Goal: Task Accomplishment & Management: Use online tool/utility

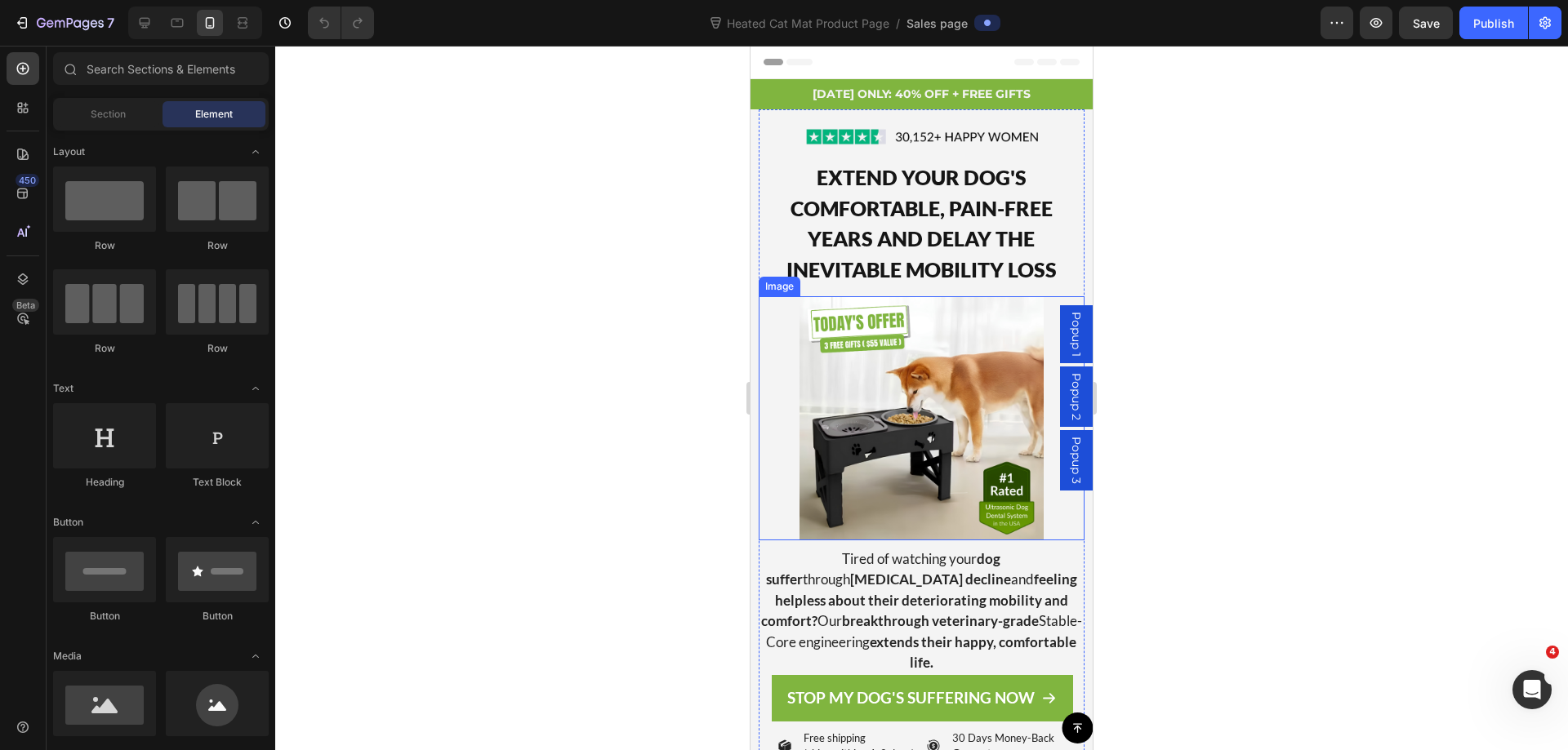
click at [863, 391] on img at bounding box center [920, 418] width 244 height 244
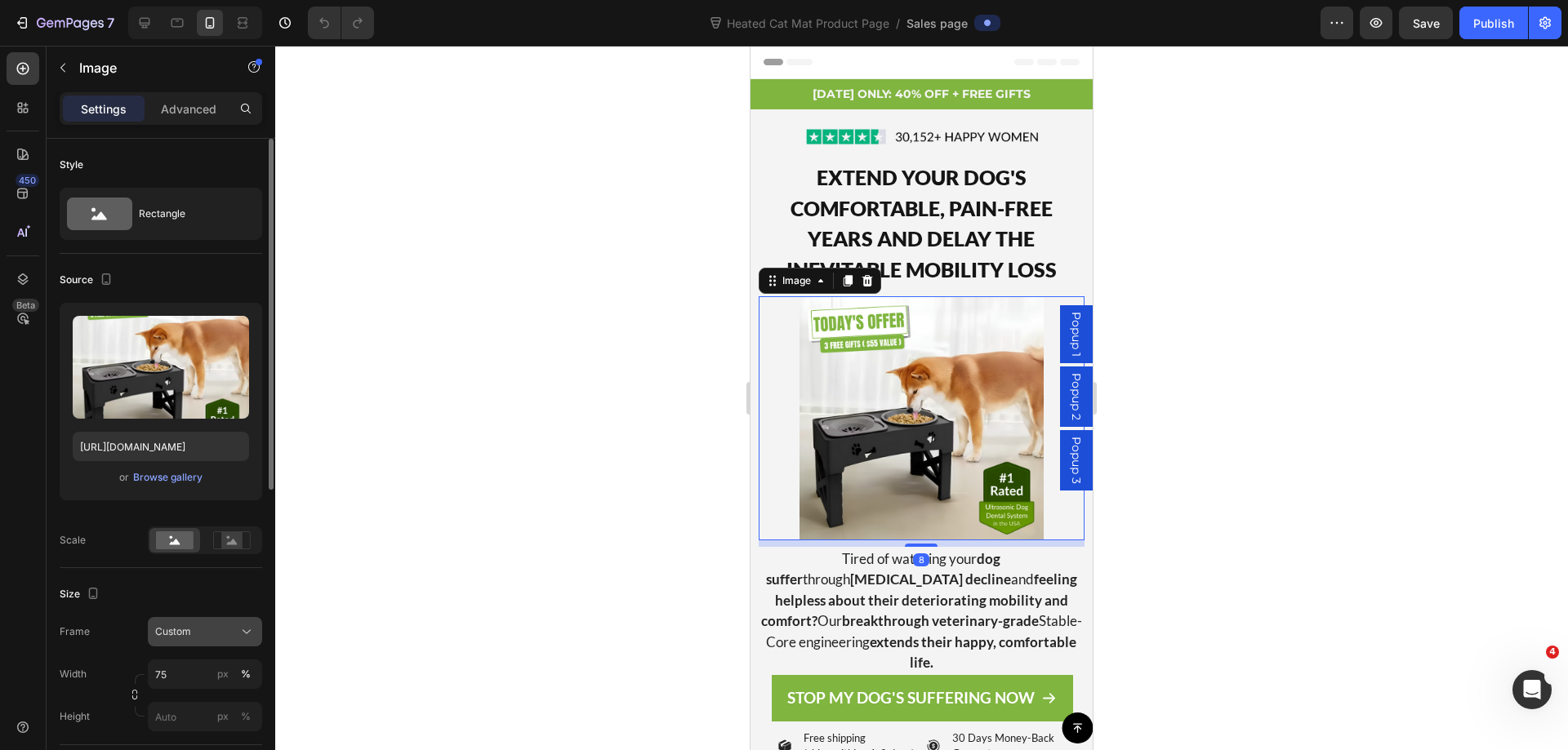
click at [206, 631] on div "Custom" at bounding box center [195, 631] width 80 height 15
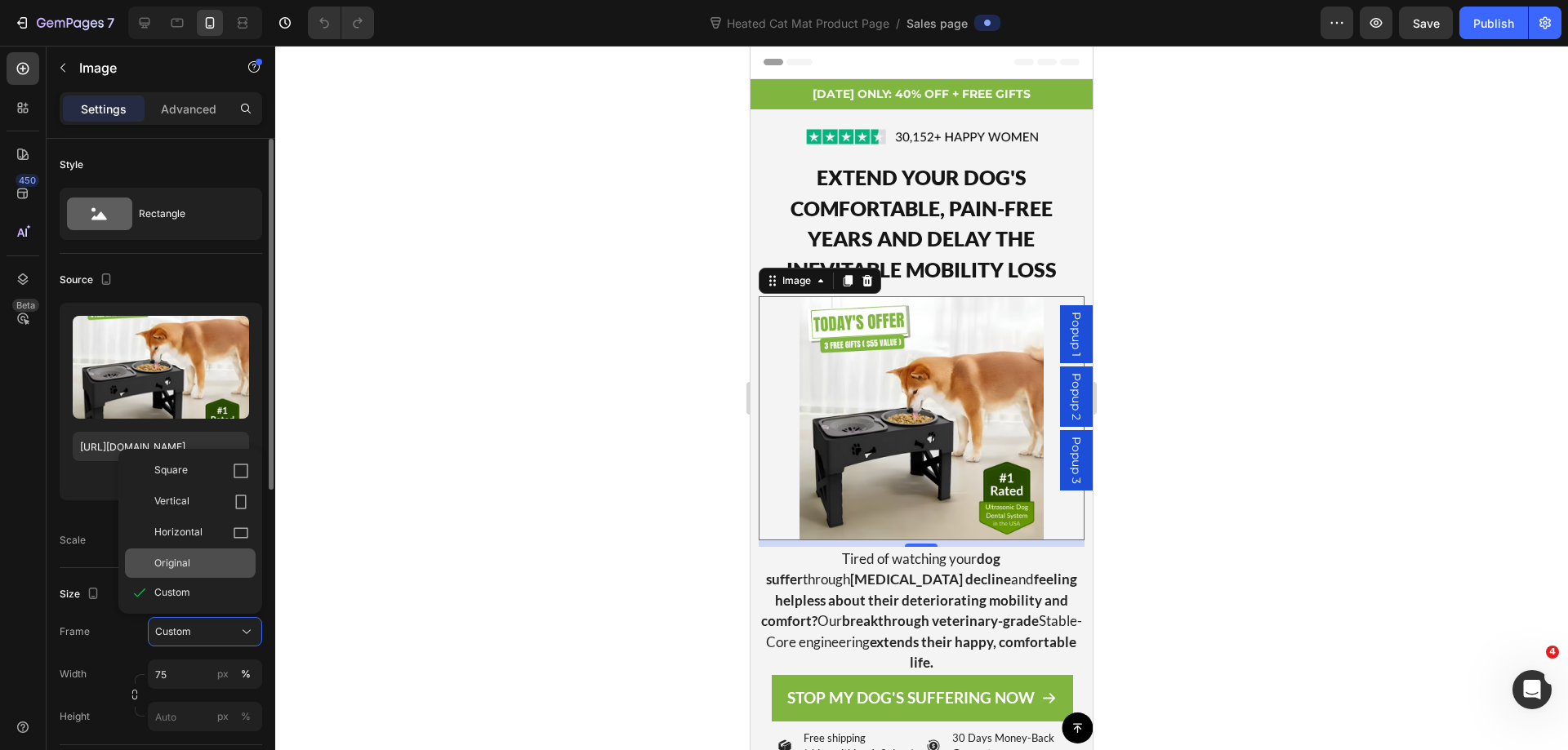
click at [178, 563] on span "Original" at bounding box center [172, 563] width 36 height 15
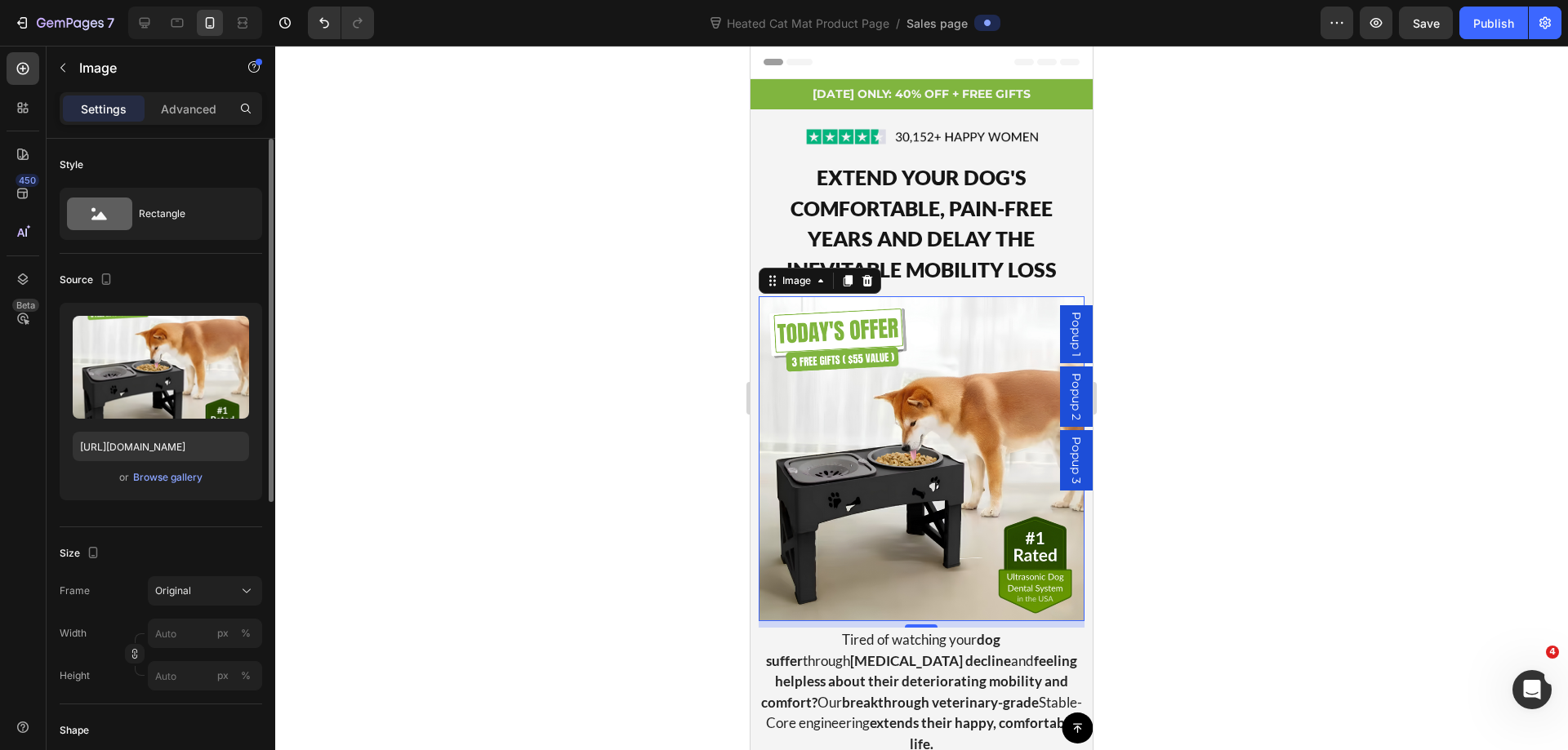
click at [1171, 266] on div at bounding box center [920, 397] width 1292 height 704
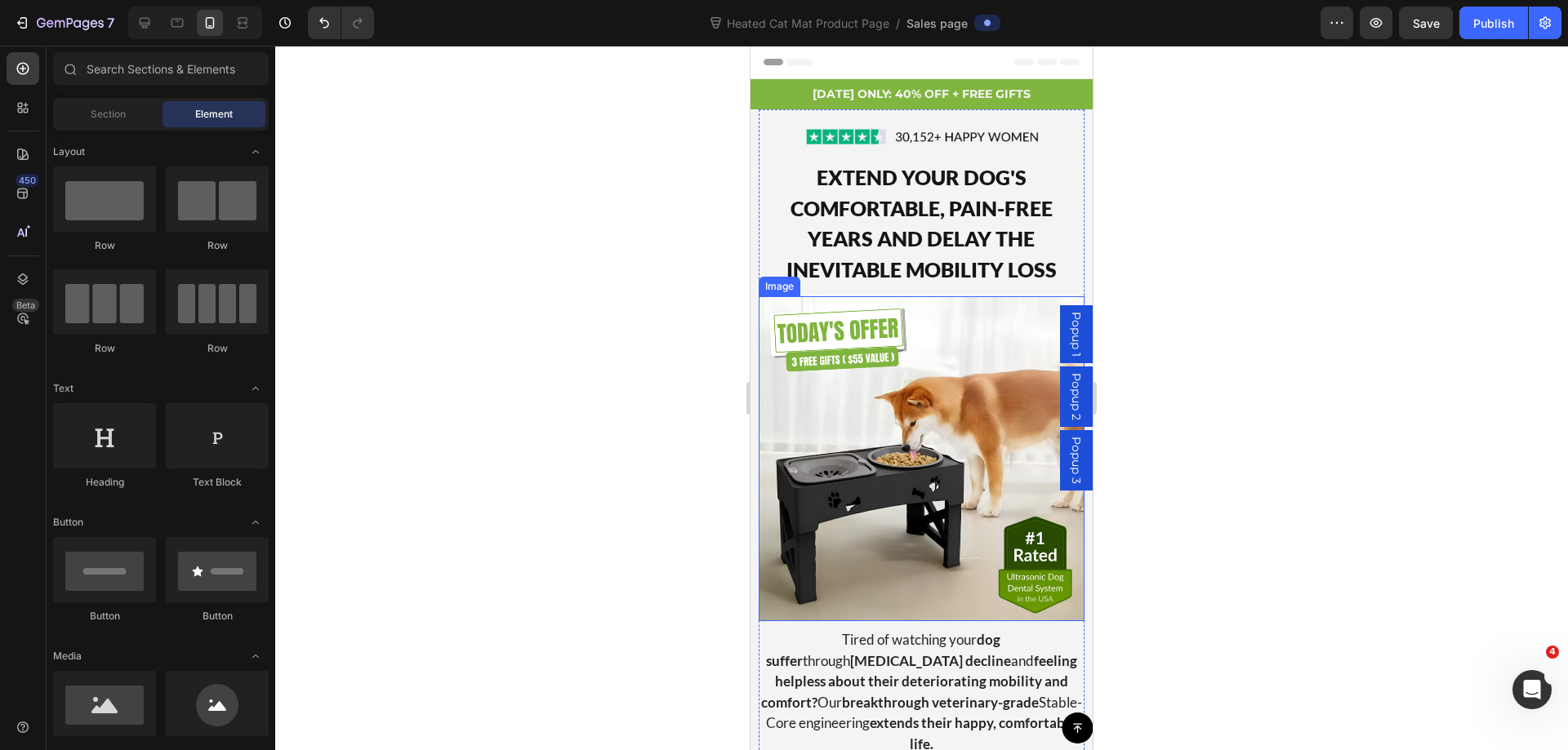
scroll to position [82, 0]
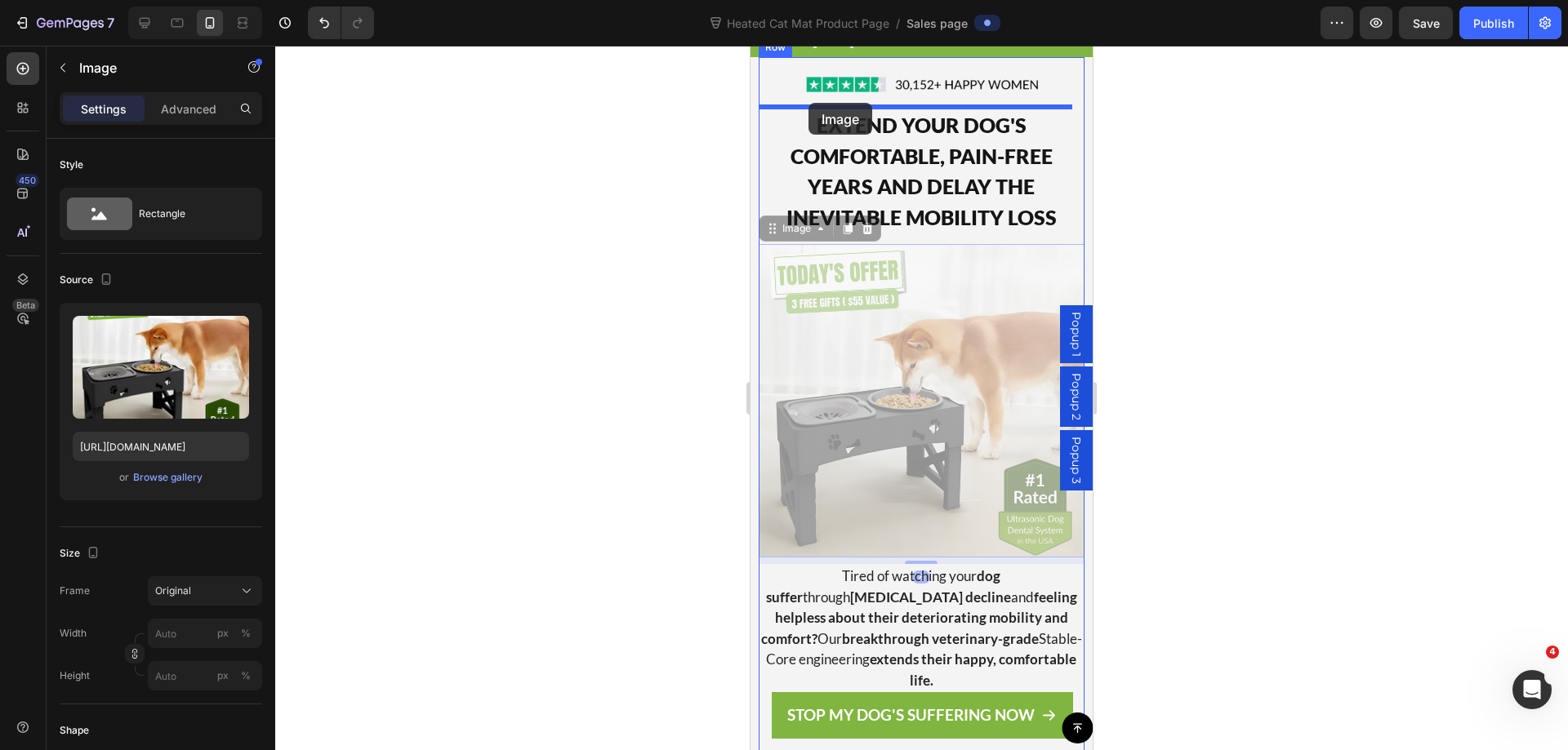
drag, startPoint x: 766, startPoint y: 209, endPoint x: 808, endPoint y: 103, distance: 114.0
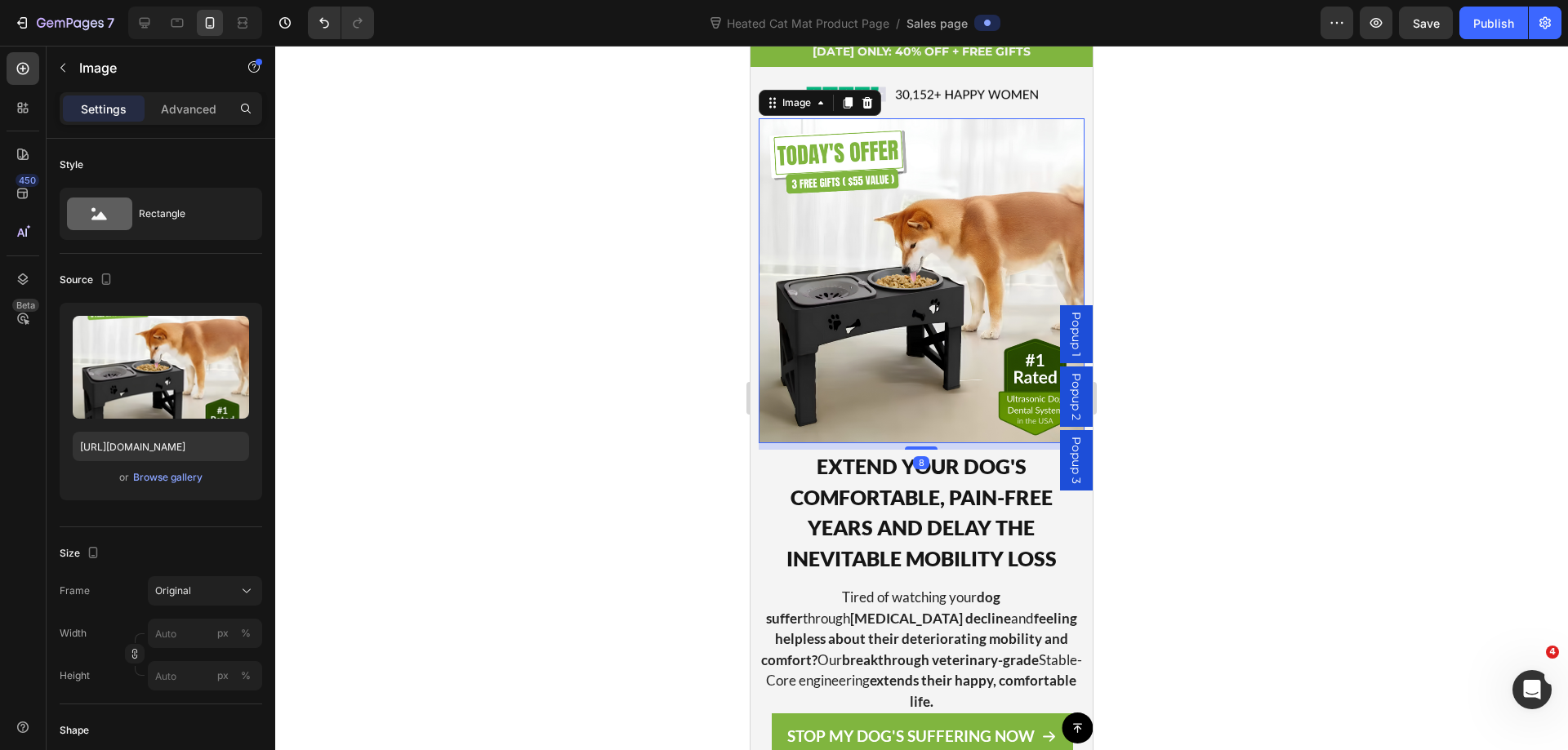
click at [1288, 220] on div at bounding box center [920, 397] width 1292 height 704
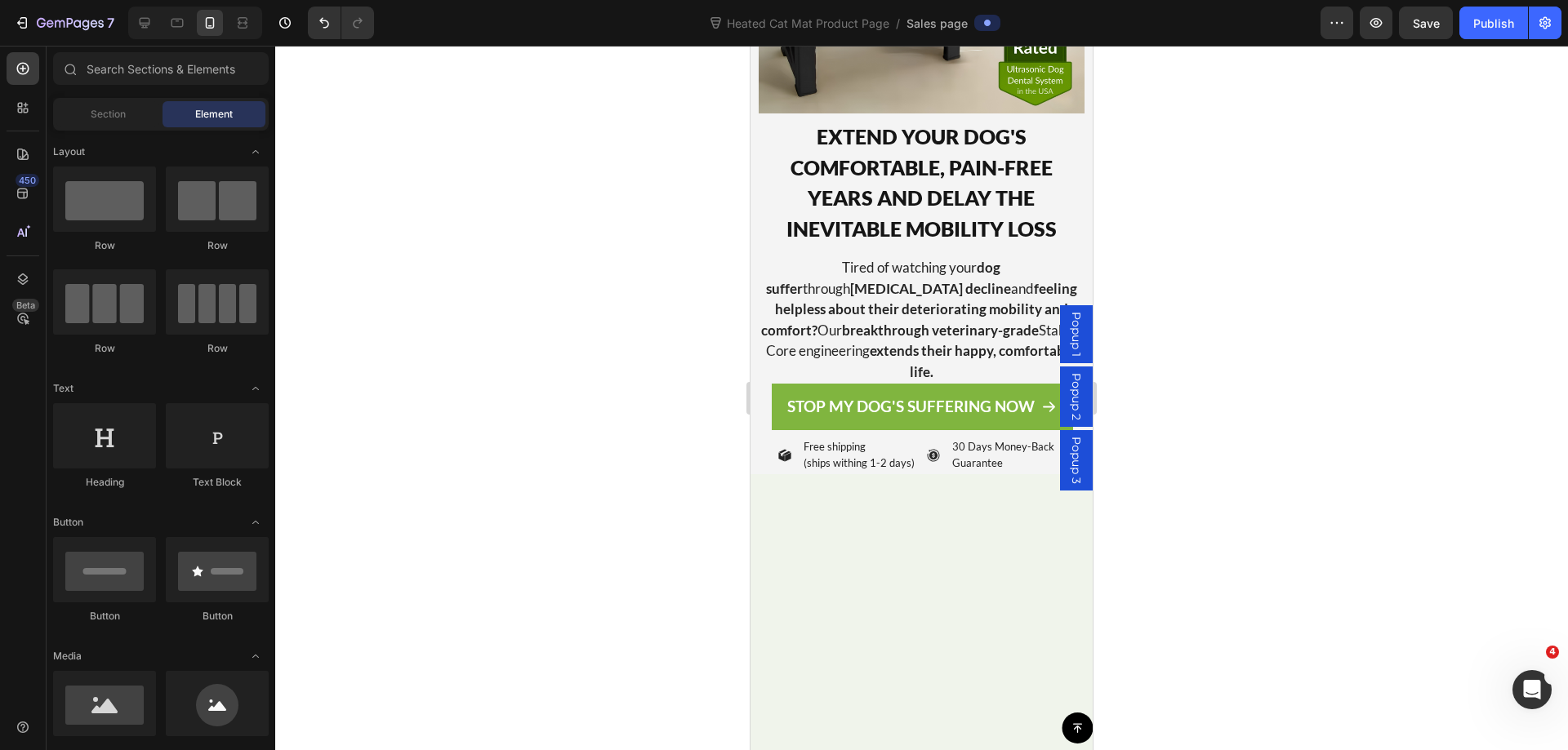
scroll to position [17, 0]
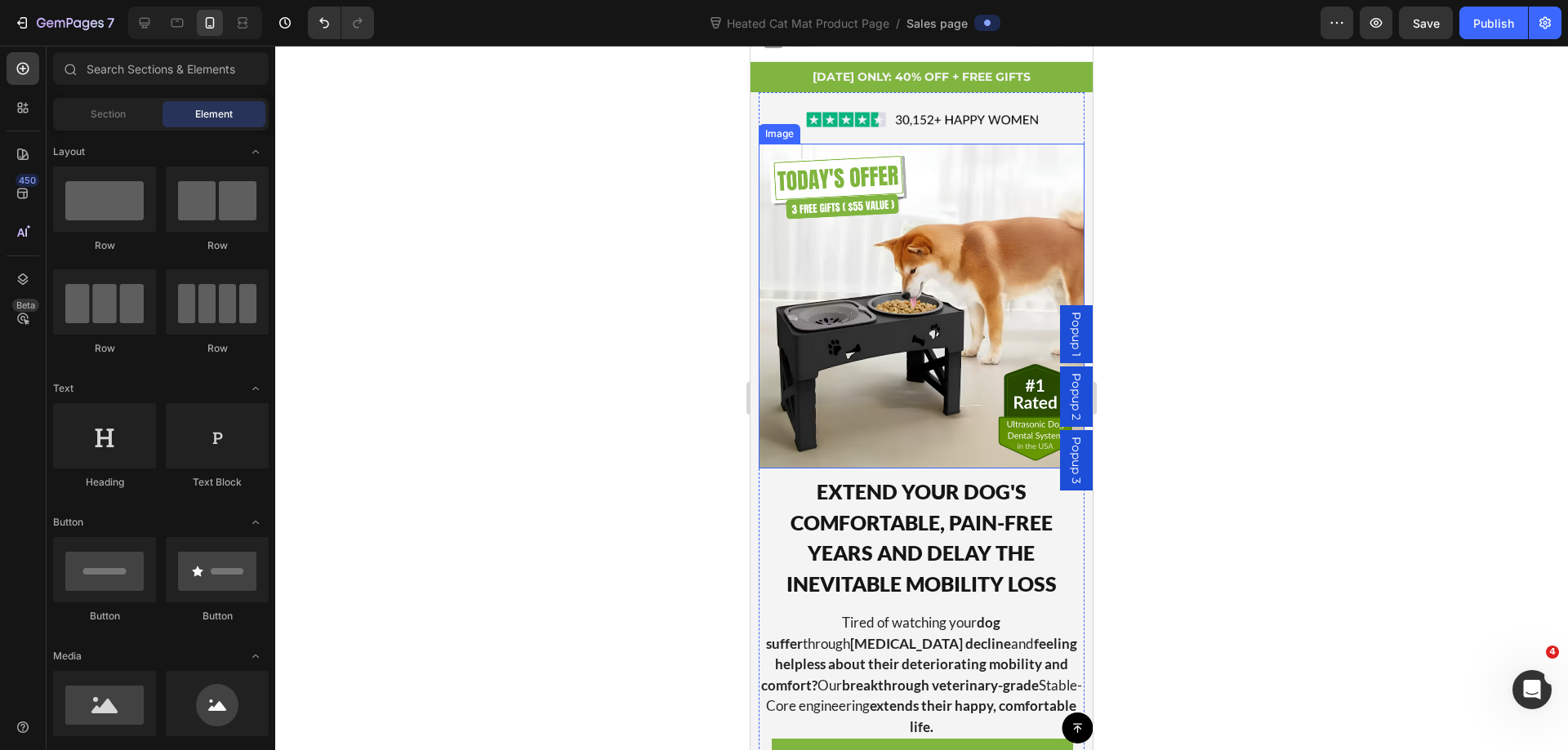
click at [966, 187] on img at bounding box center [920, 306] width 325 height 325
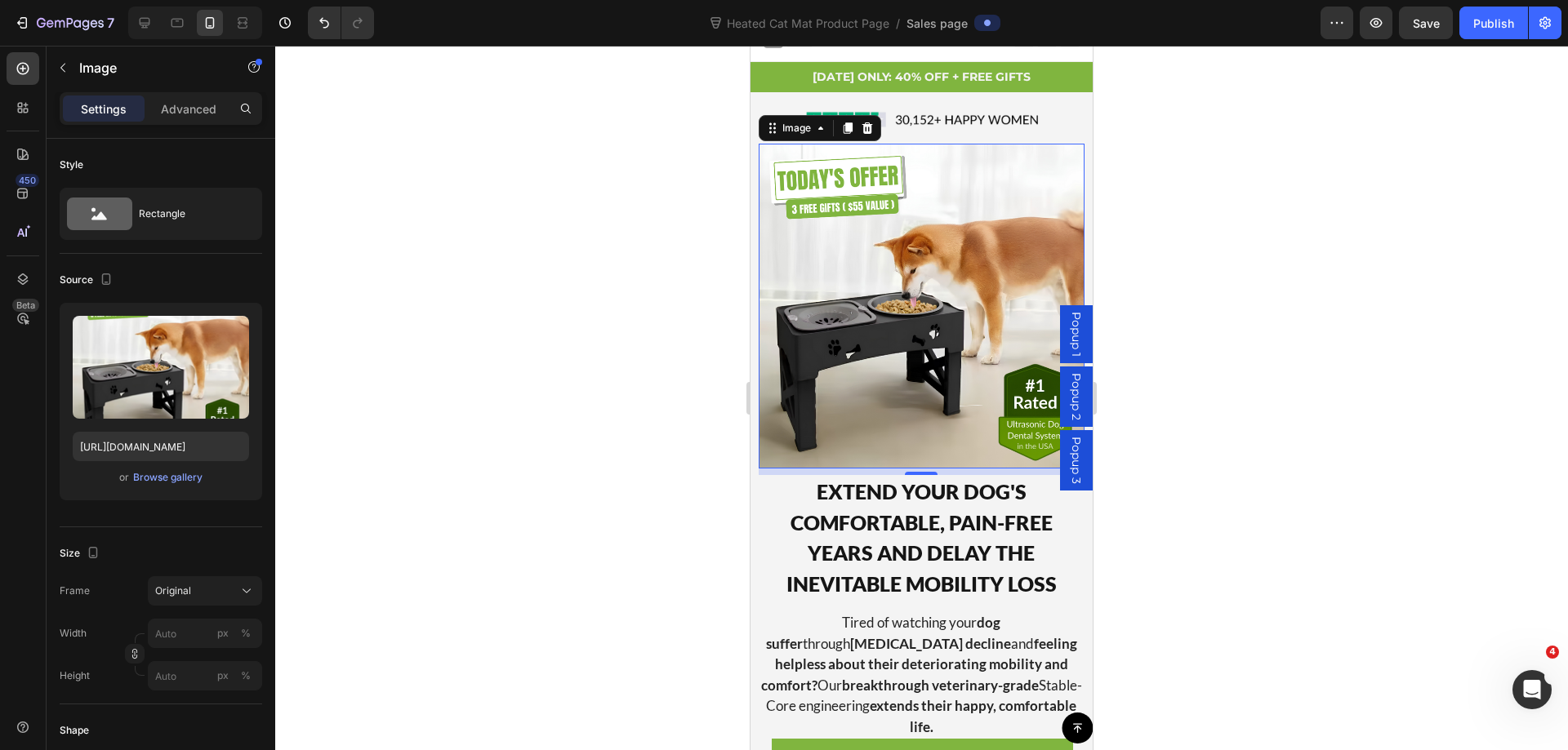
click at [886, 214] on img at bounding box center [920, 306] width 325 height 325
click at [146, 25] on icon at bounding box center [144, 23] width 11 height 11
type input "https://cdn.shopify.com/s/files/1/0788/3269/7682/files/gempages_485408103781631…"
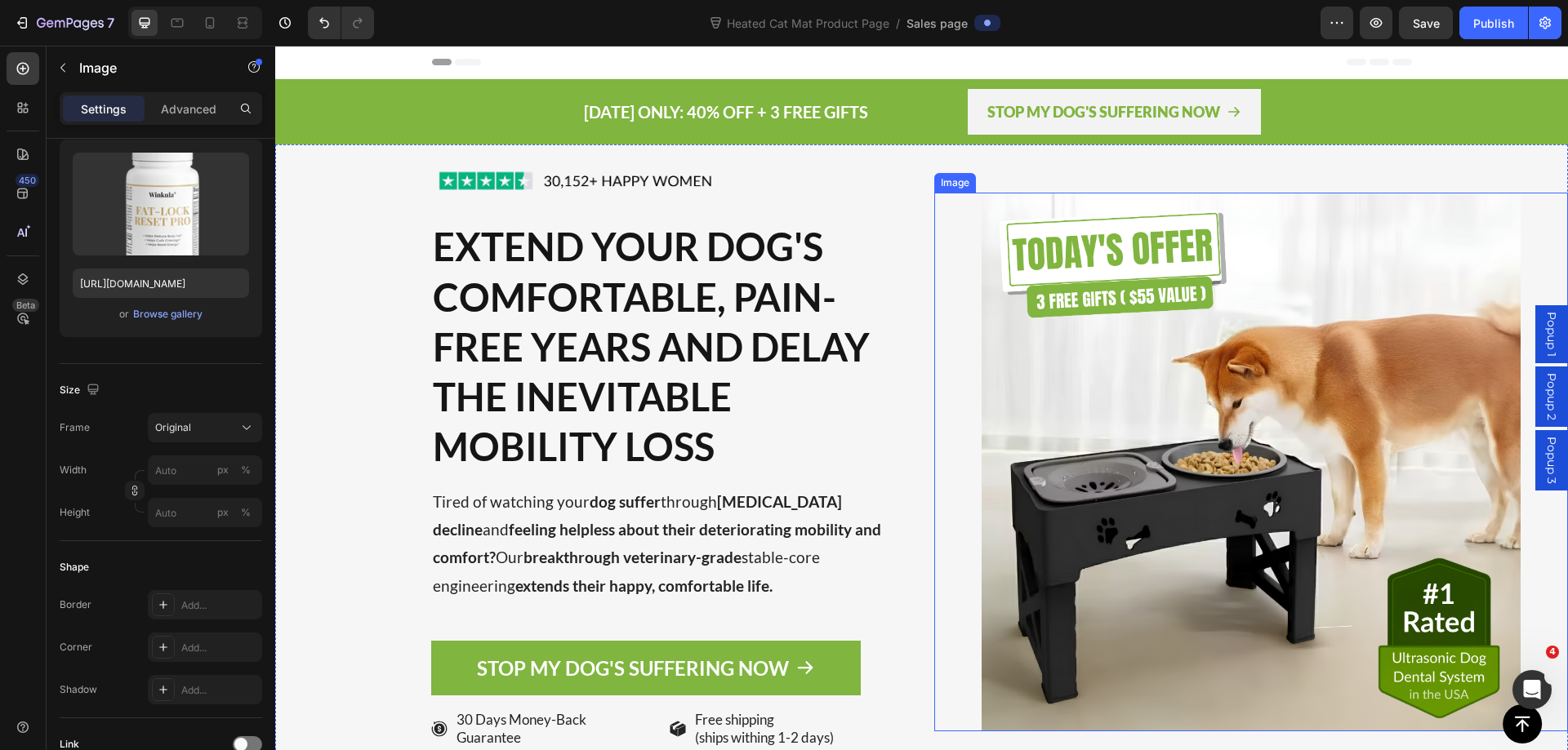
click at [1174, 461] on img at bounding box center [1250, 461] width 539 height 539
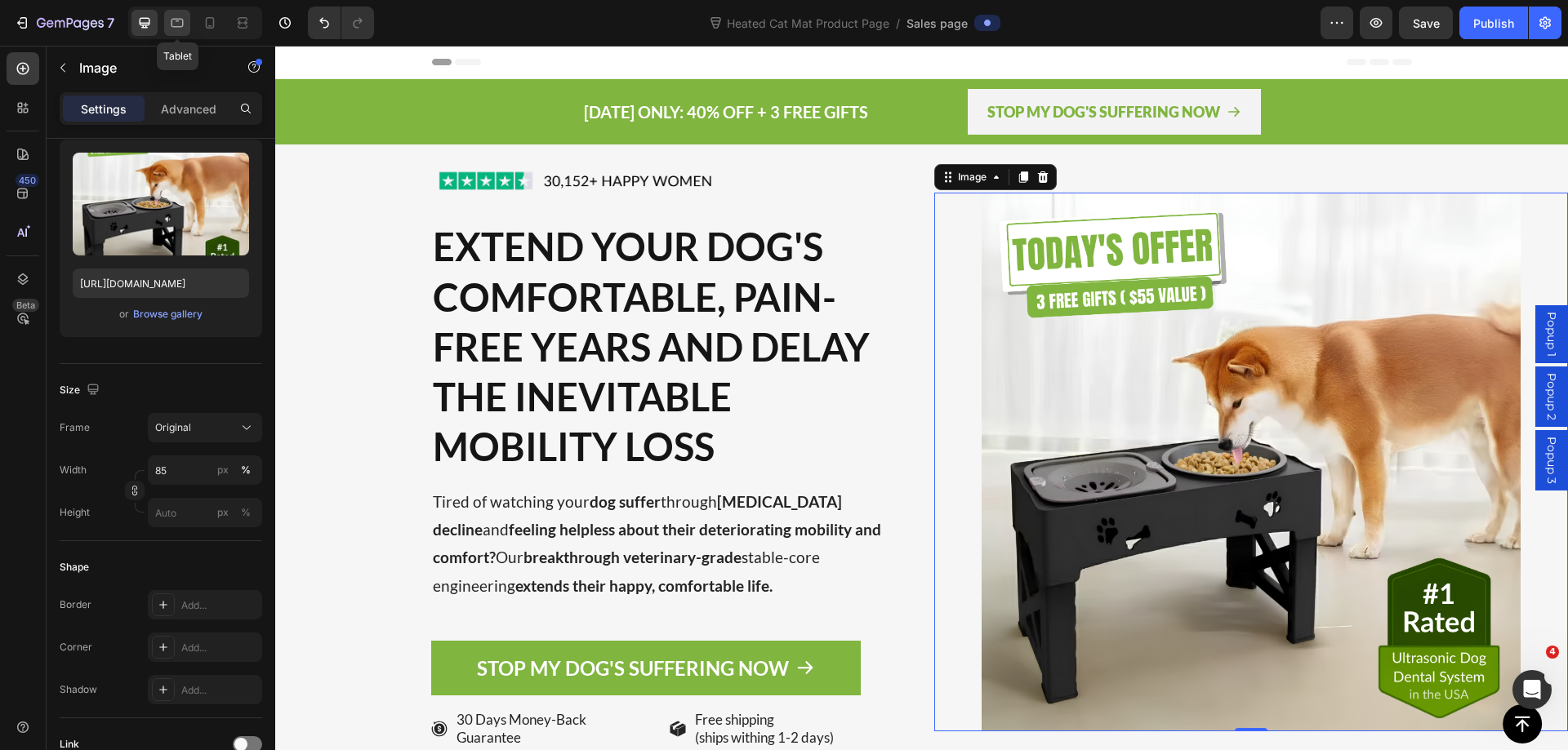
click at [174, 24] on icon at bounding box center [177, 23] width 16 height 16
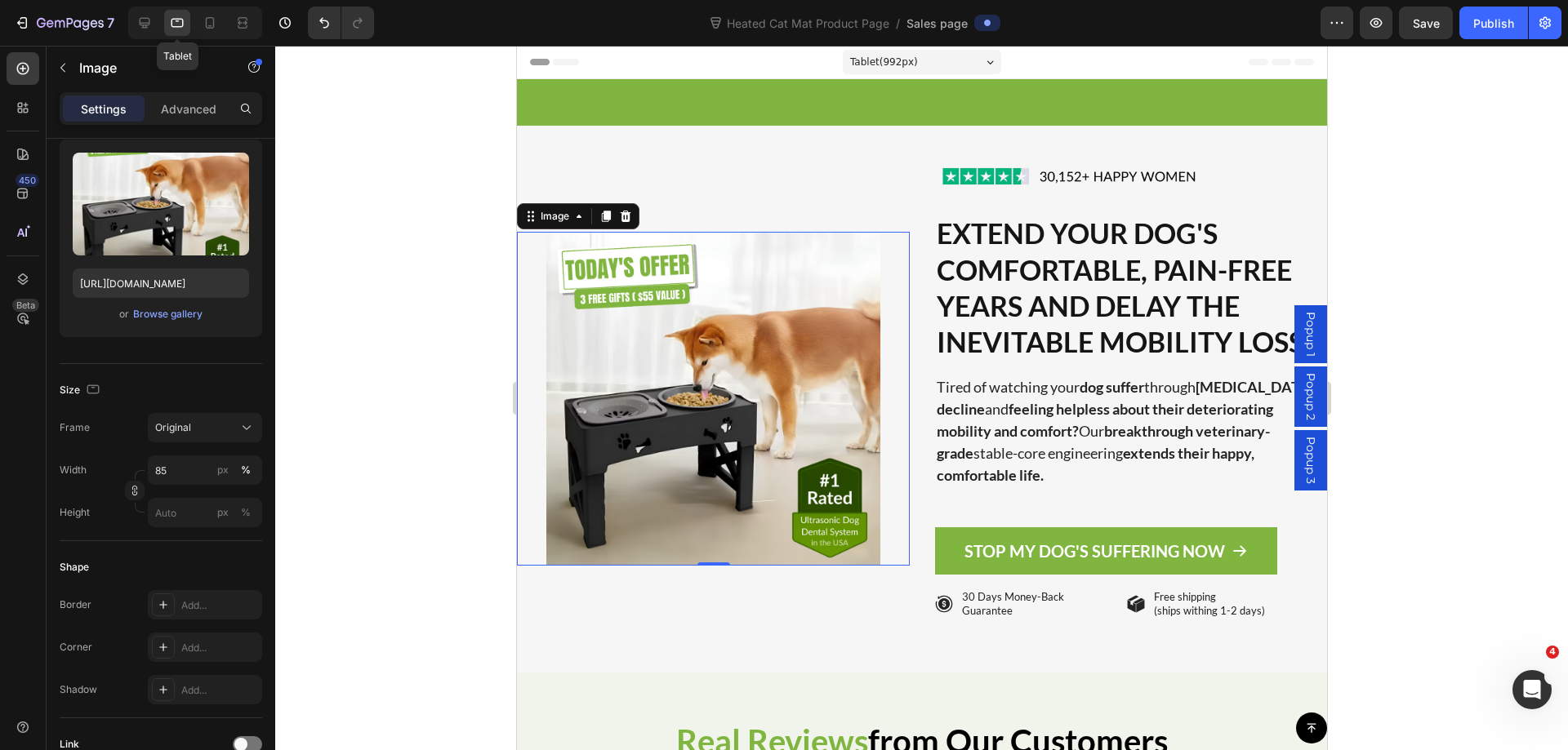
scroll to position [131, 0]
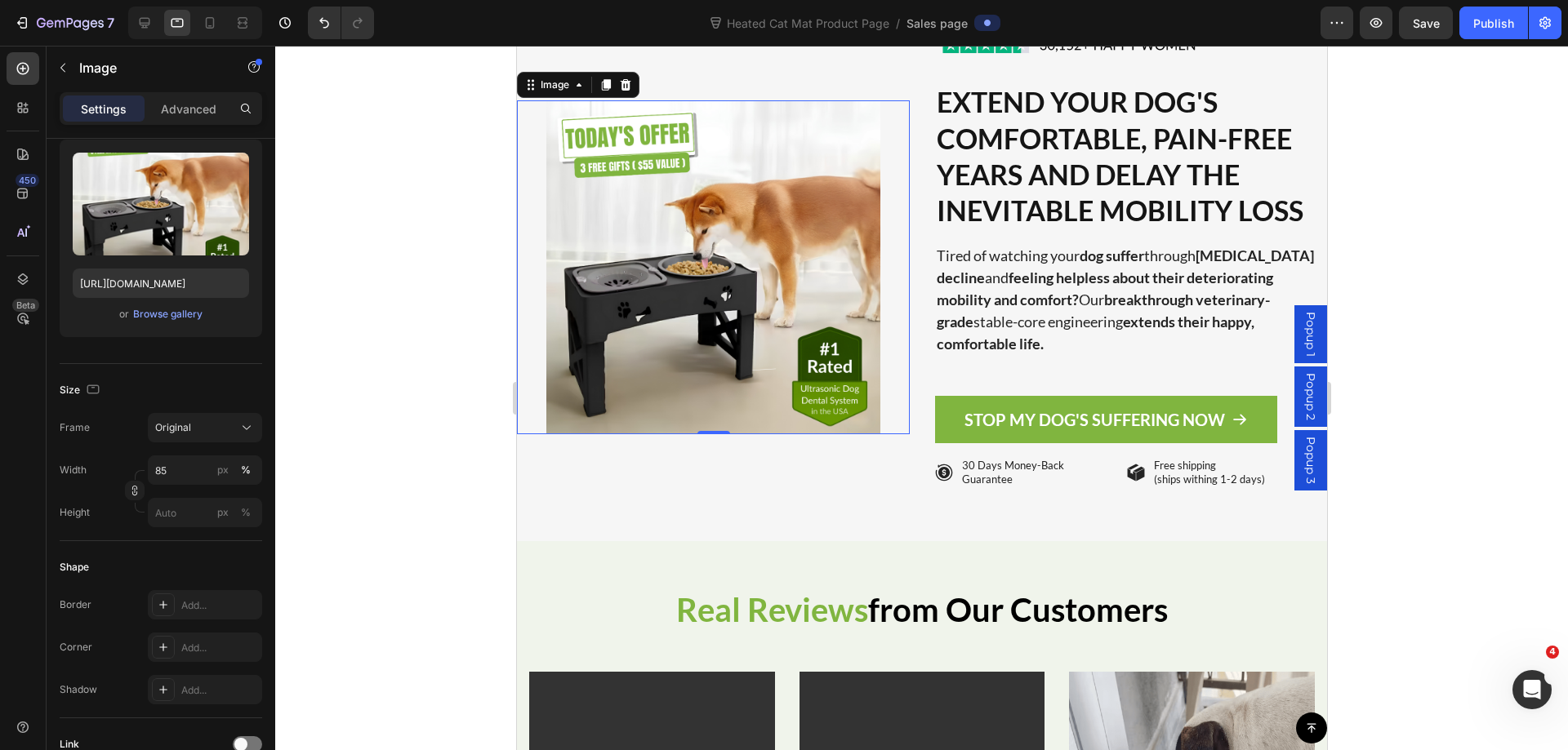
click at [1430, 148] on div at bounding box center [920, 397] width 1292 height 704
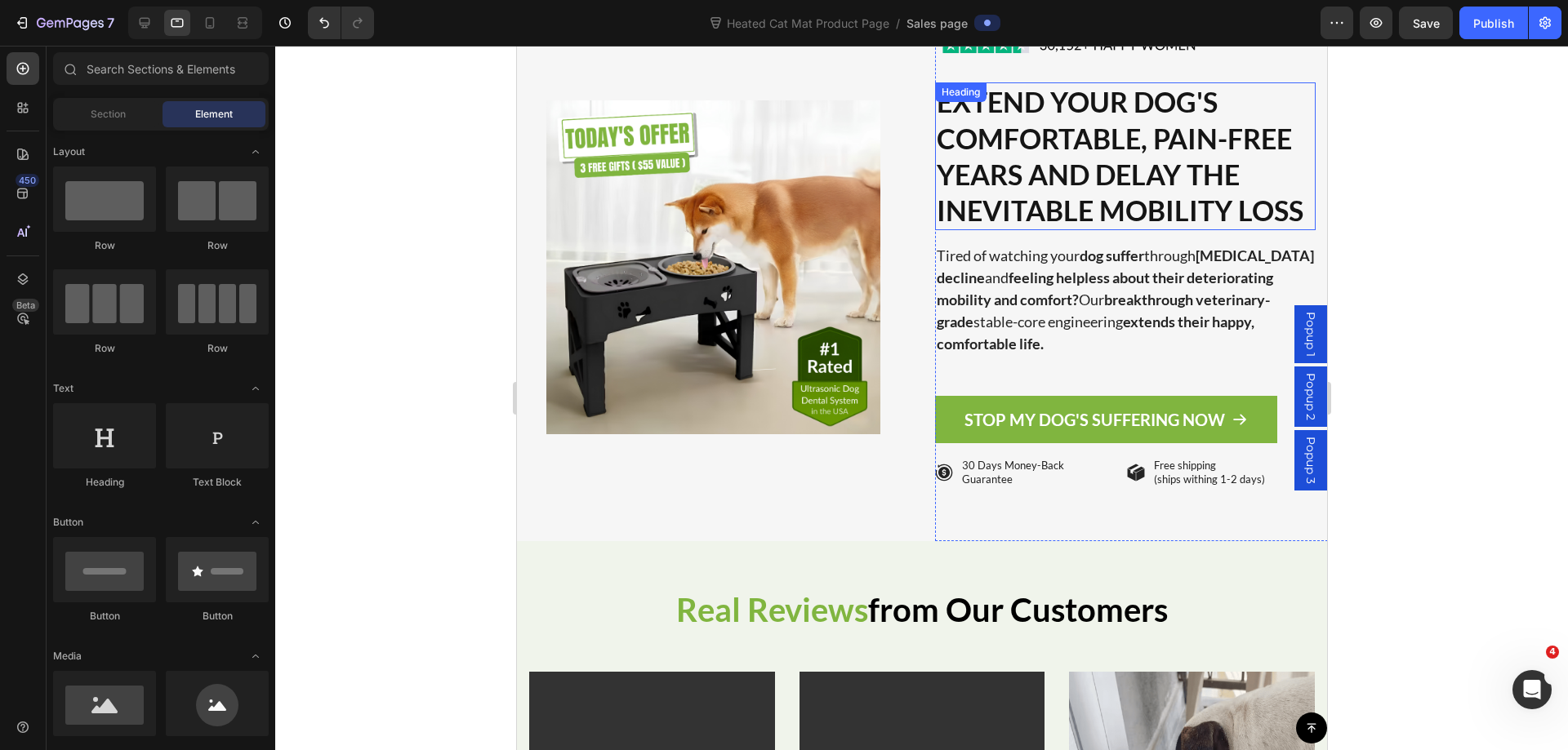
scroll to position [0, 0]
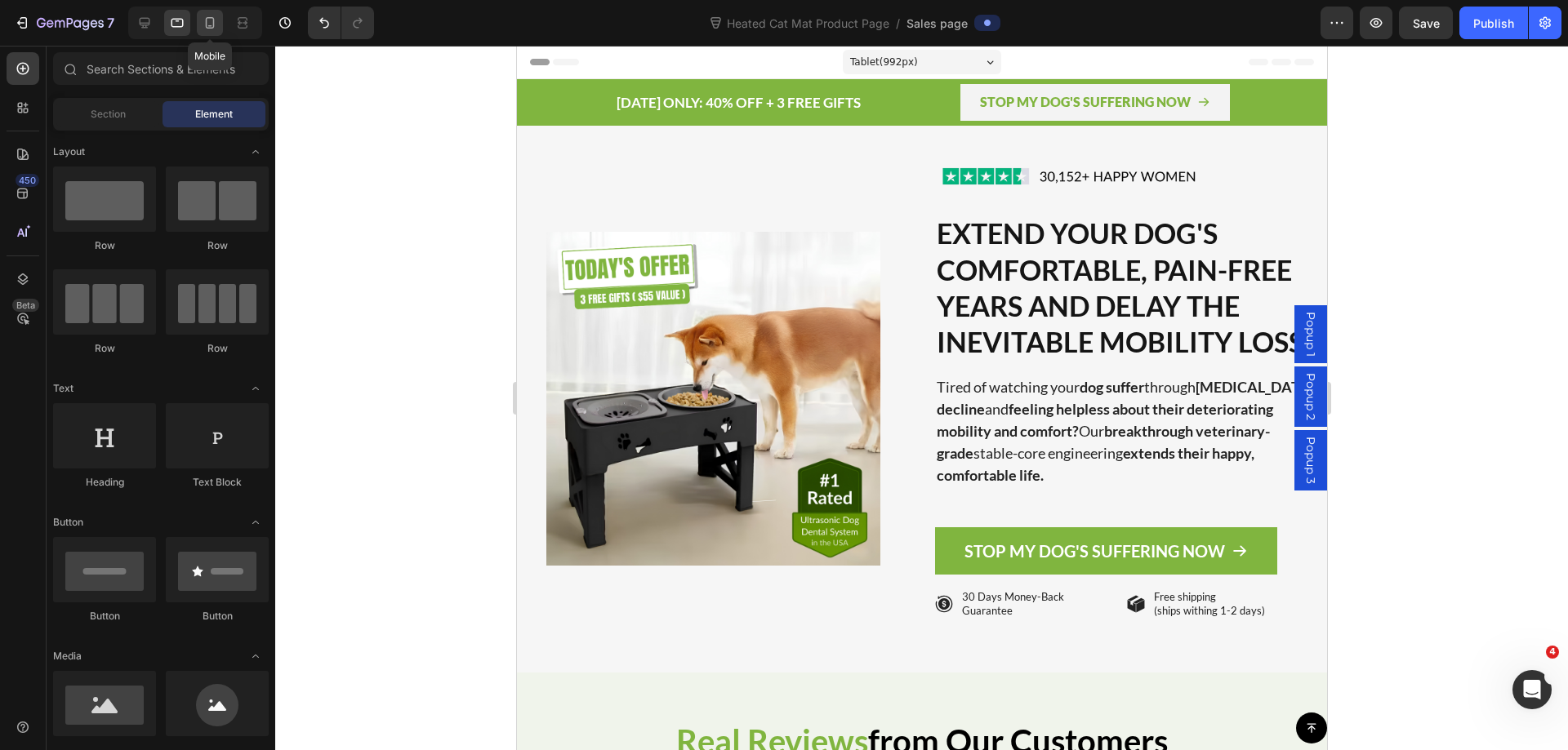
click at [206, 20] on icon at bounding box center [210, 22] width 9 height 11
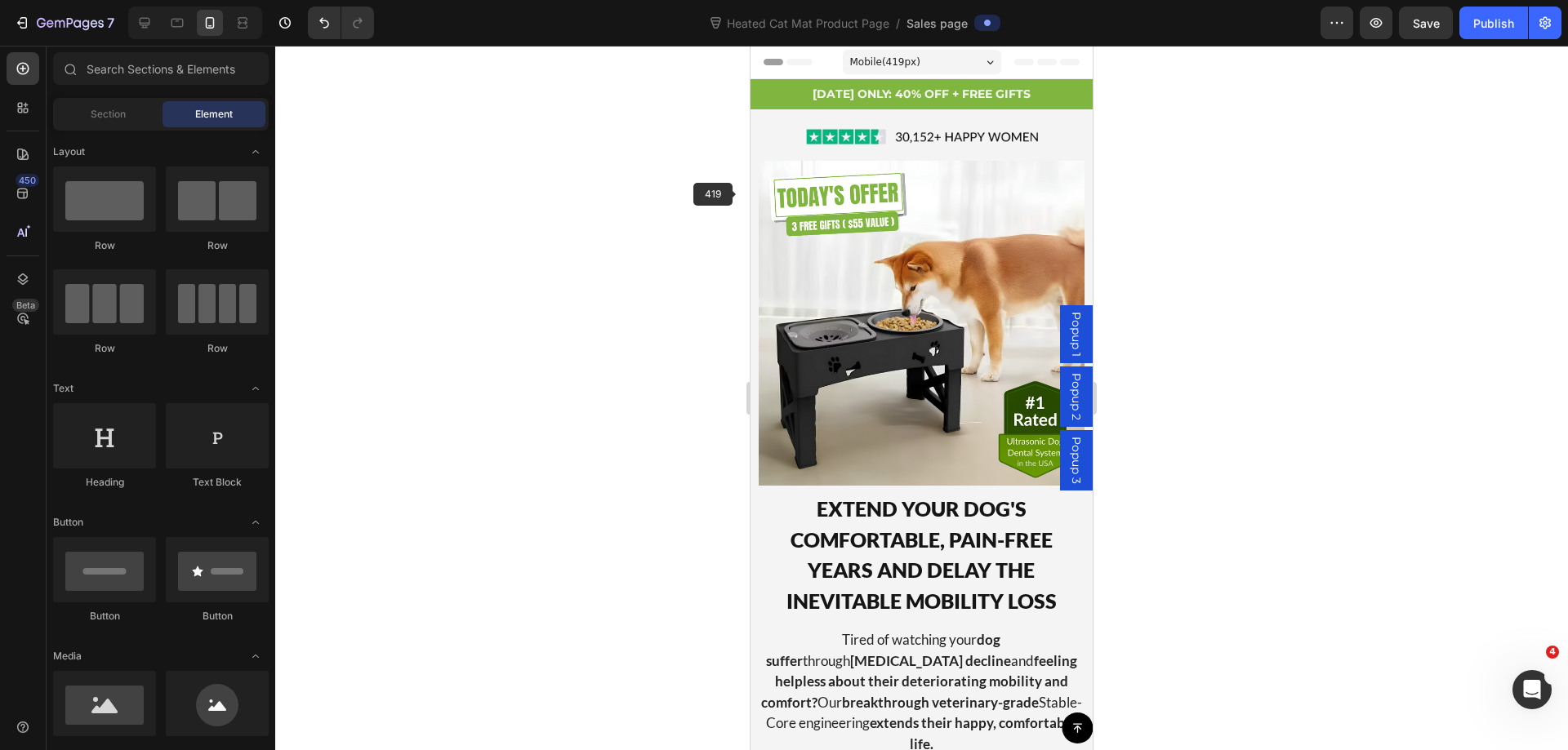
click at [754, 192] on div "Image EXTEND YOUR DOG'S COMFORTABLE, PAIN-FREE YEARS AND DELAY THE INEVITABLE M…" at bounding box center [920, 485] width 342 height 751
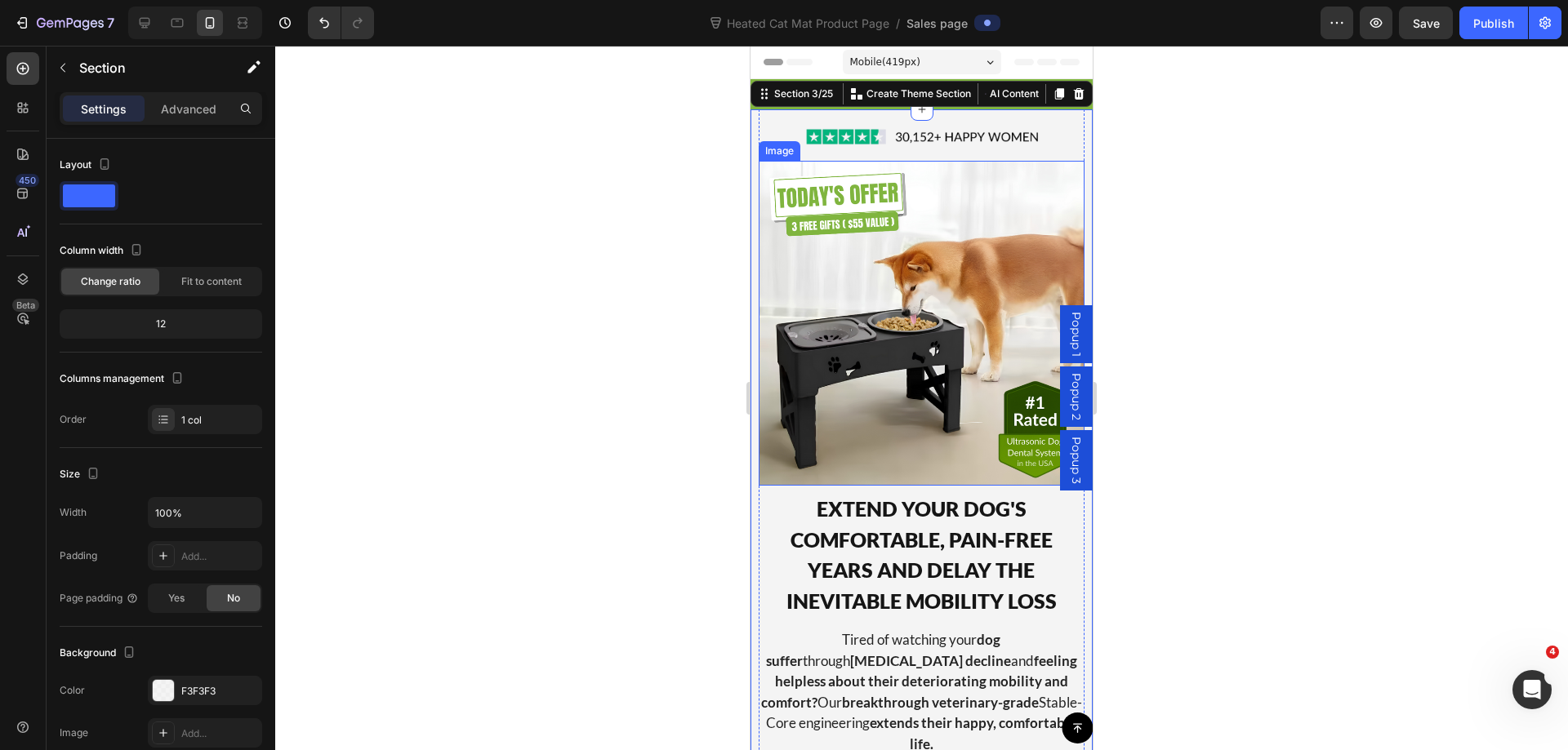
click at [770, 195] on img at bounding box center [920, 323] width 325 height 325
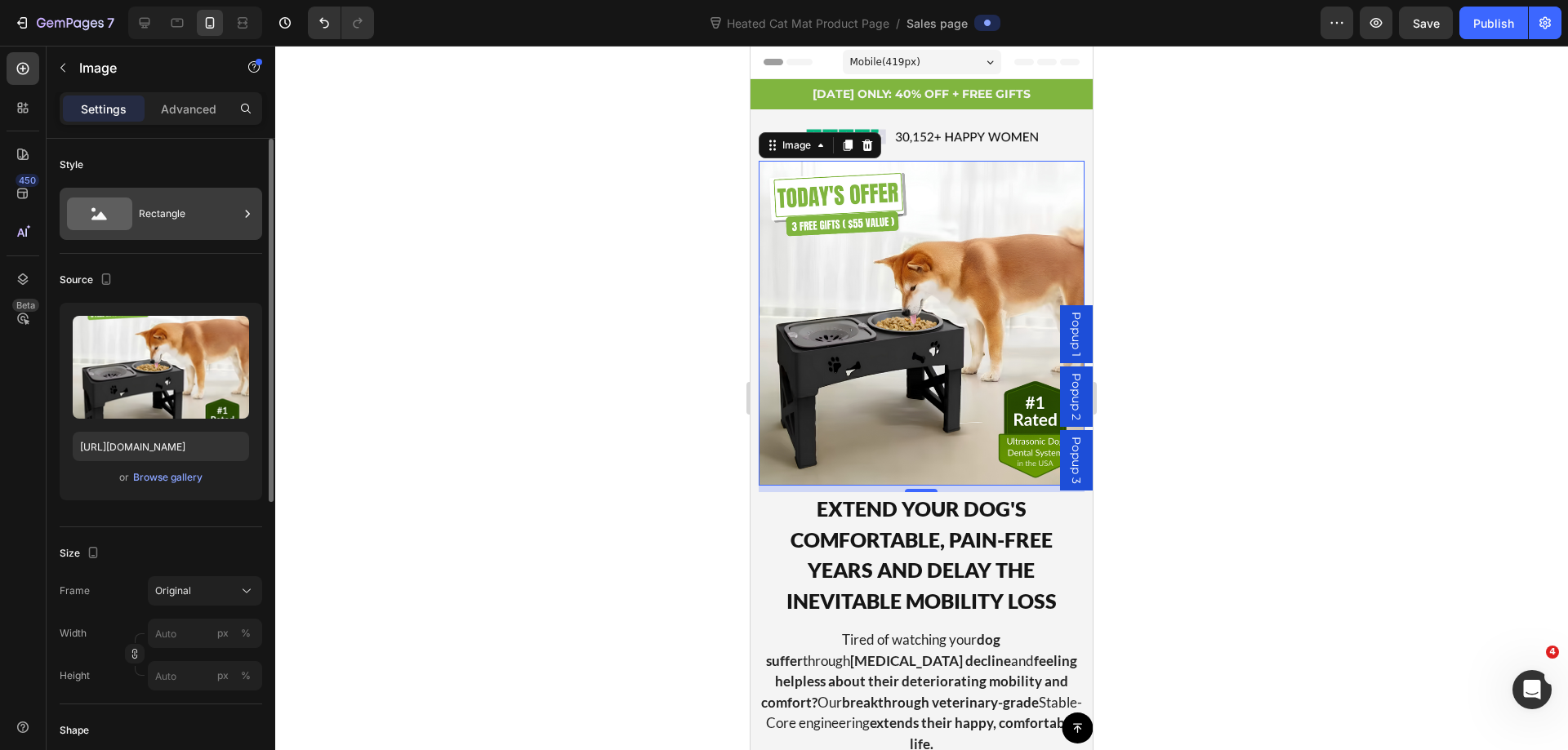
click at [217, 212] on div "Rectangle" at bounding box center [188, 214] width 100 height 38
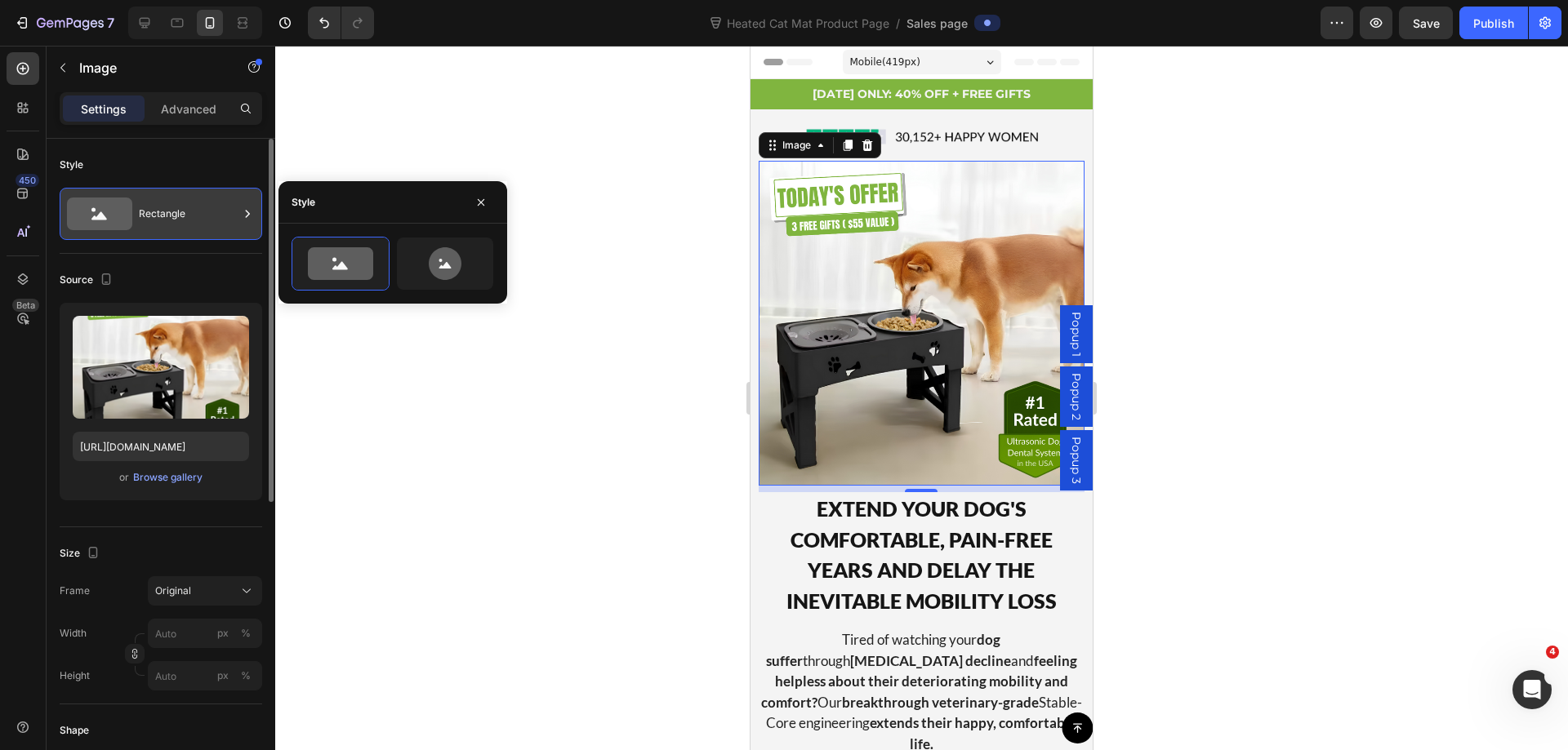
click at [217, 212] on div "Rectangle" at bounding box center [188, 214] width 100 height 38
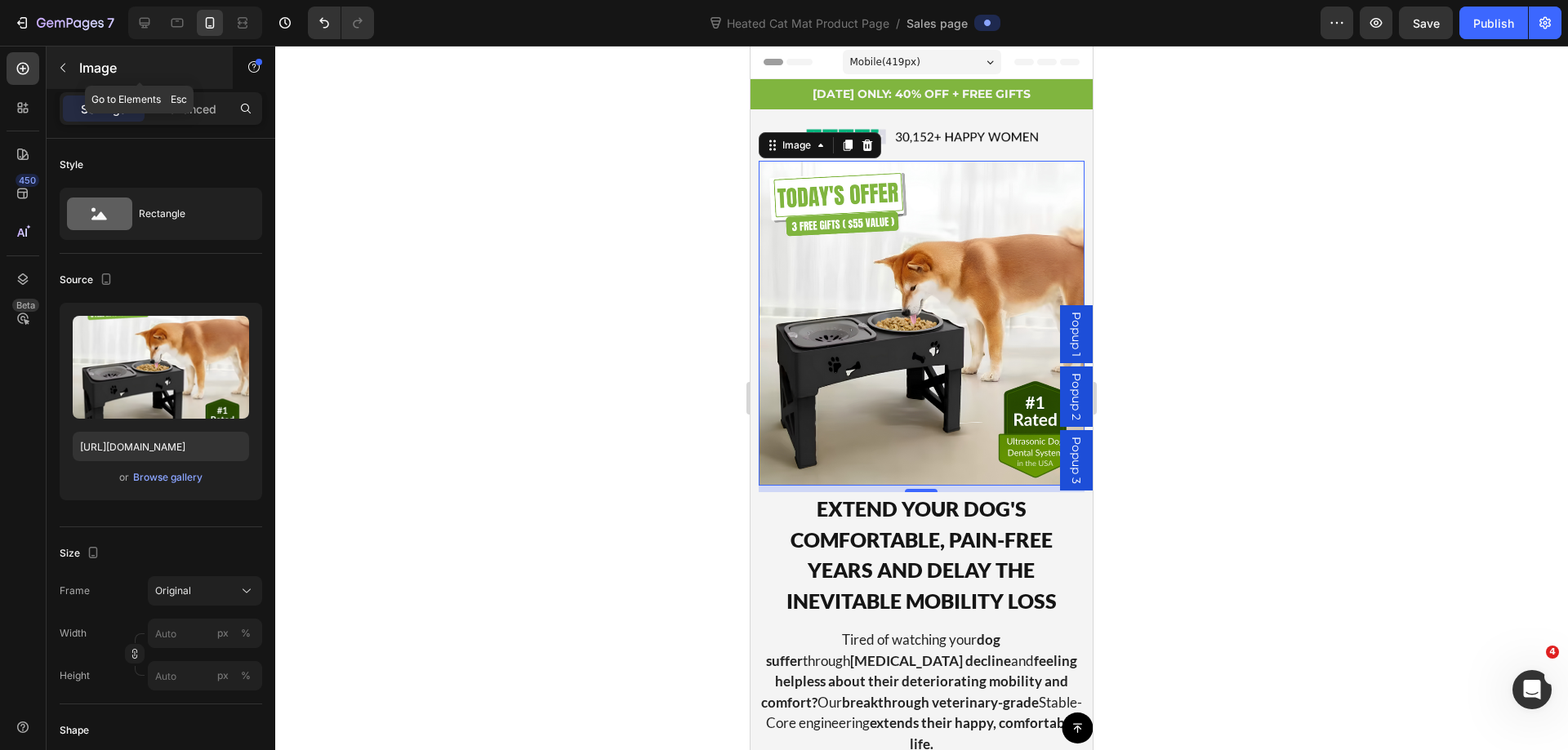
click at [61, 60] on button "button" at bounding box center [63, 68] width 26 height 26
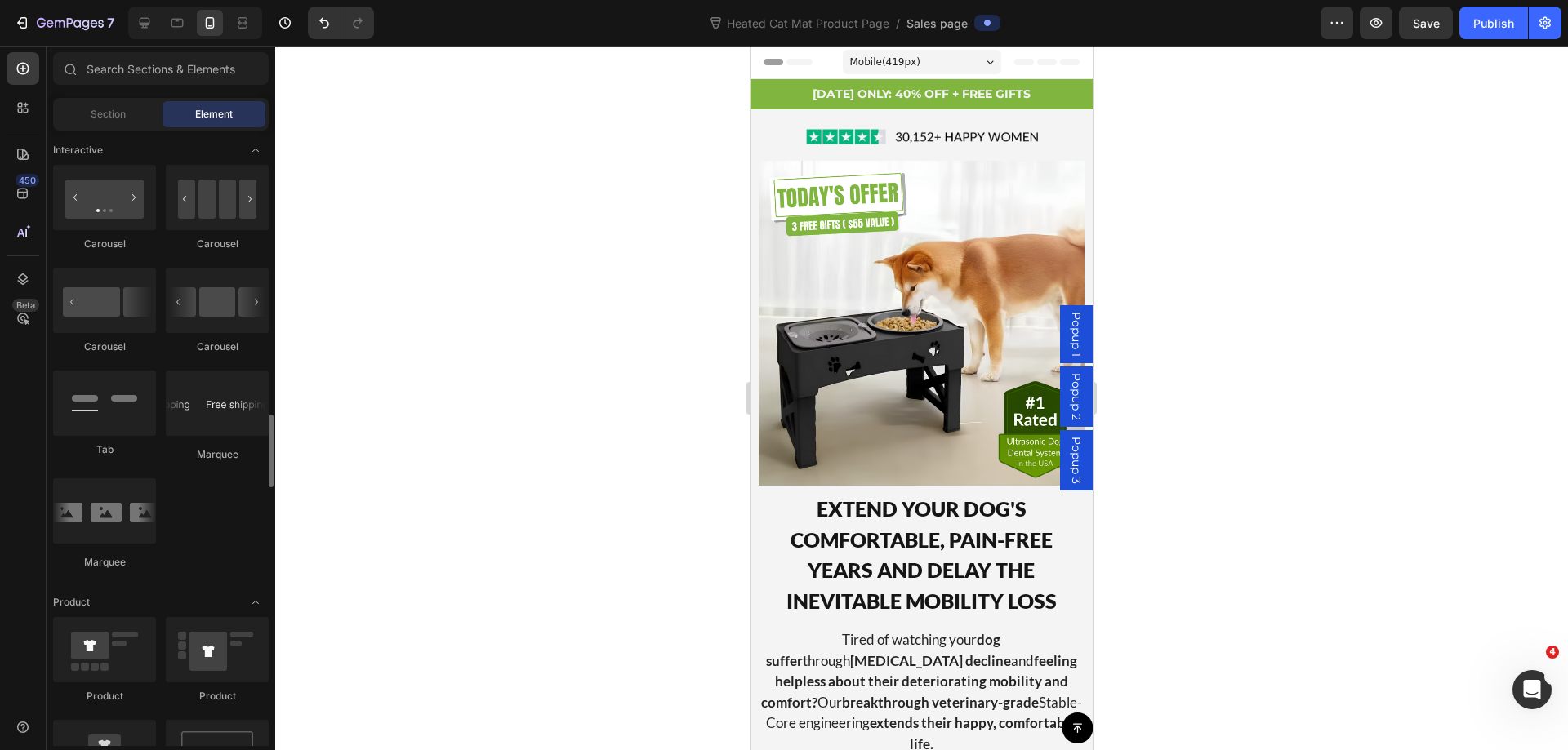
scroll to position [1714, 0]
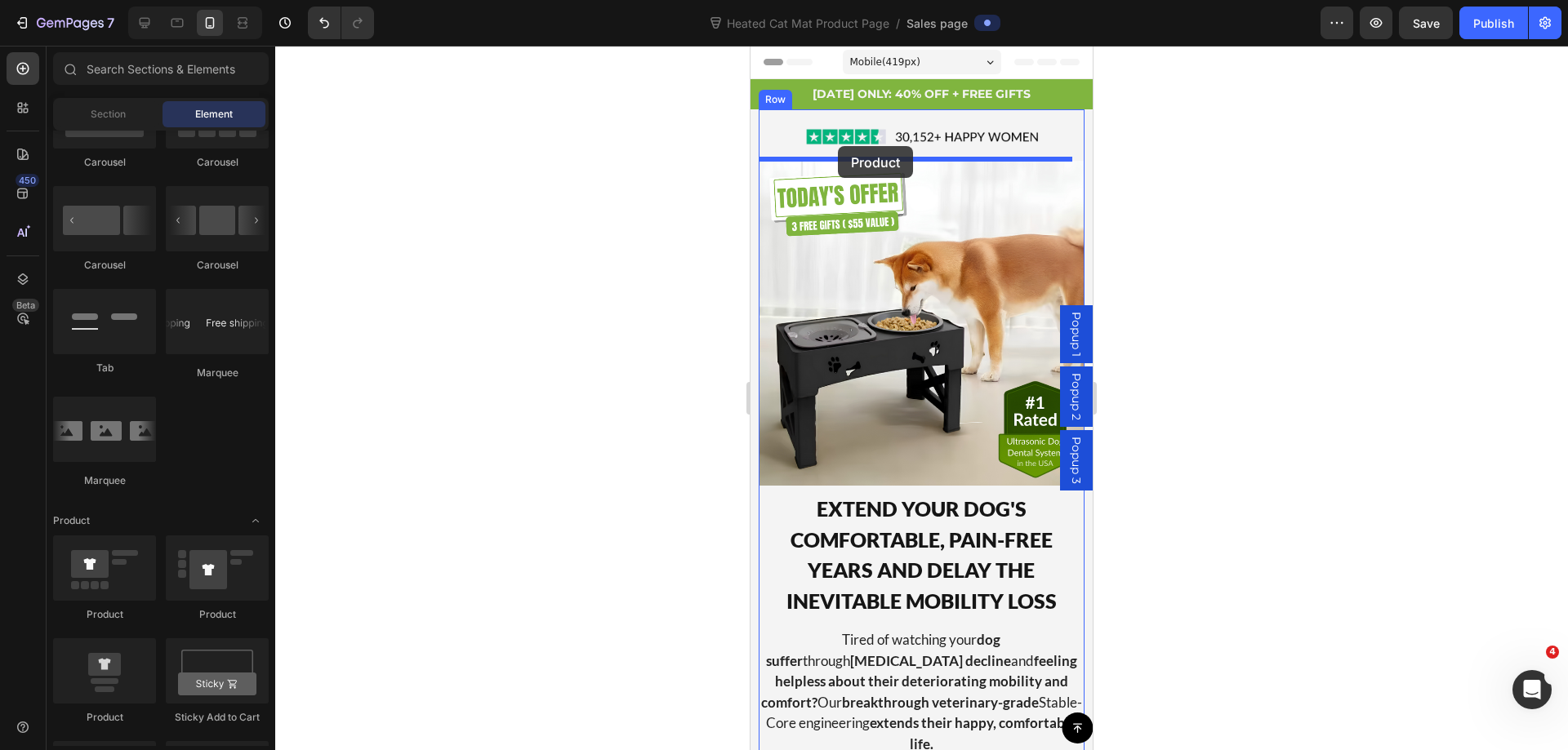
drag, startPoint x: 864, startPoint y: 737, endPoint x: 838, endPoint y: 146, distance: 591.6
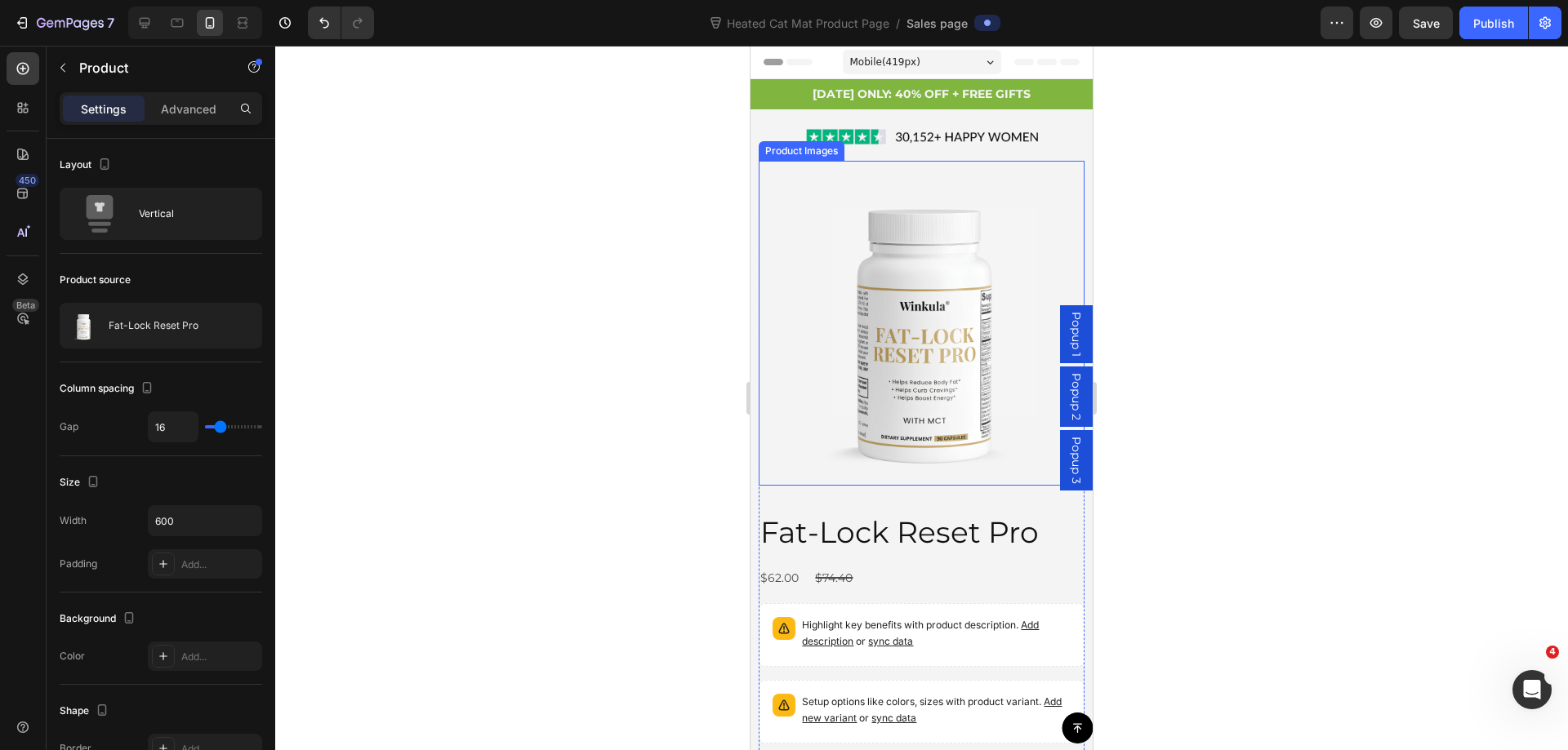
click at [862, 227] on img at bounding box center [920, 323] width 325 height 325
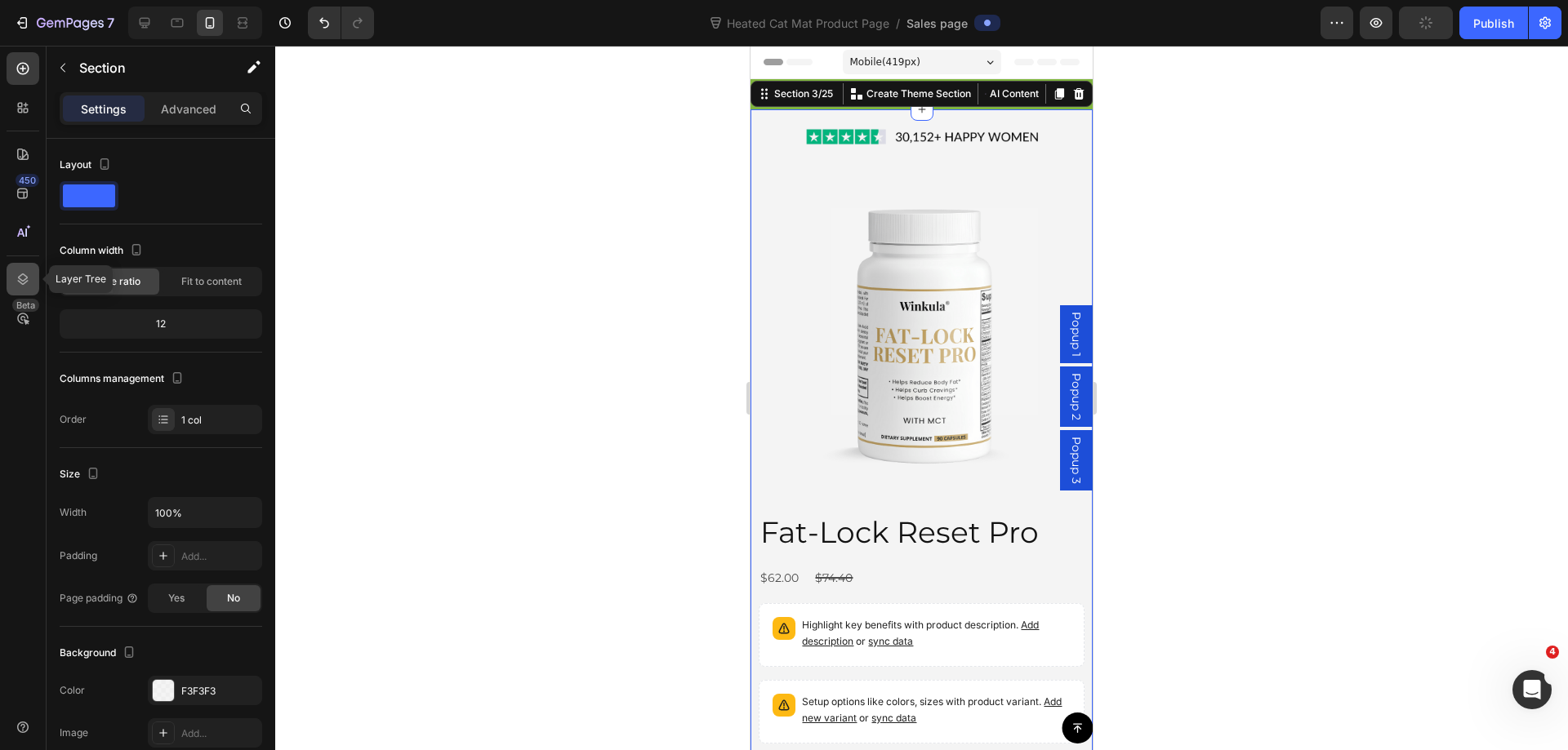
click at [31, 280] on div at bounding box center [23, 279] width 33 height 33
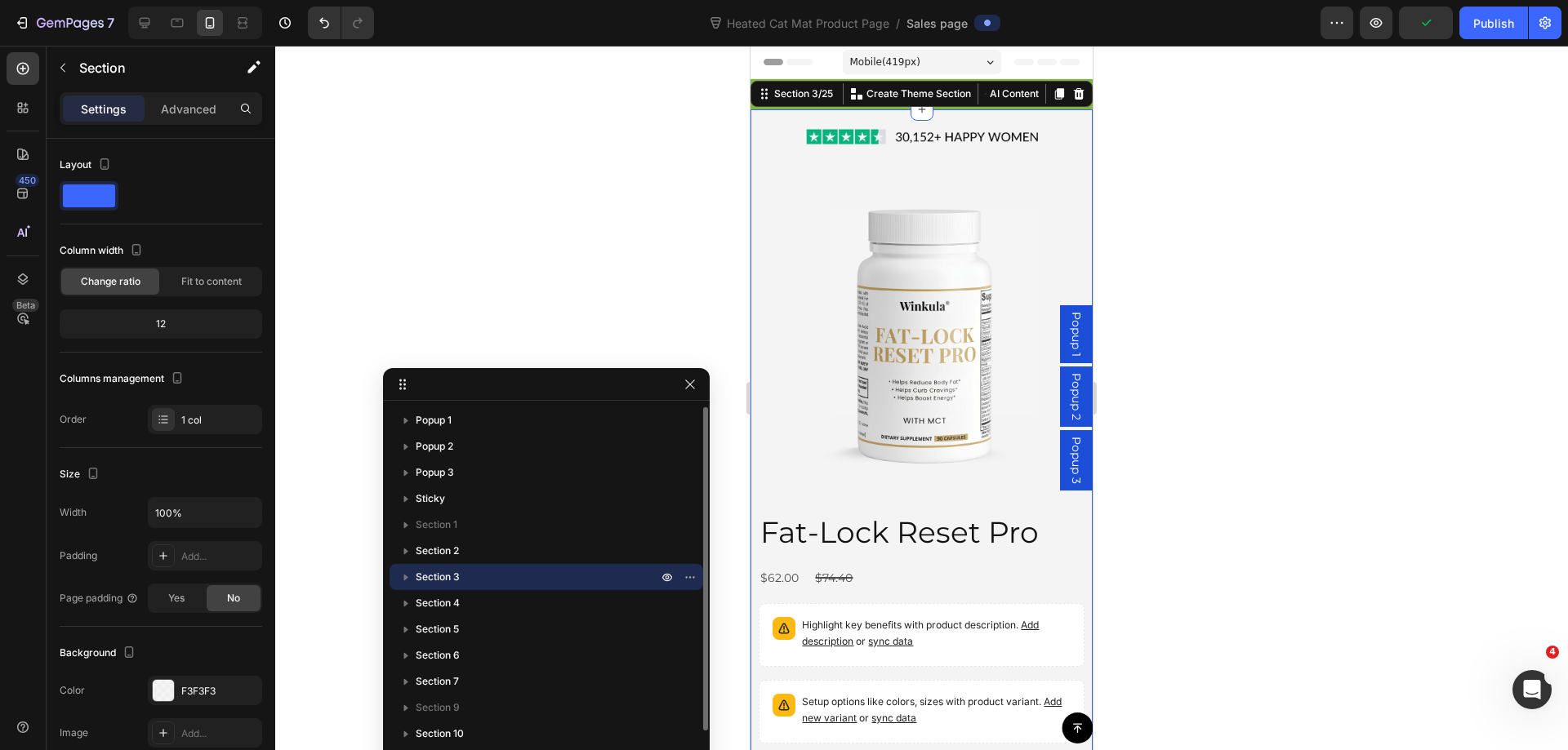
click at [406, 577] on icon "button" at bounding box center [406, 578] width 4 height 7
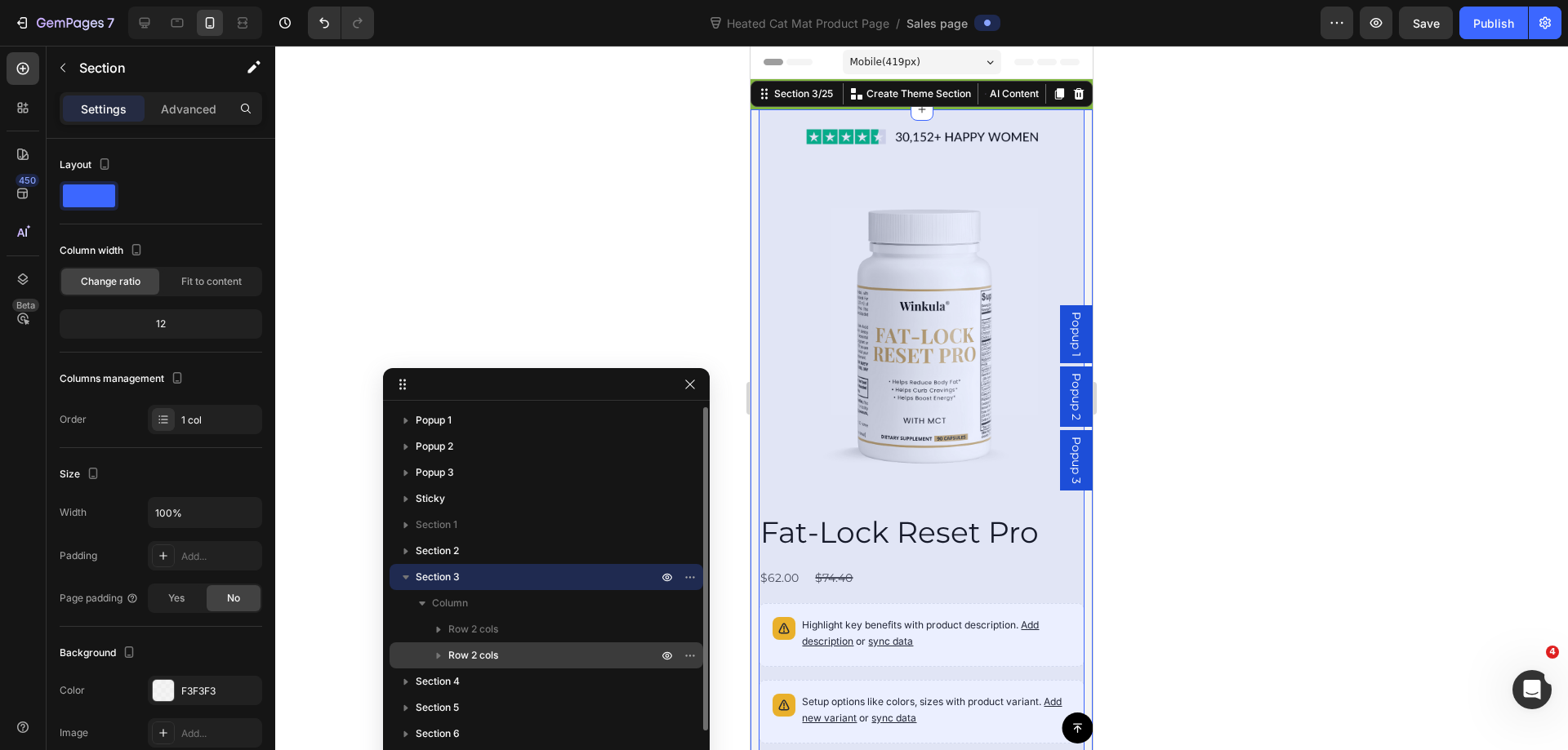
click at [439, 653] on icon "button" at bounding box center [438, 655] width 16 height 16
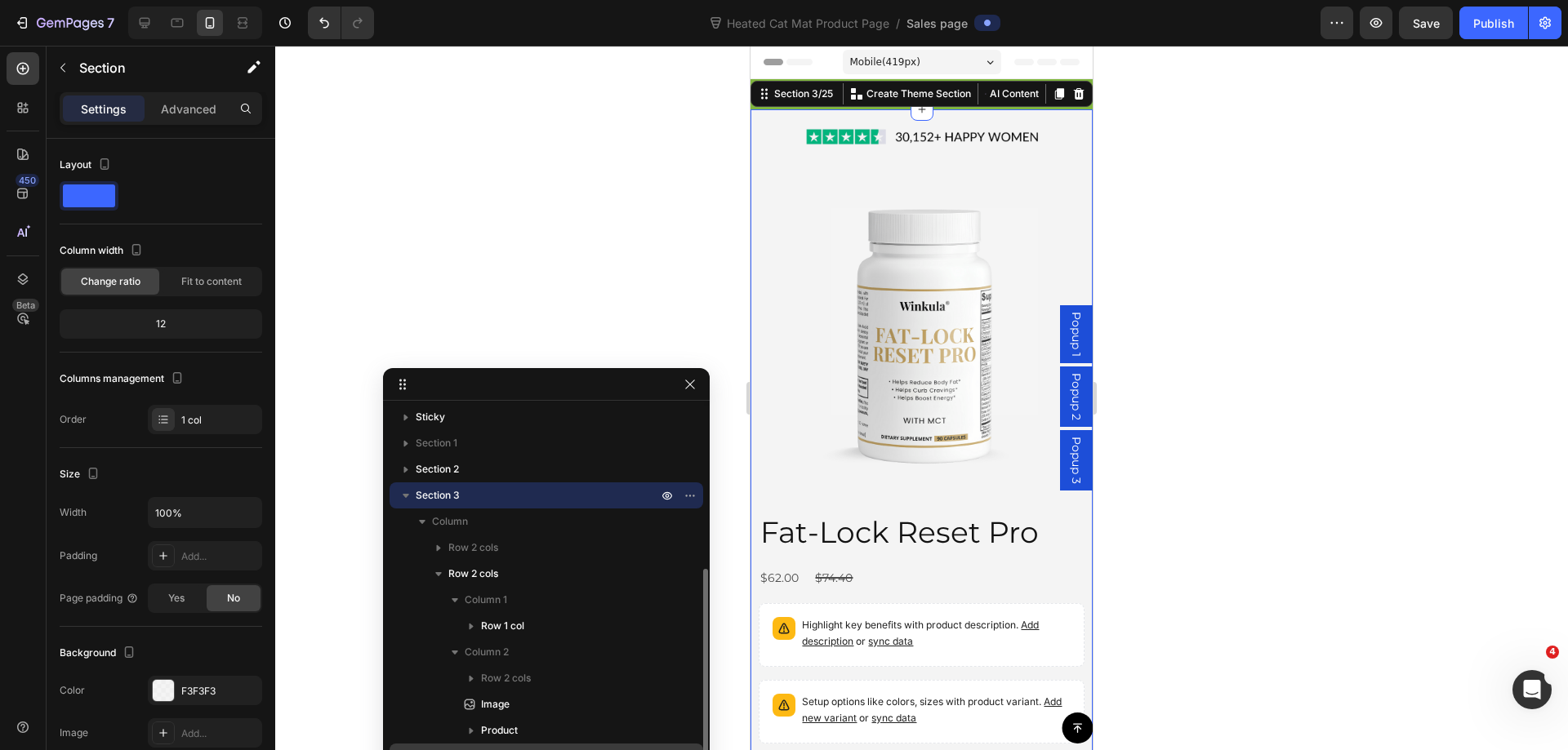
scroll to position [163, 0]
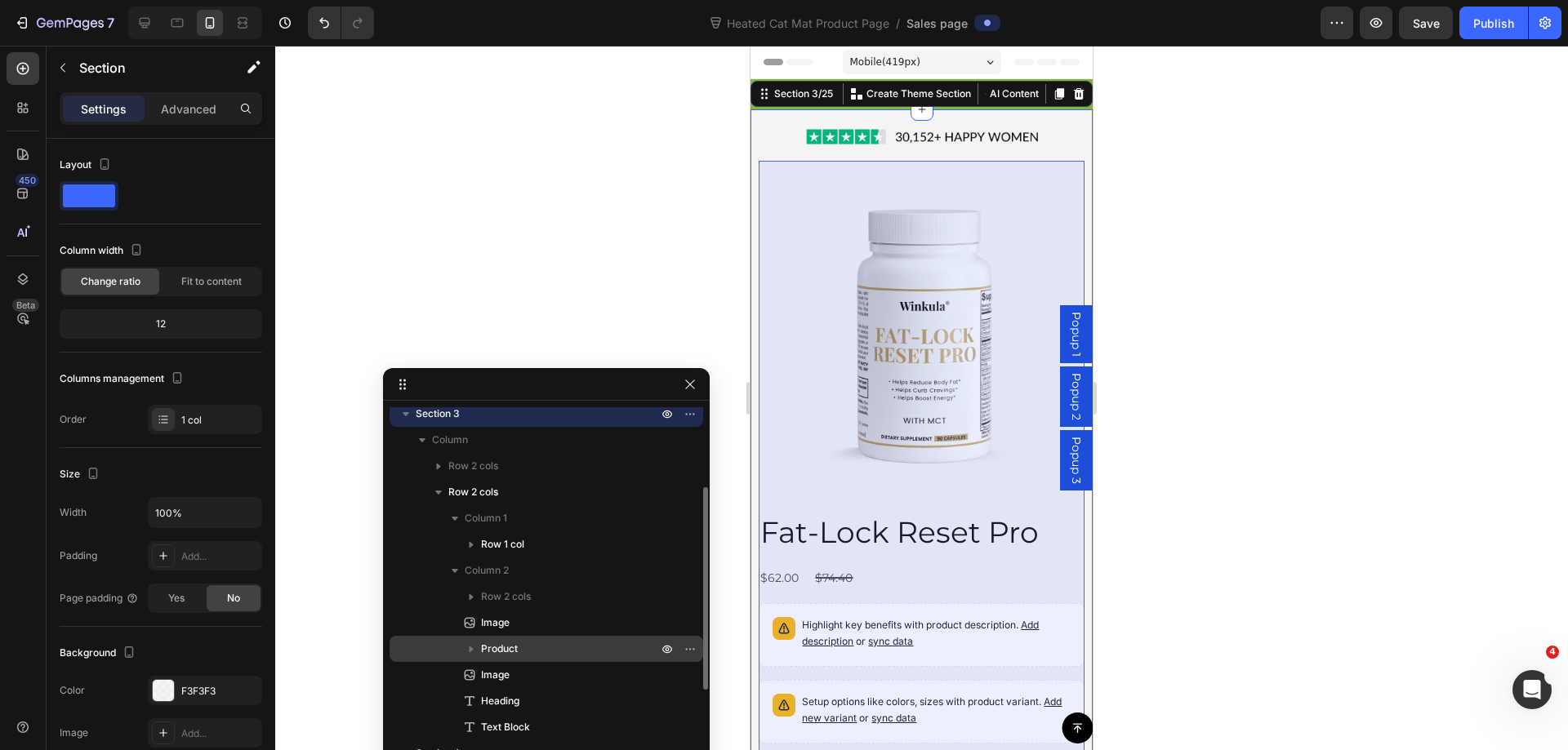
click at [504, 647] on span "Product" at bounding box center [499, 648] width 37 height 16
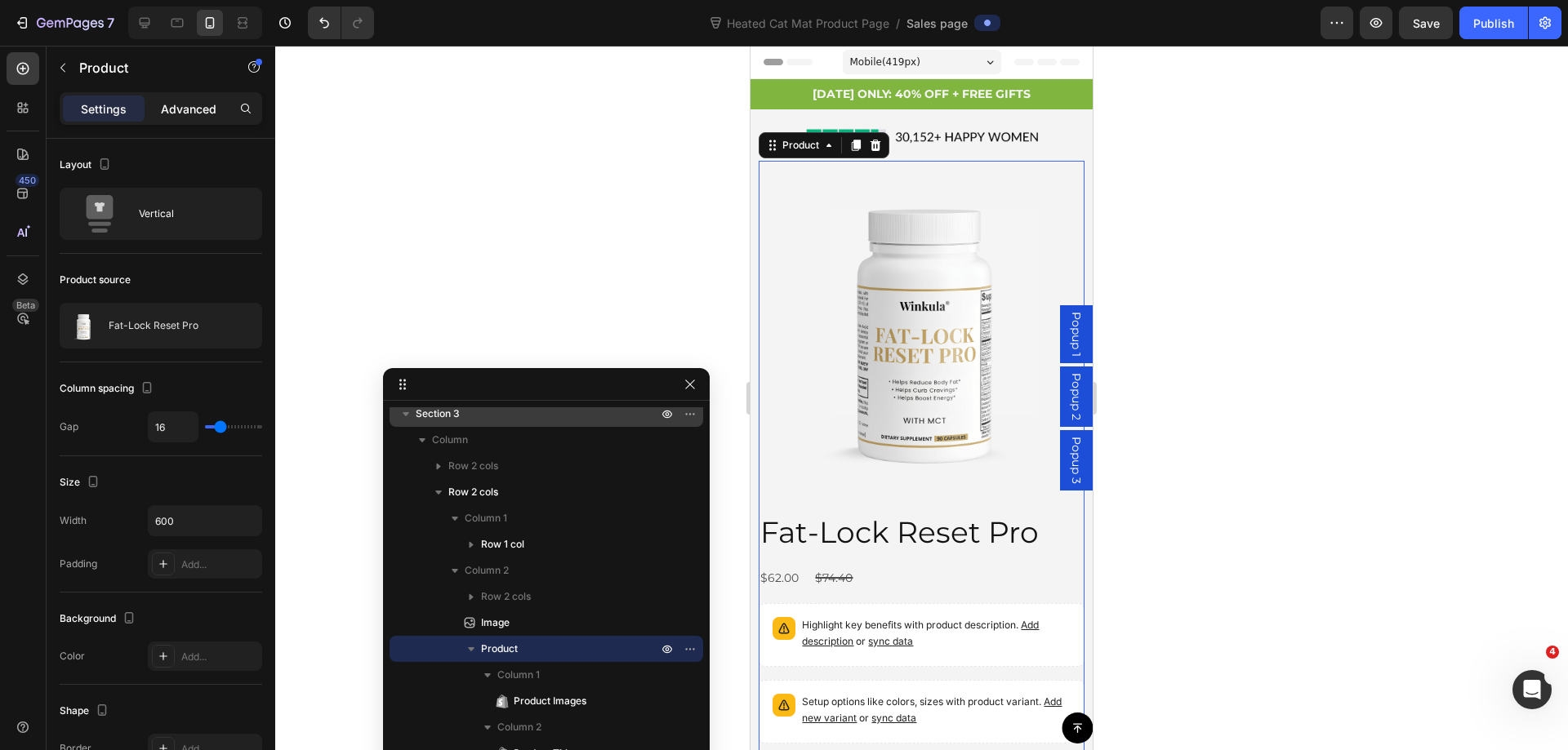
click at [198, 108] on p "Advanced" at bounding box center [188, 109] width 56 height 17
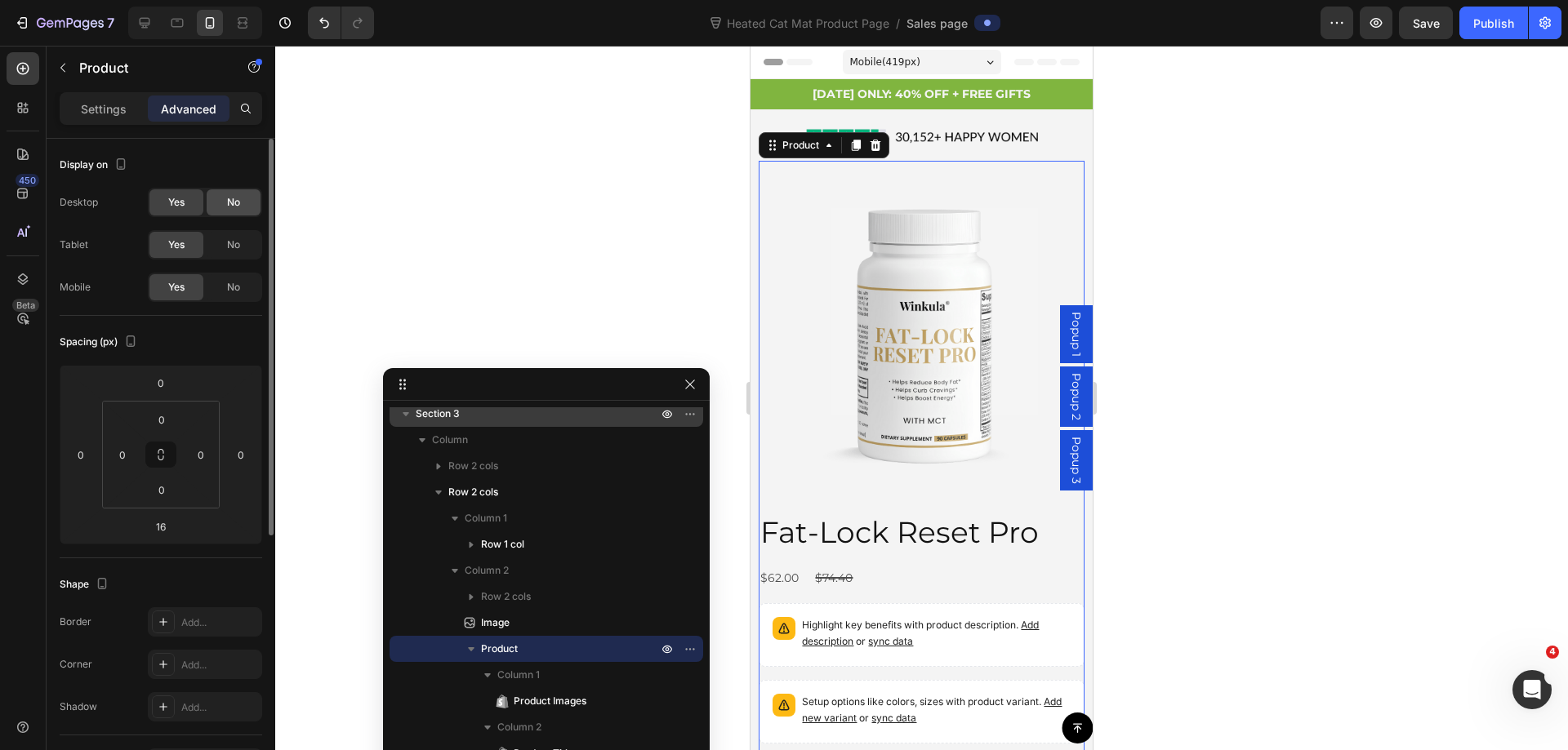
click at [237, 239] on span "No" at bounding box center [233, 244] width 13 height 15
click at [246, 197] on div "No" at bounding box center [233, 202] width 54 height 26
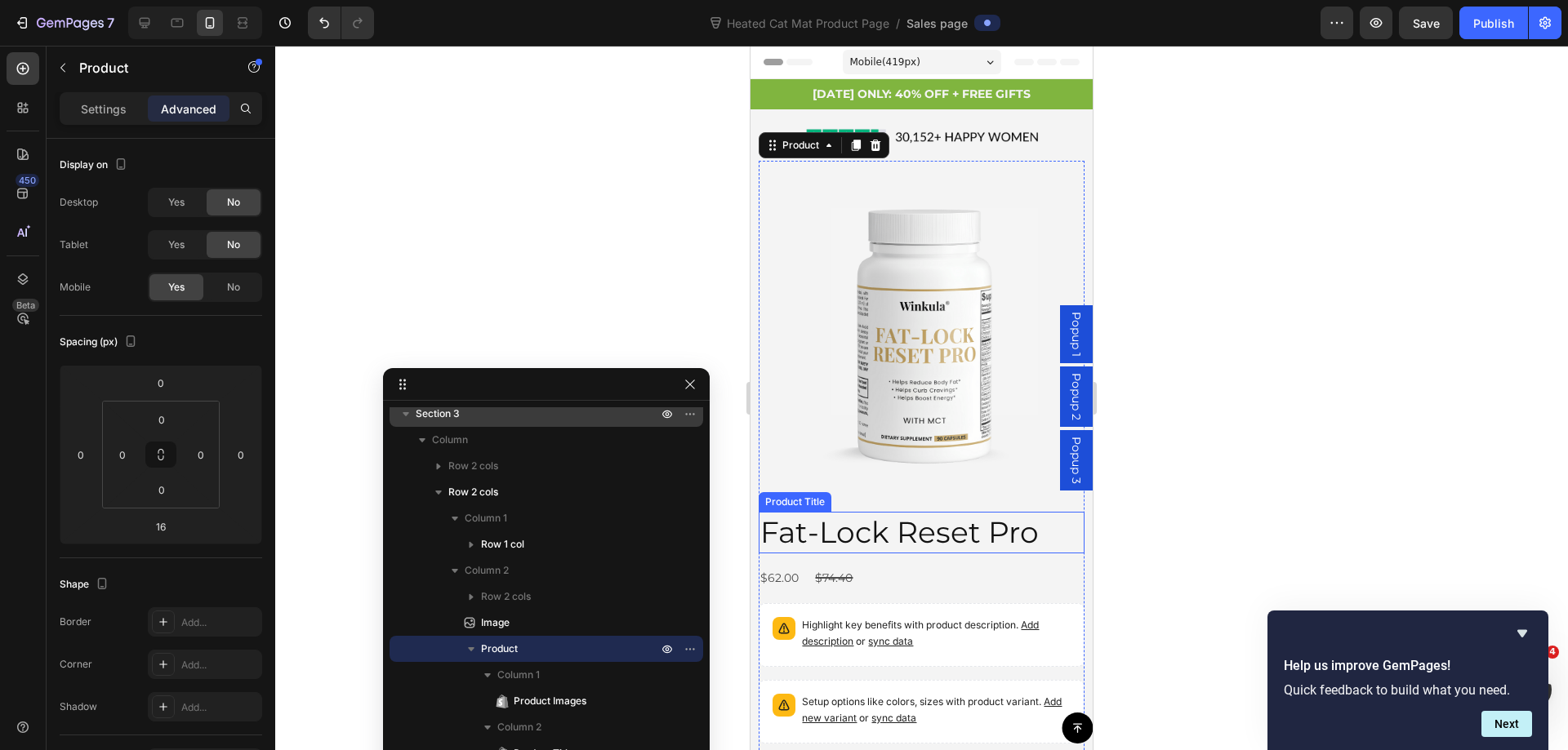
click at [915, 512] on h2 "Fat-Lock Reset Pro" at bounding box center [920, 533] width 325 height 42
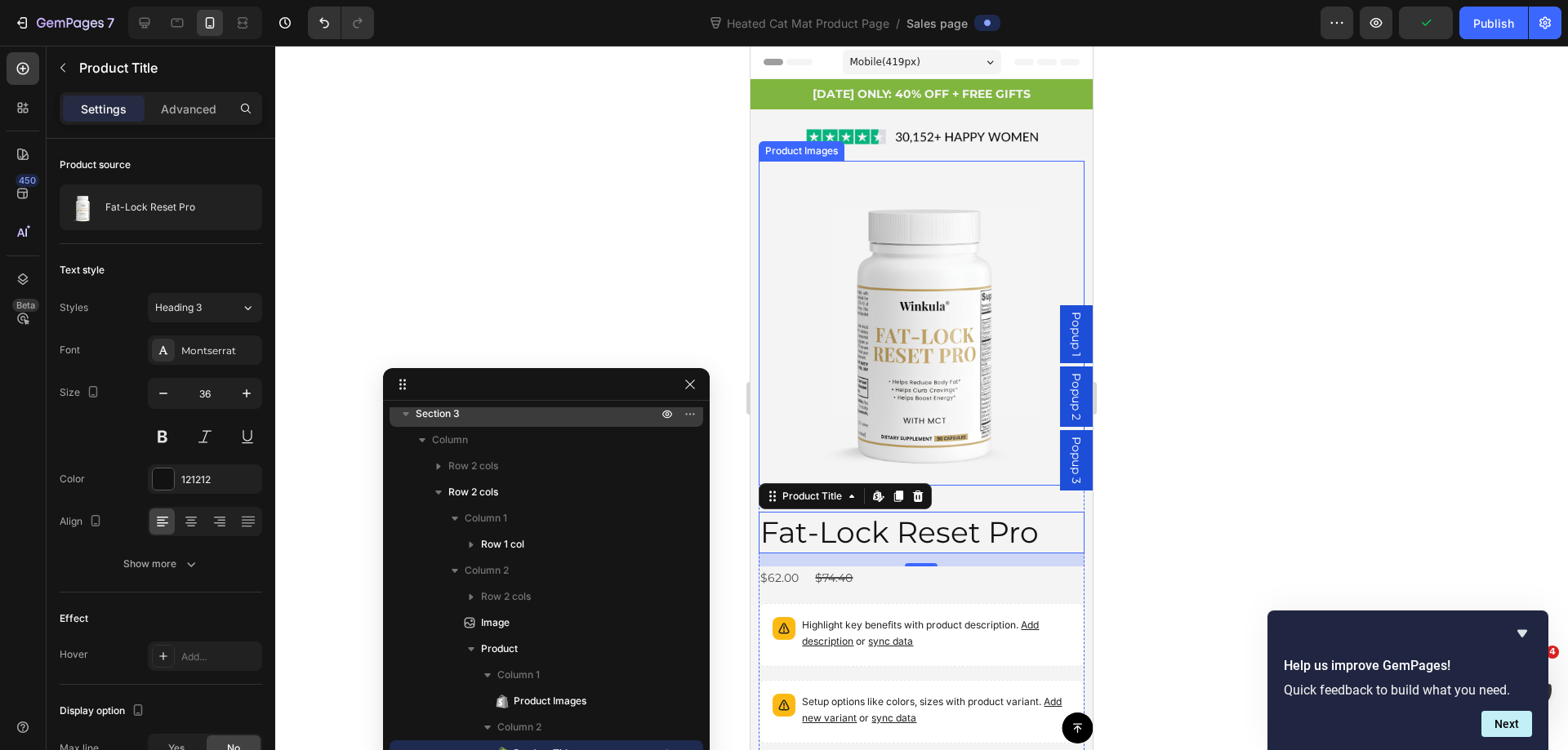
click at [975, 269] on img at bounding box center [920, 323] width 325 height 325
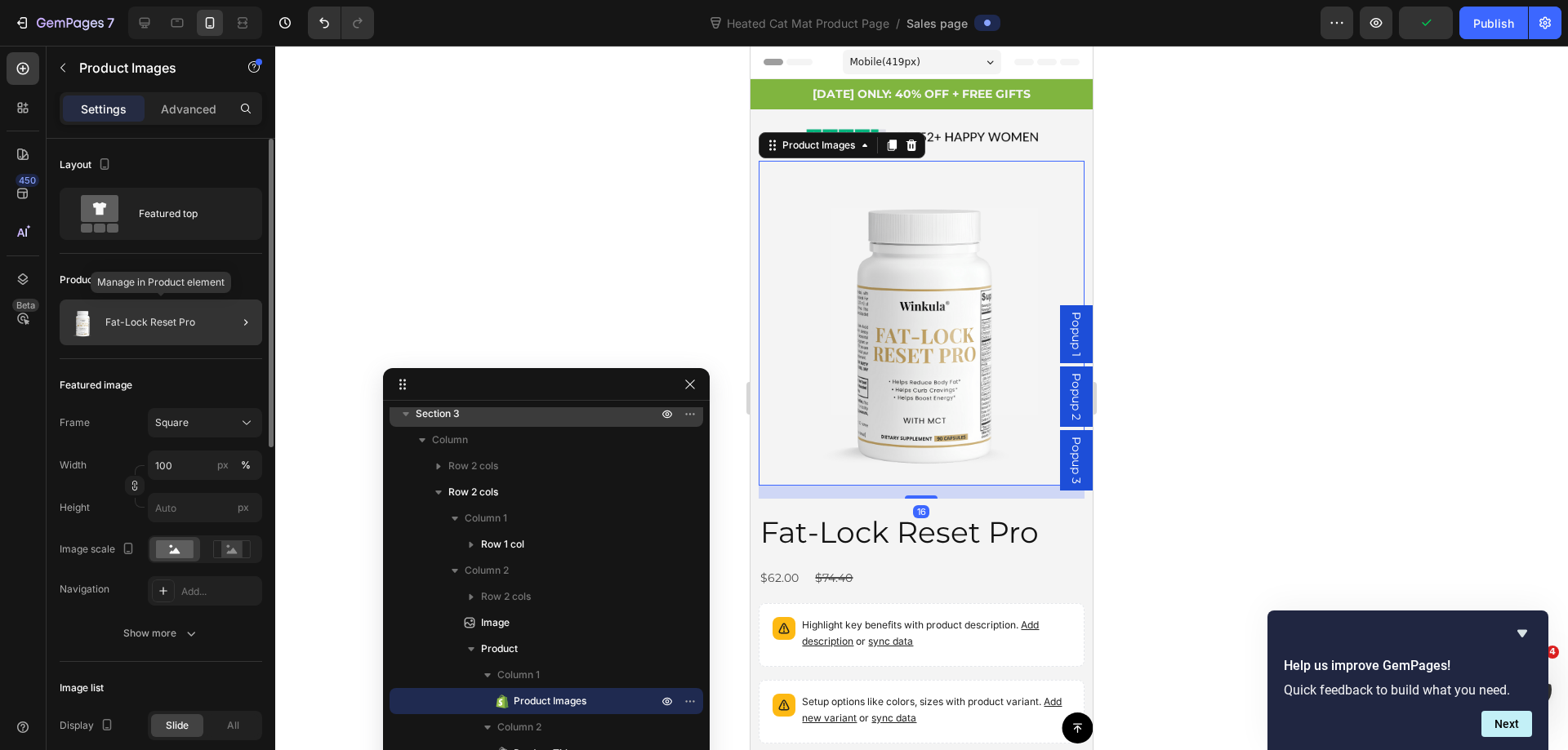
click at [174, 316] on div "Fat-Lock Reset Pro" at bounding box center [160, 323] width 202 height 46
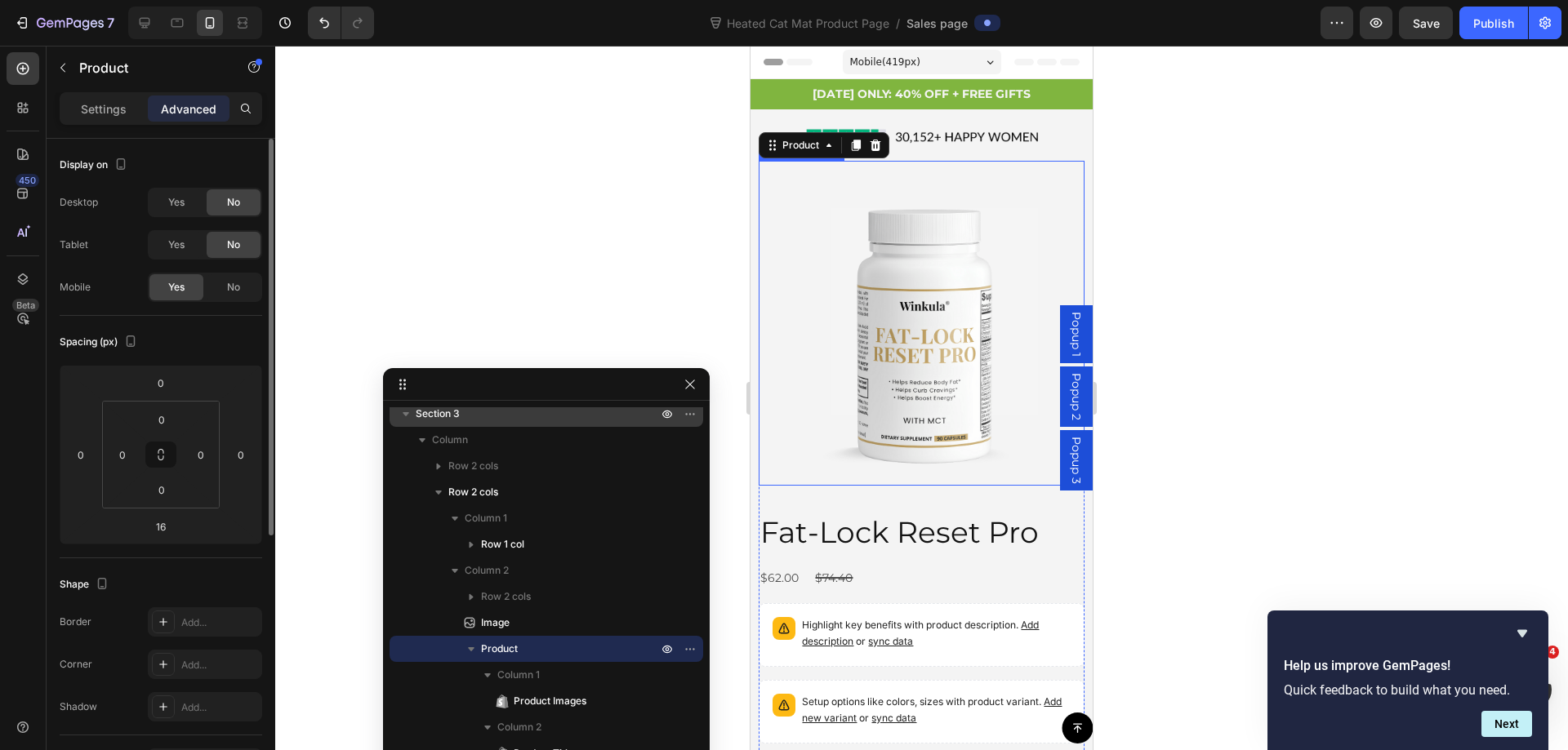
click at [915, 303] on img at bounding box center [920, 323] width 325 height 325
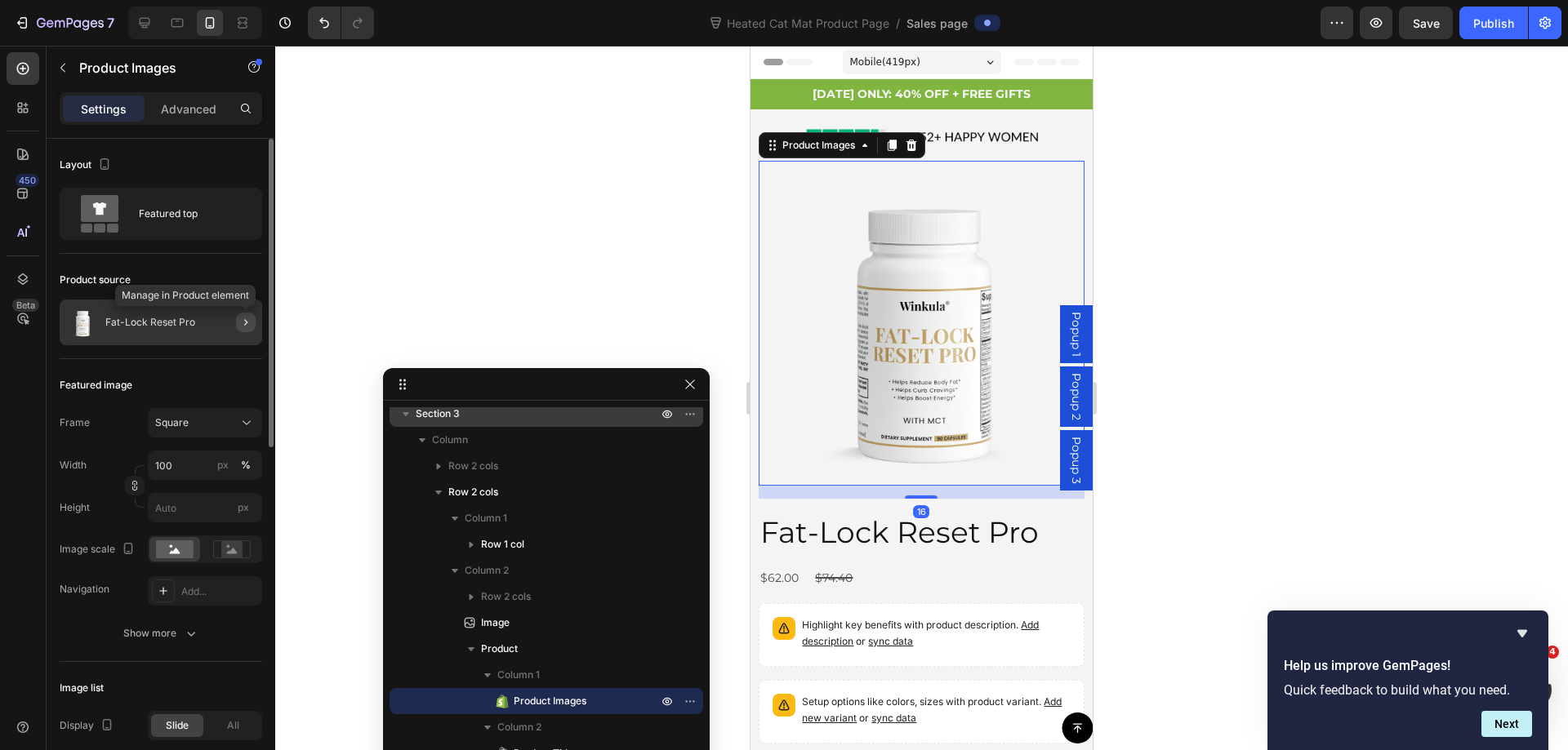
click at [245, 324] on icon "button" at bounding box center [245, 322] width 13 height 13
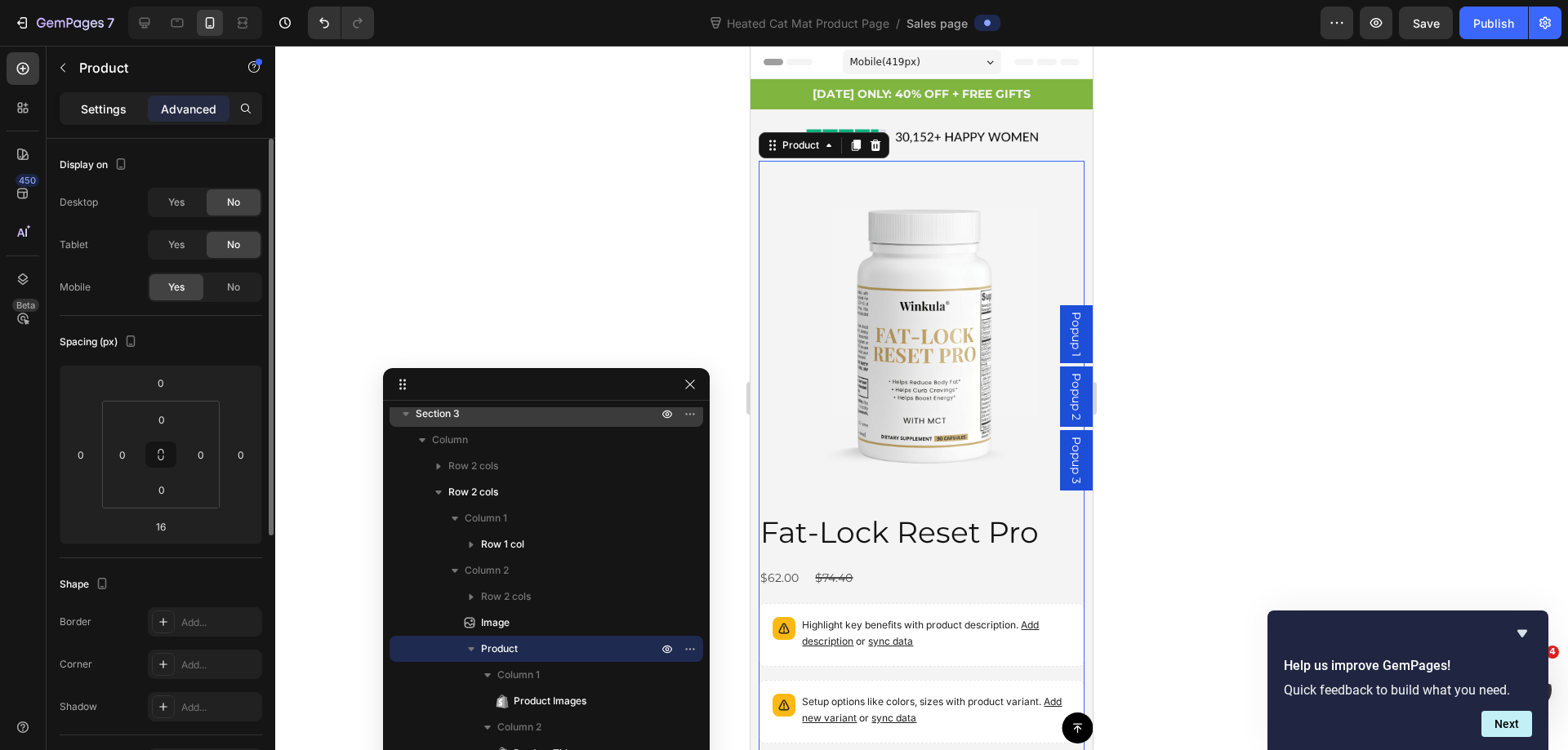
click at [80, 114] on div "Settings" at bounding box center [104, 109] width 82 height 26
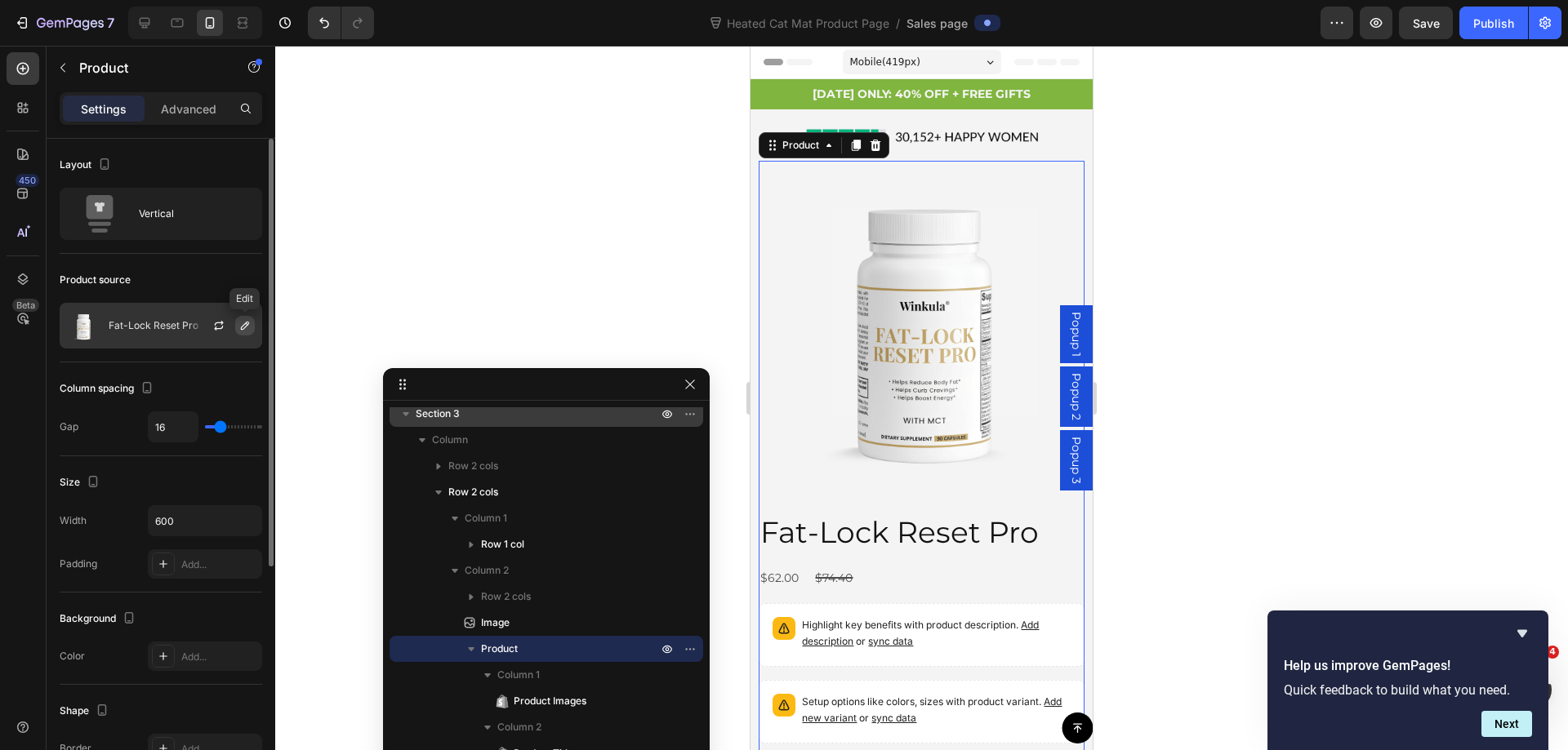
click at [247, 325] on icon "button" at bounding box center [244, 325] width 13 height 13
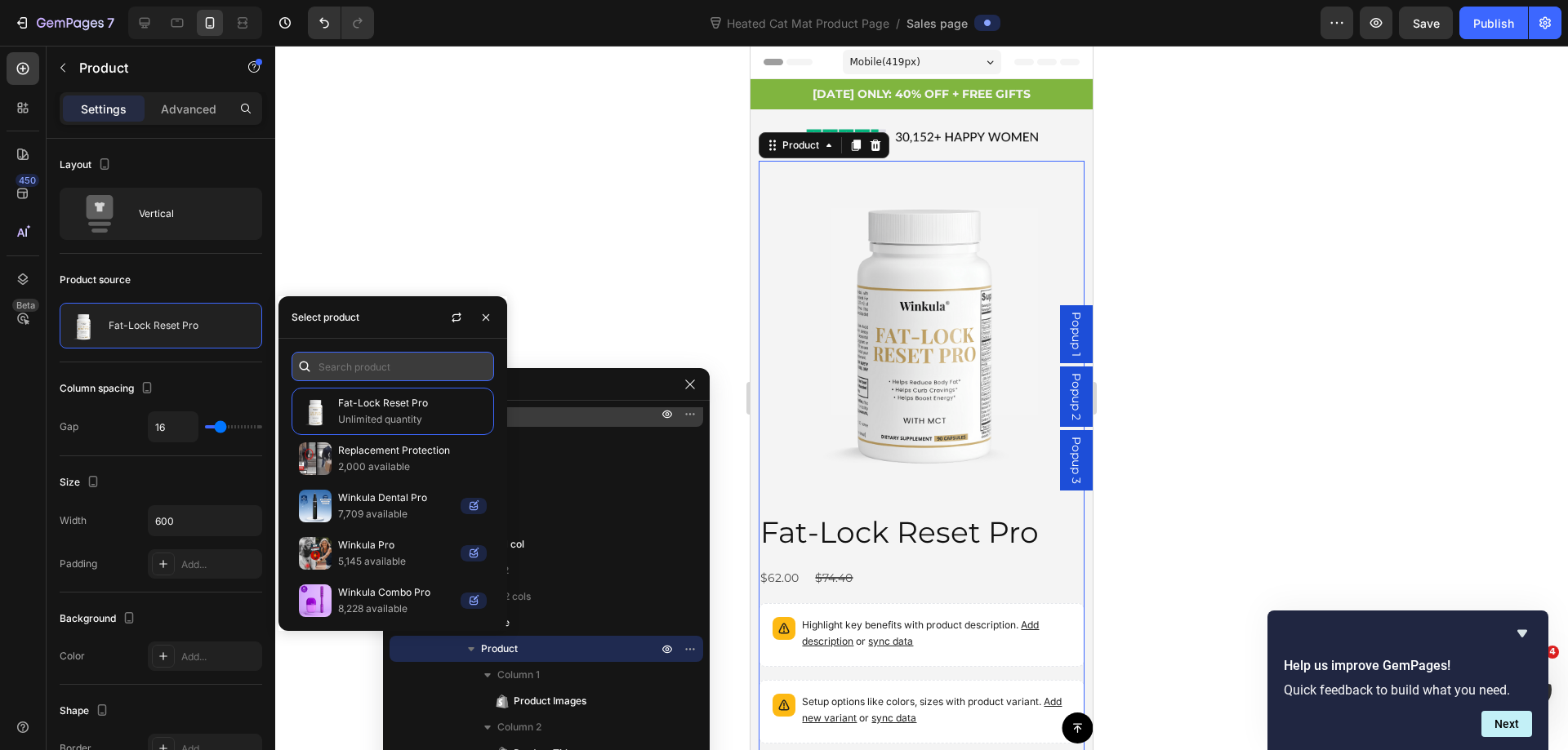
click at [393, 369] on input "text" at bounding box center [392, 367] width 202 height 30
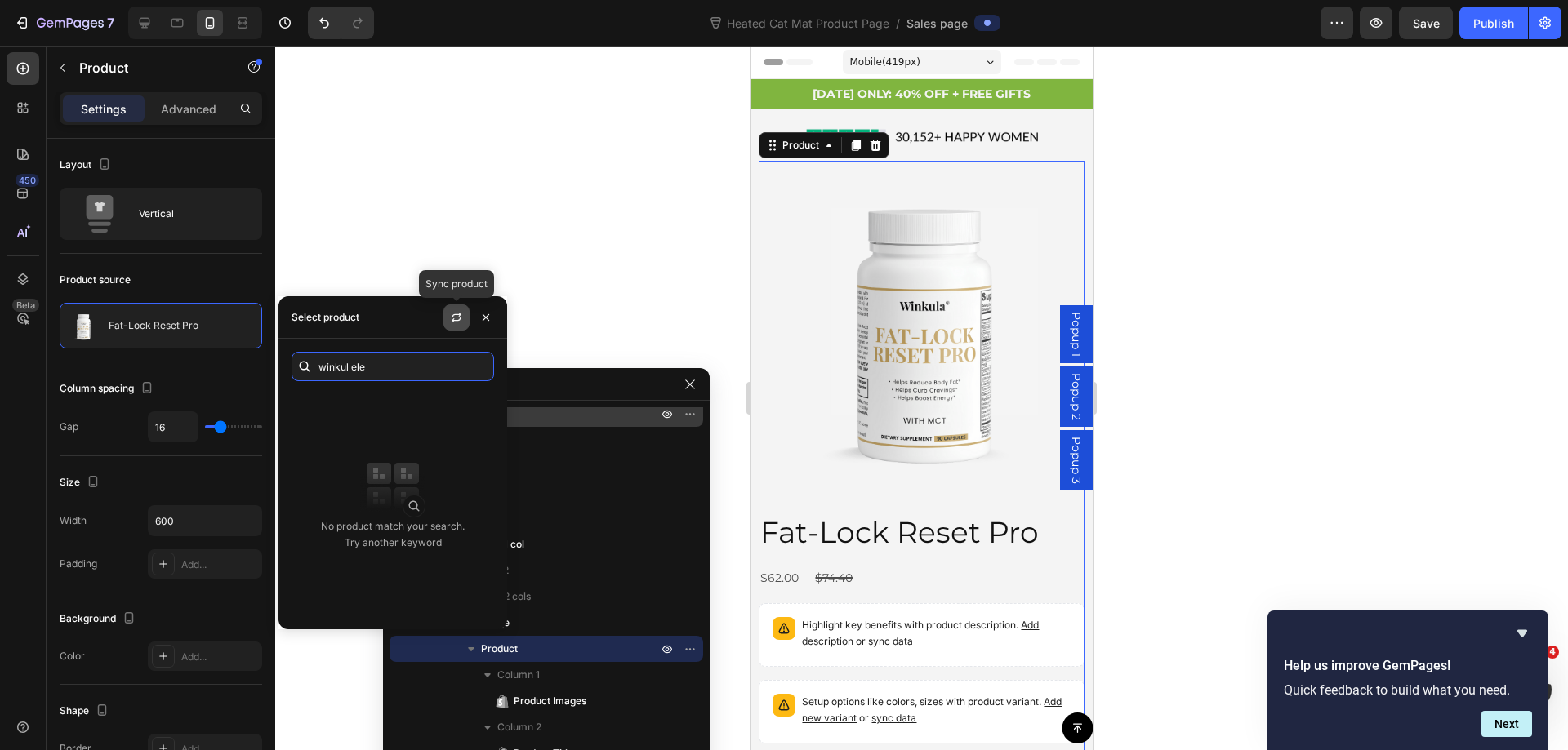
type input "winkul ele"
click at [454, 315] on icon "button" at bounding box center [456, 317] width 13 height 13
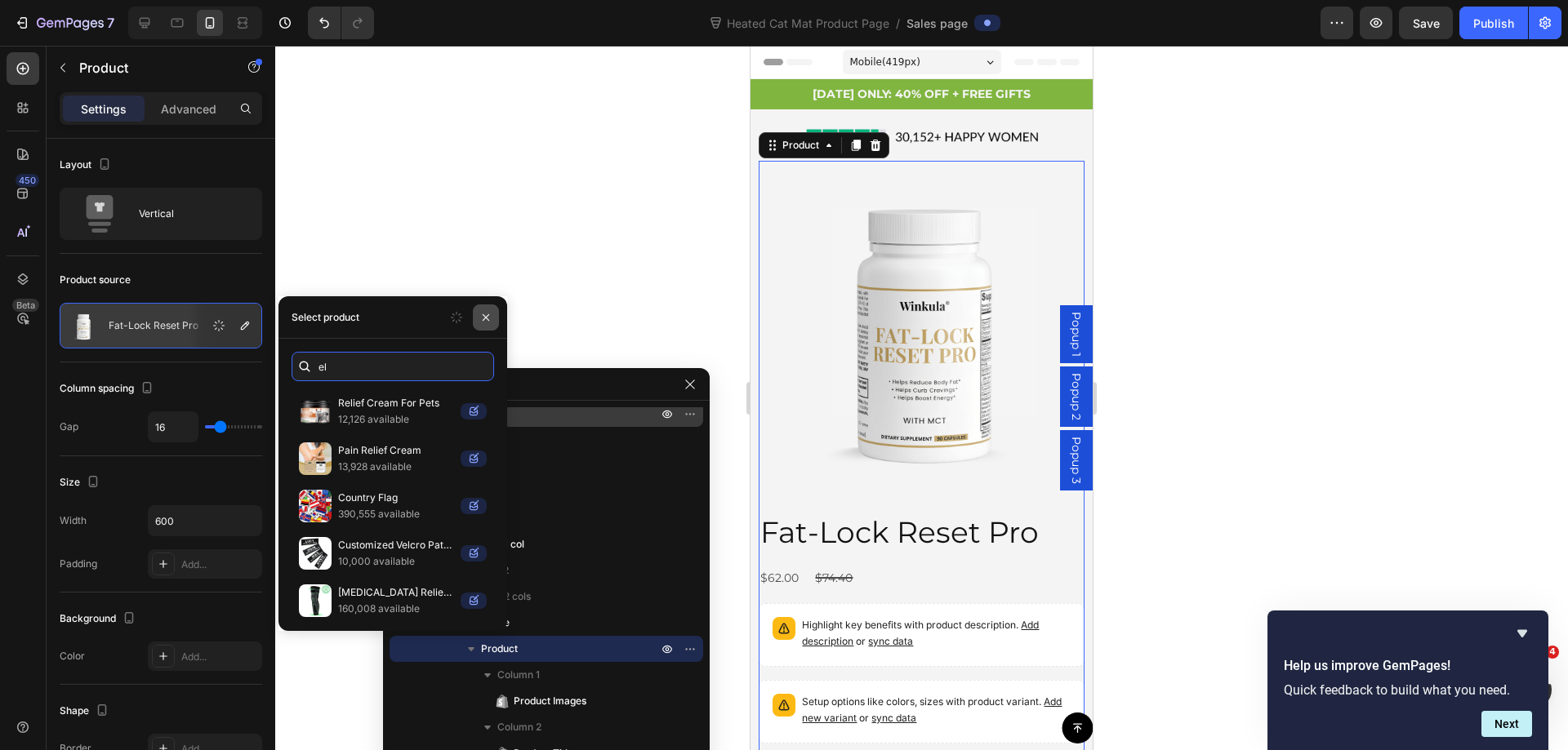
type input "el"
click at [487, 315] on icon "button" at bounding box center [485, 317] width 7 height 7
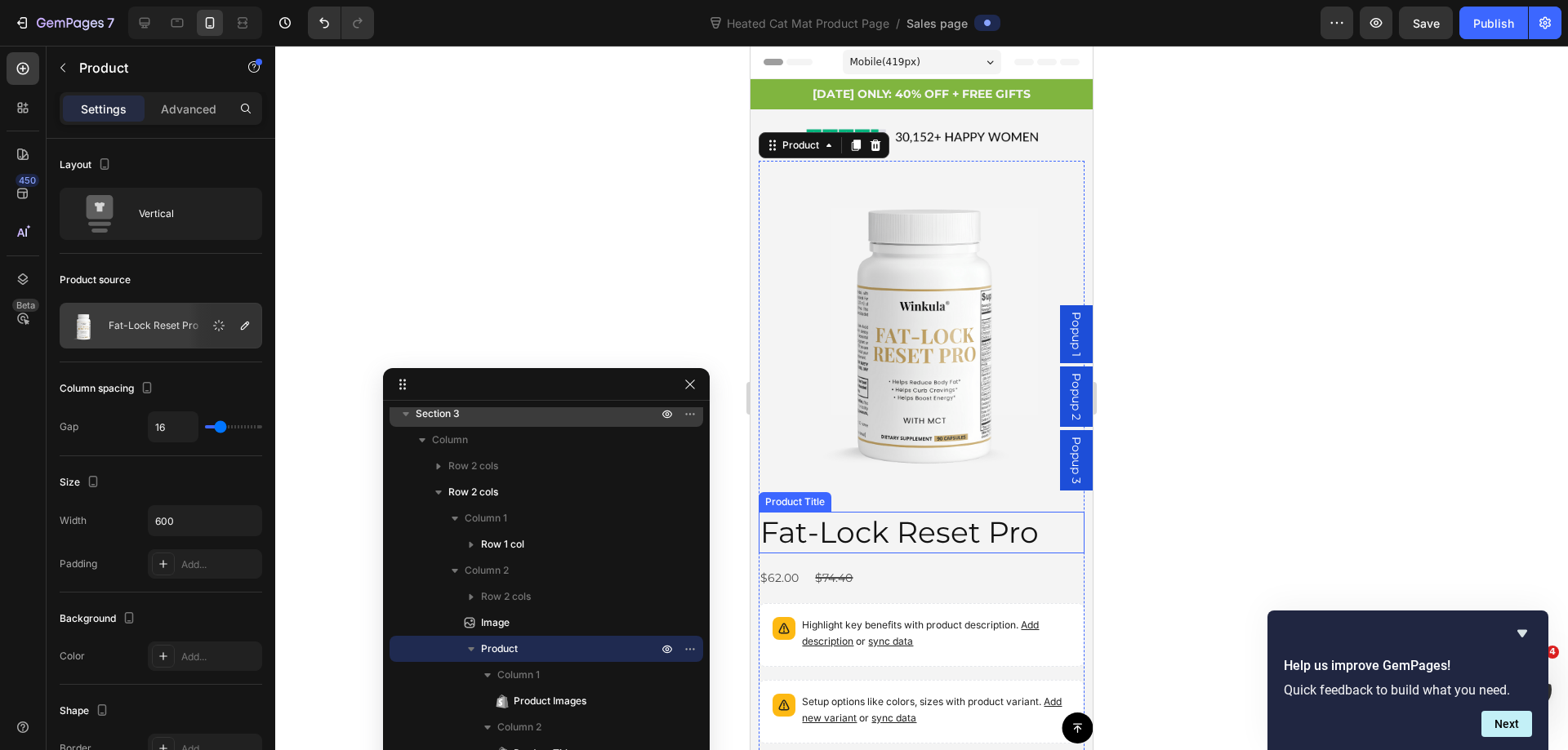
click at [783, 527] on h2 "Fat-Lock Reset Pro" at bounding box center [920, 533] width 325 height 42
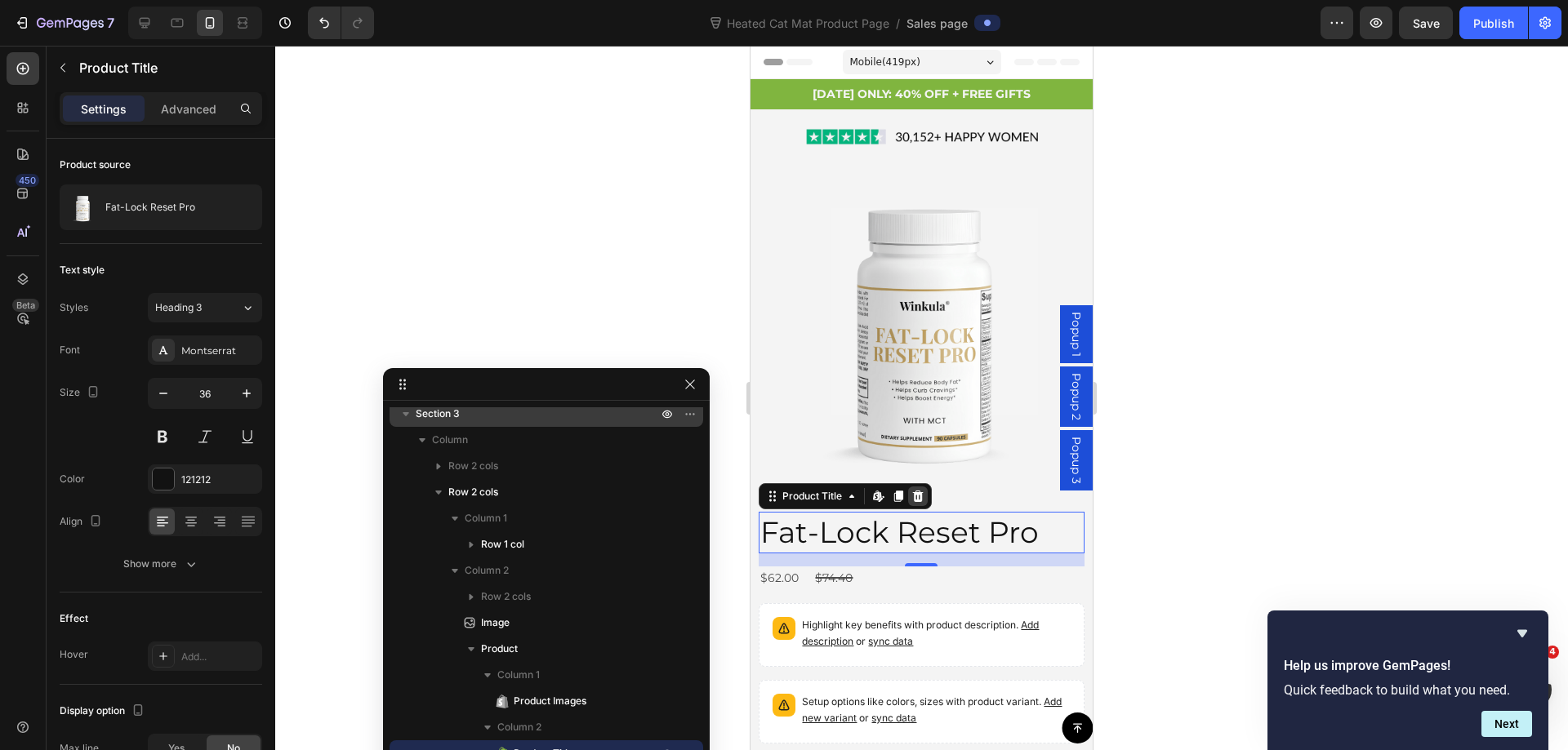
click at [916, 490] on icon at bounding box center [917, 496] width 13 height 13
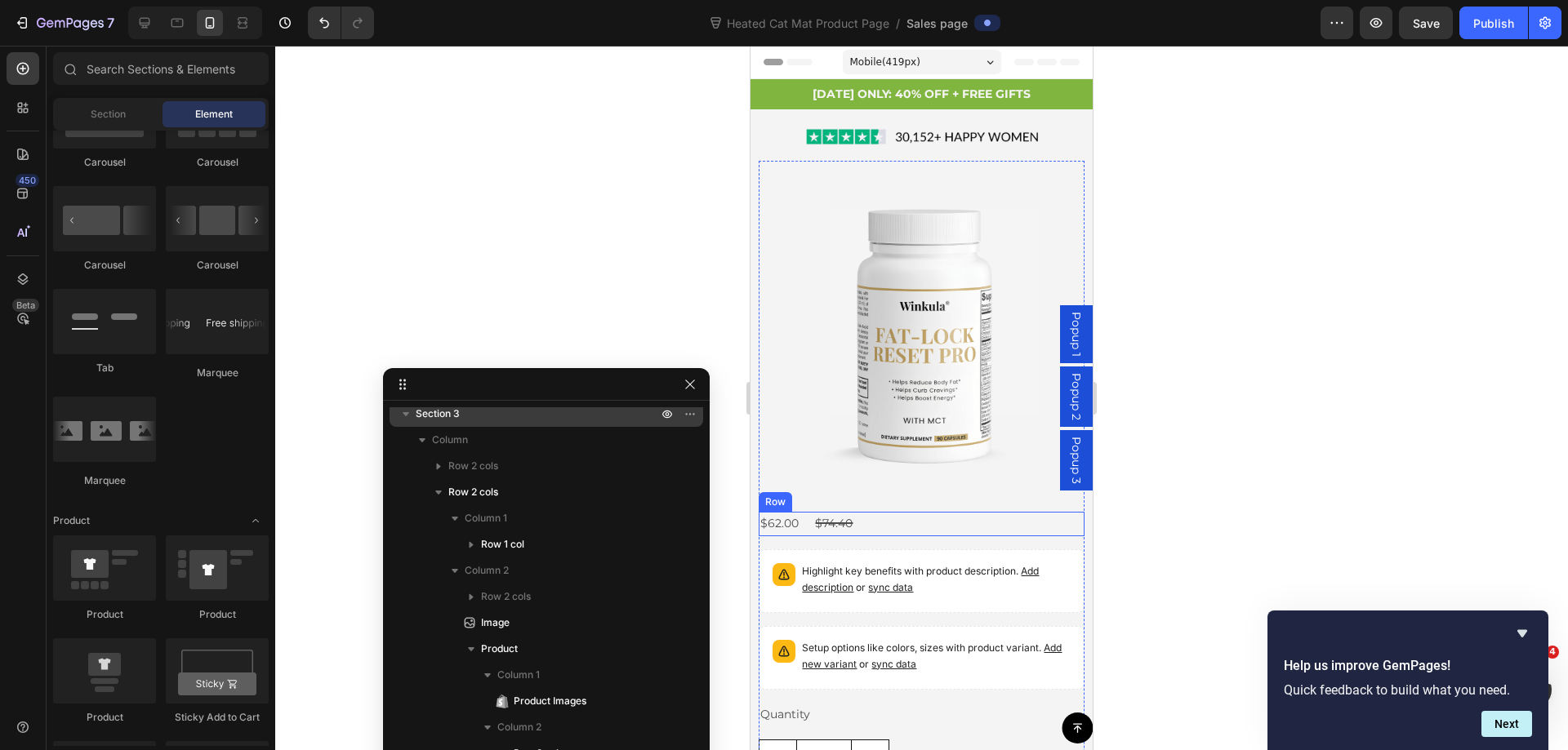
click at [900, 512] on div "$62.00 Product Price Product Price $74.40 Product Price Product Price Row" at bounding box center [920, 524] width 325 height 24
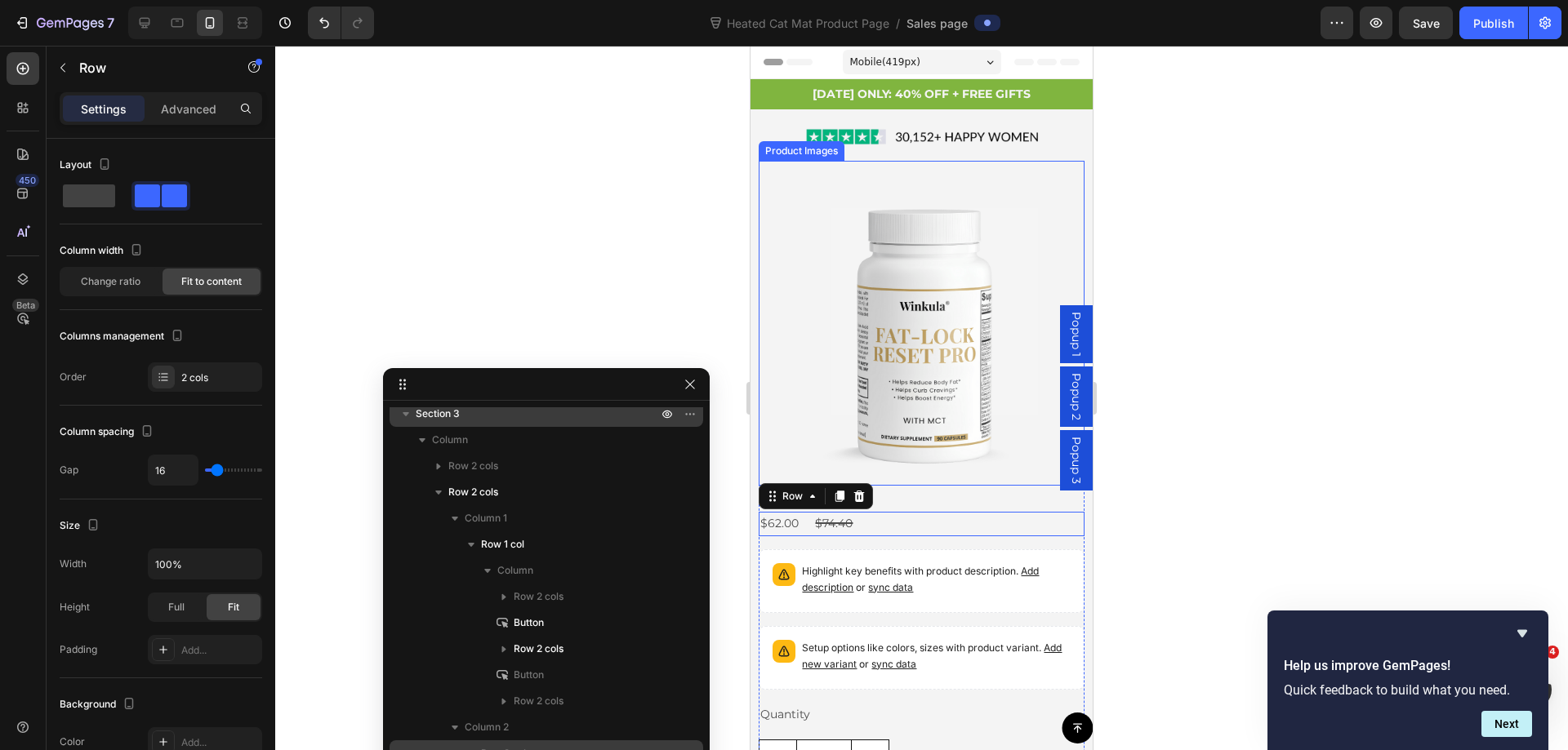
scroll to position [497, 0]
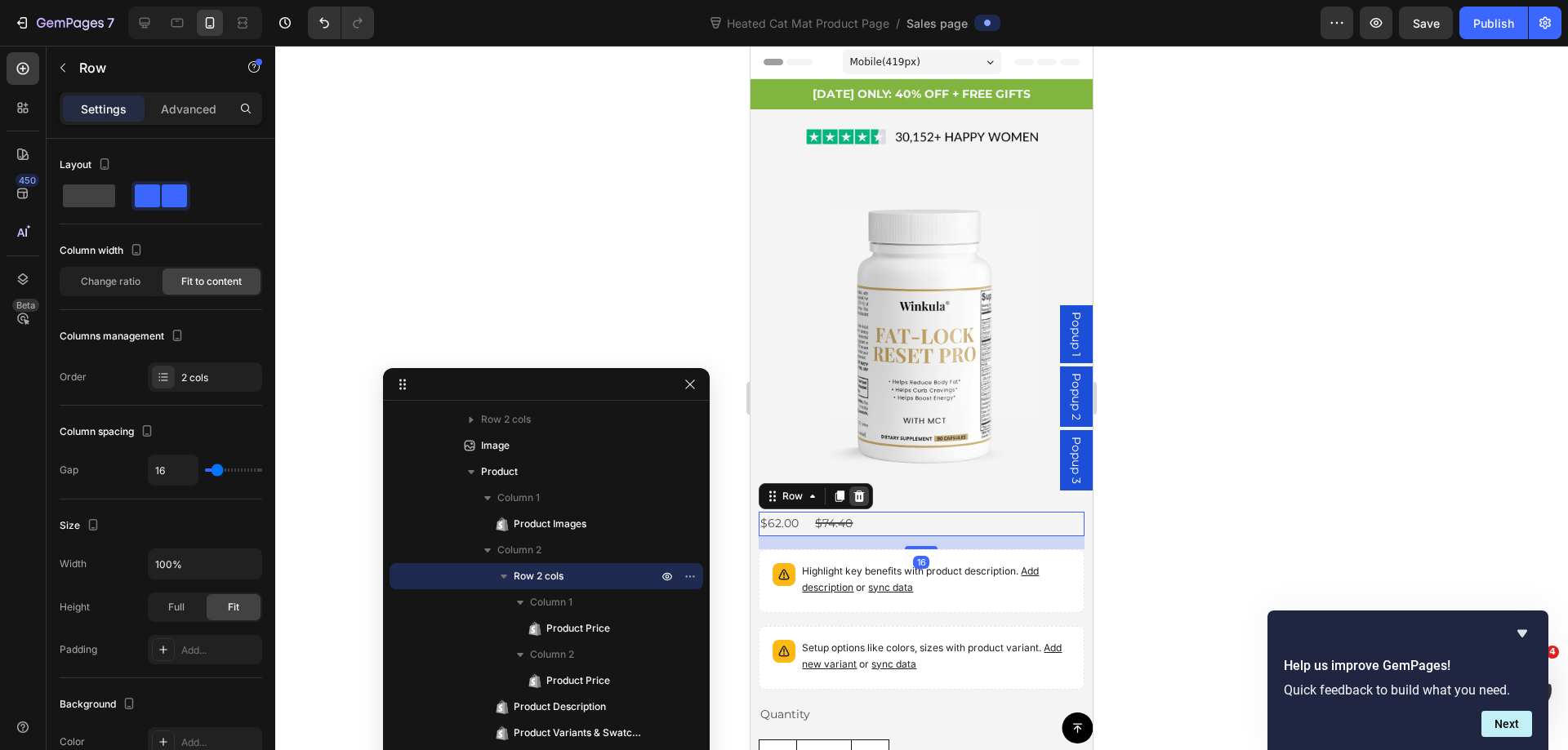
click at [862, 490] on icon at bounding box center [859, 496] width 13 height 13
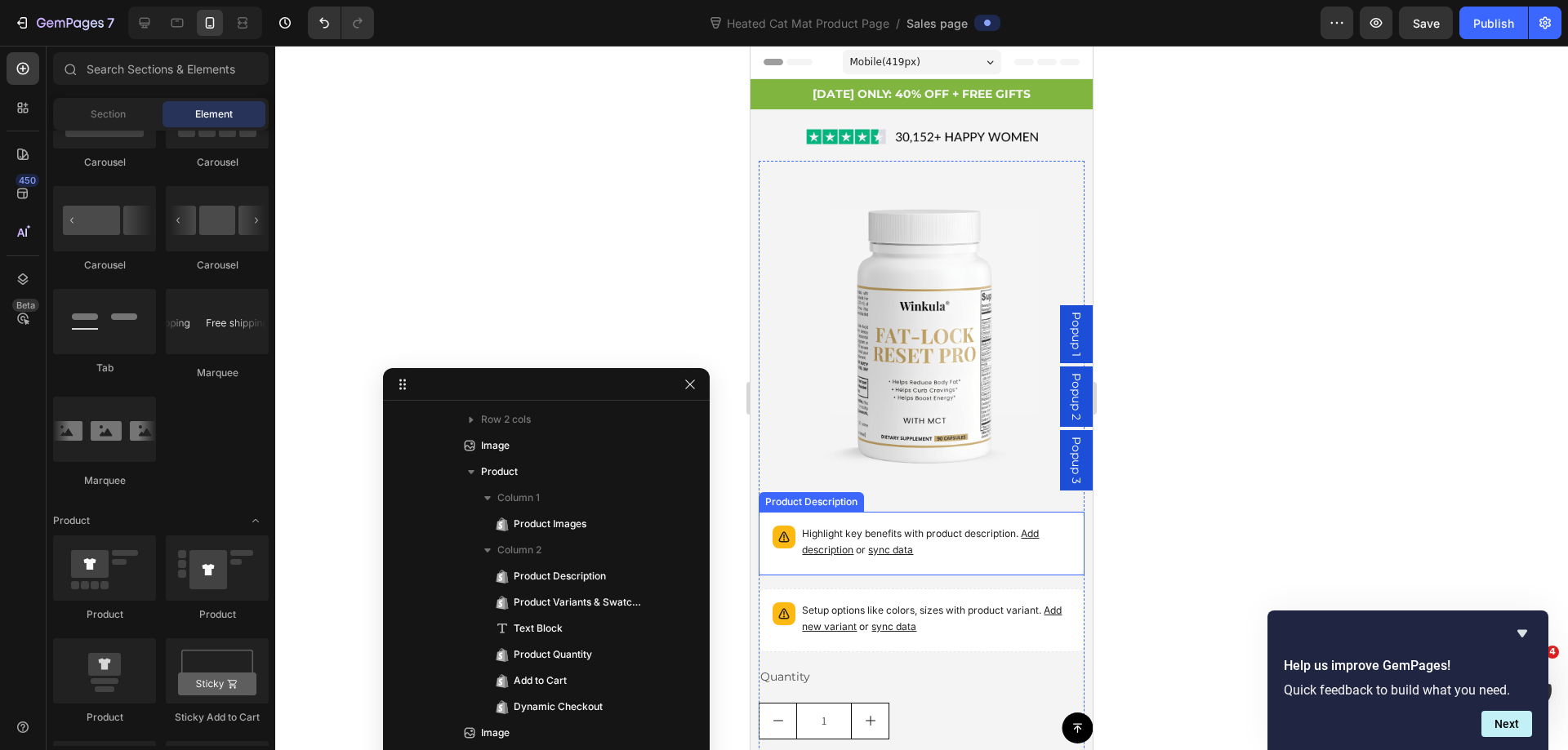
click at [766, 529] on div "Highlight key benefits with product description. Add description or sync data" at bounding box center [920, 543] width 310 height 49
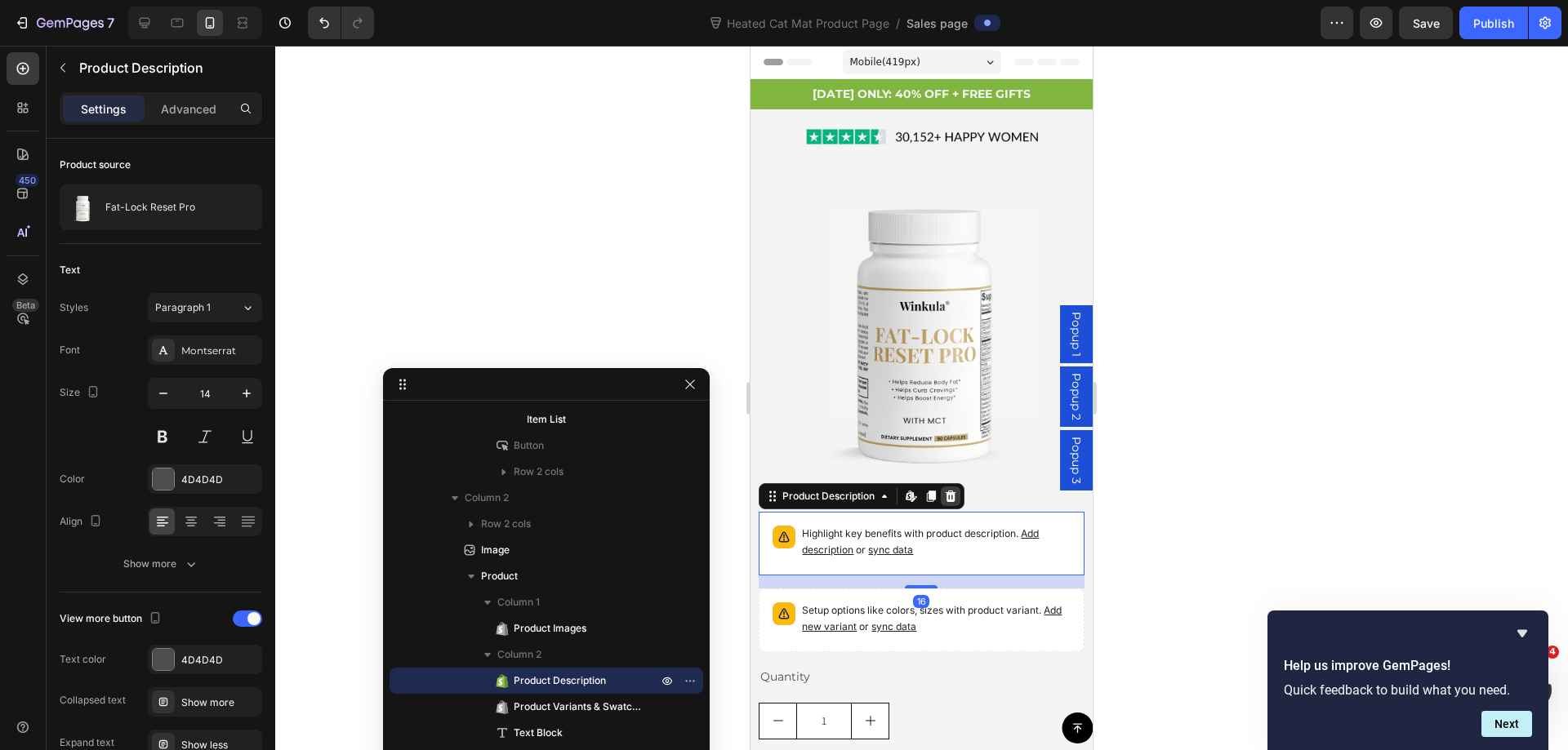
click at [957, 490] on icon at bounding box center [949, 496] width 13 height 13
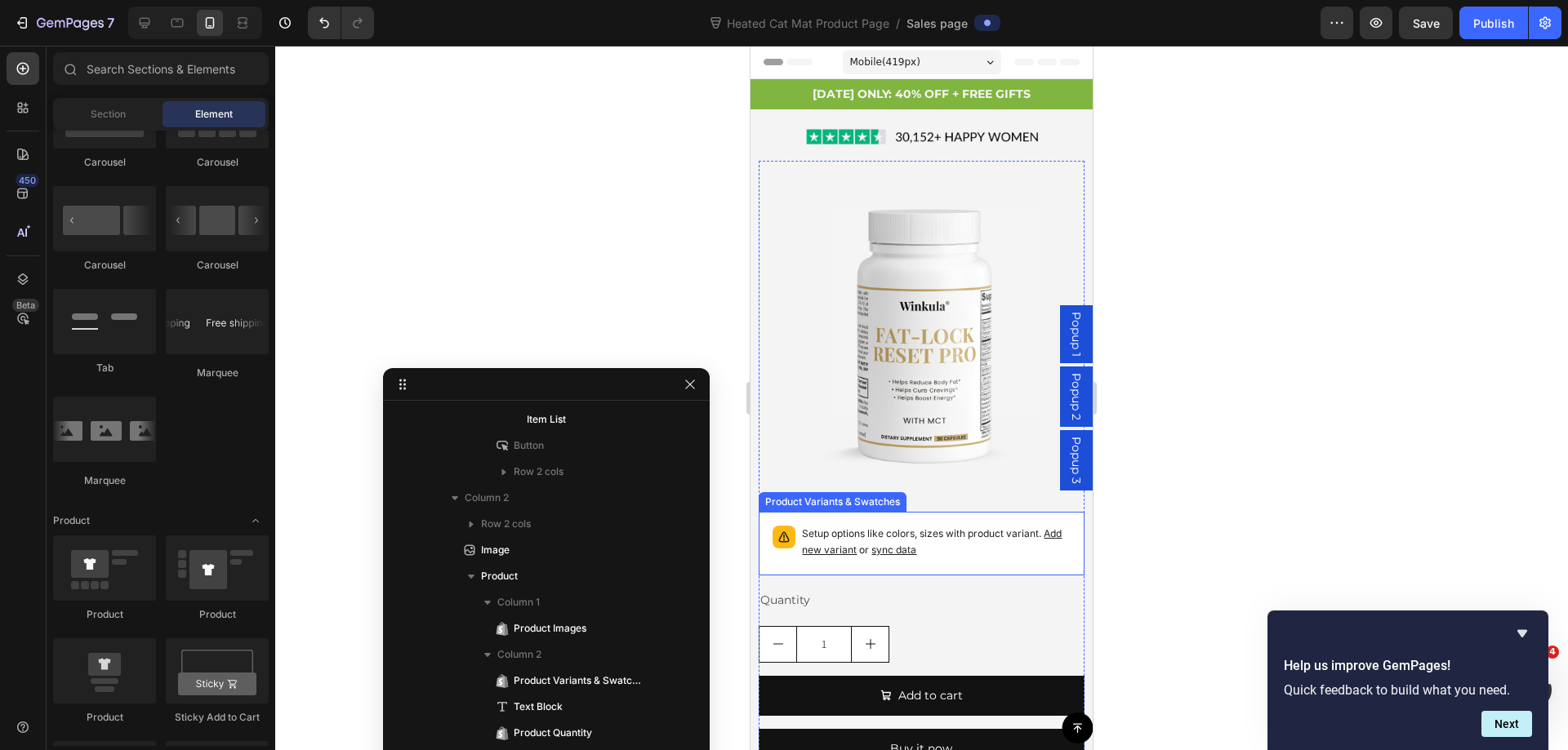
click at [778, 553] on div "Setup options like colors, sizes with product variant. Add new variant or sync …" at bounding box center [920, 543] width 310 height 49
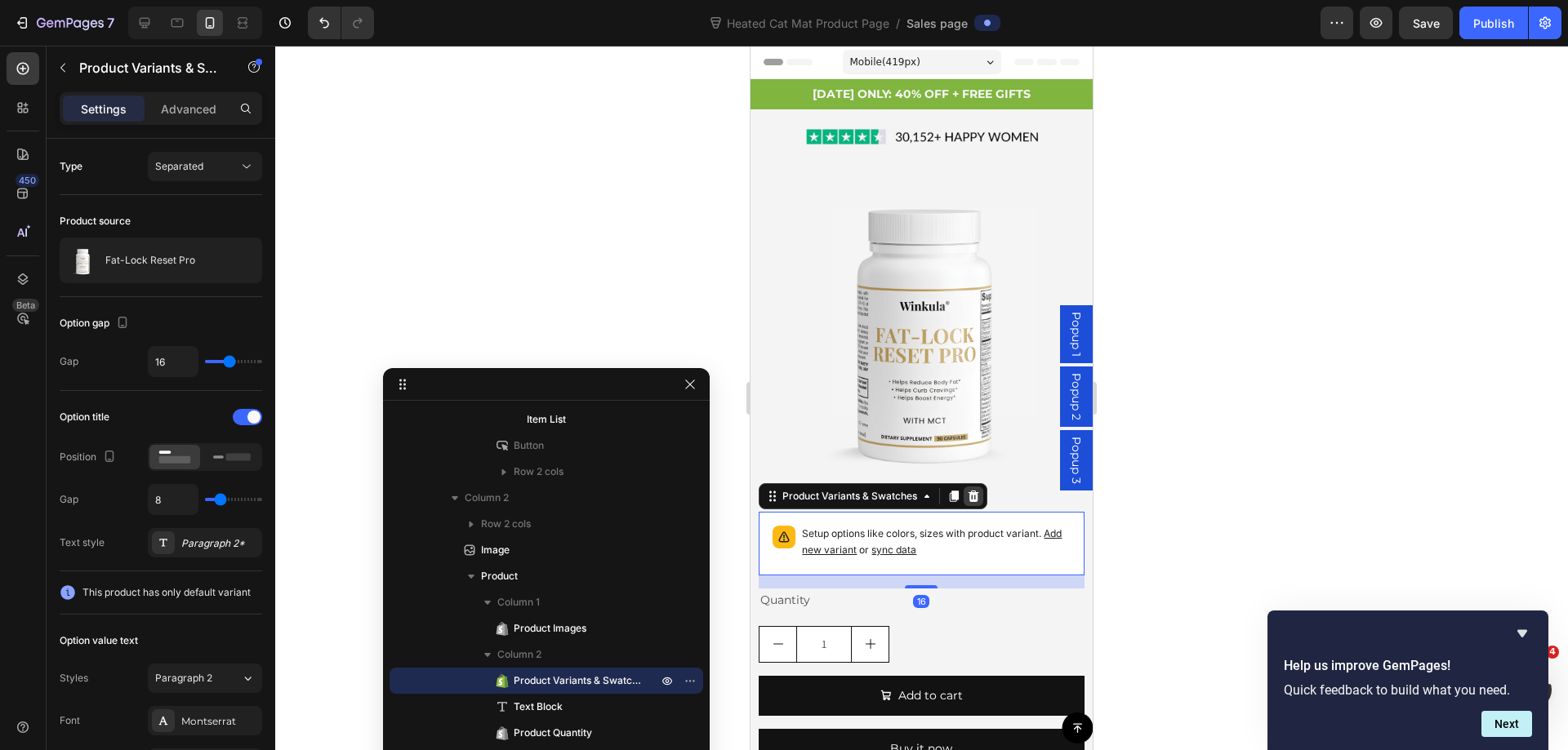
click at [976, 491] on icon at bounding box center [973, 496] width 11 height 11
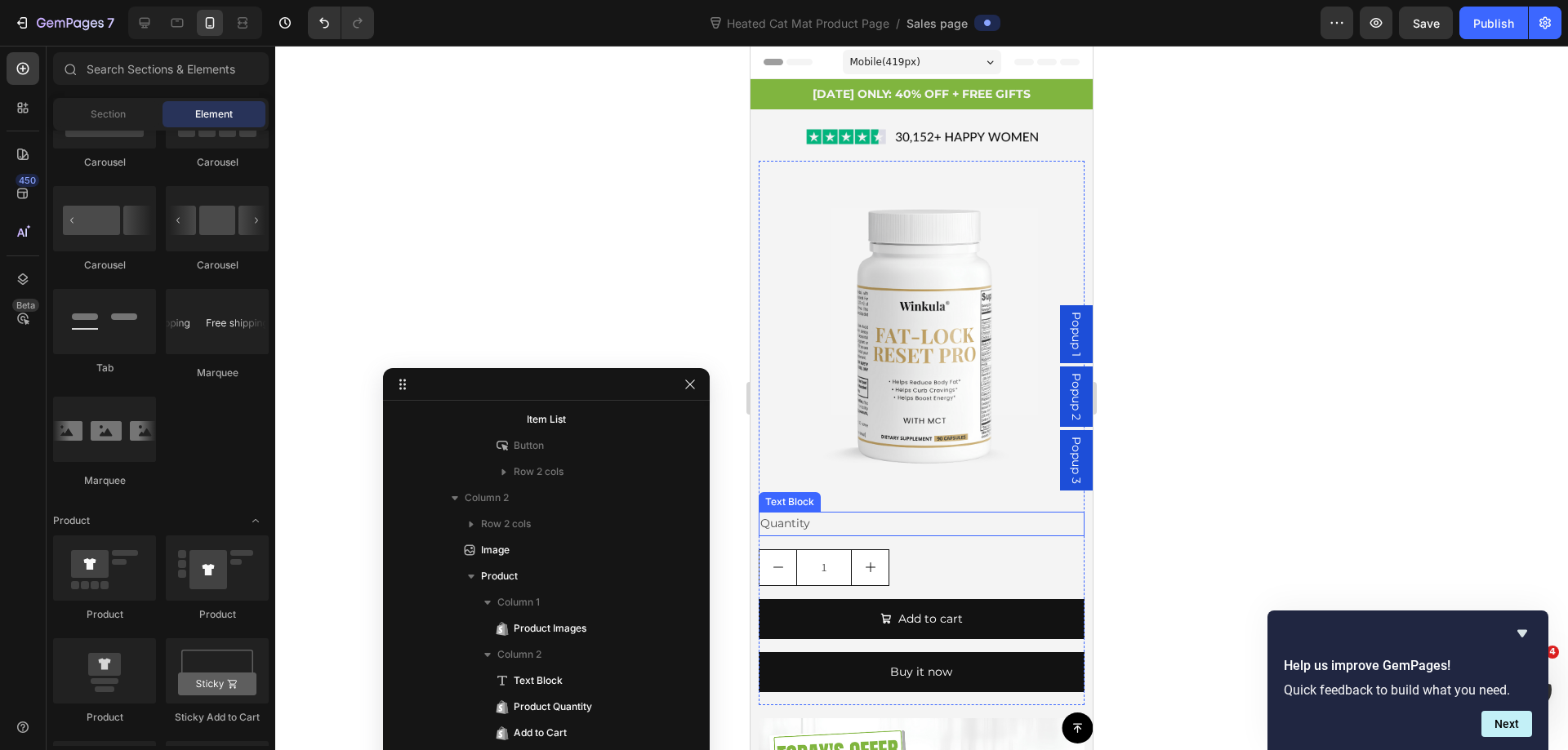
click at [927, 518] on div "Quantity" at bounding box center [920, 524] width 325 height 24
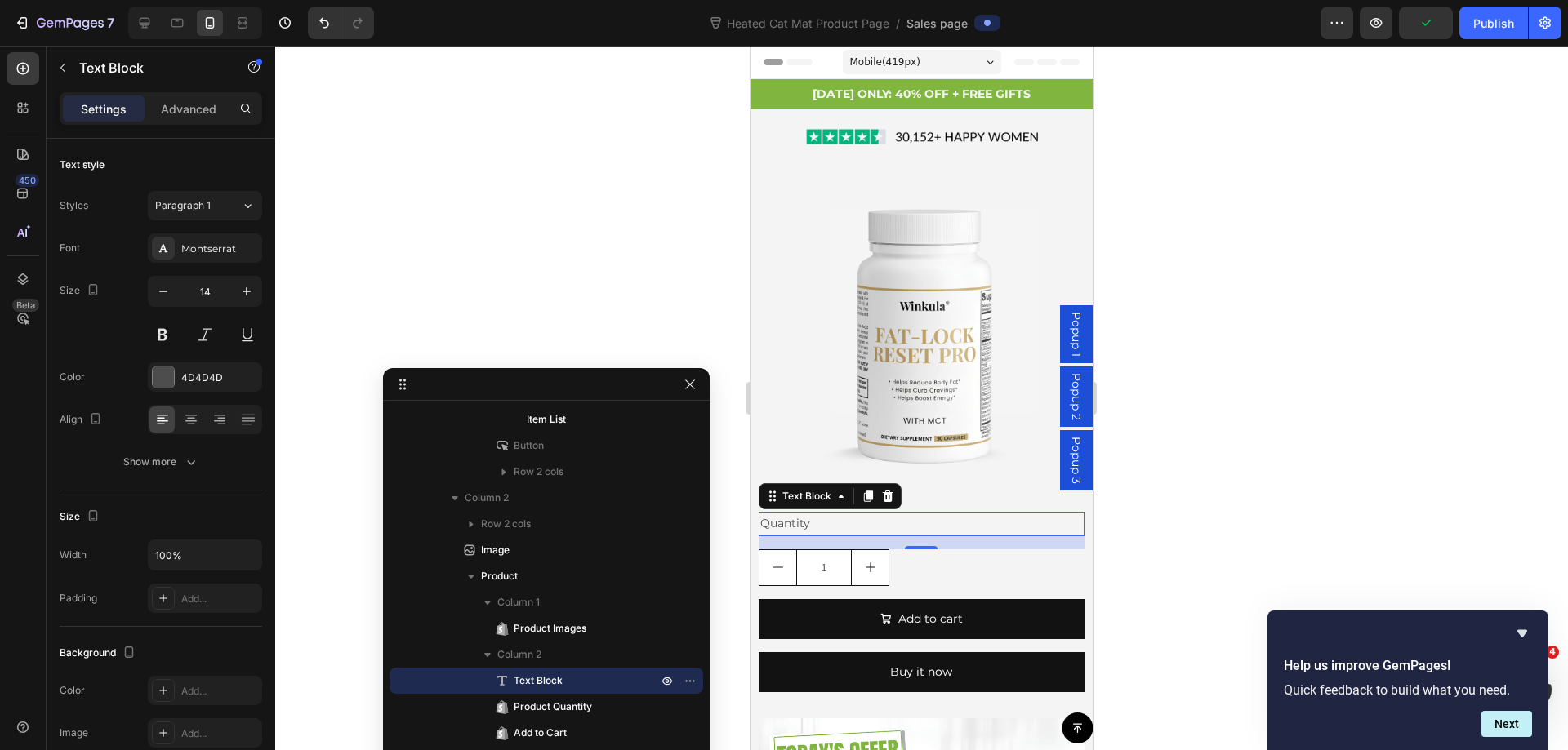
click at [890, 490] on icon at bounding box center [887, 496] width 13 height 13
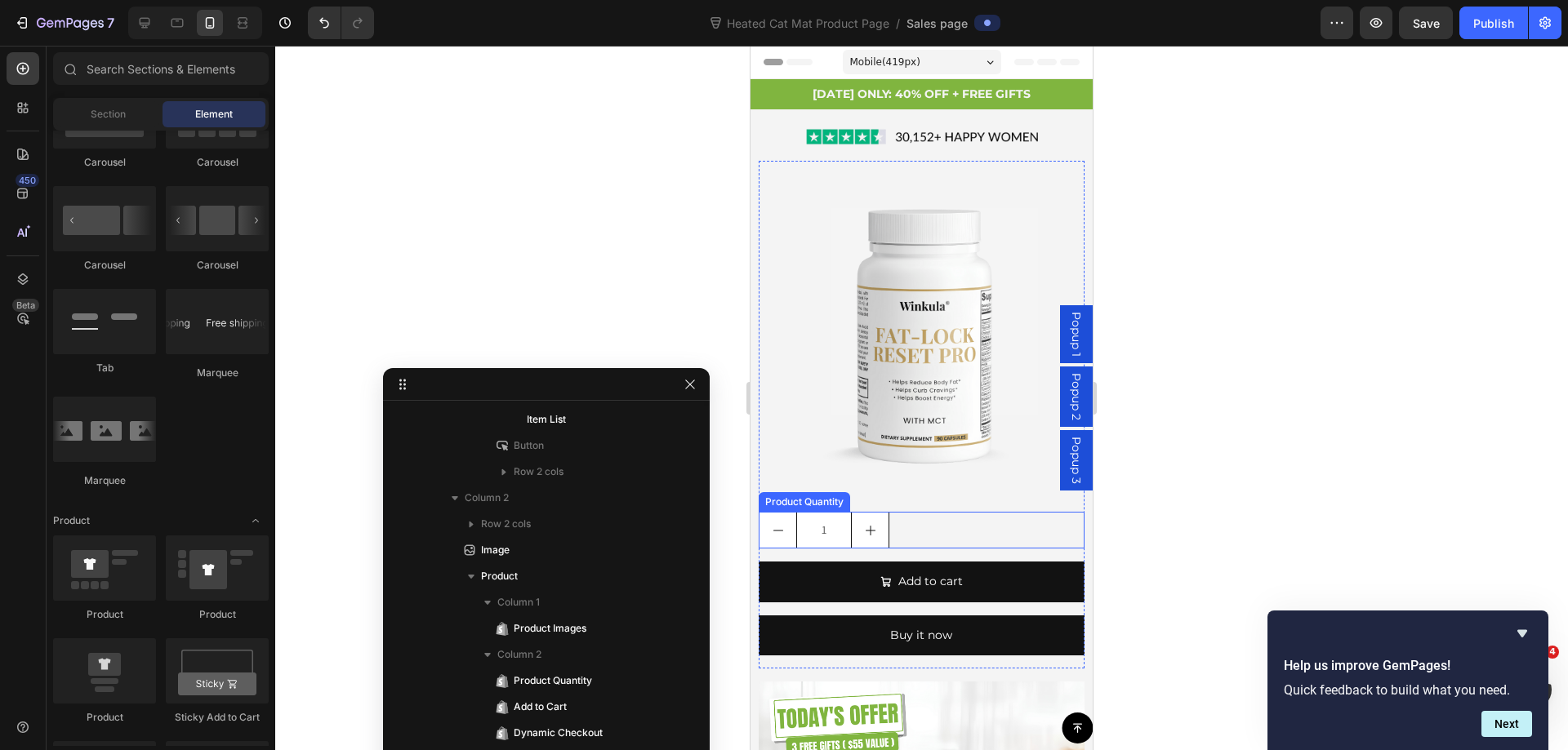
click at [930, 519] on div "1" at bounding box center [920, 530] width 325 height 37
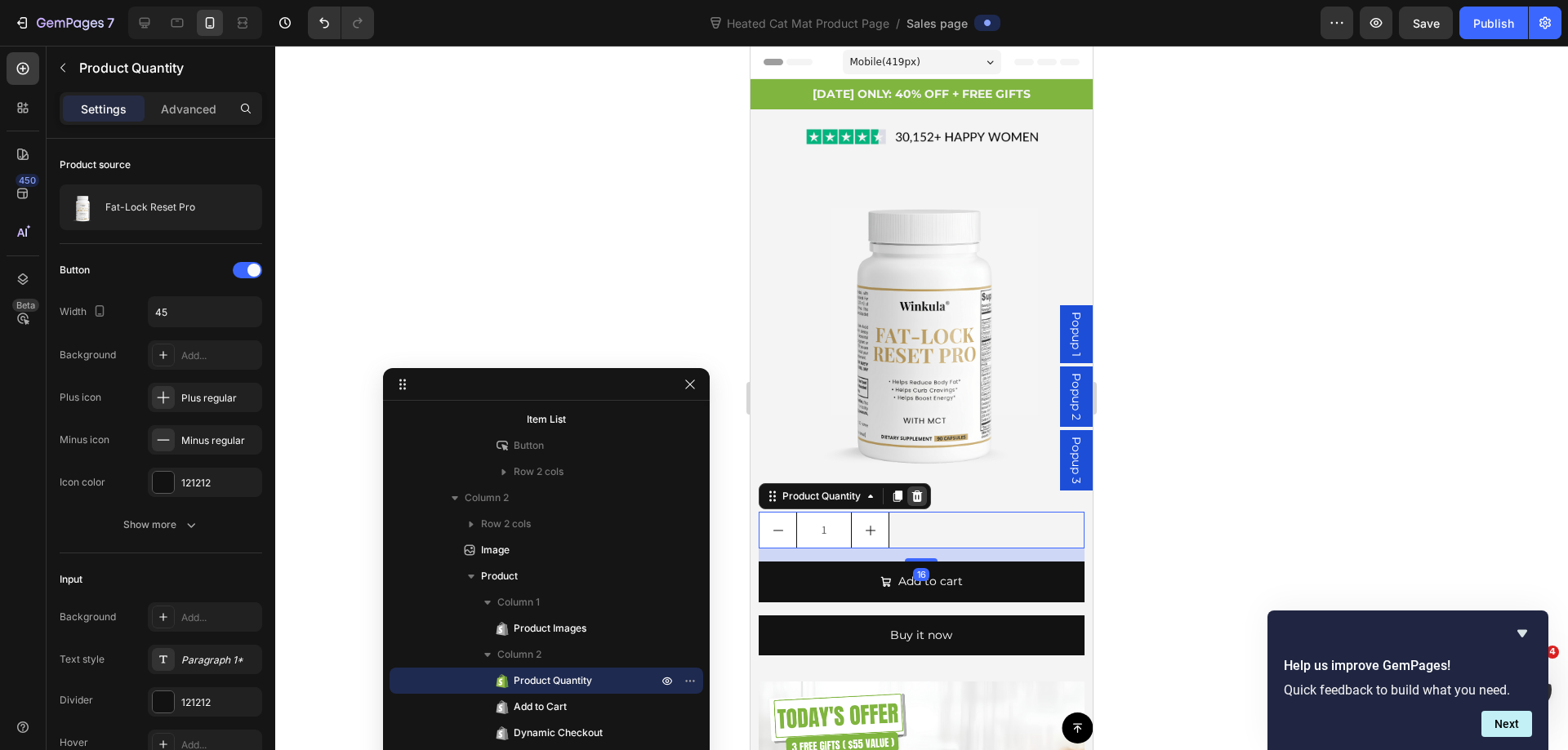
click at [918, 491] on icon at bounding box center [916, 496] width 11 height 11
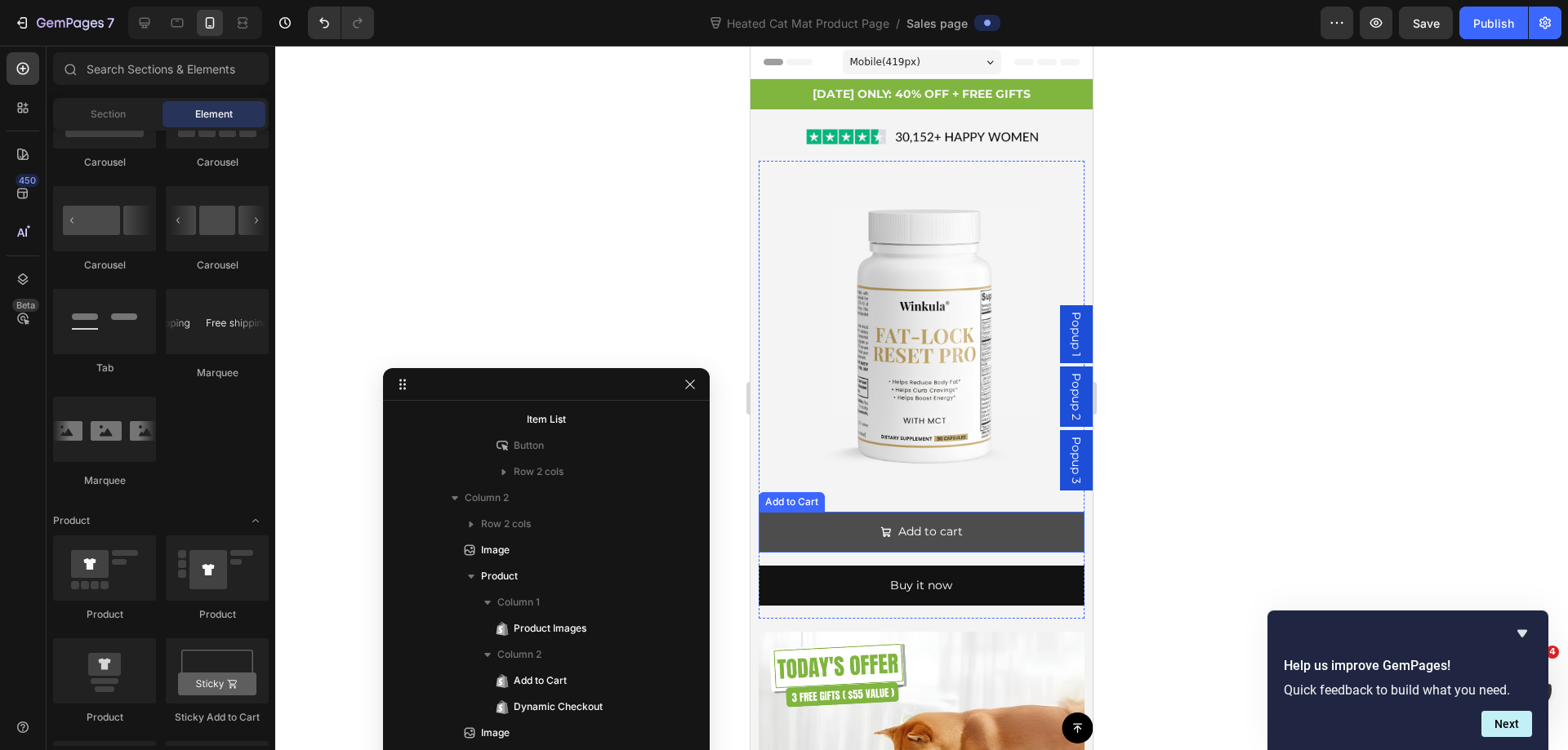
click at [780, 535] on button "Add to cart" at bounding box center [920, 532] width 325 height 40
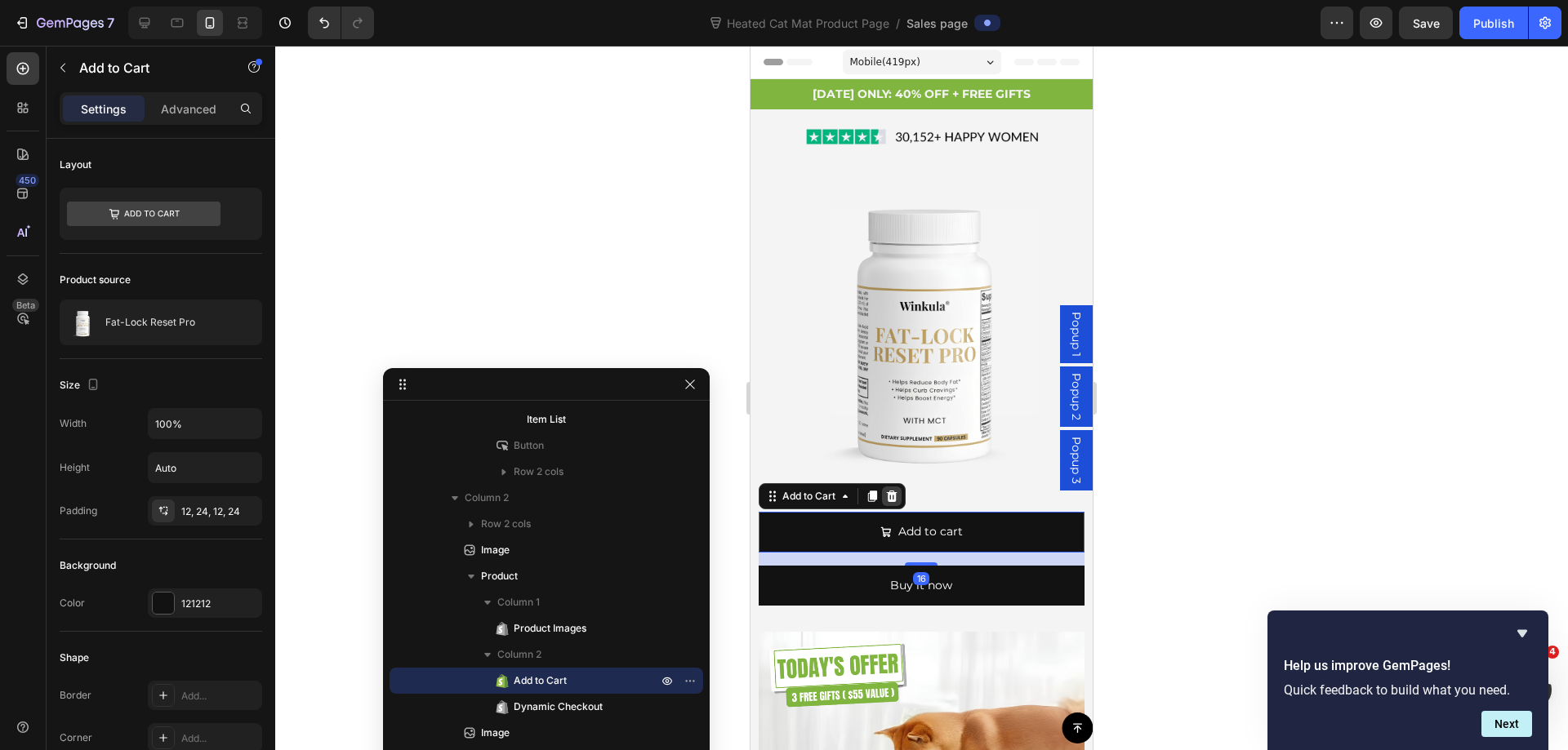
click at [890, 491] on icon at bounding box center [892, 496] width 11 height 11
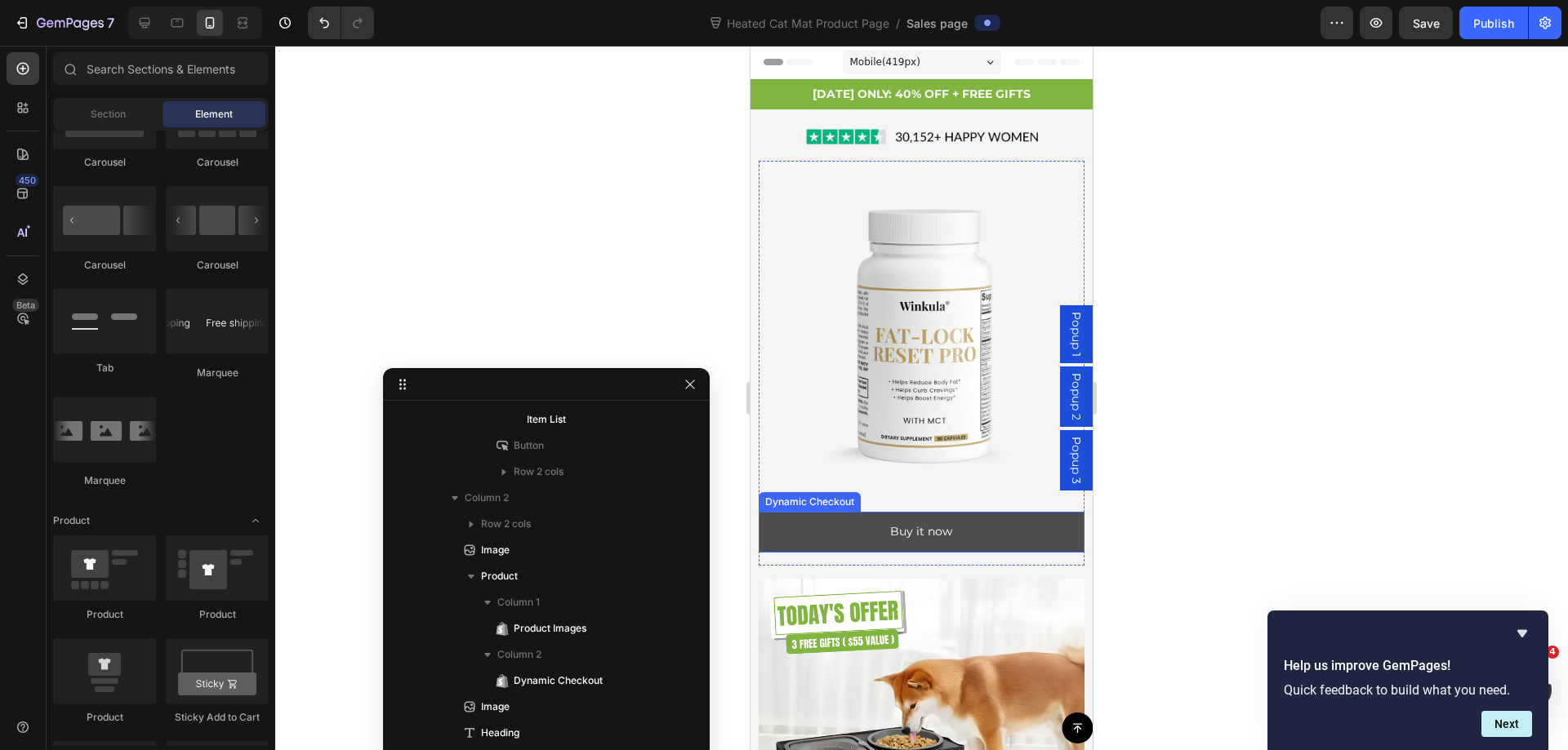
click at [779, 534] on button "Buy it now" at bounding box center [920, 532] width 325 height 40
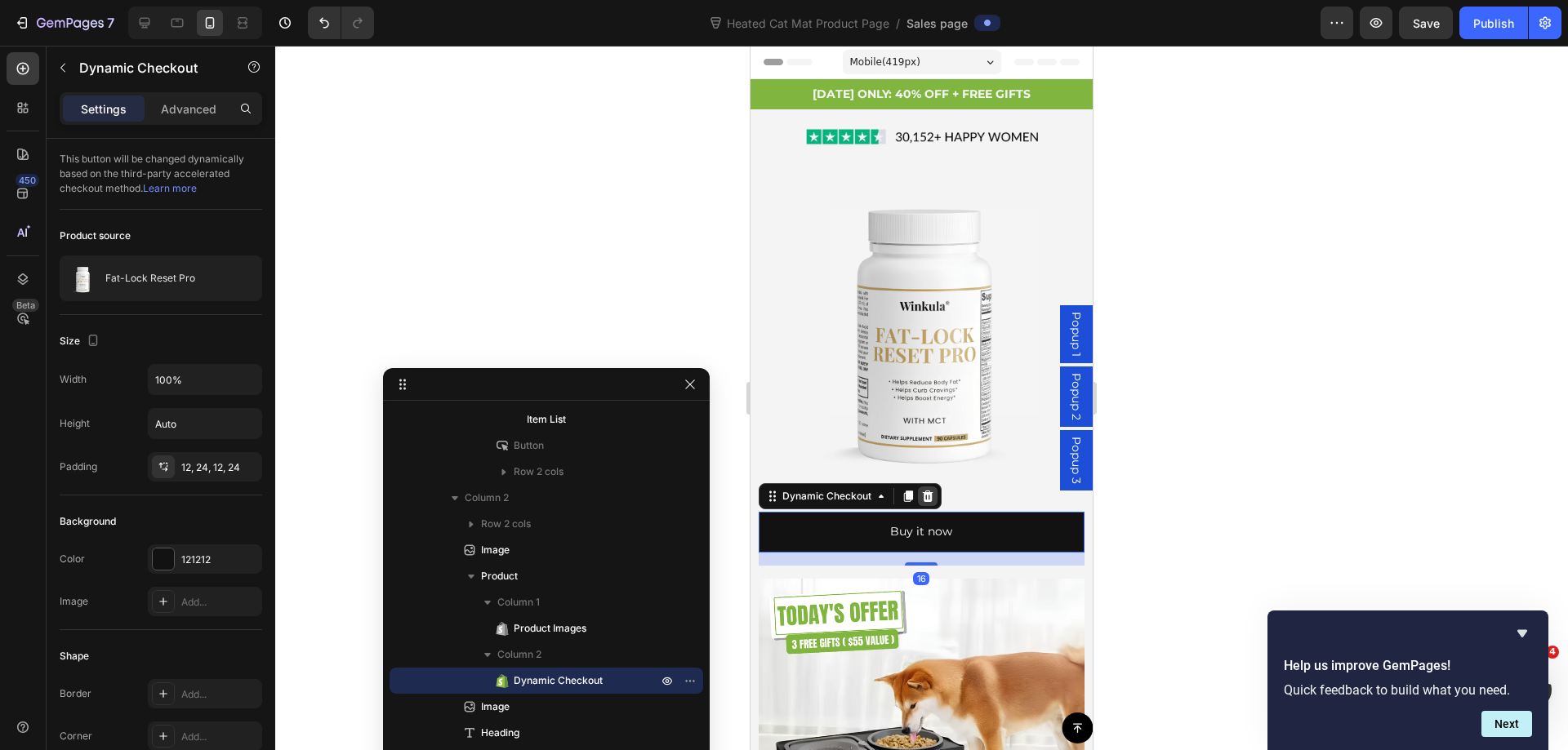
click at [929, 491] on icon at bounding box center [927, 496] width 11 height 11
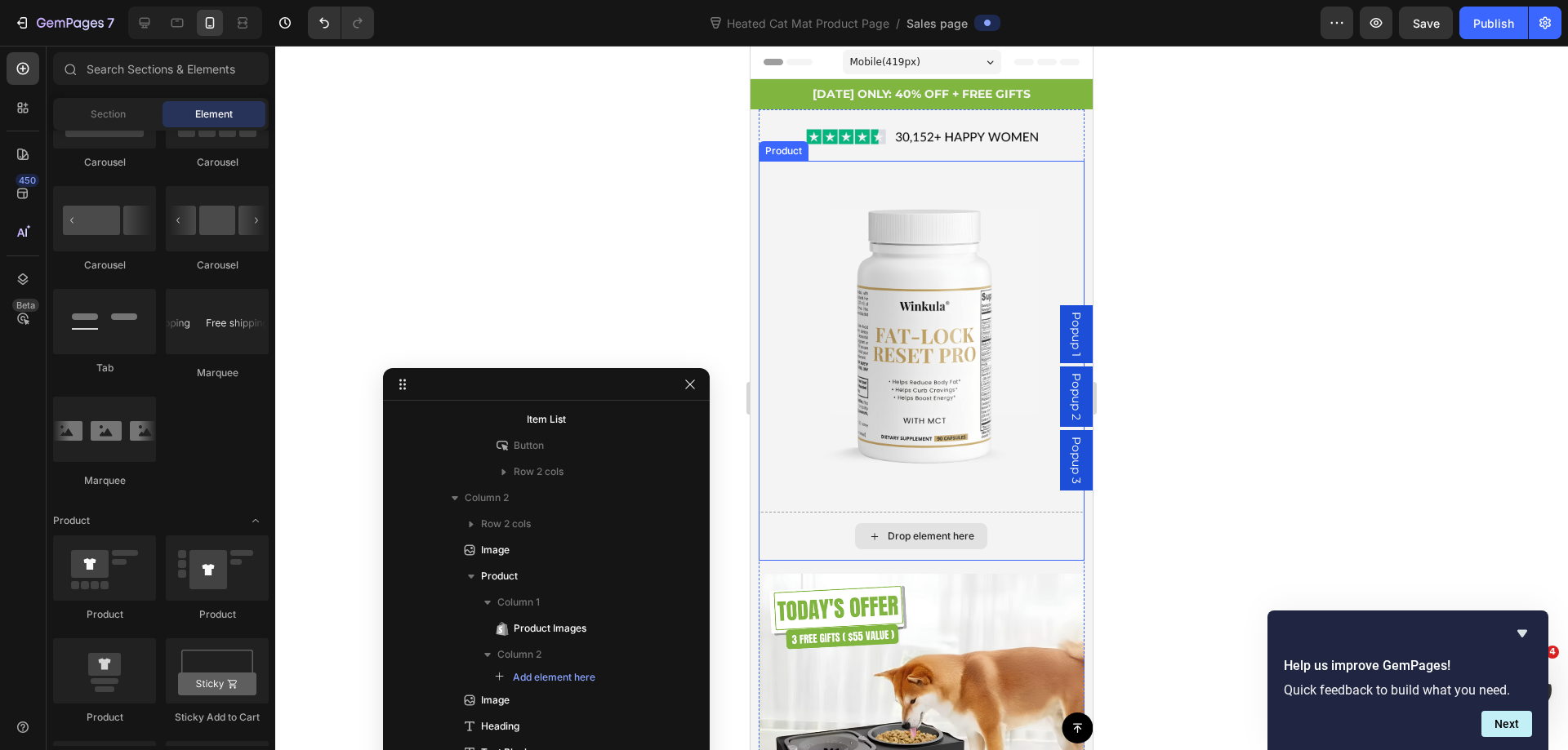
click at [925, 530] on div "Drop element here" at bounding box center [930, 536] width 87 height 13
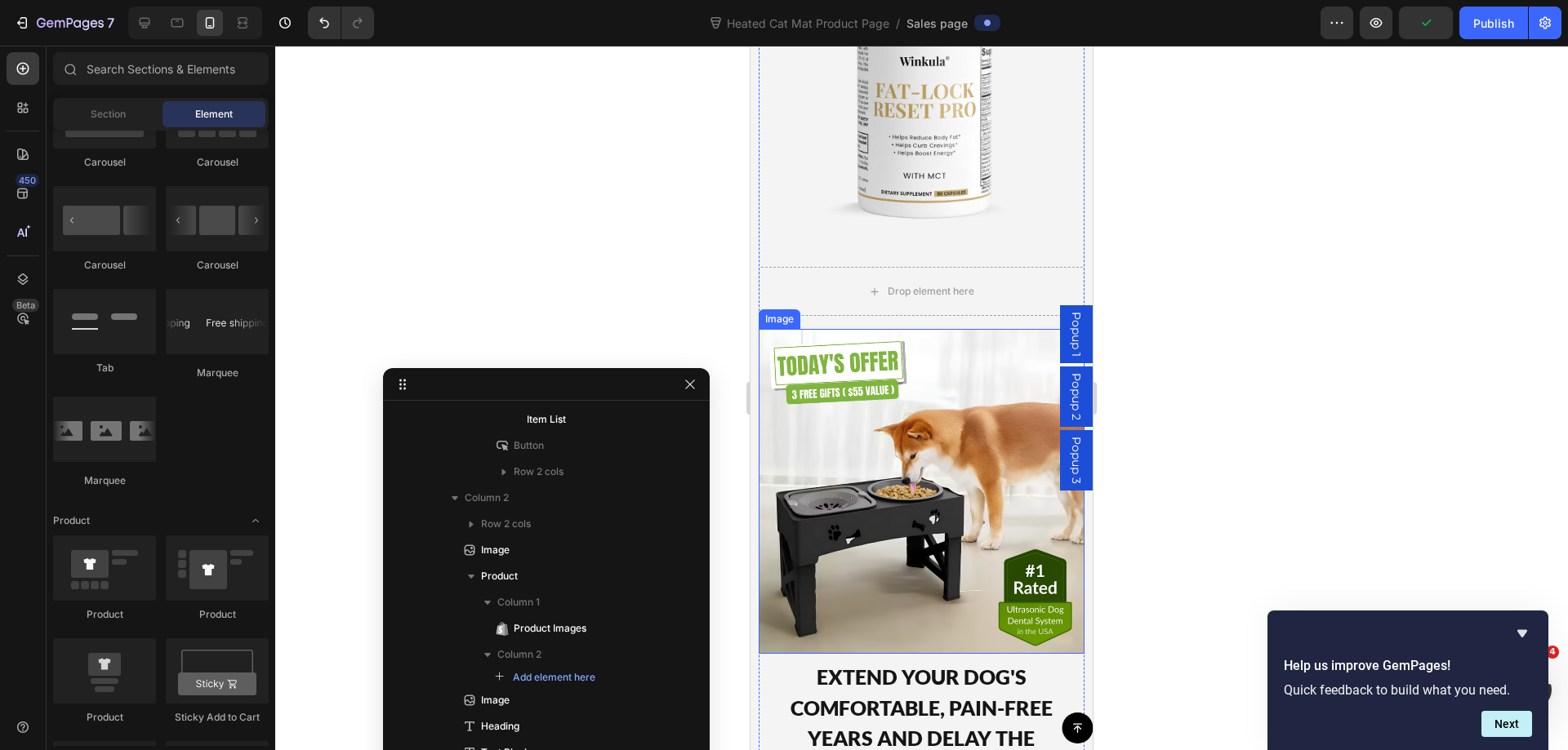
click at [948, 526] on img at bounding box center [920, 491] width 325 height 325
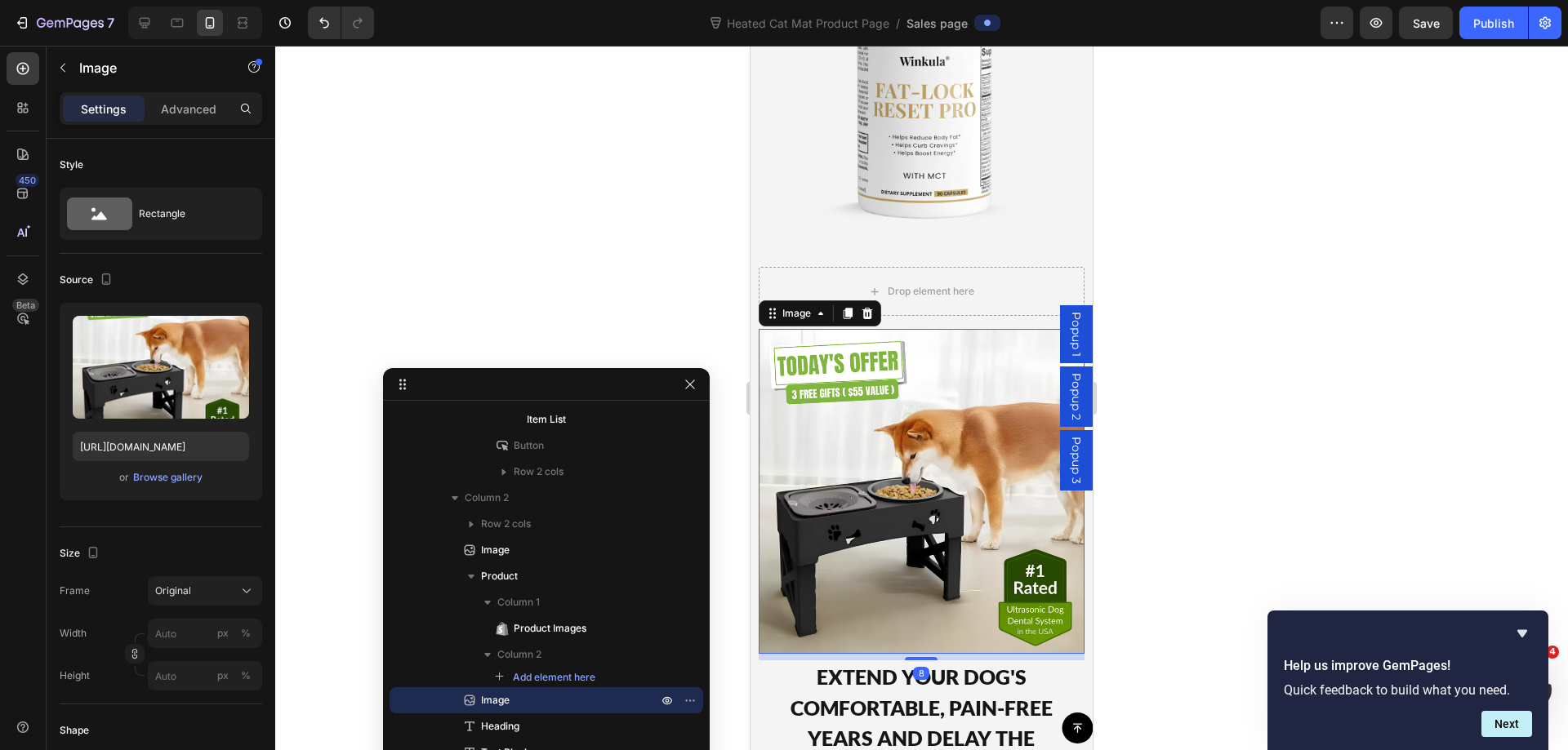
click at [174, 122] on div "Settings Advanced" at bounding box center [160, 109] width 202 height 33
click at [180, 112] on p "Advanced" at bounding box center [188, 109] width 56 height 17
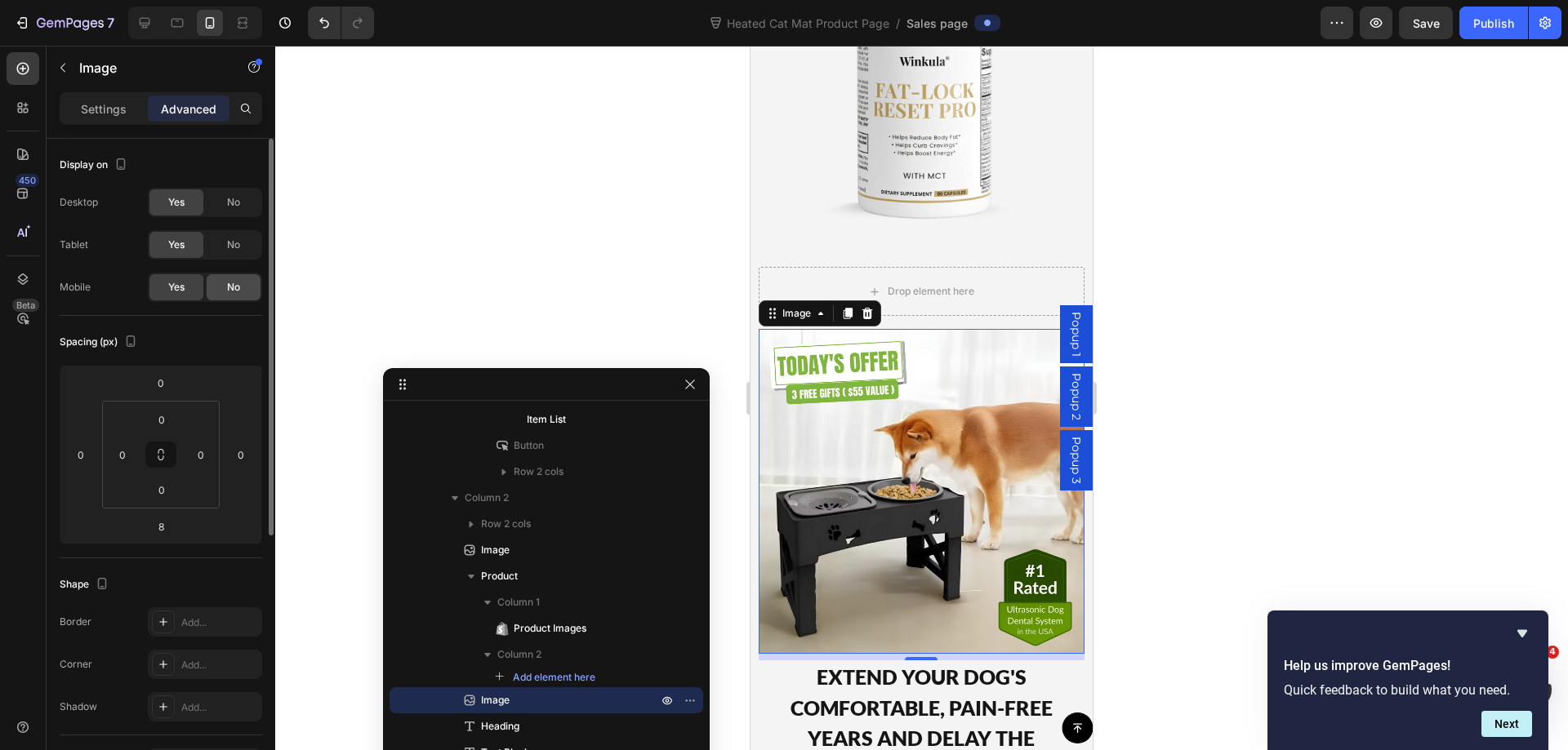
click at [231, 292] on span "No" at bounding box center [233, 287] width 13 height 15
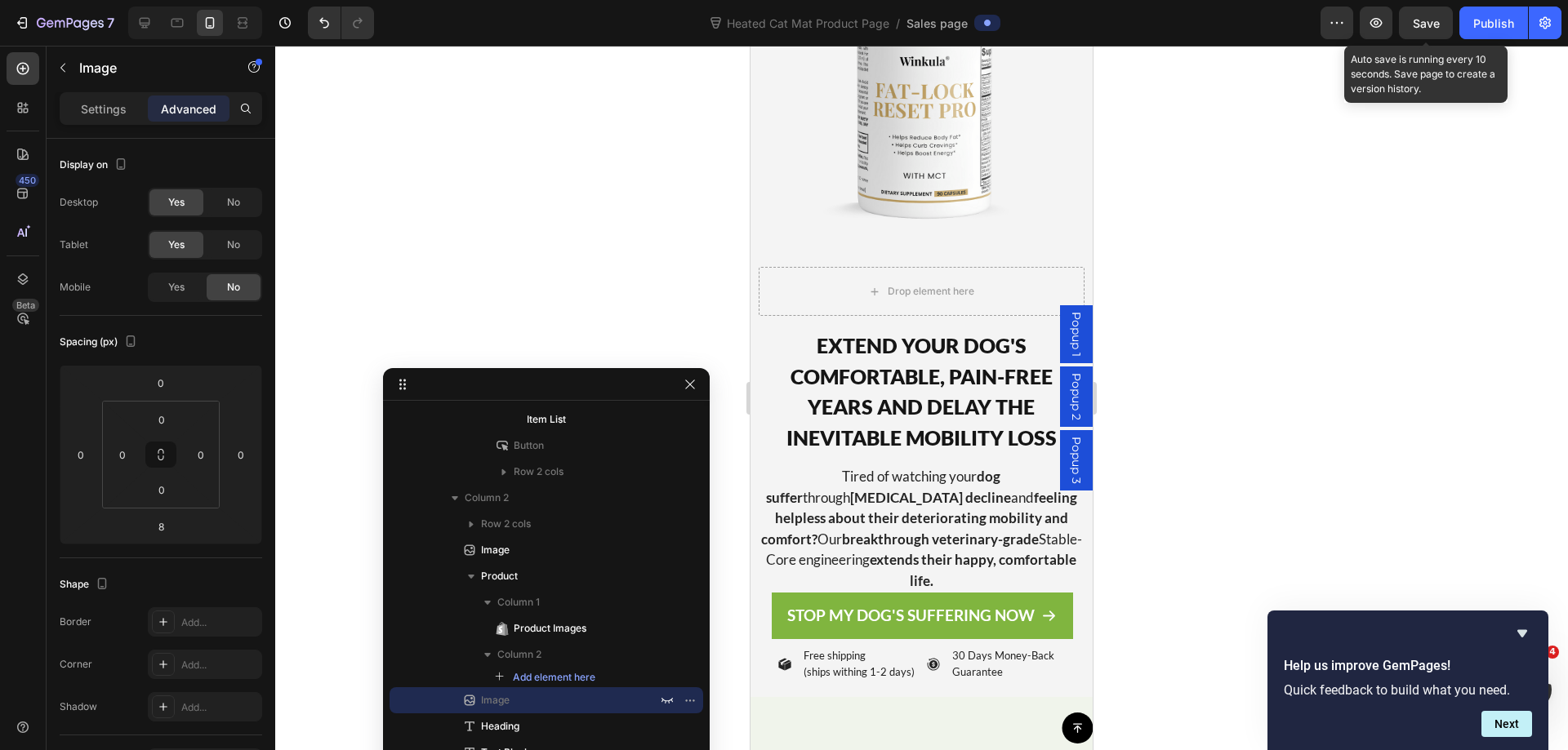
click at [1419, 20] on span "Save" at bounding box center [1426, 23] width 27 height 14
click at [977, 154] on img at bounding box center [920, 79] width 325 height 325
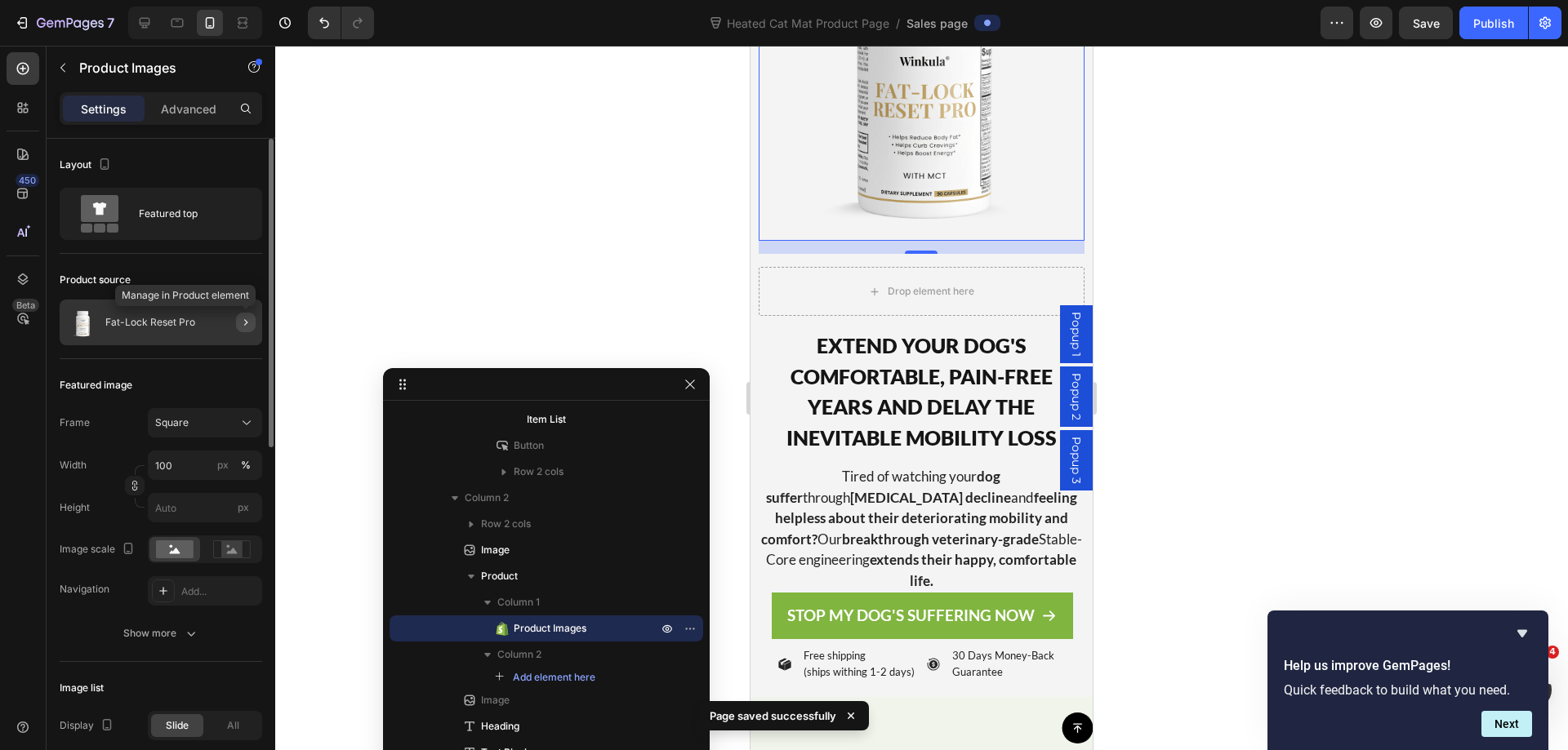
click at [250, 327] on icon "button" at bounding box center [245, 322] width 13 height 13
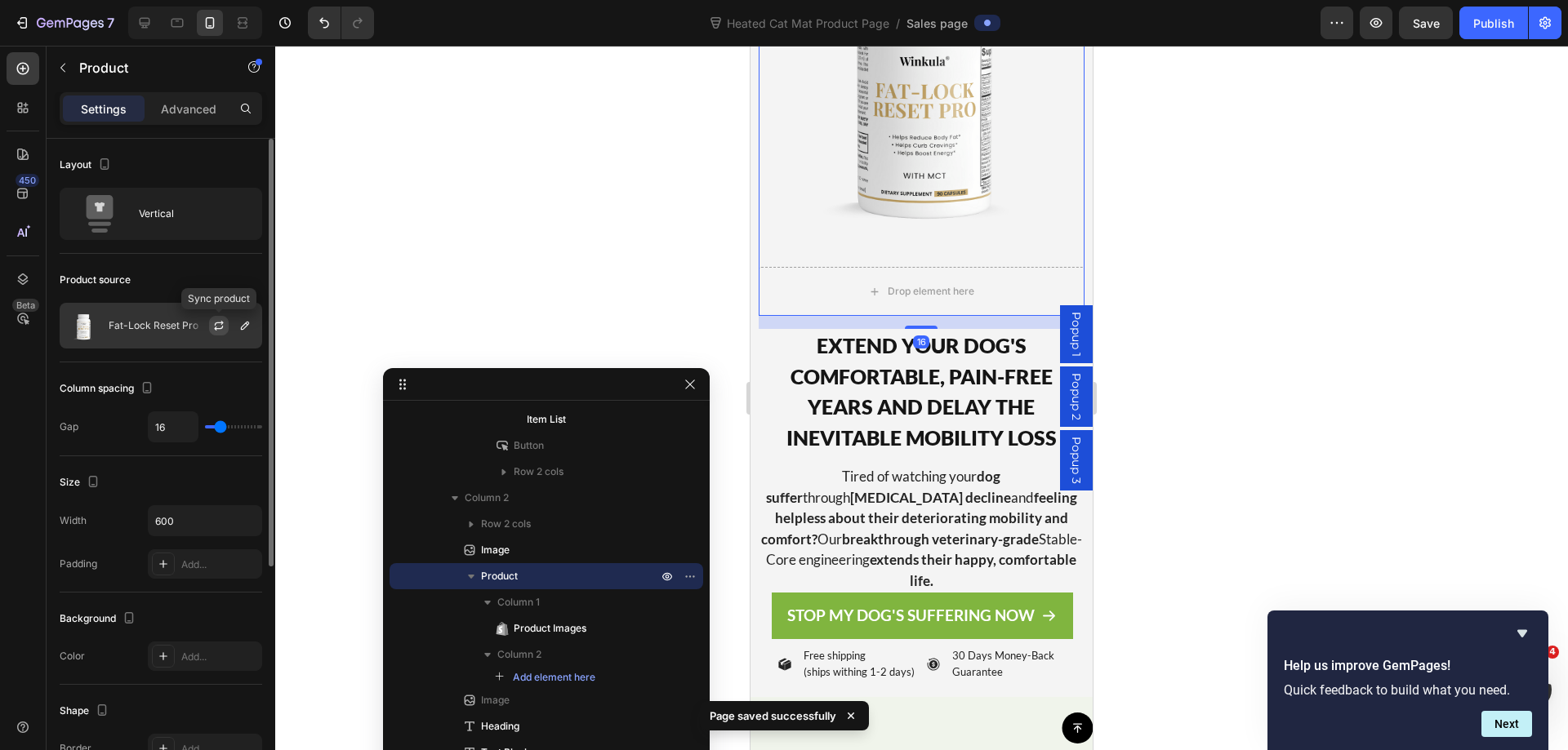
click at [219, 326] on icon "button" at bounding box center [218, 325] width 13 height 13
click at [241, 329] on icon "button" at bounding box center [245, 326] width 8 height 8
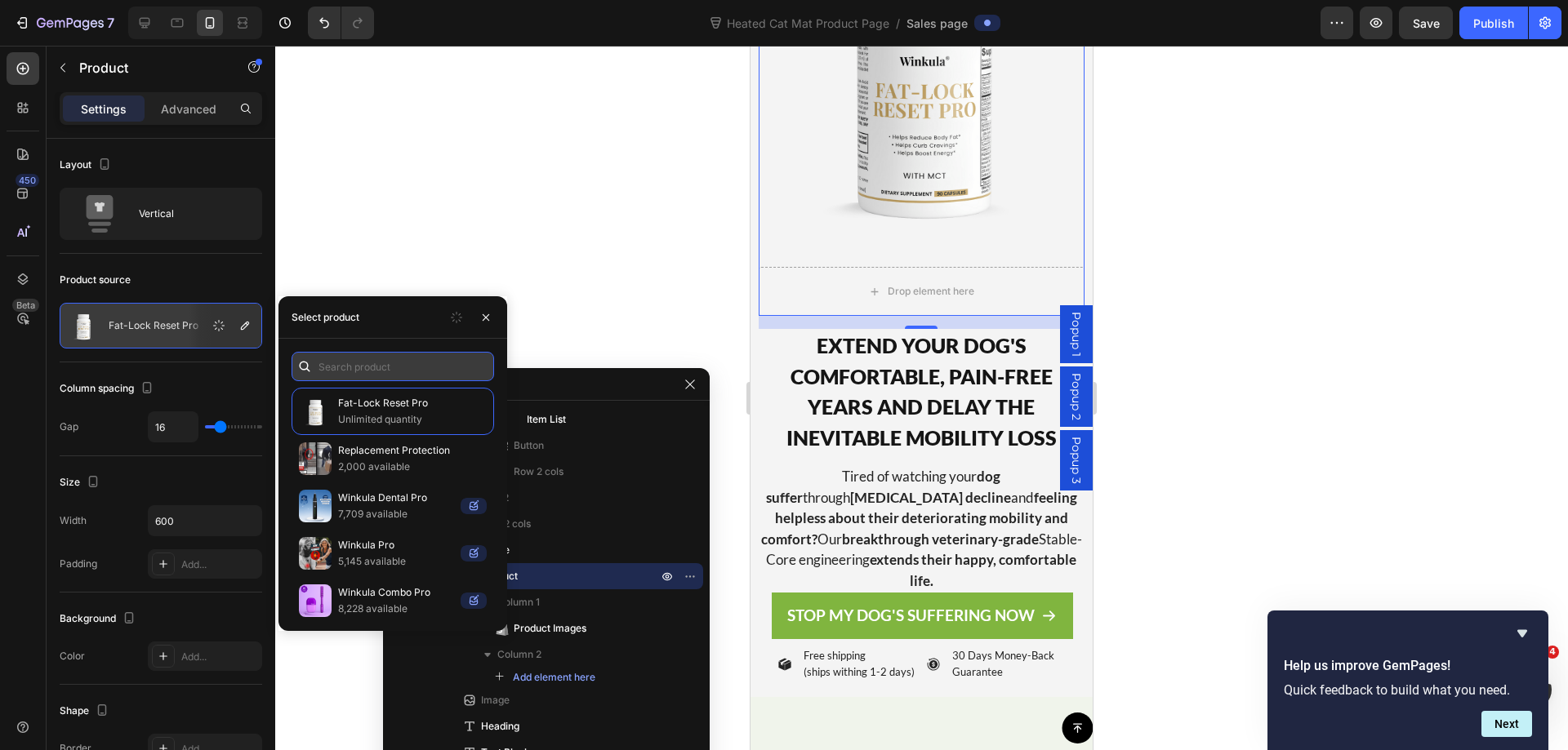
click at [409, 379] on input "text" at bounding box center [392, 367] width 202 height 30
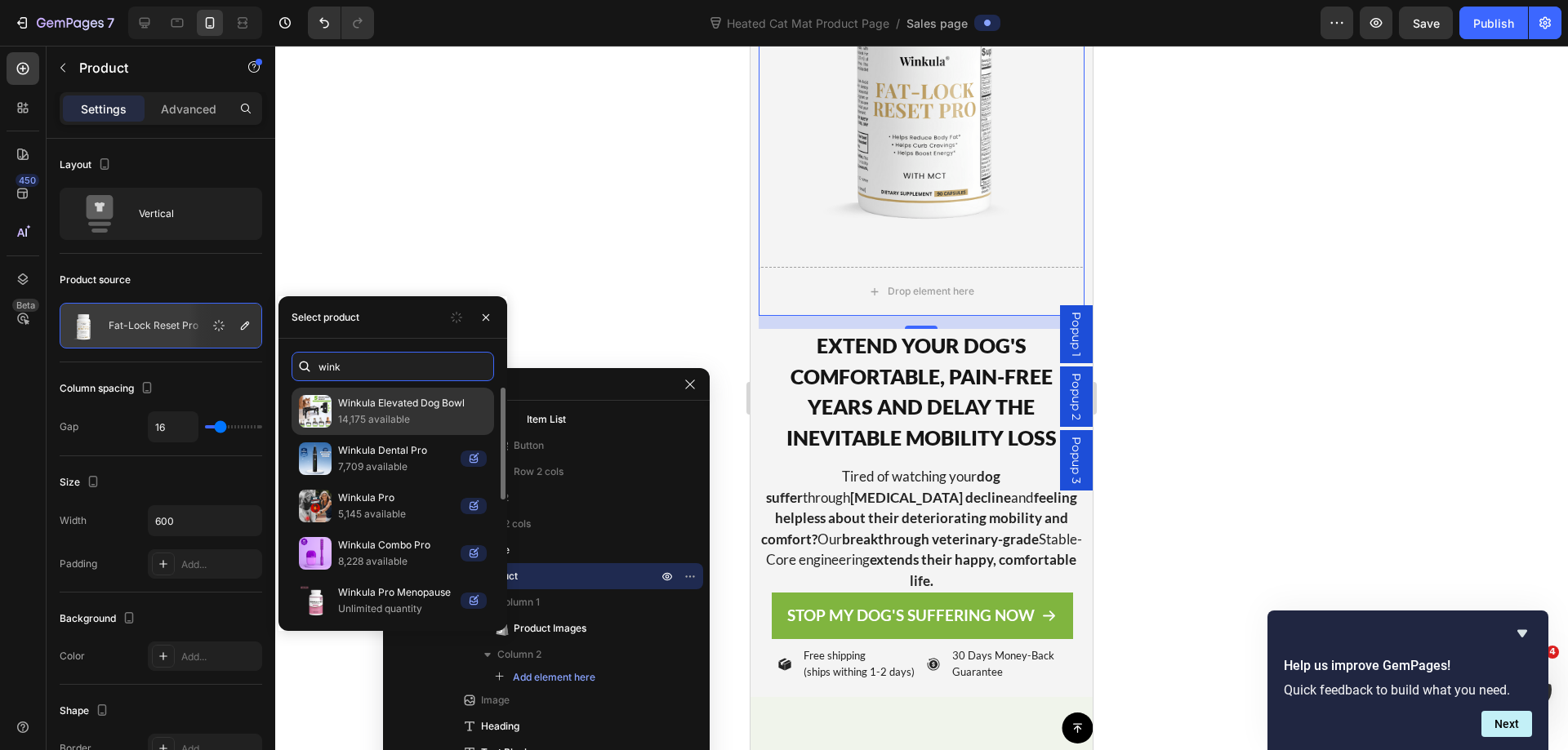
type input "wink"
click at [405, 413] on p "14,175 available" at bounding box center [411, 419] width 148 height 16
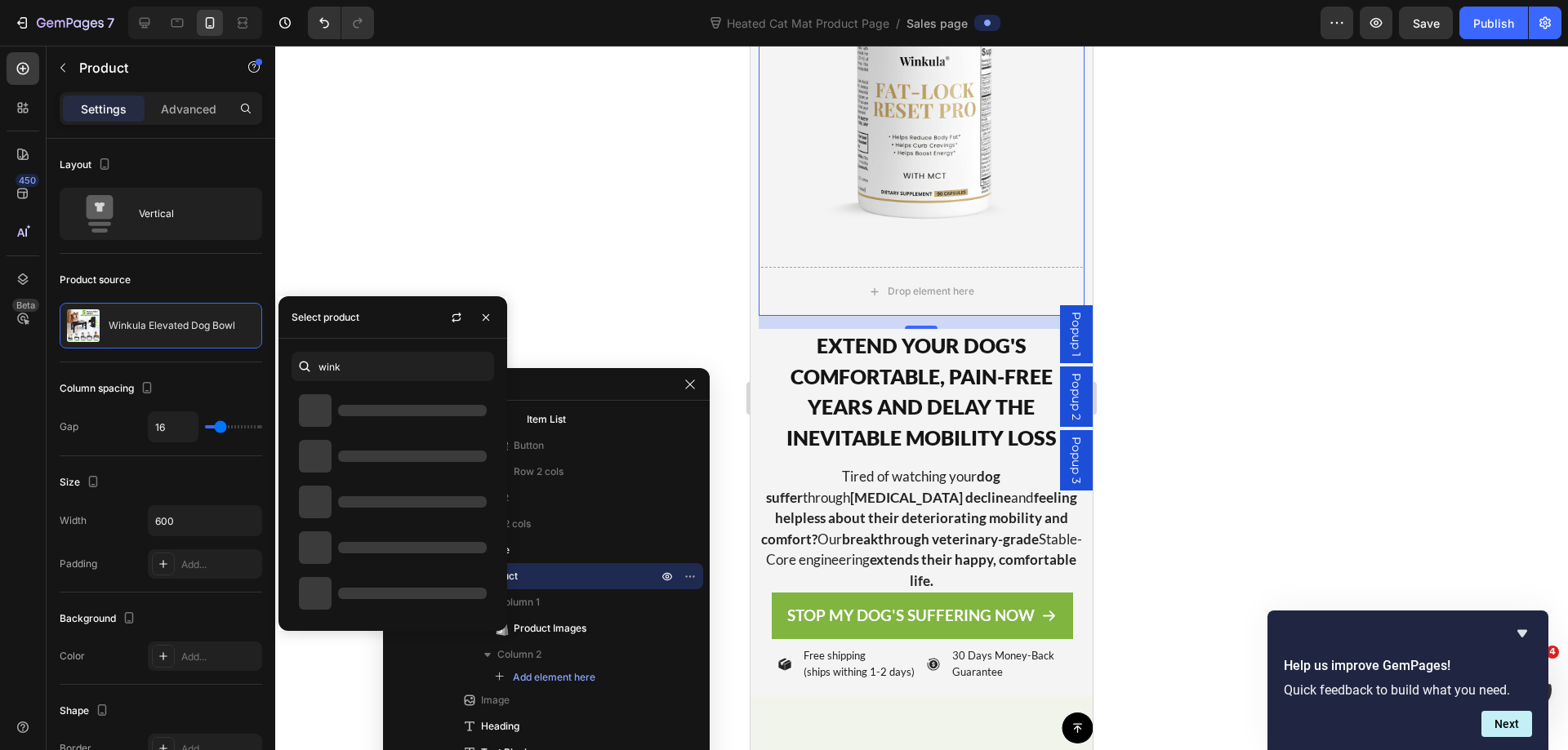
scroll to position [0, 0]
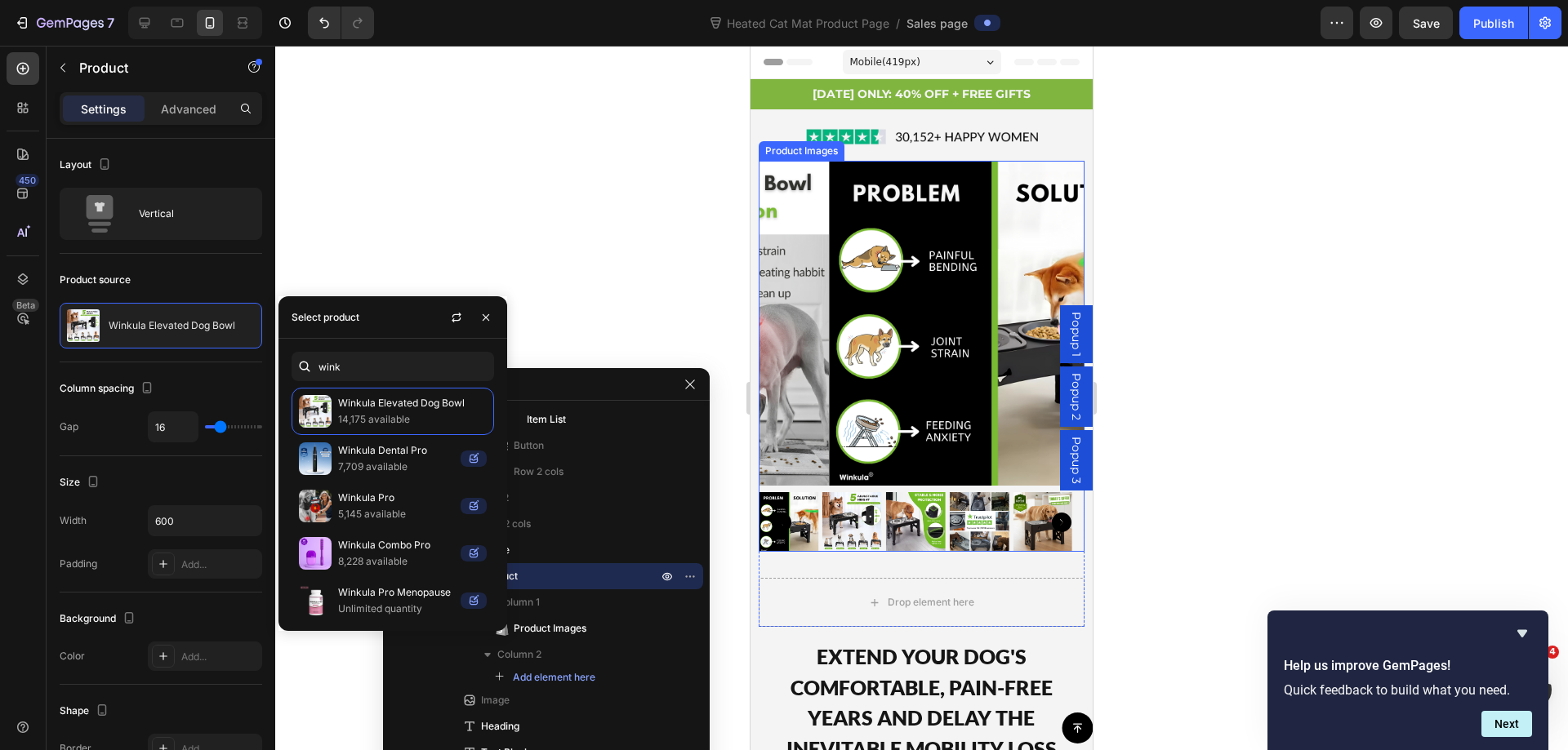
click at [778, 513] on icon "Carousel Back Arrow" at bounding box center [781, 523] width 20 height 20
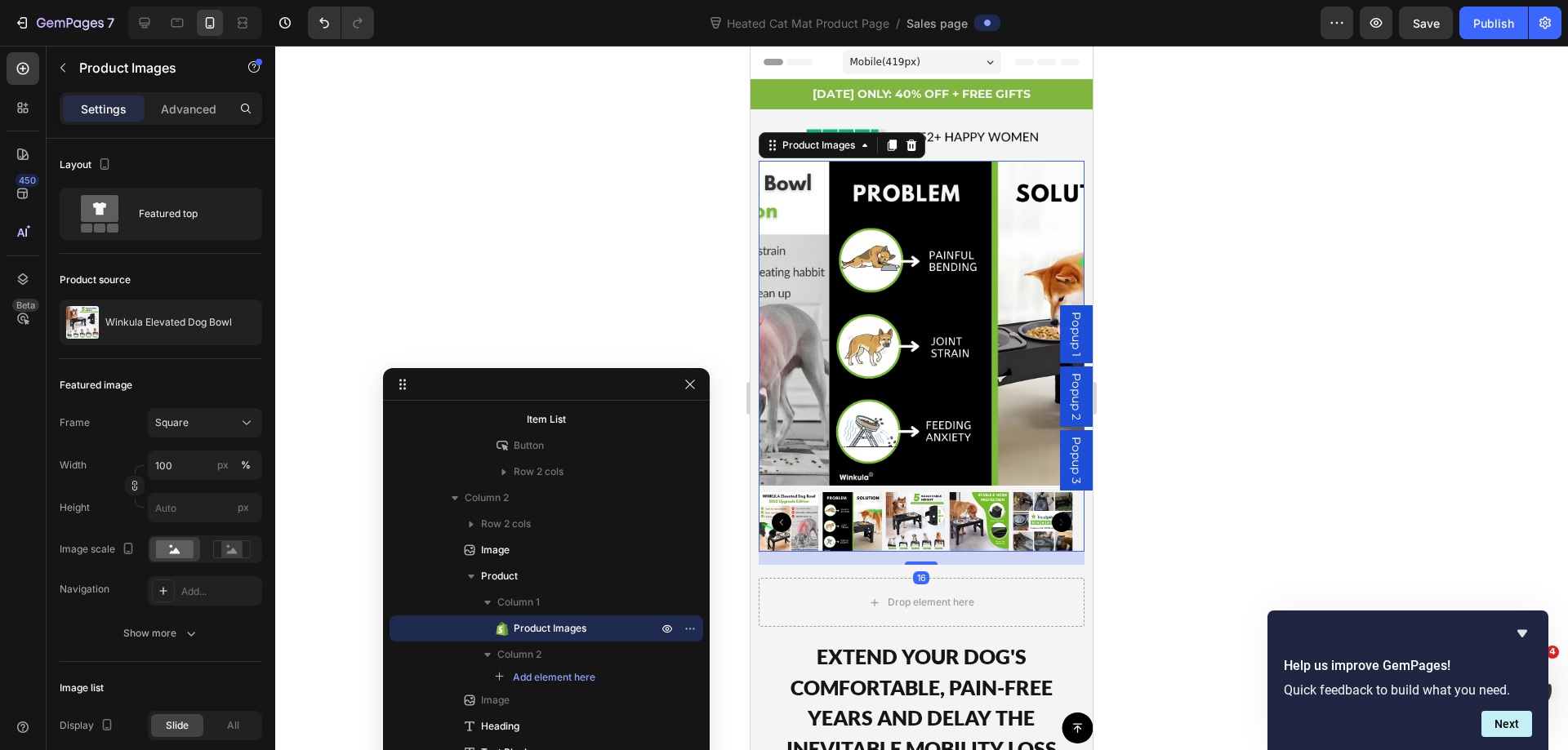
click at [778, 513] on icon "Carousel Back Arrow" at bounding box center [781, 523] width 20 height 20
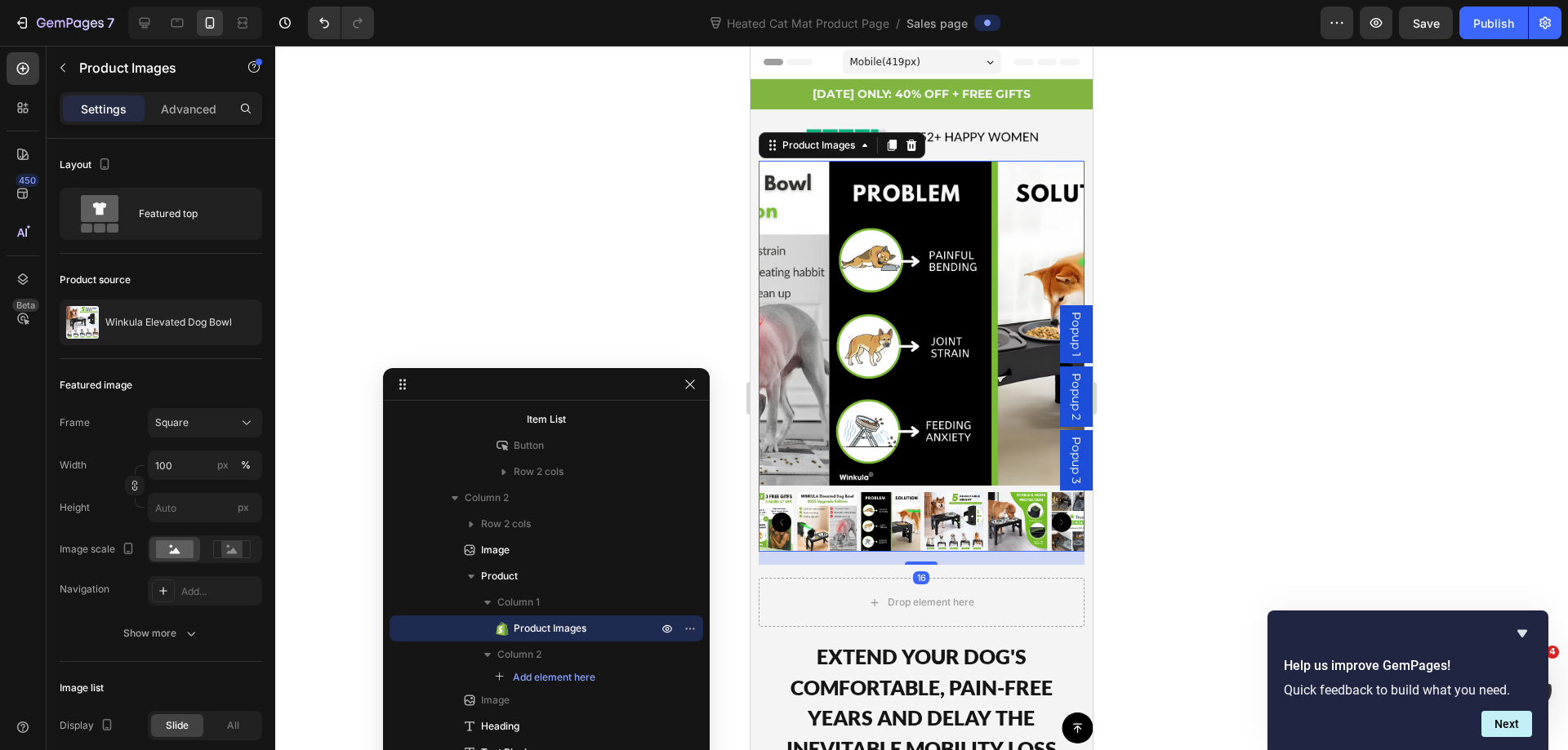
click at [778, 513] on icon "Carousel Back Arrow" at bounding box center [781, 523] width 20 height 20
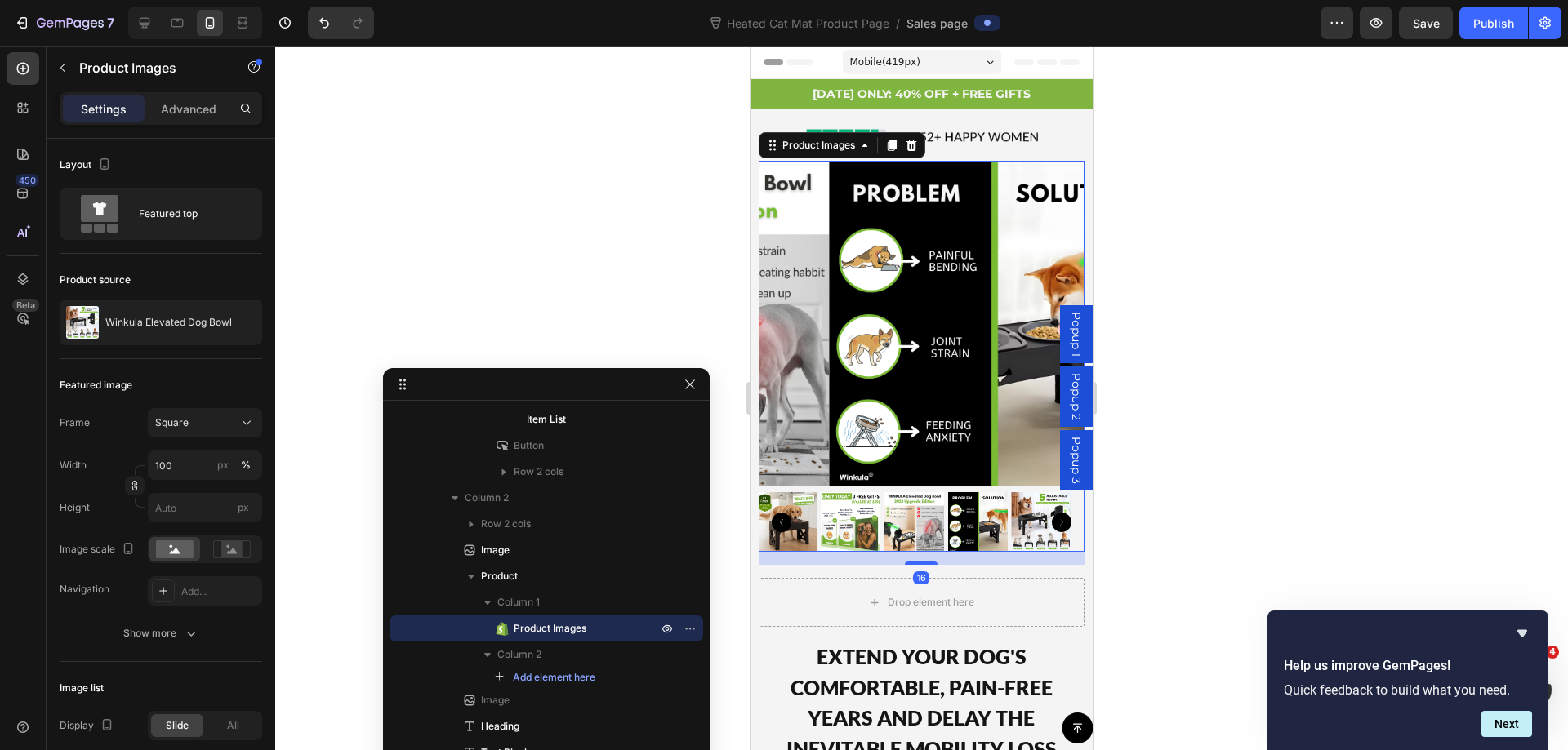
click at [778, 513] on icon "Carousel Back Arrow" at bounding box center [781, 523] width 20 height 20
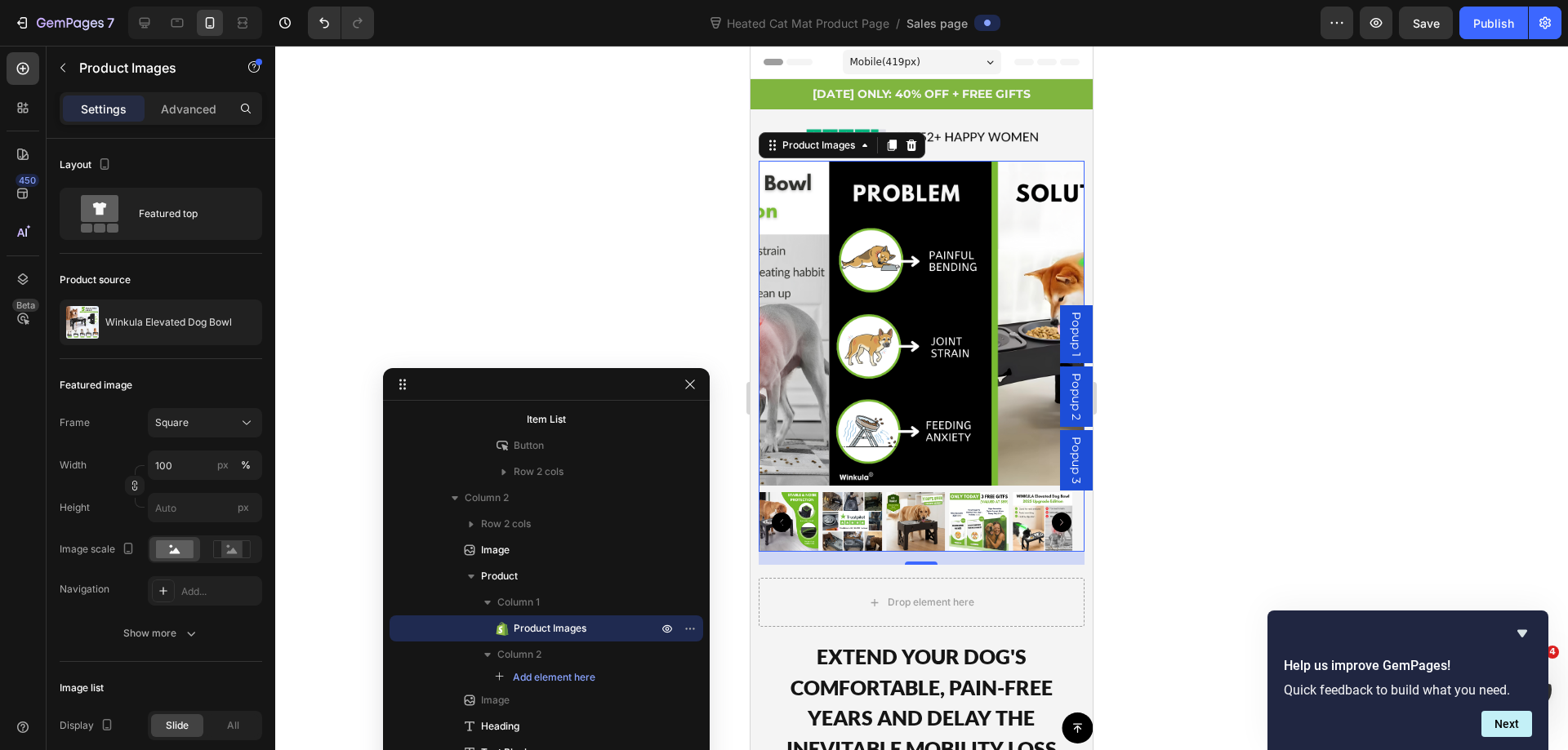
click at [783, 513] on icon "Carousel Back Arrow" at bounding box center [781, 523] width 20 height 20
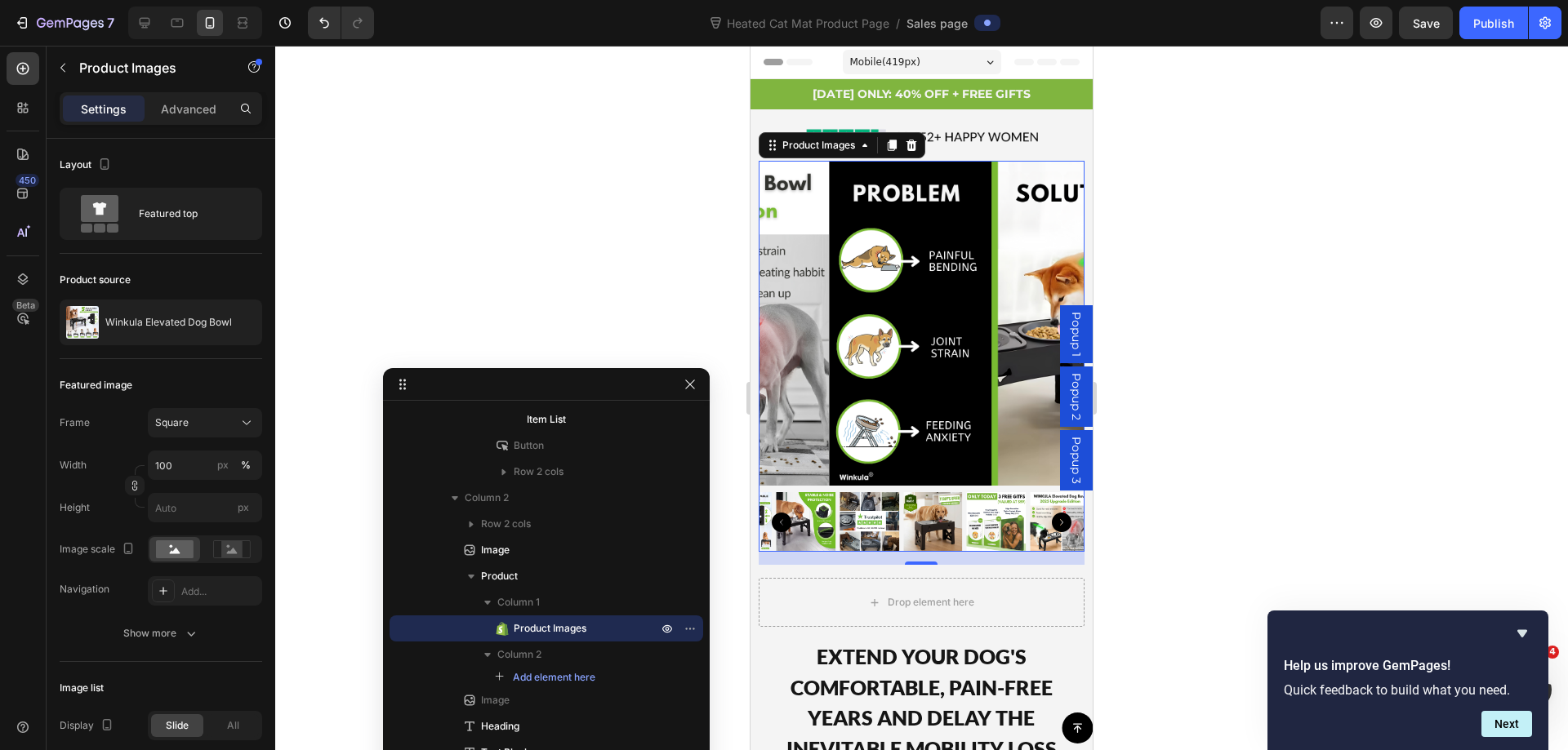
click at [783, 513] on icon "Carousel Back Arrow" at bounding box center [781, 523] width 20 height 20
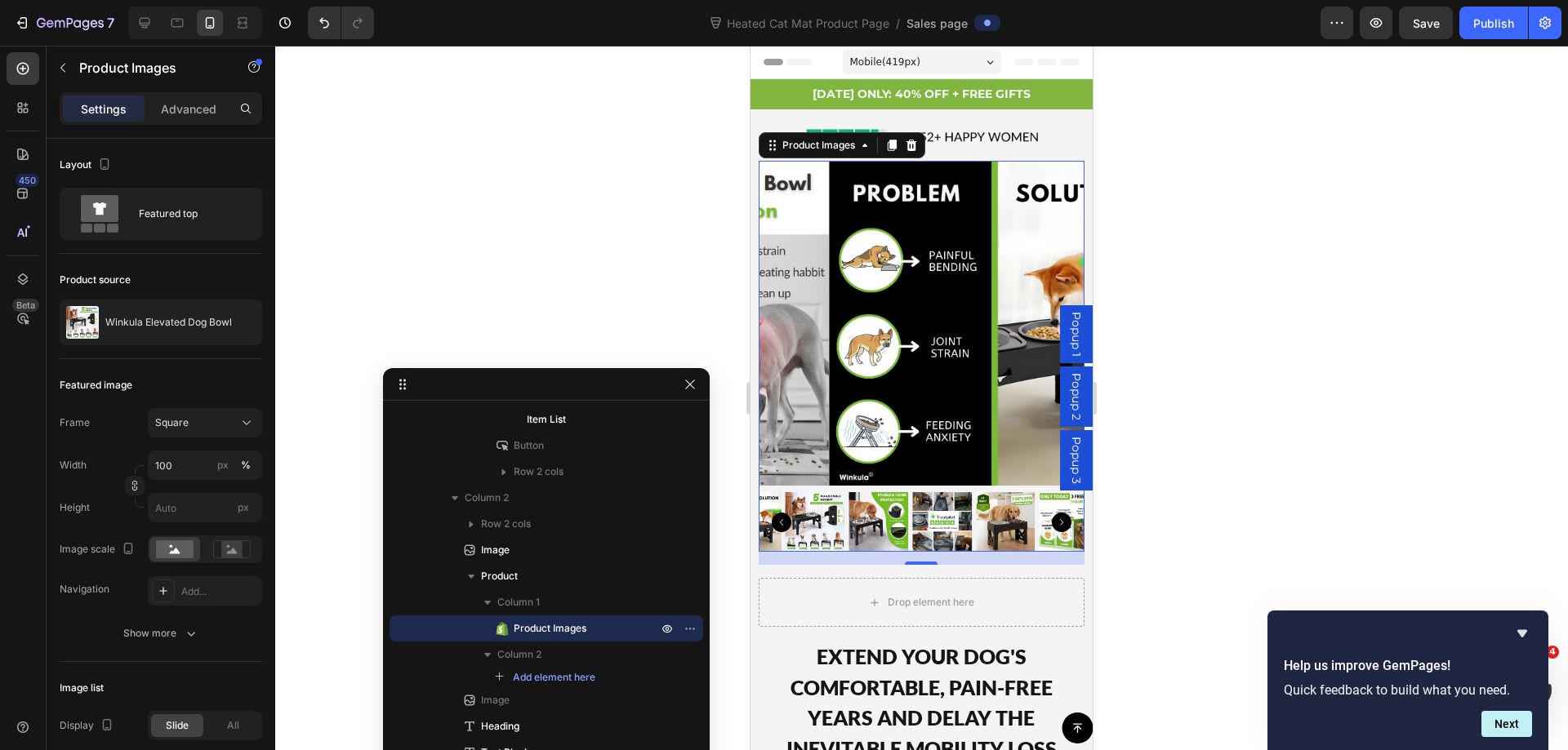
click at [783, 513] on icon "Carousel Back Arrow" at bounding box center [781, 523] width 20 height 20
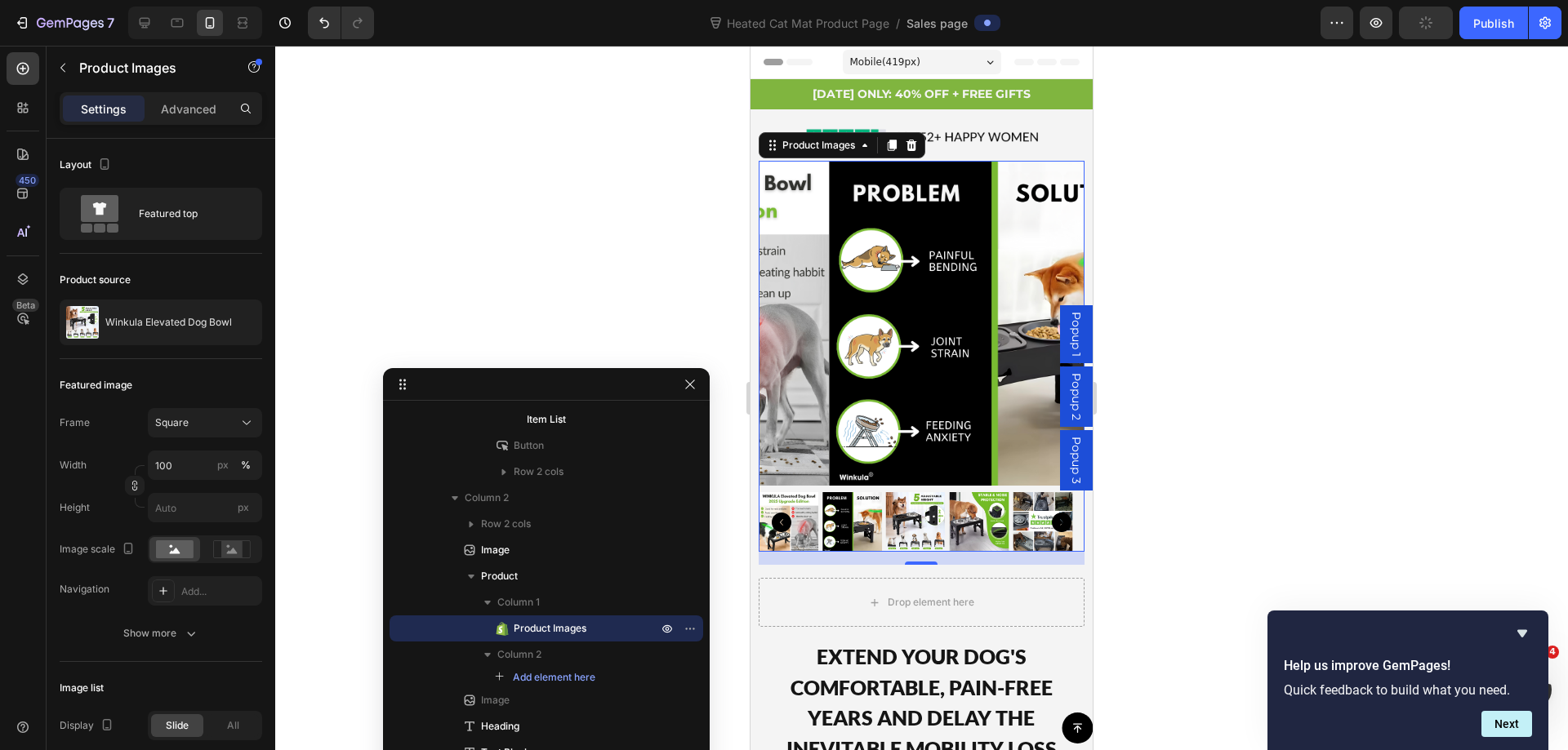
click at [783, 513] on icon "Carousel Back Arrow" at bounding box center [781, 523] width 20 height 20
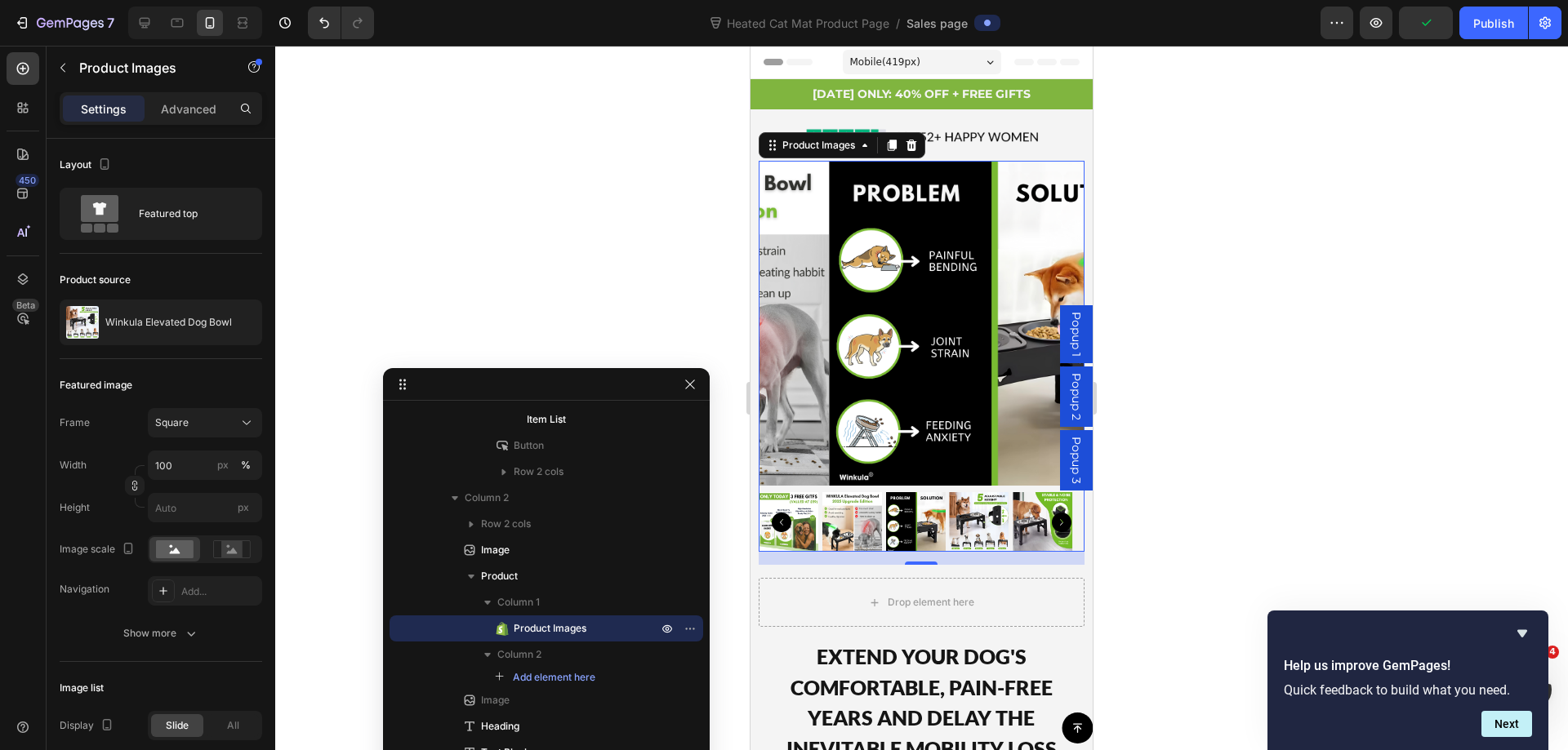
click at [783, 513] on icon "Carousel Back Arrow" at bounding box center [781, 523] width 20 height 20
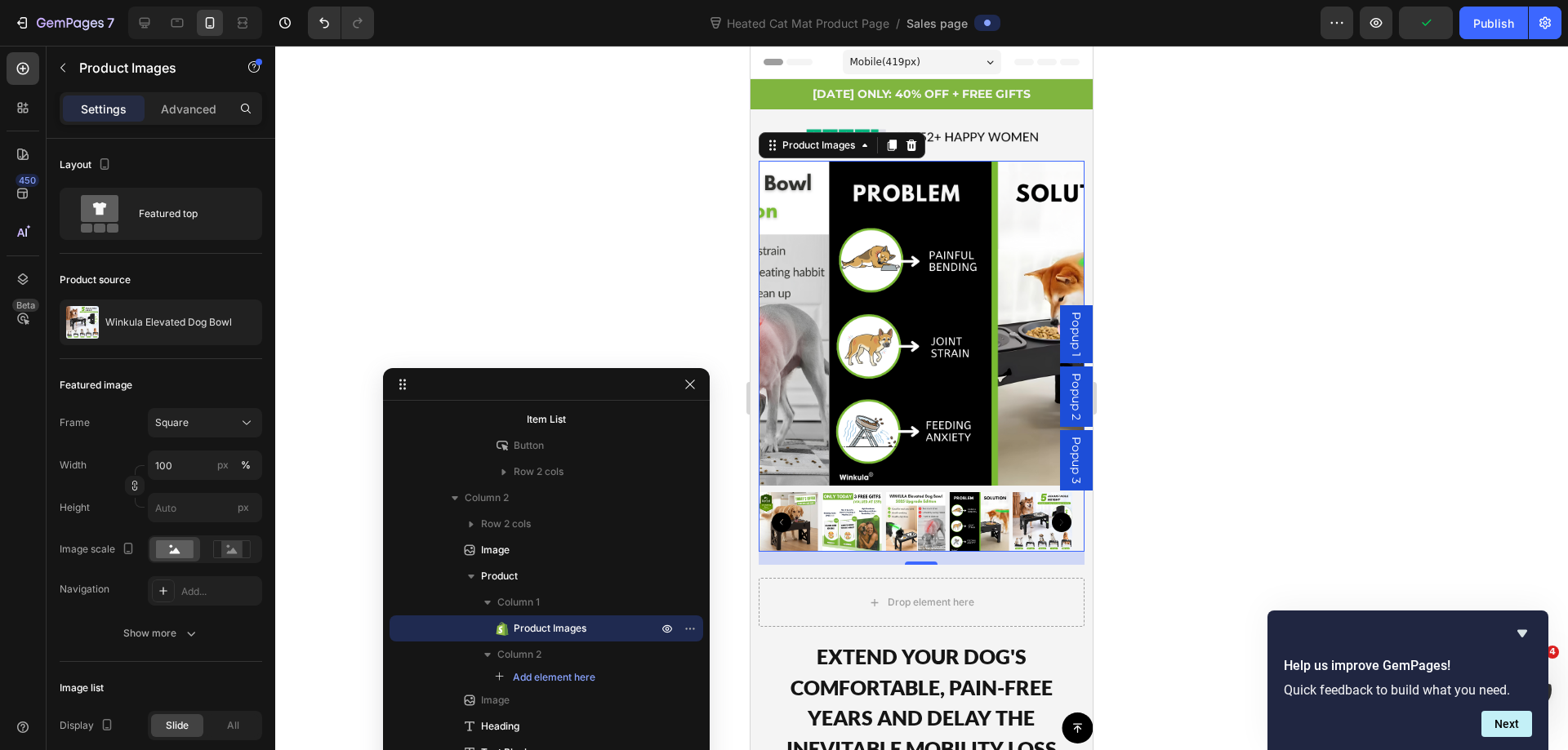
click at [786, 523] on img at bounding box center [788, 522] width 60 height 60
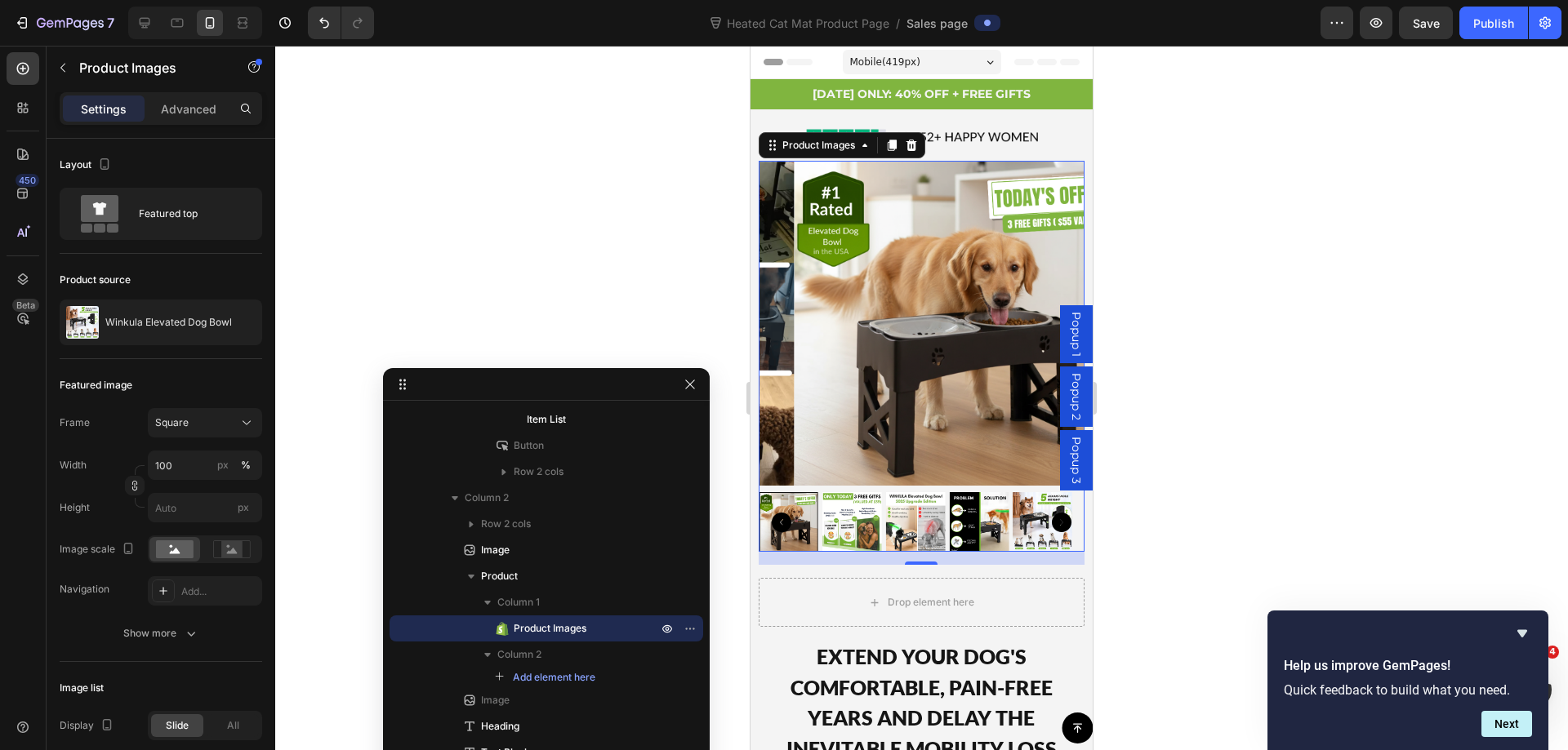
click at [1307, 252] on div at bounding box center [920, 397] width 1292 height 704
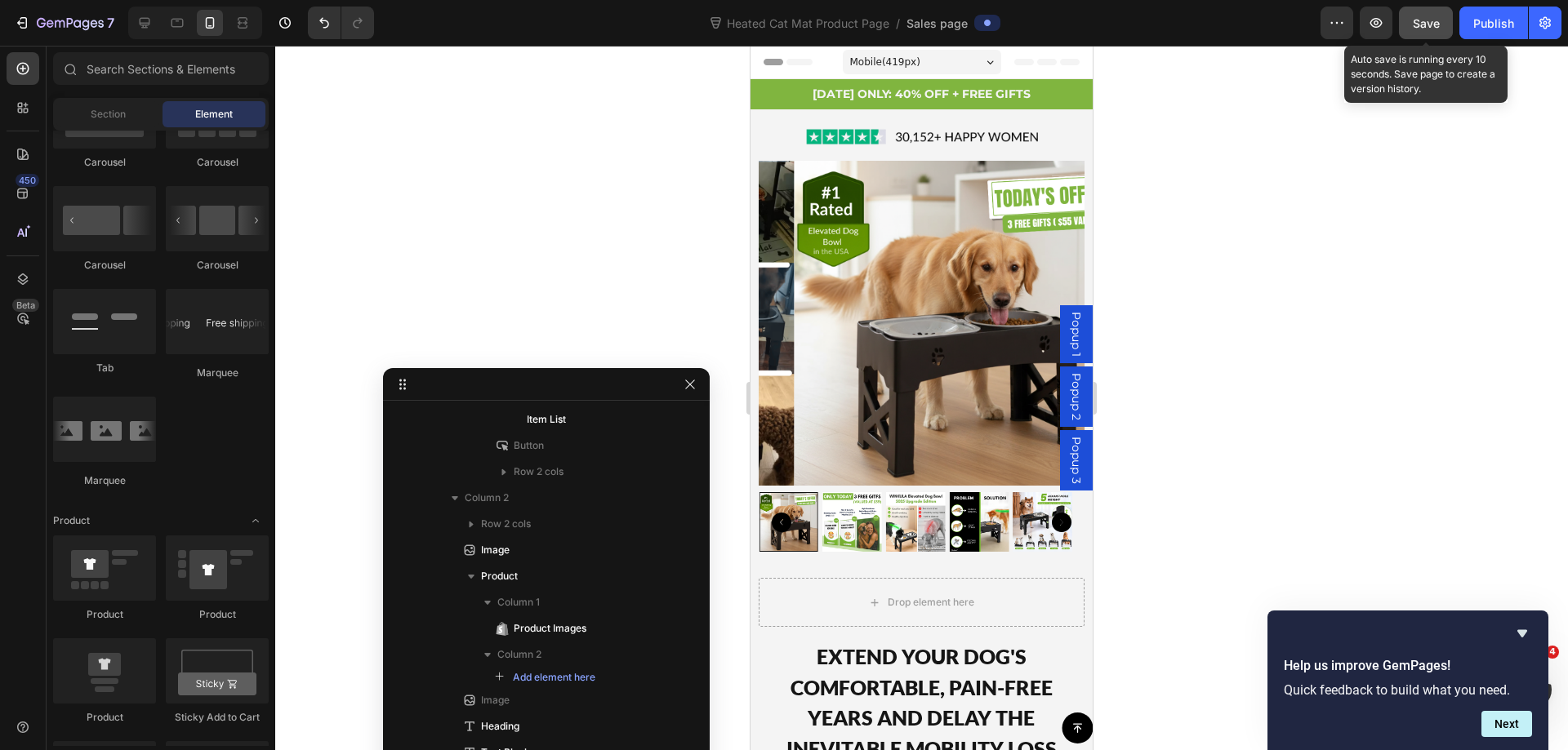
click at [1423, 26] on span "Save" at bounding box center [1426, 23] width 27 height 14
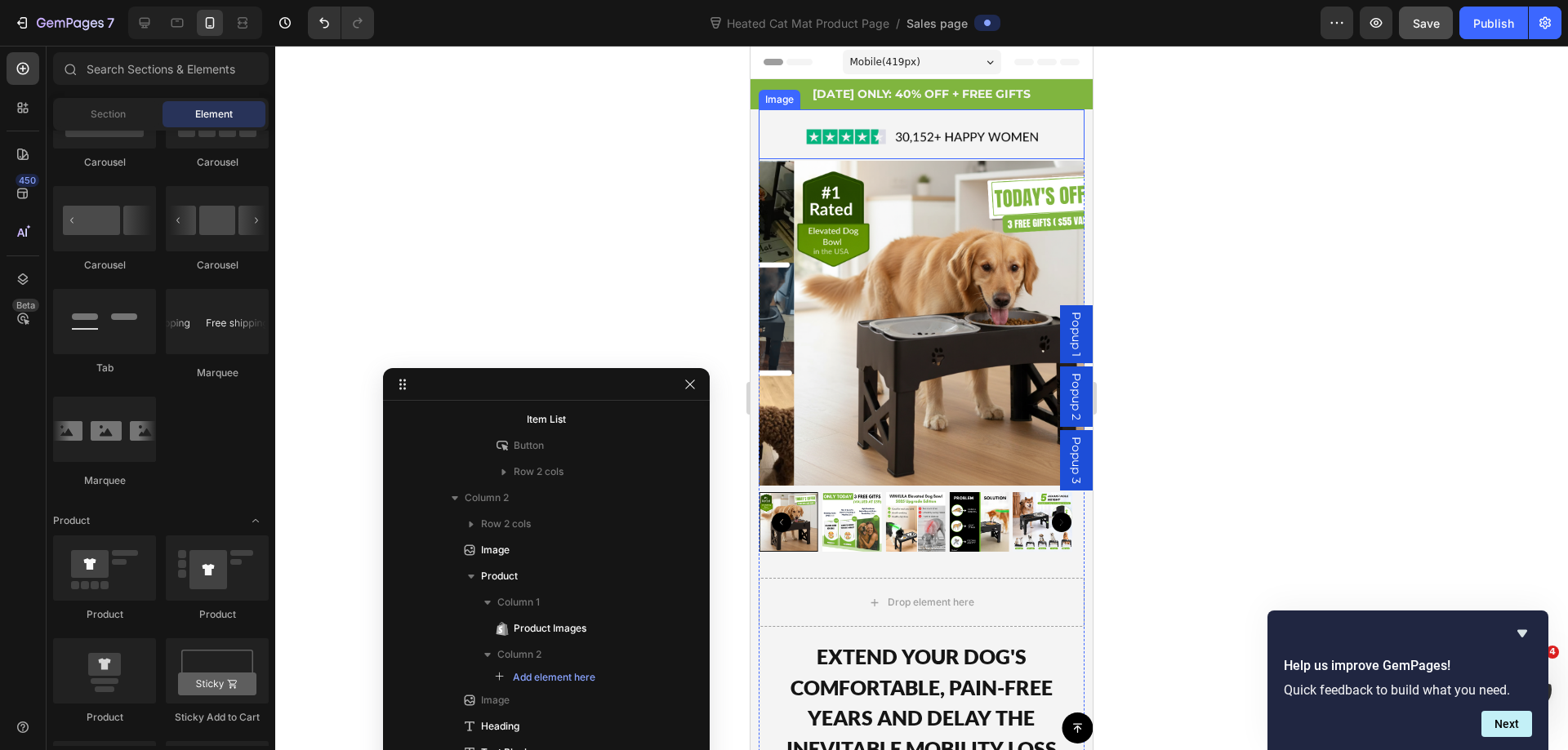
click at [764, 141] on div at bounding box center [920, 136] width 325 height 45
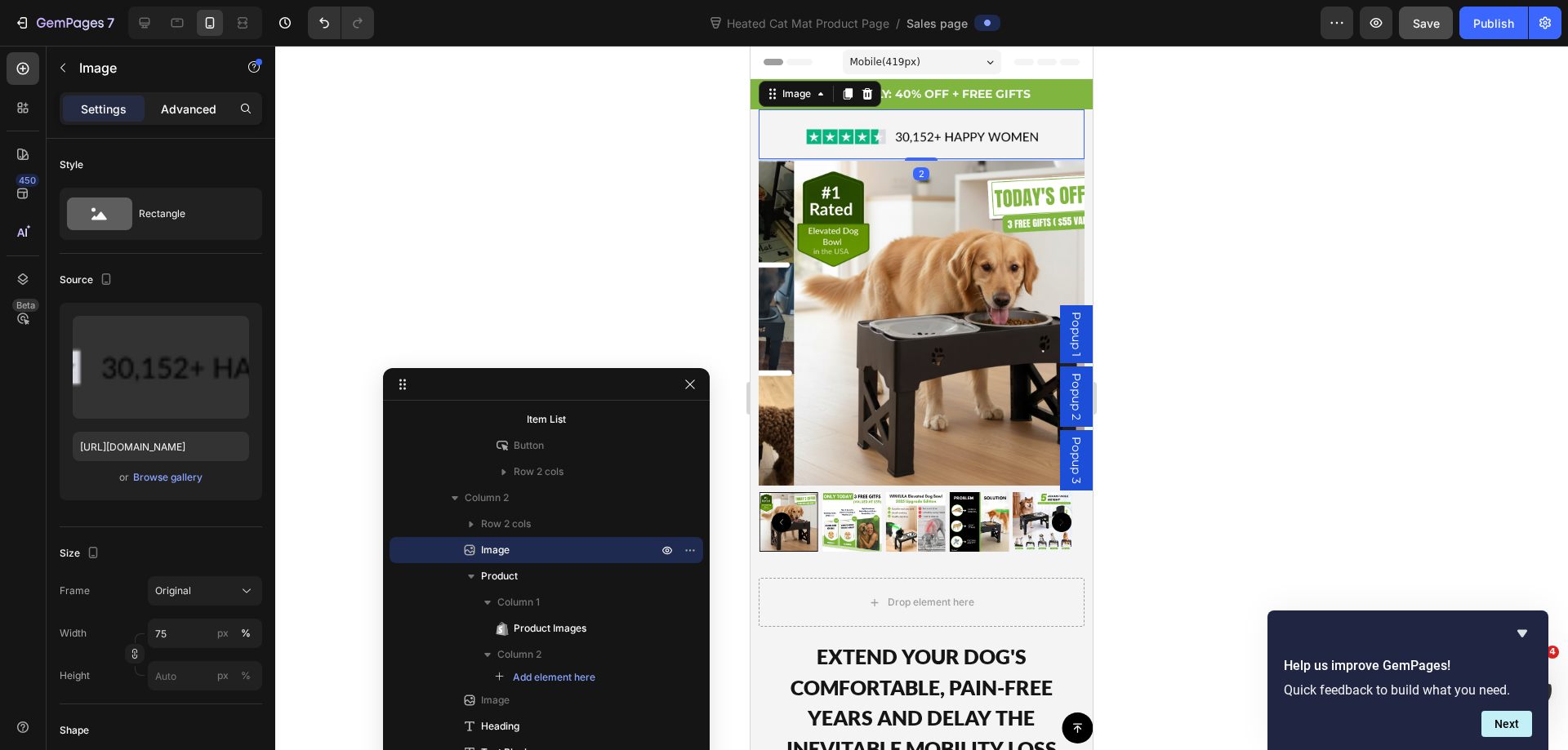
click at [206, 101] on p "Advanced" at bounding box center [188, 109] width 56 height 17
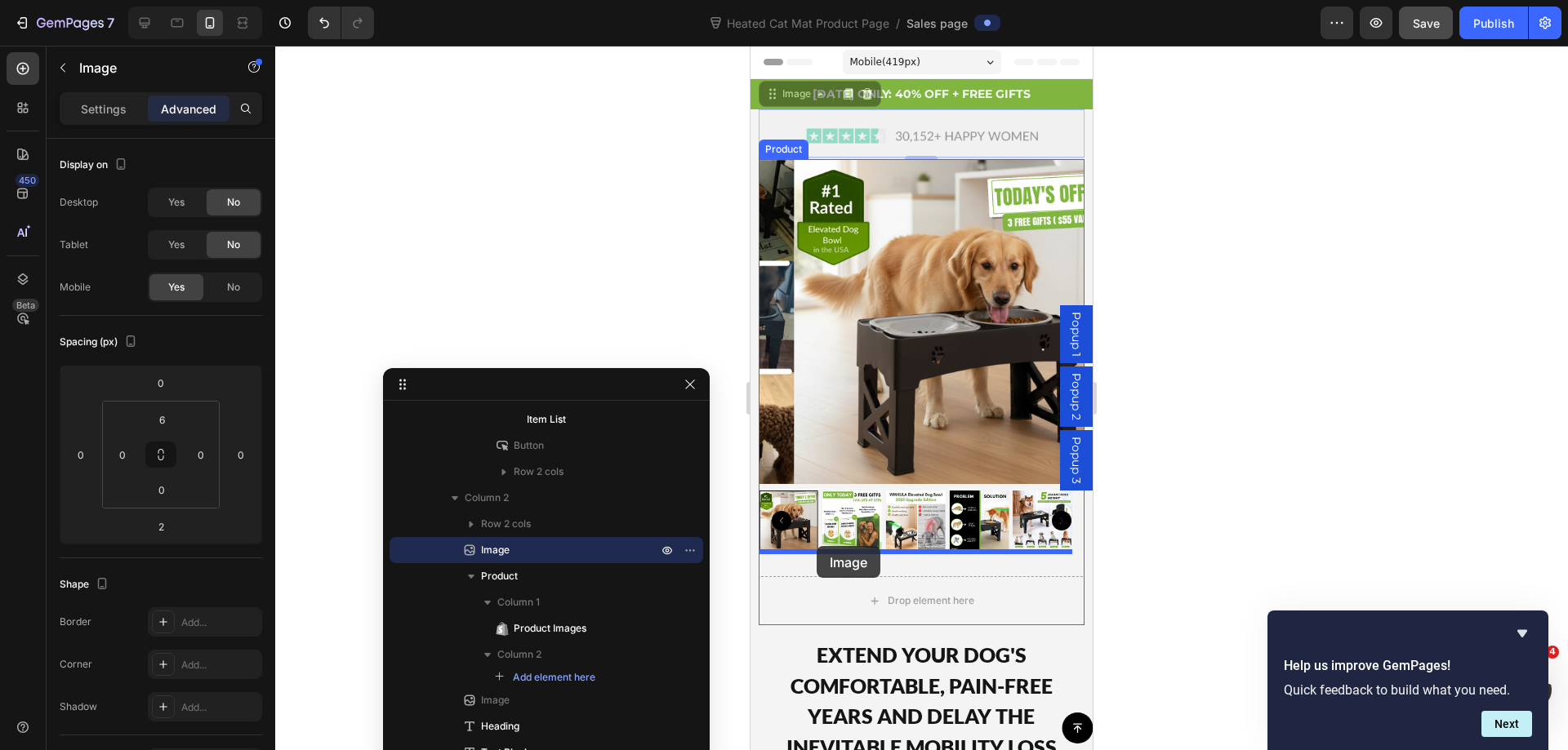
drag, startPoint x: 774, startPoint y: 98, endPoint x: 1849, endPoint y: 407, distance: 1118.5
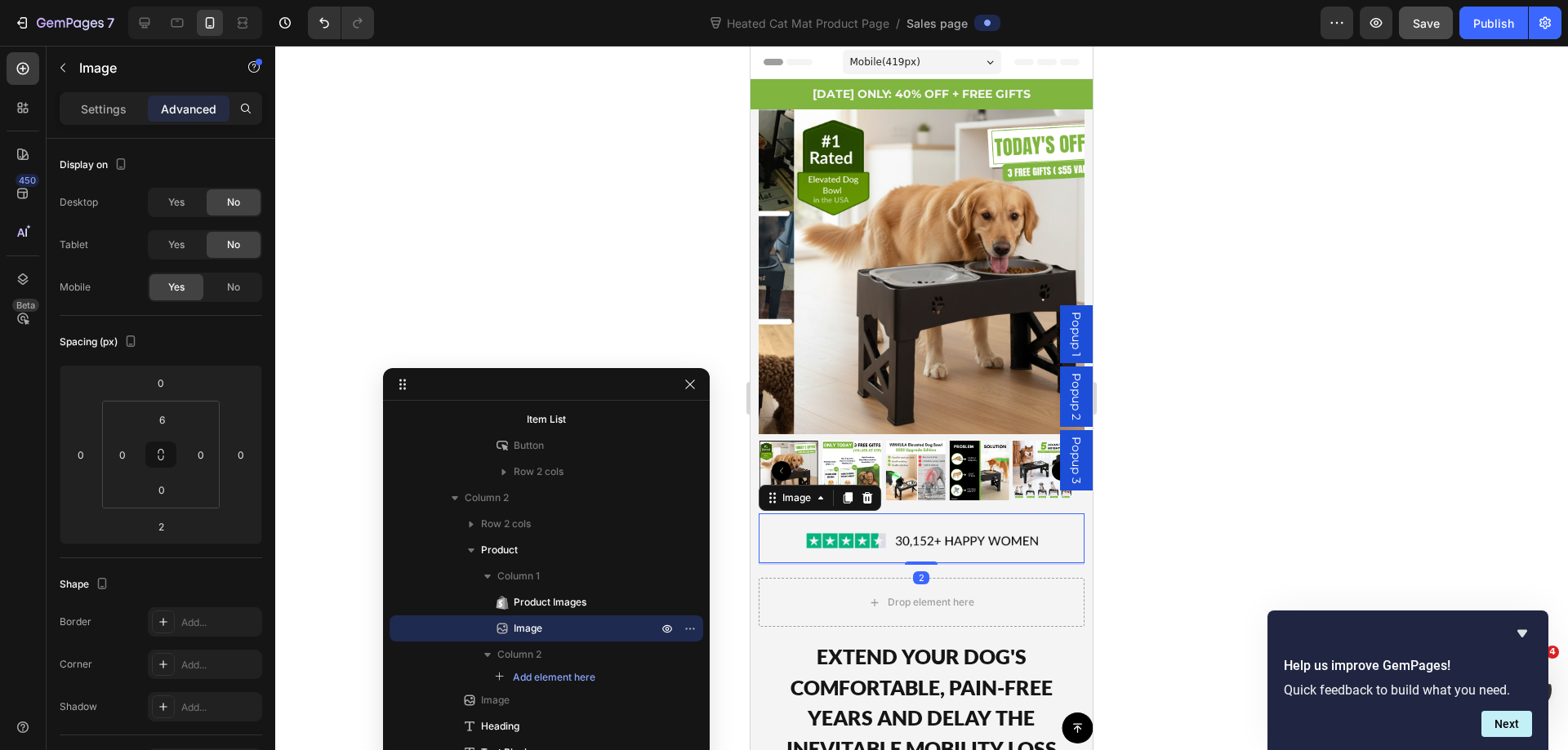
click at [1359, 282] on div at bounding box center [920, 397] width 1292 height 704
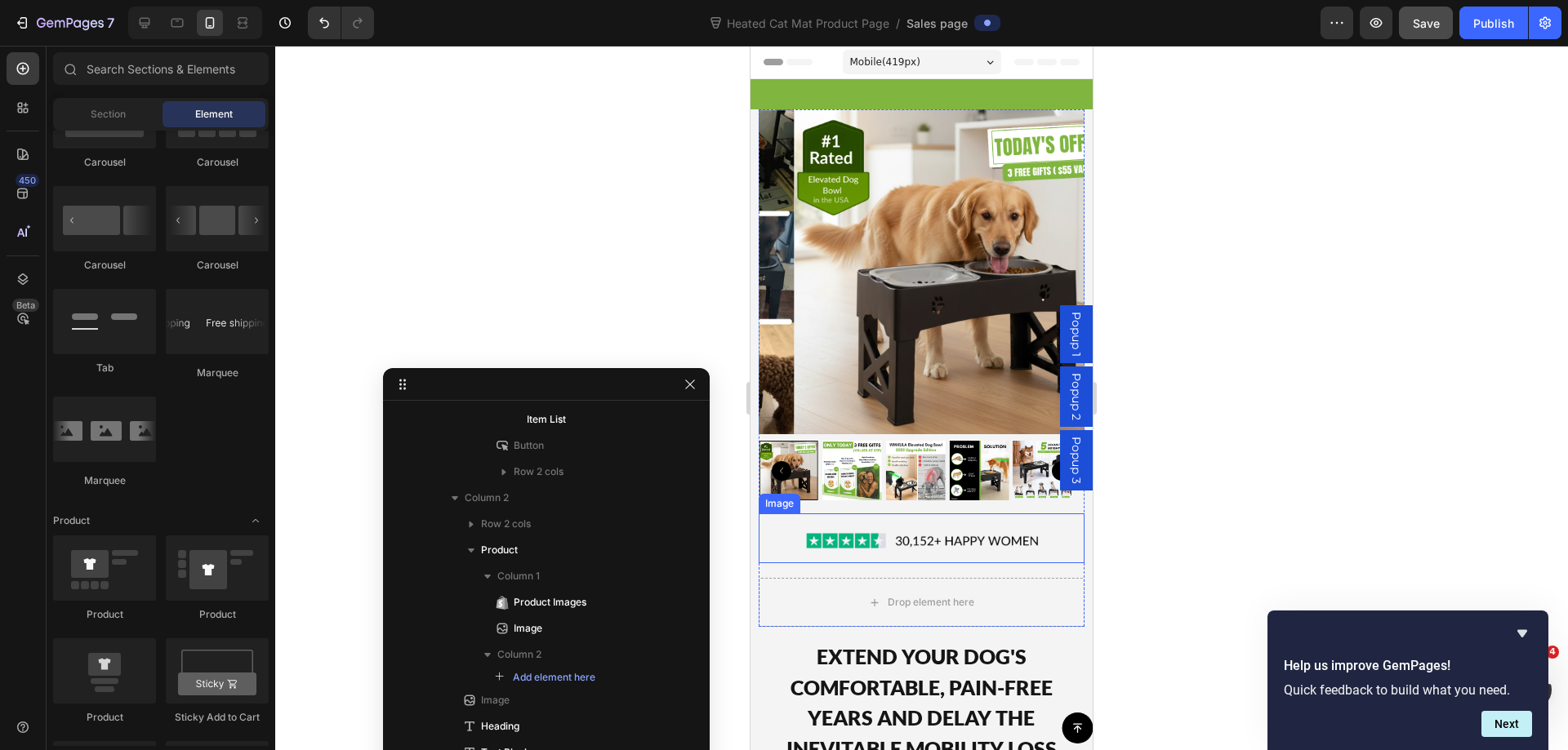
scroll to position [327, 0]
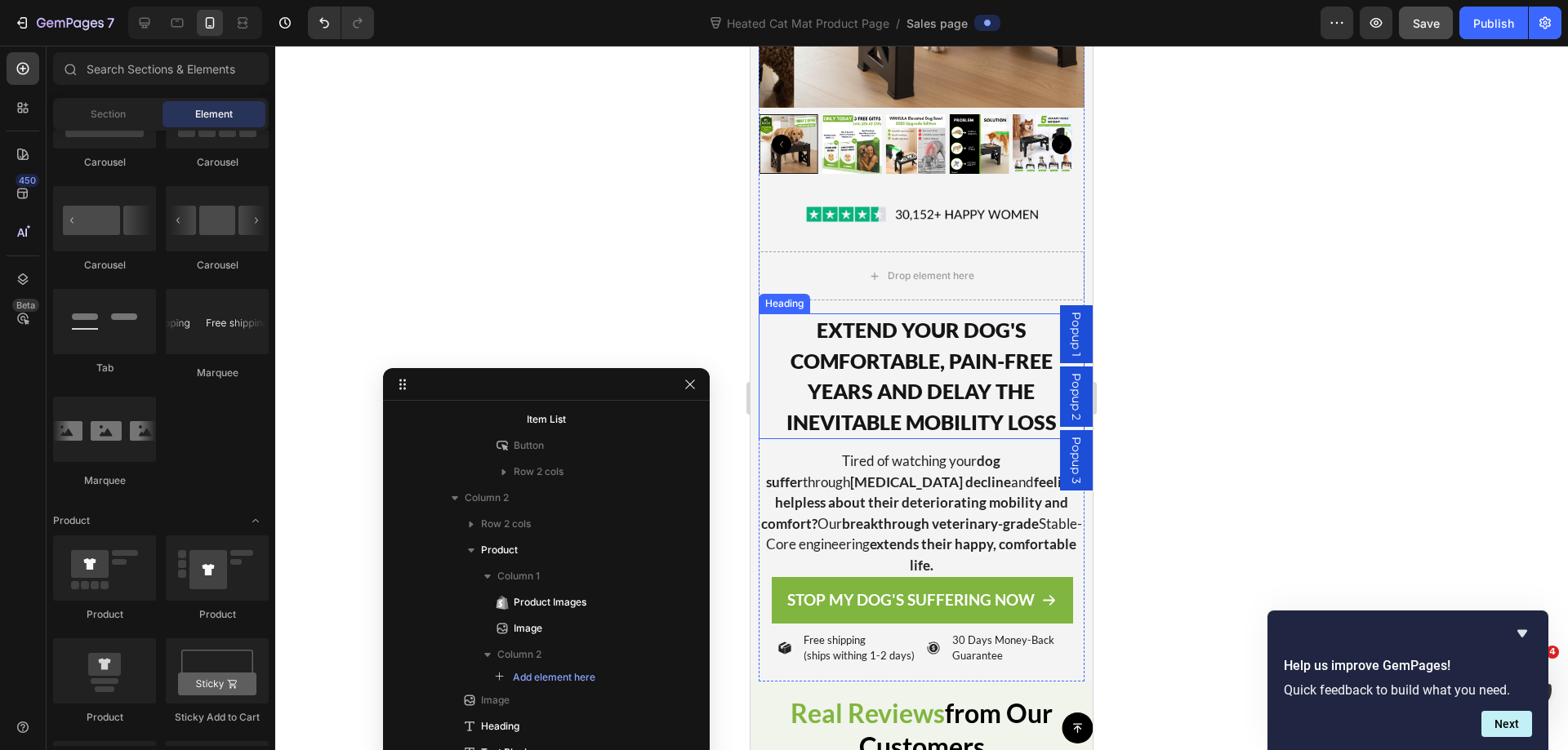
click at [906, 381] on h2 "EXTEND YOUR DOG'S COMFORTABLE, PAIN-FREE YEARS AND DELAY THE INEVITABLE MOBILIT…" at bounding box center [920, 376] width 325 height 125
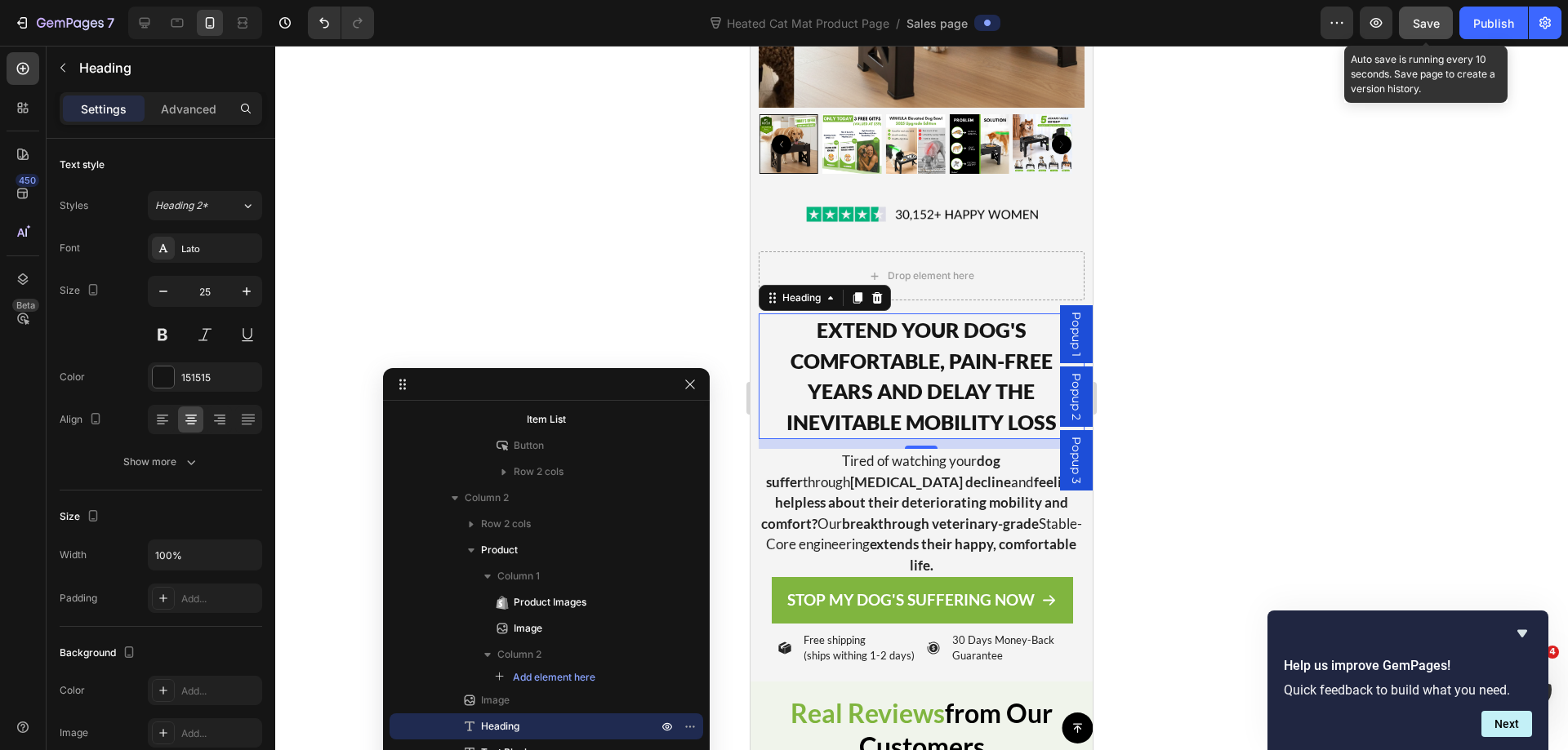
click at [1433, 20] on span "Save" at bounding box center [1426, 23] width 27 height 14
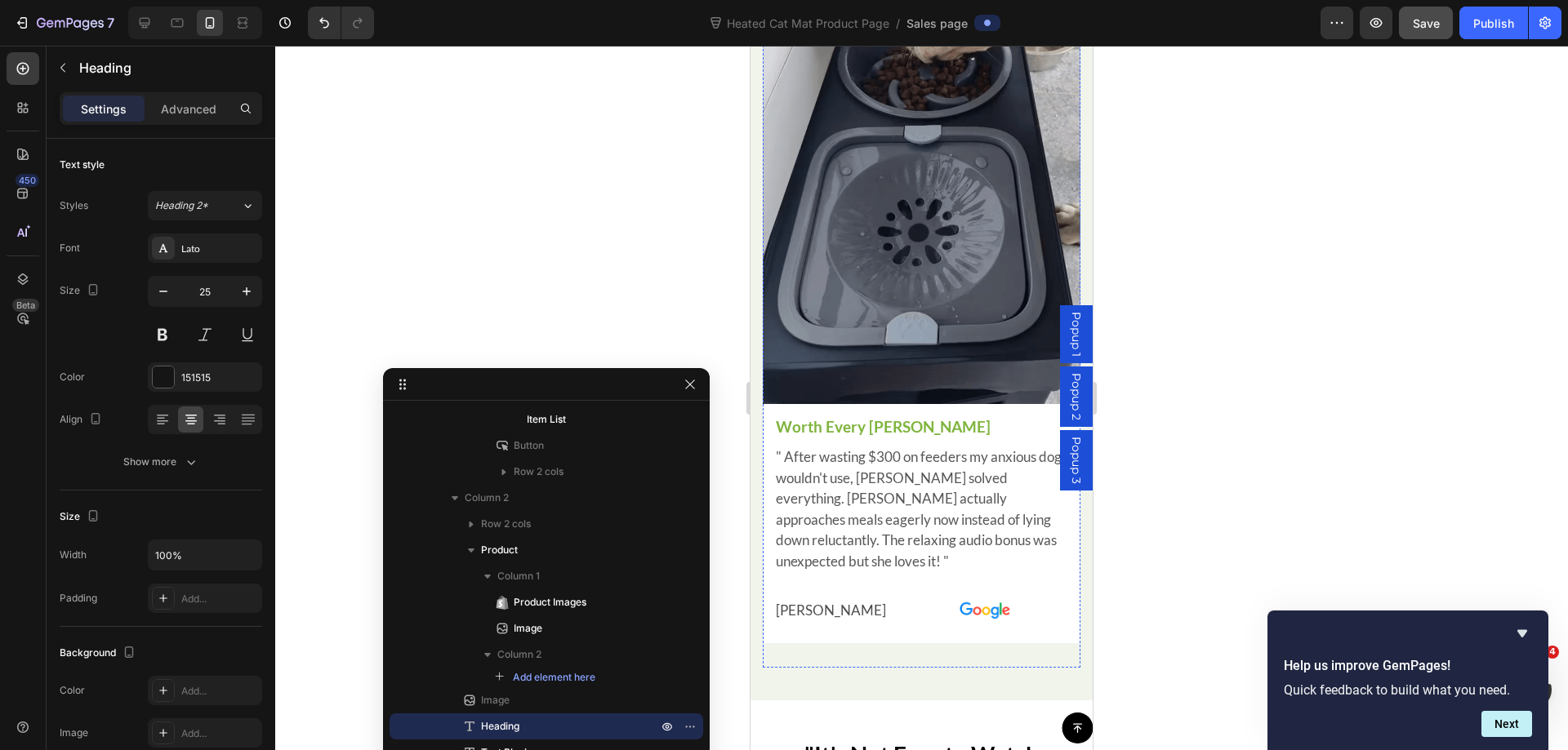
scroll to position [3428, 0]
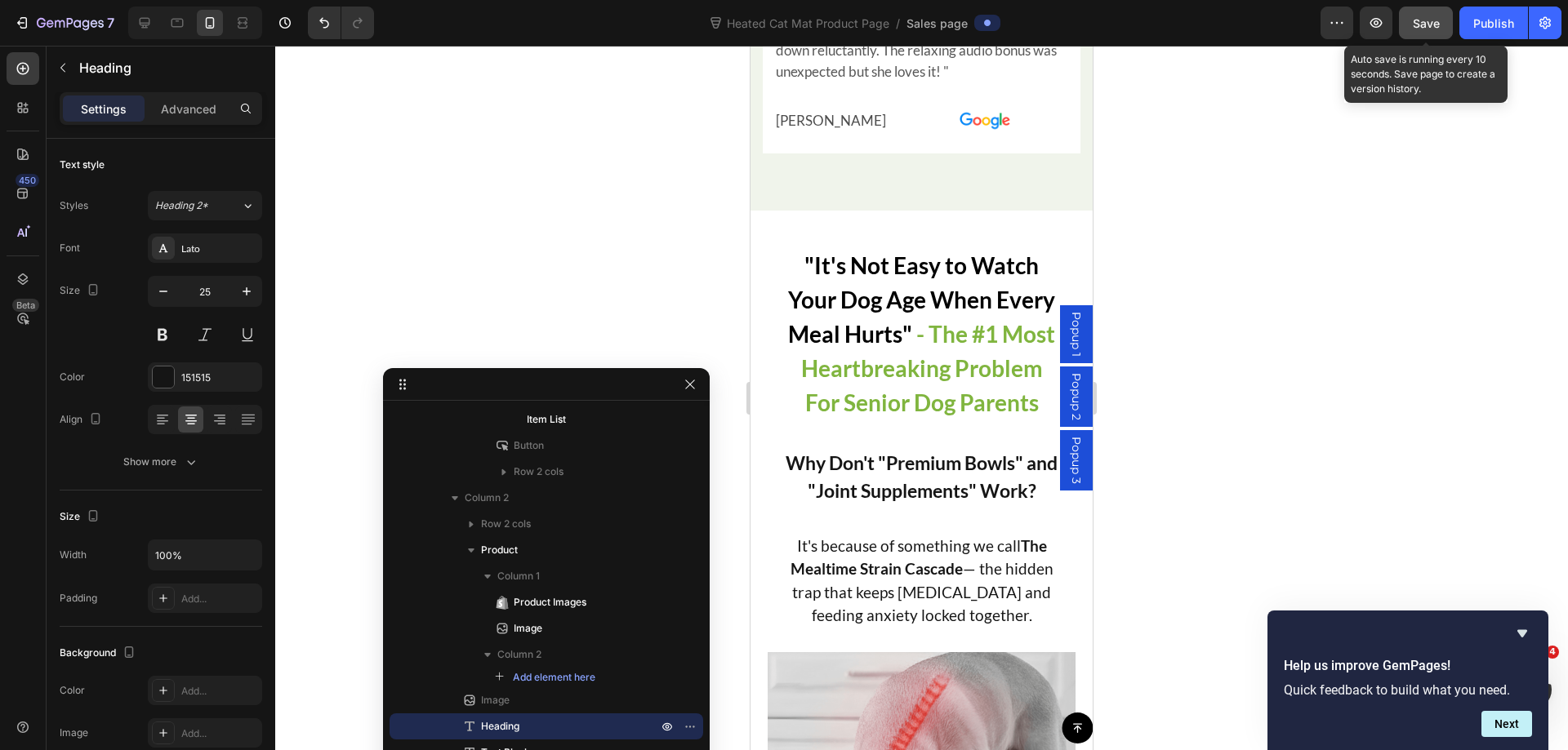
drag, startPoint x: 1437, startPoint y: 18, endPoint x: 1397, endPoint y: 44, distance: 47.7
click at [1436, 18] on span "Save" at bounding box center [1426, 23] width 27 height 14
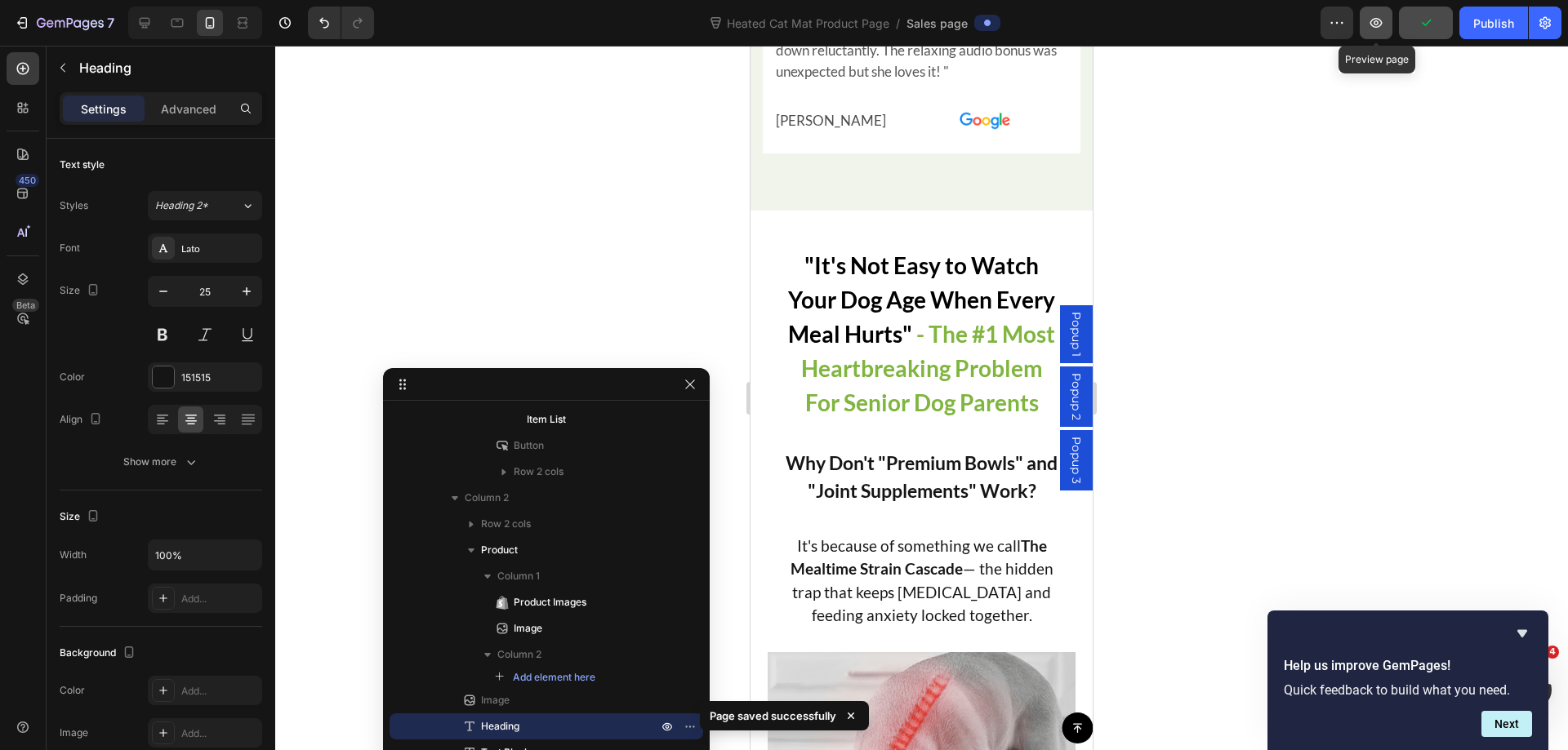
click at [1385, 21] on button "button" at bounding box center [1376, 23] width 33 height 33
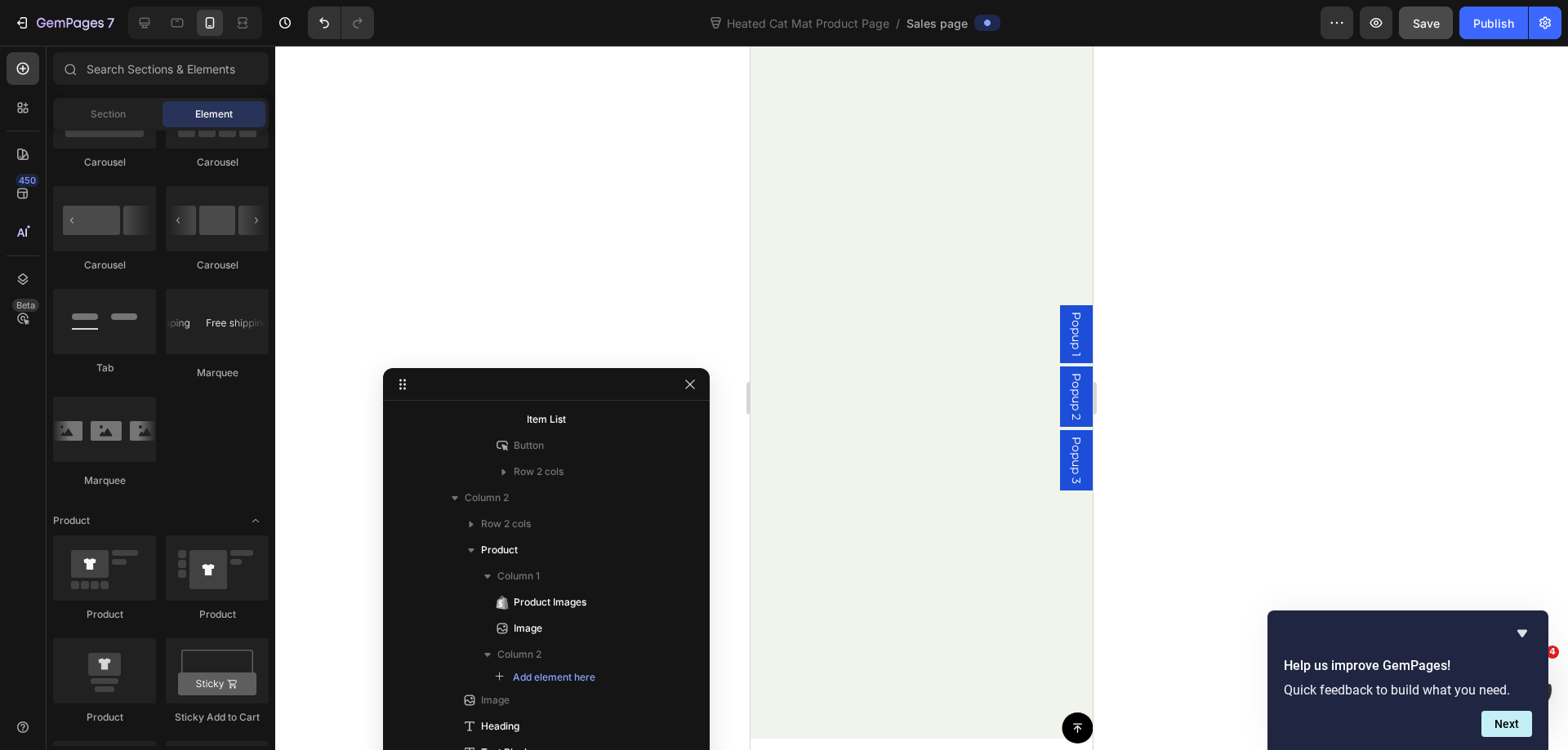
scroll to position [0, 0]
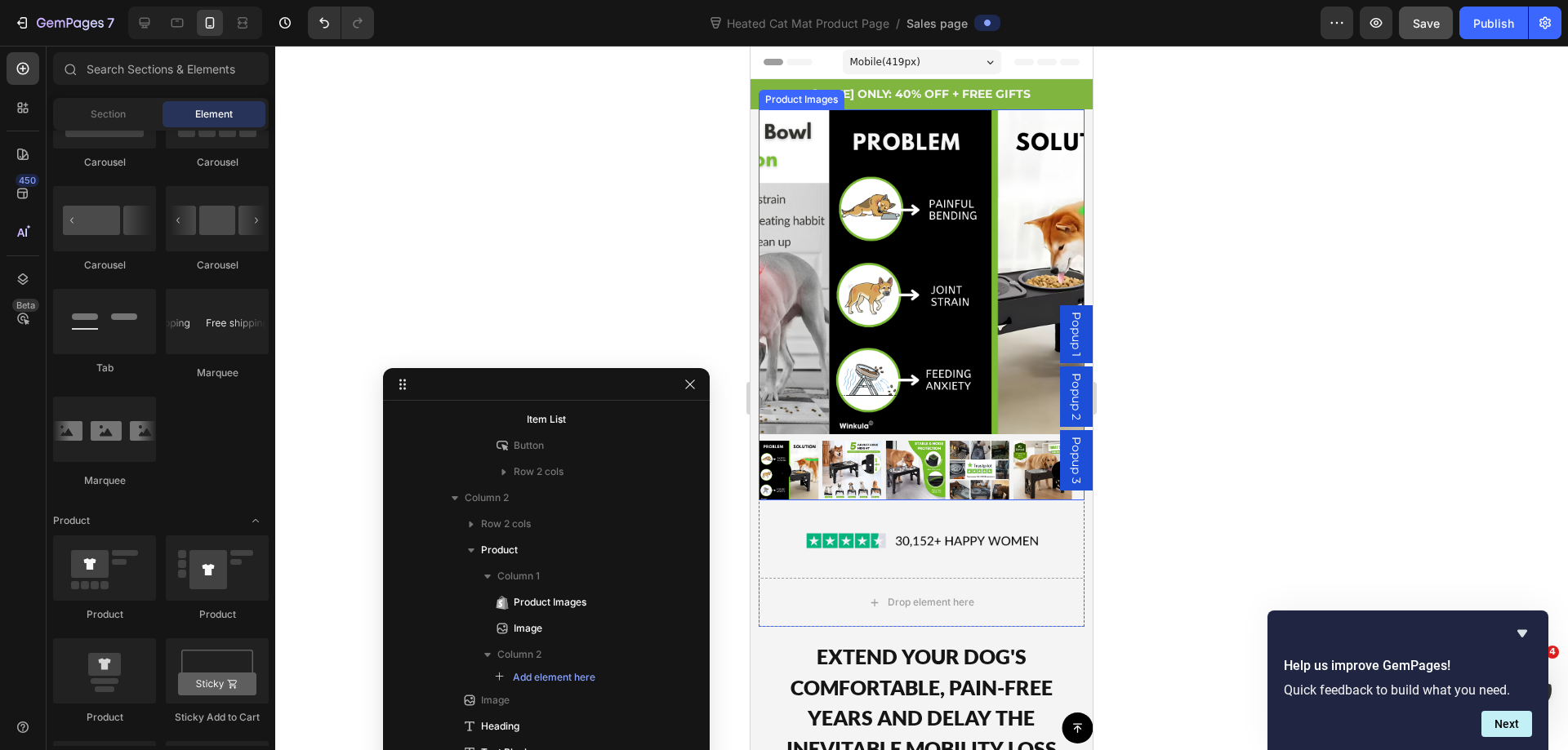
click at [829, 170] on img at bounding box center [991, 272] width 325 height 325
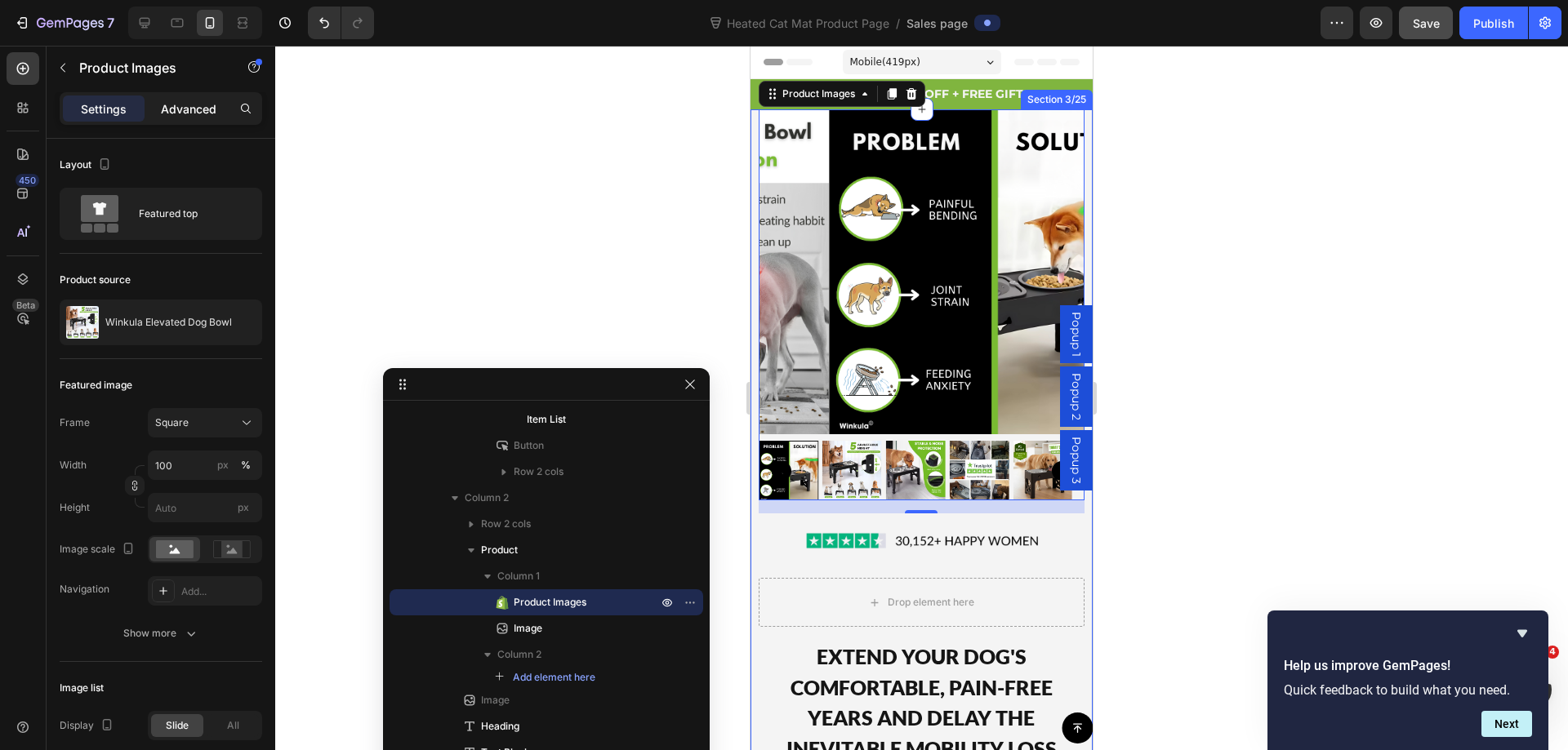
click at [186, 97] on div "Advanced" at bounding box center [188, 109] width 82 height 26
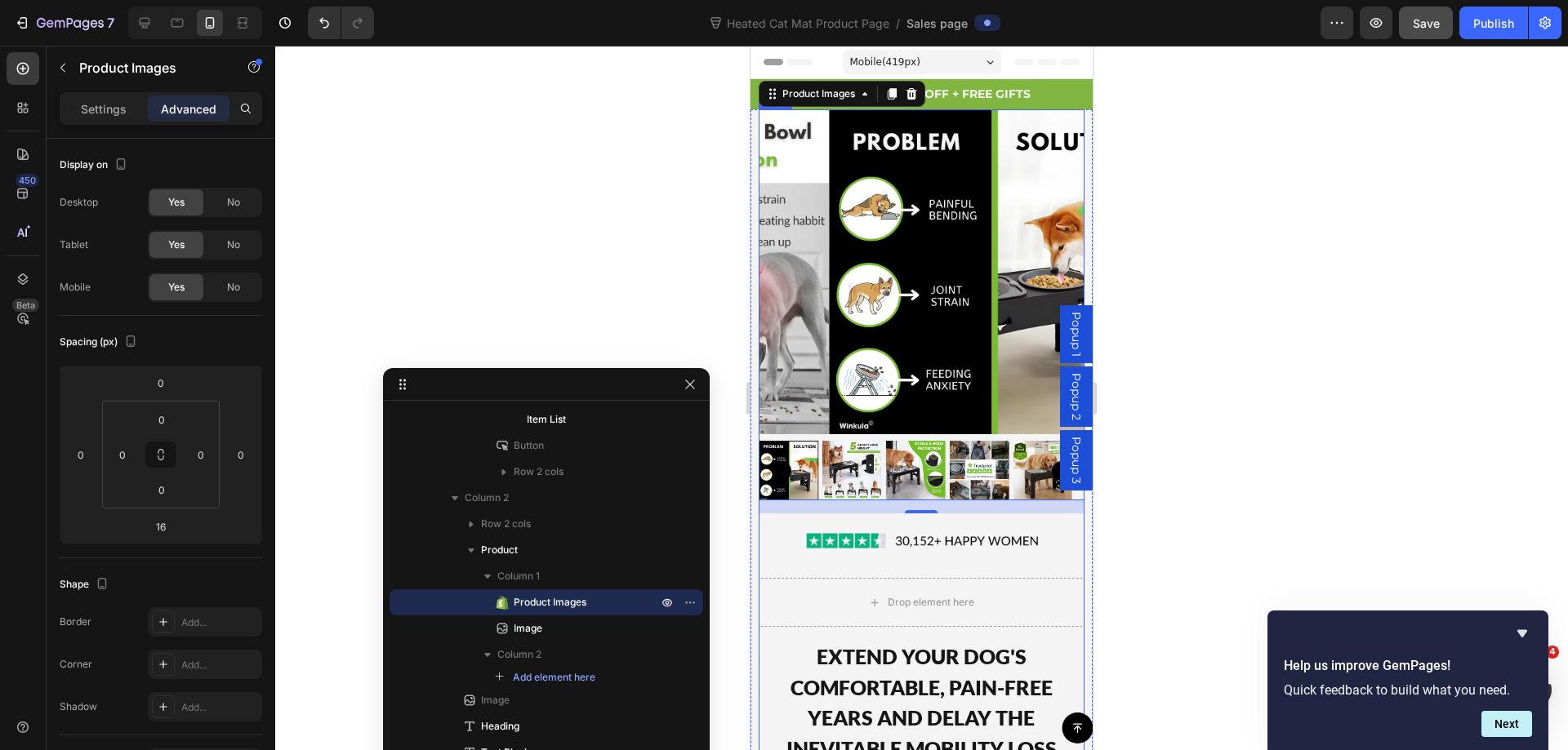
click at [762, 615] on div "Icon Icon Icon Icon Icon Icon List 30,000+ Happy Women Text Block Row Product I…" at bounding box center [920, 506] width 325 height 794
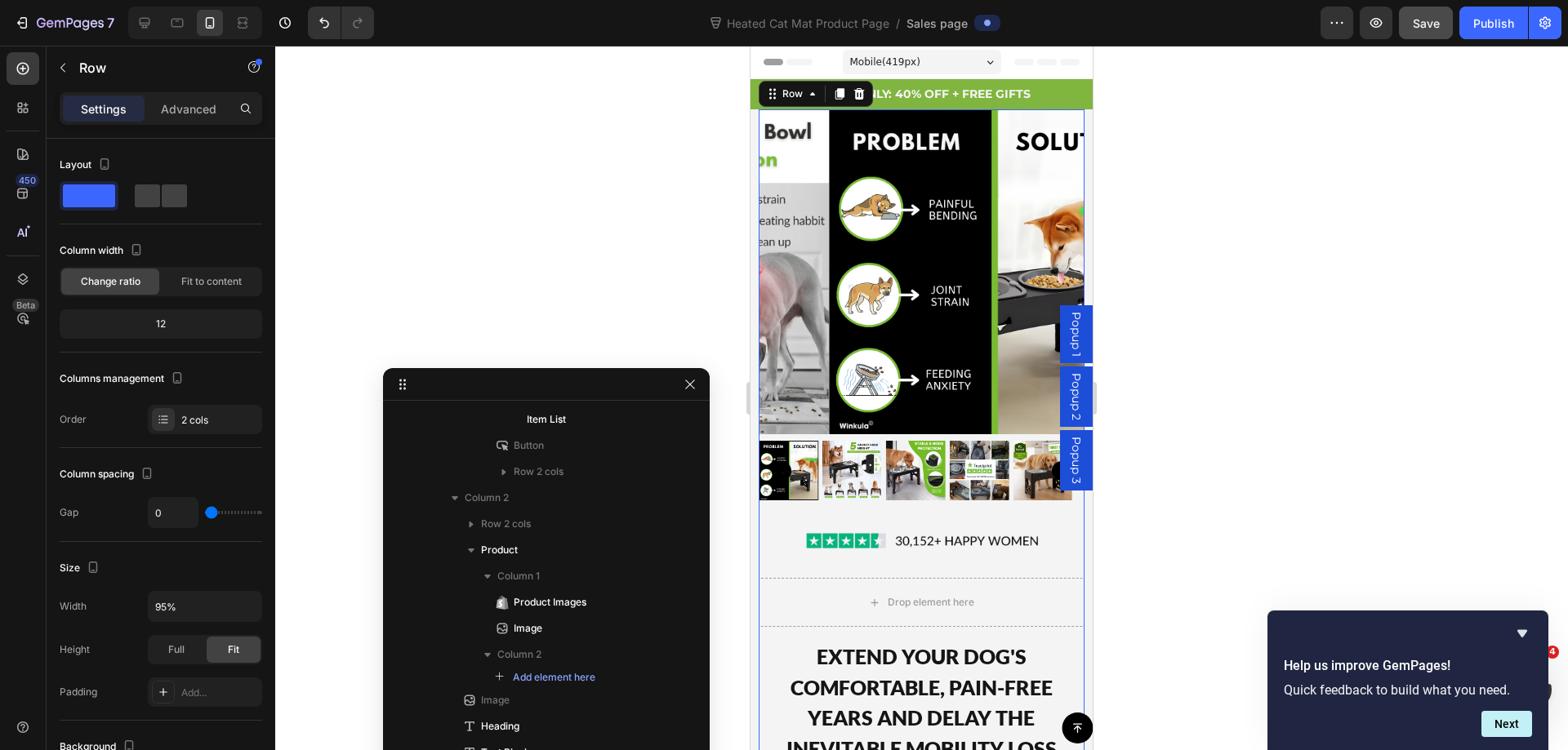
scroll to position [79, 0]
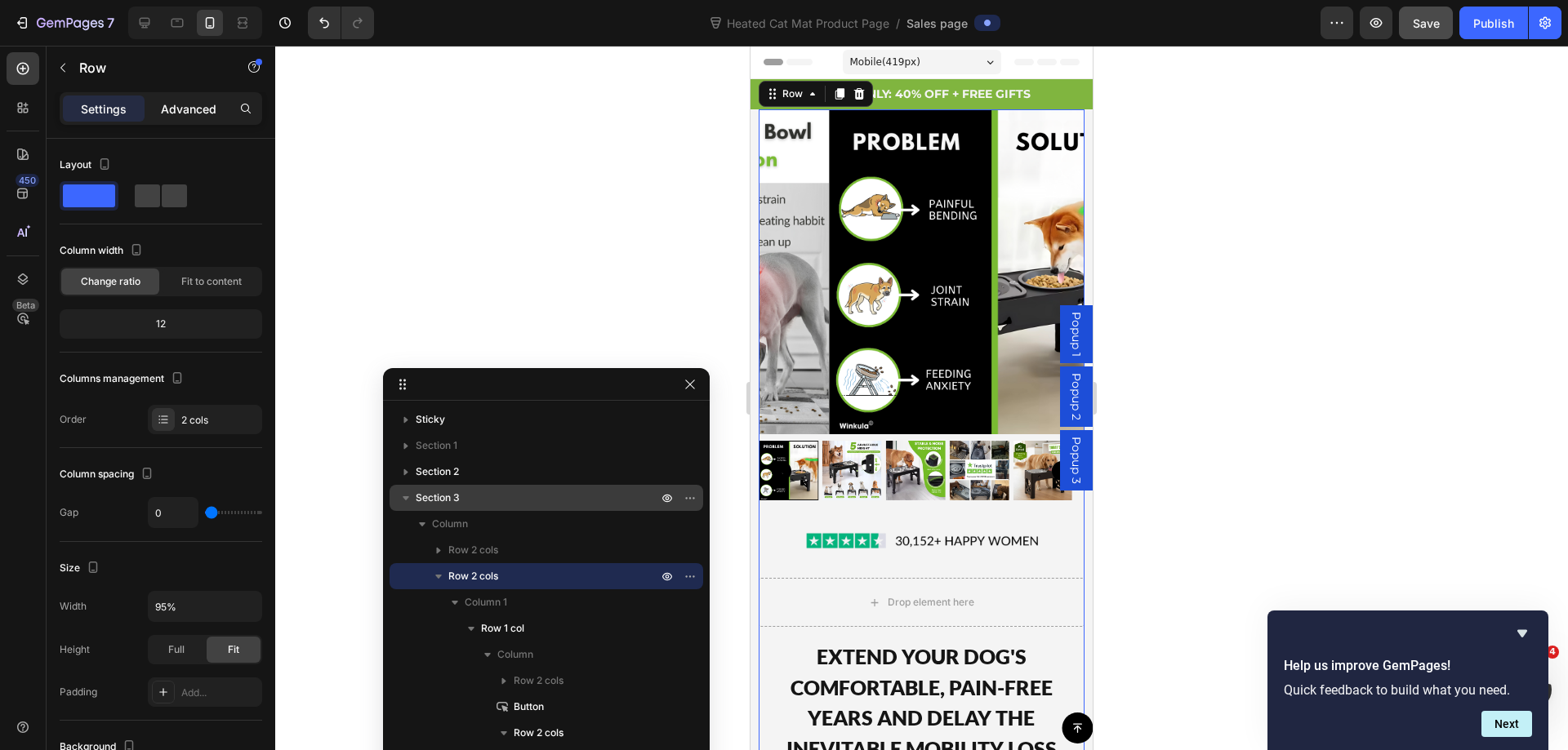
click at [183, 96] on div "Advanced" at bounding box center [188, 109] width 82 height 26
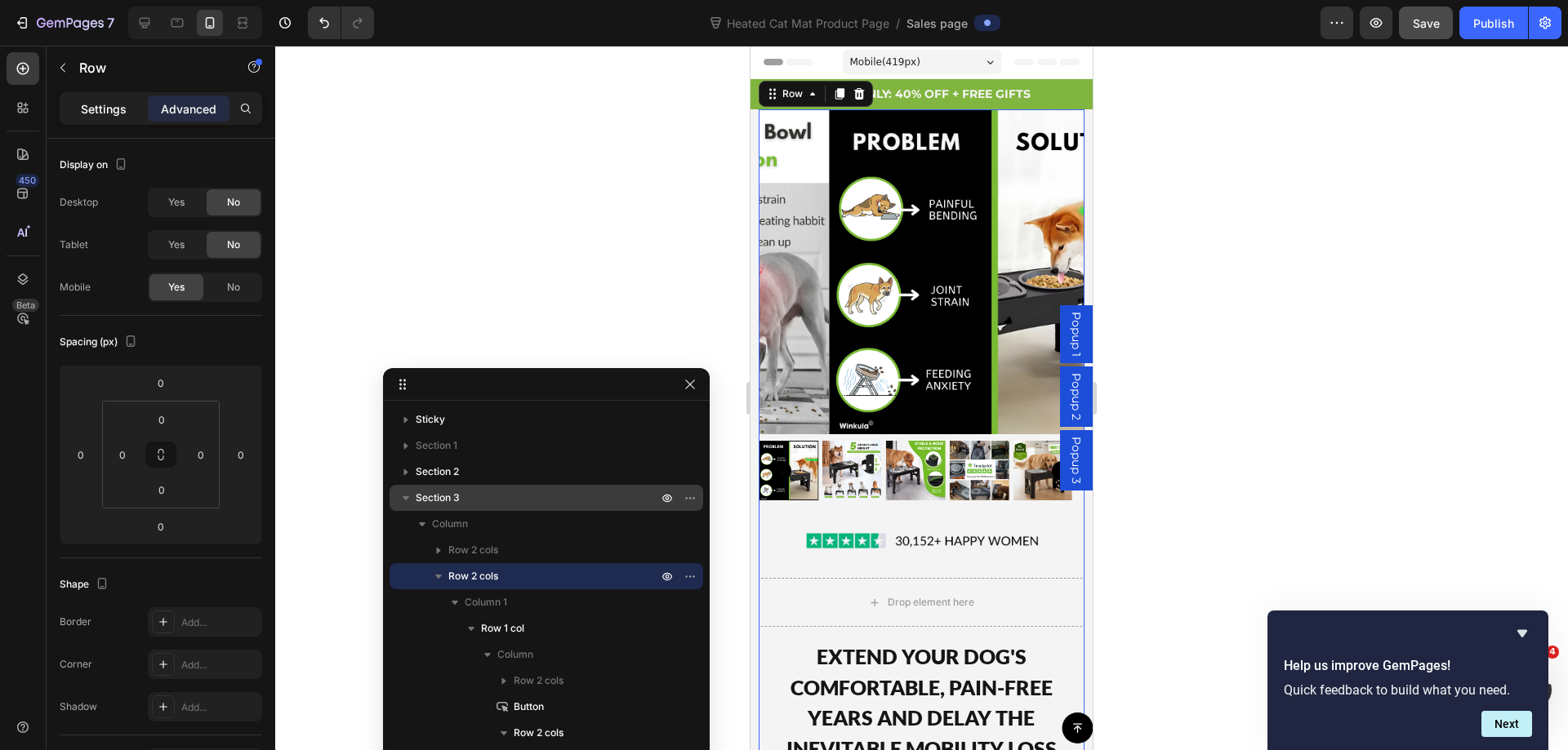
click at [118, 102] on p "Settings" at bounding box center [104, 109] width 46 height 17
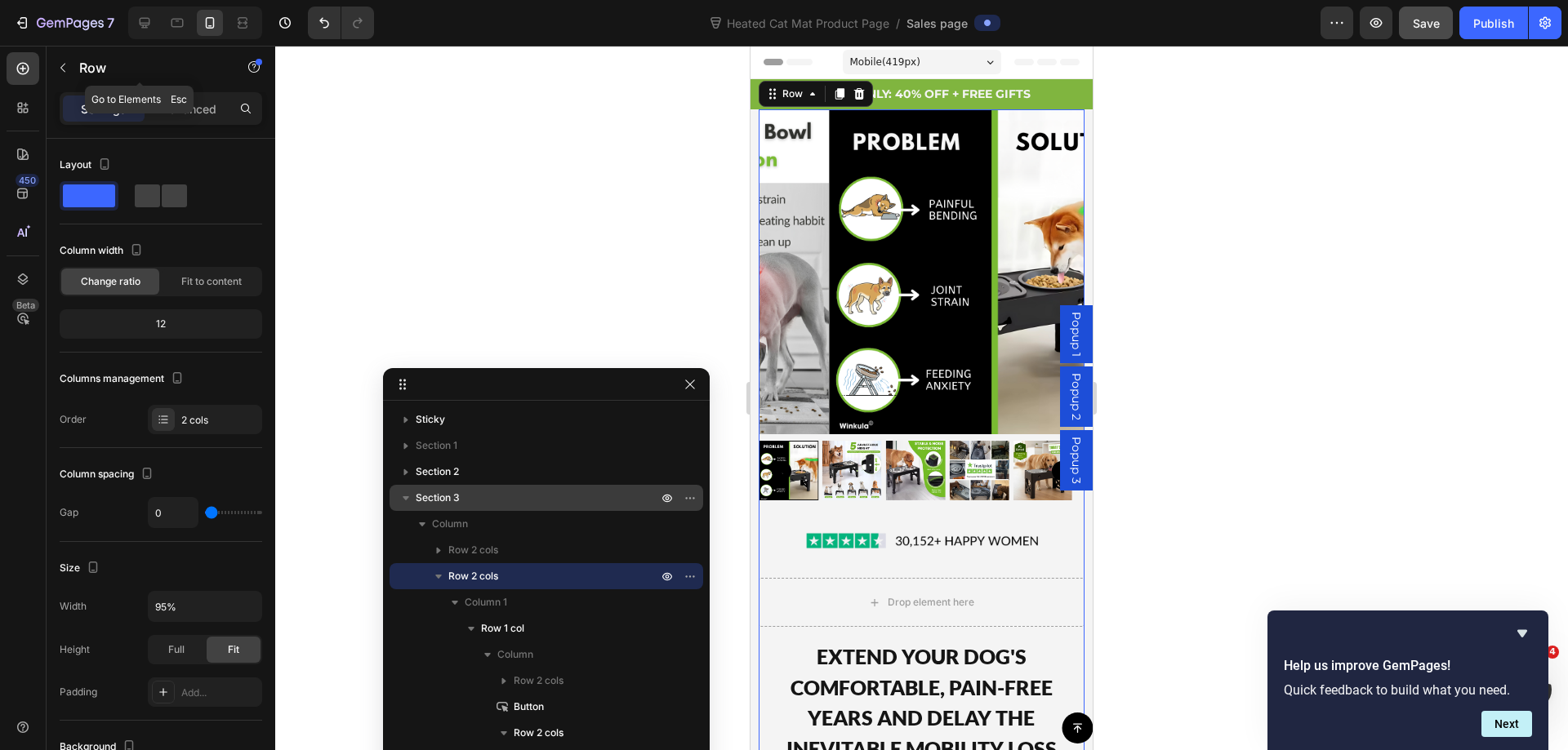
click at [61, 61] on button "button" at bounding box center [63, 68] width 26 height 26
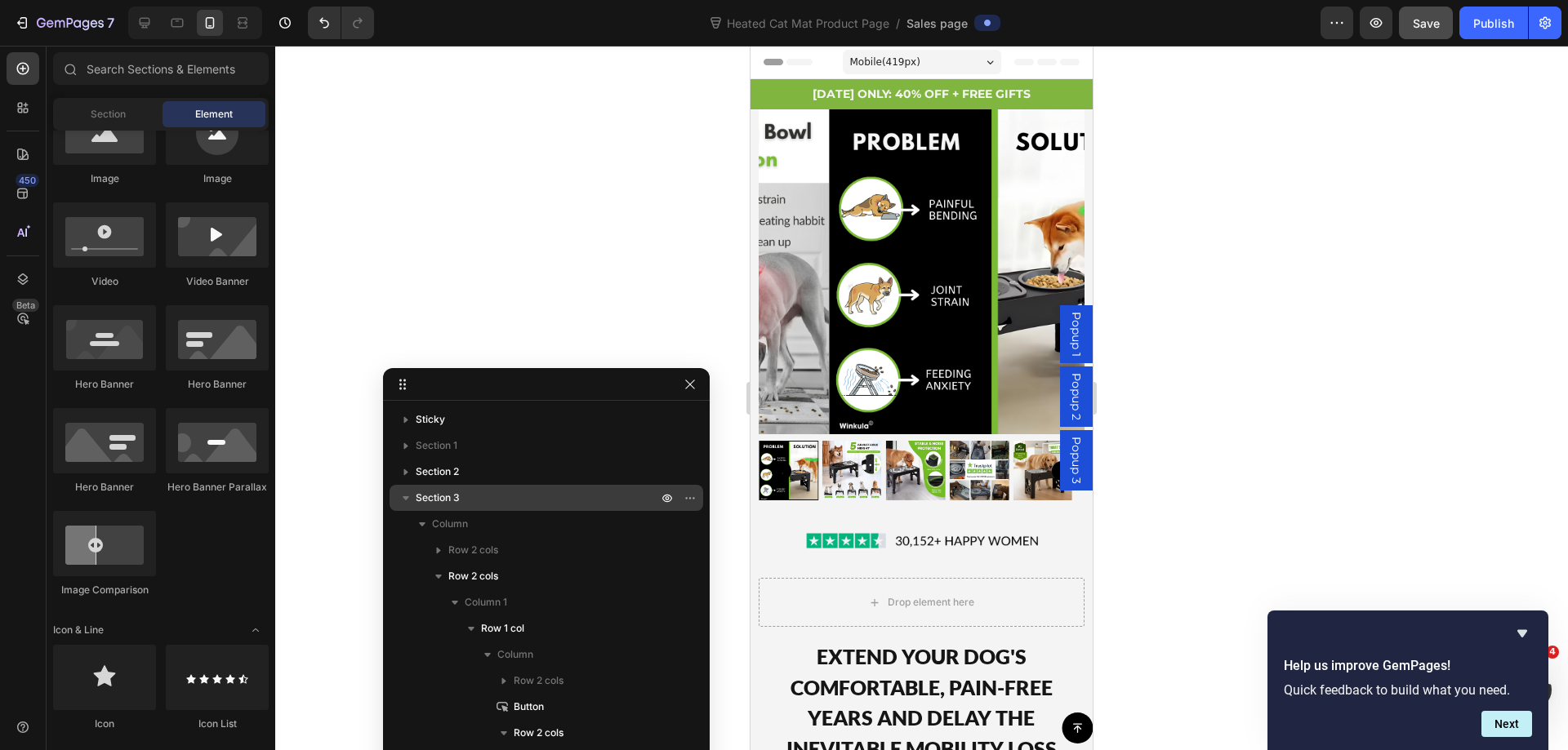
scroll to position [0, 0]
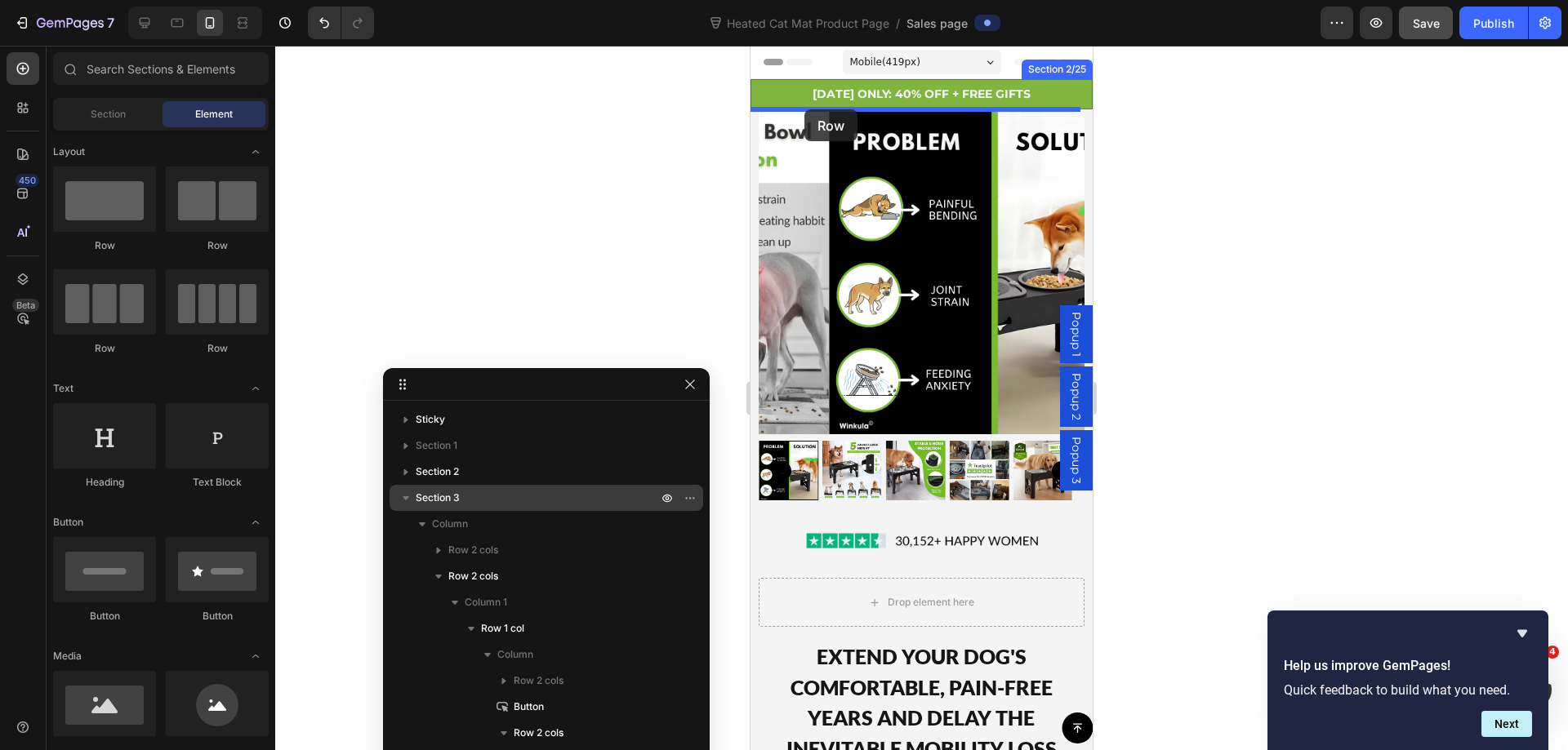
drag, startPoint x: 876, startPoint y: 260, endPoint x: 804, endPoint y: 110, distance: 166.4
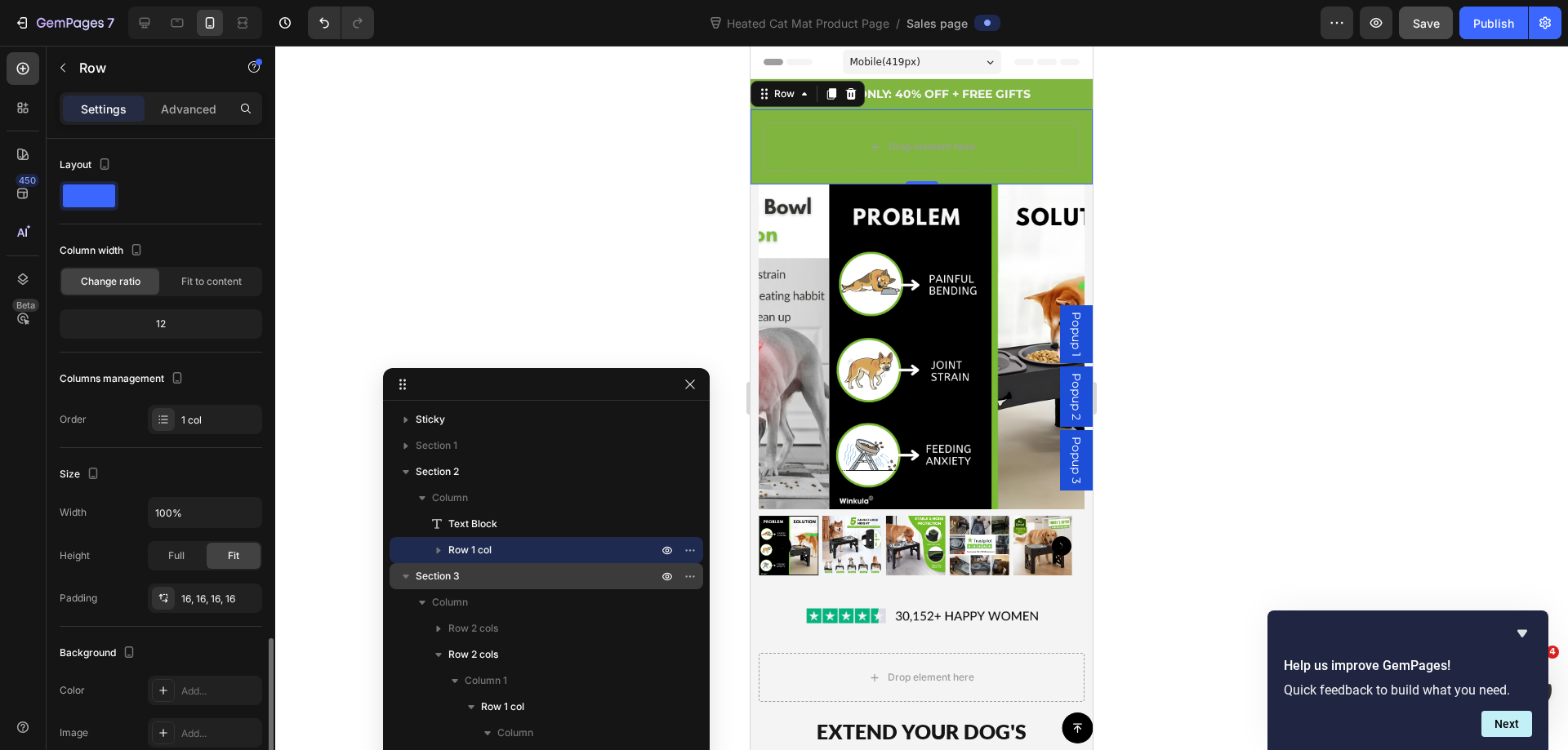
scroll to position [296, 0]
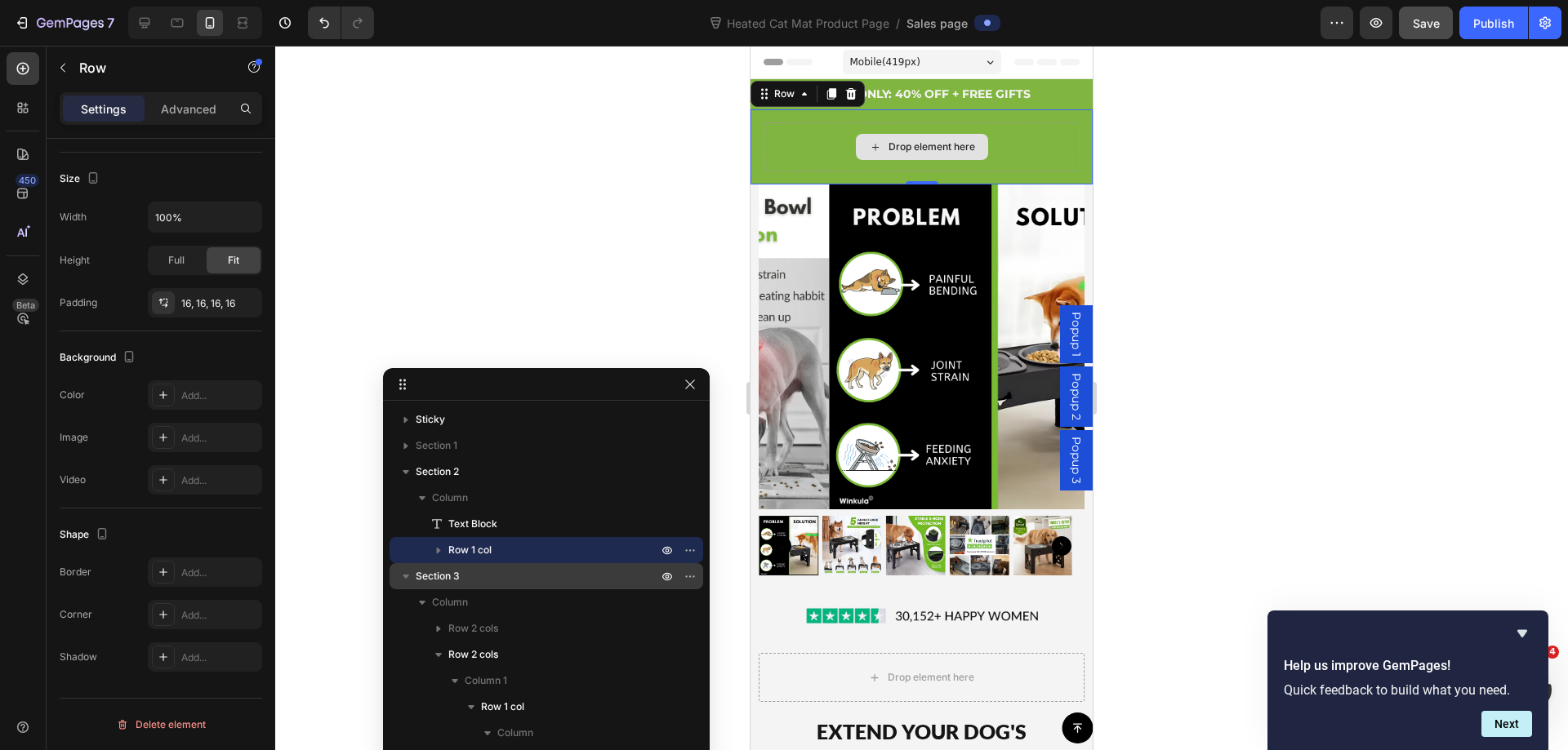
click at [817, 132] on div "Drop element here" at bounding box center [920, 146] width 316 height 49
click at [197, 106] on p "Advanced" at bounding box center [188, 109] width 56 height 17
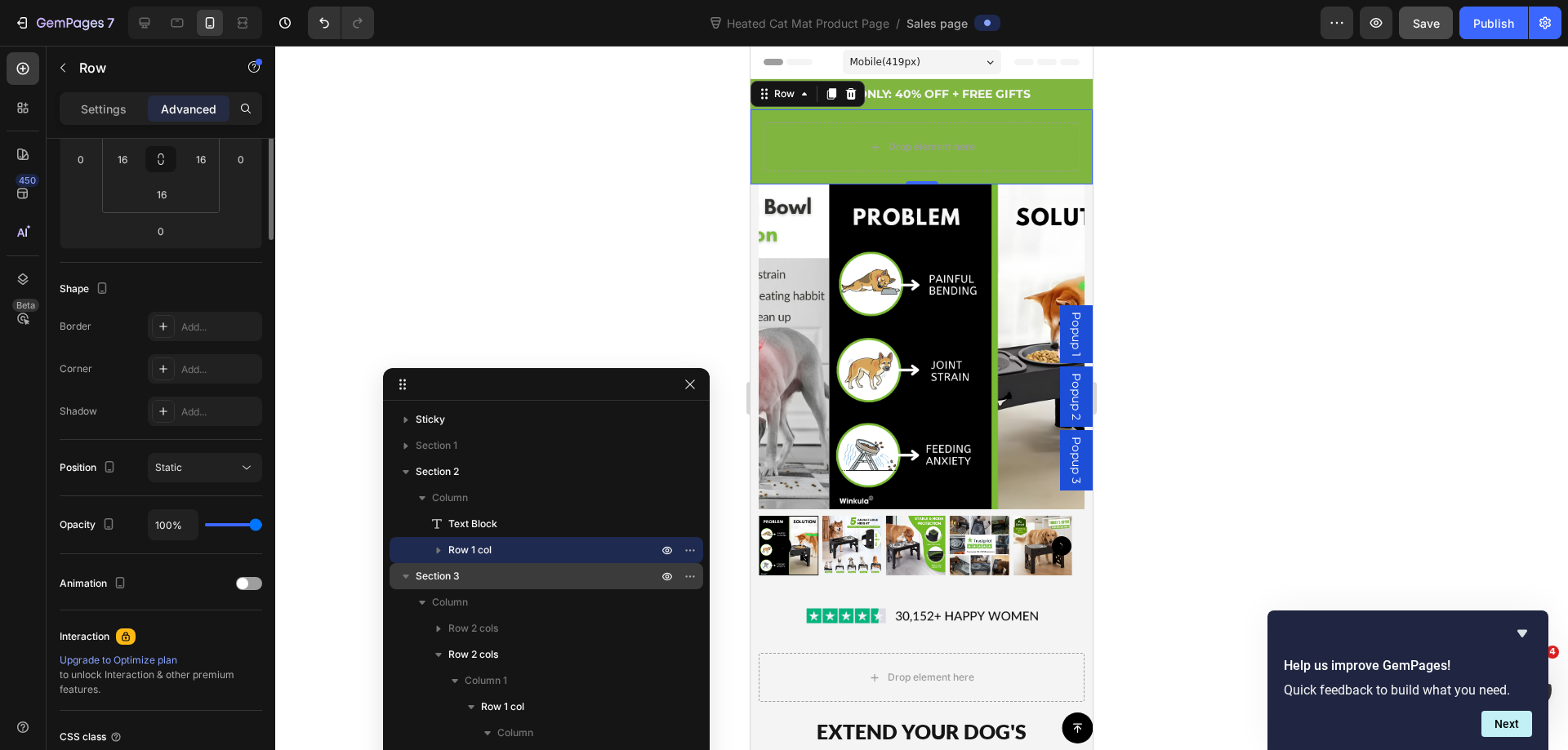
scroll to position [0, 0]
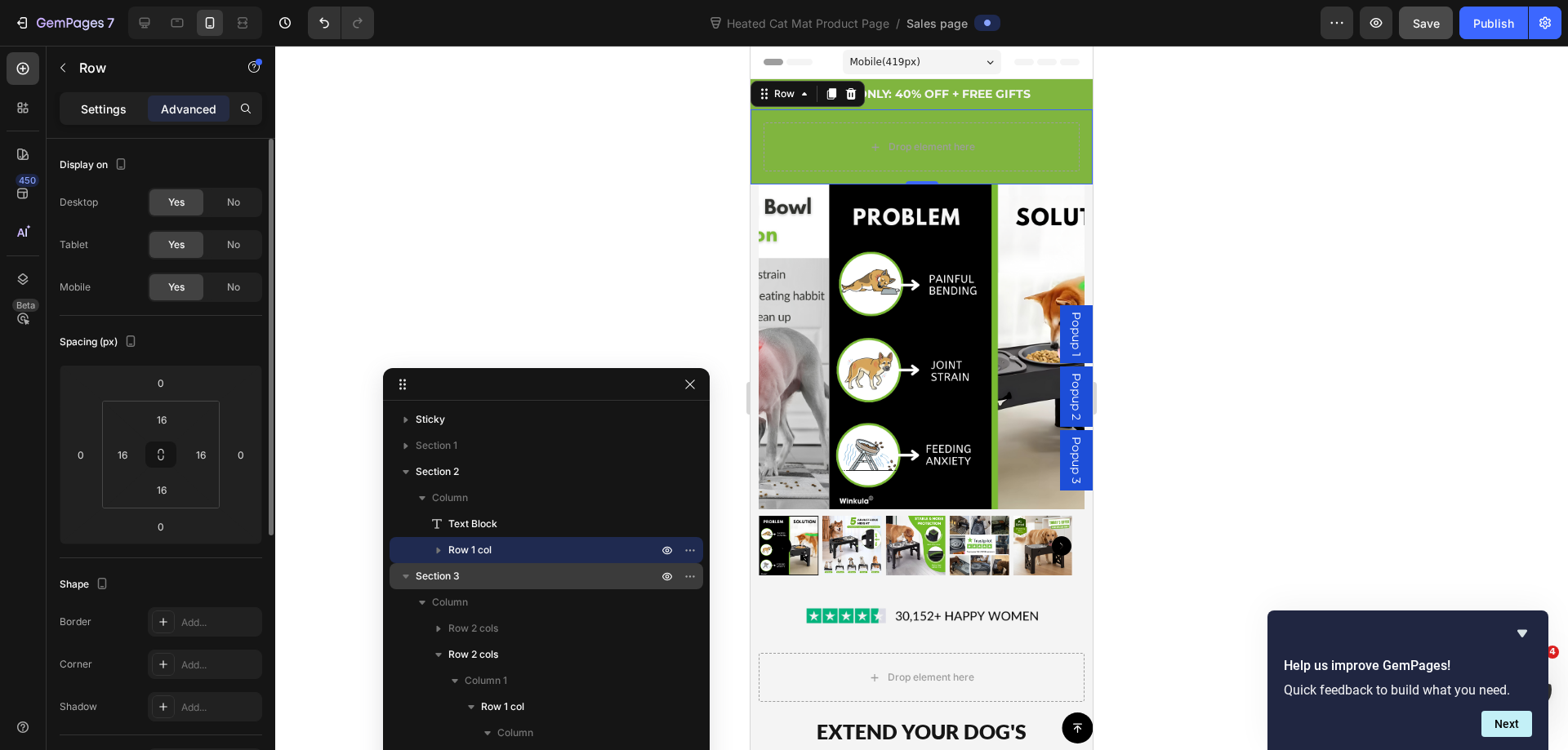
click at [99, 109] on p "Settings" at bounding box center [104, 109] width 46 height 17
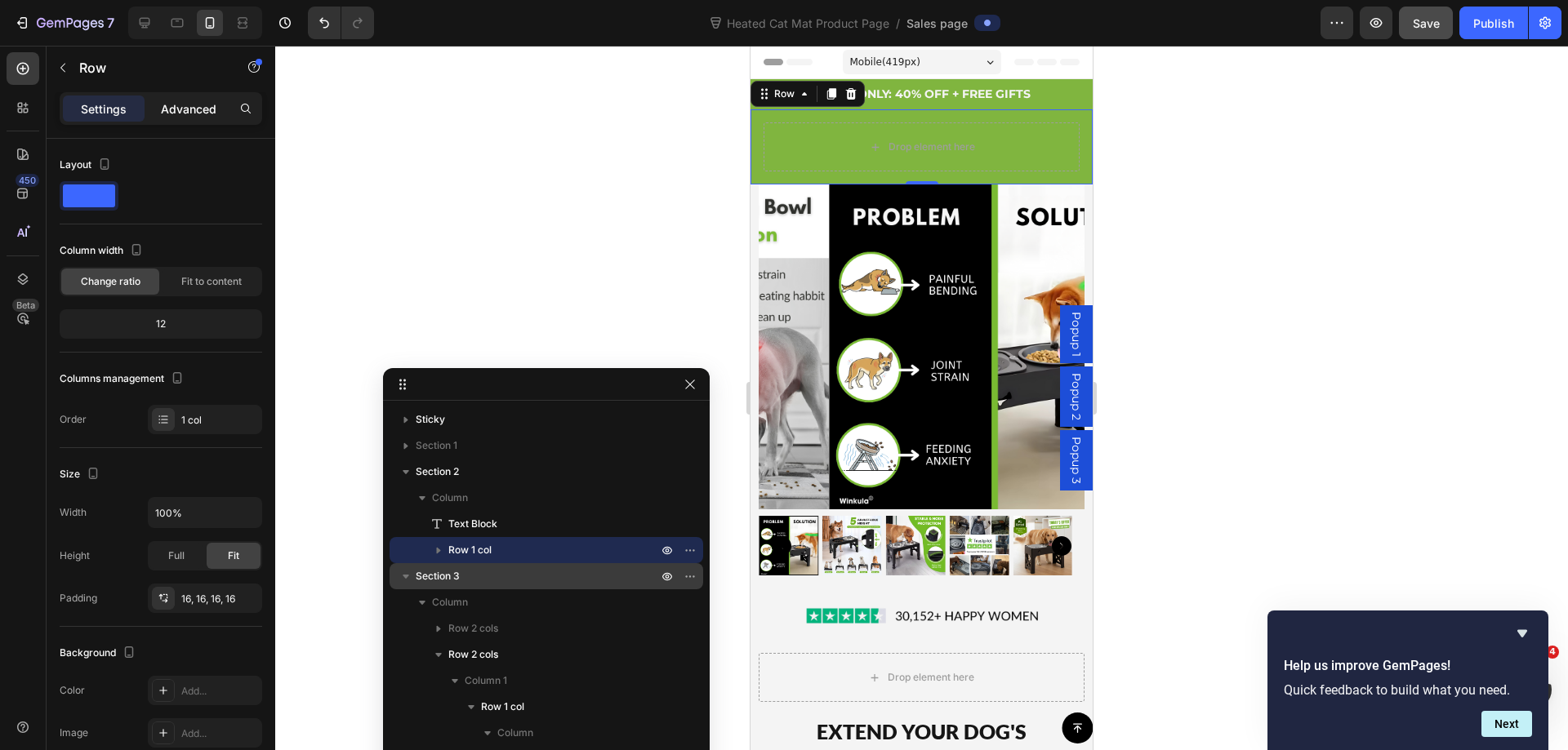
click at [188, 98] on div "Advanced" at bounding box center [188, 109] width 82 height 26
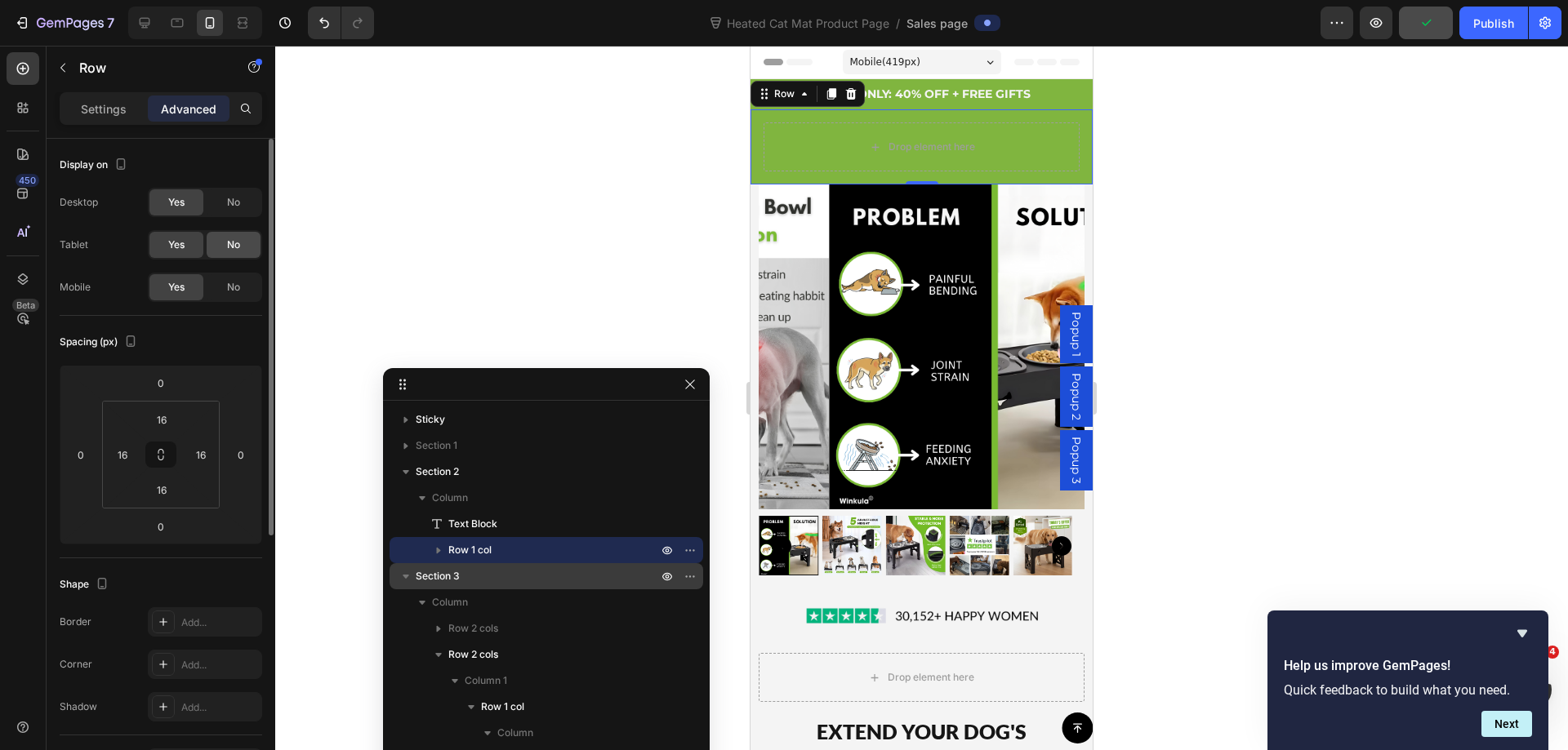
click at [238, 240] on span "No" at bounding box center [233, 244] width 13 height 15
click at [241, 199] on div "No" at bounding box center [233, 202] width 54 height 26
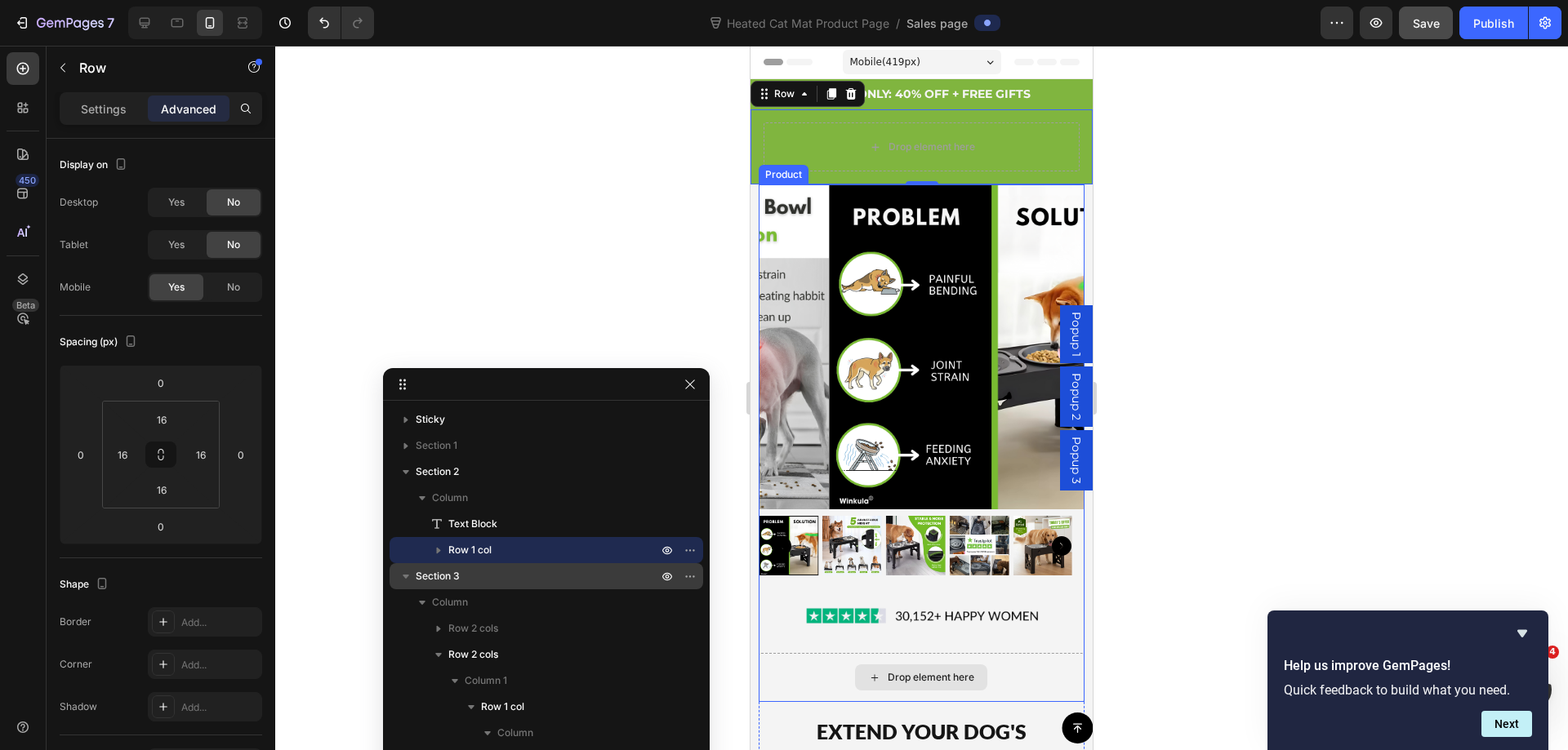
click at [767, 664] on div "Drop element here" at bounding box center [920, 677] width 325 height 49
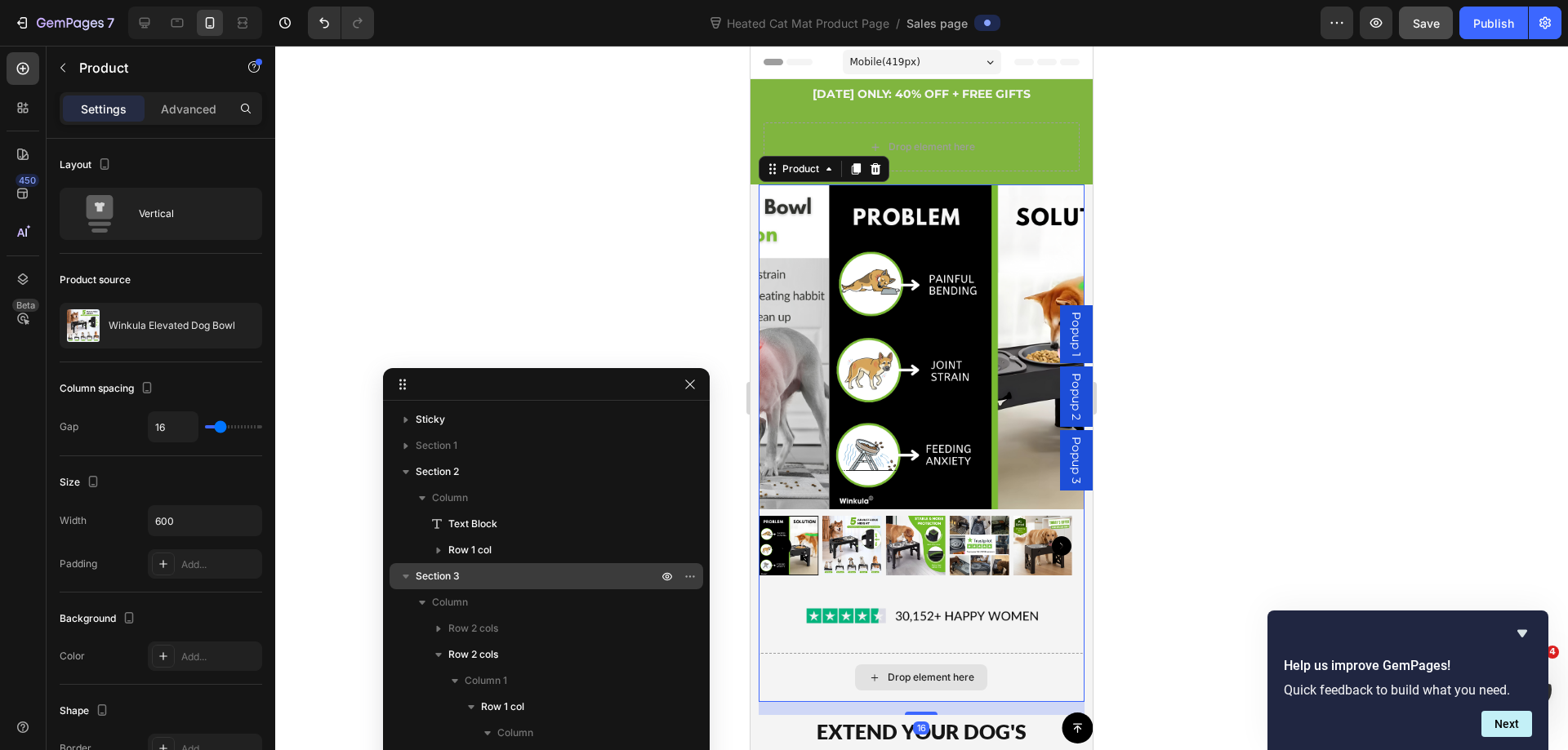
scroll to position [550, 0]
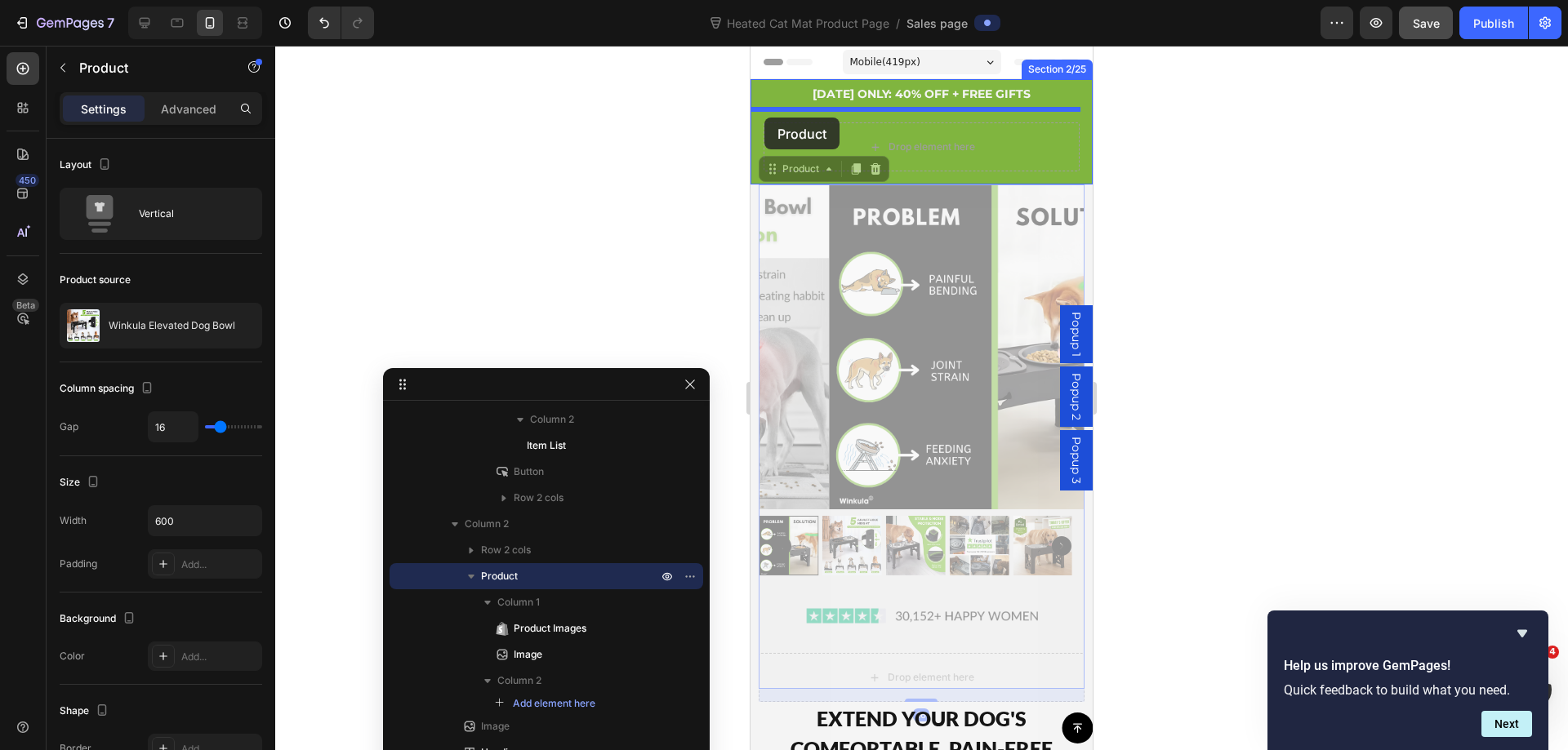
drag, startPoint x: 769, startPoint y: 173, endPoint x: 764, endPoint y: 118, distance: 55.2
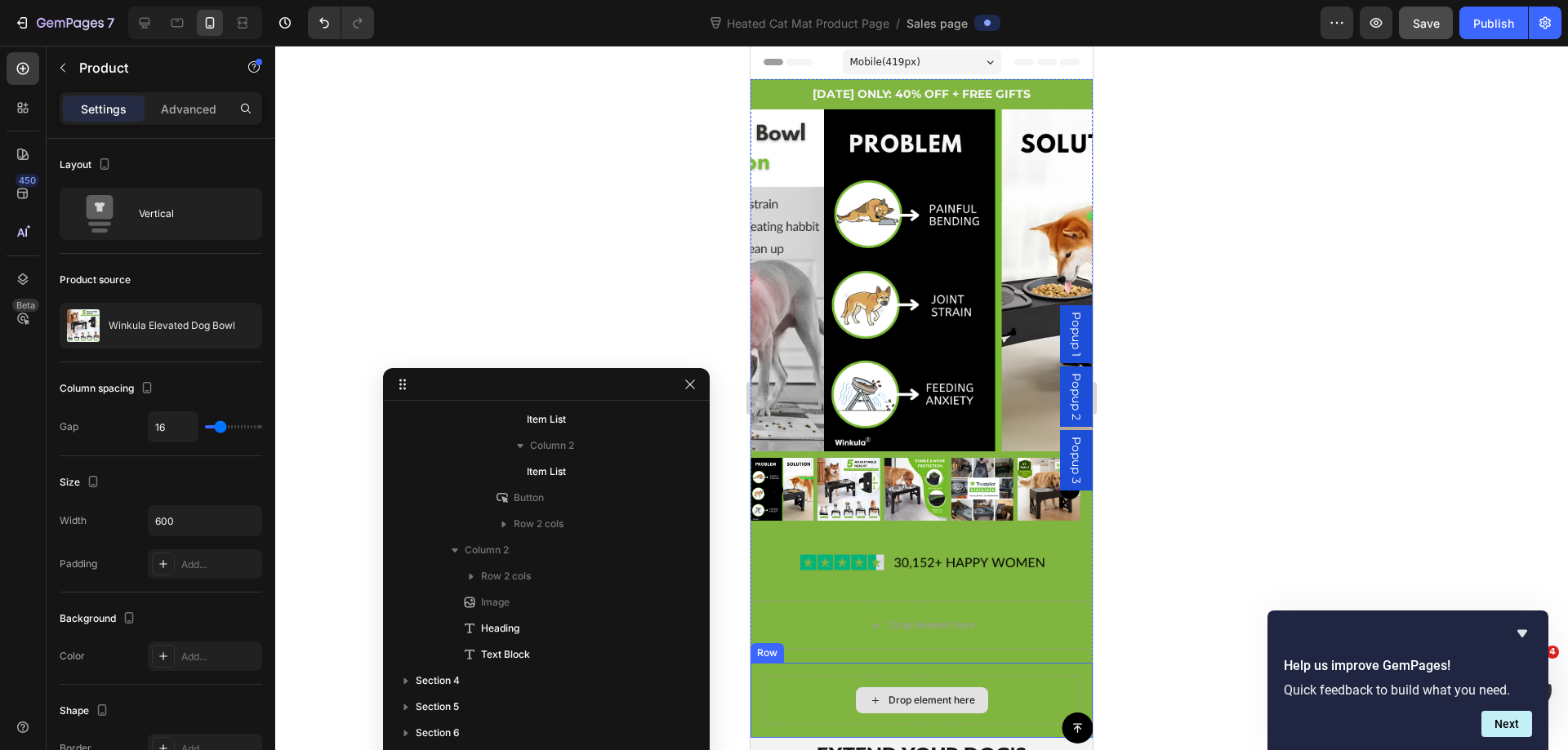
click at [769, 703] on div "Drop element here" at bounding box center [920, 700] width 316 height 49
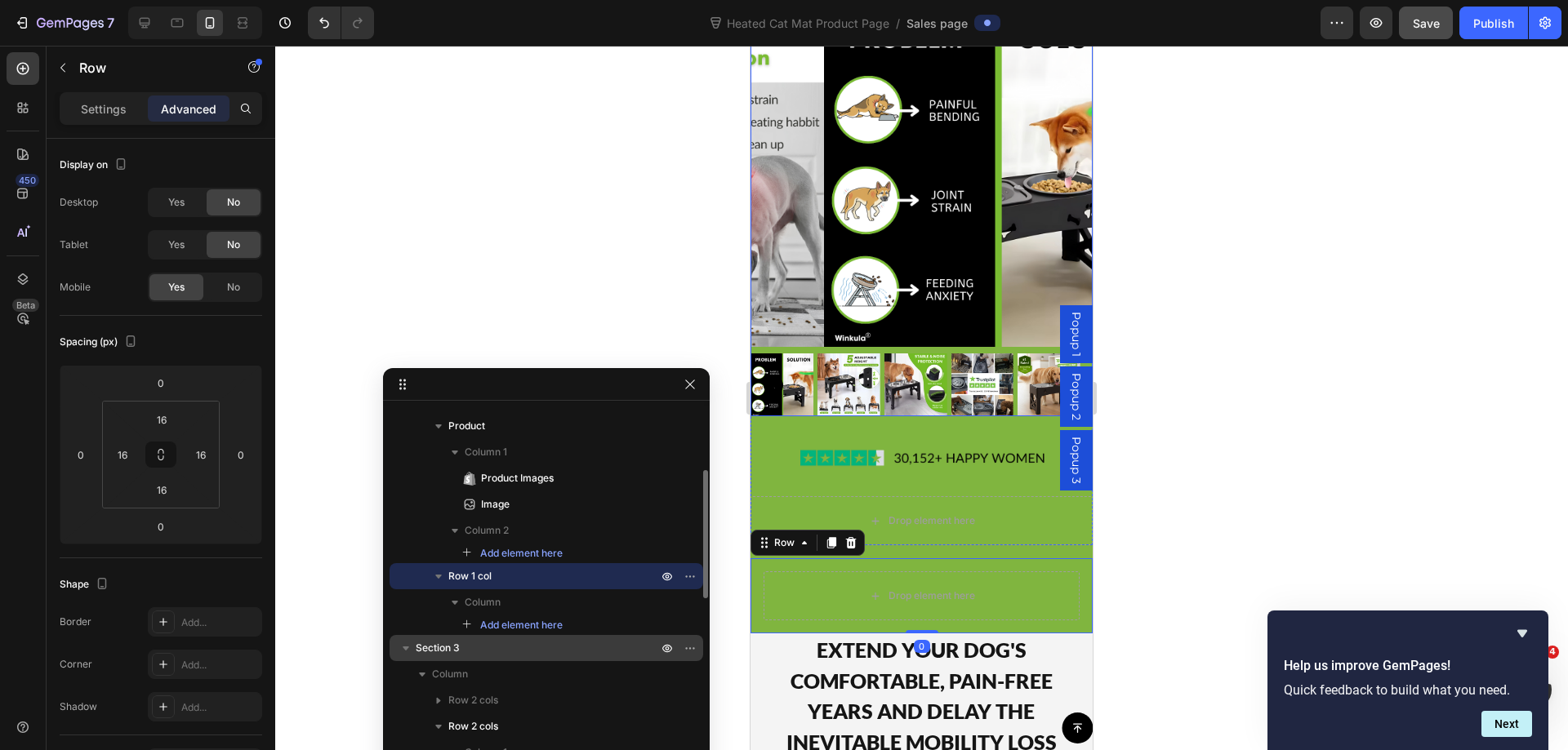
scroll to position [245, 0]
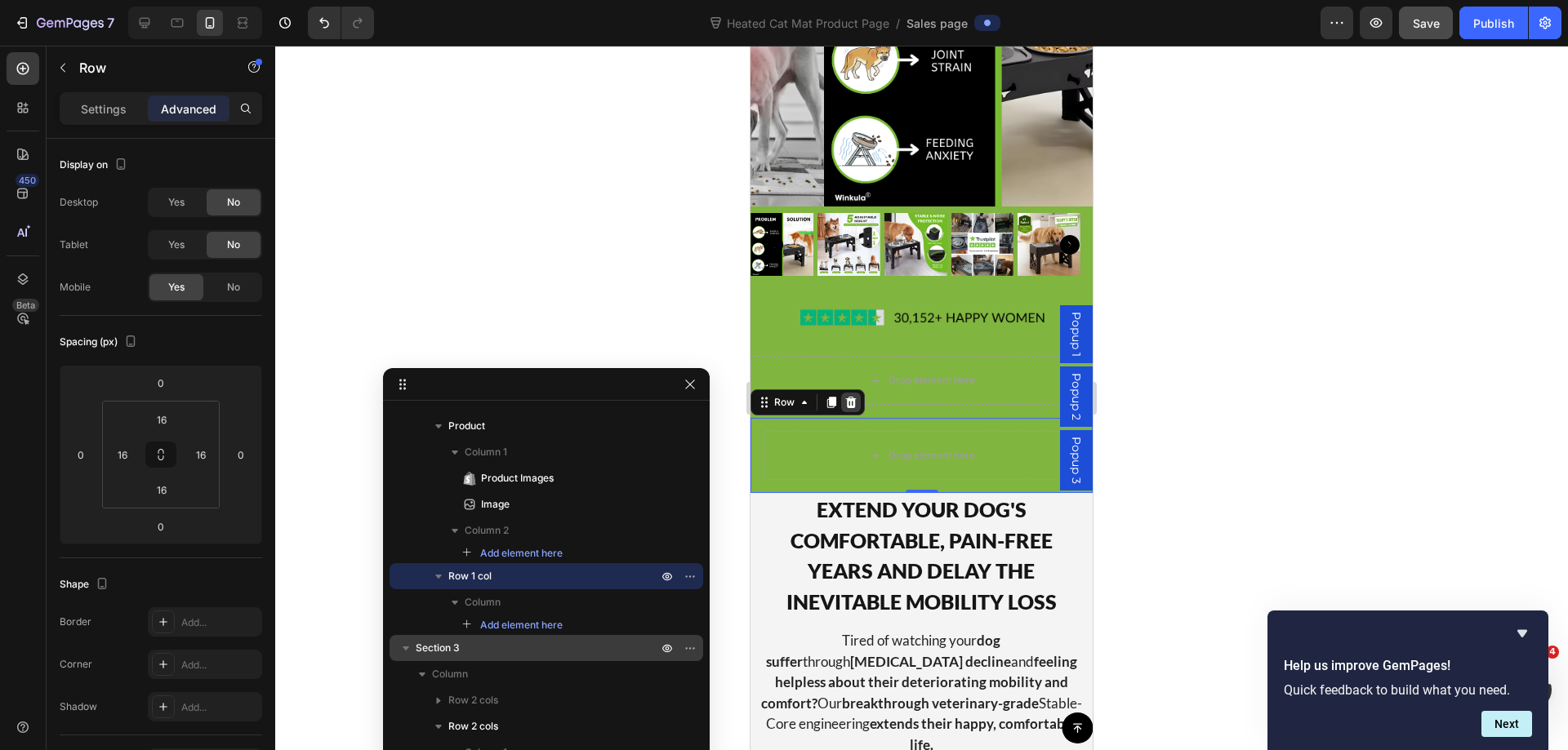
click at [849, 396] on icon at bounding box center [851, 401] width 11 height 11
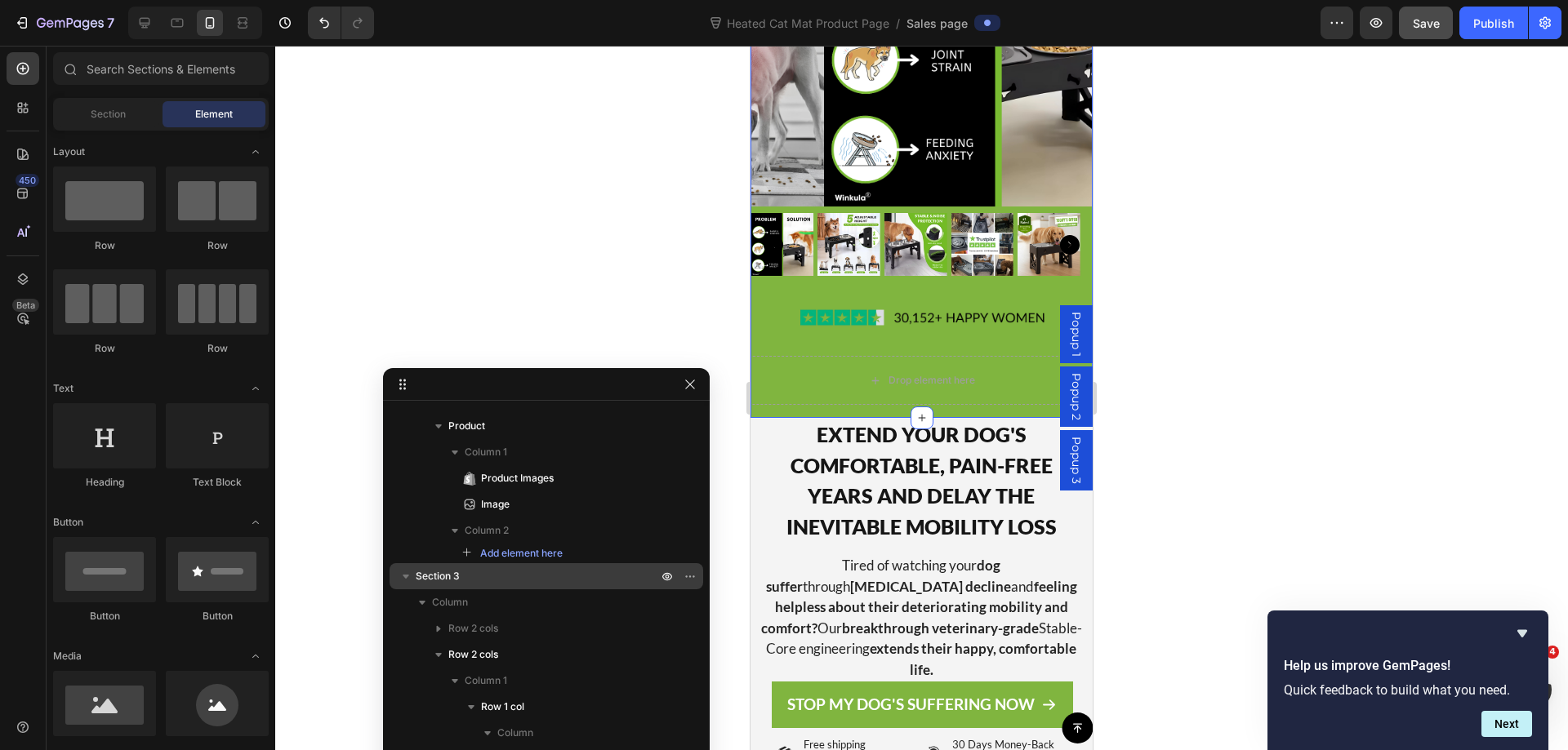
click at [767, 395] on div "TODAY ONLY: 40% OFF + FREE GIFTS Text Block Product Images Image Drop element h…" at bounding box center [920, 126] width 342 height 584
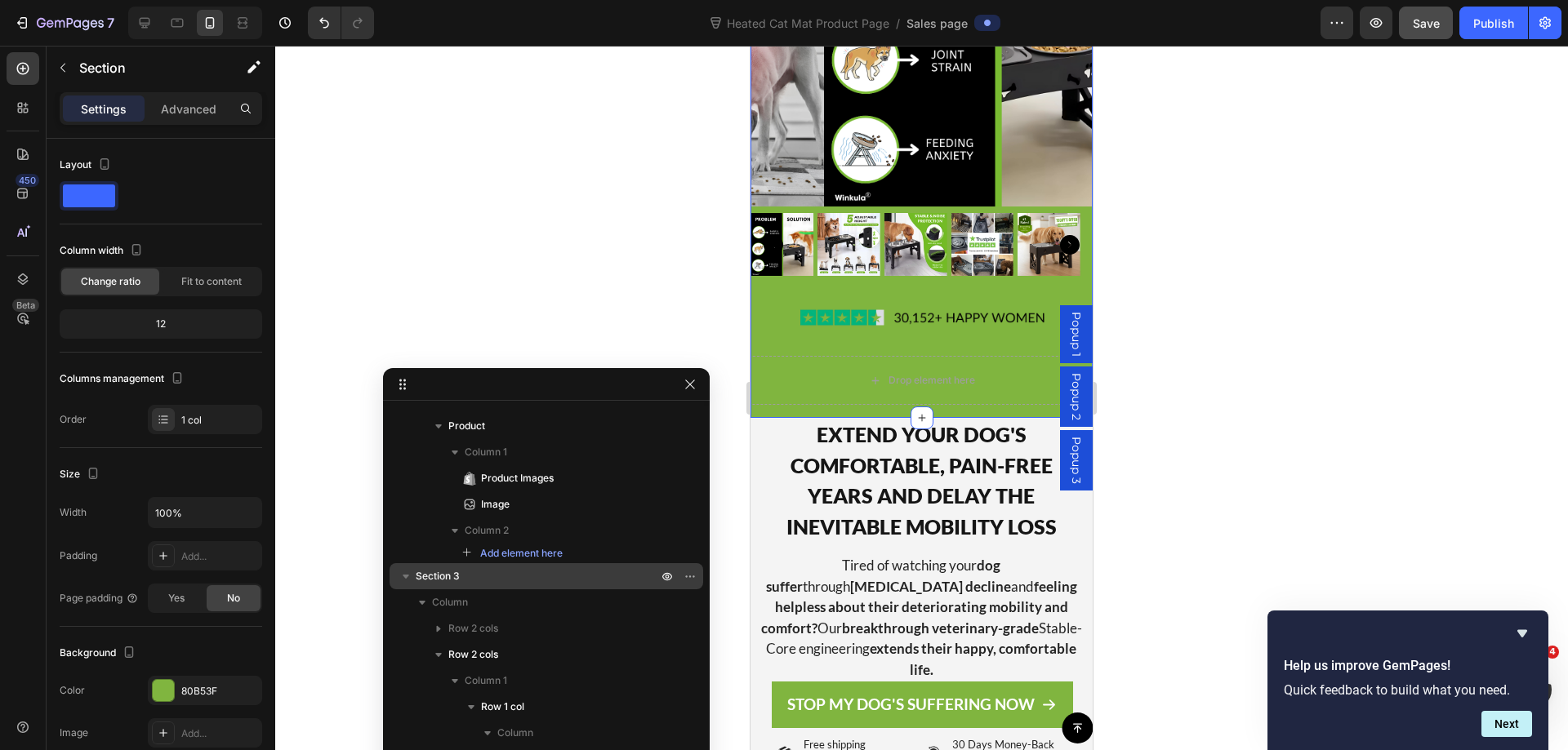
scroll to position [0, 0]
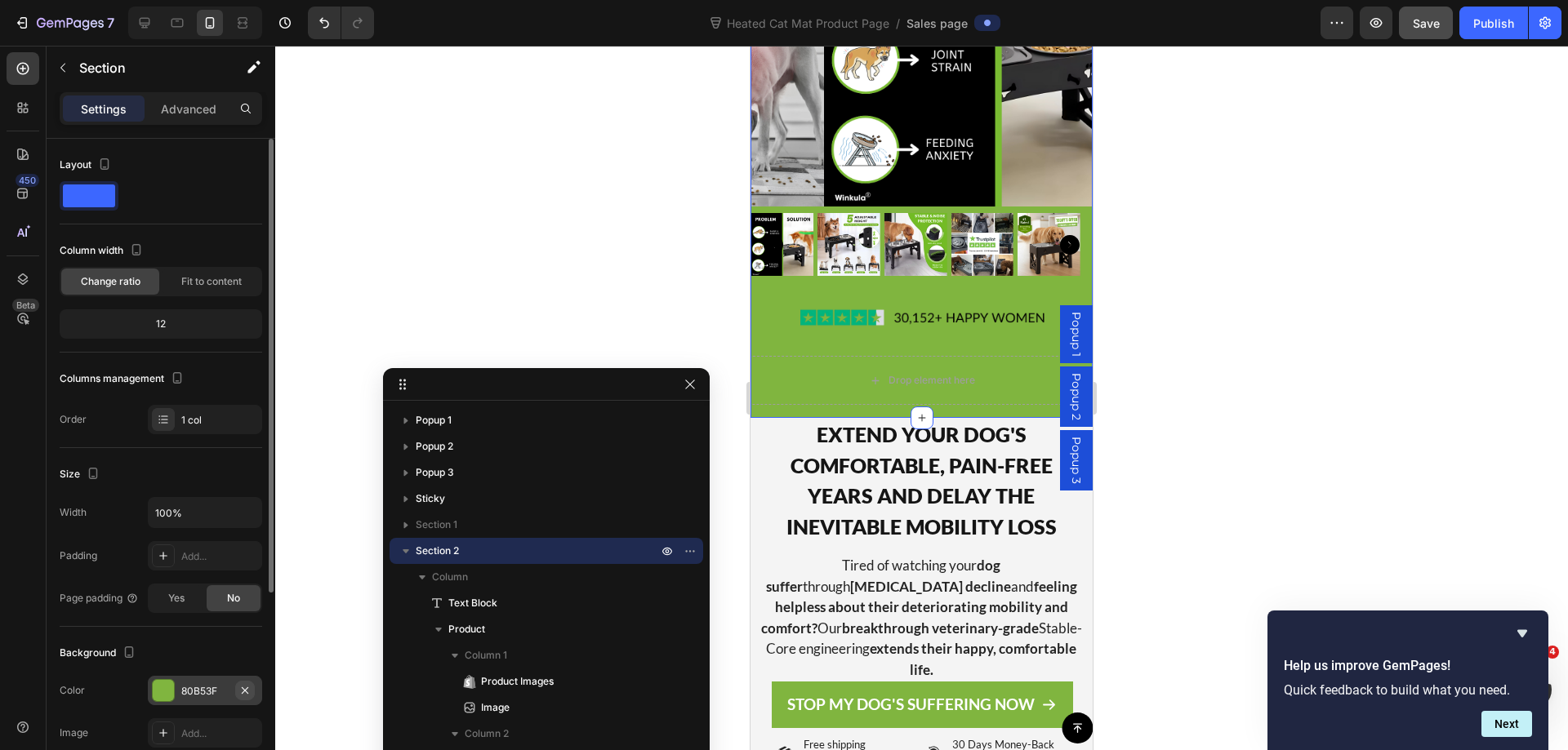
click at [250, 691] on icon "button" at bounding box center [244, 690] width 13 height 13
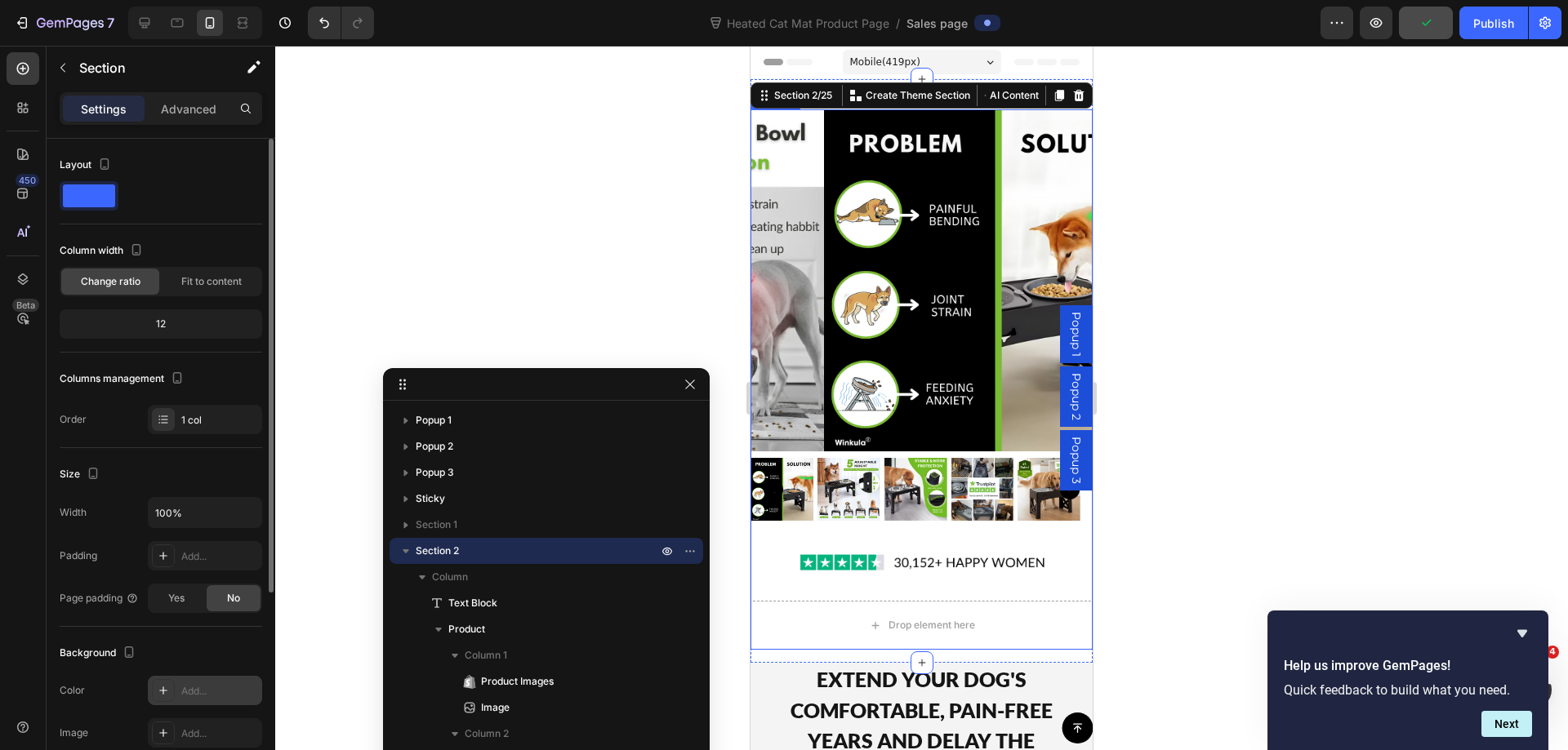
click at [763, 574] on div "Product Images Image" at bounding box center [920, 349] width 342 height 478
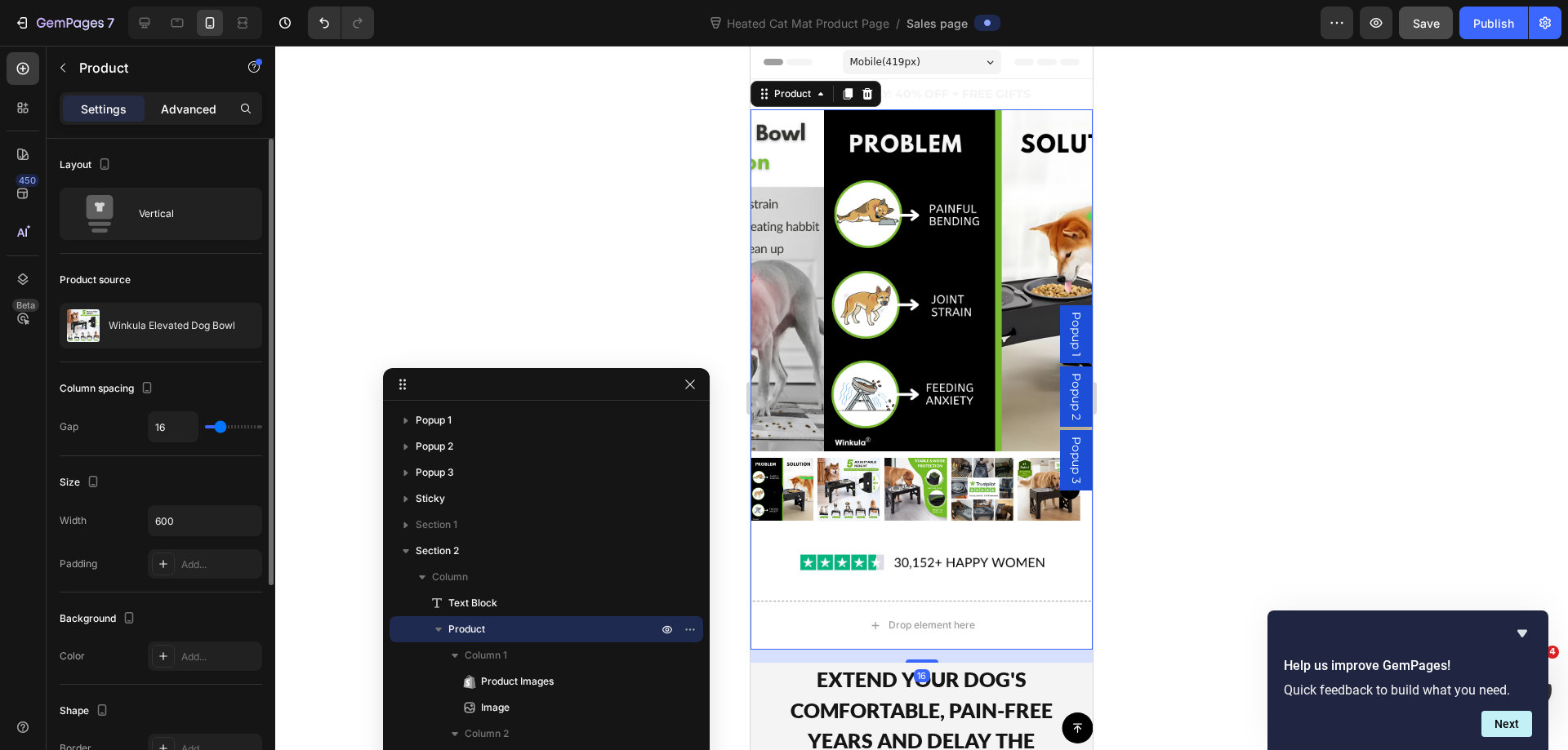
click at [197, 113] on p "Advanced" at bounding box center [188, 109] width 56 height 17
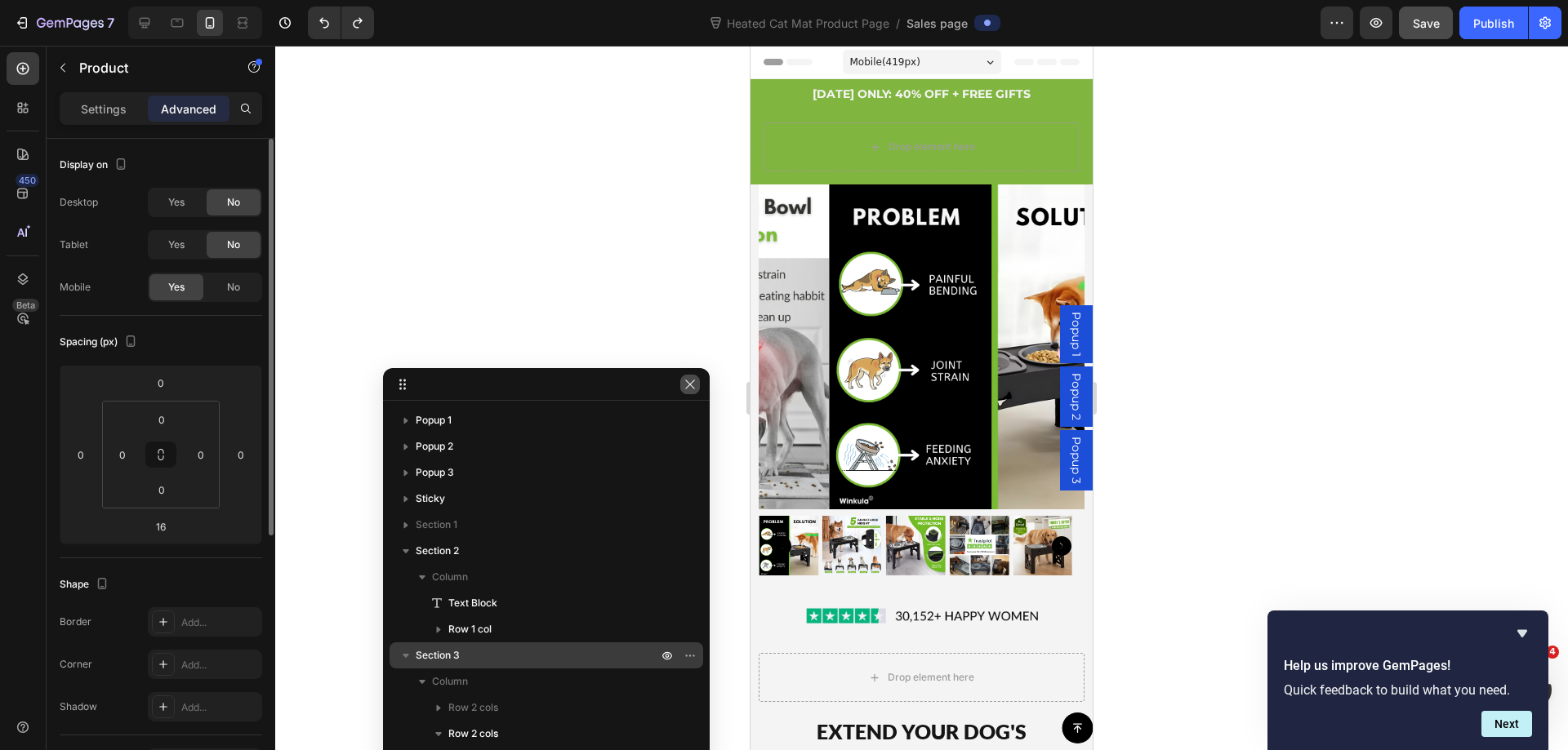
click at [696, 380] on button "button" at bounding box center [690, 384] width 20 height 20
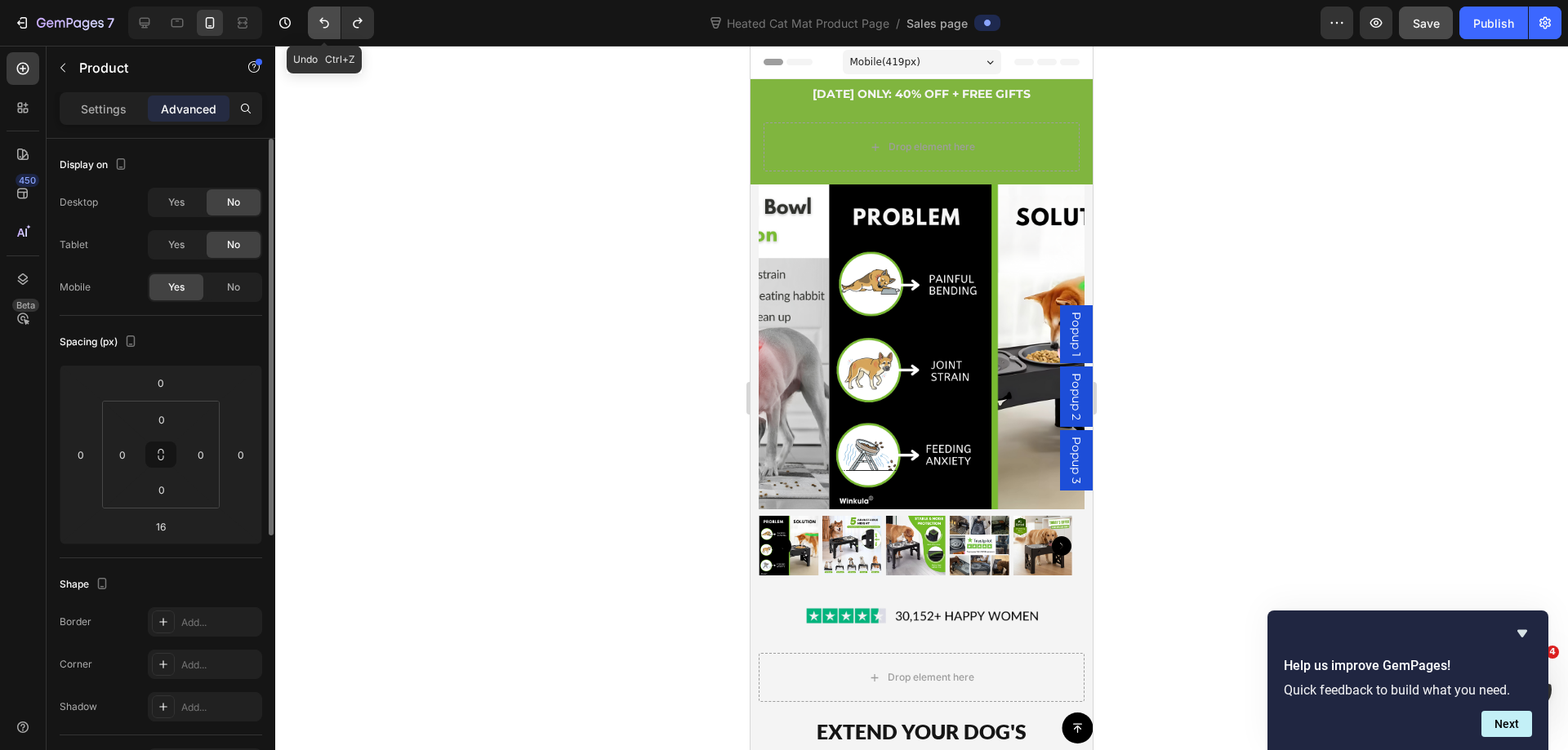
click at [319, 27] on icon "Undo/Redo" at bounding box center [324, 23] width 16 height 16
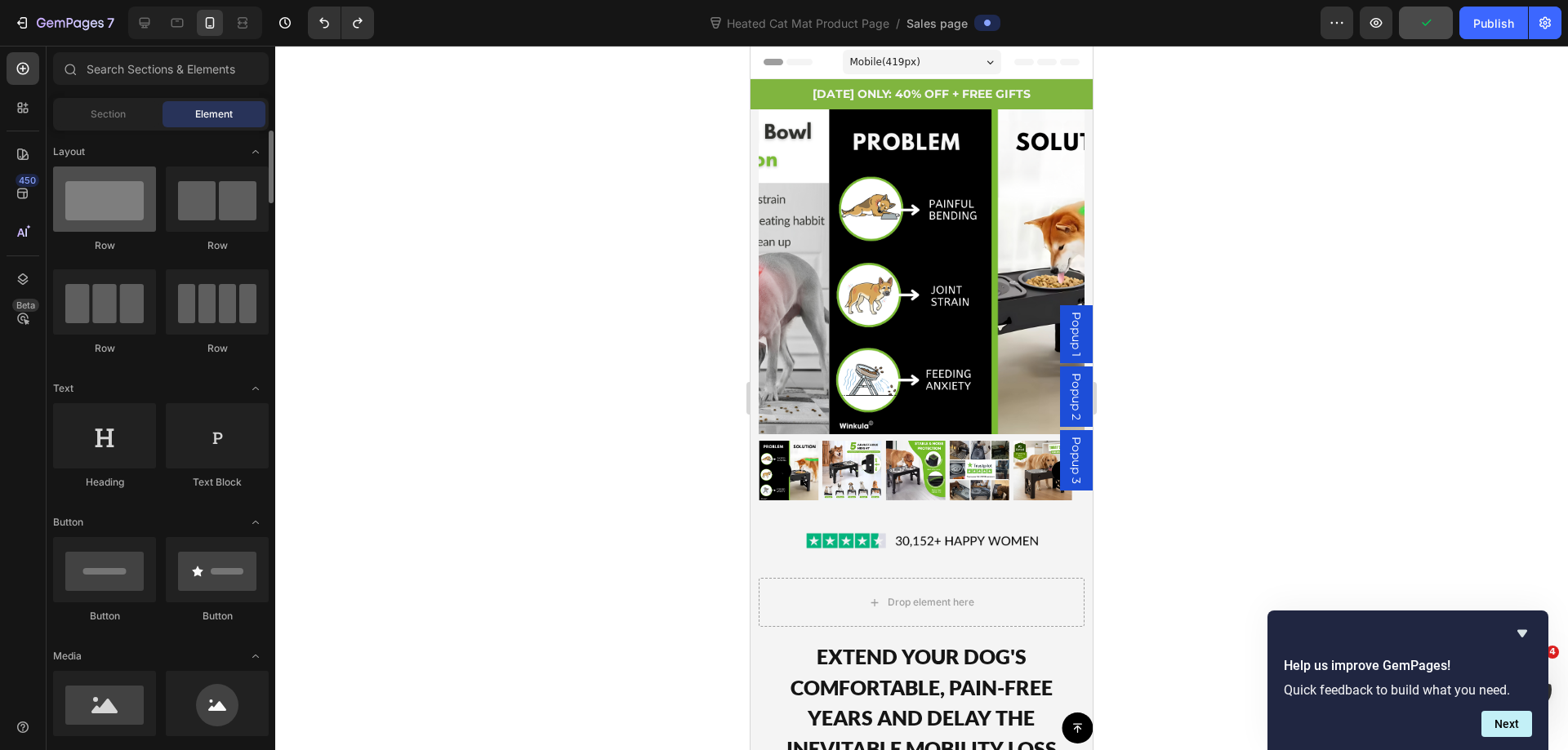
click at [109, 212] on div at bounding box center [104, 199] width 103 height 66
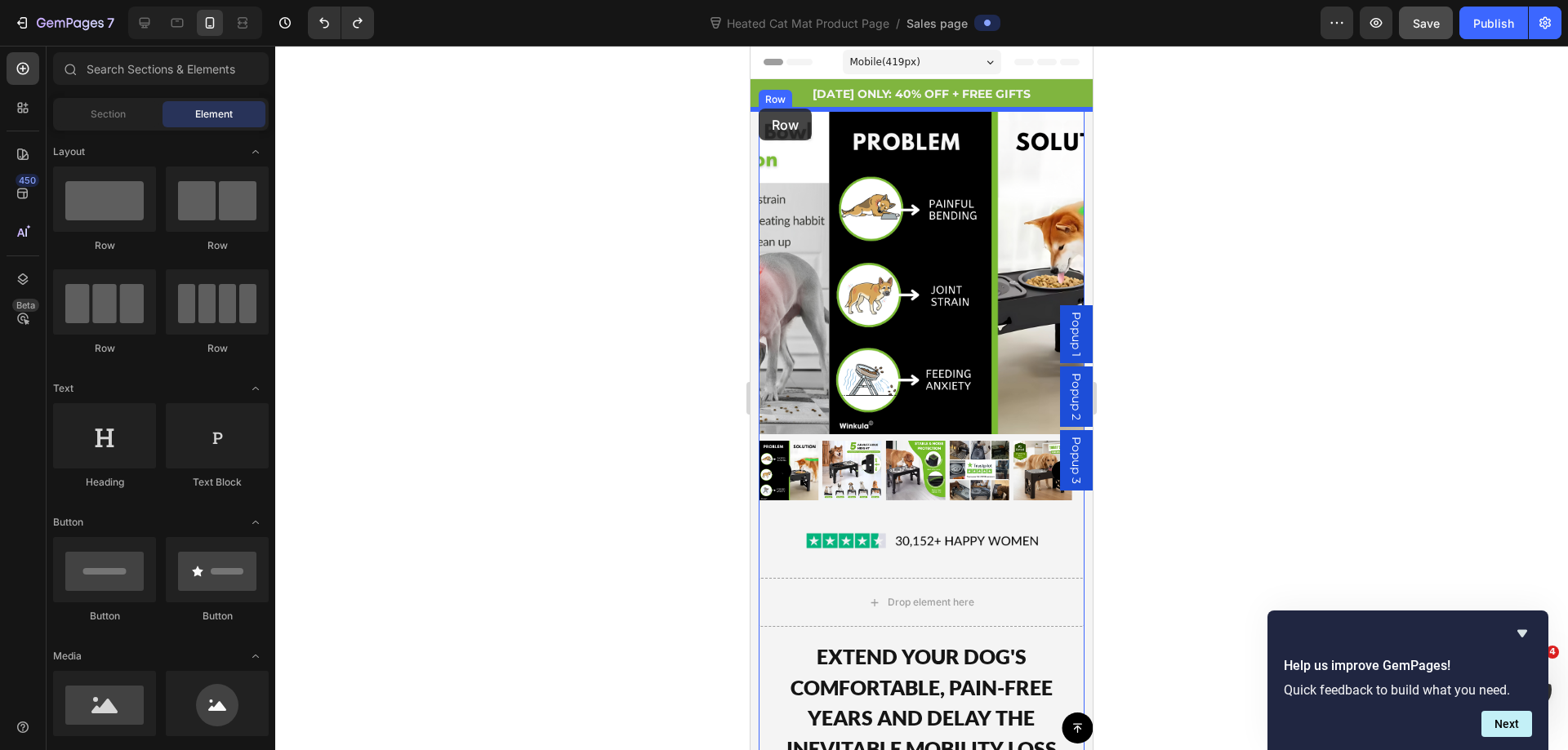
drag, startPoint x: 859, startPoint y: 258, endPoint x: 756, endPoint y: 114, distance: 177.0
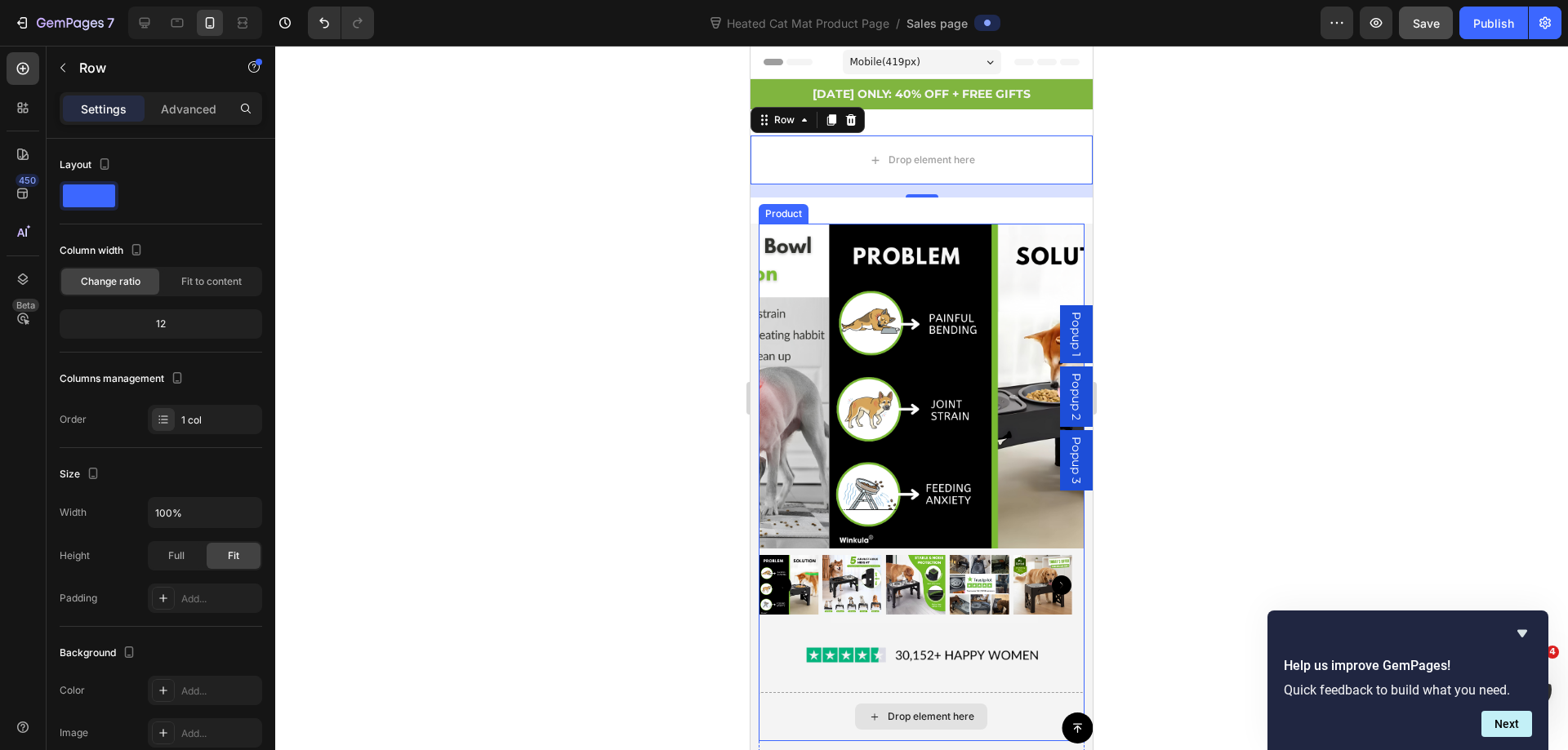
click at [772, 692] on div "Drop element here" at bounding box center [920, 716] width 325 height 49
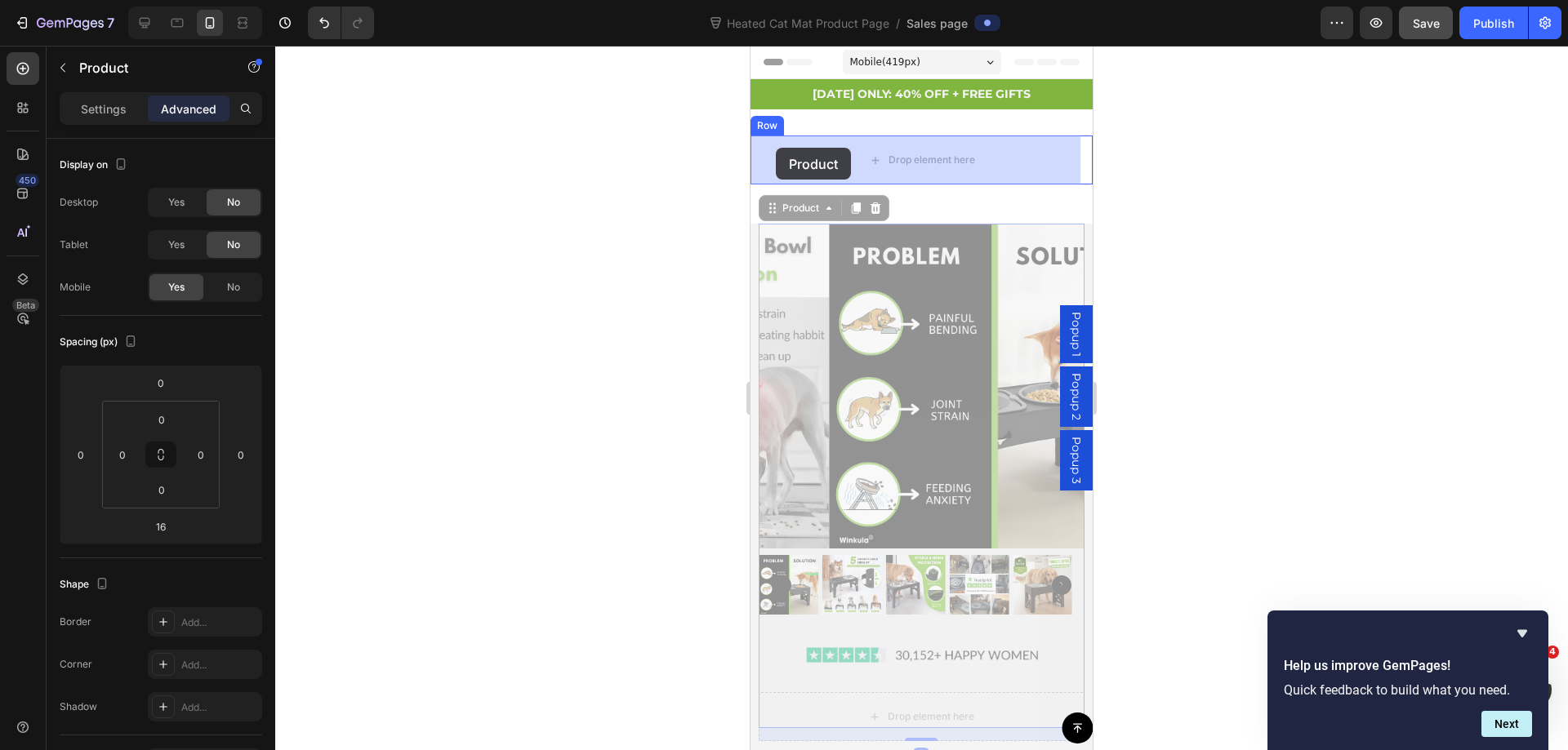
drag, startPoint x: 773, startPoint y: 207, endPoint x: 775, endPoint y: 149, distance: 58.0
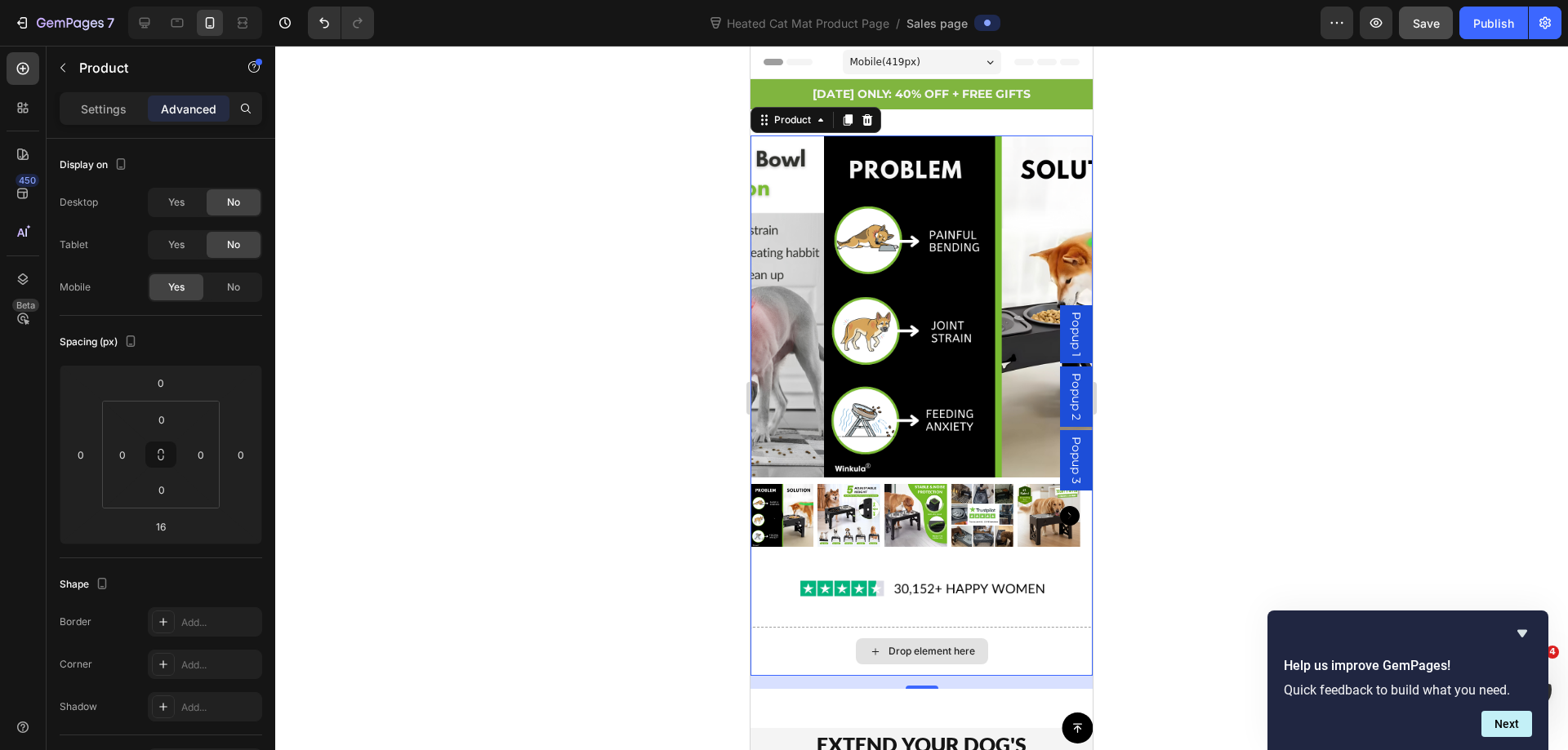
click at [752, 648] on div "Drop element here" at bounding box center [920, 650] width 342 height 49
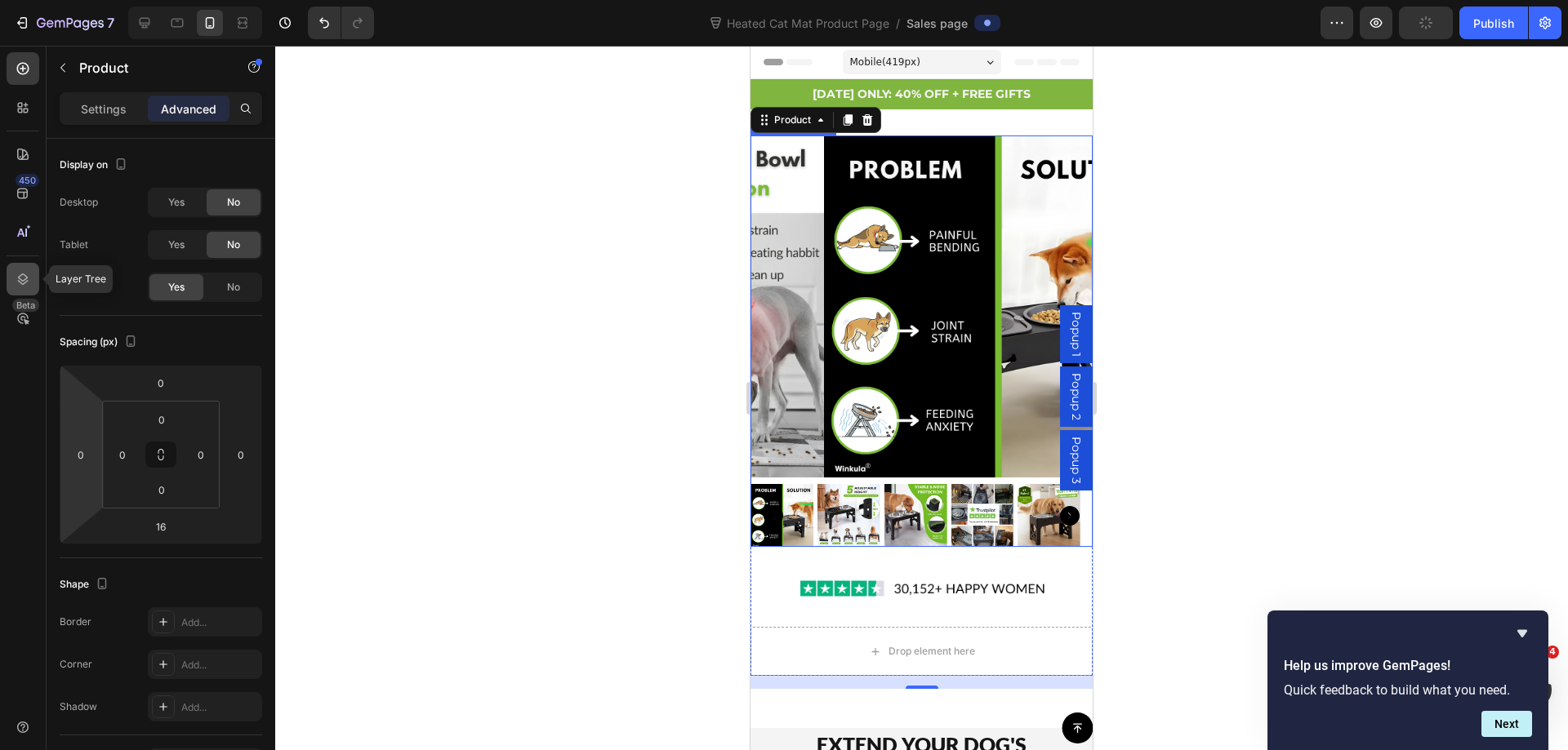
click at [29, 280] on icon at bounding box center [23, 279] width 16 height 16
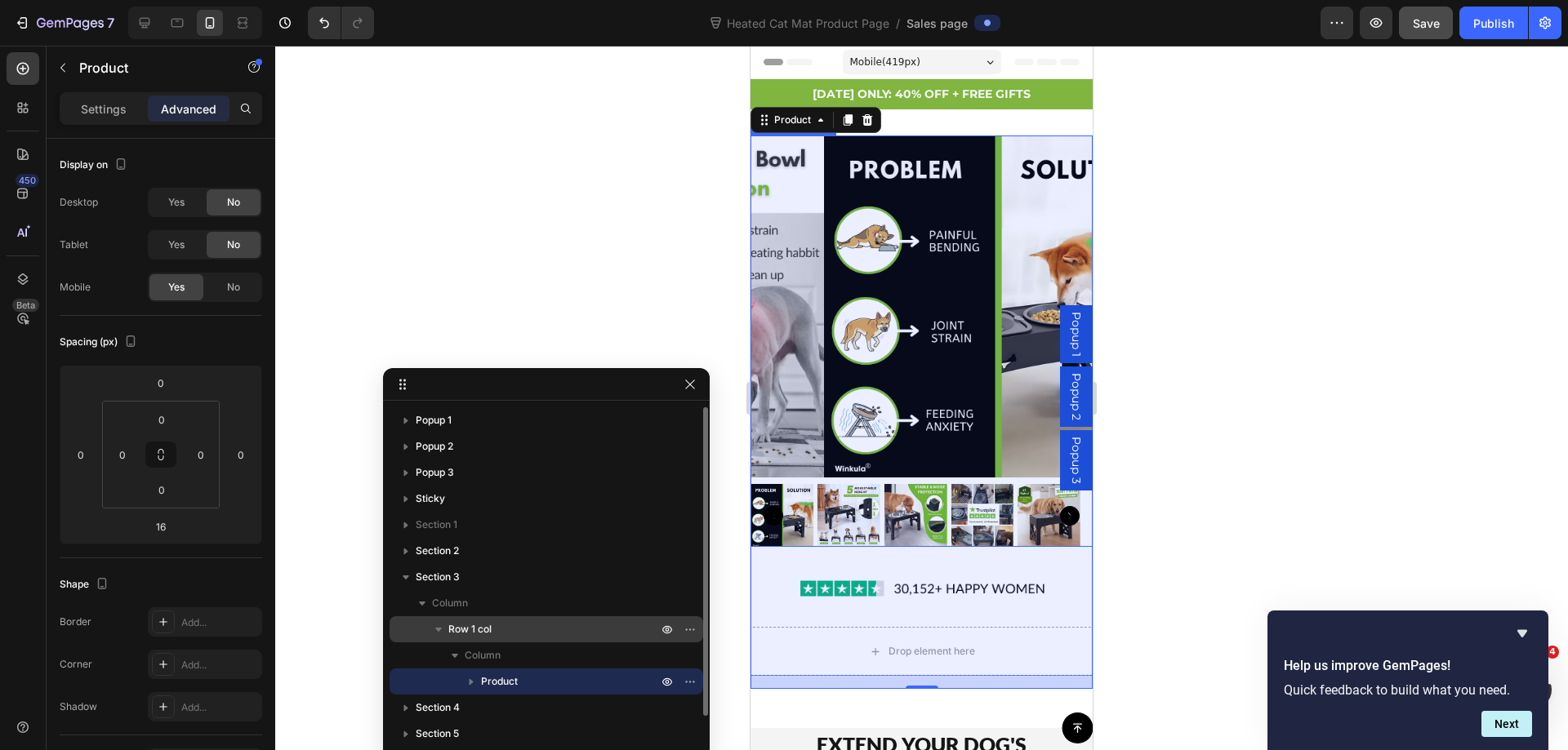
click at [485, 627] on span "Row 1 col" at bounding box center [469, 629] width 43 height 16
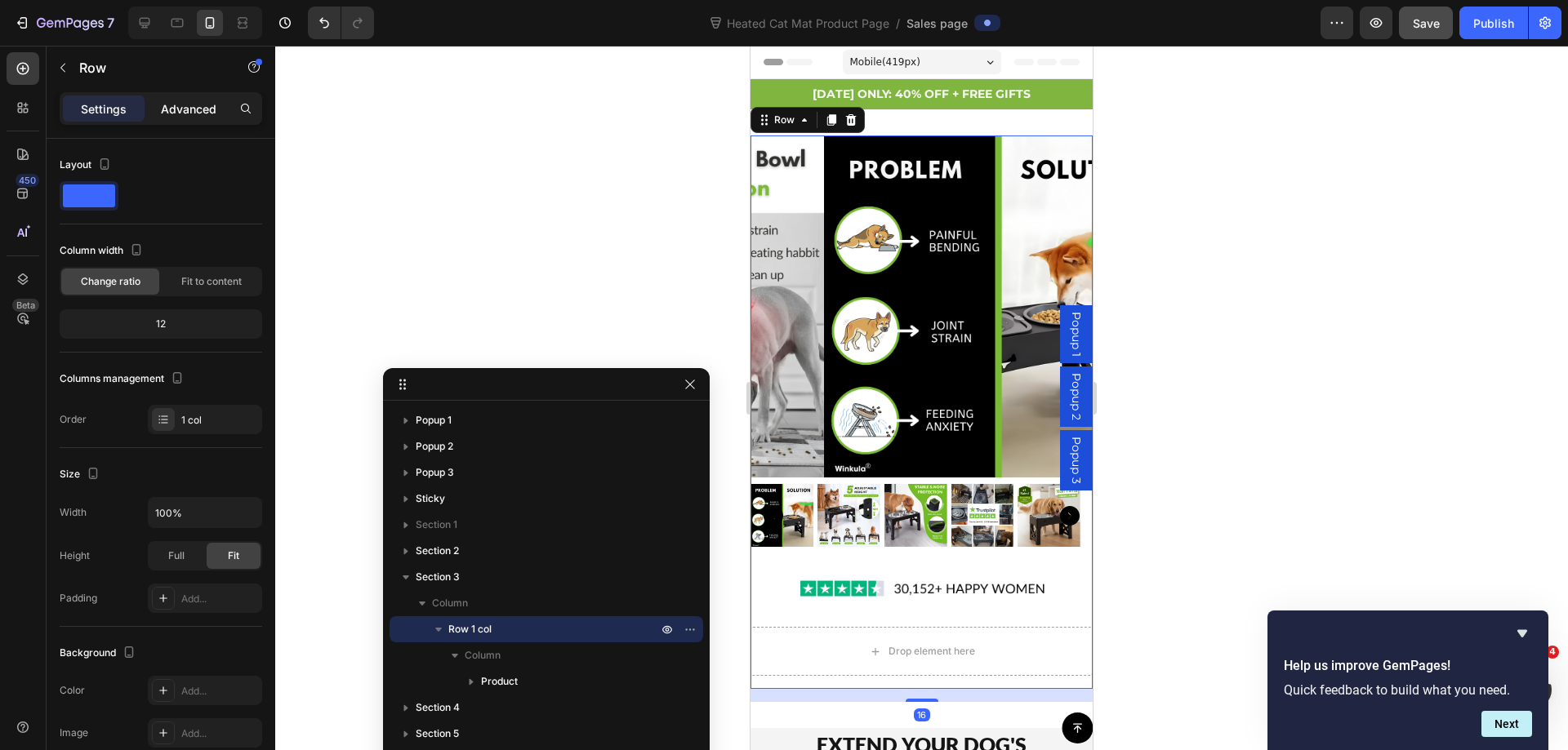
click at [173, 107] on p "Advanced" at bounding box center [188, 109] width 56 height 17
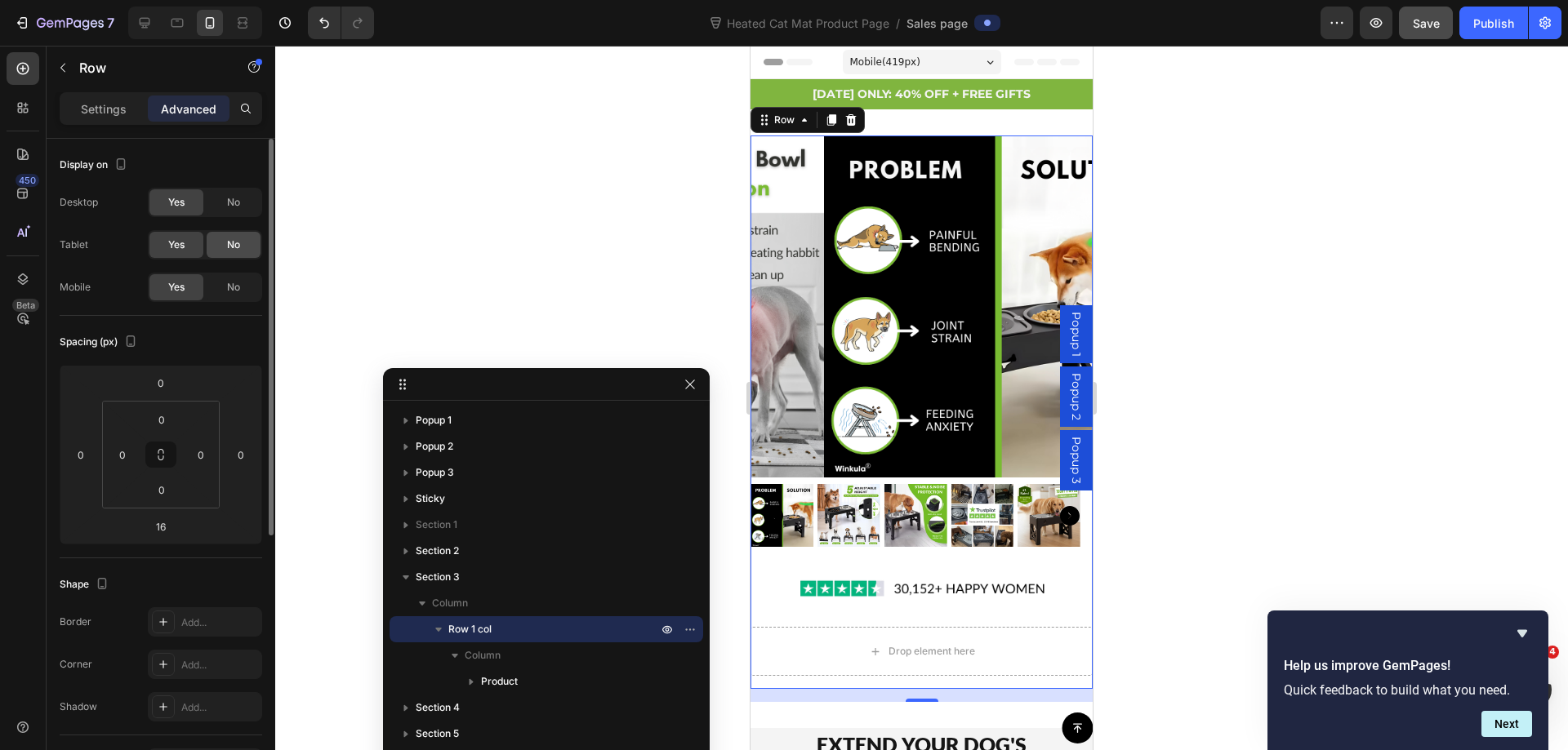
click at [239, 249] on span "No" at bounding box center [233, 244] width 13 height 15
click at [237, 201] on span "No" at bounding box center [233, 202] width 13 height 15
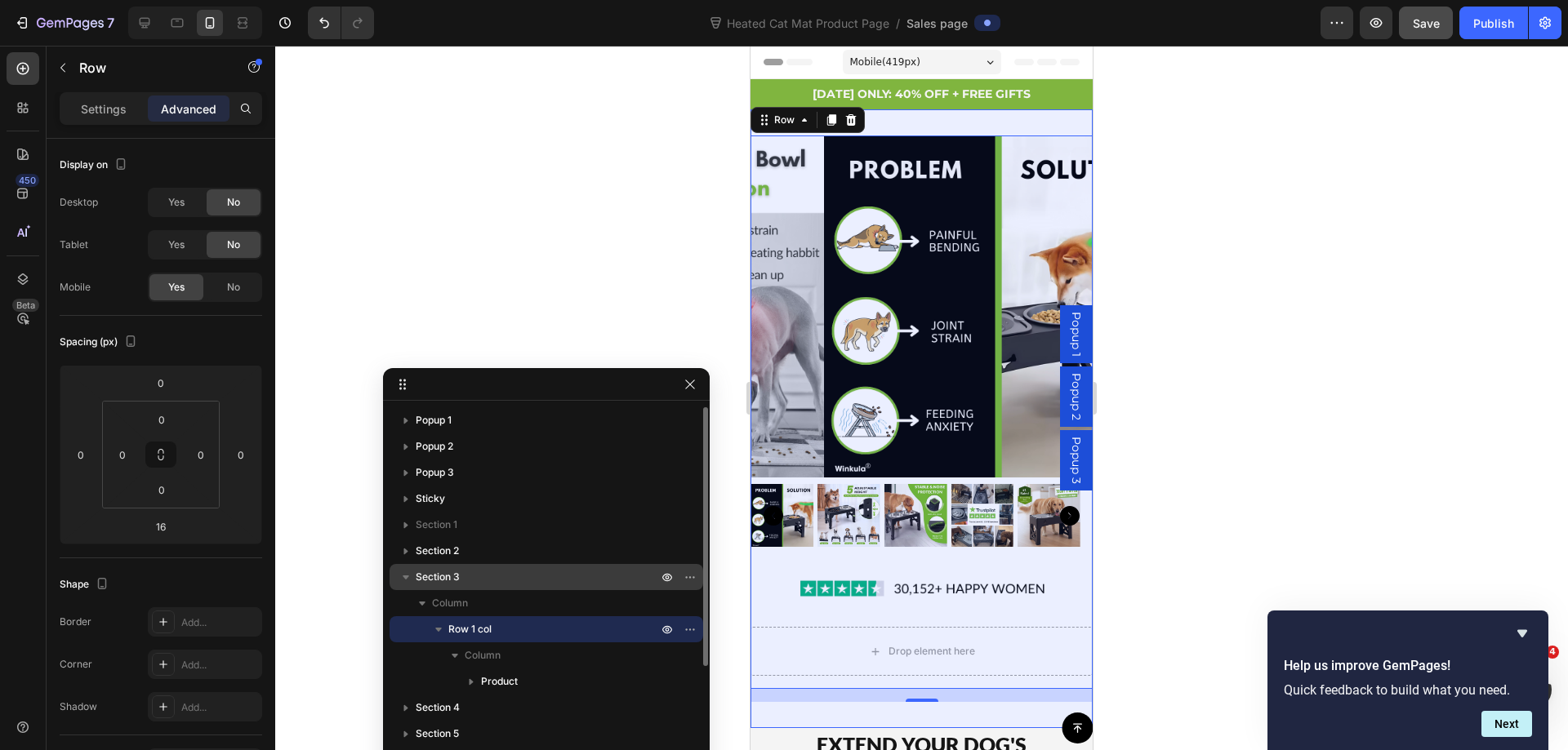
click at [500, 576] on p "Section 3" at bounding box center [538, 577] width 245 height 16
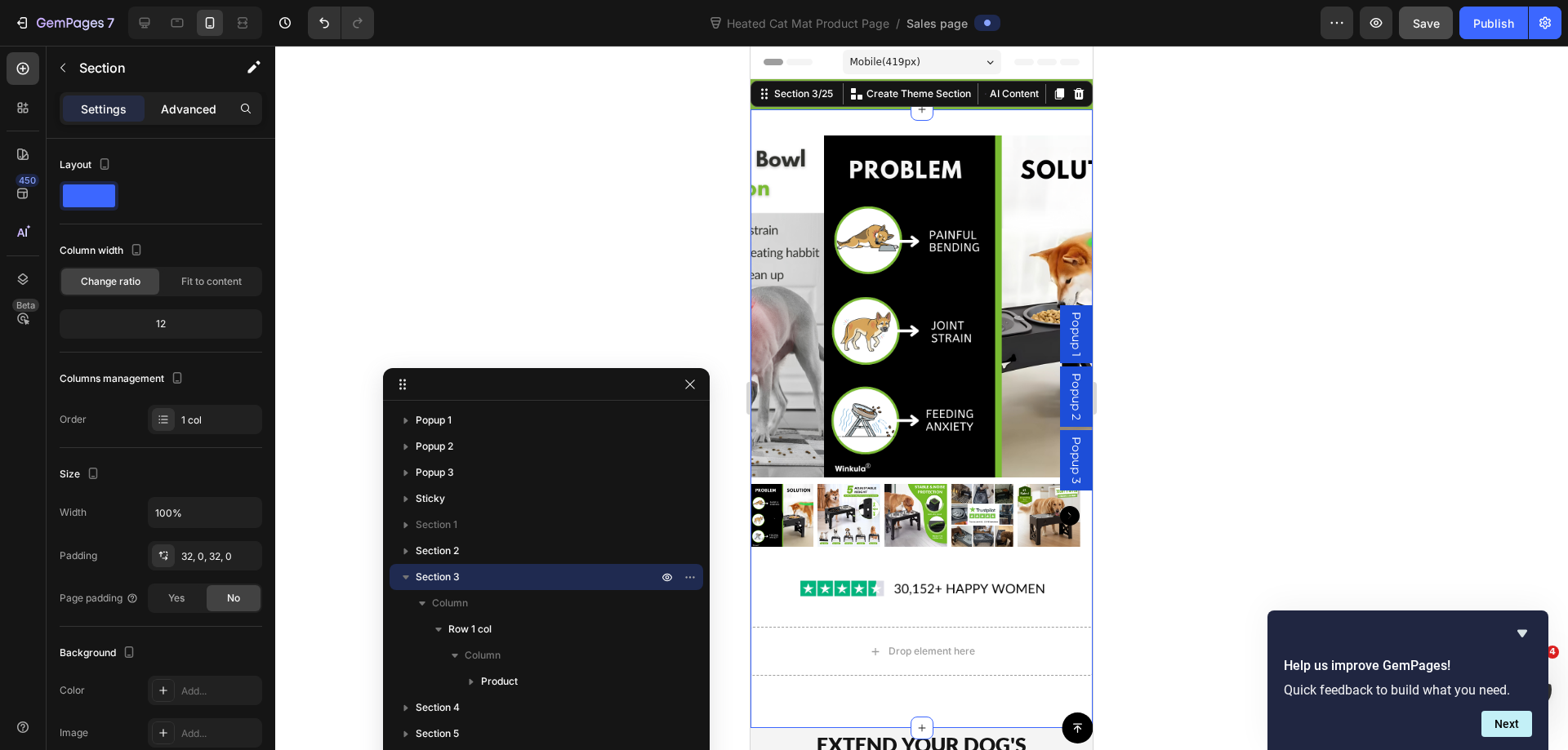
click at [185, 107] on p "Advanced" at bounding box center [188, 109] width 56 height 17
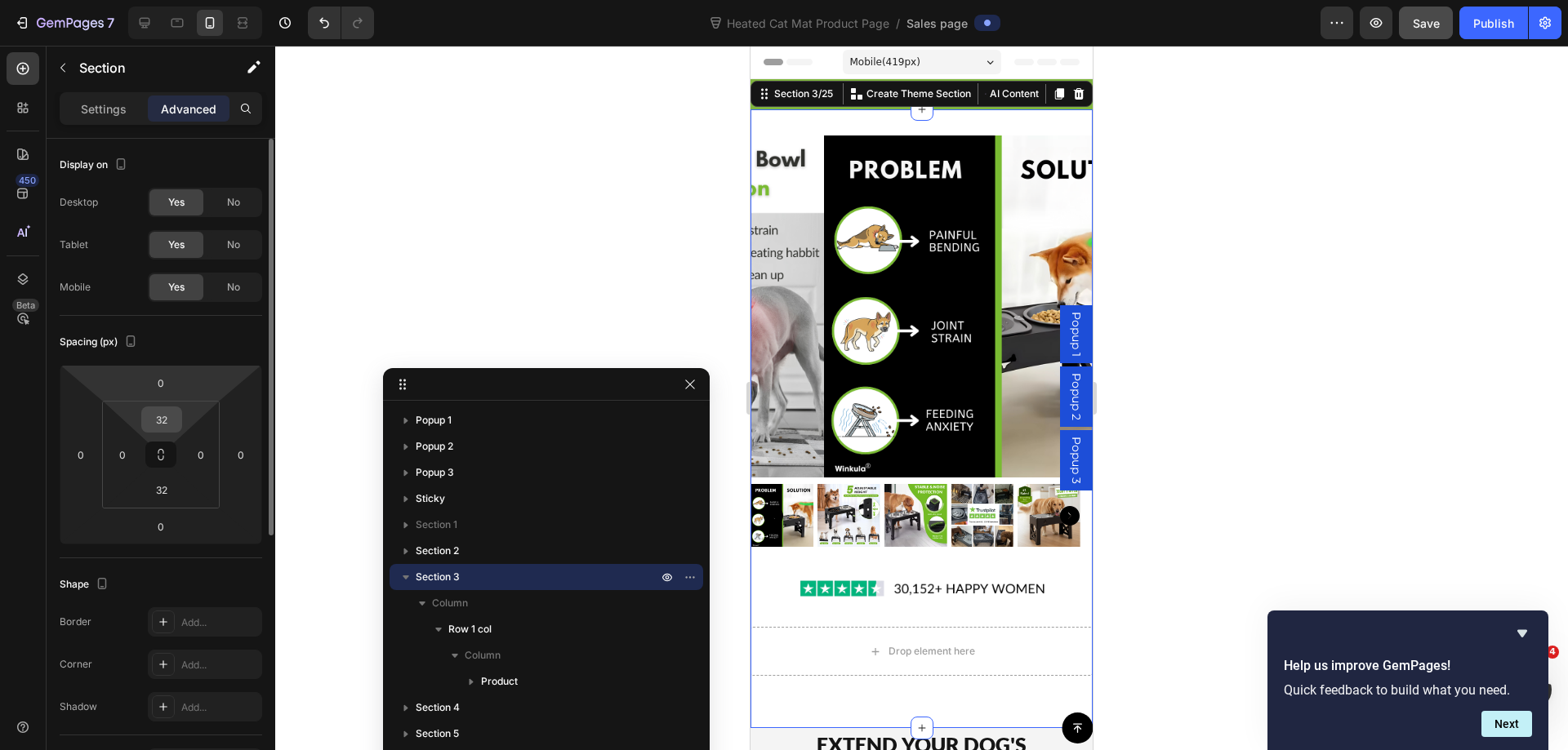
click at [168, 423] on input "32" at bounding box center [161, 419] width 33 height 25
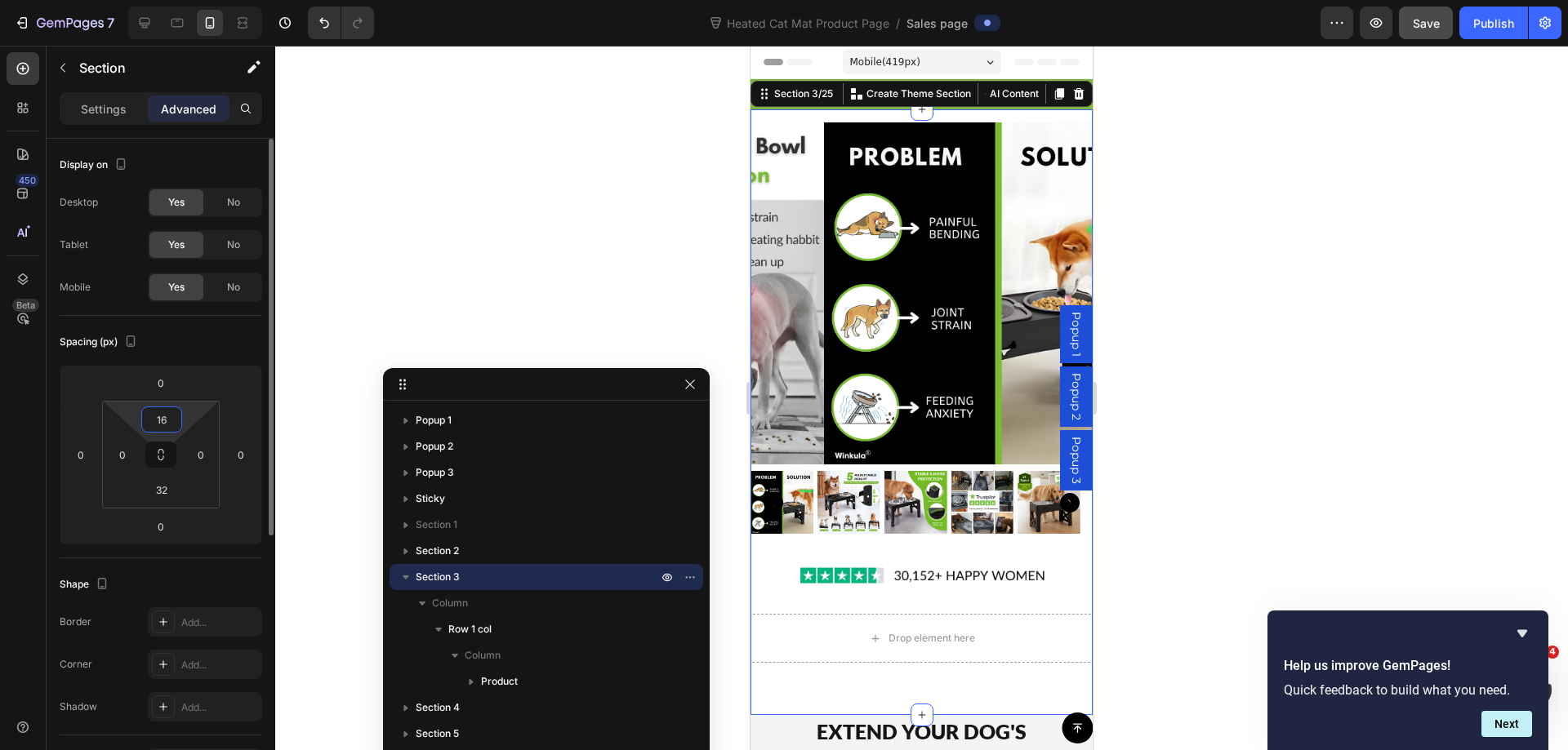
click at [167, 423] on input "16" at bounding box center [161, 419] width 33 height 25
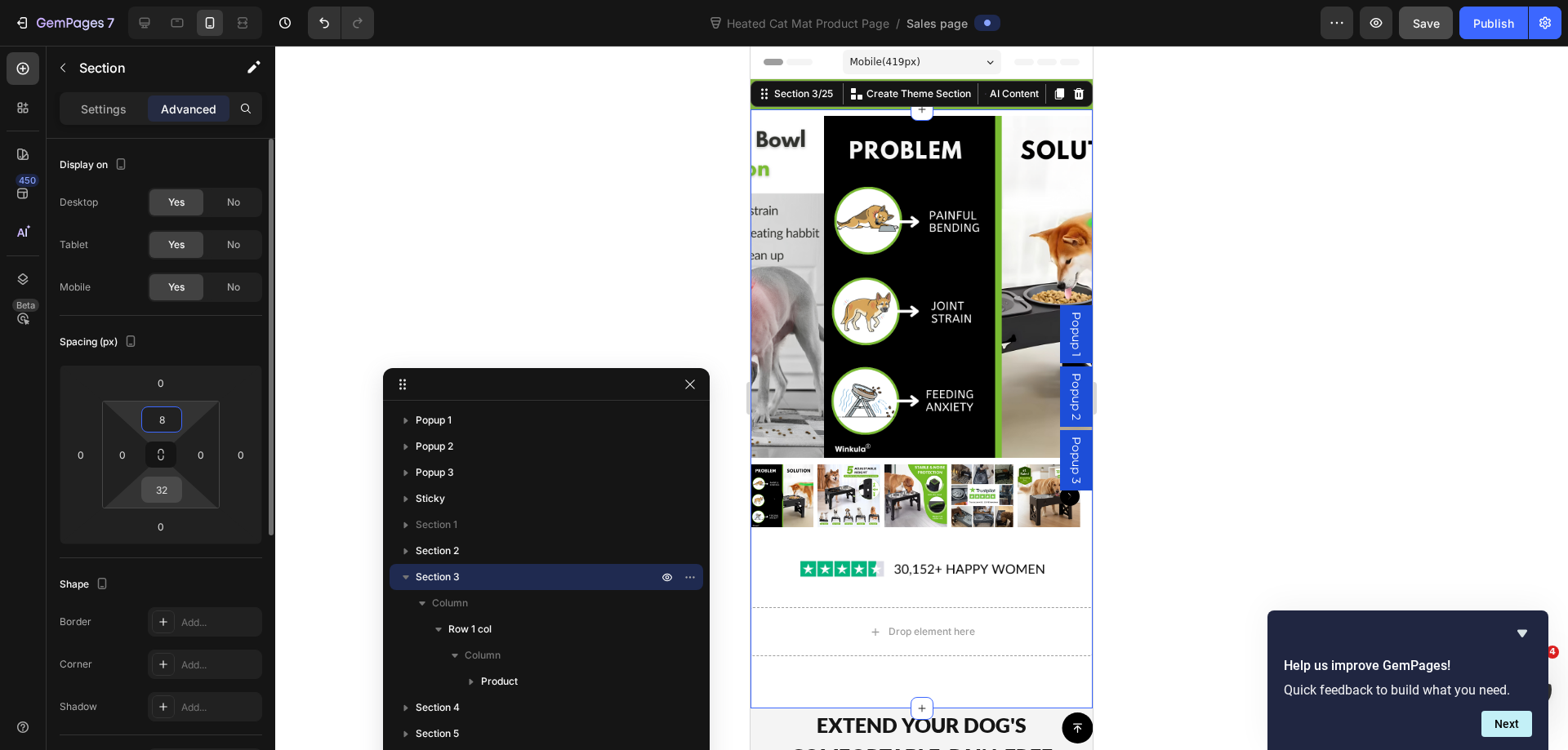
type input "8"
click at [170, 491] on input "32" at bounding box center [161, 489] width 33 height 25
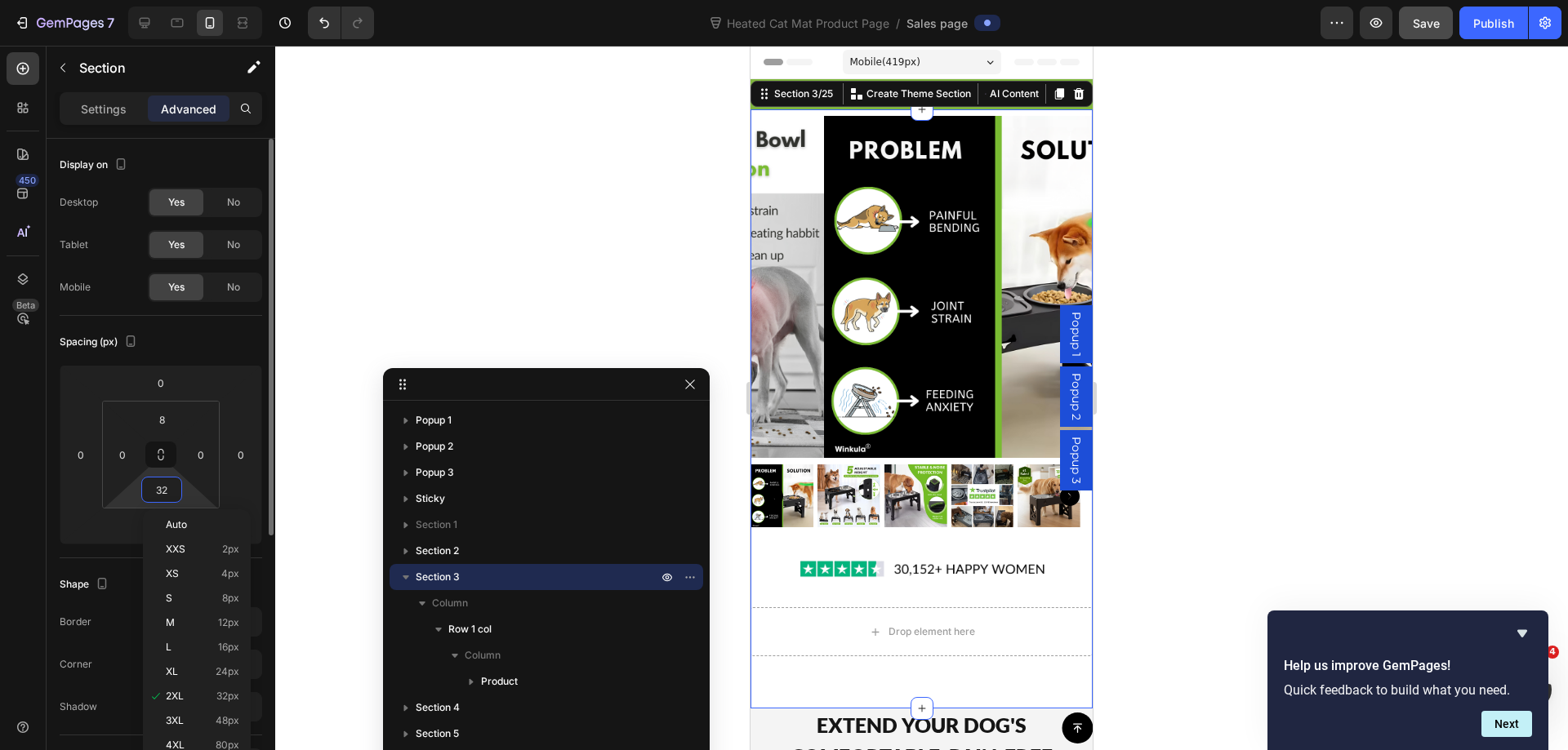
type input "0"
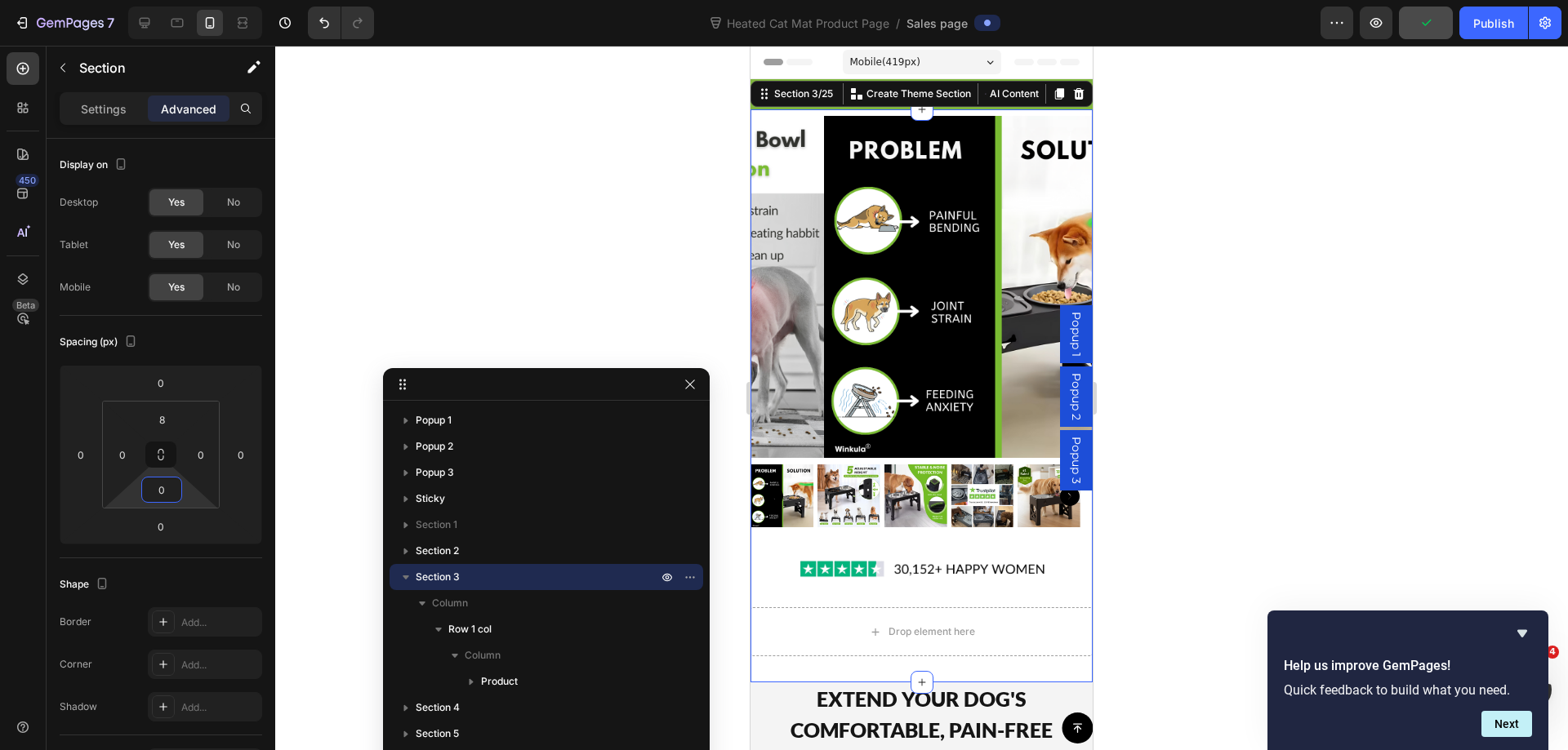
click at [1396, 319] on div at bounding box center [920, 397] width 1292 height 704
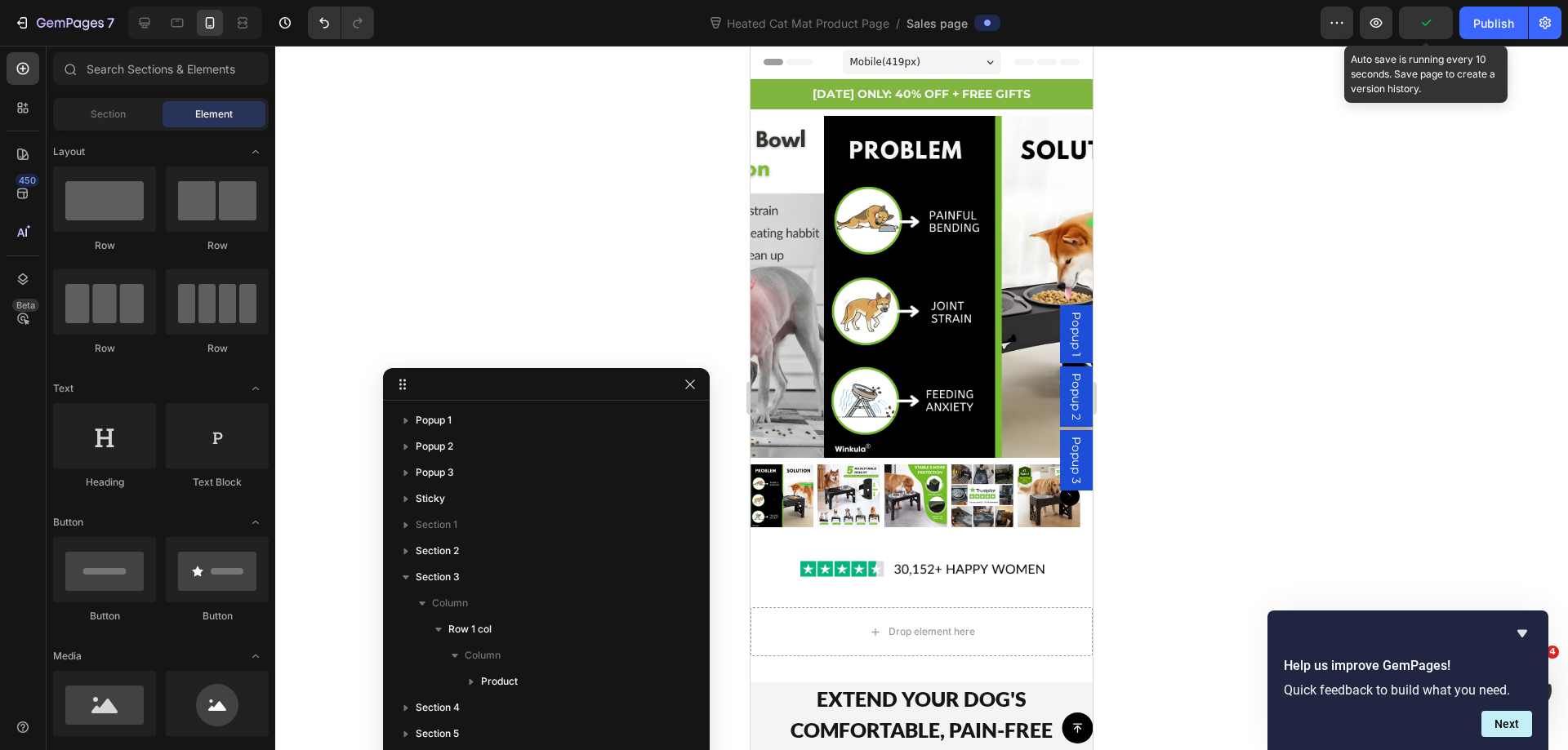
drag, startPoint x: 1431, startPoint y: 19, endPoint x: 1403, endPoint y: 40, distance: 35.0
click at [1432, 19] on icon "button" at bounding box center [1426, 23] width 16 height 16
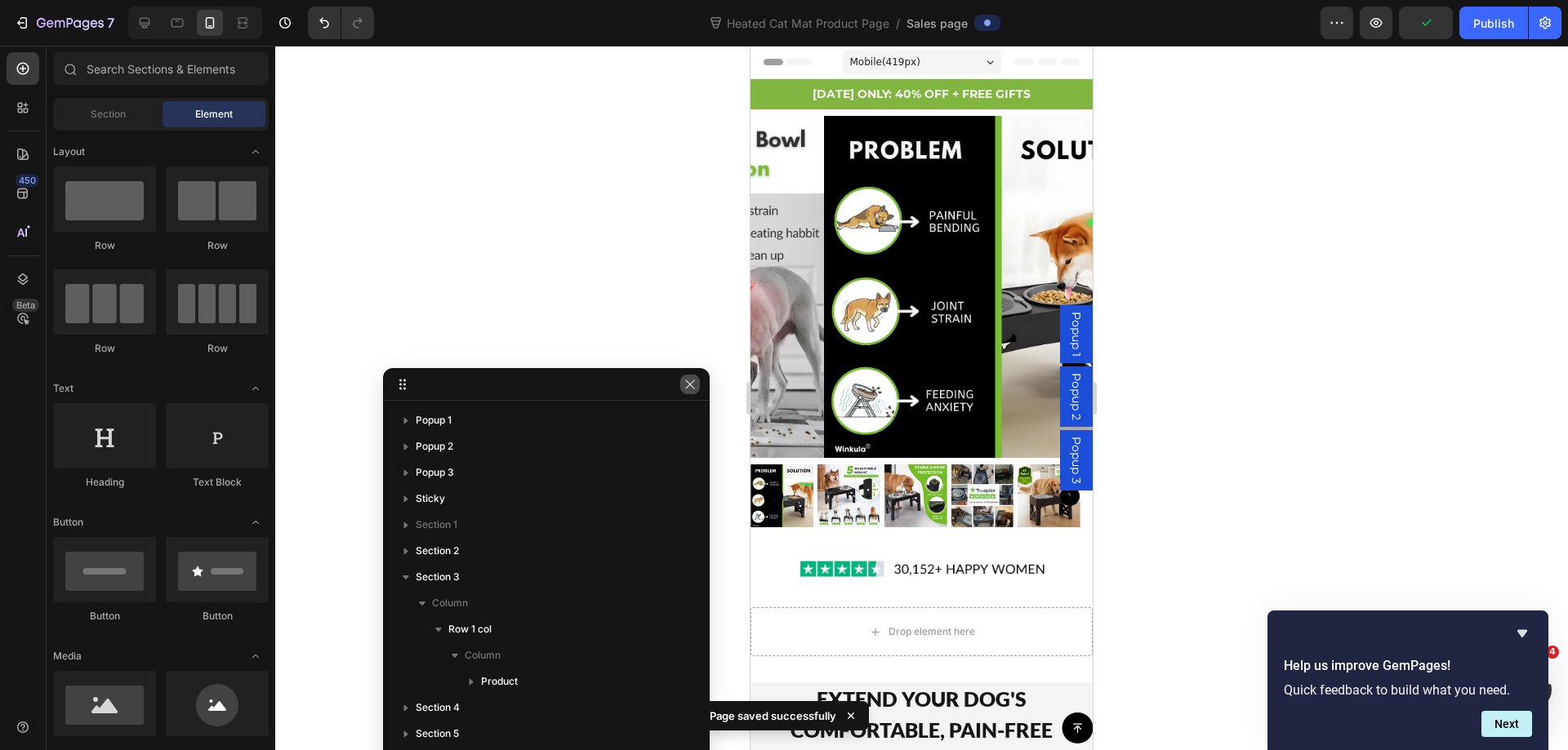
click at [681, 388] on button "button" at bounding box center [690, 384] width 20 height 20
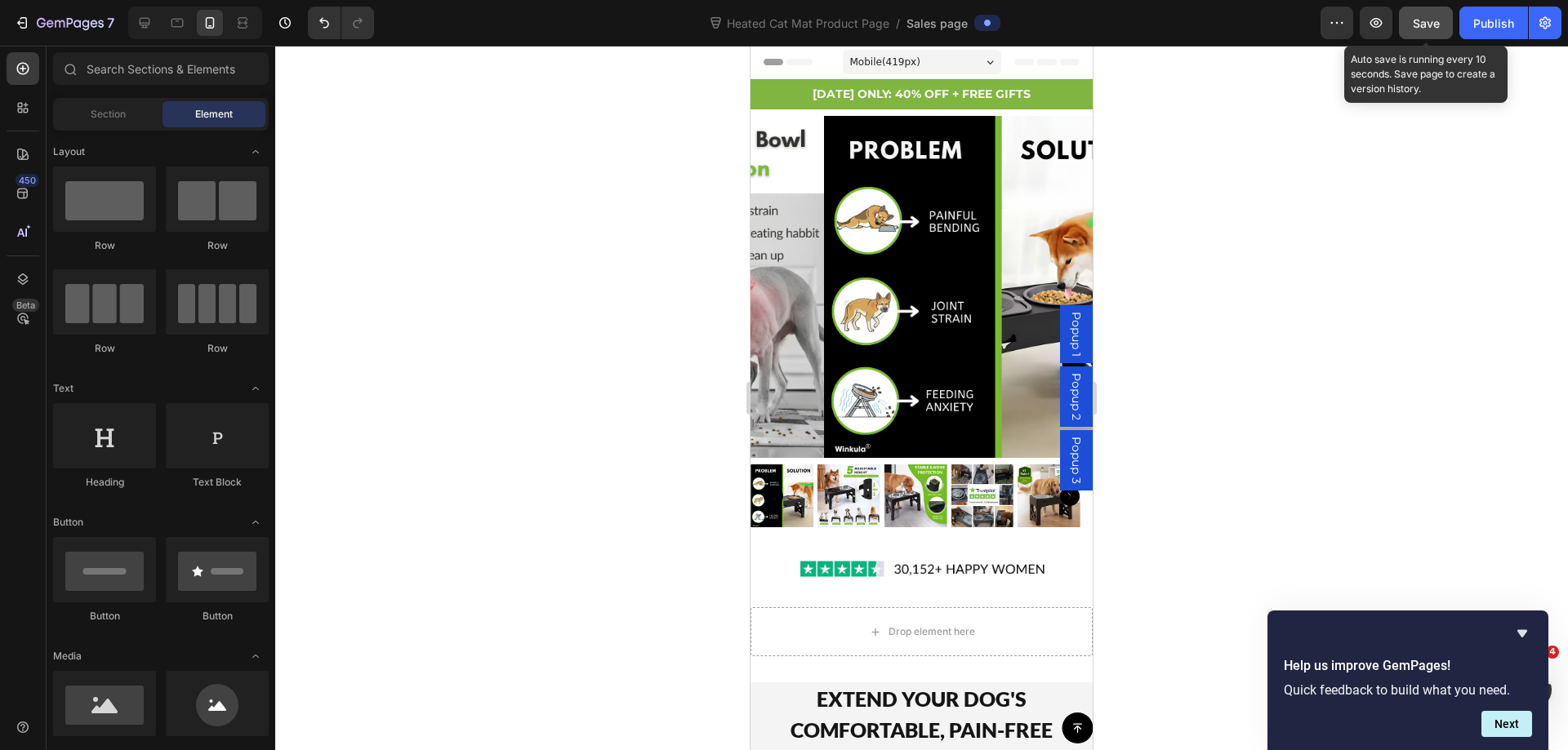
click at [1437, 26] on span "Save" at bounding box center [1426, 23] width 27 height 14
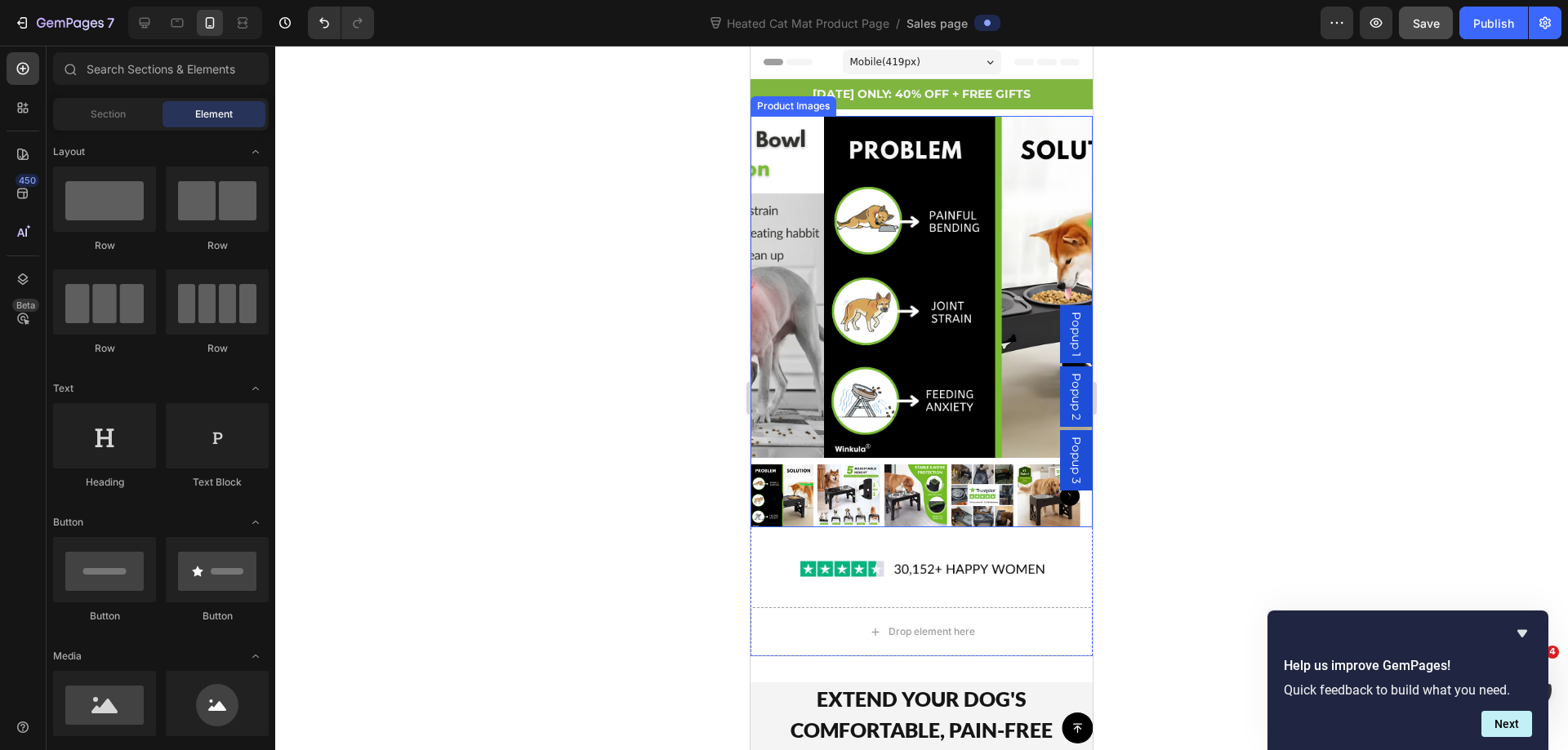
click at [803, 491] on img at bounding box center [781, 495] width 63 height 63
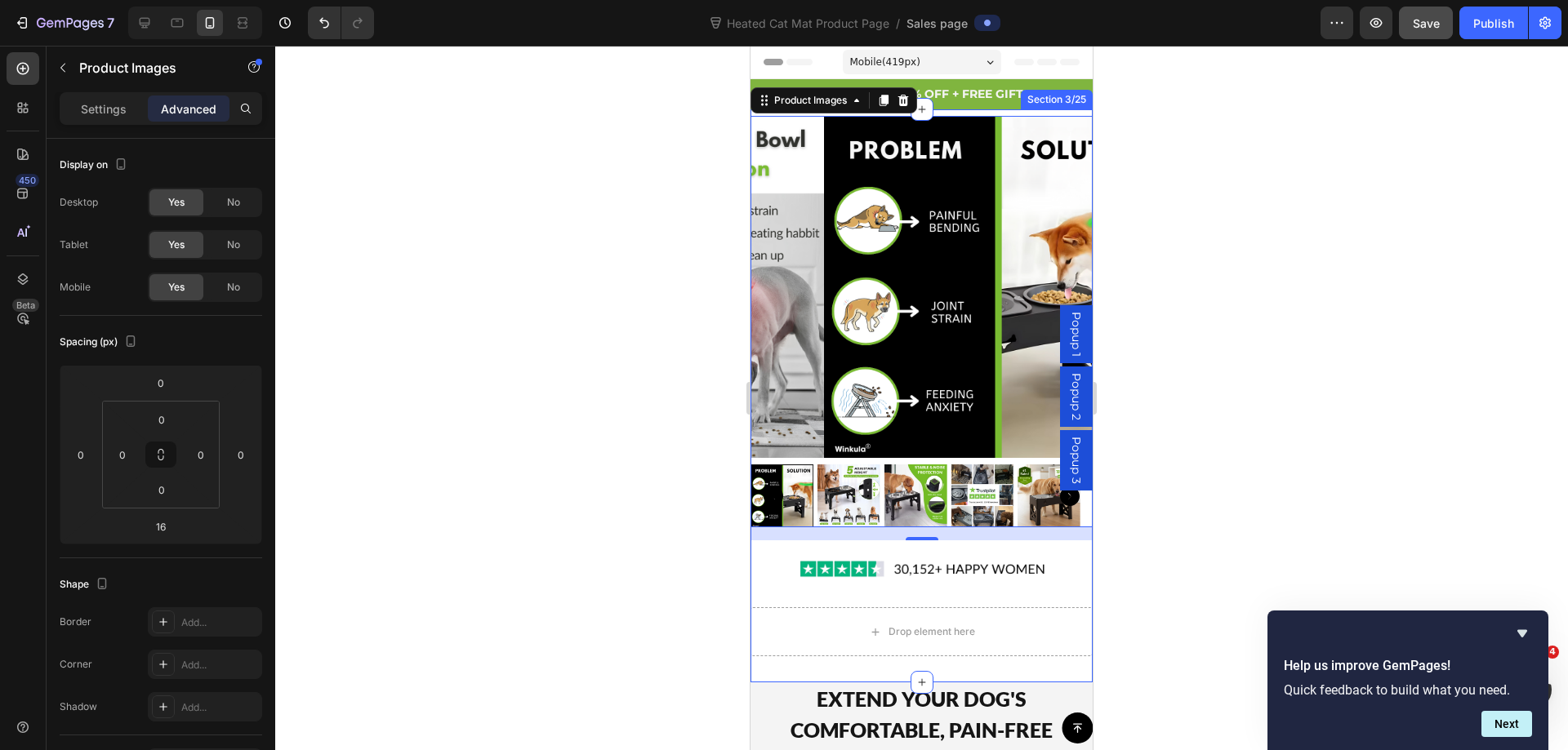
click at [756, 660] on div "Product Images 16 Image Drop element here Product Row" at bounding box center [920, 398] width 342 height 567
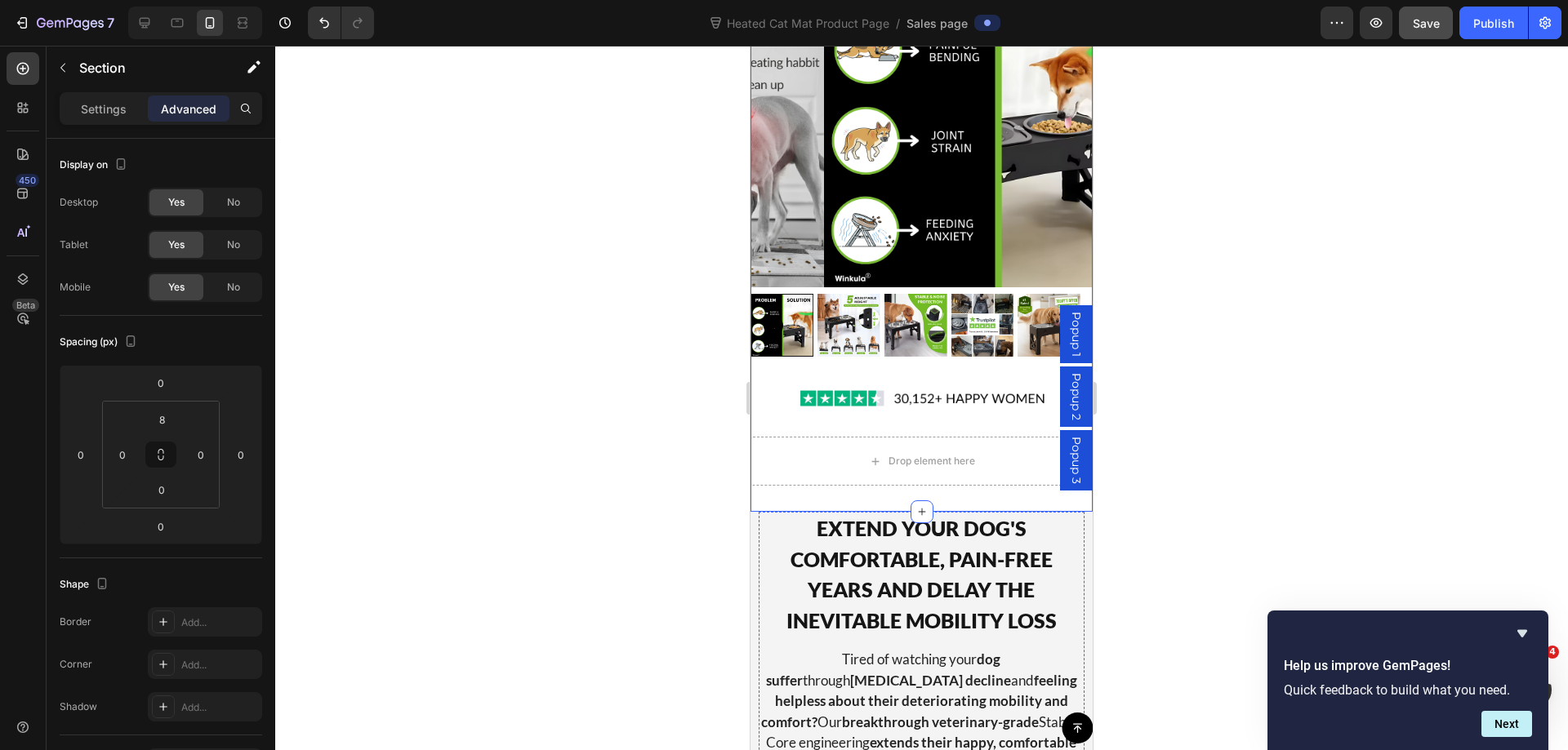
scroll to position [327, 0]
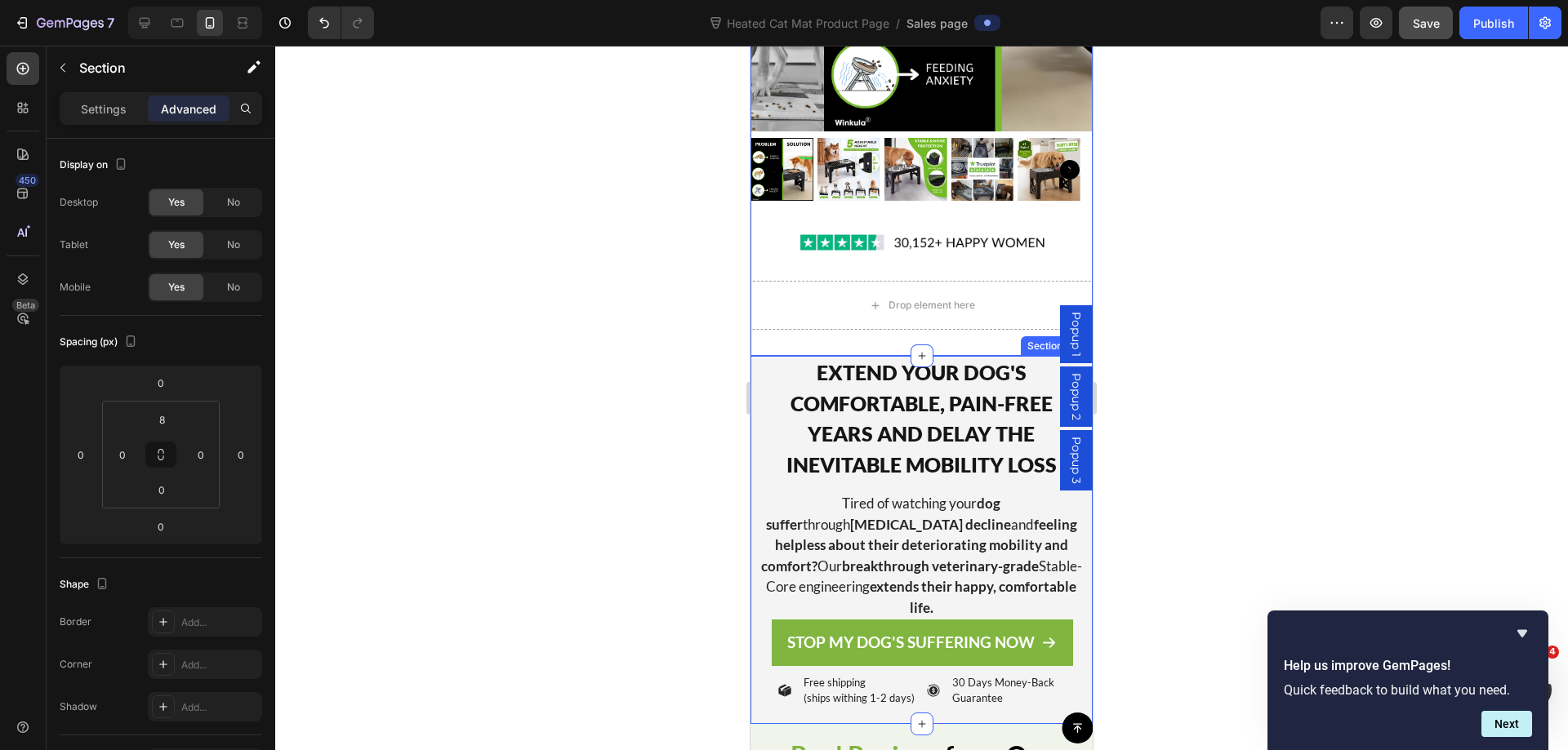
click at [751, 379] on div "Image EXTEND YOUR DOG'S COMFORTABLE, PAIN-FREE YEARS AND DELAY THE INEVITABLE M…" at bounding box center [920, 540] width 342 height 369
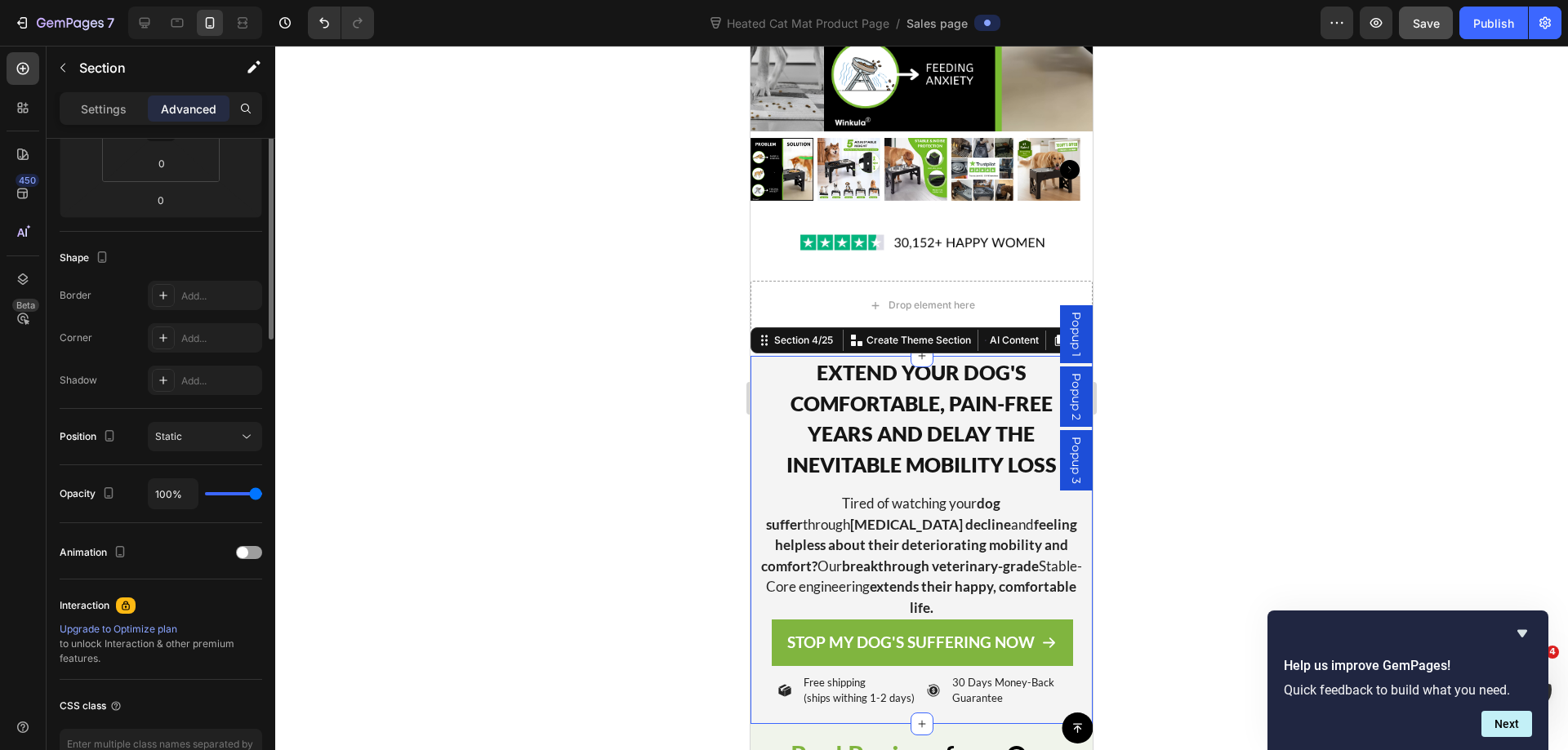
scroll to position [82, 0]
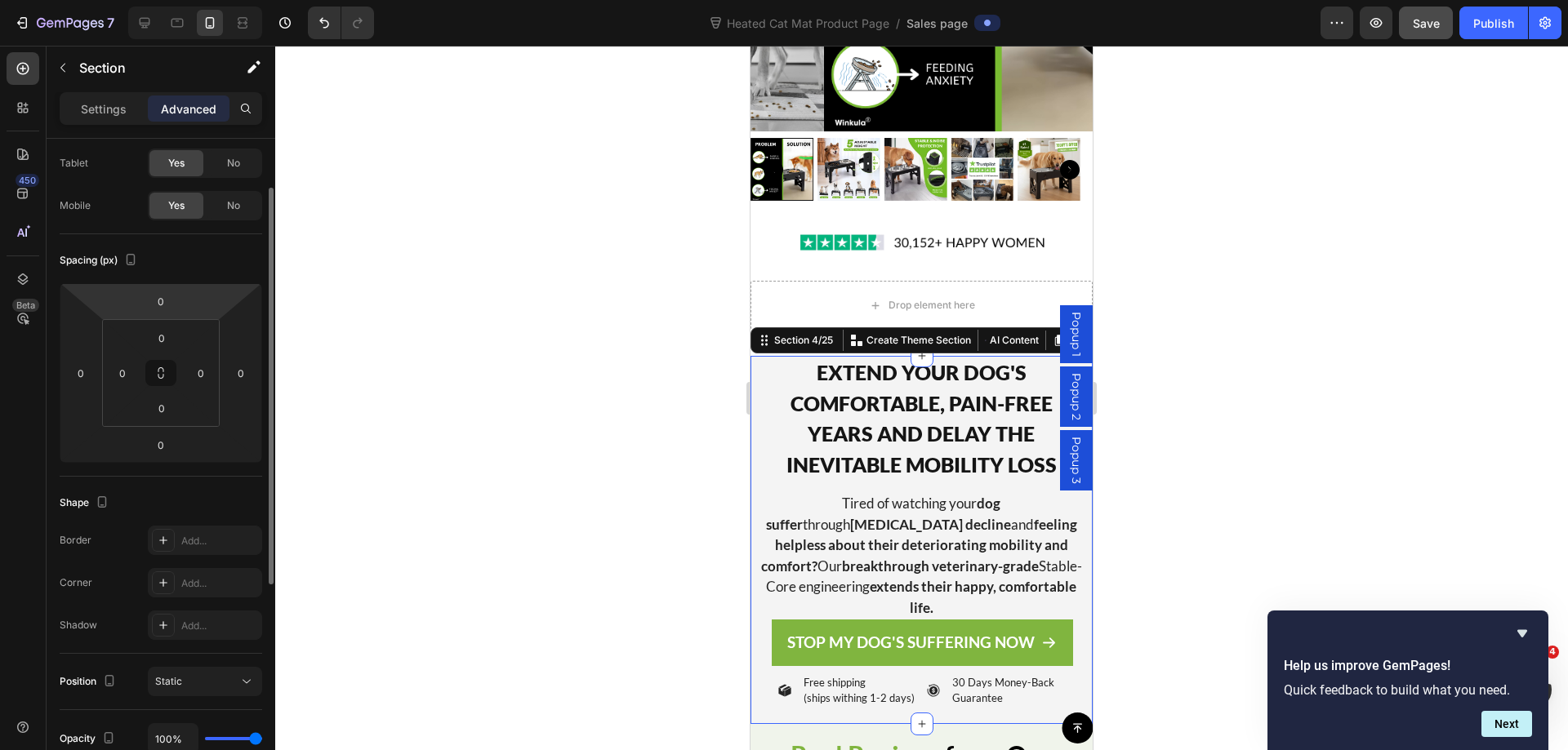
click at [98, 95] on div "Settings Advanced" at bounding box center [160, 109] width 202 height 33
click at [98, 109] on p "Settings" at bounding box center [104, 109] width 46 height 17
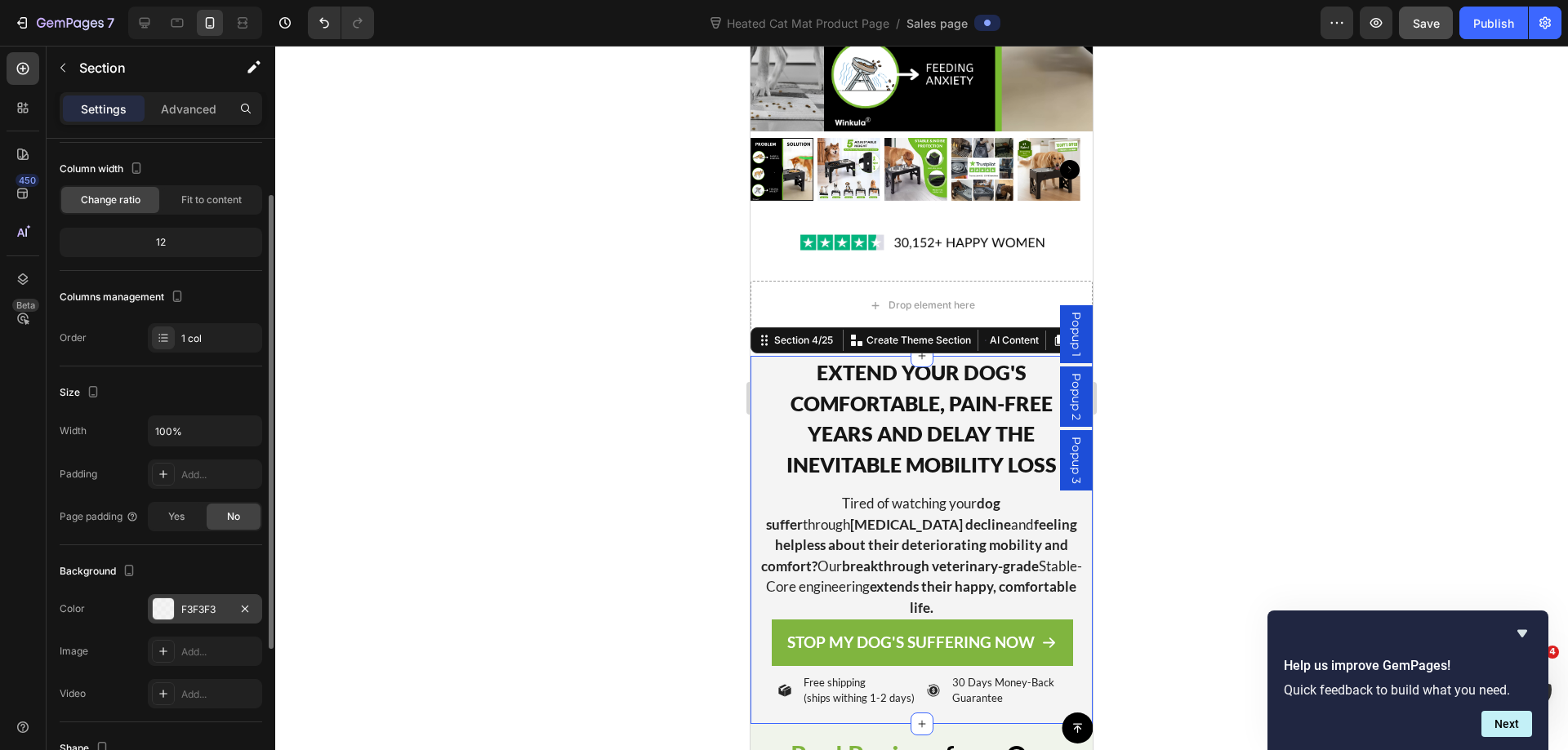
click at [183, 609] on div "F3F3F3" at bounding box center [205, 610] width 48 height 15
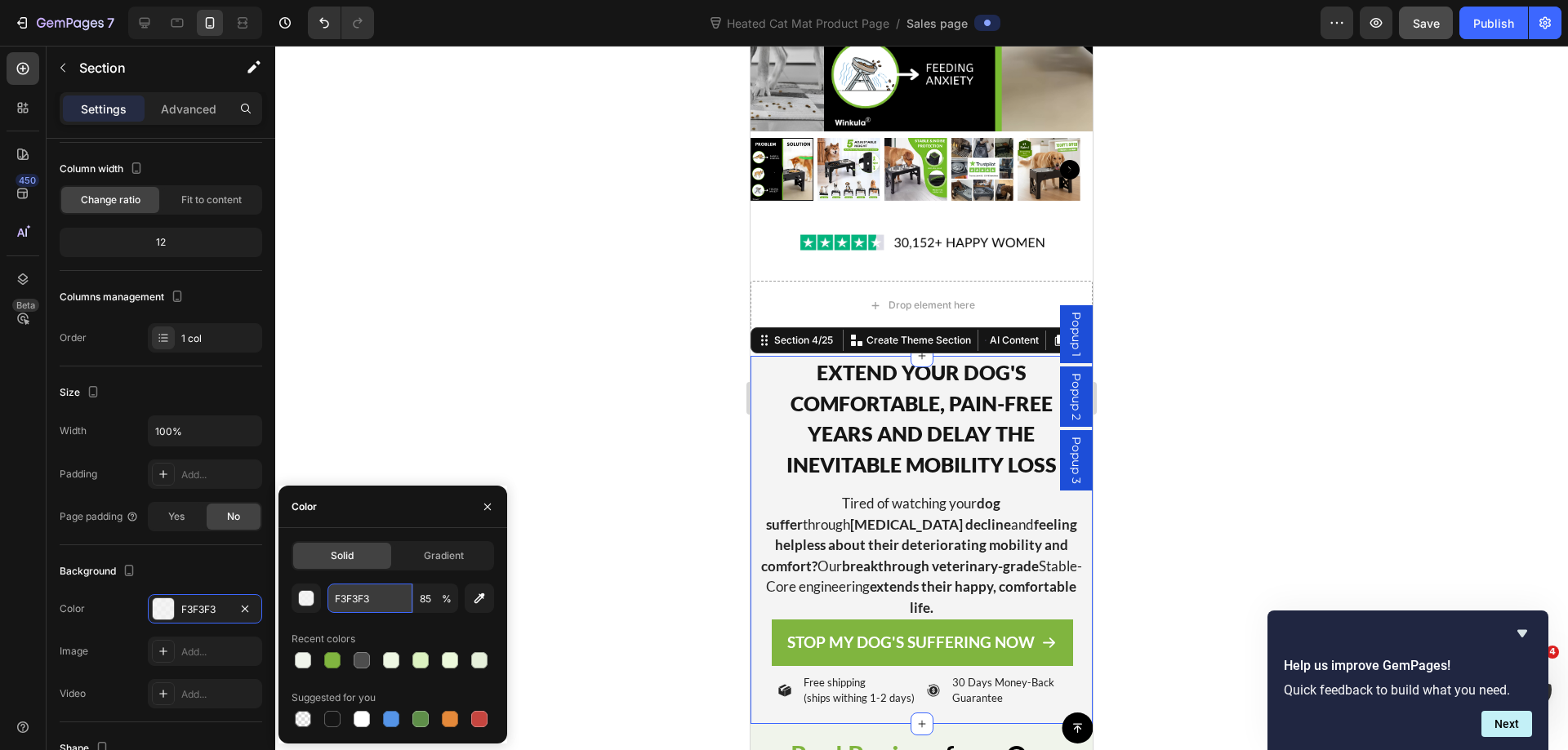
click at [348, 600] on input "F3F3F3" at bounding box center [370, 599] width 85 height 30
click at [765, 299] on div "Drop element here" at bounding box center [920, 305] width 342 height 49
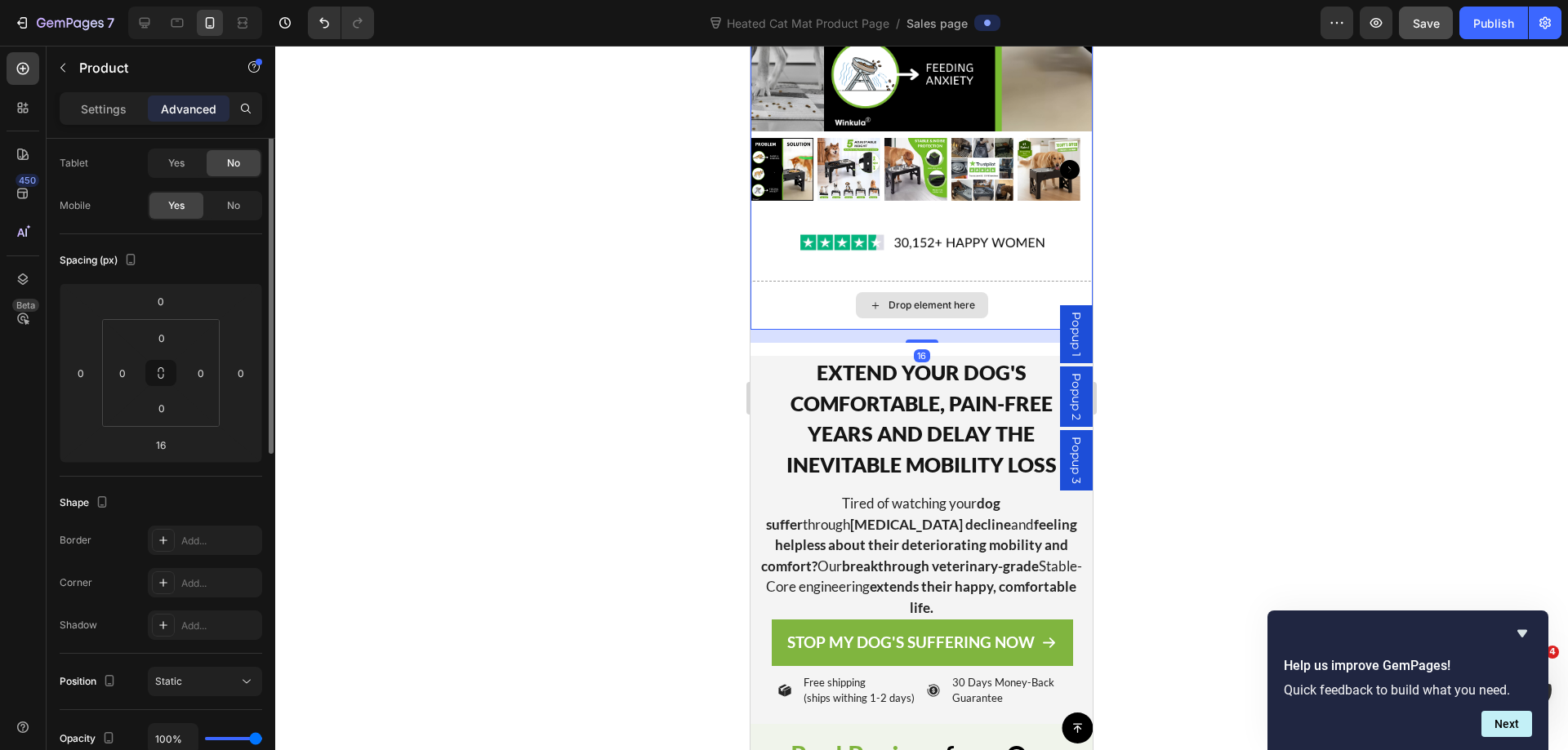
scroll to position [0, 0]
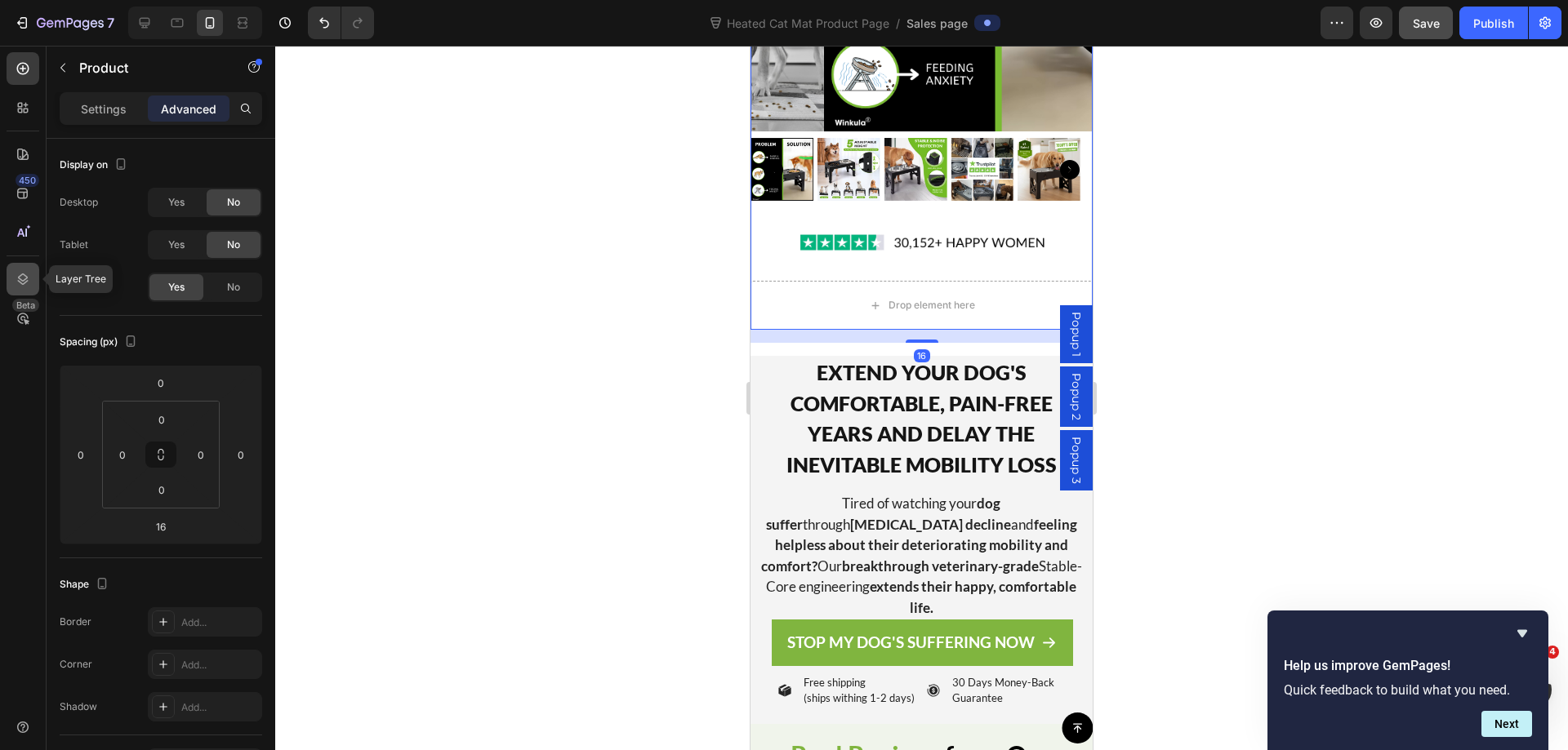
click at [30, 277] on icon at bounding box center [23, 279] width 16 height 16
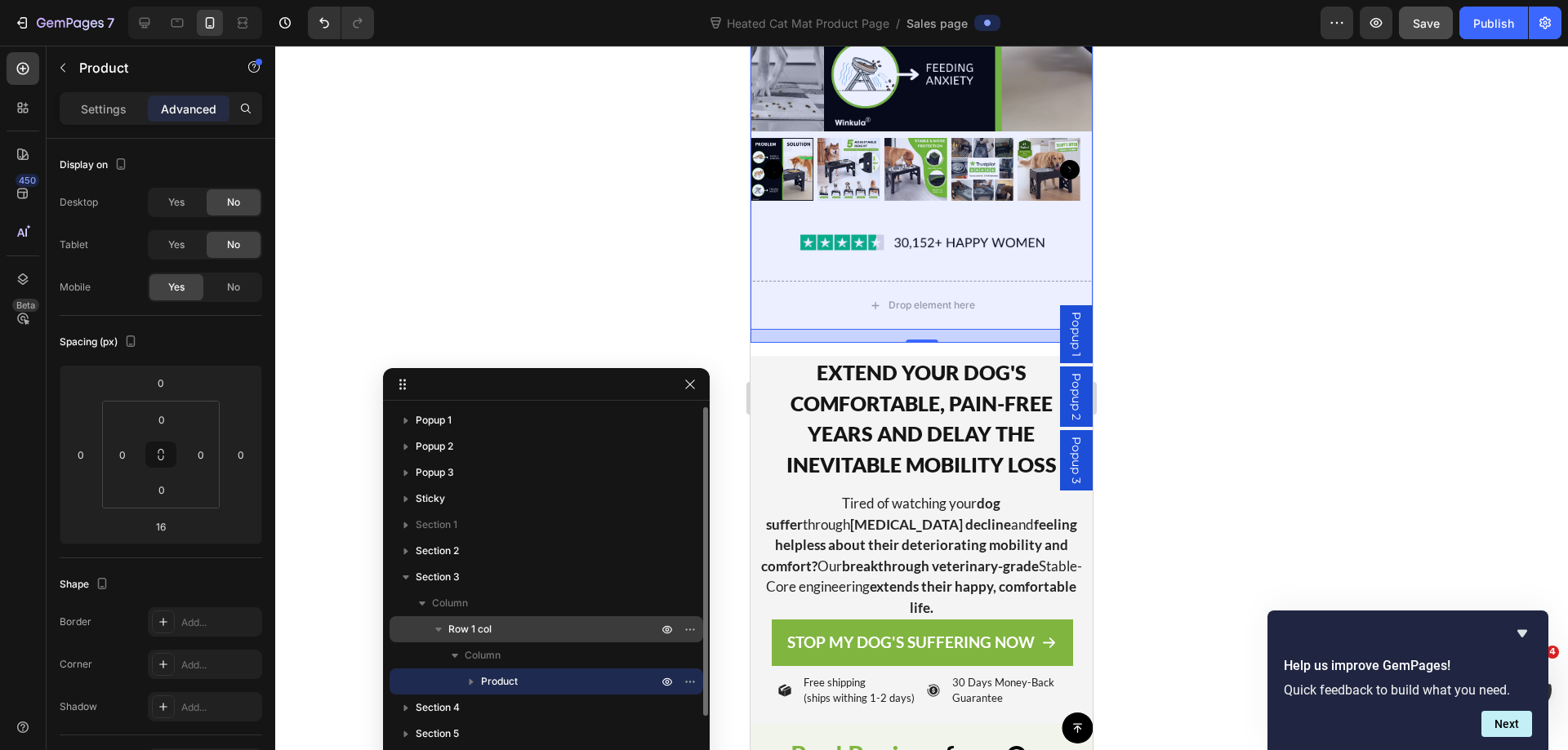
click at [477, 625] on span "Row 1 col" at bounding box center [469, 629] width 43 height 16
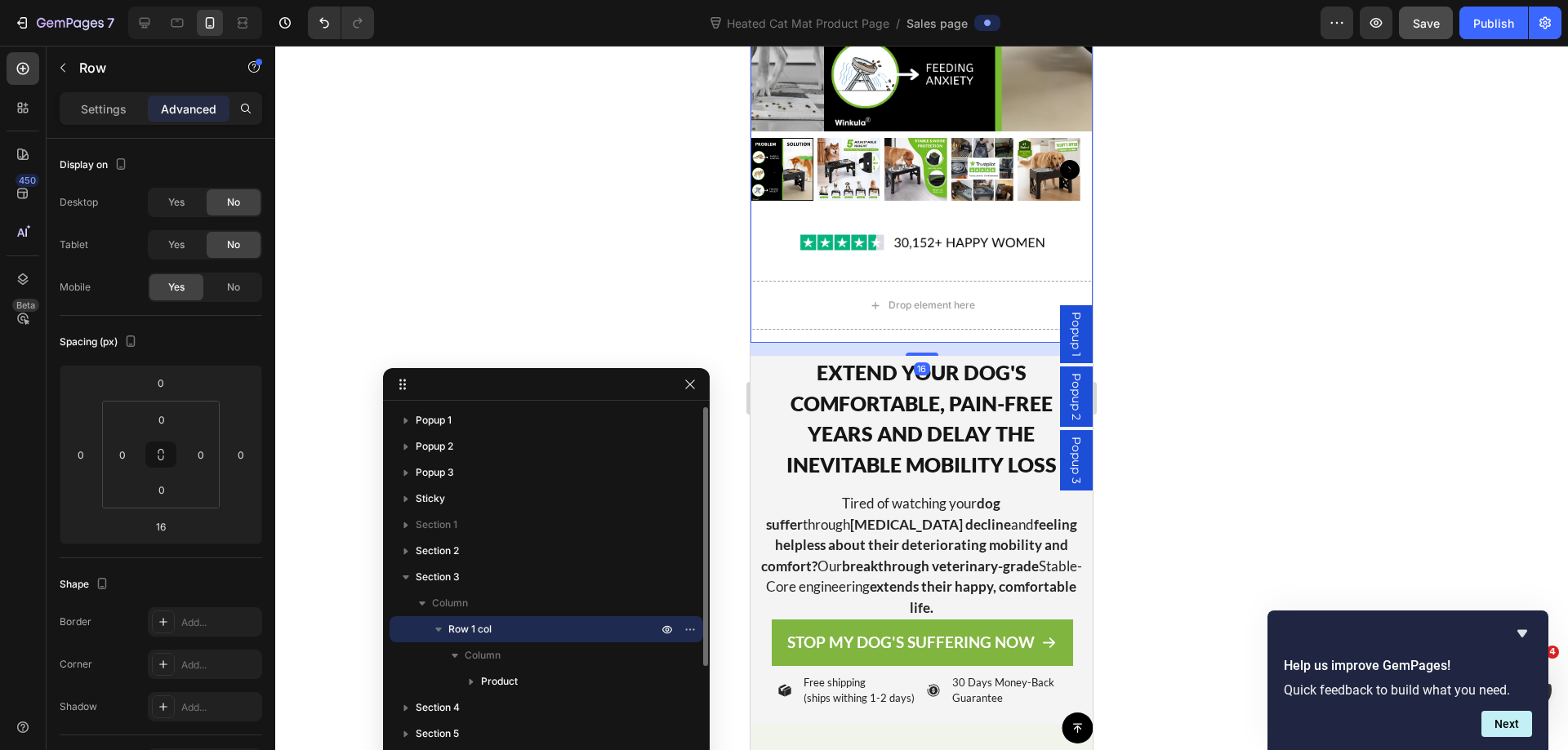
scroll to position [13, 0]
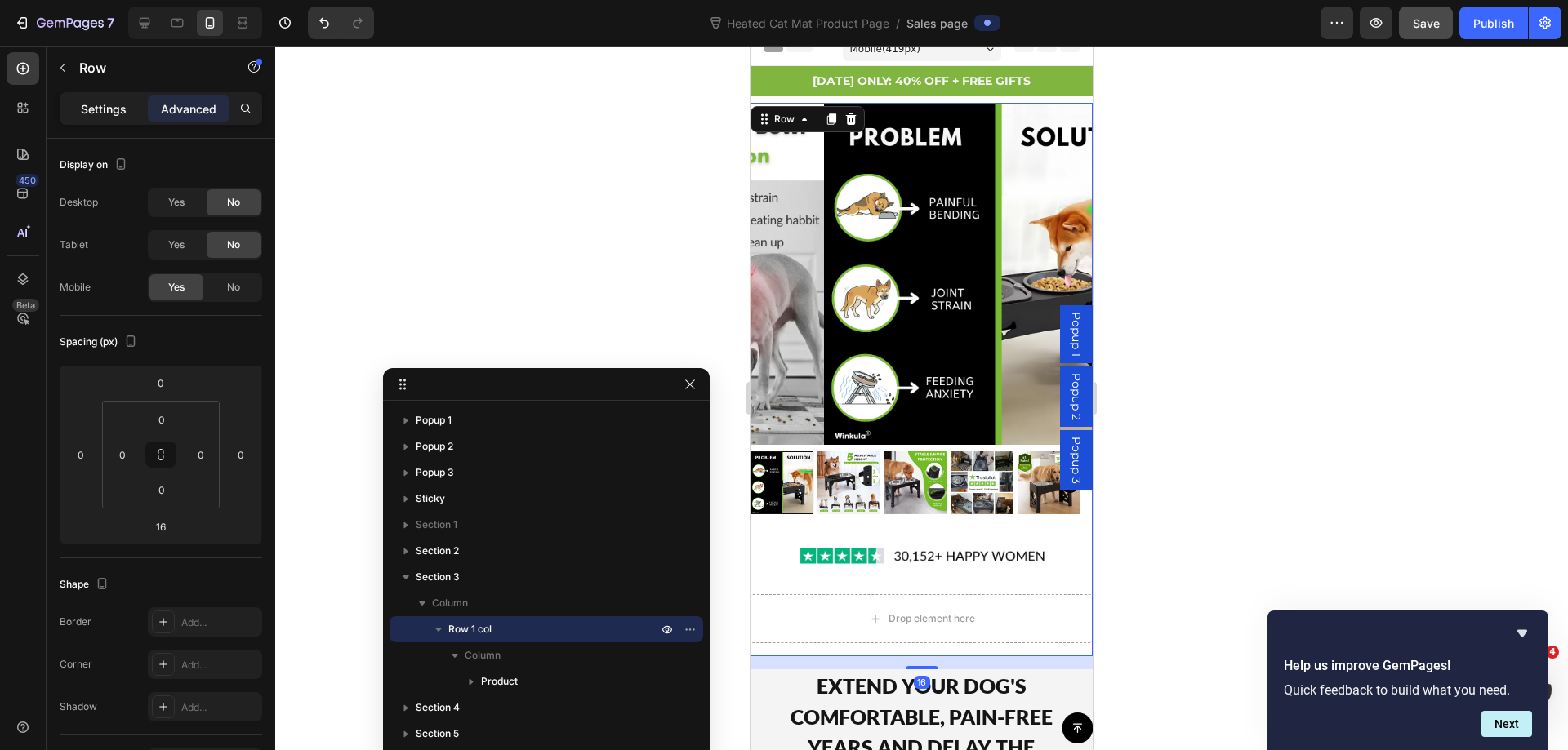
click at [98, 107] on p "Settings" at bounding box center [104, 109] width 46 height 17
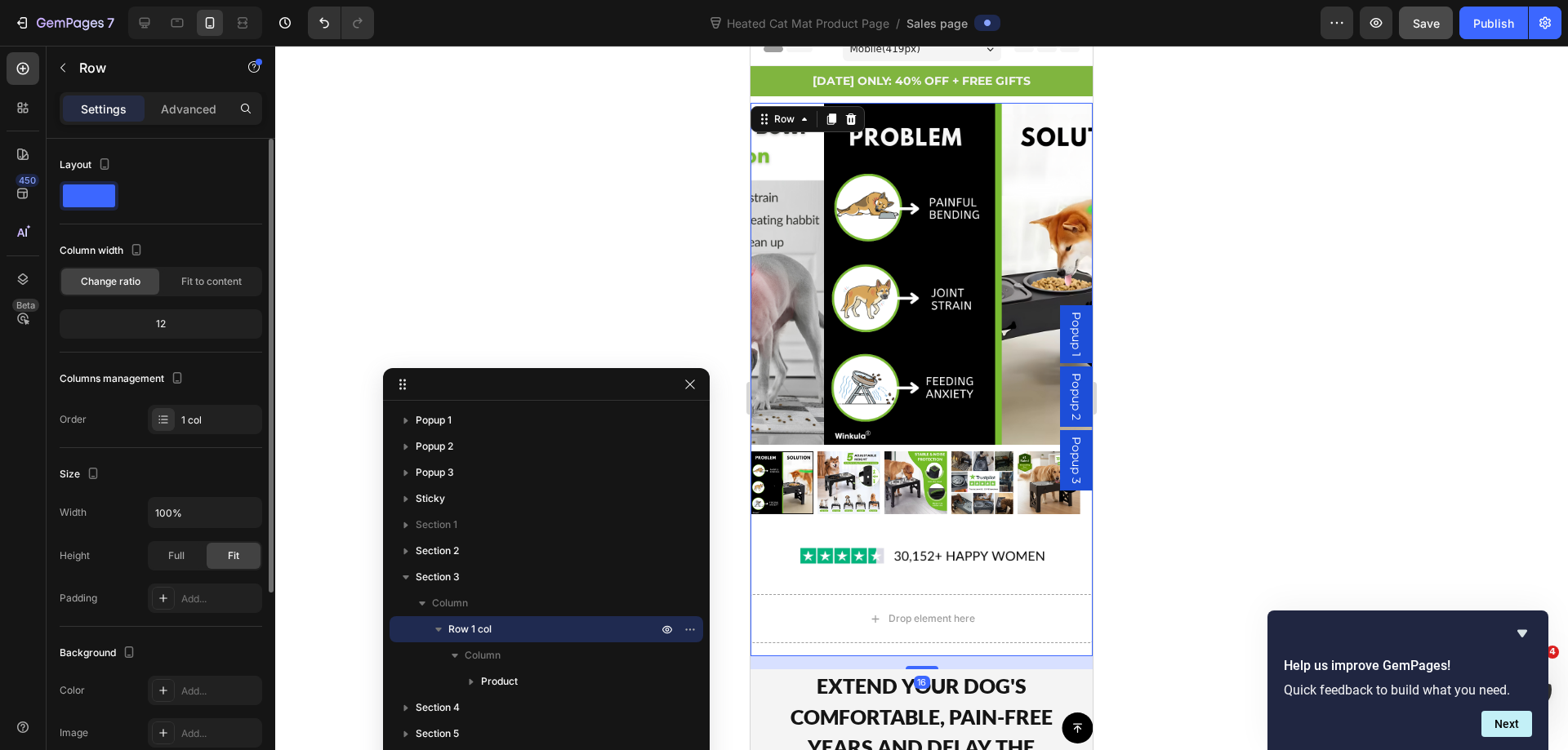
scroll to position [82, 0]
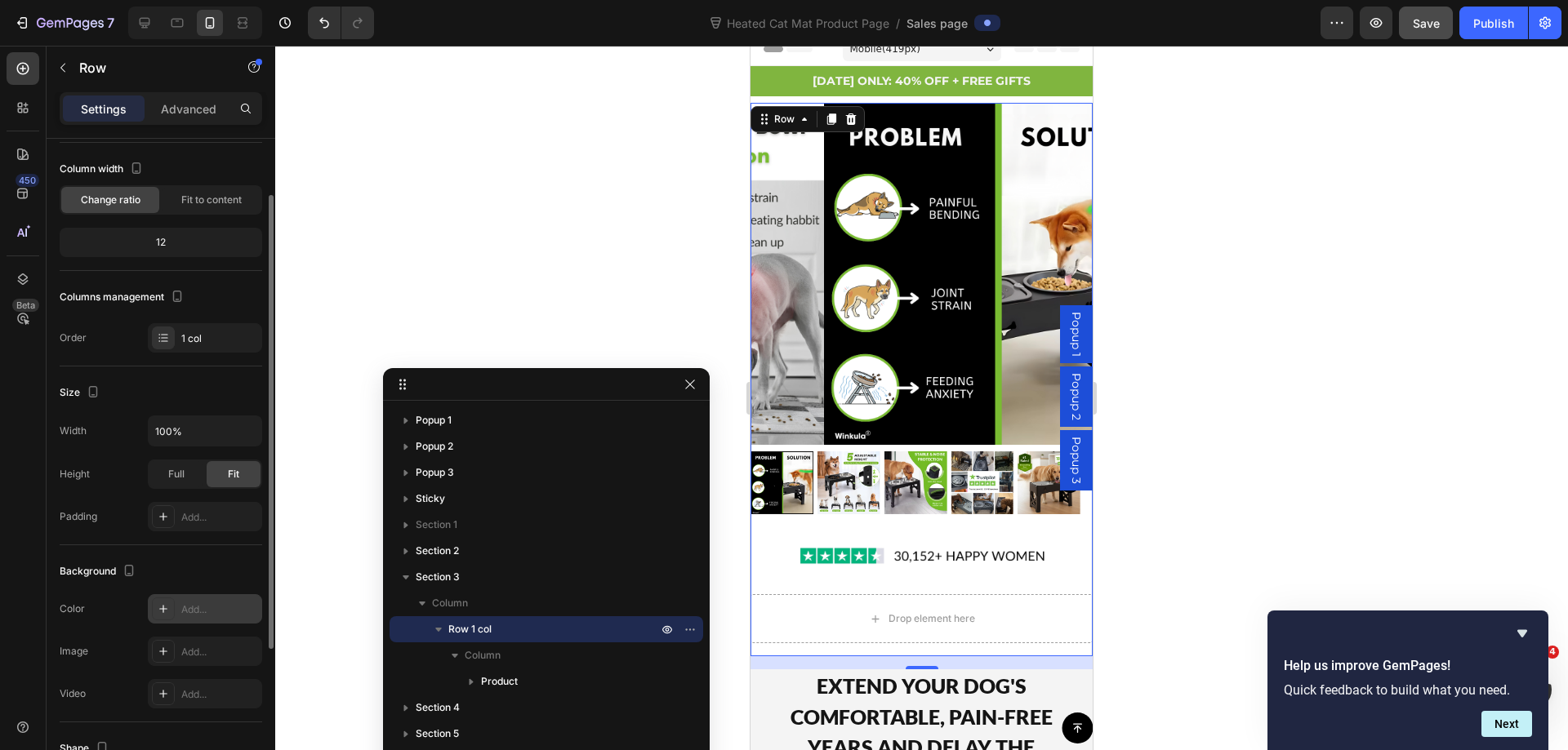
click at [204, 613] on div "Add..." at bounding box center [219, 610] width 77 height 15
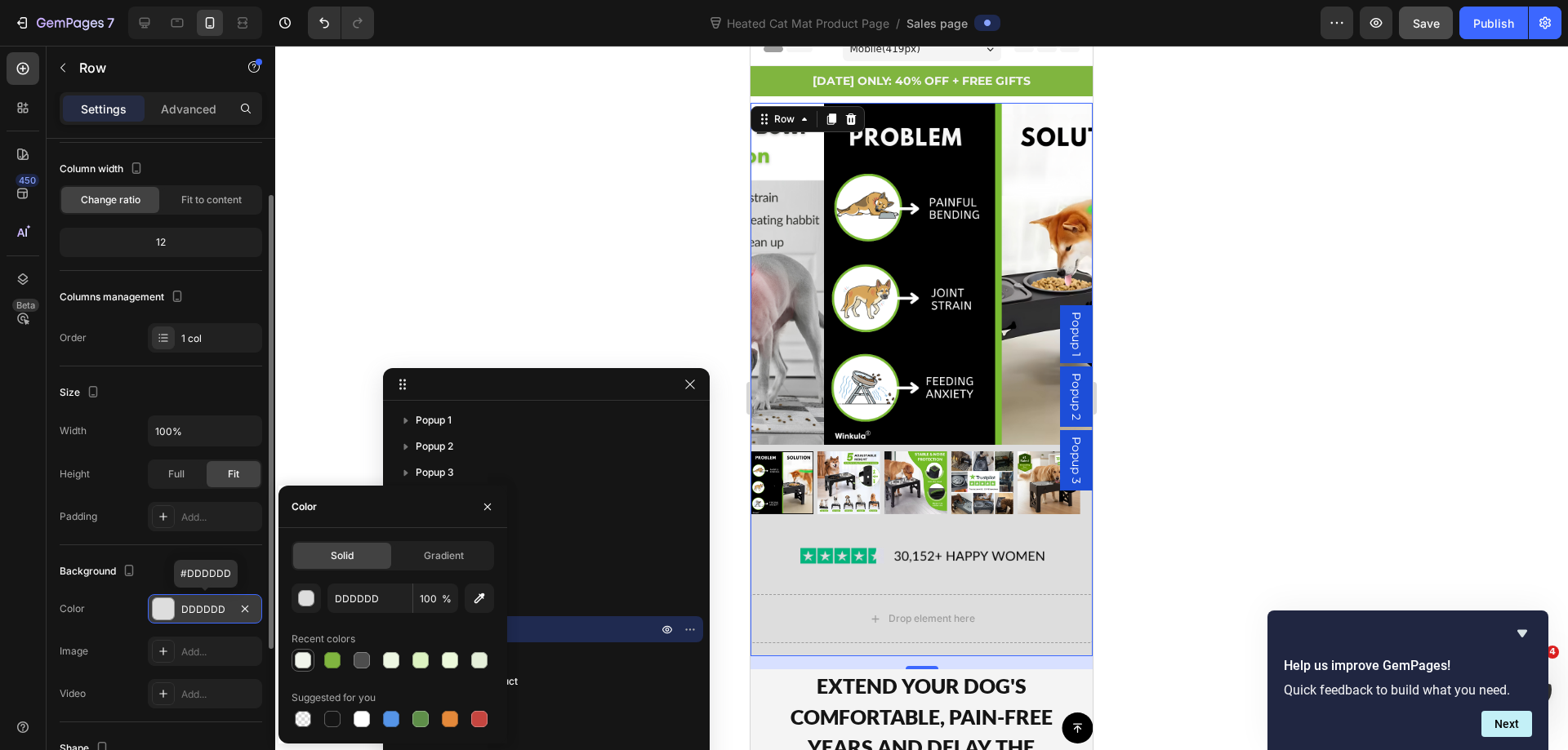
click at [305, 667] on div at bounding box center [303, 660] width 16 height 16
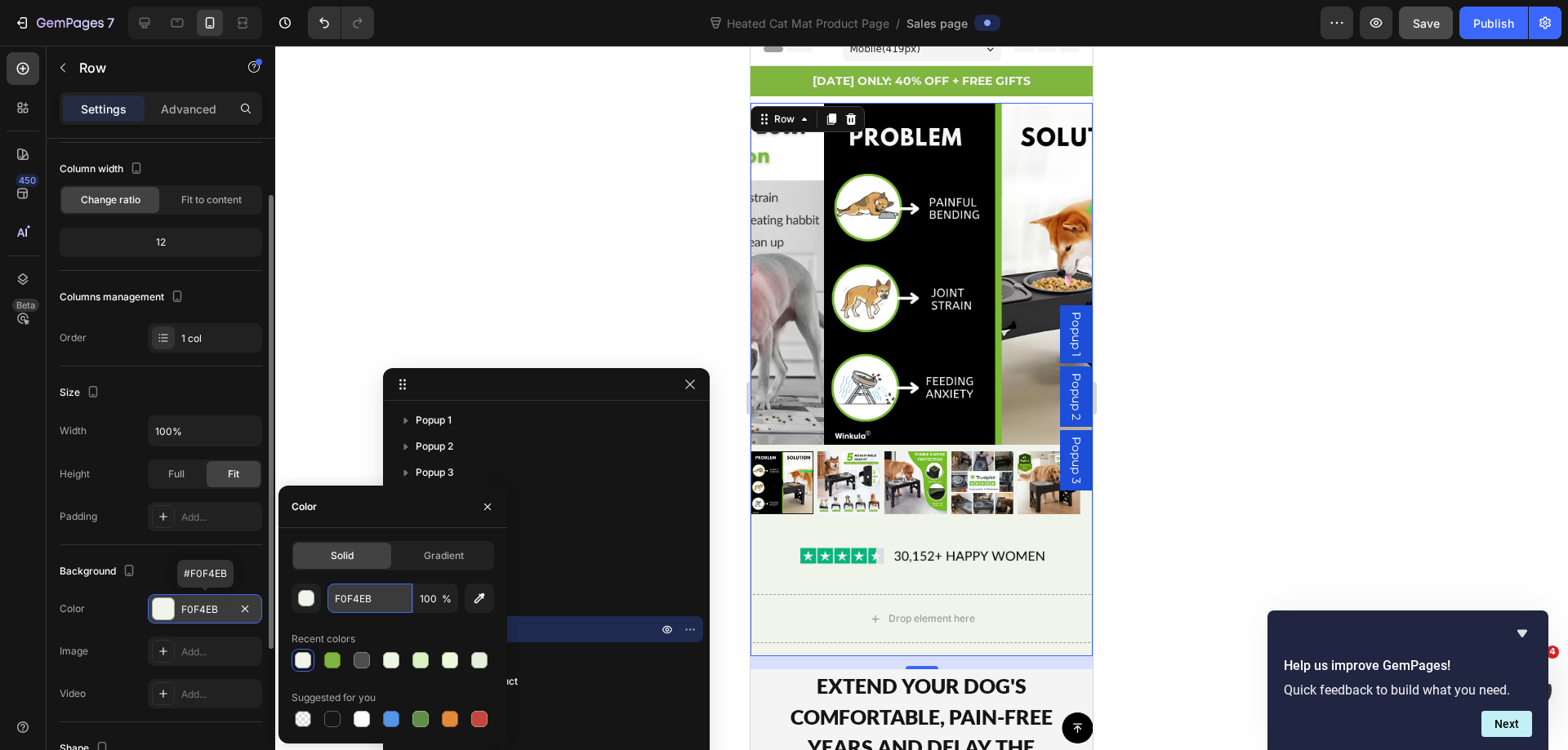
click at [351, 601] on input "F0F4EB" at bounding box center [370, 599] width 85 height 30
click at [351, 603] on input "F0F4EB" at bounding box center [370, 599] width 85 height 30
paste input "3F3F3"
type input "F3F3F3"
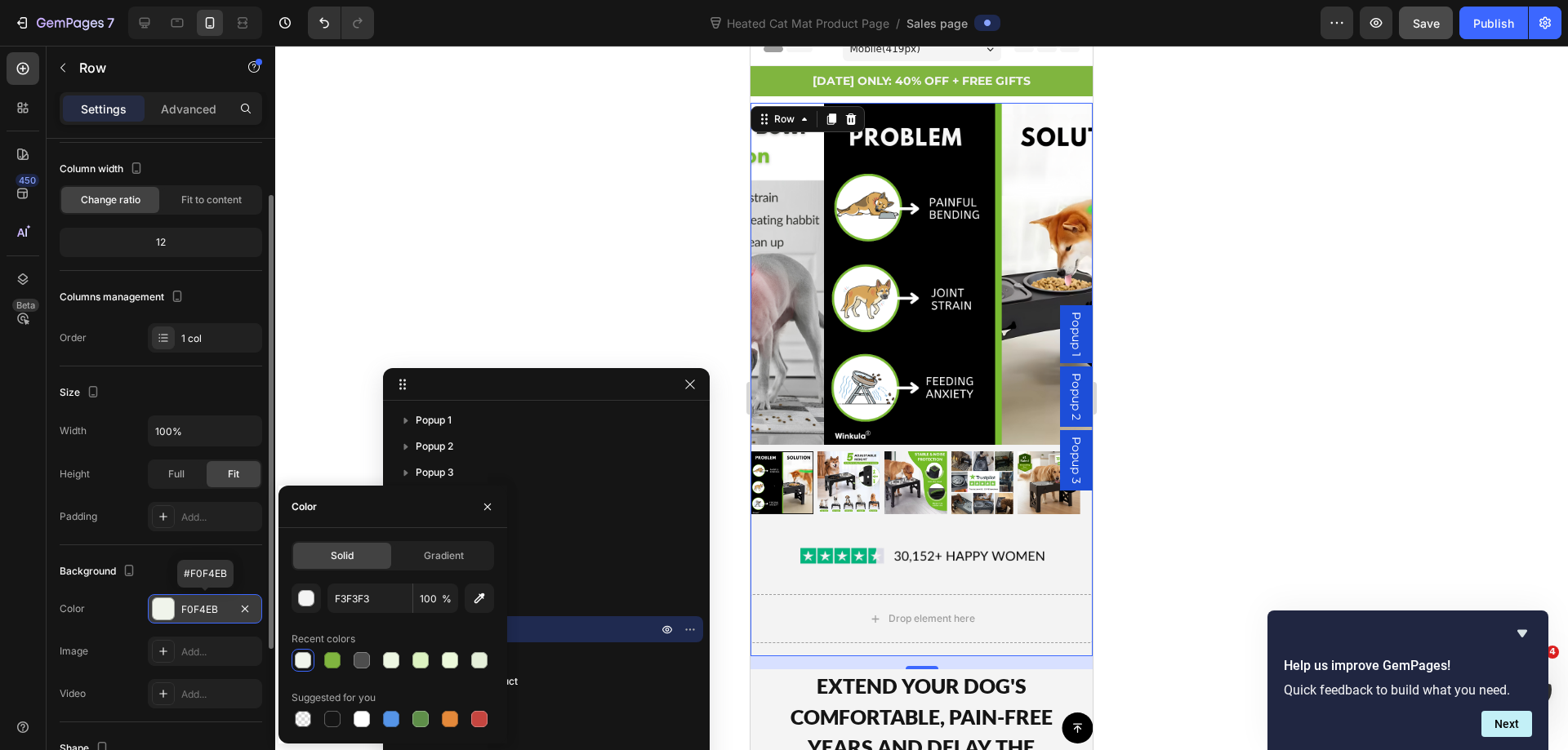
click at [1373, 301] on div at bounding box center [920, 397] width 1292 height 704
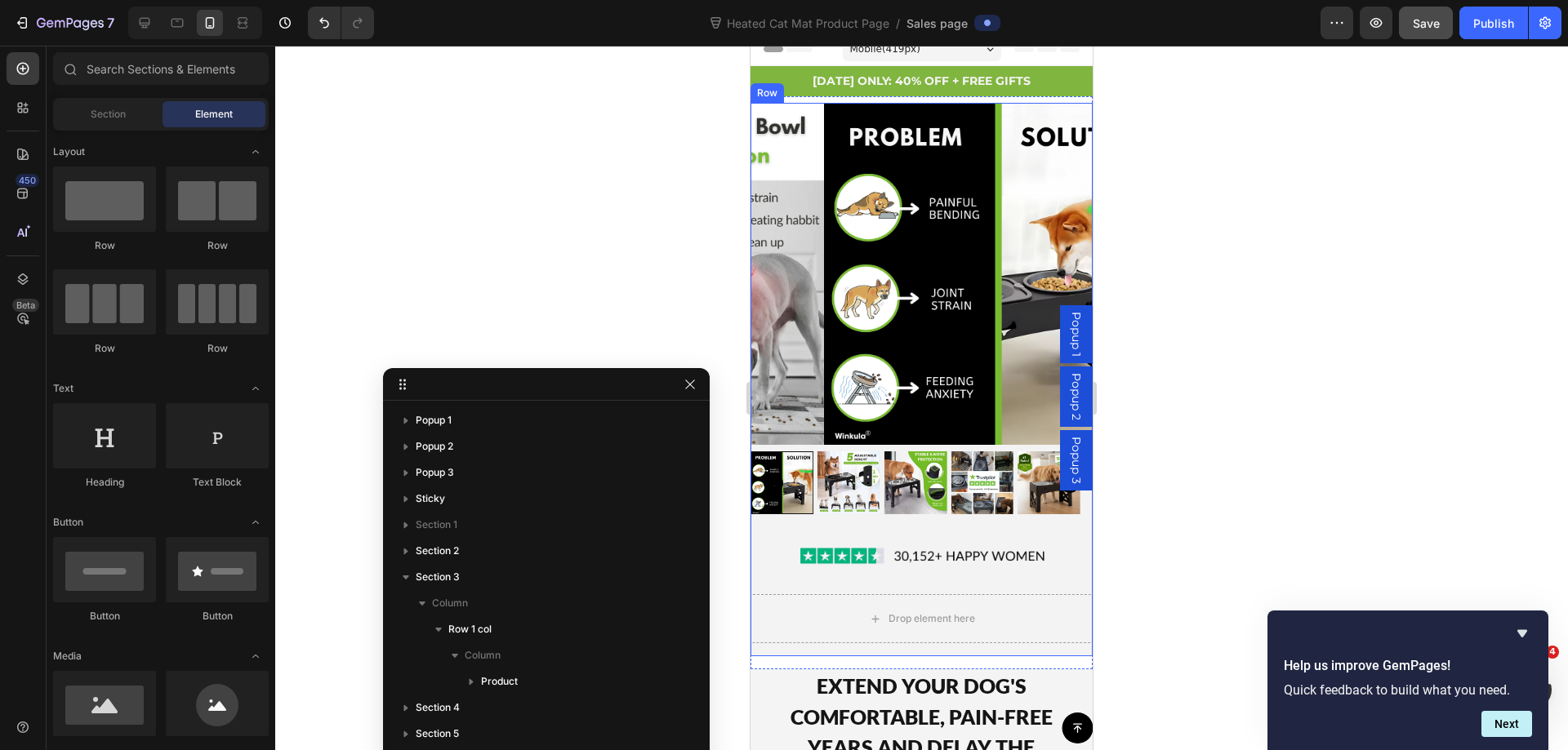
click at [776, 631] on div "Product Images Image Drop element here Product" at bounding box center [920, 379] width 342 height 554
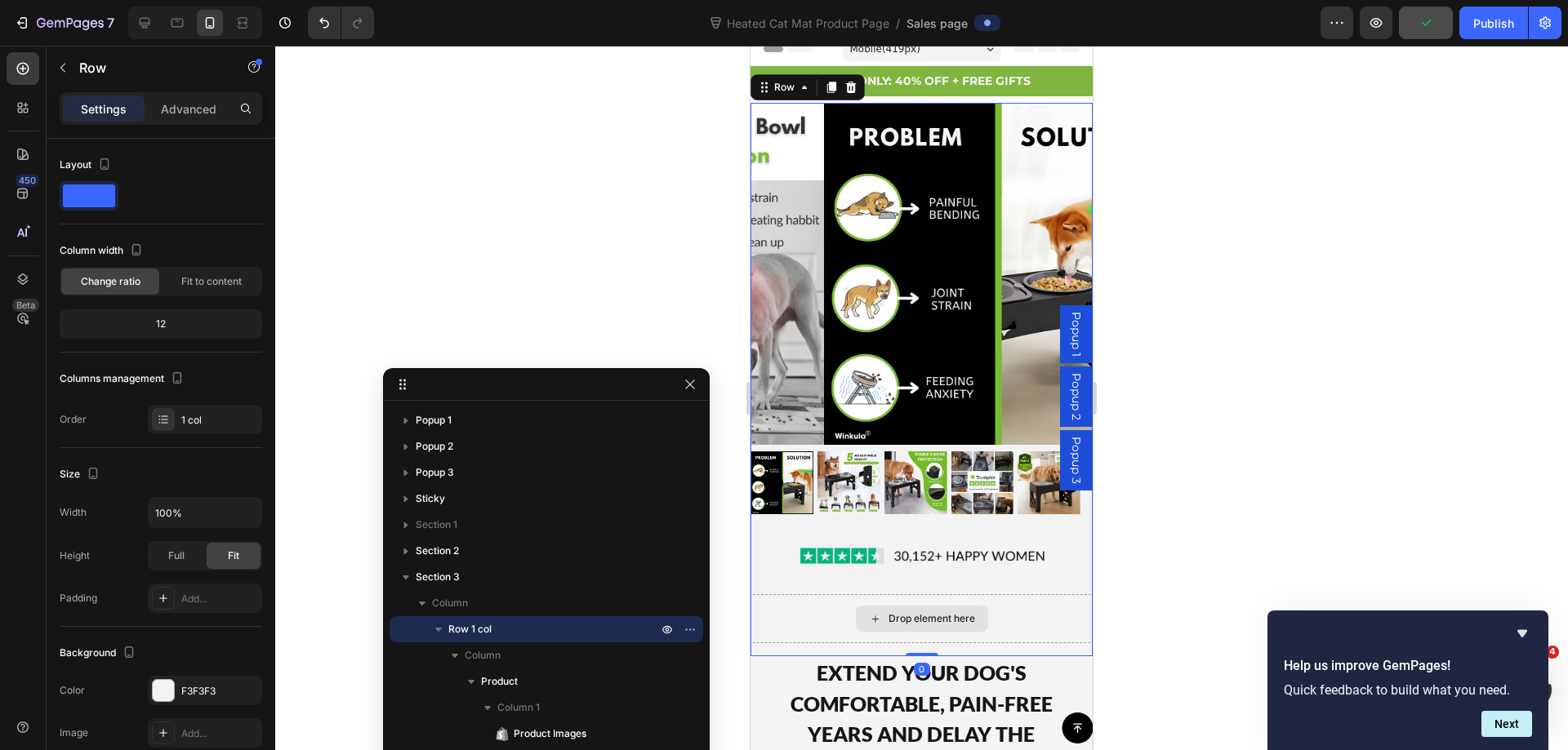
drag, startPoint x: 925, startPoint y: 653, endPoint x: 1988, endPoint y: 48, distance: 1223.1
click at [926, 610] on div "Product Images Image Drop element here Product Row 0" at bounding box center [920, 379] width 342 height 554
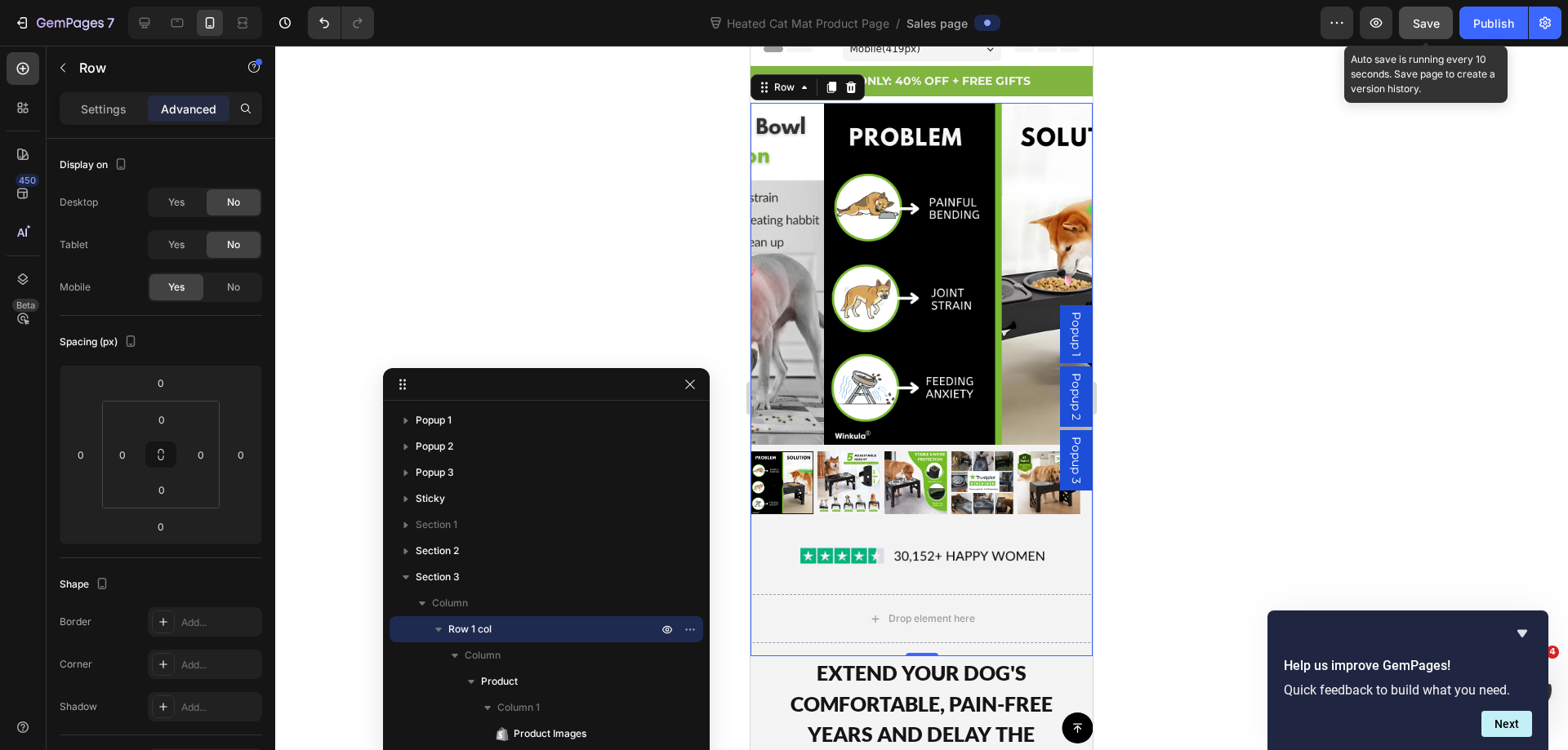
click at [1430, 27] on span "Save" at bounding box center [1426, 23] width 27 height 14
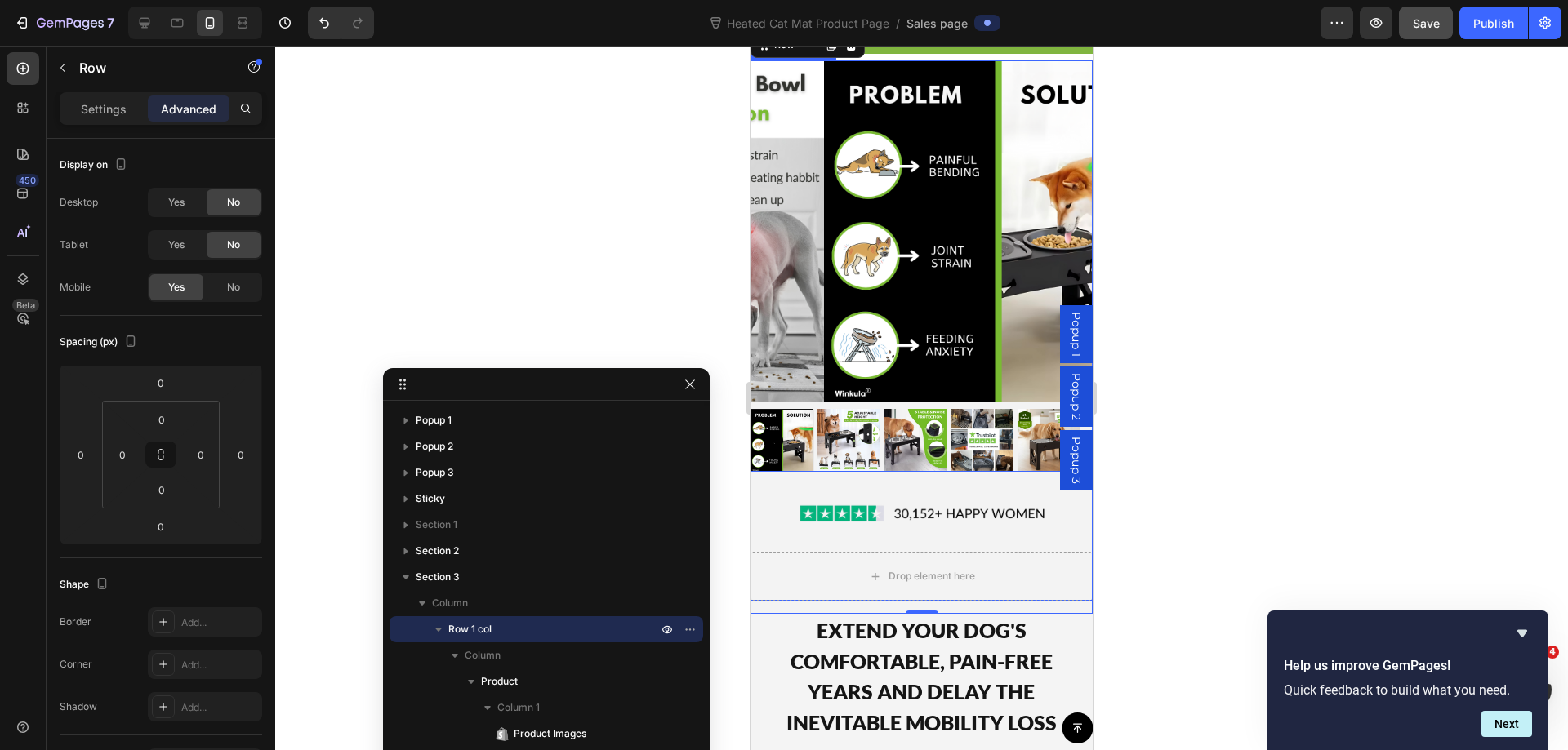
scroll to position [421, 0]
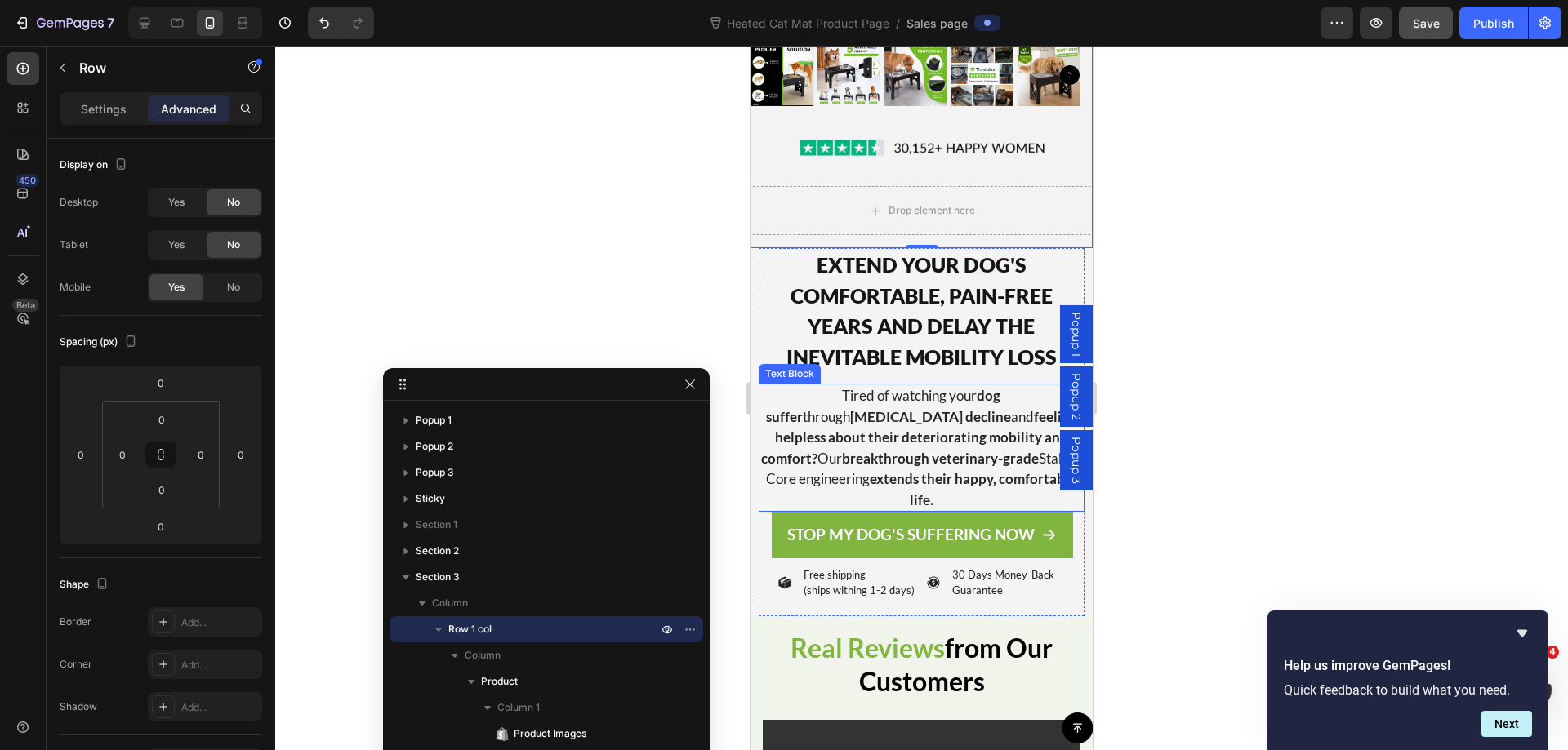
click at [930, 427] on strong "feeling helpless about their deteriorating mobility and comfort?" at bounding box center [918, 437] width 316 height 59
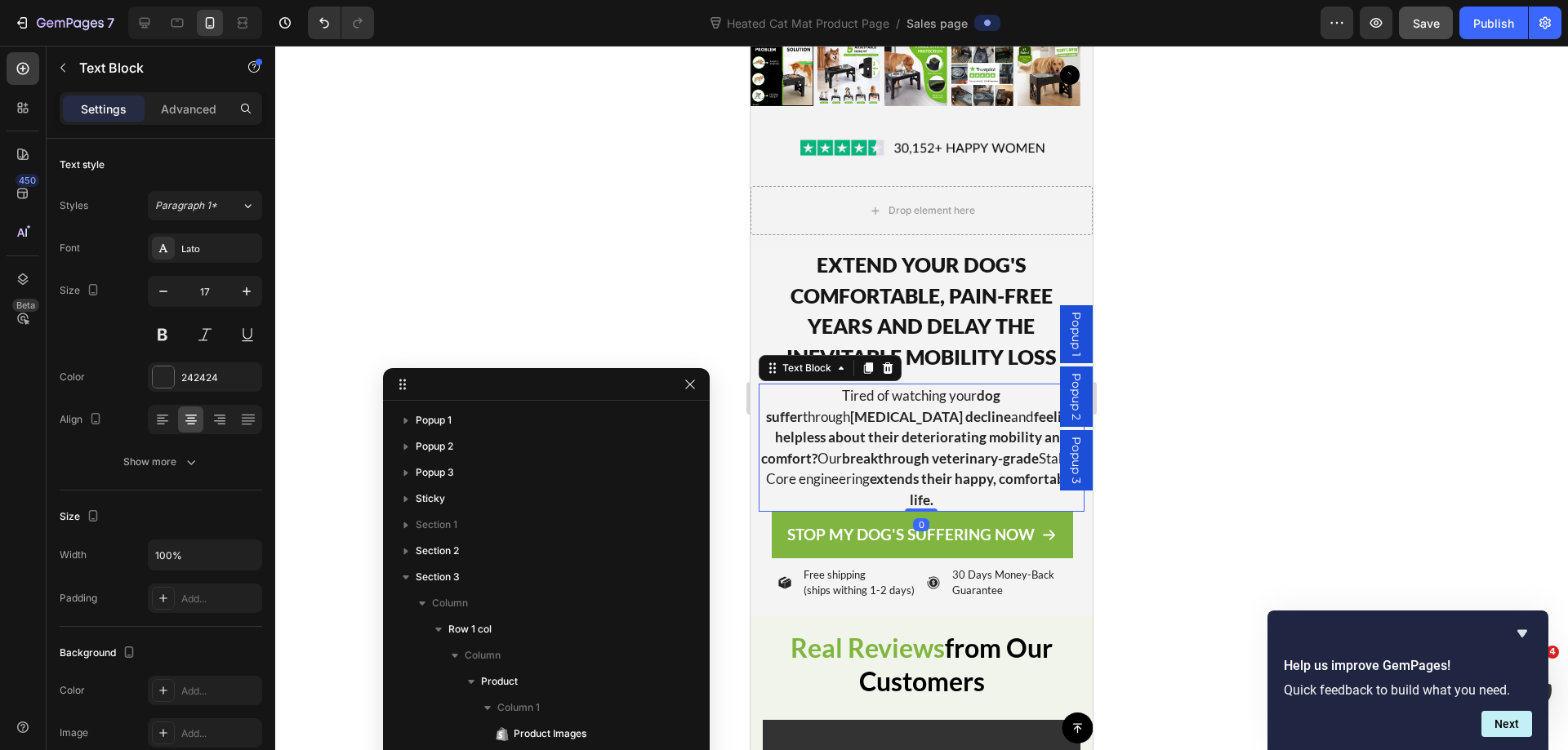
scroll to position [517, 0]
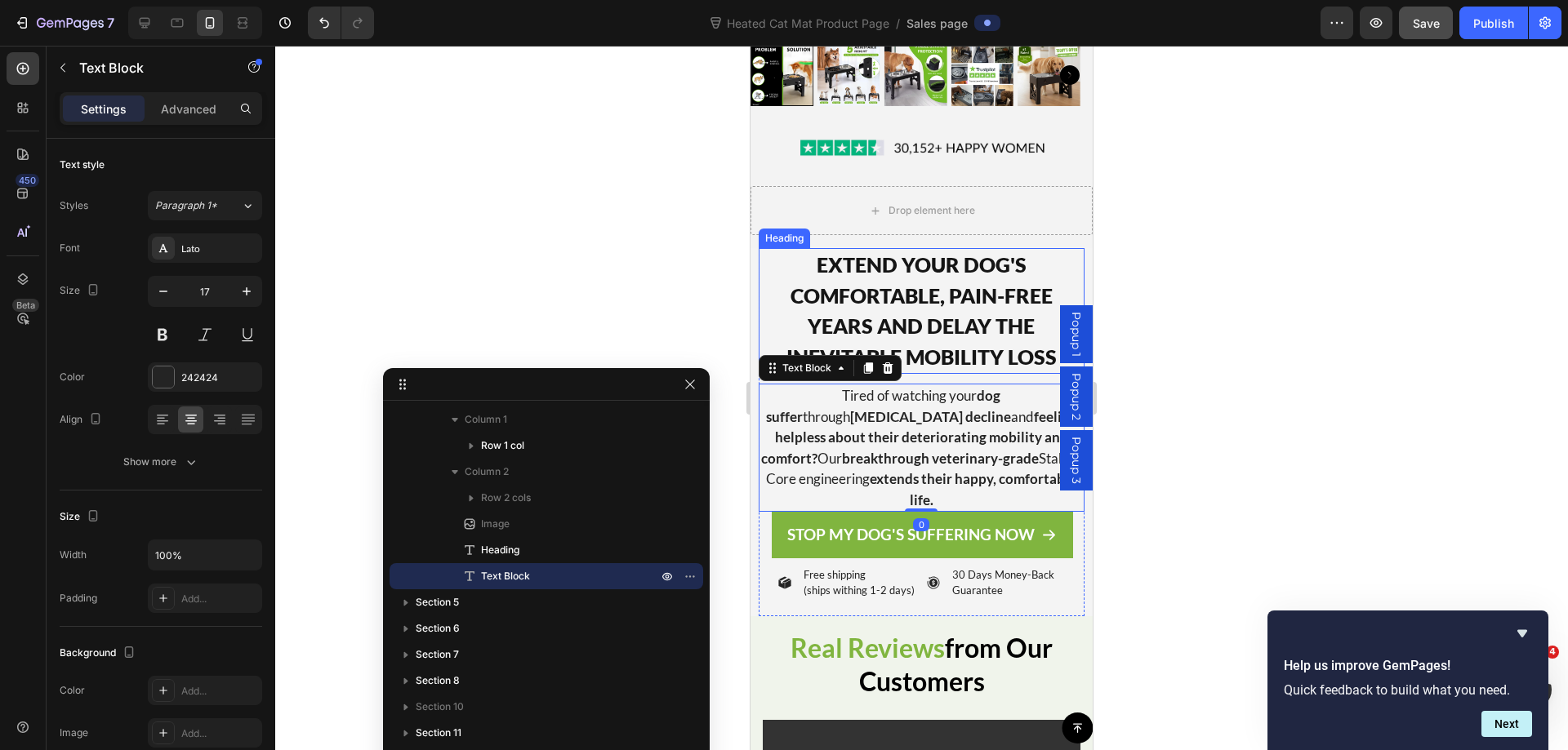
click at [1009, 277] on h2 "EXTEND YOUR DOG'S COMFORTABLE, PAIN-FREE YEARS AND DELAY THE INEVITABLE MOBILIT…" at bounding box center [920, 311] width 325 height 125
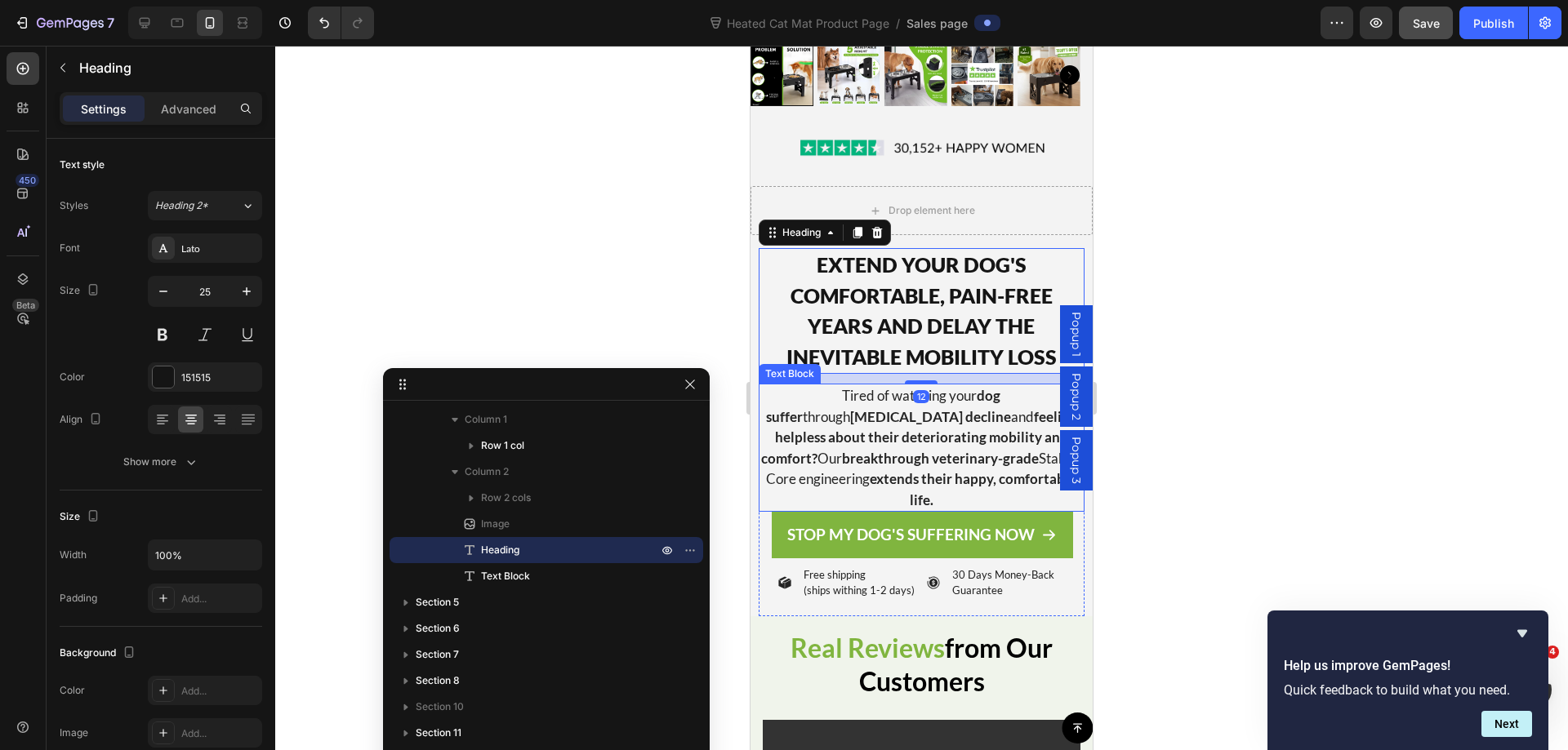
click at [948, 470] on strong "extends their happy, comfortable life." at bounding box center [972, 489] width 206 height 39
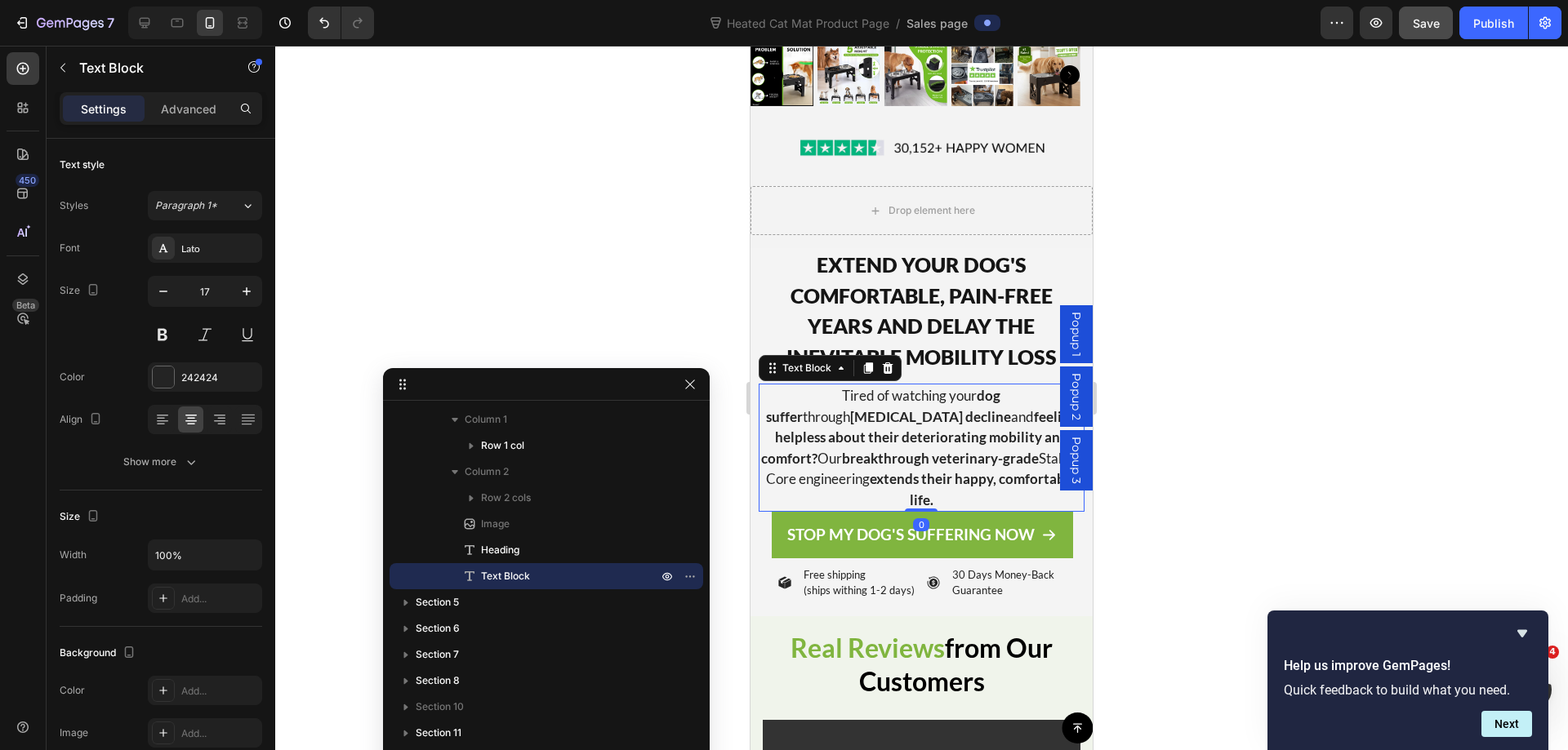
click at [206, 103] on p "Advanced" at bounding box center [188, 109] width 56 height 17
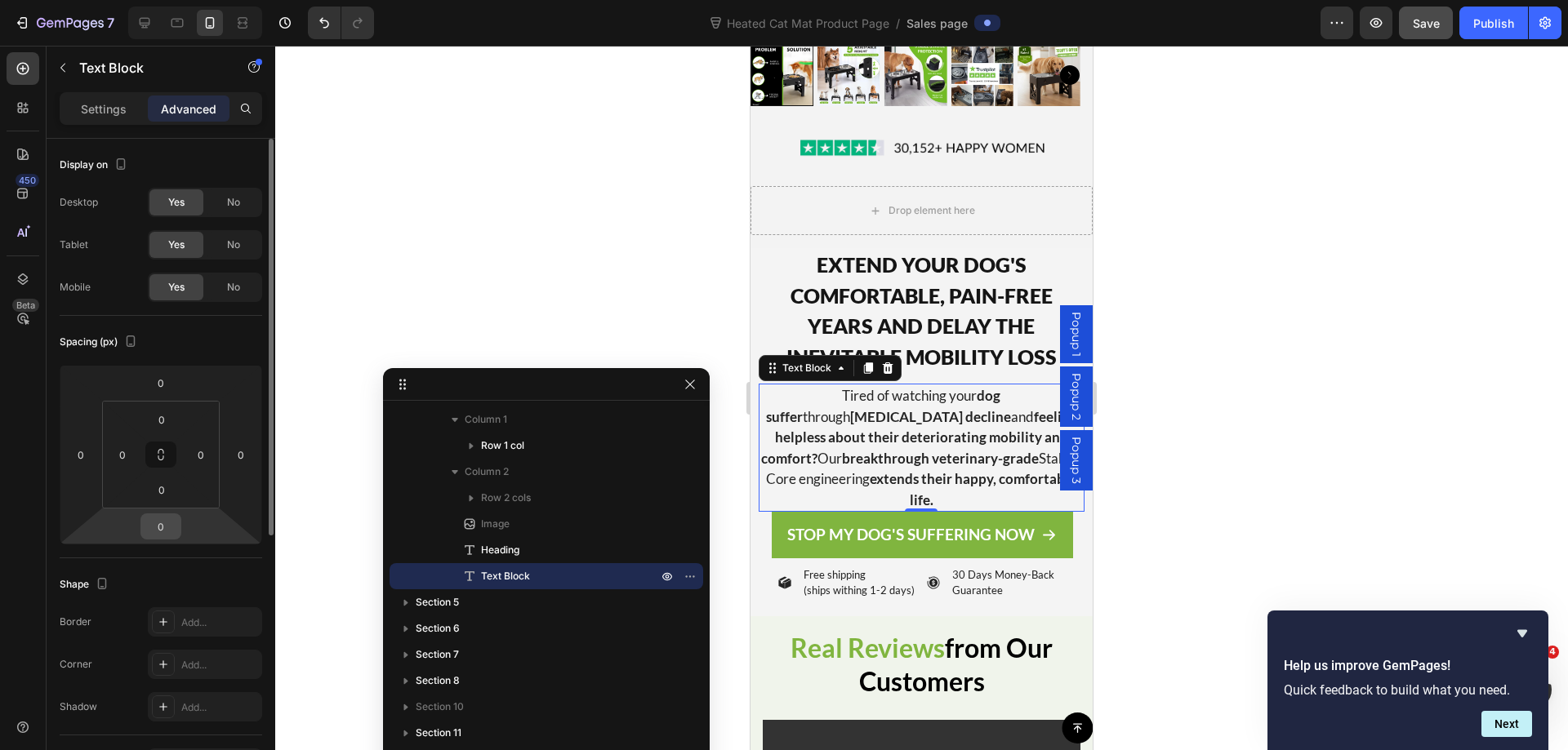
click at [165, 525] on input "0" at bounding box center [160, 526] width 33 height 25
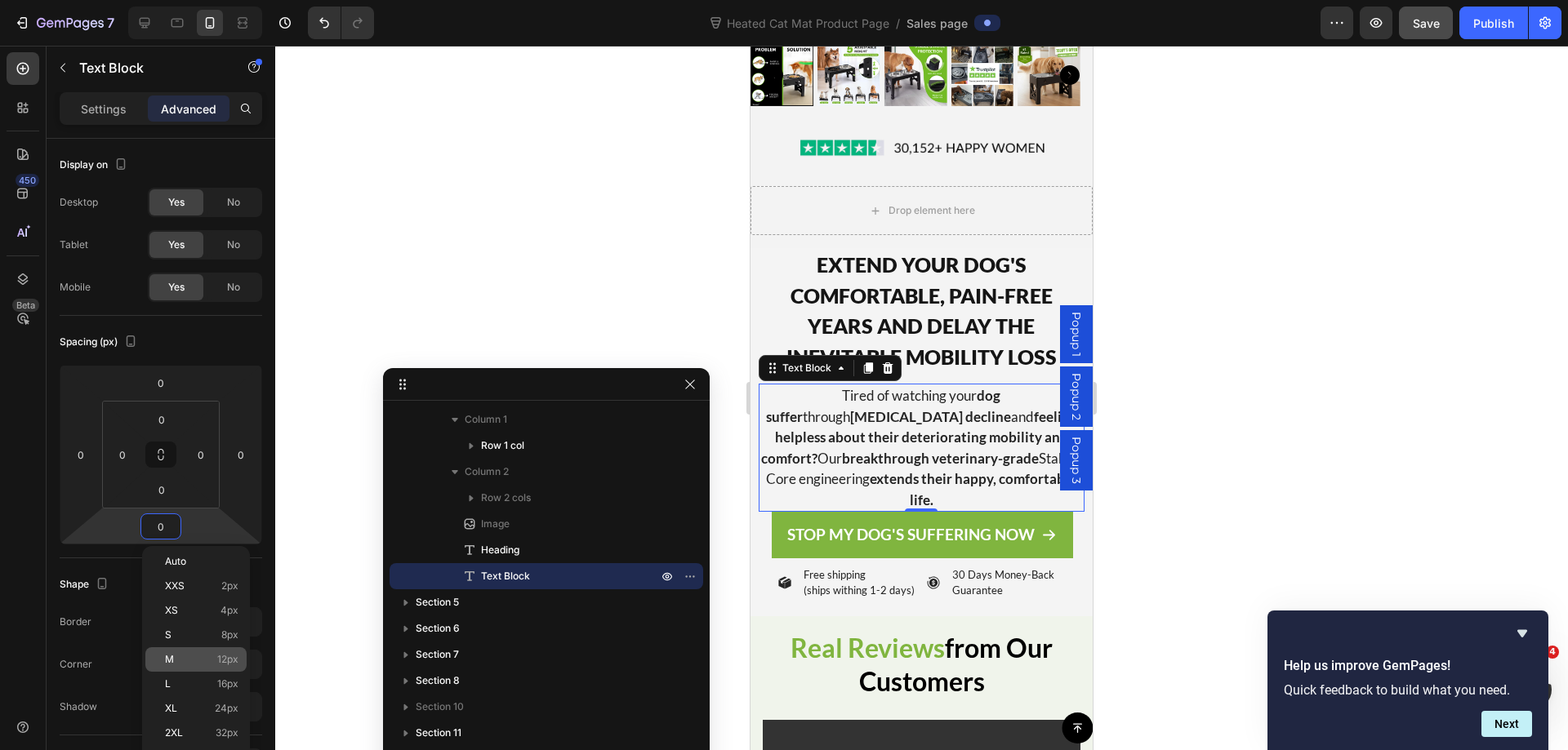
click at [204, 661] on p "M 12px" at bounding box center [202, 658] width 74 height 11
type input "12"
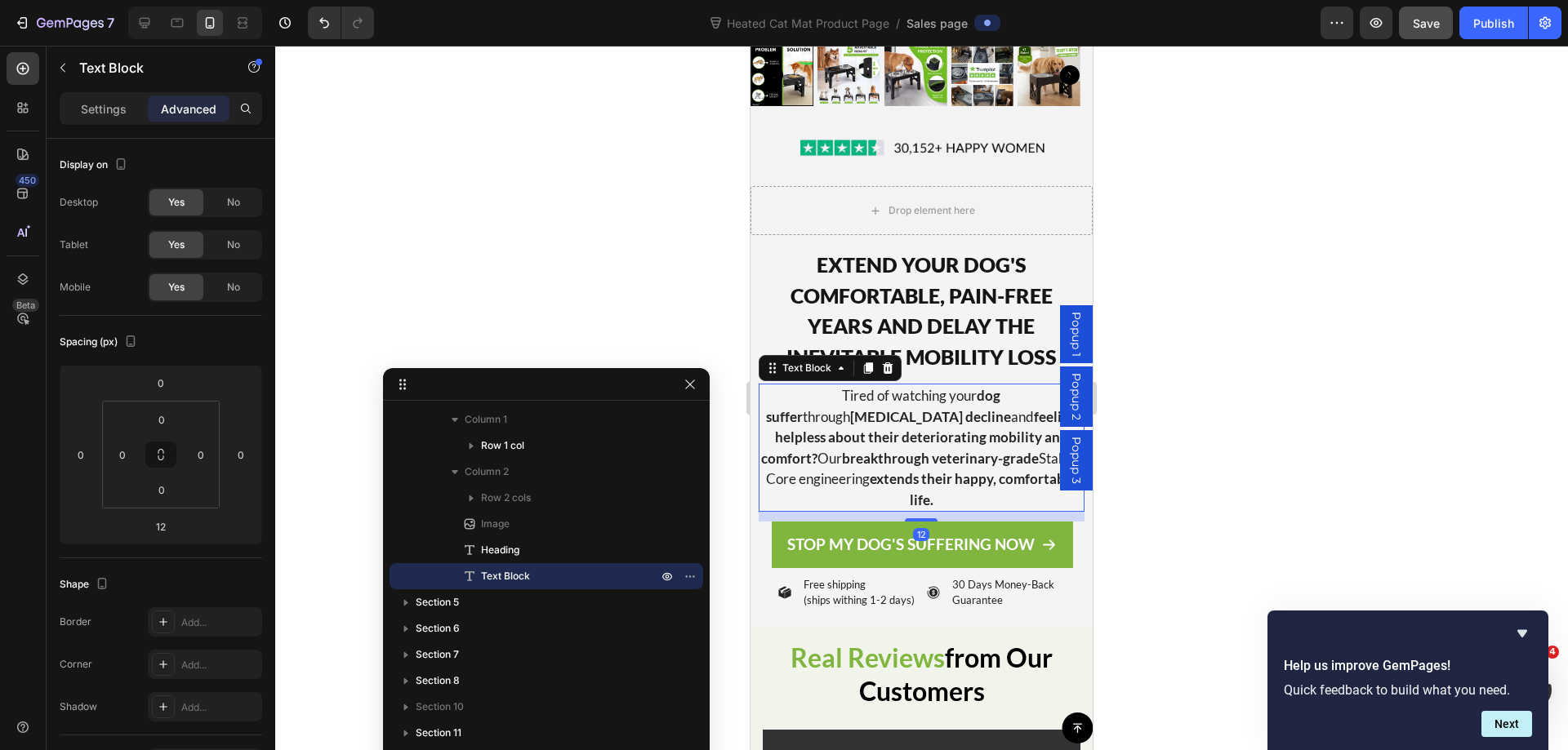
click at [1324, 339] on div at bounding box center [920, 397] width 1292 height 704
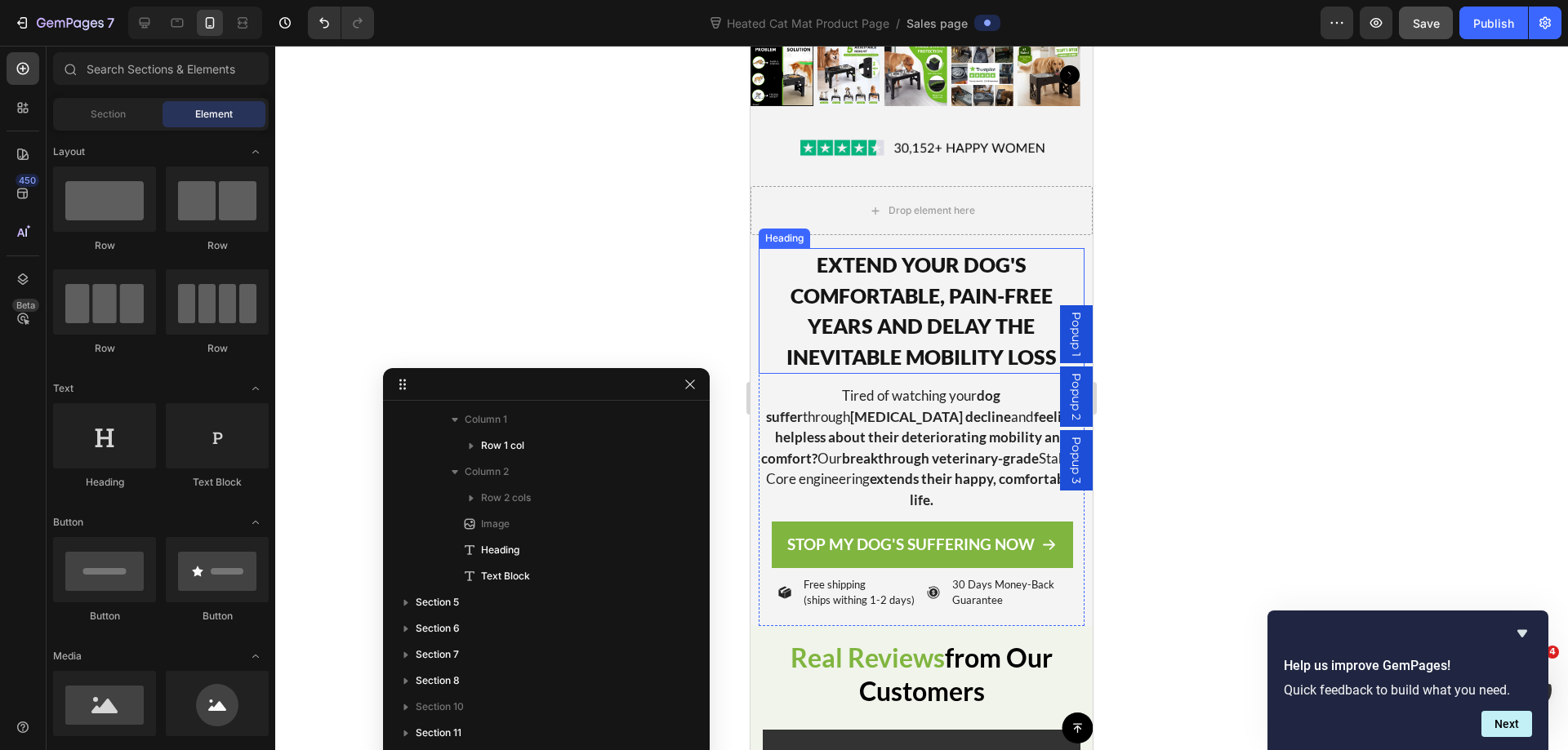
scroll to position [13, 0]
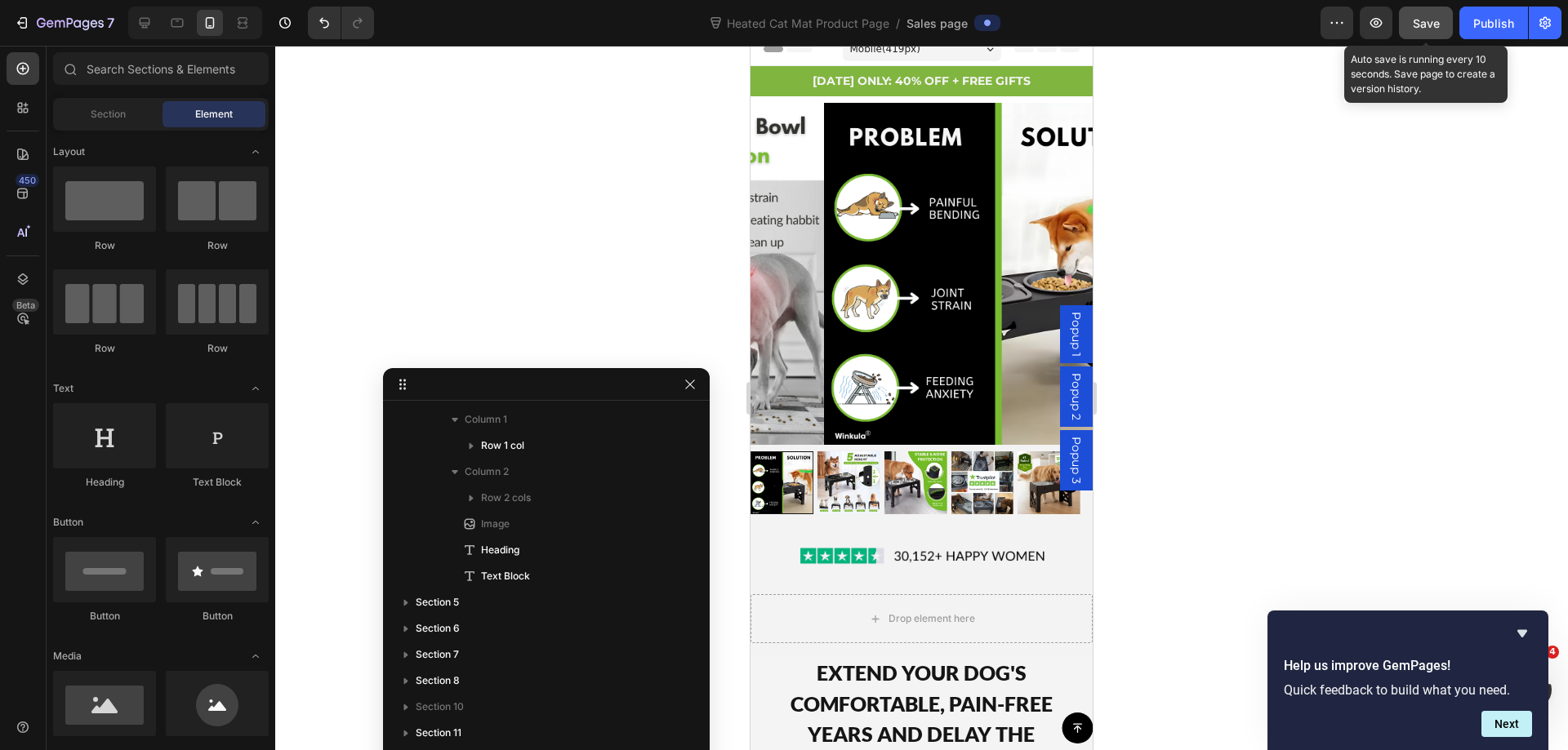
click at [1440, 28] on button "Save" at bounding box center [1426, 23] width 54 height 33
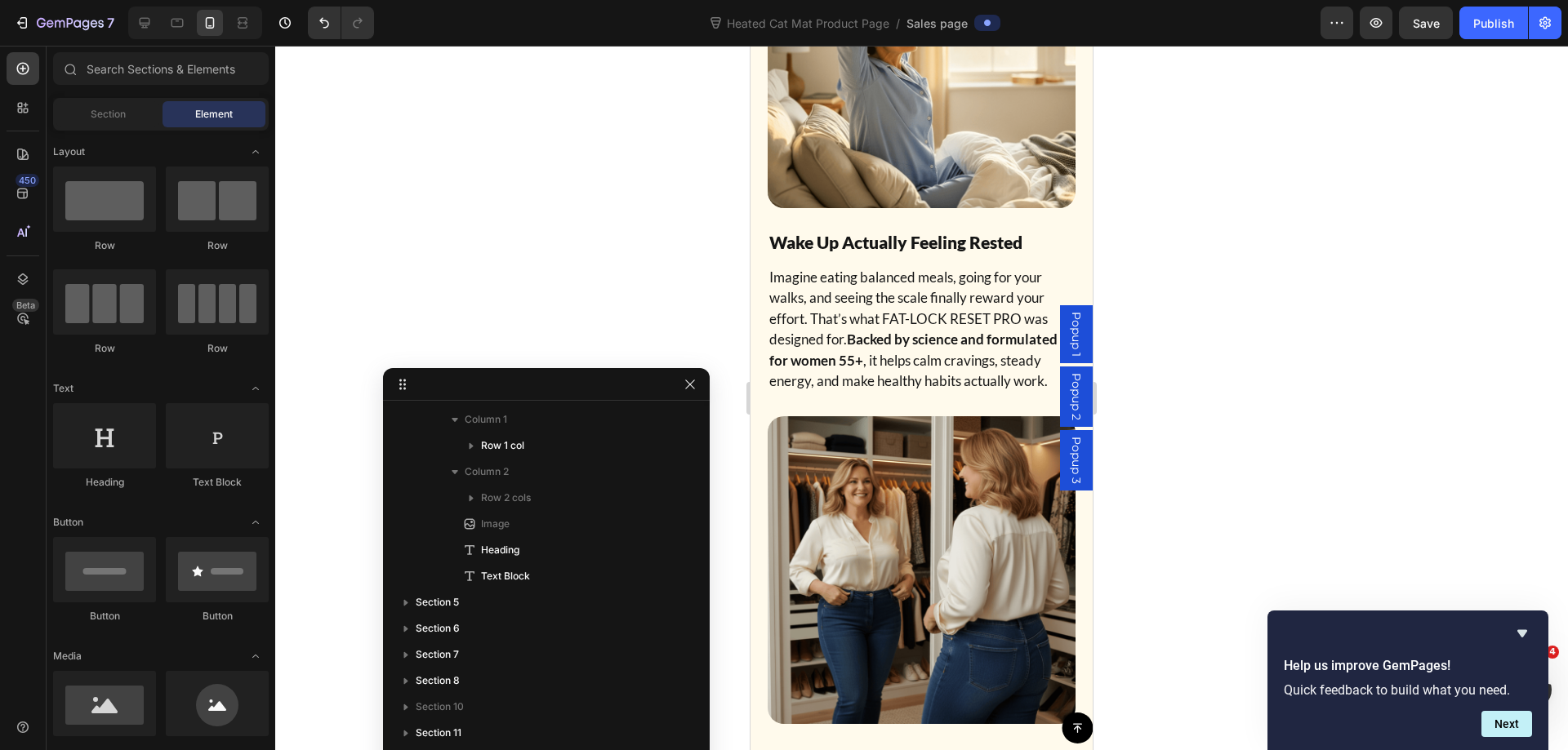
scroll to position [9319, 0]
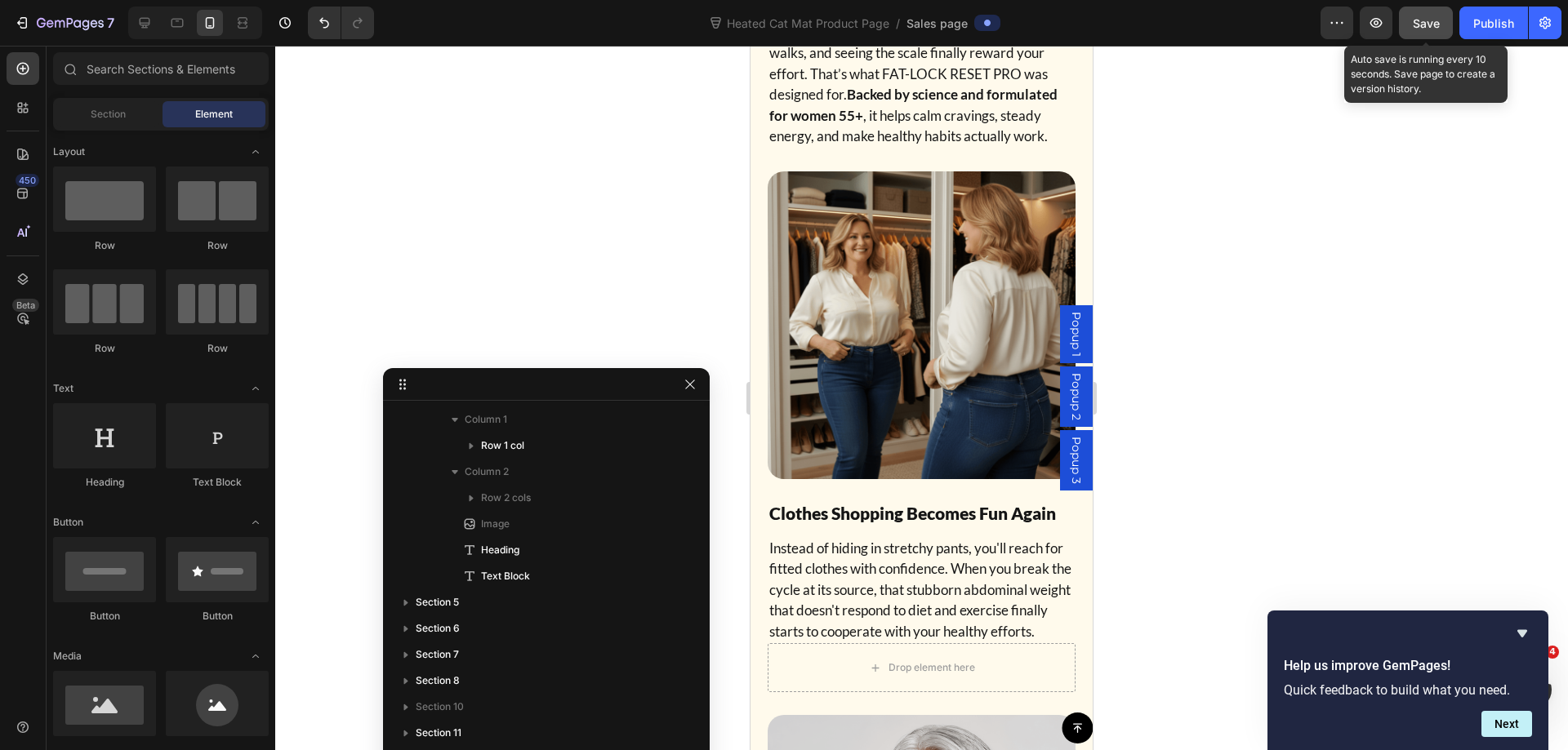
click at [1415, 30] on div "Save" at bounding box center [1426, 23] width 27 height 17
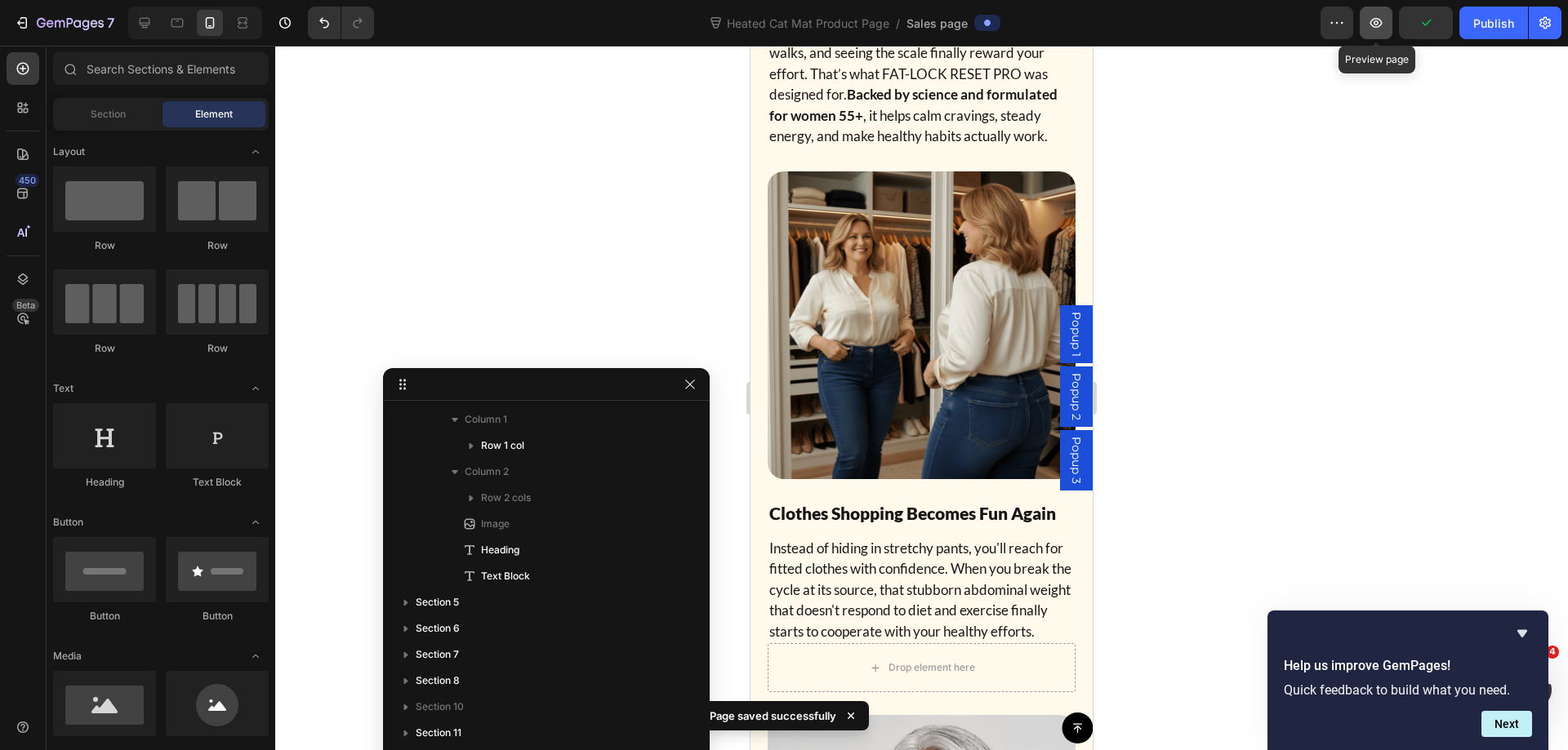
click at [1377, 18] on icon "button" at bounding box center [1376, 23] width 16 height 16
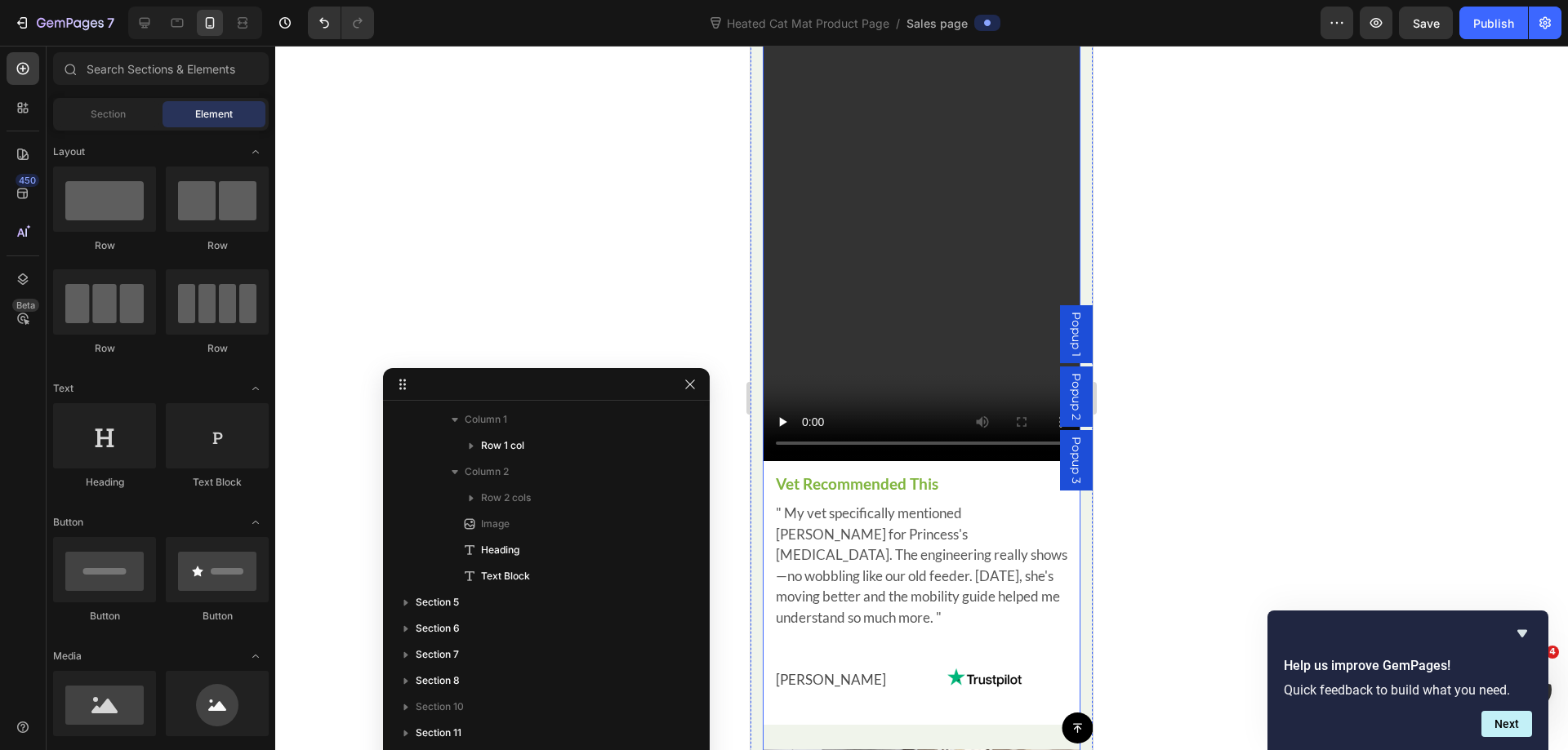
scroll to position [1414, 0]
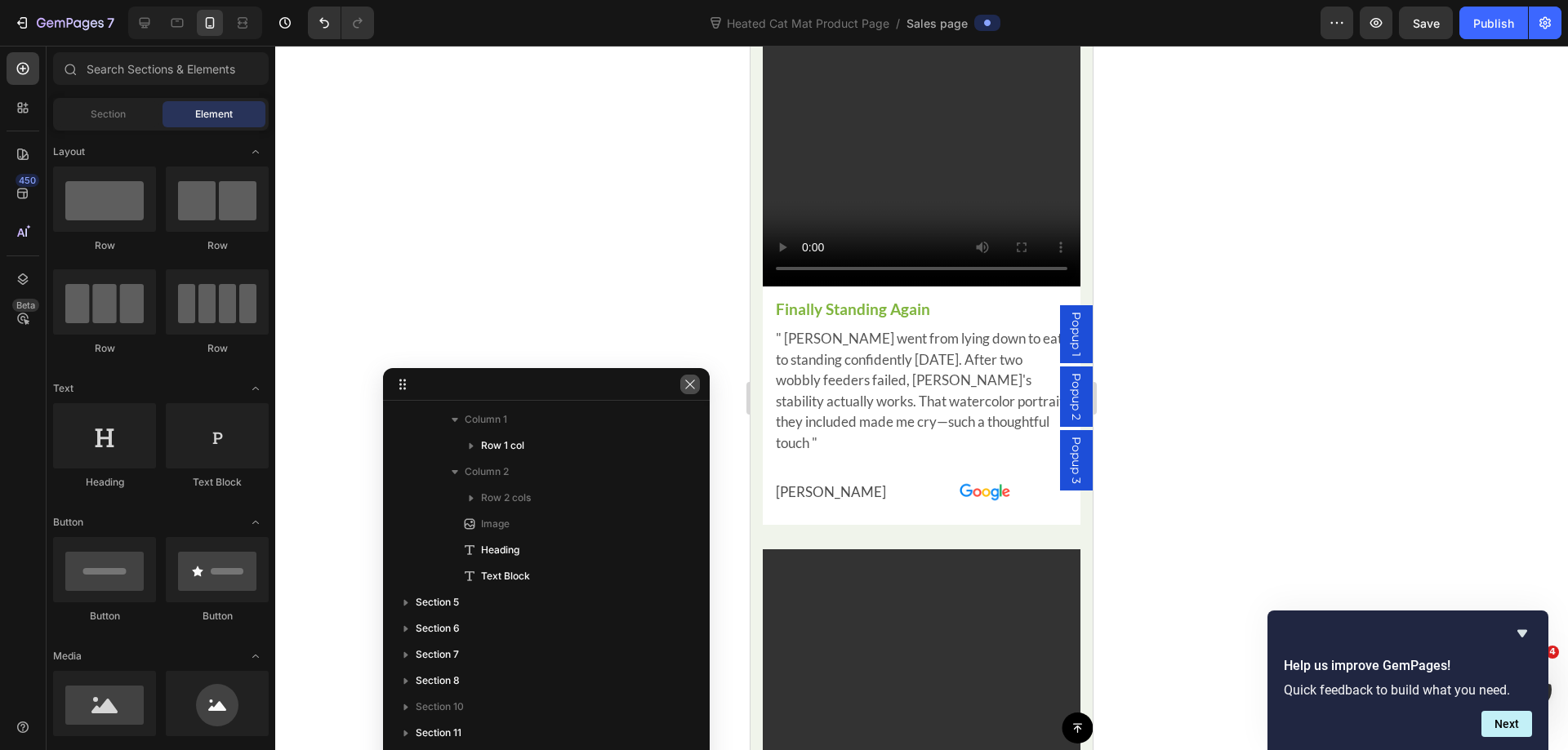
click at [687, 390] on icon "button" at bounding box center [689, 383] width 13 height 13
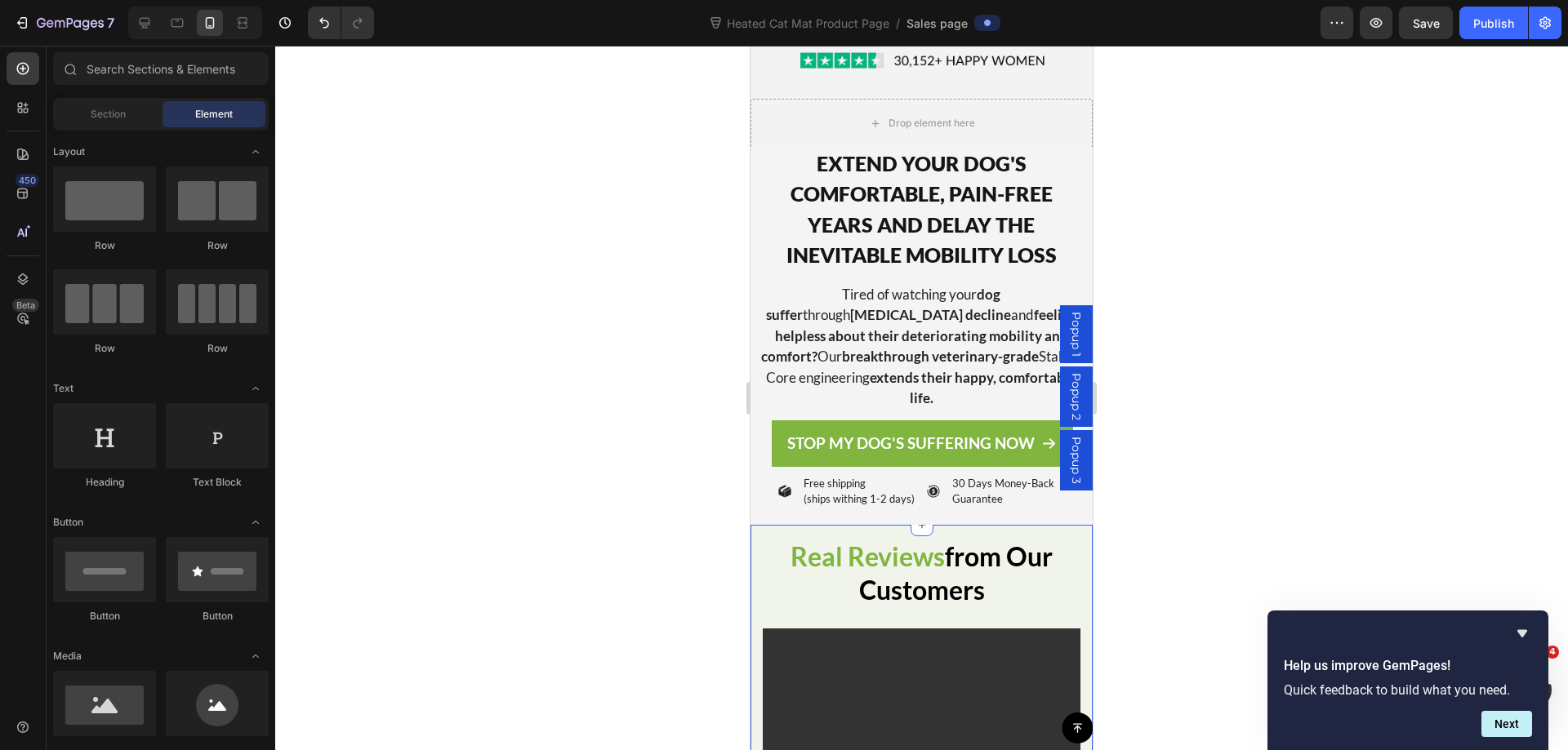
scroll to position [517, 0]
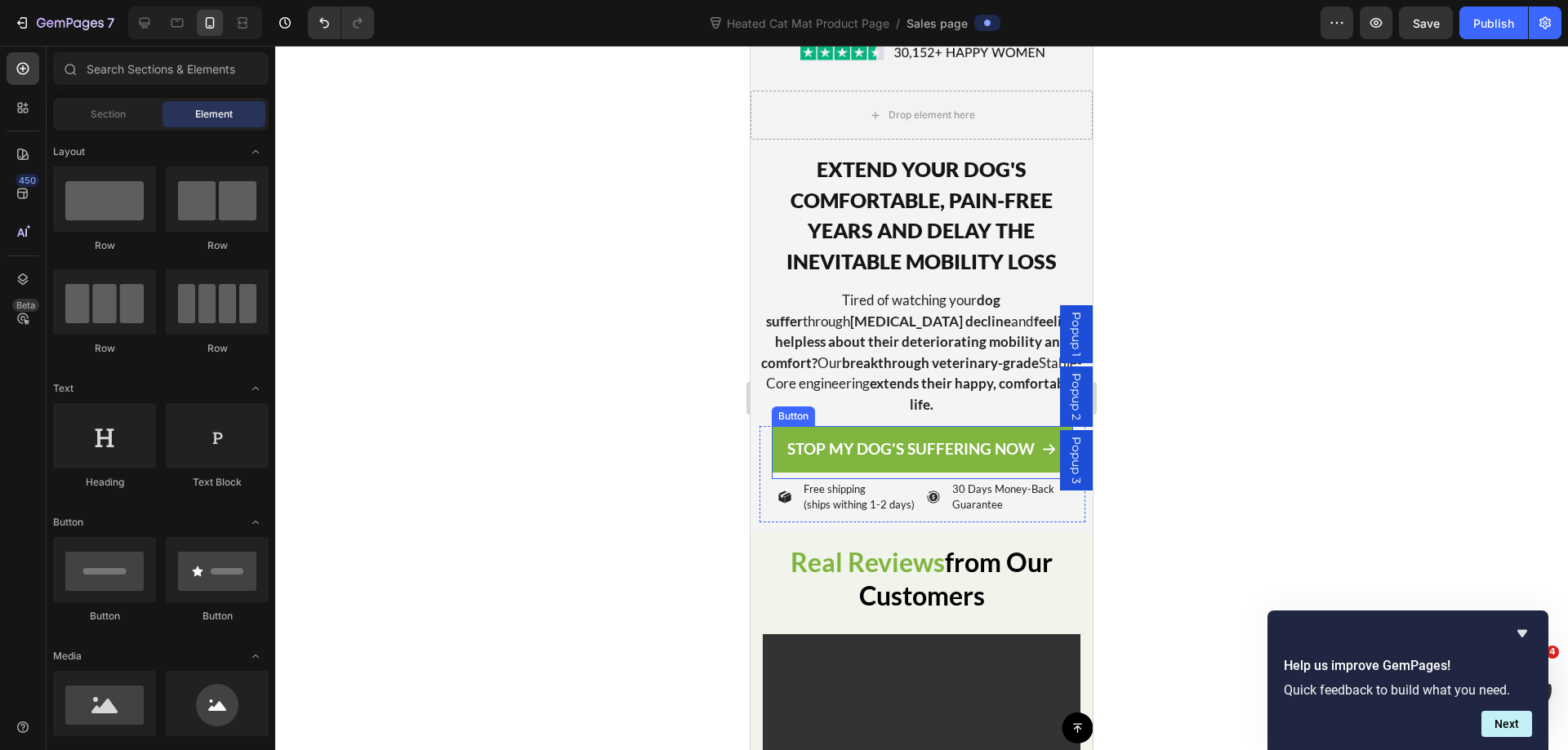
click at [794, 426] on link "STOP MY DOG'S SUFFERING NOW" at bounding box center [921, 449] width 301 height 47
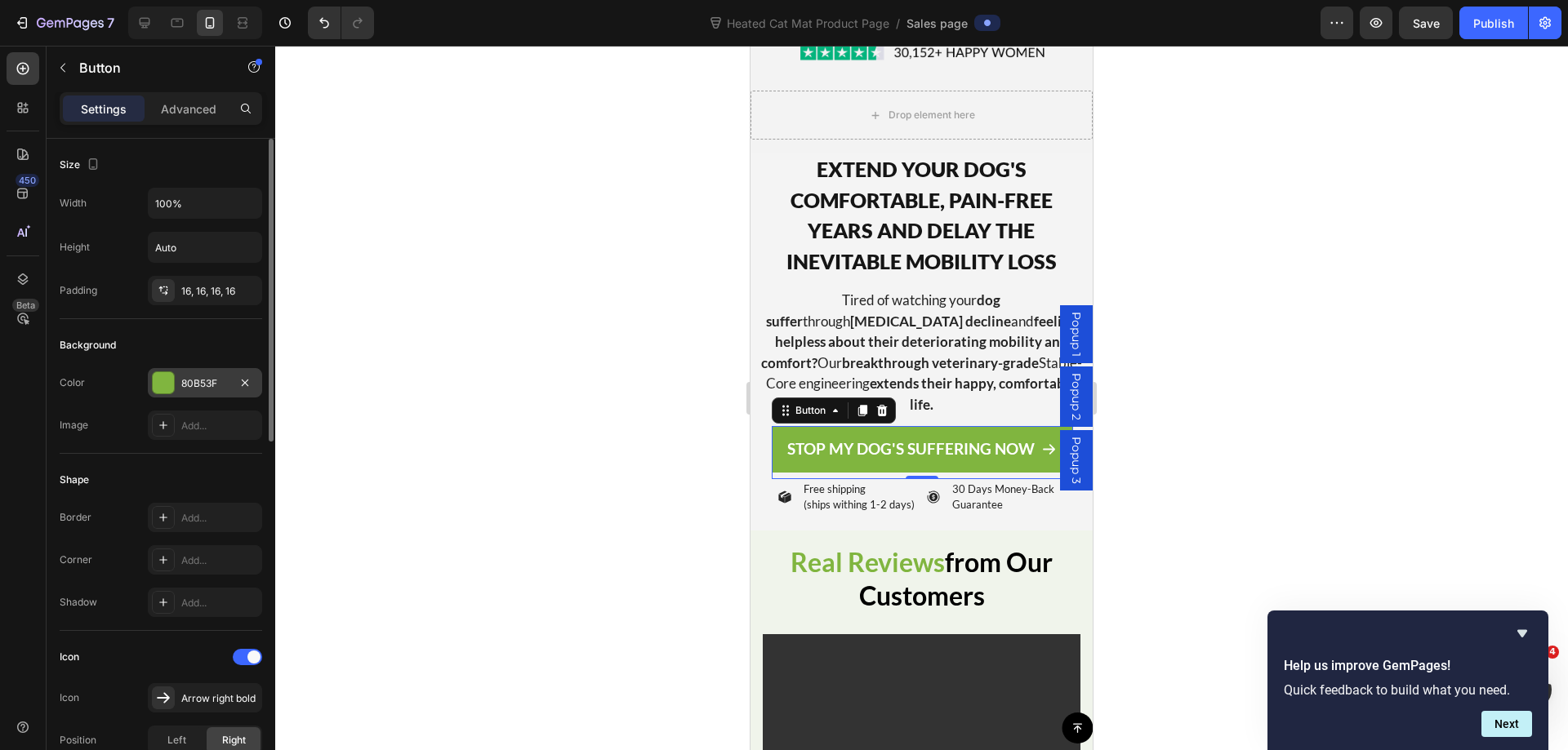
click at [187, 376] on div "80B53F" at bounding box center [205, 383] width 48 height 15
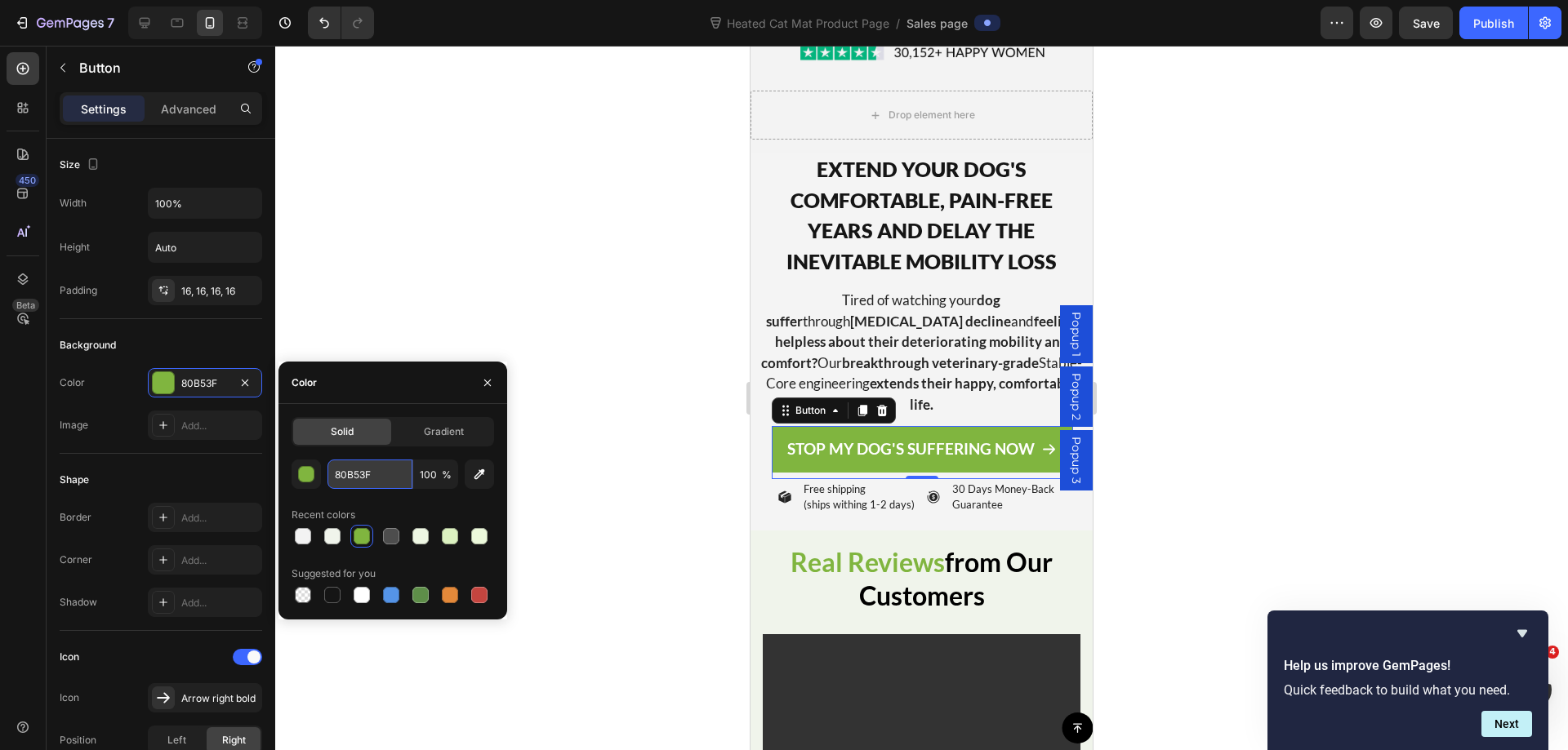
click at [355, 480] on input "80B53F" at bounding box center [370, 474] width 85 height 30
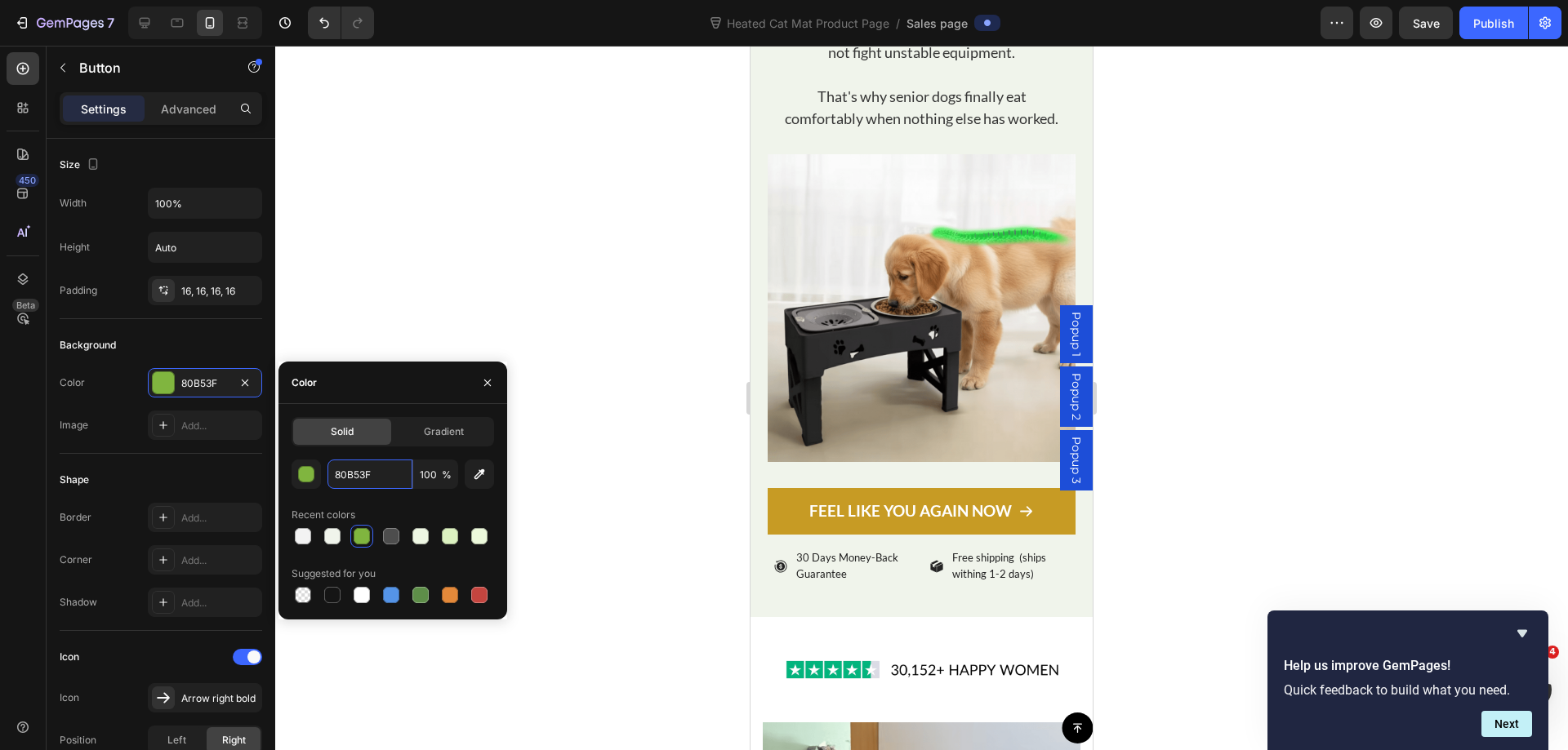
scroll to position [6231, 0]
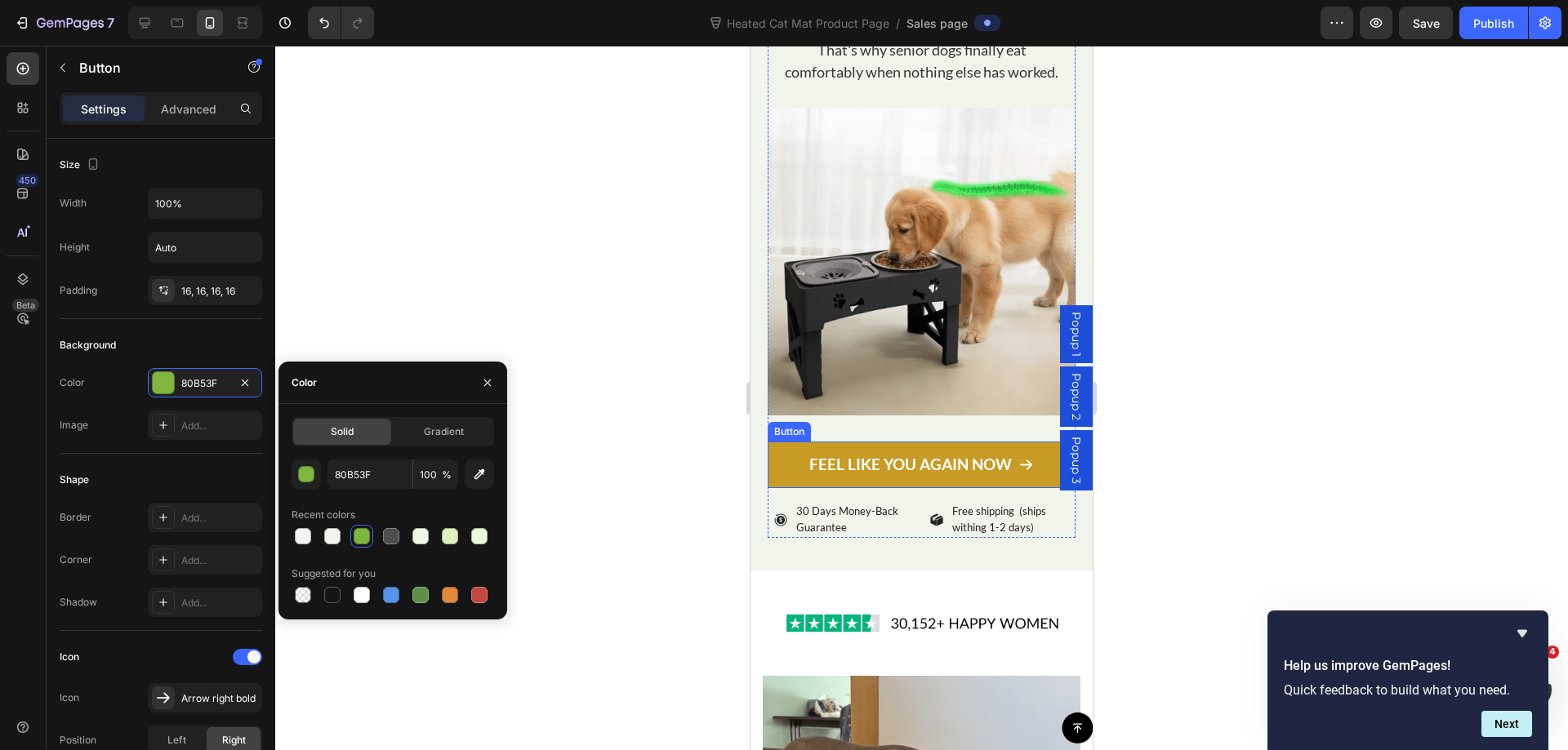
click at [778, 488] on link "FEEL LIKE YOU AGAIN NOW" at bounding box center [920, 464] width 308 height 47
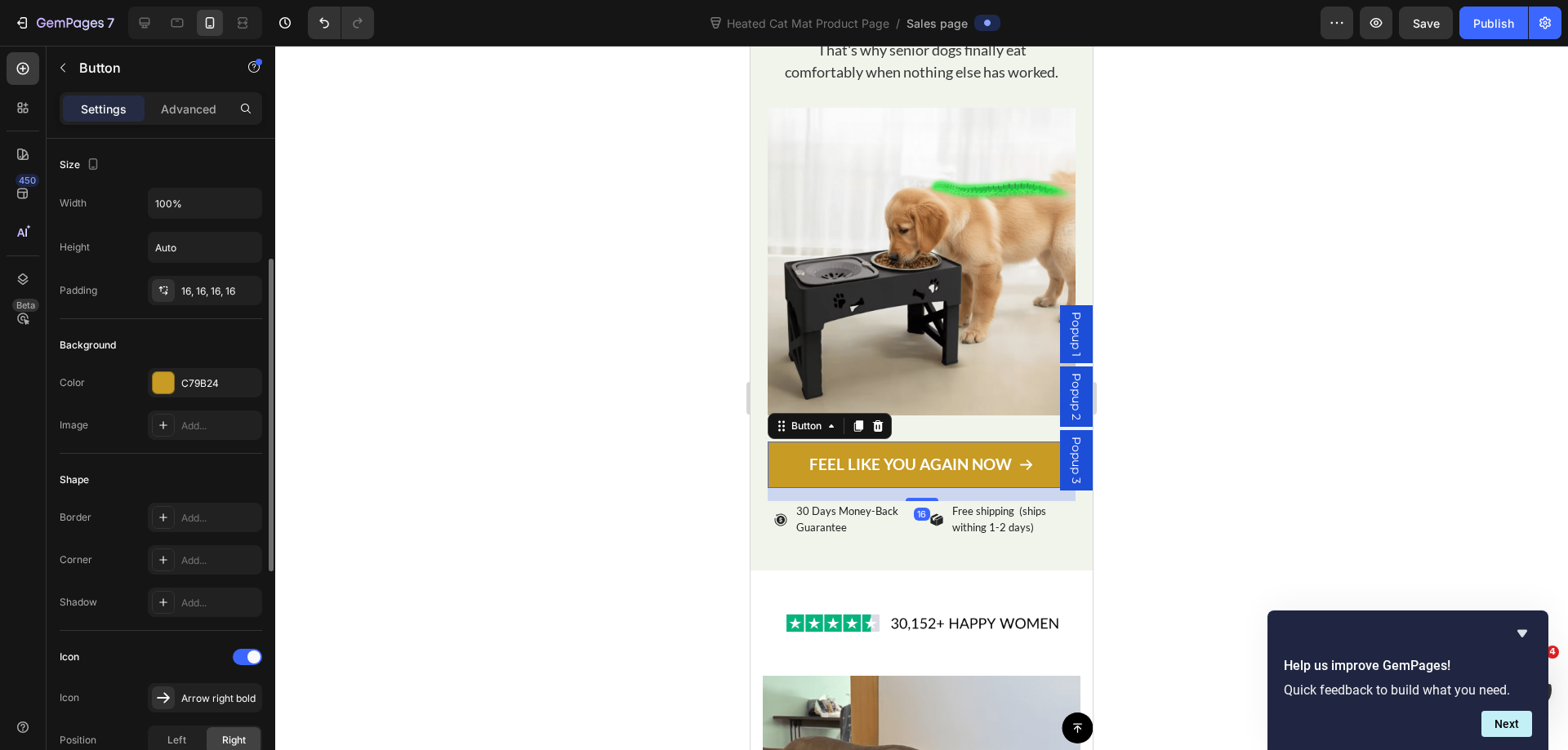
scroll to position [82, 0]
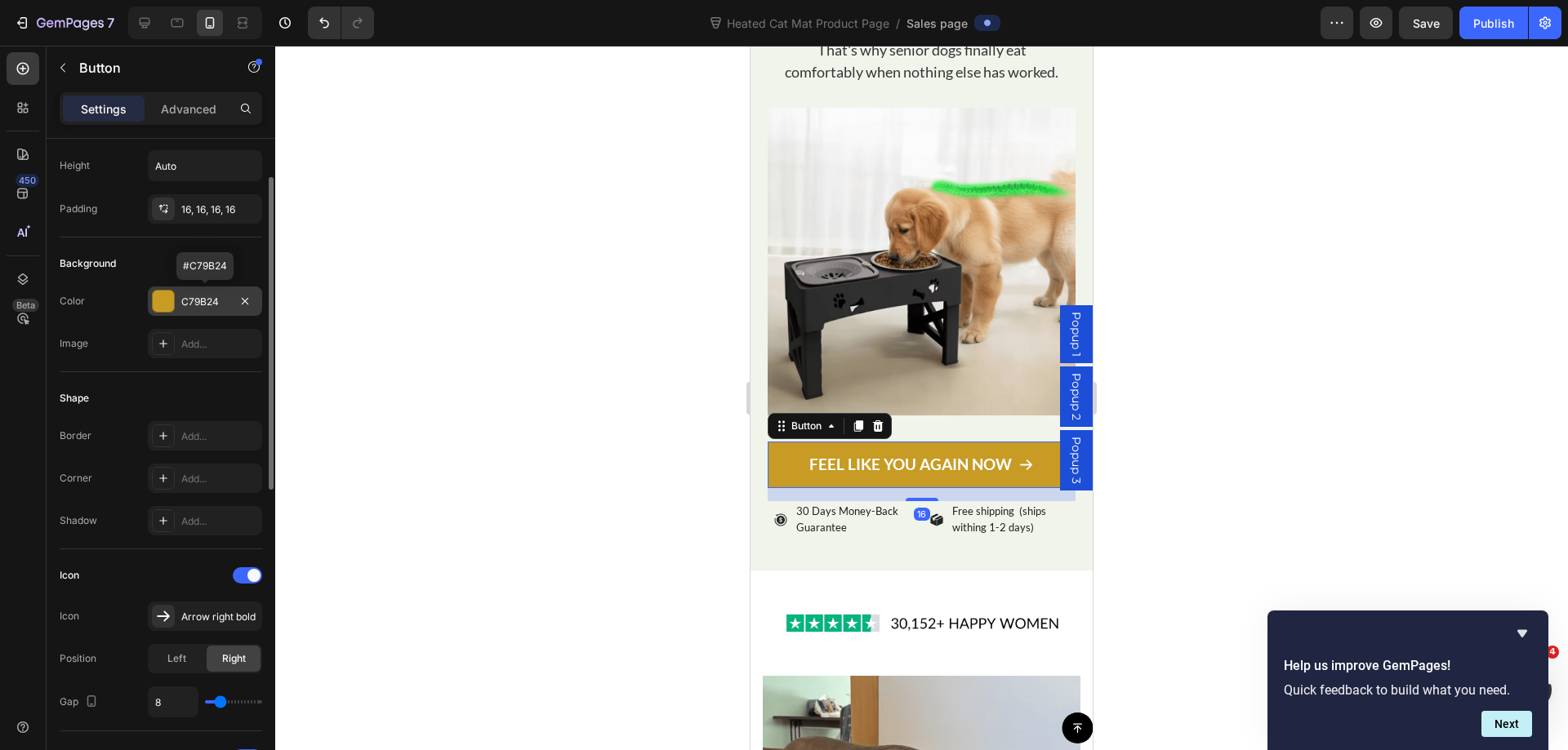
click at [187, 300] on div "C79B24" at bounding box center [205, 302] width 48 height 15
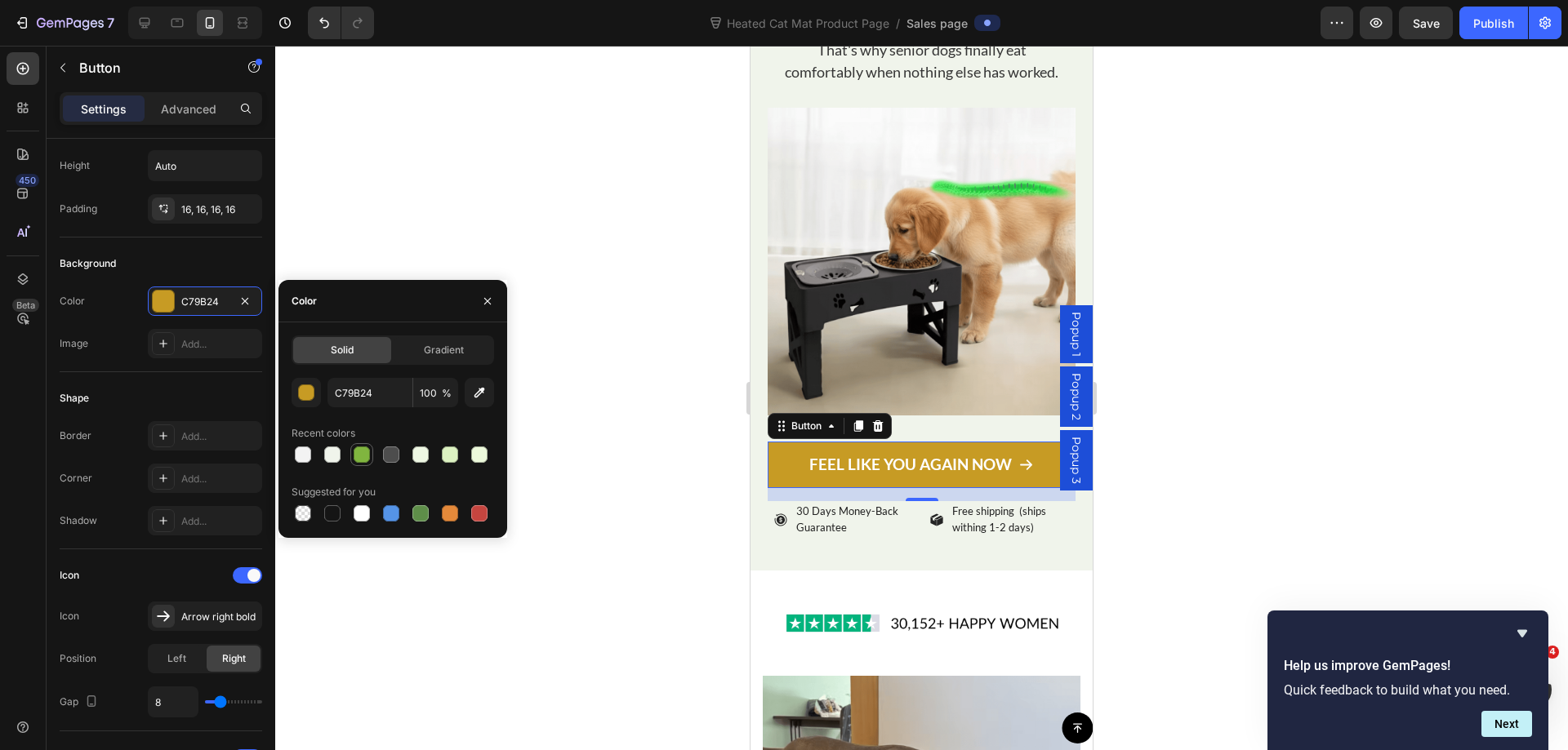
click at [360, 452] on div at bounding box center [362, 454] width 16 height 16
type input "80B53F"
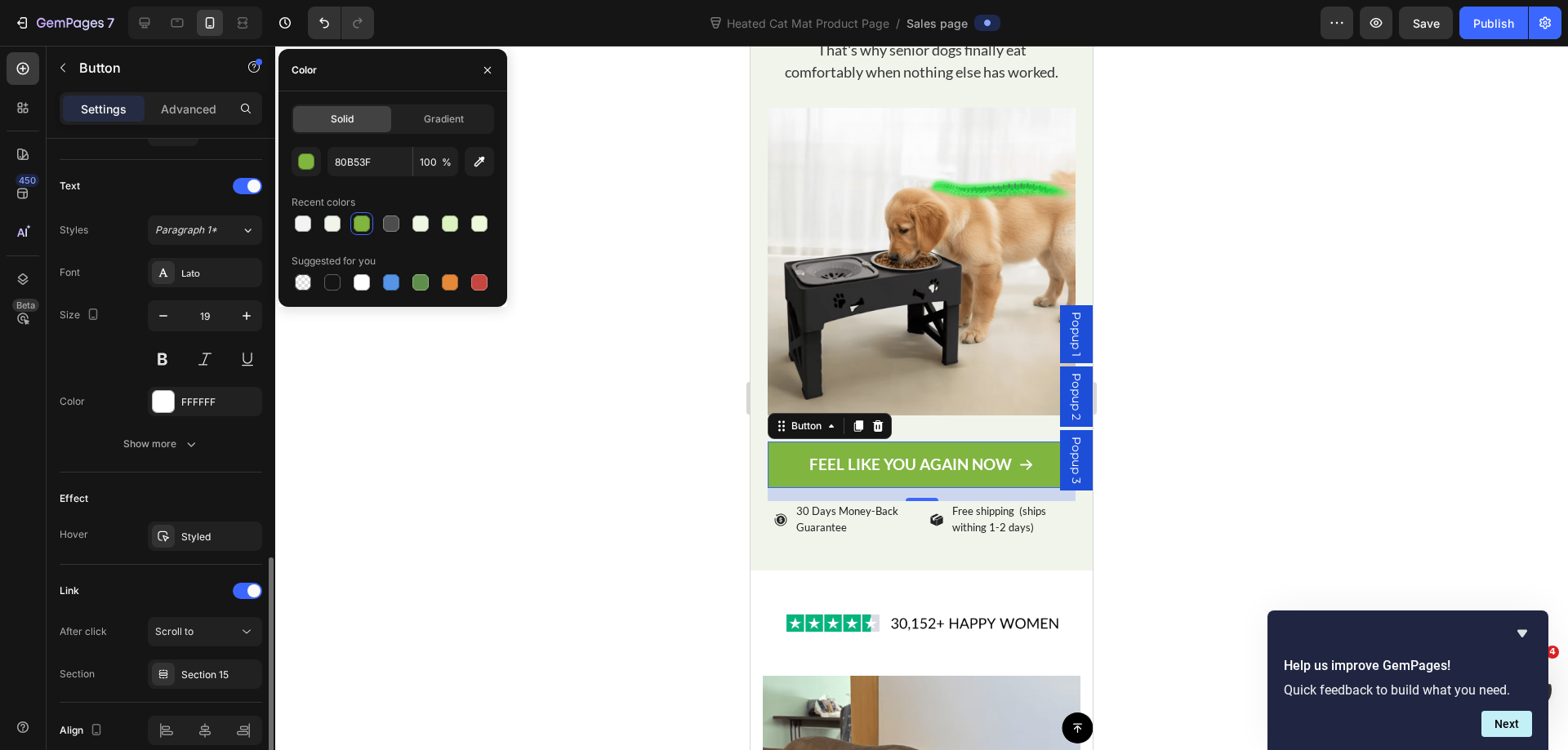
scroll to position [726, 0]
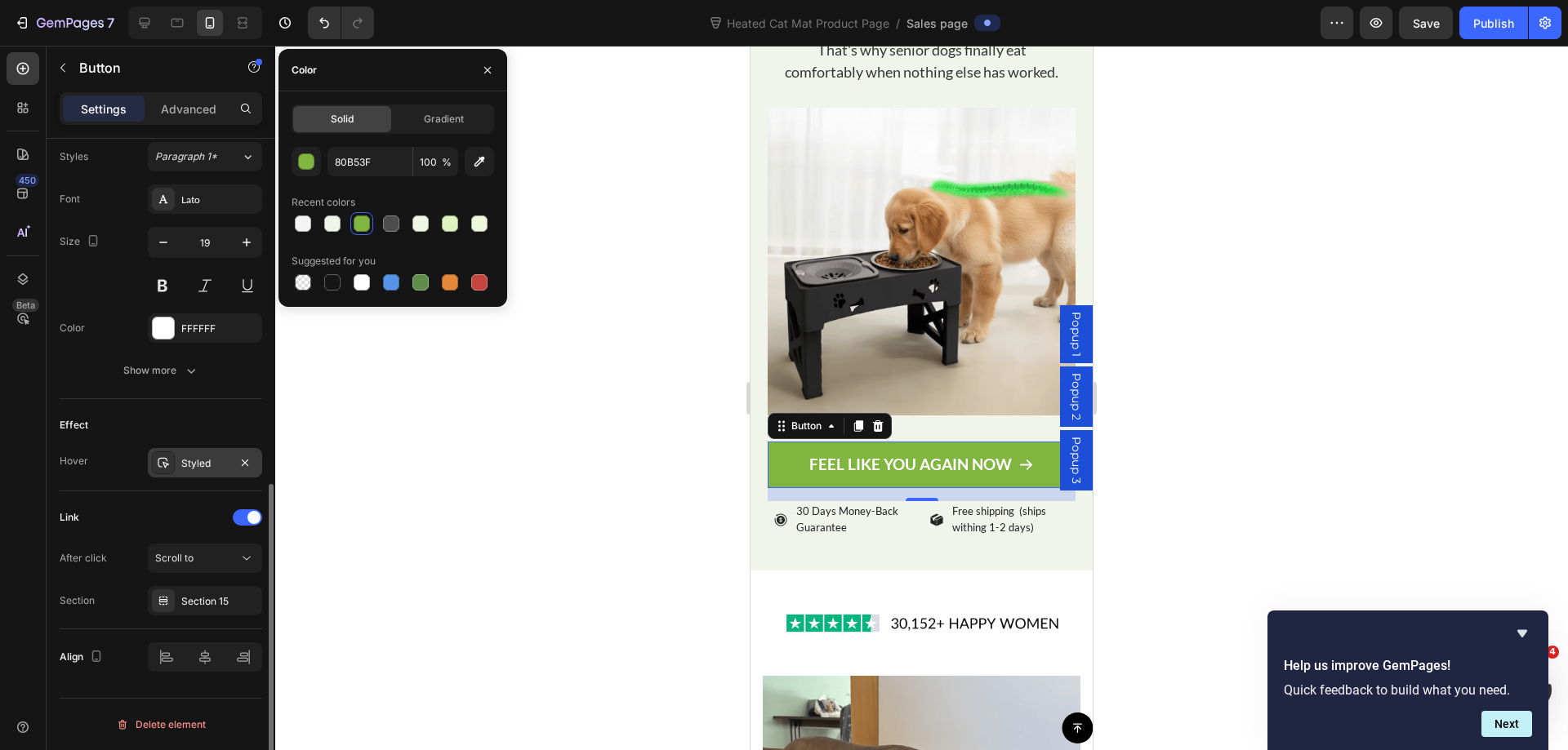
click at [199, 468] on div "Styled" at bounding box center [205, 463] width 48 height 15
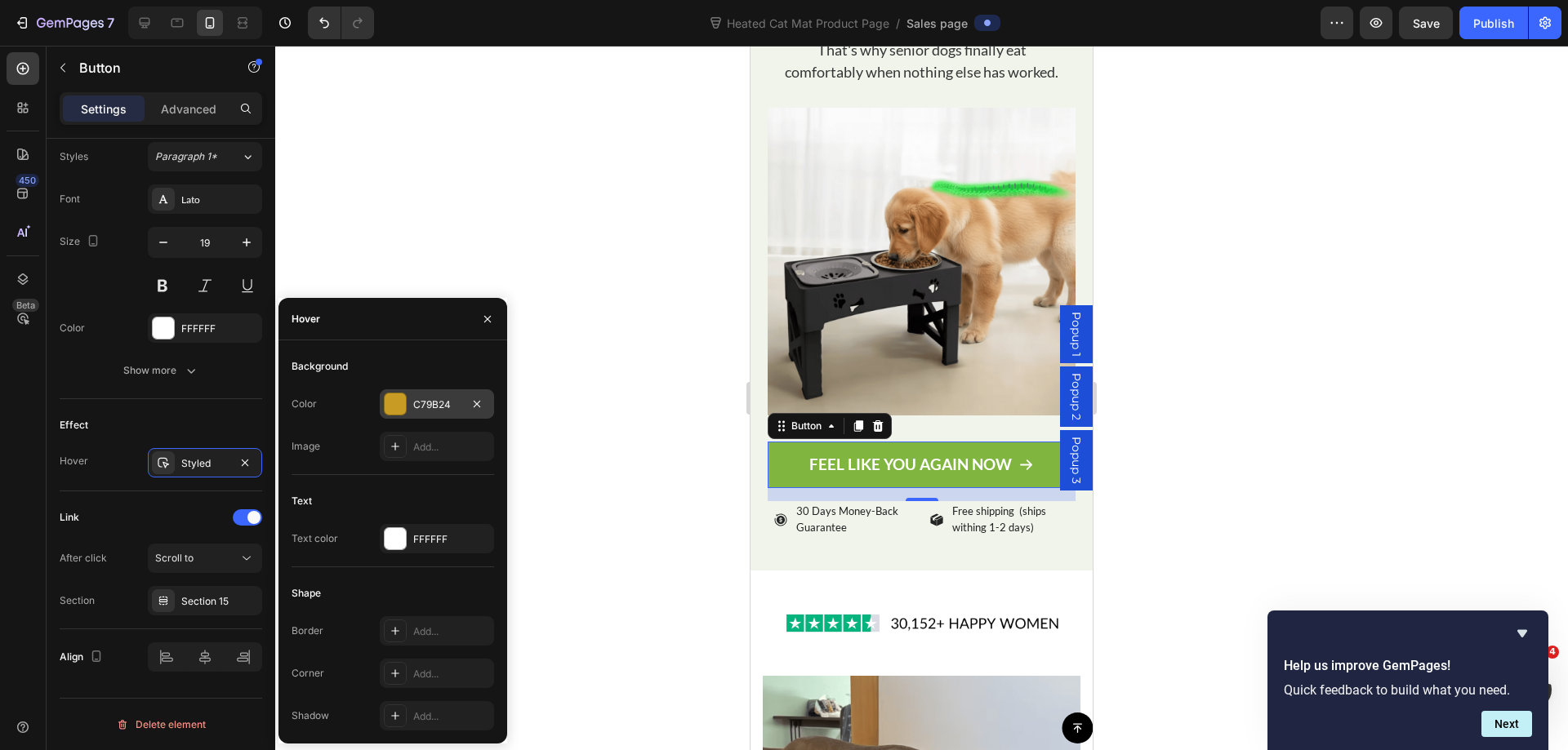
click at [428, 390] on div "C79B24" at bounding box center [436, 404] width 115 height 30
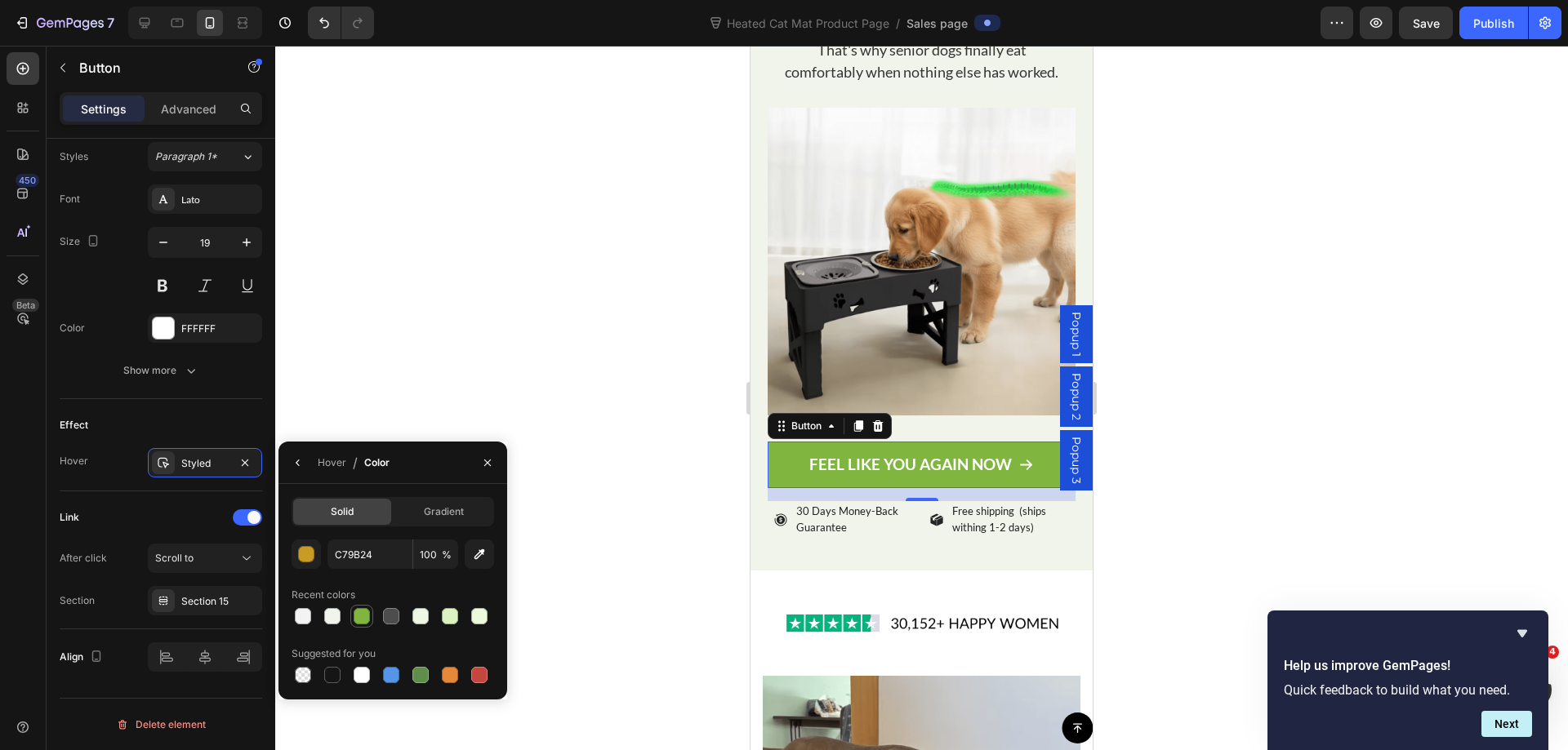
click at [355, 618] on div at bounding box center [362, 617] width 16 height 16
type input "80B53F"
click at [1321, 285] on div at bounding box center [920, 397] width 1292 height 704
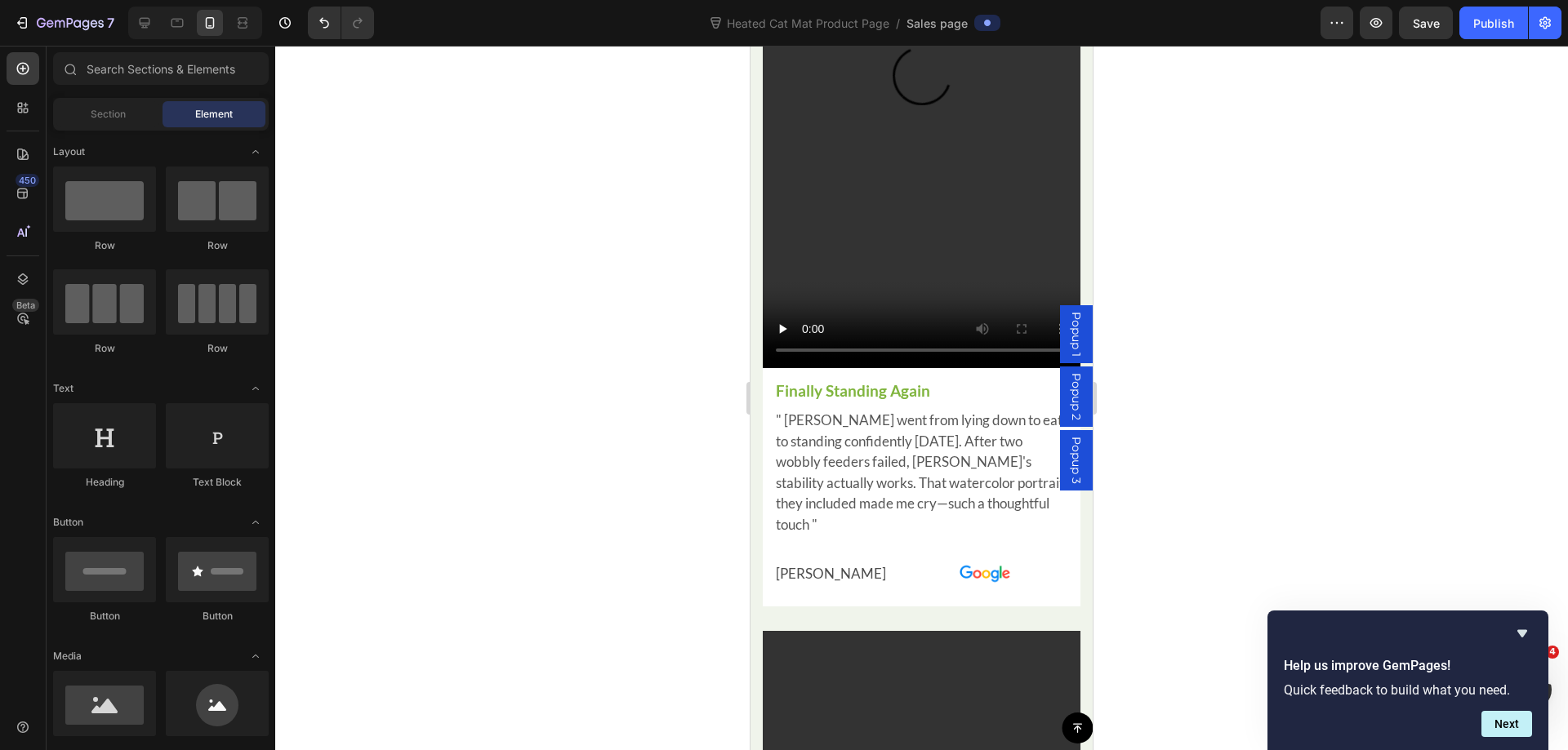
scroll to position [435, 0]
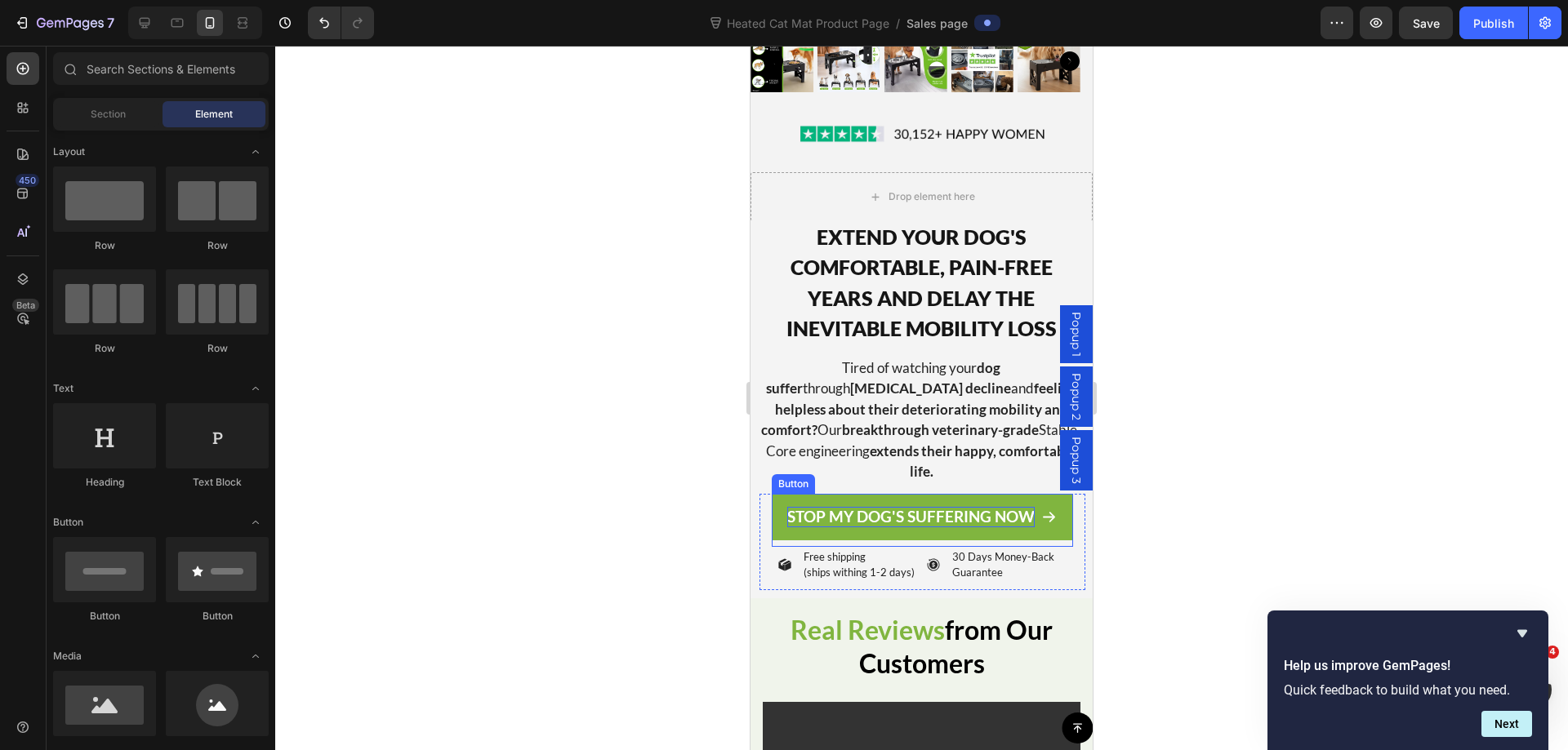
click at [913, 507] on p "STOP MY DOG'S SUFFERING NOW" at bounding box center [911, 517] width 247 height 20
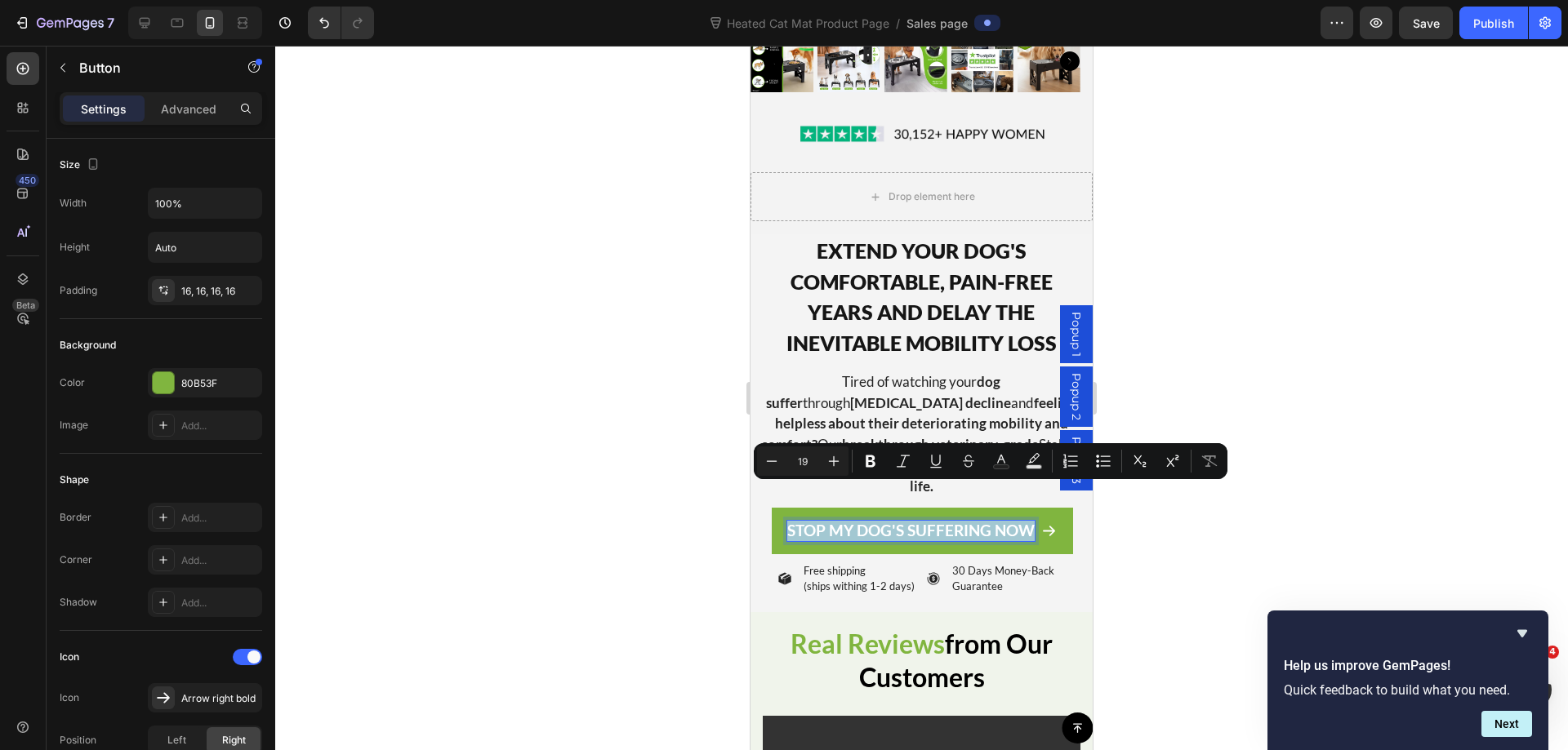
copy p "STOP MY DOG'S SUFFERING NOW"
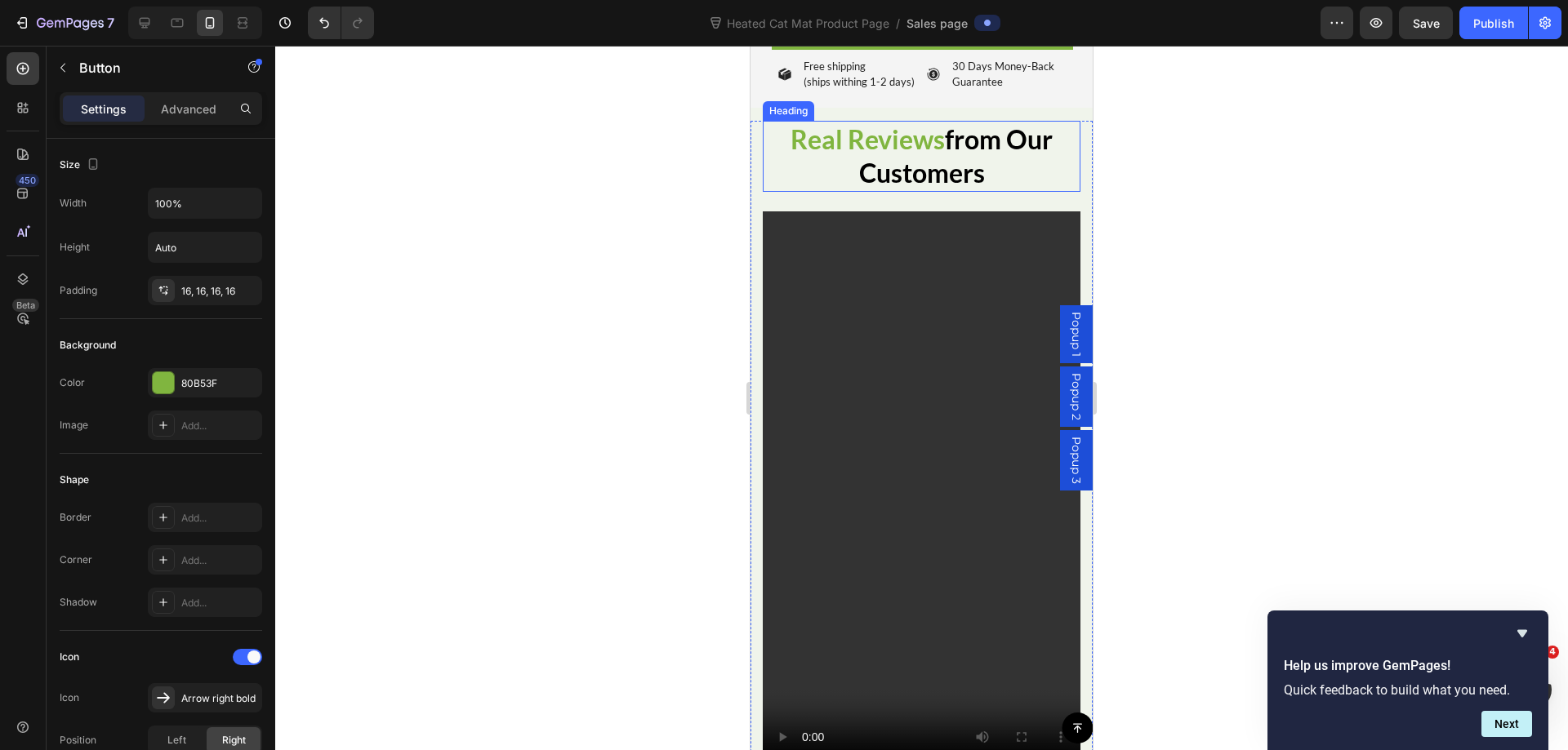
type input "16"
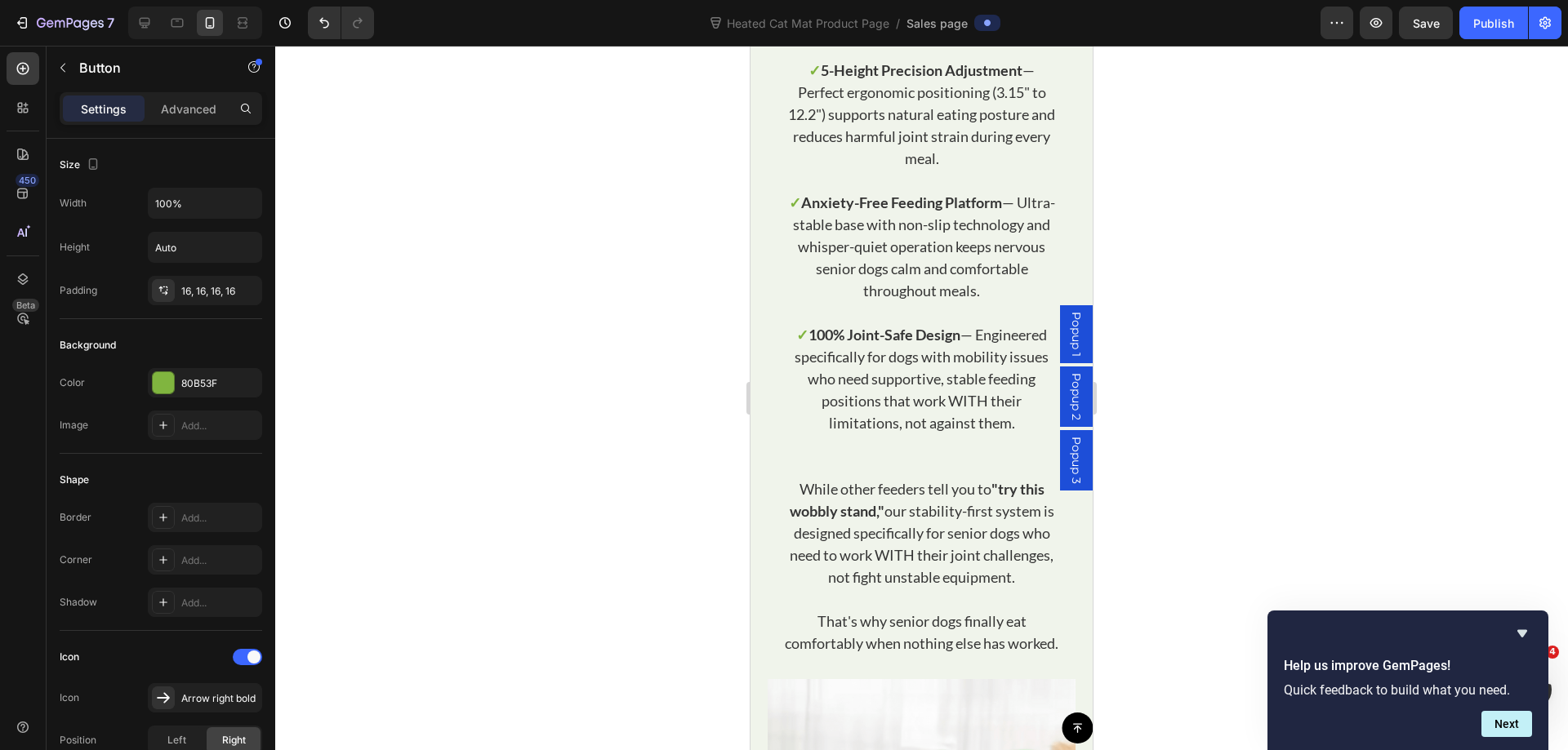
scroll to position [6231, 0]
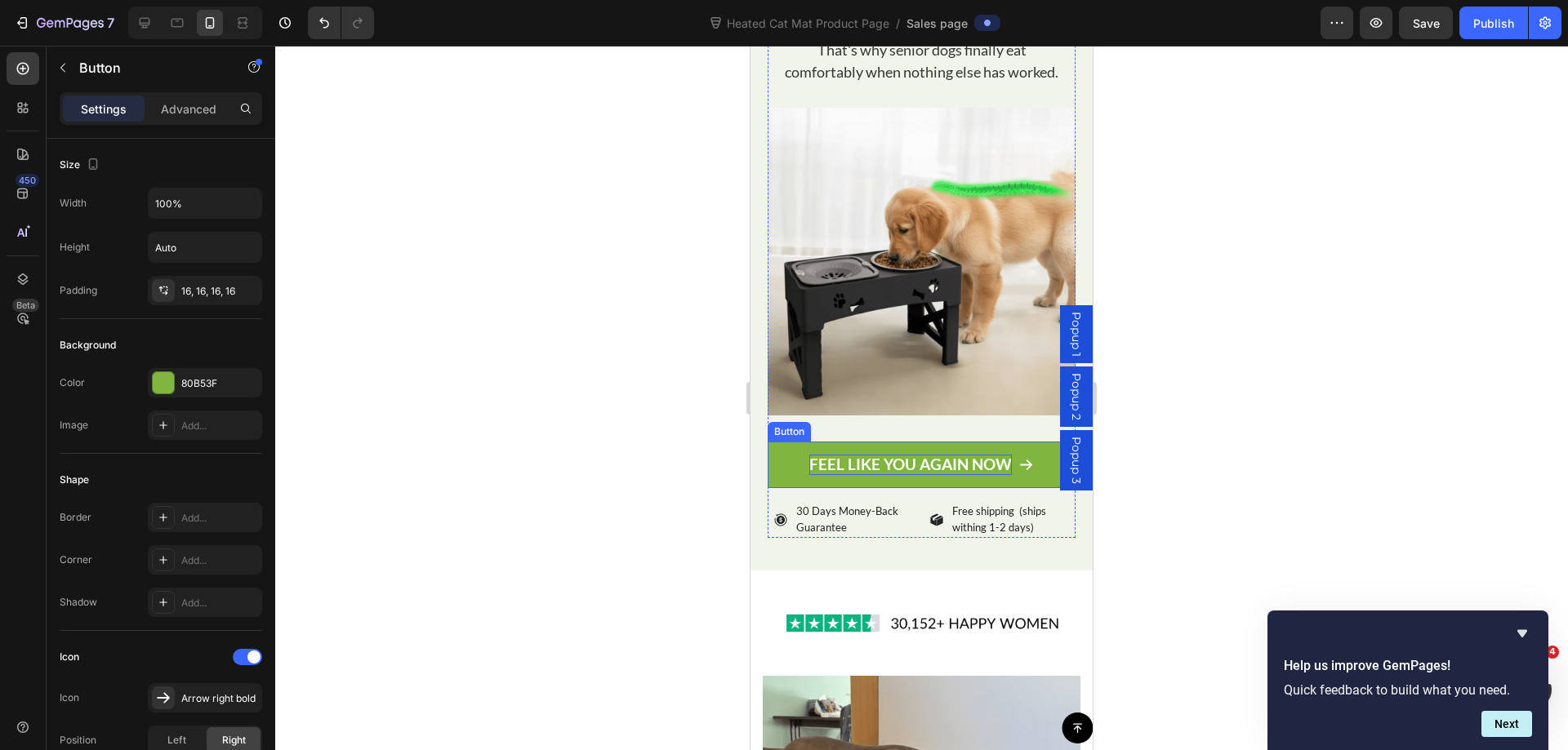
click at [917, 475] on p "FEEL LIKE YOU AGAIN NOW" at bounding box center [910, 464] width 202 height 20
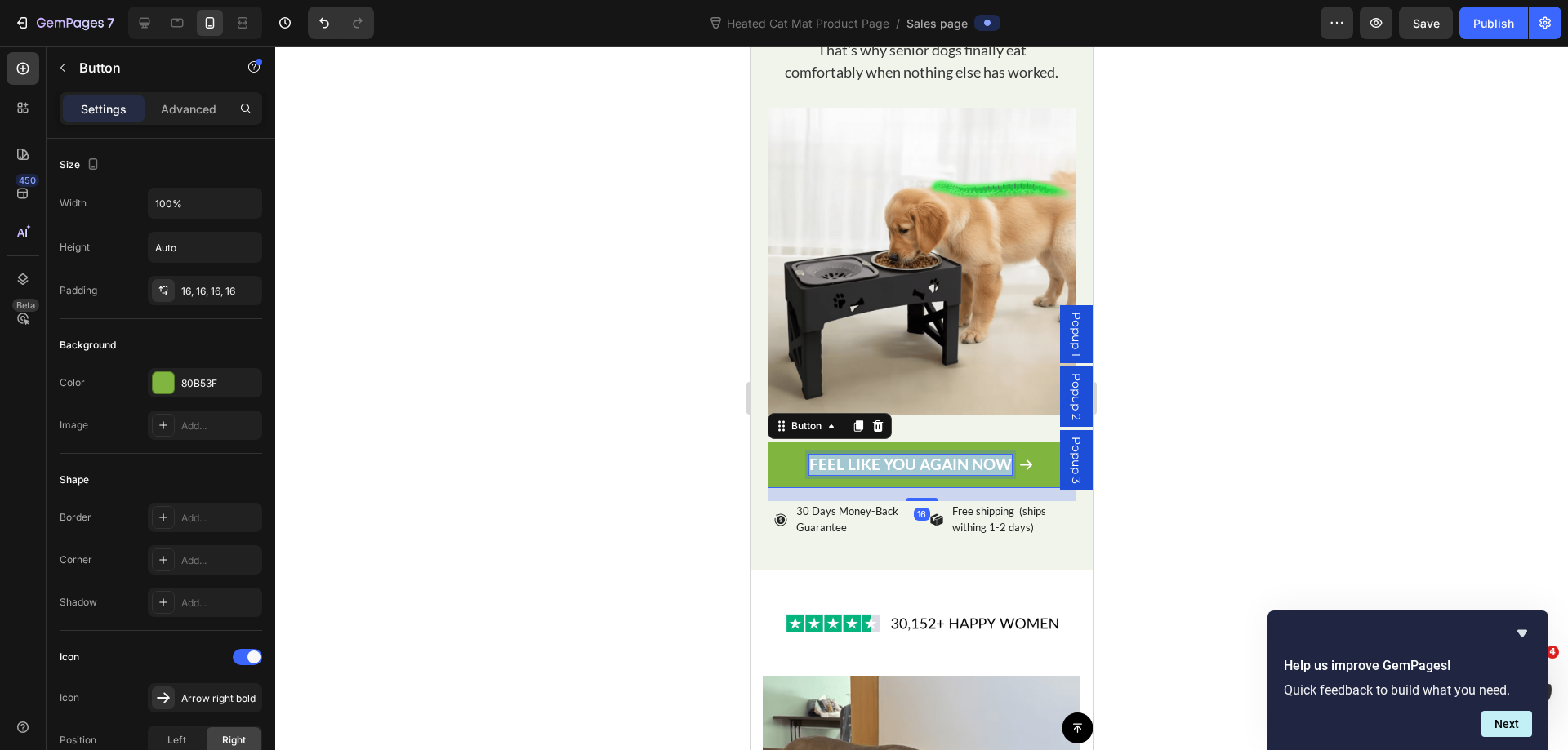
click at [917, 475] on p "FEEL LIKE YOU AGAIN NOW" at bounding box center [910, 464] width 202 height 20
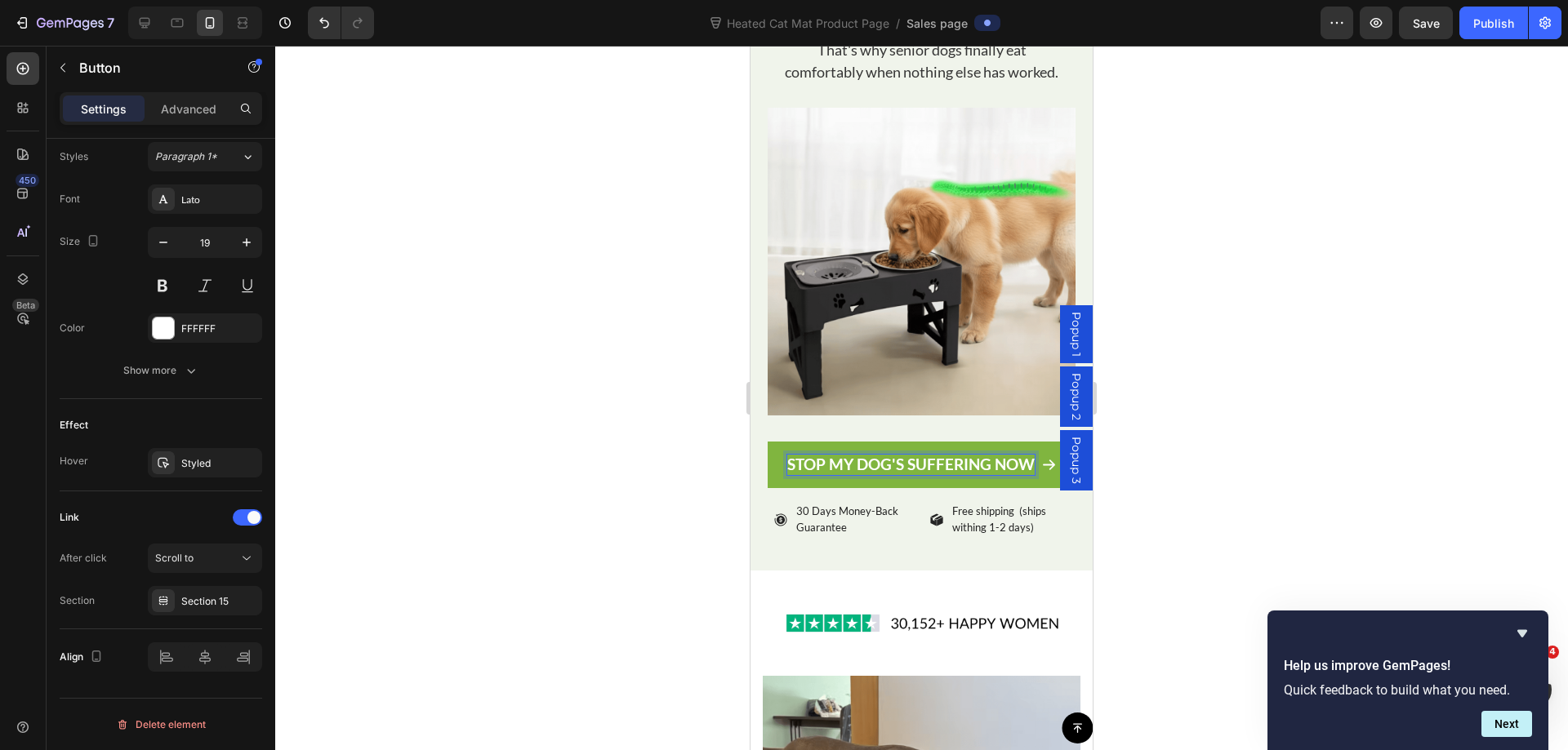
click at [1235, 365] on div at bounding box center [920, 397] width 1292 height 704
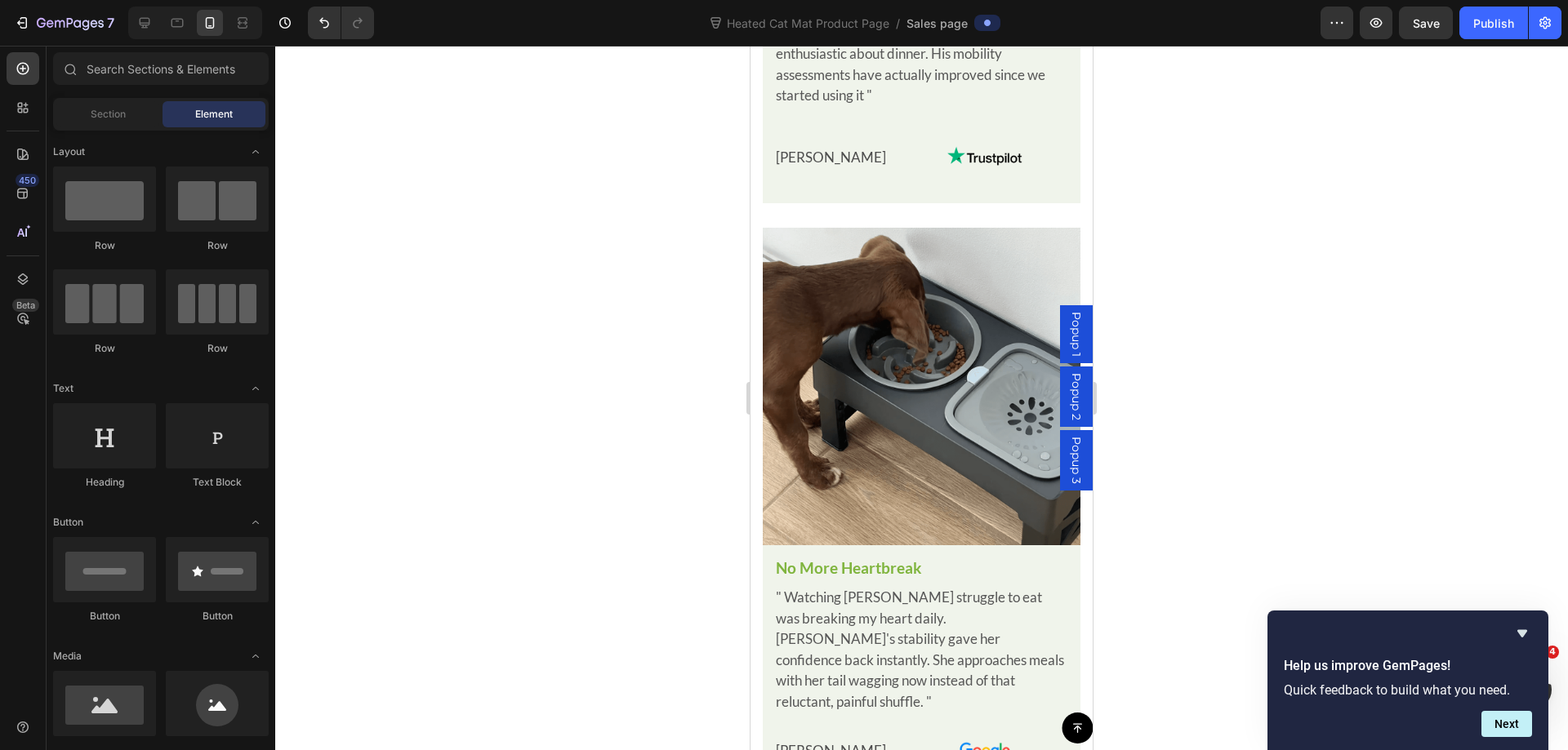
scroll to position [8190, 0]
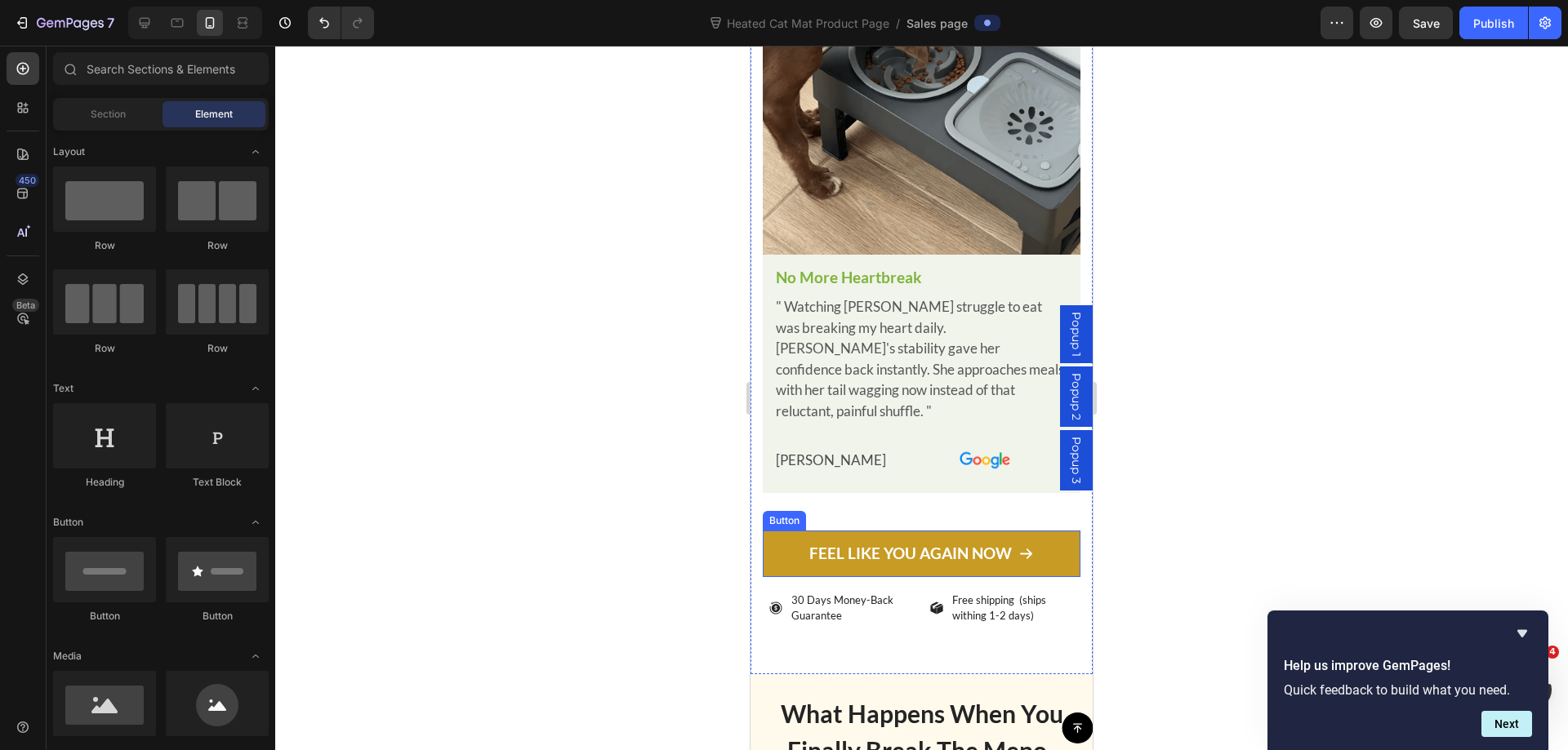
click at [785, 531] on link "FEEL LIKE YOU AGAIN NOW" at bounding box center [920, 554] width 318 height 47
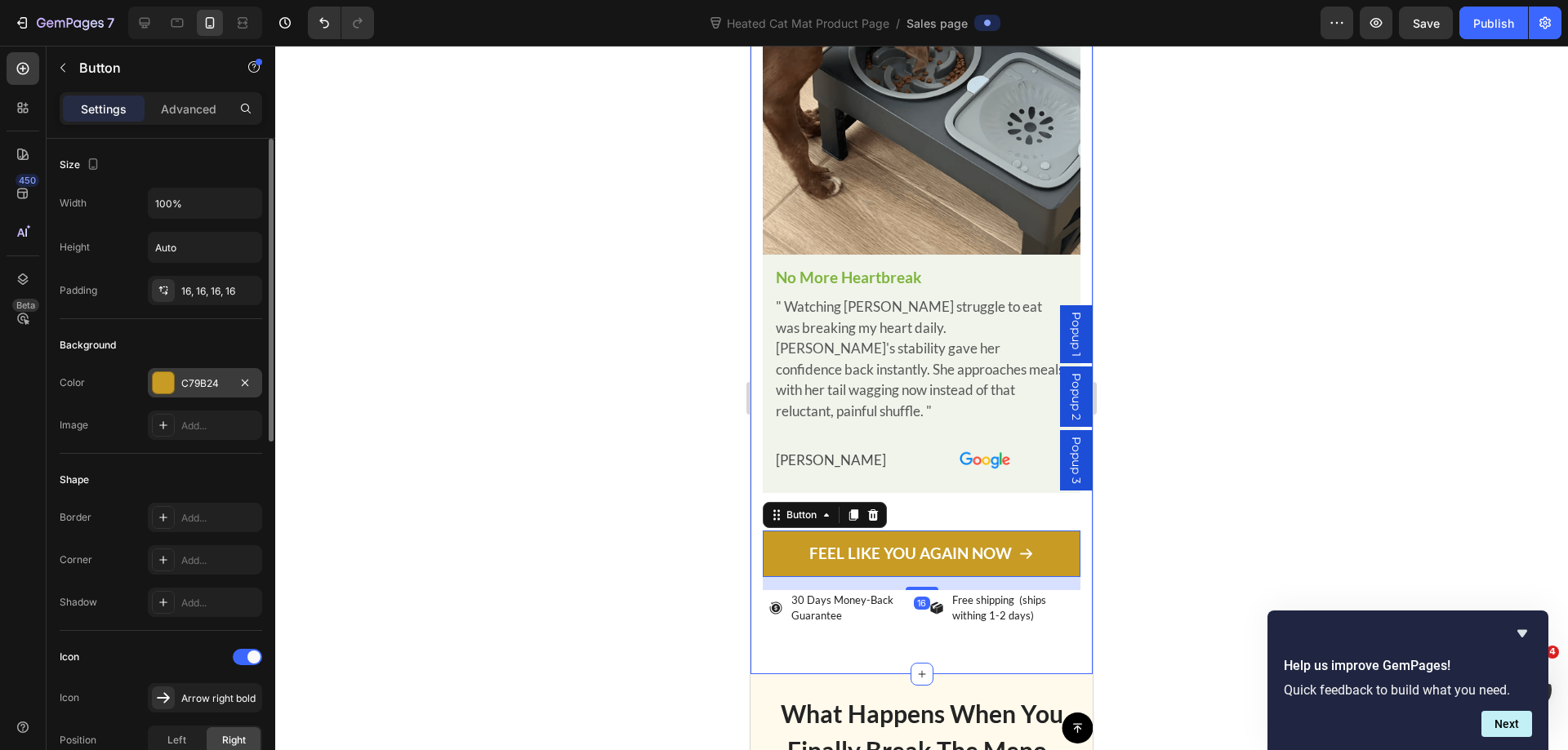
click at [188, 388] on div "C79B24" at bounding box center [205, 383] width 48 height 15
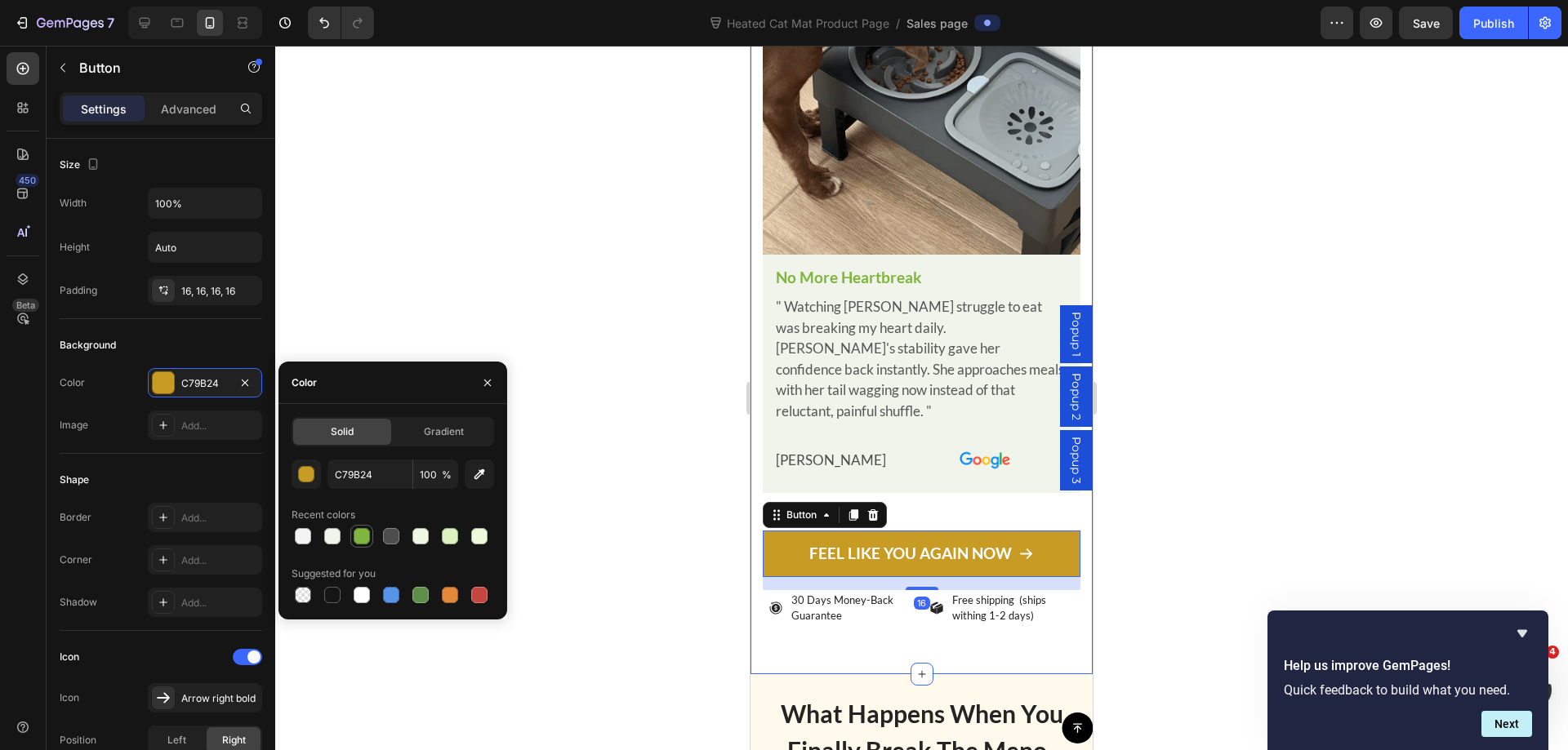
click at [365, 535] on div at bounding box center [362, 536] width 16 height 16
type input "80B53F"
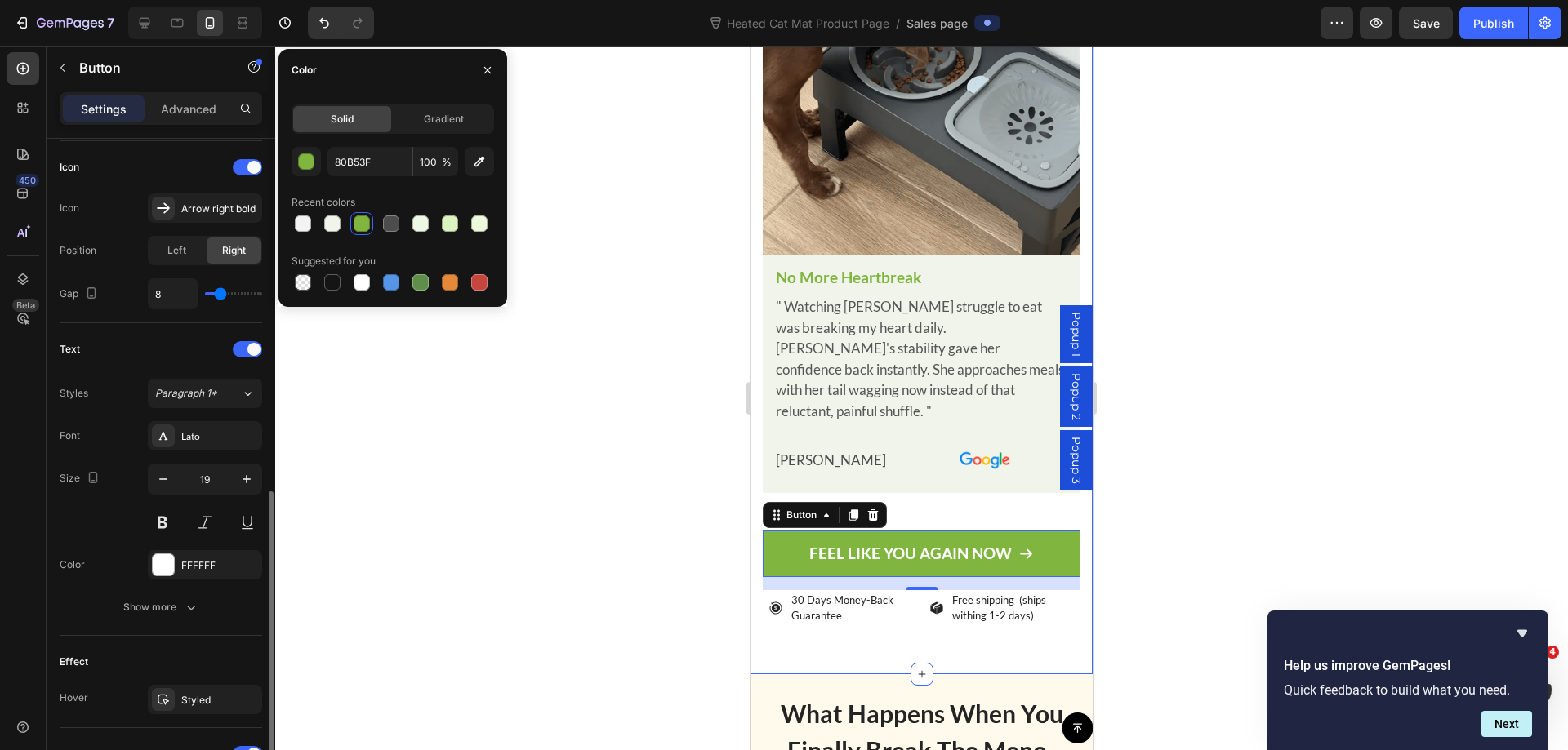
scroll to position [572, 0]
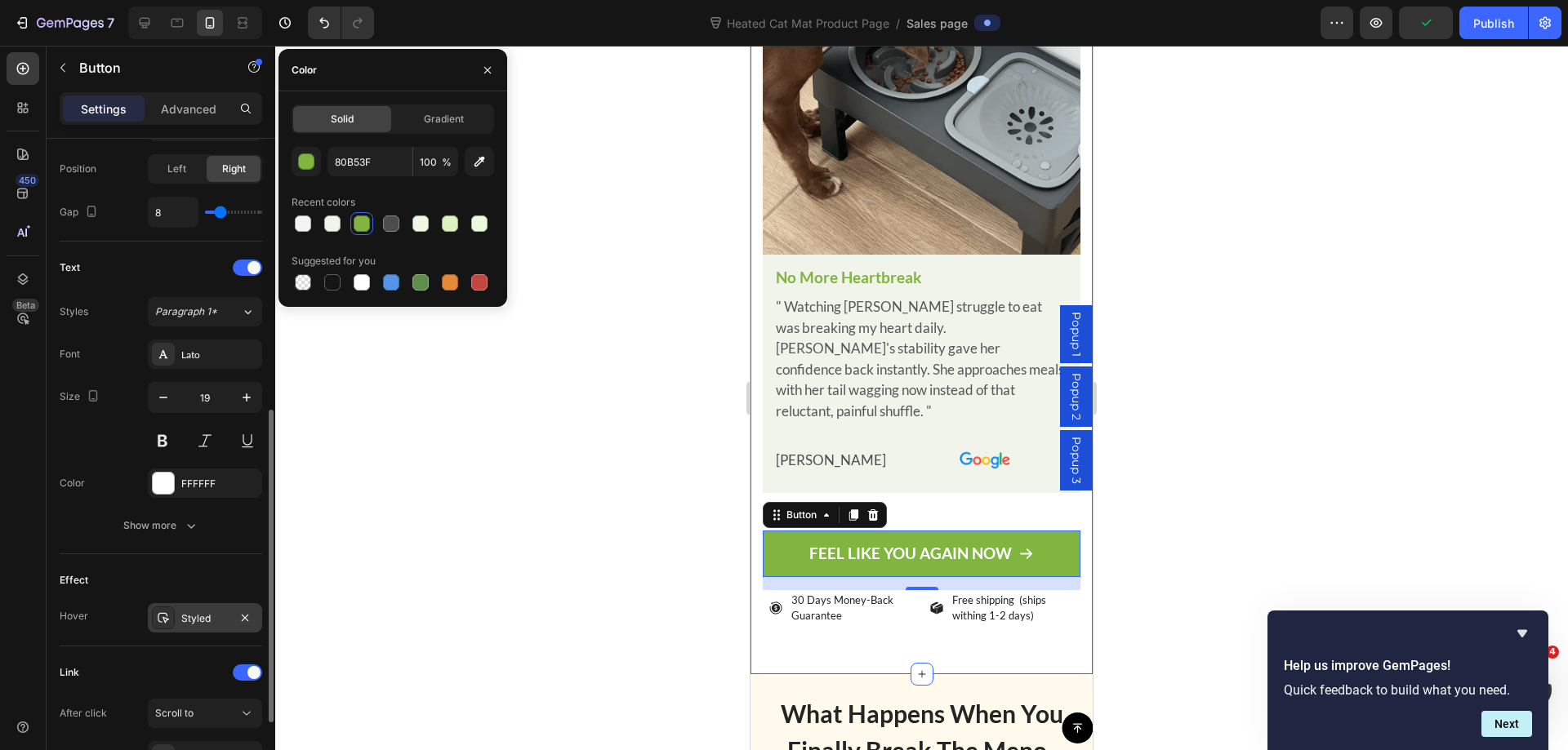
click at [192, 625] on div "Styled" at bounding box center [205, 619] width 48 height 15
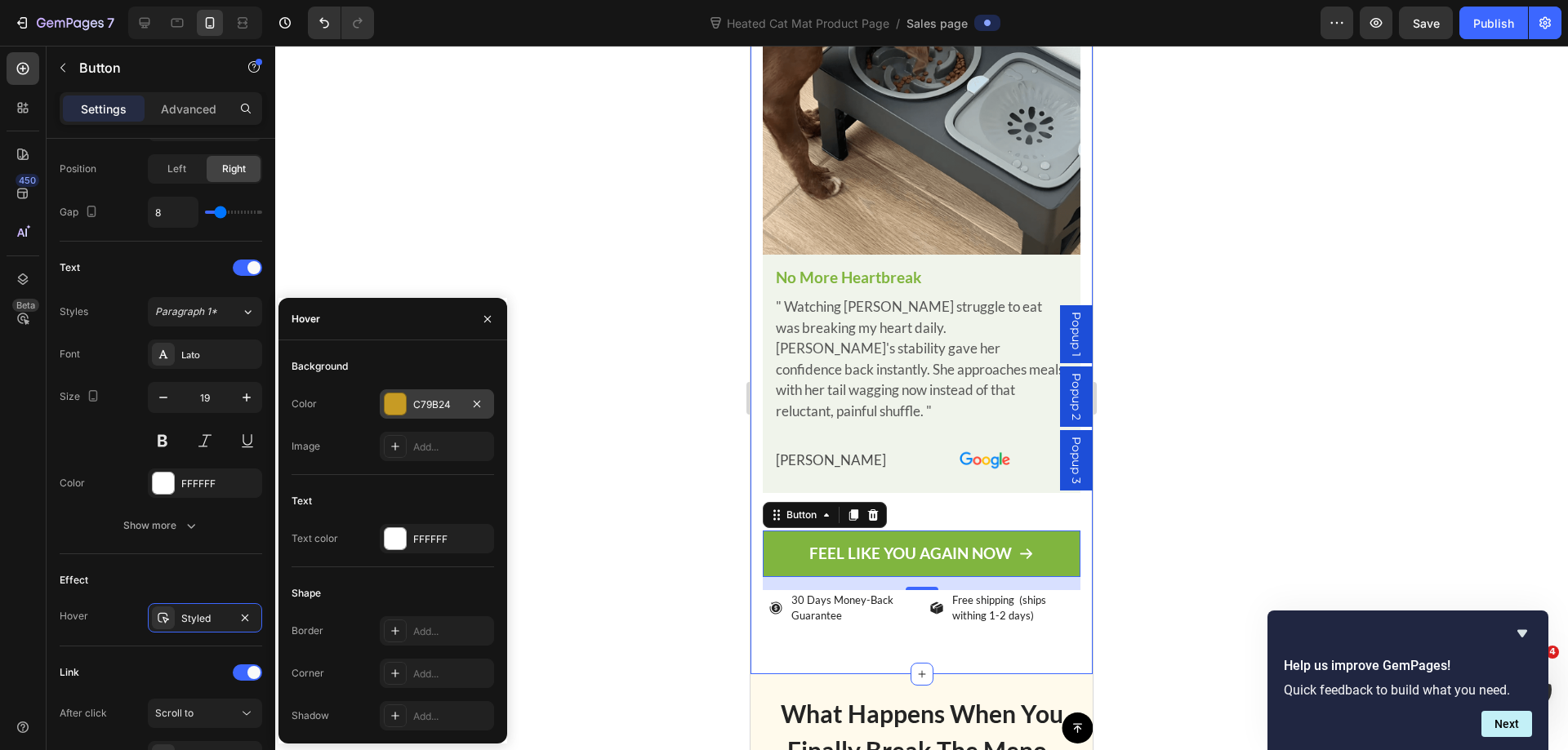
click at [418, 400] on div "C79B24" at bounding box center [437, 404] width 48 height 15
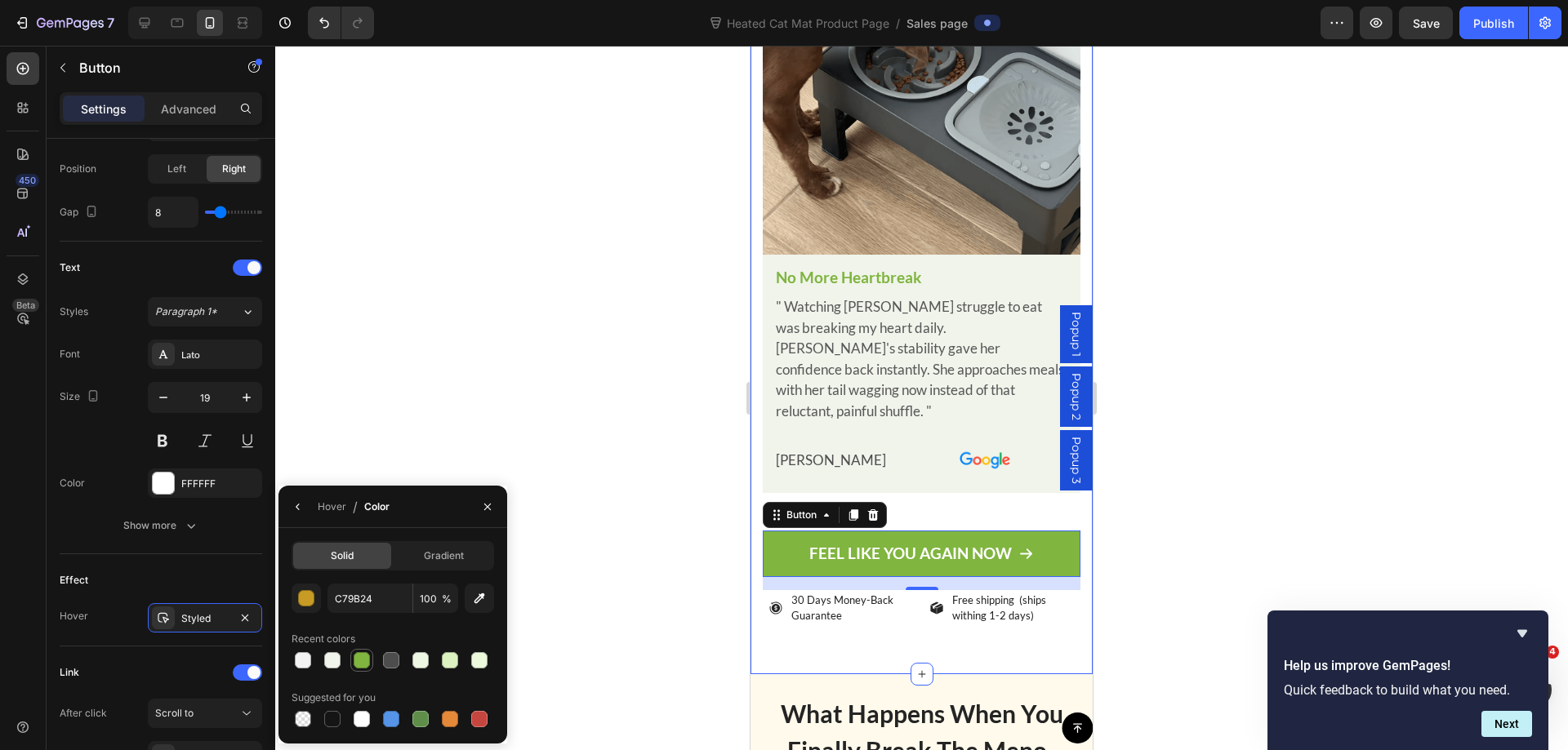
click at [367, 658] on div at bounding box center [362, 660] width 16 height 16
type input "80B53F"
click at [916, 544] on p "FEEL LIKE YOU AGAIN NOW" at bounding box center [910, 554] width 202 height 20
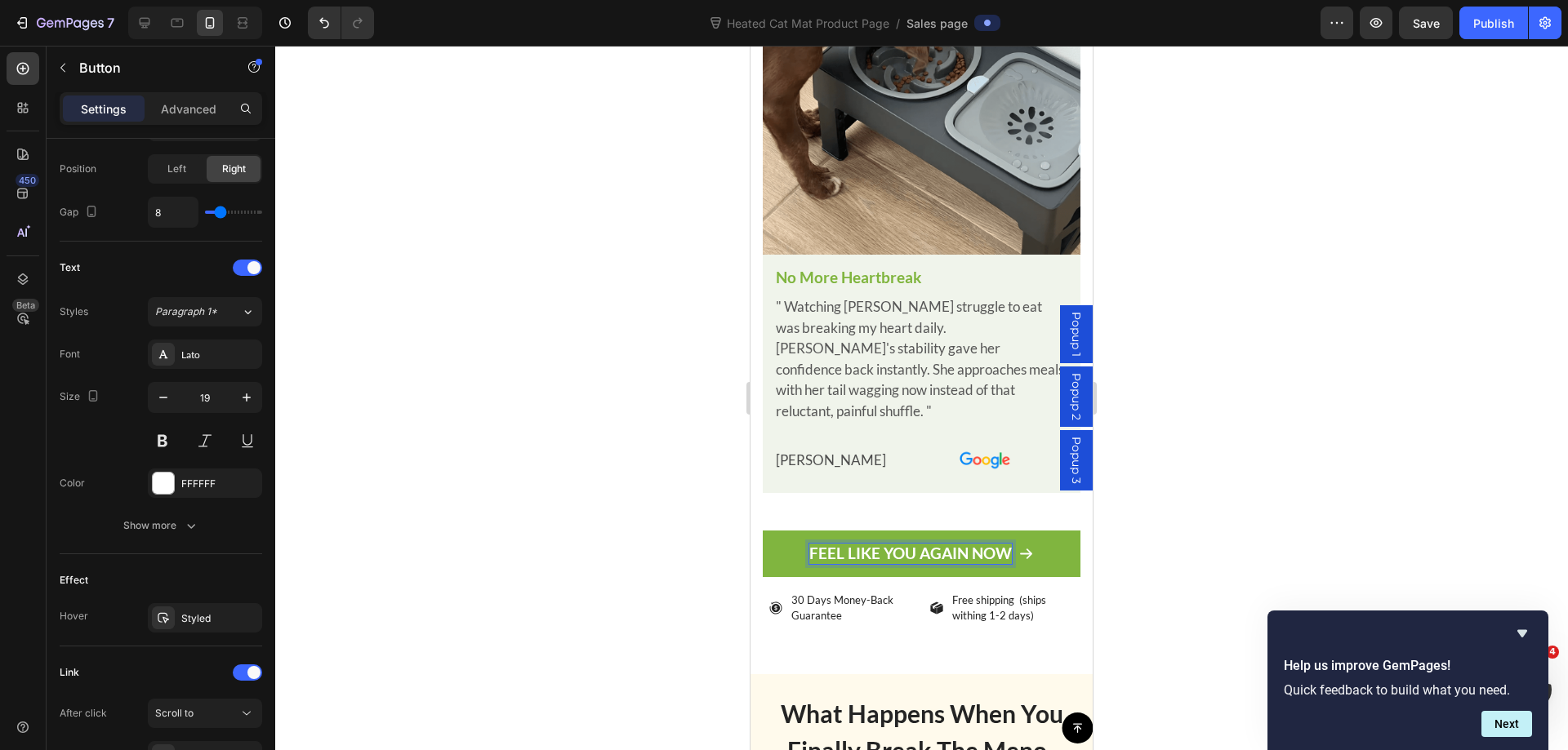
click at [916, 544] on p "FEEL LIKE YOU AGAIN NOW" at bounding box center [910, 554] width 202 height 20
click at [1166, 344] on div at bounding box center [920, 397] width 1292 height 704
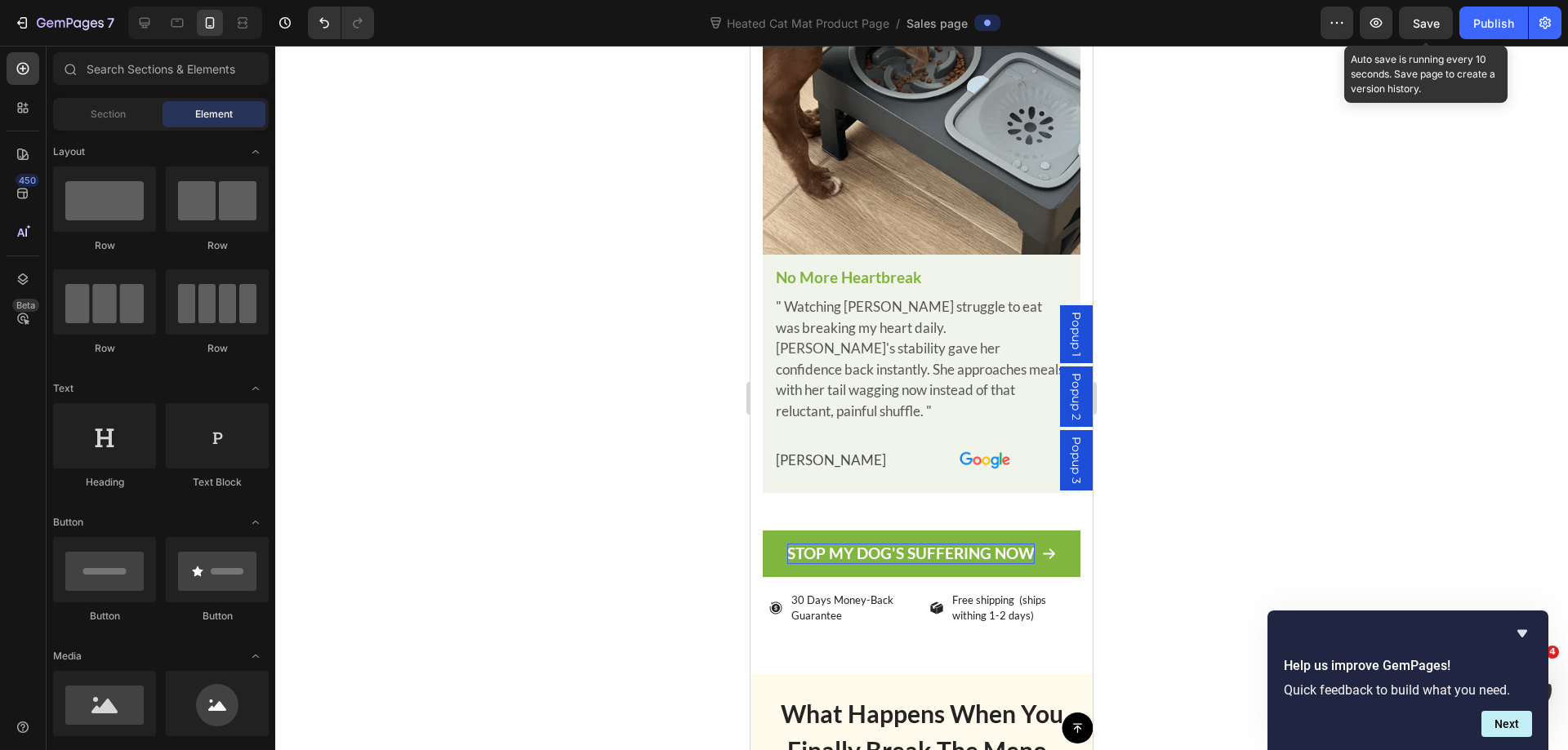
click at [1422, 18] on span "Save" at bounding box center [1426, 23] width 27 height 14
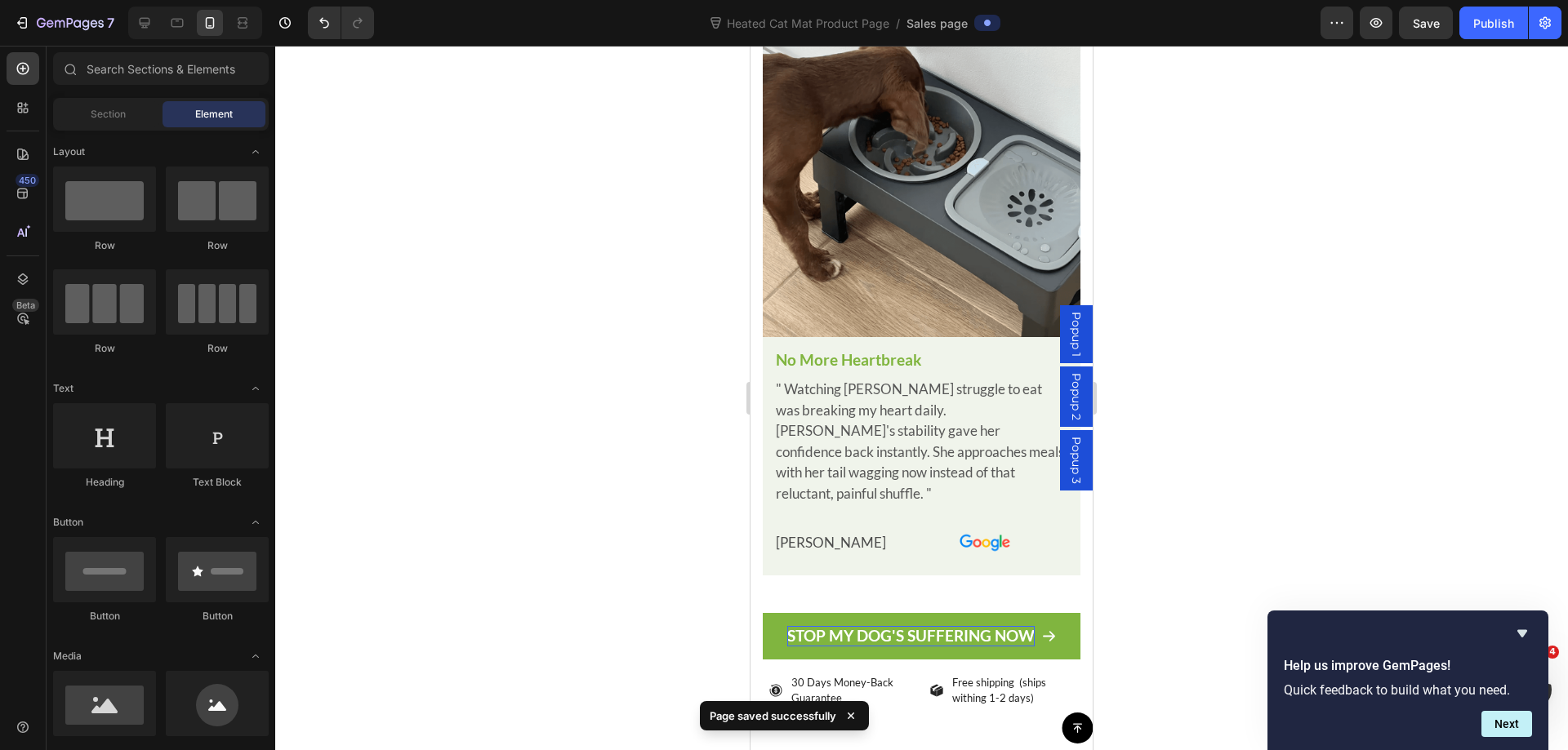
scroll to position [8190, 0]
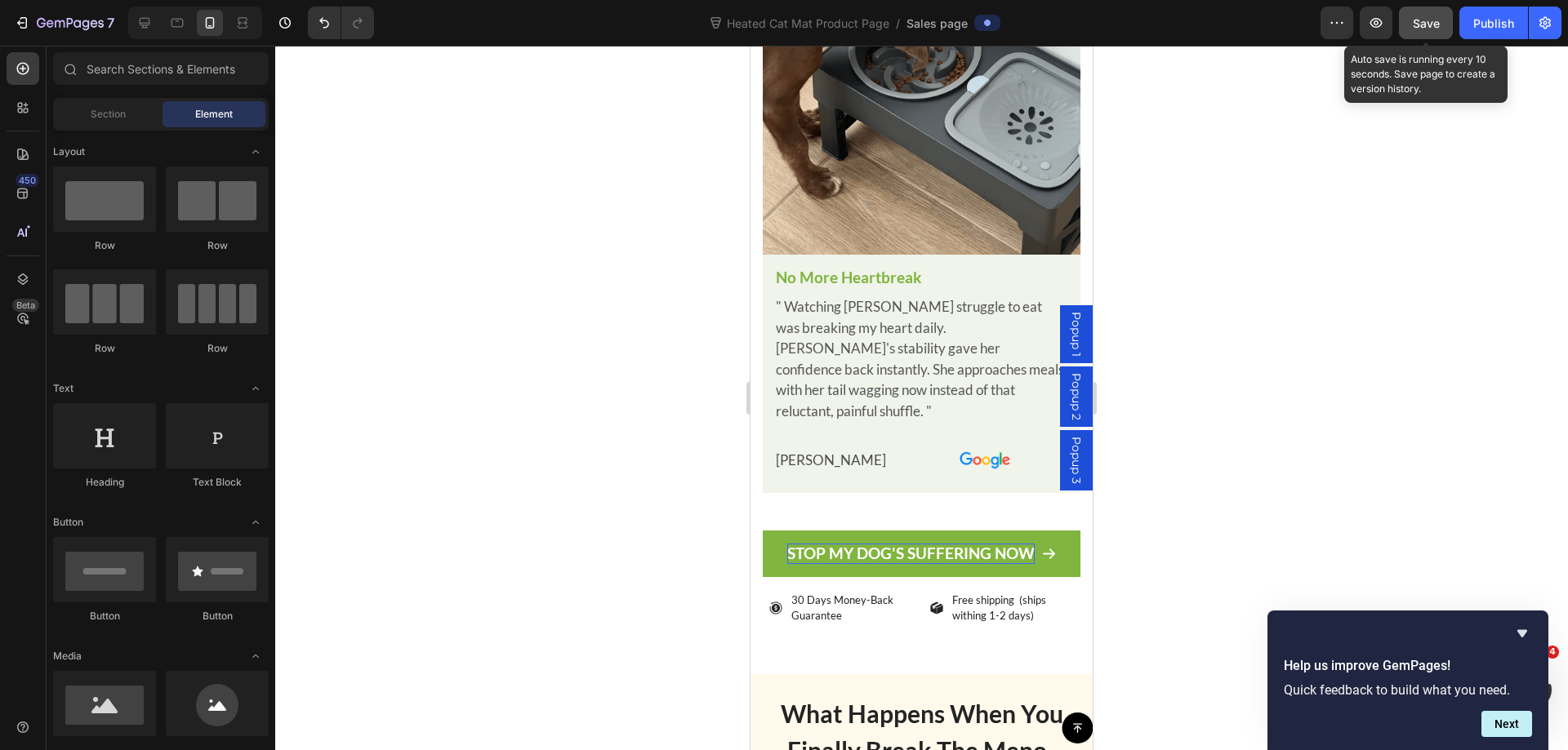
click at [1421, 26] on span "Save" at bounding box center [1426, 23] width 27 height 14
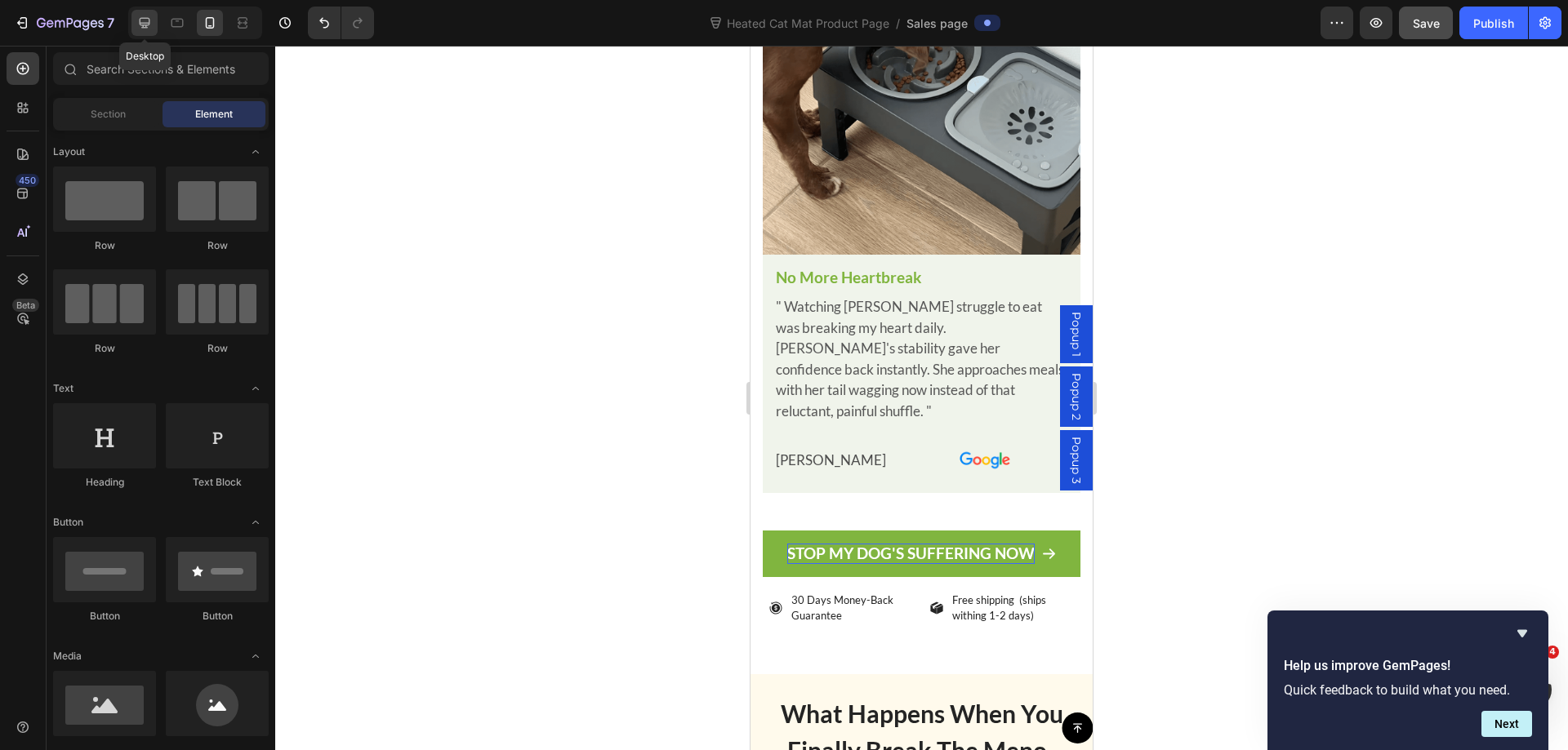
click at [137, 30] on icon at bounding box center [144, 23] width 16 height 16
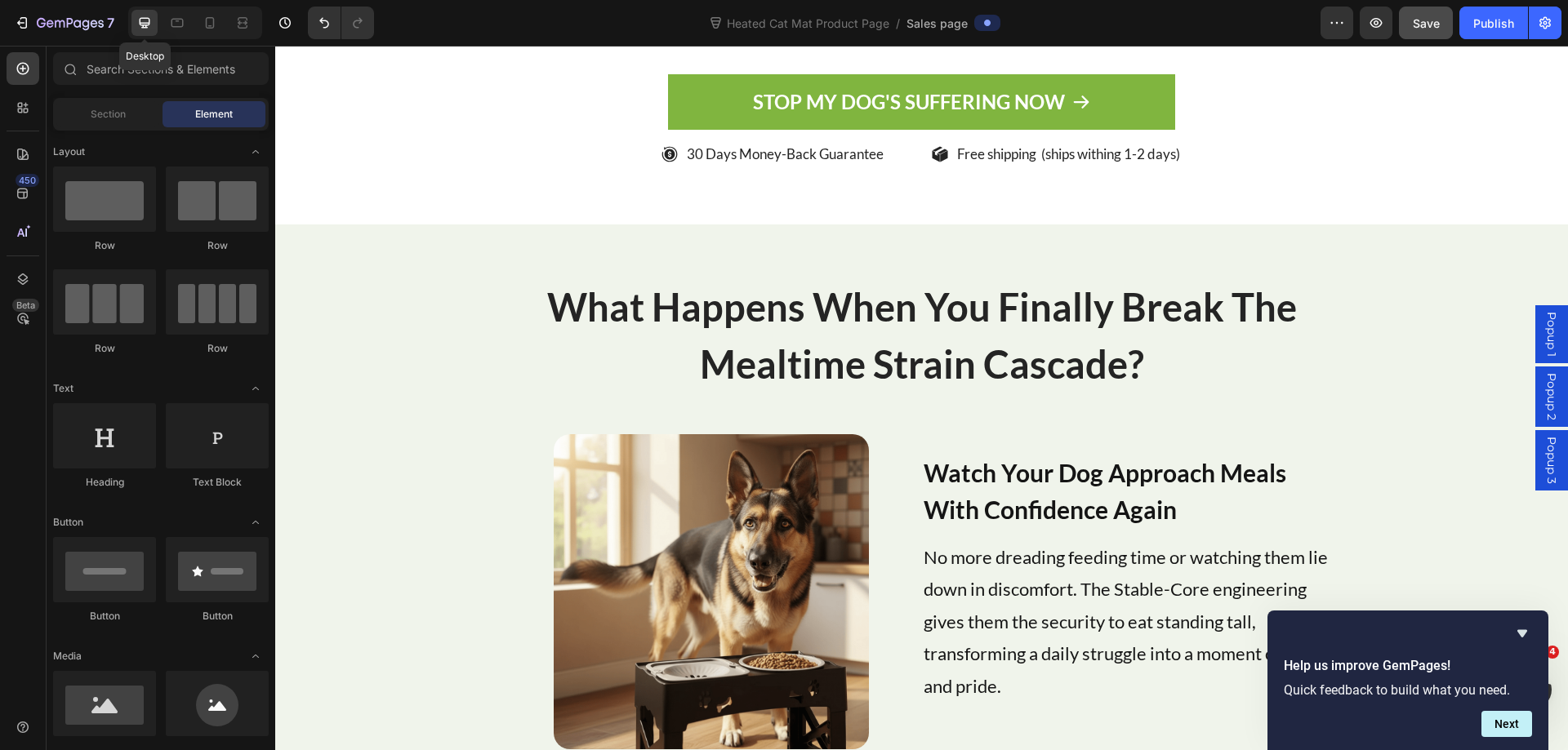
scroll to position [8355, 0]
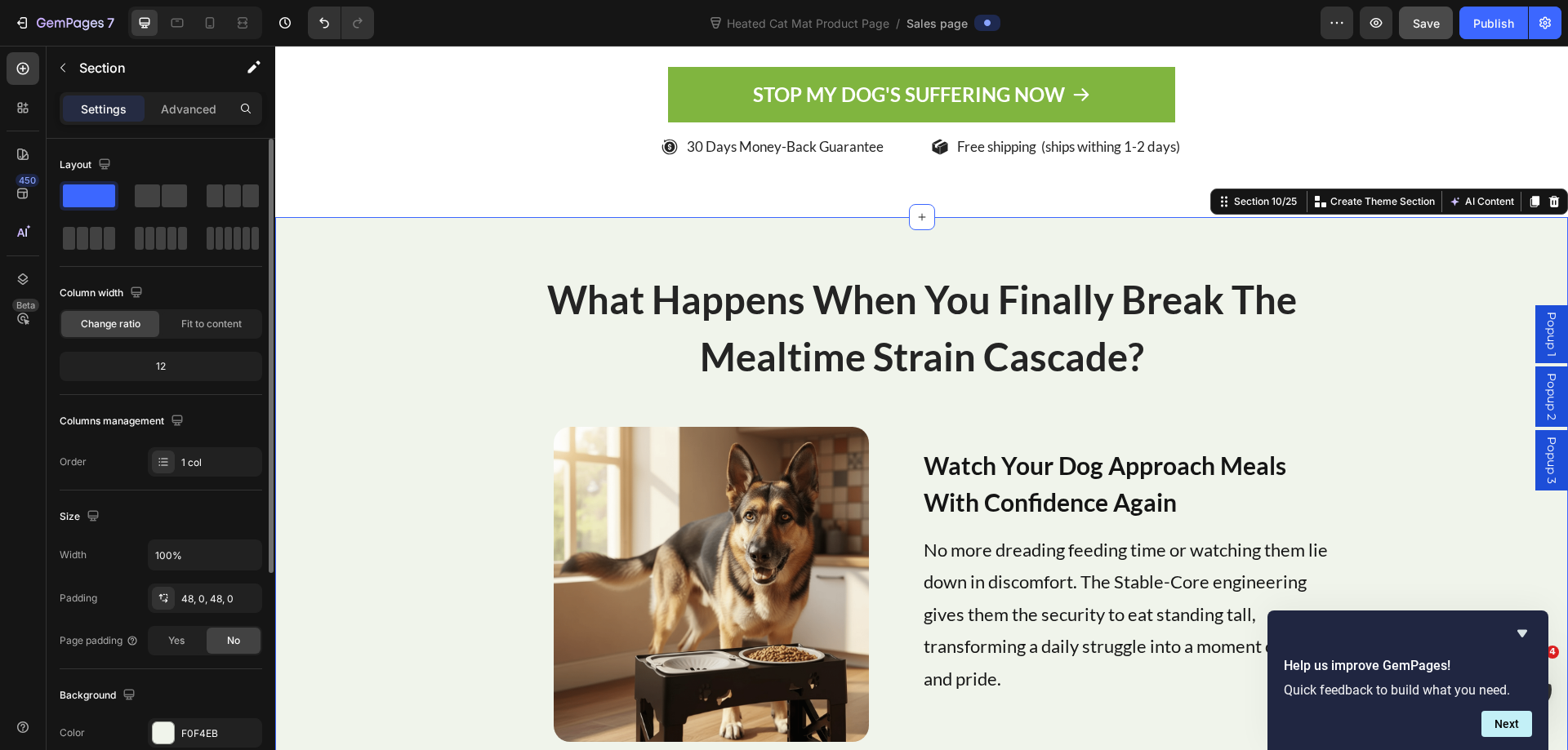
scroll to position [338, 0]
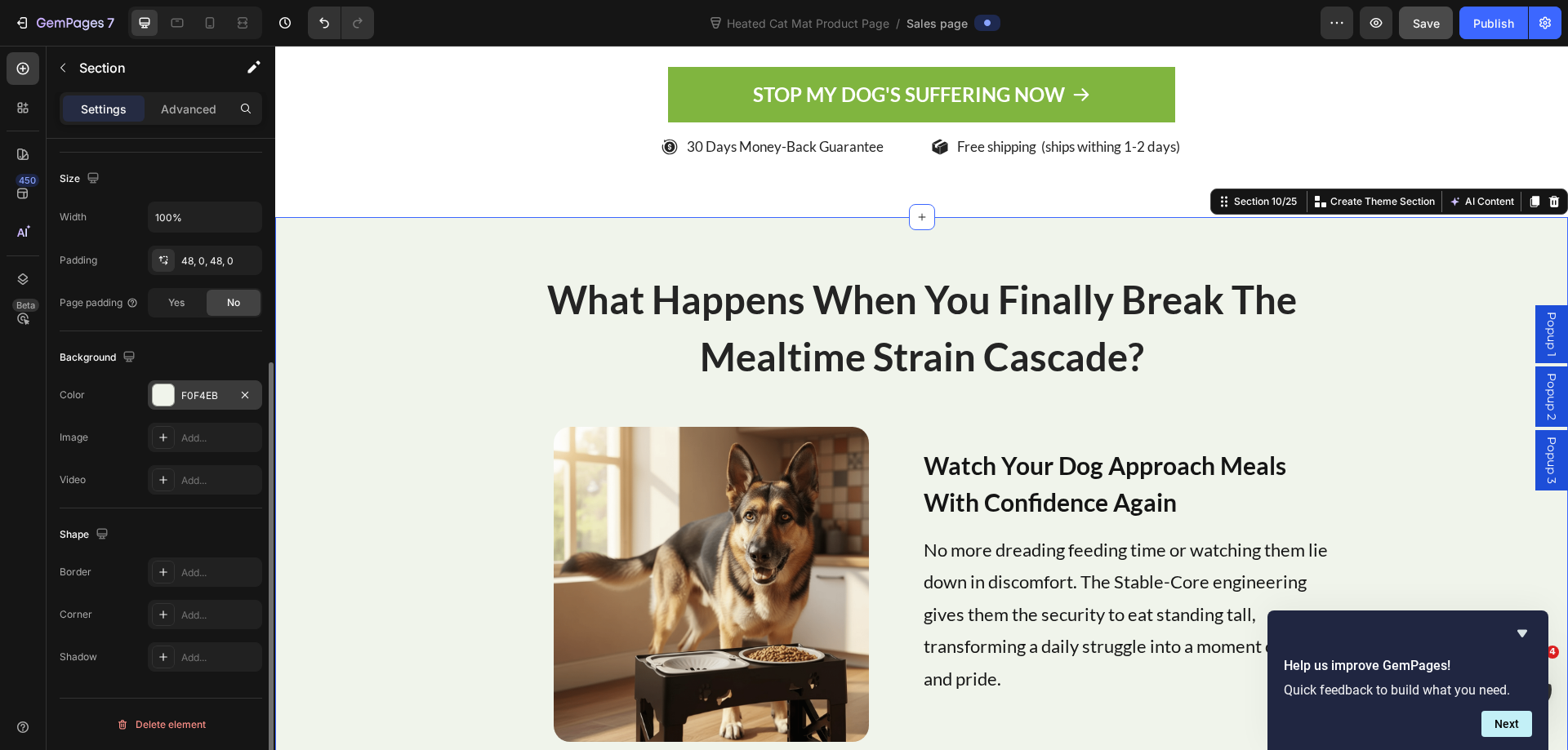
click at [187, 393] on div "F0F4EB" at bounding box center [205, 395] width 48 height 15
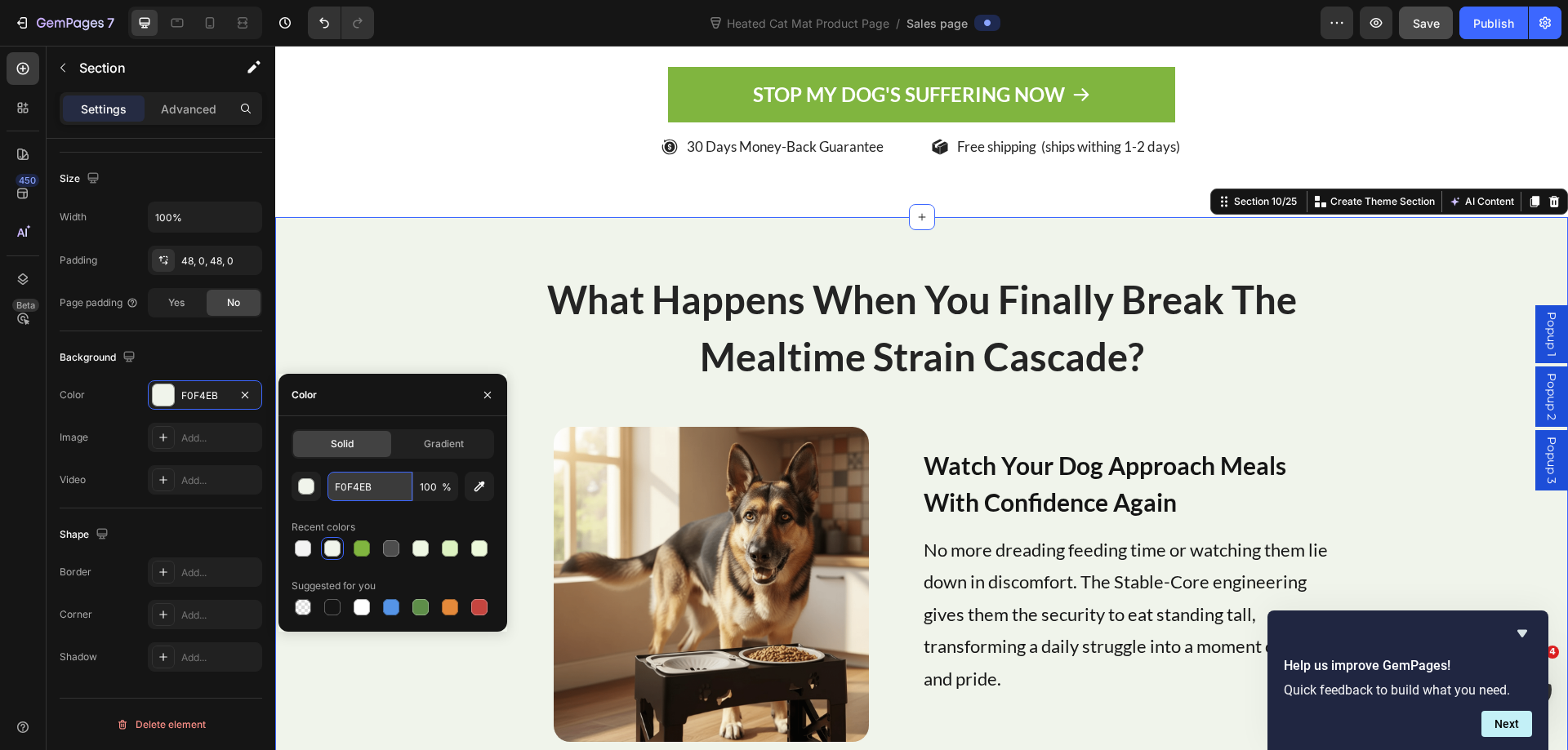
click at [354, 493] on input "F0F4EB" at bounding box center [370, 487] width 85 height 30
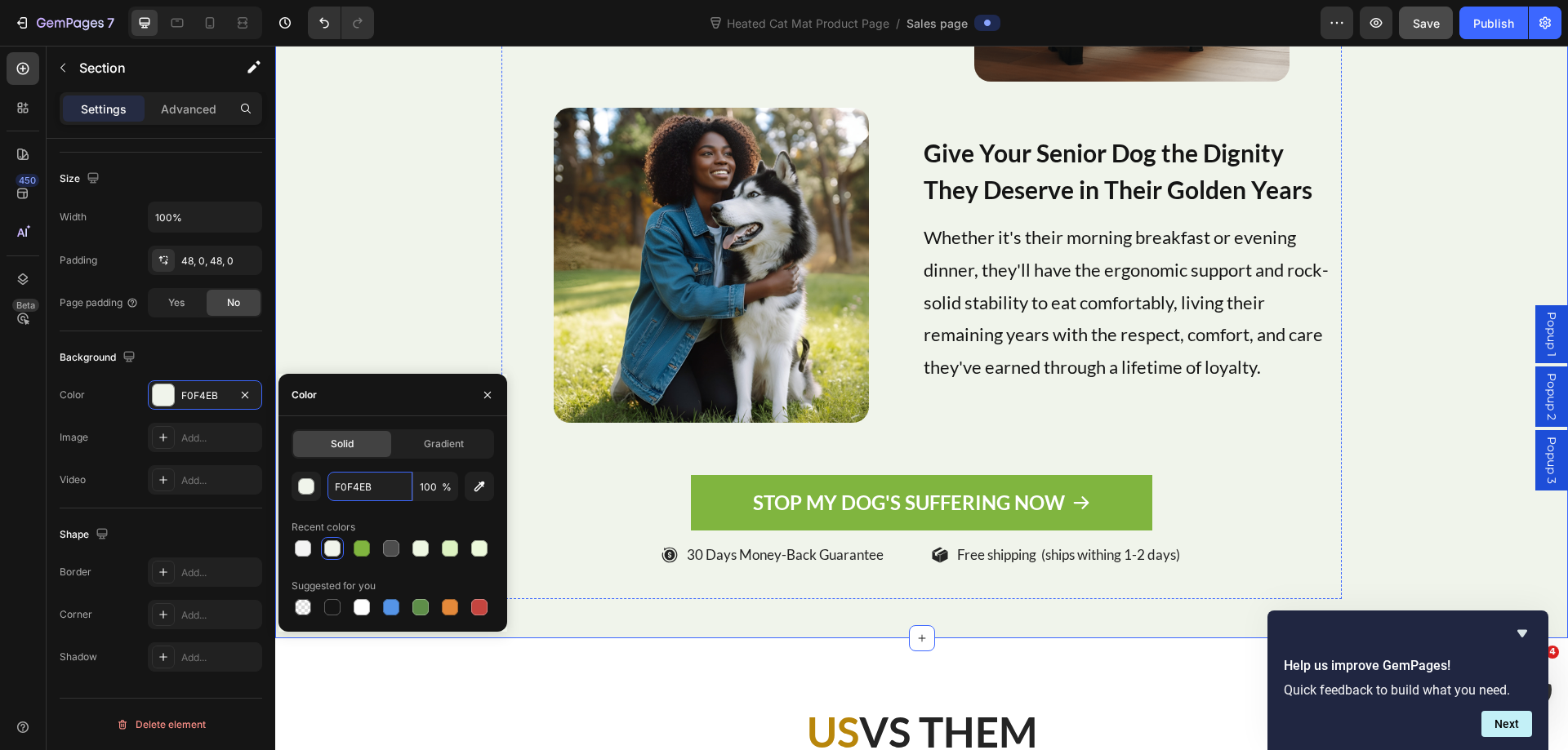
scroll to position [9335, 0]
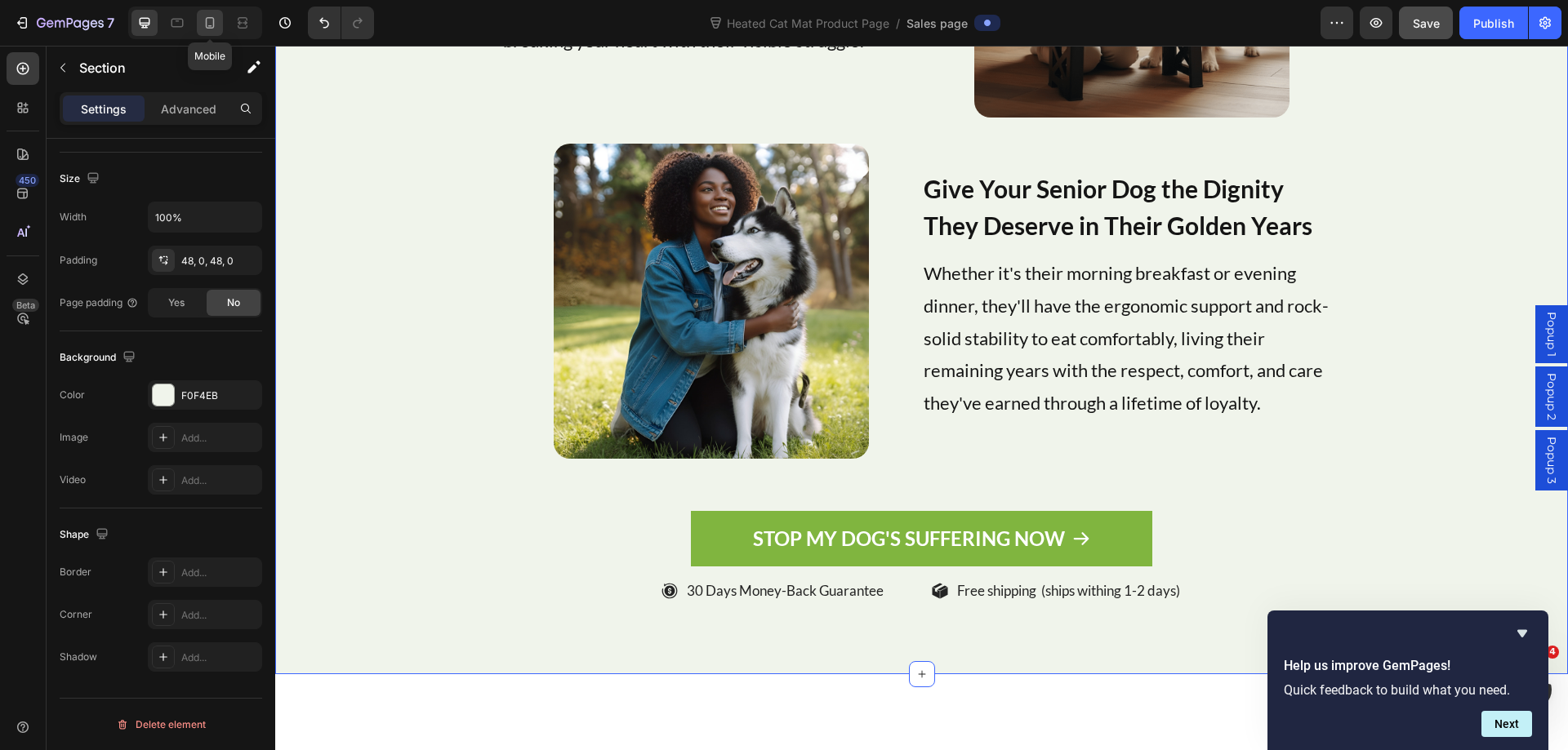
click at [203, 27] on icon at bounding box center [209, 23] width 16 height 16
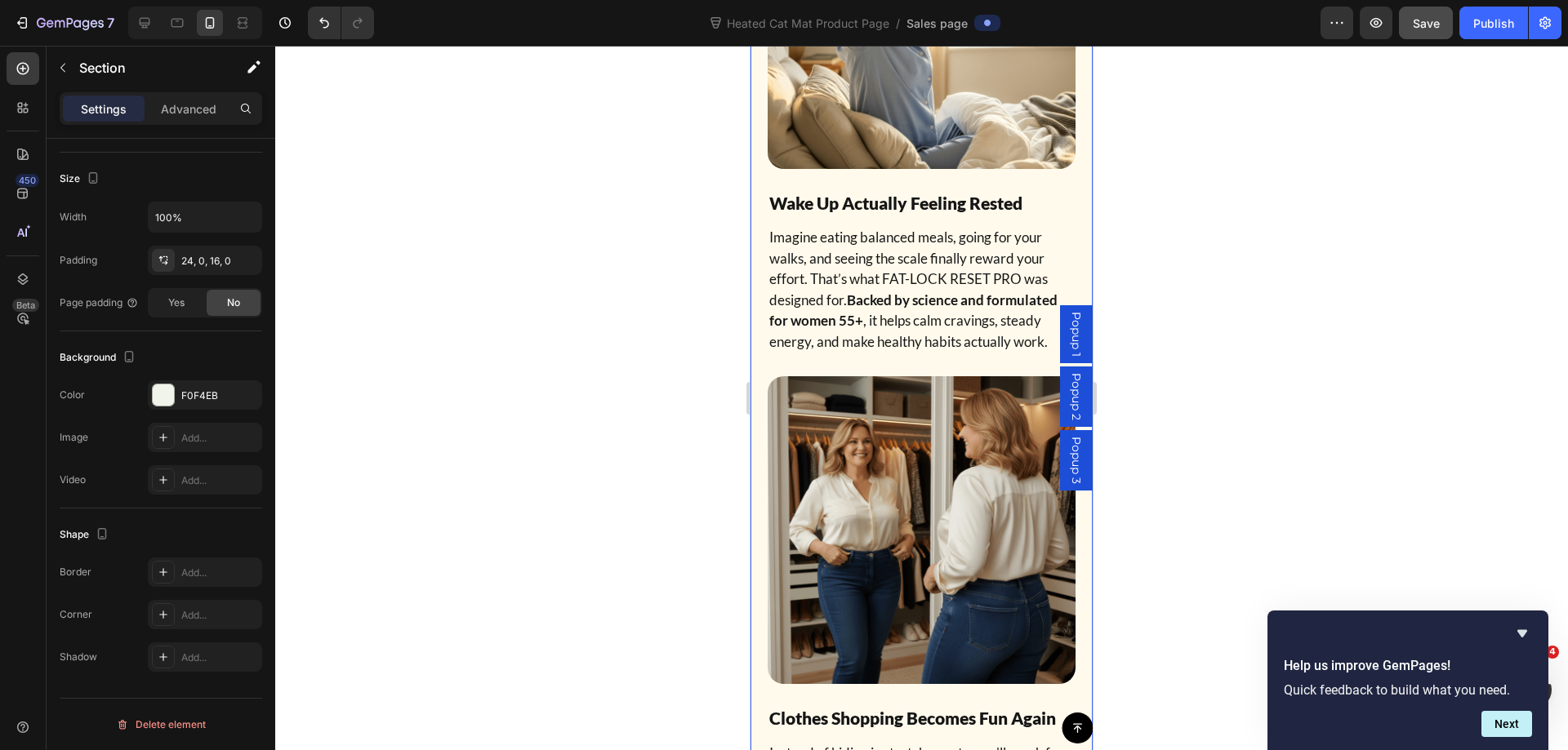
scroll to position [8272, 0]
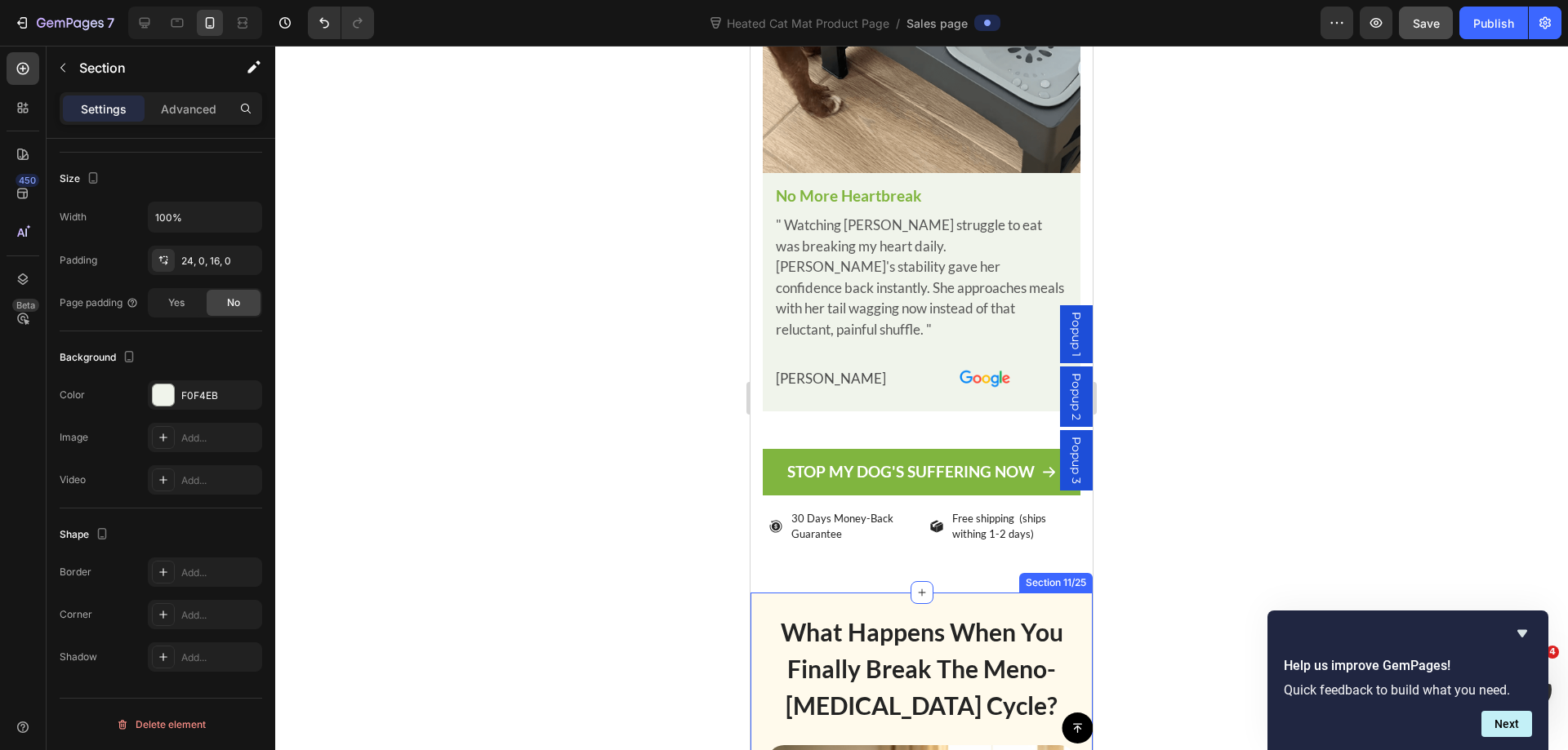
click at [769, 288] on div "No More Heartbreak Text Block " Watching Luna struggle to eat was breaking my h…" at bounding box center [920, 293] width 318 height 239
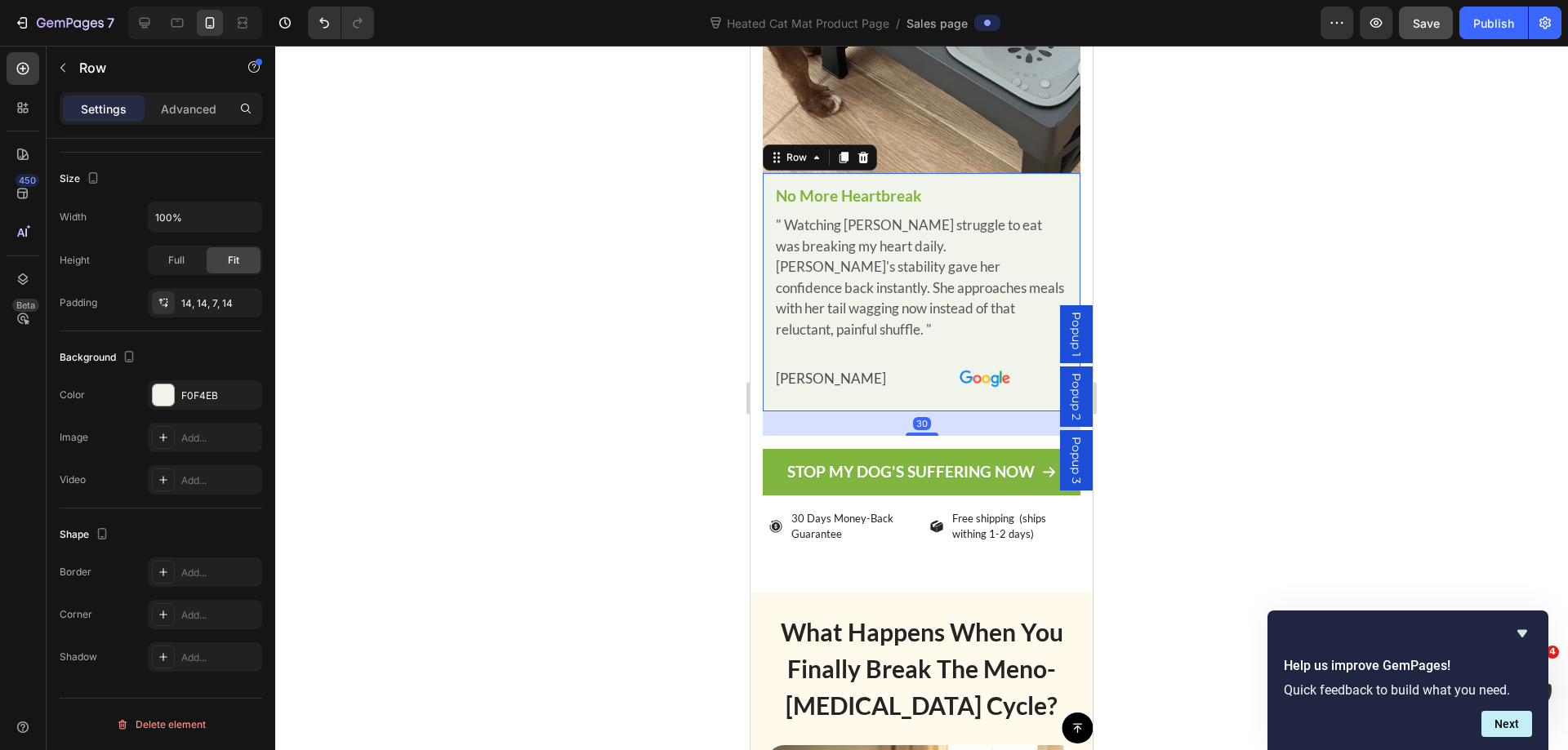
scroll to position [0, 0]
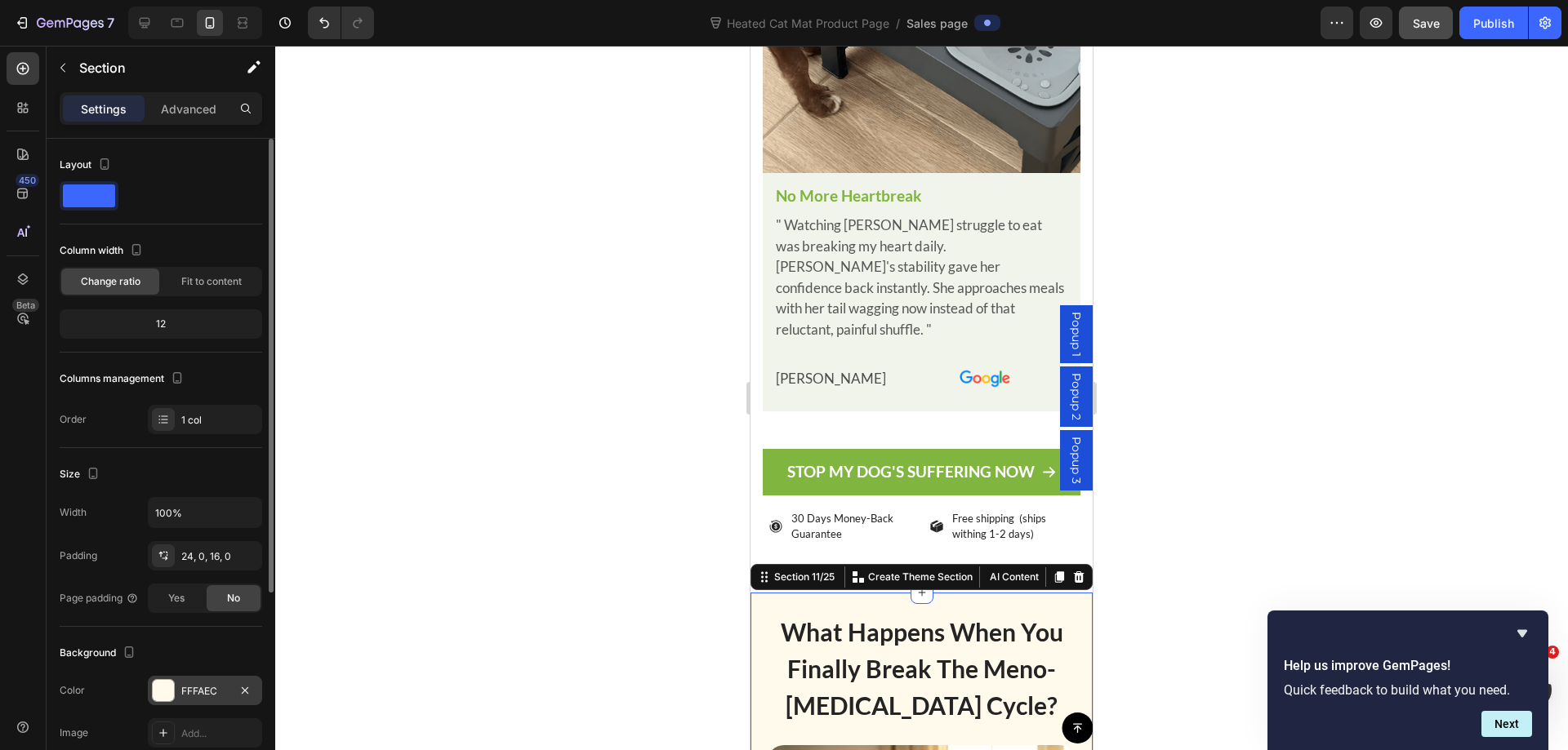
click at [186, 688] on div "FFFAEC" at bounding box center [205, 691] width 48 height 15
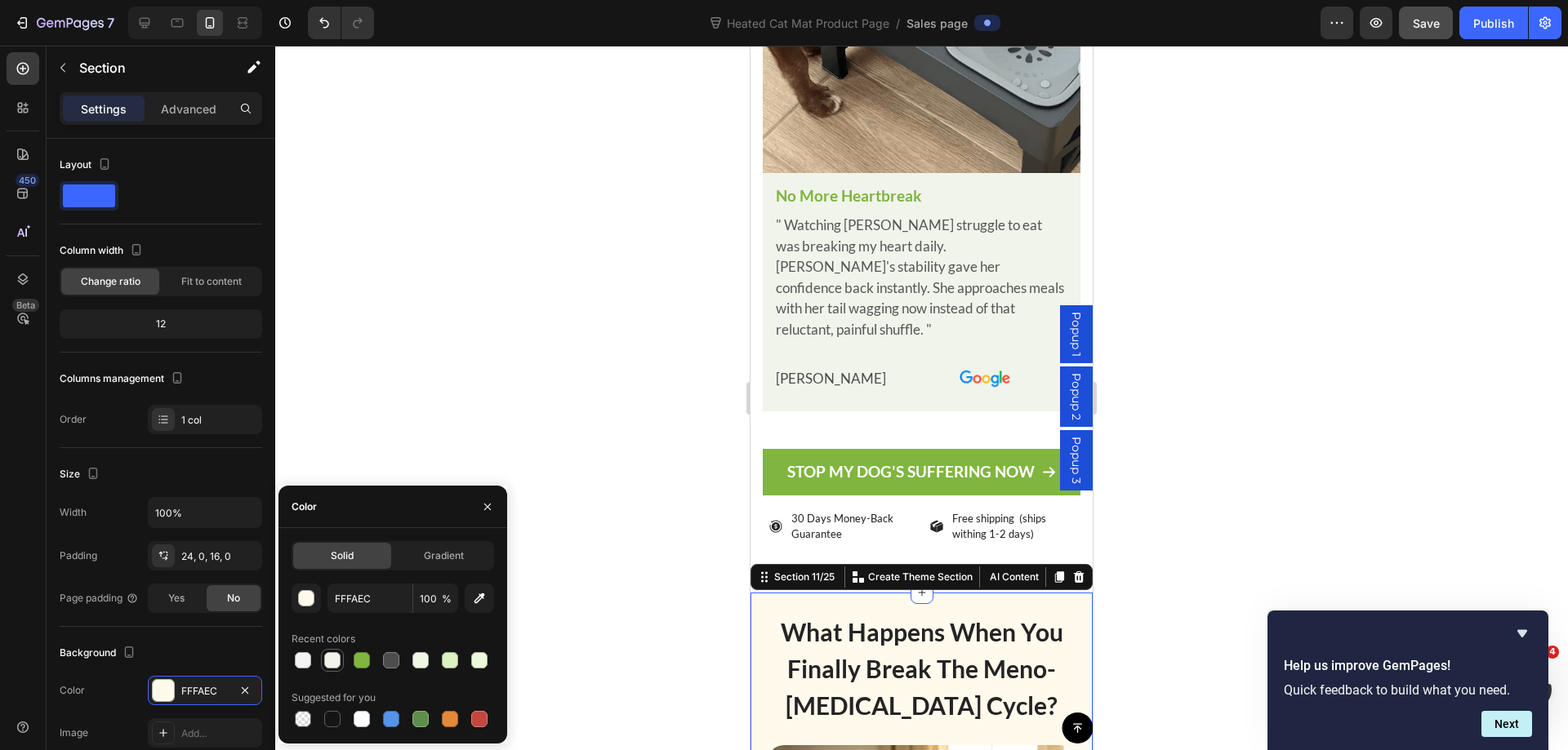
click at [334, 662] on div at bounding box center [332, 660] width 16 height 16
type input "F0F4EB"
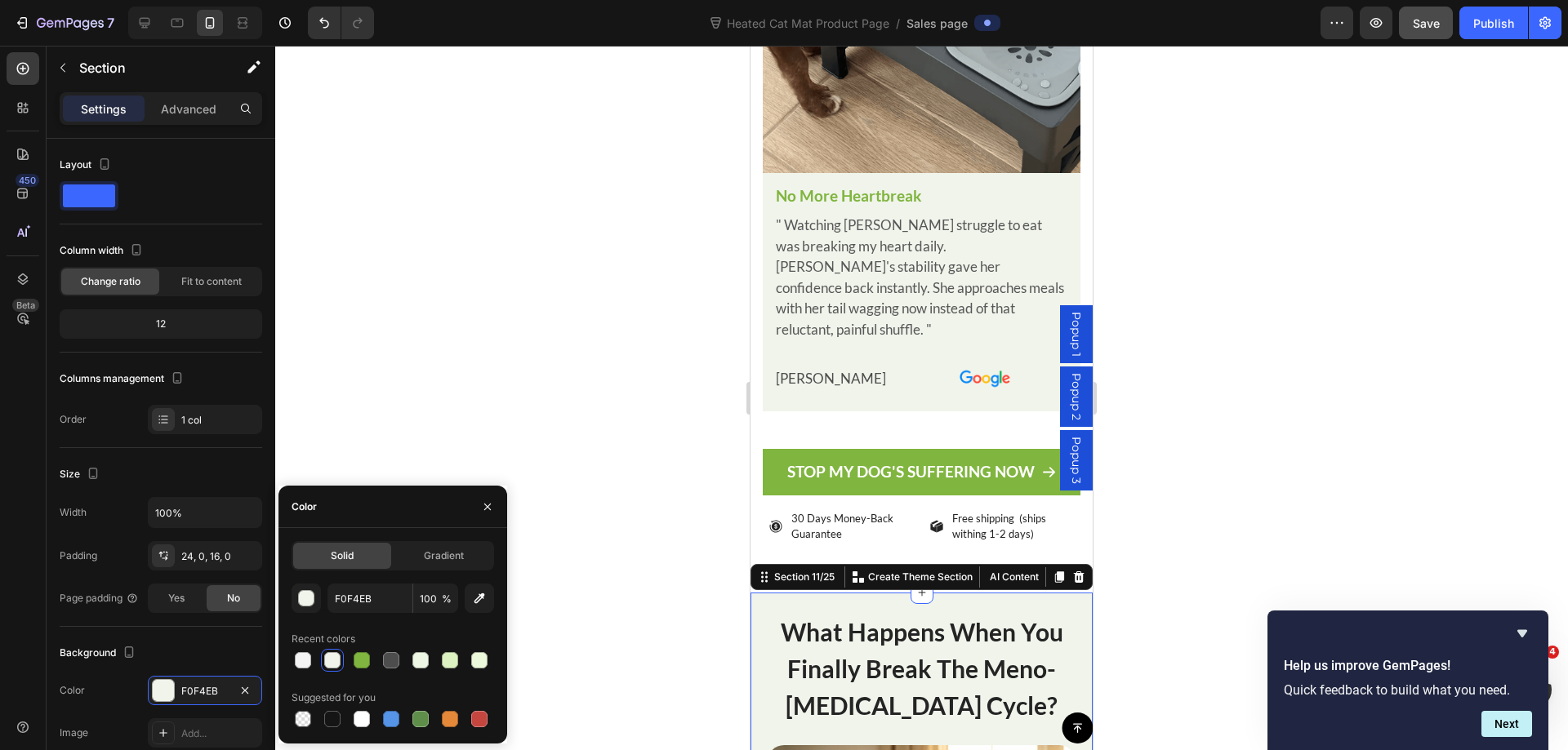
click at [1337, 241] on div at bounding box center [920, 397] width 1292 height 704
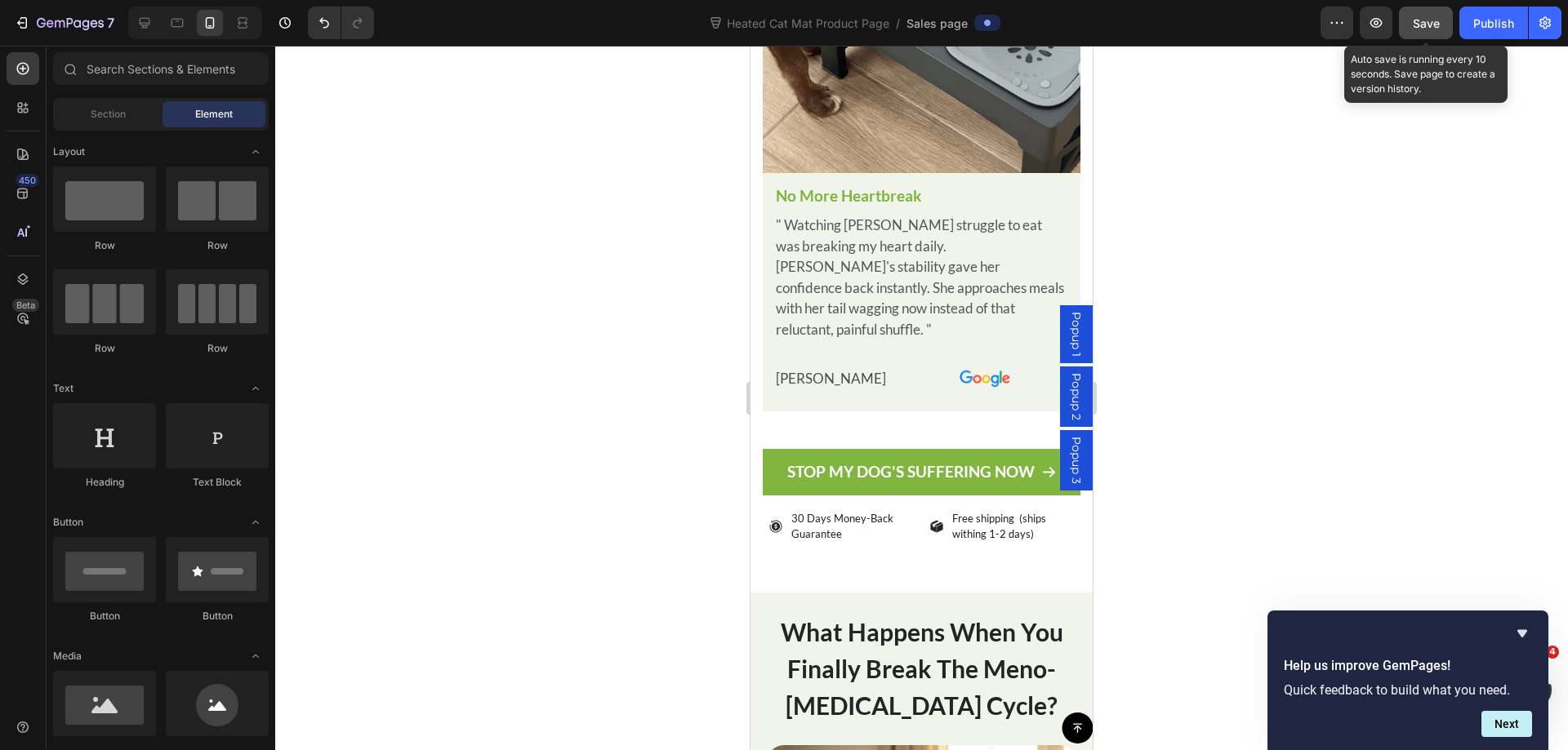
click at [1424, 20] on span "Save" at bounding box center [1426, 23] width 27 height 14
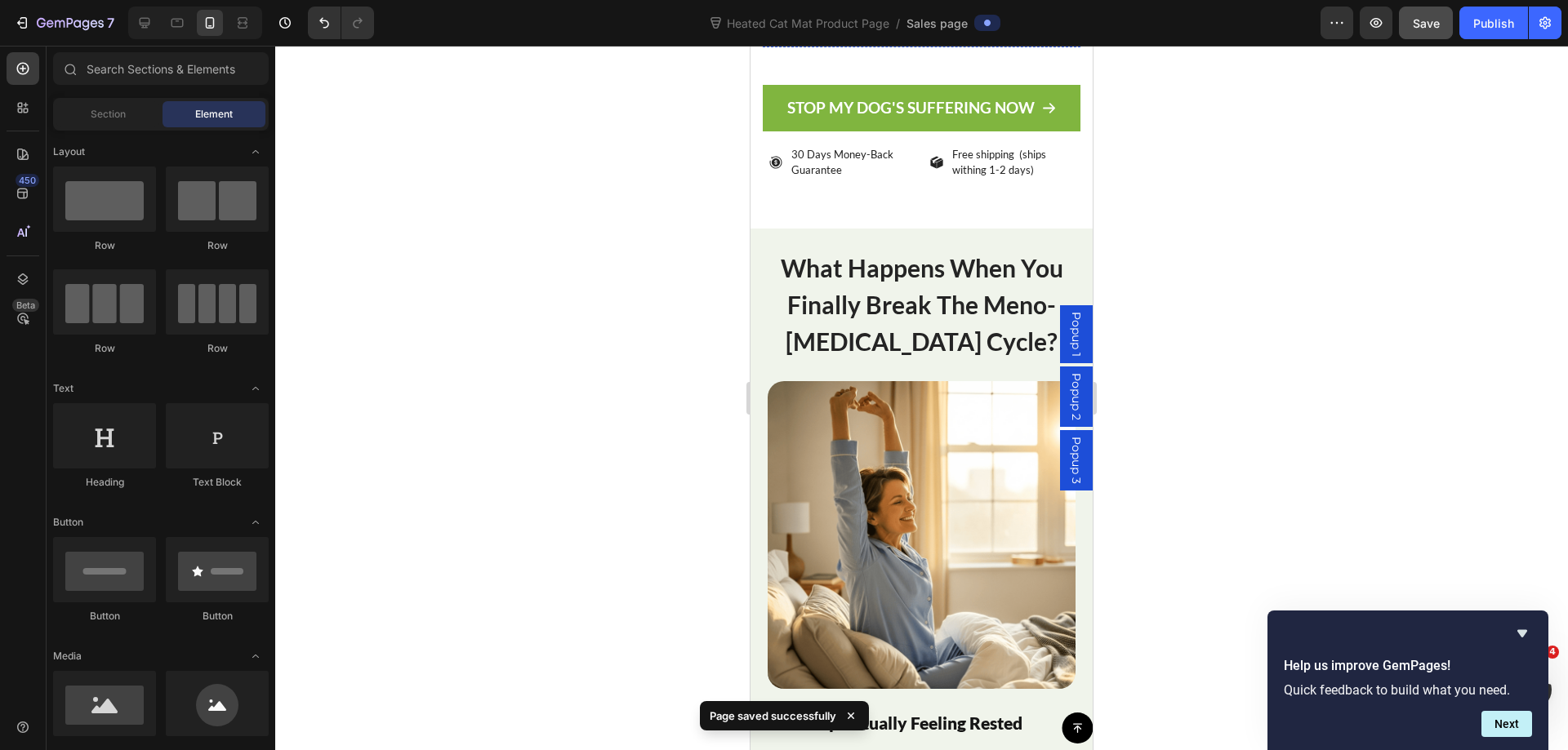
scroll to position [8679, 0]
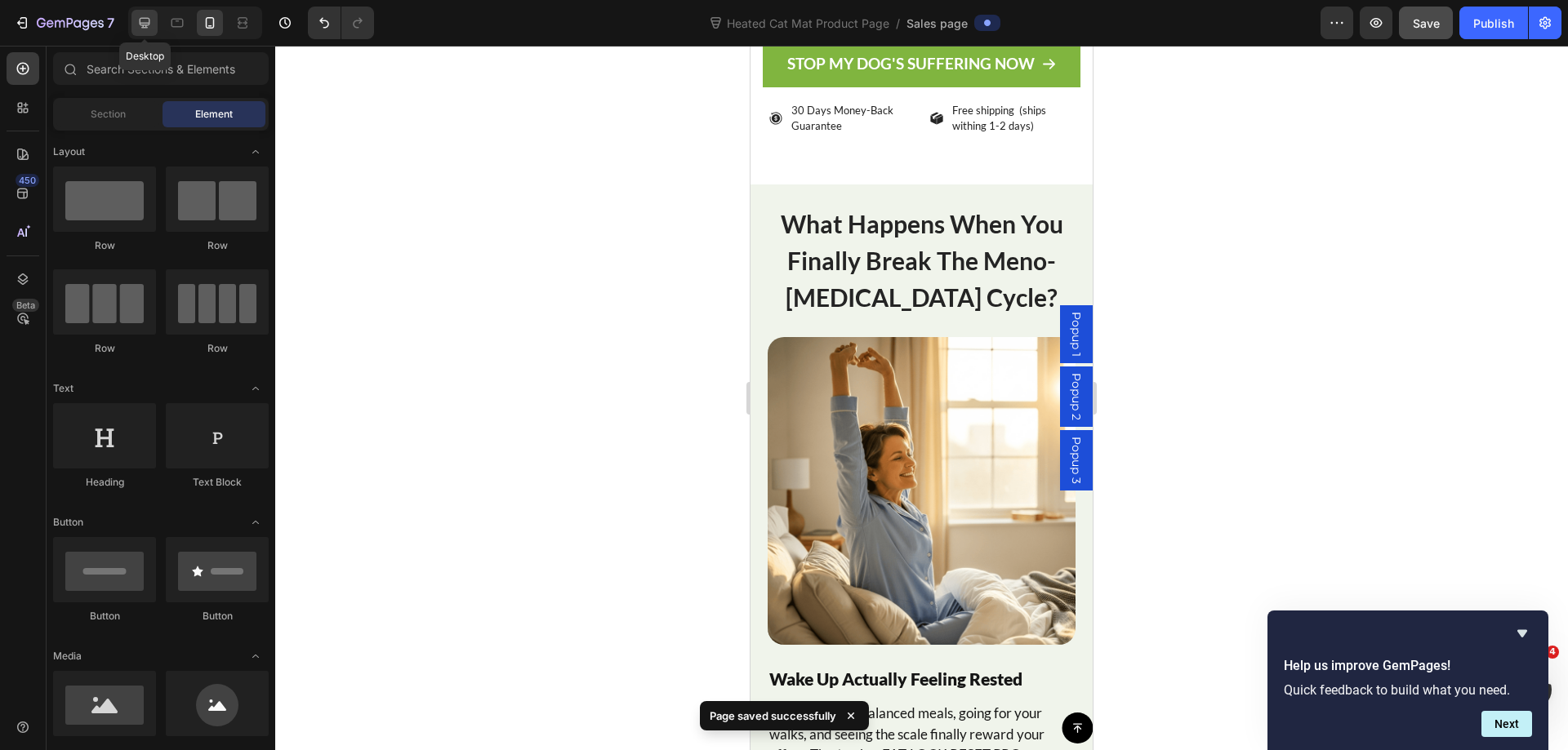
click at [144, 24] on icon at bounding box center [144, 23] width 11 height 11
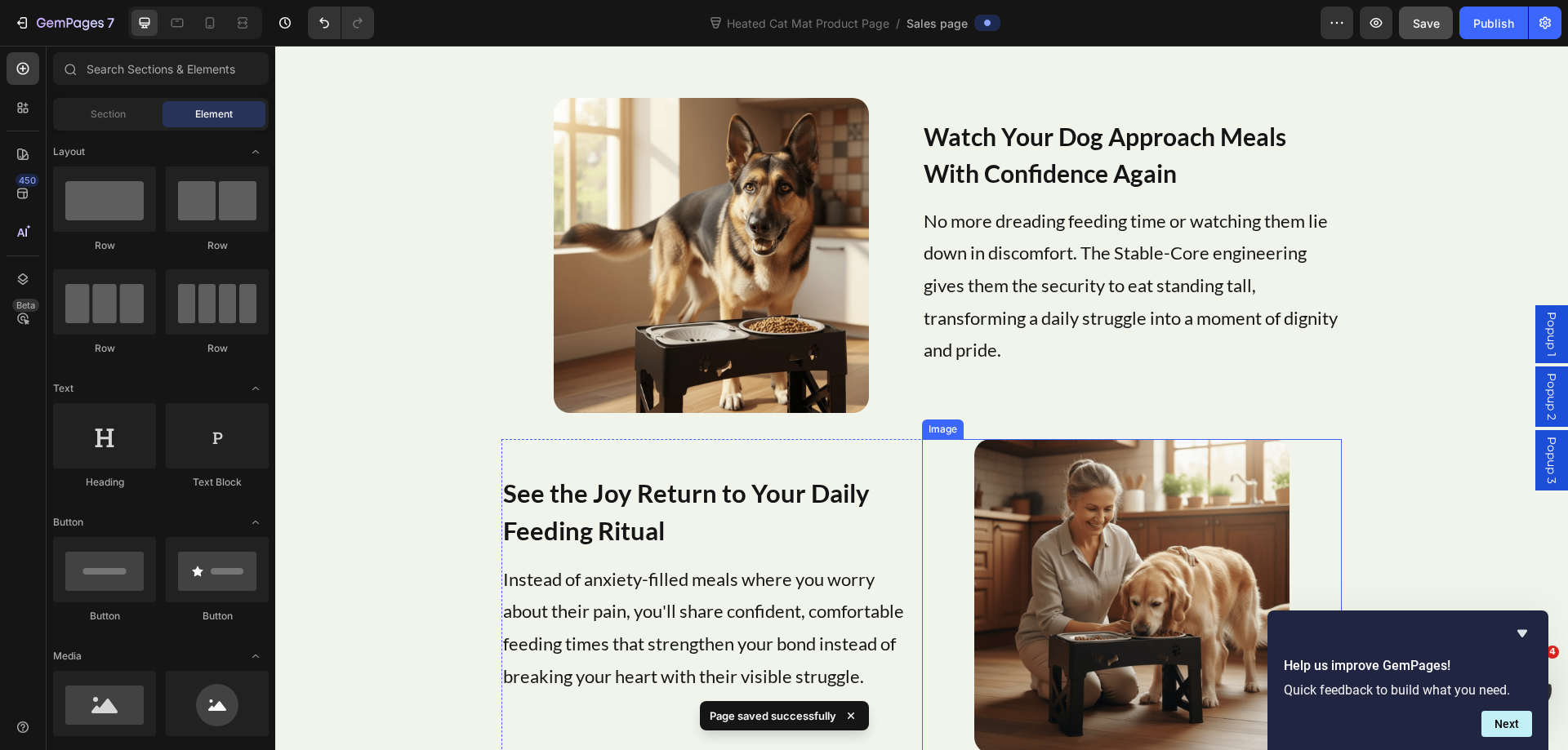
scroll to position [8446, 0]
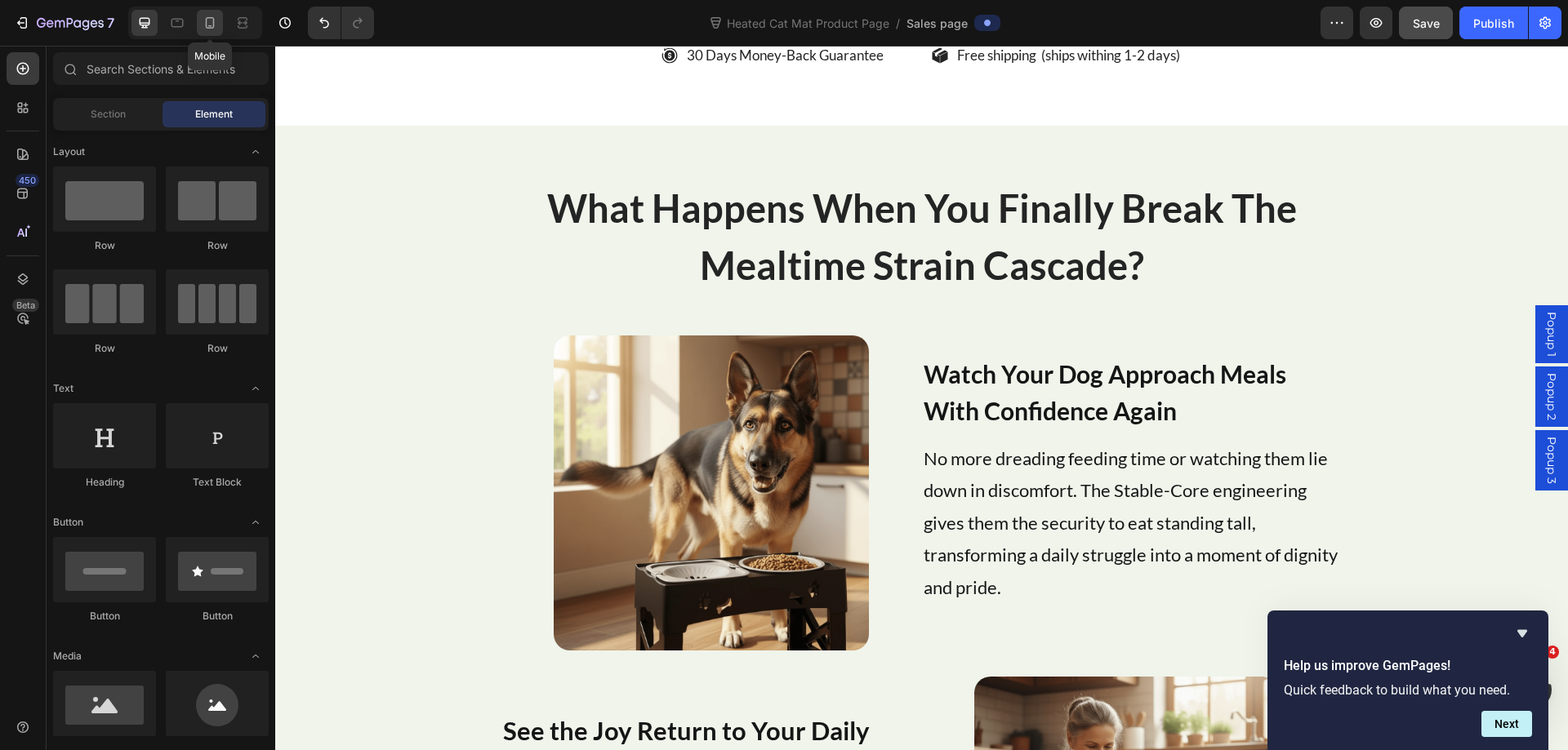
click at [213, 20] on icon at bounding box center [210, 22] width 9 height 11
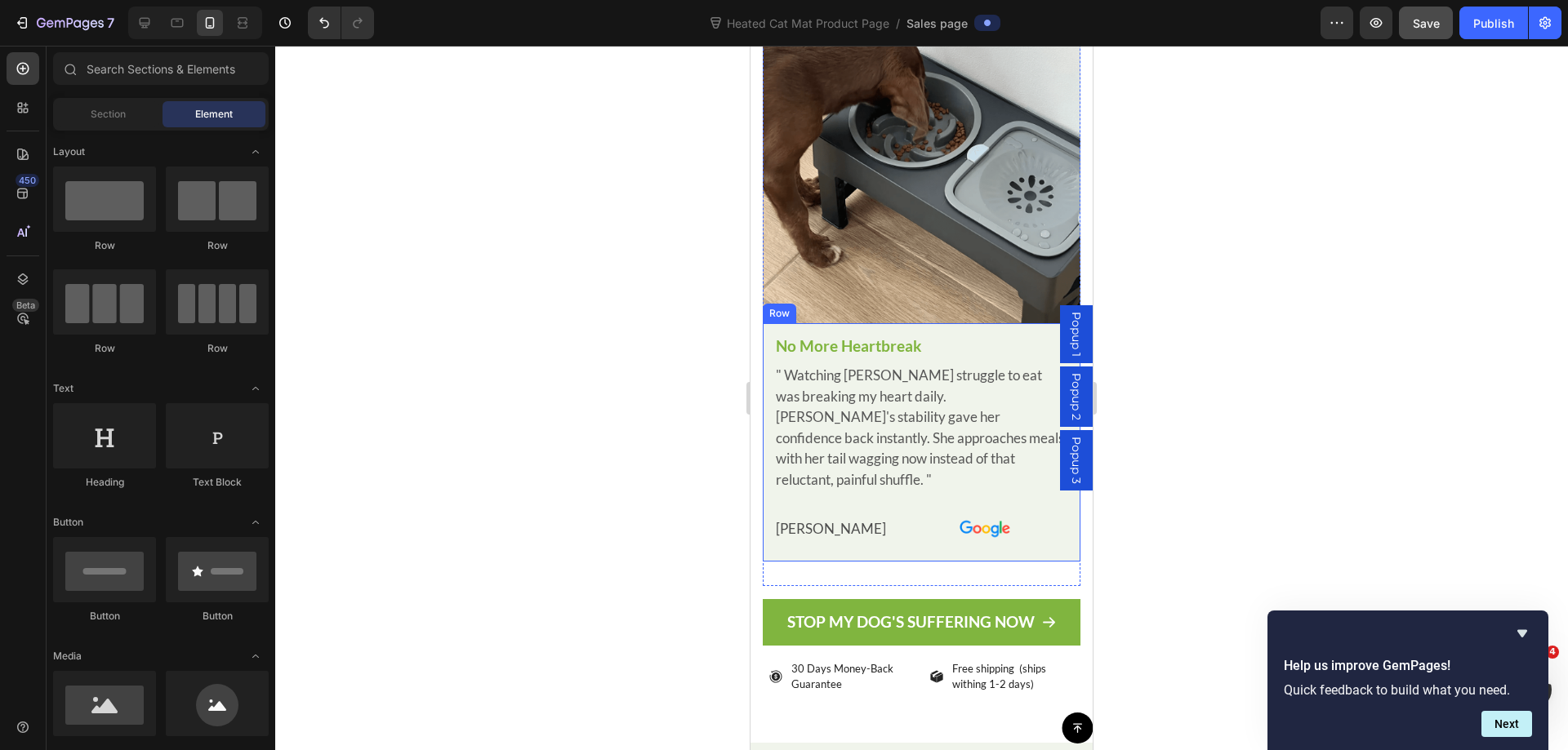
scroll to position [8119, 0]
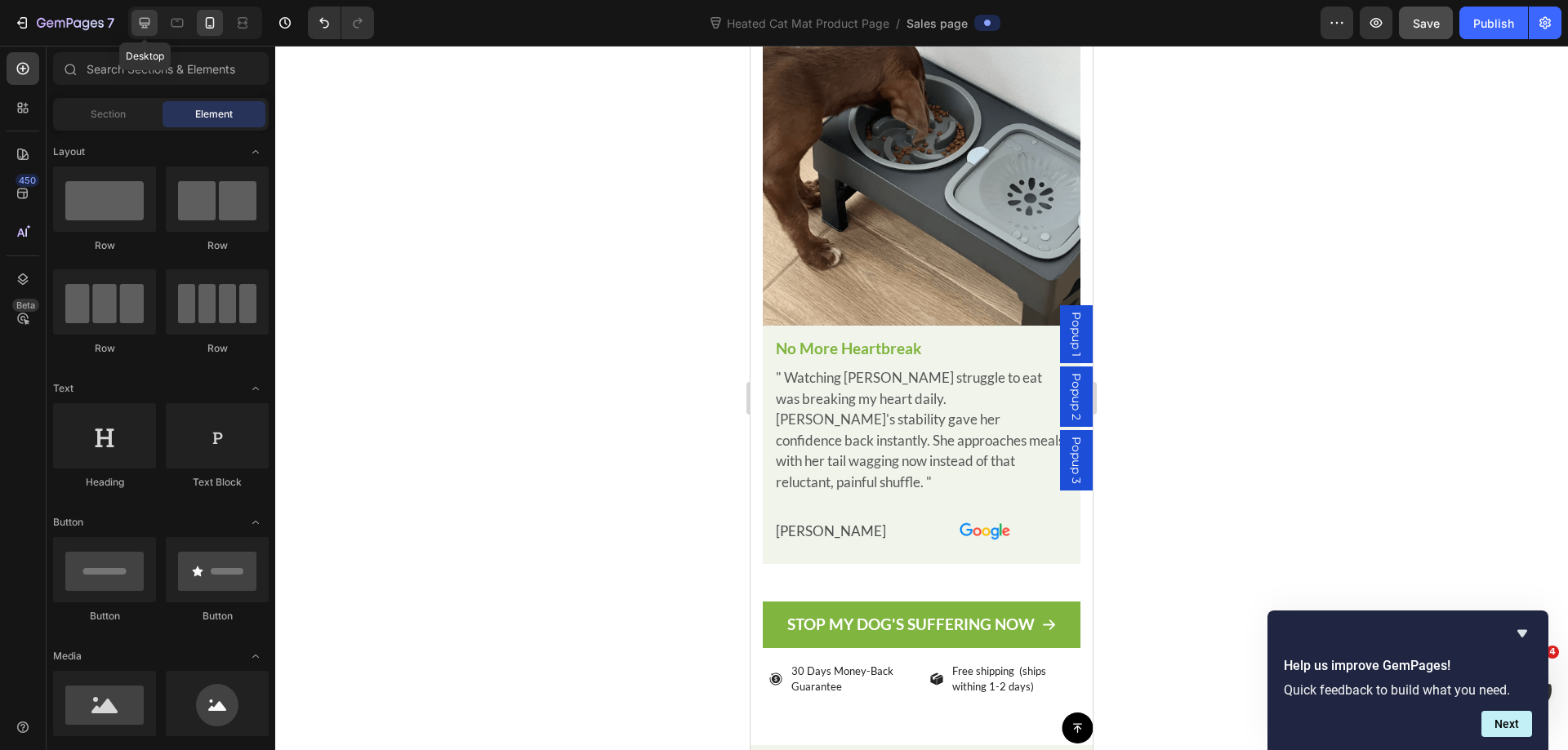
click at [147, 20] on icon at bounding box center [144, 23] width 16 height 16
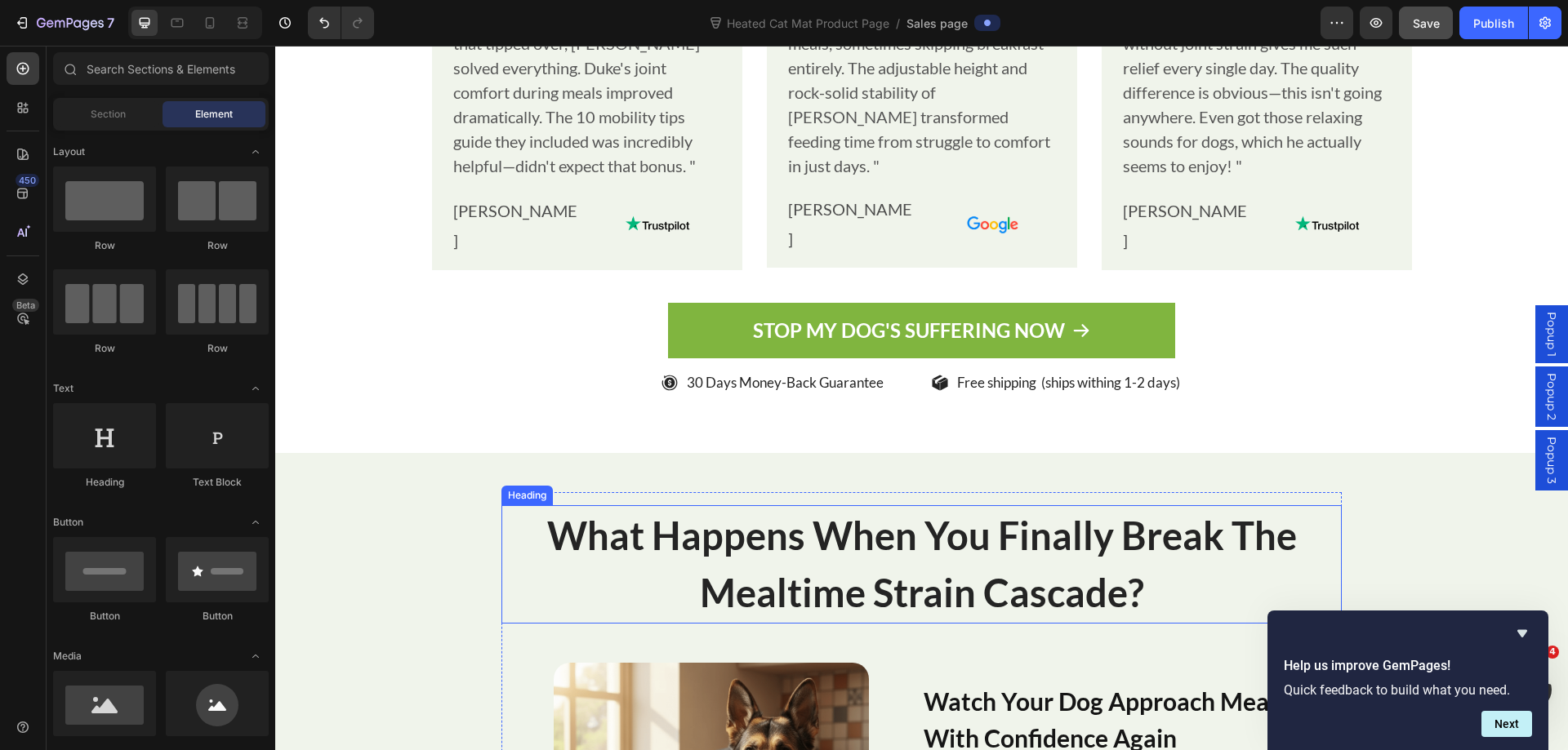
scroll to position [8273, 0]
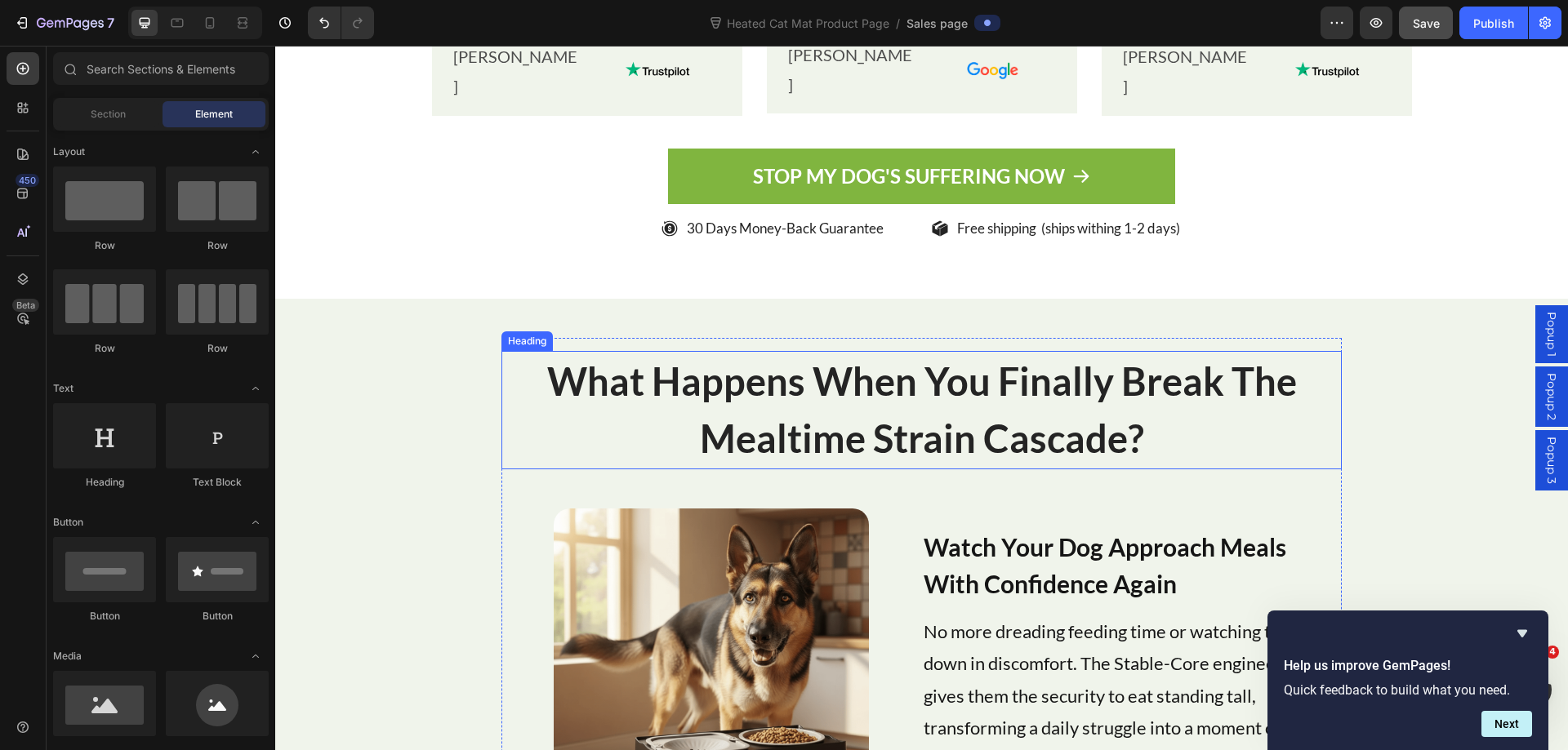
click at [1072, 422] on h2 "What Happens When You Finally Break The Mealtime Strain Cascade?" at bounding box center [920, 409] width 840 height 119
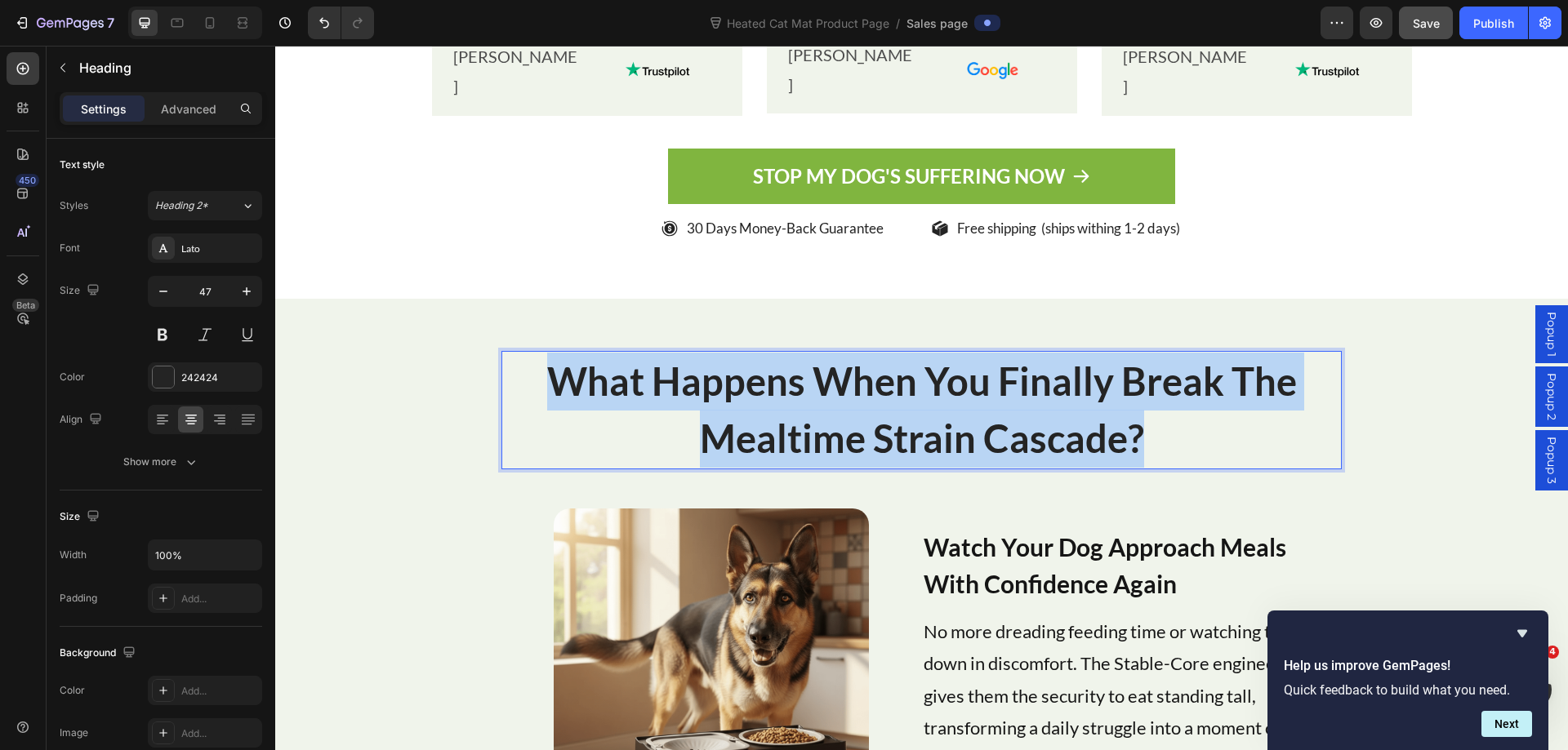
click at [1072, 422] on p "What Happens When You Finally Break The Mealtime Strain Cascade?" at bounding box center [921, 410] width 837 height 116
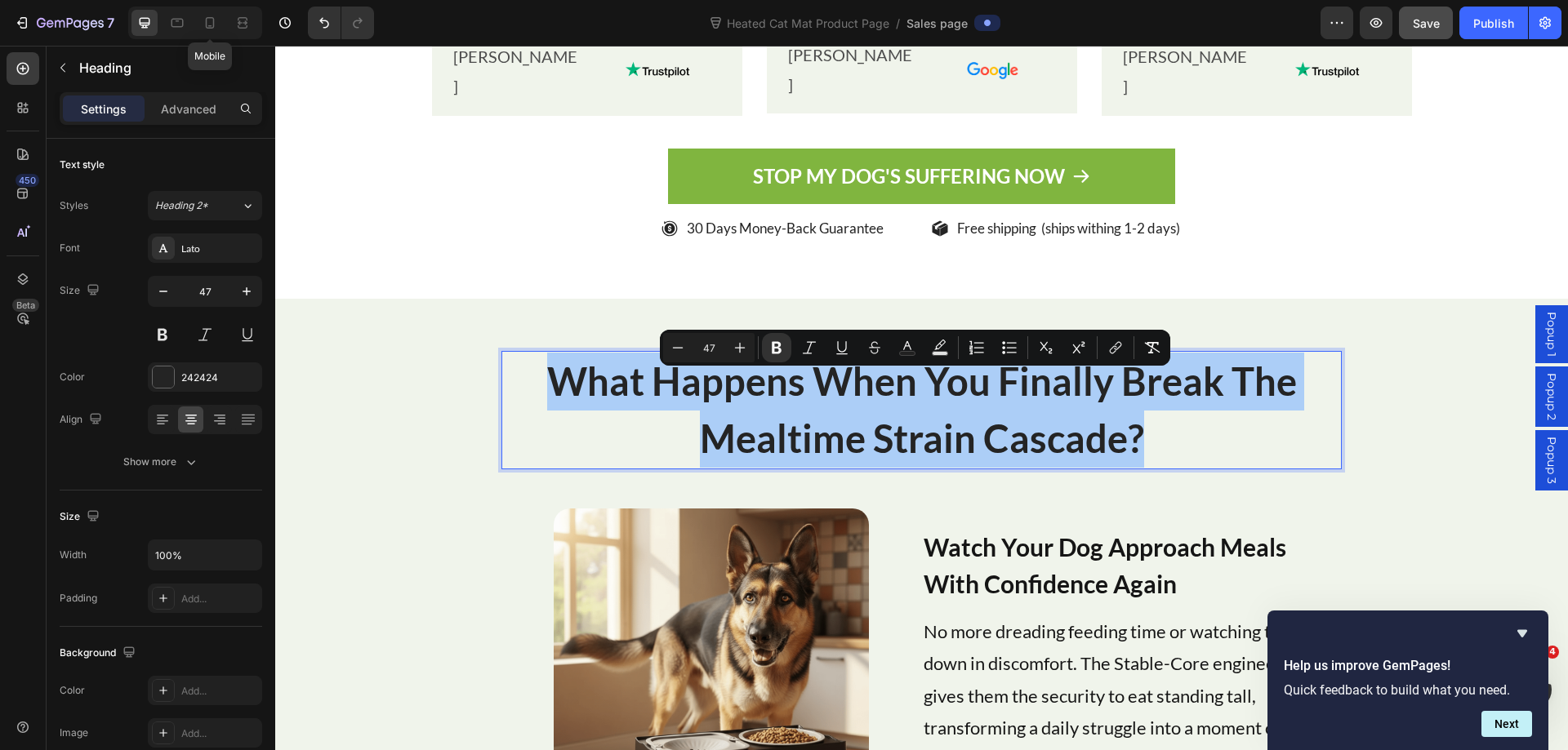
drag, startPoint x: 206, startPoint y: 25, endPoint x: 424, endPoint y: 167, distance: 260.2
click at [206, 25] on icon at bounding box center [210, 22] width 9 height 11
type input "30"
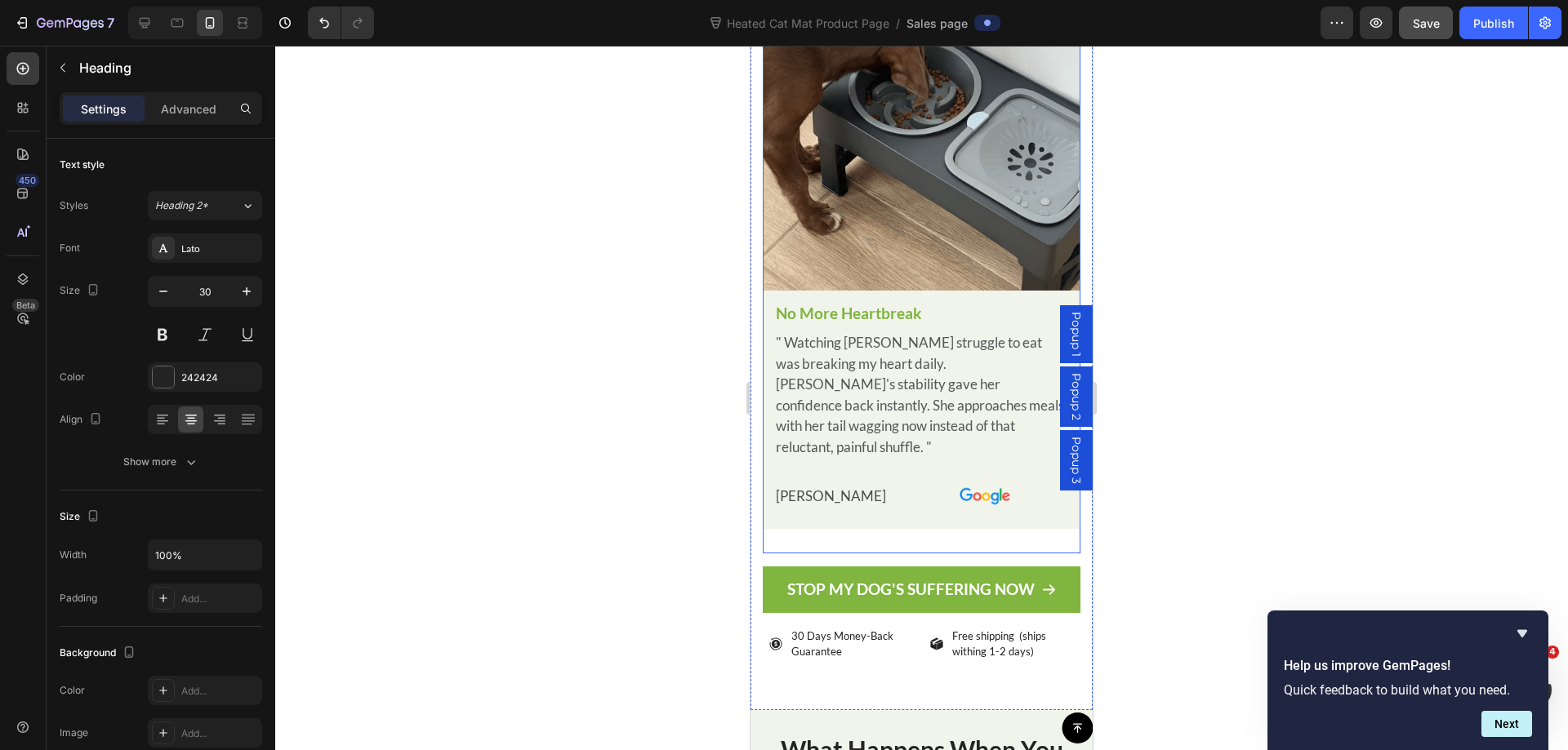
scroll to position [8370, 0]
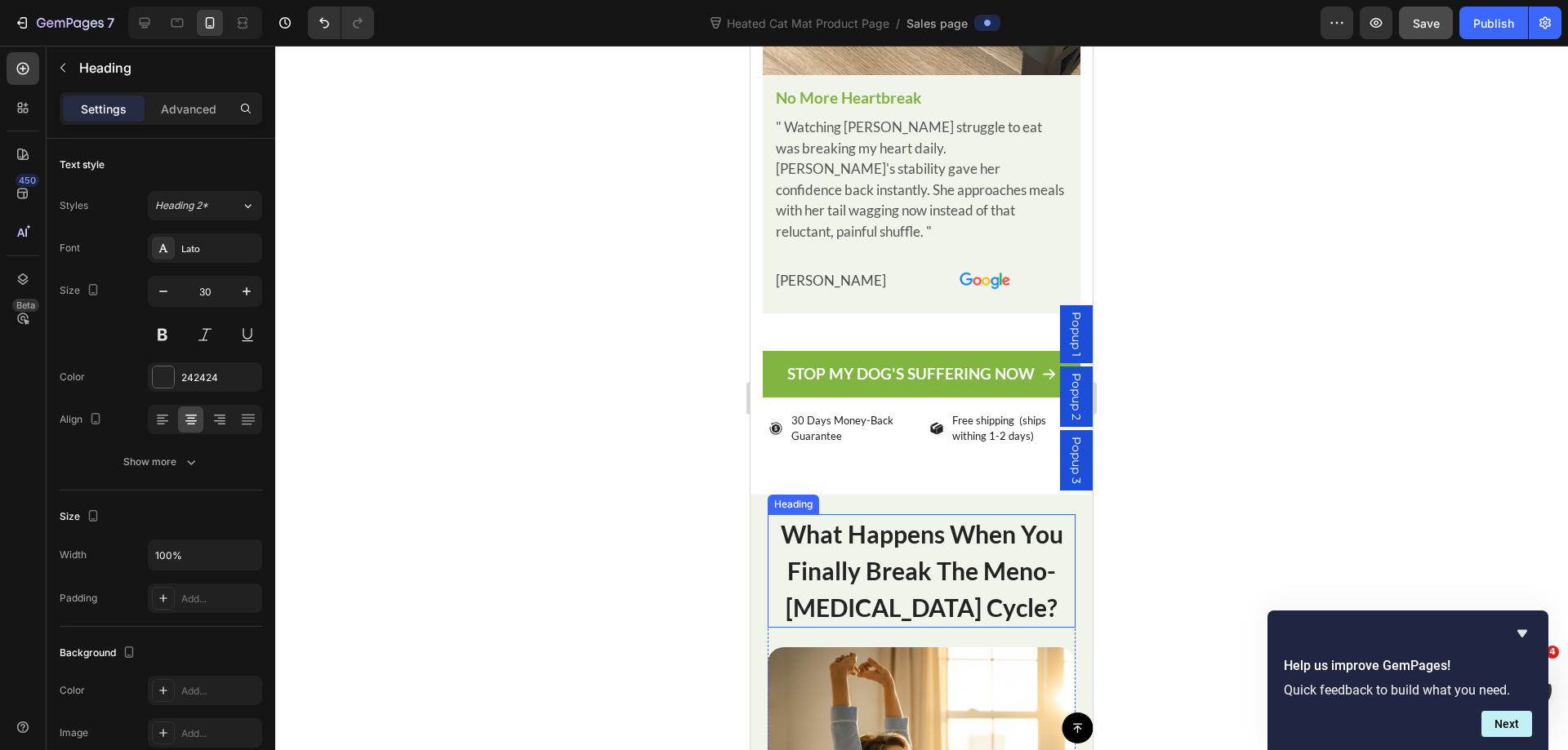
click at [903, 532] on strong "What Happens When You Finally Break The Meno-Insomnia Cycle?" at bounding box center [921, 570] width 283 height 103
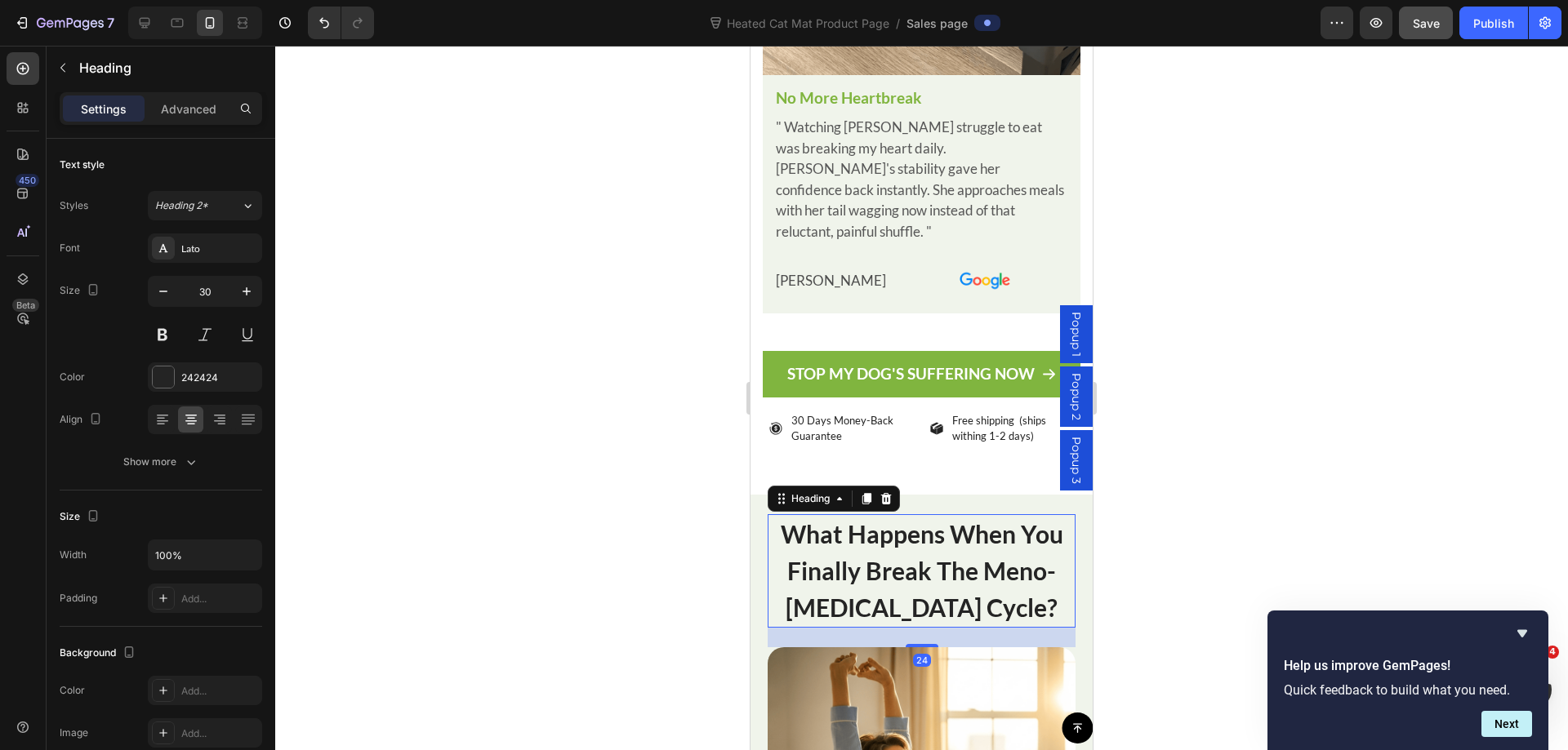
click at [903, 532] on strong "What Happens When You Finally Break The Meno-Insomnia Cycle?" at bounding box center [921, 570] width 283 height 103
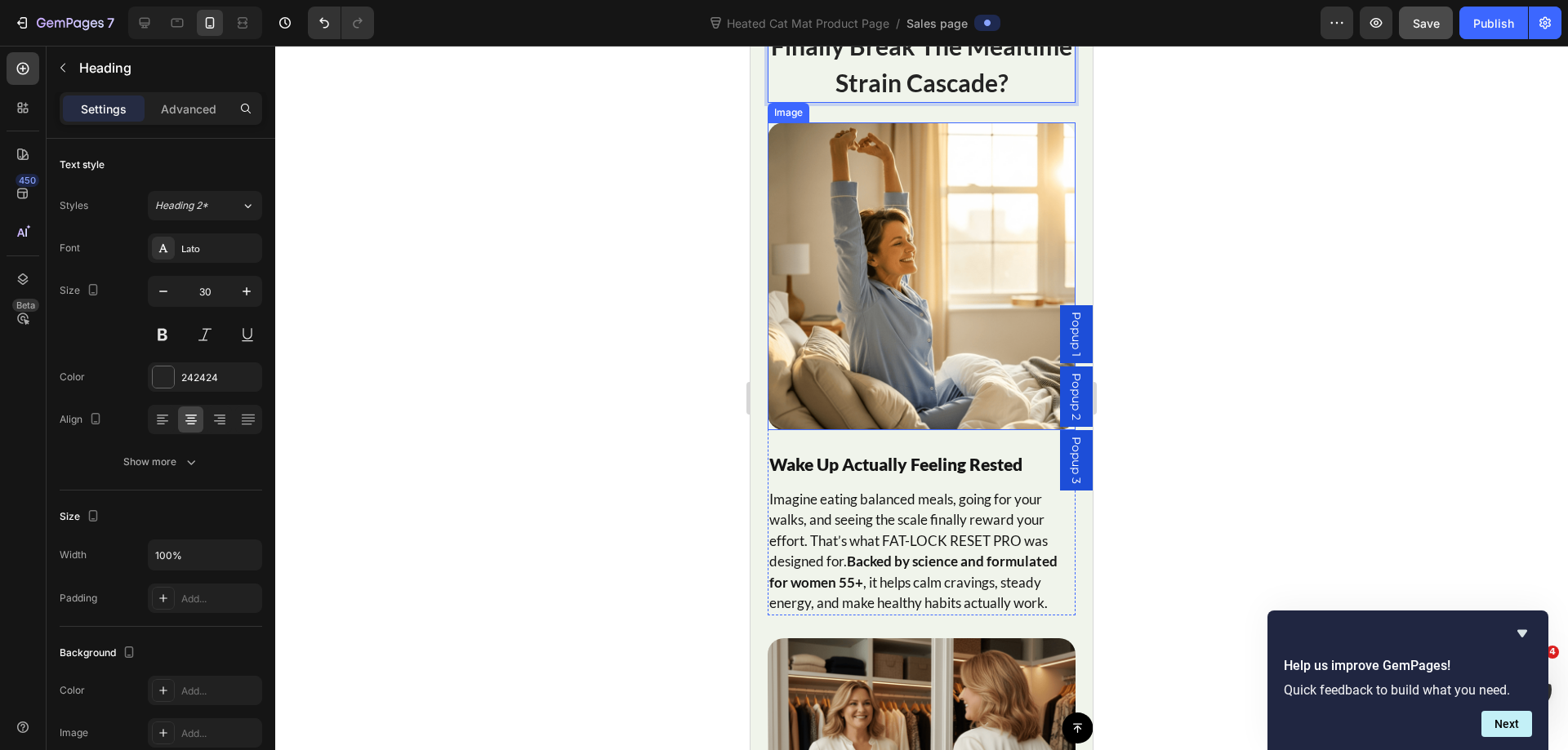
scroll to position [8860, 0]
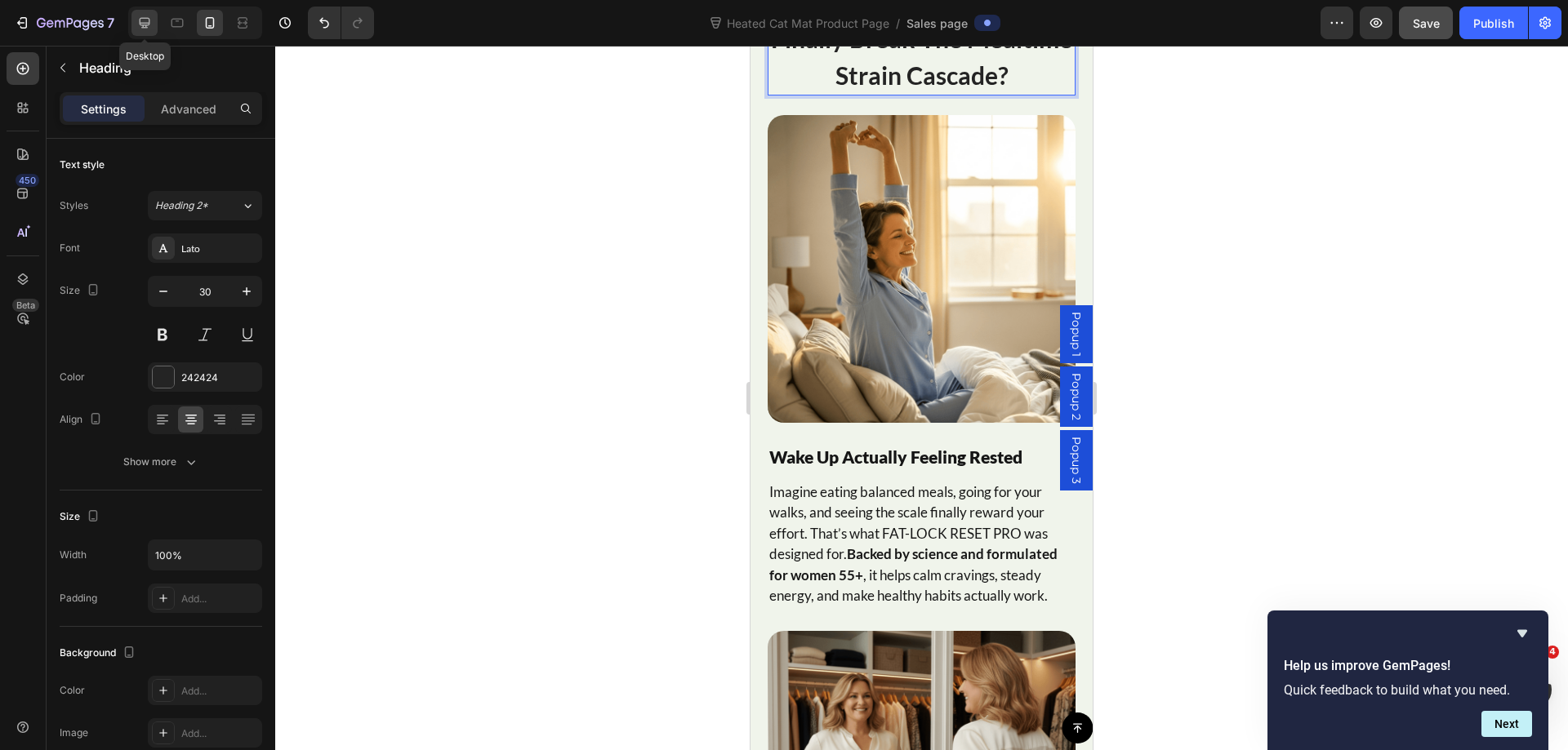
click at [142, 24] on icon at bounding box center [144, 23] width 11 height 11
type input "47"
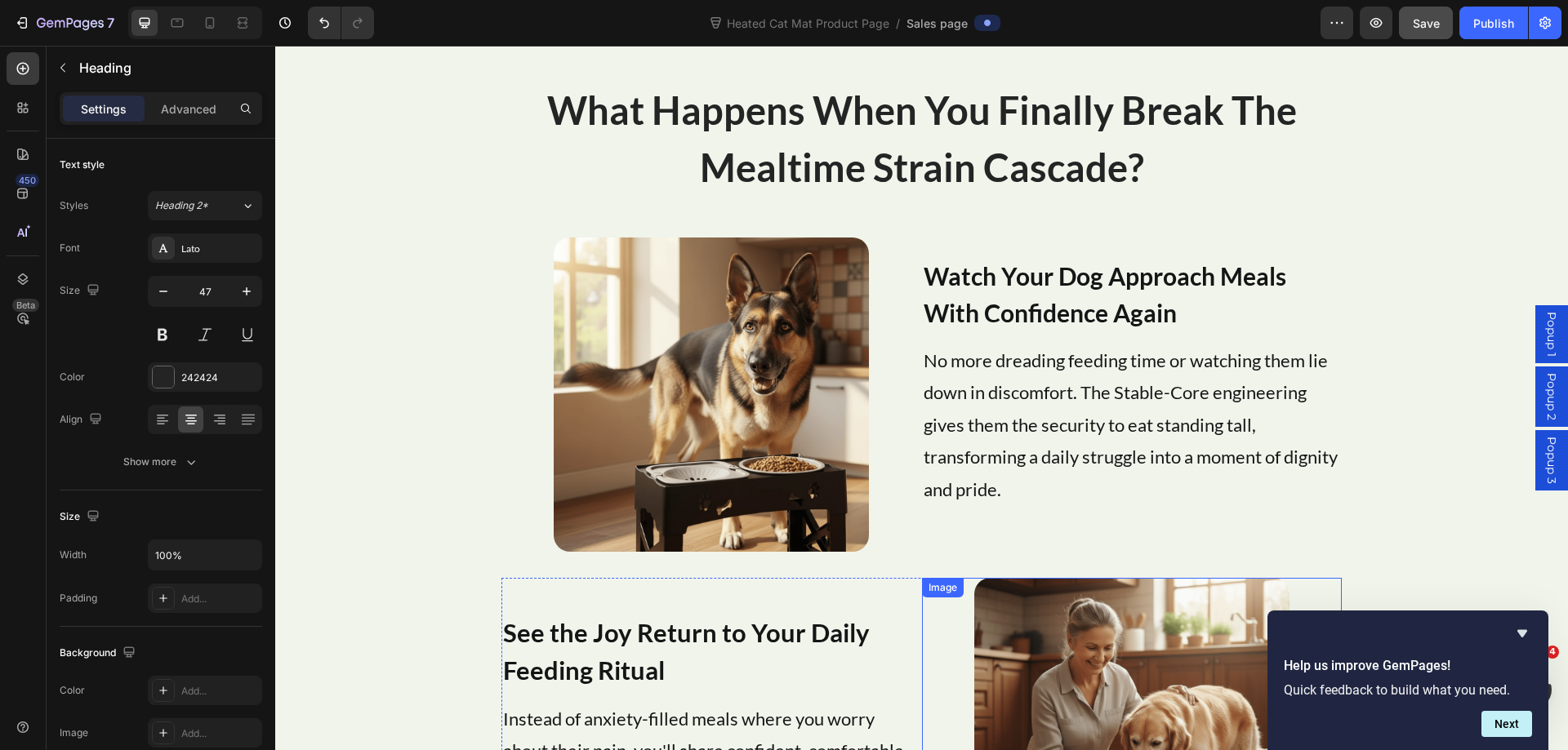
scroll to position [8826, 0]
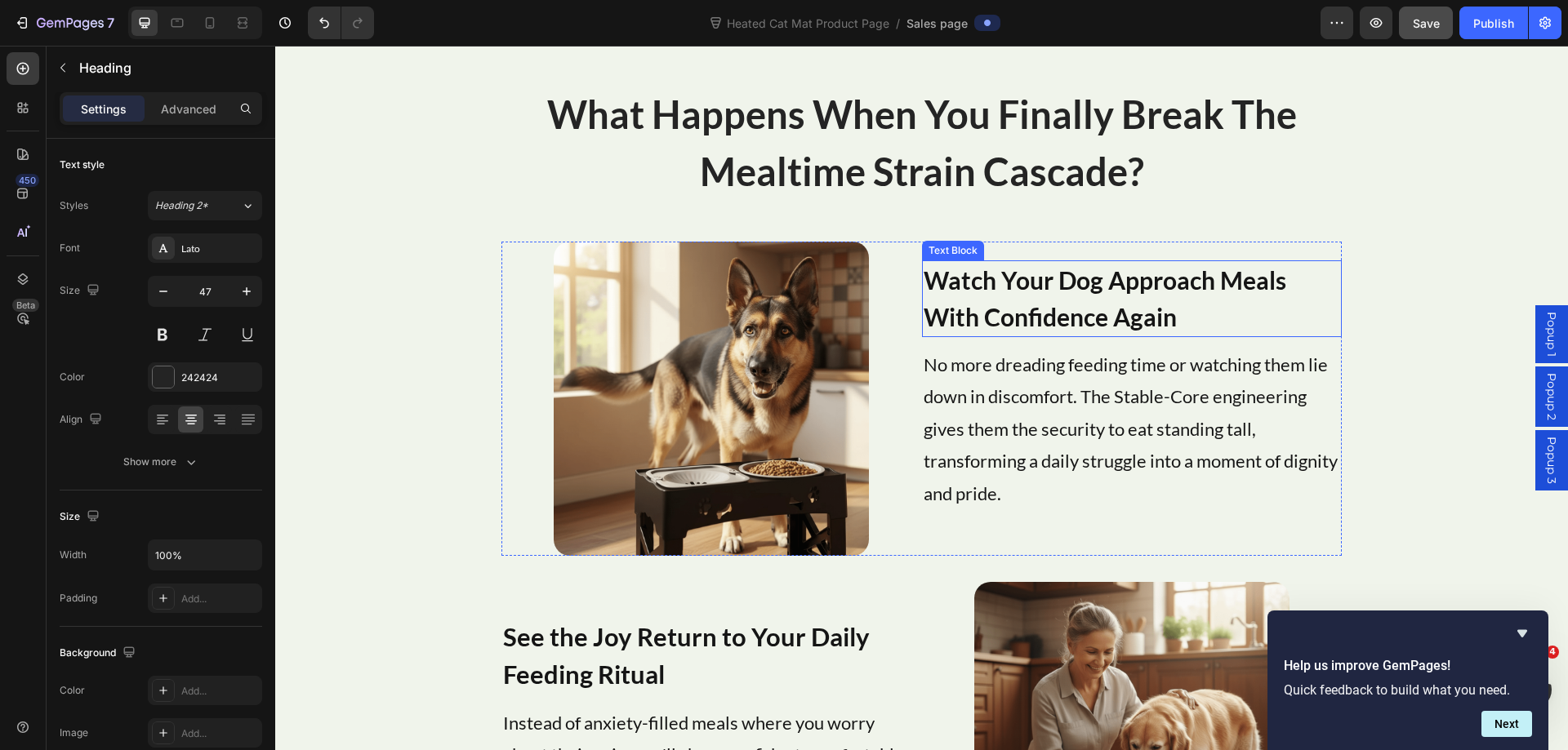
click at [1145, 292] on strong "Watch Your Dog Approach Meals With Confidence Again" at bounding box center [1105, 298] width 363 height 66
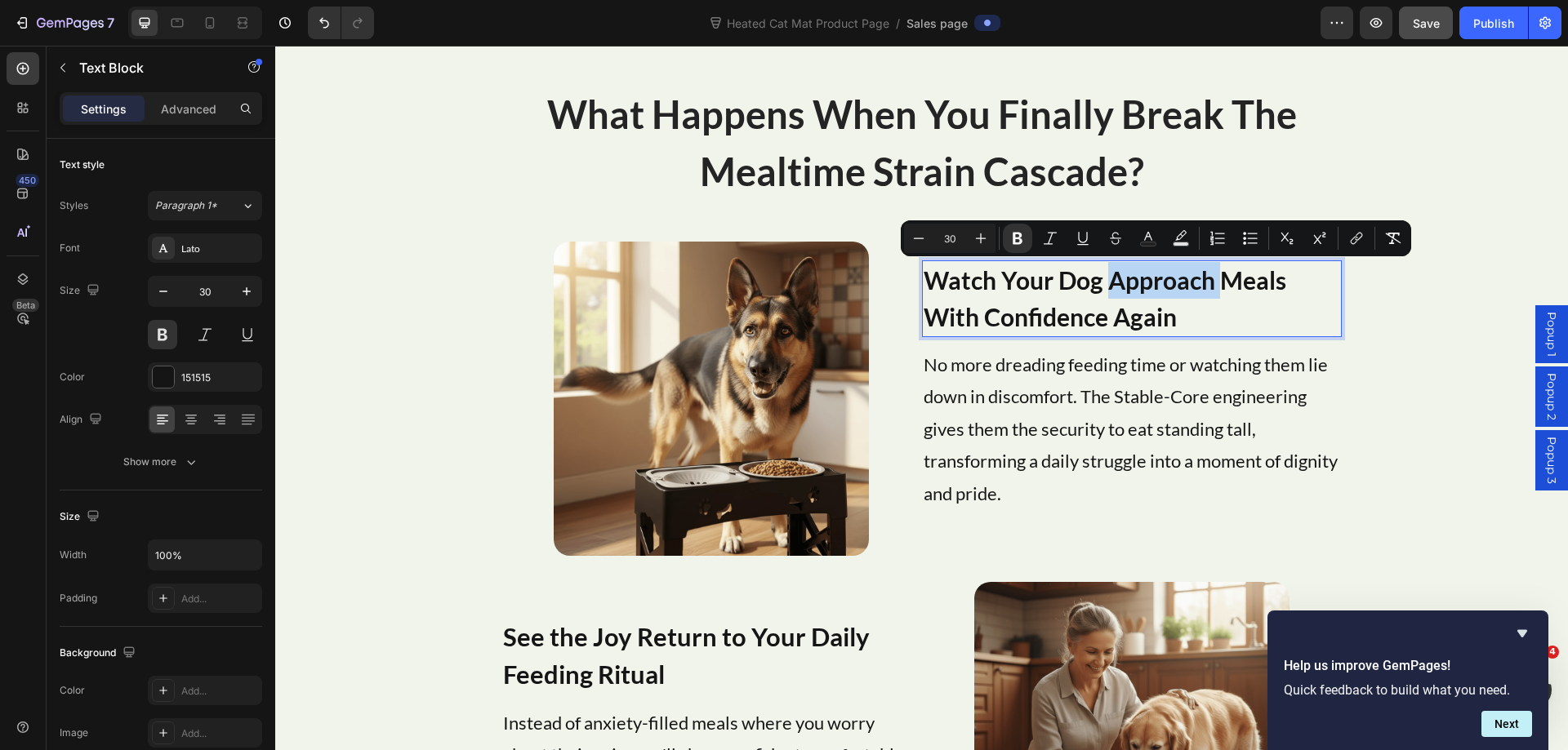
click at [1145, 293] on p "Watch Your Dog Approach Meals With Confidence Again" at bounding box center [1132, 299] width 416 height 74
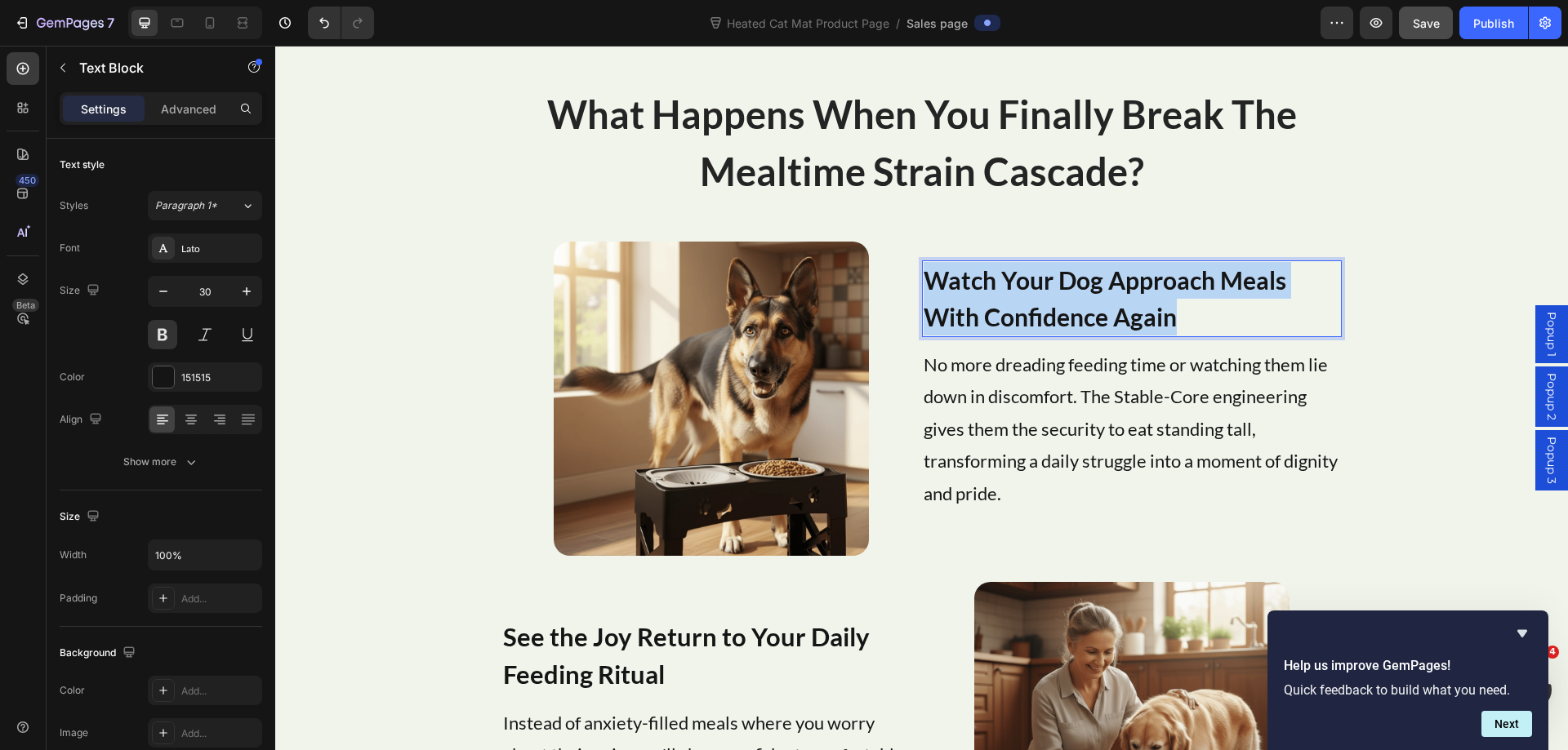
click at [1145, 293] on p "Watch Your Dog Approach Meals With Confidence Again" at bounding box center [1132, 299] width 416 height 74
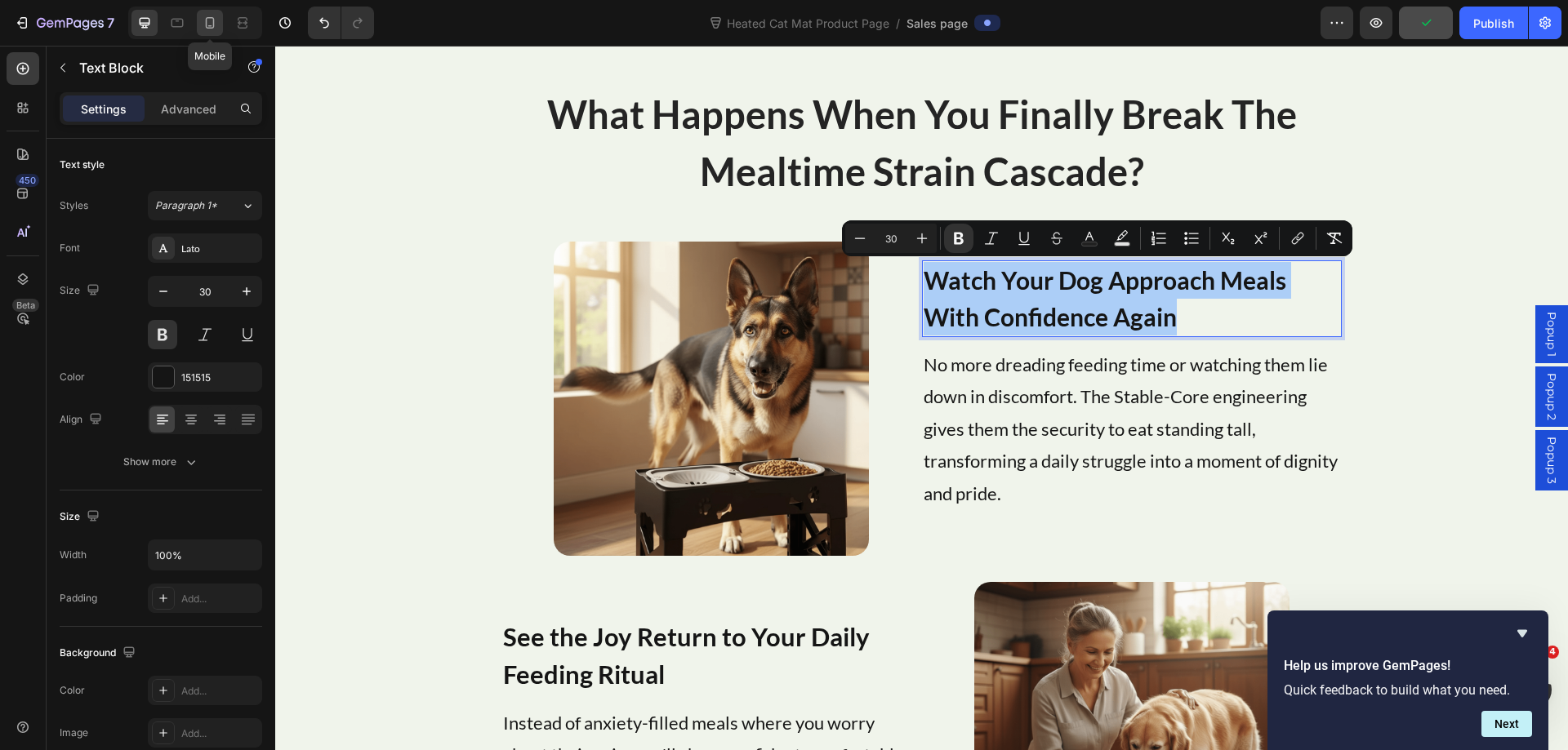
click at [211, 23] on icon at bounding box center [209, 23] width 16 height 16
type input "19"
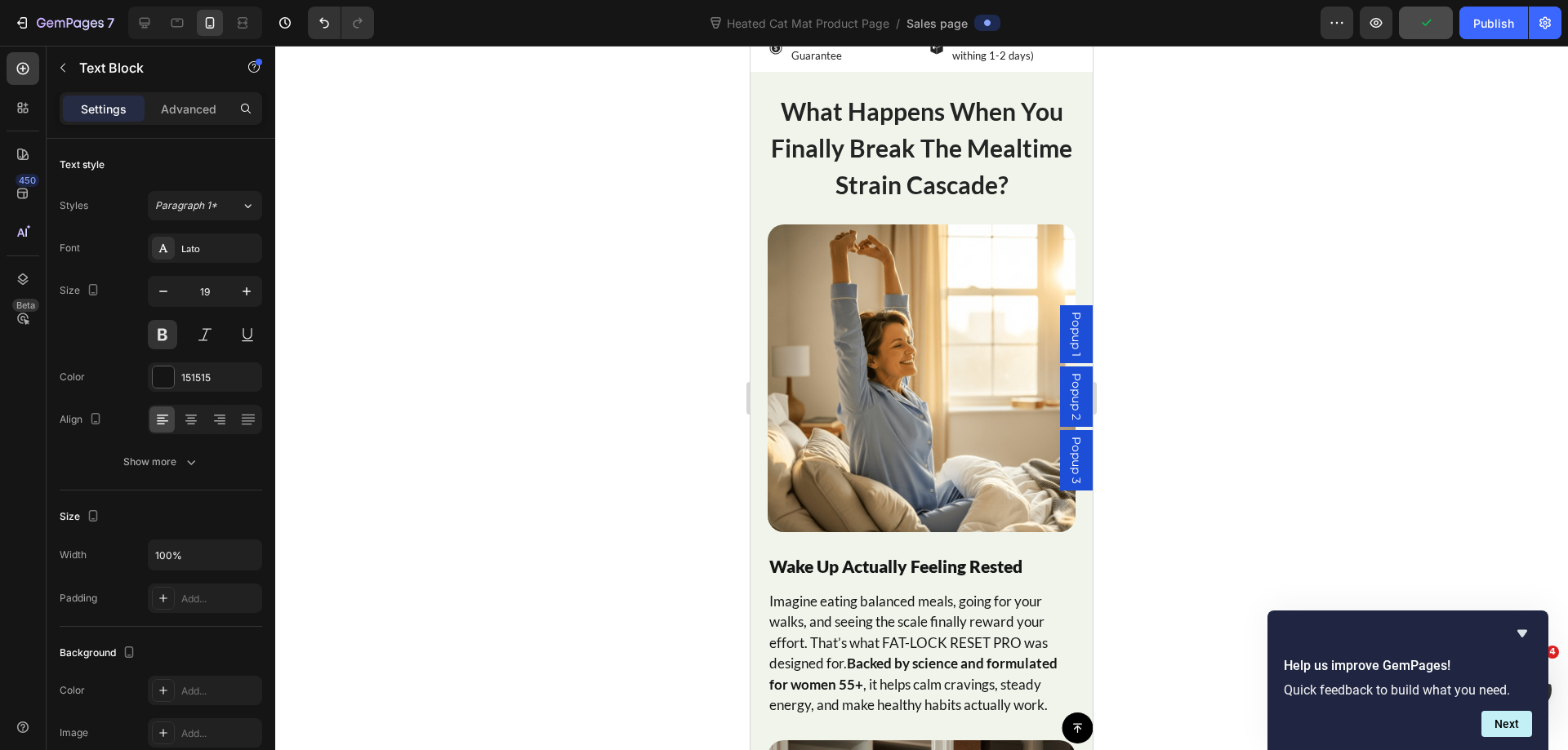
scroll to position [8733, 0]
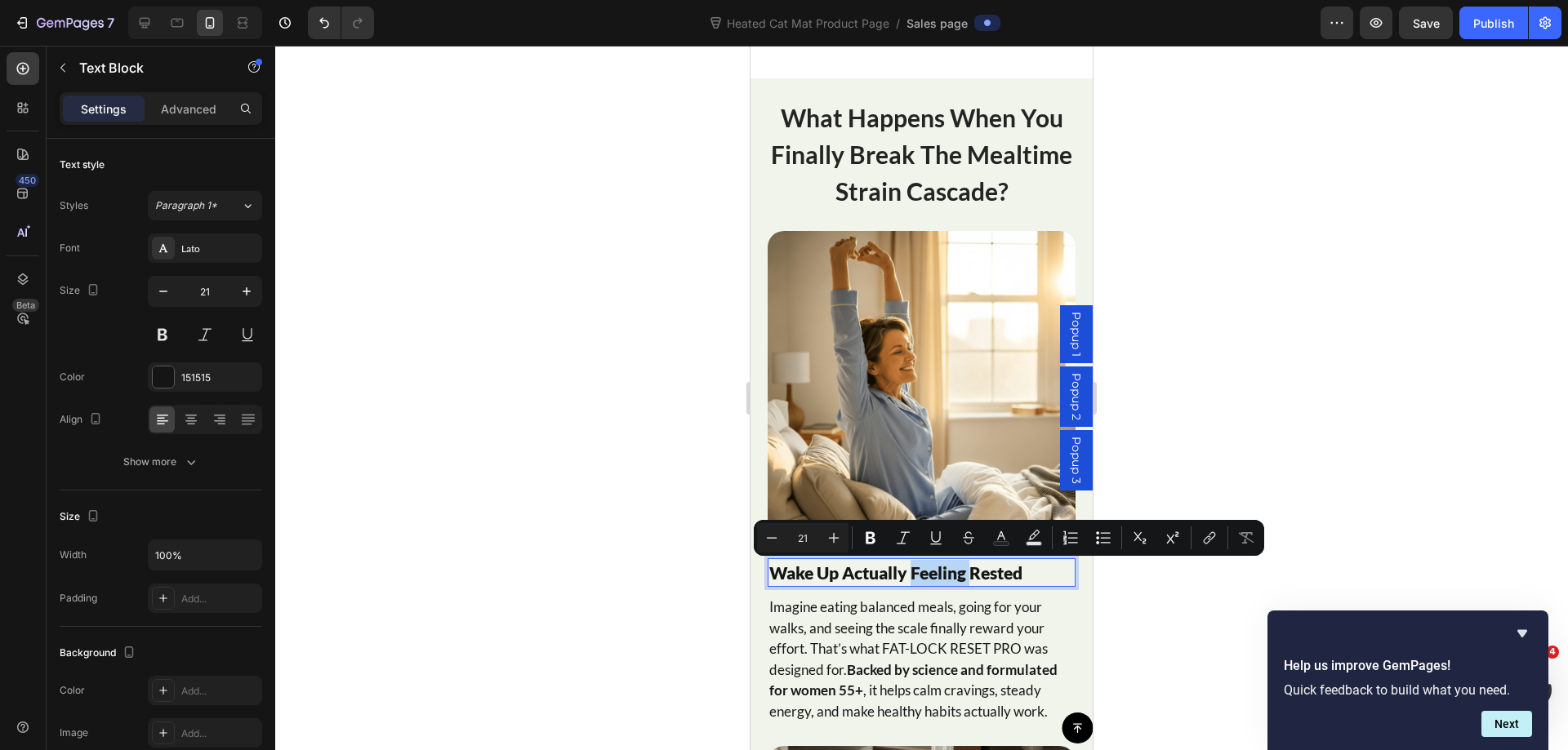
click at [944, 565] on p "Wake Up Actually Feeling Rested" at bounding box center [921, 573] width 305 height 26
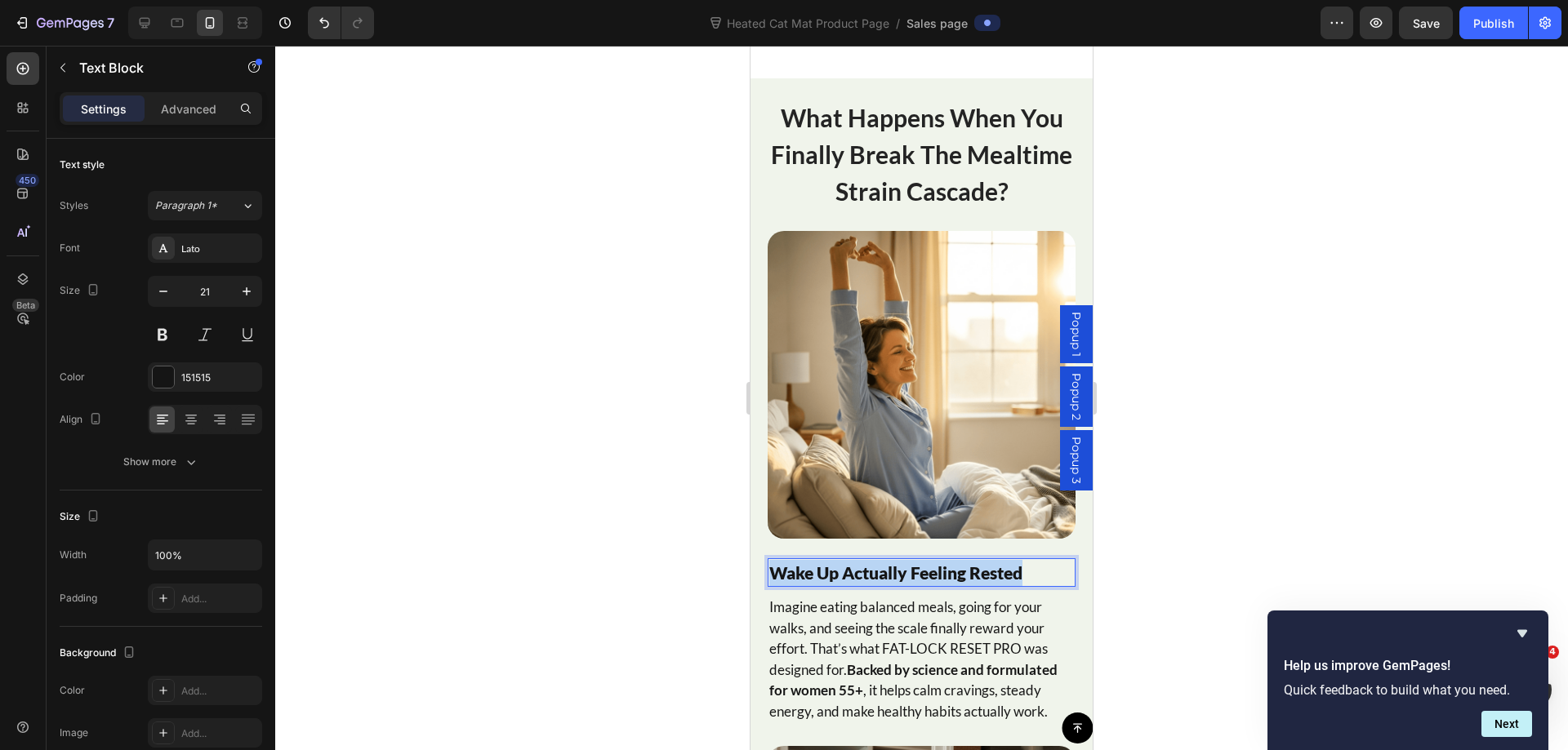
click at [944, 565] on p "Wake Up Actually Feeling Rested" at bounding box center [921, 573] width 305 height 26
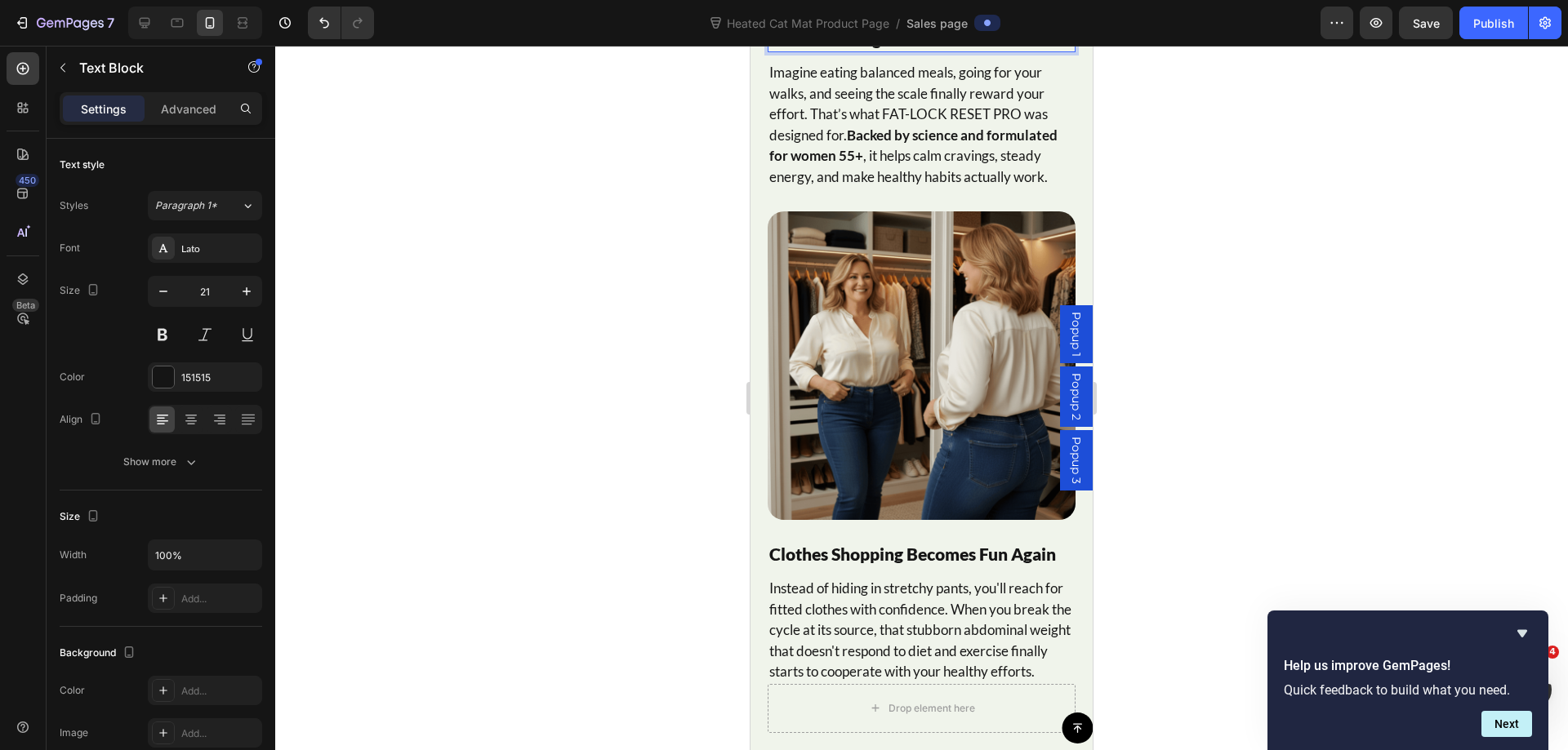
scroll to position [8896, 0]
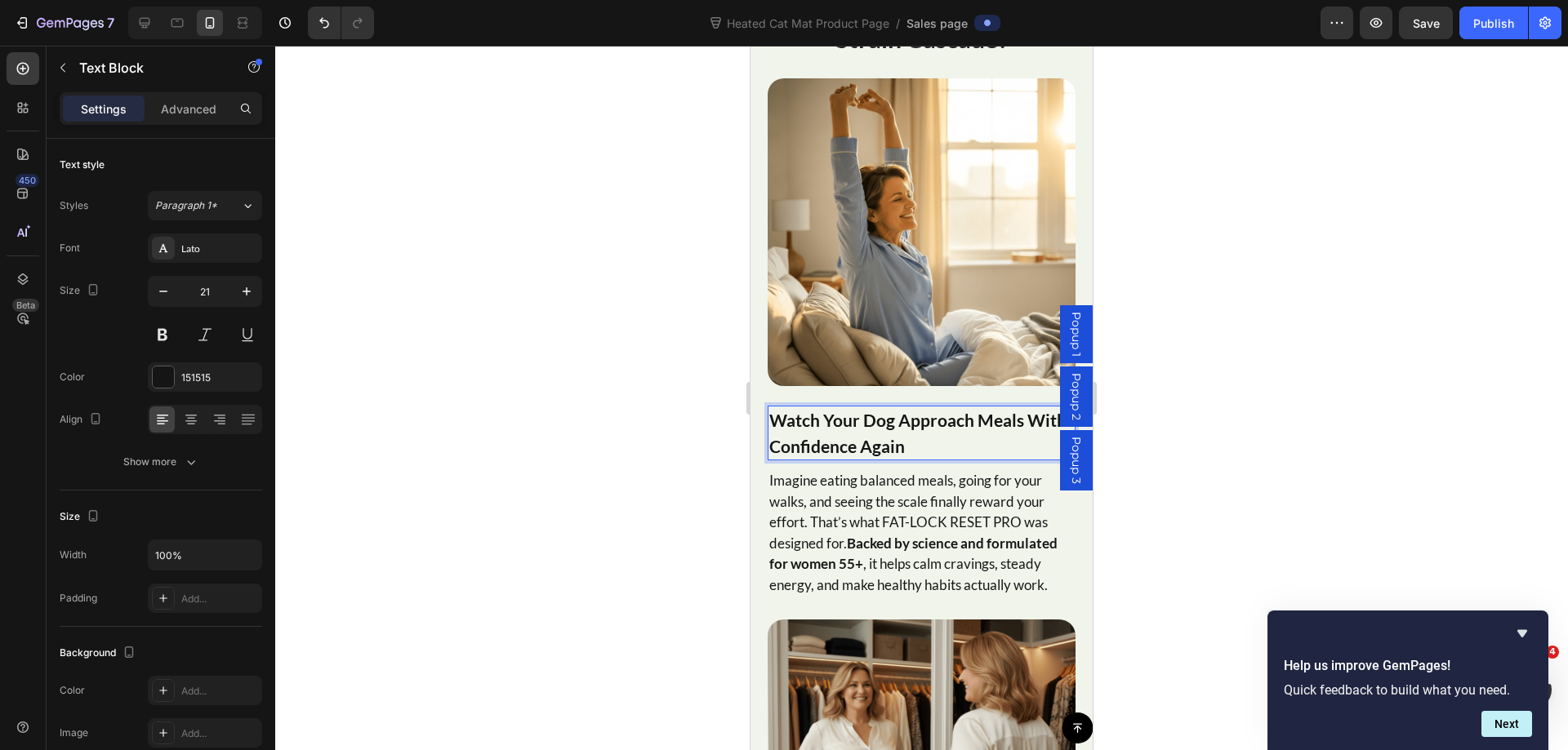
click at [909, 410] on strong "Watch Your Dog Approach Meals With Confidence Again" at bounding box center [917, 432] width 297 height 47
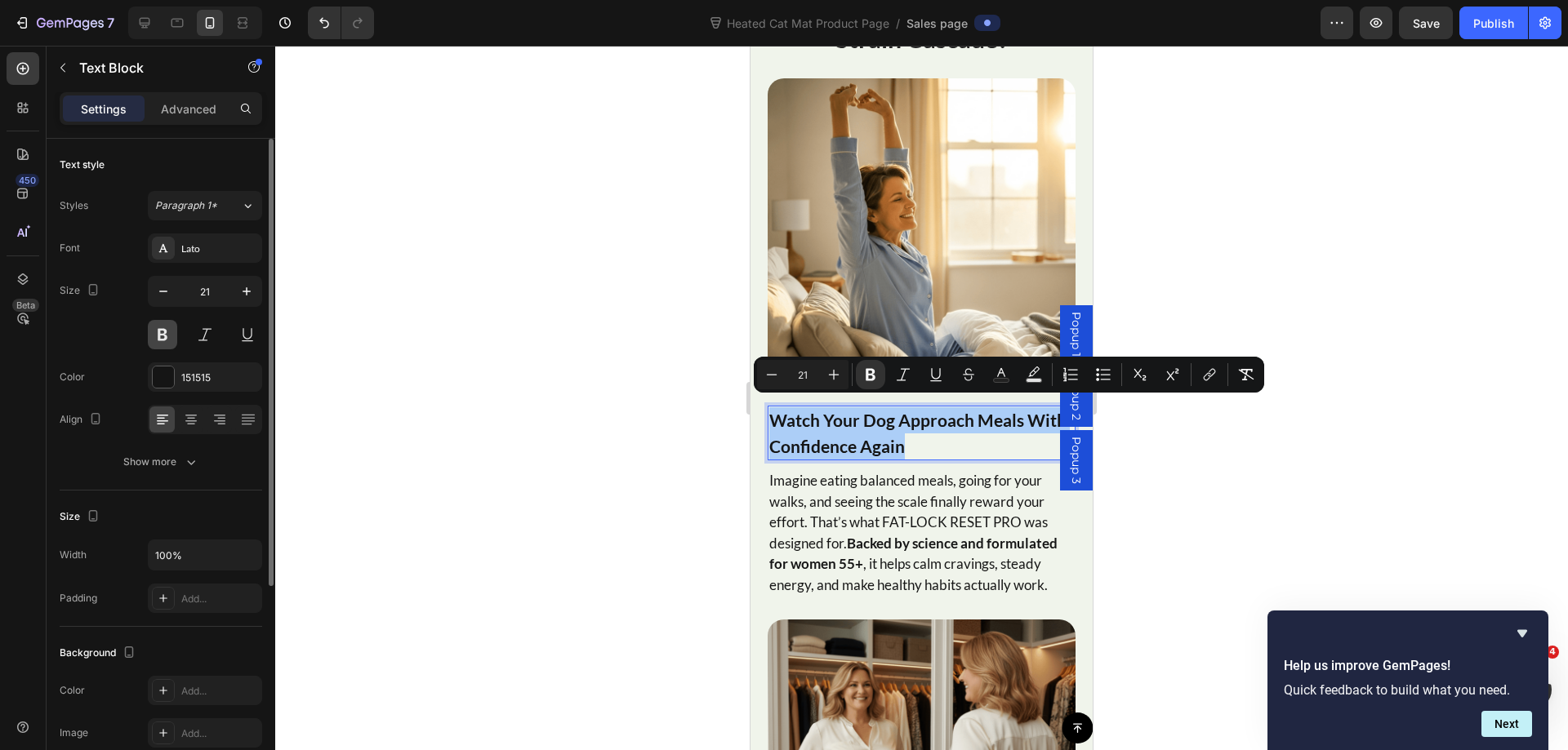
click at [156, 333] on button at bounding box center [162, 335] width 30 height 30
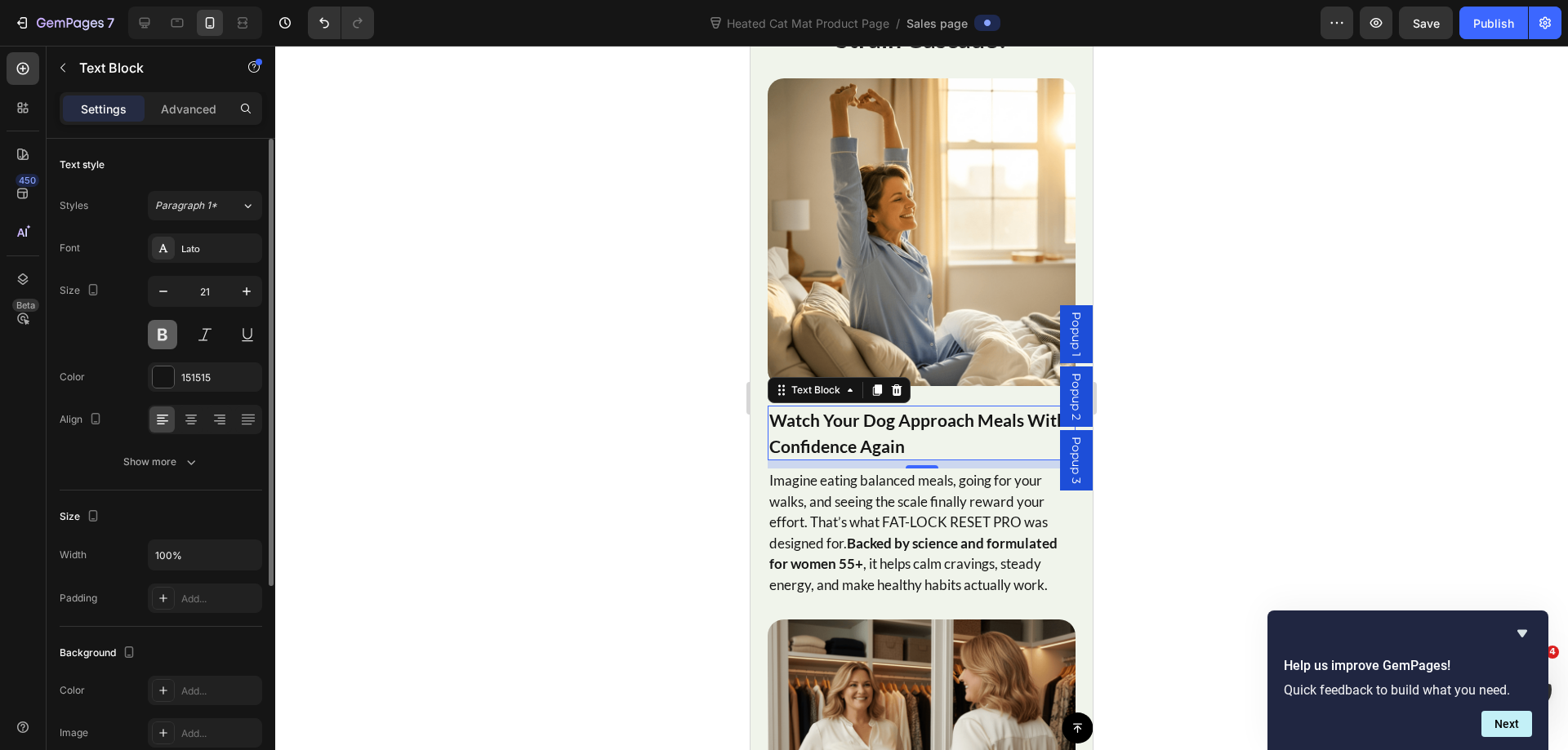
click at [156, 333] on button at bounding box center [162, 335] width 30 height 30
click at [993, 236] on img at bounding box center [920, 232] width 308 height 308
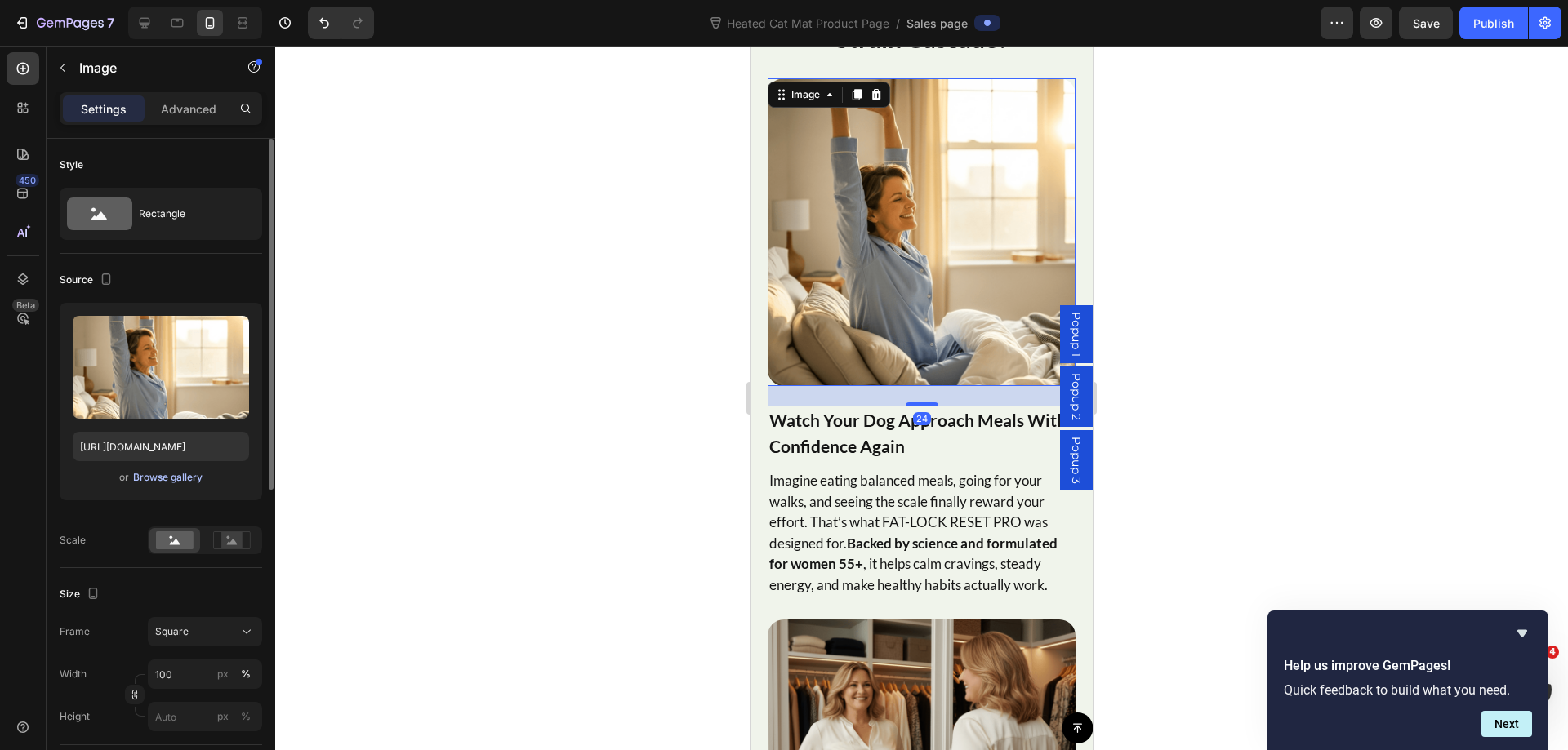
click at [191, 482] on div "Browse gallery" at bounding box center [168, 477] width 70 height 15
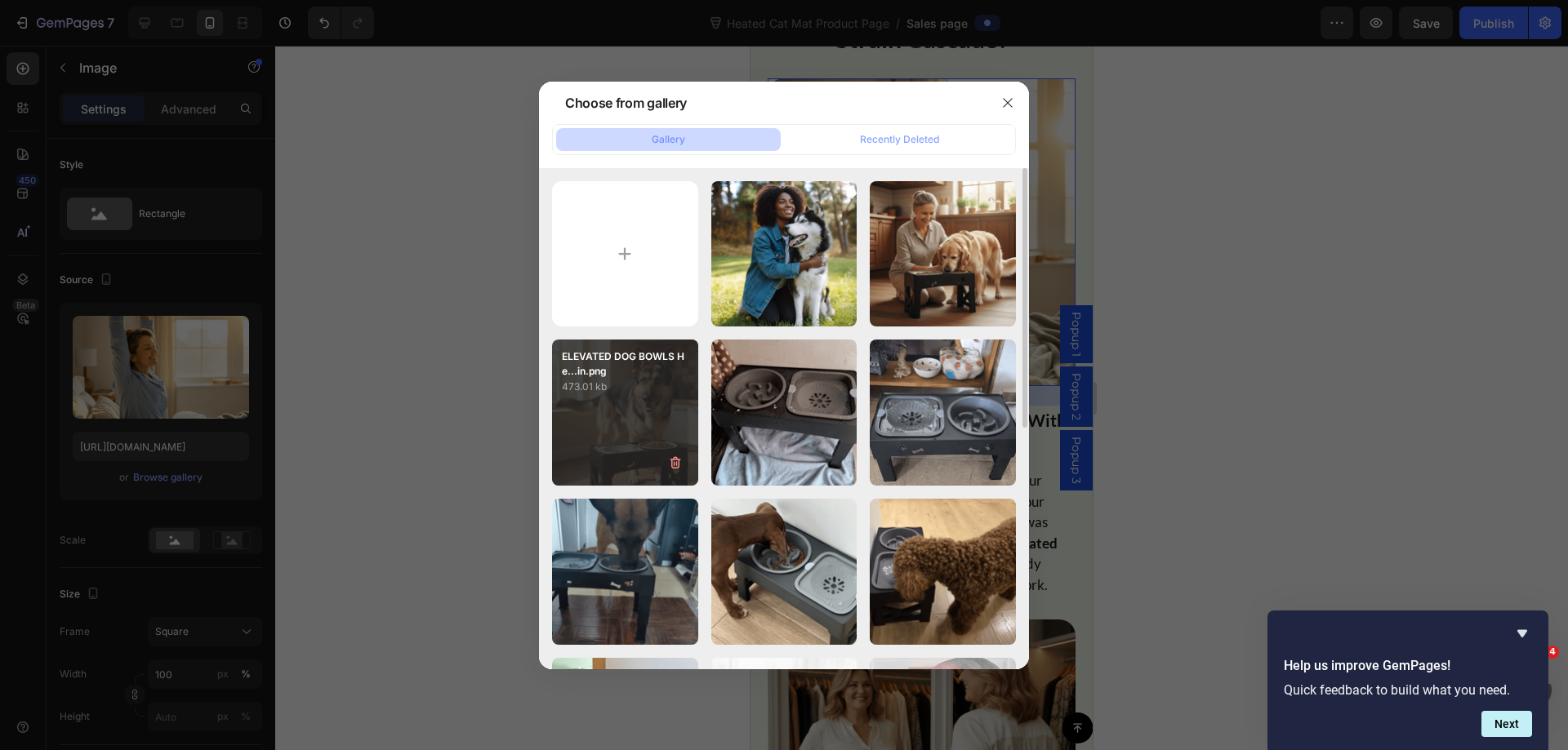
click at [662, 418] on div "ELEVATED DOG BOWLS He...in.png 473.01 kb" at bounding box center [625, 412] width 146 height 146
type input "https://cdn.shopify.com/s/files/1/0788/3269/7682/files/gempages_485408103781631…"
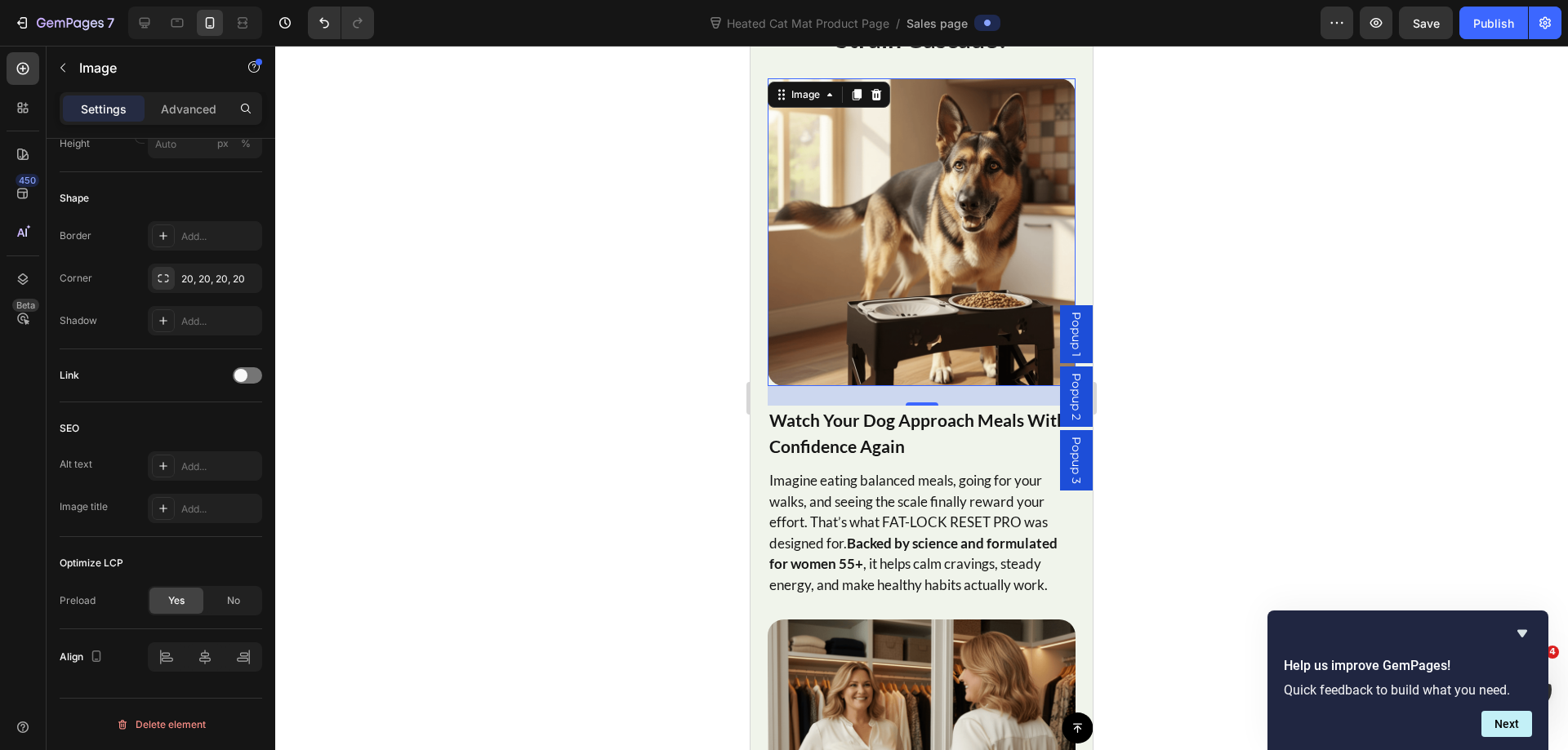
scroll to position [8570, 0]
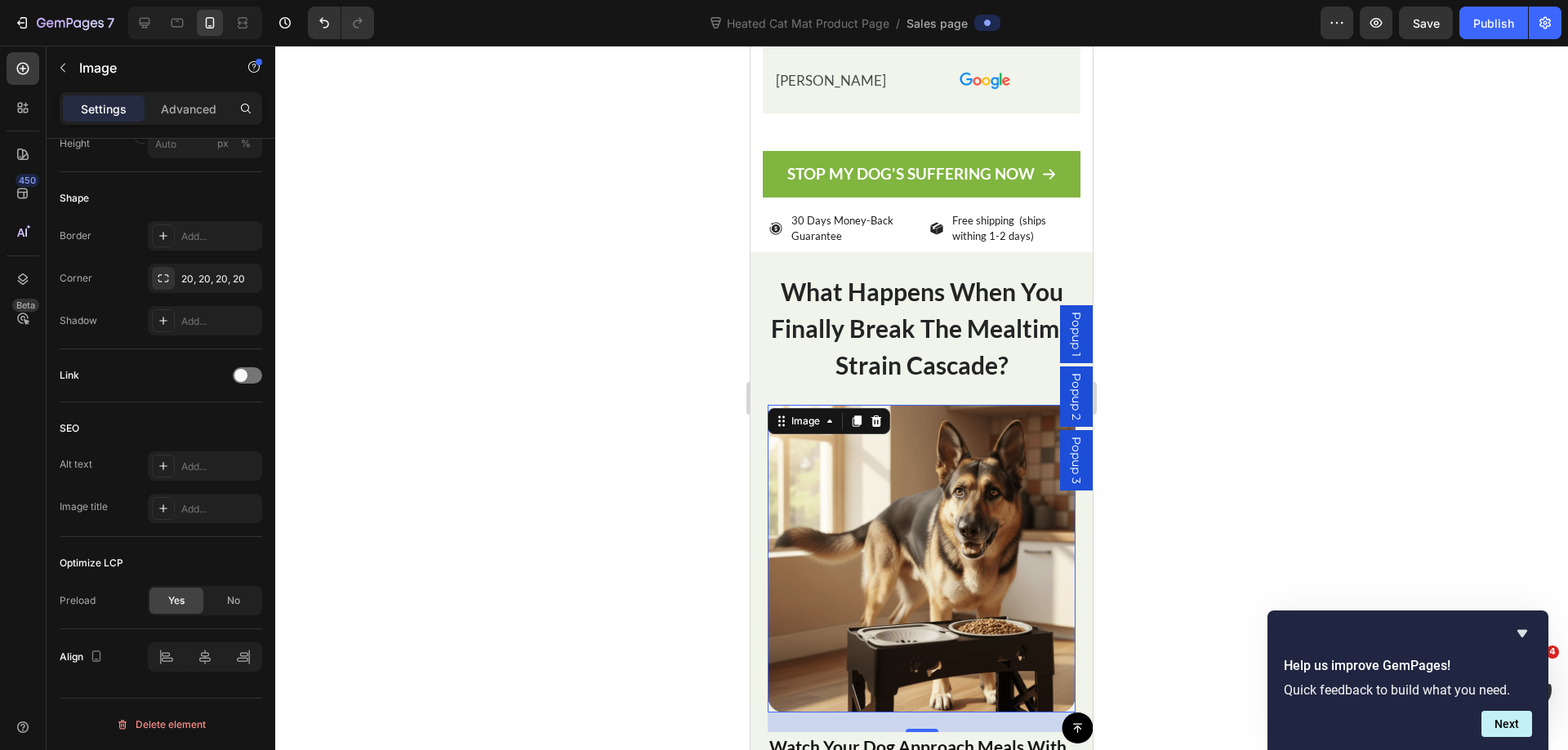
click at [583, 362] on div at bounding box center [920, 397] width 1292 height 704
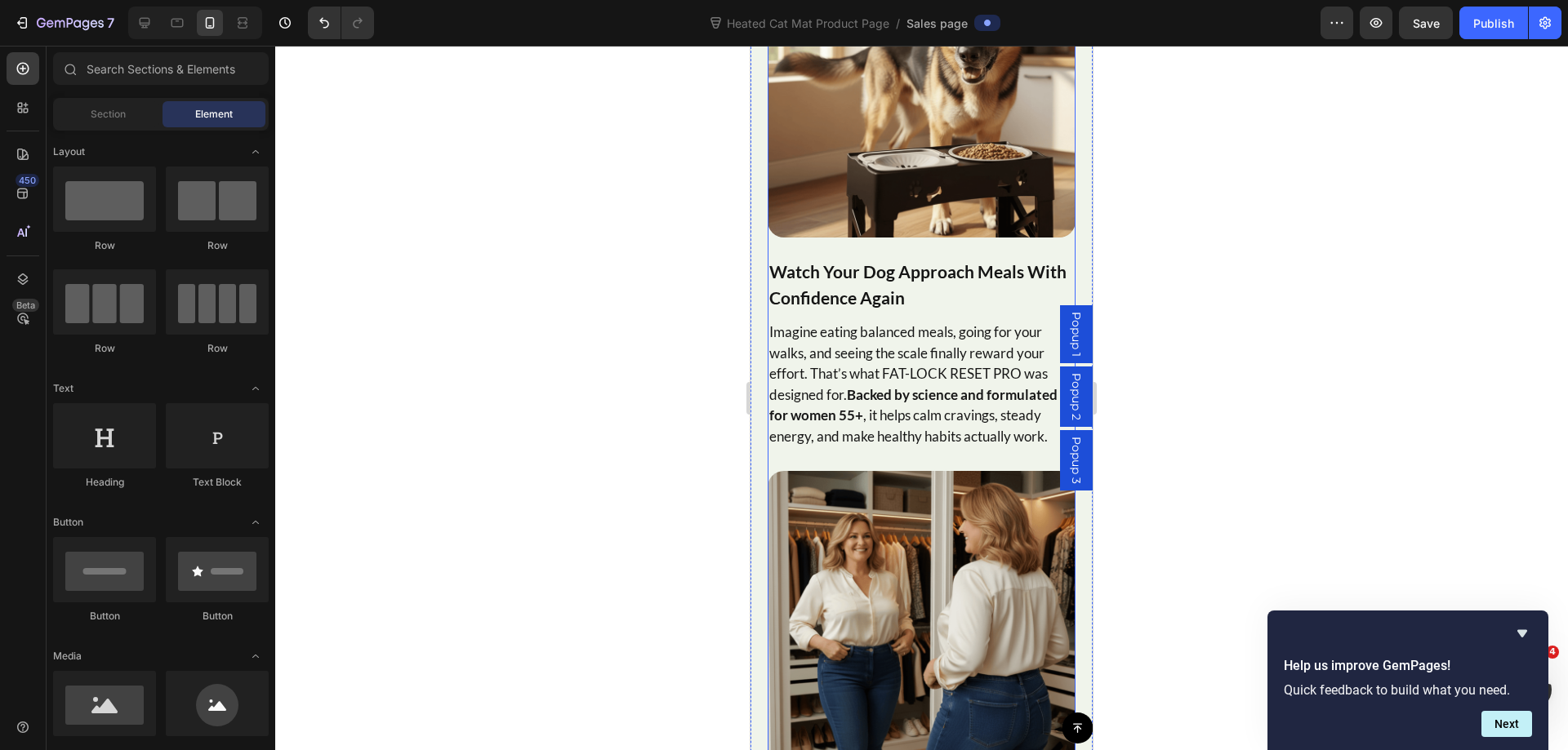
scroll to position [9059, 0]
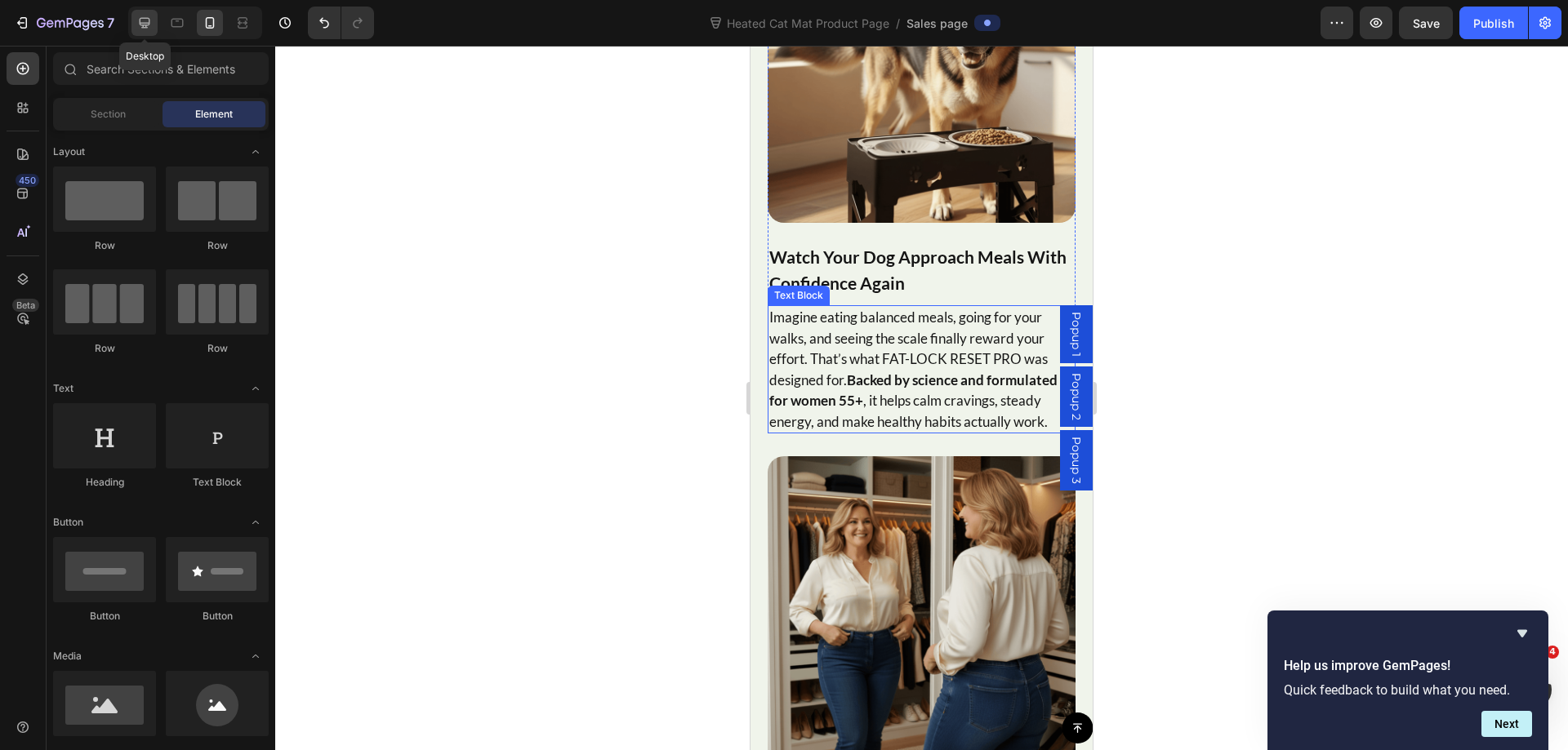
click at [143, 23] on icon at bounding box center [144, 23] width 11 height 11
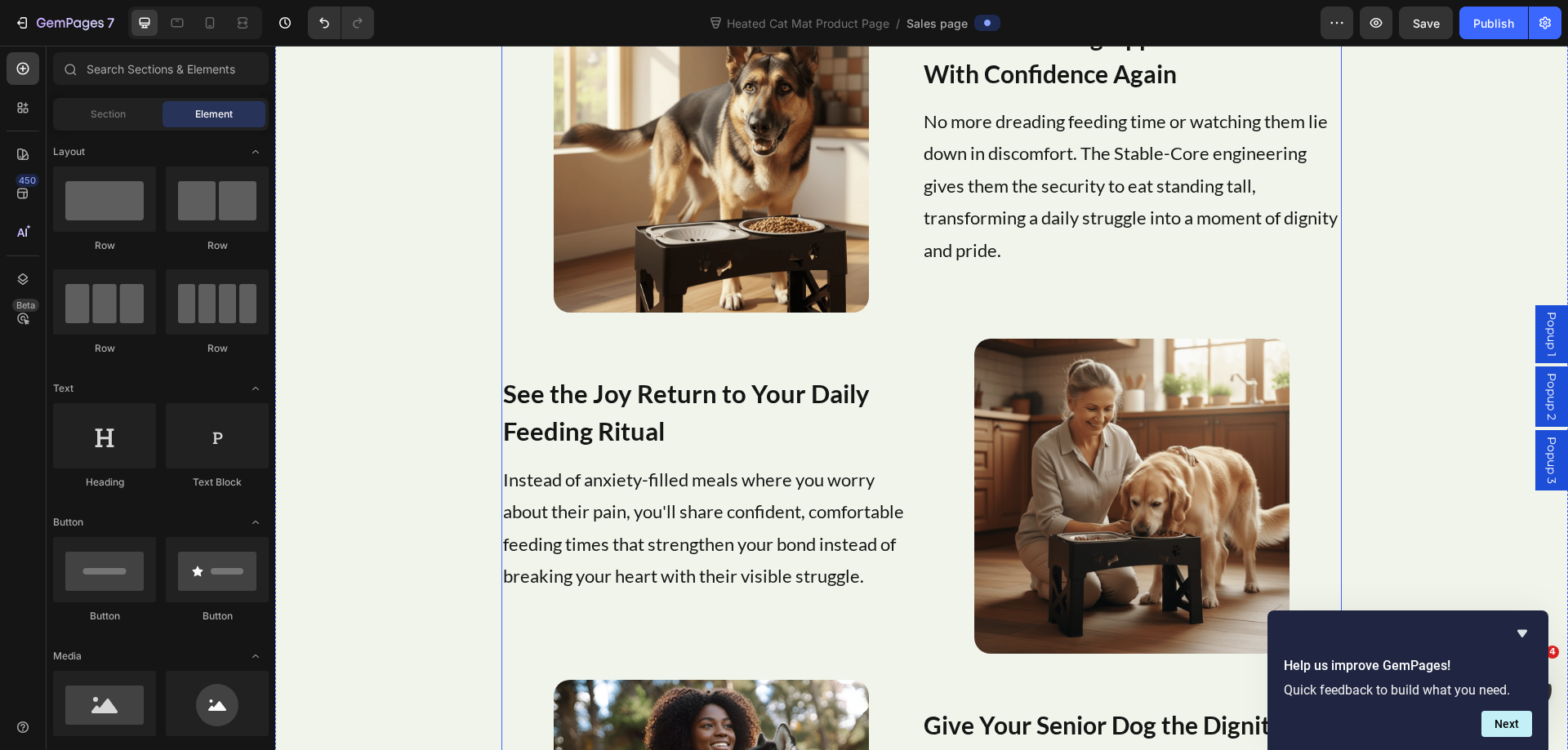
scroll to position [9068, 0]
click at [1082, 206] on p "No more dreading feeding time or watching them lie down in discomfort. The Stab…" at bounding box center [1132, 187] width 416 height 161
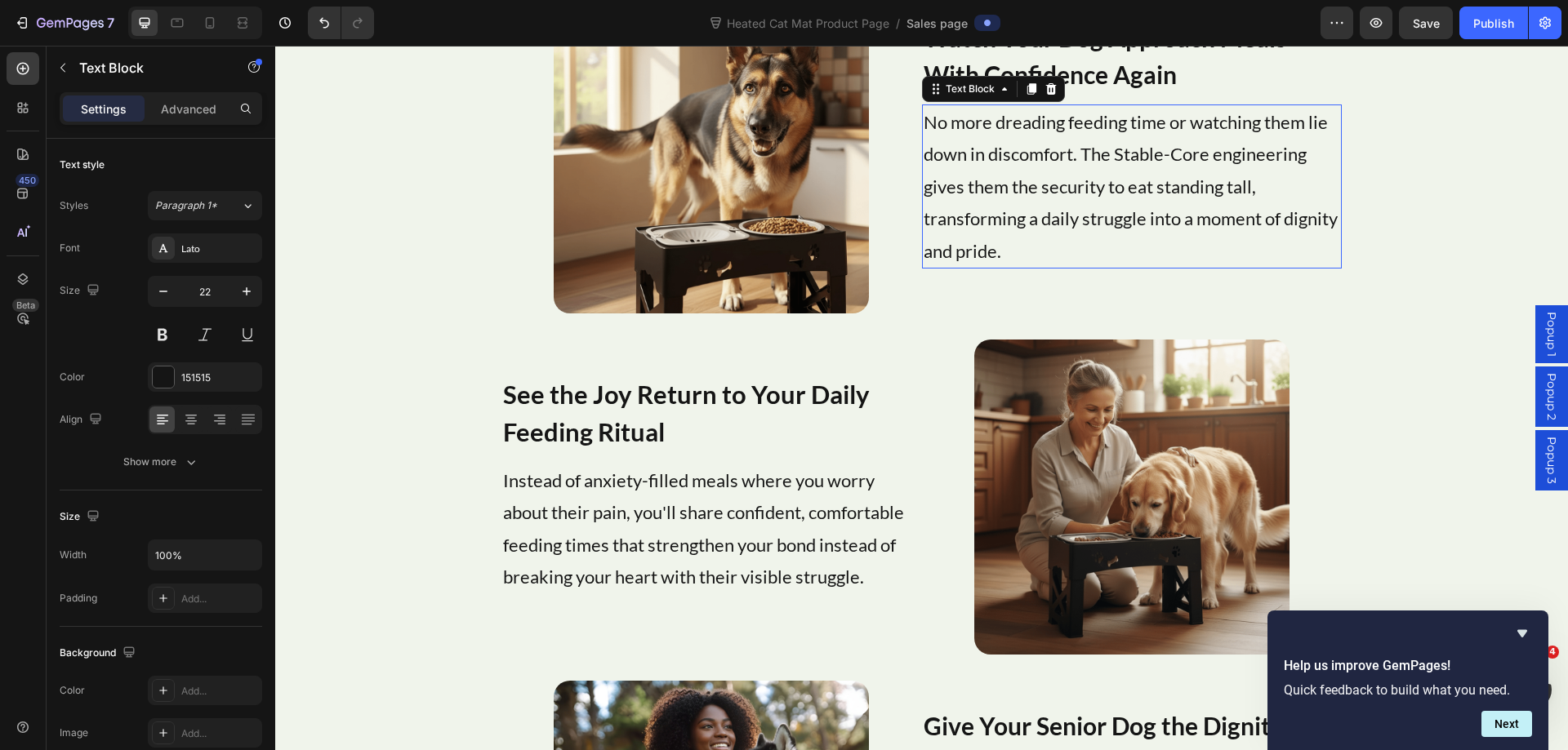
click at [1082, 206] on p "No more dreading feeding time or watching them lie down in discomfort. The Stab…" at bounding box center [1132, 187] width 416 height 161
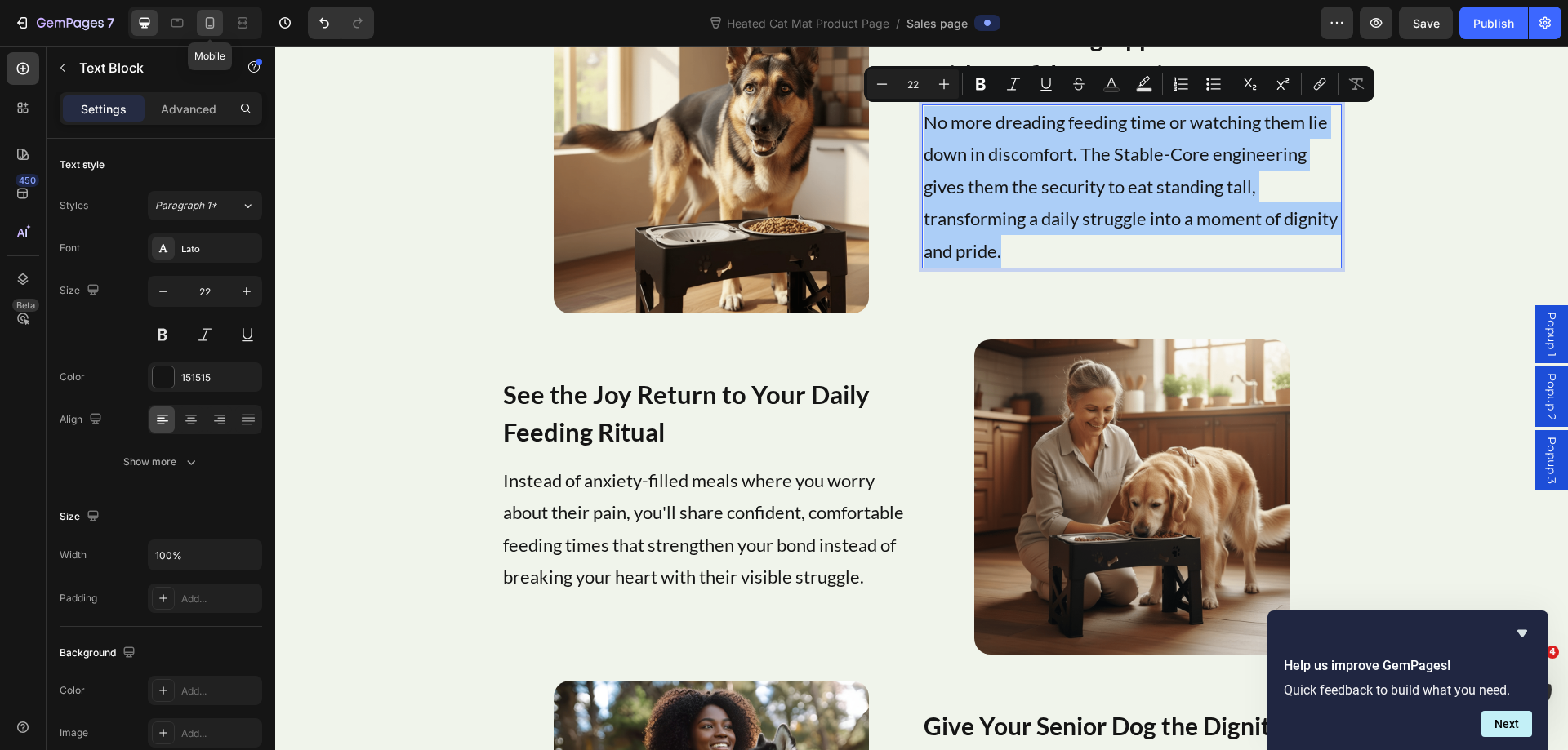
click at [218, 25] on icon at bounding box center [209, 23] width 16 height 16
type input "16"
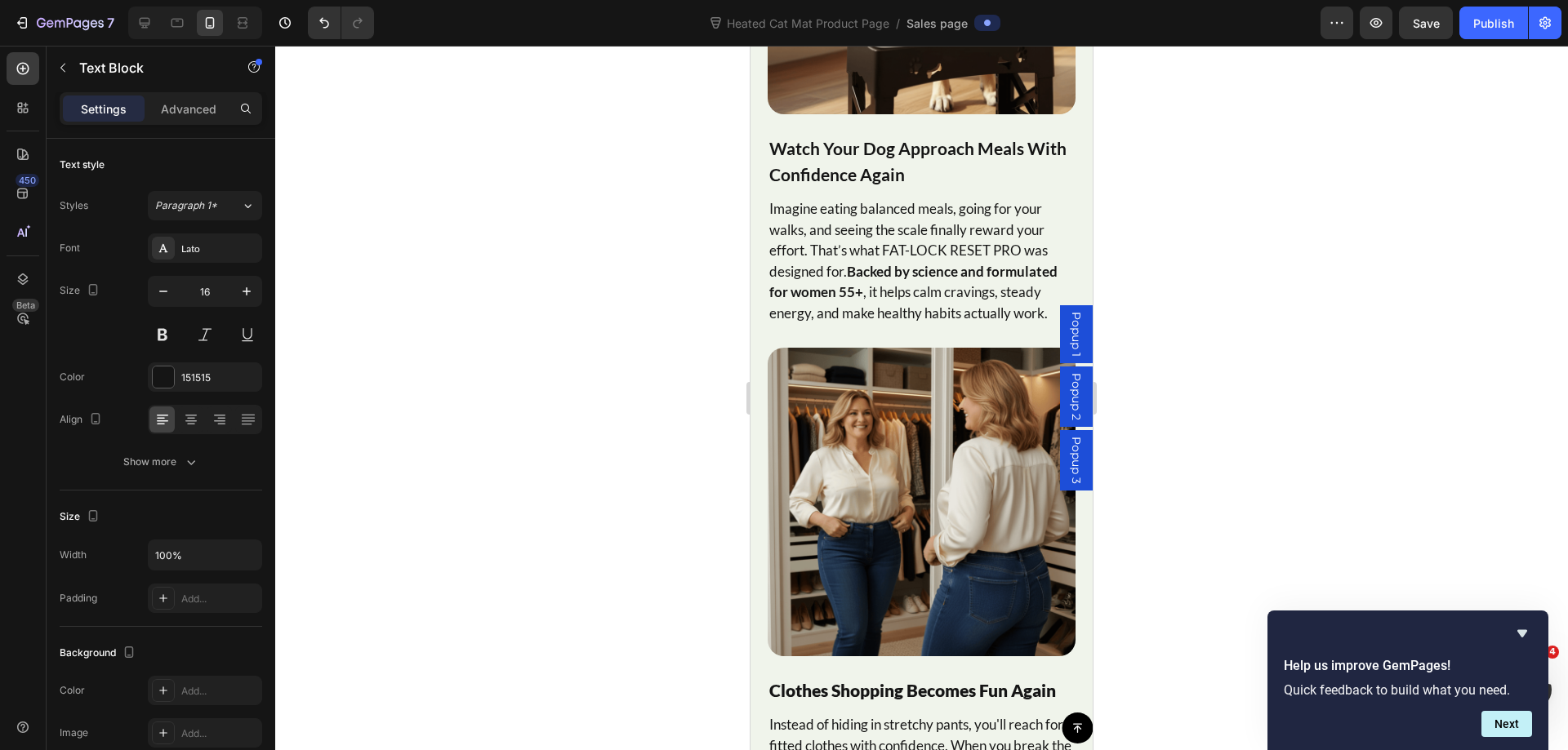
scroll to position [9114, 0]
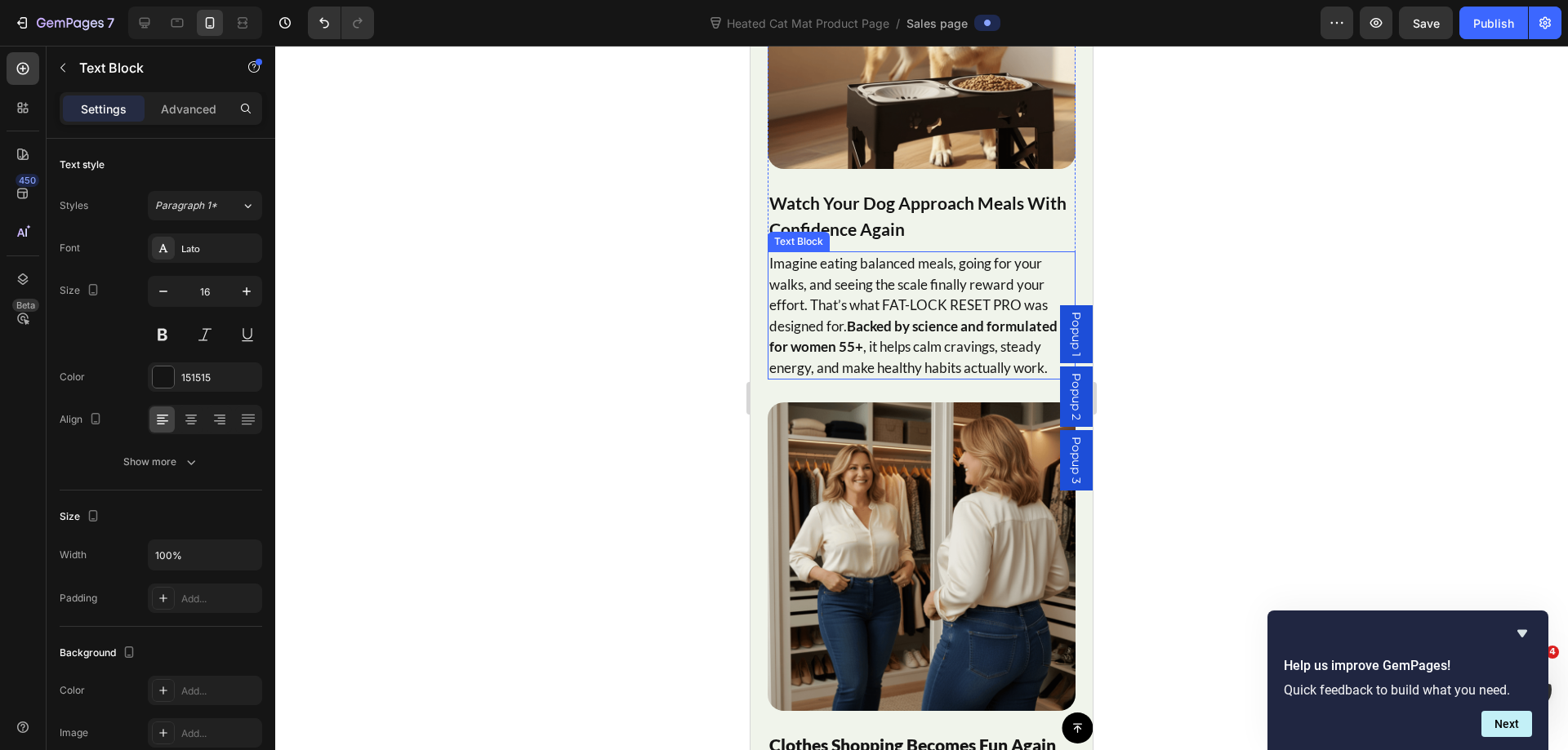
click at [938, 318] on strong "Backed by science and formulated for women 55+" at bounding box center [913, 337] width 288 height 39
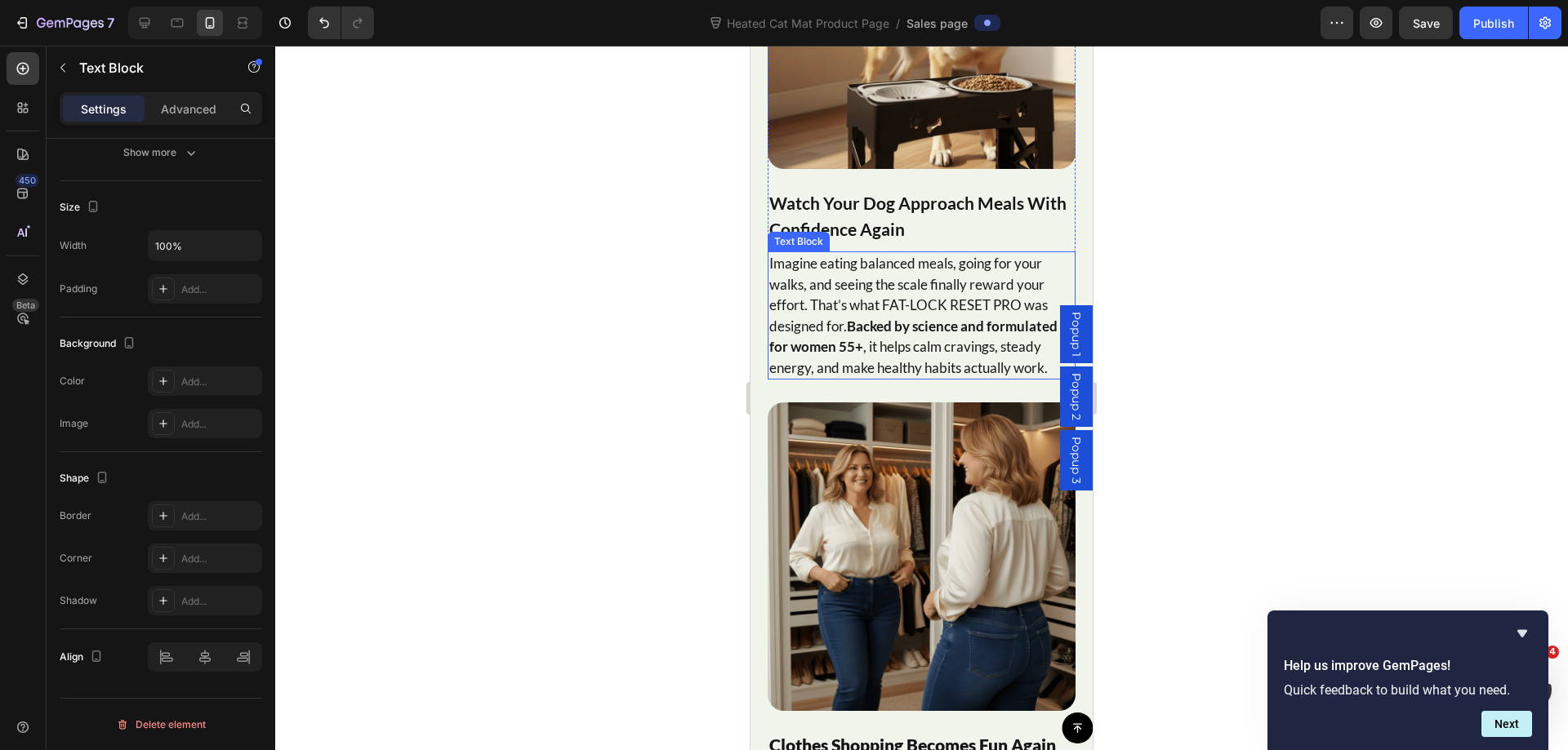
click at [938, 318] on strong "Backed by science and formulated for women 55+" at bounding box center [913, 337] width 288 height 39
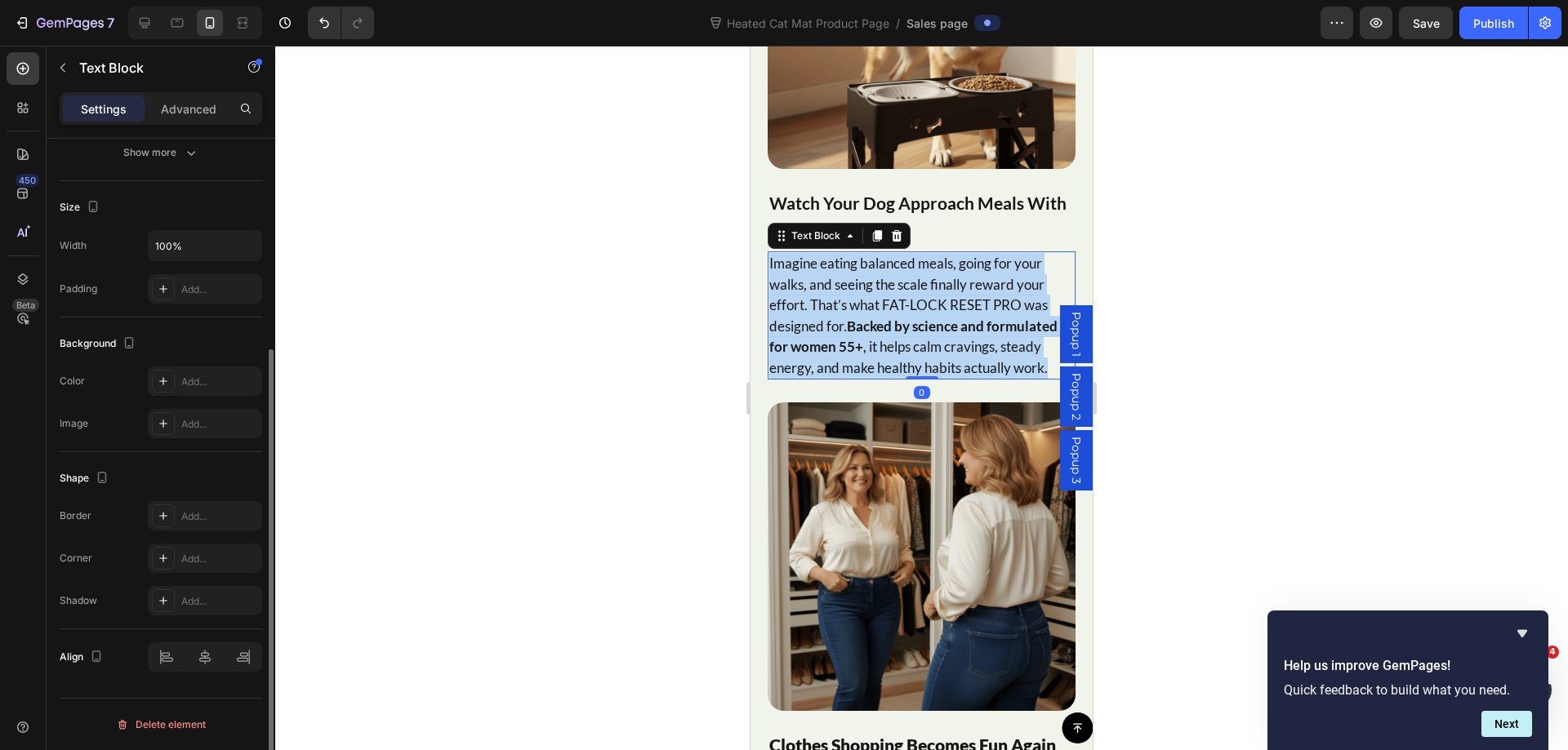
click at [938, 318] on strong "Backed by science and formulated for women 55+" at bounding box center [913, 337] width 288 height 39
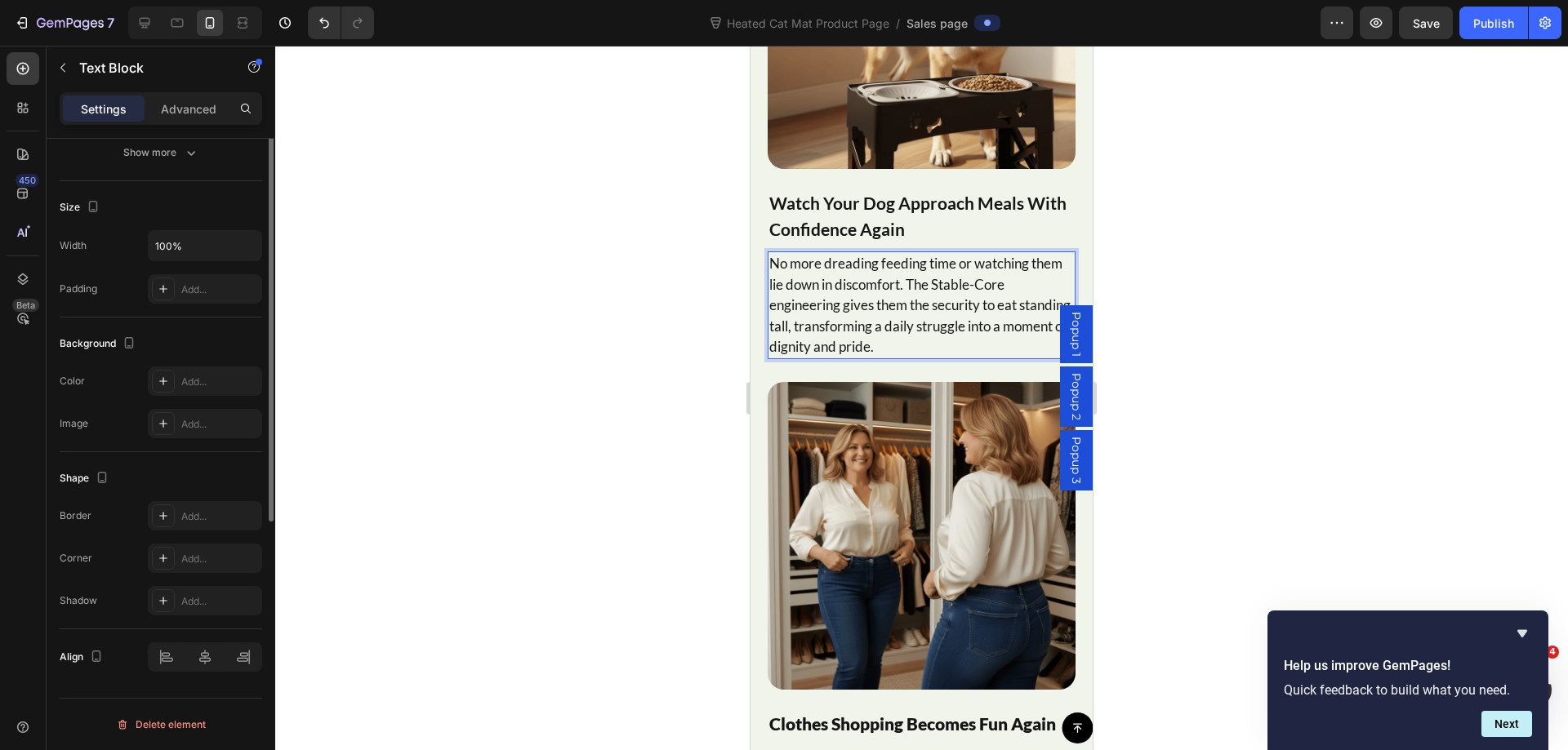
scroll to position [65, 0]
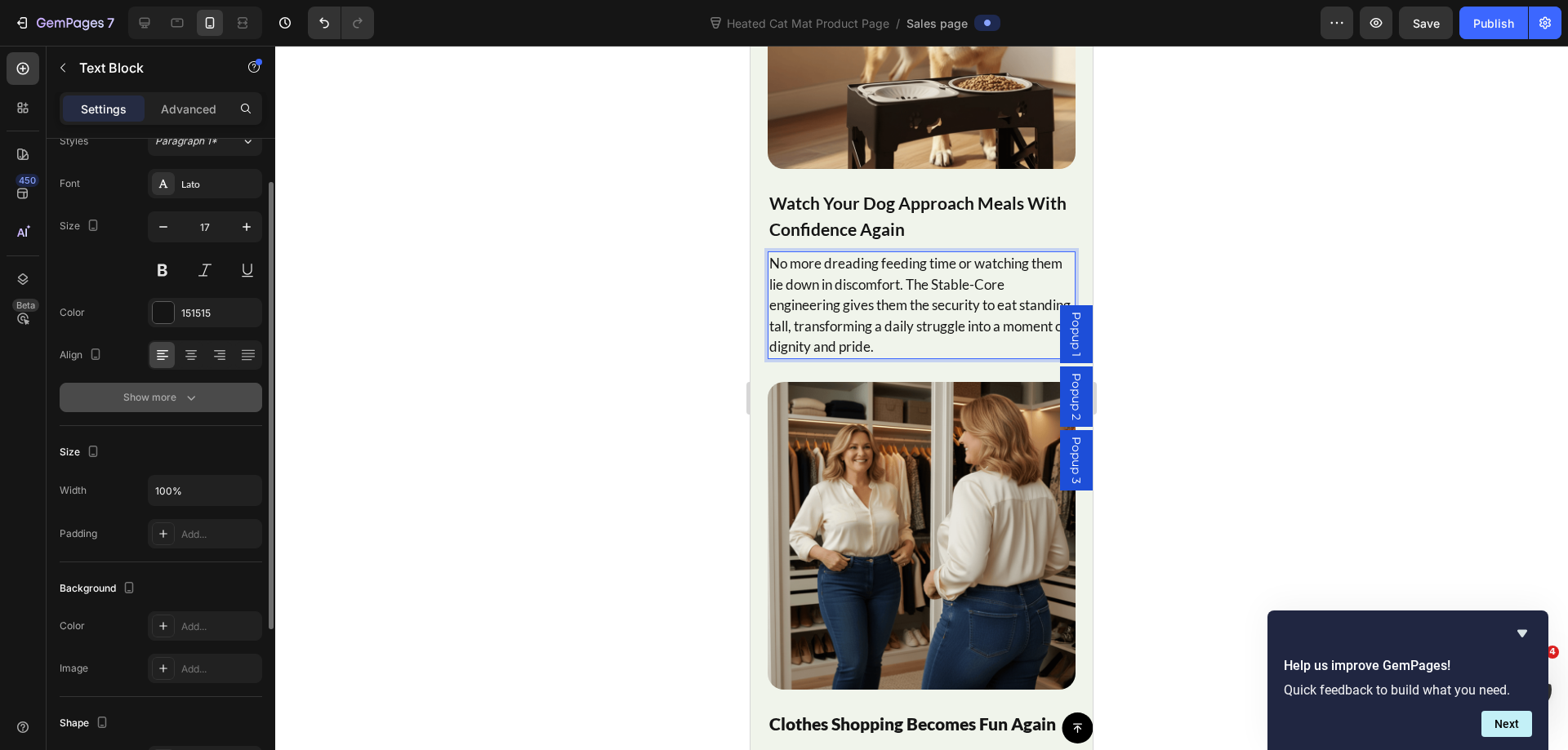
click at [200, 398] on button "Show more" at bounding box center [160, 397] width 202 height 30
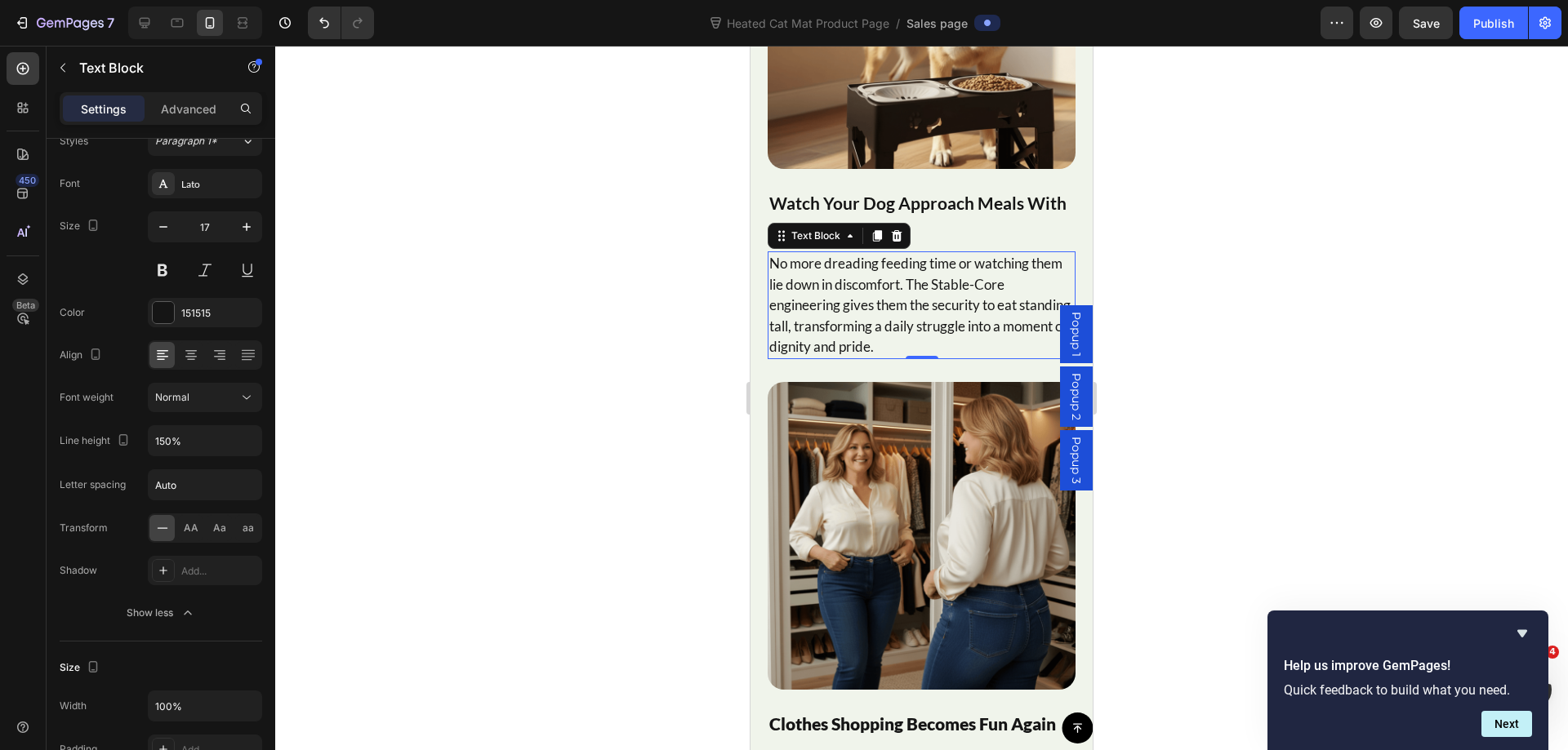
click at [1235, 294] on div at bounding box center [920, 397] width 1292 height 704
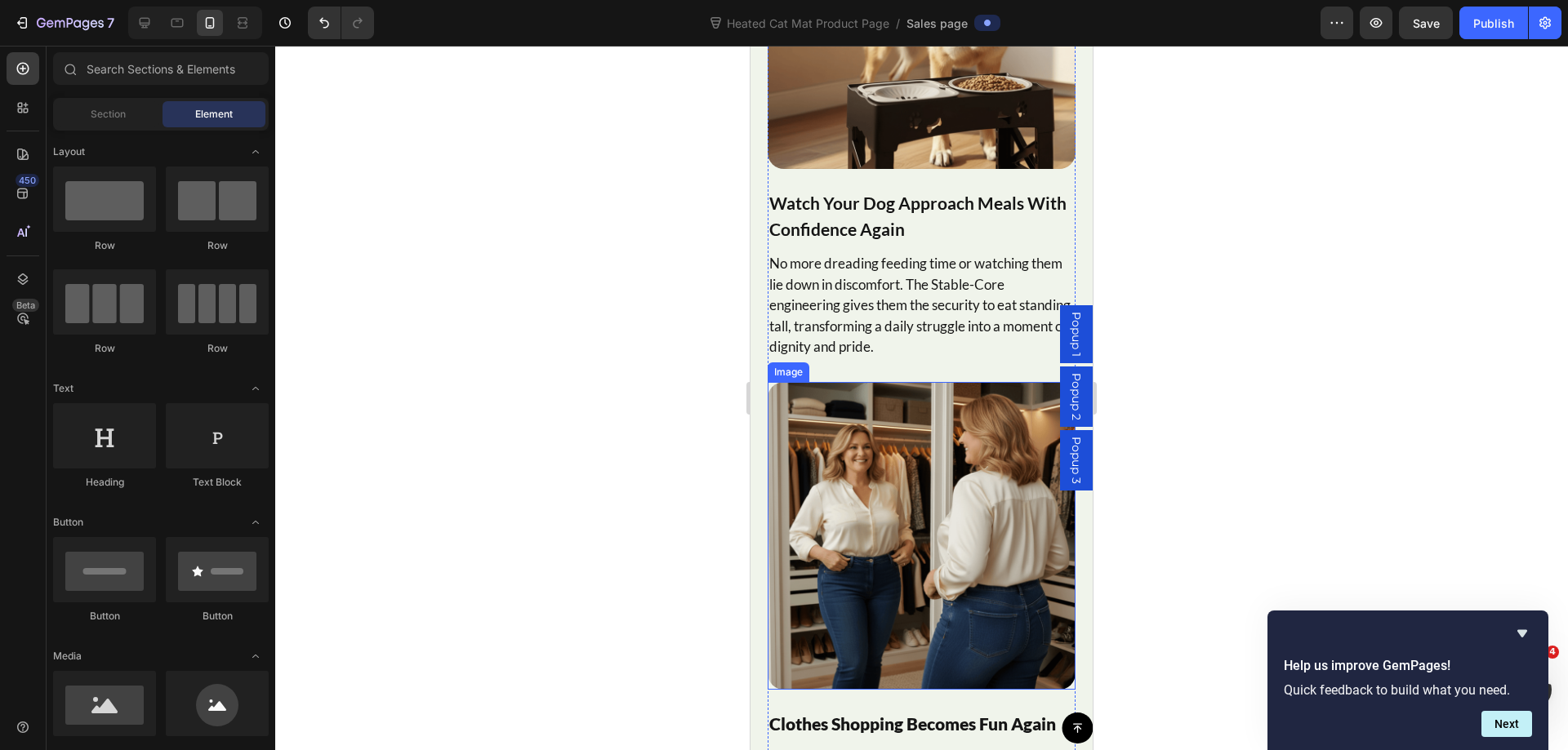
click at [806, 473] on img at bounding box center [920, 536] width 308 height 308
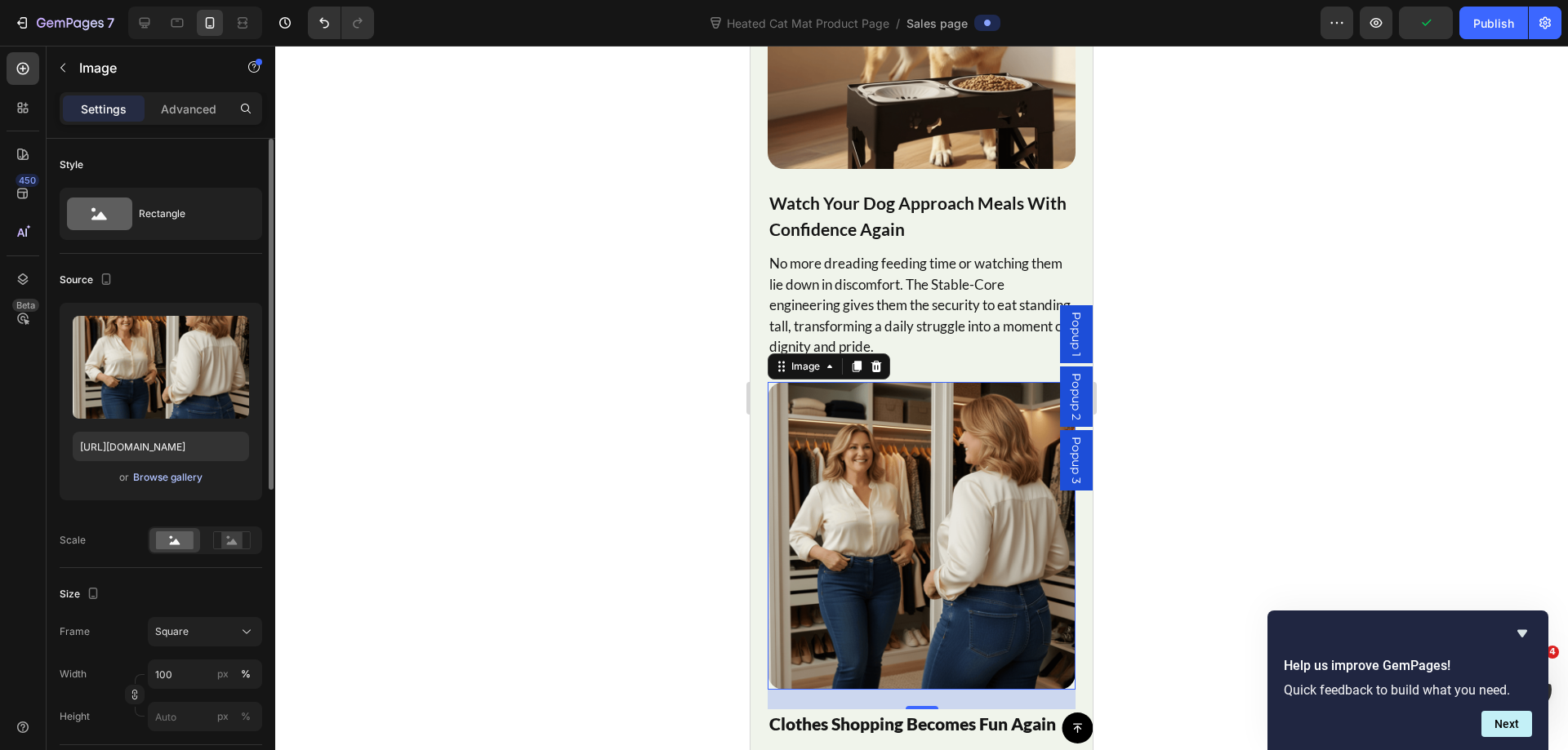
click at [164, 474] on div "Browse gallery" at bounding box center [168, 477] width 70 height 15
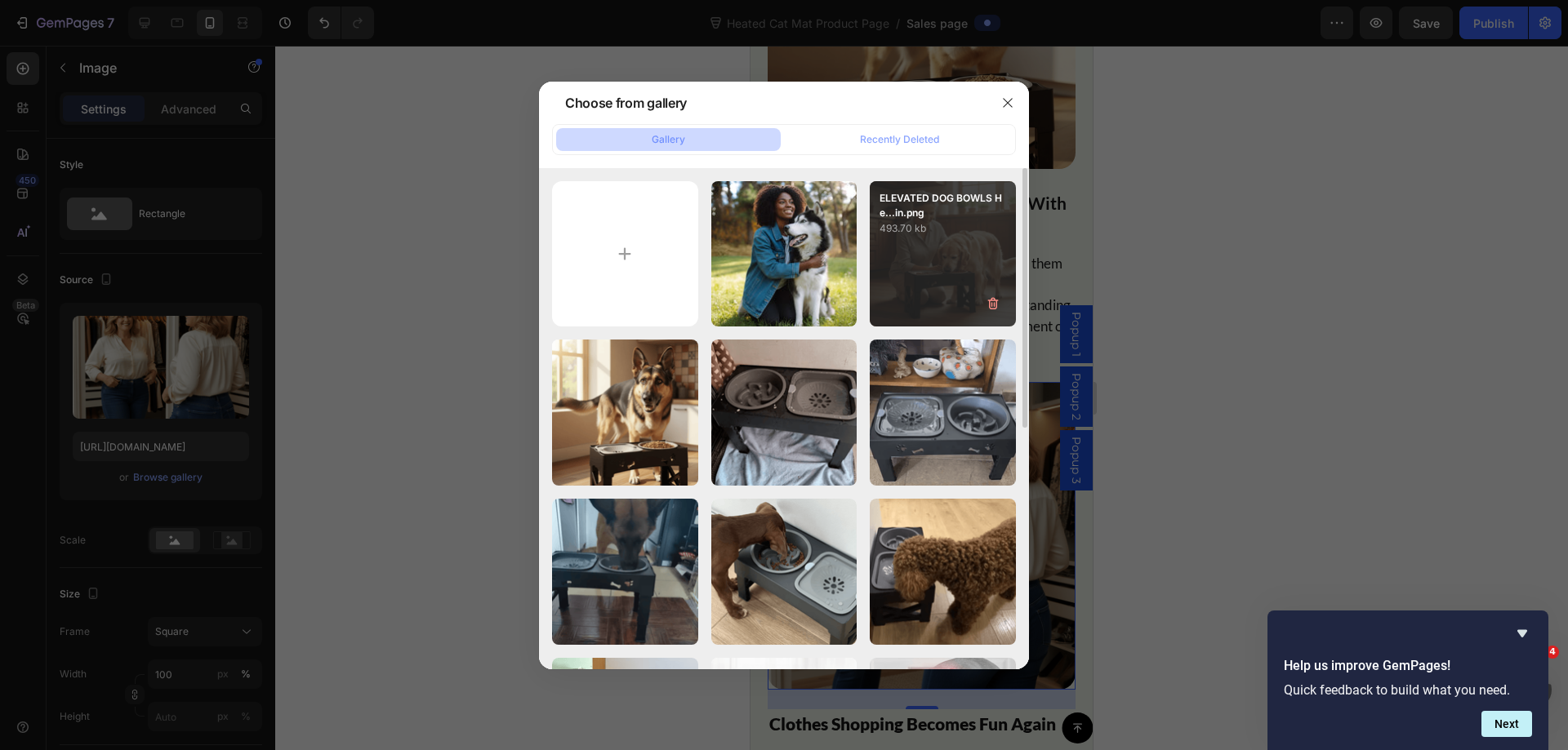
click at [932, 274] on div "ELEVATED DOG BOWLS He...in.png 493.70 kb" at bounding box center [942, 254] width 146 height 146
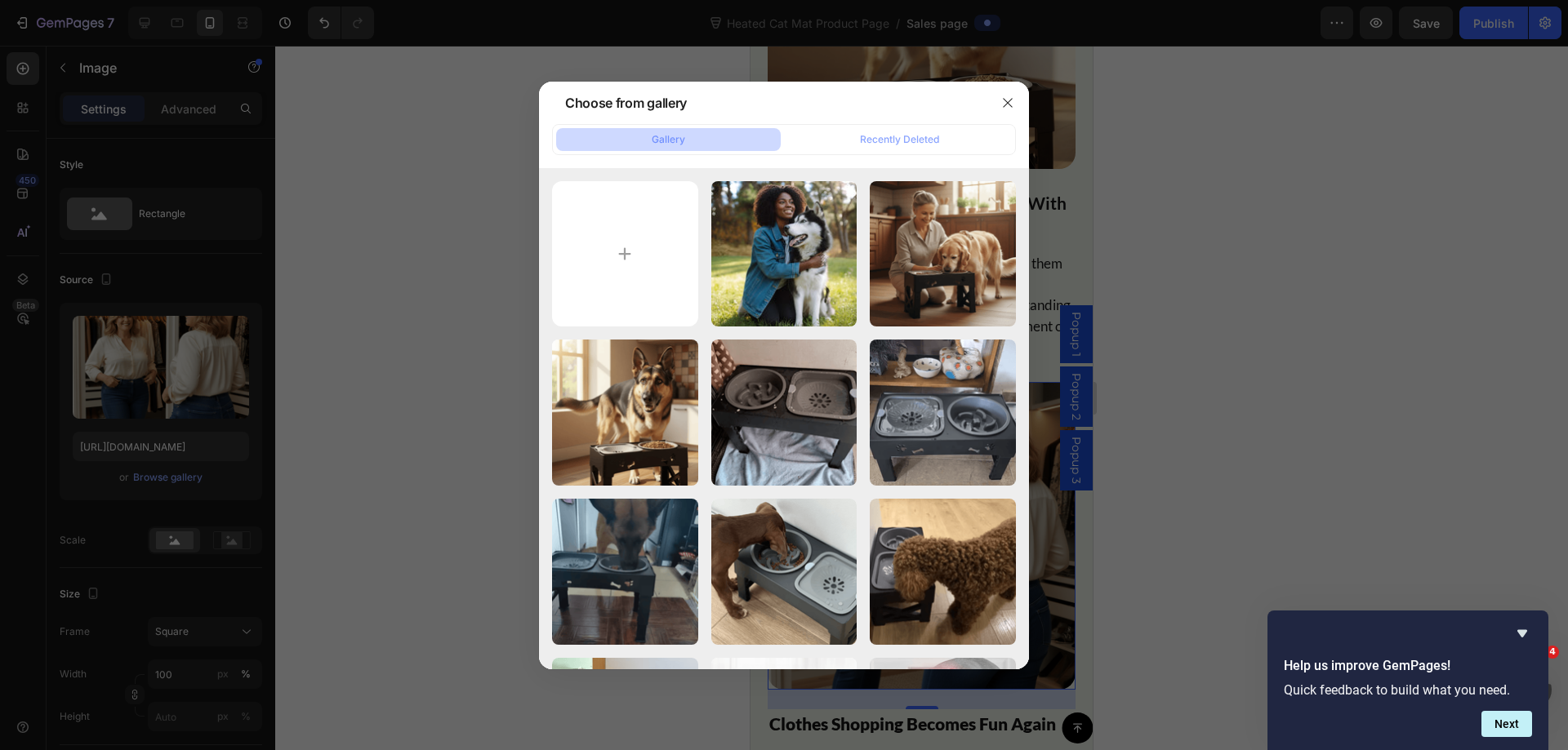
type input "https://cdn.shopify.com/s/files/1/0788/3269/7682/files/gempages_485408103781631…"
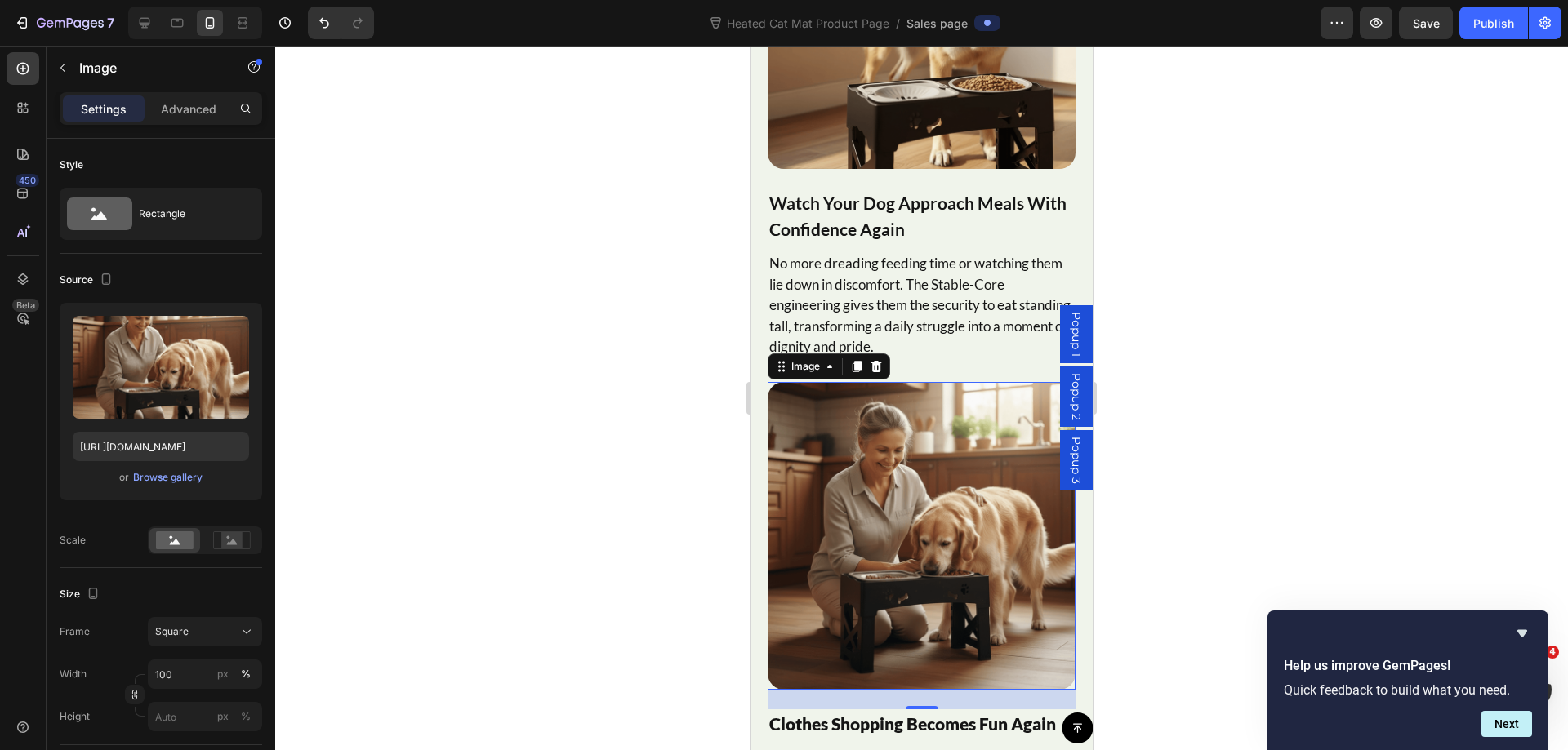
click at [1197, 229] on div at bounding box center [920, 397] width 1292 height 704
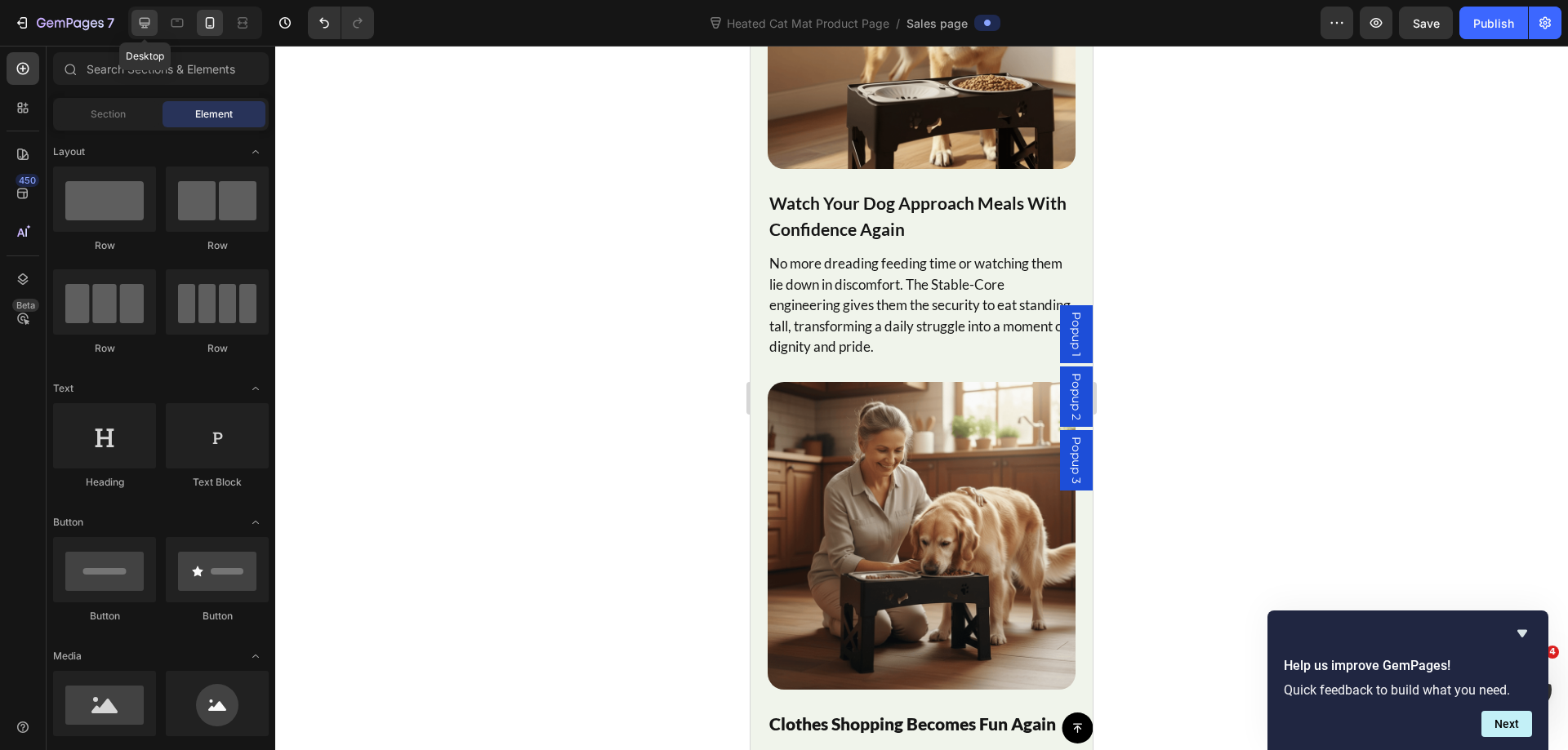
click at [138, 30] on icon at bounding box center [144, 23] width 16 height 16
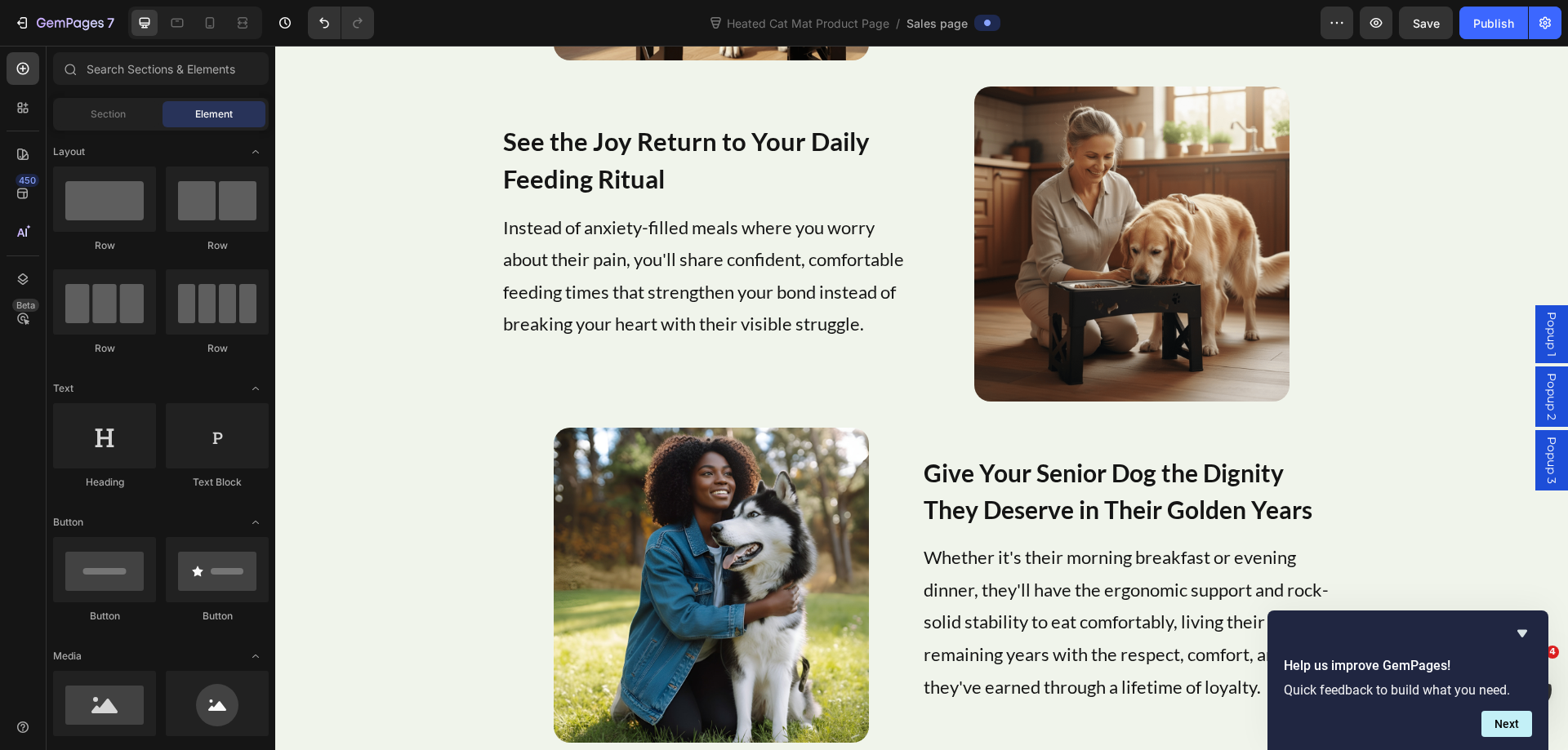
scroll to position [9204, 0]
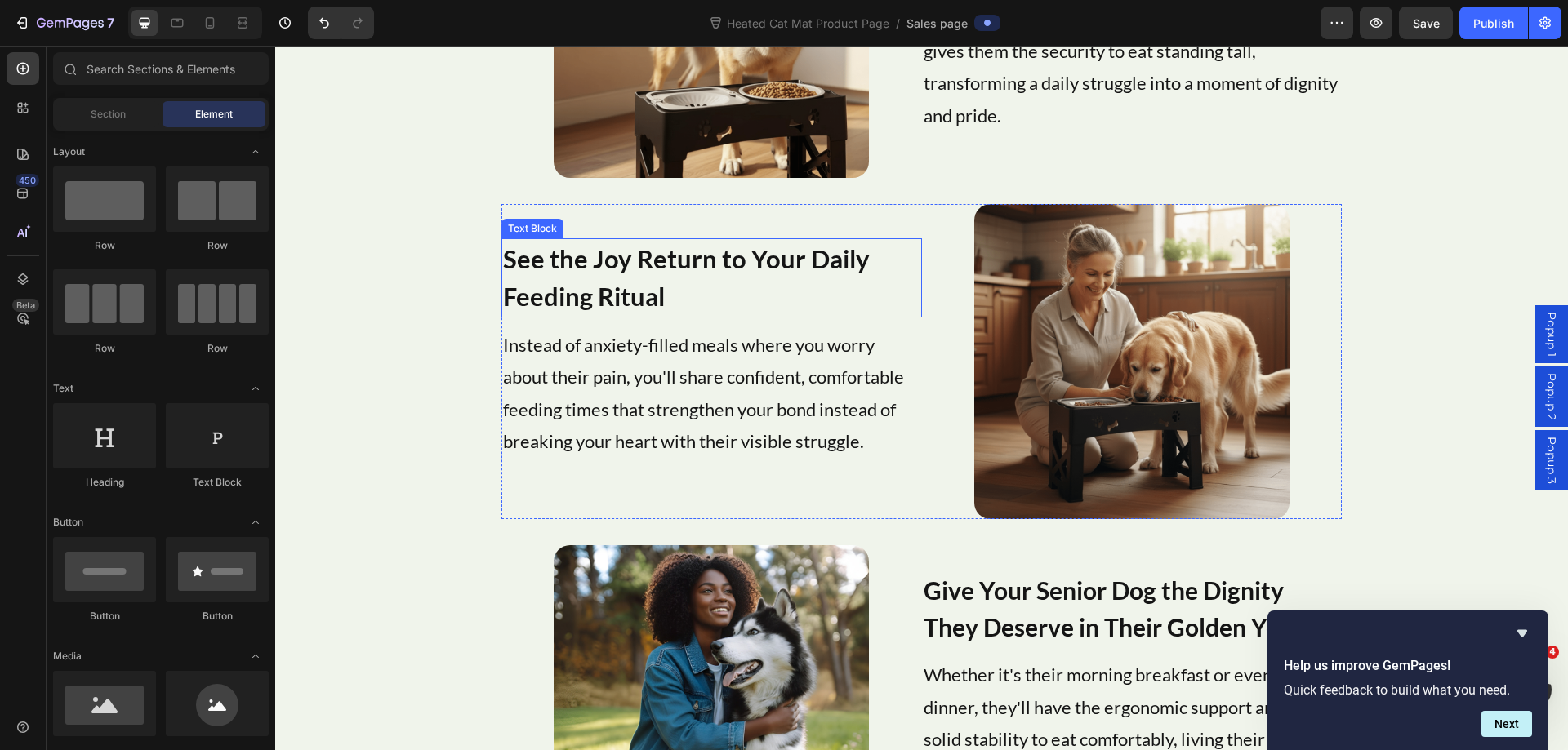
click at [725, 268] on p "See the Joy Return to Your Daily Feeding Ritual" at bounding box center [711, 278] width 416 height 76
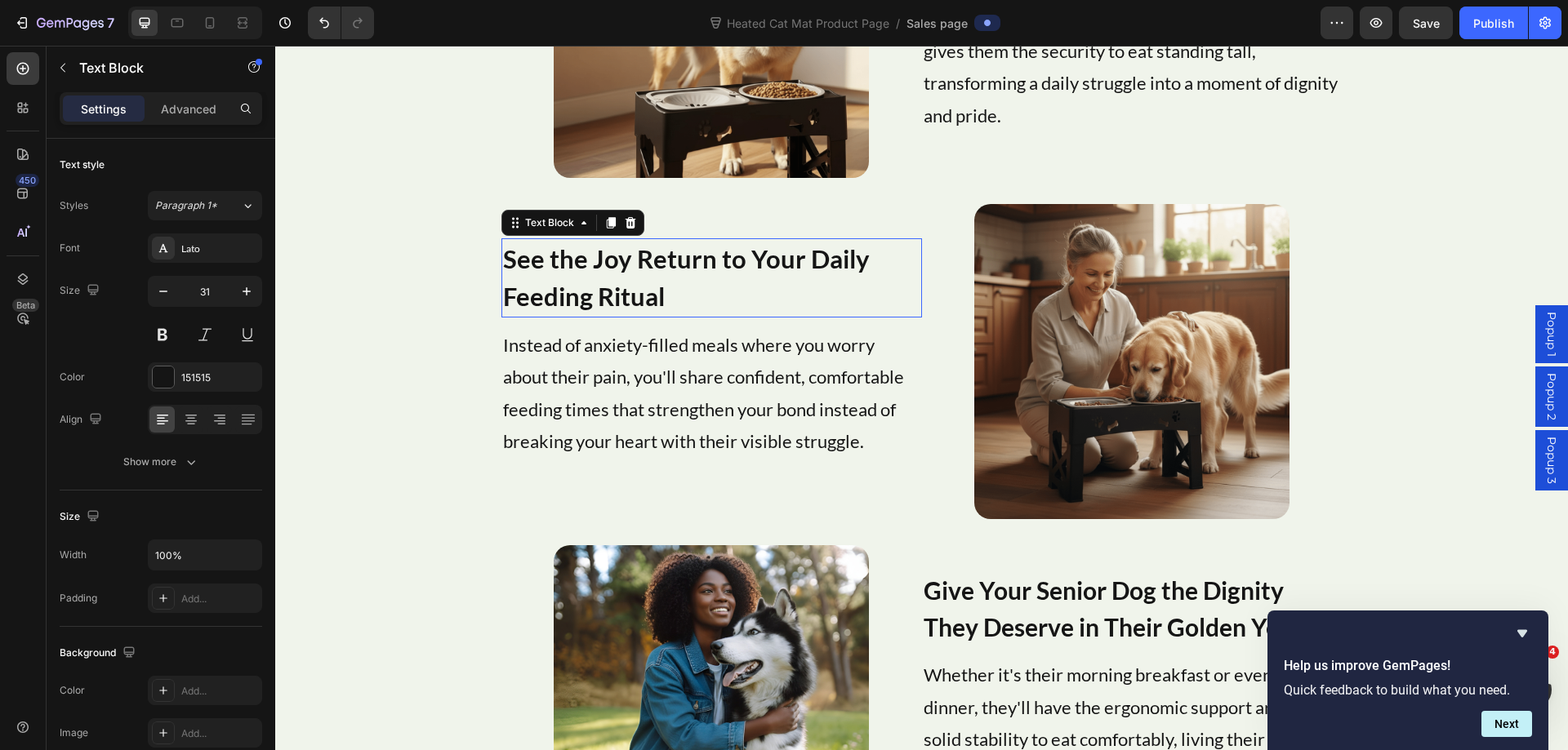
click at [725, 268] on p "See the Joy Return to Your Daily Feeding Ritual" at bounding box center [711, 278] width 416 height 76
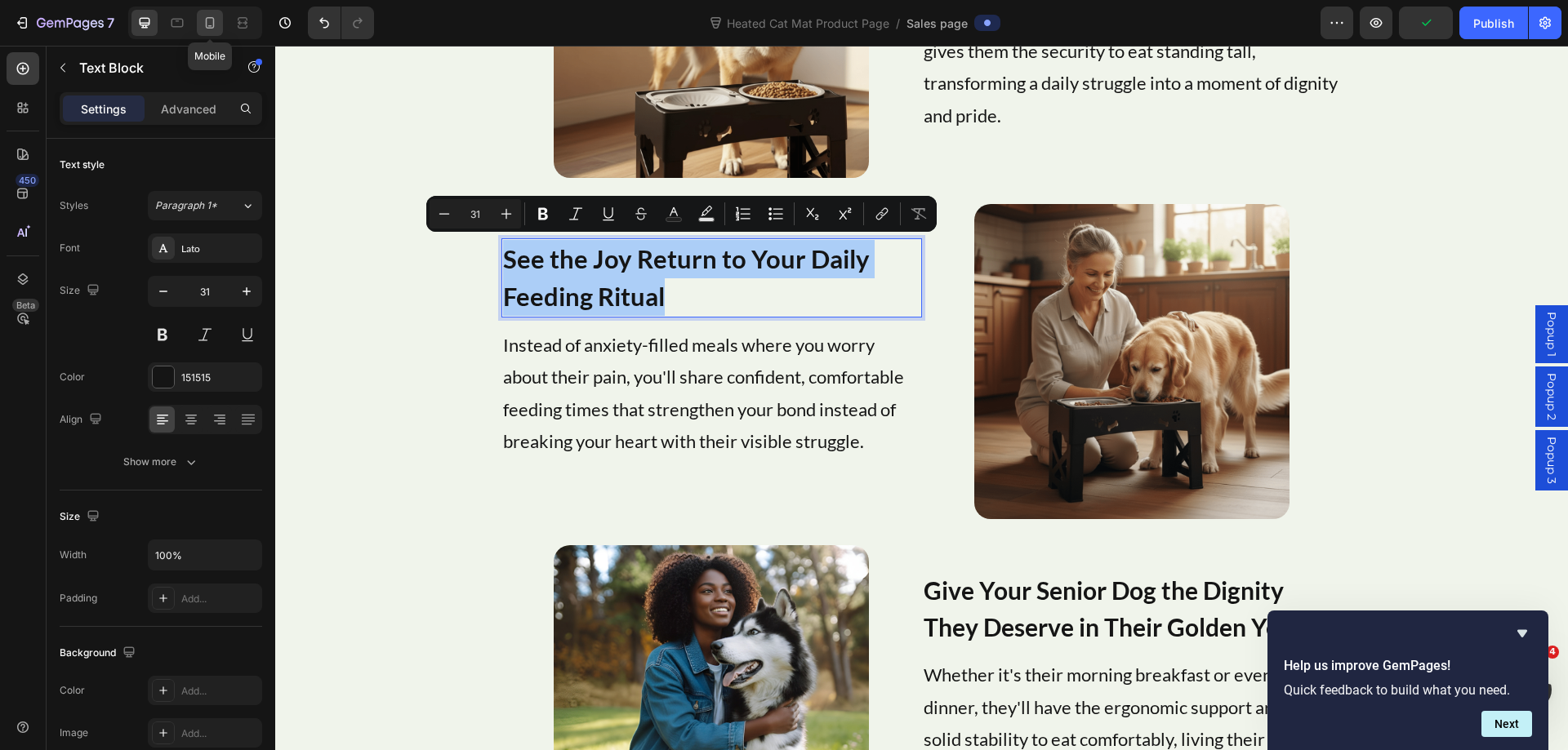
click at [206, 28] on icon at bounding box center [209, 23] width 16 height 16
type input "19"
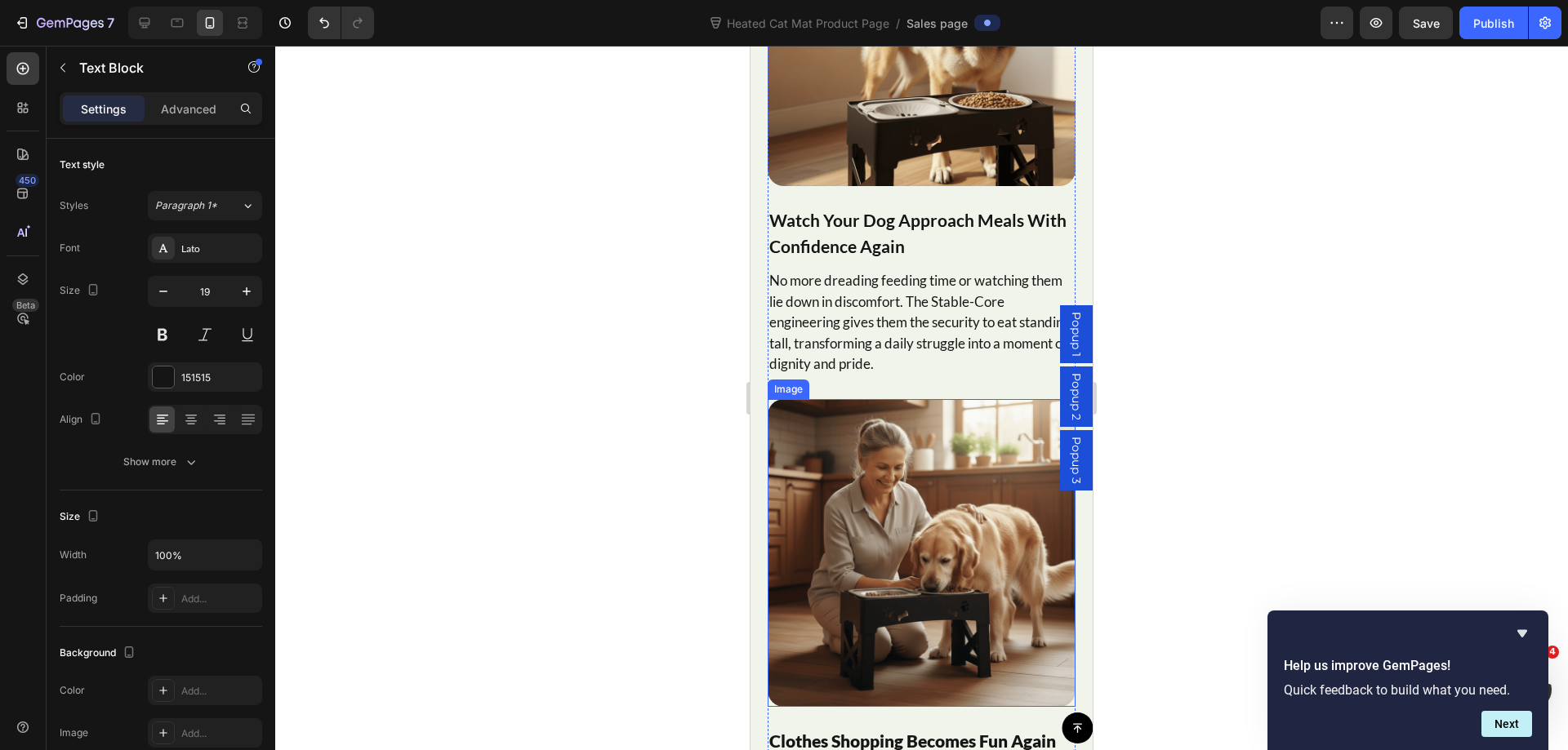
scroll to position [9249, 0]
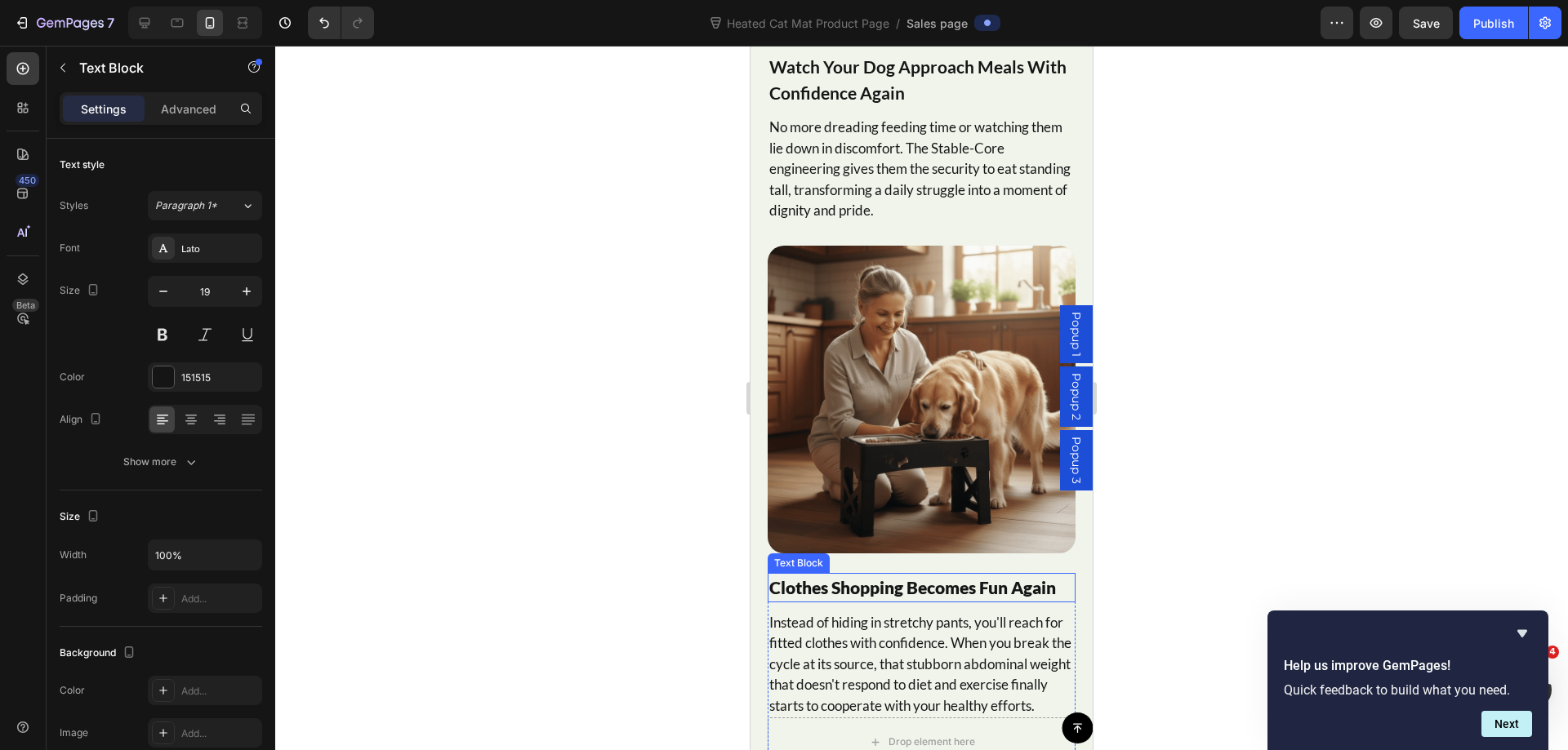
click at [874, 575] on p "Clothes Shopping Becomes Fun Again" at bounding box center [921, 588] width 305 height 26
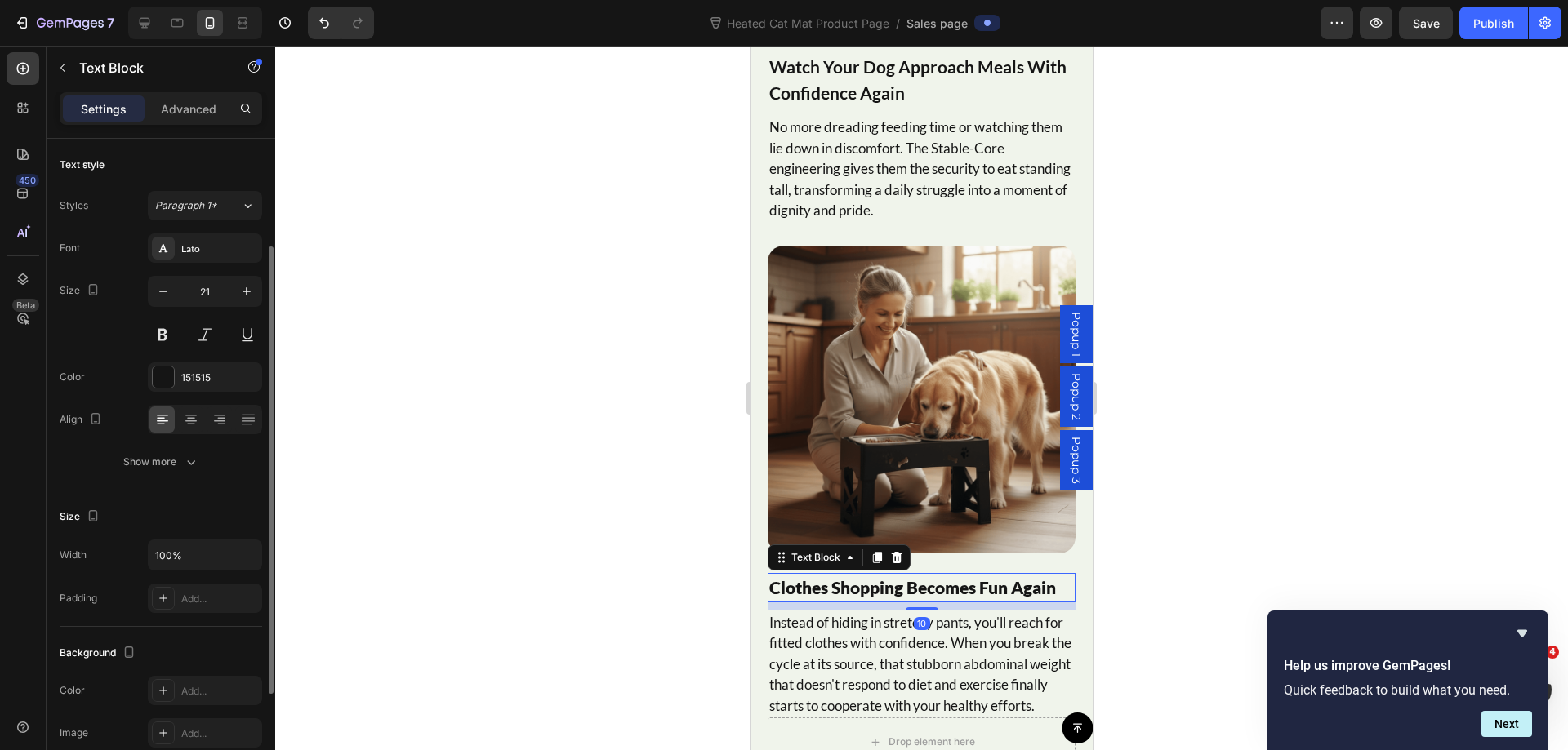
click at [874, 575] on p "Clothes Shopping Becomes Fun Again" at bounding box center [921, 588] width 305 height 26
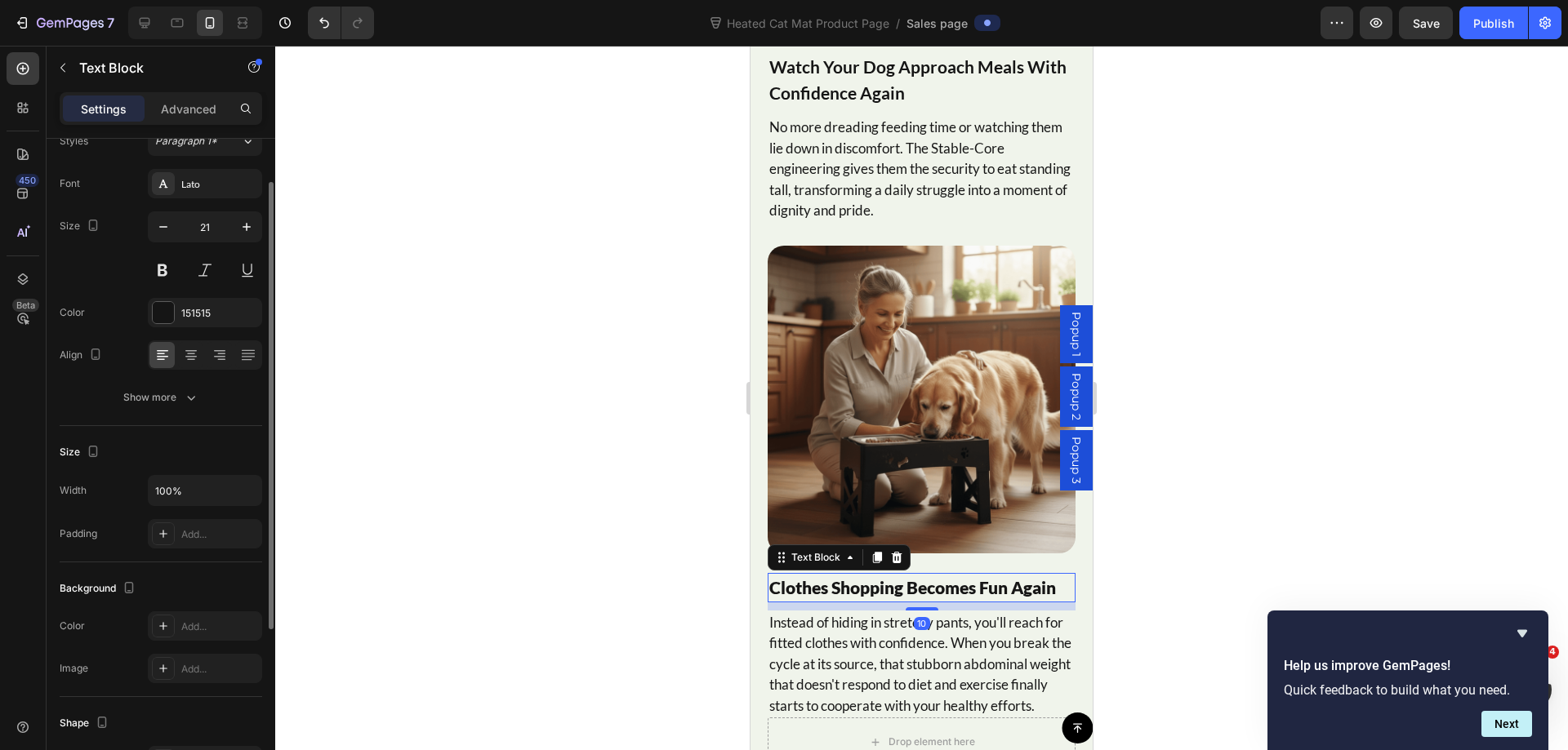
click at [874, 575] on p "Clothes Shopping Becomes Fun Again" at bounding box center [921, 588] width 305 height 26
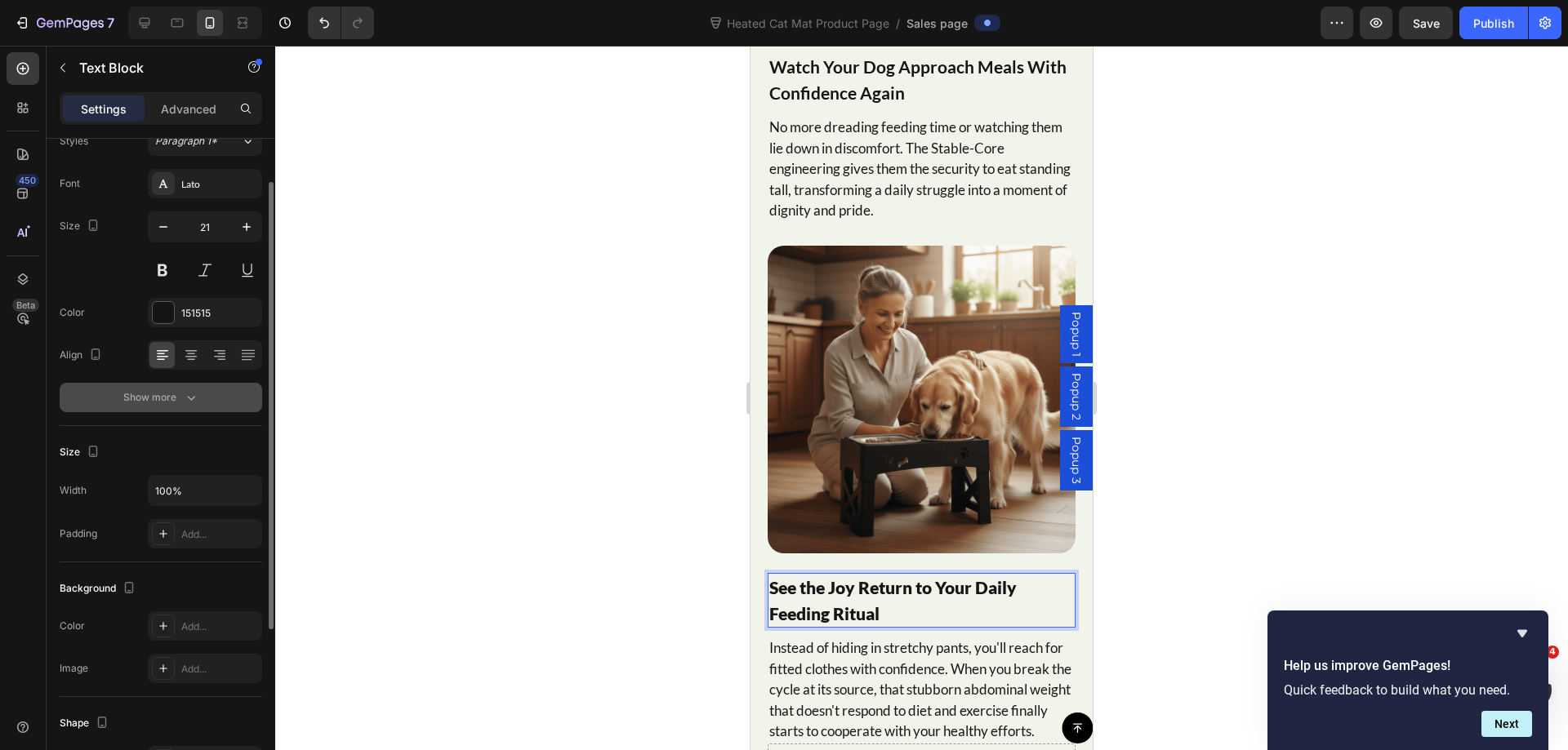
click at [187, 405] on icon "button" at bounding box center [191, 397] width 16 height 16
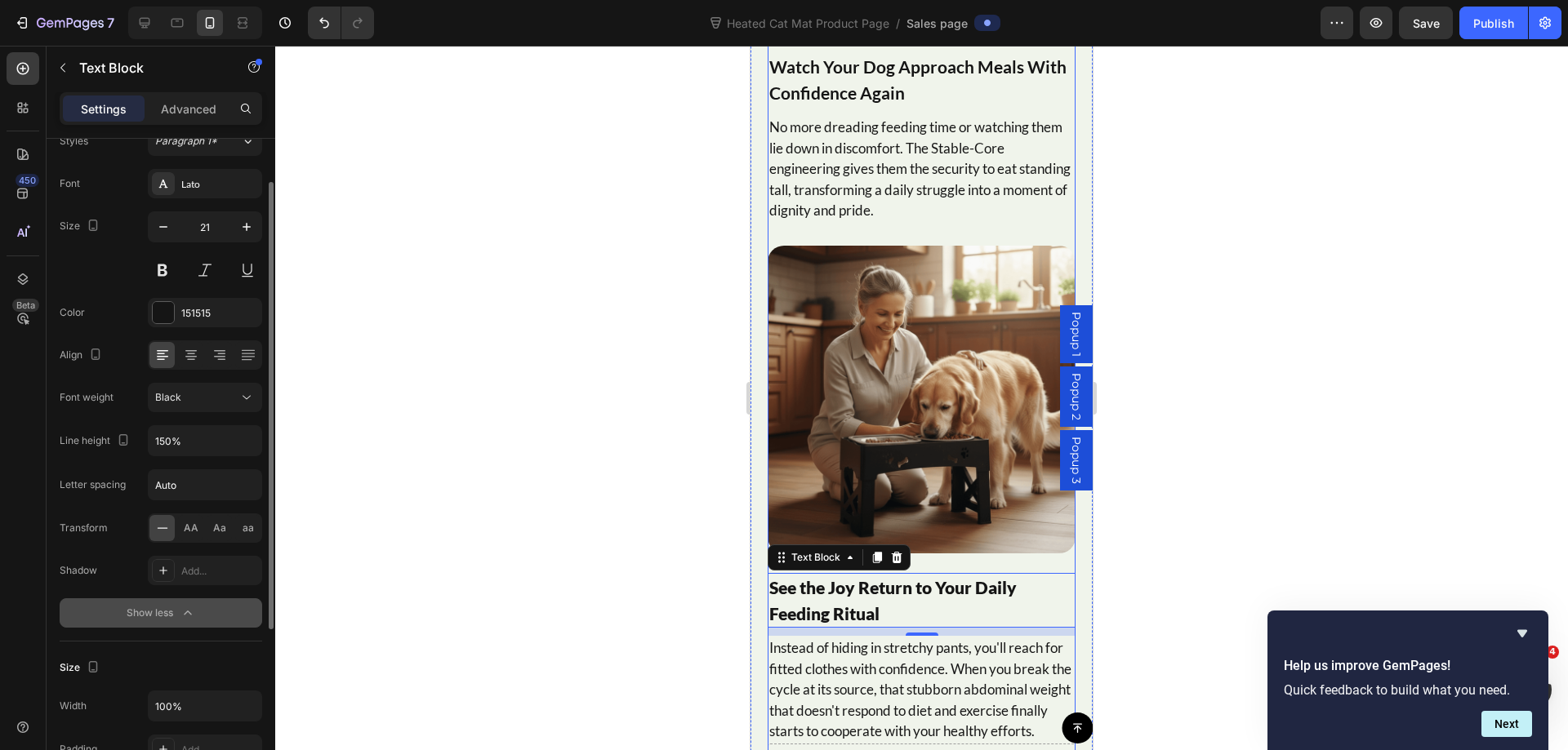
scroll to position [9087, 0]
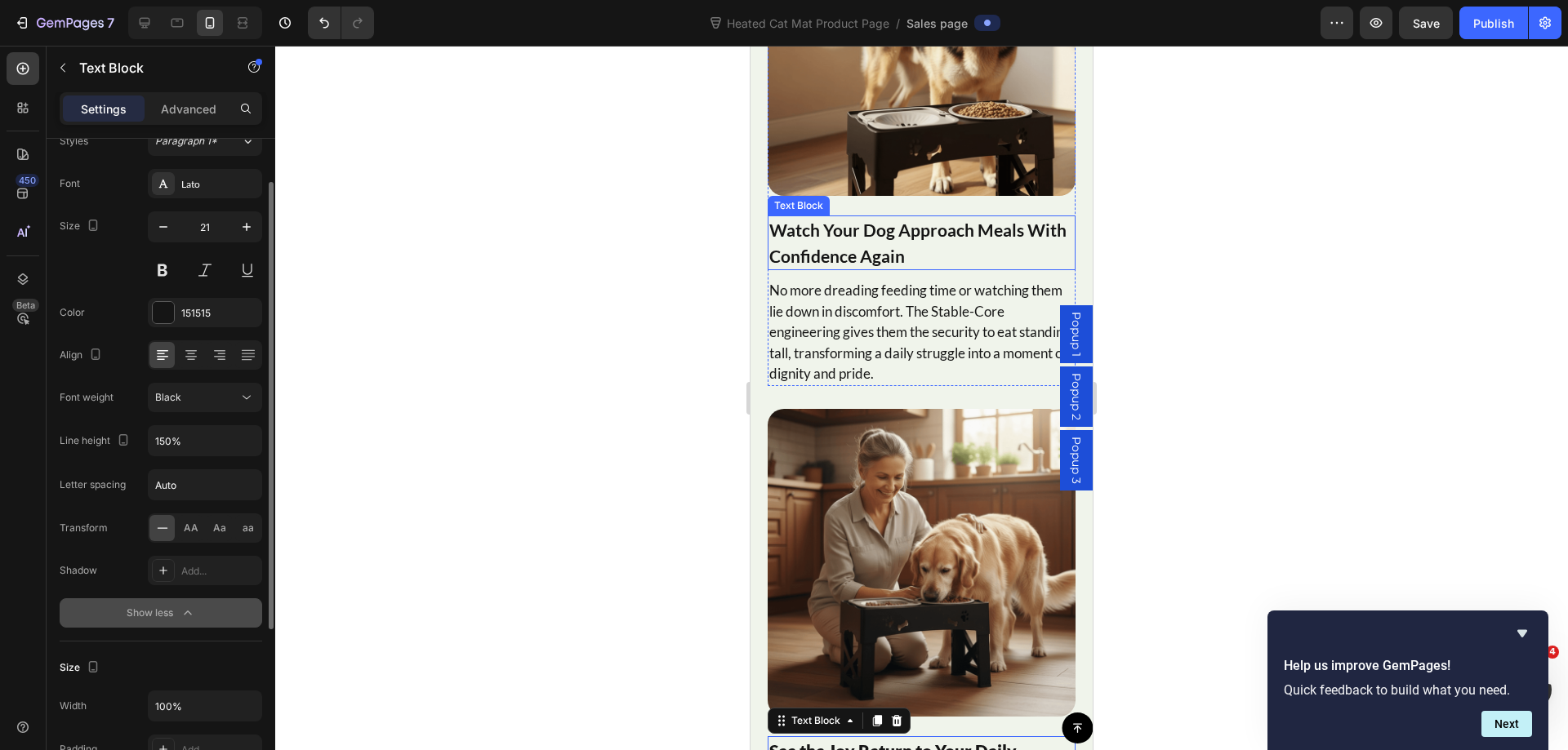
click at [849, 246] on strong "Watch Your Dog Approach Meals With Confidence Again" at bounding box center [917, 242] width 297 height 47
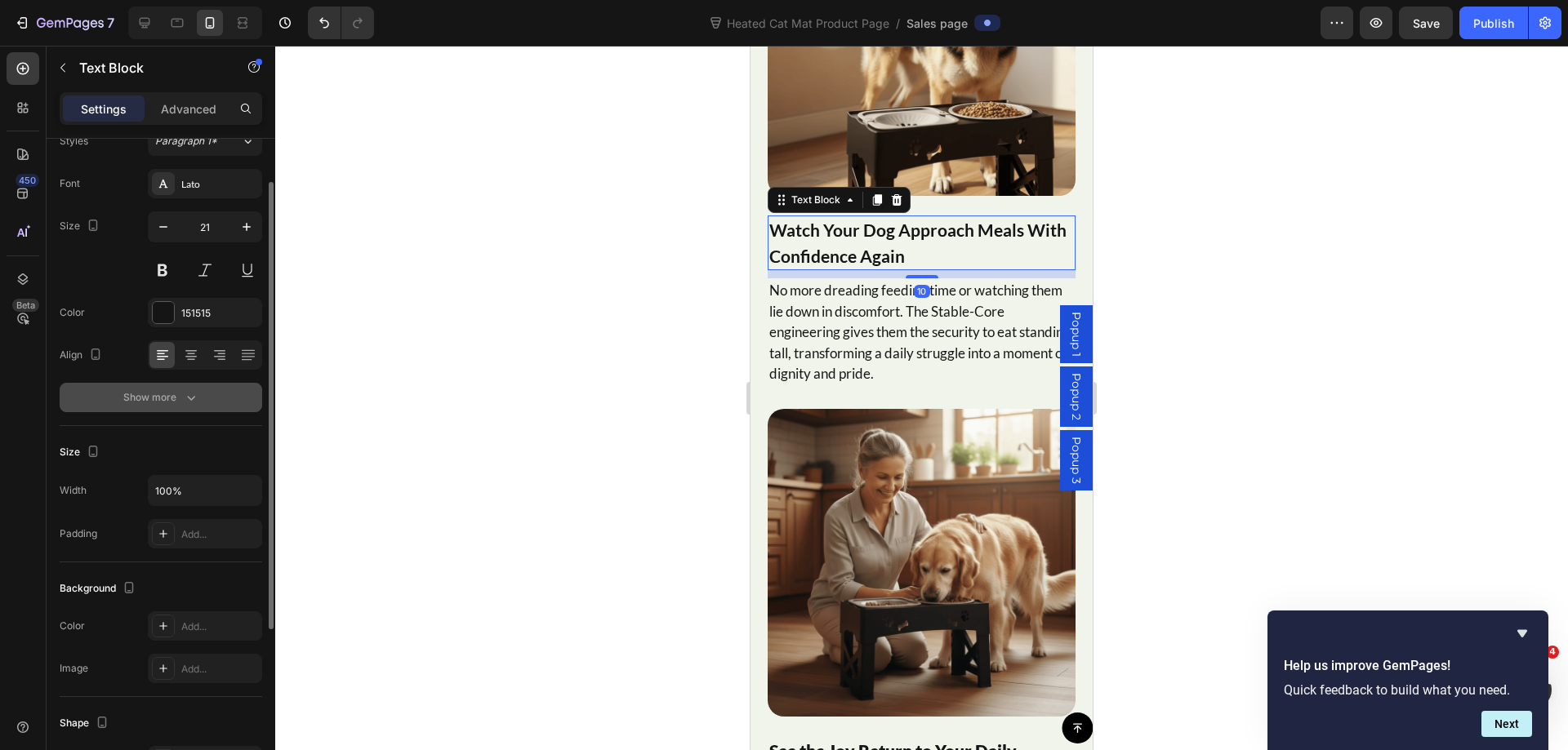
click at [187, 398] on icon "button" at bounding box center [191, 397] width 16 height 16
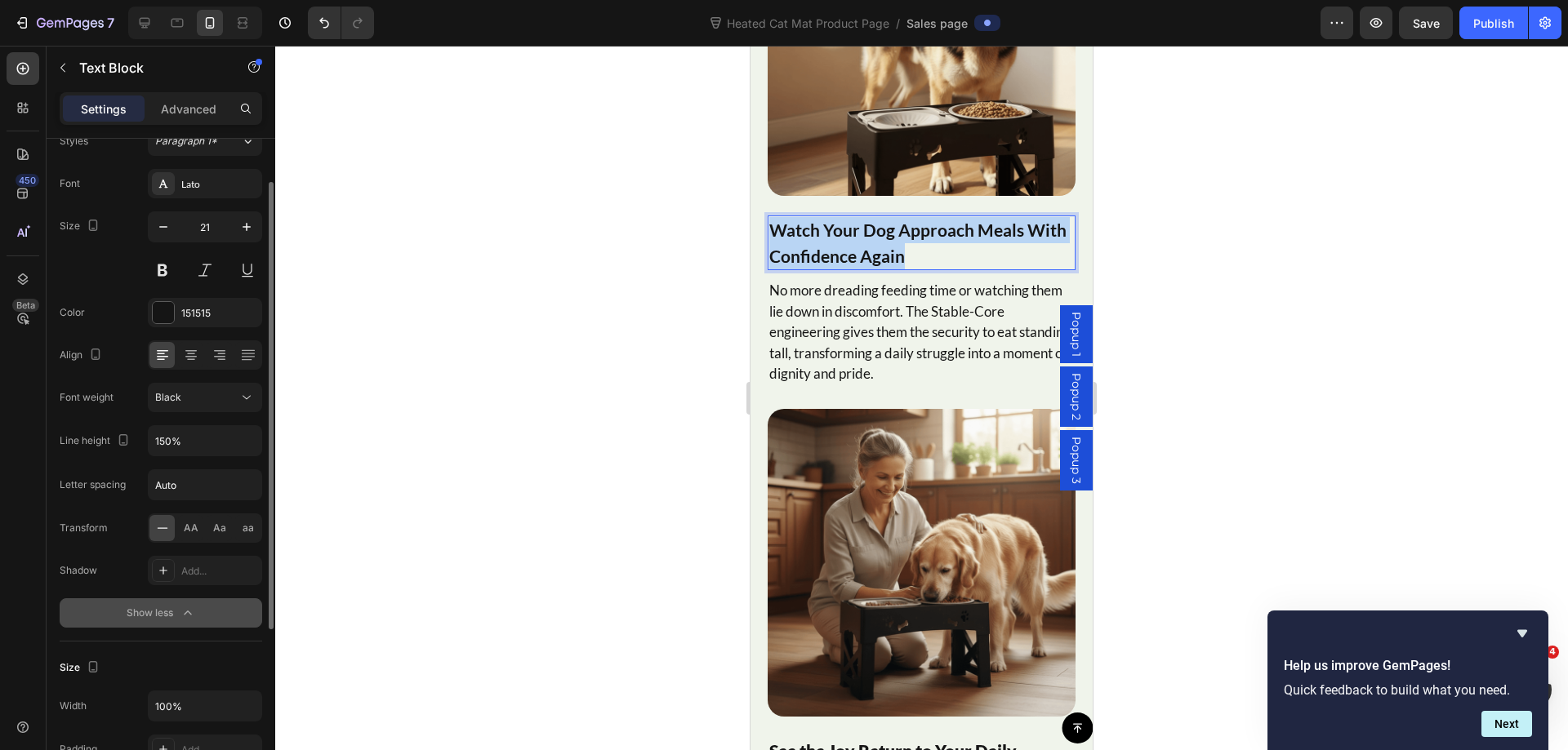
click at [865, 220] on strong "Watch Your Dog Approach Meals With Confidence Again" at bounding box center [917, 242] width 297 height 47
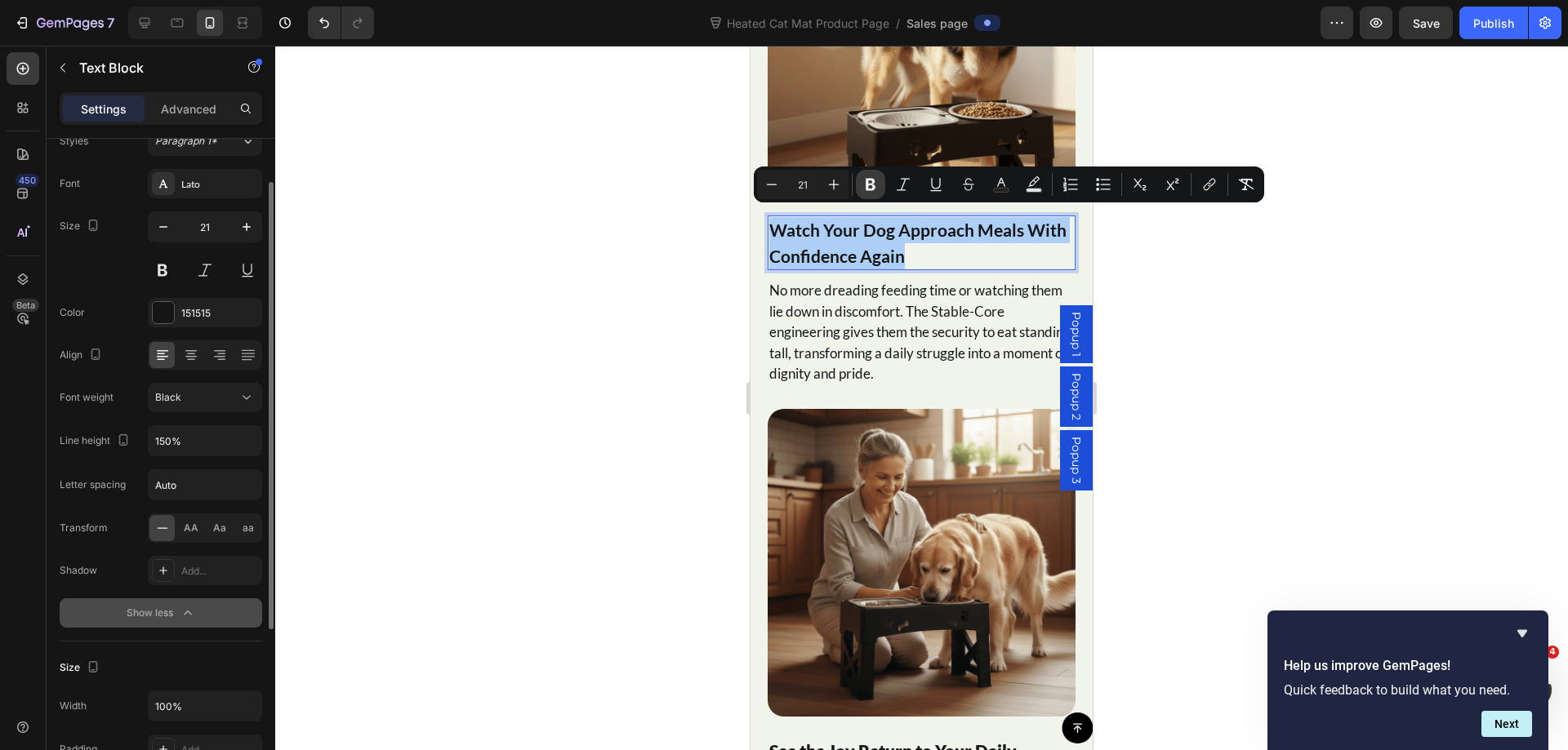
click at [876, 176] on icon "Editor contextual toolbar" at bounding box center [870, 184] width 16 height 16
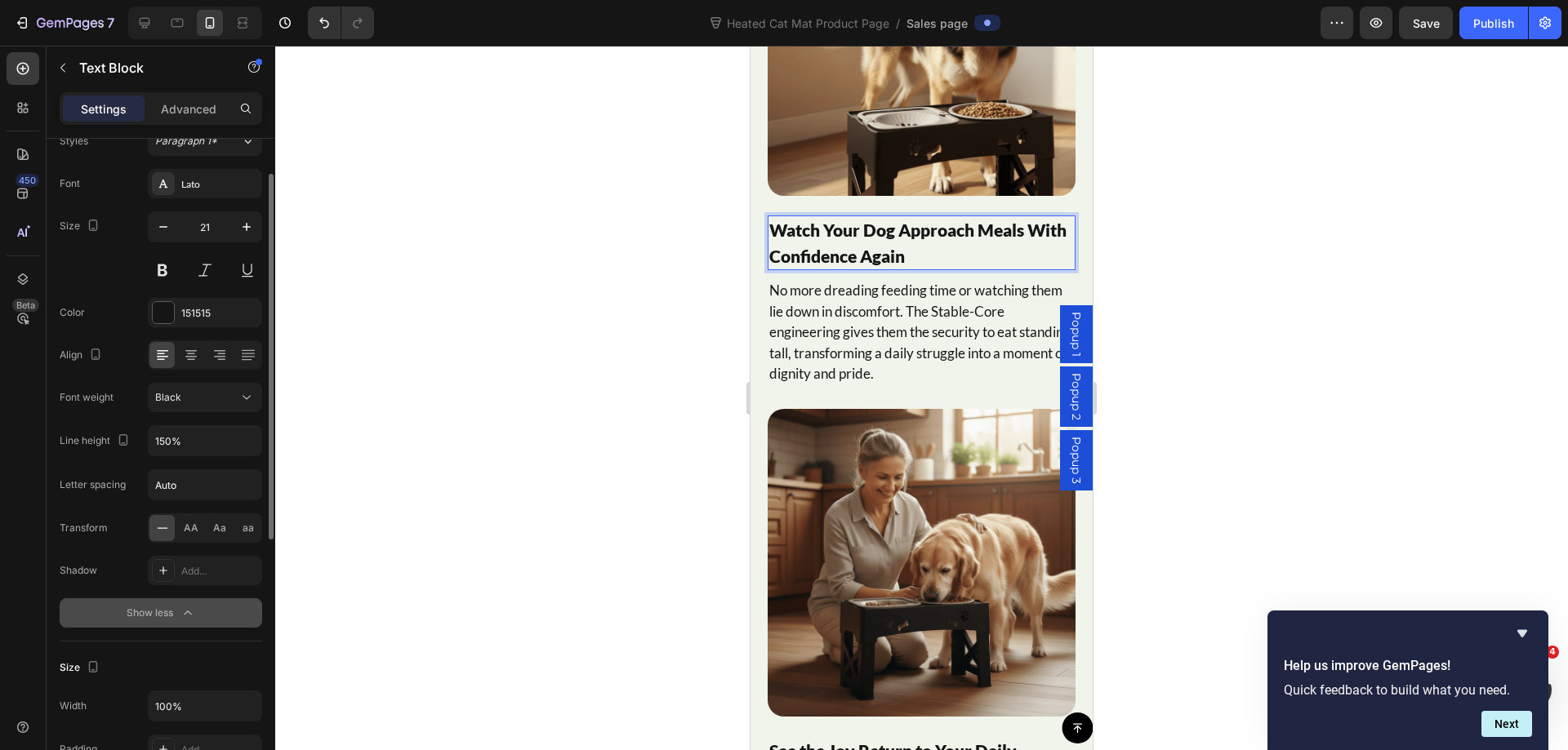
click at [1220, 219] on div at bounding box center [920, 397] width 1292 height 704
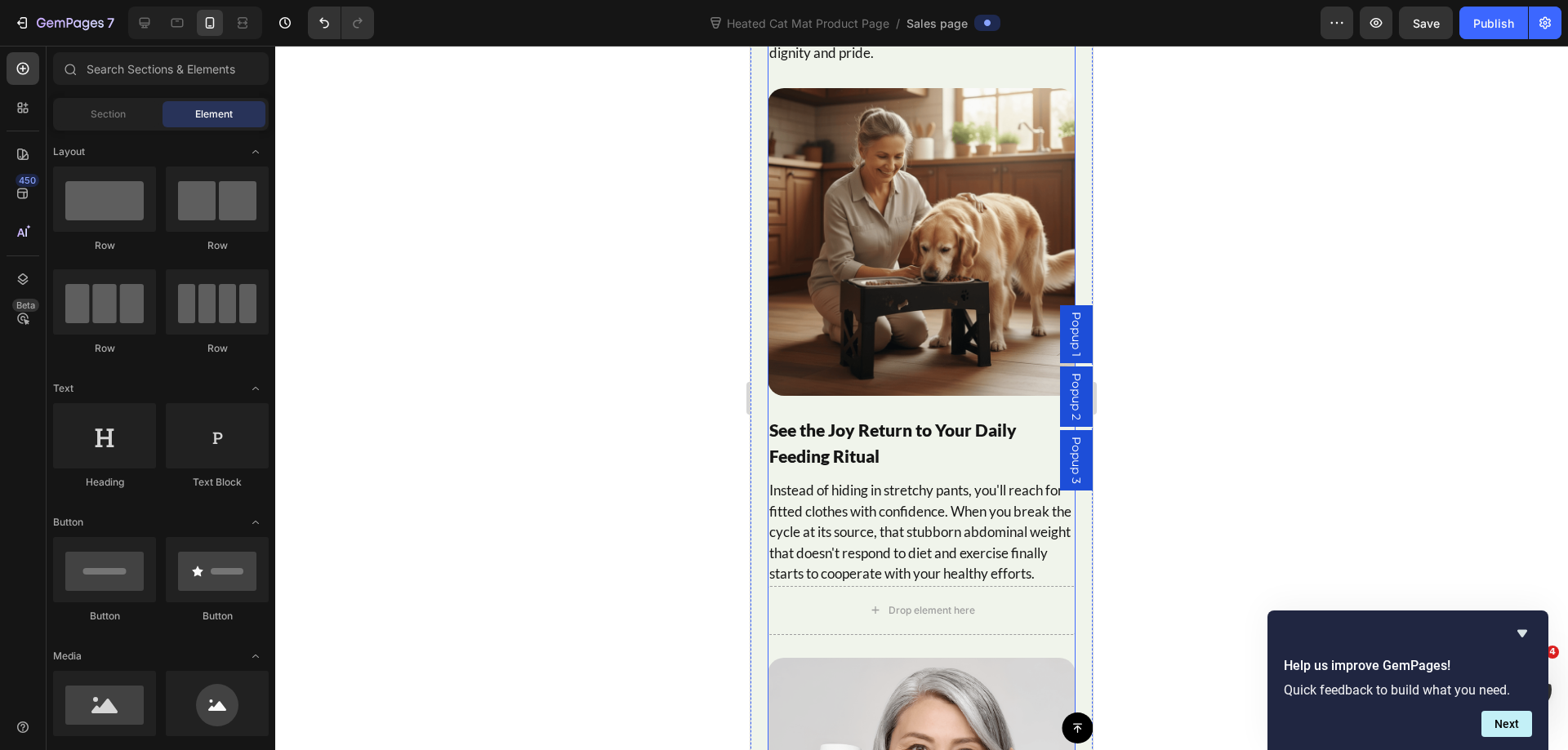
scroll to position [9494, 0]
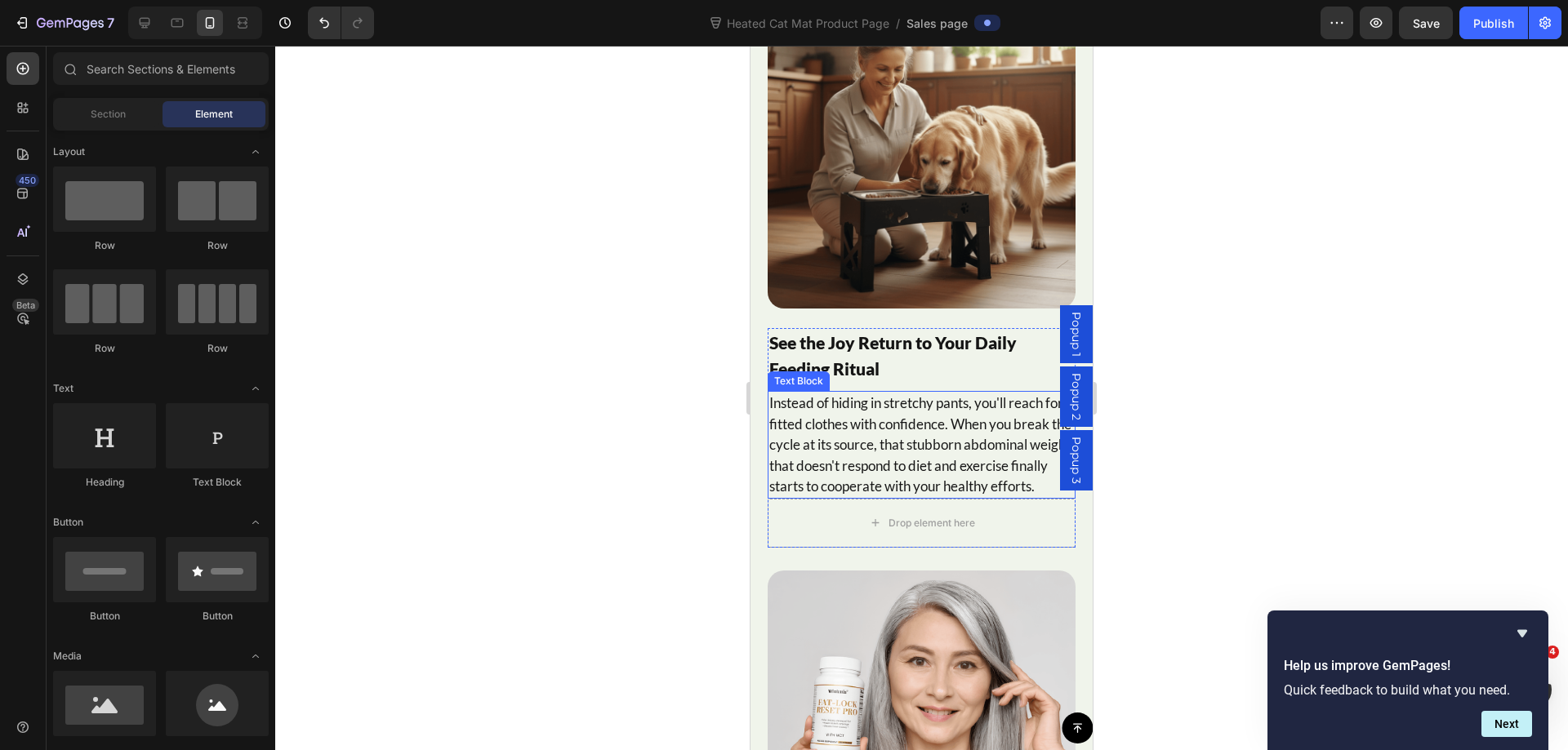
click at [912, 427] on p "Instead of hiding in stretchy pants, you'll reach for fitted clothes with confi…" at bounding box center [921, 444] width 305 height 105
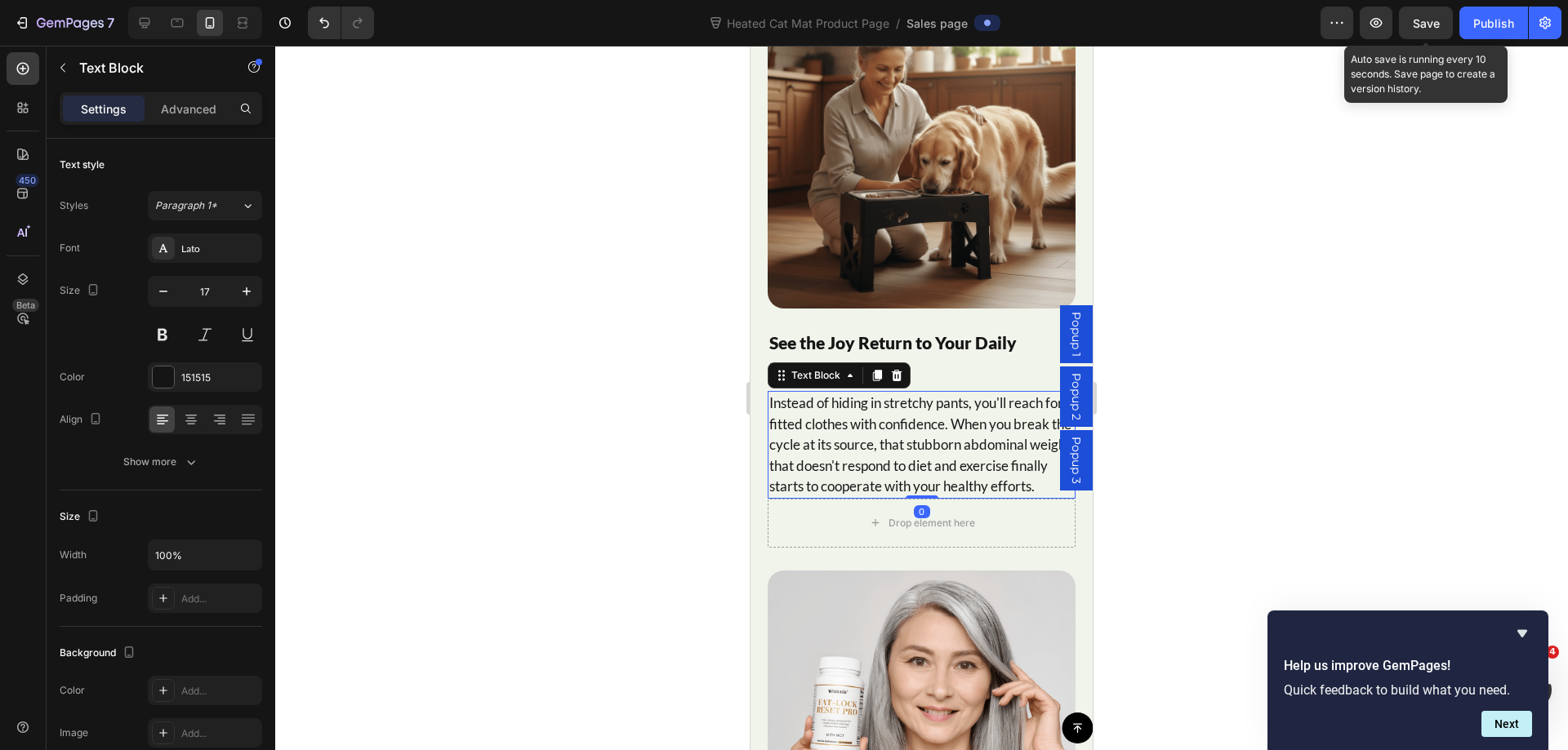
drag, startPoint x: 1428, startPoint y: 21, endPoint x: 1222, endPoint y: 4, distance: 206.7
click at [1429, 20] on span "Save" at bounding box center [1426, 23] width 27 height 14
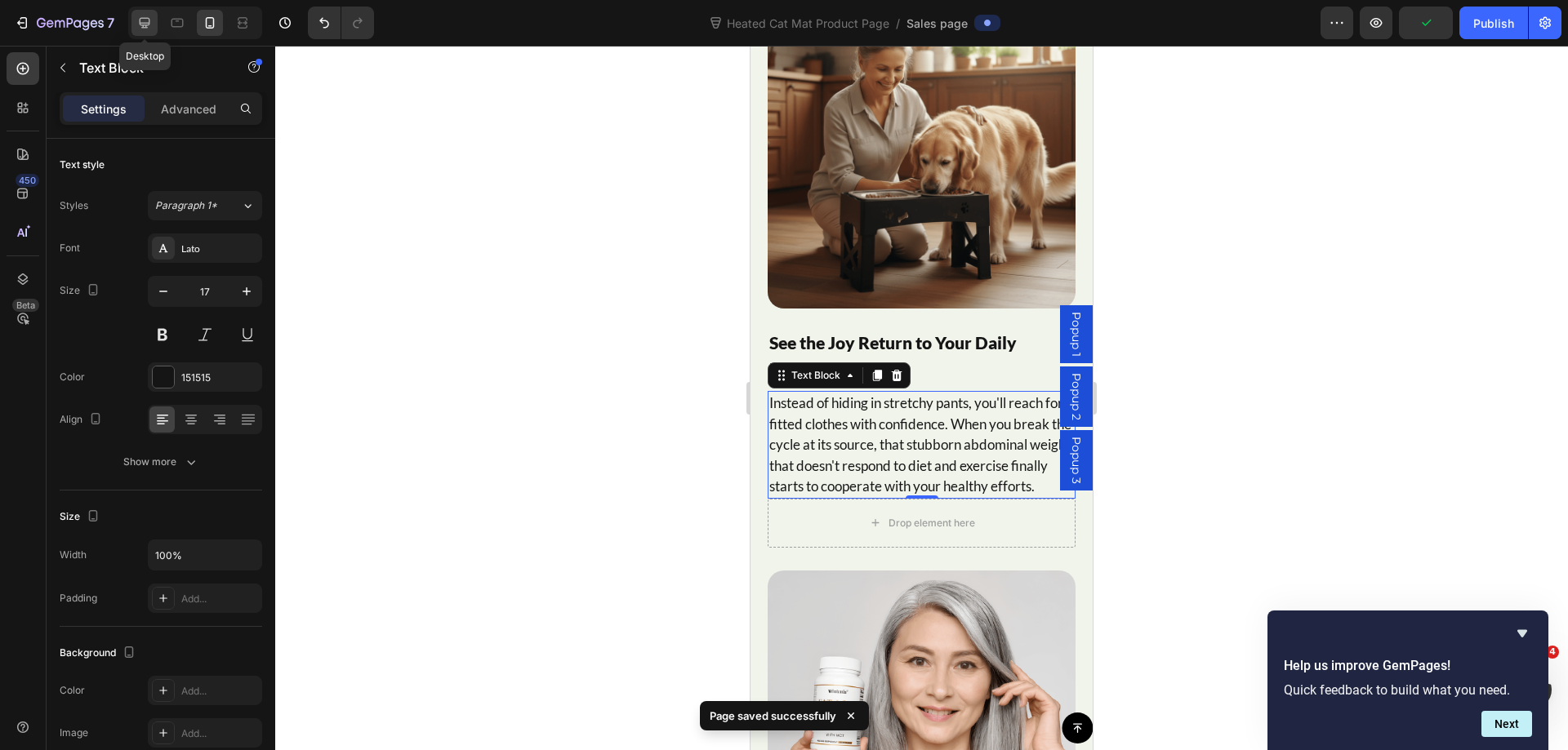
click at [149, 21] on icon at bounding box center [144, 23] width 11 height 11
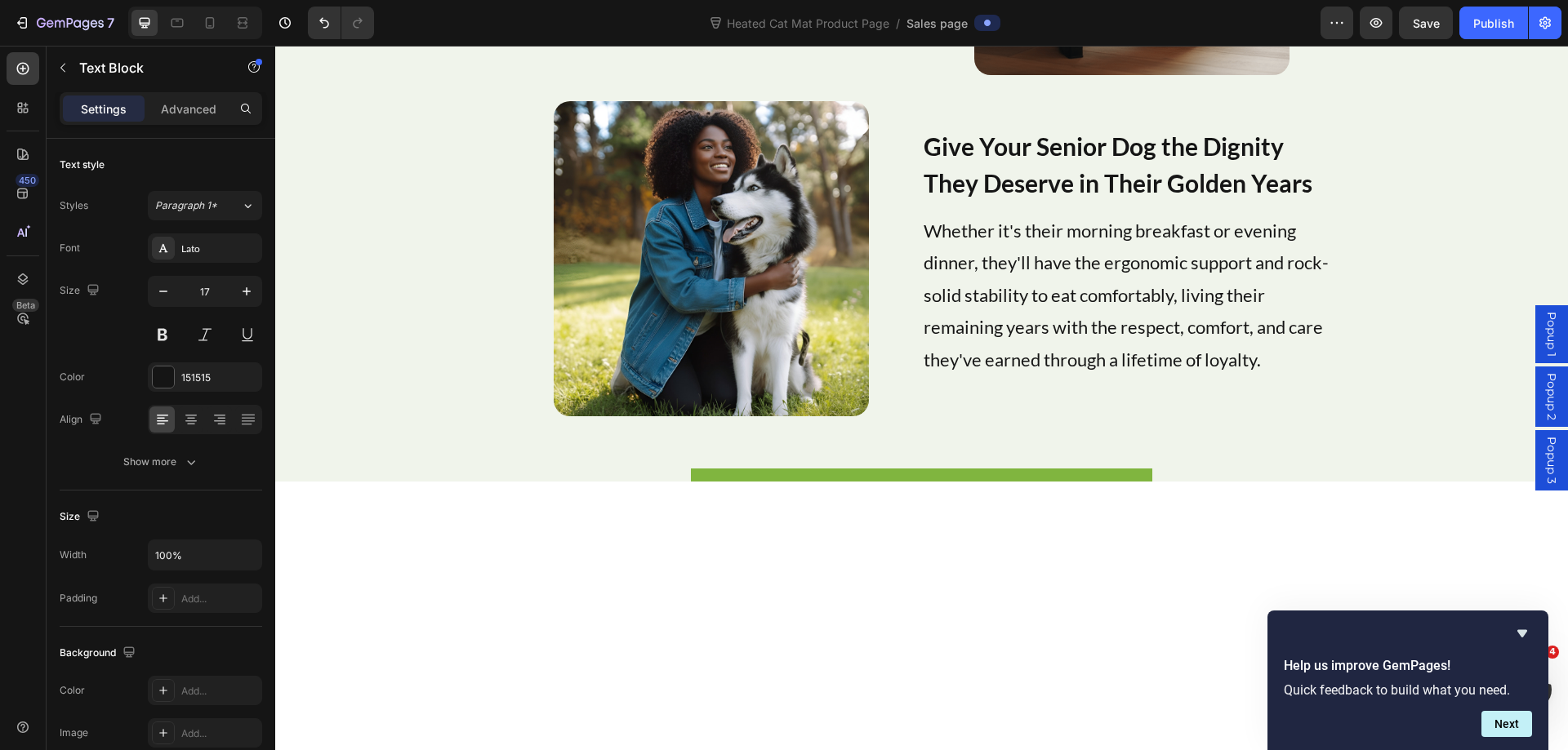
scroll to position [9298, 0]
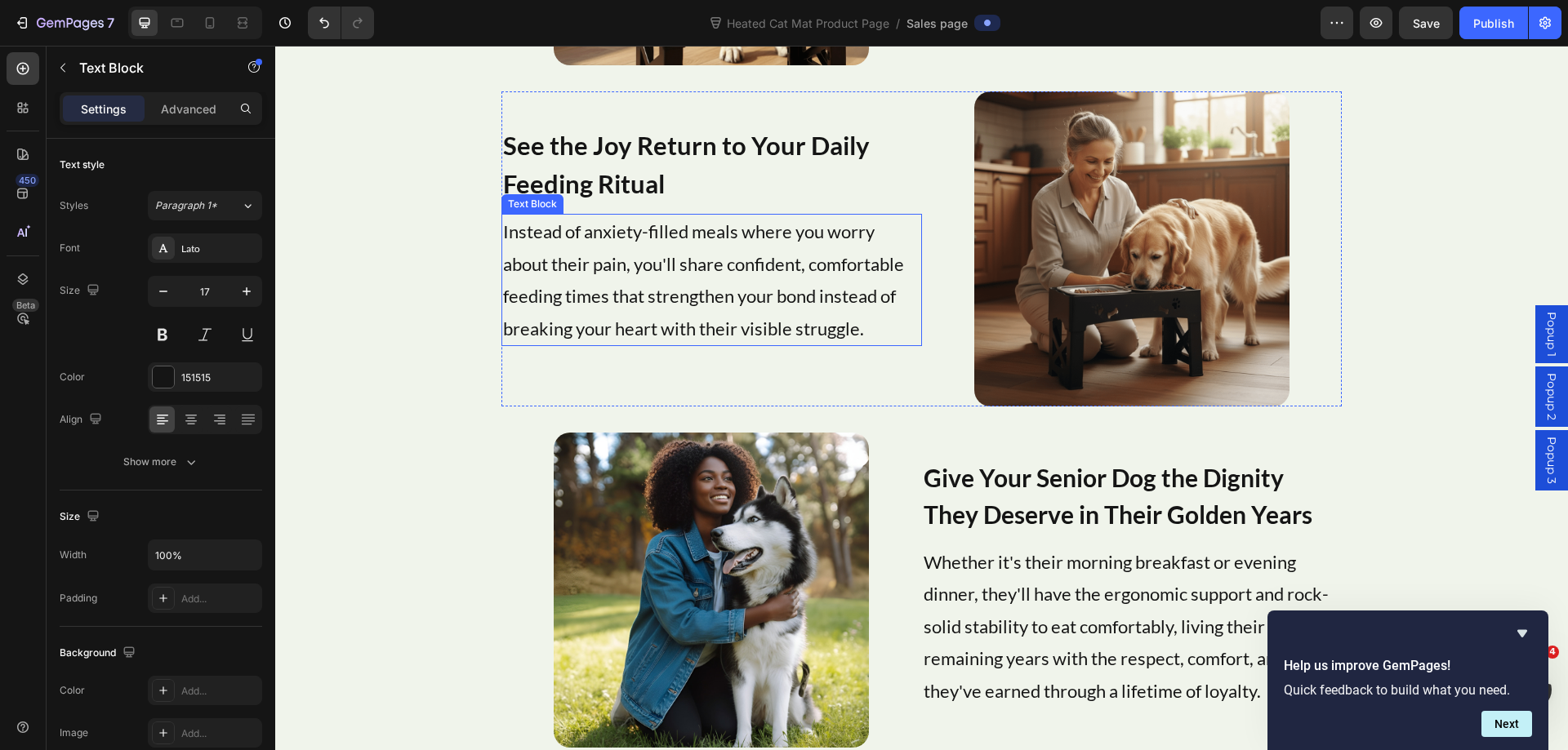
click at [708, 262] on p "Instead of anxiety-filled meals where you worry about their pain, you'll share …" at bounding box center [711, 279] width 416 height 128
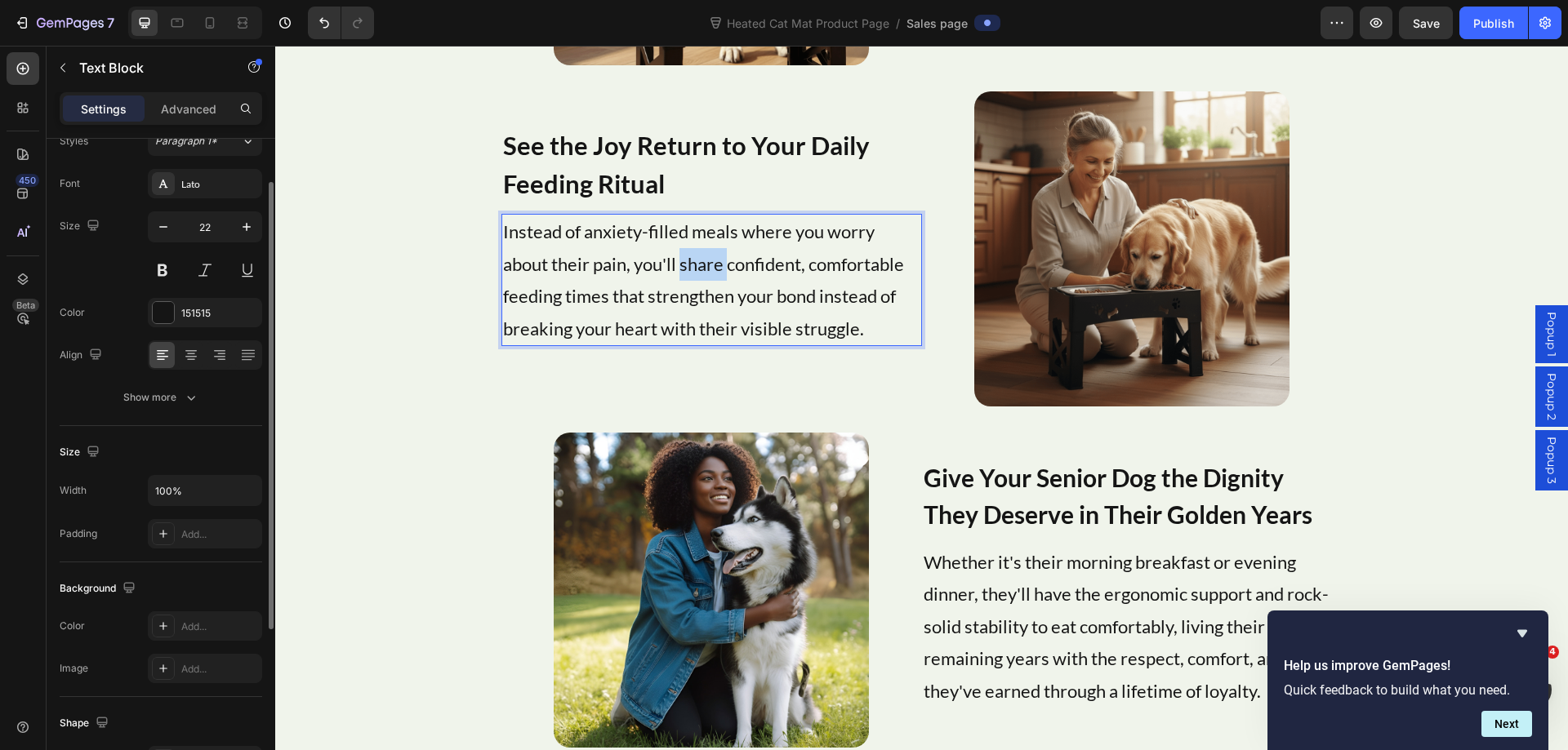
click at [708, 262] on p "Instead of anxiety-filled meals where you worry about their pain, you'll share …" at bounding box center [711, 279] width 416 height 128
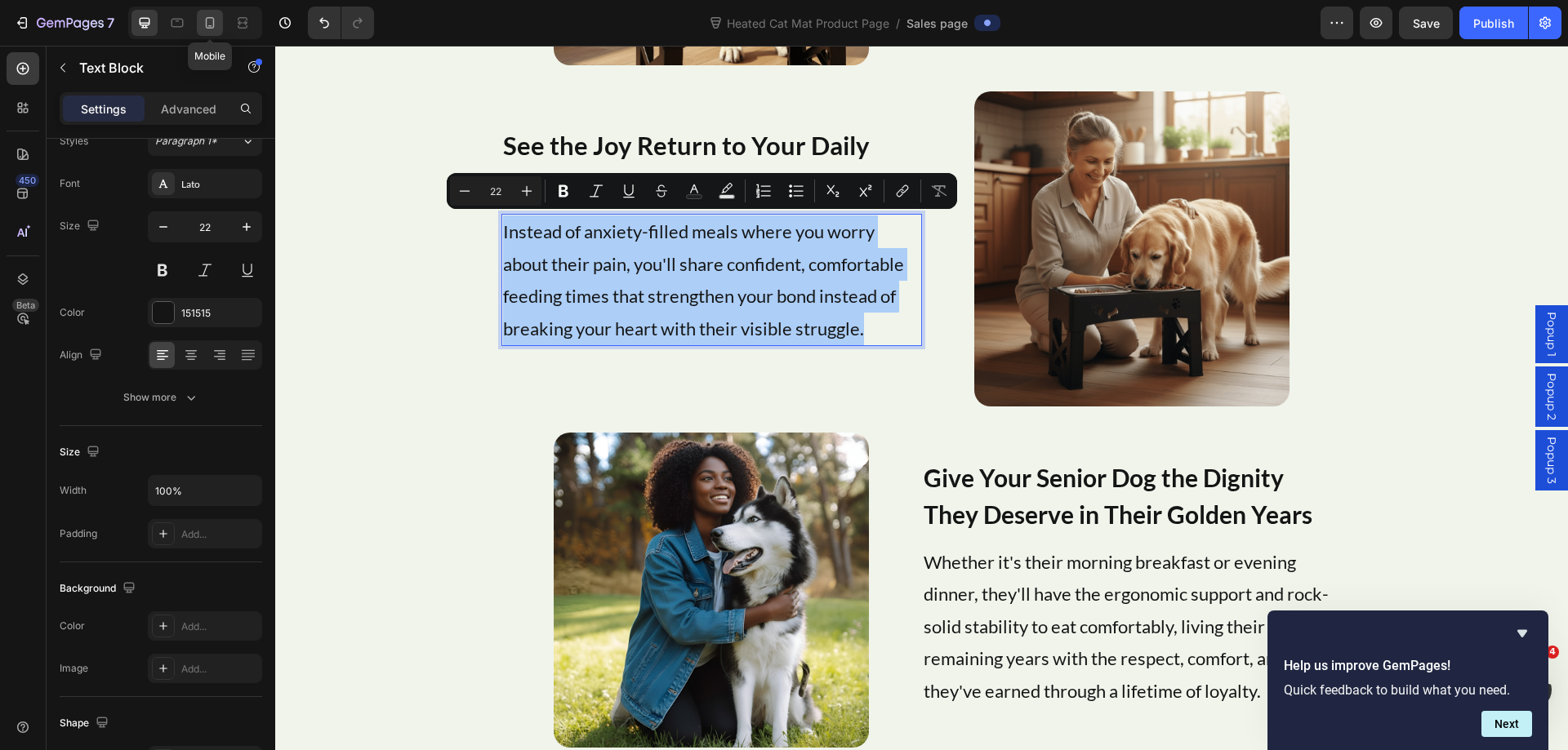
drag, startPoint x: 215, startPoint y: 25, endPoint x: 272, endPoint y: 333, distance: 313.2
click at [215, 25] on icon at bounding box center [209, 23] width 16 height 16
type input "16"
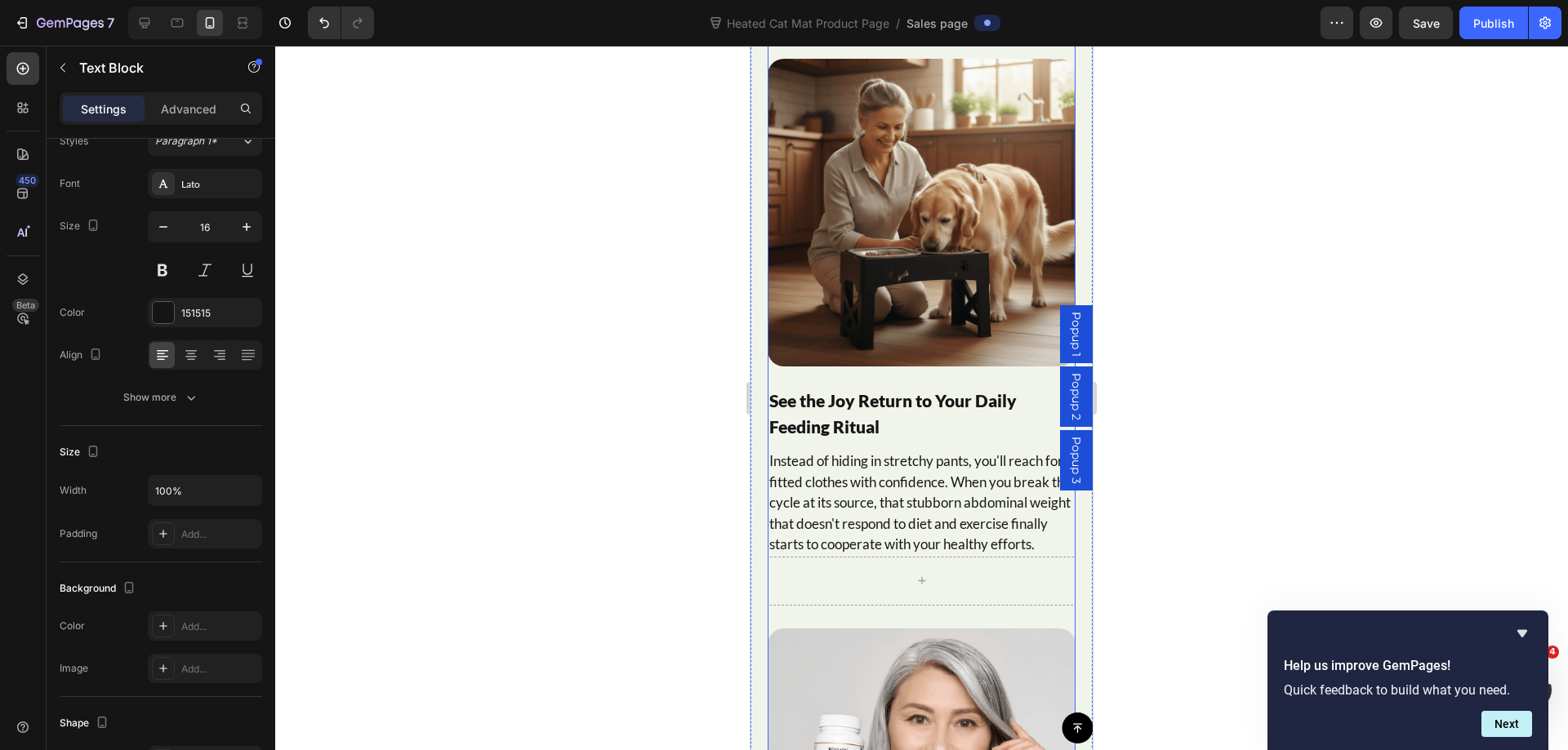
scroll to position [9363, 0]
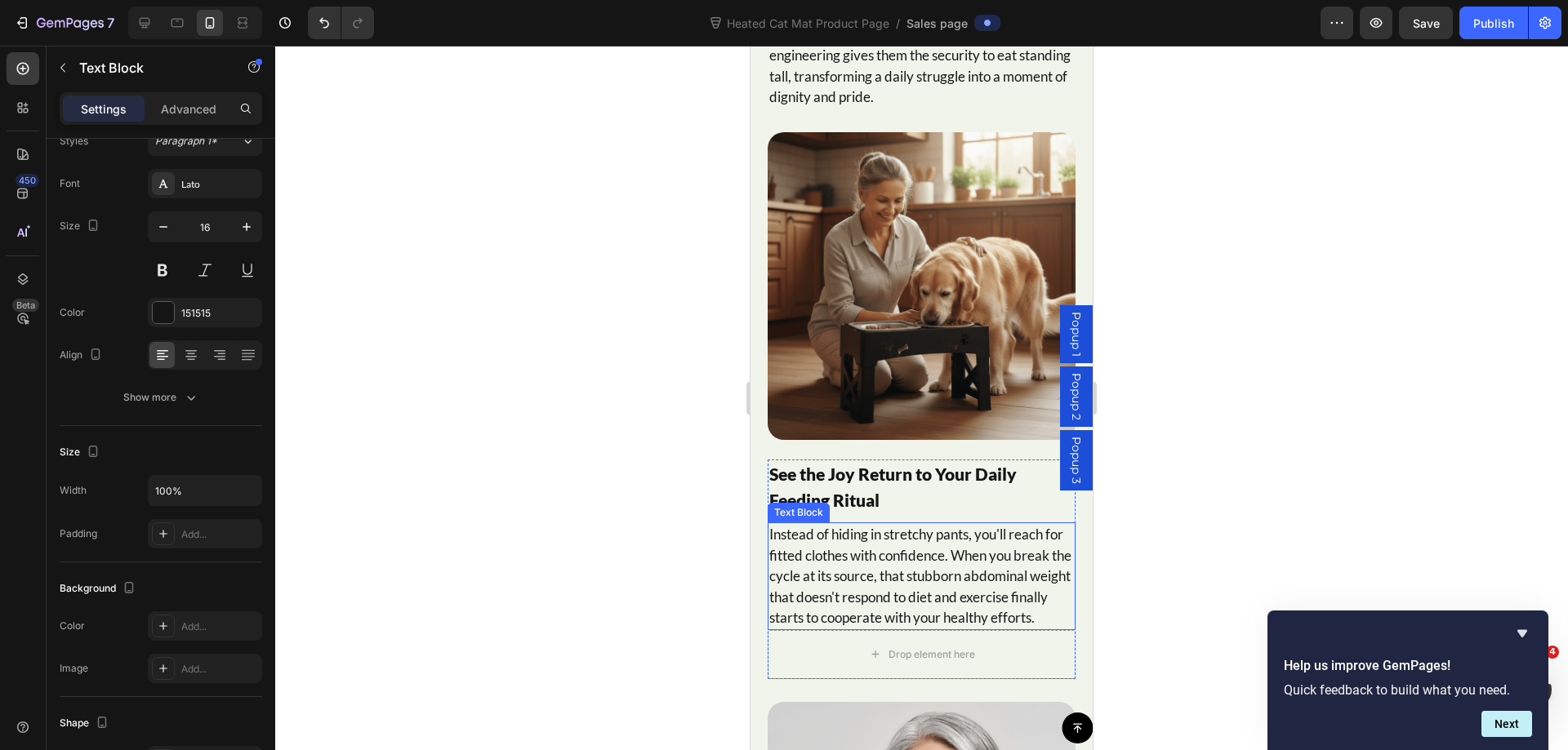
click at [865, 565] on p "Instead of hiding in stretchy pants, you'll reach for fitted clothes with confi…" at bounding box center [921, 576] width 305 height 105
click at [1248, 373] on div at bounding box center [920, 397] width 1292 height 704
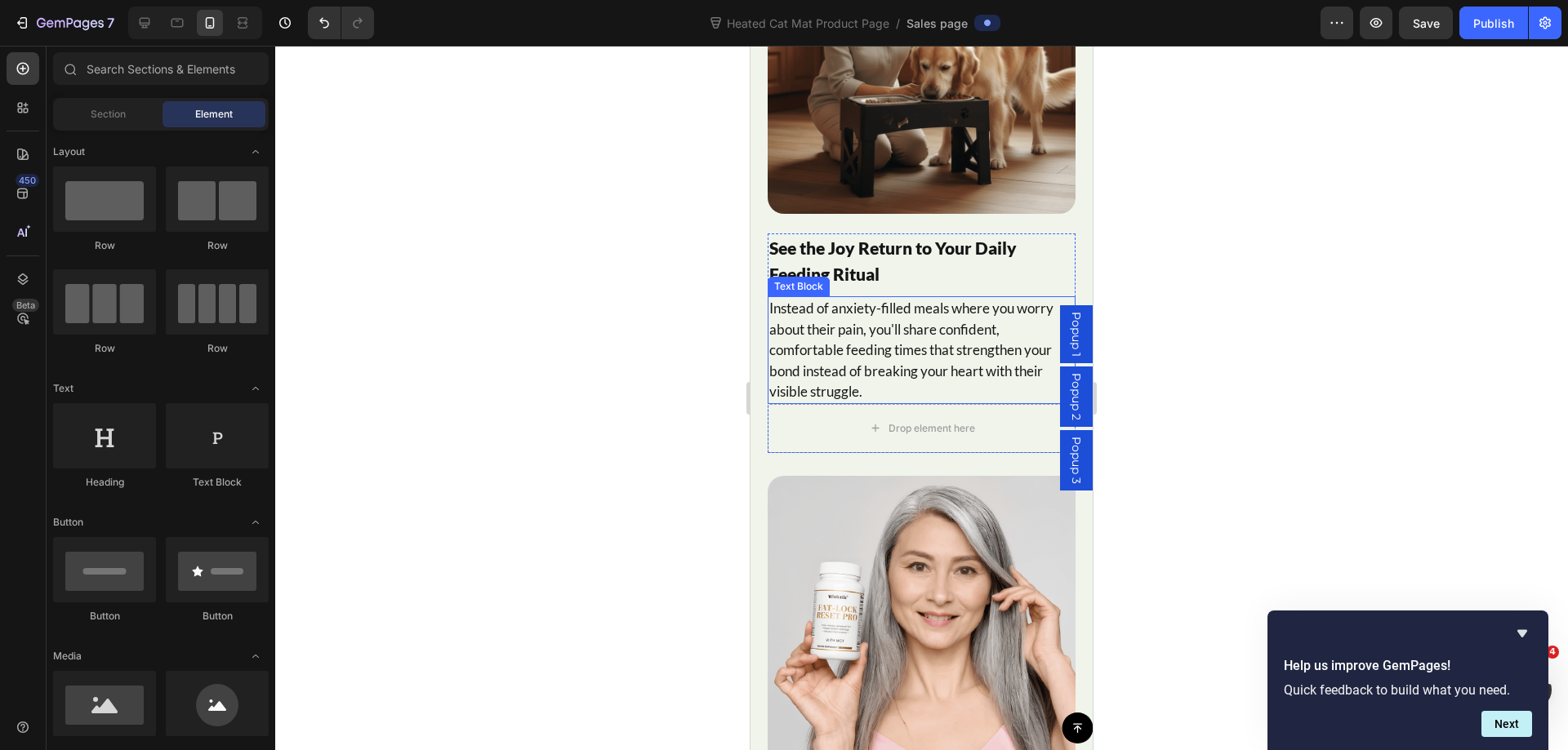
scroll to position [9608, 0]
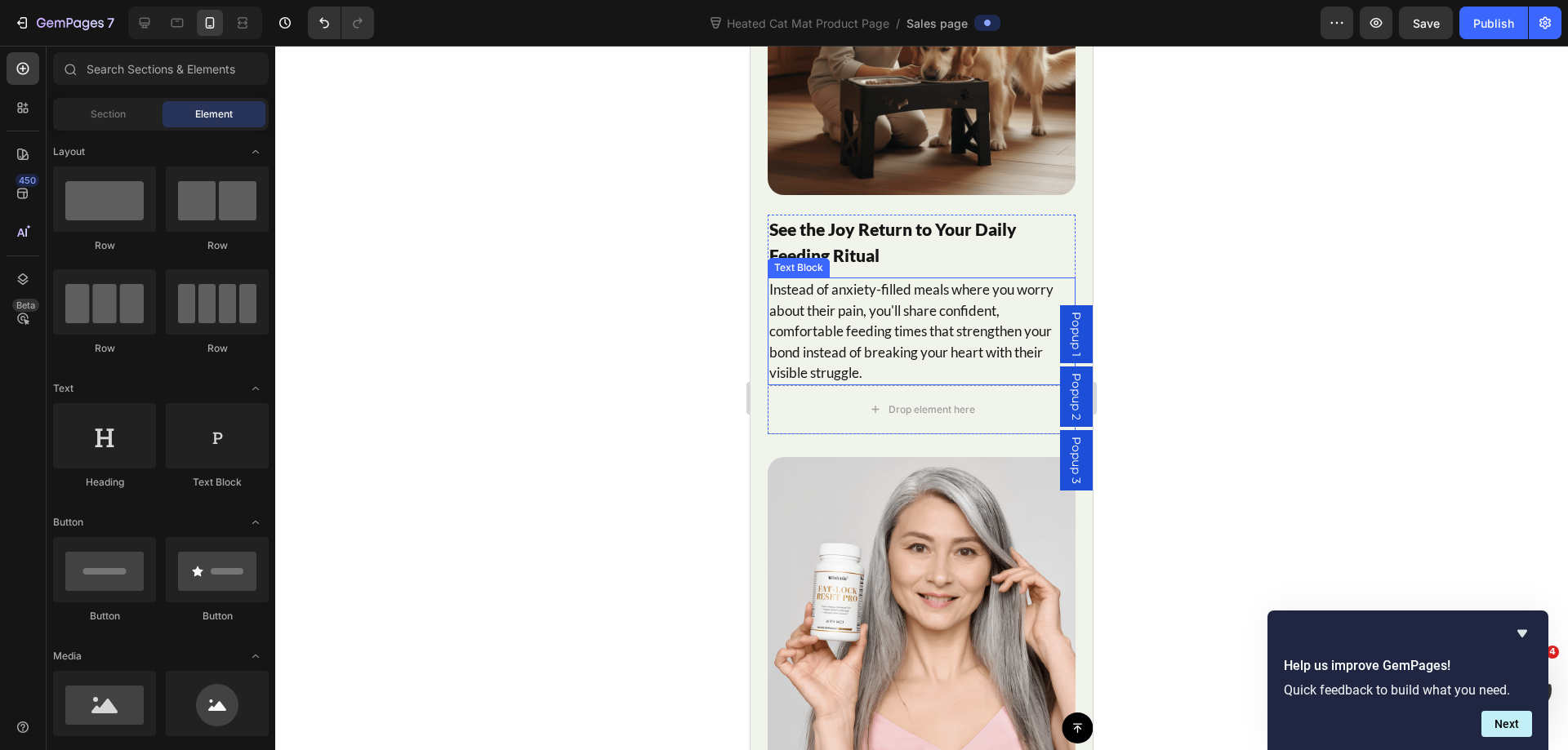
click at [929, 495] on img at bounding box center [920, 611] width 308 height 308
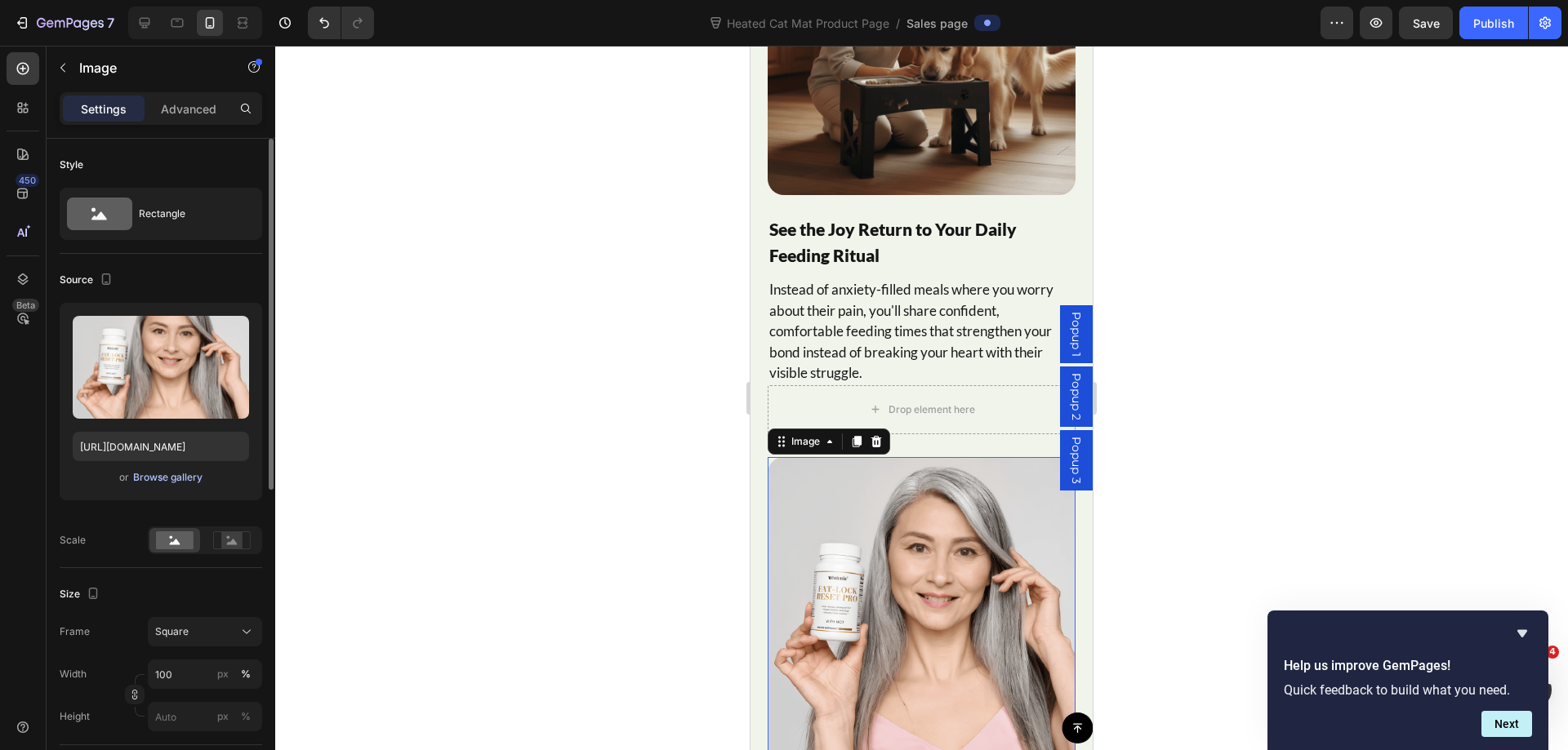
click at [178, 483] on div "Browse gallery" at bounding box center [168, 477] width 70 height 15
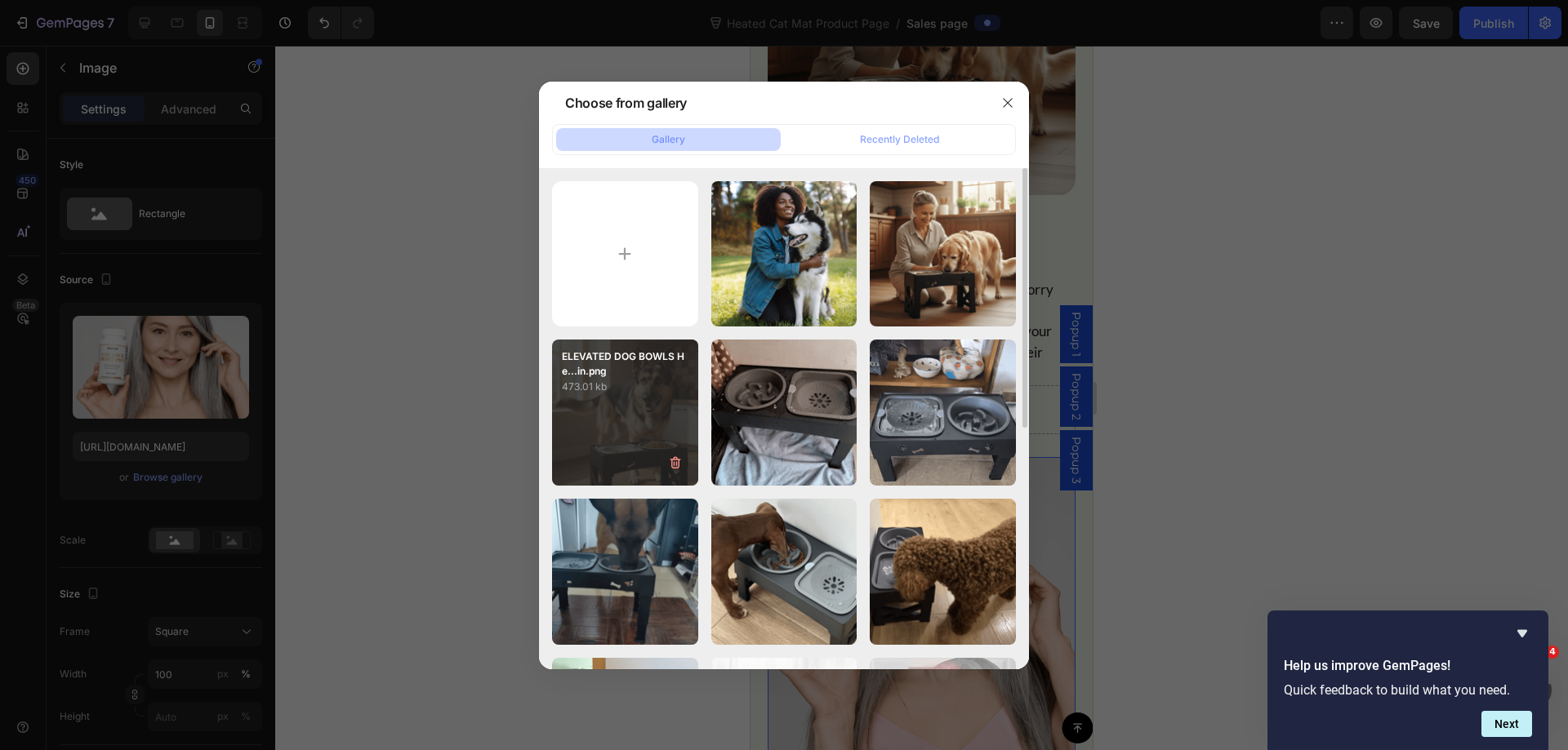
click at [654, 389] on p "473.01 kb" at bounding box center [625, 386] width 127 height 16
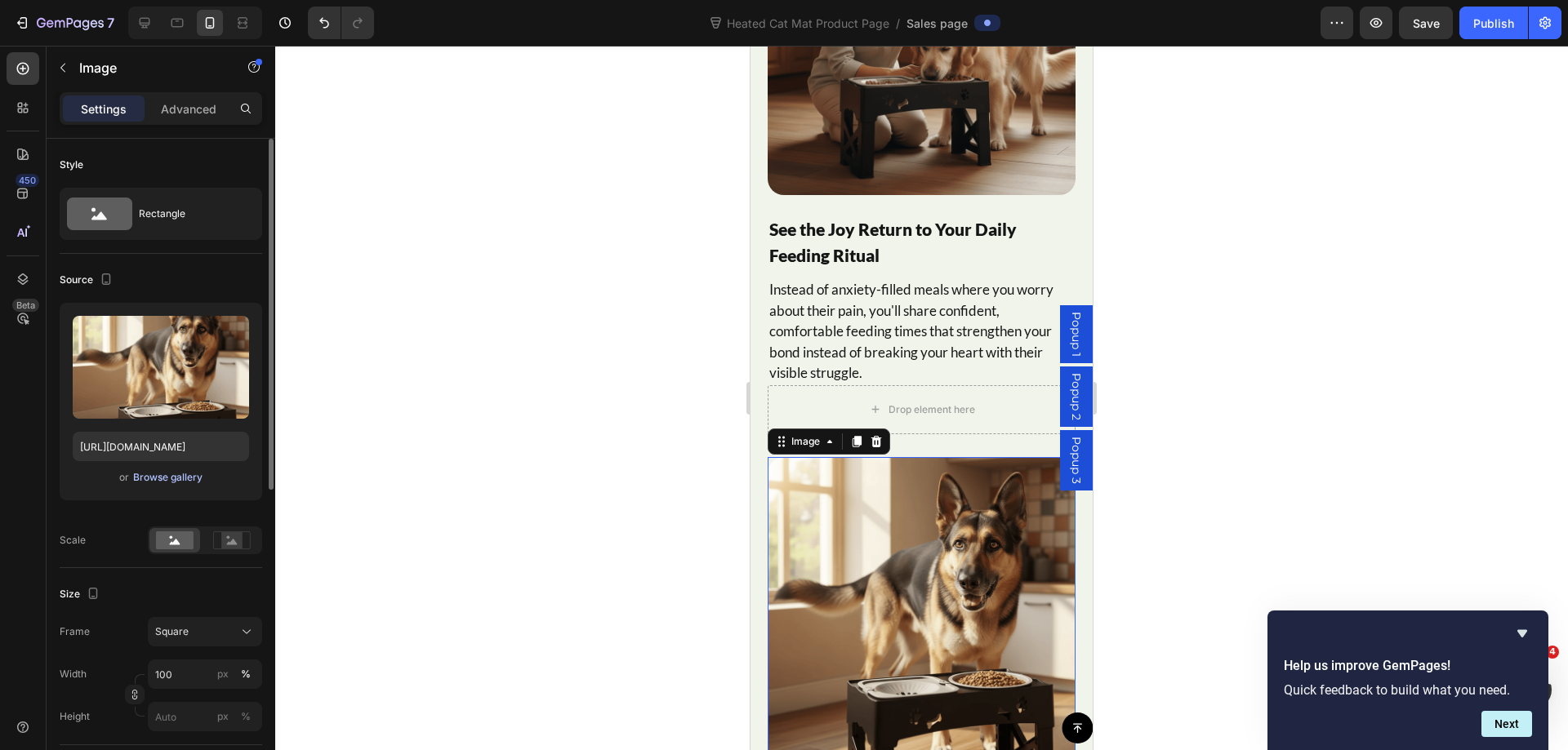
click at [184, 476] on div "Browse gallery" at bounding box center [168, 477] width 70 height 15
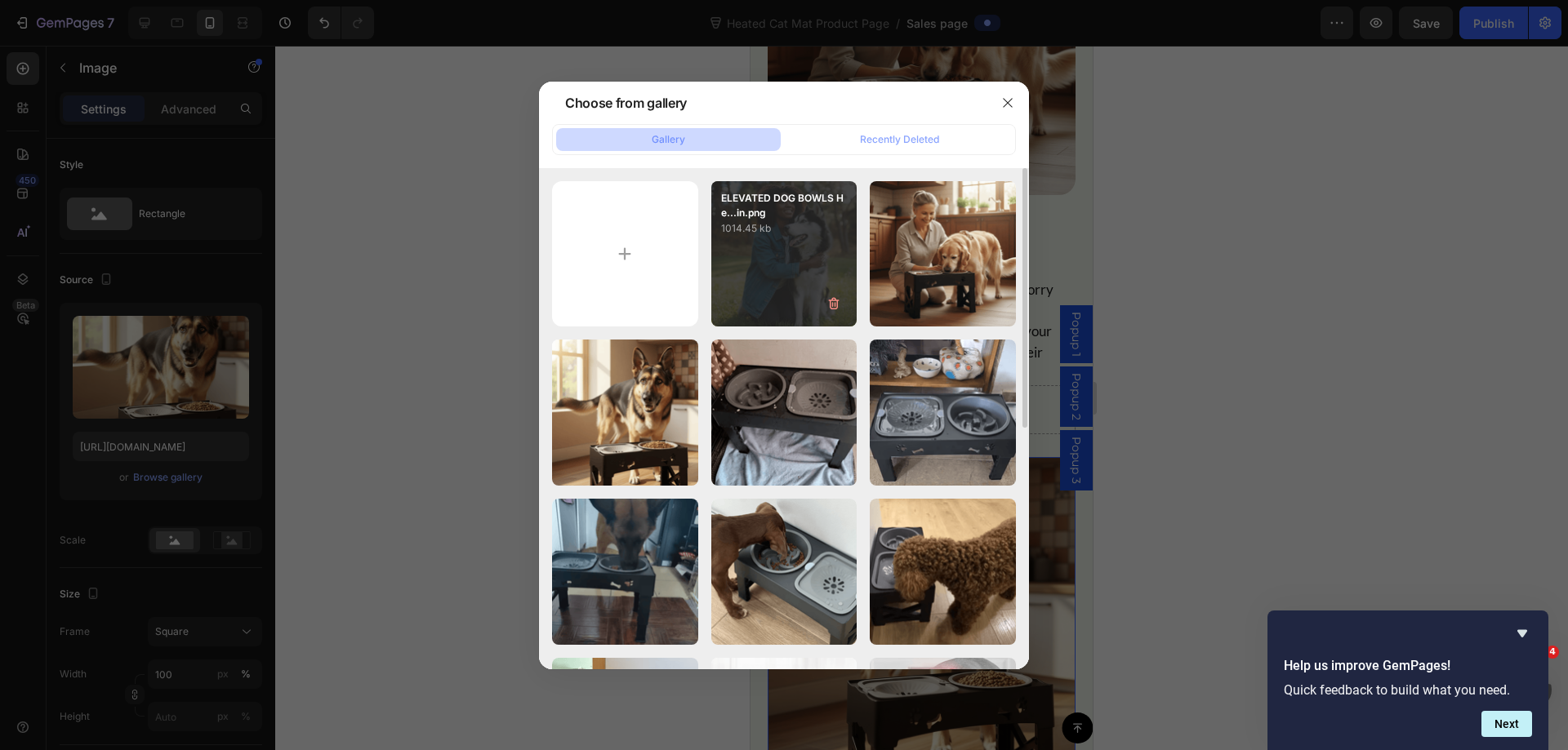
click at [756, 249] on div "ELEVATED DOG BOWLS He...in.png 1014.45 kb" at bounding box center [784, 254] width 146 height 146
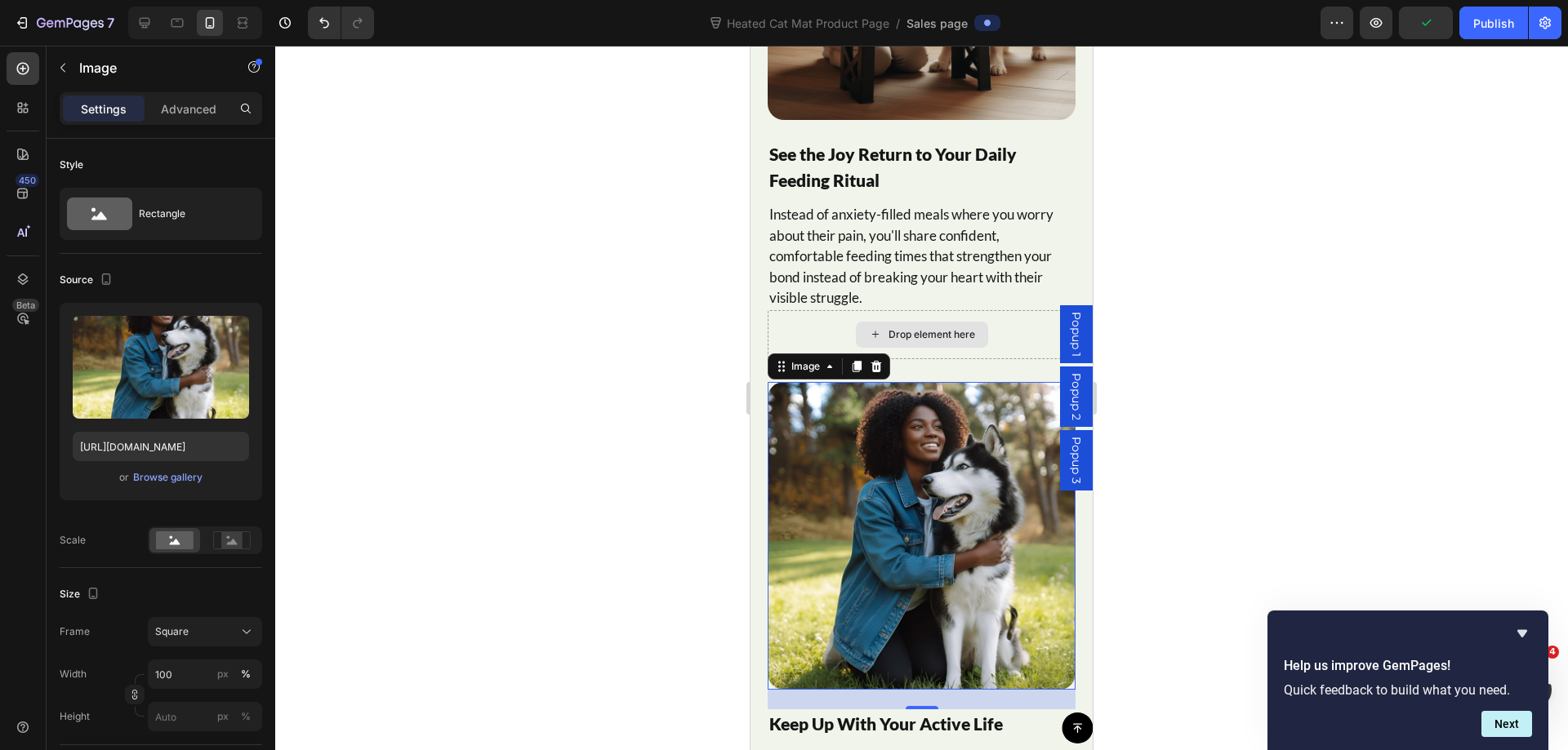
scroll to position [9934, 0]
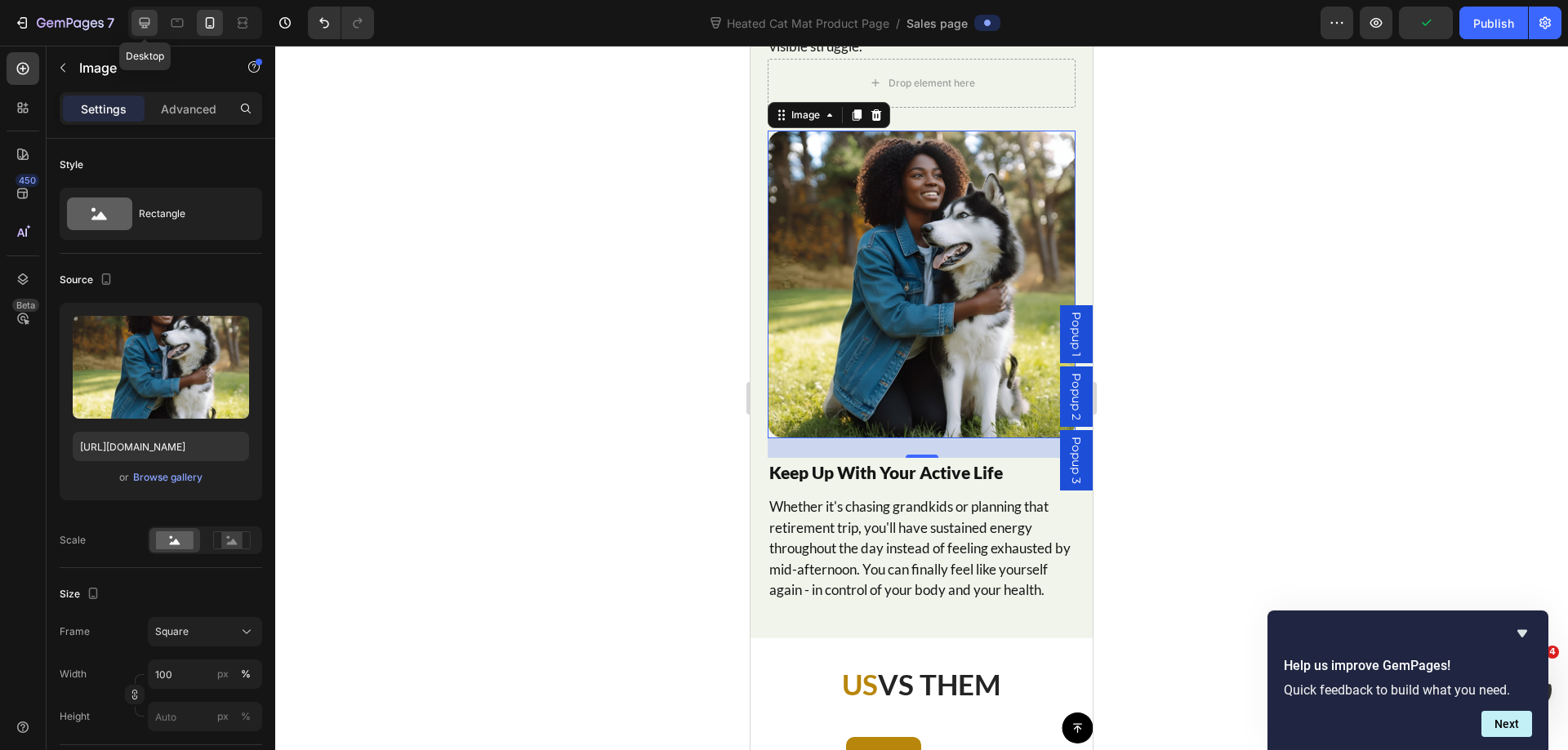
click at [151, 33] on div at bounding box center [144, 23] width 26 height 26
type input "https://cdn.shopify.com/s/files/1/0788/3269/7682/files/gempages_485408103781631…"
type input "75"
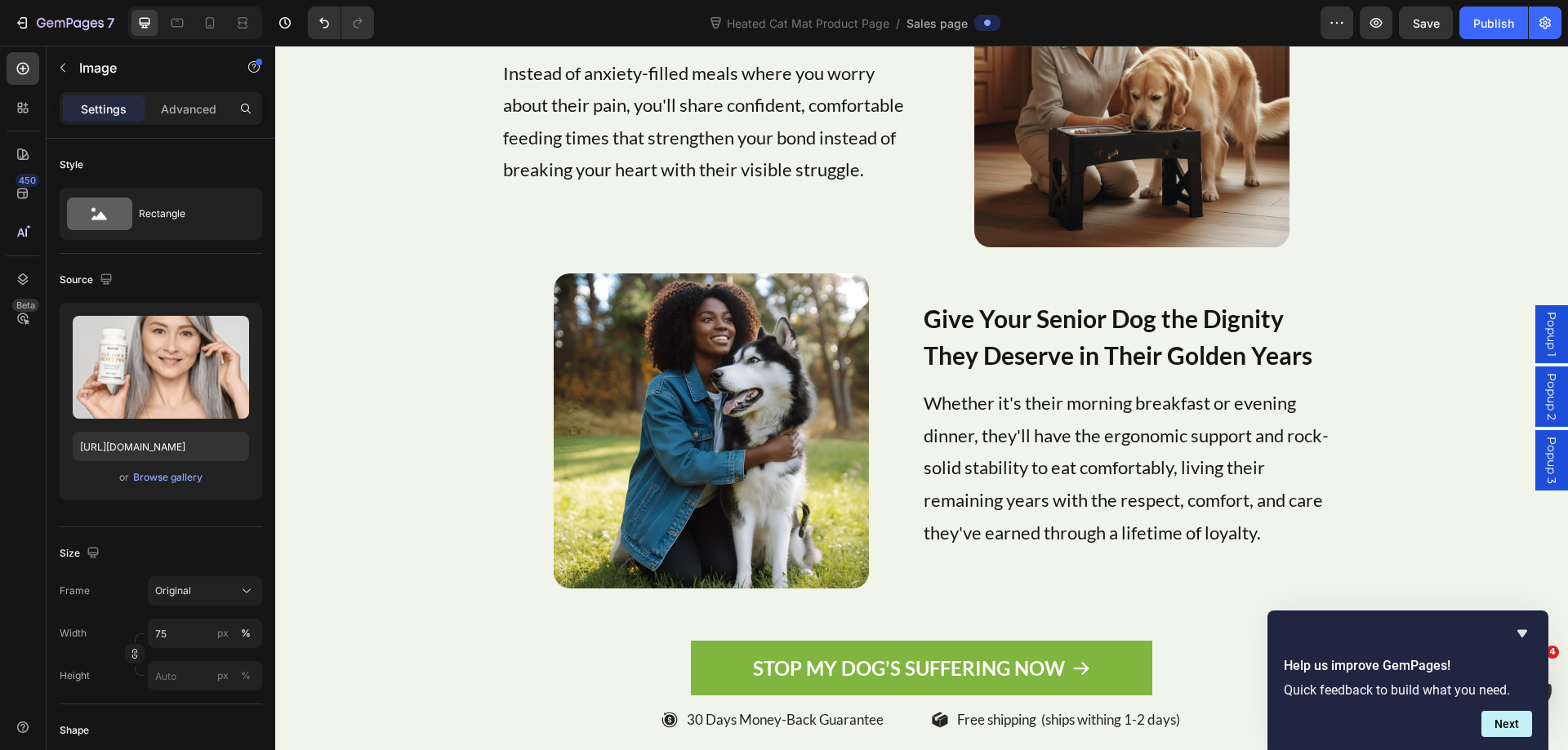
scroll to position [9467, 0]
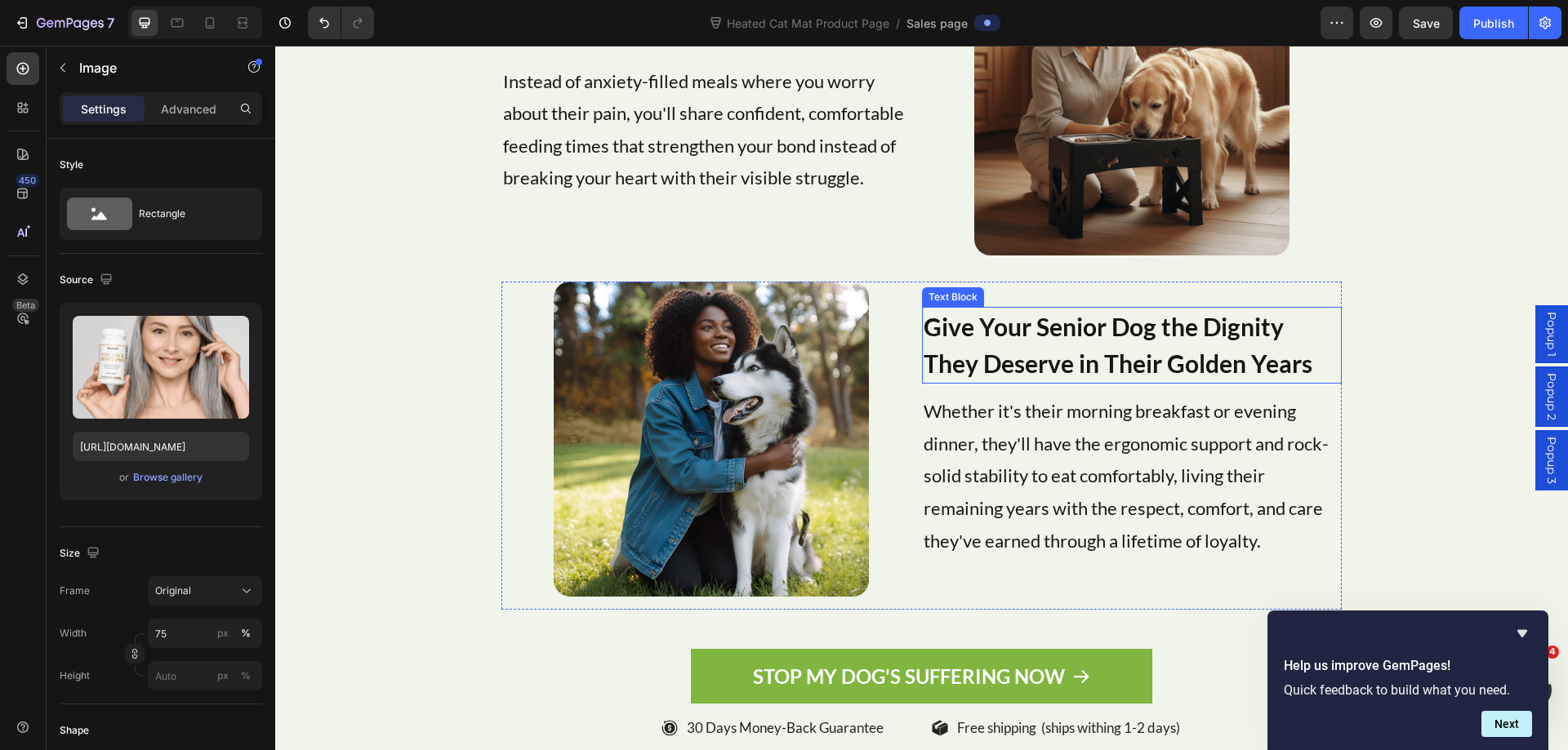
click at [1080, 337] on p "Give Your Senior Dog the Dignity They Deserve in Their Golden Years" at bounding box center [1132, 346] width 416 height 74
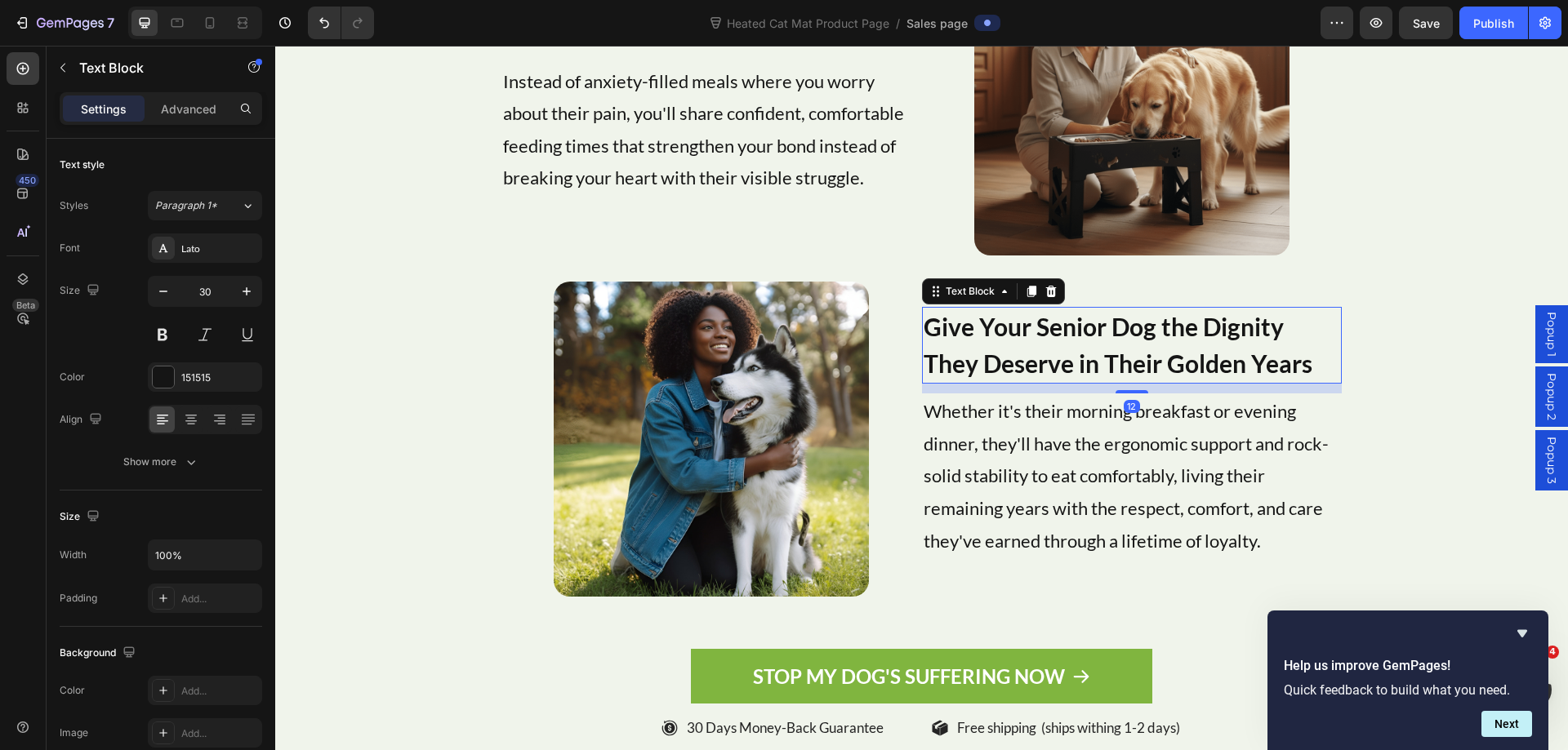
click at [1080, 337] on p "Give Your Senior Dog the Dignity They Deserve in Their Golden Years" at bounding box center [1132, 346] width 416 height 74
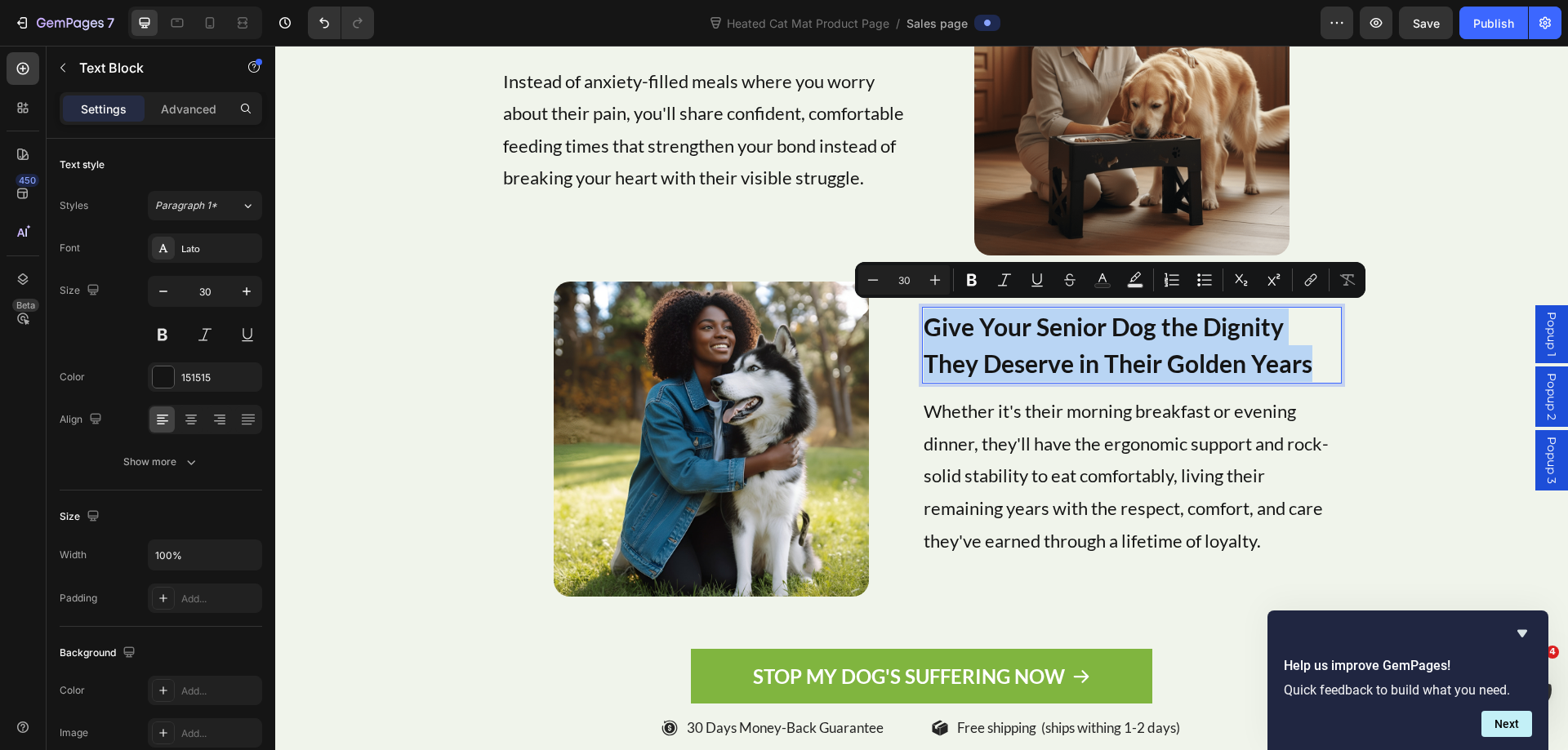
copy p "Give Your Senior Dog the Dignity They Deserve in Their Golden Years"
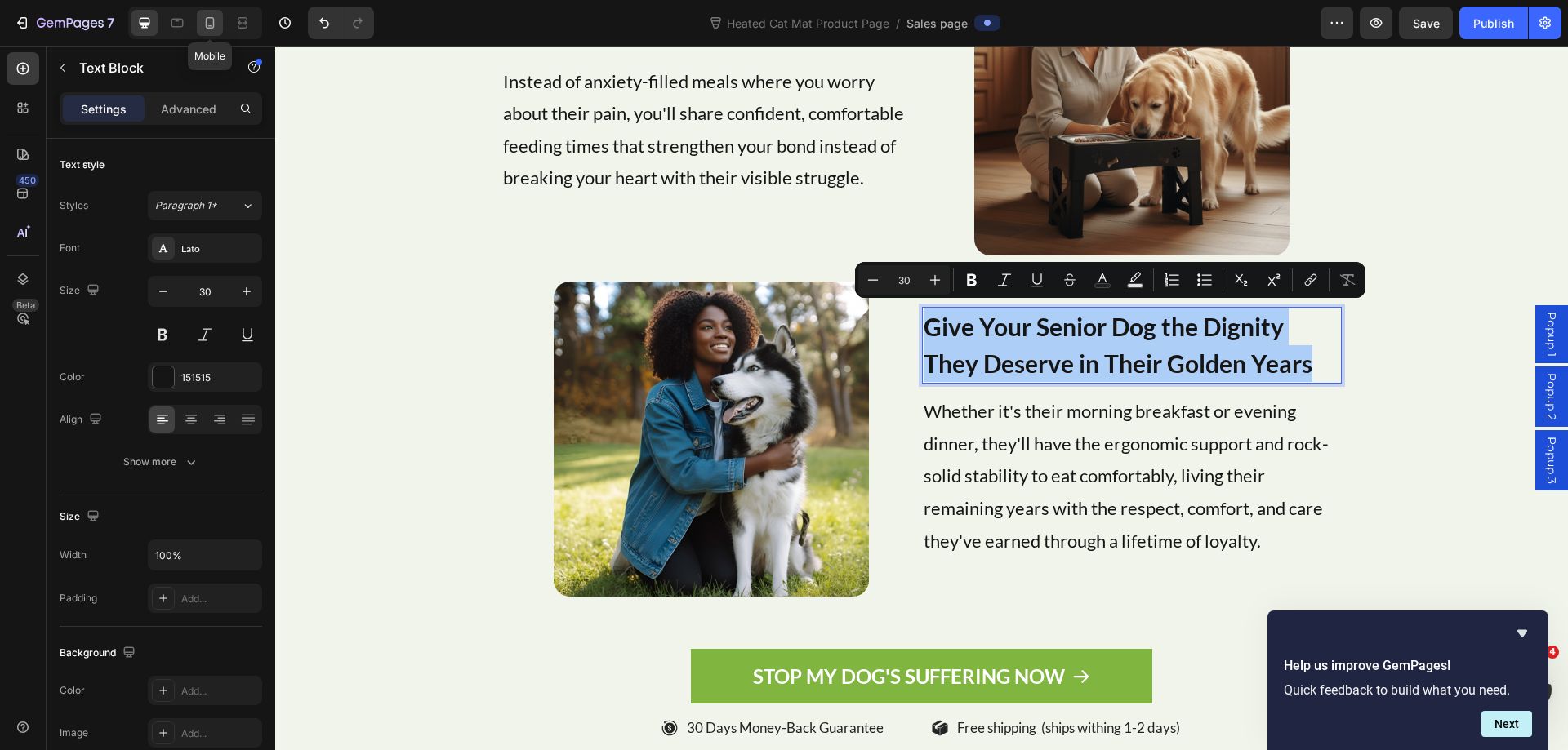
click at [216, 22] on icon at bounding box center [209, 23] width 16 height 16
type input "20"
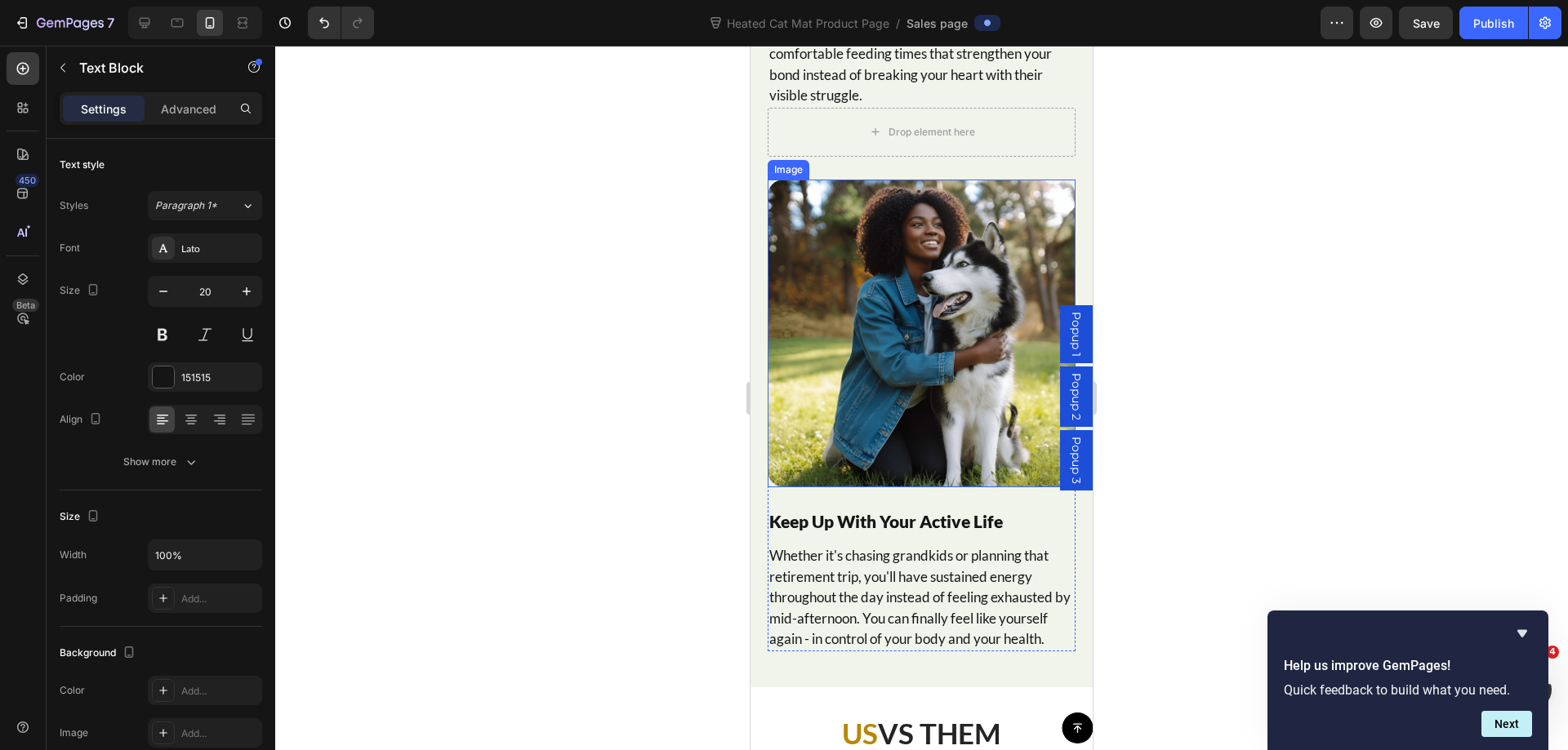
scroll to position [9920, 0]
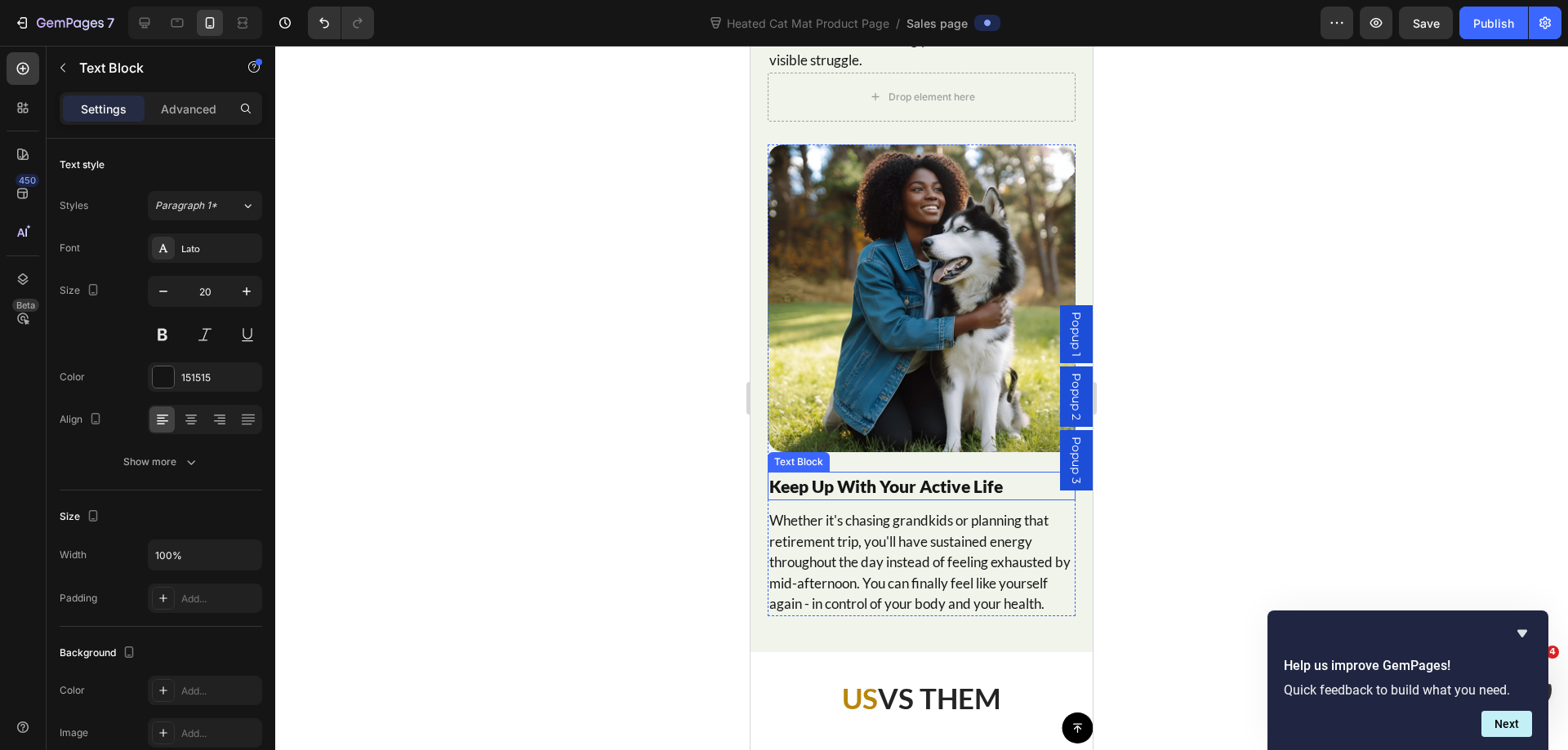
click at [881, 473] on p "Keep Up With Your Active Life" at bounding box center [921, 486] width 305 height 26
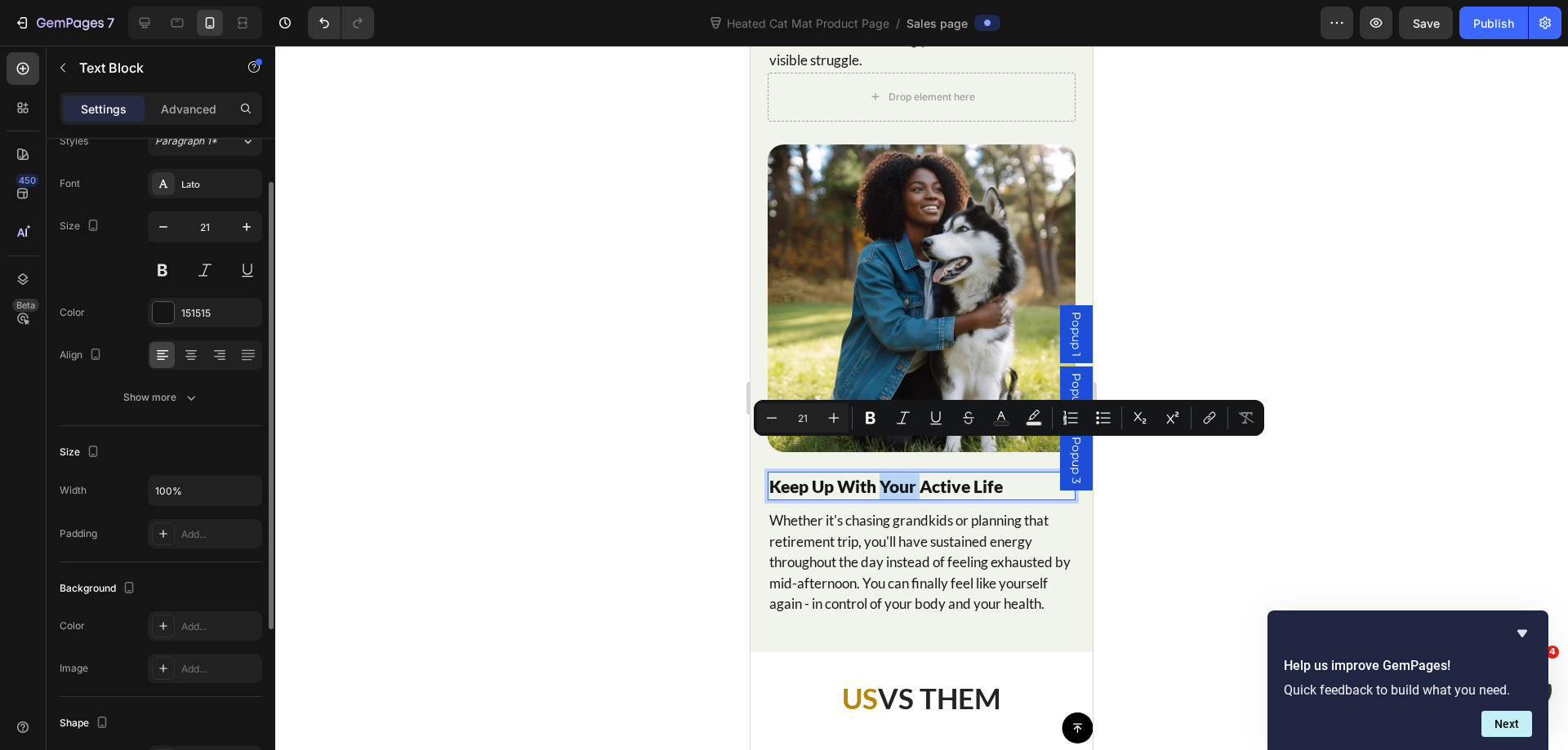
click at [881, 473] on p "Keep Up With Your Active Life" at bounding box center [921, 486] width 305 height 26
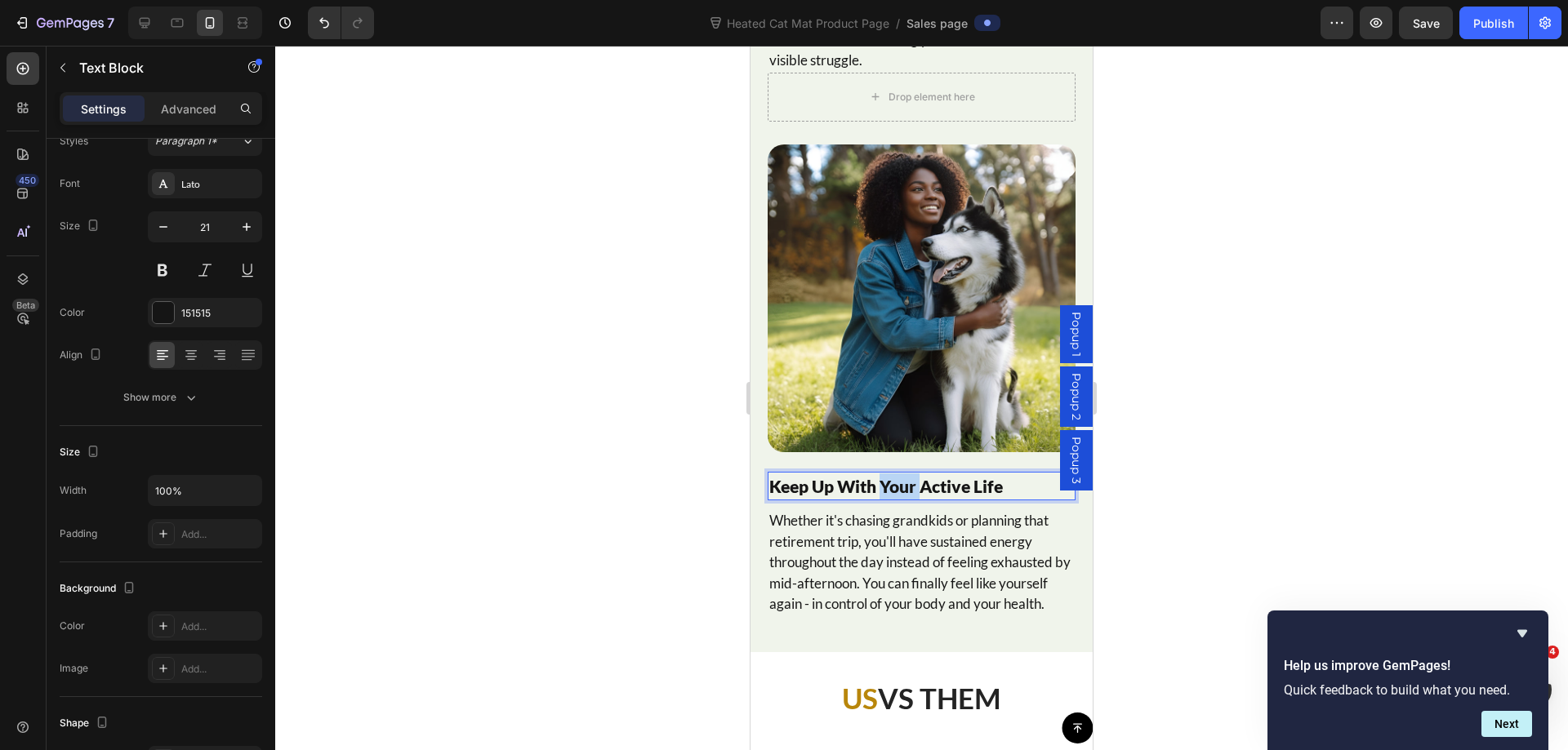
click at [881, 473] on p "Keep Up With Your Active Life" at bounding box center [921, 486] width 305 height 26
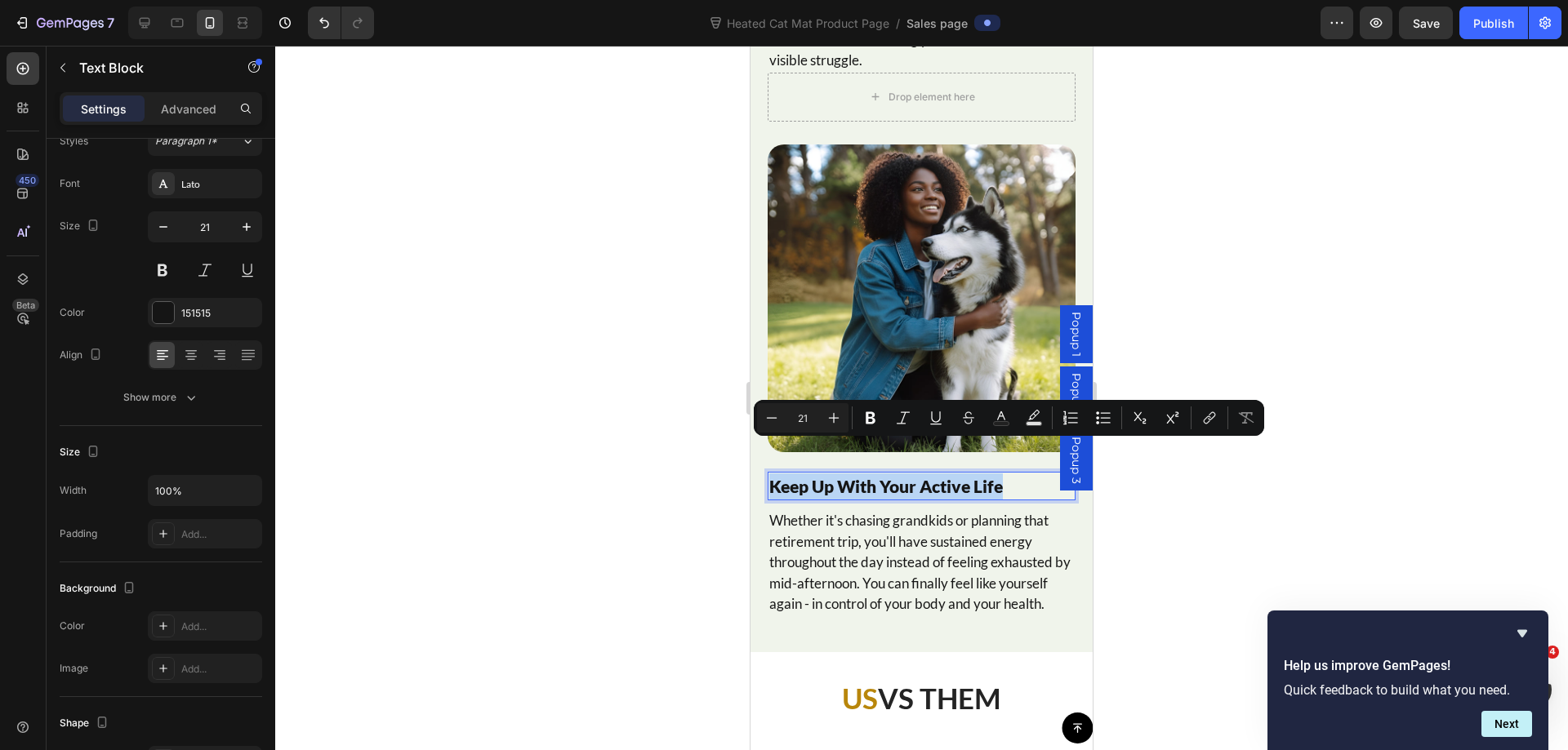
click at [881, 473] on p "Keep Up With Your Active Life" at bounding box center [921, 486] width 305 height 26
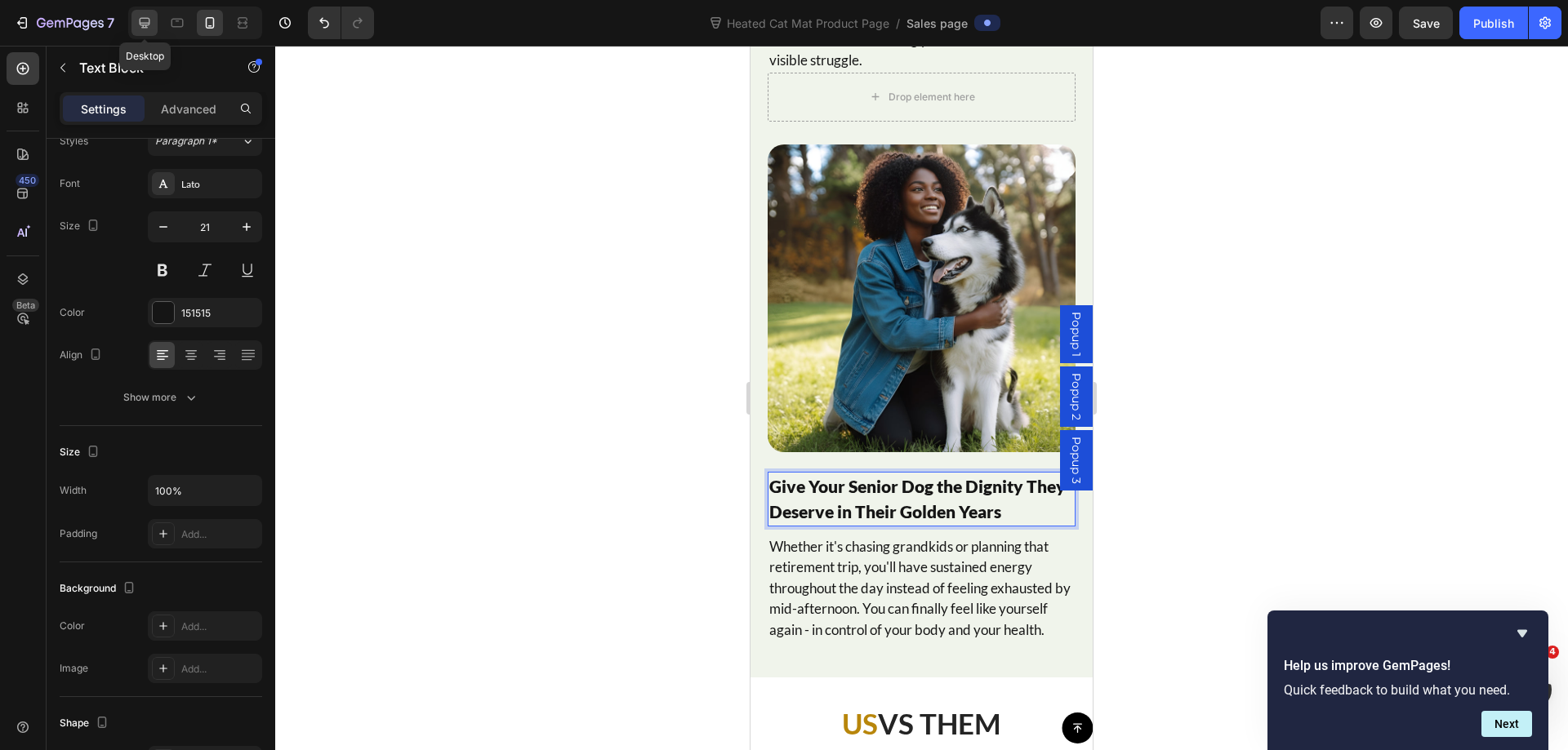
click at [151, 20] on icon at bounding box center [144, 23] width 16 height 16
type input "25"
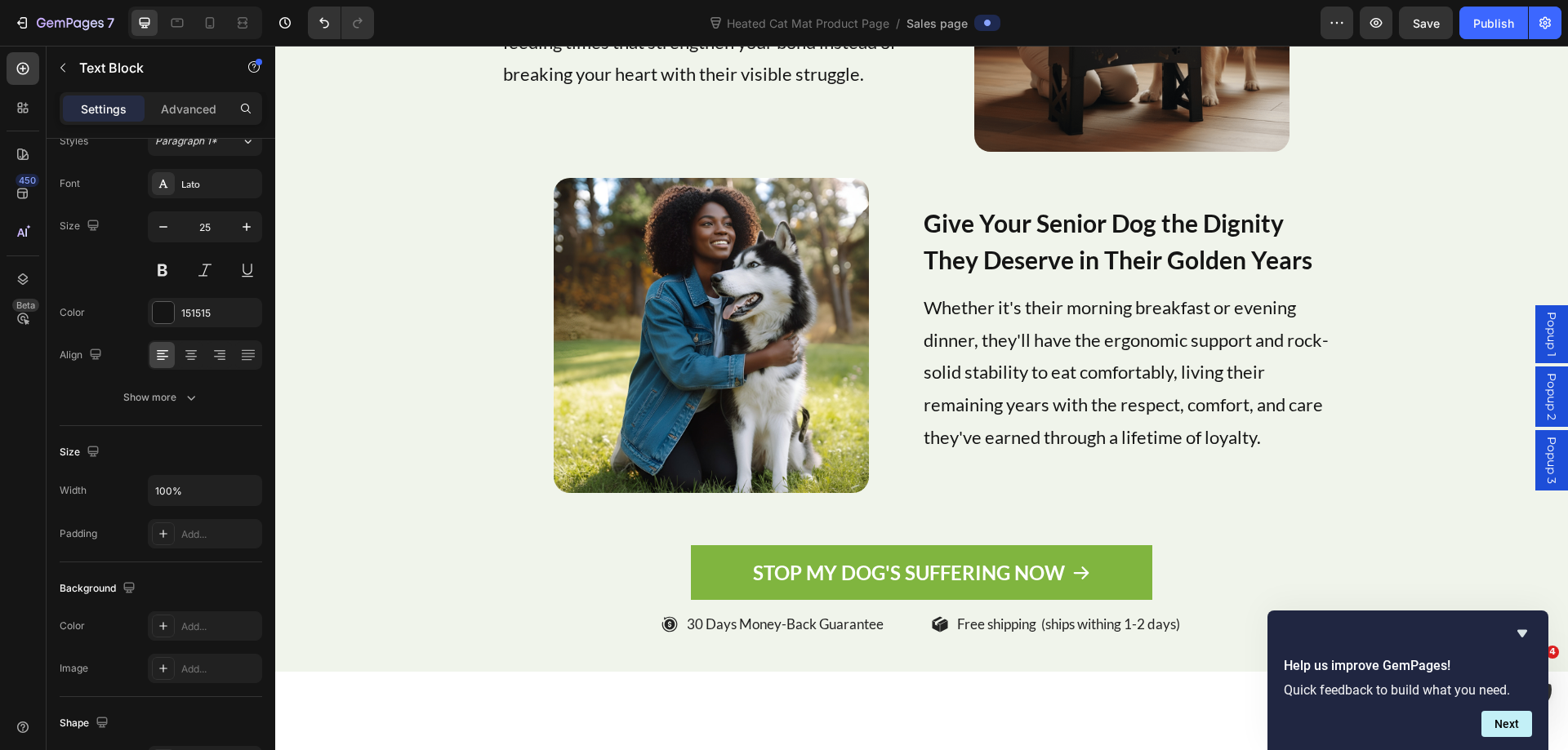
scroll to position [9567, 0]
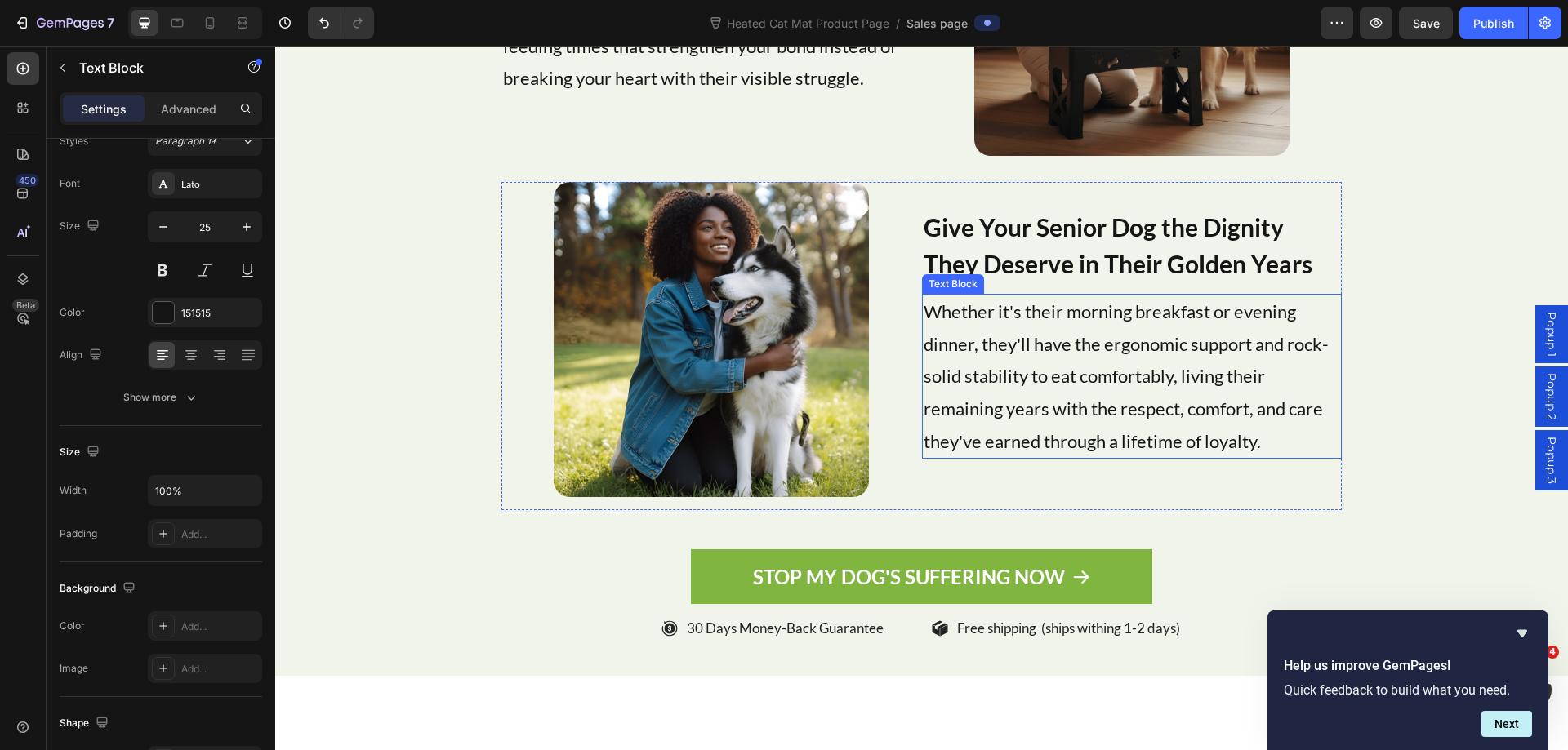
click at [1105, 346] on p "Whether it's their morning breakfast or evening dinner, they'll have the ergono…" at bounding box center [1132, 376] width 416 height 161
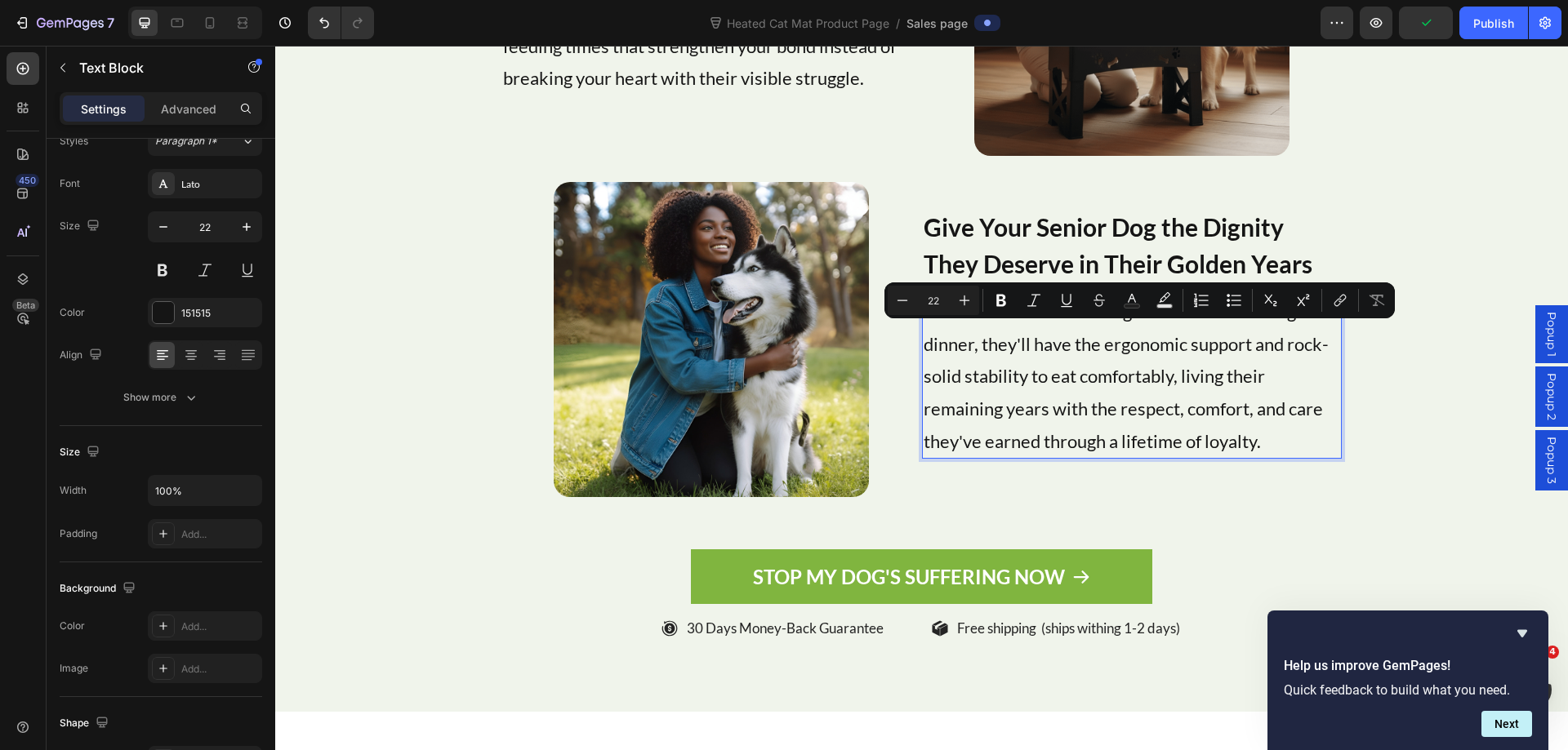
click at [1116, 382] on p "Whether it's their morning breakfast or evening dinner, they'll have the ergono…" at bounding box center [1132, 376] width 416 height 161
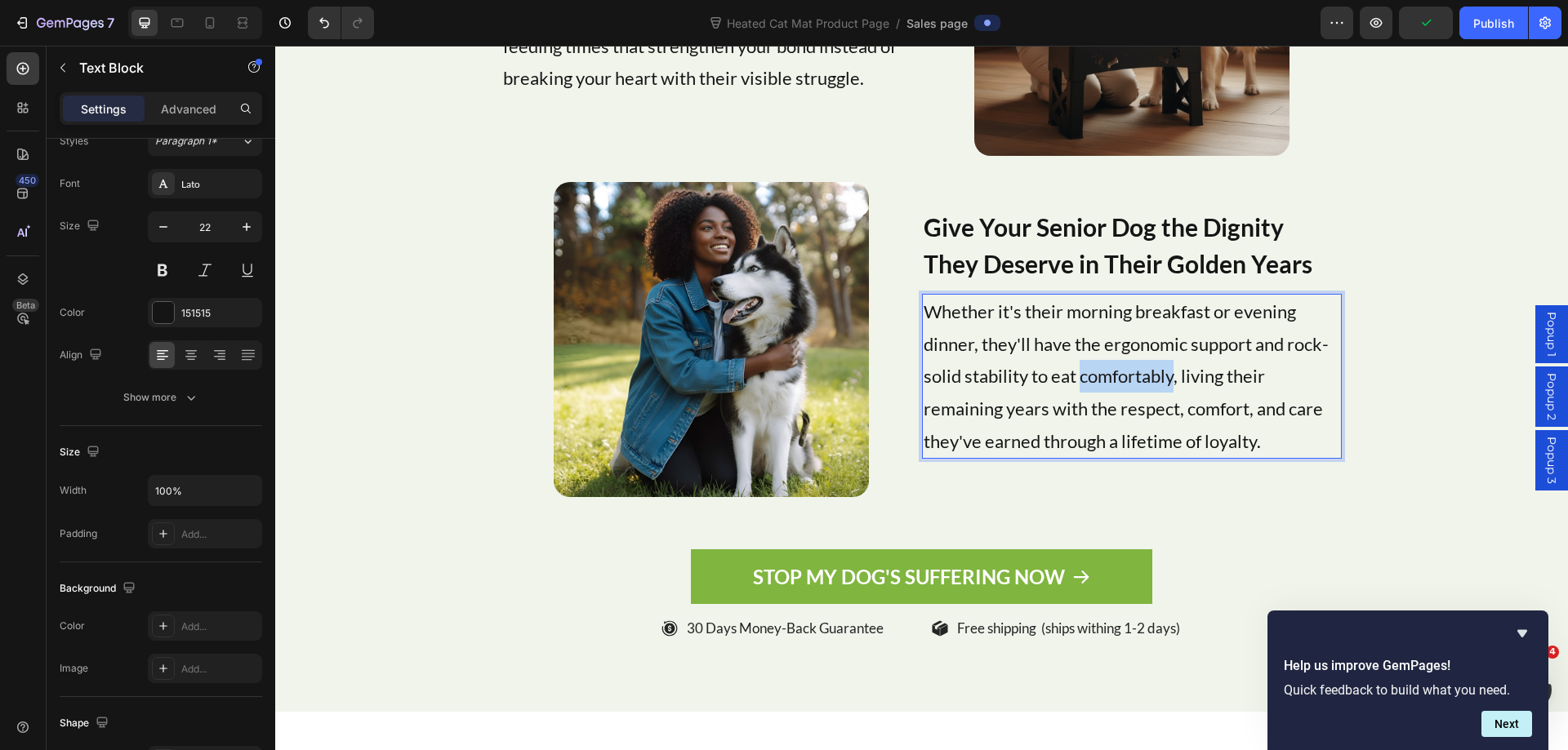
click at [1116, 382] on p "Whether it's their morning breakfast or evening dinner, they'll have the ergono…" at bounding box center [1132, 376] width 416 height 161
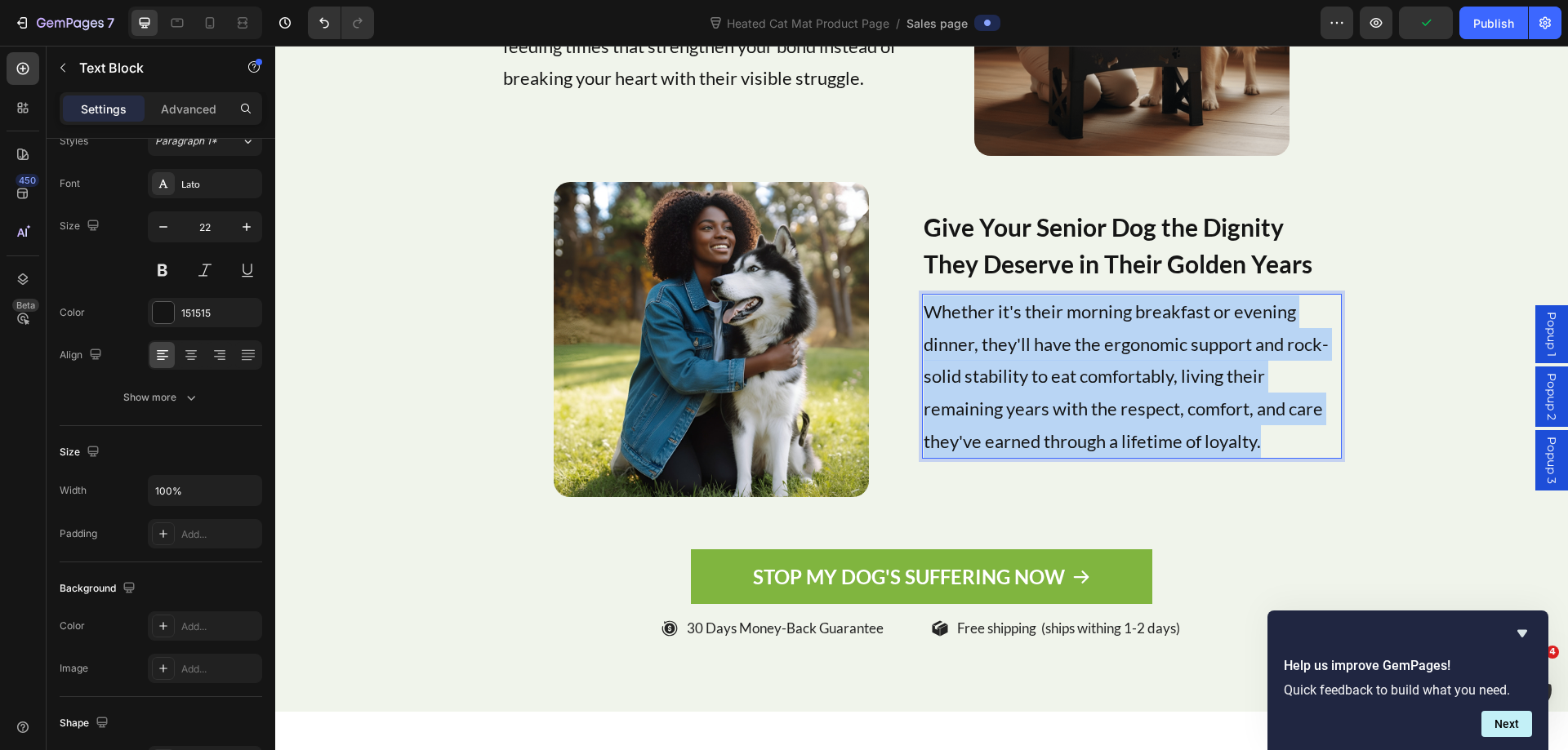
click at [1116, 382] on p "Whether it's their morning breakfast or evening dinner, they'll have the ergono…" at bounding box center [1132, 376] width 416 height 161
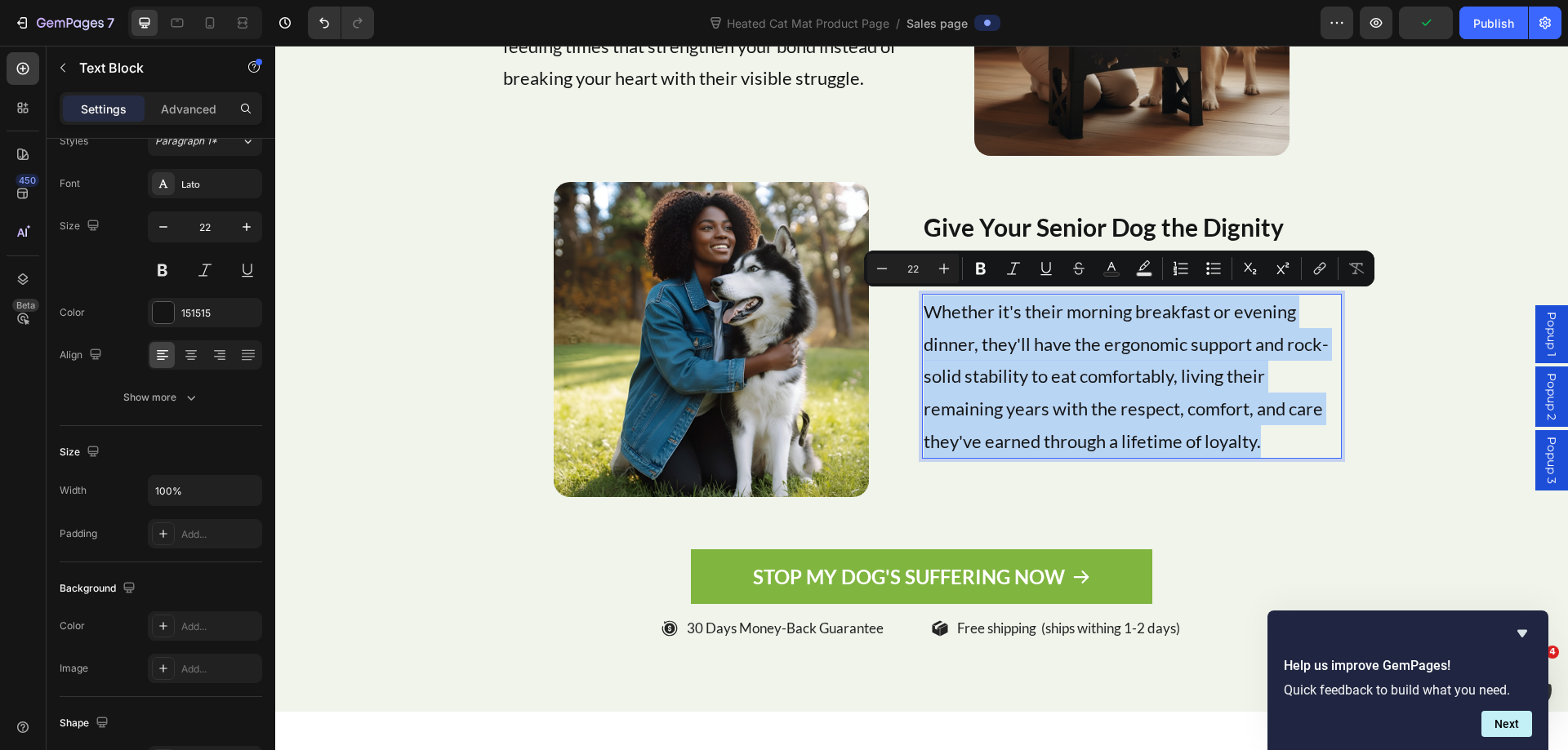
copy p "Whether it's their morning breakfast or evening dinner, they'll have the ergono…"
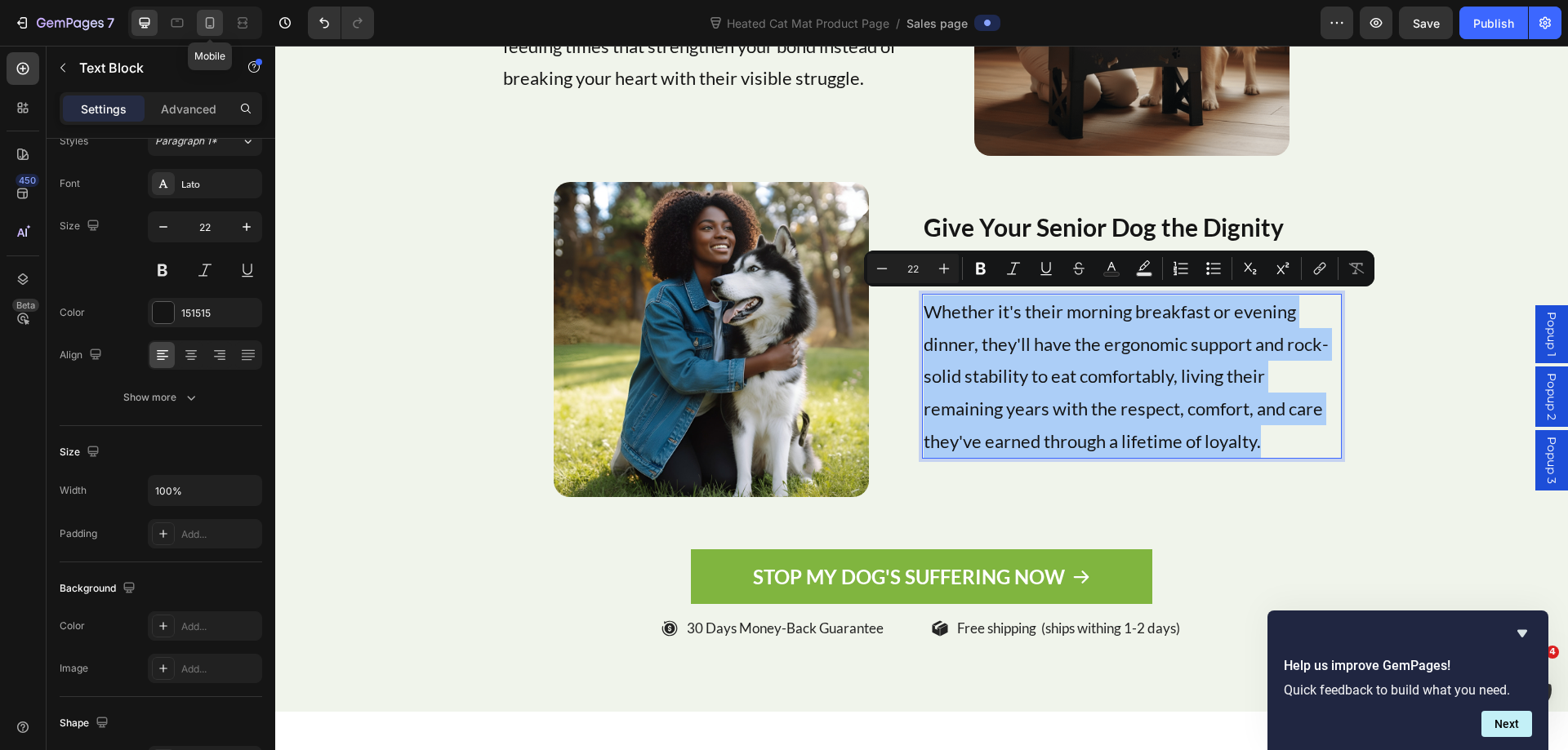
click at [208, 19] on icon at bounding box center [209, 23] width 16 height 16
type input "16"
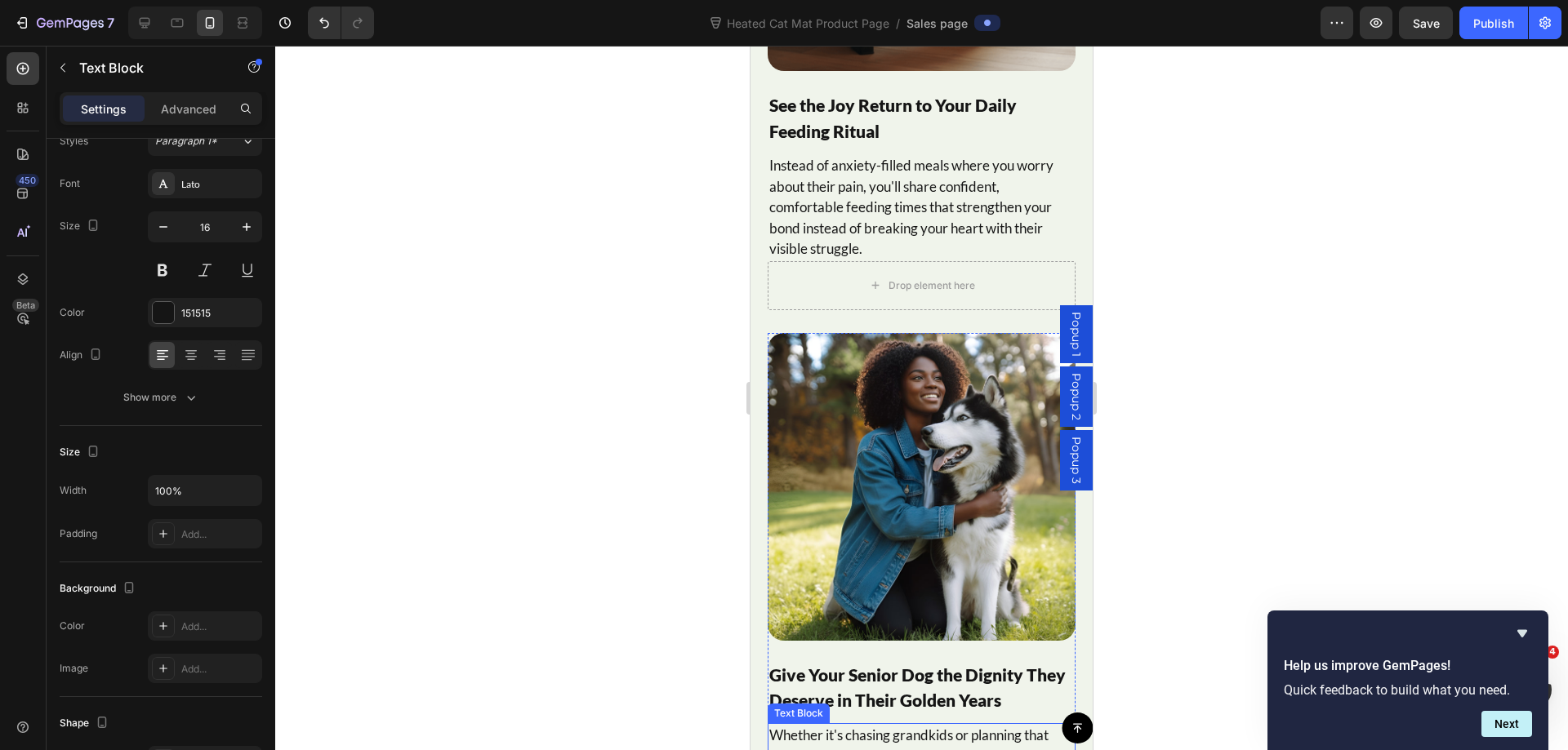
scroll to position [9890, 0]
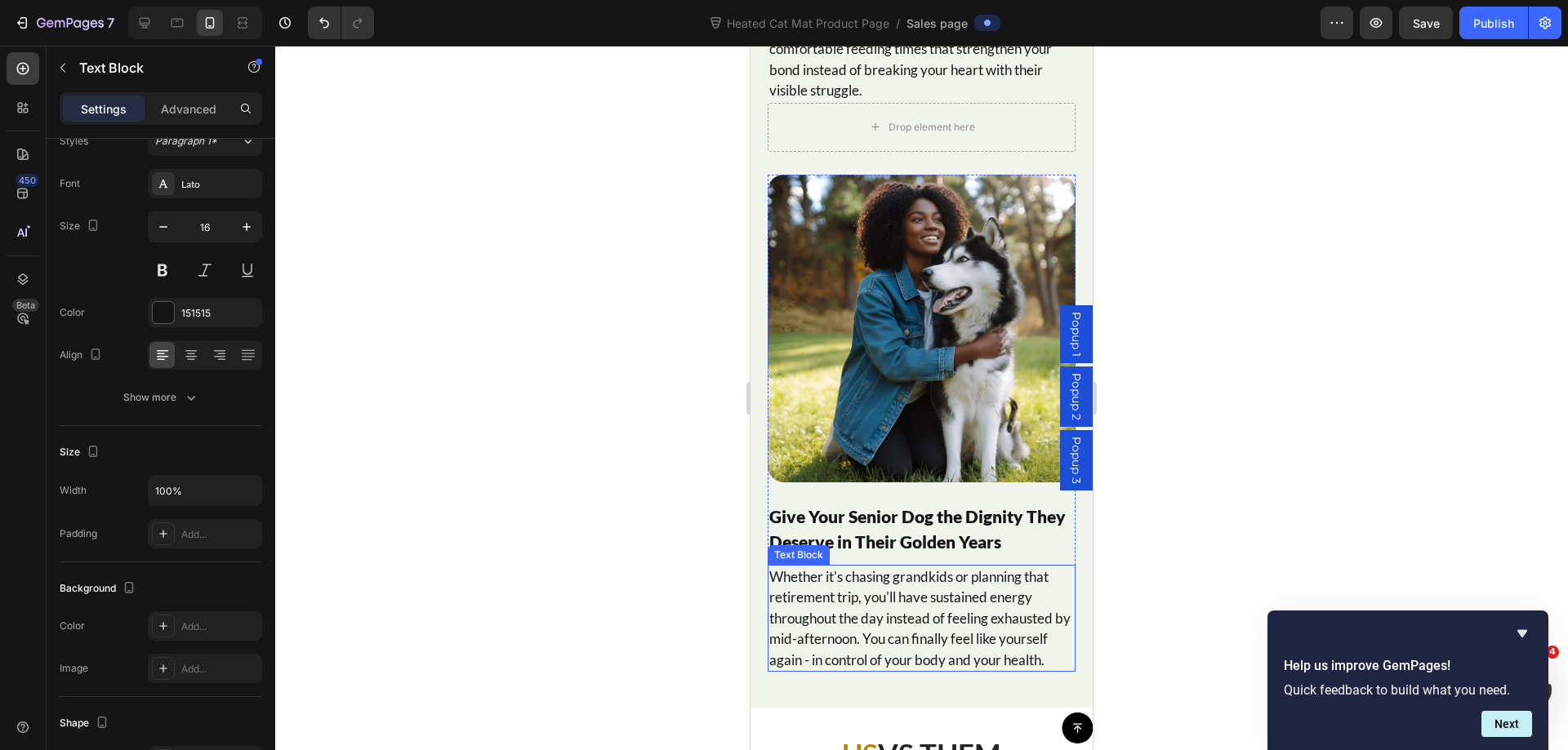
click at [896, 591] on p "Whether it's chasing grandkids or planning that retirement trip, you'll have su…" at bounding box center [921, 619] width 305 height 105
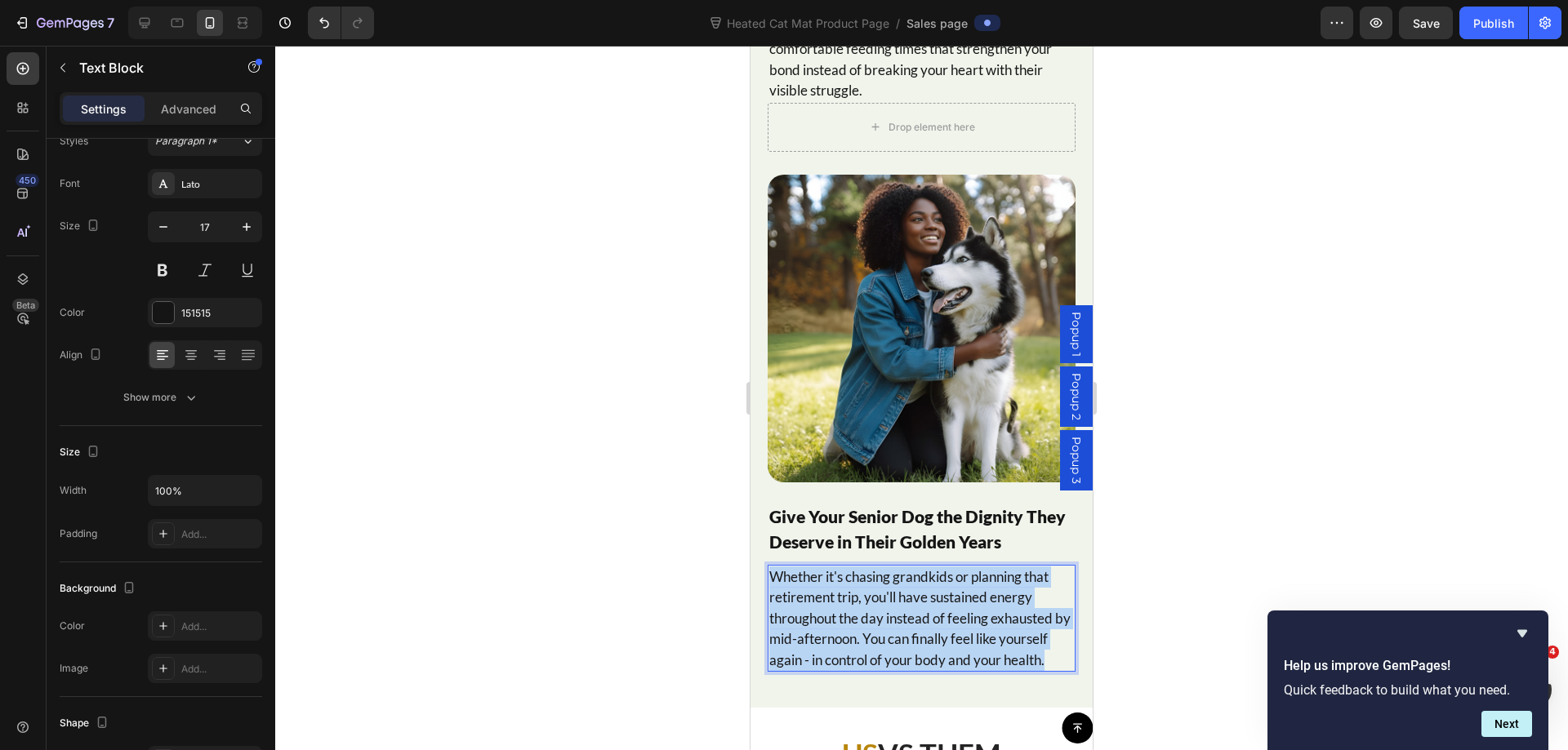
click at [896, 591] on p "Whether it's chasing grandkids or planning that retirement trip, you'll have su…" at bounding box center [921, 619] width 305 height 105
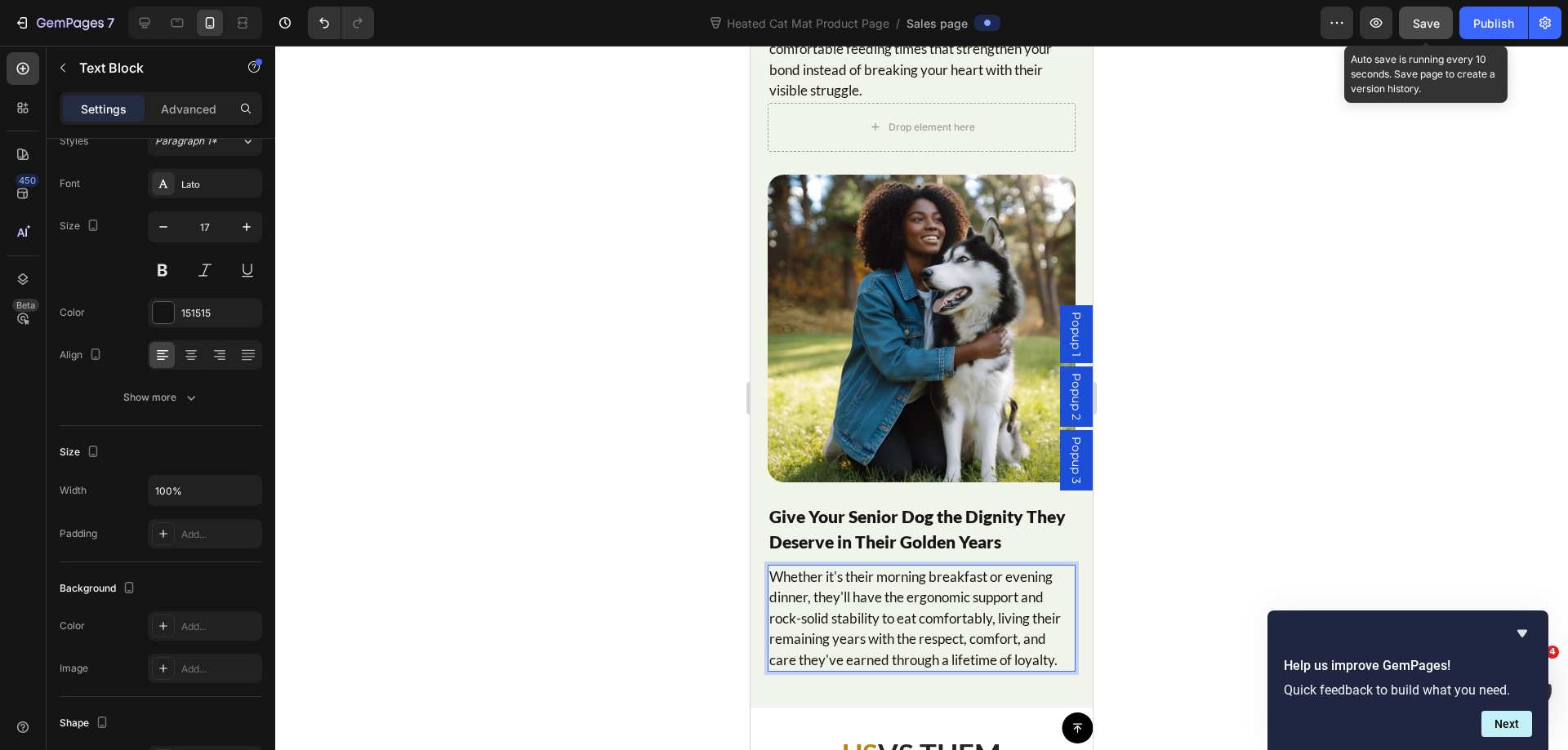
click at [1436, 24] on span "Save" at bounding box center [1426, 23] width 27 height 14
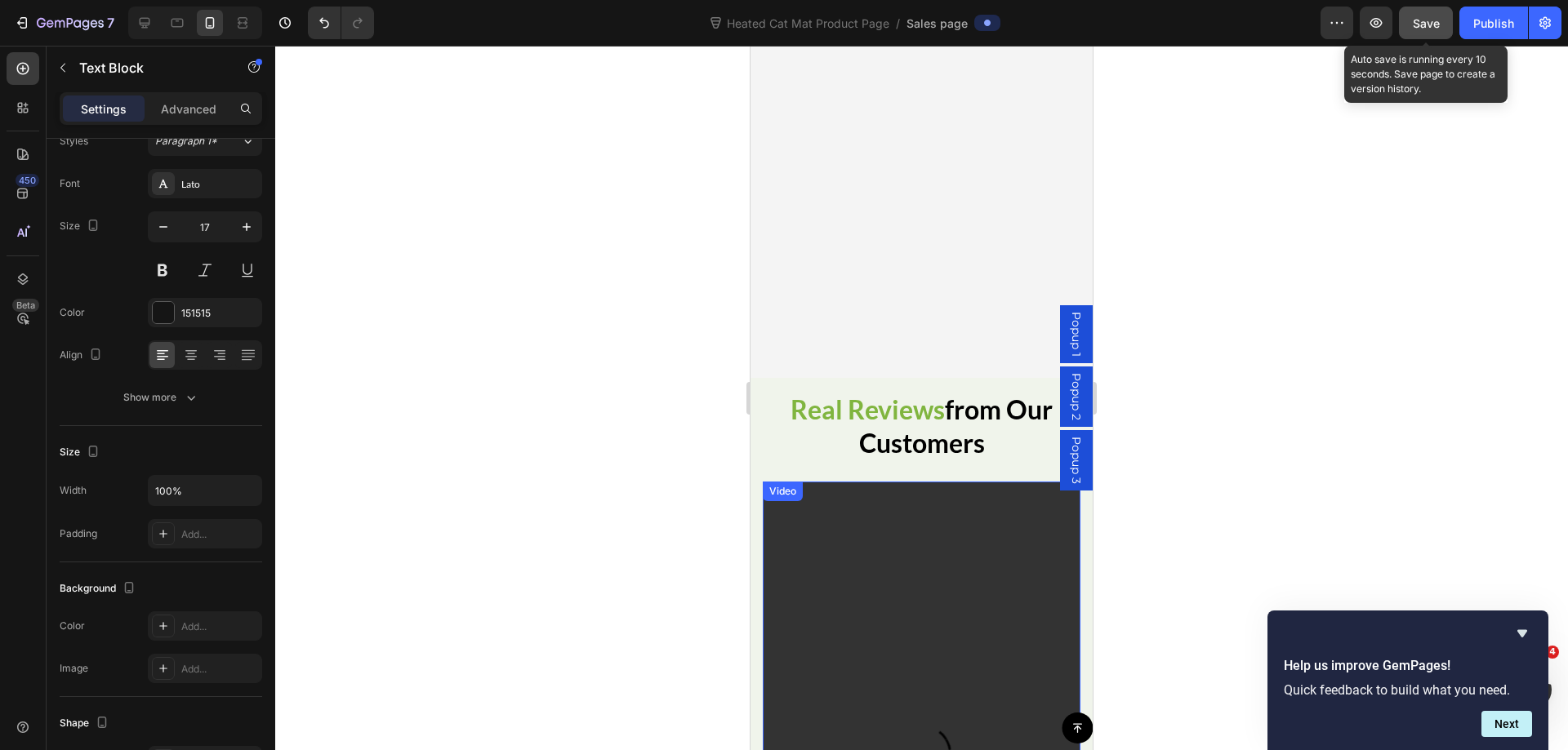
scroll to position [1044, 0]
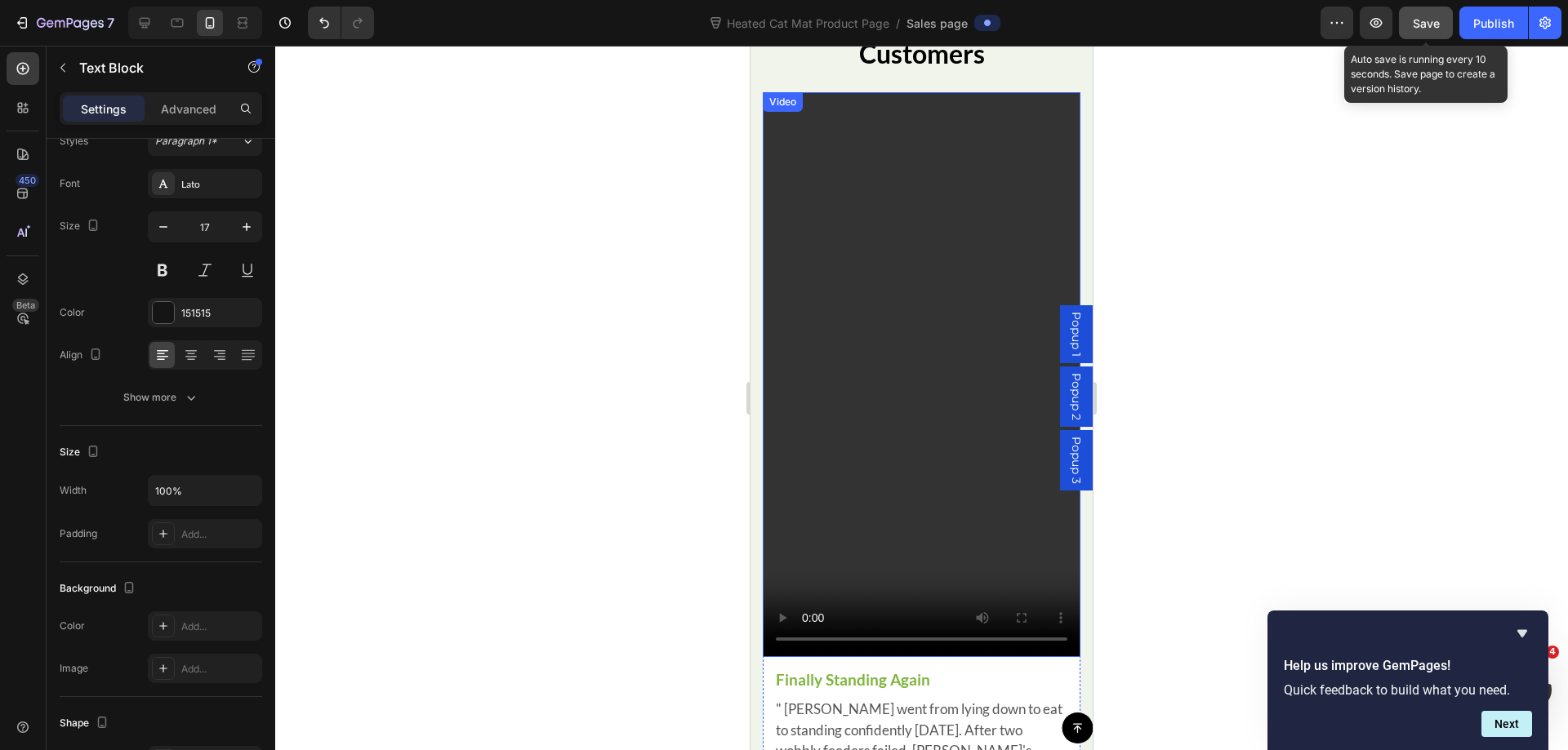
click at [942, 330] on video at bounding box center [920, 375] width 318 height 565
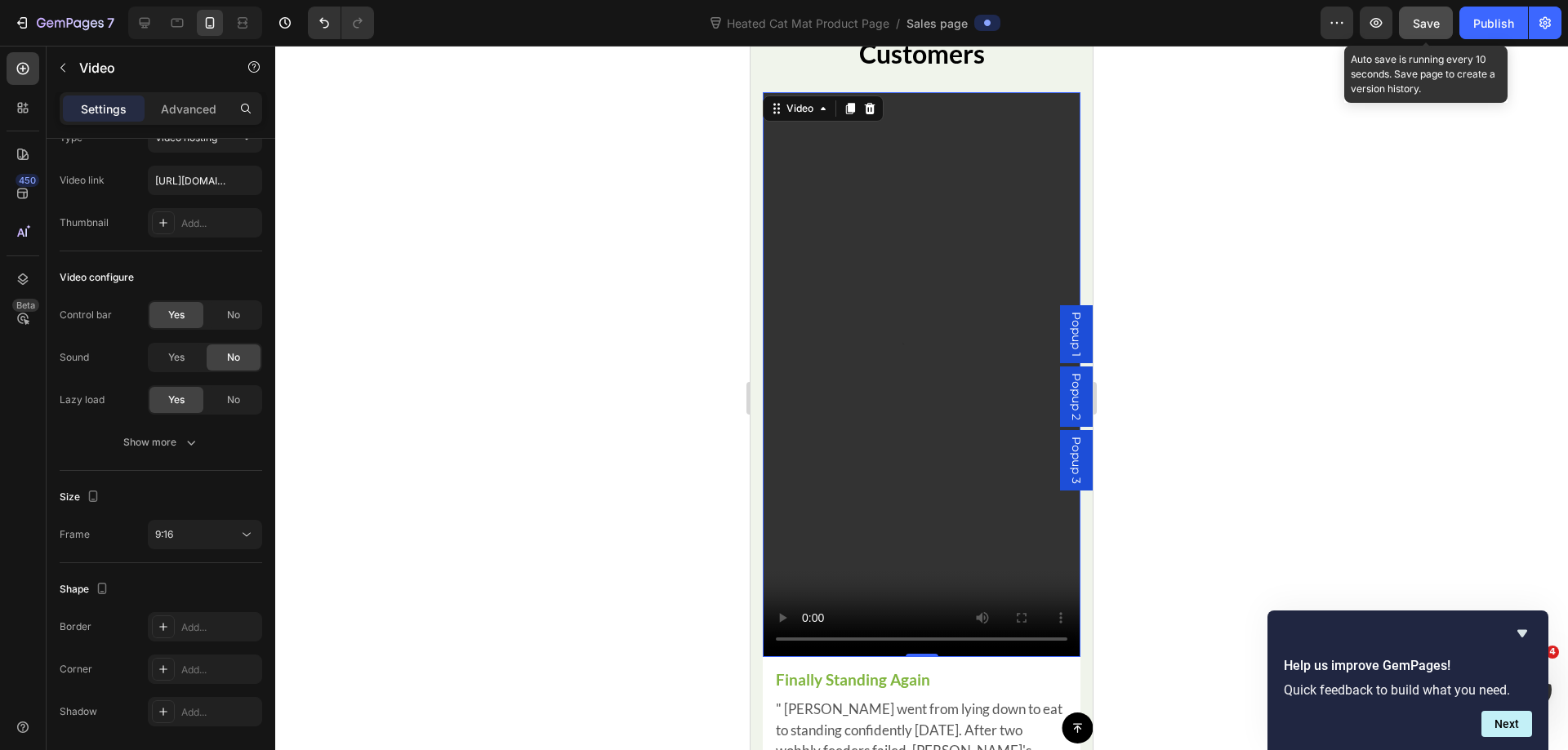
scroll to position [0, 0]
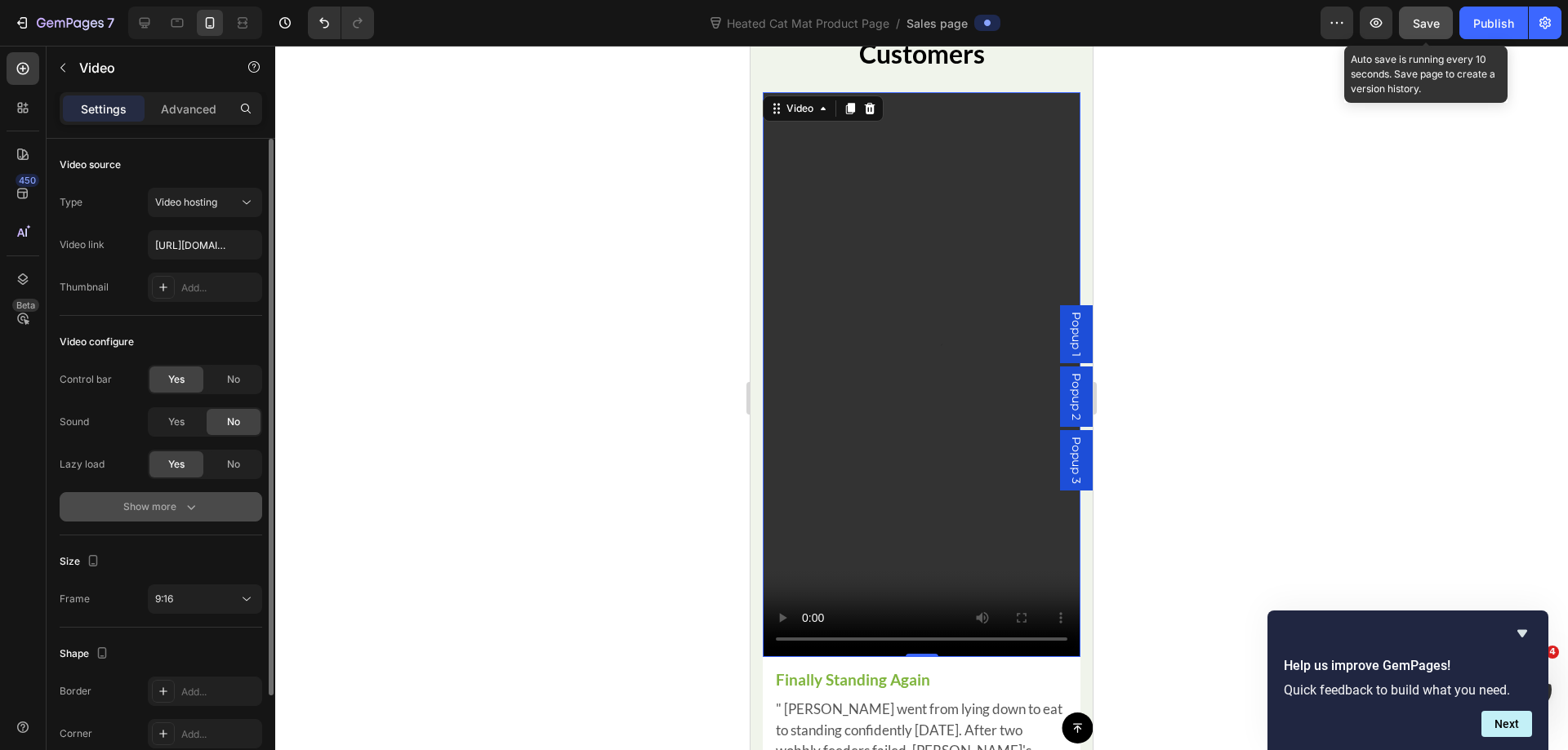
click at [192, 503] on icon "button" at bounding box center [191, 507] width 16 height 16
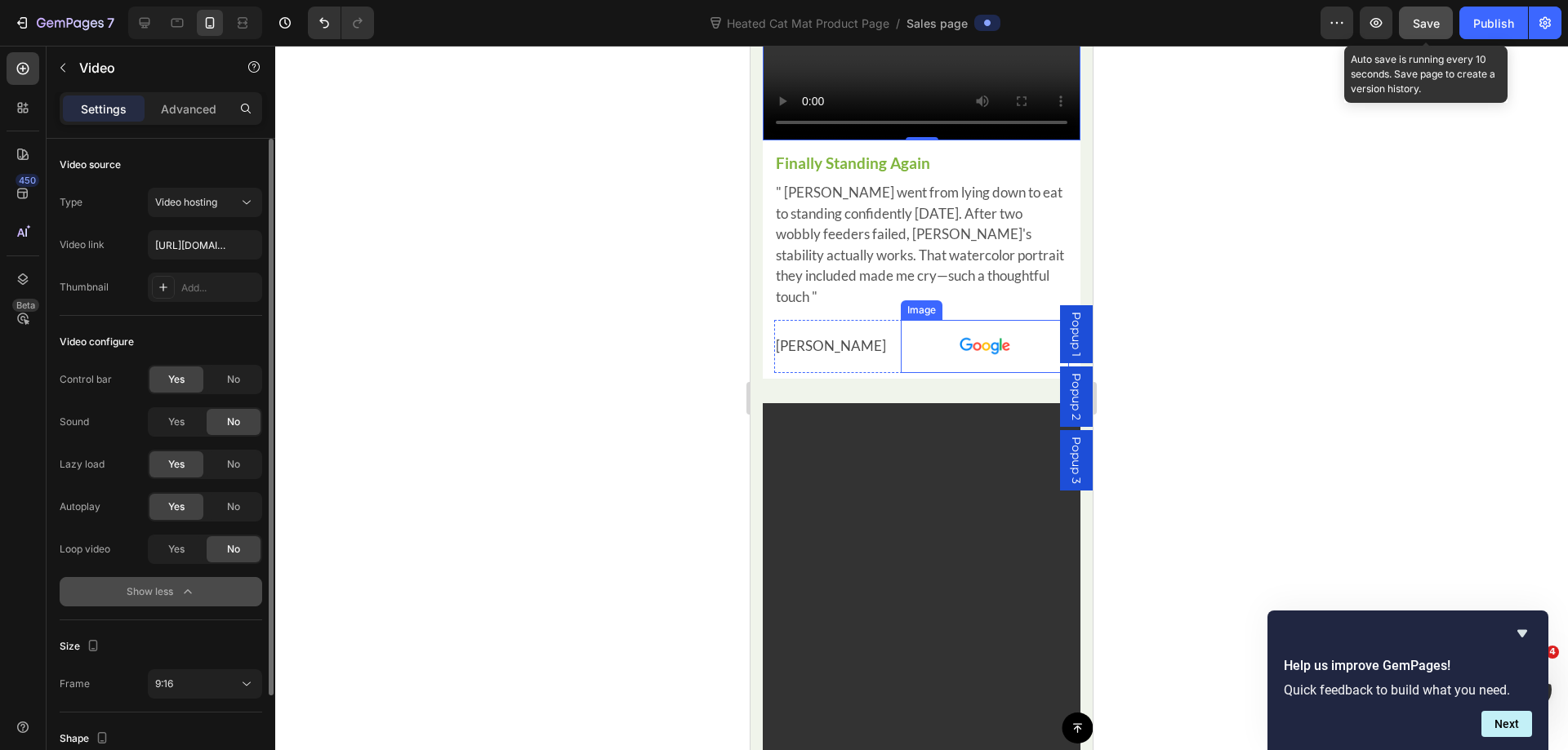
scroll to position [1616, 0]
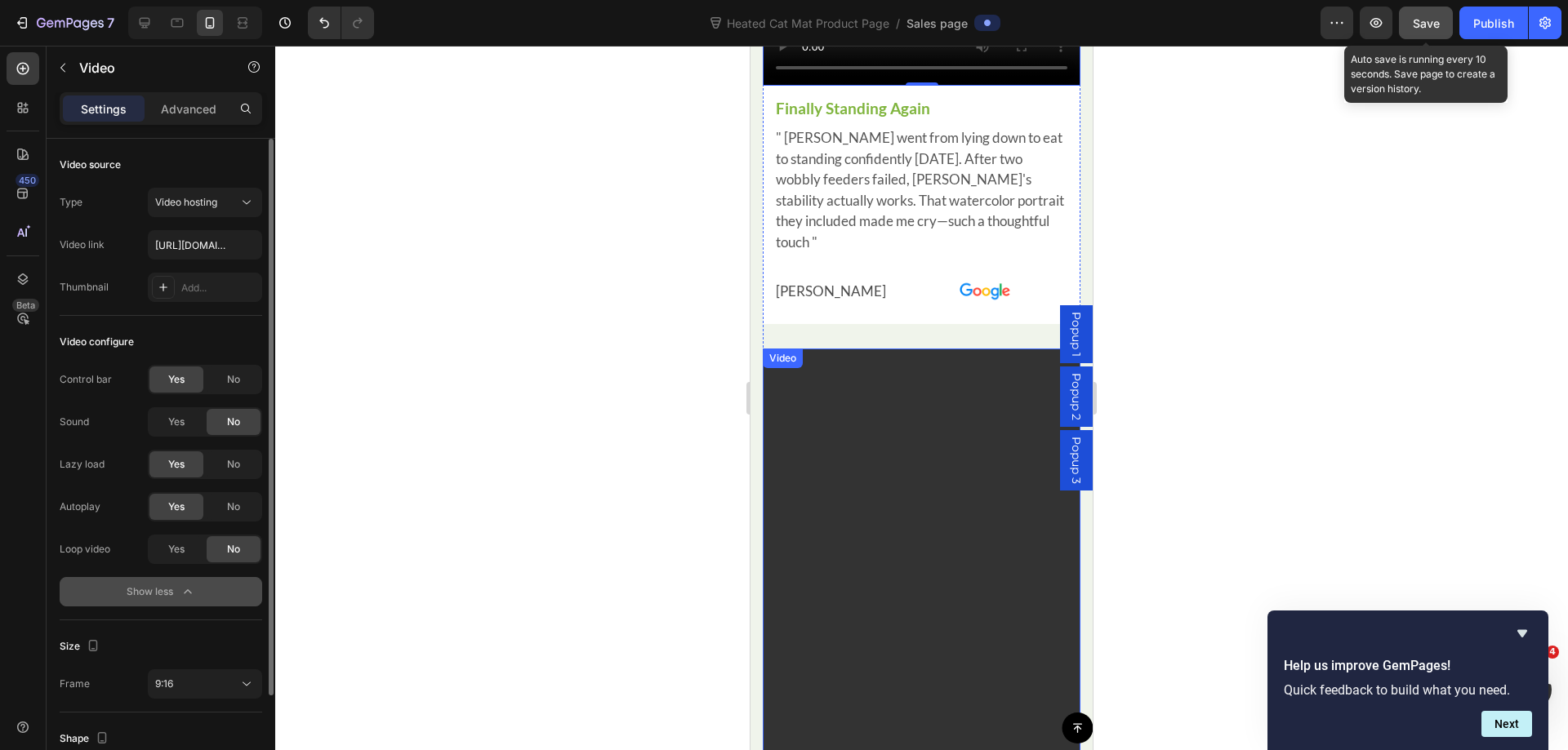
click at [882, 413] on video at bounding box center [920, 630] width 318 height 565
click at [166, 513] on div "Yes" at bounding box center [176, 507] width 54 height 26
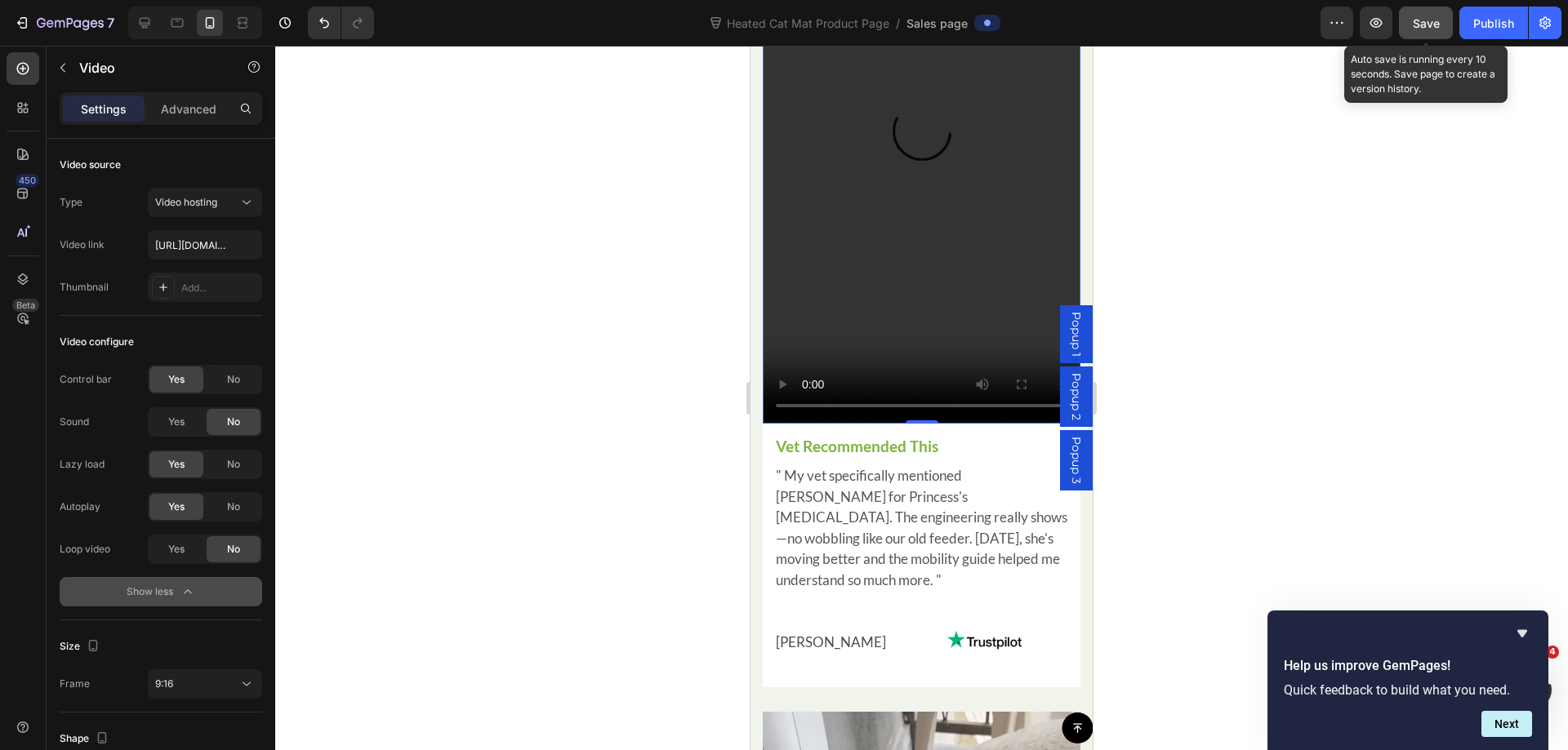
scroll to position [2513, 0]
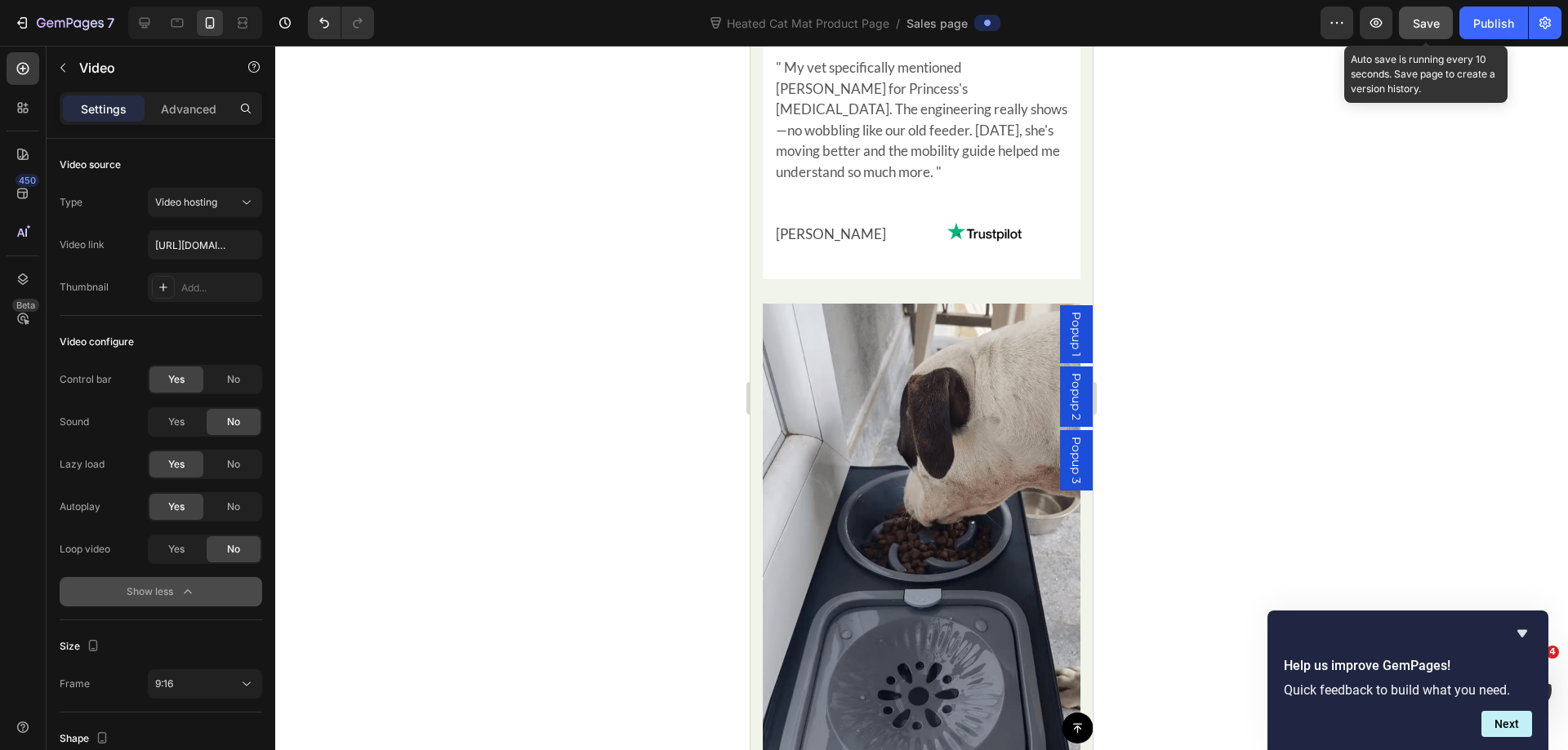
click at [1427, 28] on span "Save" at bounding box center [1426, 23] width 27 height 14
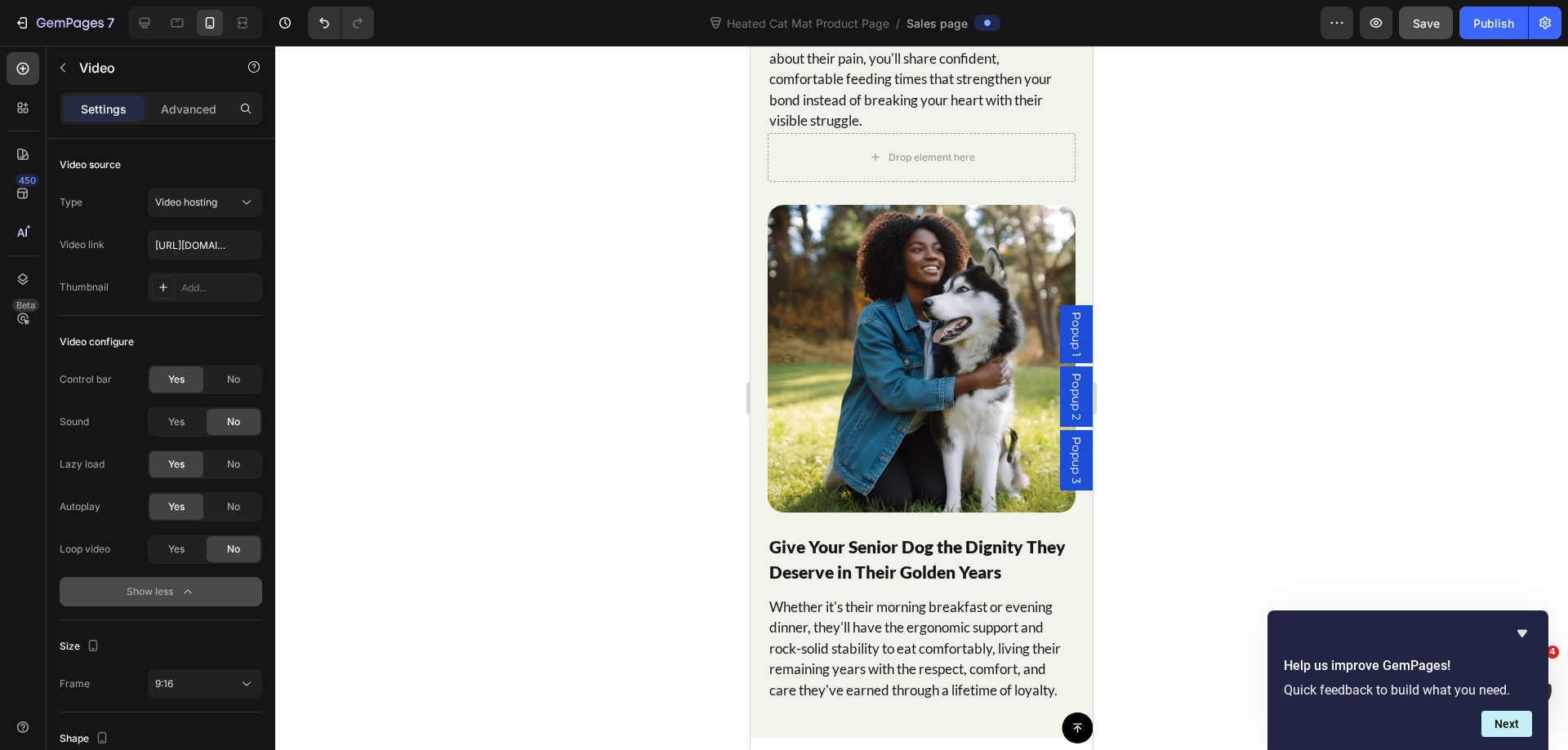
scroll to position [10350, 0]
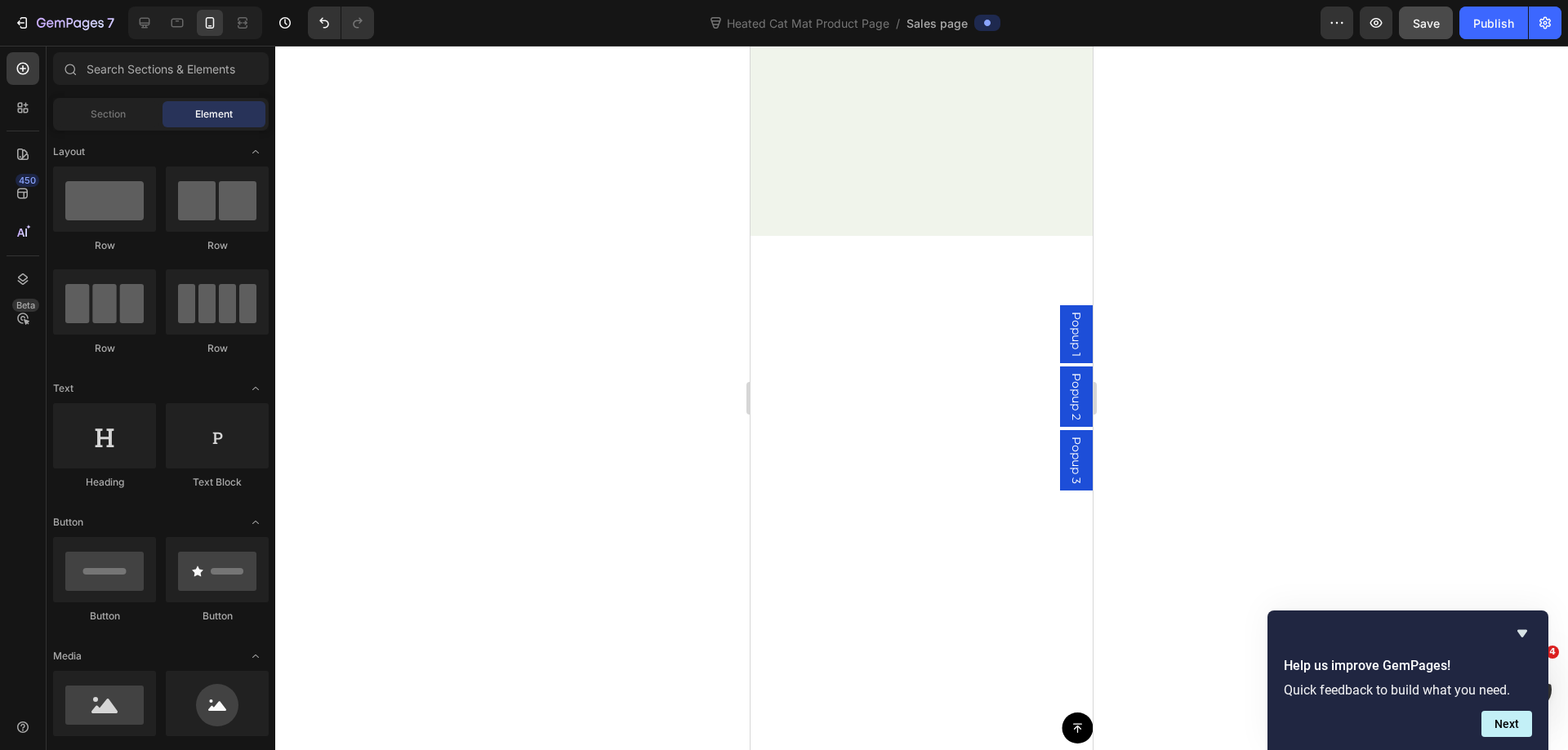
drag, startPoint x: 1085, startPoint y: 548, endPoint x: 903, endPoint y: 46, distance: 534.0
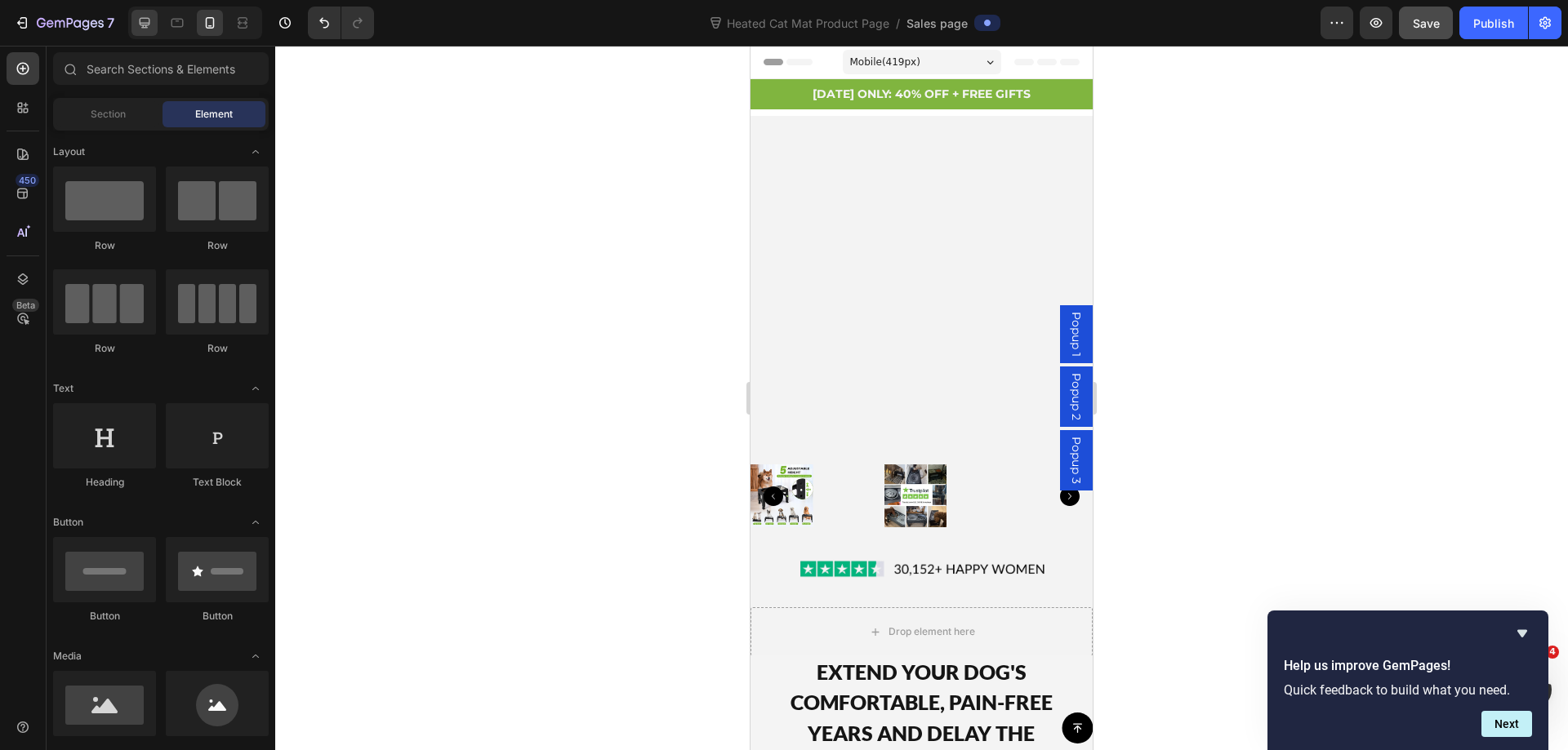
click at [137, 16] on icon at bounding box center [144, 23] width 16 height 16
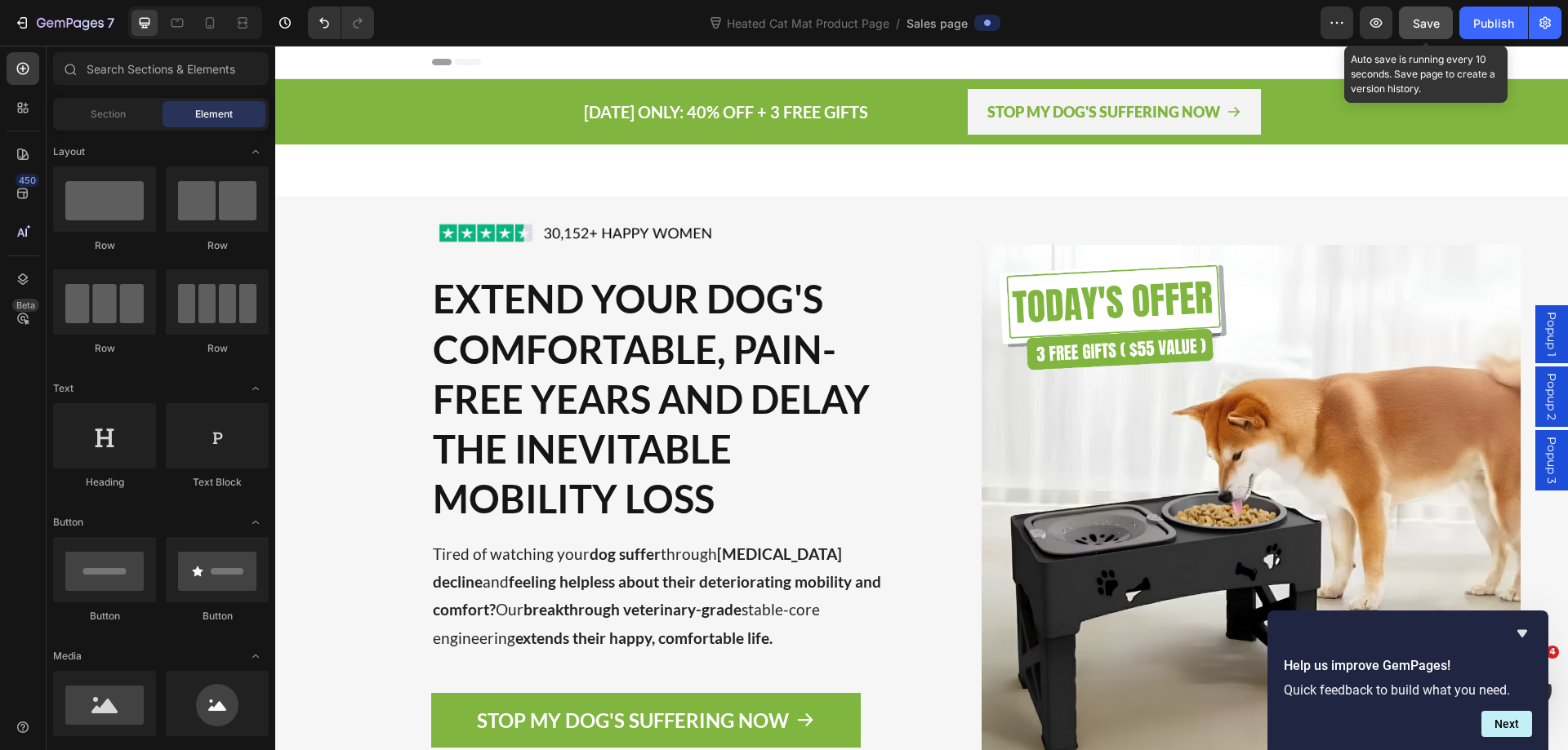
click at [1437, 26] on span "Save" at bounding box center [1426, 23] width 27 height 14
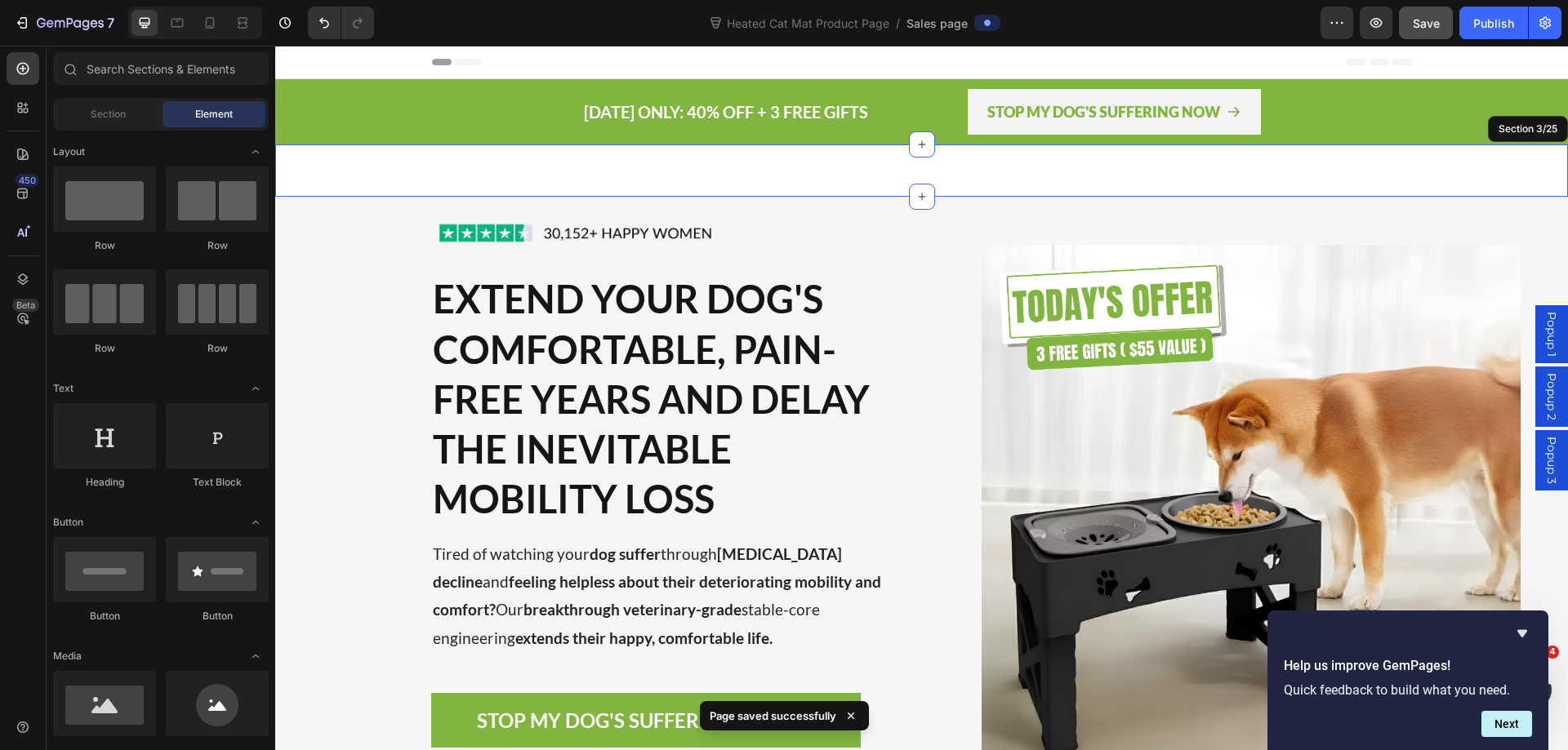
click at [1192, 160] on div "Product Images Image Product Row Section 3/25" at bounding box center [920, 170] width 1292 height 52
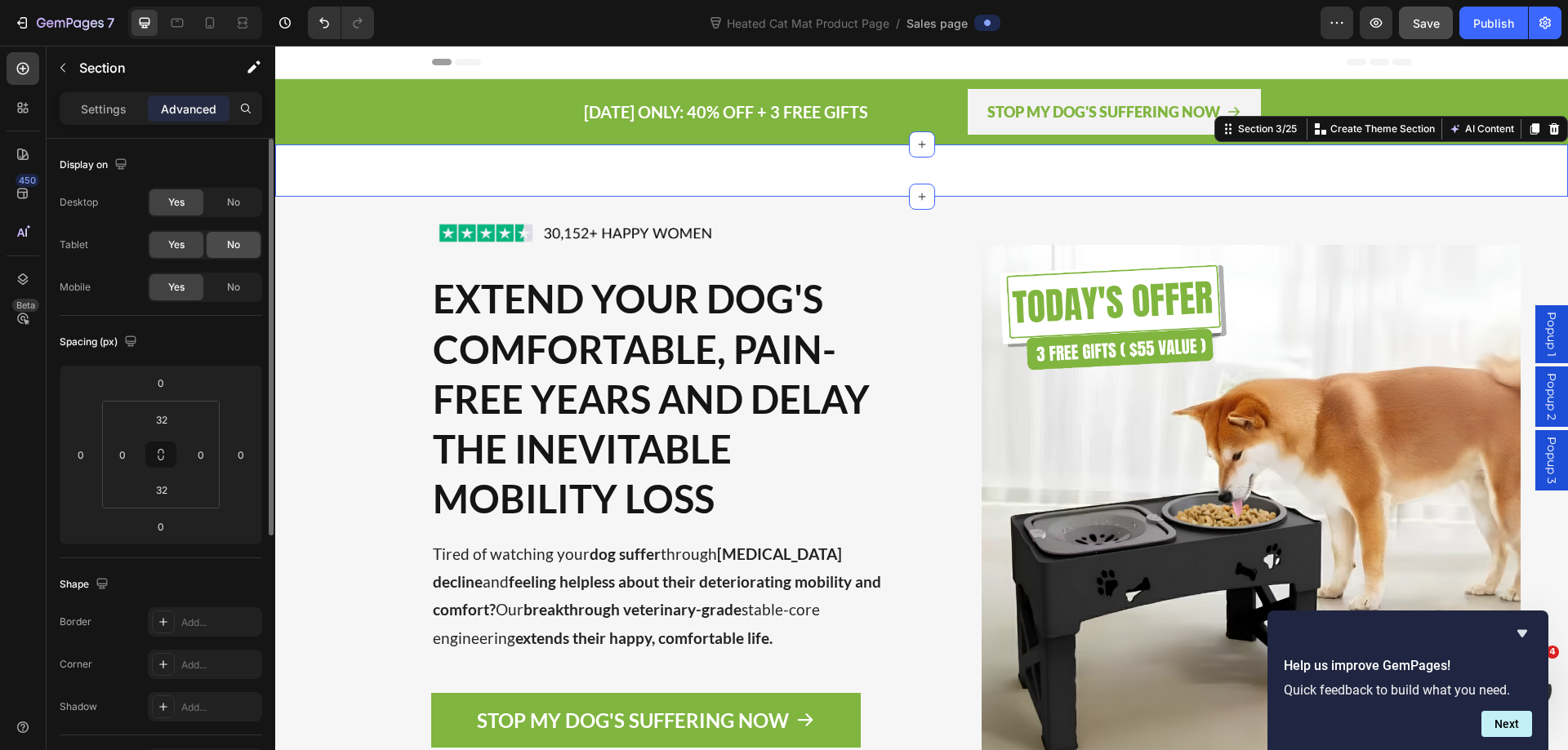
click at [214, 247] on div "No" at bounding box center [233, 245] width 54 height 26
click at [223, 198] on div "No" at bounding box center [233, 202] width 54 height 26
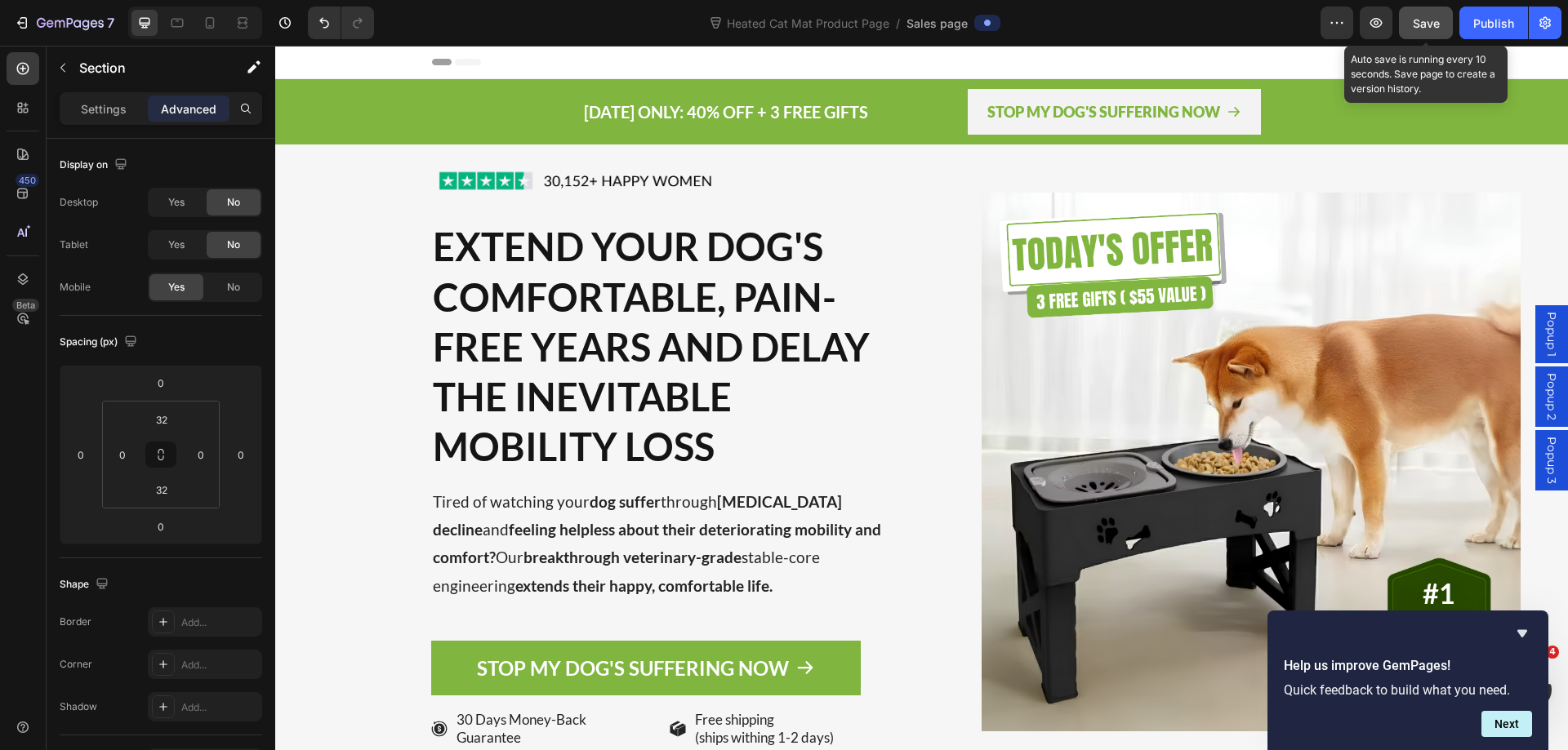
click at [1419, 28] on span "Save" at bounding box center [1426, 23] width 27 height 14
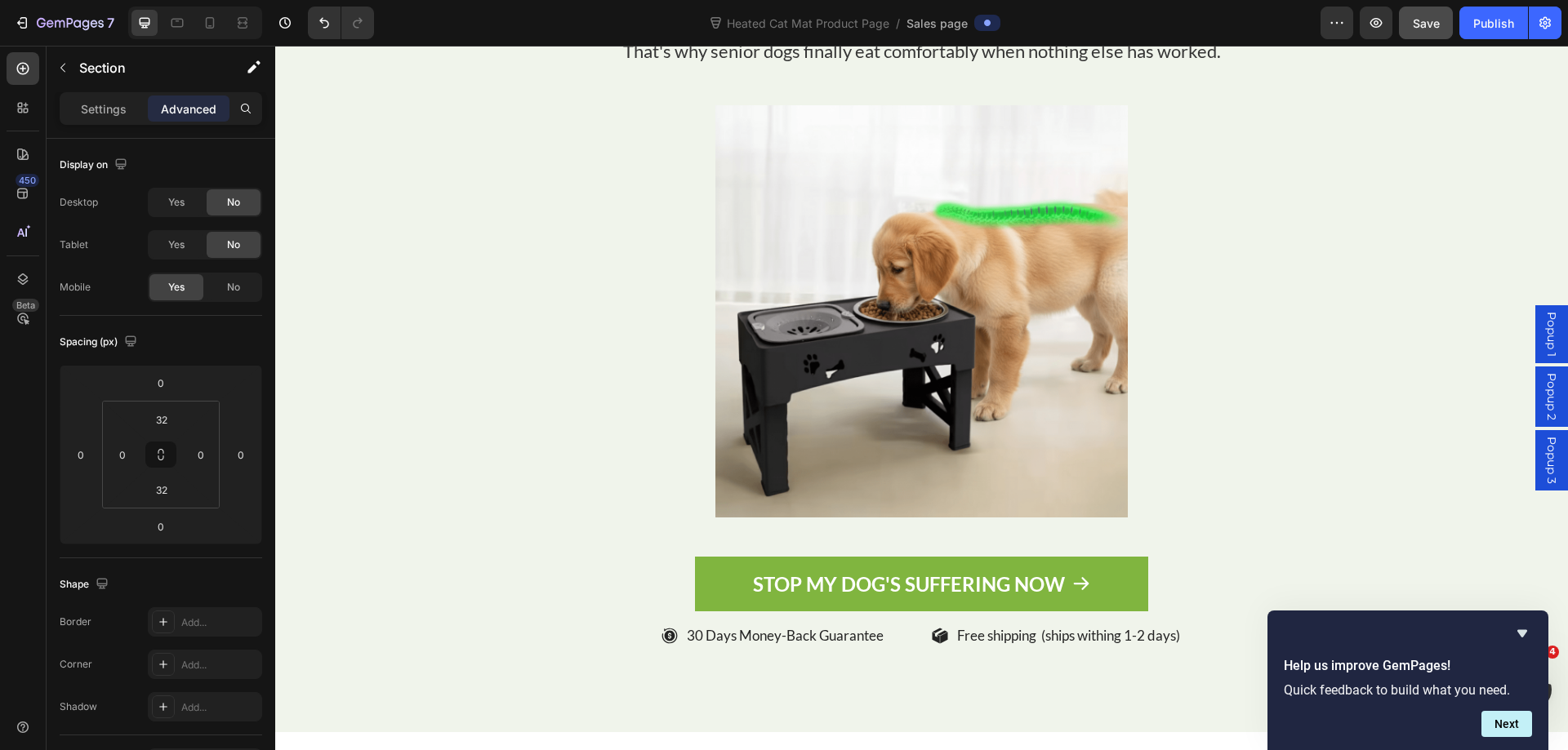
scroll to position [4652, 0]
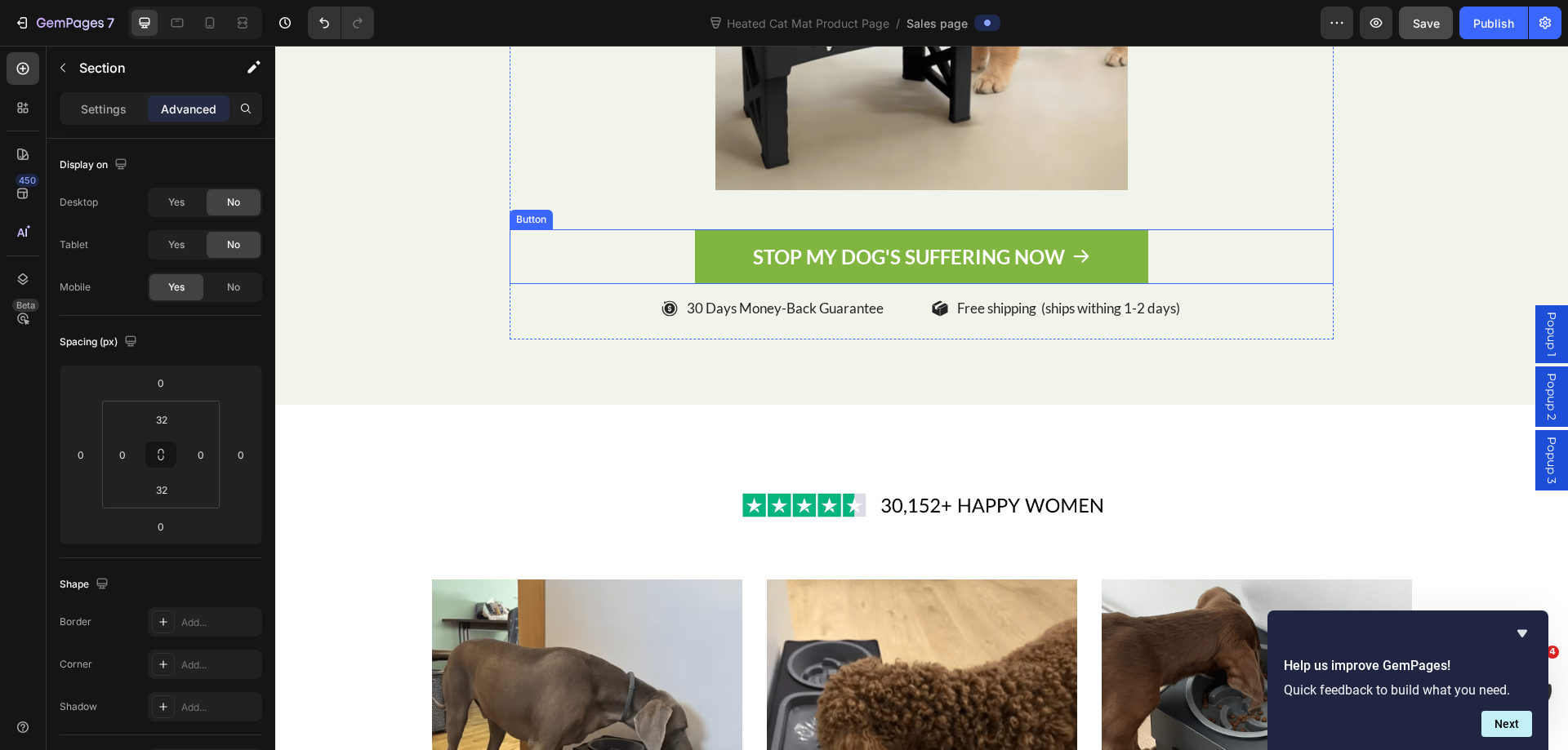
click at [718, 262] on link "STOP MY DOG'S SUFFERING NOW" at bounding box center [920, 256] width 453 height 55
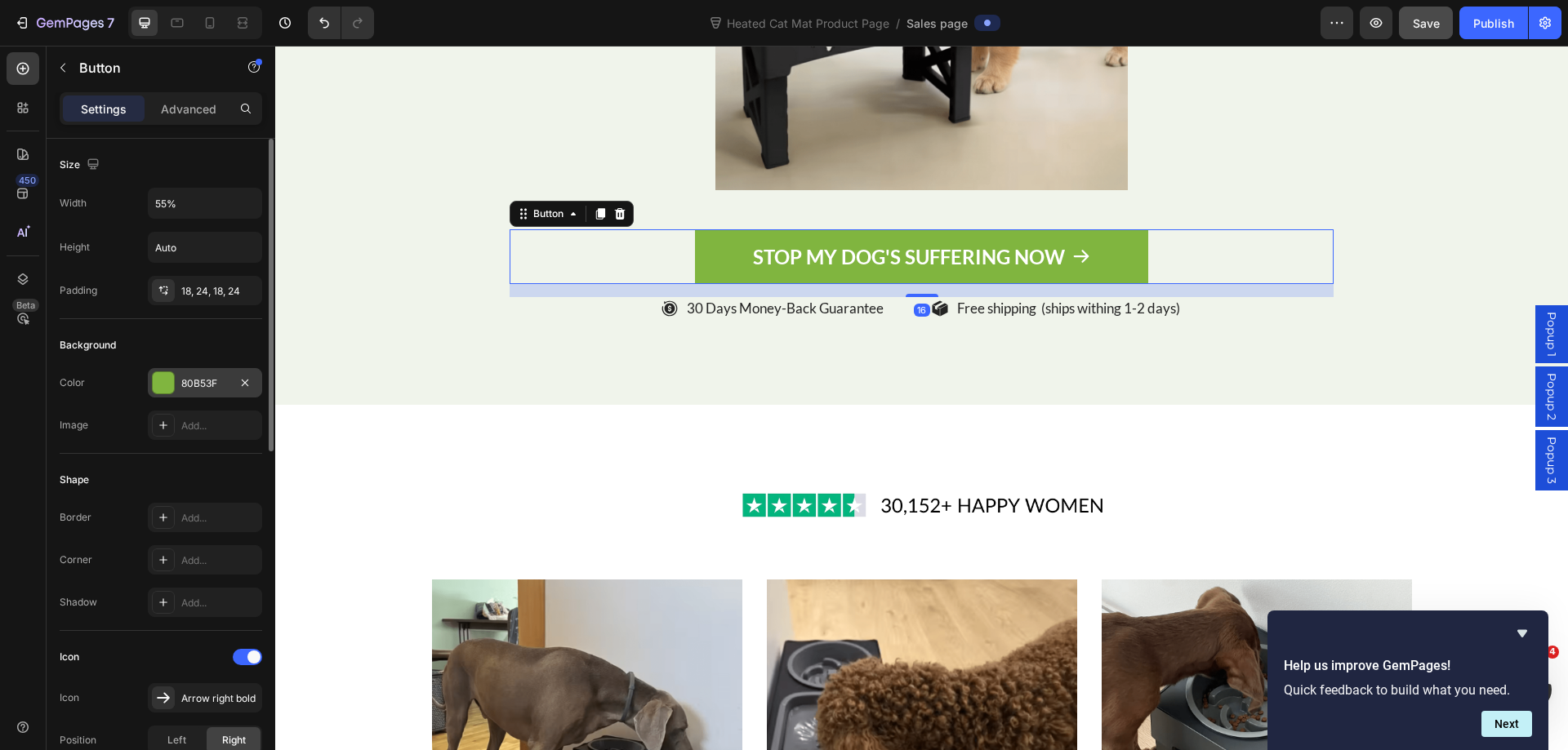
click at [197, 380] on div "80B53F" at bounding box center [205, 383] width 48 height 15
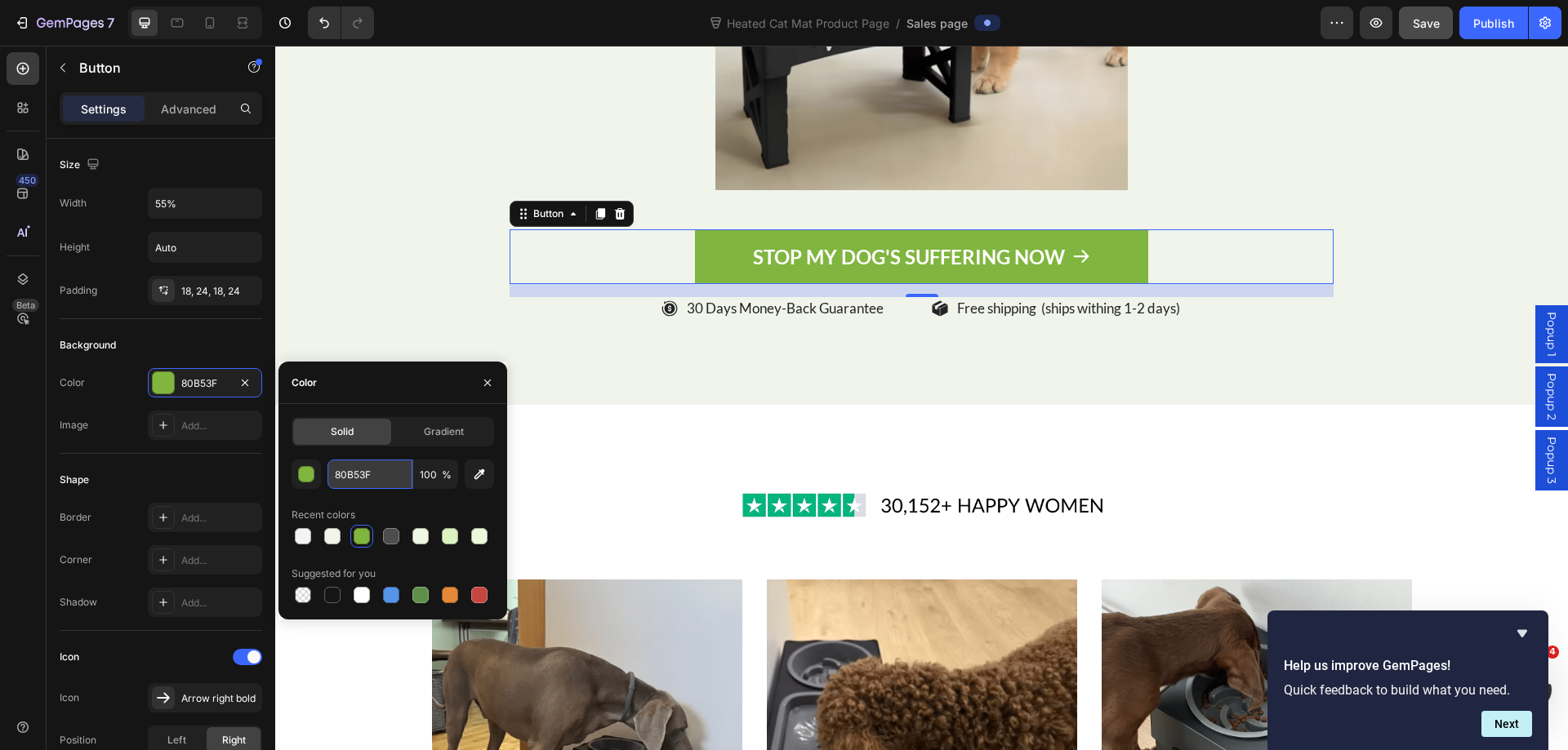
click at [359, 483] on input "80B53F" at bounding box center [370, 474] width 85 height 30
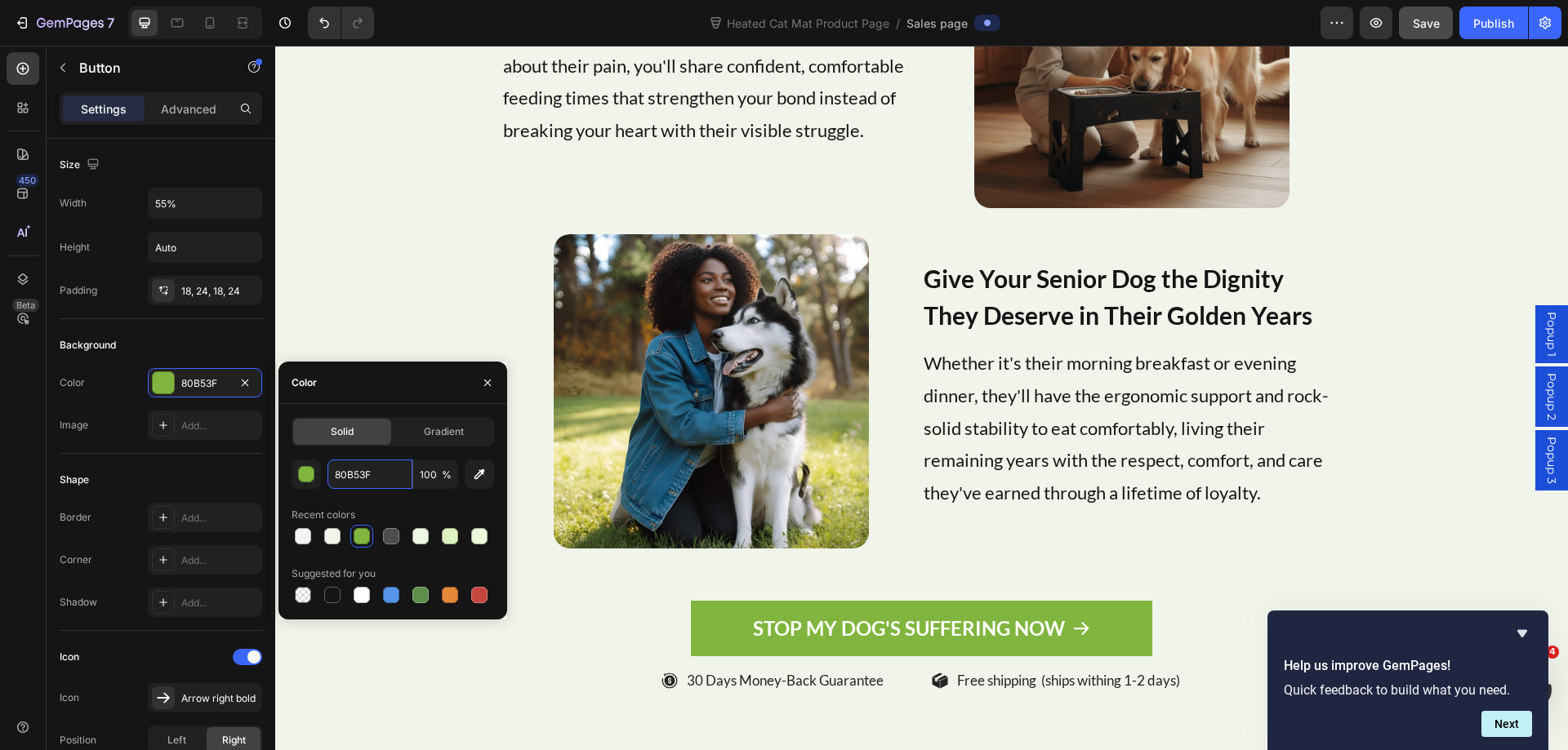
scroll to position [7918, 0]
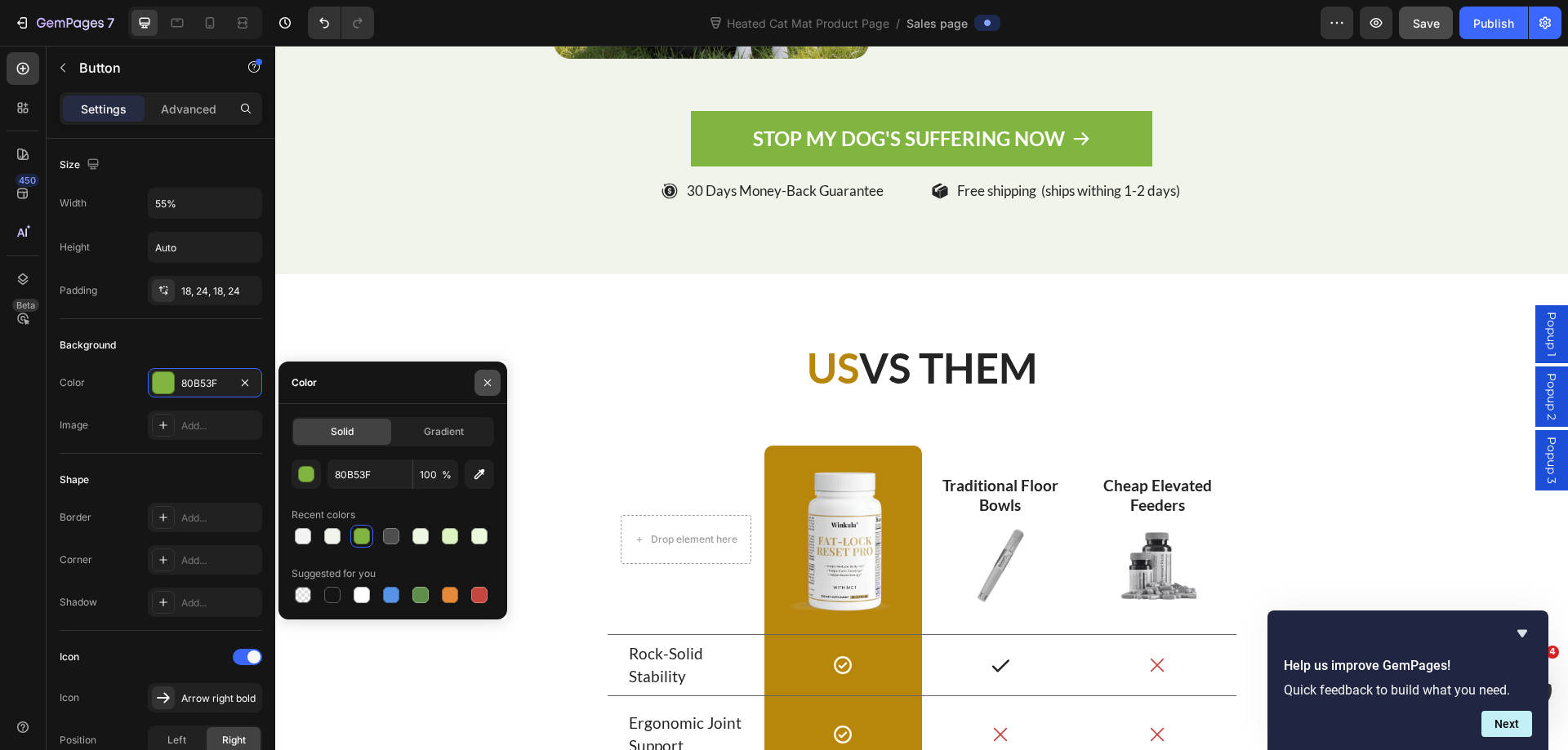
click at [493, 380] on icon "button" at bounding box center [487, 382] width 13 height 13
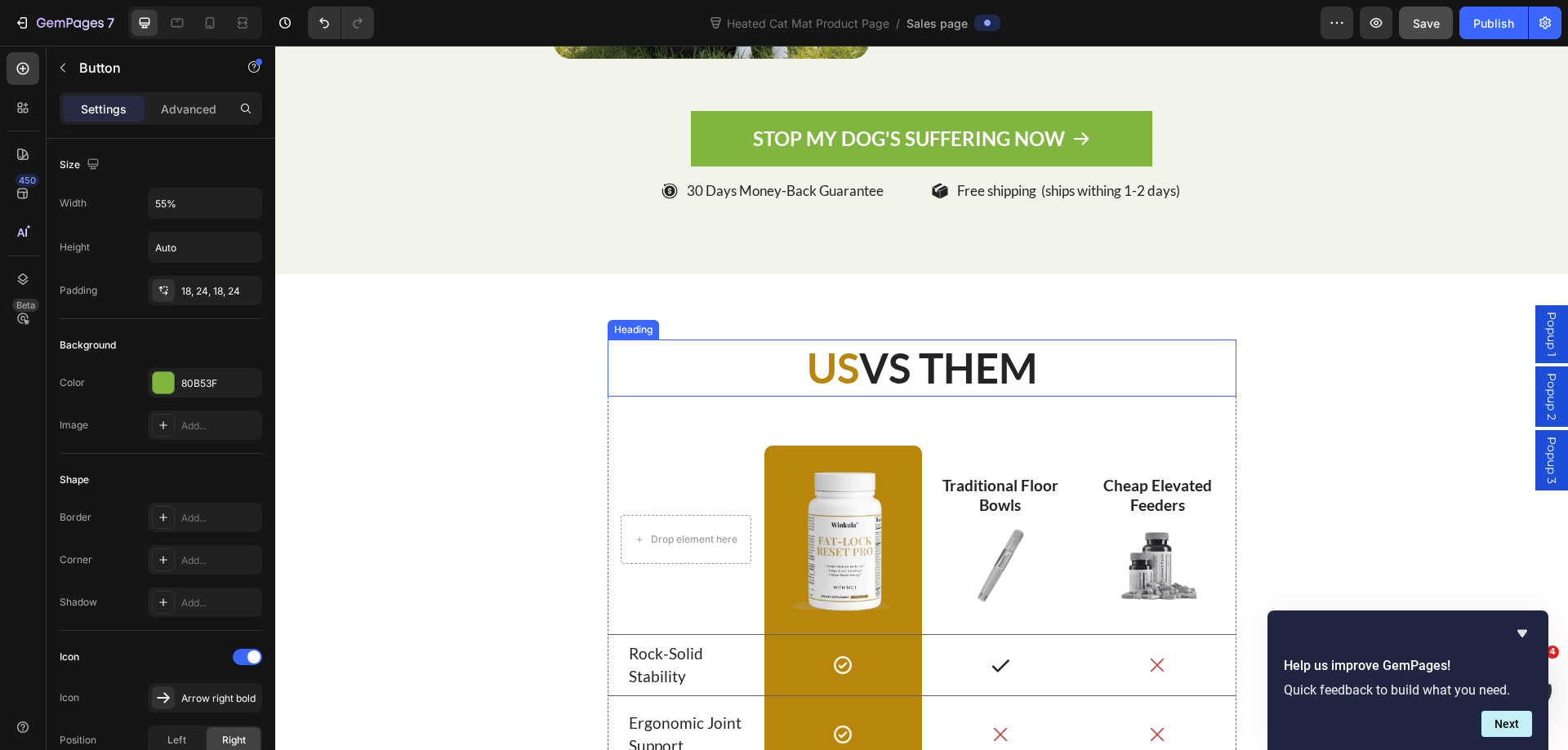
click at [840, 377] on span "US" at bounding box center [833, 368] width 52 height 50
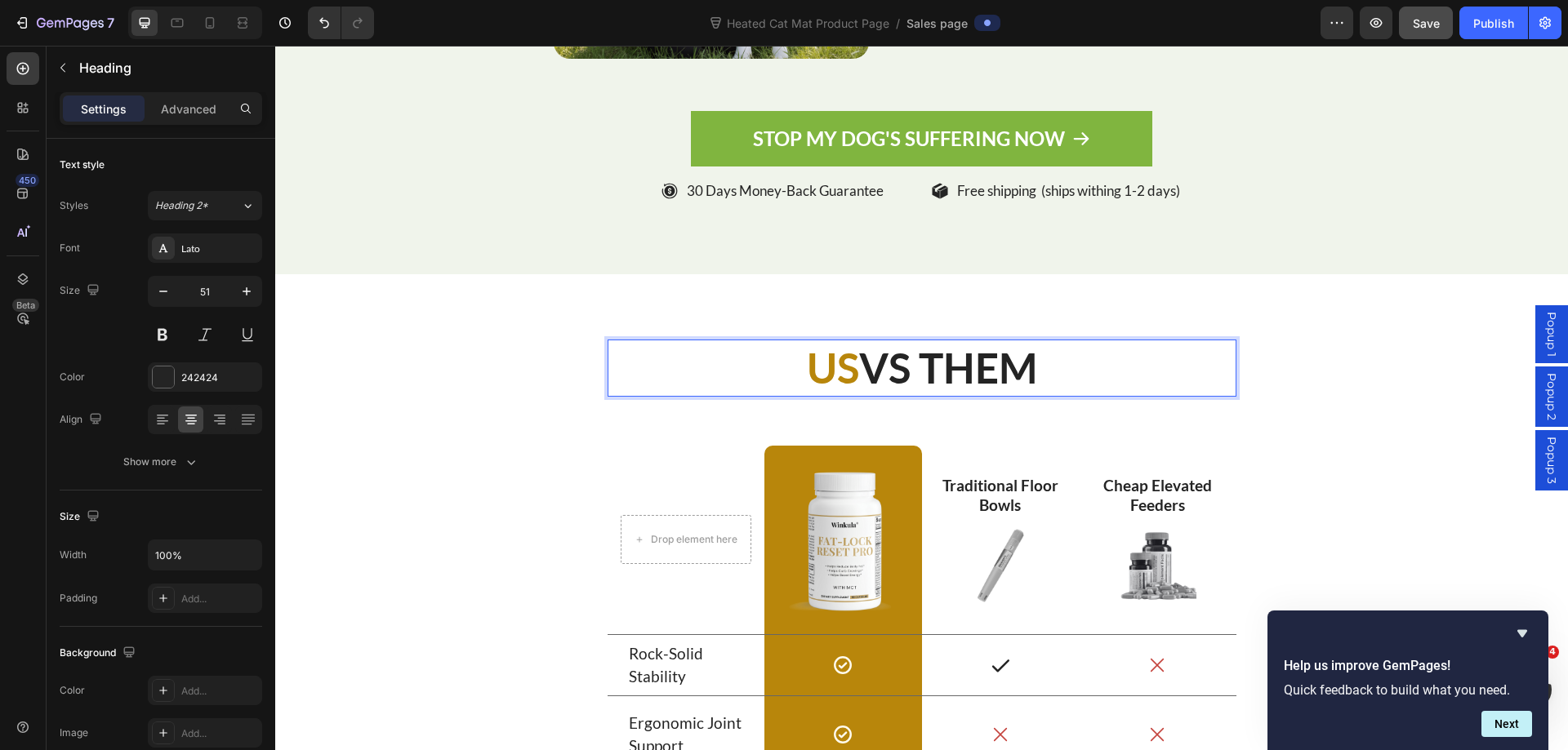
click at [844, 367] on span "US" at bounding box center [833, 368] width 52 height 50
drag, startPoint x: 844, startPoint y: 367, endPoint x: 806, endPoint y: 362, distance: 38.3
click at [807, 362] on span "US" at bounding box center [833, 368] width 52 height 50
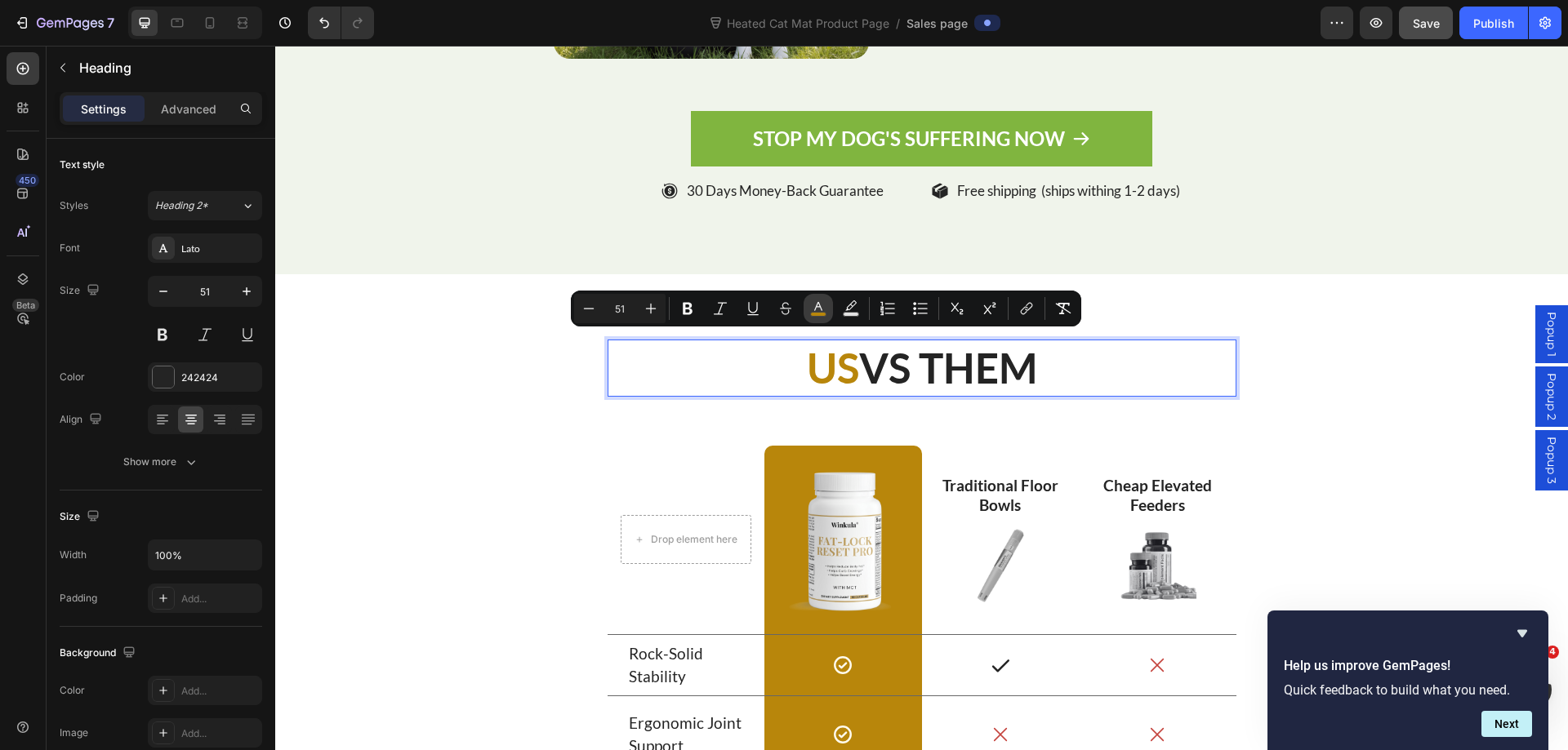
click at [826, 312] on icon "Editor contextual toolbar" at bounding box center [818, 309] width 16 height 16
type input "B8860B"
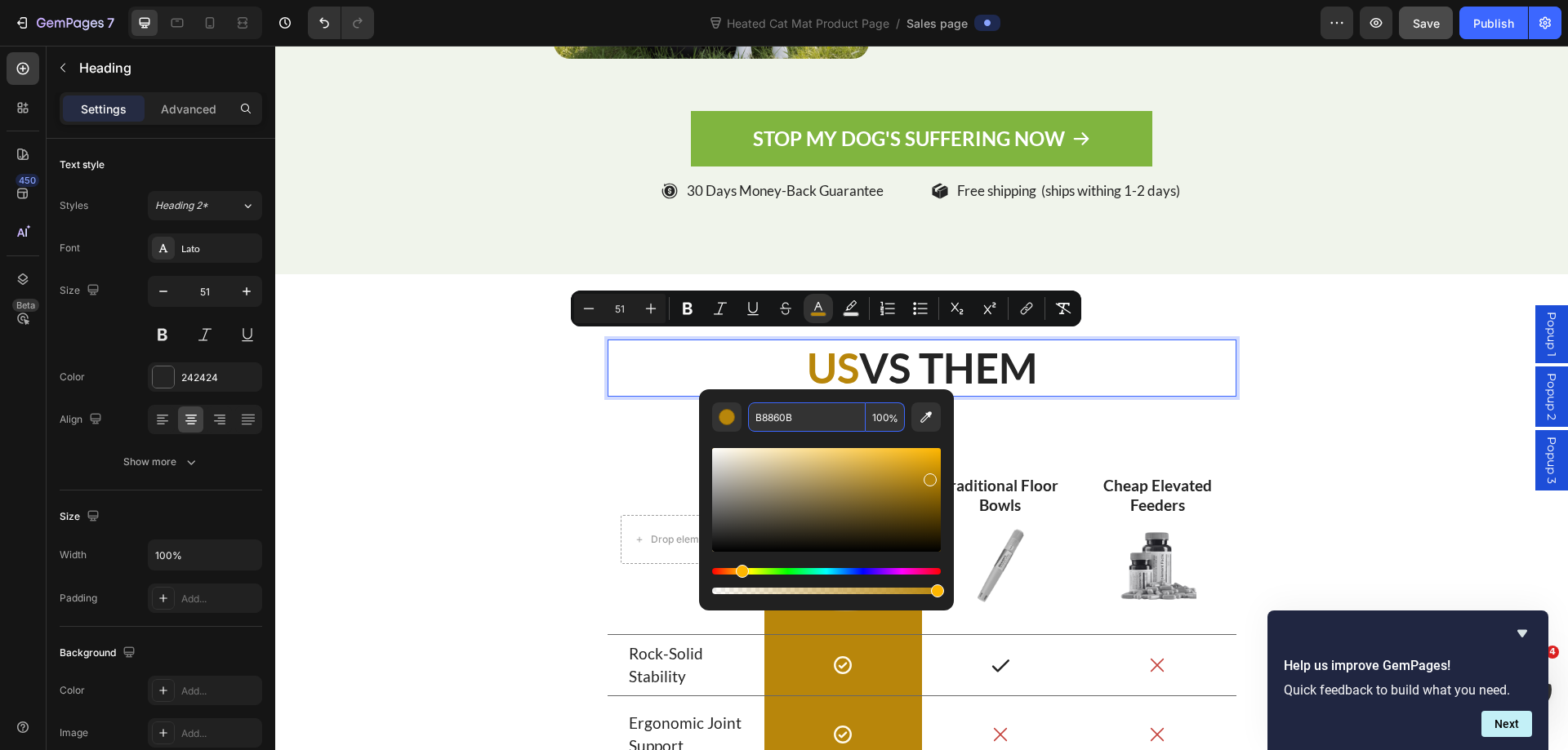
click at [775, 414] on input "B8860B" at bounding box center [807, 417] width 118 height 30
paste input "80B53F"
type input "80B53F"
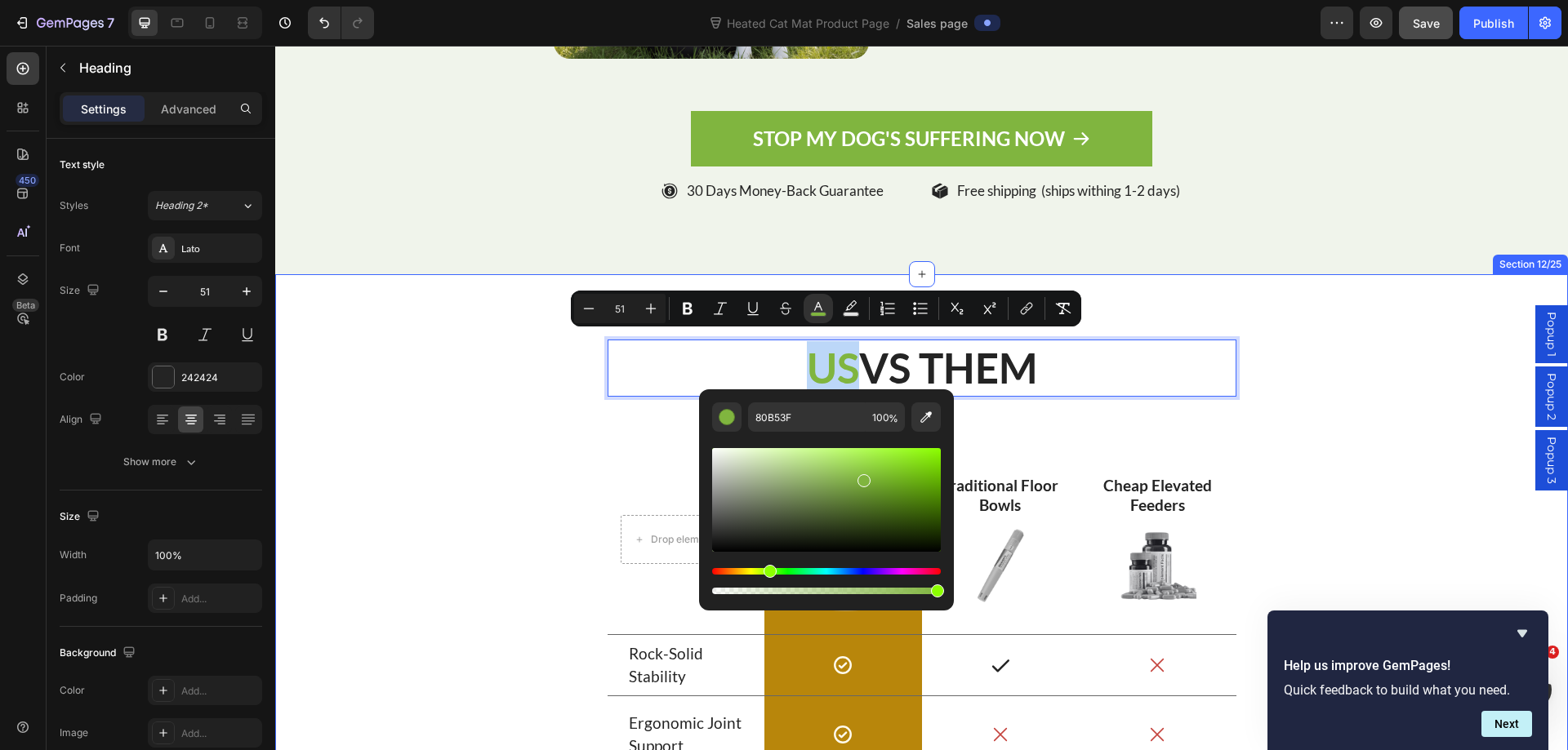
click at [1310, 314] on div "US VS THEM Heading 60 Drop element here Row Image Row Traditional Floor Bowls T…" at bounding box center [920, 701] width 1292 height 856
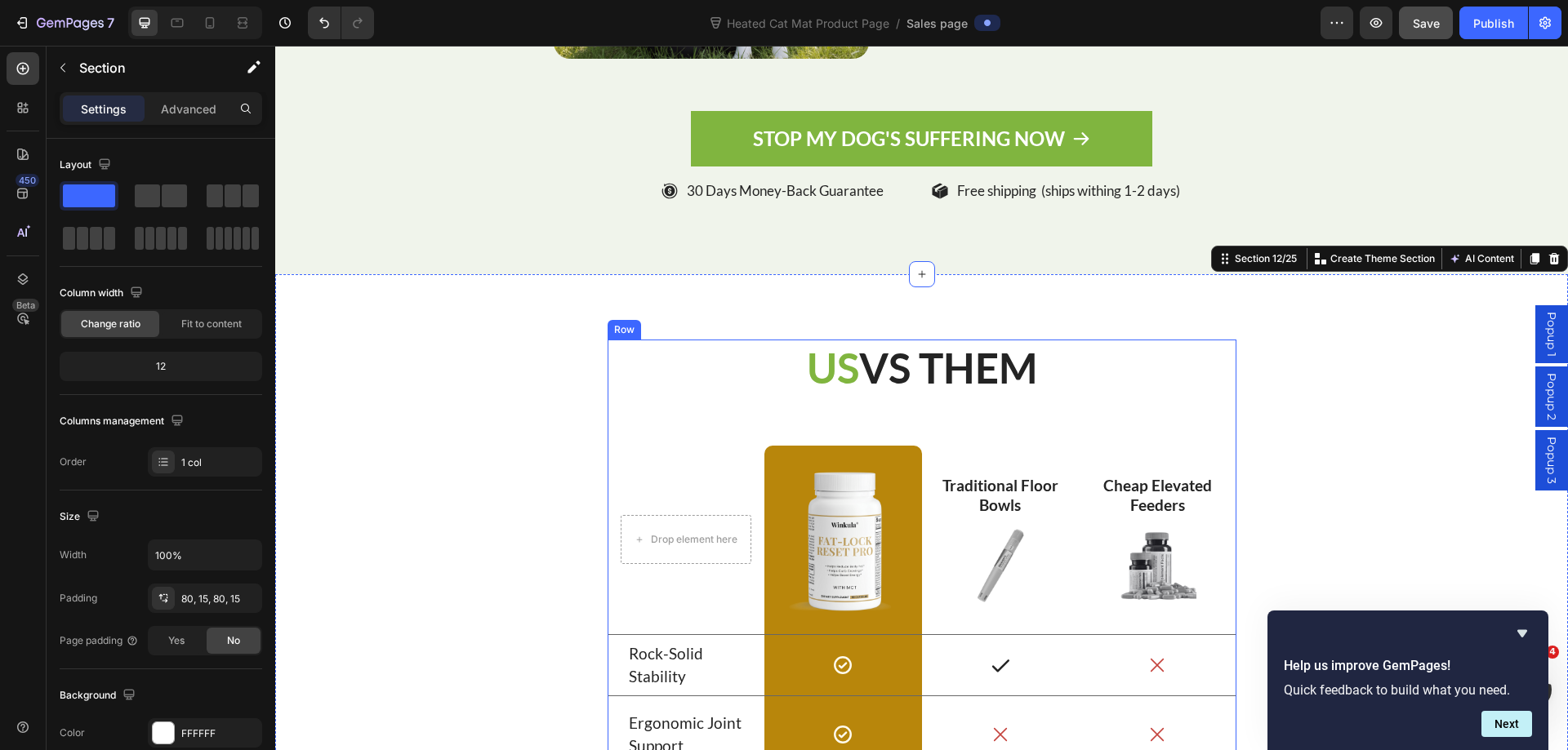
scroll to position [8082, 0]
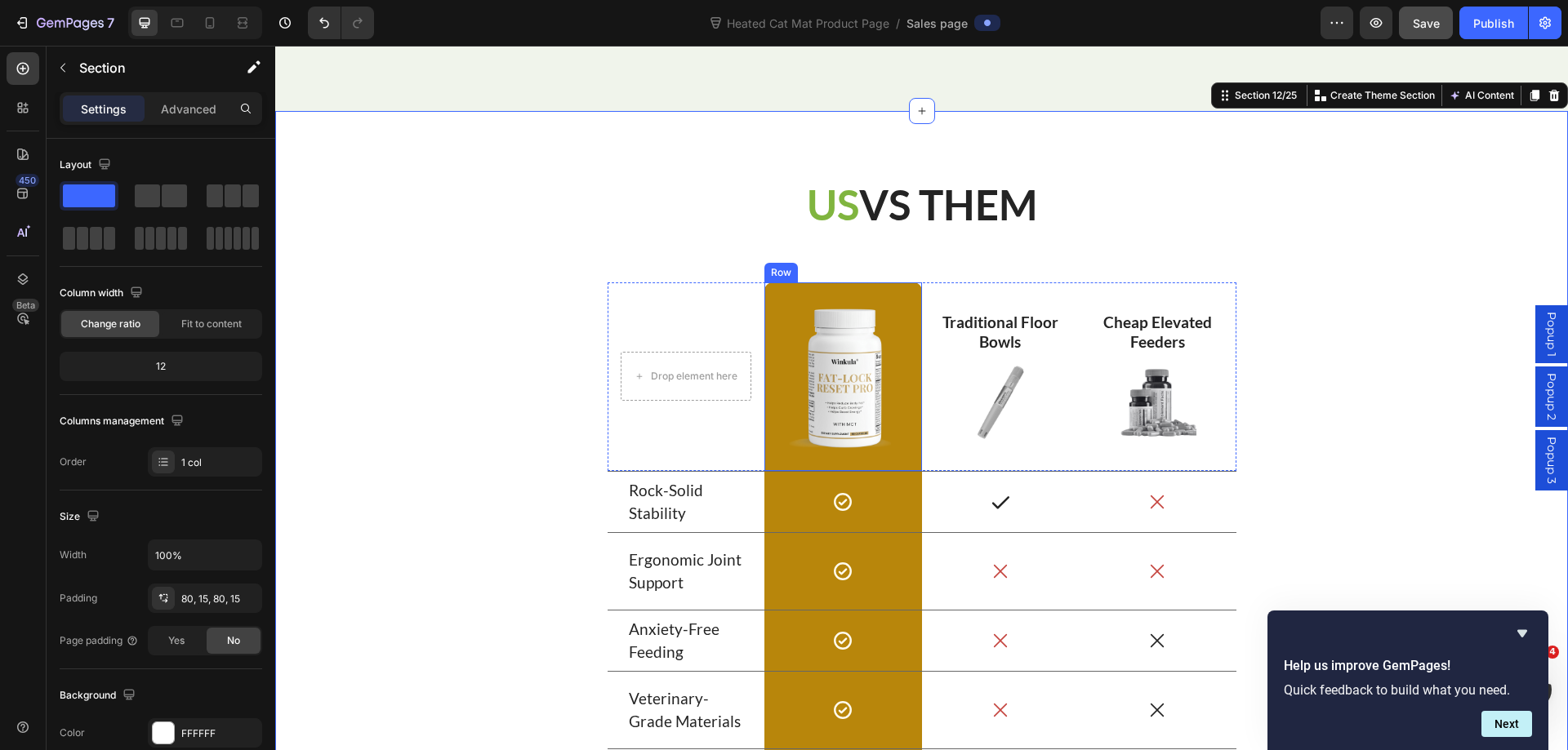
click at [830, 283] on div "Image Row" at bounding box center [843, 376] width 157 height 188
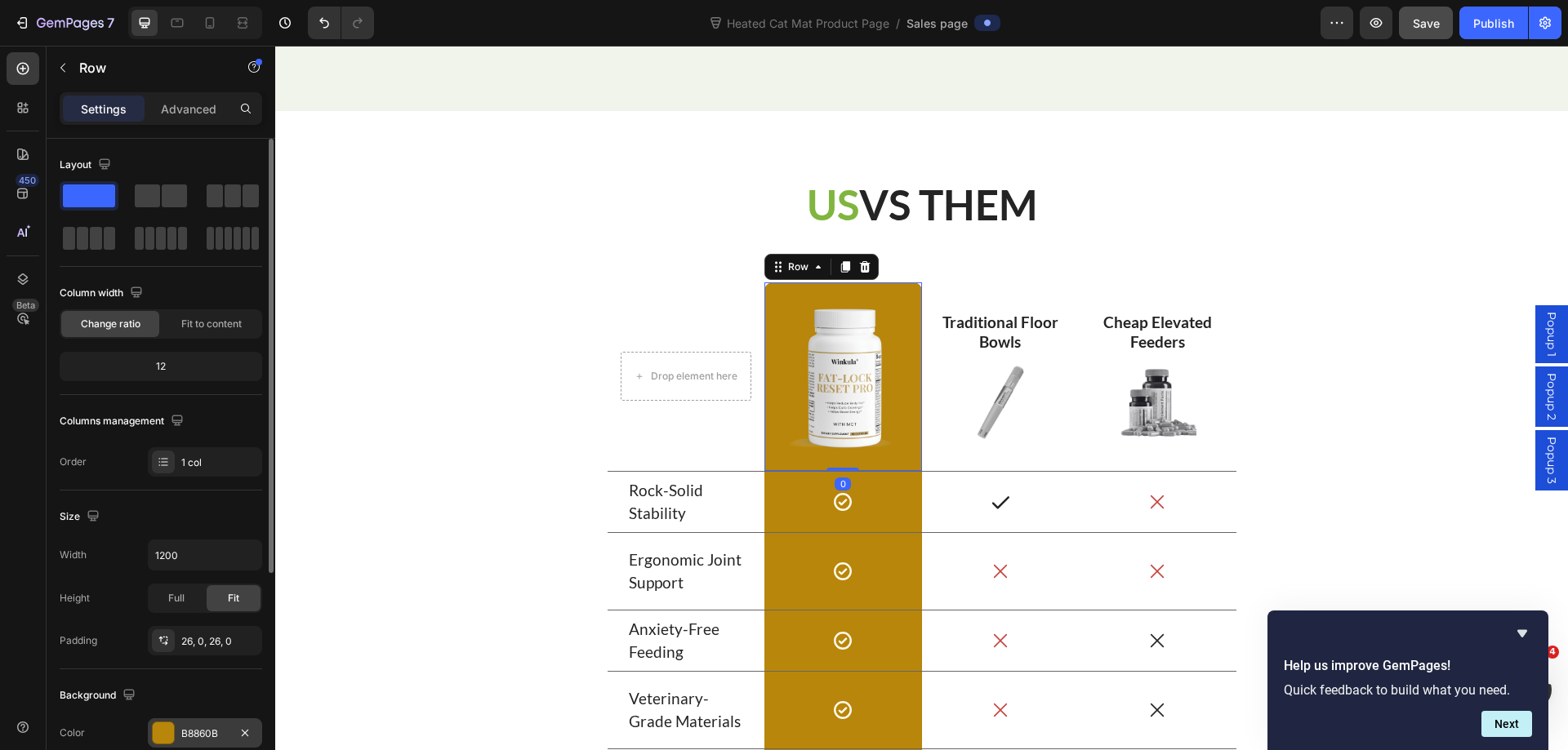
click at [183, 727] on div "B8860B" at bounding box center [205, 733] width 48 height 15
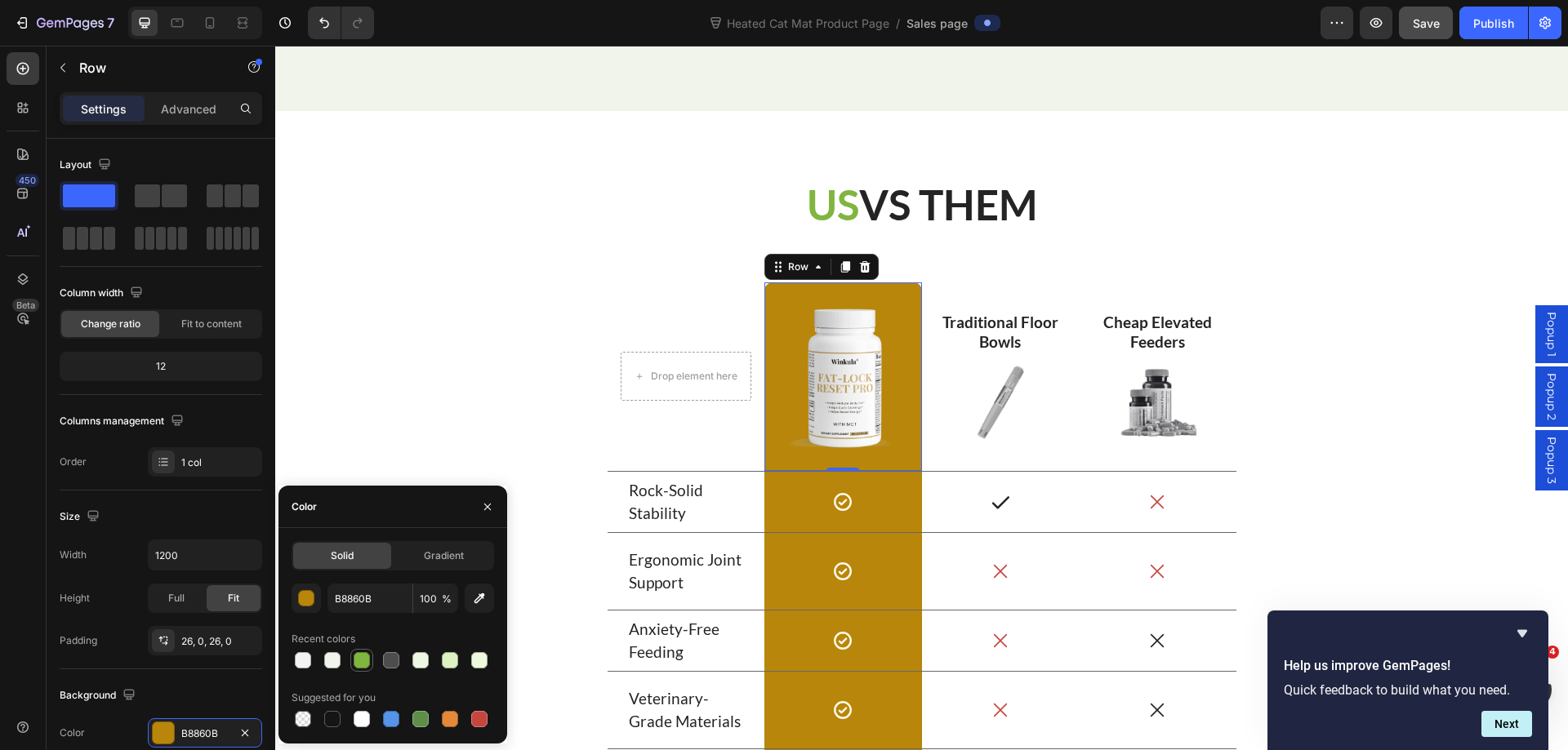
click at [369, 653] on div at bounding box center [362, 660] width 20 height 20
type input "80B53F"
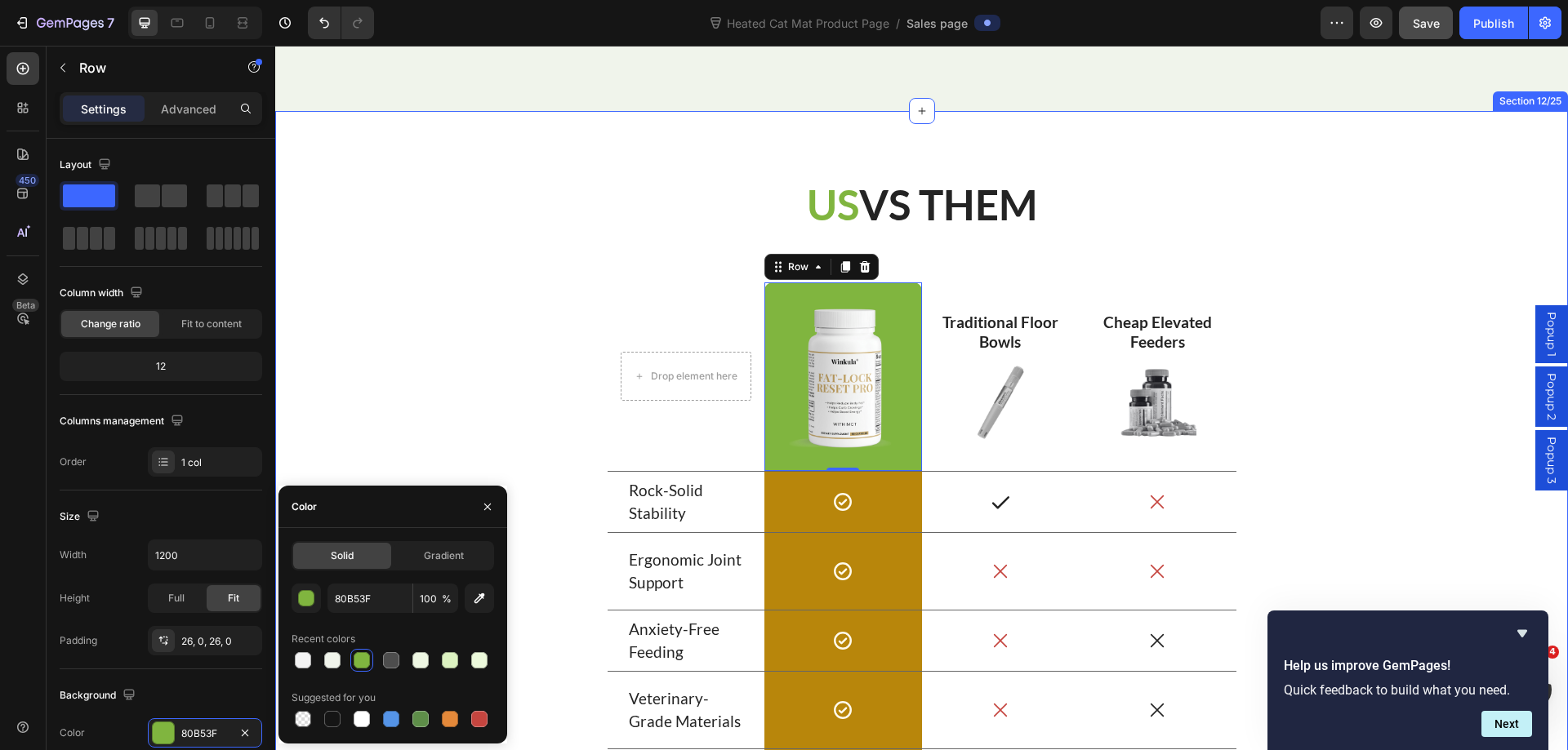
click at [1399, 279] on div "⁠⁠⁠⁠⁠⁠⁠ US VS THEM Heading Drop element here Row Image Row 0 Traditional Floor …" at bounding box center [920, 539] width 1268 height 725
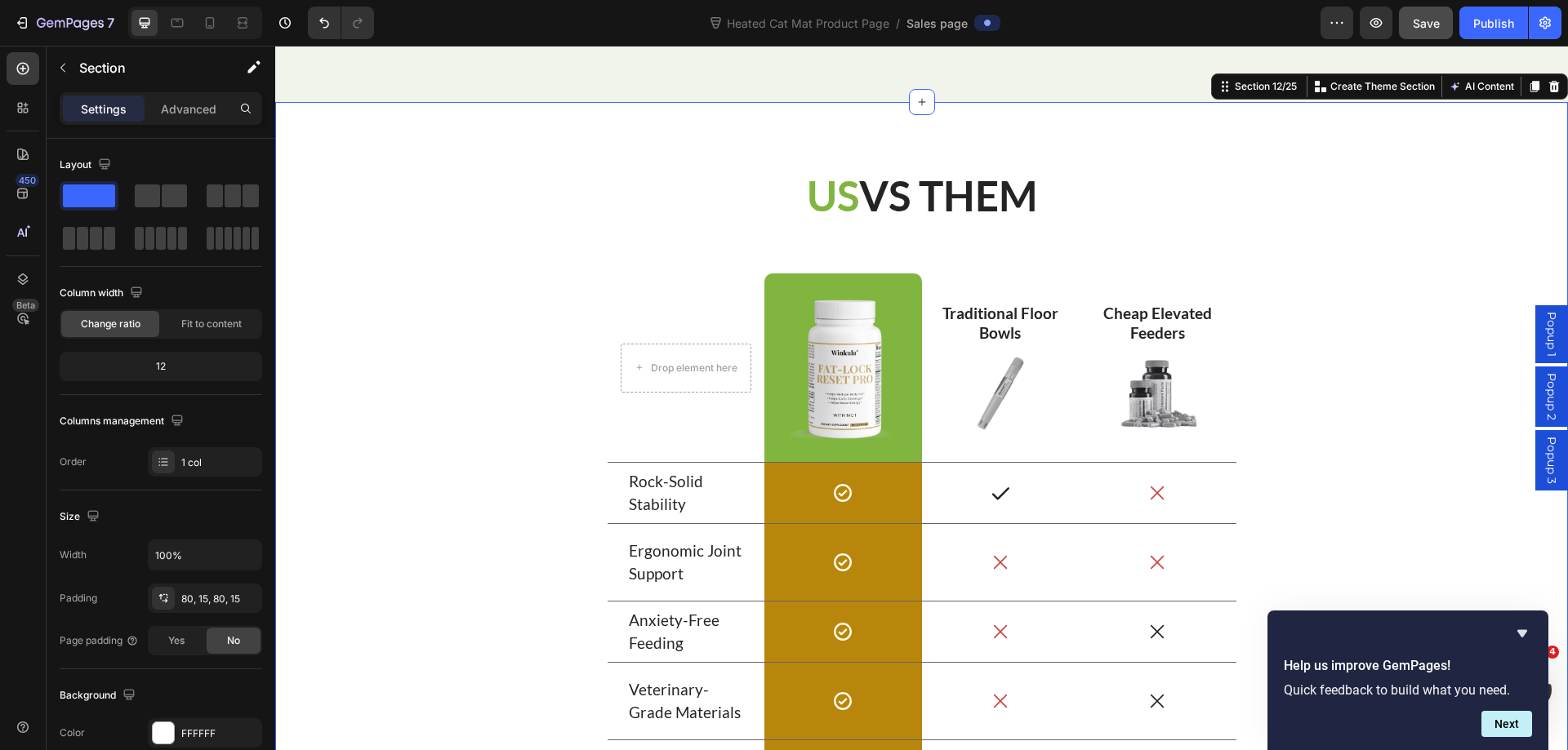
scroll to position [8327, 0]
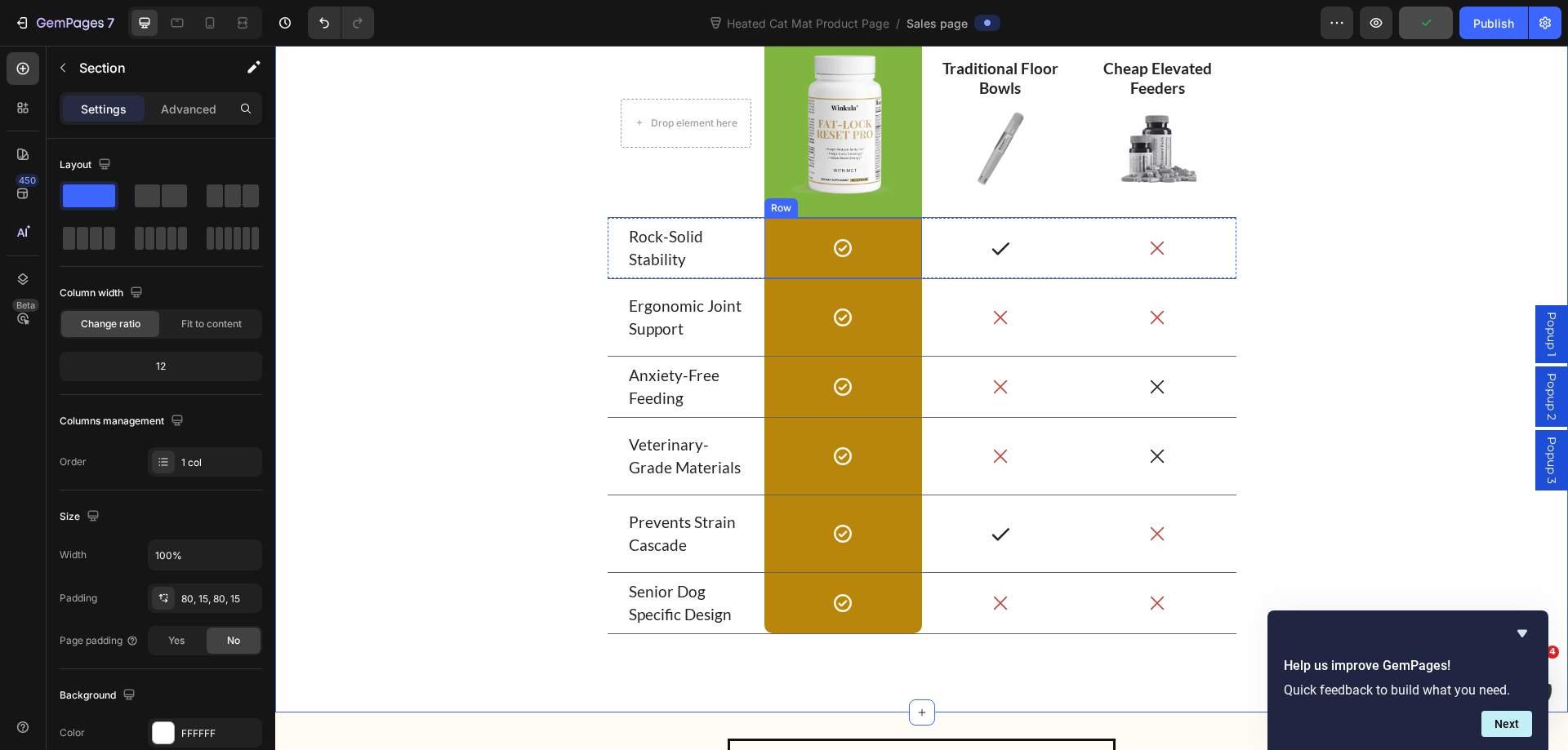
click at [776, 271] on div "Icon Row" at bounding box center [843, 248] width 157 height 61
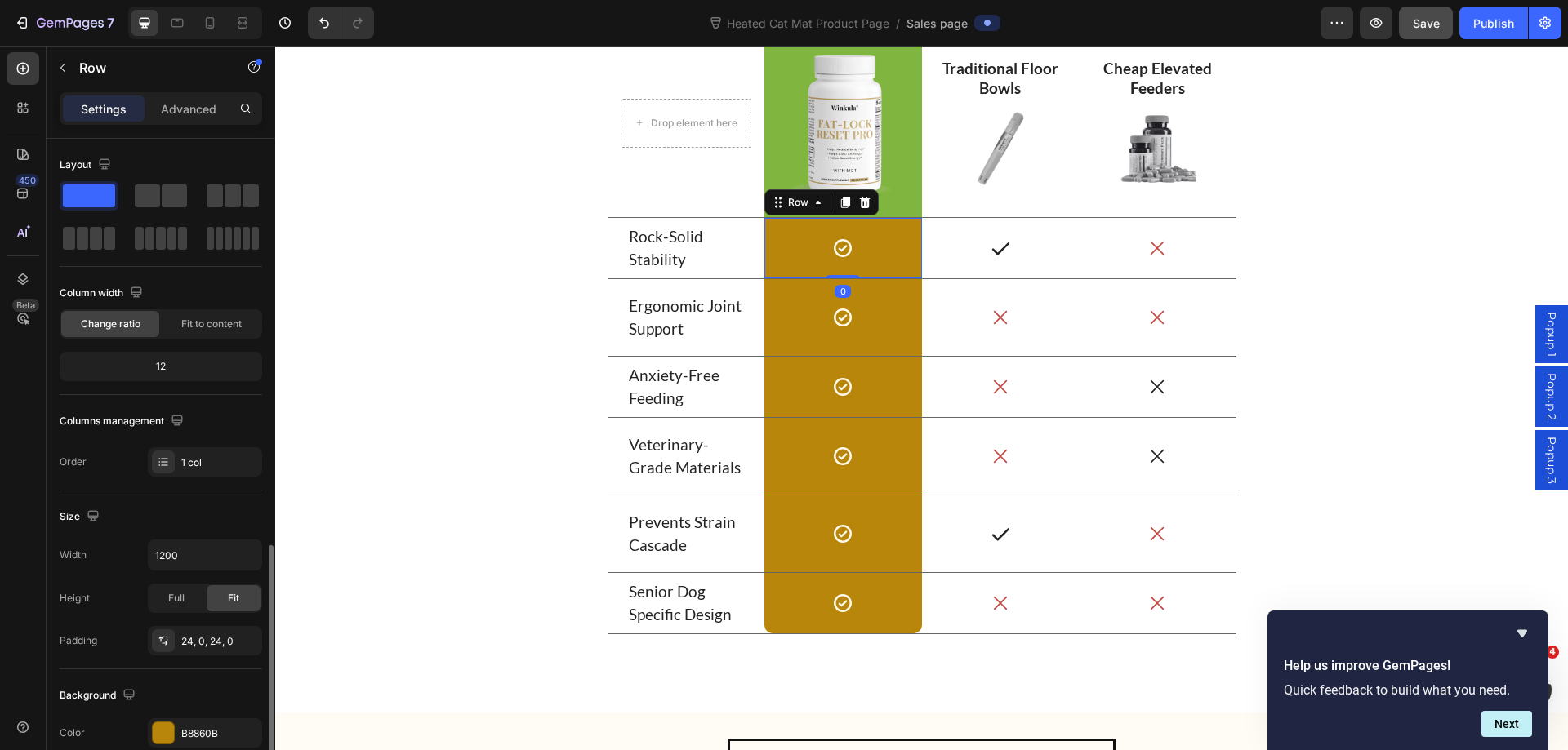
scroll to position [245, 0]
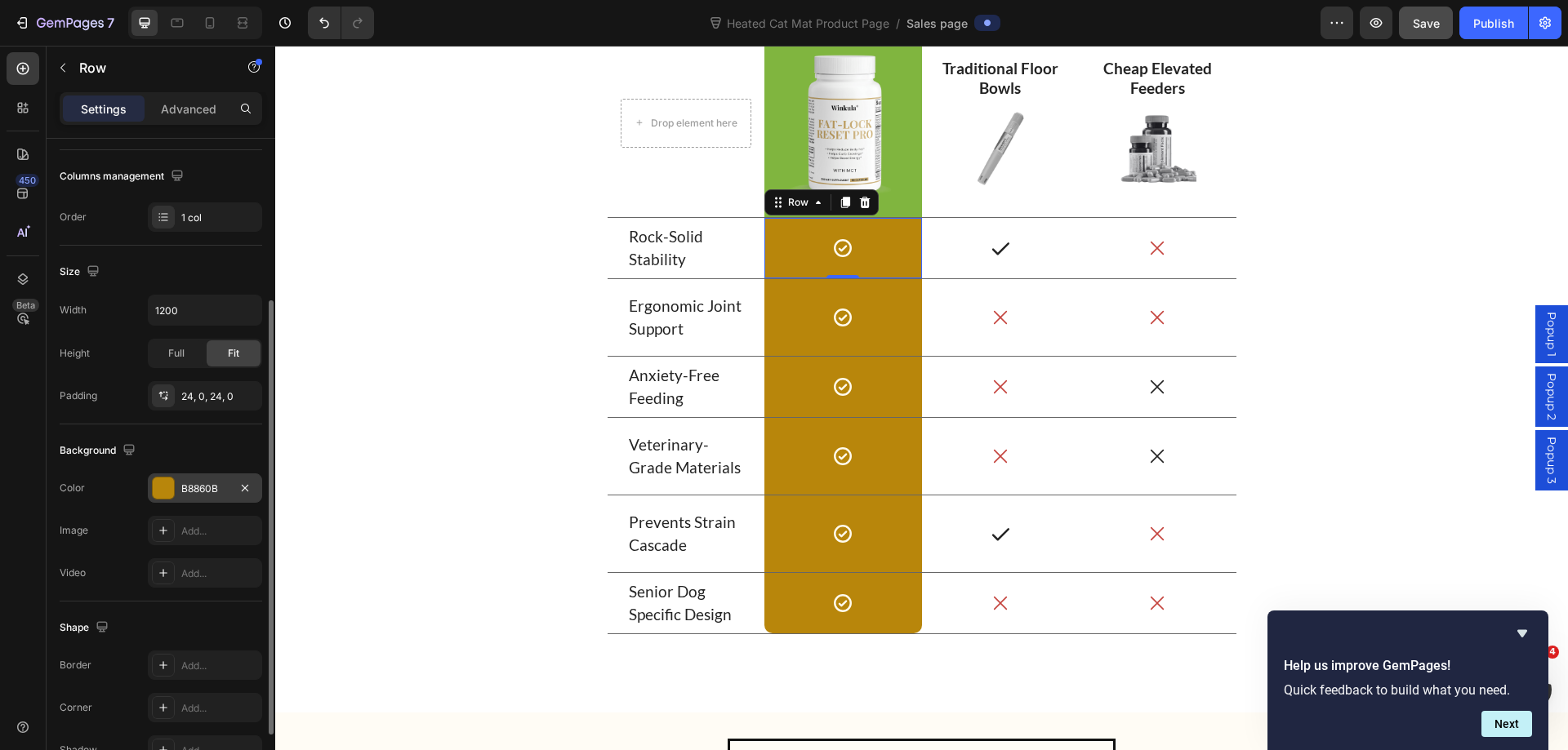
click at [200, 483] on div "B8860B" at bounding box center [205, 489] width 48 height 15
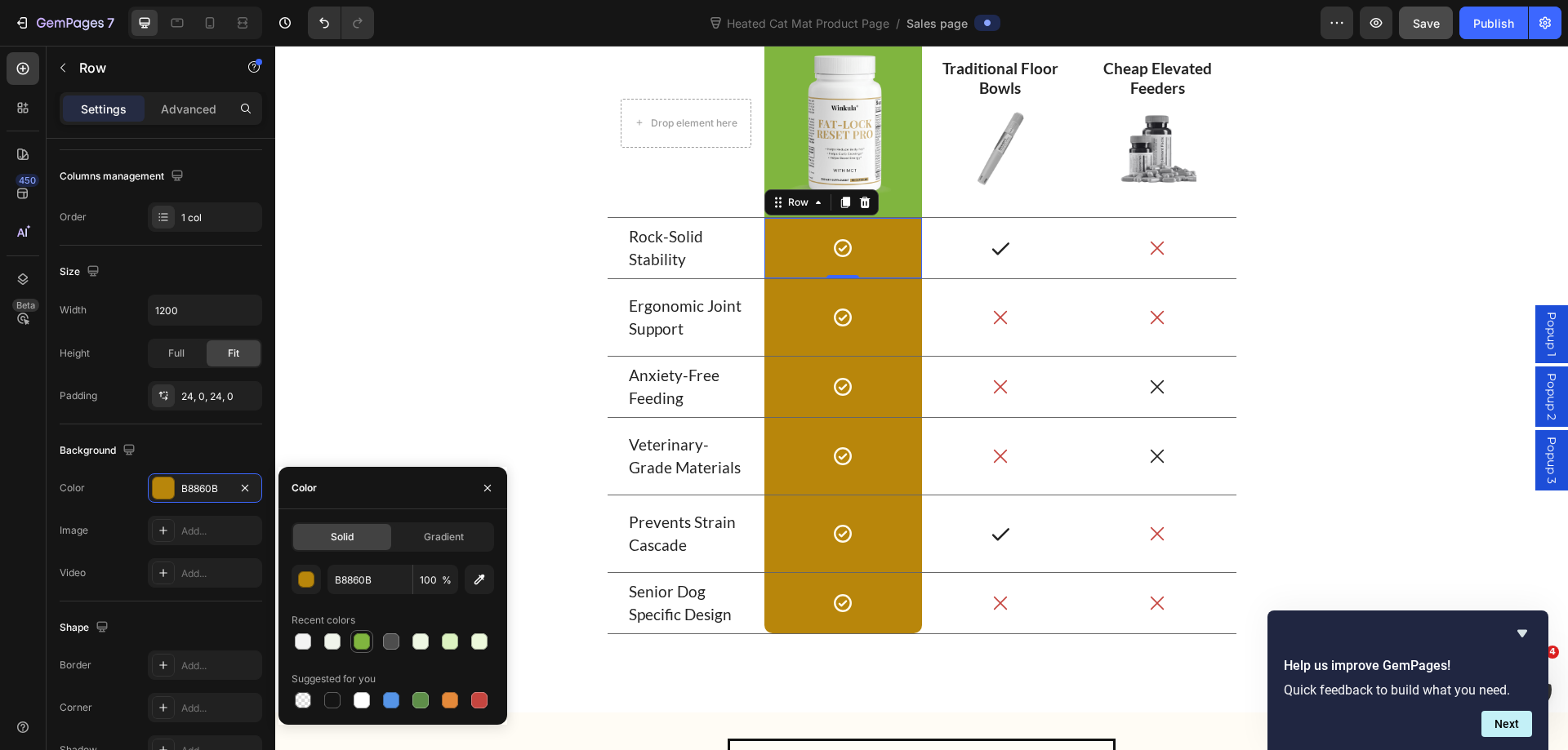
click at [360, 641] on div at bounding box center [362, 641] width 16 height 16
type input "80B53F"
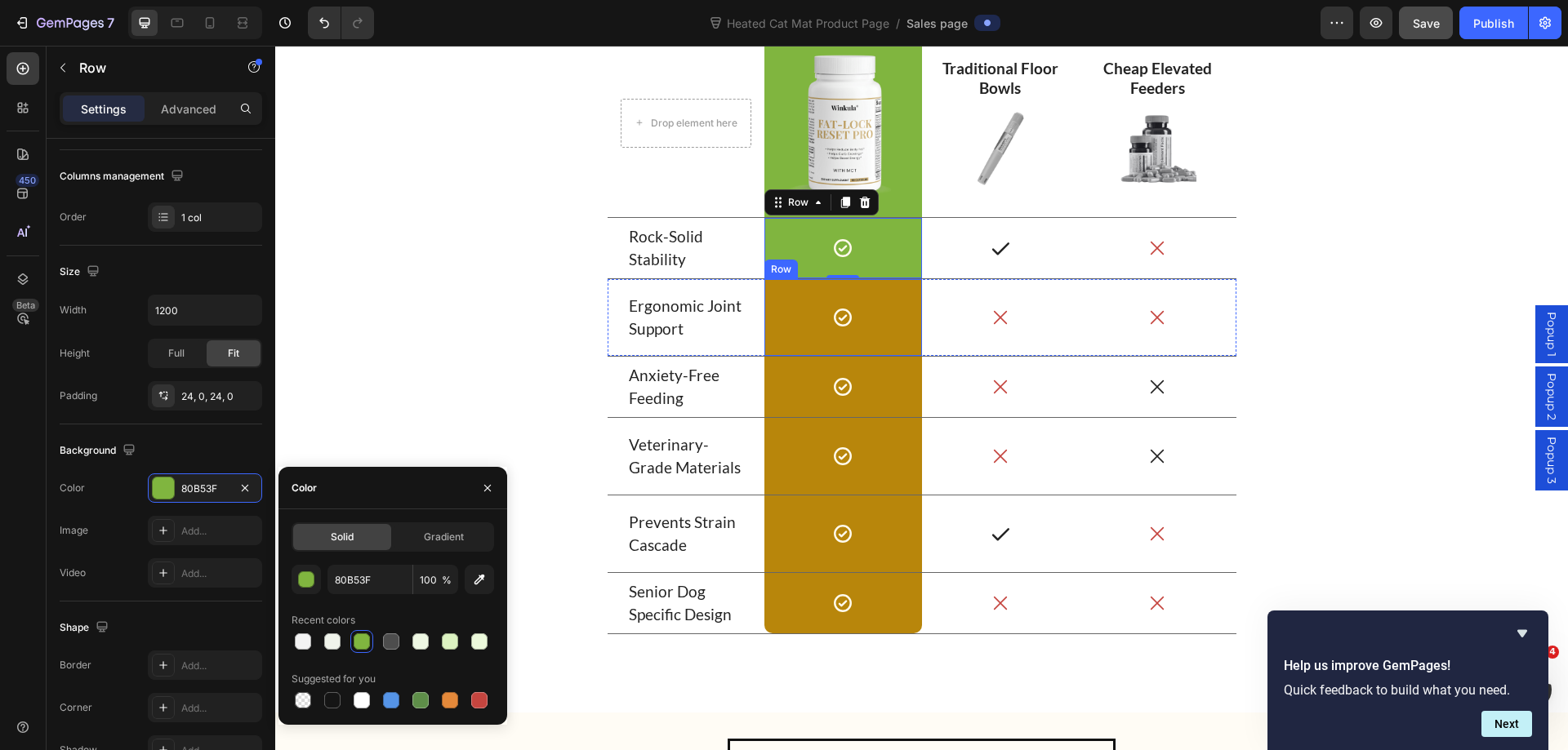
click at [780, 342] on div "Icon Row" at bounding box center [843, 317] width 157 height 77
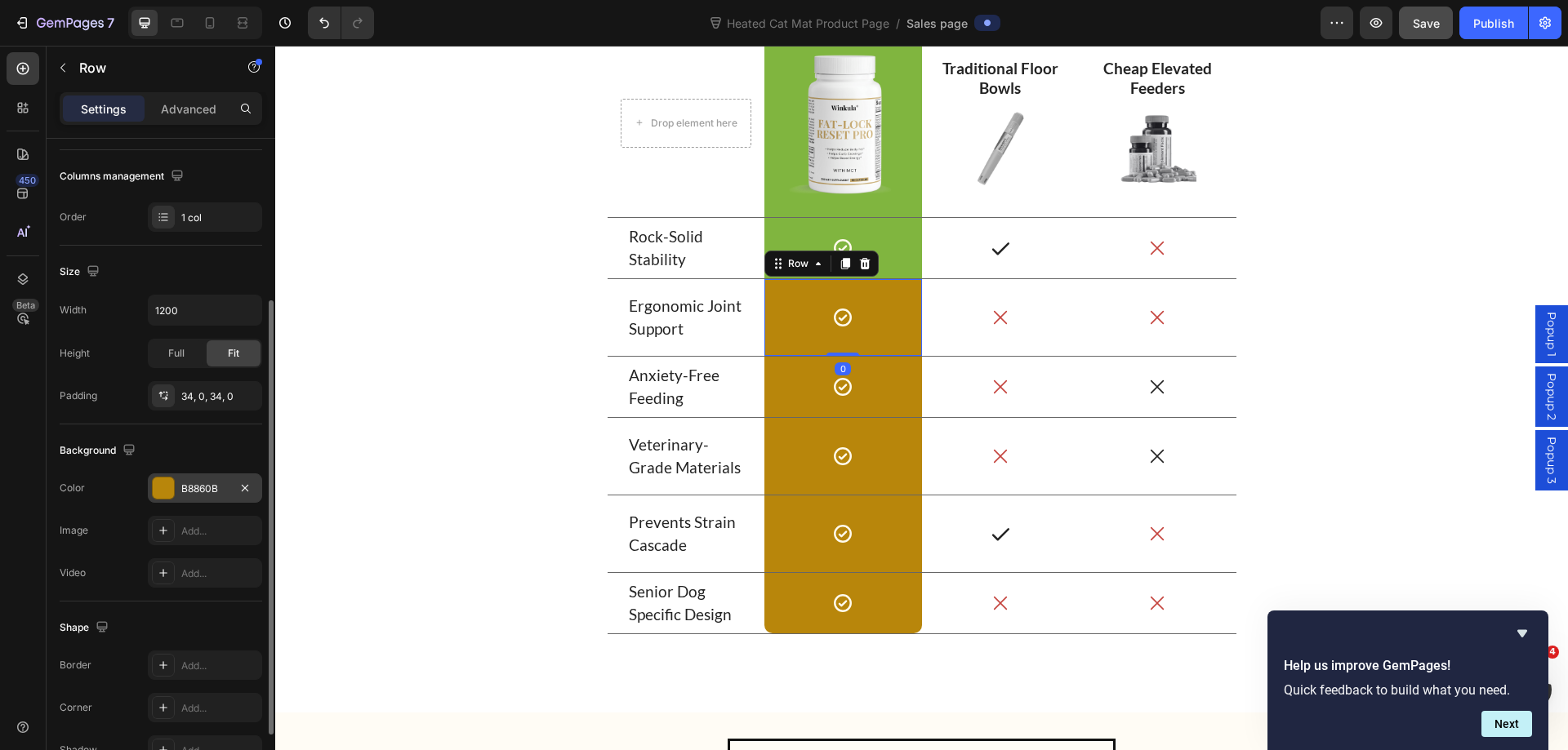
click at [194, 482] on div "B8860B" at bounding box center [205, 489] width 48 height 15
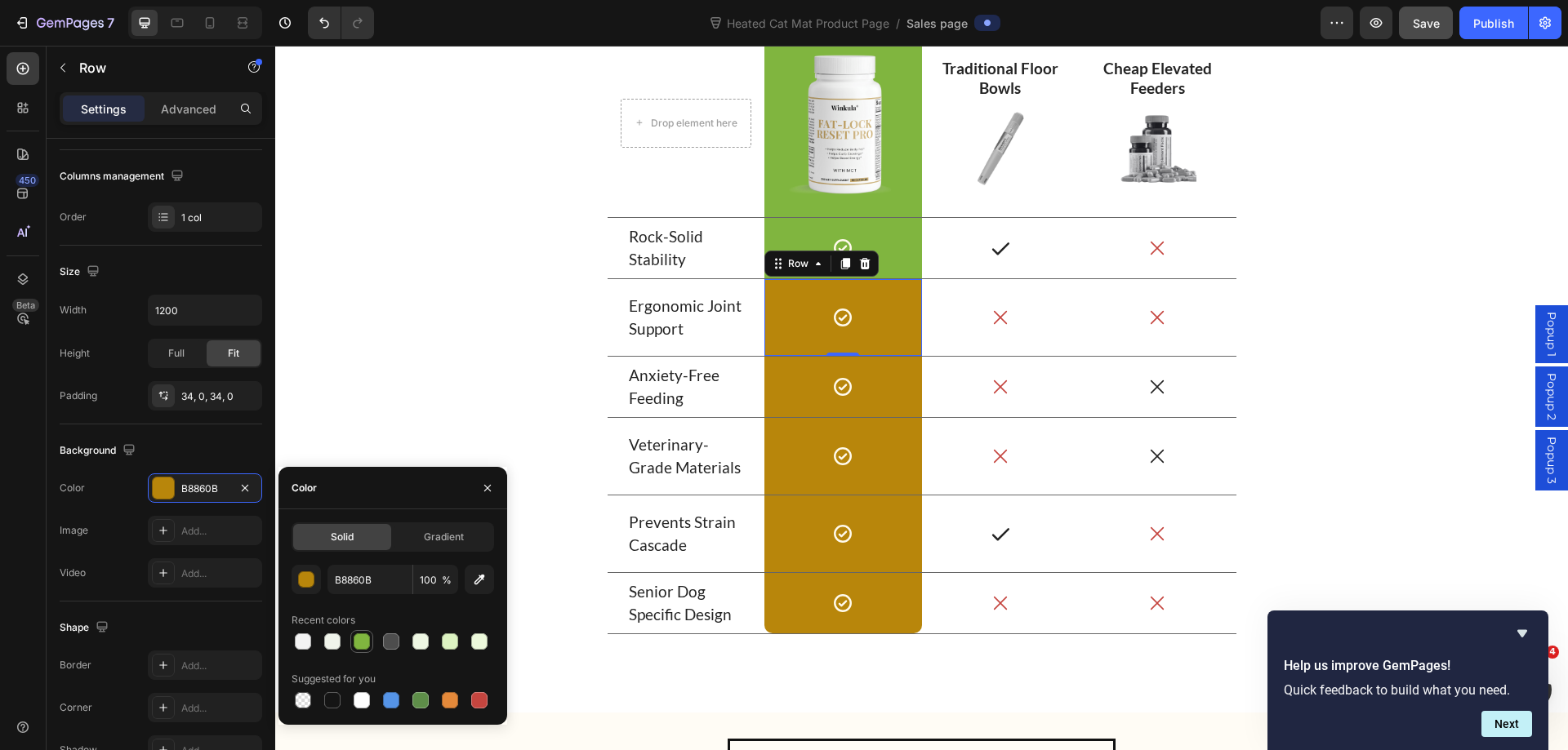
click at [362, 641] on div at bounding box center [362, 641] width 16 height 16
type input "80B53F"
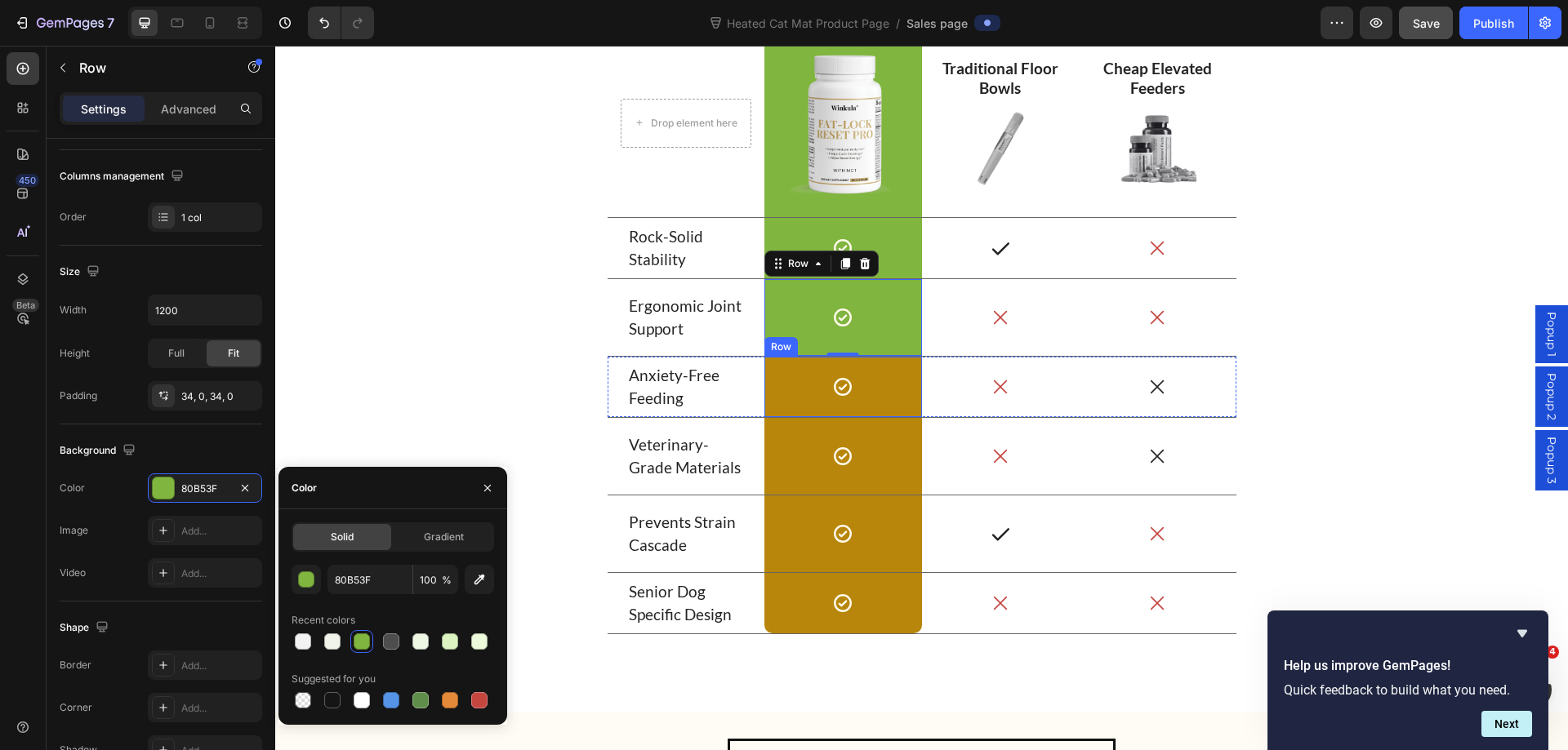
click at [769, 404] on div "Icon Row" at bounding box center [843, 386] width 157 height 61
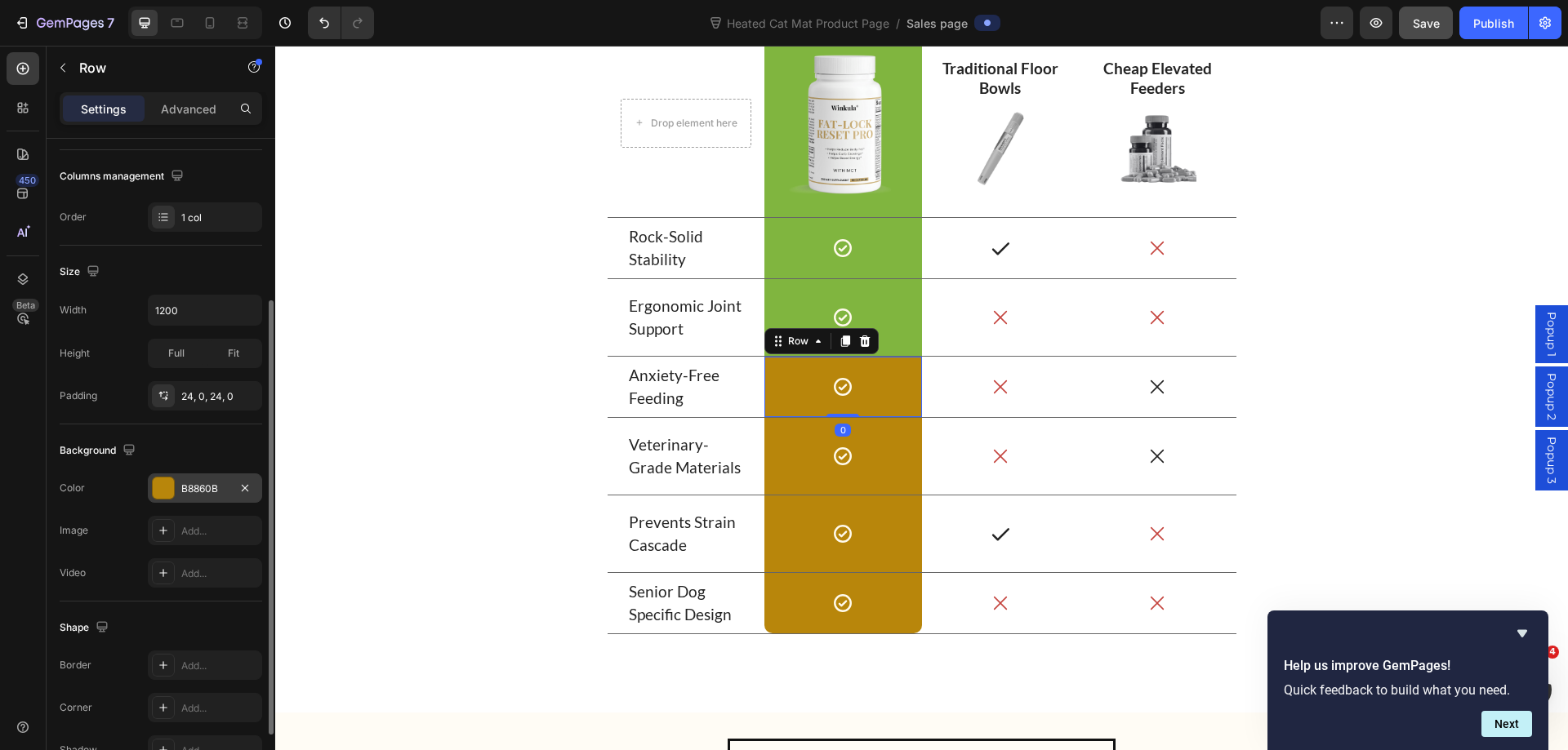
click at [183, 486] on div "B8860B" at bounding box center [205, 489] width 48 height 15
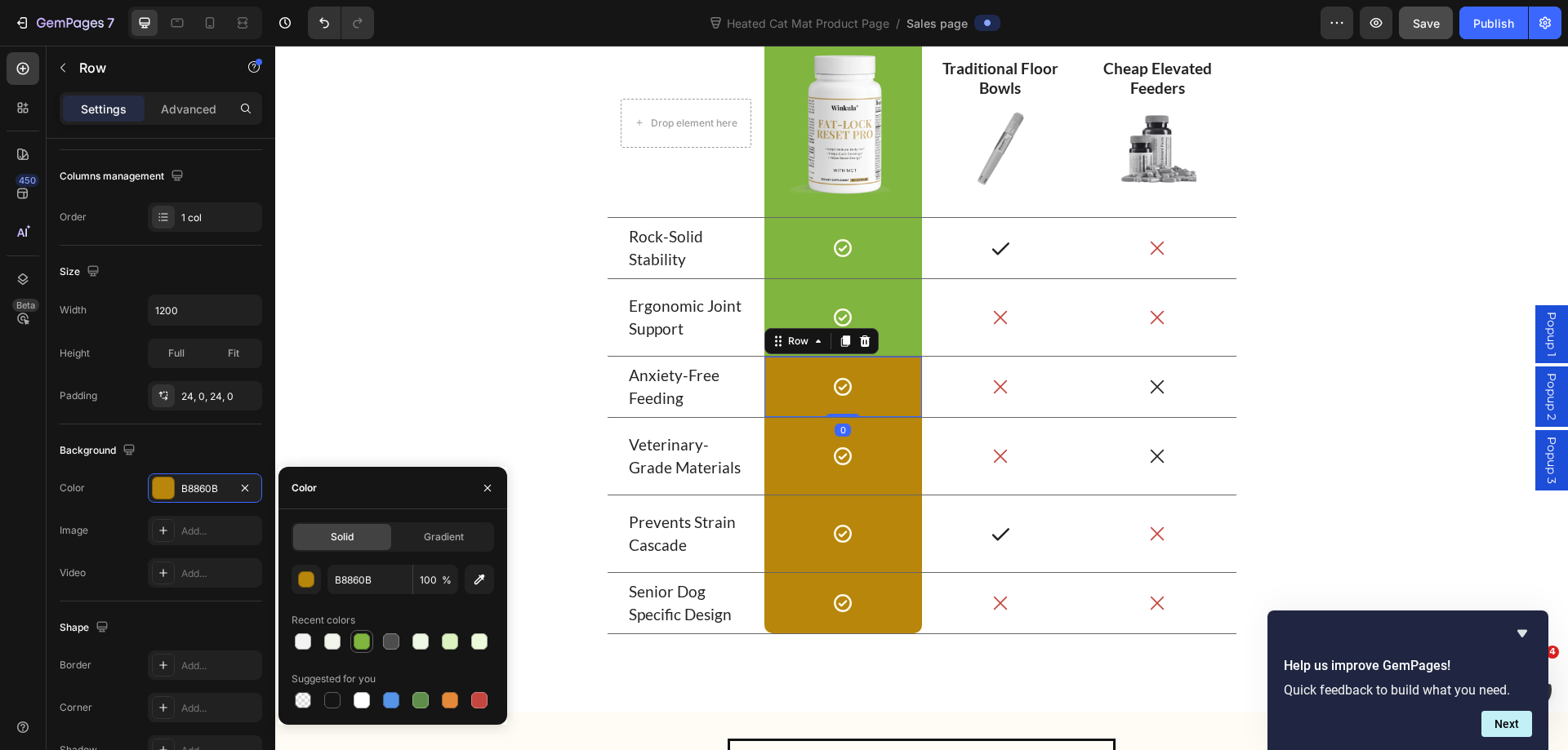
click at [359, 639] on div at bounding box center [362, 641] width 16 height 16
type input "80B53F"
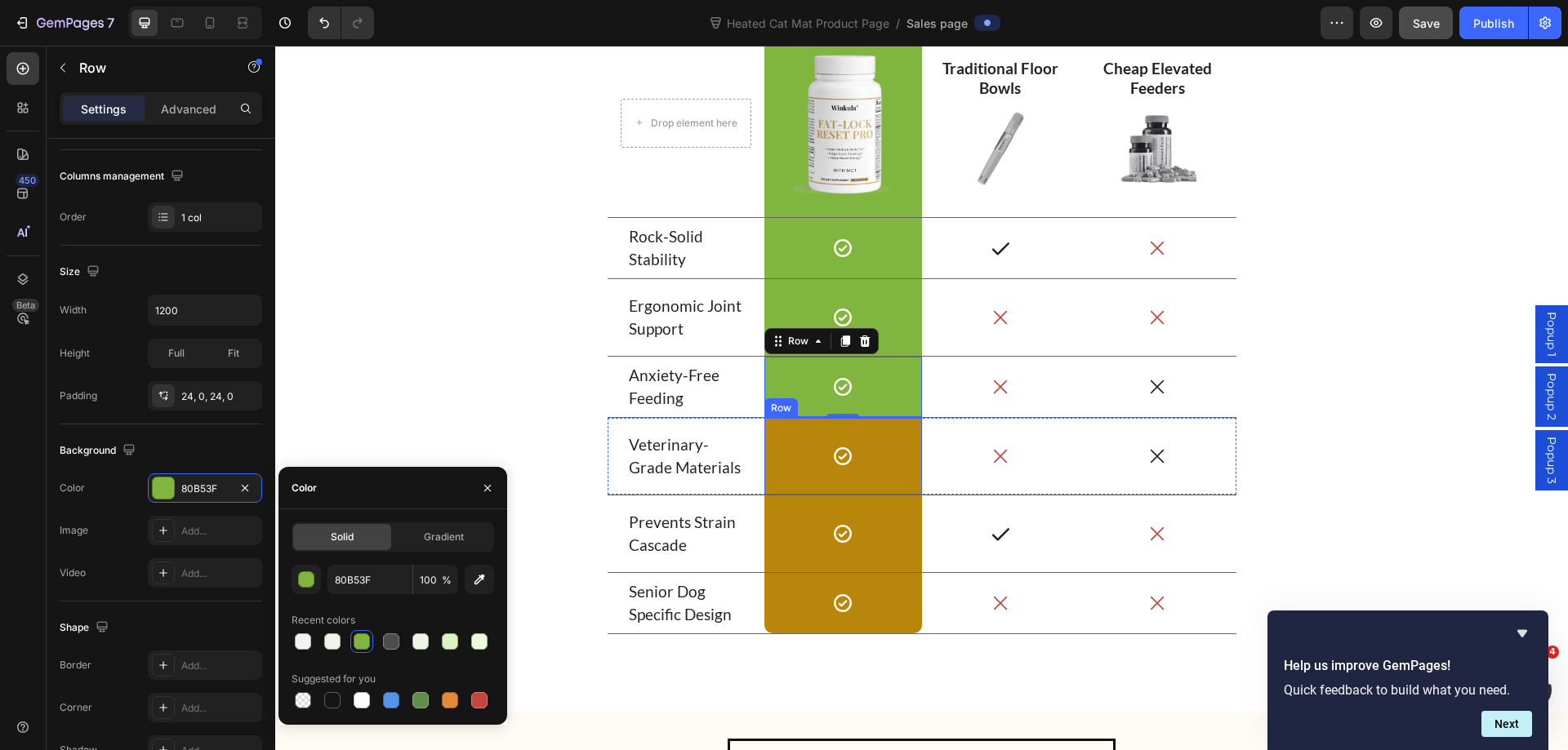
click at [767, 484] on div "Icon Row" at bounding box center [843, 456] width 157 height 77
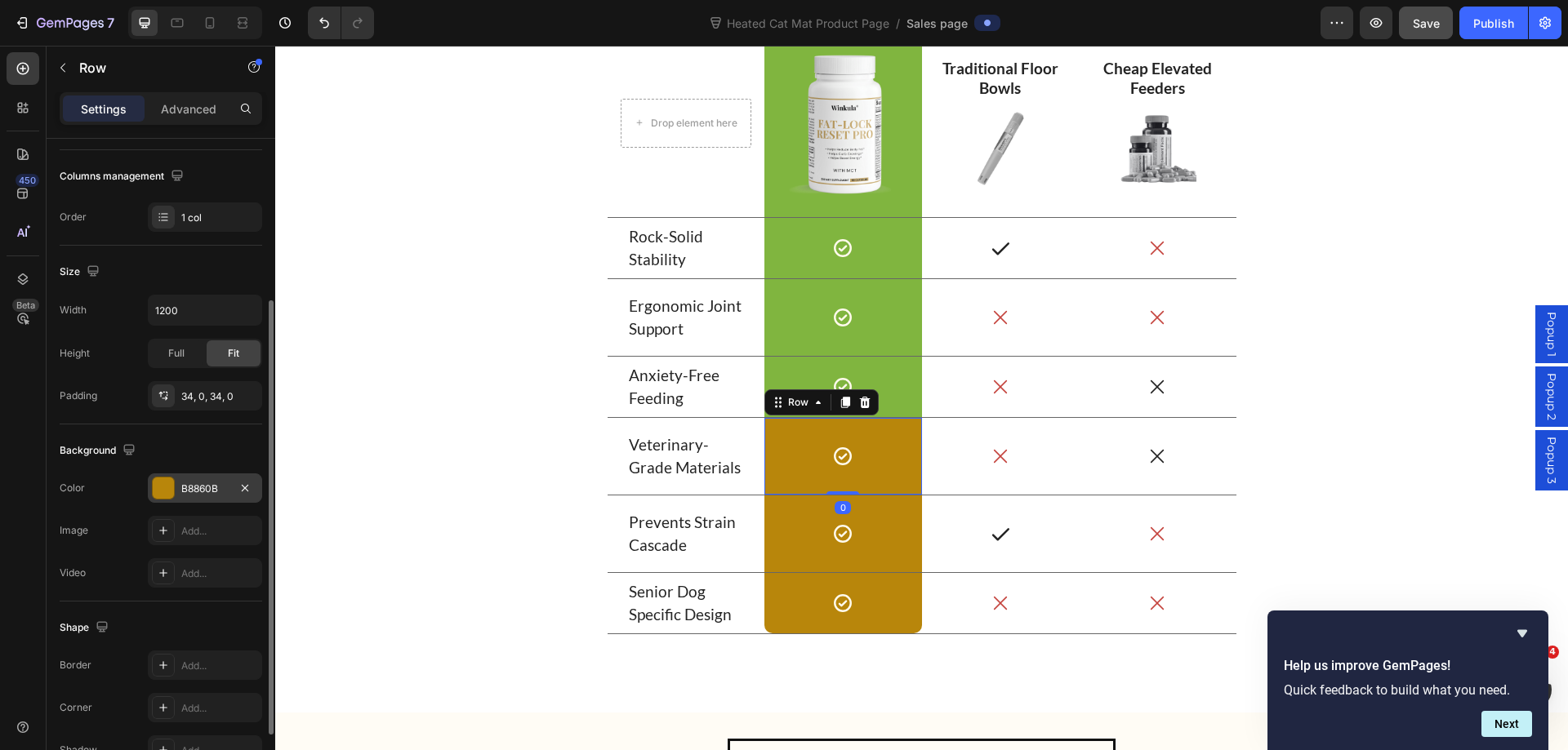
click at [192, 487] on div "B8860B" at bounding box center [205, 489] width 48 height 15
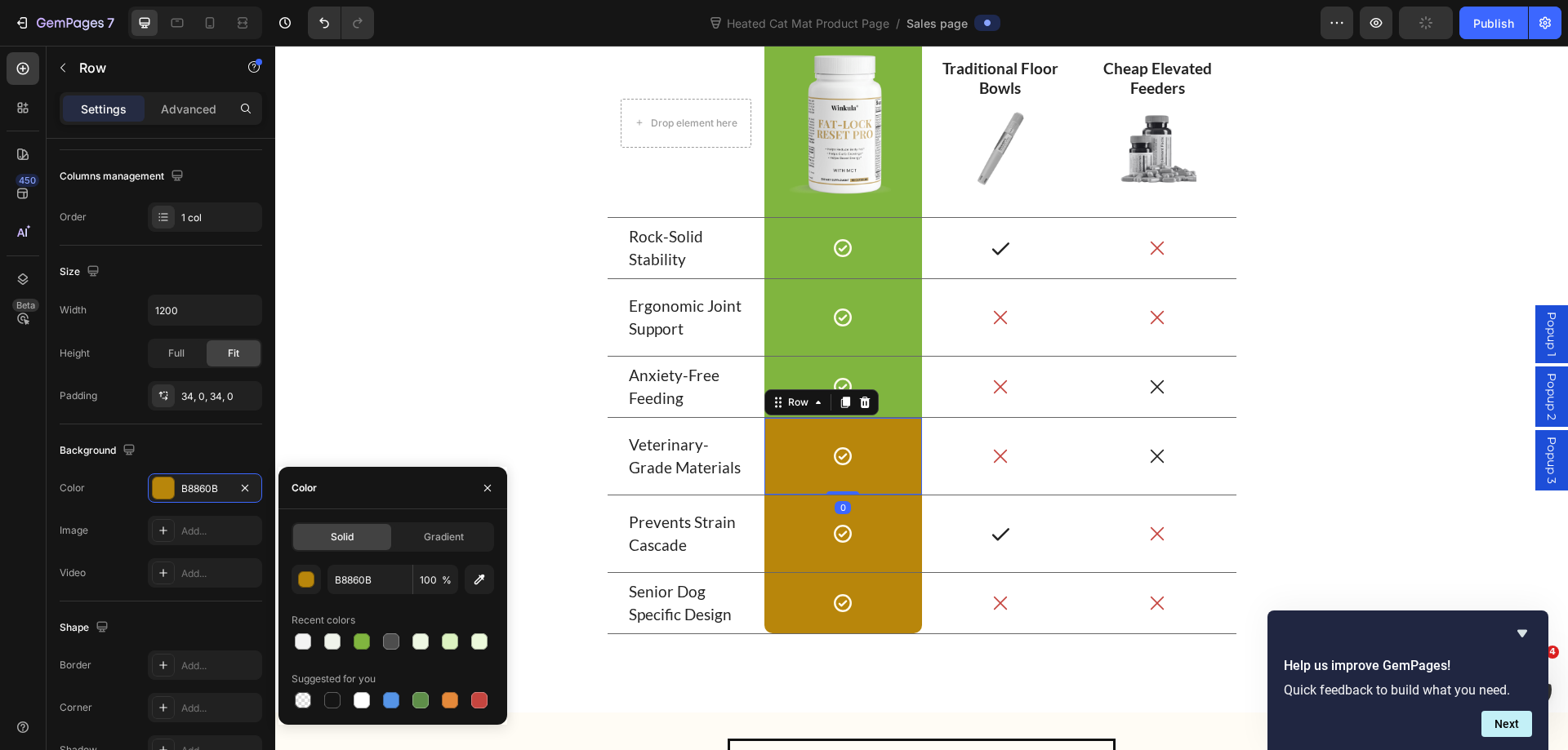
click at [365, 637] on div at bounding box center [362, 641] width 16 height 16
type input "80B53F"
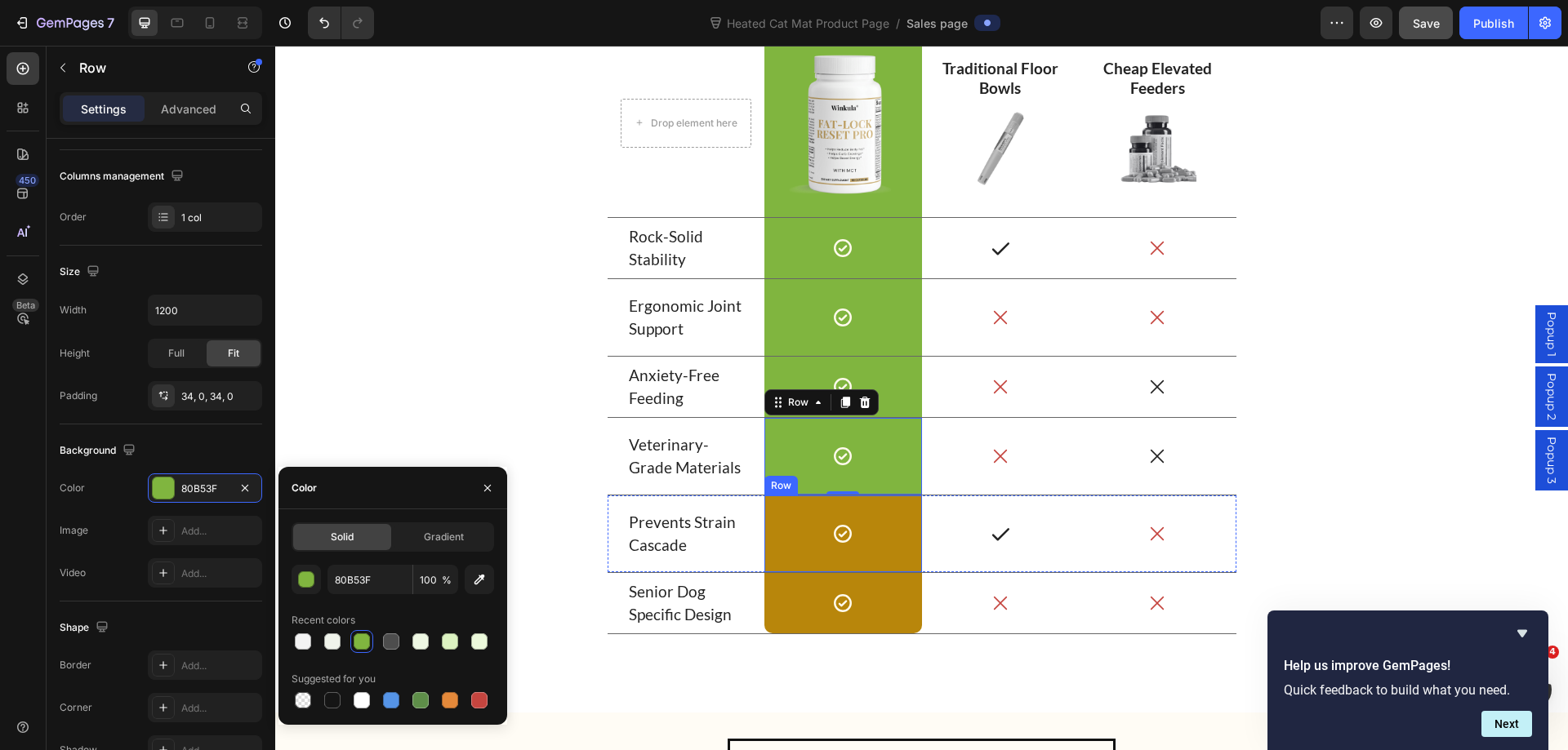
click at [794, 549] on div "Icon Row" at bounding box center [843, 533] width 157 height 77
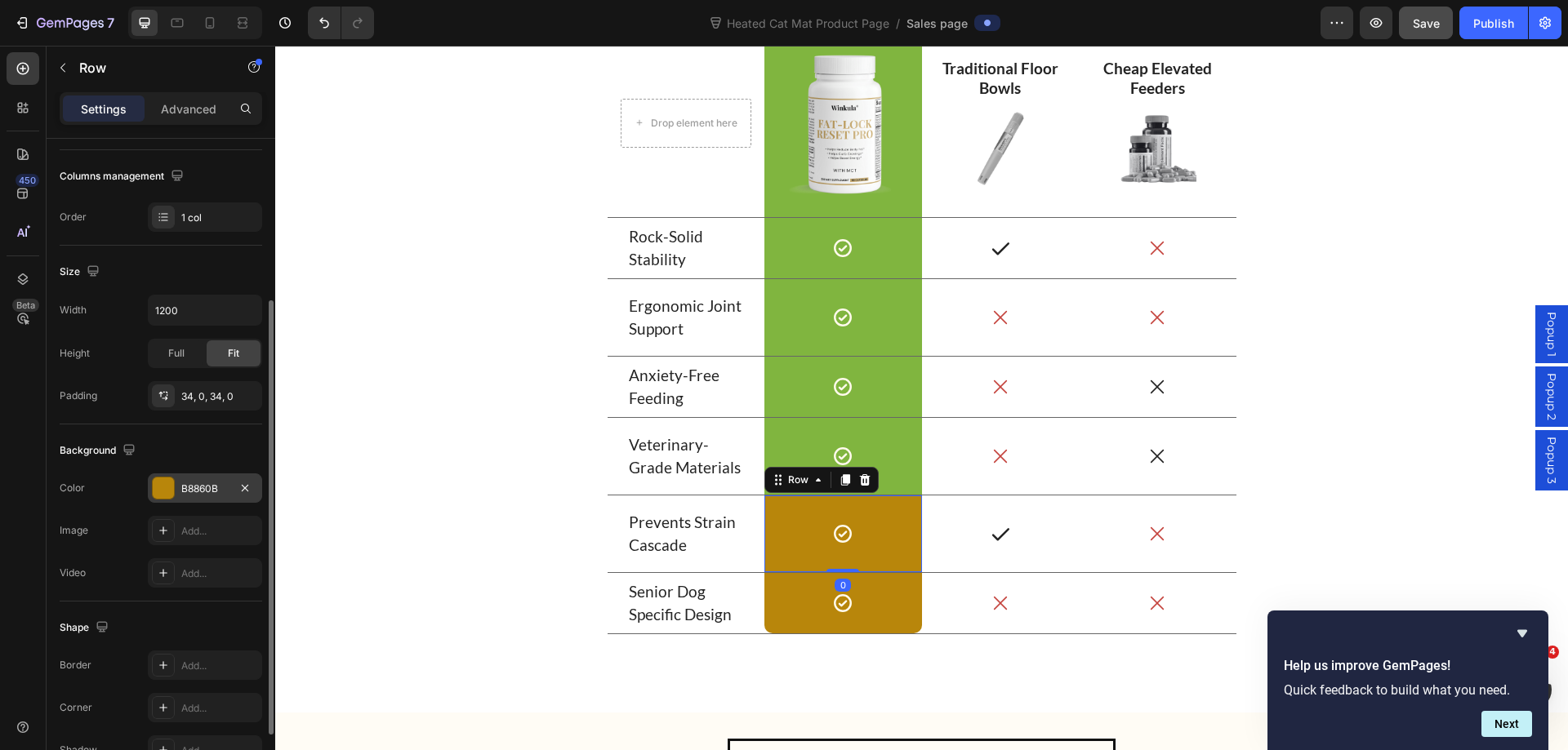
click at [178, 486] on div "B8860B" at bounding box center [204, 488] width 115 height 30
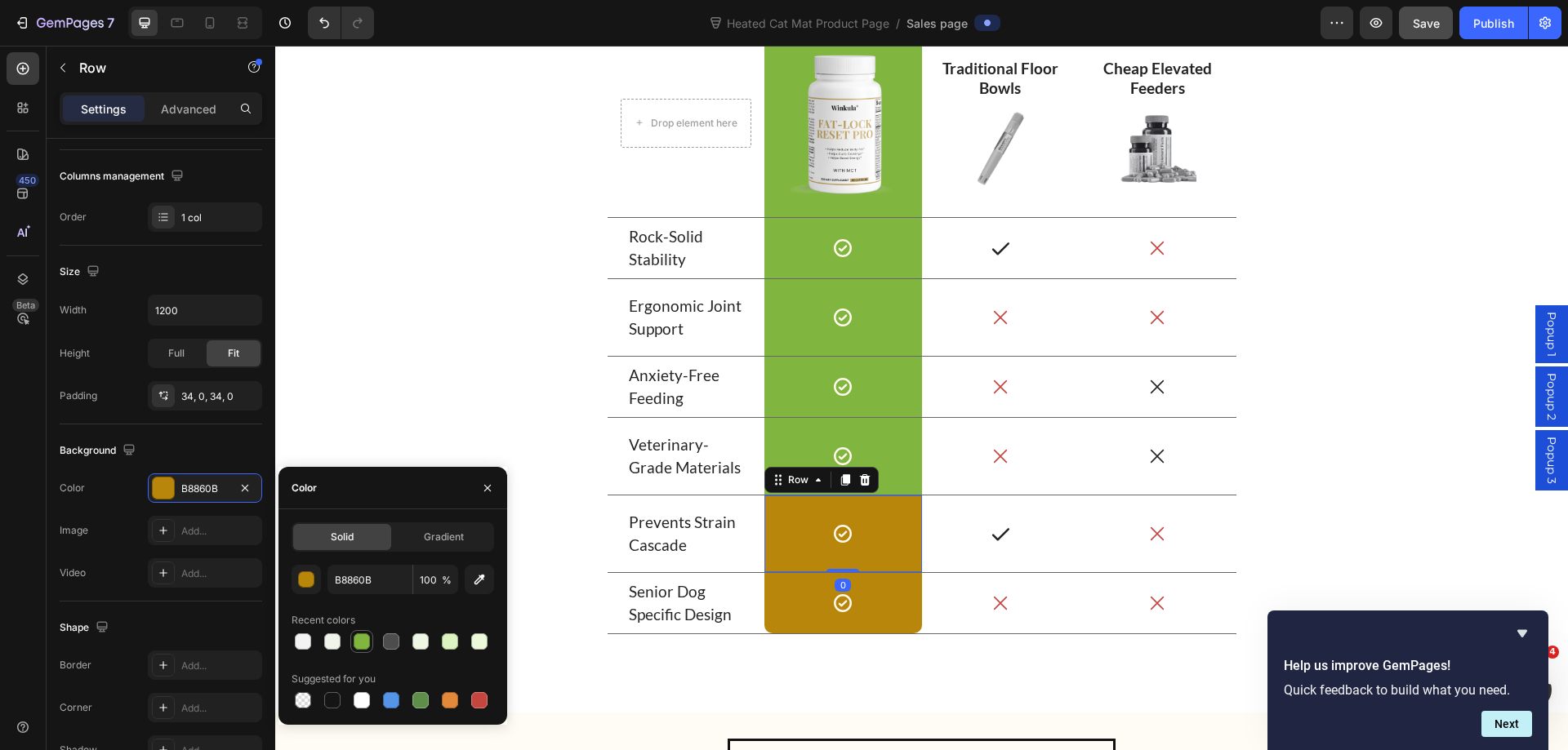
click at [364, 644] on div at bounding box center [362, 641] width 16 height 16
type input "80B53F"
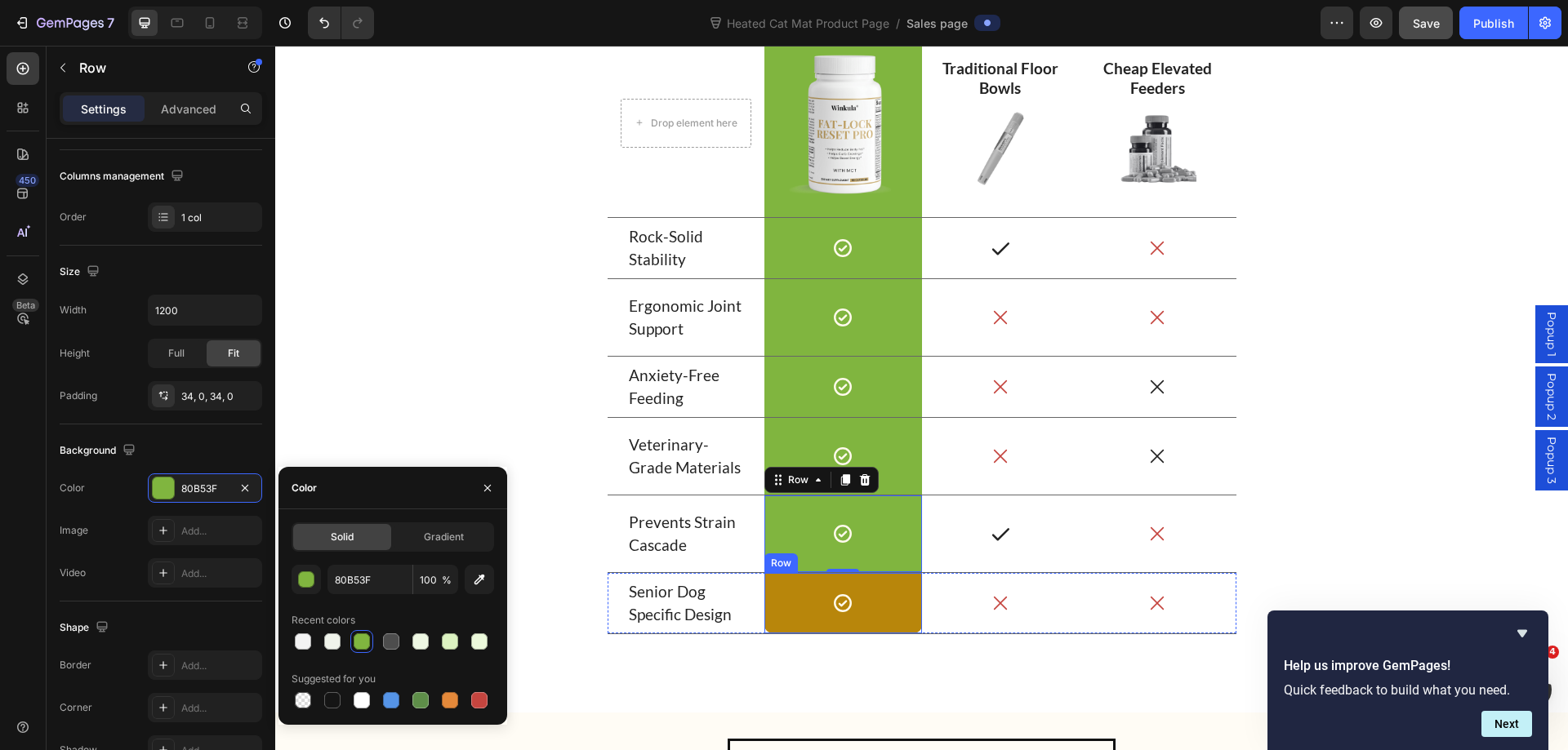
click at [787, 622] on div "Icon Row" at bounding box center [843, 603] width 157 height 61
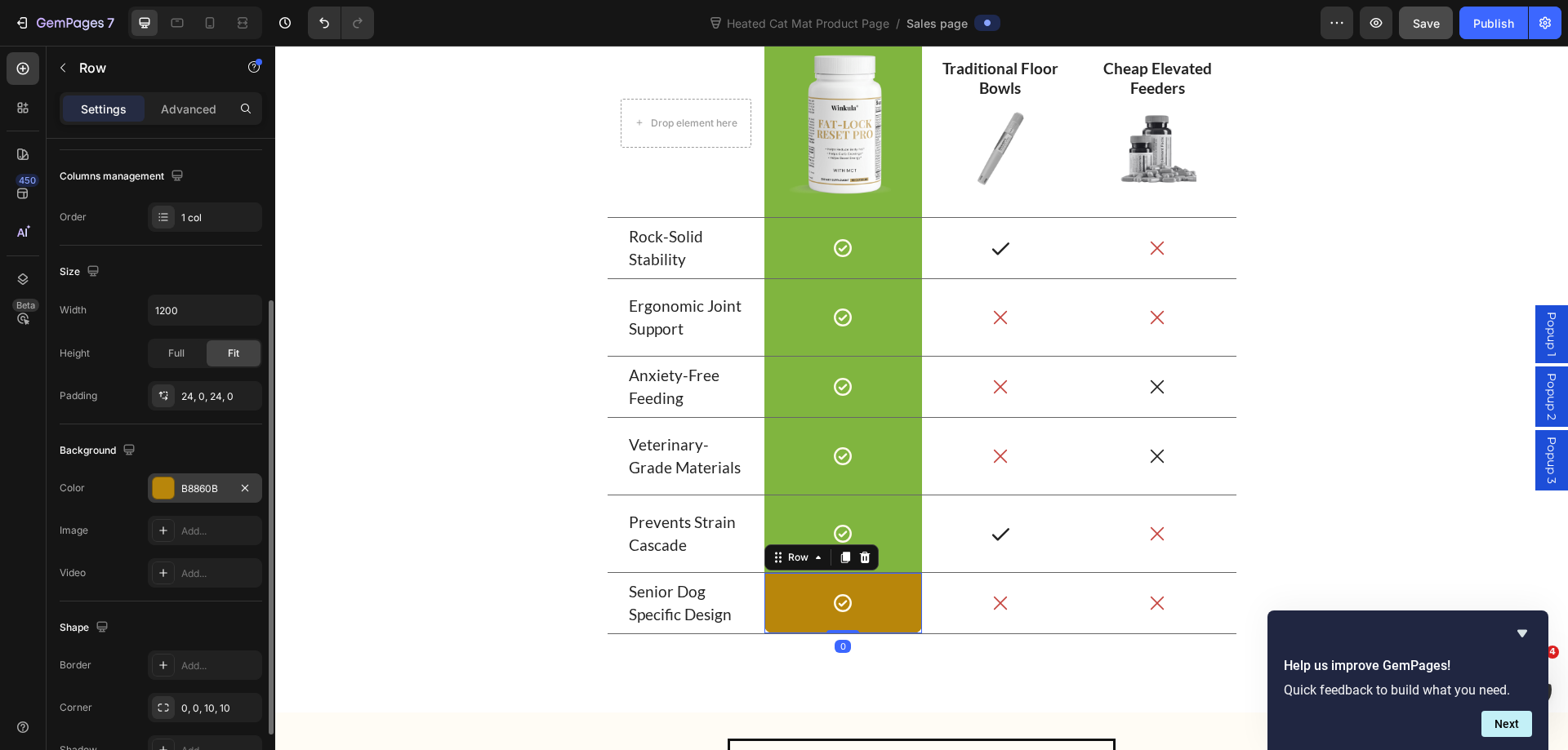
click at [189, 482] on div "B8860B" at bounding box center [205, 489] width 48 height 15
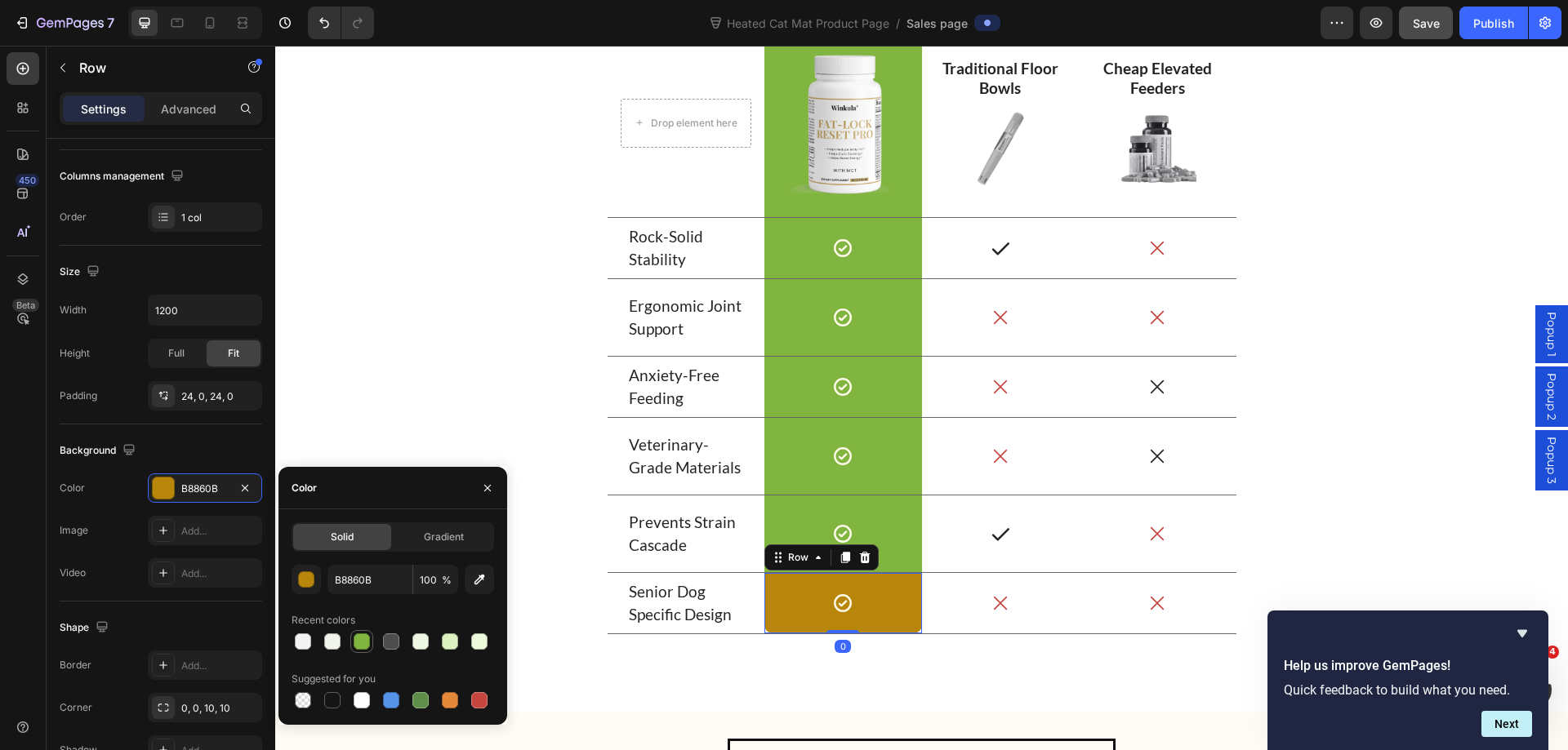
click at [366, 639] on div at bounding box center [362, 641] width 16 height 16
type input "80B53F"
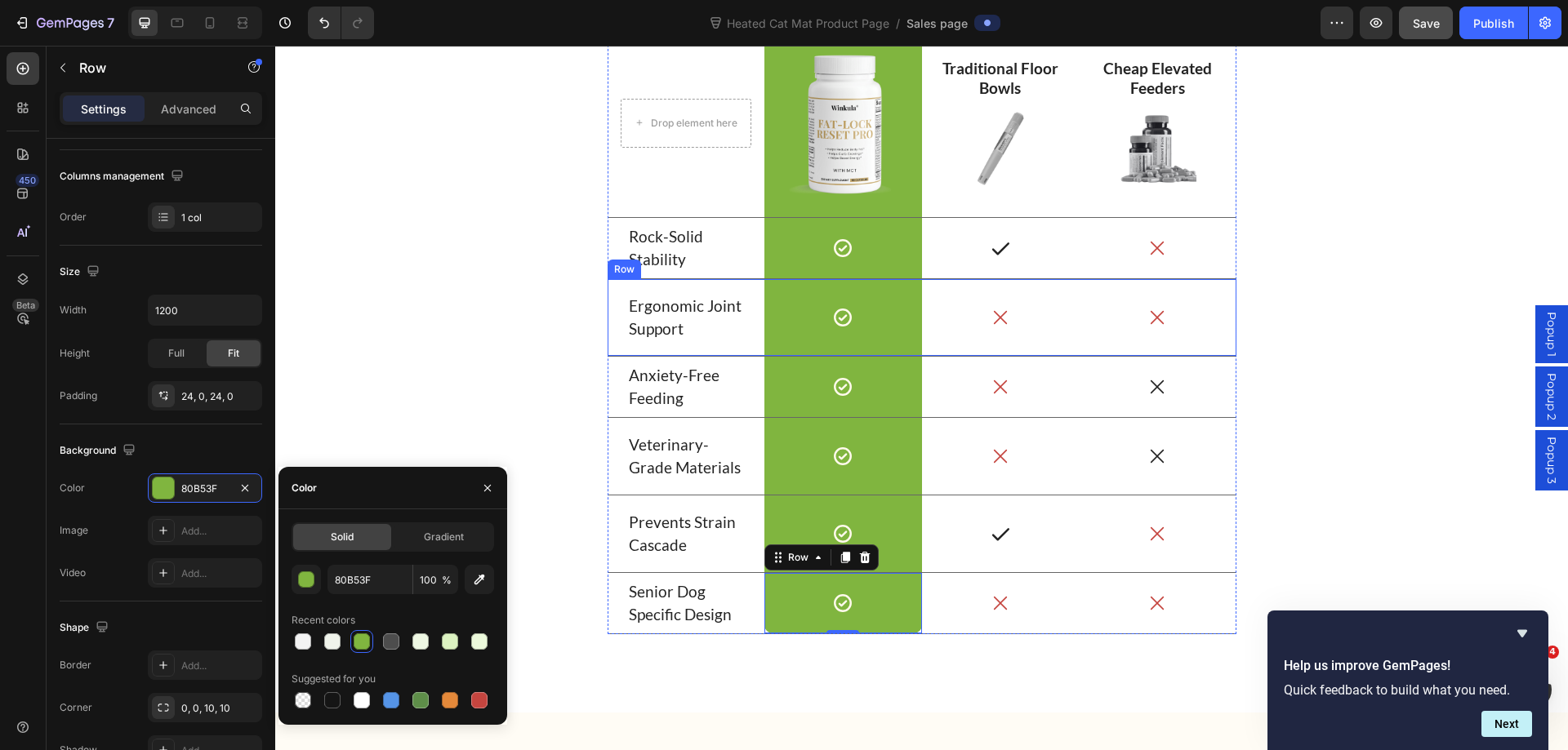
scroll to position [8082, 0]
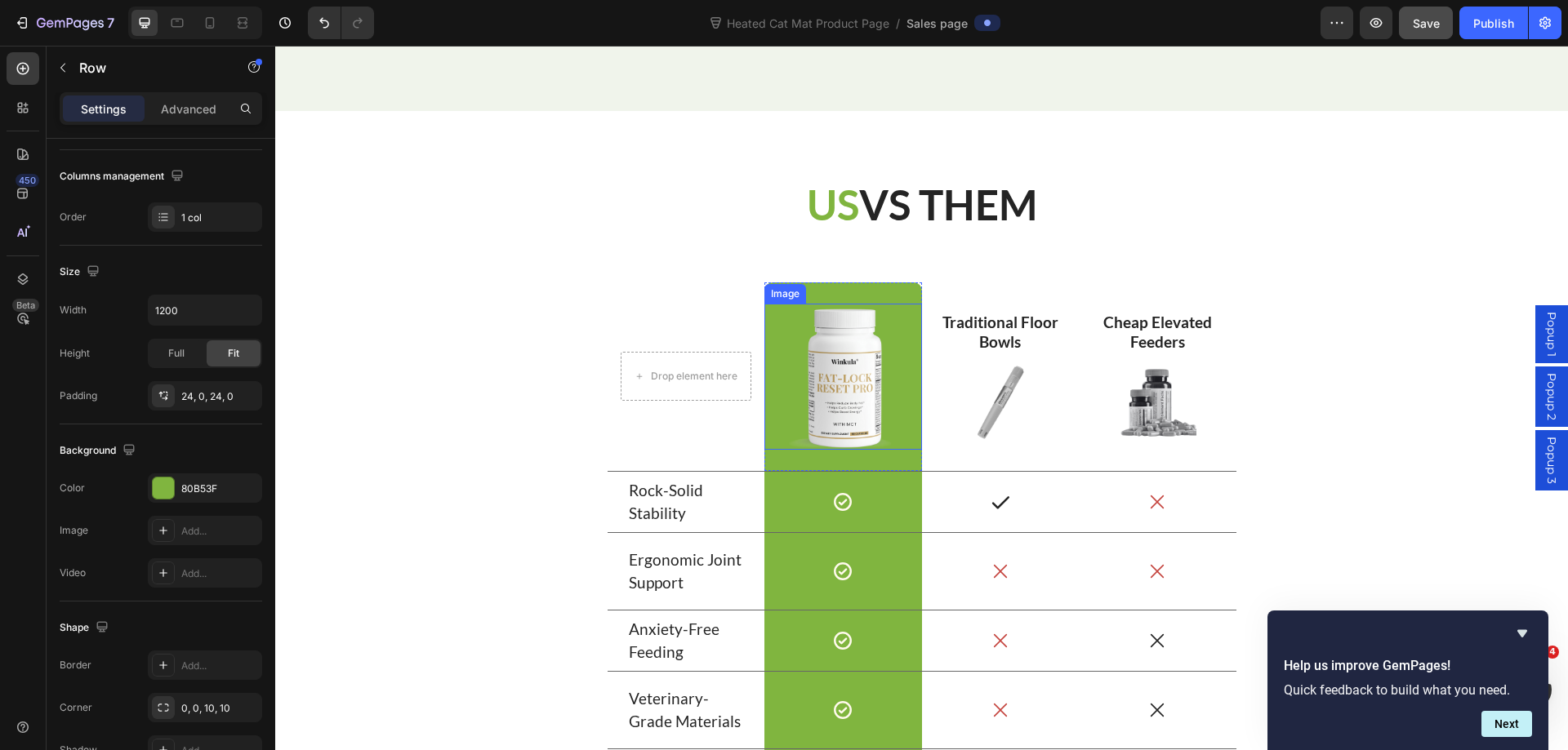
click at [844, 395] on img at bounding box center [843, 376] width 146 height 146
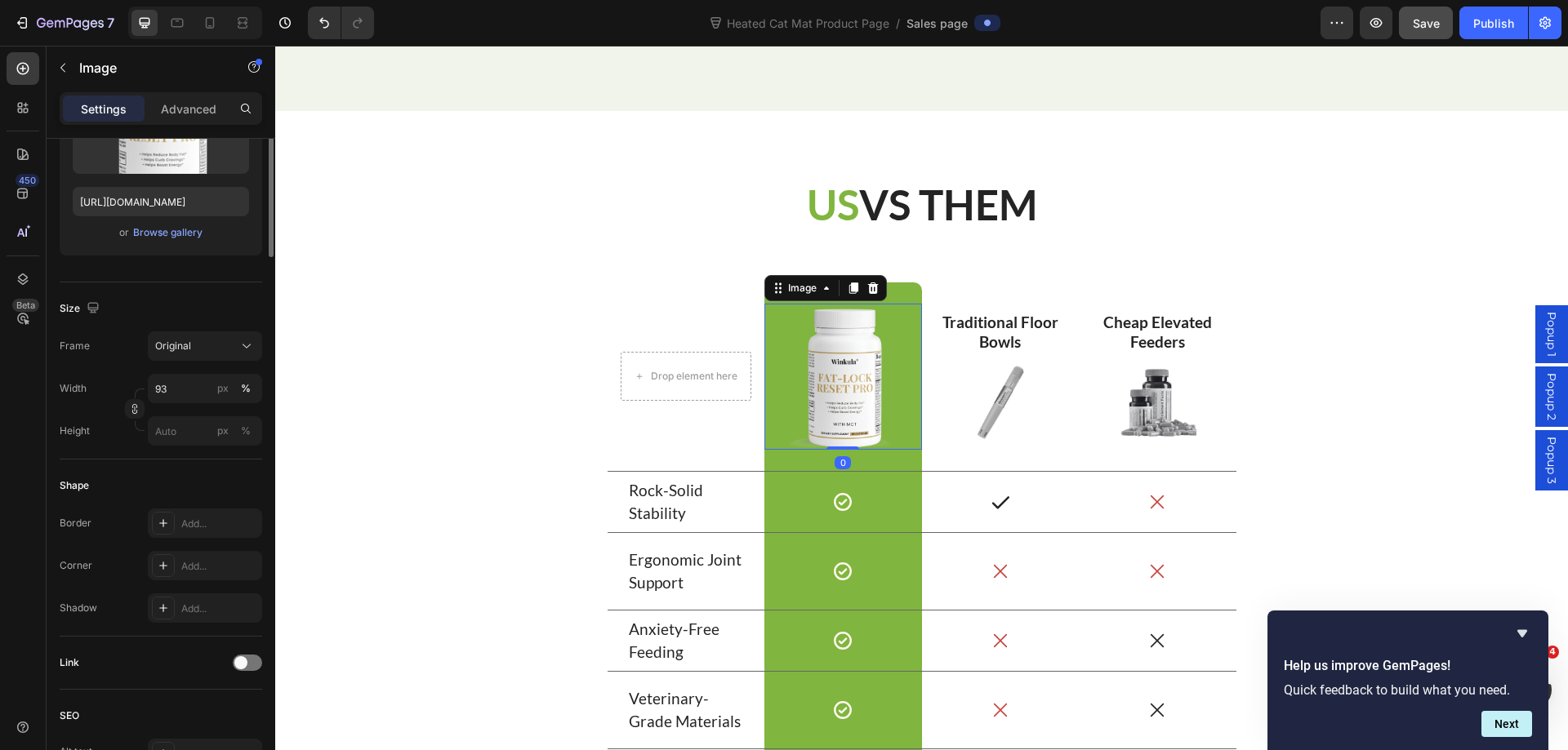
scroll to position [0, 0]
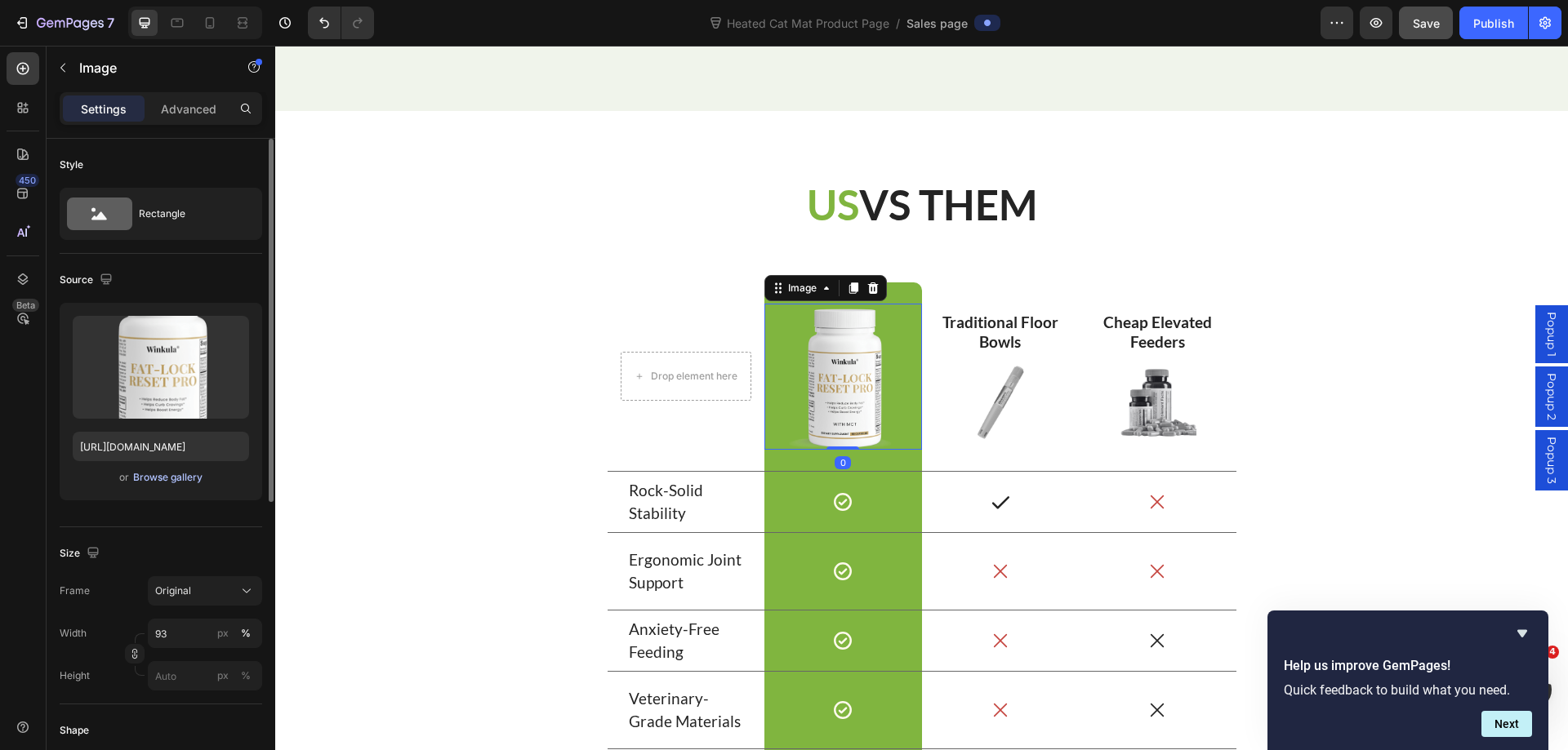
click at [145, 480] on div "Browse gallery" at bounding box center [168, 477] width 70 height 15
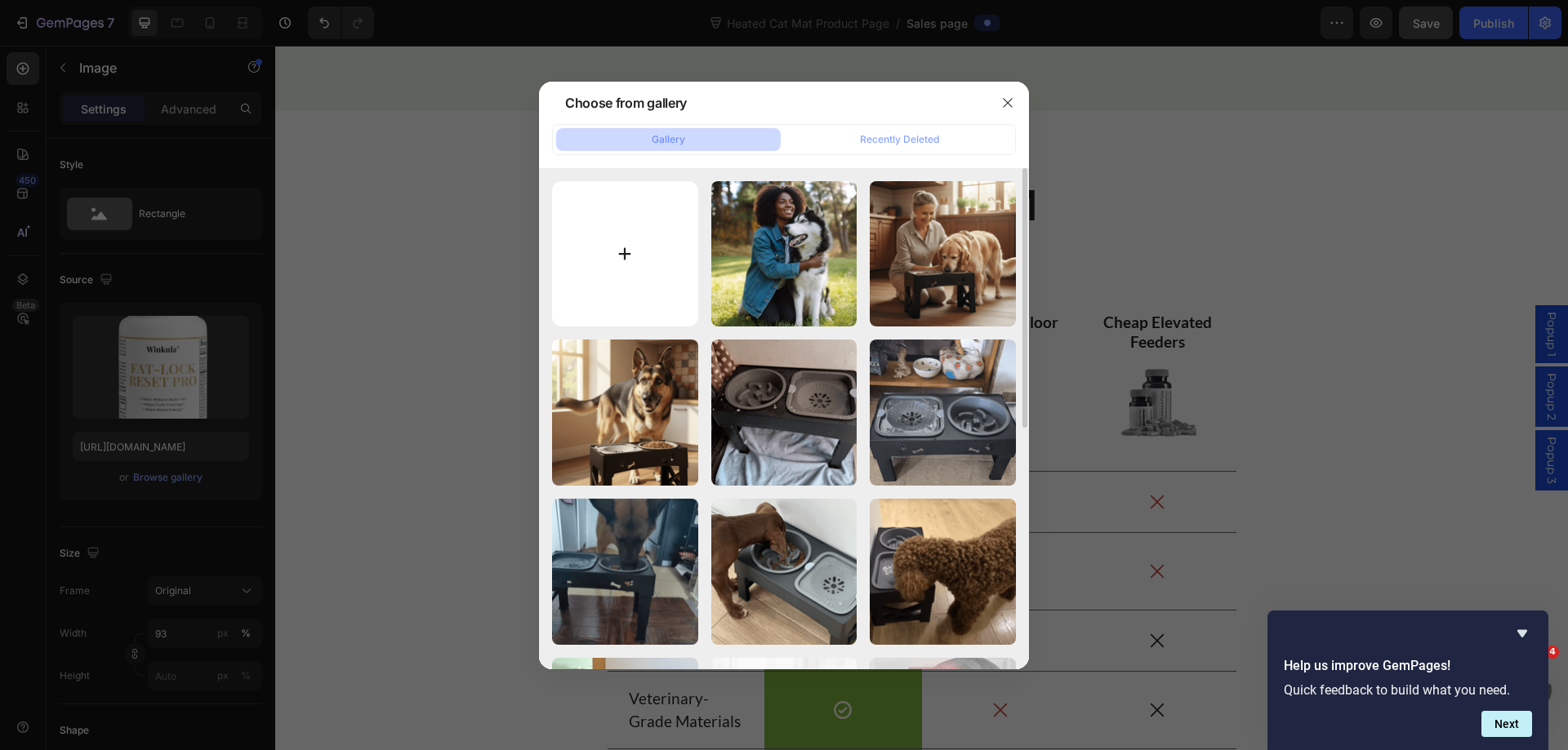
click at [607, 241] on input "file" at bounding box center [625, 254] width 146 height 146
type input "C:\fakepath\ELEVATED DOG BOWLS Healthier feeding and neck protection (14)-min.p…"
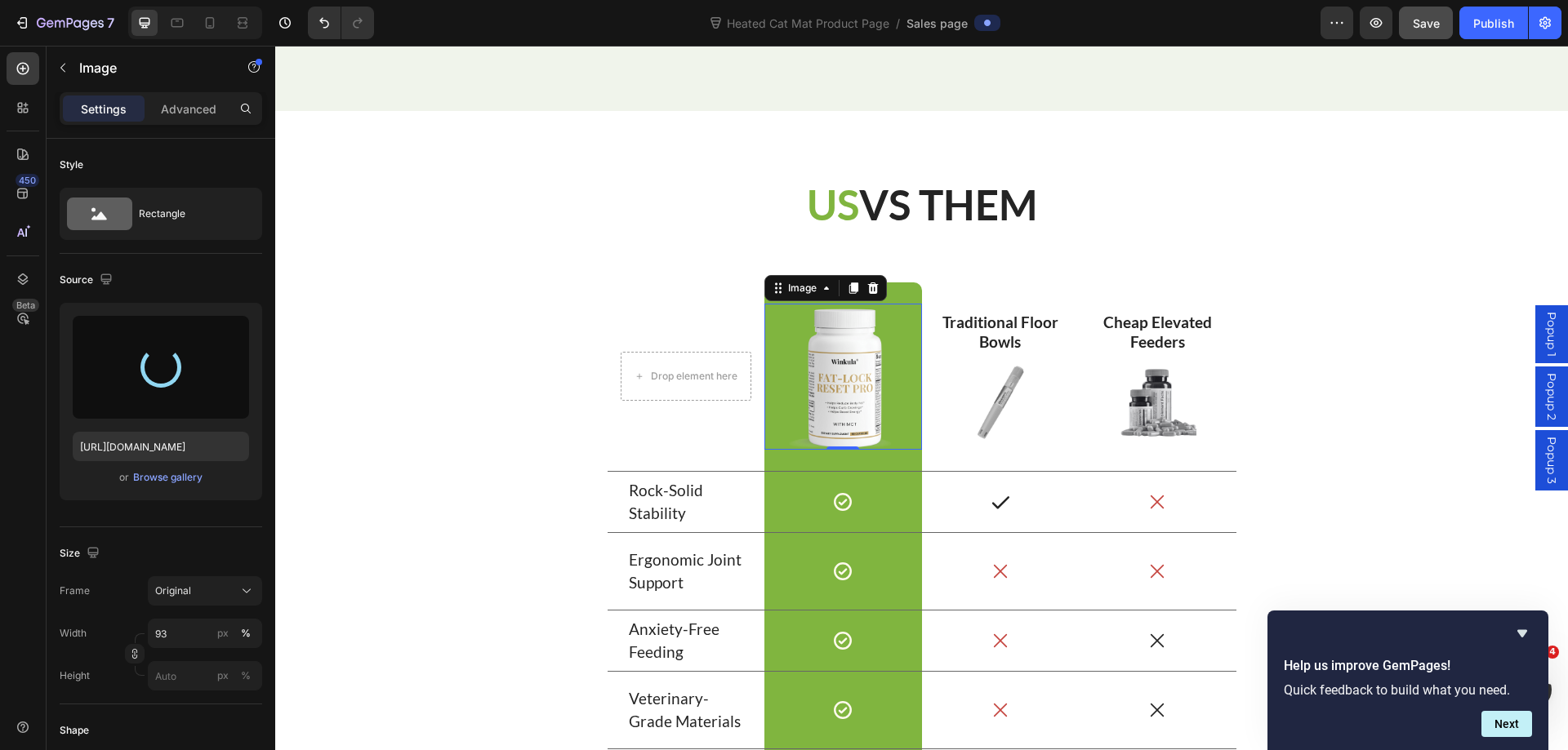
type input "https://cdn.shopify.com/s/files/1/0788/3269/7682/files/gempages_485408103781631…"
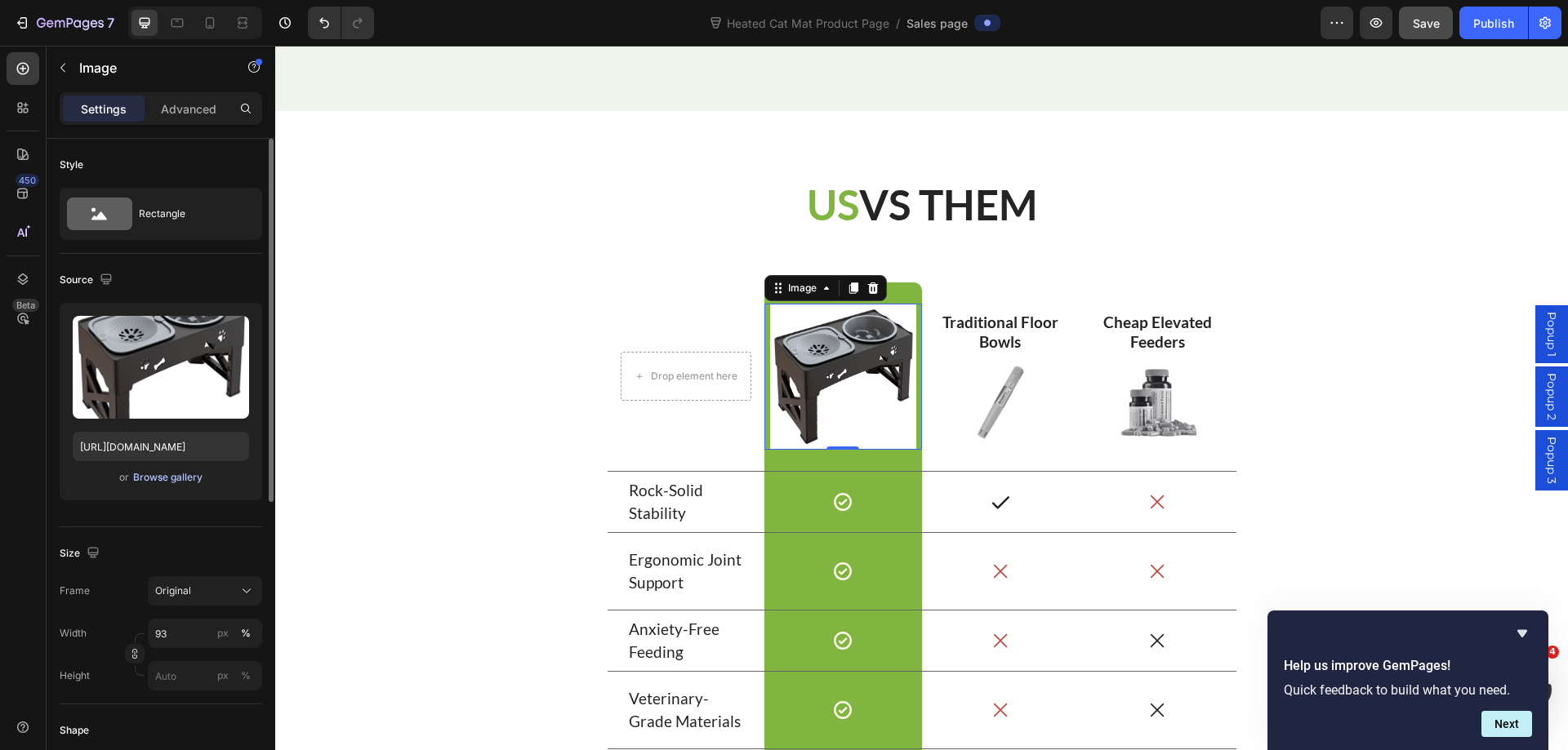
click at [160, 485] on button "Browse gallery" at bounding box center [167, 477] width 71 height 16
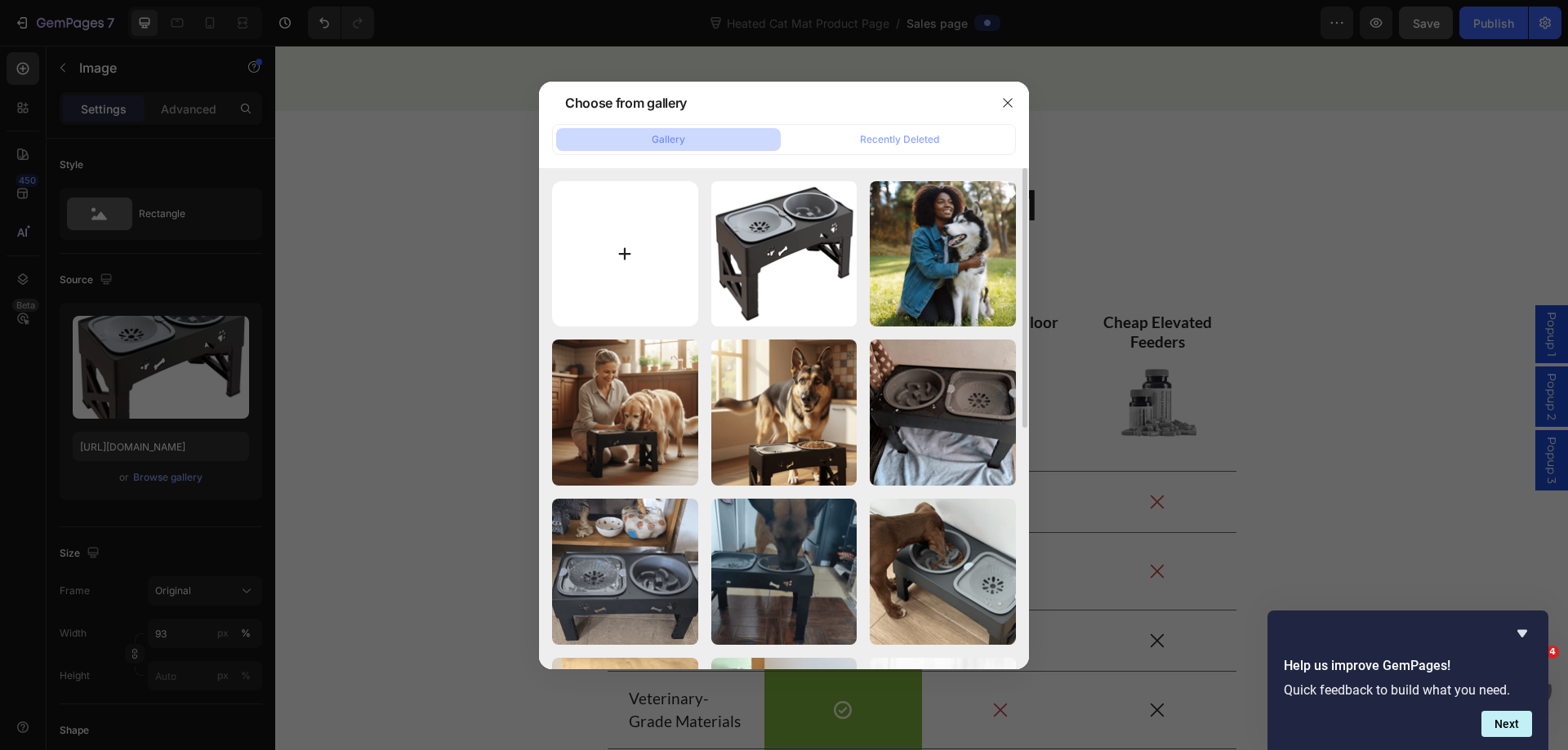
click at [623, 263] on input "file" at bounding box center [625, 254] width 146 height 146
type input "C:\fakepath\ELEVATED DOG BOWLS Healthier feeding and neck protection (15)-min.p…"
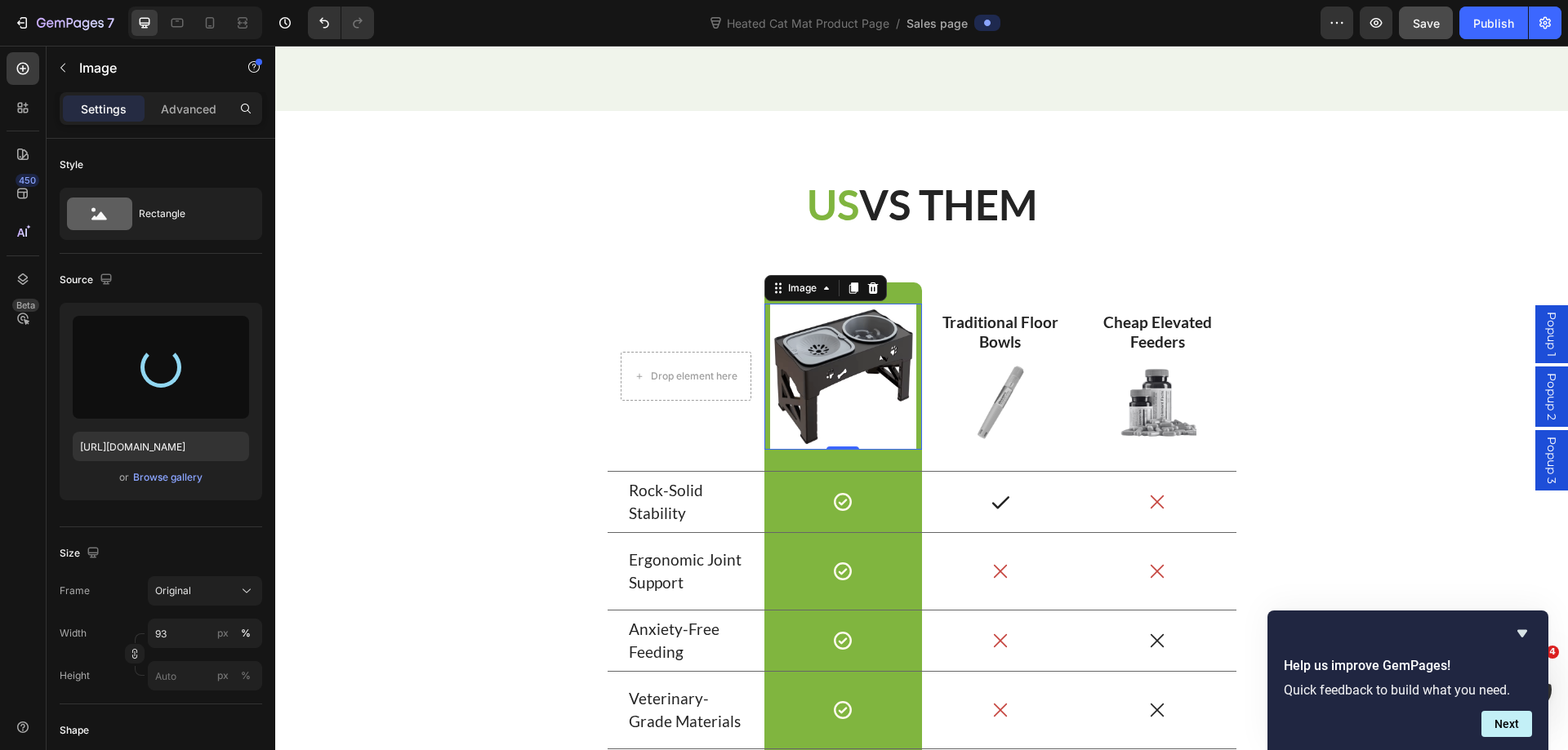
type input "https://cdn.shopify.com/s/files/1/0788/3269/7682/files/gempages_485408103781631…"
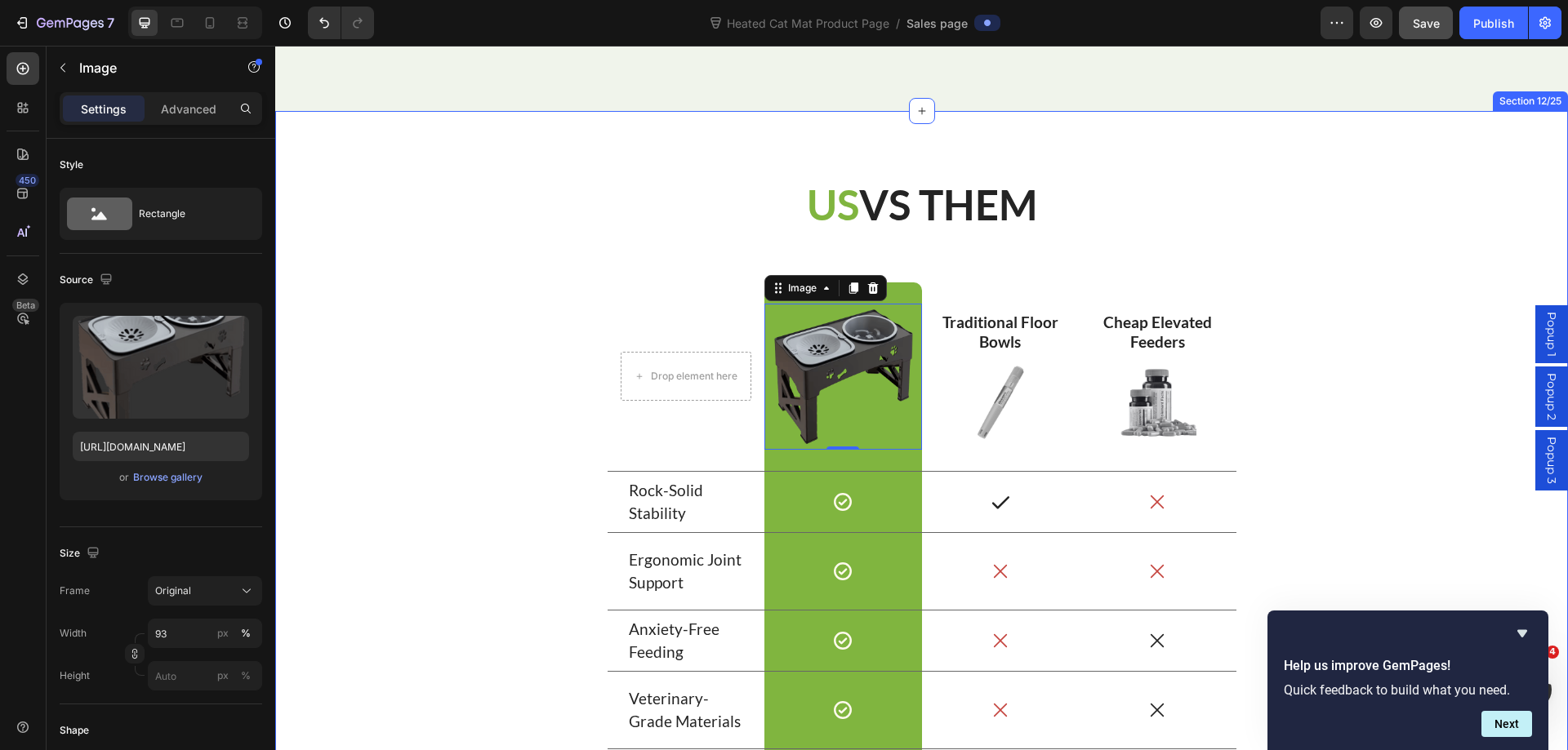
click at [1250, 219] on div "⁠⁠⁠⁠⁠⁠⁠ US VS THEM Heading Drop element here Row Image 0 Row Traditional Floor …" at bounding box center [920, 539] width 1268 height 725
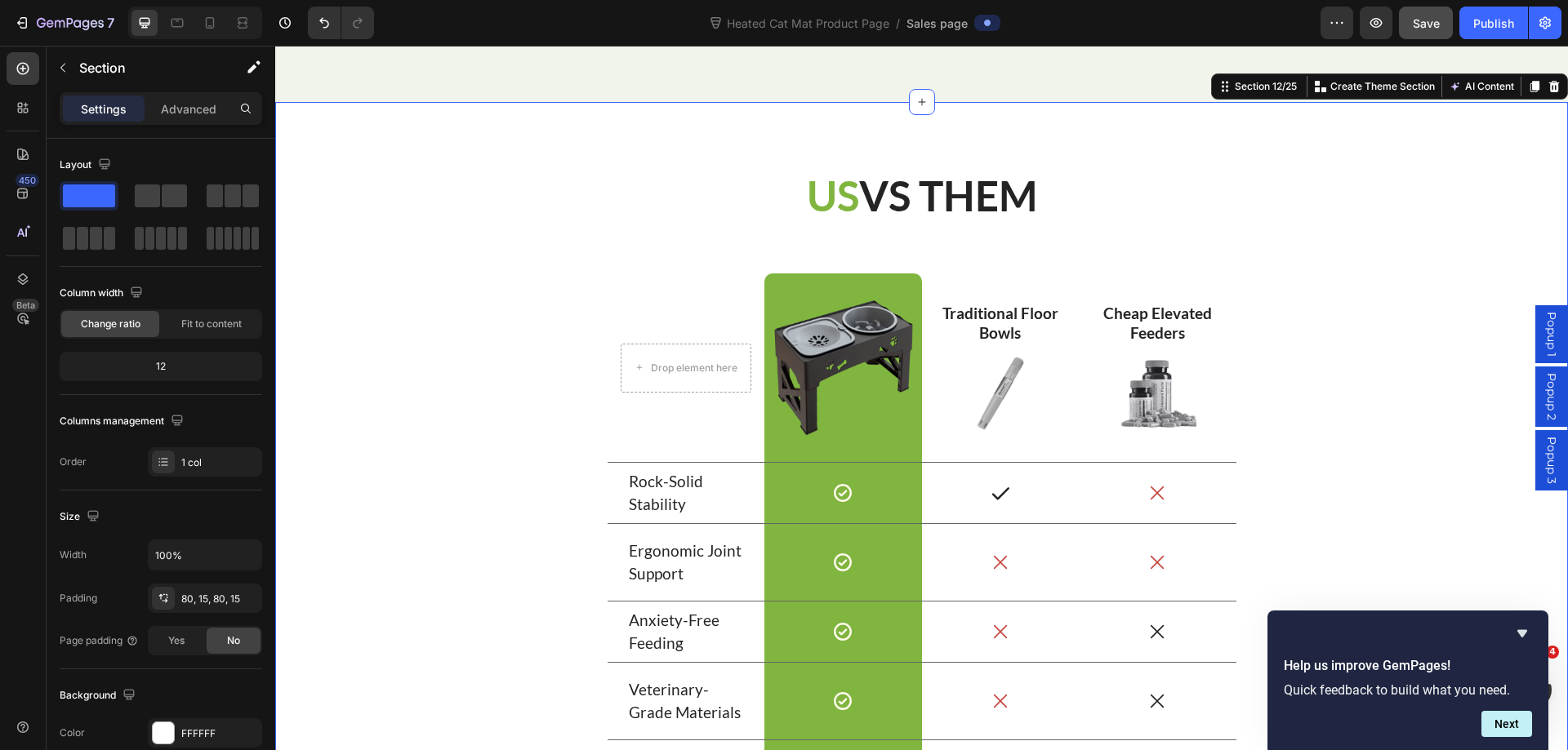
scroll to position [8245, 0]
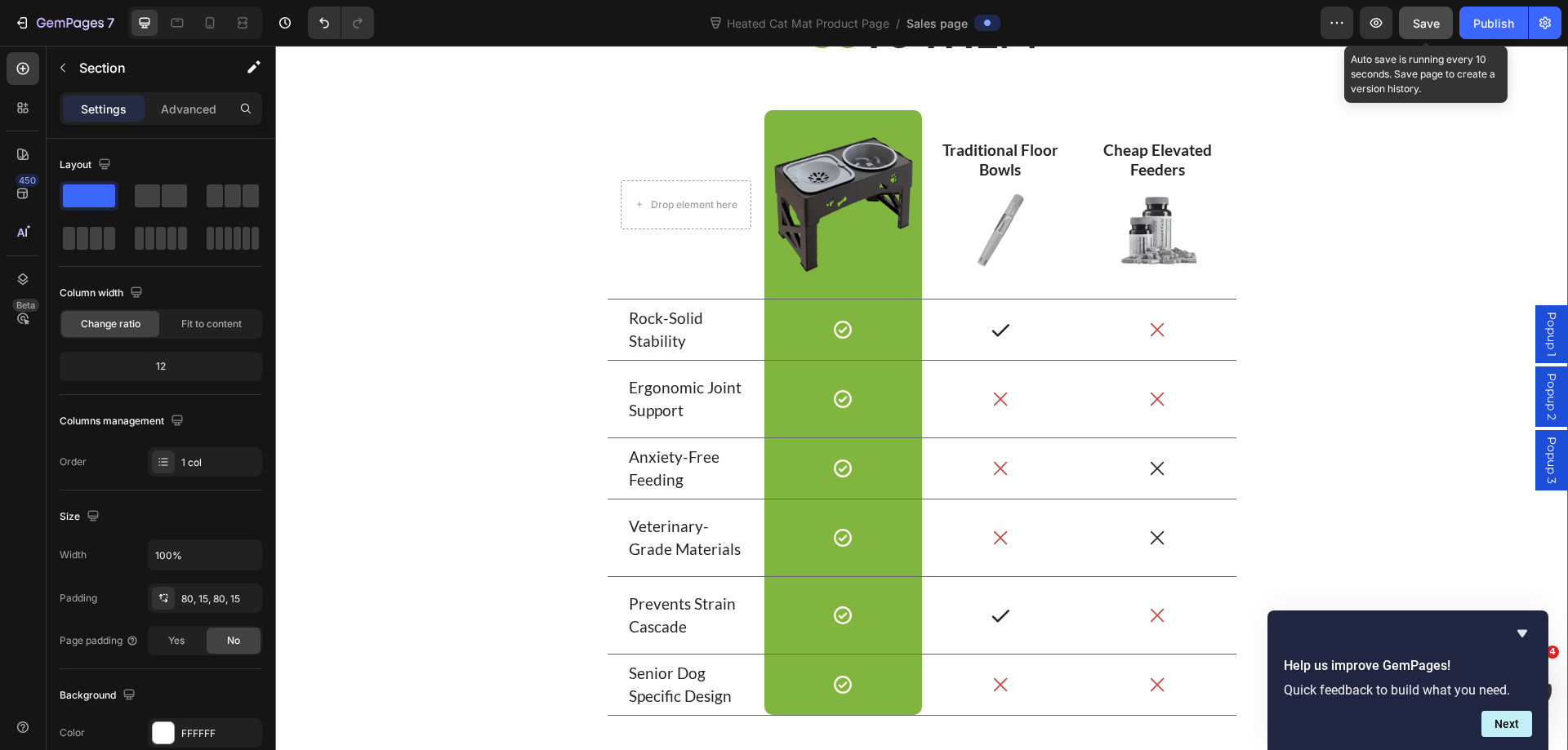
click at [1437, 16] on span "Save" at bounding box center [1426, 23] width 27 height 14
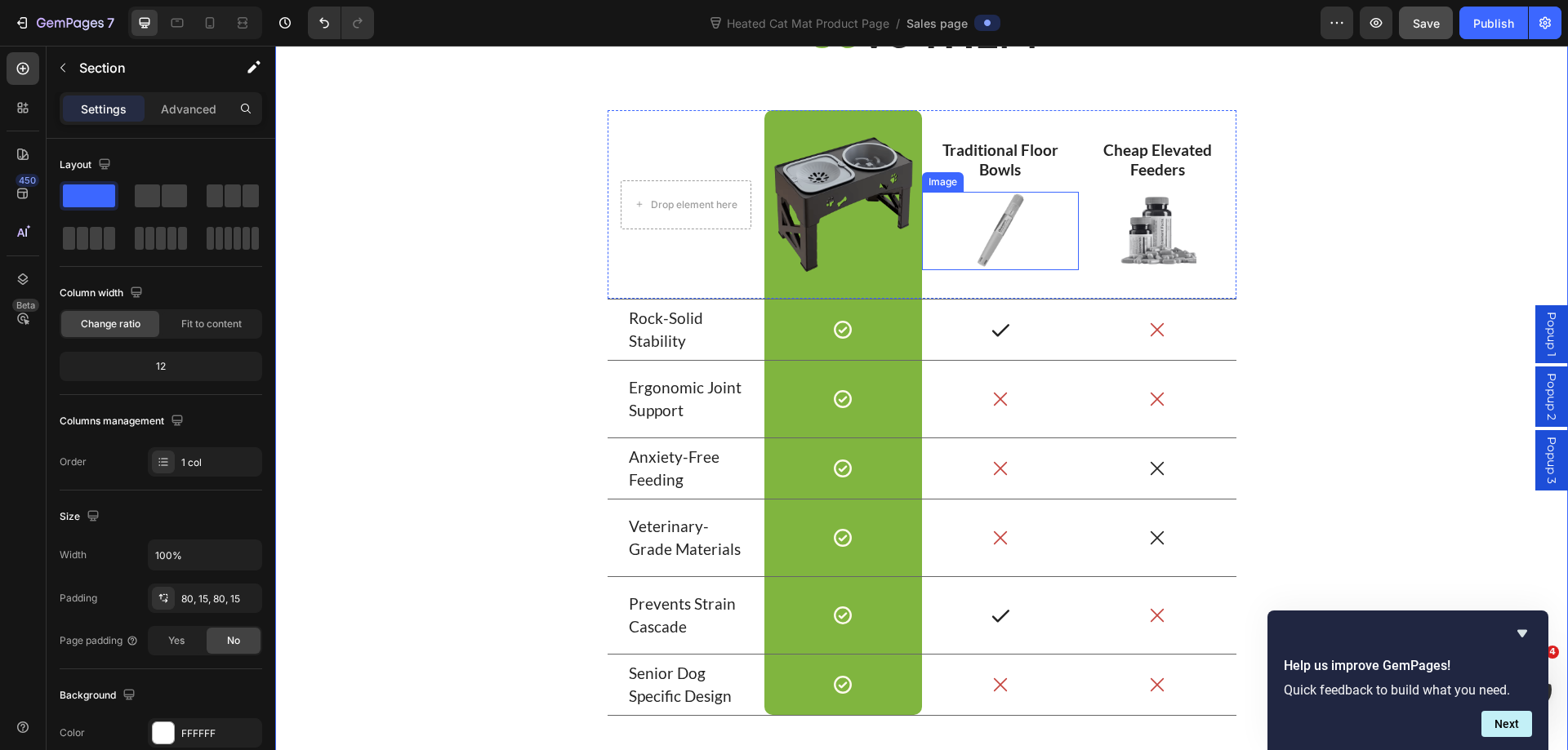
click at [995, 246] on img at bounding box center [1000, 231] width 79 height 79
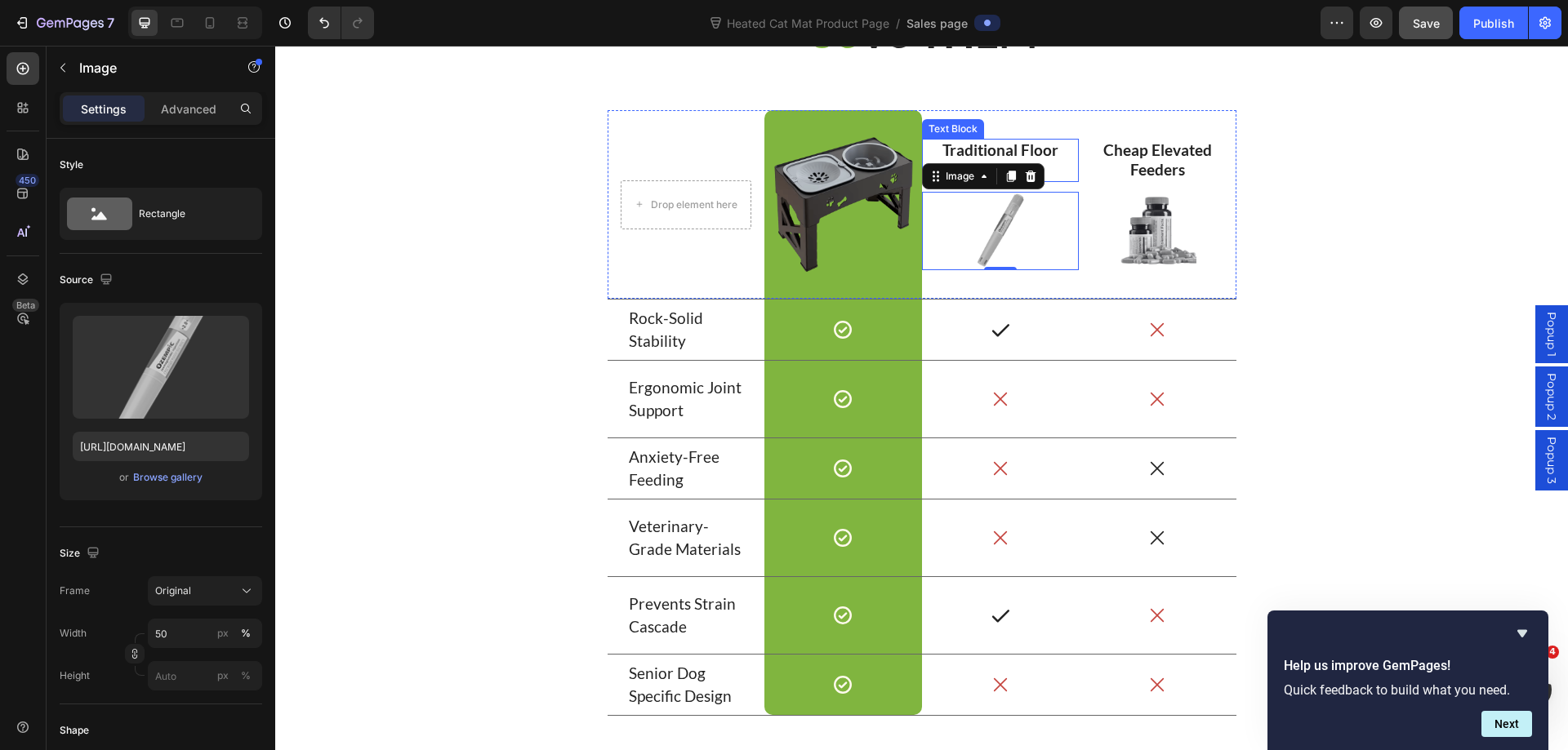
click at [1021, 152] on p "Traditional Floor Bowls" at bounding box center [1000, 160] width 154 height 40
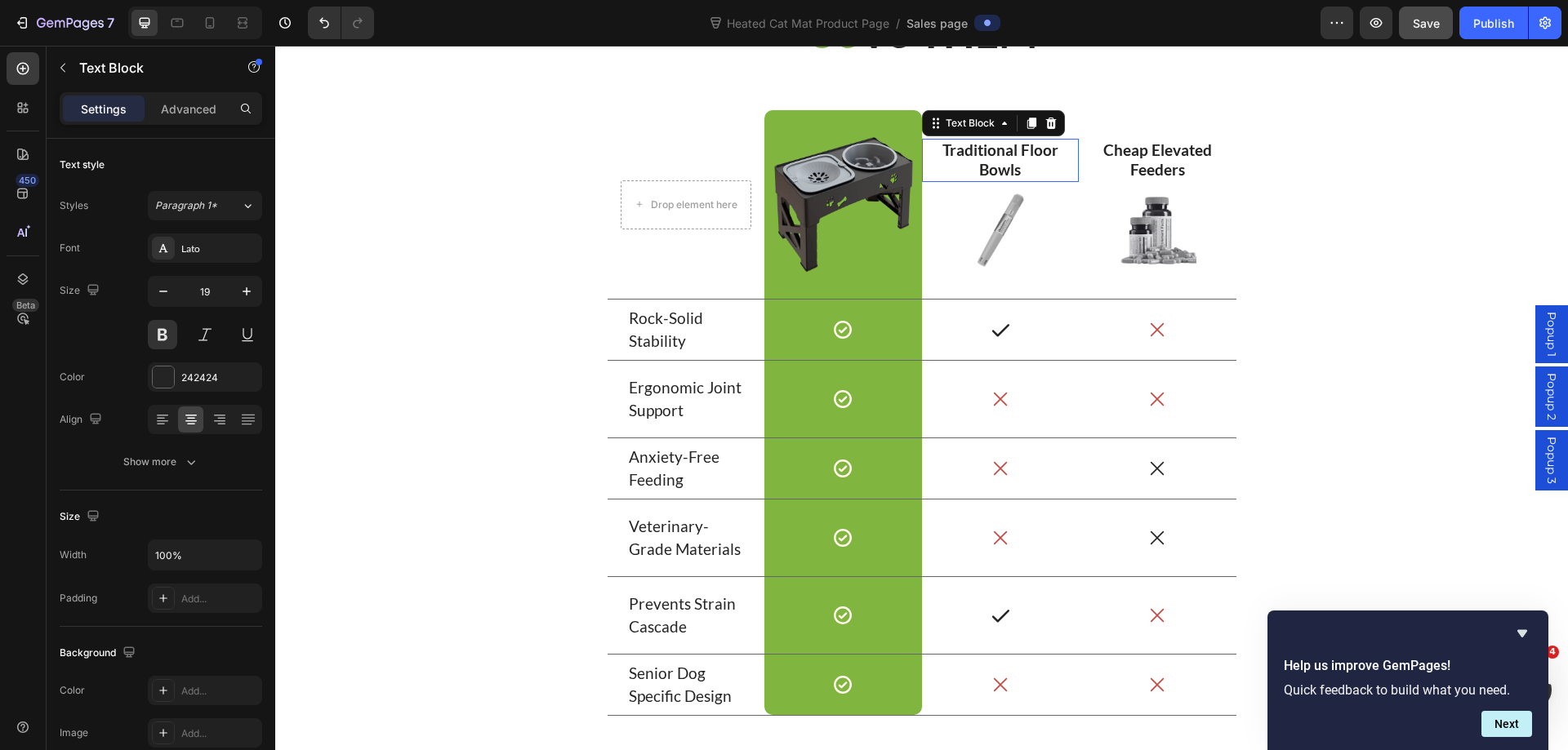
click at [1021, 152] on p "Traditional Floor Bowls" at bounding box center [1000, 160] width 154 height 40
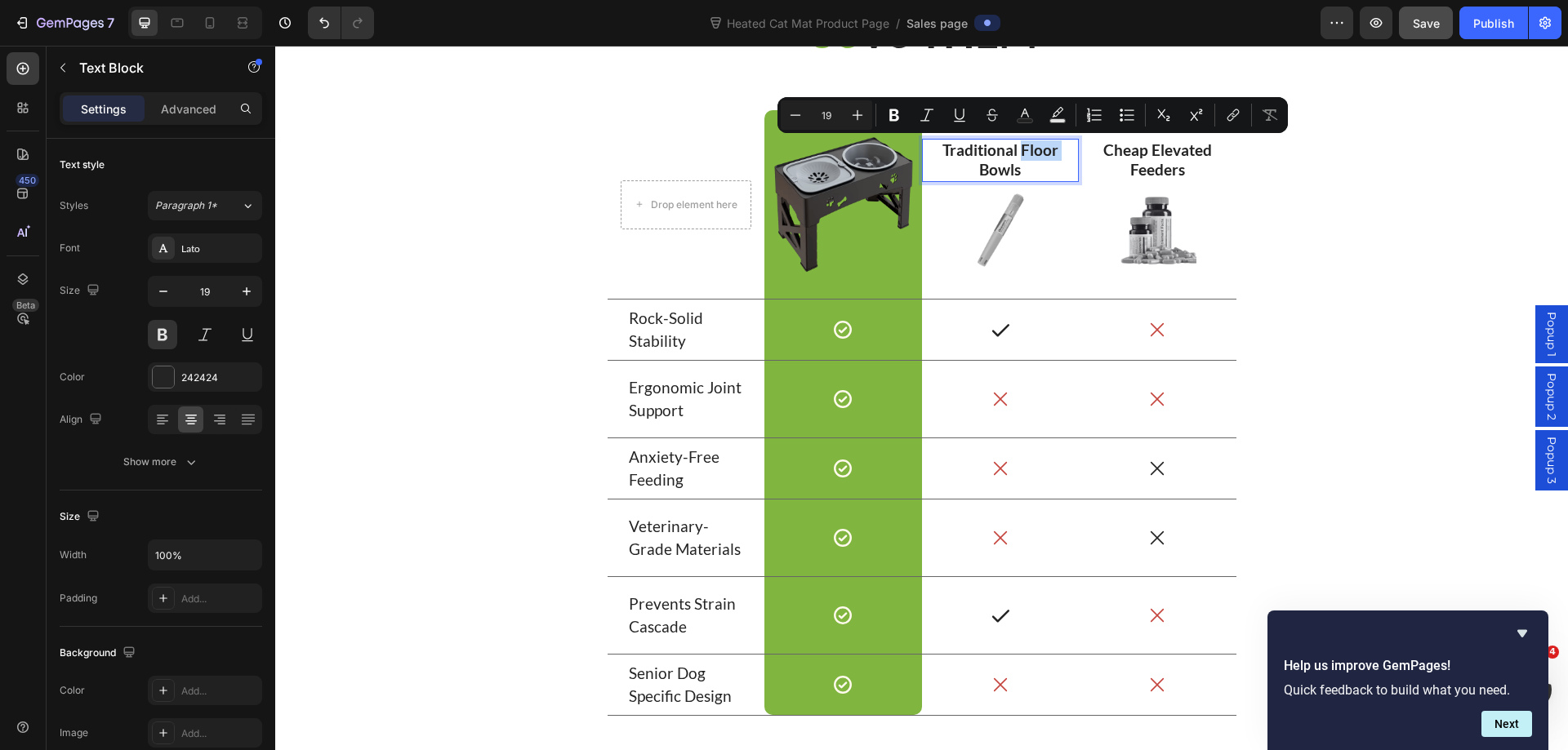
click at [1019, 175] on p "Traditional Floor Bowls" at bounding box center [1000, 160] width 154 height 40
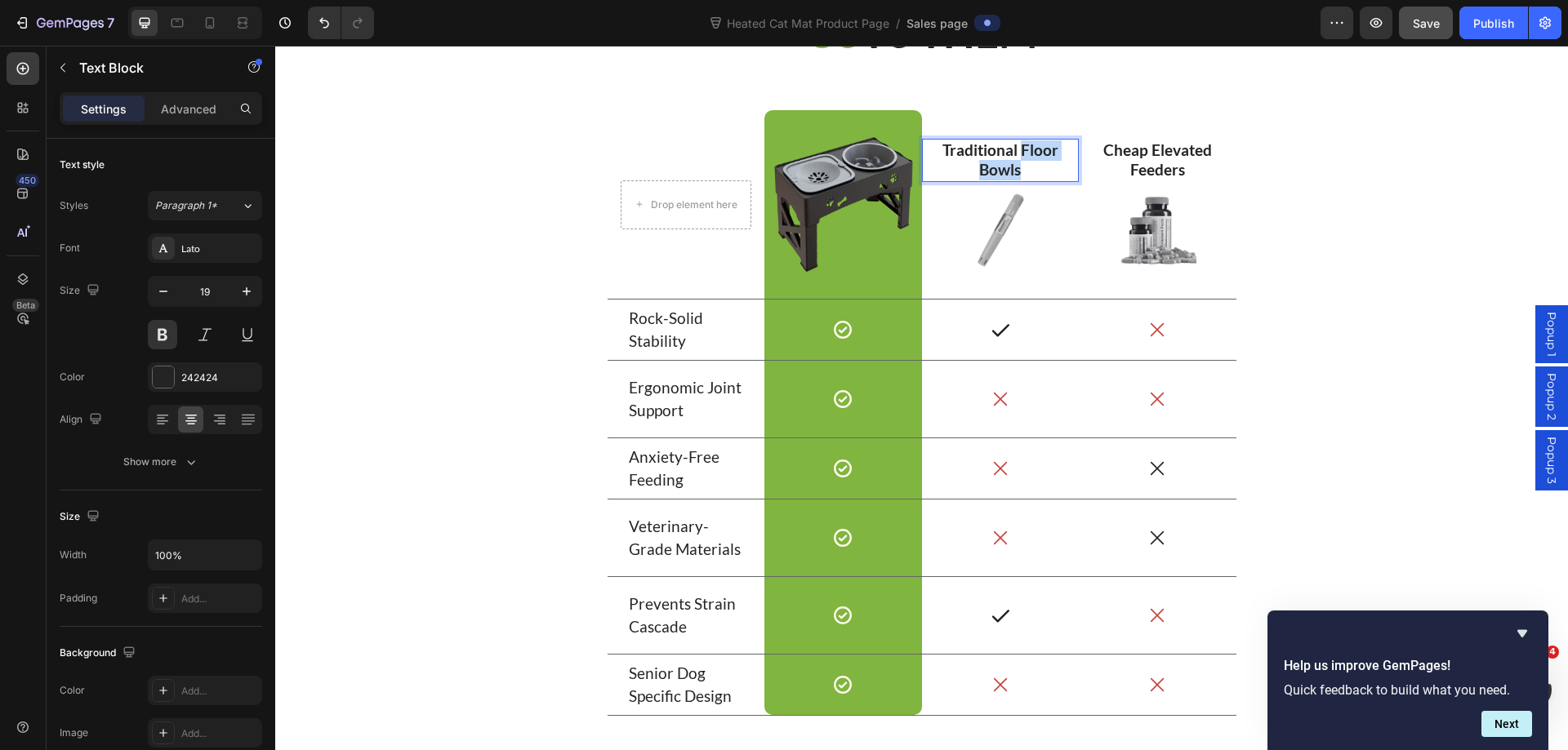
drag, startPoint x: 1018, startPoint y: 175, endPoint x: 1014, endPoint y: 150, distance: 25.3
click at [1014, 150] on p "Traditional Floor Bowls" at bounding box center [1000, 160] width 154 height 40
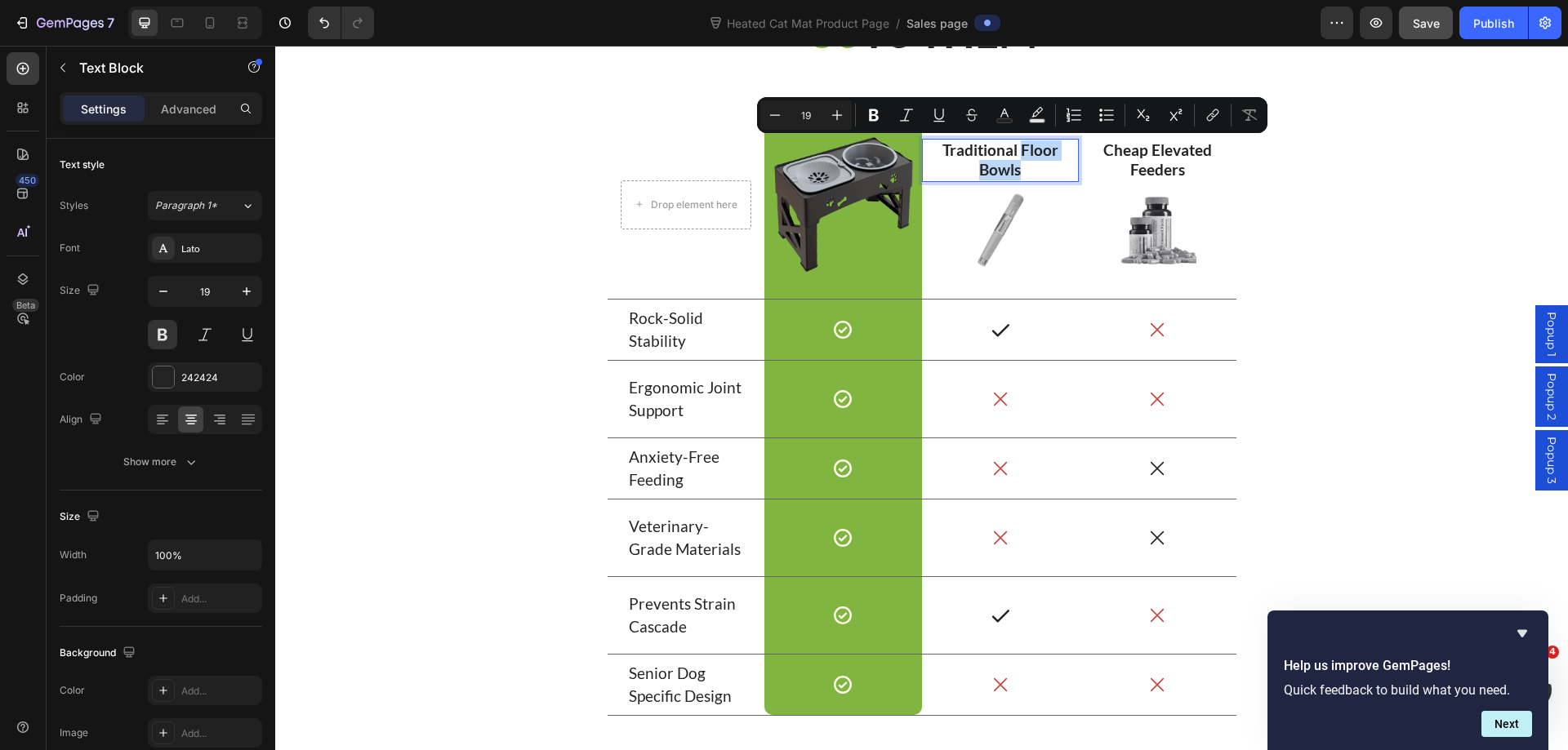
copy p "Floor Bowls"
click at [989, 235] on img at bounding box center [1000, 231] width 79 height 79
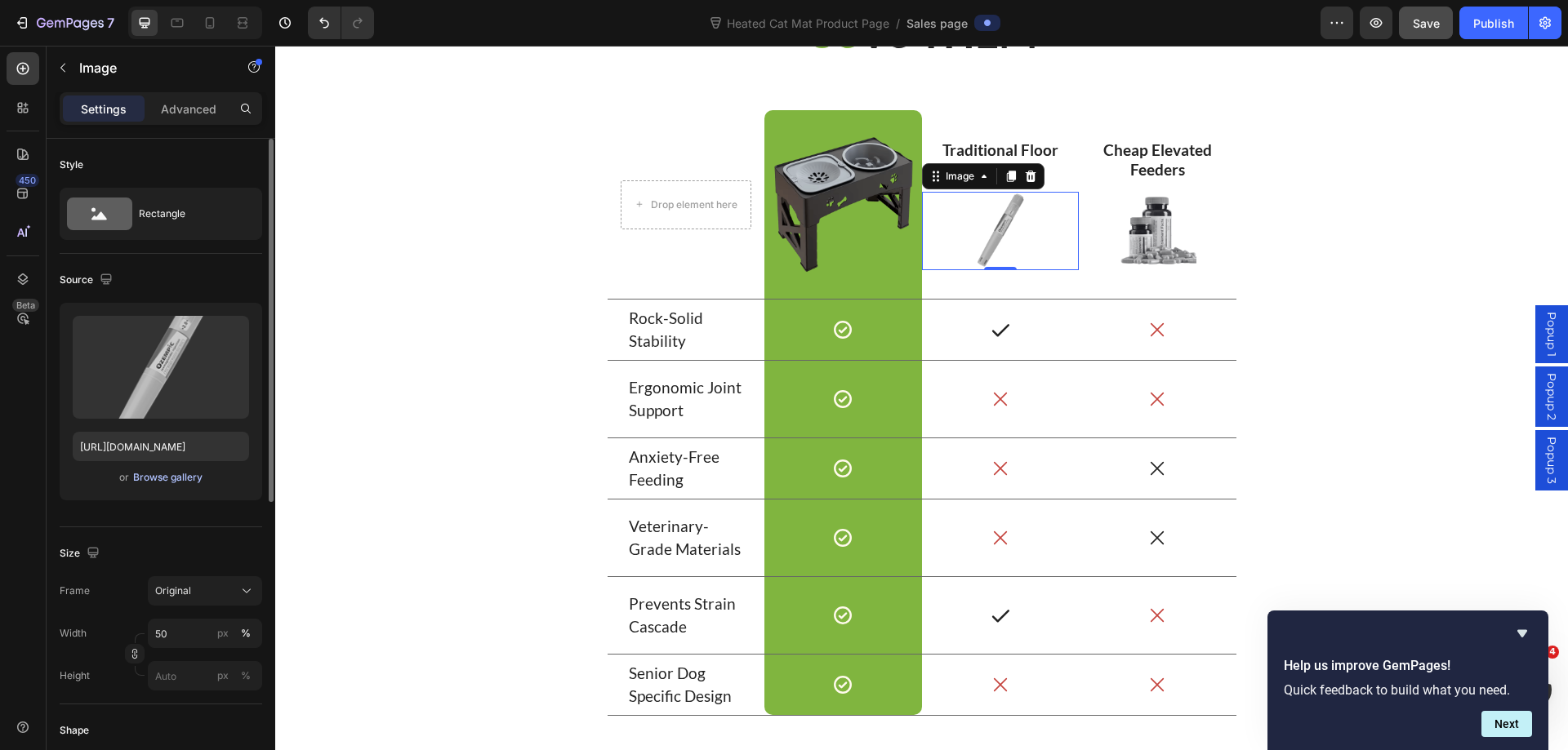
click at [163, 482] on div "Browse gallery" at bounding box center [168, 477] width 70 height 15
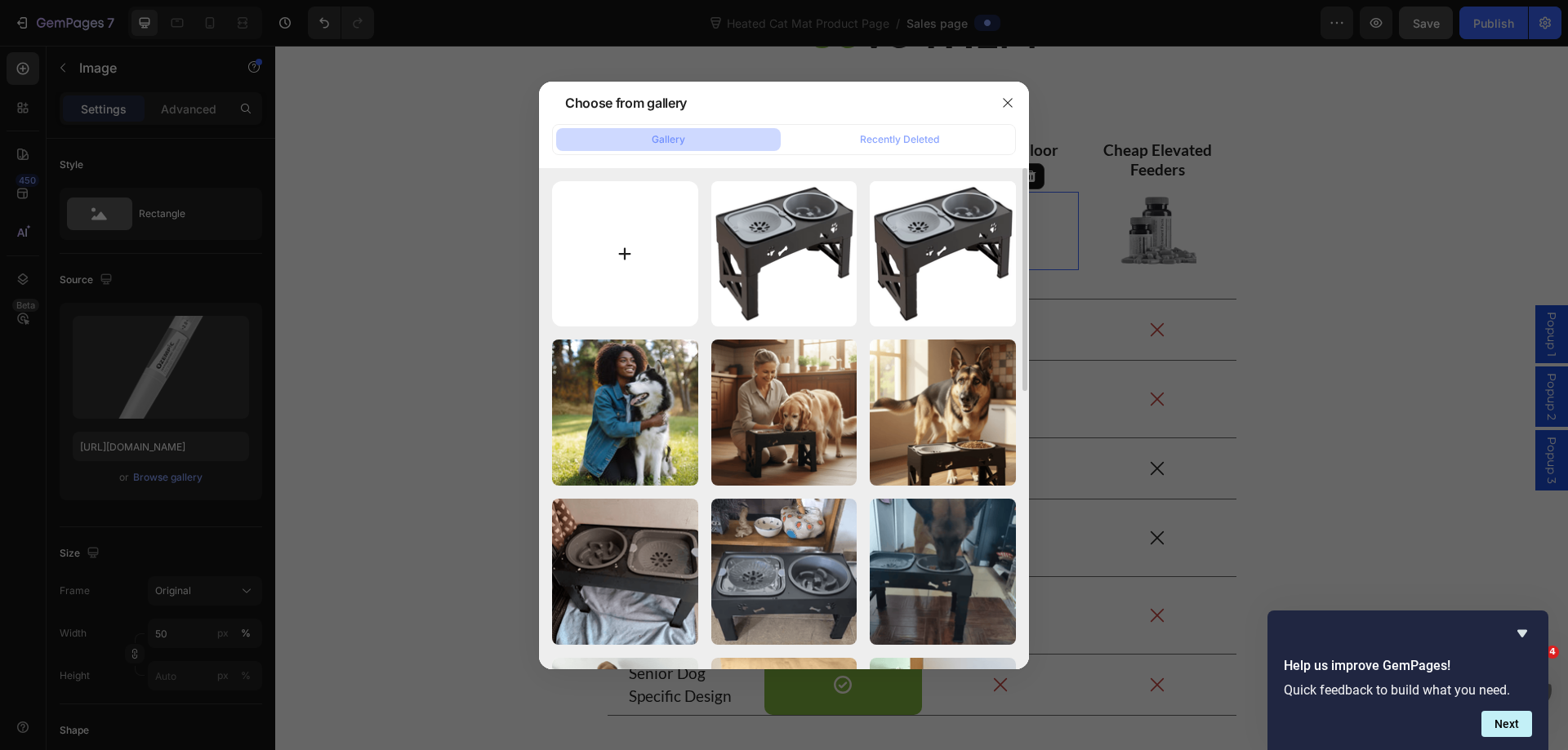
click at [595, 251] on input "file" at bounding box center [625, 254] width 146 height 146
type input "C:\fakepath\ELEVATED DOG BOWLS Healthier feeding and neck protection (16)-min.p…"
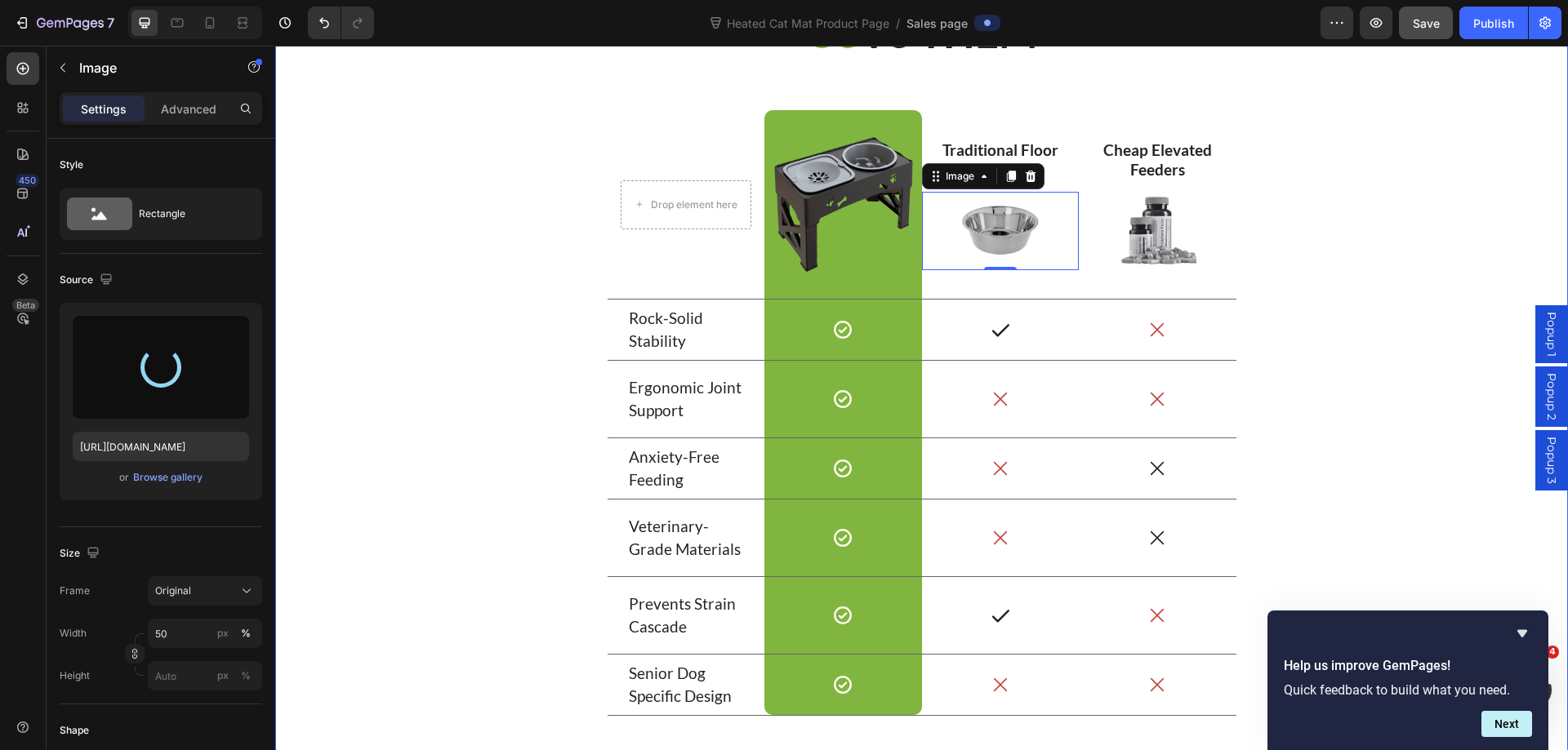
type input "https://cdn.shopify.com/s/files/1/0788/3269/7682/files/gempages_485408103781631…"
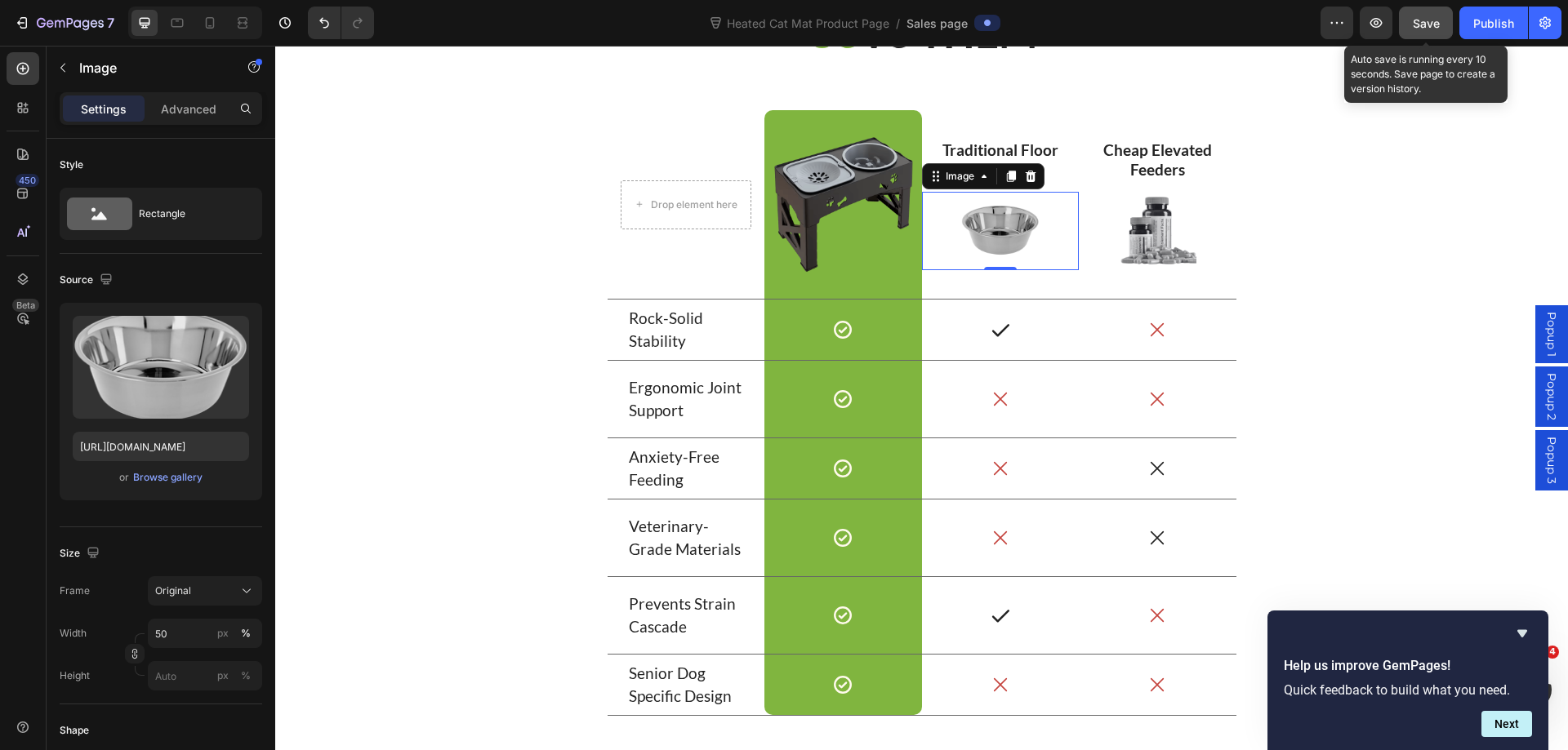
click at [1442, 17] on button "Save" at bounding box center [1426, 23] width 54 height 33
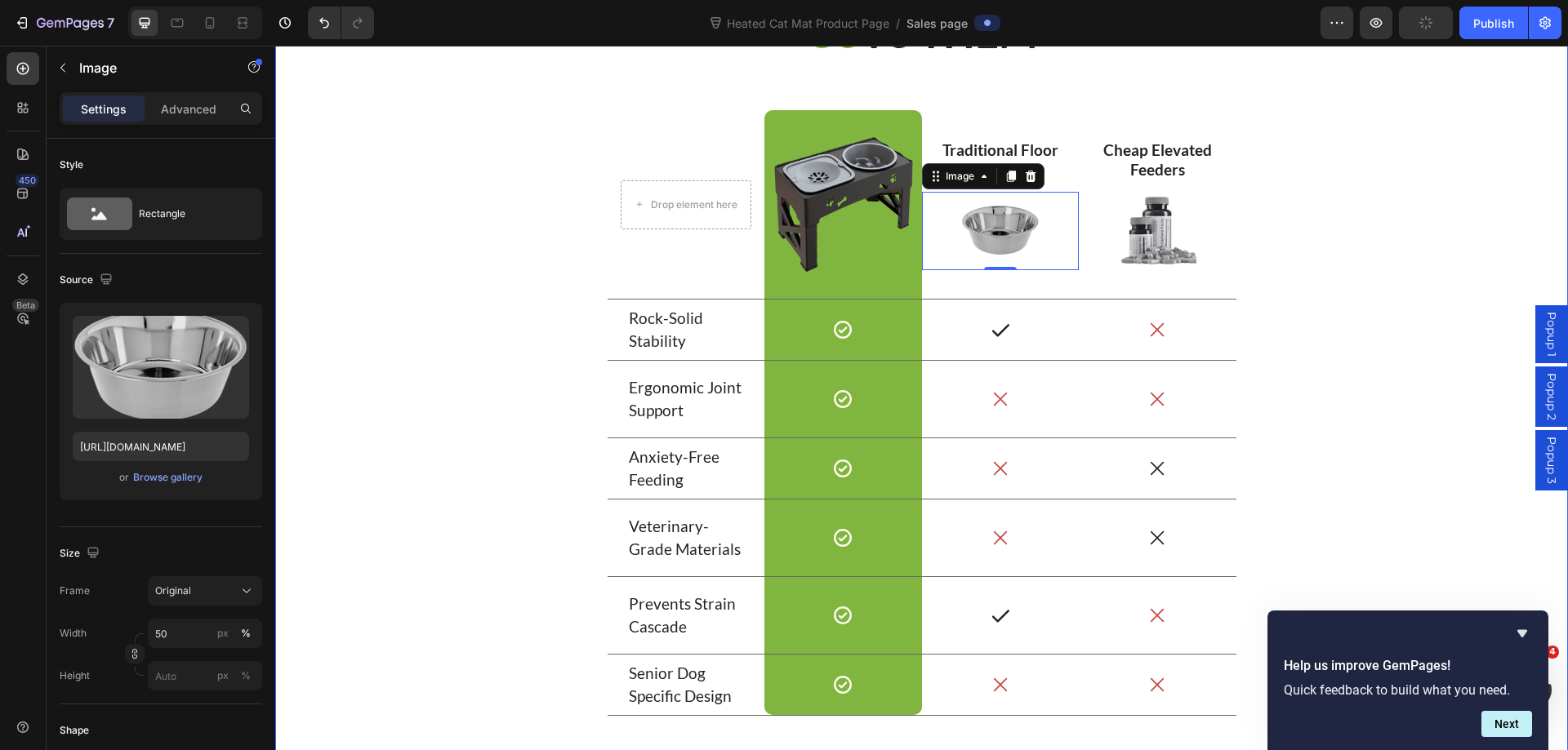
click at [1378, 246] on div "⁠⁠⁠⁠⁠⁠⁠ US VS THEM Heading Drop element here Row Image Row Traditional Floor Bo…" at bounding box center [920, 367] width 1268 height 725
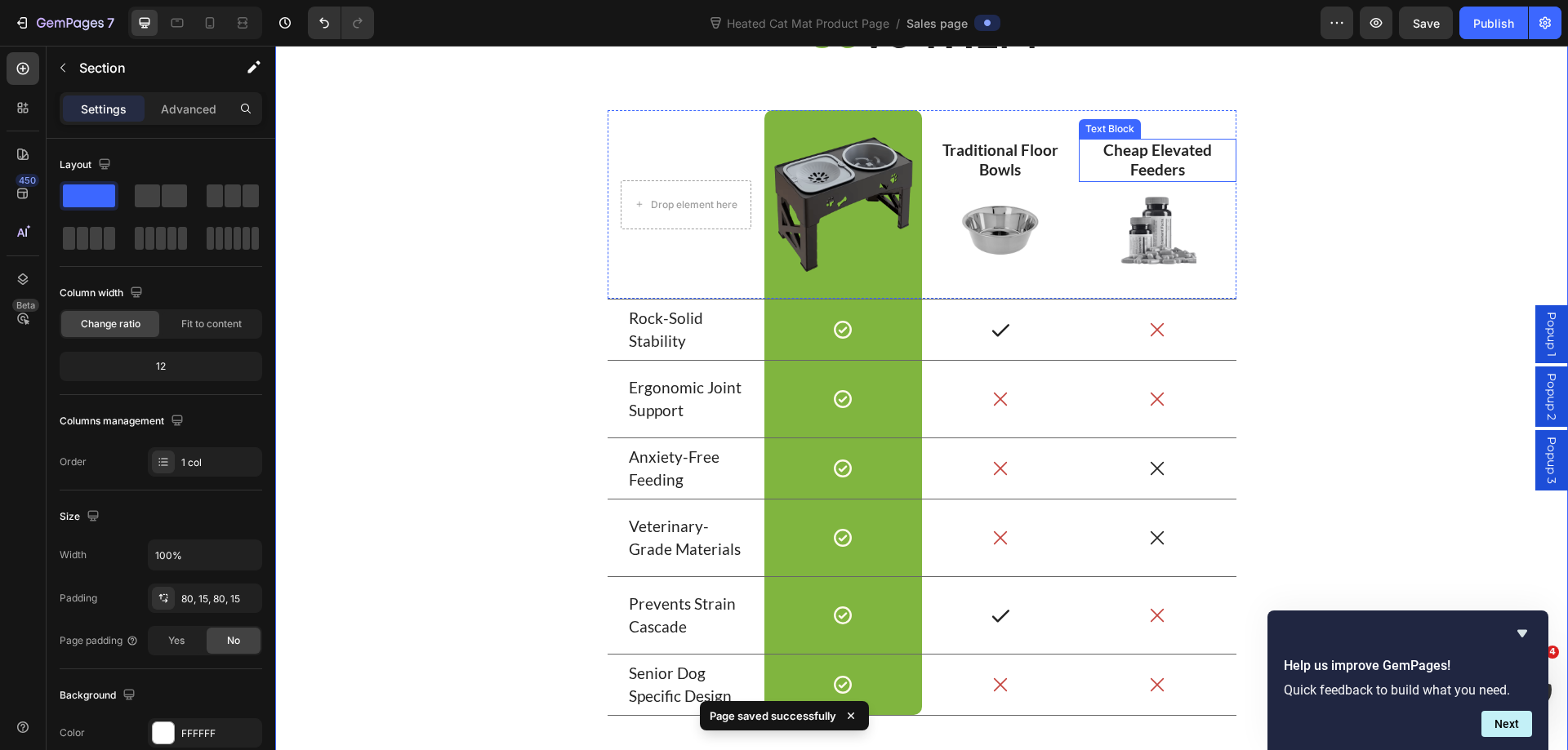
click at [1179, 157] on p "Cheap Elevated Feeders" at bounding box center [1157, 160] width 154 height 40
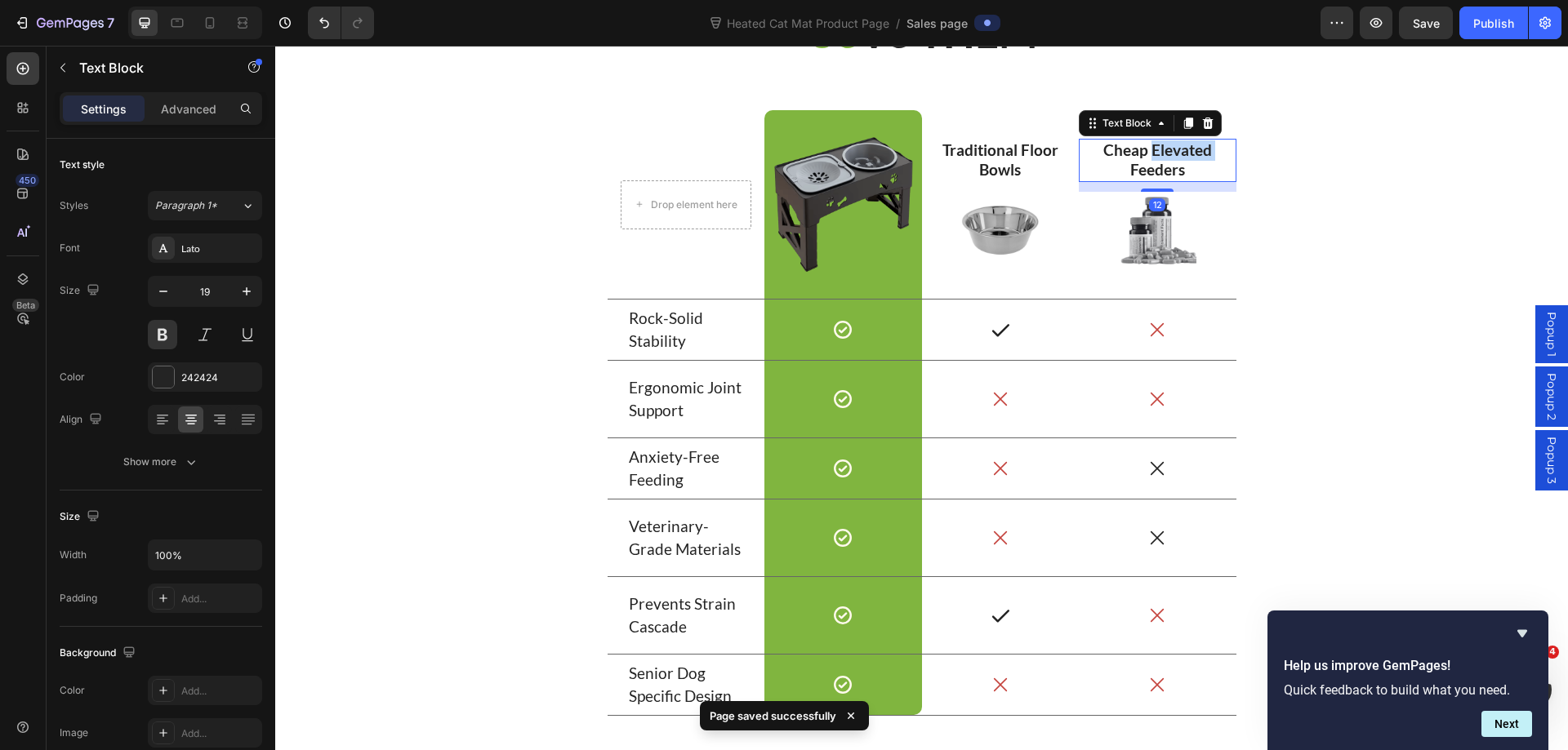
click at [1179, 157] on p "Cheap Elevated Feeders" at bounding box center [1157, 160] width 154 height 40
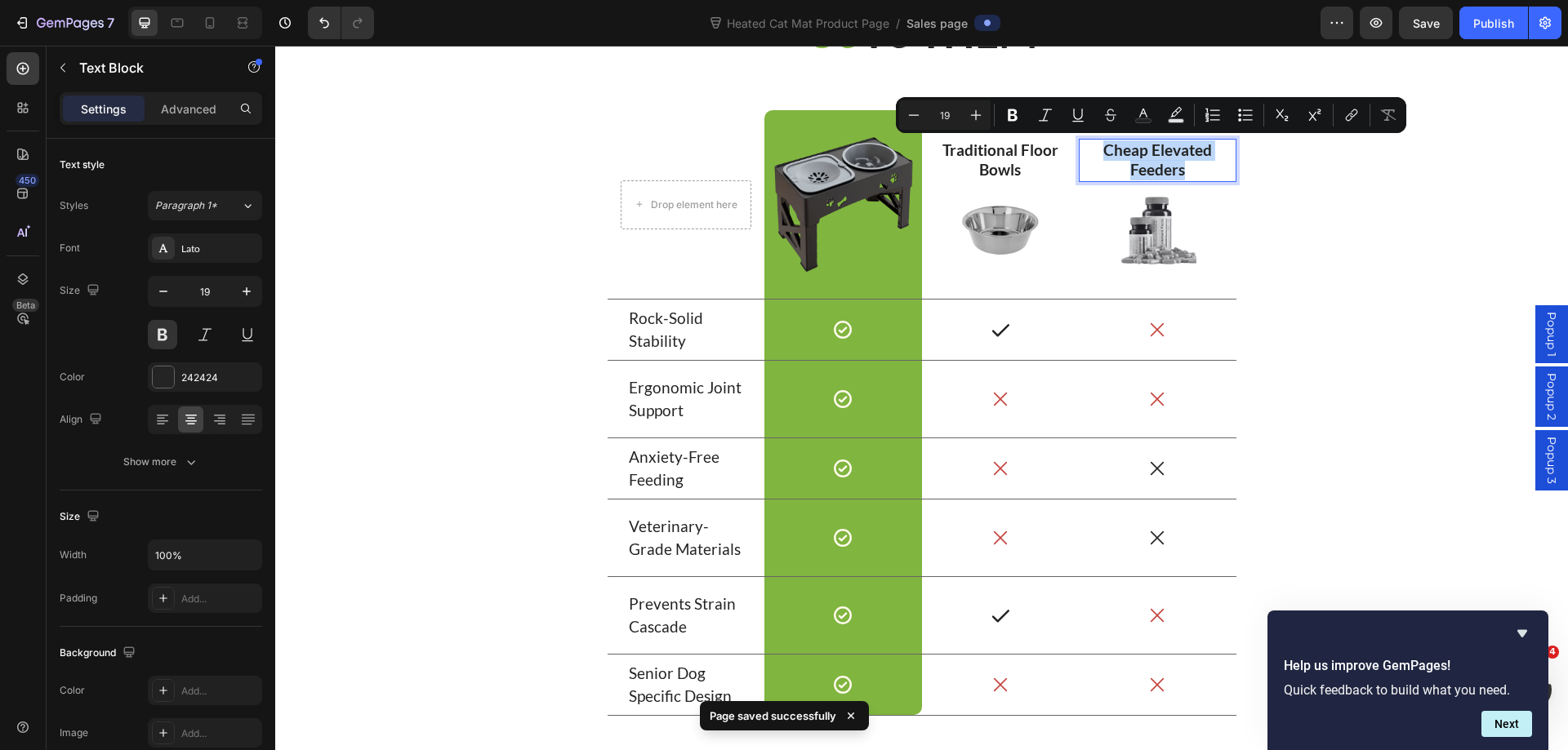
copy p "Cheap Elevated Feeders"
click at [1151, 251] on img at bounding box center [1157, 231] width 79 height 79
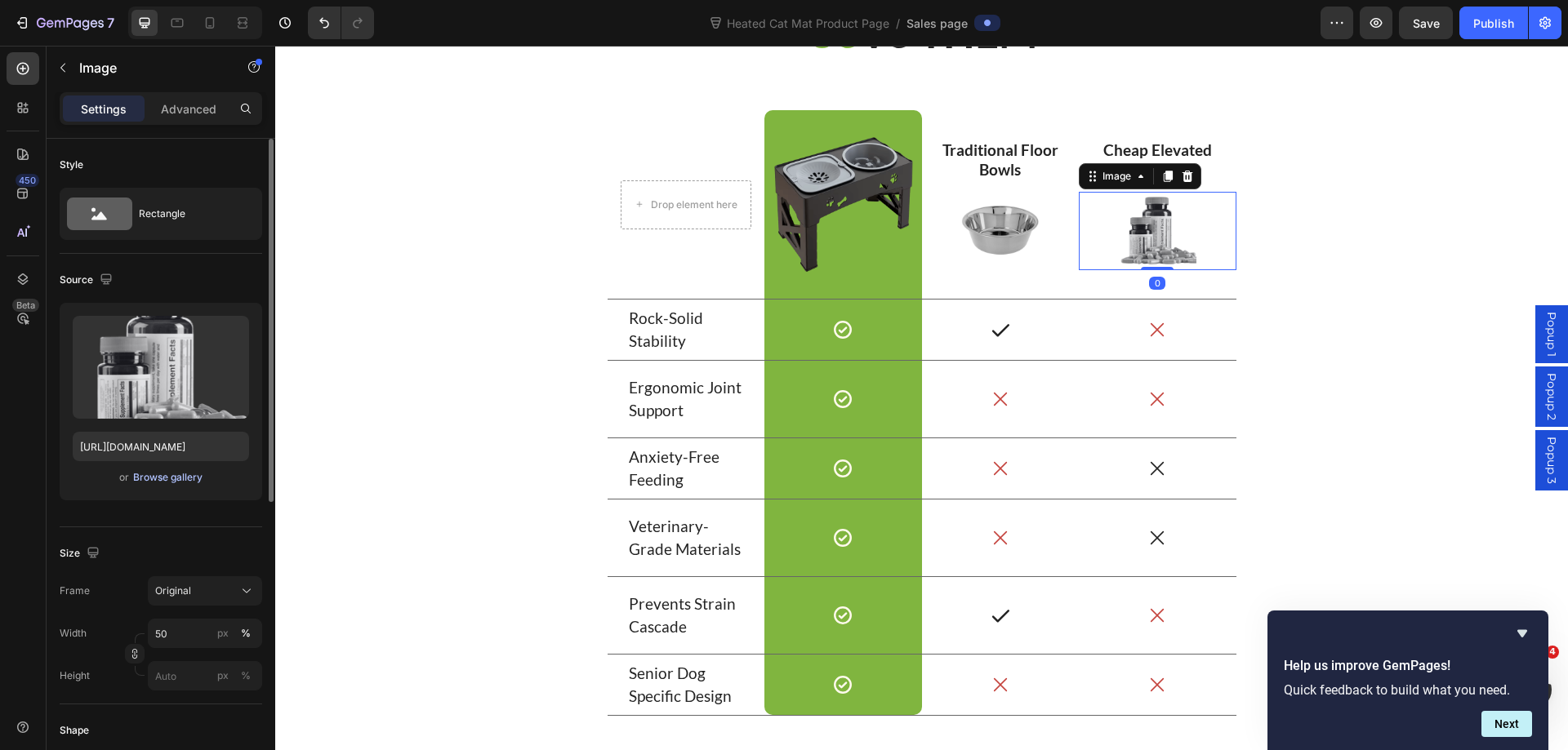
click at [138, 477] on div "Browse gallery" at bounding box center [168, 477] width 70 height 15
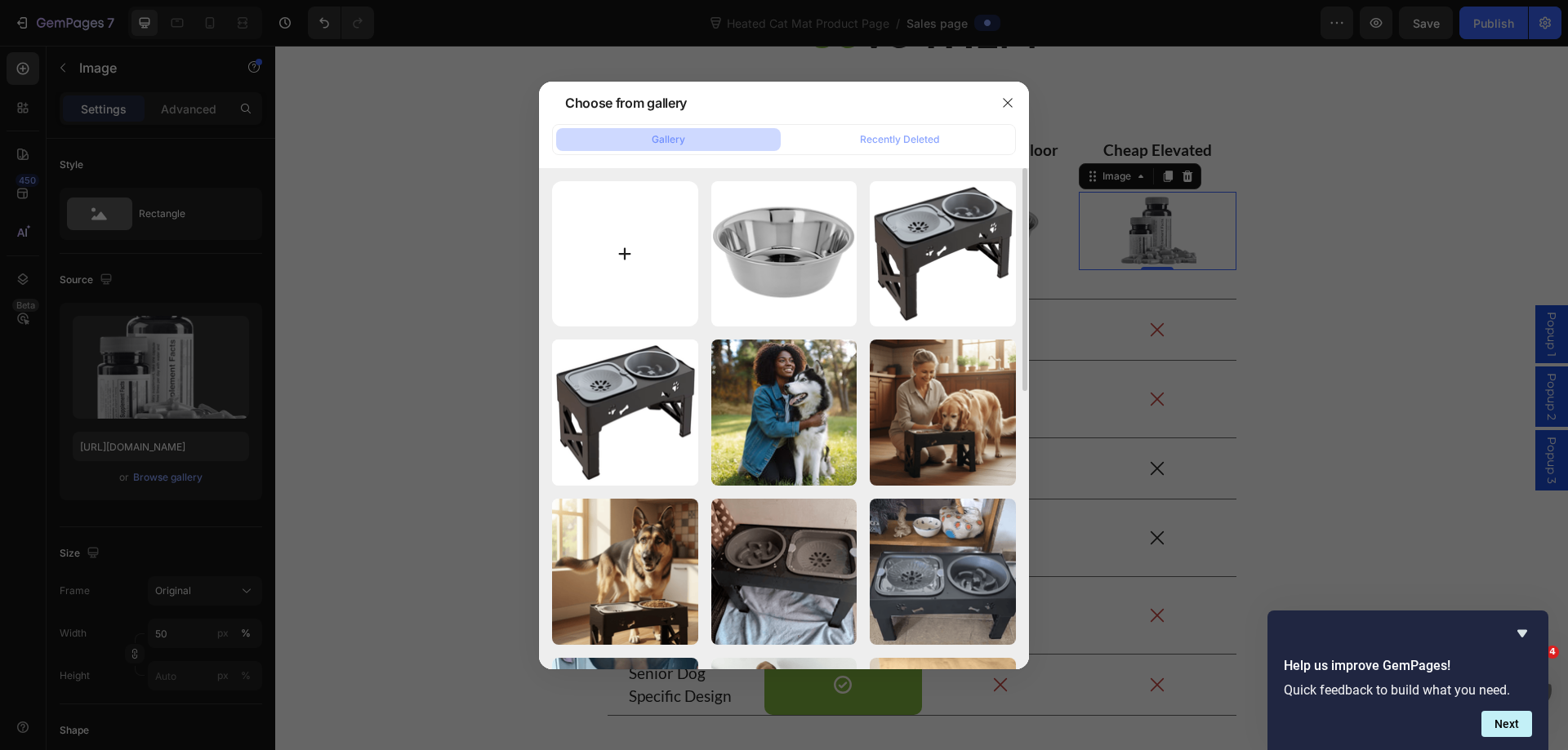
click at [623, 270] on input "file" at bounding box center [625, 254] width 146 height 146
type input "C:\fakepath\ELEVATED DOG BOWLS Healthier feeding and neck protection (17)-min.p…"
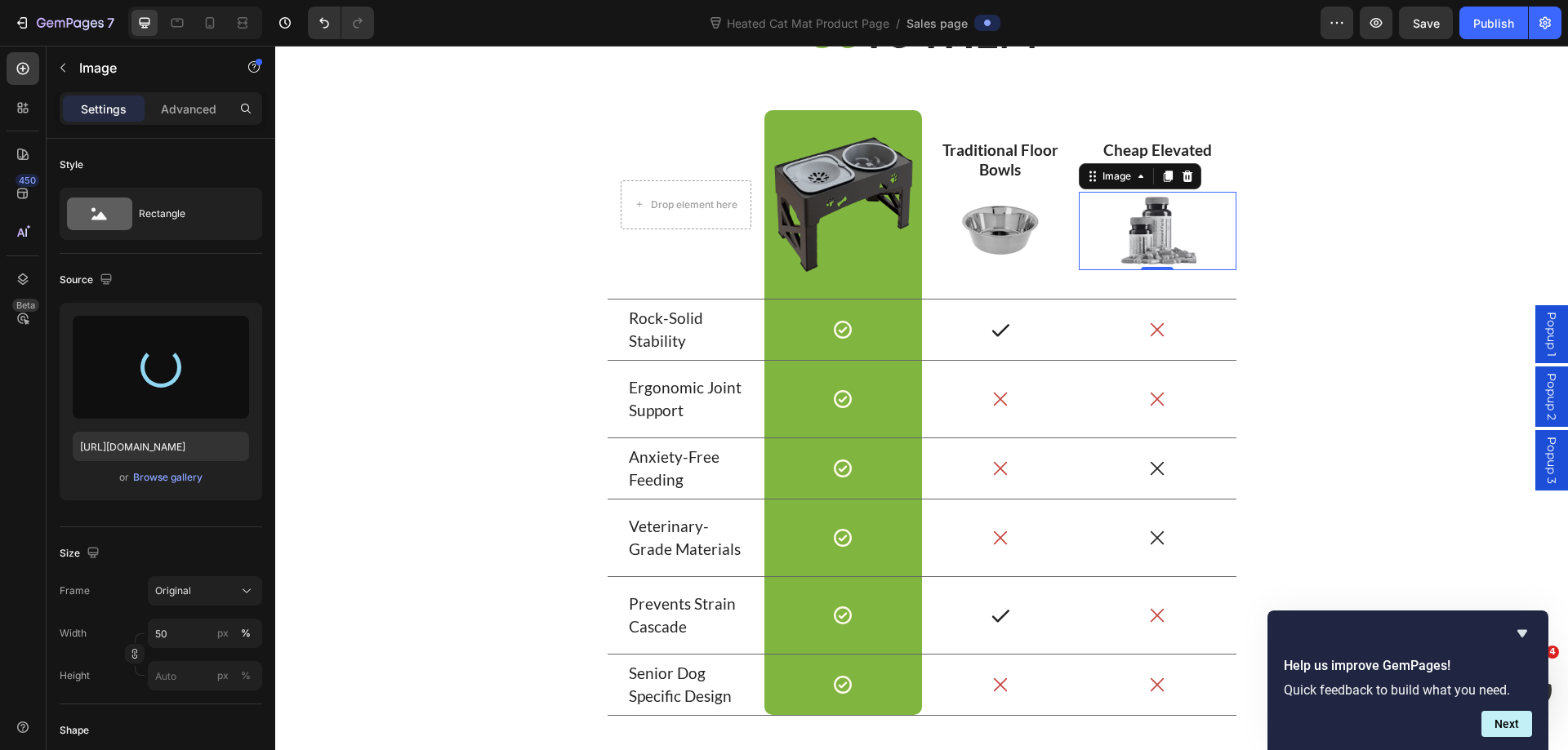
type input "https://cdn.shopify.com/s/files/1/0788/3269/7682/files/gempages_485408103781631…"
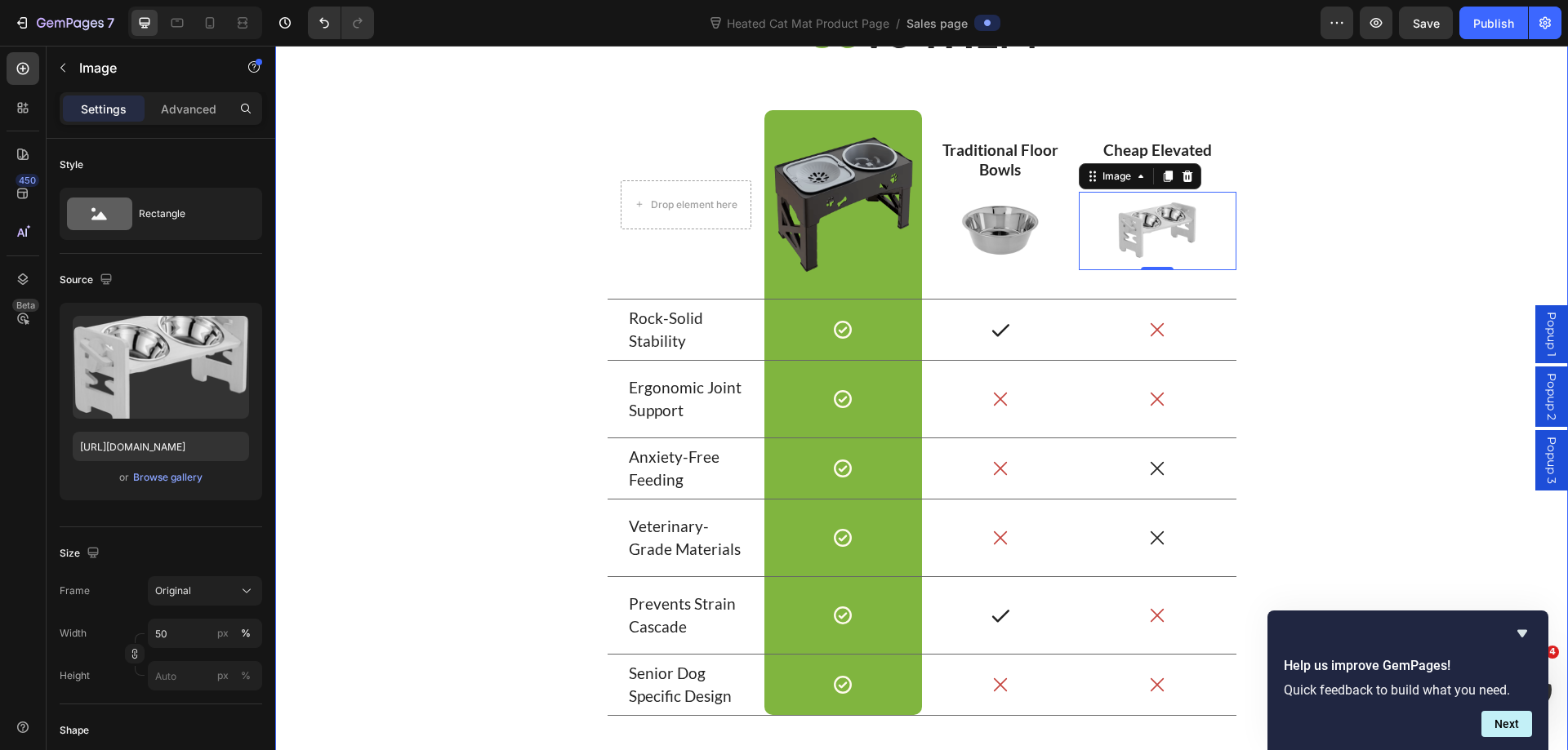
click at [1351, 307] on div "⁠⁠⁠⁠⁠⁠⁠ US VS THEM Heading Drop element here Row Image Row Traditional Floor Bo…" at bounding box center [920, 367] width 1268 height 725
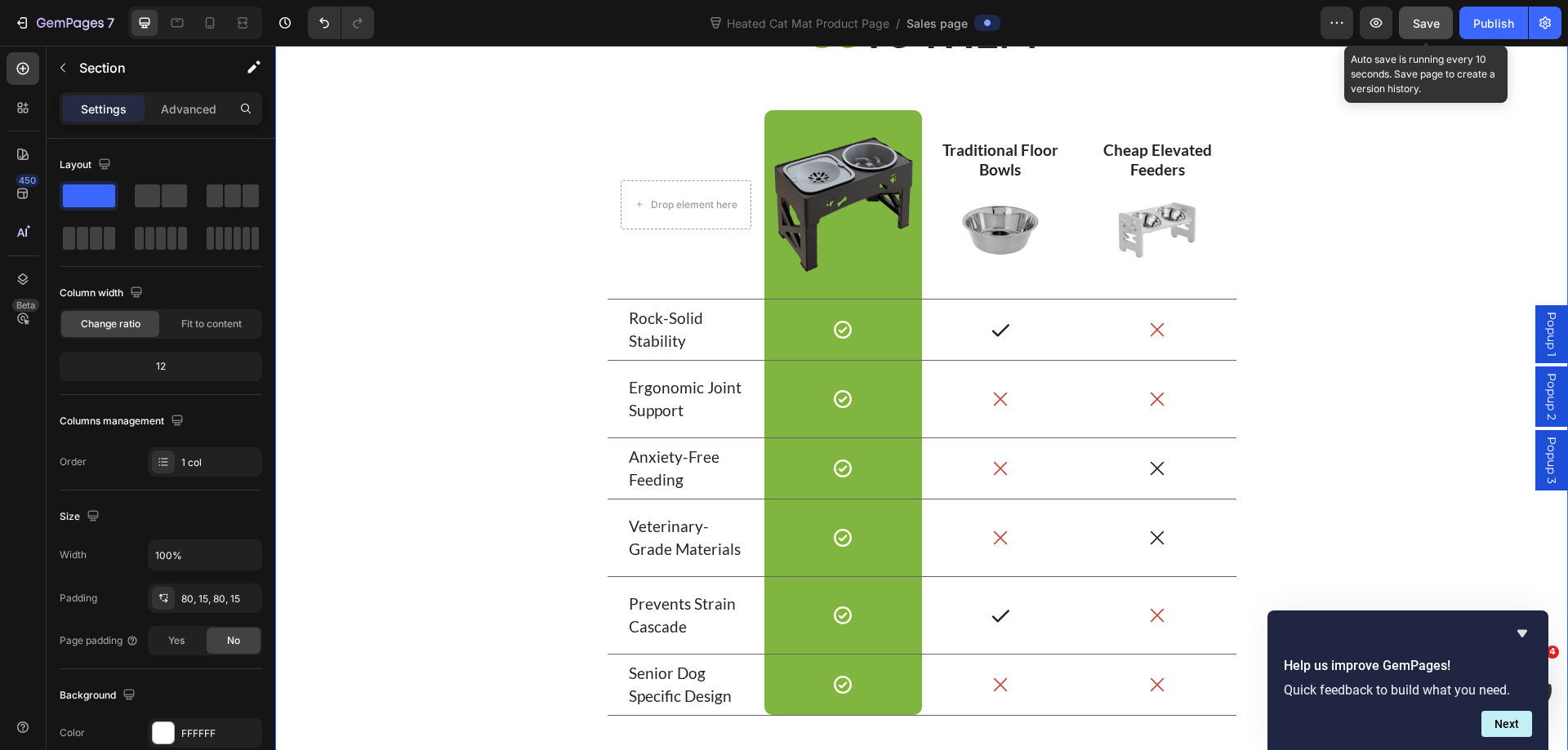
click at [1432, 39] on button "Save" at bounding box center [1426, 23] width 54 height 33
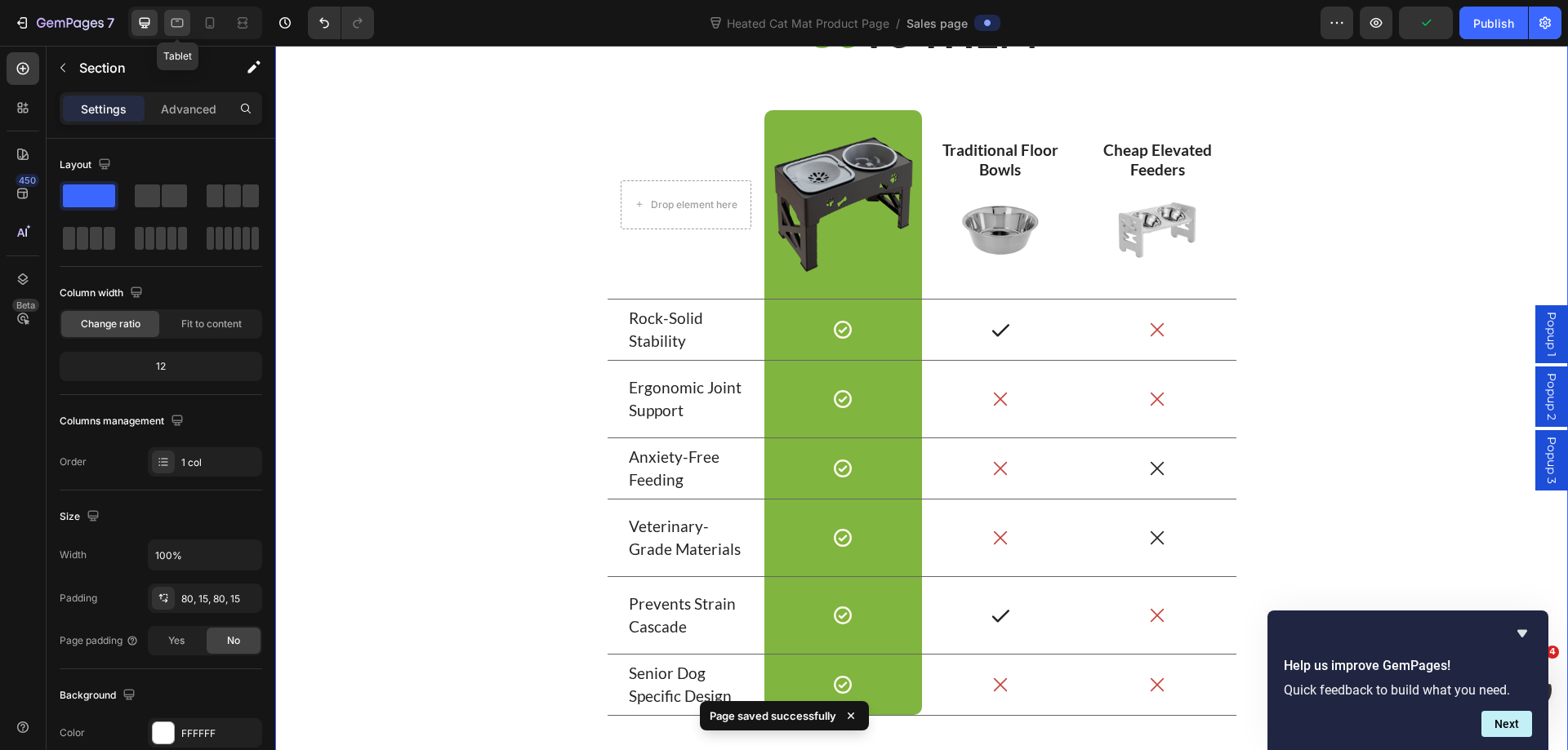
click at [185, 24] on icon at bounding box center [177, 23] width 16 height 16
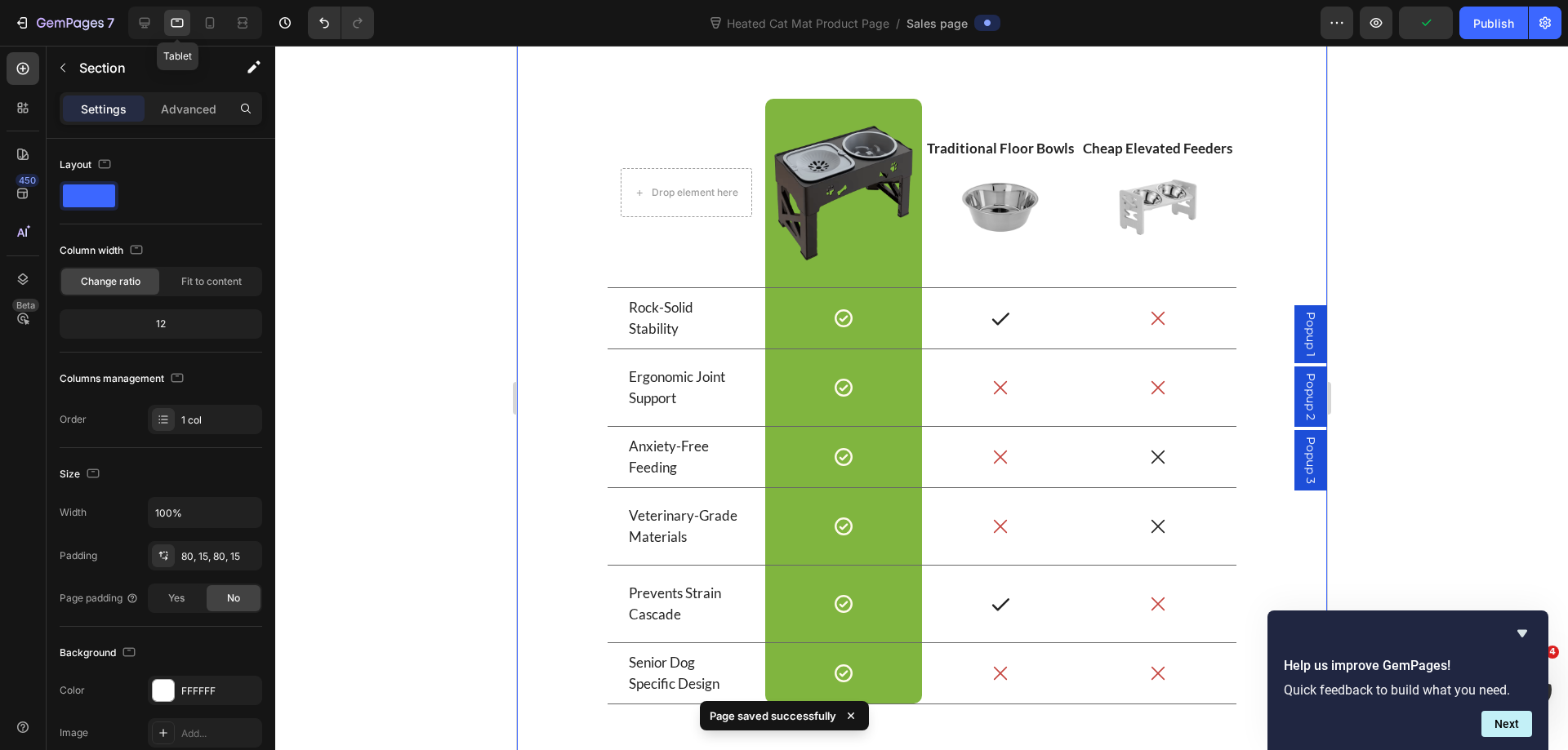
scroll to position [8081, 0]
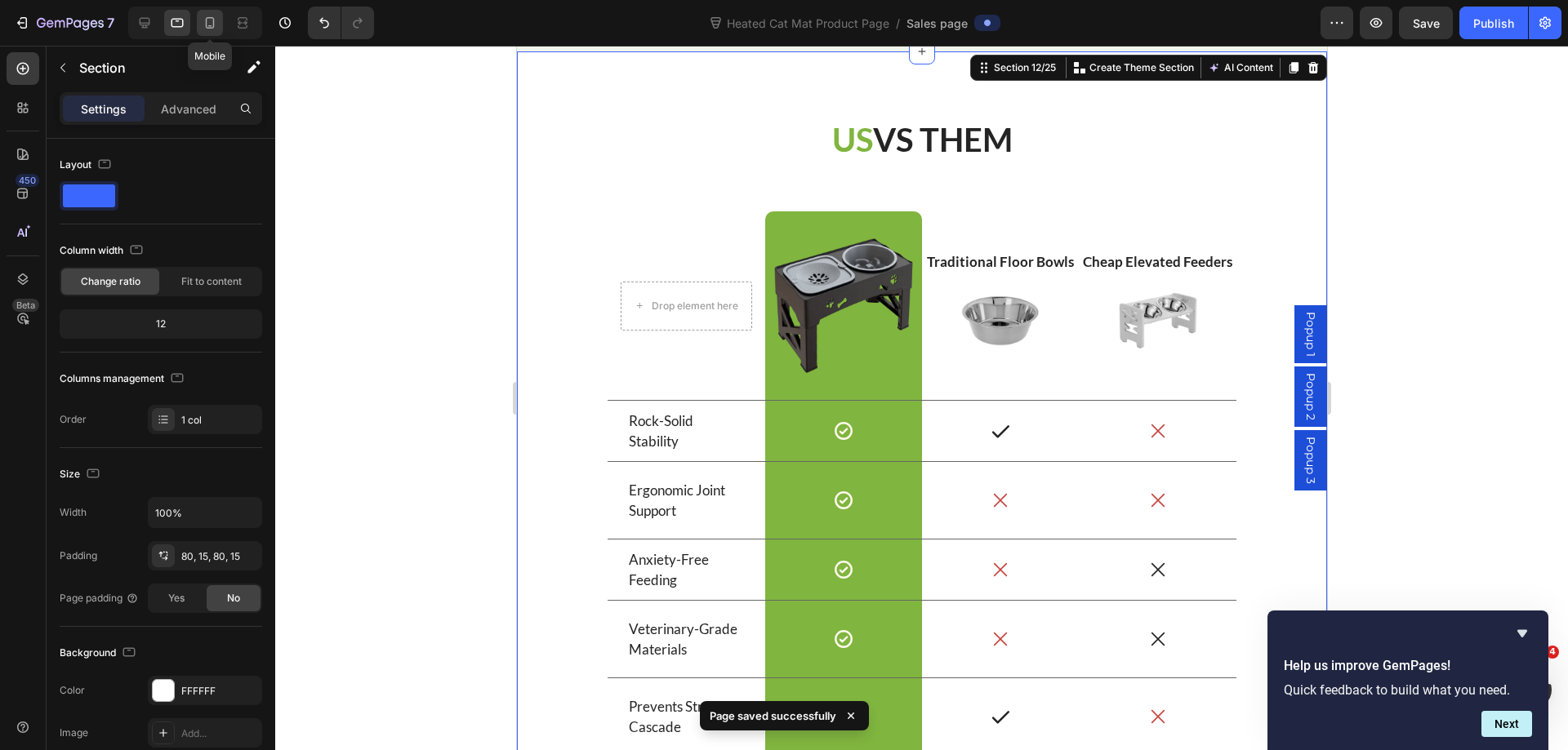
click at [215, 27] on icon at bounding box center [209, 23] width 16 height 16
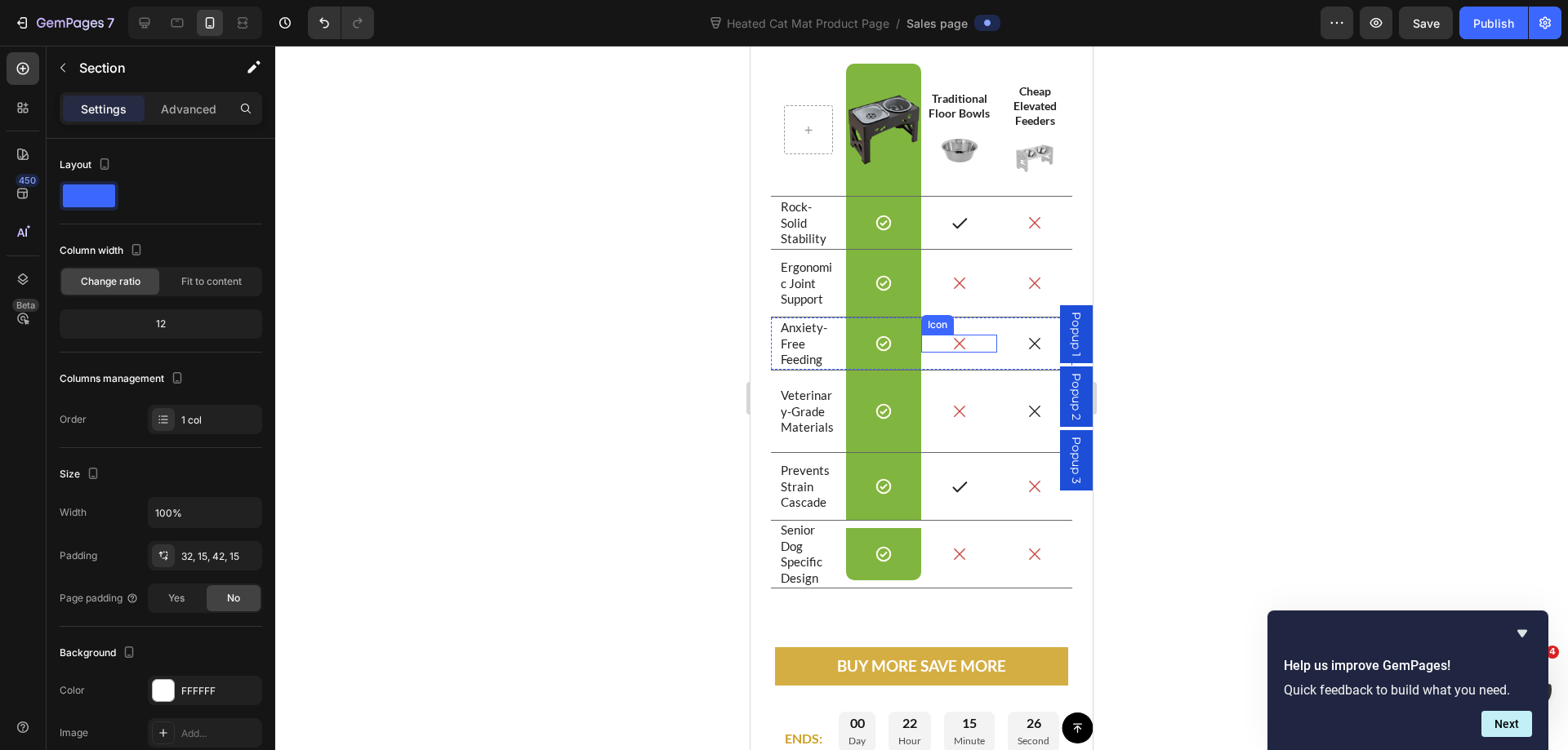
scroll to position [9307, 0]
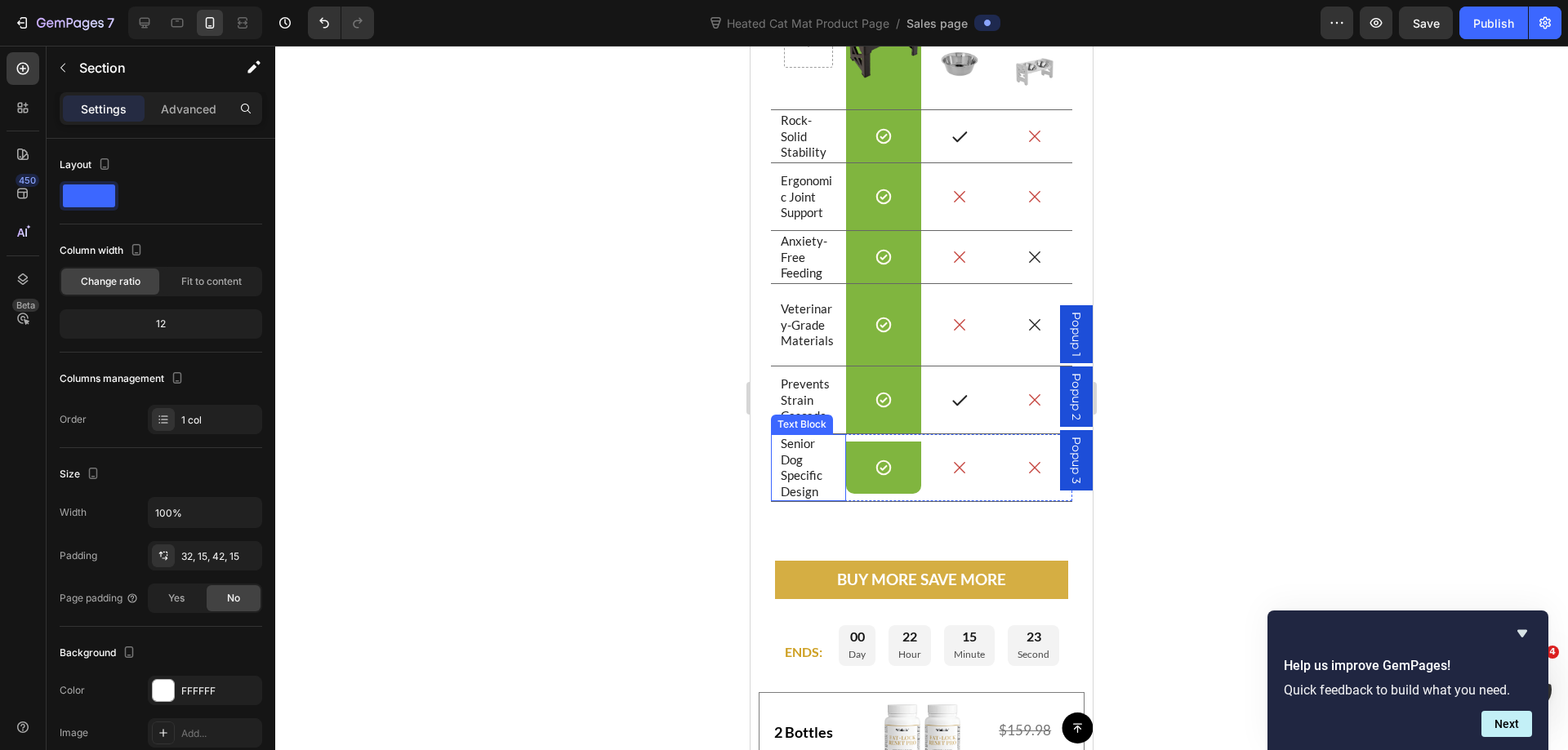
click at [790, 448] on p "Senior Dog Specific Design" at bounding box center [808, 468] width 56 height 64
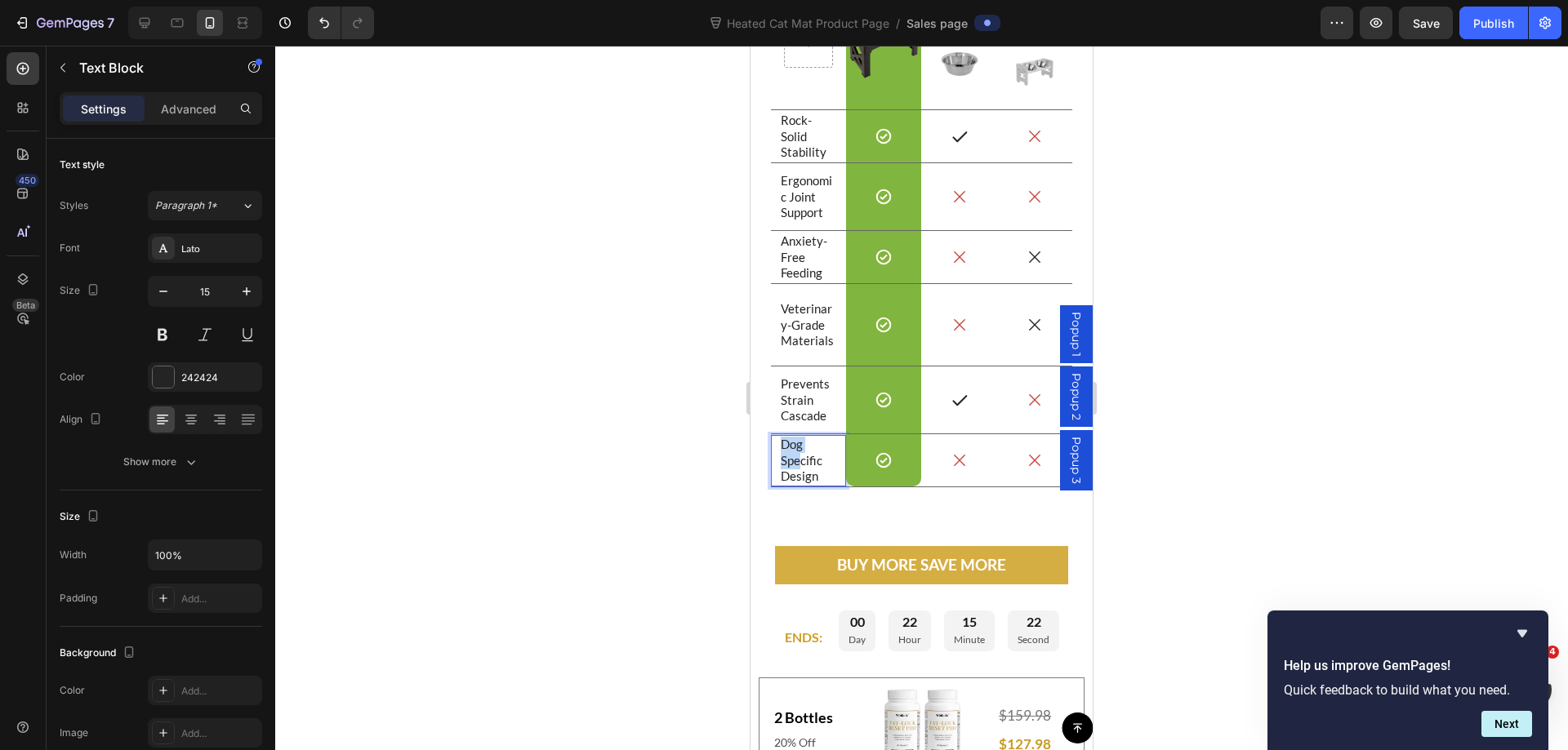
scroll to position [9308, 0]
click at [1216, 299] on div at bounding box center [920, 397] width 1292 height 704
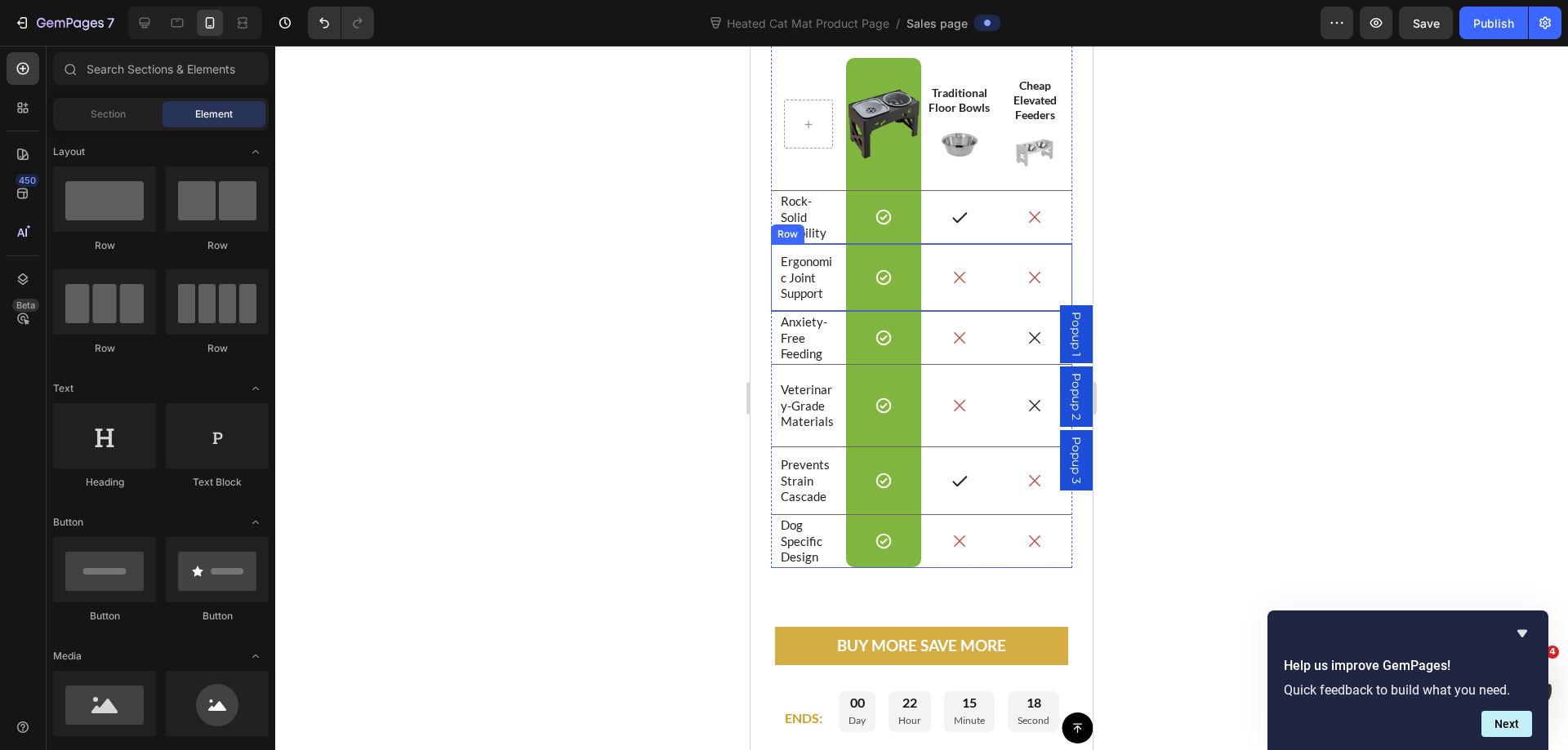
scroll to position [9082, 0]
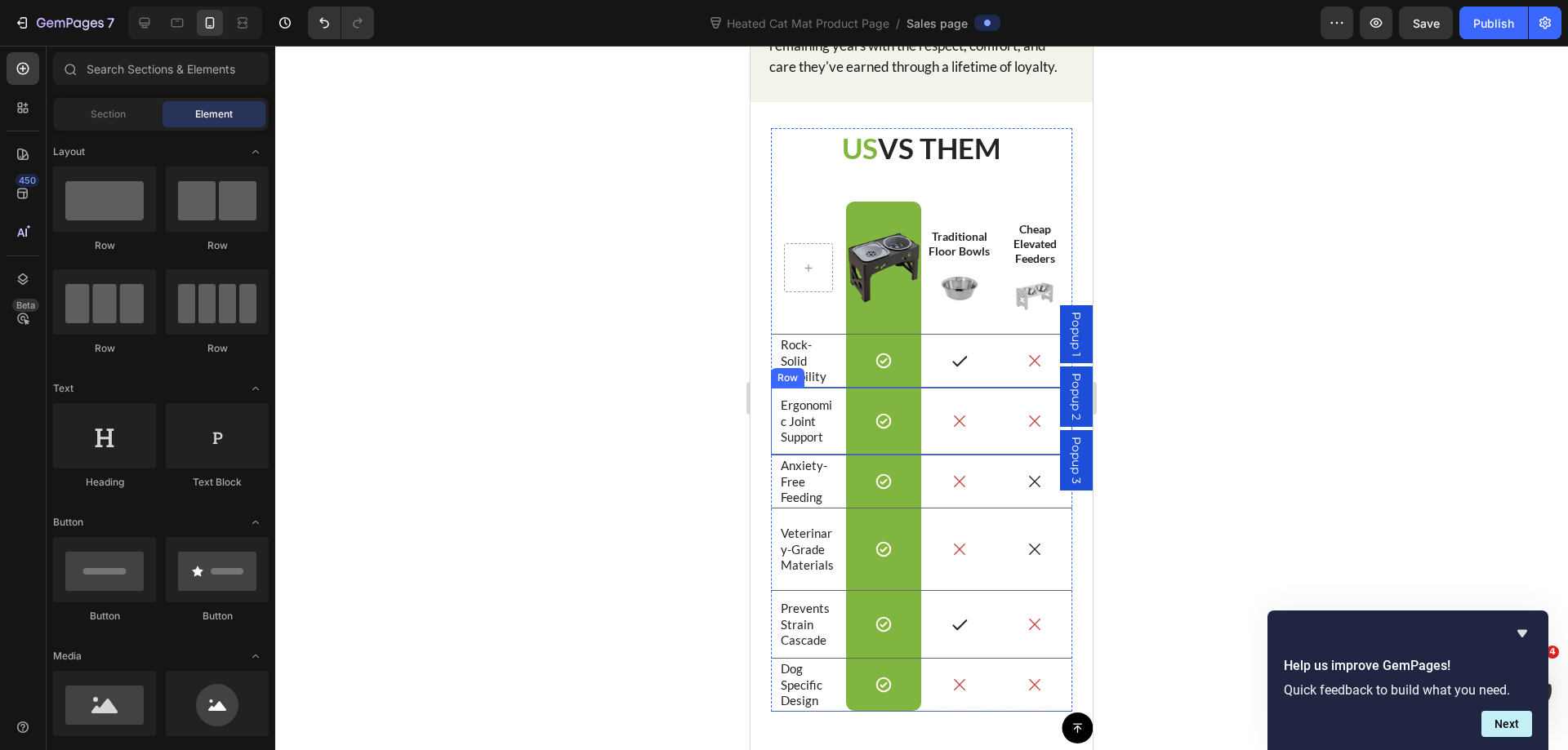
click at [1435, 22] on span "Save" at bounding box center [1426, 23] width 27 height 14
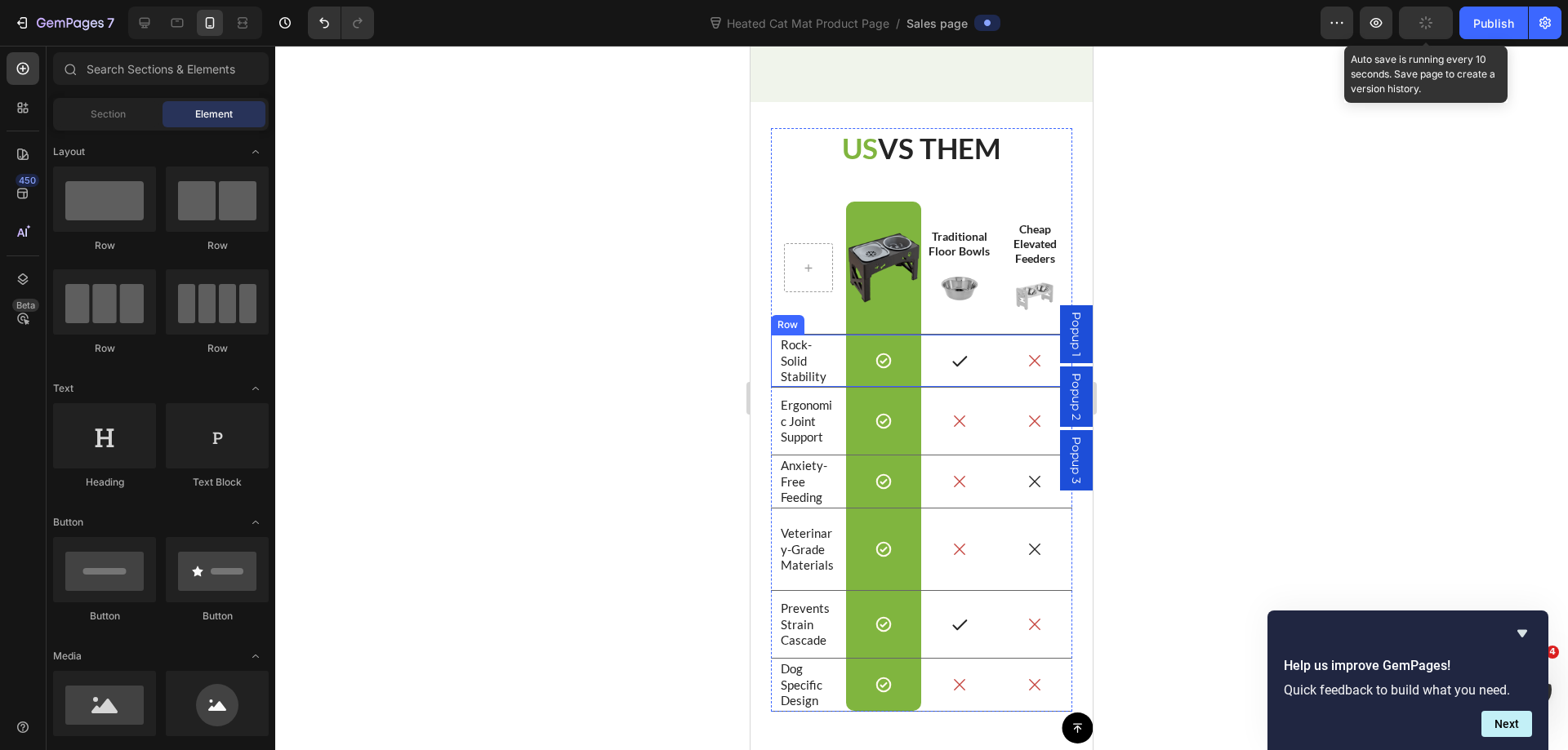
scroll to position [9389, 0]
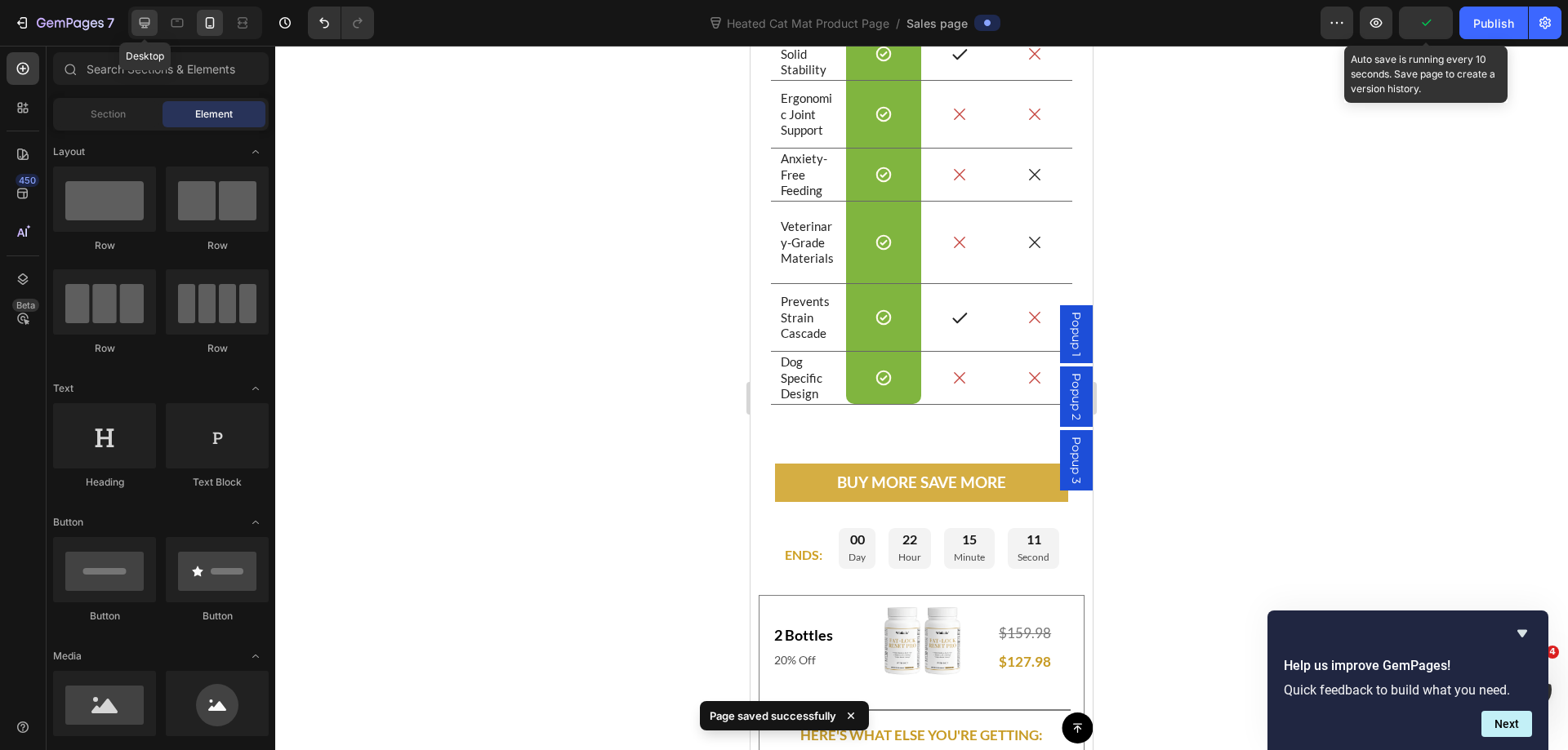
click at [148, 22] on icon at bounding box center [144, 23] width 16 height 16
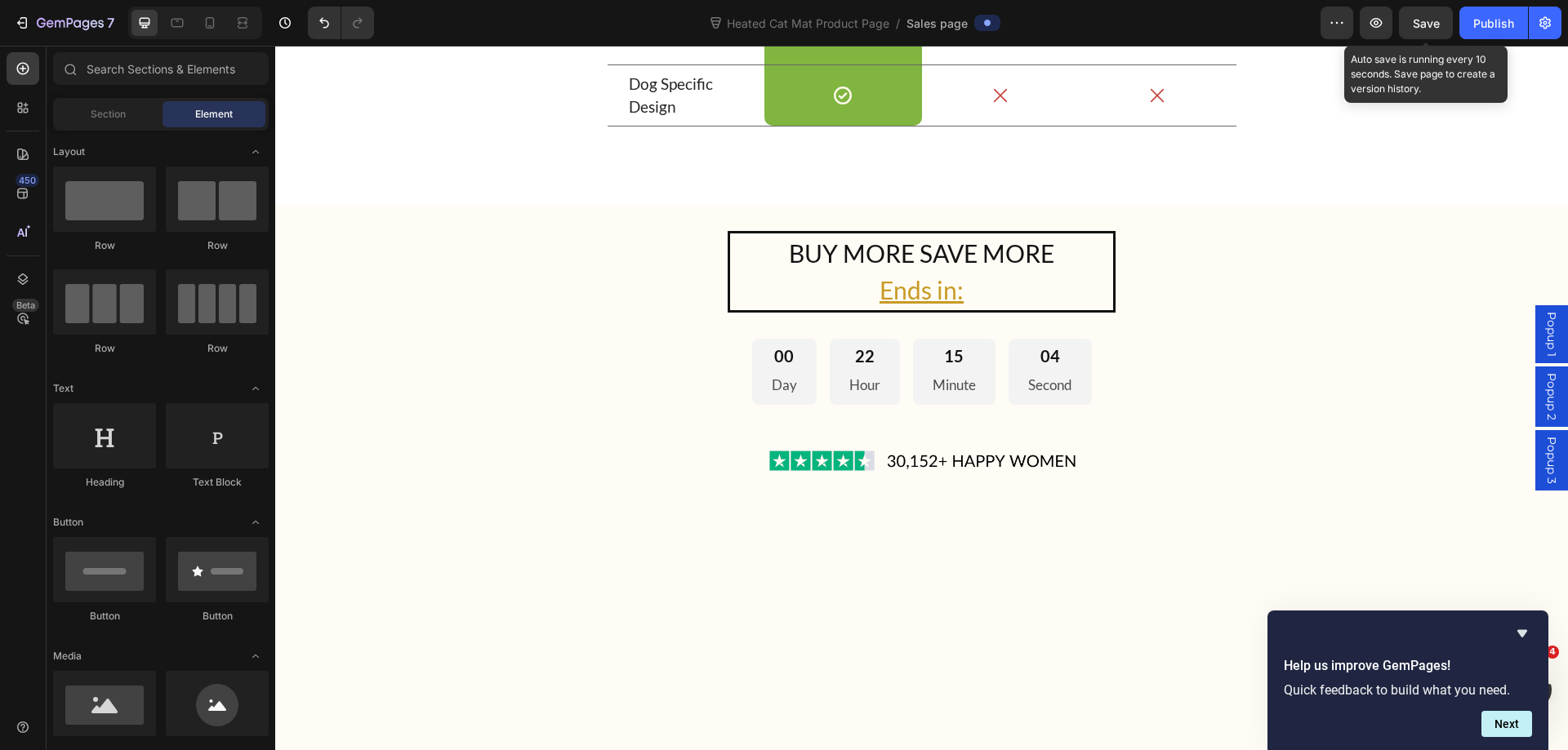
scroll to position [8407, 0]
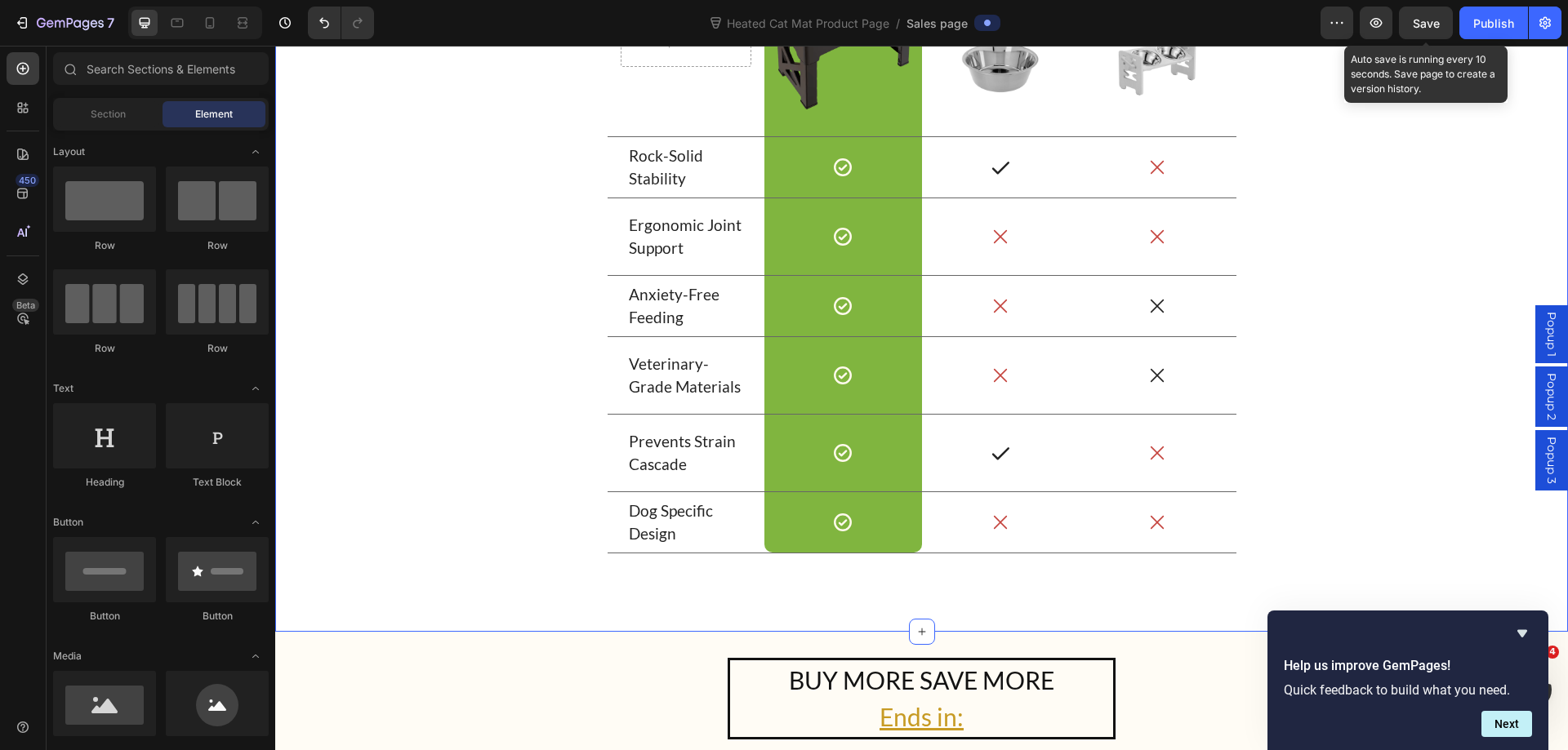
click at [392, 622] on div "US VS THEM Heading Drop element here Row Image Row Traditional Floor Bowls Text…" at bounding box center [920, 203] width 1292 height 856
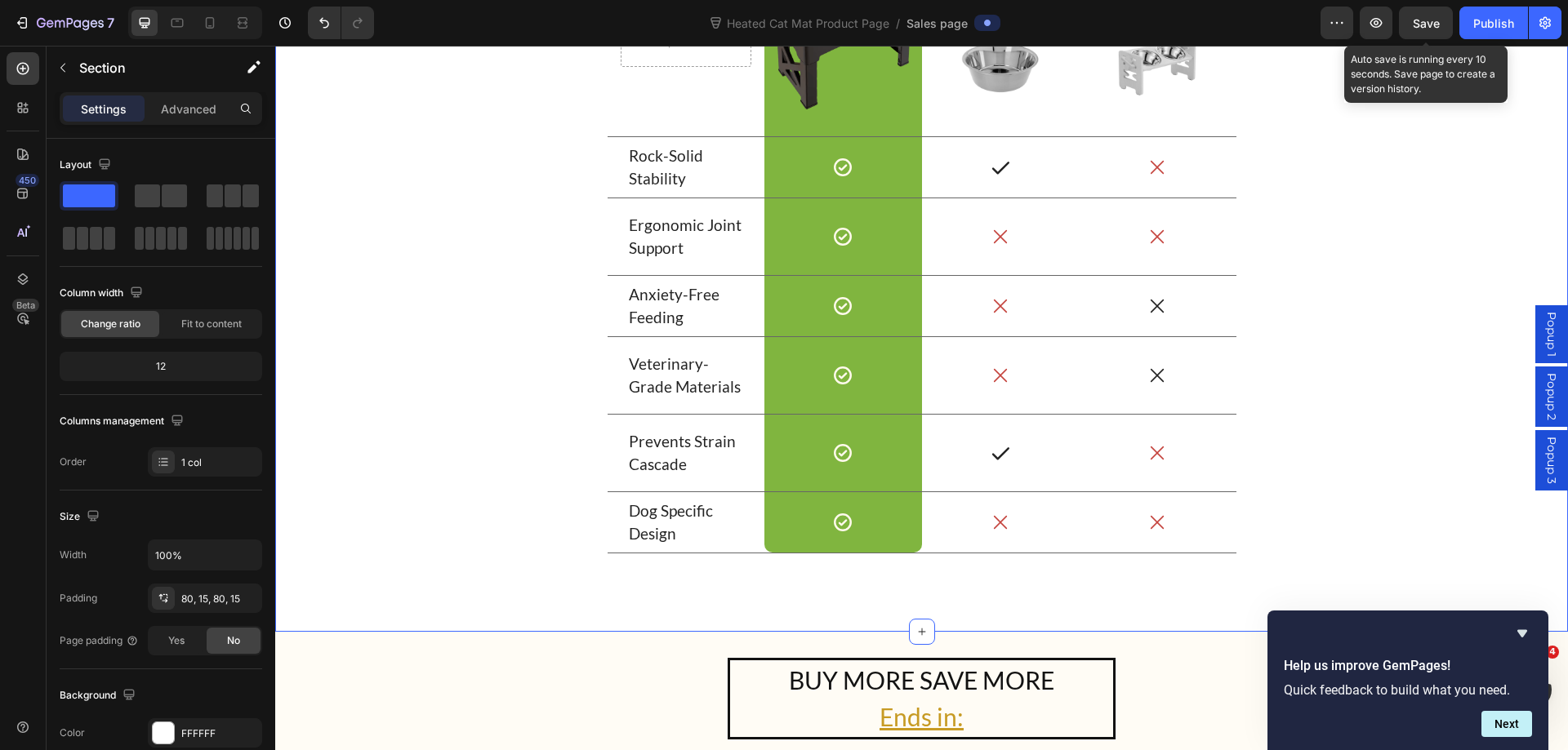
scroll to position [8815, 0]
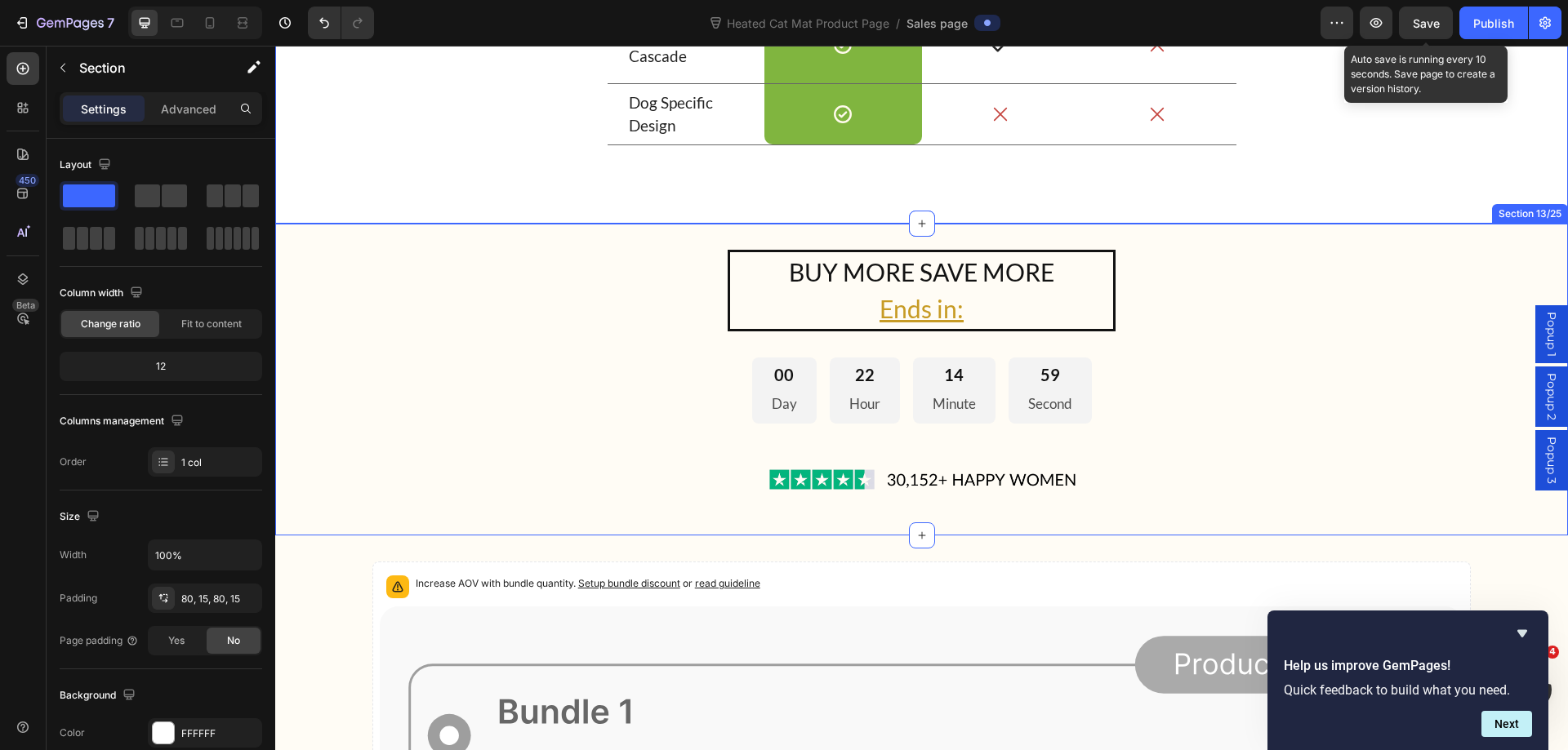
click at [385, 237] on div "BUY MORE SAVE MORE Ends in: Heading 00 Day 22 Hour 14 Minute 59 Second Countdow…" at bounding box center [920, 379] width 1292 height 312
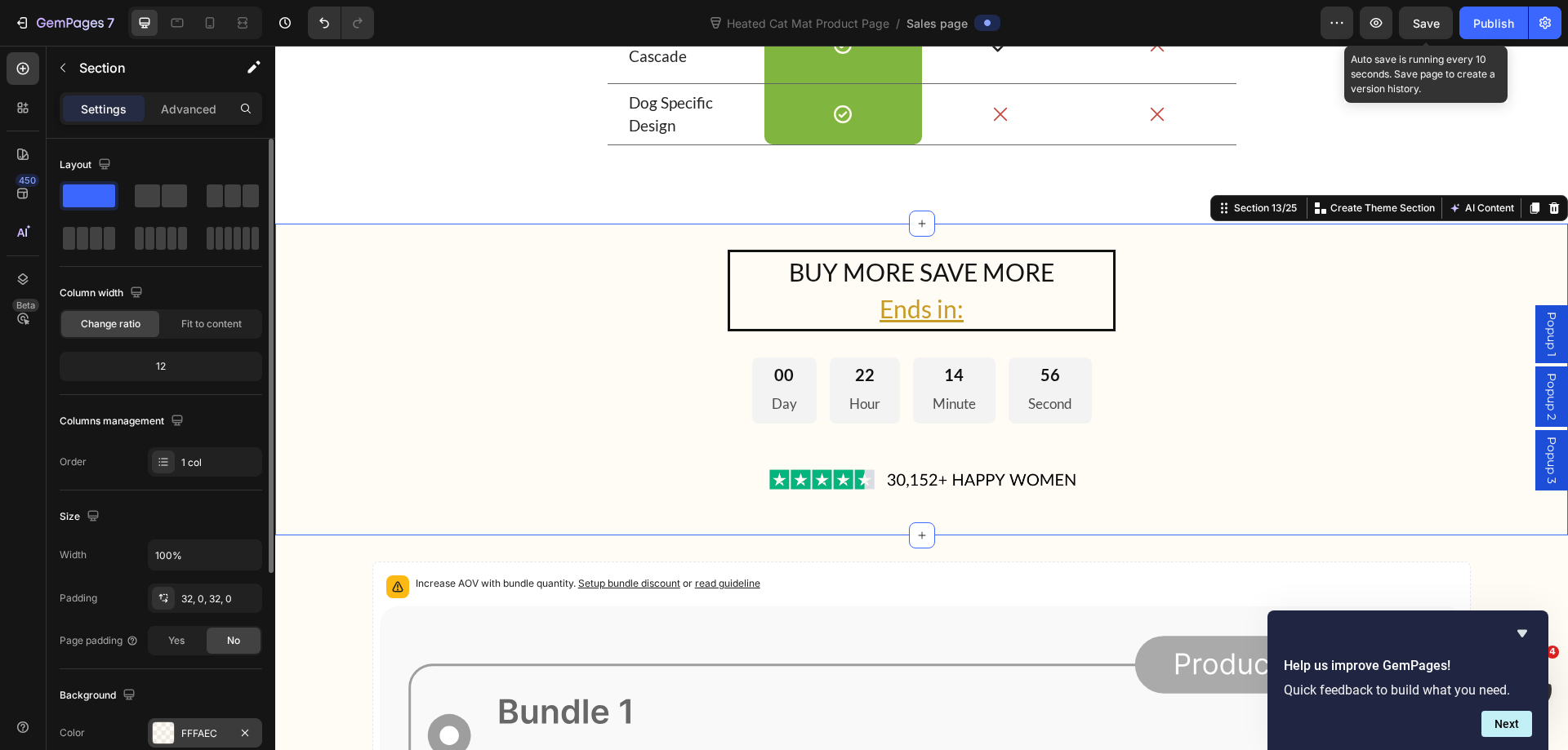
click at [204, 728] on div "FFFAEC" at bounding box center [205, 733] width 48 height 15
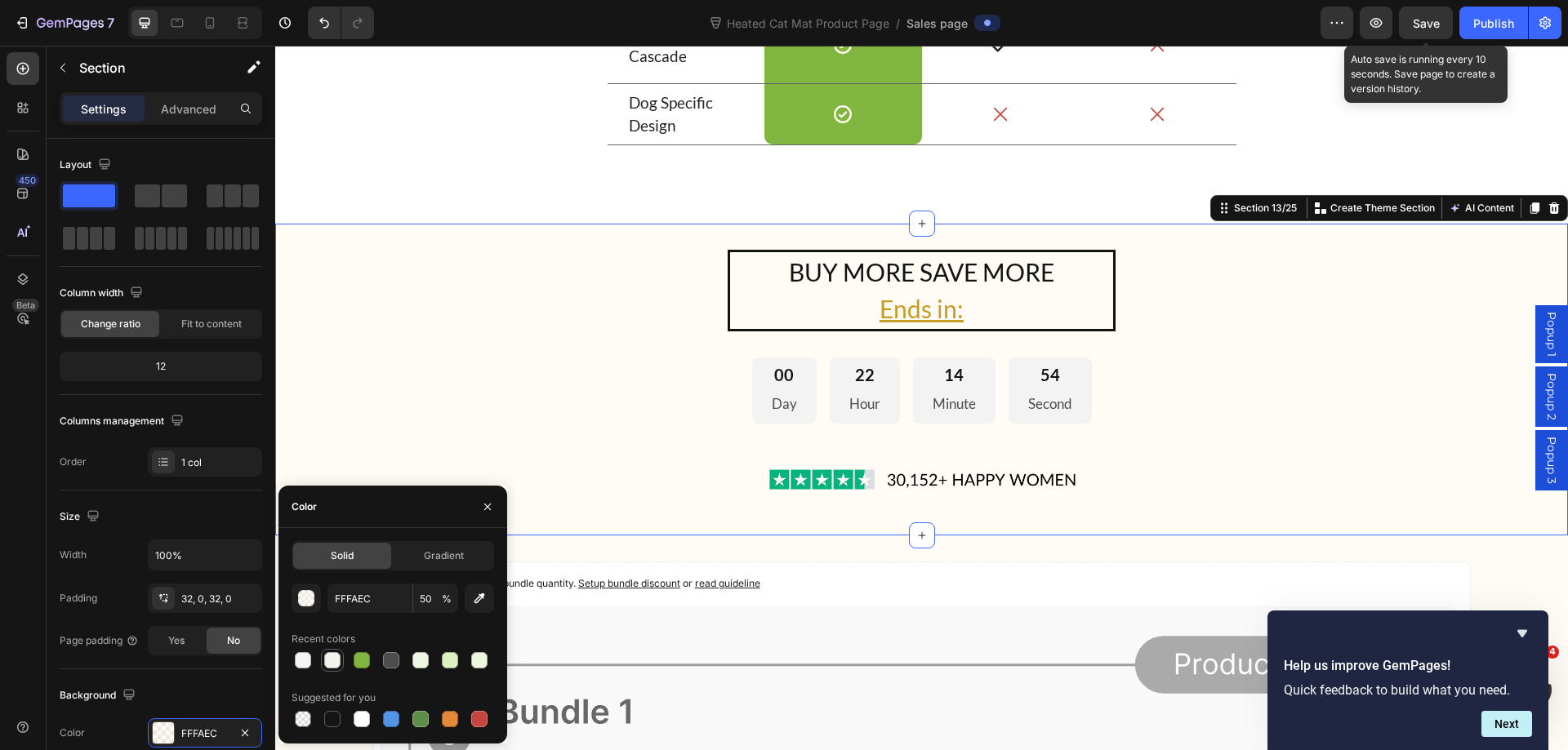
click at [334, 662] on div at bounding box center [332, 660] width 16 height 16
type input "F0F4EB"
type input "100"
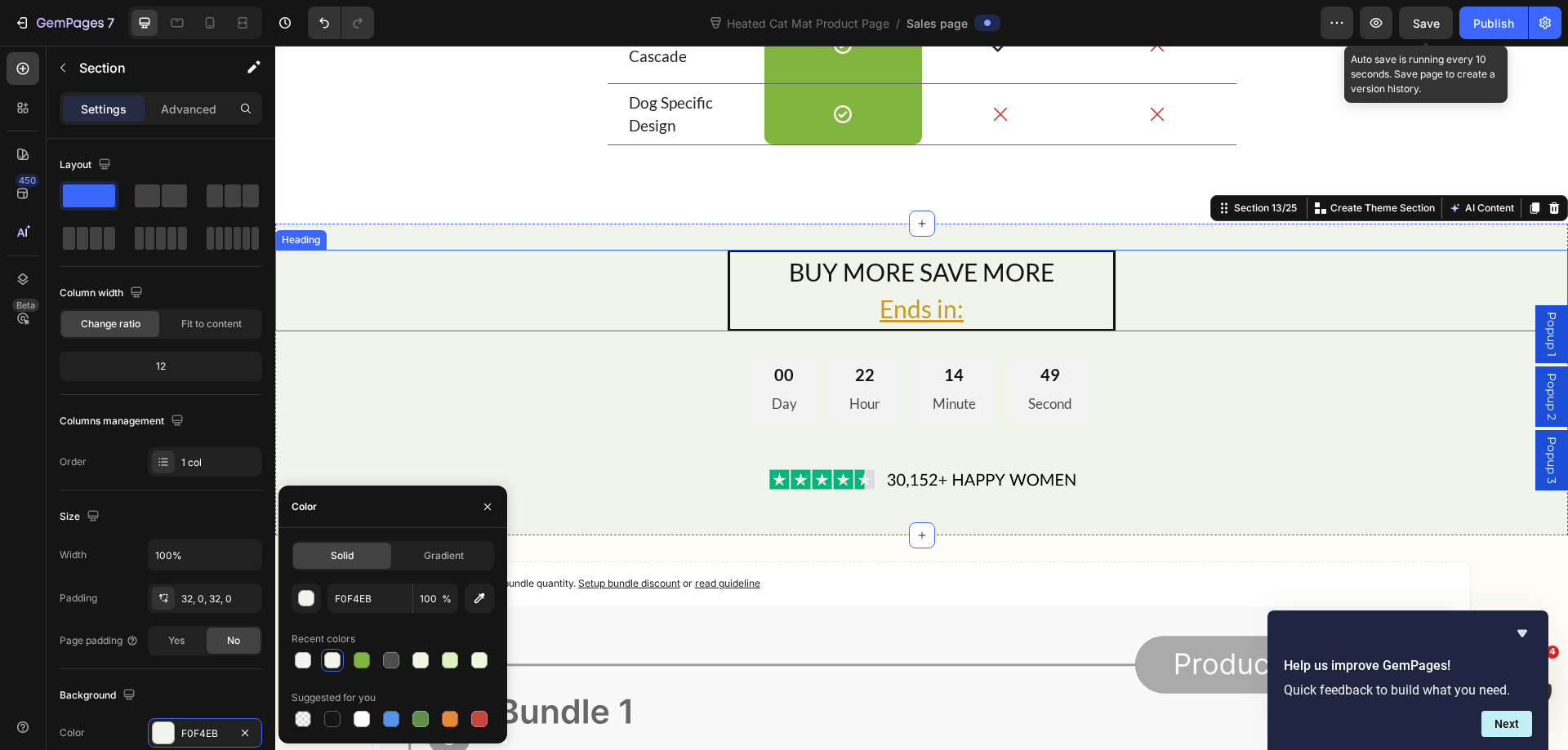
click at [907, 319] on u "Ends in:" at bounding box center [921, 309] width 84 height 30
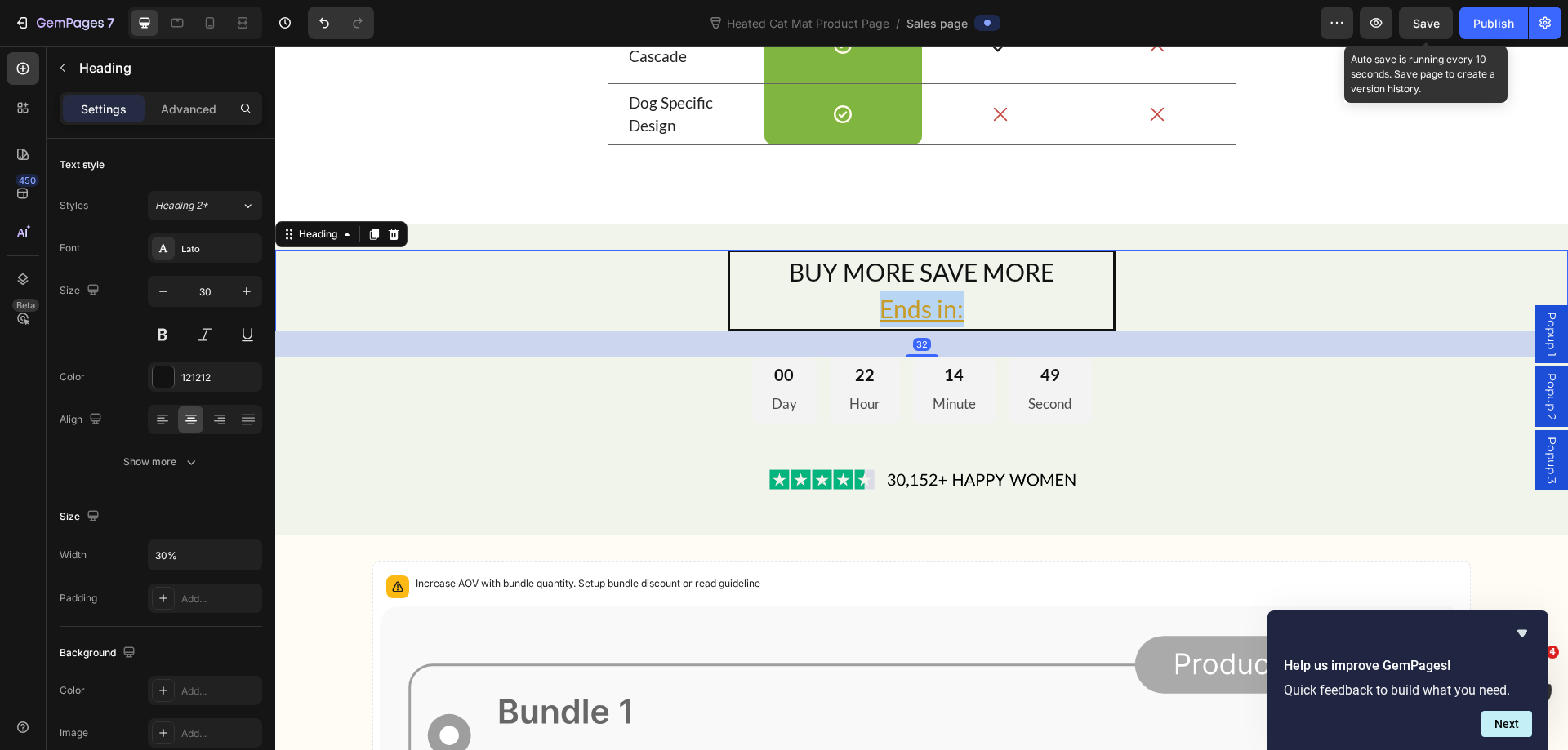
click at [907, 319] on u "Ends in:" at bounding box center [921, 309] width 84 height 30
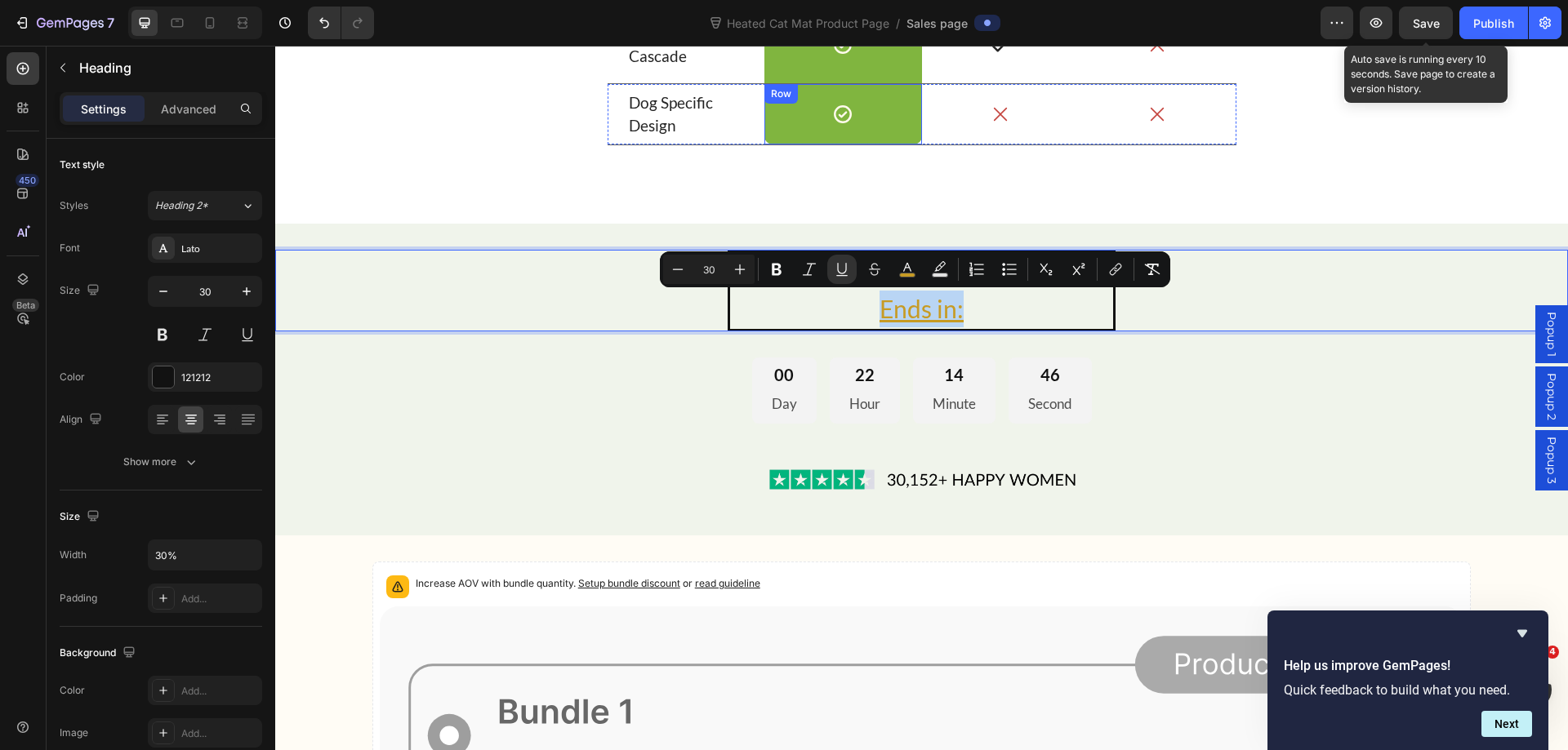
click at [817, 138] on div "Icon Row" at bounding box center [843, 114] width 157 height 61
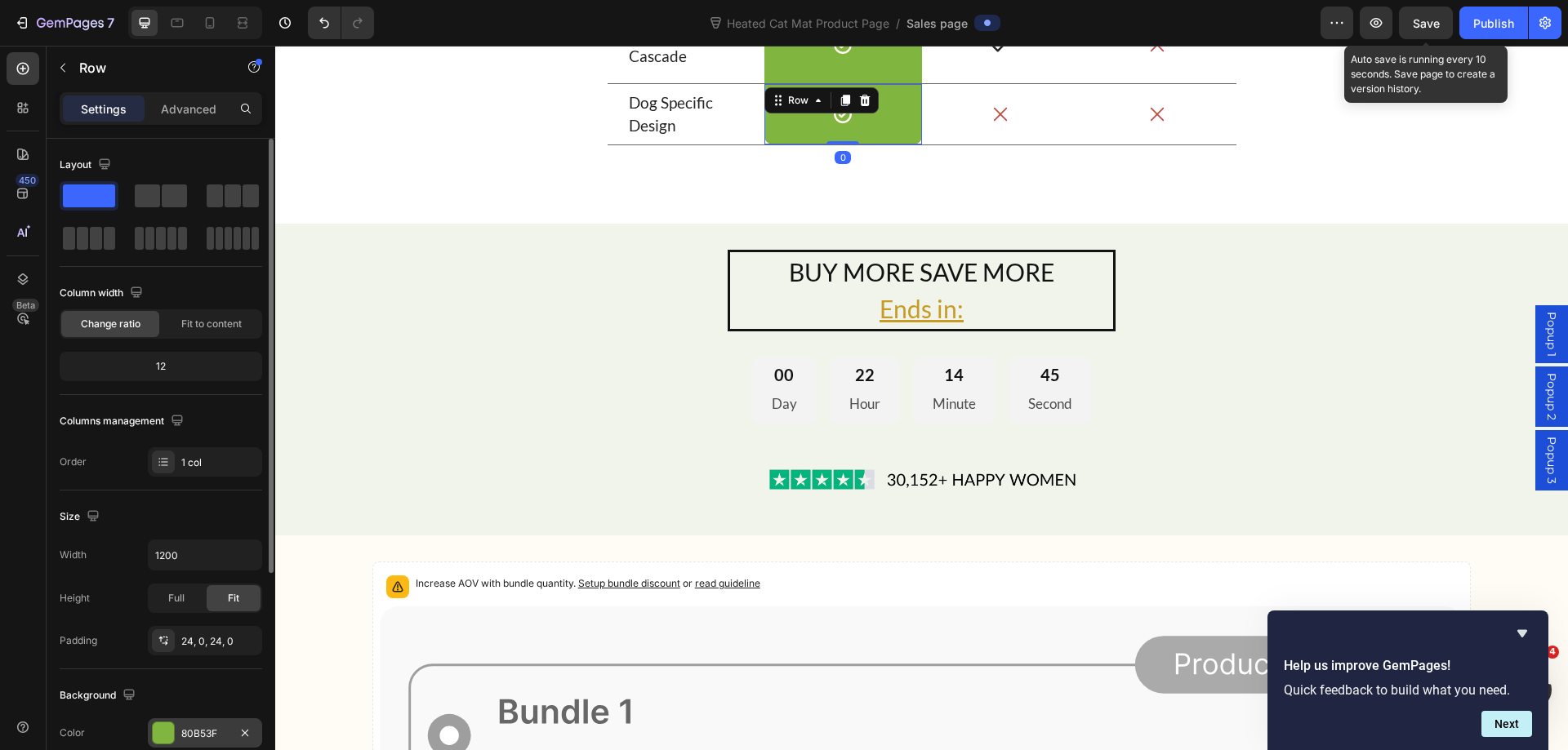
click at [197, 731] on div "80B53F" at bounding box center [205, 733] width 48 height 15
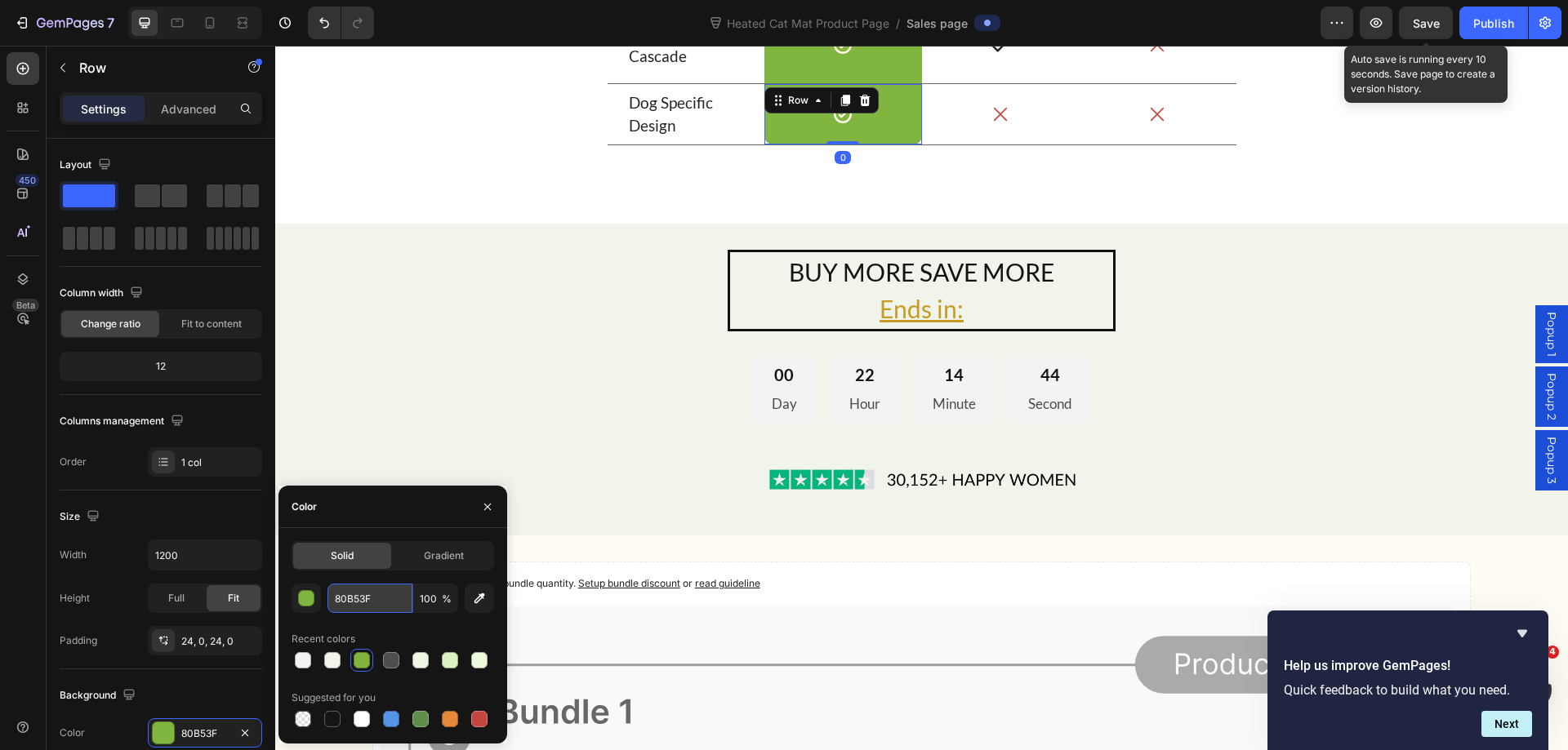
click at [369, 602] on input "80B53F" at bounding box center [370, 599] width 85 height 30
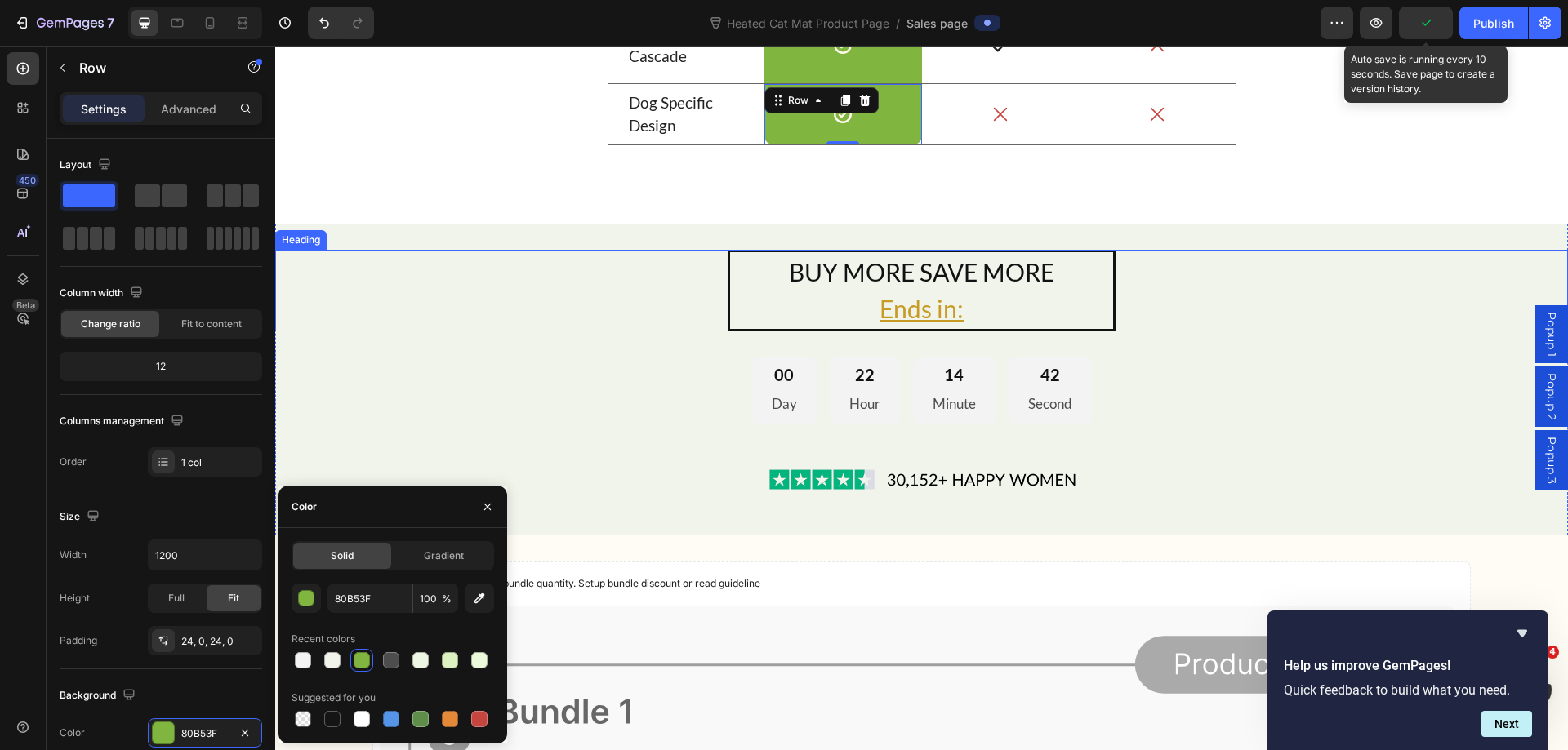
click at [925, 311] on u "Ends in:" at bounding box center [921, 309] width 84 height 30
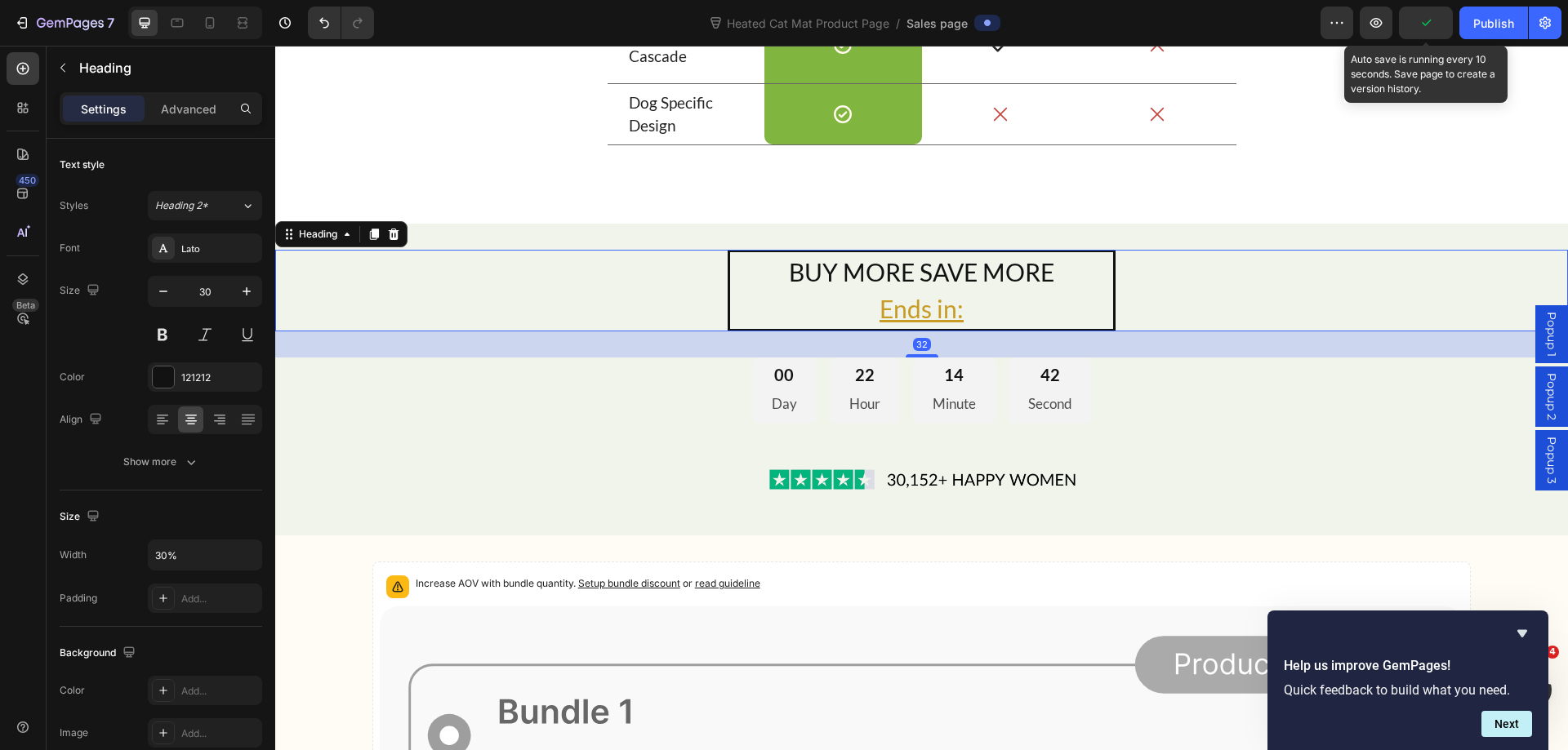
click at [925, 311] on u "Ends in:" at bounding box center [921, 309] width 84 height 30
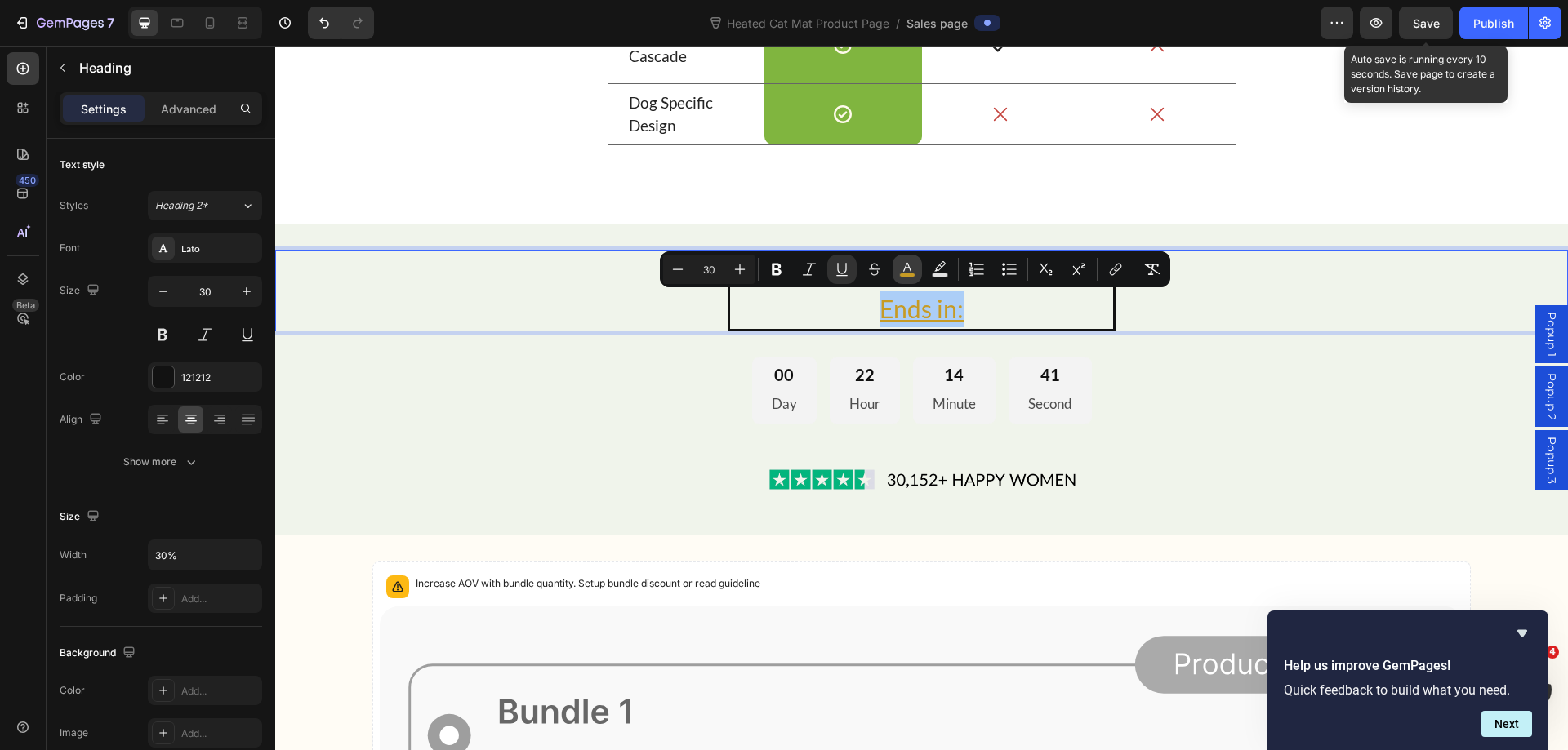
click at [905, 263] on icon "Editor contextual toolbar" at bounding box center [907, 269] width 16 height 16
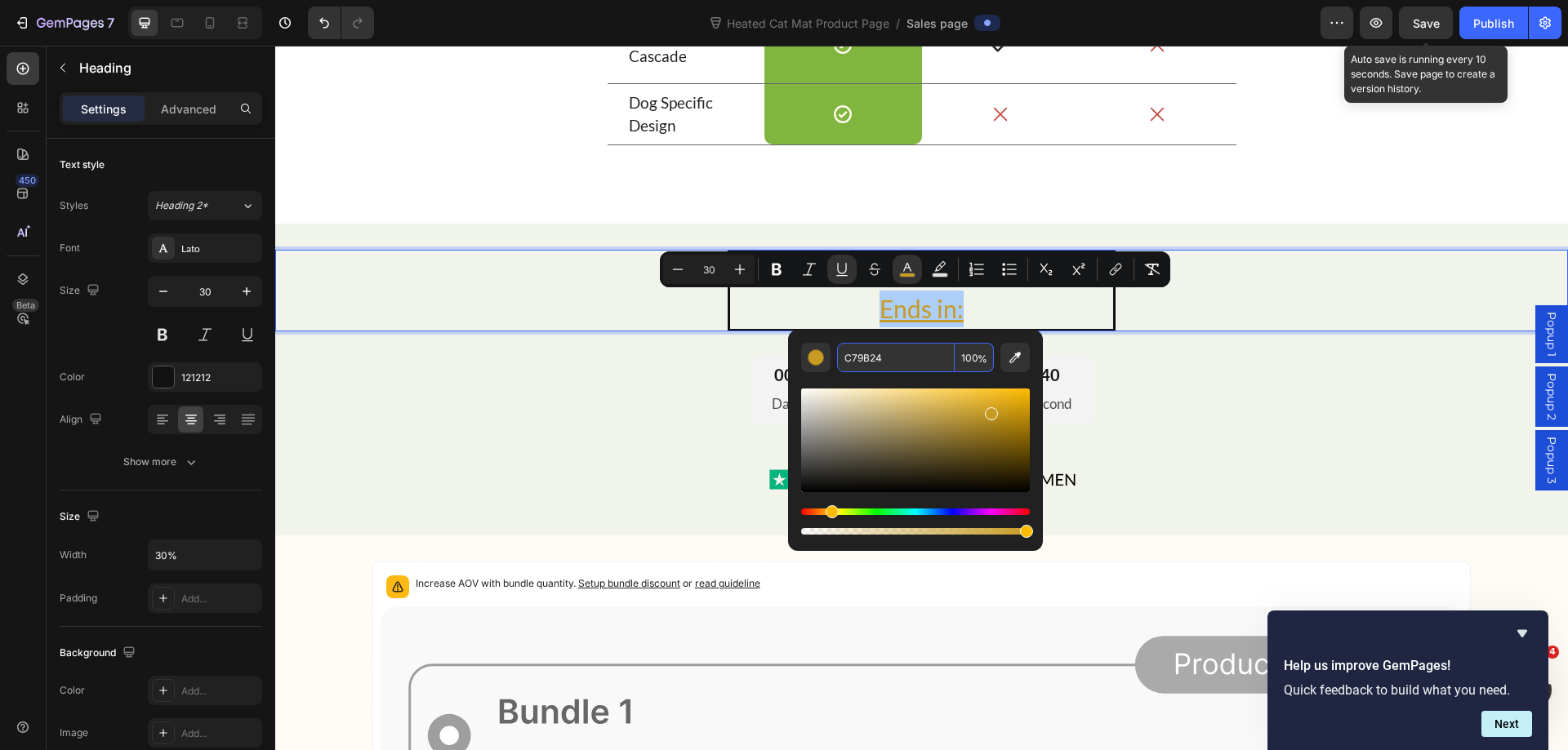
click at [871, 359] on input "C79B24" at bounding box center [896, 358] width 118 height 30
paste input "80B53F"
type input "80B53F"
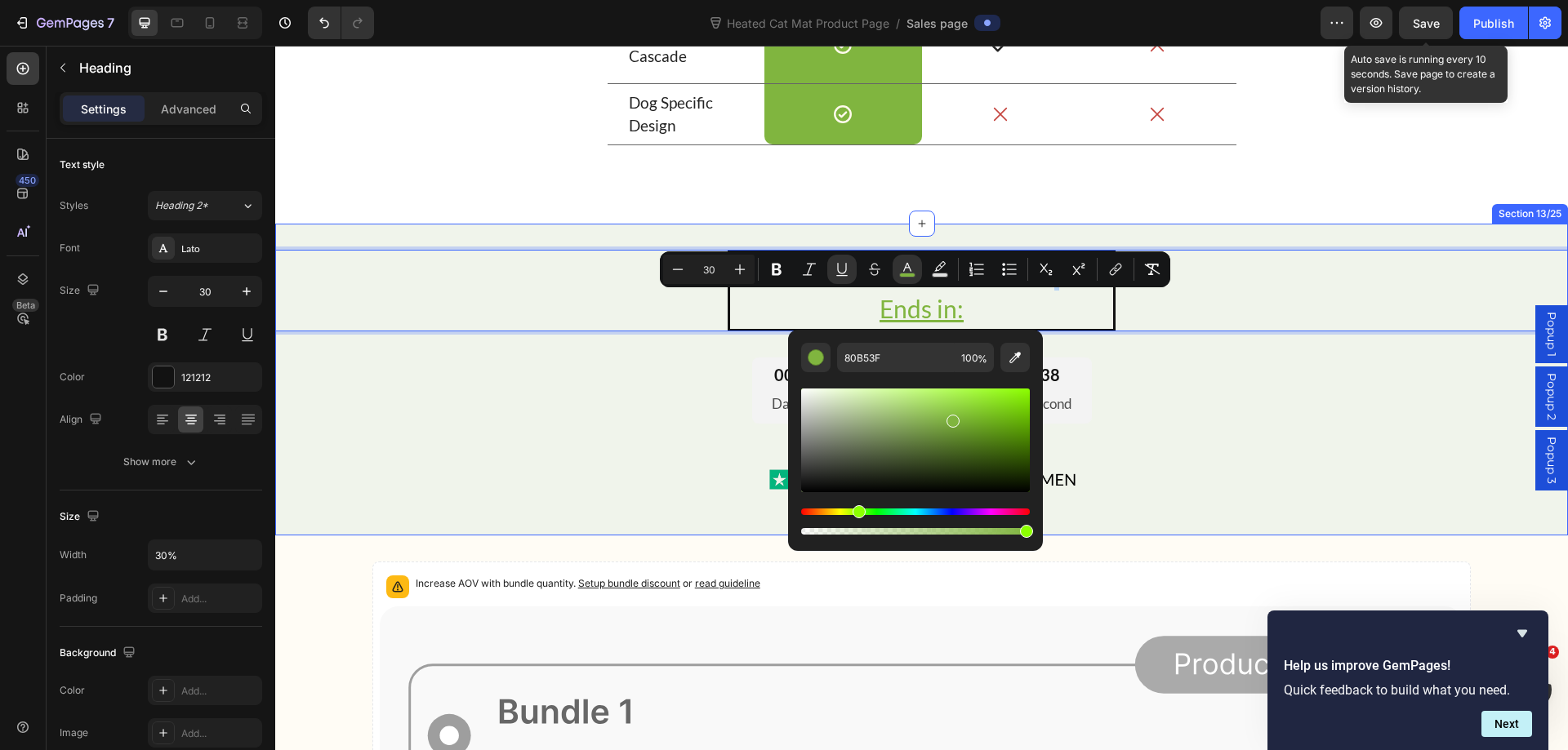
click at [1187, 442] on div "BUY MORE SAVE MORE Ends in: Heading 32 00 Day 22 Hour 14 Minute 38 Second Count…" at bounding box center [920, 379] width 1292 height 260
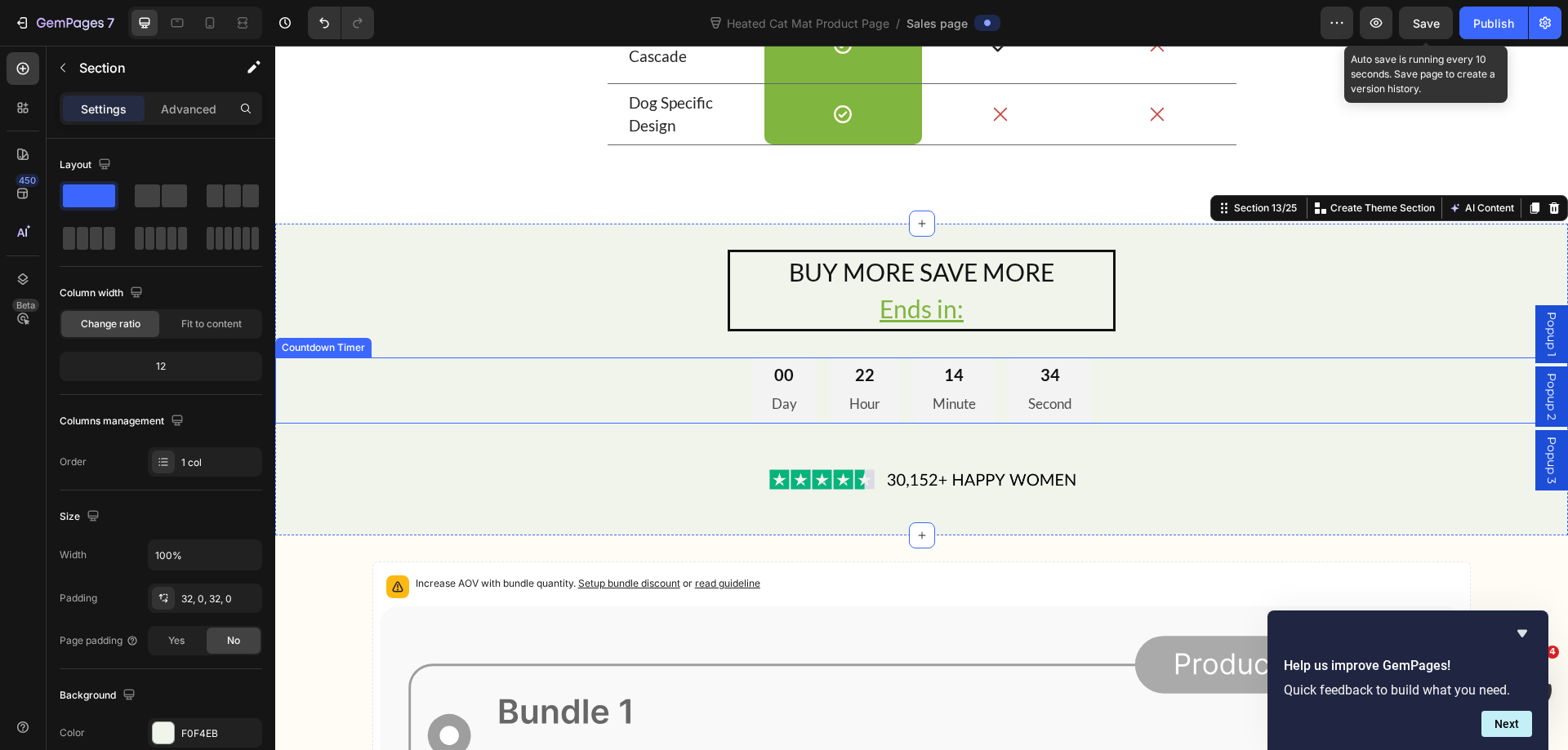
click at [752, 376] on div "00 Day" at bounding box center [784, 390] width 65 height 66
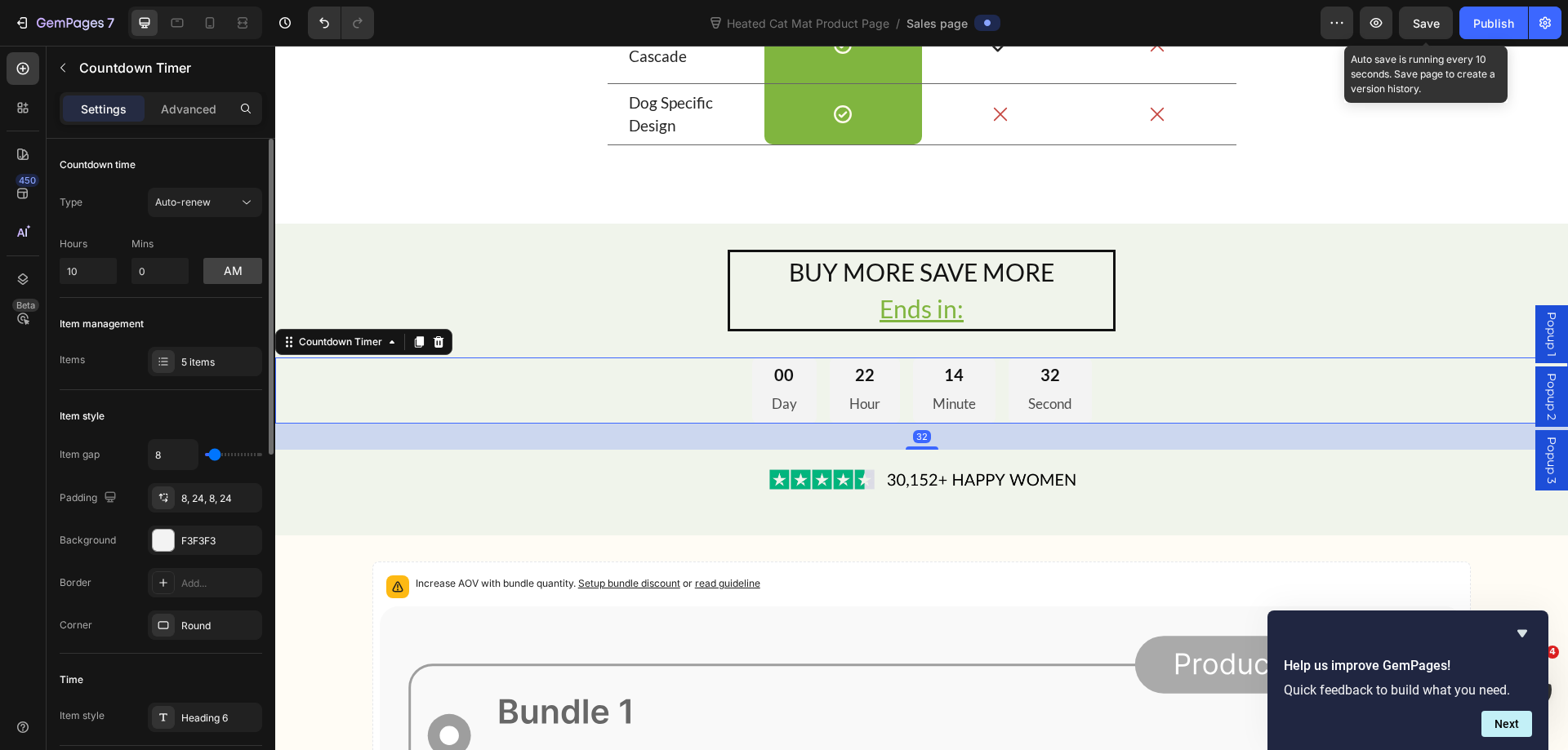
scroll to position [163, 0]
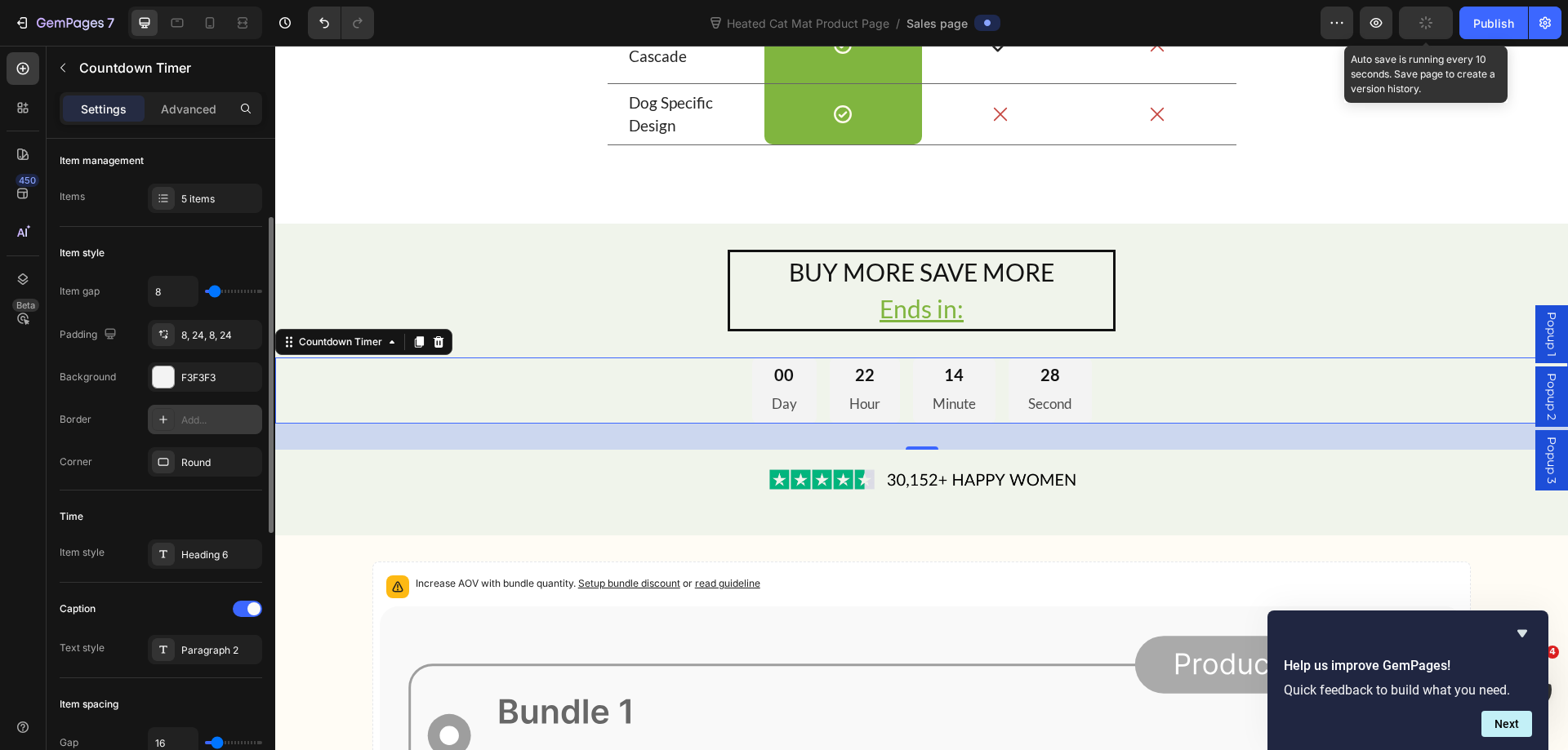
click at [193, 431] on div "Add..." at bounding box center [204, 420] width 115 height 30
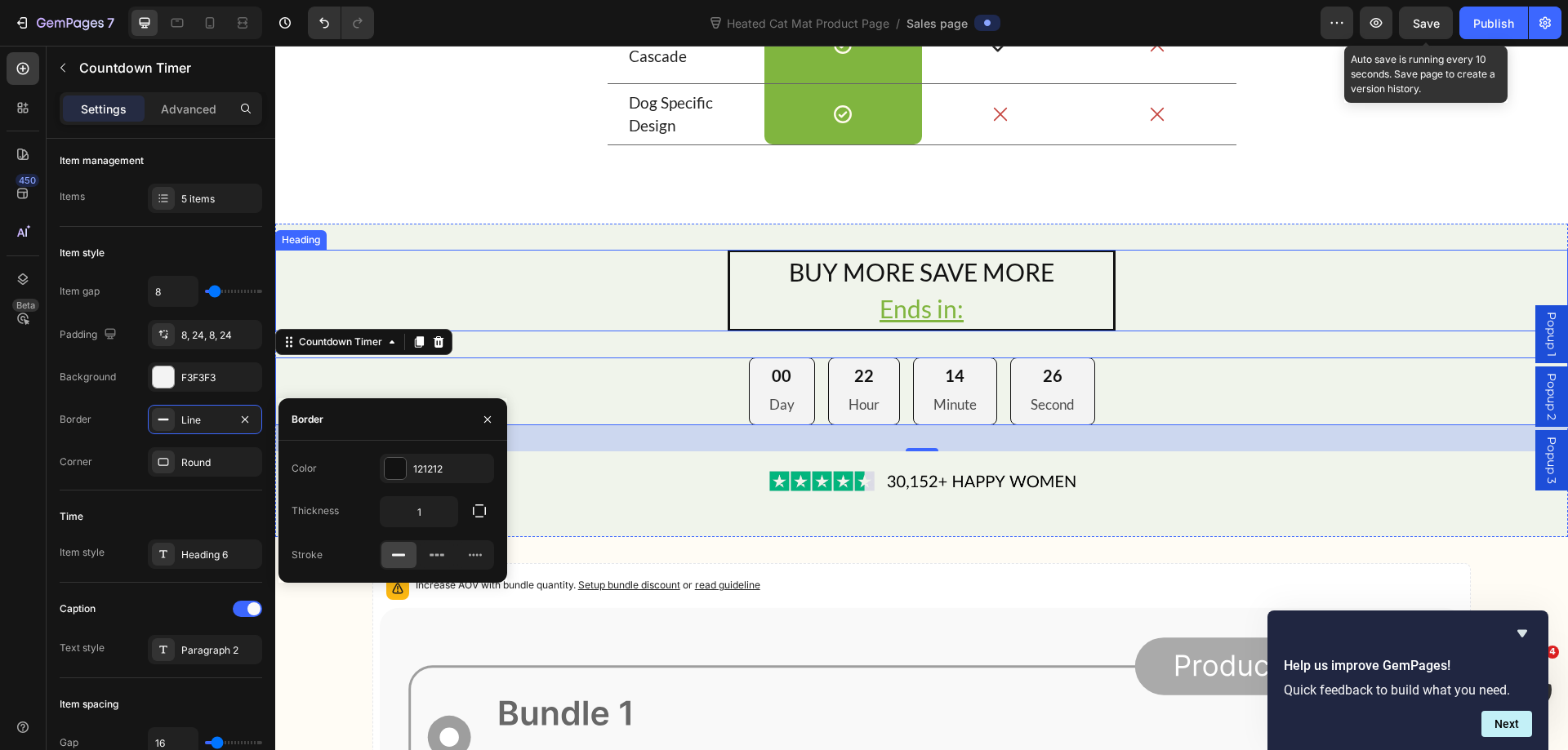
click at [1206, 283] on div "BUY MORE SAVE MORE Ends in:" at bounding box center [920, 291] width 1292 height 82
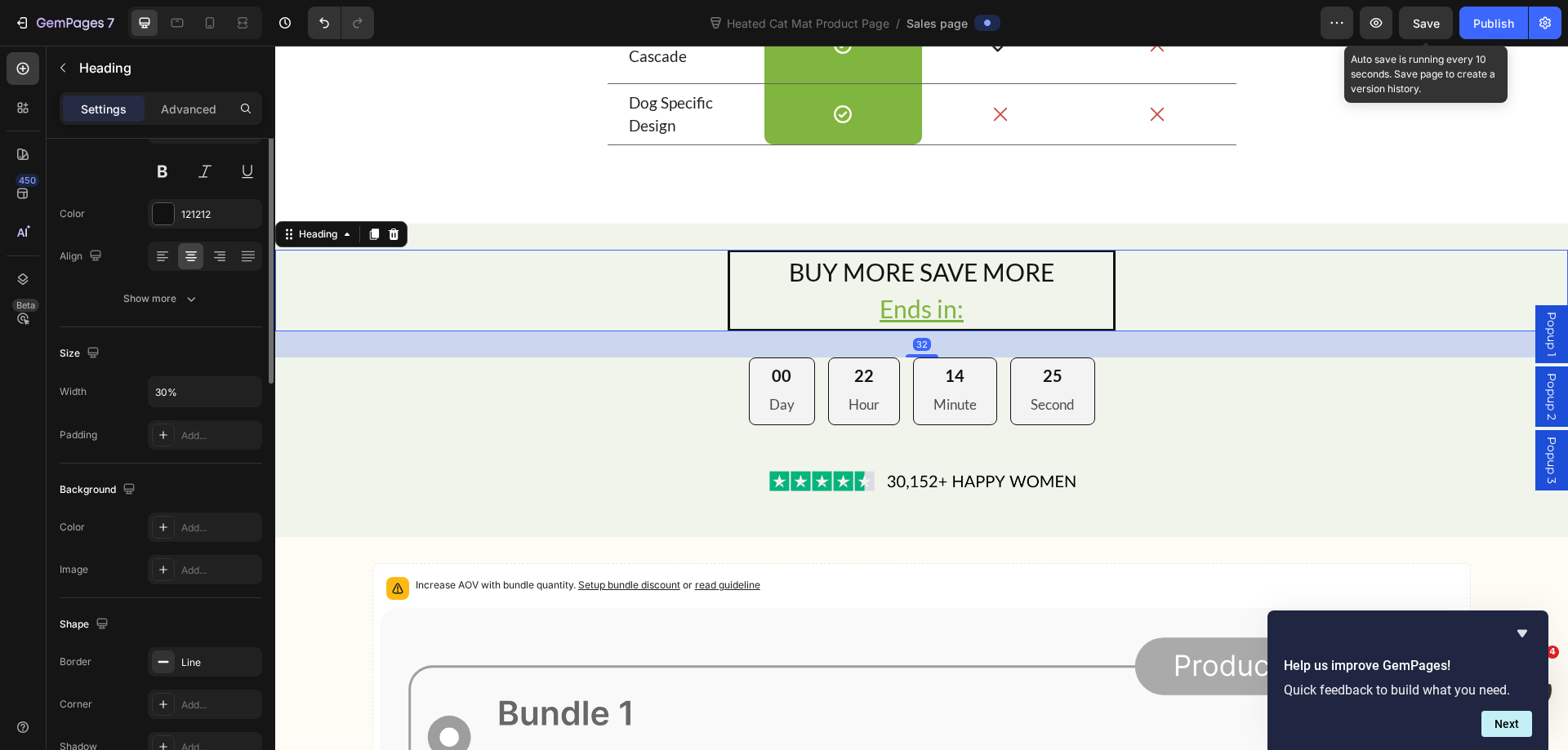
scroll to position [0, 0]
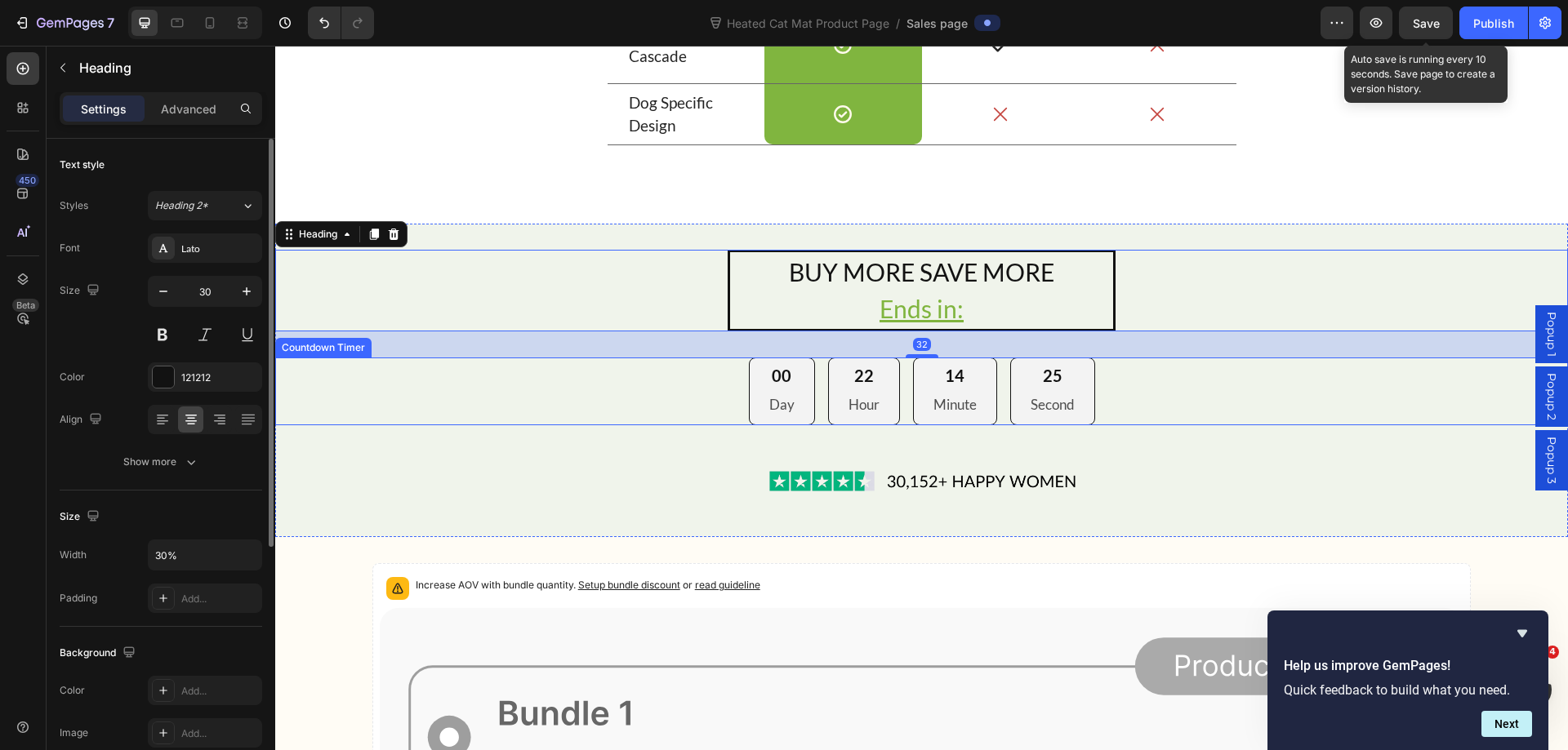
click at [1257, 368] on div "00 Day 22 Hour 14 Minute 25 Second" at bounding box center [920, 391] width 1292 height 68
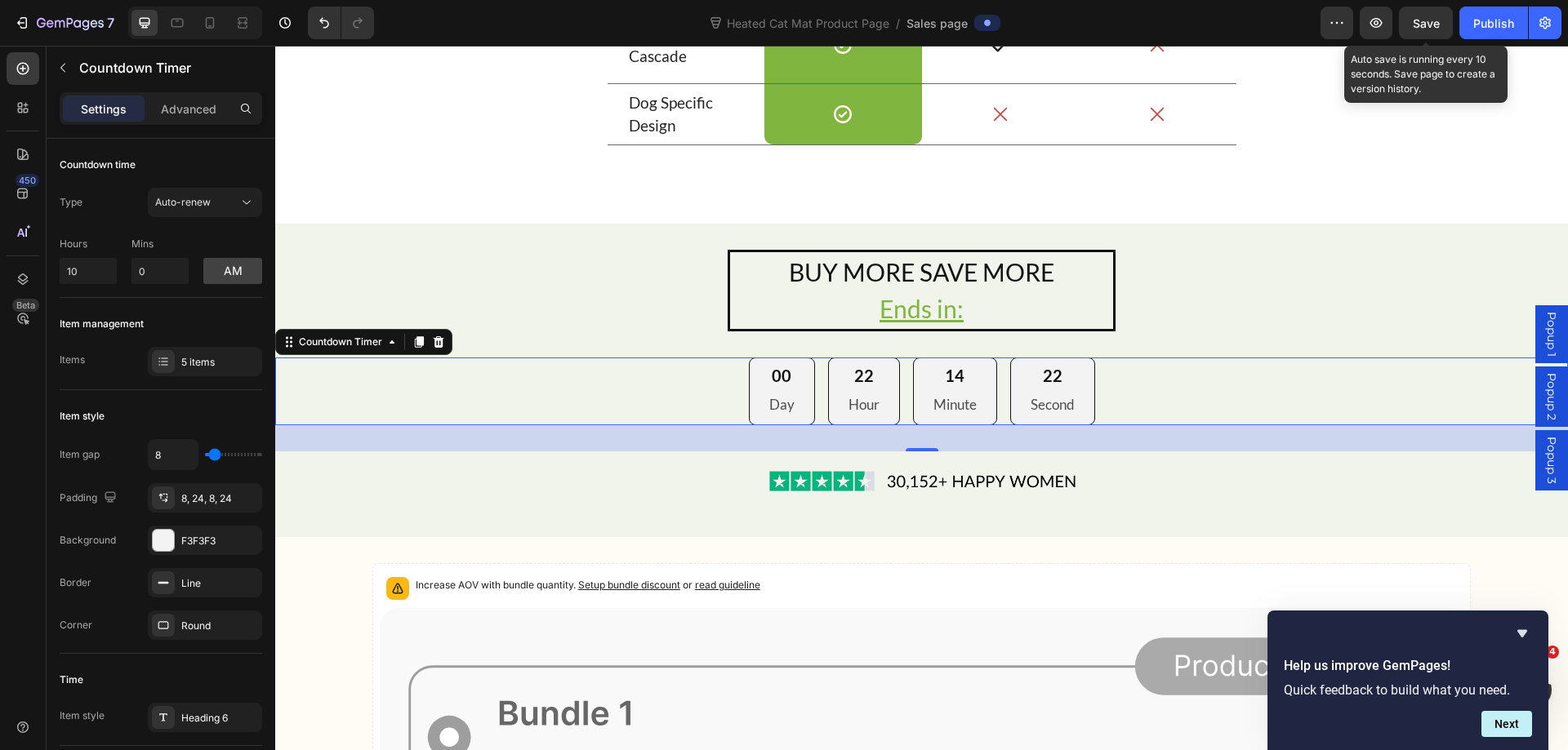
drag, startPoint x: 1416, startPoint y: 25, endPoint x: 987, endPoint y: 110, distance: 437.3
click at [1416, 25] on span "Save" at bounding box center [1426, 23] width 27 height 14
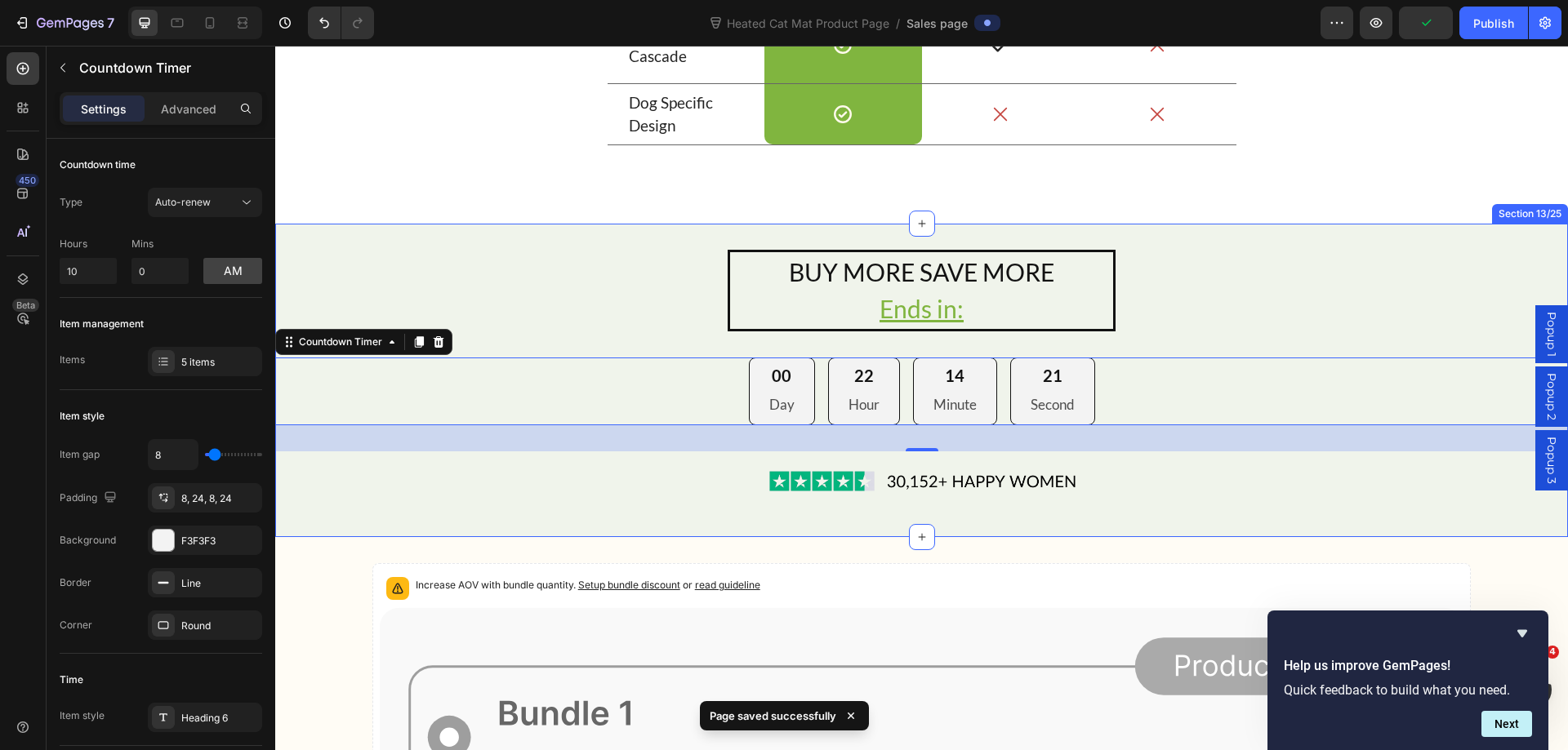
scroll to position [8978, 0]
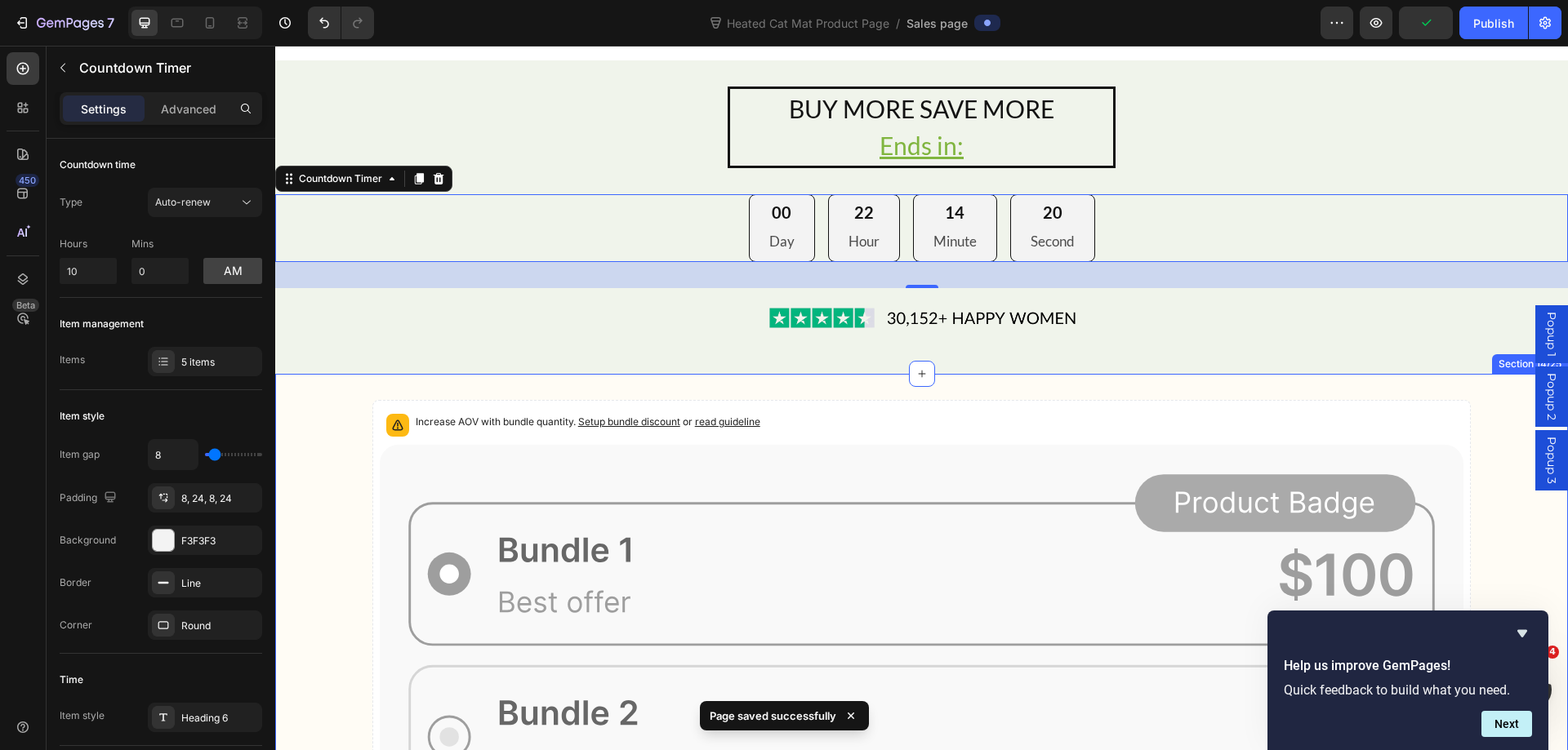
click at [290, 409] on div "Increase AOV with bundle quantity. Setup bundle discount or read guideline Prod…" at bounding box center [920, 719] width 1292 height 638
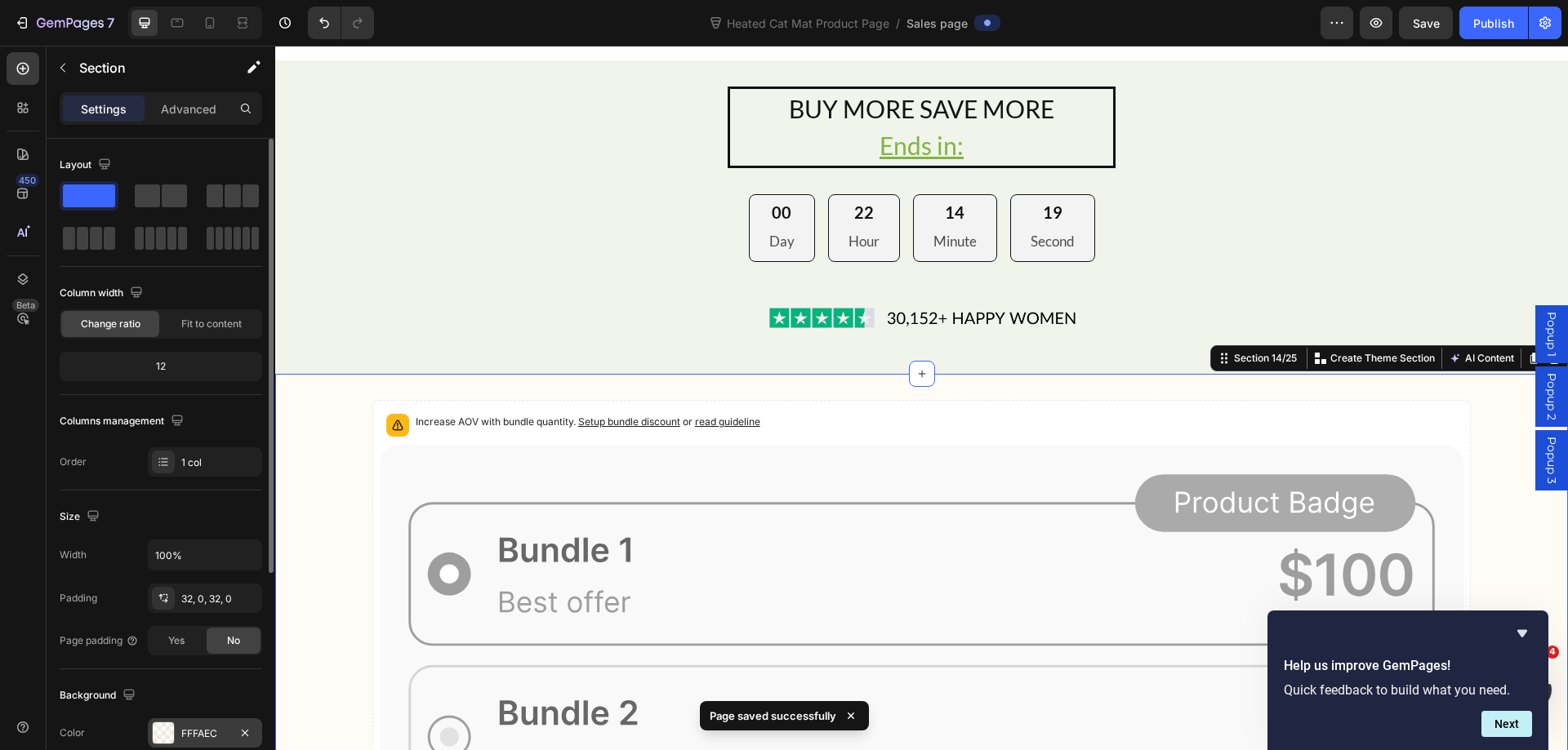
scroll to position [245, 0]
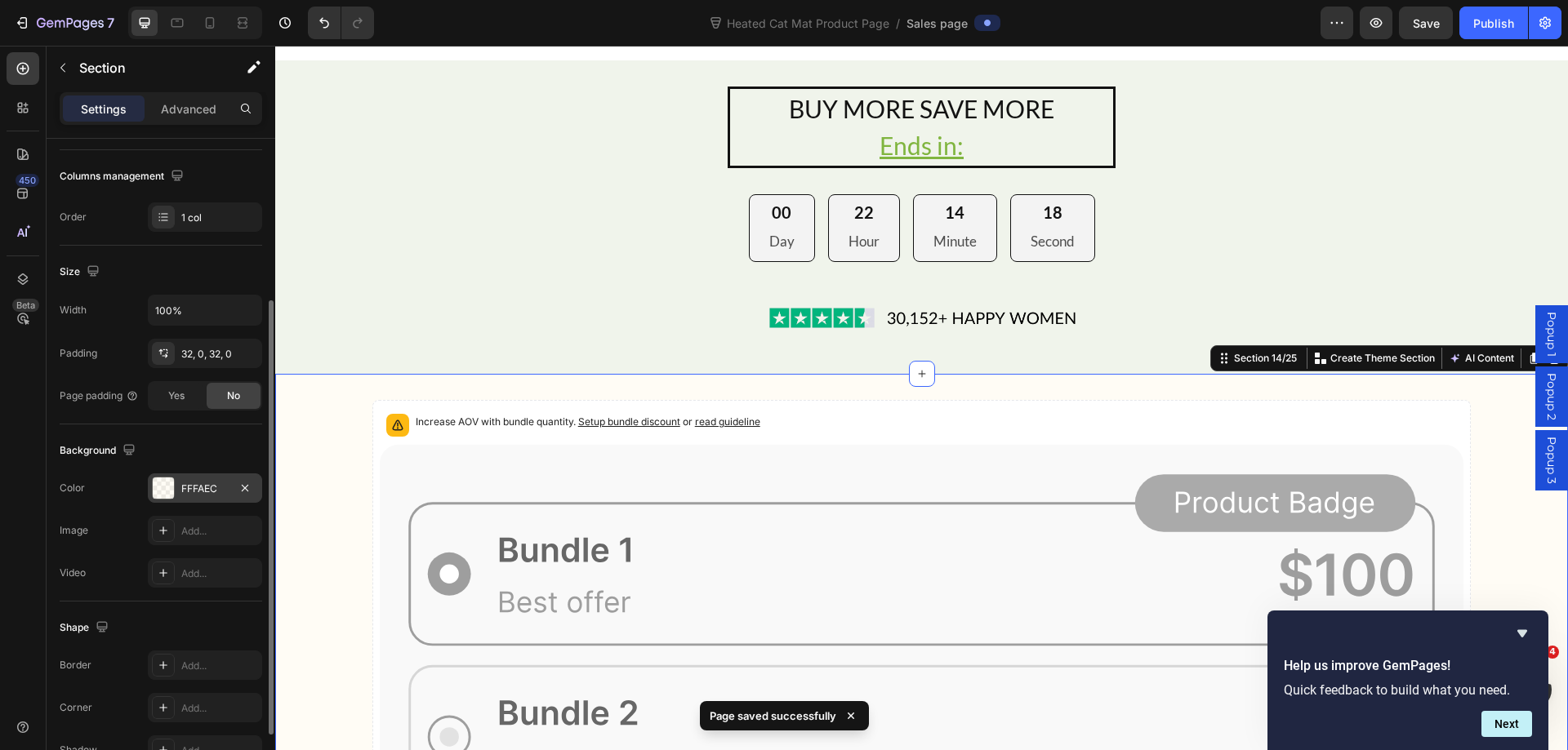
click at [194, 491] on div "FFFAEC" at bounding box center [205, 489] width 48 height 15
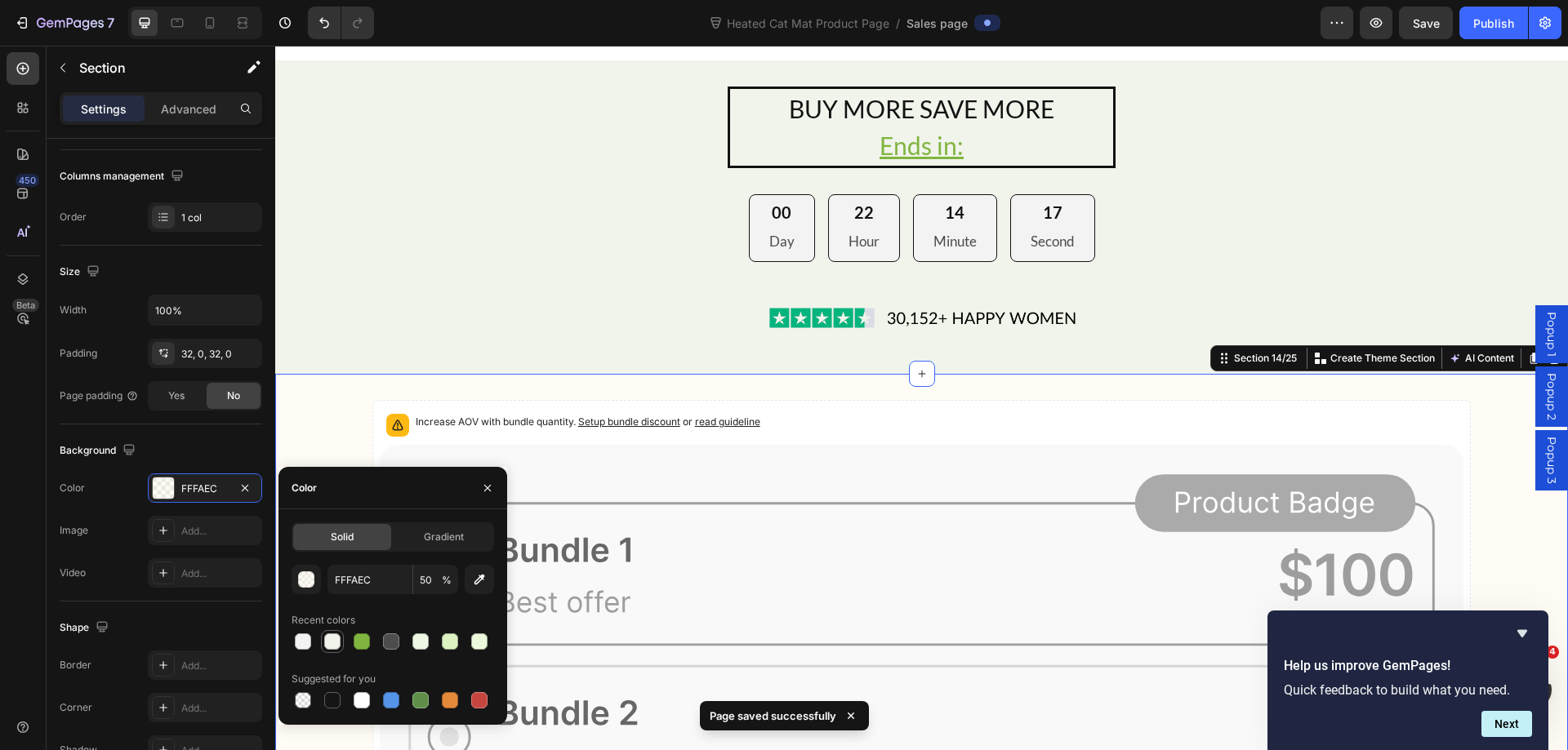
click at [333, 638] on div at bounding box center [332, 641] width 16 height 16
type input "F0F4EB"
type input "100"
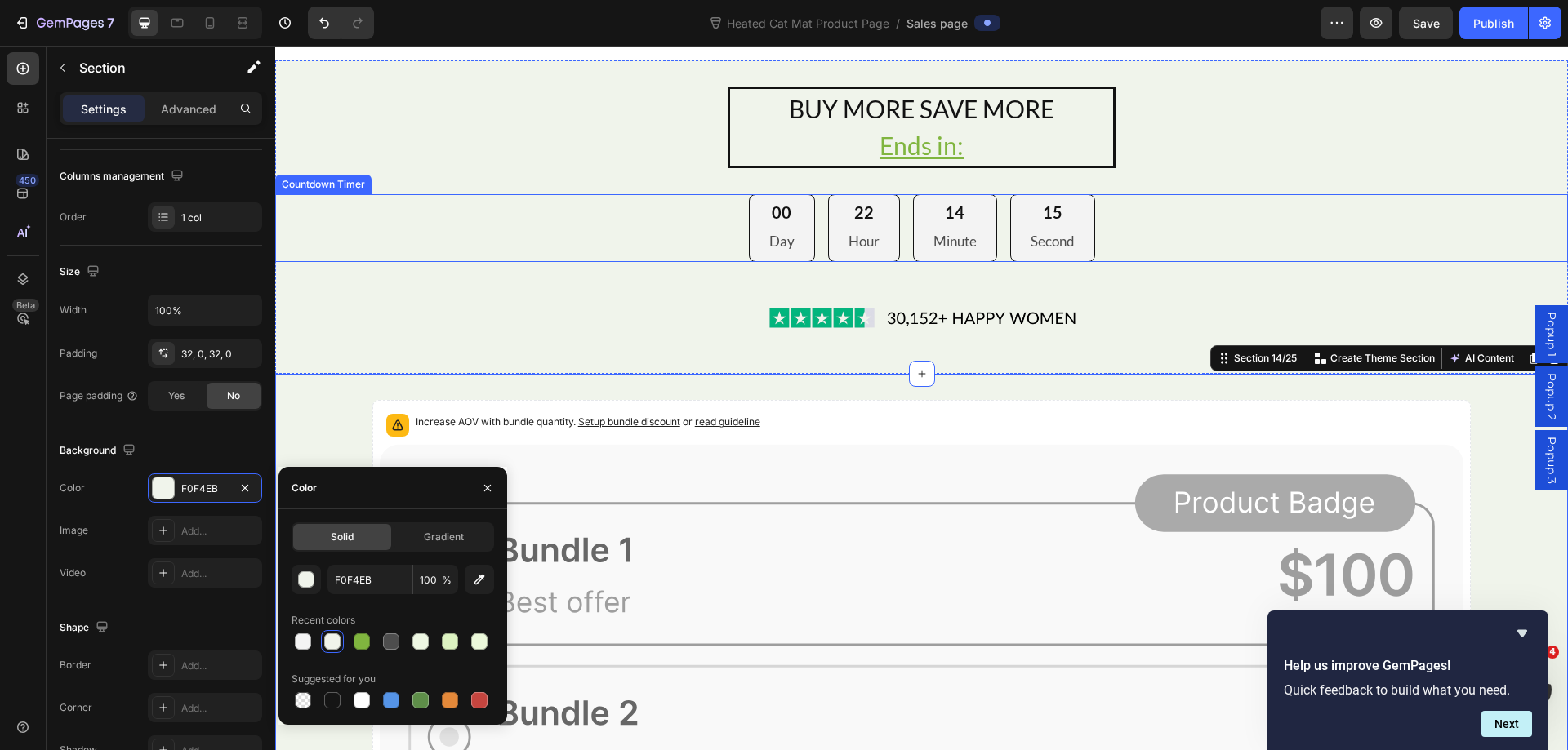
click at [526, 232] on div "00 Day 22 Hour 14 Minute 15 Second" at bounding box center [920, 228] width 1292 height 68
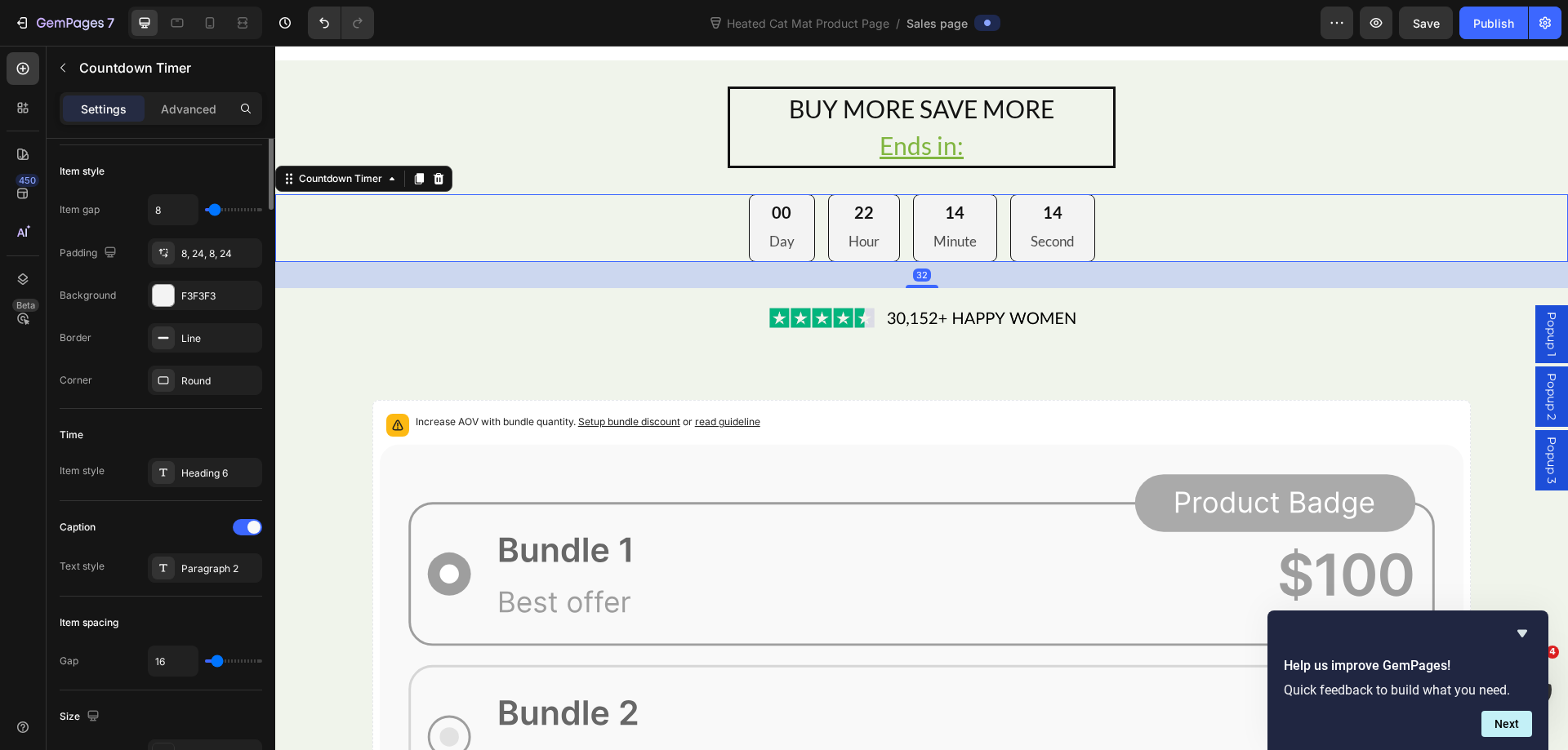
scroll to position [0, 0]
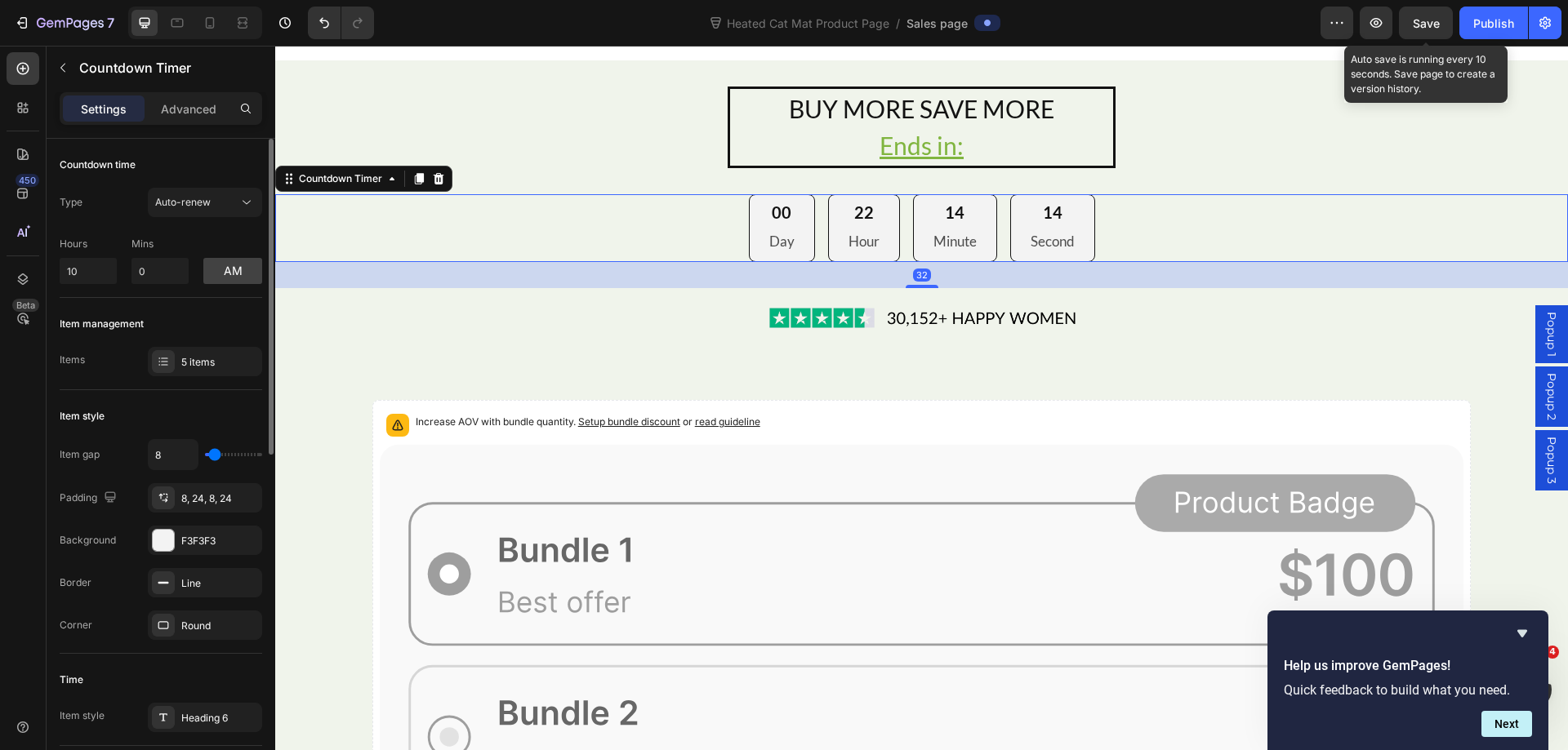
click at [1437, 25] on span "Save" at bounding box center [1426, 23] width 27 height 14
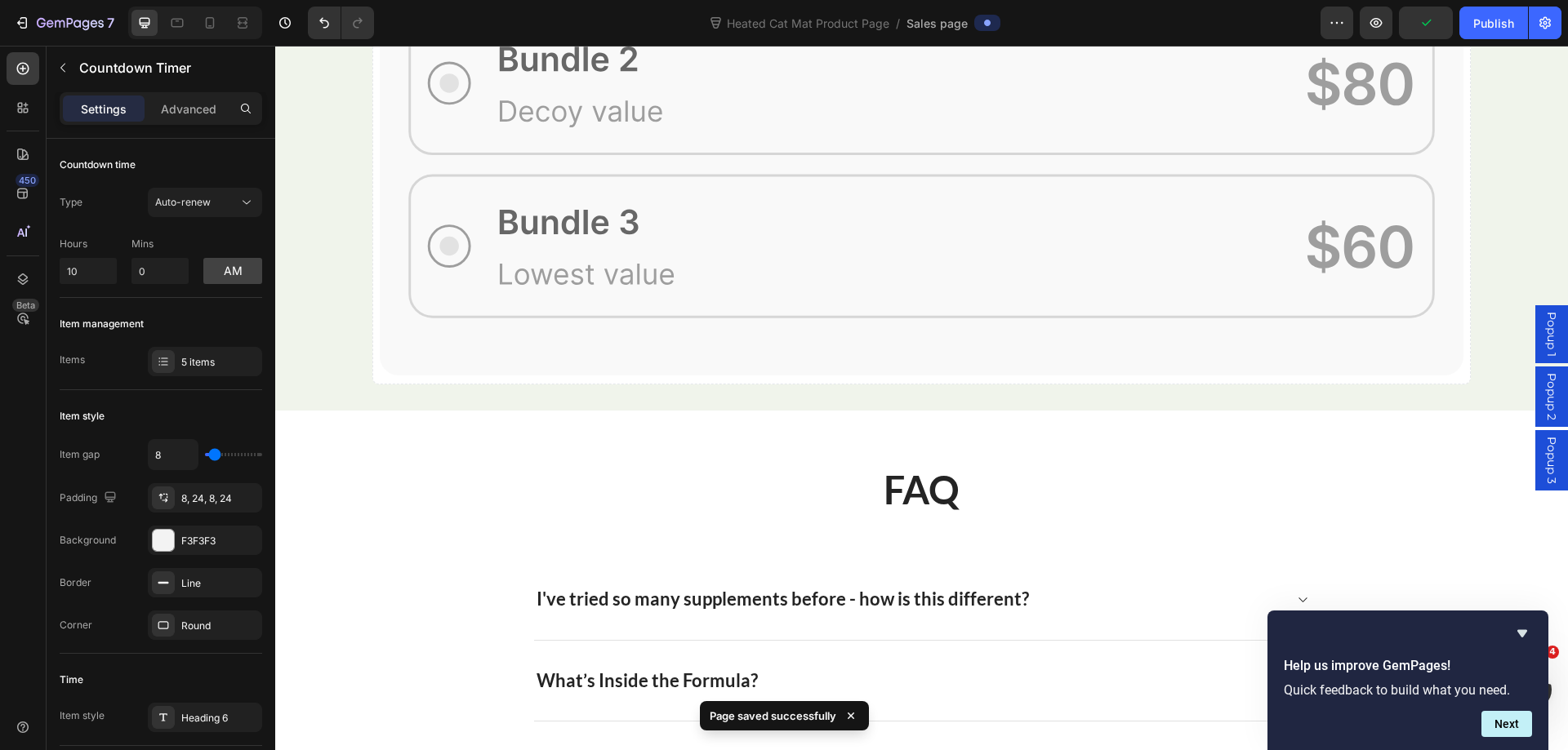
scroll to position [9795, 0]
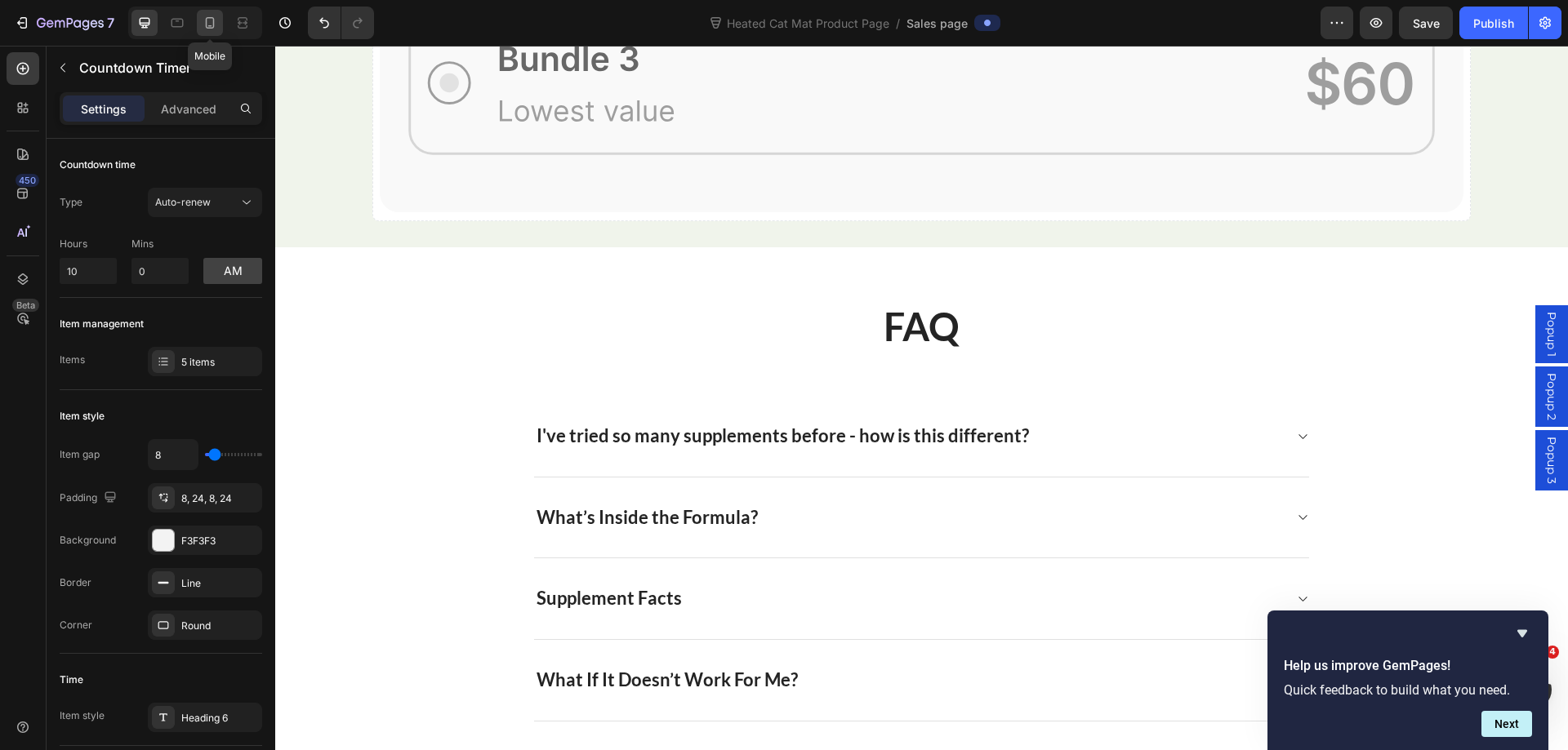
click at [212, 30] on icon at bounding box center [209, 23] width 16 height 16
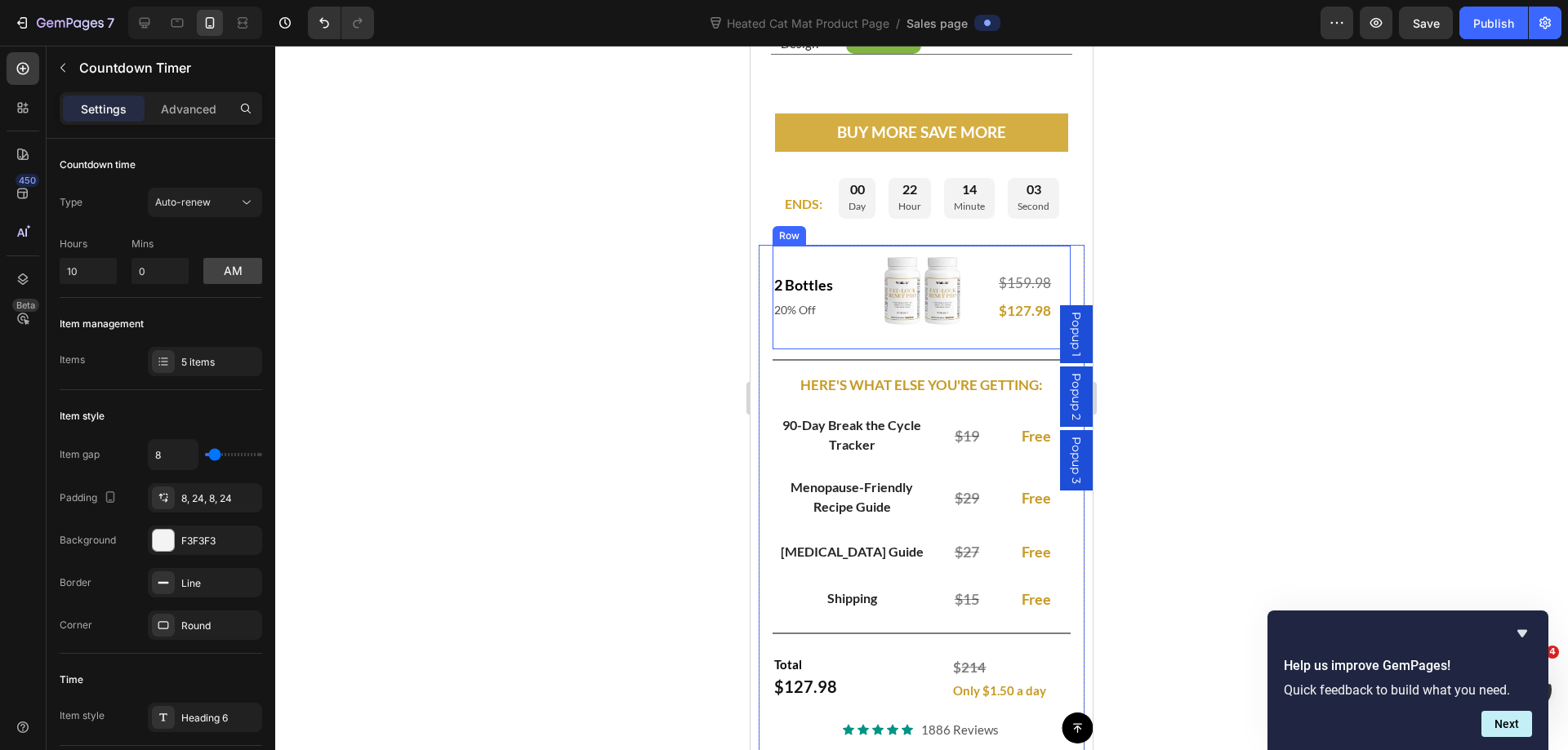
scroll to position [9575, 0]
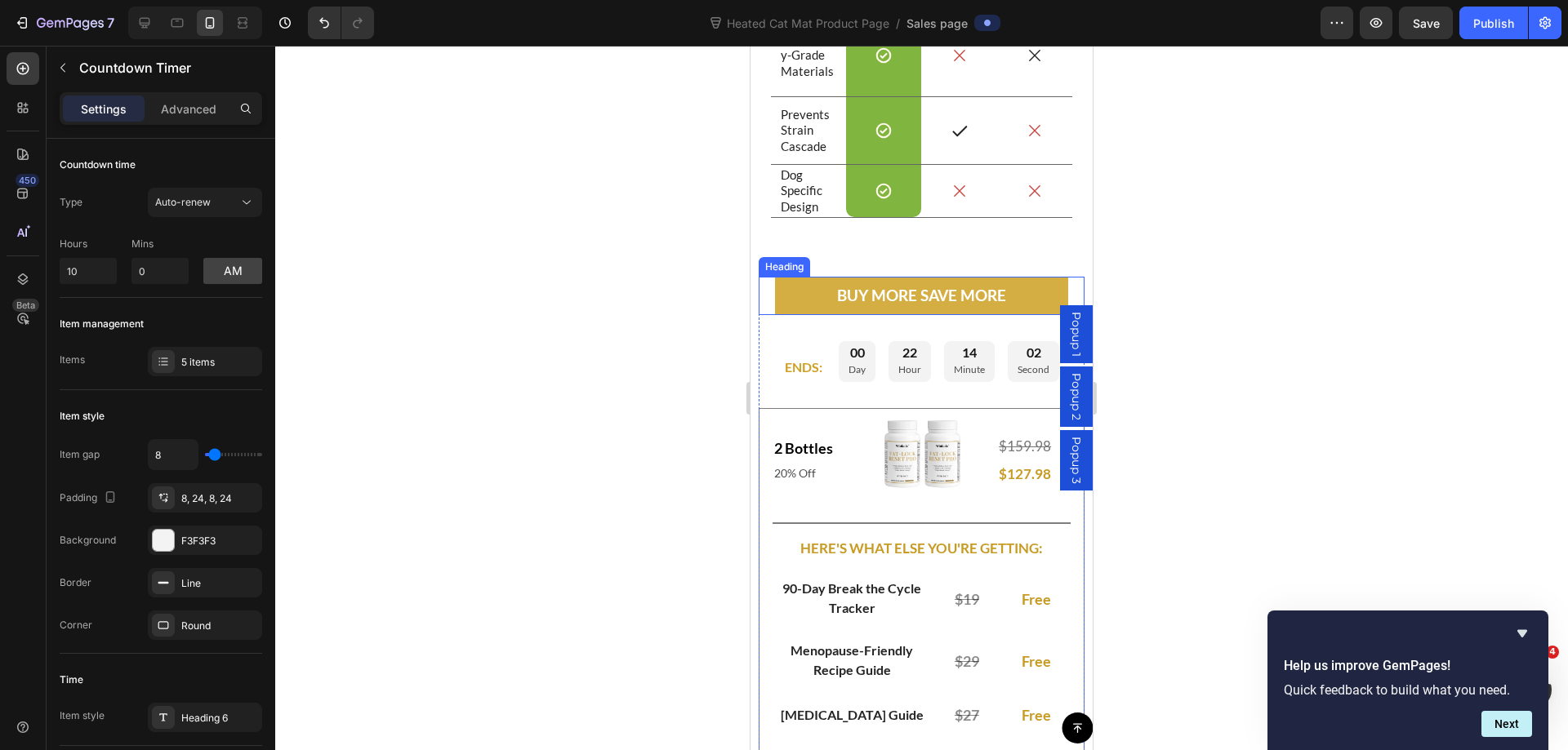
click at [788, 281] on h2 "BUY MORE SAVE MORE" at bounding box center [920, 296] width 292 height 39
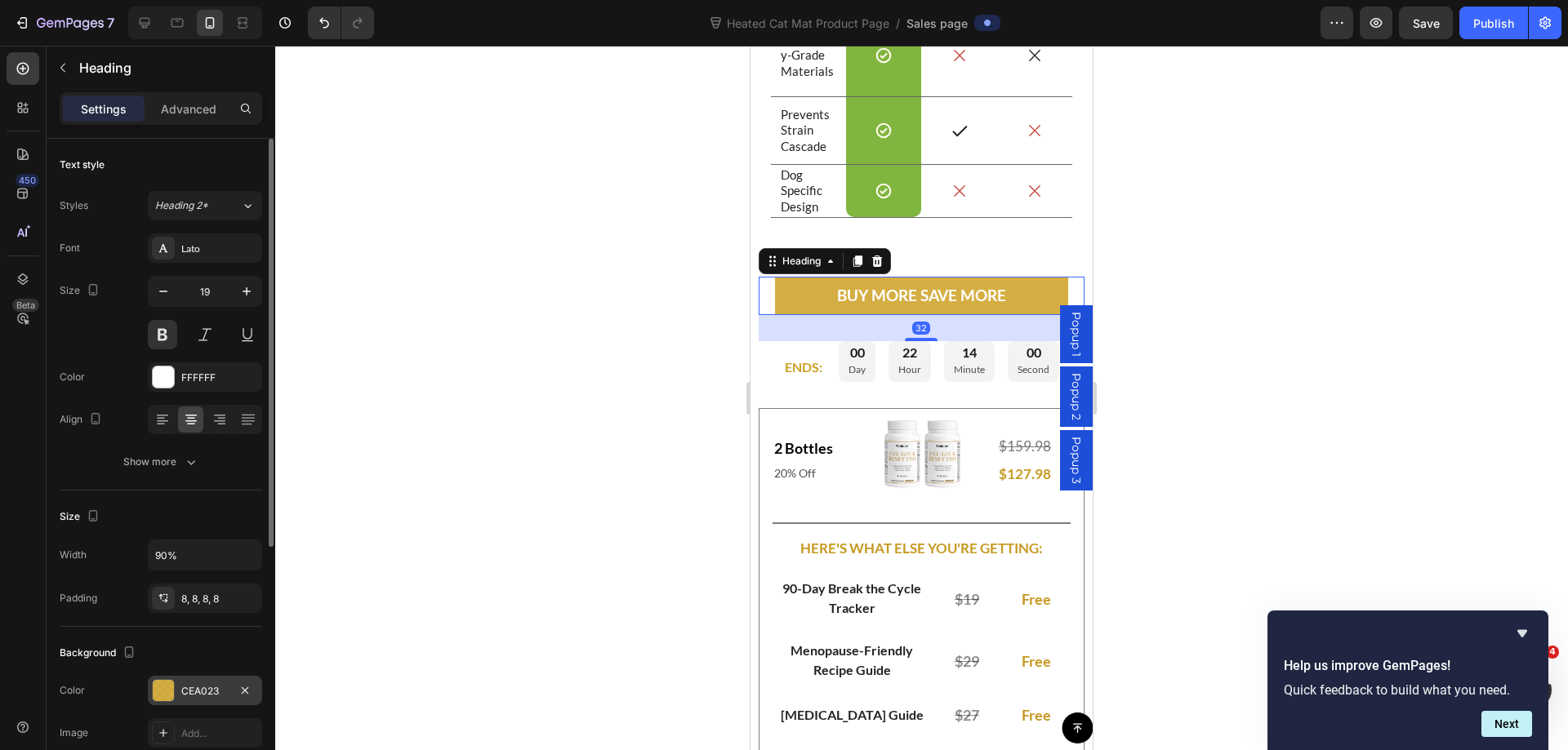
click at [199, 688] on div "CEA023" at bounding box center [205, 691] width 48 height 15
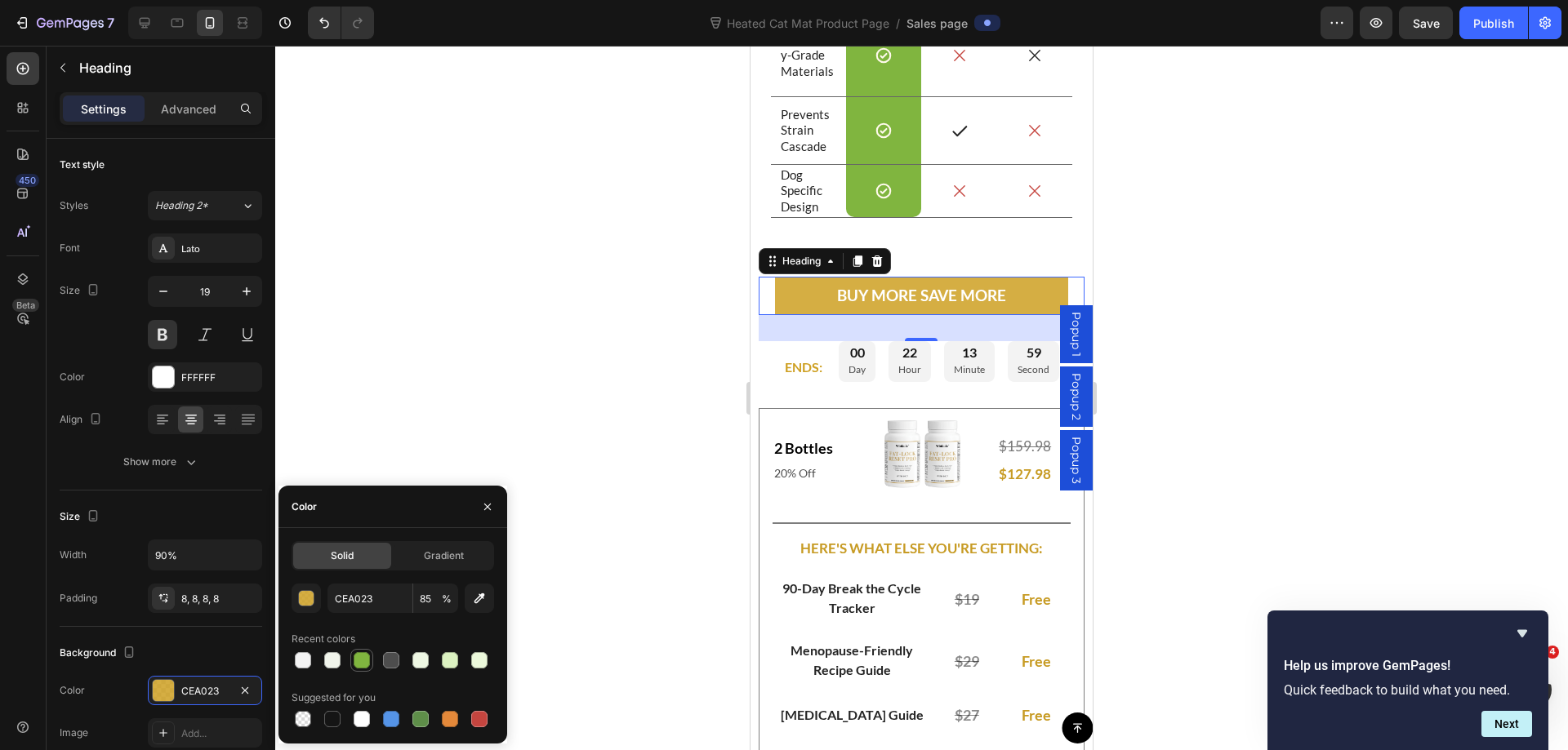
click at [365, 659] on div at bounding box center [362, 660] width 16 height 16
type input "80B53F"
type input "100"
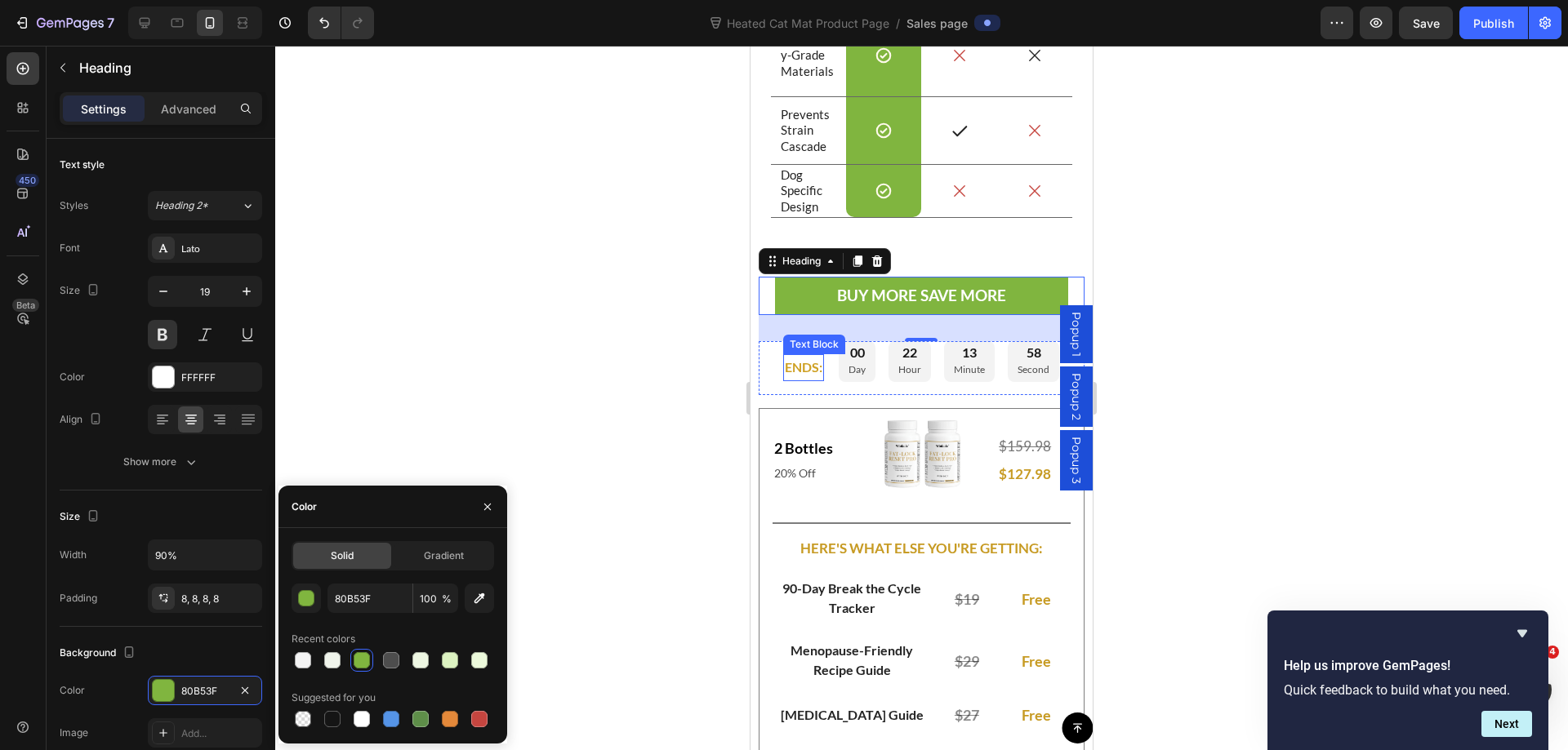
click at [792, 366] on p "ENDS:" at bounding box center [804, 368] width 38 height 24
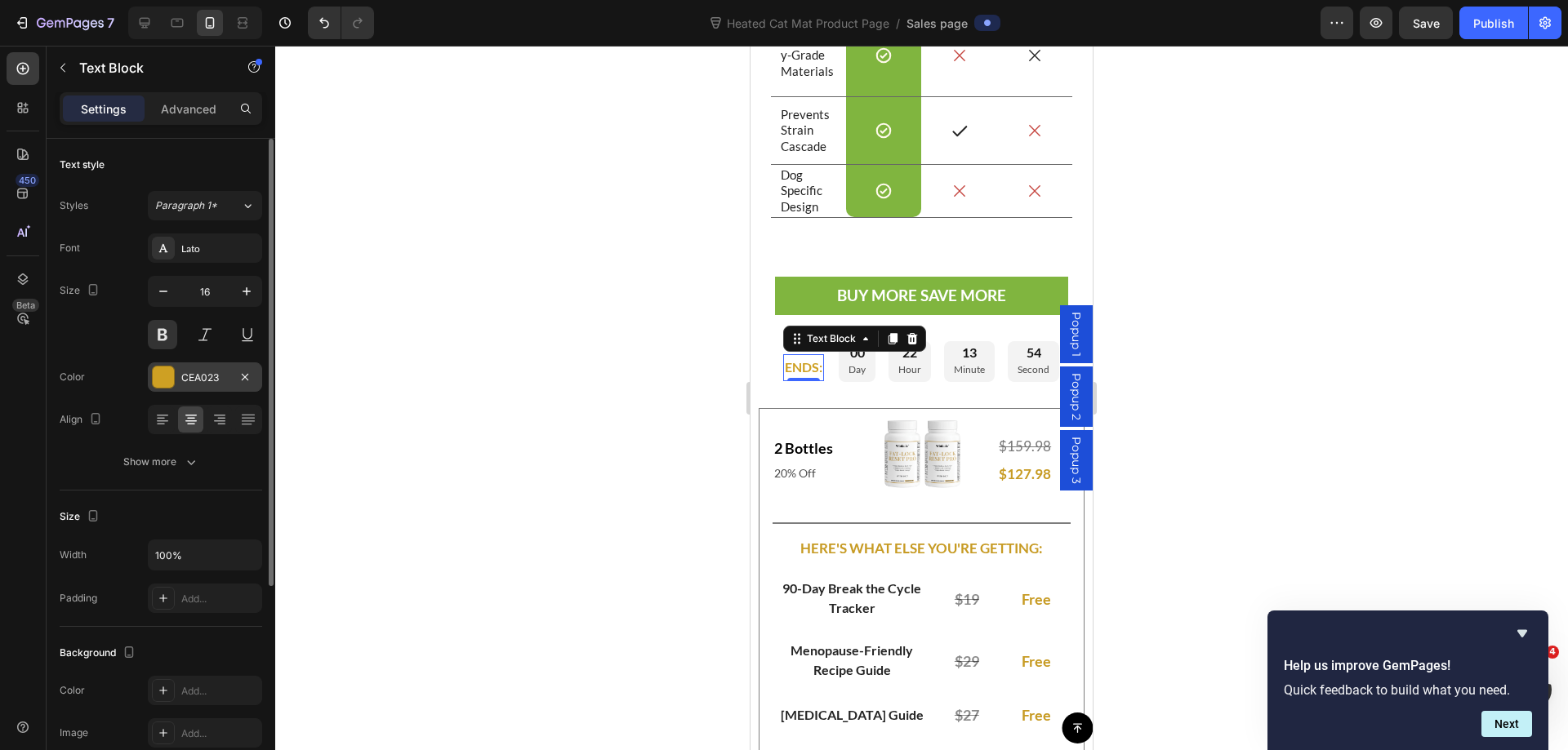
click at [198, 388] on div "CEA023" at bounding box center [204, 377] width 115 height 30
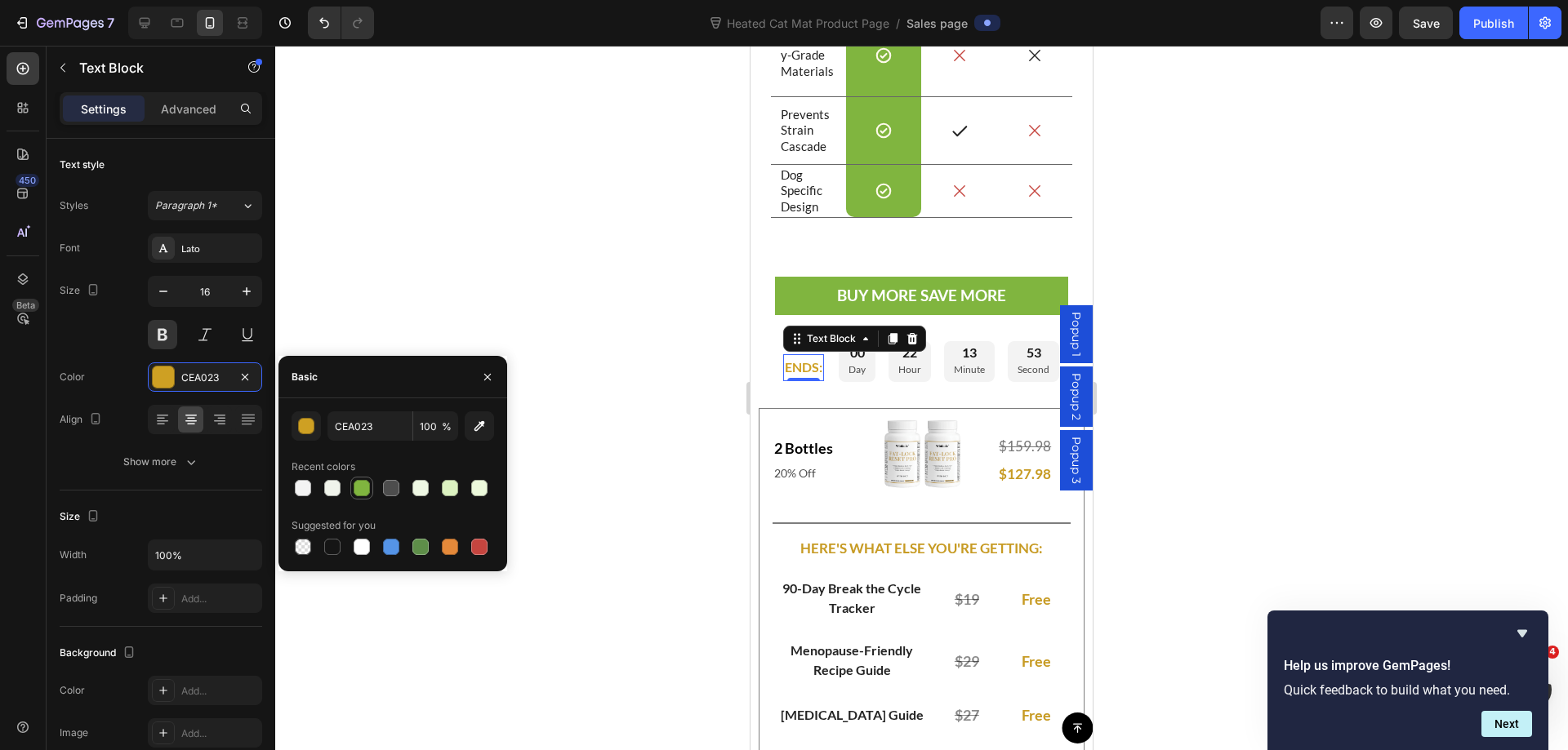
click at [366, 484] on div at bounding box center [362, 488] width 16 height 16
type input "80B53F"
click at [1442, 218] on div at bounding box center [920, 397] width 1292 height 704
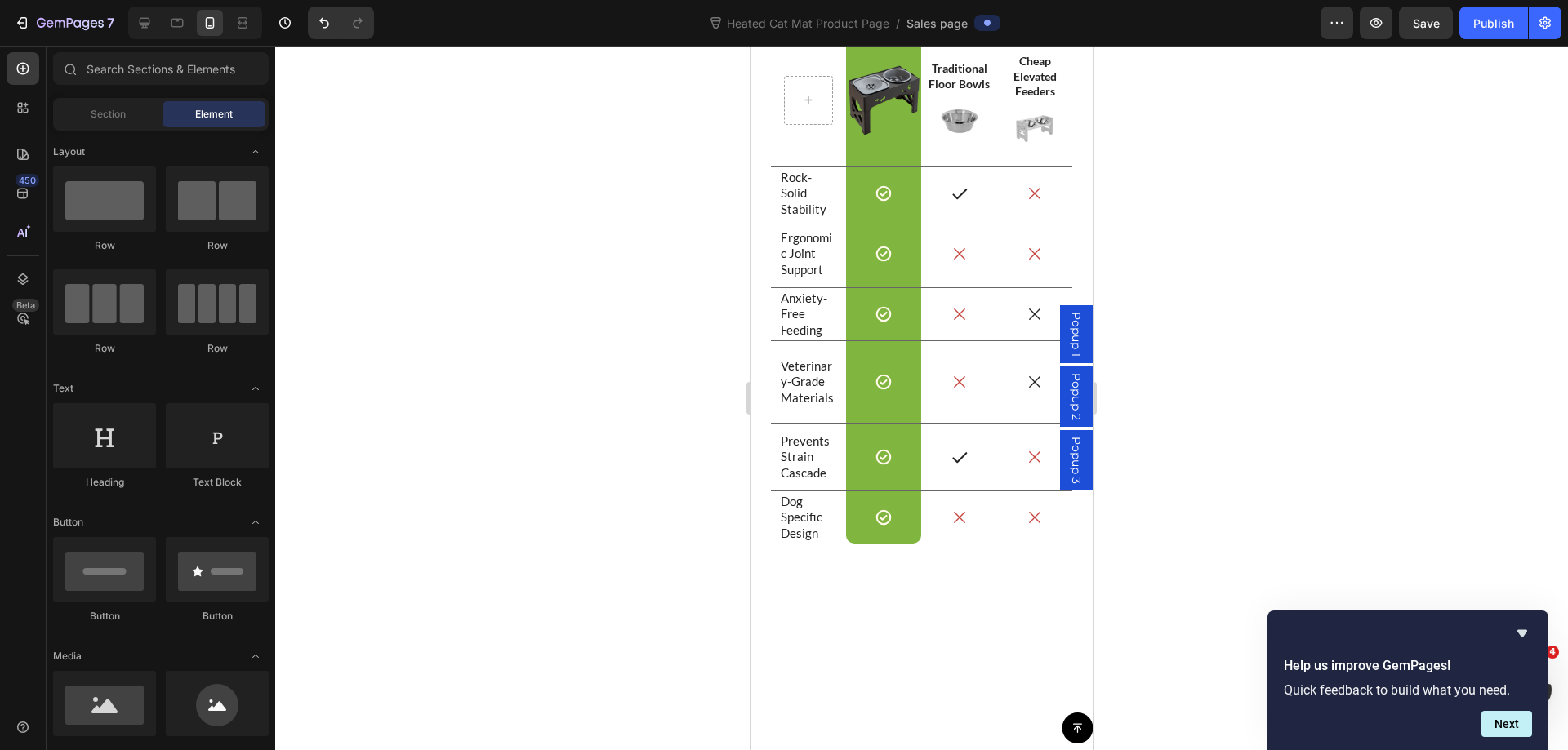
scroll to position [8758, 0]
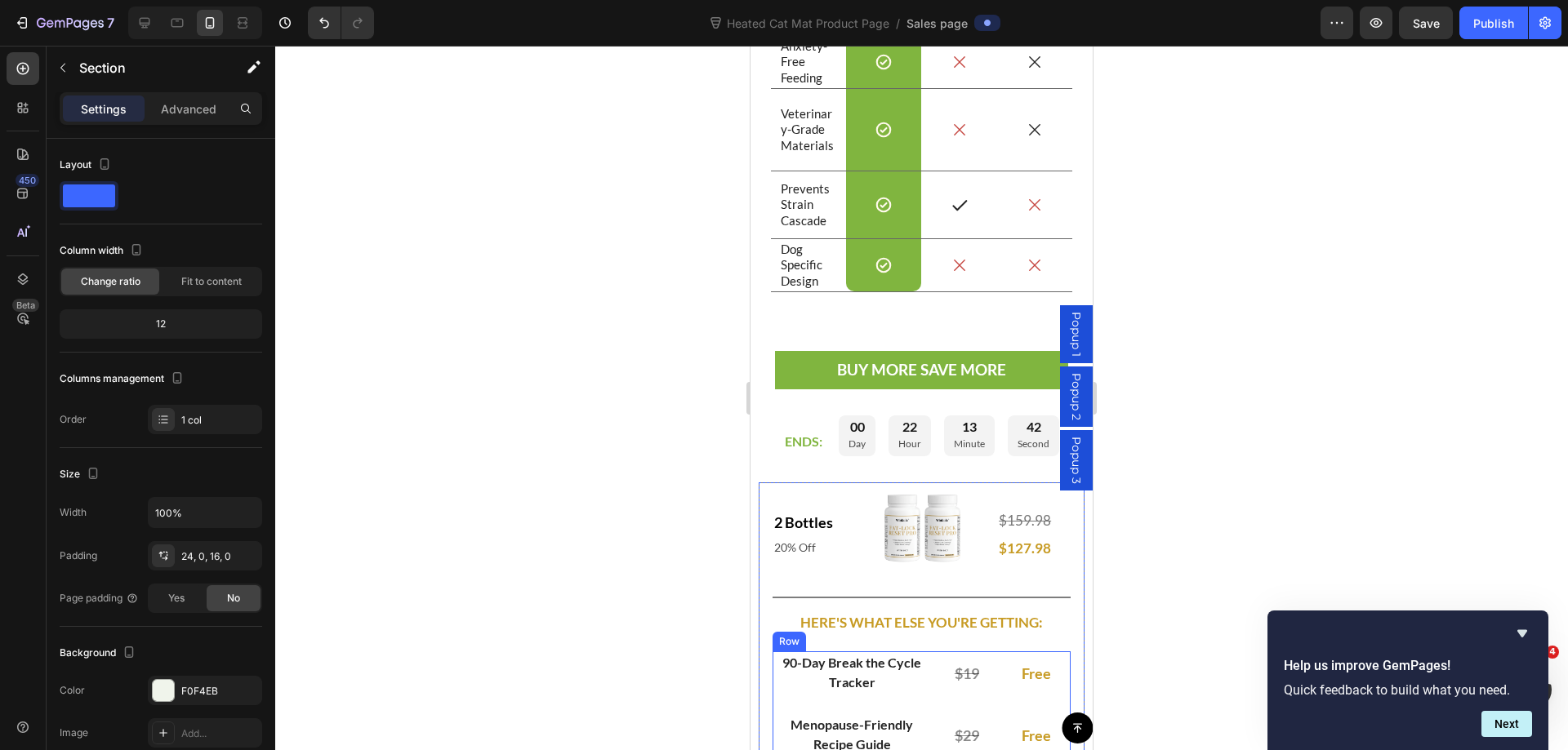
scroll to position [9493, 0]
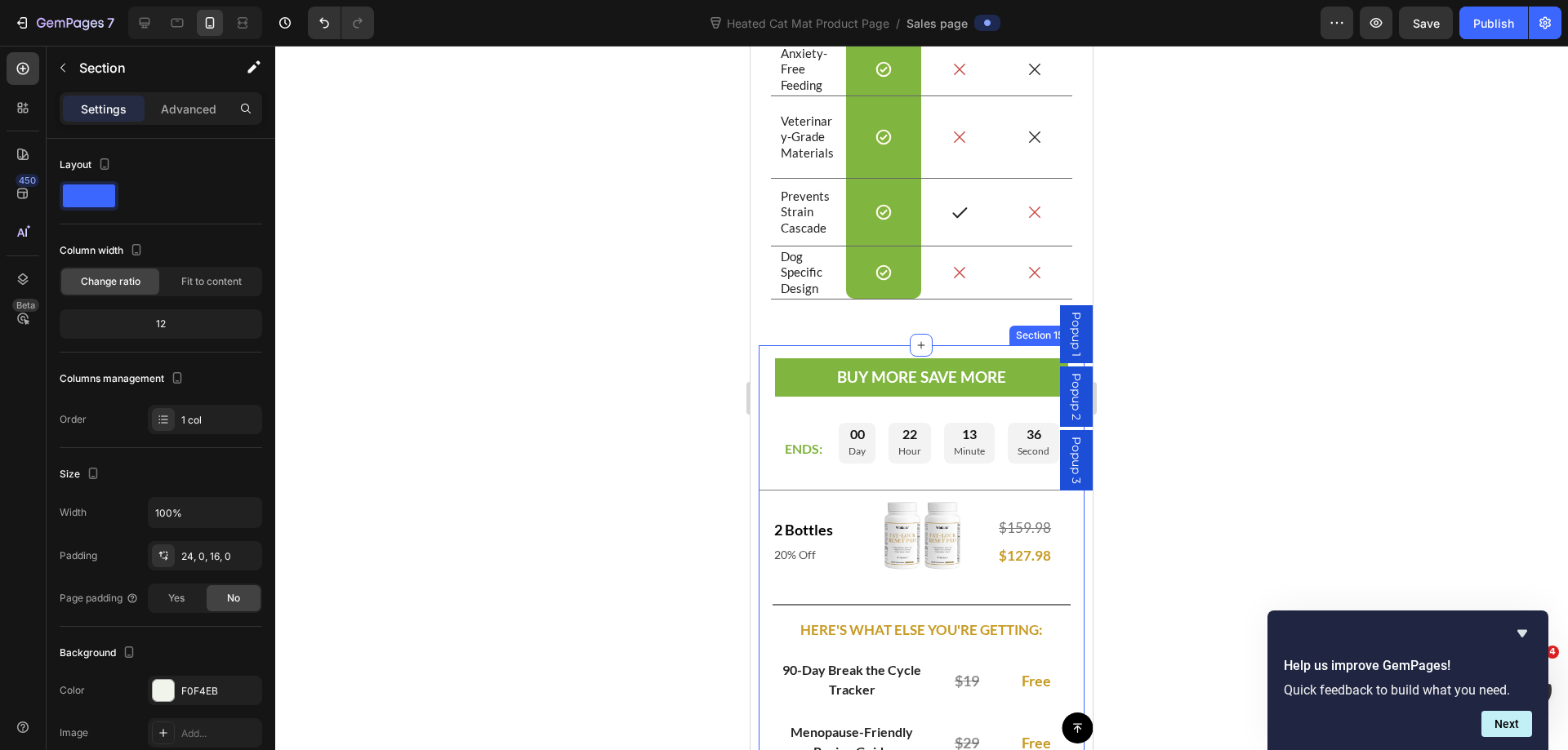
click at [750, 297] on div "US VS THEM Heading Row Image Row Traditional Floor Bowls Text Block Image Cheap…" at bounding box center [920, 18] width 342 height 655
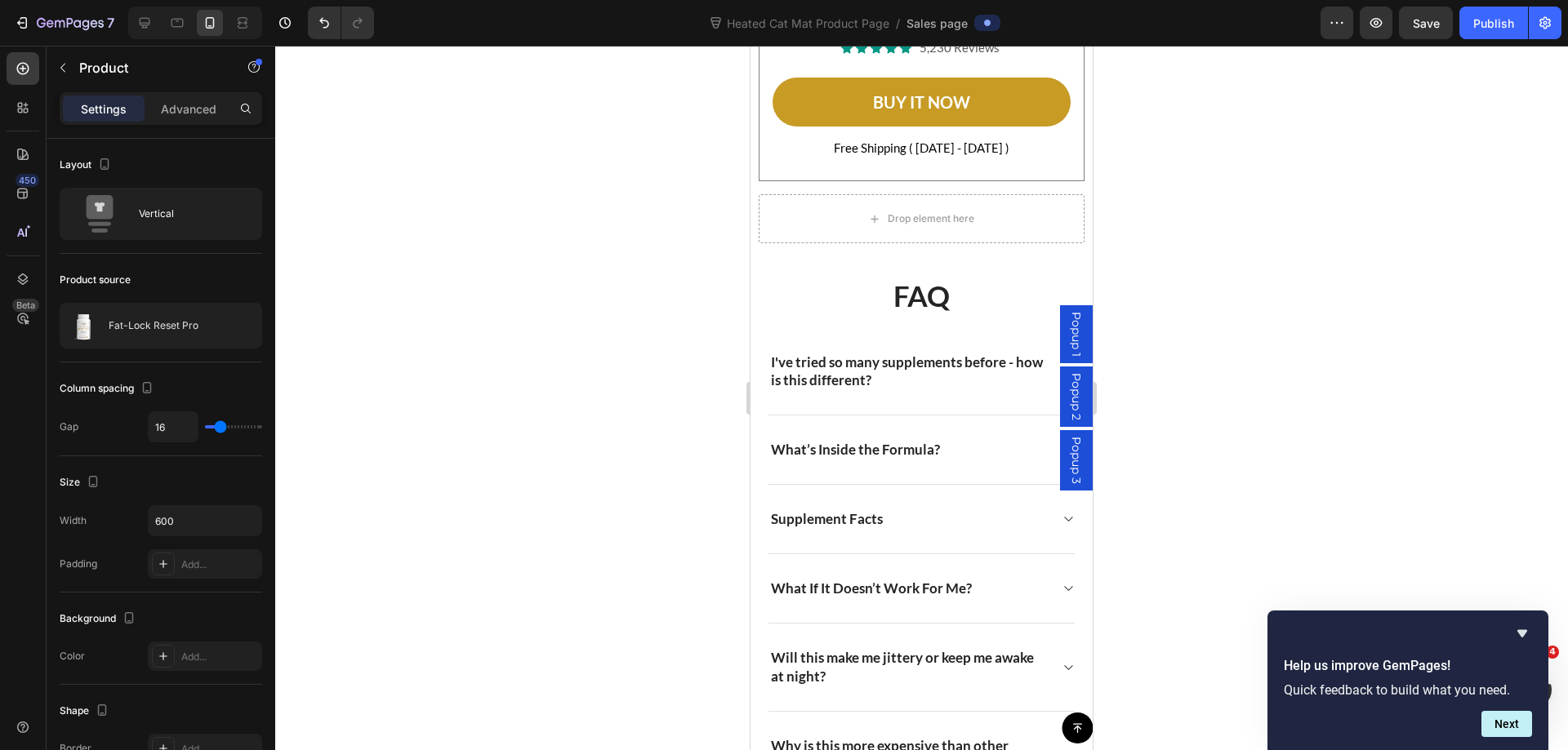
scroll to position [11696, 0]
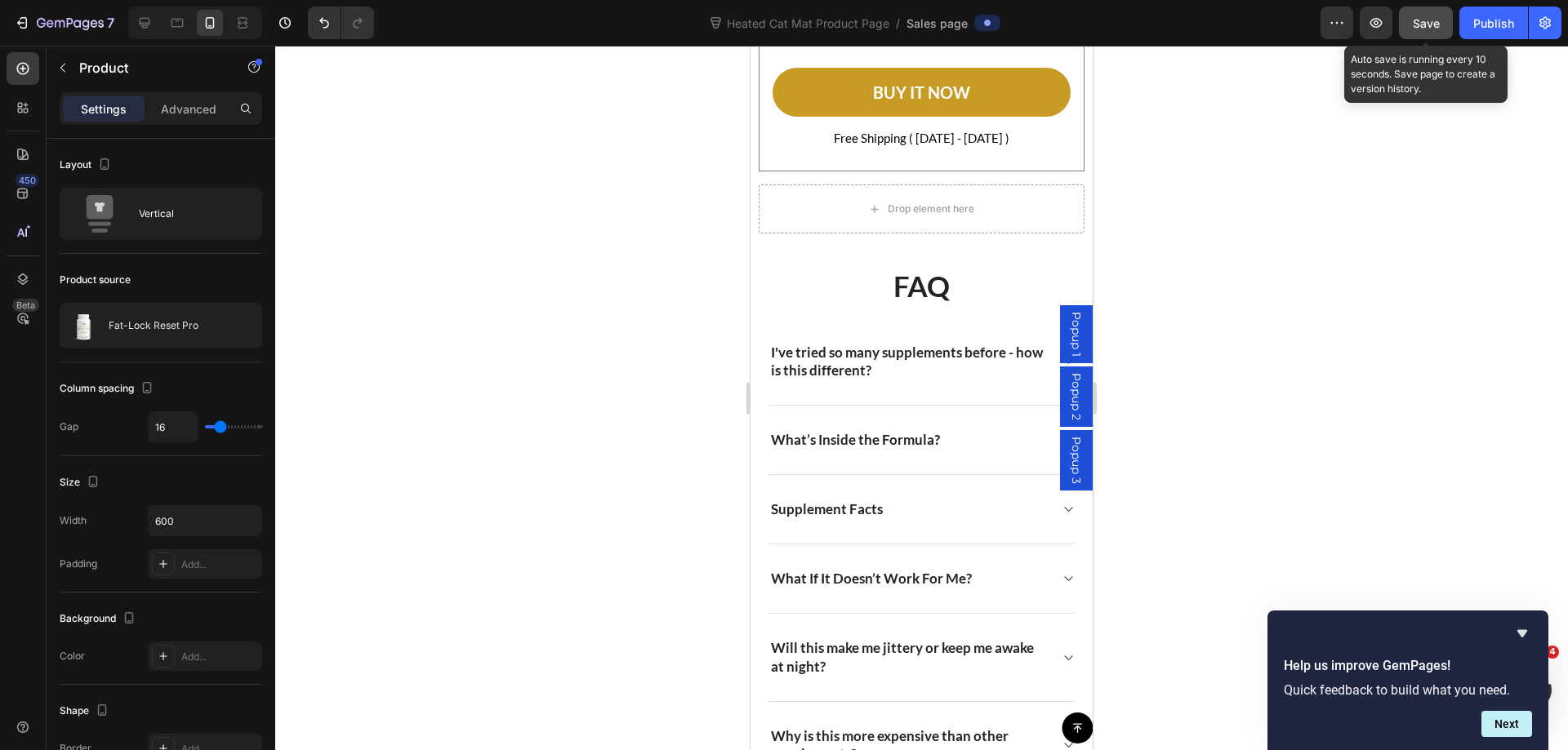
click at [1426, 26] on span "Save" at bounding box center [1426, 23] width 27 height 14
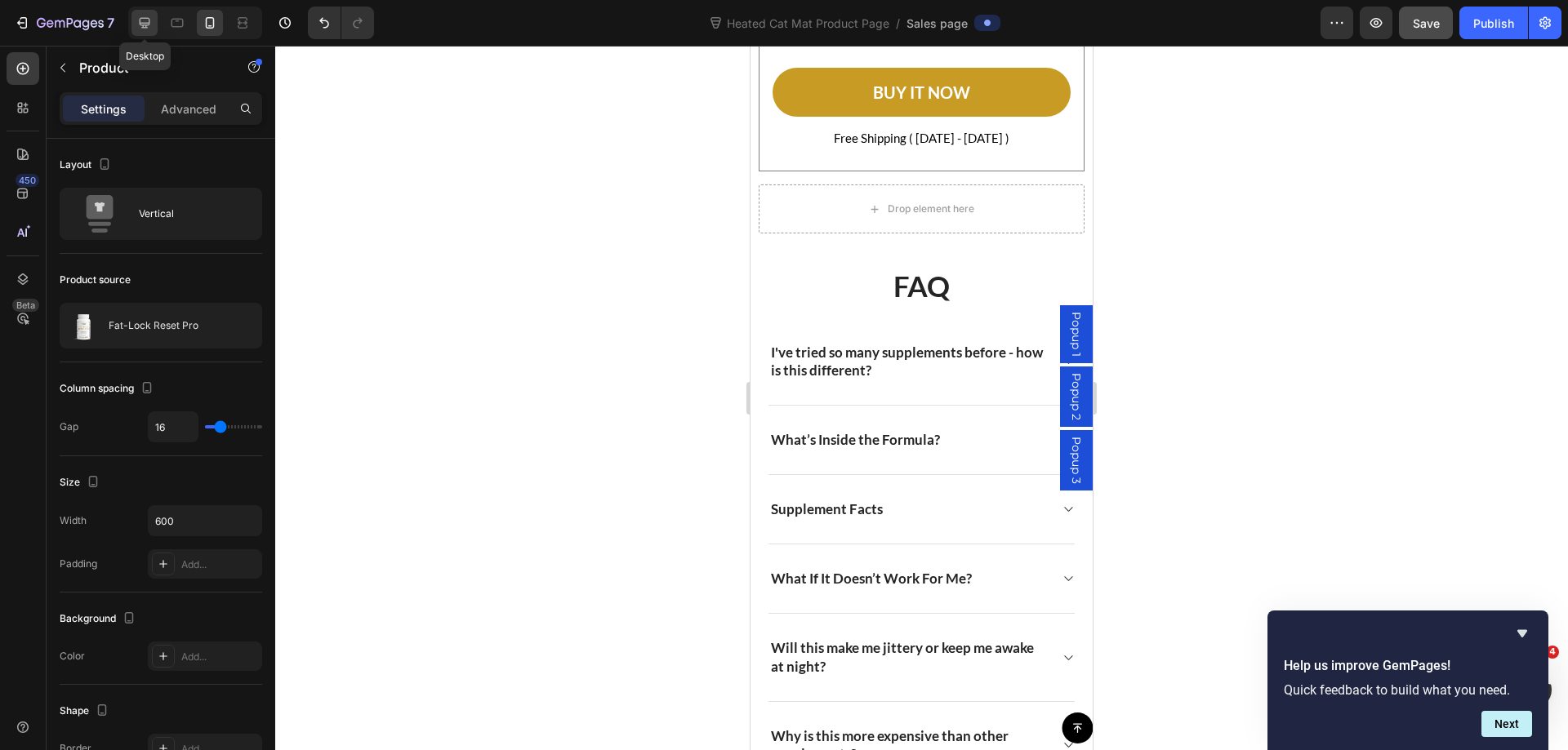
click at [140, 29] on icon at bounding box center [144, 23] width 16 height 16
type input "32"
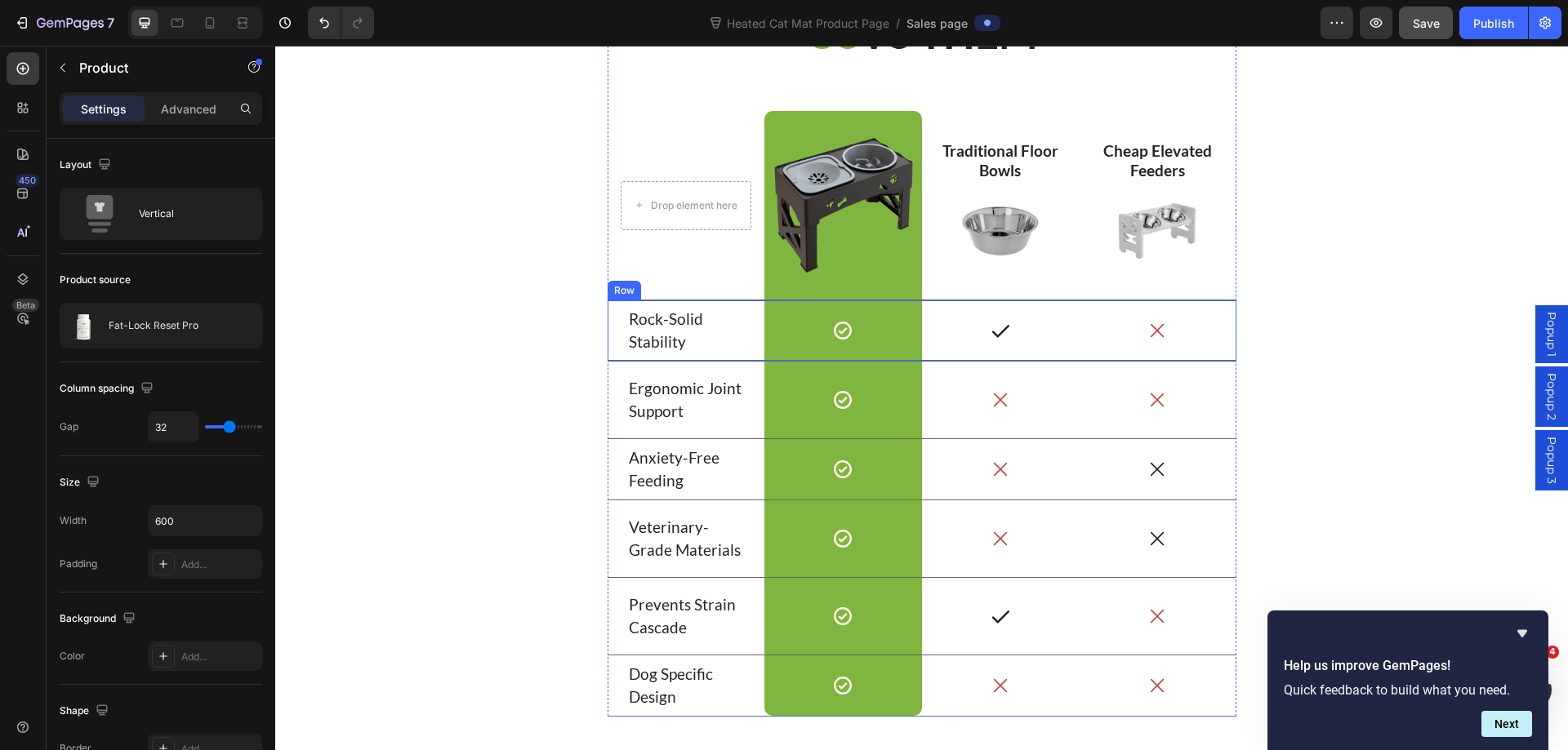
scroll to position [7754, 0]
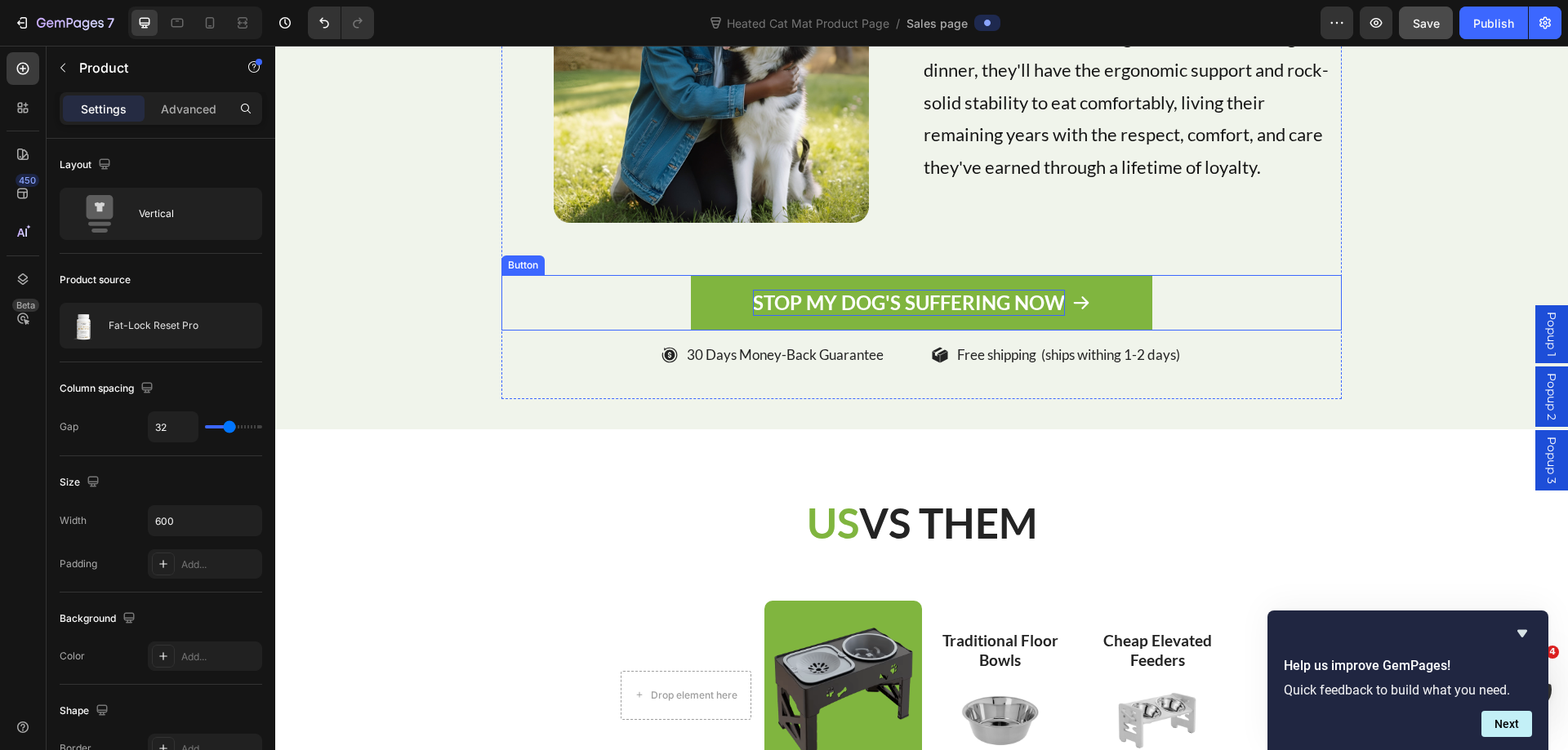
click at [934, 290] on p "STOP MY DOG'S SUFFERING NOW" at bounding box center [909, 302] width 312 height 25
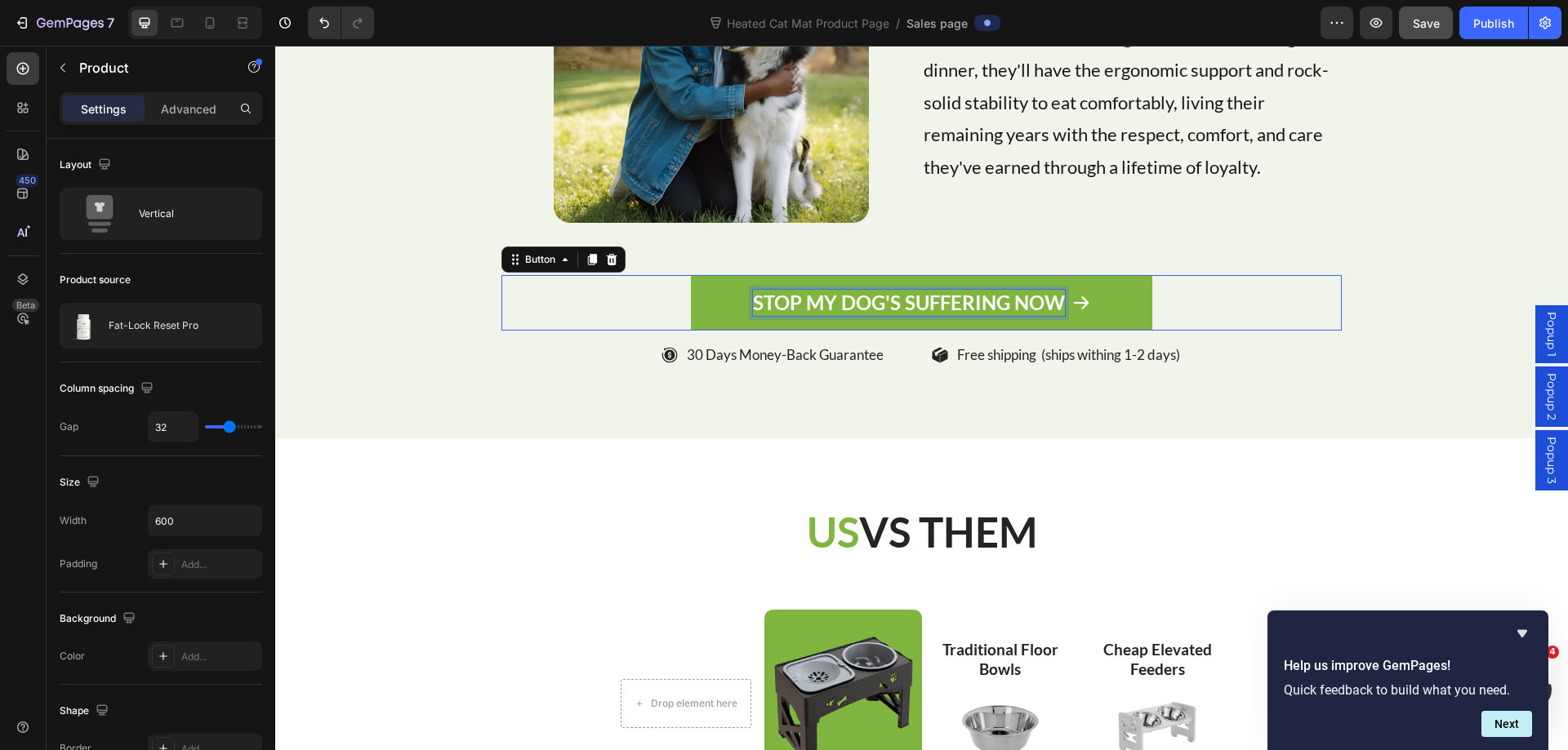
click at [934, 290] on p "STOP MY DOG'S SUFFERING NOW" at bounding box center [909, 302] width 312 height 25
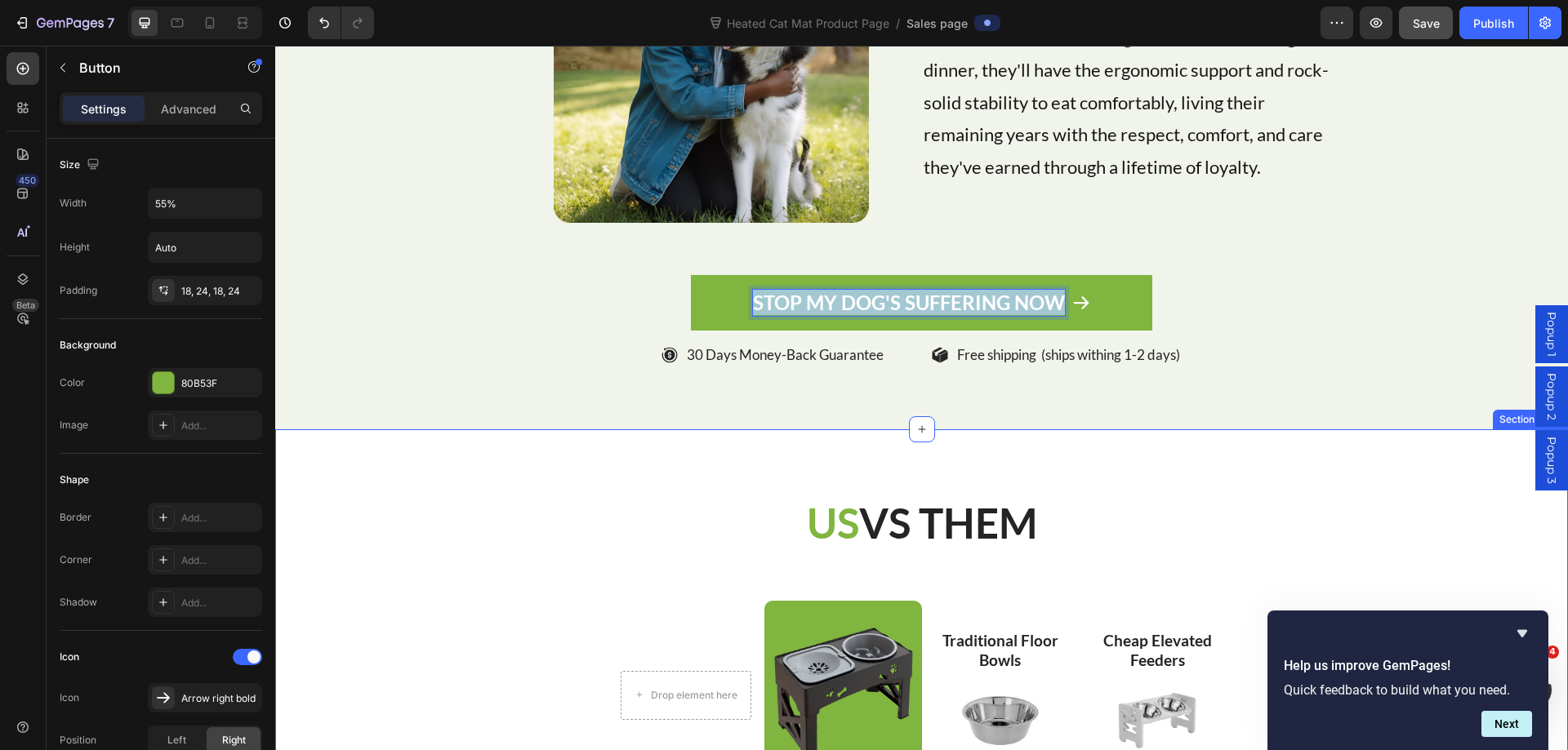
type input "16"
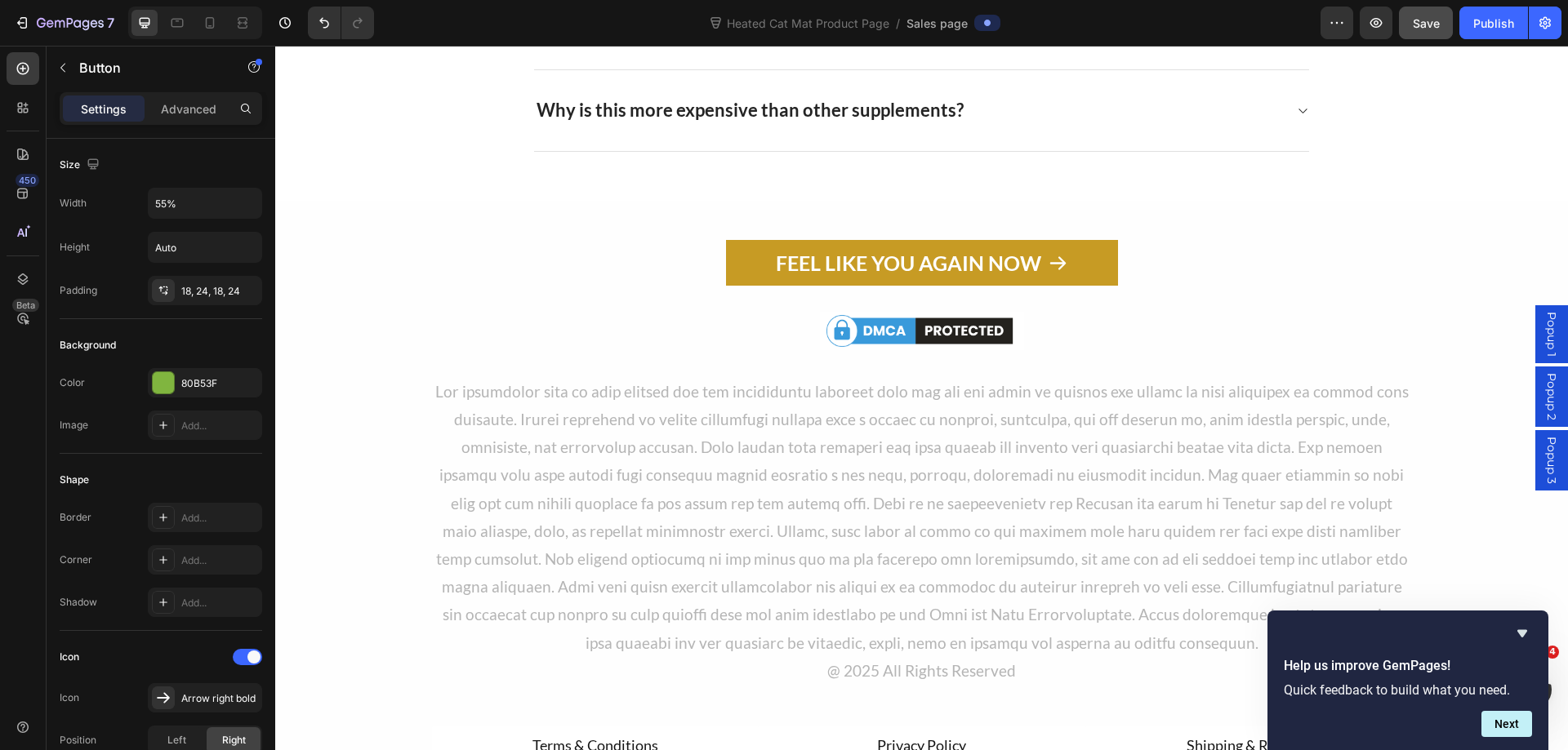
scroll to position [10530, 0]
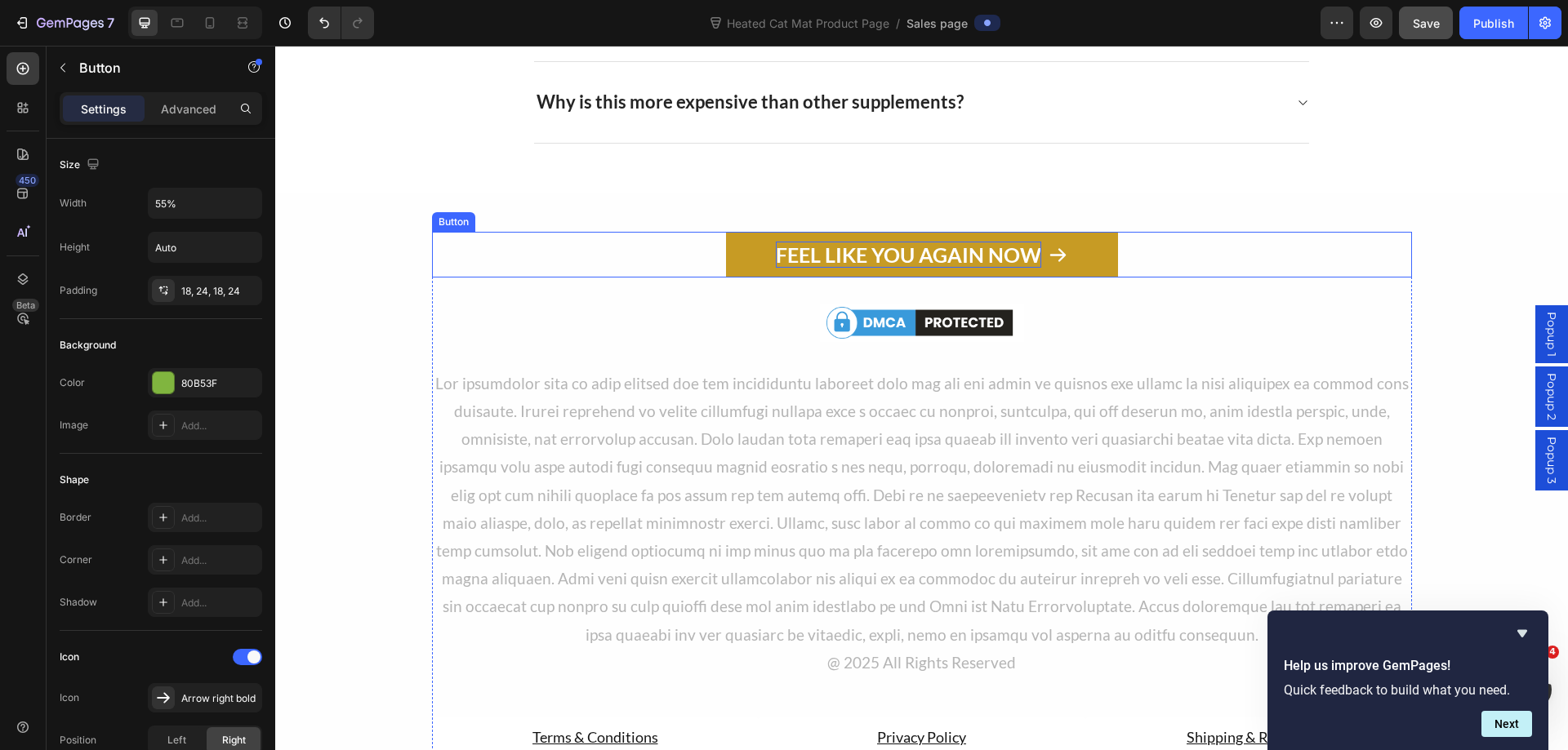
click at [909, 248] on p "FEEL LIKE YOU AGAIN NOW" at bounding box center [909, 255] width 265 height 27
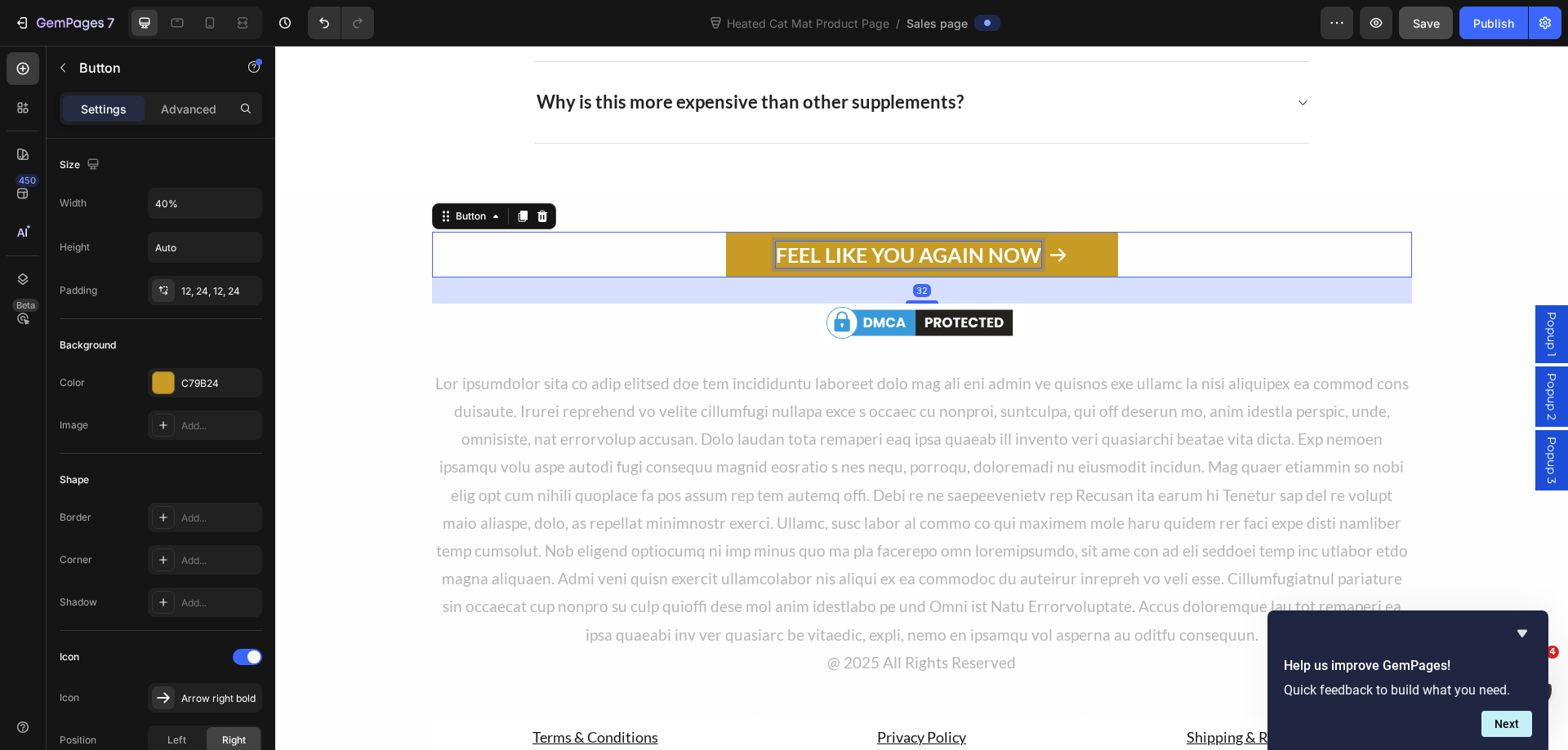
click at [909, 248] on p "FEEL LIKE YOU AGAIN NOW" at bounding box center [909, 255] width 265 height 27
click at [731, 272] on link "STOP MY DOG'S SUFFERING NOW" at bounding box center [921, 255] width 392 height 47
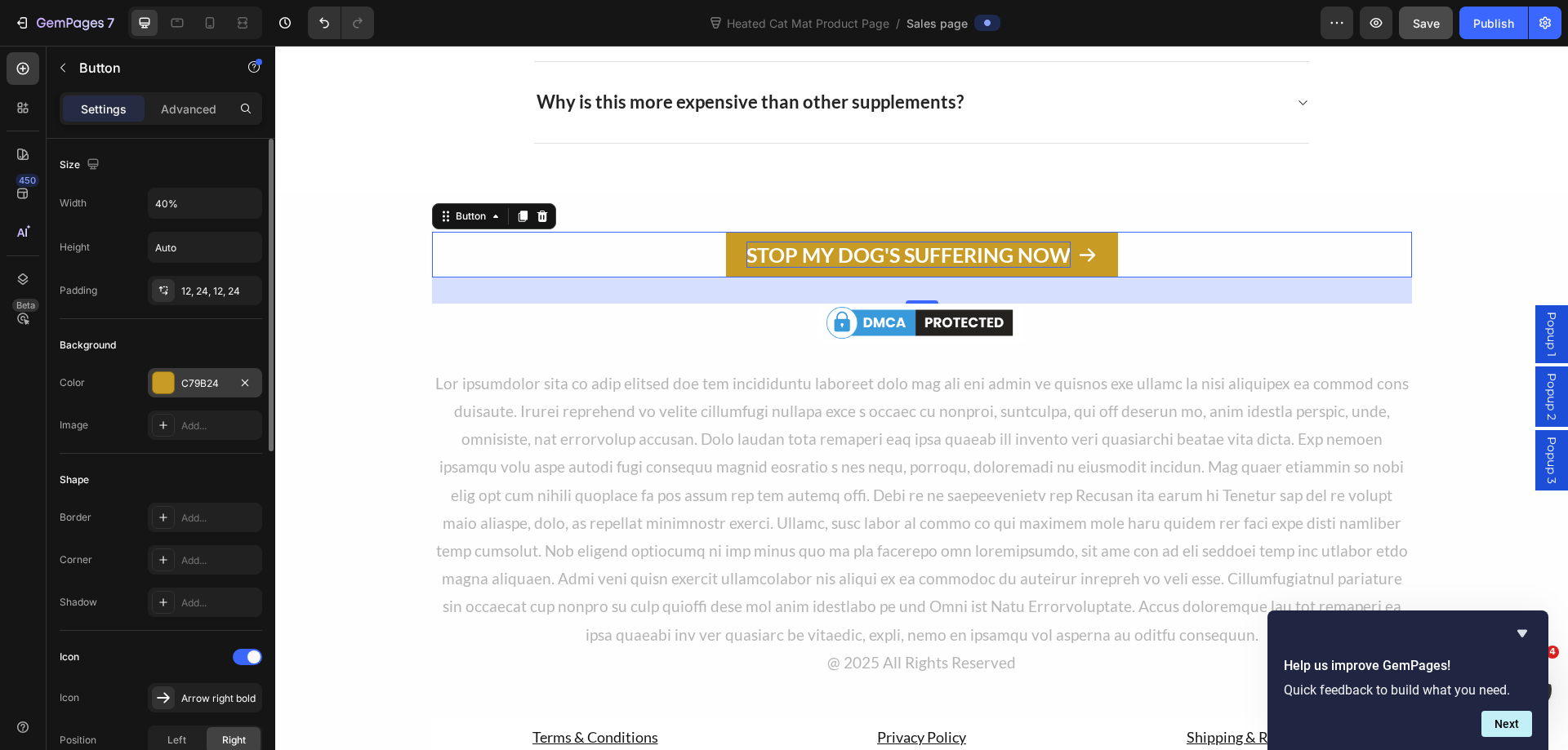
click at [183, 386] on div "C79B24" at bounding box center [205, 383] width 48 height 15
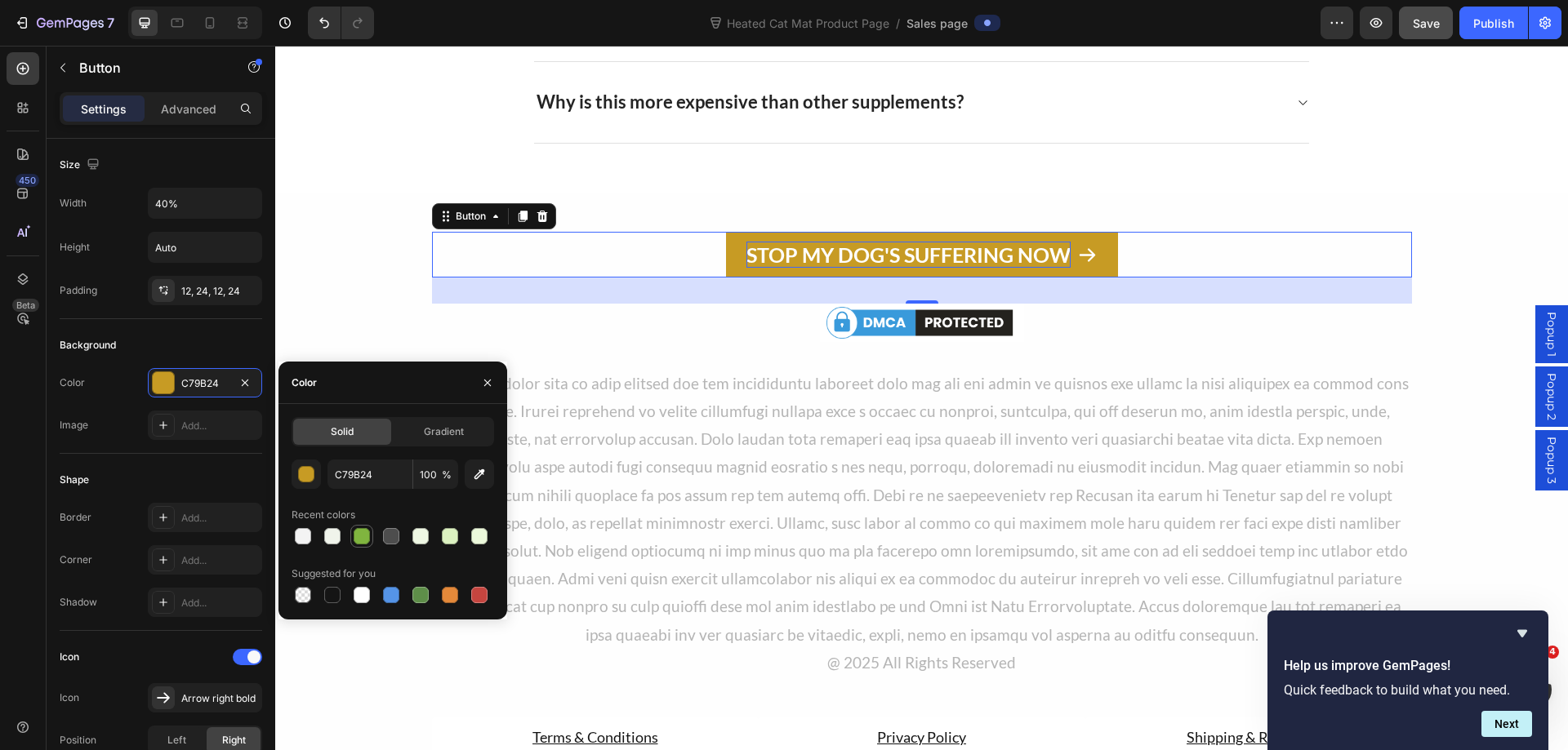
click at [361, 531] on div at bounding box center [362, 536] width 16 height 16
type input "80B53F"
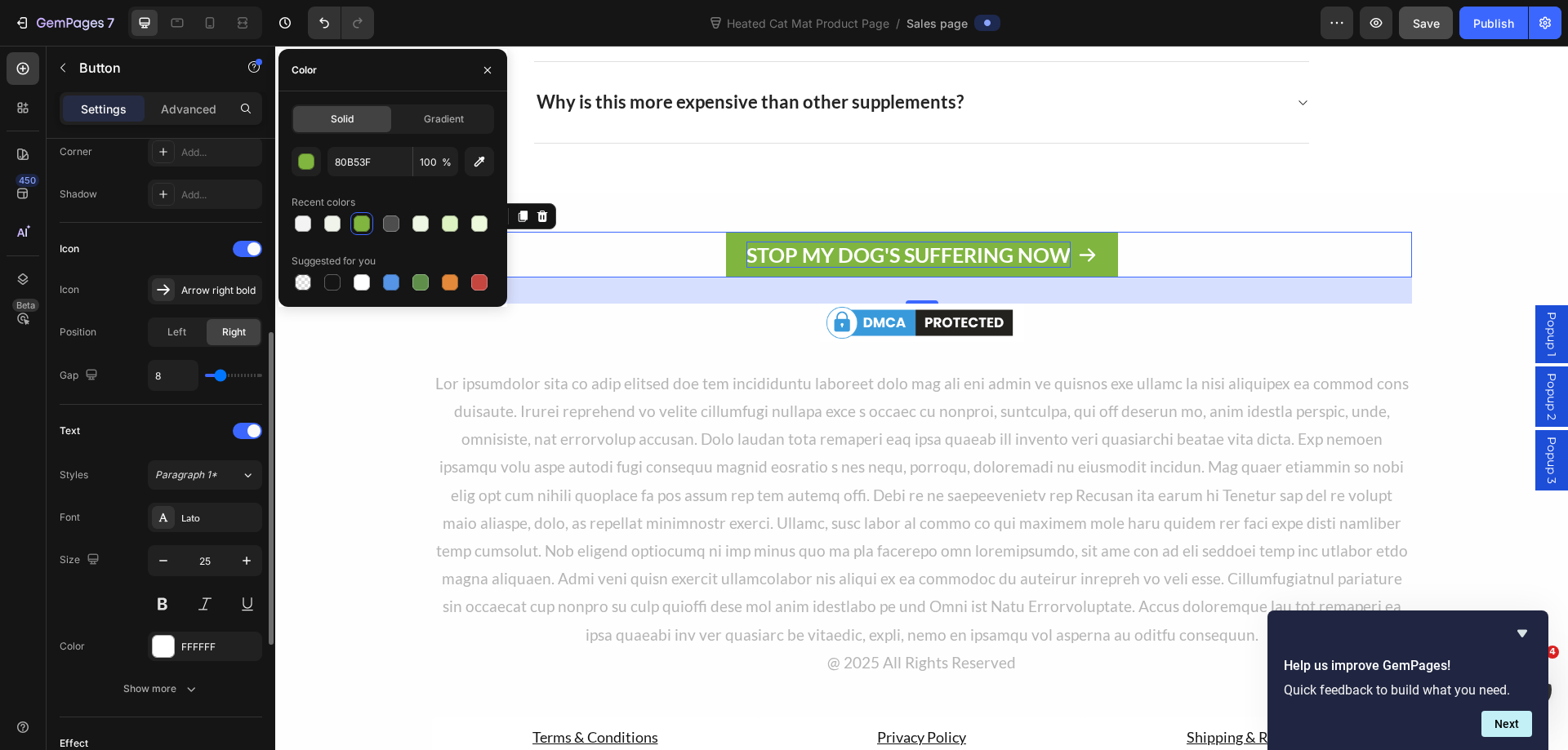
scroll to position [653, 0]
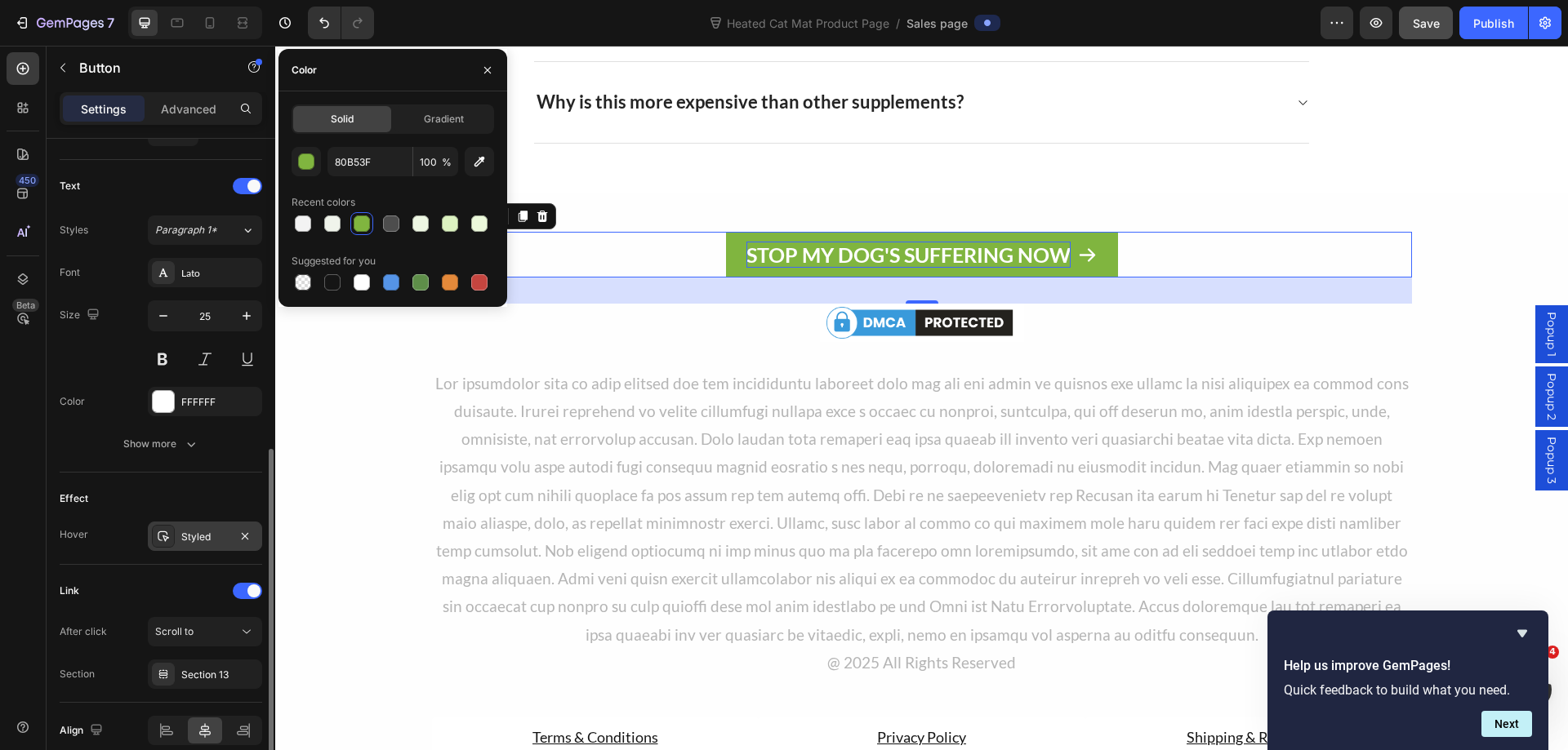
click at [171, 539] on div at bounding box center [162, 536] width 23 height 23
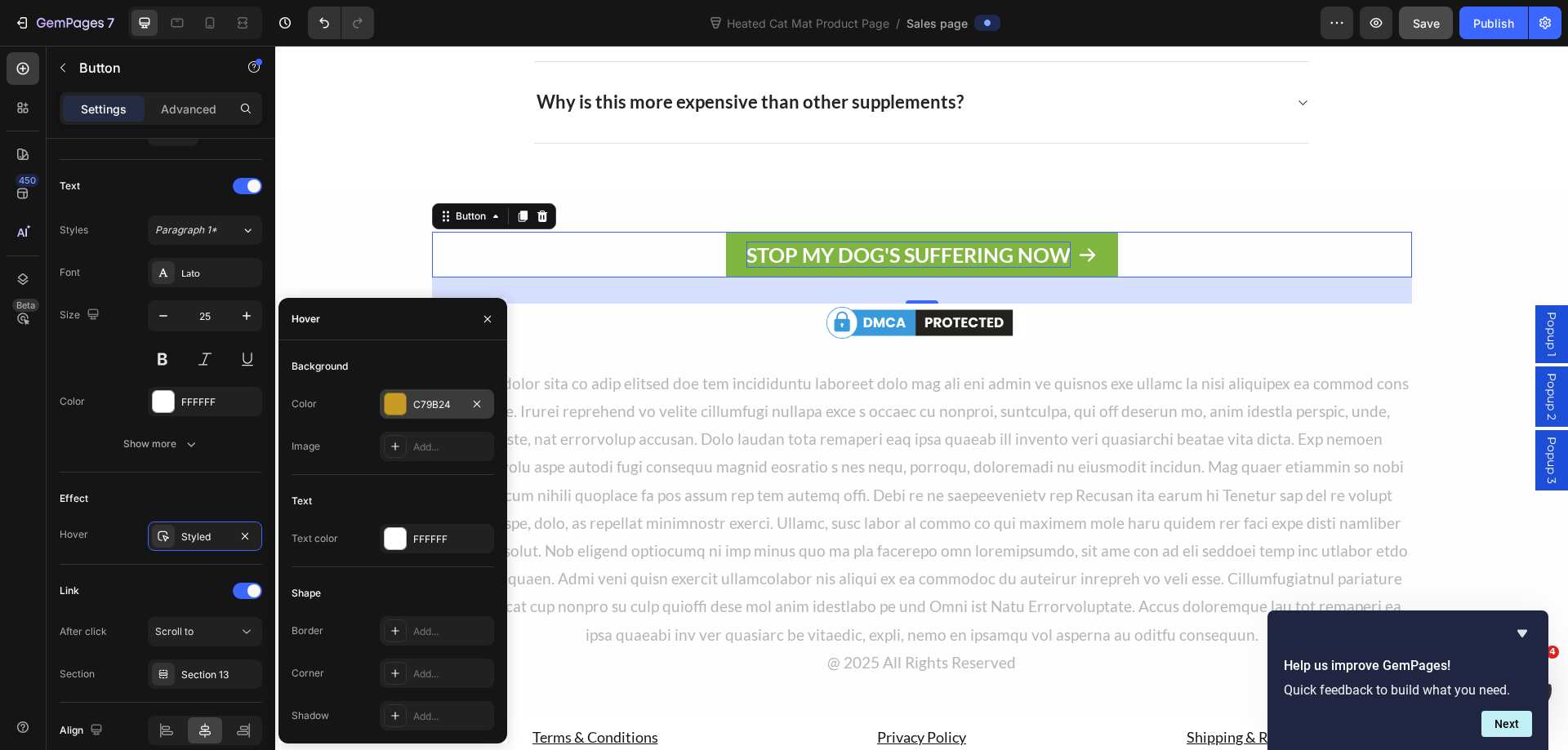
click at [410, 399] on div "C79B24" at bounding box center [436, 404] width 115 height 30
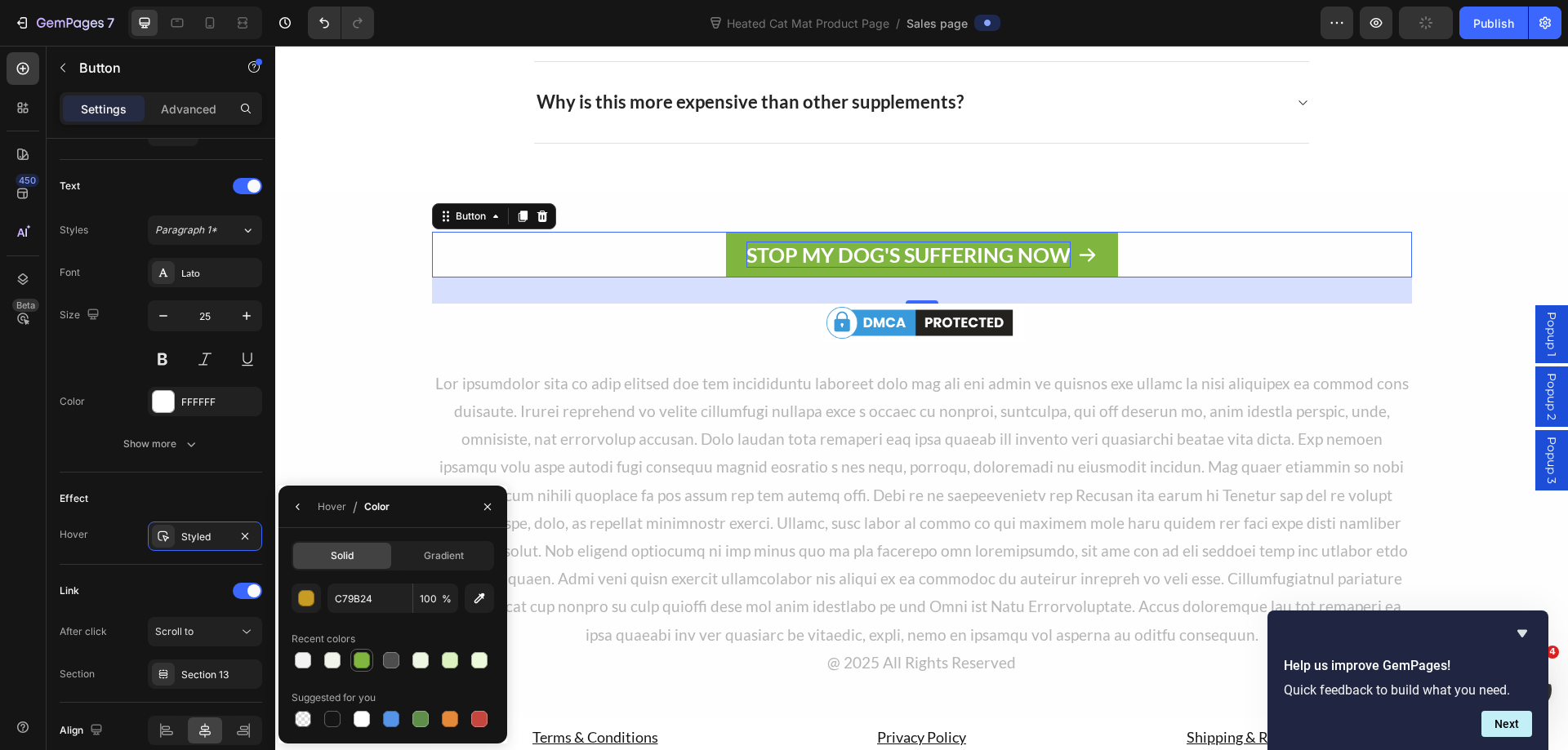
click at [357, 667] on div at bounding box center [362, 660] width 16 height 16
type input "80B53F"
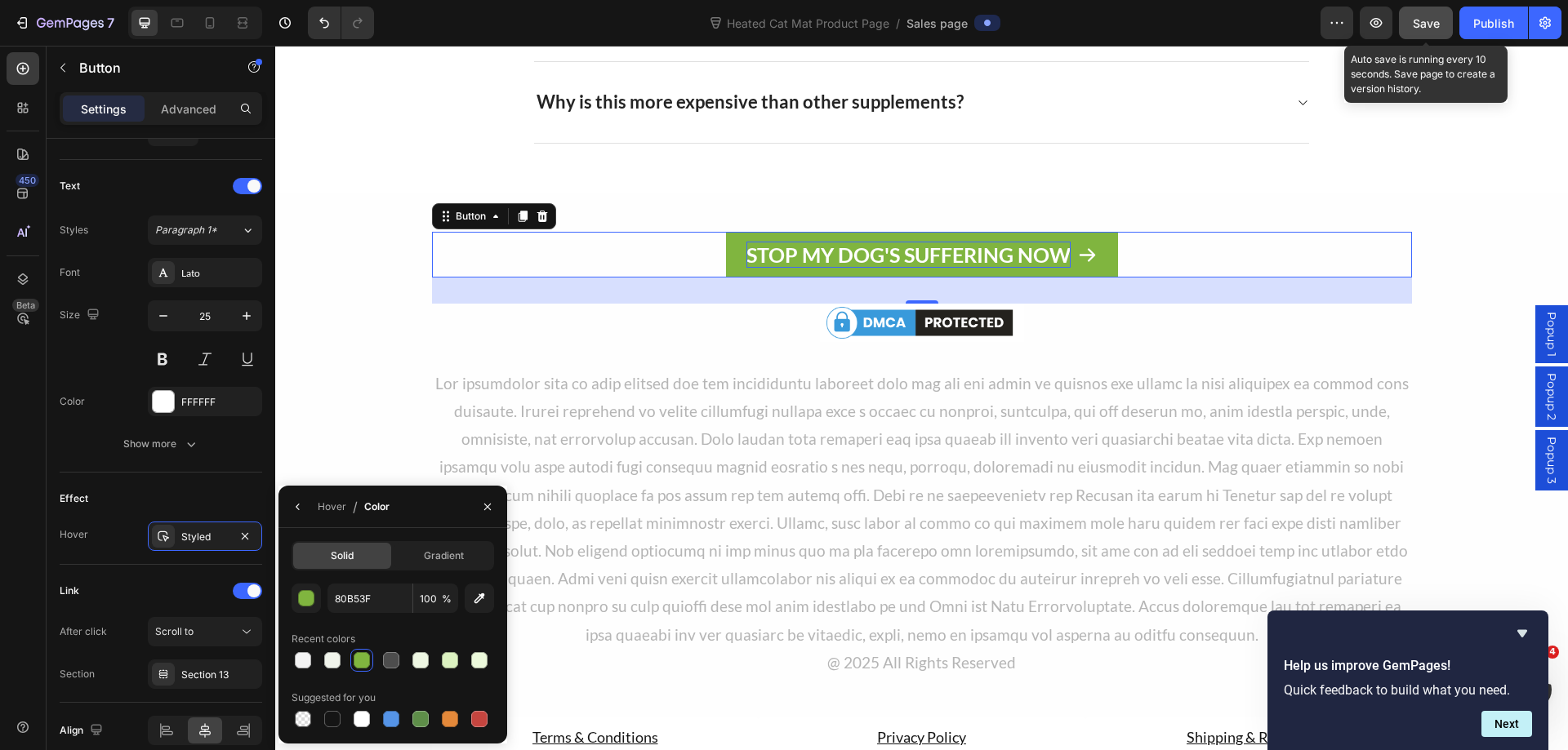
click at [1441, 18] on button "Save" at bounding box center [1426, 23] width 54 height 33
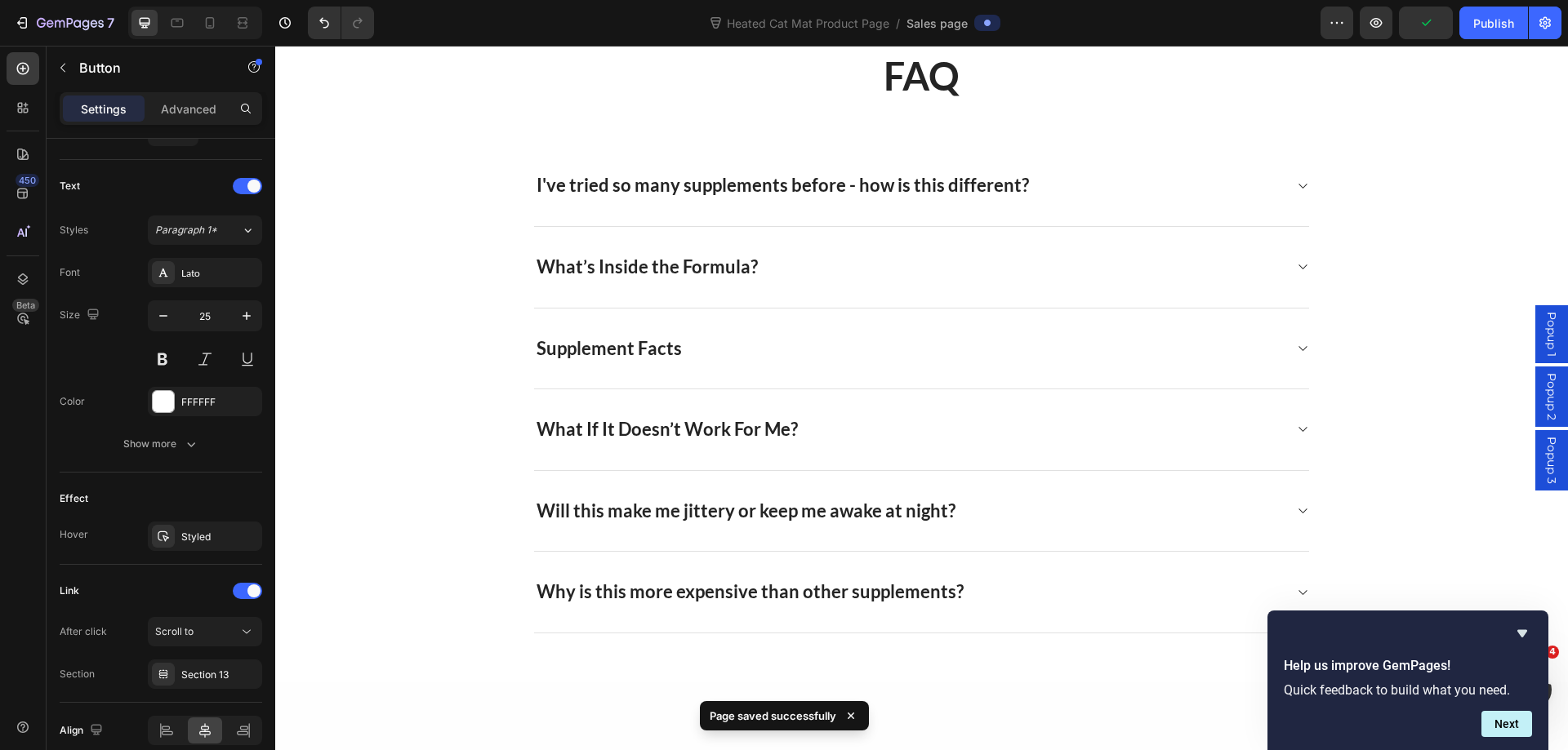
scroll to position [9876, 0]
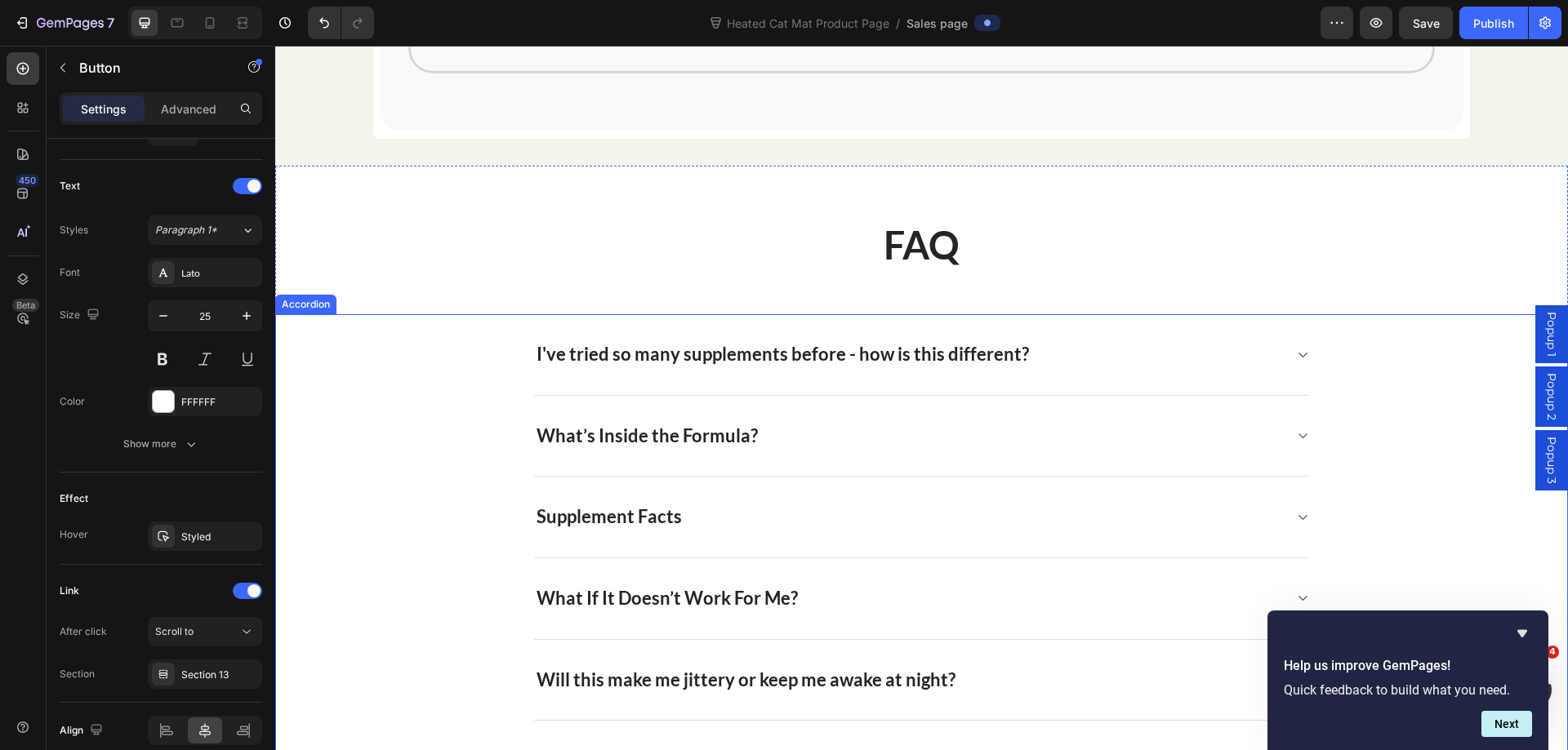
click at [732, 355] on p "I've tried so many supplements before - how is this different?" at bounding box center [782, 355] width 492 height 24
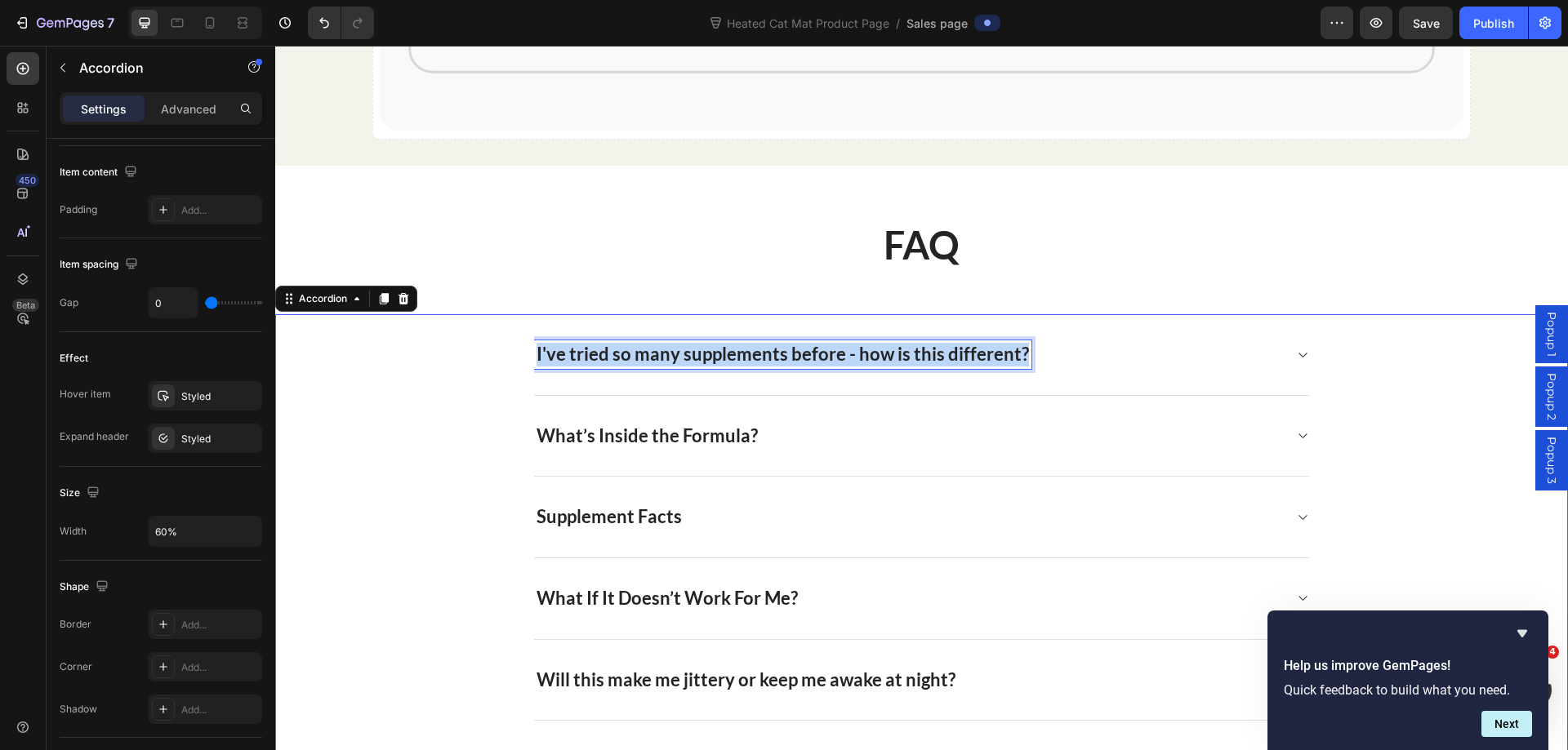
scroll to position [0, 0]
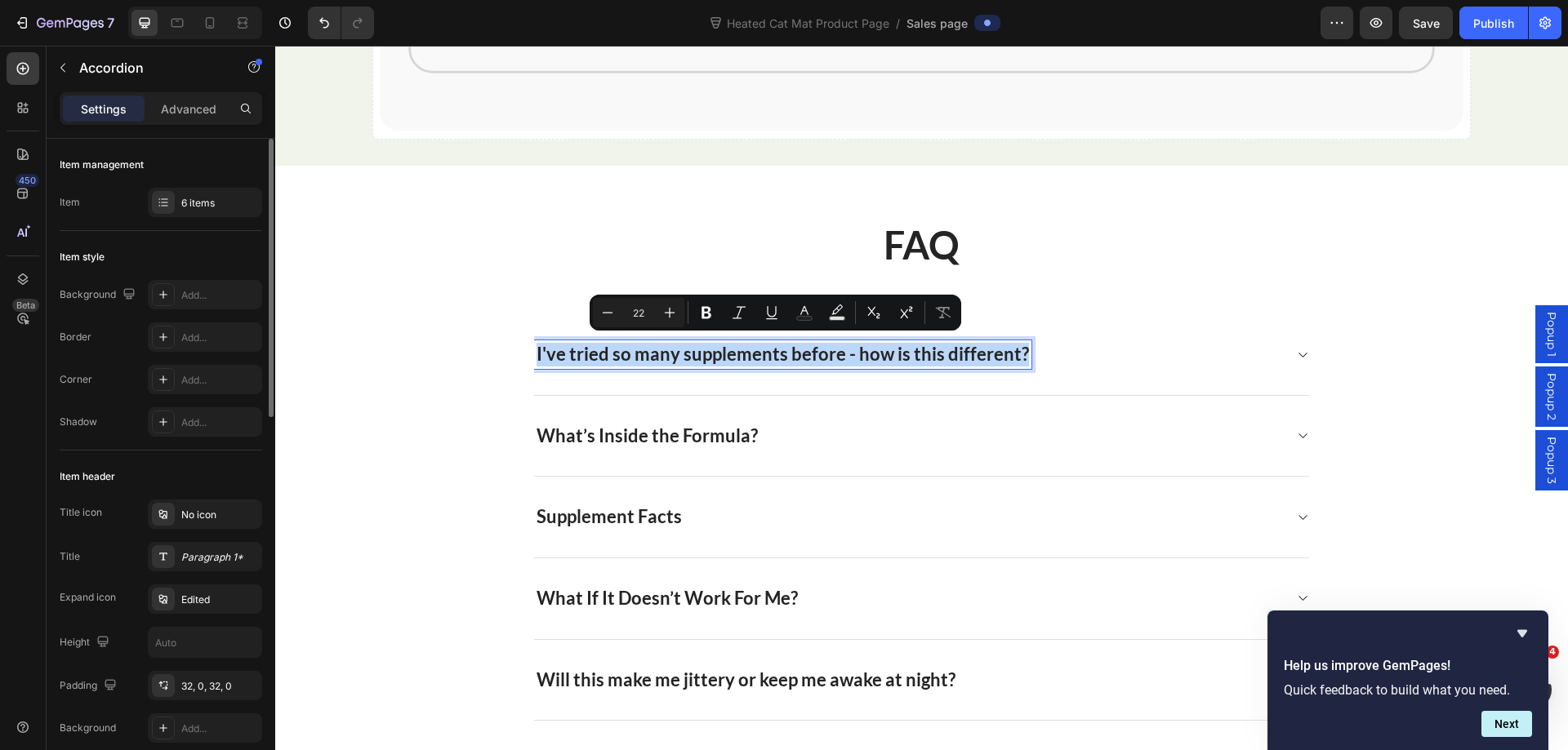
copy p "I've tried so many supplements before - how is this different?"
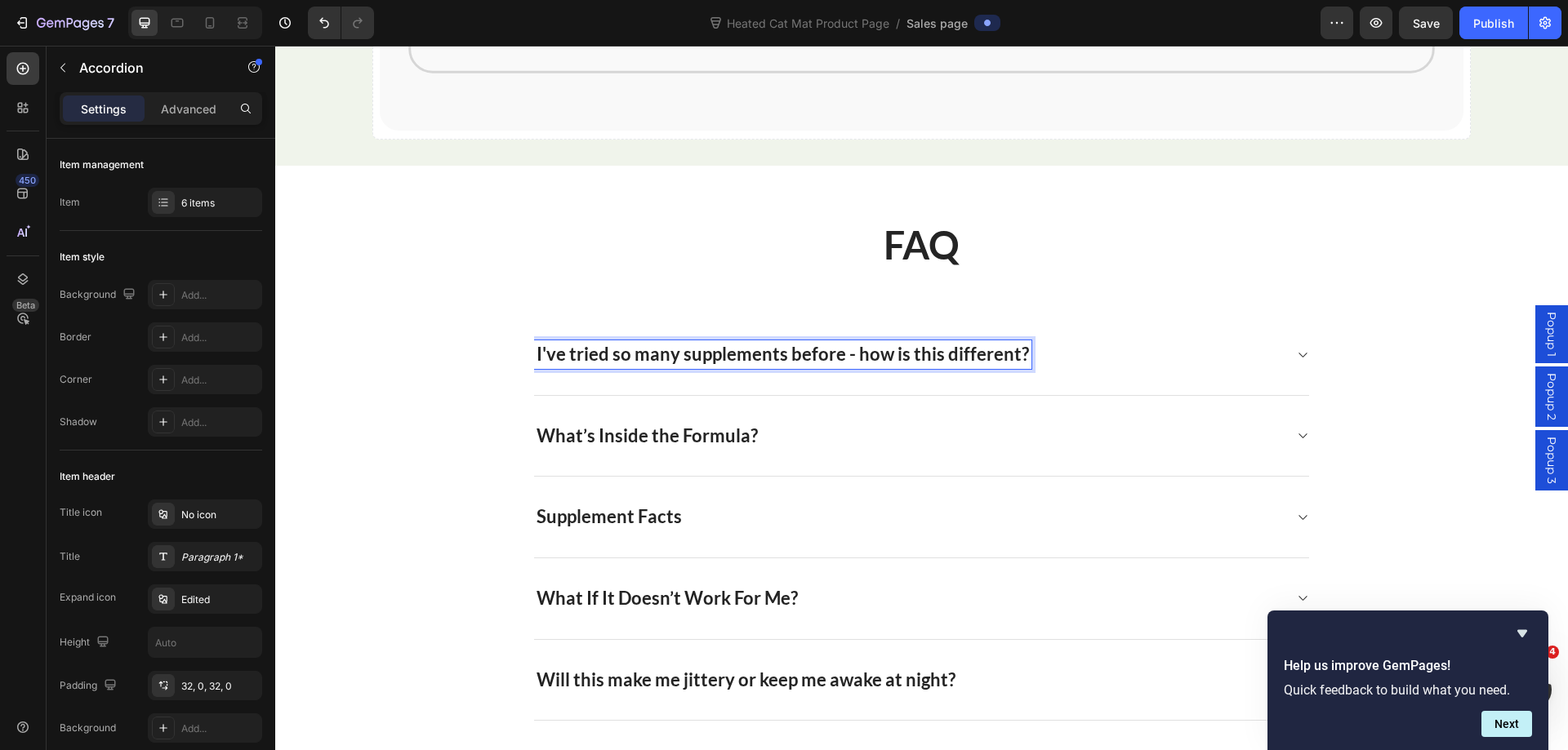
click at [780, 346] on p "I've tried so many supplements before - how is this different?" at bounding box center [782, 355] width 492 height 24
click at [1296, 352] on icon at bounding box center [1302, 355] width 12 height 13
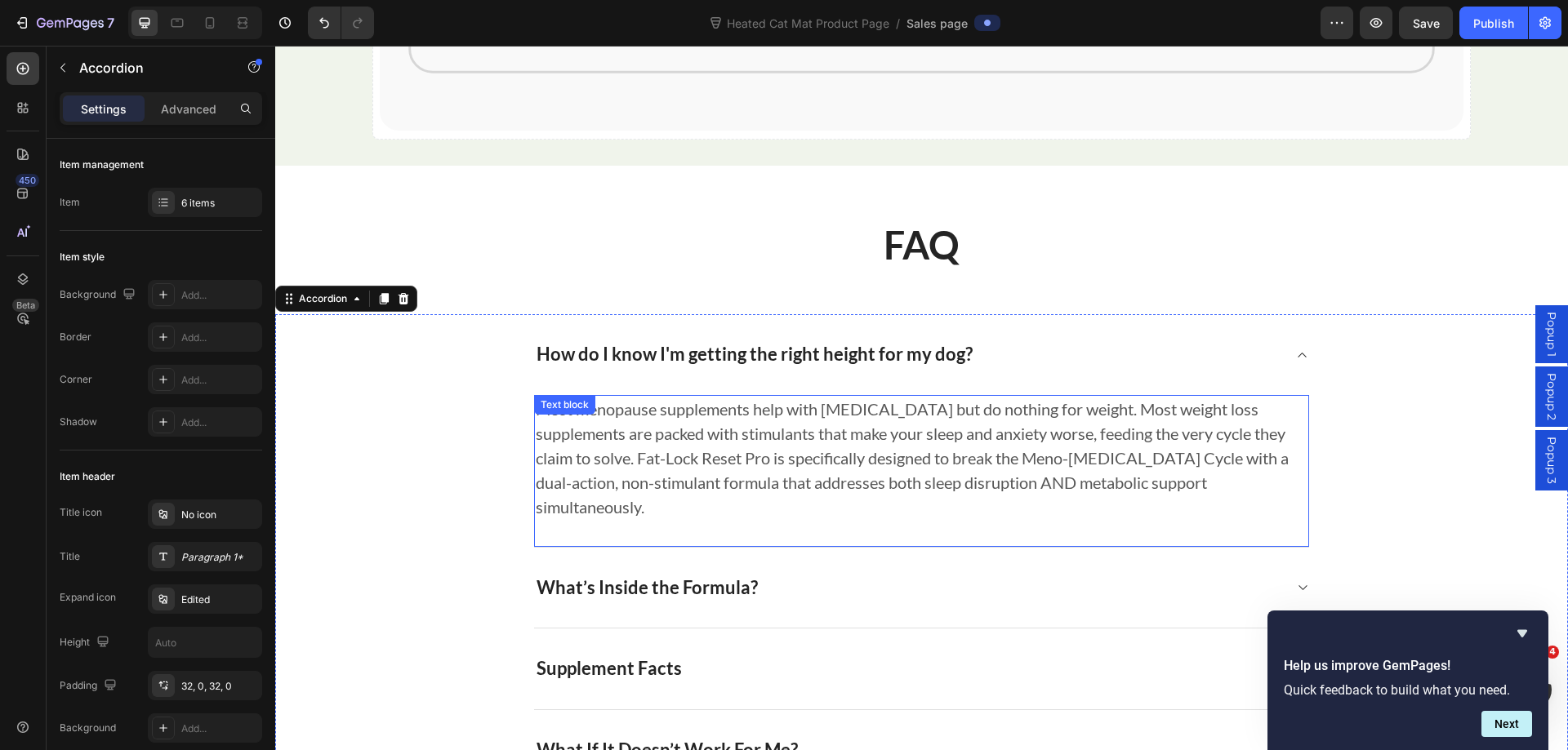
click at [853, 458] on p "Most menopause supplements help with hot flashes but do nothing for weight. Mos…" at bounding box center [921, 457] width 771 height 123
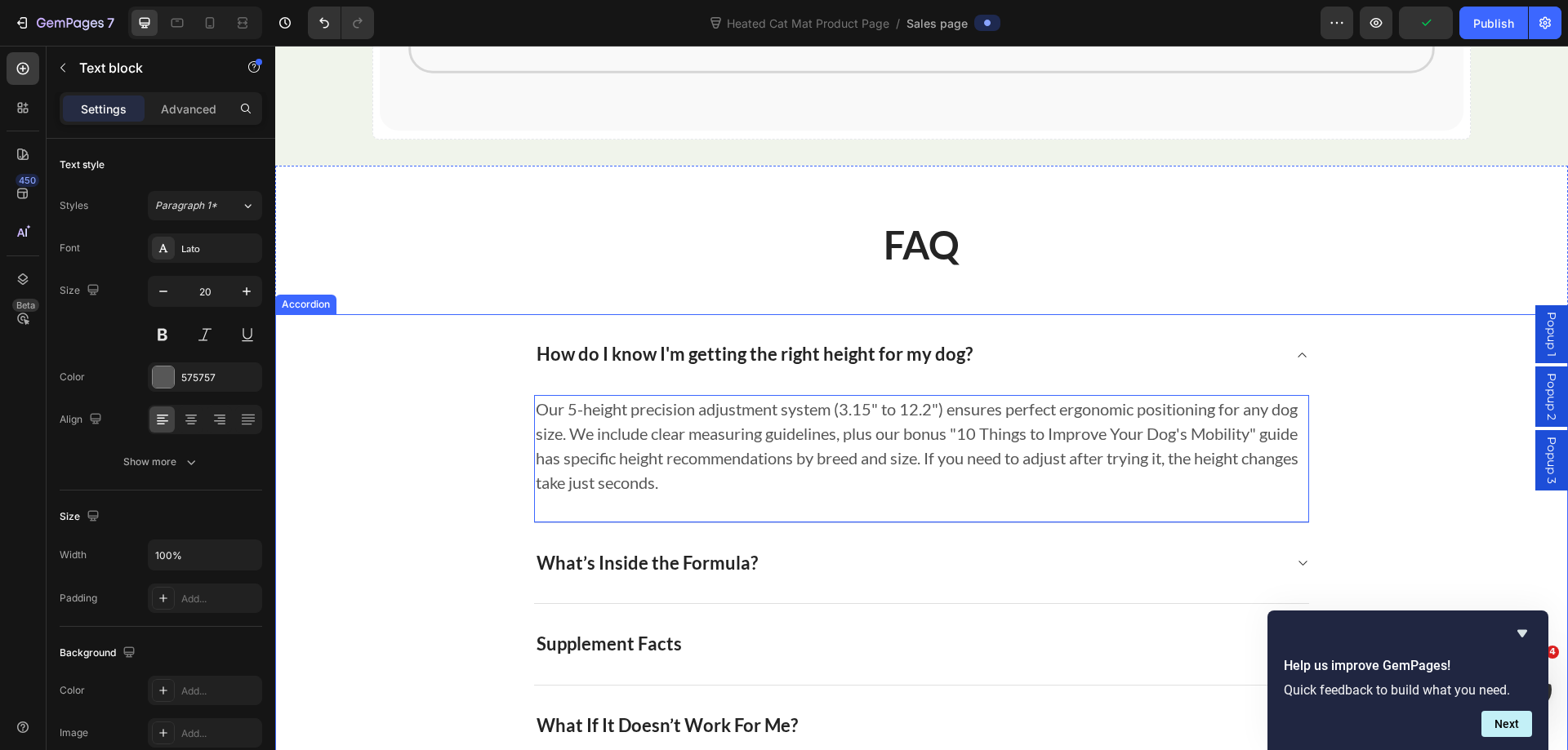
click at [1296, 557] on icon at bounding box center [1302, 563] width 12 height 13
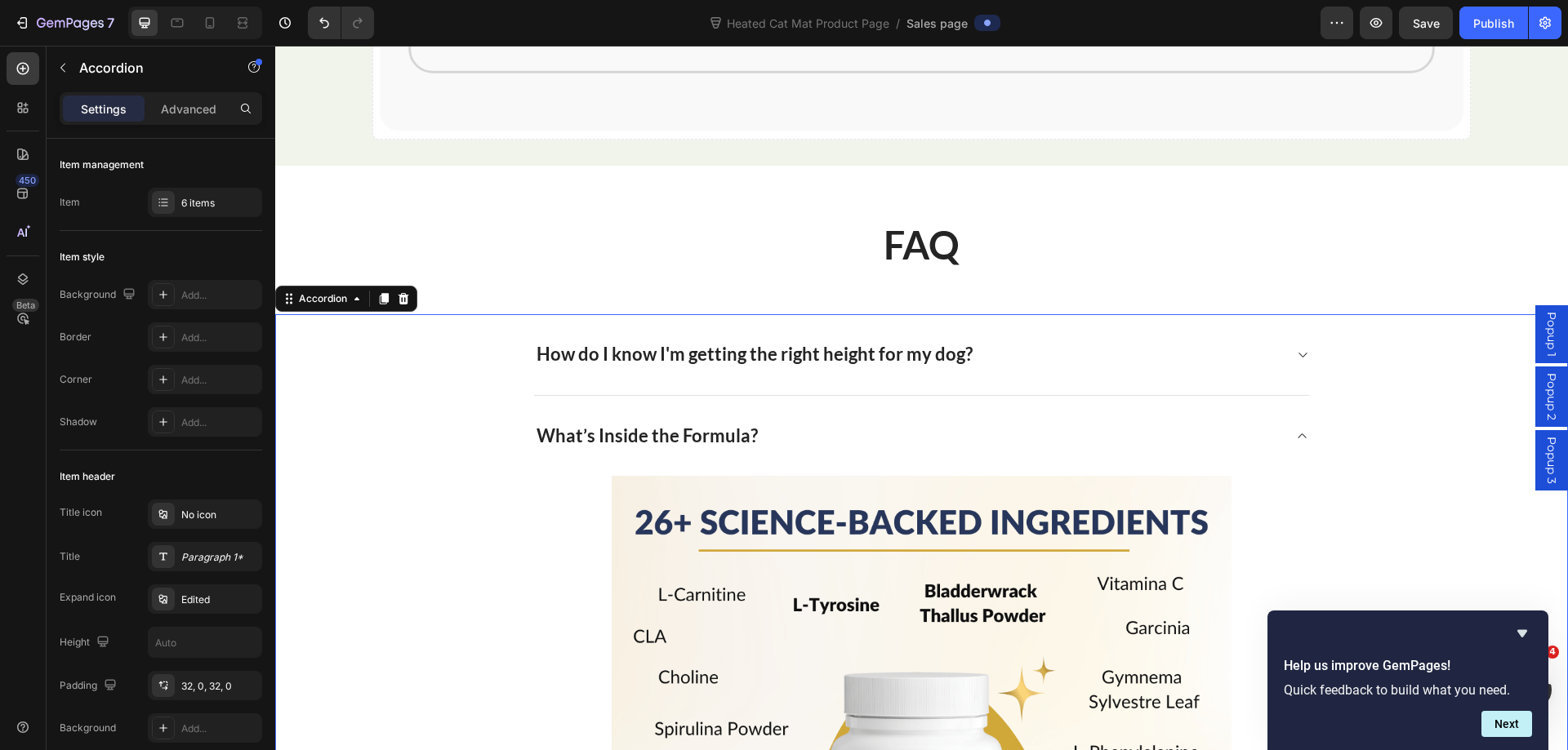
click at [1298, 433] on icon at bounding box center [1302, 435] width 8 height 5
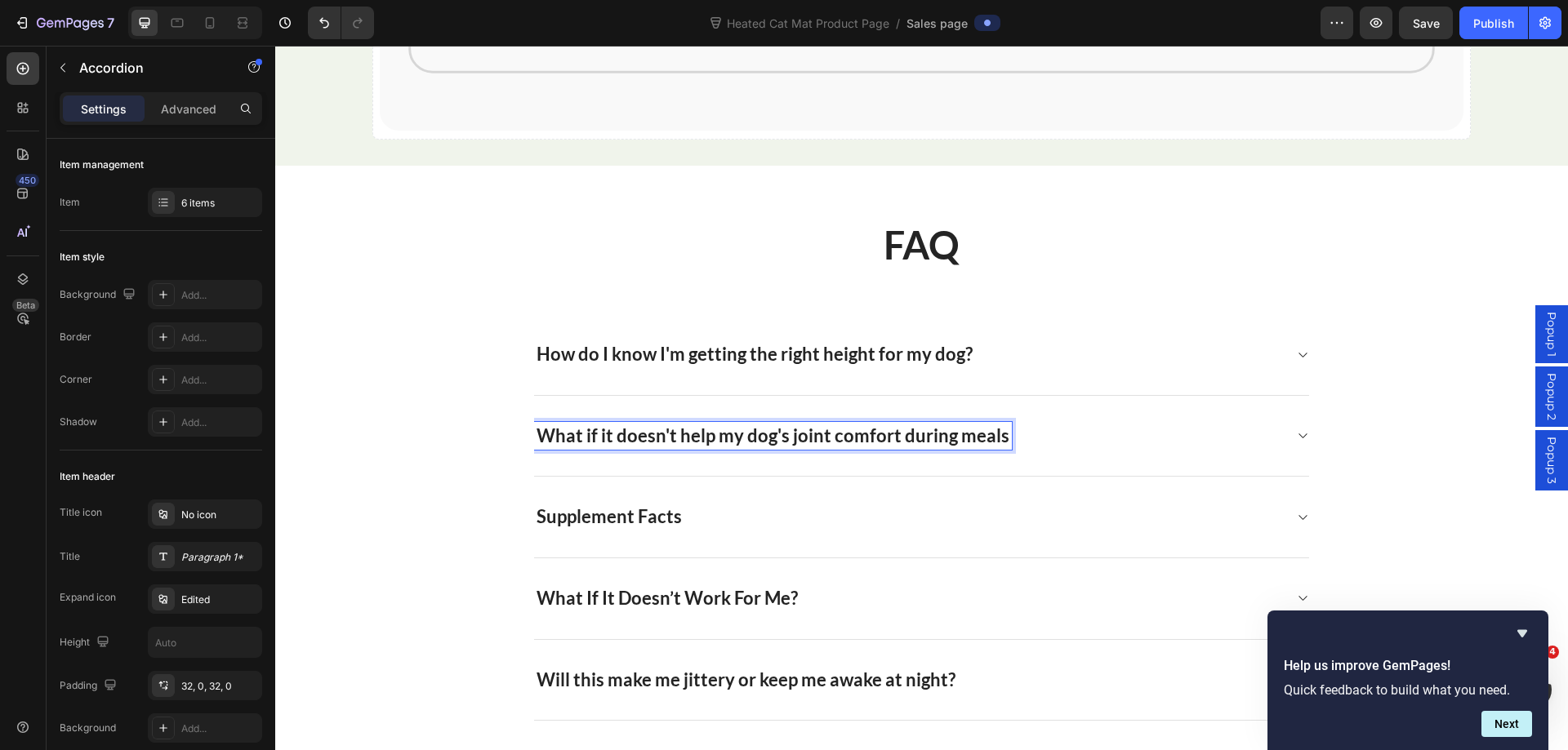
click at [1296, 429] on icon at bounding box center [1302, 435] width 12 height 13
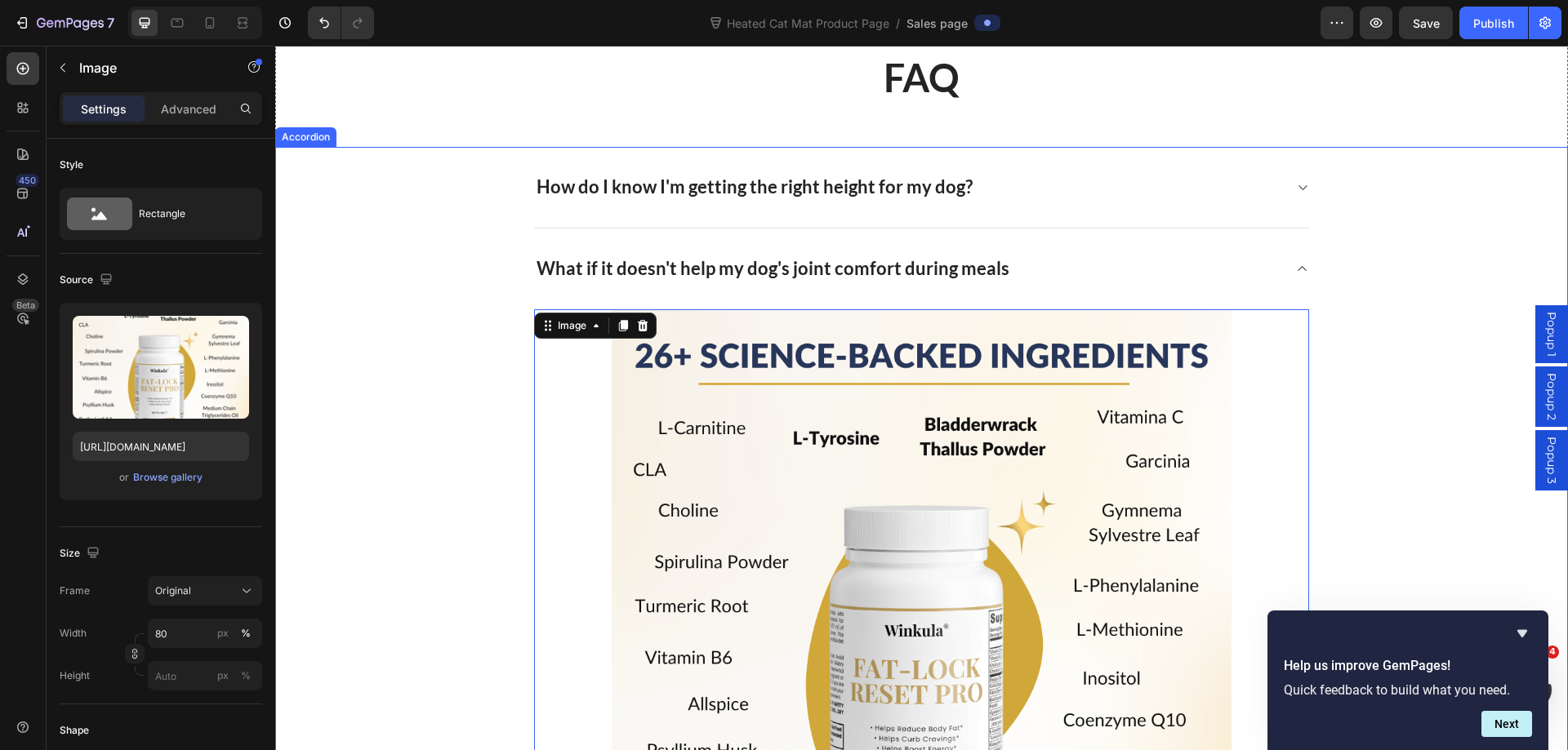
scroll to position [10040, 0]
click at [647, 324] on icon at bounding box center [642, 324] width 13 height 13
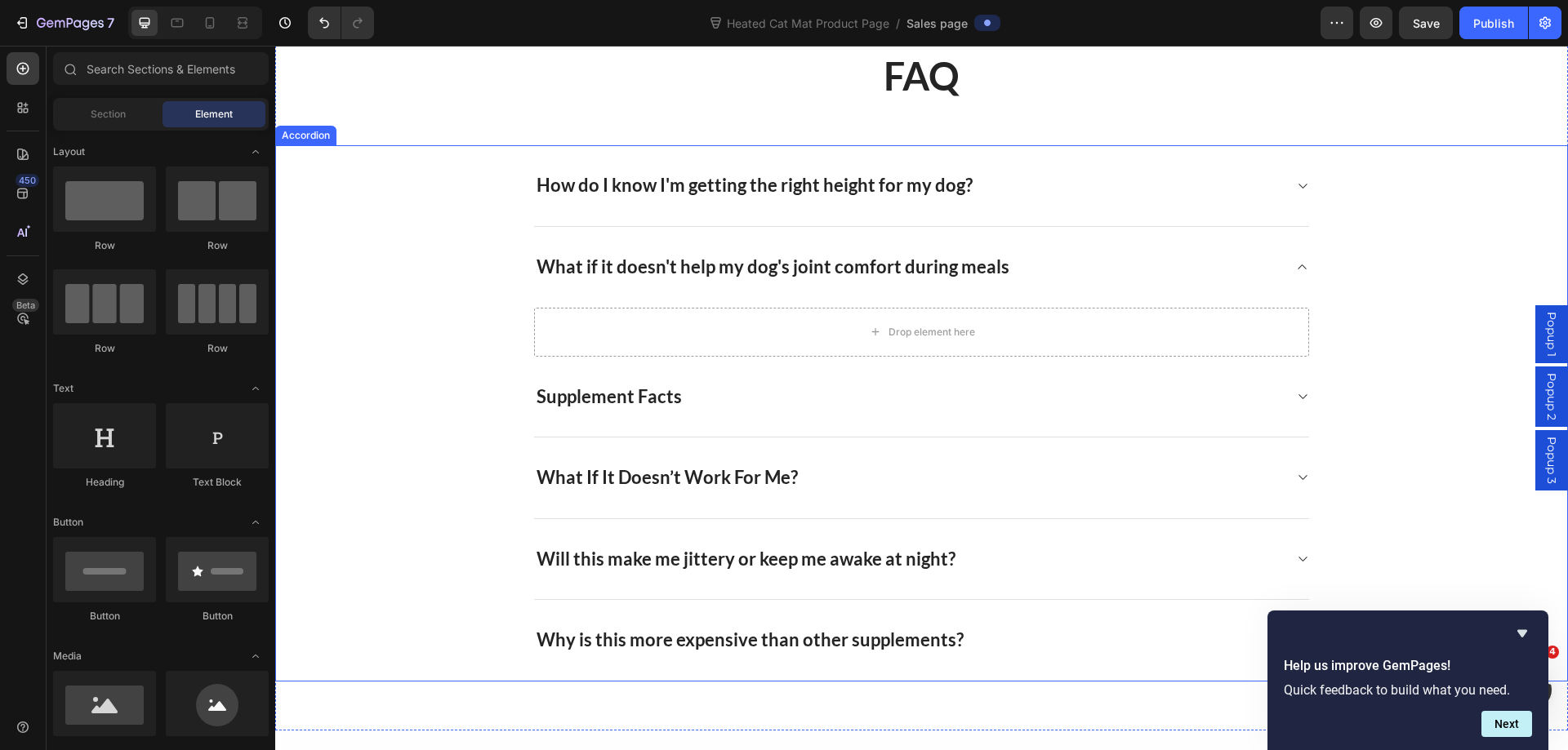
click at [1296, 399] on icon at bounding box center [1302, 396] width 12 height 13
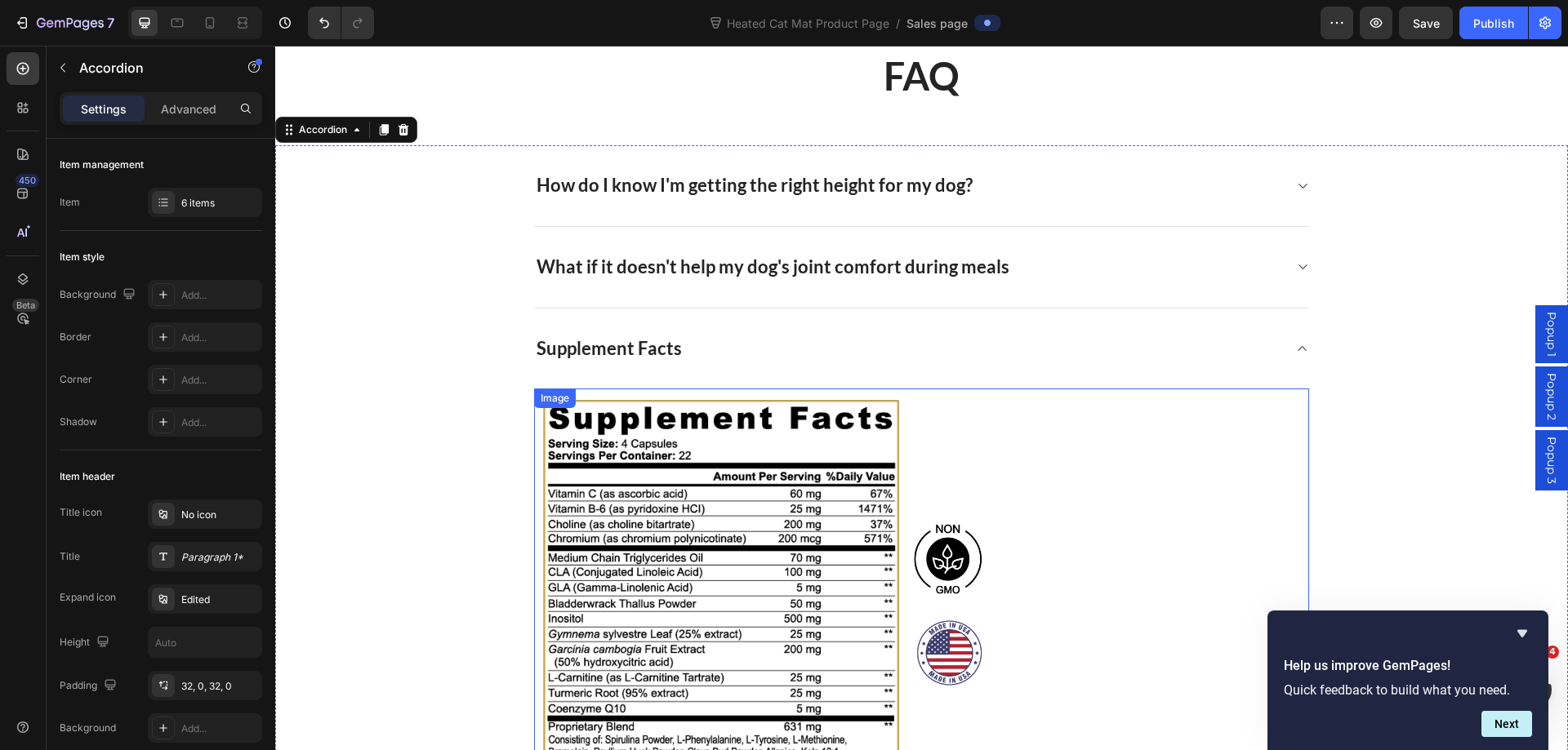
click at [956, 473] on img at bounding box center [766, 621] width 464 height 464
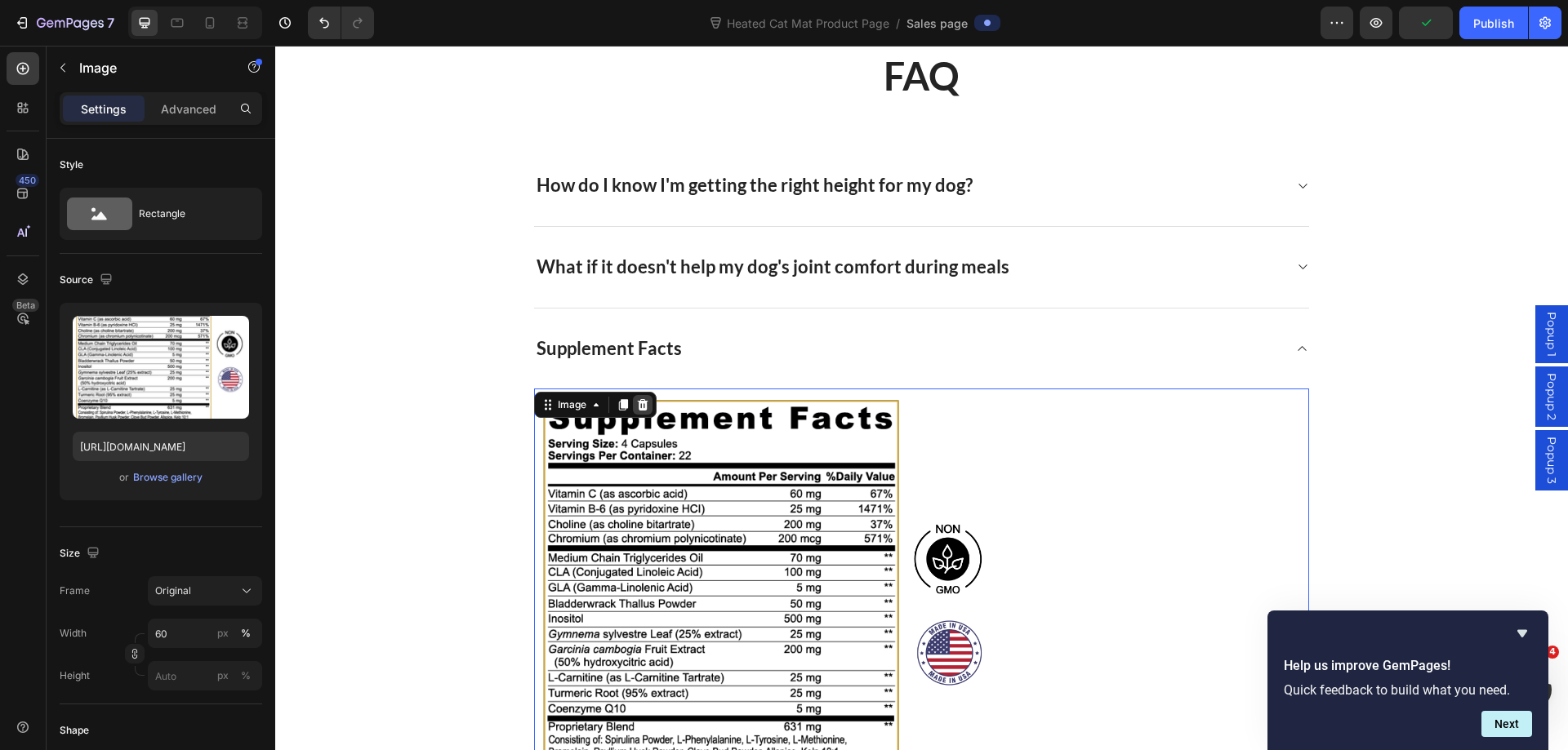
click at [640, 400] on icon at bounding box center [643, 404] width 11 height 11
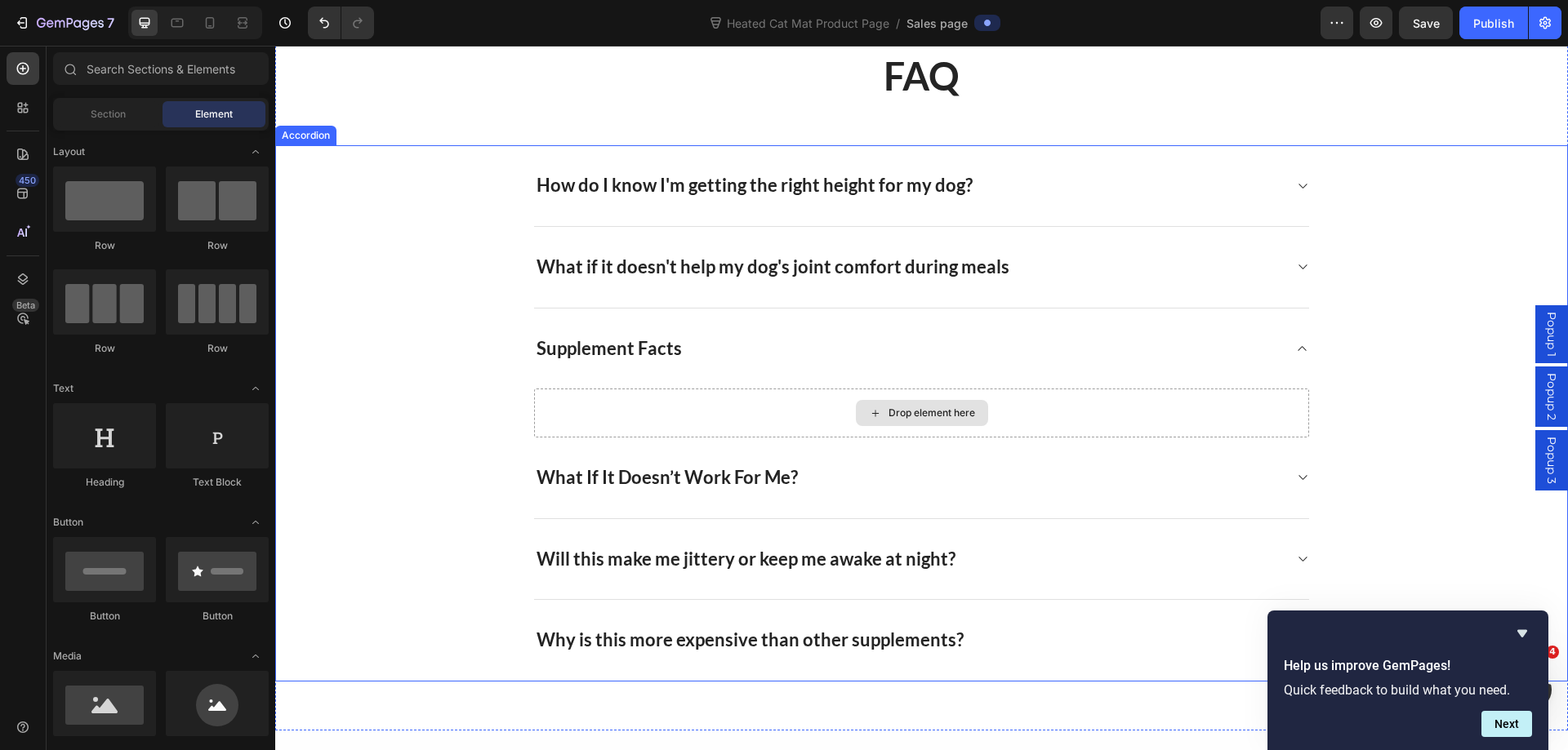
click at [874, 406] on icon at bounding box center [875, 413] width 13 height 14
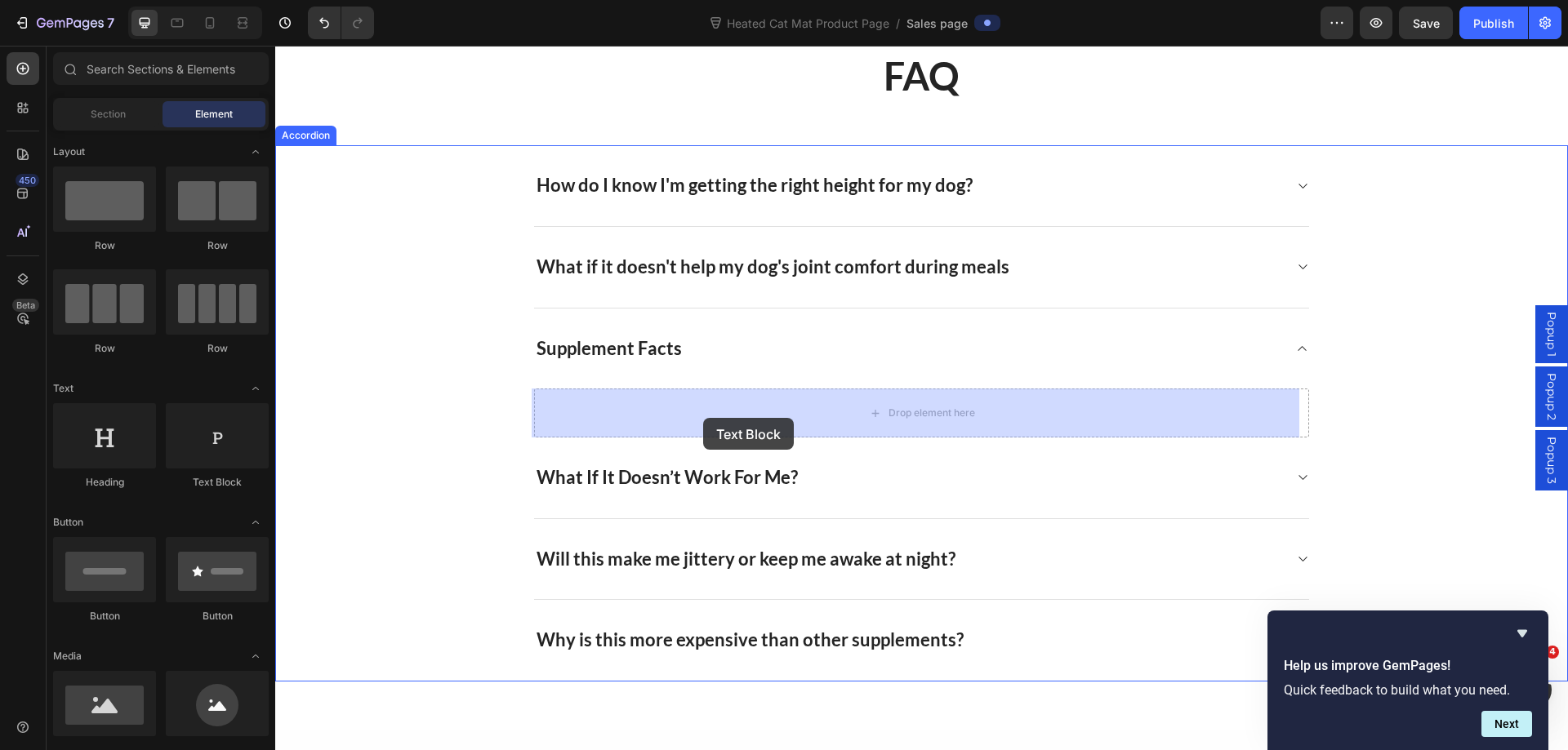
drag, startPoint x: 511, startPoint y: 487, endPoint x: 703, endPoint y: 418, distance: 204.0
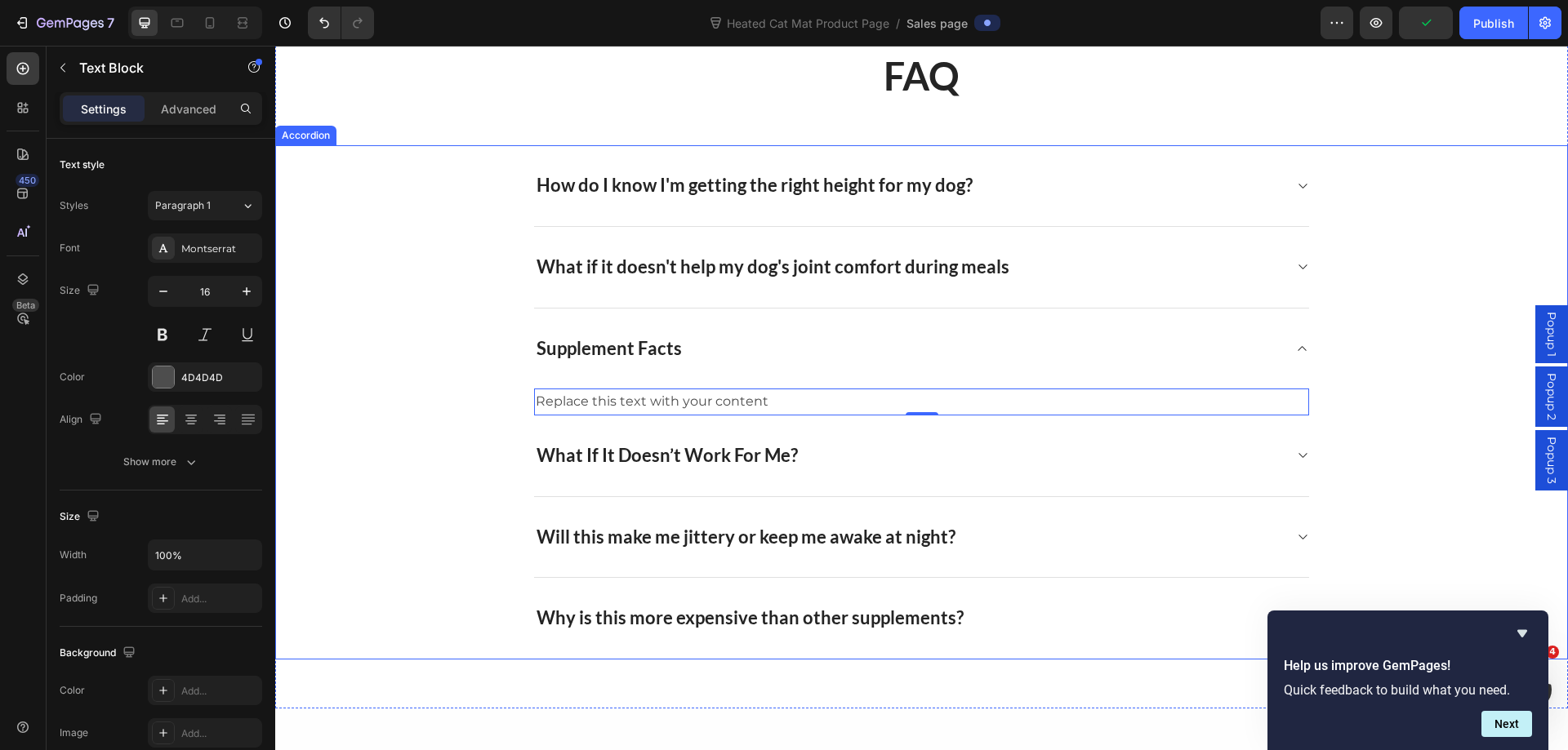
click at [751, 271] on p "What if it doesn't help my dog's joint comfort during meals" at bounding box center [772, 268] width 473 height 24
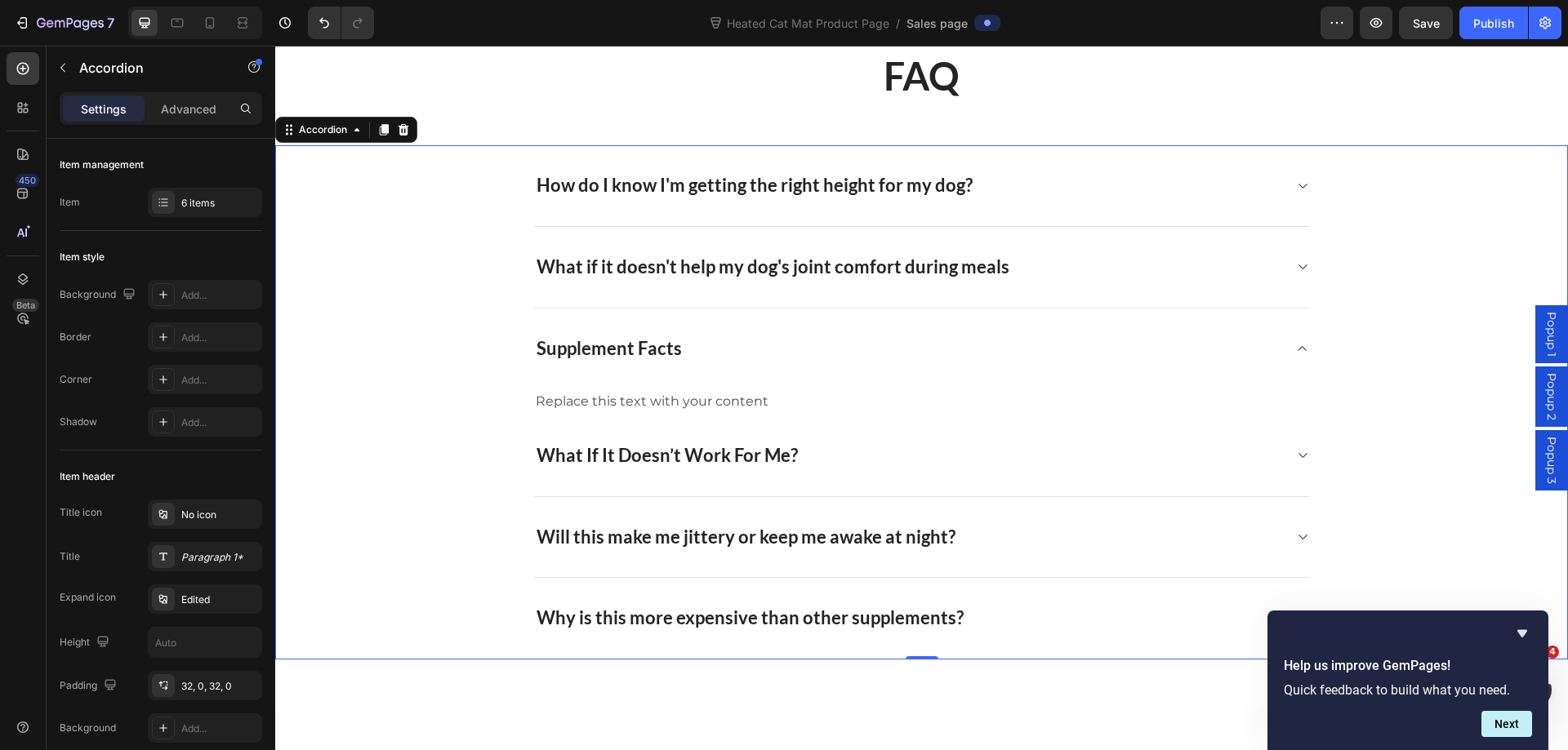
click at [1288, 259] on div "What if it doesn't help my dog's joint comfort during meals" at bounding box center [921, 268] width 775 height 82
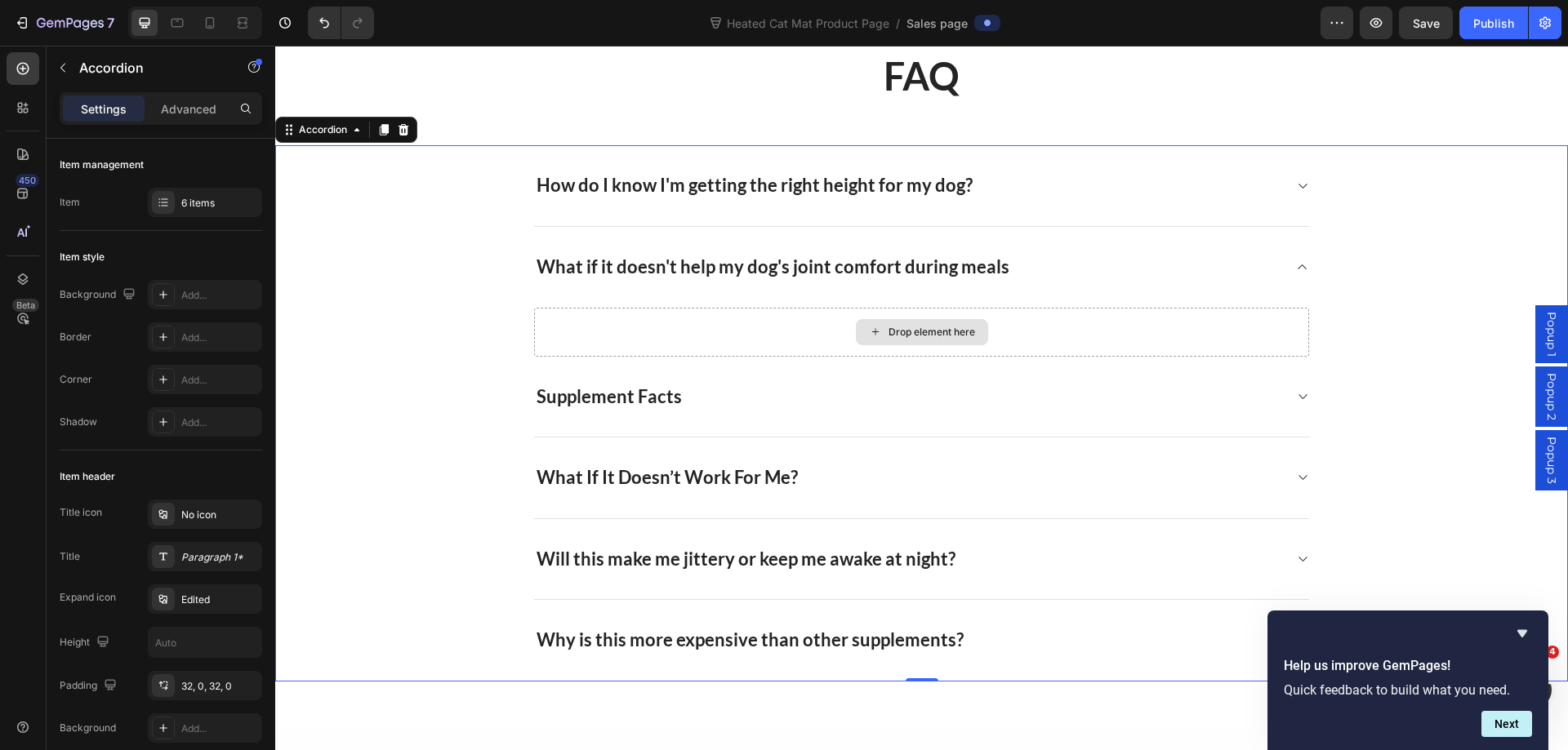
click at [898, 336] on div "Drop element here" at bounding box center [931, 332] width 87 height 13
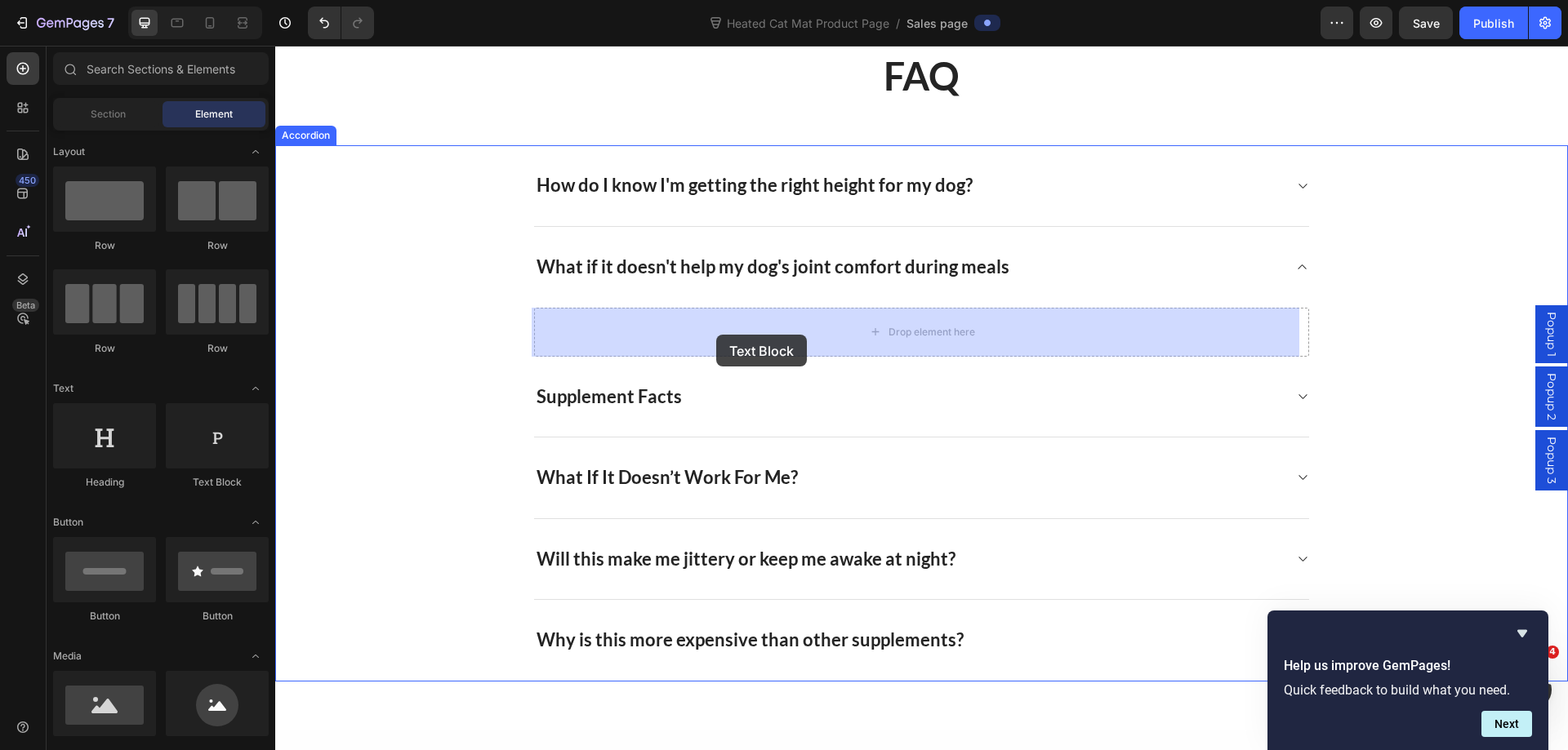
drag, startPoint x: 478, startPoint y: 521, endPoint x: 747, endPoint y: 335, distance: 327.0
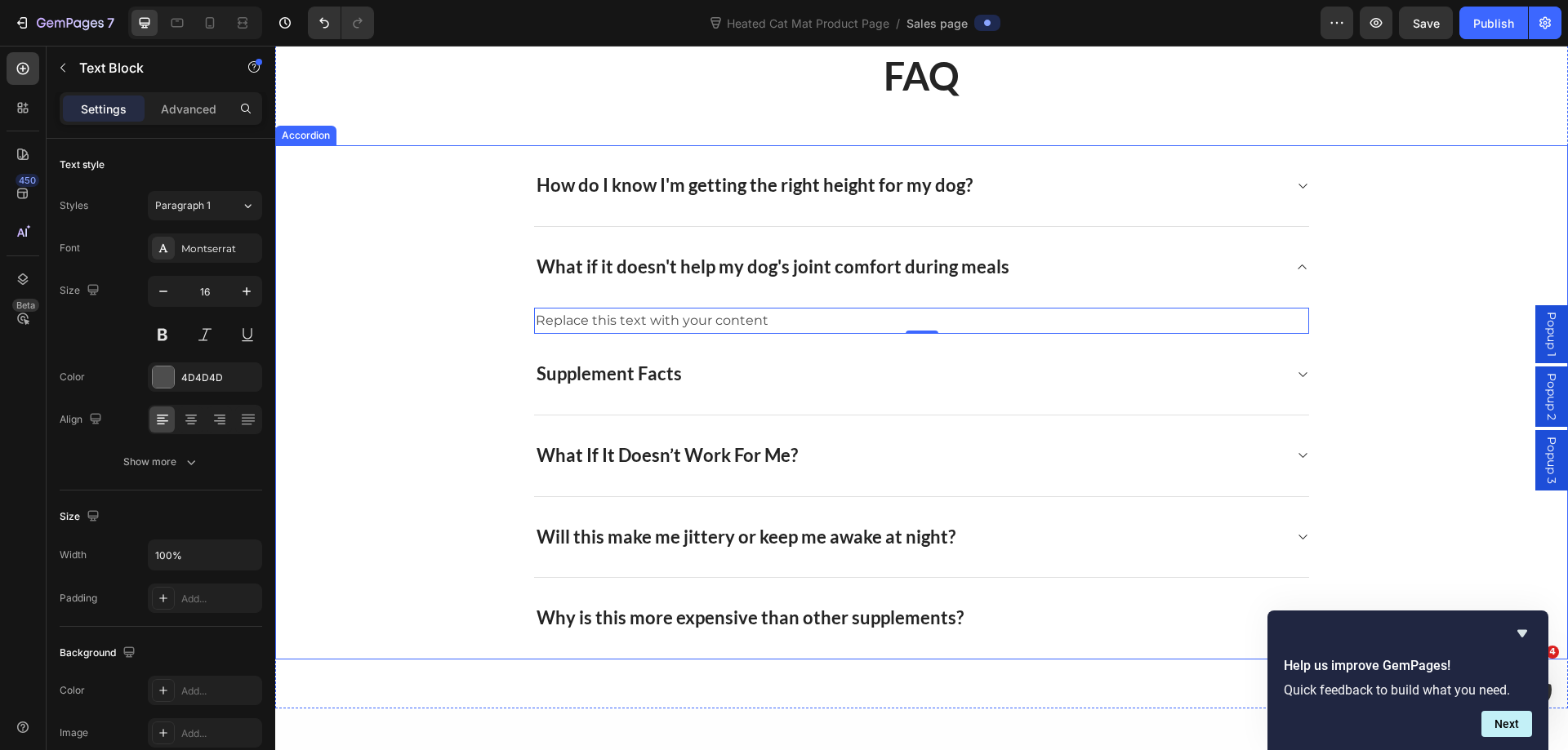
click at [1298, 187] on icon at bounding box center [1302, 185] width 8 height 5
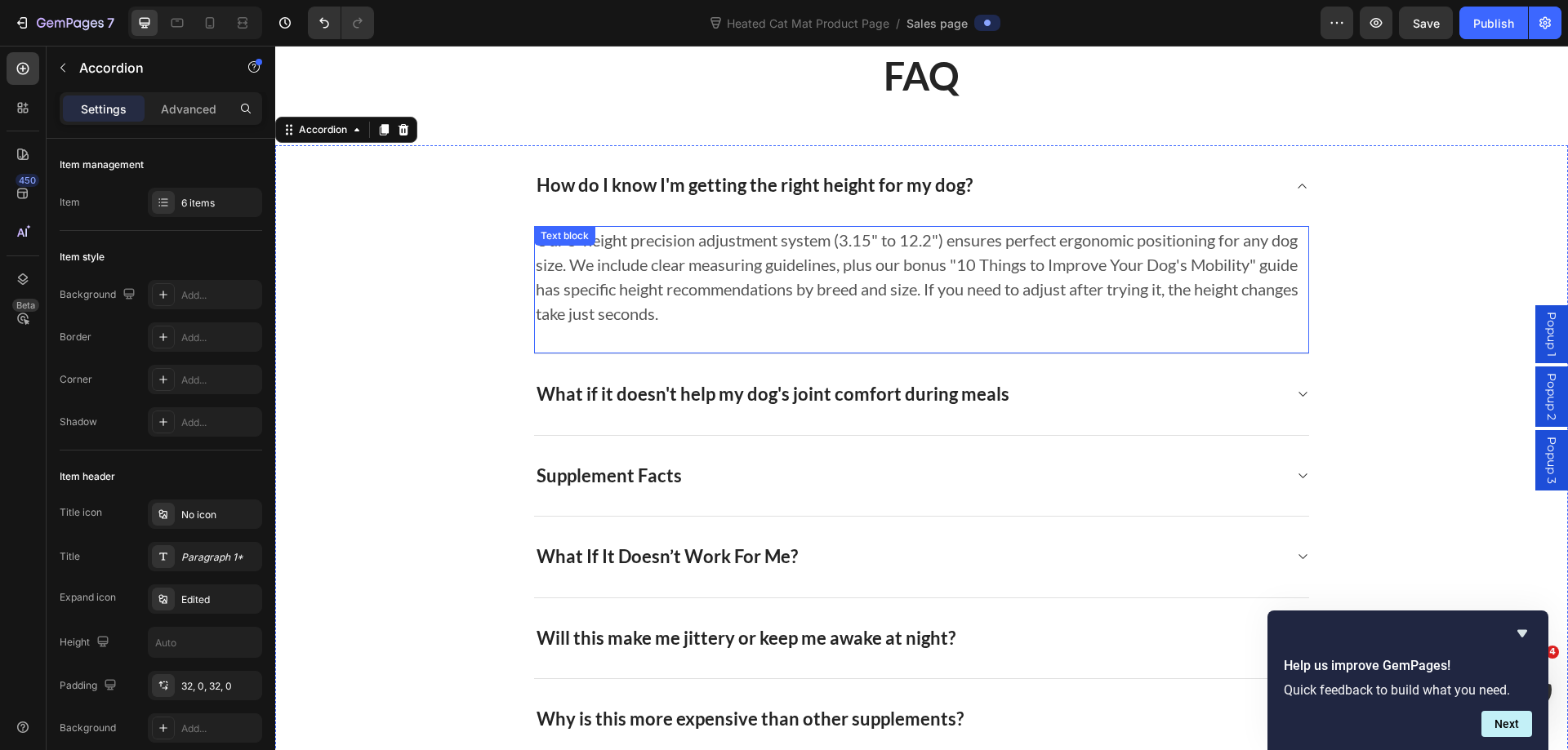
click at [854, 285] on p "Our 5-height precision adjustment system (3.15" to 12.2") ensures perfect ergon…" at bounding box center [921, 277] width 771 height 98
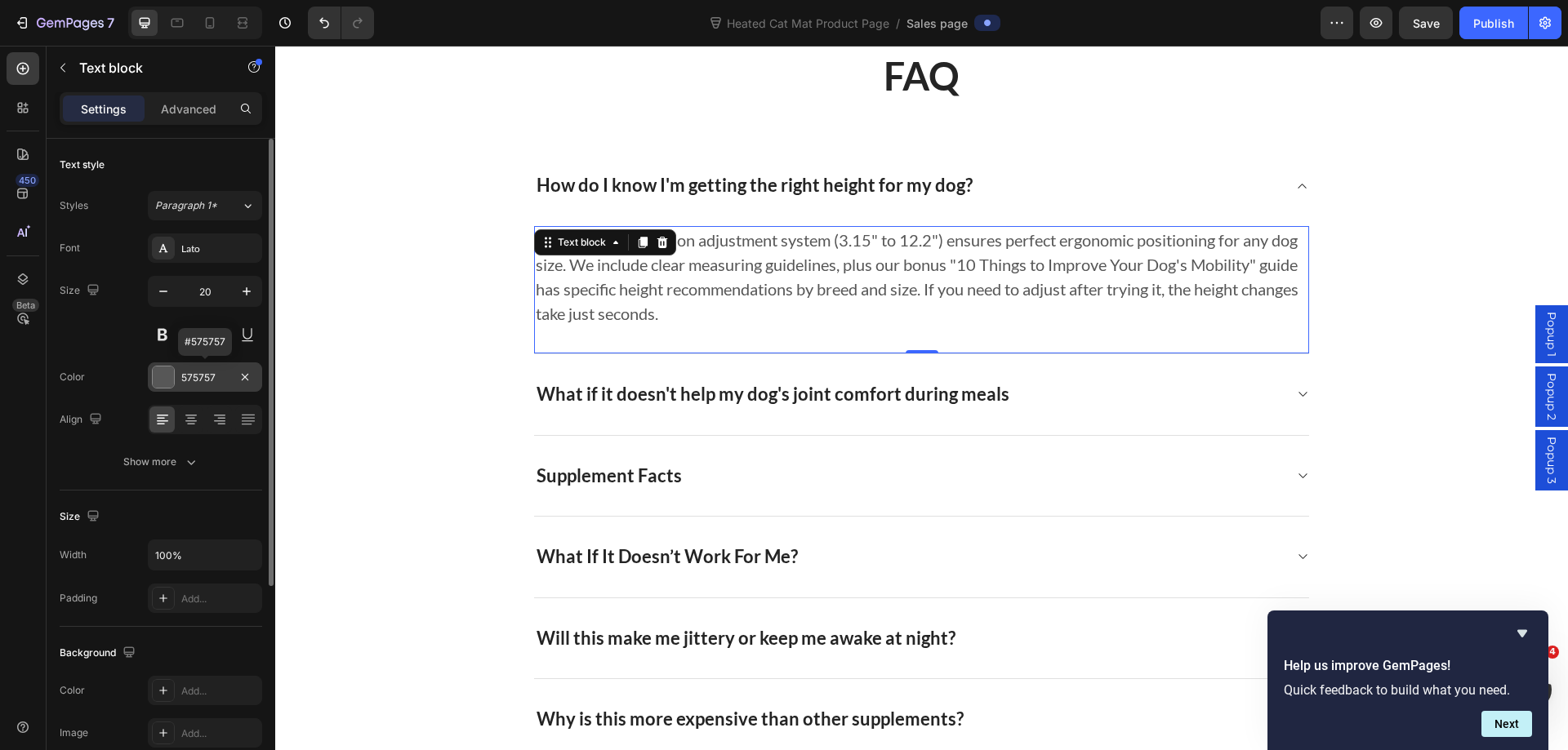
click at [197, 380] on div "575757" at bounding box center [205, 377] width 48 height 15
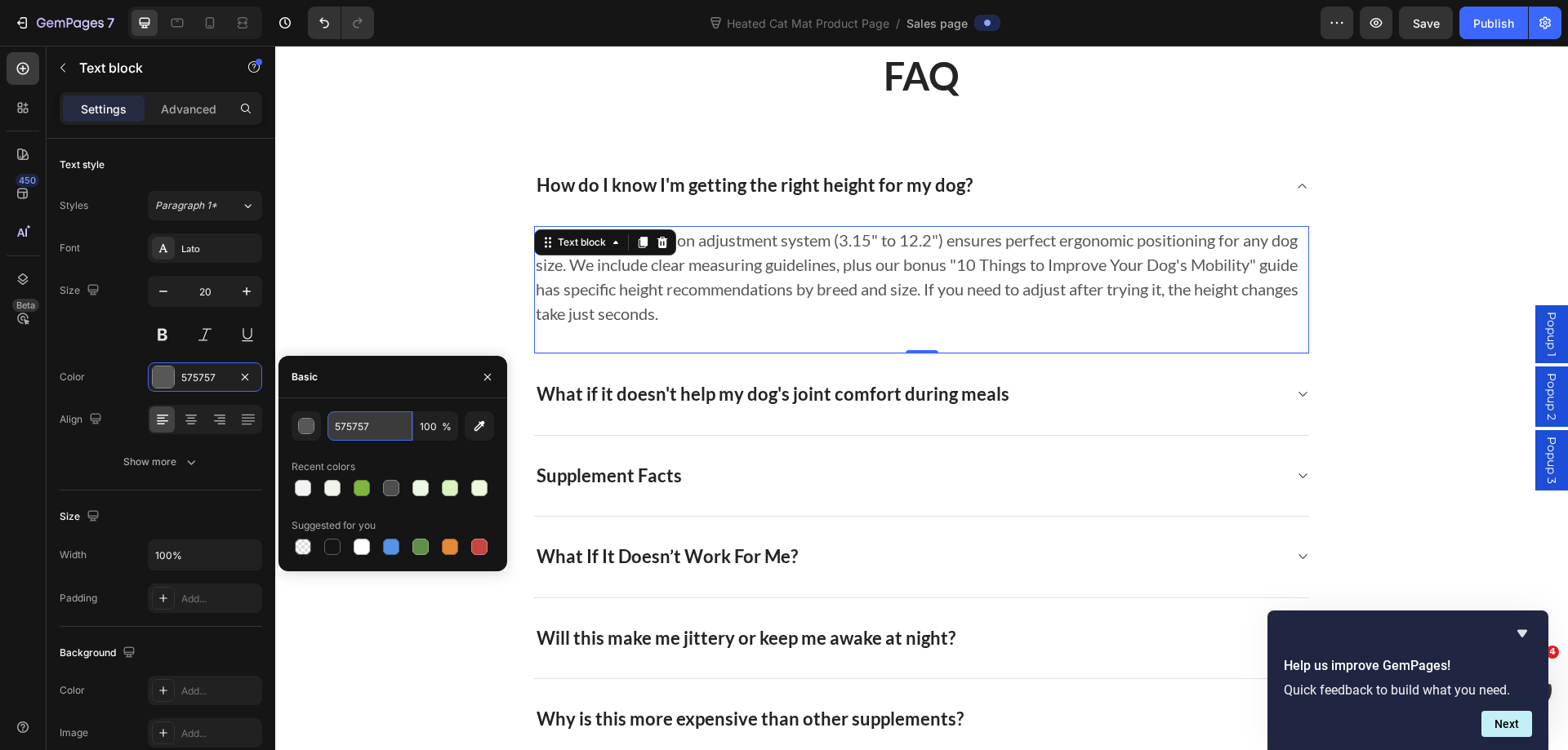
click at [356, 432] on input "575757" at bounding box center [370, 426] width 85 height 30
click at [356, 431] on input "575757" at bounding box center [370, 426] width 85 height 30
click at [1371, 250] on div "How do I know I'm getting the right height for my dog? Our 5-height precision a…" at bounding box center [921, 250] width 1291 height 209
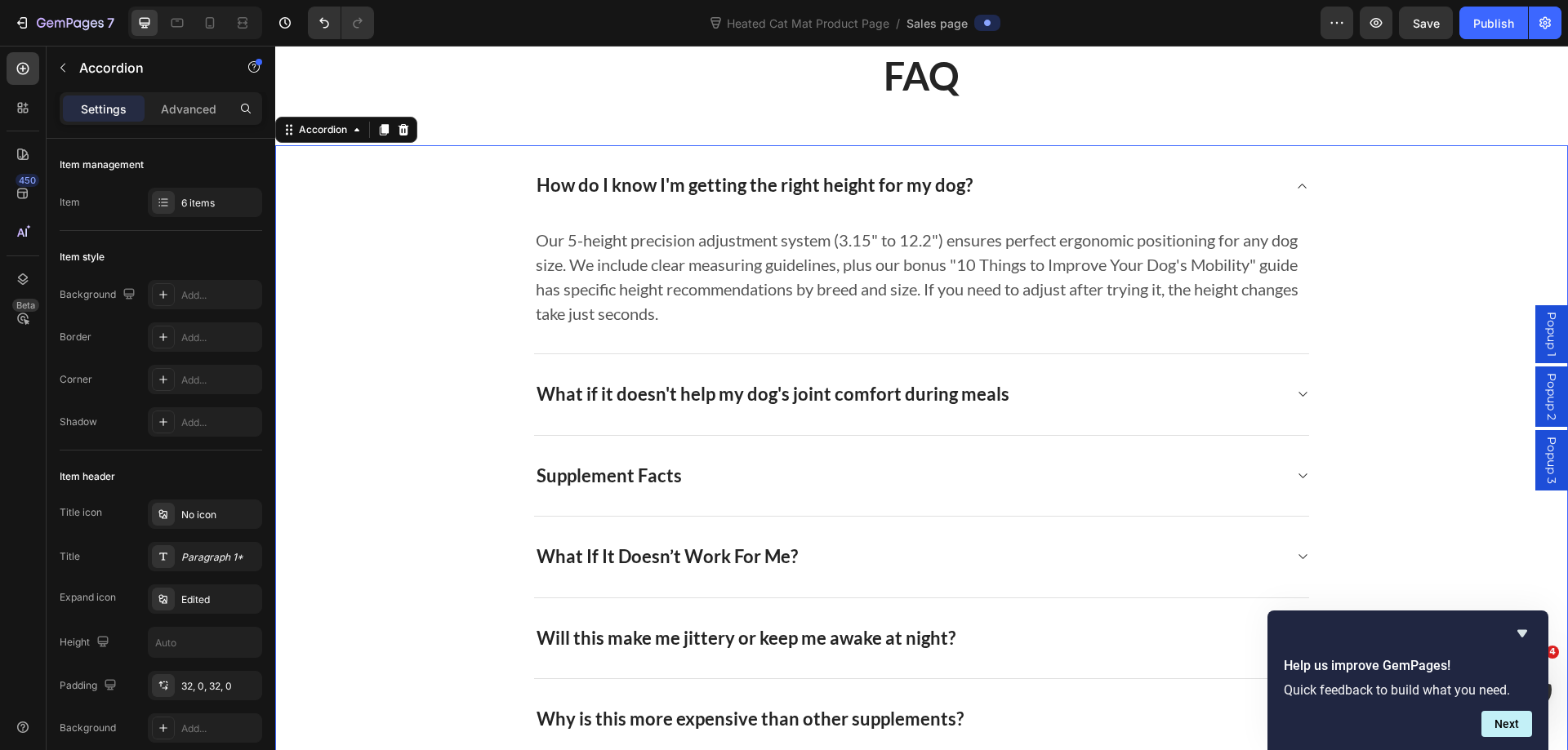
click at [1296, 390] on icon at bounding box center [1302, 393] width 12 height 13
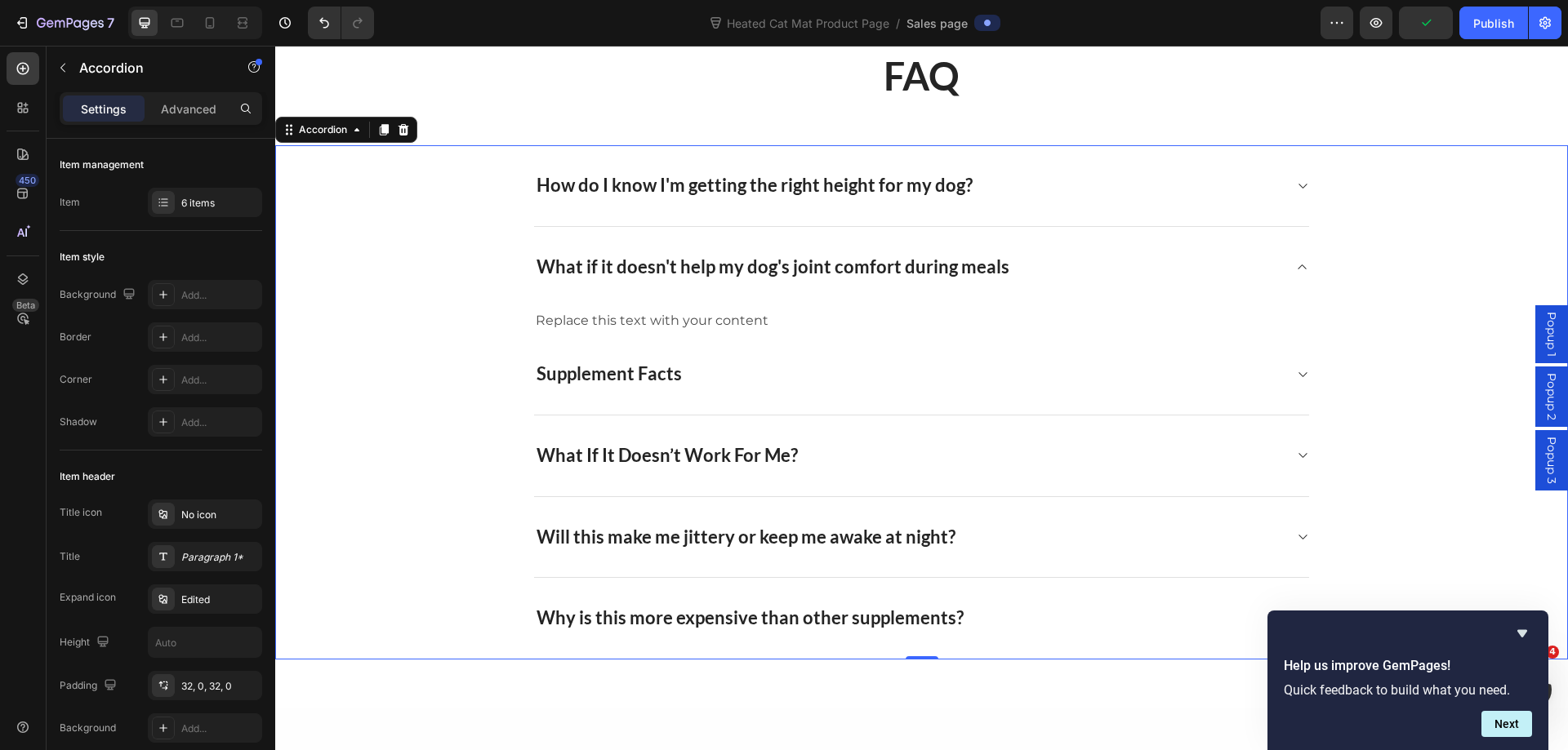
click at [736, 316] on div "Replace this text with your content" at bounding box center [921, 321] width 775 height 27
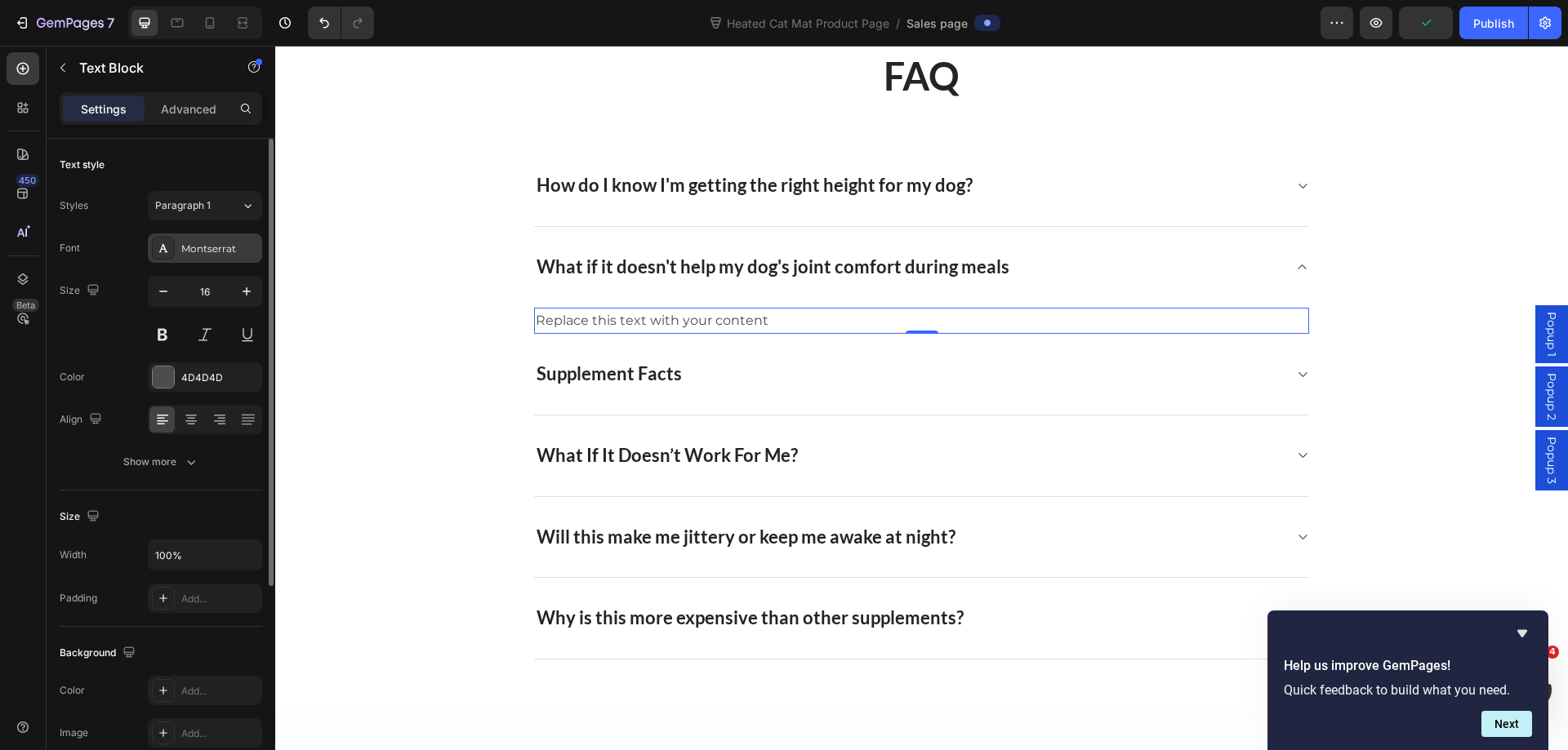
click at [192, 242] on div "Montserrat" at bounding box center [219, 249] width 77 height 15
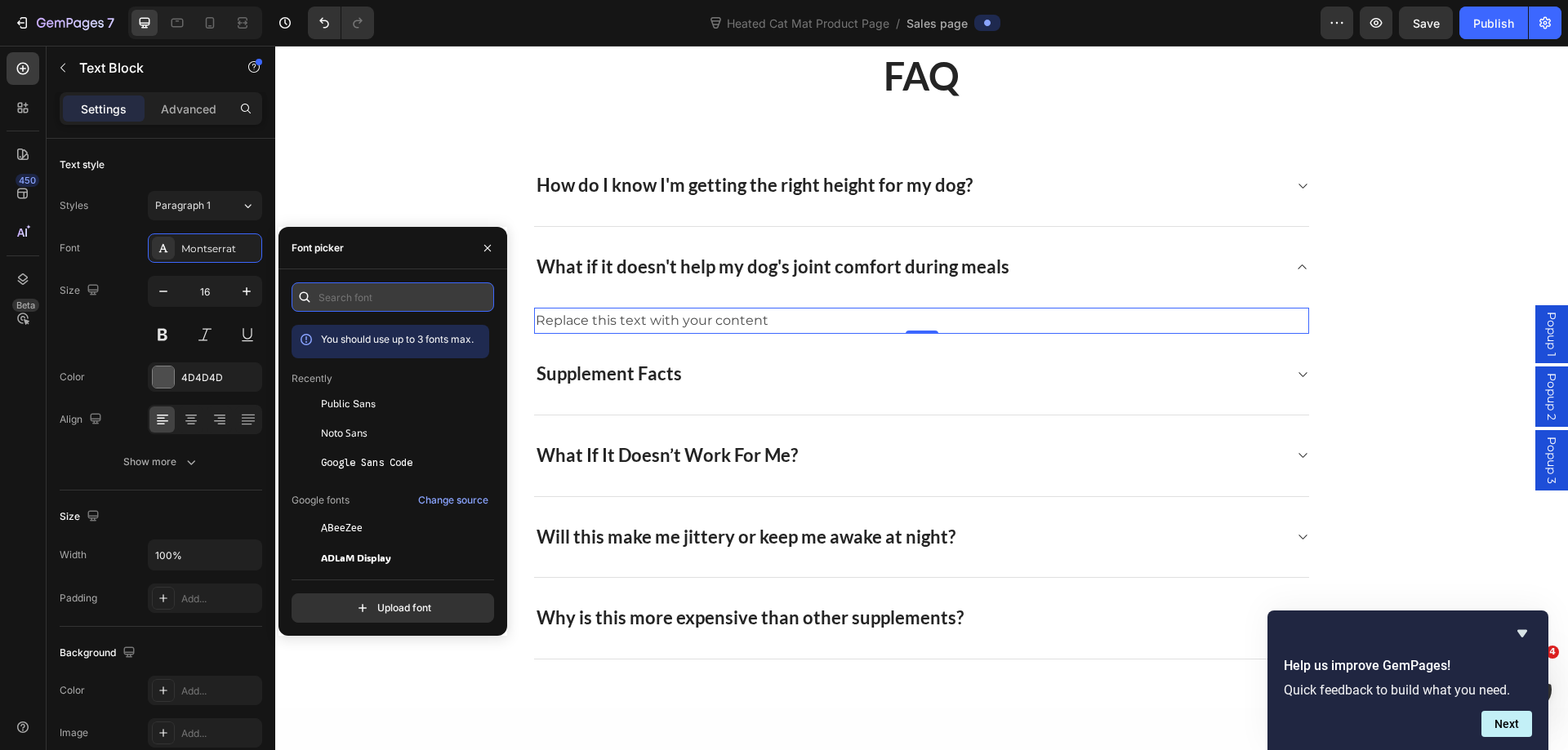
click at [371, 301] on input "text" at bounding box center [392, 298] width 202 height 30
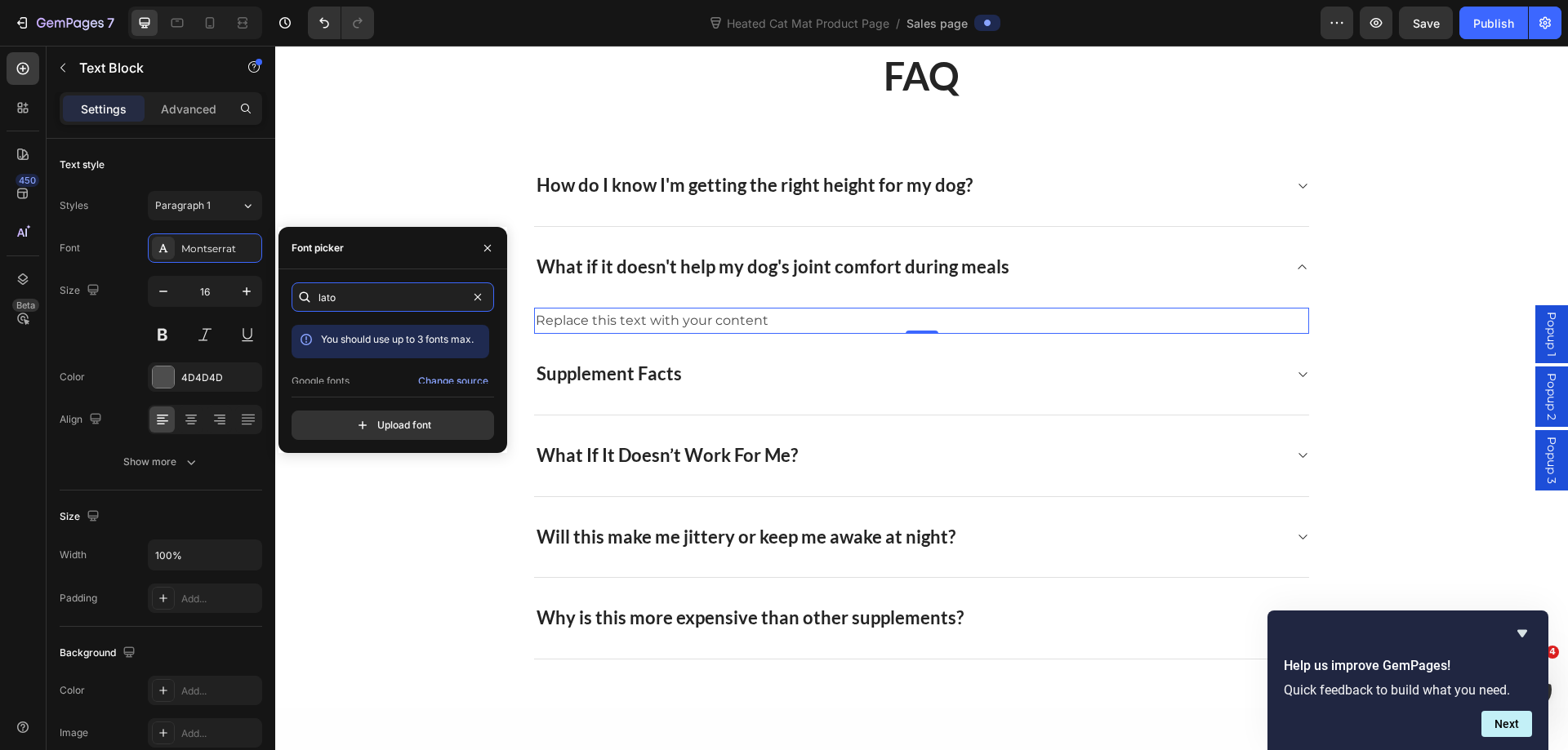
scroll to position [40, 0]
type input "lato"
click at [337, 371] on span "Lato" at bounding box center [330, 369] width 19 height 15
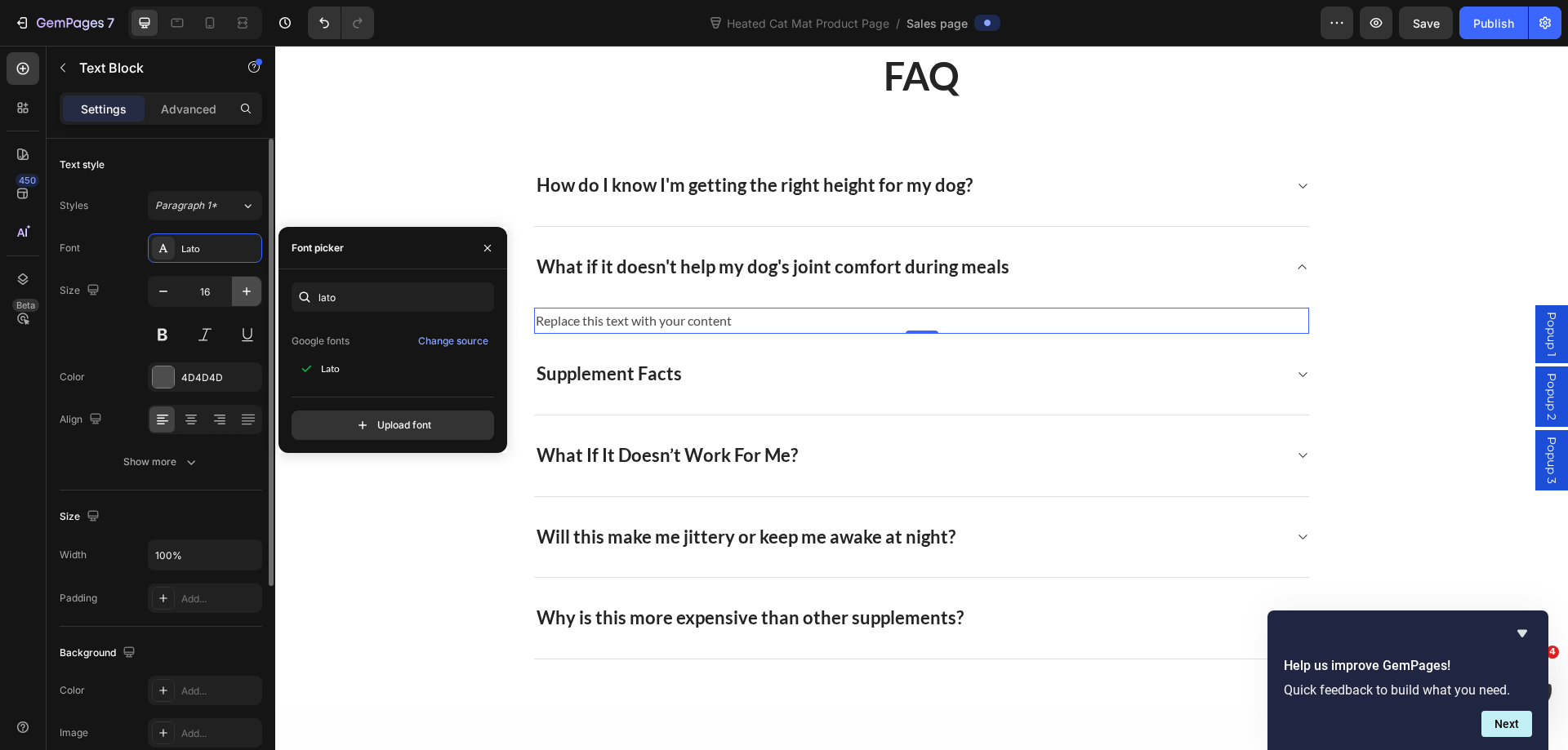
click at [238, 297] on icon "button" at bounding box center [246, 291] width 16 height 16
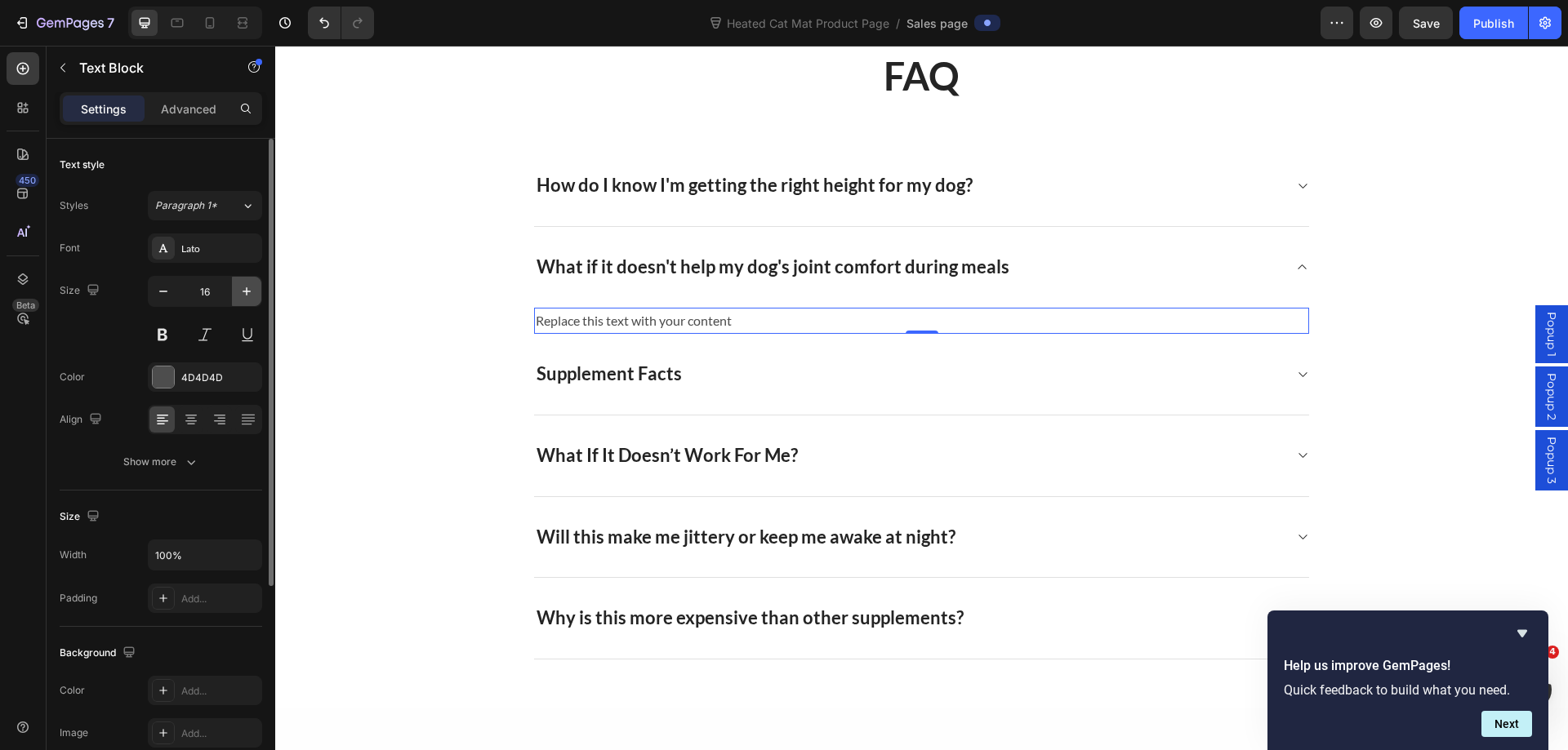
click at [238, 297] on icon "button" at bounding box center [246, 291] width 16 height 16
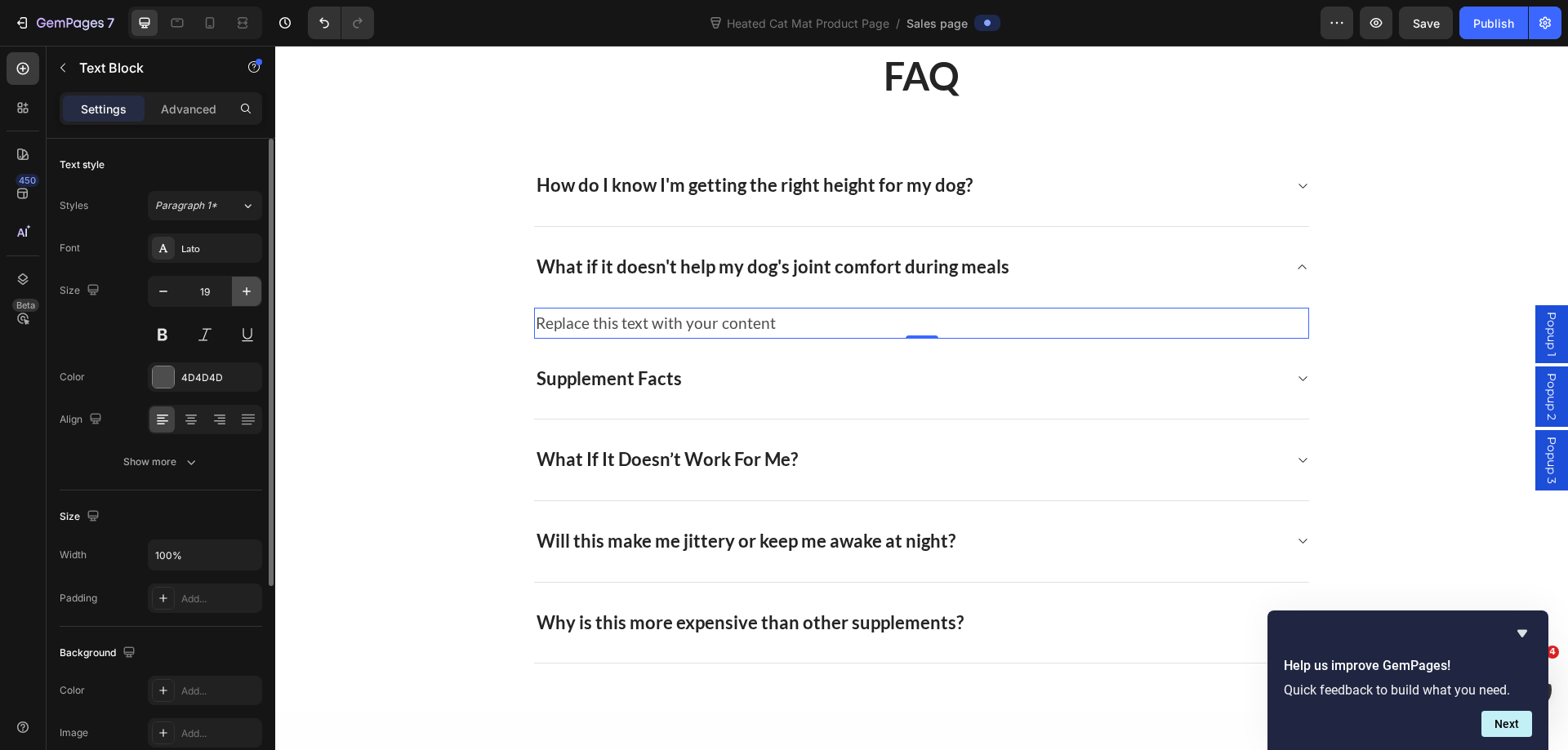
click at [238, 297] on icon "button" at bounding box center [246, 291] width 16 height 16
click at [162, 296] on icon "button" at bounding box center [163, 291] width 16 height 16
type input "20"
click at [197, 375] on div "4D4D4D" at bounding box center [205, 377] width 48 height 15
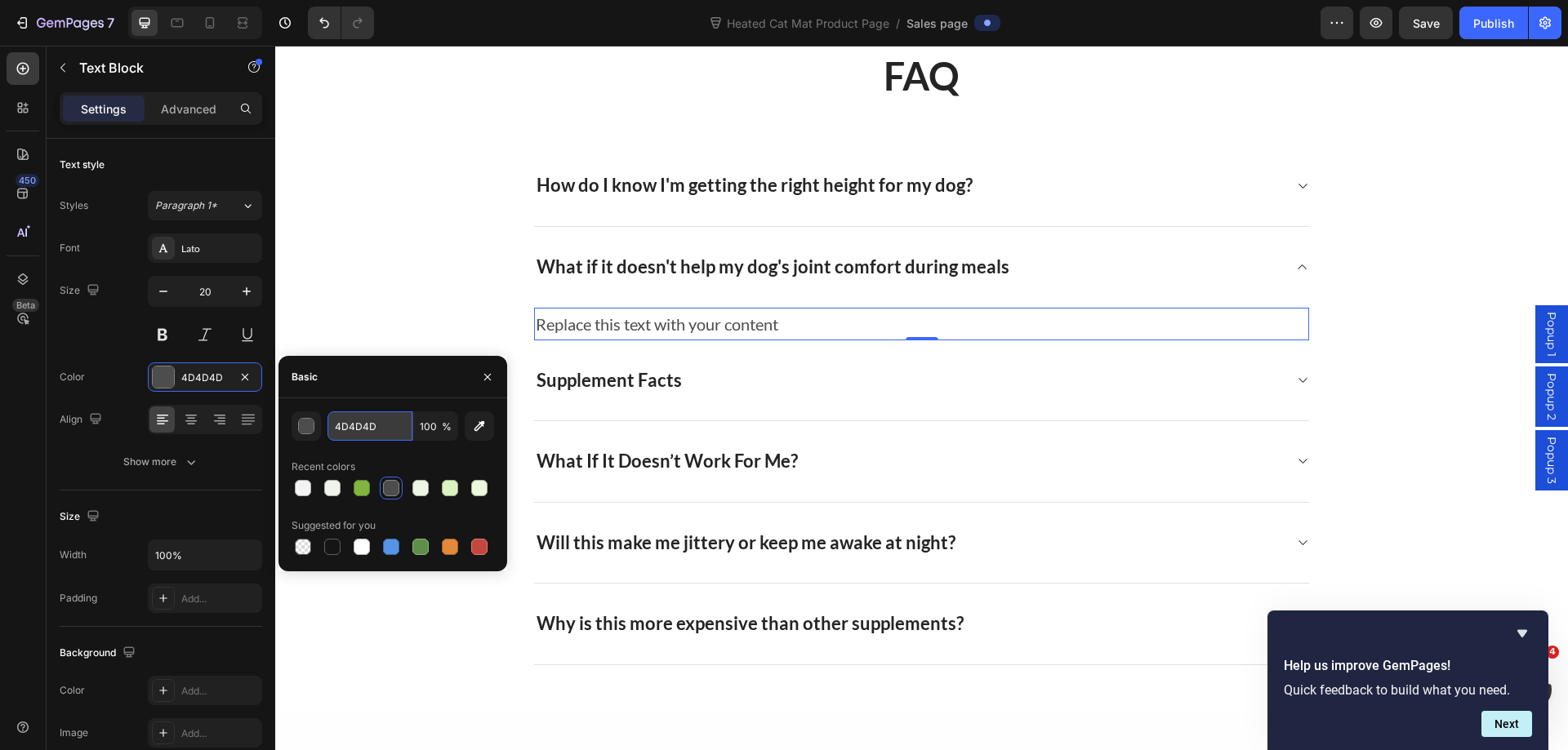
click at [358, 423] on input "4D4D4D" at bounding box center [370, 426] width 85 height 30
paste input "575757"
type input "575757"
click at [718, 330] on div "Replace this text with your content" at bounding box center [921, 324] width 775 height 33
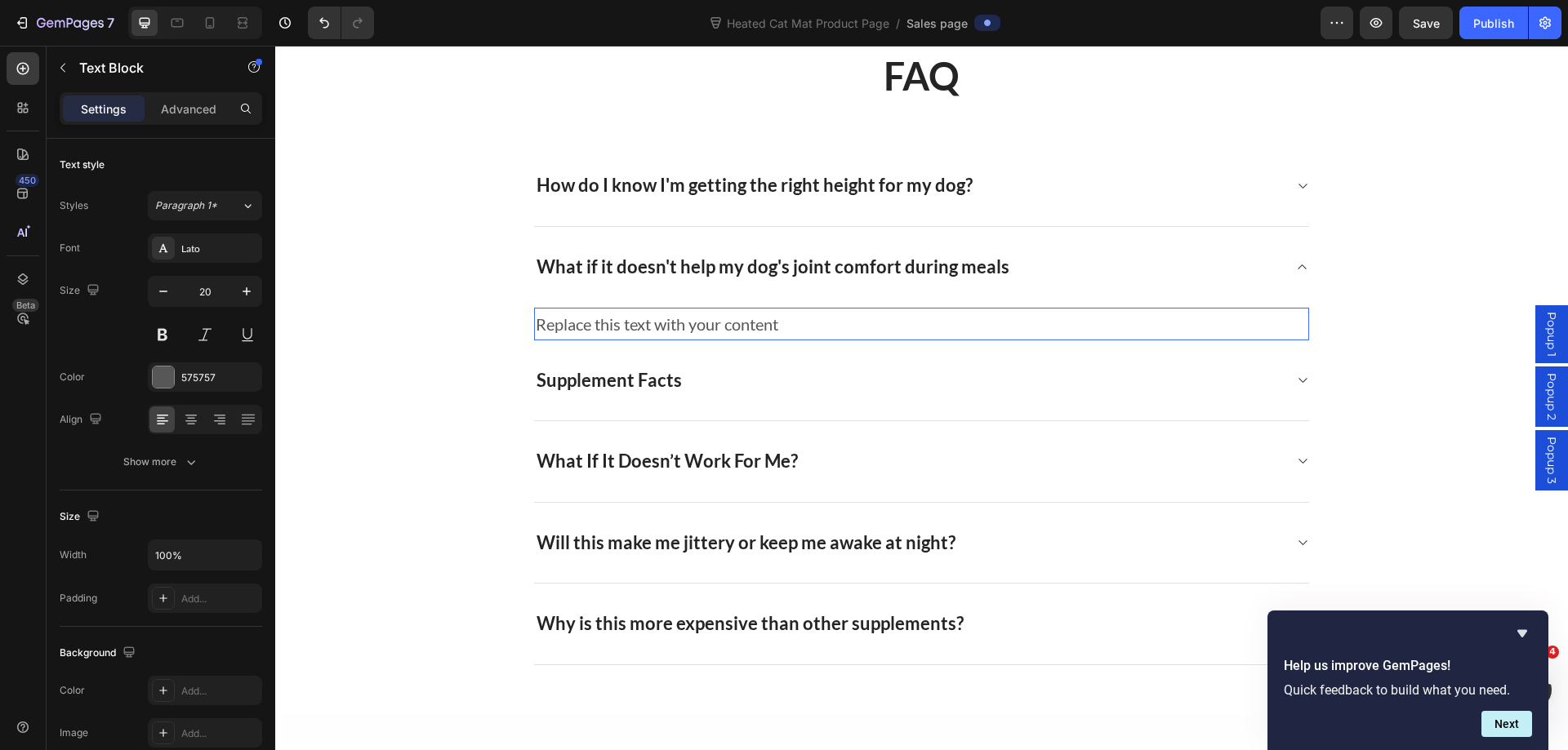
click at [718, 330] on p "Replace this text with your content" at bounding box center [921, 325] width 771 height 30
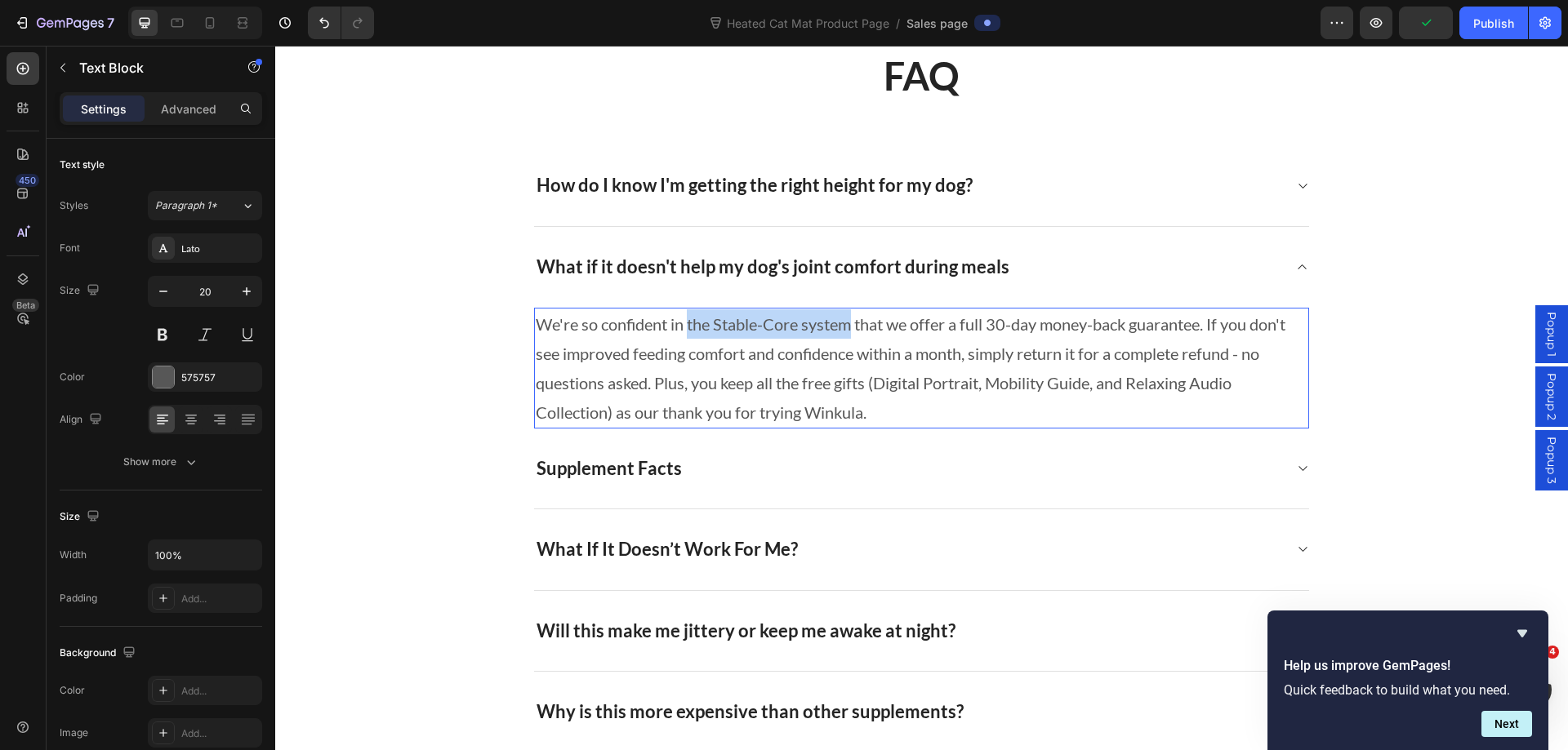
drag, startPoint x: 852, startPoint y: 334, endPoint x: 686, endPoint y: 332, distance: 166.0
click at [686, 332] on p "We're so confident in the Stable-Core system that we offer a full 30-day money-…" at bounding box center [921, 369] width 771 height 118
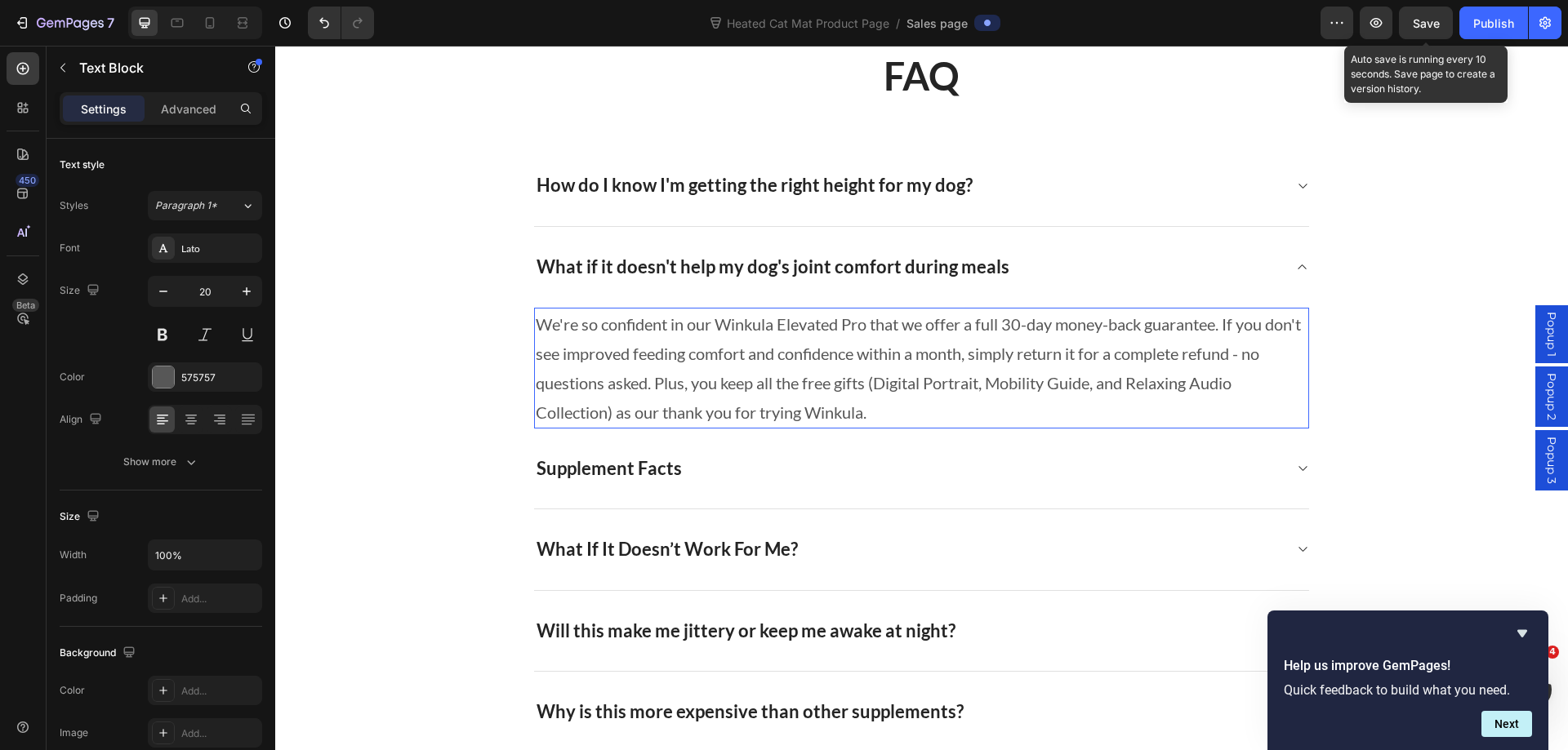
click at [1432, 22] on span "Save" at bounding box center [1426, 23] width 27 height 14
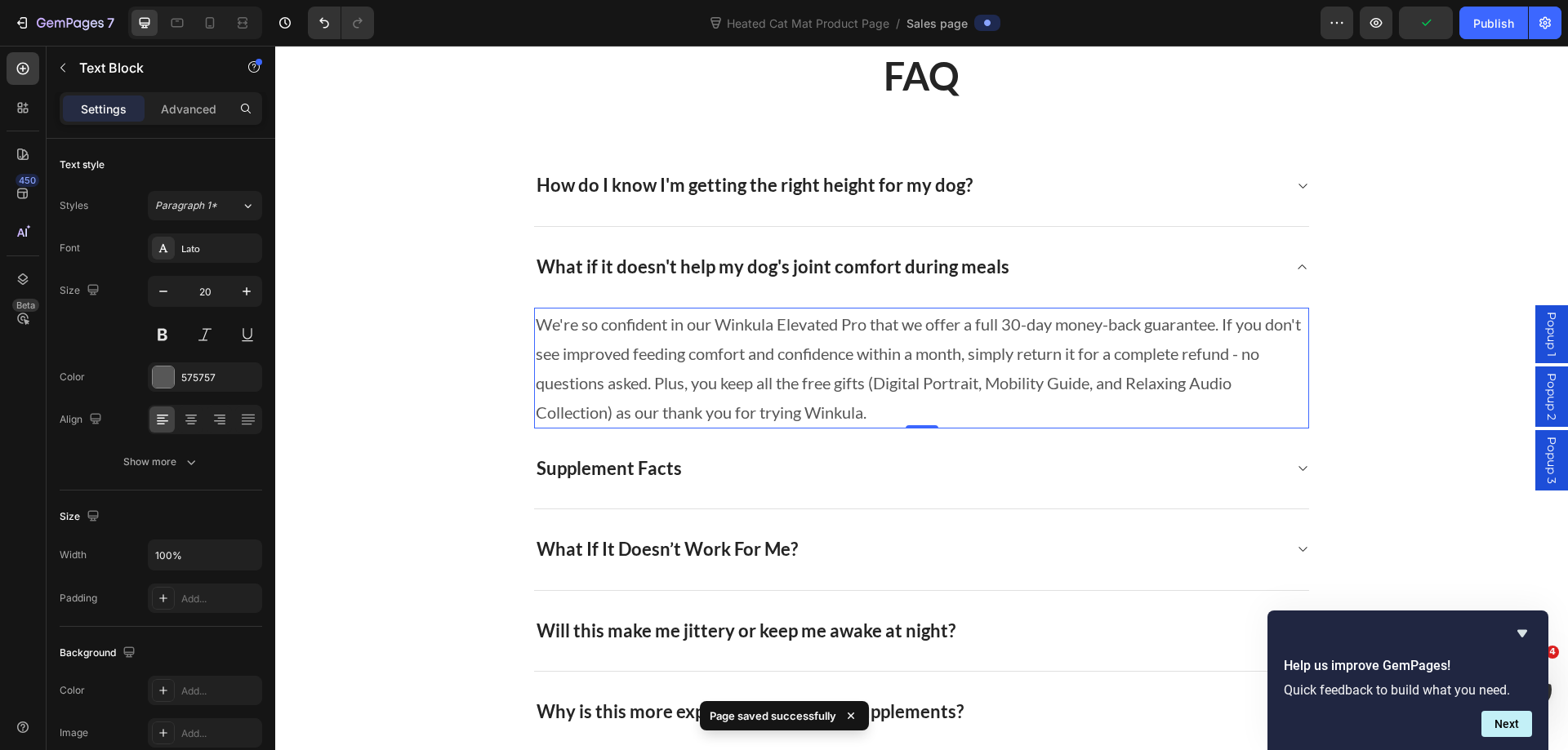
click at [886, 357] on p "We're so confident in our Winkula Elevated Pro that we offer a full 30-day mone…" at bounding box center [921, 369] width 771 height 118
click at [1384, 351] on div "What if it doesn't help my dog's joint comfort during meals We're so confident …" at bounding box center [921, 328] width 1291 height 201
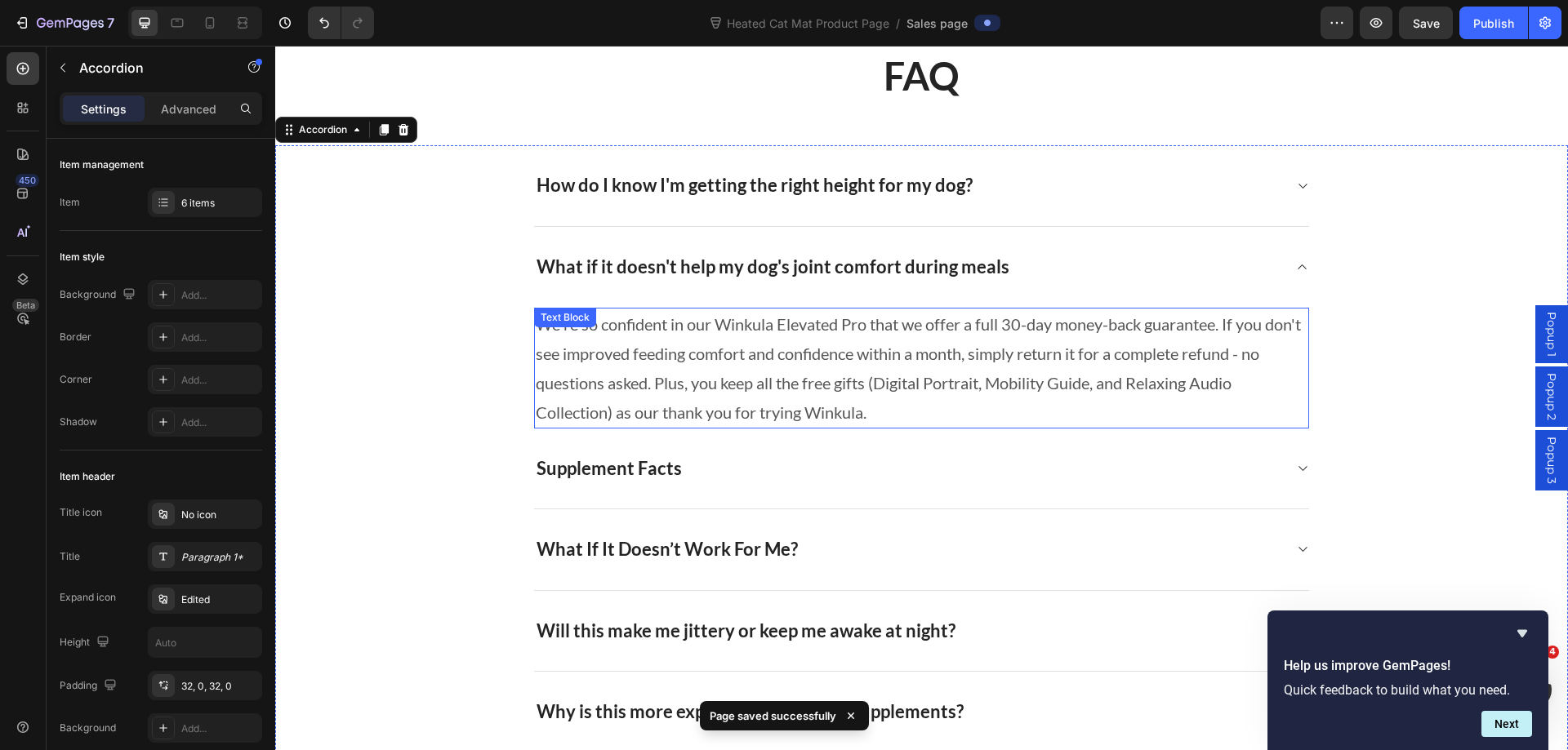
click at [1016, 336] on p "We're so confident in our Winkula Elevated Pro that we offer a full 30-day mone…" at bounding box center [921, 369] width 771 height 118
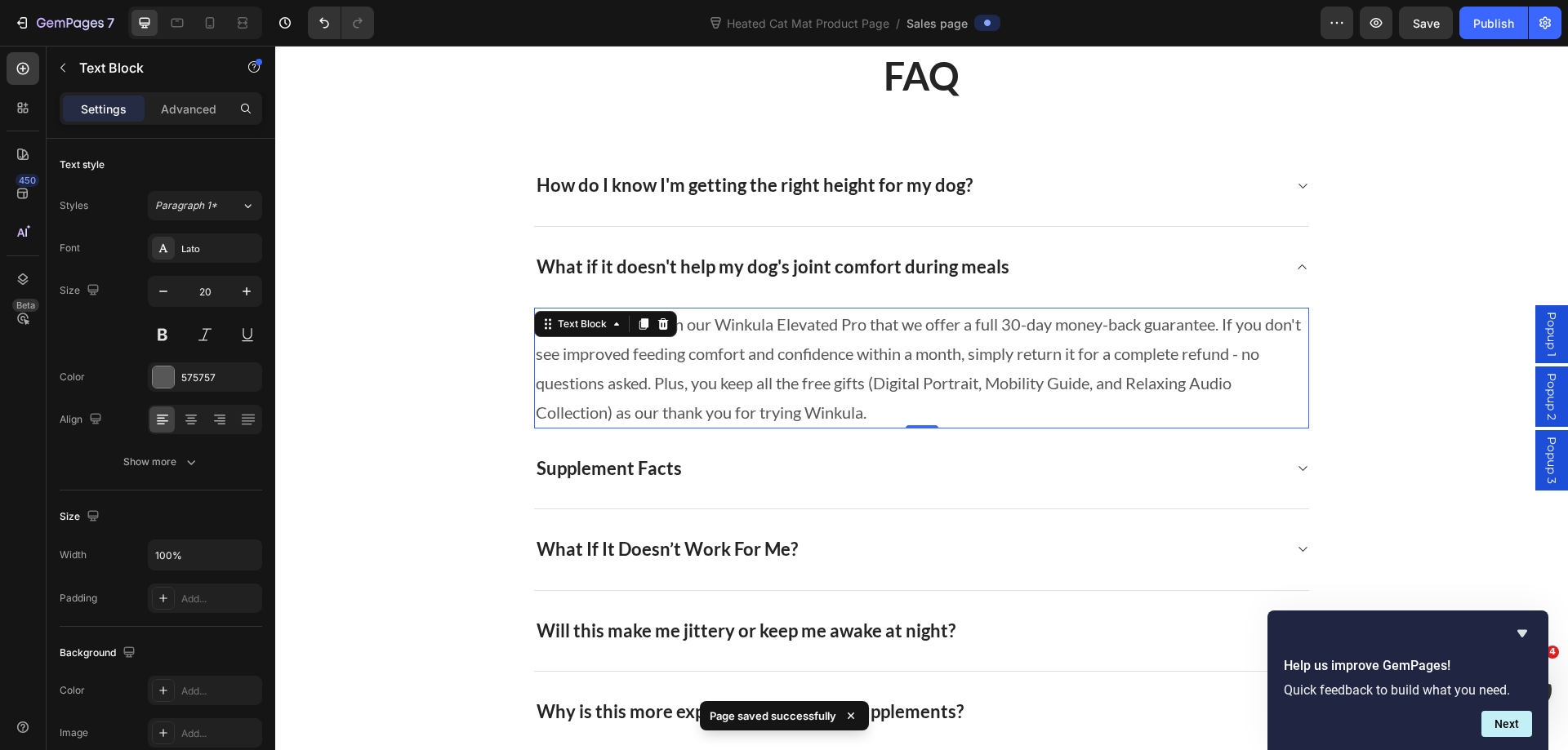
click at [637, 325] on icon at bounding box center [643, 324] width 13 height 13
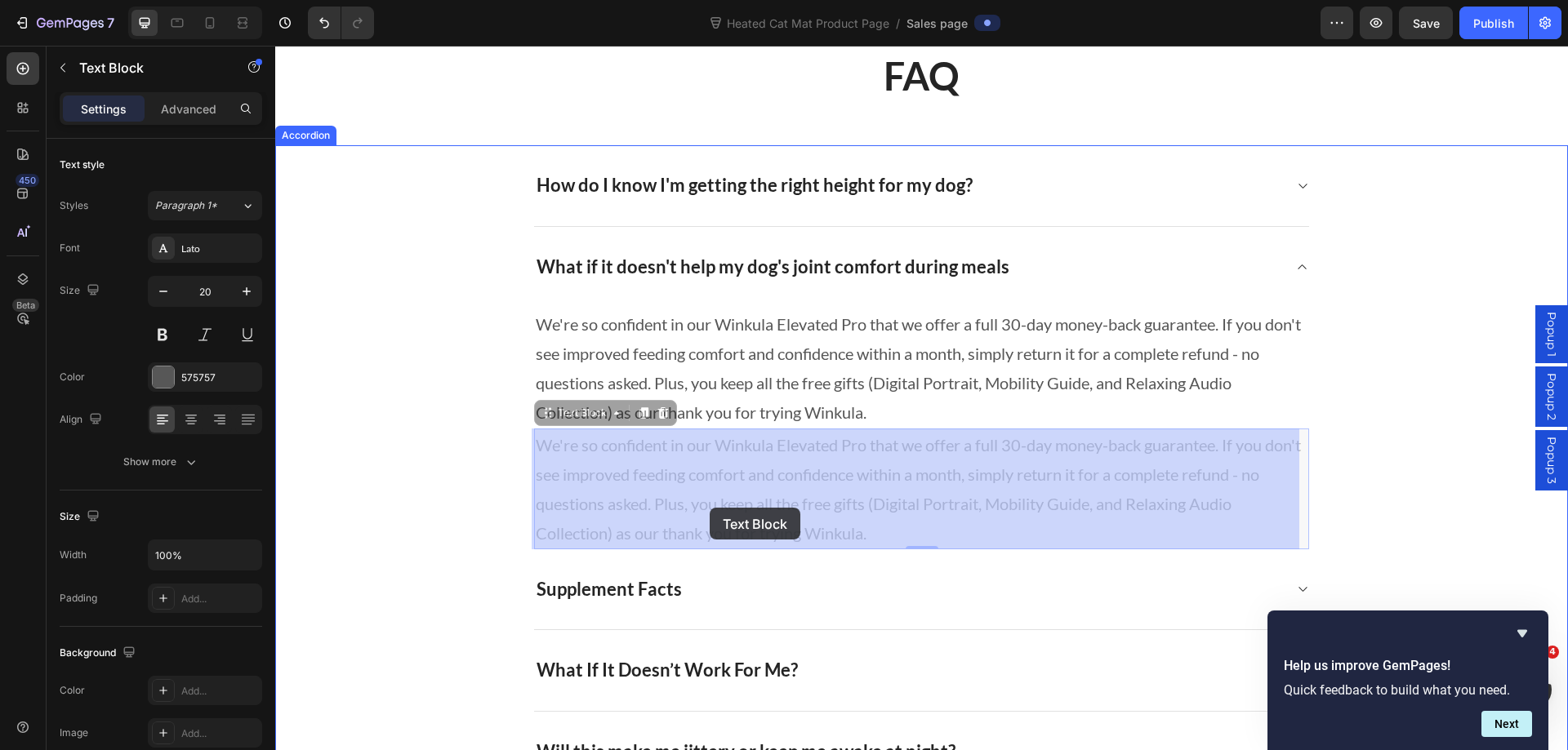
drag, startPoint x: 549, startPoint y: 419, endPoint x: 709, endPoint y: 506, distance: 182.1
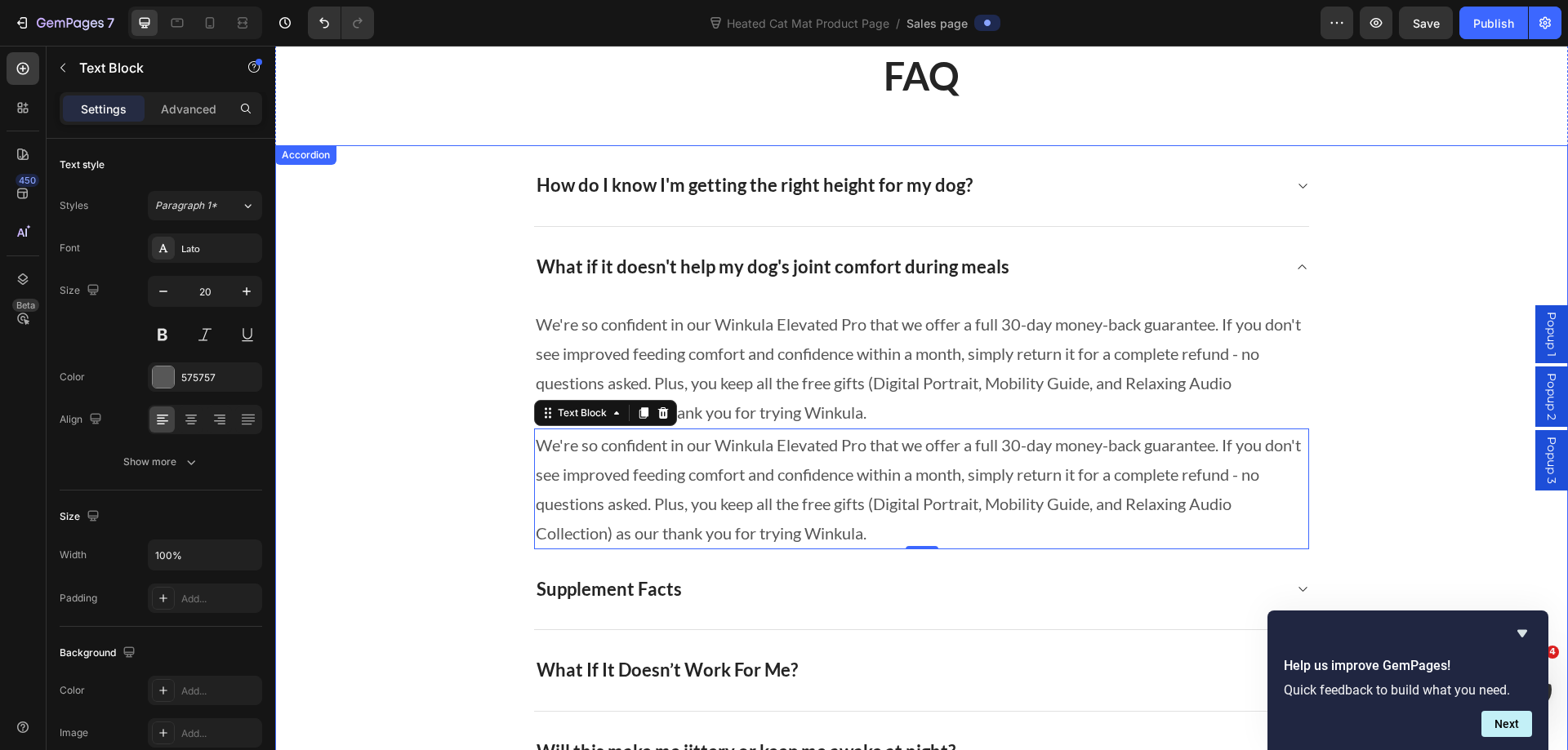
scroll to position [10367, 0]
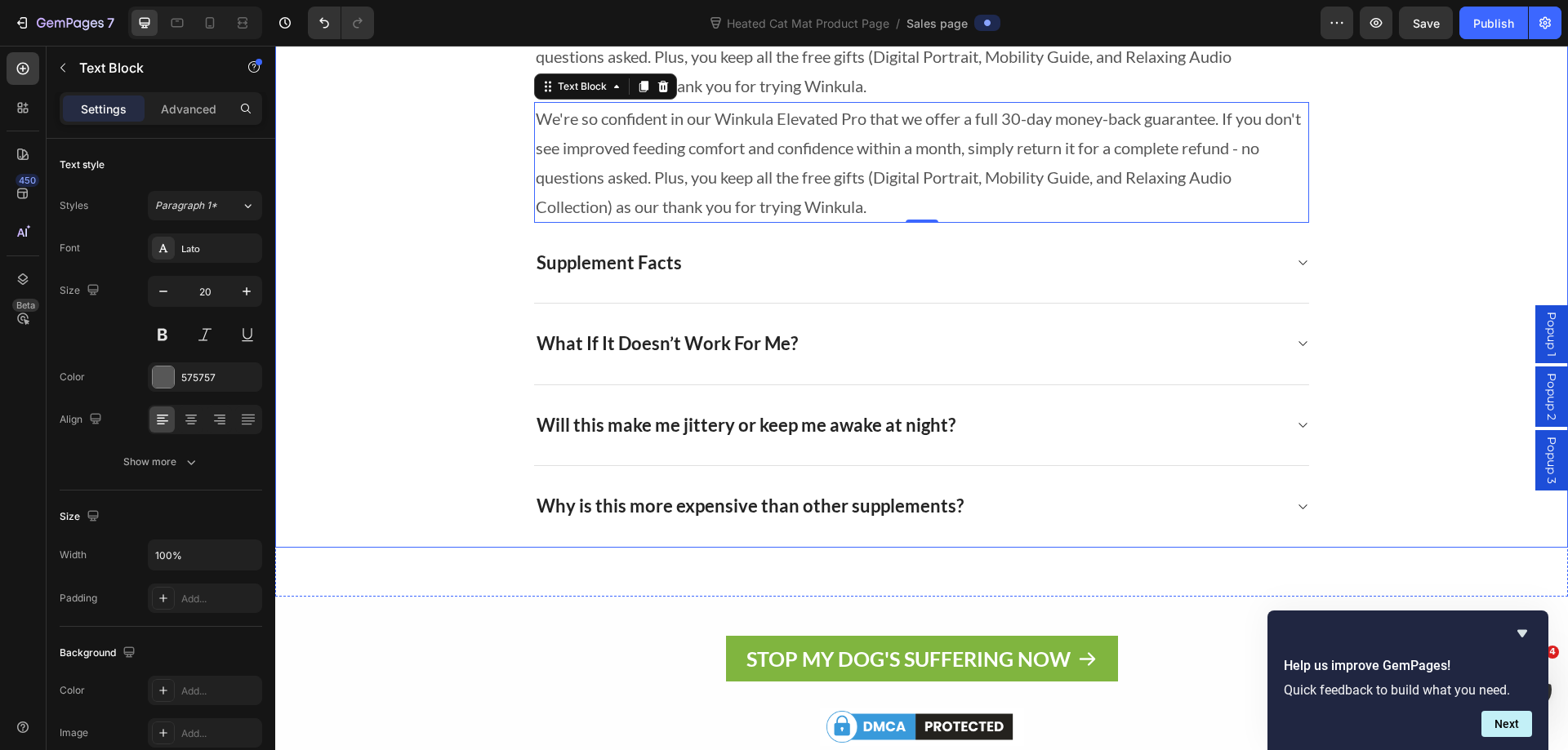
click at [1296, 257] on icon at bounding box center [1302, 262] width 12 height 13
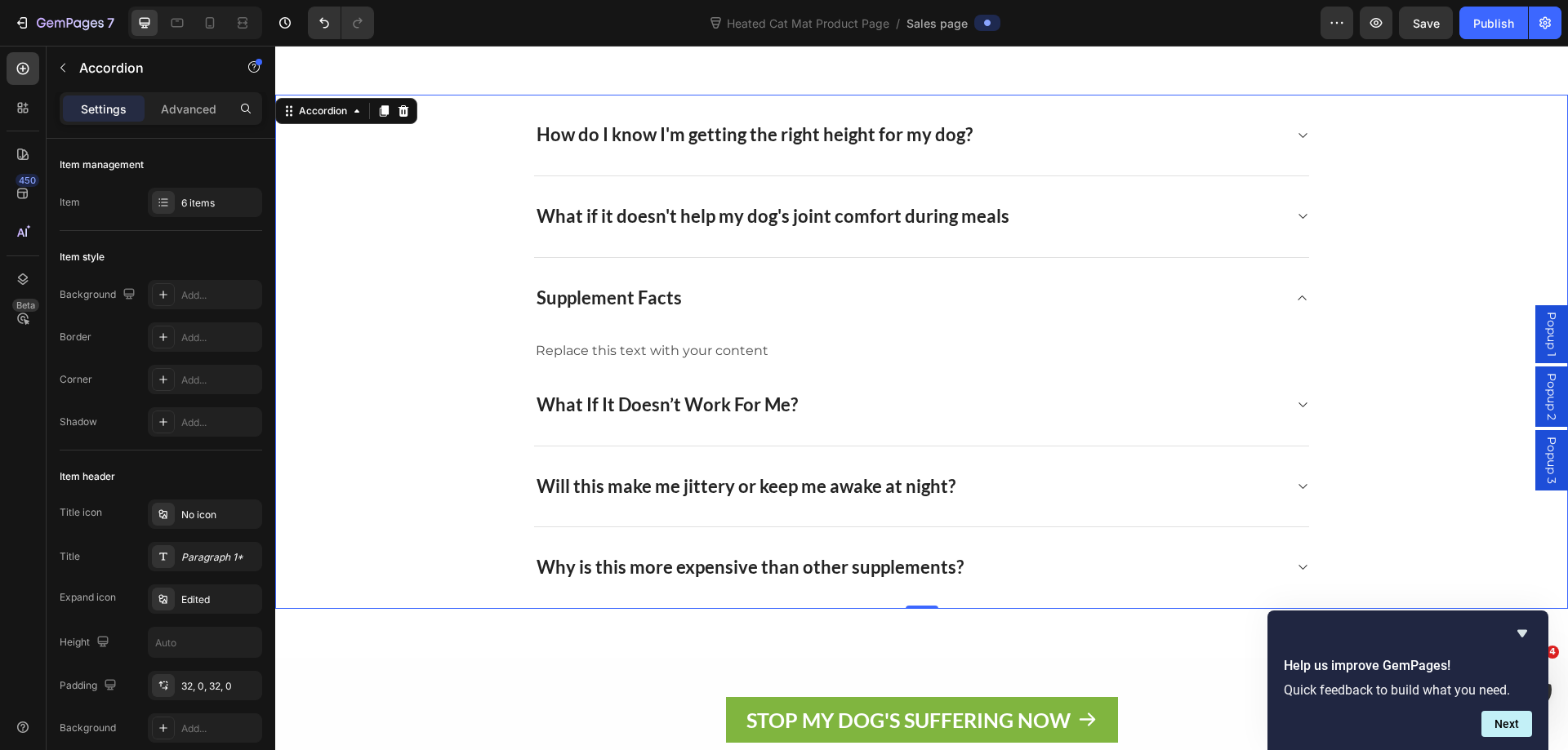
scroll to position [10041, 0]
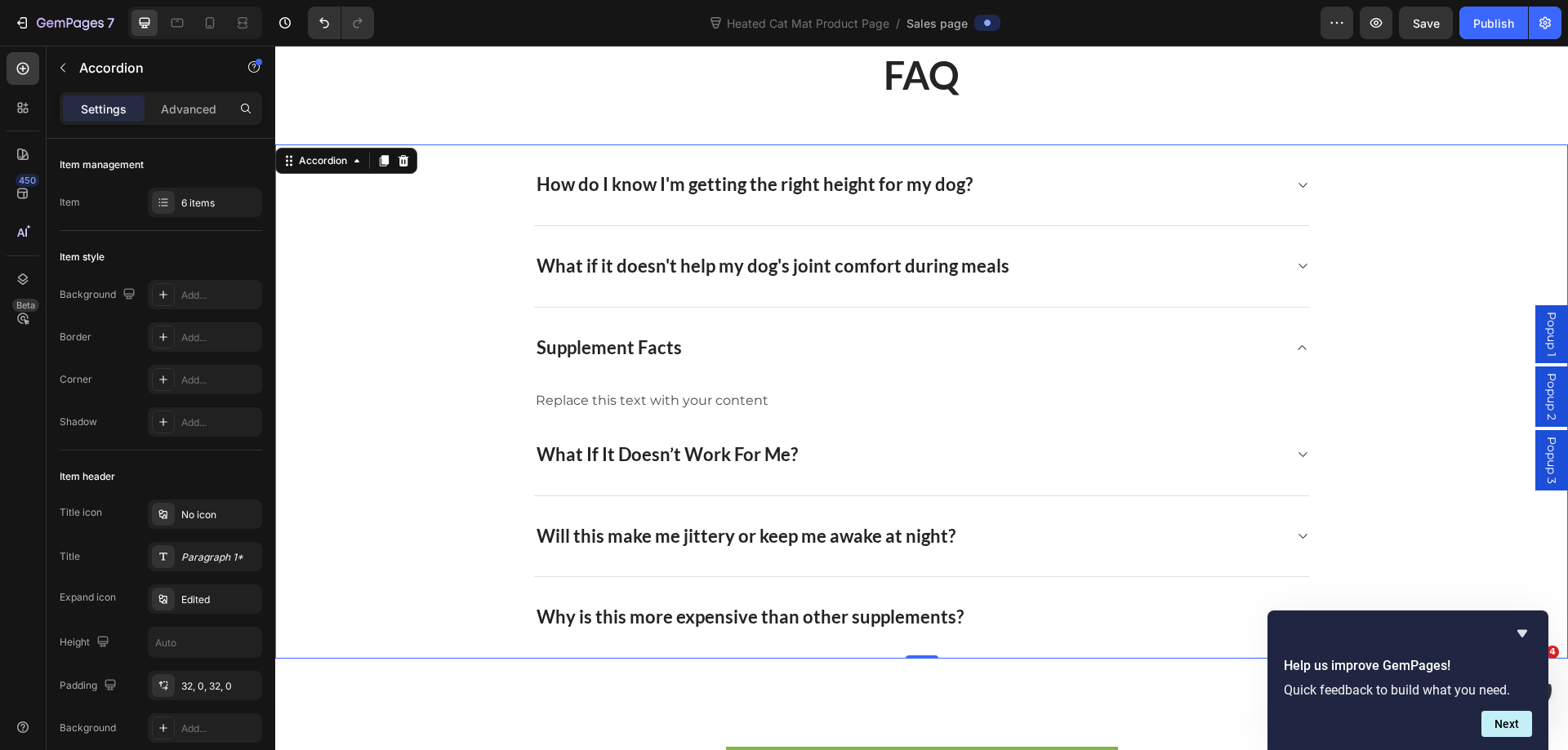
click at [1298, 269] on icon at bounding box center [1302, 266] width 12 height 13
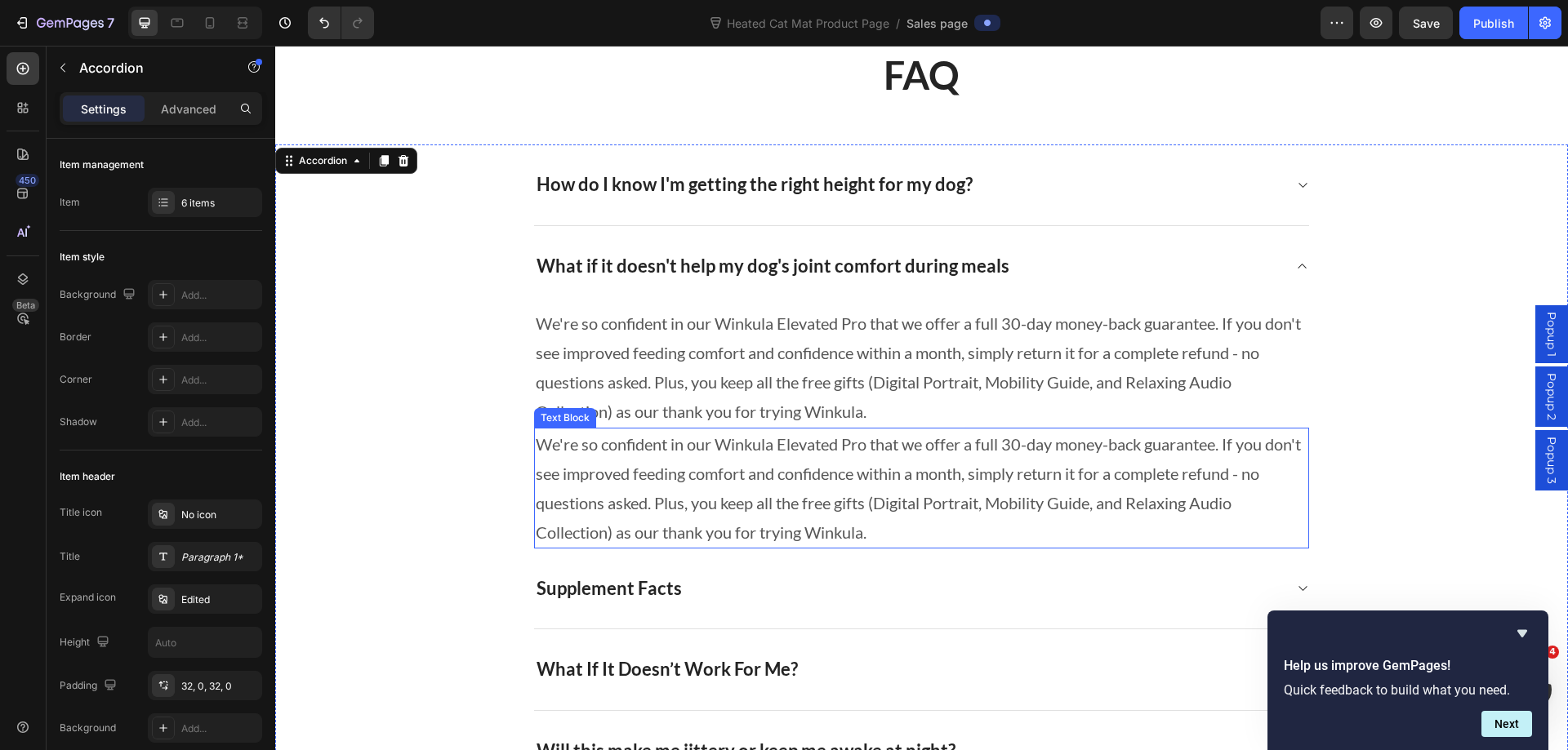
click at [785, 514] on p "We're so confident in our Winkula Elevated Pro that we offer a full 30-day mone…" at bounding box center [921, 488] width 771 height 118
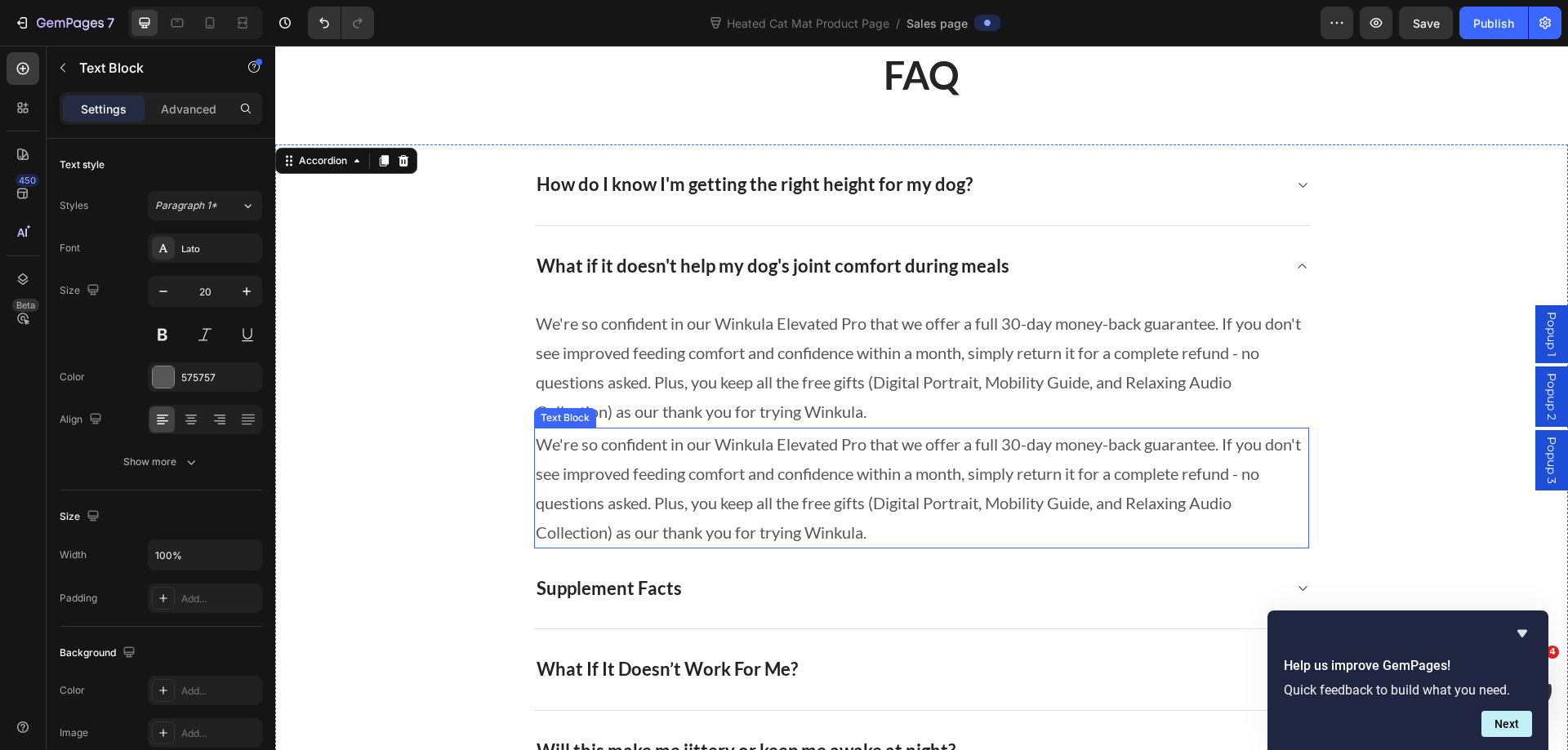
click at [785, 514] on p "We're so confident in our Winkula Elevated Pro that we offer a full 30-day mone…" at bounding box center [921, 488] width 771 height 118
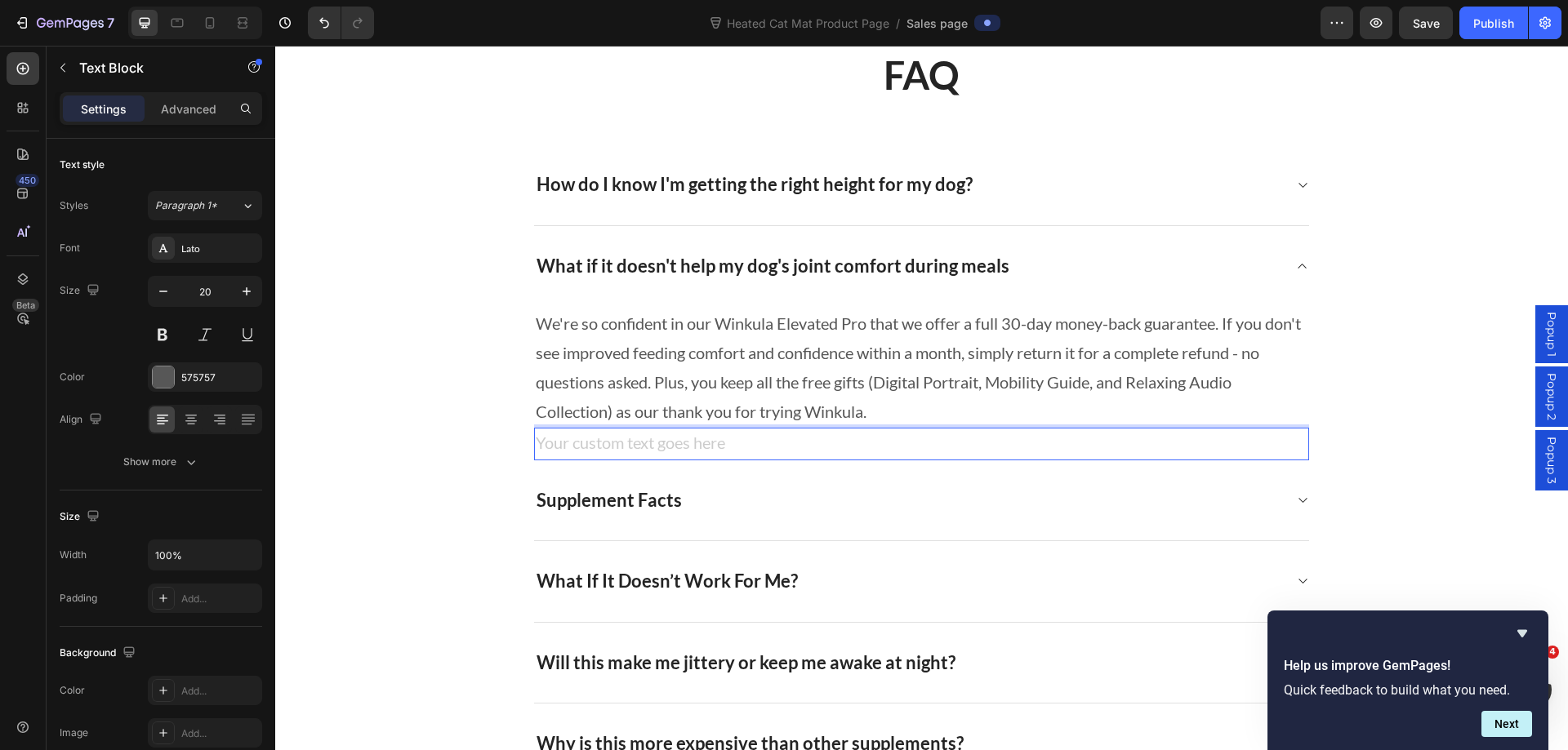
click at [1020, 497] on div "Supplement Facts" at bounding box center [909, 500] width 749 height 29
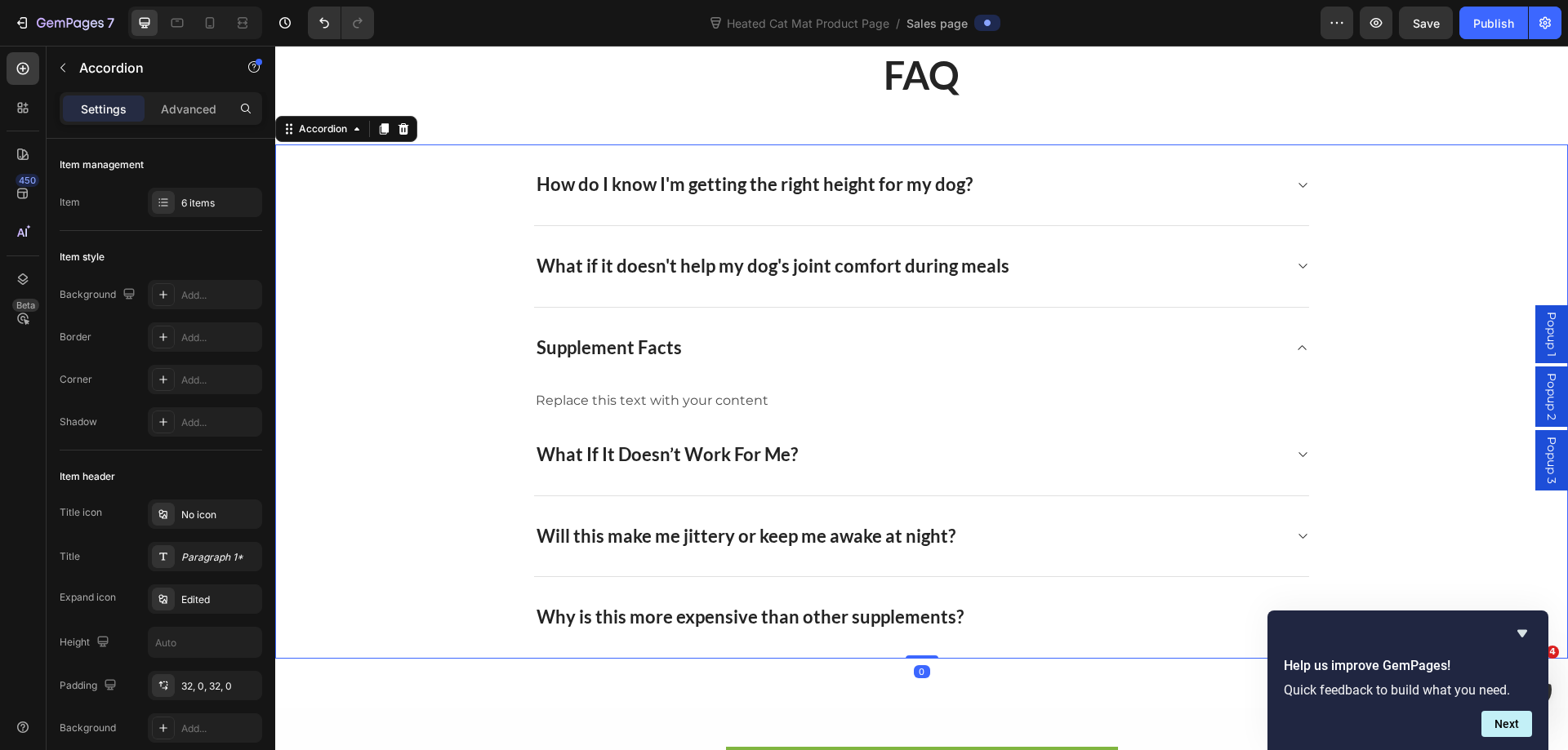
click at [1308, 257] on div "What if it doesn't help my dog's joint comfort during meals" at bounding box center [921, 267] width 1291 height 82
click at [1301, 260] on div "What if it doesn't help my dog's joint comfort during meals" at bounding box center [921, 267] width 1291 height 82
click at [1297, 264] on icon at bounding box center [1302, 266] width 12 height 13
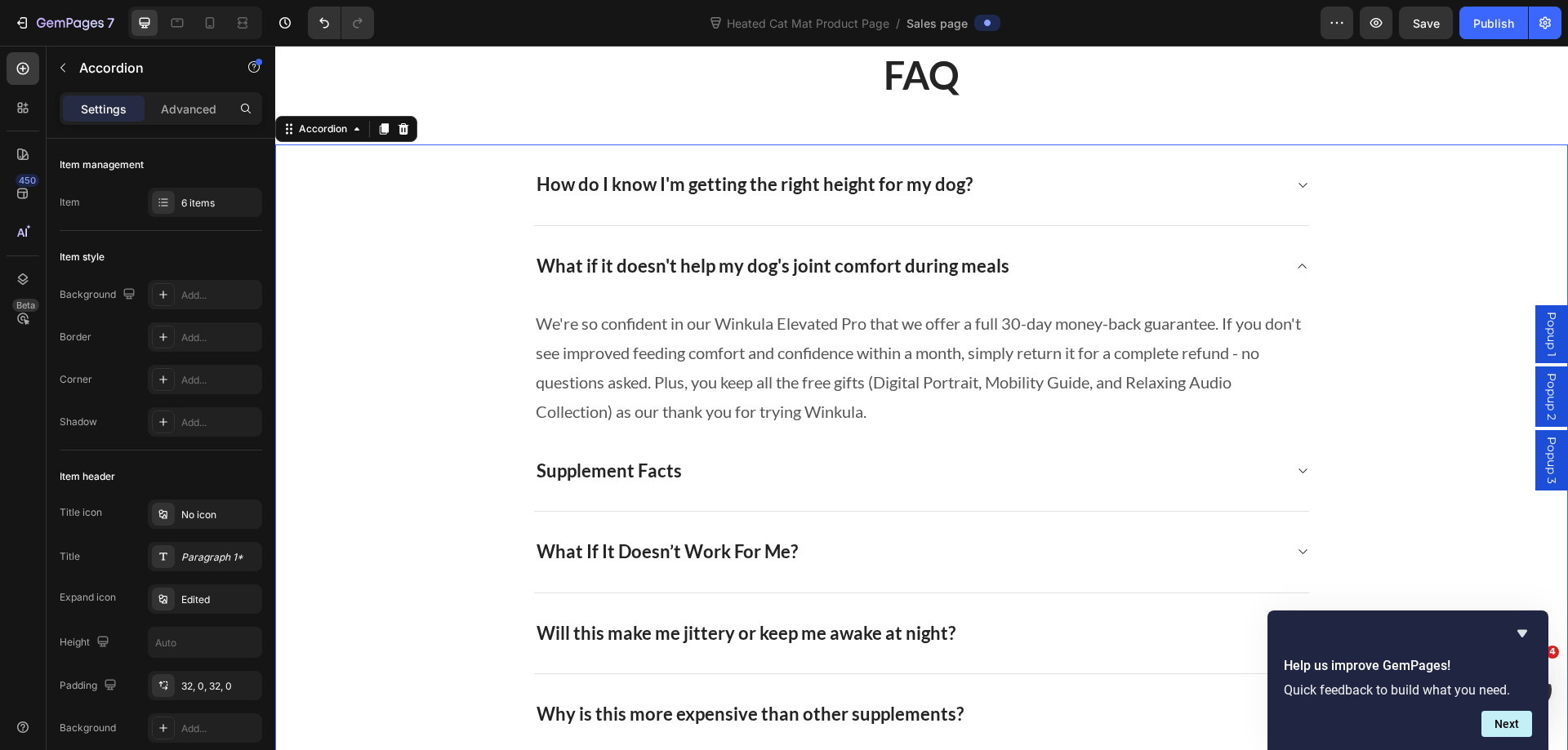
click at [1296, 469] on div at bounding box center [1302, 470] width 13 height 13
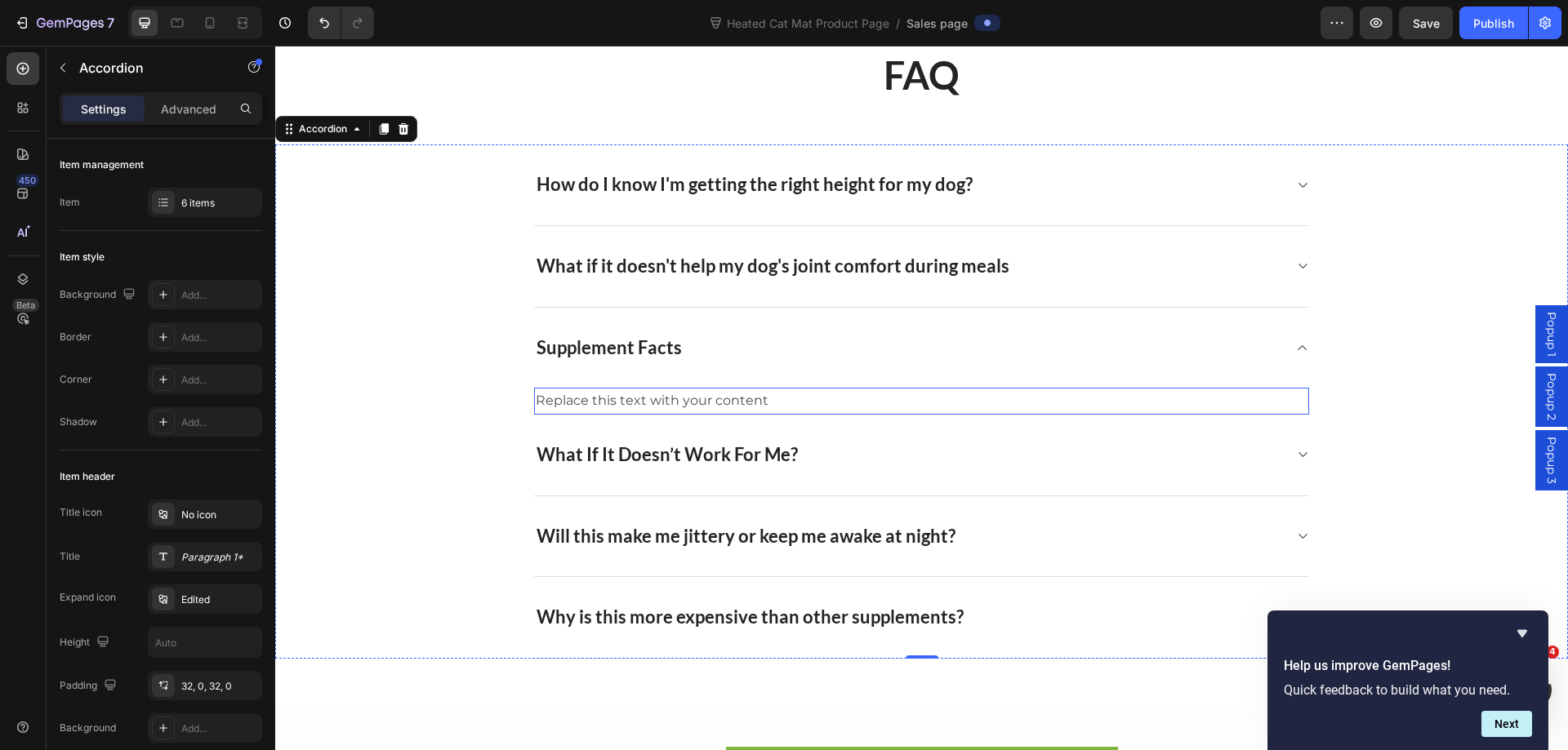
click at [742, 406] on div "Replace this text with your content" at bounding box center [921, 400] width 775 height 27
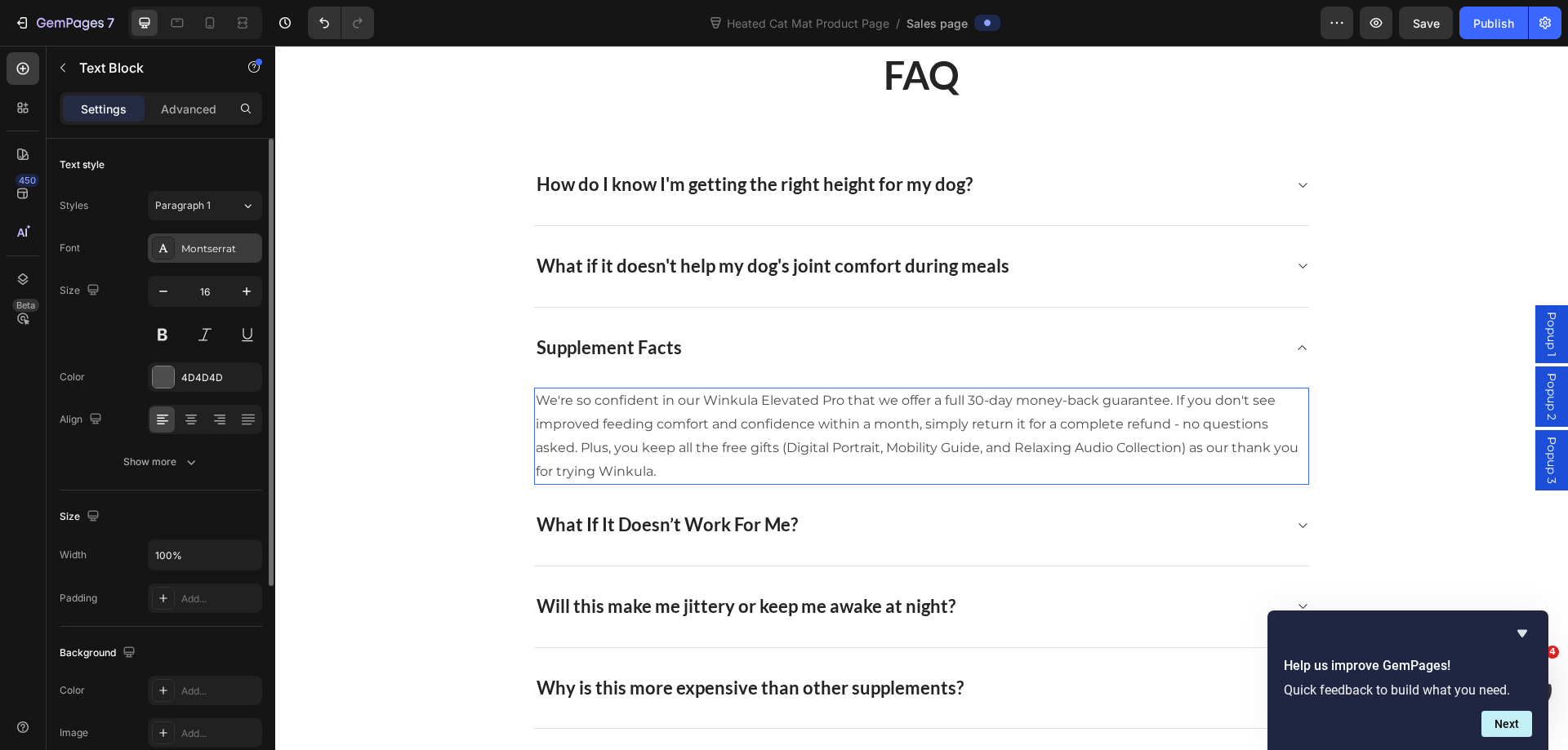
click at [219, 237] on div "Montserrat" at bounding box center [204, 248] width 115 height 30
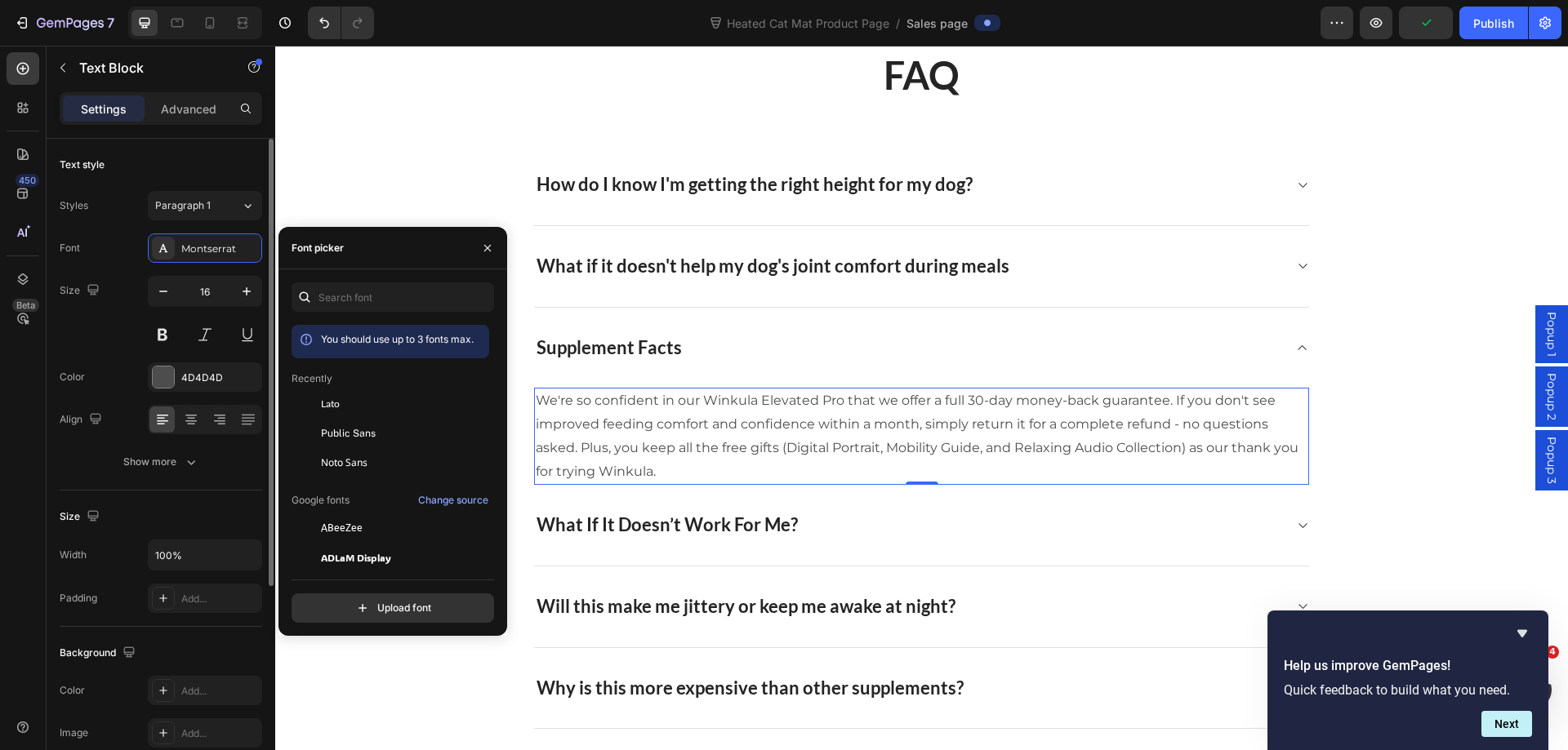
click at [328, 405] on span "Lato" at bounding box center [330, 403] width 19 height 15
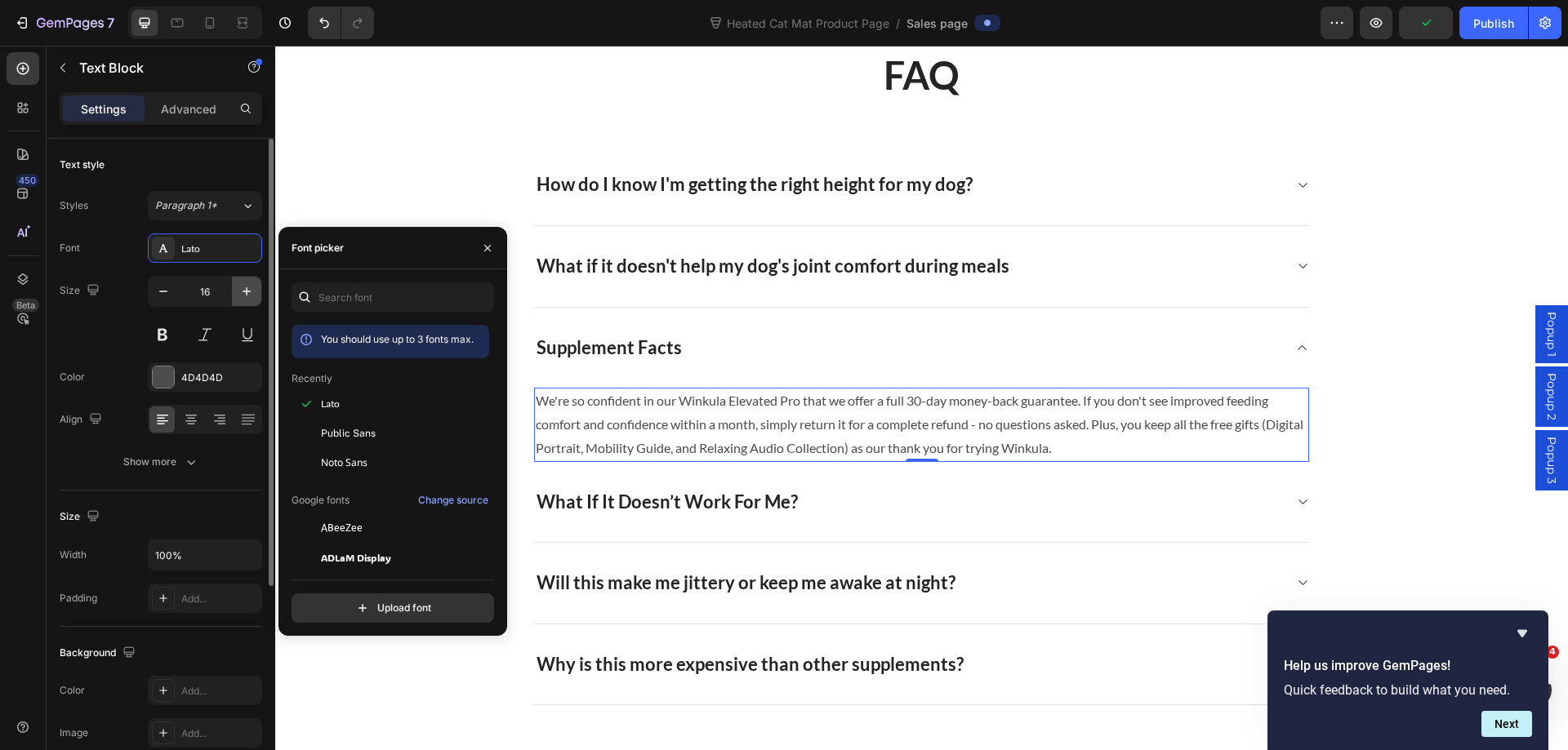
click at [250, 292] on icon "button" at bounding box center [246, 291] width 16 height 16
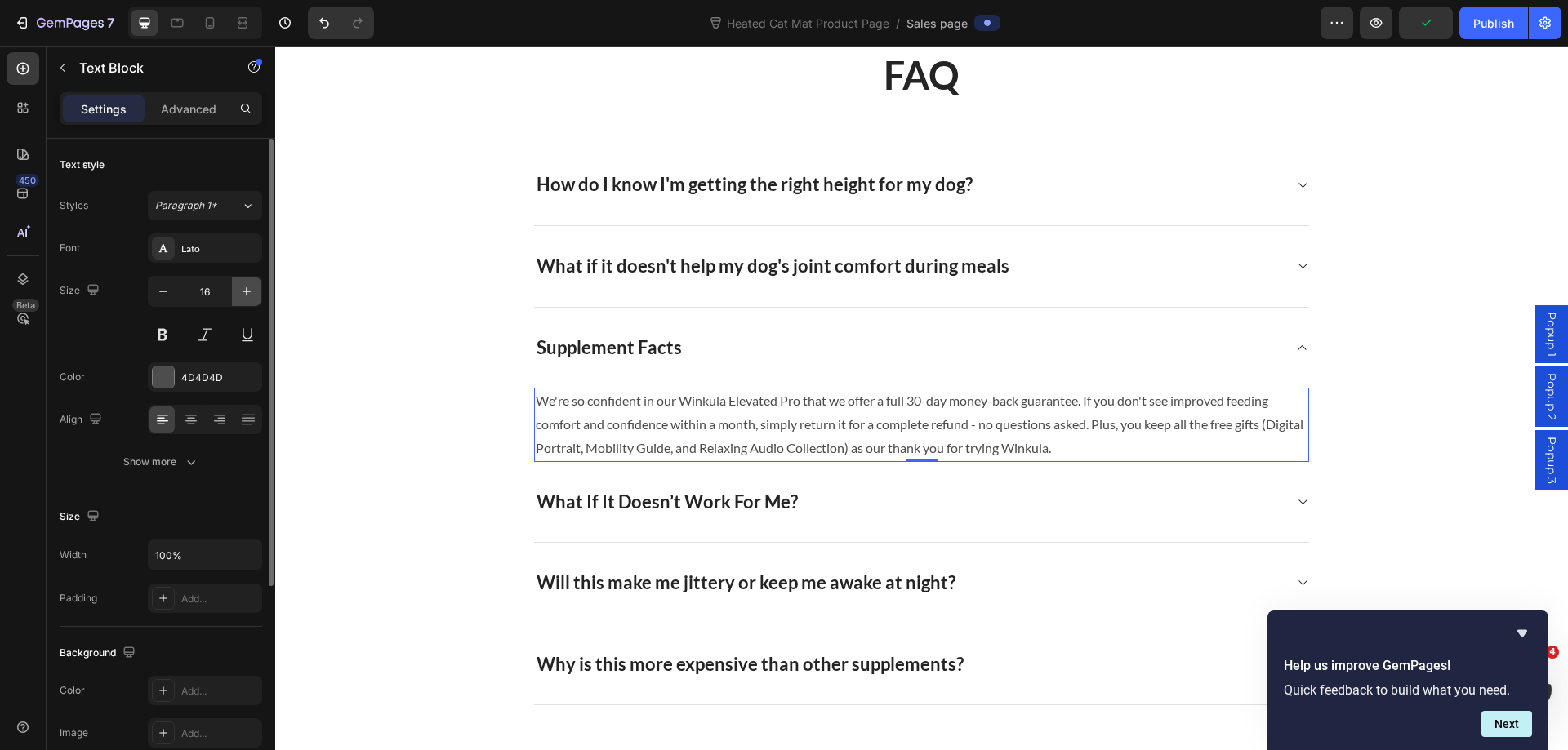
click at [250, 292] on icon "button" at bounding box center [246, 291] width 16 height 16
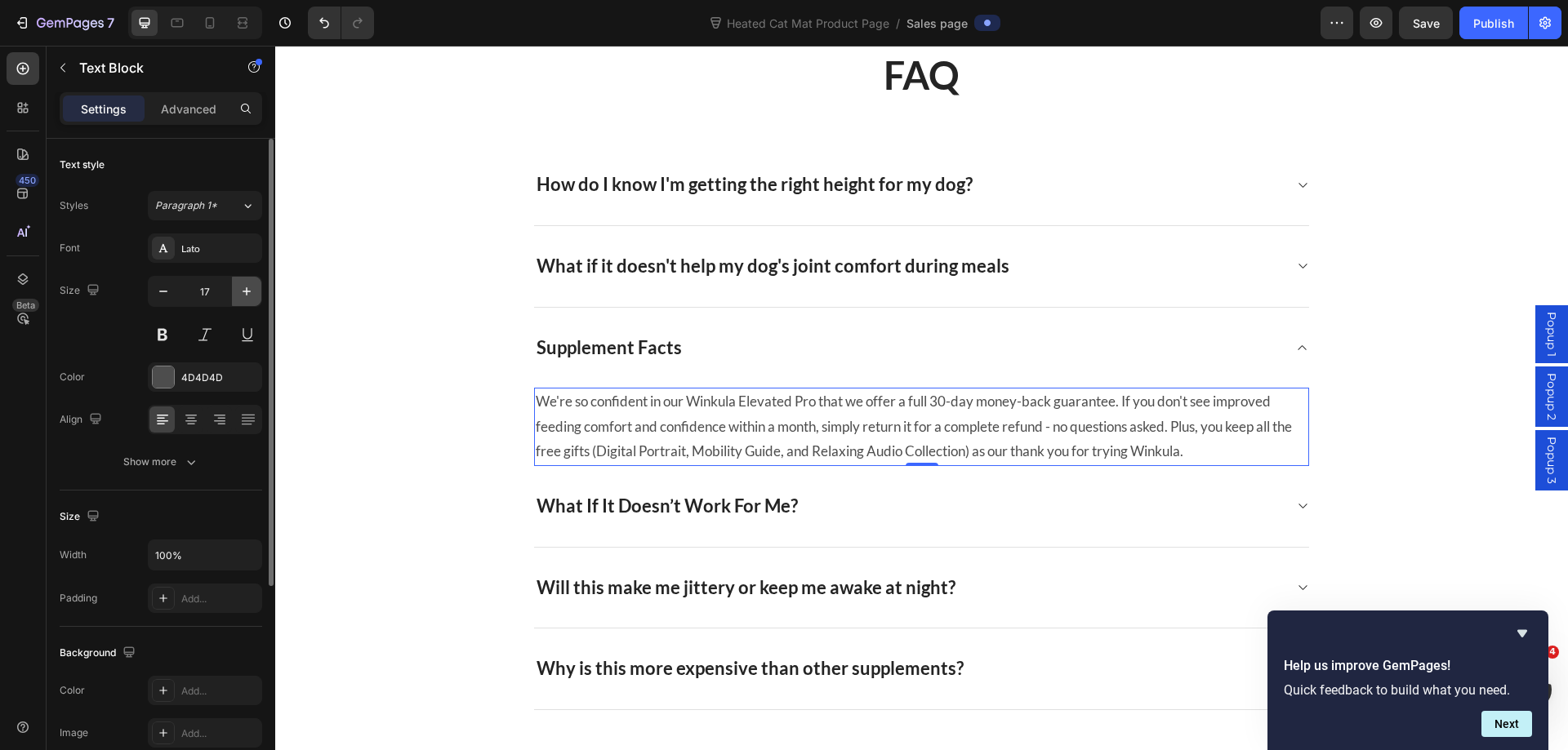
click at [250, 292] on icon "button" at bounding box center [246, 291] width 16 height 16
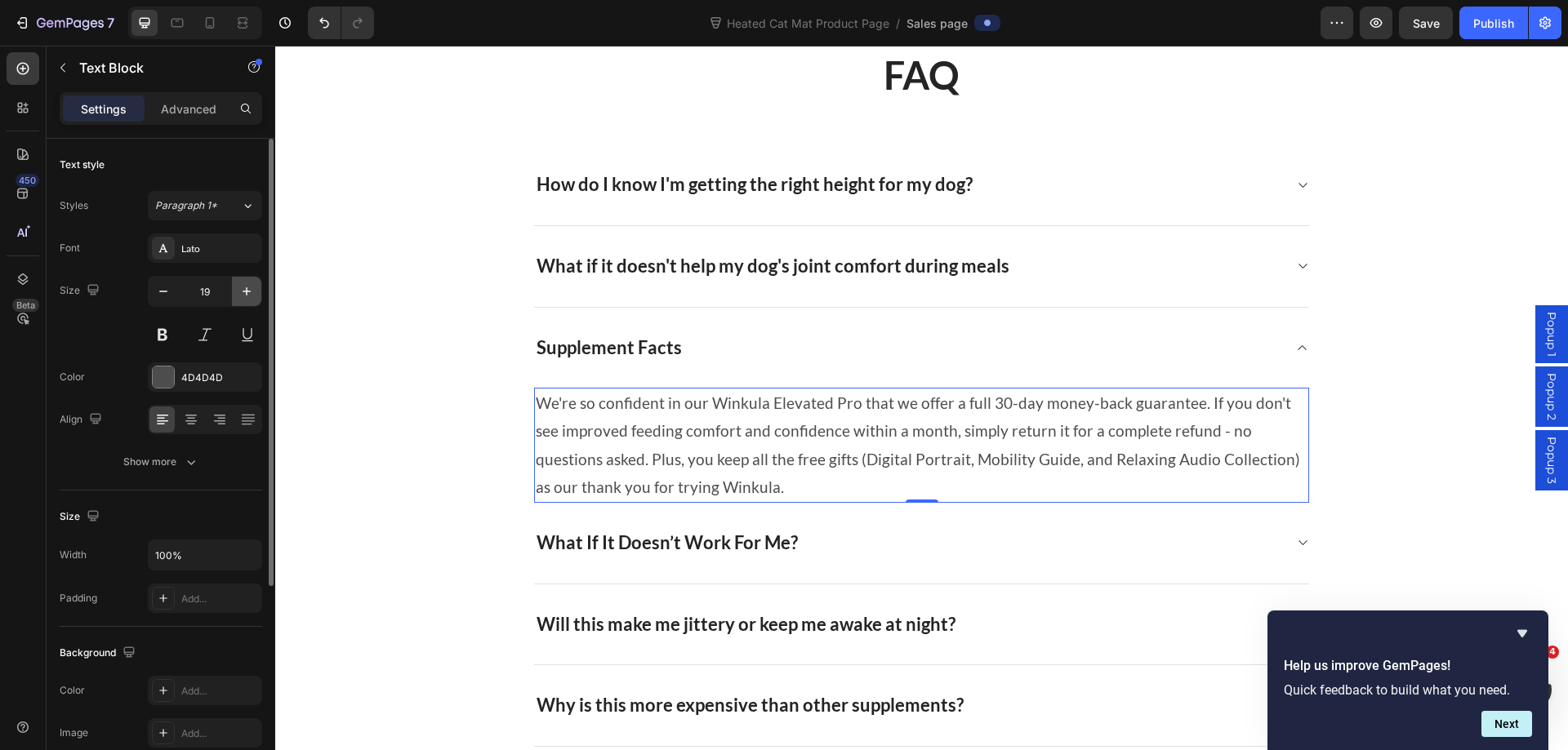
click at [250, 292] on icon "button" at bounding box center [246, 291] width 16 height 16
type input "20"
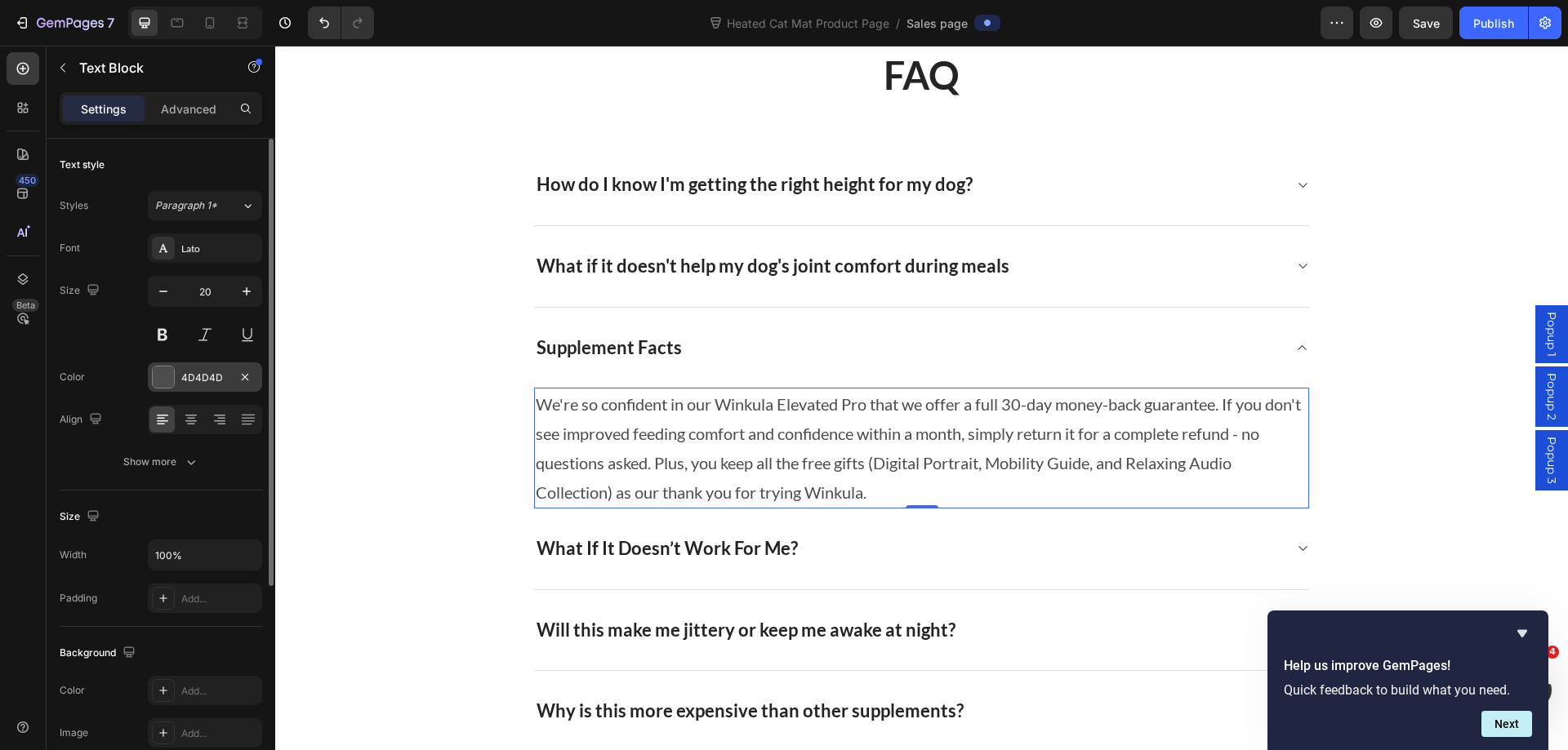
click at [196, 386] on div "4D4D4D" at bounding box center [204, 377] width 115 height 30
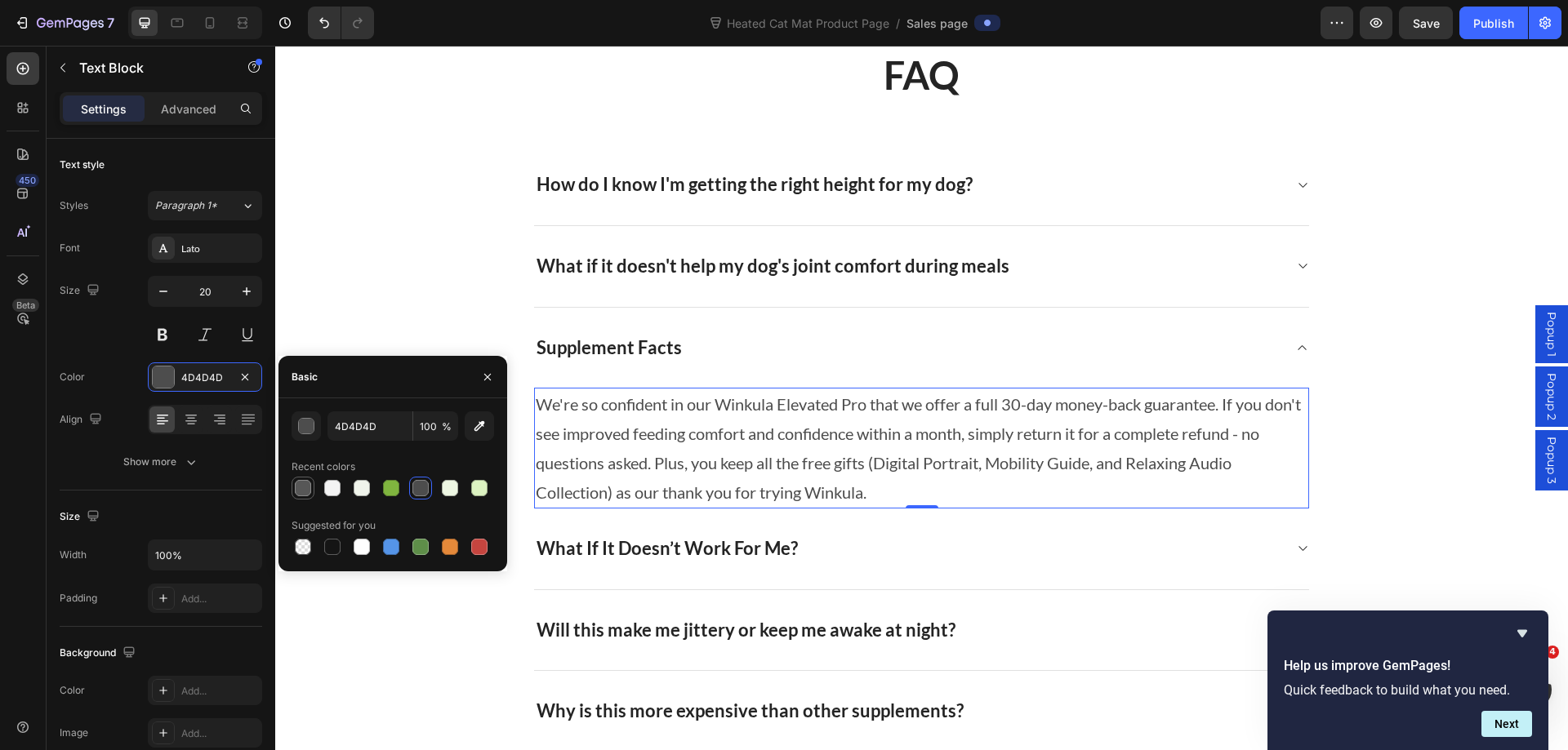
click at [304, 482] on div at bounding box center [303, 488] width 16 height 16
type input "575757"
click at [624, 339] on p "Supplement Facts" at bounding box center [609, 349] width 145 height 24
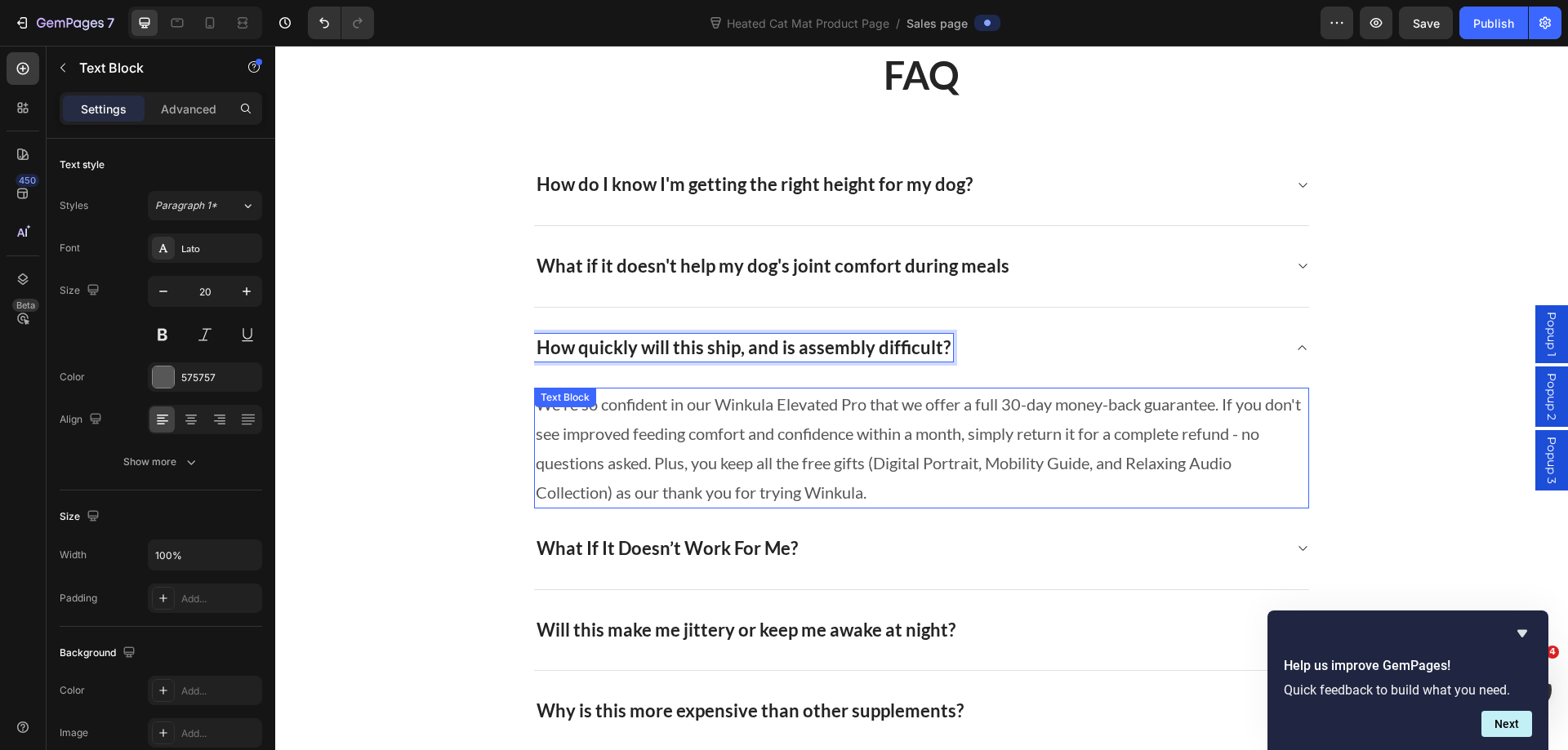
click at [686, 429] on p "We're so confident in our Winkula Elevated Pro that we offer a full 30-day mone…" at bounding box center [921, 448] width 771 height 118
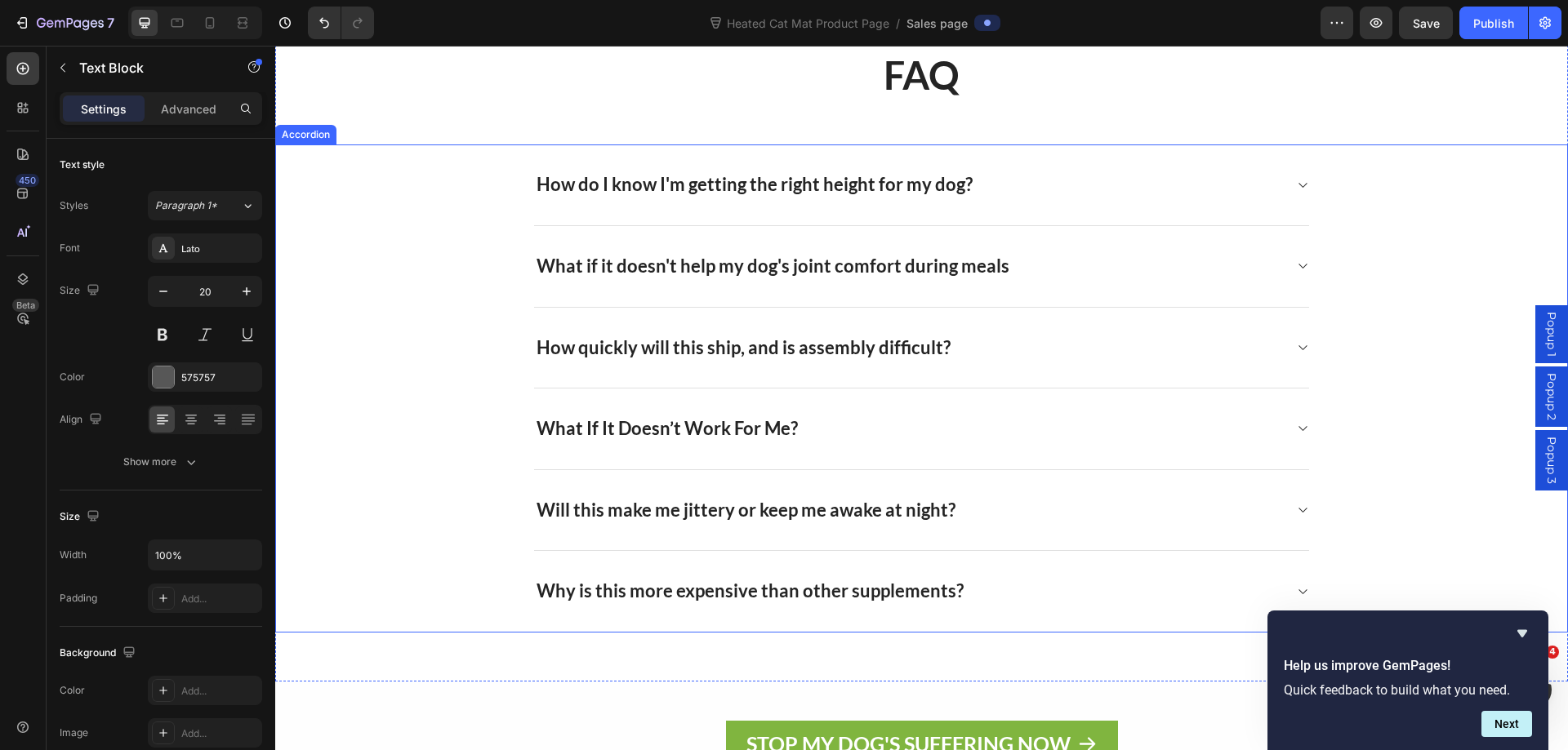
click at [1297, 350] on icon at bounding box center [1302, 348] width 12 height 13
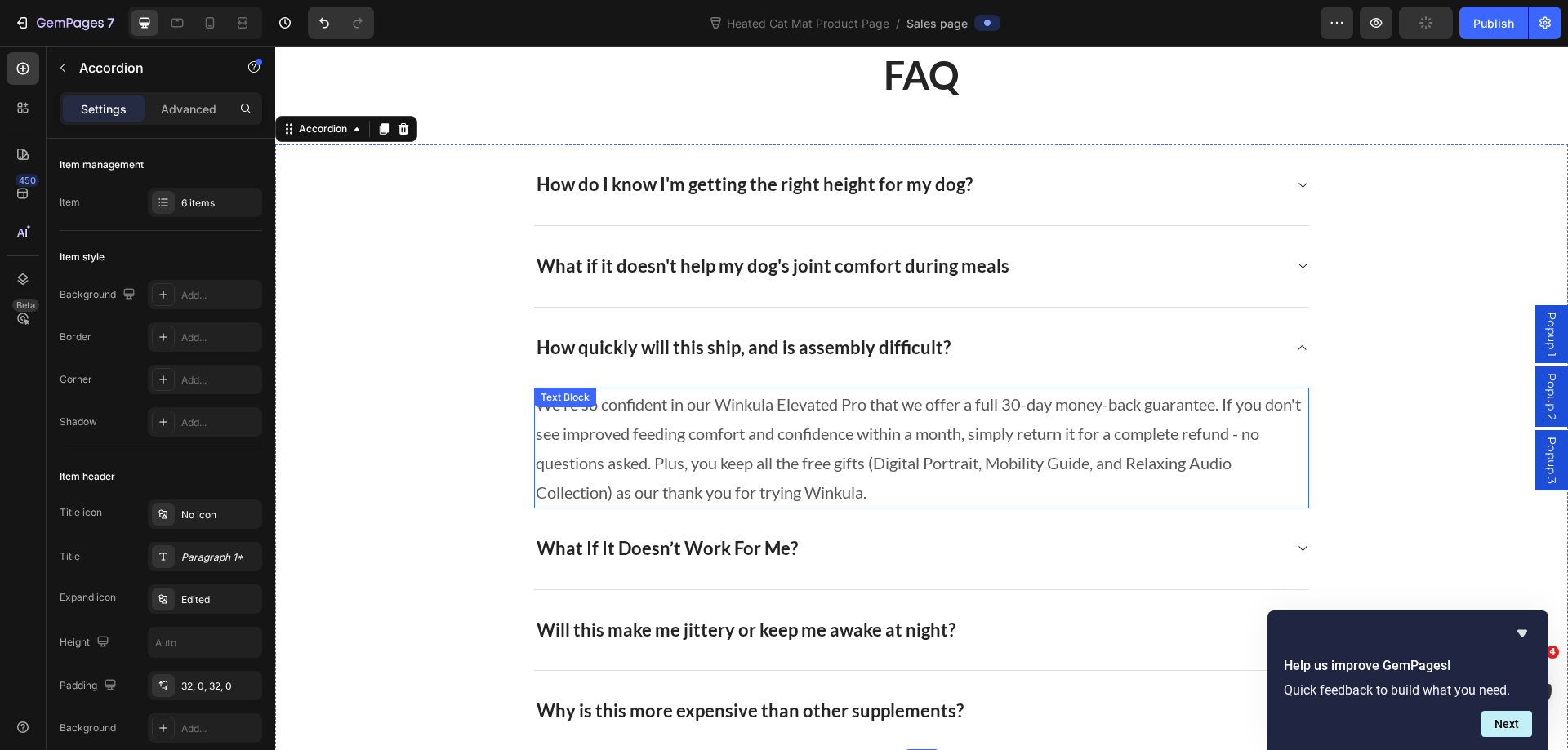
click at [808, 407] on p "We're so confident in our Winkula Elevated Pro that we offer a full 30-day mone…" at bounding box center [921, 448] width 771 height 118
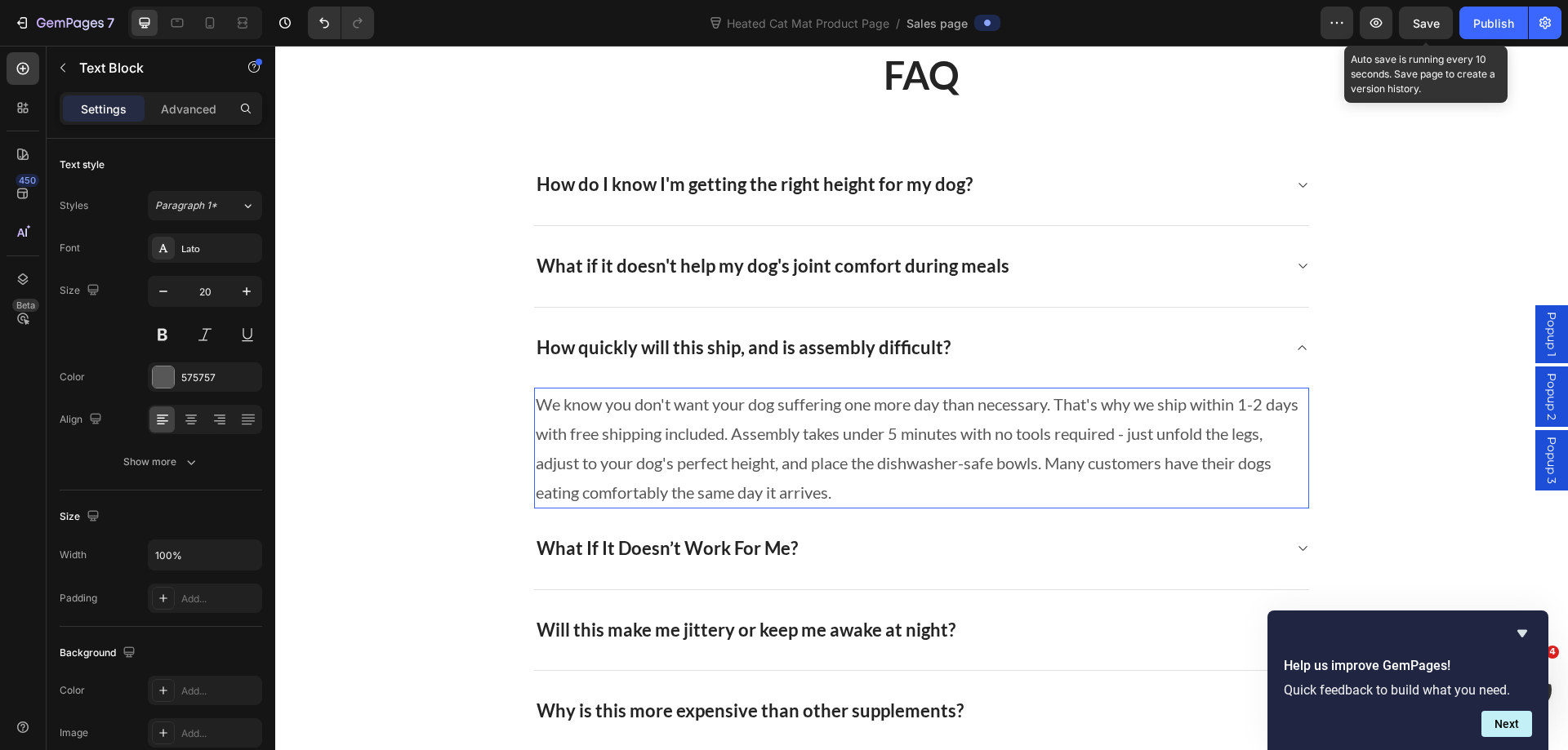
click at [1437, 23] on span "Save" at bounding box center [1426, 23] width 27 height 14
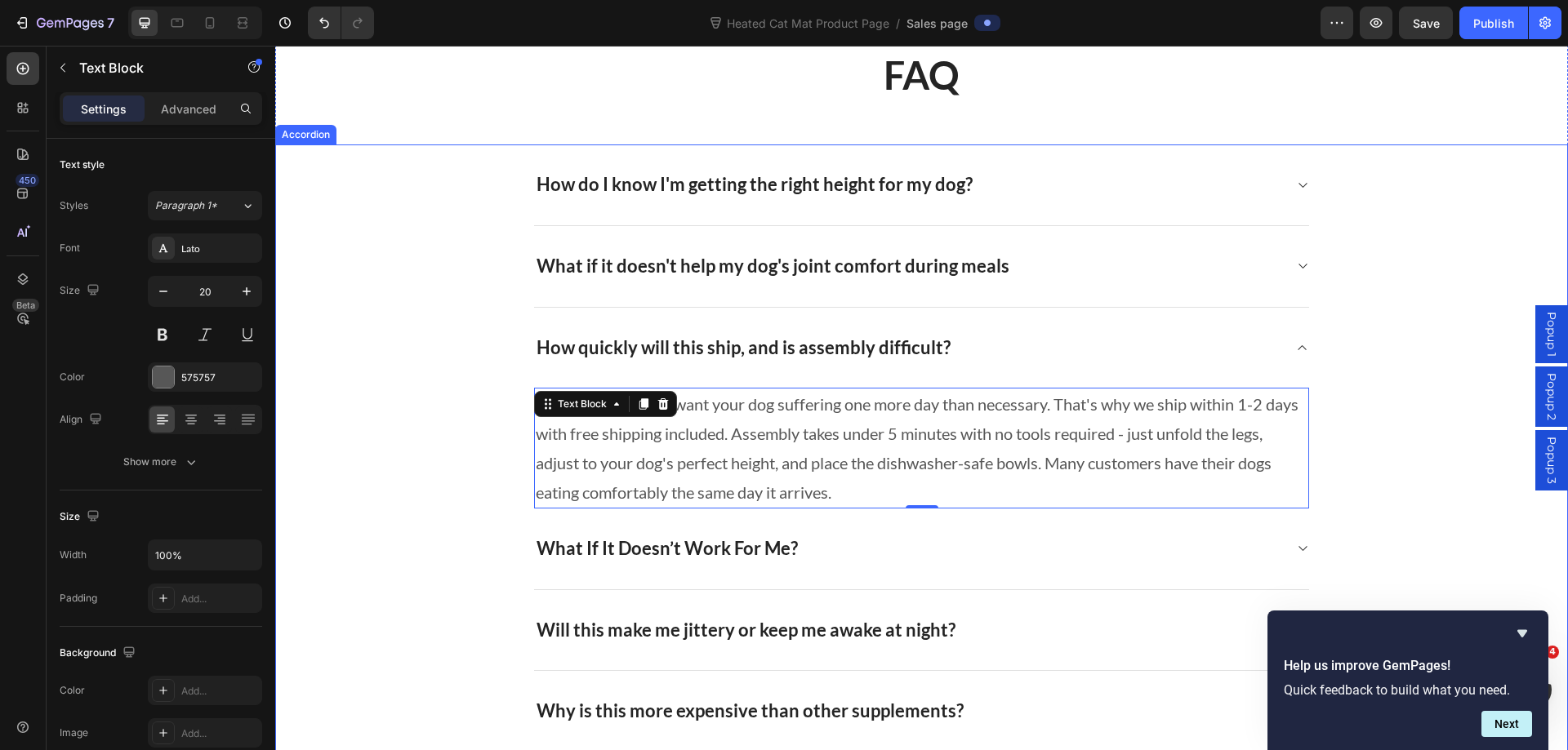
click at [708, 546] on p "What If It Doesn’t Work For Me?" at bounding box center [666, 549] width 261 height 24
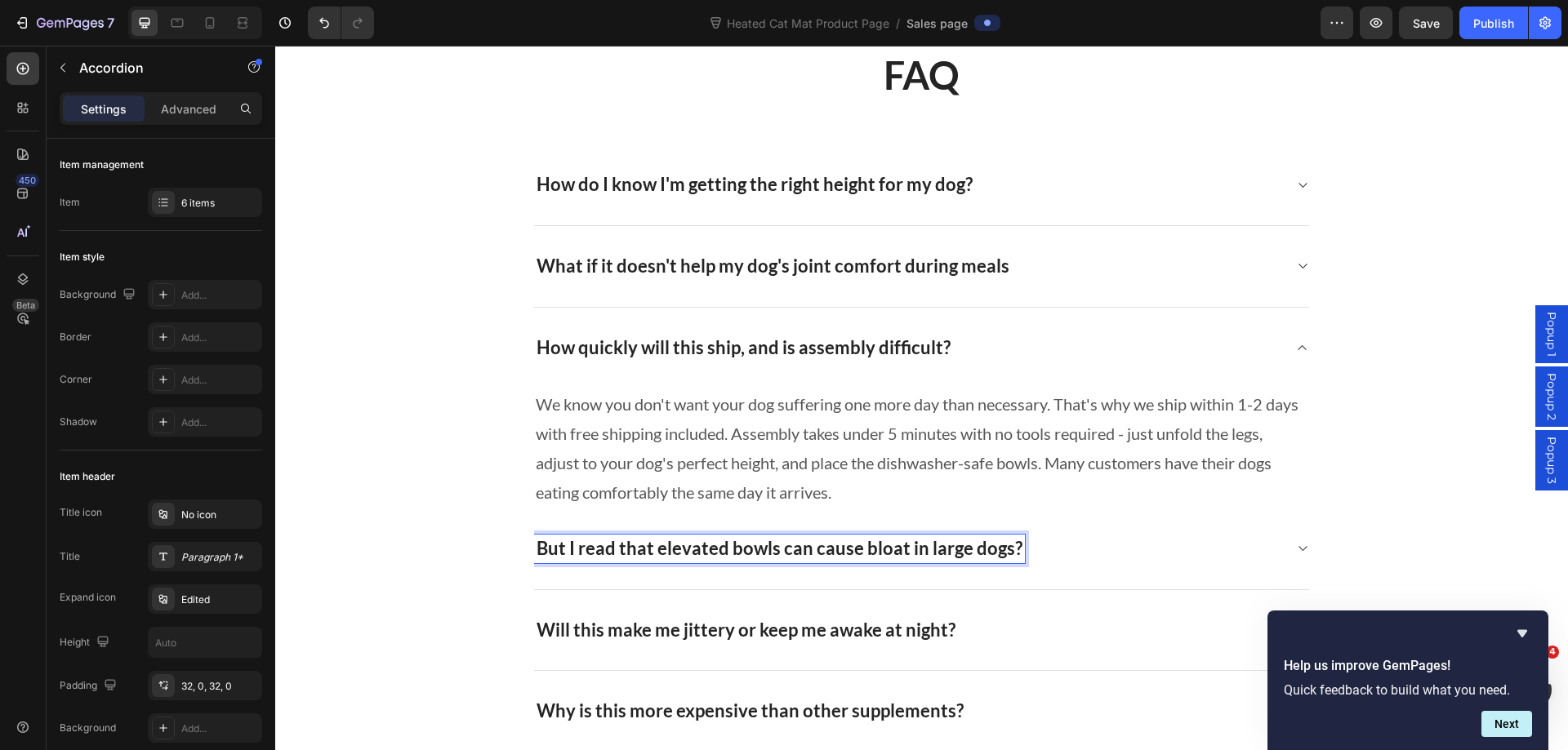
click at [1296, 550] on icon at bounding box center [1302, 548] width 12 height 13
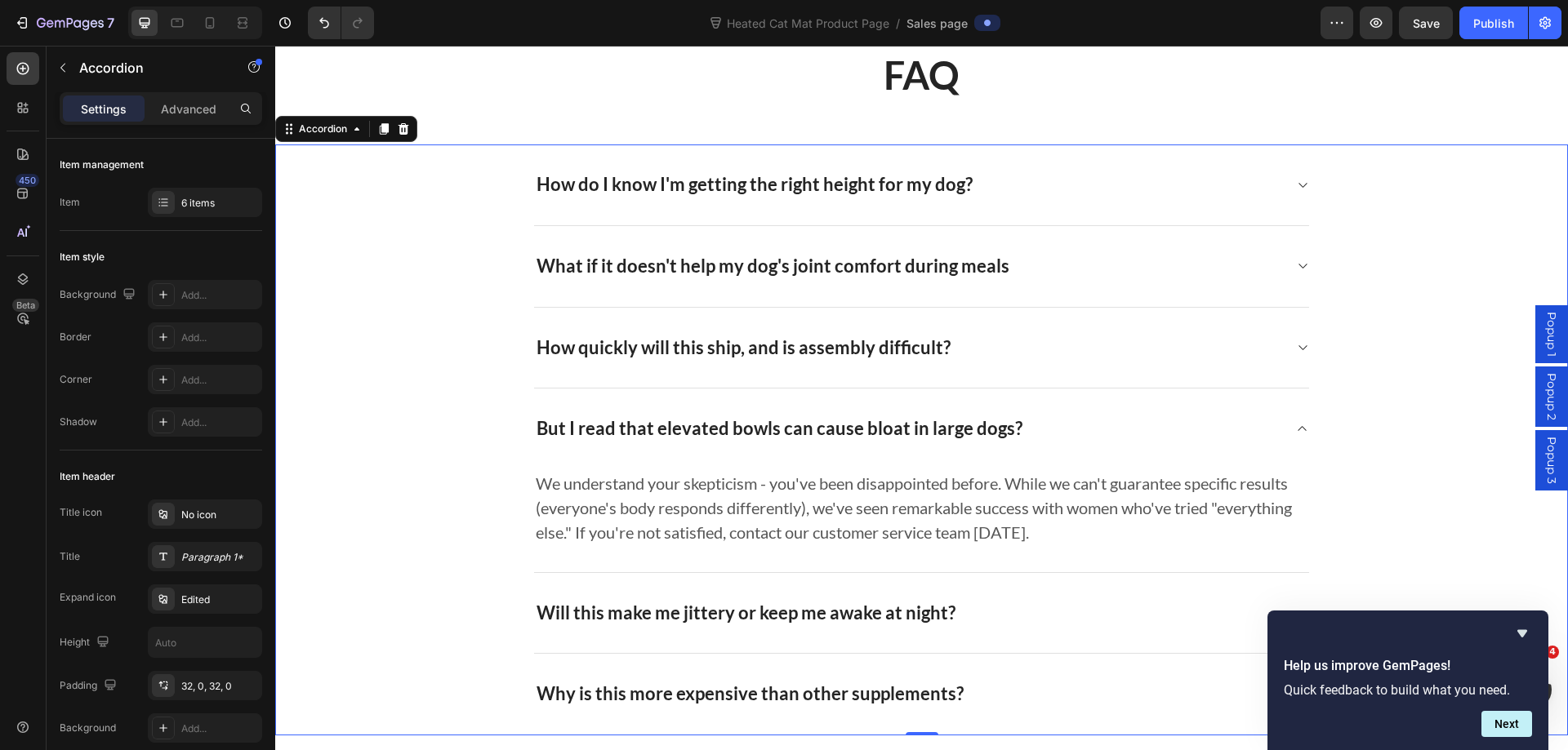
click at [1298, 185] on icon at bounding box center [1302, 185] width 8 height 5
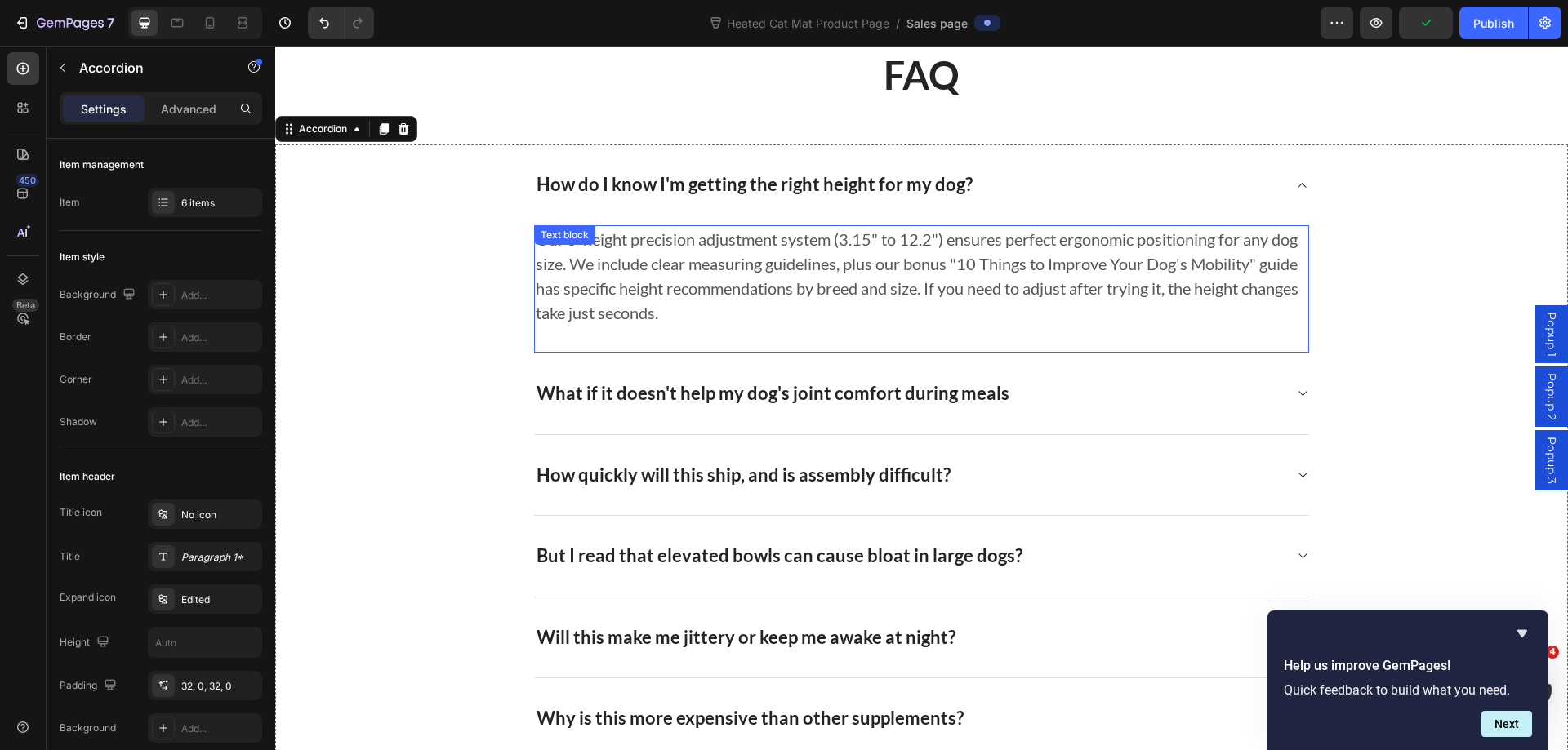
scroll to position [10367, 0]
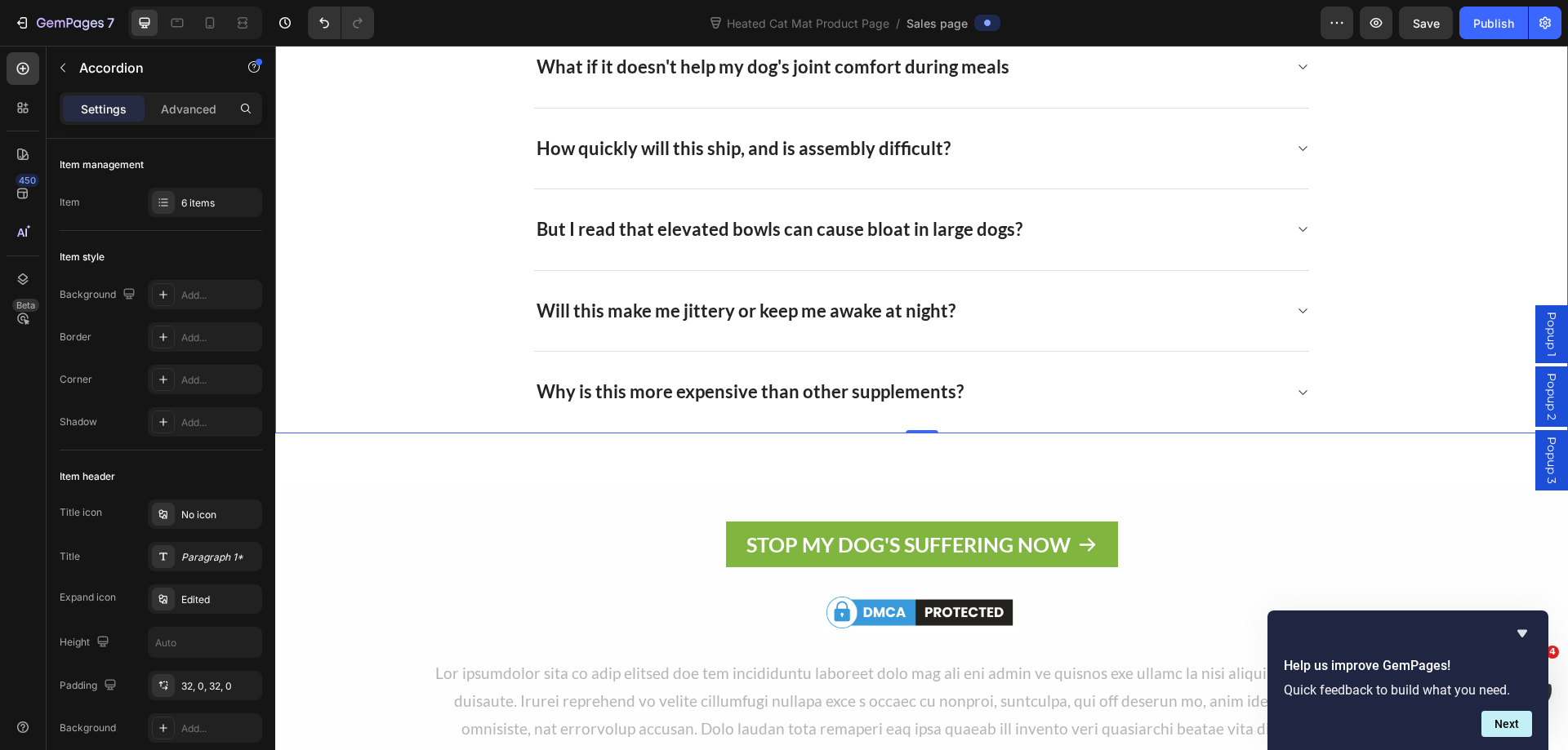
click at [1296, 235] on icon at bounding box center [1302, 229] width 12 height 13
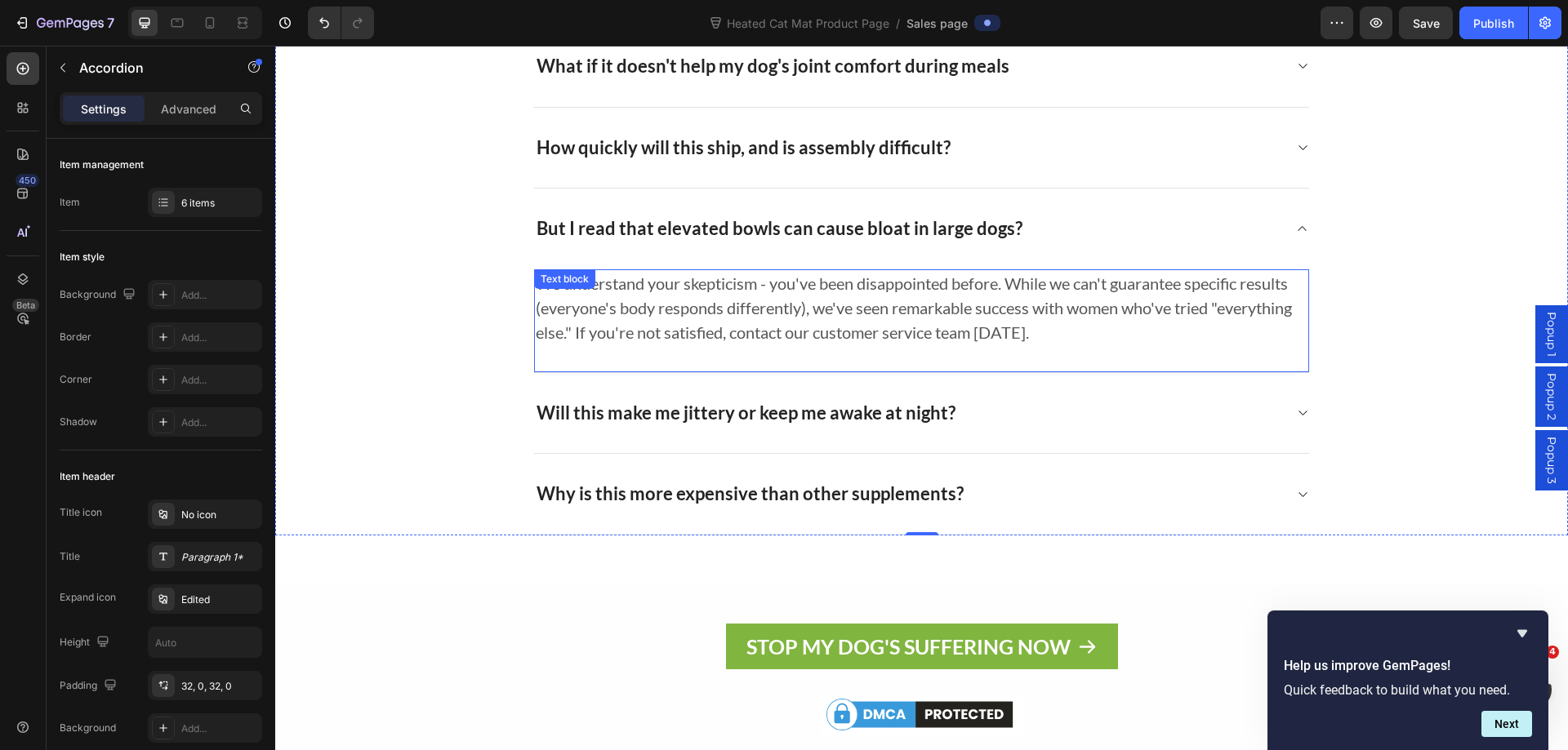
scroll to position [10240, 0]
click at [847, 334] on p "We understand your skepticism - you've been disappointed before. While we can't…" at bounding box center [921, 309] width 771 height 74
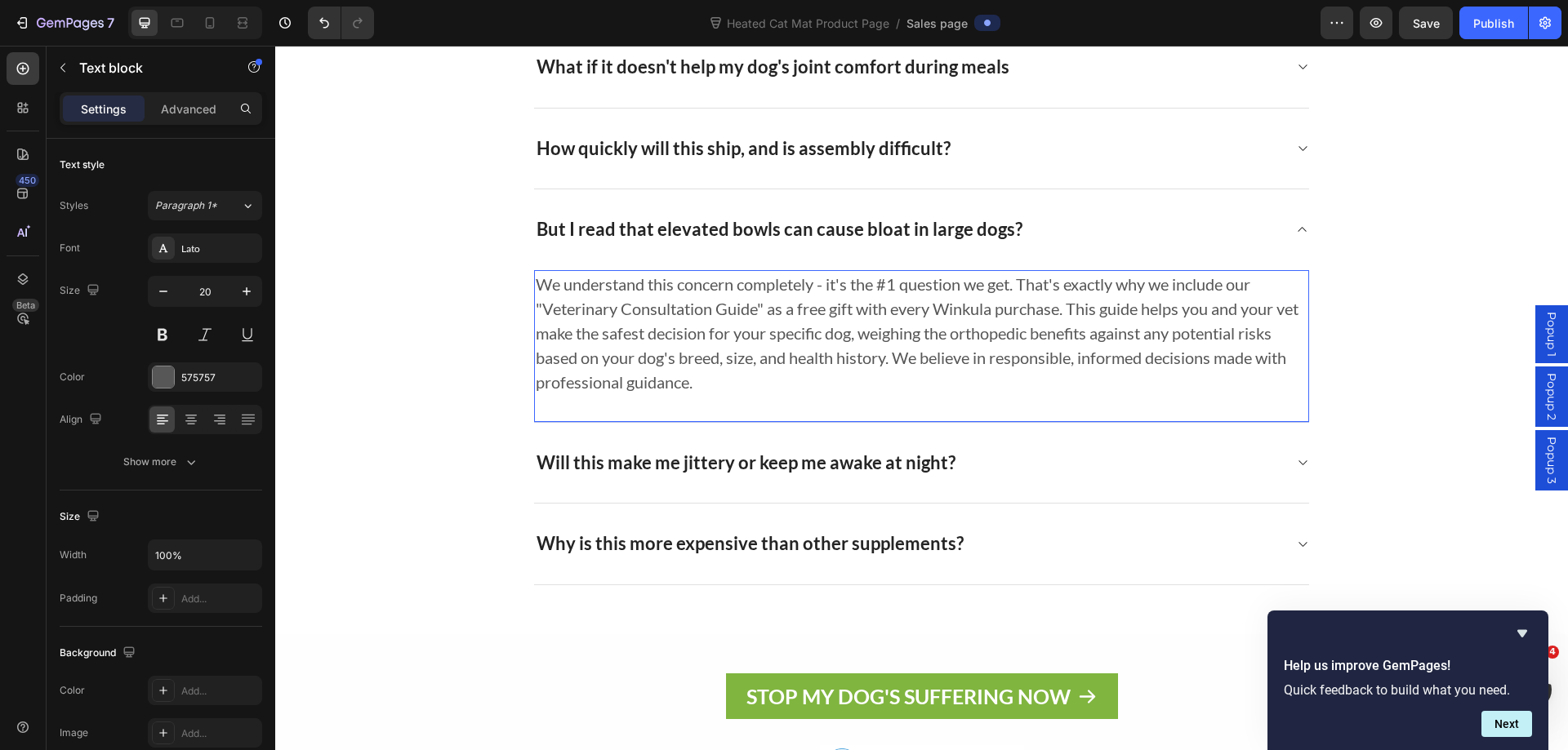
click at [1069, 315] on p "We understand this concern completely - it's the #1 question we get. That's exa…" at bounding box center [921, 333] width 771 height 123
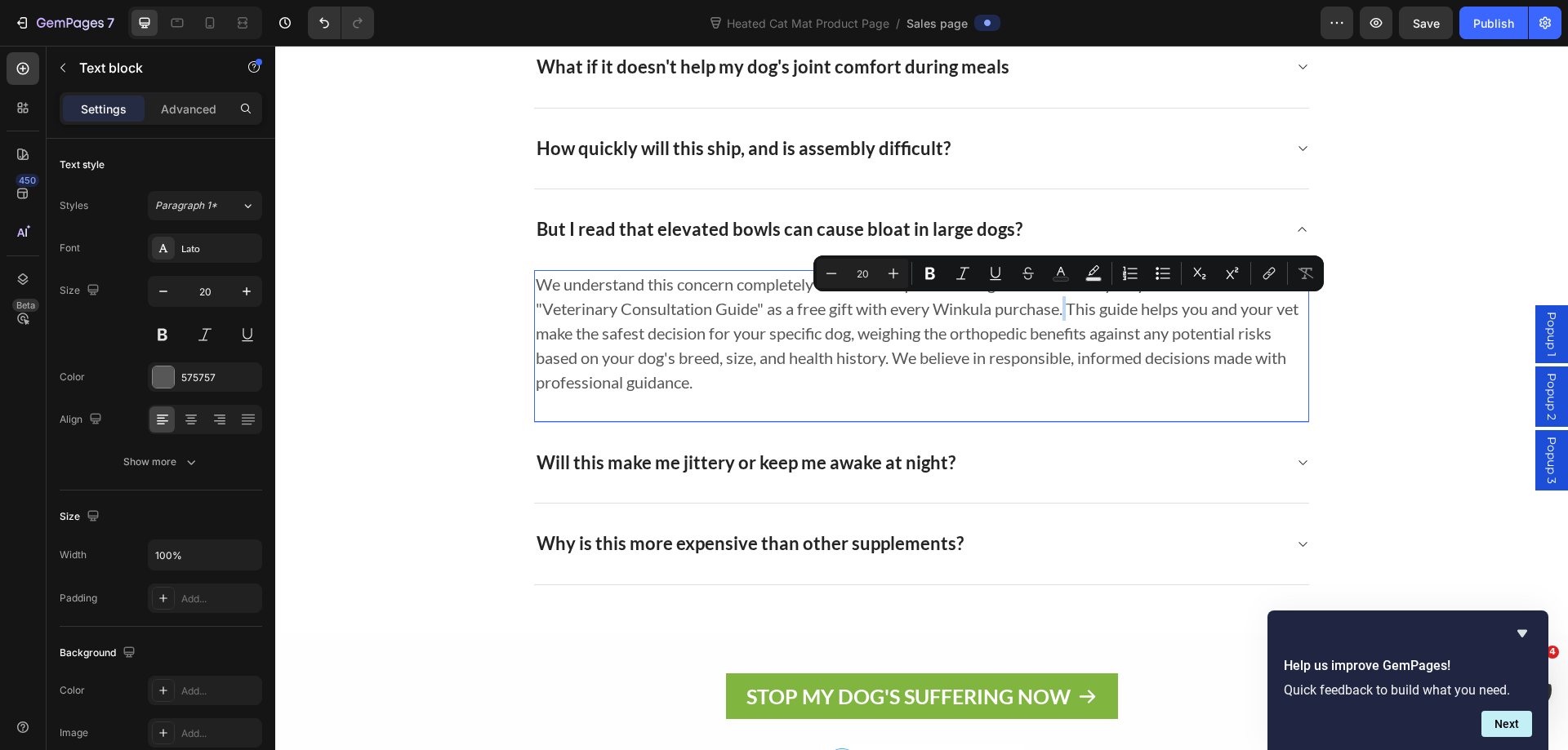
click at [676, 333] on p "We understand this concern completely - it's the #1 question we get. That's exa…" at bounding box center [921, 333] width 771 height 123
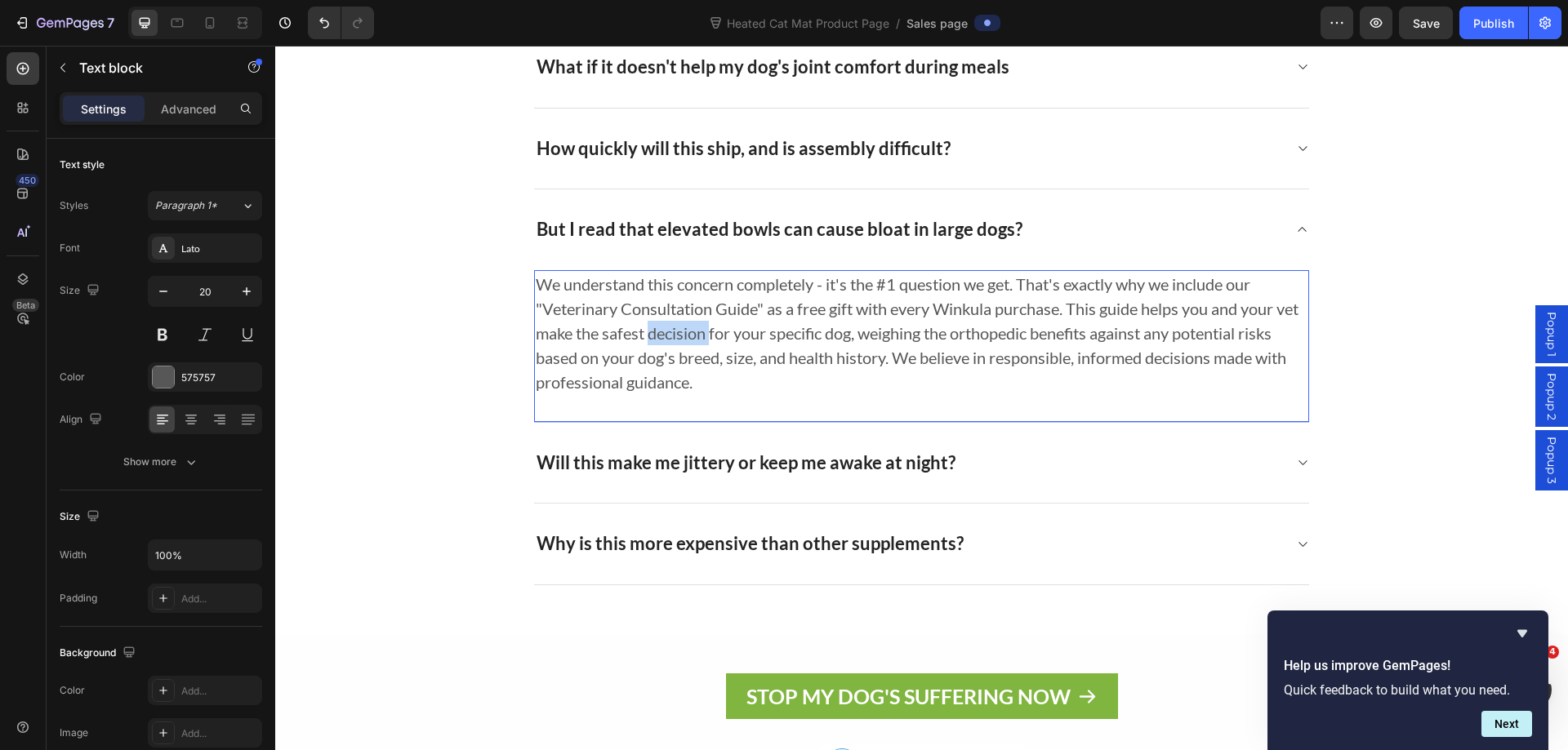
click at [676, 333] on p "We understand this concern completely - it's the #1 question we get. That's exa…" at bounding box center [921, 333] width 771 height 123
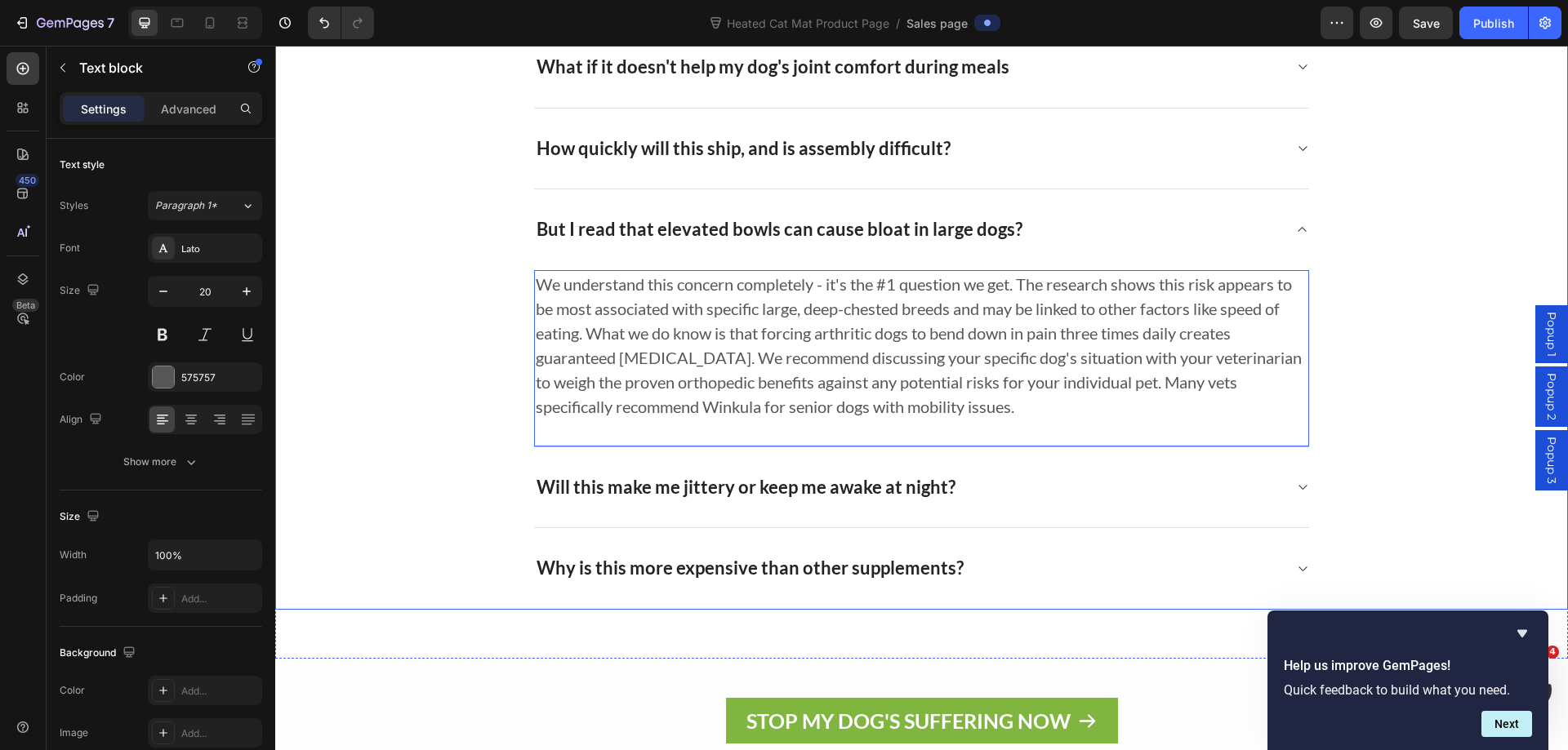
click at [1296, 233] on icon at bounding box center [1302, 229] width 12 height 13
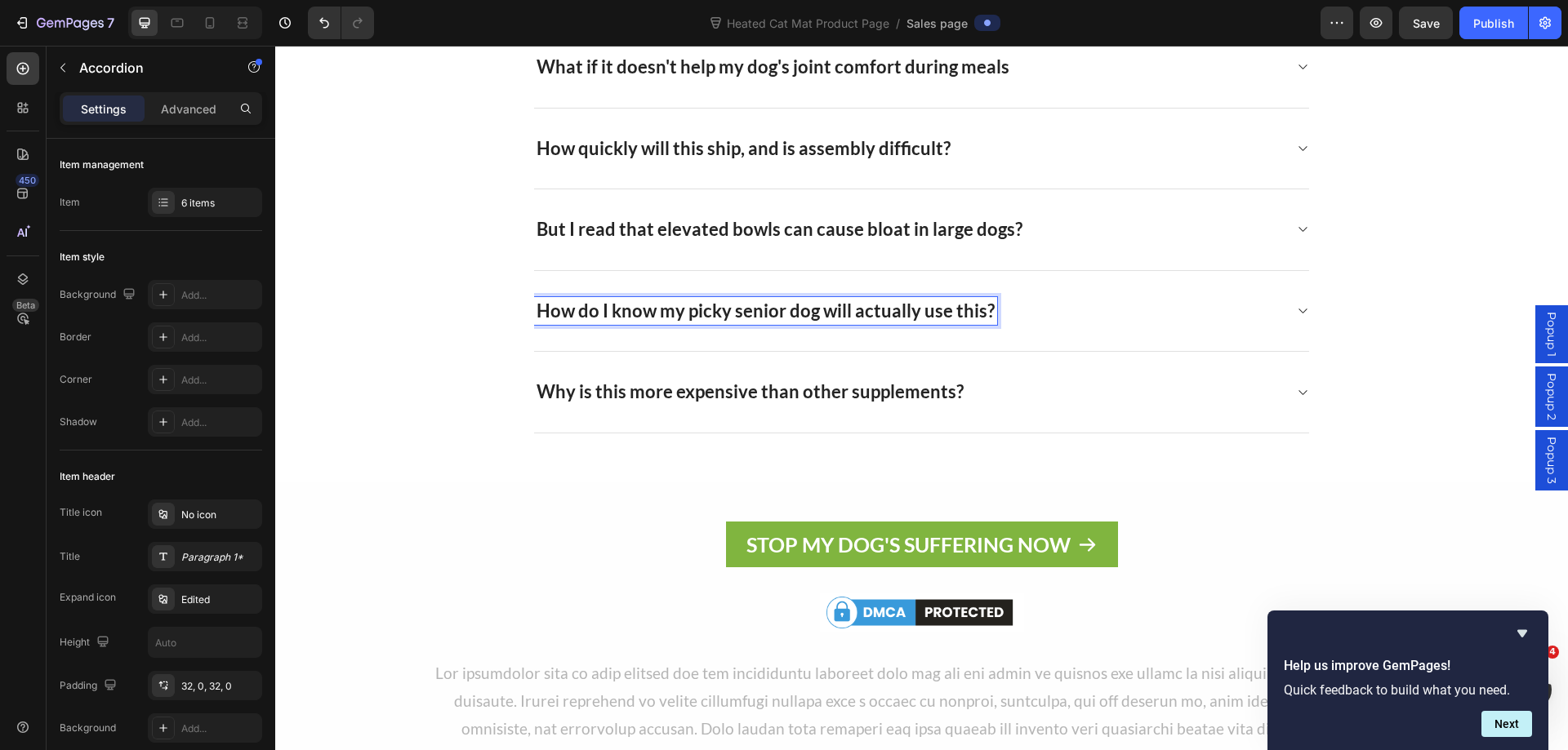
click at [1298, 310] on icon at bounding box center [1302, 311] width 8 height 5
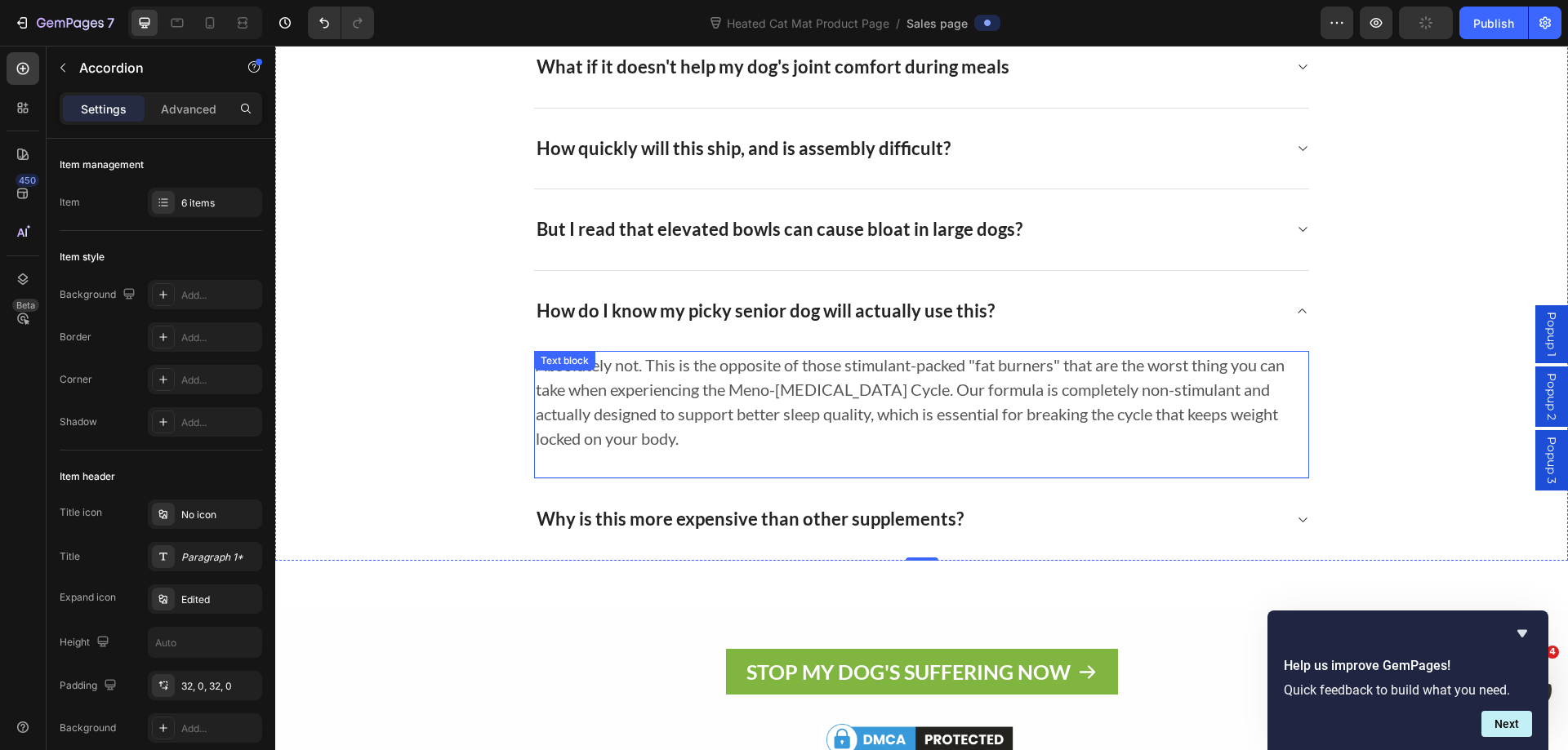
click at [653, 401] on p "Absolutely not. This is the opposite of those stimulant-packed "fat burners" th…" at bounding box center [921, 401] width 771 height 98
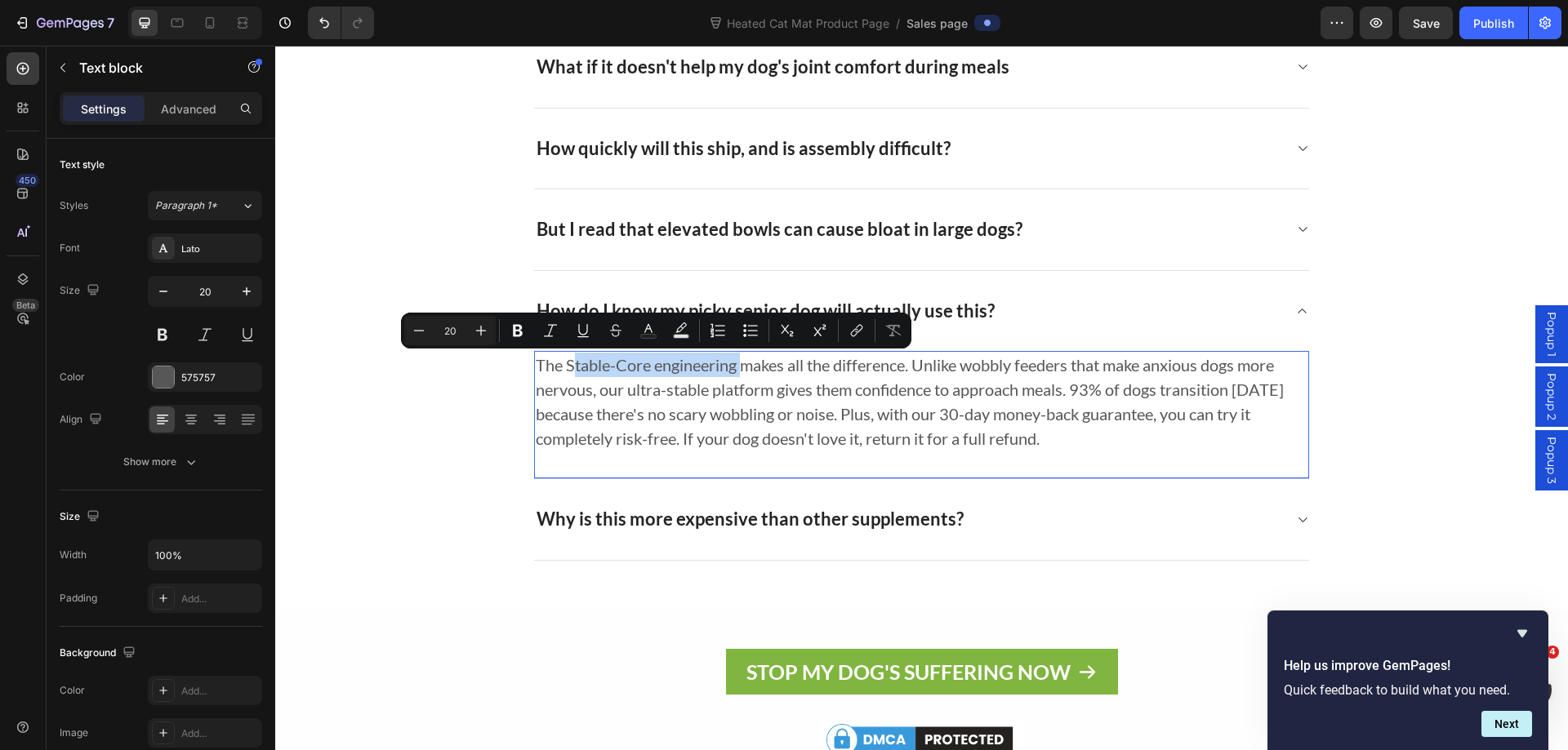
drag, startPoint x: 740, startPoint y: 367, endPoint x: 568, endPoint y: 361, distance: 172.1
click at [568, 361] on p "The Stable-Core engineering makes all the difference. Unlike wobbly feeders tha…" at bounding box center [921, 401] width 771 height 98
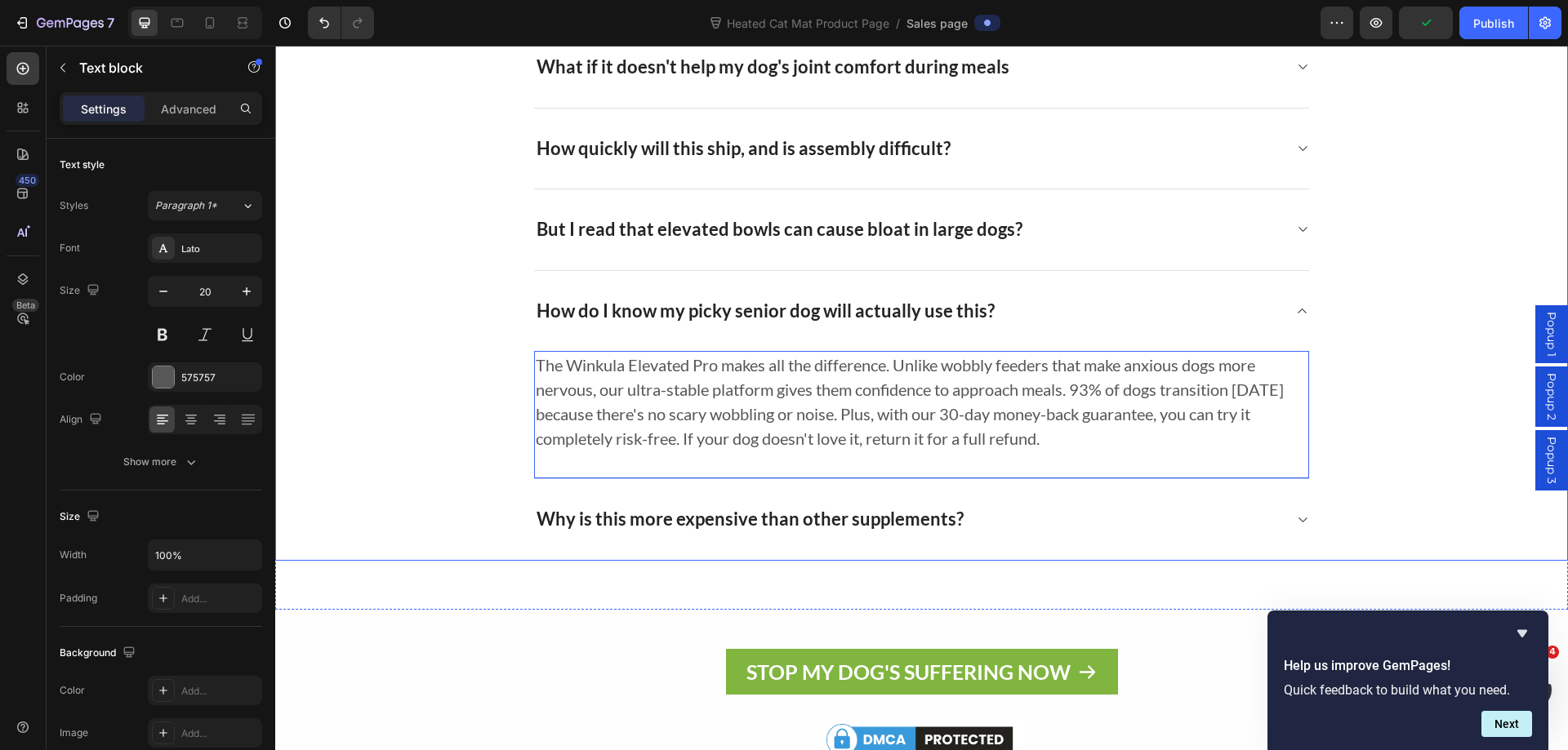
click at [1296, 310] on icon at bounding box center [1302, 311] width 12 height 13
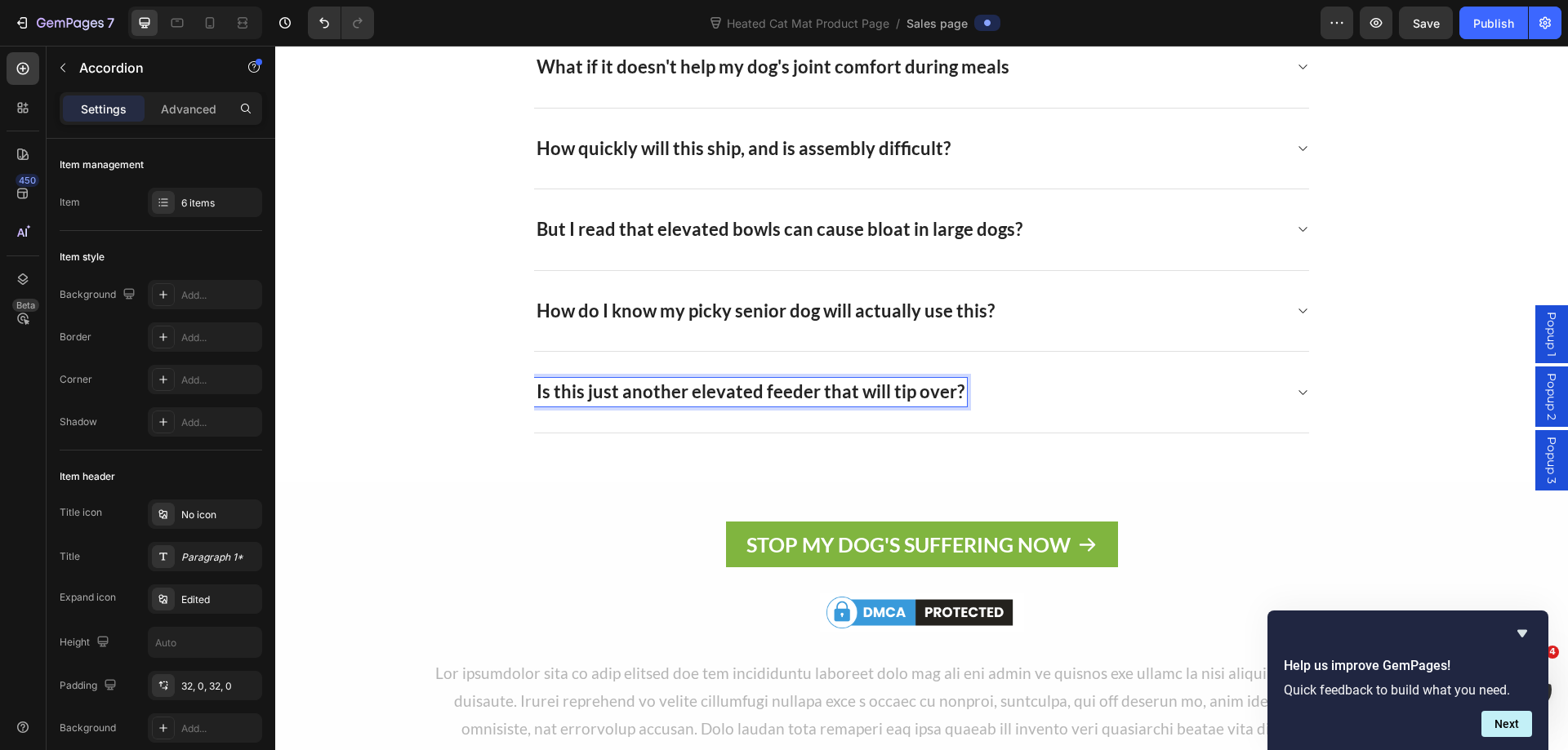
click at [1296, 391] on icon at bounding box center [1302, 392] width 12 height 13
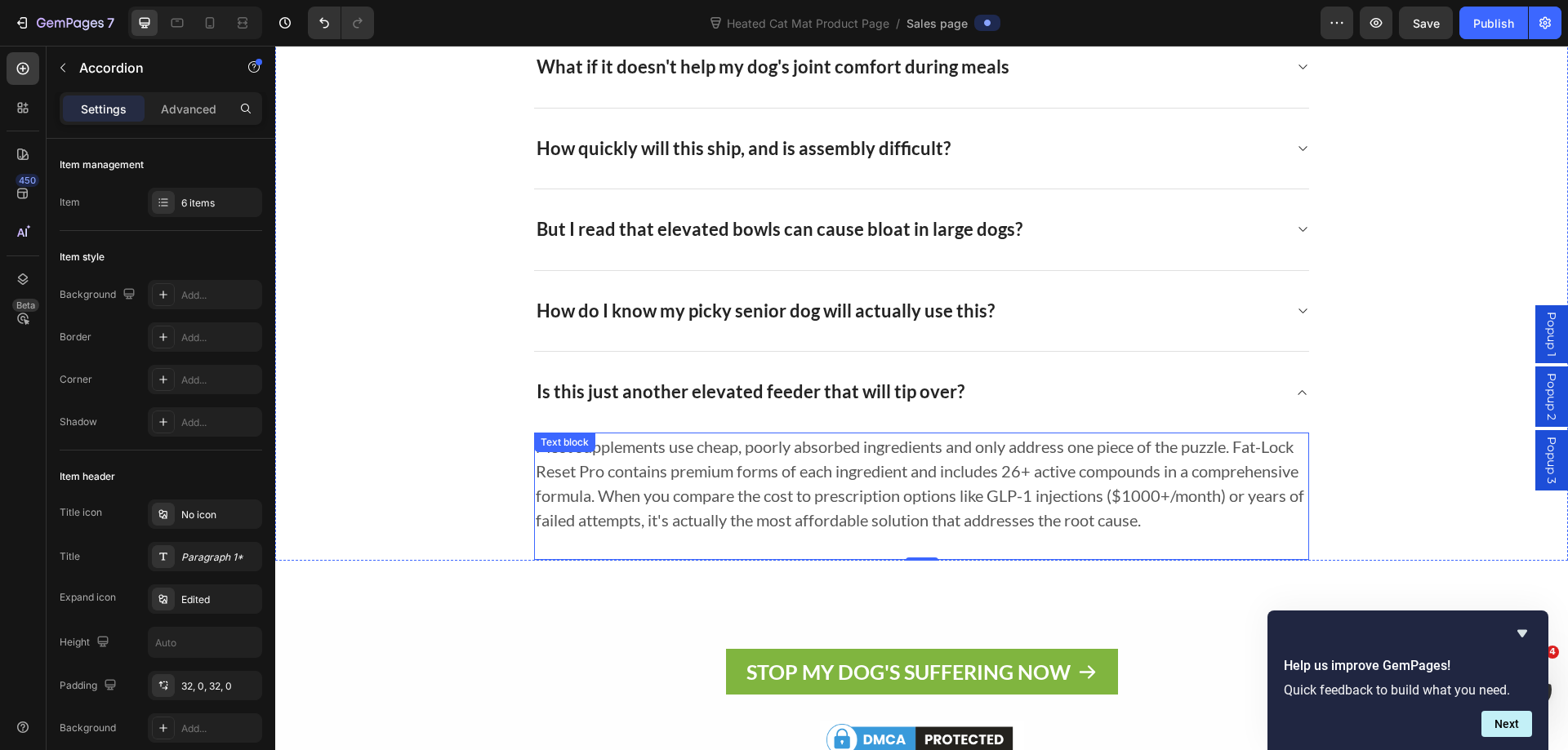
click at [997, 508] on p "Most supplements use cheap, poorly absorbed ingredients and only address one pi…" at bounding box center [921, 483] width 771 height 98
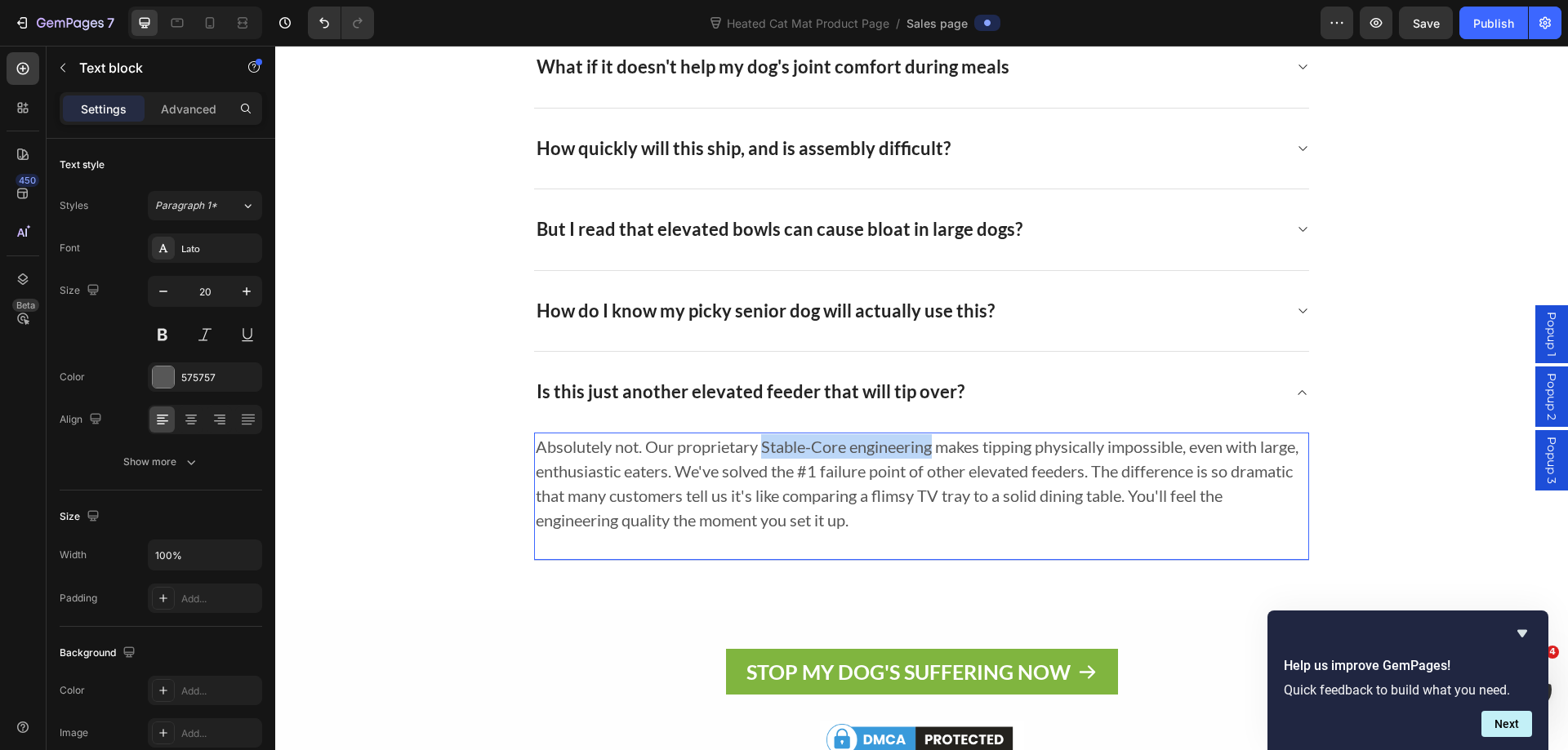
drag, startPoint x: 936, startPoint y: 450, endPoint x: 762, endPoint y: 442, distance: 174.2
click at [762, 442] on p "Absolutely not. Our proprietary Stable-Core engineering makes tipping physicall…" at bounding box center [921, 483] width 771 height 98
click at [1435, 30] on span "Save" at bounding box center [1426, 23] width 27 height 14
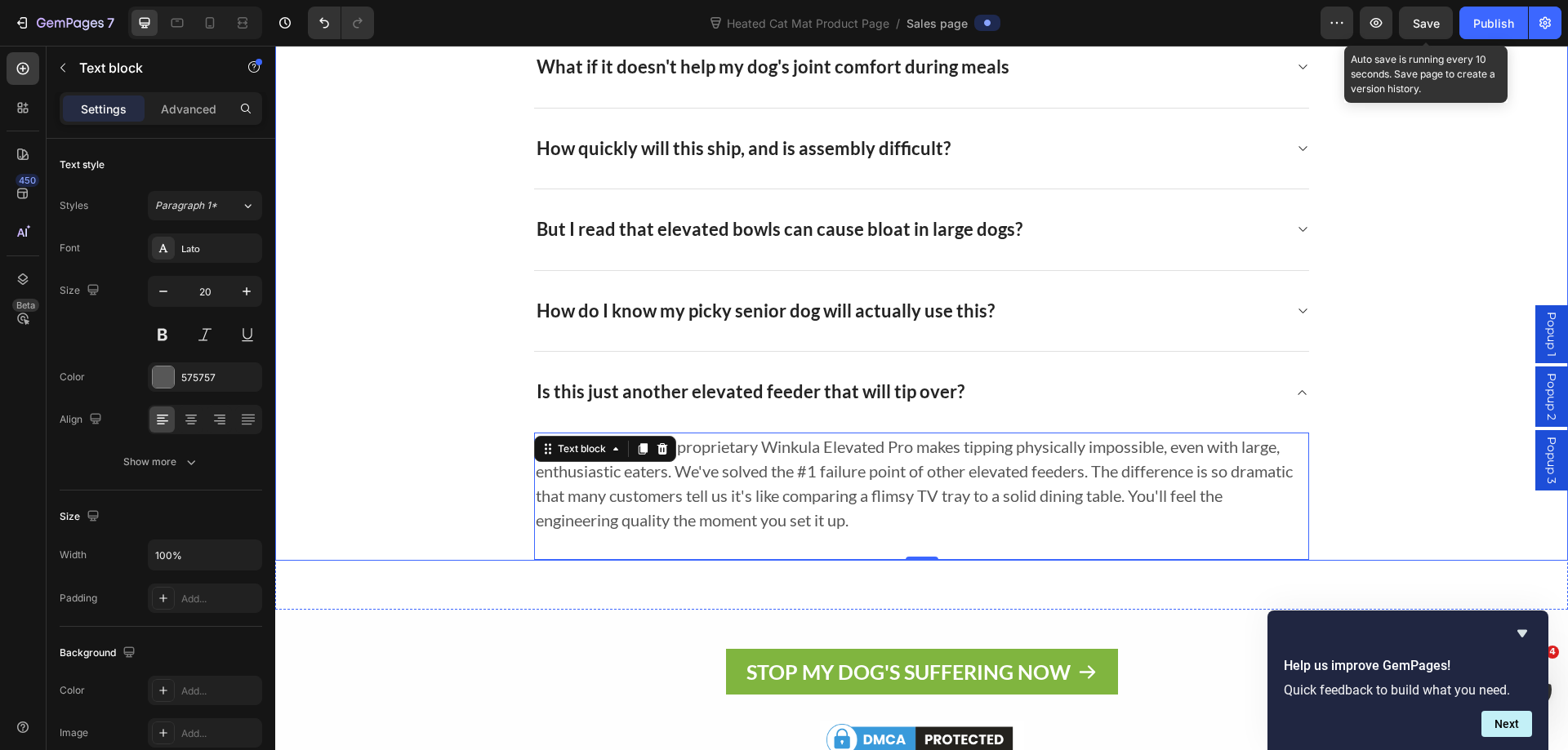
click at [1296, 396] on icon at bounding box center [1302, 392] width 12 height 13
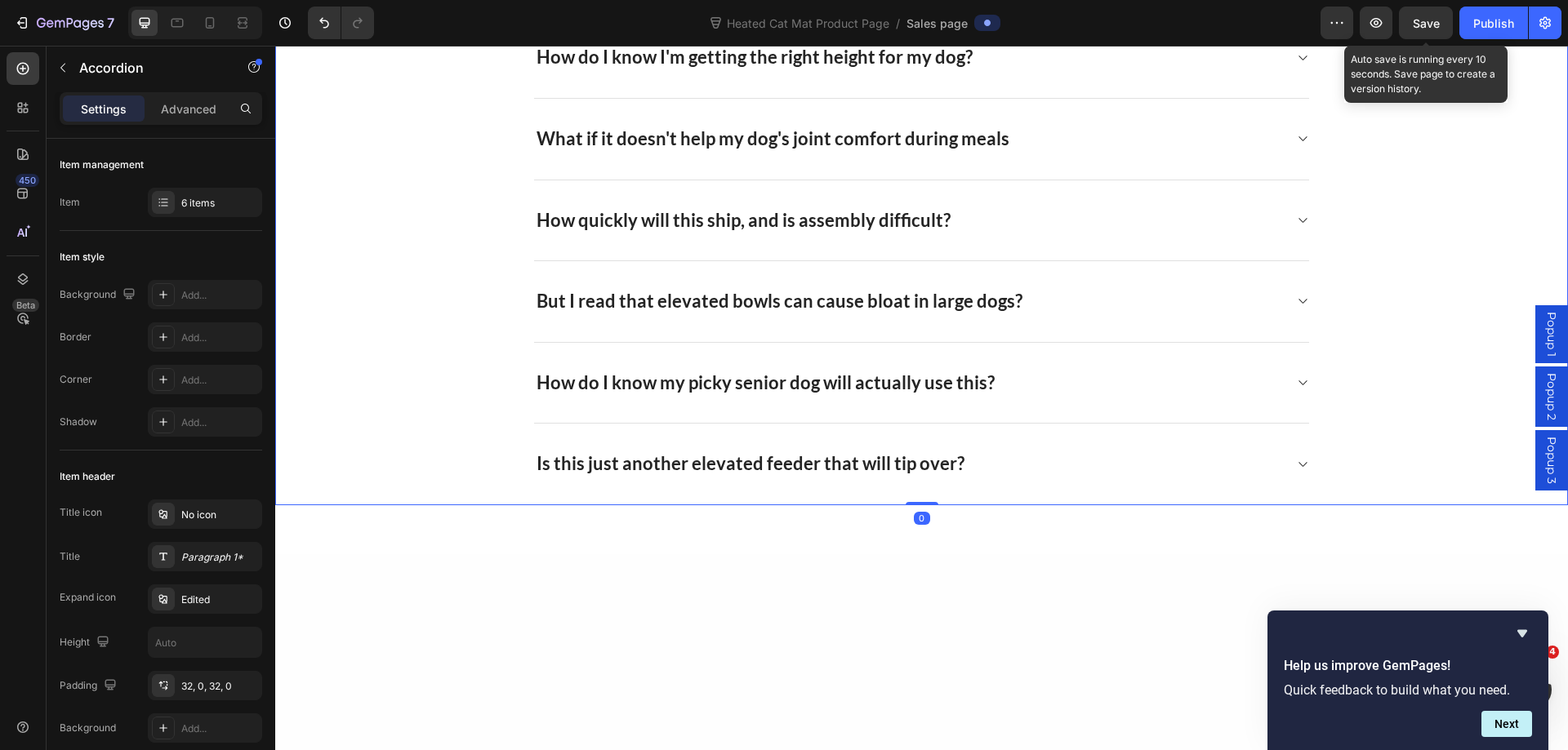
scroll to position [9832, 0]
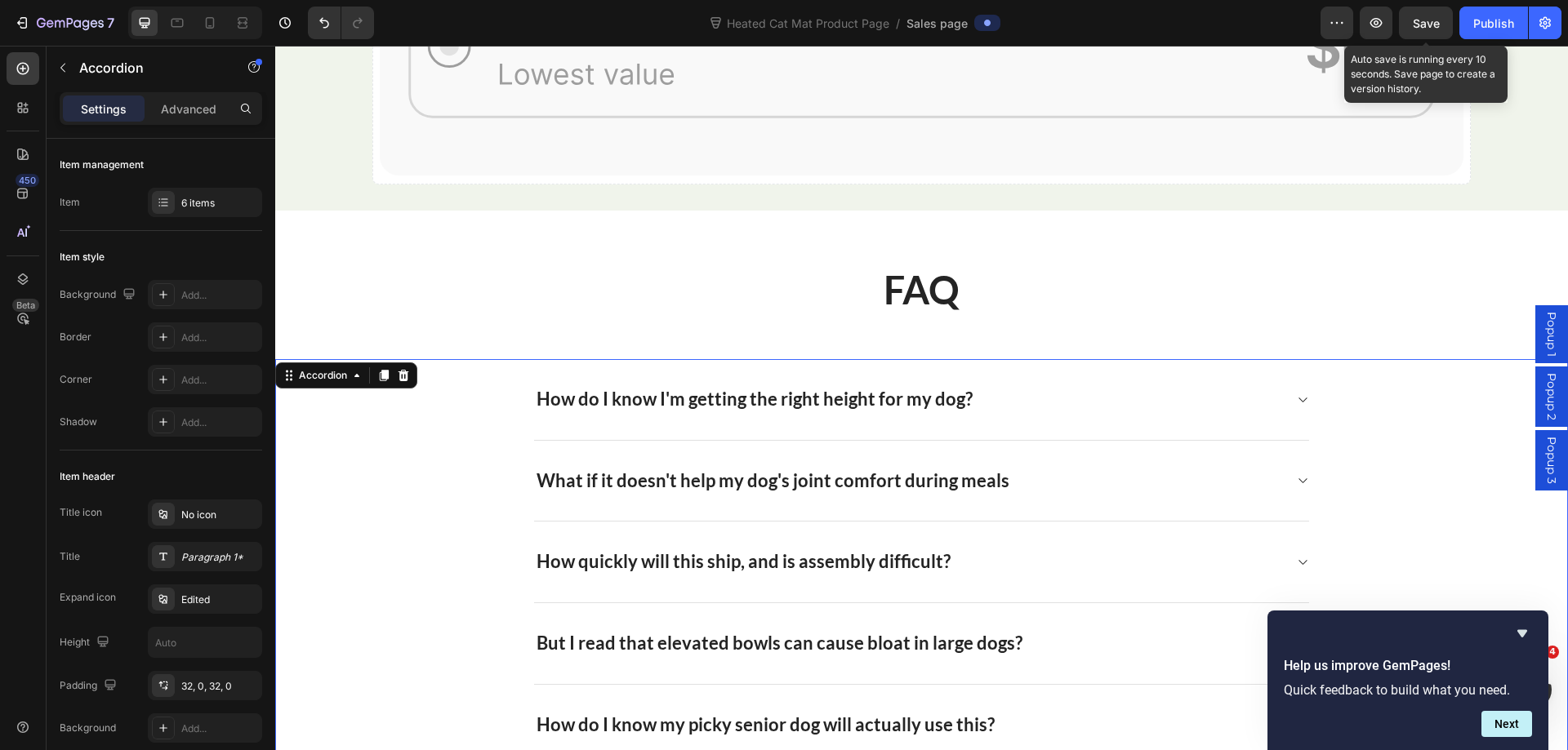
click at [1298, 397] on icon at bounding box center [1302, 399] width 8 height 5
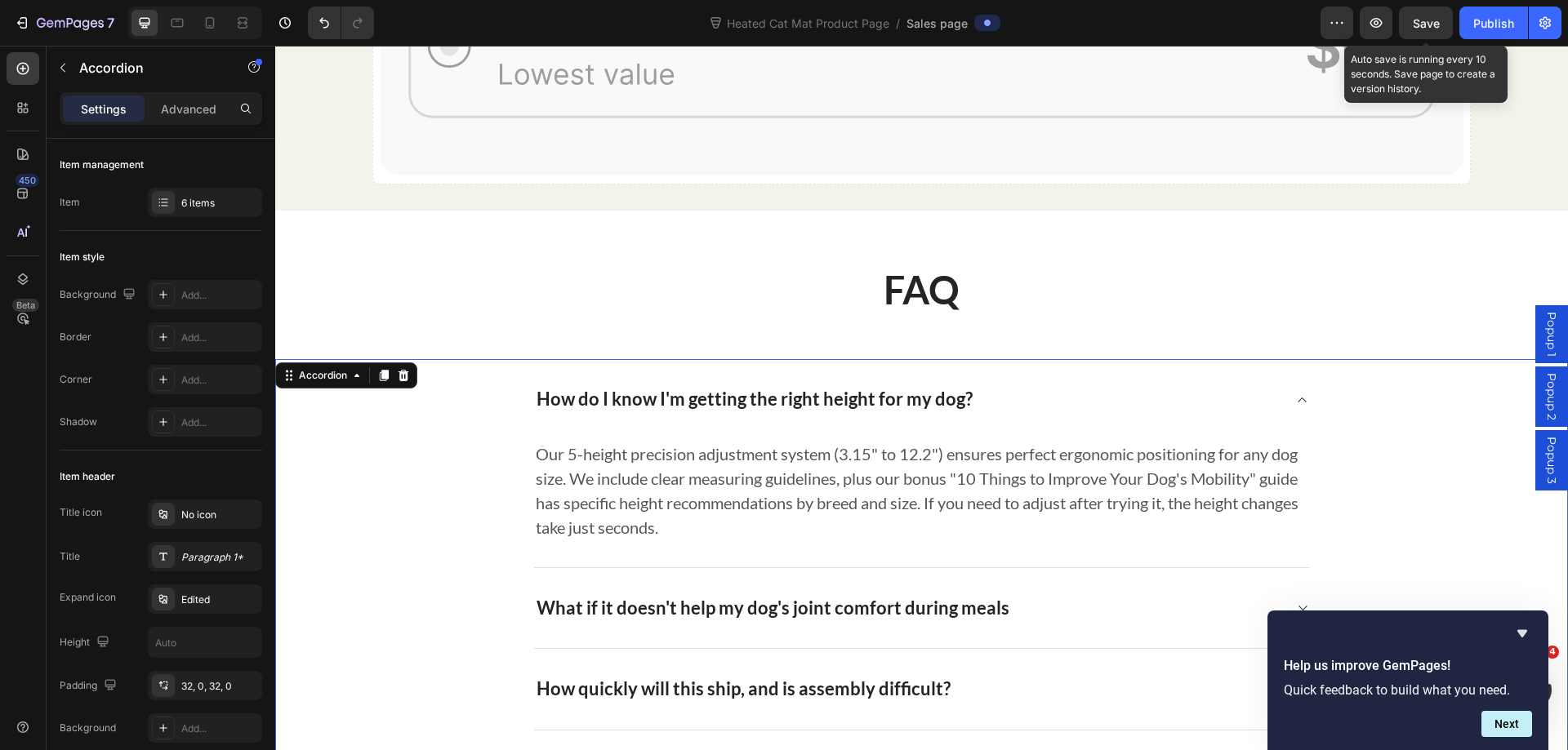
click at [1298, 397] on icon at bounding box center [1302, 399] width 8 height 5
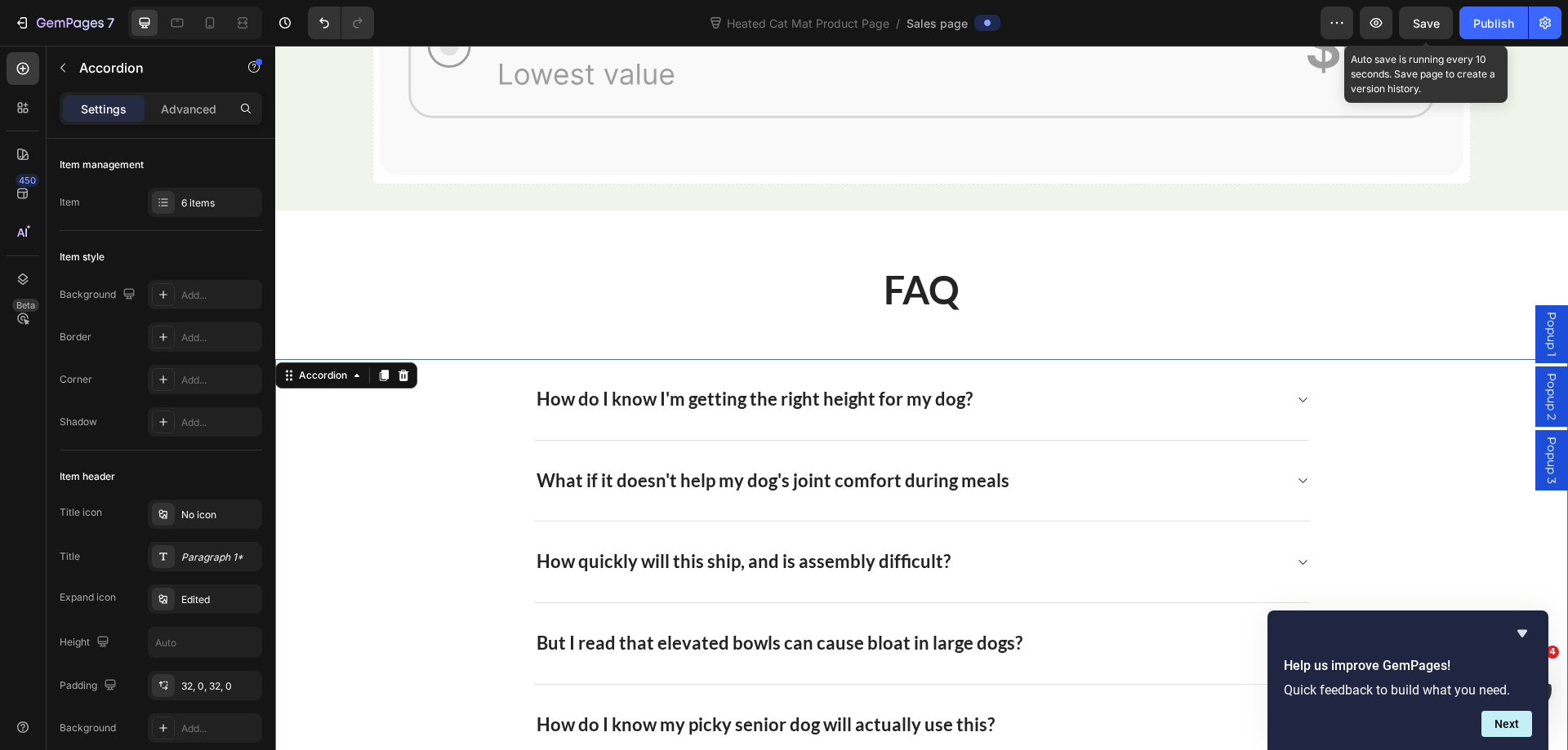
click at [1298, 466] on div "What if it doesn't help my dog's joint comfort during meals" at bounding box center [921, 482] width 775 height 82
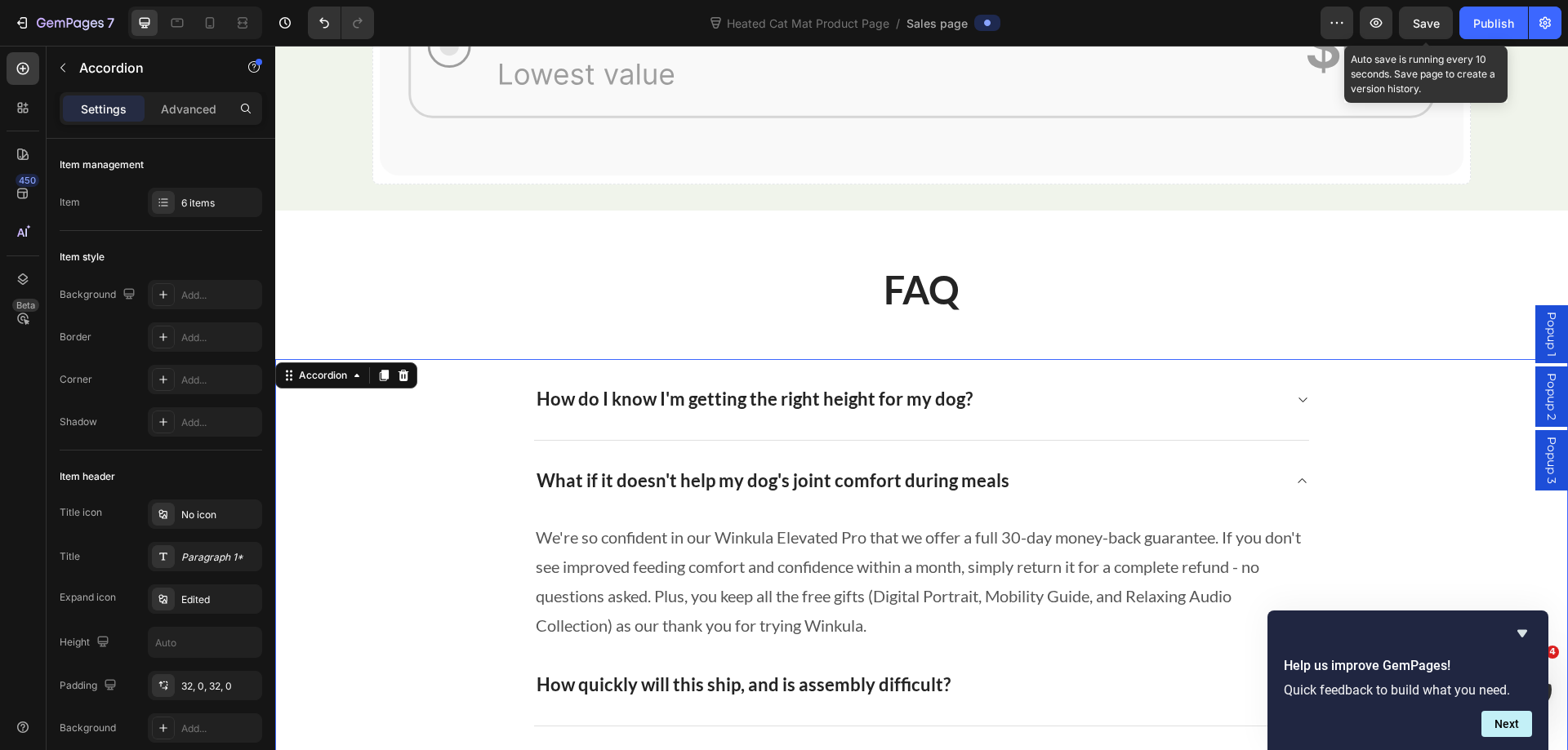
click at [1298, 478] on icon at bounding box center [1302, 480] width 8 height 5
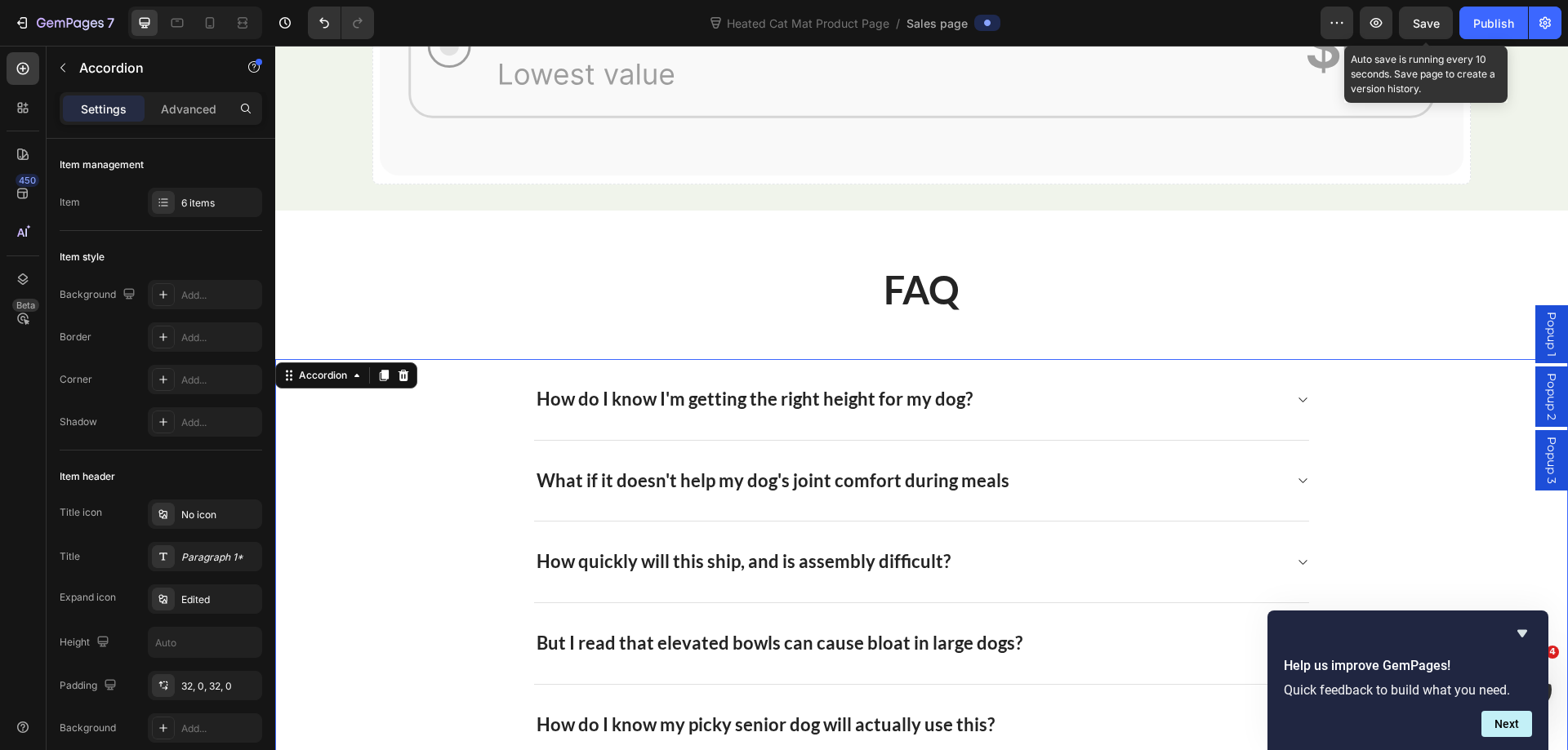
scroll to position [9913, 0]
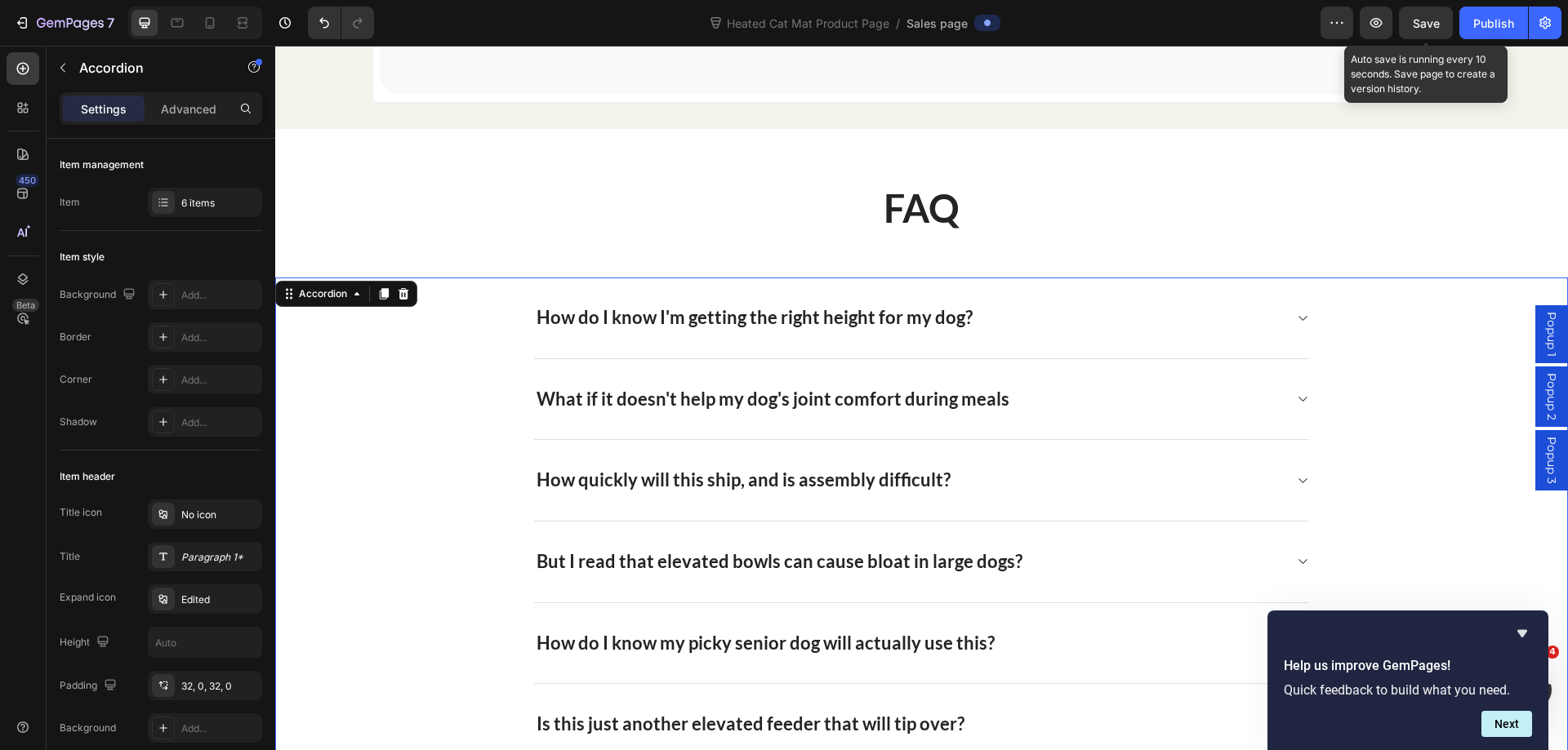
click at [1296, 474] on icon at bounding box center [1302, 480] width 12 height 13
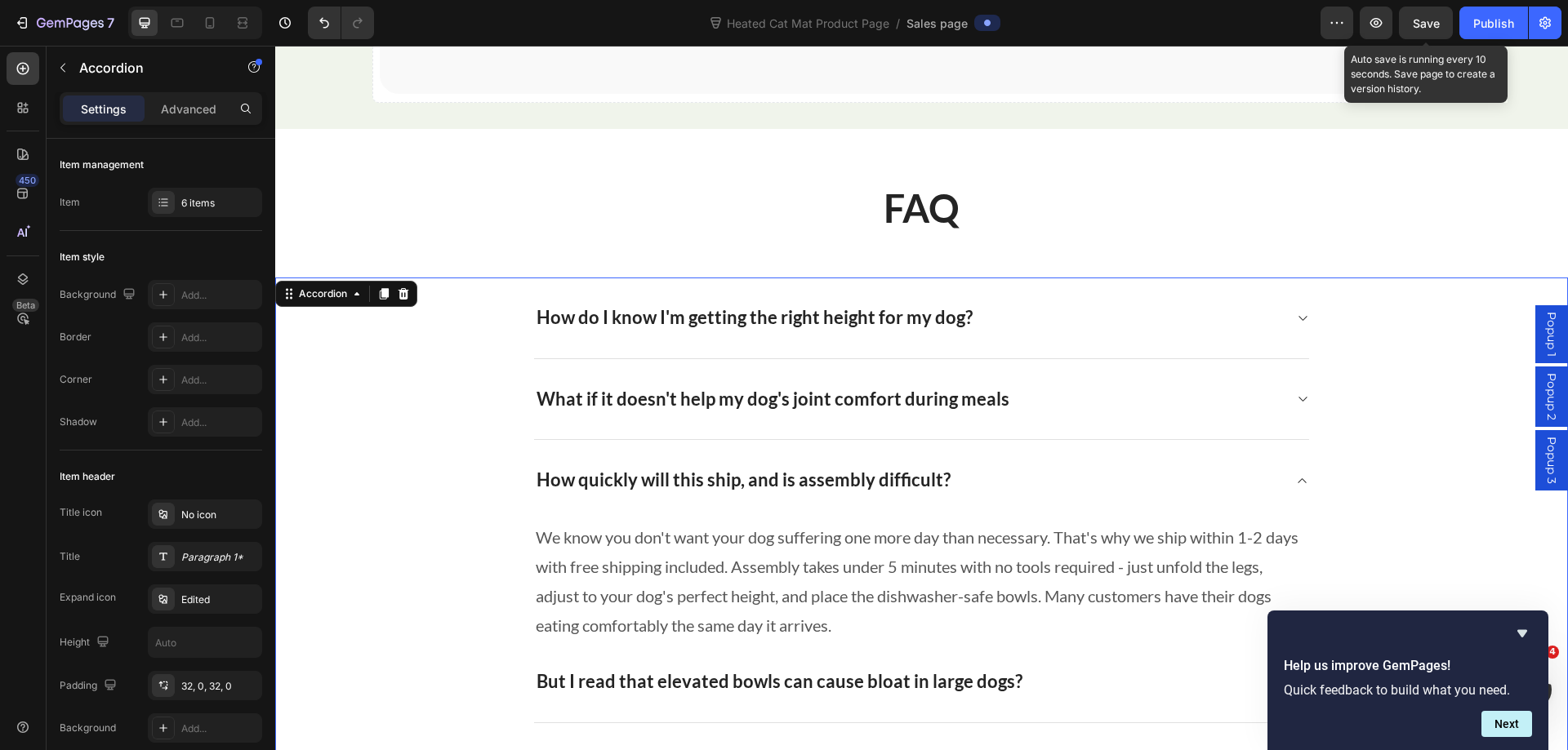
click at [1296, 474] on icon at bounding box center [1302, 480] width 12 height 13
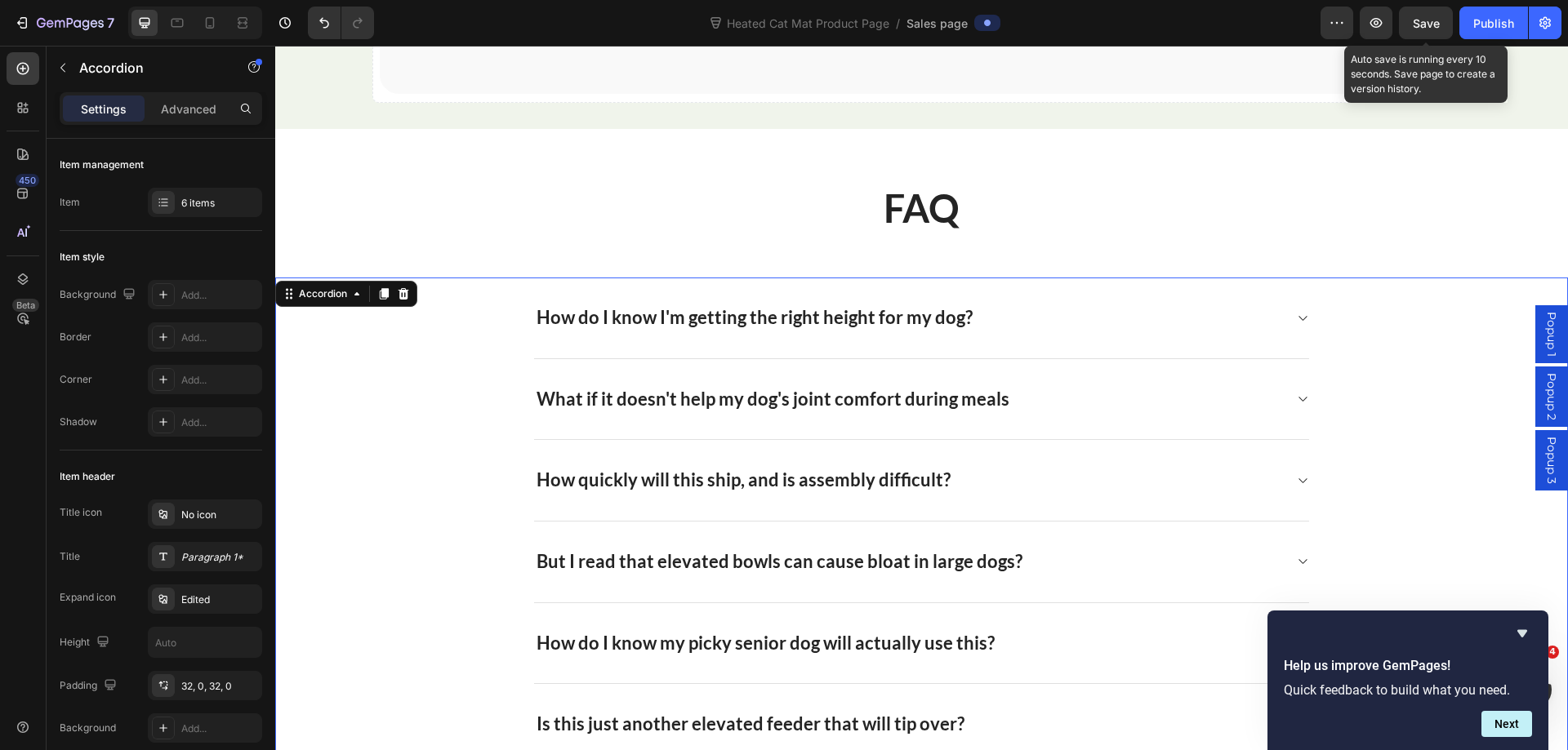
click at [1296, 475] on icon at bounding box center [1302, 480] width 12 height 13
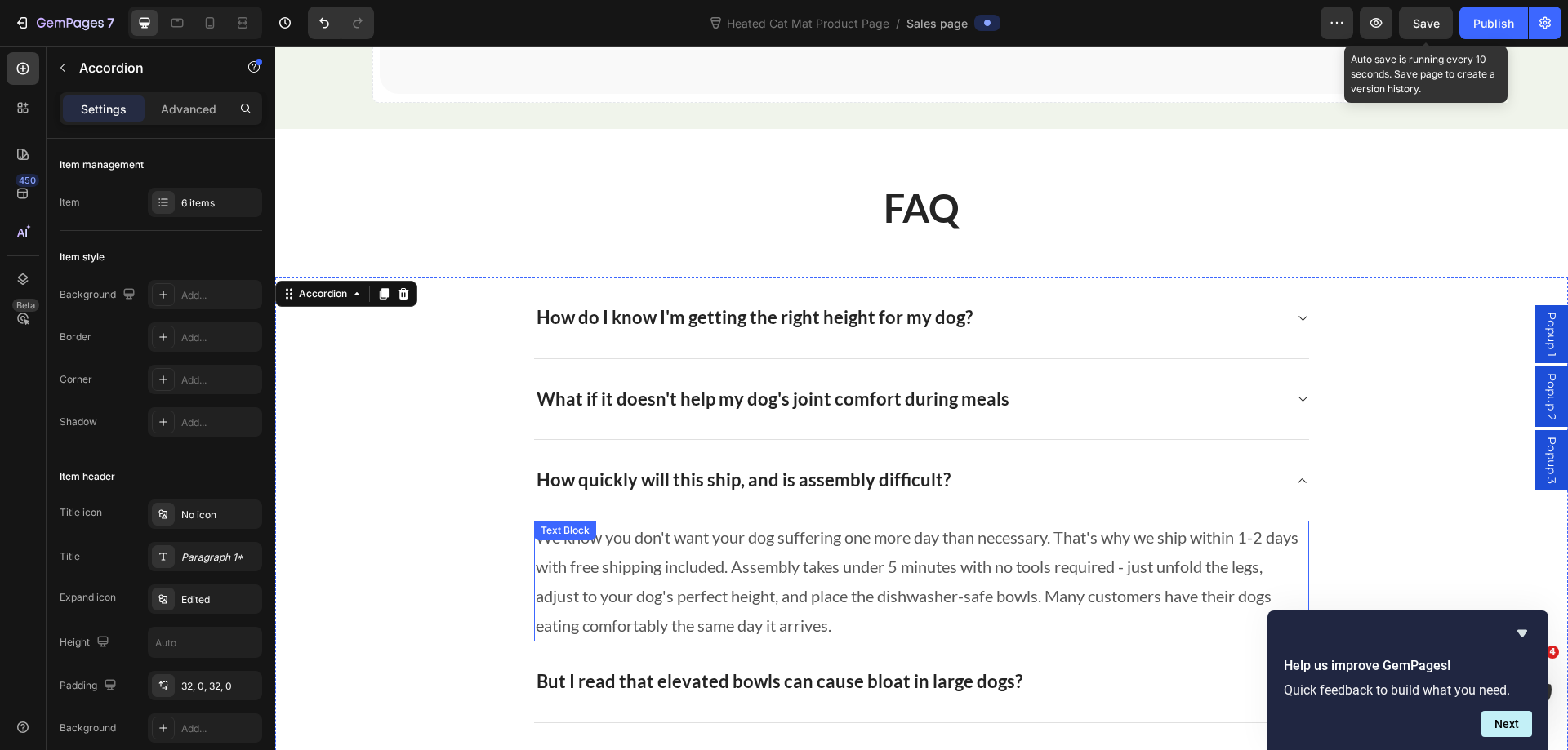
click at [878, 581] on p "We know you don't want your dog suffering one more day than necessary. That's w…" at bounding box center [921, 582] width 771 height 118
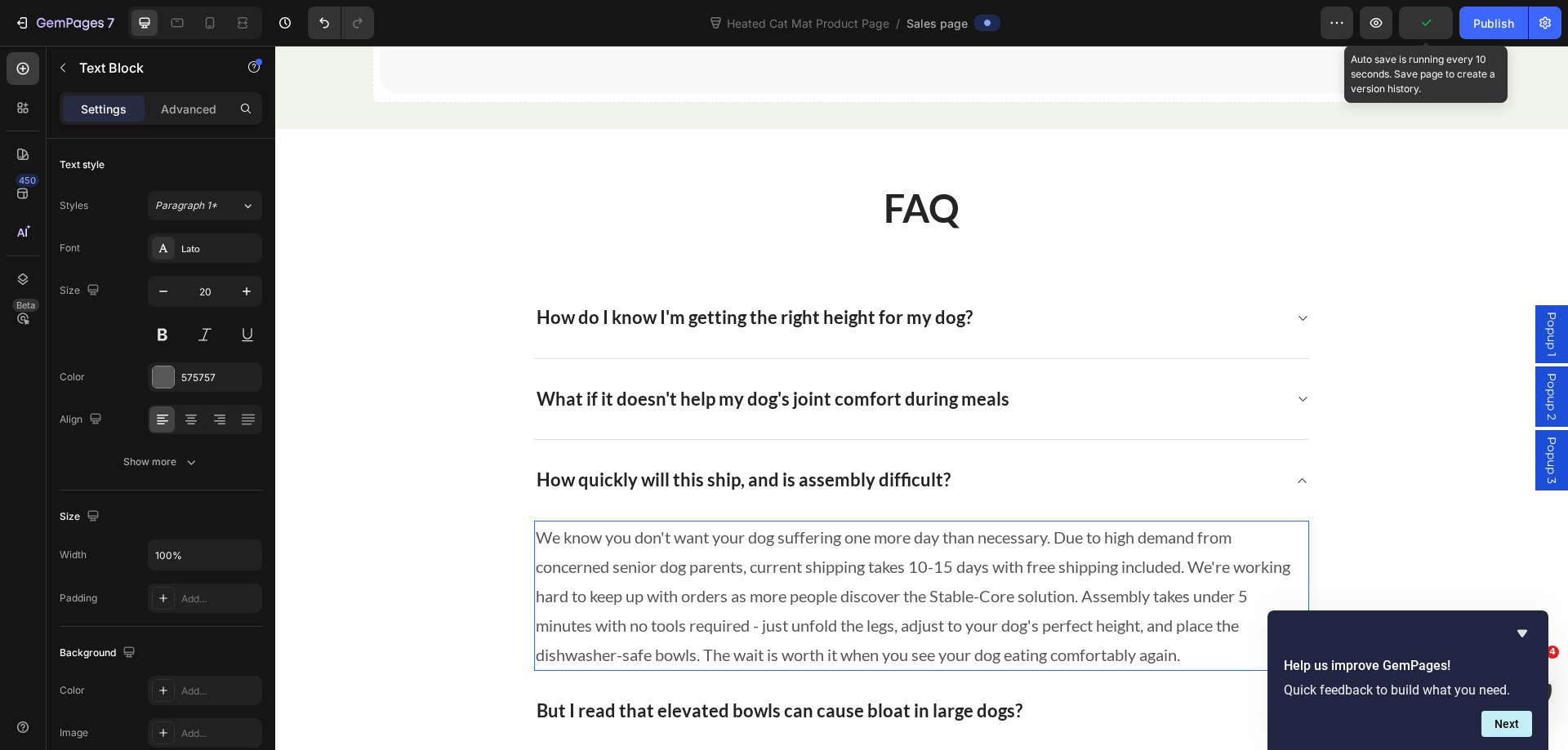
click at [1080, 593] on p "We know you don't want your dog suffering one more day than necessary. Due to h…" at bounding box center [921, 597] width 771 height 147
drag, startPoint x: 1080, startPoint y: 593, endPoint x: 936, endPoint y: 595, distance: 144.0
click at [936, 595] on p "We know you don't want your dog suffering one more day than necessary. Due to h…" at bounding box center [921, 597] width 771 height 147
click at [1296, 474] on icon at bounding box center [1302, 480] width 12 height 13
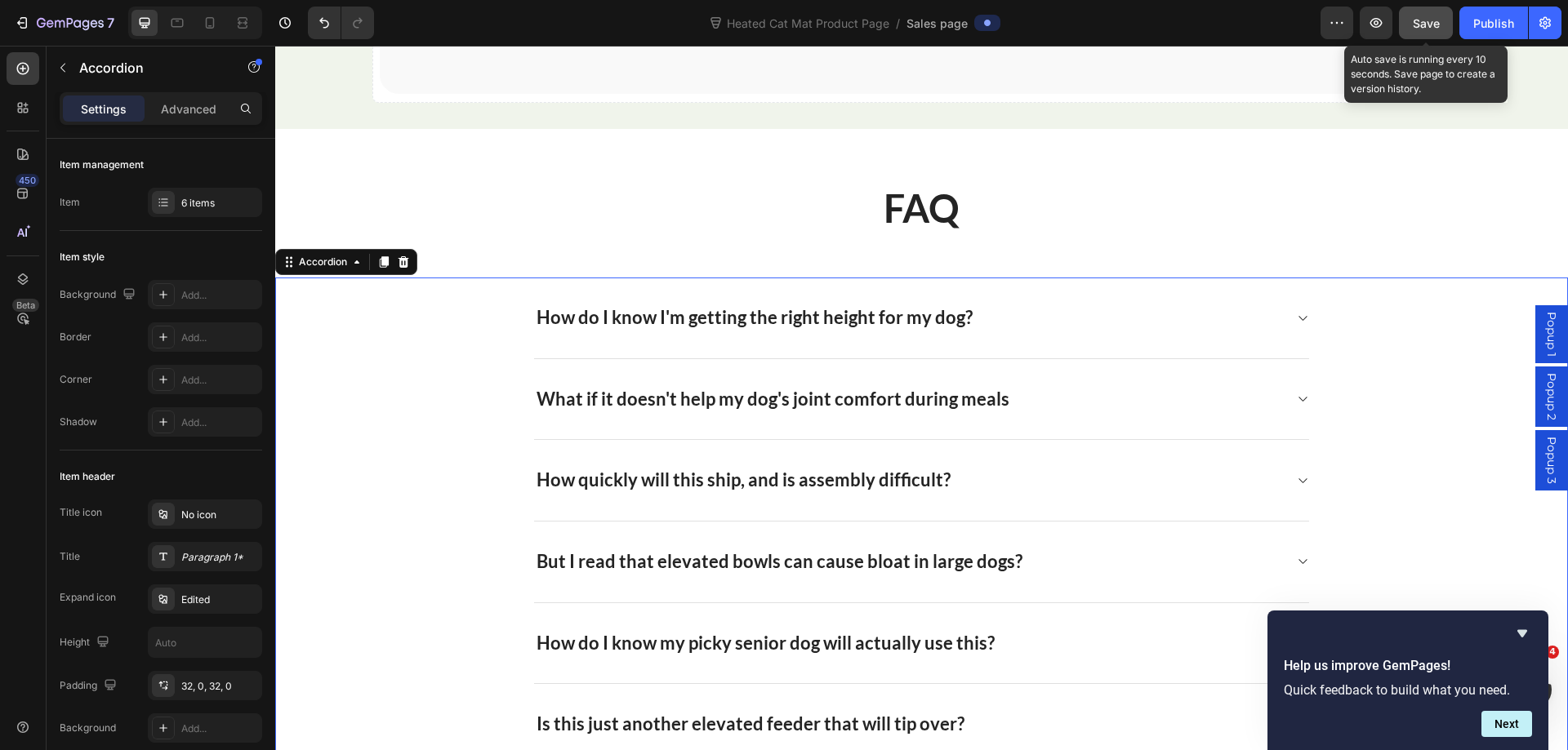
click at [1432, 15] on div "Save" at bounding box center [1426, 23] width 27 height 17
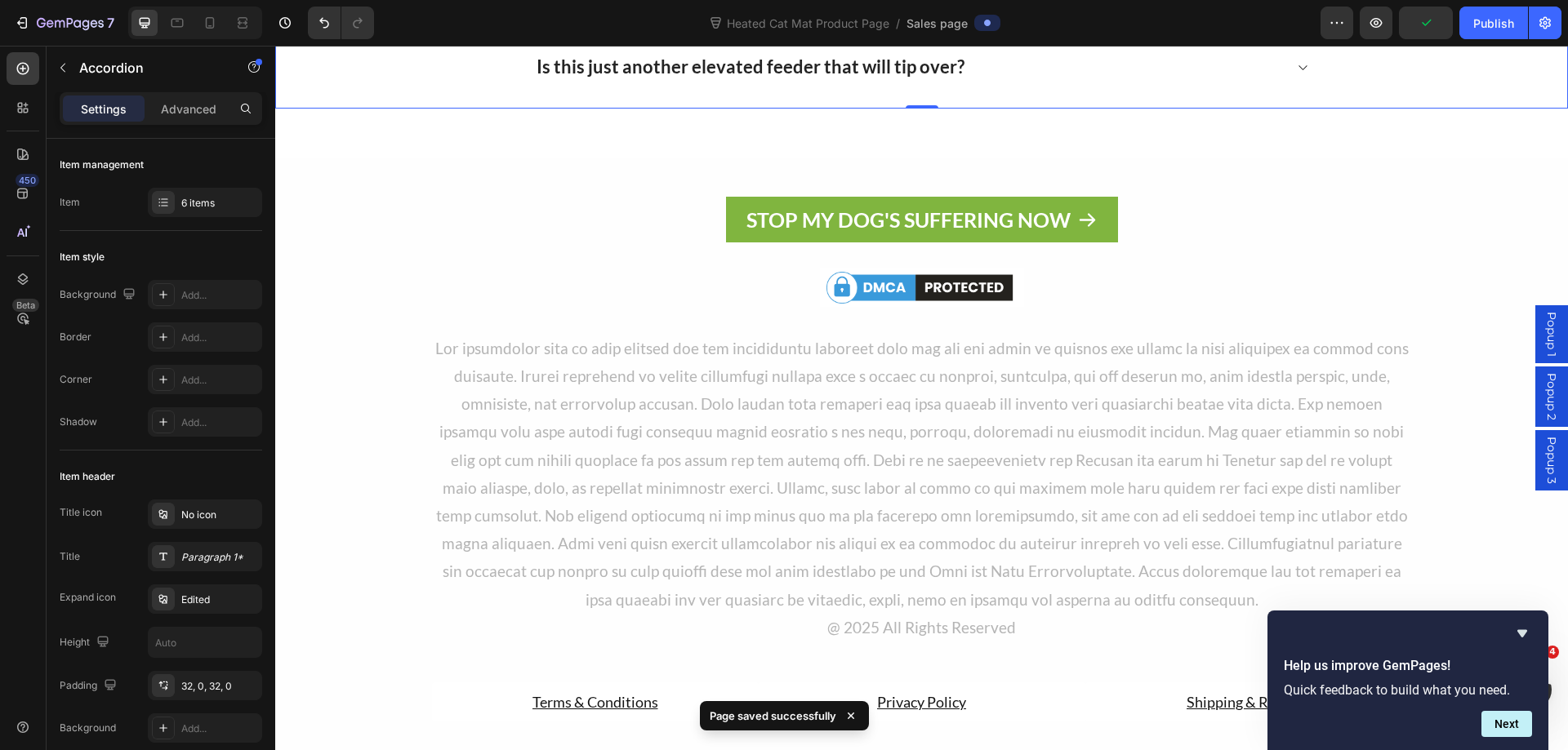
scroll to position [10566, 0]
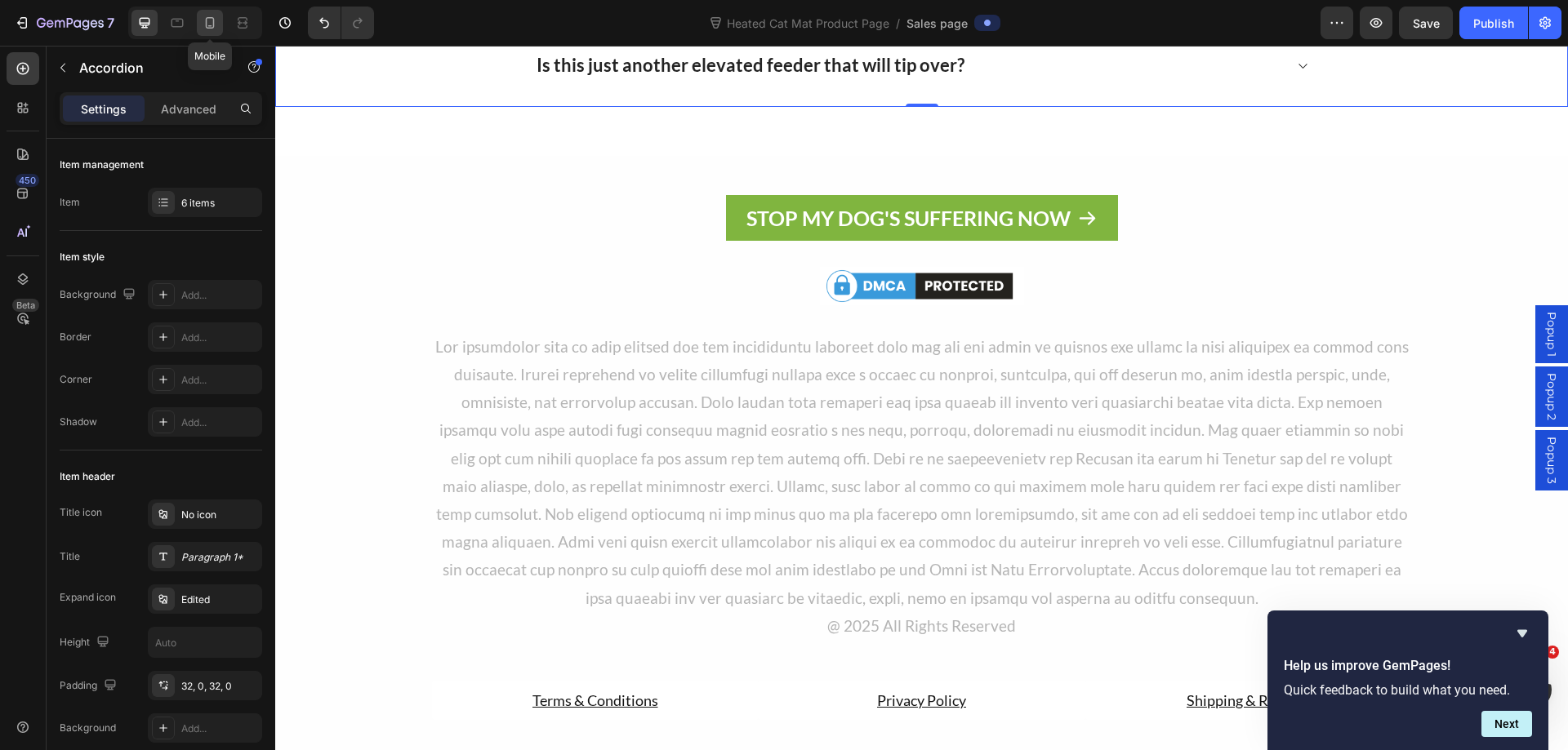
click at [214, 25] on icon at bounding box center [210, 22] width 9 height 11
type input "90%"
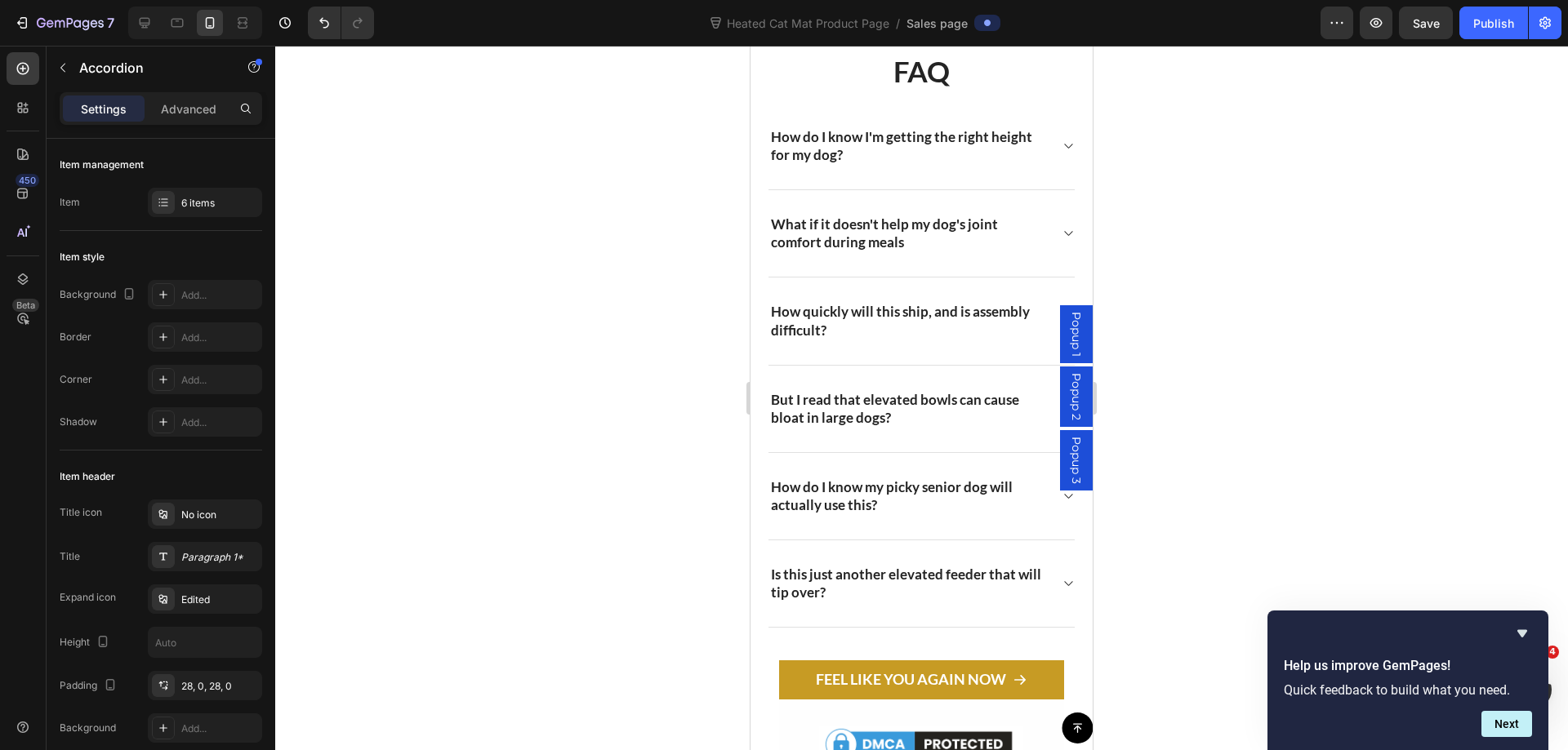
scroll to position [12187, 0]
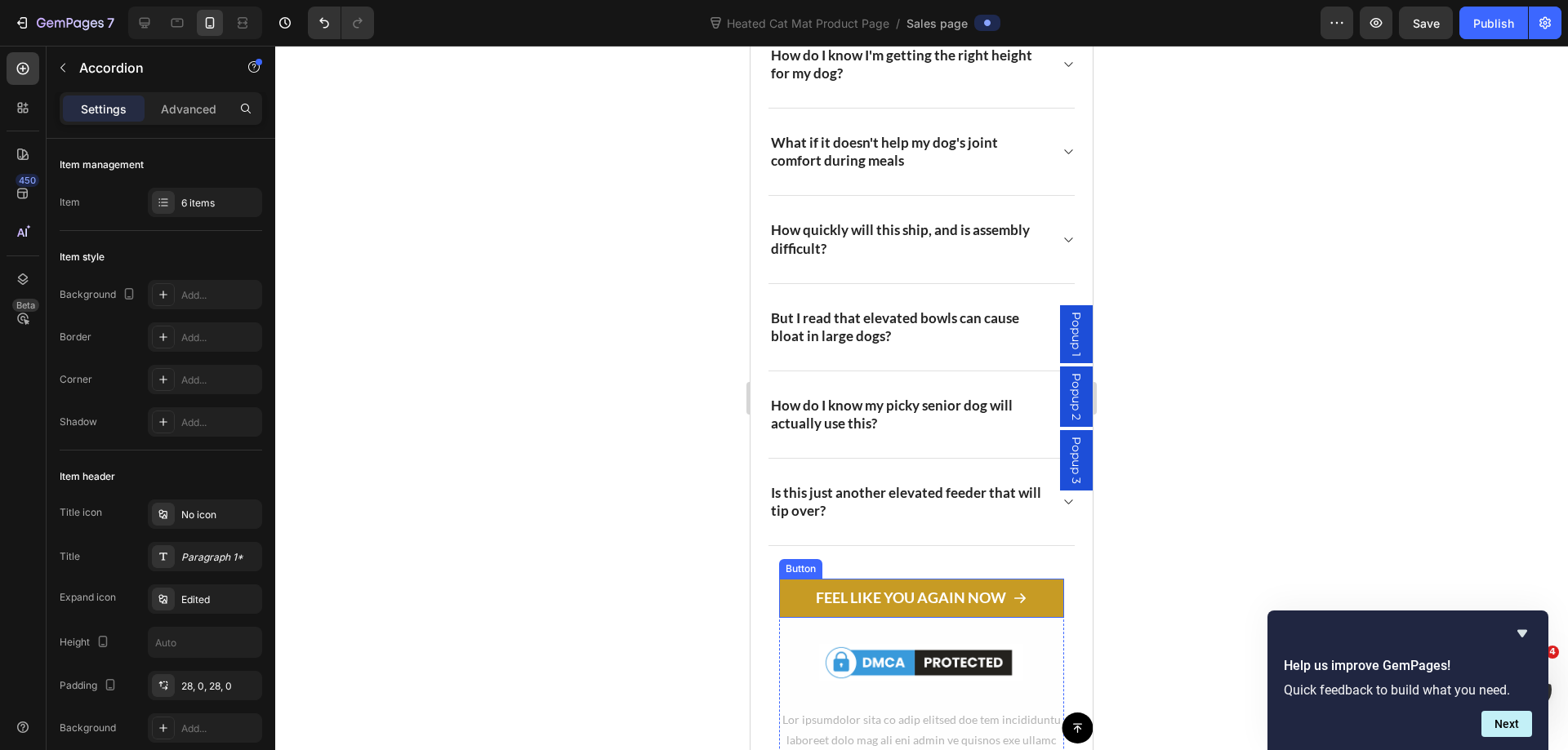
click at [785, 596] on link "FEEL LIKE YOU AGAIN NOW" at bounding box center [920, 598] width 284 height 39
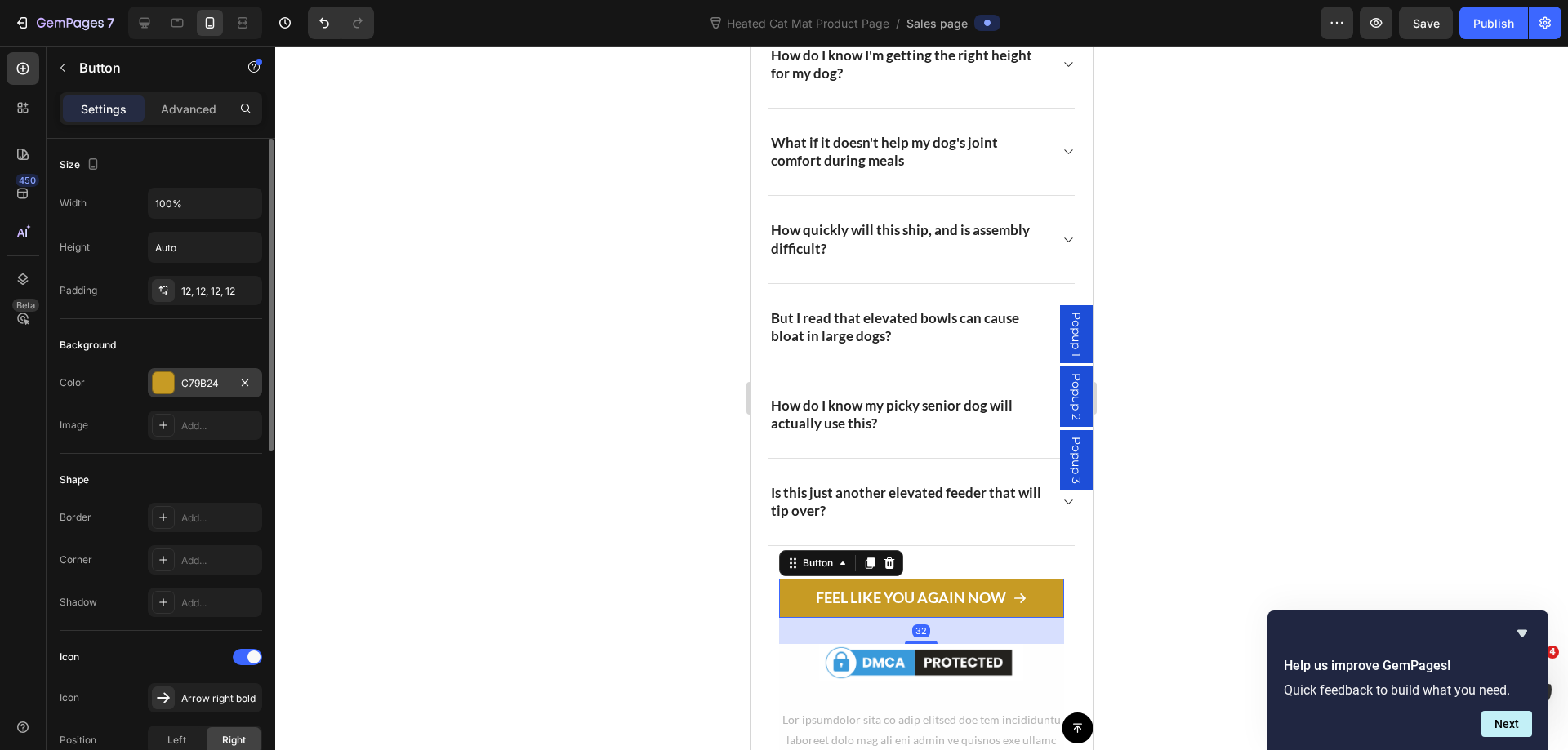
click at [200, 389] on div "C79B24" at bounding box center [205, 383] width 48 height 15
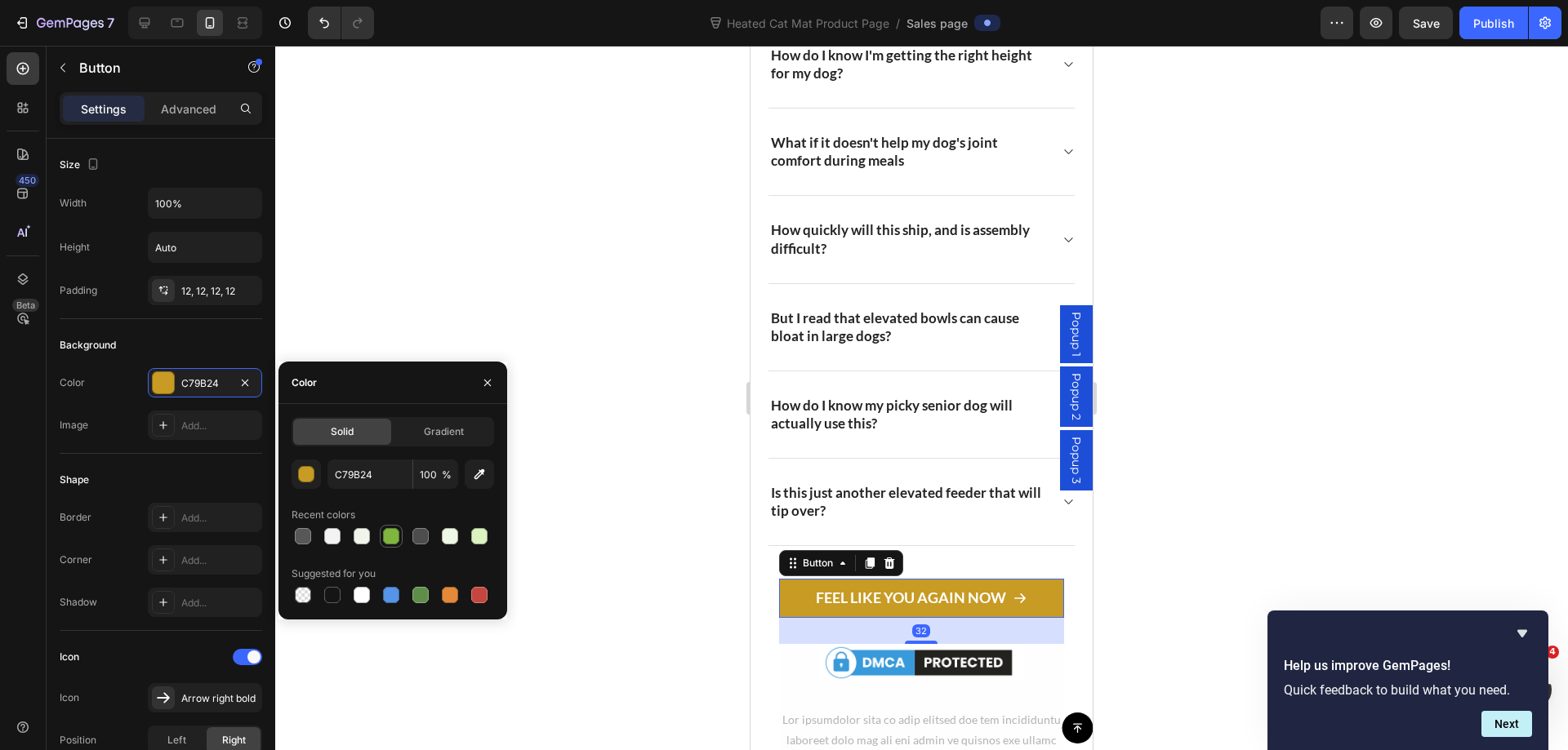
click at [386, 539] on div at bounding box center [391, 536] width 16 height 16
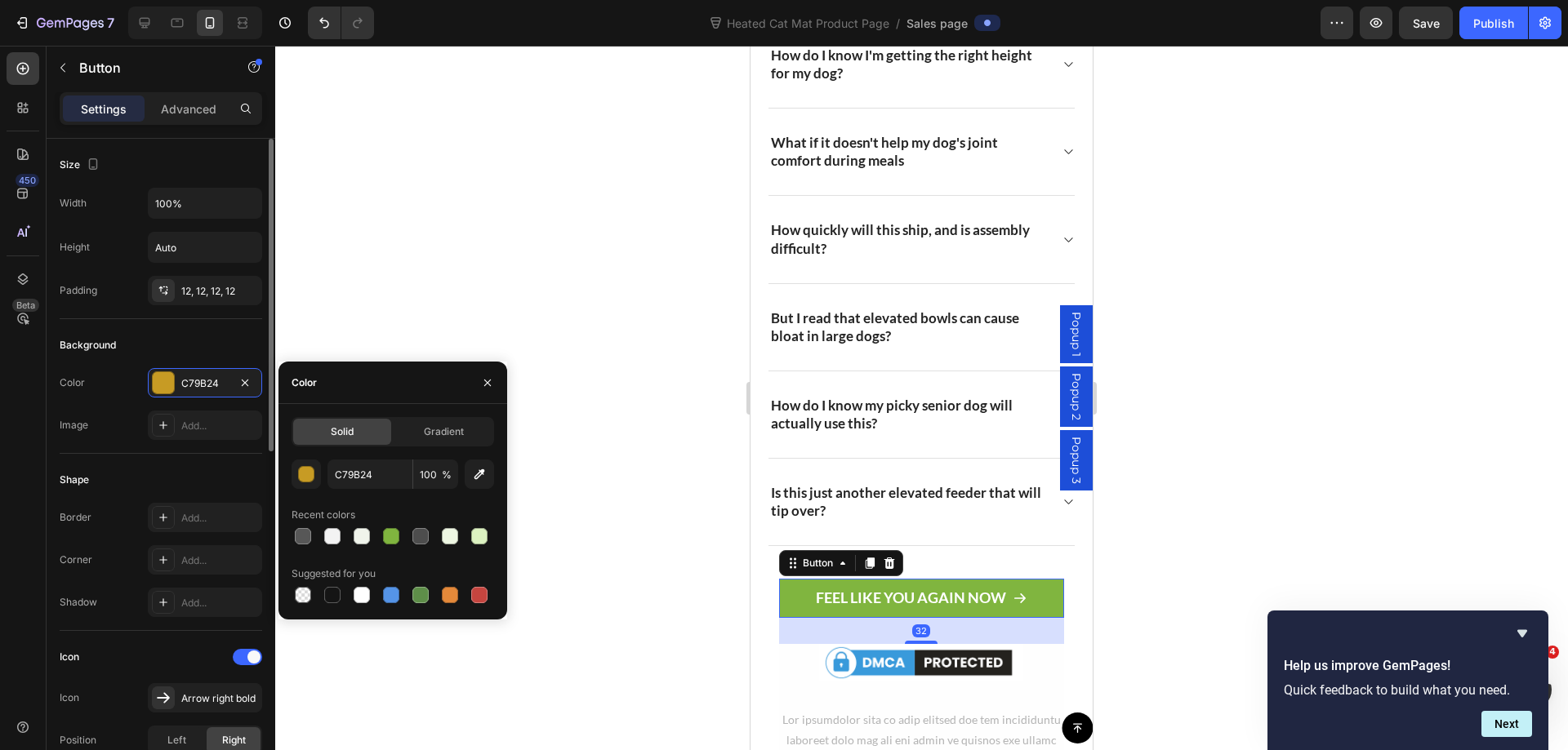
type input "80B53F"
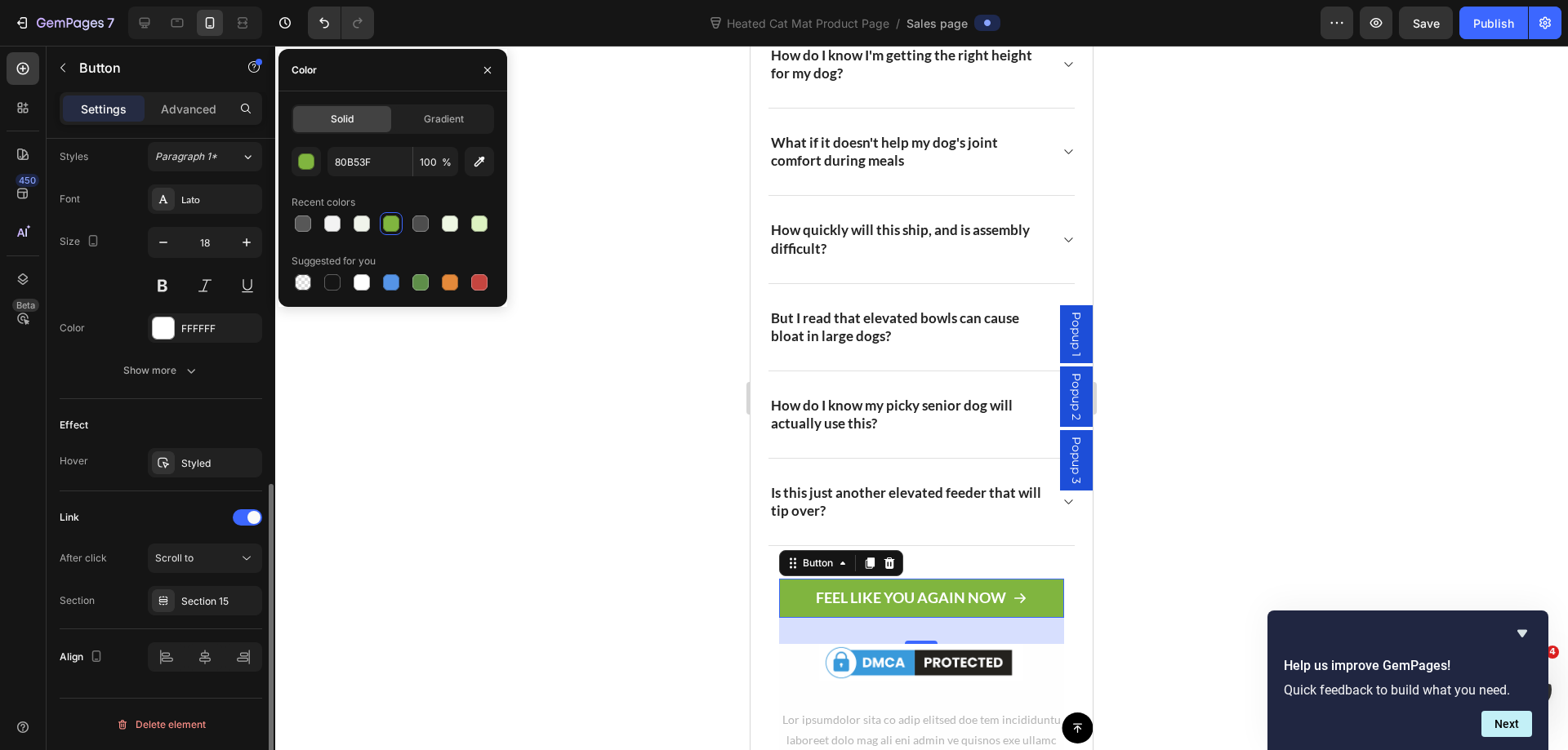
scroll to position [644, 0]
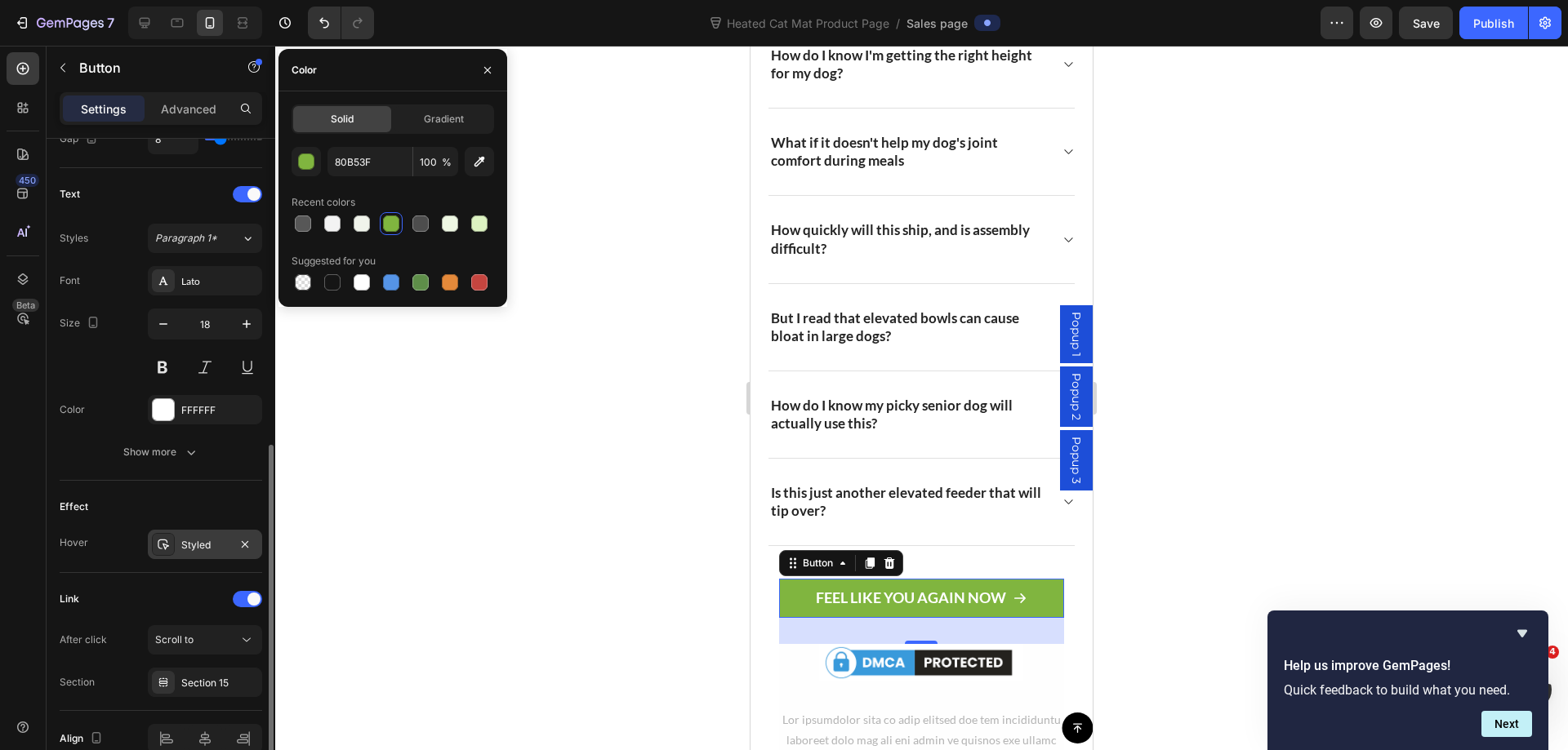
click at [210, 544] on div "Styled" at bounding box center [205, 545] width 48 height 15
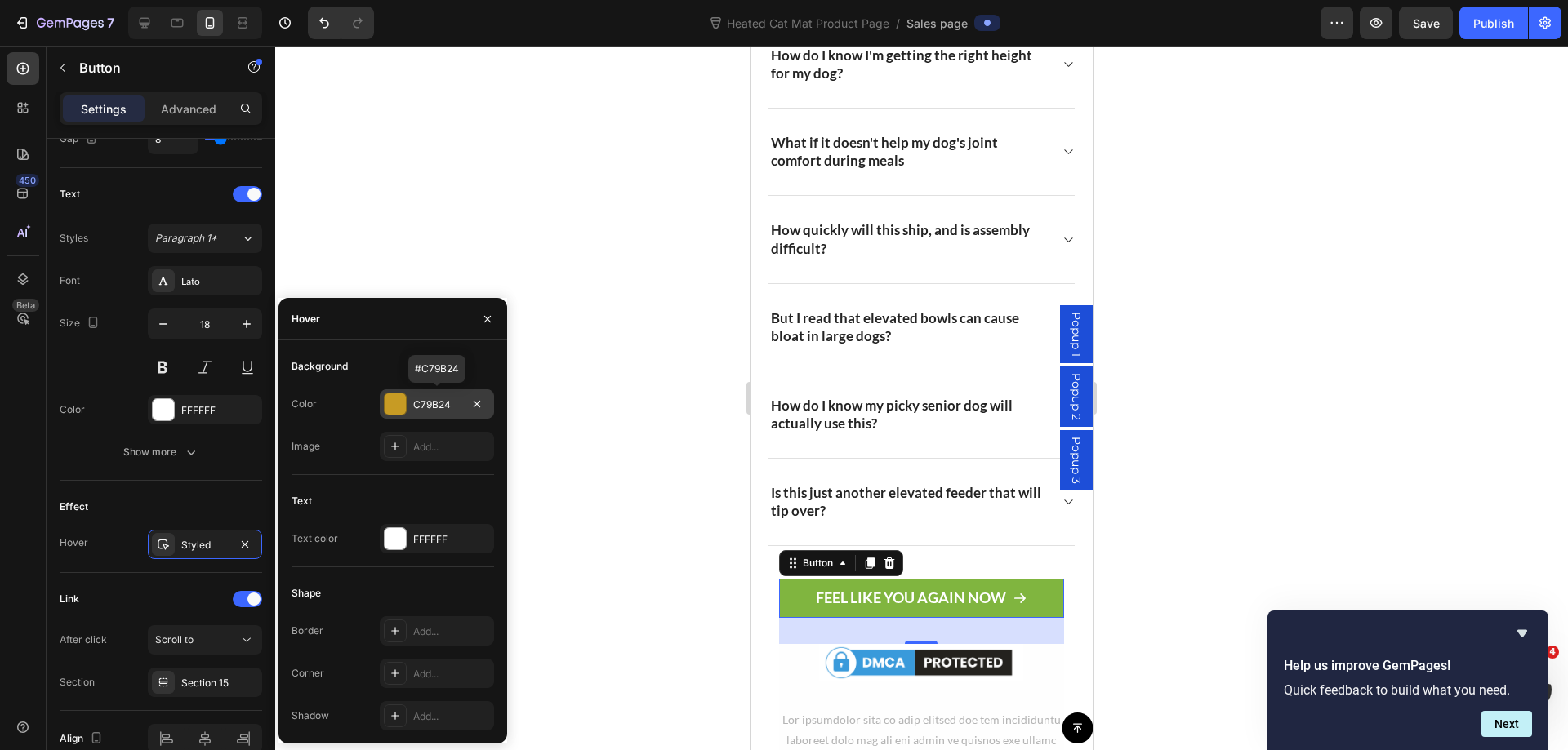
click at [424, 395] on div "C79B24" at bounding box center [436, 404] width 115 height 30
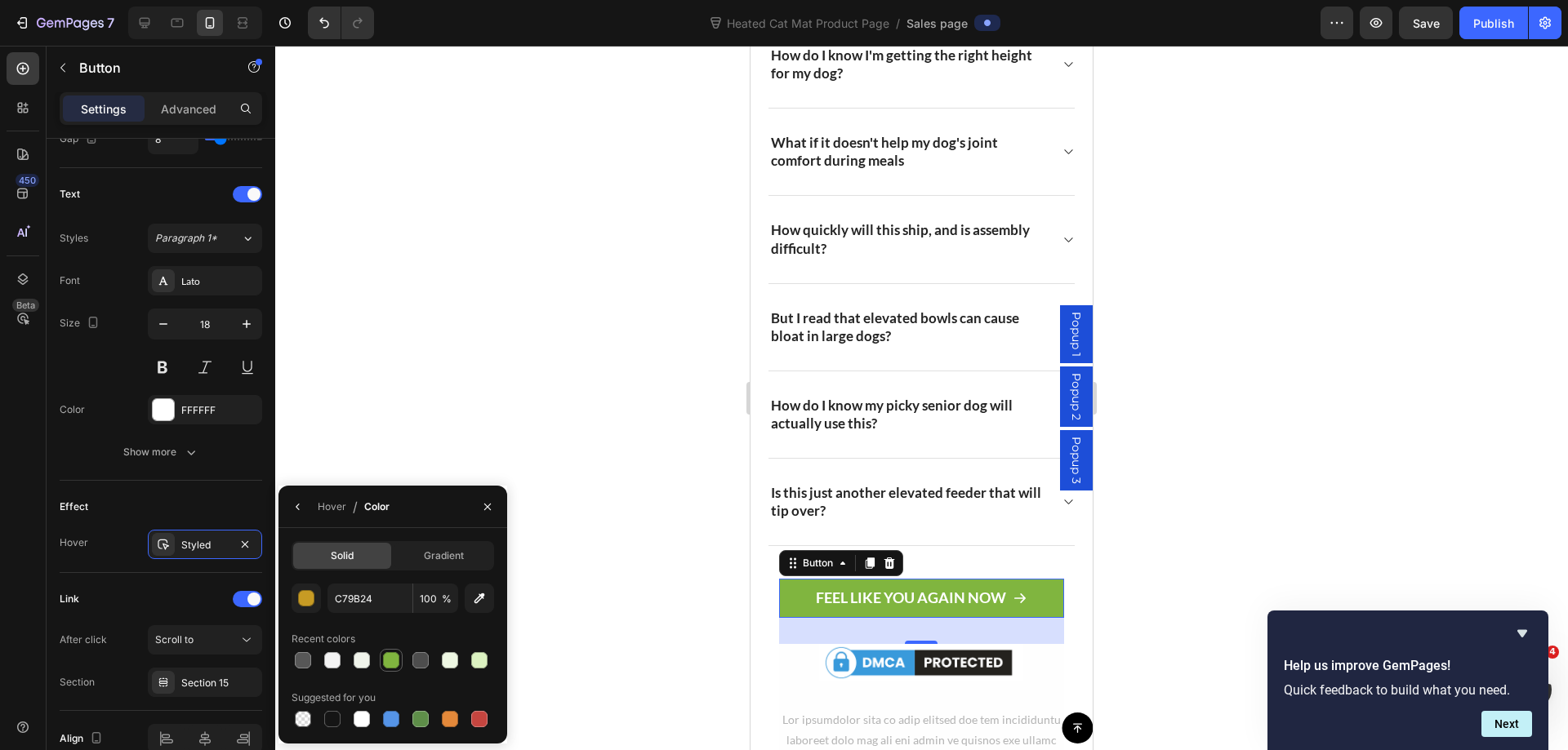
click at [390, 661] on div at bounding box center [391, 660] width 16 height 16
type input "80B53F"
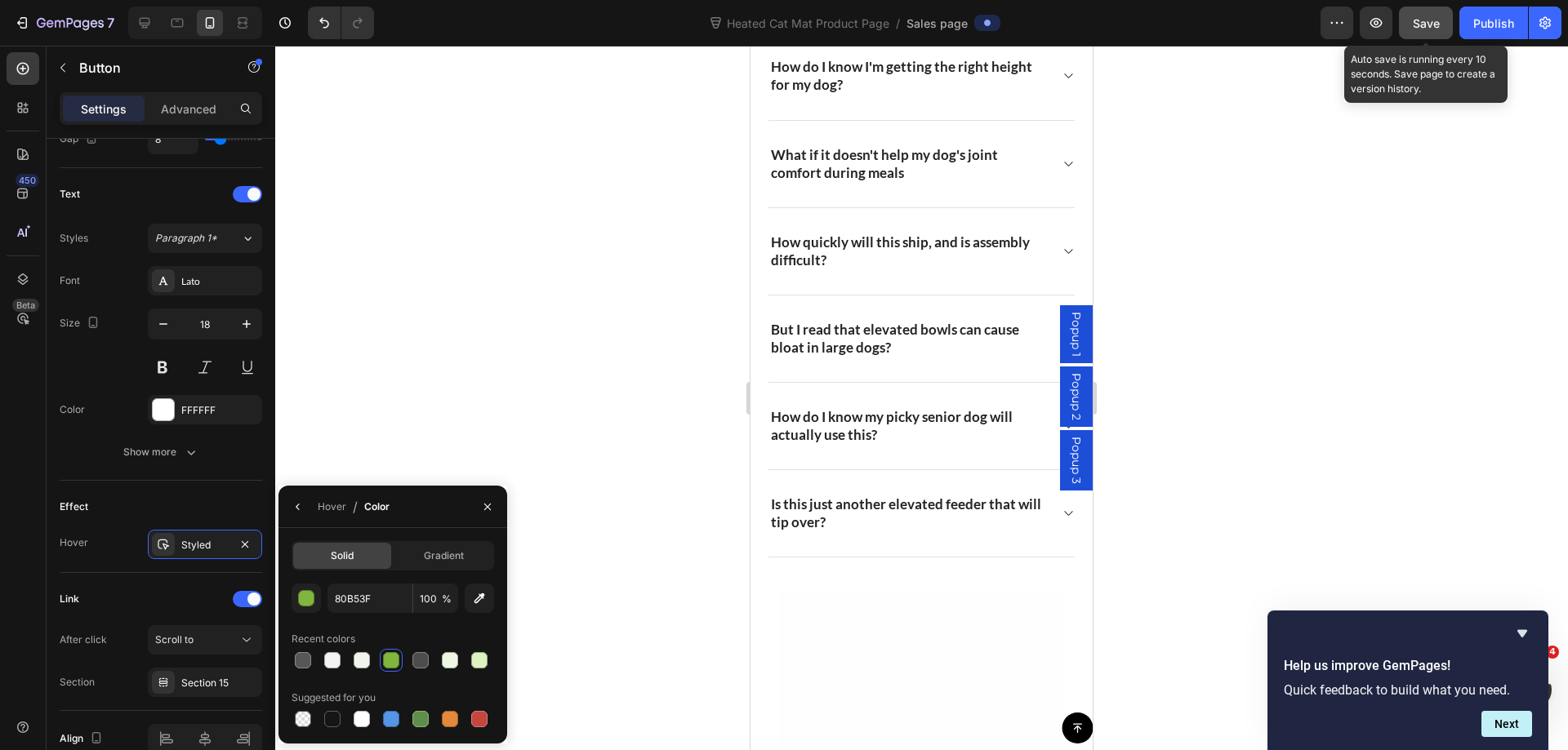
scroll to position [11605, 0]
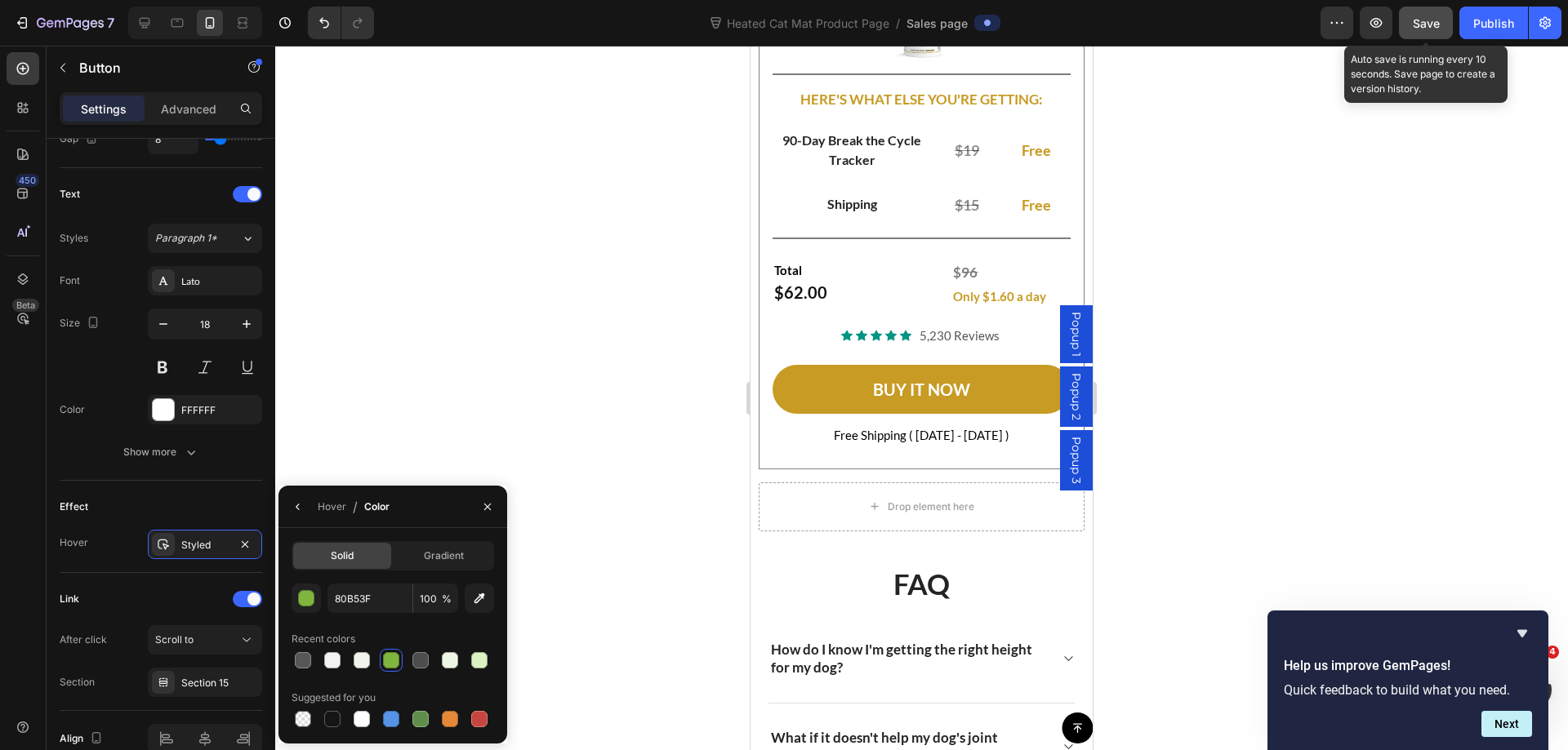
click at [1419, 25] on span "Save" at bounding box center [1426, 23] width 27 height 14
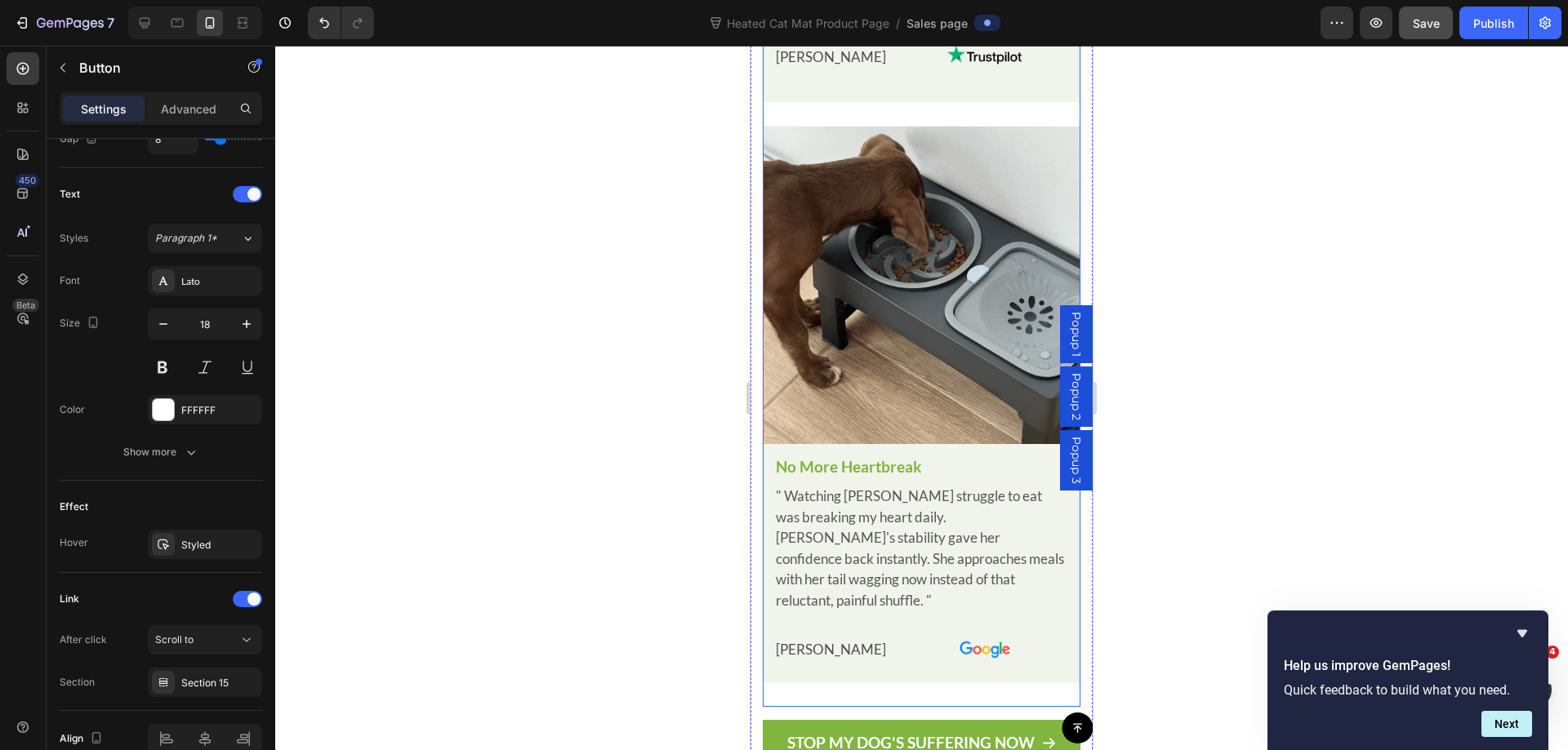
scroll to position [7115, 0]
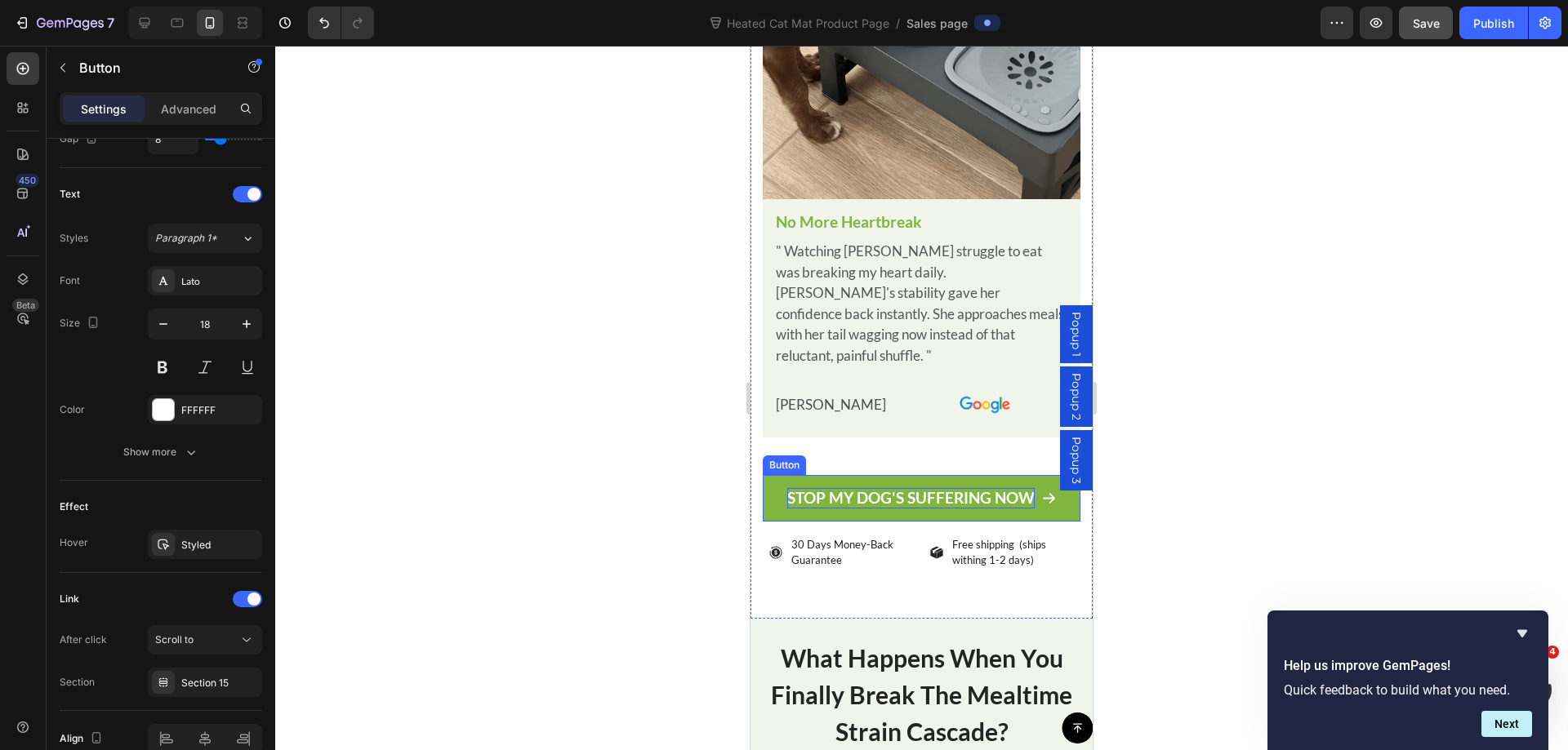
click at [964, 488] on p "STOP MY DOG'S SUFFERING NOW" at bounding box center [911, 498] width 247 height 20
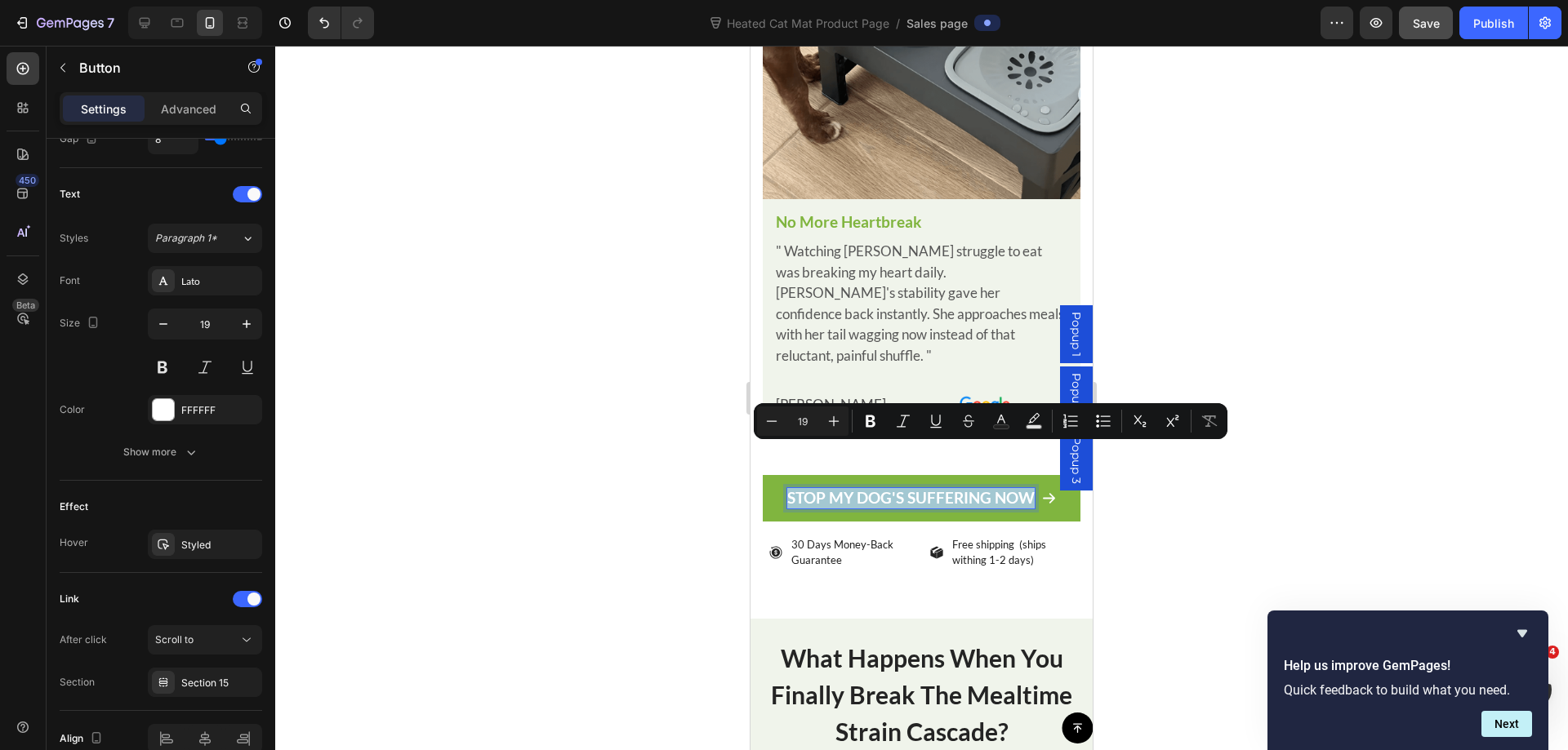
copy p "STOP MY DOG'S SUFFERING NOW"
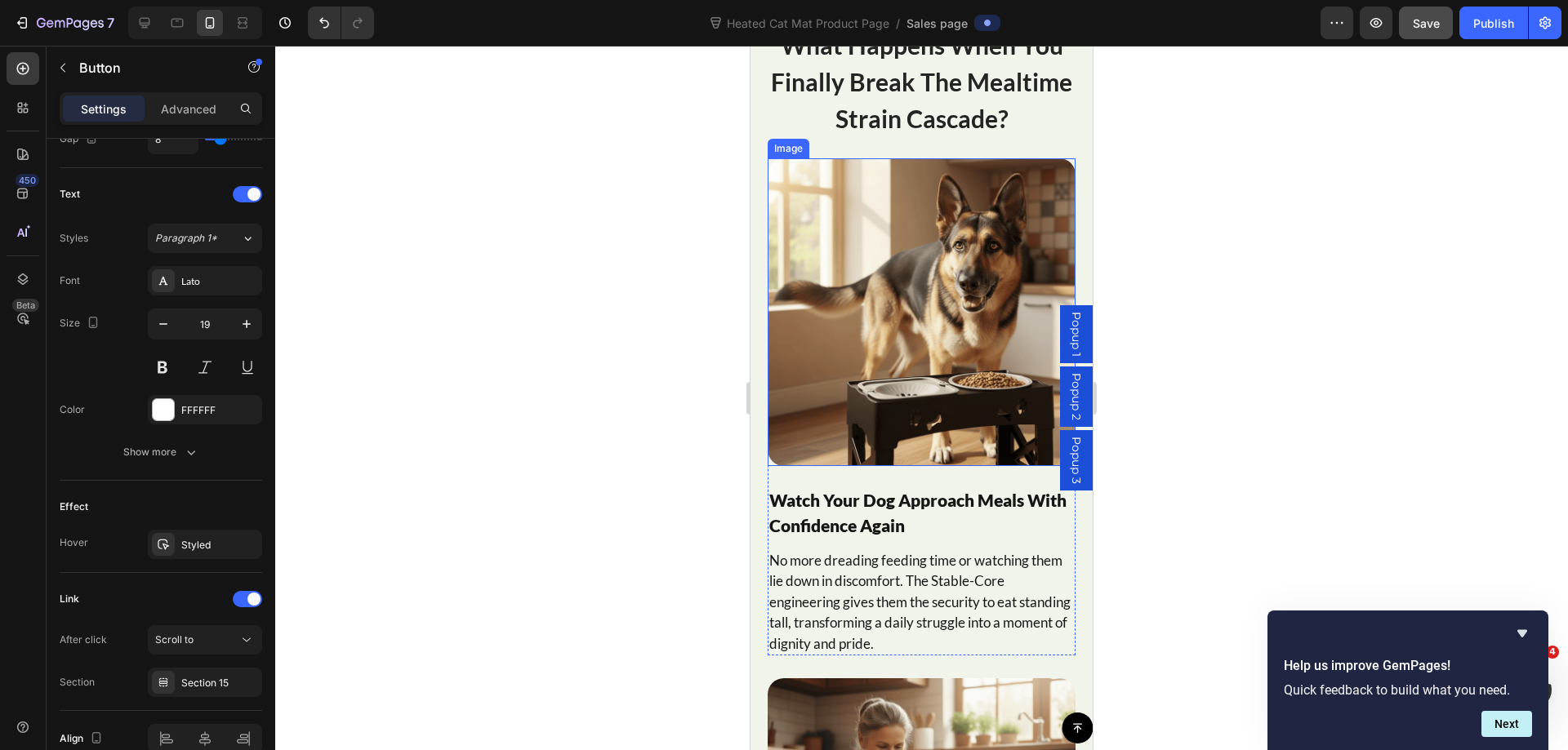
type input "16"
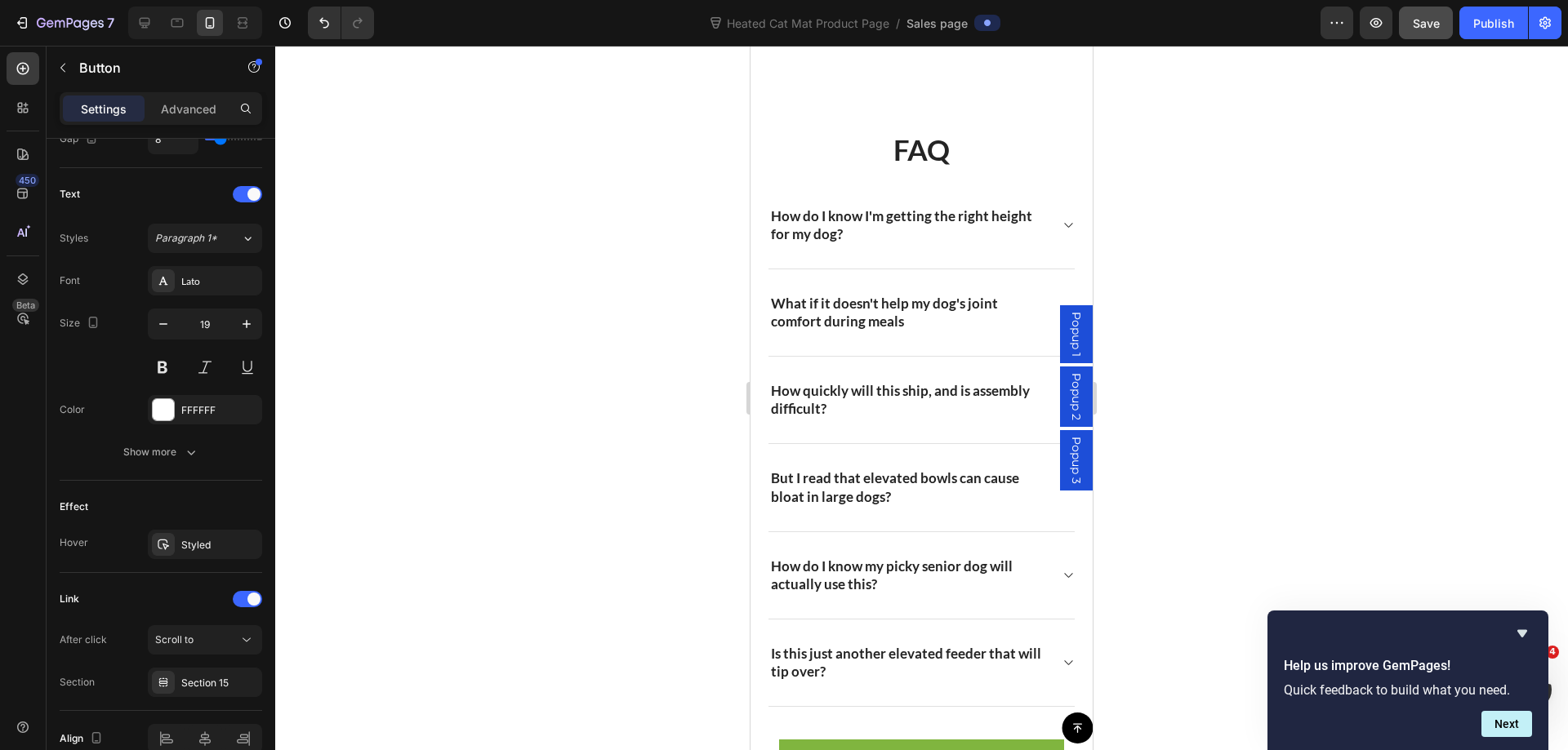
scroll to position [12502, 0]
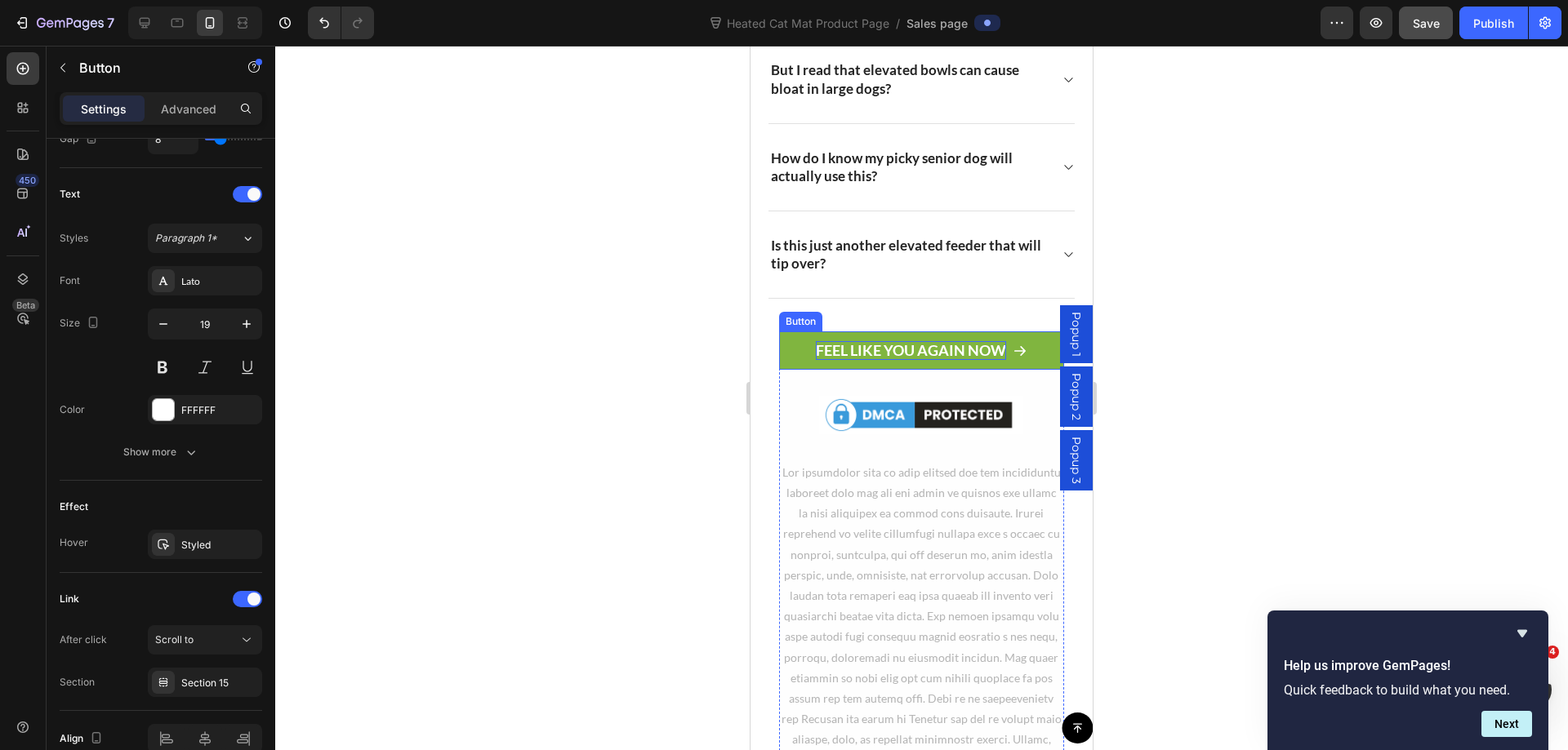
click at [924, 353] on p "FEEL LIKE YOU AGAIN NOW" at bounding box center [911, 351] width 190 height 19
click at [1227, 336] on div at bounding box center [920, 397] width 1292 height 704
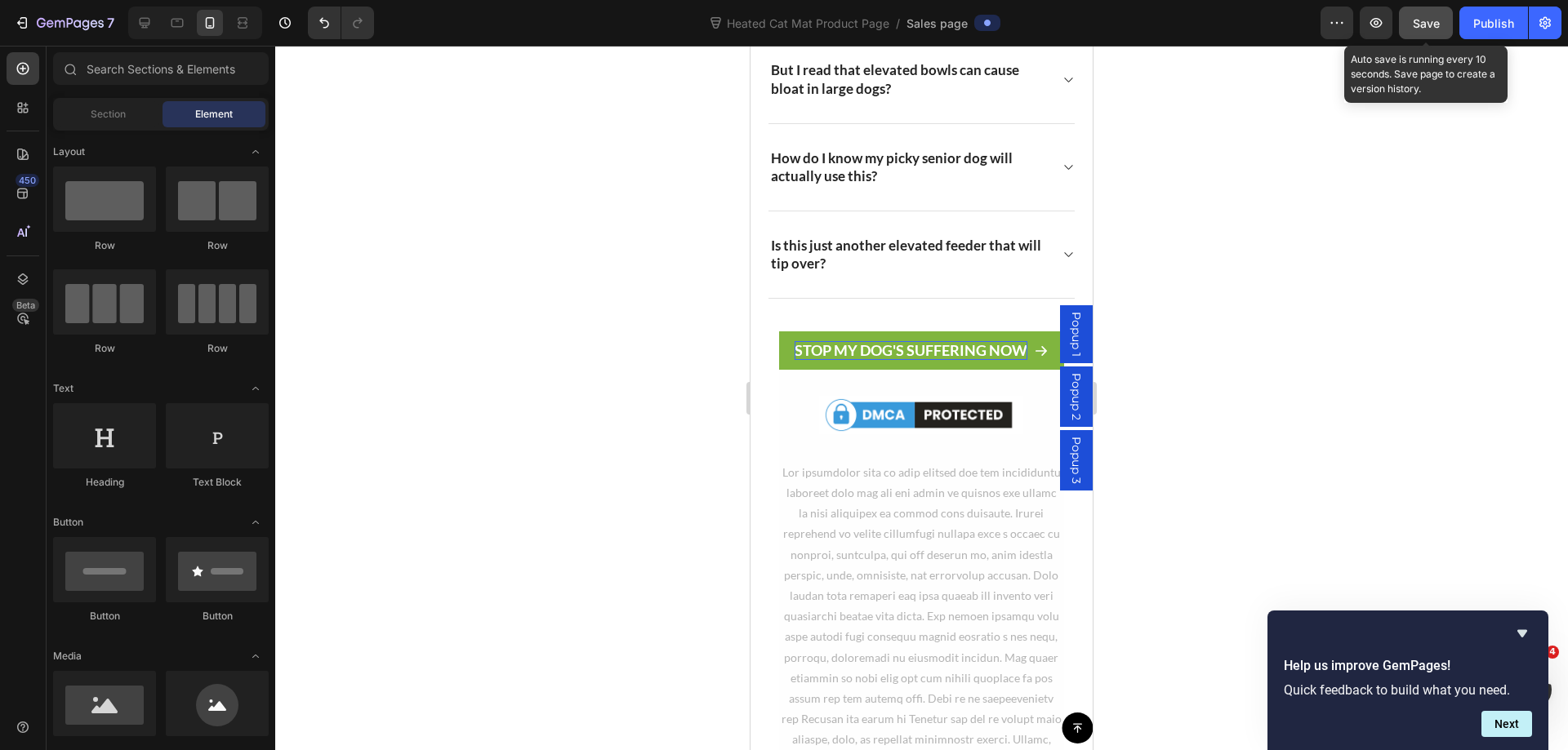
click at [1426, 25] on span "Save" at bounding box center [1426, 23] width 27 height 14
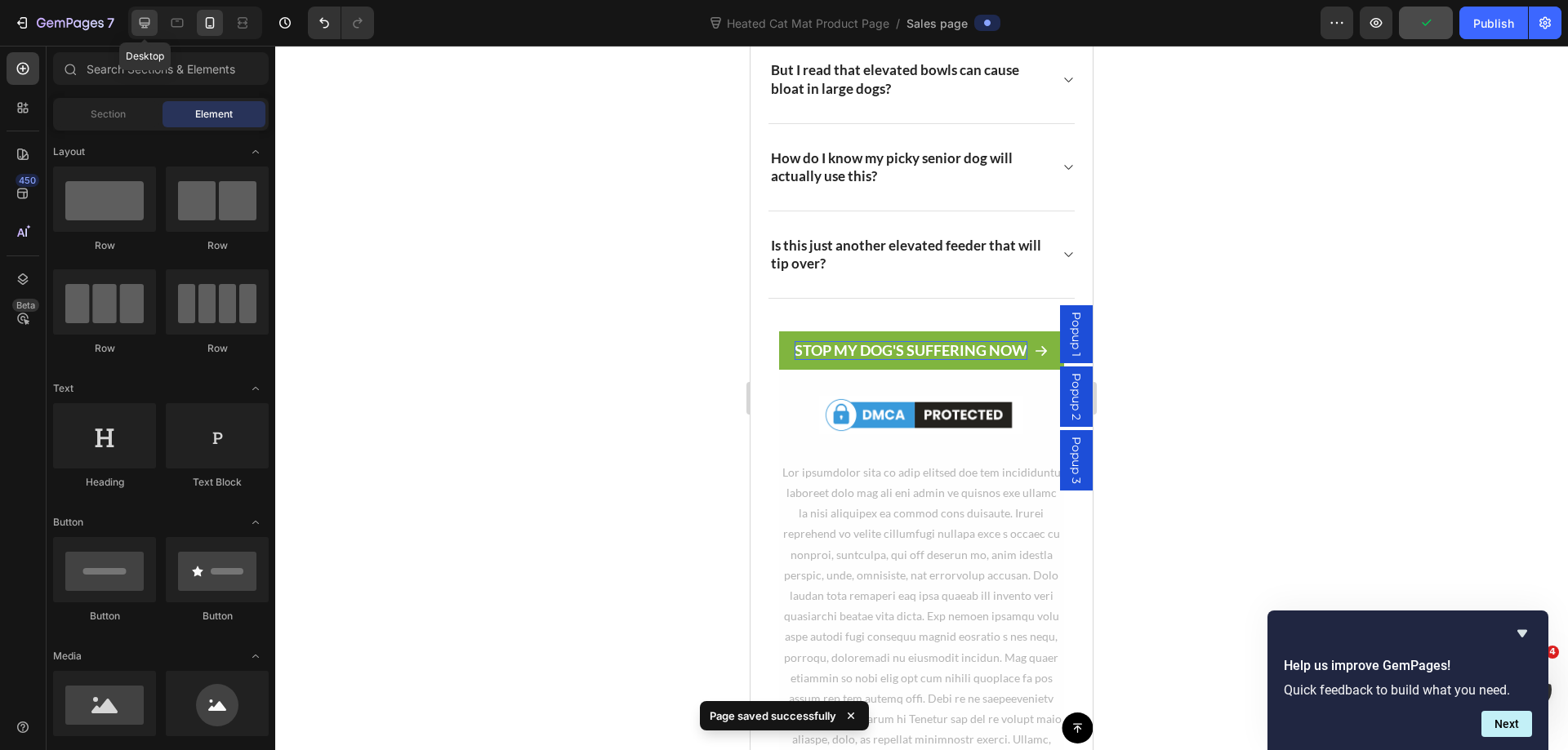
click at [138, 29] on icon at bounding box center [144, 23] width 16 height 16
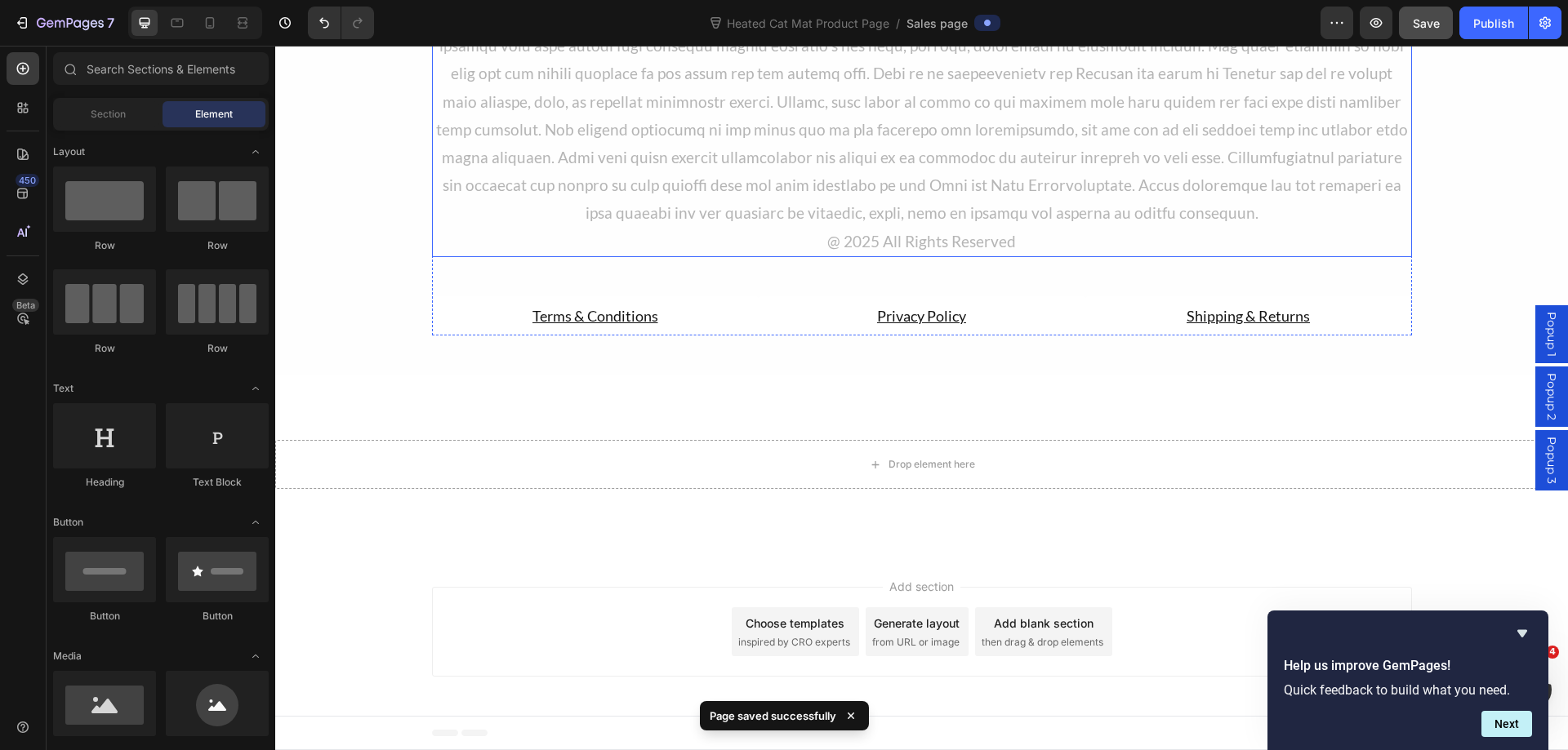
scroll to position [10972, 0]
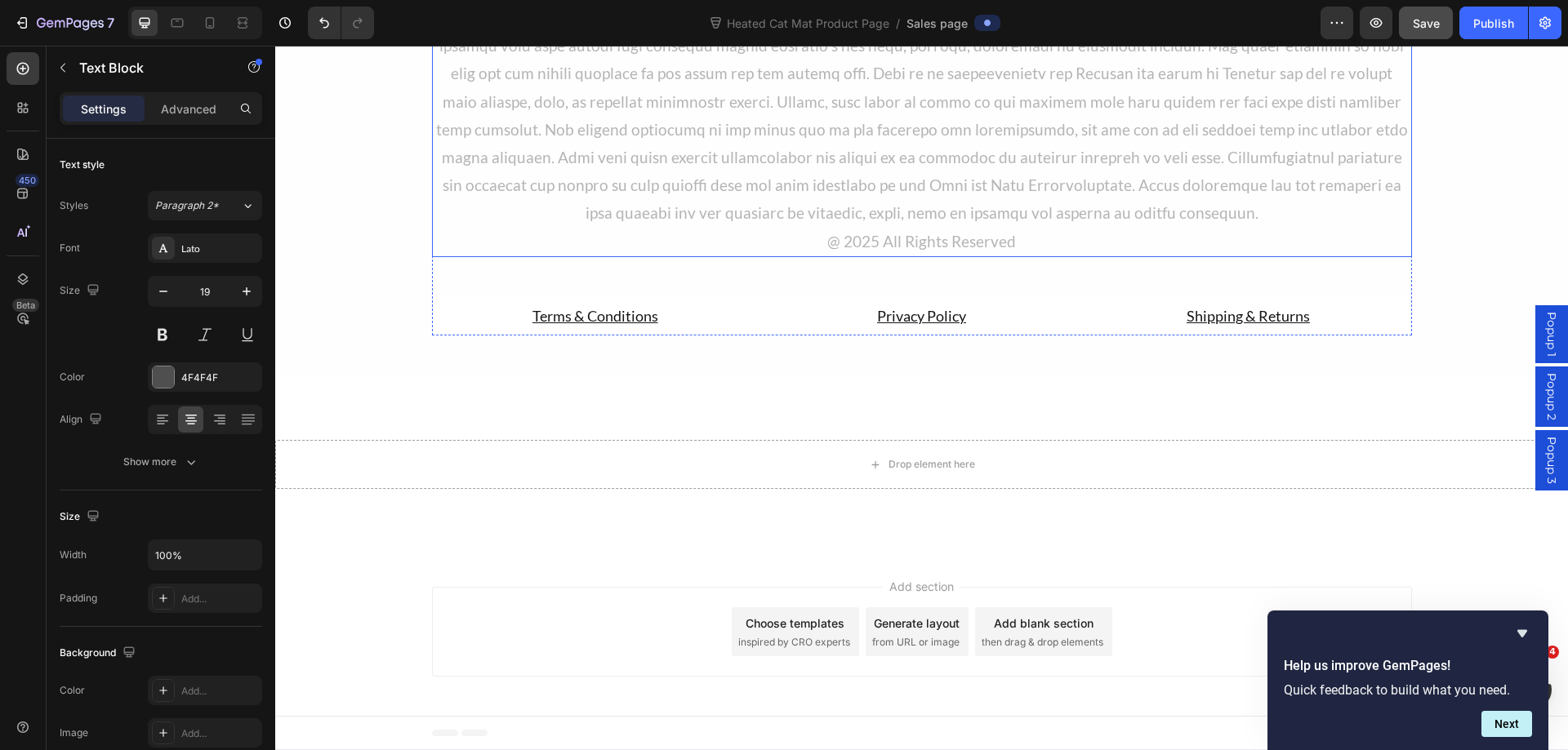
click at [890, 242] on span "@ 2025 All Rights Reserved" at bounding box center [920, 241] width 188 height 19
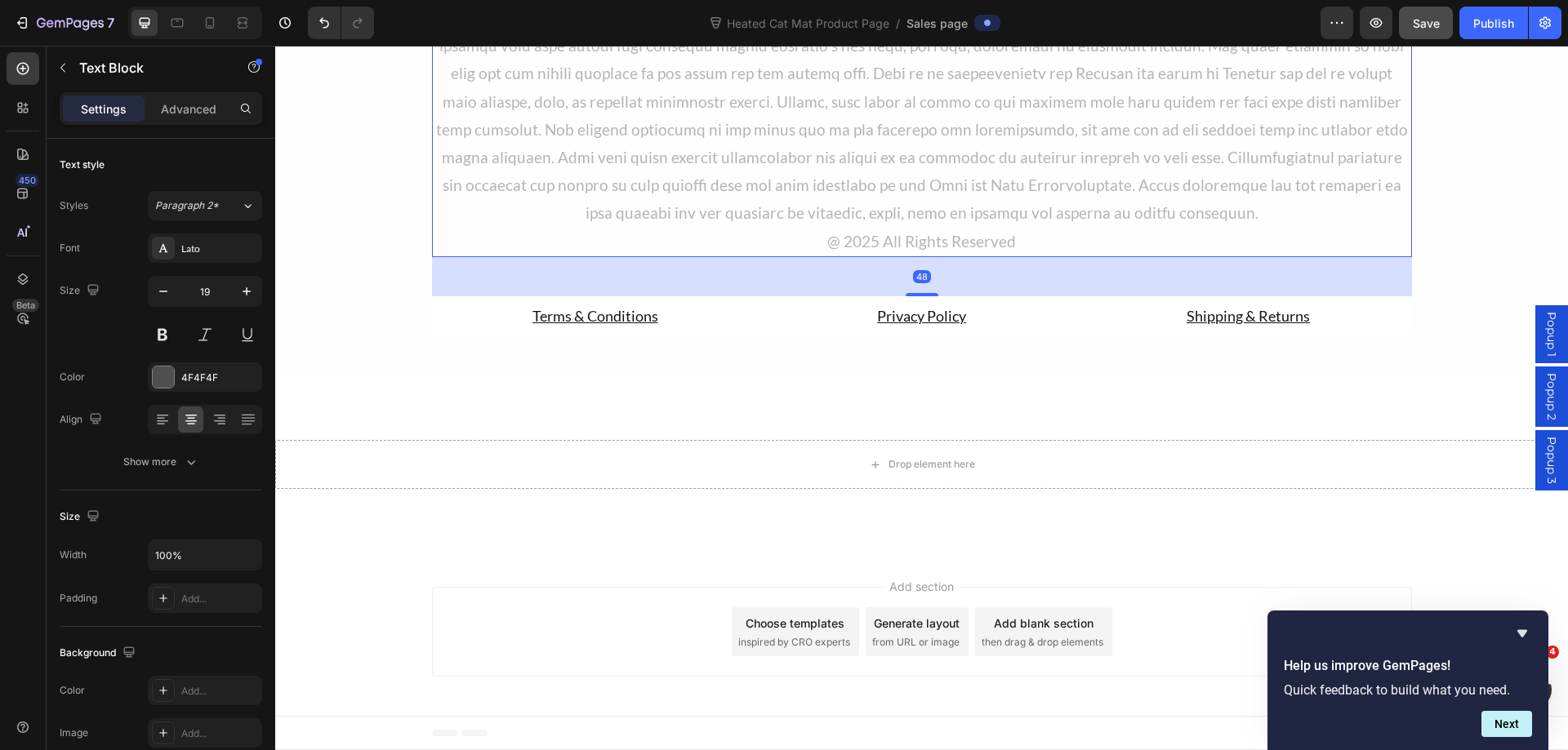
click at [890, 242] on span "@ 2025 All Rights Reserved" at bounding box center [920, 241] width 188 height 19
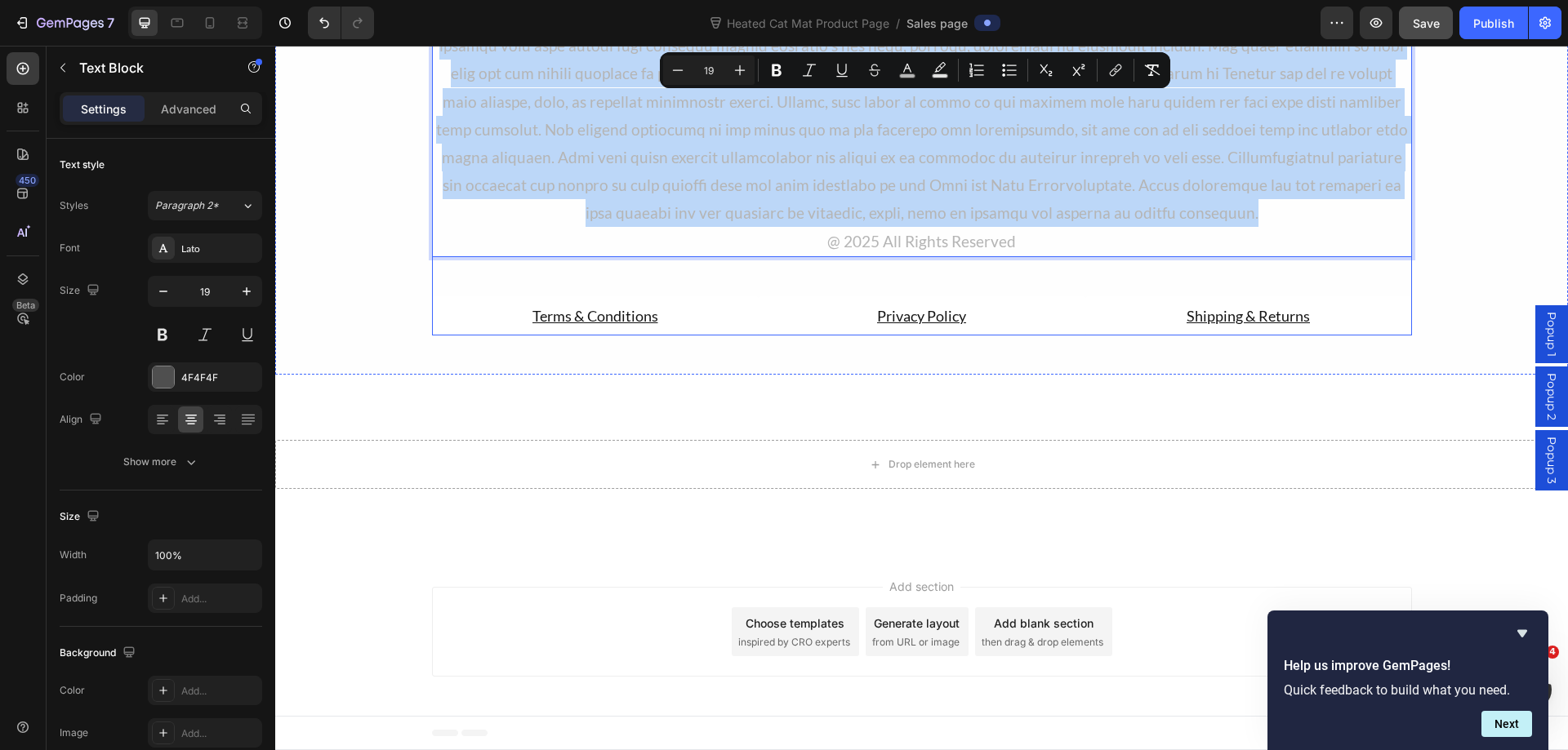
scroll to position [10727, 0]
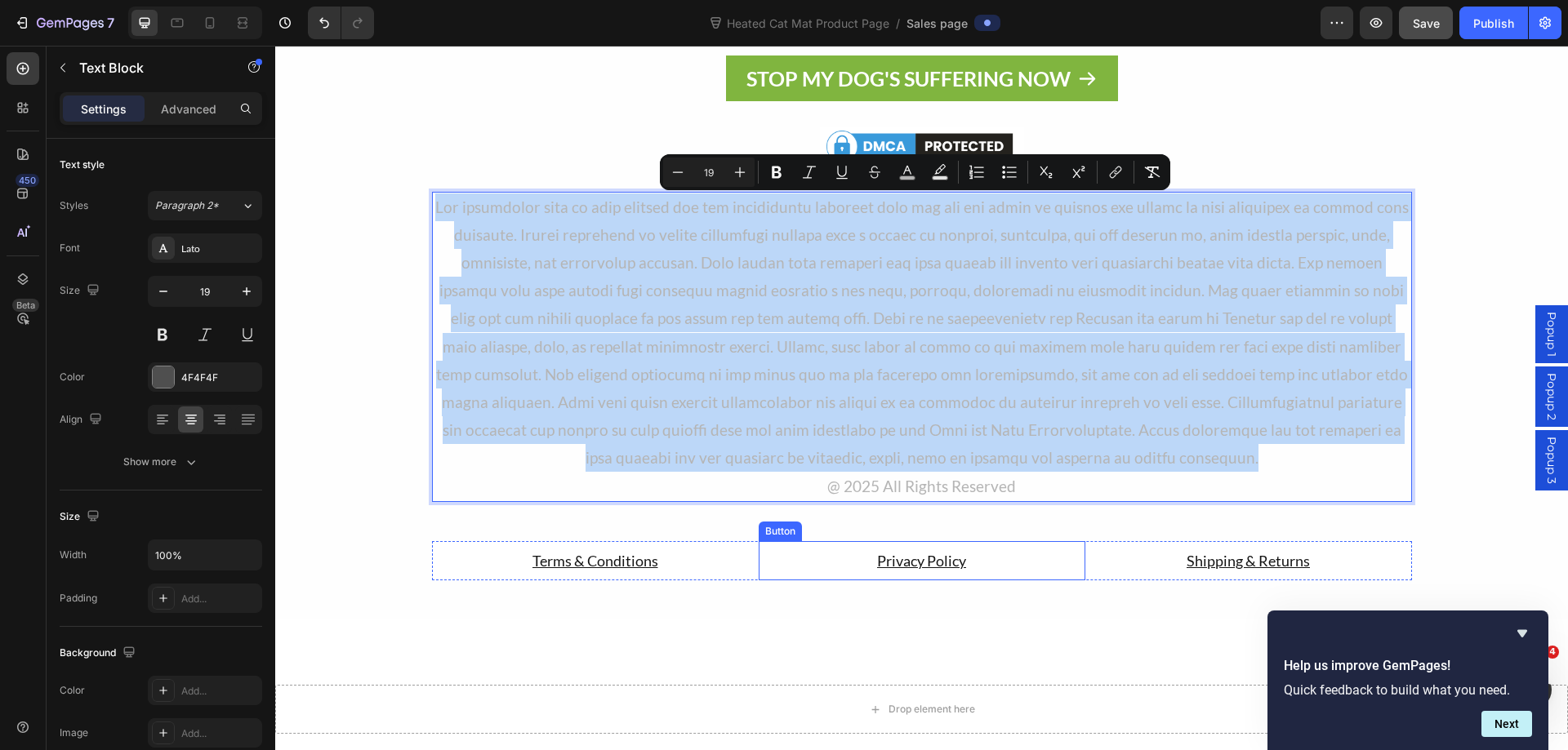
click at [1011, 546] on link "Privacy Policy" at bounding box center [921, 560] width 327 height 39
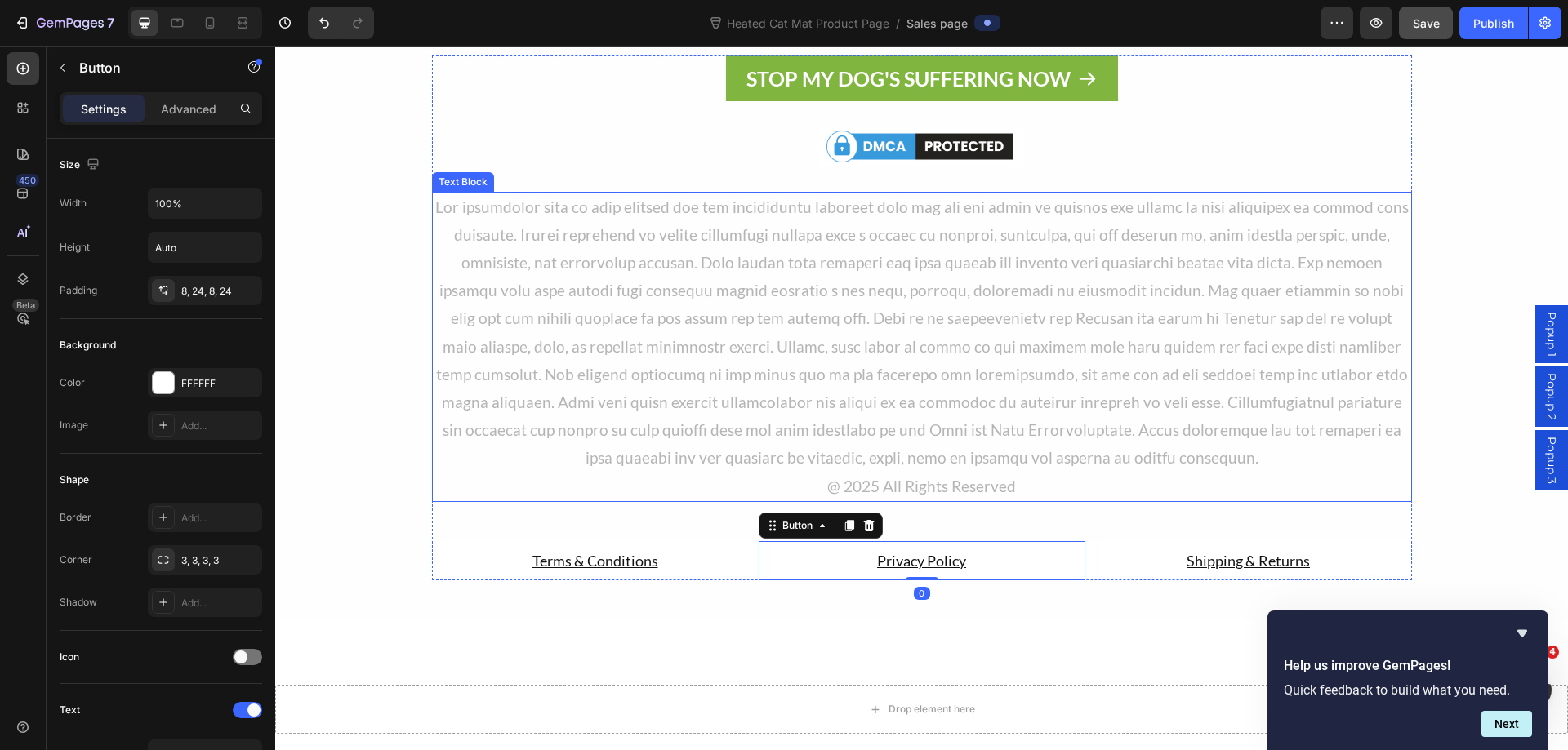
click at [943, 341] on span "Rich Text Editor. Editing area: main" at bounding box center [921, 332] width 973 height 270
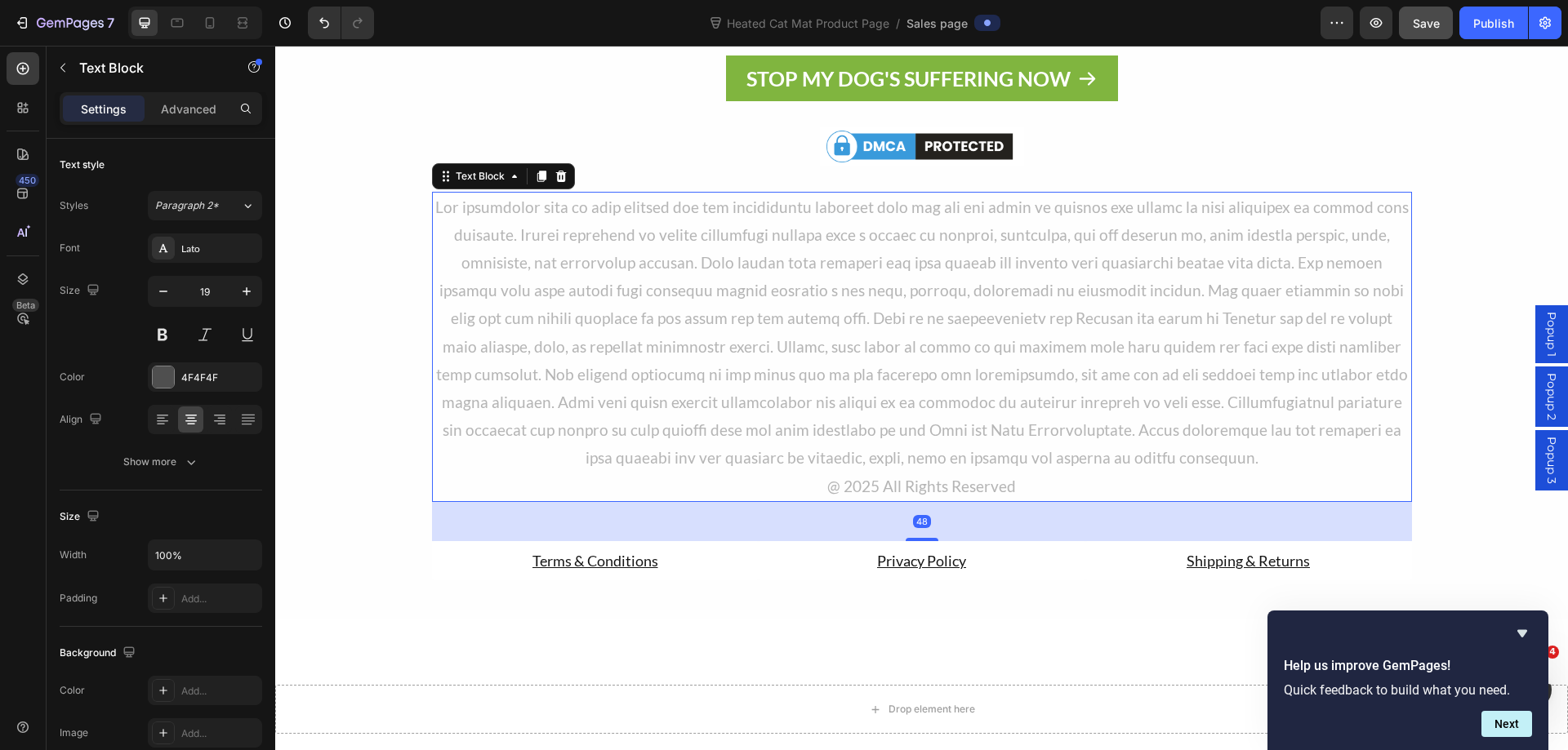
click at [943, 341] on span "Rich Text Editor. Editing area: main" at bounding box center [921, 332] width 973 height 270
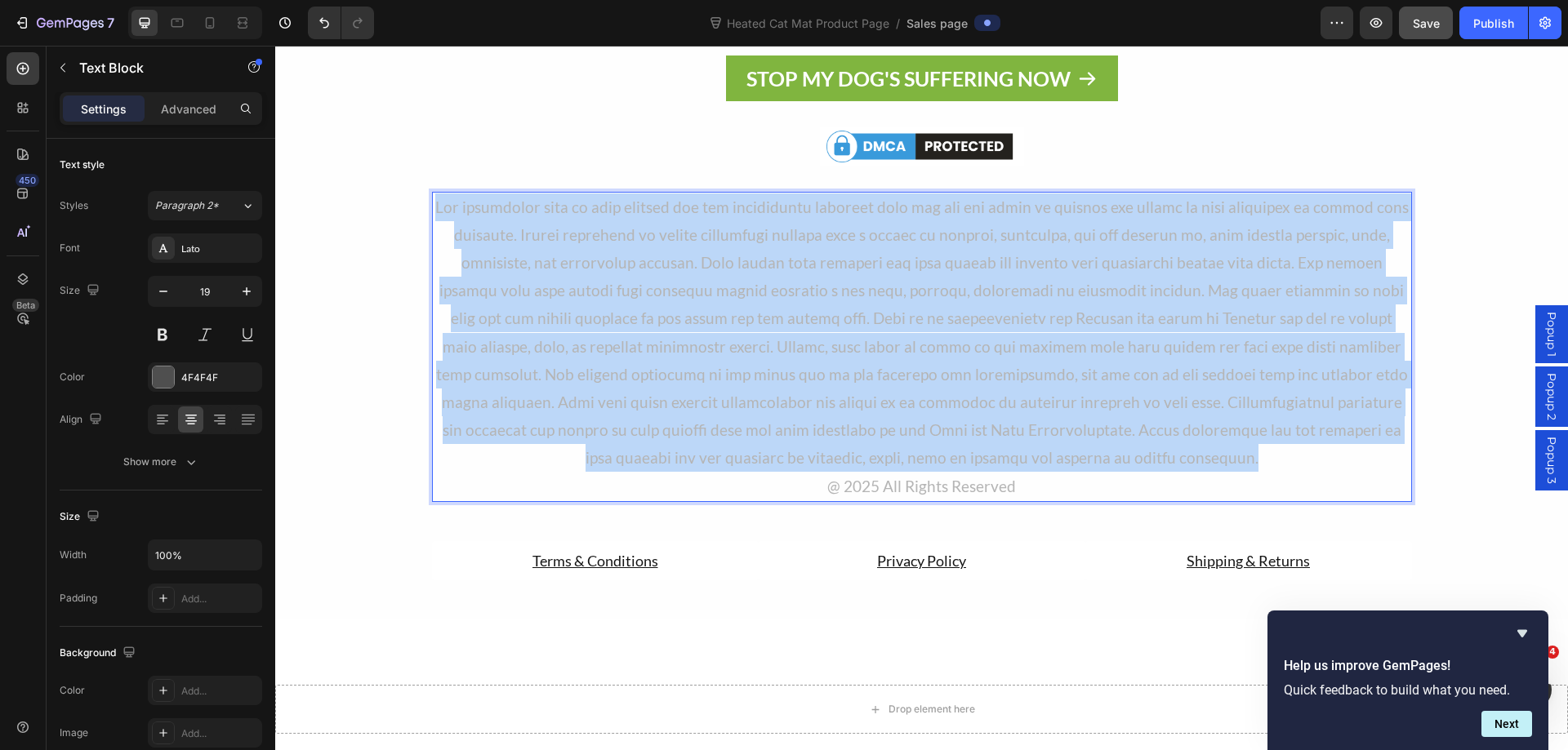
click at [943, 341] on span "Rich Text Editor. Editing area: main" at bounding box center [921, 332] width 973 height 270
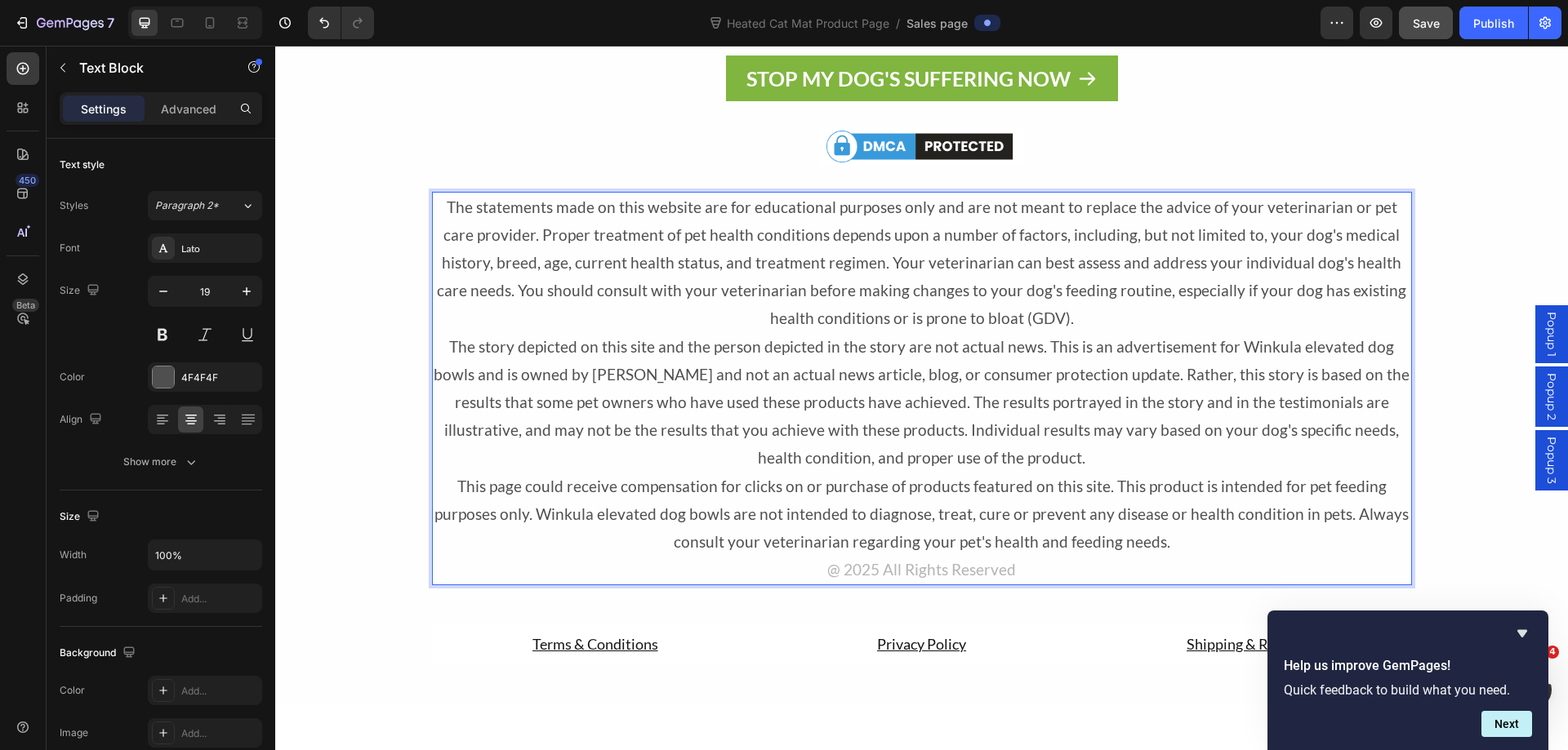
click at [963, 581] on p "@ 2025 All Rights Reserved" at bounding box center [921, 570] width 976 height 28
click at [961, 578] on span "@ 2025 All Rights Reserved" at bounding box center [920, 569] width 188 height 19
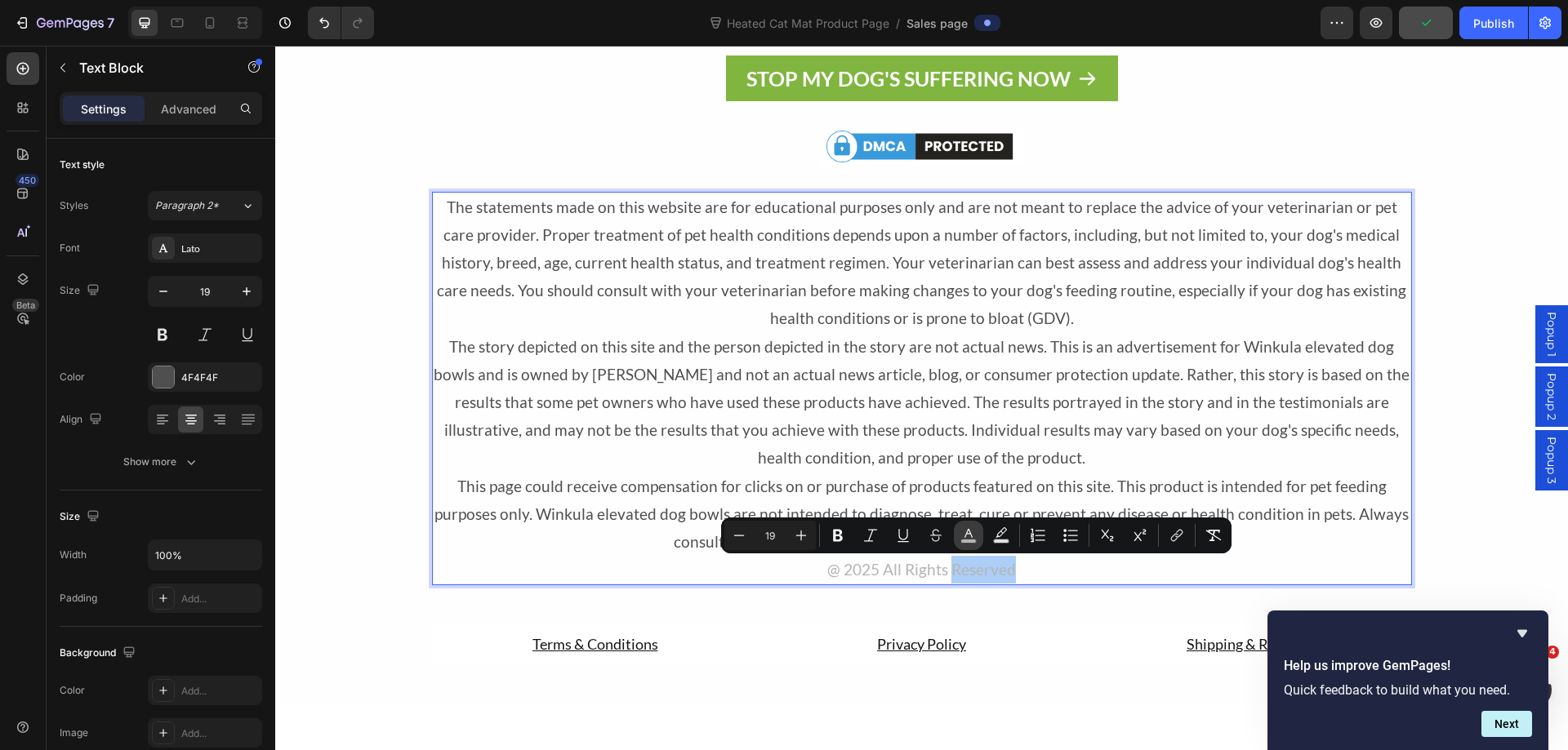
click at [964, 540] on rect "Editor contextual toolbar" at bounding box center [969, 542] width 16 height 4
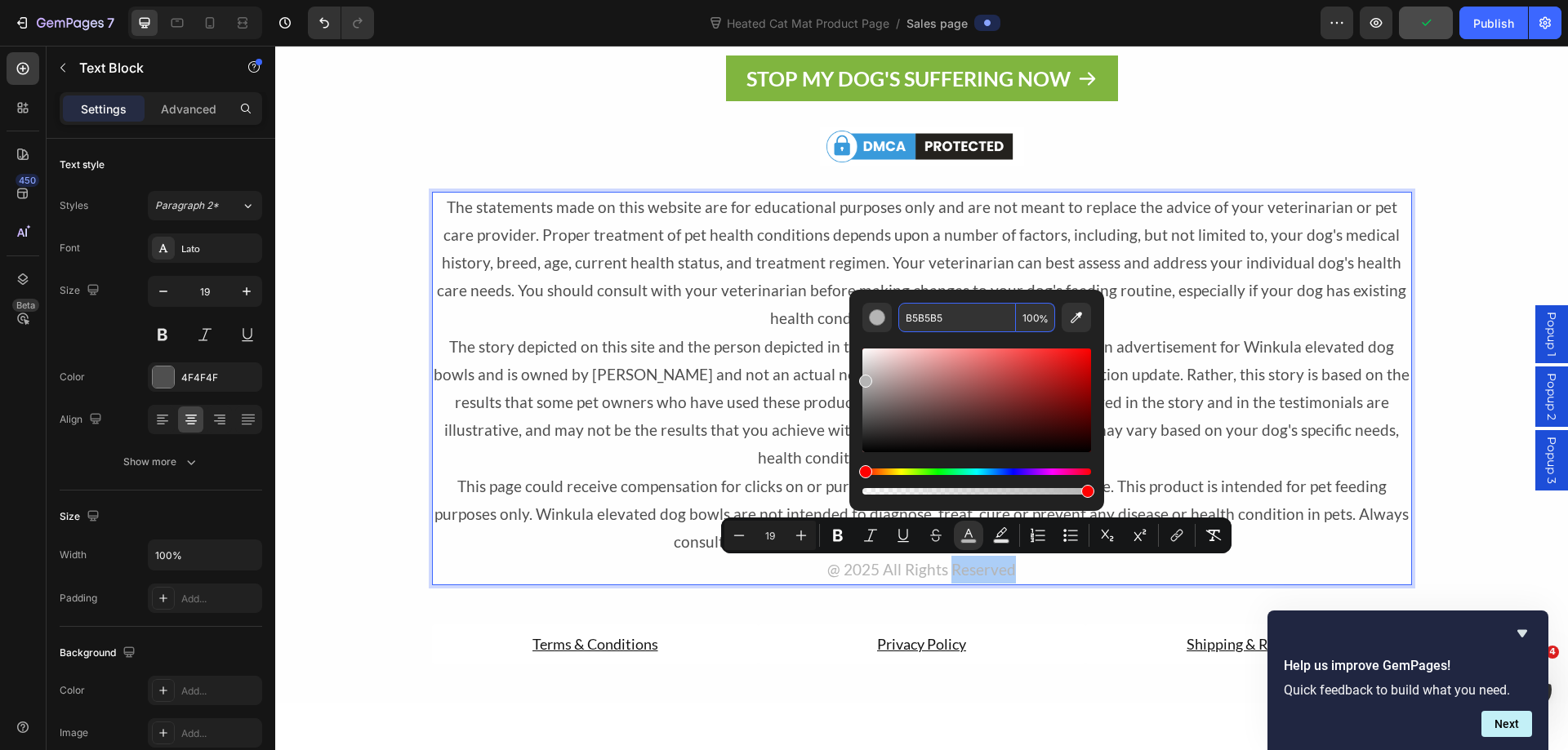
click at [909, 319] on input "B5B5B5" at bounding box center [957, 318] width 118 height 30
click at [1250, 428] on p "The story depicted on this site and the person depicted in the story are not ac…" at bounding box center [921, 402] width 976 height 139
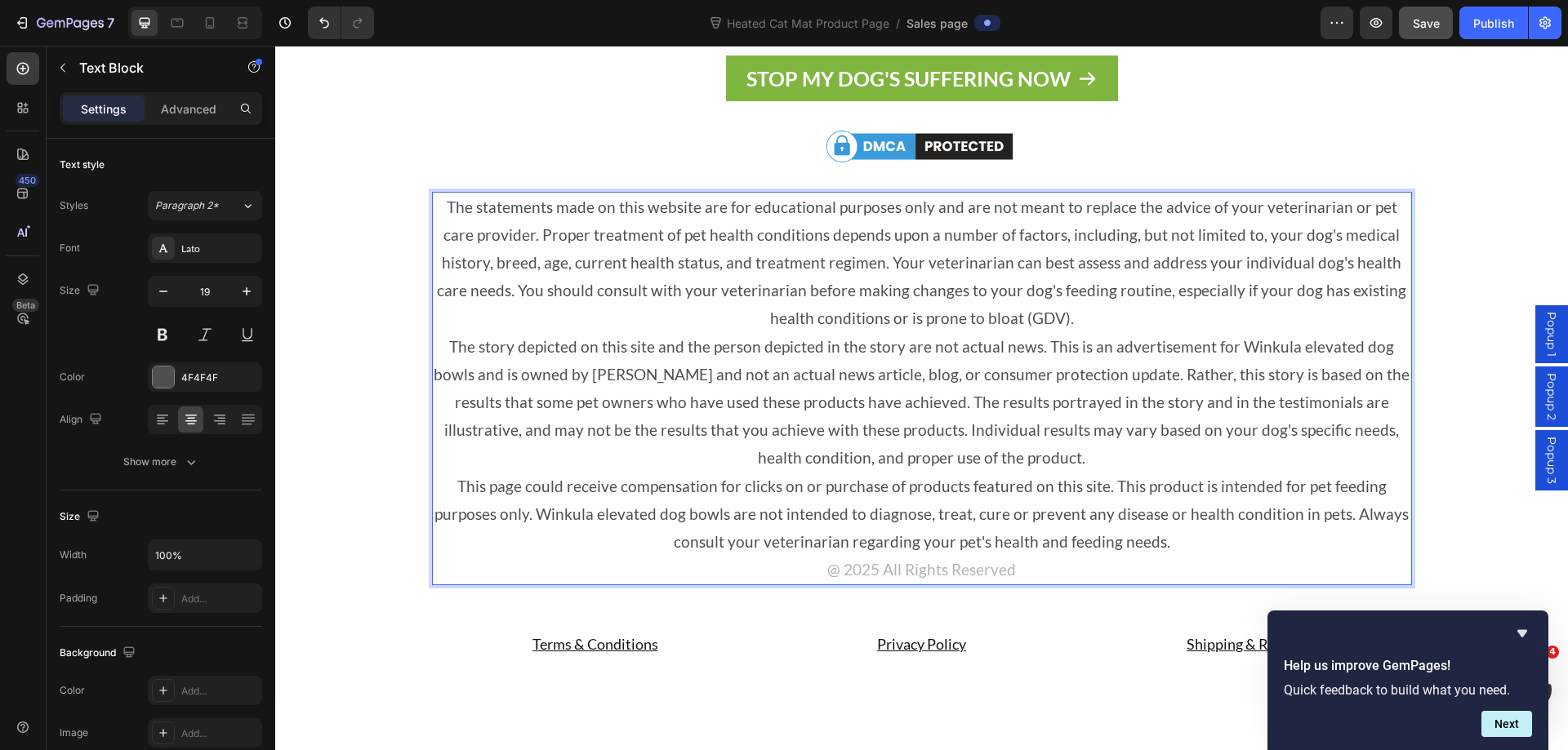
click at [1169, 534] on p "This page could receive compensation for clicks on or purchase of products feat…" at bounding box center [921, 515] width 976 height 84
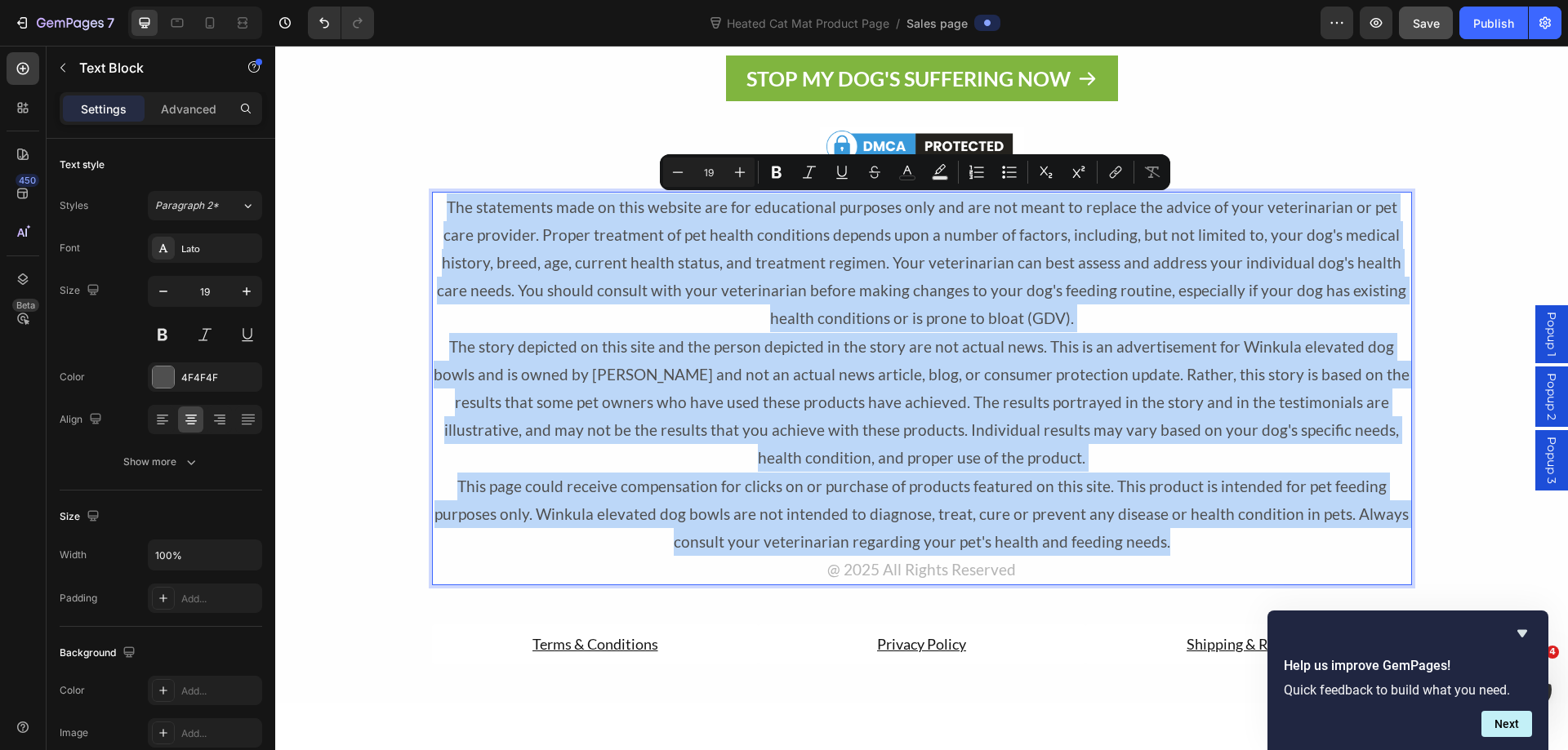
drag, startPoint x: 1169, startPoint y: 533, endPoint x: 438, endPoint y: 210, distance: 799.2
click at [438, 210] on div "The statements made on this website are for educational purposes only and are n…" at bounding box center [921, 389] width 979 height 394
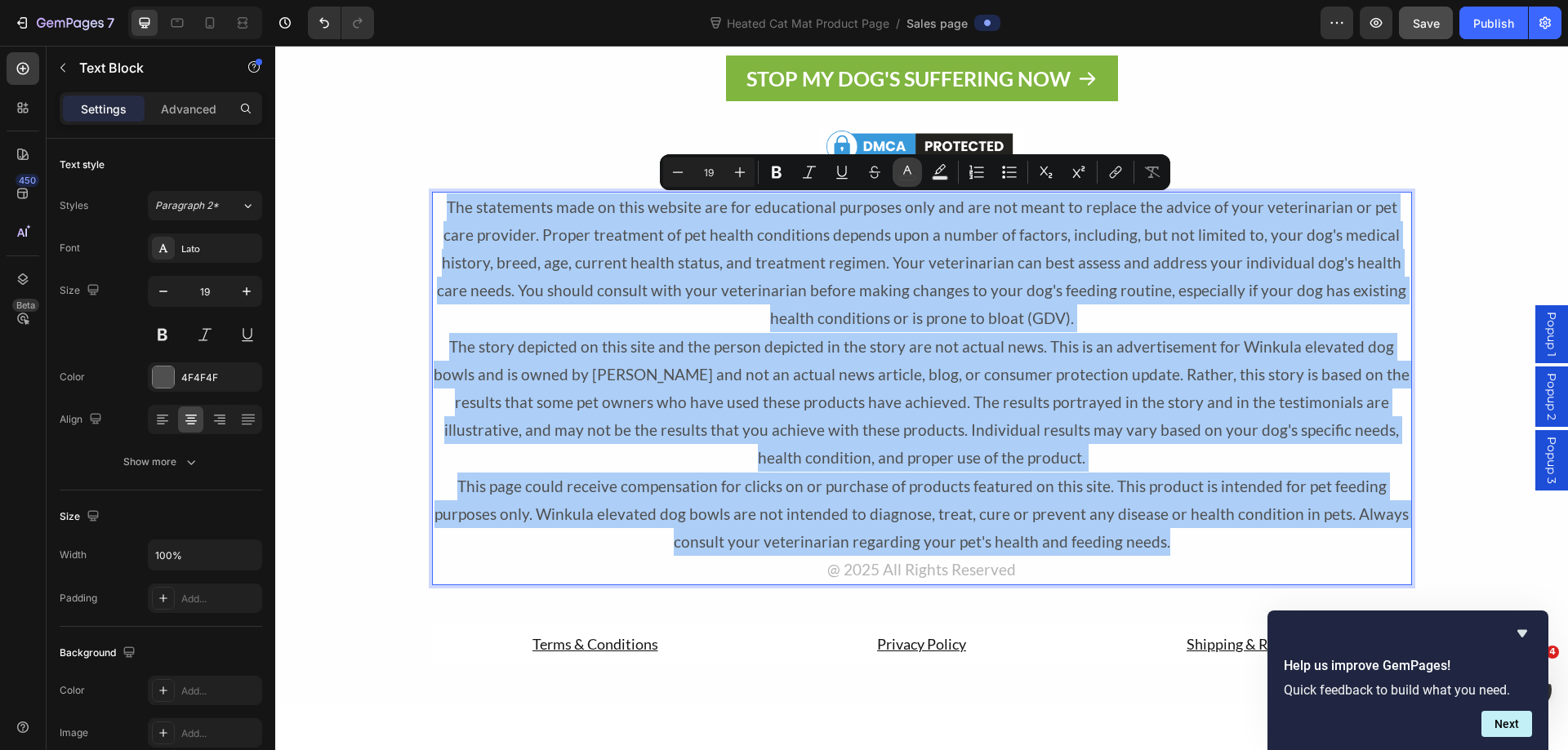
click at [904, 174] on icon "Editor contextual toolbar" at bounding box center [907, 172] width 16 height 16
type input "4F4F4F"
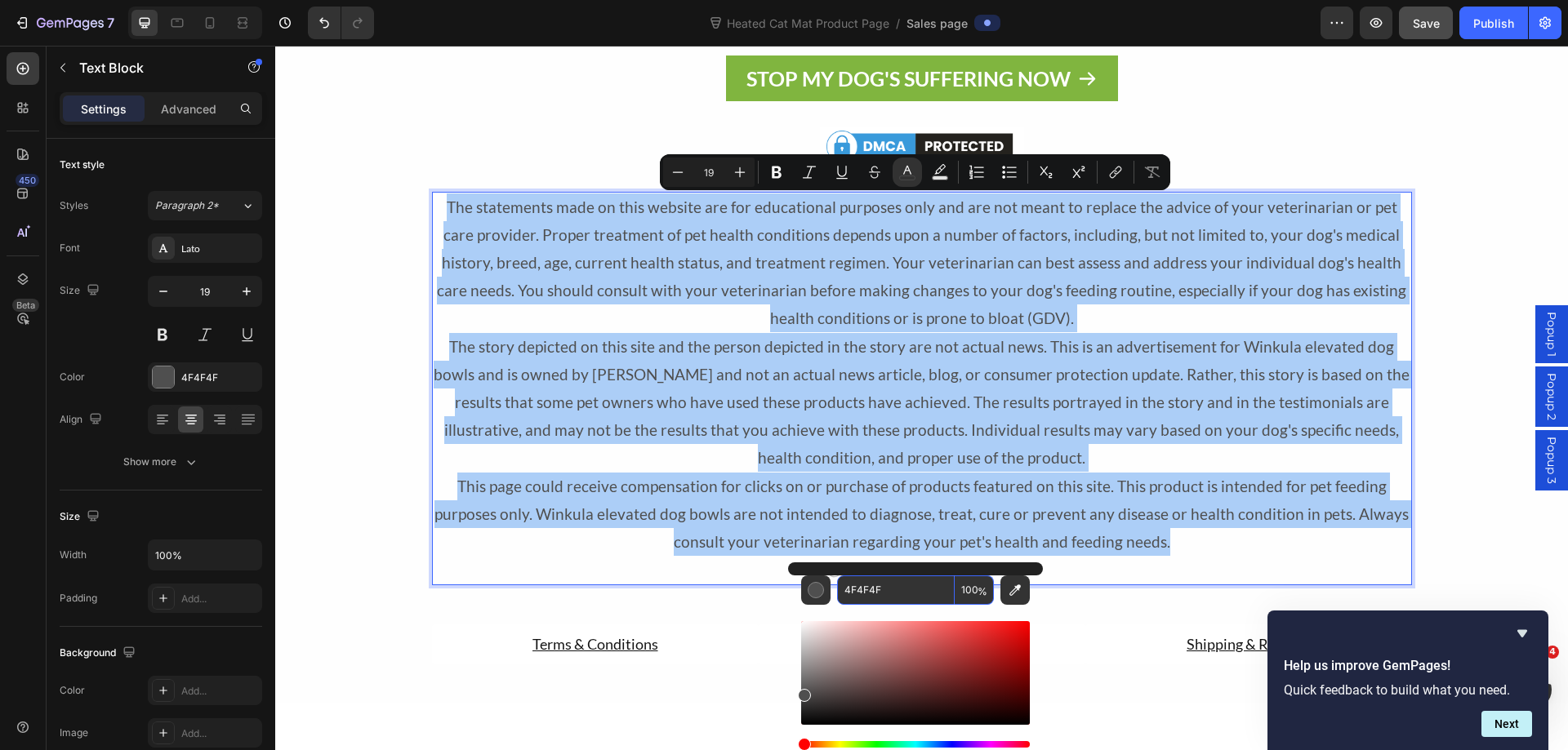
click at [862, 593] on input "4F4F4F" at bounding box center [896, 591] width 118 height 30
paste input "B5B5B5"
type input "B5B5B5"
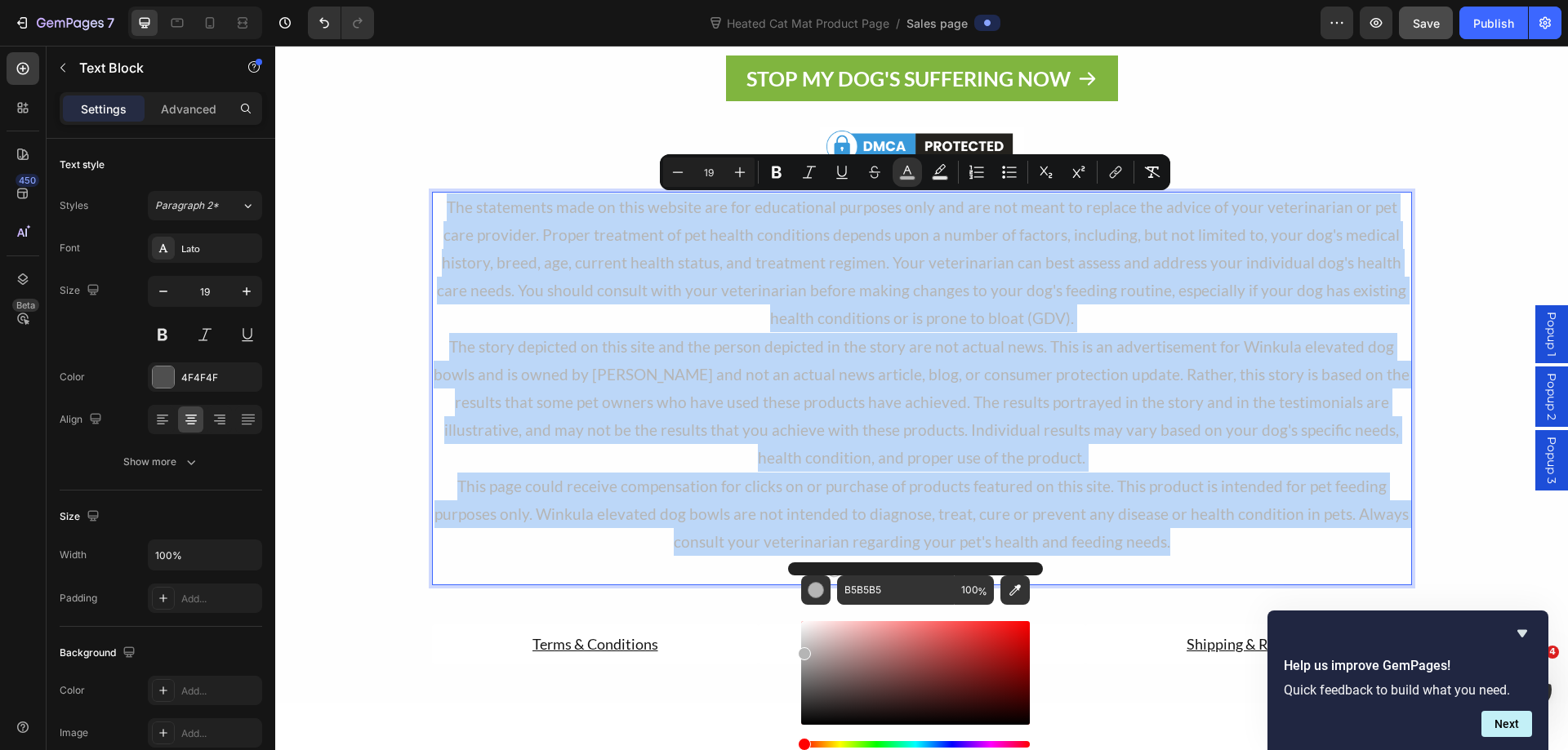
click at [1266, 507] on span "This page could receive compensation for clicks on or purchase of products feat…" at bounding box center [921, 514] width 974 height 75
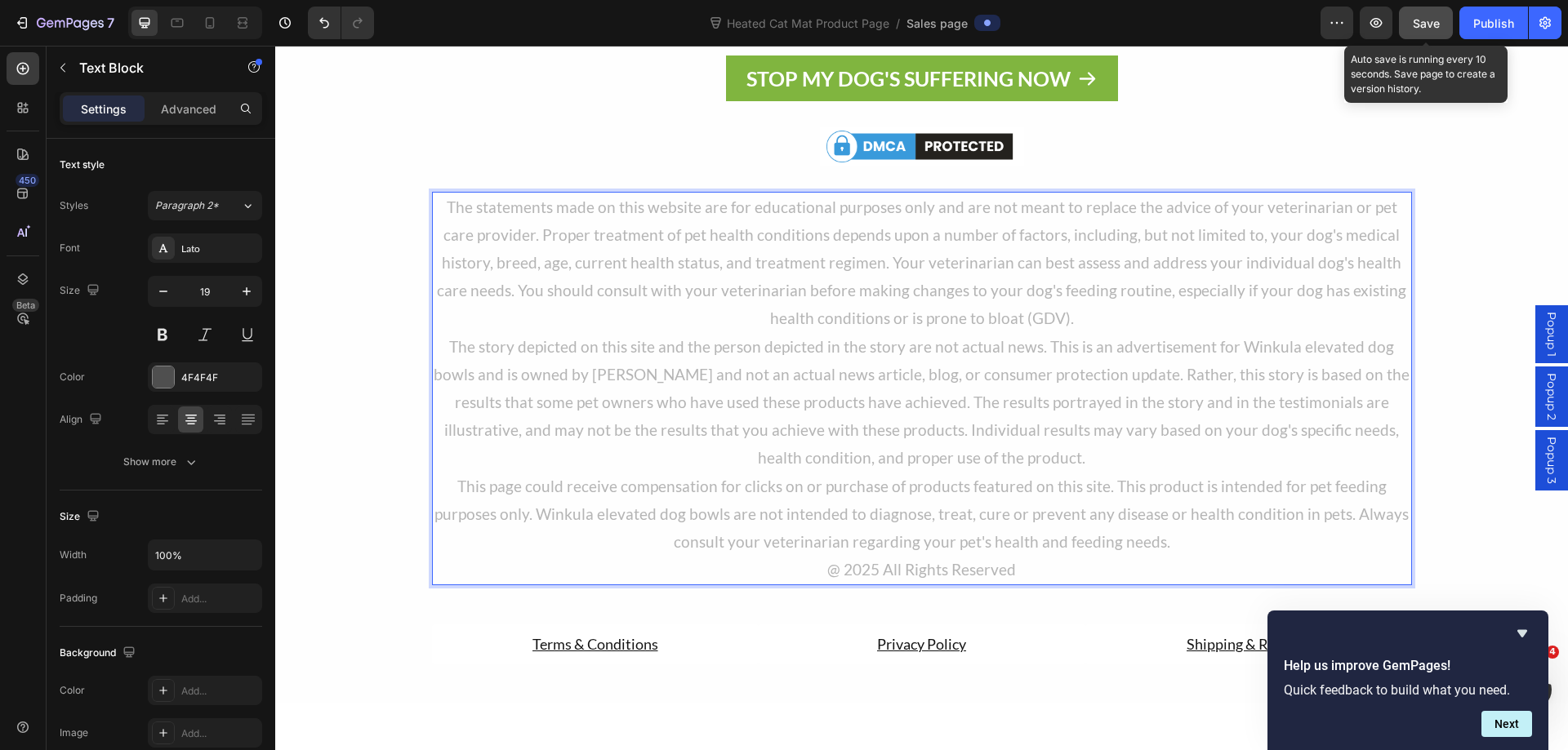
click at [1431, 27] on span "Save" at bounding box center [1426, 23] width 27 height 14
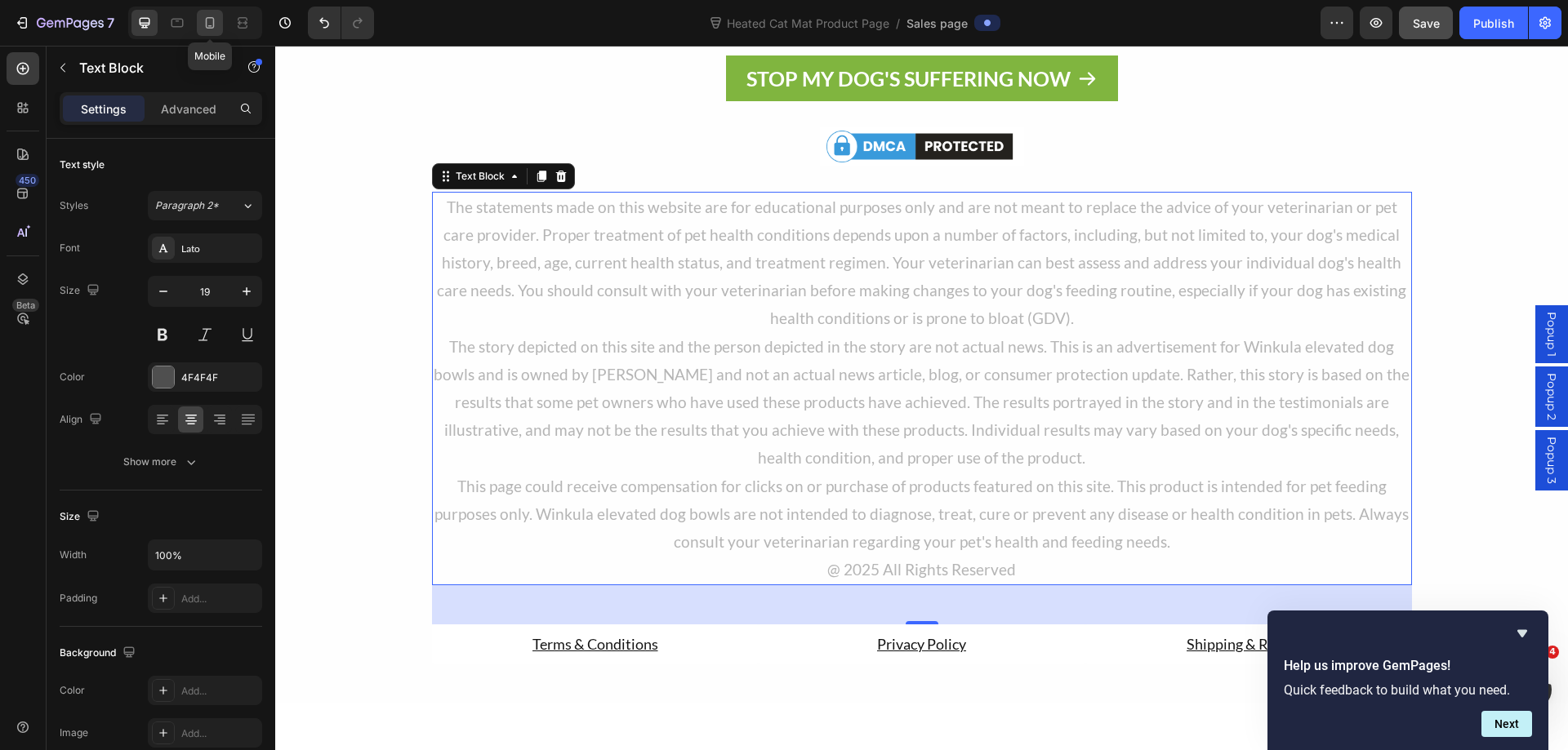
click at [210, 19] on icon at bounding box center [209, 23] width 16 height 16
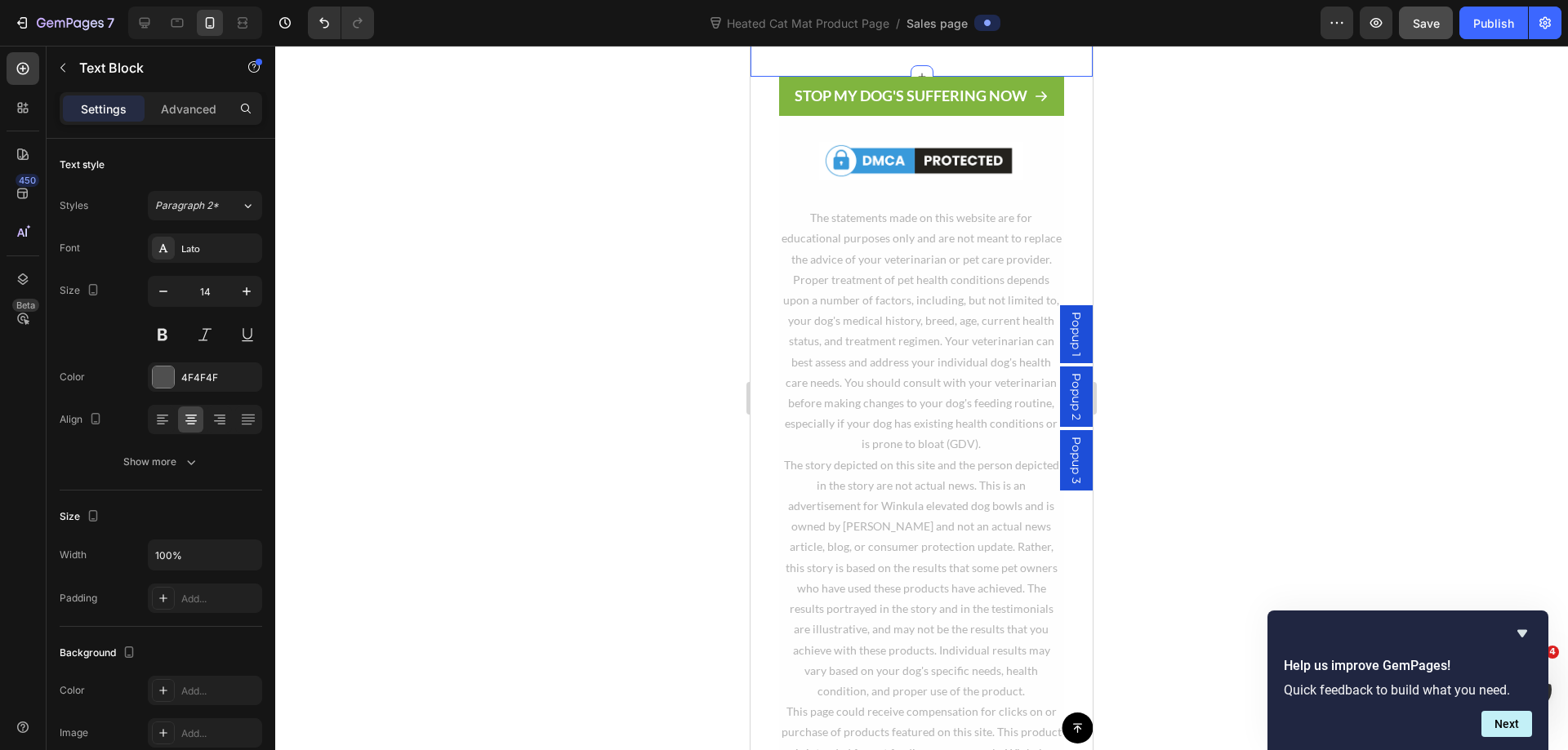
scroll to position [12515, 0]
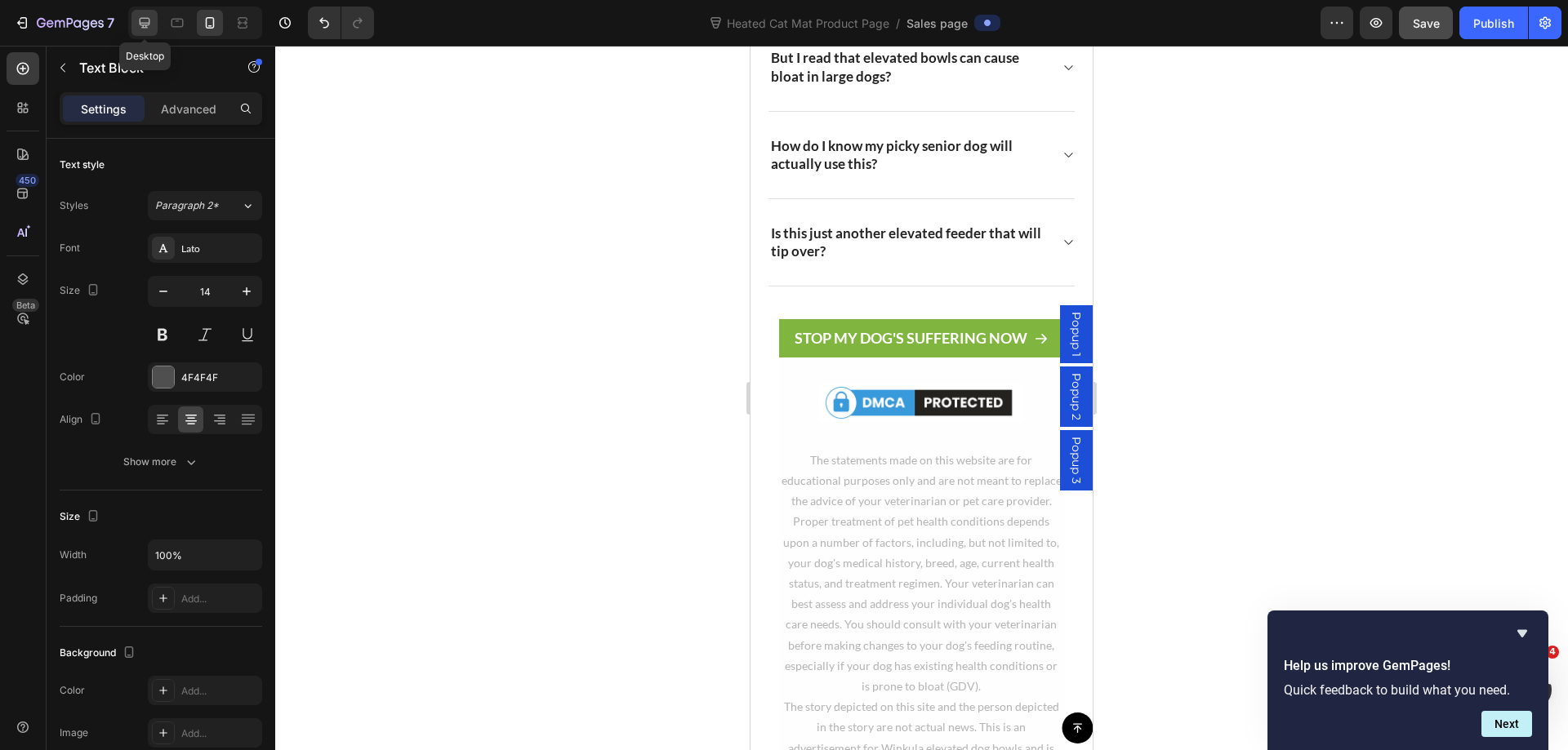
click at [139, 26] on icon at bounding box center [144, 23] width 16 height 16
type input "19"
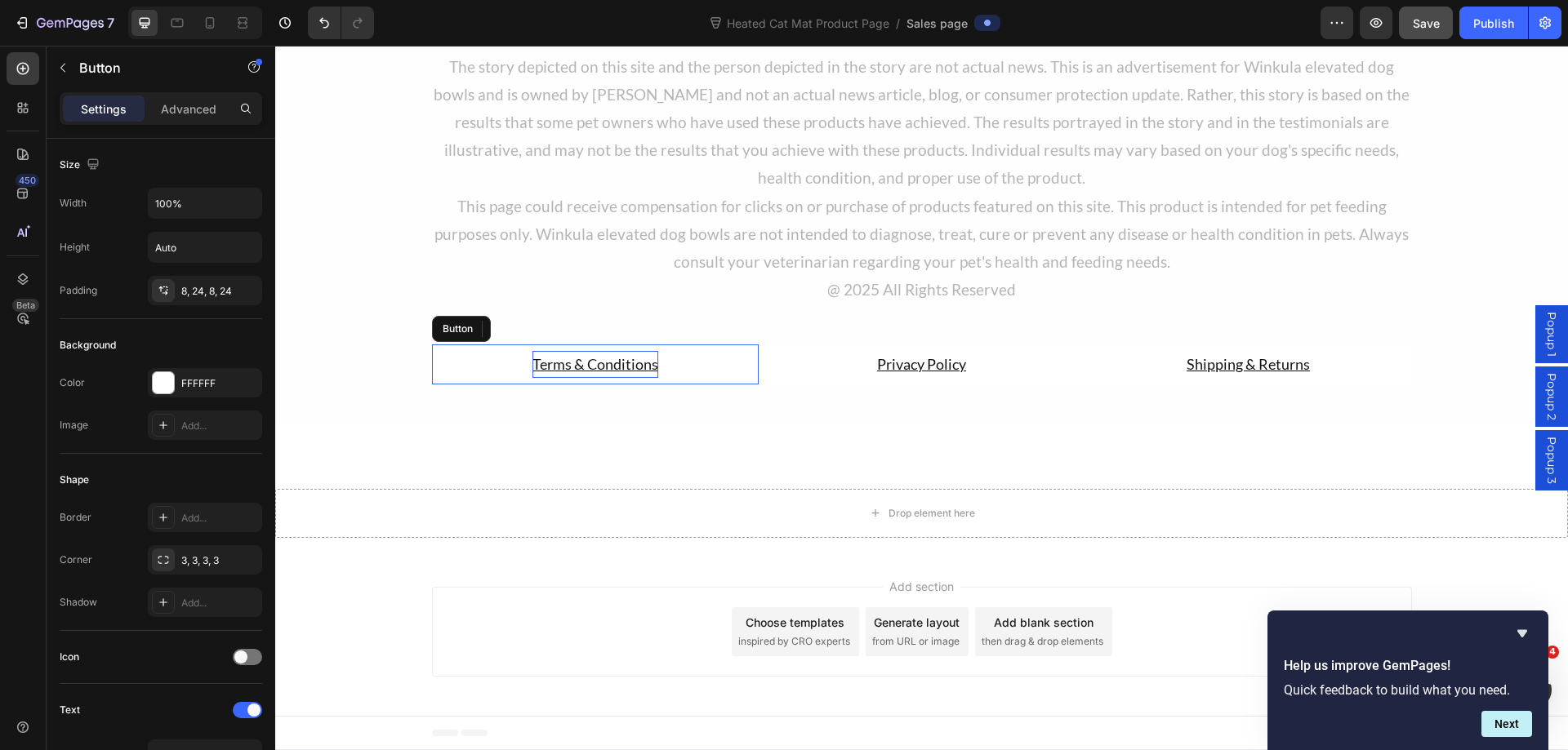
click at [623, 363] on u "Terms & Conditions" at bounding box center [595, 365] width 126 height 18
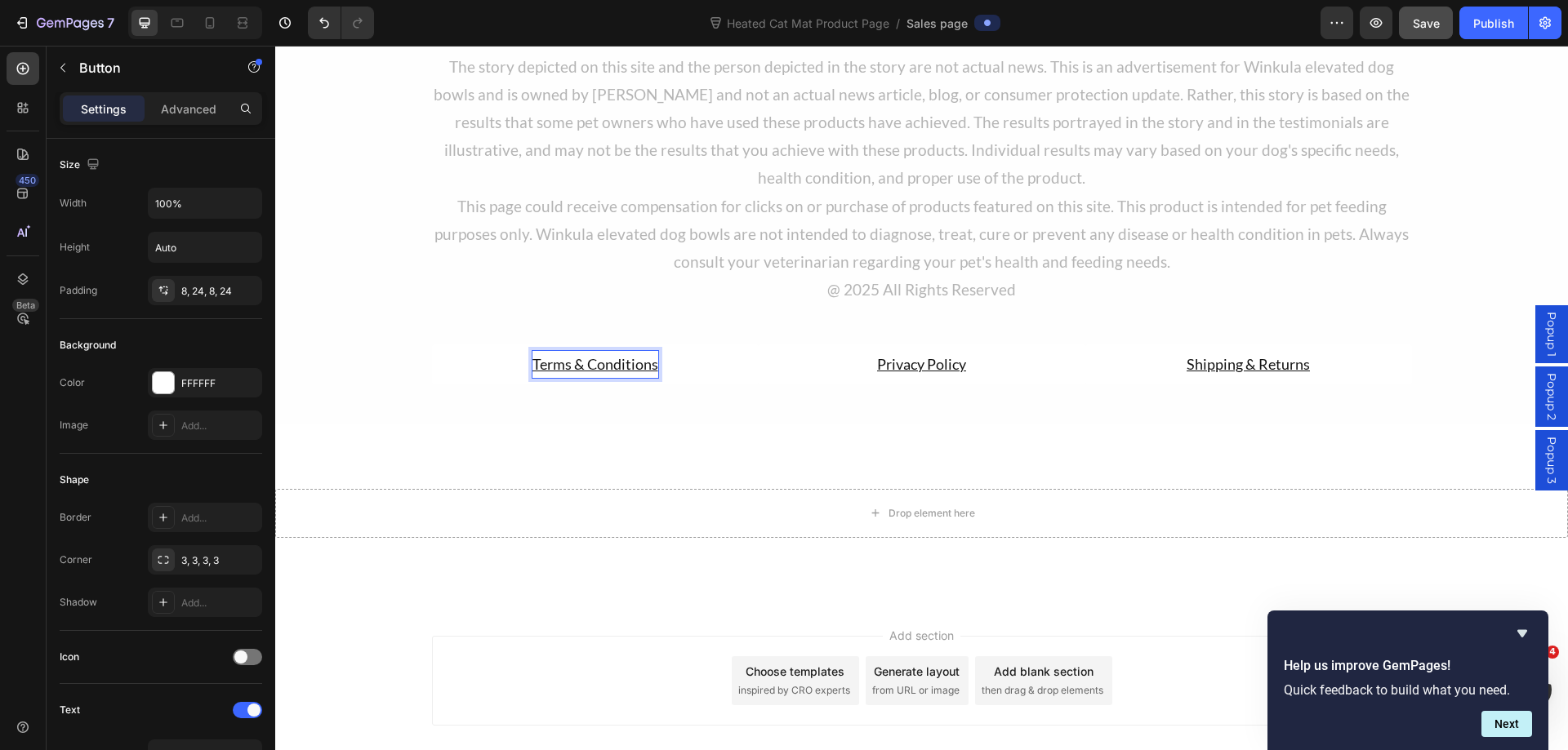
click at [1550, 331] on div "Popup 1" at bounding box center [1551, 335] width 33 height 58
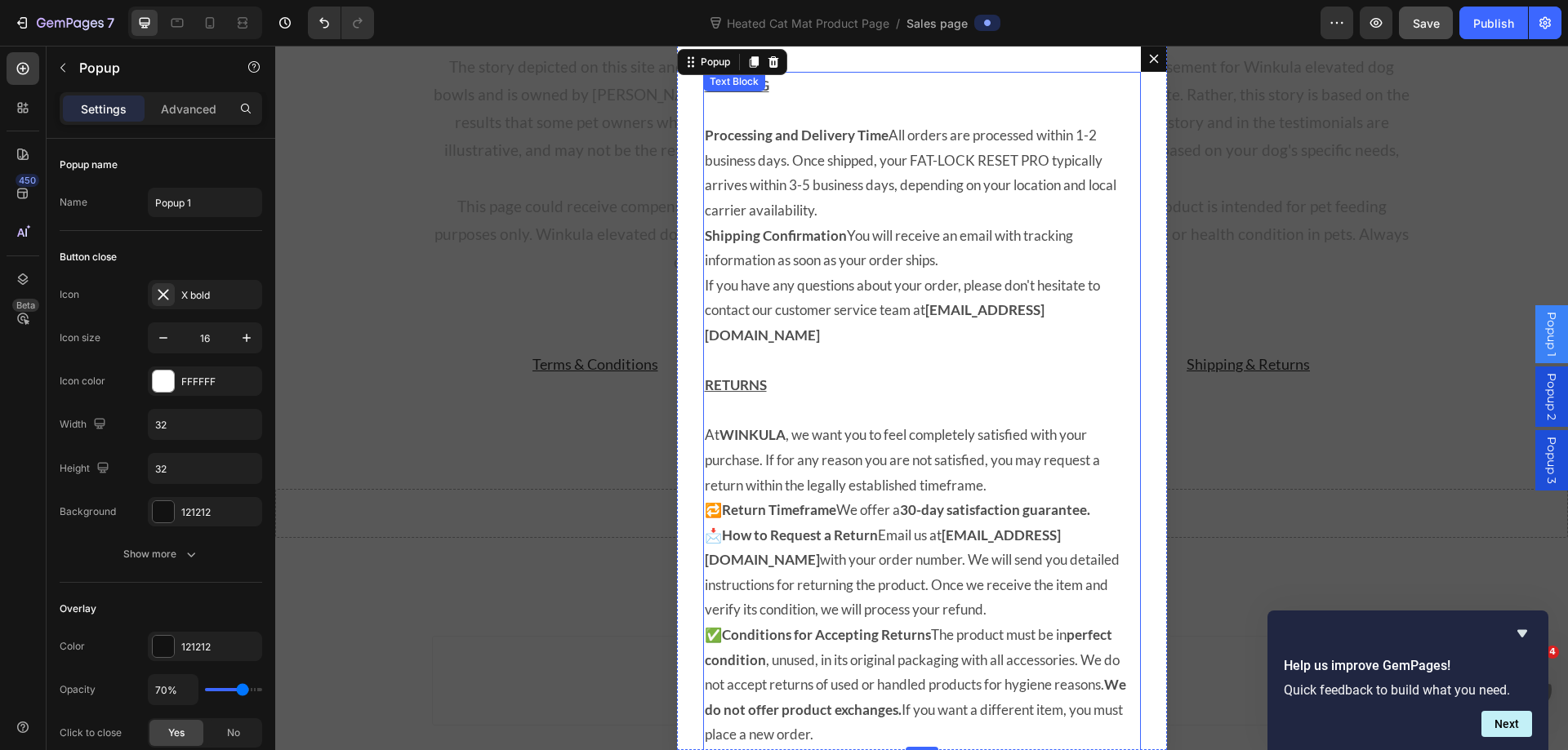
scroll to position [10889, 0]
click at [1025, 163] on p "Processing and Delivery Time All orders are processed within 1-2 business days.…" at bounding box center [921, 173] width 434 height 100
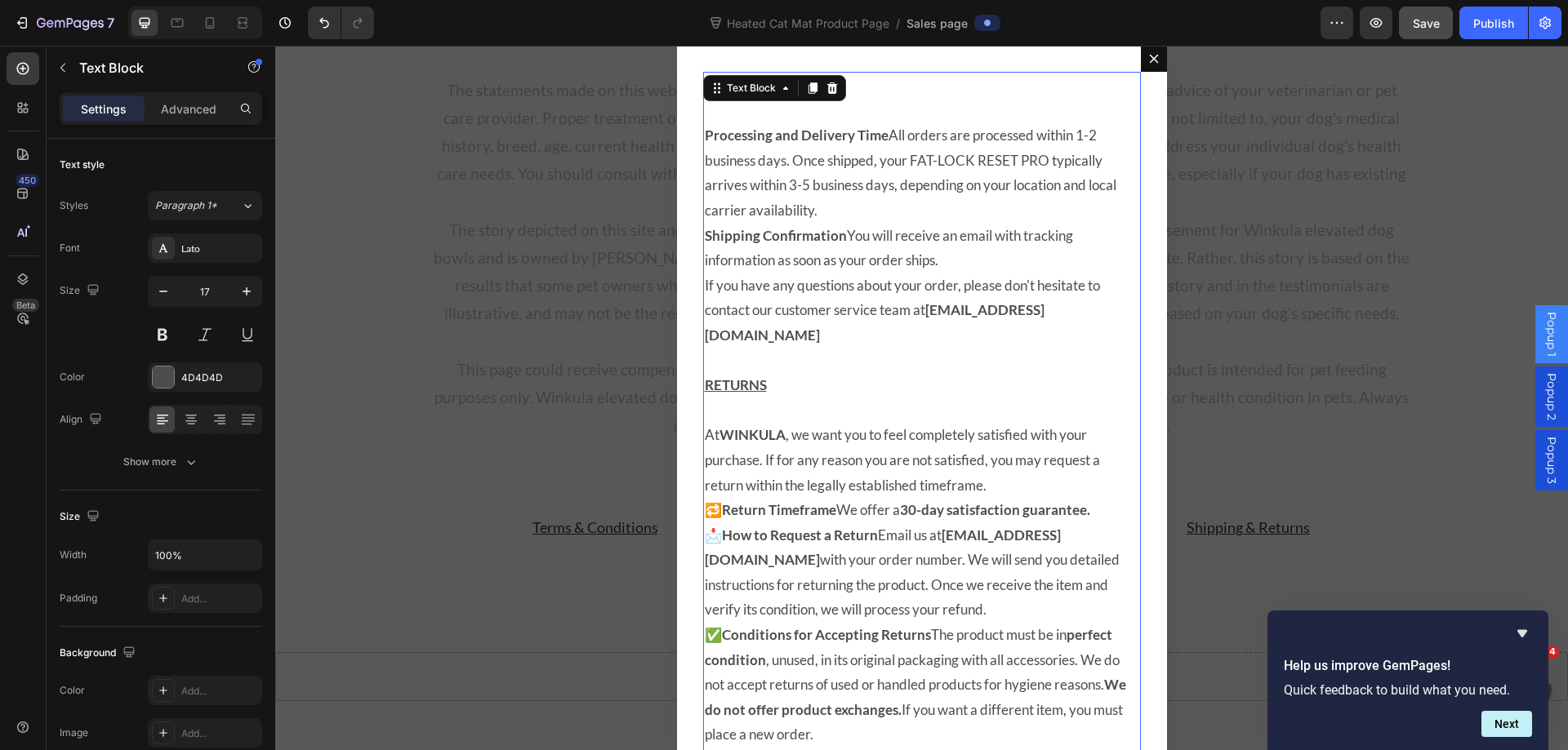
click at [1045, 162] on p "Processing and Delivery Time All orders are processed within 1-2 business days.…" at bounding box center [921, 173] width 434 height 100
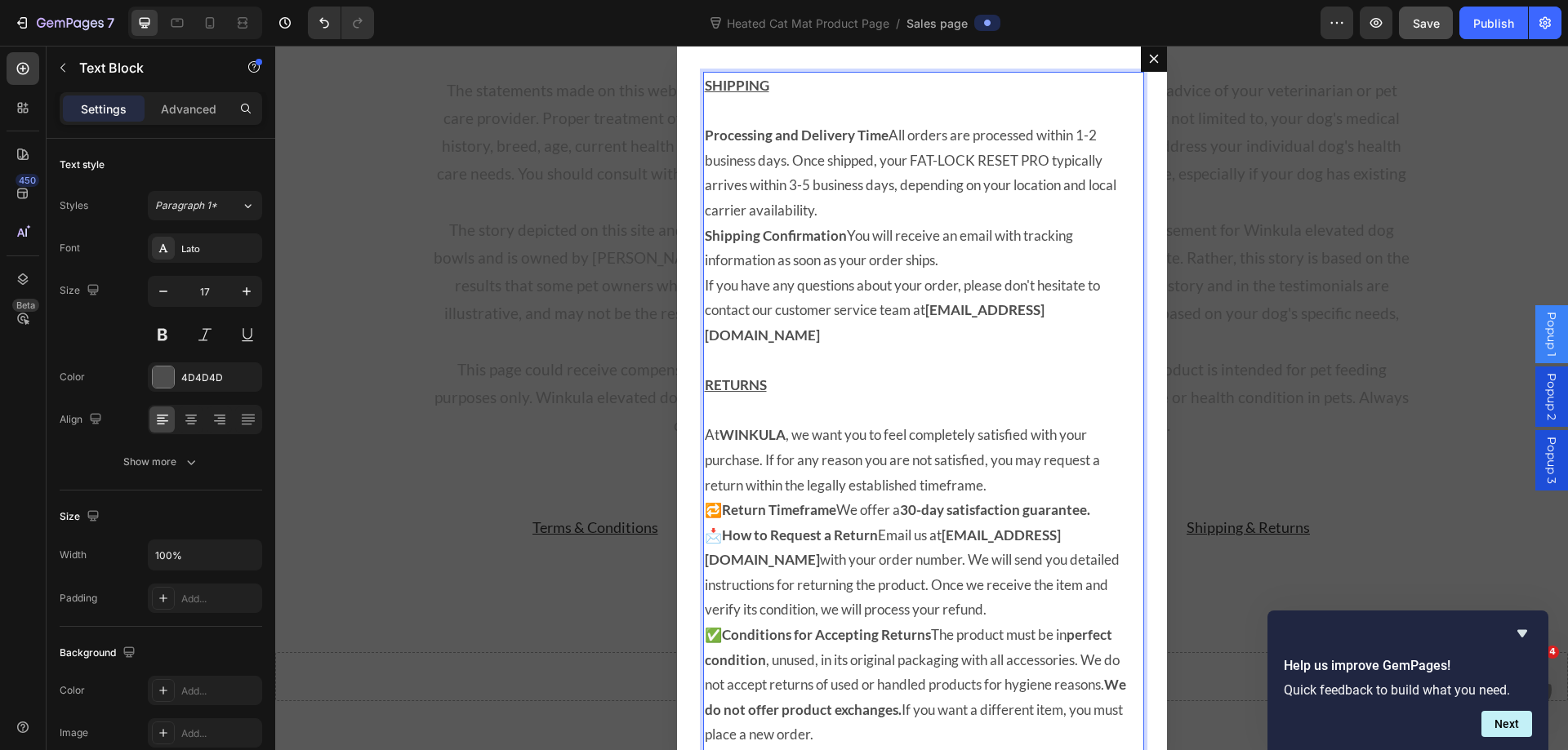
click at [1041, 160] on p "Processing and Delivery Time All orders are processed within 1-2 business days.…" at bounding box center [921, 173] width 434 height 100
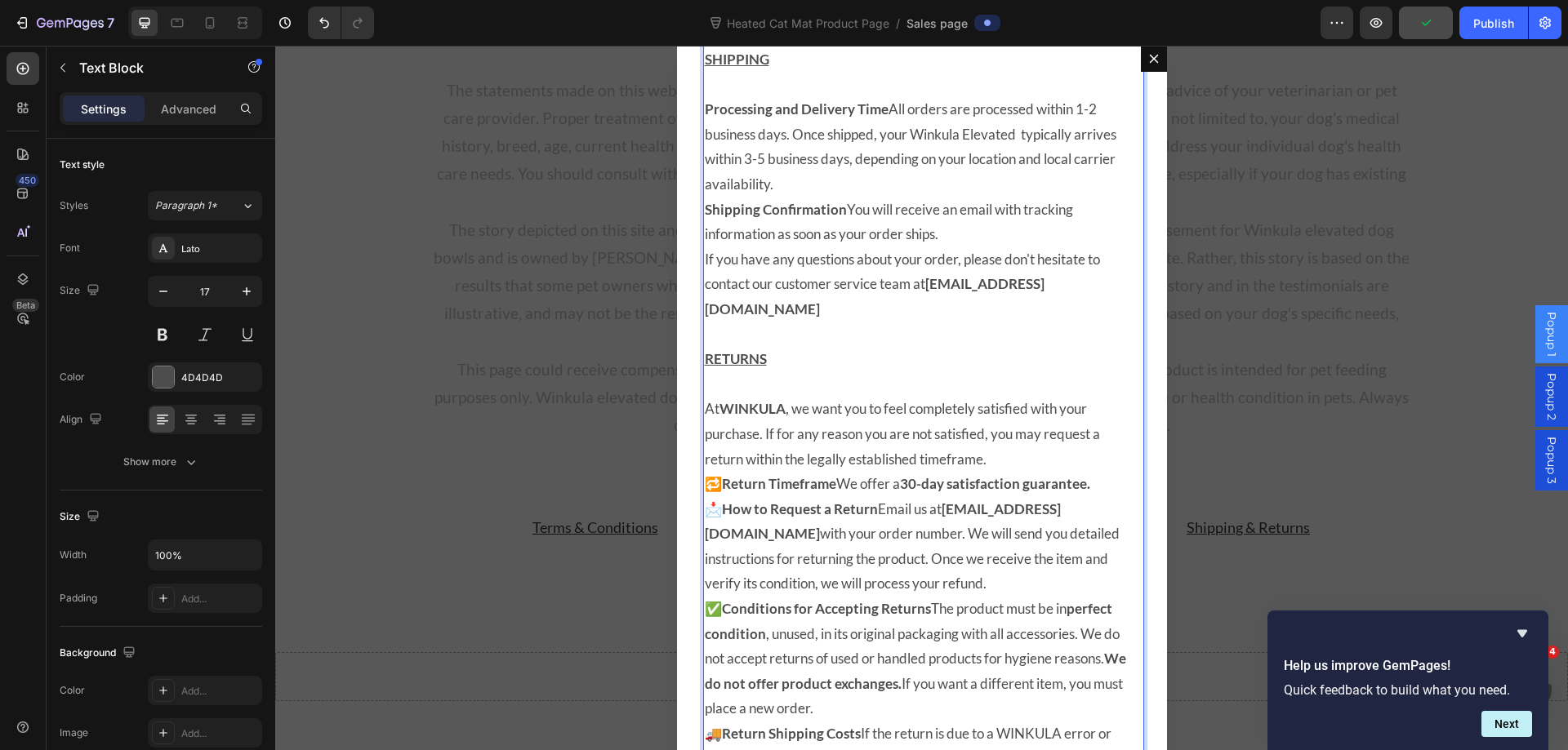
drag, startPoint x: 1041, startPoint y: 160, endPoint x: 1012, endPoint y: 120, distance: 49.4
click at [1012, 120] on p "Processing and Delivery Time All orders are processed within 1-2 business days.…" at bounding box center [921, 147] width 434 height 100
click at [1020, 138] on p "Processing and Delivery Time All orders are processed within 1-2 business days.…" at bounding box center [921, 147] width 434 height 100
click at [1016, 138] on p "Processing and Delivery Time All orders are processed within 1-2 business days.…" at bounding box center [921, 147] width 434 height 100
click at [794, 162] on p "Processing and Delivery Time All orders are processed within 1-2 business days.…" at bounding box center [921, 147] width 434 height 100
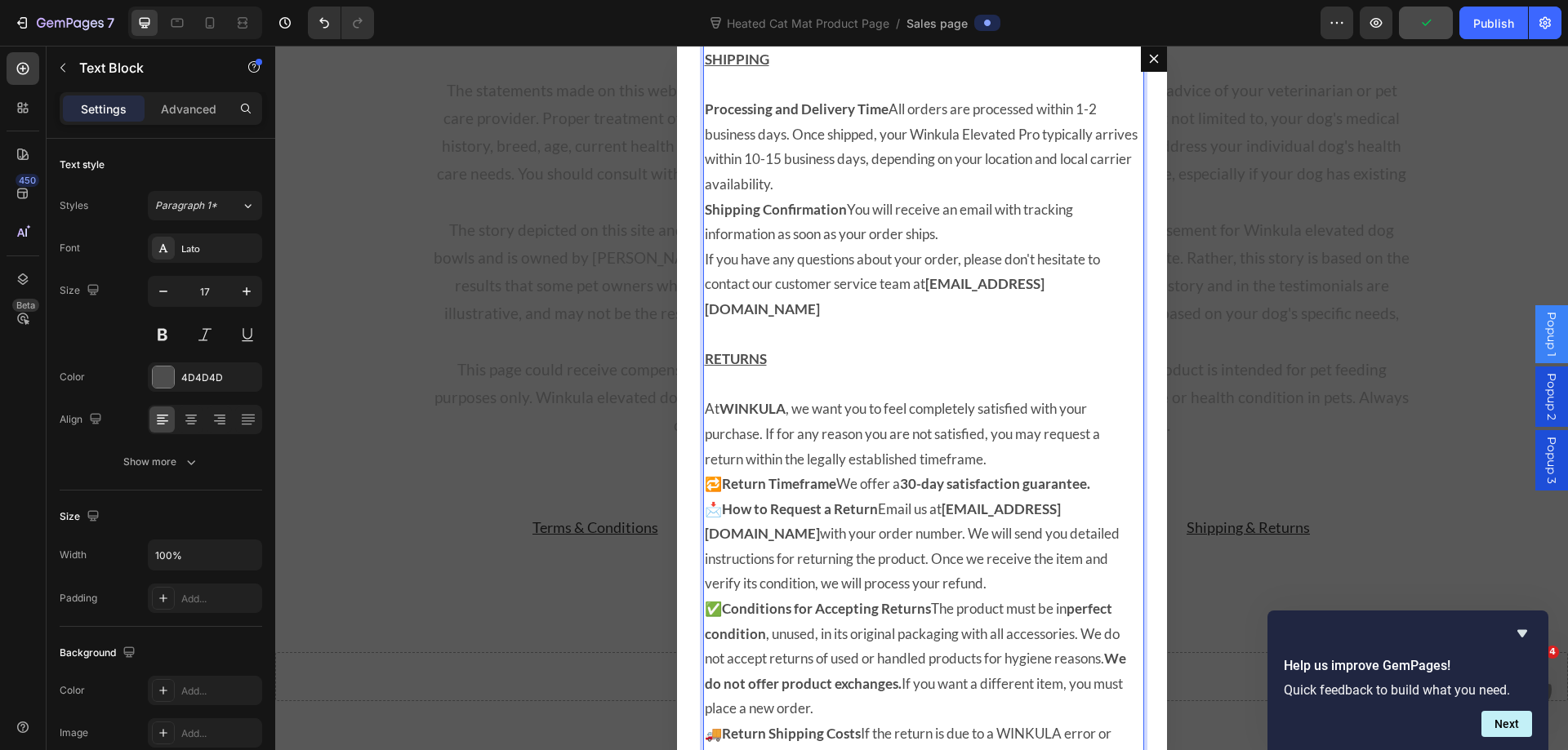
click at [945, 475] on strong "30-day satisfaction guarantee." at bounding box center [994, 483] width 190 height 17
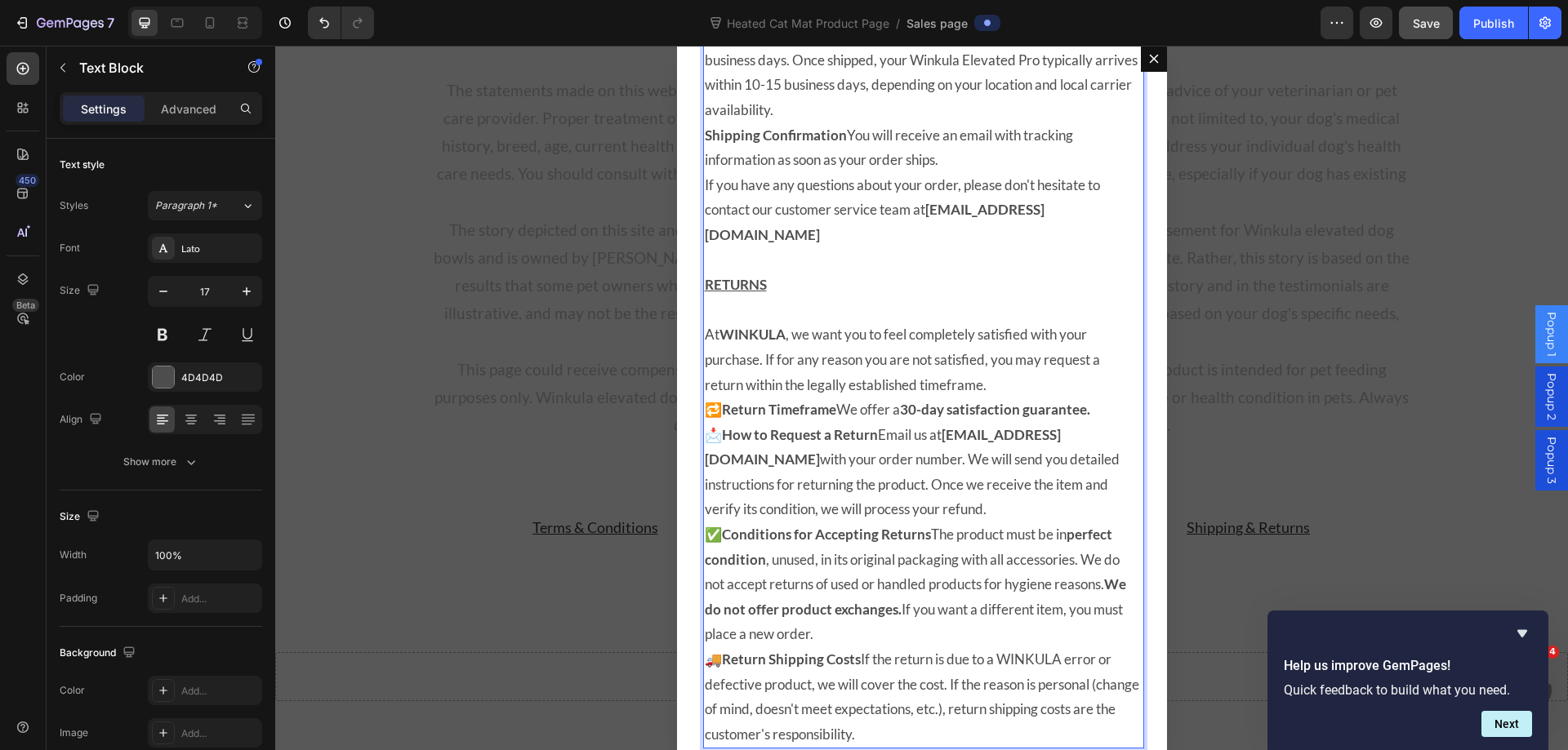
click at [946, 454] on p "📩 How to Request a Return Email us at contact@winkula.com with your order numbe…" at bounding box center [921, 473] width 434 height 100
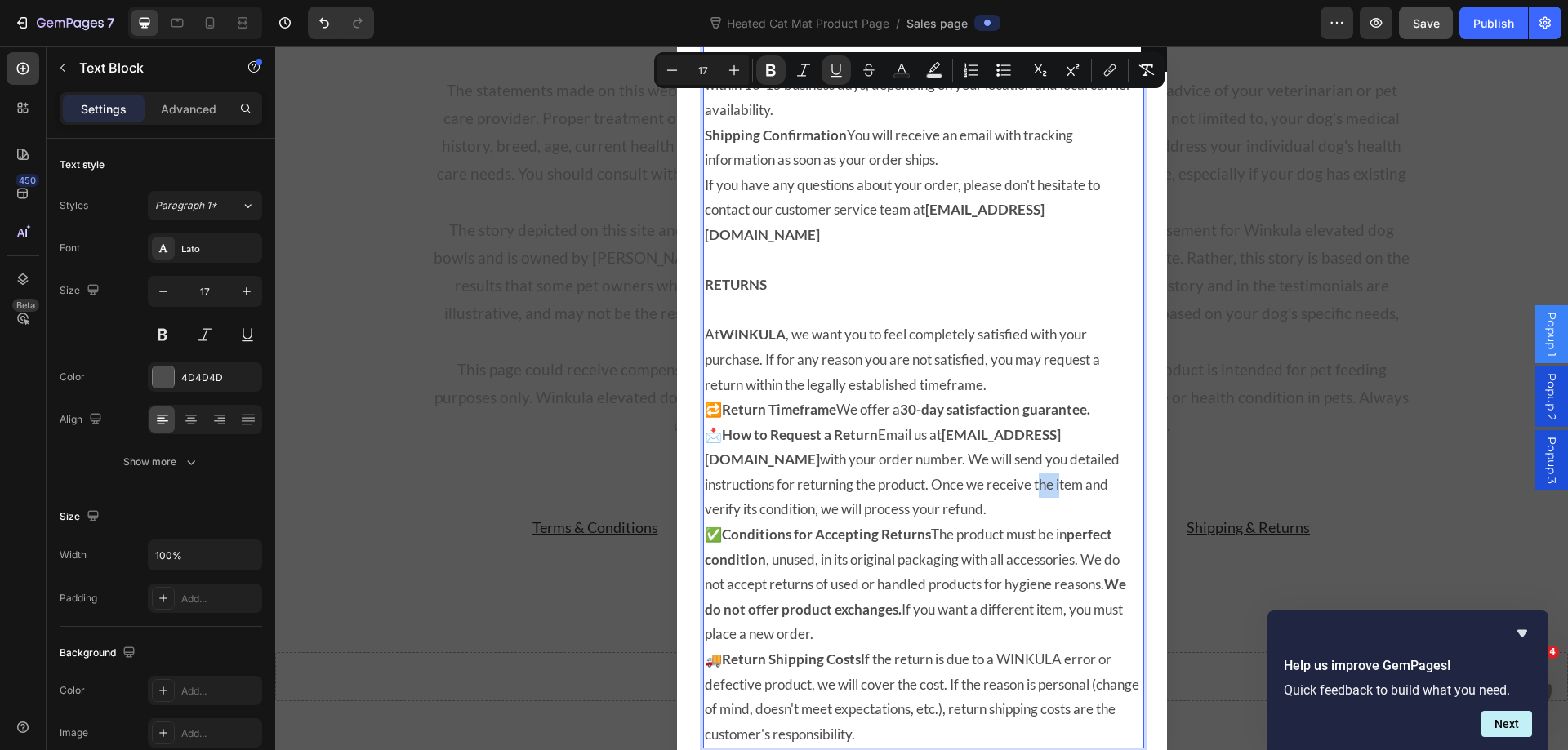
copy div "SHIPPING Processing and Delivery Time All orders are processed within 1-2 busin…"
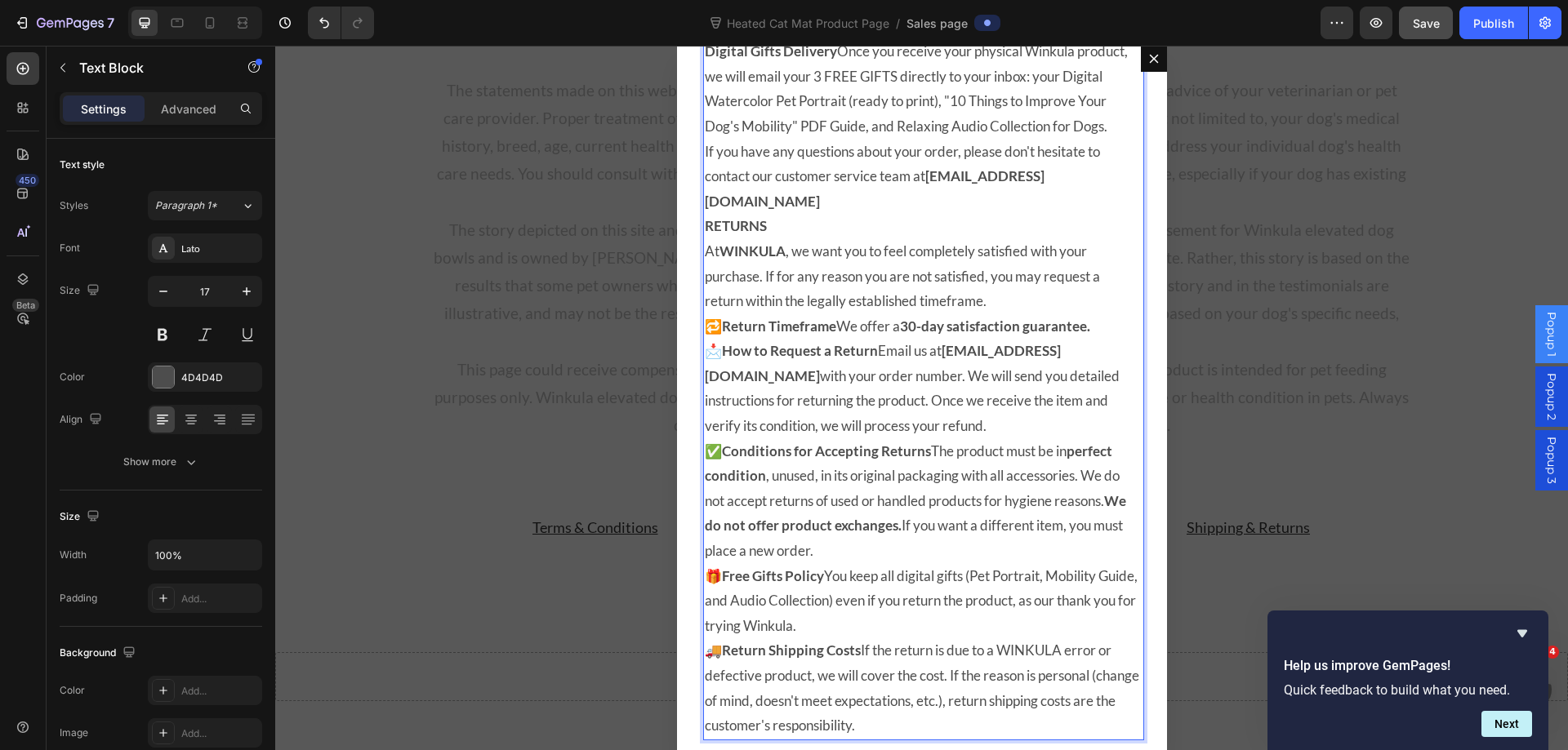
scroll to position [0, 0]
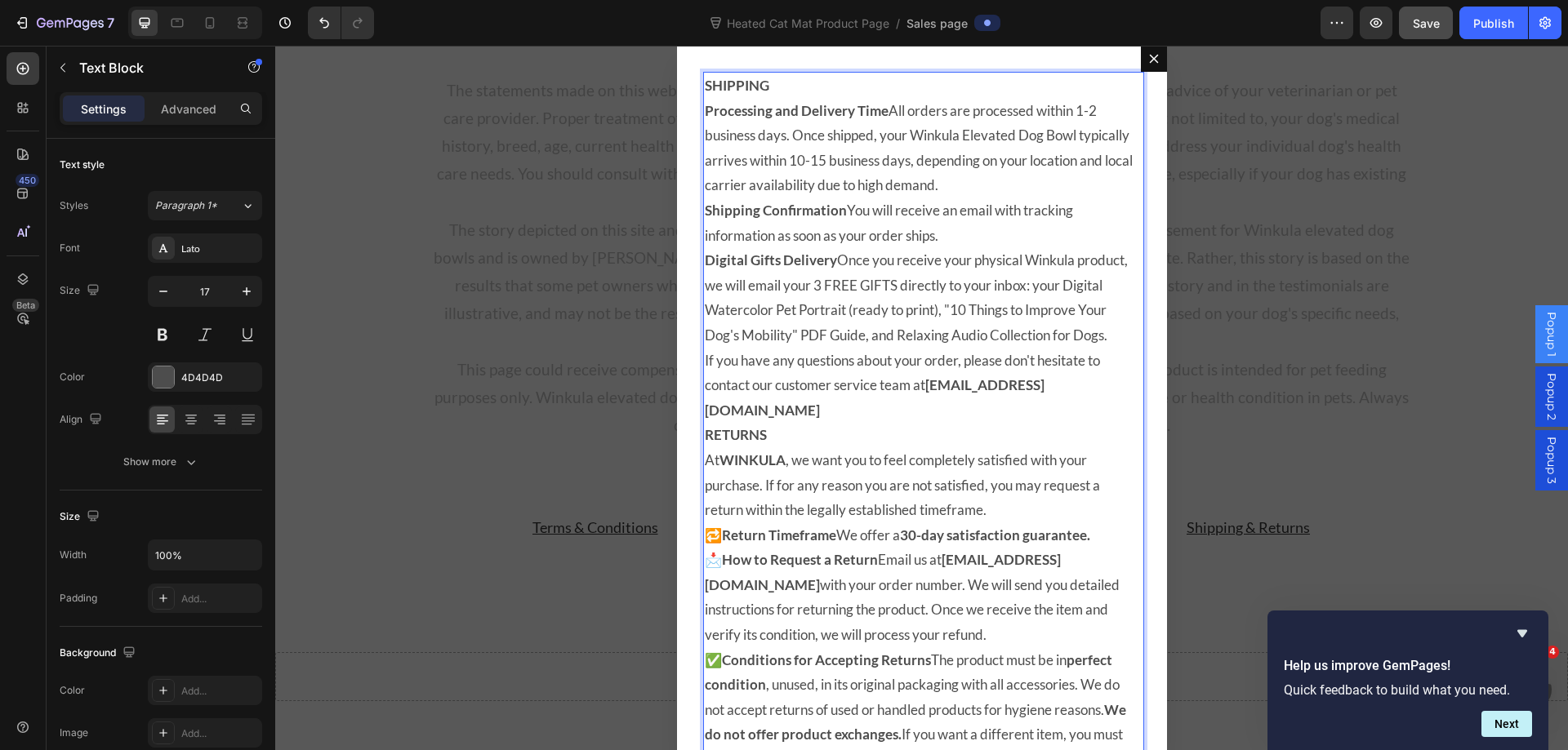
click at [806, 429] on p "RETURNS" at bounding box center [921, 435] width 434 height 25
click at [1070, 409] on p "If you have any questions about your order, please don't hesitate to contact ou…" at bounding box center [921, 385] width 434 height 75
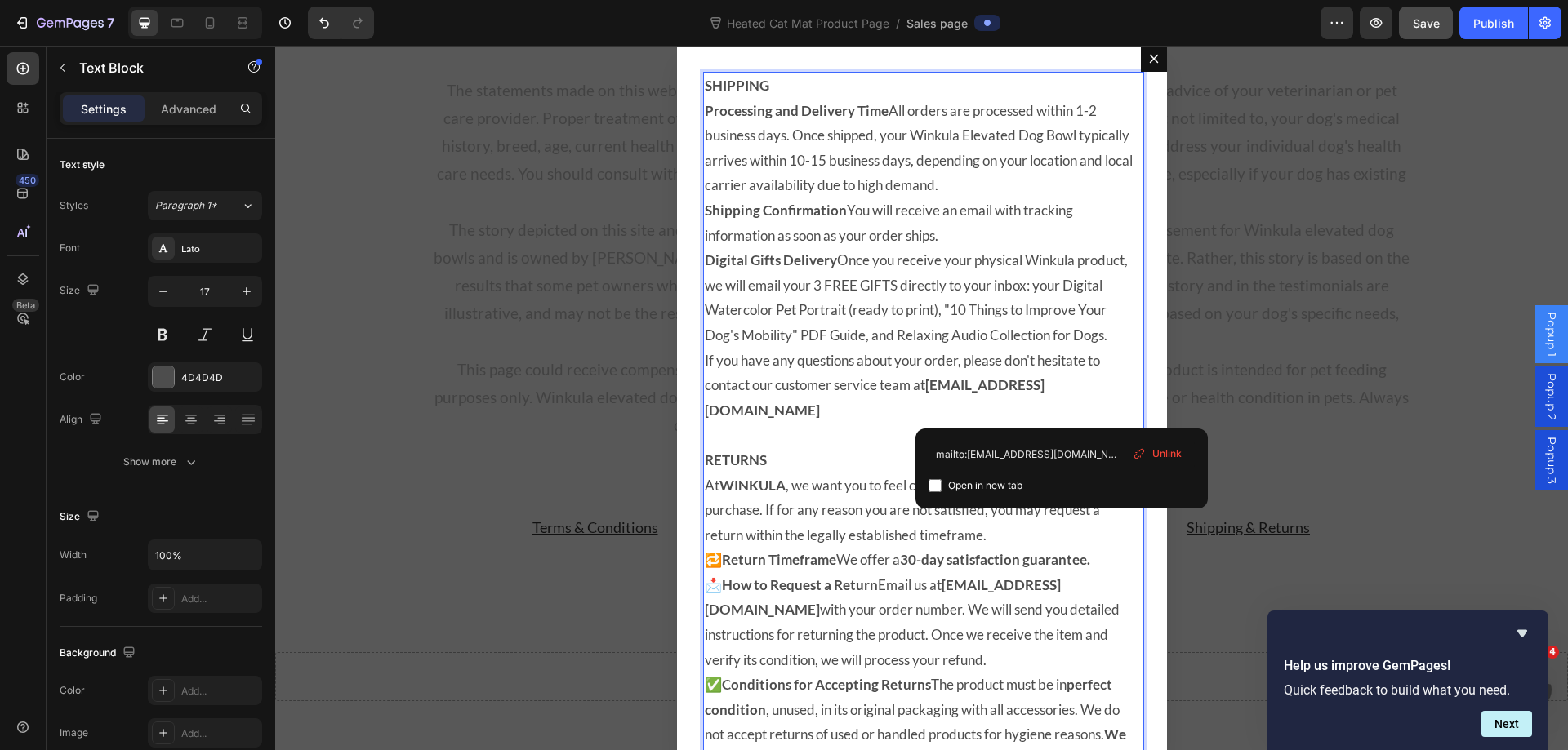
click at [783, 468] on p "RETURNS" at bounding box center [921, 460] width 434 height 25
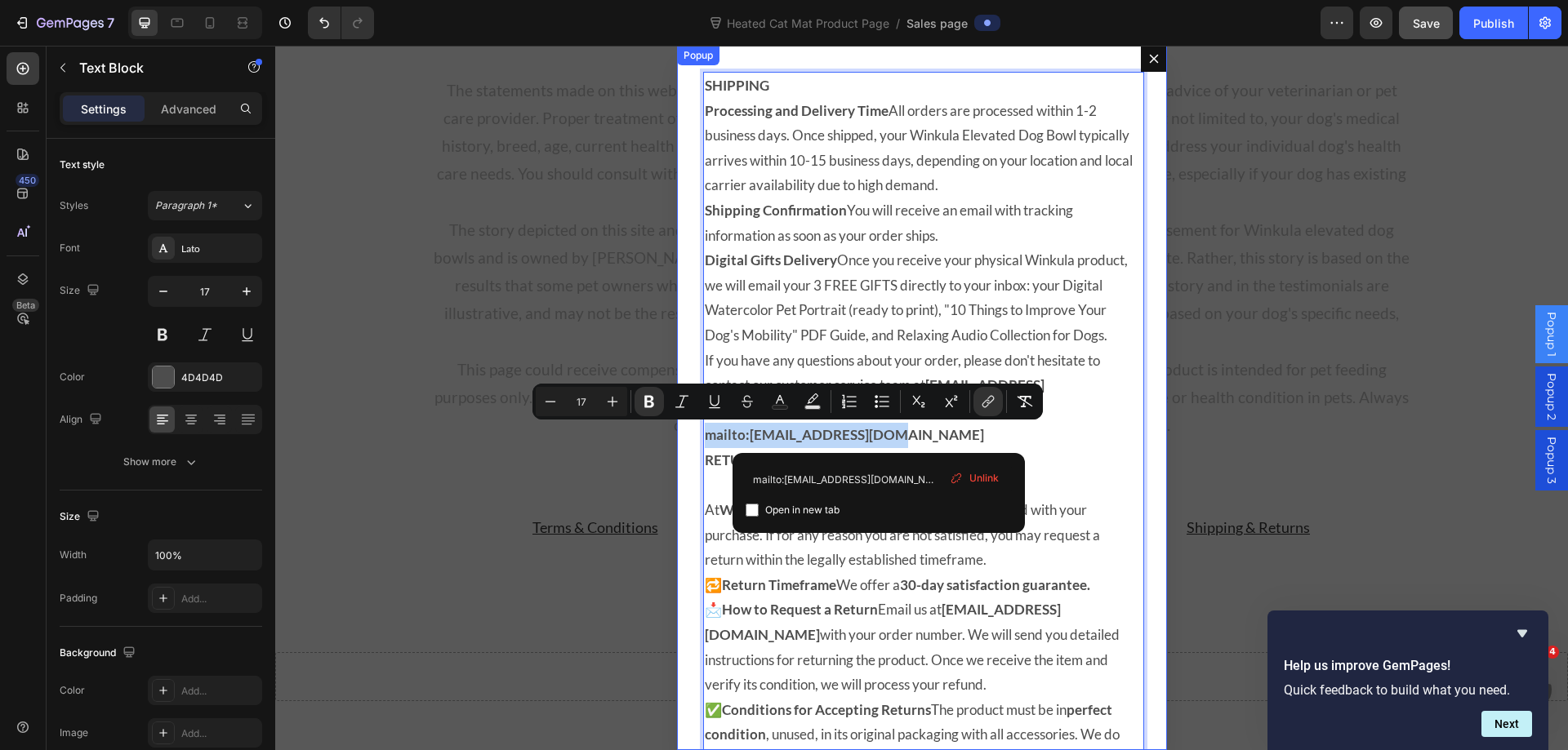
drag, startPoint x: 889, startPoint y: 431, endPoint x: 670, endPoint y: 444, distance: 219.4
click at [676, 444] on div "SHIPPING Processing and Delivery Time All orders are processed within 1-2 busin…" at bounding box center [921, 397] width 490 height 704
click at [990, 476] on span "Unlink" at bounding box center [984, 478] width 30 height 15
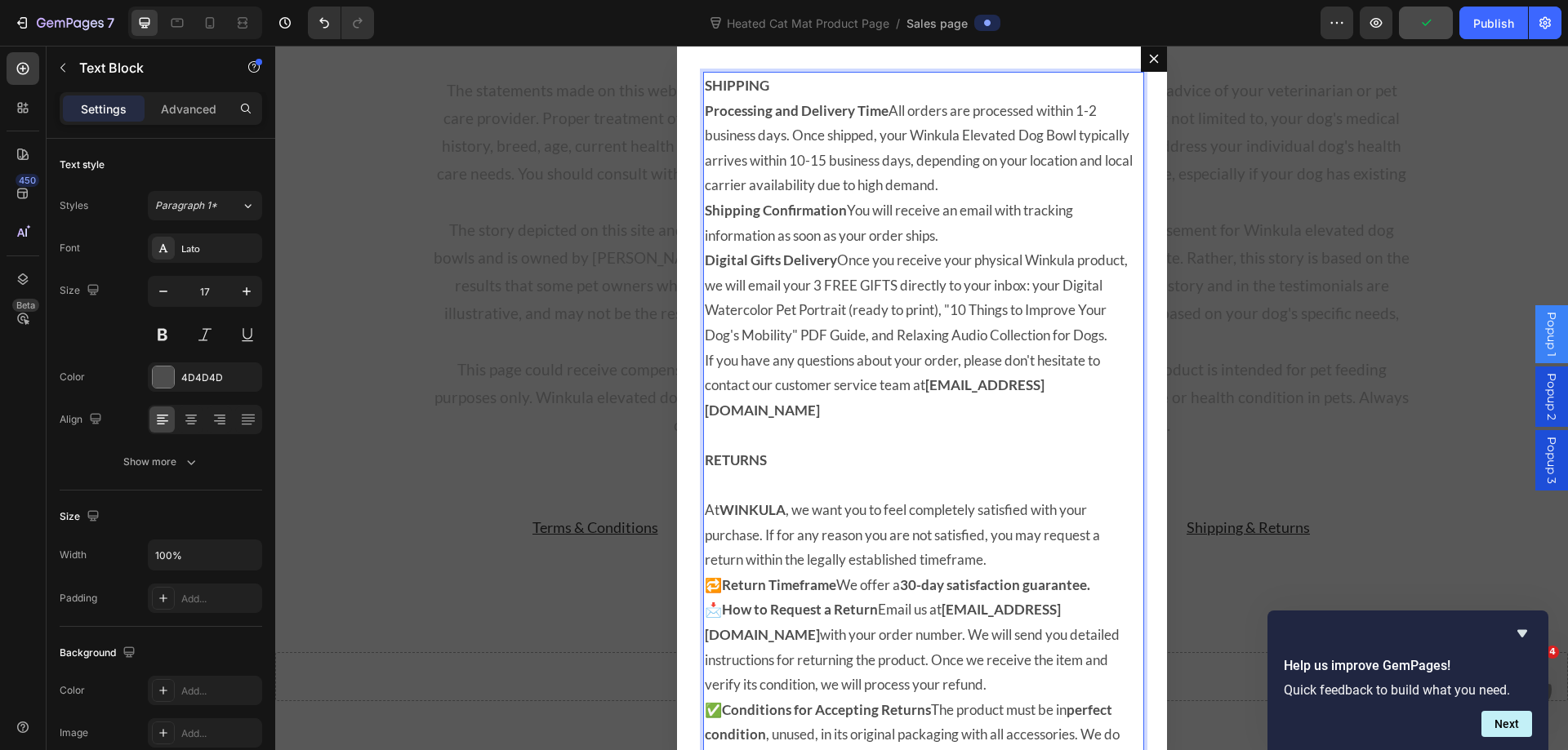
click at [803, 88] on p "SHIPPING" at bounding box center [921, 86] width 434 height 25
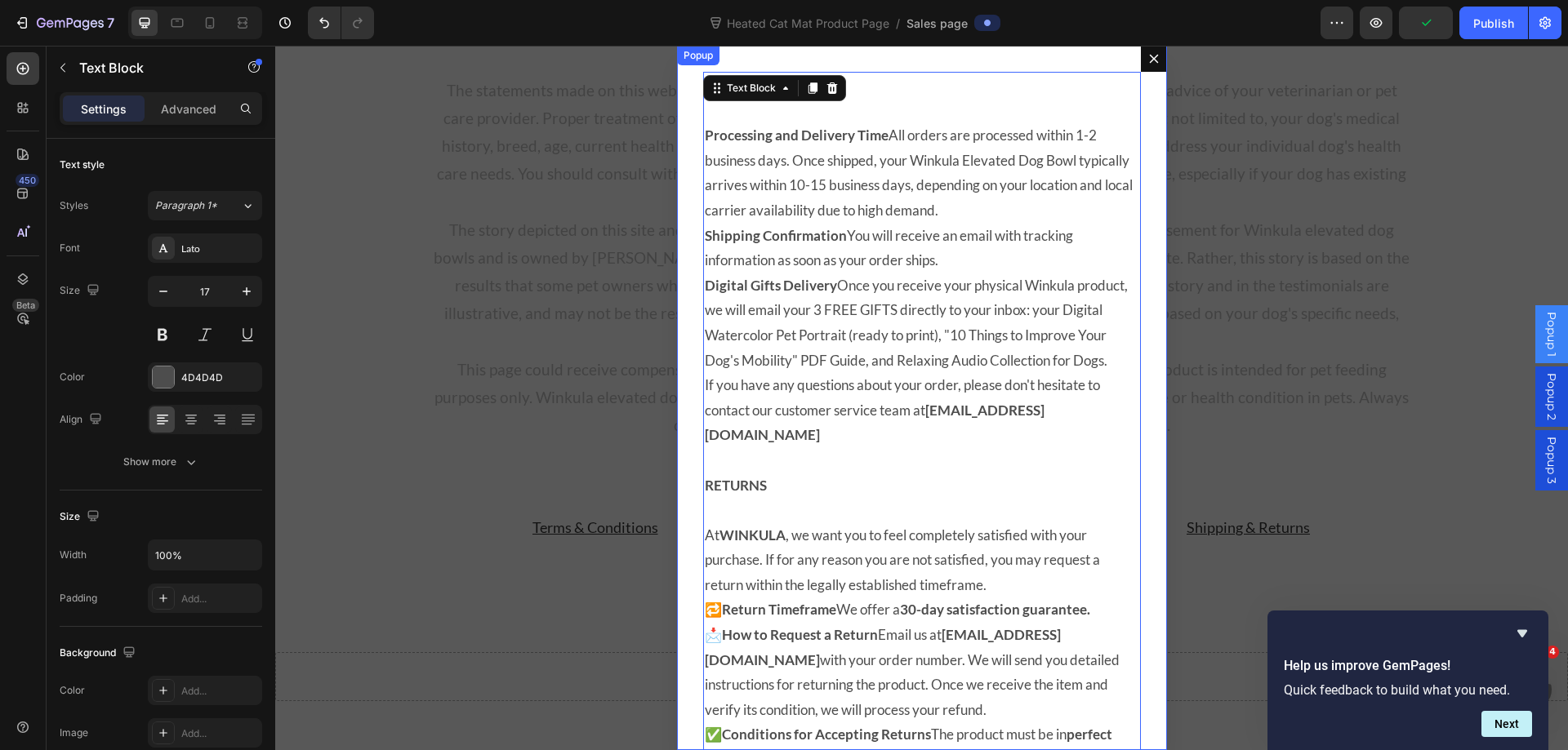
click at [1152, 51] on button "Dialog content" at bounding box center [1154, 59] width 26 height 26
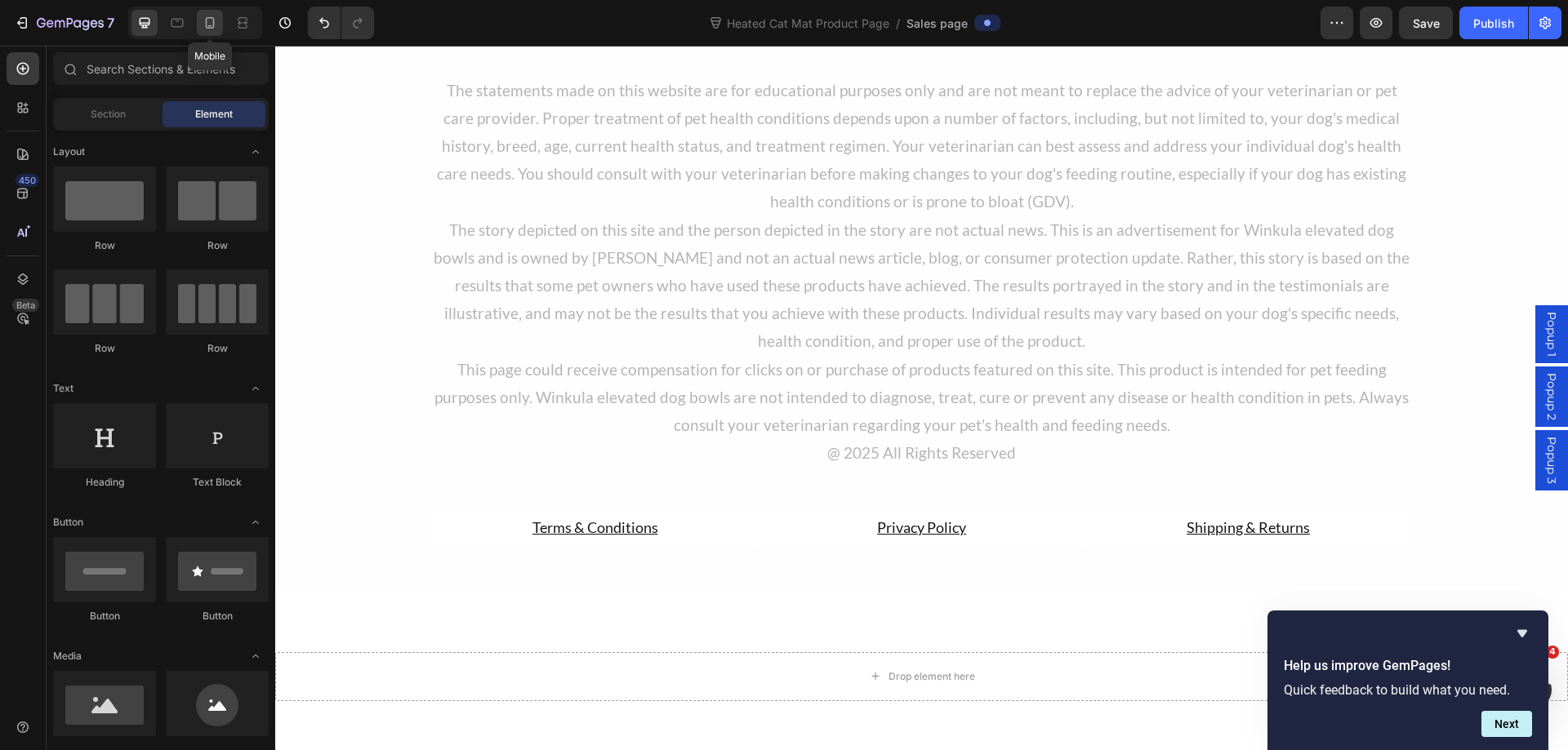
click at [216, 29] on icon at bounding box center [209, 23] width 16 height 16
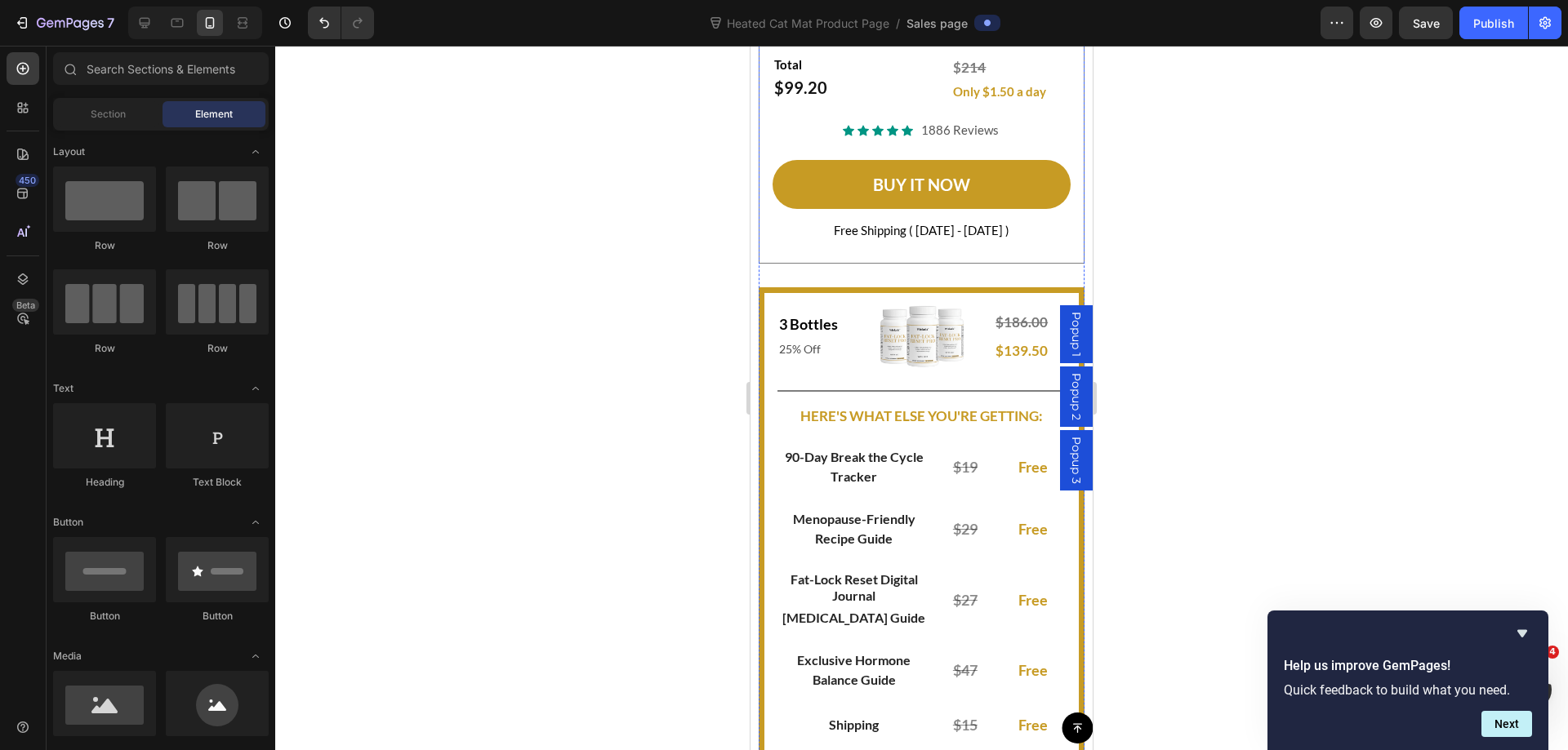
scroll to position [11950, 0]
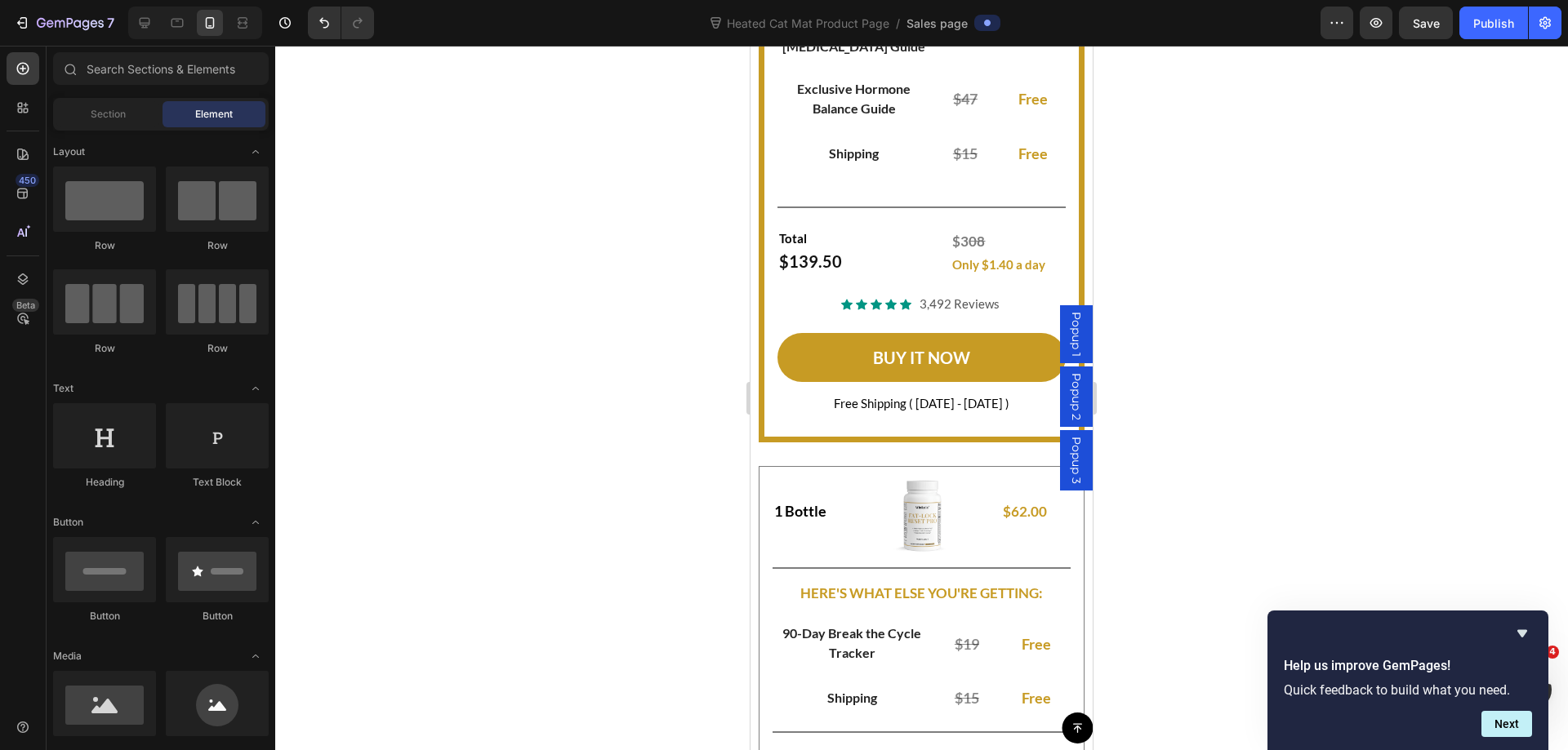
click at [1068, 342] on span "Popup 1" at bounding box center [1076, 334] width 16 height 45
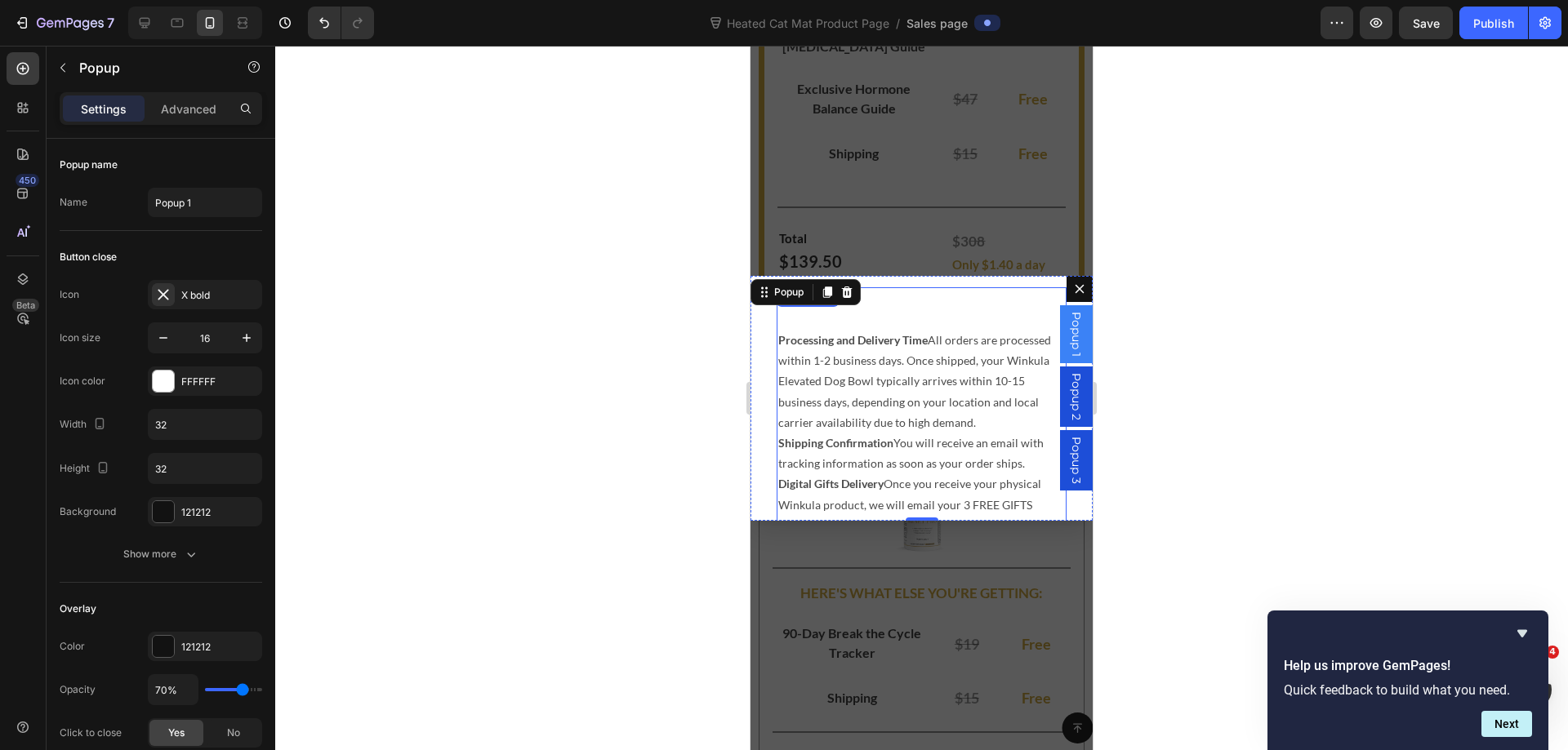
scroll to position [0, 0]
click at [931, 392] on p "Processing and Delivery Time All orders are processed within 1-2 business days.…" at bounding box center [921, 395] width 287 height 103
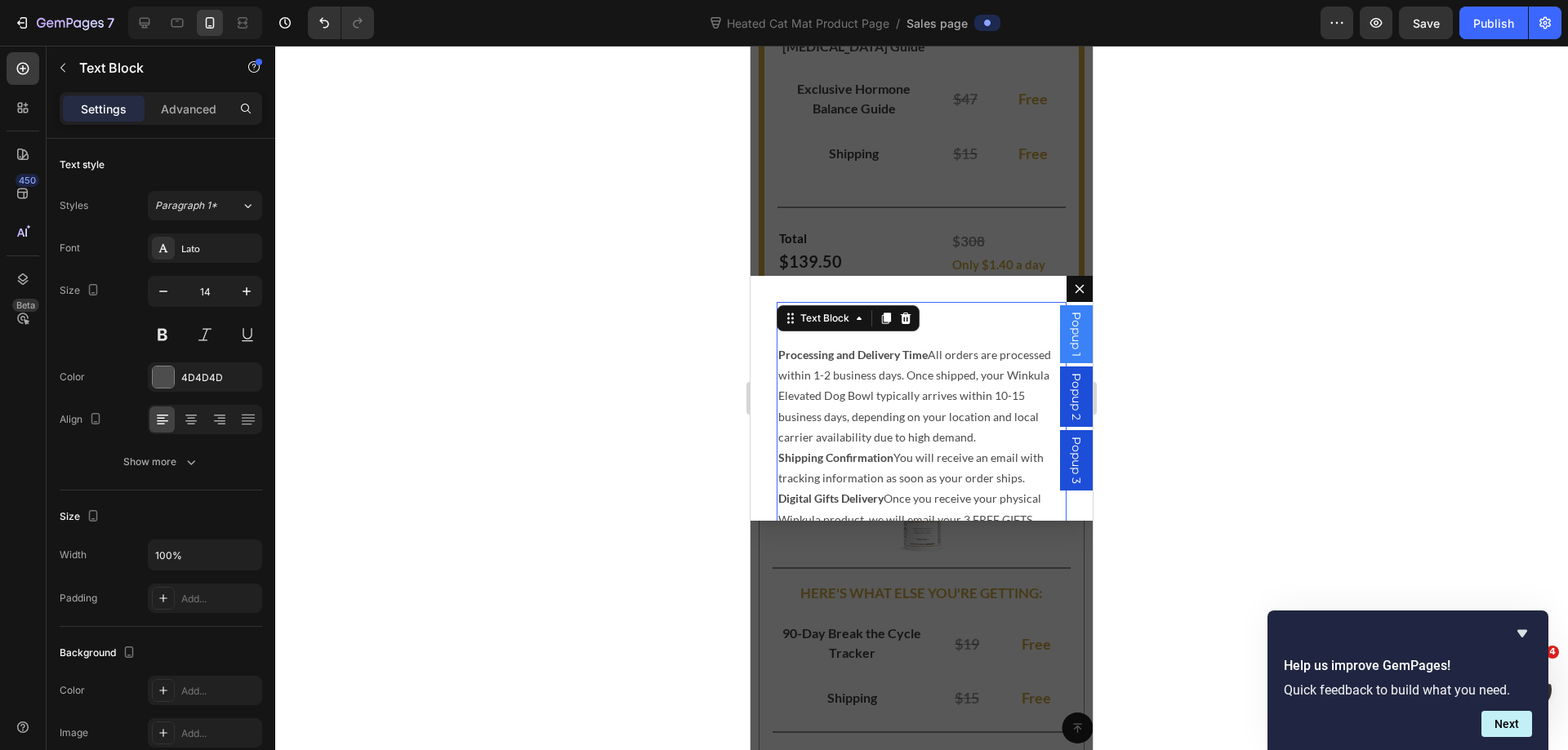
click at [943, 396] on p "Processing and Delivery Time All orders are processed within 1-2 business days.…" at bounding box center [921, 395] width 287 height 103
click at [943, 398] on p "Processing and Delivery Time All orders are processed within 1-2 business days.…" at bounding box center [921, 395] width 287 height 103
click at [940, 396] on p "Processing and Delivery Time All orders are processed within 1-2 business days.…" at bounding box center [921, 395] width 287 height 103
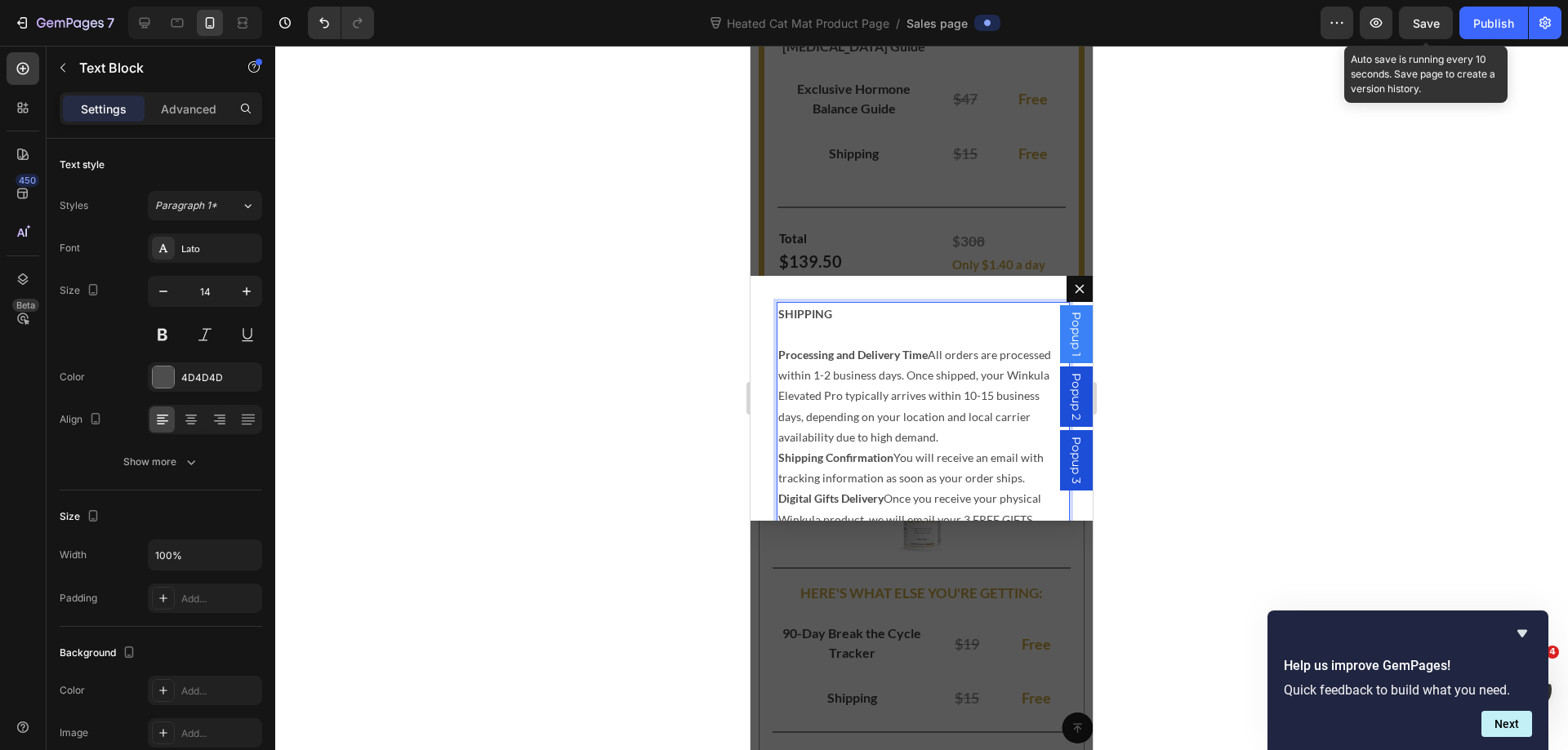
click at [1424, 25] on span "Save" at bounding box center [1426, 23] width 27 height 14
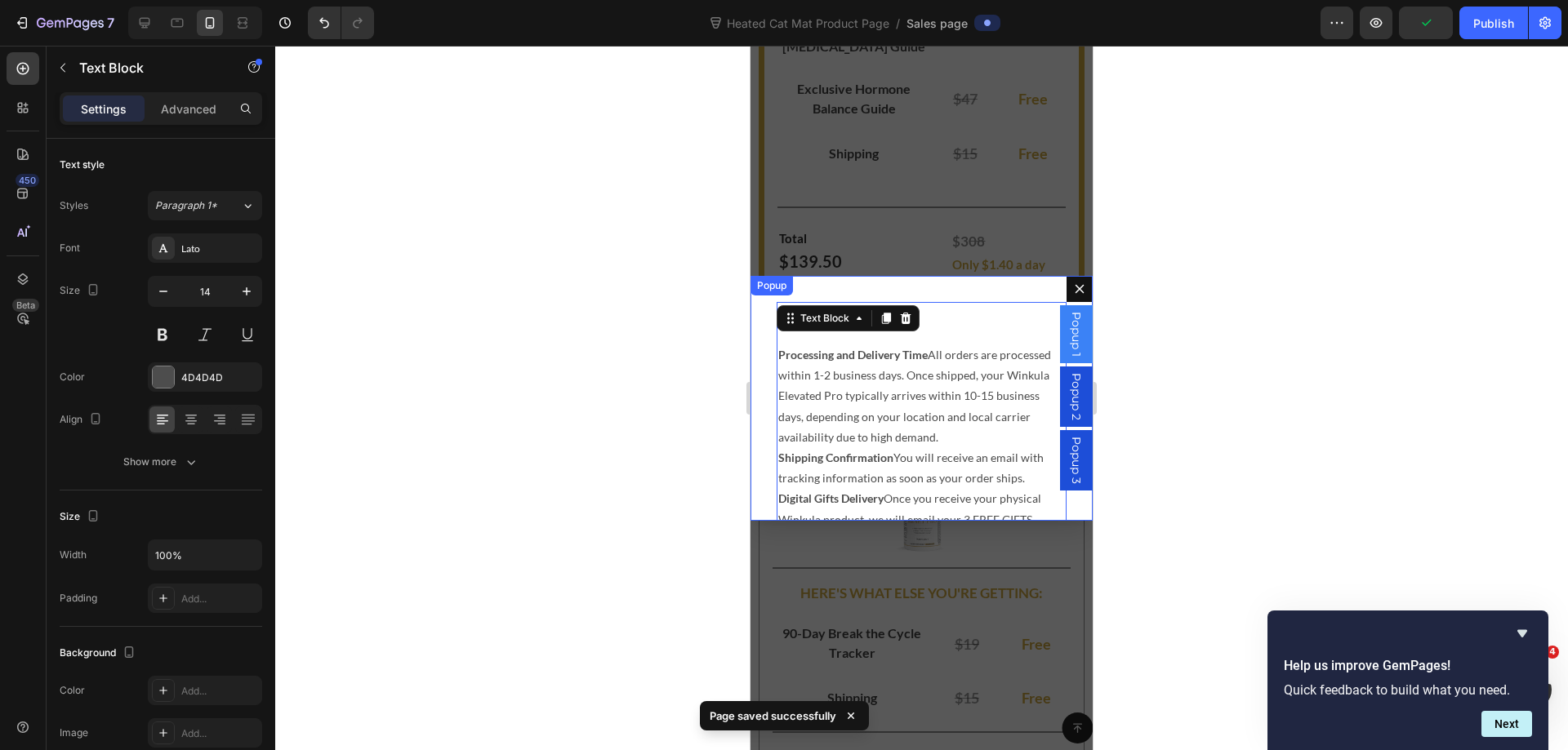
click at [1075, 289] on button "Dialog content" at bounding box center [1079, 289] width 26 height 26
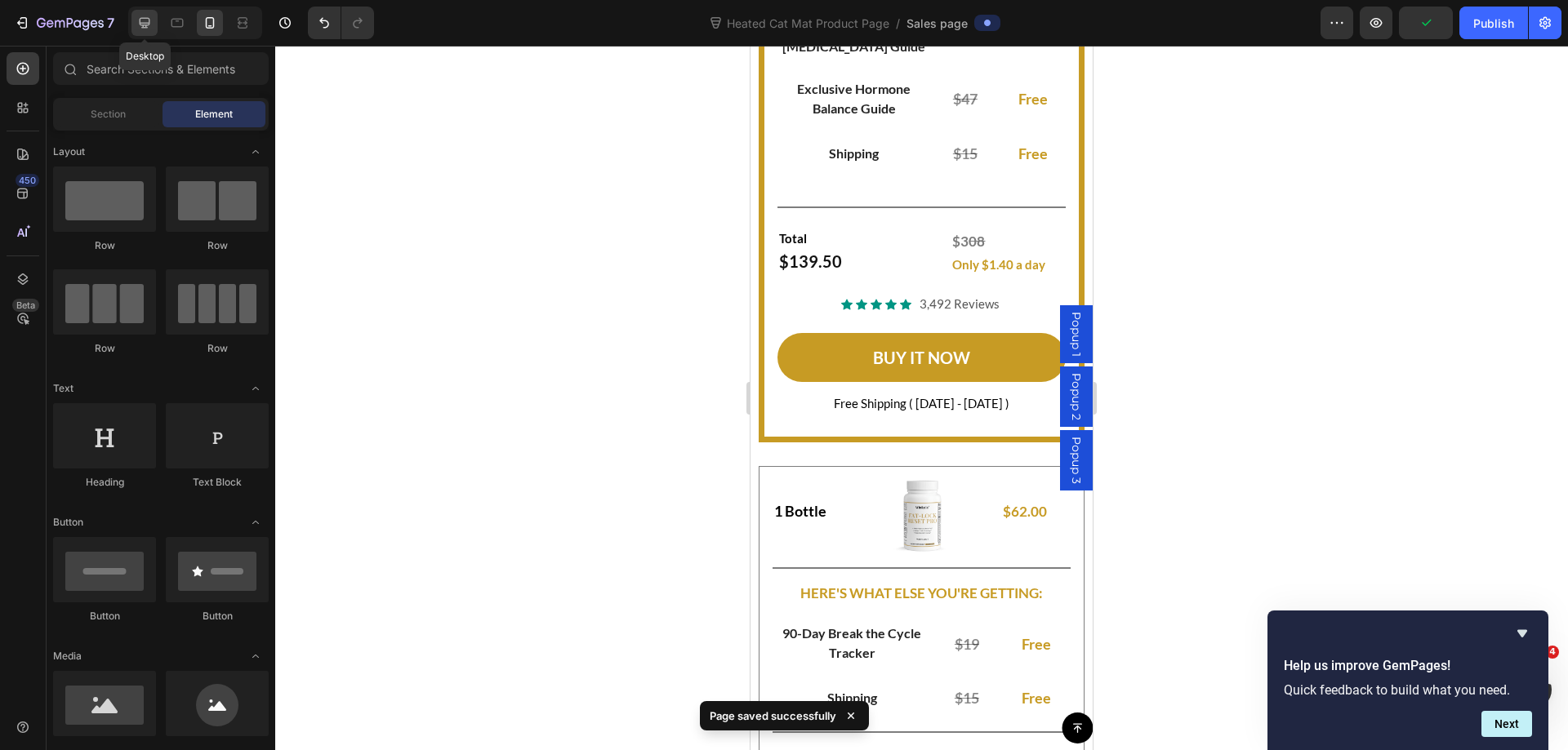
click at [141, 28] on icon at bounding box center [144, 23] width 16 height 16
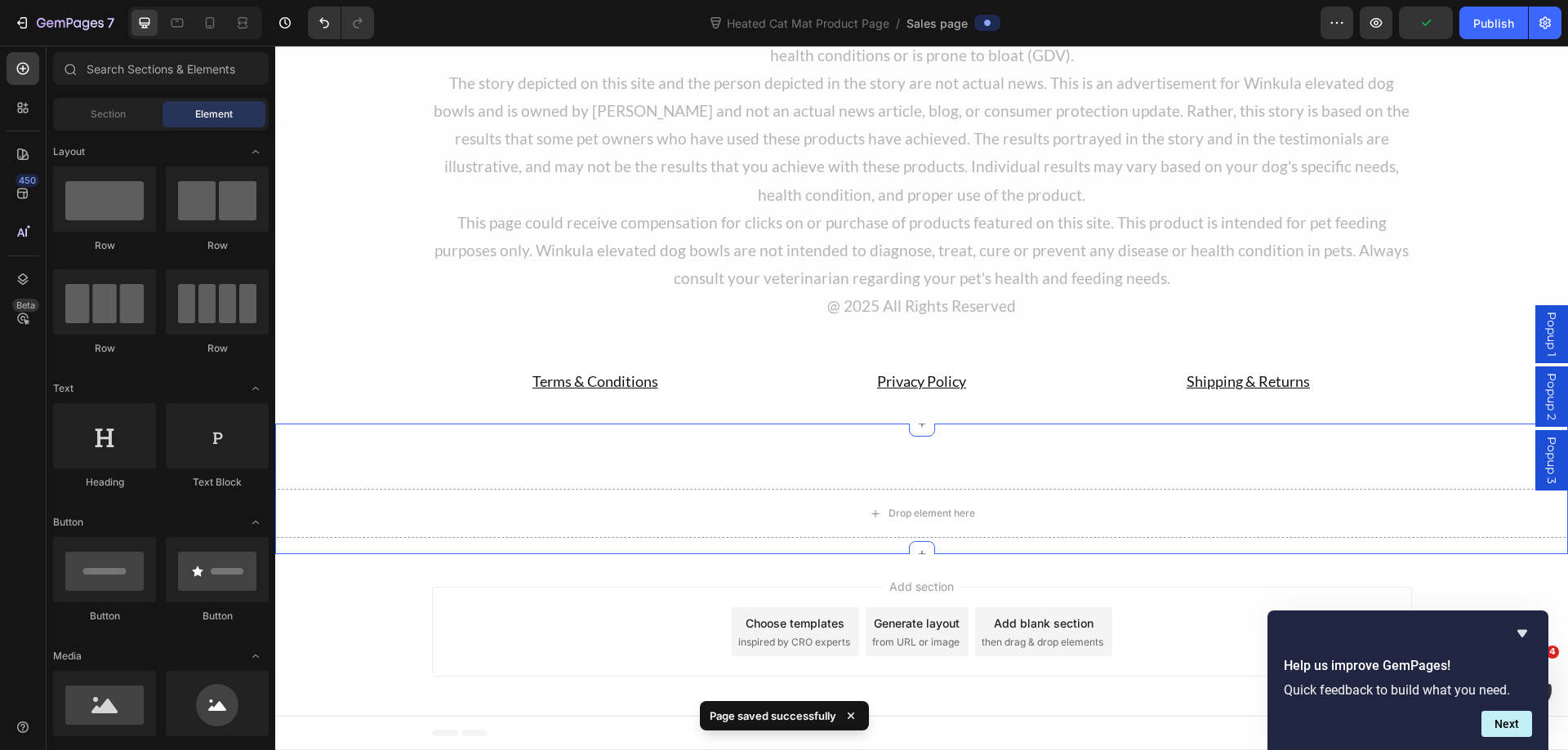
scroll to position [11021, 0]
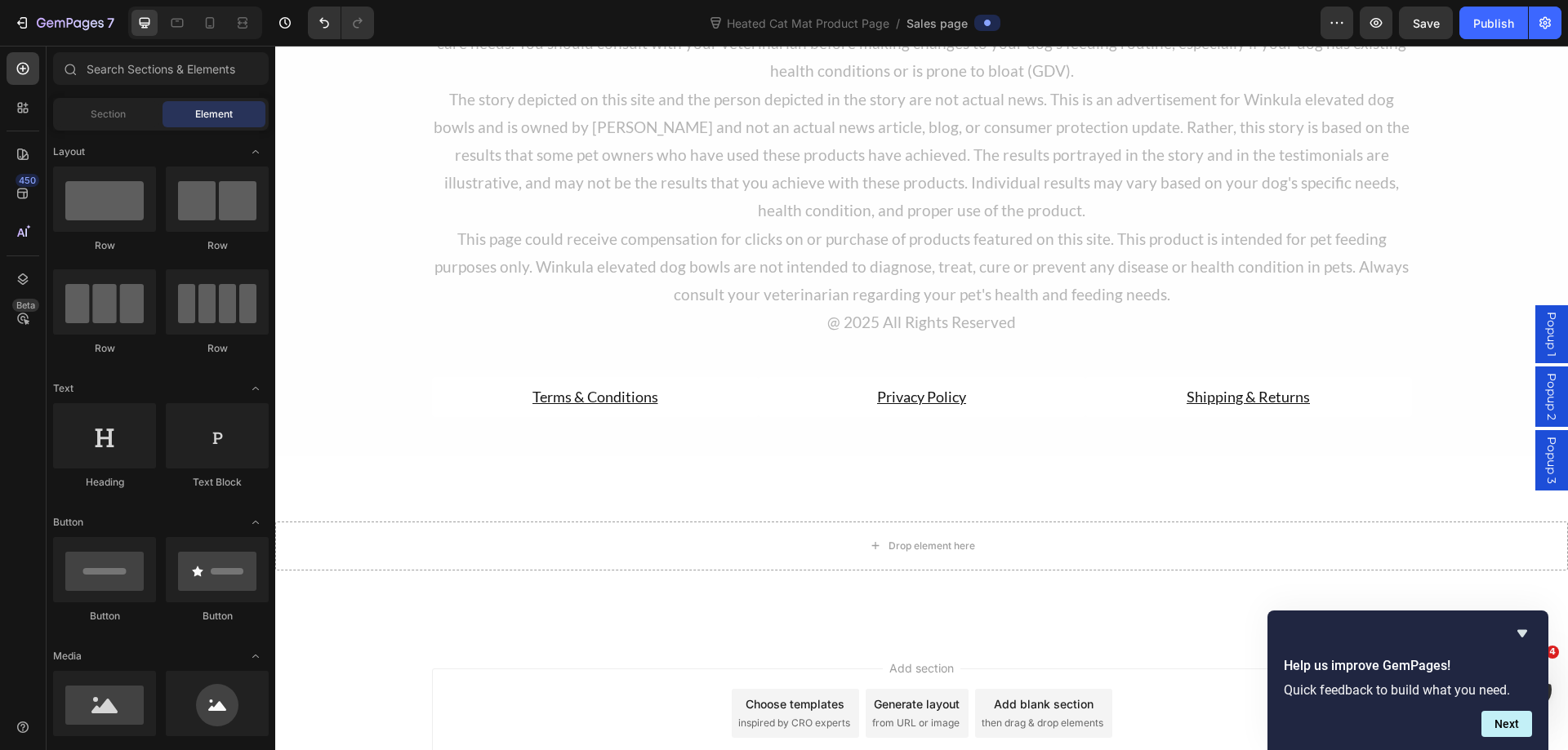
click at [1543, 398] on span "Popup 2" at bounding box center [1551, 397] width 16 height 48
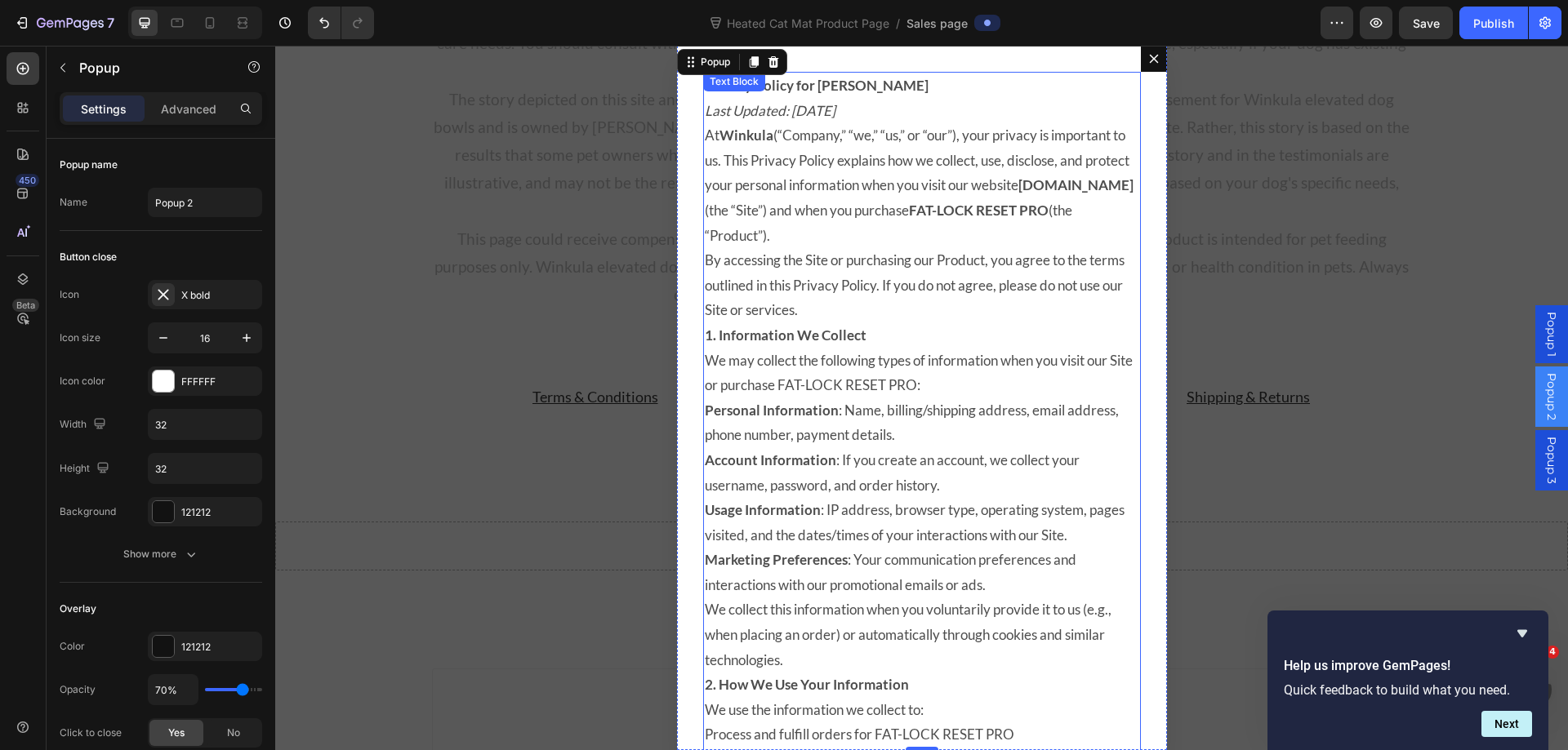
click at [771, 235] on p "At Winkula (“Company,” “we,” “us,” or “our”), your privacy is important to us. …" at bounding box center [921, 185] width 434 height 125
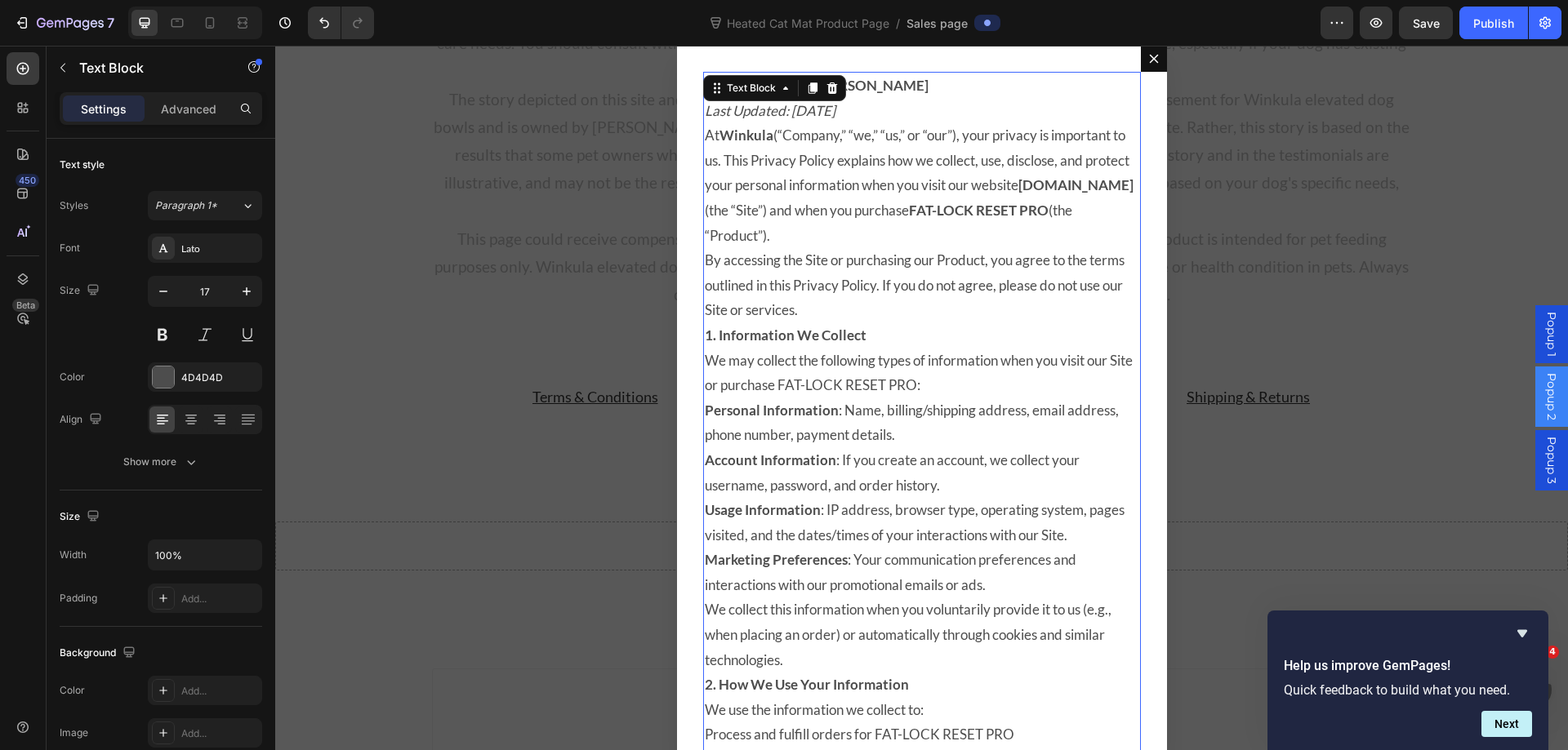
click at [770, 236] on p "At Winkula (“Company,” “we,” “us,” or “our”), your privacy is important to us. …" at bounding box center [921, 185] width 434 height 125
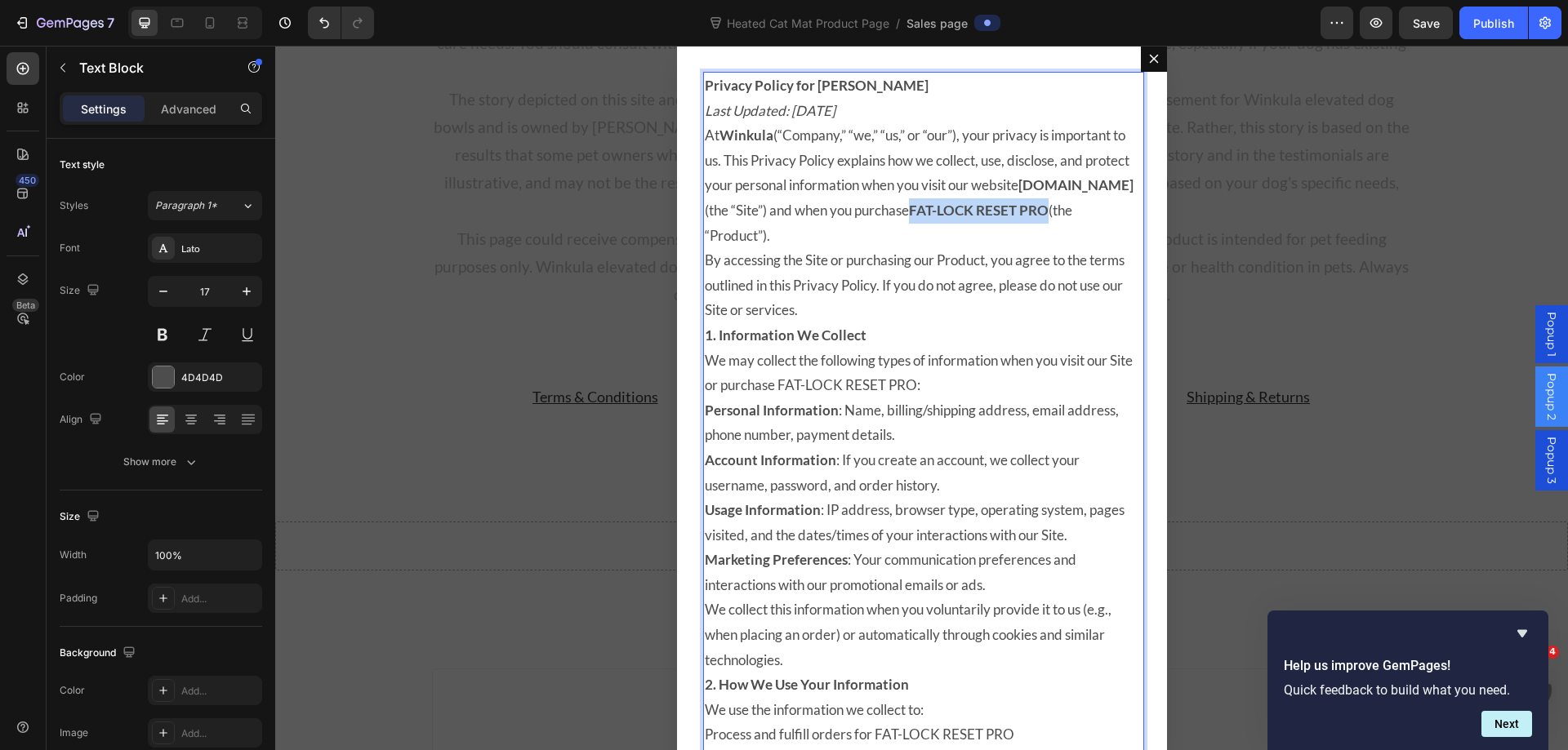
drag, startPoint x: 771, startPoint y: 238, endPoint x: 1029, endPoint y: 213, distance: 259.2
click at [1029, 213] on p "At Winkula (“Company,” “we,” “us,” or “our”), your privacy is important to us. …" at bounding box center [921, 185] width 434 height 125
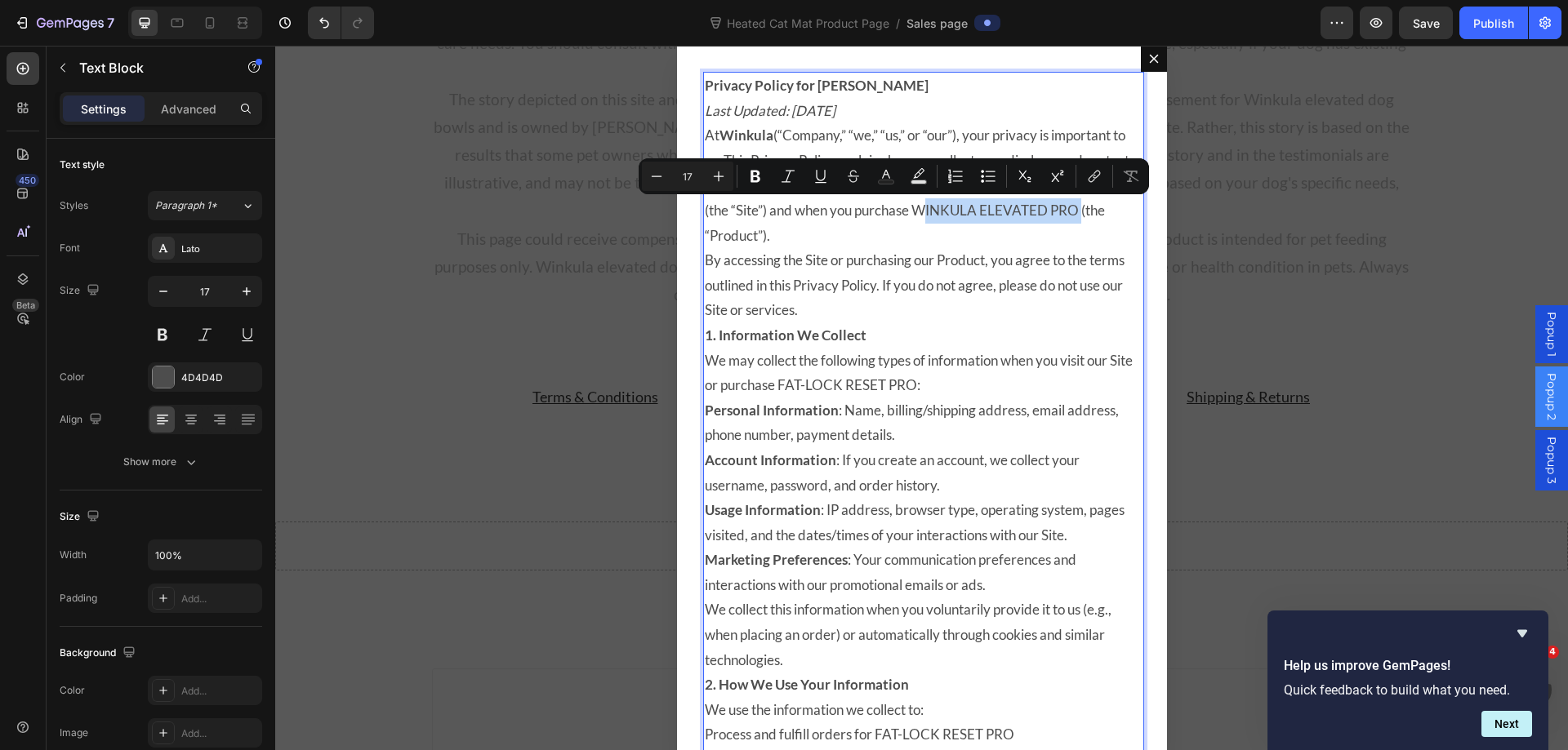
drag, startPoint x: 797, startPoint y: 238, endPoint x: 1030, endPoint y: 216, distance: 234.0
click at [1030, 216] on p "At Winkula (“Company,” “we,” “us,” or “our”), your privacy is important to us. …" at bounding box center [921, 185] width 434 height 125
copy p "WINKULA ELEVATED PRO"
click at [902, 315] on p "By accessing the Site or purchasing our Product, you agree to the terms outline…" at bounding box center [921, 285] width 434 height 75
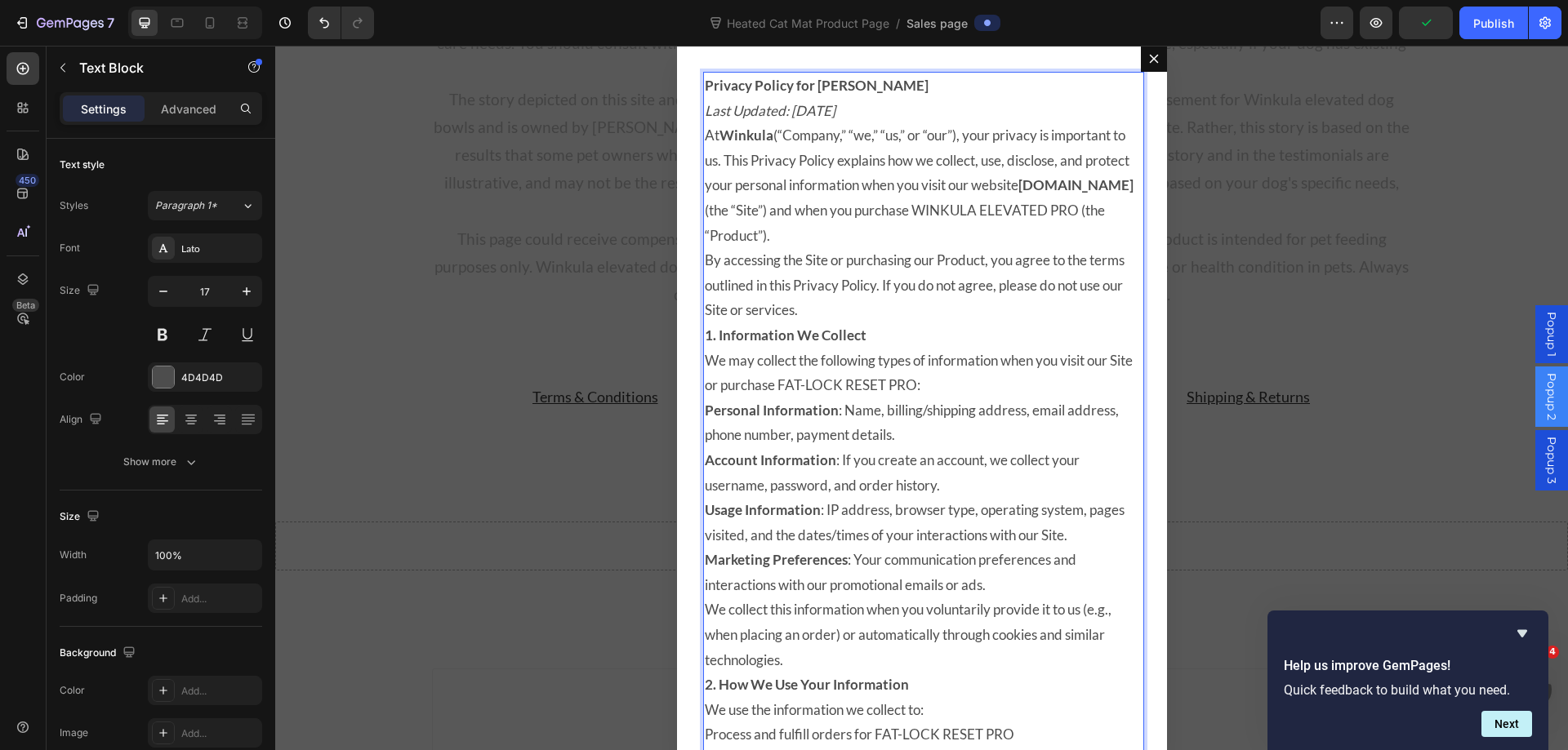
click at [938, 386] on p "We may collect the following types of information when you visit our Site or pu…" at bounding box center [921, 374] width 434 height 50
click at [936, 384] on p "We may collect the following types of information when you visit our Site or pu…" at bounding box center [921, 374] width 434 height 50
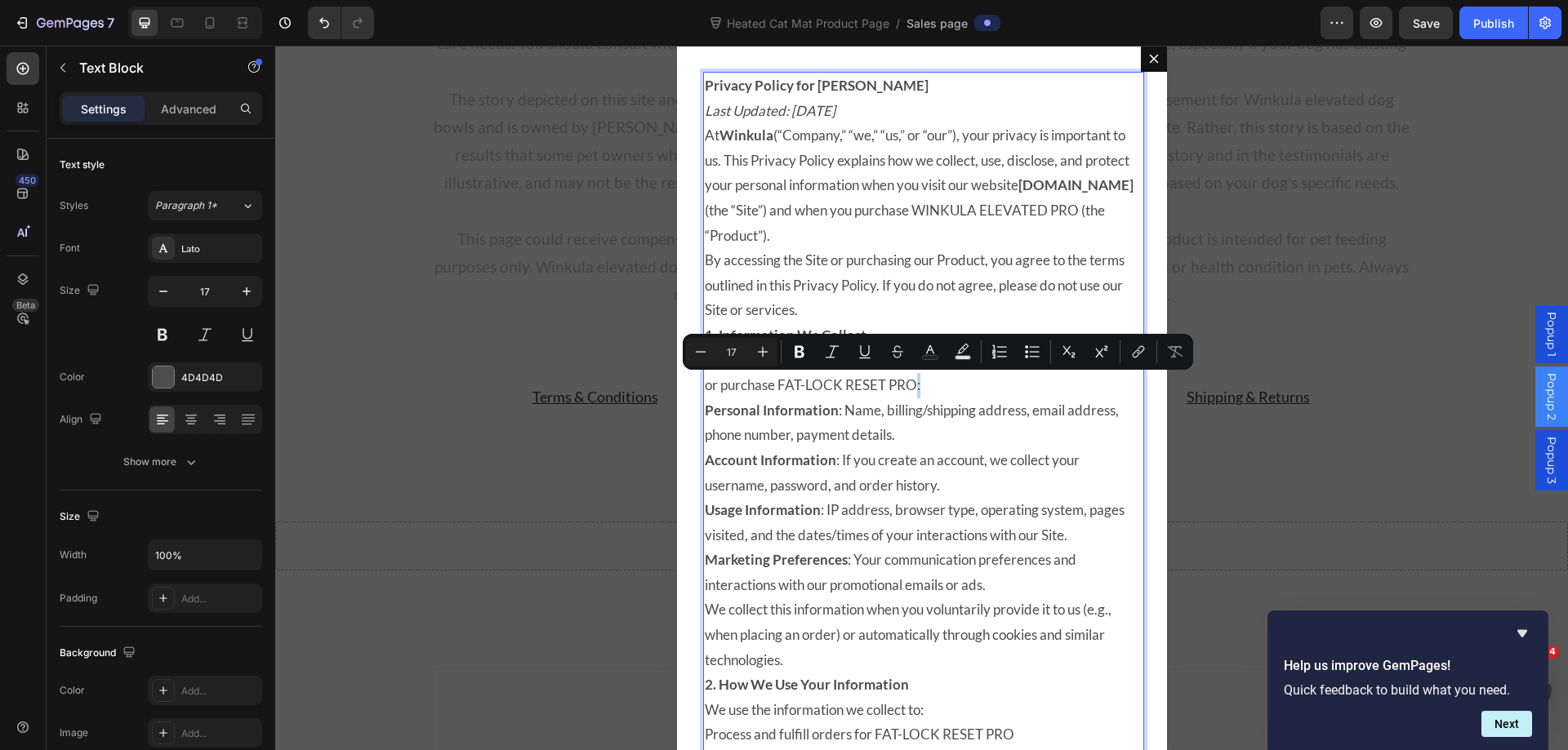
click at [934, 386] on p "We may collect the following types of information when you visit our Site or pu…" at bounding box center [921, 374] width 434 height 50
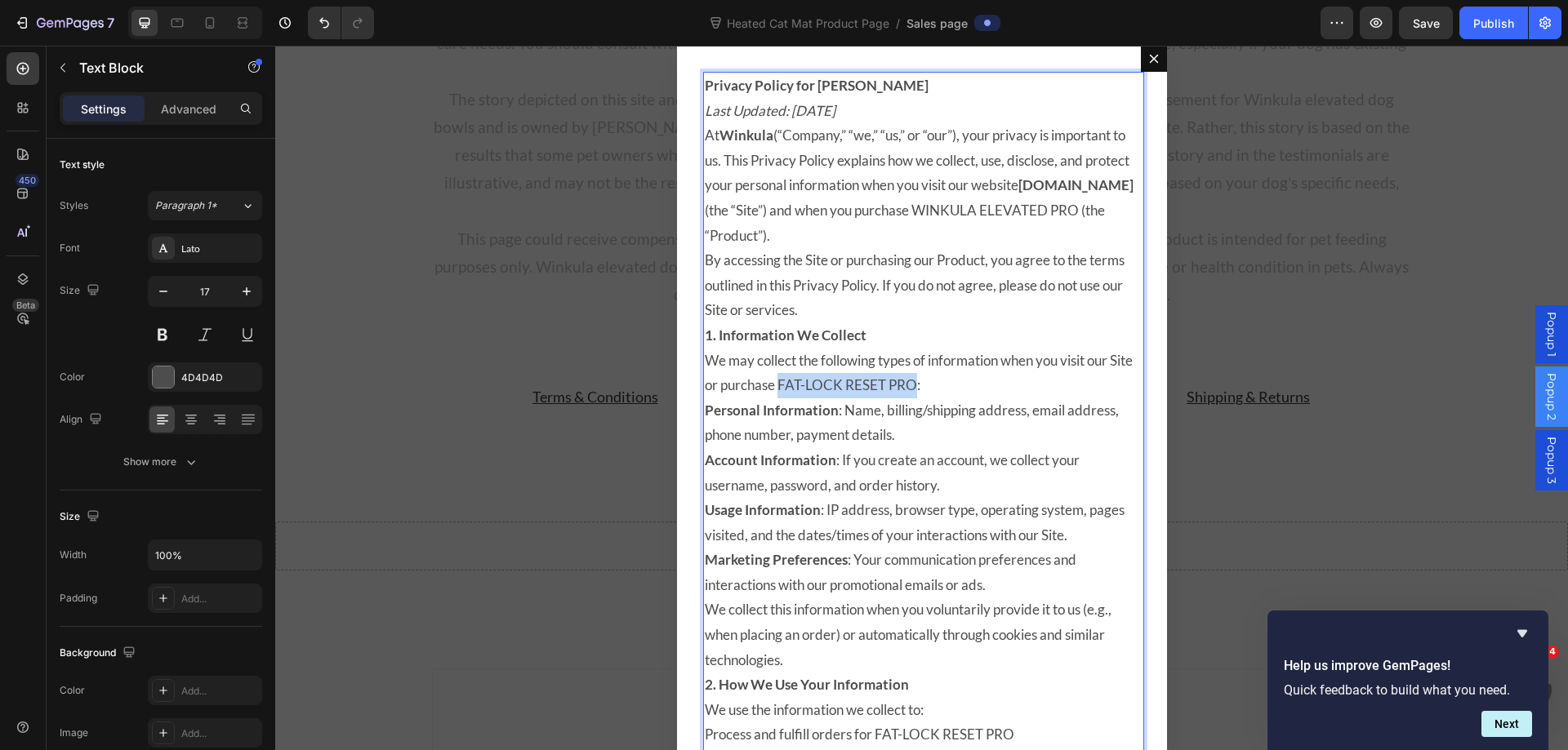
drag, startPoint x: 934, startPoint y: 386, endPoint x: 800, endPoint y: 386, distance: 134.0
click at [800, 386] on p "We may collect the following types of information when you visit our Site or pu…" at bounding box center [921, 374] width 434 height 50
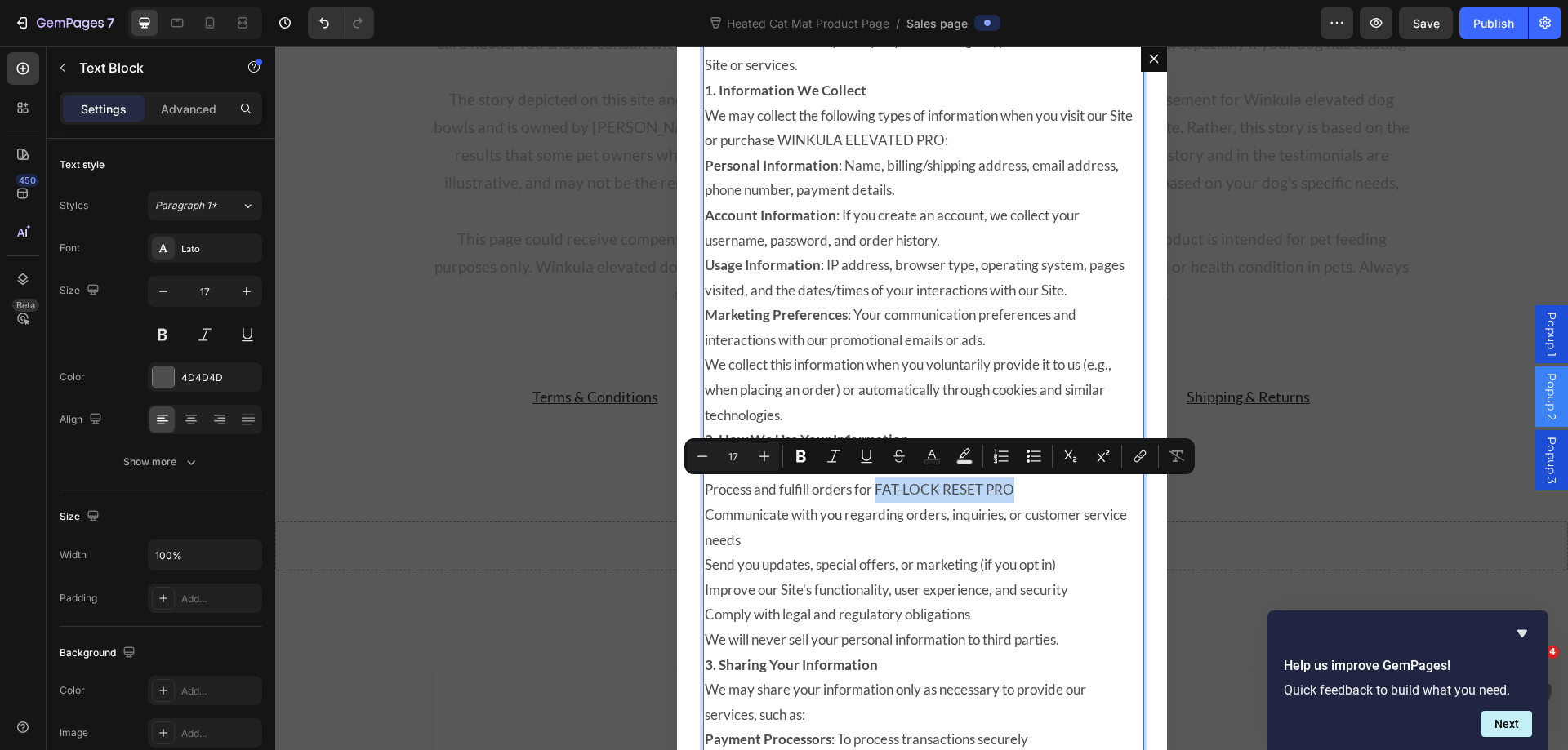
drag, startPoint x: 1014, startPoint y: 488, endPoint x: 873, endPoint y: 482, distance: 141.1
click at [873, 482] on p "Process and fulfill orders for FAT-LOCK RESET PRO" at bounding box center [921, 489] width 434 height 25
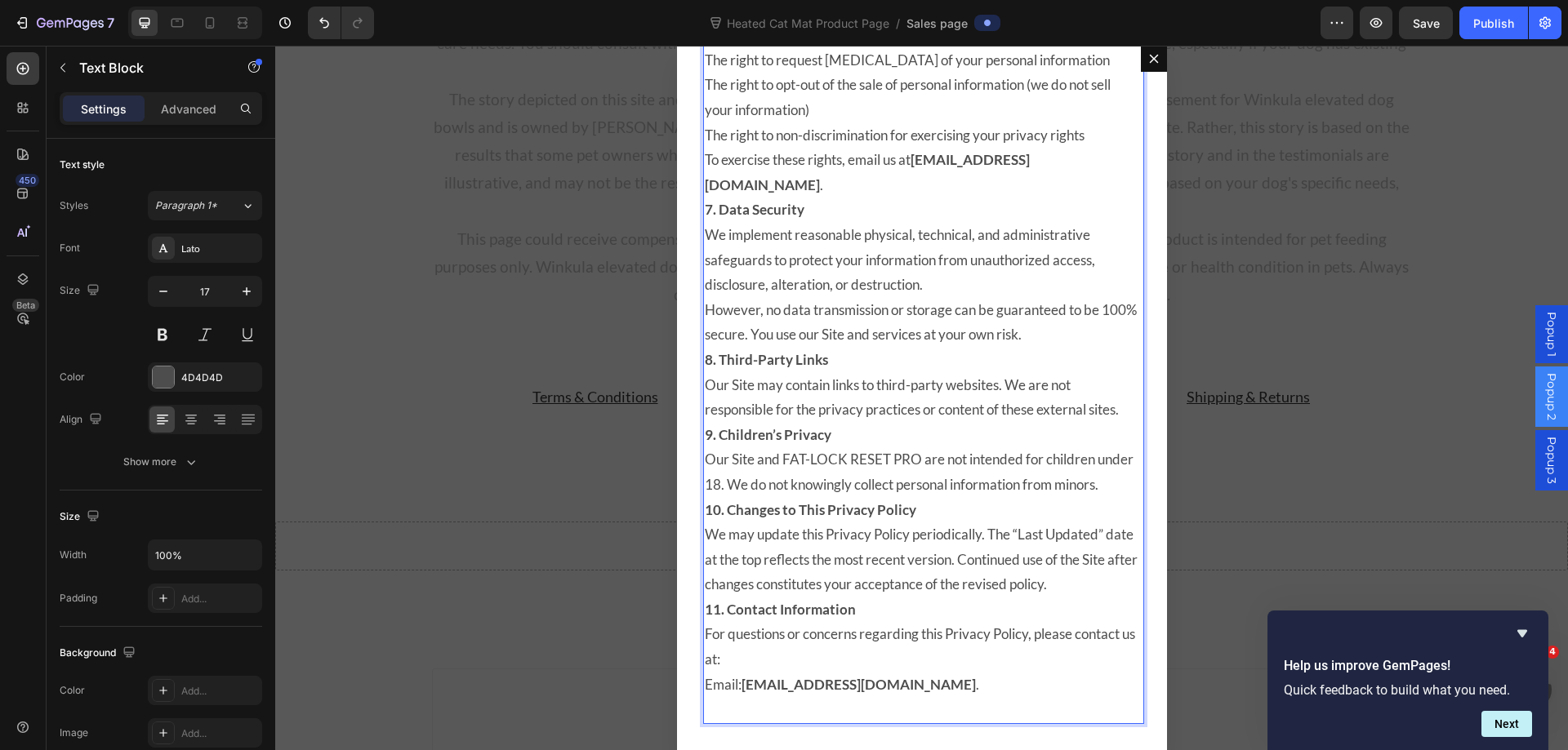
scroll to position [1624, 0]
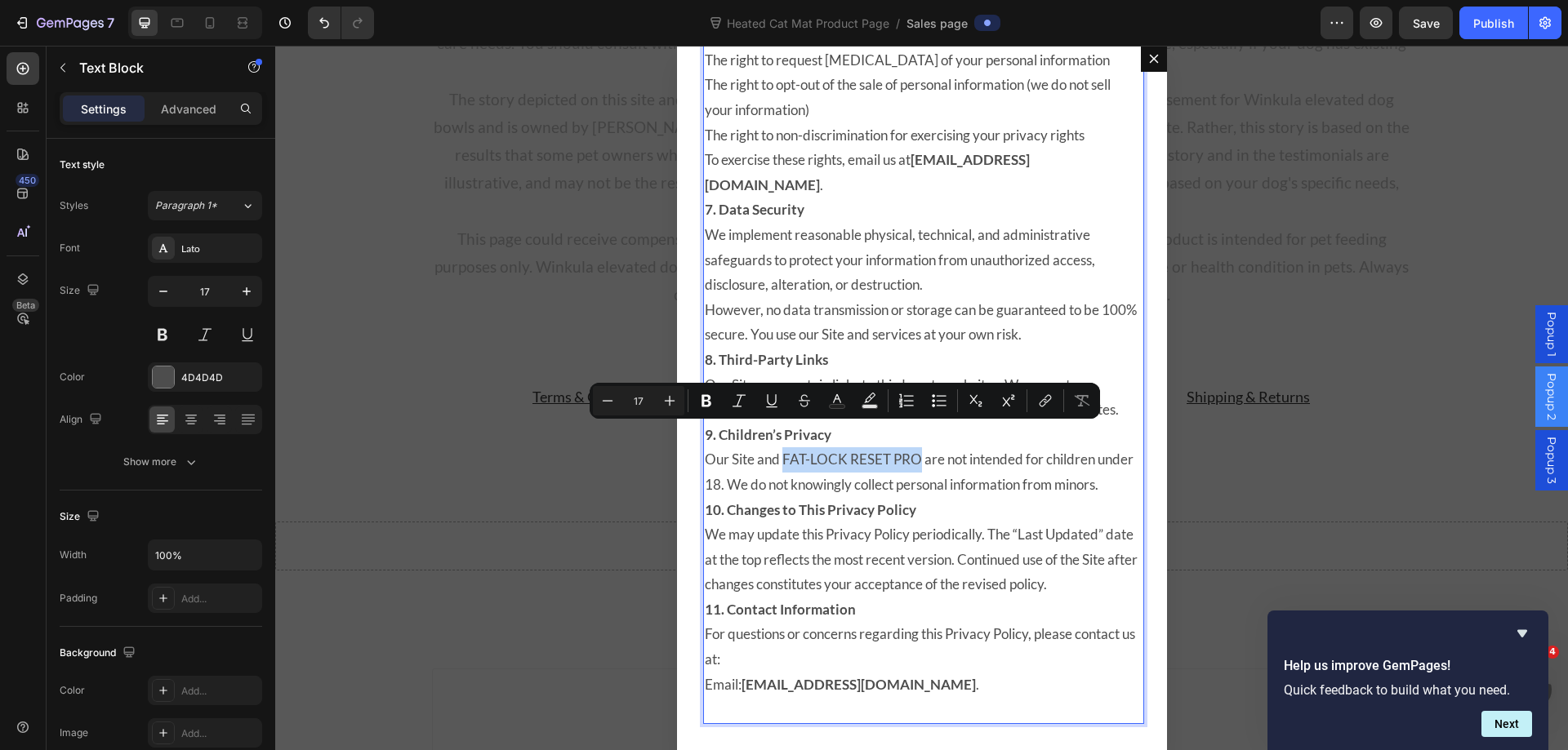
drag, startPoint x: 914, startPoint y: 436, endPoint x: 777, endPoint y: 433, distance: 137.0
click at [777, 447] on p "Our Site and FAT-LOCK RESET PRO are not intended for children under 18. We do n…" at bounding box center [921, 472] width 434 height 50
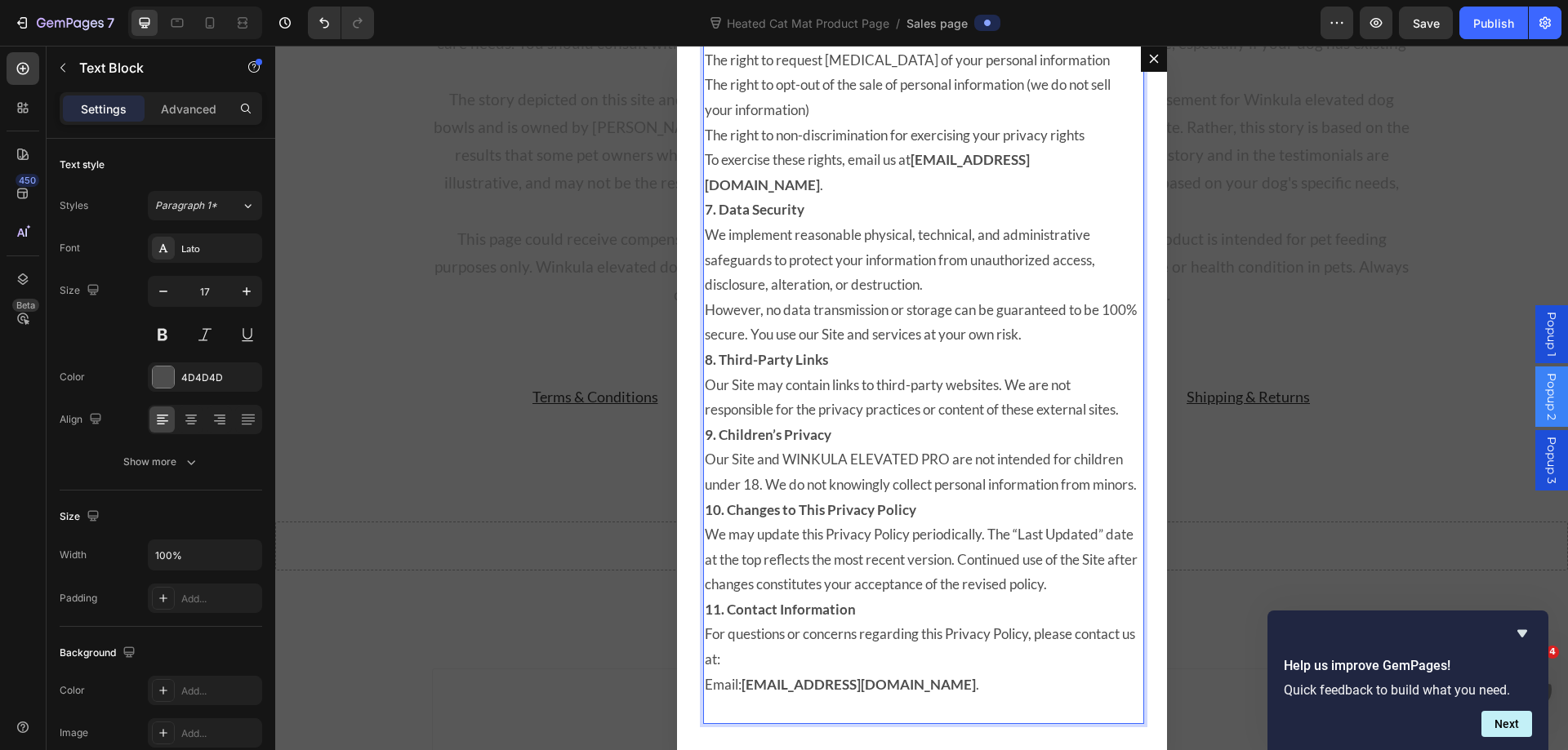
scroll to position [11103, 0]
drag, startPoint x: 1428, startPoint y: 23, endPoint x: 1159, endPoint y: 1, distance: 269.9
click at [1428, 23] on span "Save" at bounding box center [1426, 23] width 27 height 14
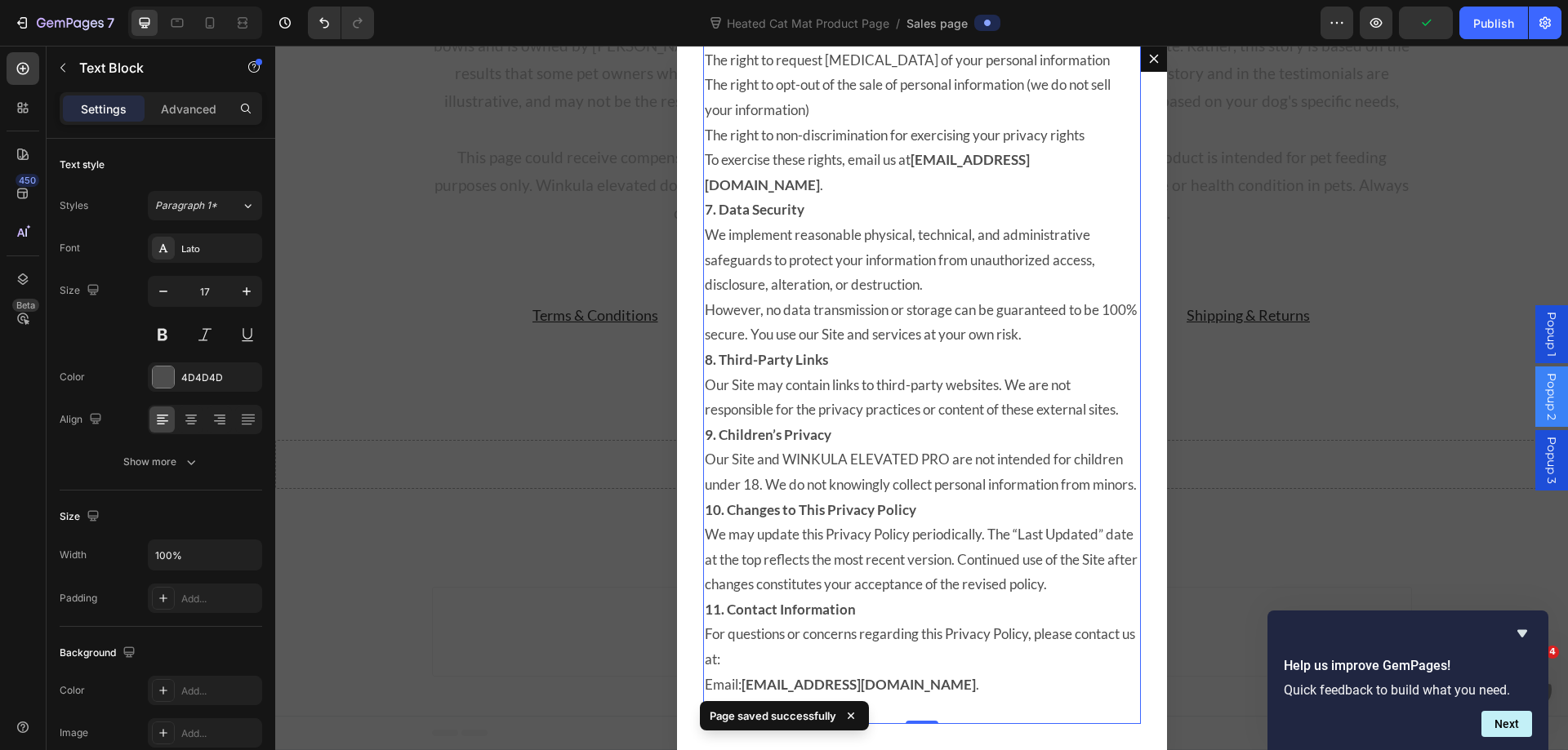
click at [932, 298] on p "However, no data transmission or storage can be guaranteed to be 100% secure. Y…" at bounding box center [921, 323] width 434 height 50
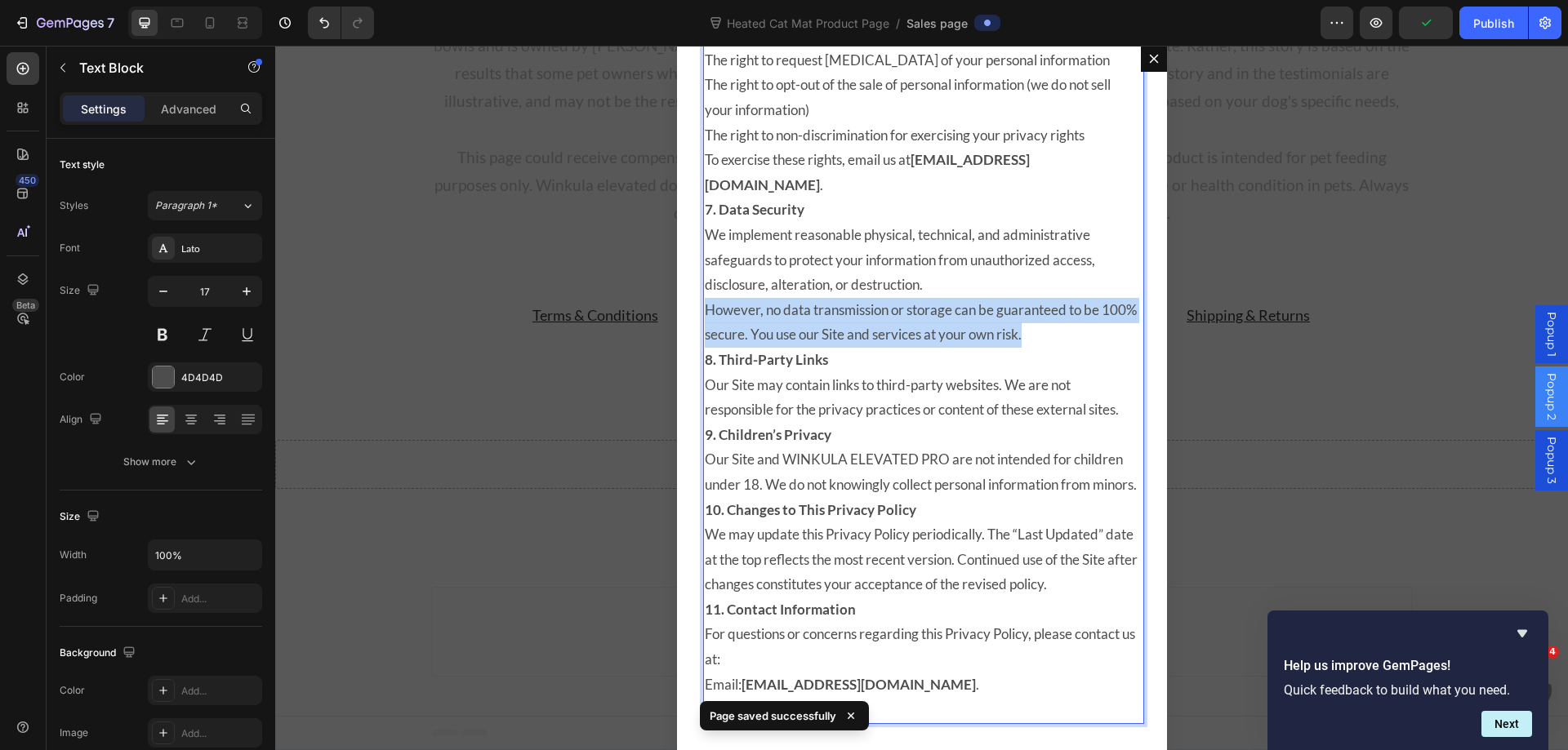
click at [932, 298] on p "However, no data transmission or storage can be guaranteed to be 100% secure. Y…" at bounding box center [921, 323] width 434 height 50
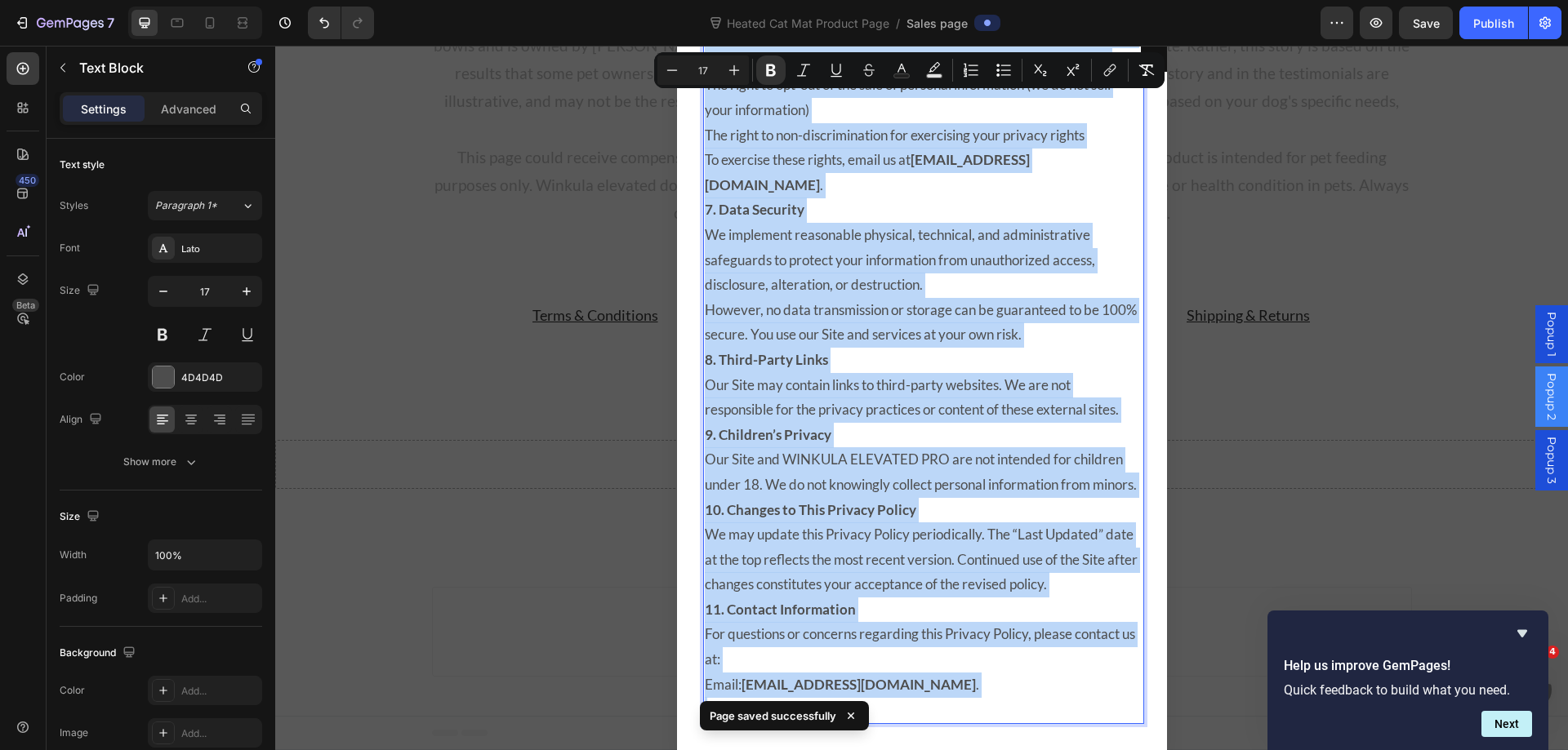
copy div "Privacy Policy for Winkula Last Updated: September 3, 2025 At Winkula (“Company…"
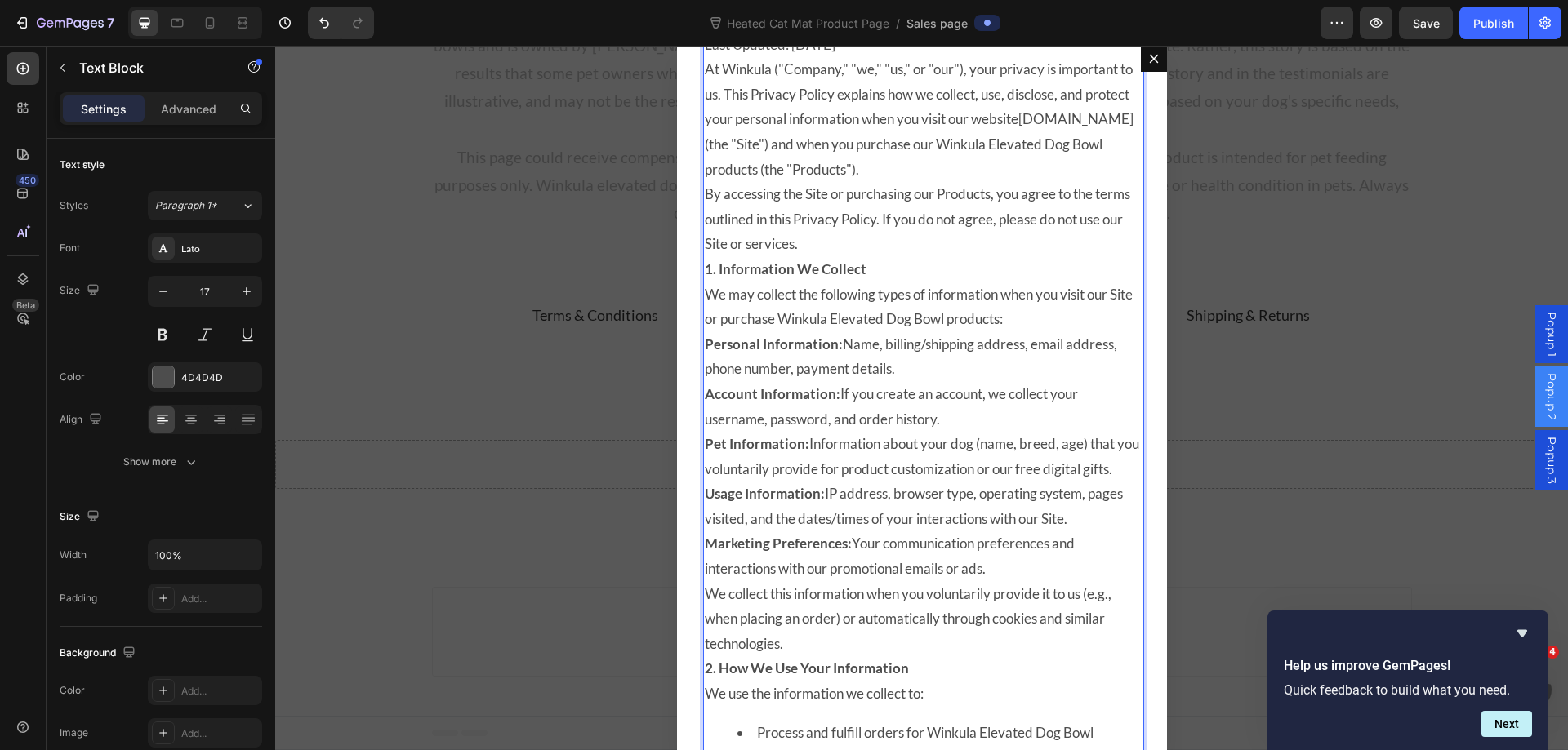
scroll to position [0, 0]
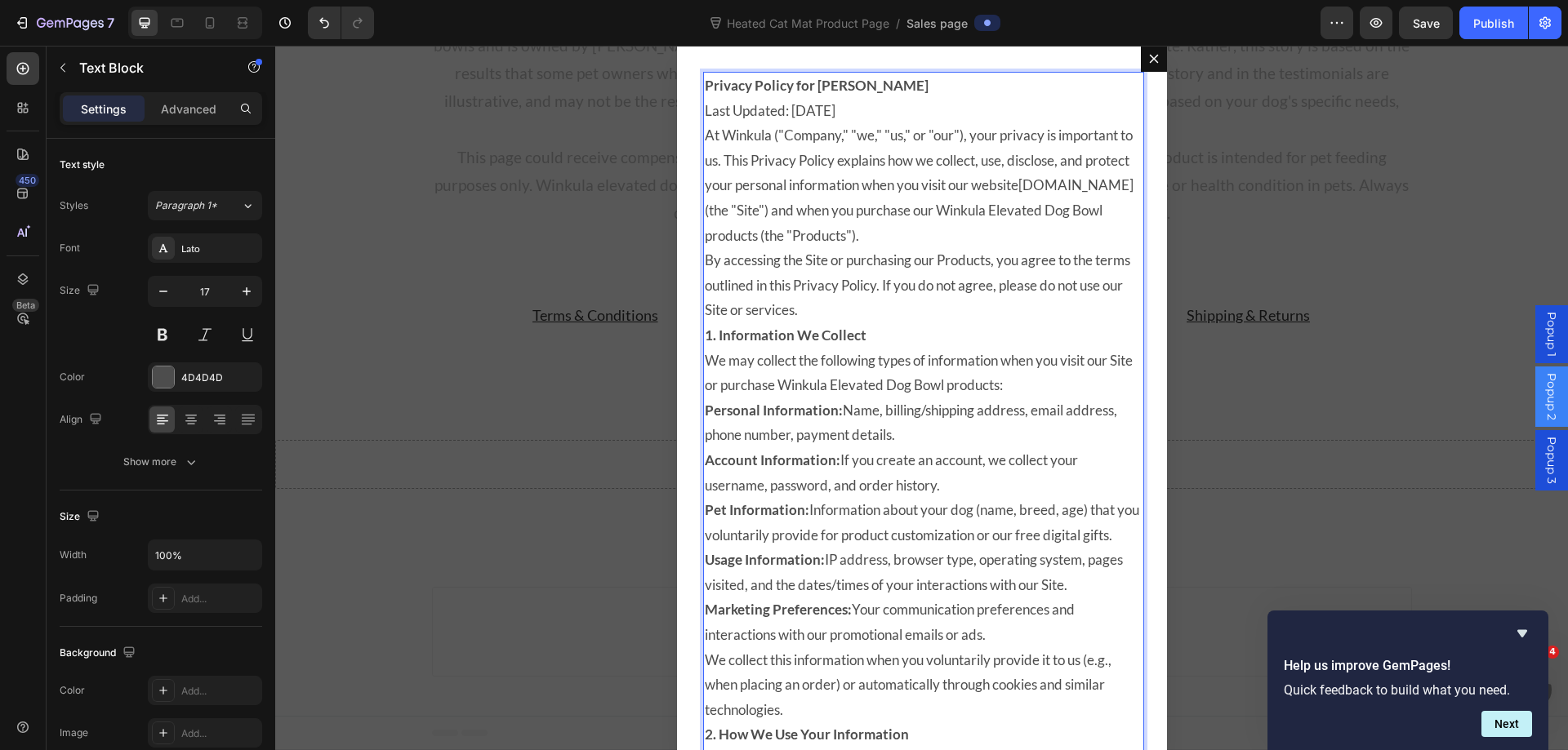
click at [916, 91] on p "Privacy Policy for [PERSON_NAME]" at bounding box center [921, 86] width 434 height 25
click at [1432, 22] on span "Save" at bounding box center [1426, 23] width 27 height 14
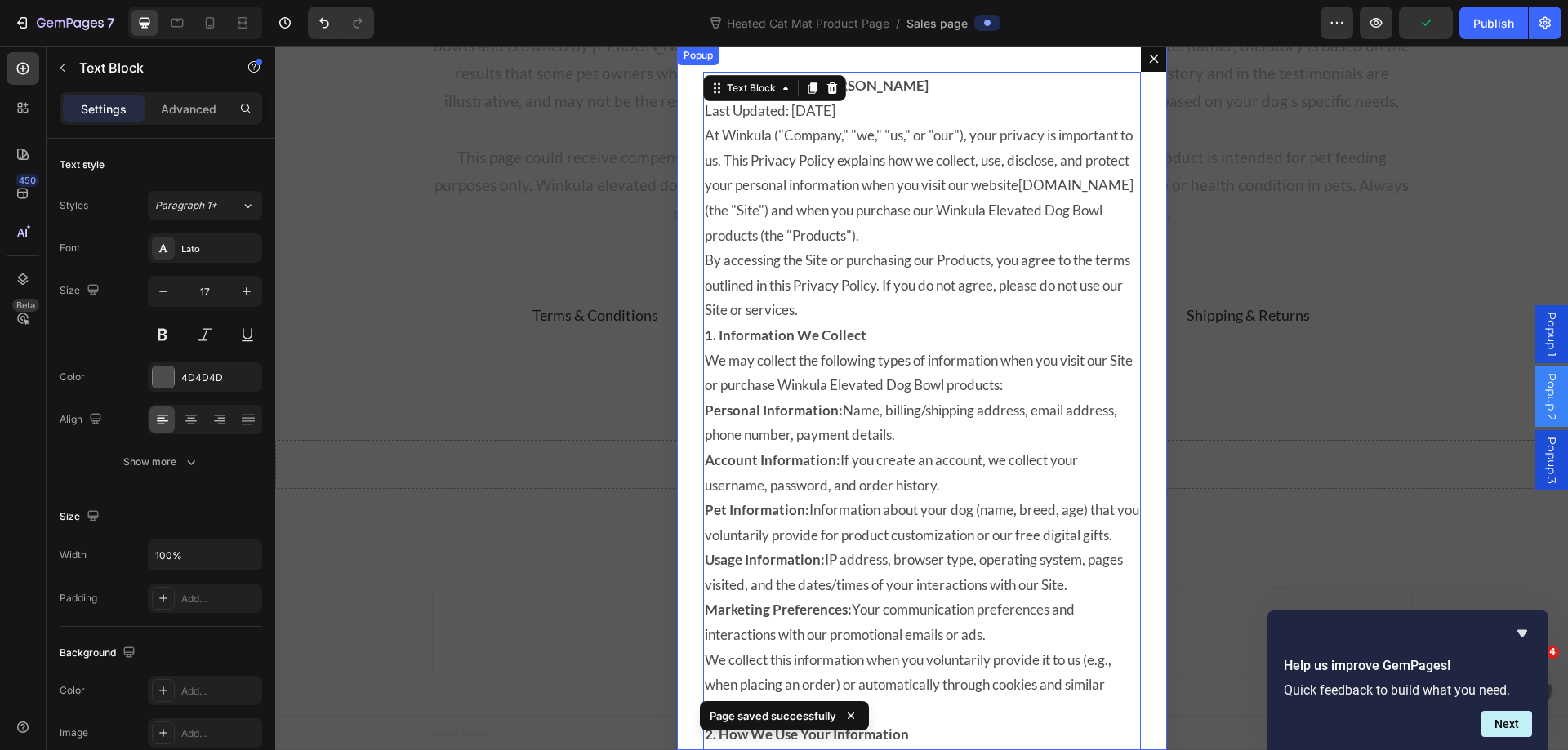
click at [1147, 63] on icon "Dialog content" at bounding box center [1153, 58] width 13 height 13
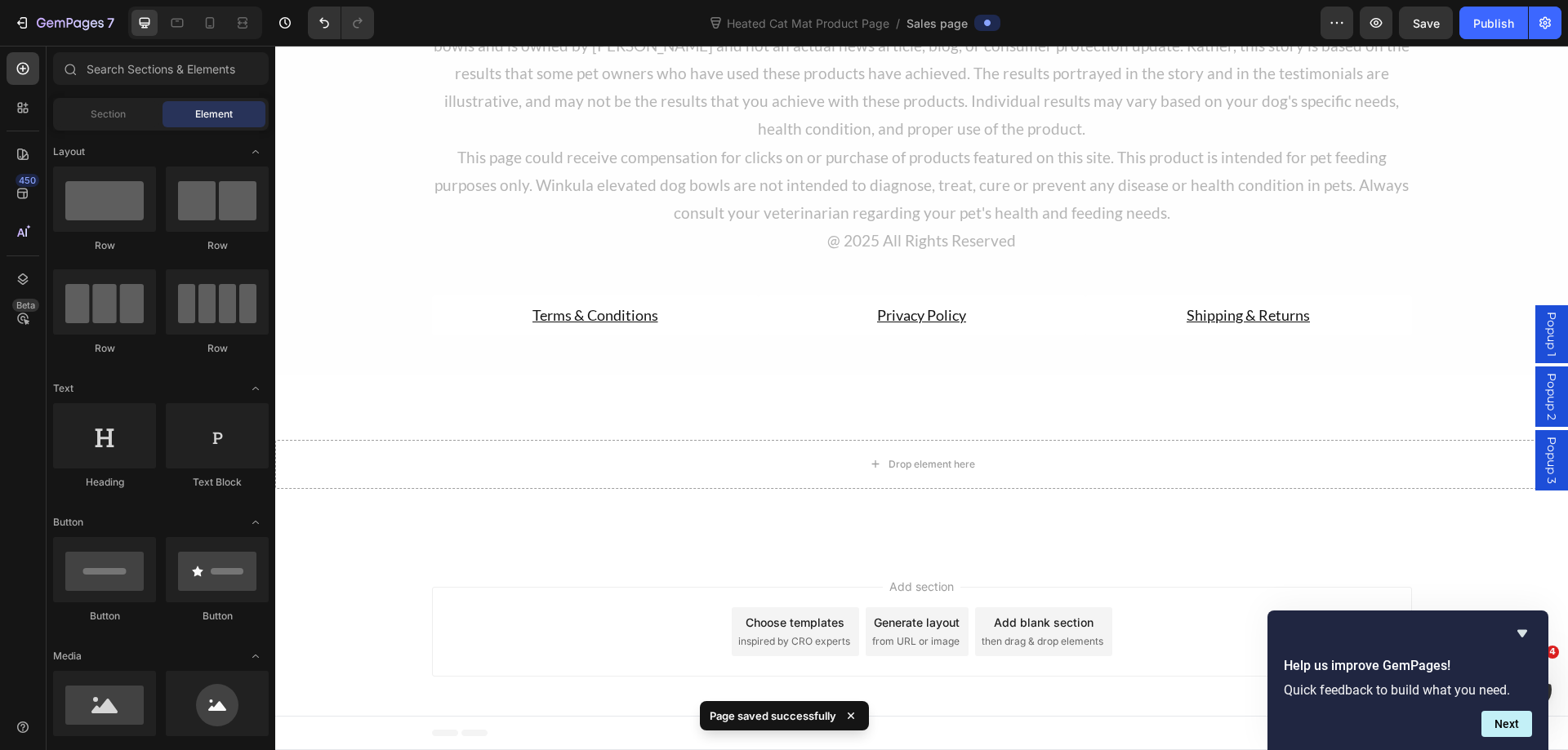
click at [1543, 448] on span "Popup 3" at bounding box center [1551, 460] width 16 height 48
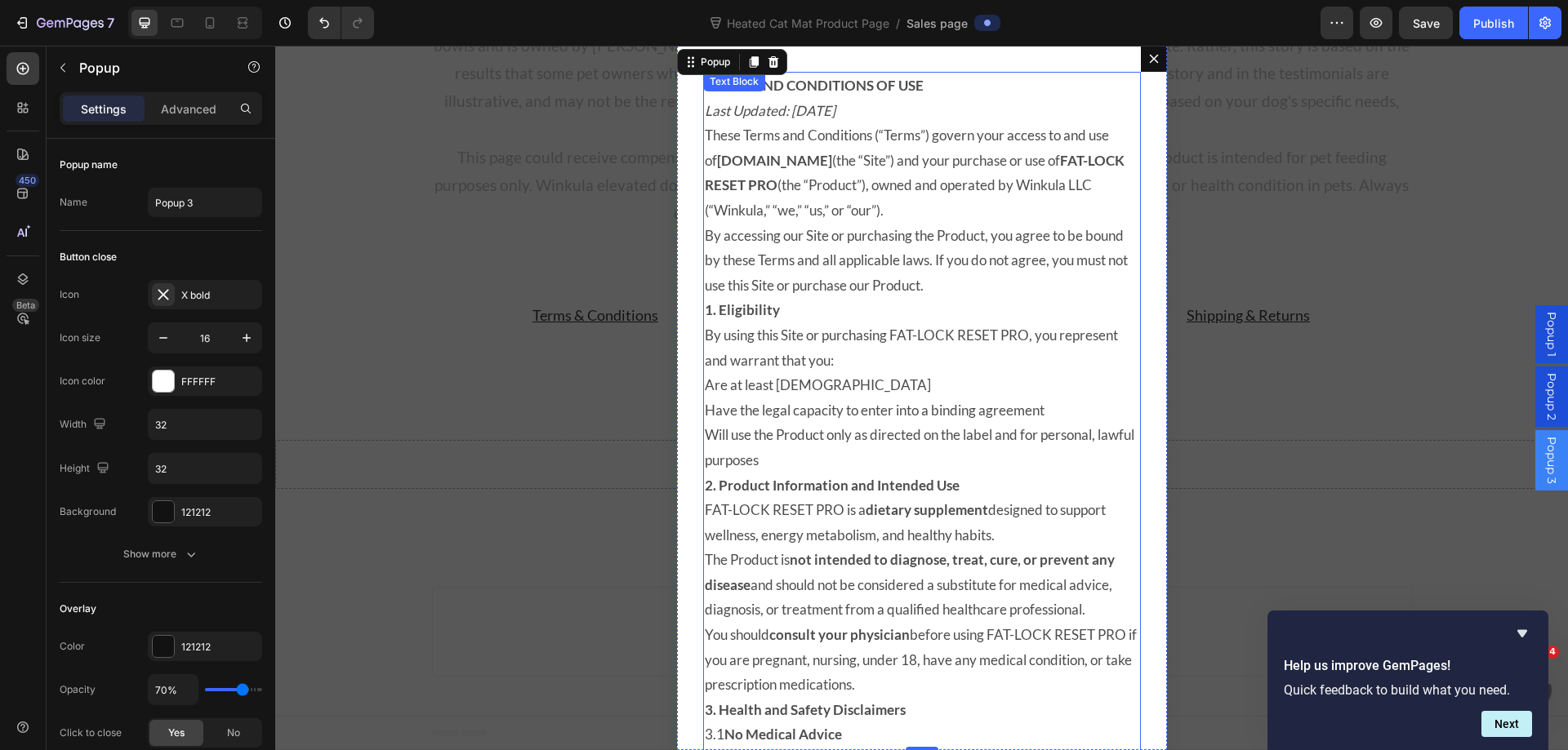
click at [1030, 304] on p "1. Eligibility" at bounding box center [921, 310] width 434 height 25
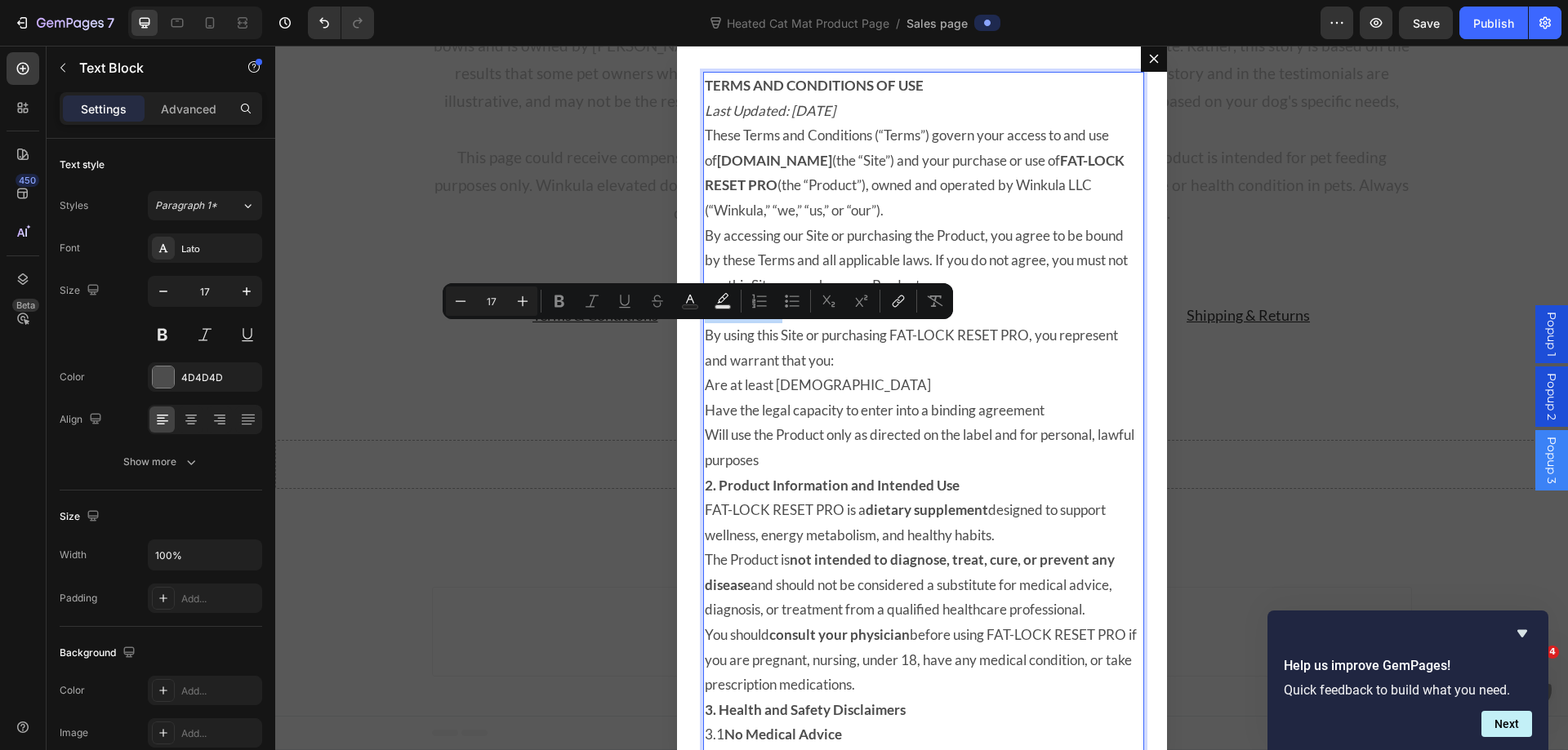
click at [953, 224] on p "By accessing our Site or purchasing the Product, you agree to be bound by these…" at bounding box center [921, 261] width 434 height 75
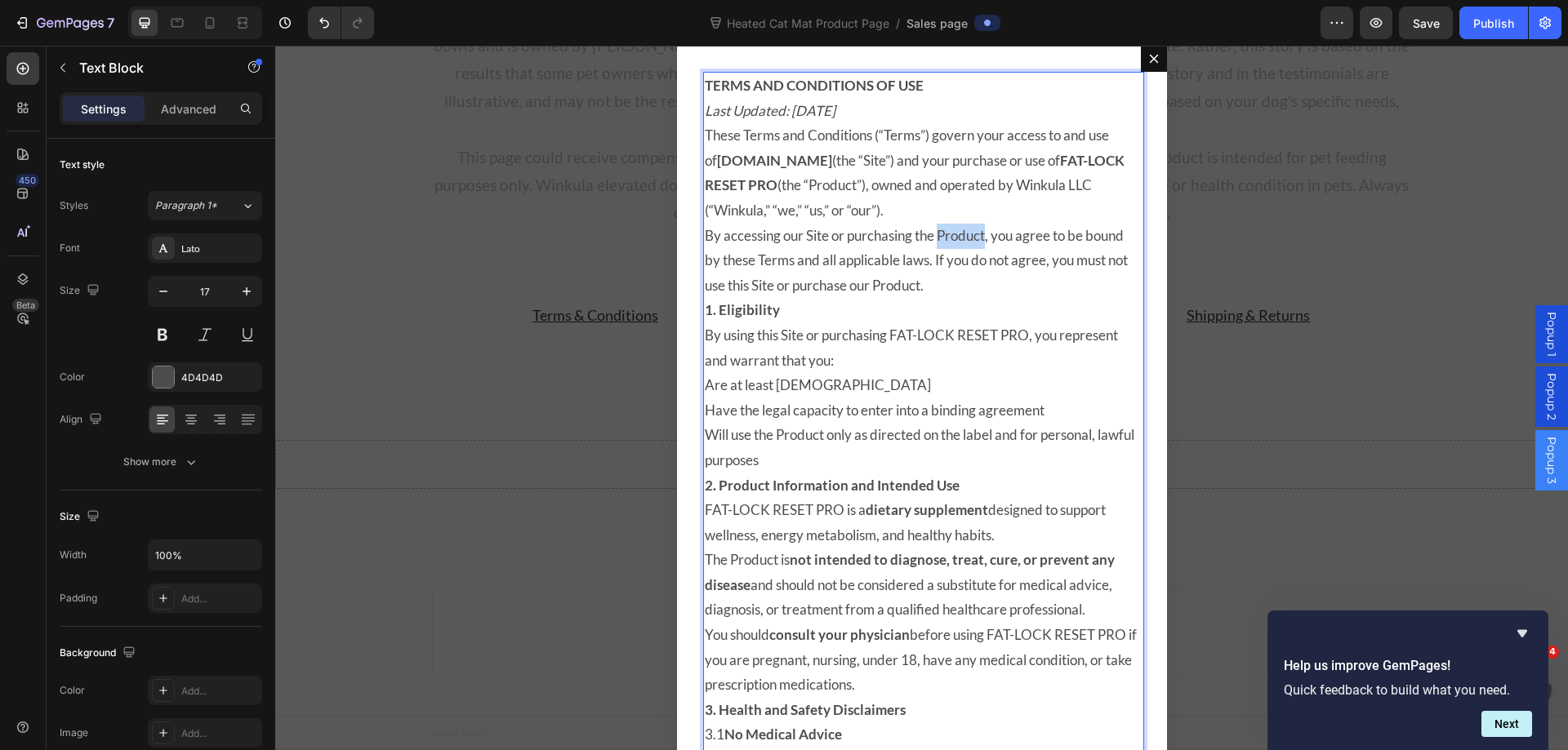
click at [953, 224] on p "By accessing our Site or purchasing the Product, you agree to be bound by these…" at bounding box center [921, 261] width 434 height 75
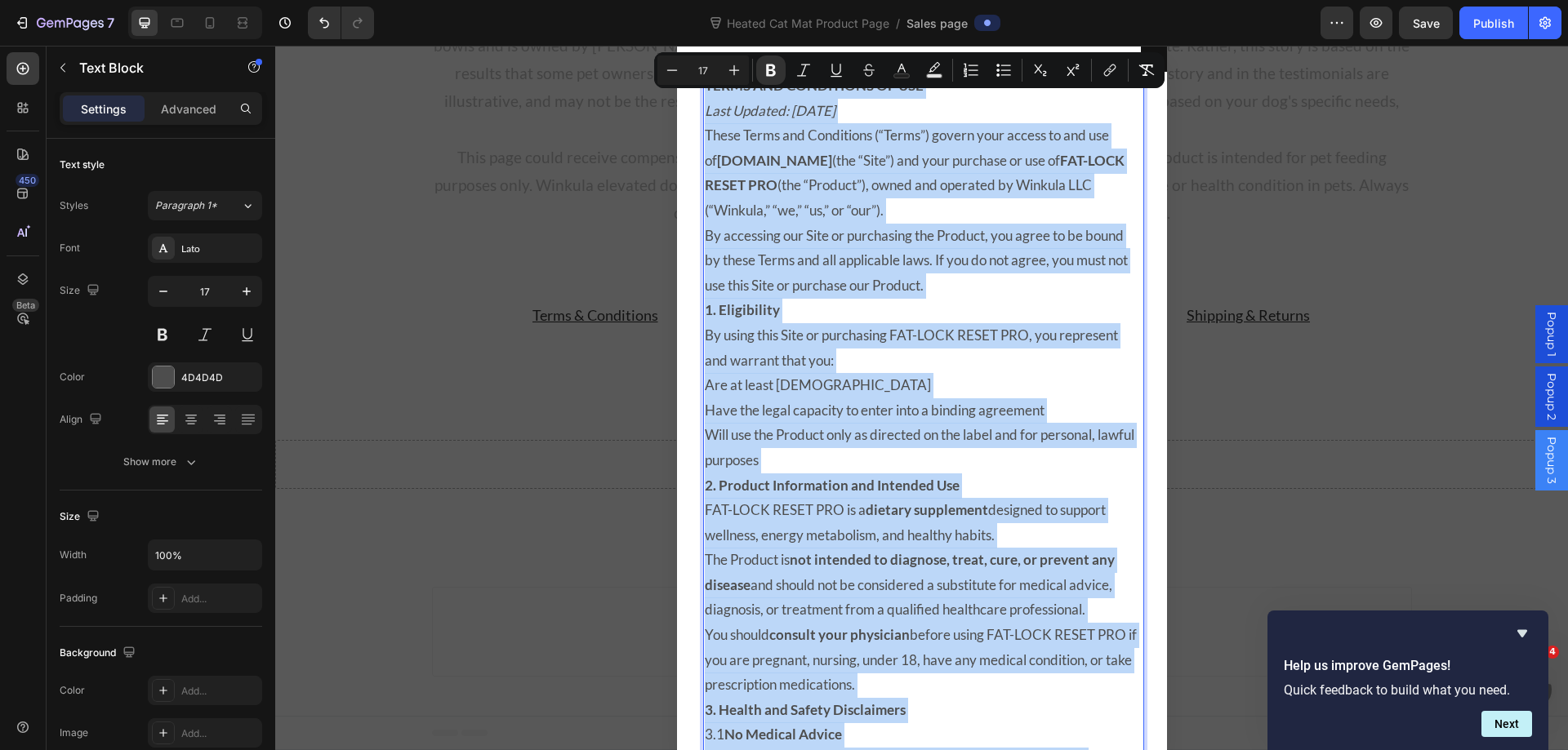
copy div "TERMS AND CONDITIONS OF USE Last Updated: September 3, 2025 These Terms and Con…"
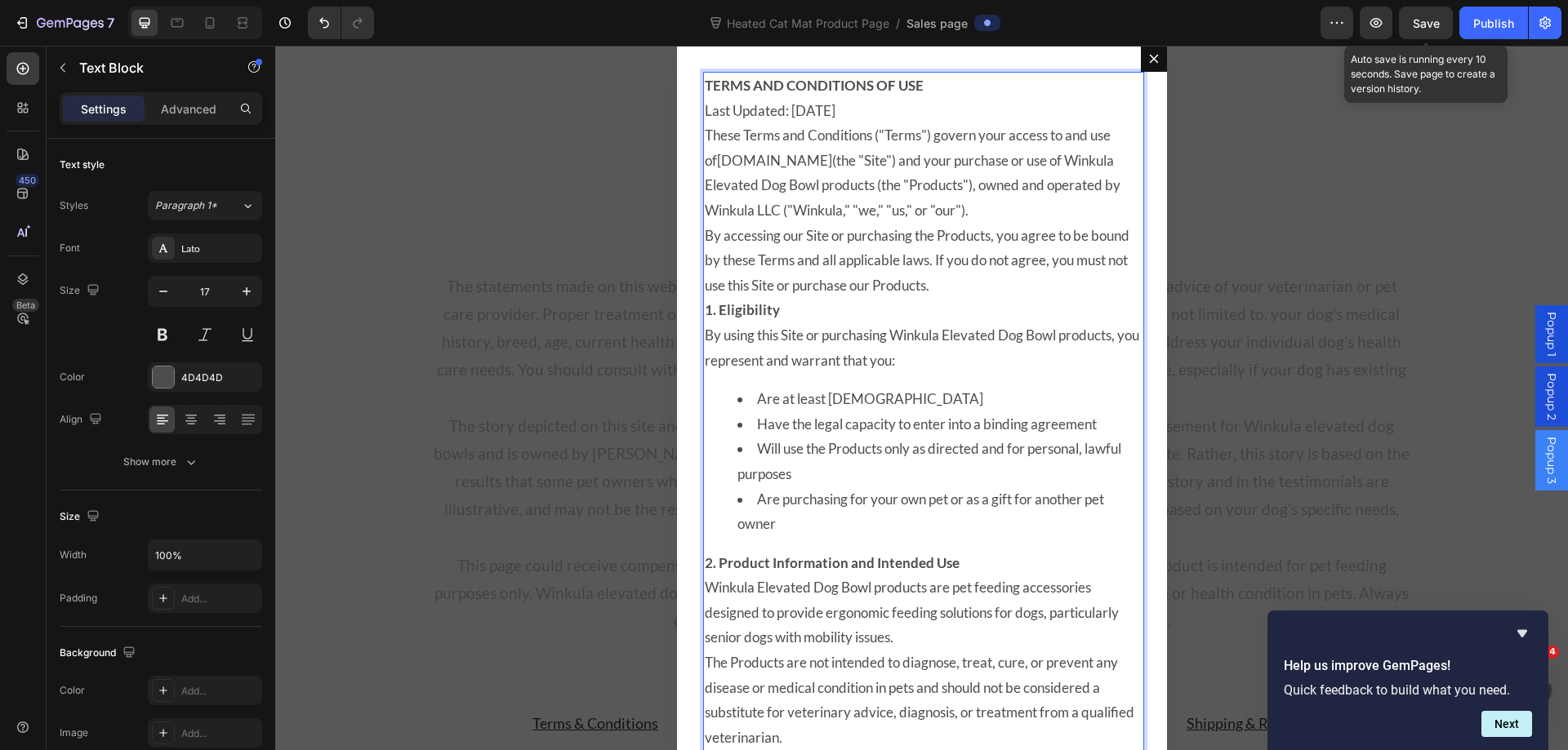
click at [1428, 30] on div "Save" at bounding box center [1426, 23] width 27 height 17
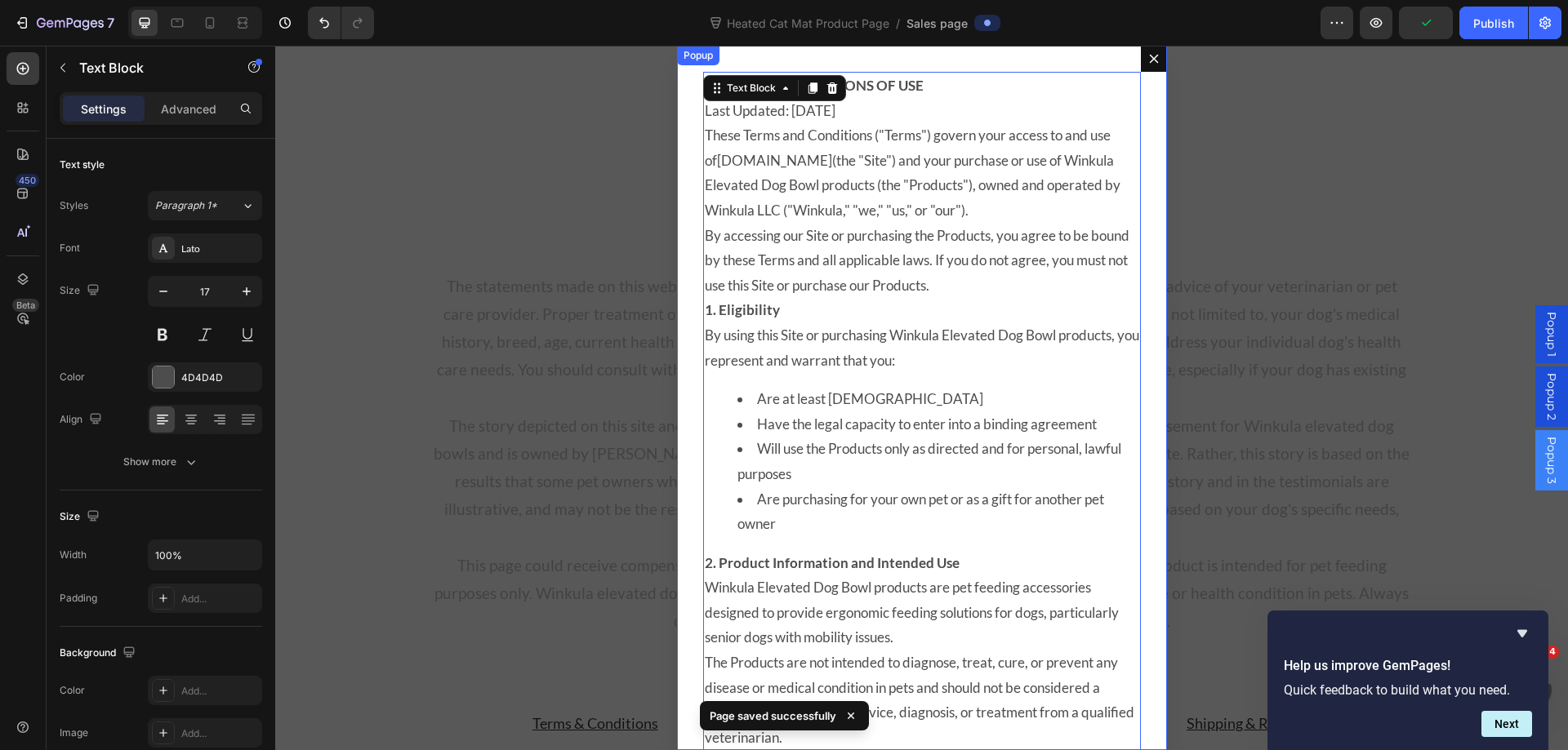
click at [1151, 56] on icon "Dialog content" at bounding box center [1153, 59] width 9 height 9
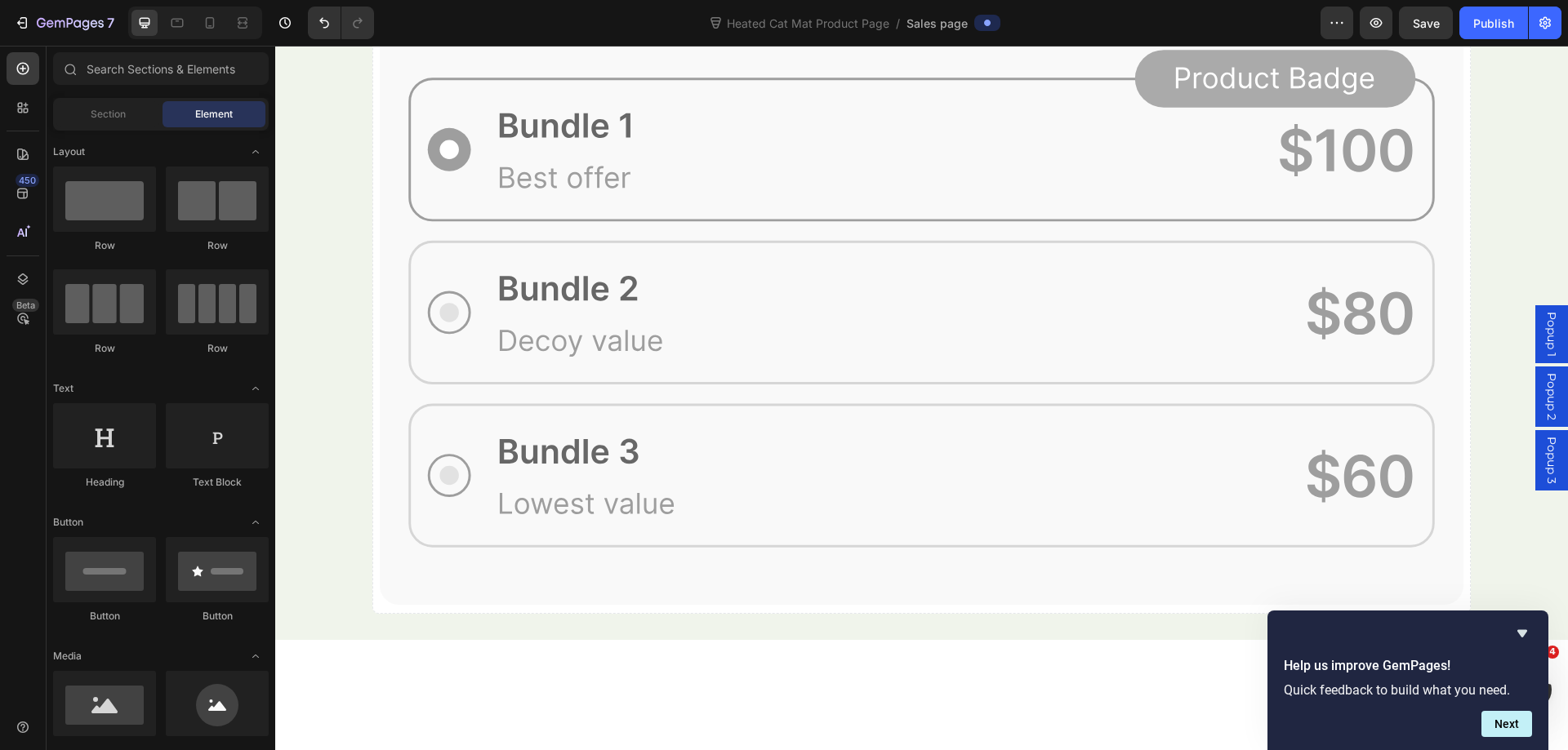
scroll to position [9143, 0]
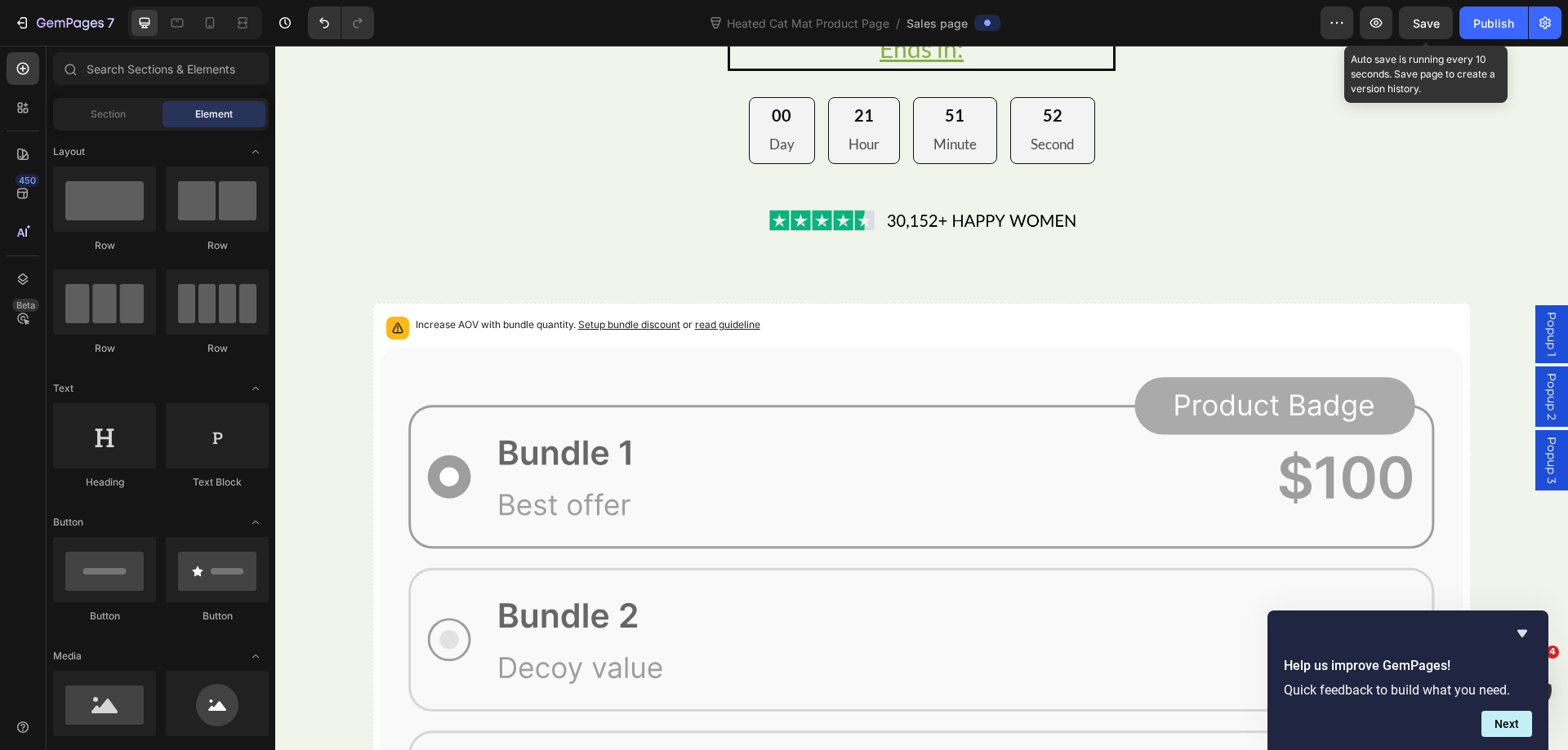
click at [1431, 30] on span "Save" at bounding box center [1426, 23] width 27 height 14
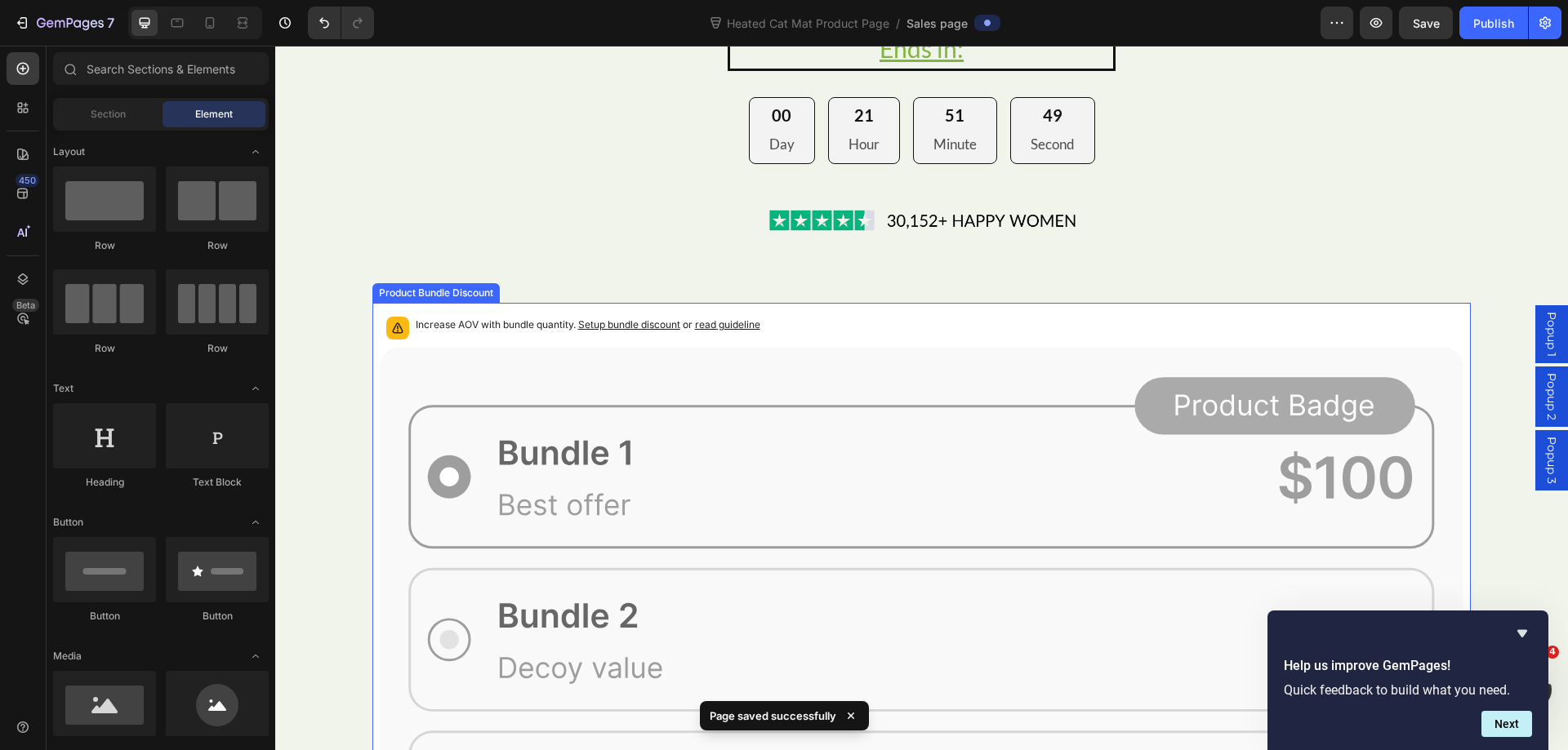
click at [384, 359] on icon at bounding box center [921, 640] width 1084 height 586
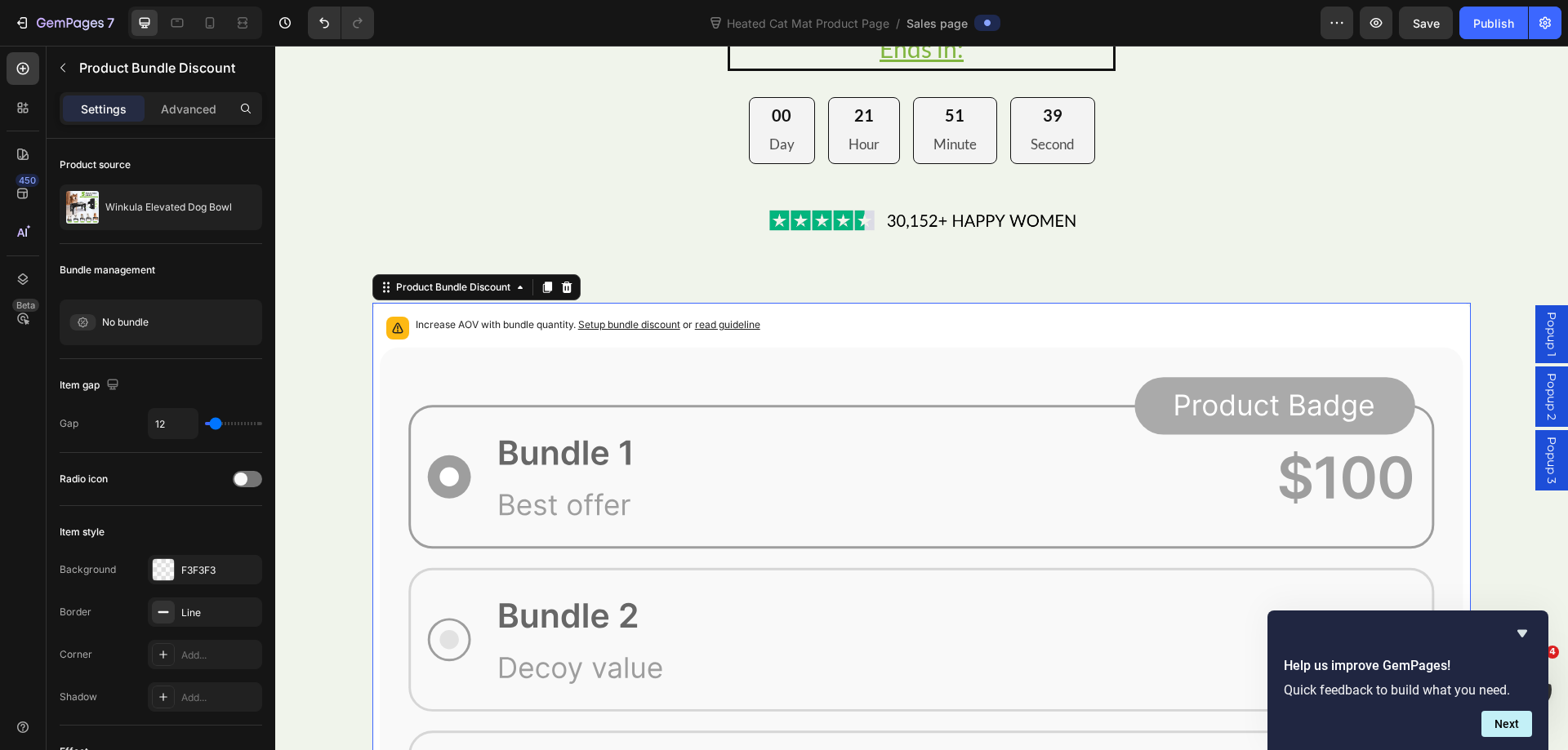
click at [384, 359] on icon at bounding box center [921, 640] width 1084 height 586
click at [214, 34] on div at bounding box center [210, 23] width 26 height 26
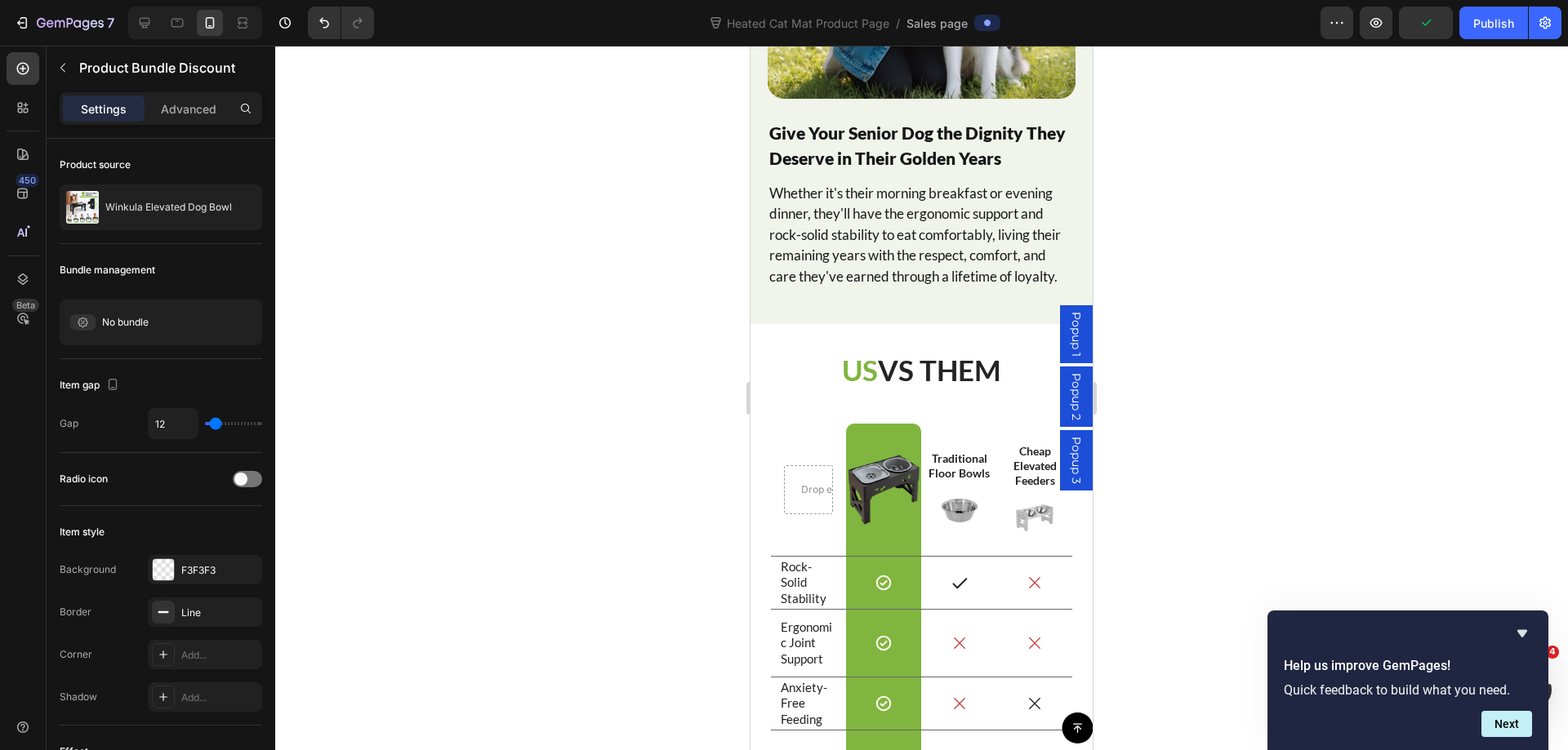
drag, startPoint x: 1084, startPoint y: 503, endPoint x: 1845, endPoint y: 94, distance: 863.9
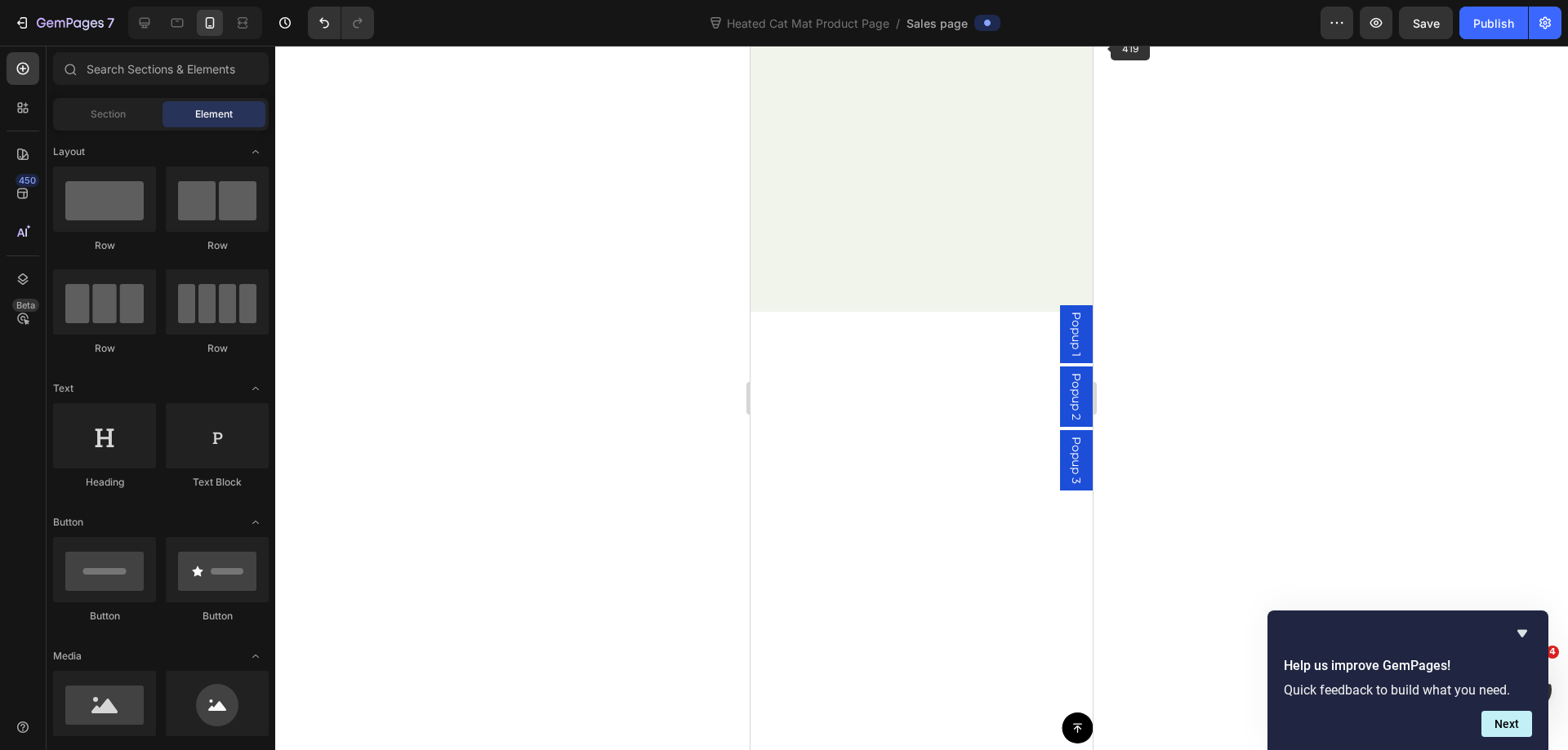
scroll to position [510, 0]
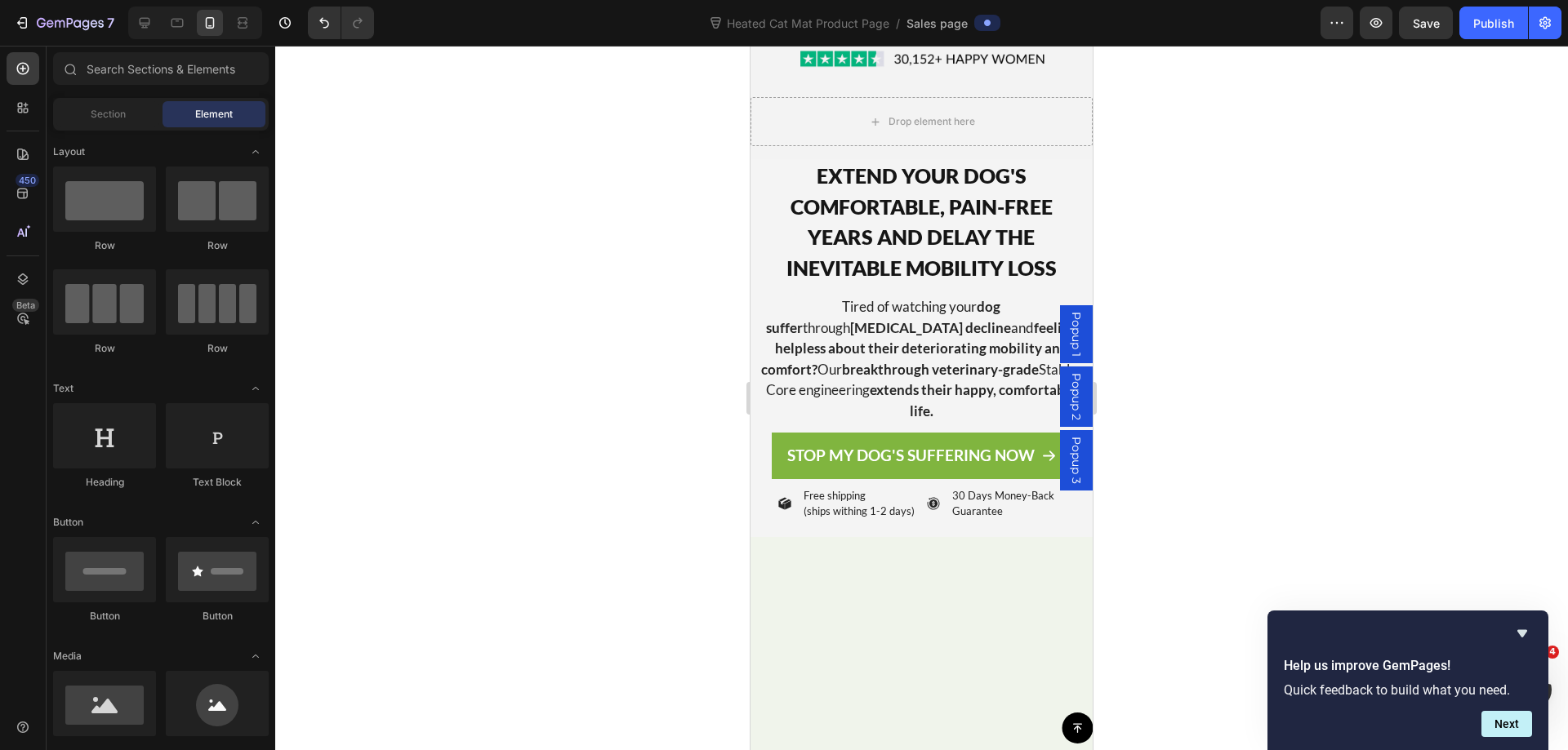
drag, startPoint x: 1085, startPoint y: 111, endPoint x: 1840, endPoint y: 89, distance: 755.3
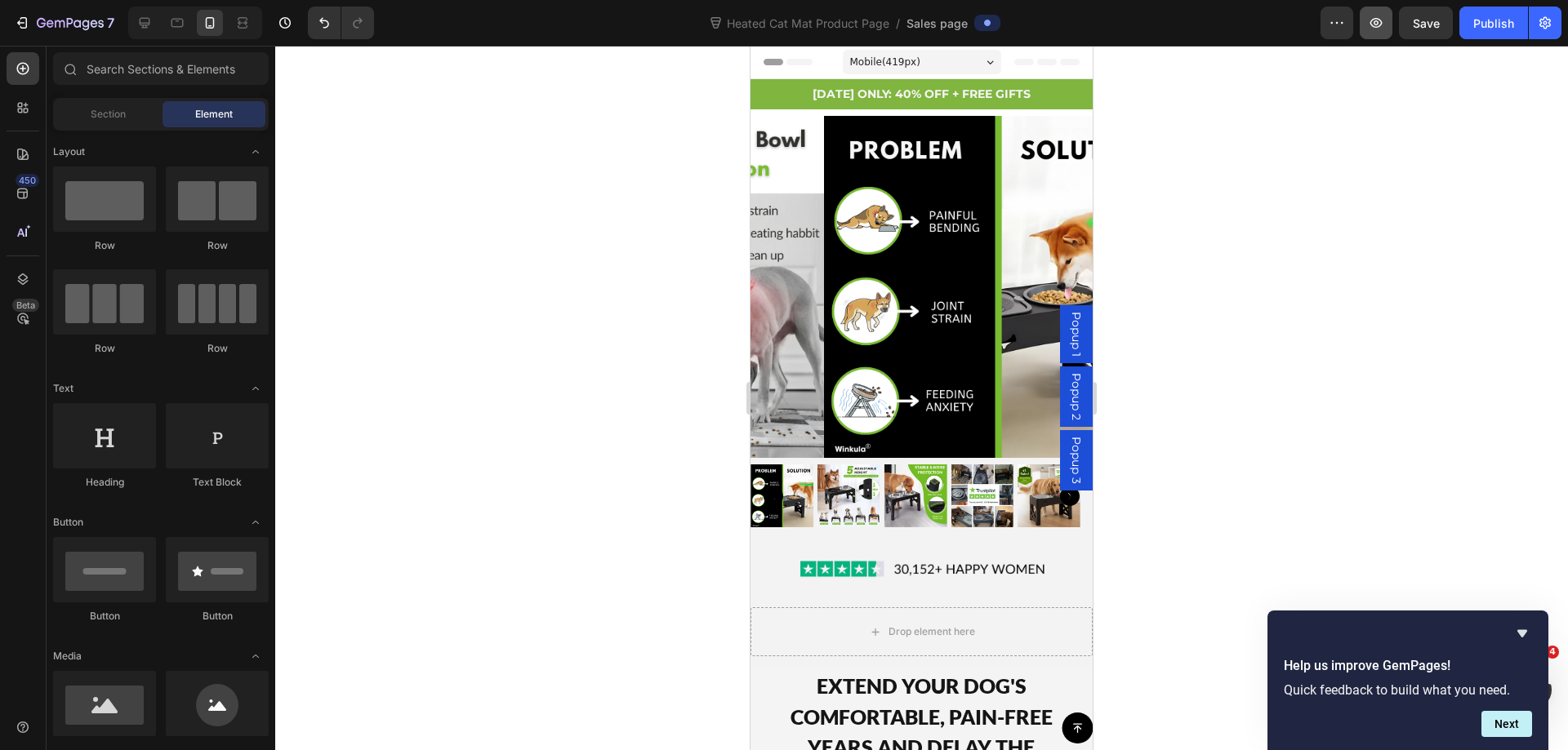
click at [1378, 25] on icon "button" at bounding box center [1376, 23] width 16 height 16
click at [1369, 32] on button "button" at bounding box center [1376, 23] width 33 height 33
click at [1325, 18] on button "button" at bounding box center [1336, 23] width 33 height 33
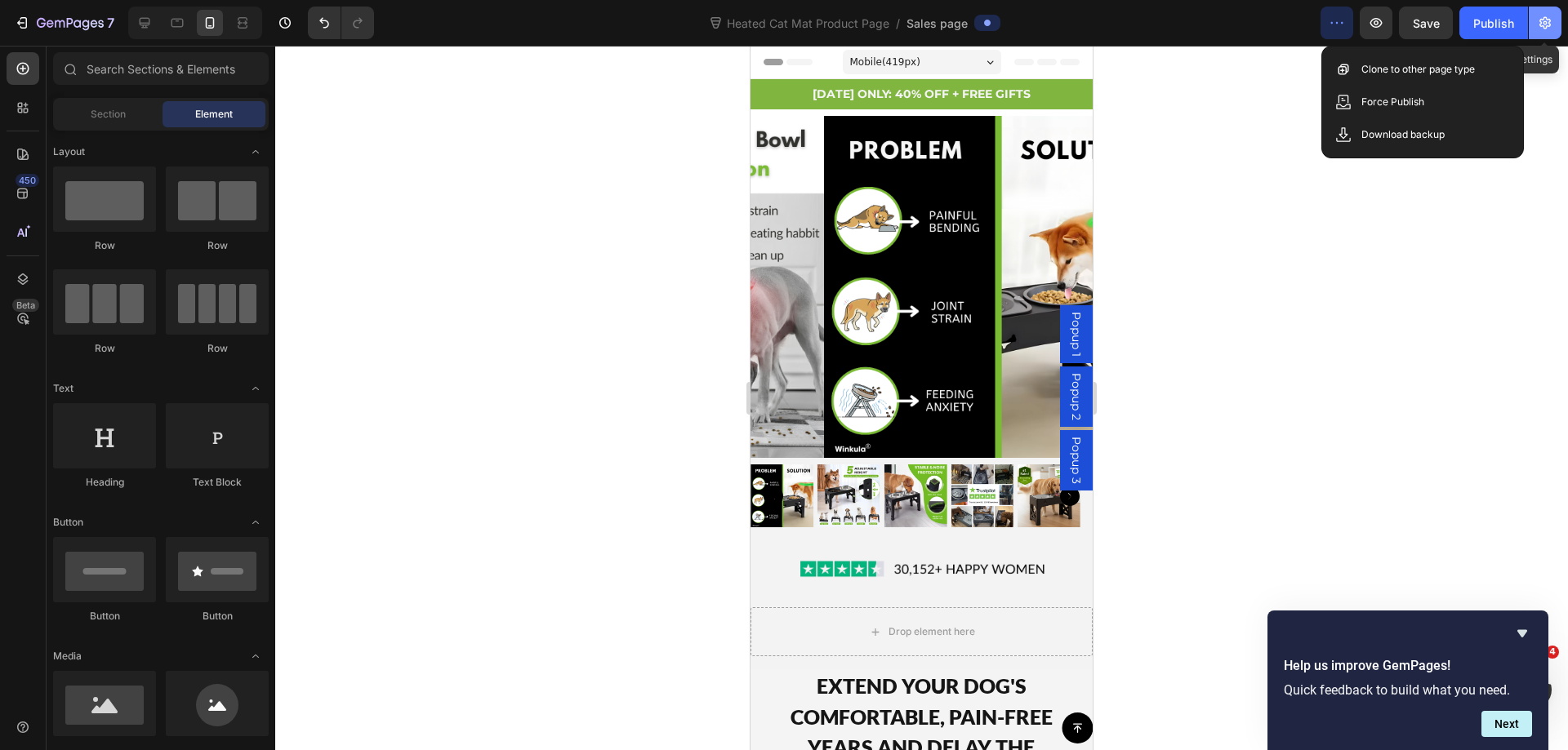
click at [1538, 26] on icon "button" at bounding box center [1544, 23] width 16 height 16
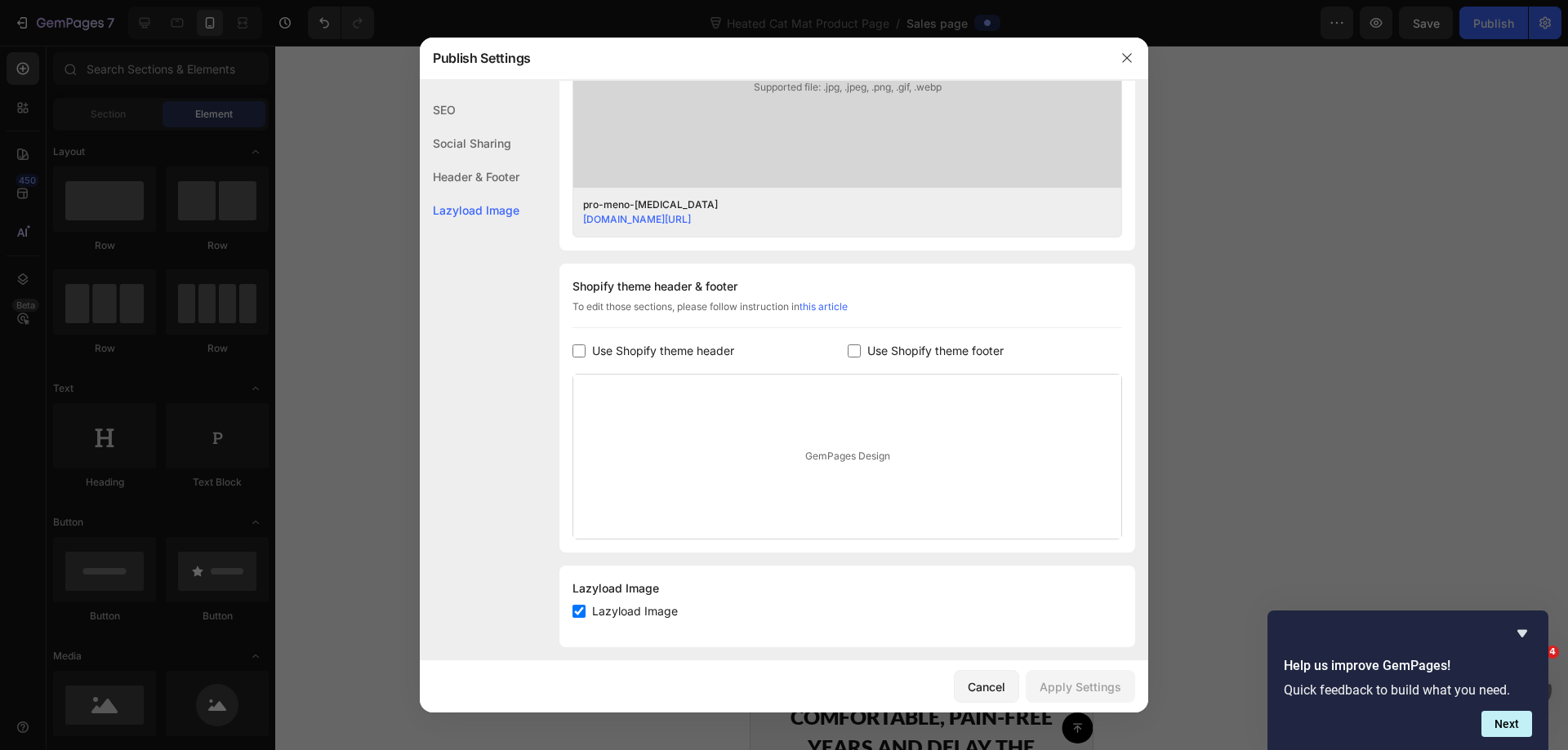
scroll to position [611, 0]
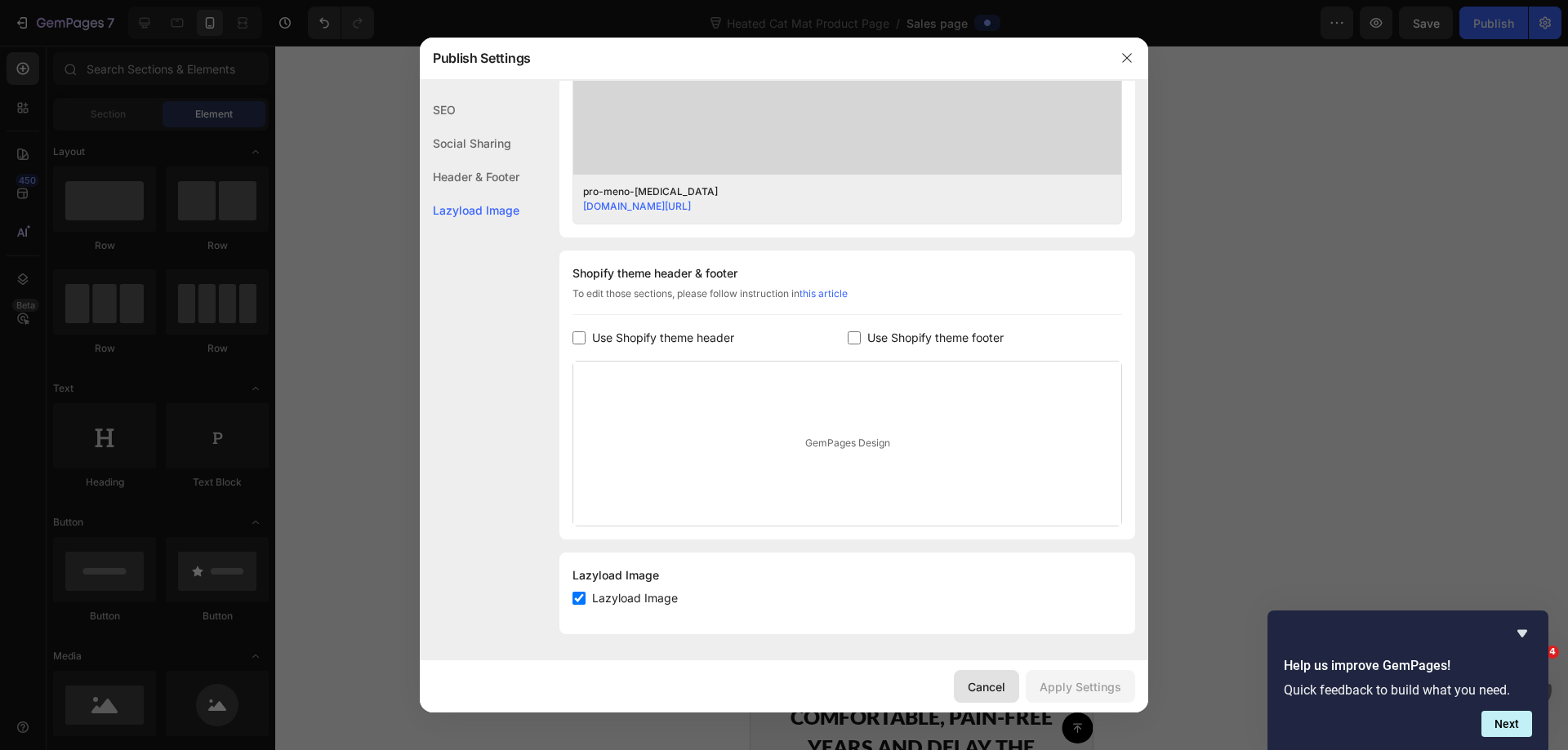
click at [992, 681] on div "Cancel" at bounding box center [986, 686] width 38 height 17
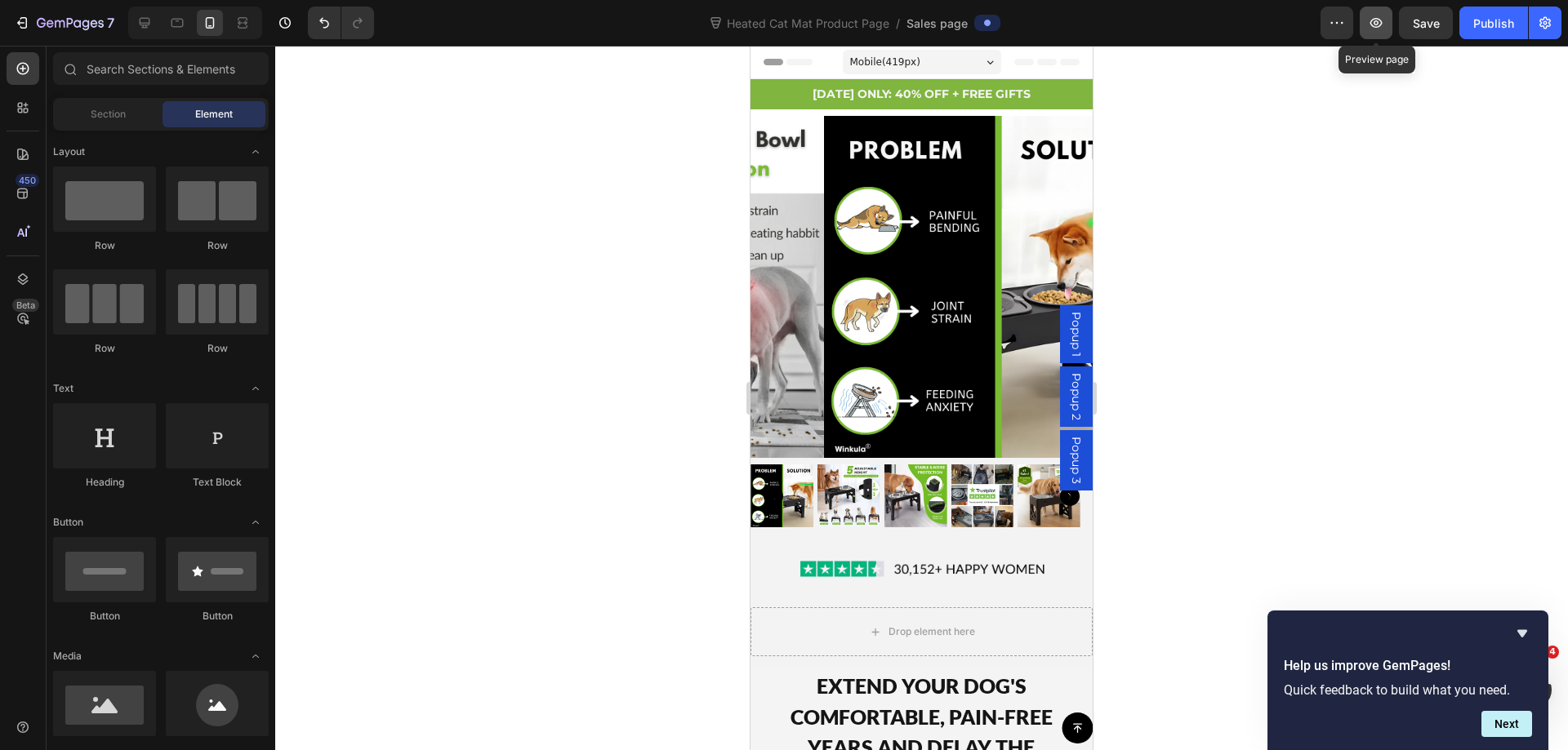
click at [1373, 23] on icon "button" at bounding box center [1376, 23] width 16 height 16
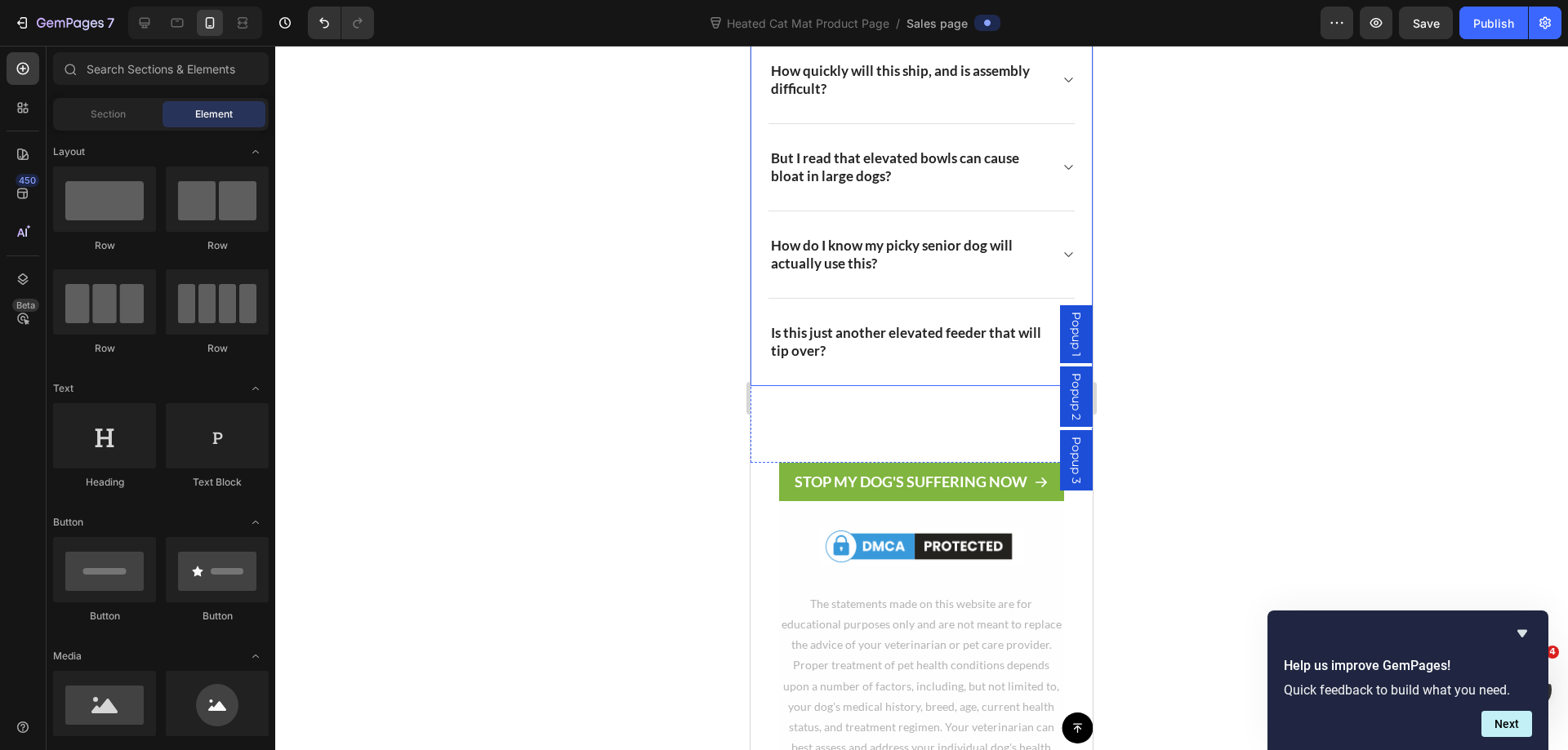
scroll to position [13244, 0]
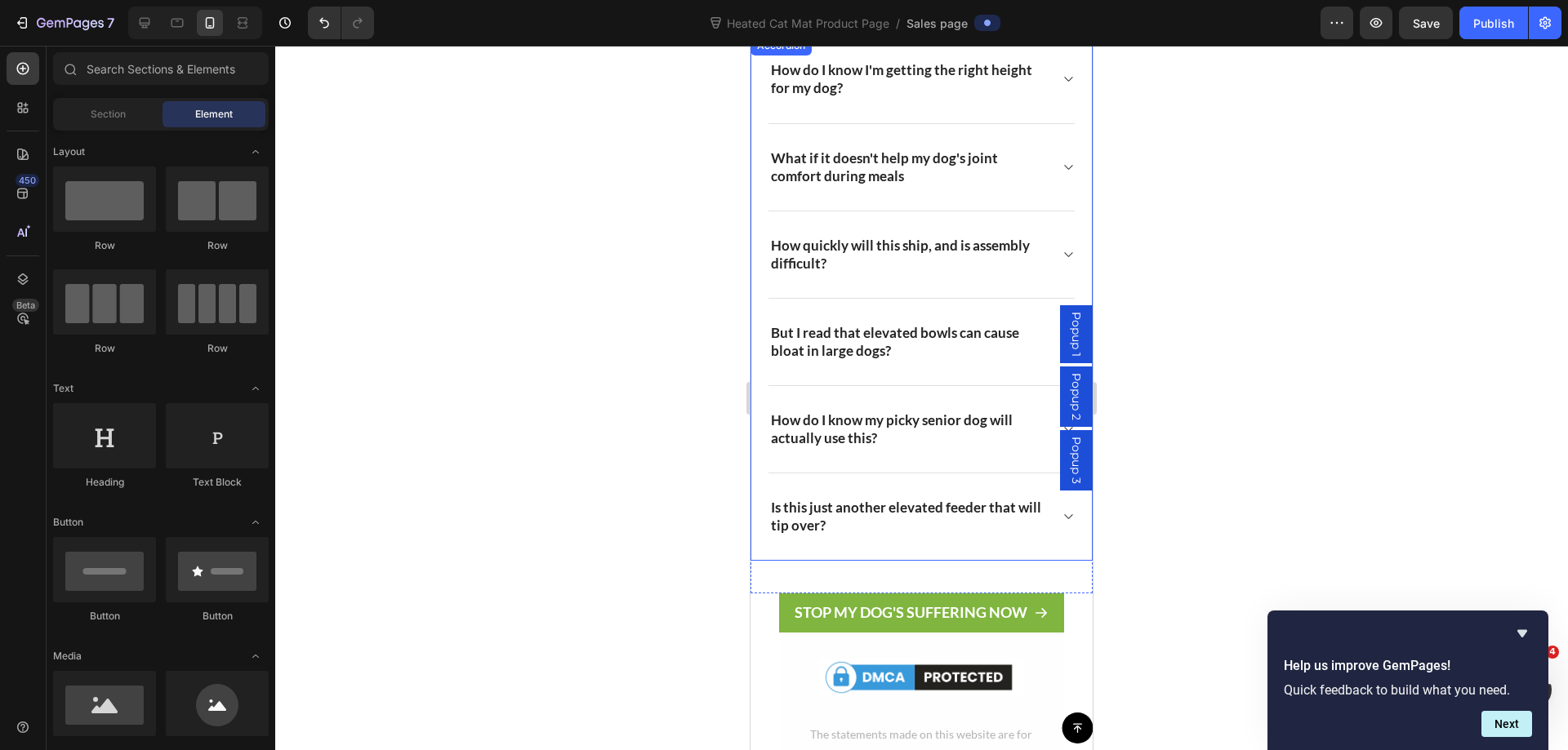
click at [942, 185] on p "What if it doesn't help my dog's joint comfort during meals" at bounding box center [909, 167] width 275 height 36
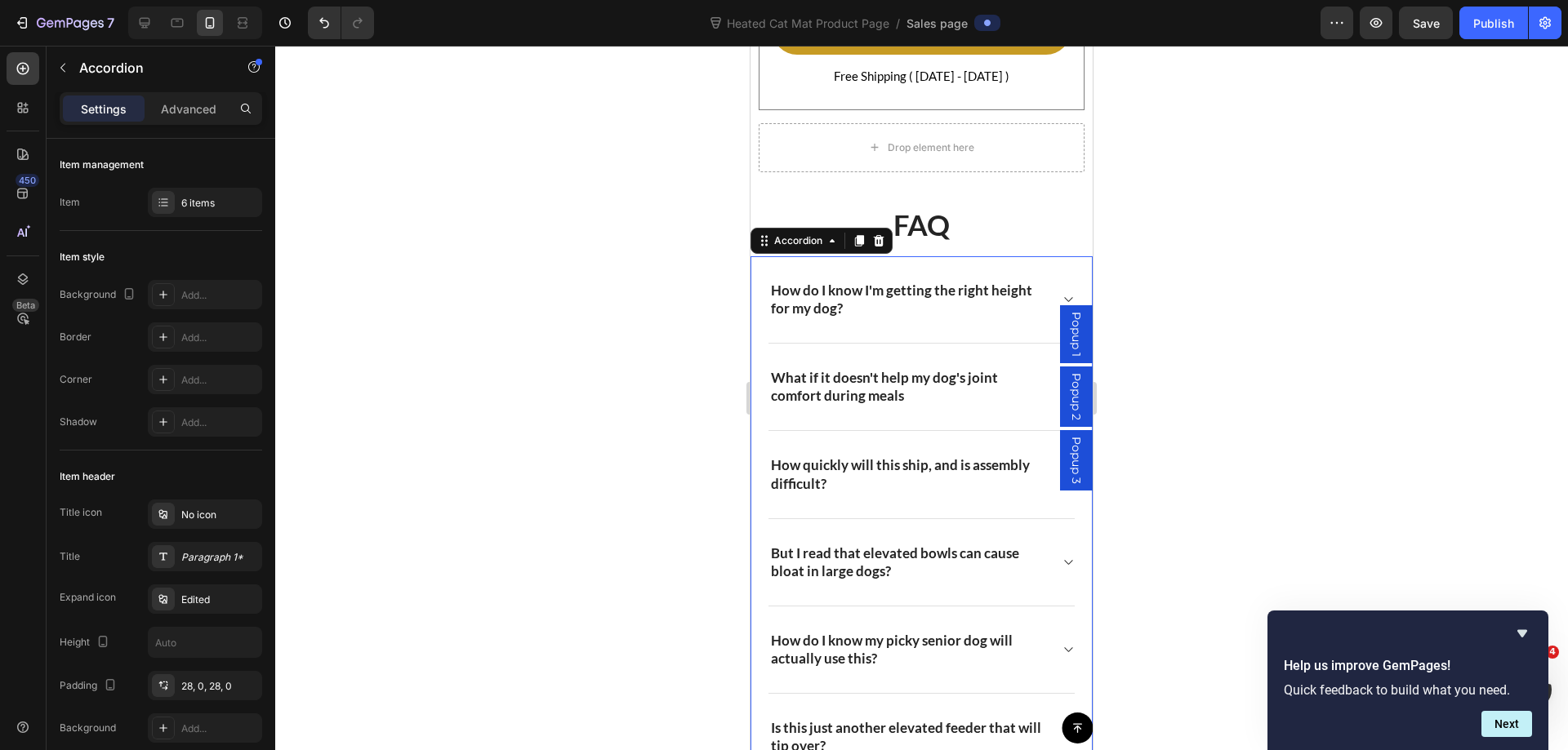
scroll to position [13162, 0]
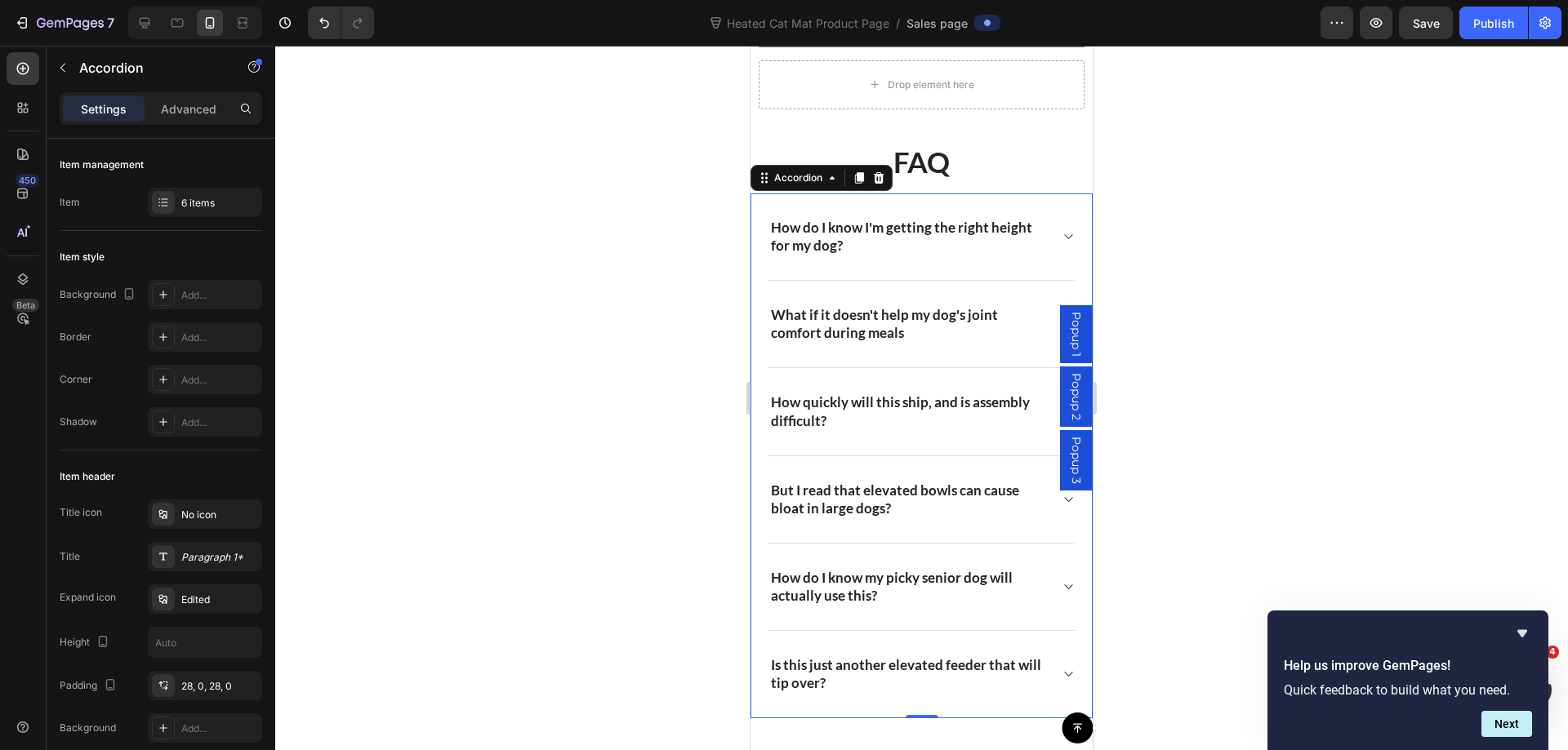
click at [1062, 230] on icon at bounding box center [1068, 236] width 12 height 13
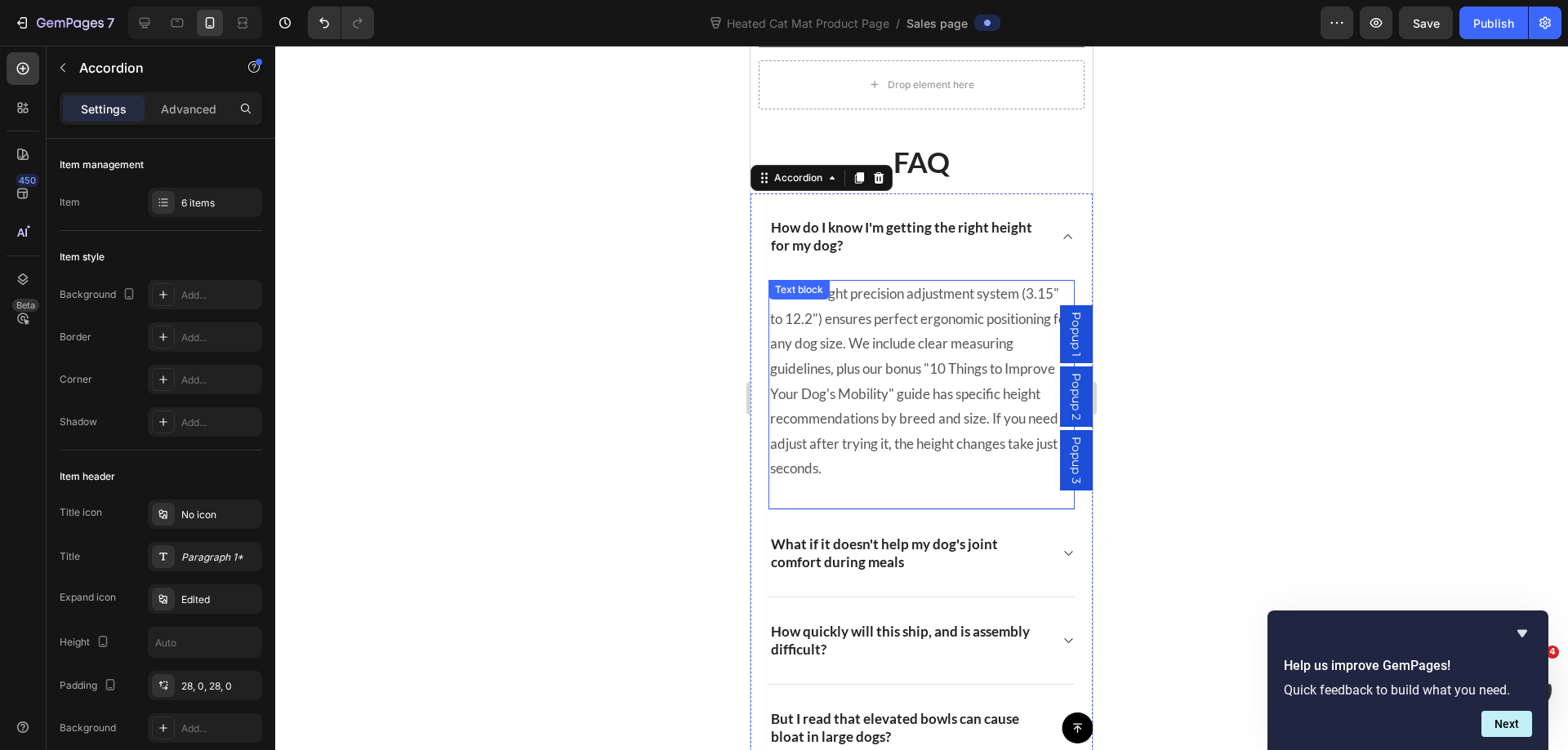
click at [926, 365] on p "Our 5-height precision adjustment system (3.15" to 12.2") ensures perfect ergon…" at bounding box center [921, 381] width 303 height 200
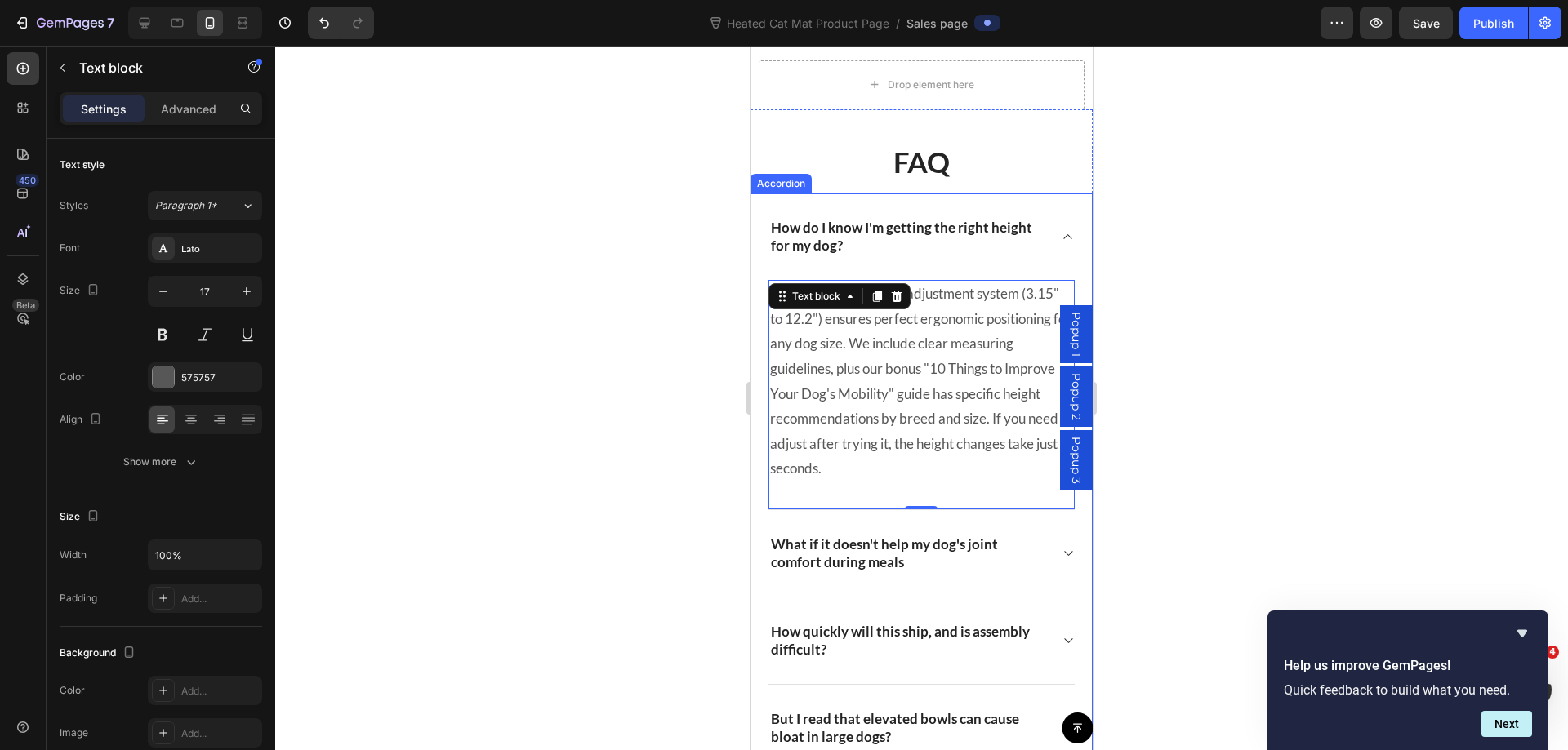
click at [1062, 547] on icon at bounding box center [1068, 553] width 12 height 13
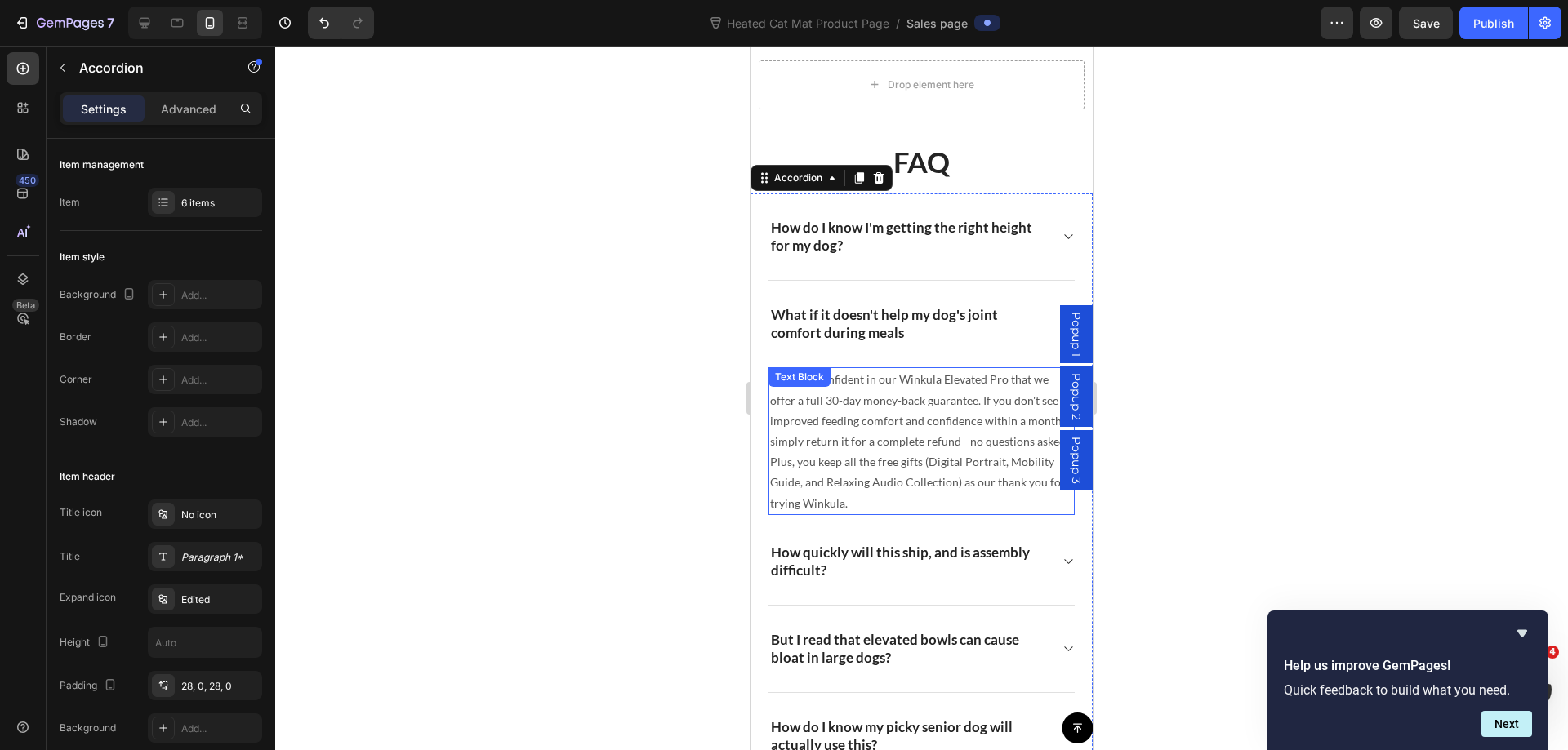
click at [912, 427] on p "We're so confident in our Winkula Elevated Pro that we offer a full 30-day mone…" at bounding box center [921, 440] width 303 height 143
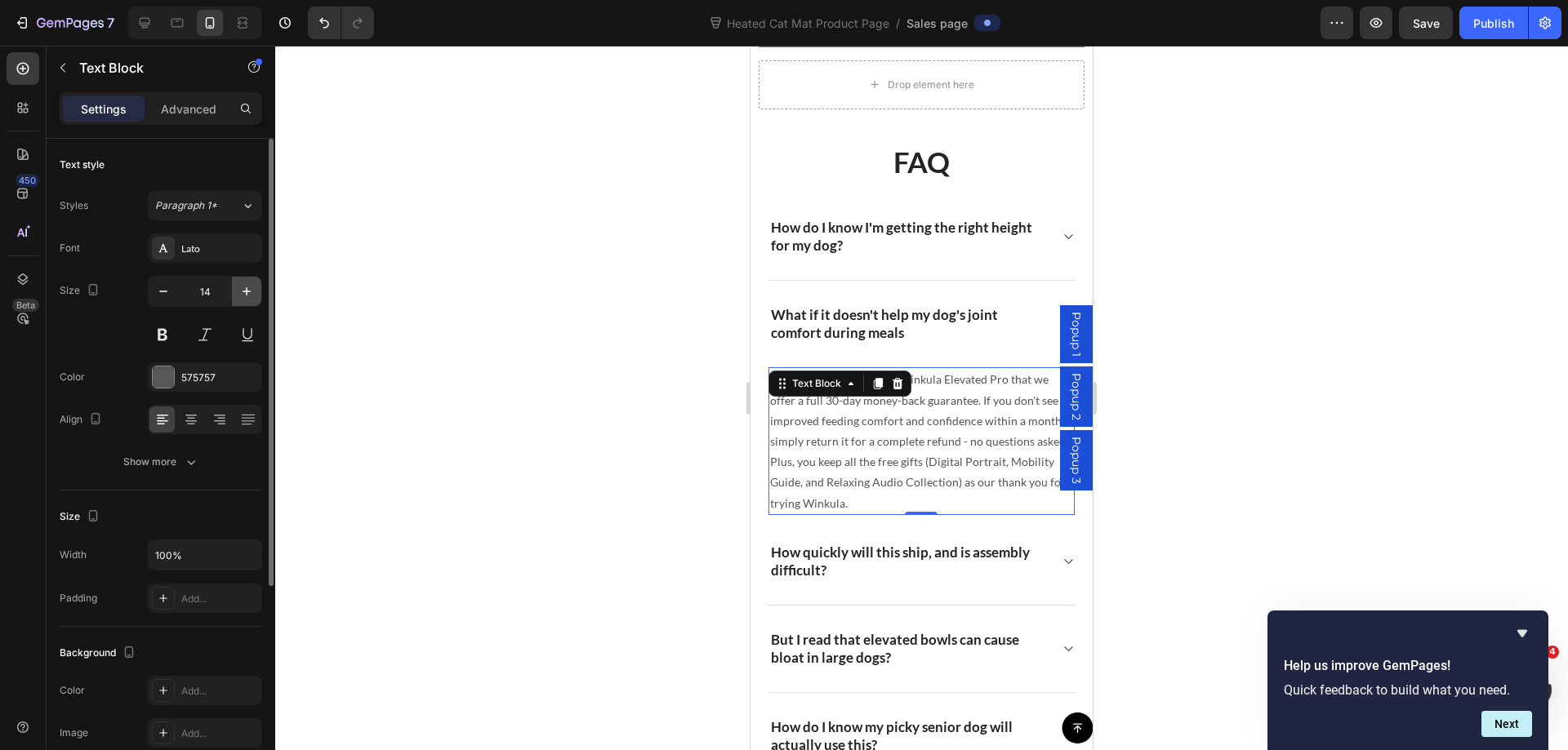
click at [254, 289] on icon "button" at bounding box center [246, 291] width 16 height 16
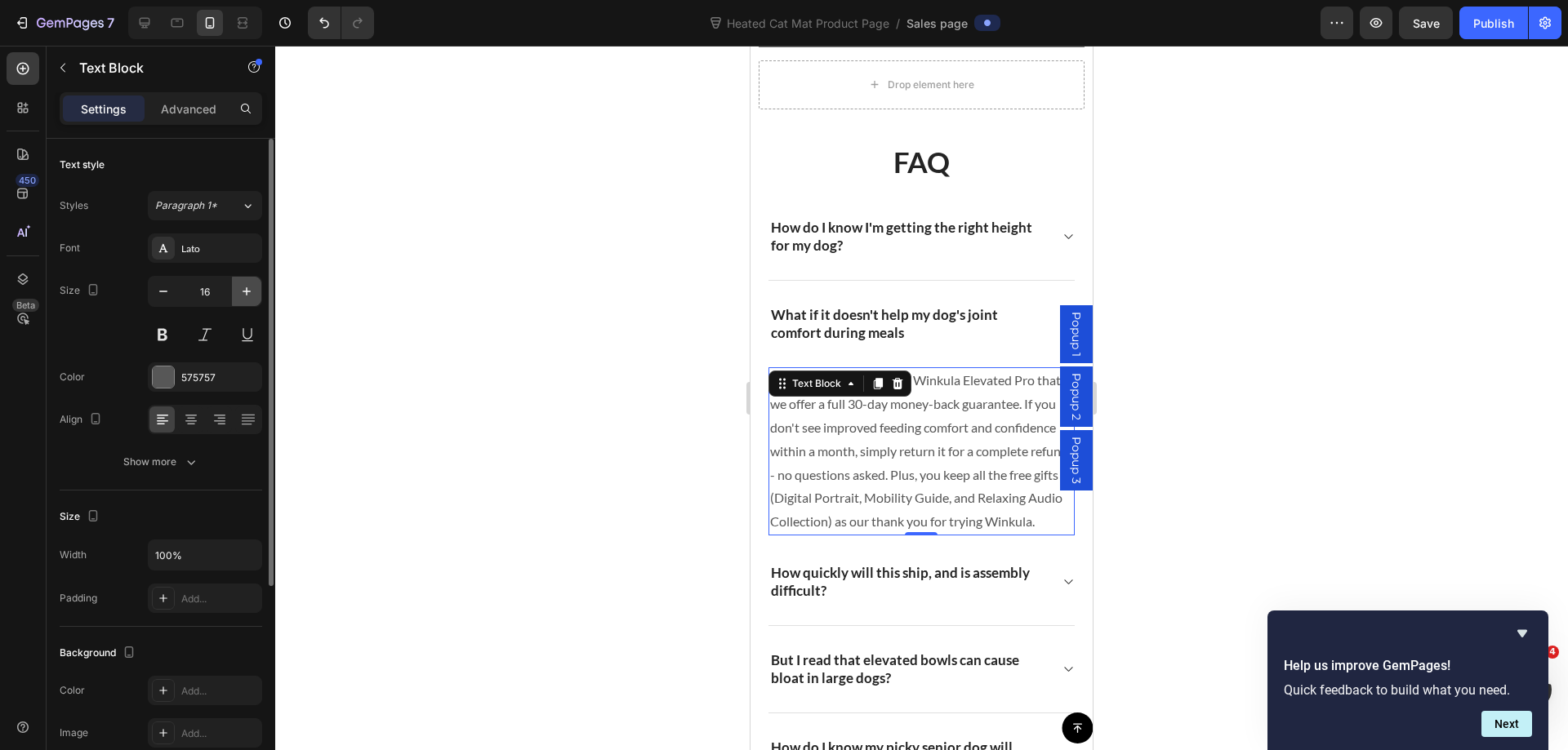
click at [254, 289] on icon "button" at bounding box center [246, 291] width 16 height 16
type input "17"
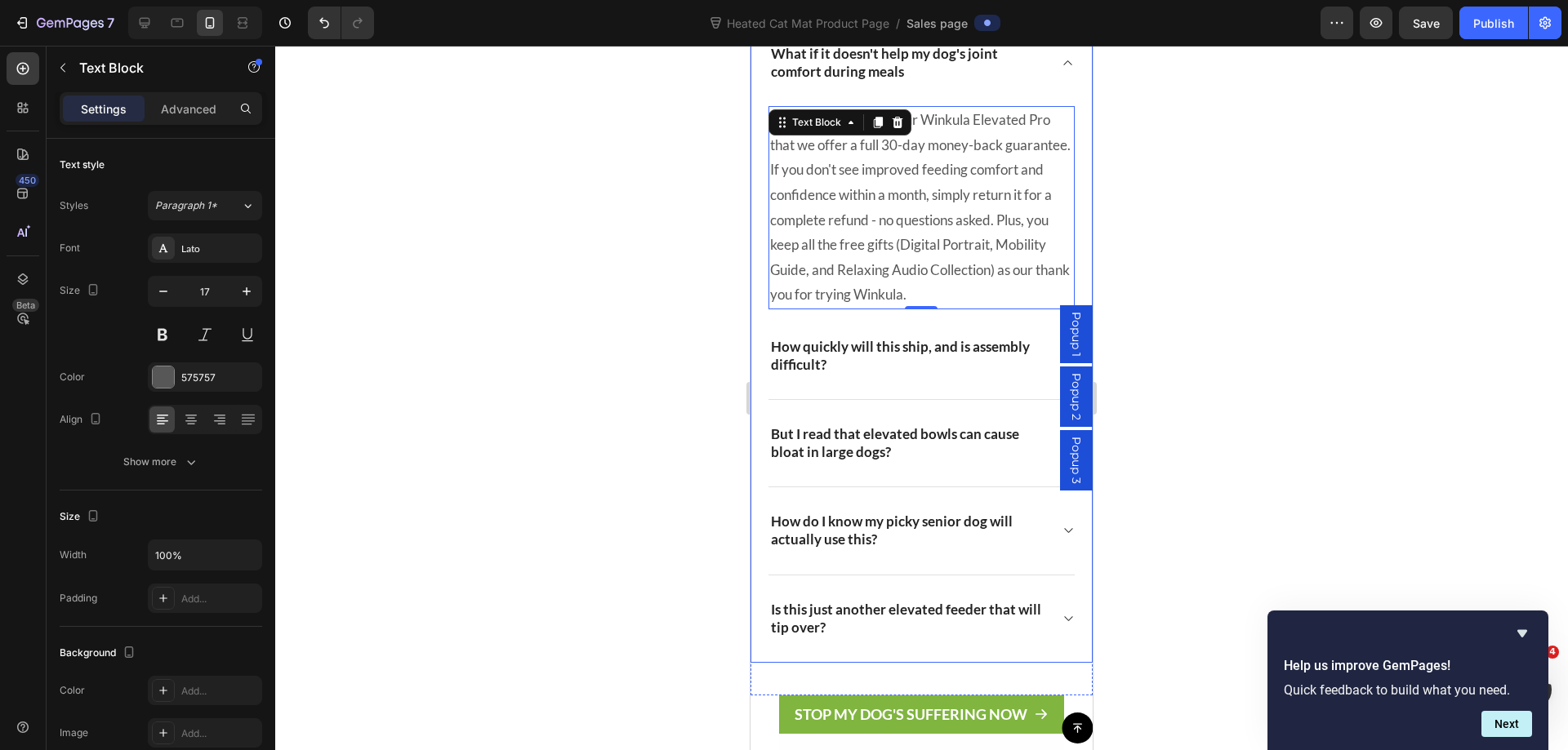
scroll to position [13488, 0]
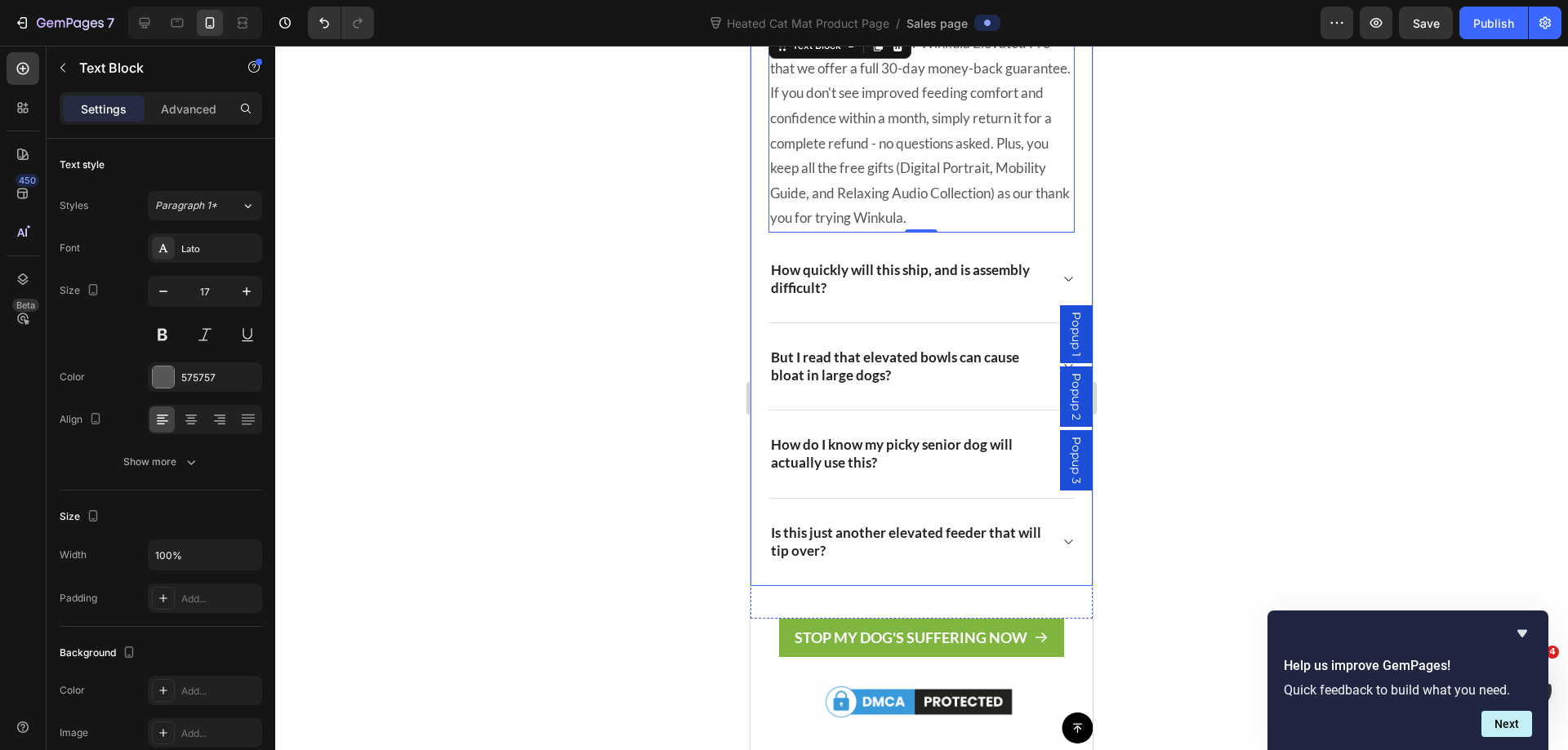
click at [1062, 280] on icon at bounding box center [1068, 279] width 12 height 13
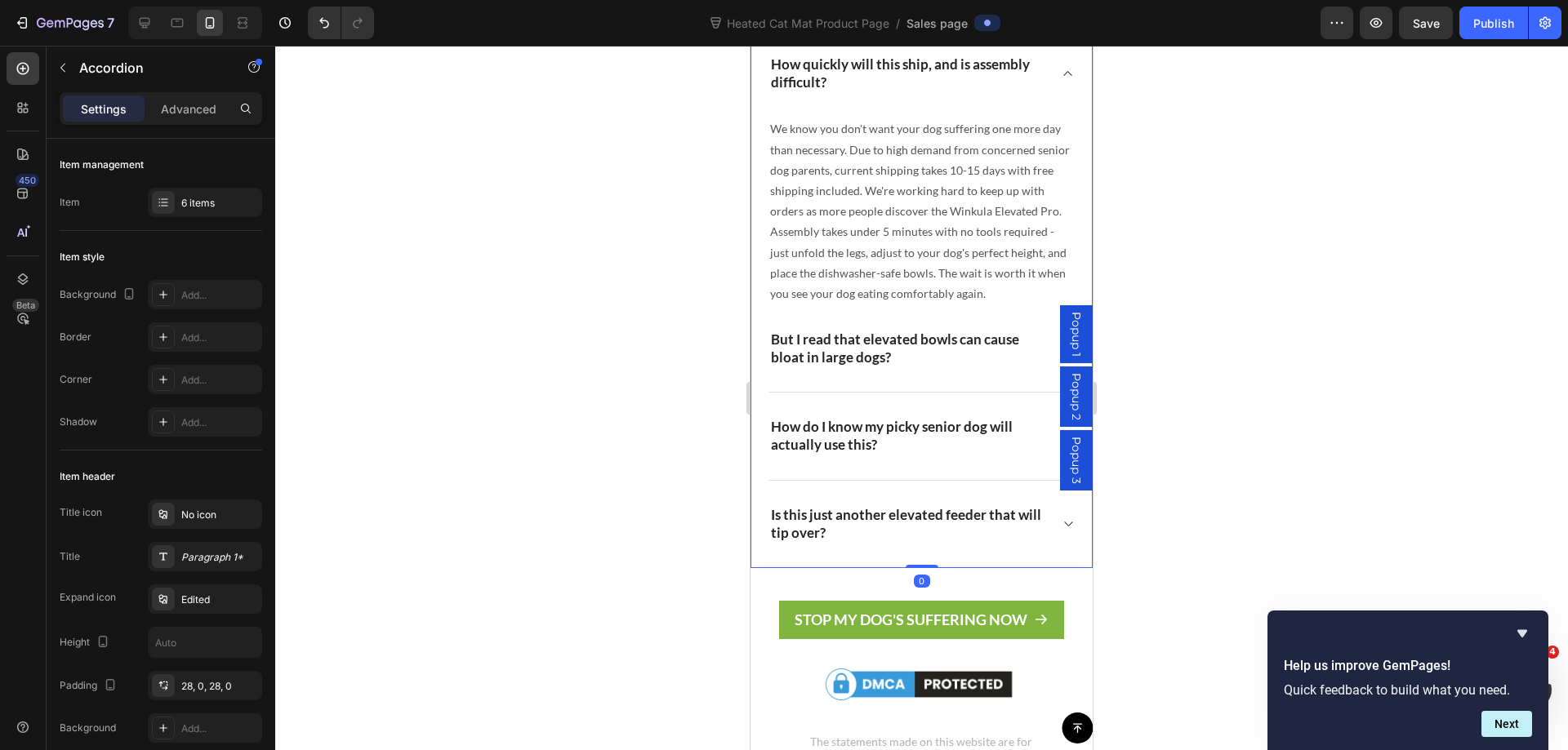
scroll to position [13489, 0]
click at [939, 269] on p "We know you don't want your dog suffering one more day than necessary. Due to h…" at bounding box center [921, 210] width 303 height 185
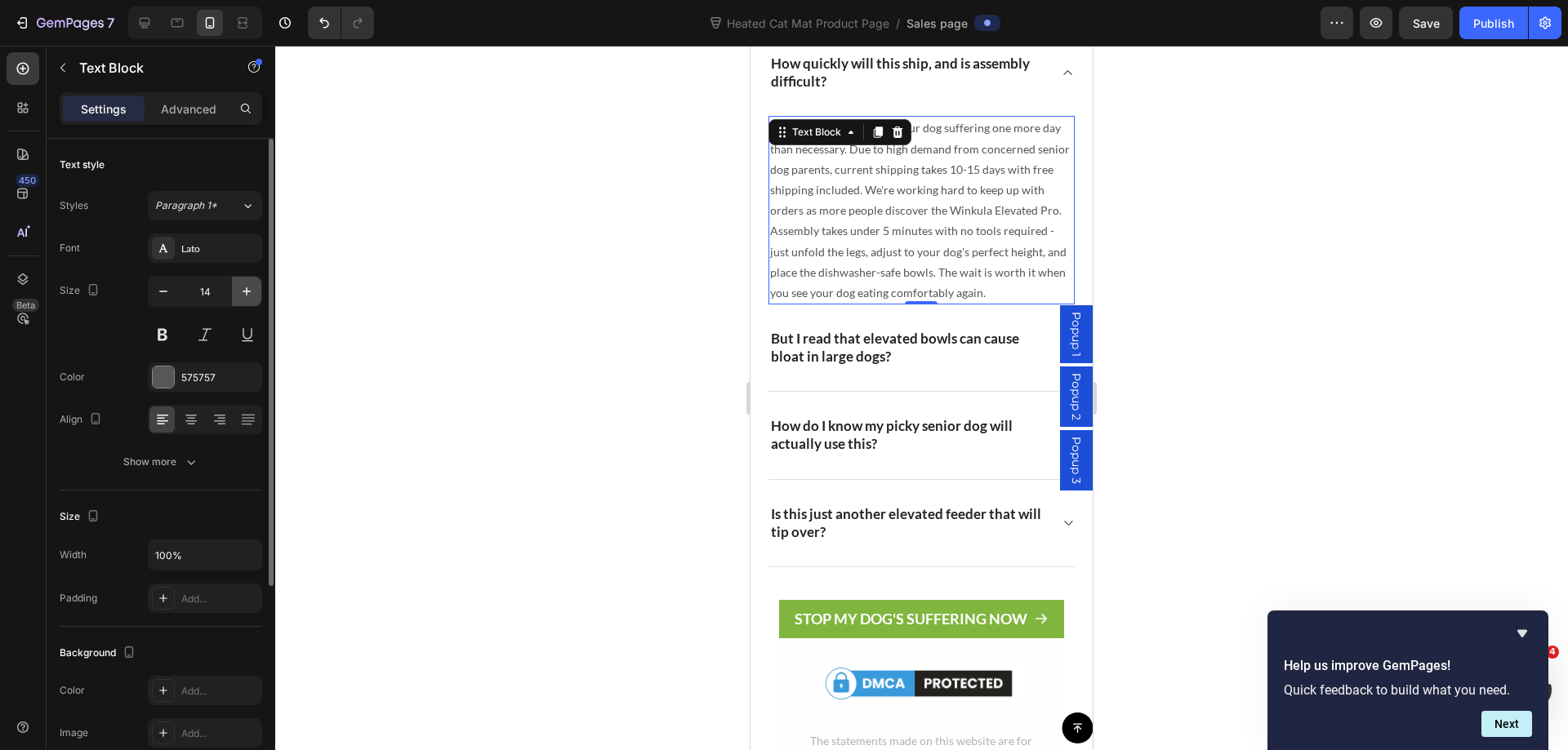
click at [236, 297] on button "button" at bounding box center [247, 292] width 30 height 30
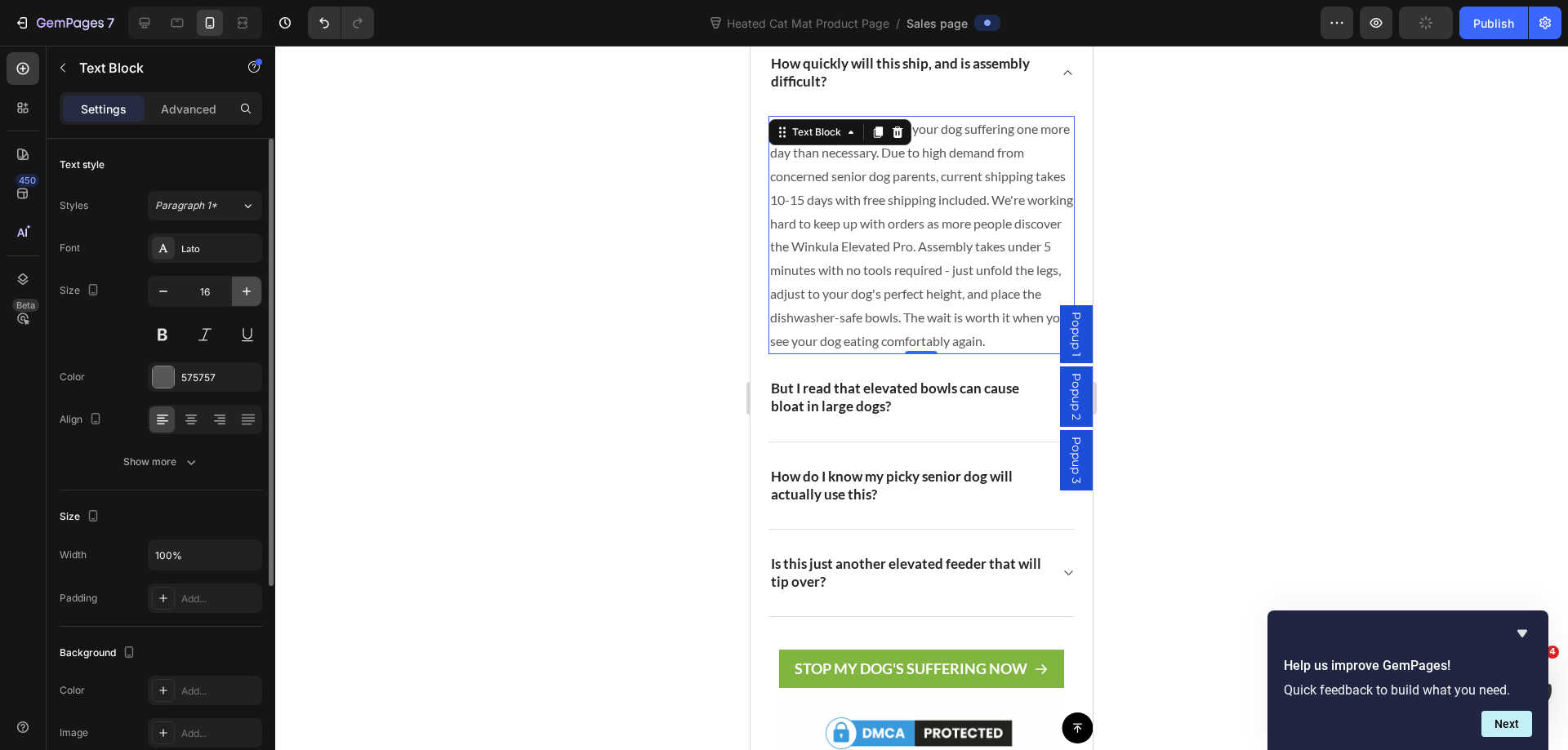
click at [236, 297] on button "button" at bounding box center [247, 292] width 30 height 30
type input "17"
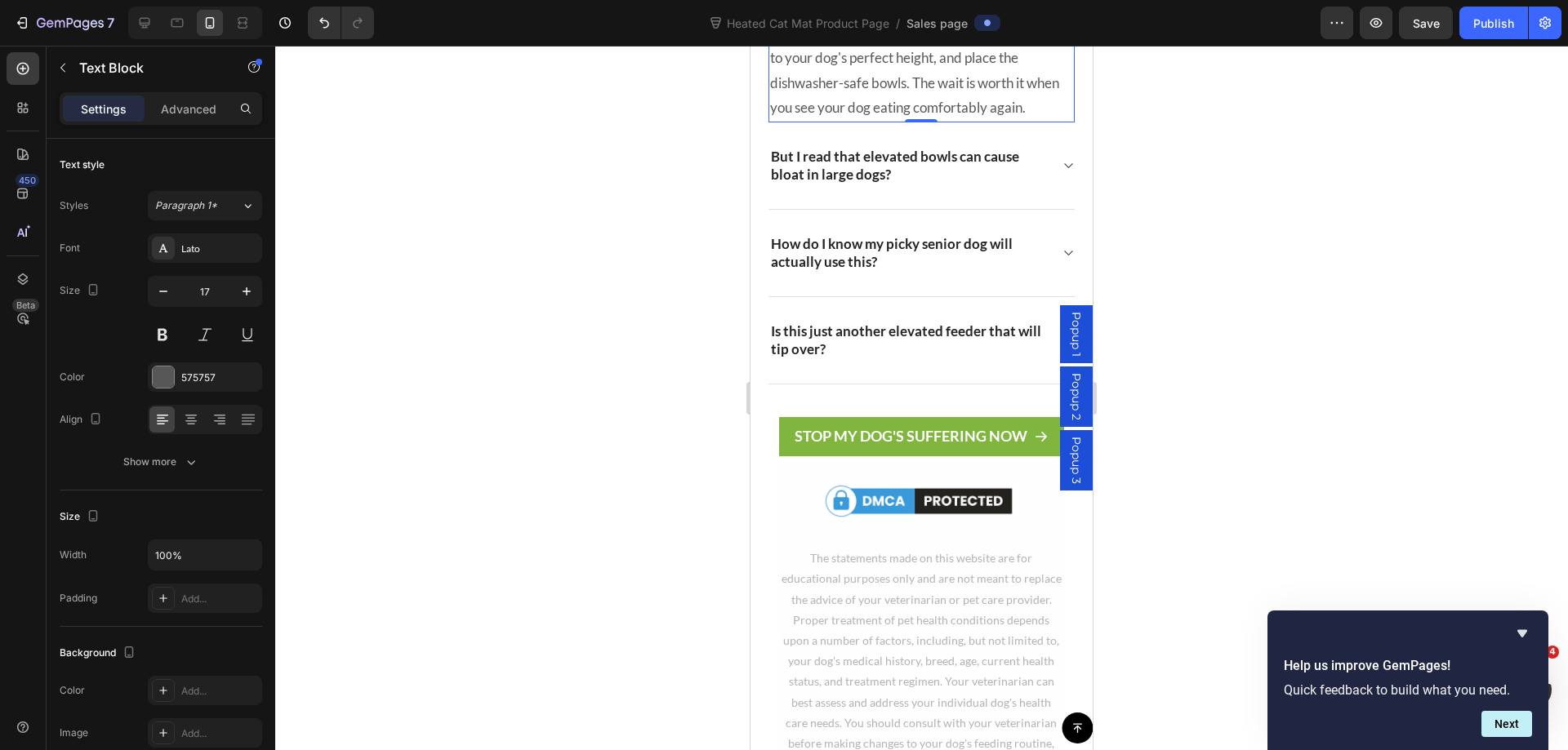
scroll to position [13816, 0]
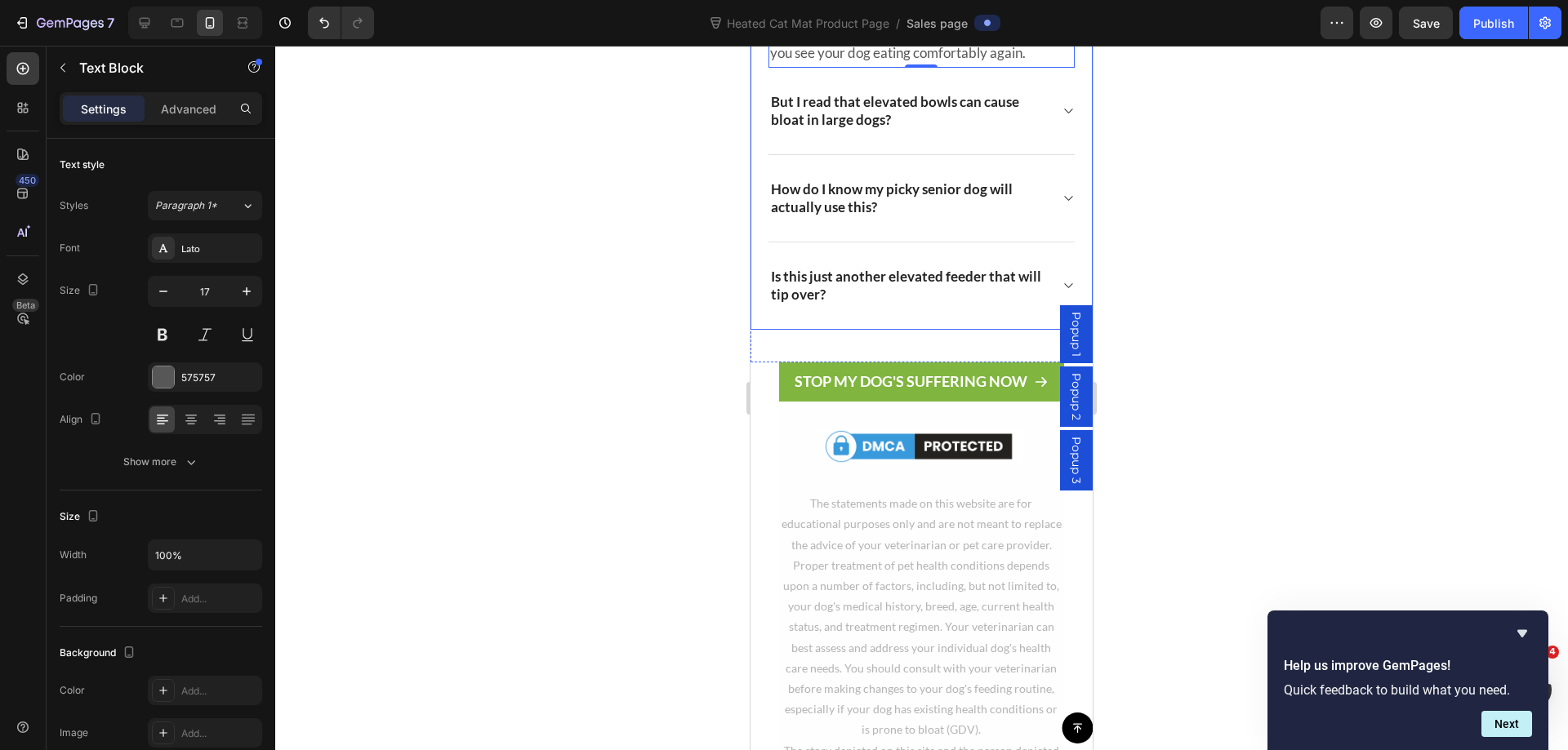
click at [1062, 118] on icon at bounding box center [1068, 111] width 12 height 13
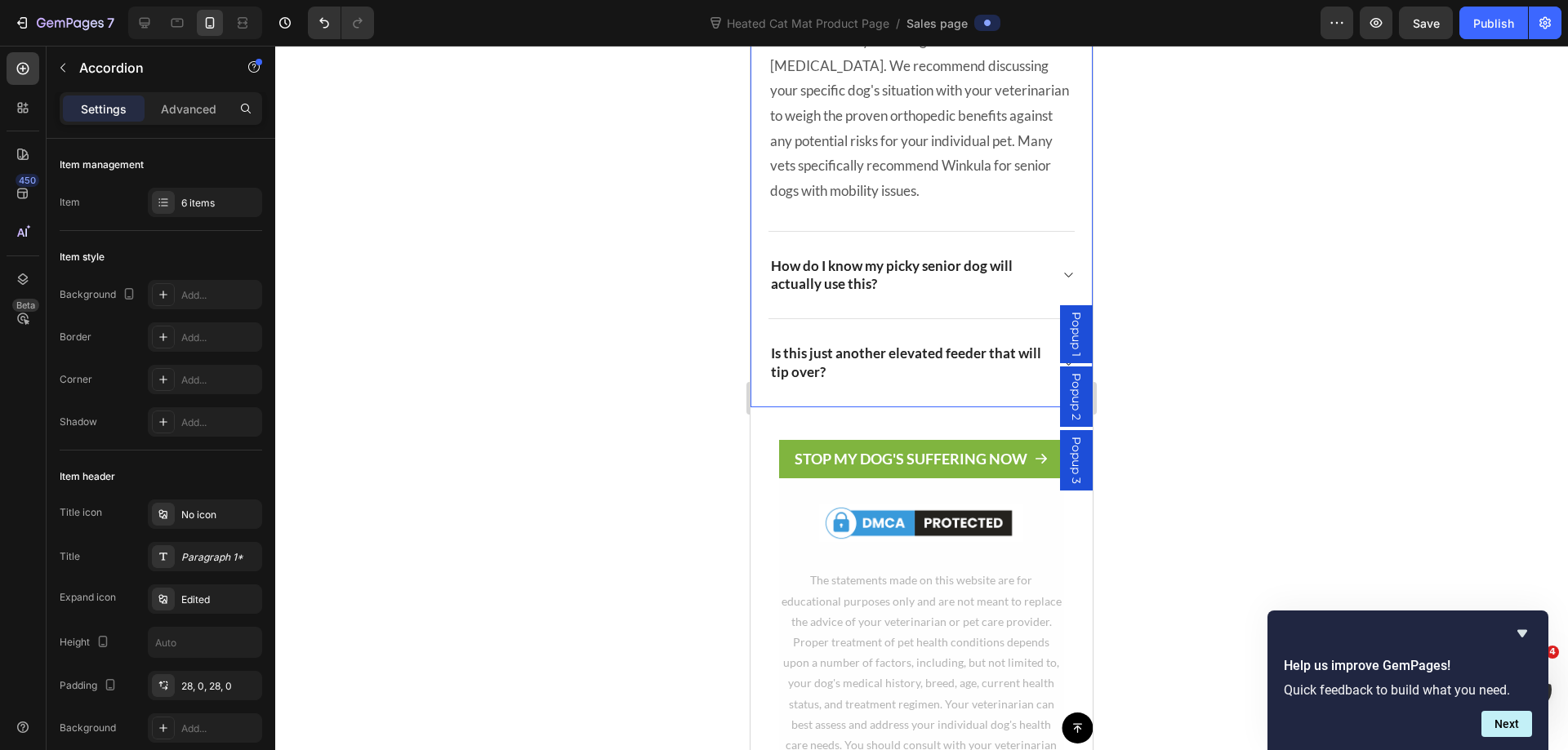
scroll to position [13817, 0]
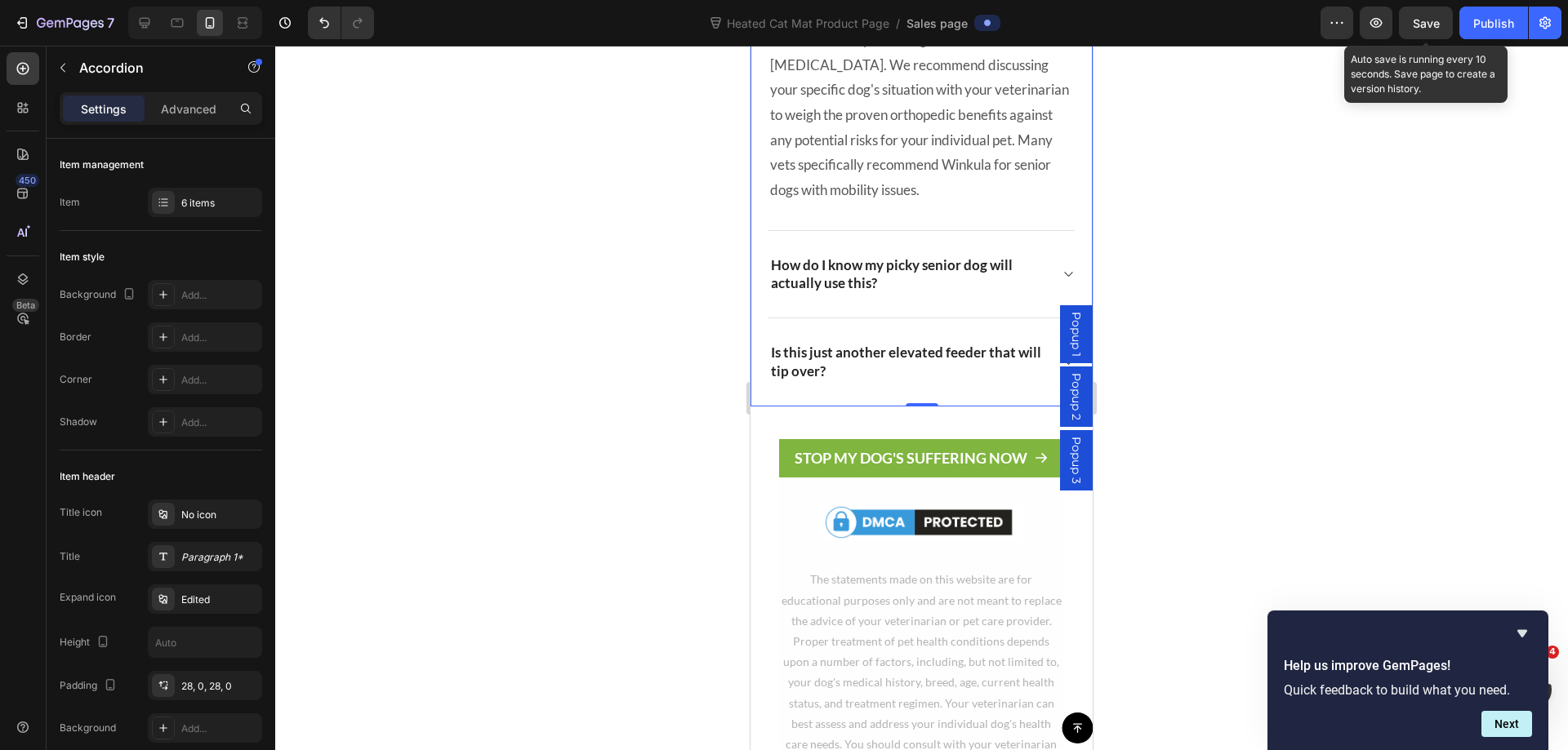
drag, startPoint x: 1438, startPoint y: 21, endPoint x: 1174, endPoint y: 253, distance: 351.5
click at [1438, 20] on span "Save" at bounding box center [1426, 23] width 27 height 14
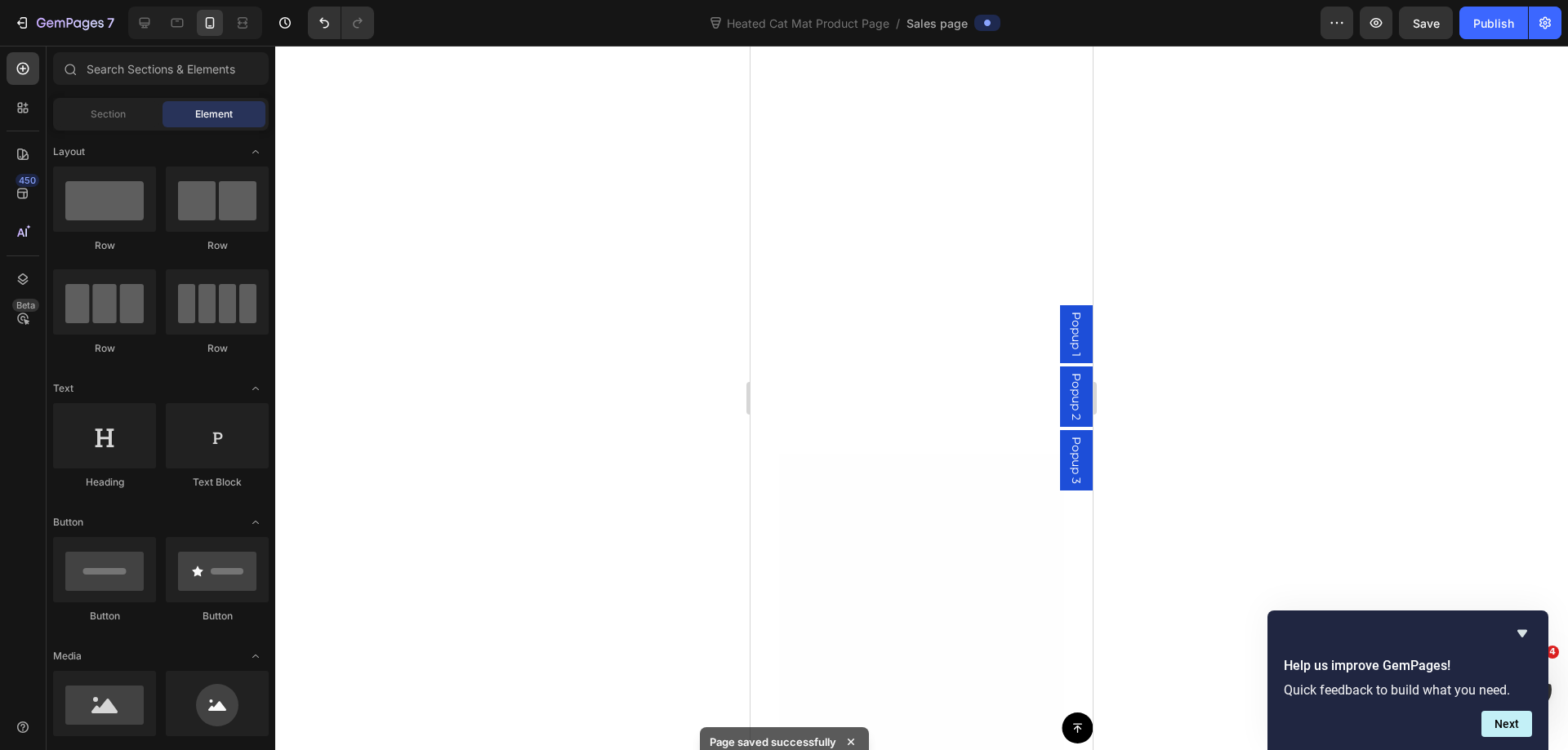
scroll to position [0, 0]
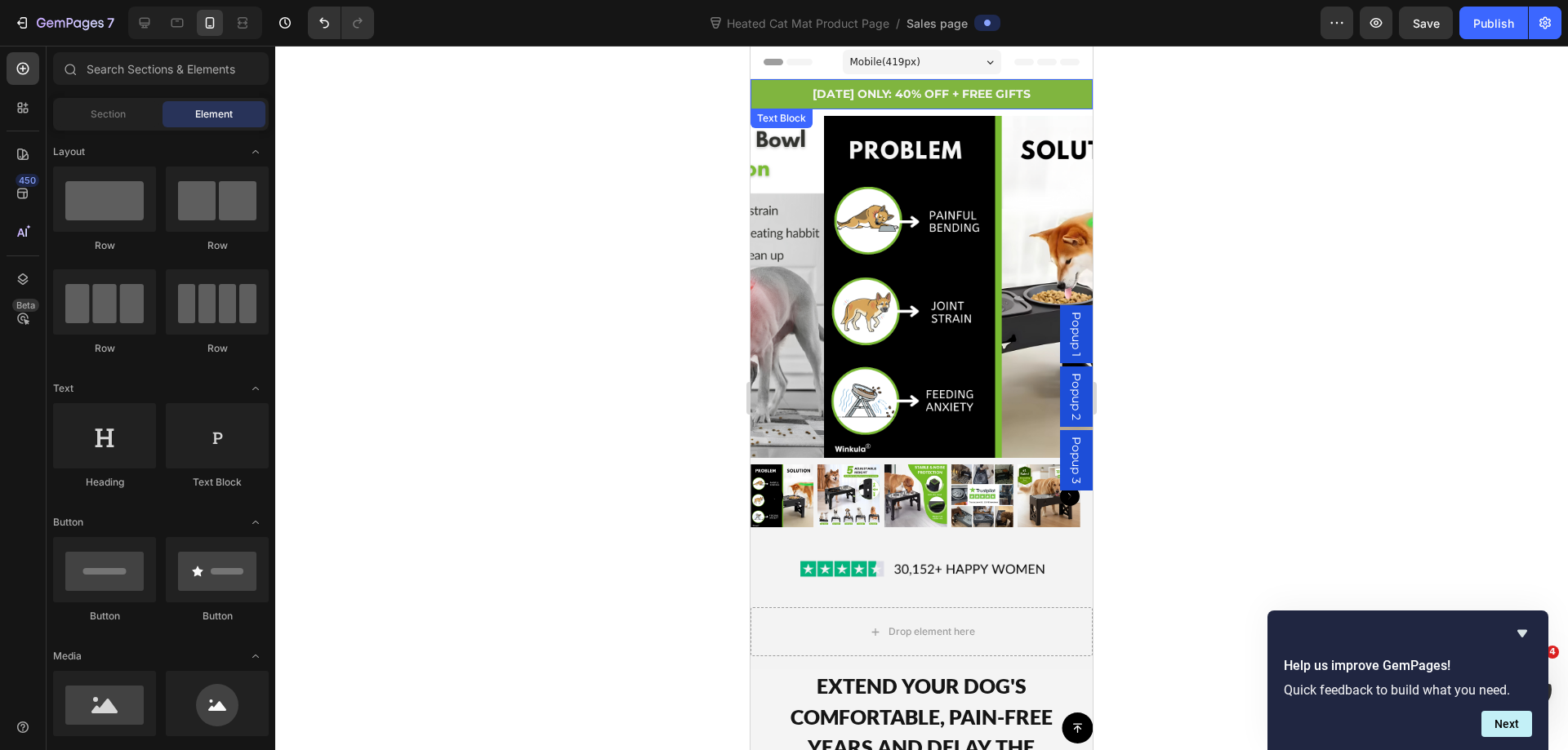
click at [771, 87] on p "[DATE] ONLY: 40% OFF + FREE GIFTS" at bounding box center [921, 94] width 339 height 20
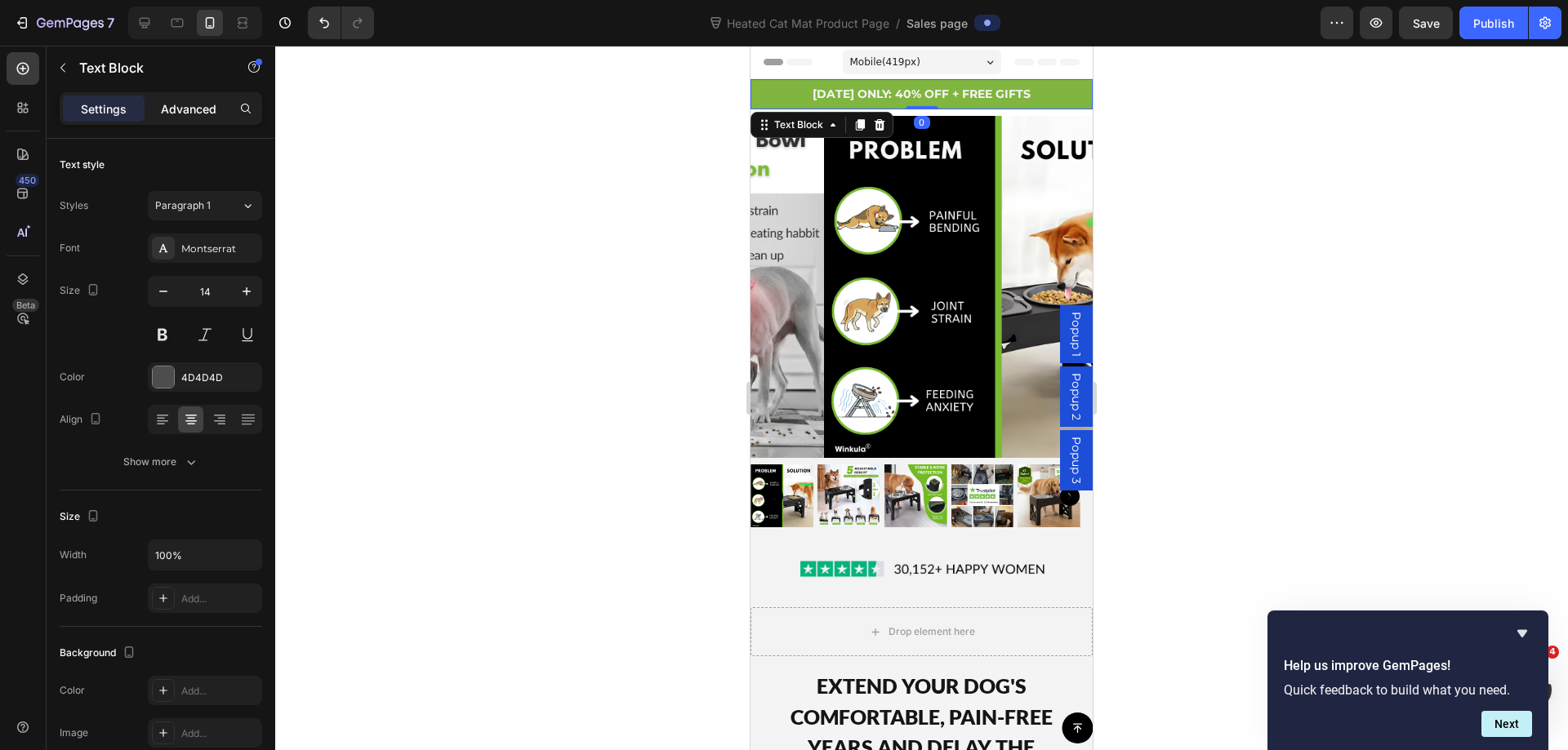
click at [196, 108] on p "Advanced" at bounding box center [188, 109] width 56 height 17
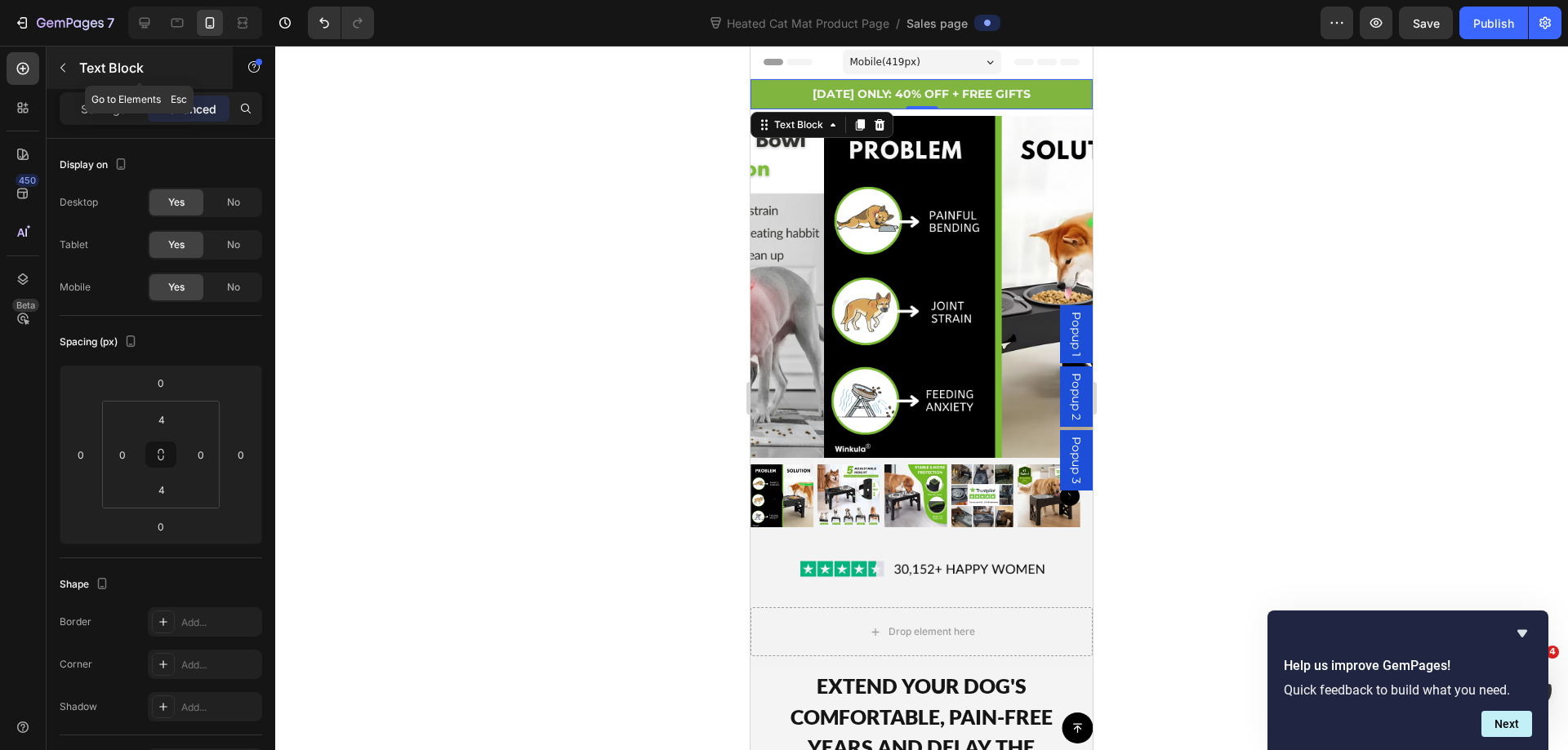
click at [60, 64] on icon "button" at bounding box center [63, 67] width 13 height 13
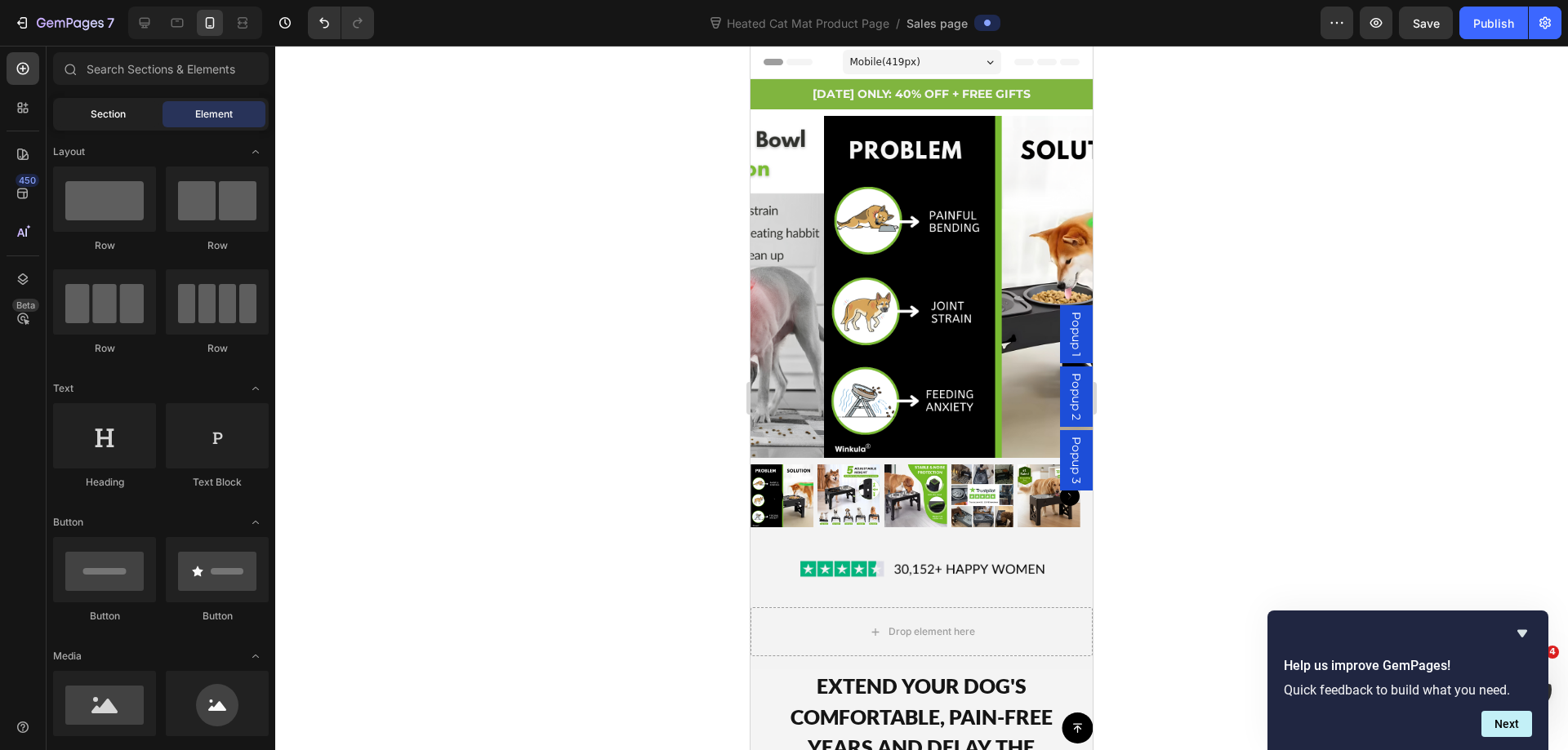
click at [98, 113] on span "Section" at bounding box center [108, 114] width 35 height 15
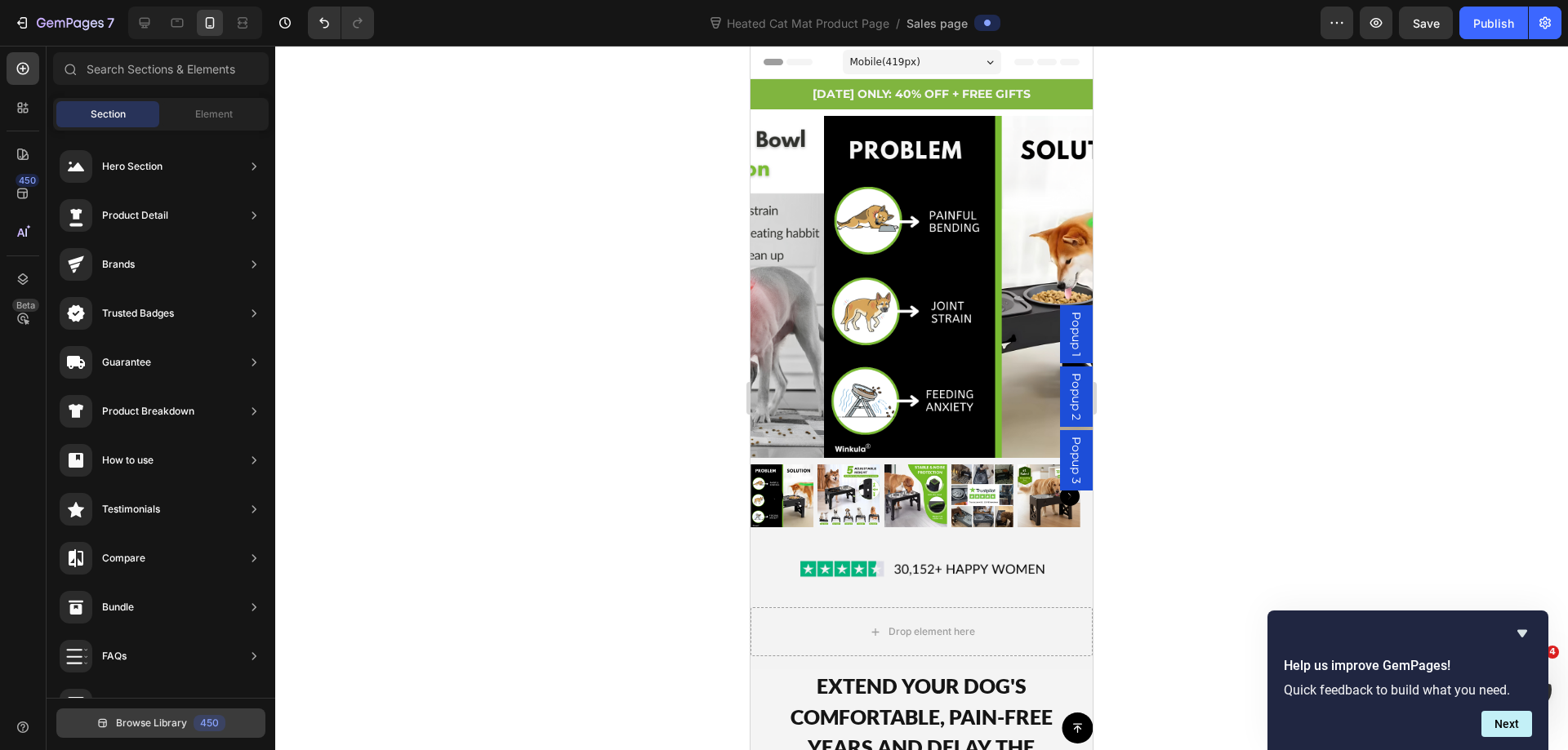
click at [183, 713] on button "Browse Library 450" at bounding box center [161, 723] width 209 height 30
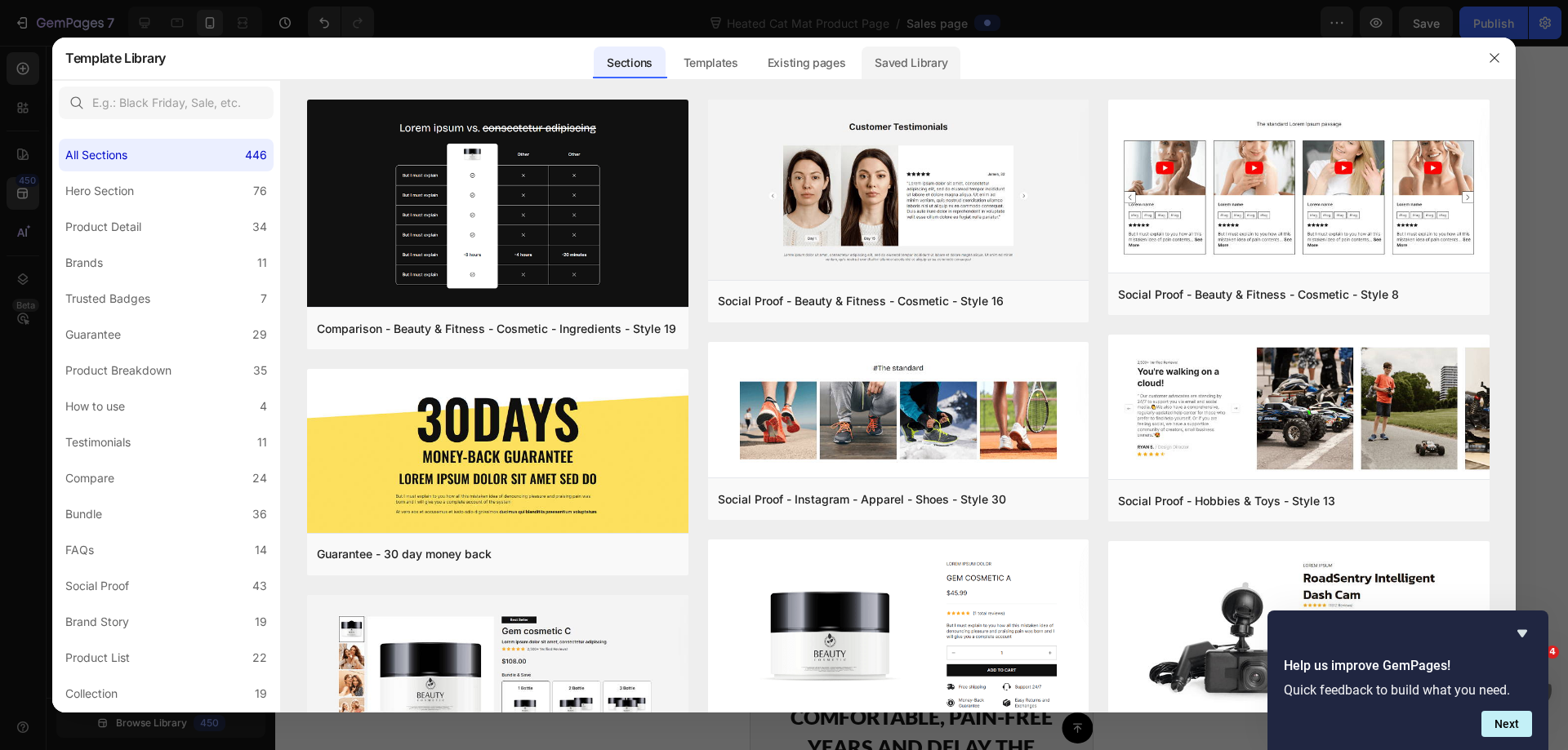
click at [912, 59] on div "Saved Library" at bounding box center [911, 63] width 99 height 33
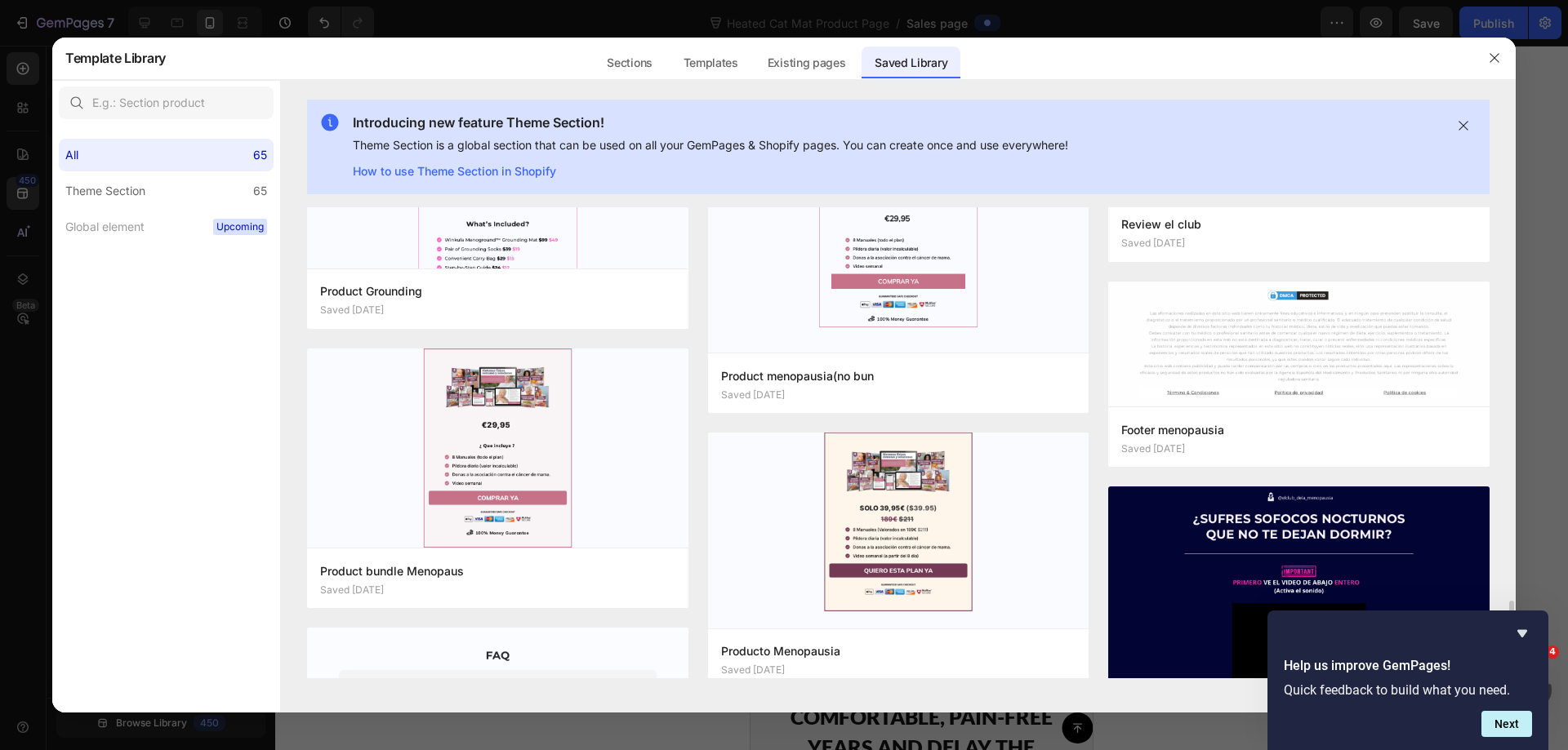
scroll to position [1306, 0]
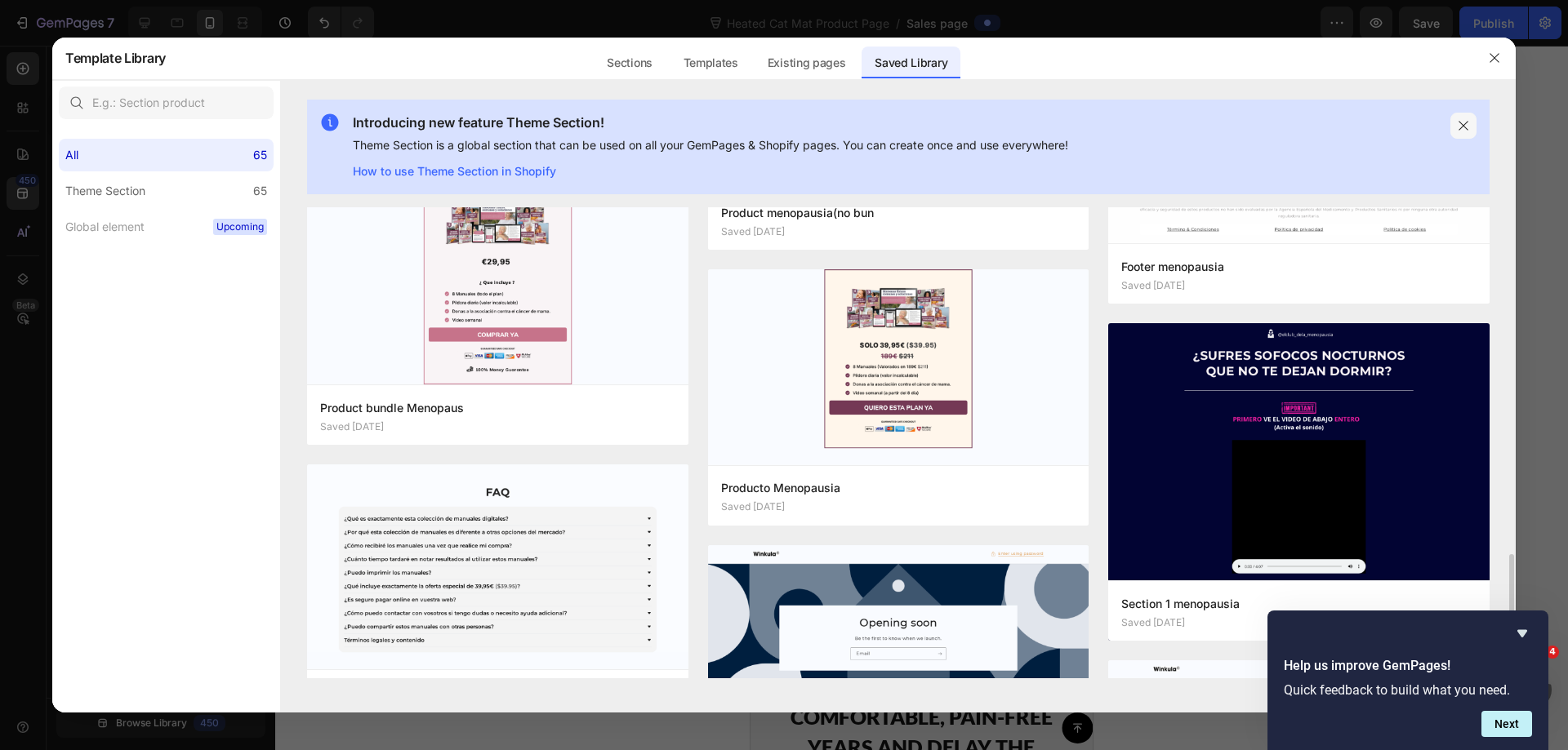
click at [1468, 127] on icon "button" at bounding box center [1462, 125] width 13 height 13
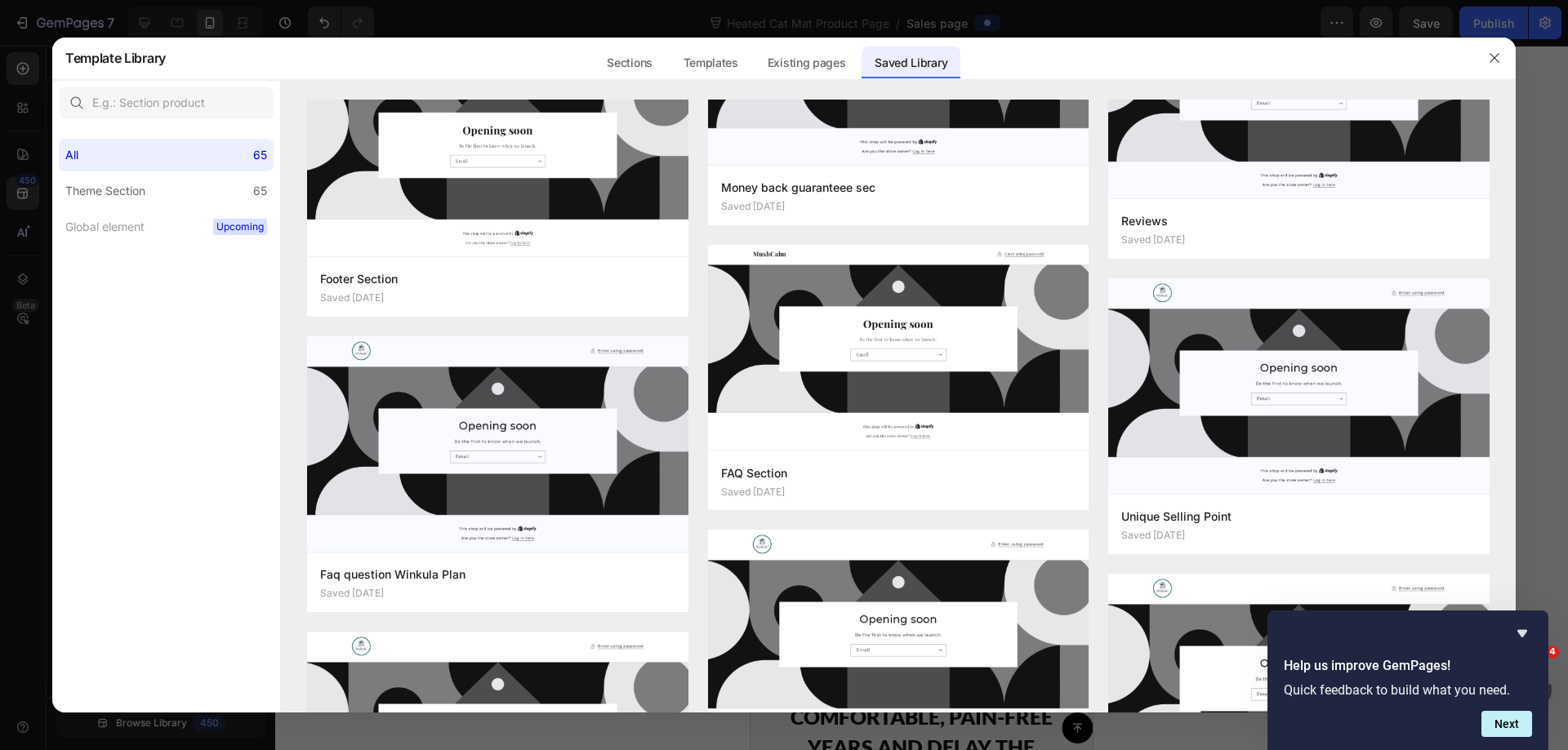
scroll to position [4853, 0]
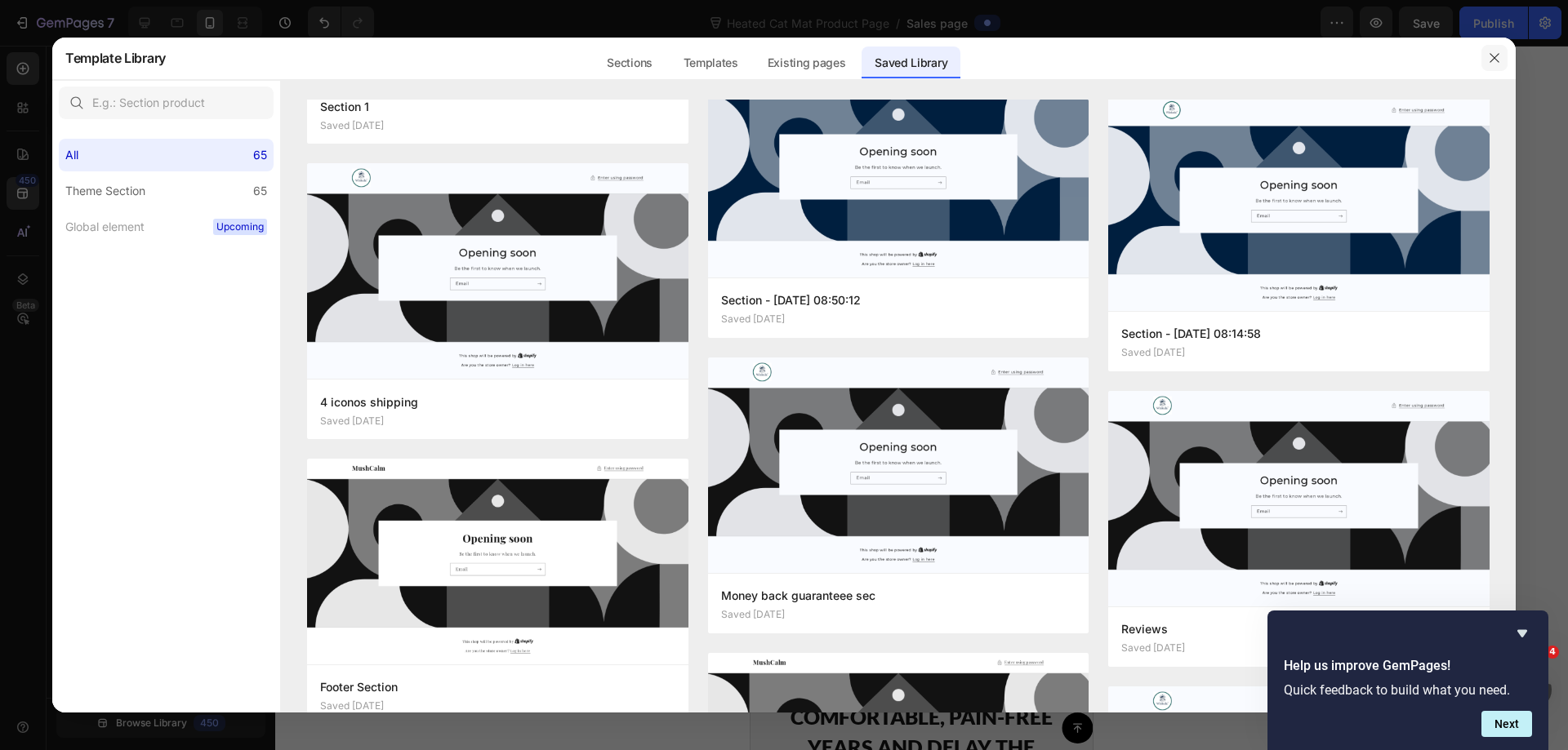
click at [1491, 61] on icon "button" at bounding box center [1493, 58] width 13 height 13
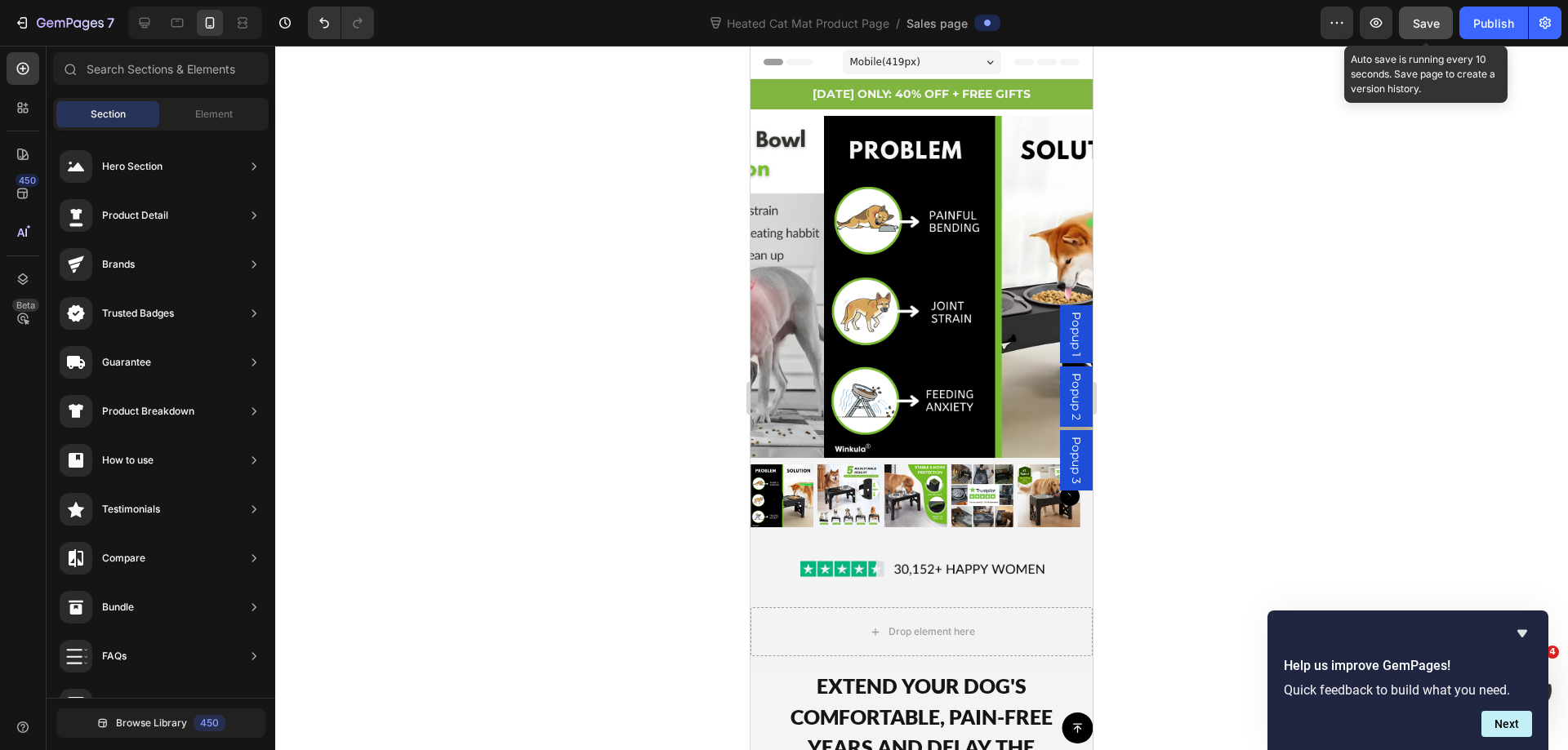
click at [1433, 24] on span "Save" at bounding box center [1426, 23] width 27 height 14
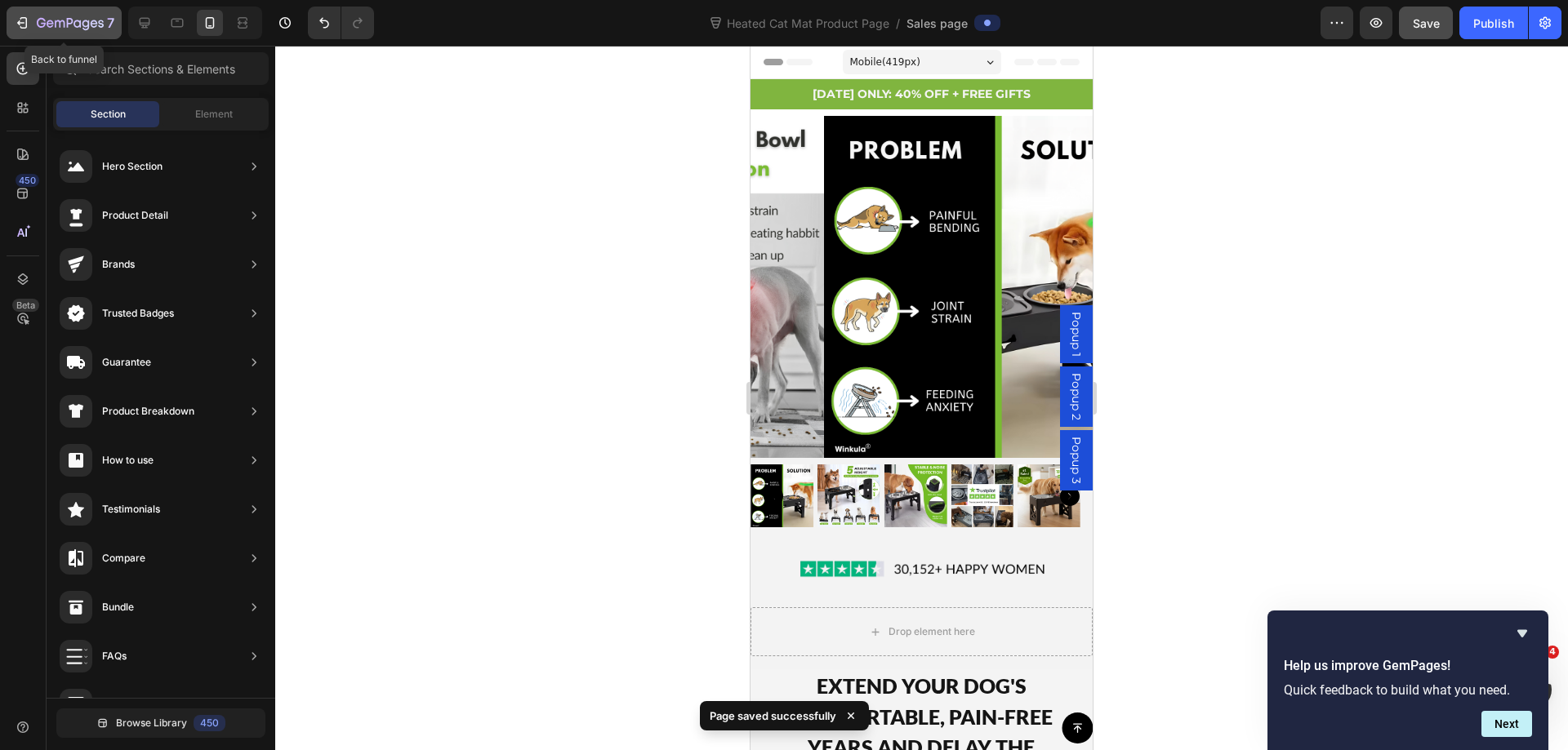
click at [19, 37] on button "7" at bounding box center [65, 23] width 116 height 33
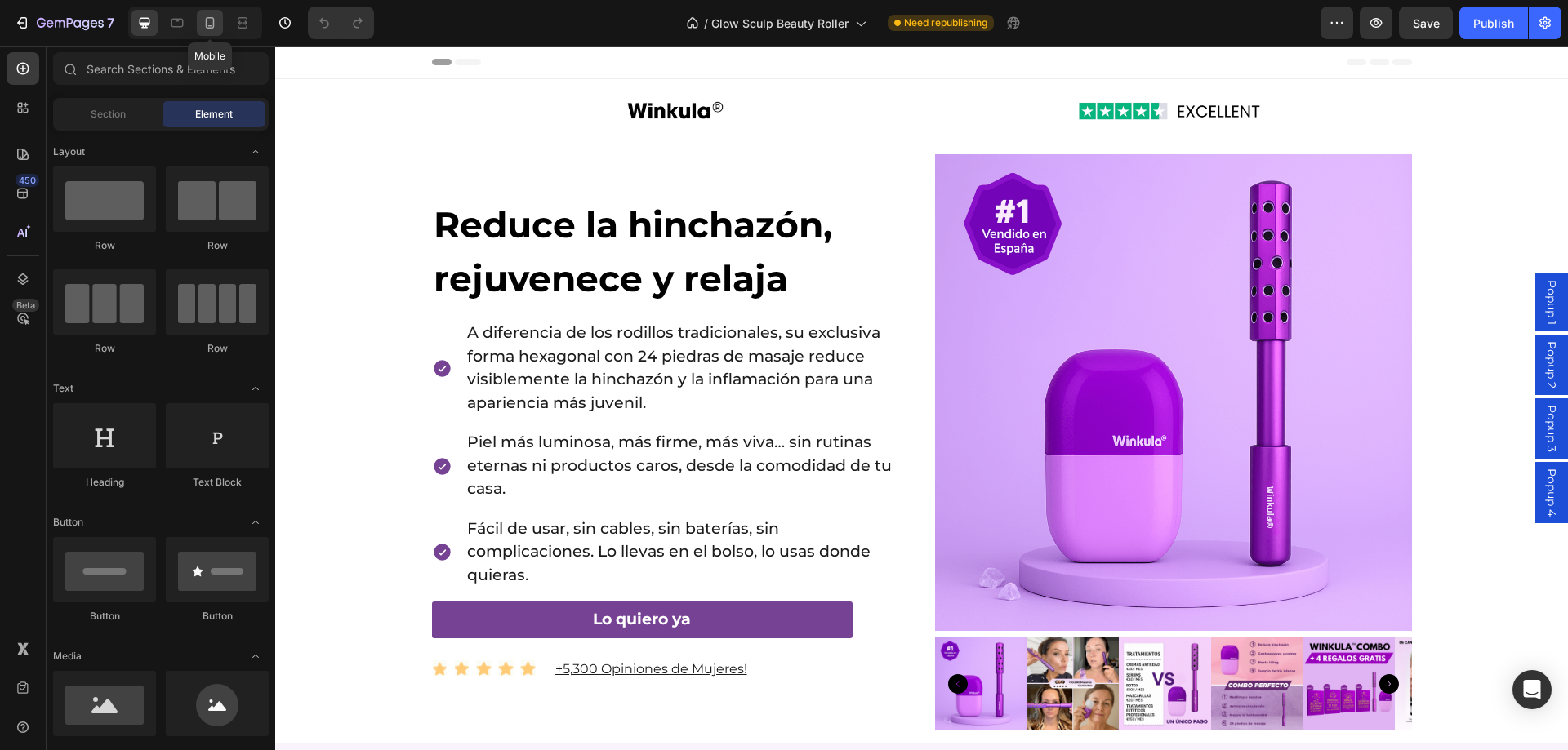
click at [209, 28] on icon at bounding box center [210, 22] width 9 height 11
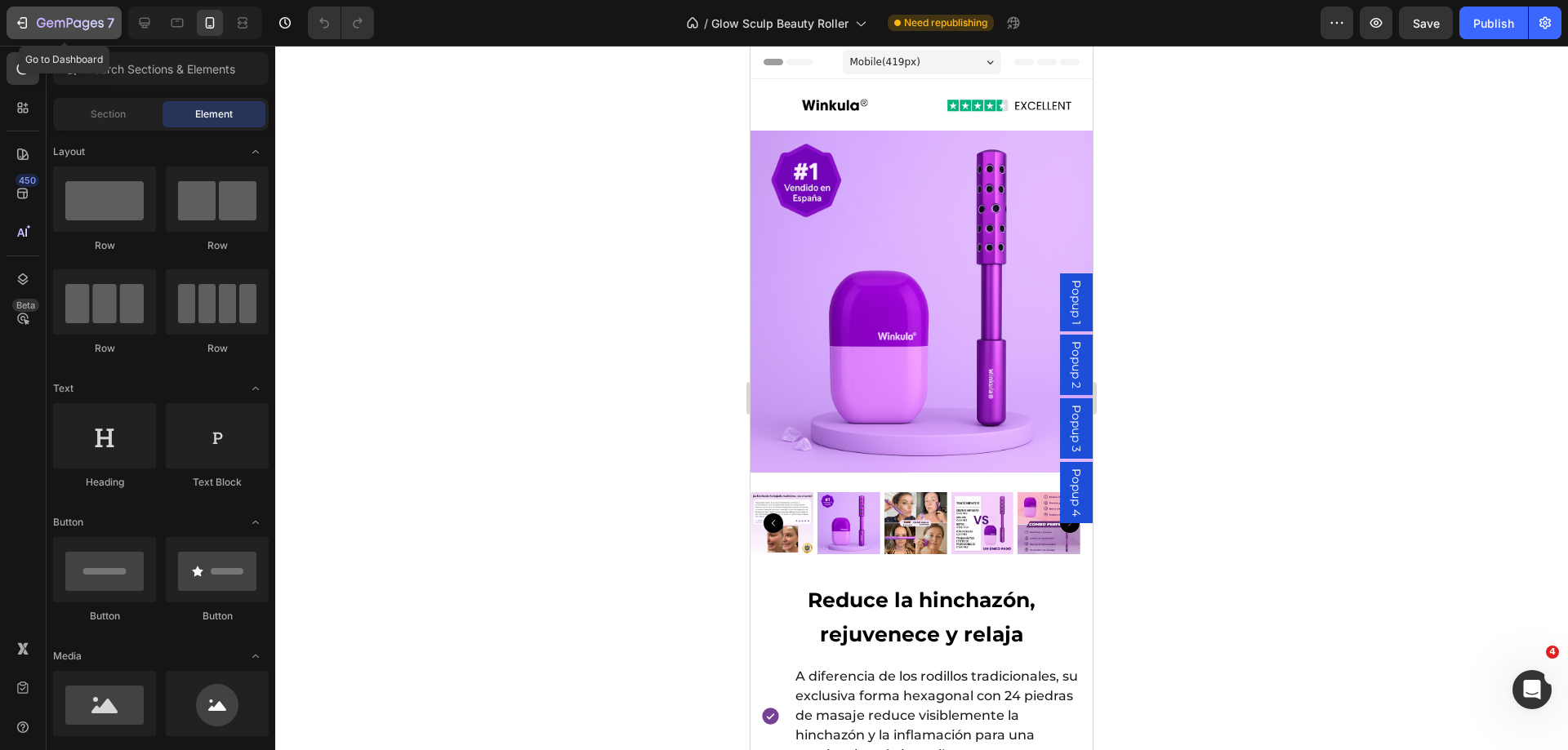
click at [11, 21] on button "7" at bounding box center [65, 23] width 116 height 33
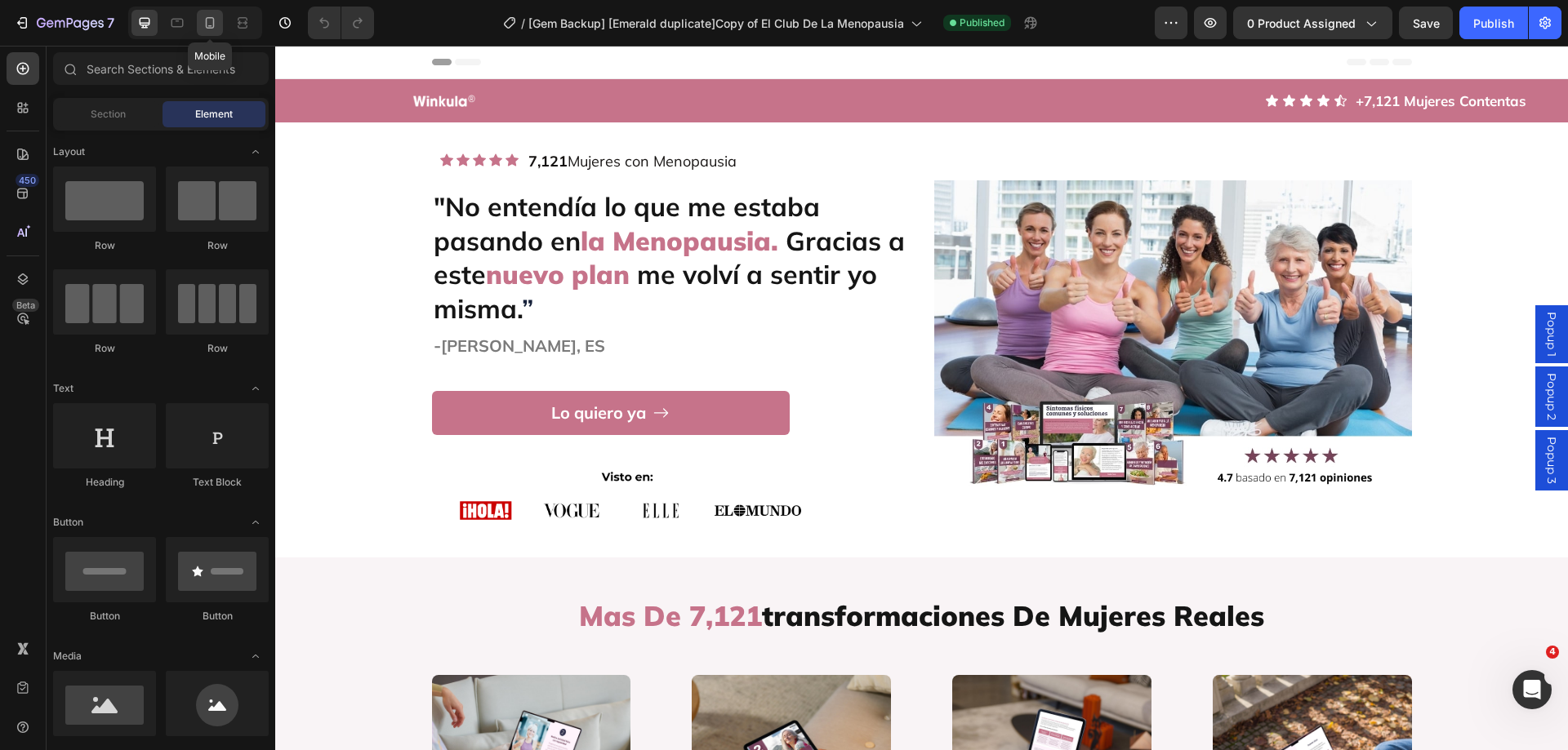
click at [206, 27] on icon at bounding box center [210, 22] width 9 height 11
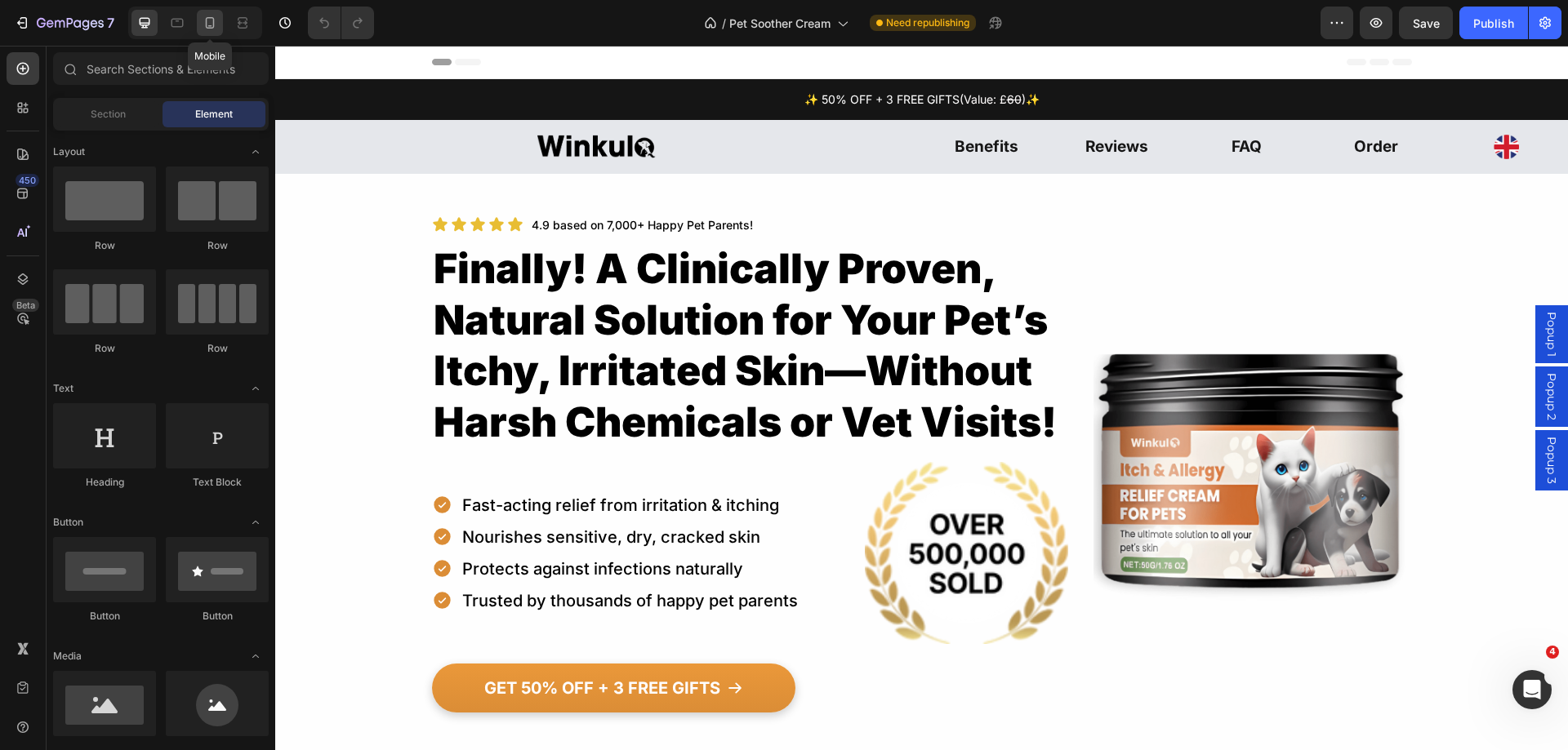
click at [212, 30] on icon at bounding box center [209, 23] width 16 height 16
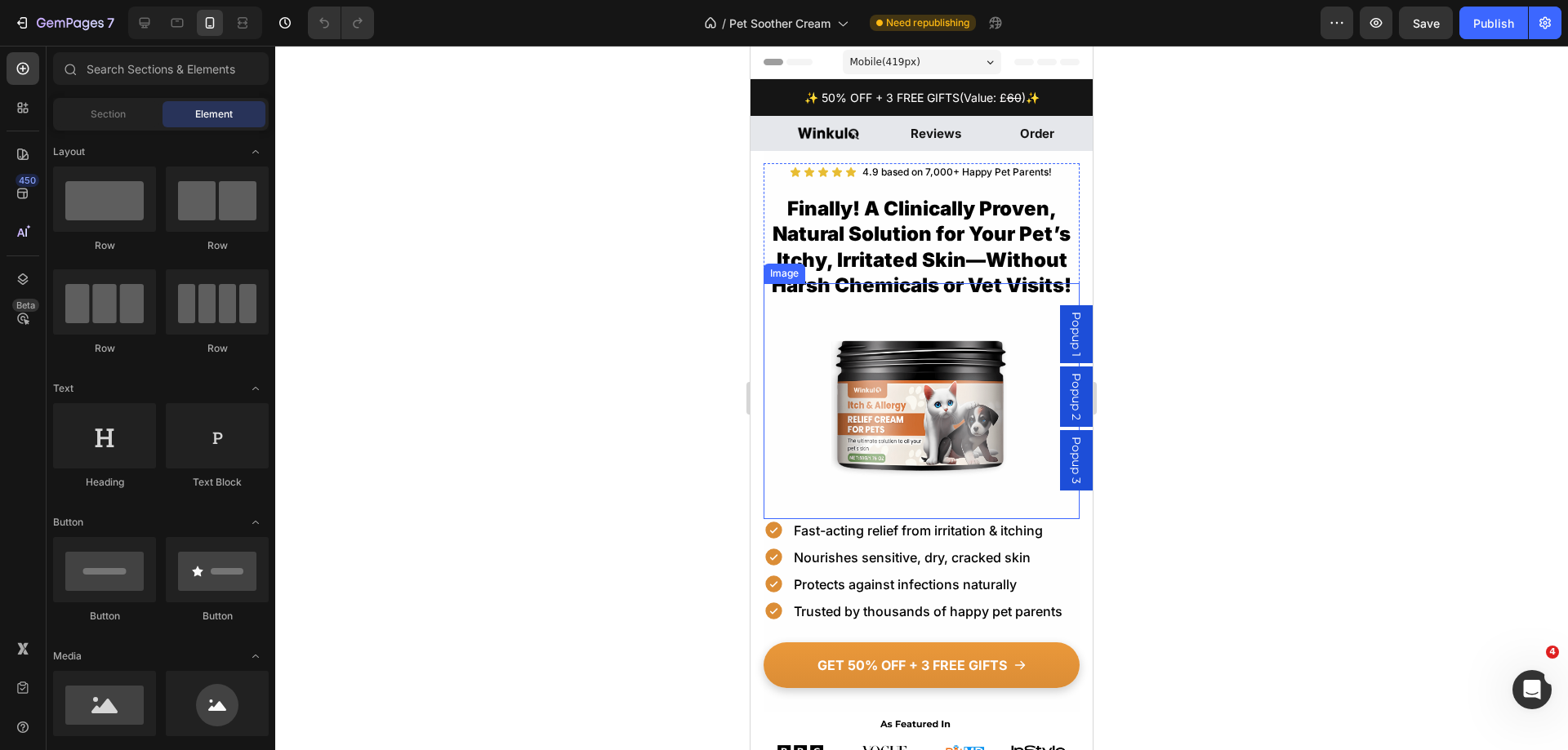
click at [972, 385] on img at bounding box center [920, 400] width 189 height 236
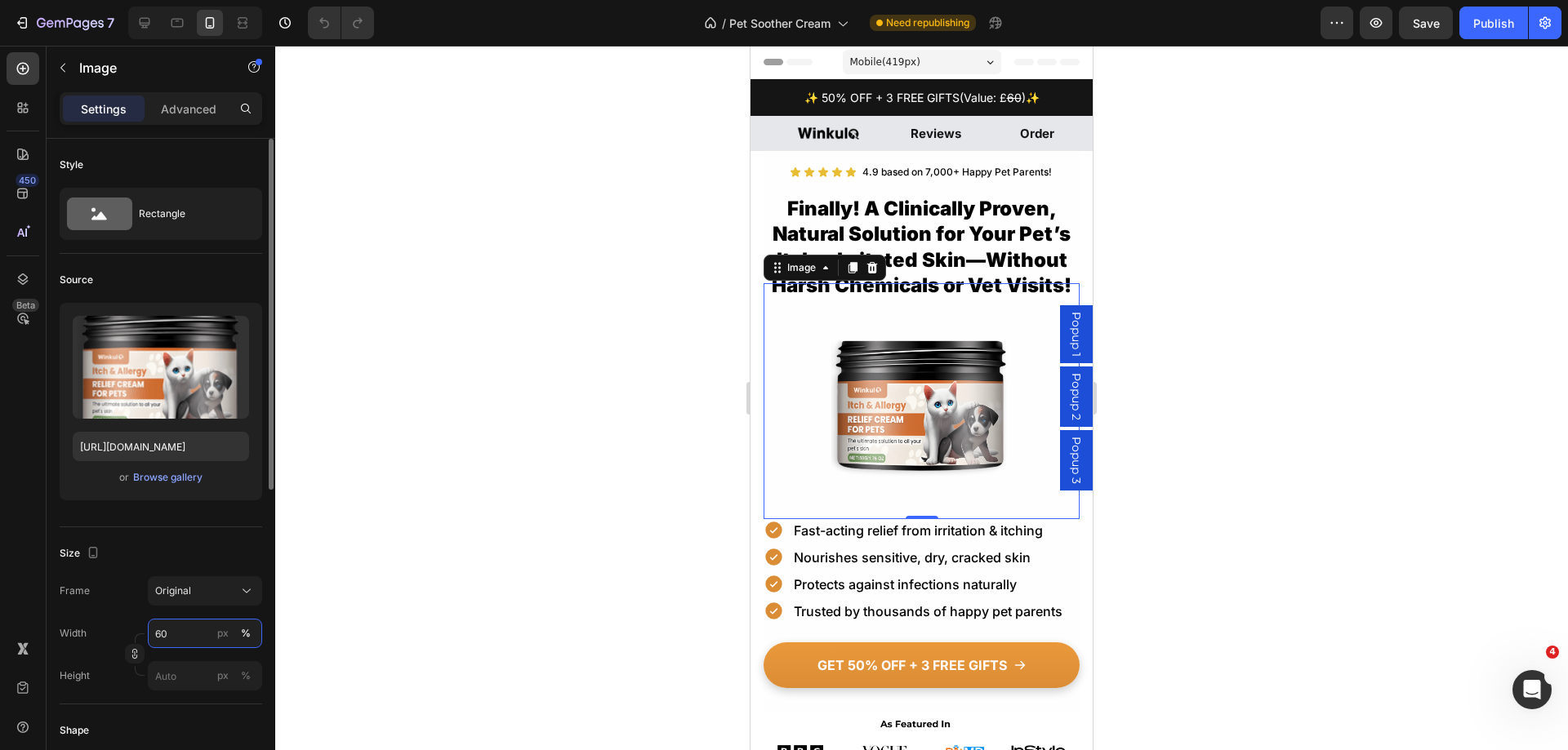
click at [187, 634] on input "60" at bounding box center [204, 633] width 115 height 30
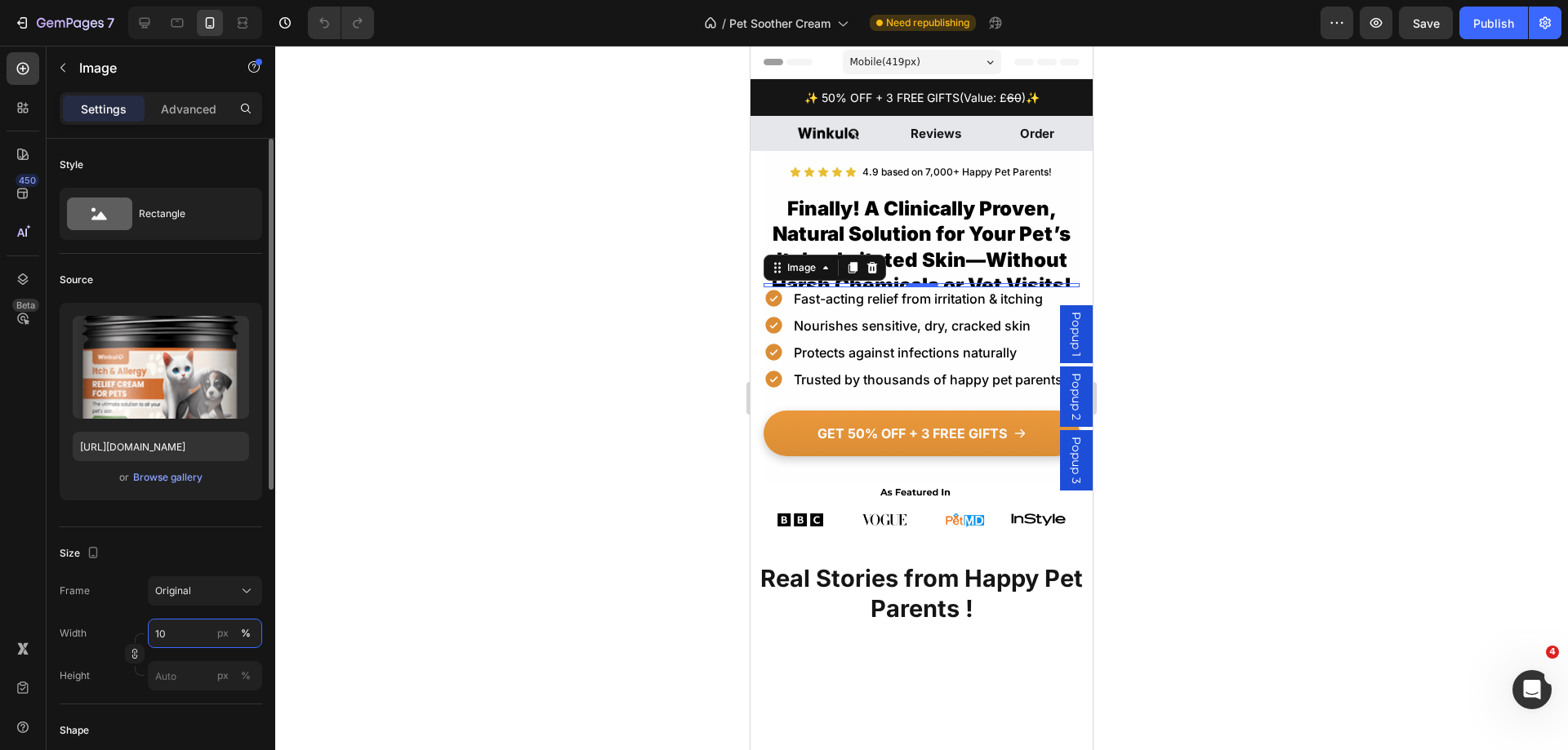
type input "100"
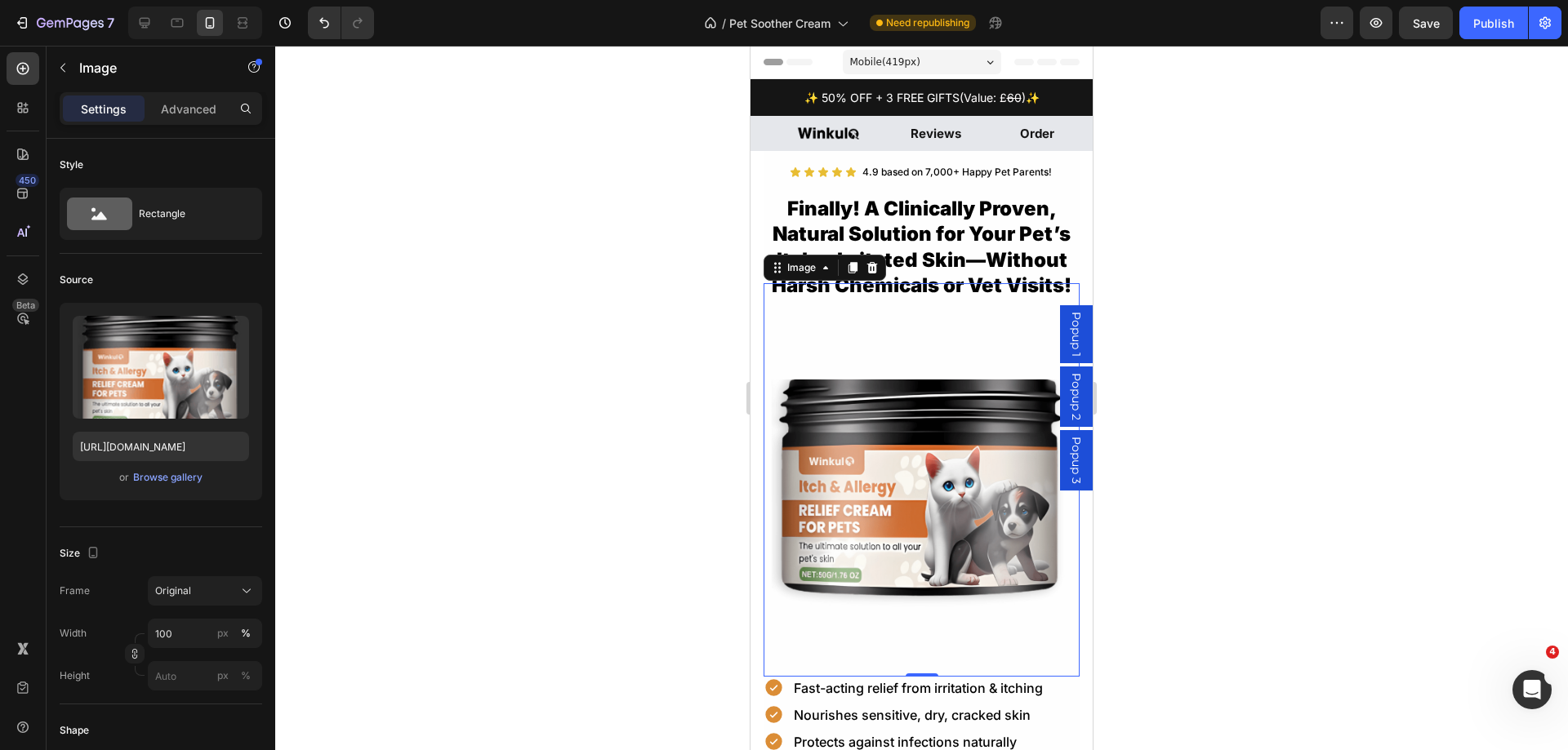
click at [1189, 396] on div at bounding box center [920, 397] width 1292 height 704
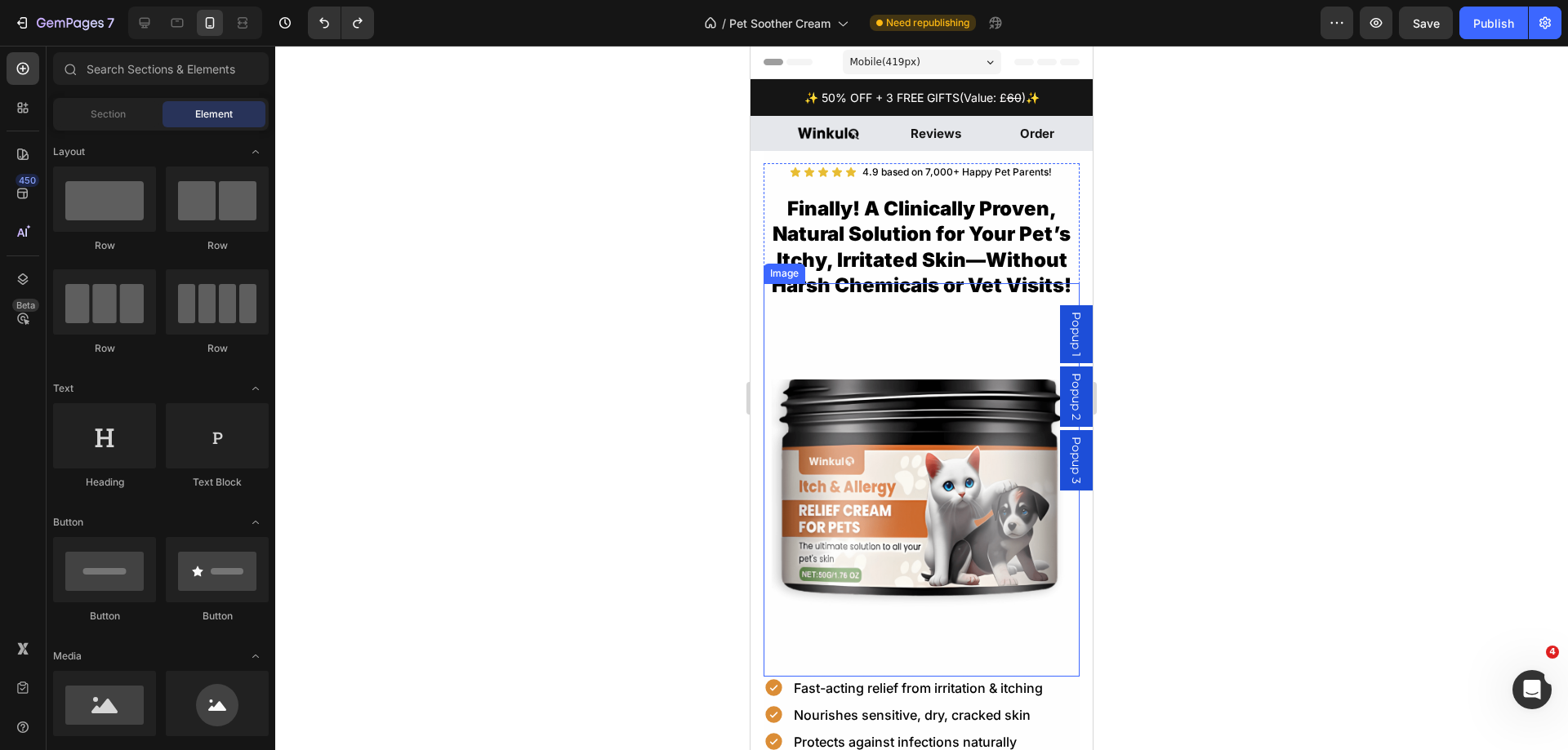
click at [942, 387] on img at bounding box center [920, 479] width 316 height 393
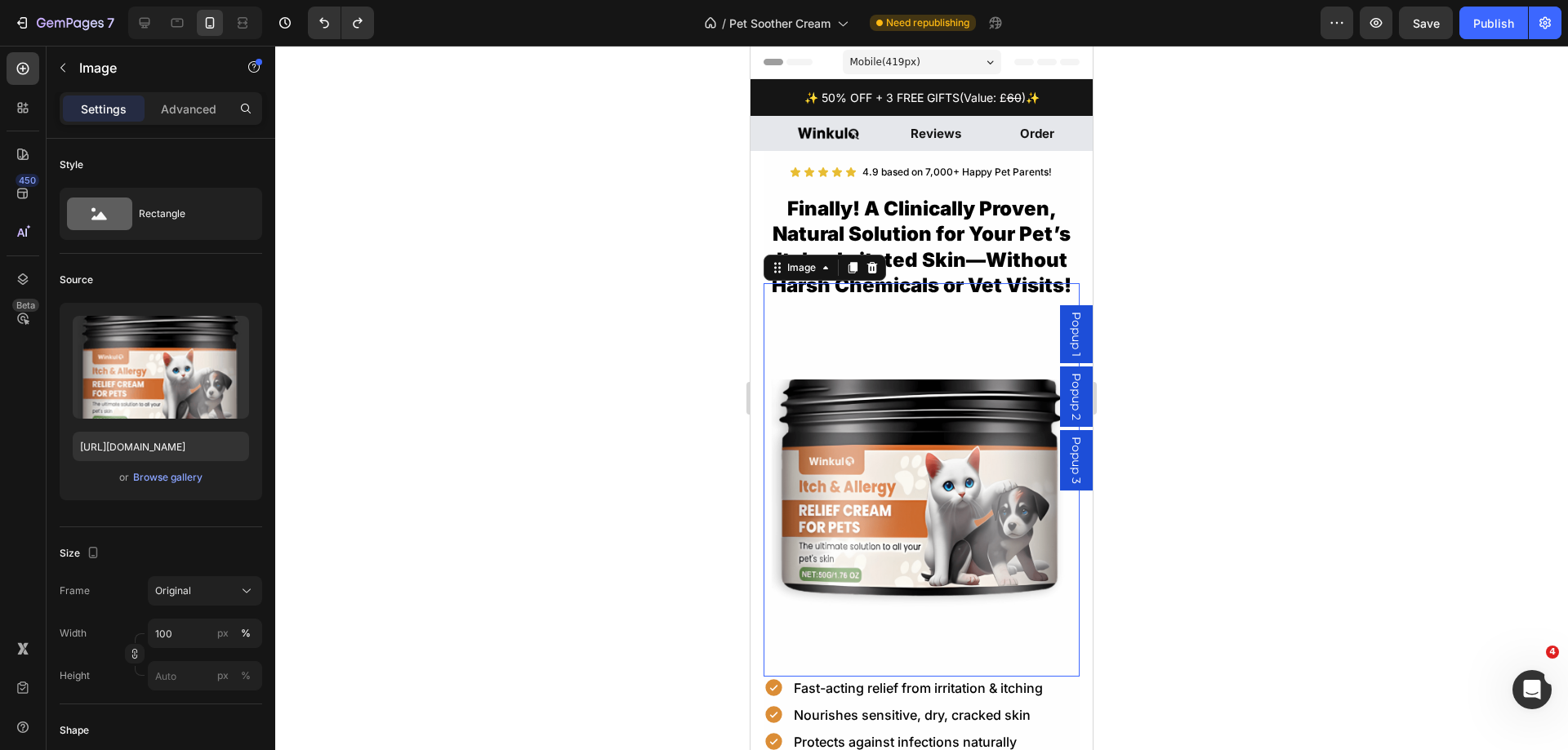
type input "60"
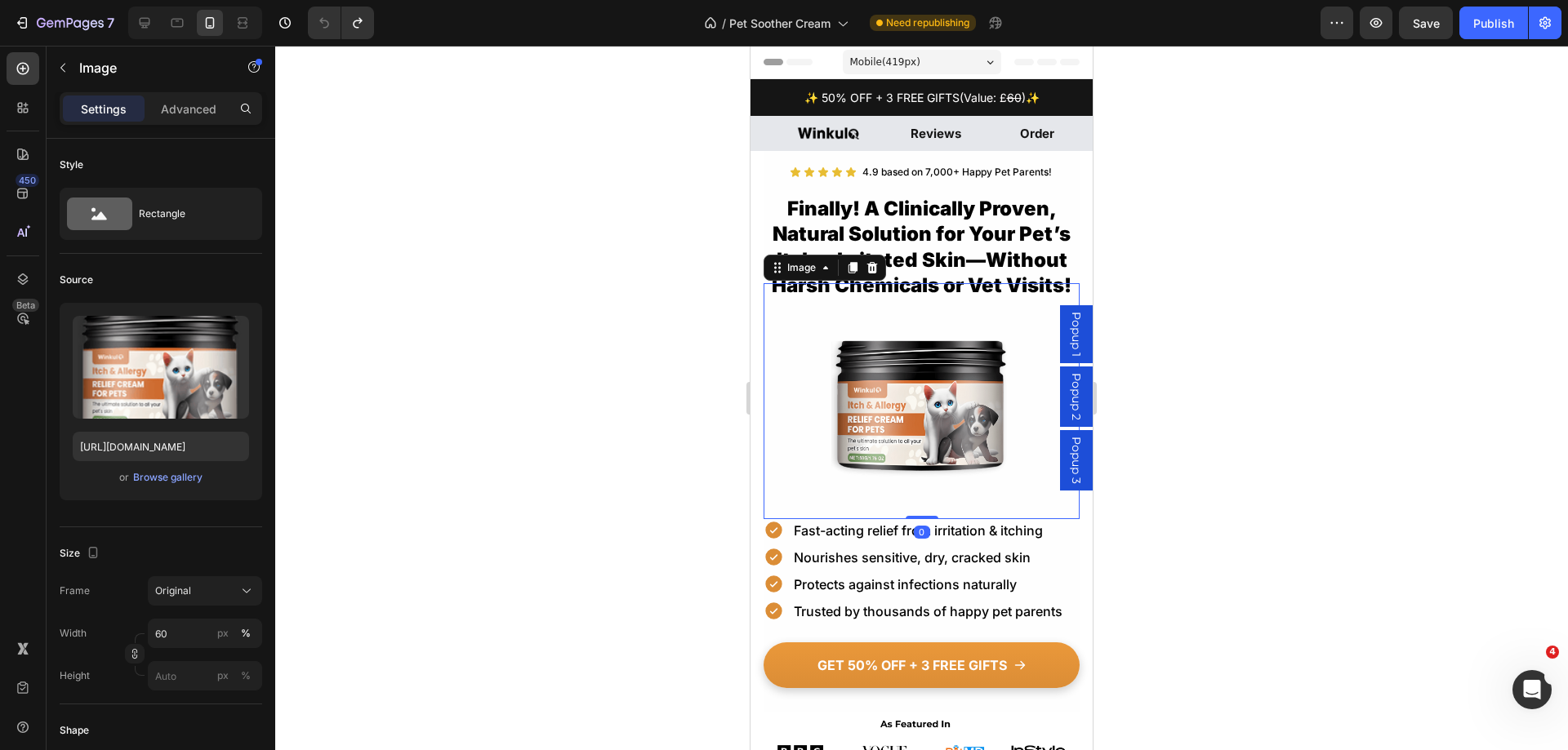
click at [1370, 306] on div at bounding box center [920, 397] width 1292 height 704
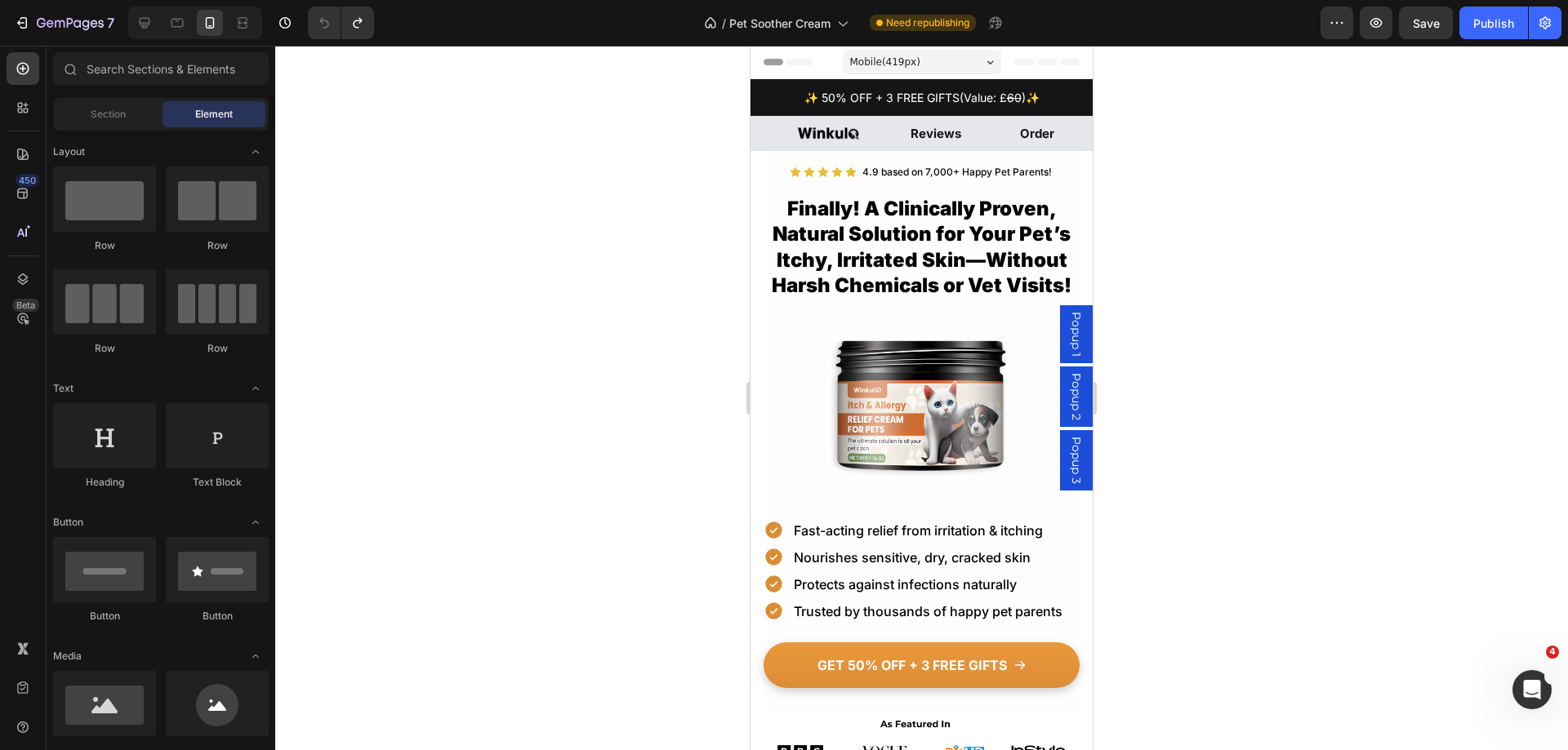
click at [763, 195] on section "Icon Icon Icon Icon Icon Icon List Hoz 4.9 based on 7,000+ Happy Pet Parents! T…" at bounding box center [920, 432] width 342 height 562
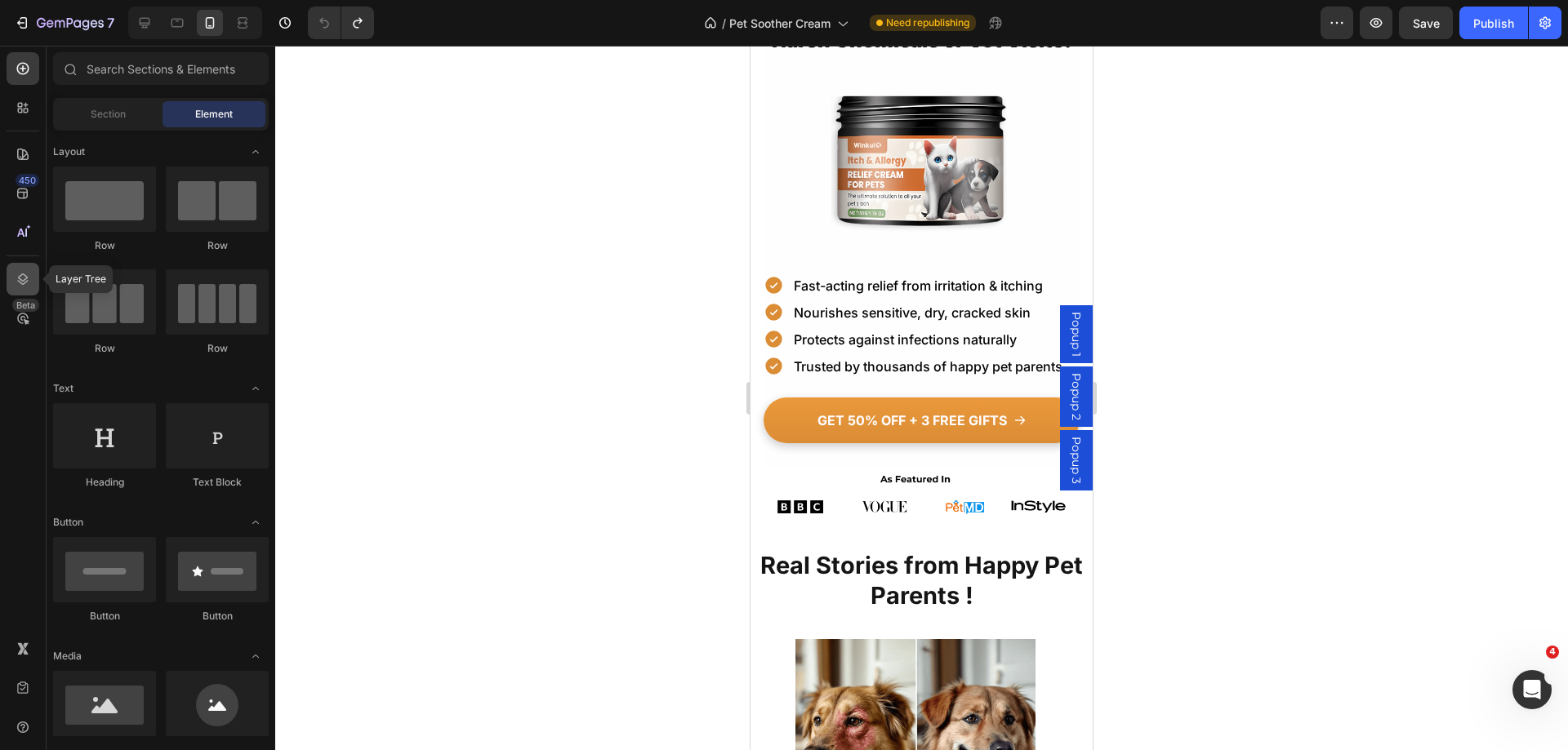
click at [30, 274] on icon at bounding box center [23, 279] width 16 height 16
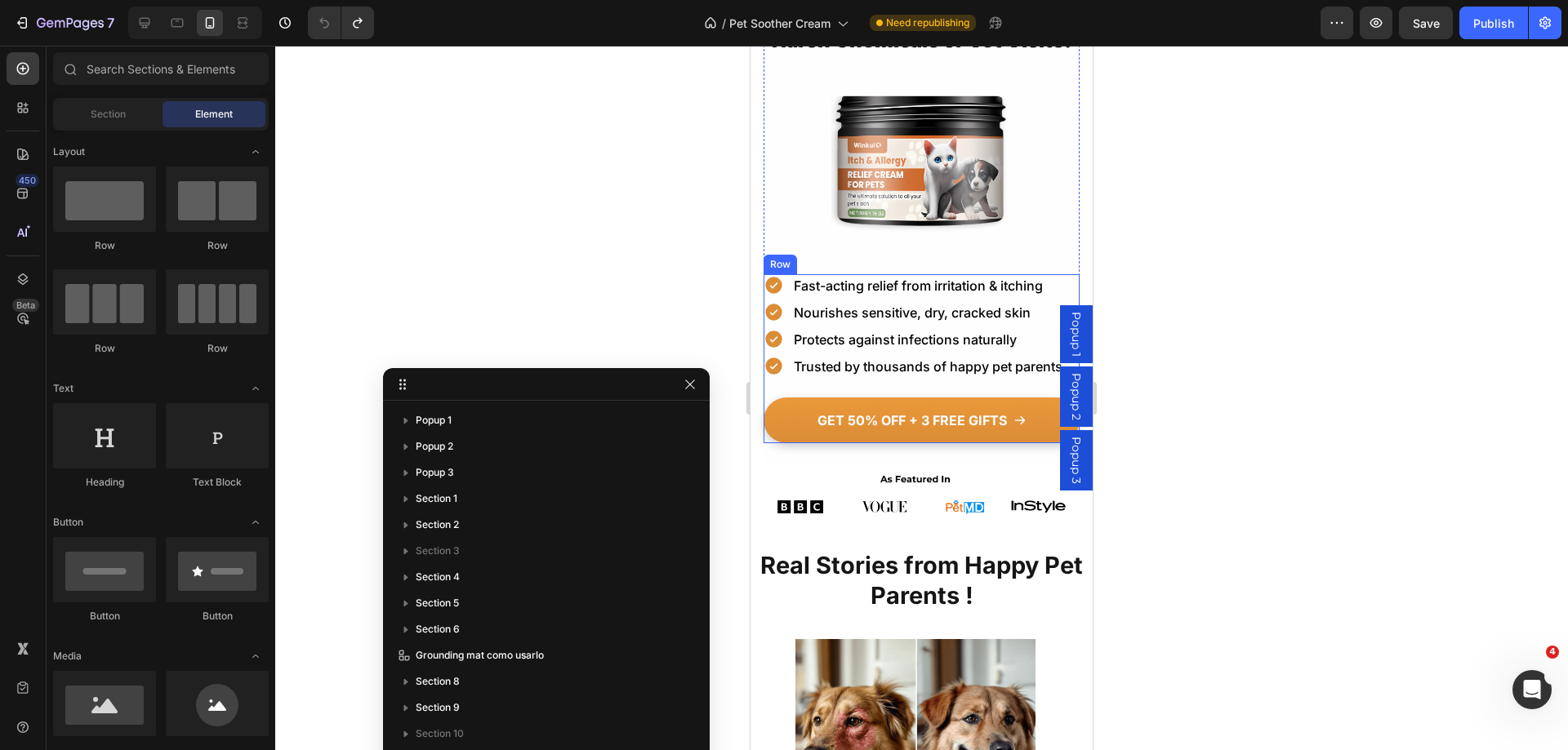
click at [817, 373] on div "Icon Fast-acting relief from irritation & itching Text Block Icon Nourishes sen…" at bounding box center [920, 359] width 316 height 169
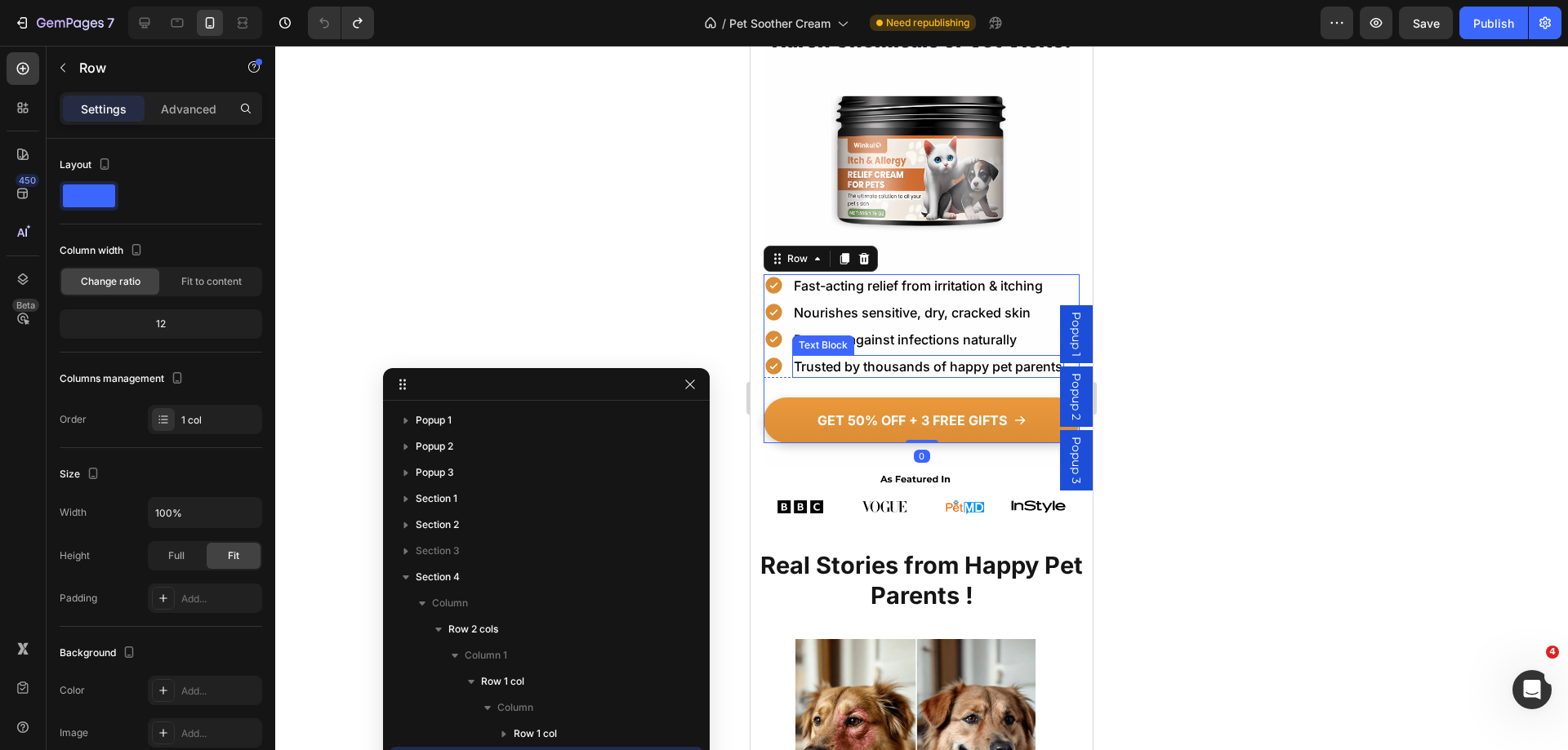
click at [805, 357] on p "Trusted by thousands of happy pet parents" at bounding box center [928, 367] width 269 height 20
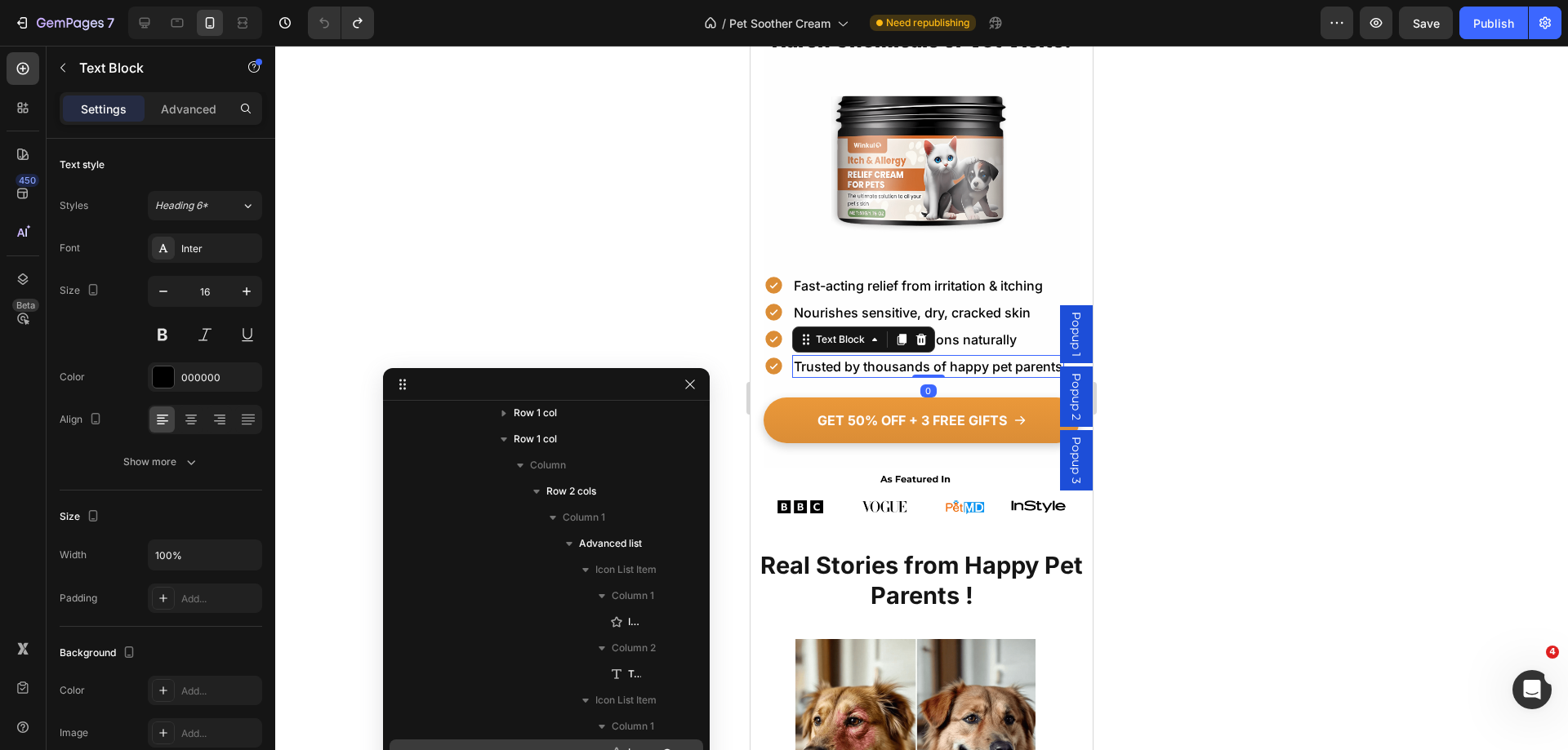
scroll to position [0, 0]
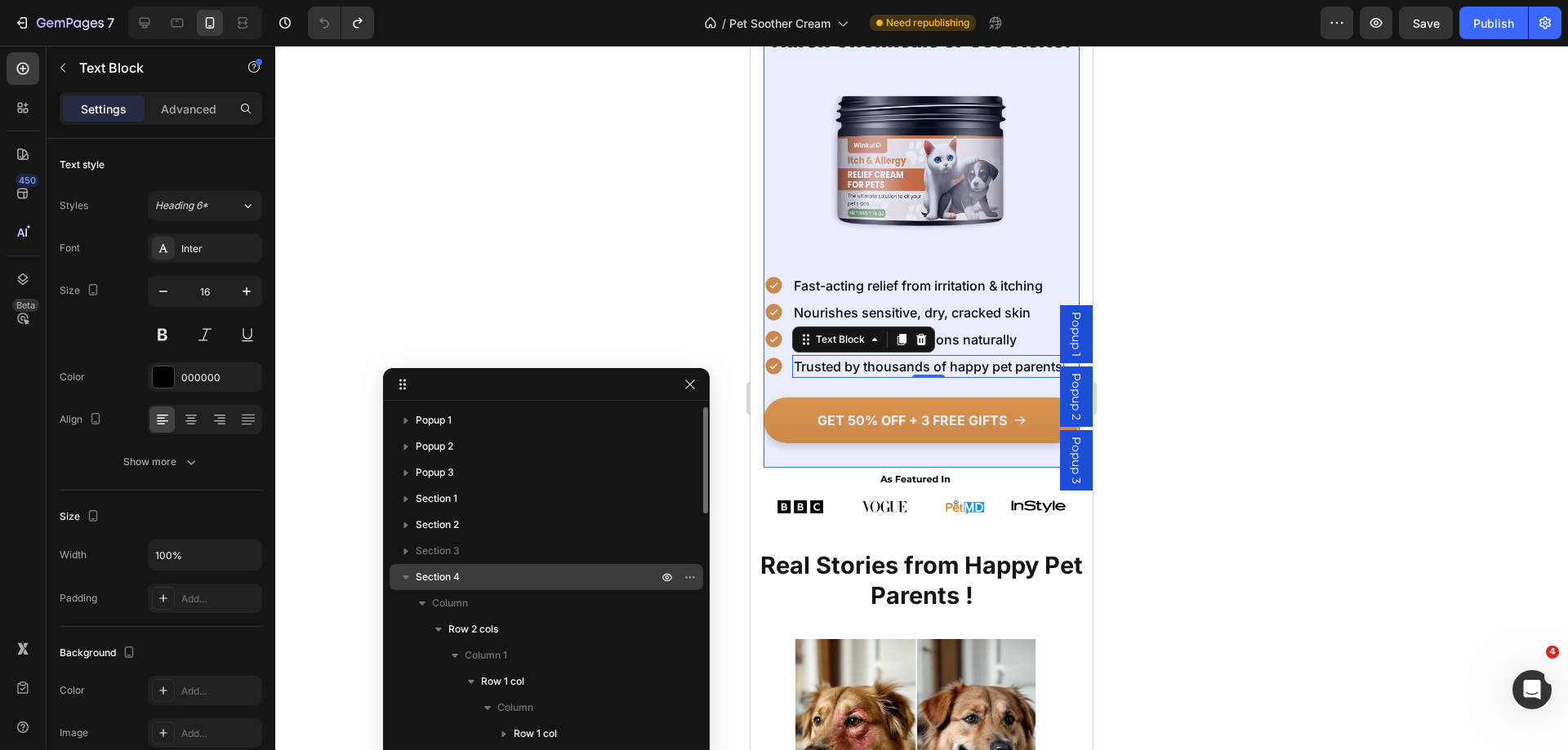
click at [487, 576] on p "Section 4" at bounding box center [538, 577] width 245 height 16
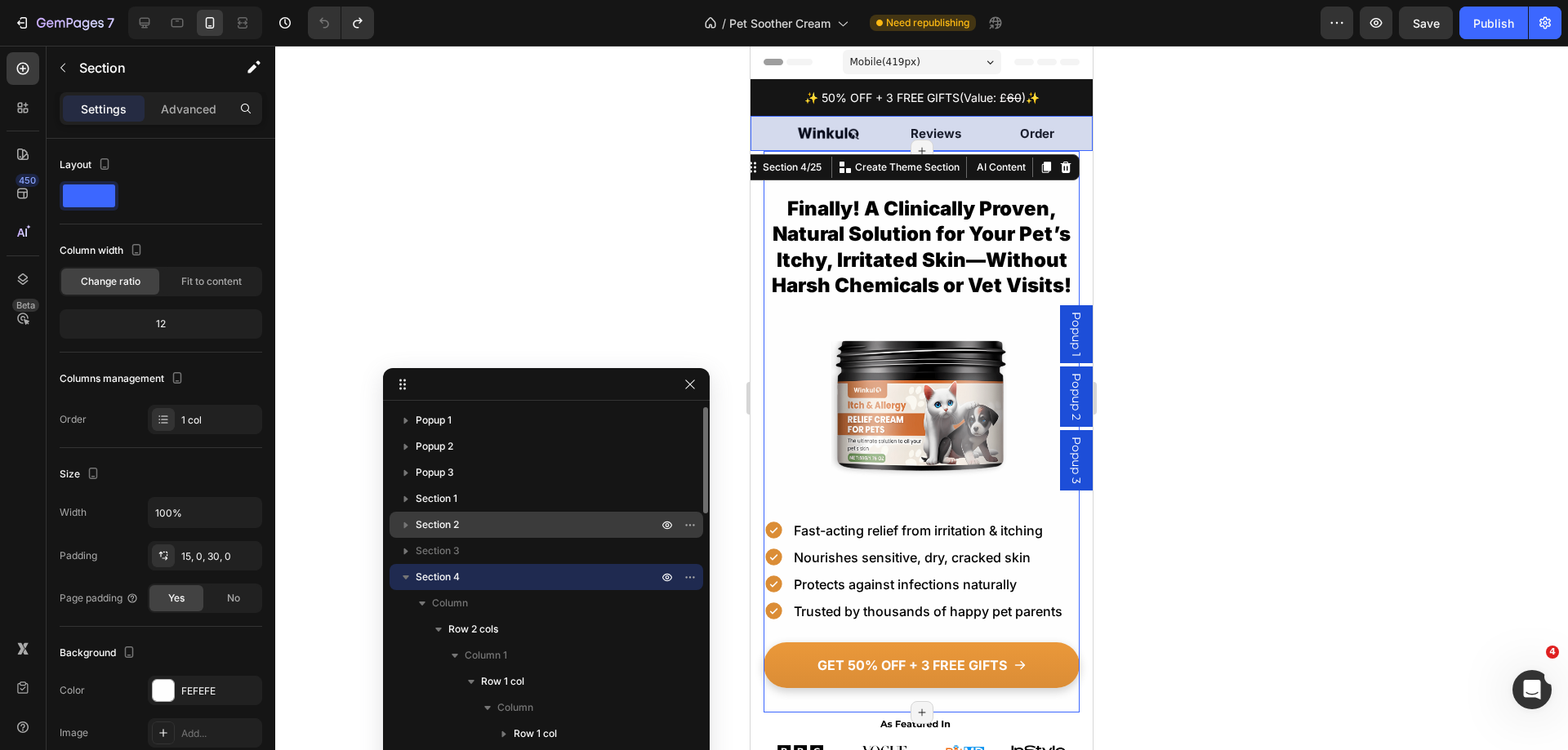
click at [451, 523] on span "Section 2" at bounding box center [436, 525] width 43 height 16
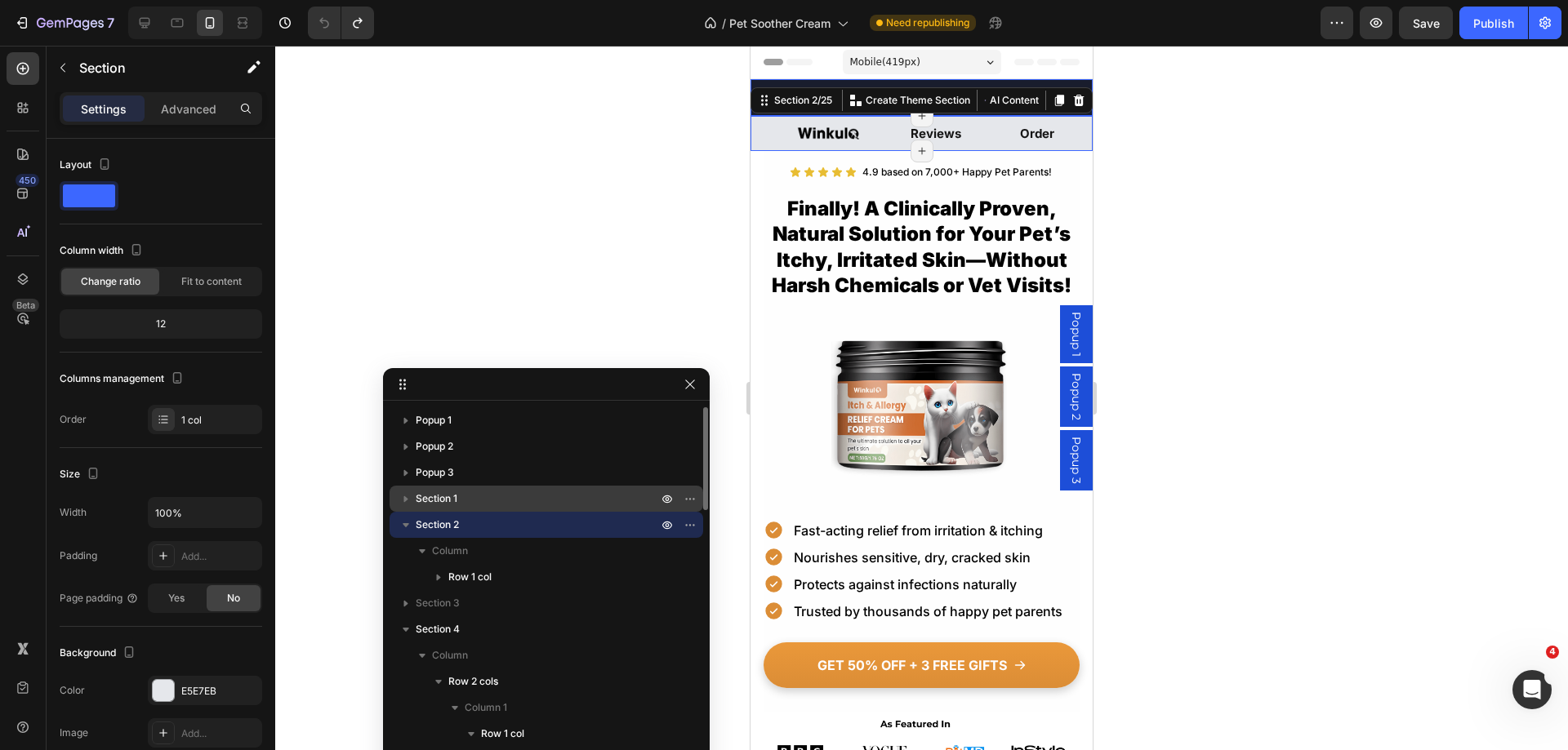
click at [449, 491] on span "Section 1" at bounding box center [436, 499] width 42 height 16
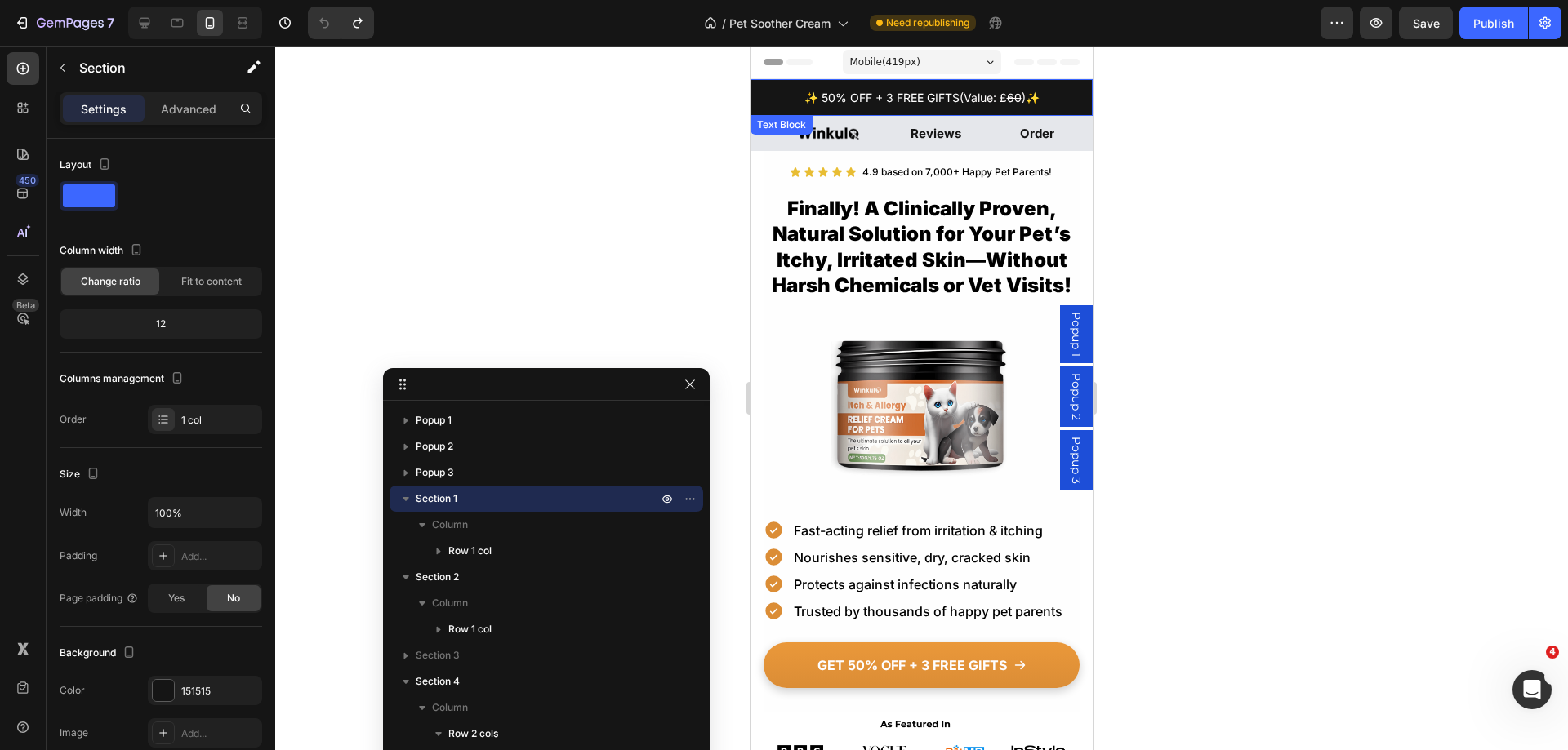
click at [753, 103] on div "✨ 50% OFF + 3 FREE GIFTS (Value: £ 60 ) ✨ Text Block" at bounding box center [920, 97] width 342 height 37
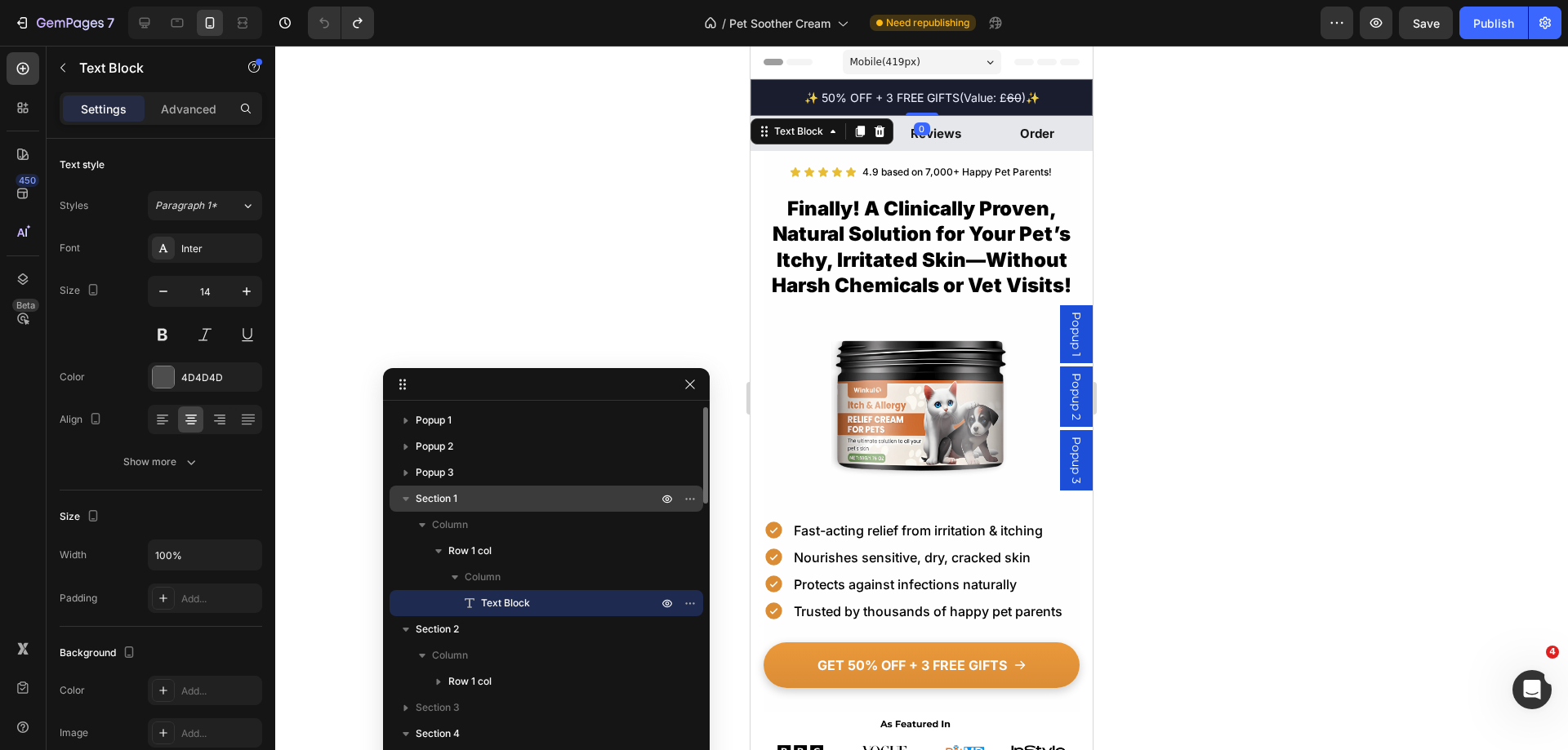
click at [470, 497] on p "Section 1" at bounding box center [538, 499] width 245 height 16
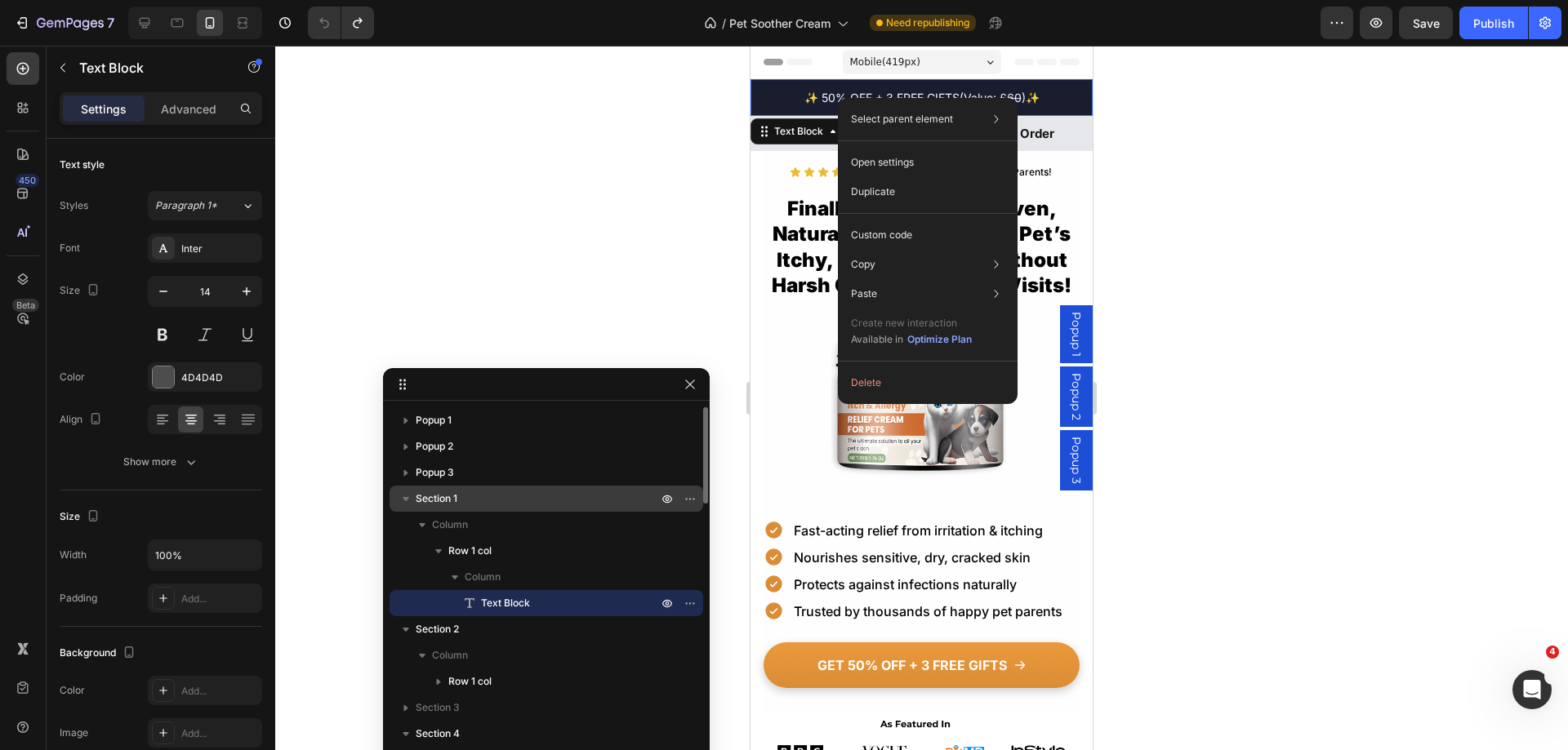
click at [441, 503] on span "Section 1" at bounding box center [436, 499] width 42 height 16
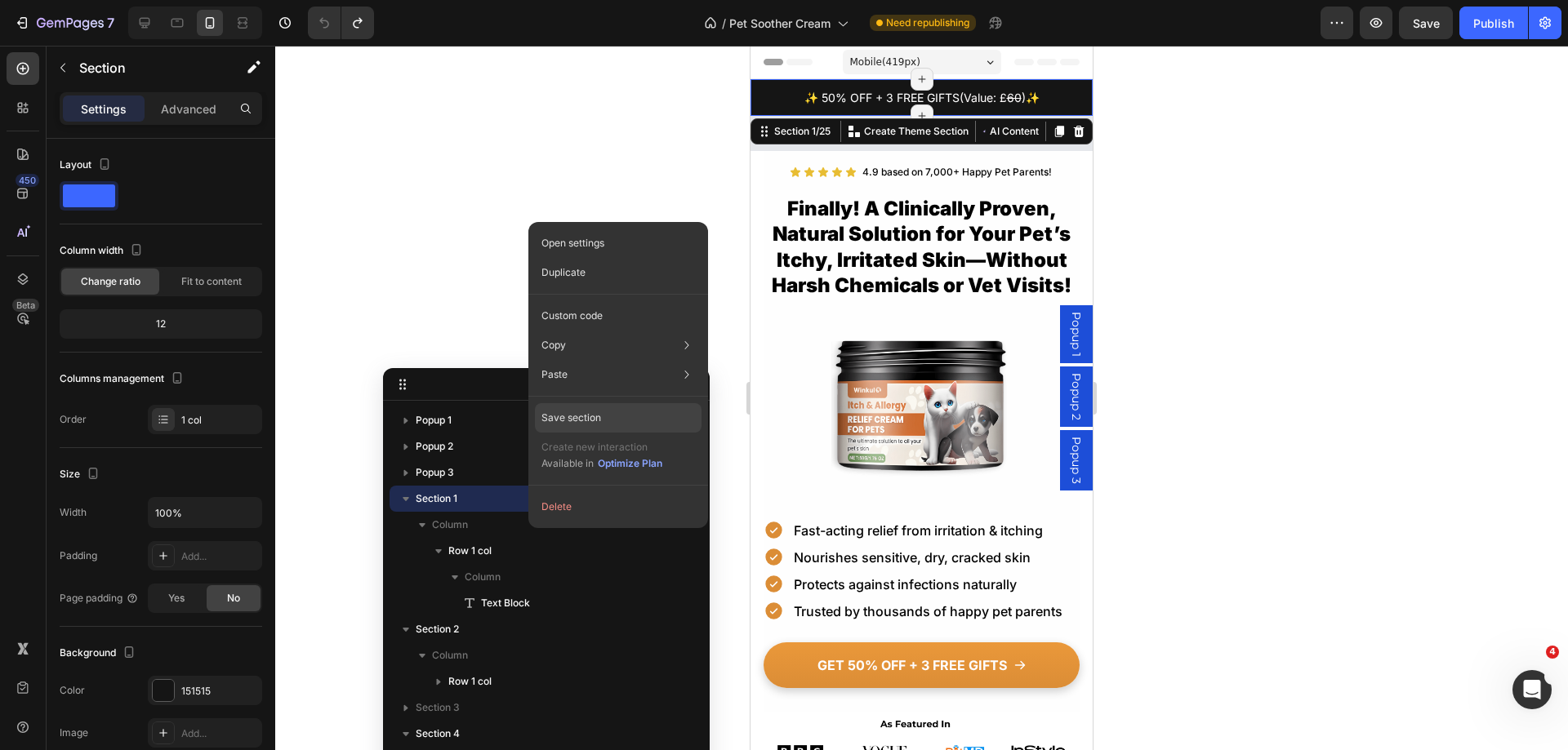
click at [610, 414] on div "Save section" at bounding box center [618, 418] width 166 height 30
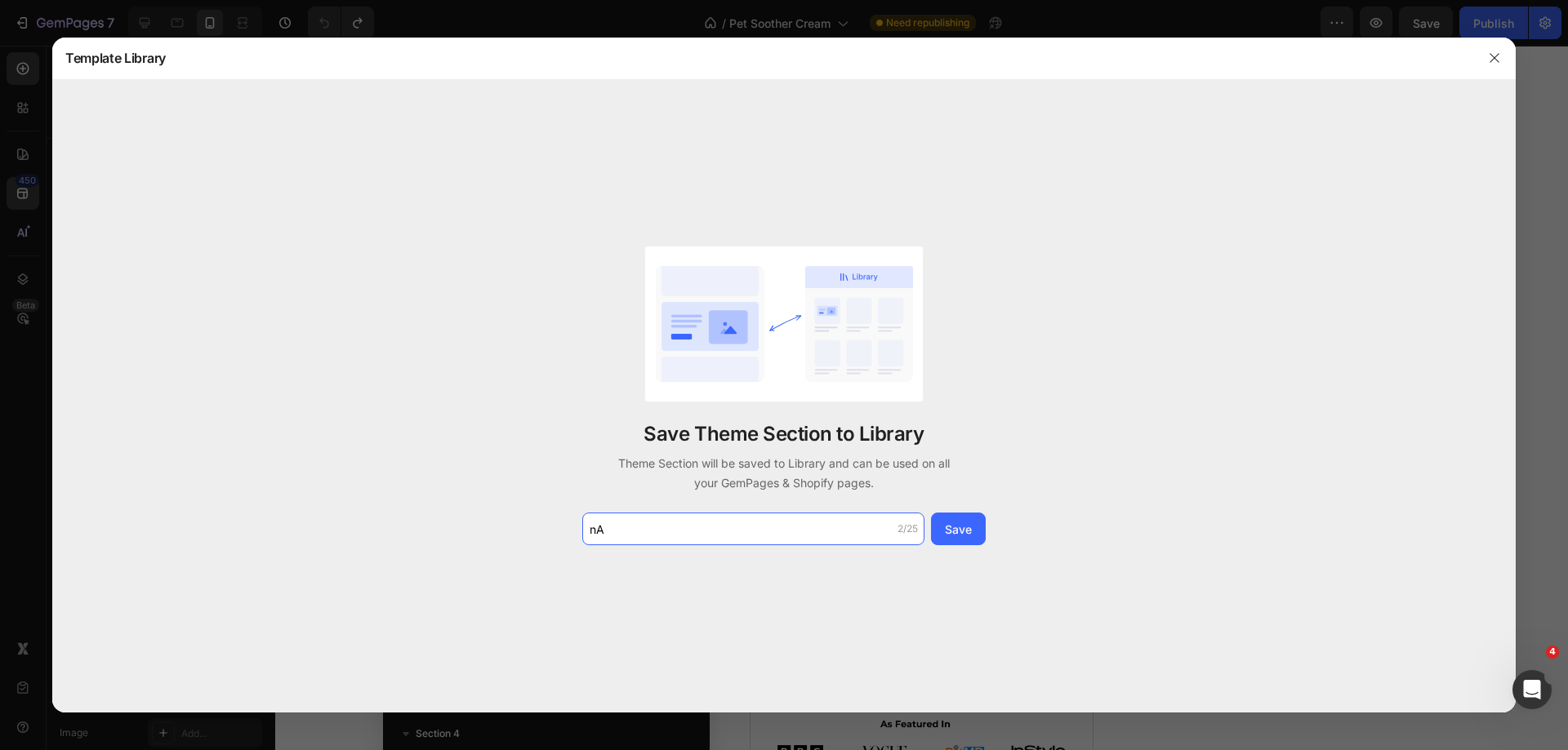
type input "n"
type input "B"
type input "Nav Header Primero"
click at [970, 523] on div "Save" at bounding box center [957, 529] width 27 height 17
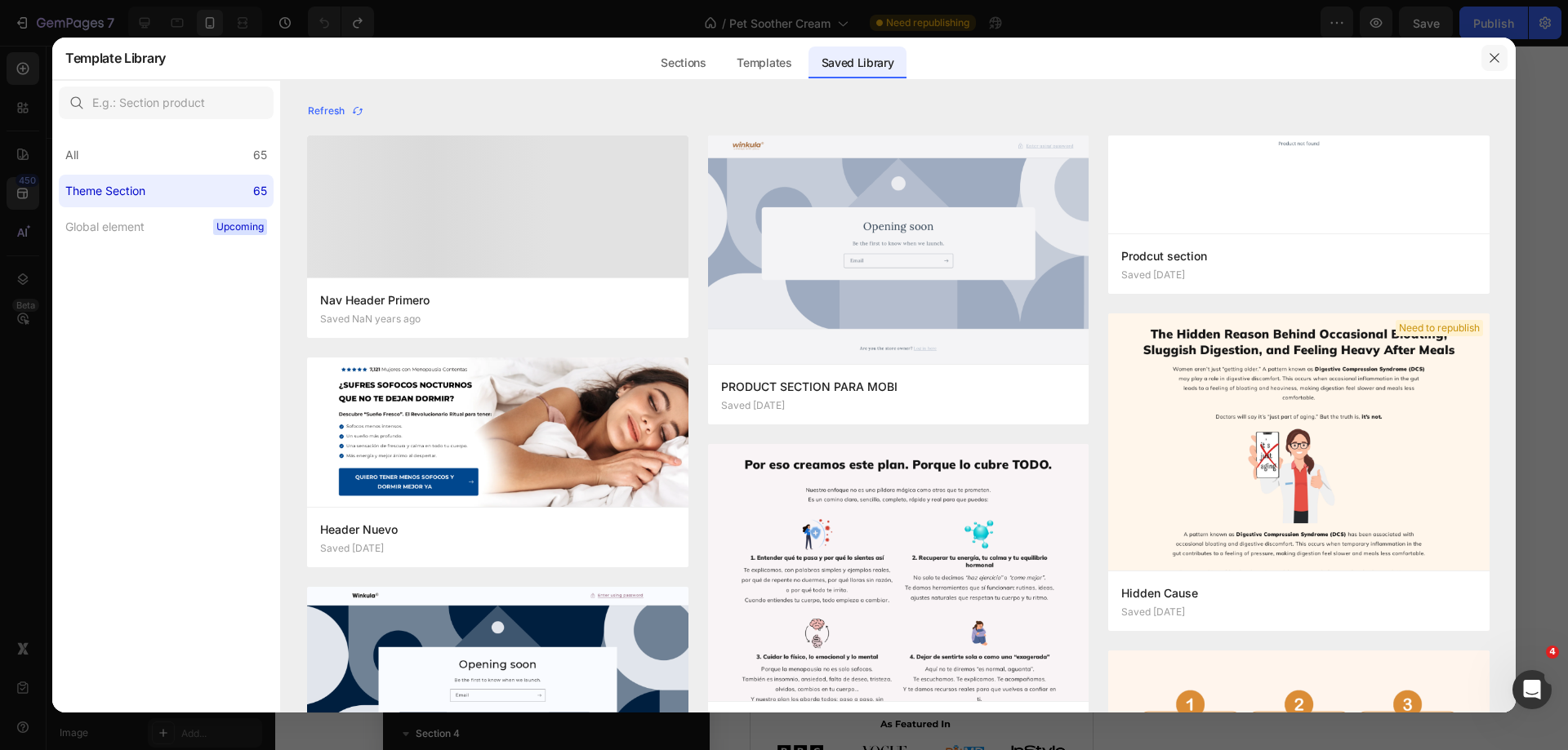
click at [1496, 50] on button "button" at bounding box center [1494, 58] width 26 height 26
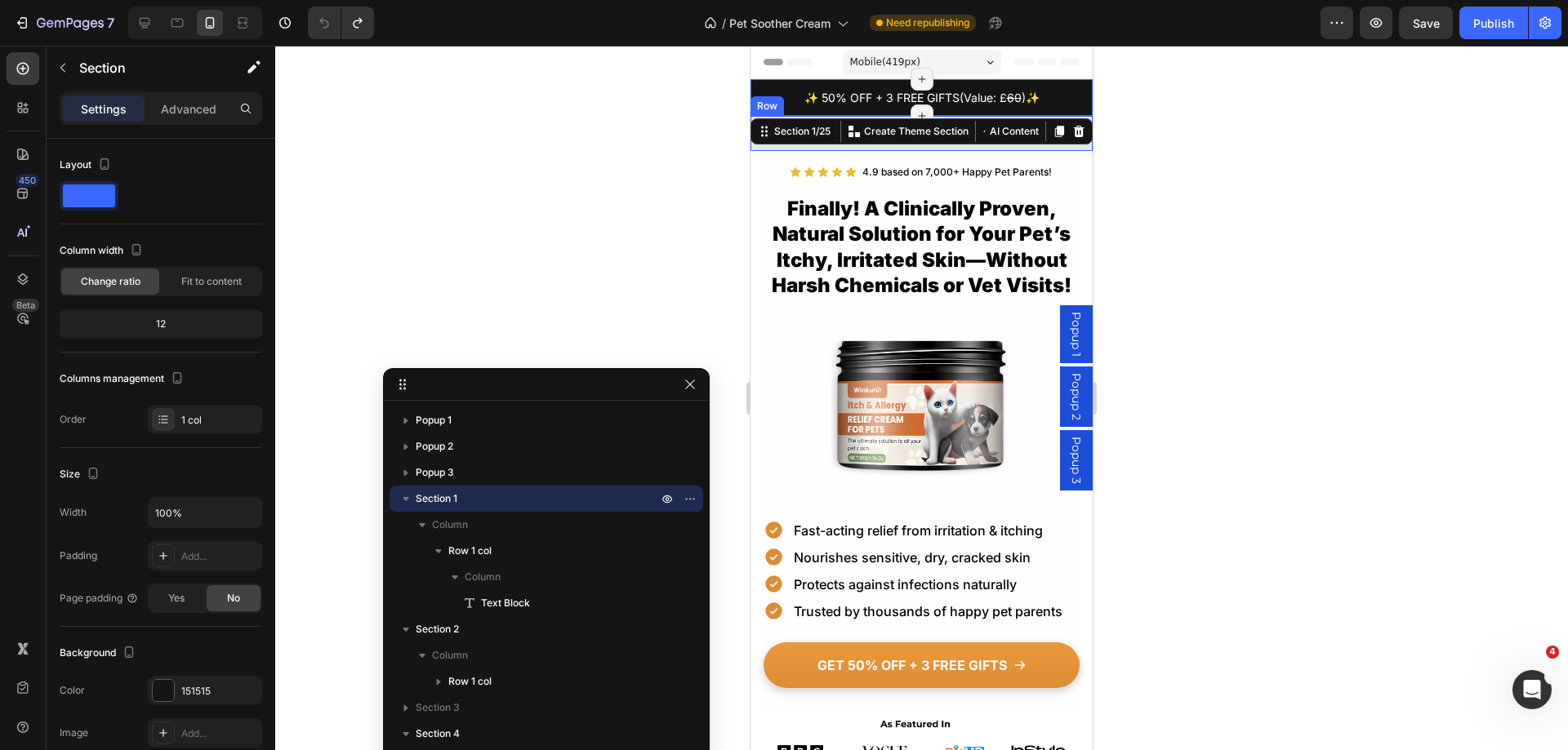
click at [756, 148] on div "Image" at bounding box center [806, 132] width 112 height 35
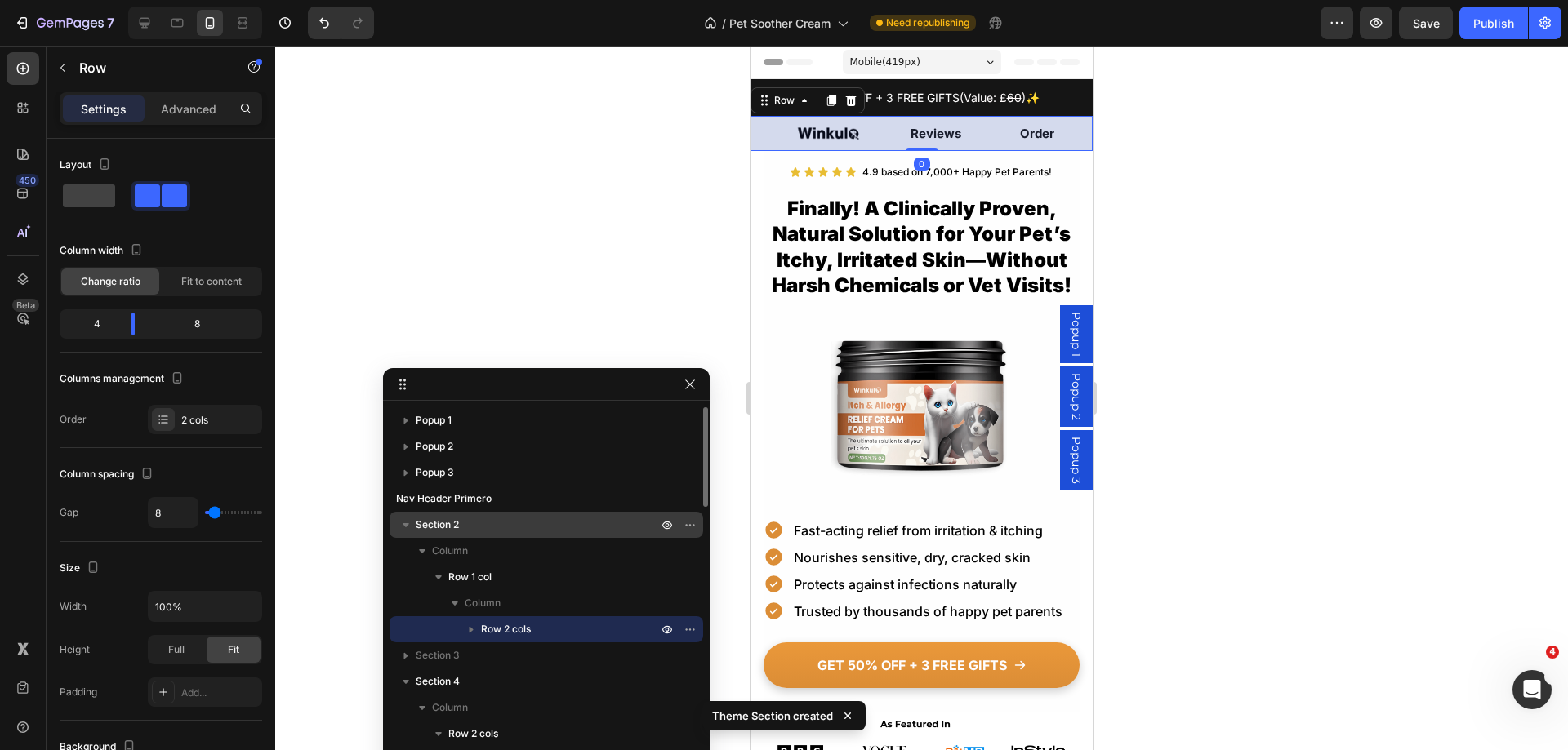
click at [433, 518] on span "Section 2" at bounding box center [436, 525] width 43 height 16
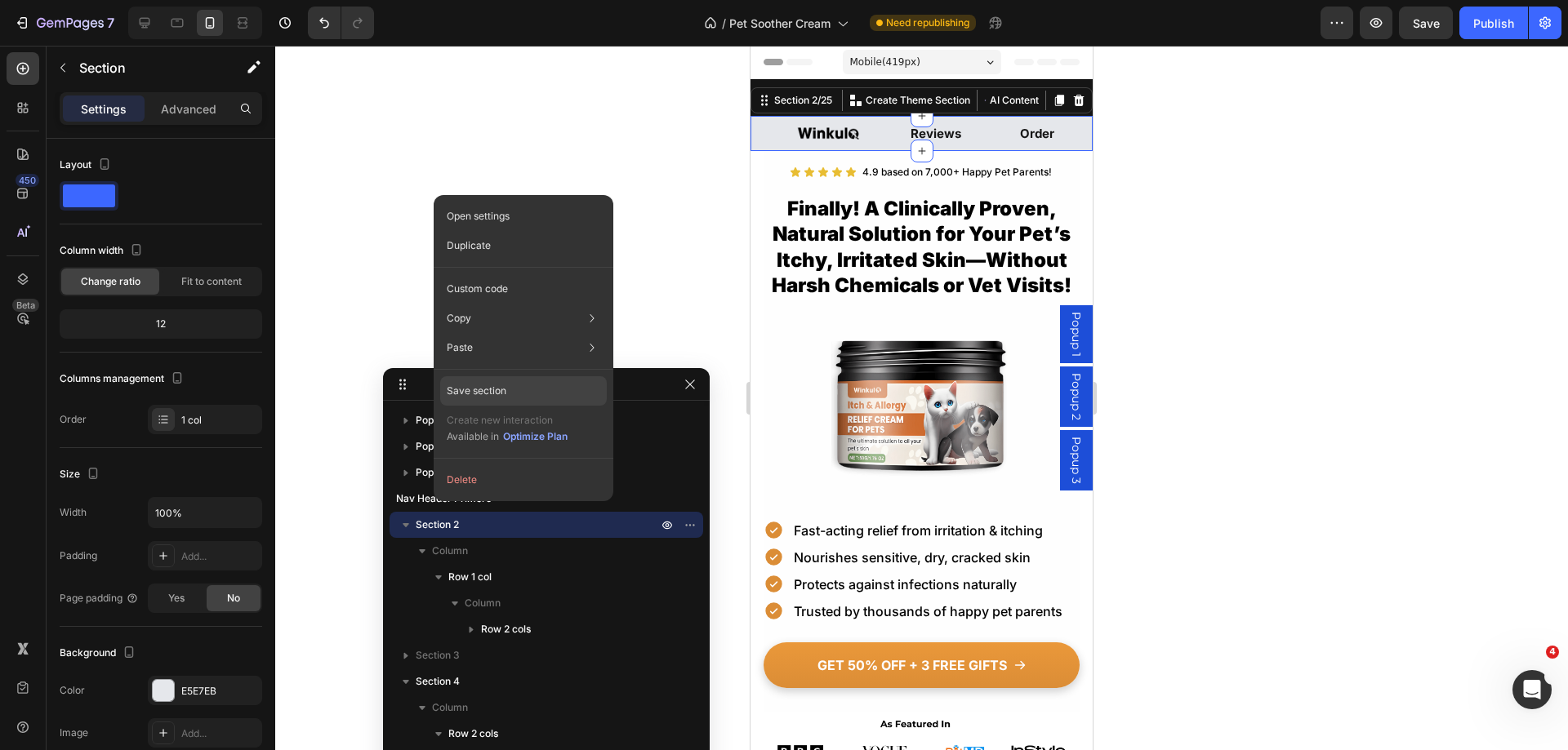
click at [515, 380] on div "Save section" at bounding box center [523, 391] width 166 height 30
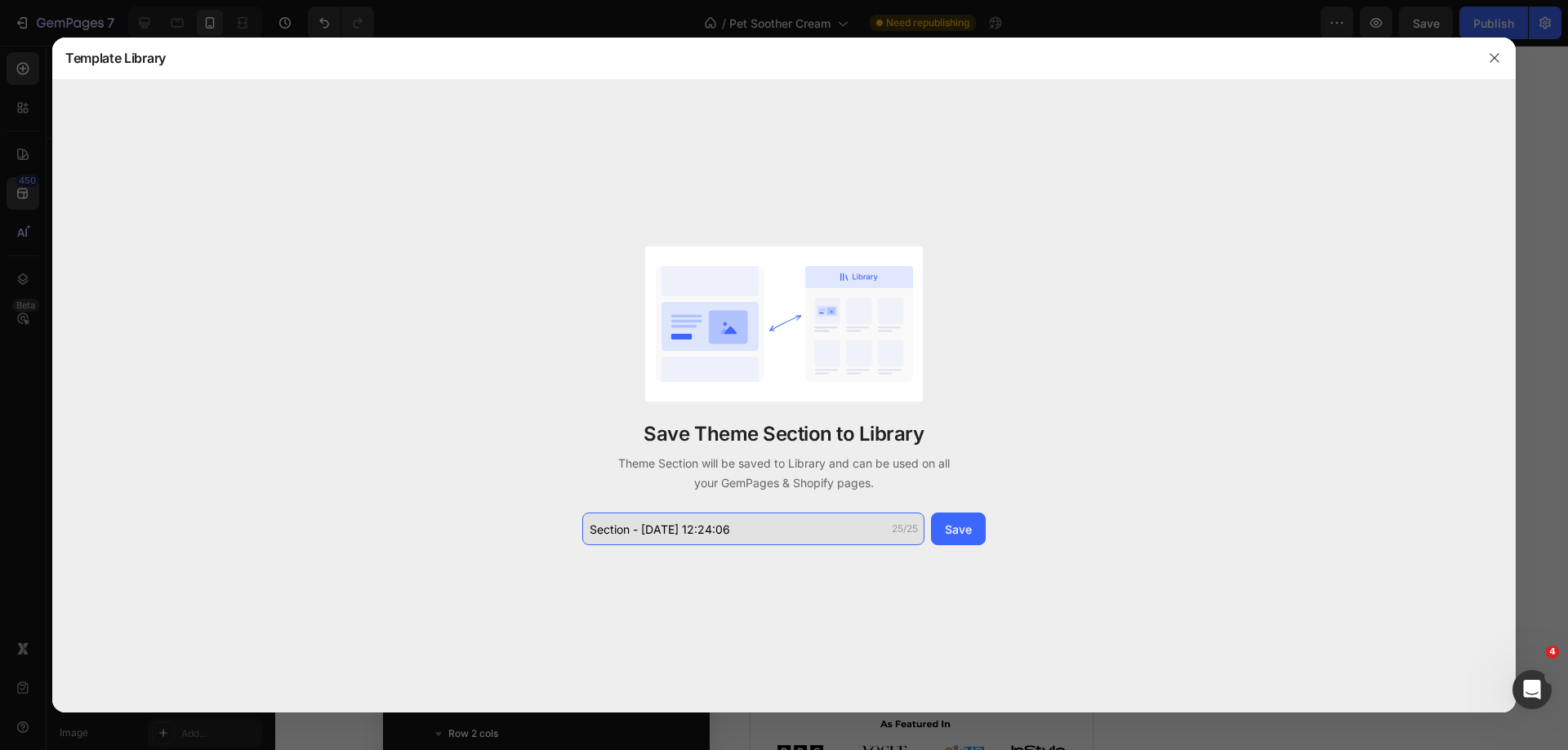
click at [702, 525] on input "Section - [DATE] 12:24:06" at bounding box center [752, 529] width 342 height 33
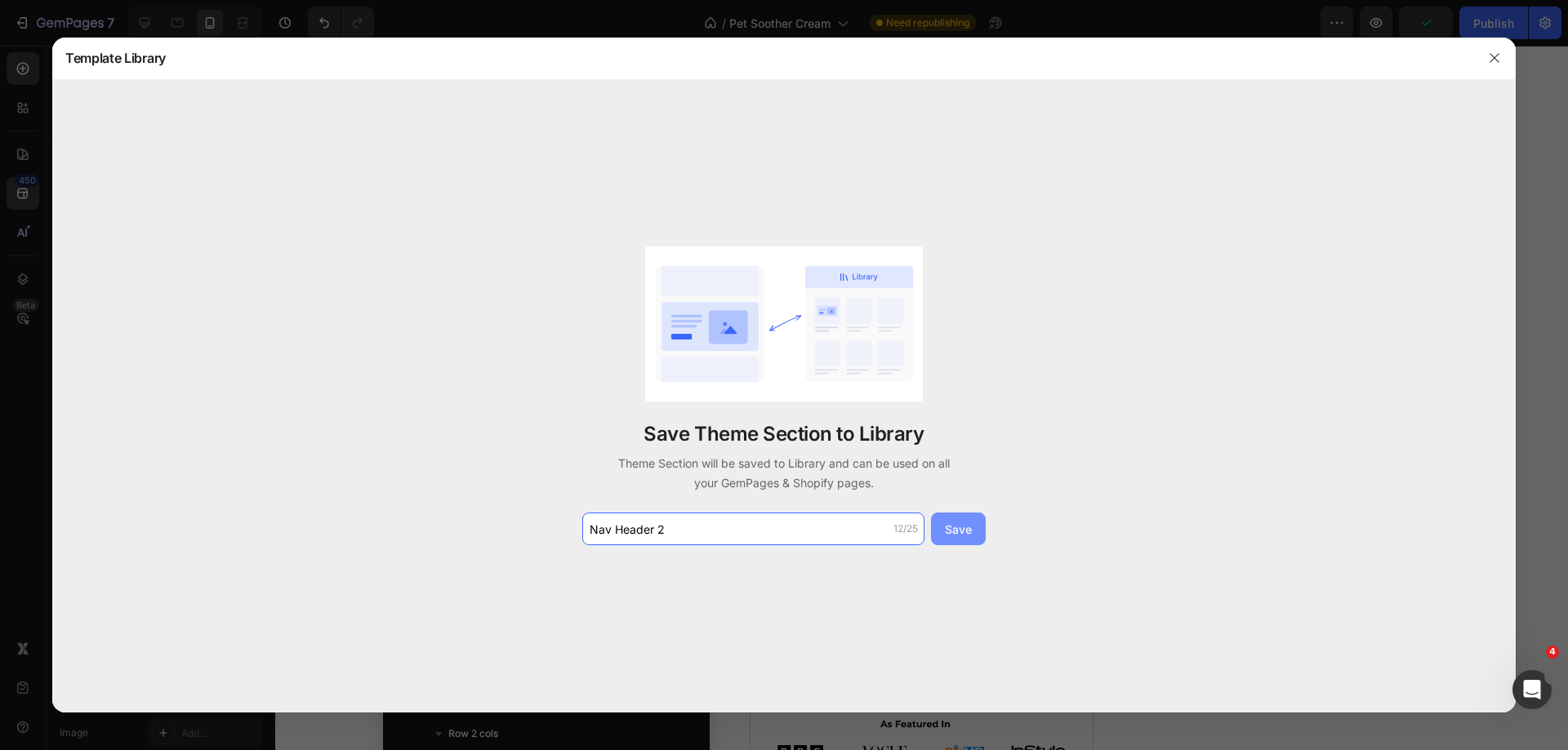
type input "Nav Header 2"
click at [959, 531] on div "Save" at bounding box center [957, 529] width 27 height 17
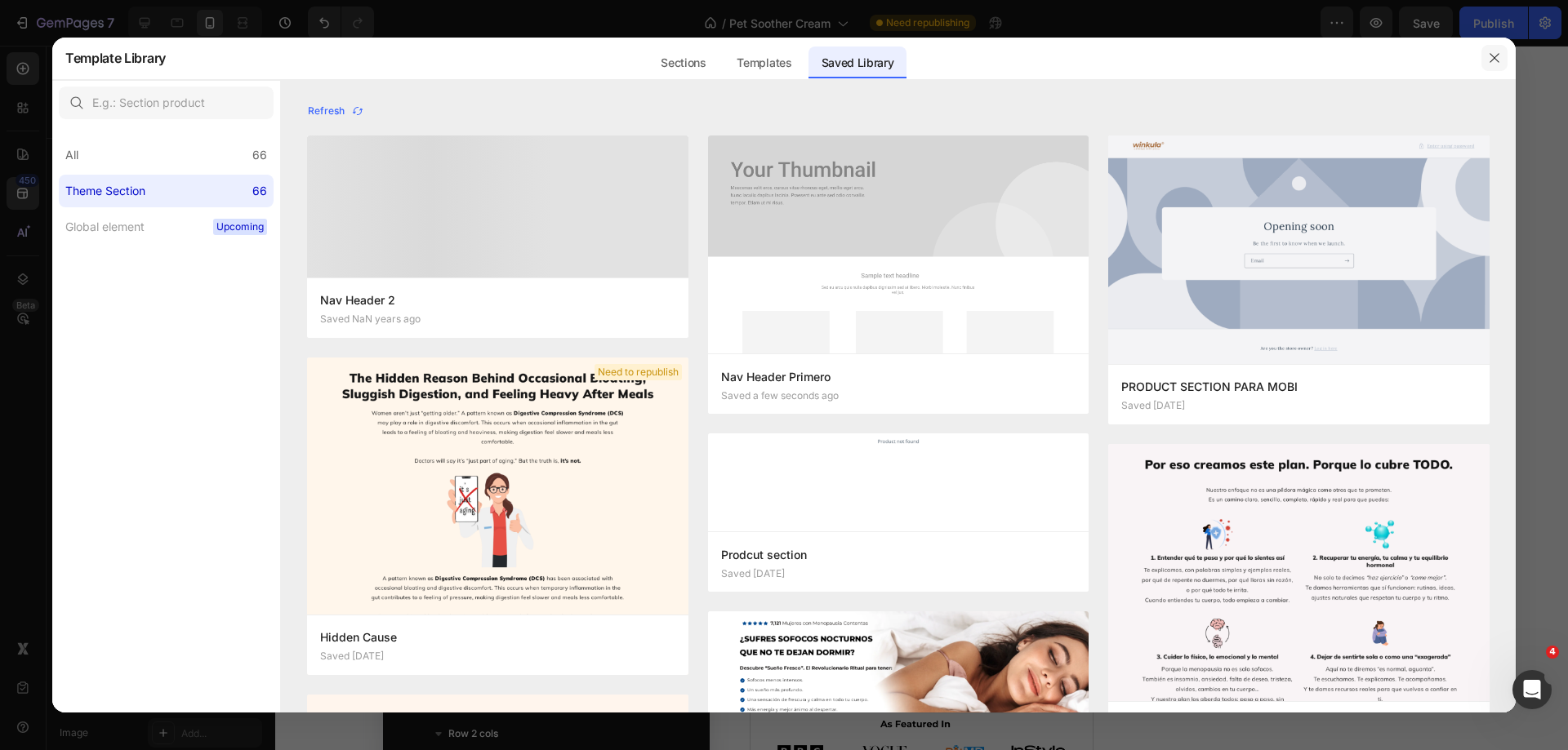
click at [1500, 57] on icon "button" at bounding box center [1493, 58] width 13 height 13
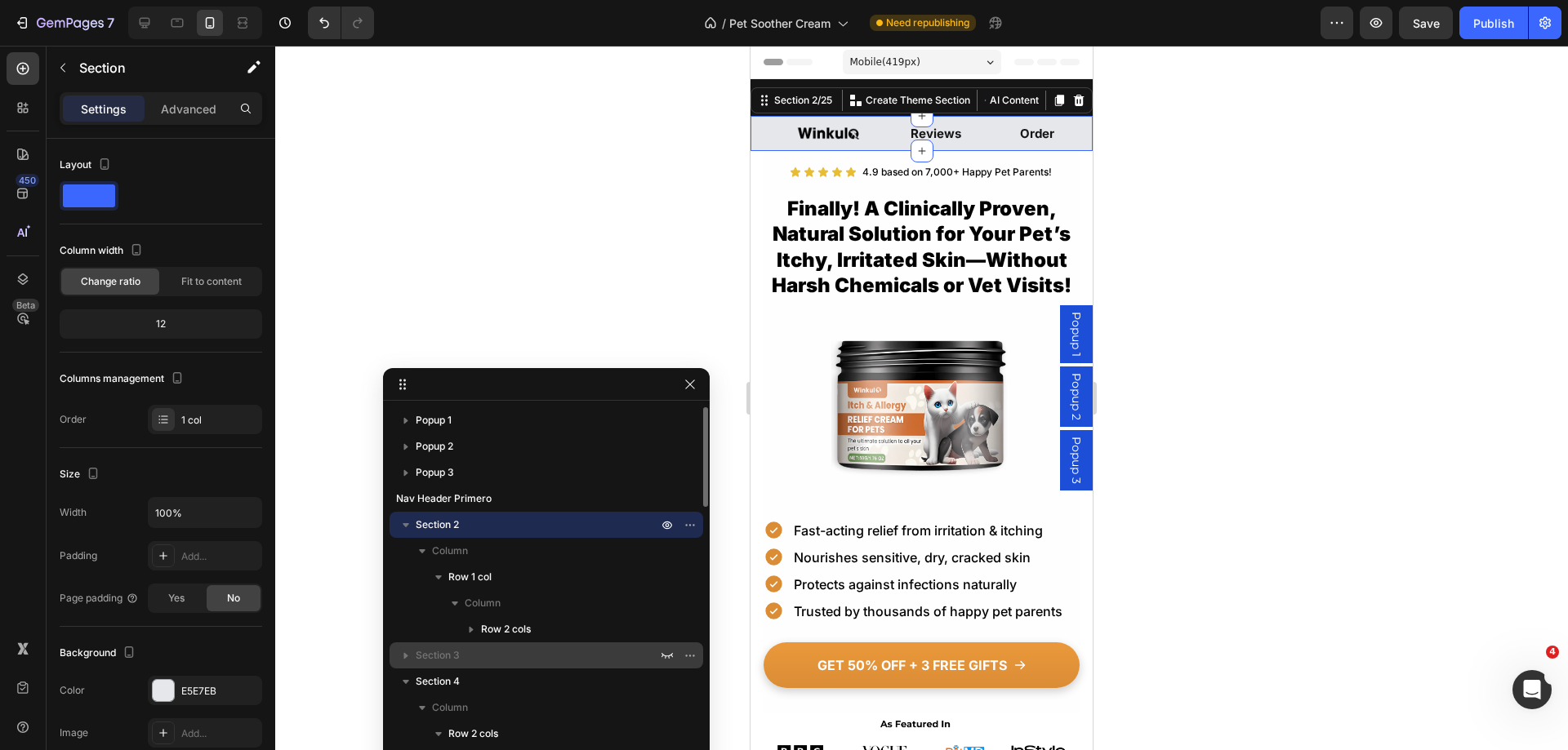
click at [430, 747] on div "Column 1" at bounding box center [546, 760] width 301 height 26
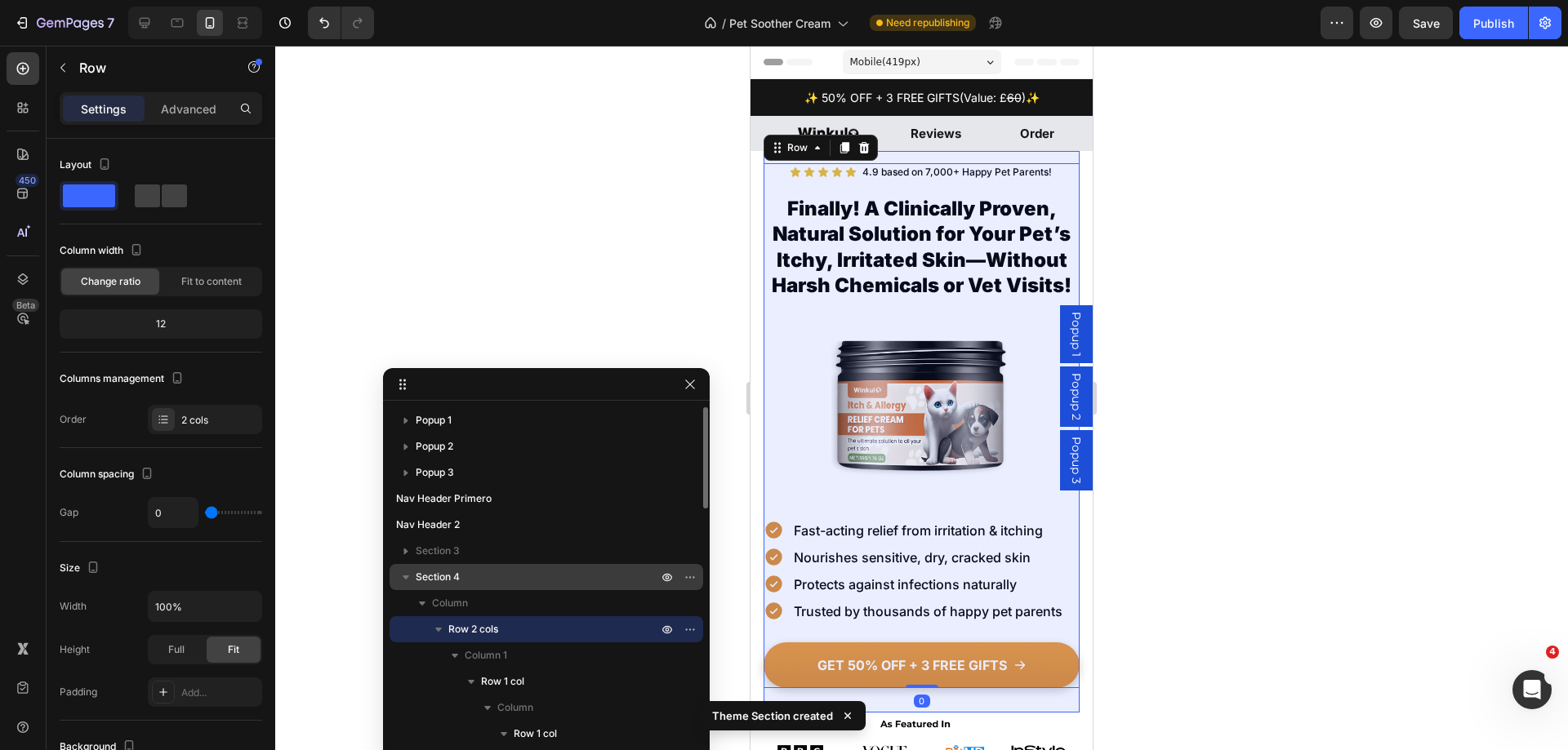
click at [452, 578] on span "Section 4" at bounding box center [437, 577] width 44 height 16
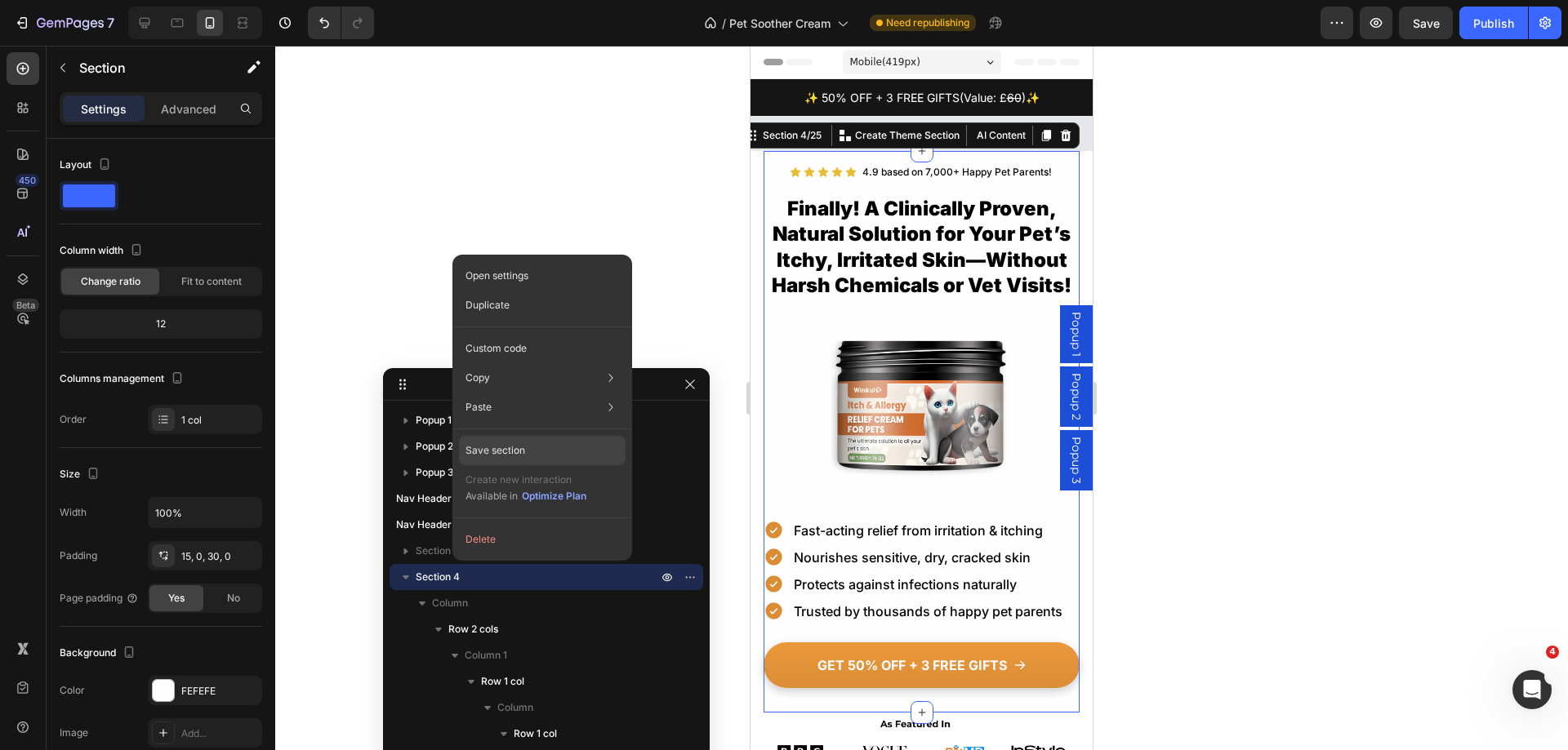
click at [540, 444] on div "Save section" at bounding box center [542, 451] width 166 height 30
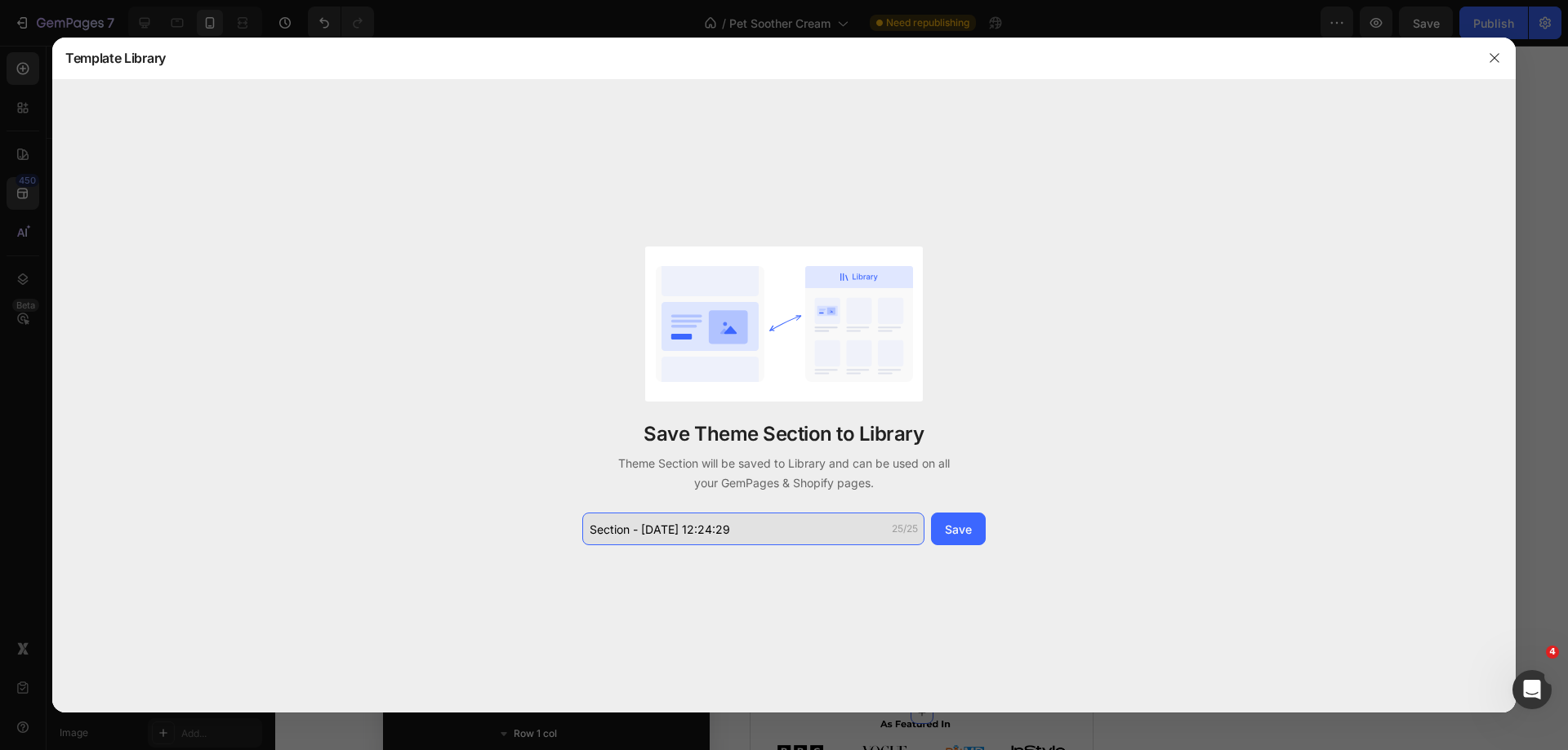
click at [724, 514] on input "Section - [DATE] 12:24:29" at bounding box center [752, 529] width 342 height 33
type input "o"
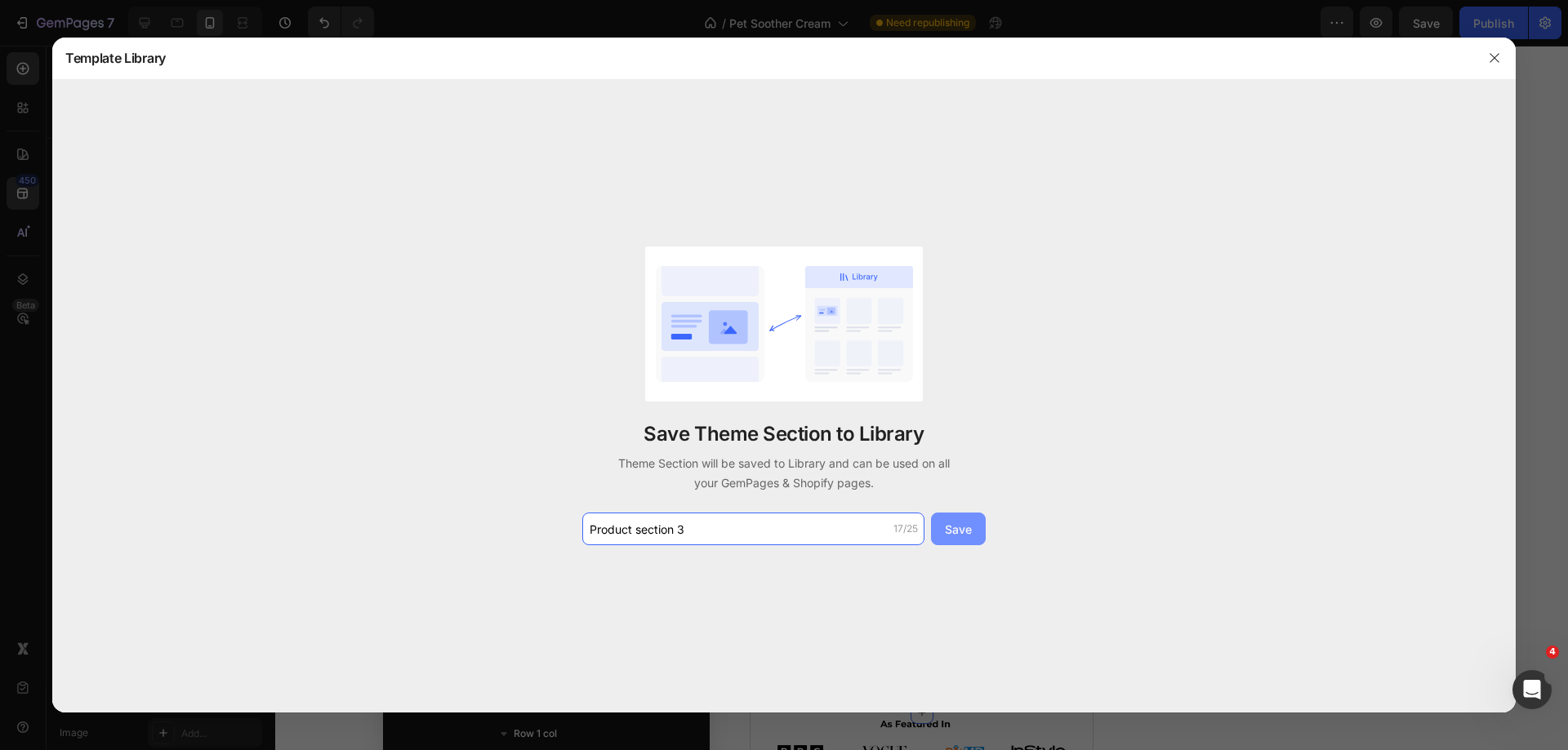
type input "Product section 3"
click at [969, 527] on div "Save" at bounding box center [957, 529] width 27 height 17
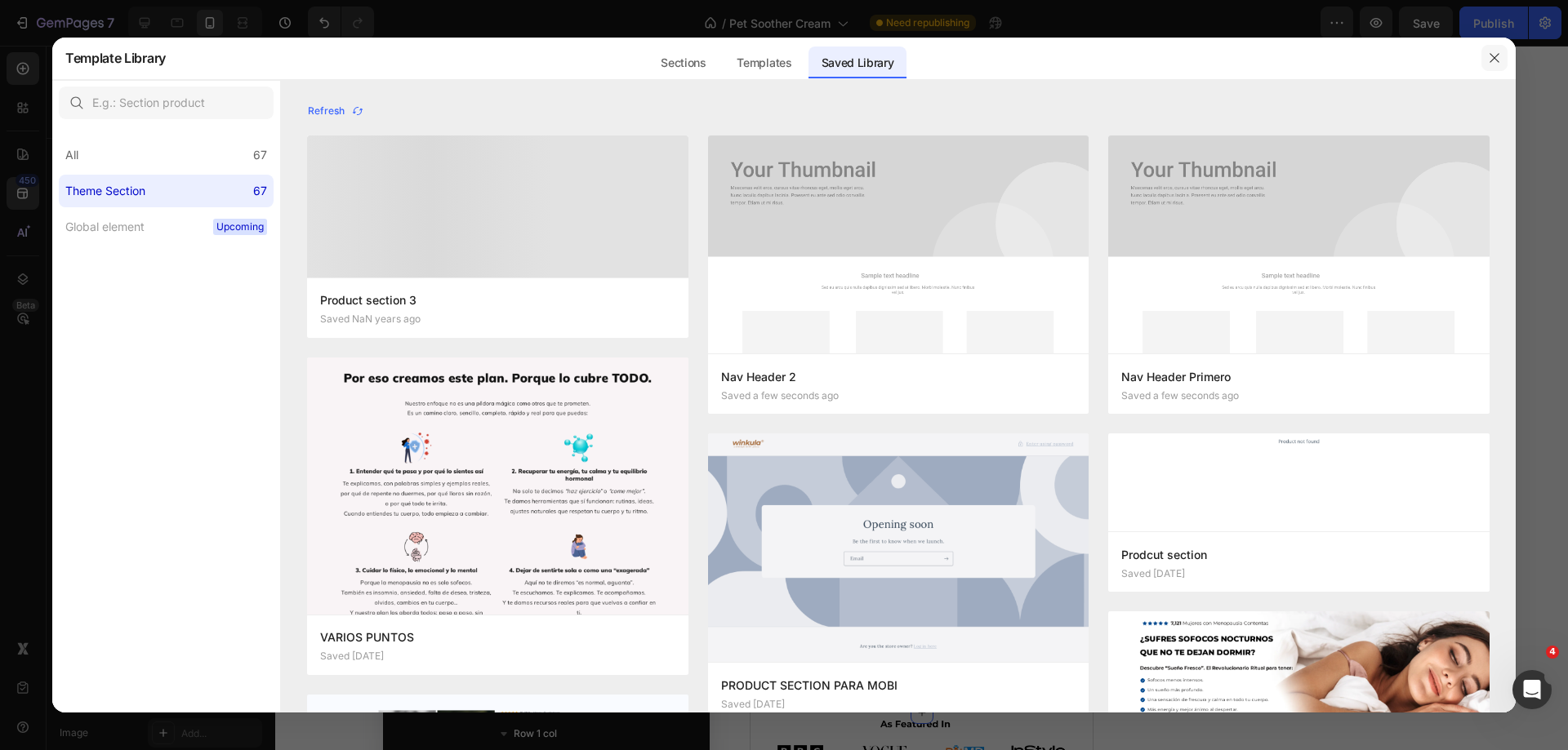
click at [1489, 52] on icon "button" at bounding box center [1493, 58] width 13 height 13
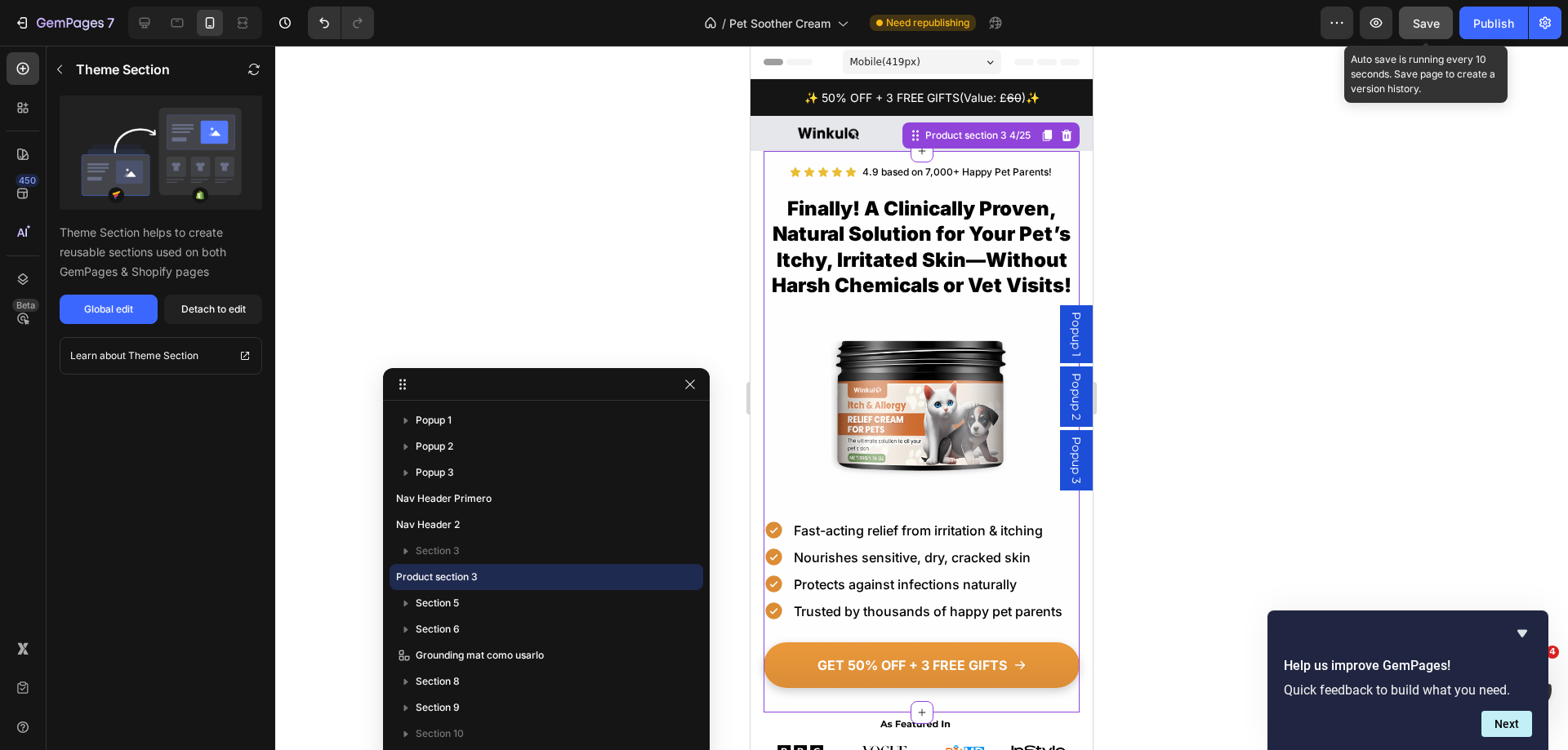
click at [1409, 21] on button "Save" at bounding box center [1426, 23] width 54 height 33
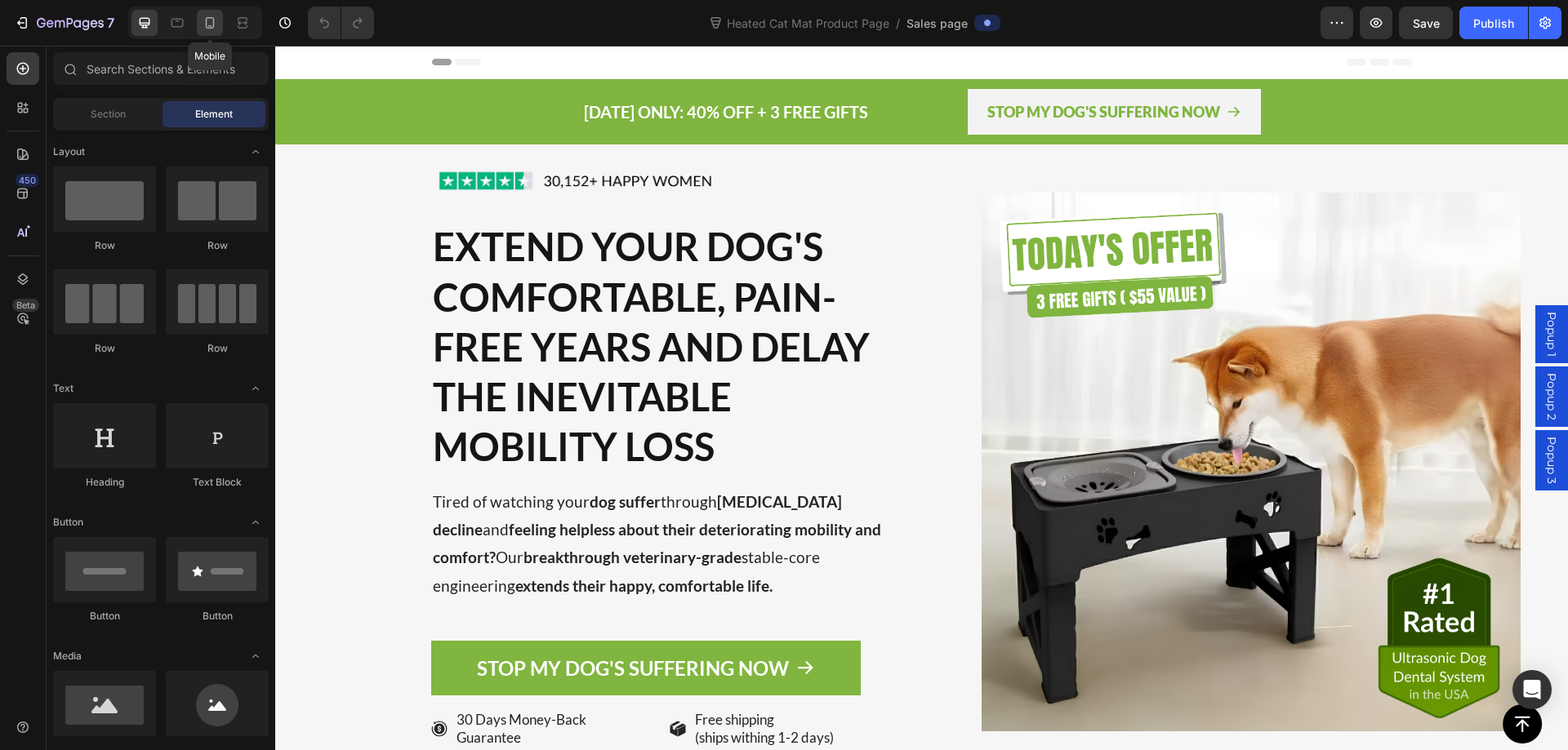
click at [207, 26] on icon at bounding box center [209, 23] width 16 height 16
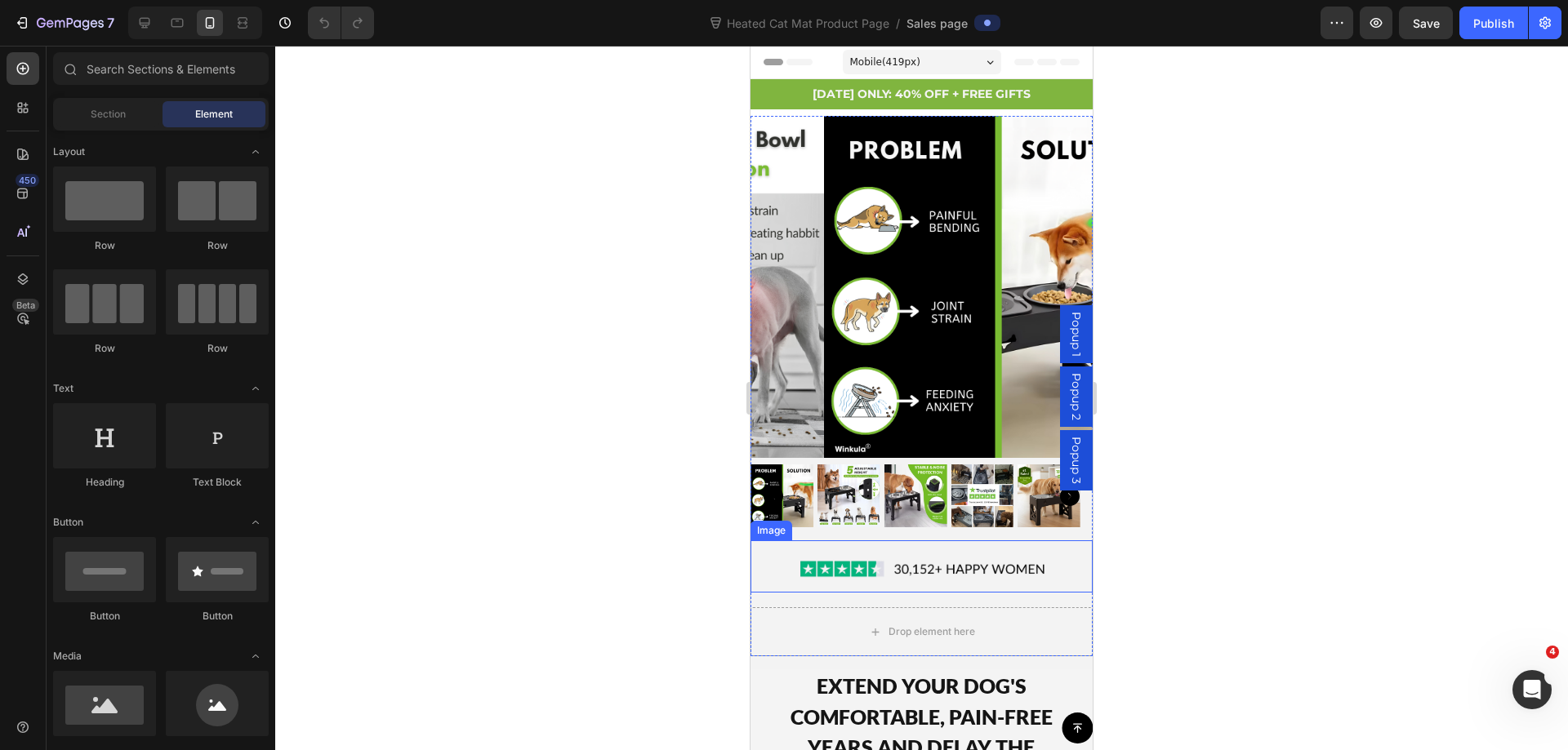
click at [794, 560] on img at bounding box center [920, 569] width 256 height 48
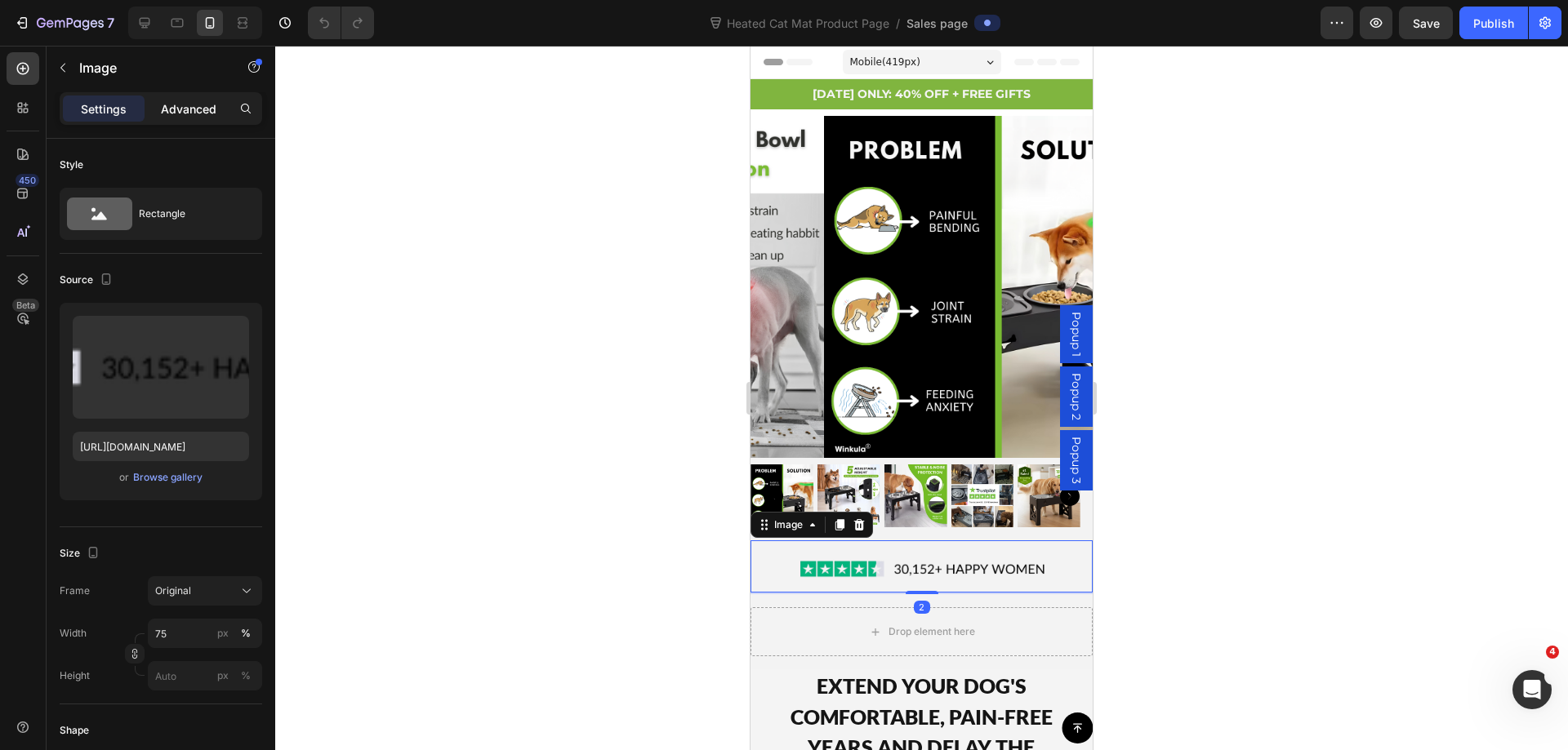
click at [173, 103] on p "Advanced" at bounding box center [188, 109] width 56 height 17
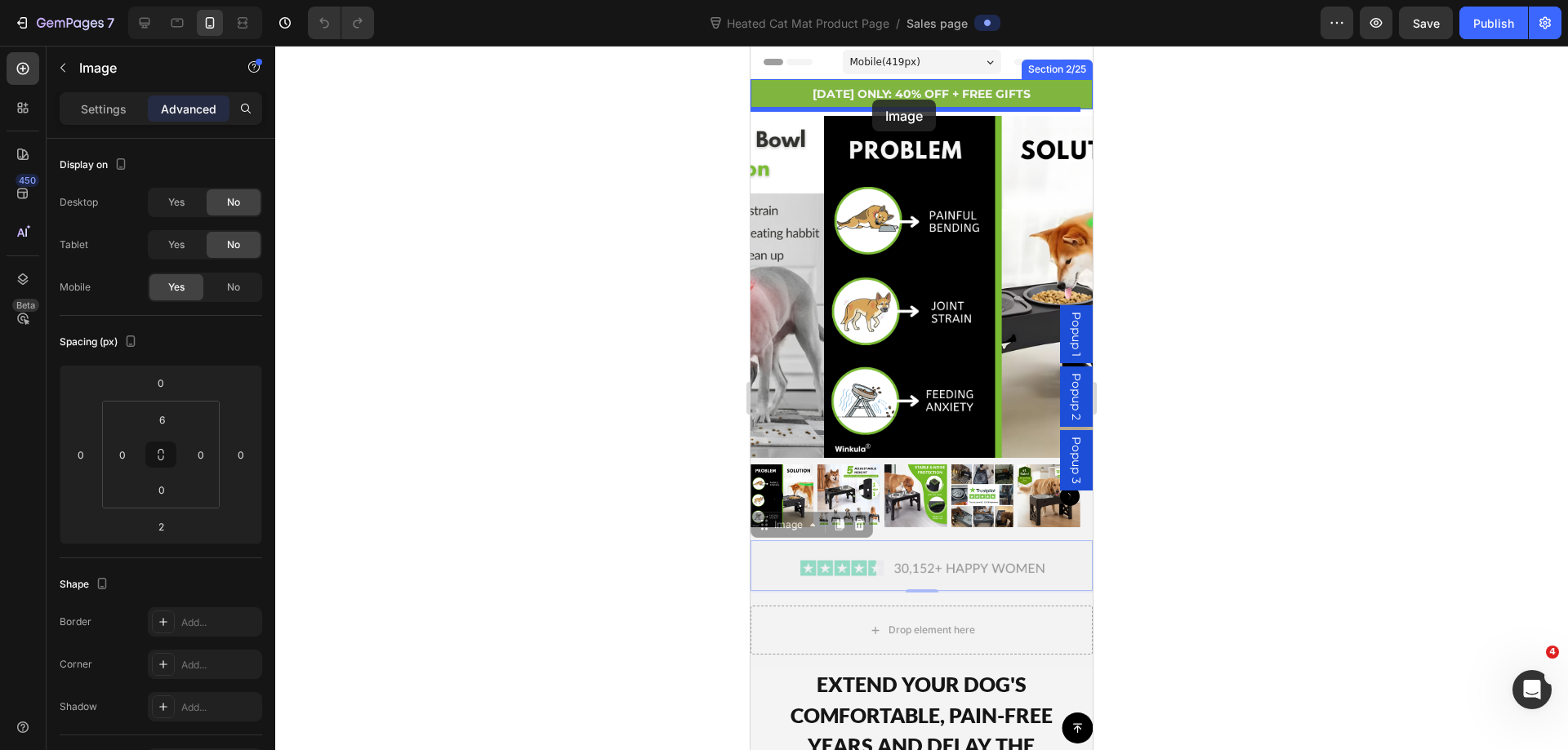
drag, startPoint x: 765, startPoint y: 518, endPoint x: 872, endPoint y: 100, distance: 431.5
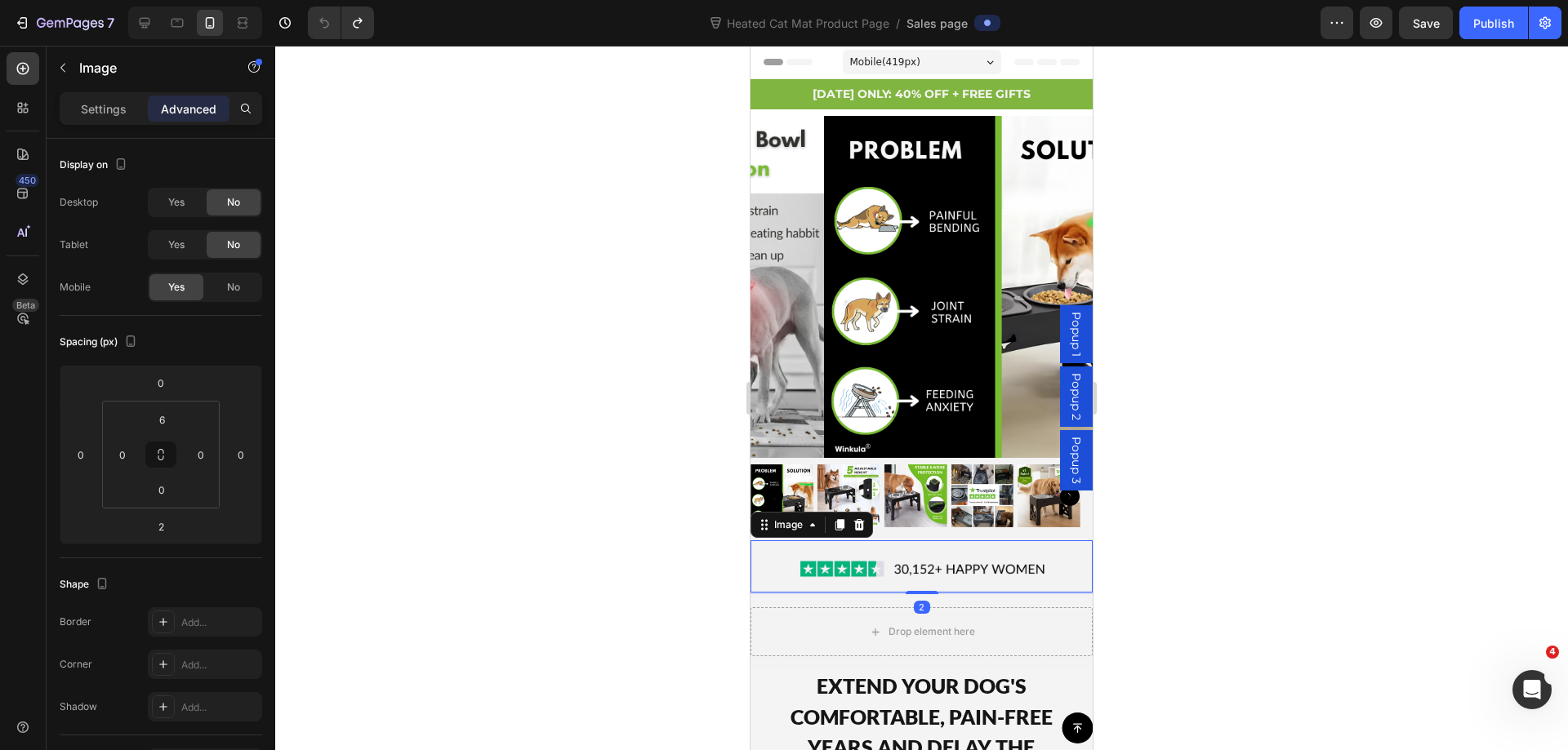
click at [1046, 552] on div at bounding box center [920, 569] width 342 height 48
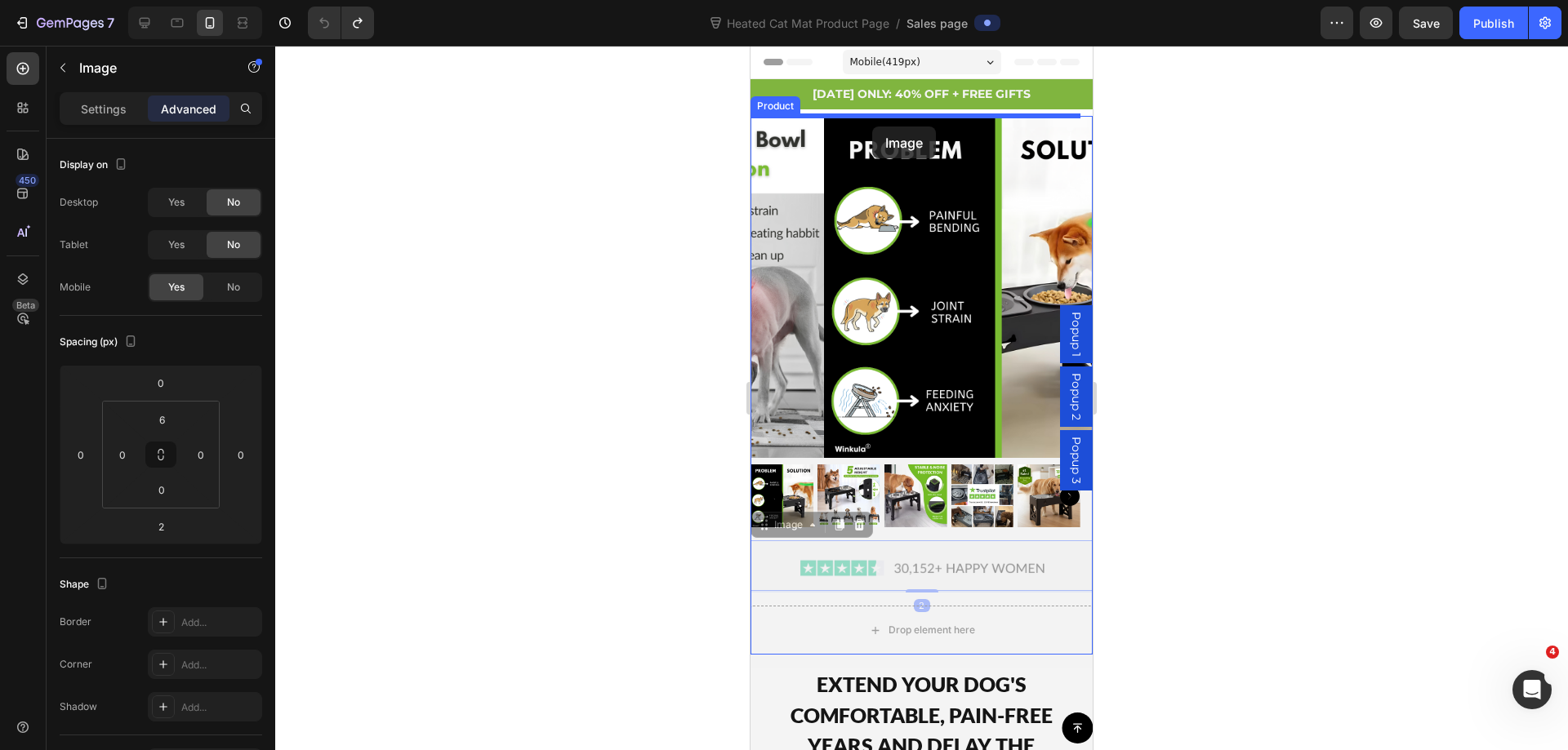
drag, startPoint x: 764, startPoint y: 518, endPoint x: 872, endPoint y: 126, distance: 406.6
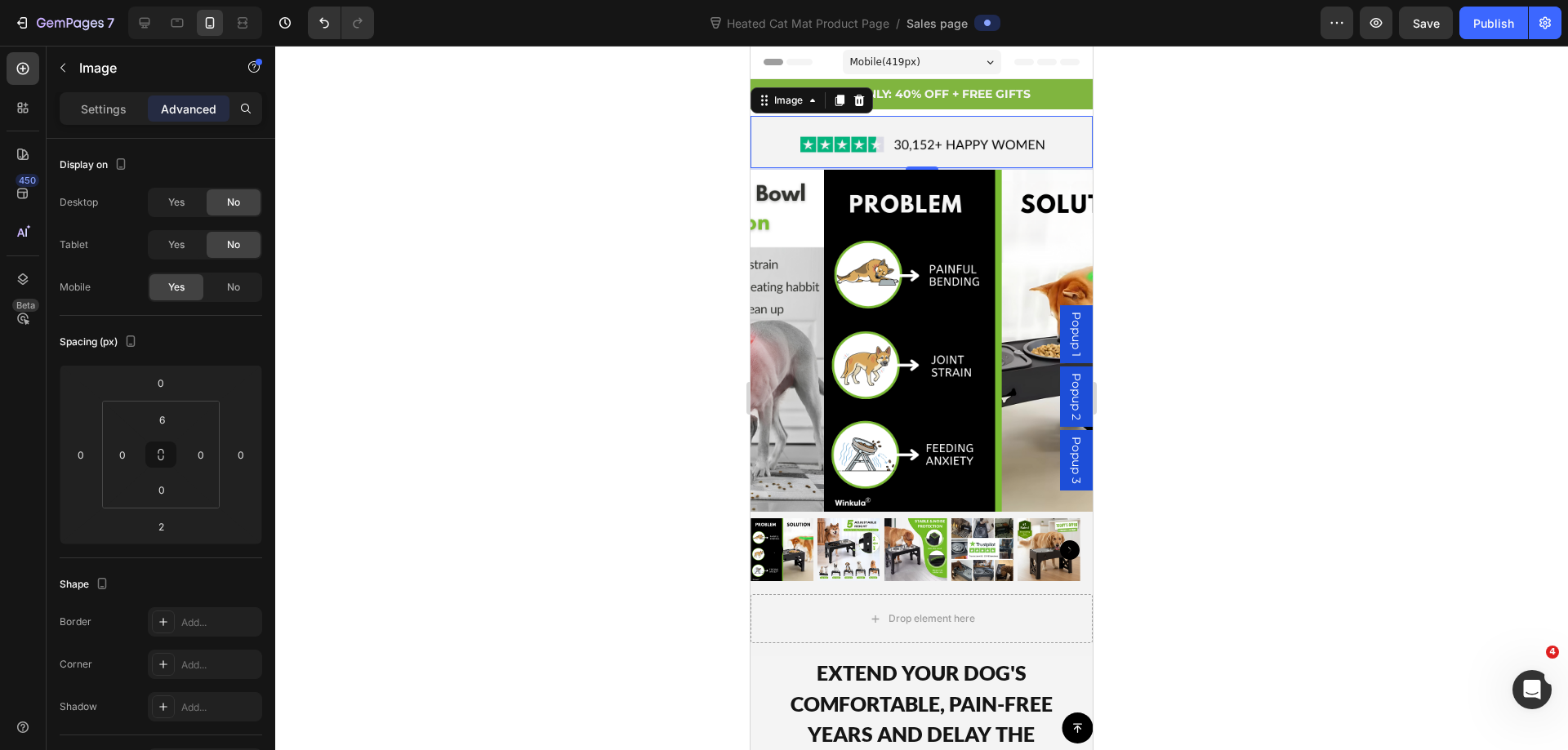
click at [1163, 183] on div at bounding box center [920, 397] width 1292 height 704
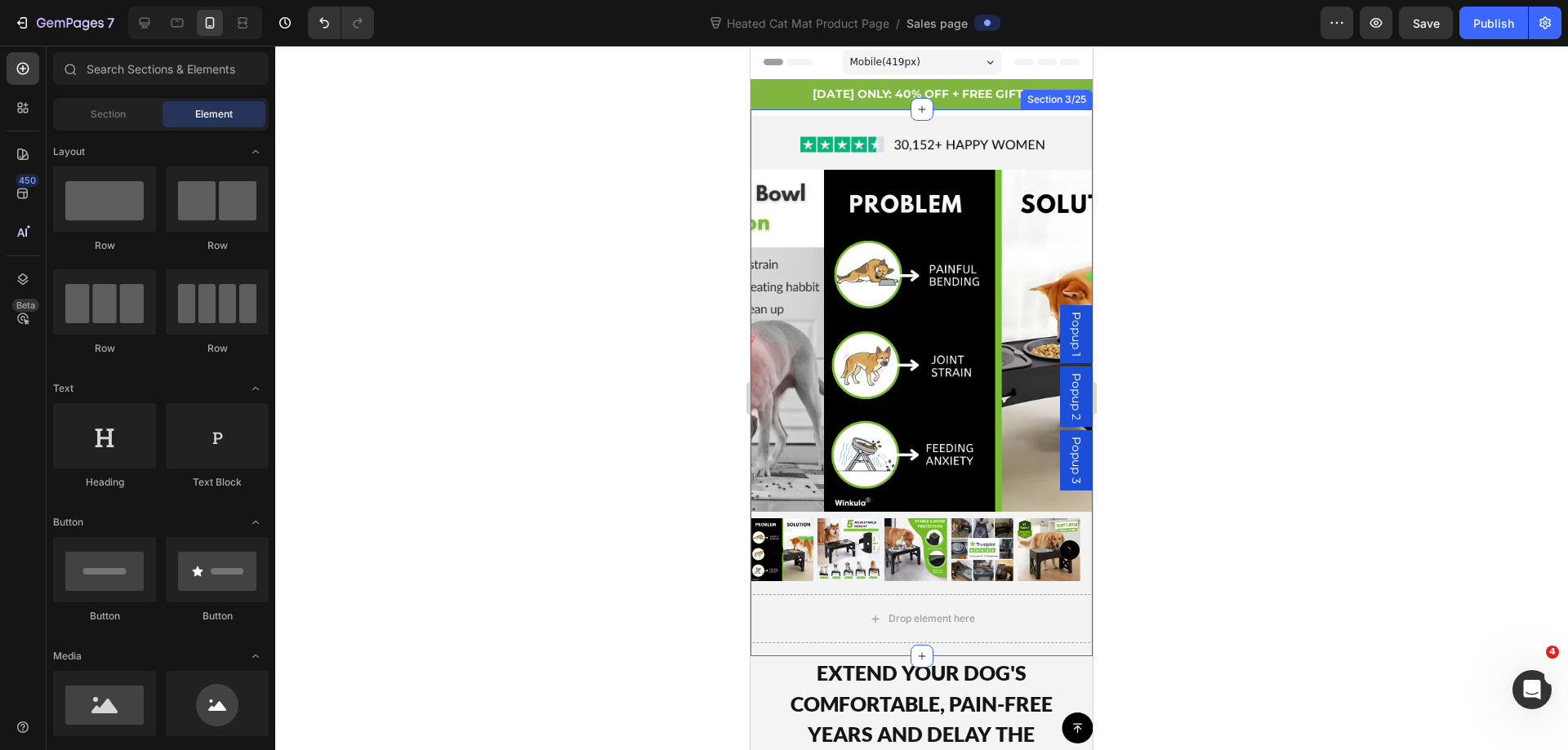
click at [816, 111] on div "Image Product Images Drop element here Product Row Section 3/25" at bounding box center [920, 382] width 342 height 547
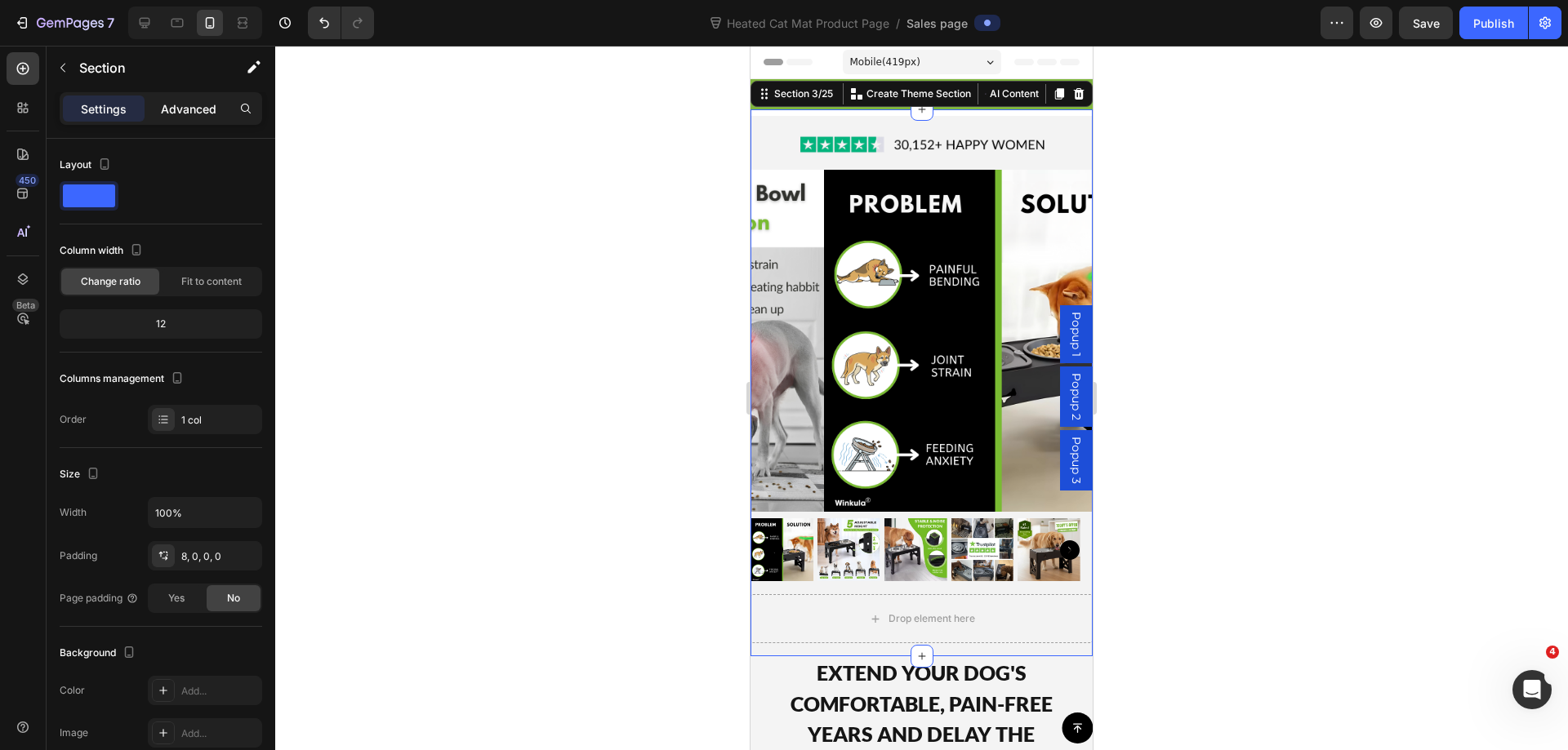
click at [182, 102] on p "Advanced" at bounding box center [188, 109] width 56 height 17
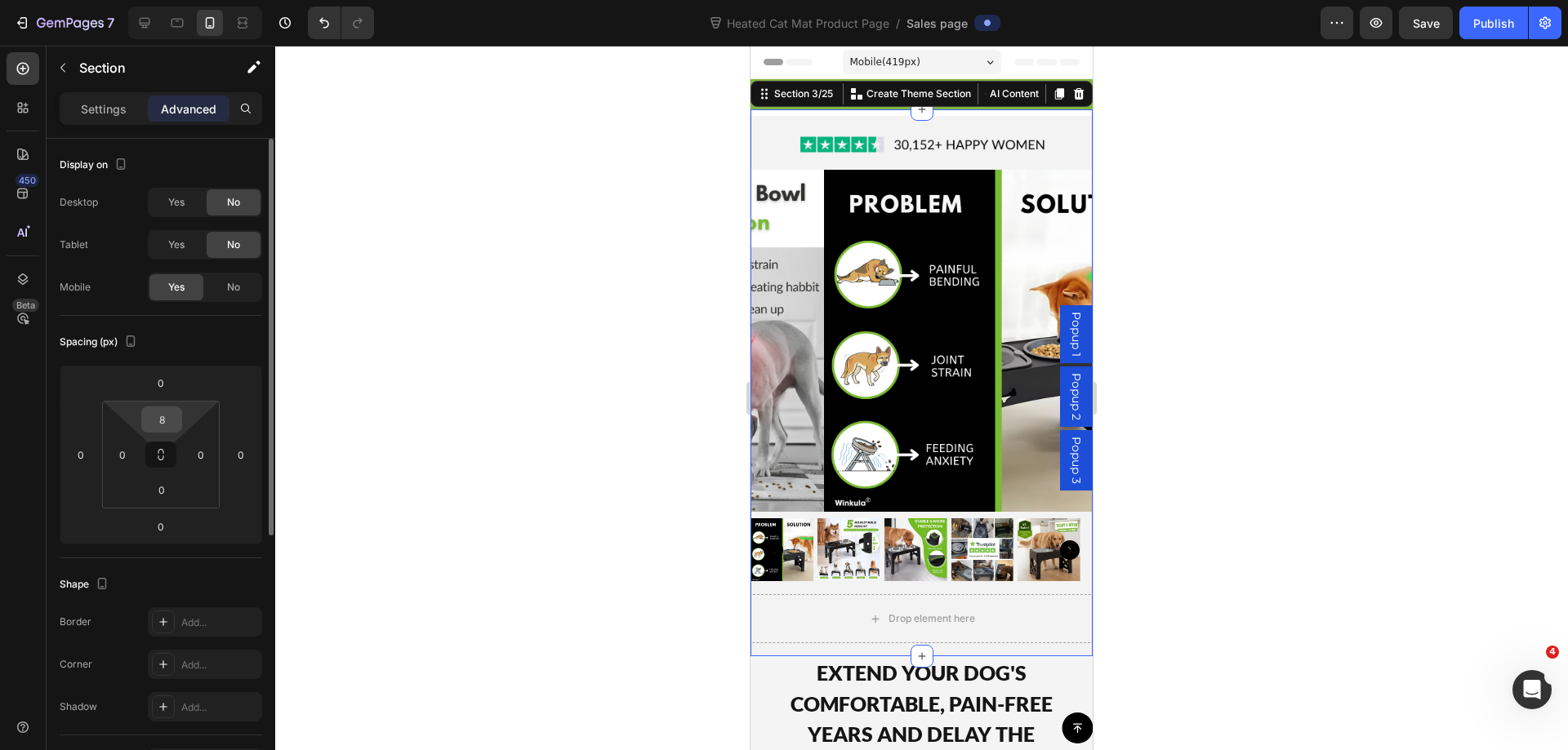
click at [169, 425] on input "8" at bounding box center [161, 419] width 33 height 25
type input "0"
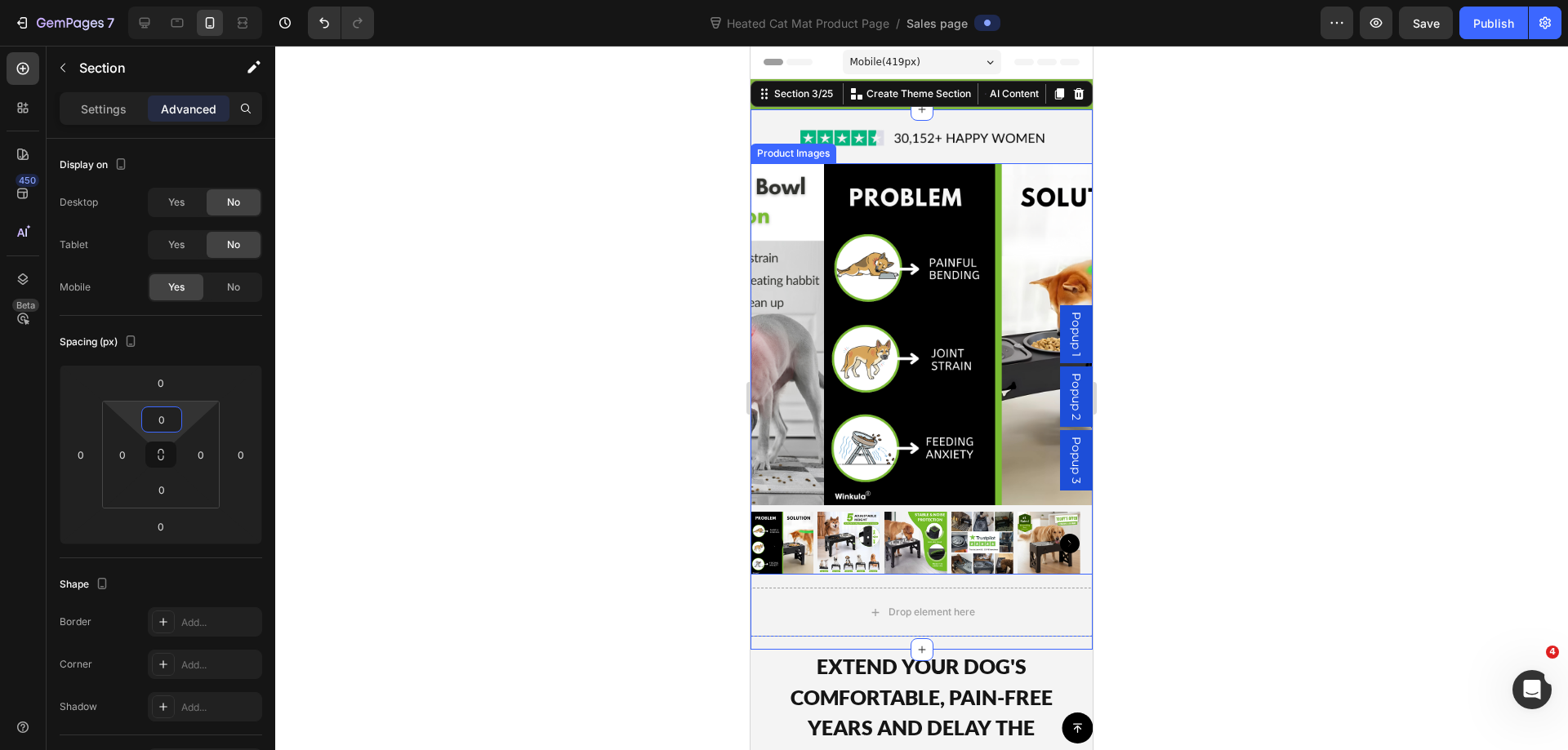
click at [1210, 271] on div at bounding box center [920, 397] width 1292 height 704
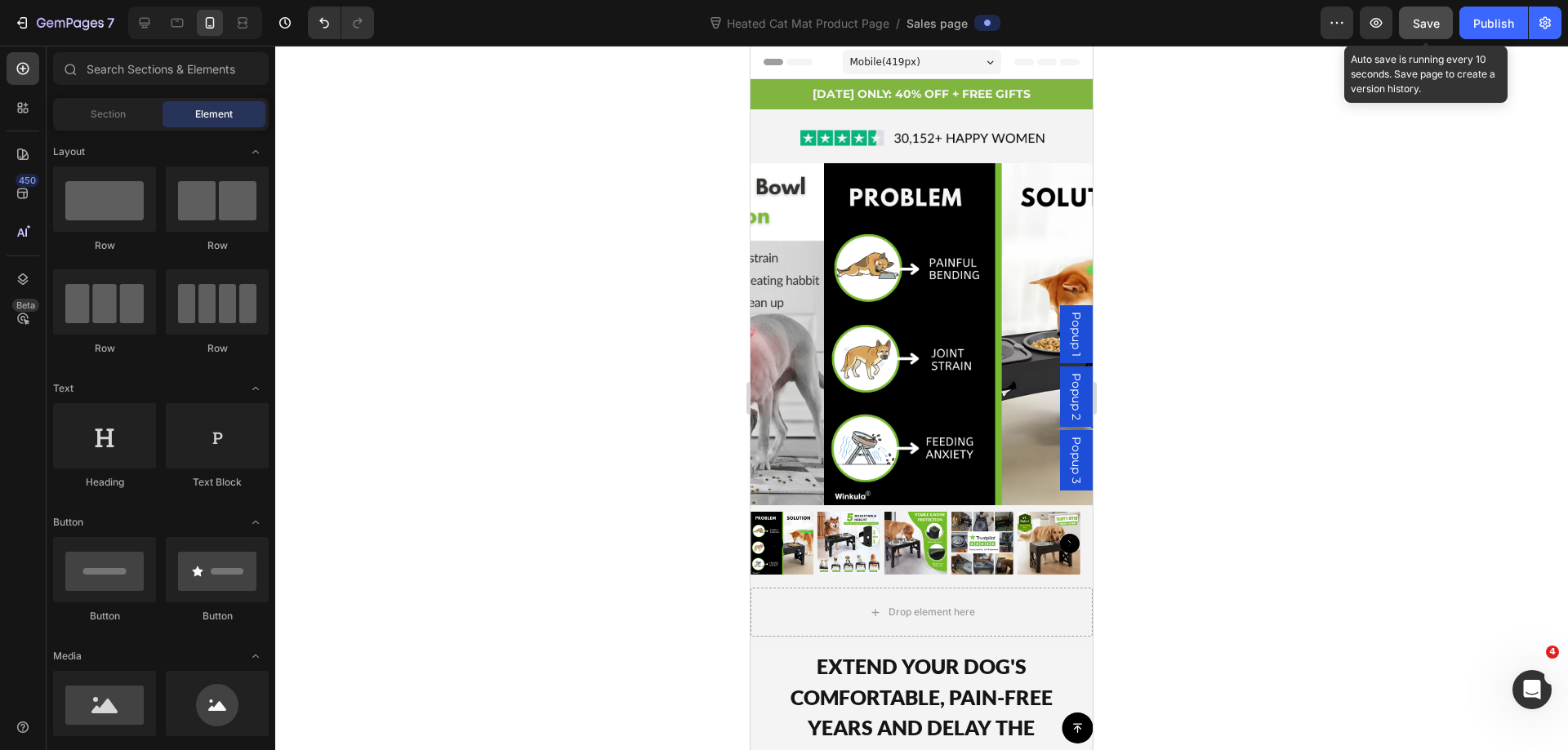
click at [1423, 25] on span "Save" at bounding box center [1426, 23] width 27 height 14
click at [1382, 22] on icon "button" at bounding box center [1376, 23] width 12 height 10
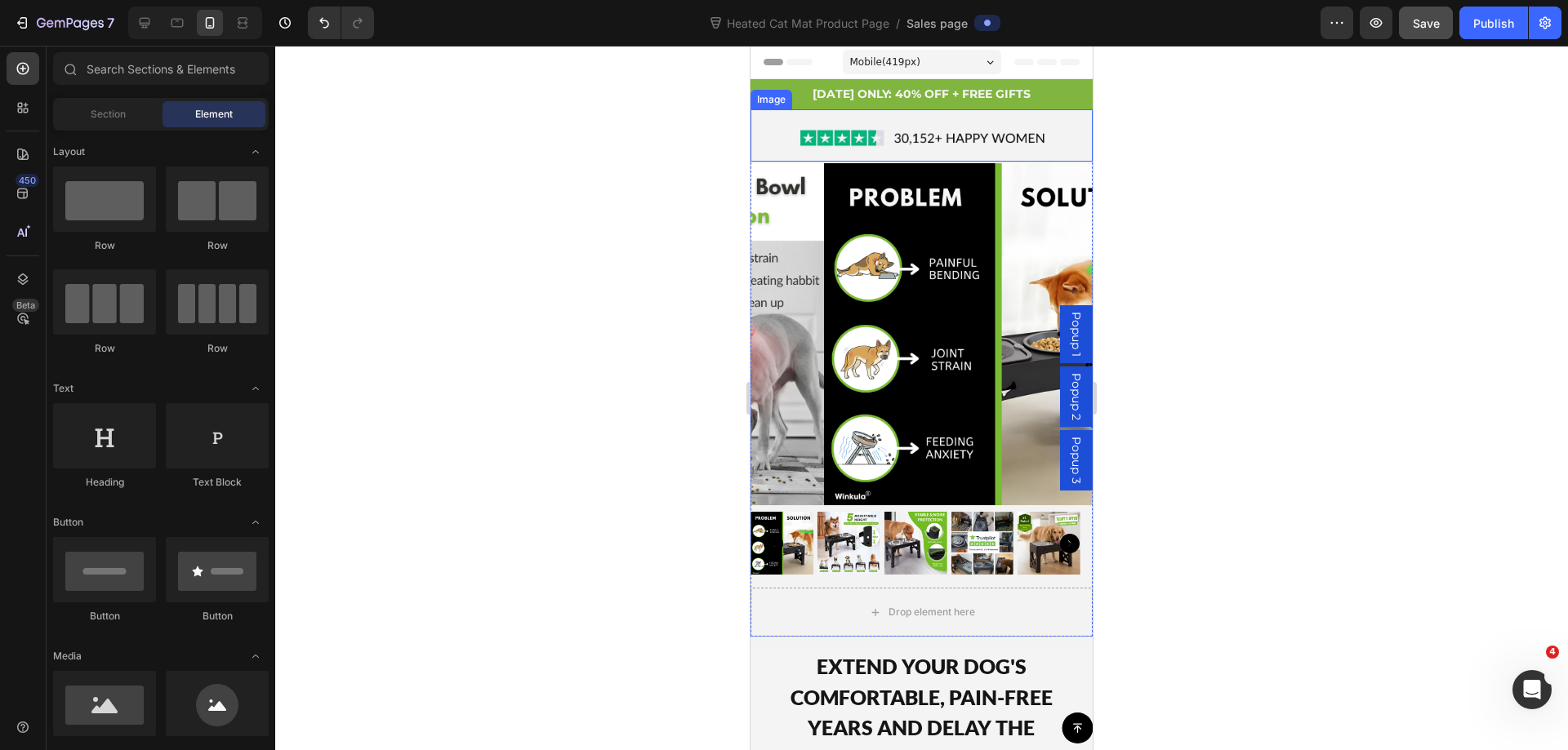
click at [754, 128] on div at bounding box center [920, 138] width 342 height 48
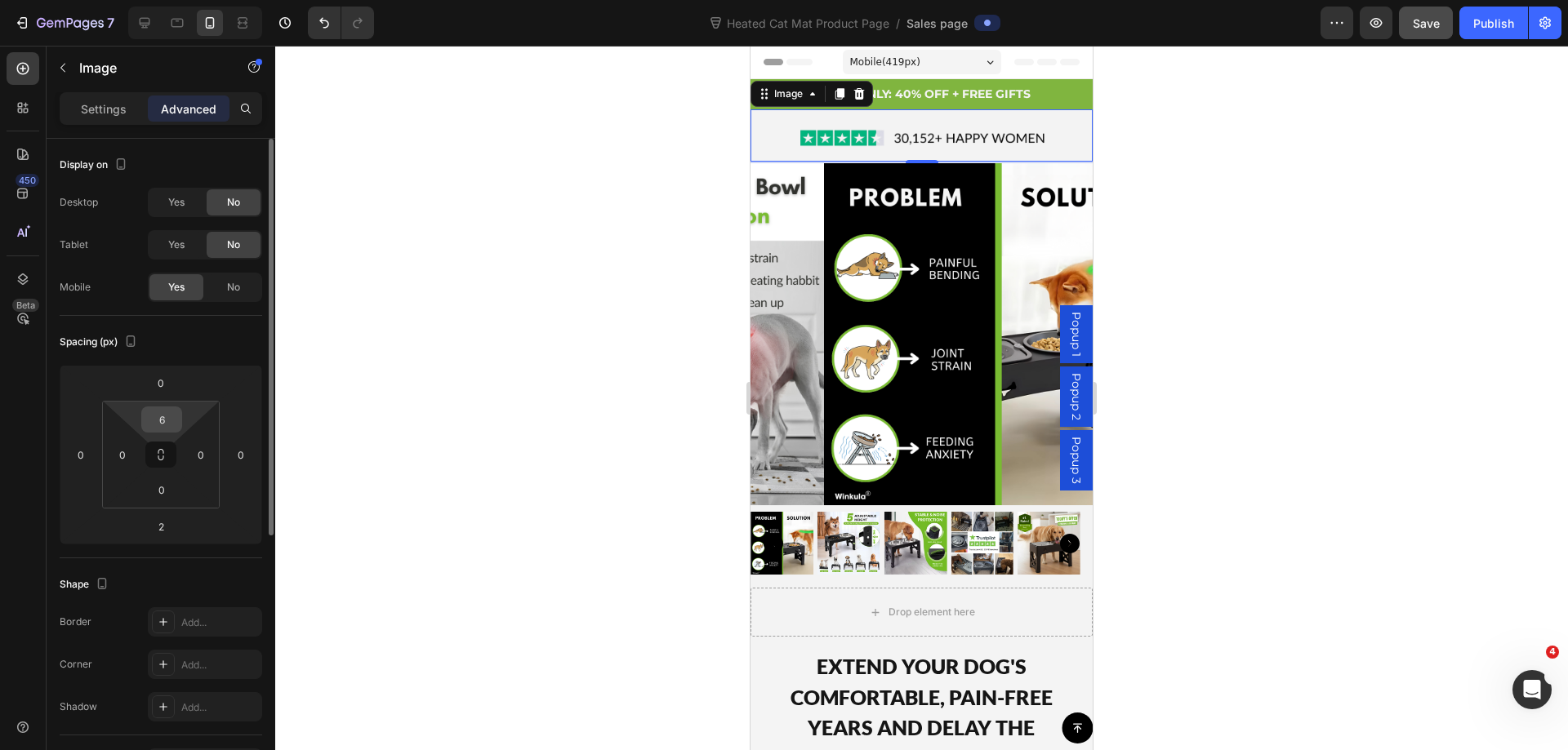
click at [165, 421] on input "6" at bounding box center [161, 419] width 33 height 25
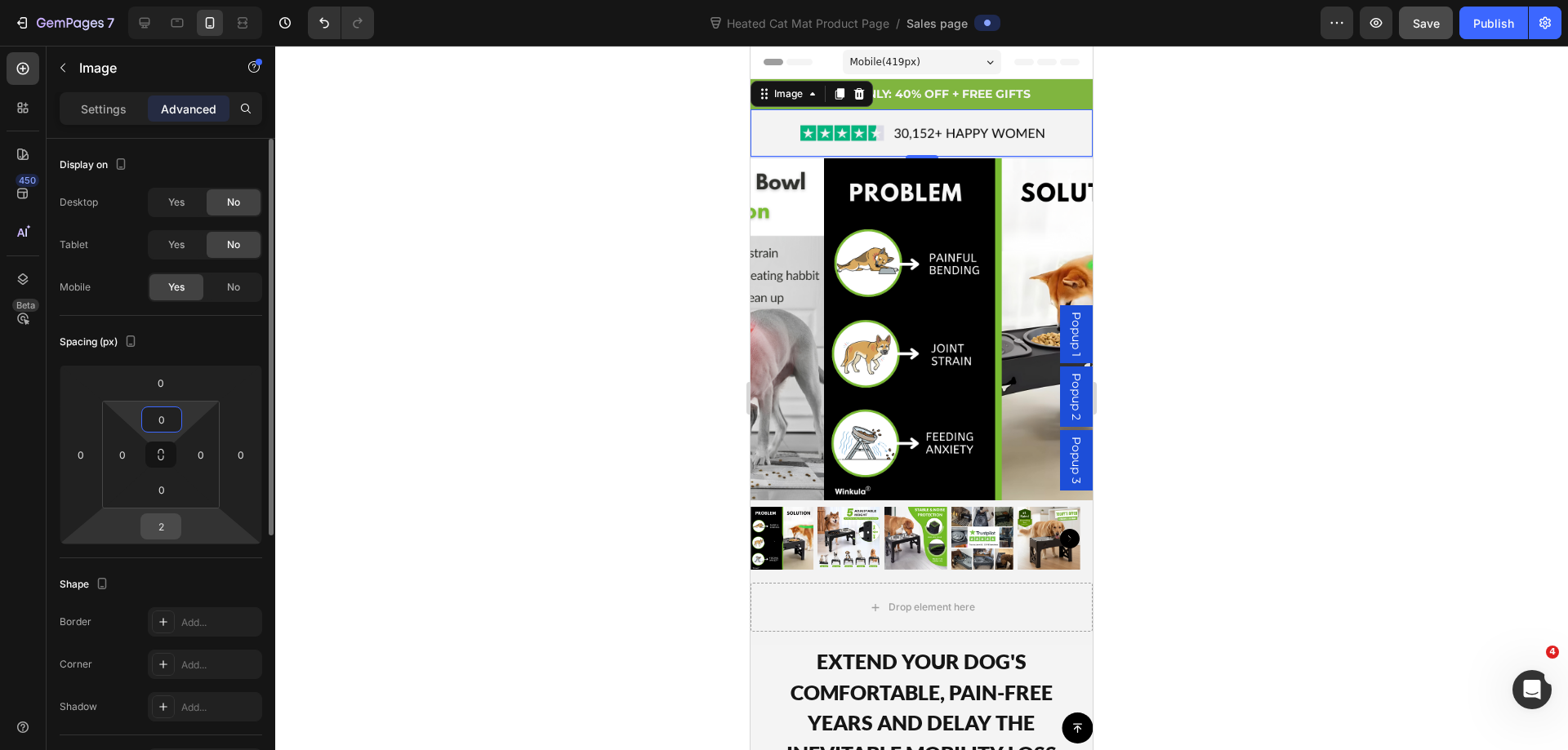
type input "0"
click at [165, 526] on input "2" at bounding box center [160, 526] width 33 height 25
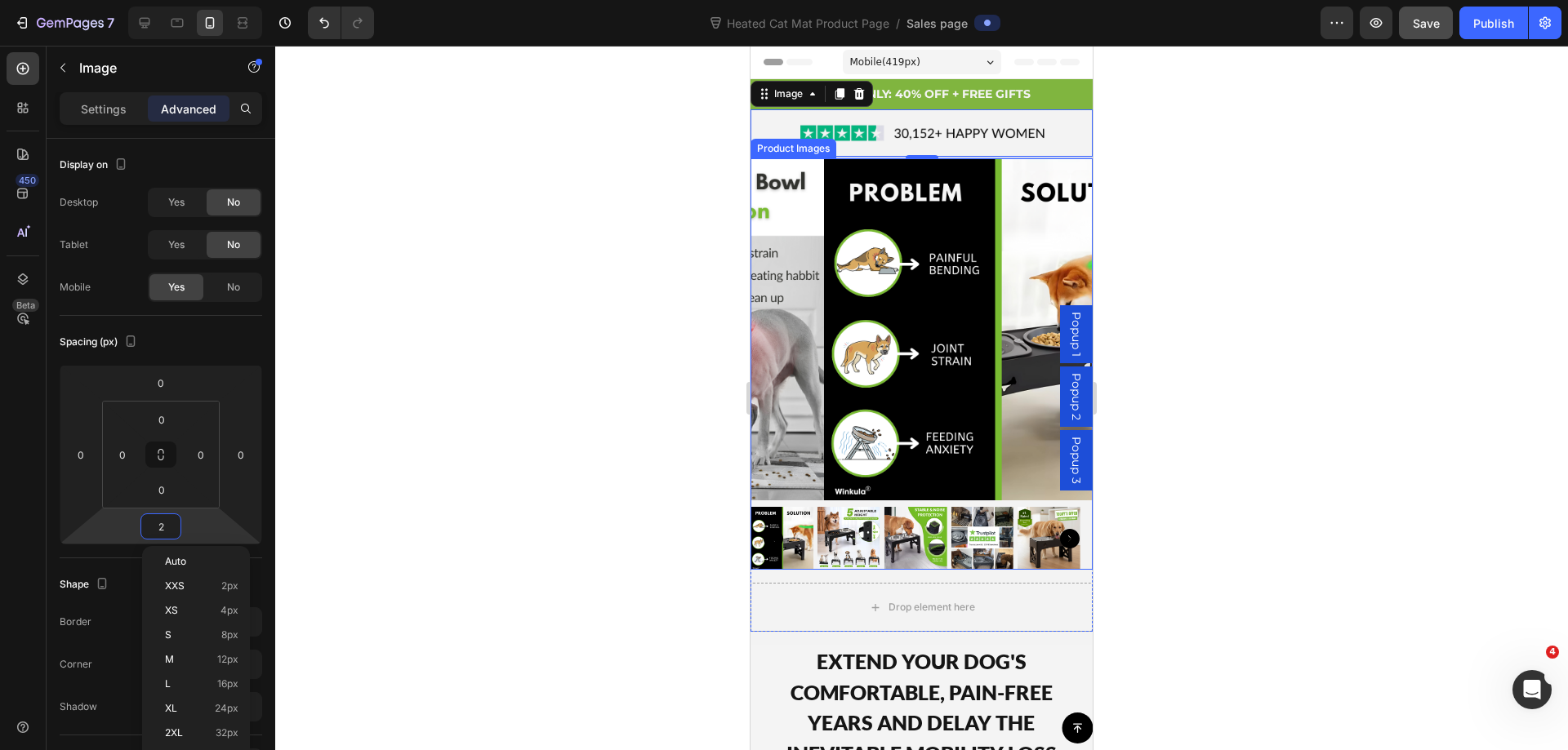
type input "0"
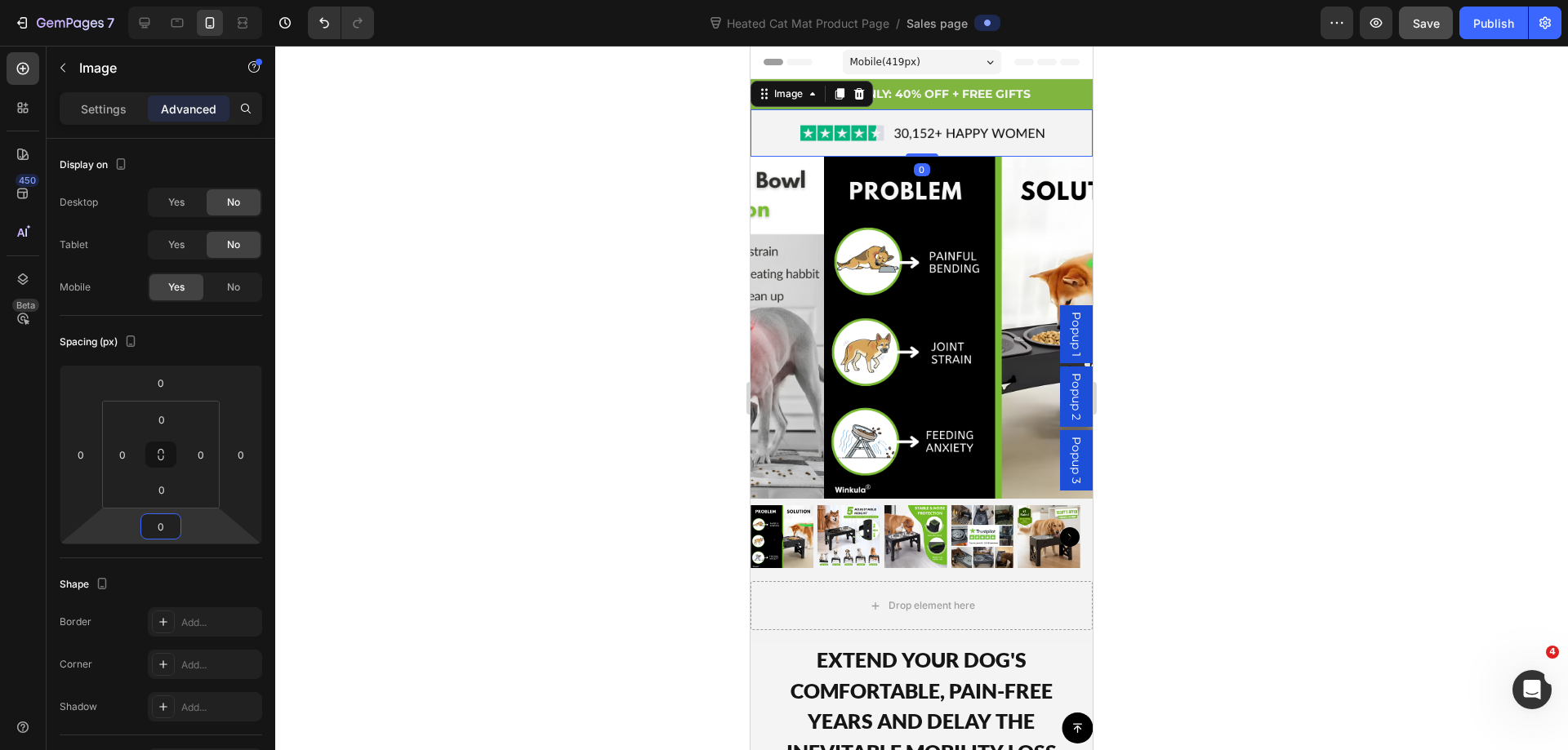
click at [1231, 165] on div at bounding box center [920, 397] width 1292 height 704
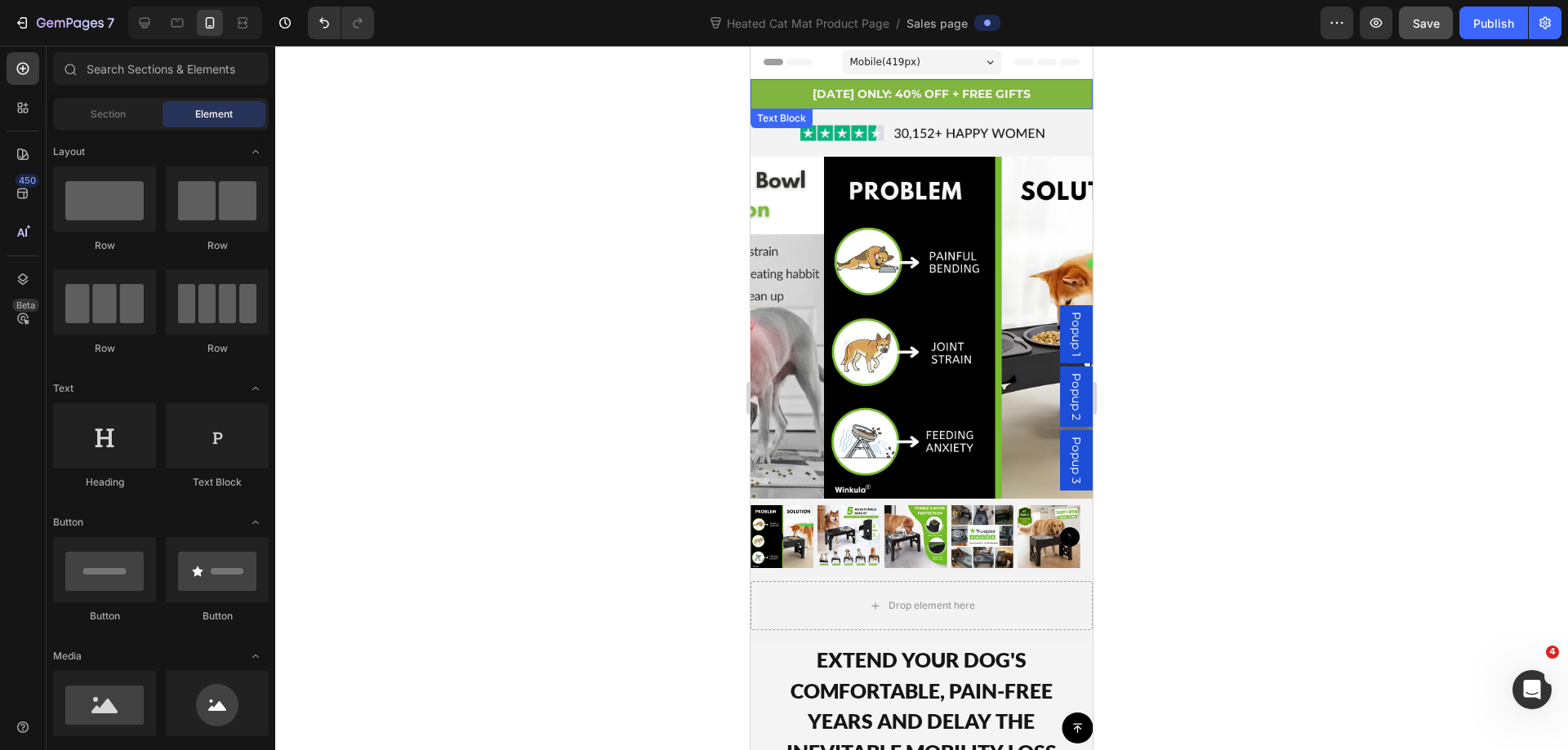
click at [890, 93] on strong "[DATE] ONLY: 40% OFF + FREE GIFTS" at bounding box center [920, 94] width 218 height 15
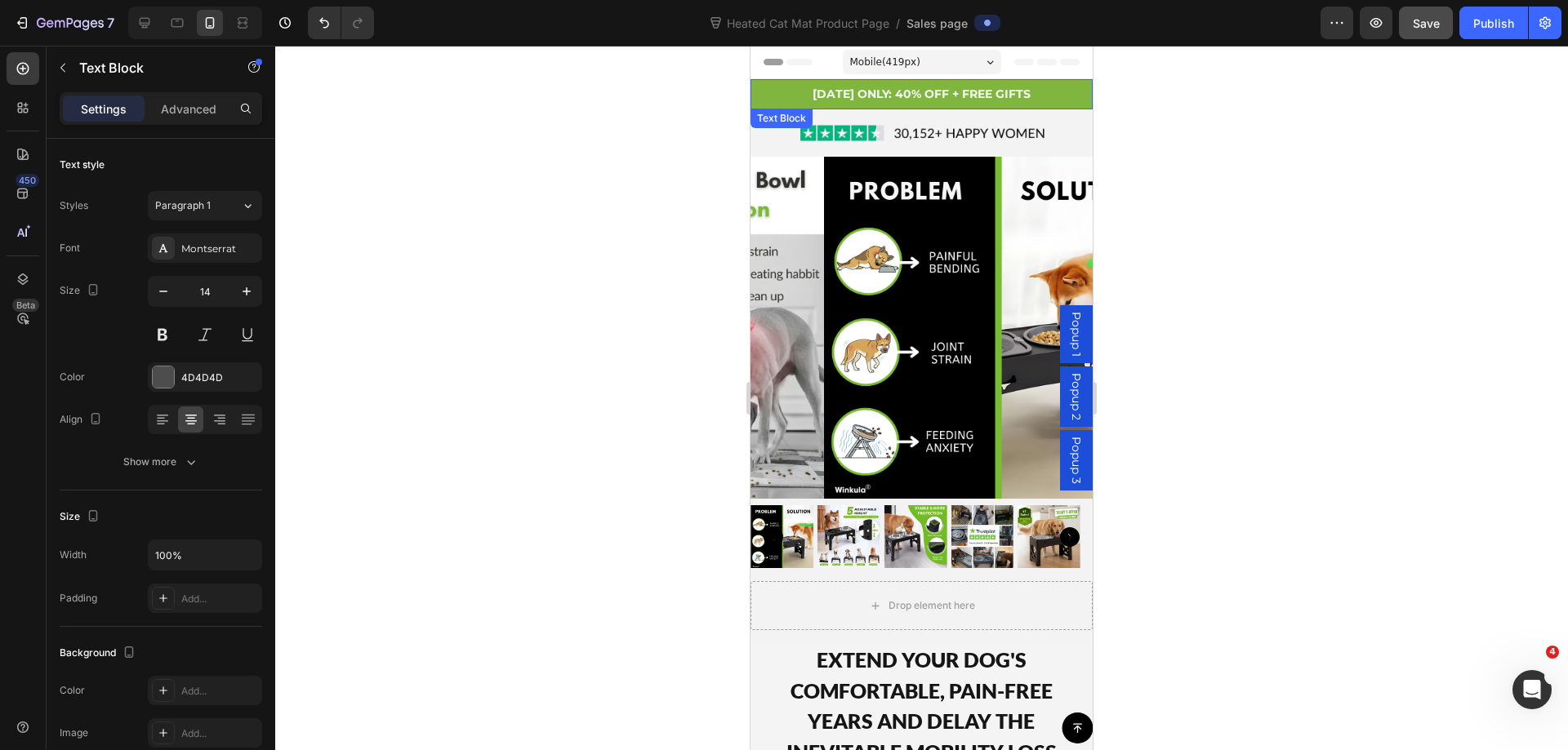
click at [890, 93] on strong "[DATE] ONLY: 40% OFF + FREE GIFTS" at bounding box center [920, 94] width 218 height 15
click at [1001, 94] on strong "FREE SHIPPING + 30 DAYS MONEY BACK" at bounding box center [921, 94] width 241 height 15
click at [1053, 93] on p "FREE SHIPPING + 30 DAYS MONEY-BACK" at bounding box center [921, 94] width 339 height 20
click at [1325, 118] on div at bounding box center [920, 397] width 1292 height 704
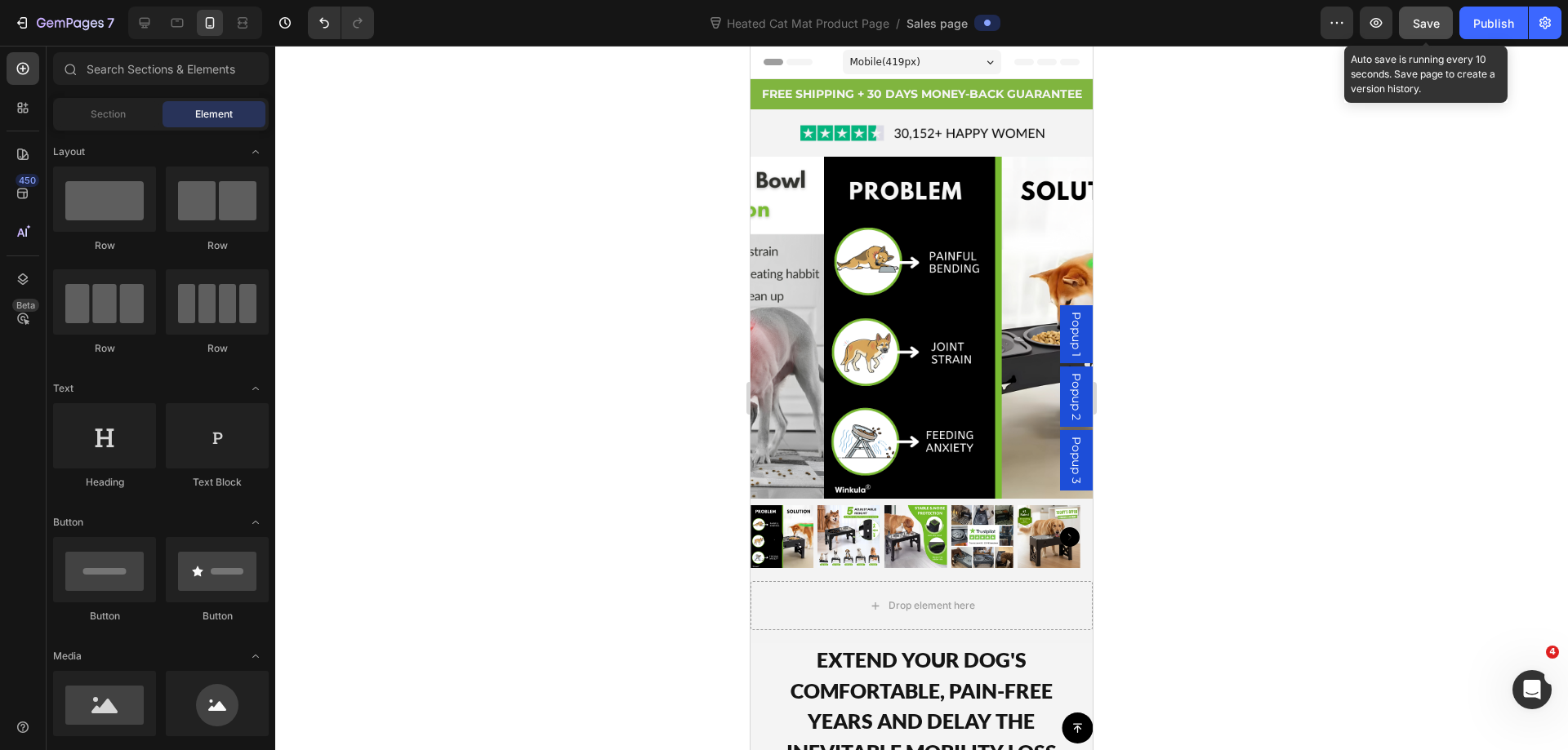
click at [1421, 23] on span "Save" at bounding box center [1426, 23] width 27 height 14
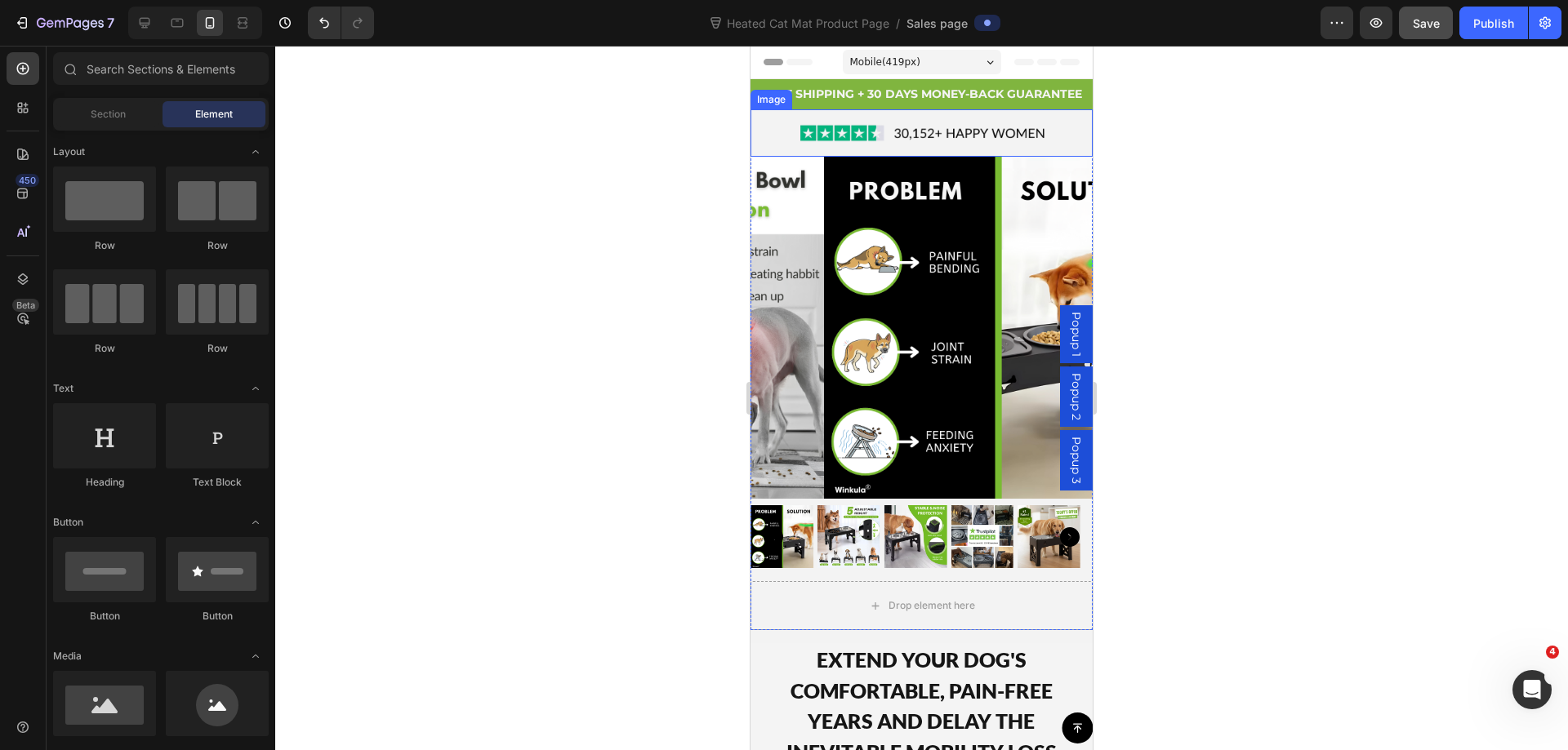
click at [1043, 125] on div at bounding box center [920, 133] width 342 height 48
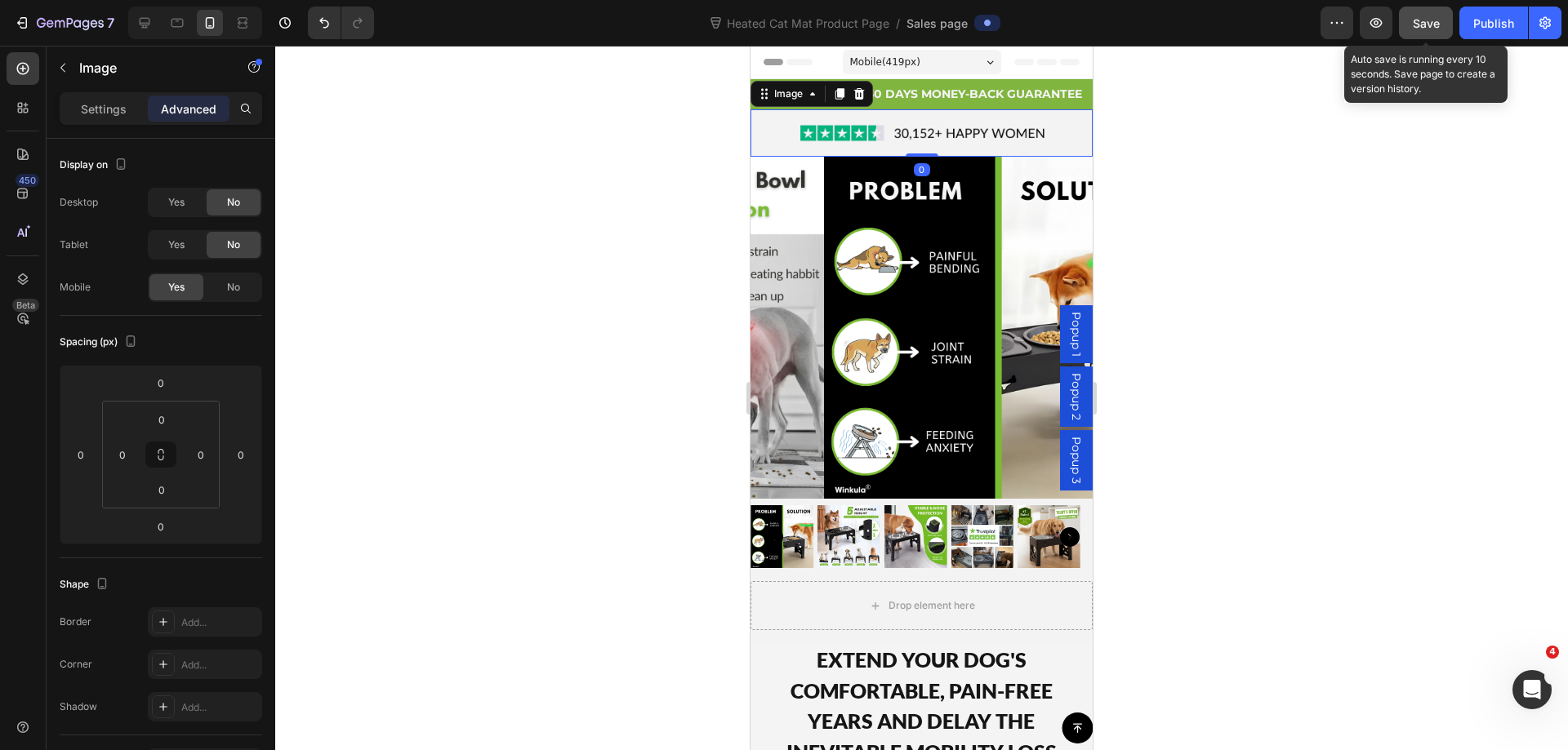
click at [1428, 30] on div "Save" at bounding box center [1426, 23] width 27 height 17
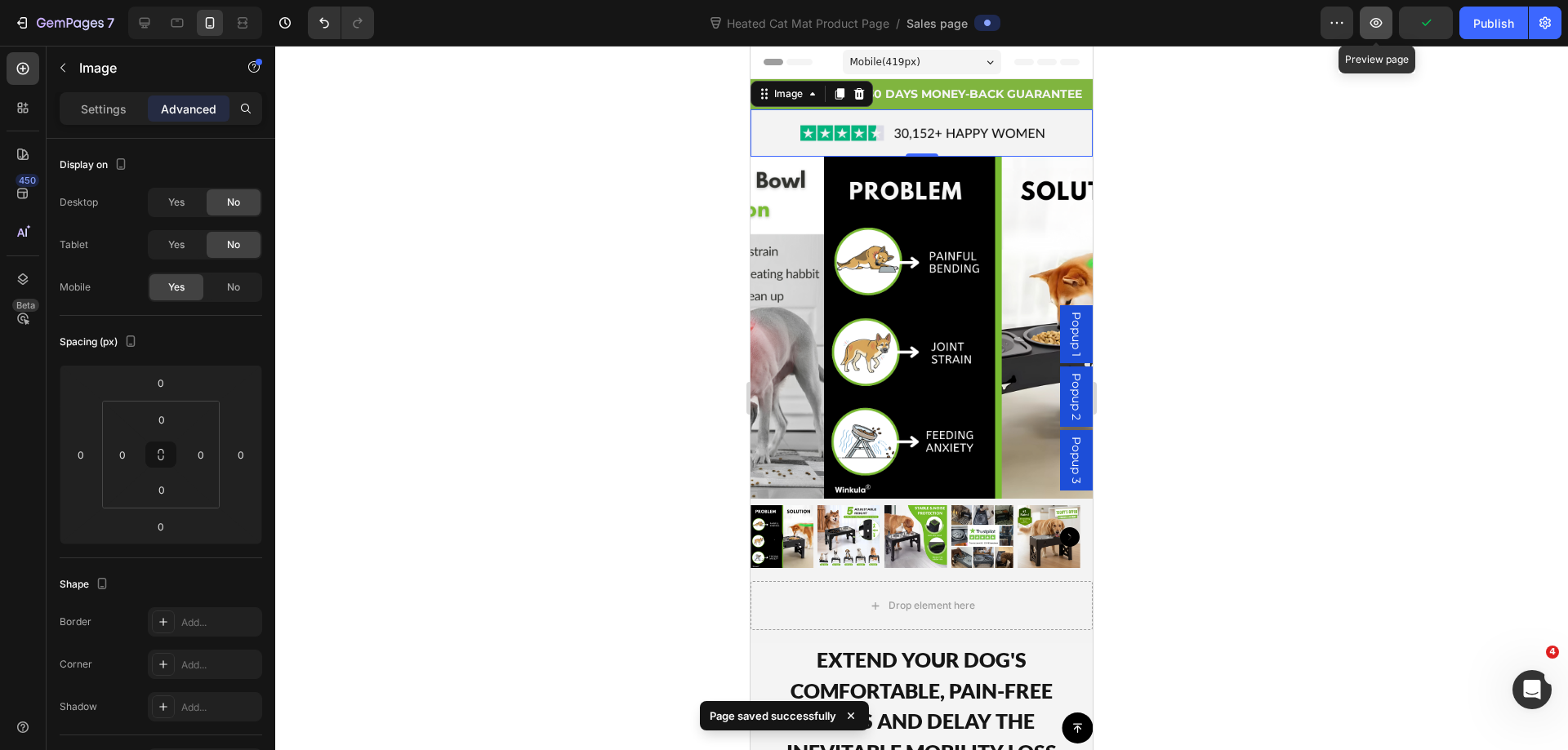
click at [1371, 27] on icon "button" at bounding box center [1376, 23] width 16 height 16
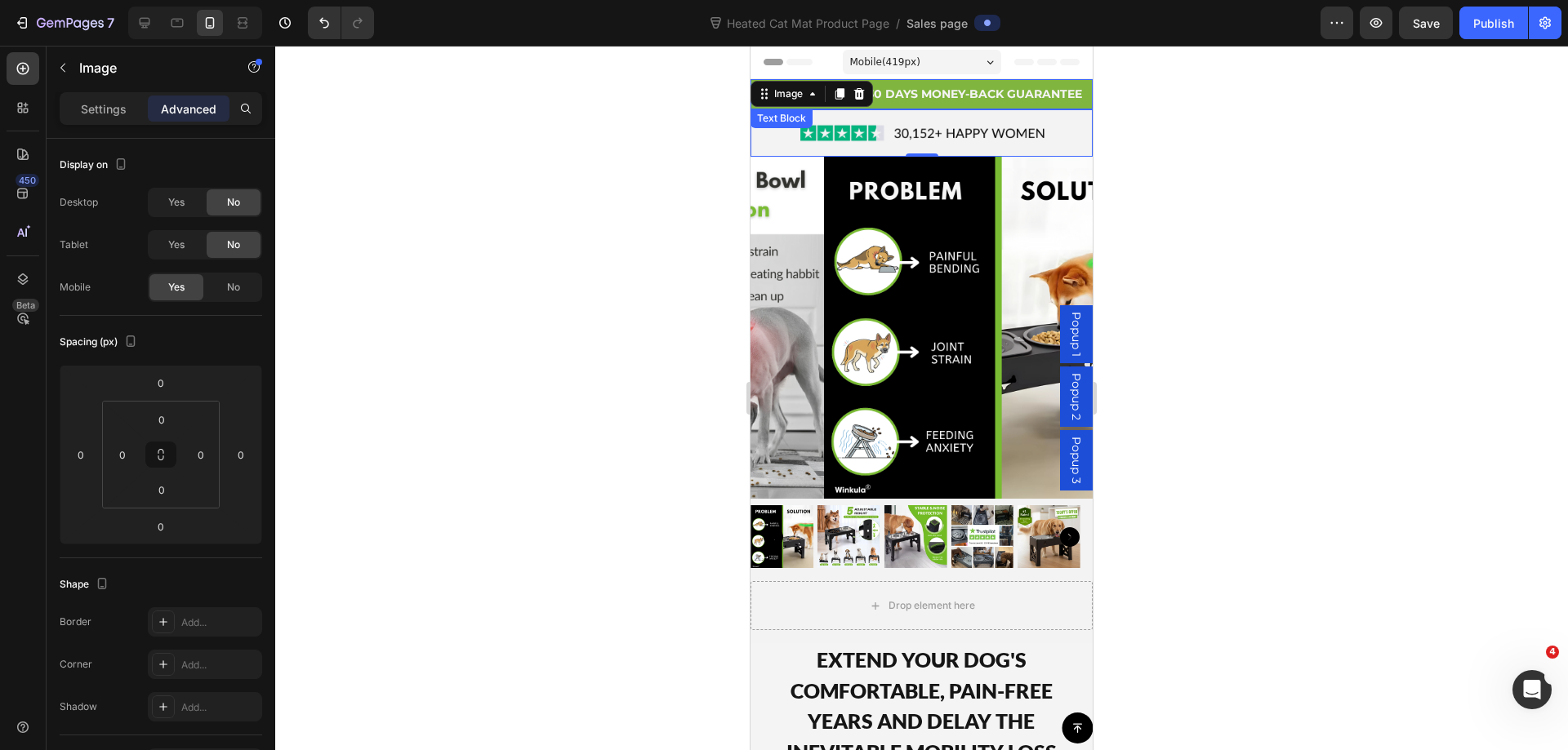
click at [992, 94] on strong "FREE SHIPPING + 30 DAYS MONEY-BACK GUARANTEE" at bounding box center [921, 94] width 320 height 15
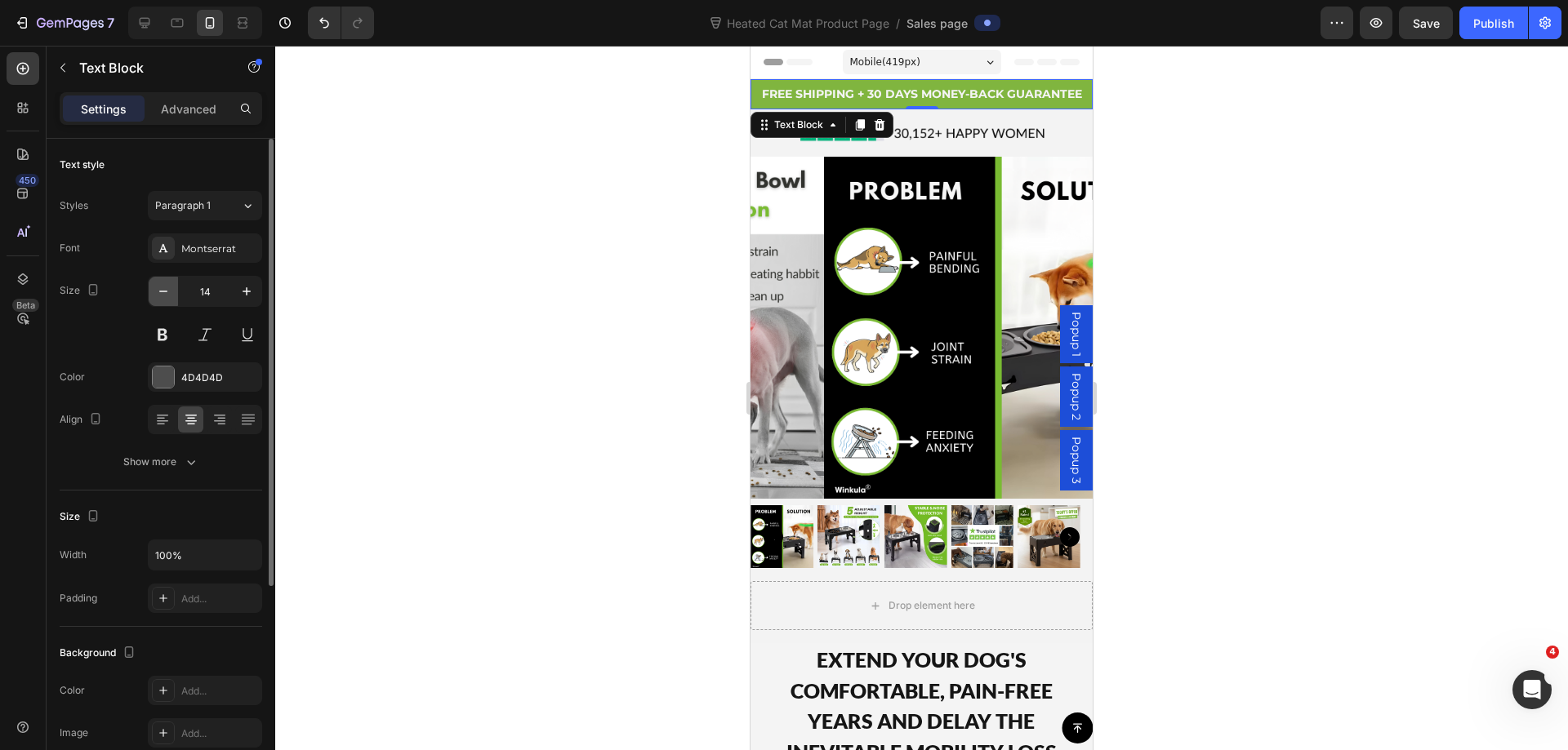
click at [171, 288] on button "button" at bounding box center [163, 292] width 30 height 30
type input "13"
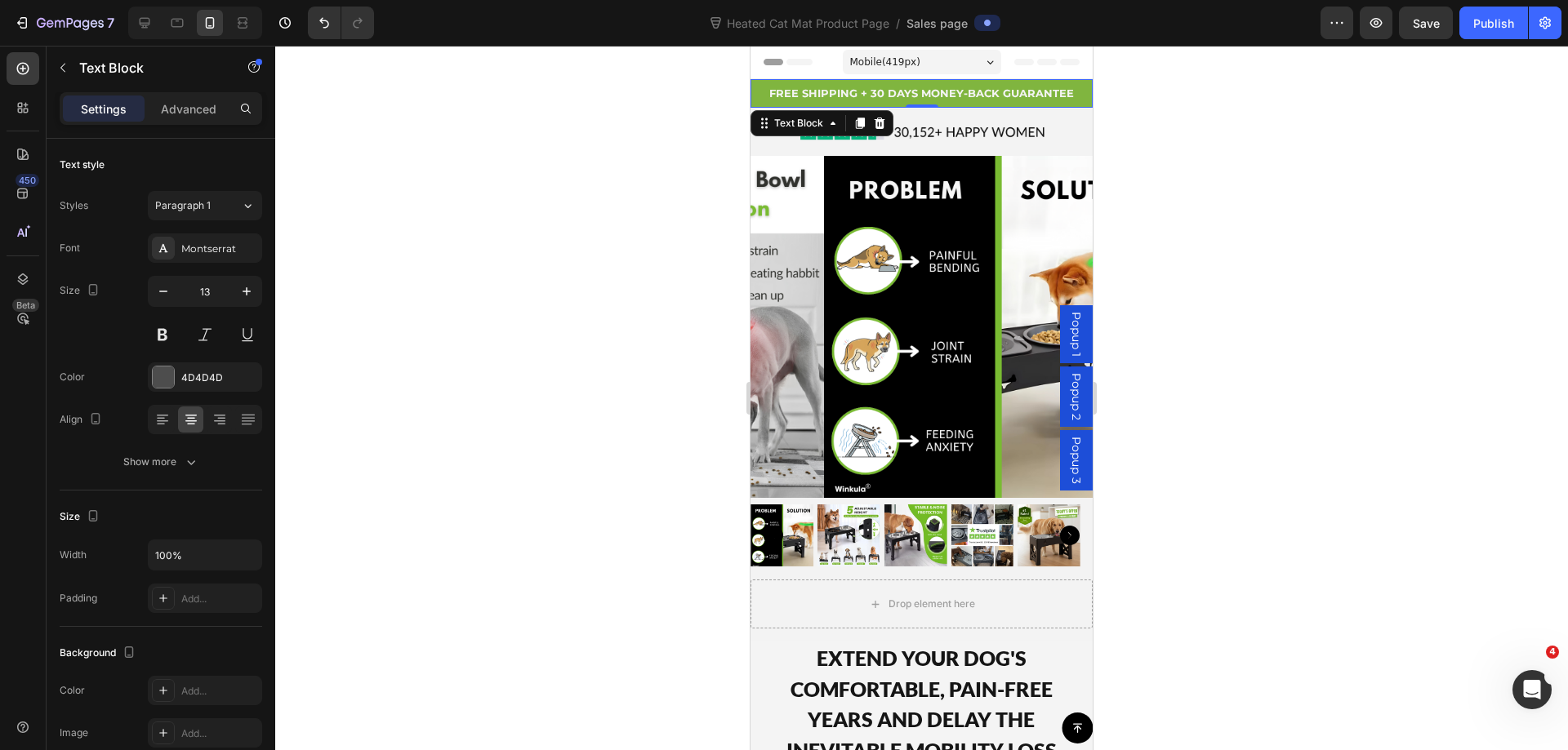
drag, startPoint x: 1265, startPoint y: 279, endPoint x: 1274, endPoint y: 264, distance: 17.5
click at [1269, 277] on div at bounding box center [920, 397] width 1292 height 704
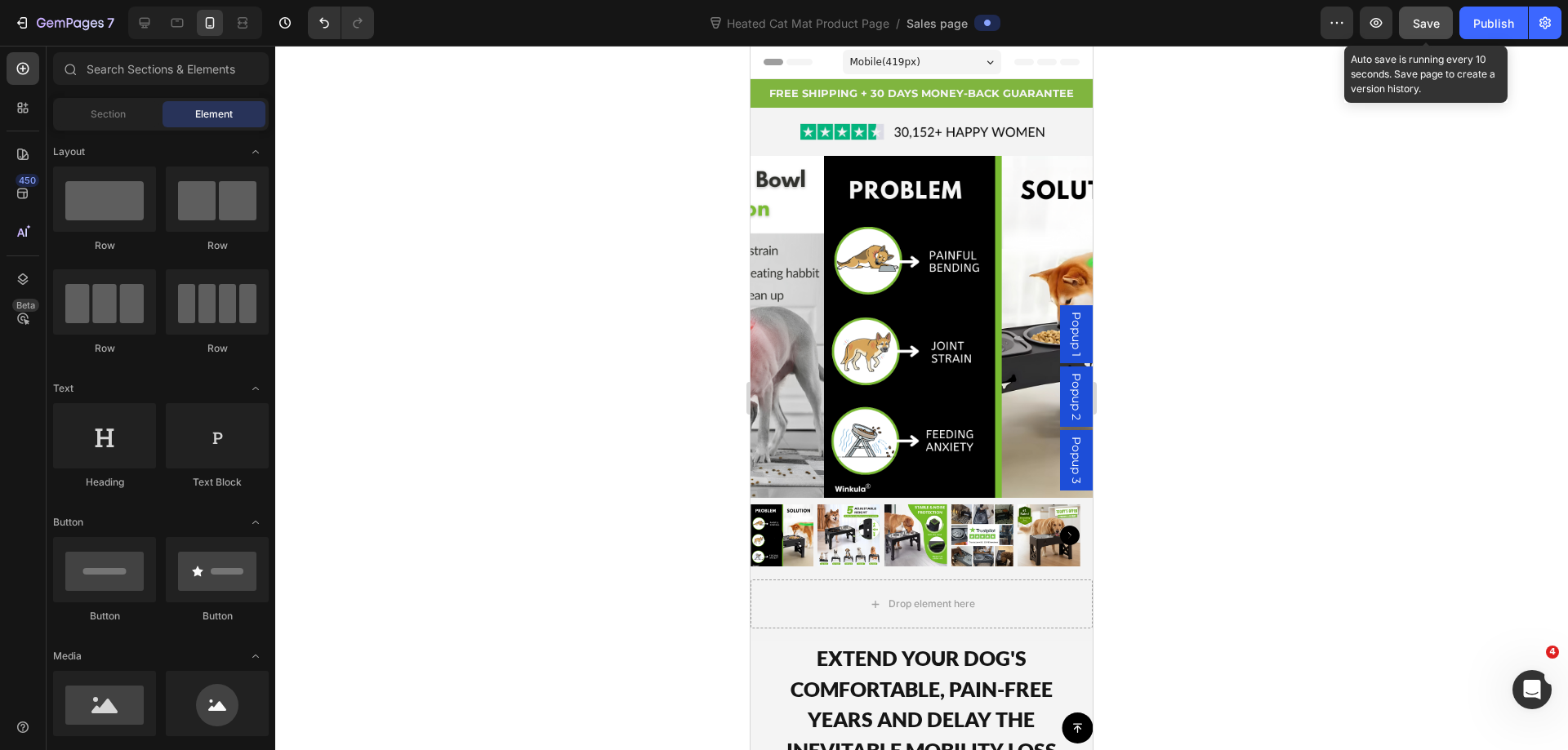
click at [1438, 22] on span "Save" at bounding box center [1426, 23] width 27 height 14
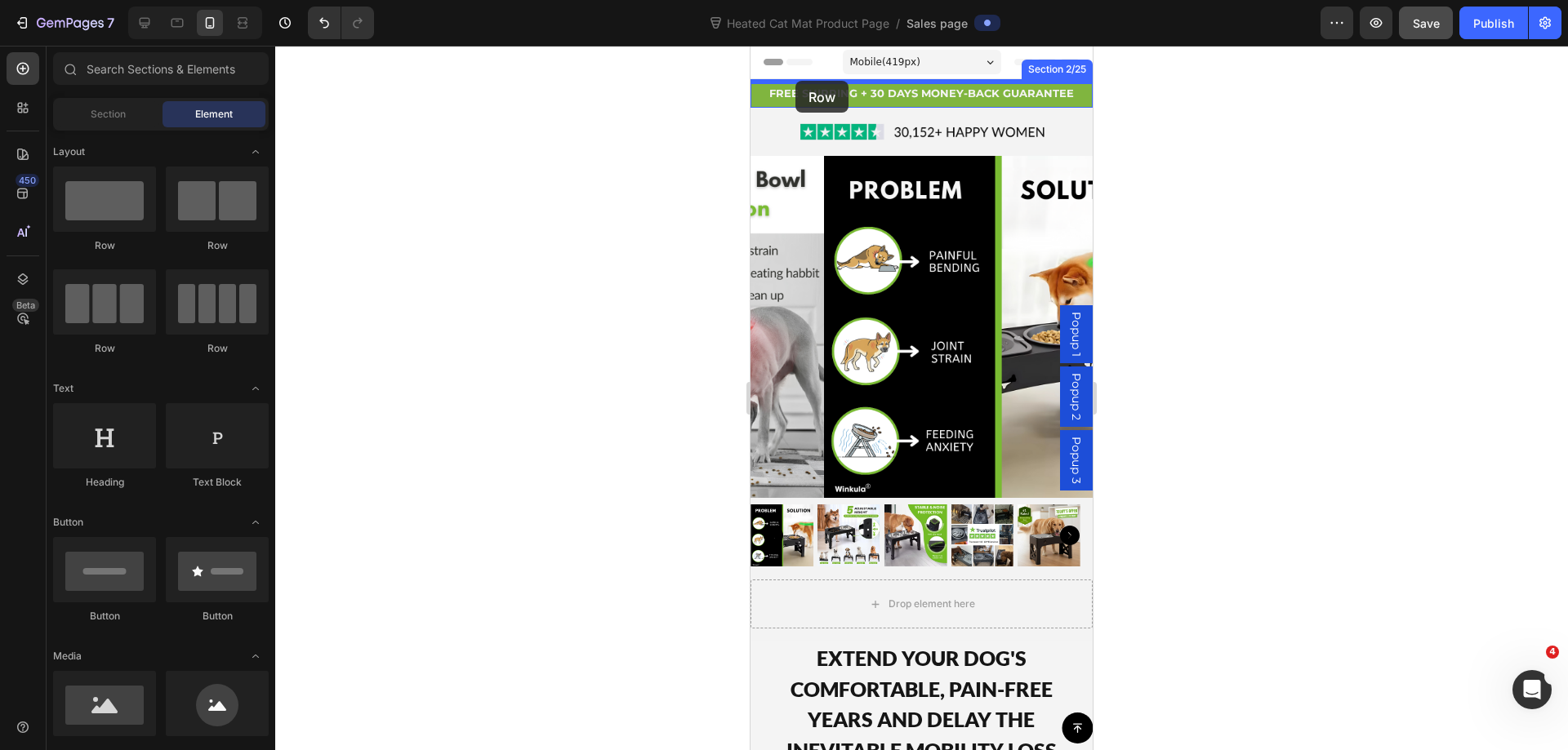
drag, startPoint x: 846, startPoint y: 268, endPoint x: 795, endPoint y: 81, distance: 193.8
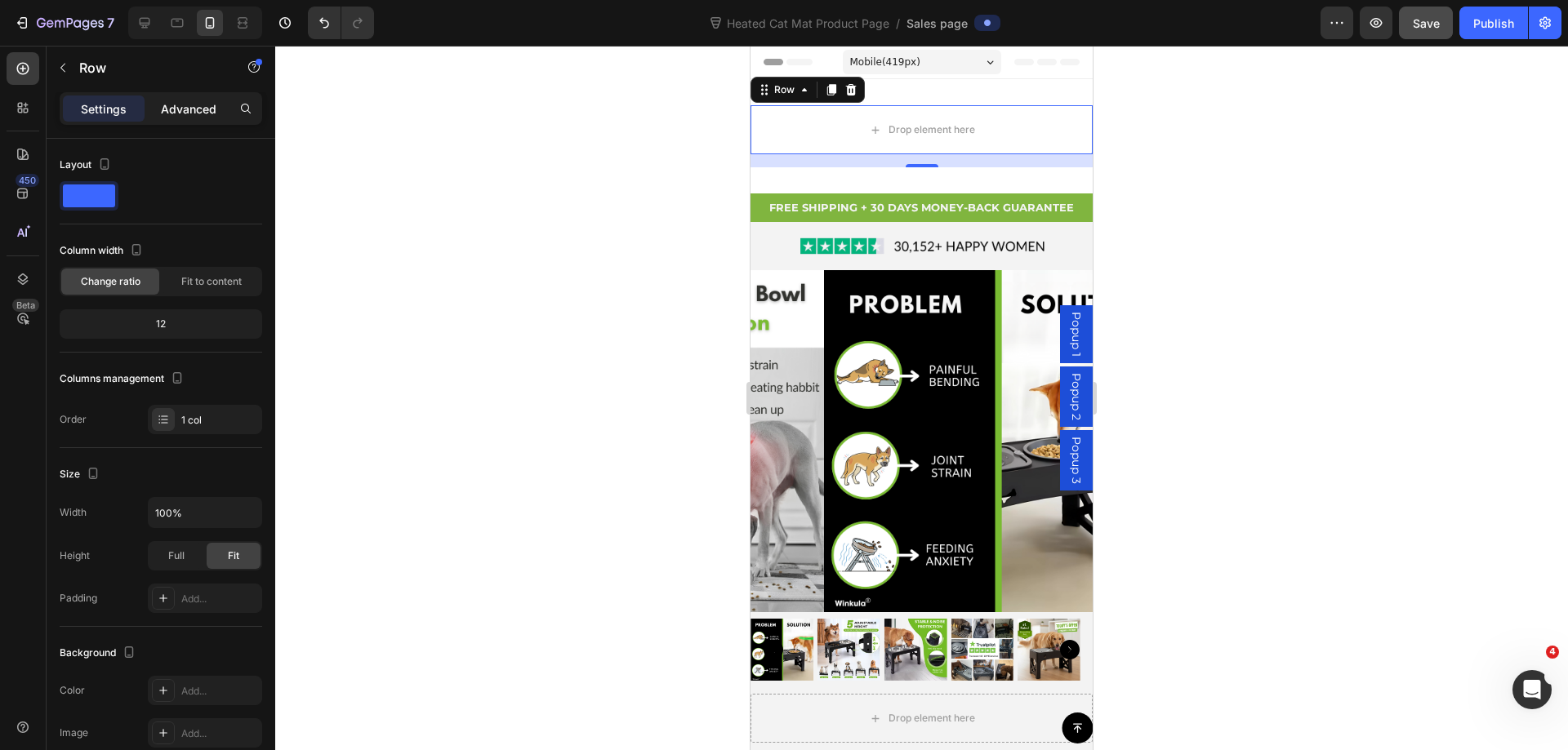
click at [177, 107] on p "Advanced" at bounding box center [188, 109] width 56 height 17
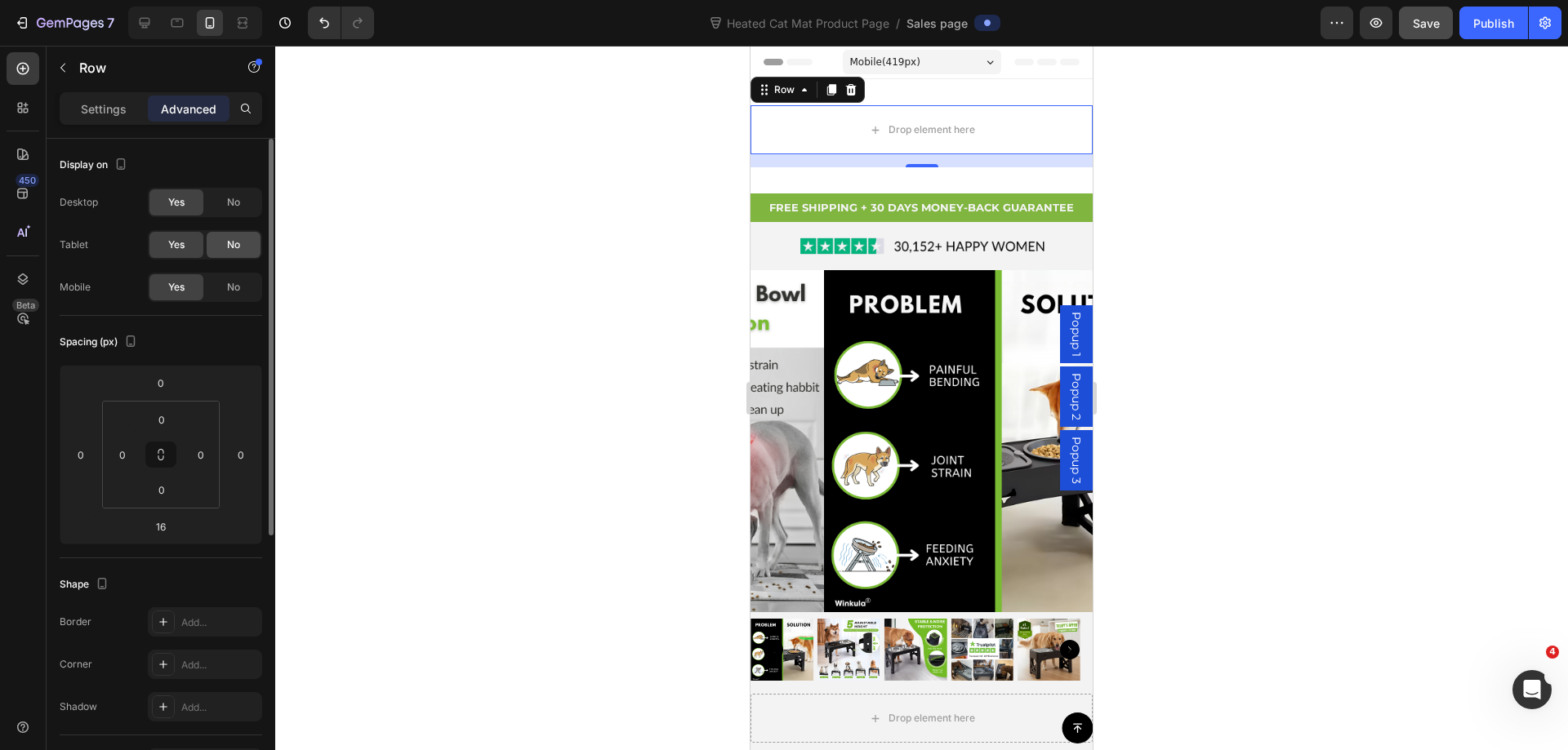
click at [228, 247] on span "No" at bounding box center [233, 244] width 13 height 15
click at [244, 209] on div "No" at bounding box center [233, 202] width 54 height 26
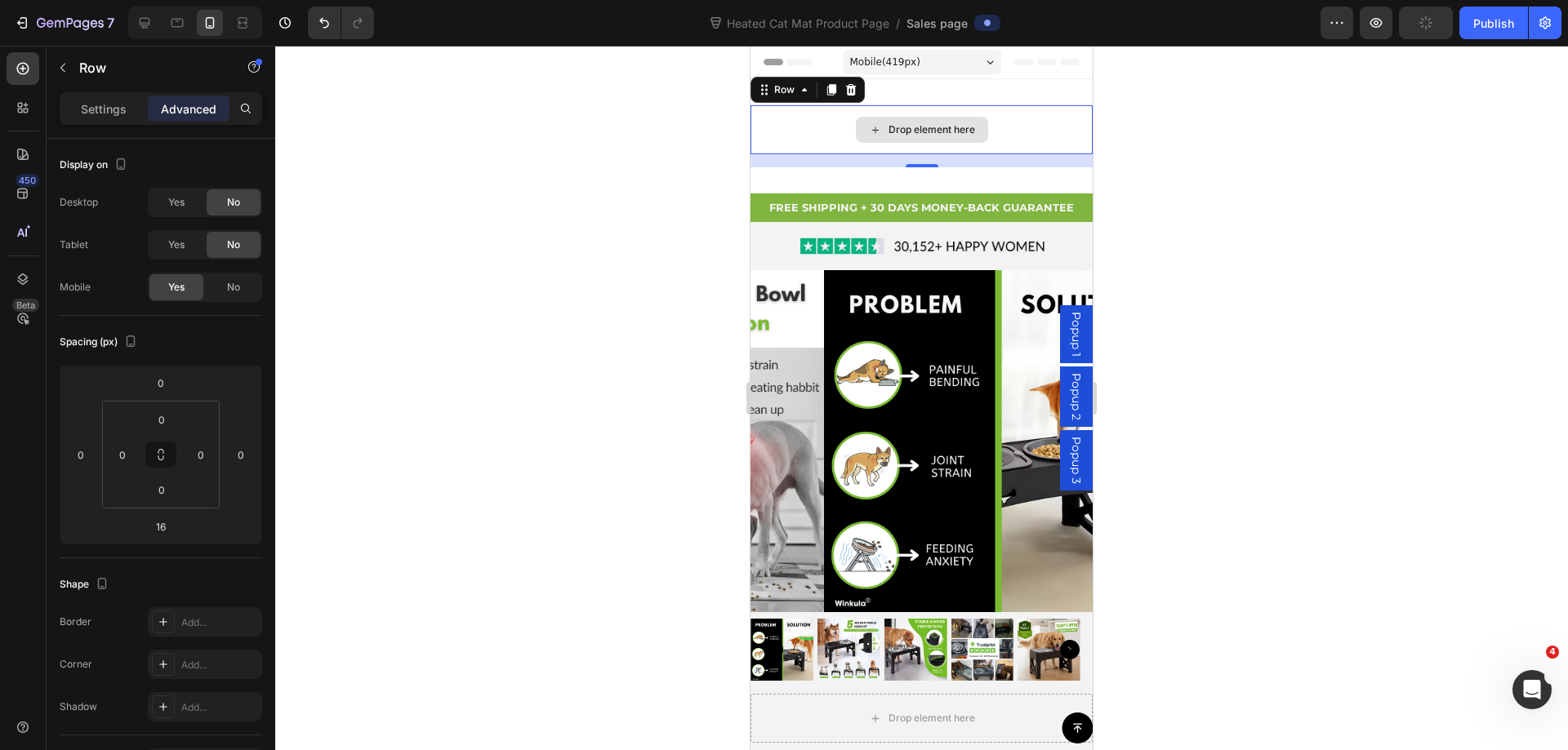
click at [859, 117] on div "Drop element here" at bounding box center [921, 129] width 132 height 26
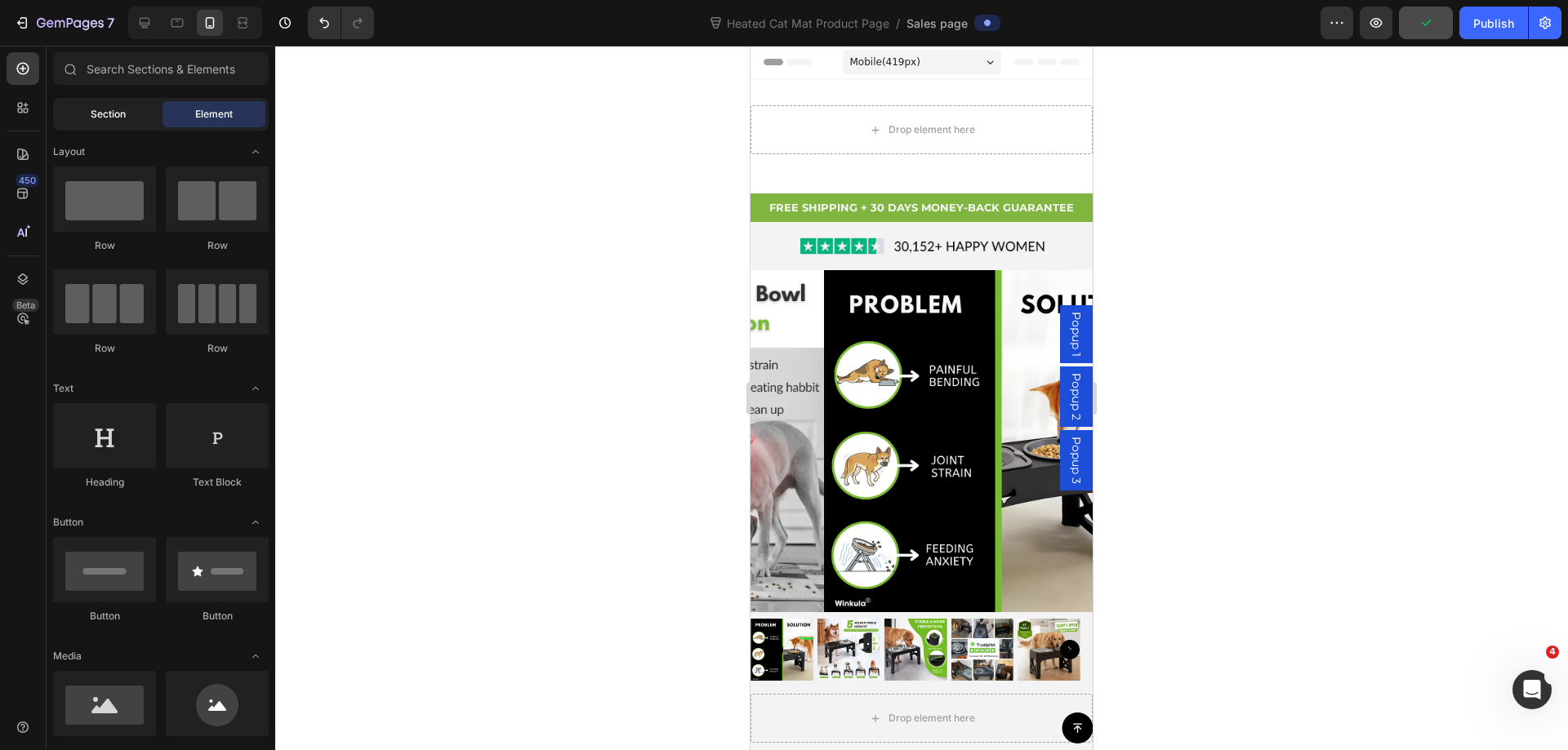
click at [127, 109] on div "Section" at bounding box center [108, 115] width 103 height 26
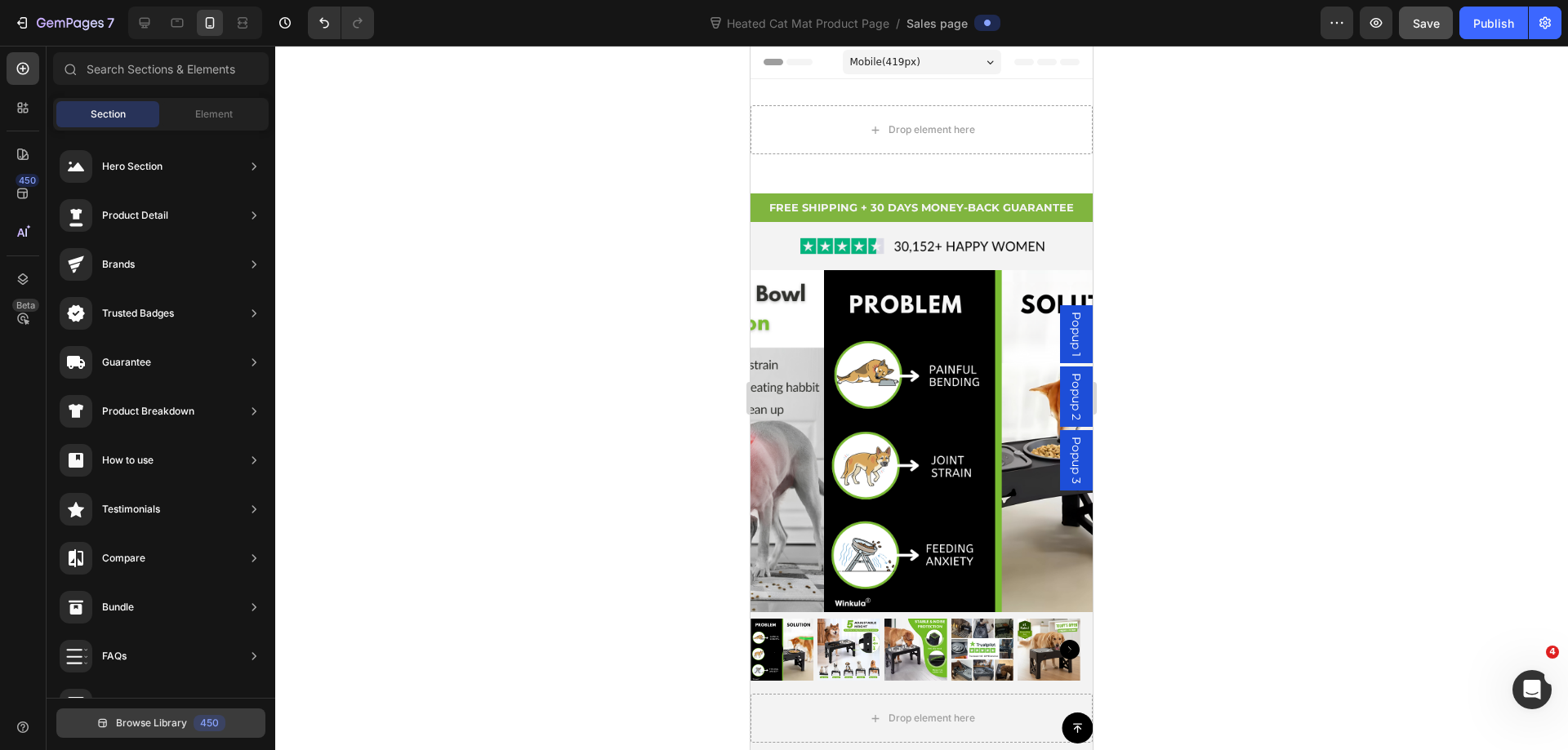
click at [189, 719] on button "Browse Library 450" at bounding box center [161, 723] width 209 height 30
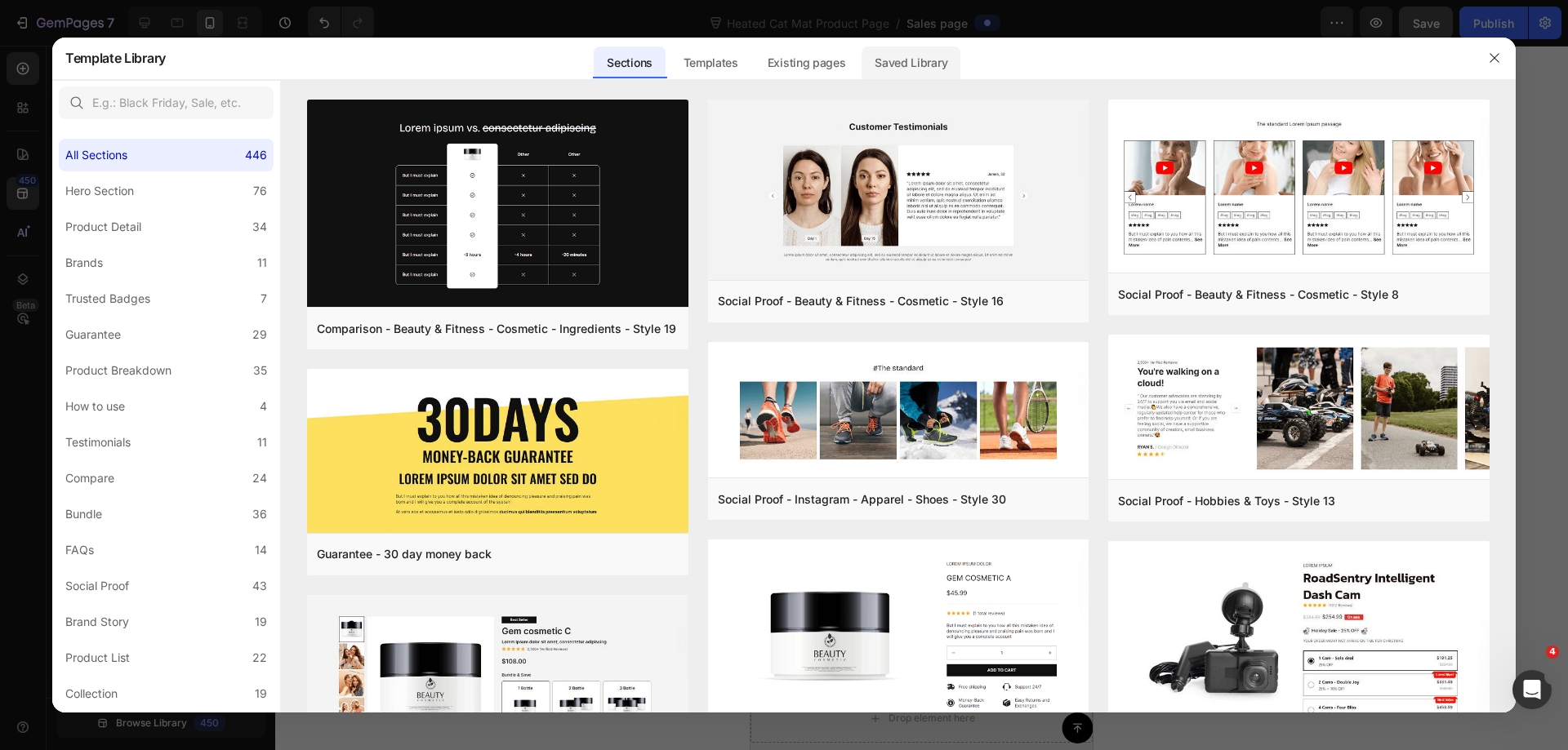
click at [899, 57] on div "Saved Library" at bounding box center [911, 63] width 99 height 33
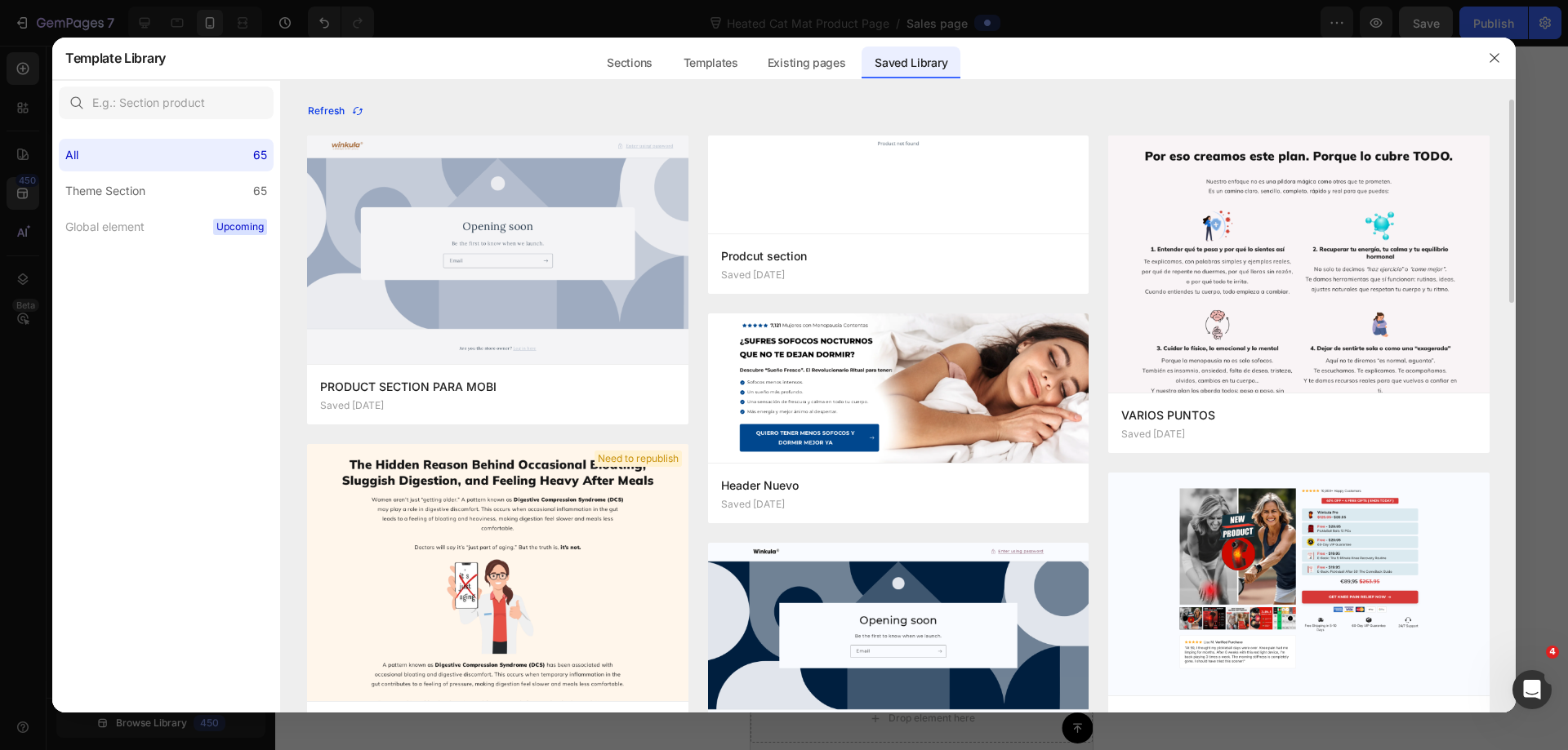
click at [362, 116] on icon "button" at bounding box center [357, 111] width 13 height 13
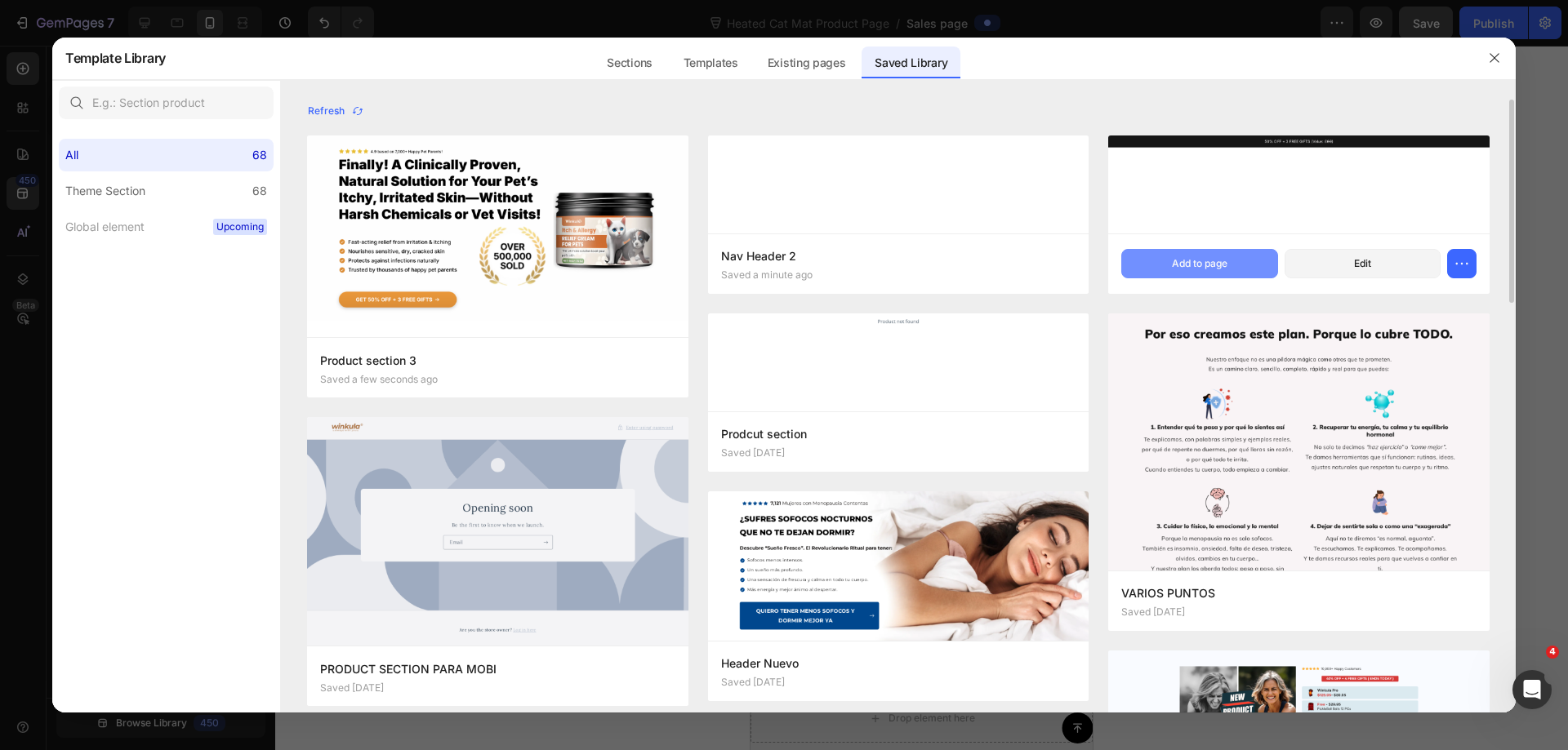
click at [1215, 257] on div "Add to page" at bounding box center [1199, 263] width 56 height 15
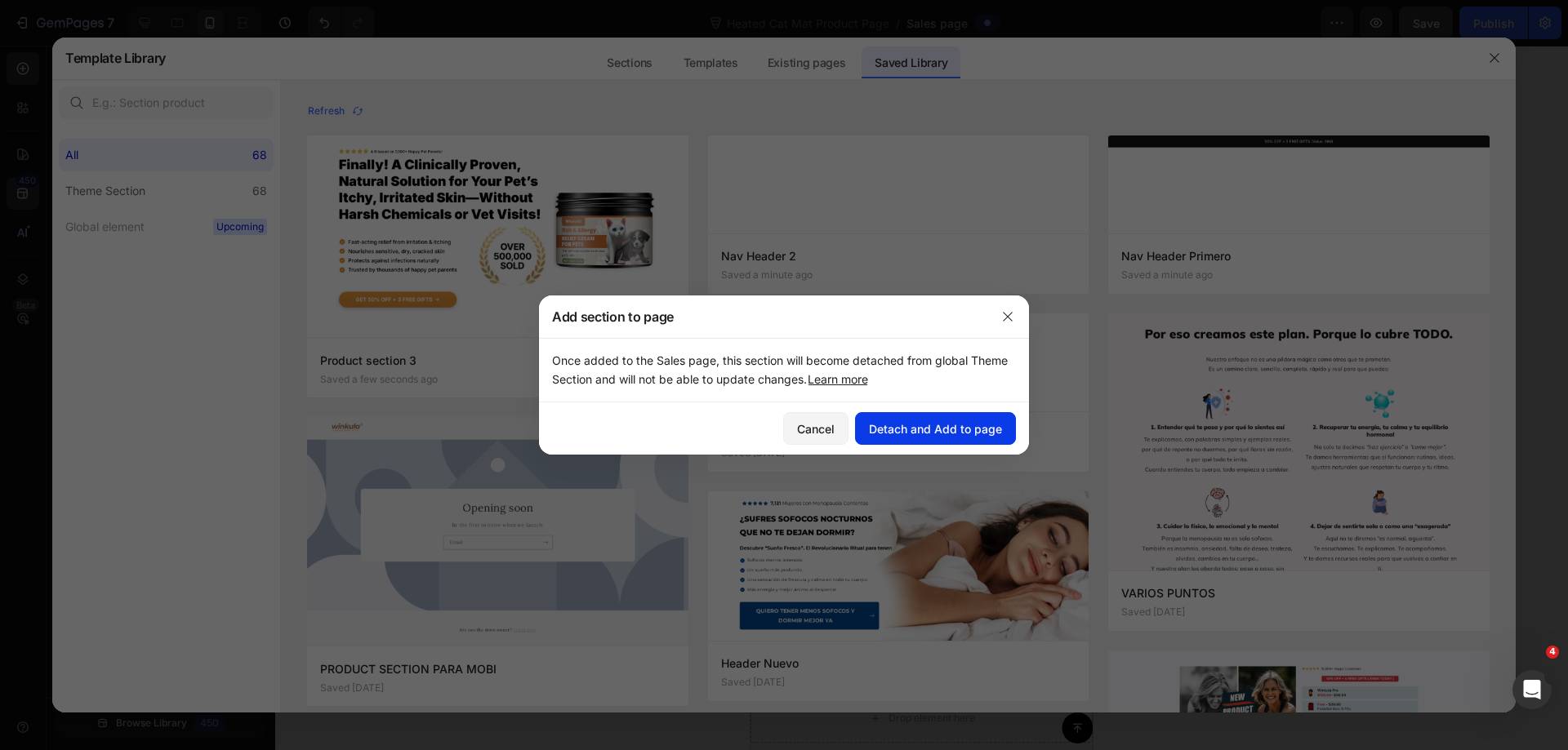
click at [953, 432] on div "Detach and Add to page" at bounding box center [935, 428] width 133 height 17
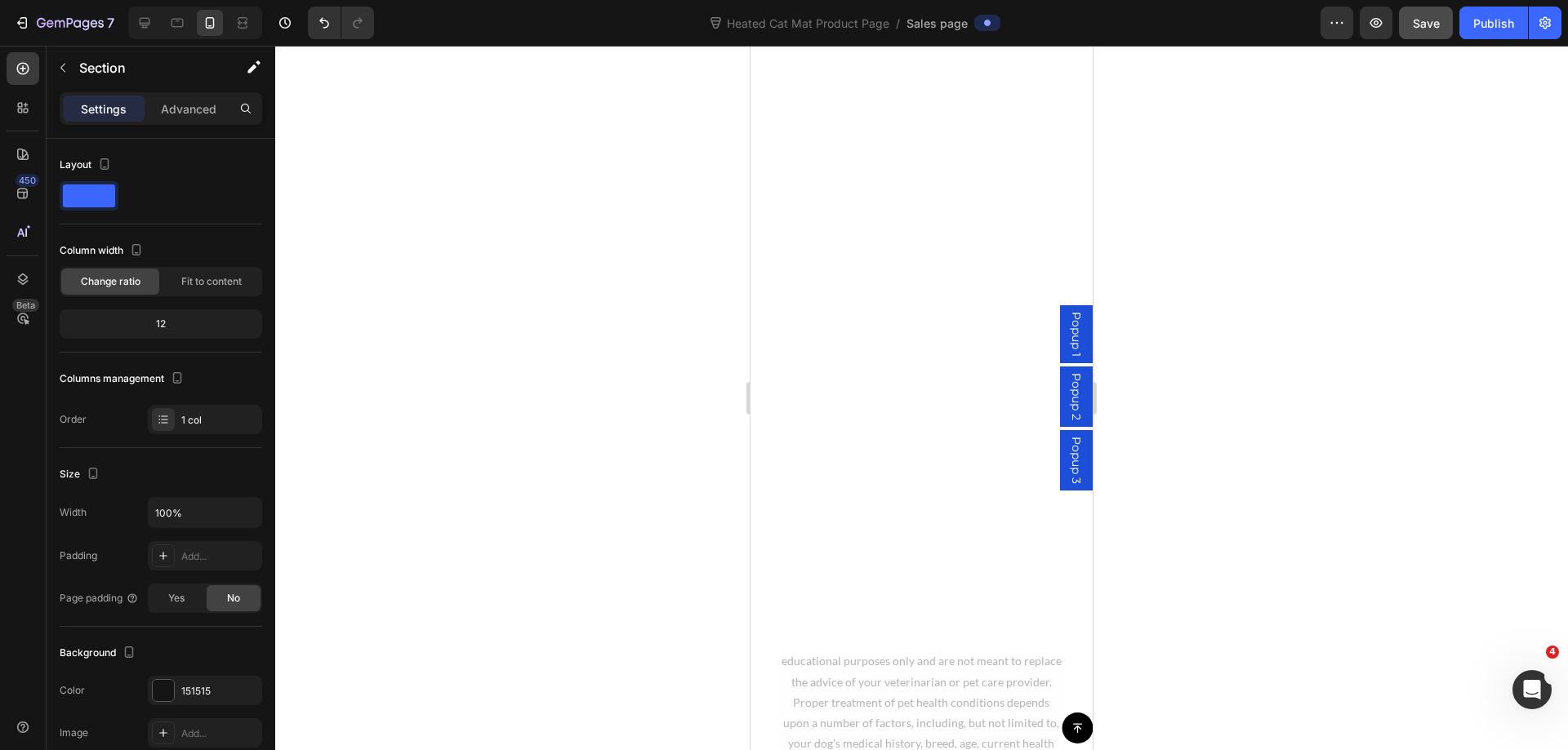
scroll to position [13112, 0]
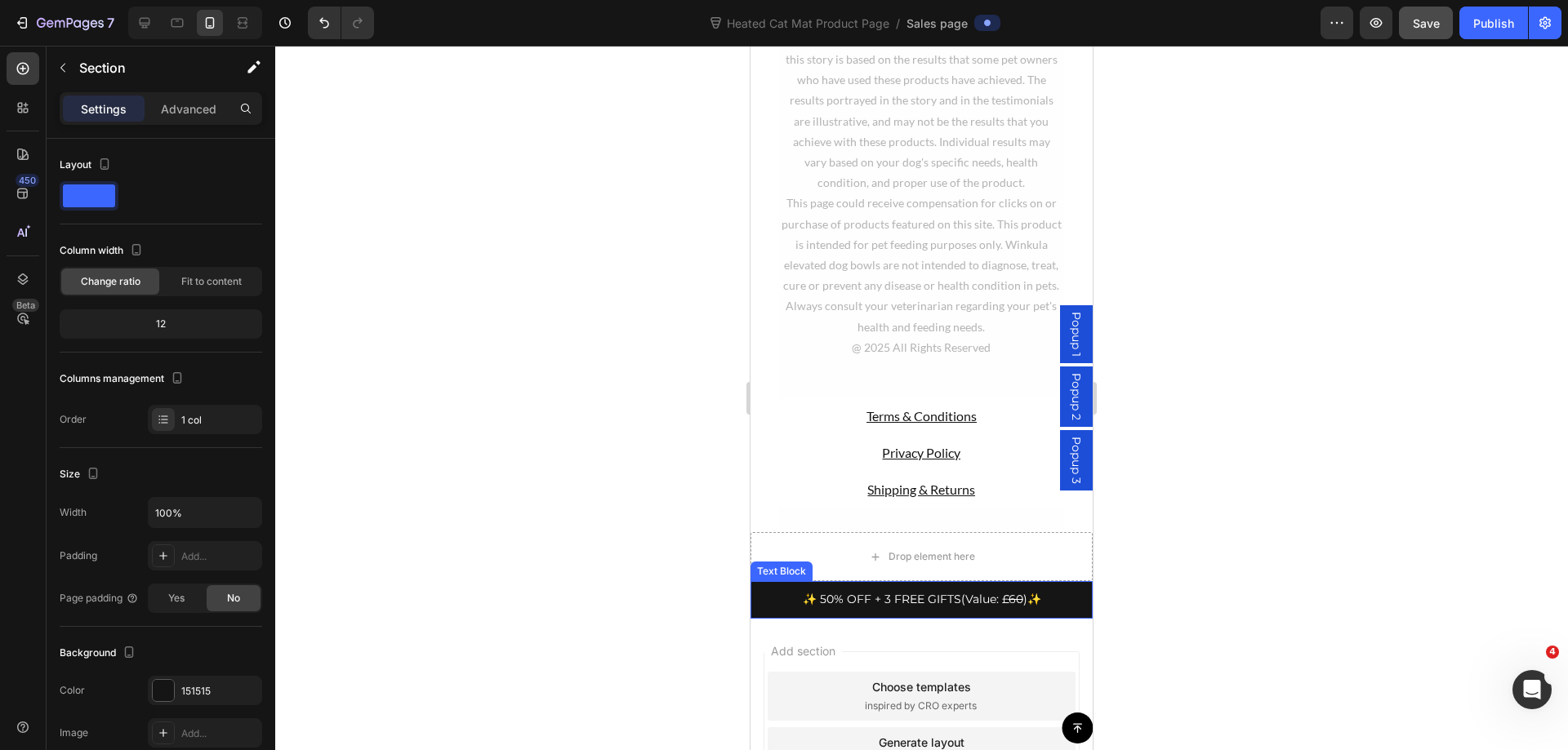
click at [764, 610] on p "✨ 50% OFF + 3 FREE GIFTS (Value: £ 60 ) ✨" at bounding box center [921, 600] width 319 height 20
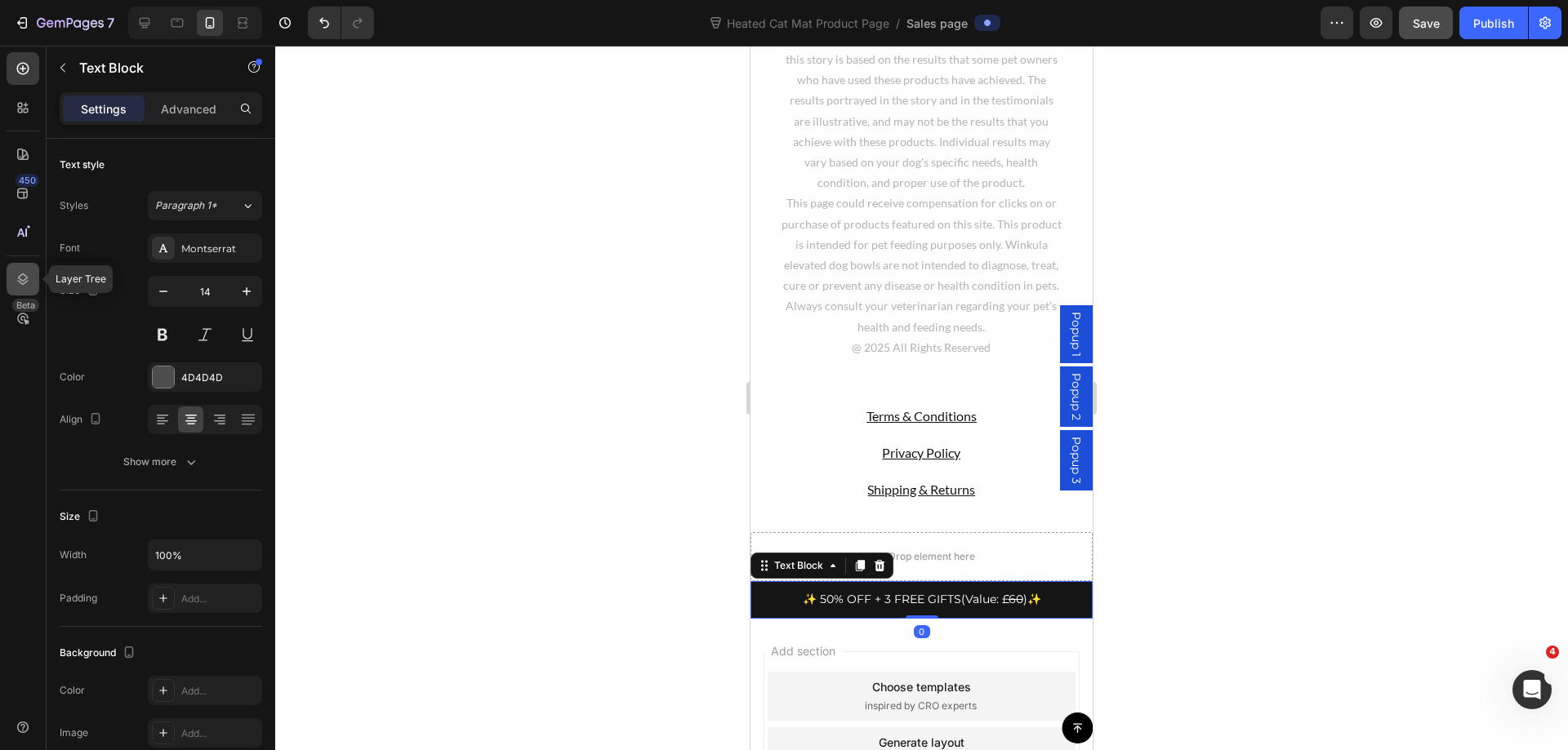
click at [20, 277] on icon at bounding box center [23, 279] width 16 height 16
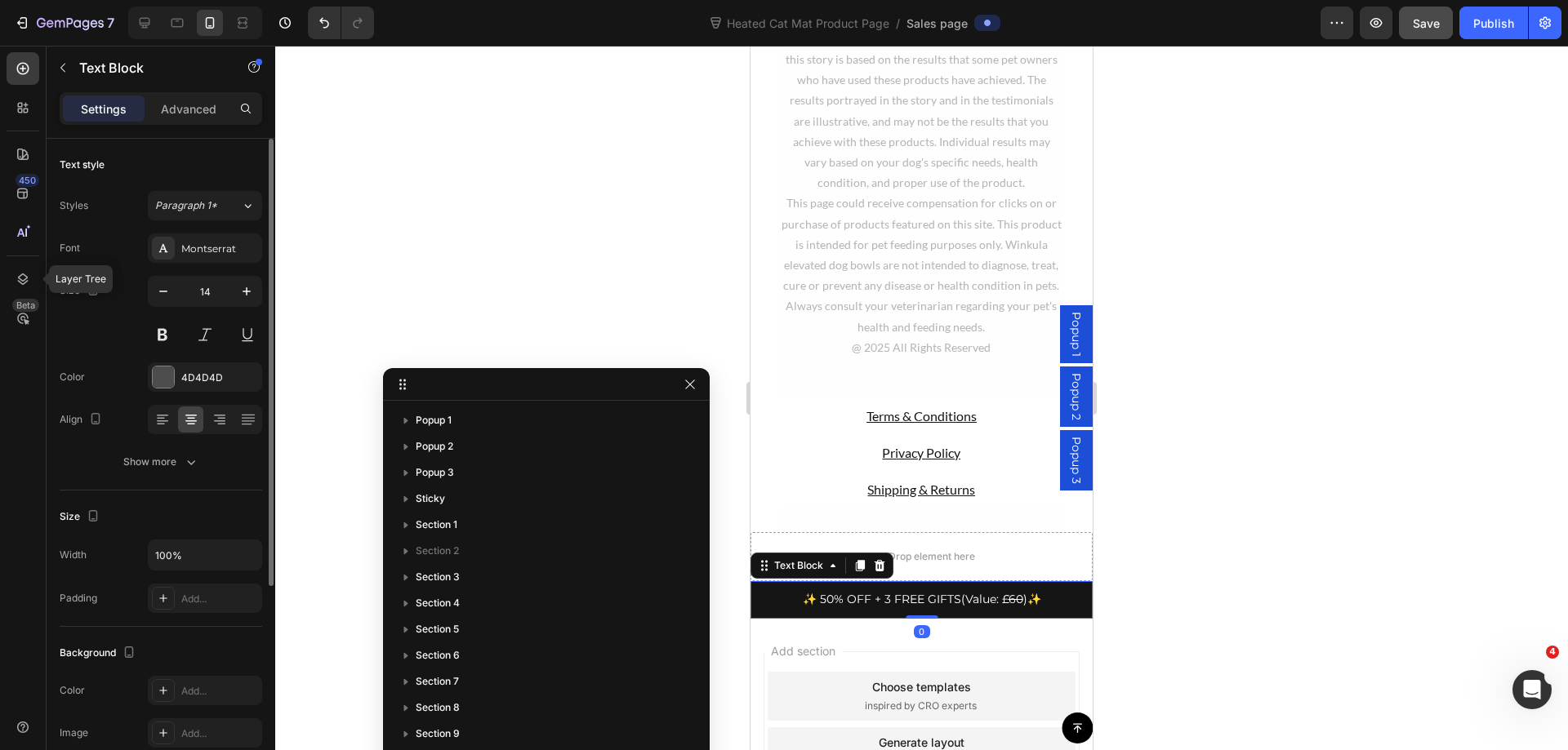
scroll to position [294, 0]
click at [781, 610] on p "✨ 50% OFF + 3 FREE GIFTS (Value: £ 60 ) ✨" at bounding box center [921, 600] width 319 height 20
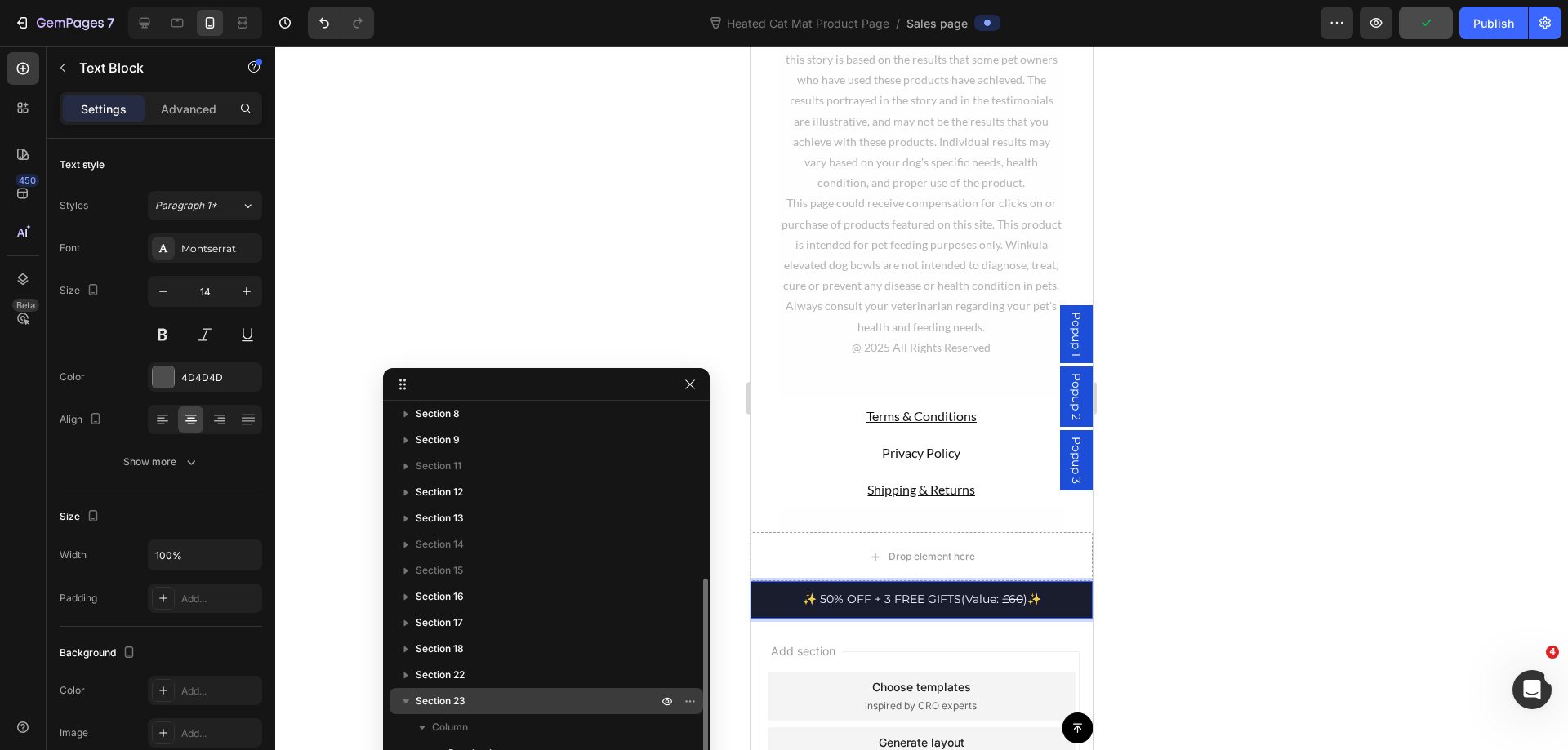
click at [438, 708] on span "Section 23" at bounding box center [440, 701] width 50 height 16
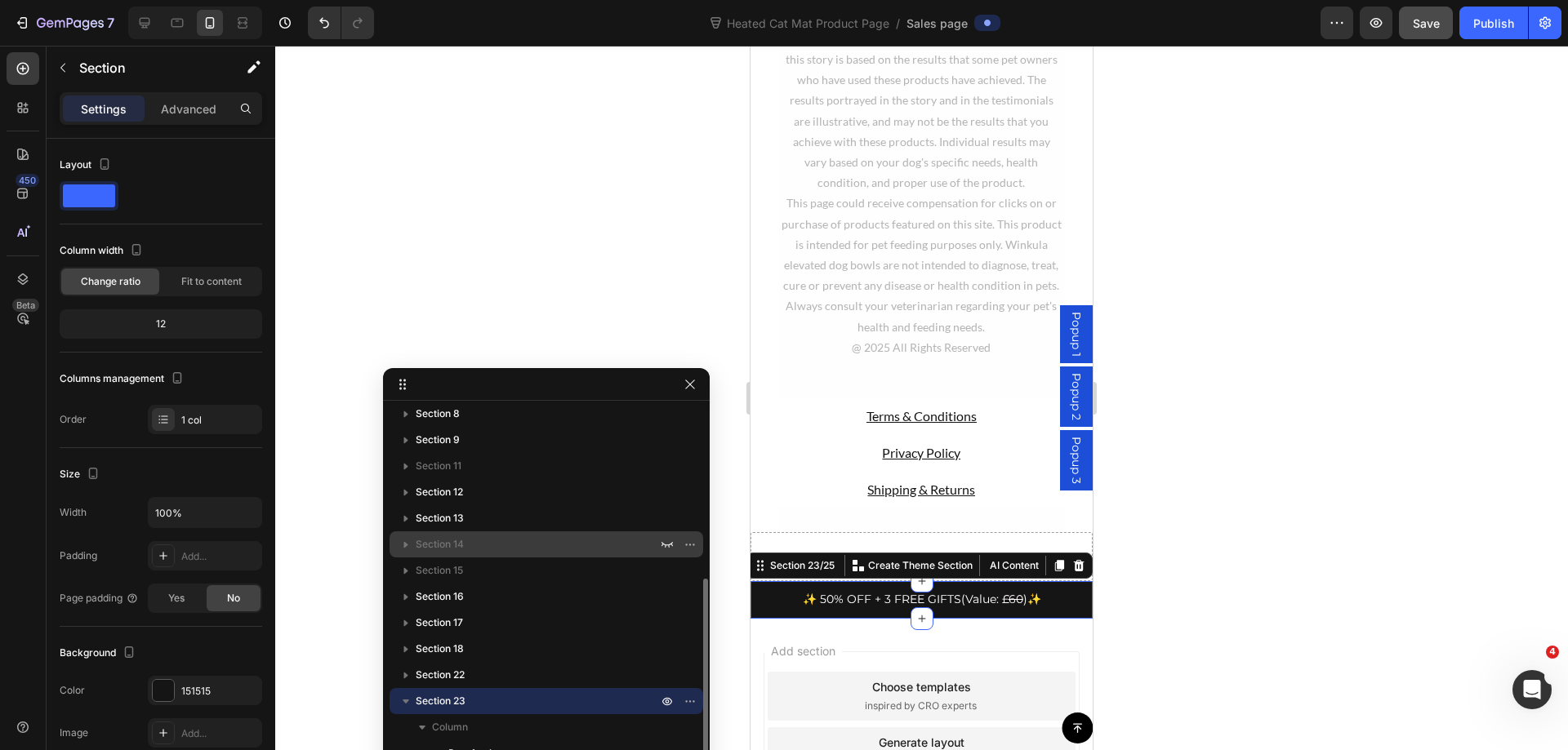
drag, startPoint x: 439, startPoint y: 703, endPoint x: 454, endPoint y: 549, distance: 154.7
click at [454, 549] on div "Popup 1 Popup 2 Popup 3 Sticky Section 1 Section 2 Section 3 Section 4 Section …" at bounding box center [546, 613] width 327 height 411
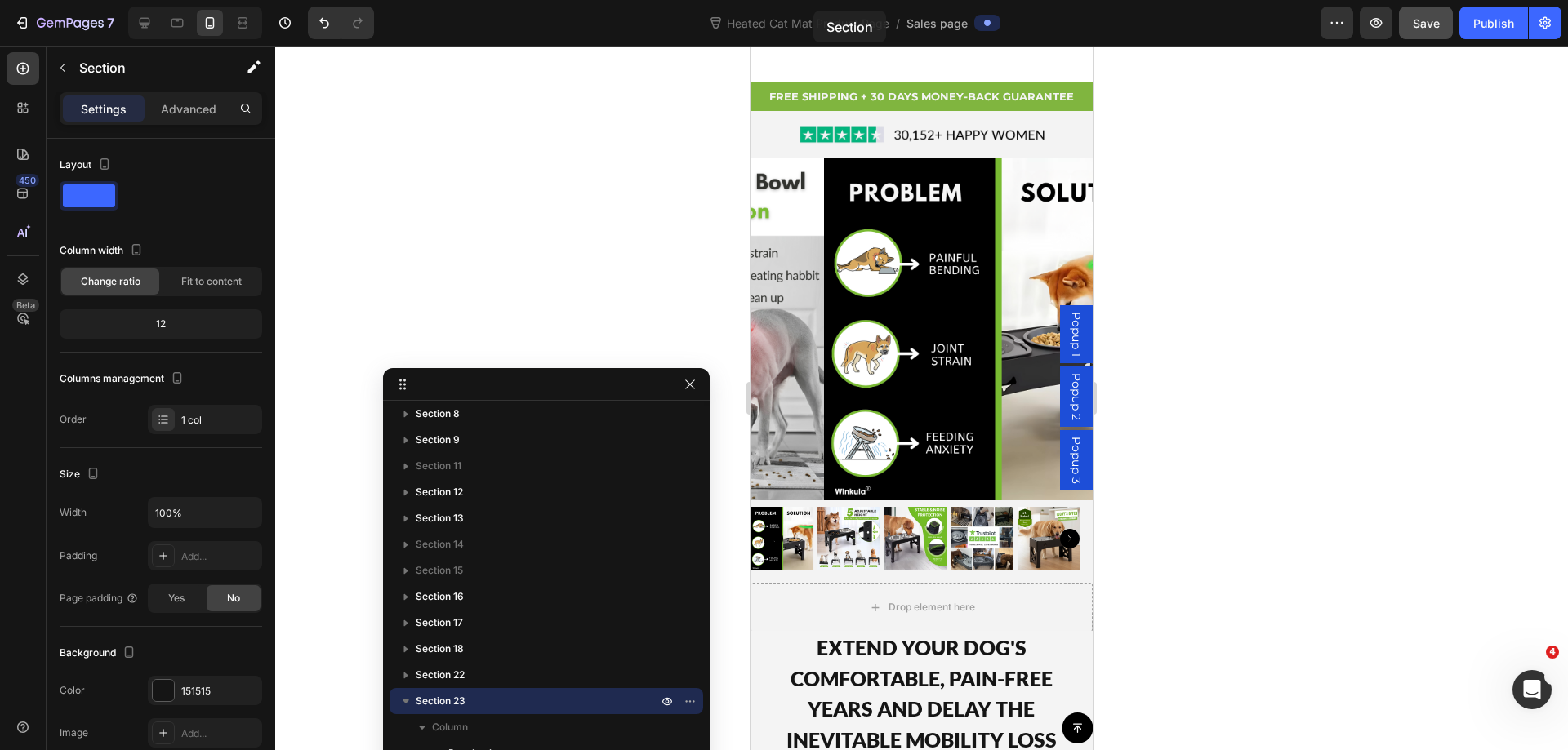
scroll to position [0, 0]
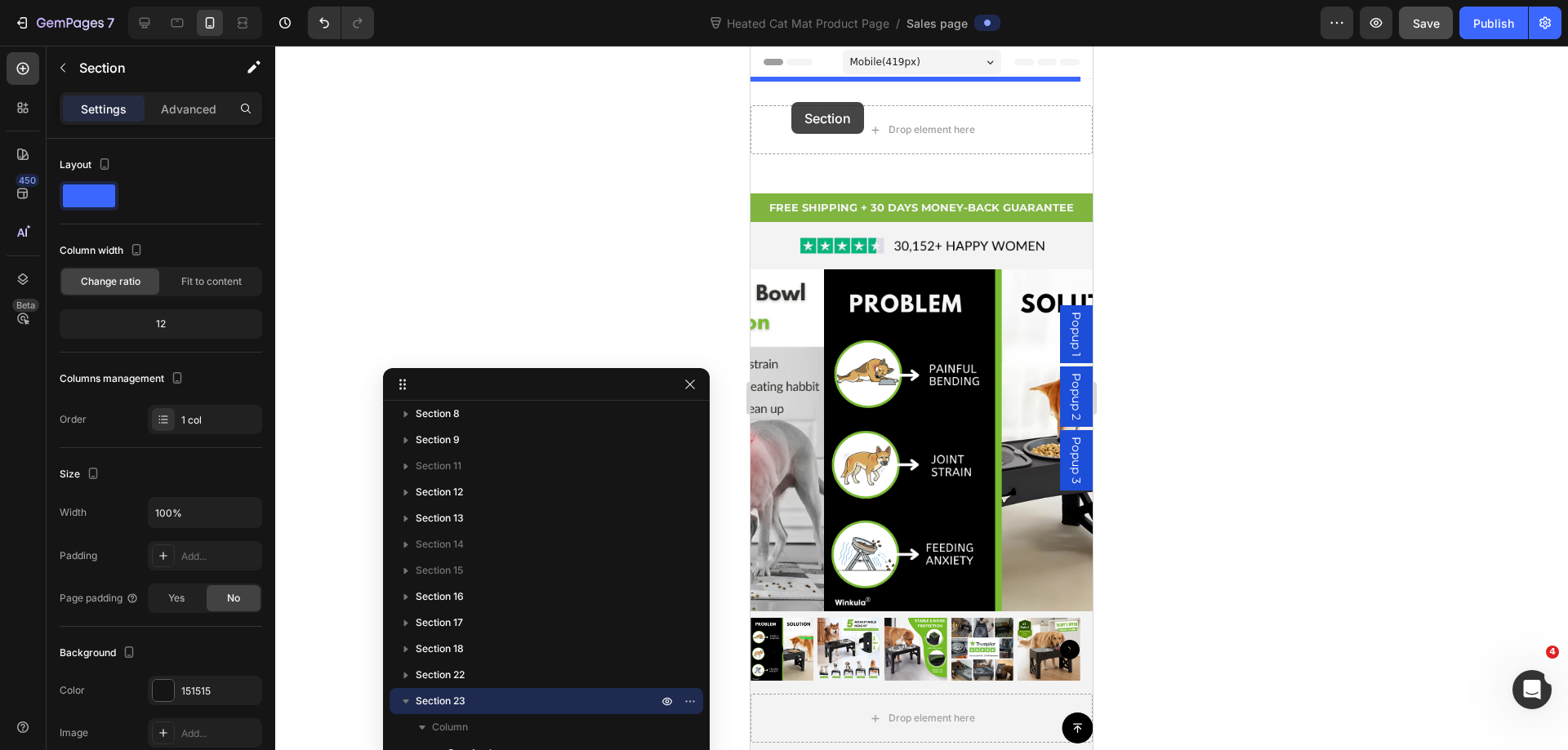
drag, startPoint x: 759, startPoint y: 586, endPoint x: 791, endPoint y: 102, distance: 485.1
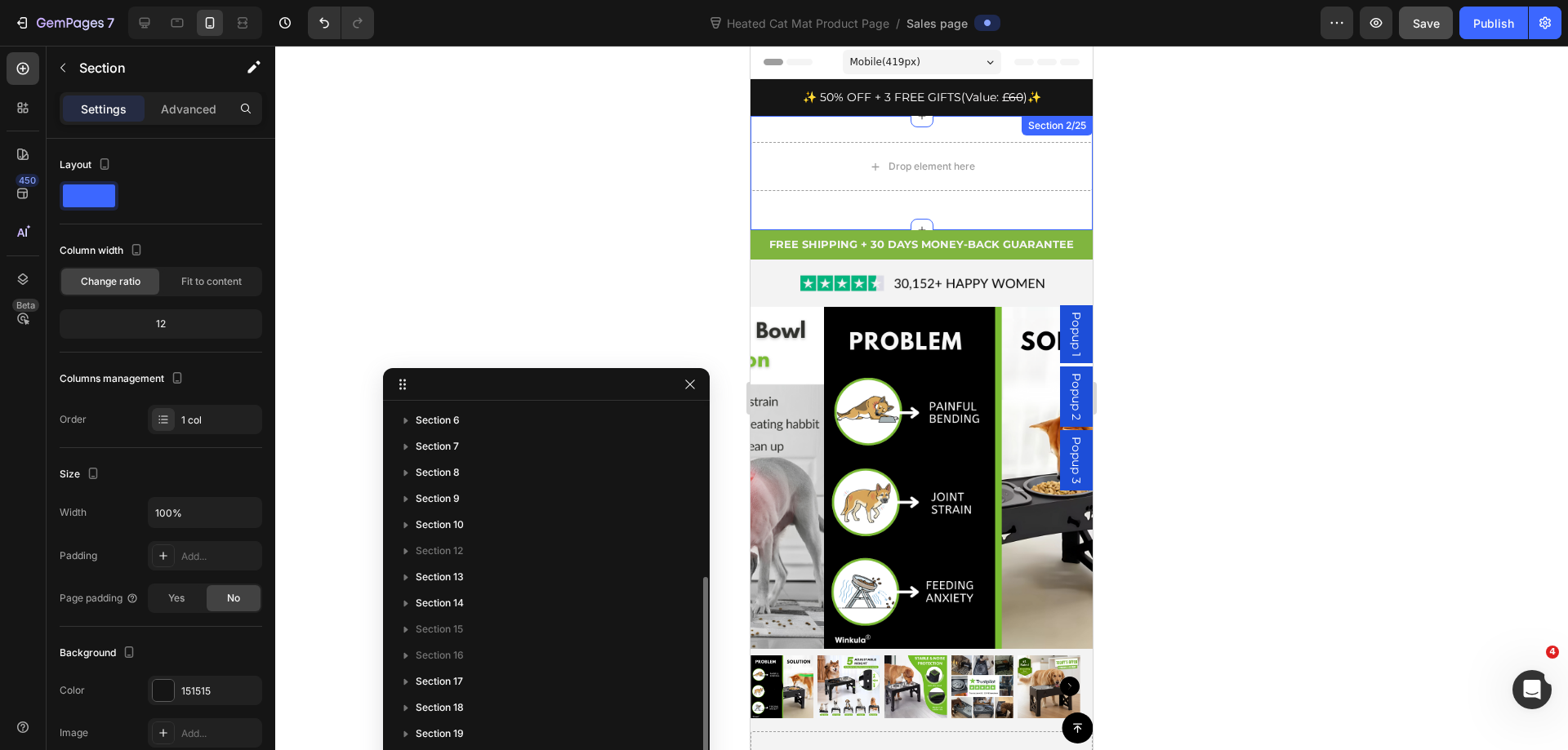
scroll to position [287, 0]
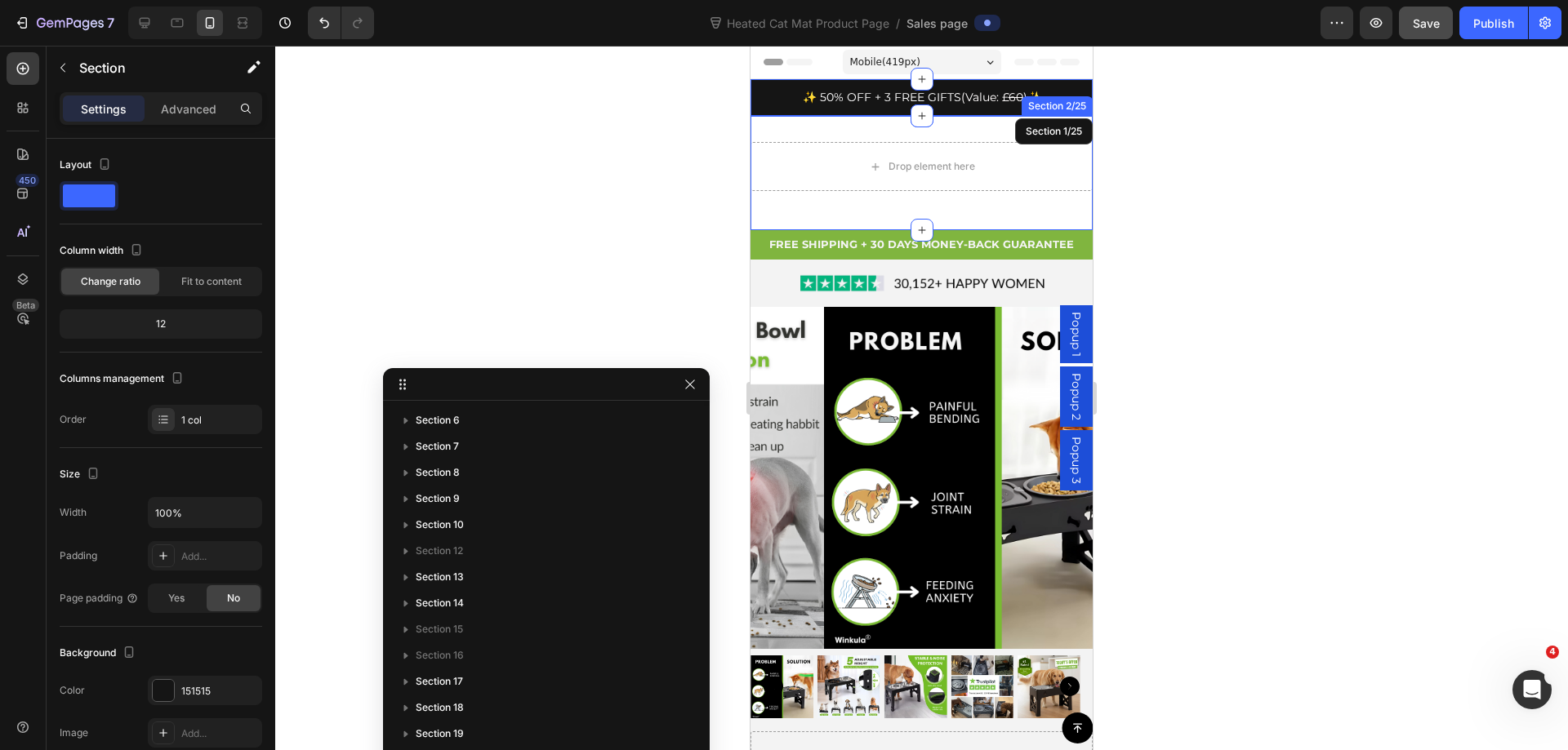
click at [803, 125] on div "Drop element here Row Section 2/25" at bounding box center [920, 172] width 342 height 115
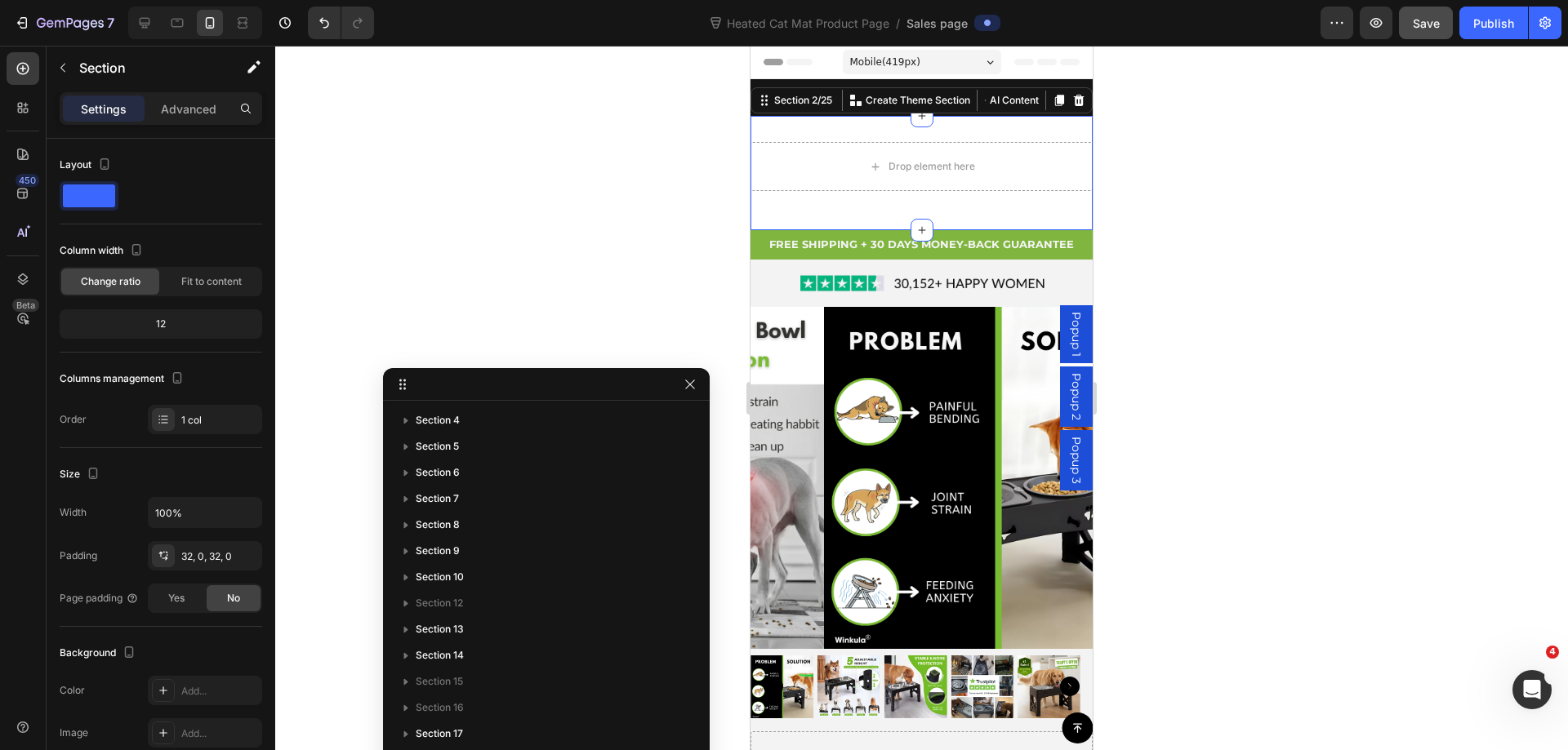
scroll to position [27, 0]
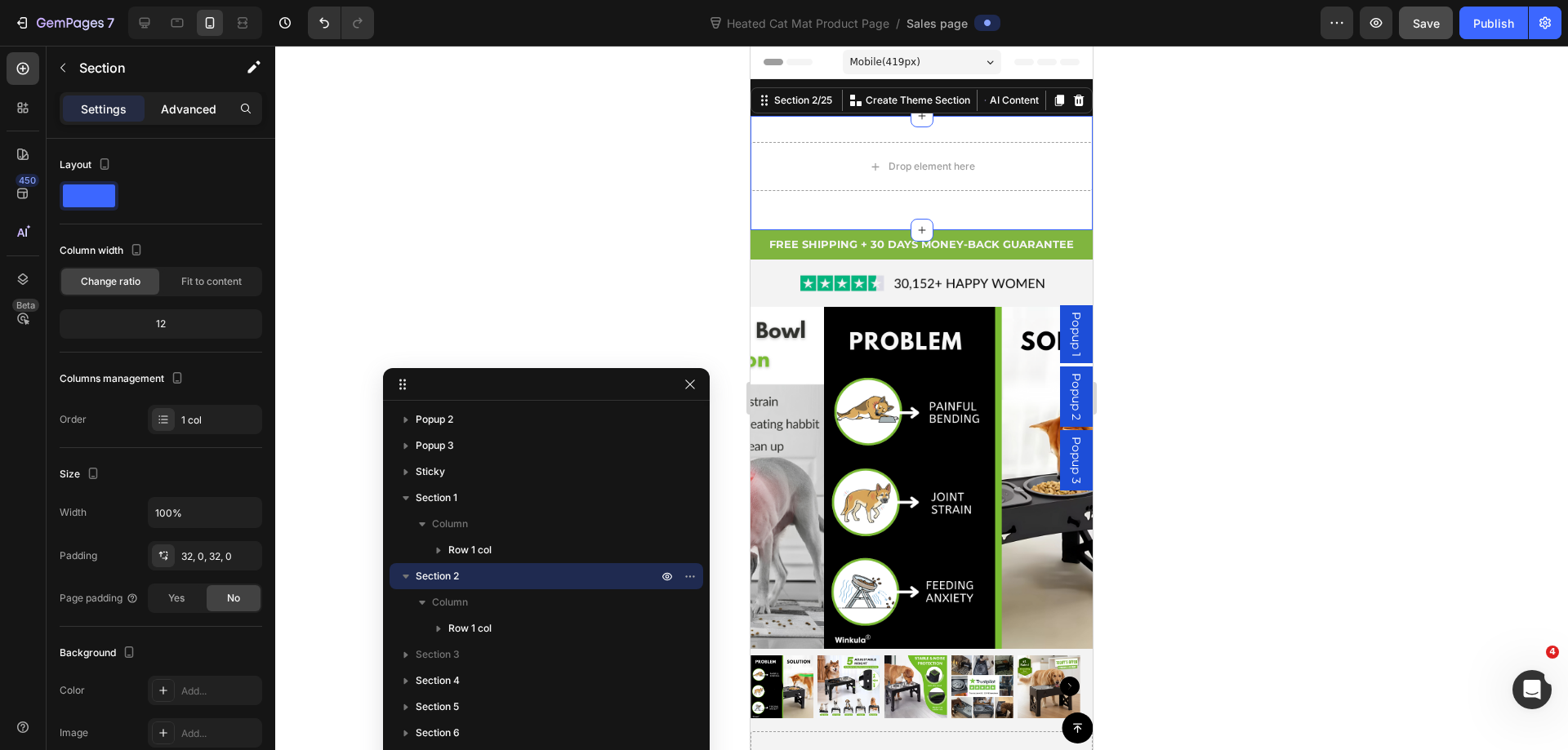
click at [174, 106] on p "Advanced" at bounding box center [188, 109] width 56 height 17
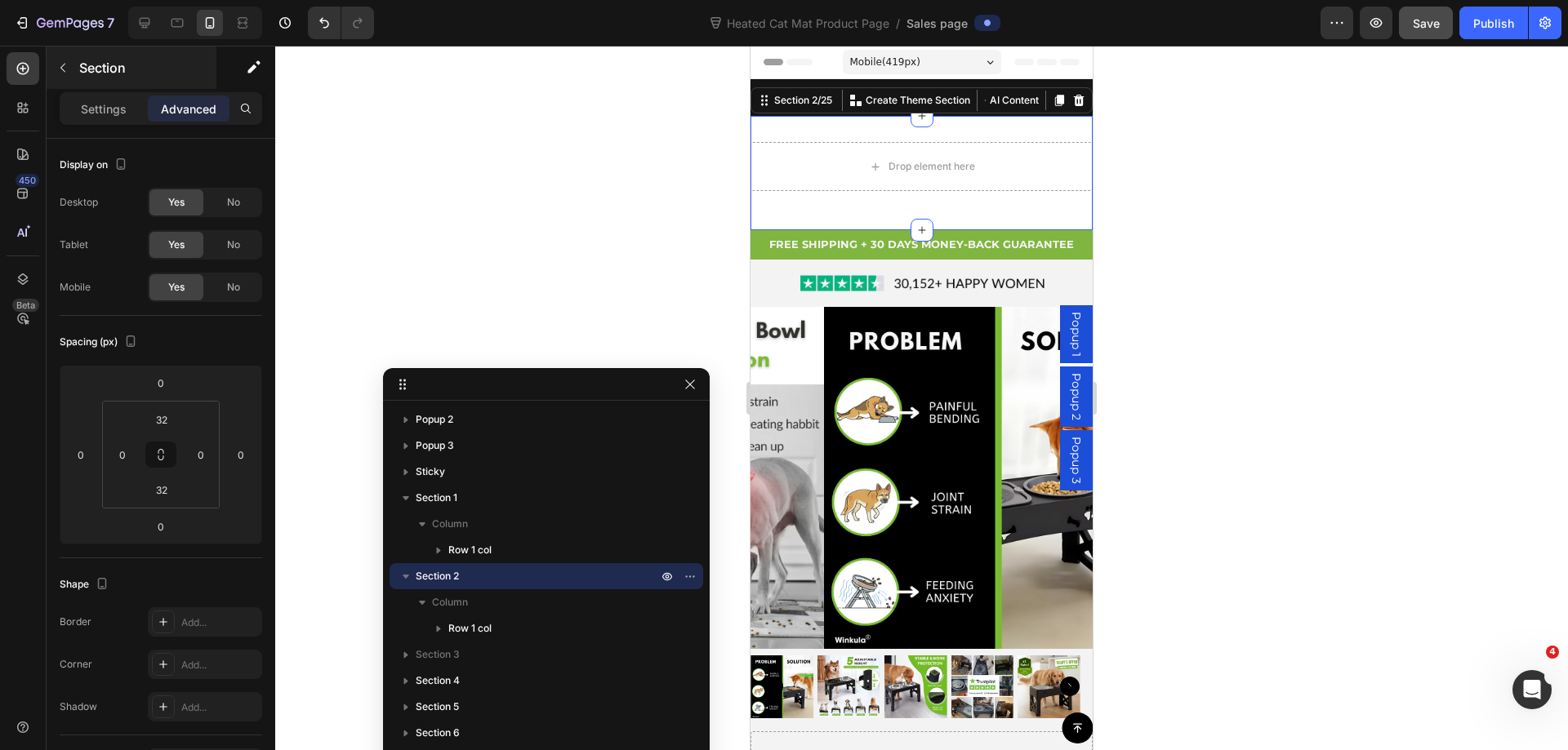
drag, startPoint x: 130, startPoint y: 113, endPoint x: 65, endPoint y: 68, distance: 79.1
click at [131, 111] on div "Settings" at bounding box center [104, 109] width 82 height 26
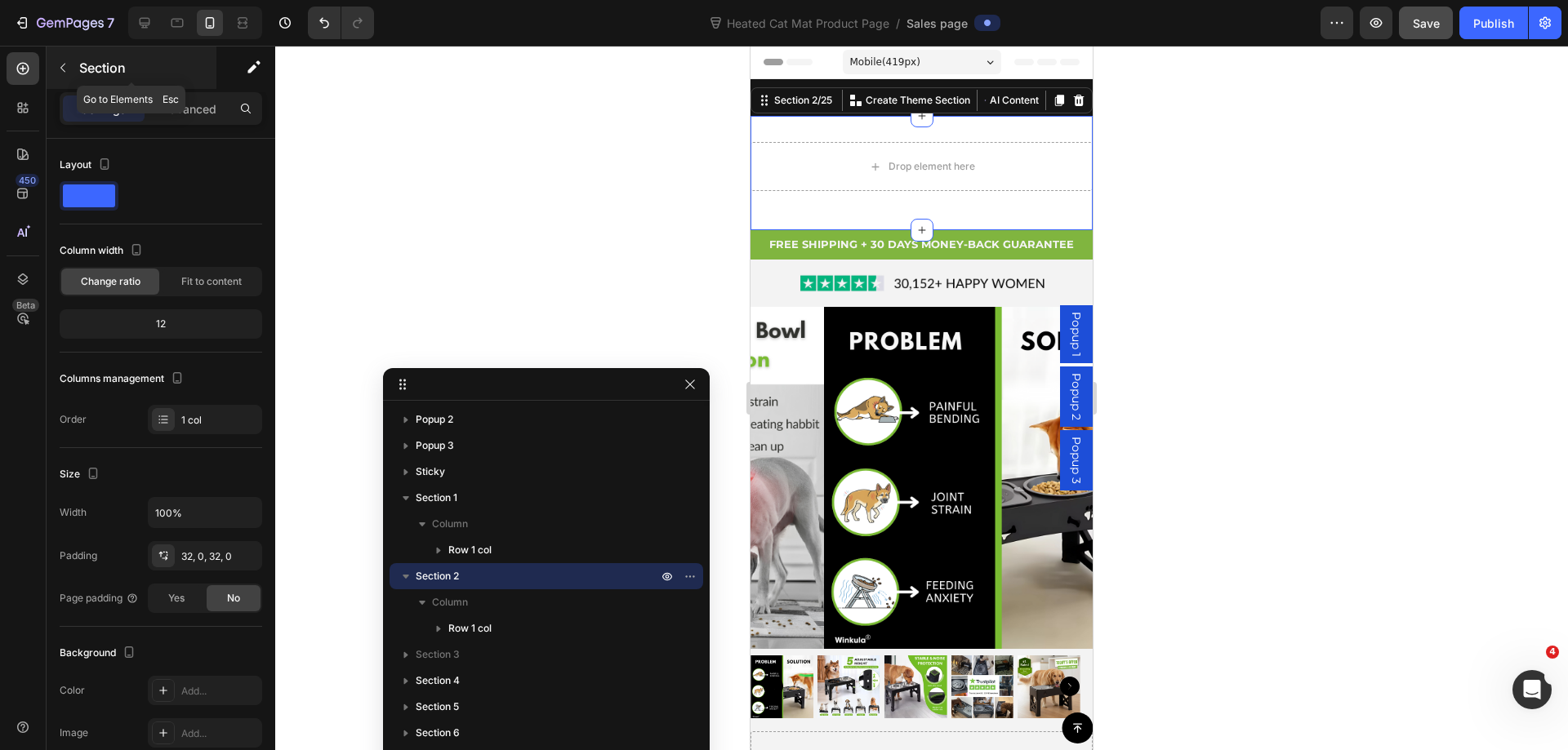
click at [65, 67] on icon "button" at bounding box center [63, 67] width 13 height 13
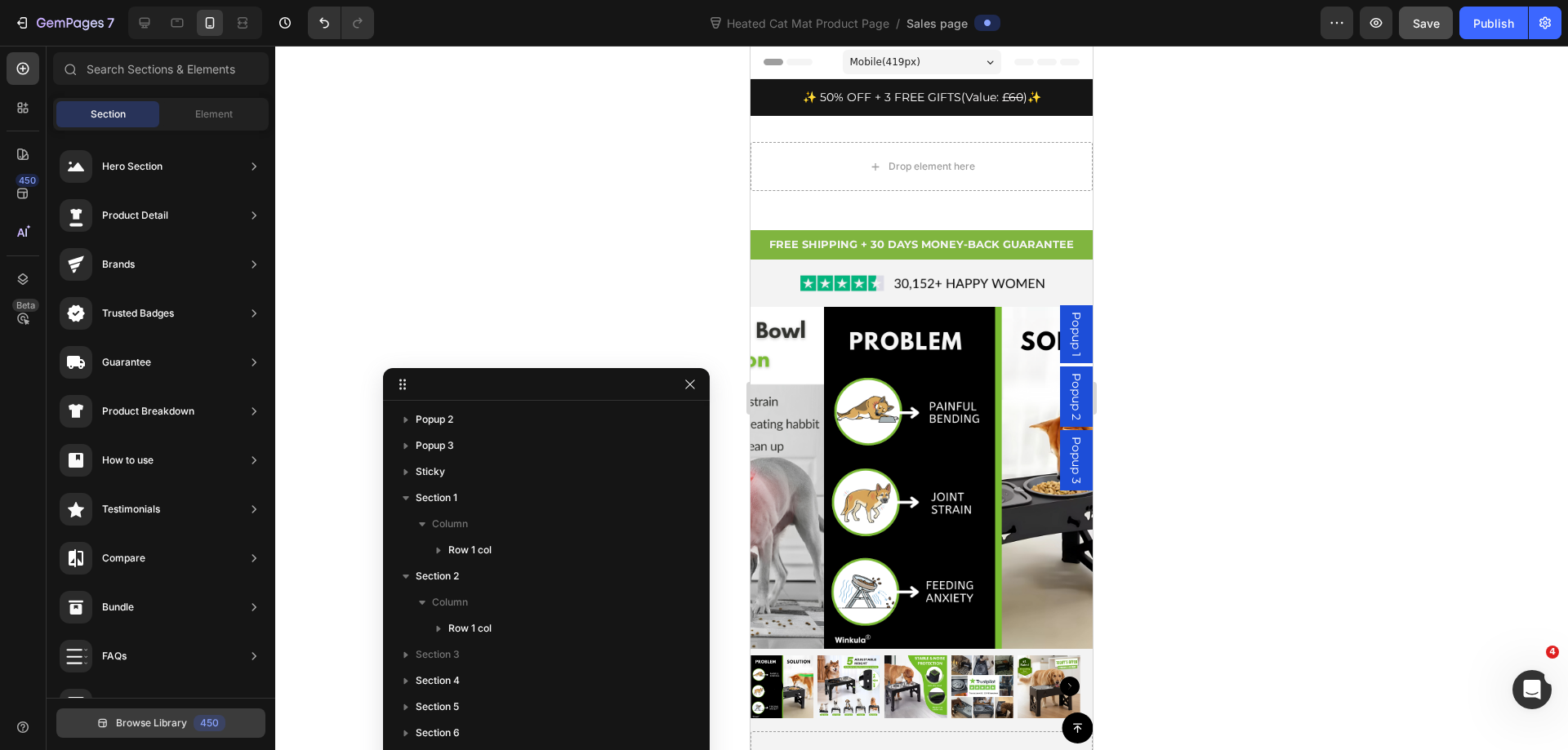
click at [144, 719] on span "Browse Library" at bounding box center [150, 723] width 71 height 15
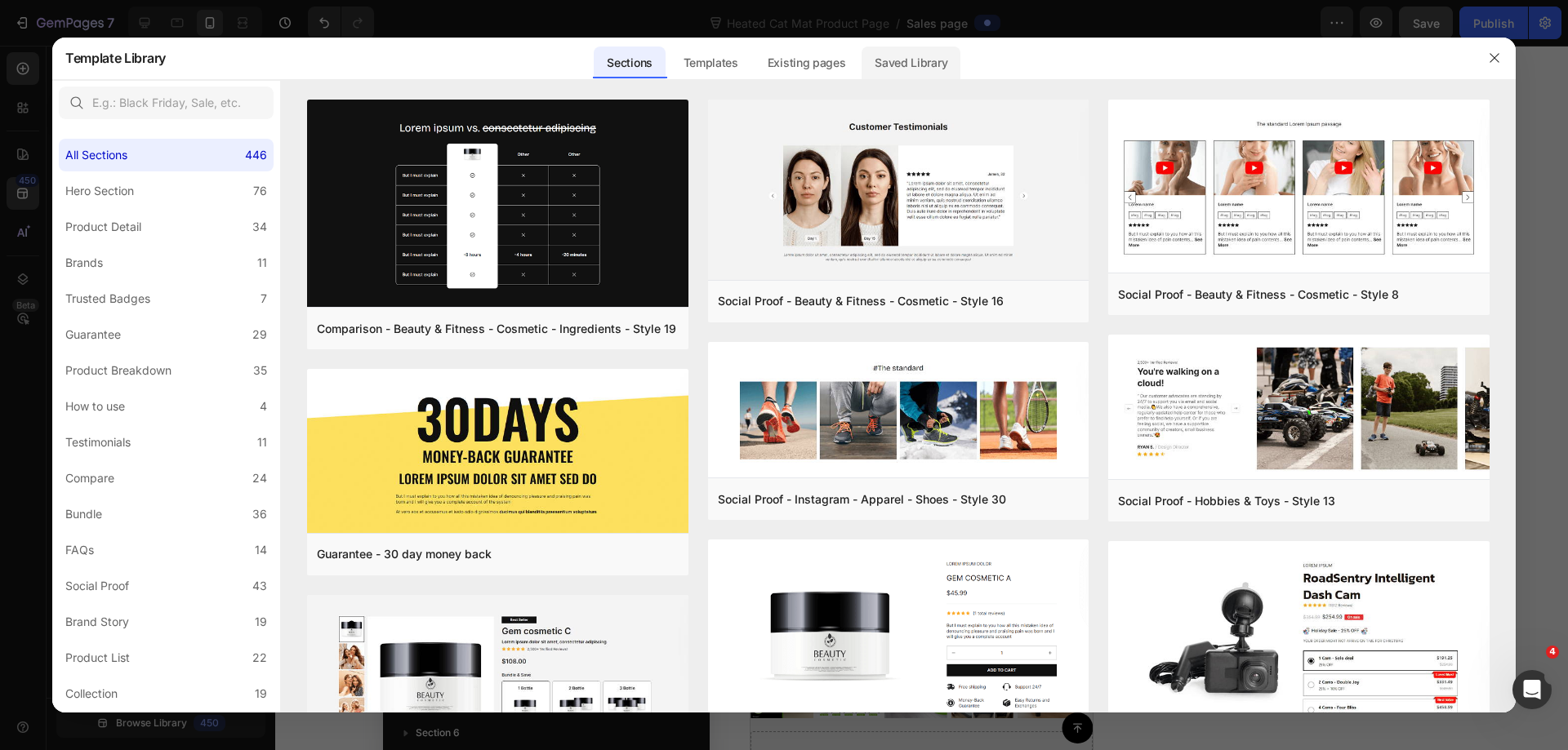
click at [901, 60] on div "Saved Library" at bounding box center [911, 63] width 99 height 33
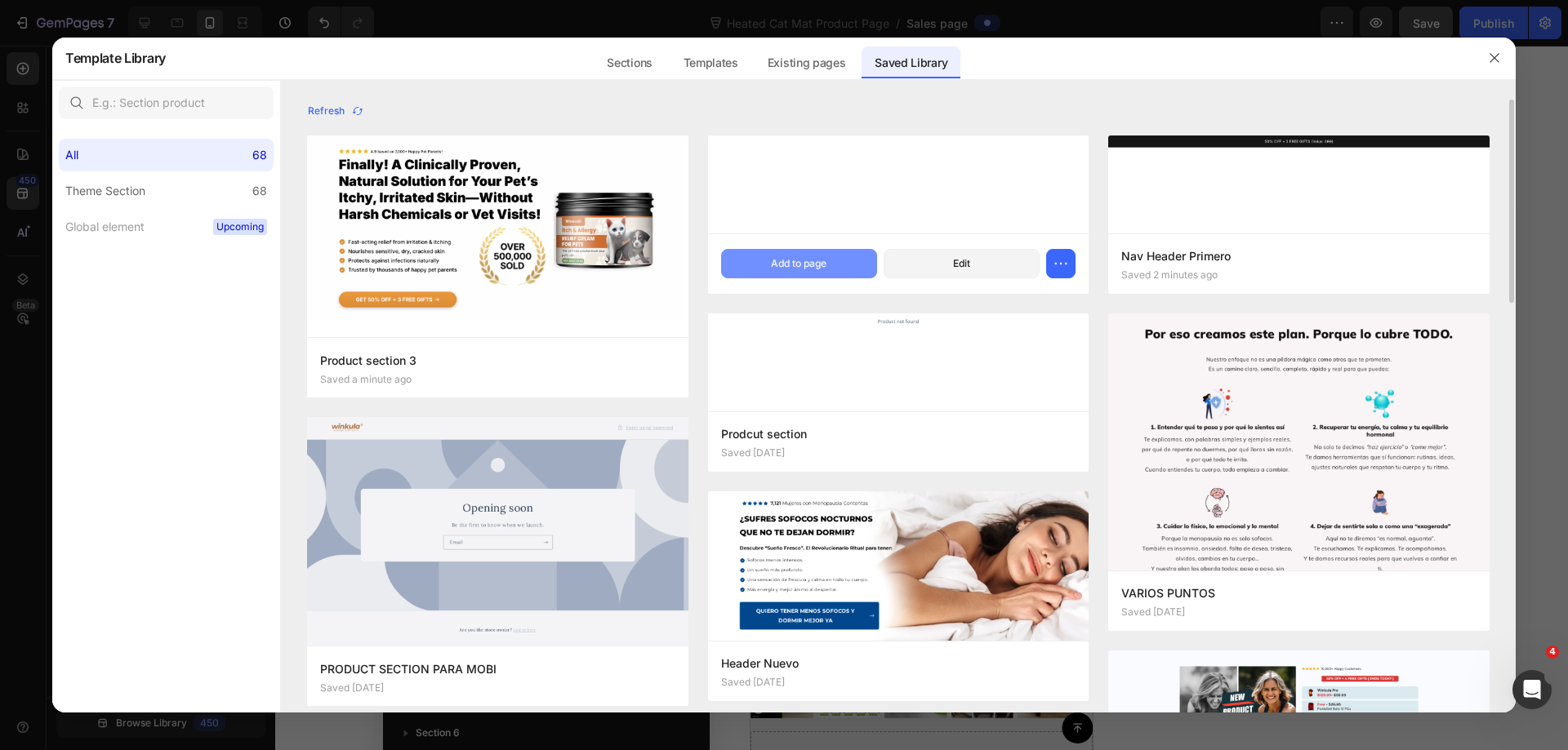
click at [830, 261] on button "Add to page" at bounding box center [799, 264] width 156 height 30
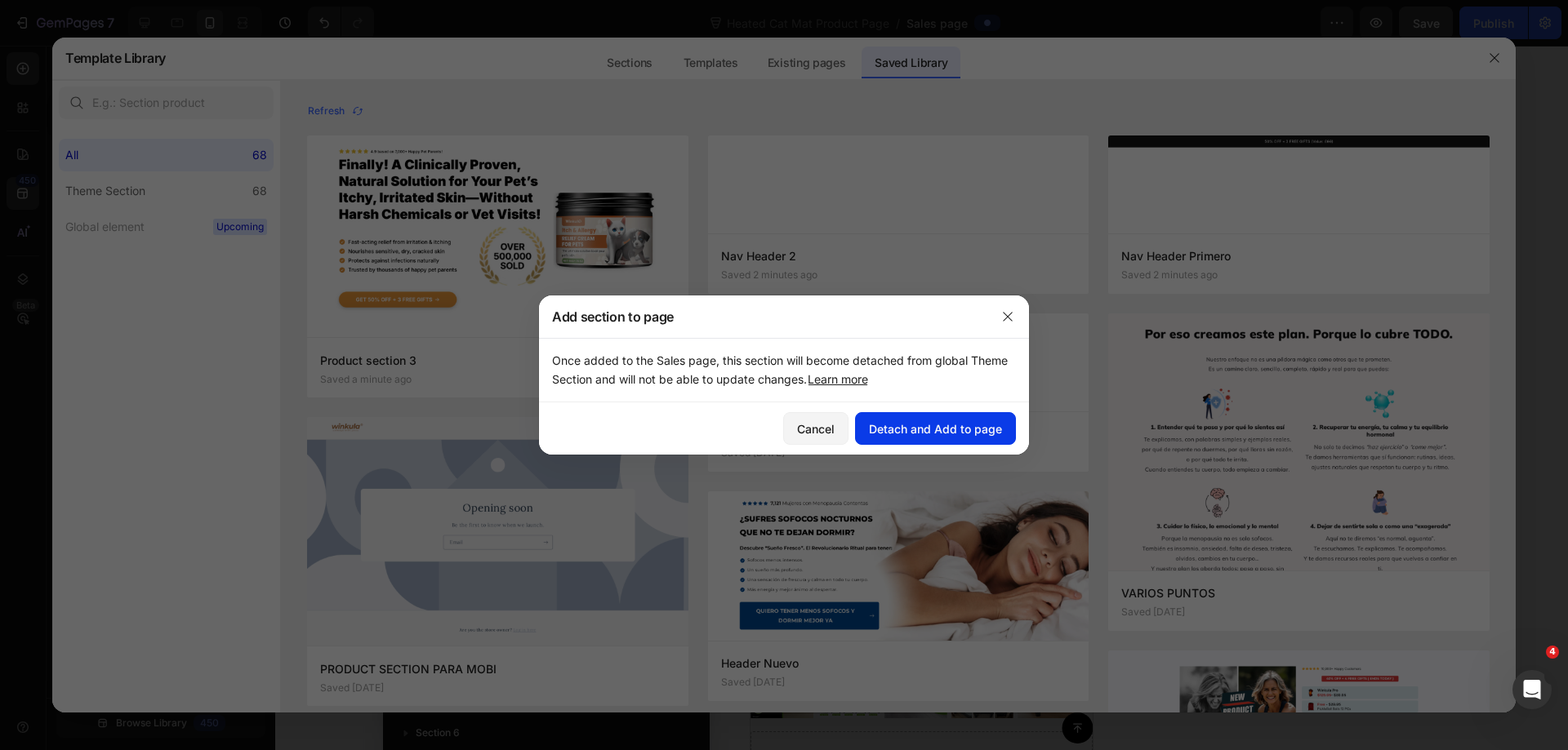
click at [973, 428] on div "Detach and Add to page" at bounding box center [935, 428] width 133 height 17
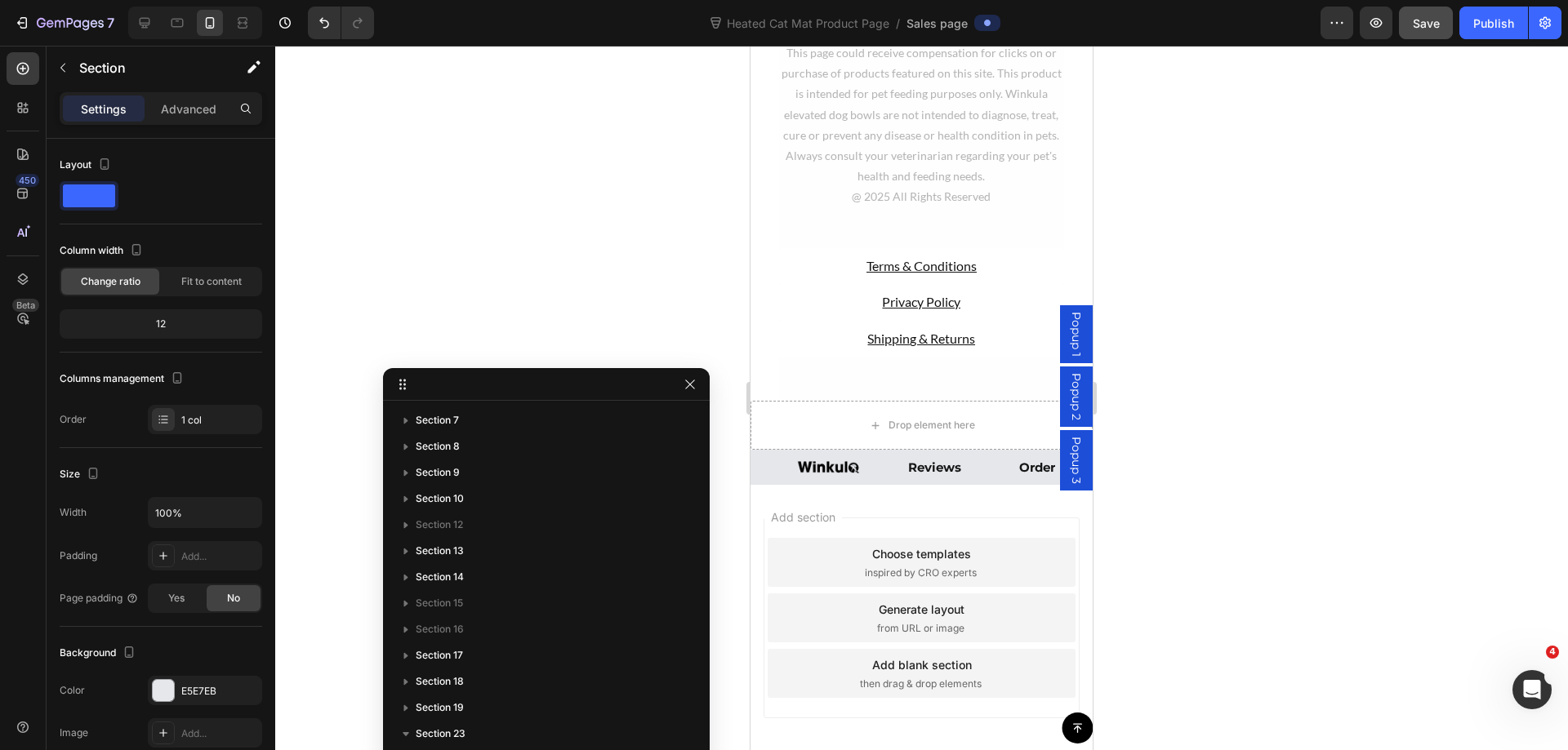
scroll to position [14711, 0]
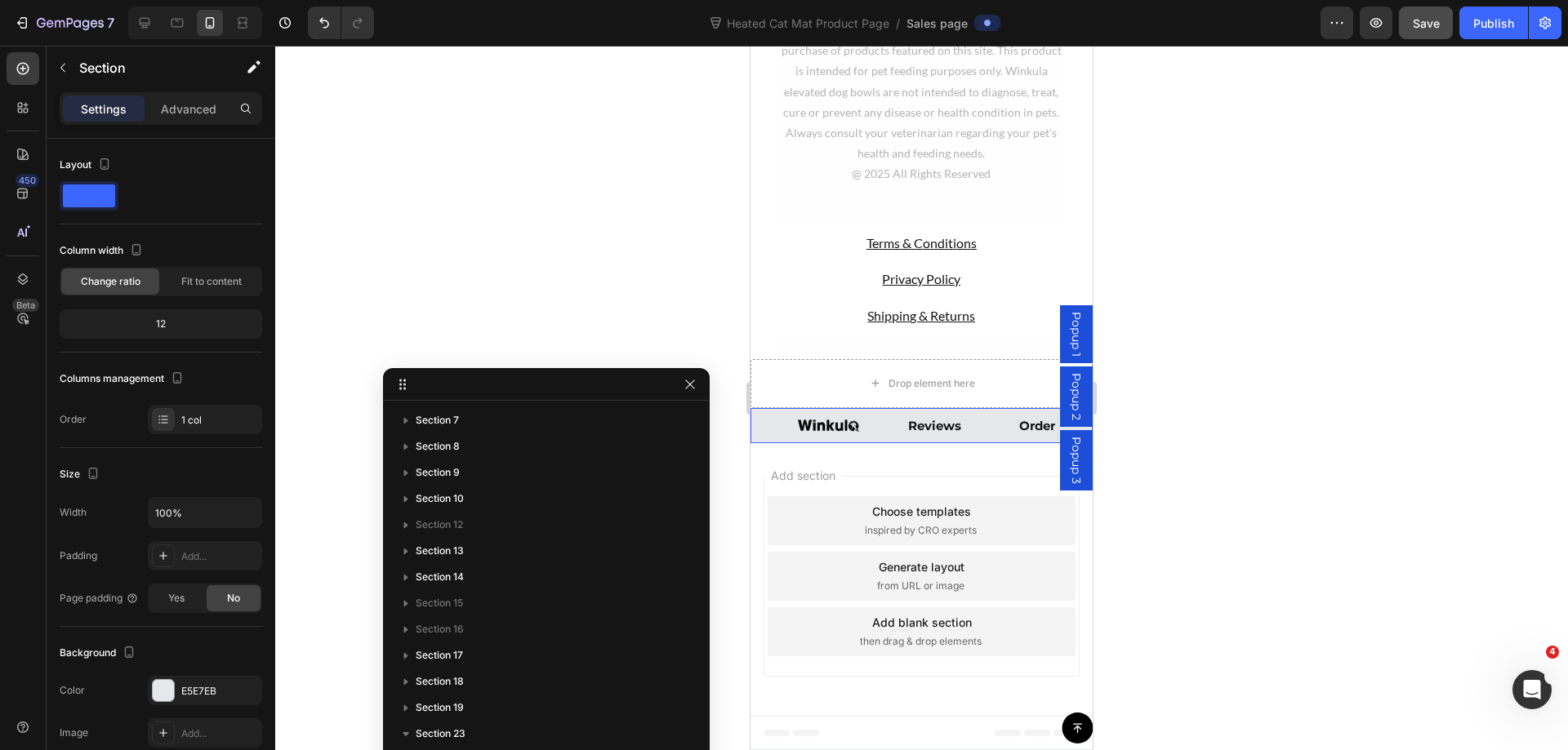
click at [767, 437] on div "Image" at bounding box center [806, 425] width 112 height 35
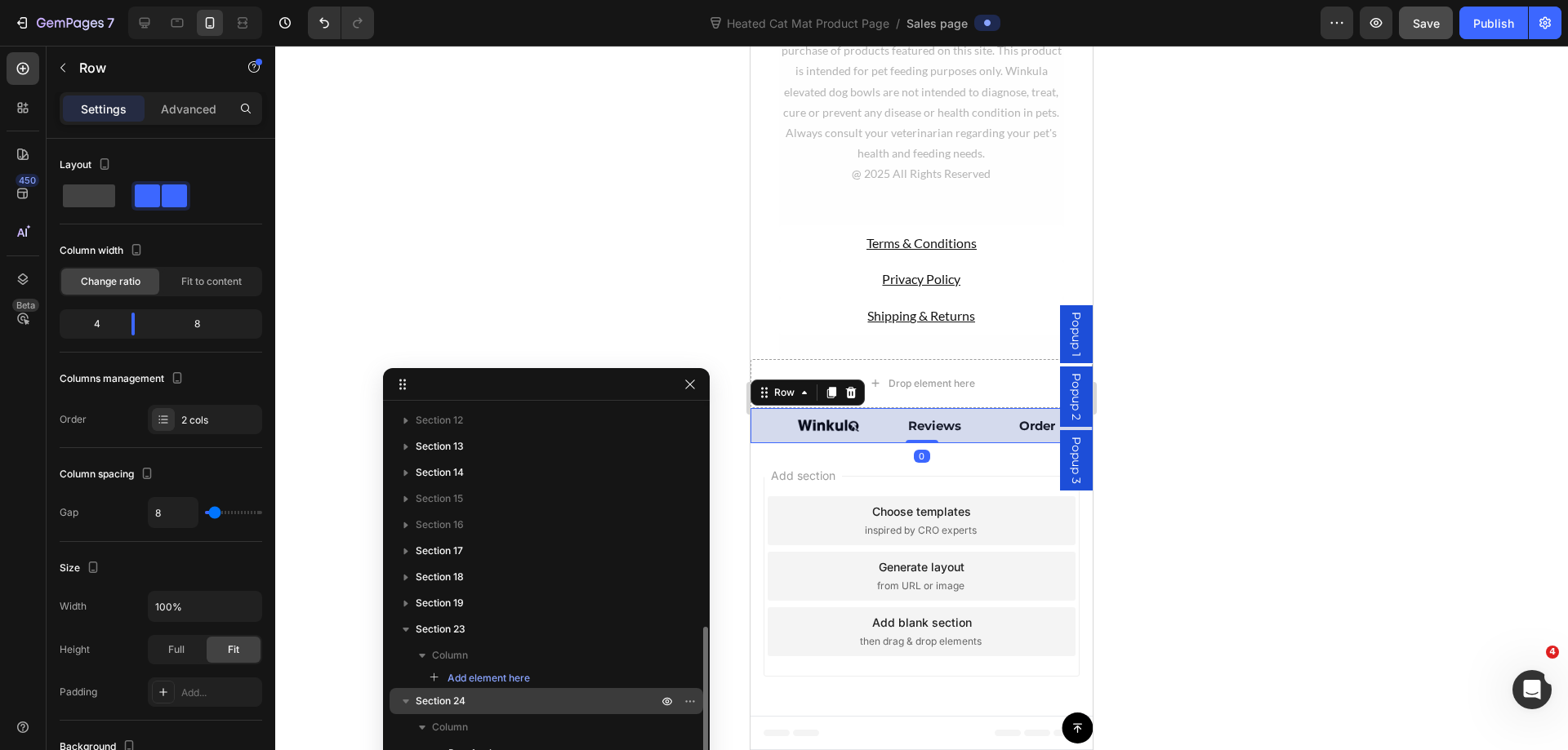
click at [423, 703] on span "Section 24" at bounding box center [440, 701] width 50 height 16
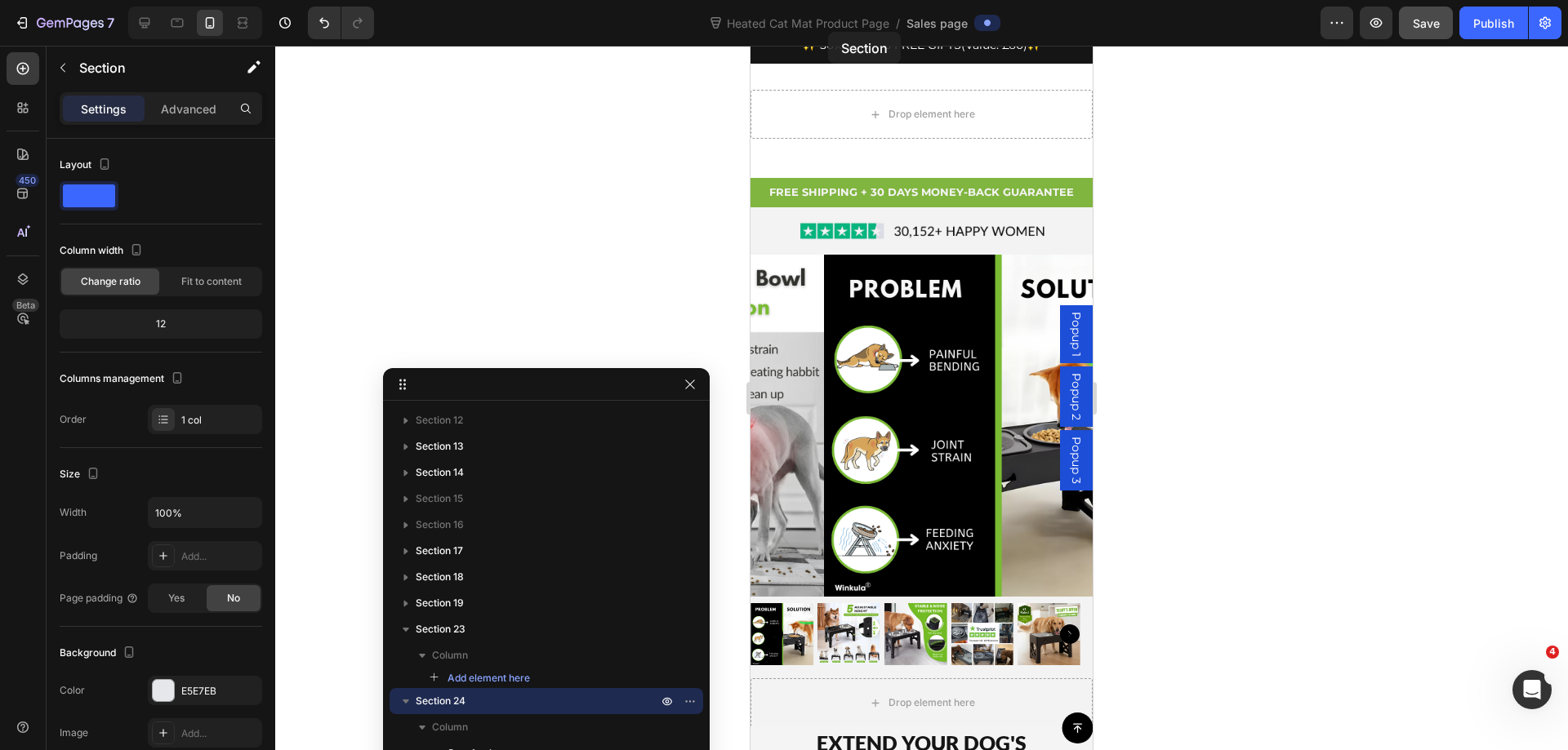
scroll to position [0, 0]
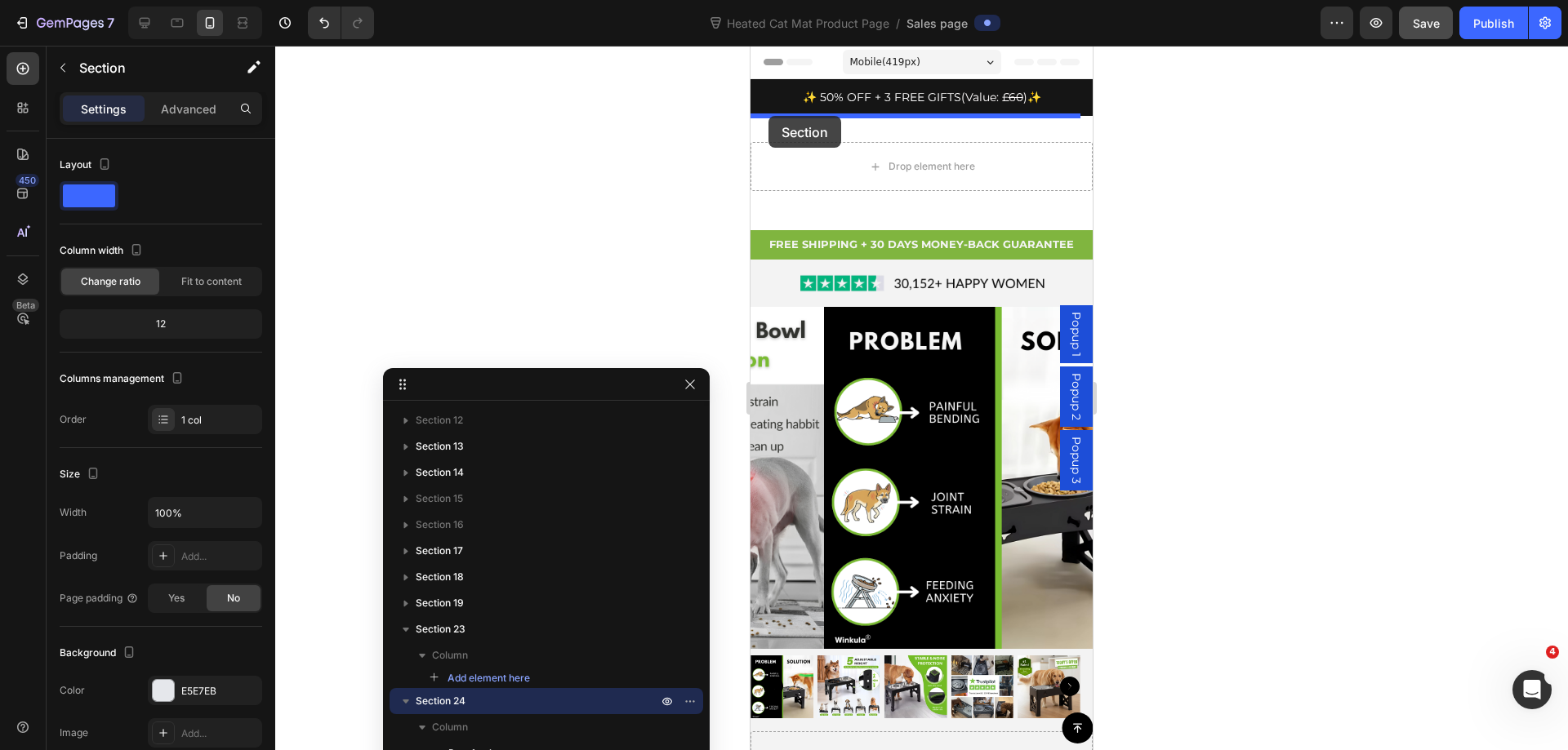
drag, startPoint x: 757, startPoint y: 396, endPoint x: 768, endPoint y: 116, distance: 280.2
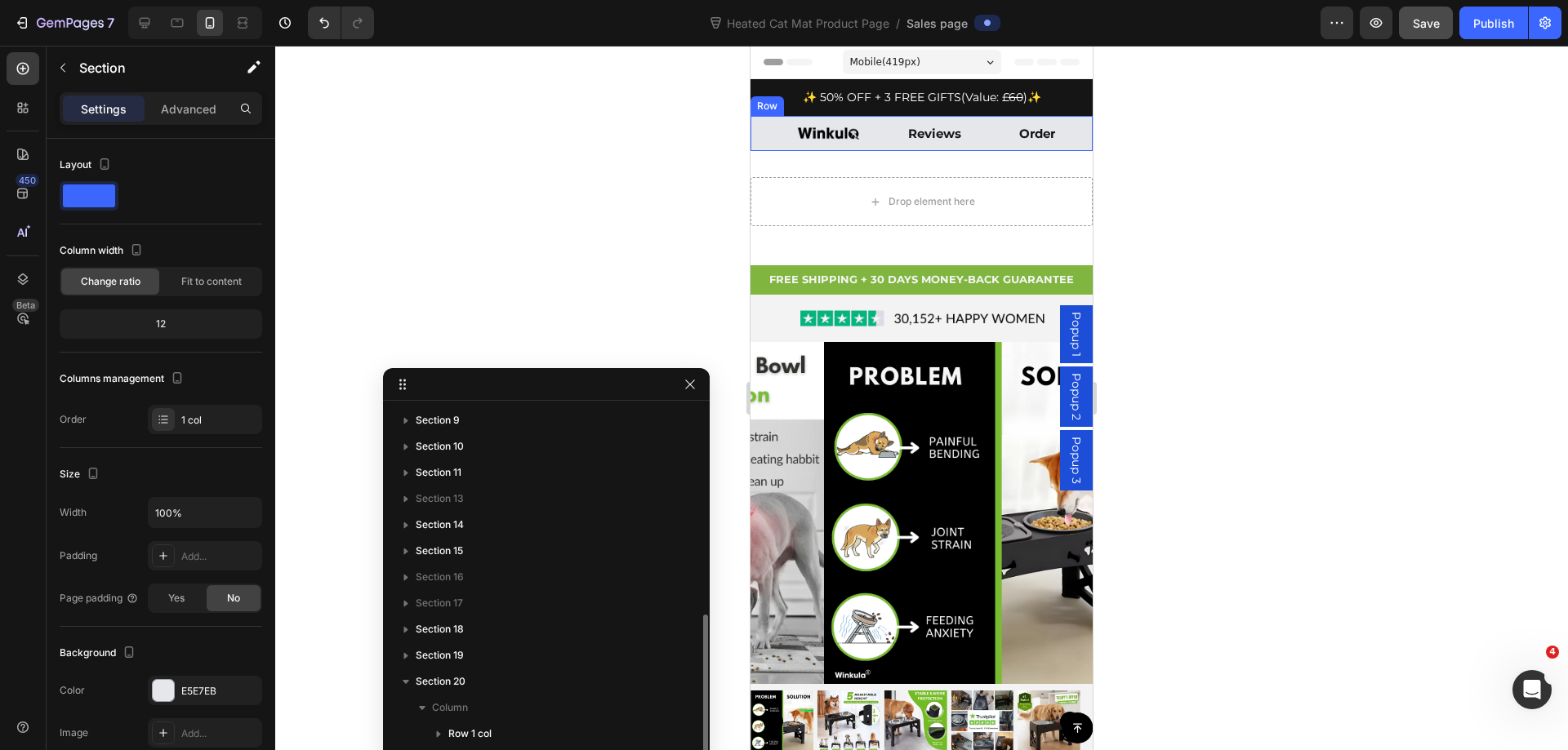
scroll to position [418, 0]
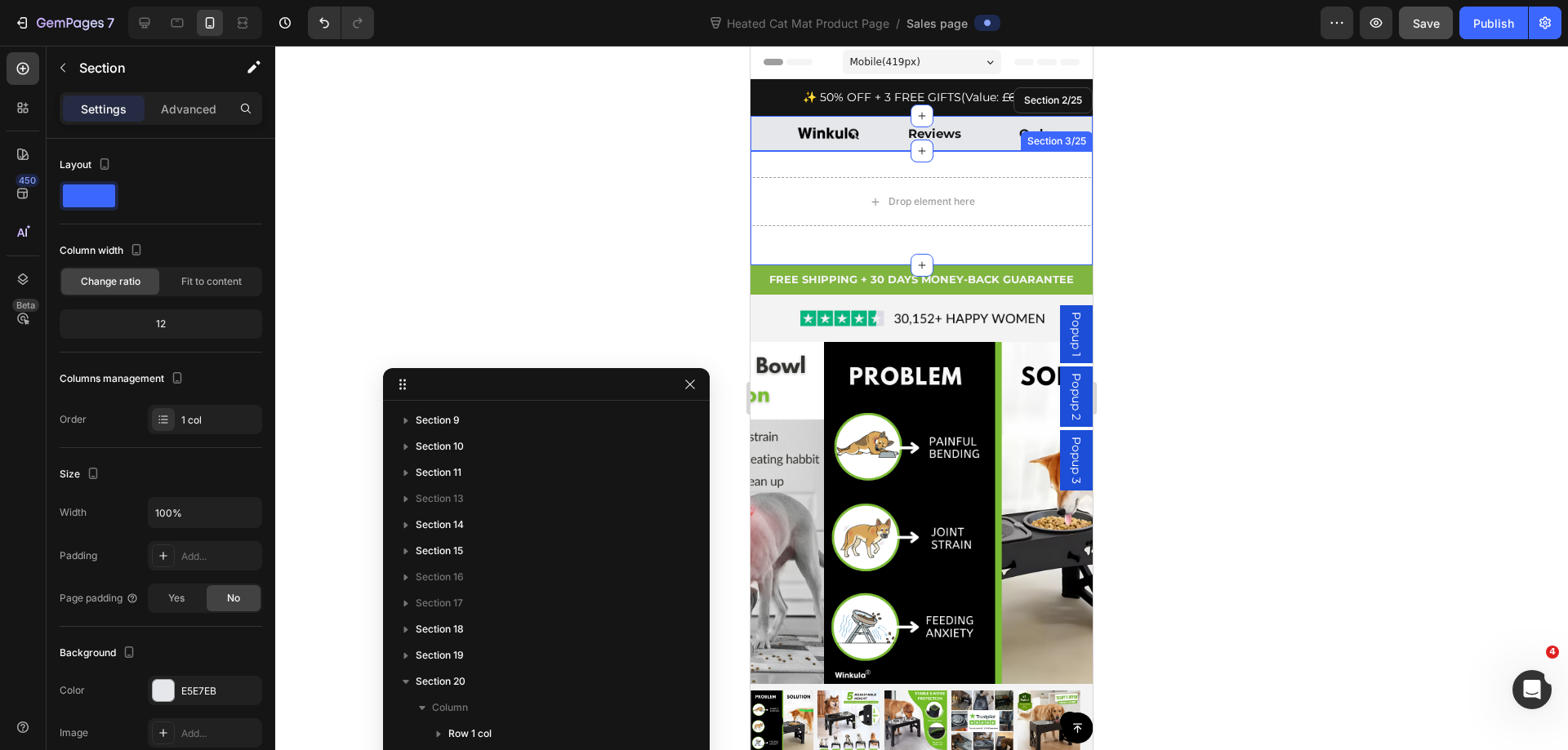
click at [826, 165] on div "Drop element here Row Section 3/25" at bounding box center [920, 208] width 342 height 115
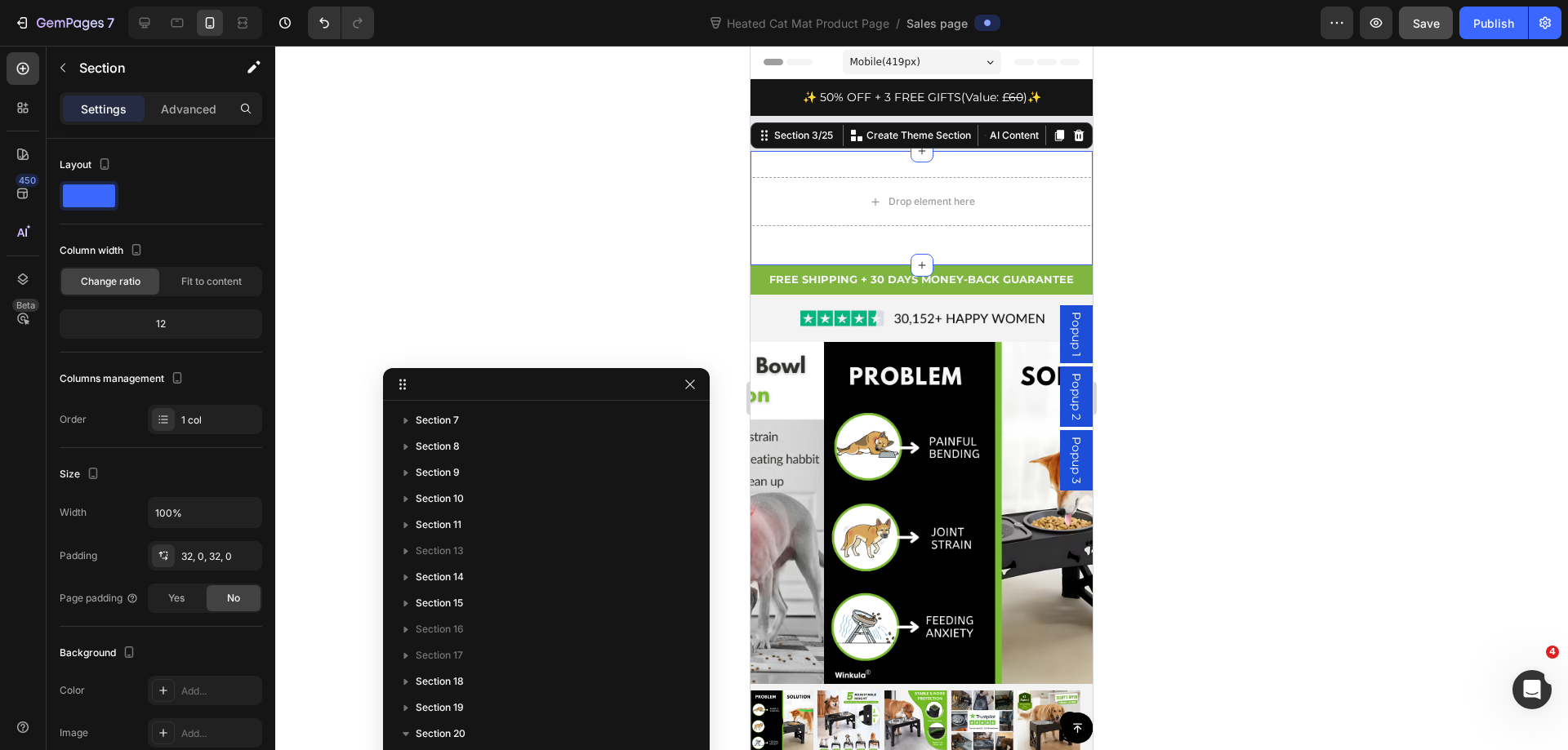
scroll to position [106, 0]
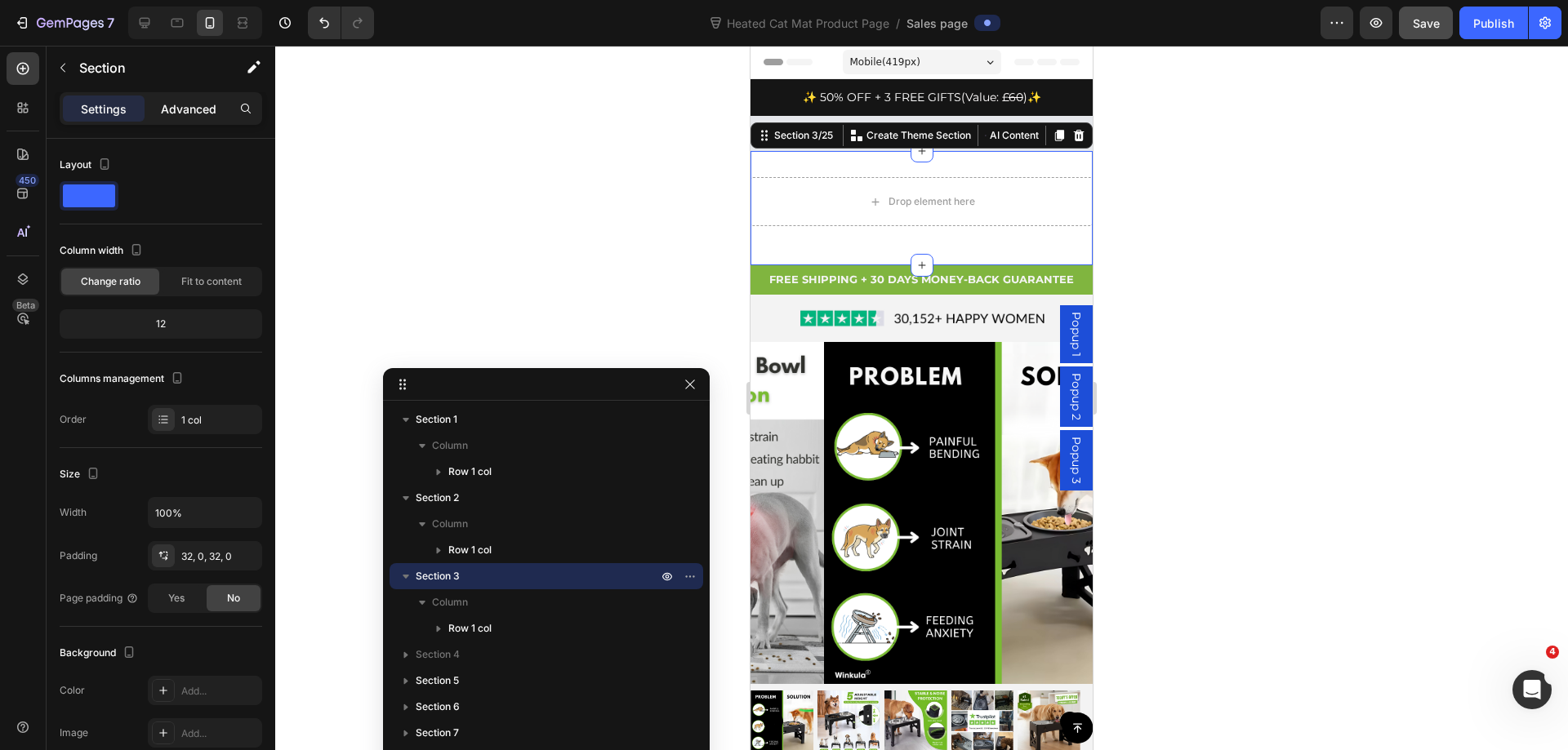
click at [190, 109] on p "Advanced" at bounding box center [188, 109] width 56 height 17
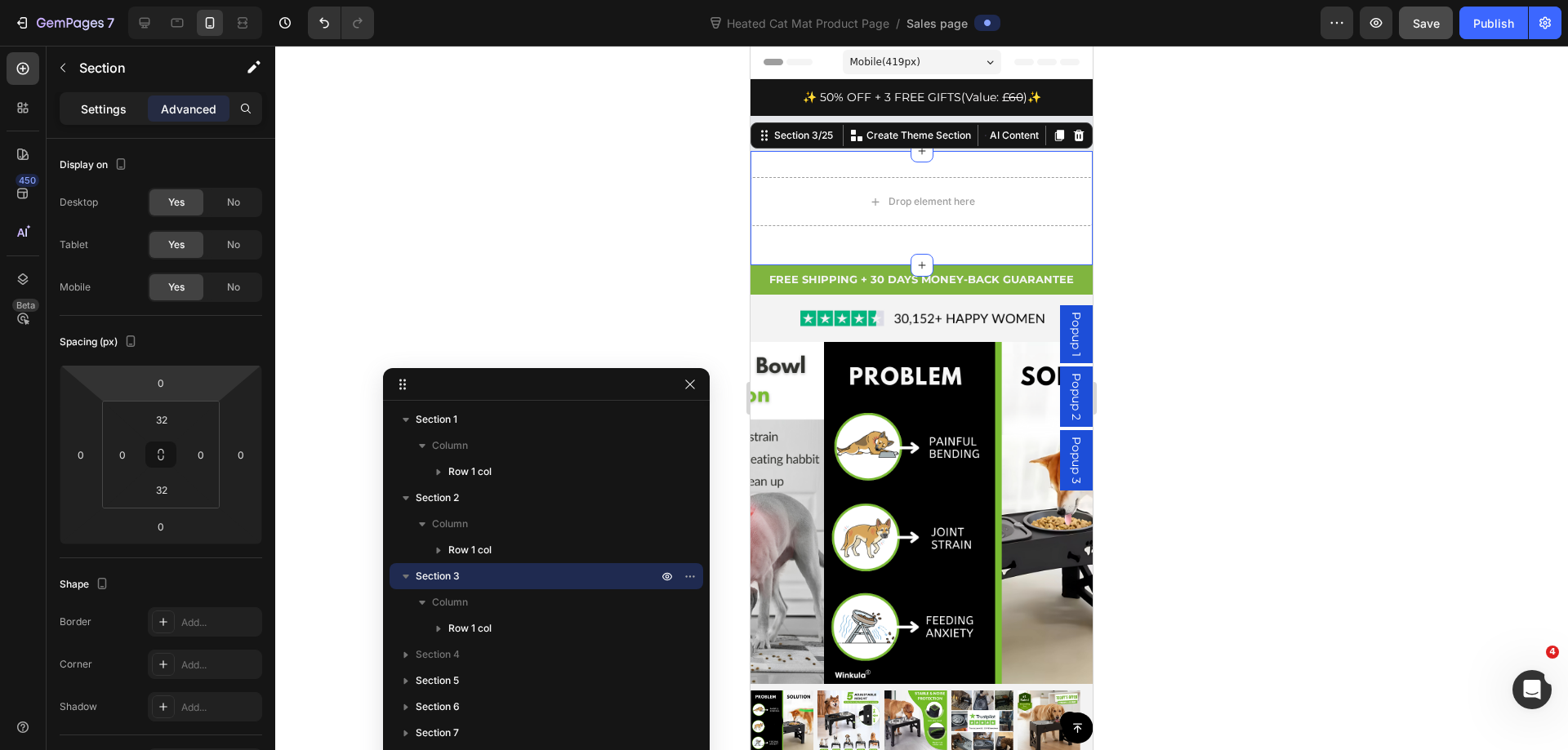
click at [110, 109] on p "Settings" at bounding box center [104, 109] width 46 height 17
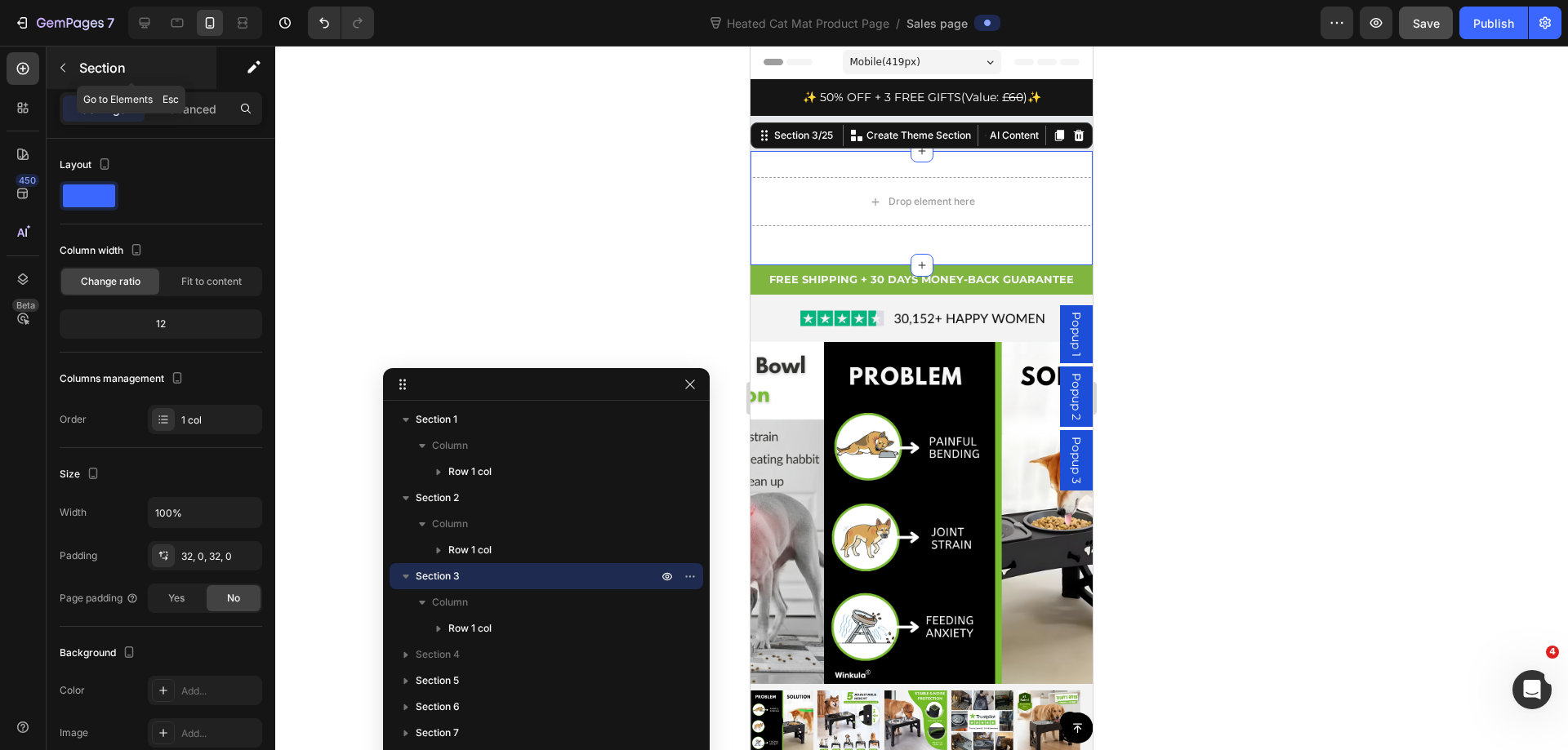
click at [58, 70] on icon "button" at bounding box center [63, 67] width 13 height 13
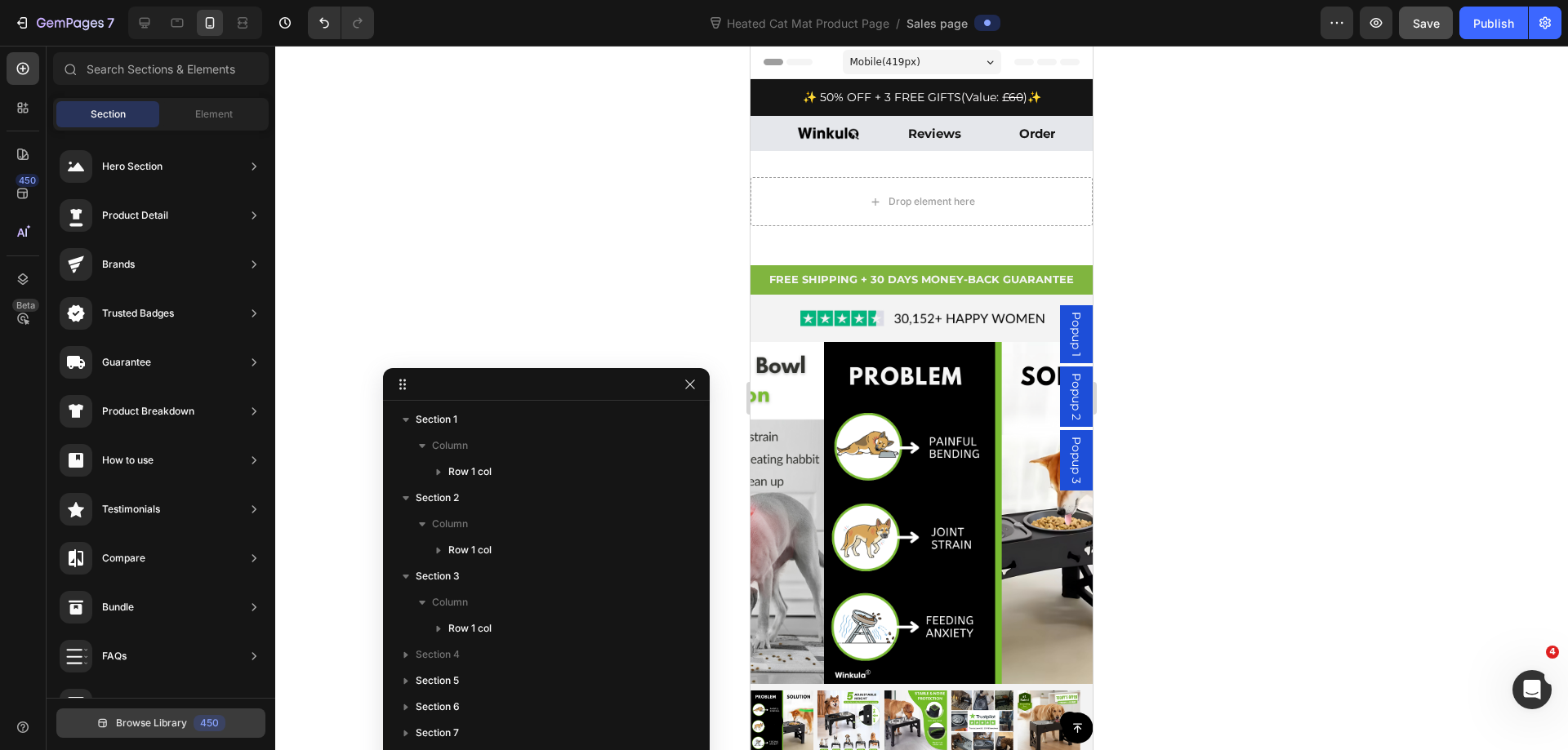
click at [173, 729] on span "Browse Library" at bounding box center [150, 723] width 71 height 15
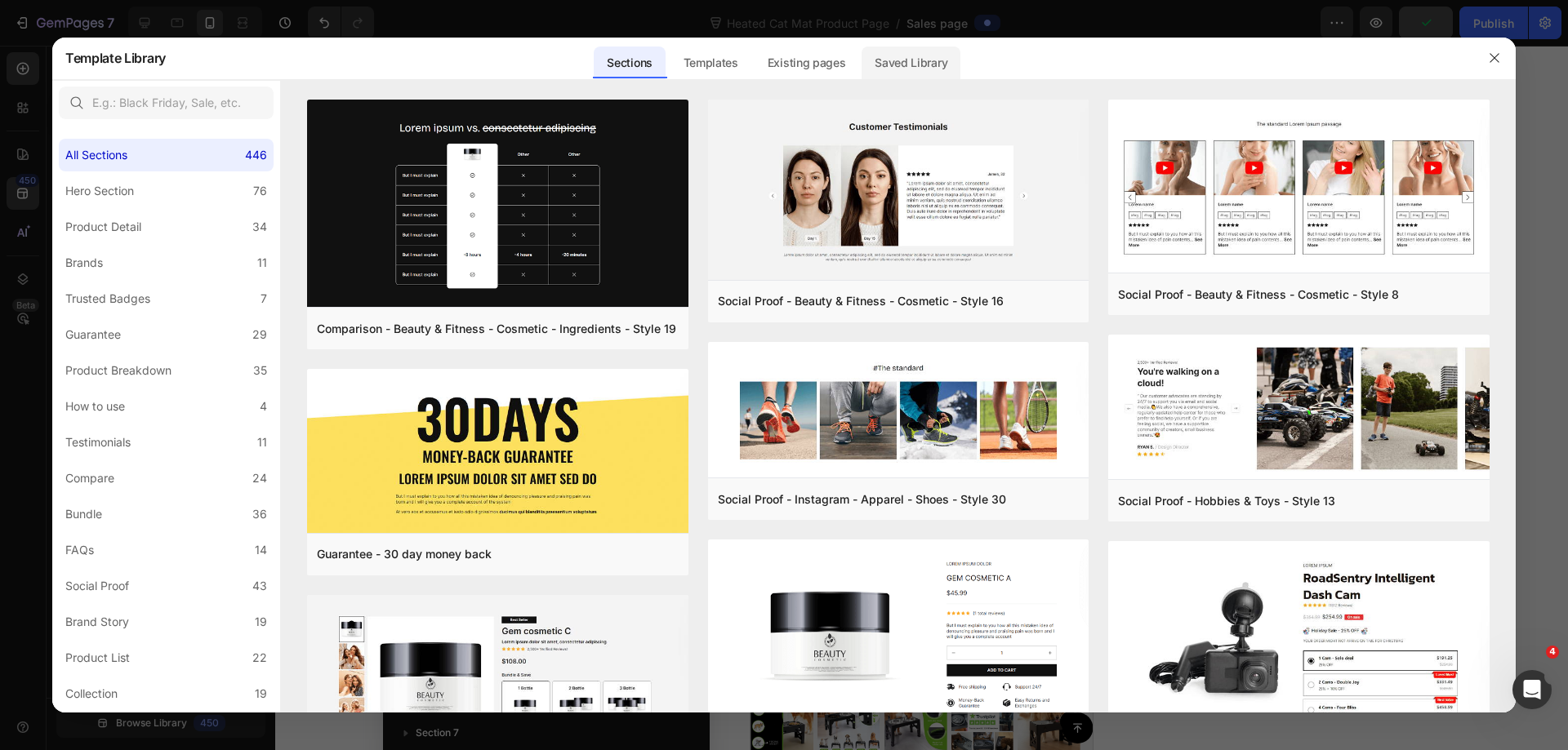
click at [904, 58] on div "Saved Library" at bounding box center [911, 63] width 99 height 33
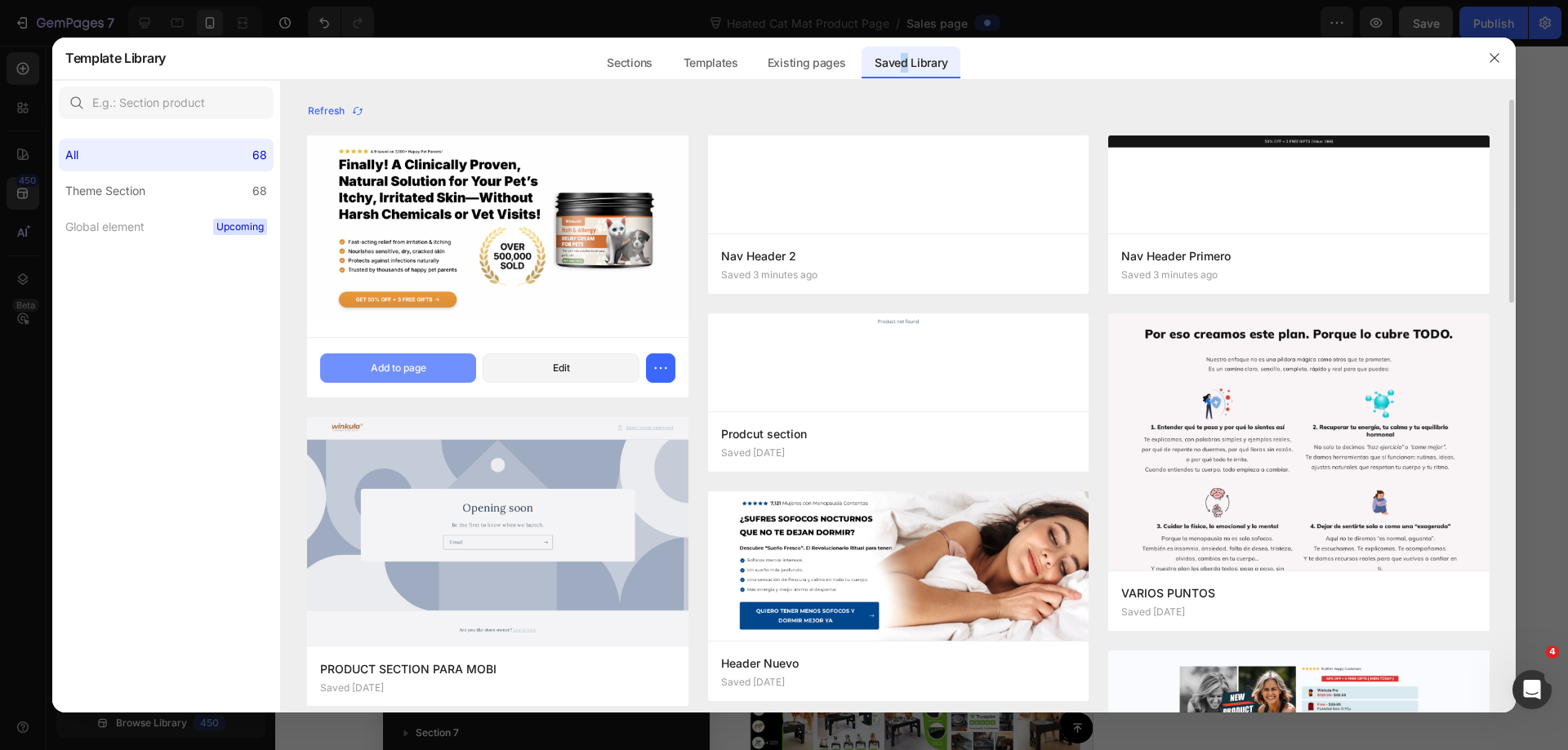
click at [399, 364] on div "Add to page" at bounding box center [398, 368] width 56 height 15
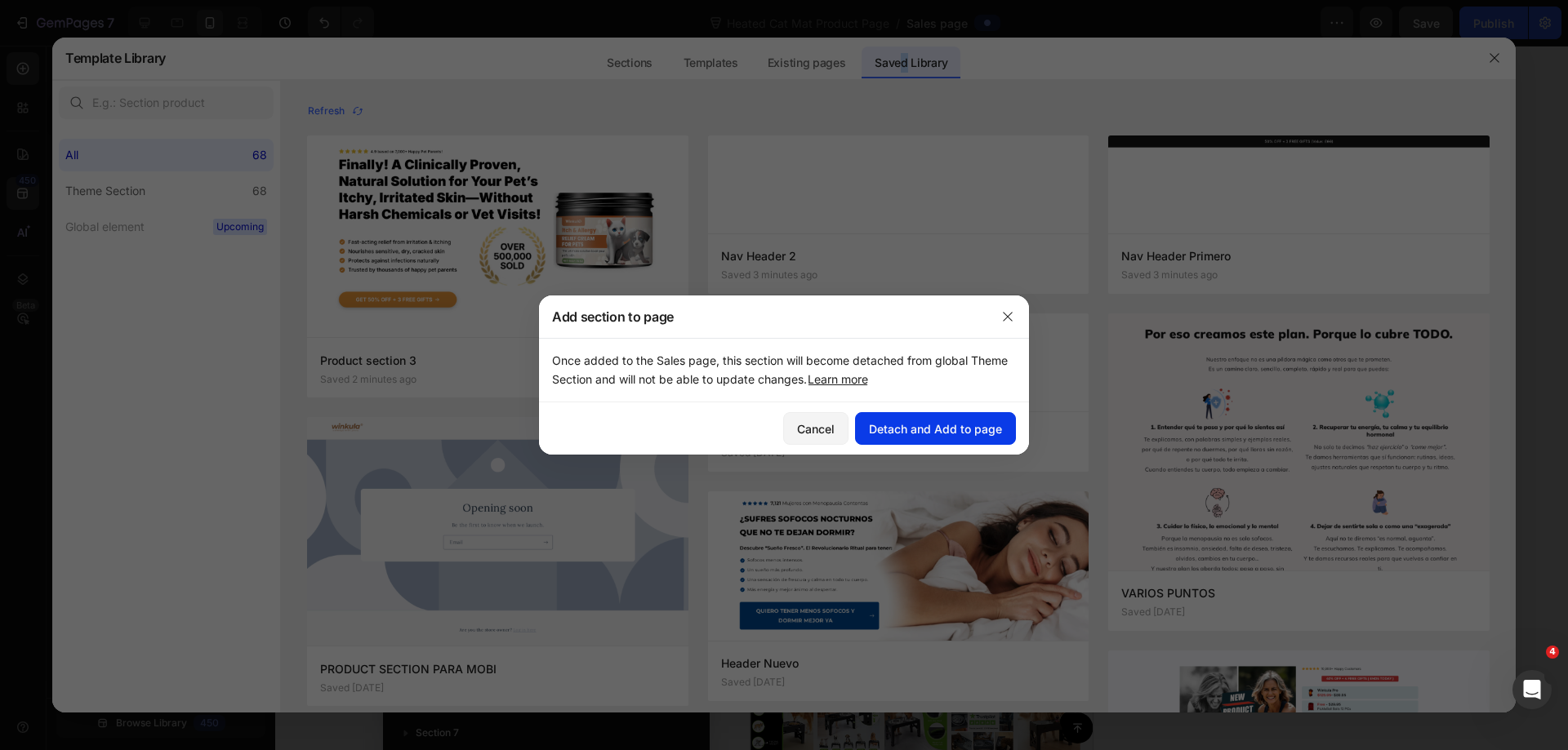
click at [938, 425] on div "Detach and Add to page" at bounding box center [935, 428] width 133 height 17
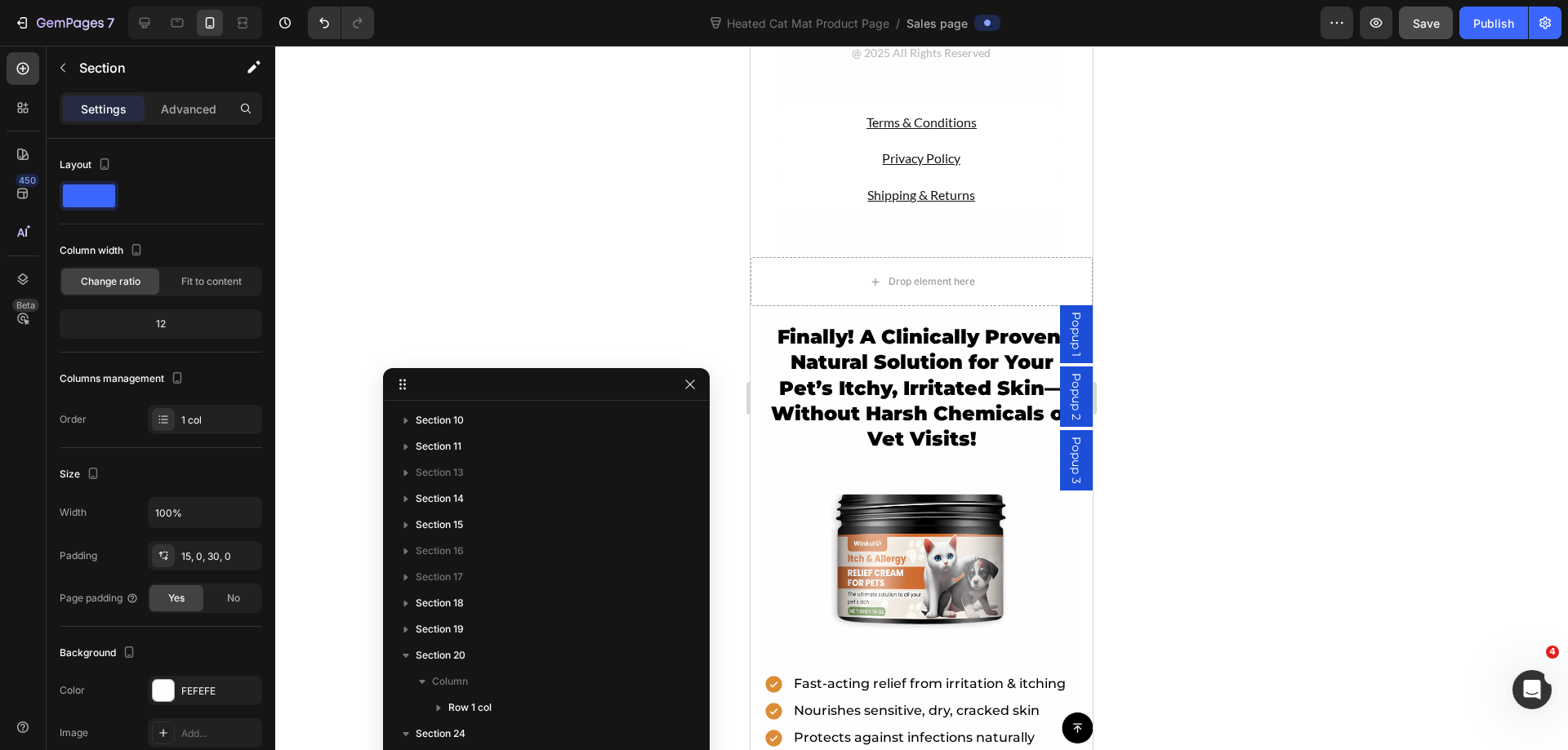
scroll to position [15109, 0]
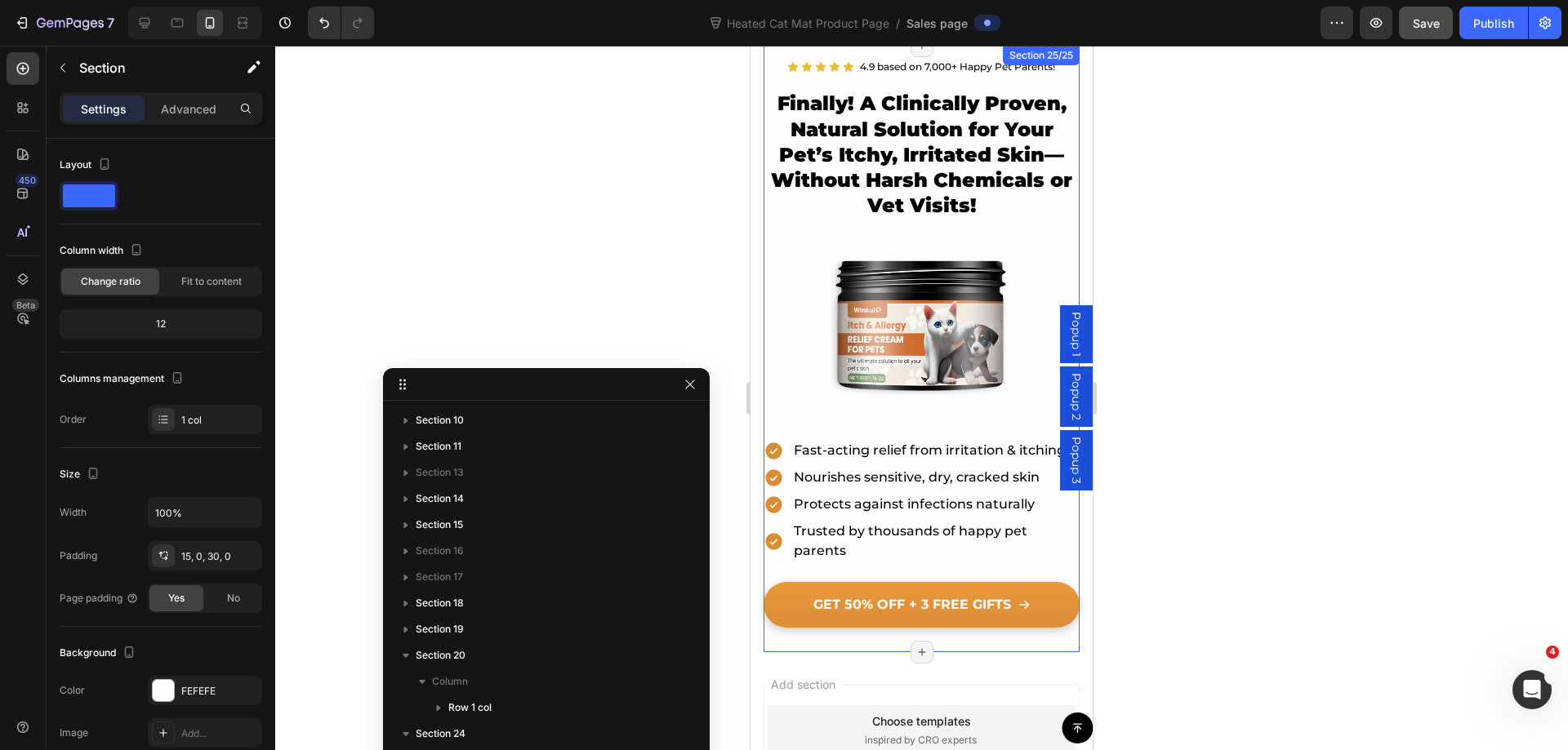
click at [789, 638] on div "Icon Icon Icon Icon Icon Icon List Hoz 4.9 based on 7,000+ Happy Pet Parents! T…" at bounding box center [920, 349] width 316 height 607
click at [771, 628] on div "Icon Icon Icon Icon Icon Icon List Hoz 4.9 based on 7,000+ Happy Pet Parents! T…" at bounding box center [920, 349] width 316 height 607
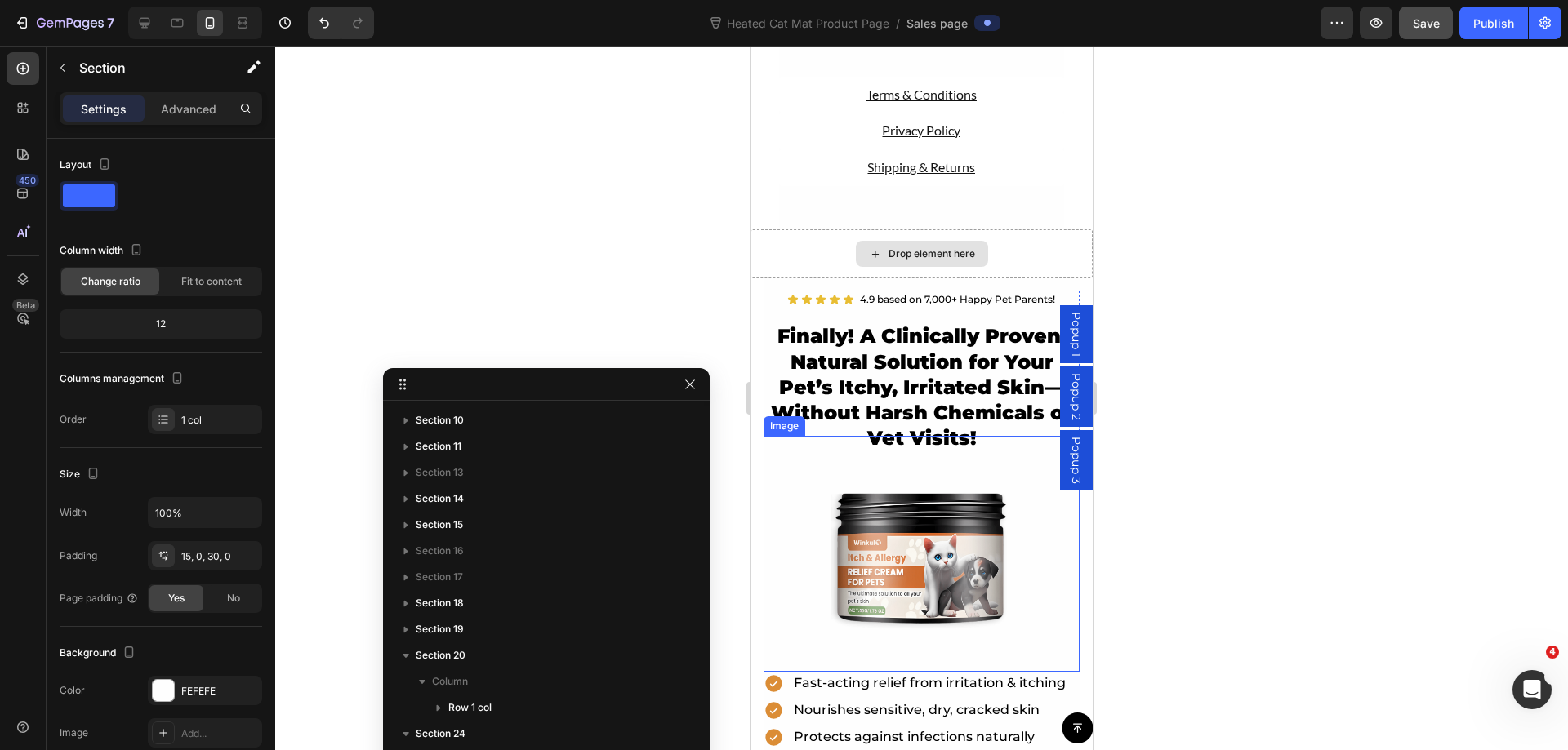
scroll to position [14782, 0]
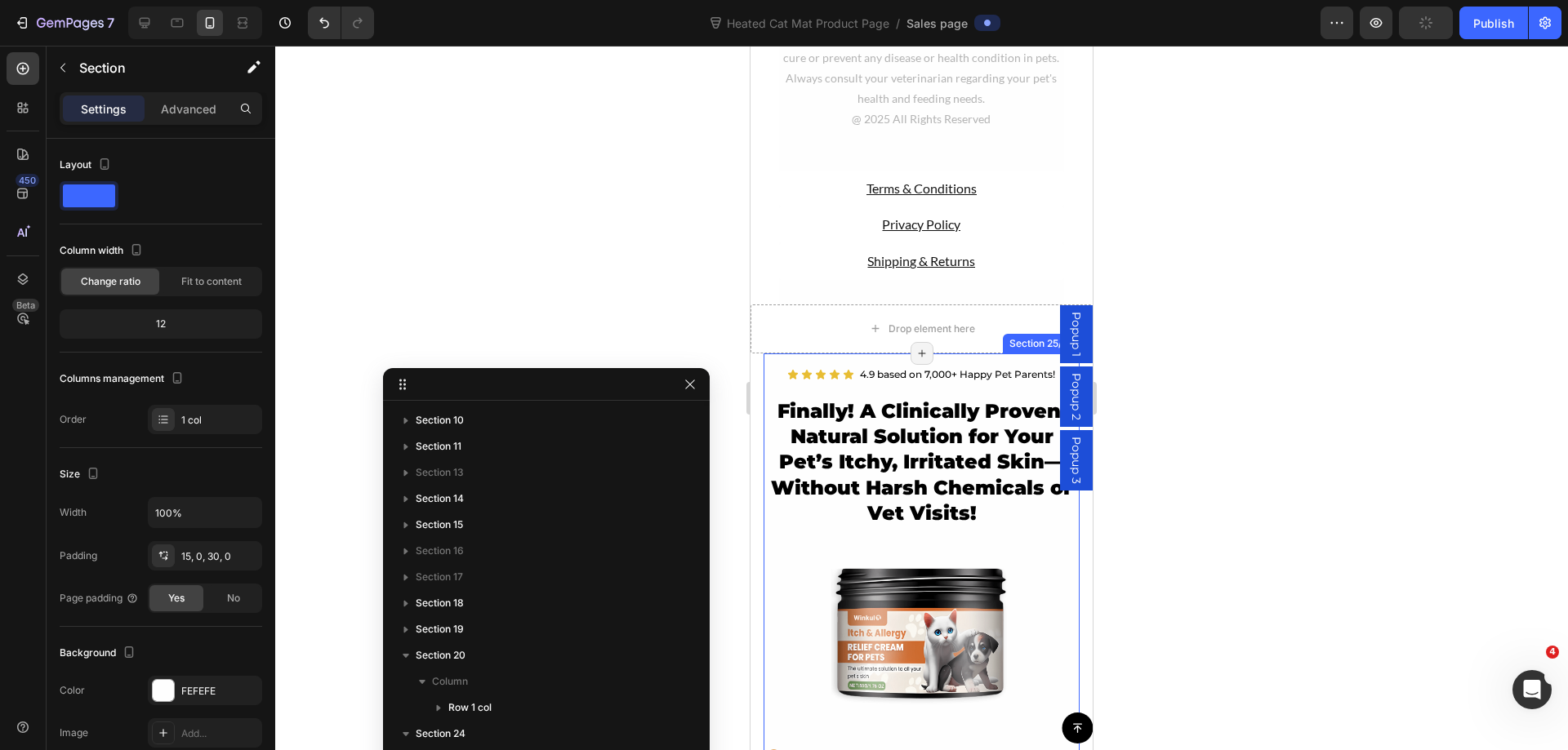
click at [767, 377] on div "Icon Icon Icon Icon Icon Icon List Hoz 4.9 based on 7,000+ Happy Pet Parents! T…" at bounding box center [920, 656] width 316 height 607
click at [771, 366] on div "Row" at bounding box center [780, 356] width 34 height 20
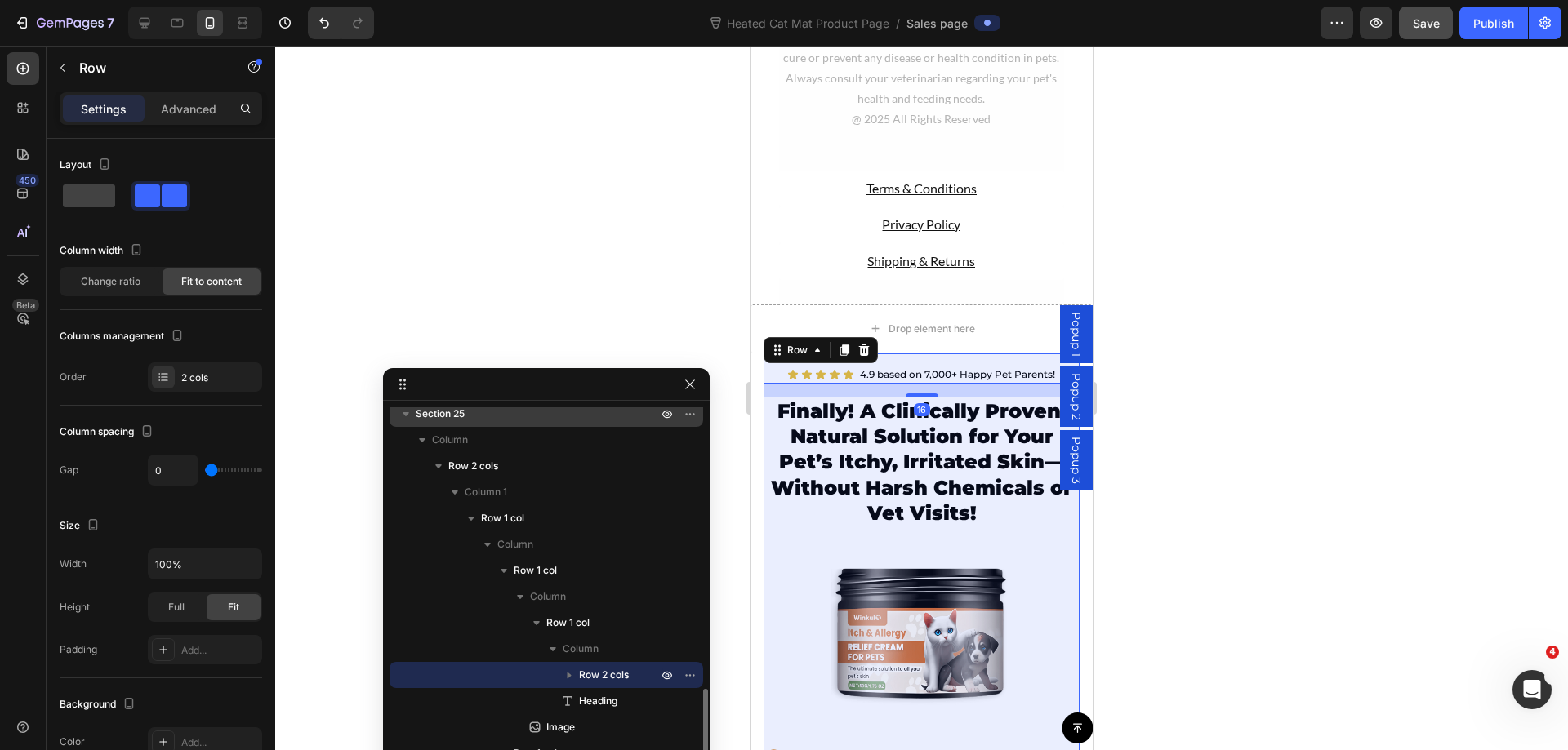
click at [495, 408] on p "Section 25" at bounding box center [538, 413] width 245 height 16
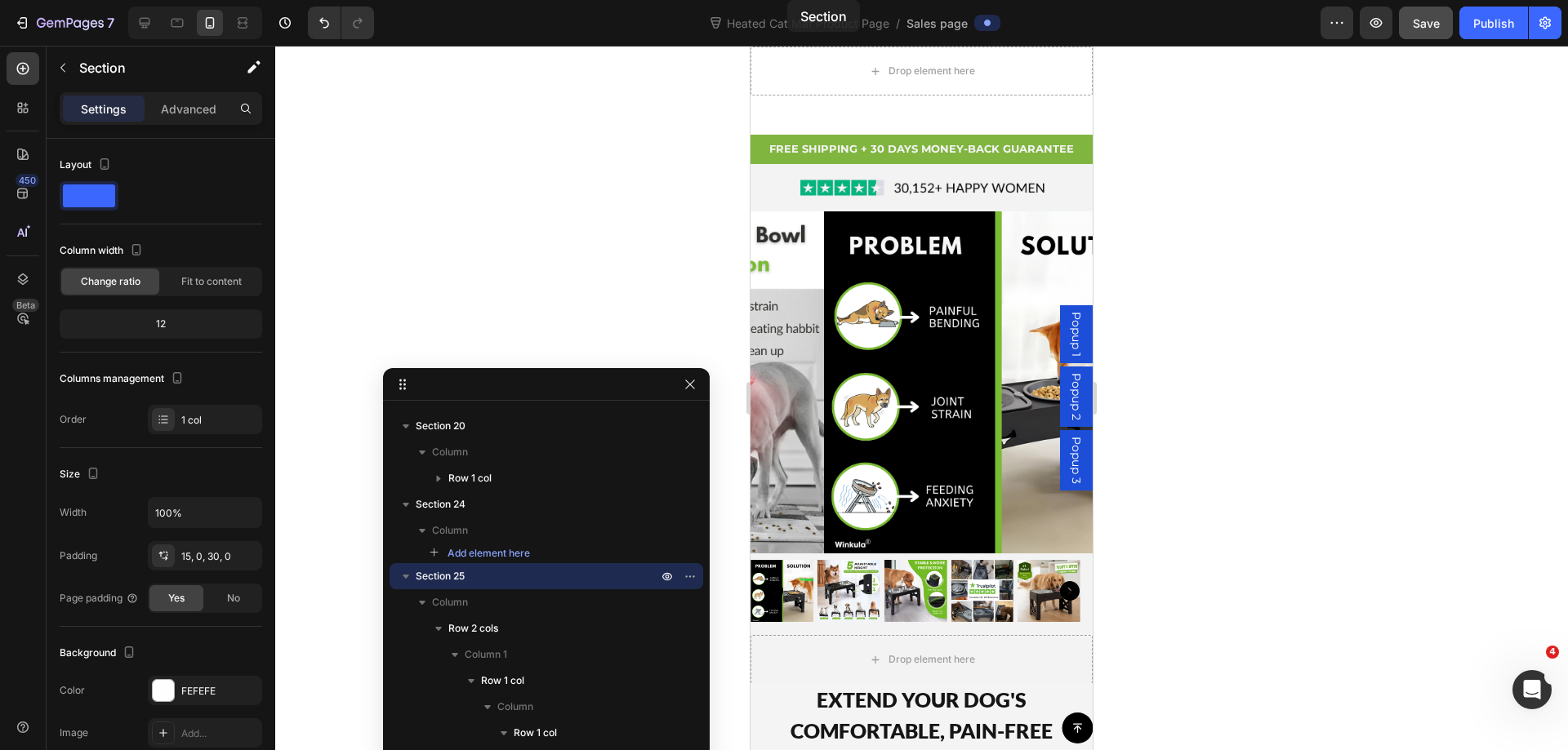
scroll to position [0, 0]
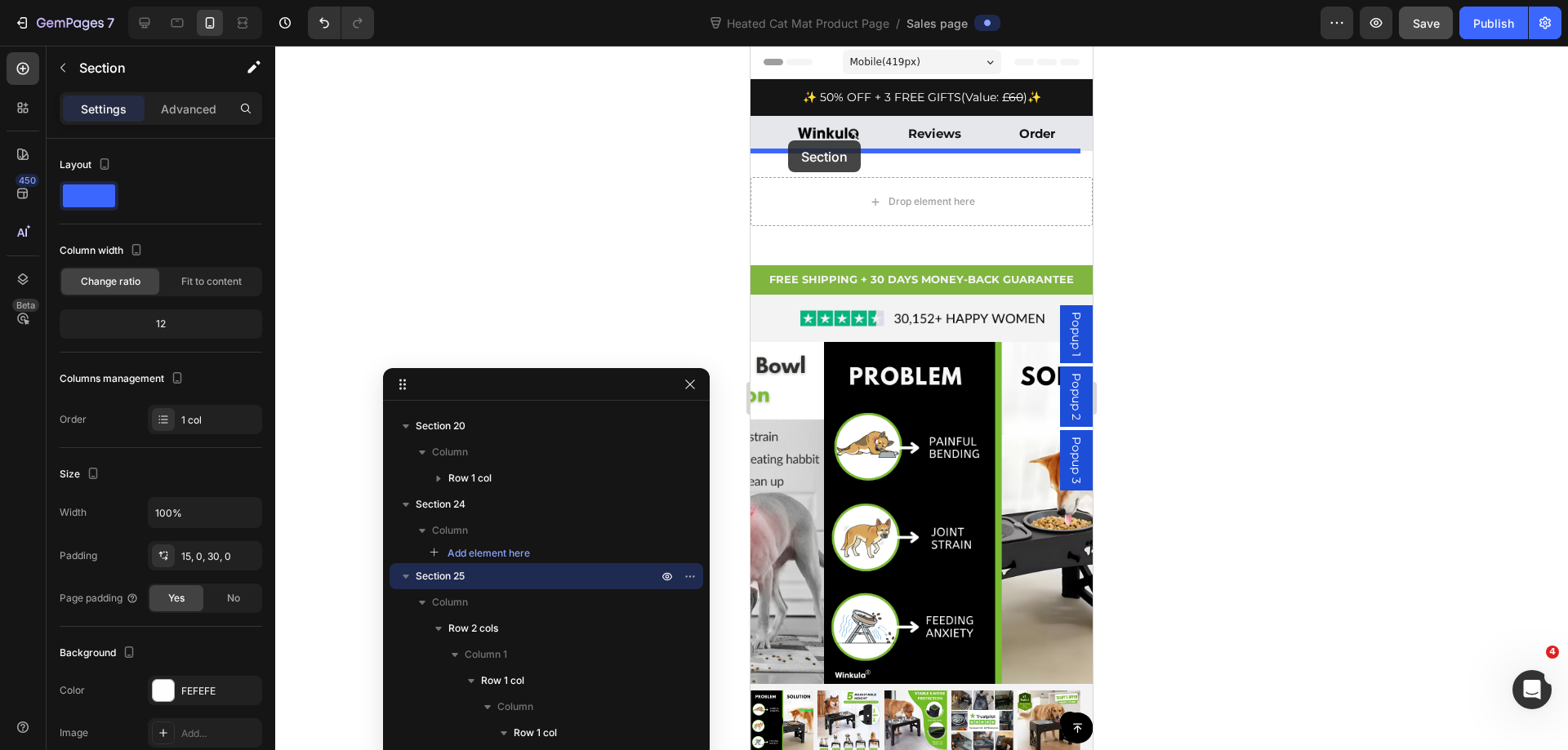
drag, startPoint x: 769, startPoint y: 89, endPoint x: 788, endPoint y: 140, distance: 54.4
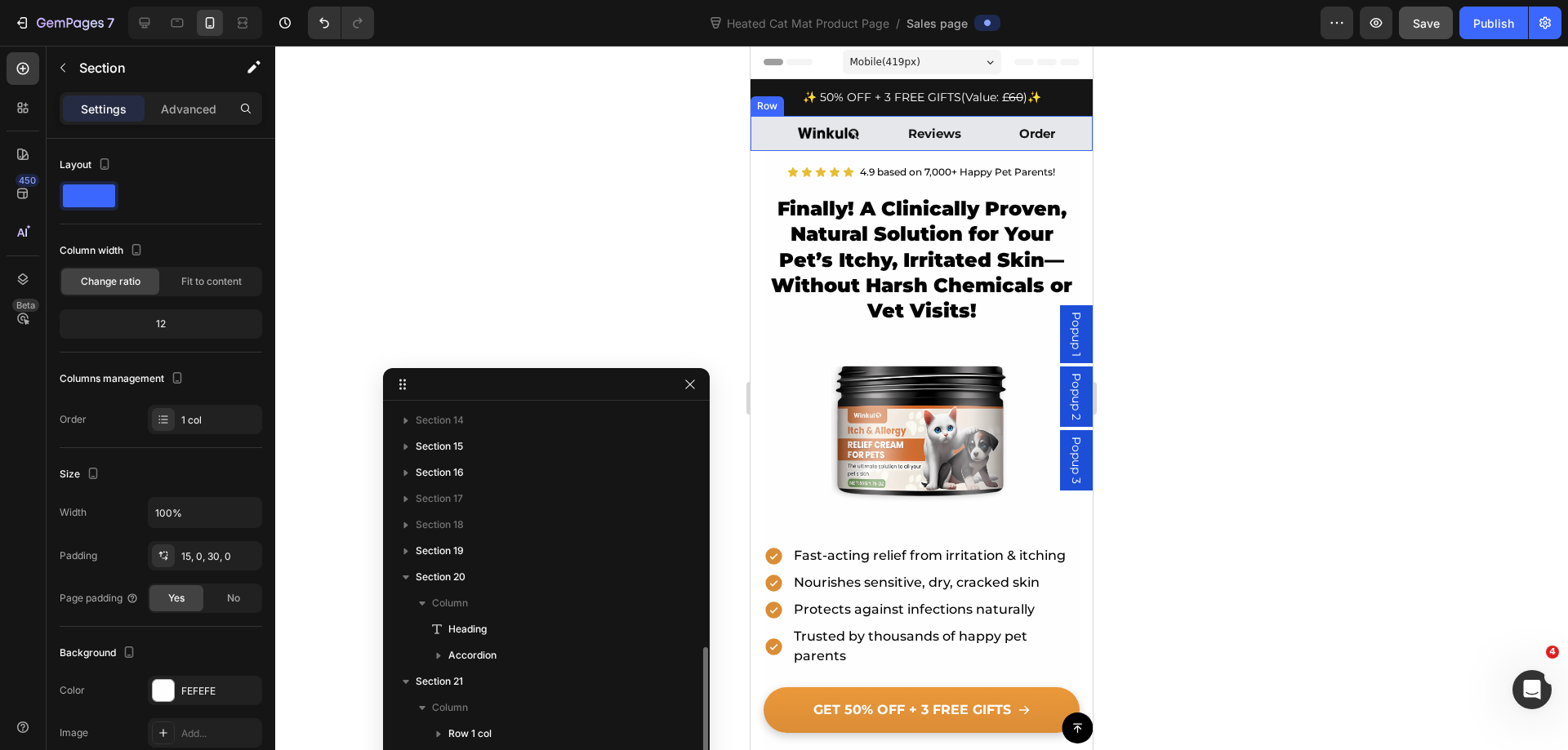
scroll to position [575, 0]
click at [774, 91] on p "✨ 50% OFF + 3 FREE GIFTS (Value: £ 60 ) ✨" at bounding box center [921, 98] width 319 height 20
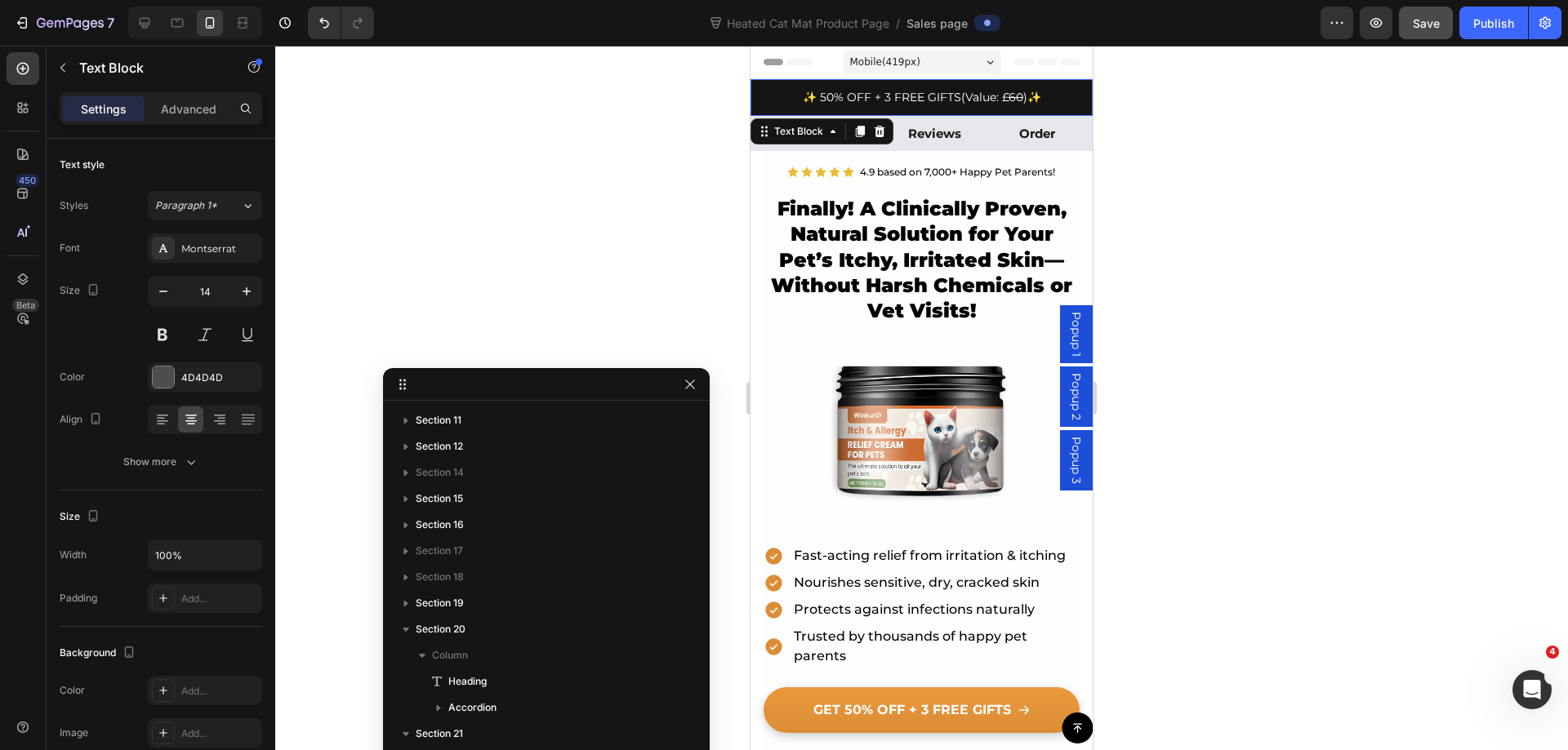
scroll to position [53, 0]
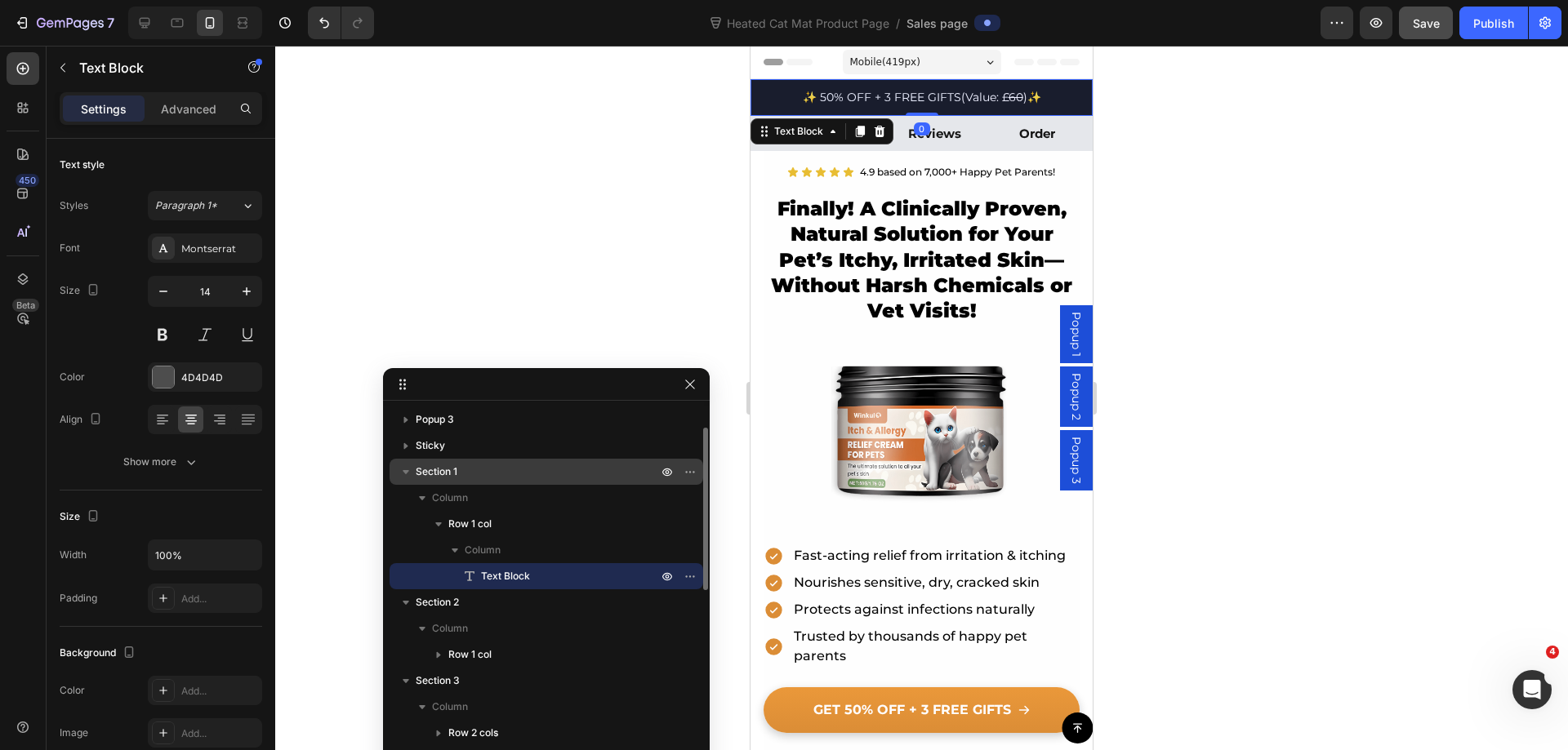
click at [467, 471] on p "Section 1" at bounding box center [538, 472] width 245 height 16
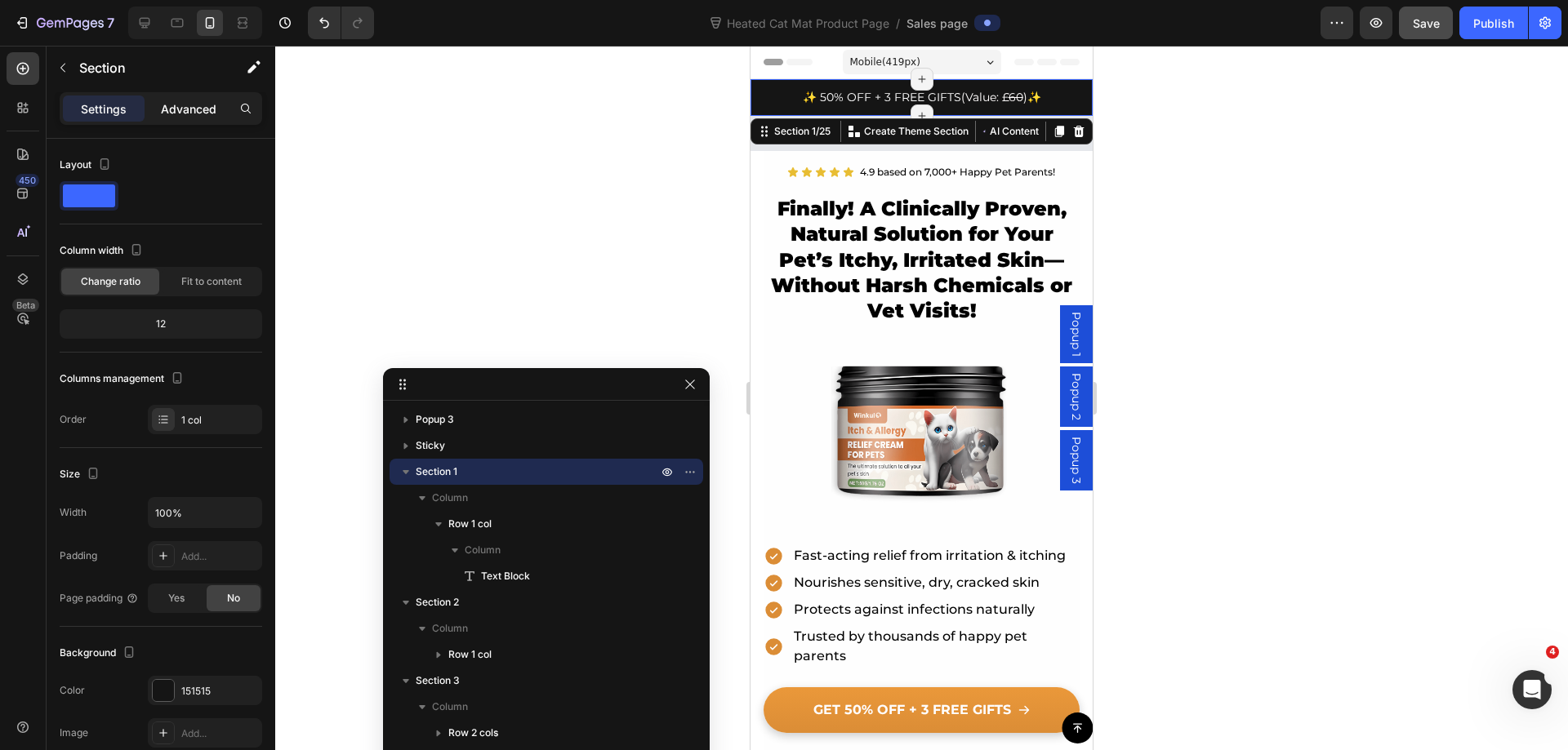
click at [180, 96] on div "Advanced" at bounding box center [188, 109] width 82 height 26
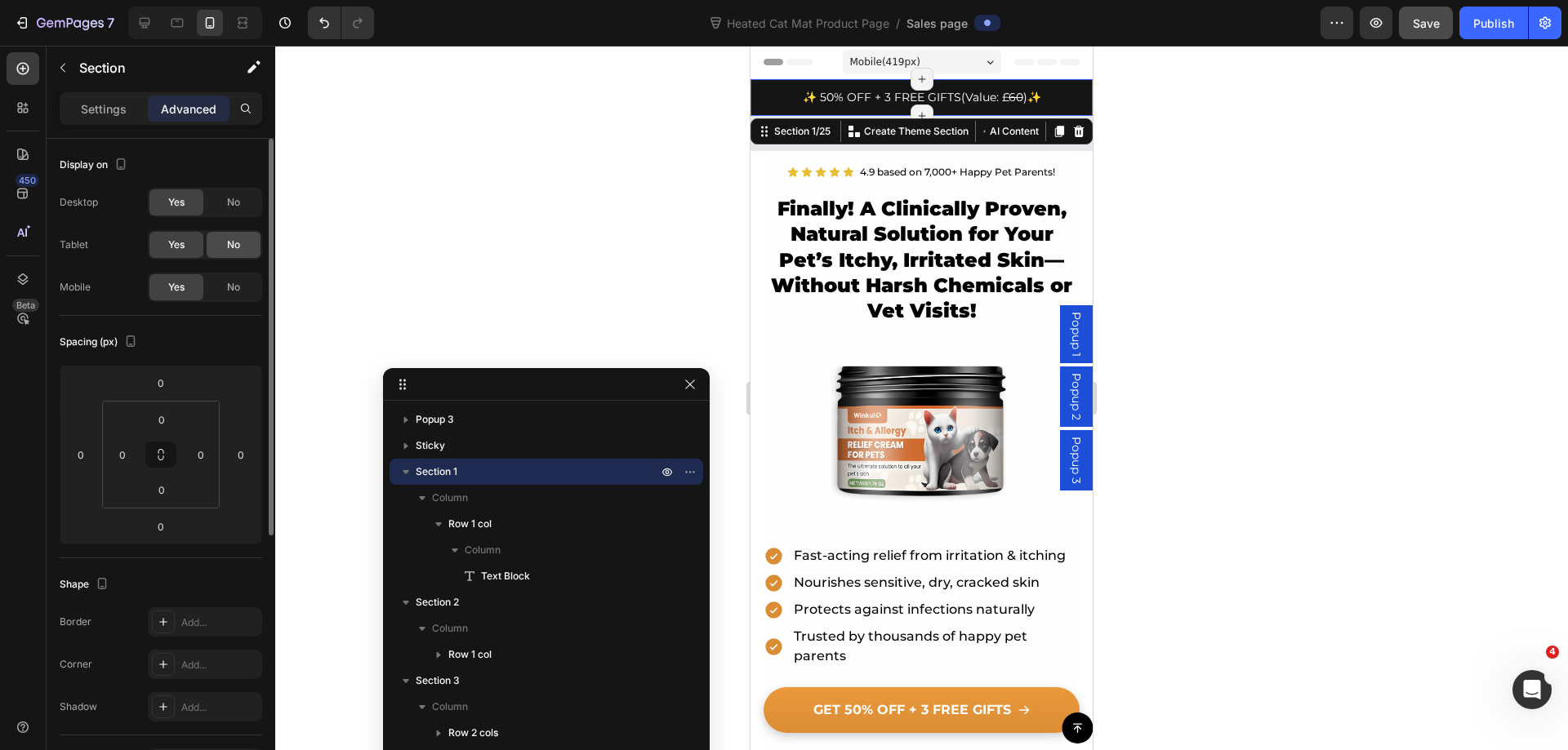
click at [227, 246] on div "No" at bounding box center [233, 245] width 54 height 26
click at [237, 204] on span "No" at bounding box center [233, 202] width 13 height 15
click at [766, 147] on div "Image" at bounding box center [806, 132] width 112 height 35
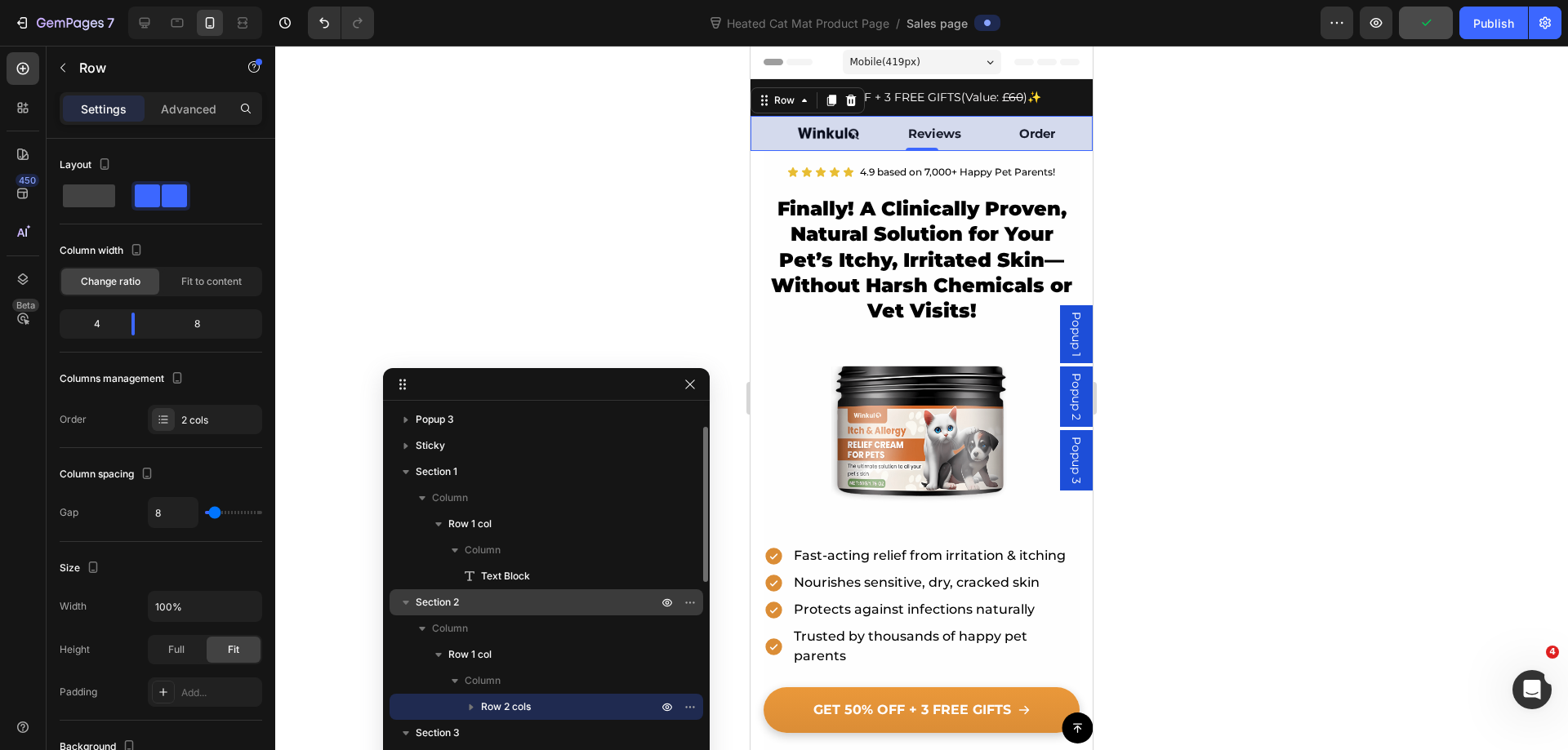
click at [473, 592] on div "Section 2" at bounding box center [546, 603] width 301 height 26
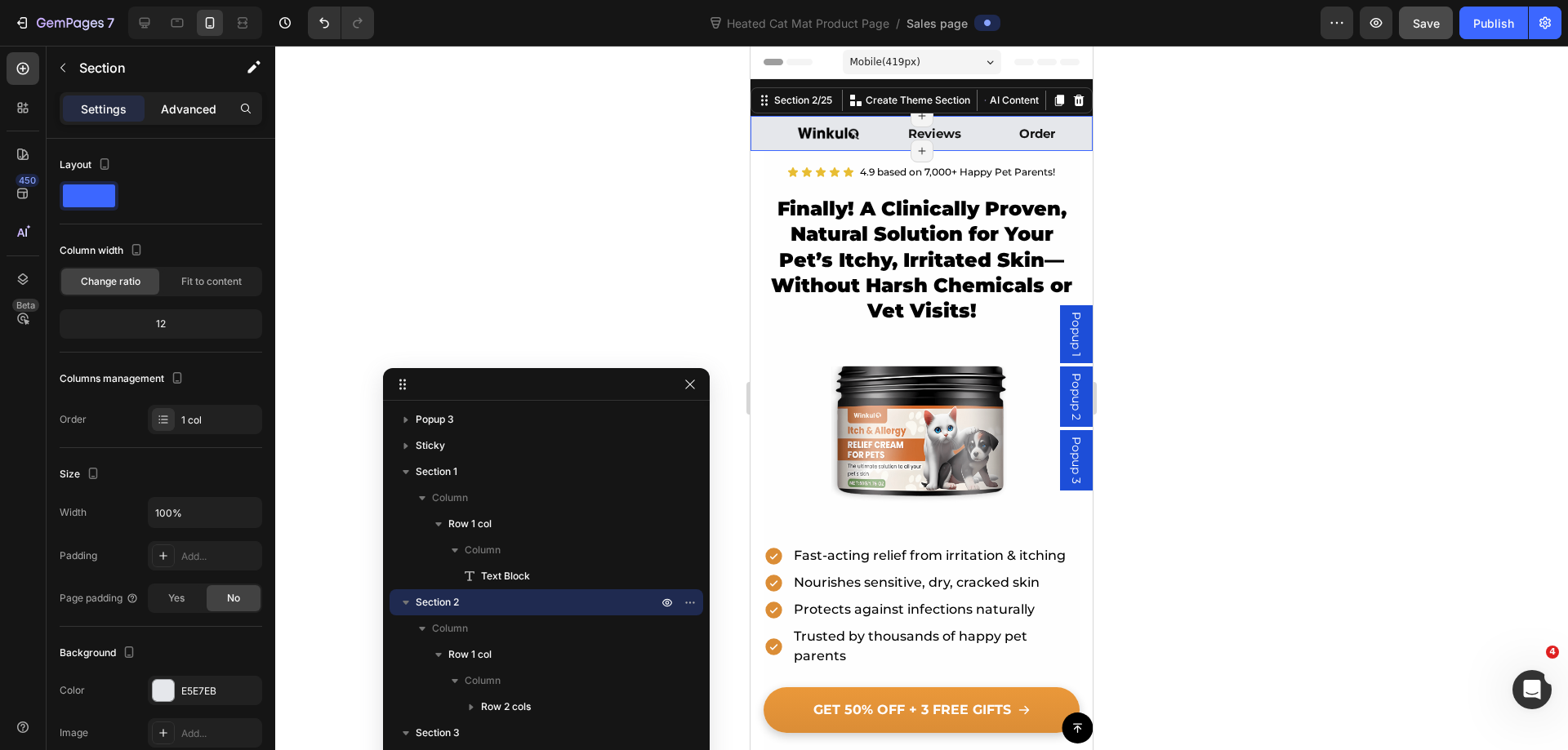
click at [200, 112] on p "Advanced" at bounding box center [188, 109] width 56 height 17
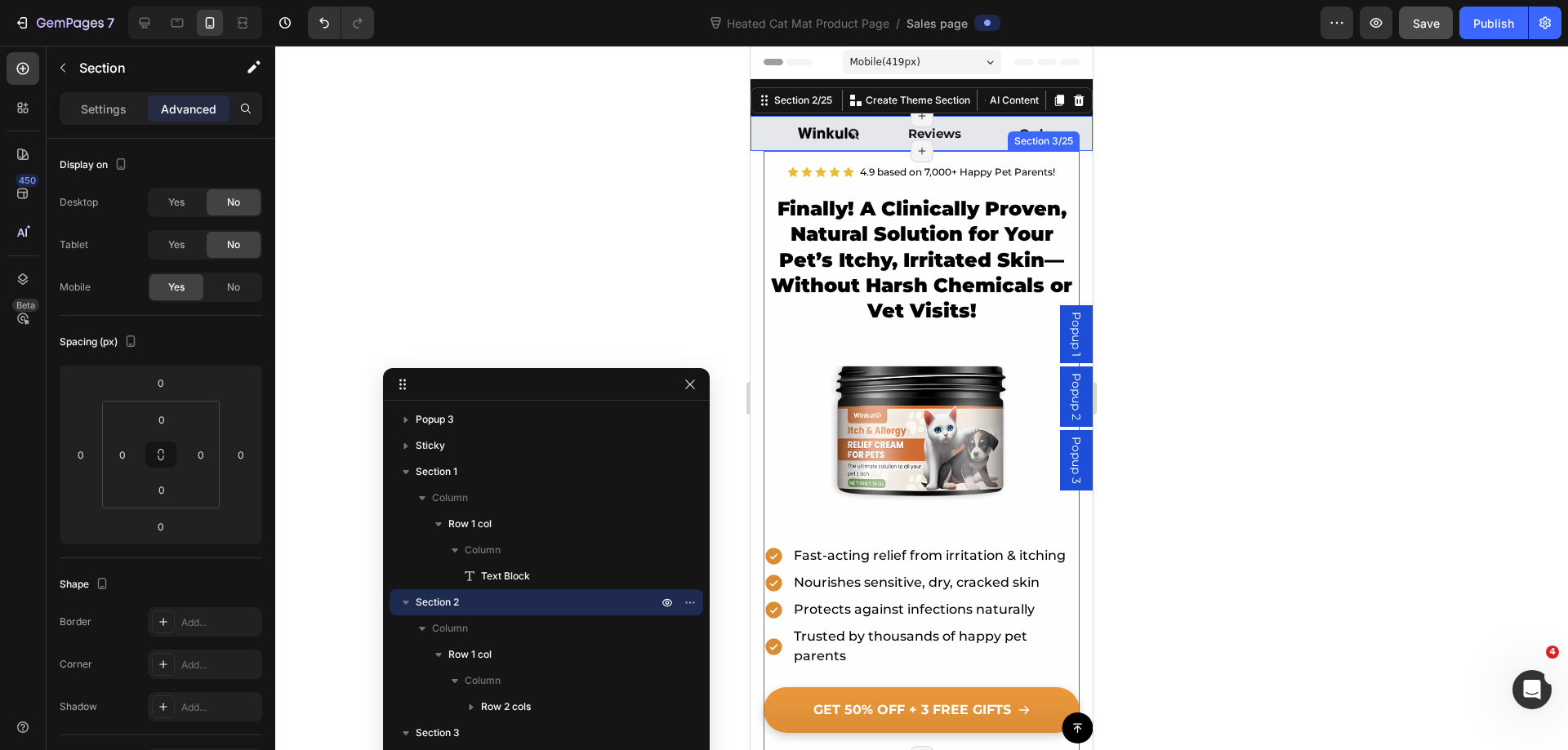
click at [773, 159] on div "Icon Icon Icon Icon Icon Icon List Hoz 4.9 based on 7,000+ Happy Pet Parents! T…" at bounding box center [920, 454] width 316 height 607
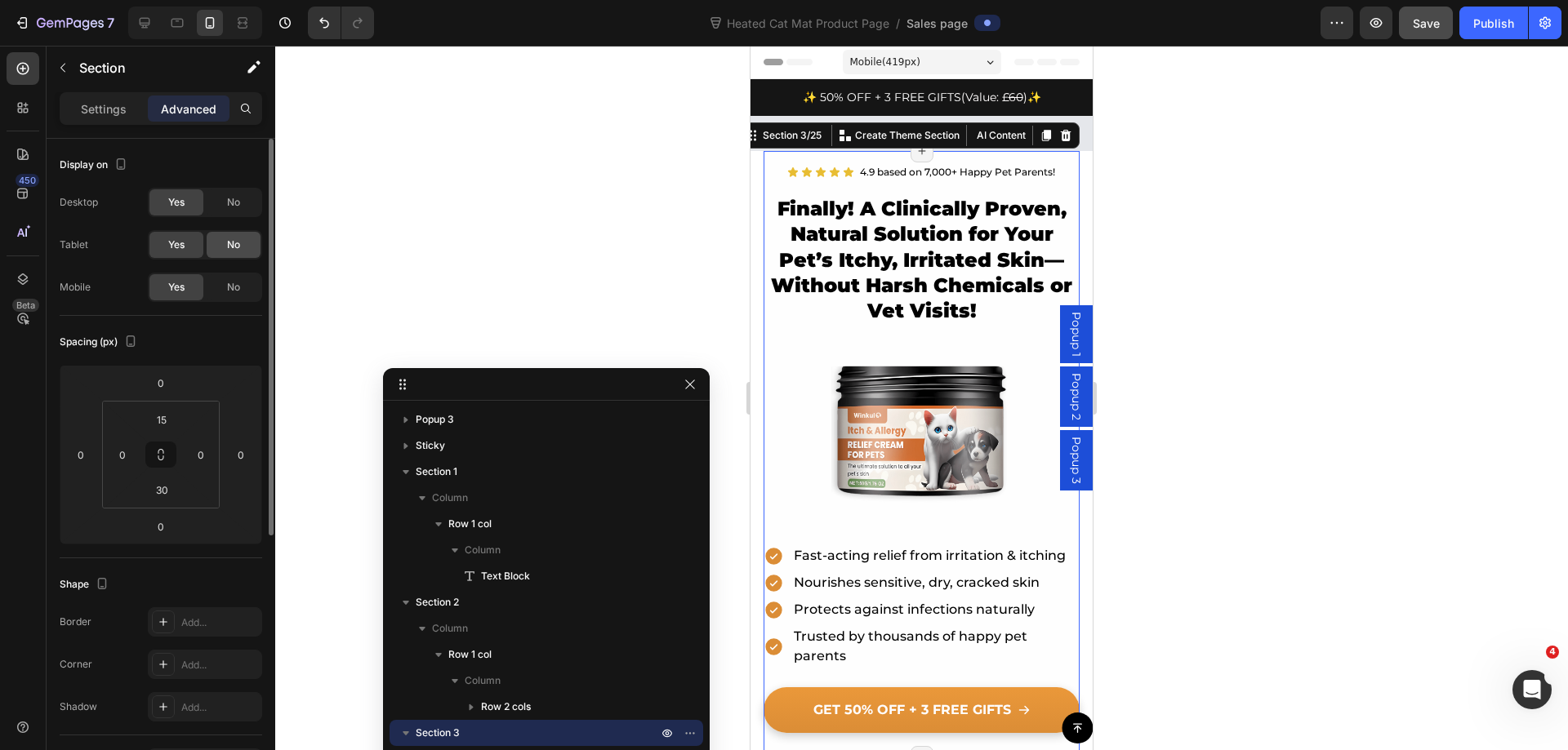
click at [228, 251] on span "No" at bounding box center [233, 244] width 13 height 15
click at [227, 208] on span "No" at bounding box center [233, 202] width 13 height 15
click at [1418, 266] on div at bounding box center [920, 397] width 1292 height 704
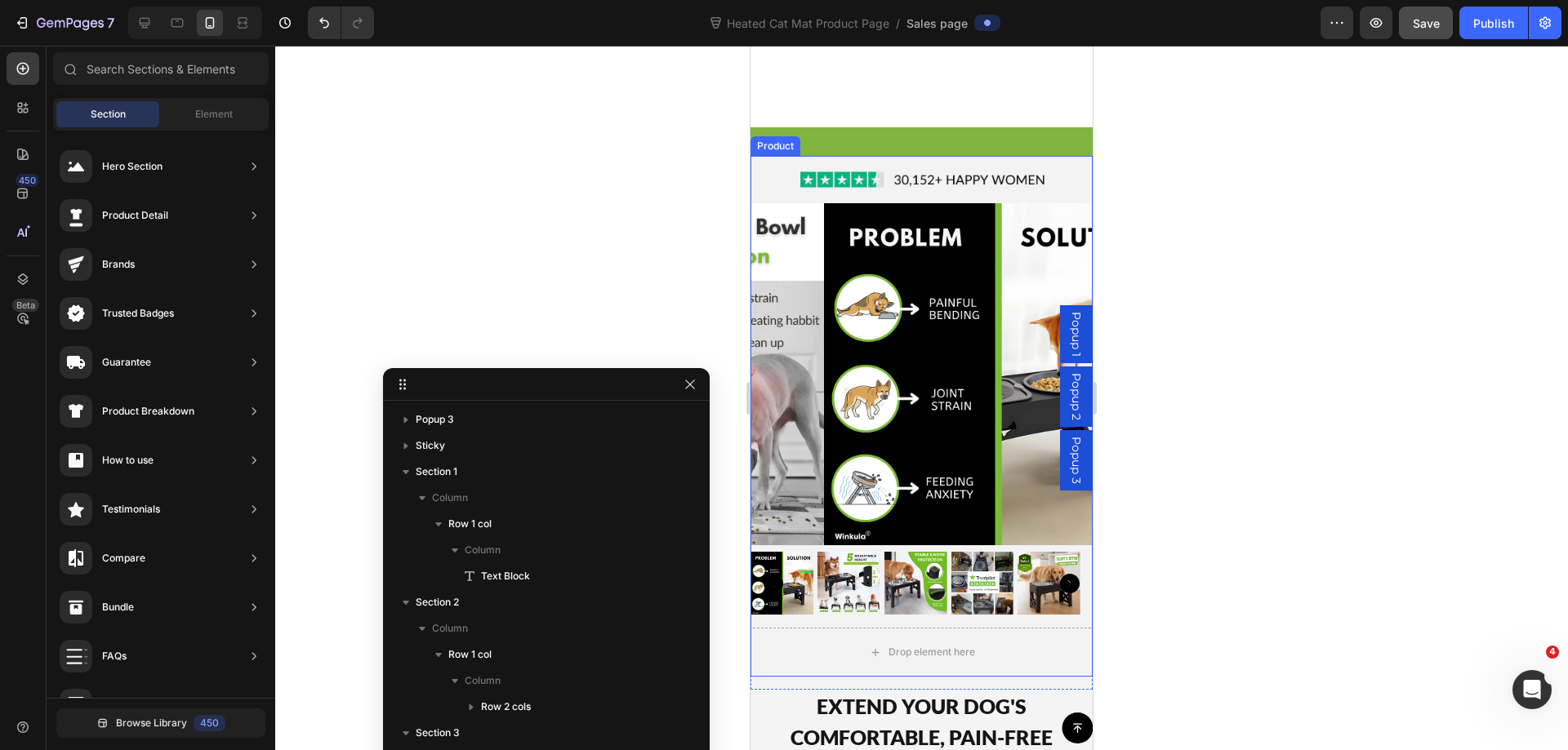
scroll to position [1061, 0]
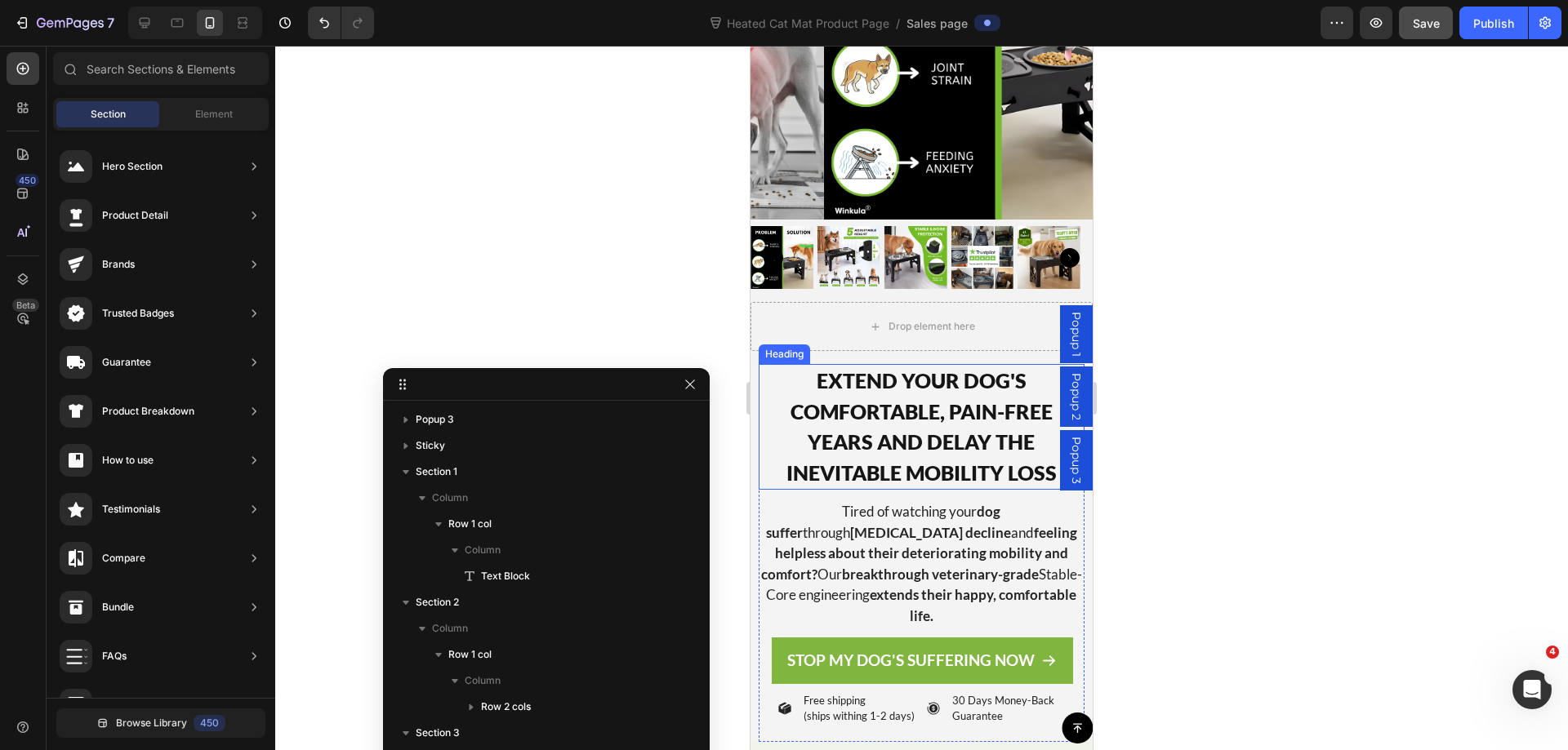
click at [929, 405] on h2 "EXTEND YOUR DOG'S COMFORTABLE, PAIN-FREE YEARS AND DELAY THE INEVITABLE MOBILIT…" at bounding box center [920, 427] width 325 height 125
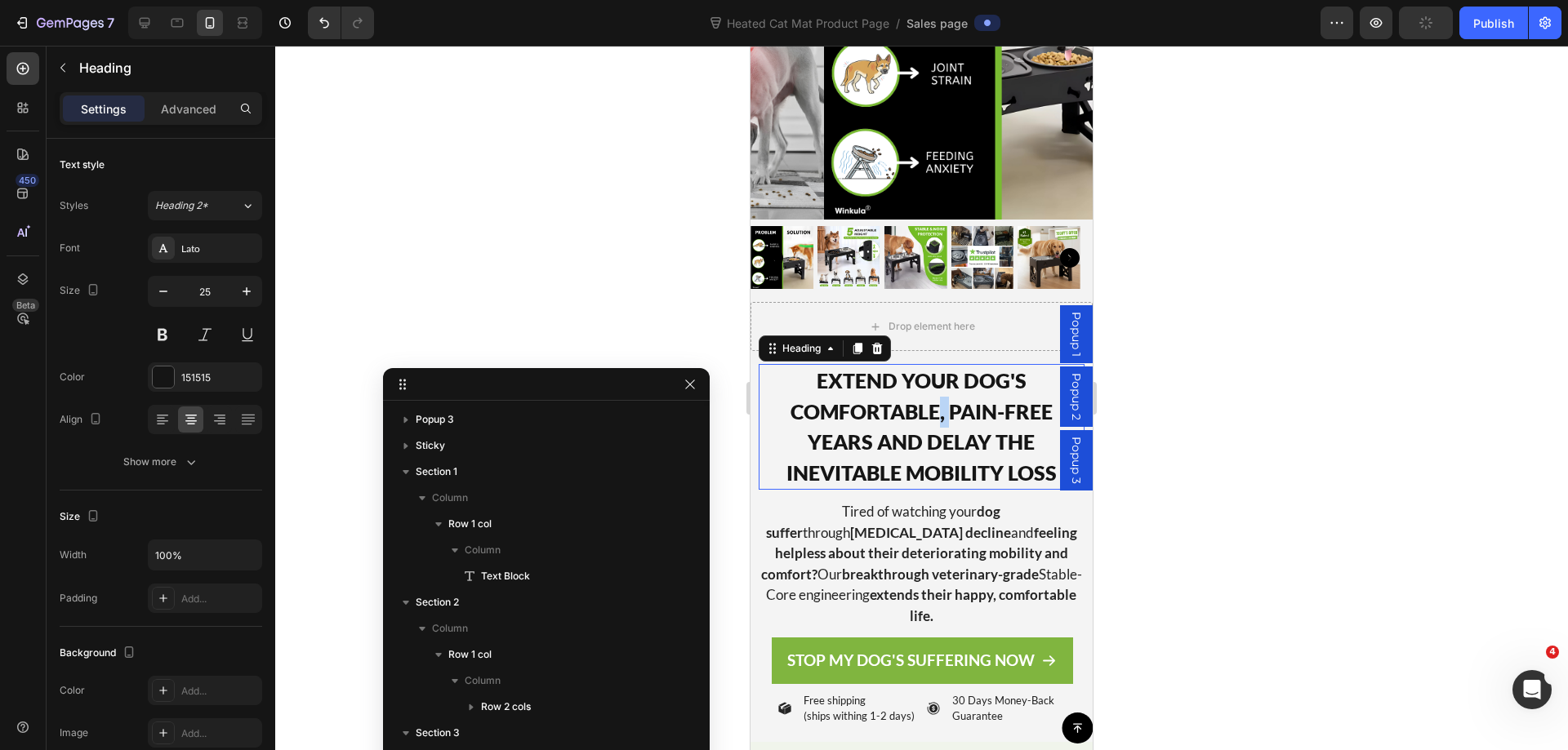
scroll to position [732, 0]
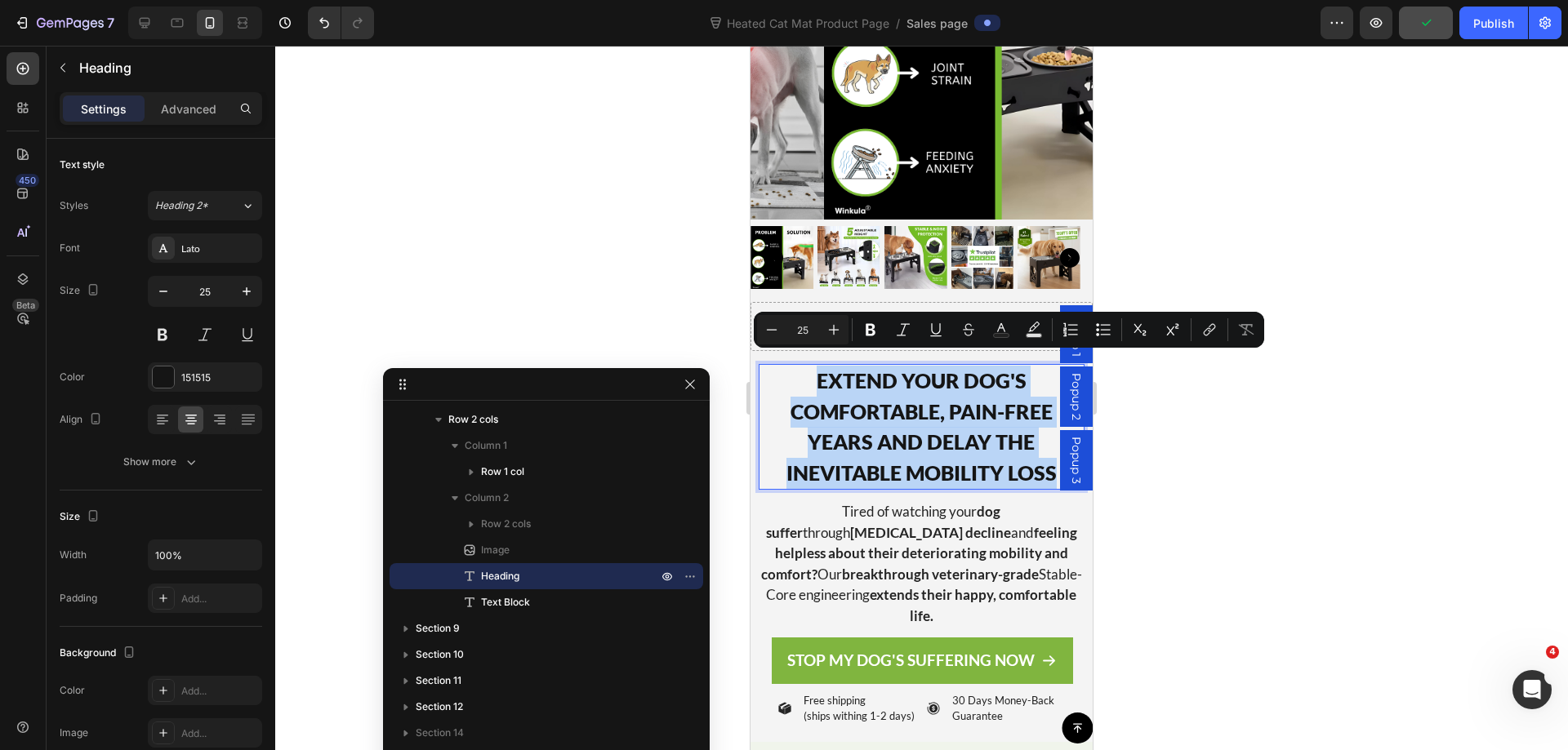
copy p "EXTEND YOUR DOG'S COMFORTABLE, PAIN-FREE YEARS AND DELAY THE INEVITABLE MOBILIT…"
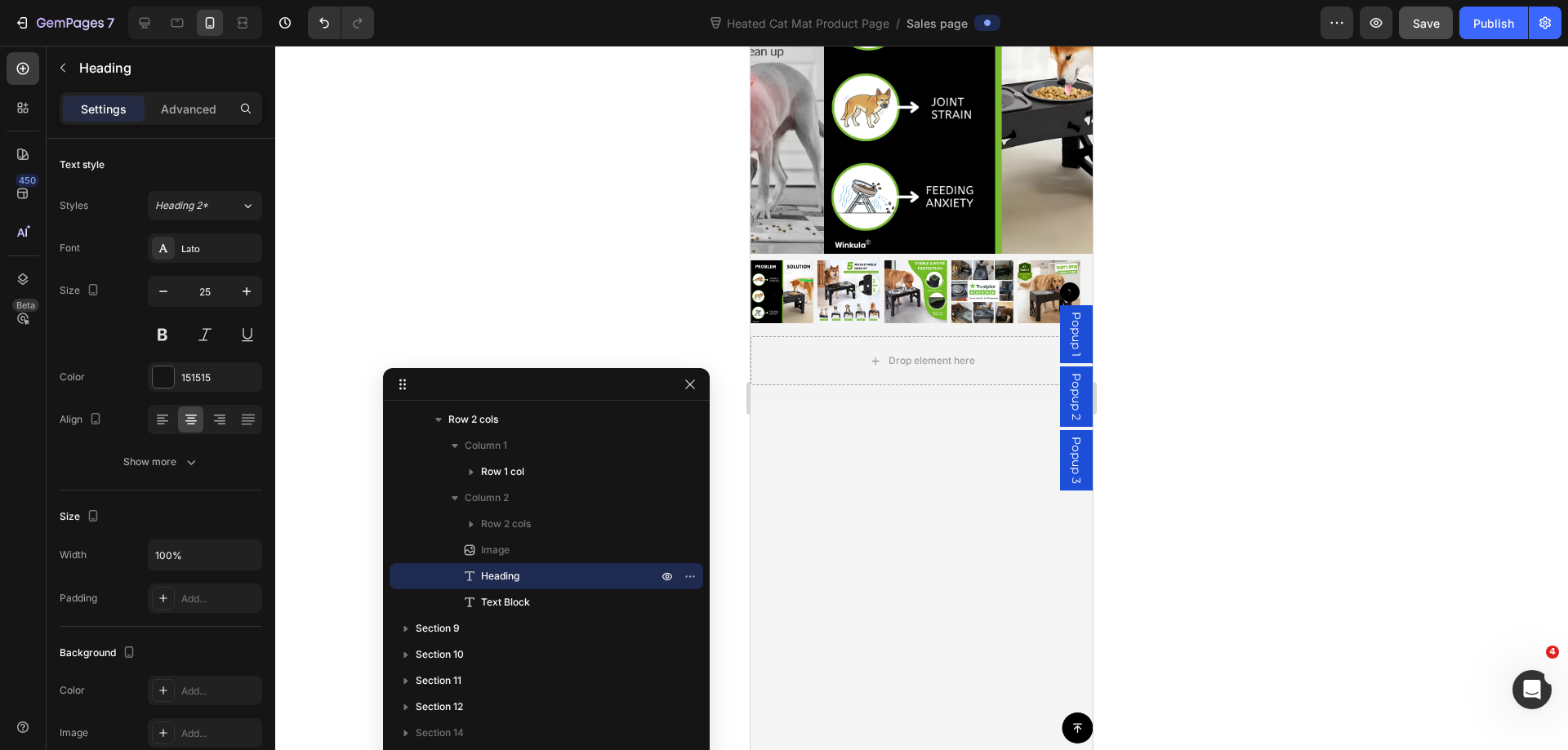
type input "16"
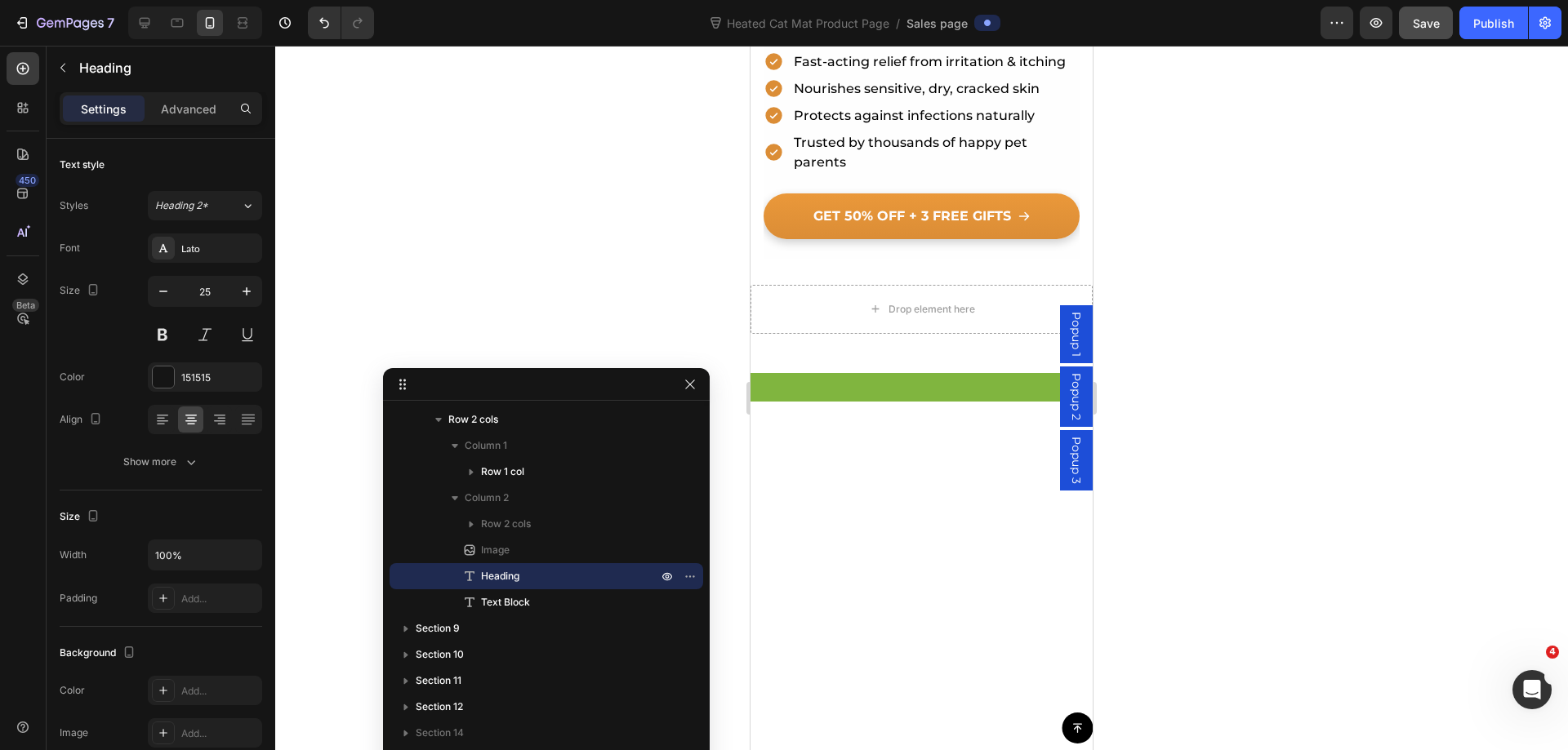
scroll to position [0, 0]
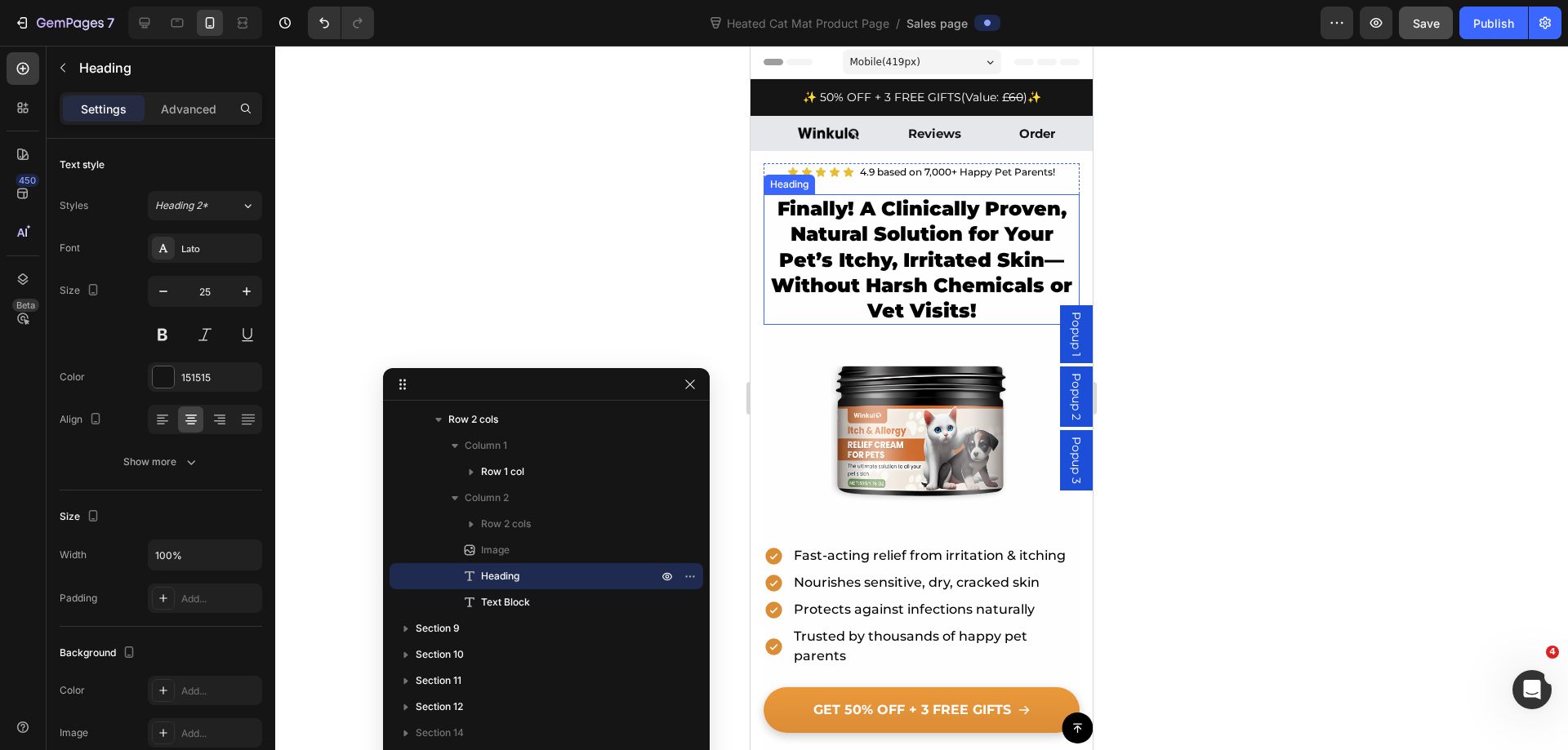
click at [955, 275] on h2 "Finally! A Clinically Proven, Natural Solution for Your Pet’s Itchy, Irritated …" at bounding box center [920, 259] width 316 height 130
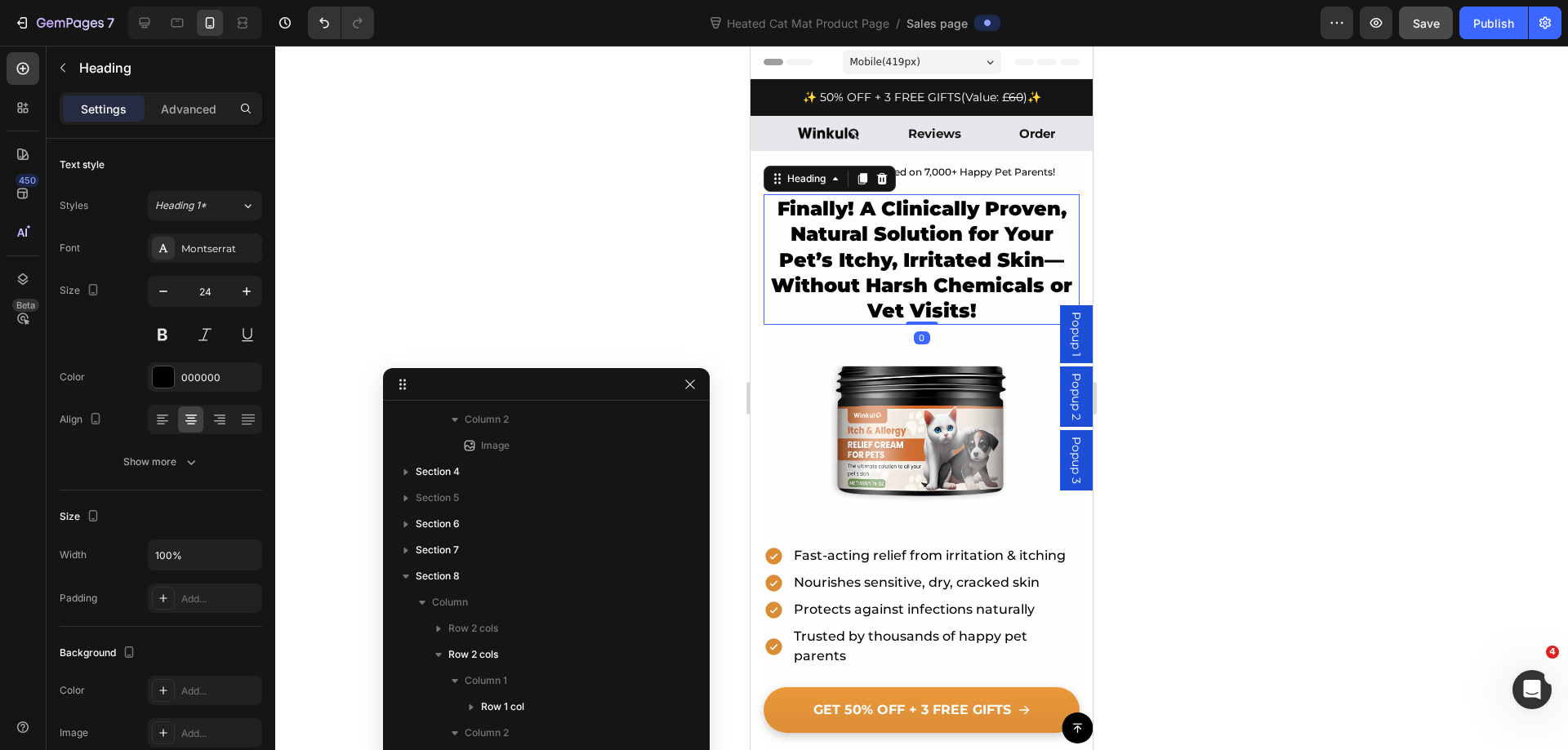
scroll to position [497, 0]
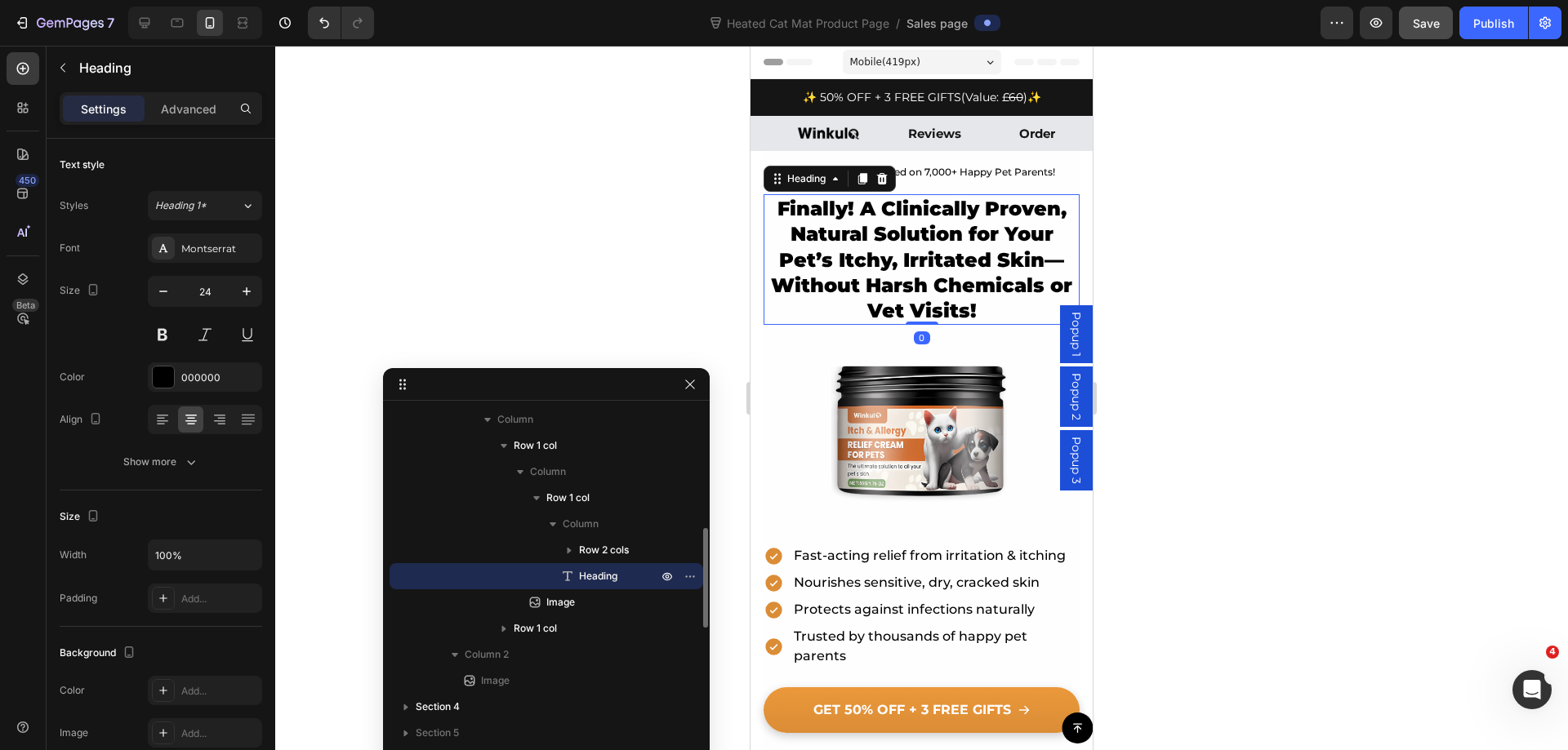
click at [955, 275] on p "Finally! A Clinically Proven, Natural Solution for Your Pet’s Itchy, Irritated …" at bounding box center [921, 260] width 313 height 127
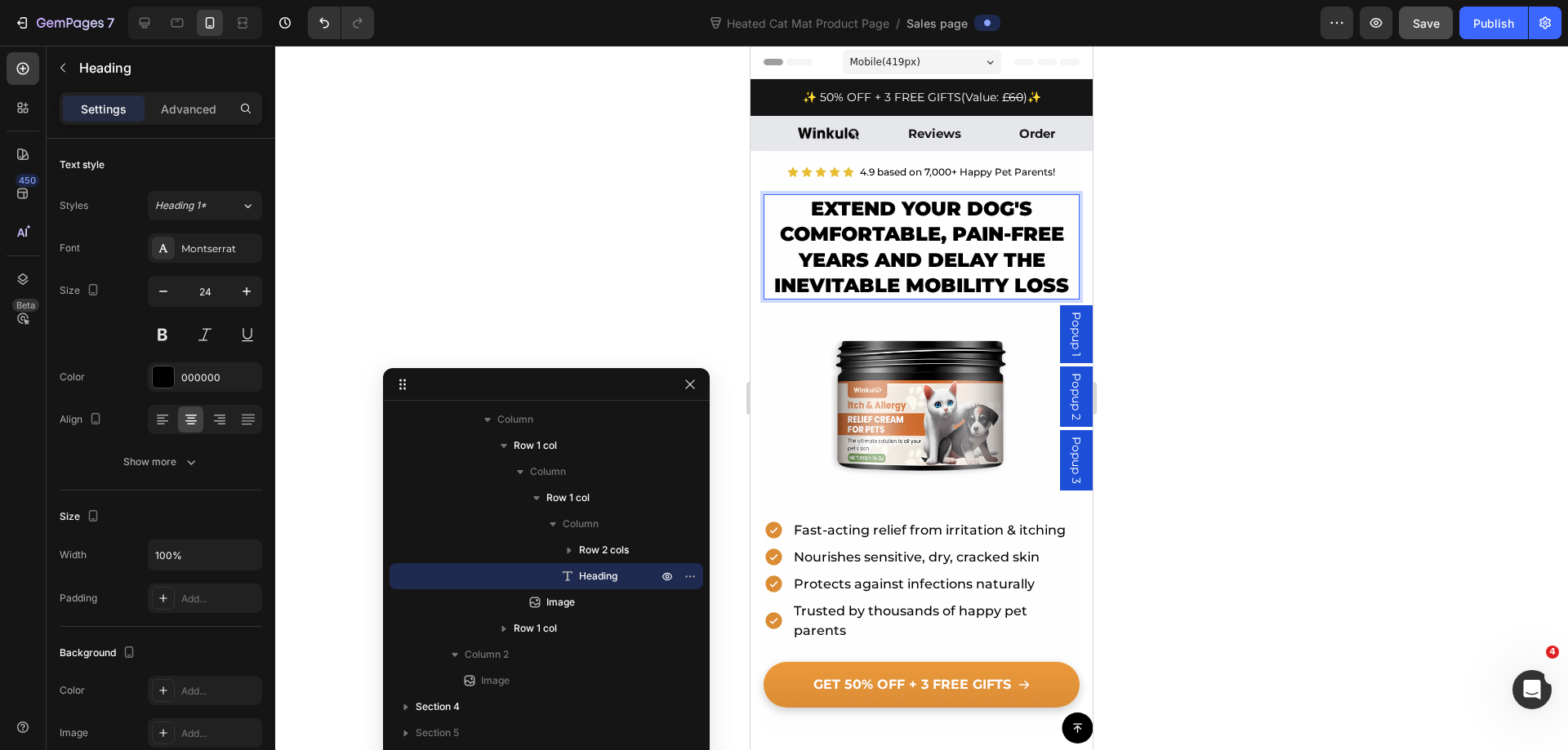
click at [955, 275] on p "EXTEND YOUR DOG'S COMFORTABLE, PAIN-FREE YEARS AND DELAY THE INEVITABLE MOBILIT…" at bounding box center [921, 247] width 313 height 102
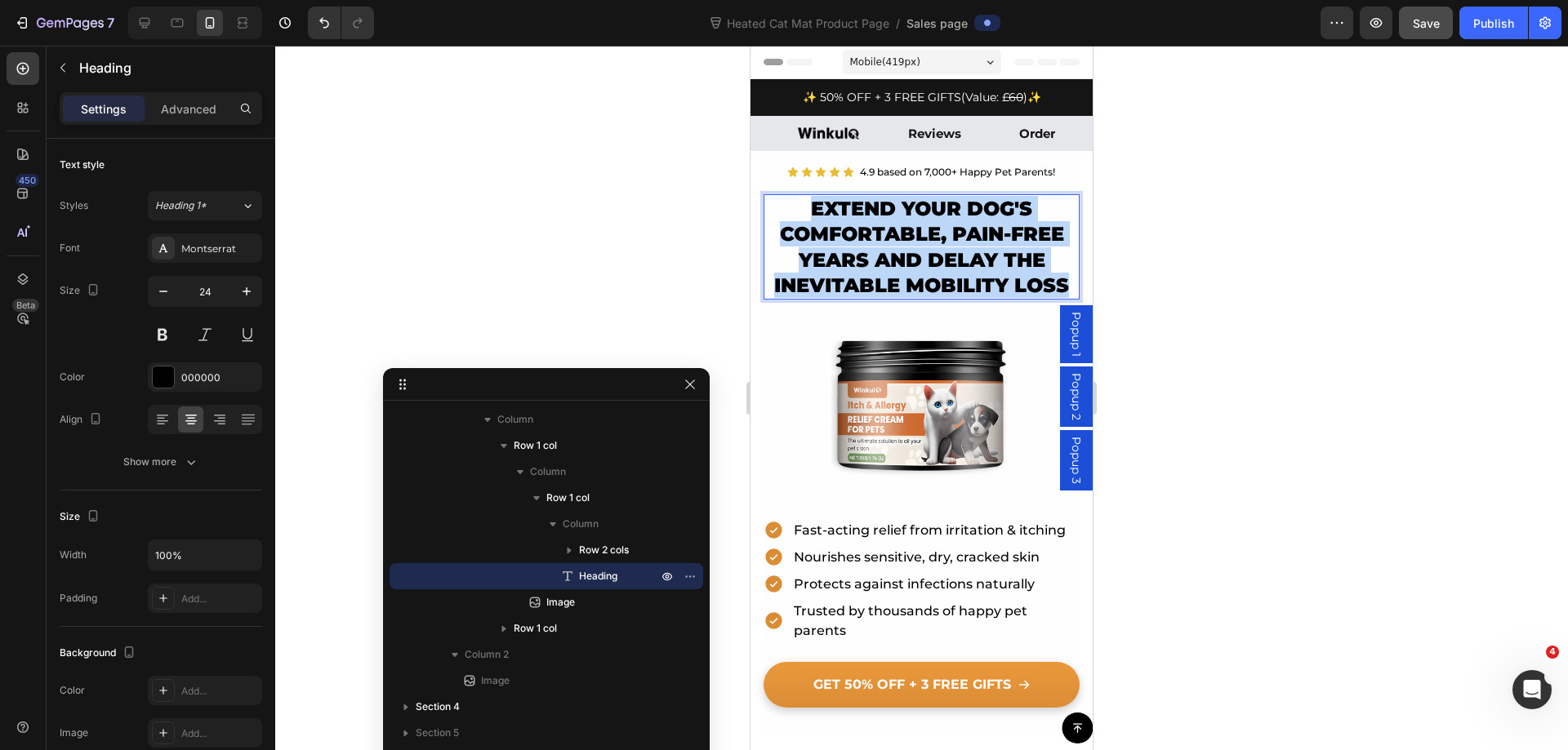
click at [955, 275] on p "EXTEND YOUR DOG'S COMFORTABLE, PAIN-FREE YEARS AND DELAY THE INEVITABLE MOBILIT…" at bounding box center [921, 247] width 313 height 102
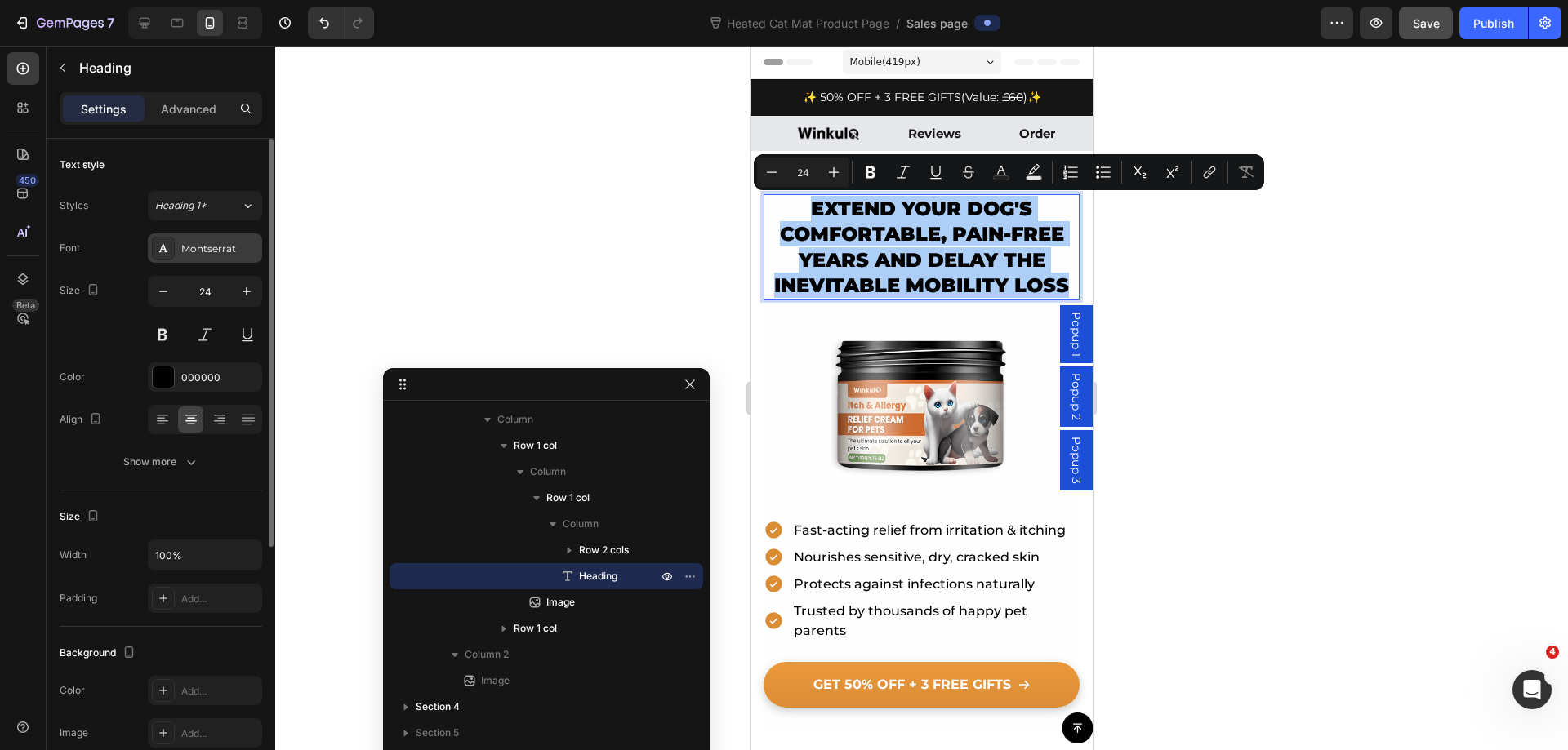
click at [226, 239] on div "Montserrat" at bounding box center [204, 248] width 115 height 30
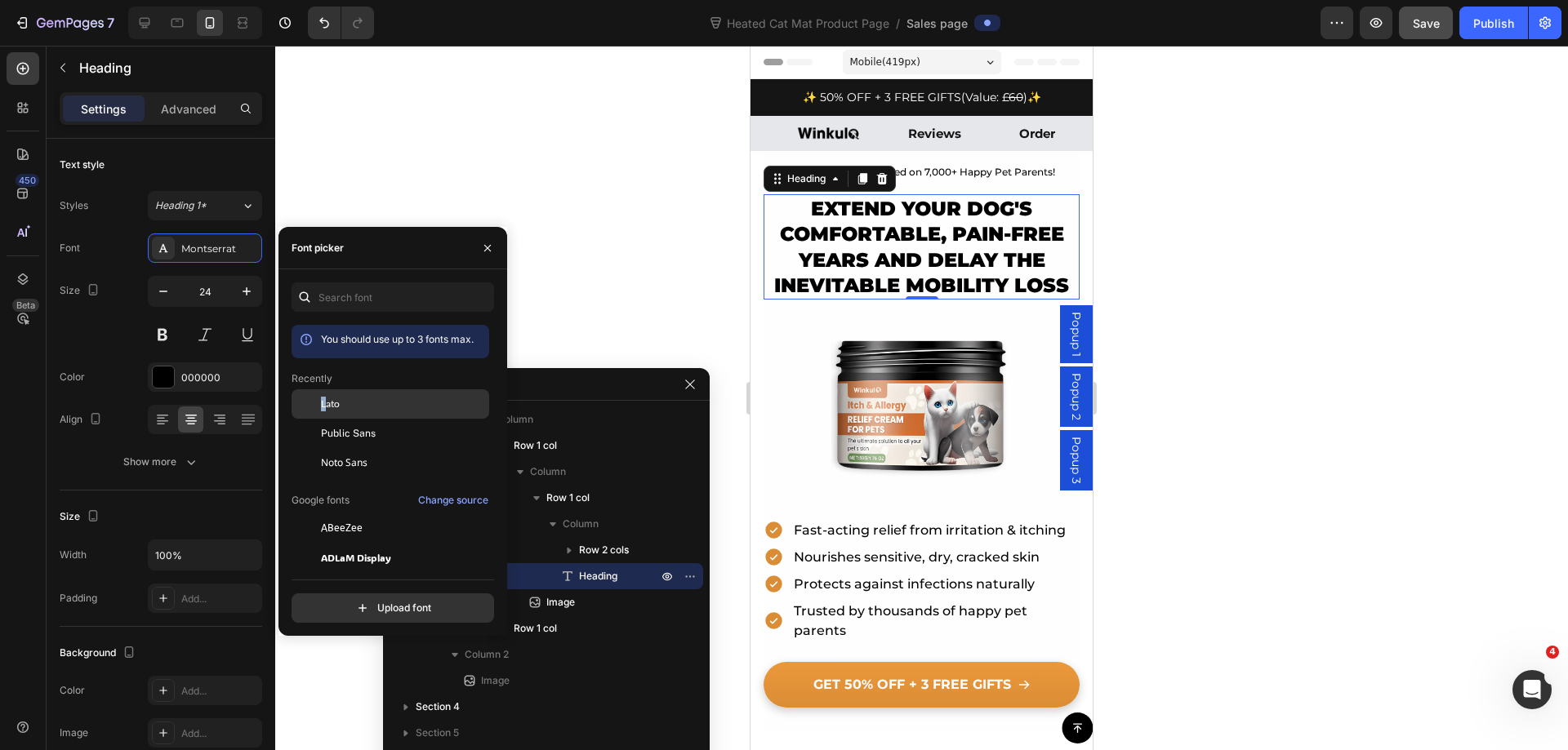
click at [324, 406] on span "Lato" at bounding box center [330, 403] width 19 height 15
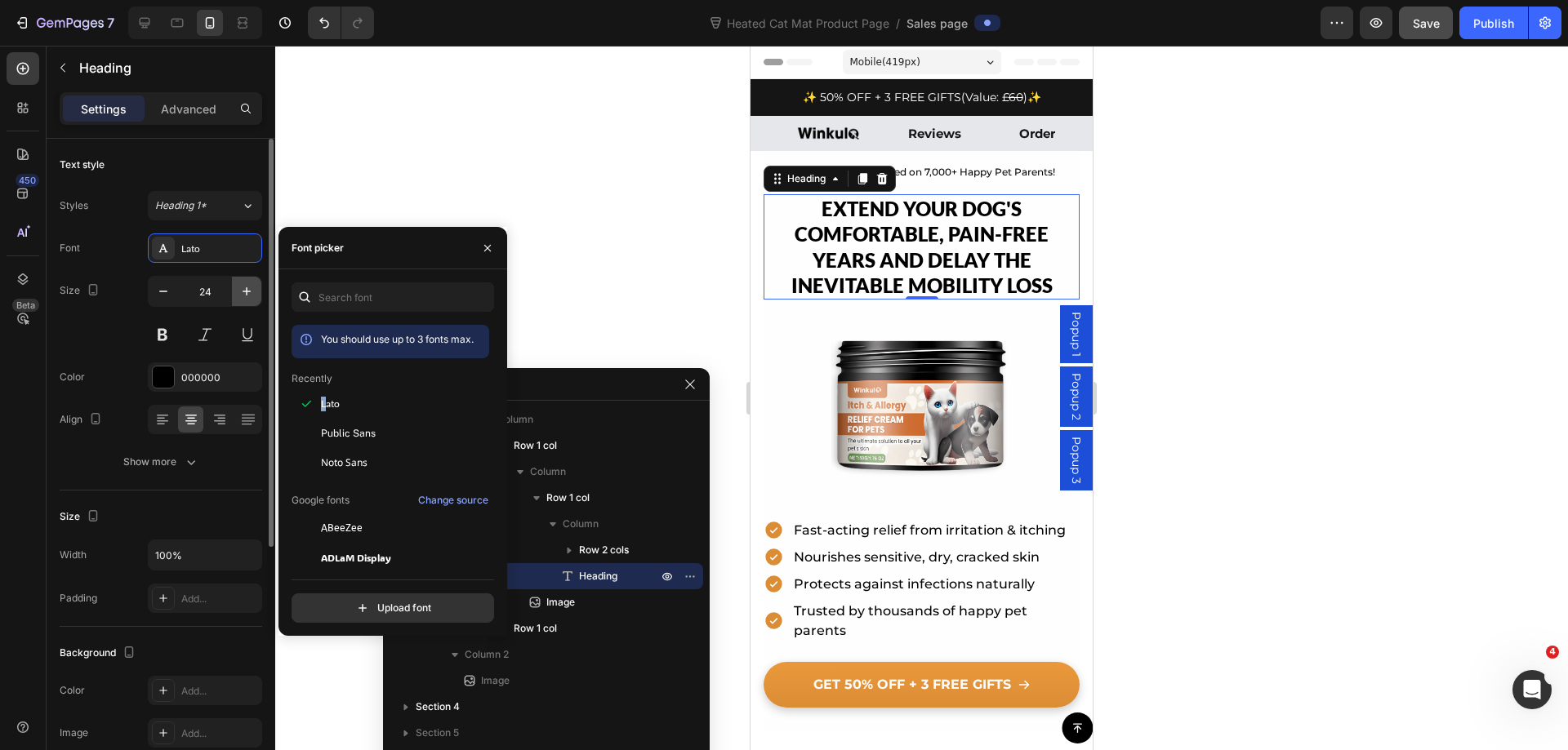
click at [236, 286] on button "button" at bounding box center [247, 292] width 30 height 30
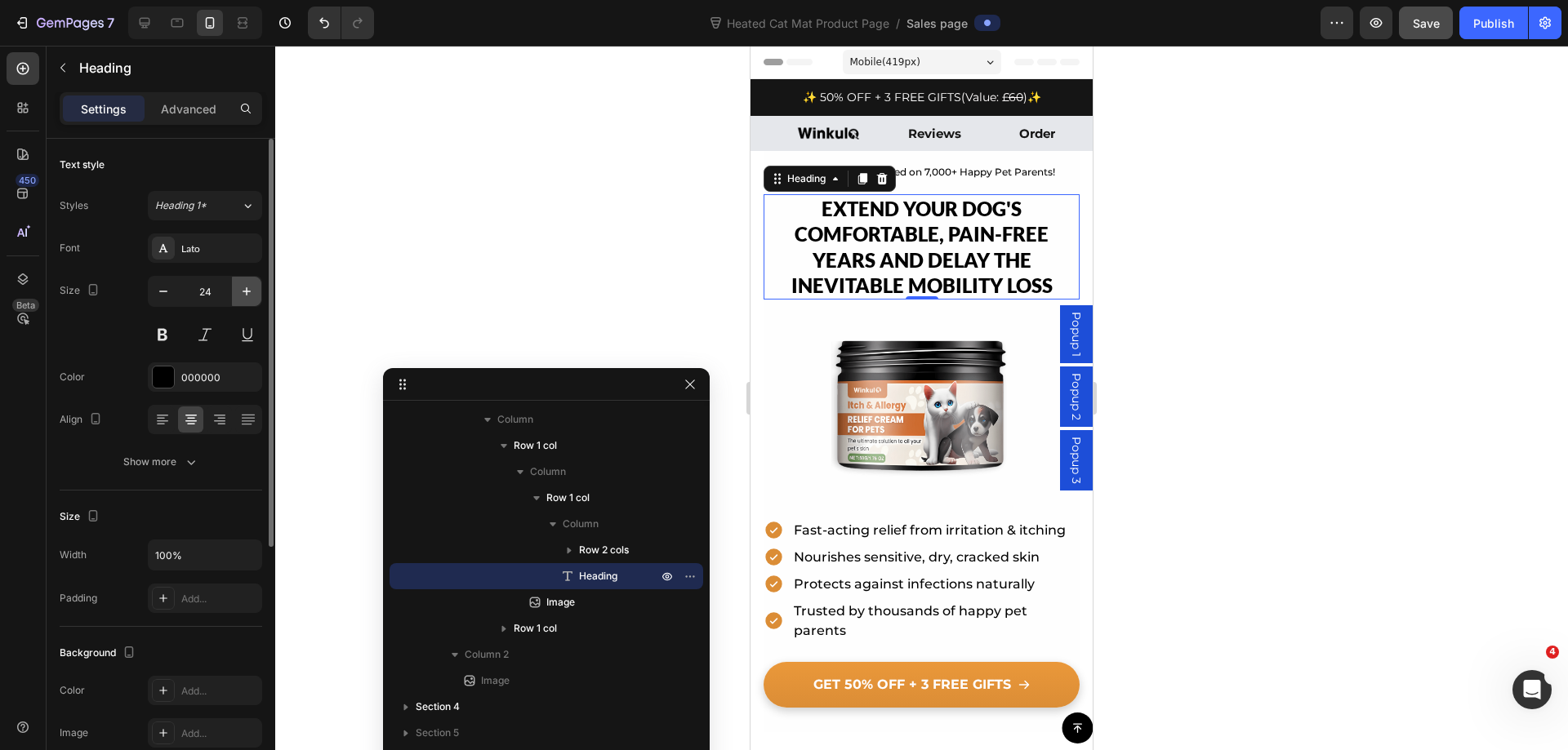
type input "25"
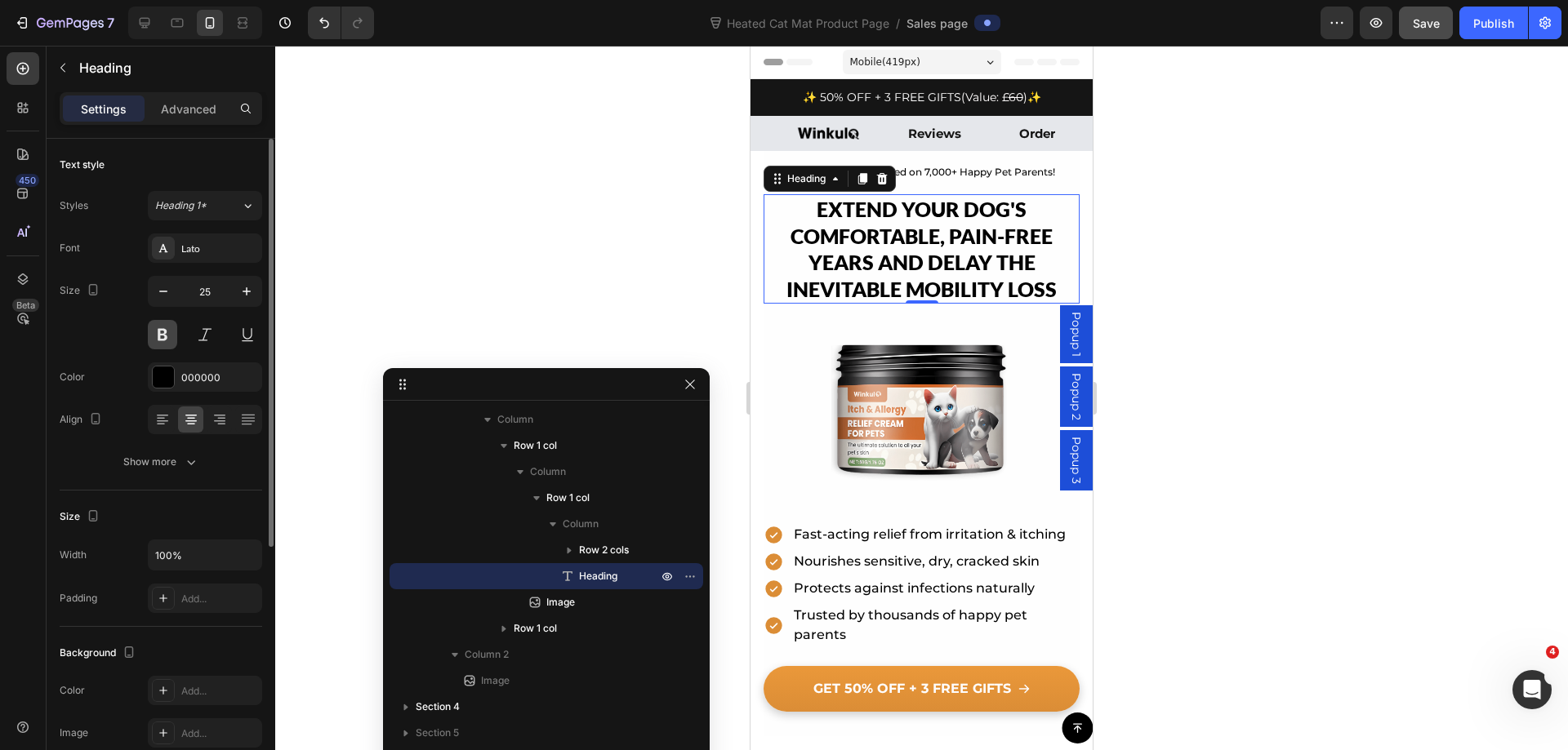
click at [169, 333] on button at bounding box center [162, 335] width 30 height 30
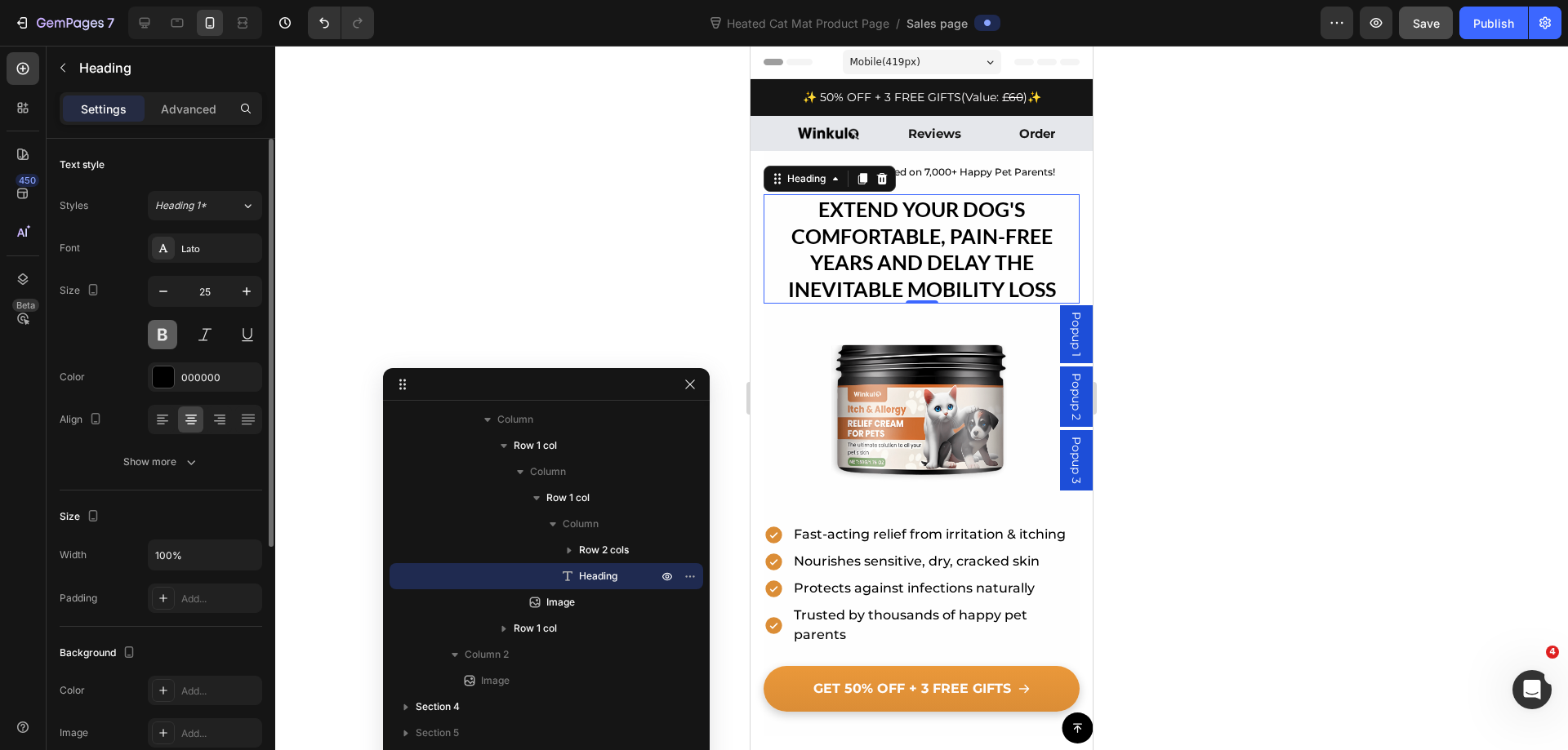
click at [169, 333] on button at bounding box center [162, 335] width 30 height 30
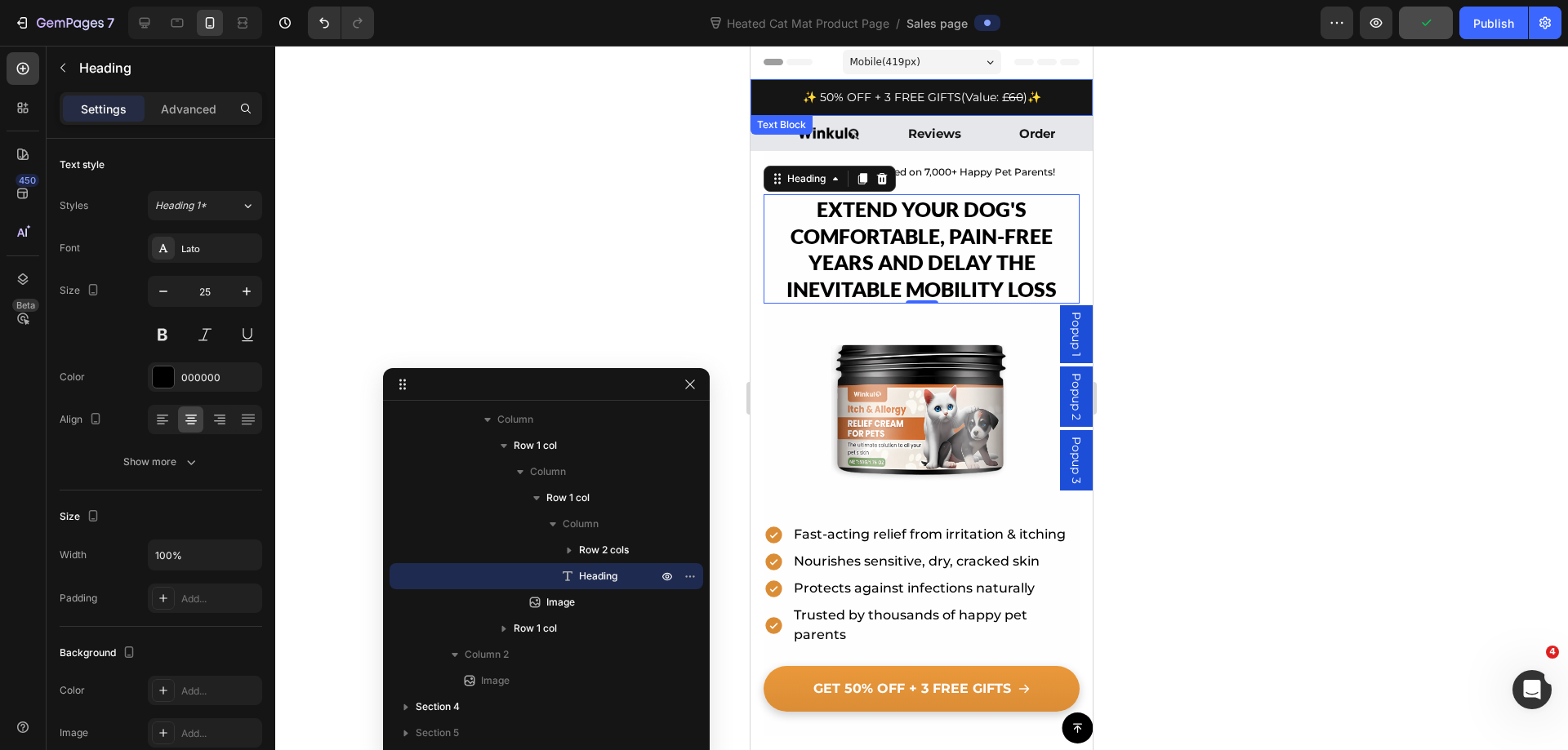
click at [937, 93] on span "✨ 50% OFF + 3 FREE GIFTS" at bounding box center [882, 97] width 158 height 15
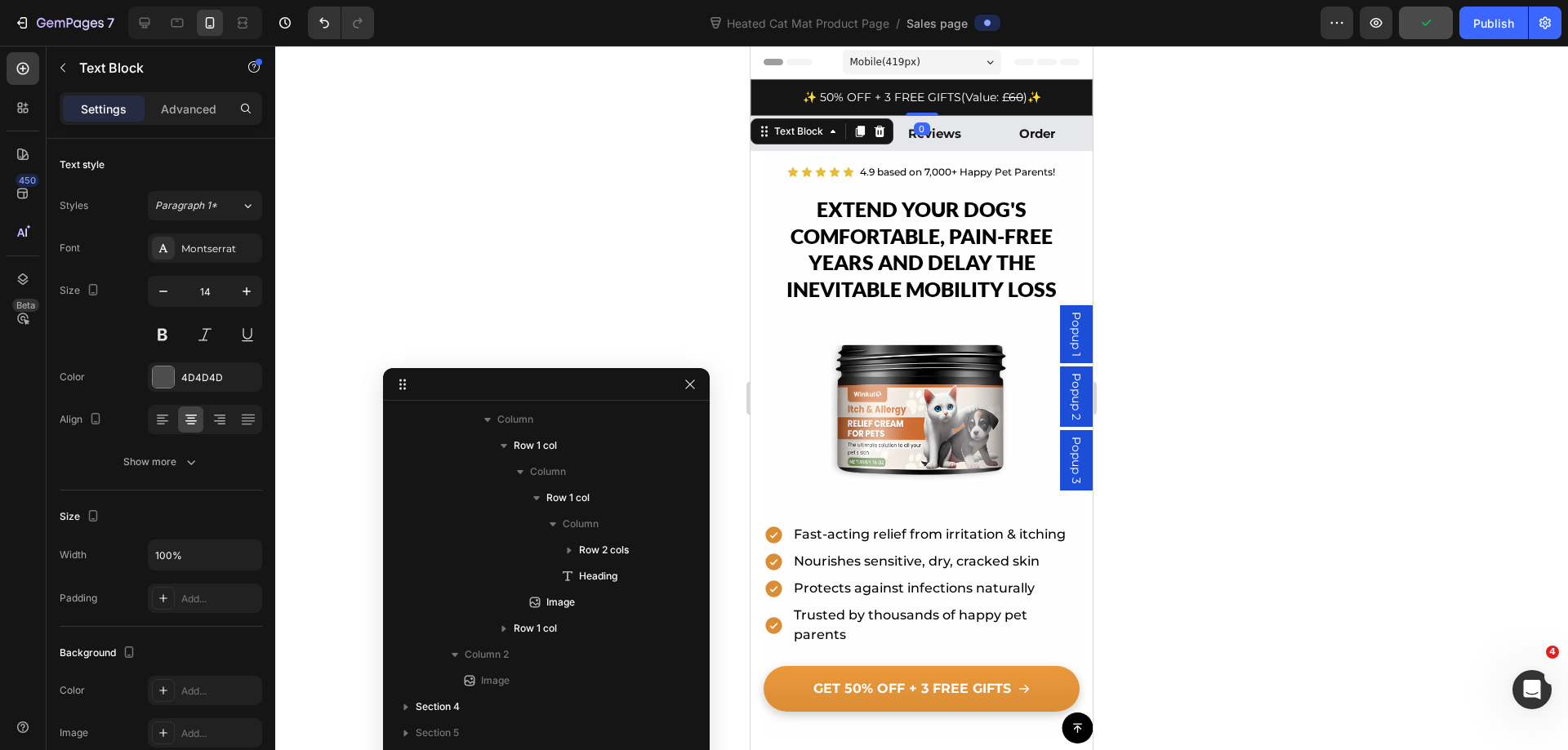
scroll to position [53, 0]
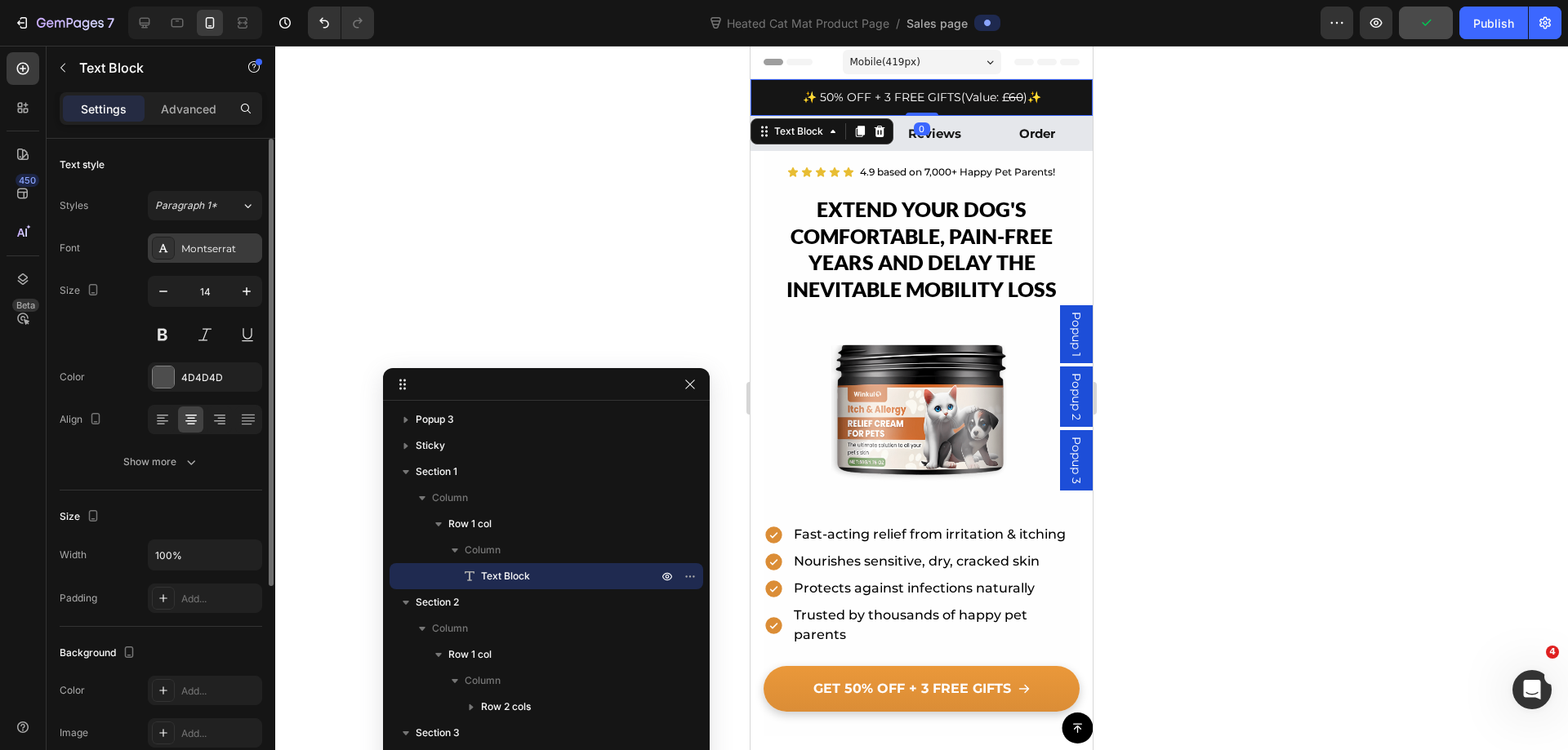
click at [219, 253] on div "Montserrat" at bounding box center [219, 249] width 77 height 15
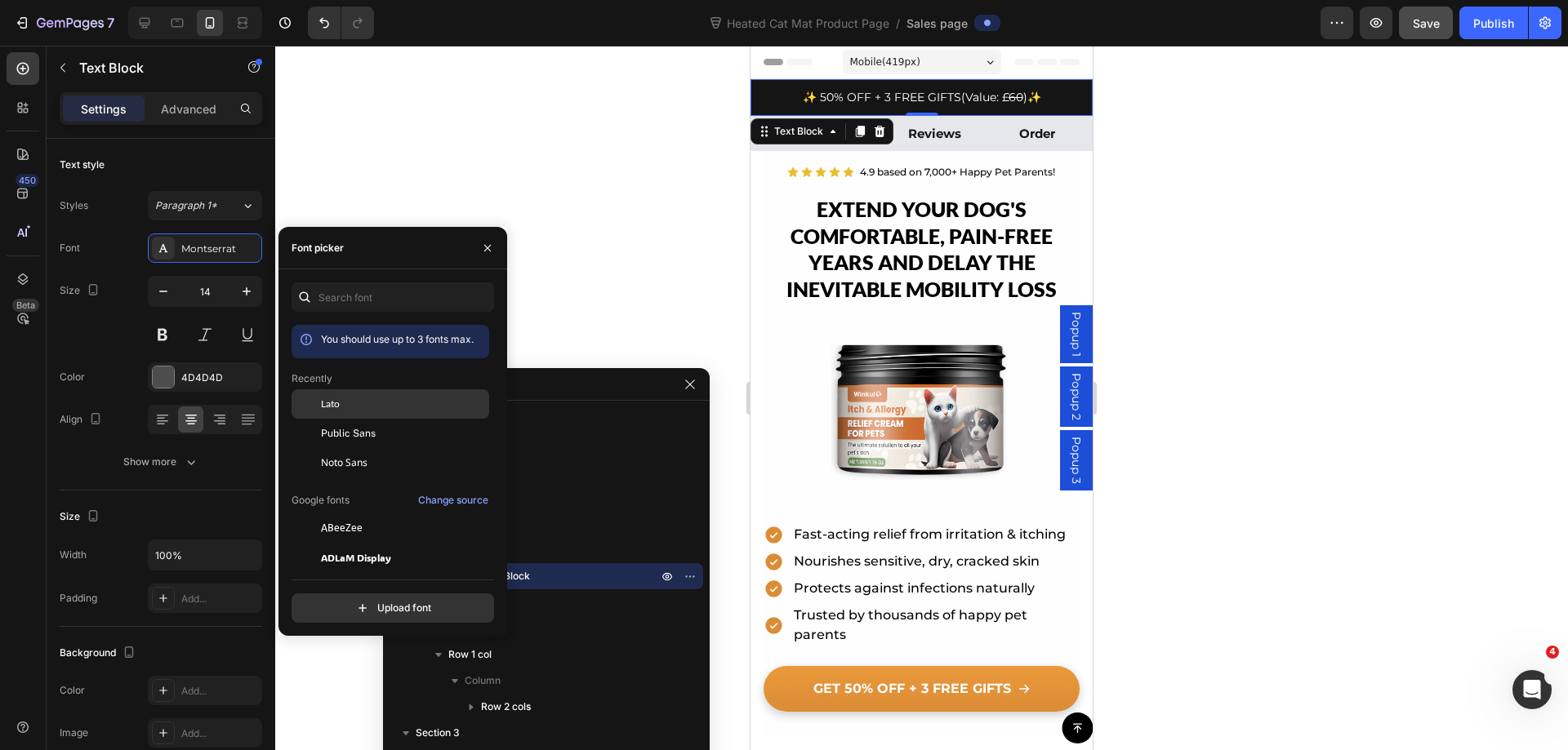
click at [333, 402] on span "Lato" at bounding box center [330, 403] width 19 height 15
click at [243, 284] on icon "button" at bounding box center [246, 291] width 16 height 16
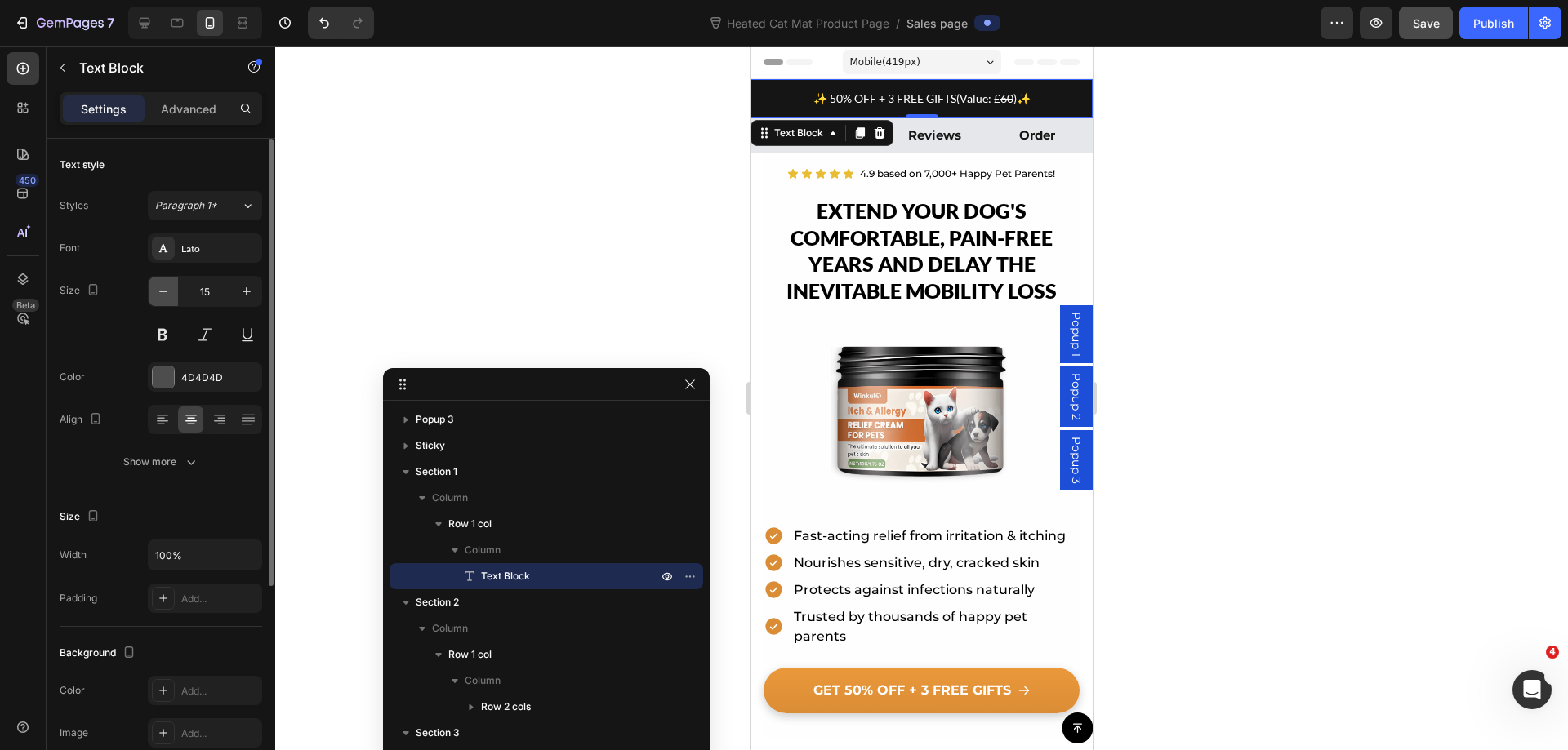
click at [160, 300] on button "button" at bounding box center [163, 292] width 30 height 30
type input "14"
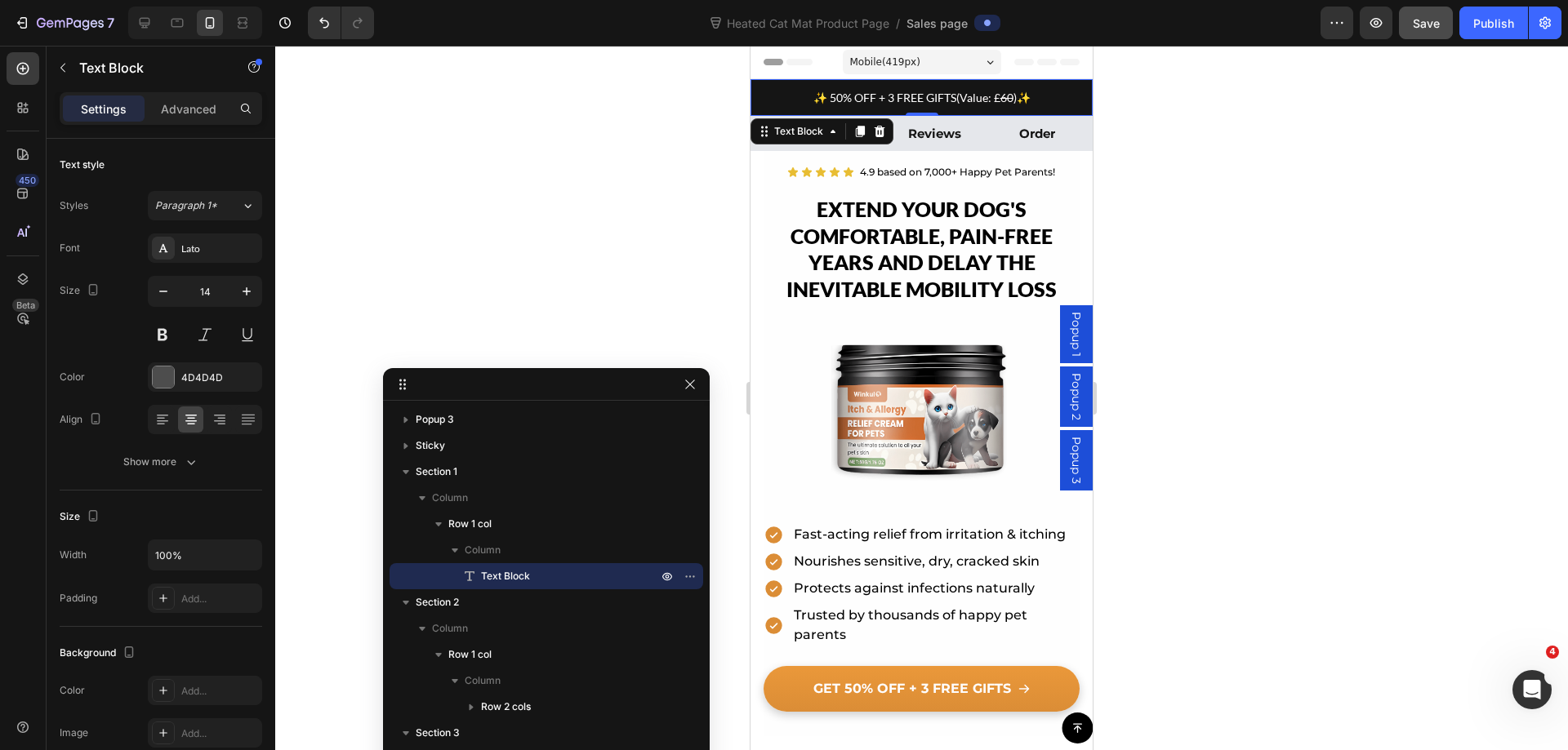
click at [861, 102] on span "✨ 50% OFF + 3 FREE GIFTS" at bounding box center [884, 98] width 142 height 14
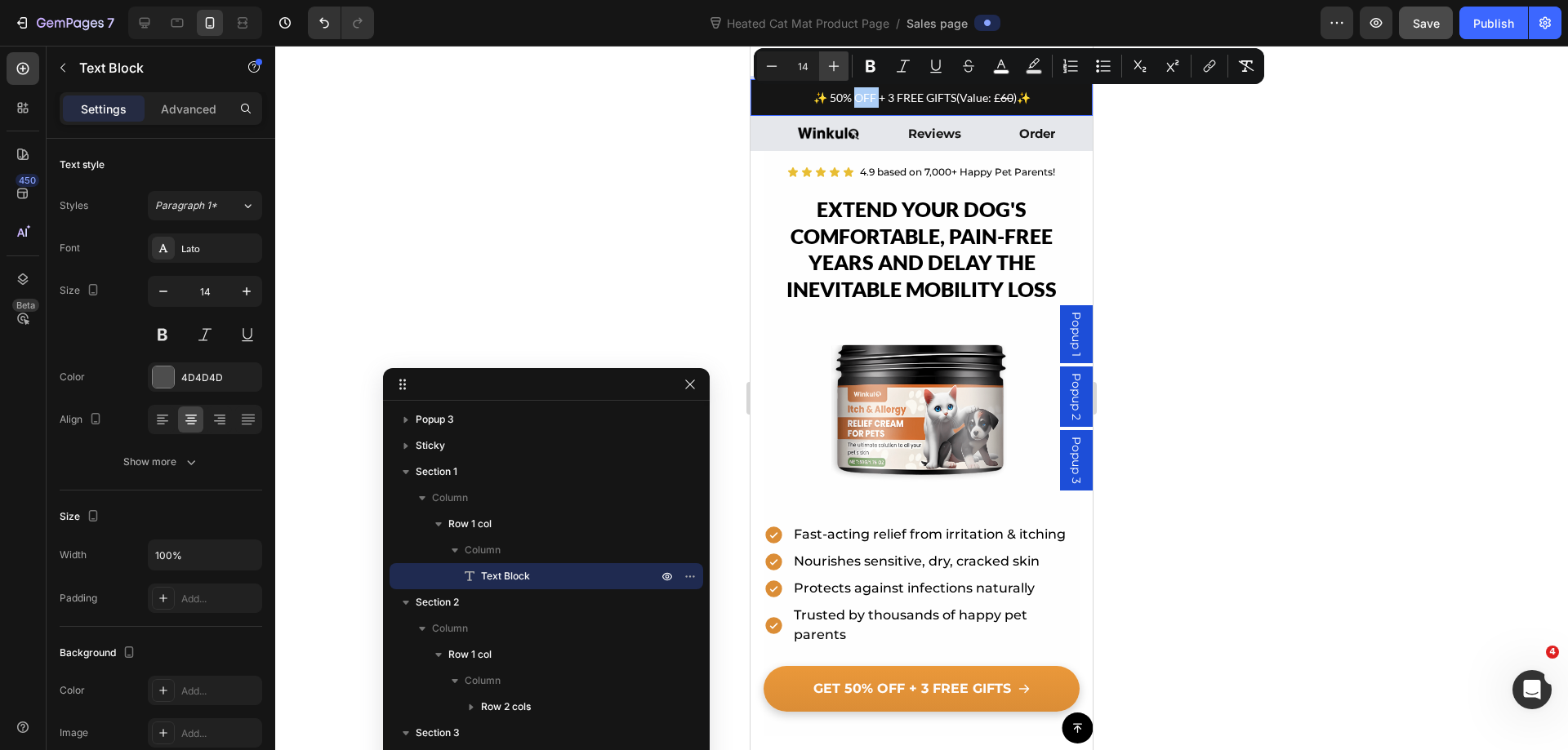
click at [836, 68] on icon "Editor contextual toolbar" at bounding box center [834, 66] width 16 height 16
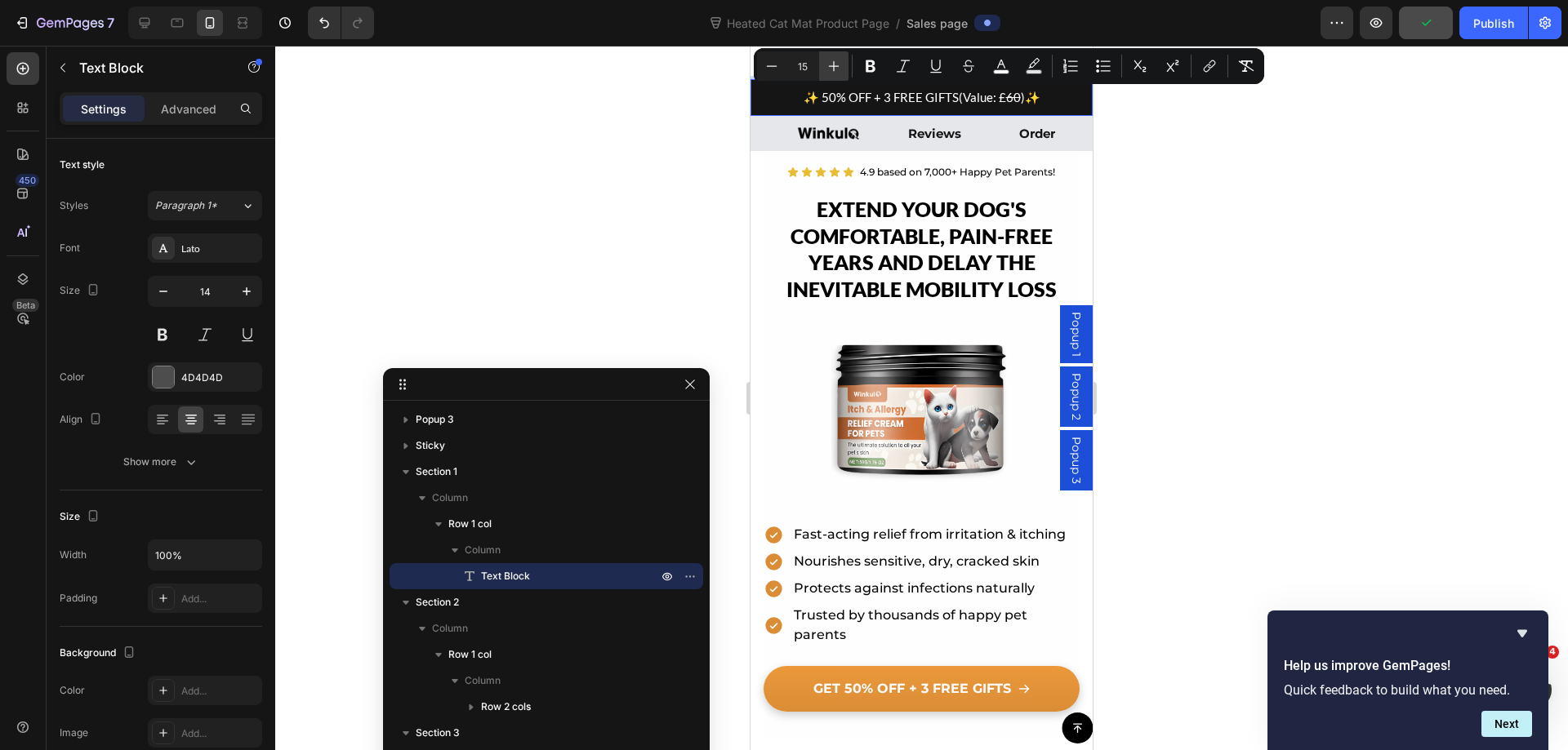
click at [828, 61] on icon "Editor contextual toolbar" at bounding box center [834, 66] width 16 height 16
type input "16"
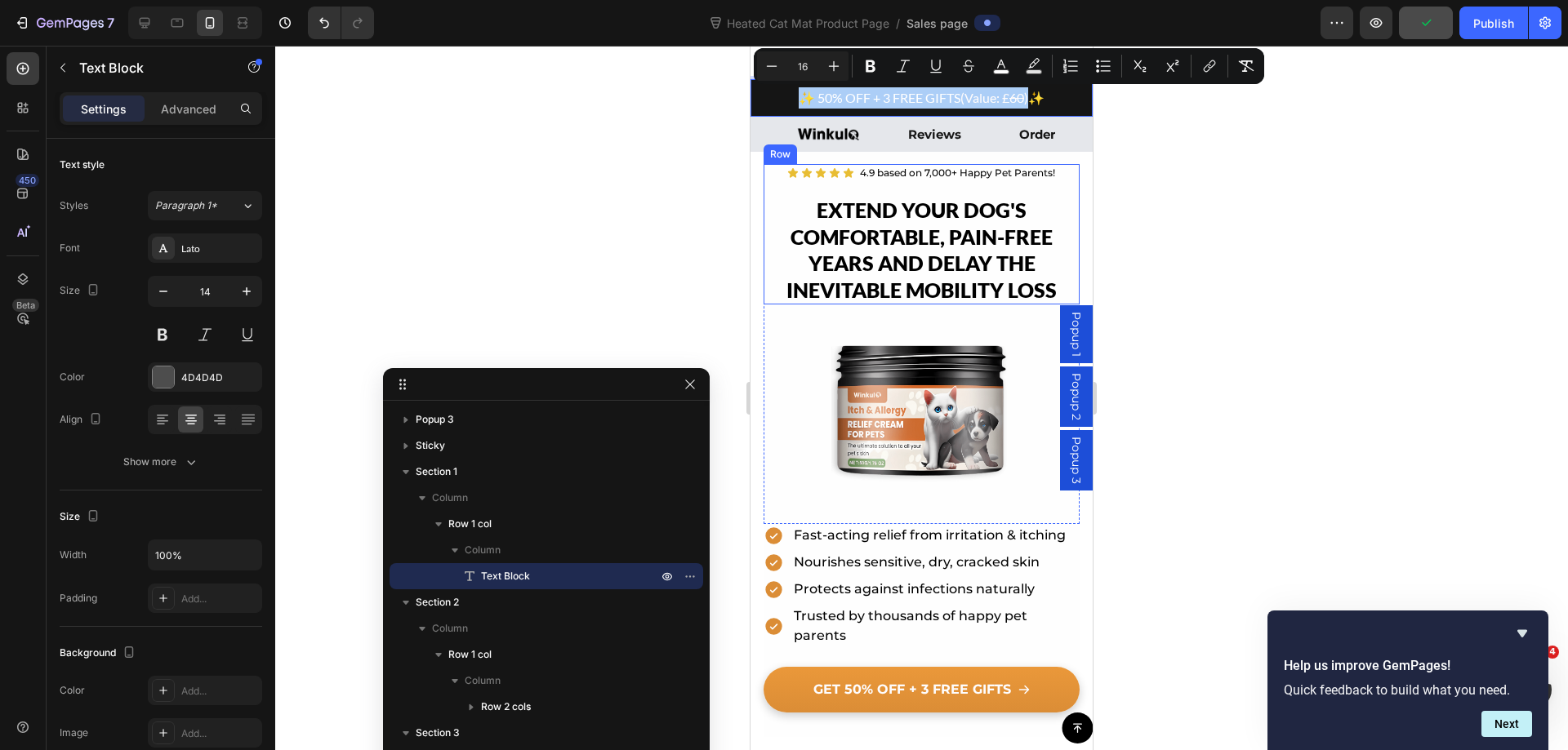
click at [1246, 212] on div at bounding box center [920, 397] width 1292 height 704
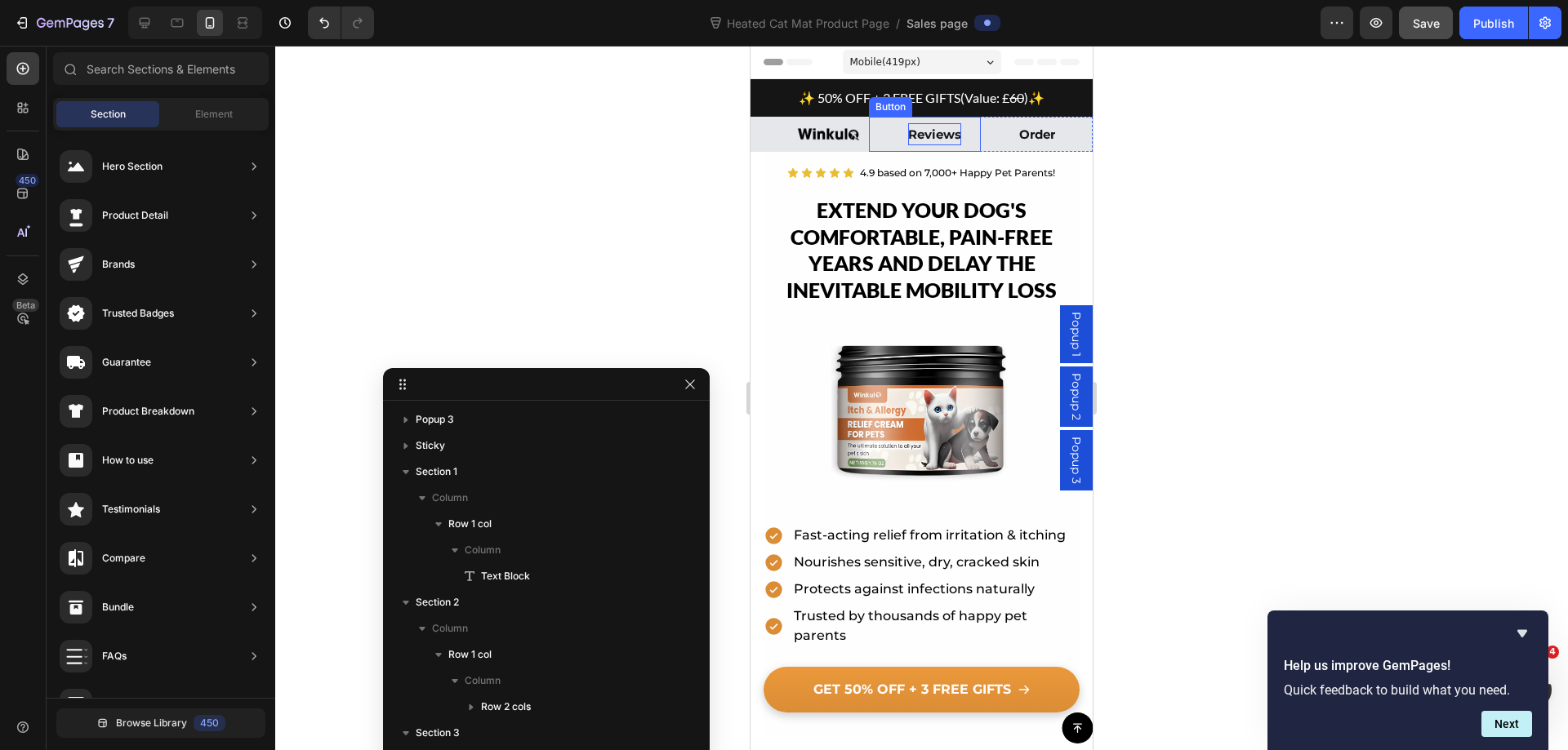
click at [926, 126] on p "Reviews" at bounding box center [933, 134] width 53 height 22
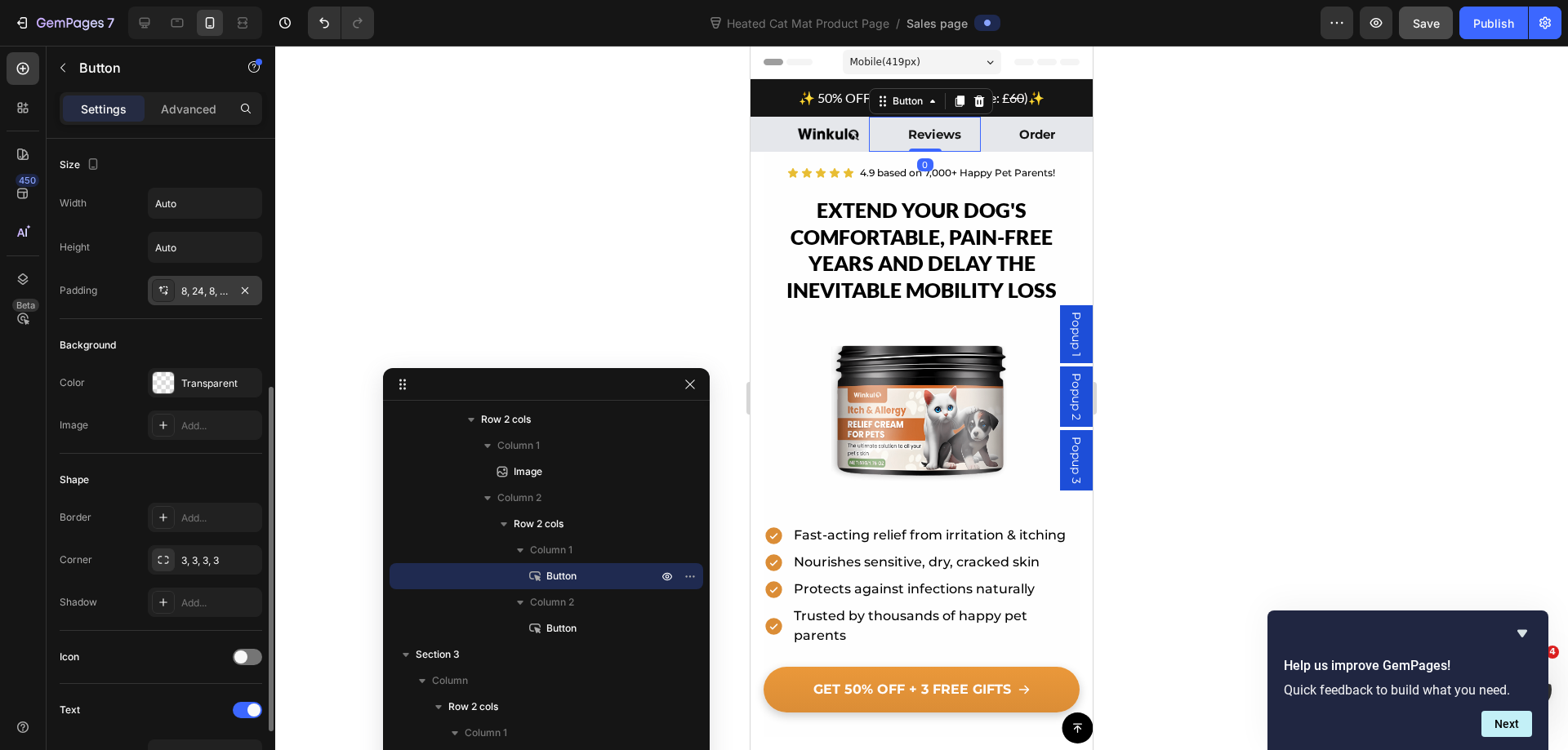
scroll to position [163, 0]
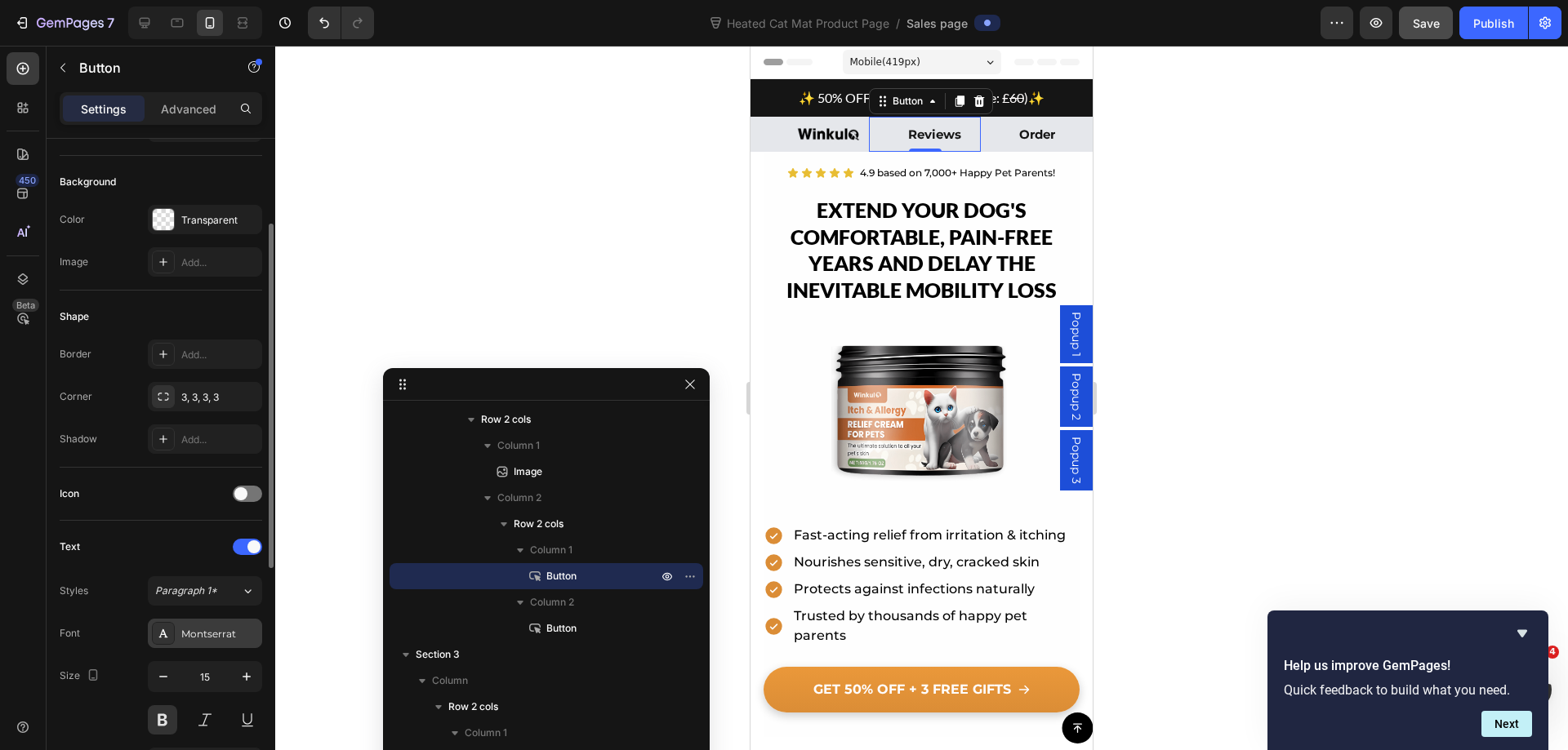
click at [194, 629] on div "Montserrat" at bounding box center [219, 633] width 77 height 15
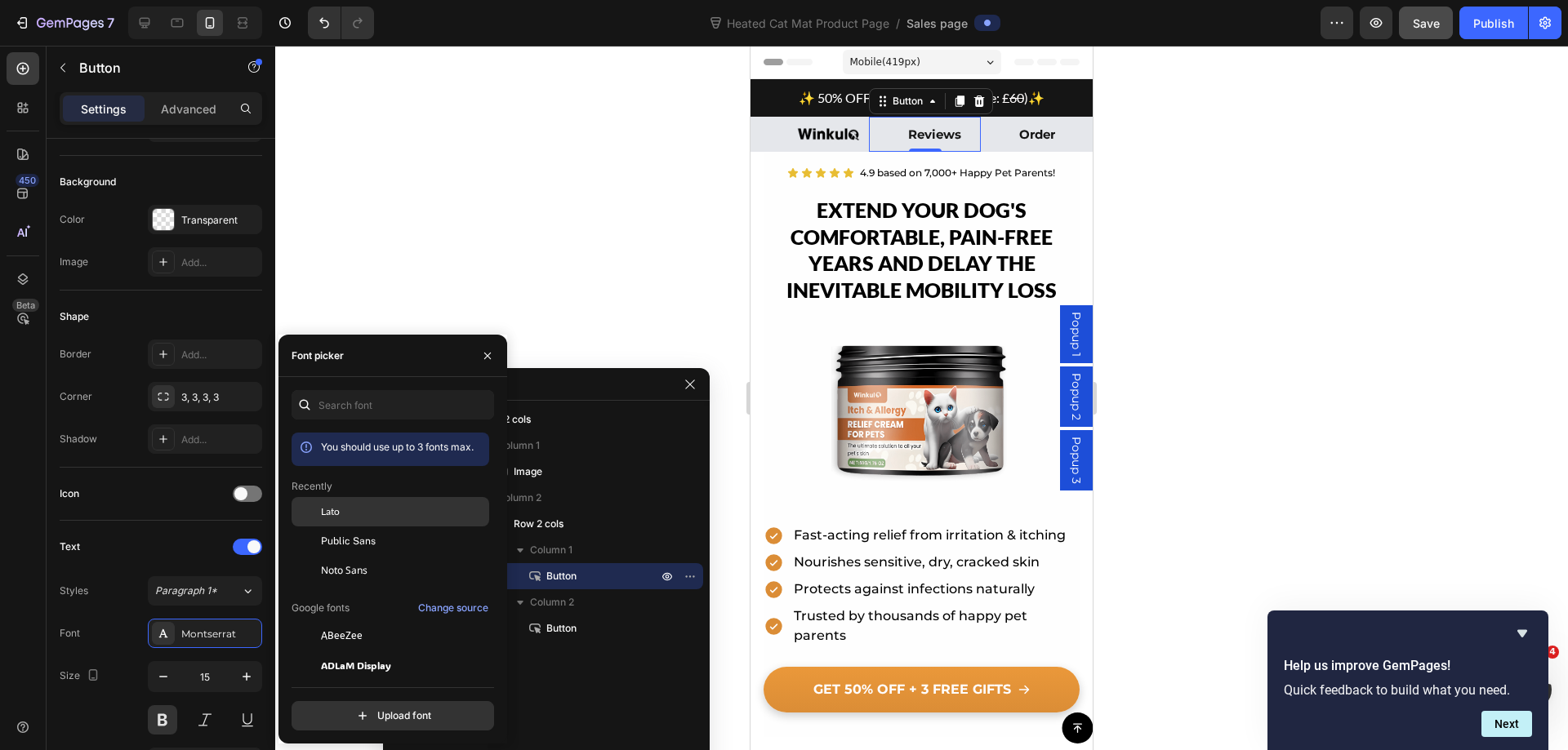
click at [353, 509] on div "Lato" at bounding box center [403, 511] width 165 height 15
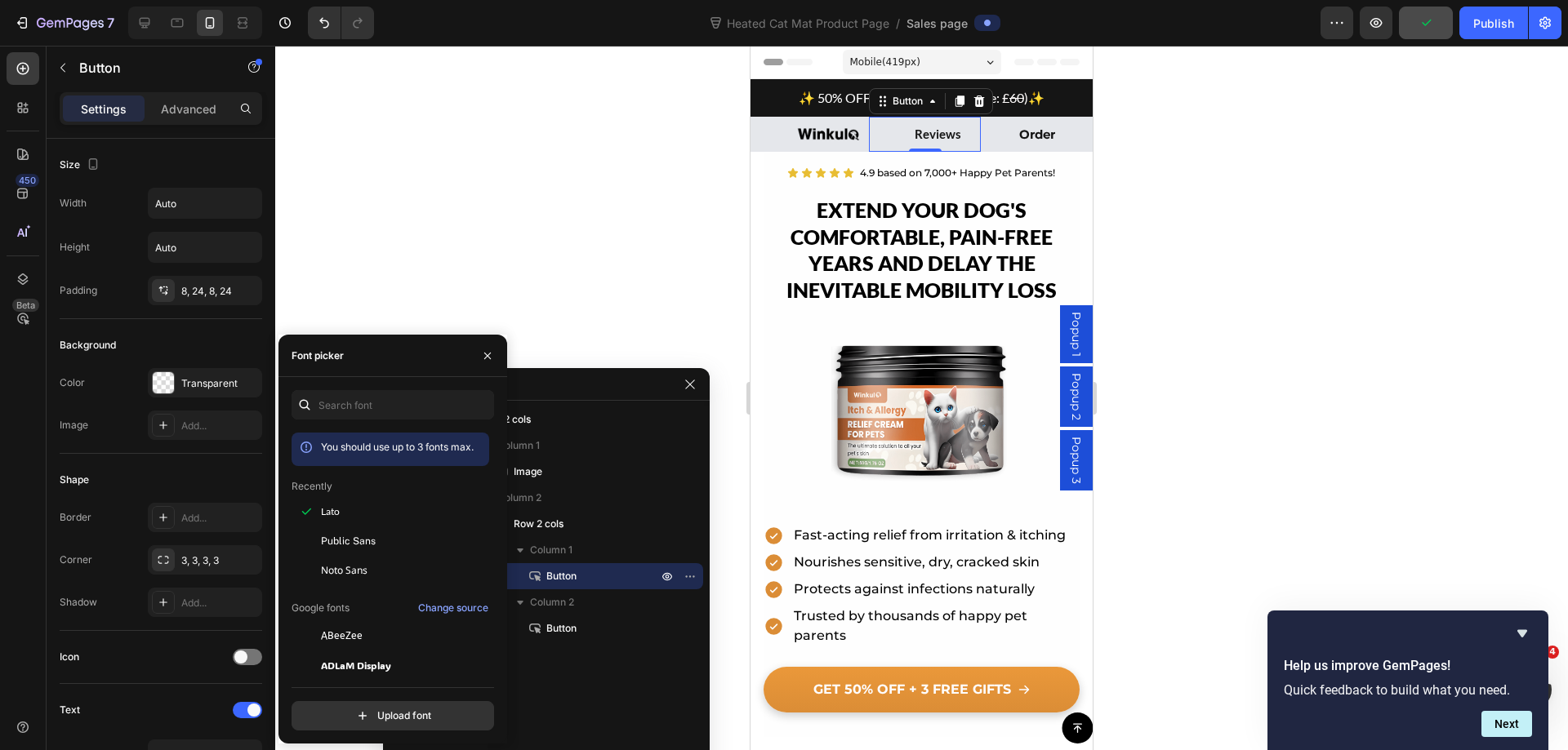
click at [1180, 153] on div at bounding box center [920, 397] width 1292 height 704
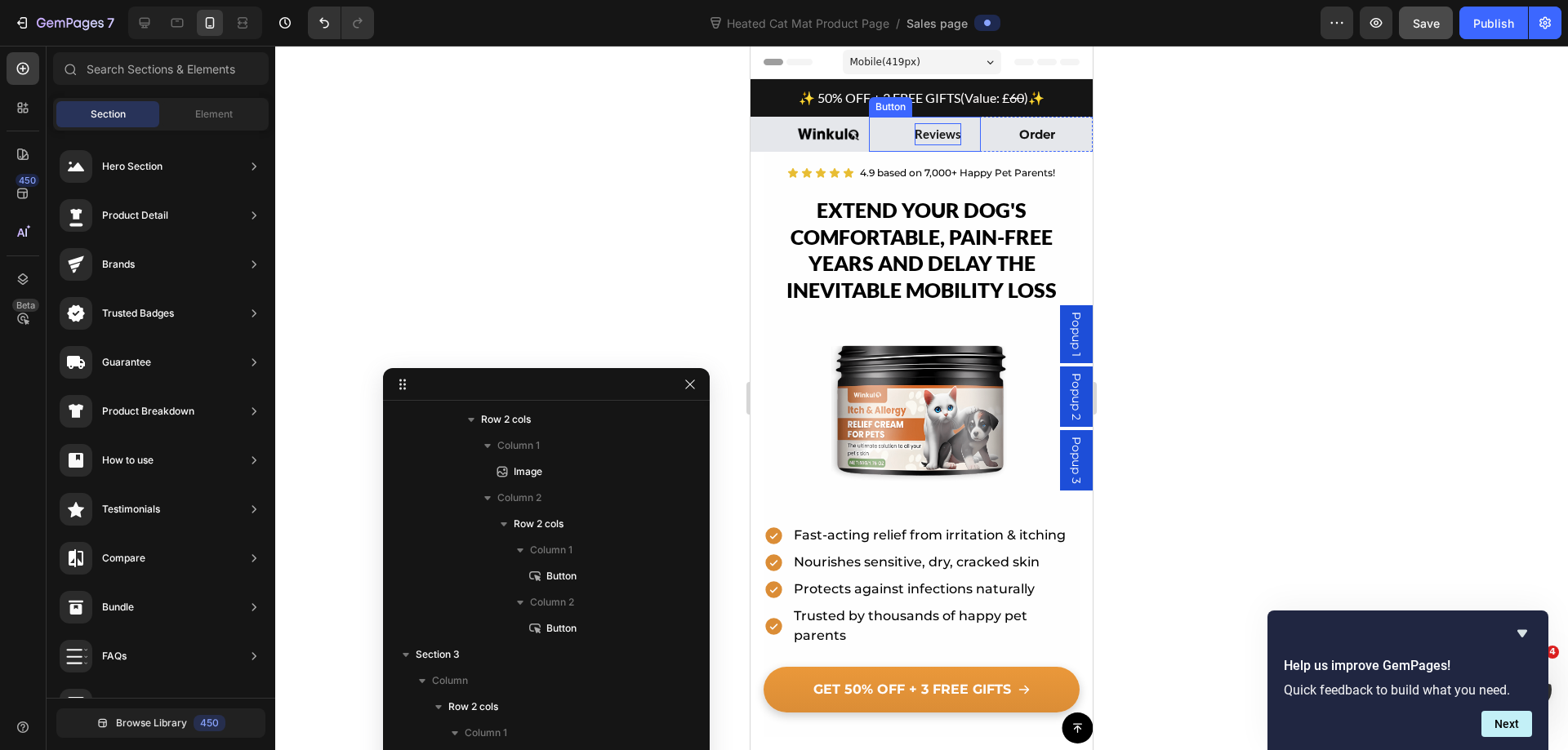
click at [940, 141] on p "Reviews" at bounding box center [937, 134] width 47 height 22
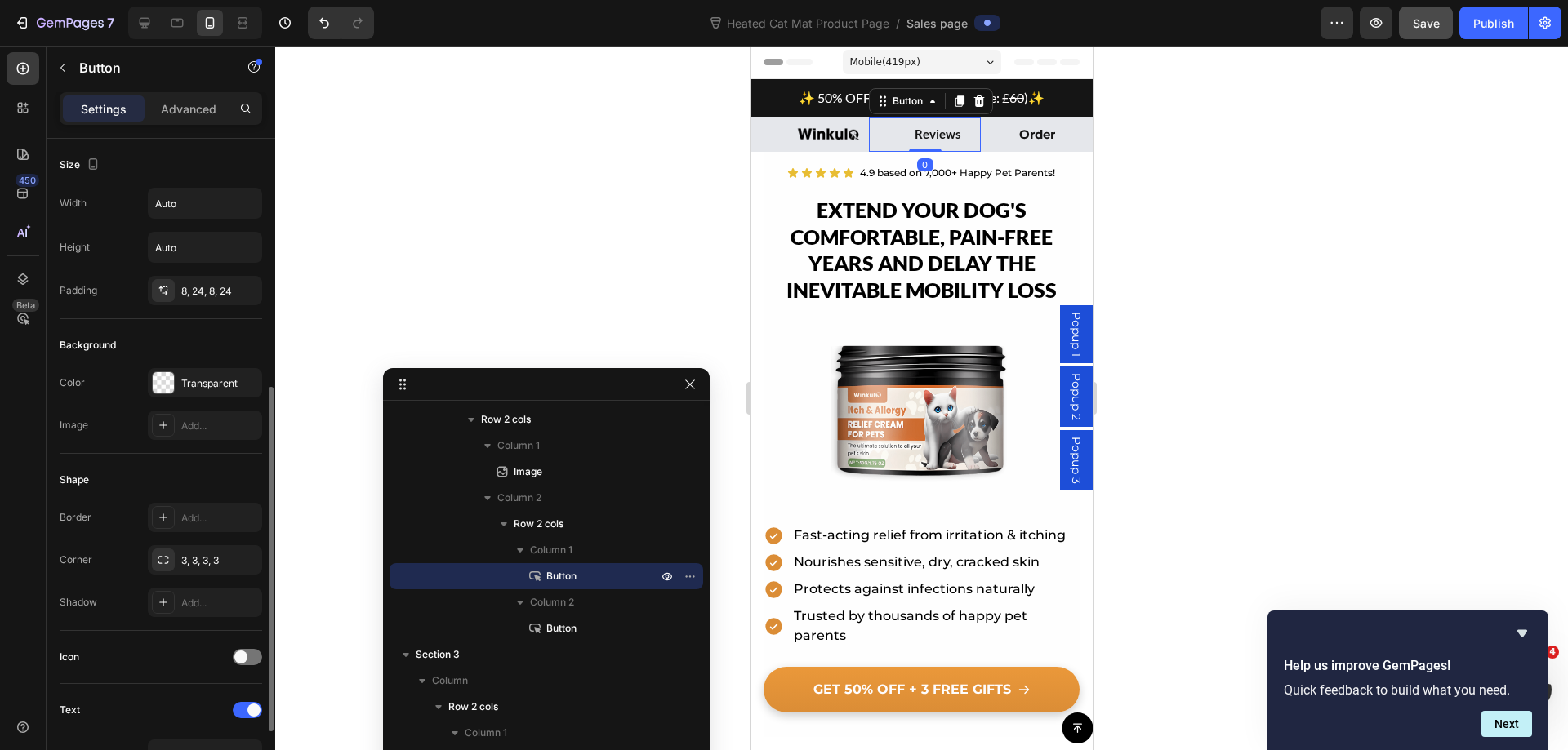
scroll to position [163, 0]
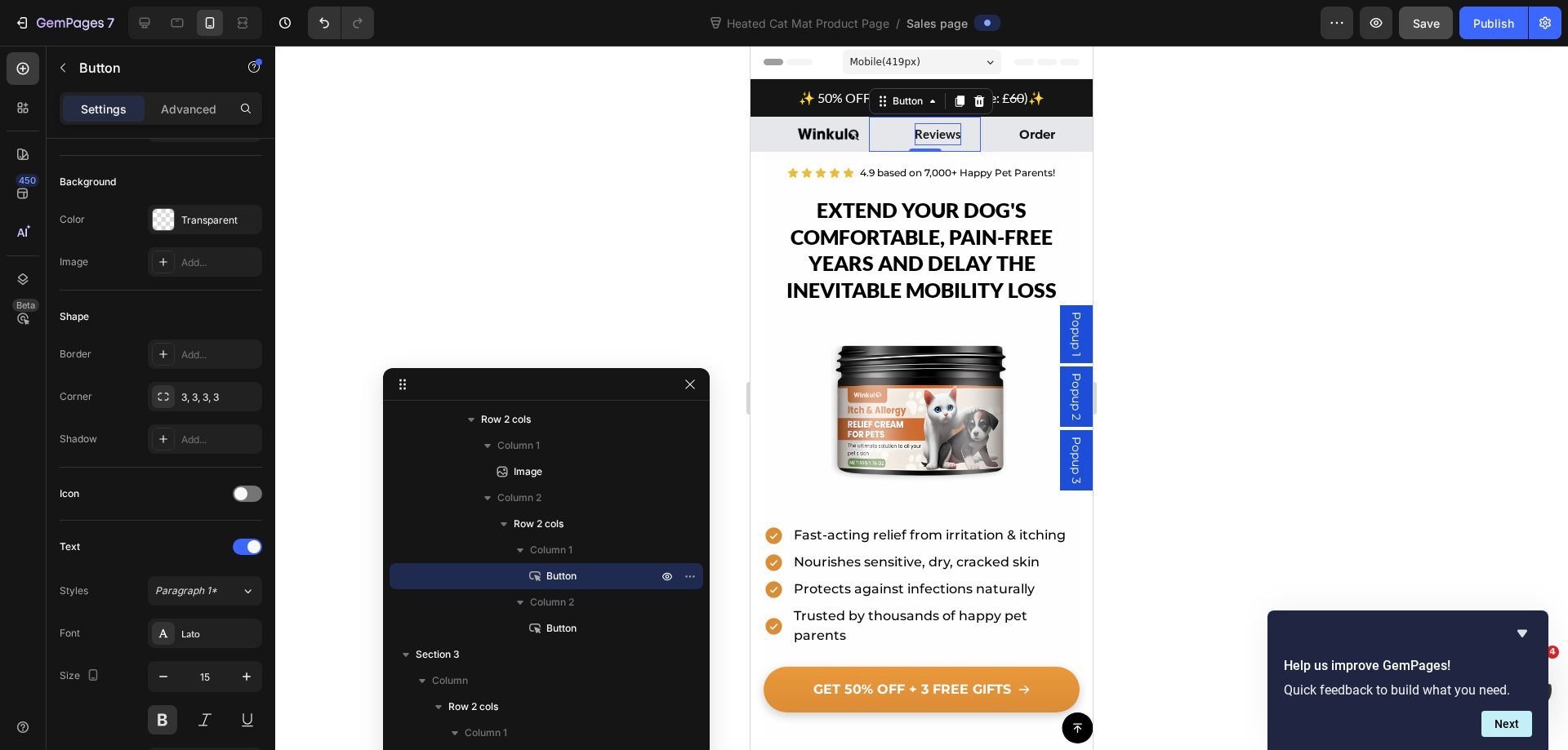
click at [926, 128] on p "Reviews" at bounding box center [937, 134] width 47 height 22
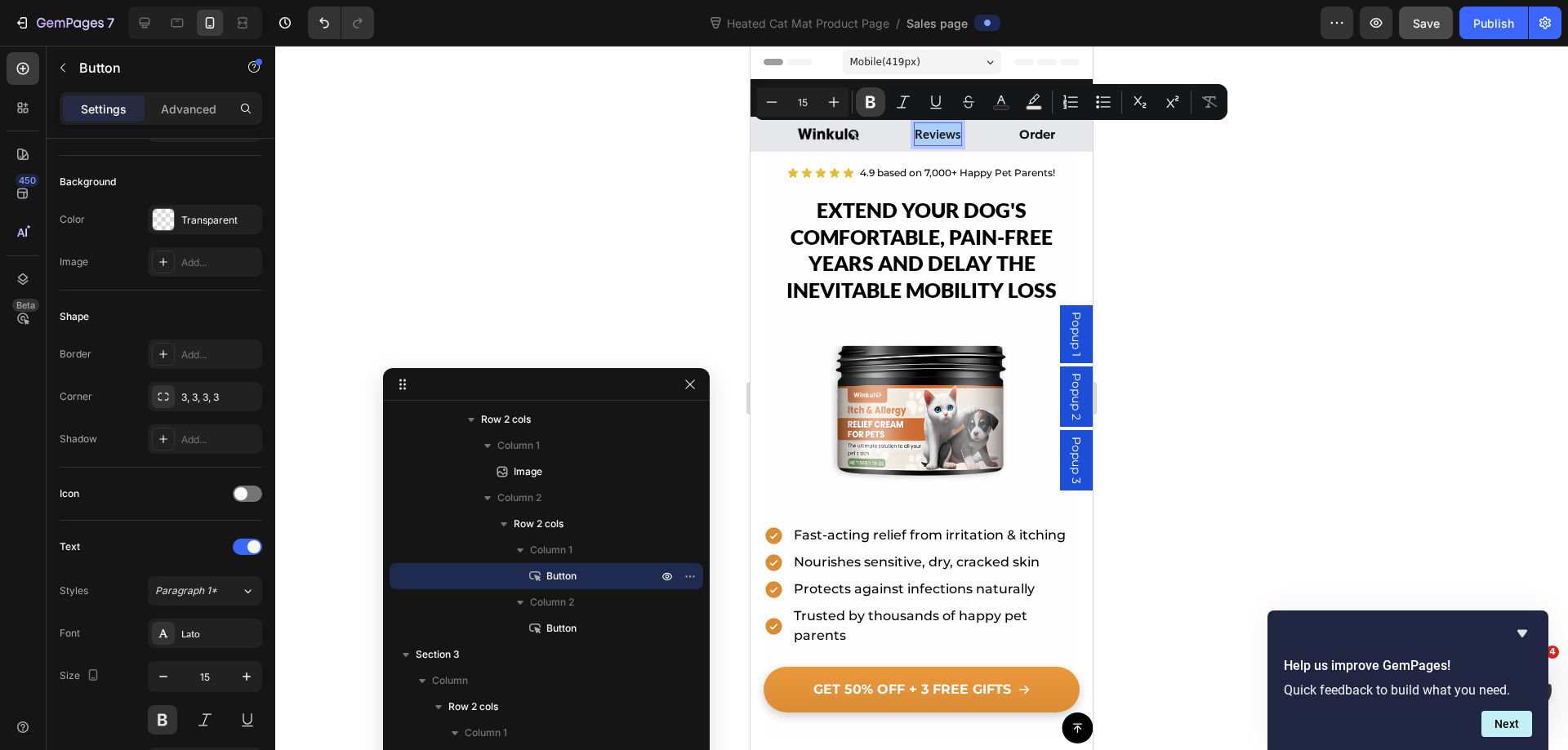
click at [878, 105] on icon "Editor contextual toolbar" at bounding box center [870, 102] width 16 height 16
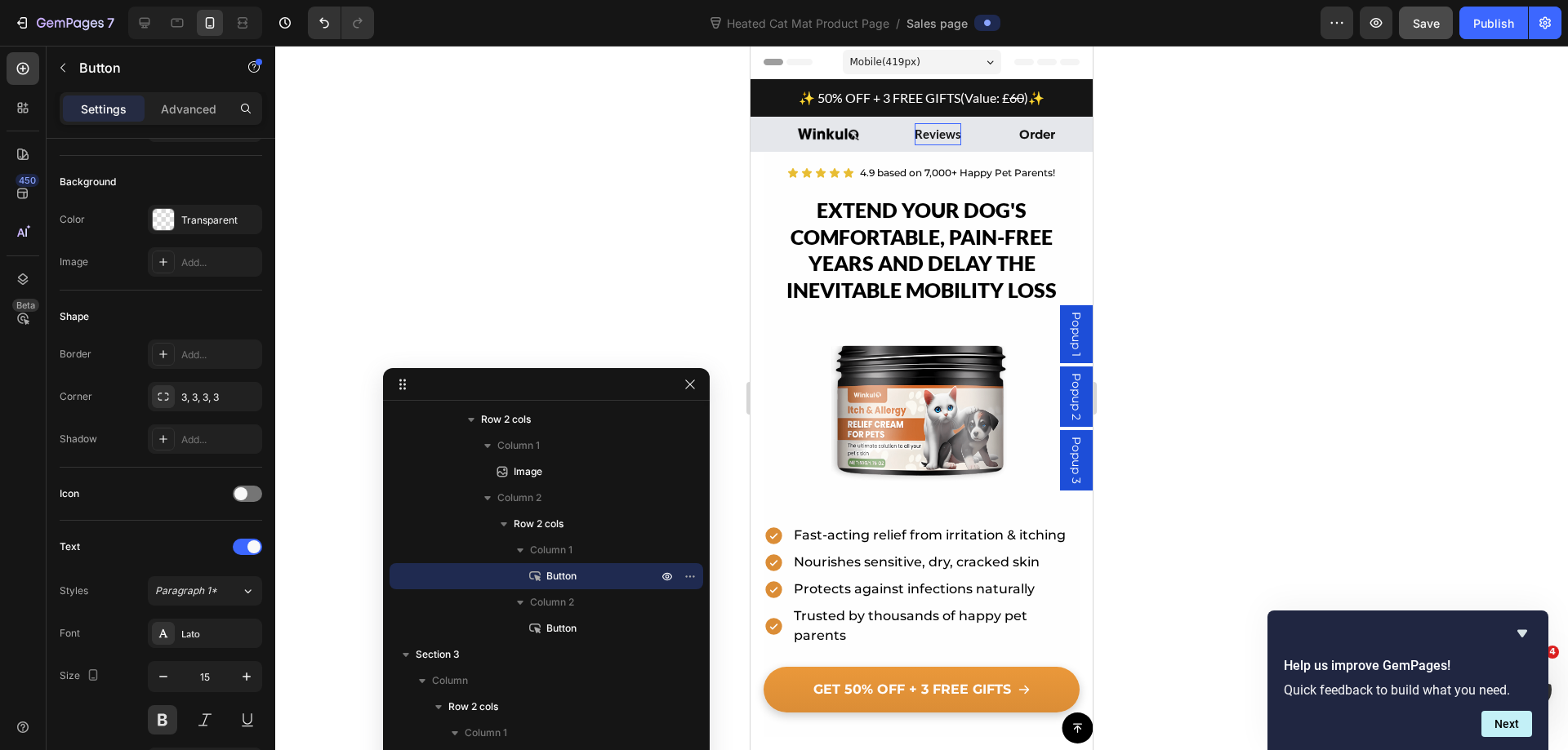
click at [933, 133] on strong "Reviews" at bounding box center [937, 133] width 47 height 15
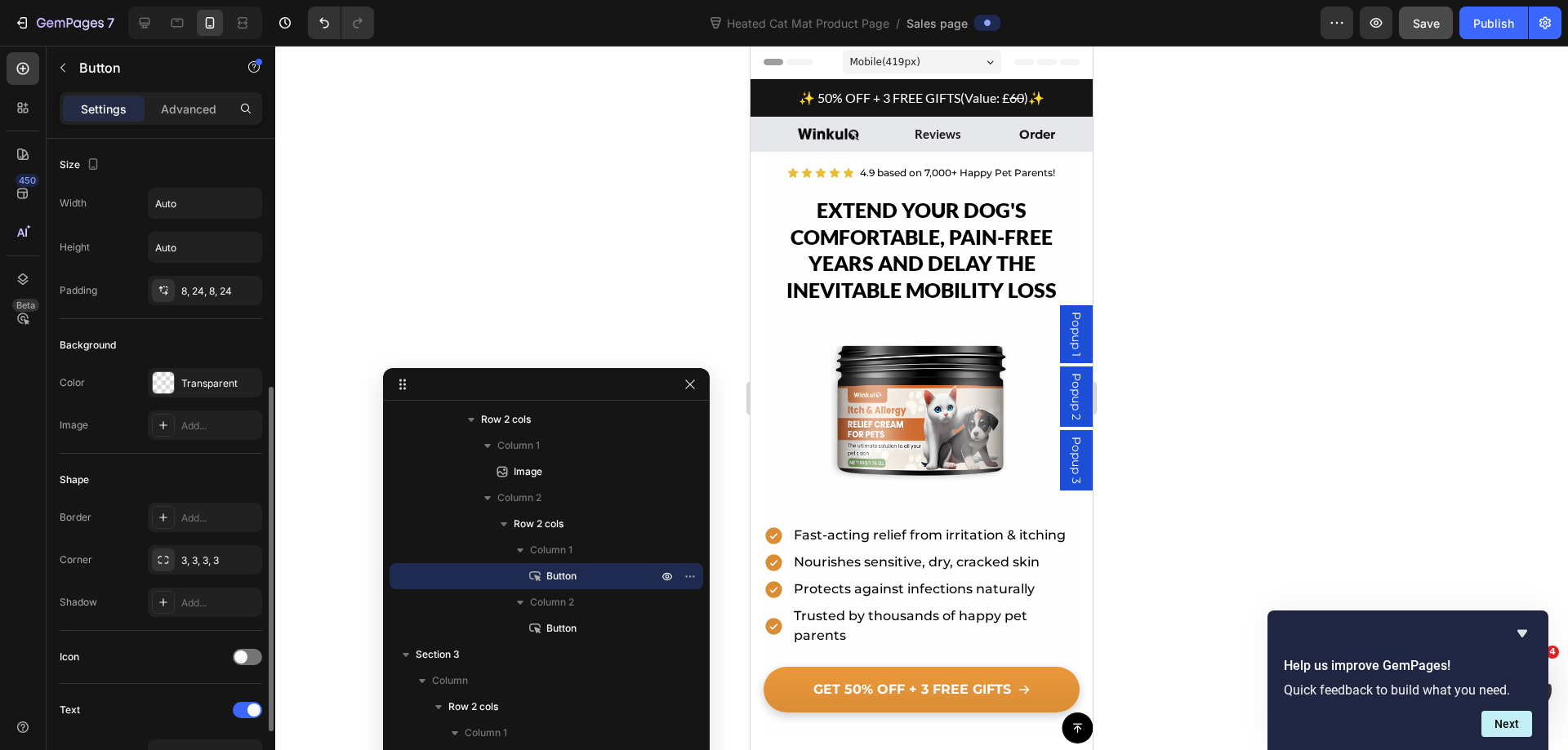
scroll to position [408, 0]
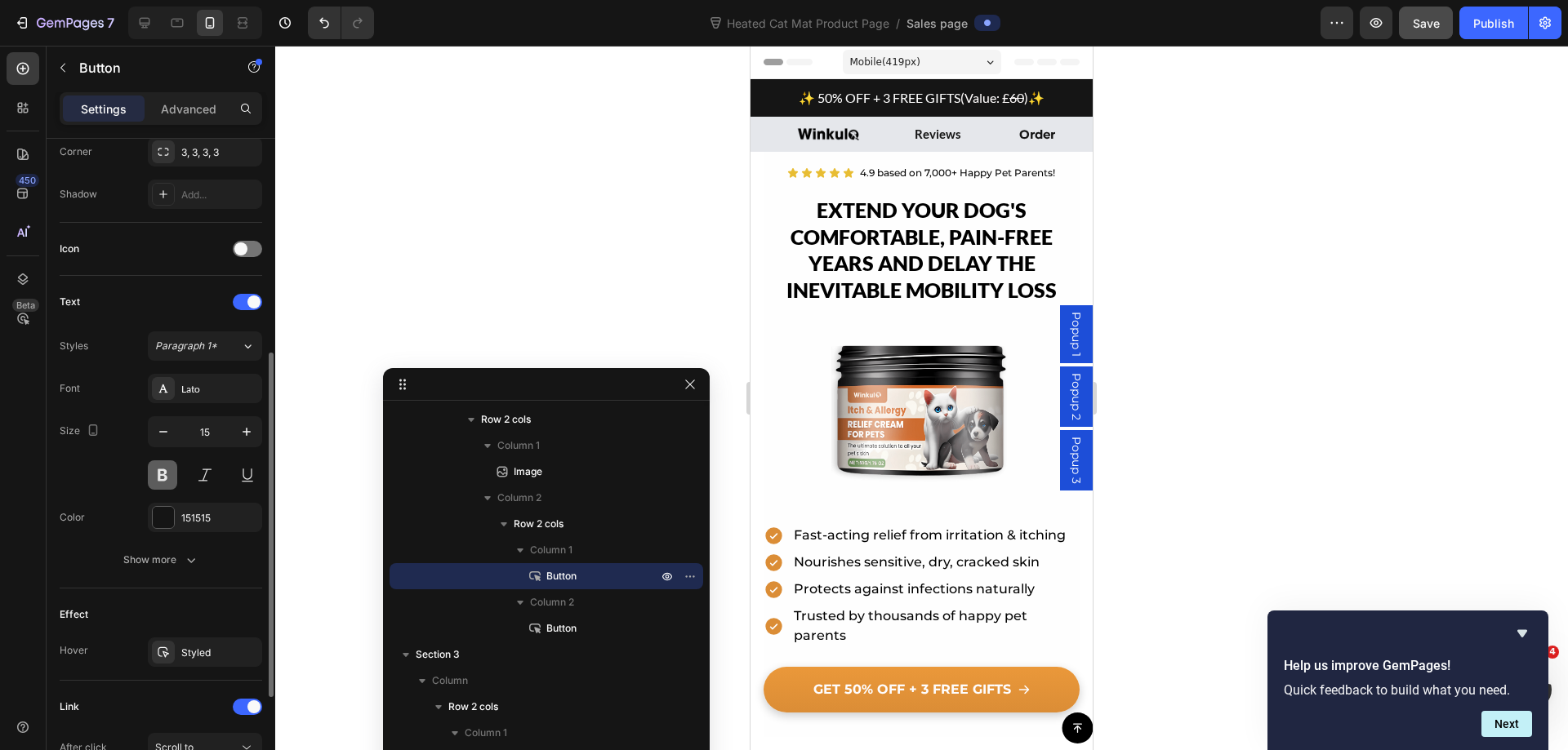
click at [165, 478] on button at bounding box center [162, 475] width 30 height 30
click at [942, 129] on strong "Reviews" at bounding box center [937, 133] width 47 height 15
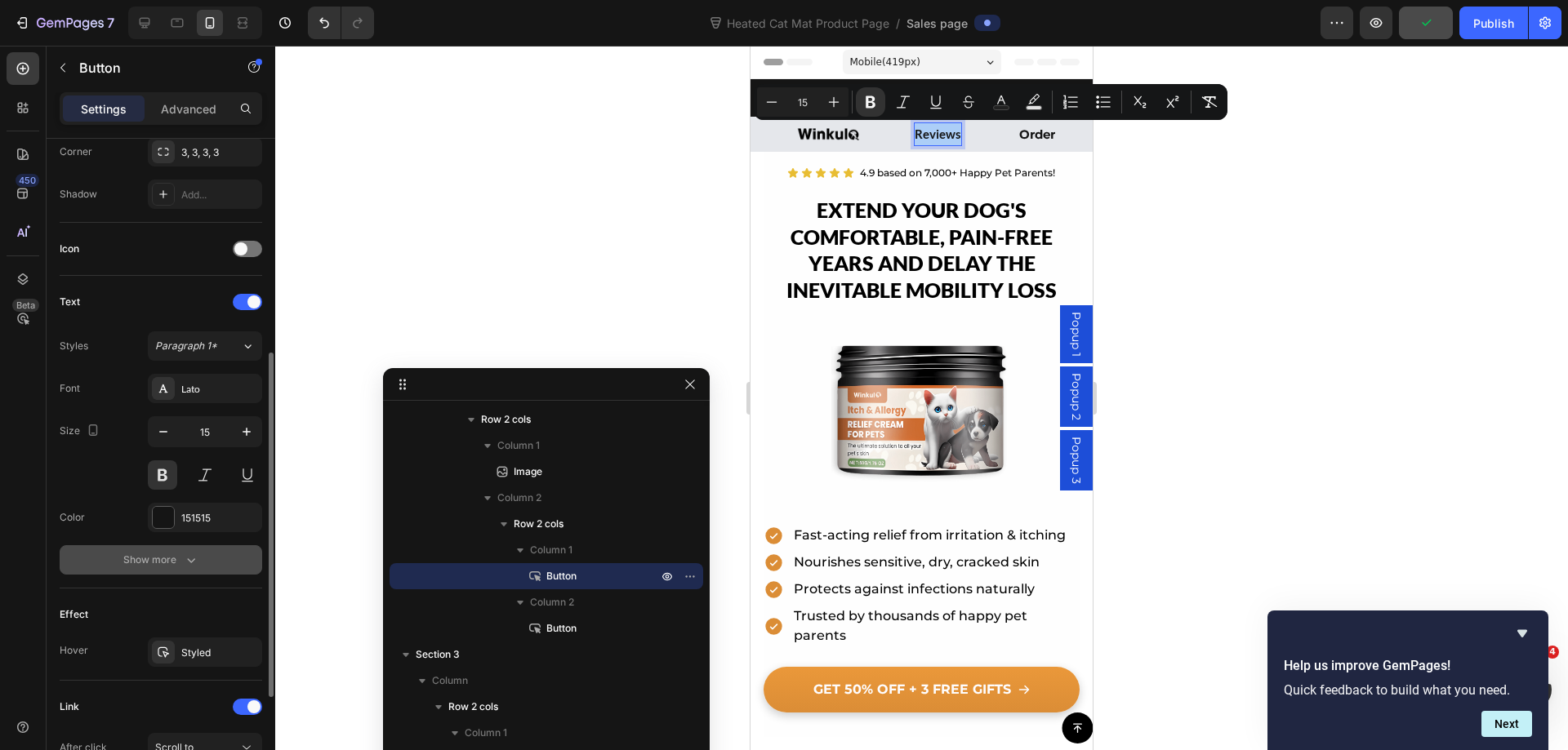
click at [197, 560] on icon "button" at bounding box center [191, 560] width 16 height 16
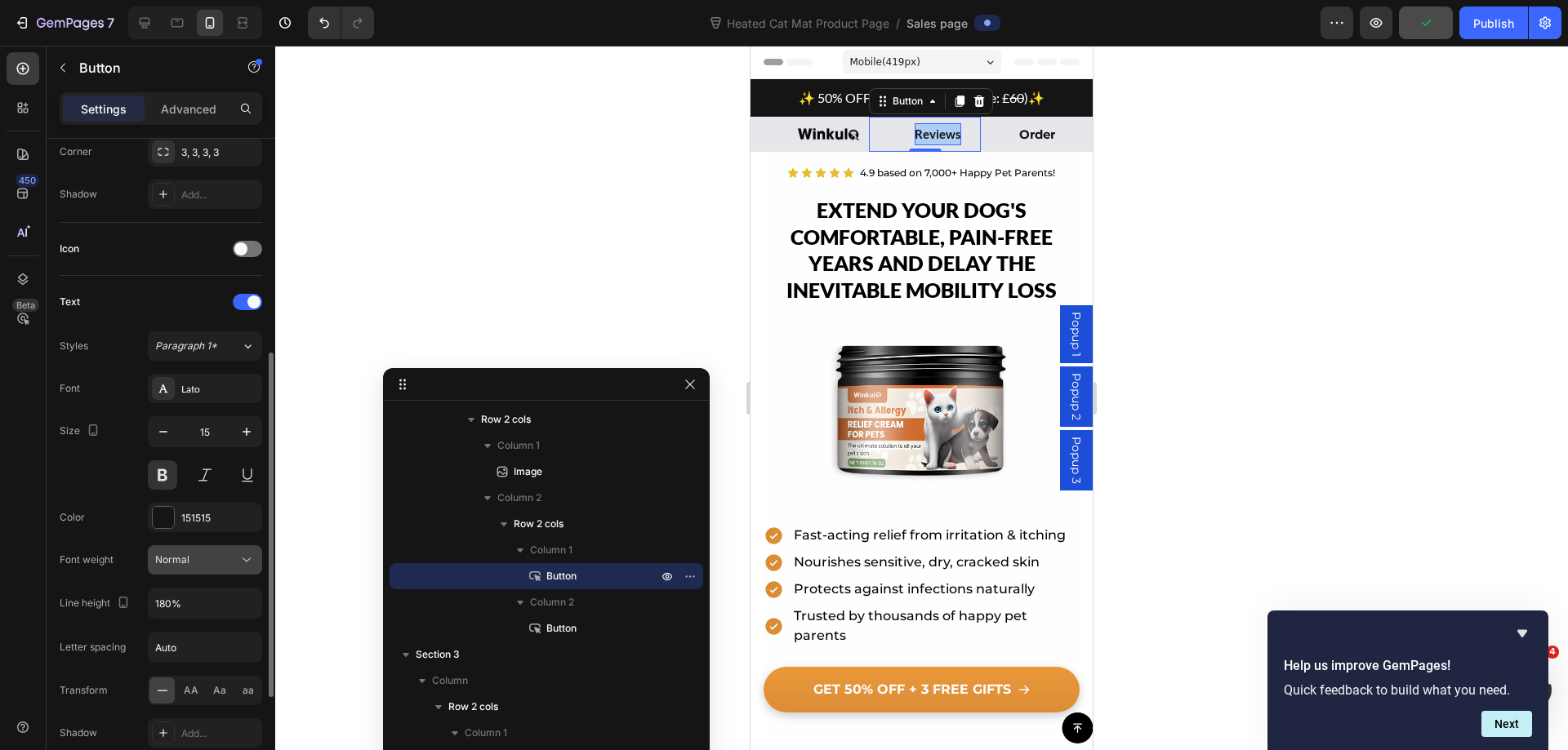
click at [202, 563] on div "Normal" at bounding box center [197, 560] width 84 height 15
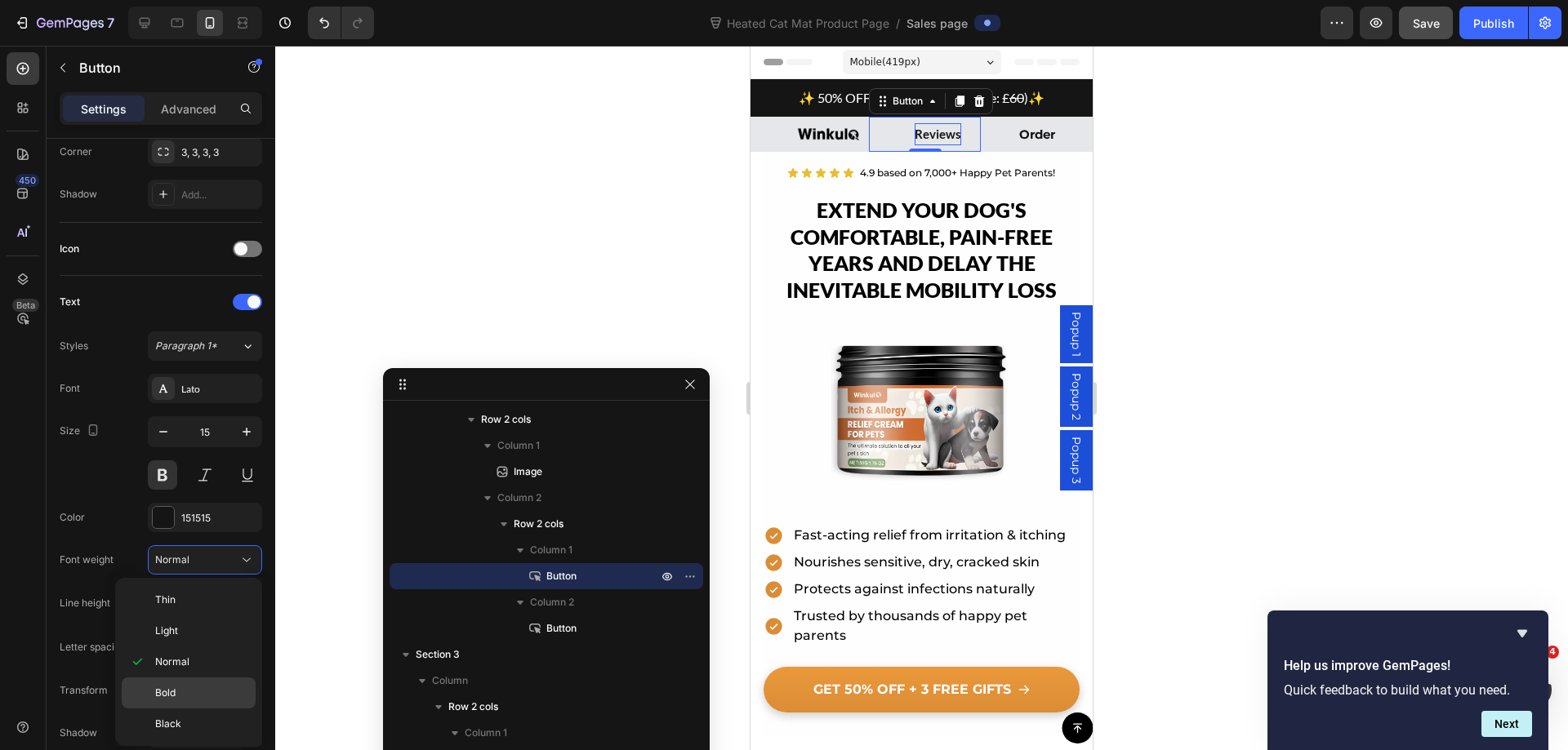
click at [191, 693] on p "Bold" at bounding box center [201, 692] width 93 height 15
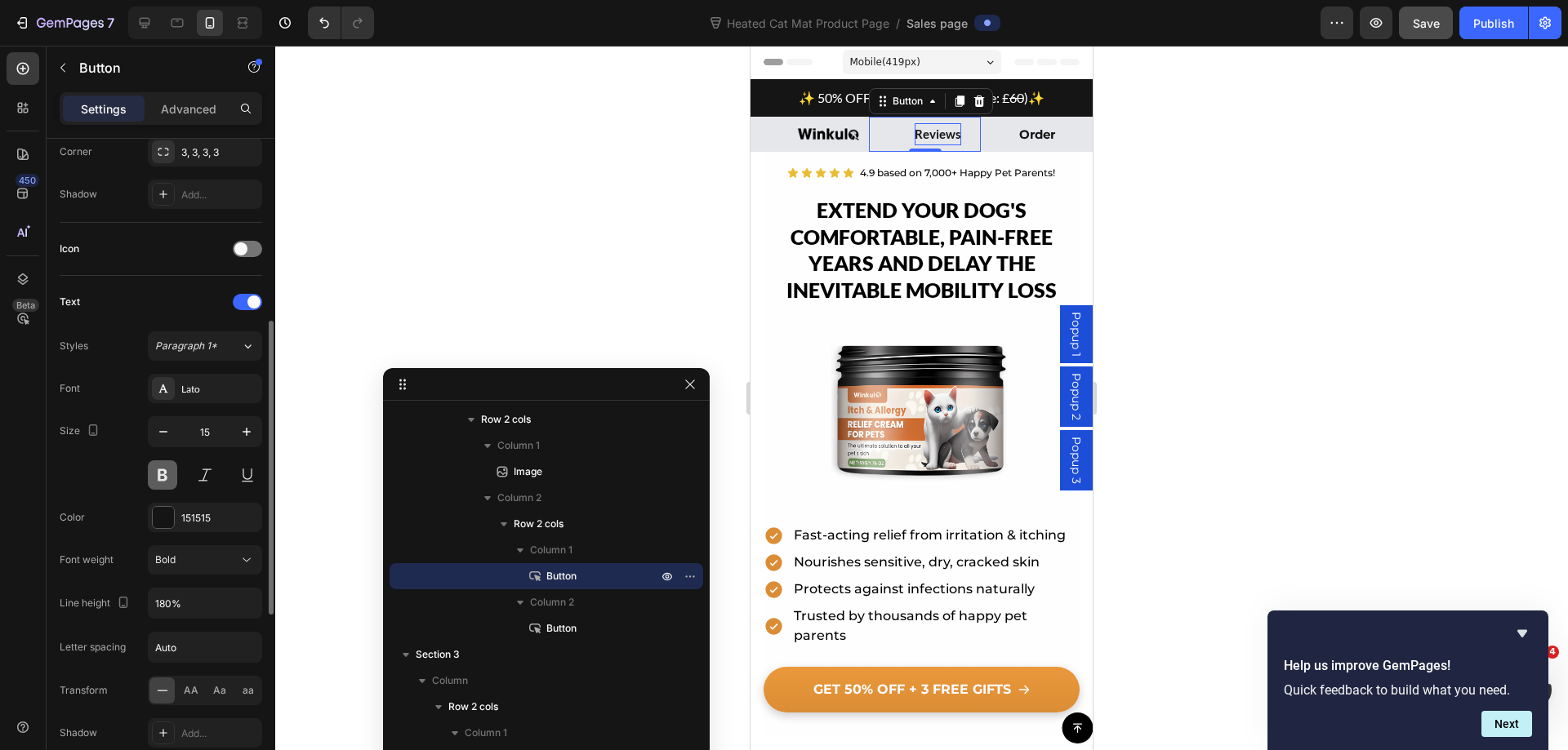
click at [161, 483] on button at bounding box center [162, 475] width 30 height 30
click at [938, 130] on strong "Reviews" at bounding box center [937, 133] width 47 height 15
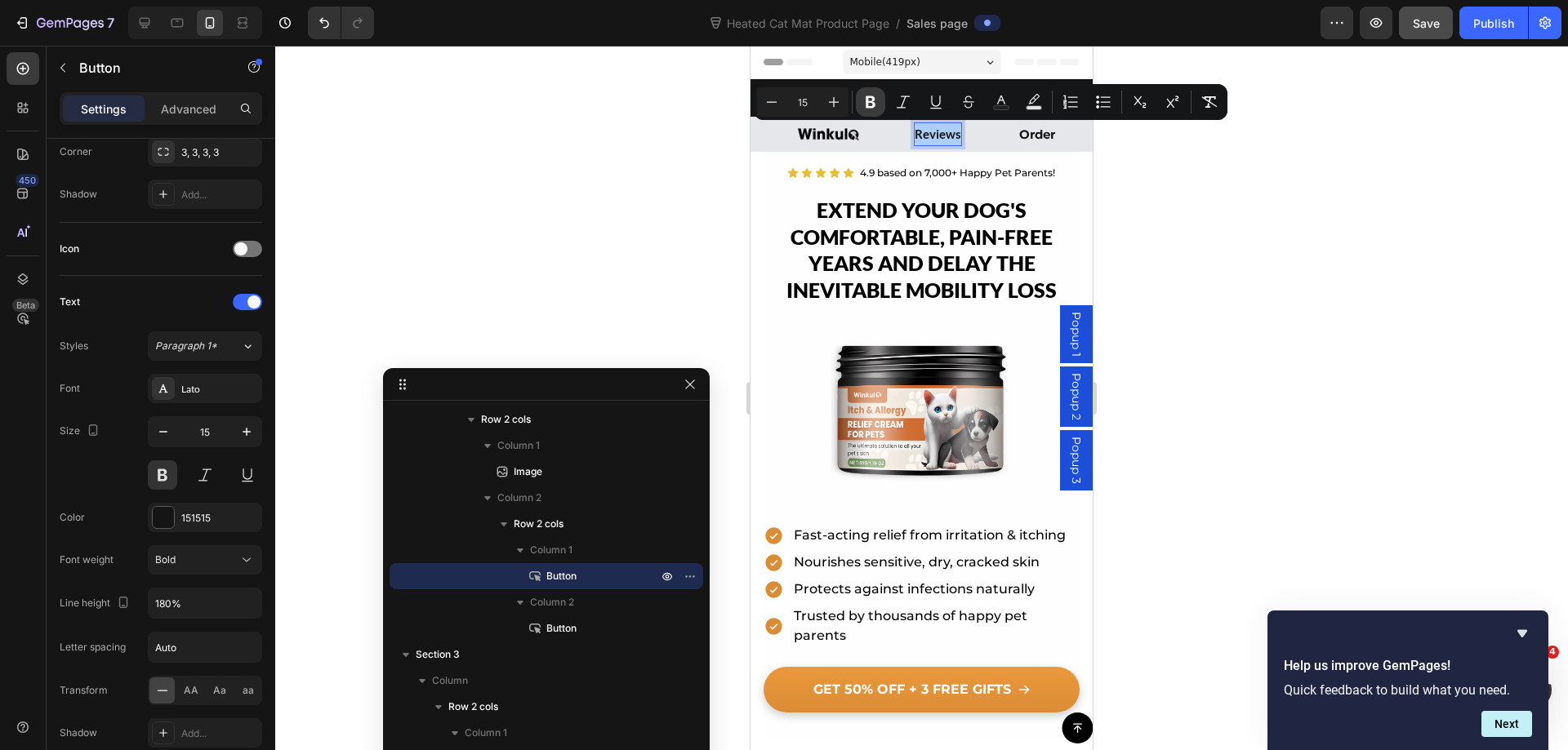
click at [867, 101] on icon "Editor contextual toolbar" at bounding box center [871, 103] width 10 height 12
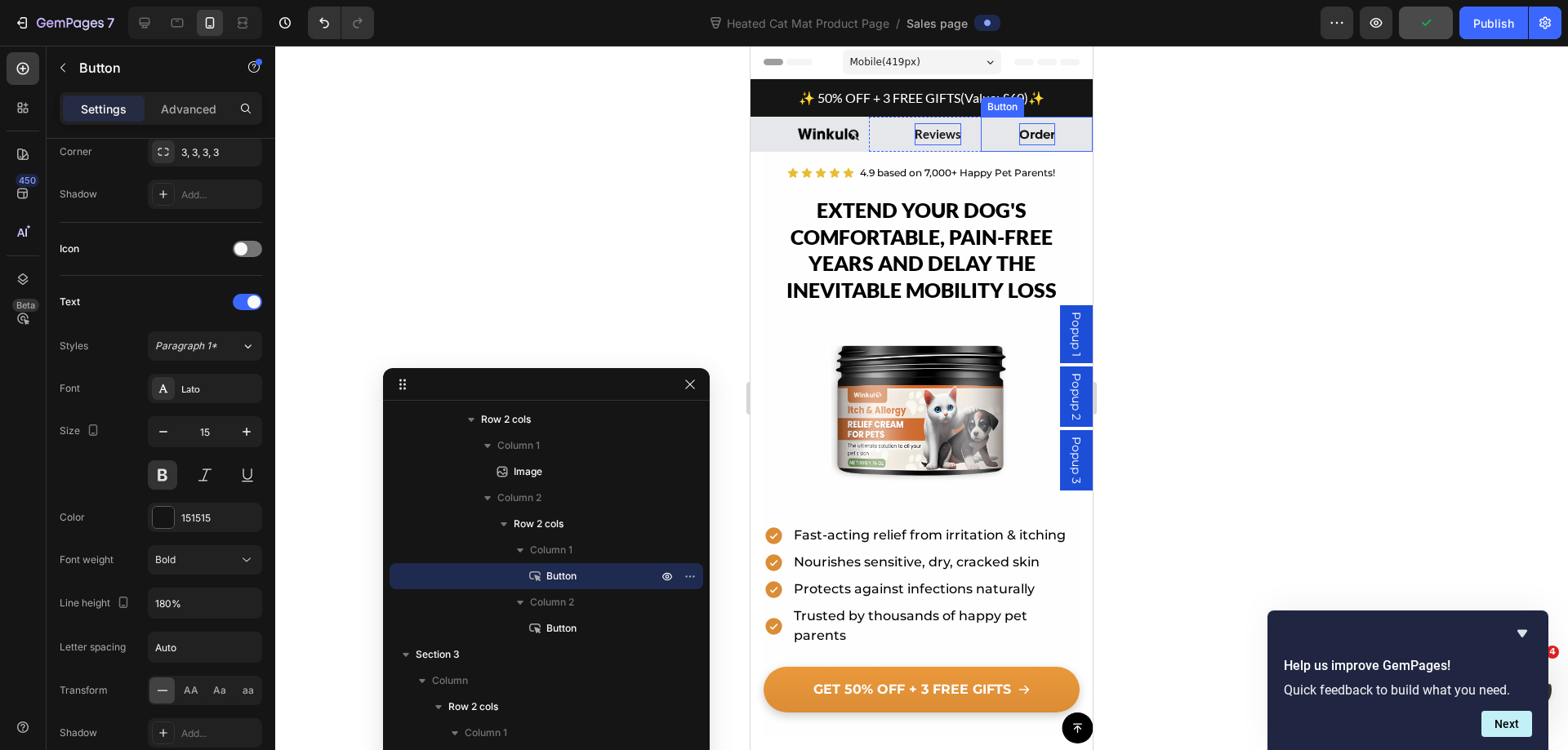
click at [1029, 126] on p "Order" at bounding box center [1037, 134] width 36 height 22
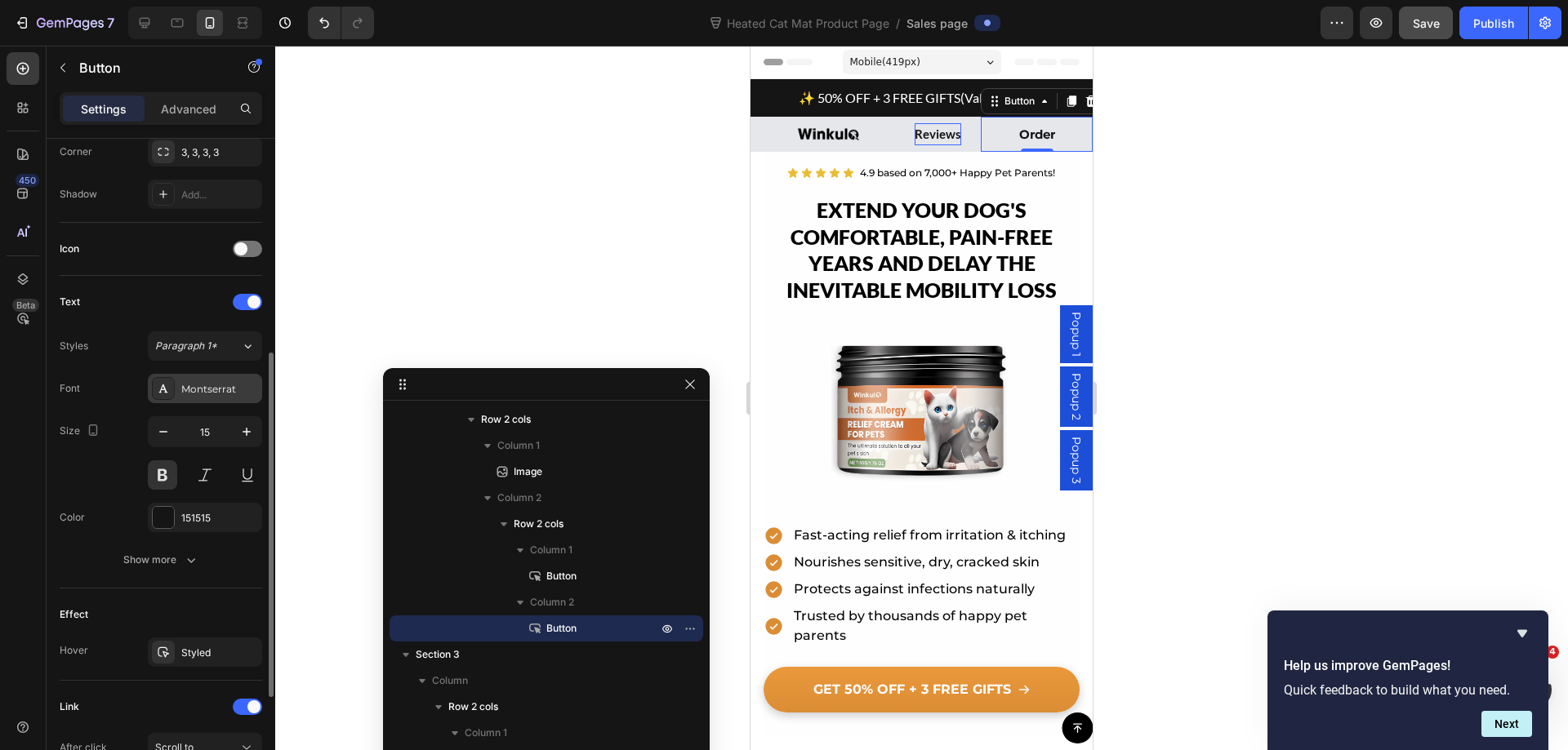
click at [206, 379] on div "Montserrat" at bounding box center [204, 388] width 115 height 30
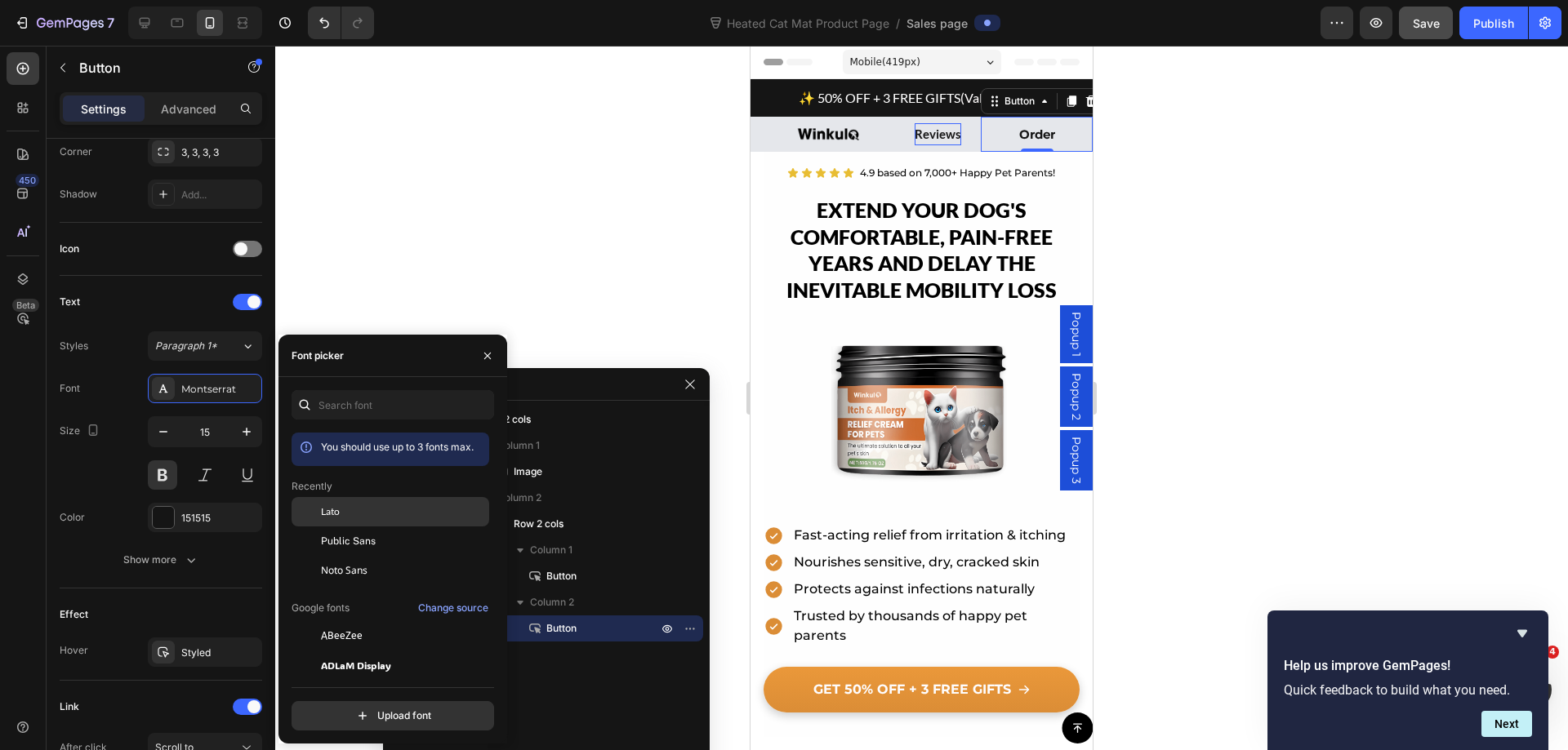
click at [341, 516] on div "Lato" at bounding box center [403, 511] width 165 height 15
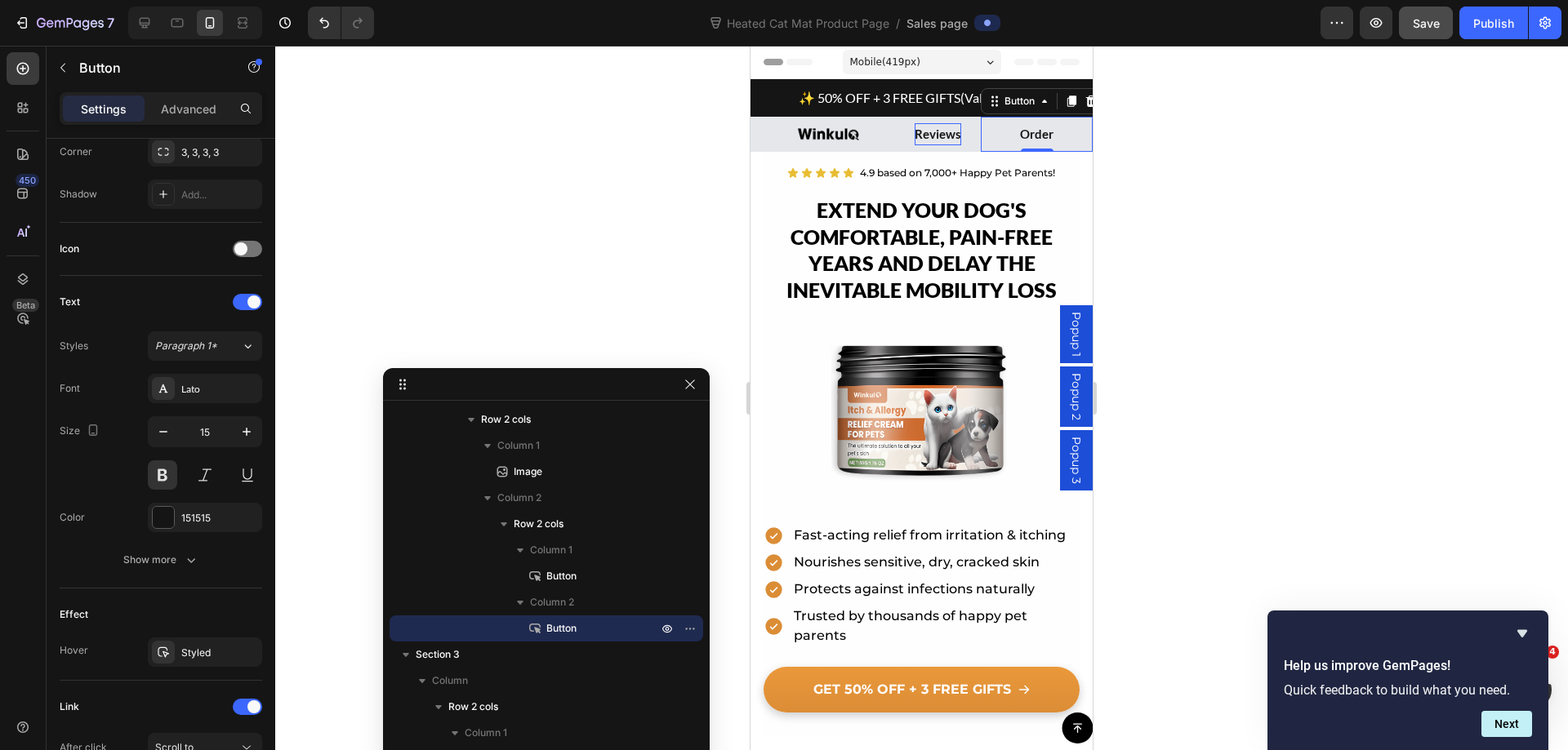
click at [1233, 123] on div at bounding box center [920, 397] width 1292 height 704
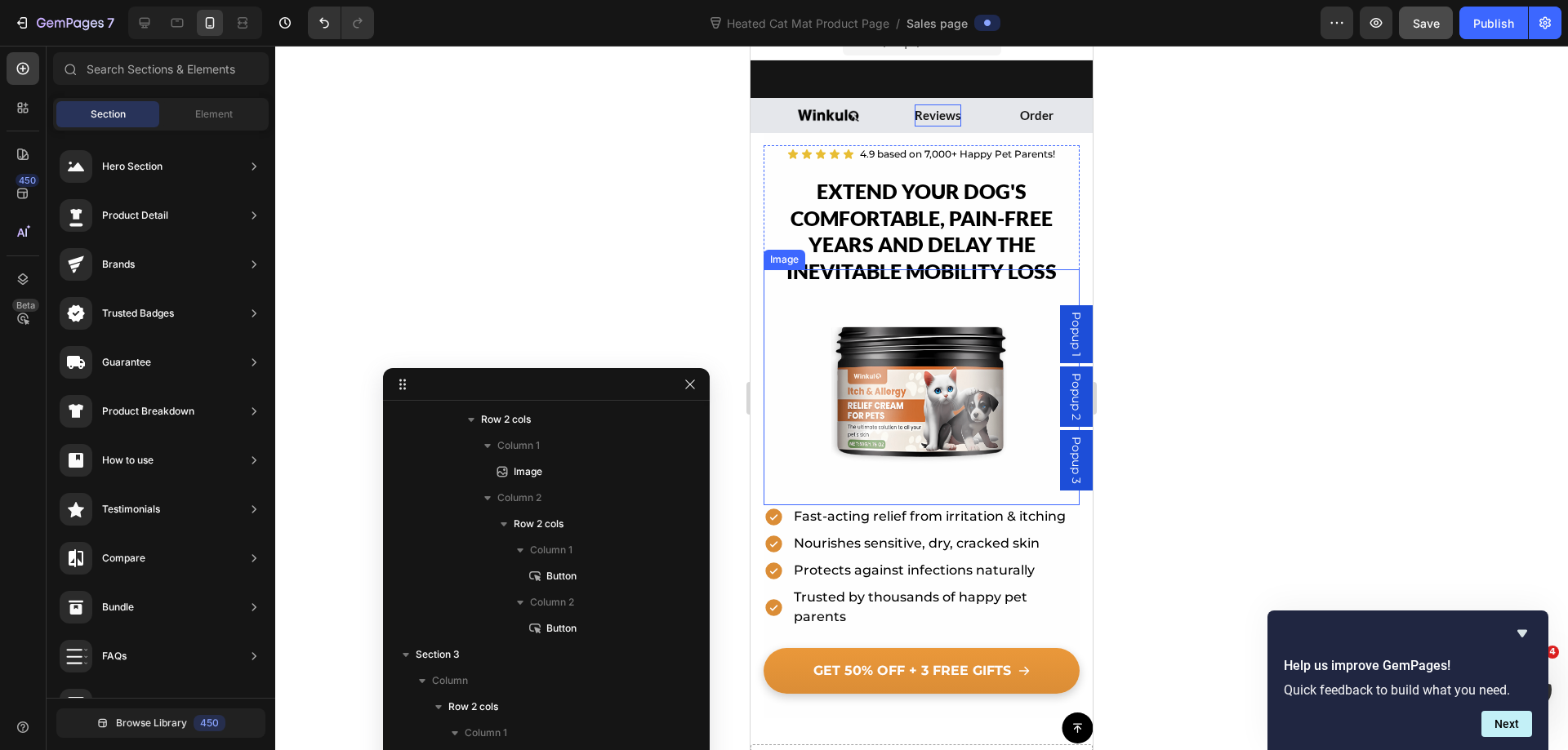
scroll to position [82, 0]
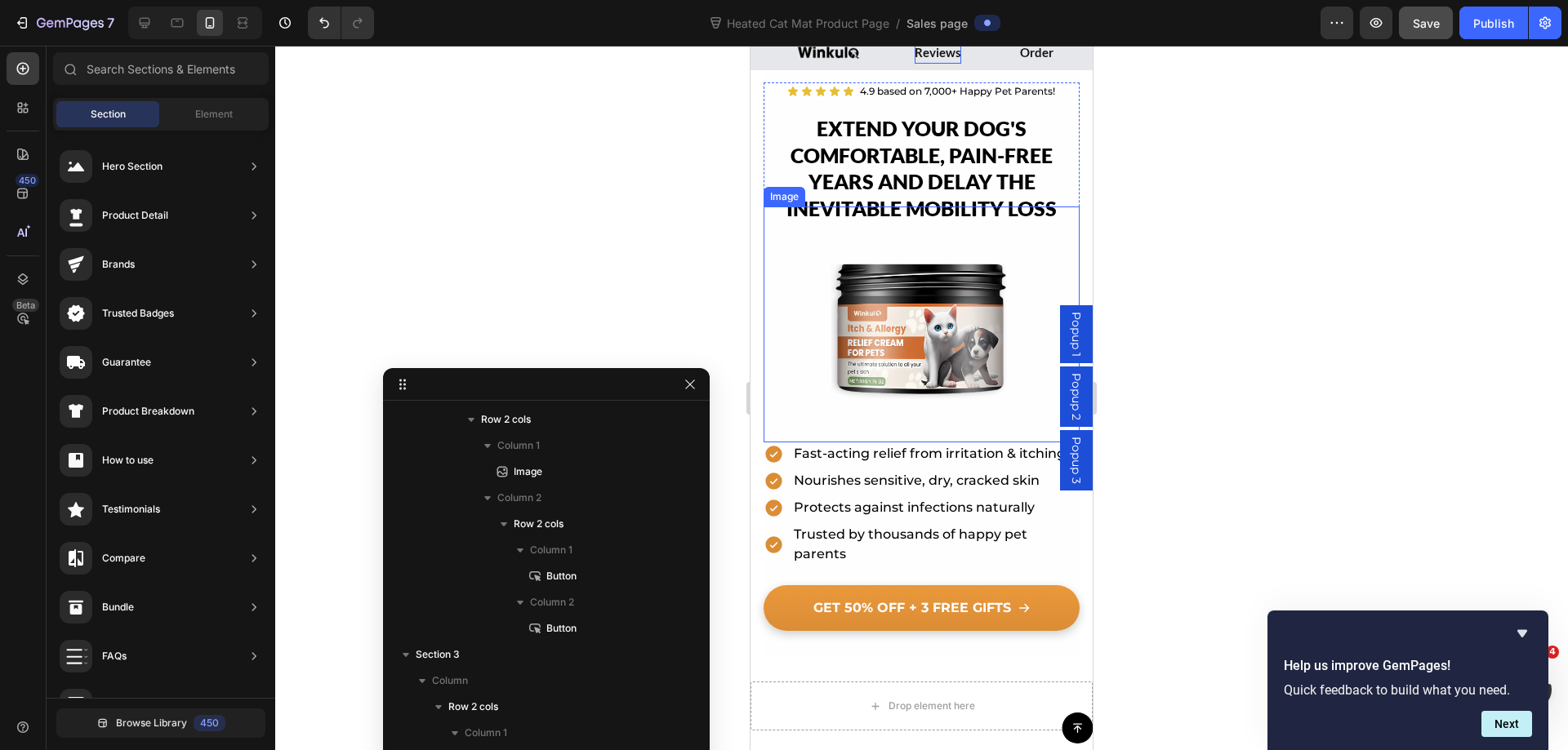
click at [883, 362] on img at bounding box center [920, 324] width 189 height 236
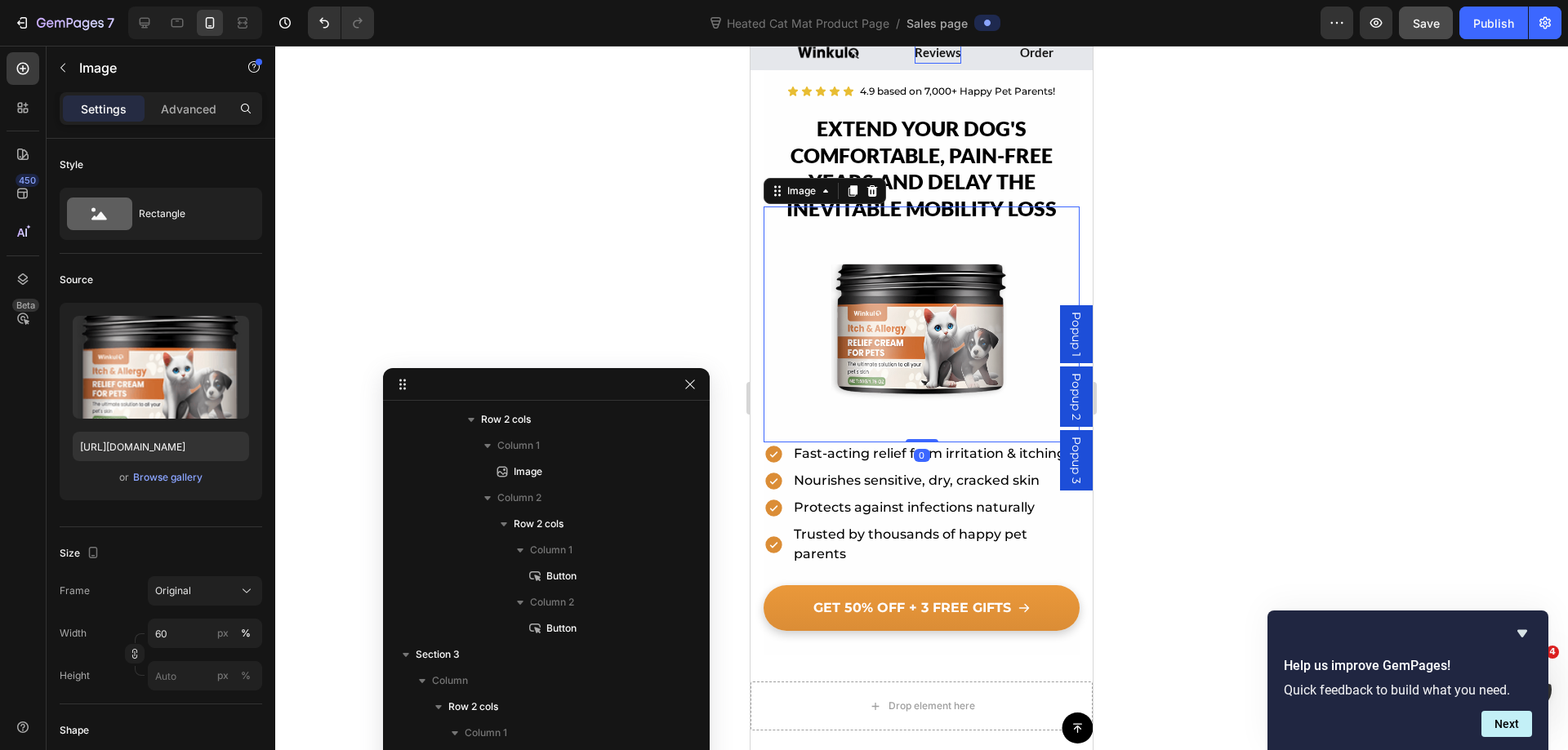
scroll to position [837, 0]
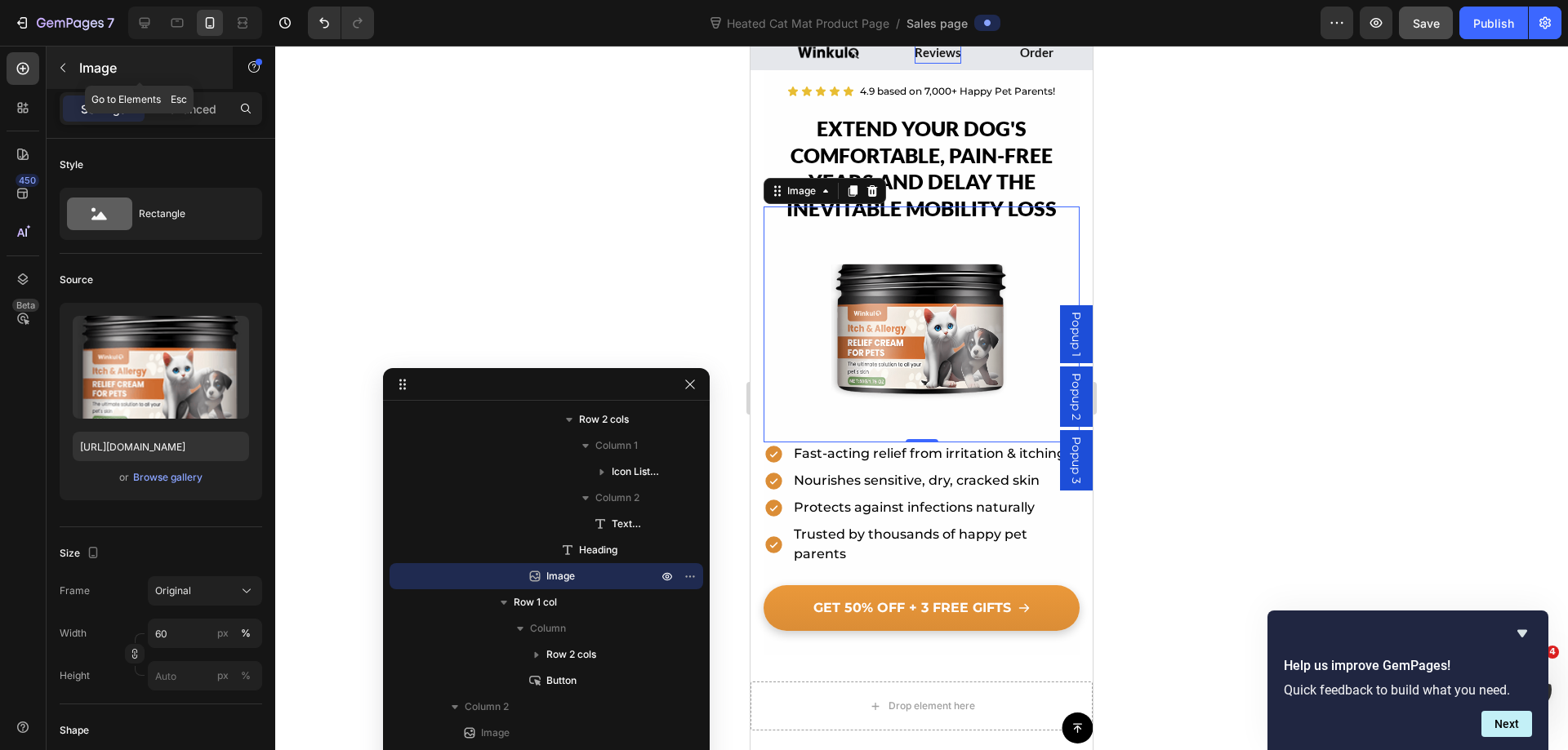
click at [70, 72] on button "button" at bounding box center [63, 68] width 26 height 26
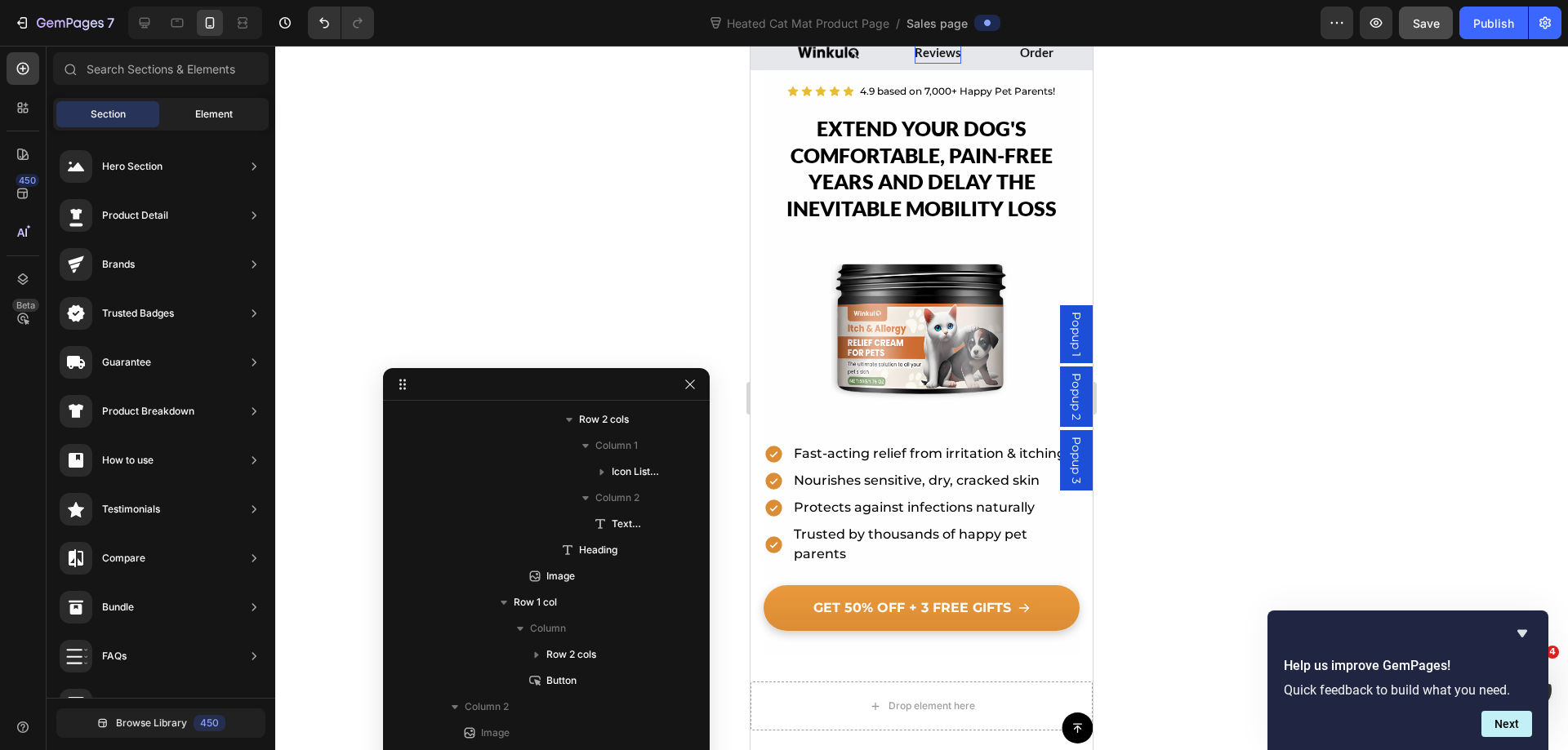
click at [191, 104] on div "Element" at bounding box center [213, 115] width 103 height 26
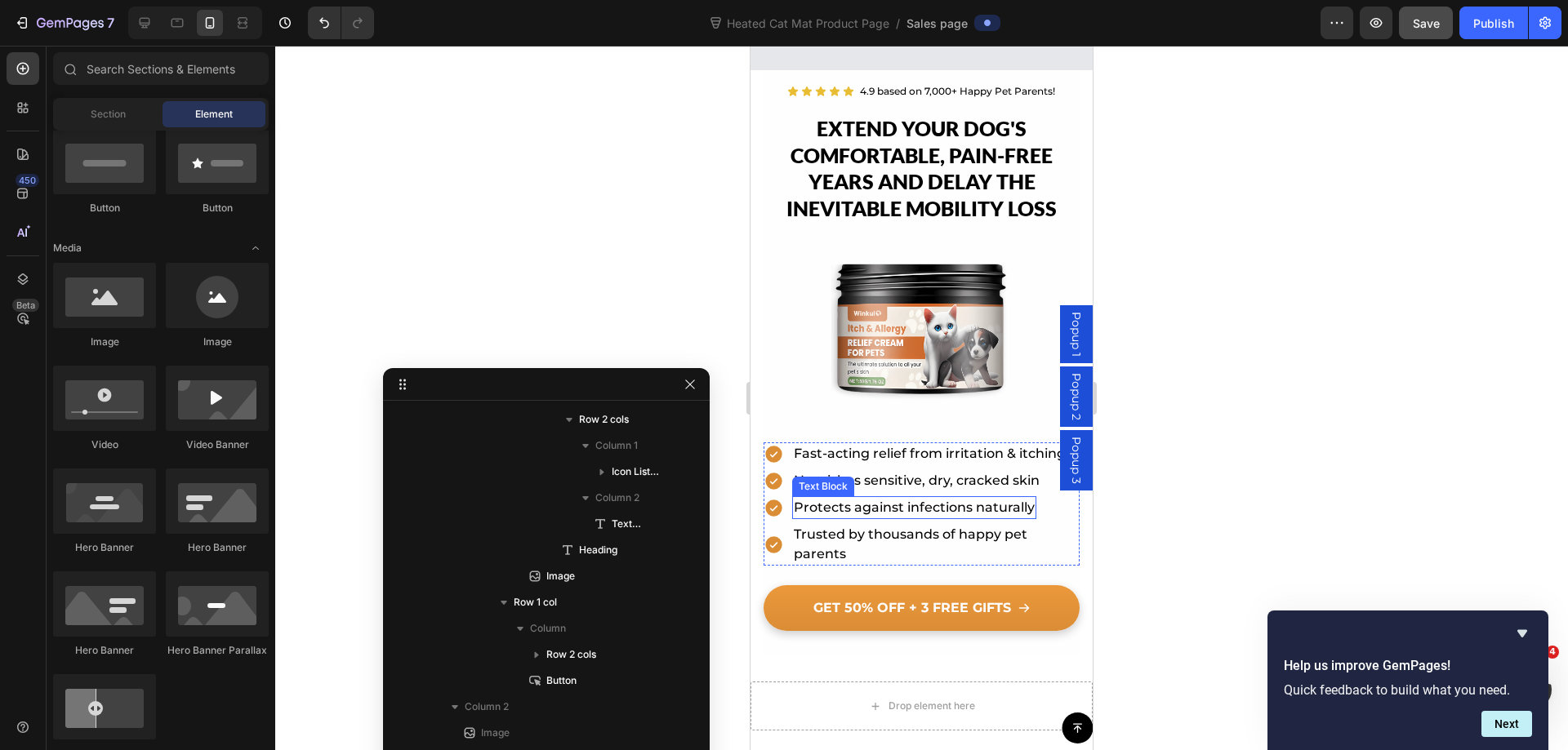
scroll to position [490, 0]
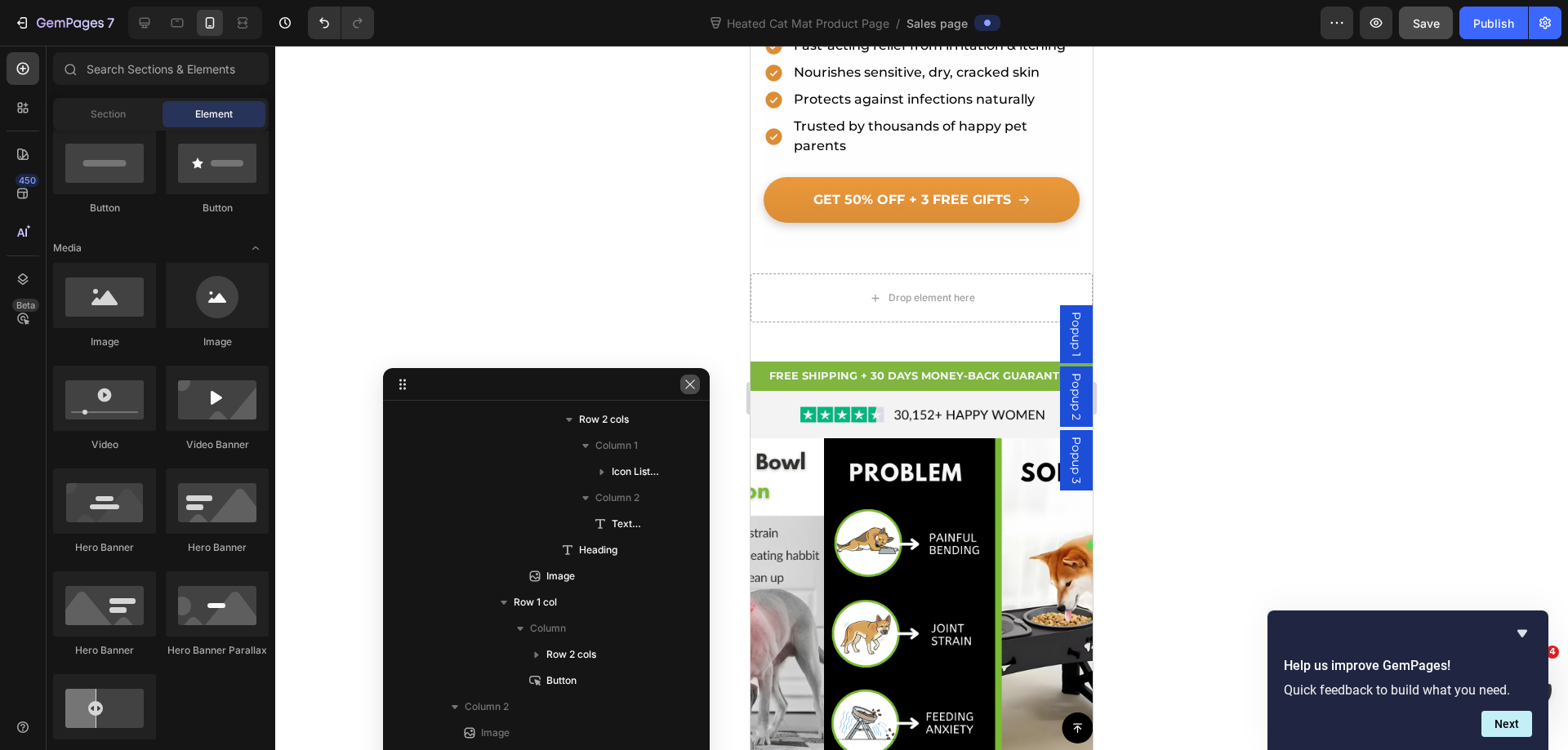
click at [691, 382] on icon "button" at bounding box center [689, 383] width 13 height 13
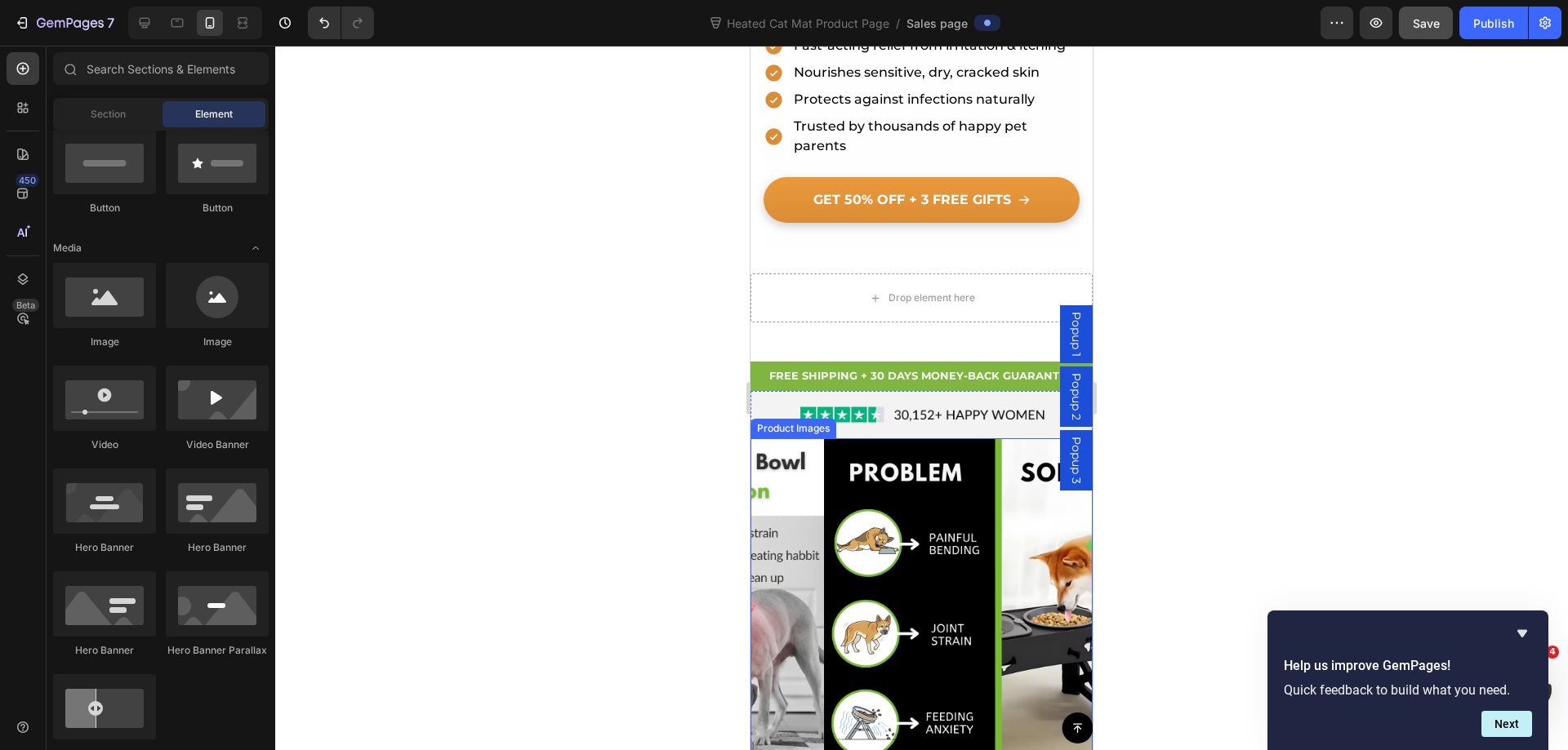
click at [824, 439] on img at bounding box center [994, 609] width 342 height 342
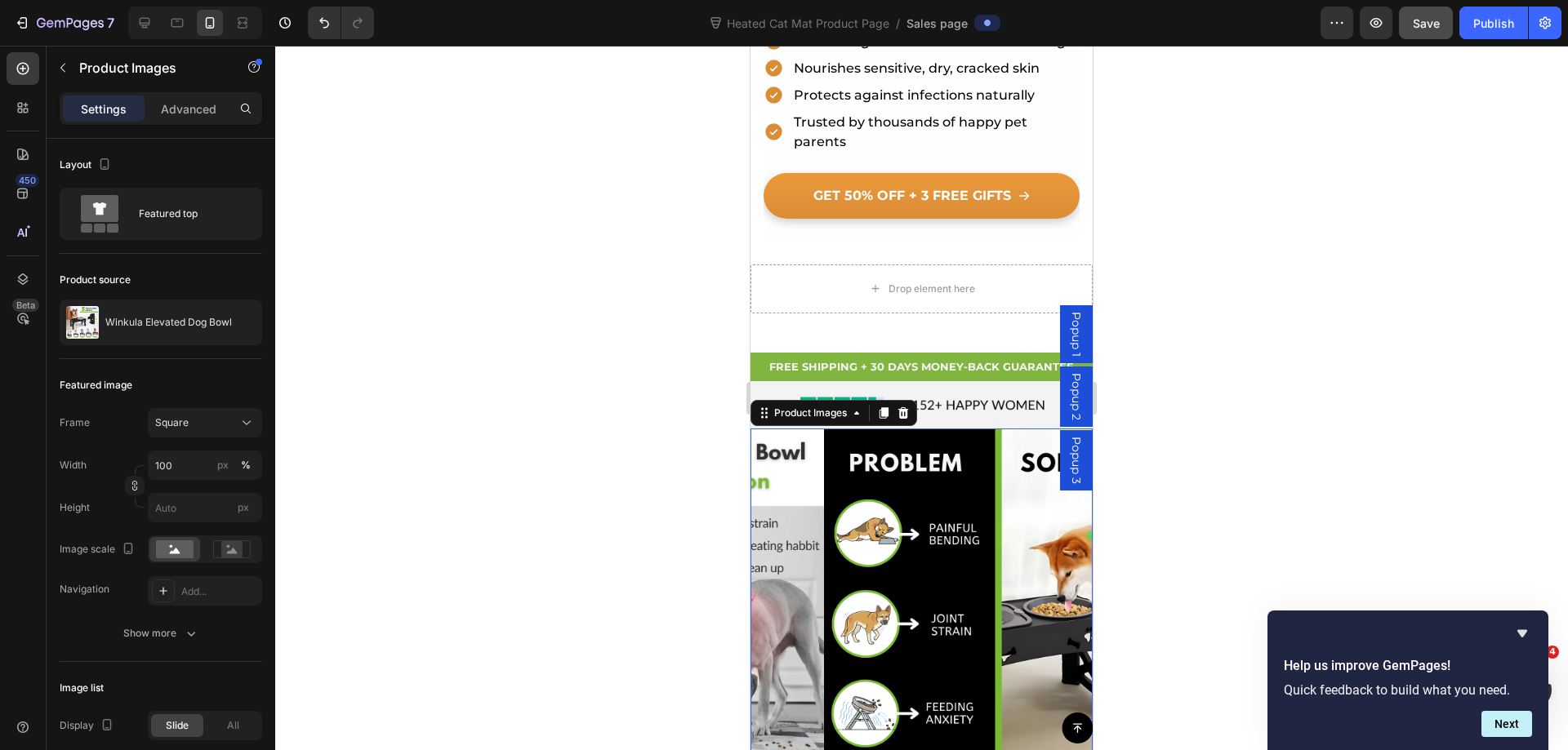
scroll to position [817, 0]
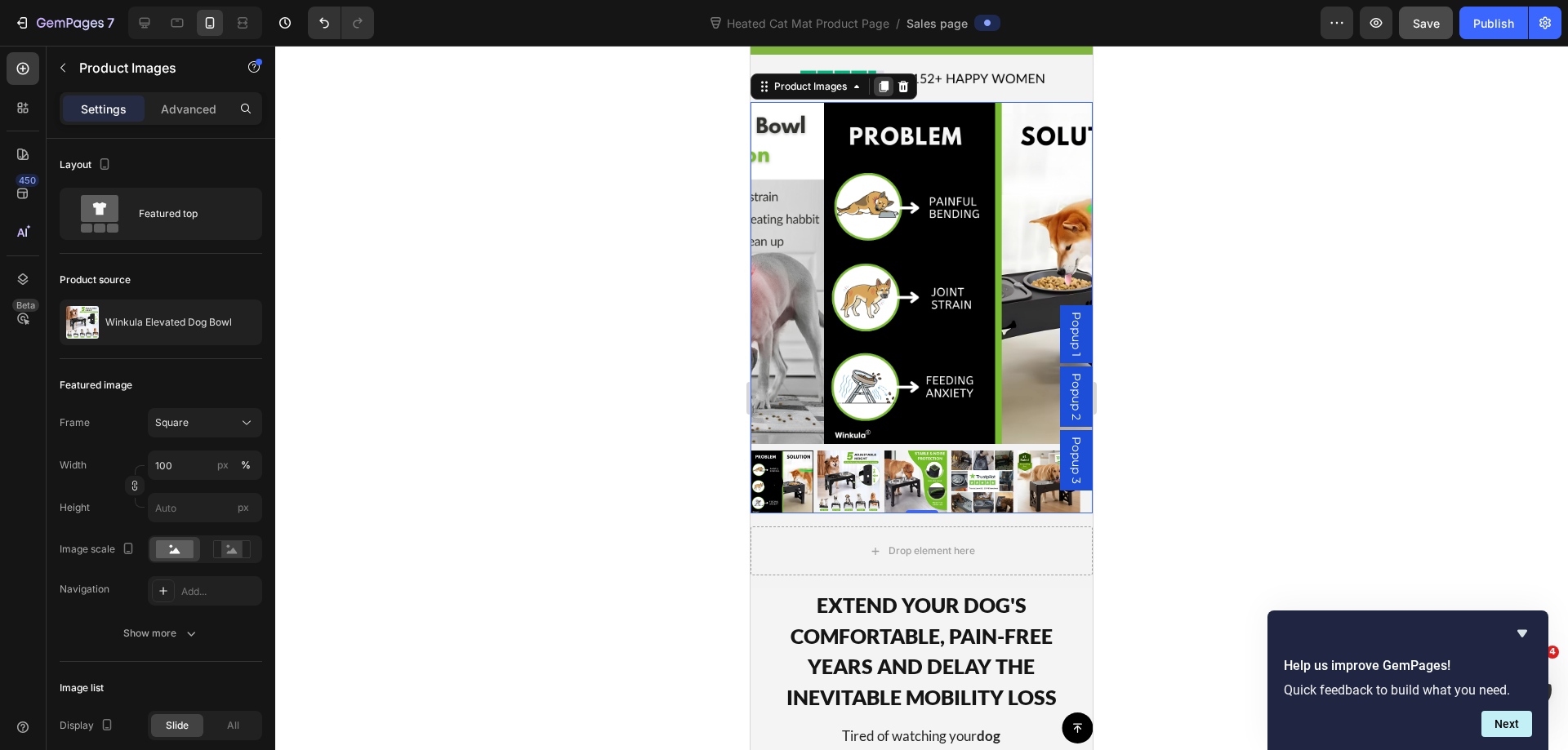
click at [883, 81] on icon at bounding box center [883, 86] width 13 height 13
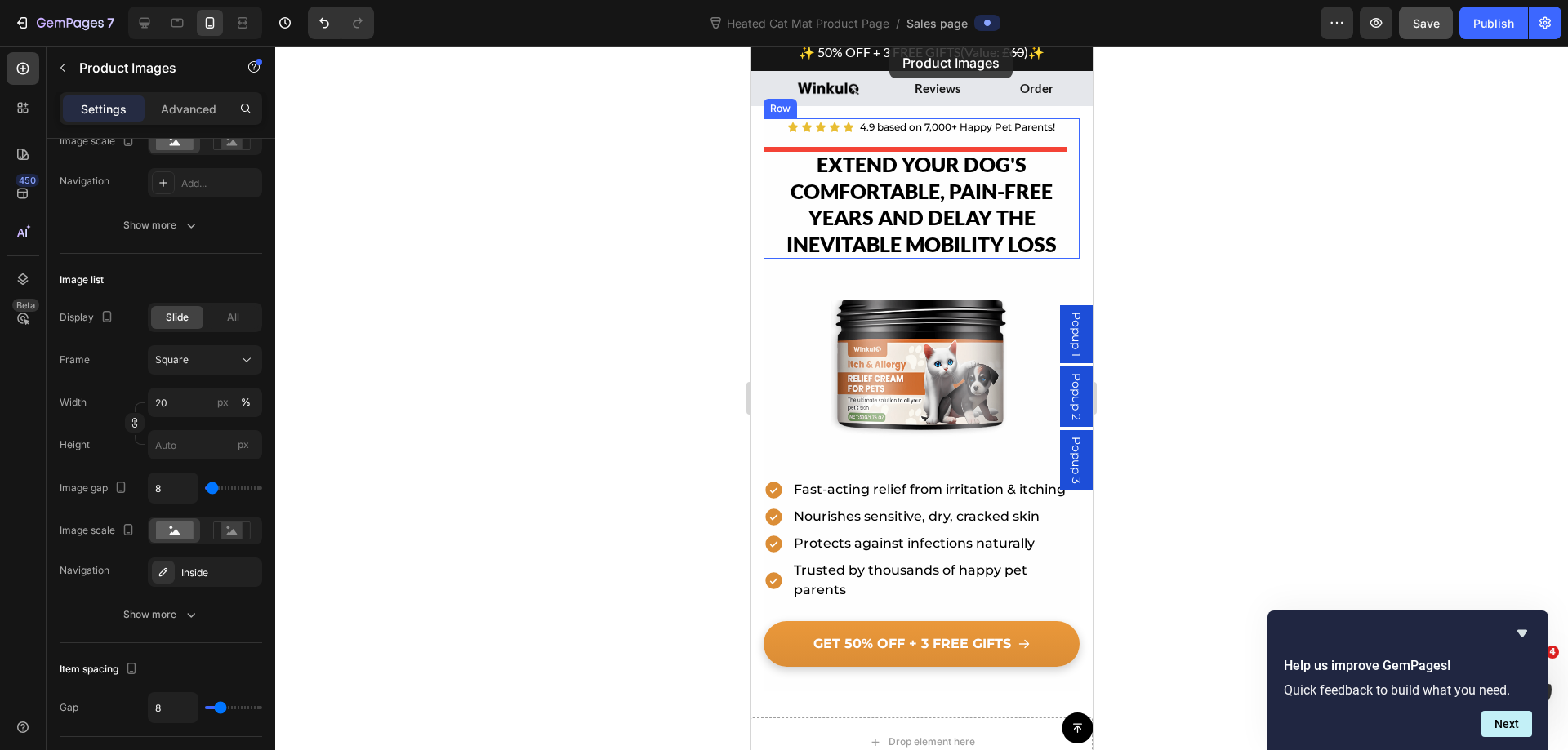
scroll to position [0, 0]
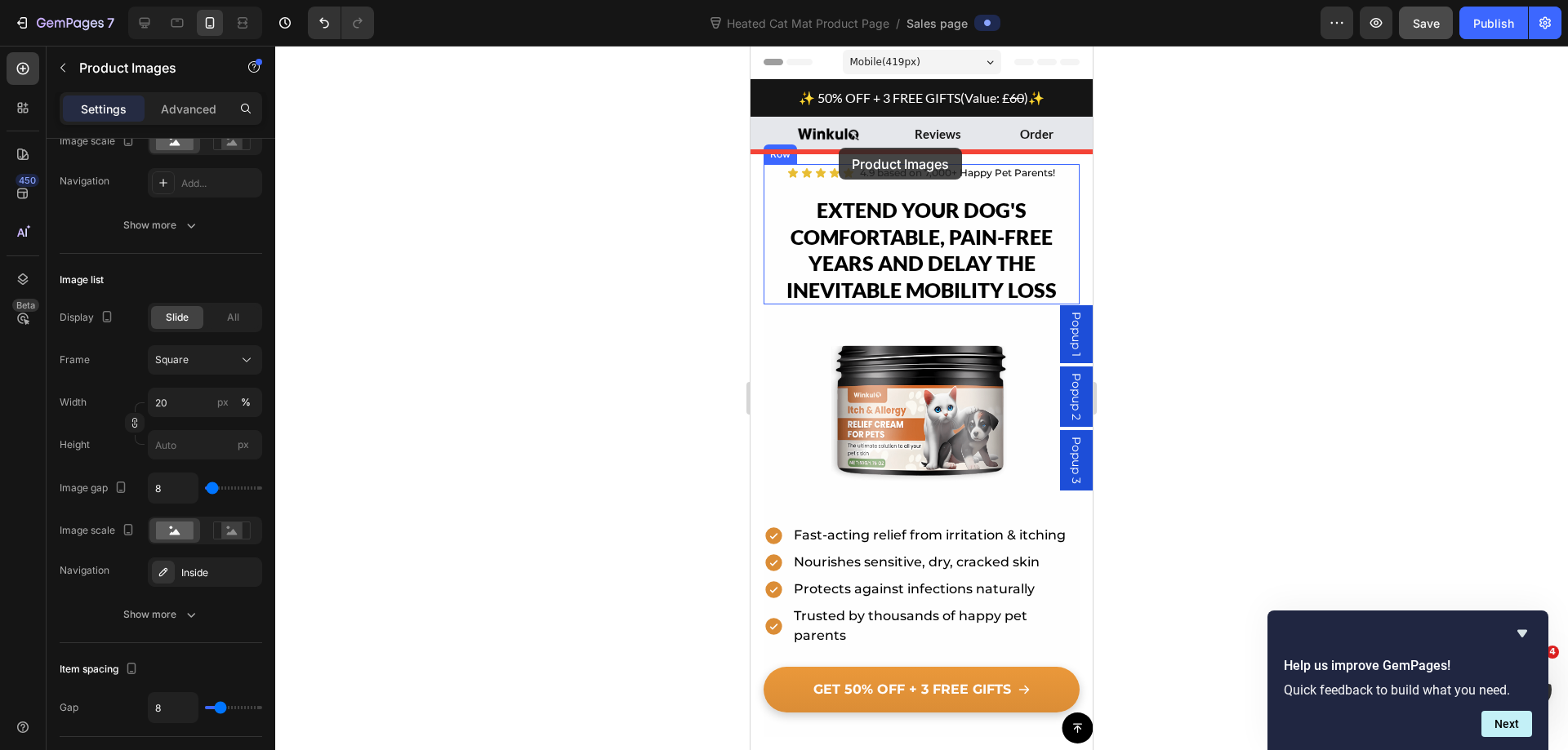
drag, startPoint x: 763, startPoint y: 255, endPoint x: 839, endPoint y: 147, distance: 132.1
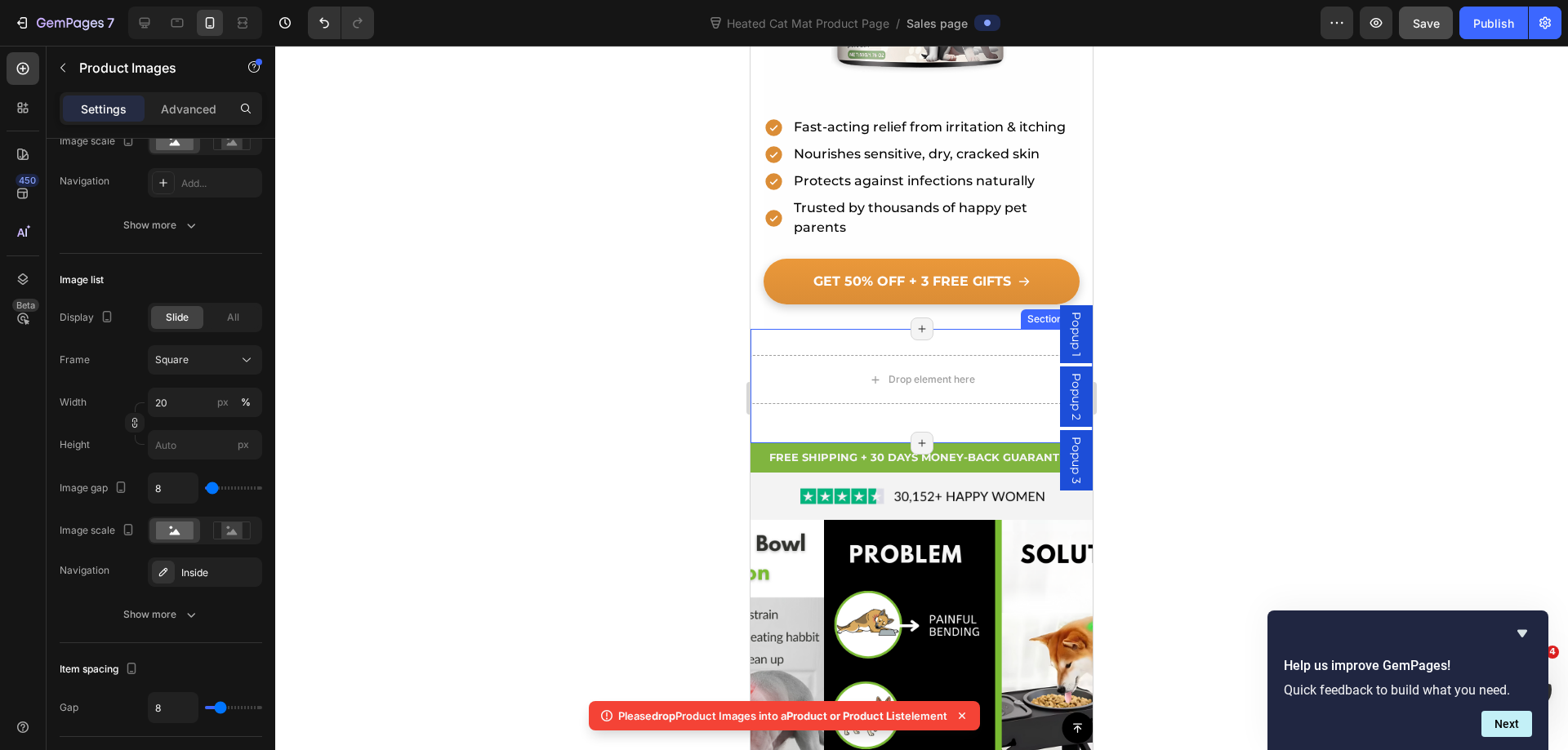
scroll to position [82, 0]
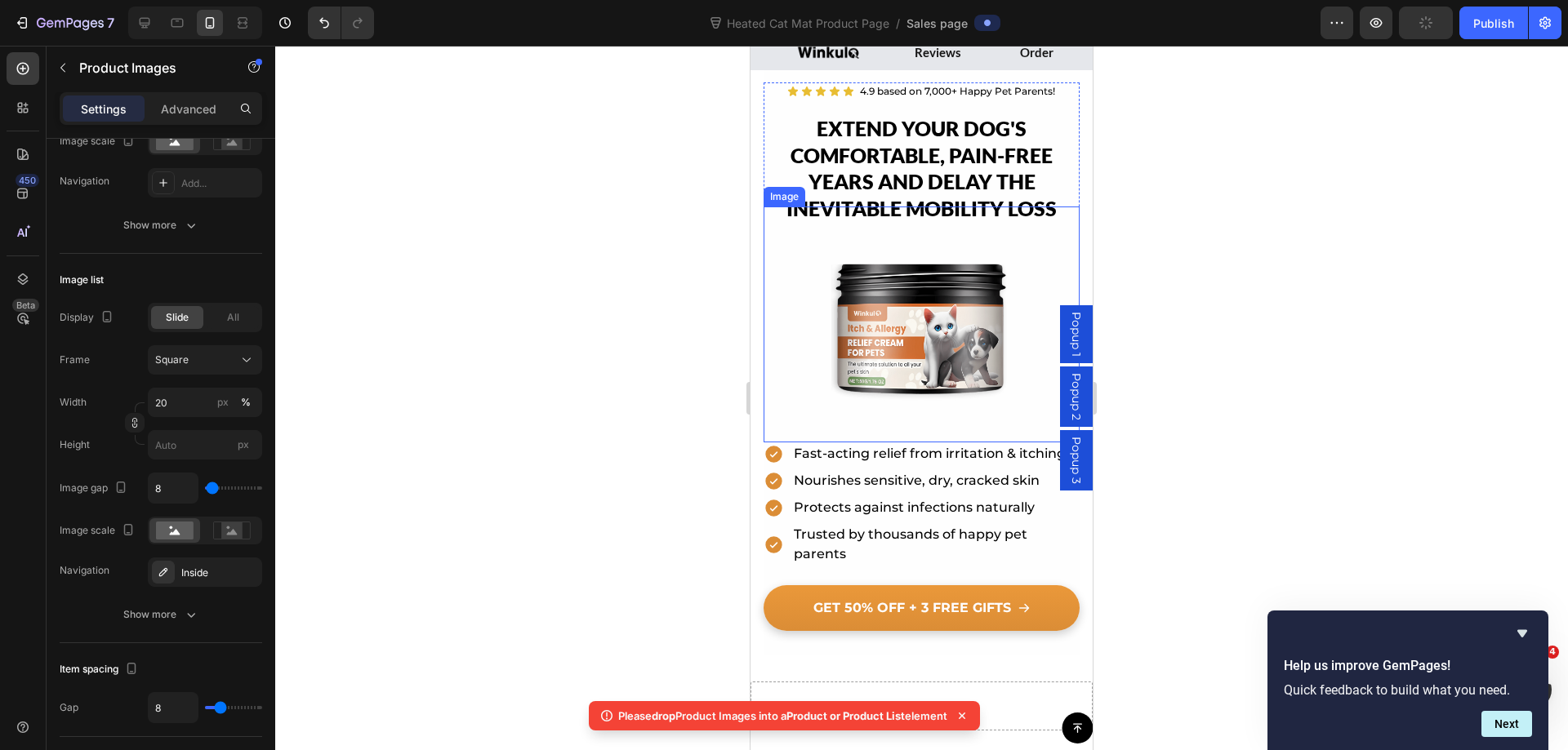
click at [812, 244] on div at bounding box center [920, 324] width 316 height 236
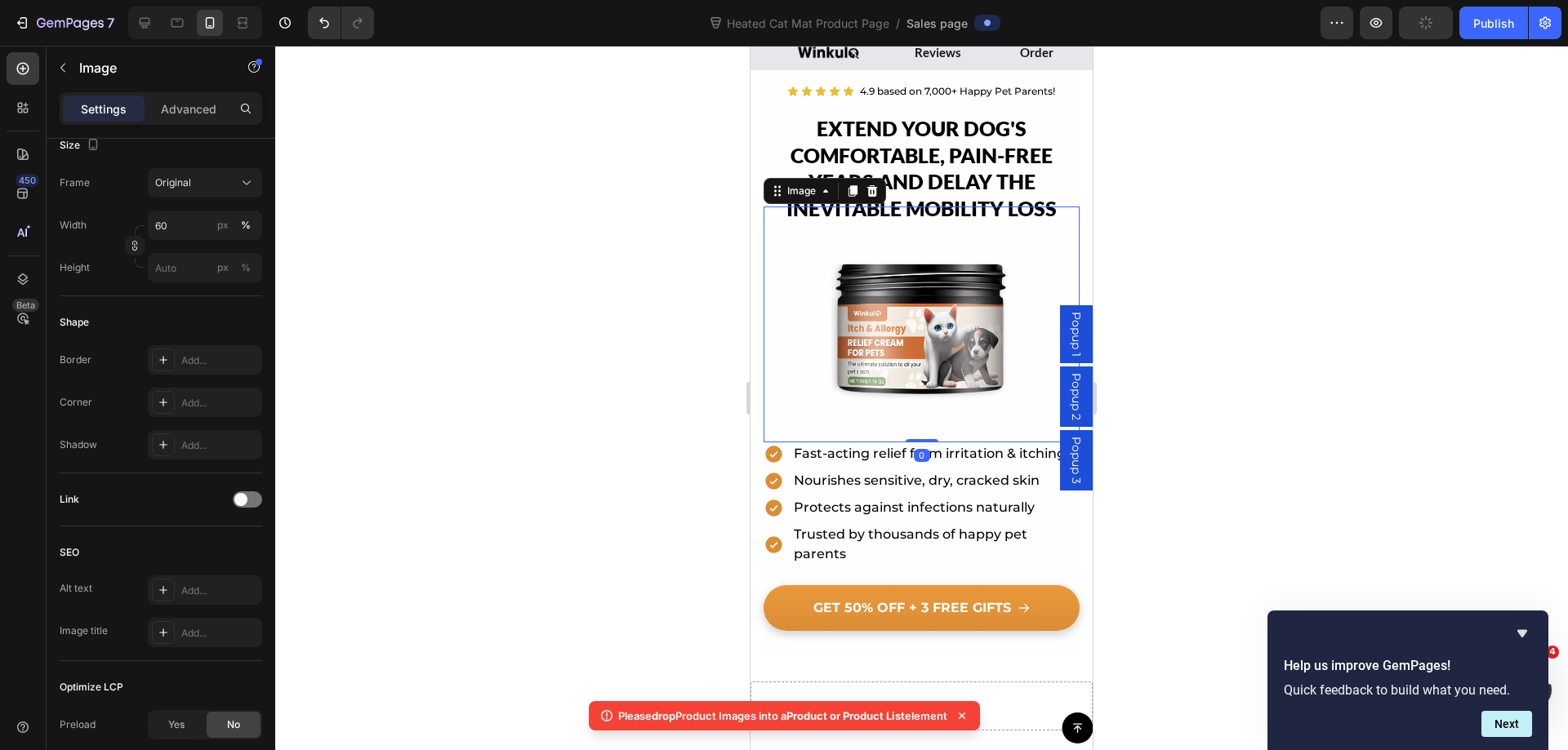
scroll to position [0, 0]
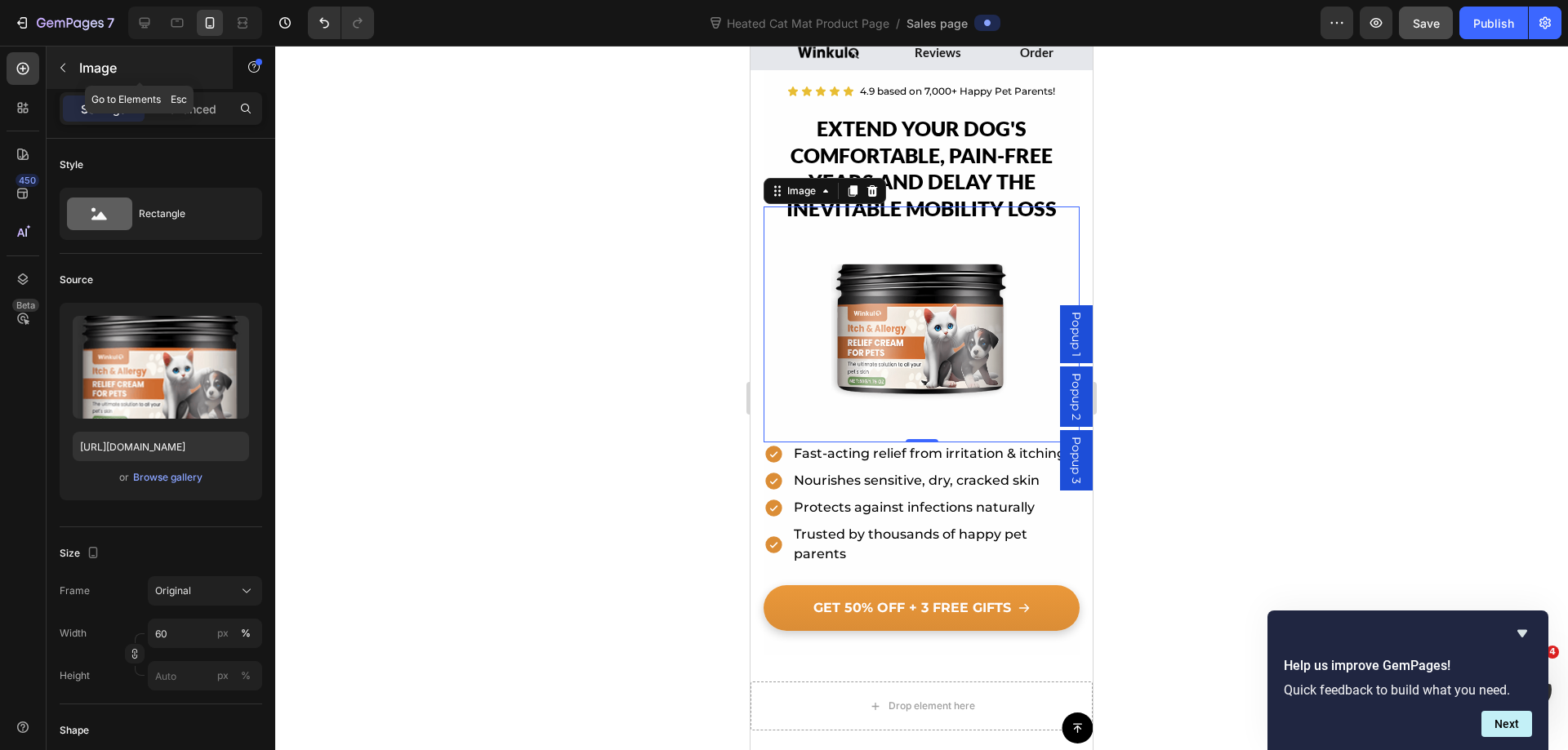
click at [60, 69] on icon "button" at bounding box center [63, 67] width 13 height 13
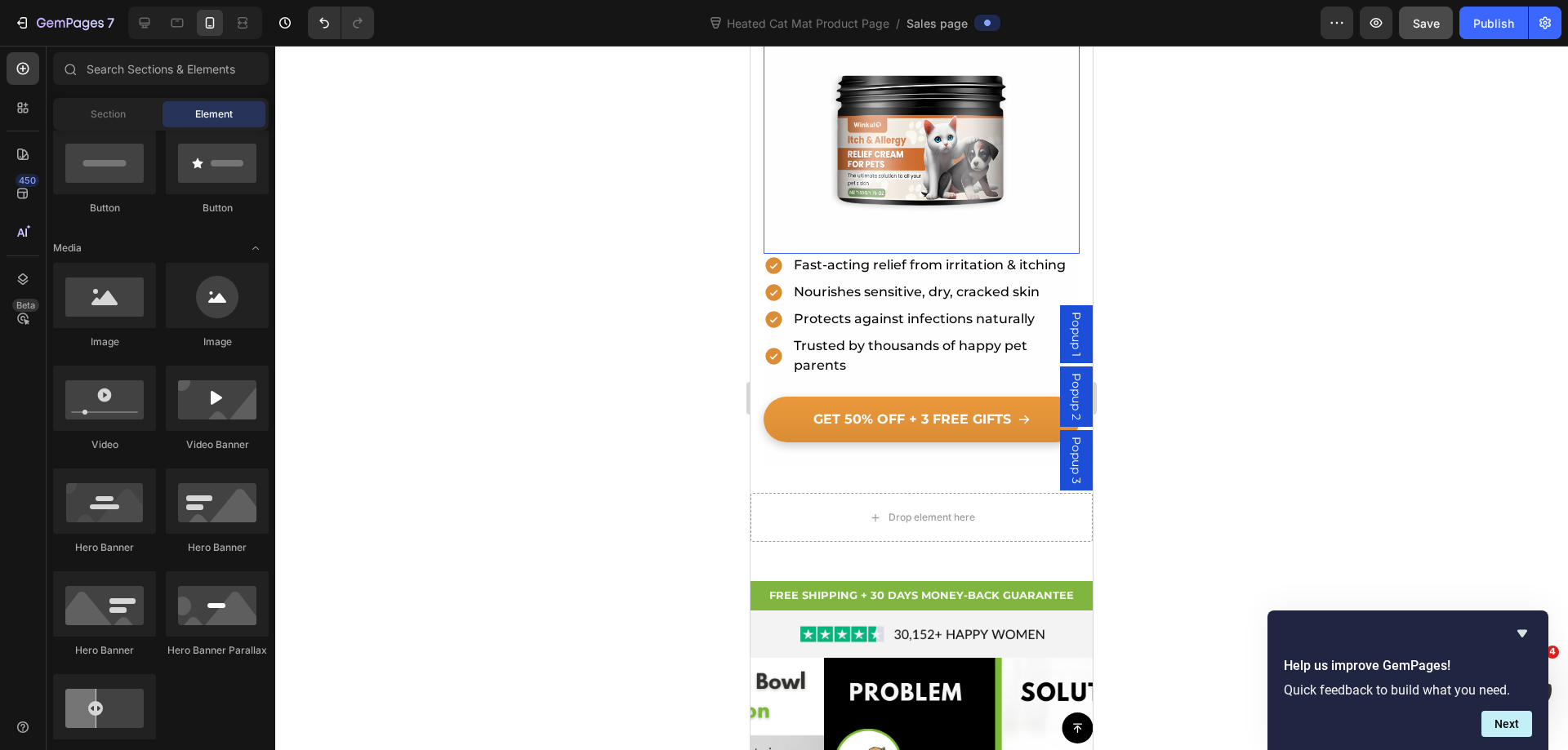
scroll to position [327, 0]
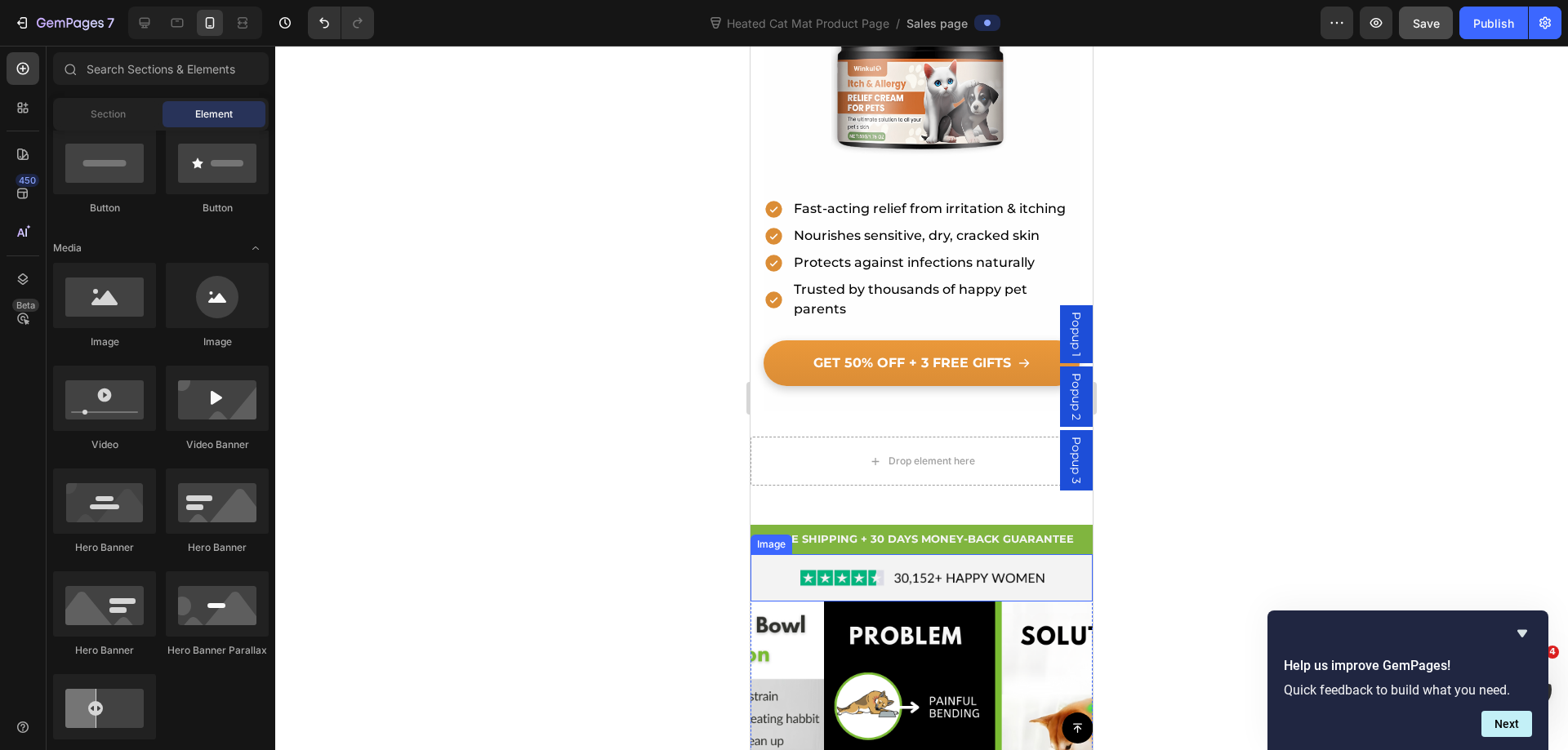
click at [766, 566] on div at bounding box center [920, 578] width 342 height 48
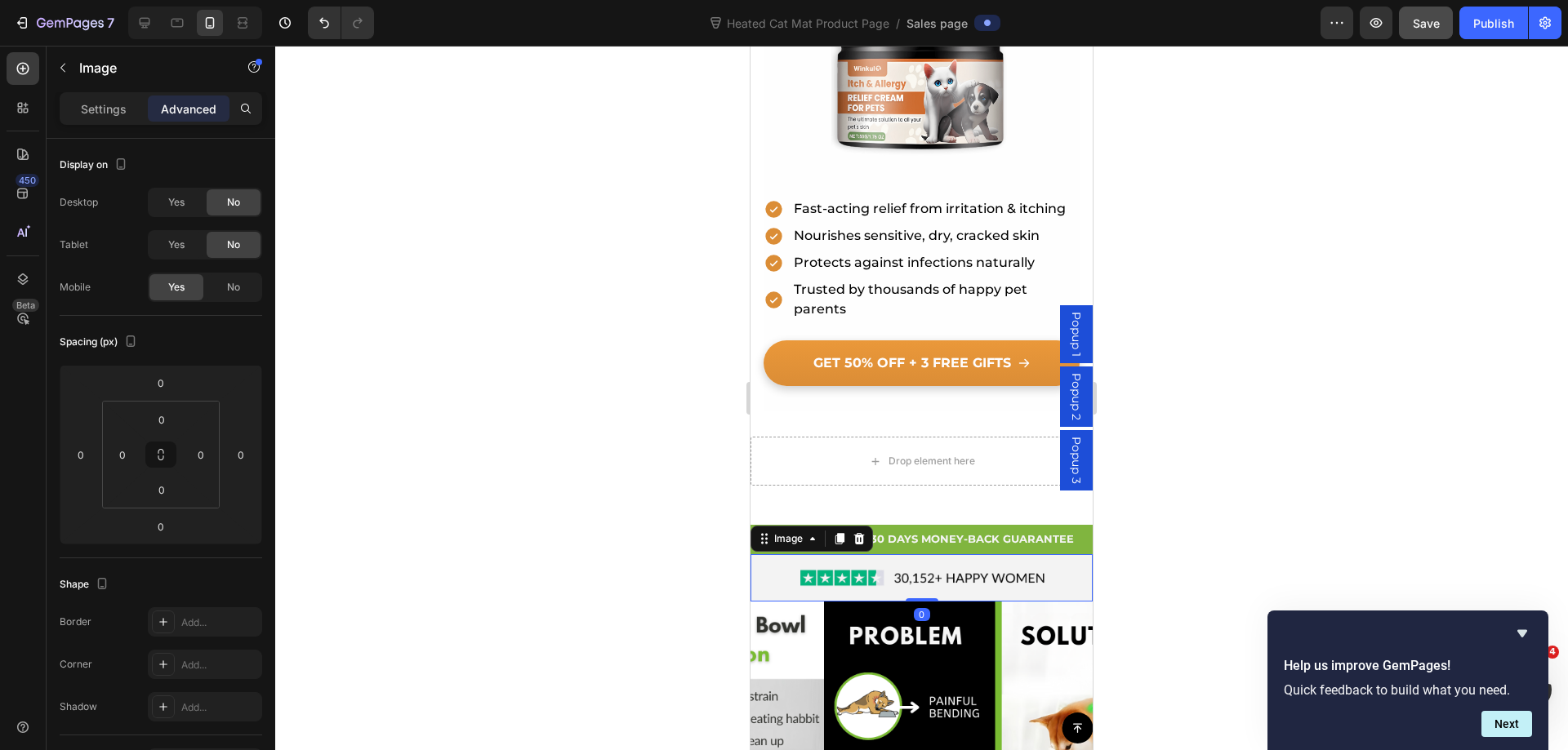
click at [101, 122] on div "Settings Advanced" at bounding box center [160, 109] width 202 height 33
click at [1075, 530] on p "FREE SHIPPING + 30 DAYS MONEY-BACK GUARANTEE" at bounding box center [921, 539] width 339 height 19
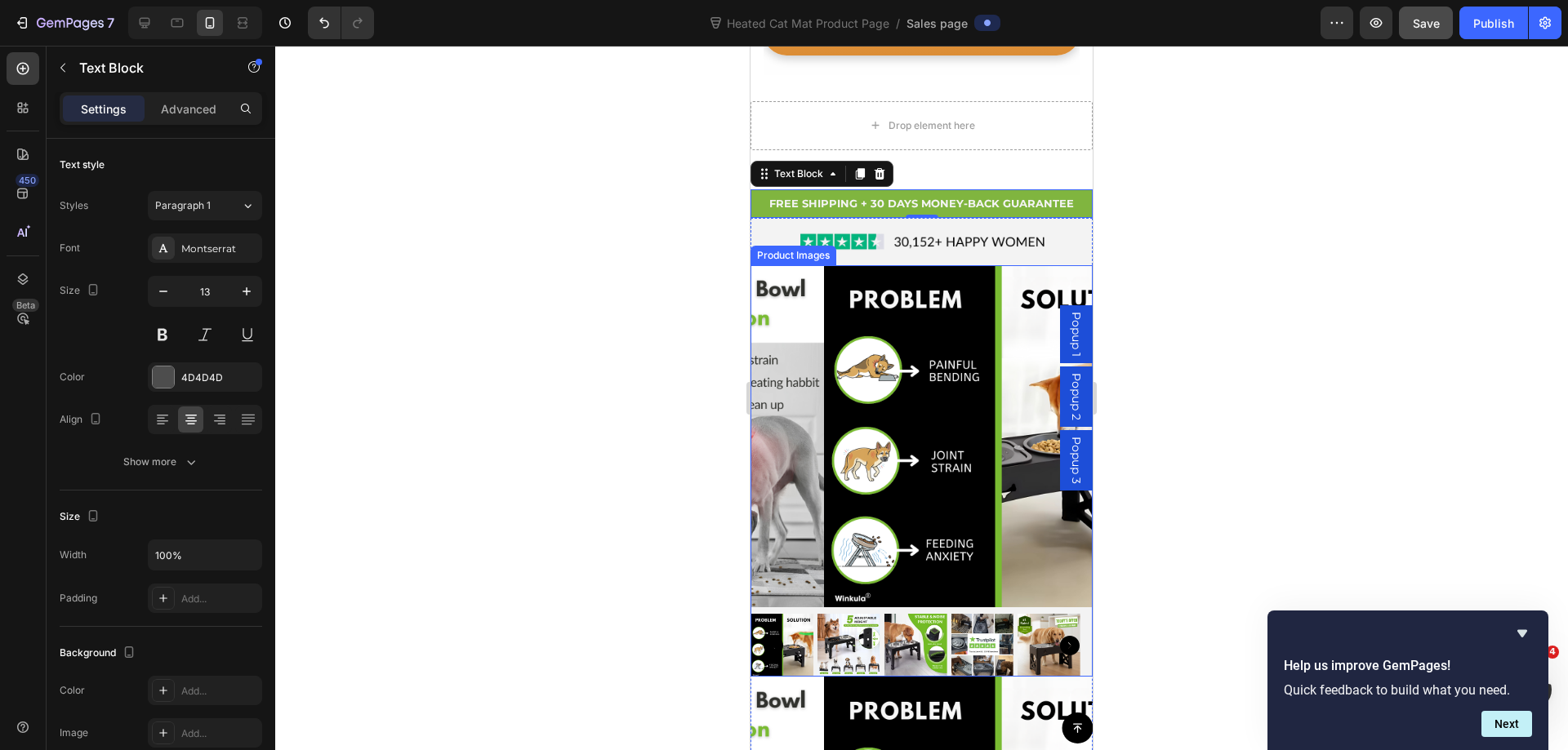
scroll to position [979, 0]
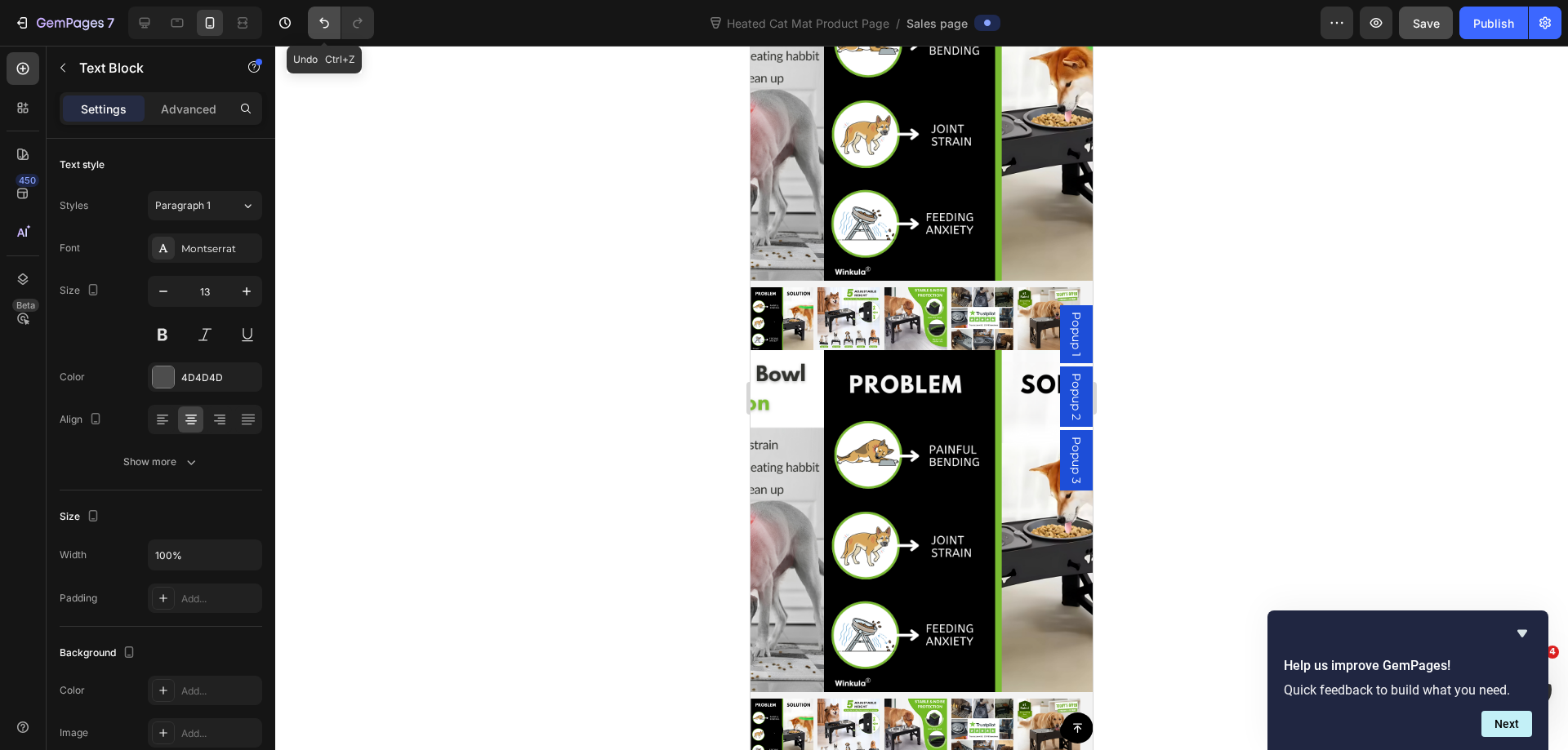
click at [319, 20] on icon "Undo/Redo" at bounding box center [324, 23] width 16 height 16
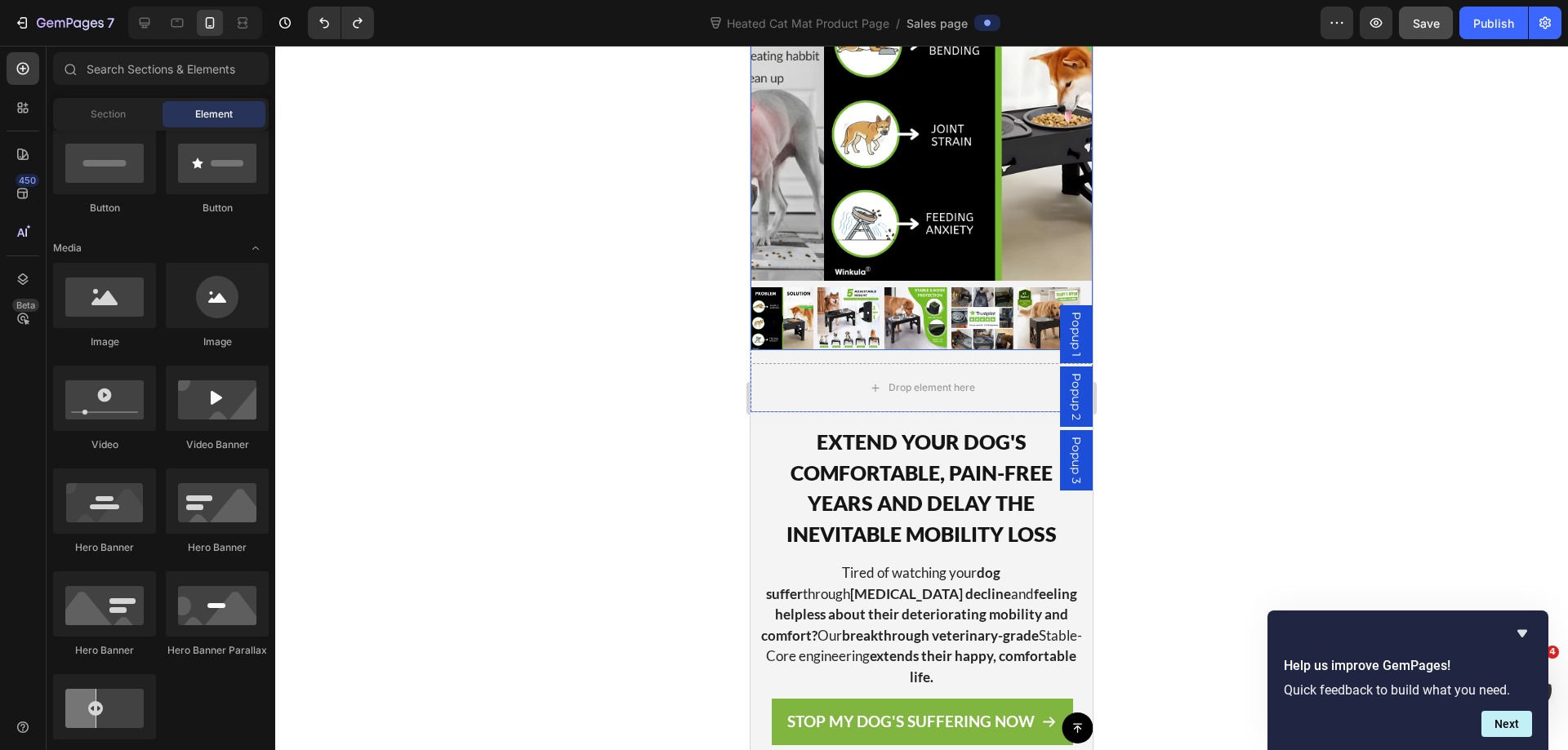
scroll to position [1224, 0]
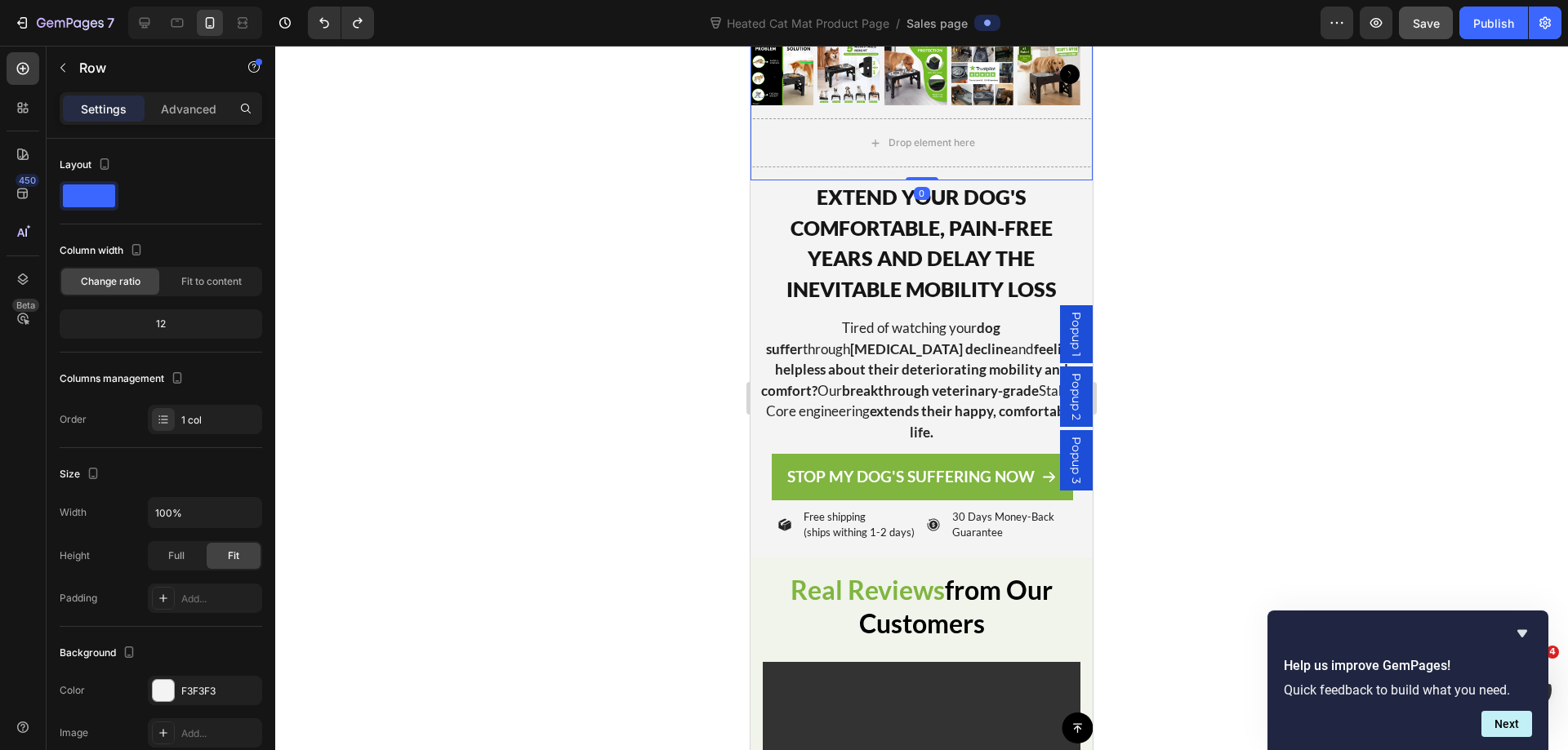
scroll to position [817, 0]
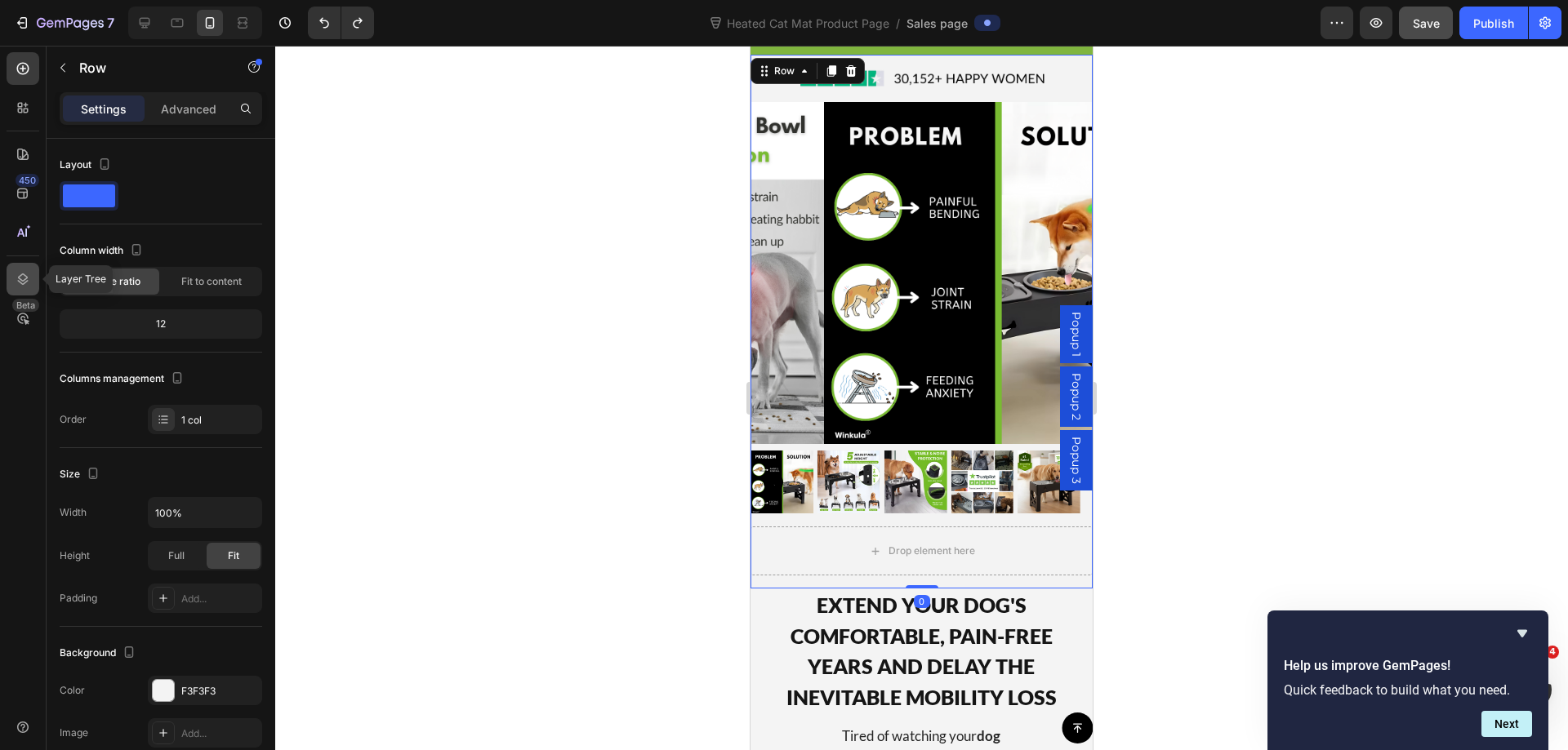
click at [37, 271] on div at bounding box center [23, 279] width 33 height 33
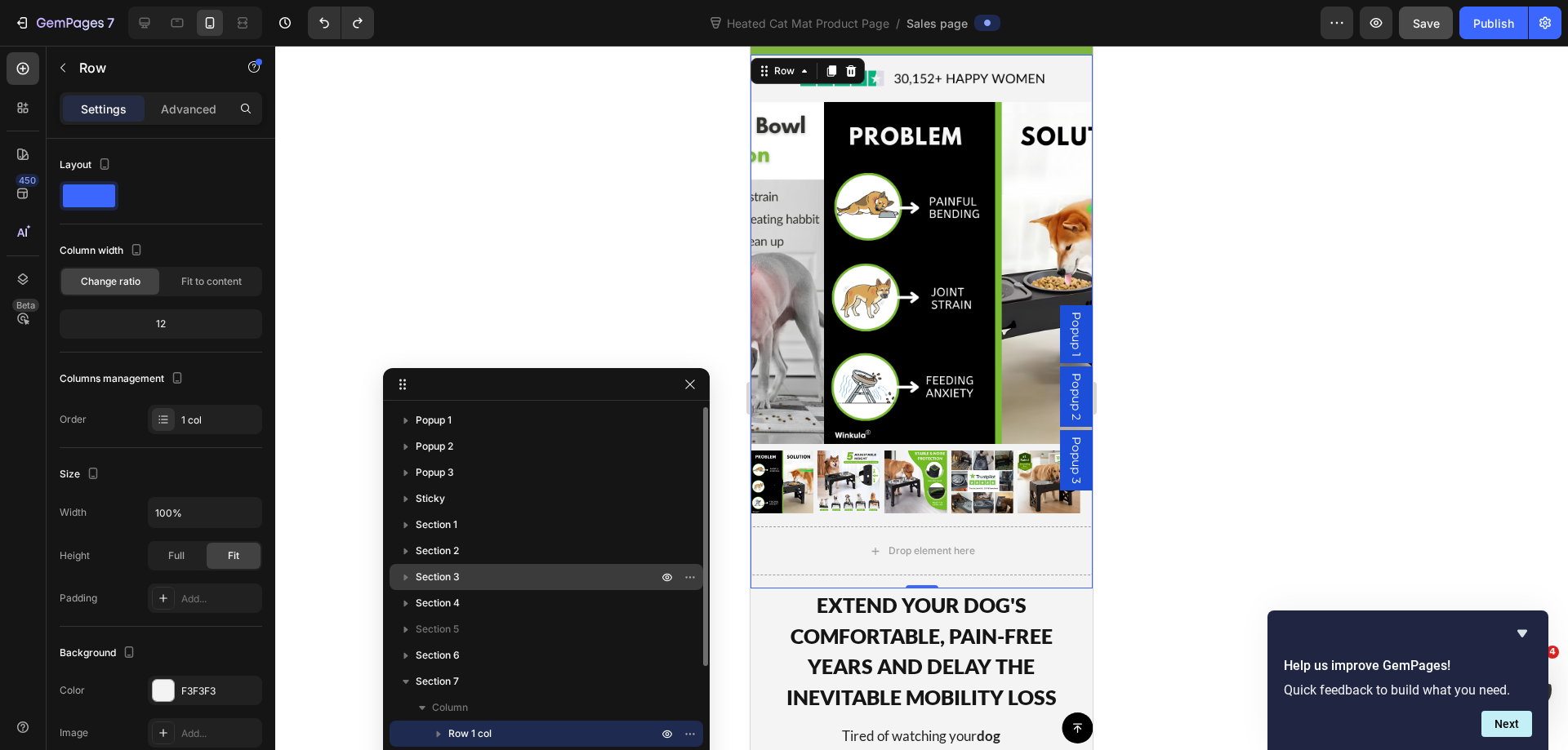
scroll to position [163, 0]
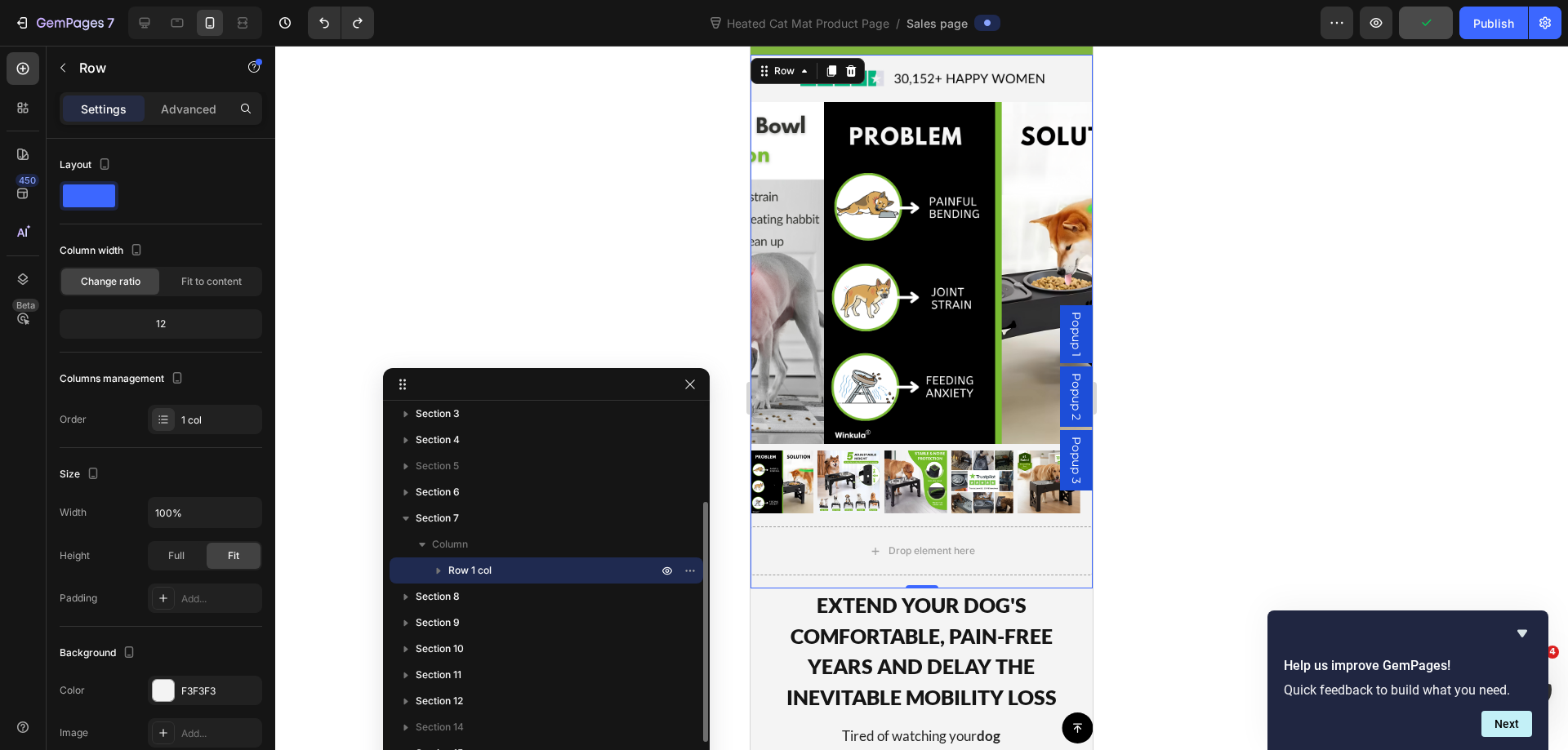
click at [433, 575] on icon "button" at bounding box center [438, 571] width 16 height 16
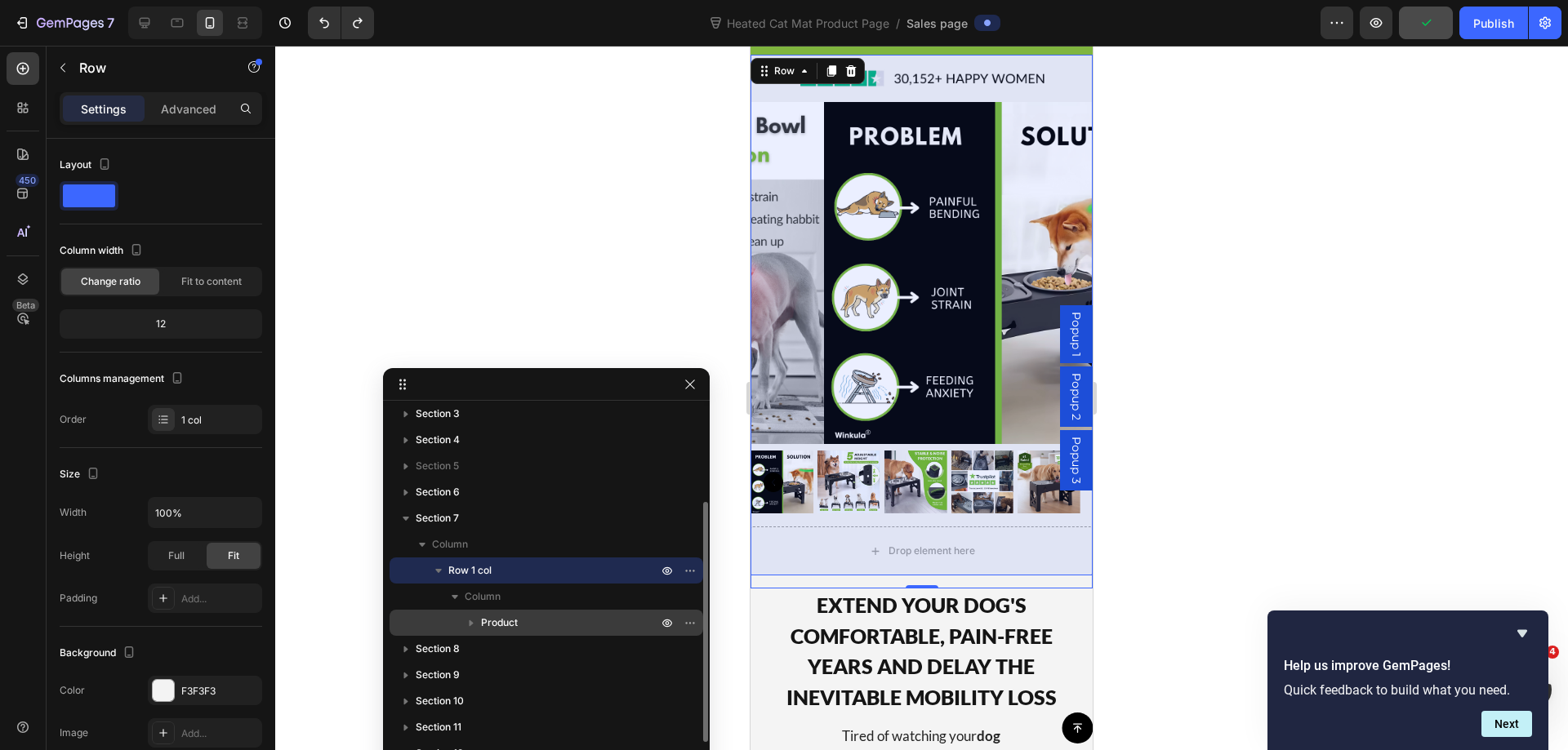
click at [488, 619] on span "Product" at bounding box center [499, 623] width 37 height 16
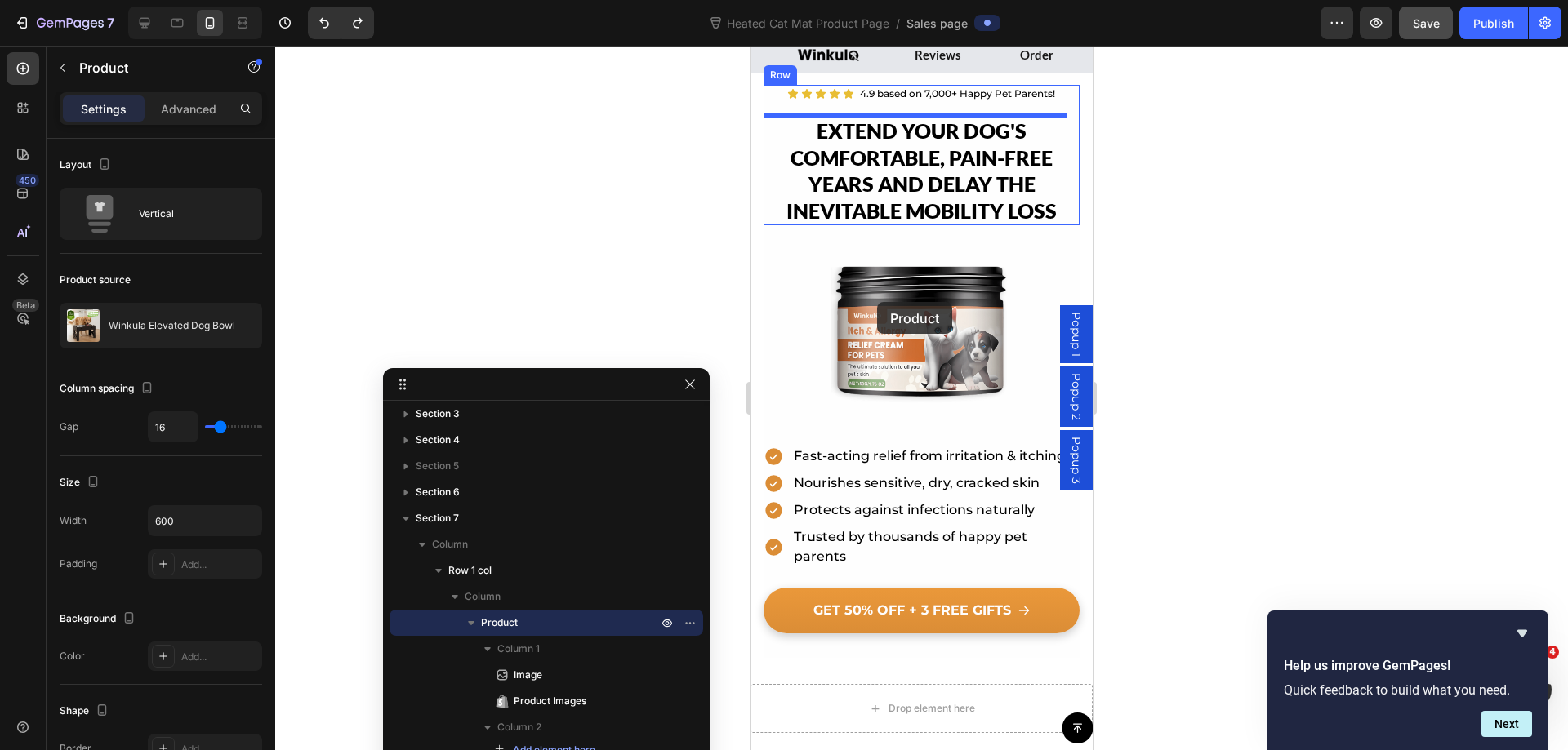
scroll to position [0, 0]
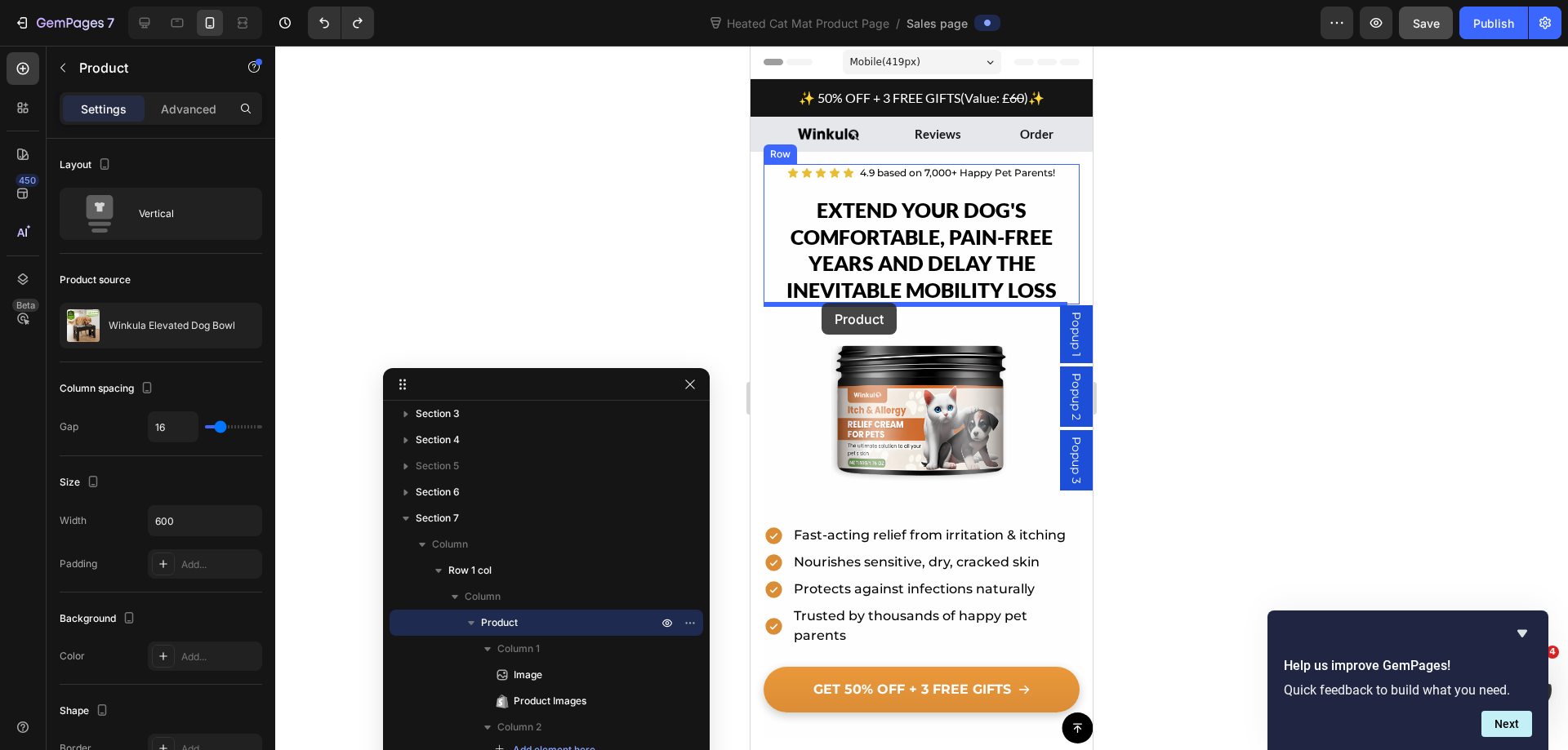
drag, startPoint x: 762, startPoint y: 404, endPoint x: 821, endPoint y: 303, distance: 117.0
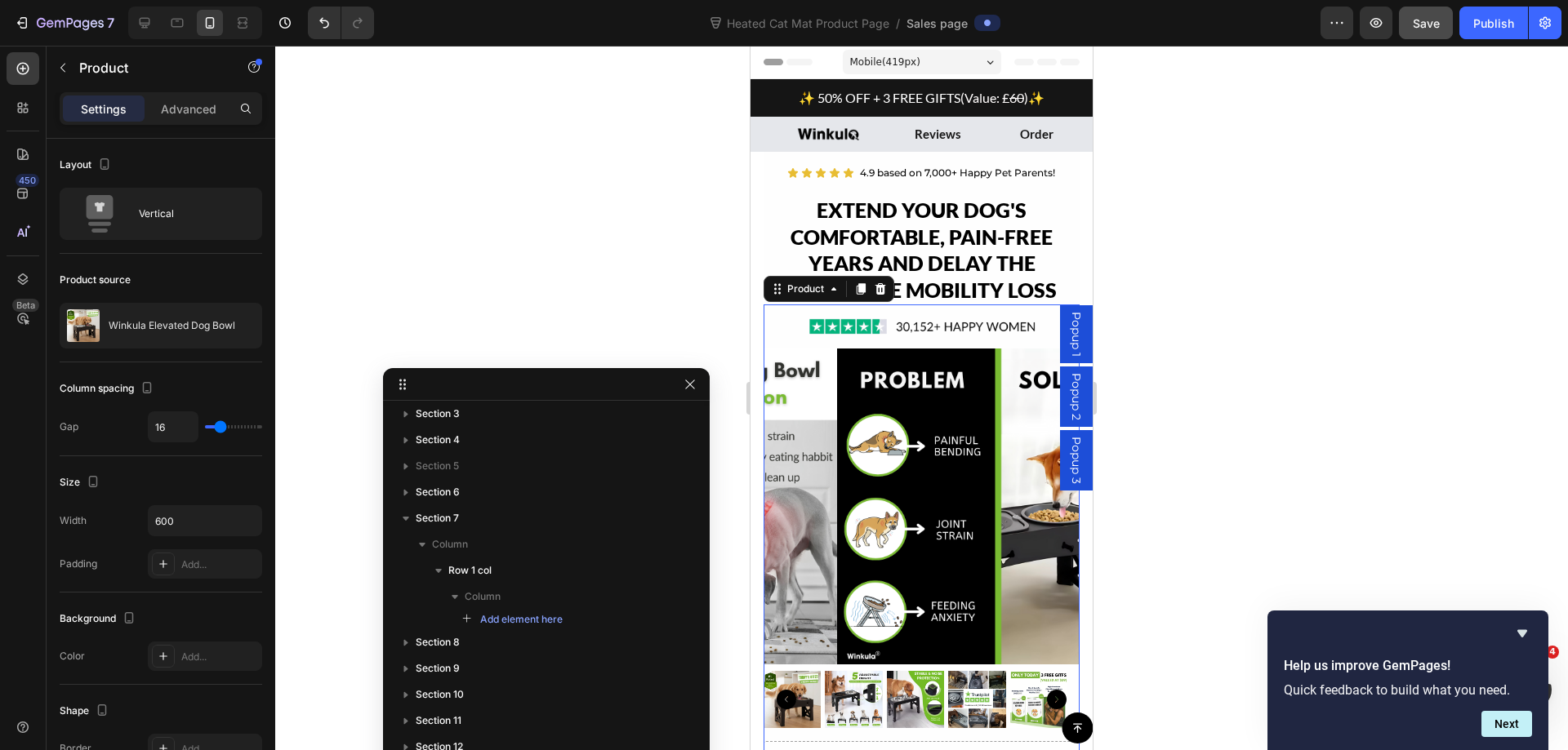
click at [1237, 206] on div at bounding box center [920, 397] width 1292 height 704
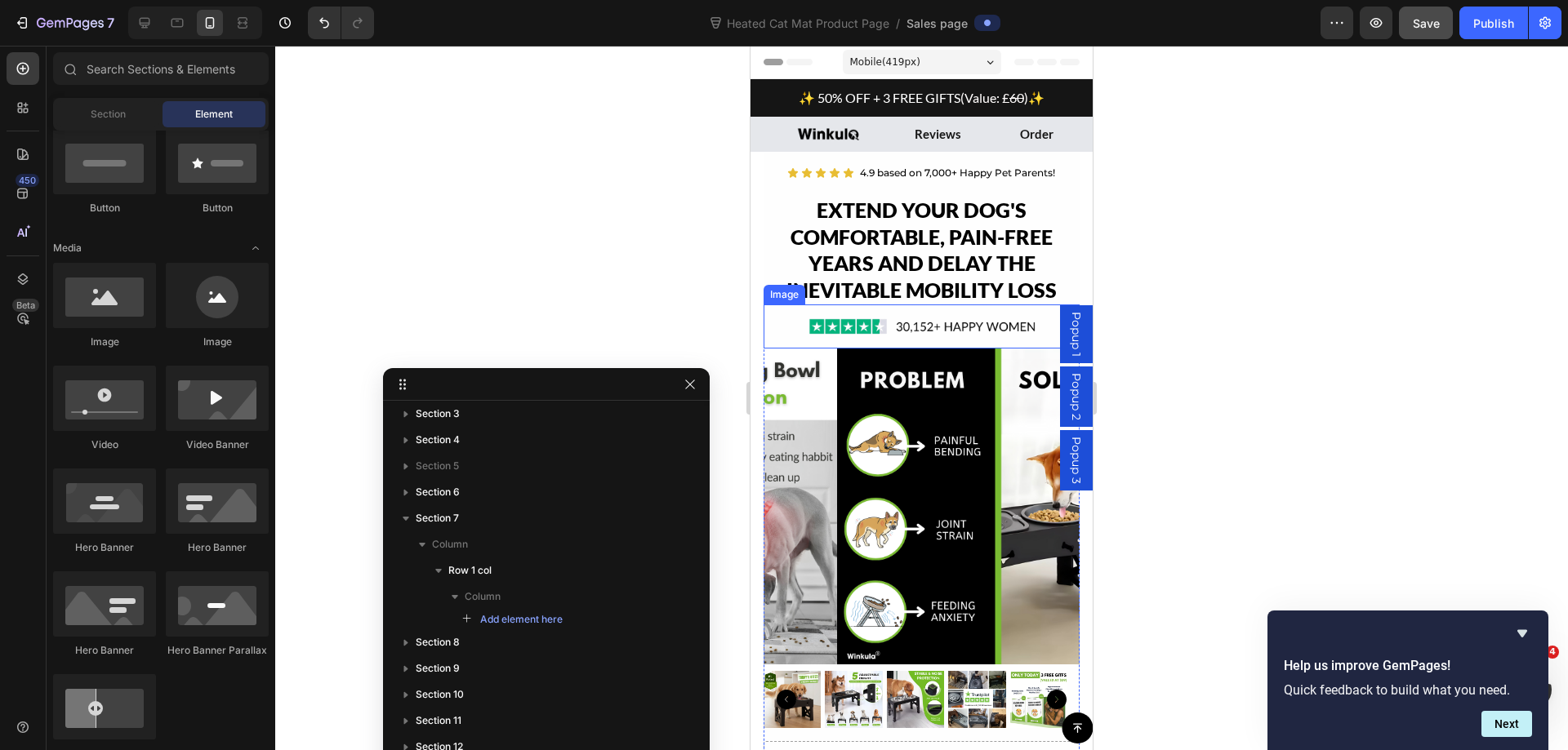
click at [779, 322] on div at bounding box center [920, 327] width 316 height 44
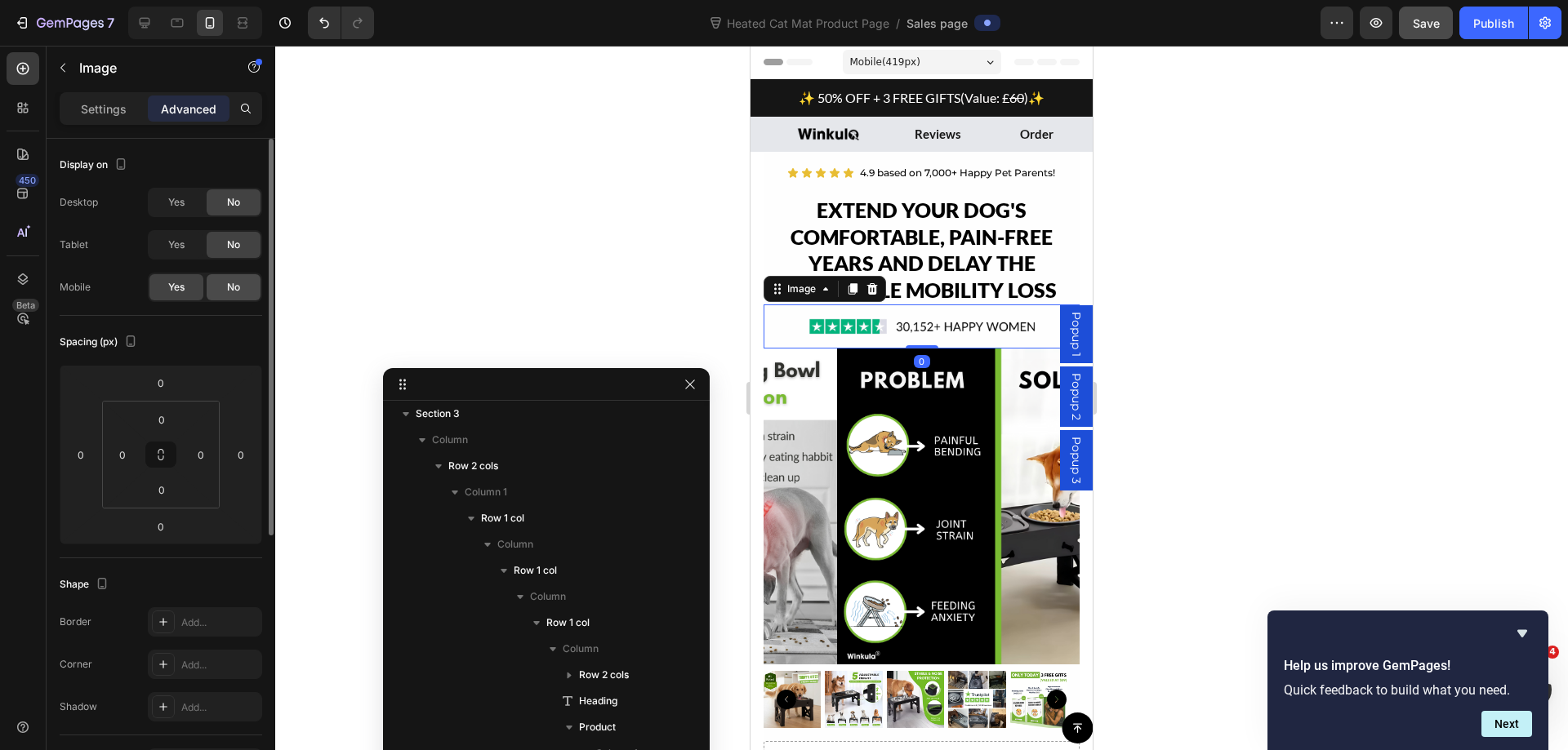
click at [233, 286] on span "No" at bounding box center [233, 287] width 13 height 15
click at [869, 287] on icon at bounding box center [872, 288] width 11 height 11
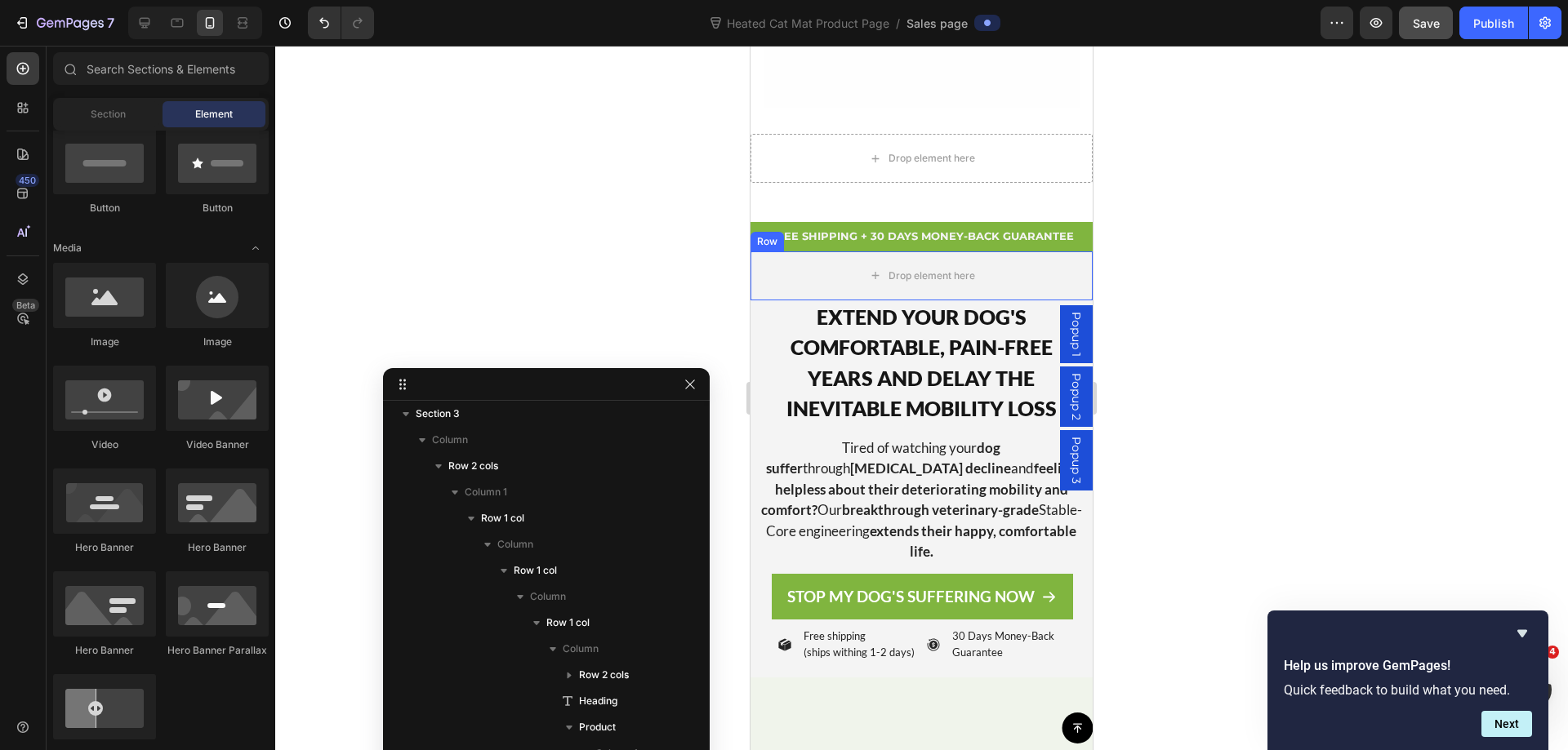
scroll to position [1142, 0]
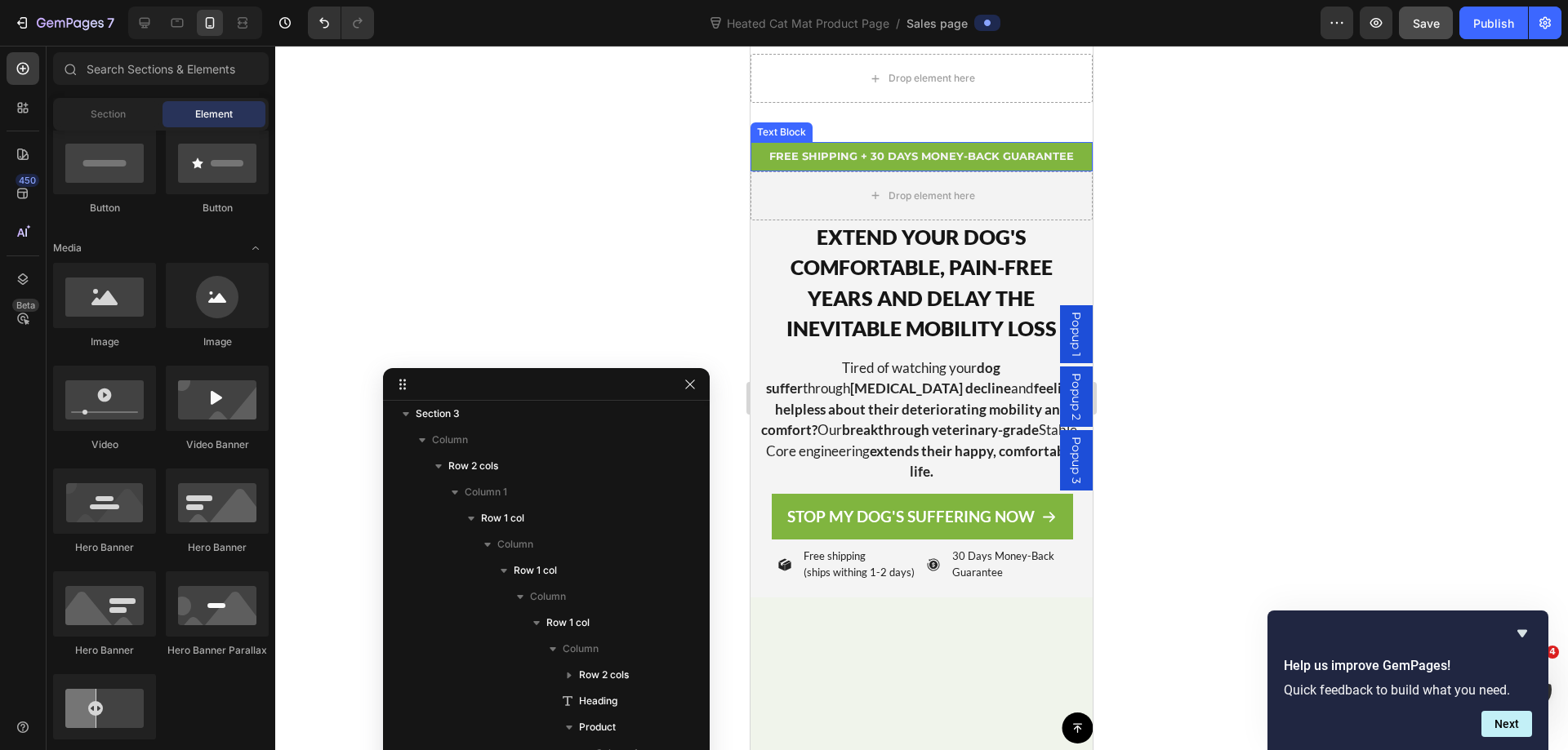
click at [762, 162] on p "FREE SHIPPING + 30 DAYS MONEY-BACK GUARANTEE" at bounding box center [921, 156] width 339 height 19
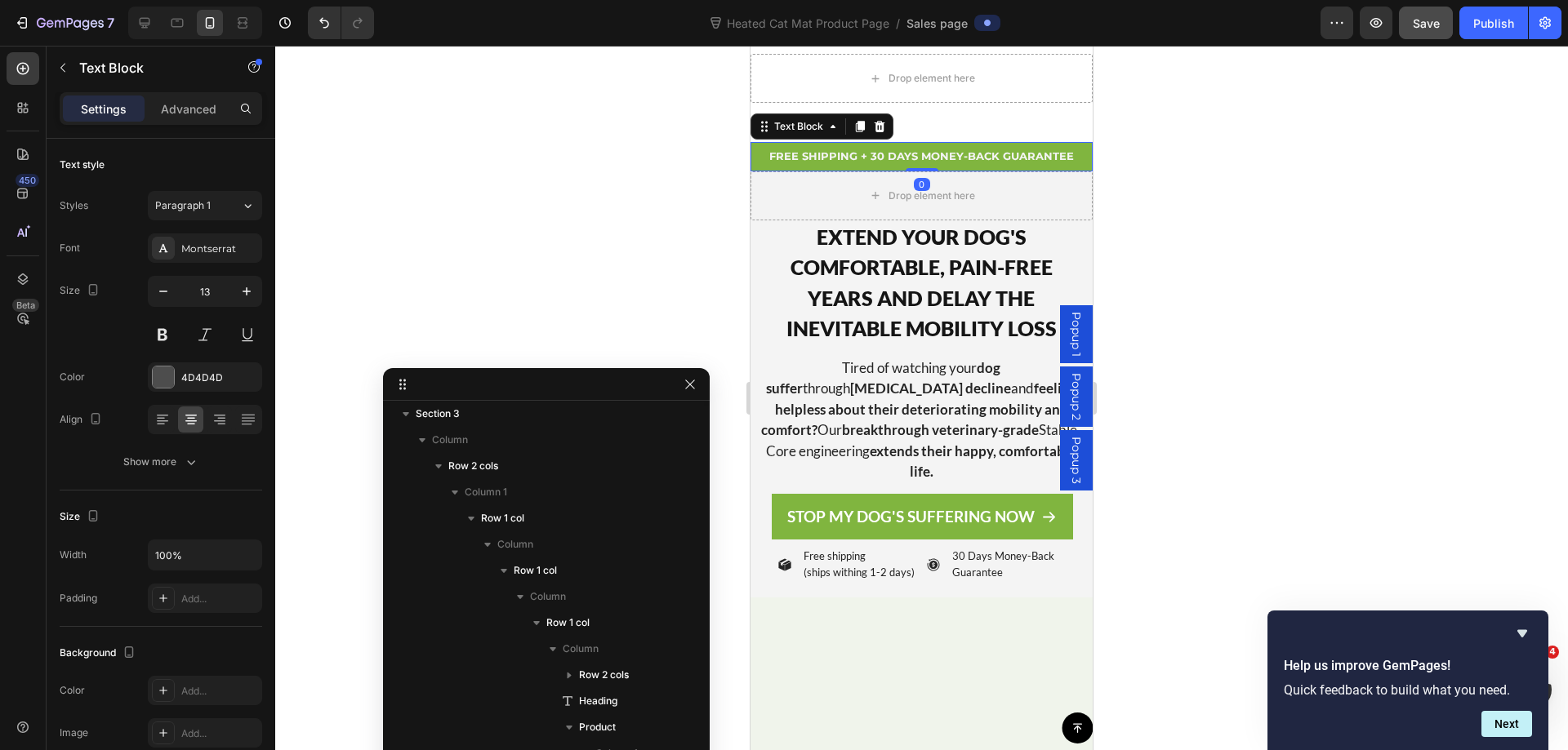
scroll to position [647, 0]
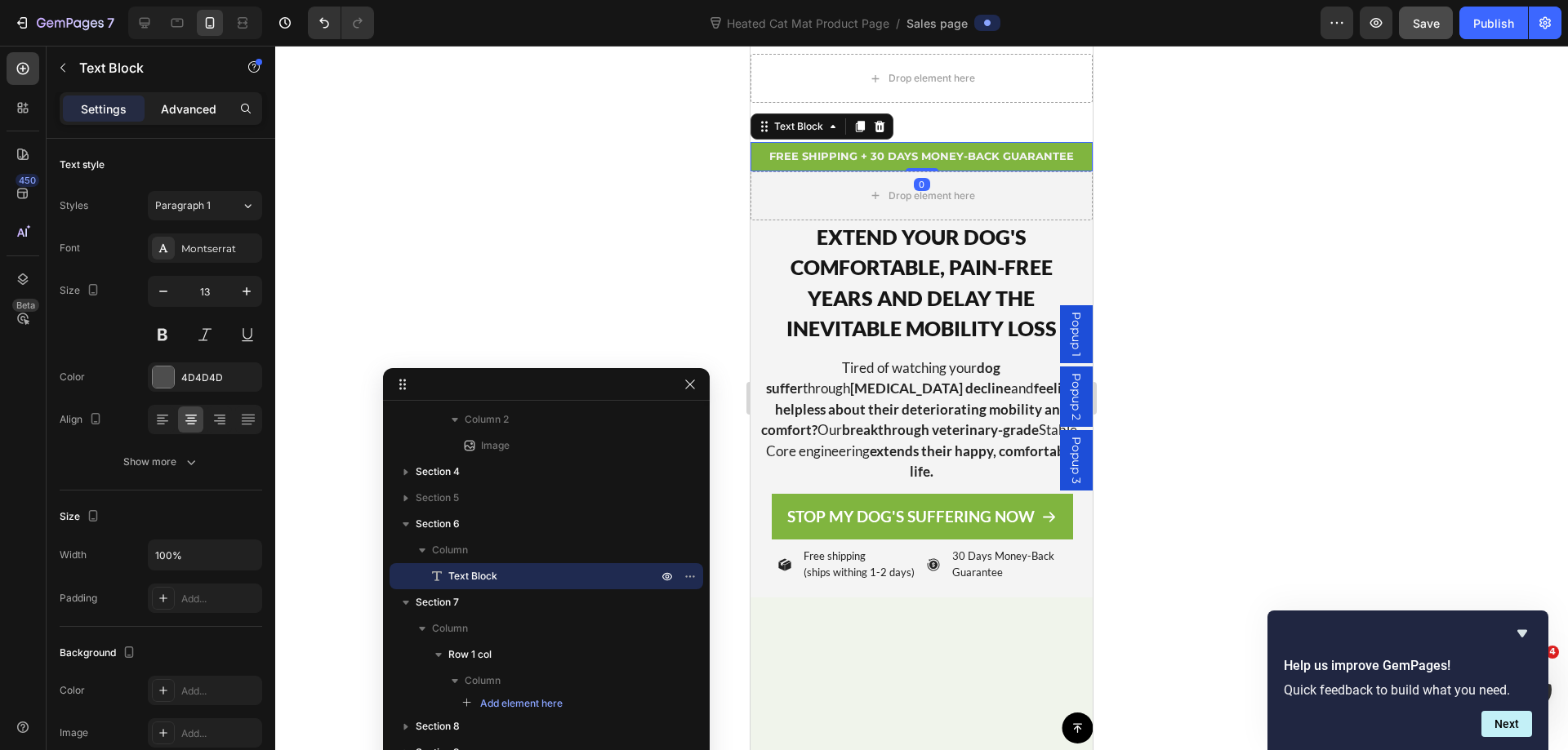
click at [197, 110] on p "Advanced" at bounding box center [188, 109] width 56 height 17
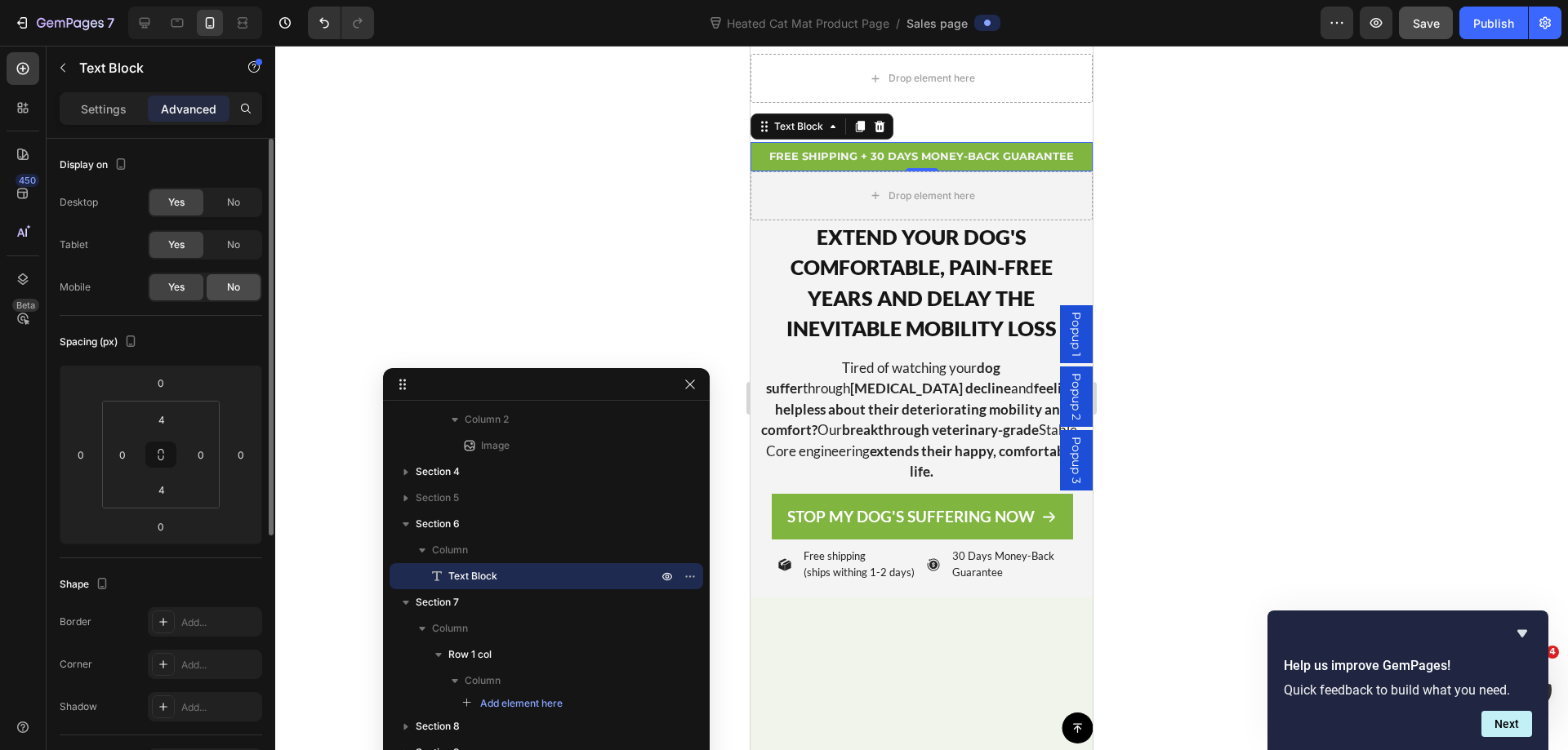
click at [232, 289] on span "No" at bounding box center [233, 287] width 13 height 15
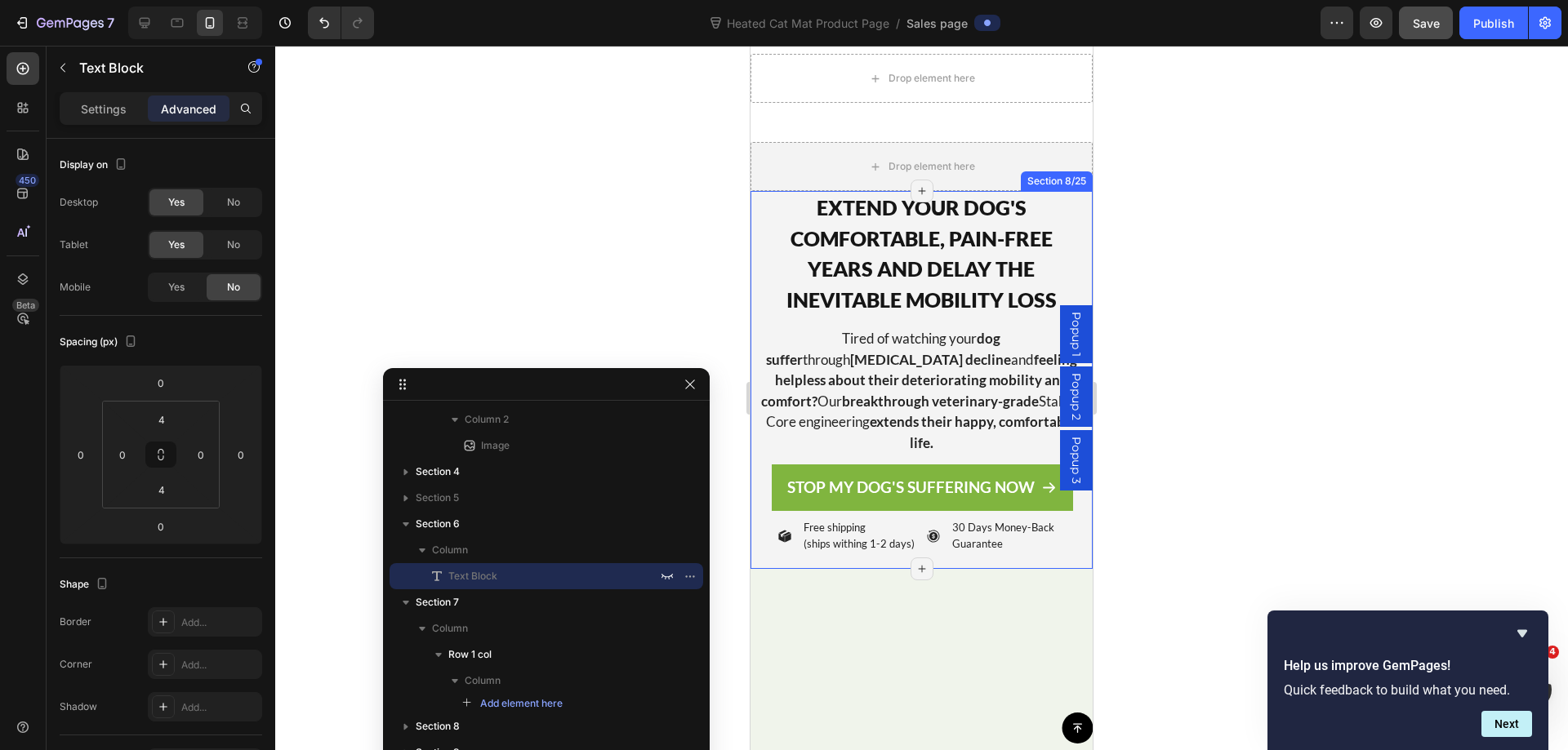
click at [754, 565] on div "Image EXTEND YOUR DOG'S COMFORTABLE, PAIN-FREE YEARS AND DELAY THE INEVITABLE M…" at bounding box center [920, 379] width 342 height 377
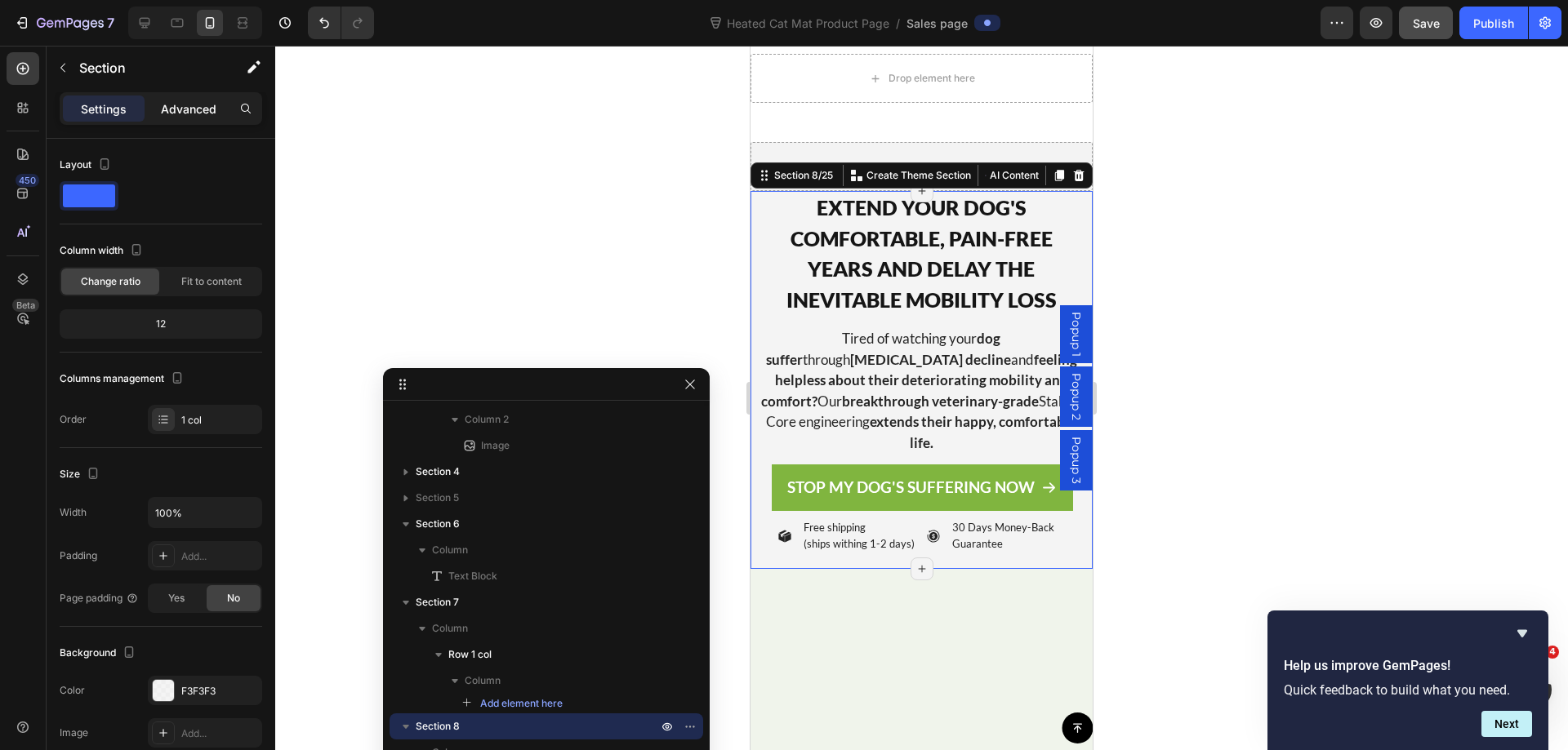
click at [180, 102] on p "Advanced" at bounding box center [188, 109] width 56 height 17
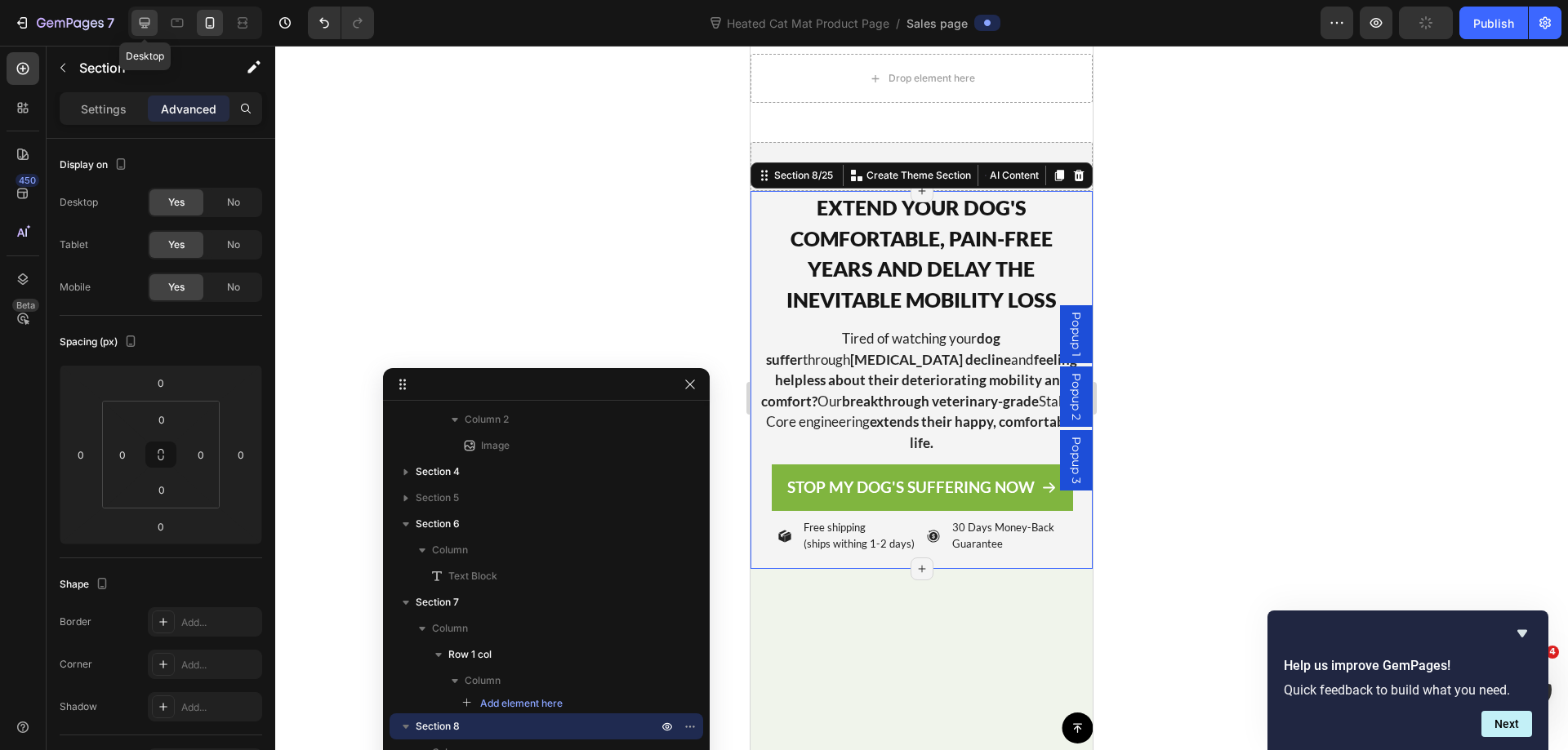
click at [136, 23] on icon at bounding box center [144, 23] width 16 height 16
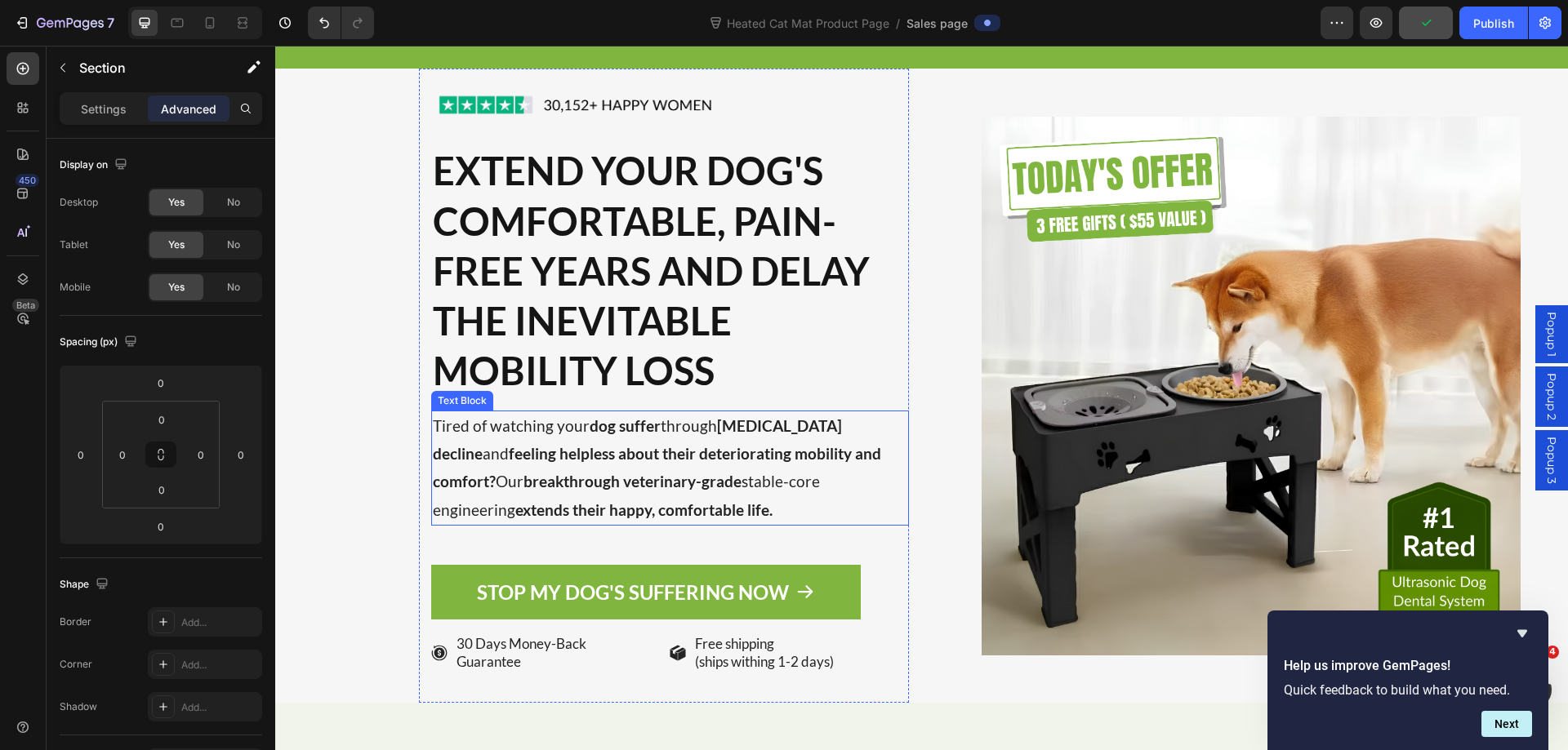
scroll to position [245, 0]
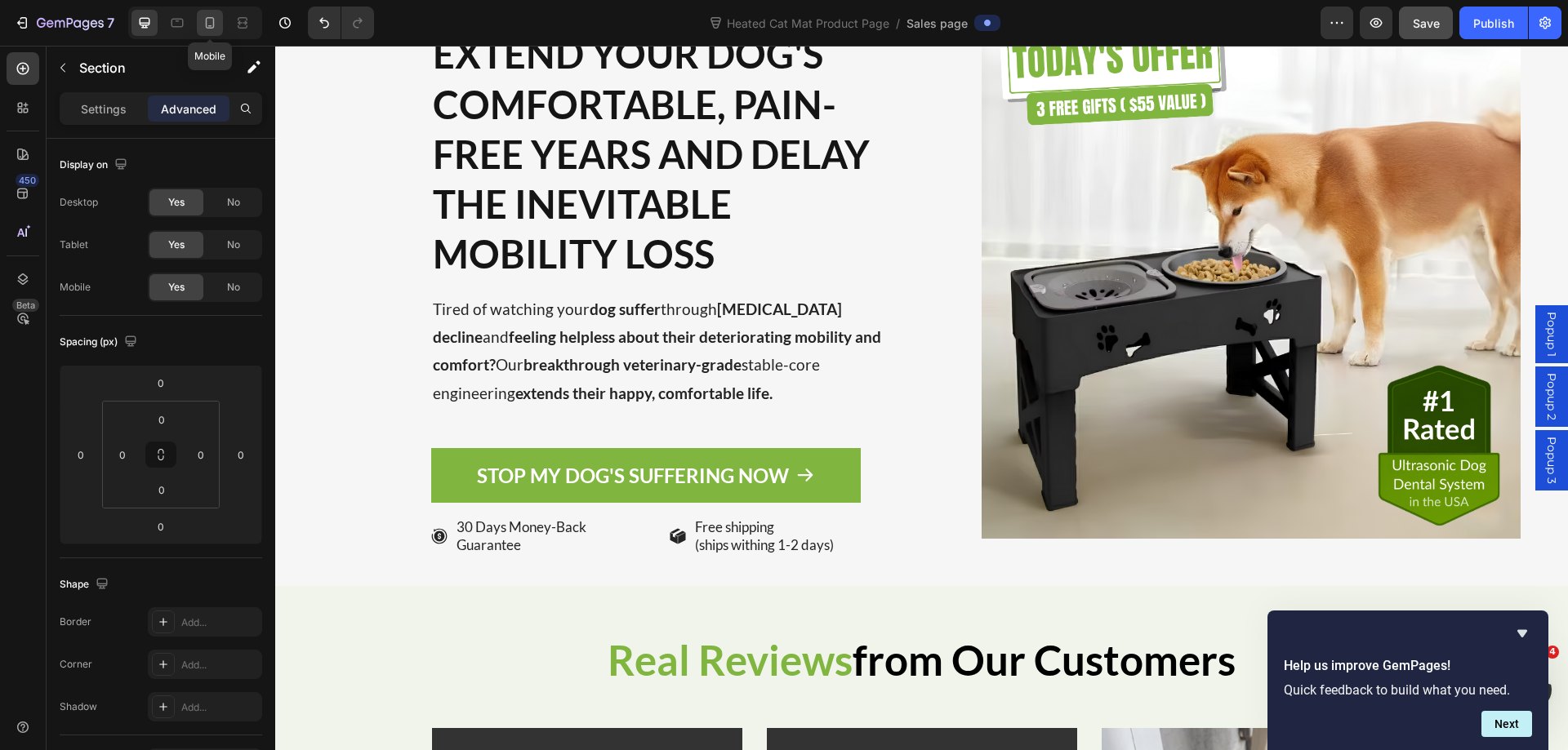
click at [208, 33] on div at bounding box center [210, 23] width 26 height 26
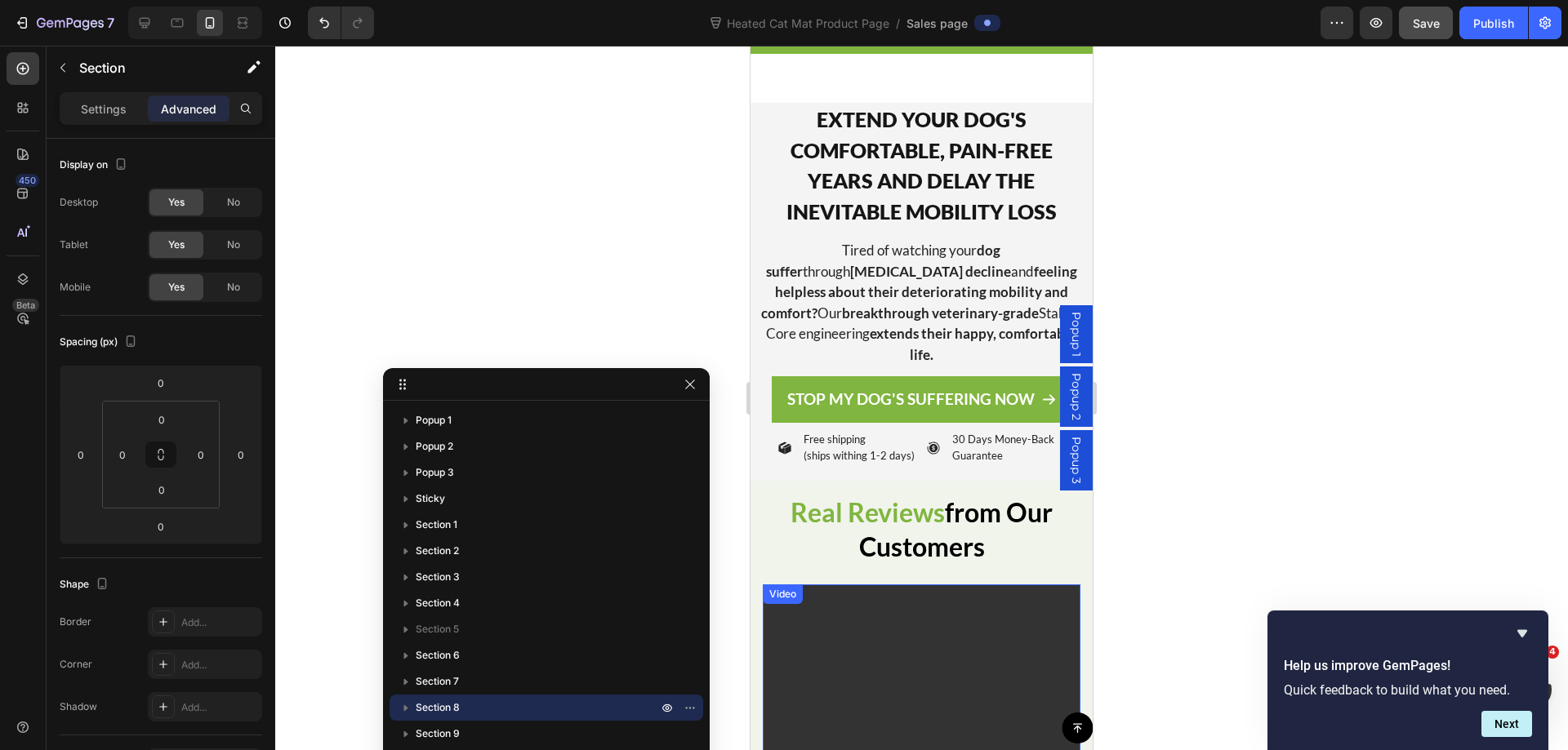
scroll to position [1658, 0]
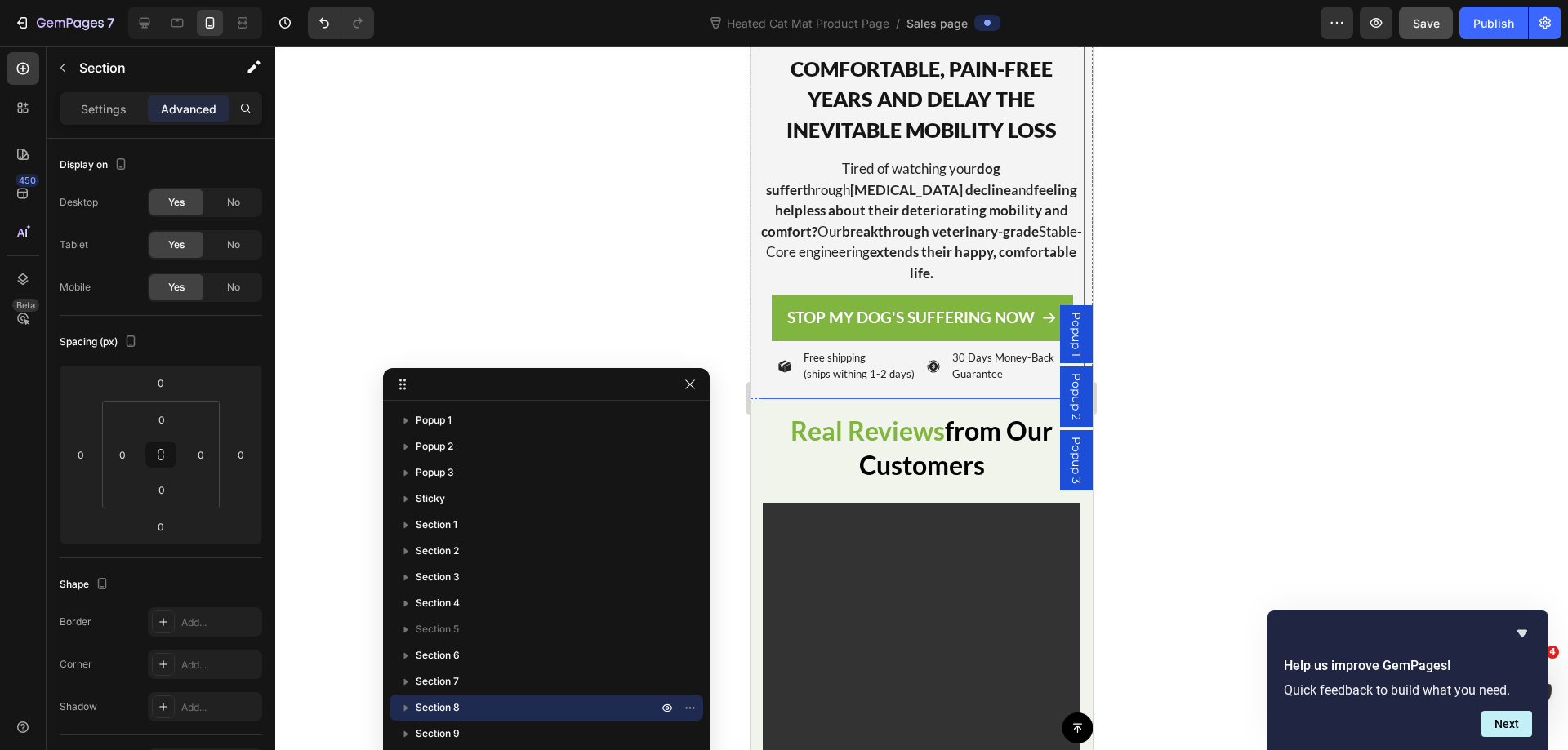
click at [759, 391] on div "Icon Icon Icon Icon Icon Icon List 30,152+ Happy Women Text Block Row STOP MY D…" at bounding box center [920, 347] width 325 height 105
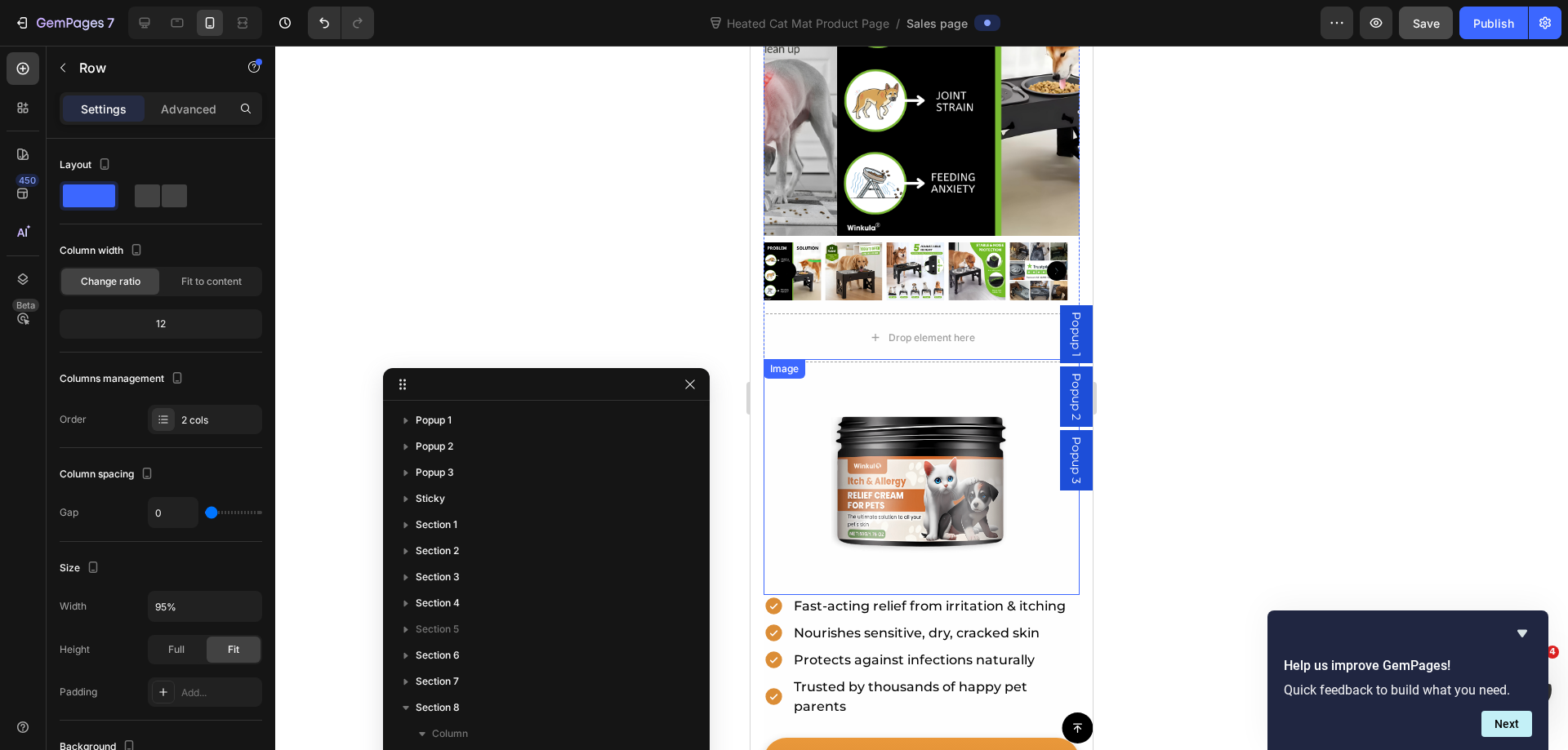
scroll to position [436, 0]
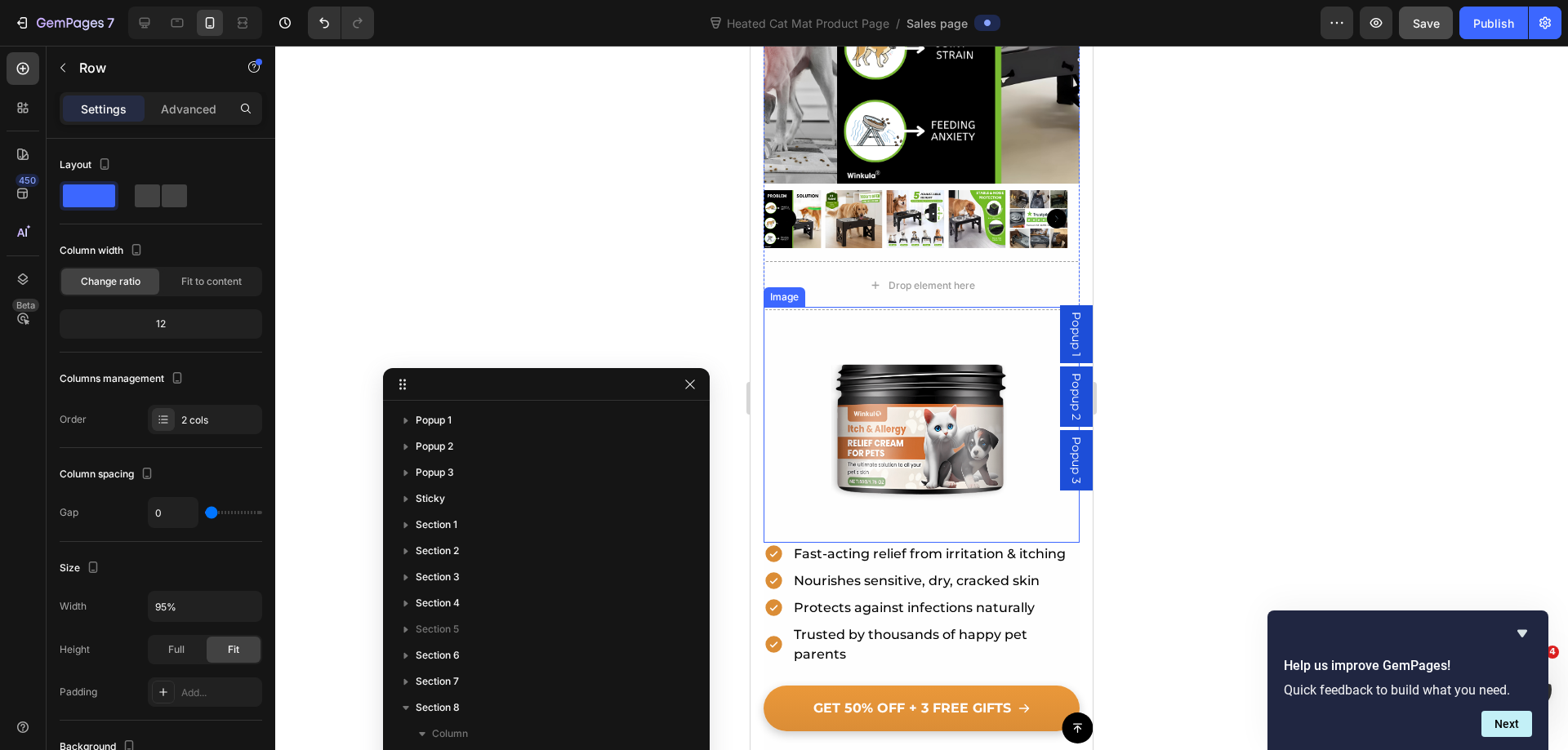
click at [967, 324] on img at bounding box center [920, 424] width 189 height 236
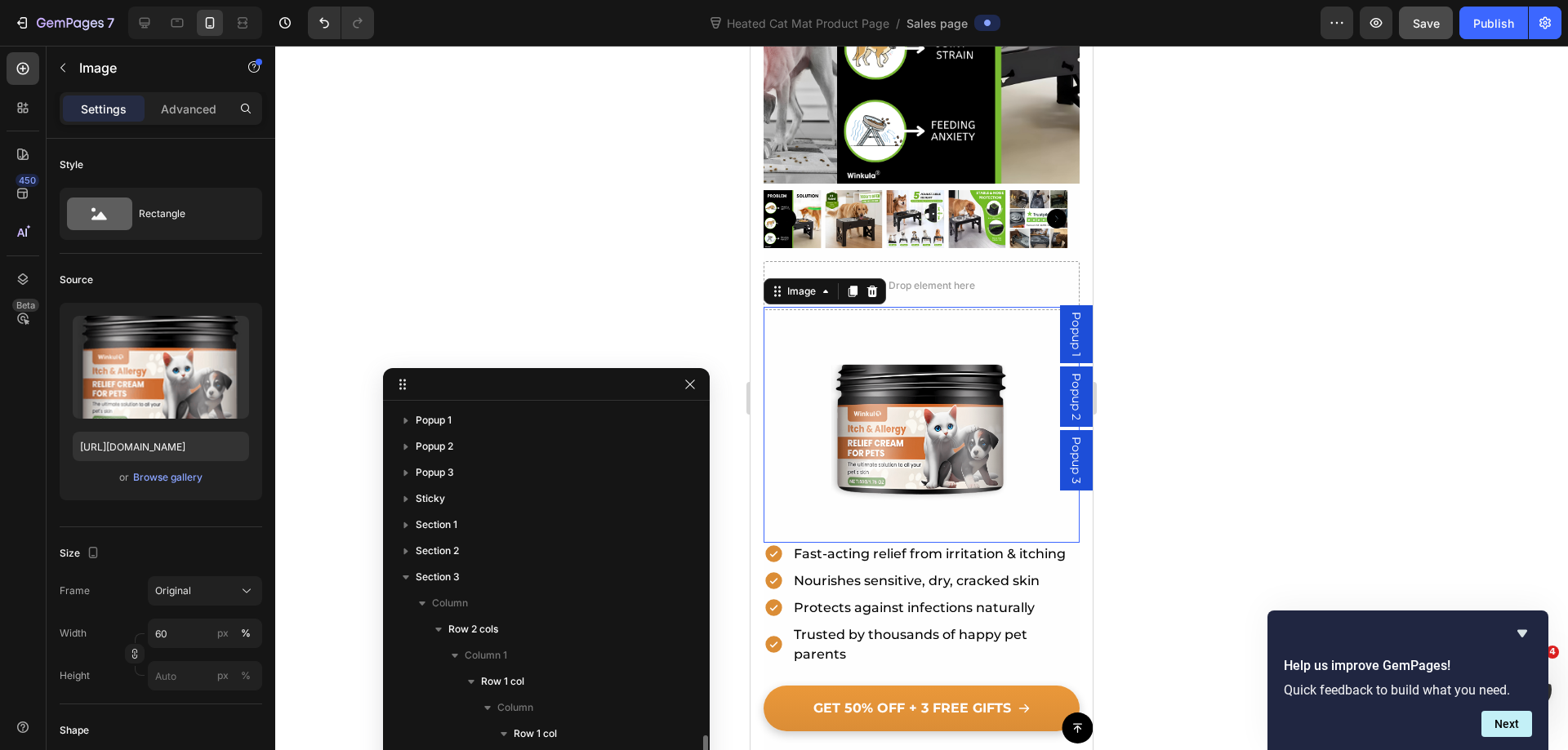
scroll to position [236, 0]
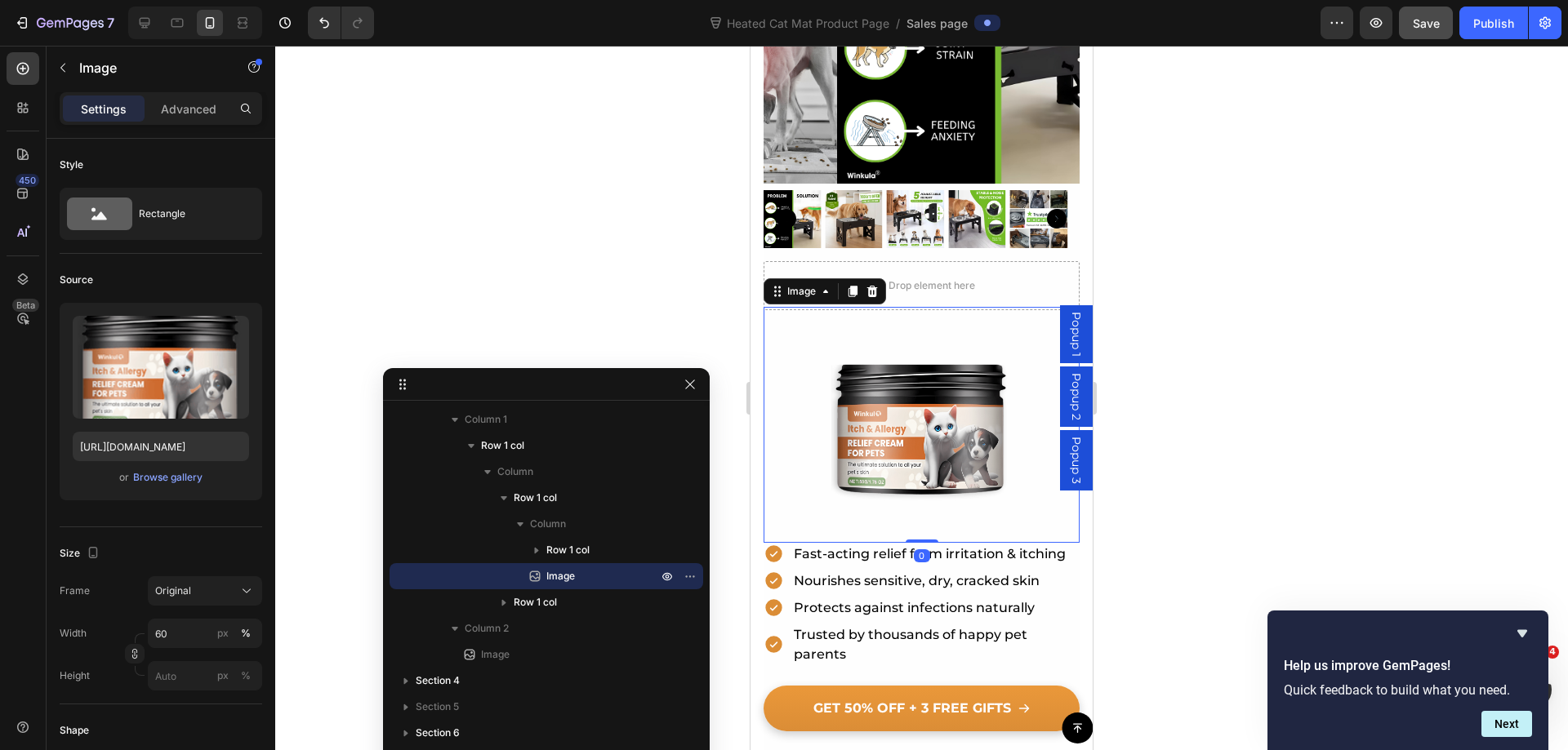
click at [872, 285] on icon at bounding box center [872, 290] width 11 height 11
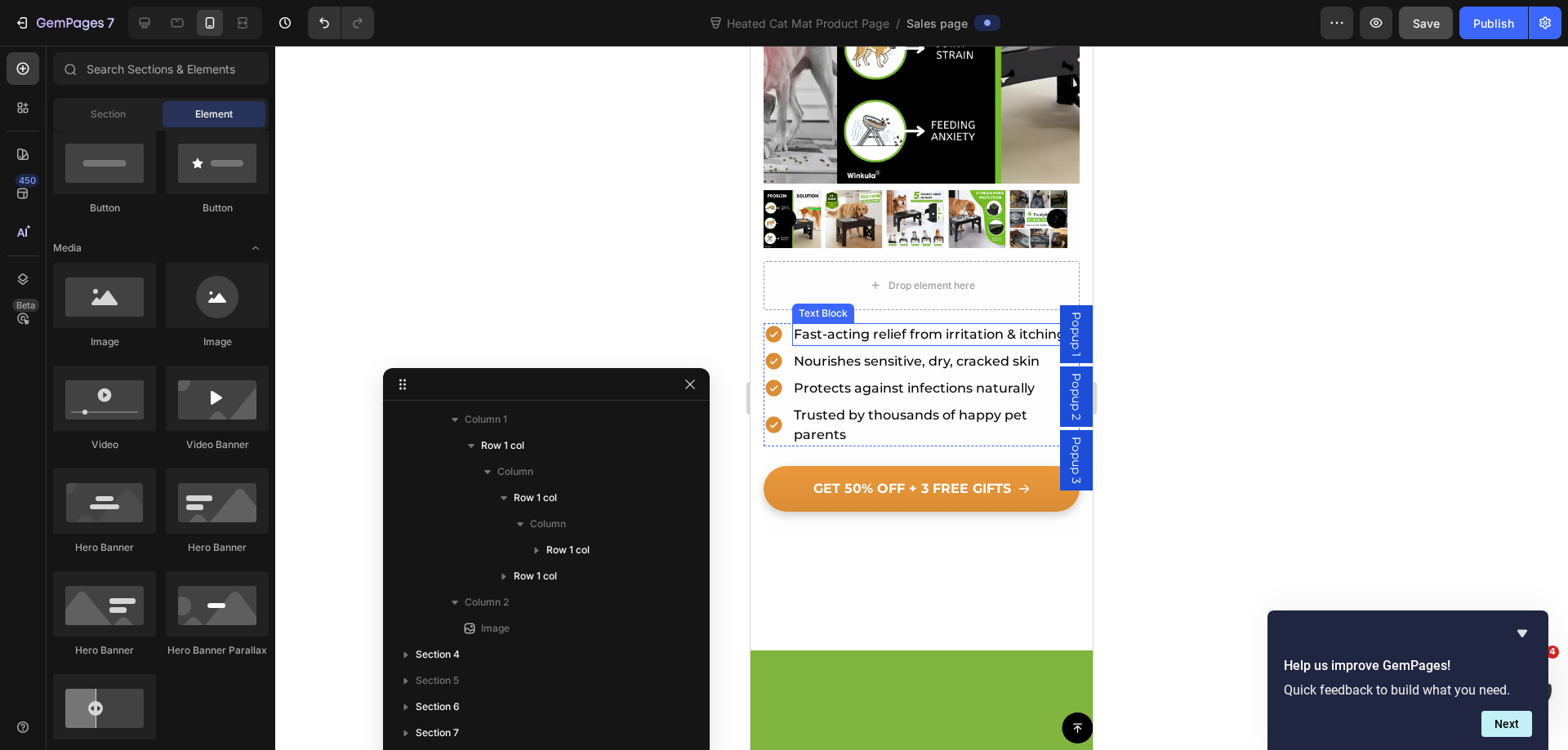
scroll to position [29, 0]
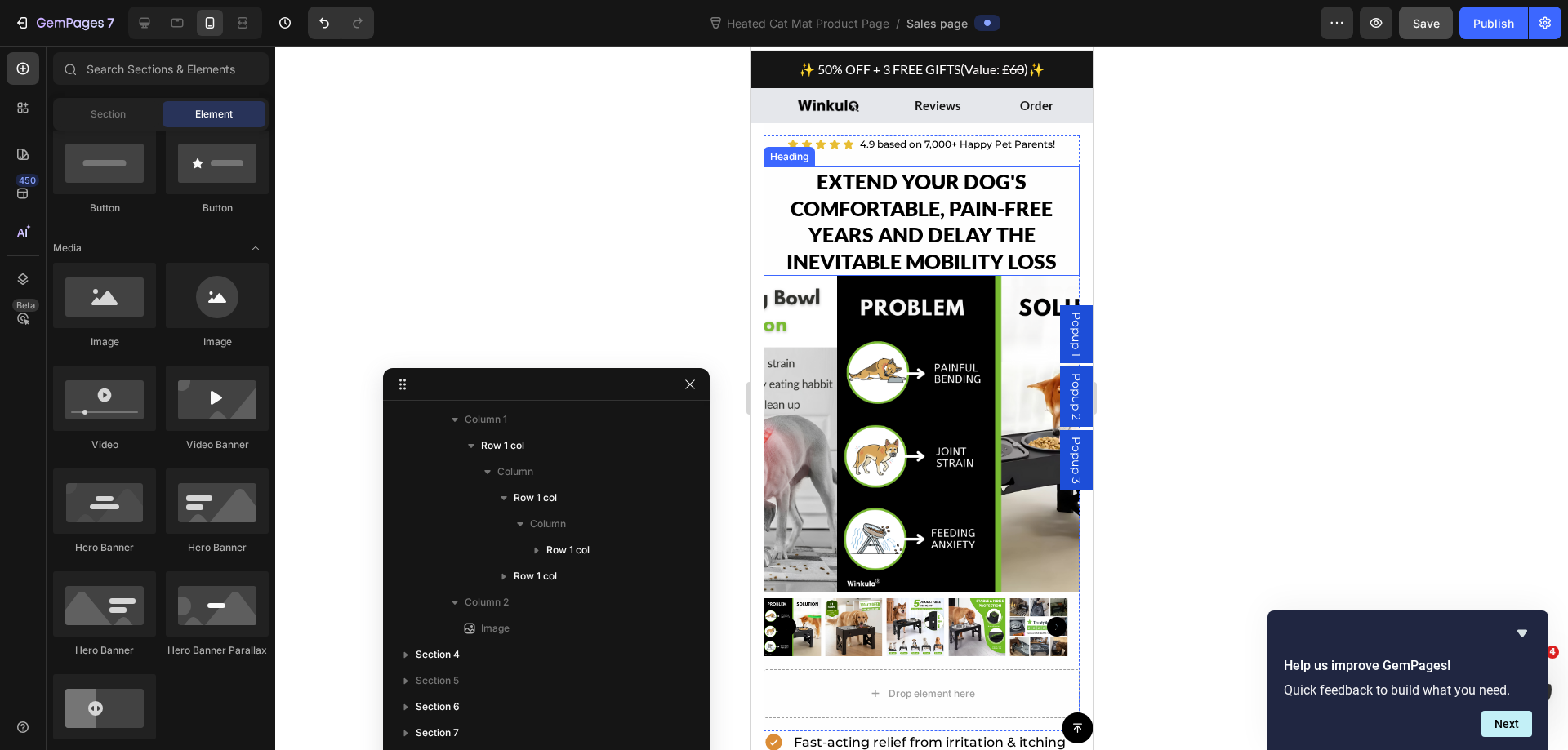
click at [973, 234] on h2 "EXTEND YOUR DOG'S COMFORTABLE, PAIN-FREE YEARS AND DELAY THE INEVITABLE MOBILIT…" at bounding box center [920, 221] width 316 height 110
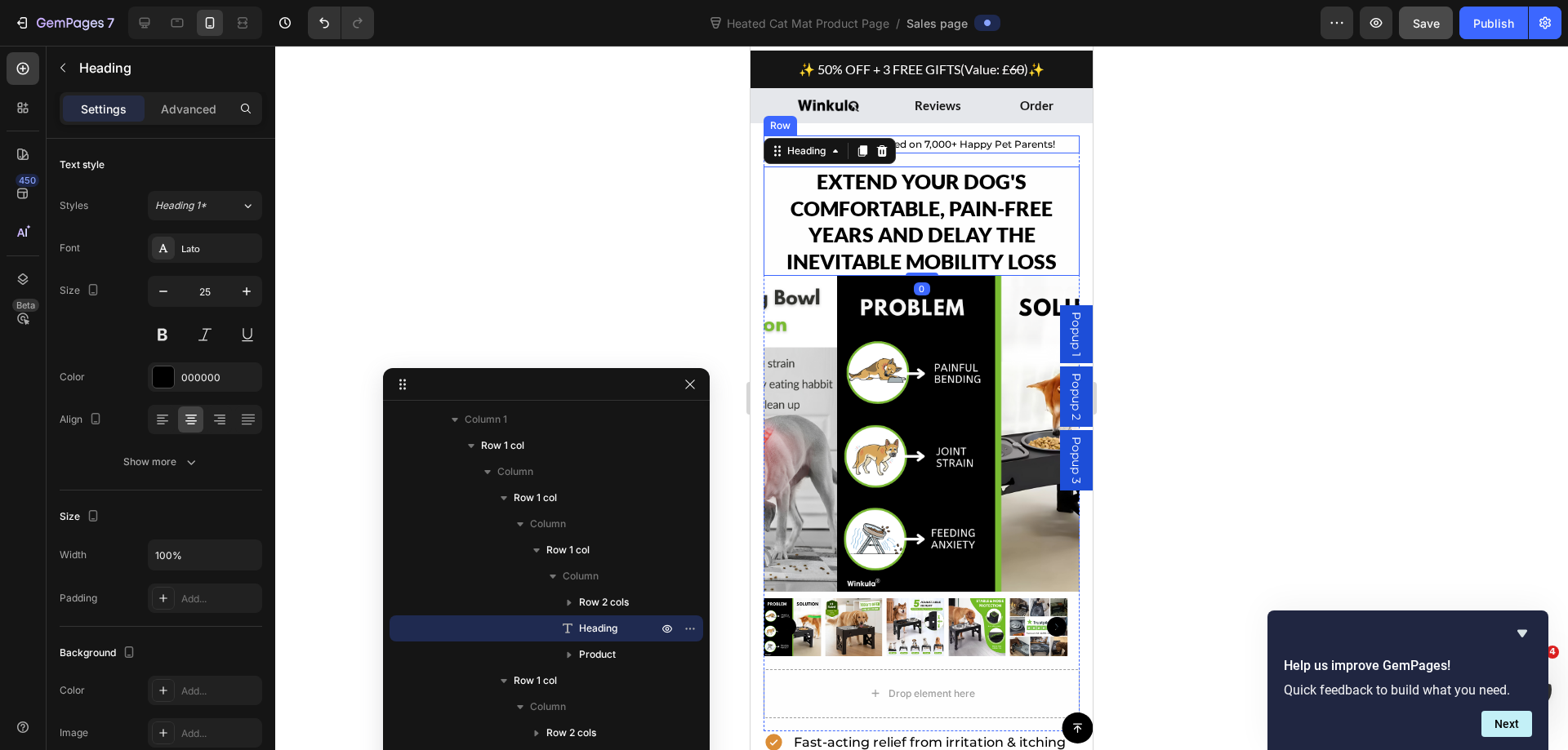
click at [1057, 144] on div "Icon Icon Icon Icon Icon Icon List Hoz 4.9 based on 7,000+ Happy Pet Parents! T…" at bounding box center [920, 144] width 316 height 18
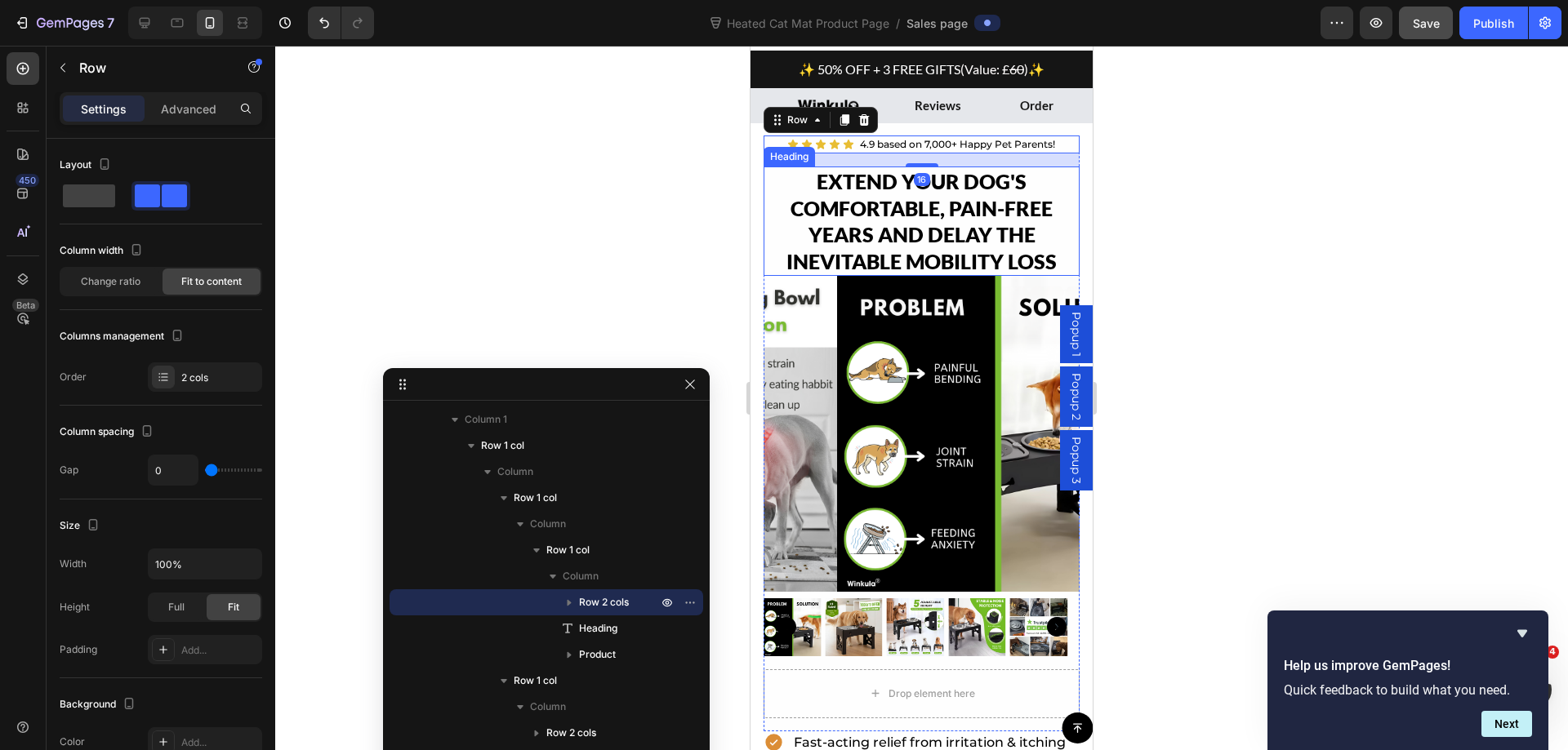
click at [971, 247] on h2 "EXTEND YOUR DOG'S COMFORTABLE, PAIN-FREE YEARS AND DELAY THE INEVITABLE MOBILIT…" at bounding box center [920, 221] width 316 height 110
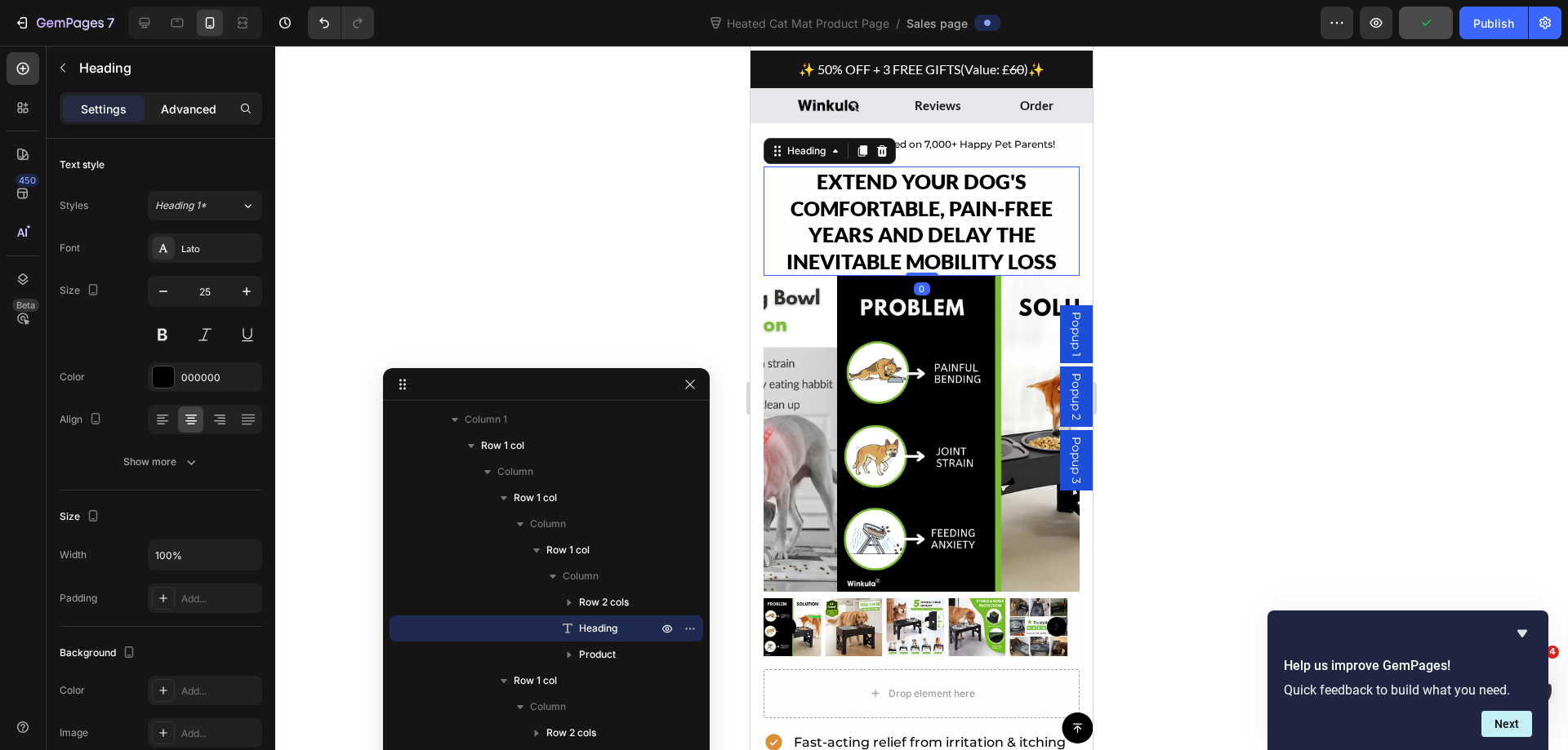
click at [206, 107] on p "Advanced" at bounding box center [188, 109] width 56 height 17
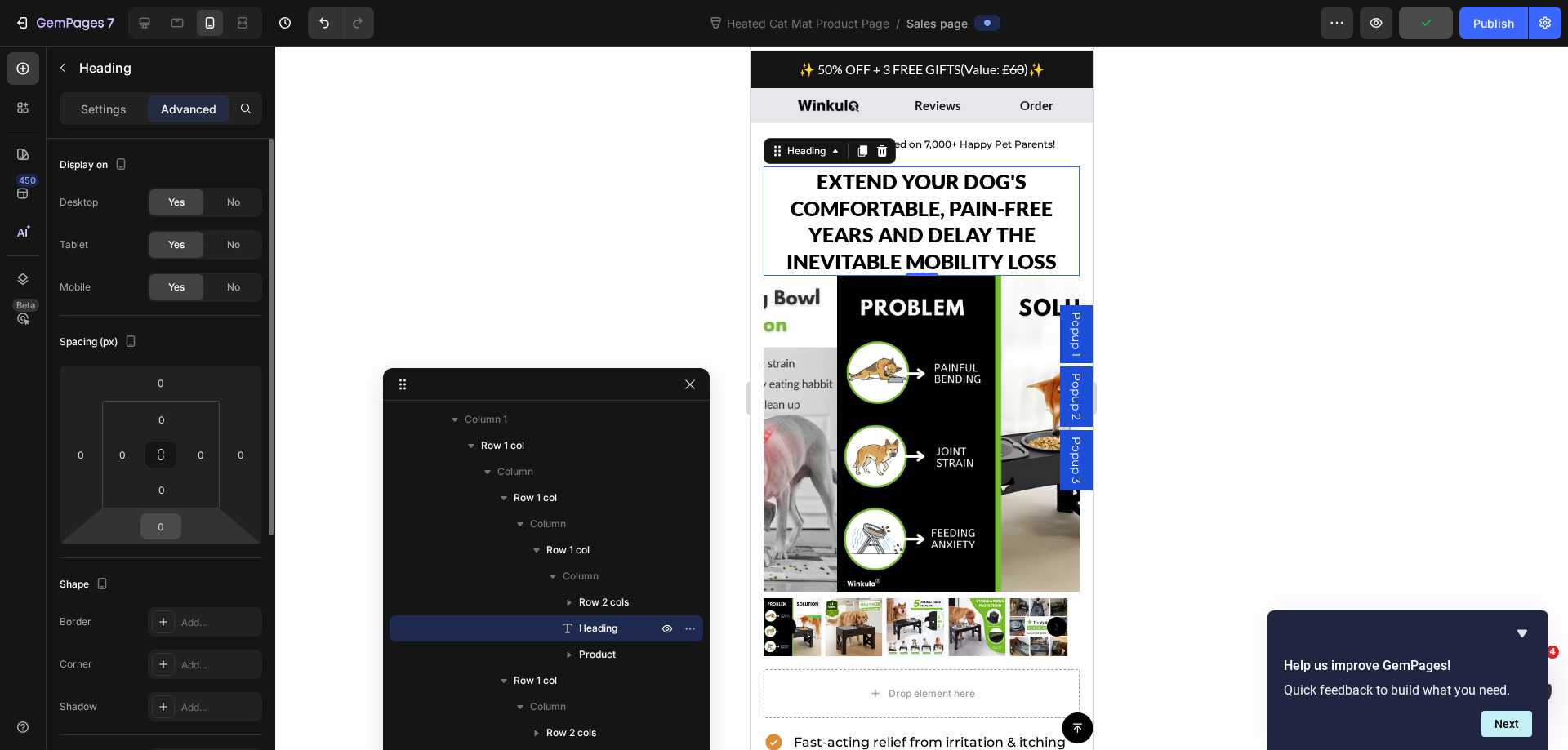
click at [154, 533] on input "0" at bounding box center [160, 526] width 33 height 25
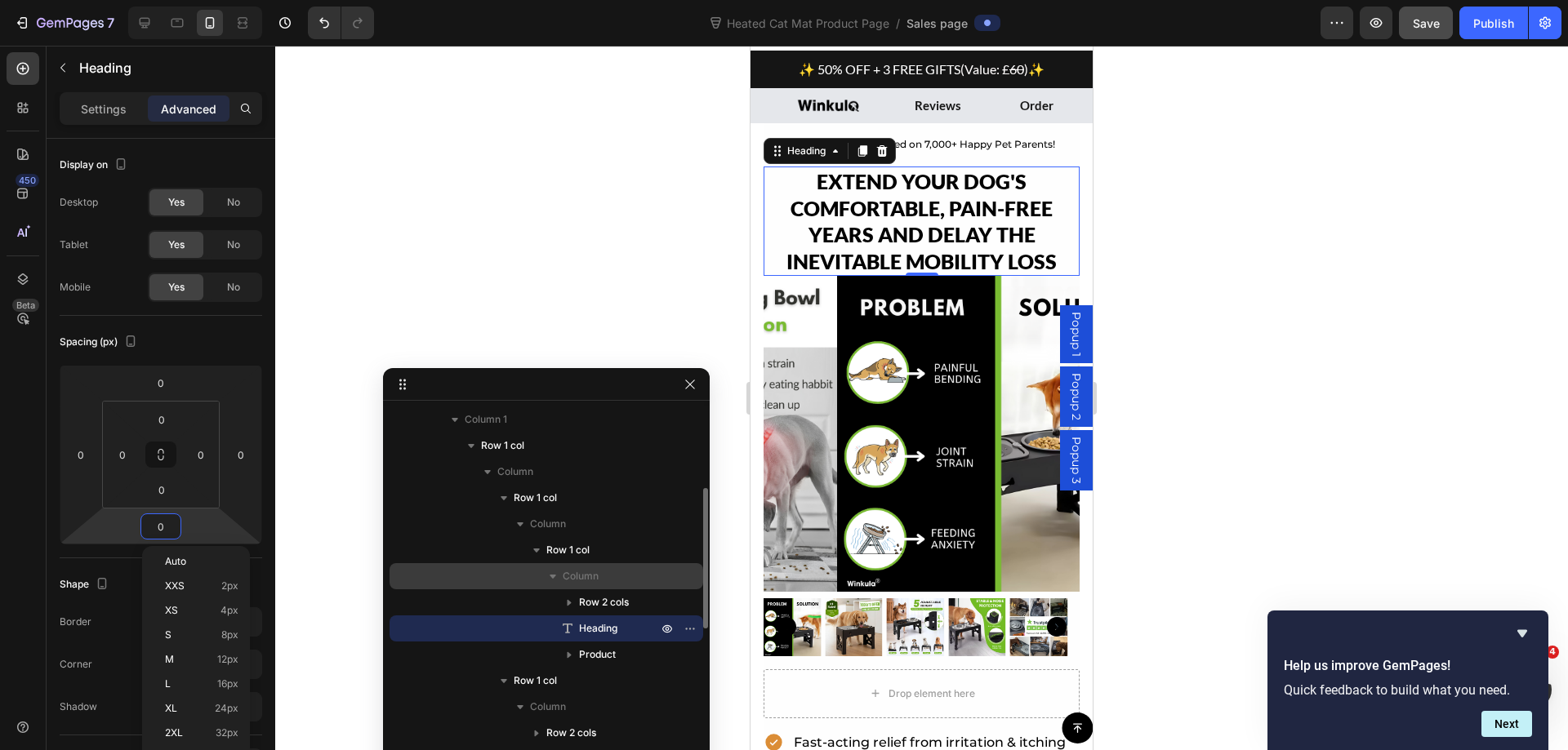
drag, startPoint x: 218, startPoint y: 677, endPoint x: 427, endPoint y: 580, distance: 230.4
click at [218, 676] on div "L 16px" at bounding box center [196, 683] width 102 height 25
type input "16"
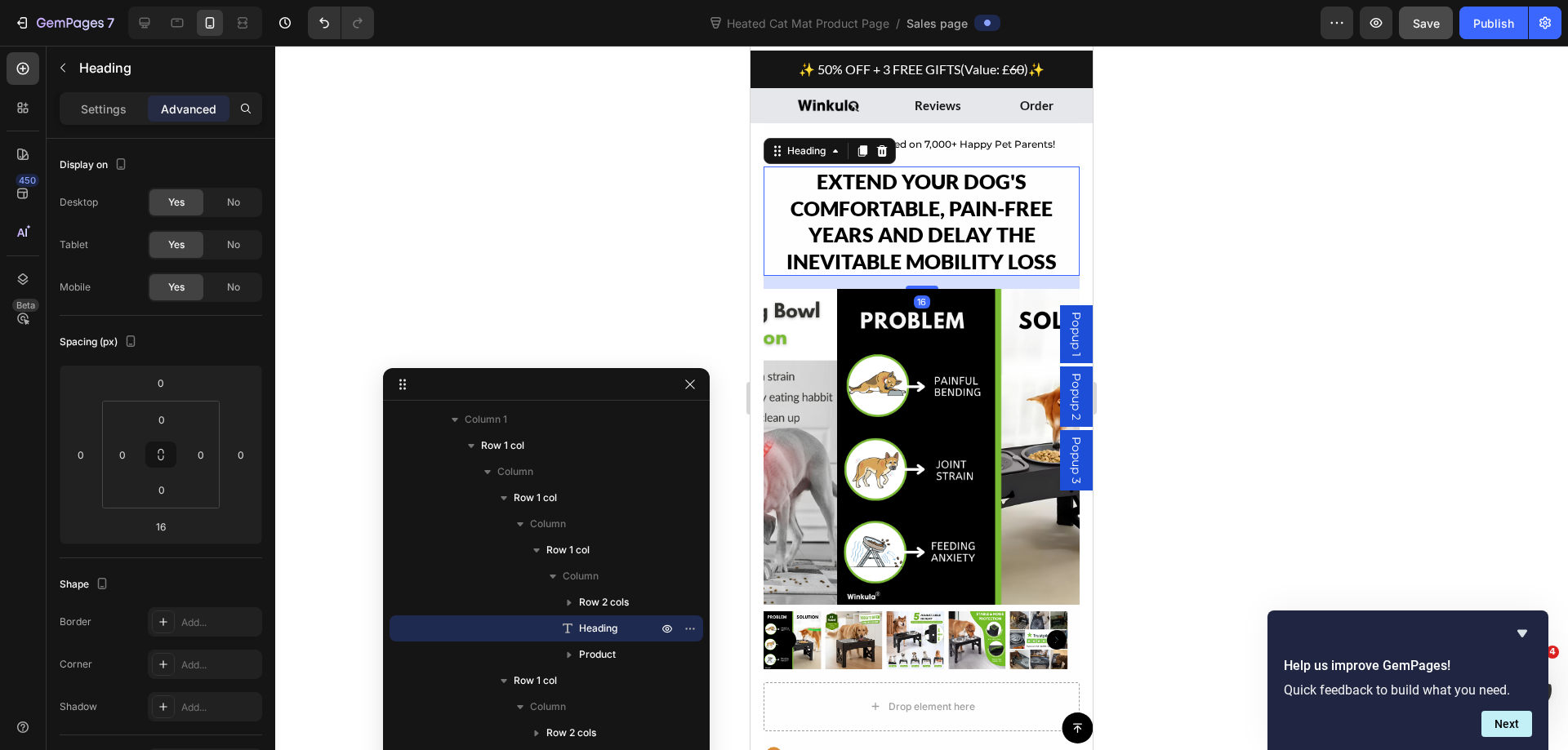
click at [1176, 288] on div at bounding box center [920, 397] width 1292 height 704
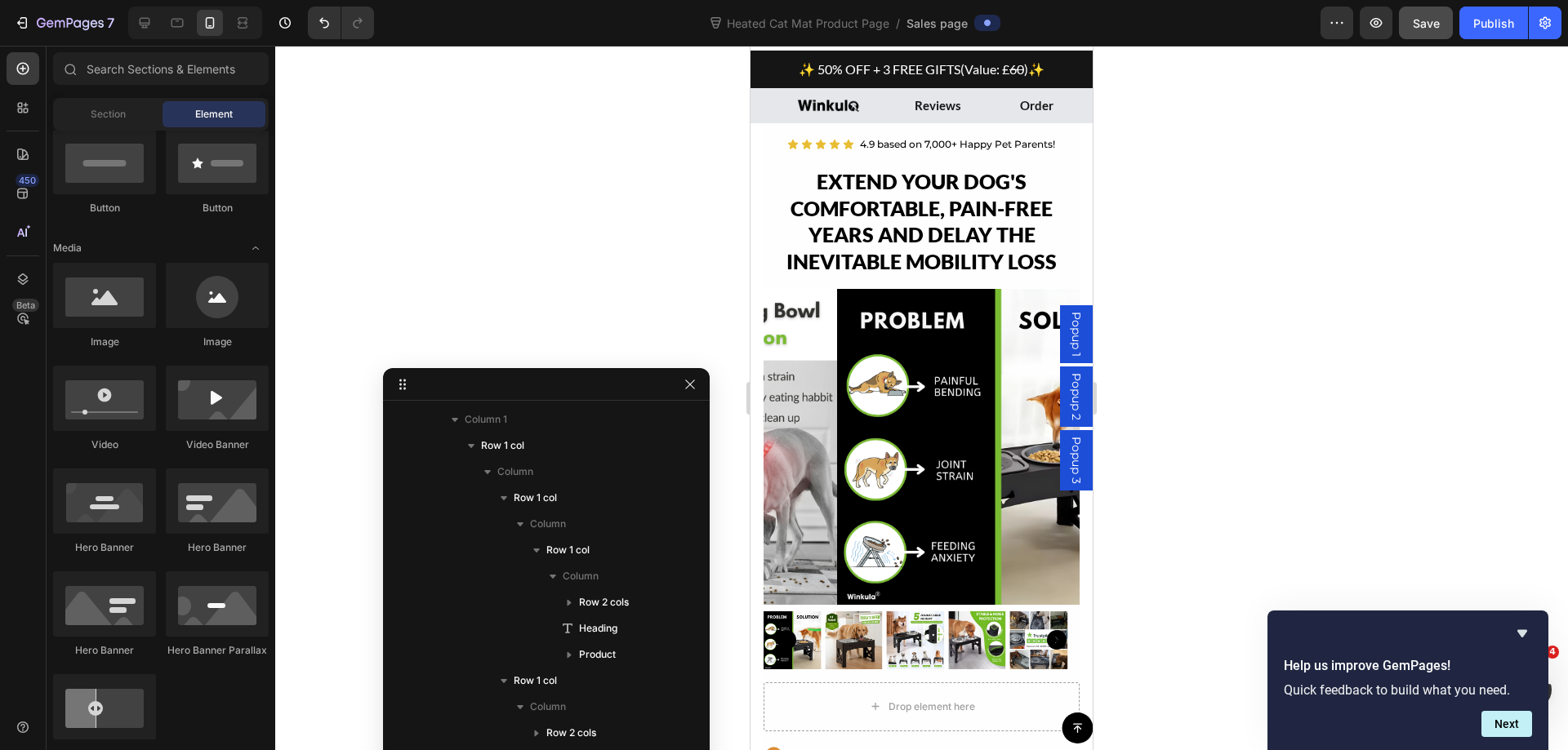
click at [1240, 212] on div at bounding box center [920, 397] width 1292 height 704
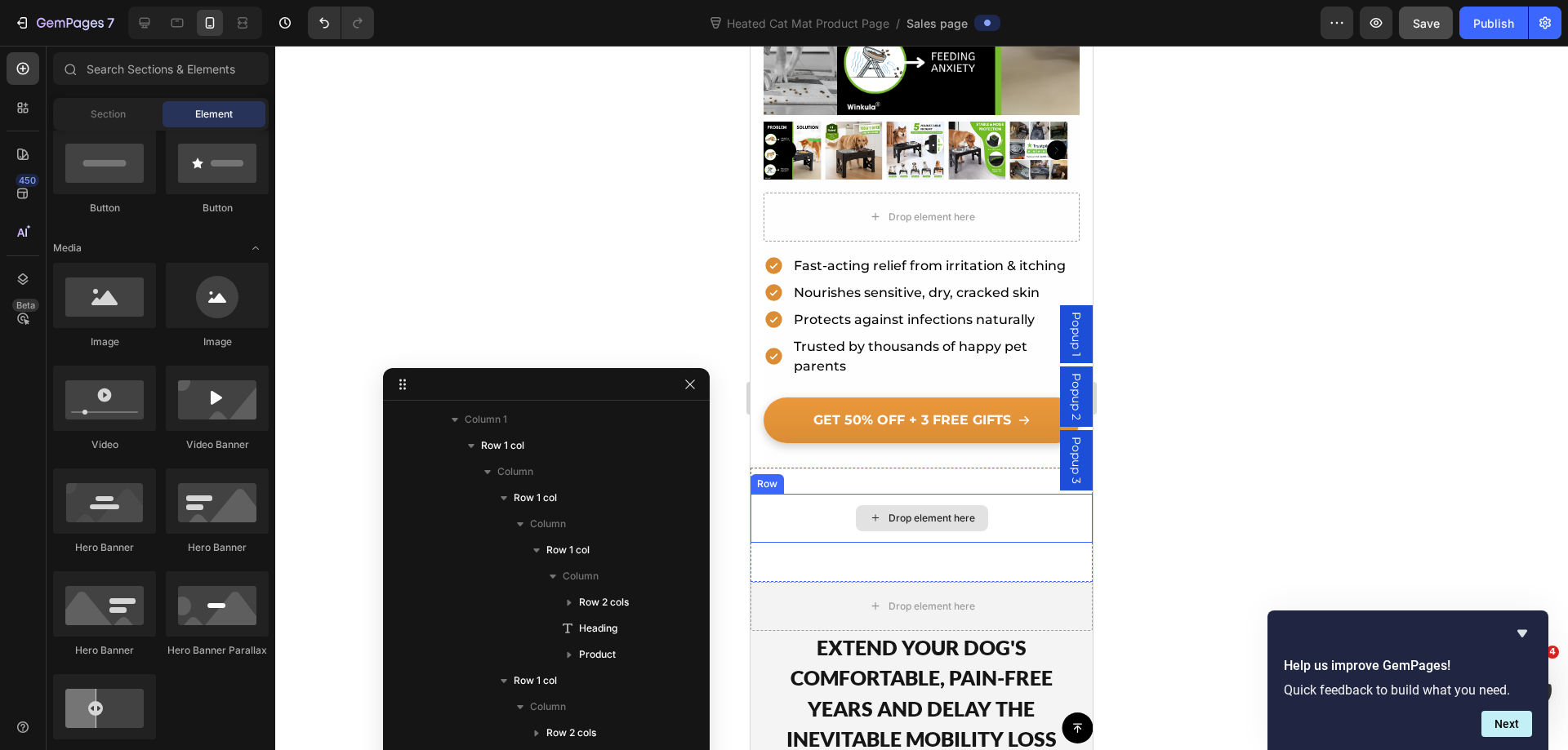
scroll to position [845, 0]
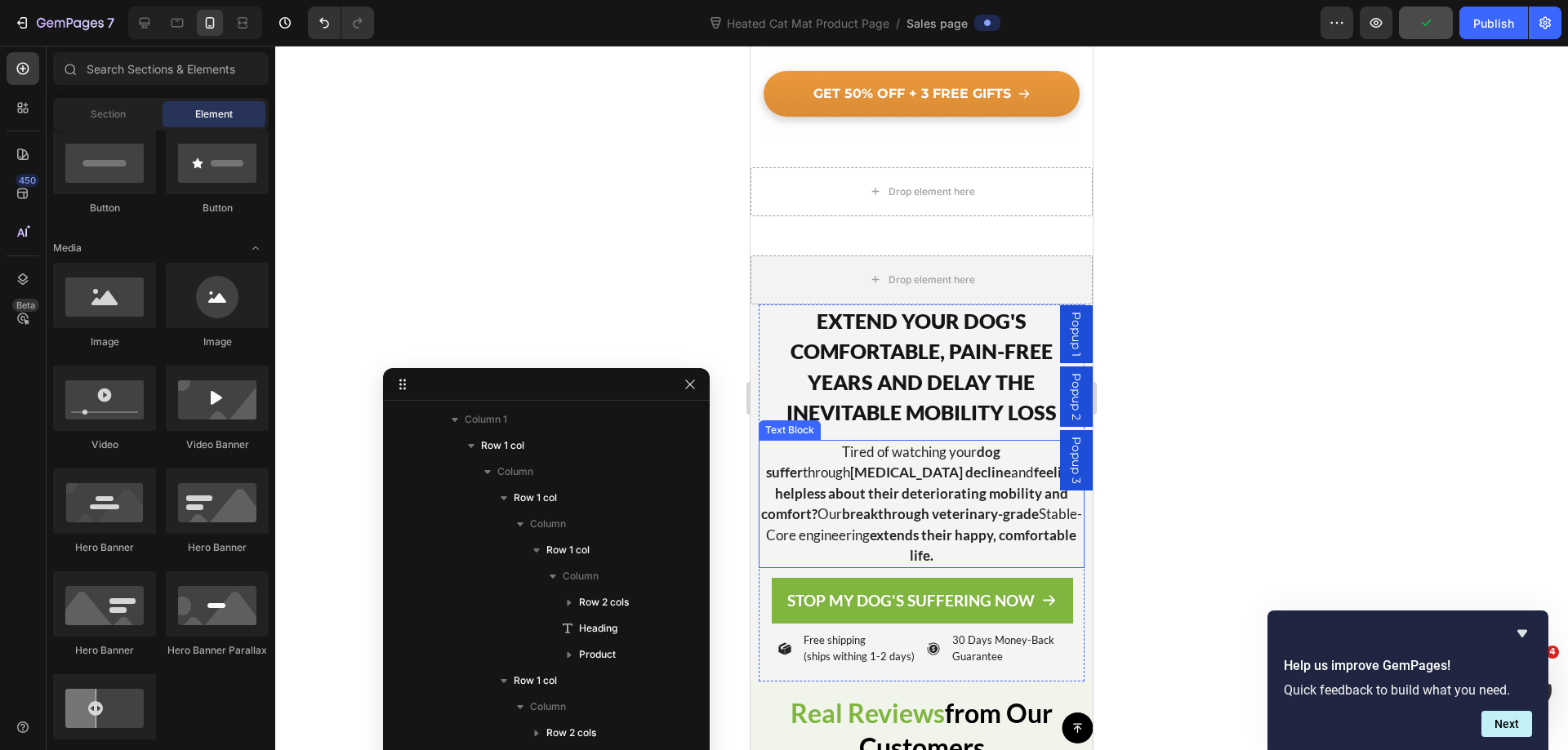
click at [772, 500] on p "Tired of watching your dog suffer through [MEDICAL_DATA] decline and feeling he…" at bounding box center [920, 503] width 322 height 125
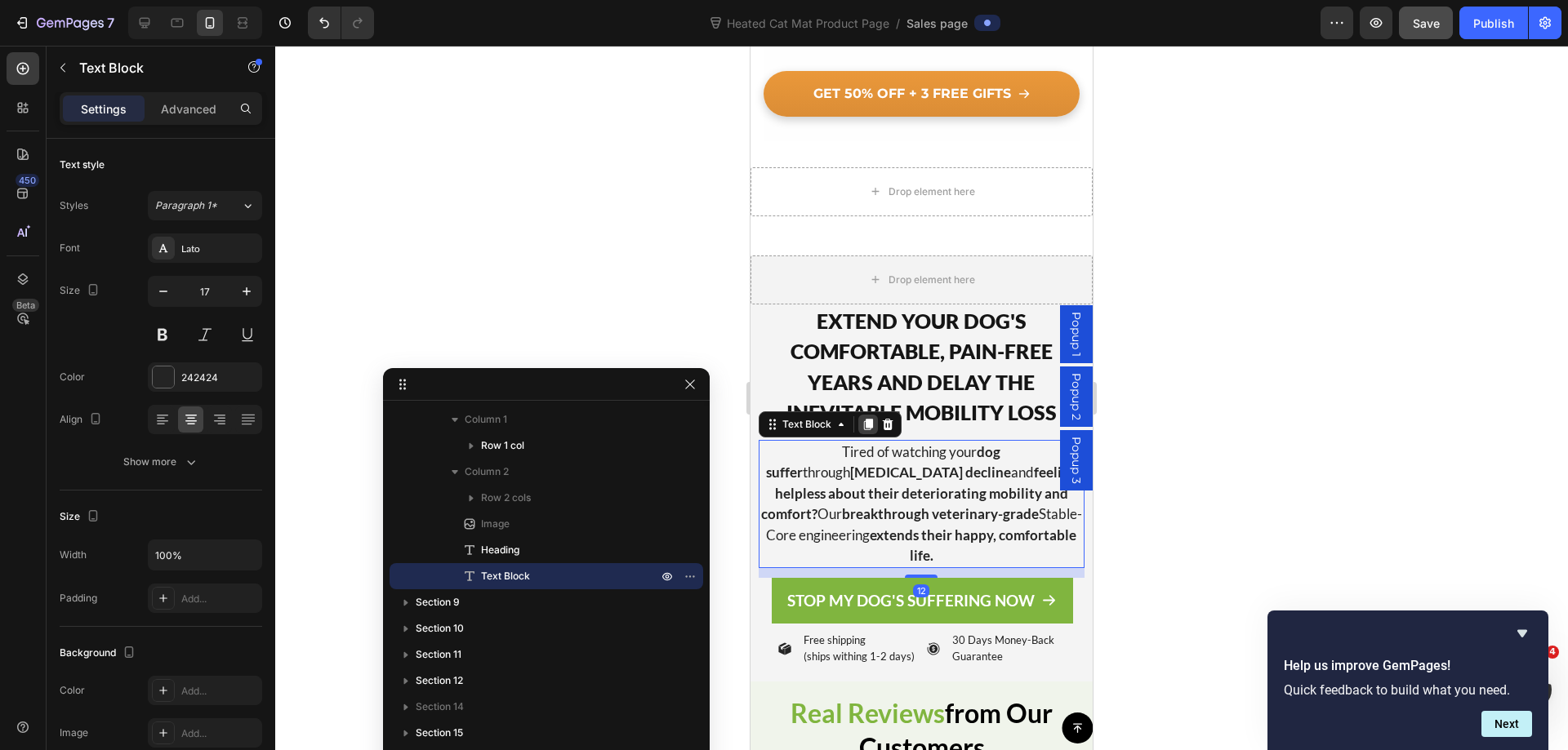
click at [867, 418] on icon at bounding box center [868, 423] width 9 height 11
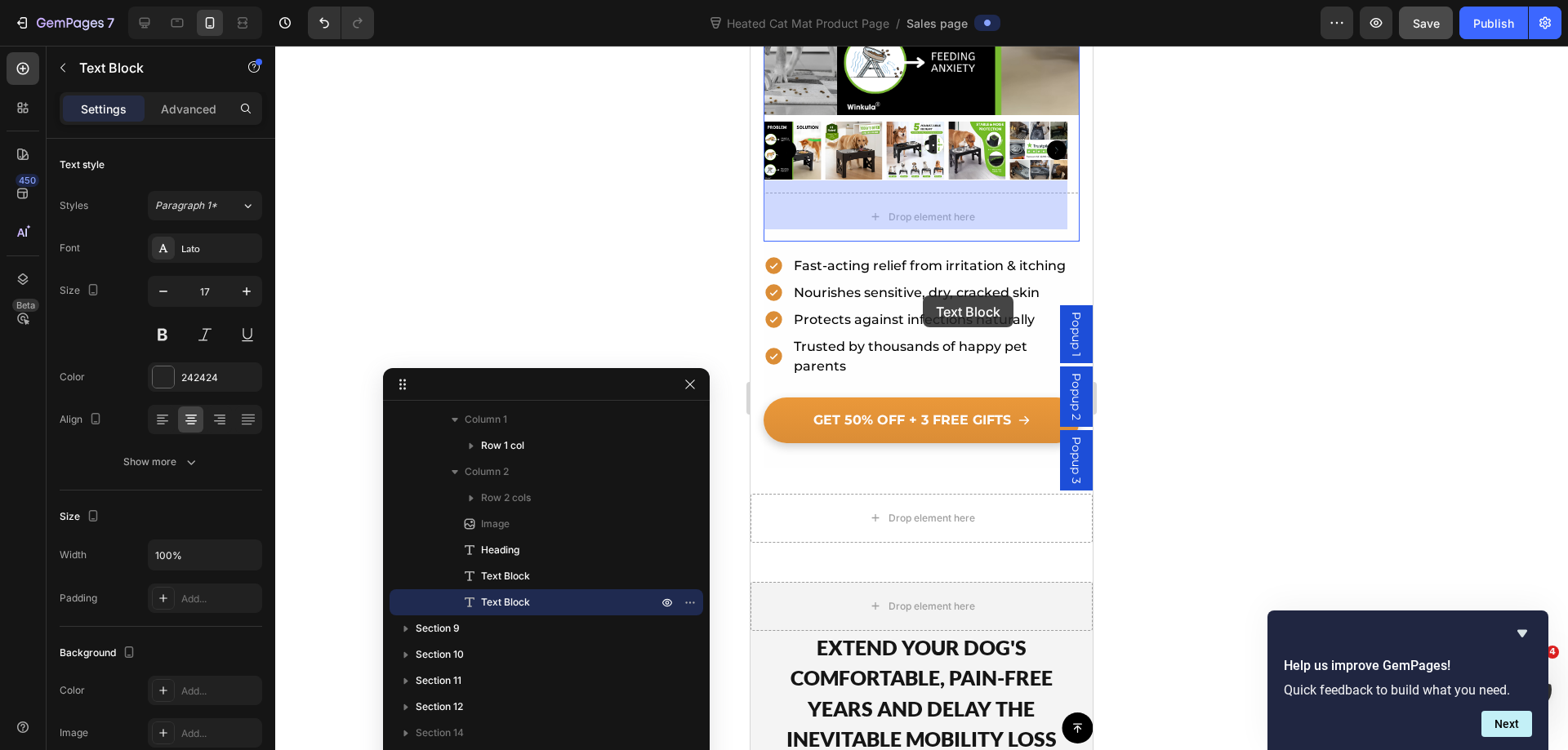
scroll to position [395, 0]
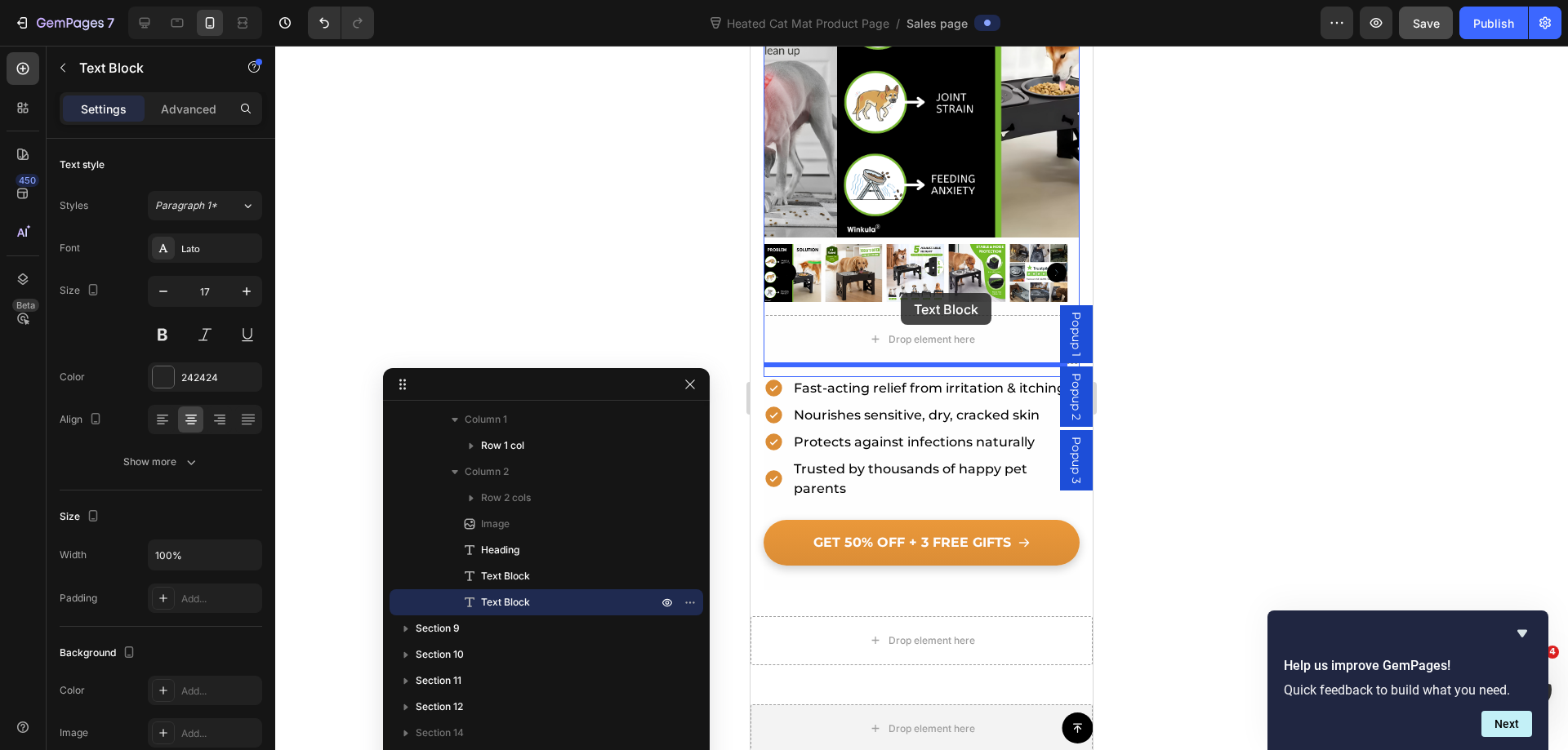
drag, startPoint x: 769, startPoint y: 532, endPoint x: 901, endPoint y: 293, distance: 273.0
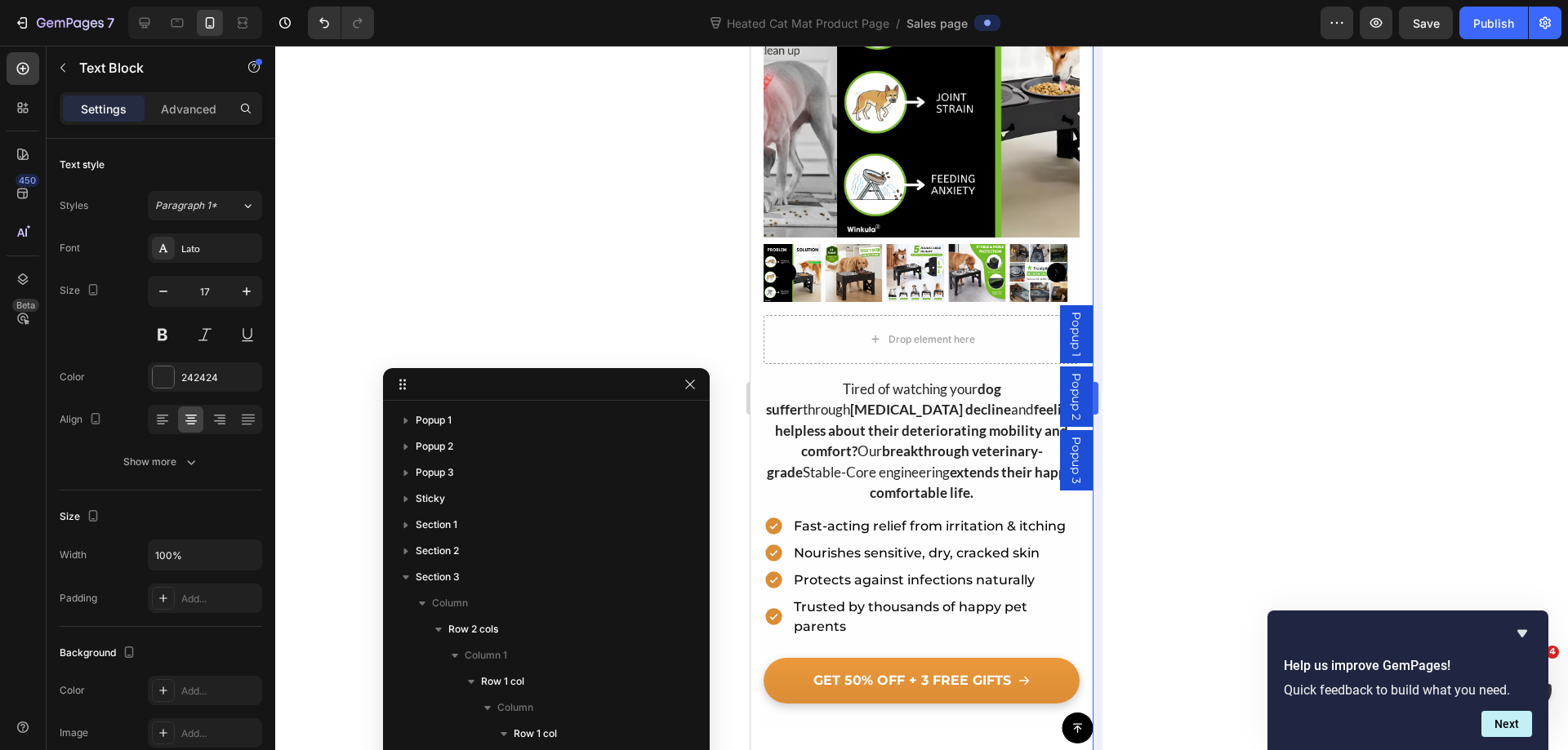
scroll to position [863, 0]
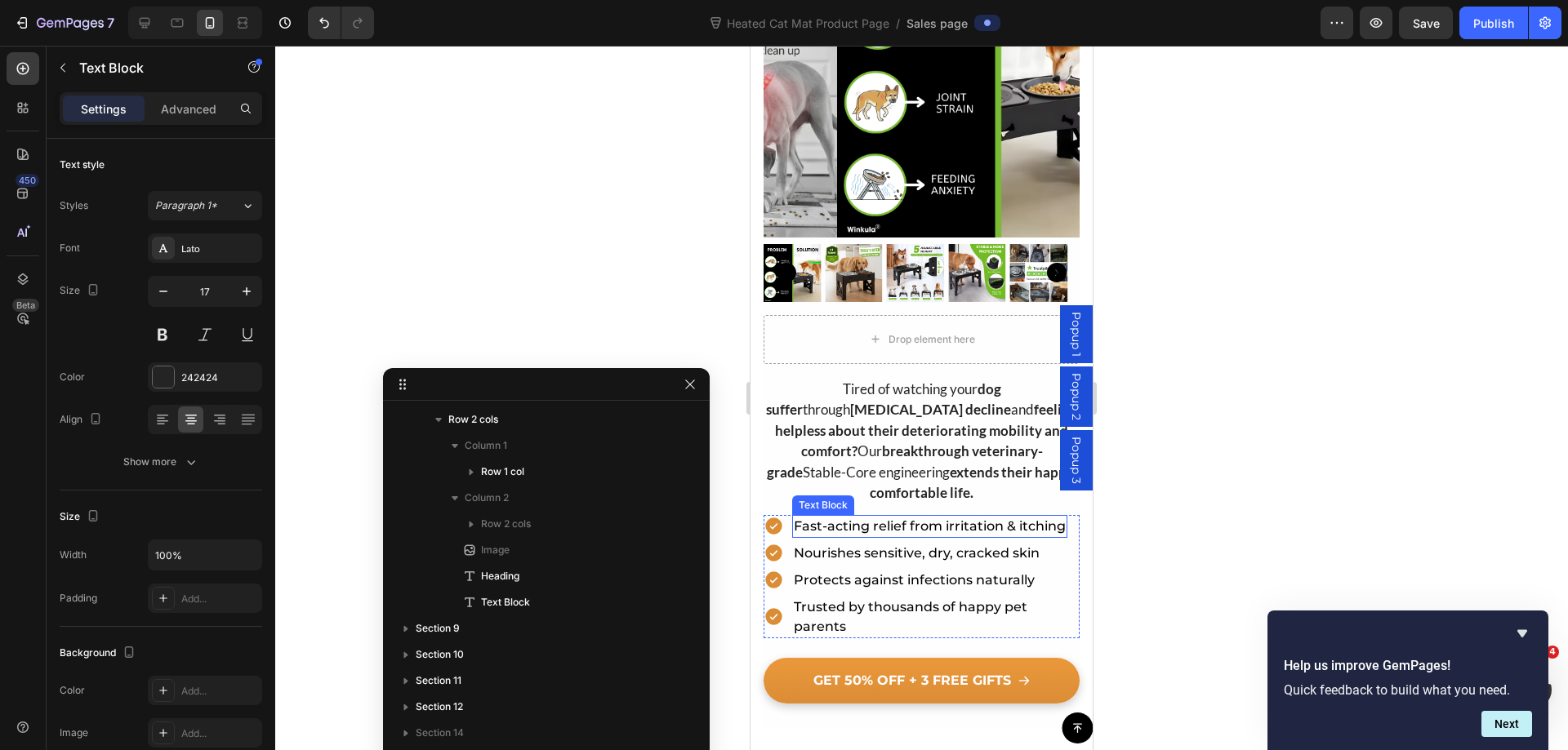
click at [1022, 517] on p "Fast-acting relief from irritation & itching" at bounding box center [929, 527] width 272 height 20
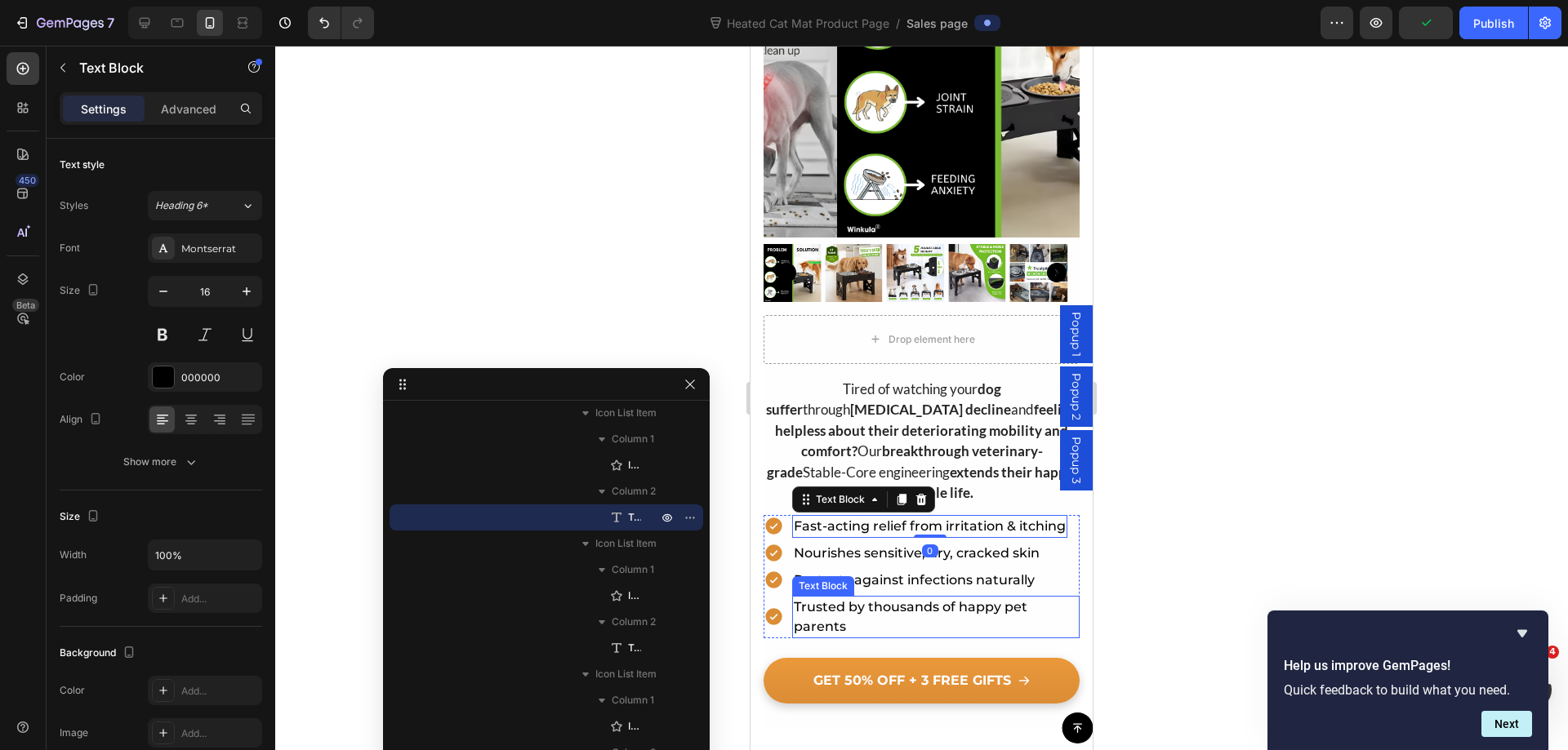
click at [1061, 623] on p "Trusted by thousands of happy pet parents" at bounding box center [935, 617] width 284 height 39
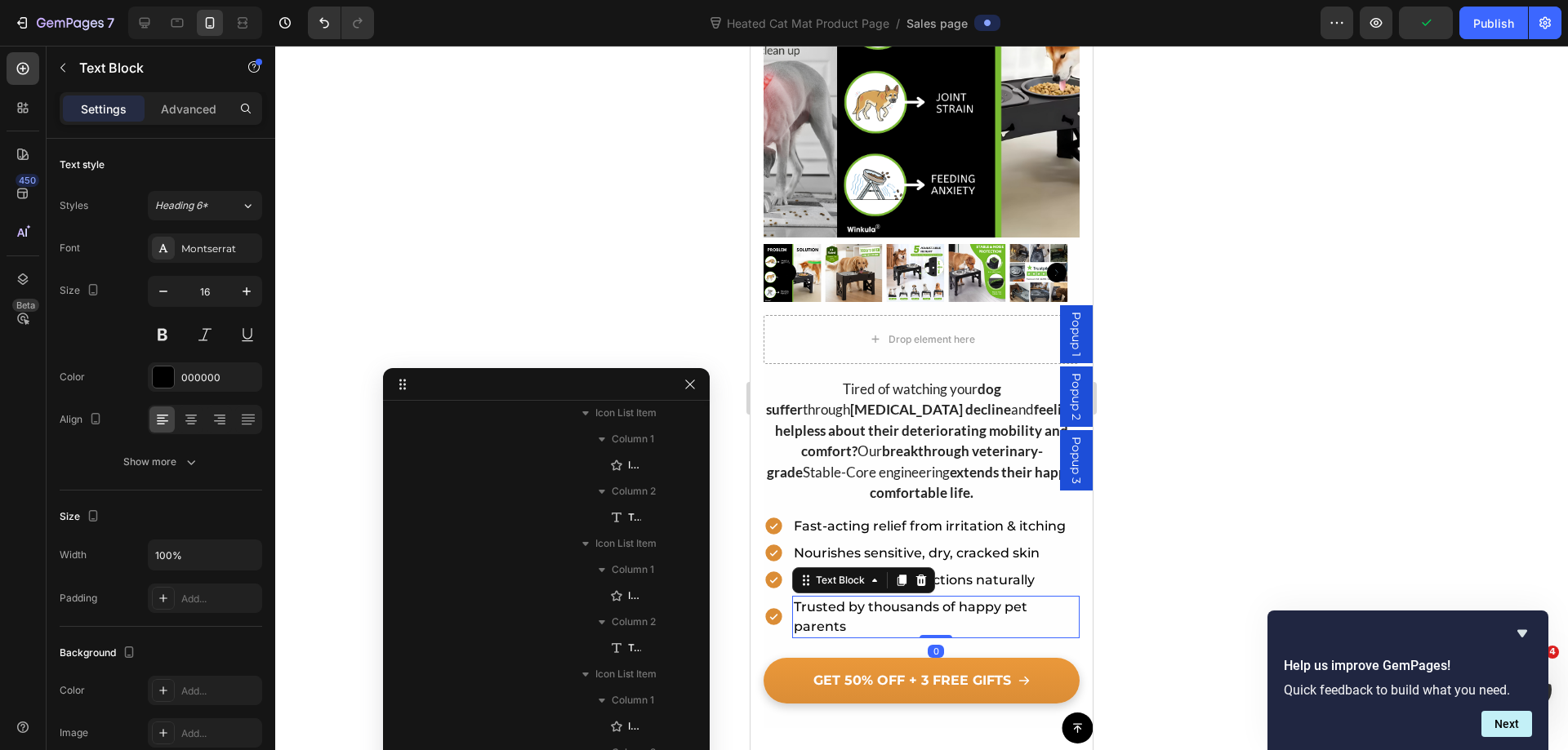
scroll to position [1196, 0]
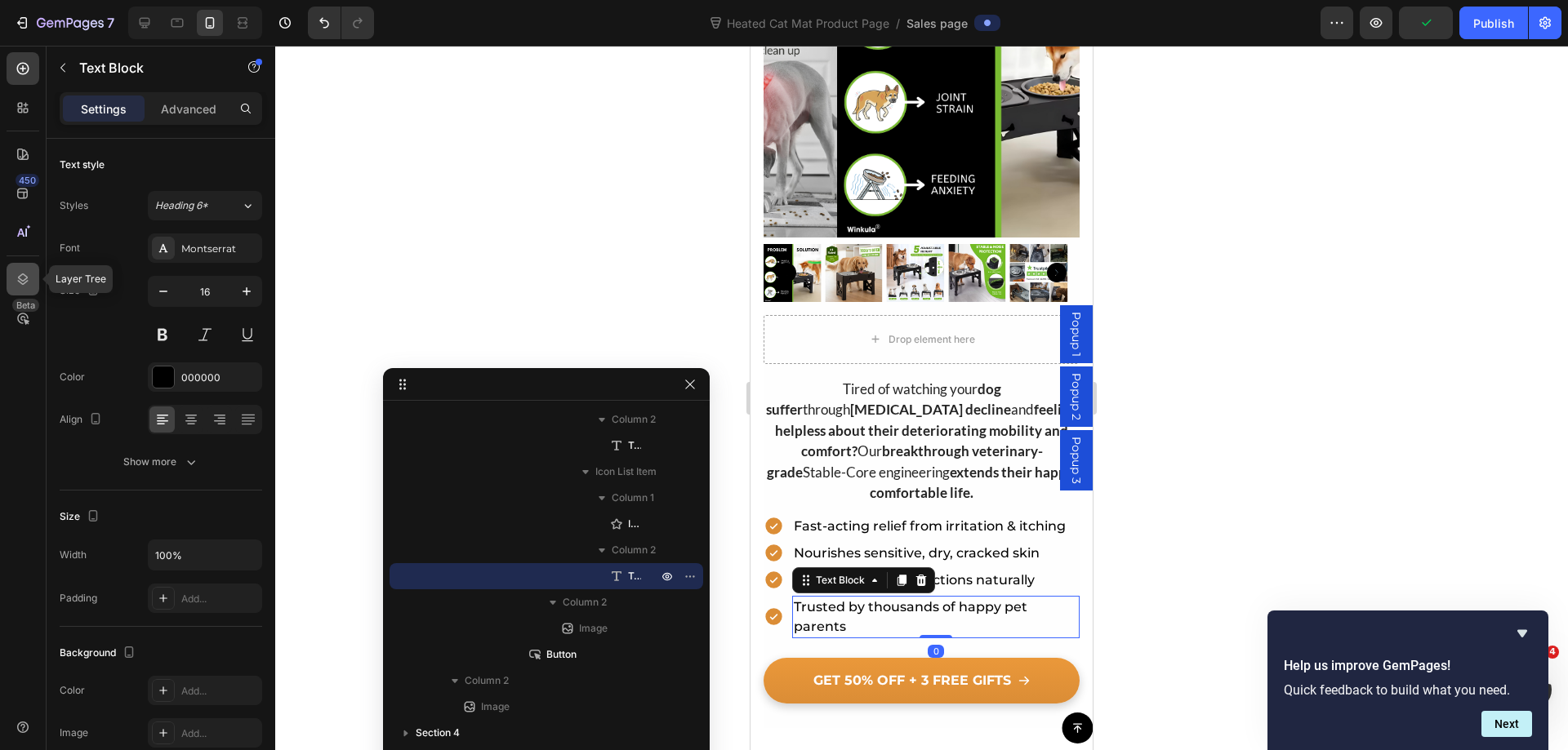
click at [33, 267] on div at bounding box center [23, 279] width 33 height 33
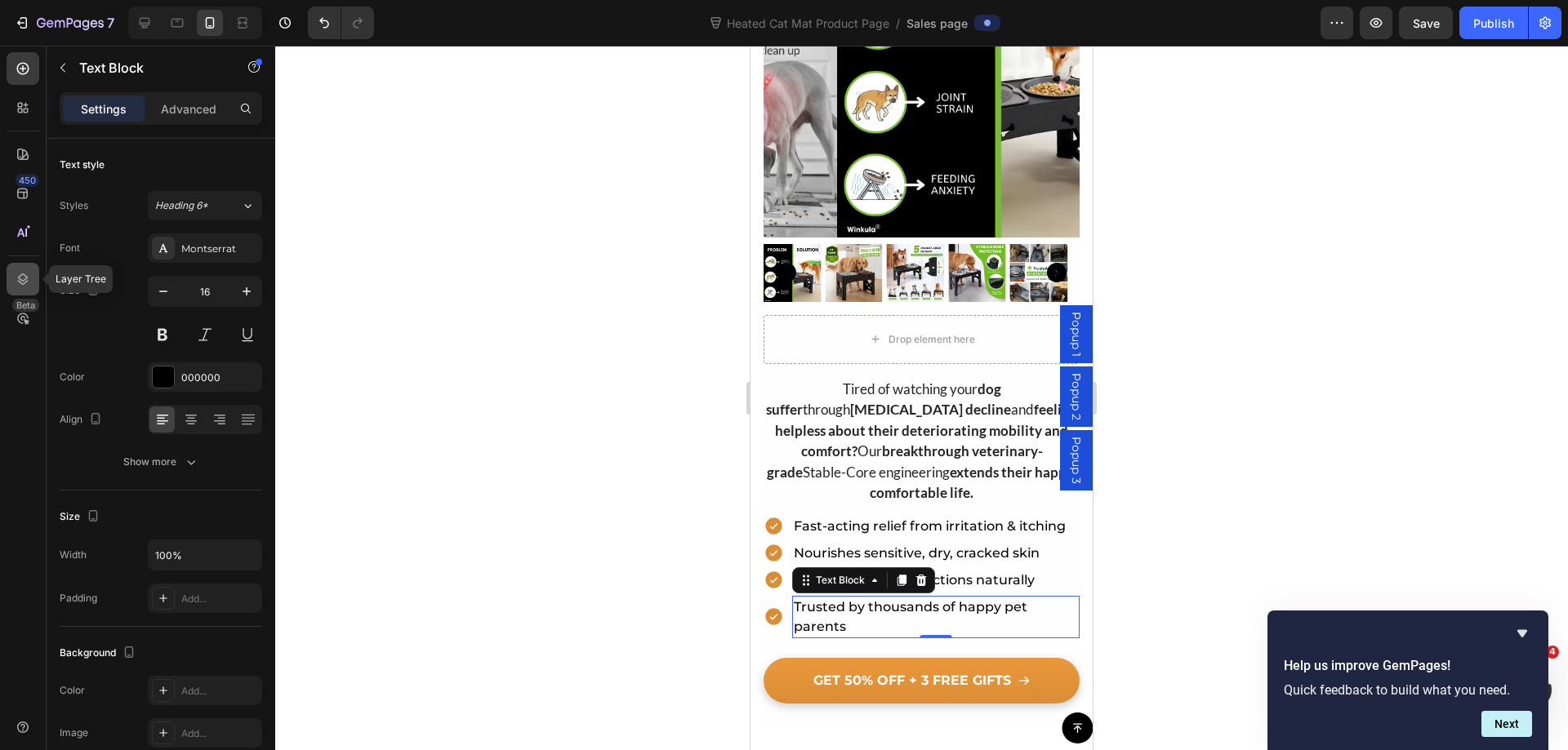
click at [25, 271] on icon at bounding box center [23, 279] width 16 height 16
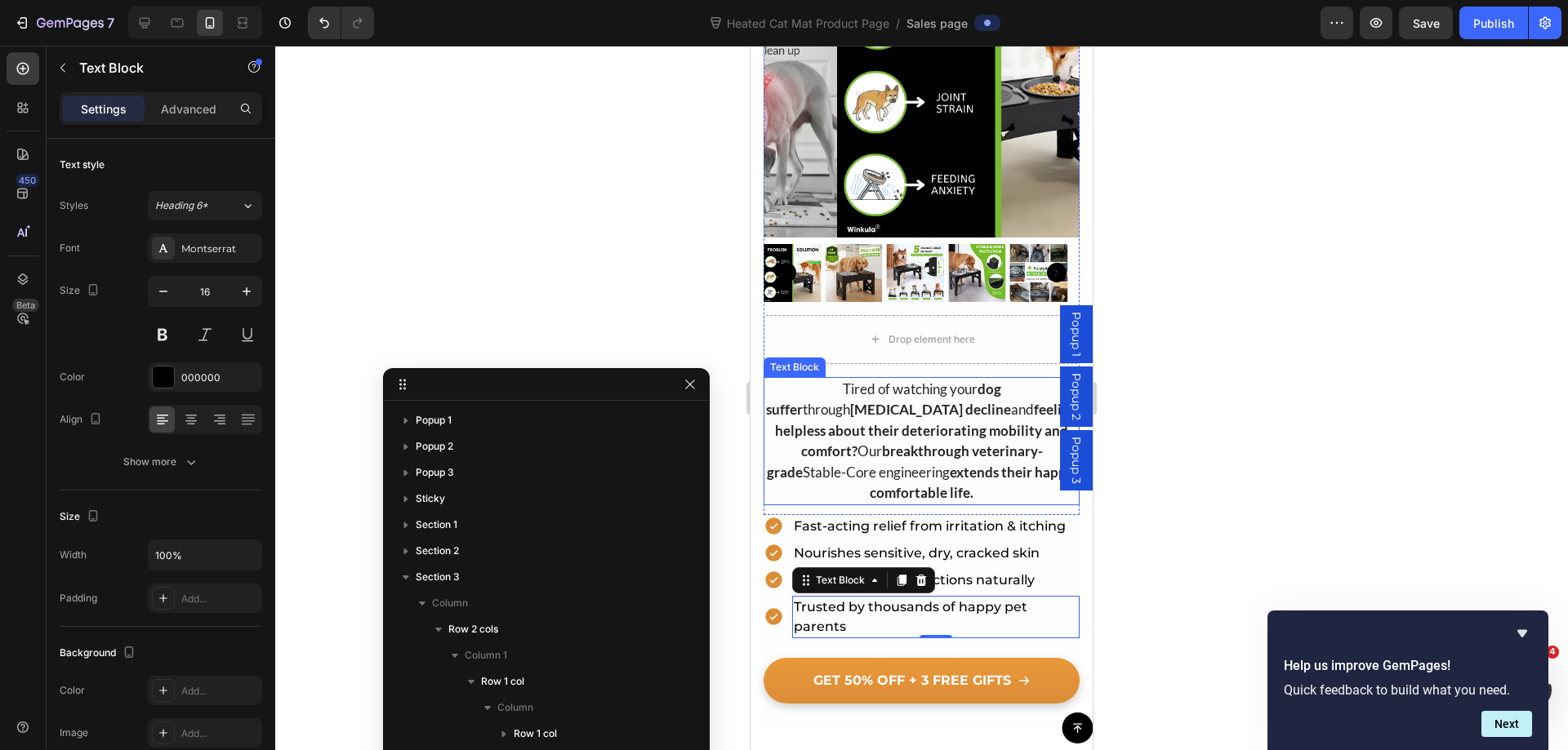
scroll to position [811, 0]
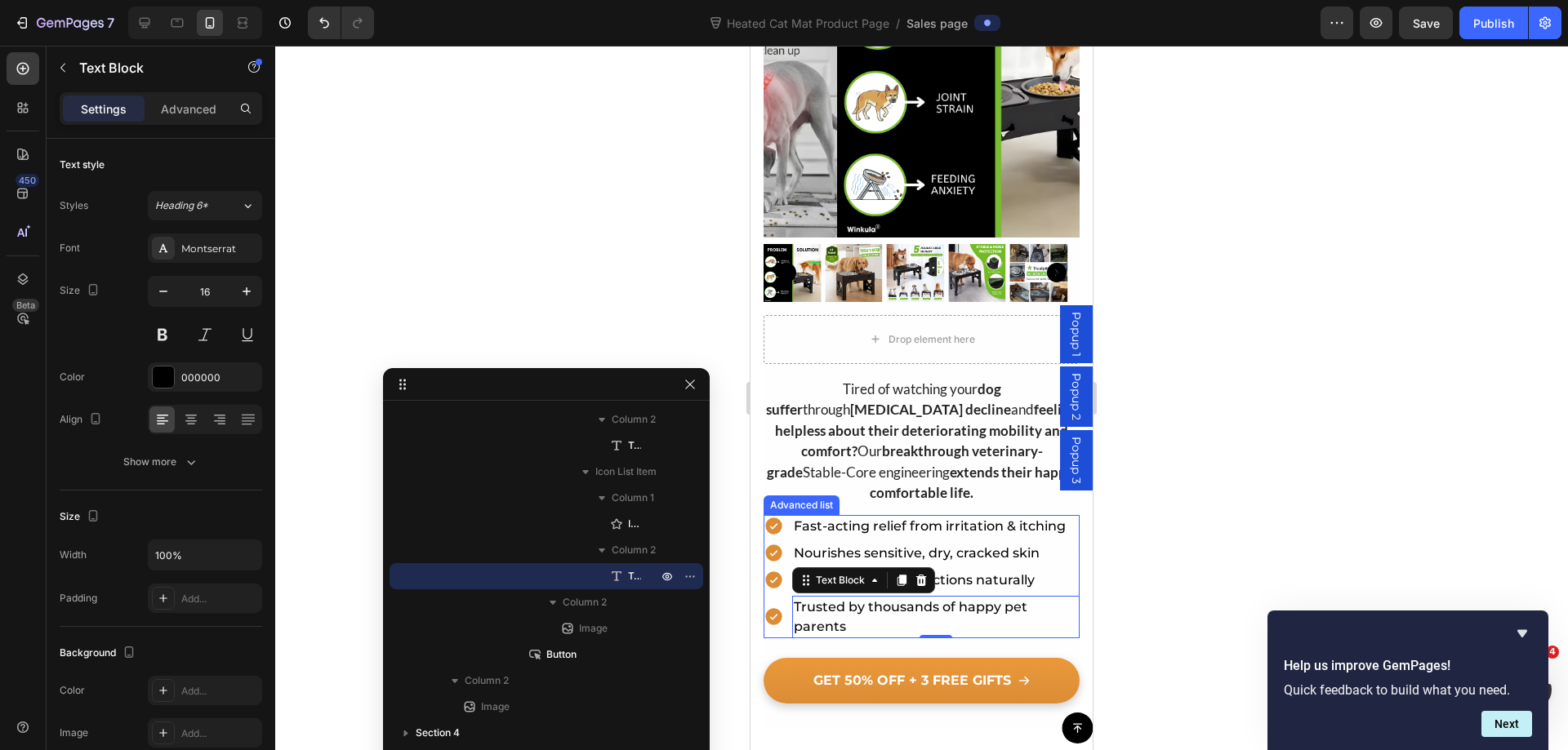
click at [769, 515] on li "Icon Fast-acting relief from irritation & itching Text Block" at bounding box center [920, 526] width 316 height 23
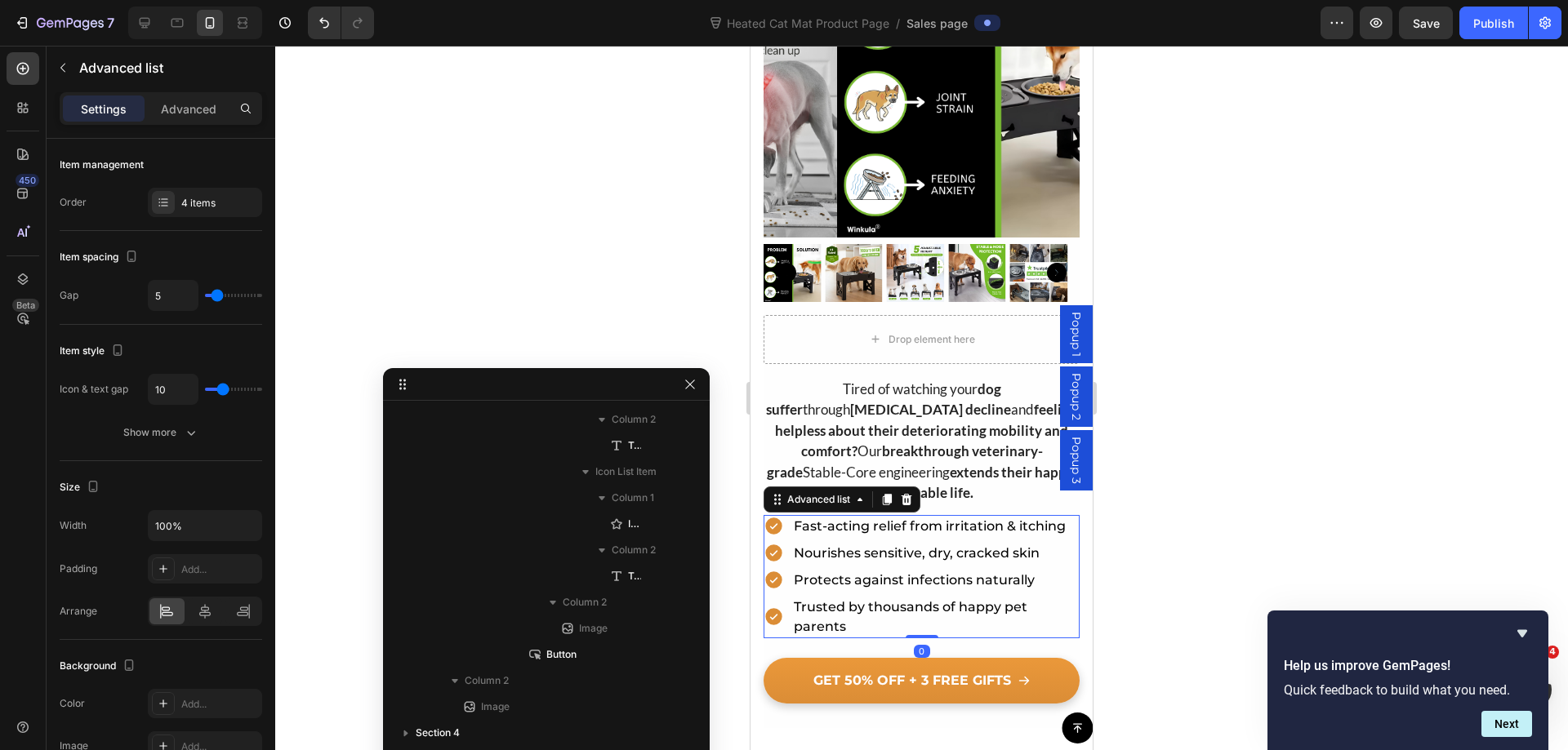
scroll to position [288, 0]
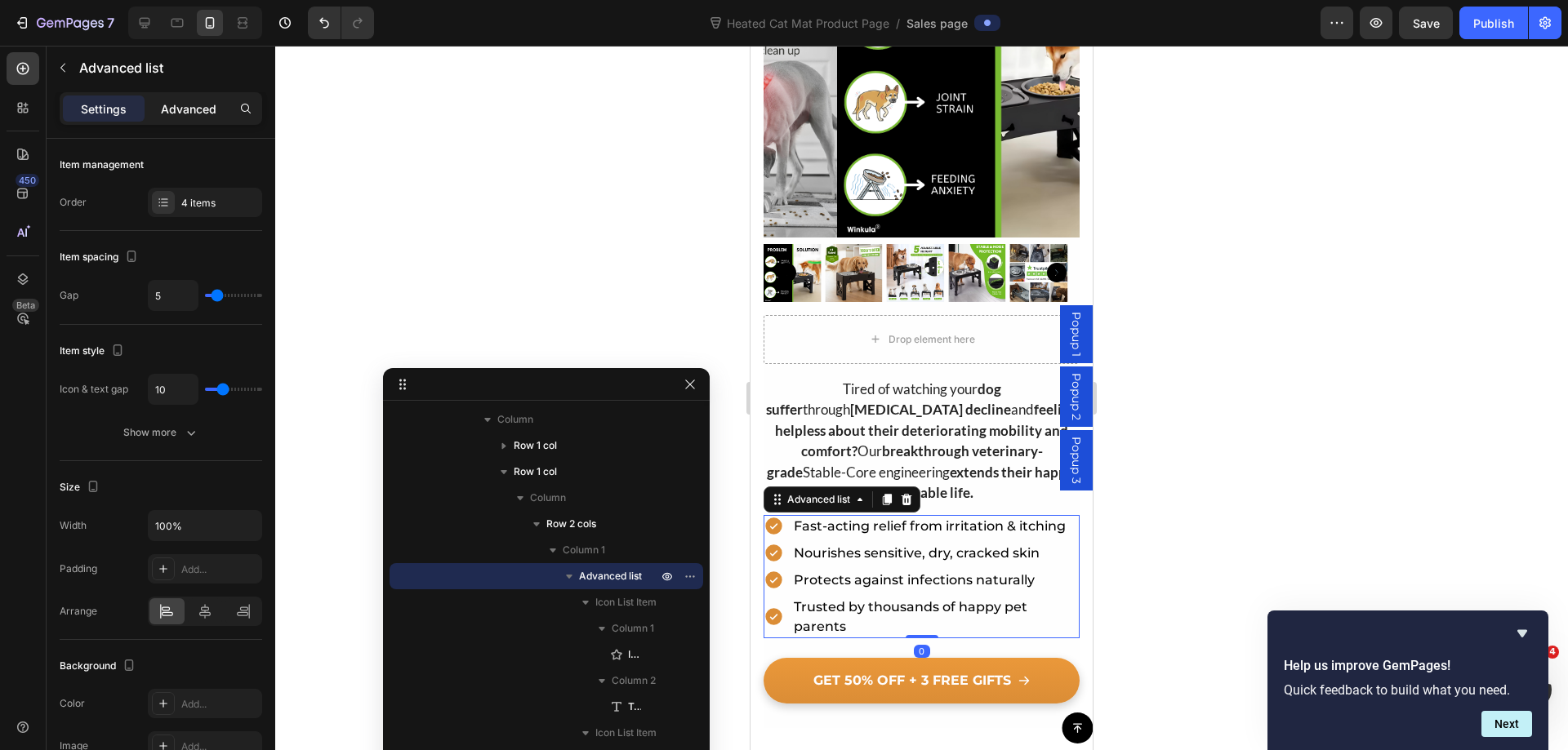
click at [219, 107] on div "Advanced" at bounding box center [188, 109] width 82 height 26
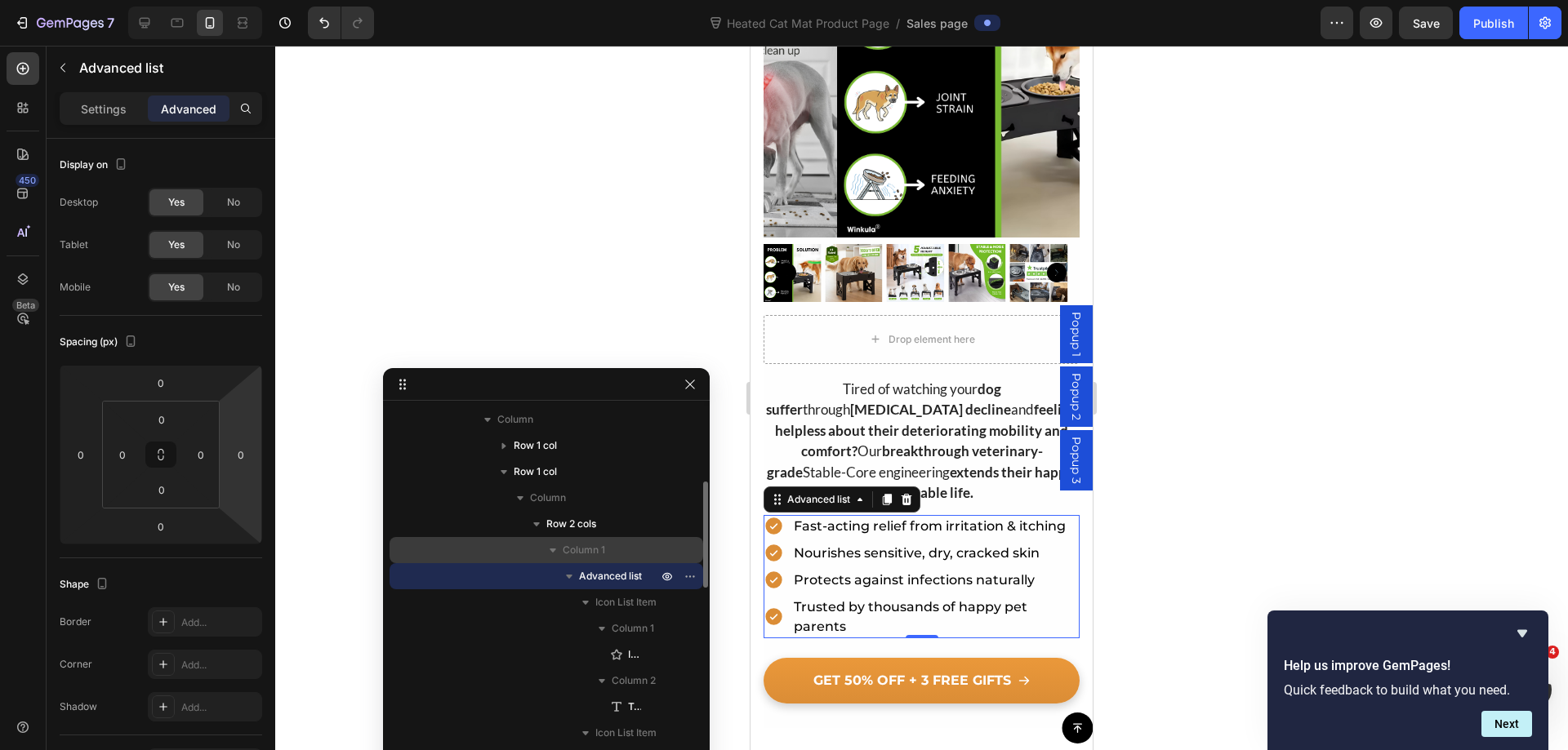
click at [564, 542] on span "Column 1" at bounding box center [584, 550] width 43 height 16
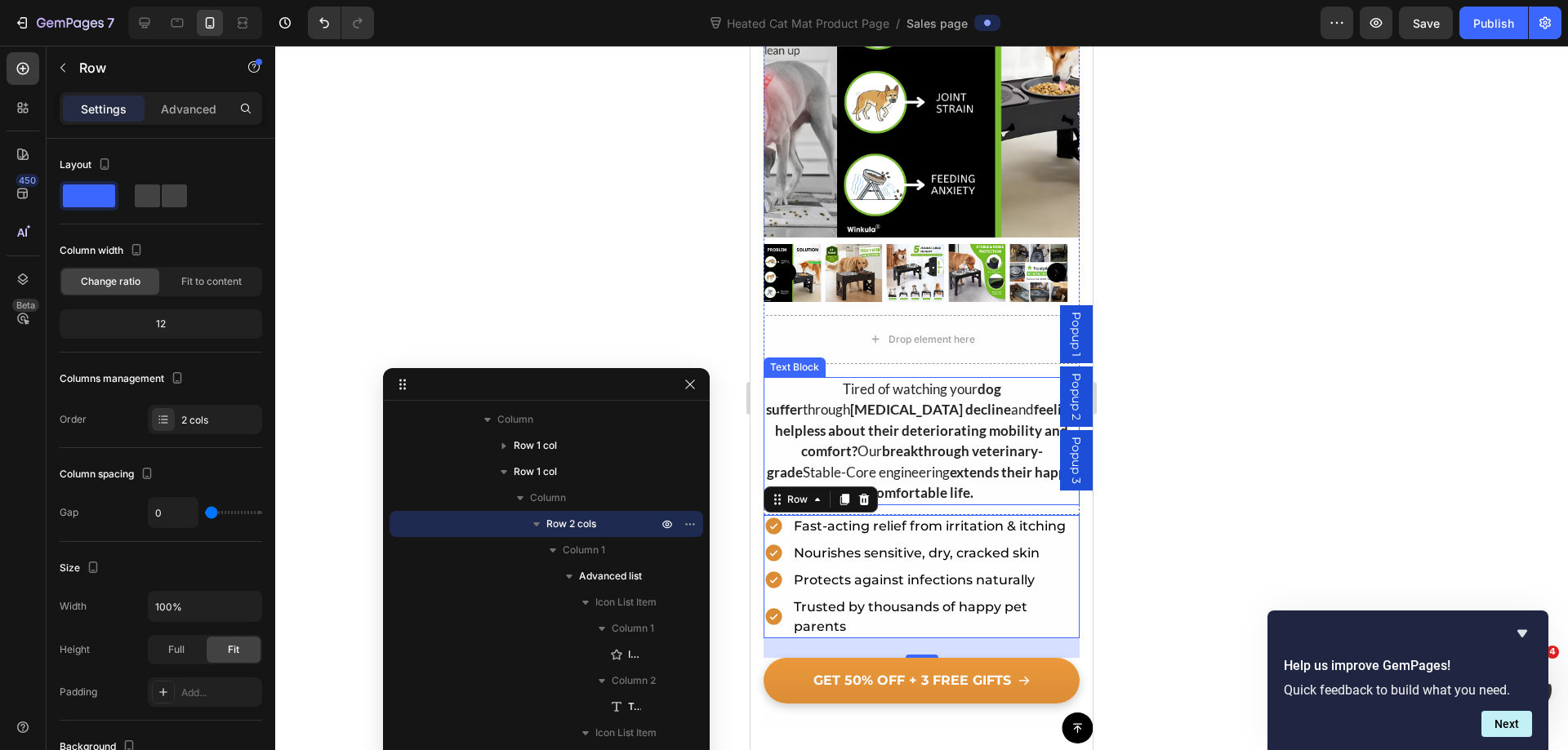
click at [945, 477] on p "Tired of watching your dog suffer through [MEDICAL_DATA] decline and feeling he…" at bounding box center [921, 440] width 313 height 125
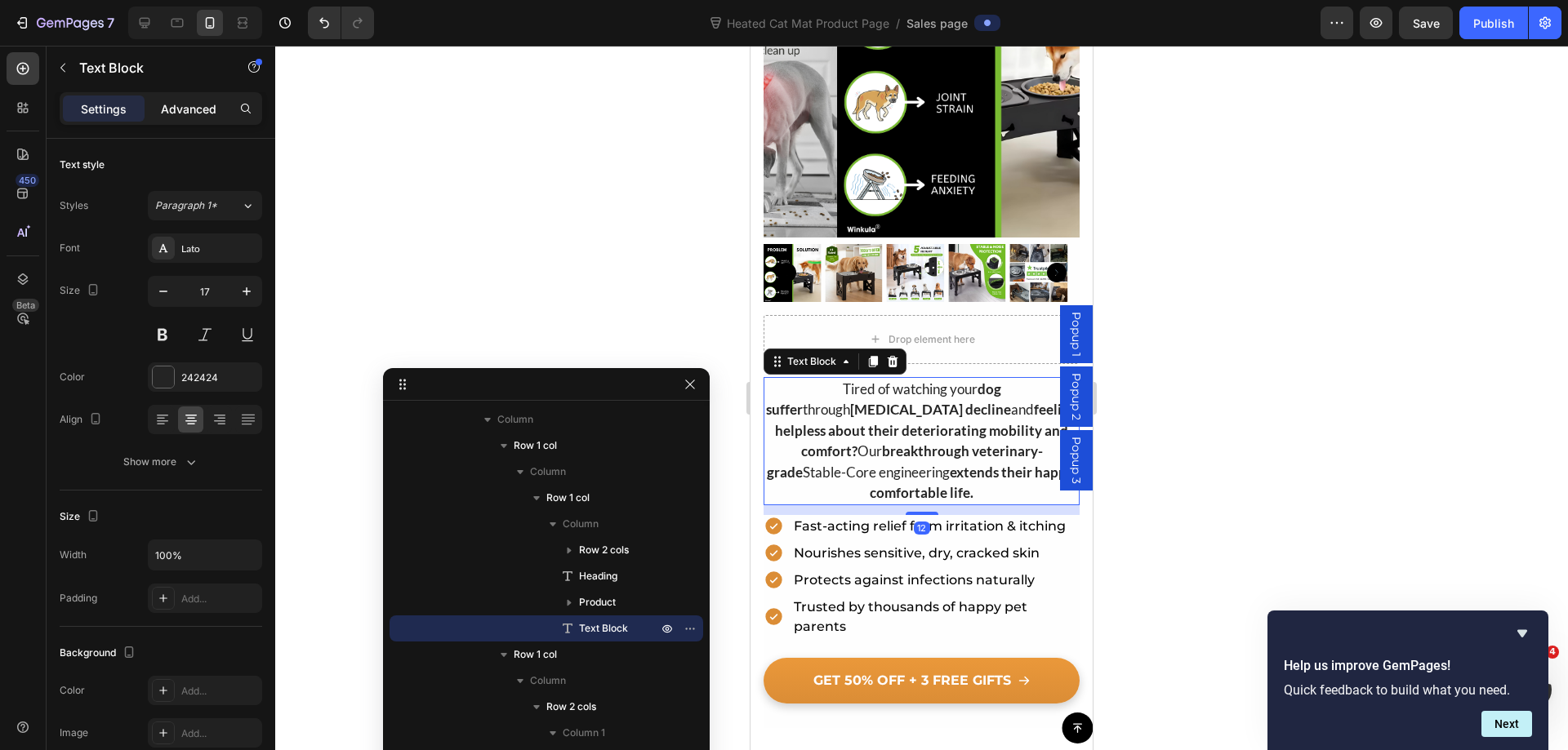
click at [189, 120] on div "Advanced" at bounding box center [188, 109] width 82 height 26
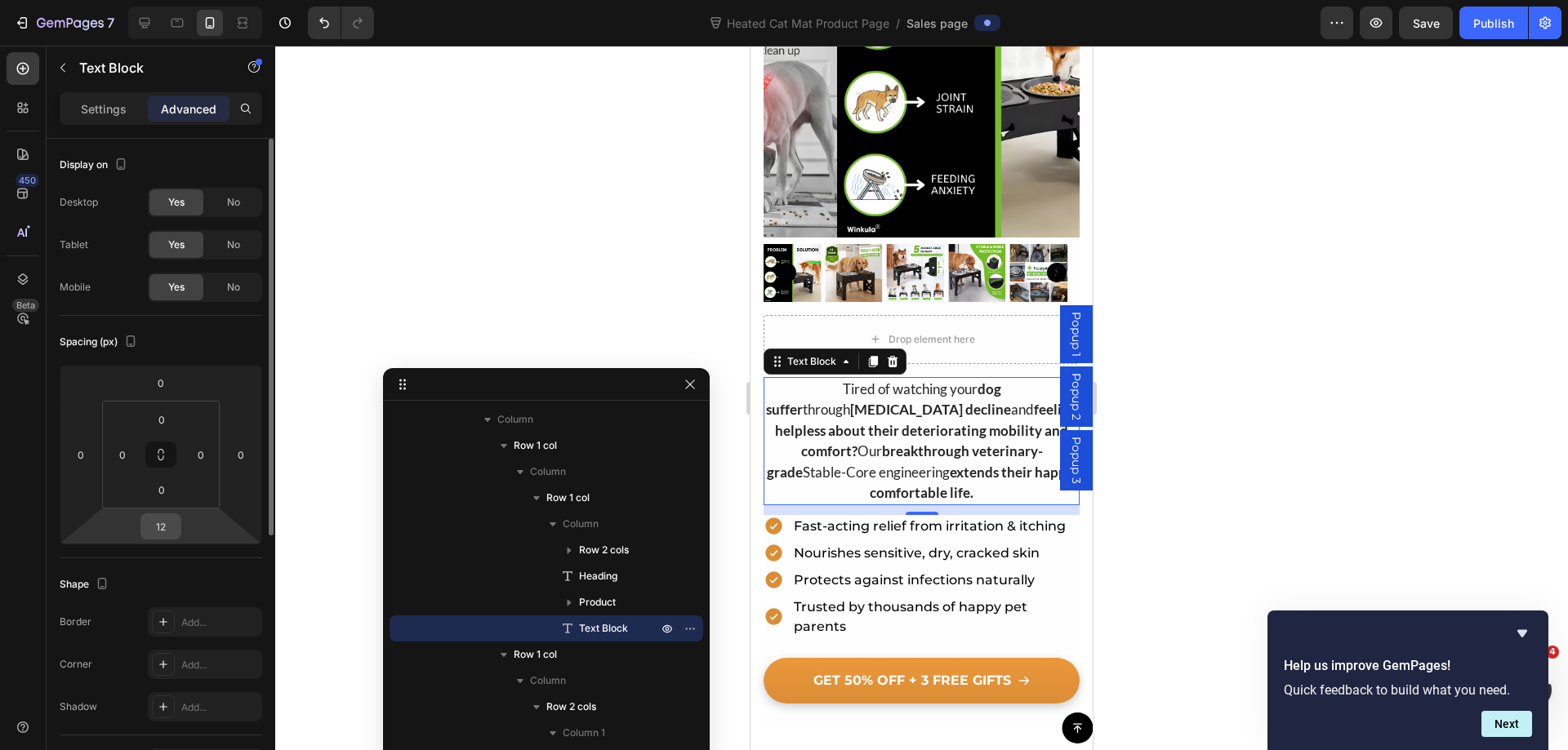
click at [164, 536] on input "12" at bounding box center [160, 526] width 33 height 25
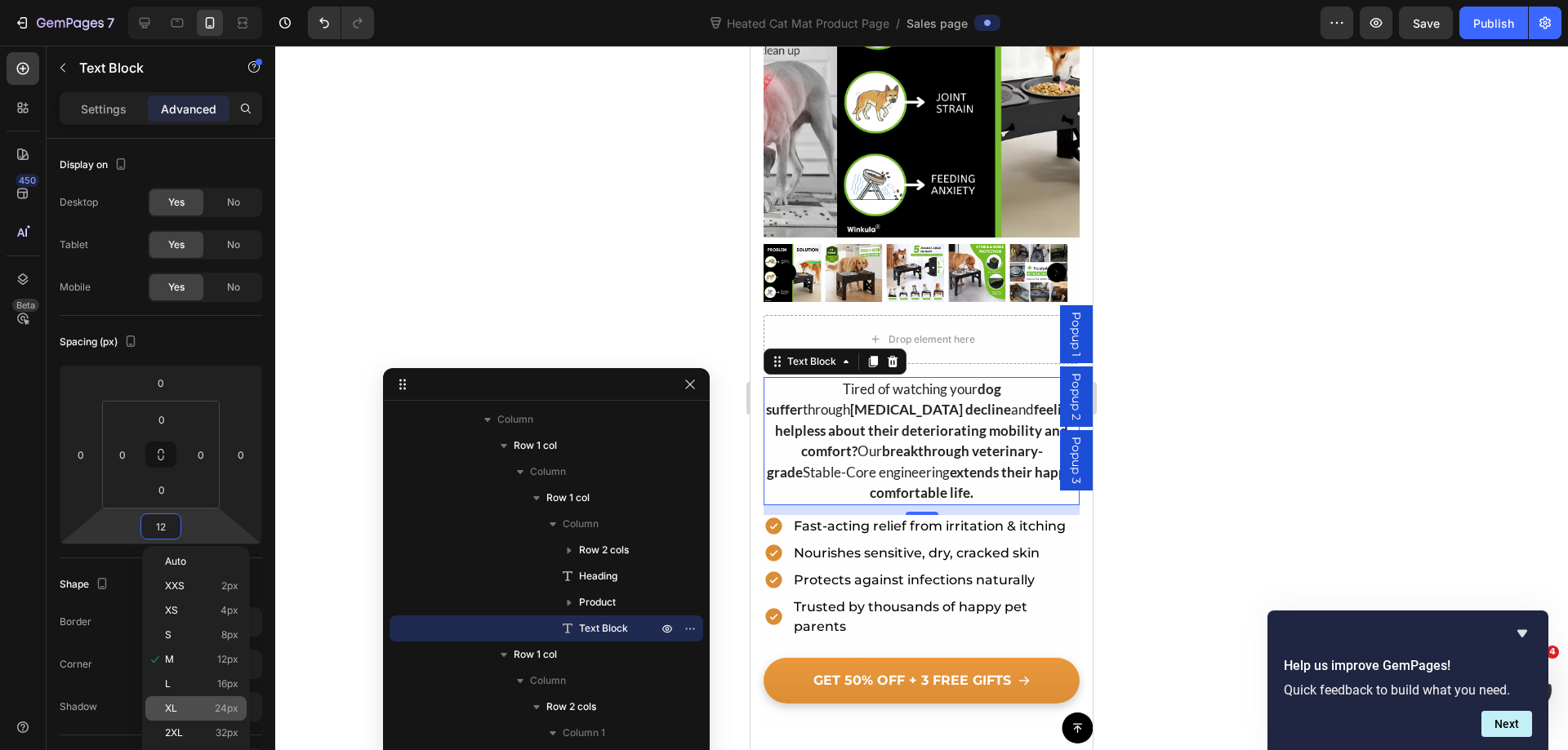
click at [217, 706] on span "24px" at bounding box center [227, 708] width 24 height 11
type input "24"
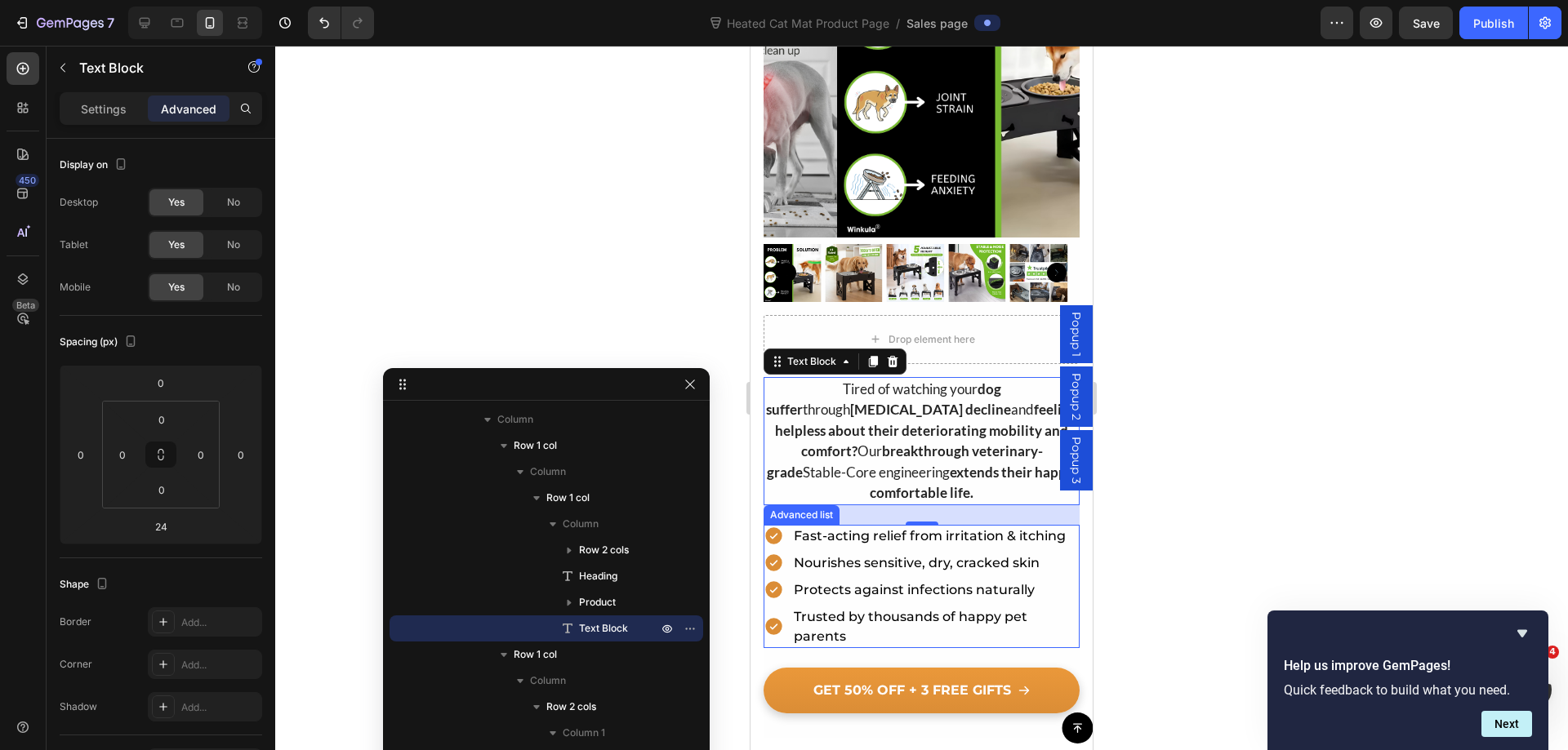
click at [771, 634] on li "Icon Trusted by thousands of happy pet parents Text Block" at bounding box center [920, 626] width 316 height 43
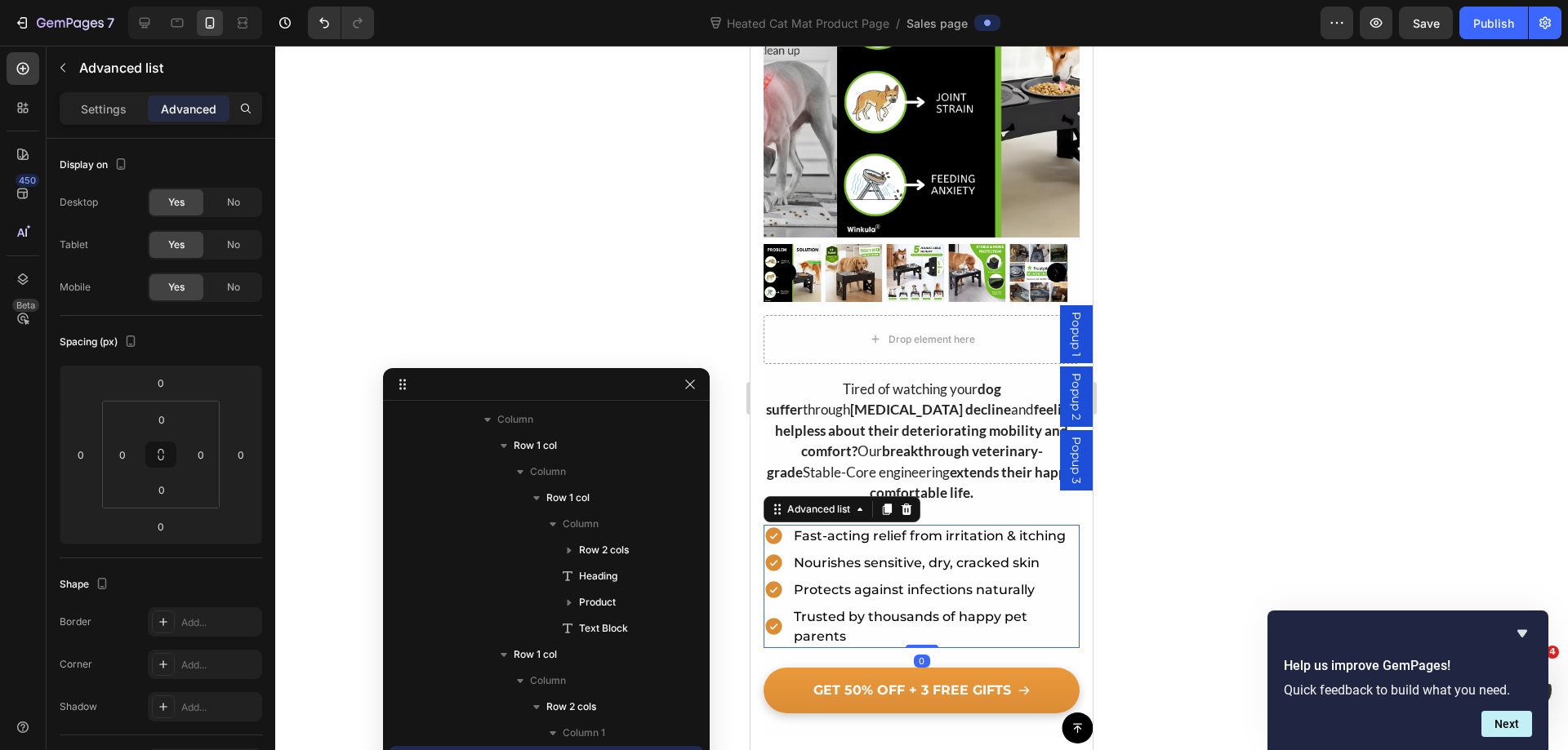
click at [910, 503] on icon at bounding box center [907, 508] width 11 height 11
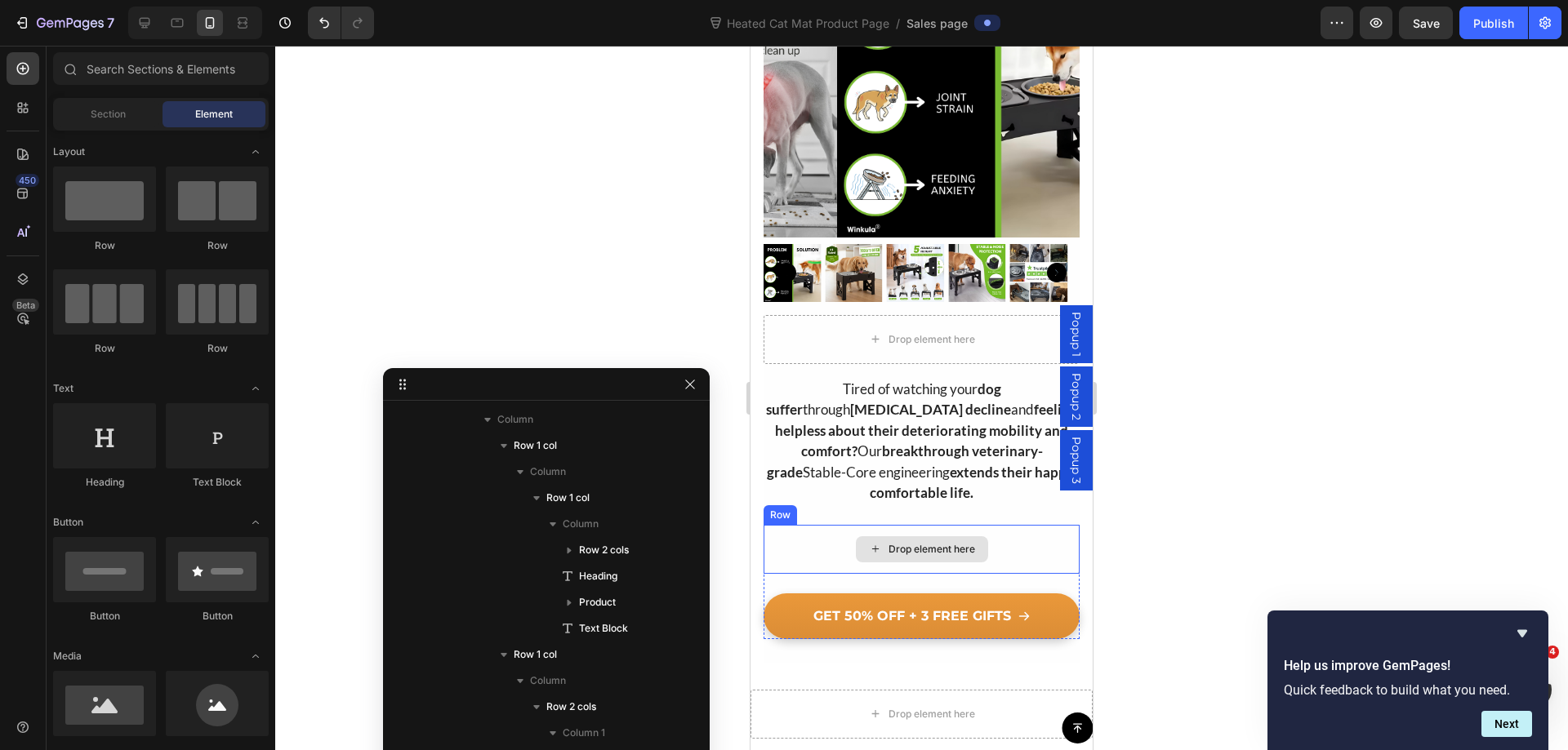
click at [1034, 539] on div "Drop element here" at bounding box center [920, 549] width 316 height 49
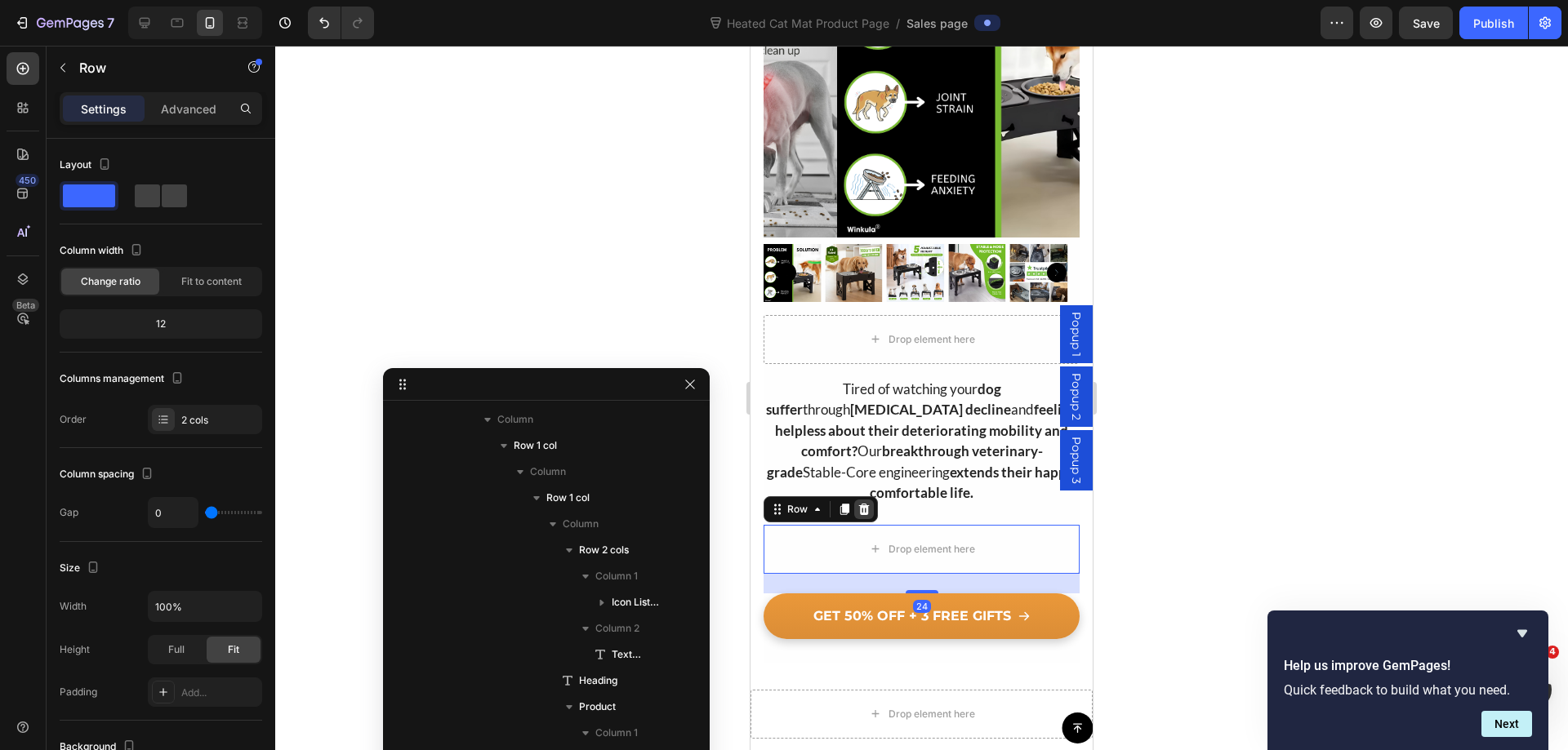
click at [866, 503] on icon at bounding box center [864, 508] width 11 height 11
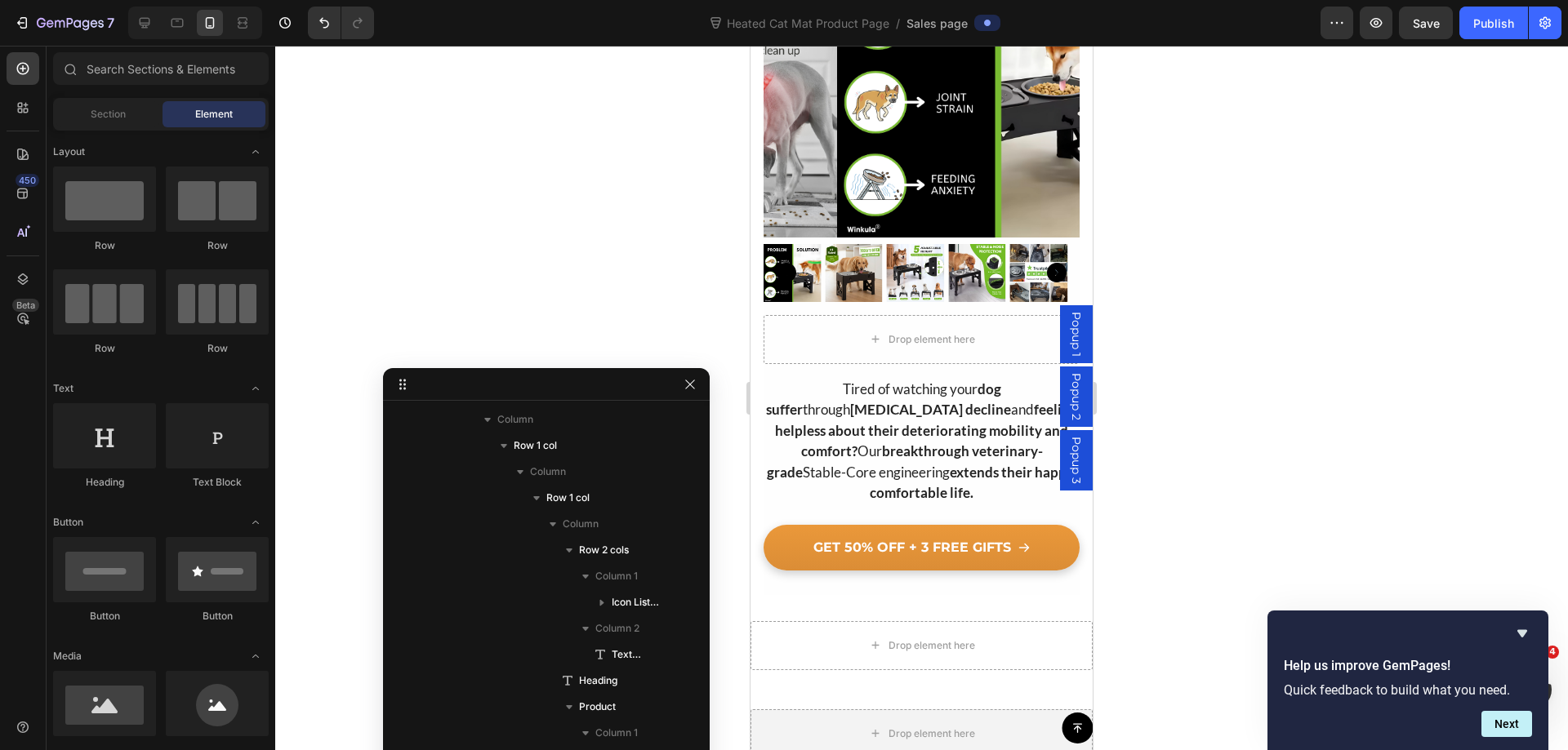
click at [1271, 414] on div at bounding box center [920, 397] width 1292 height 704
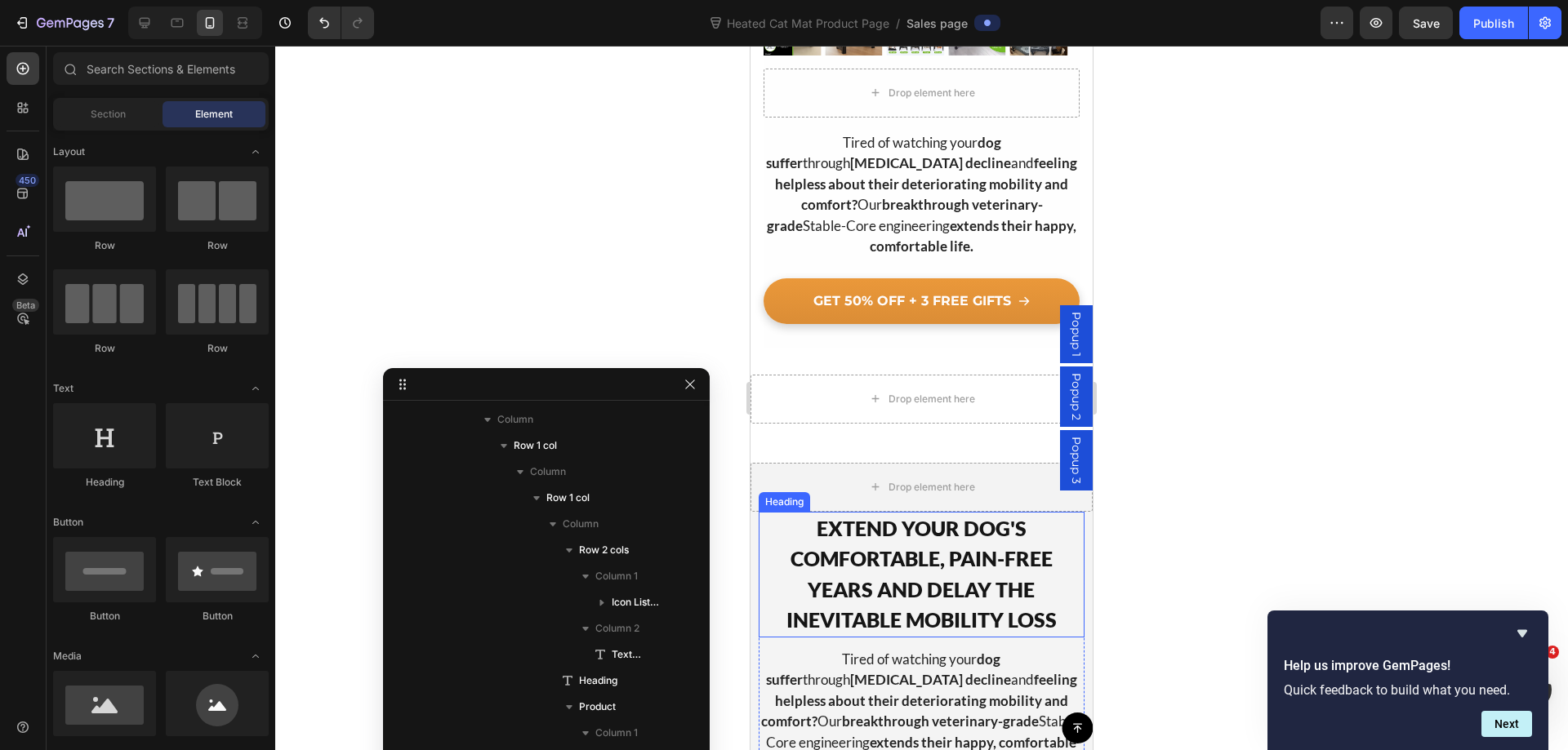
scroll to position [887, 0]
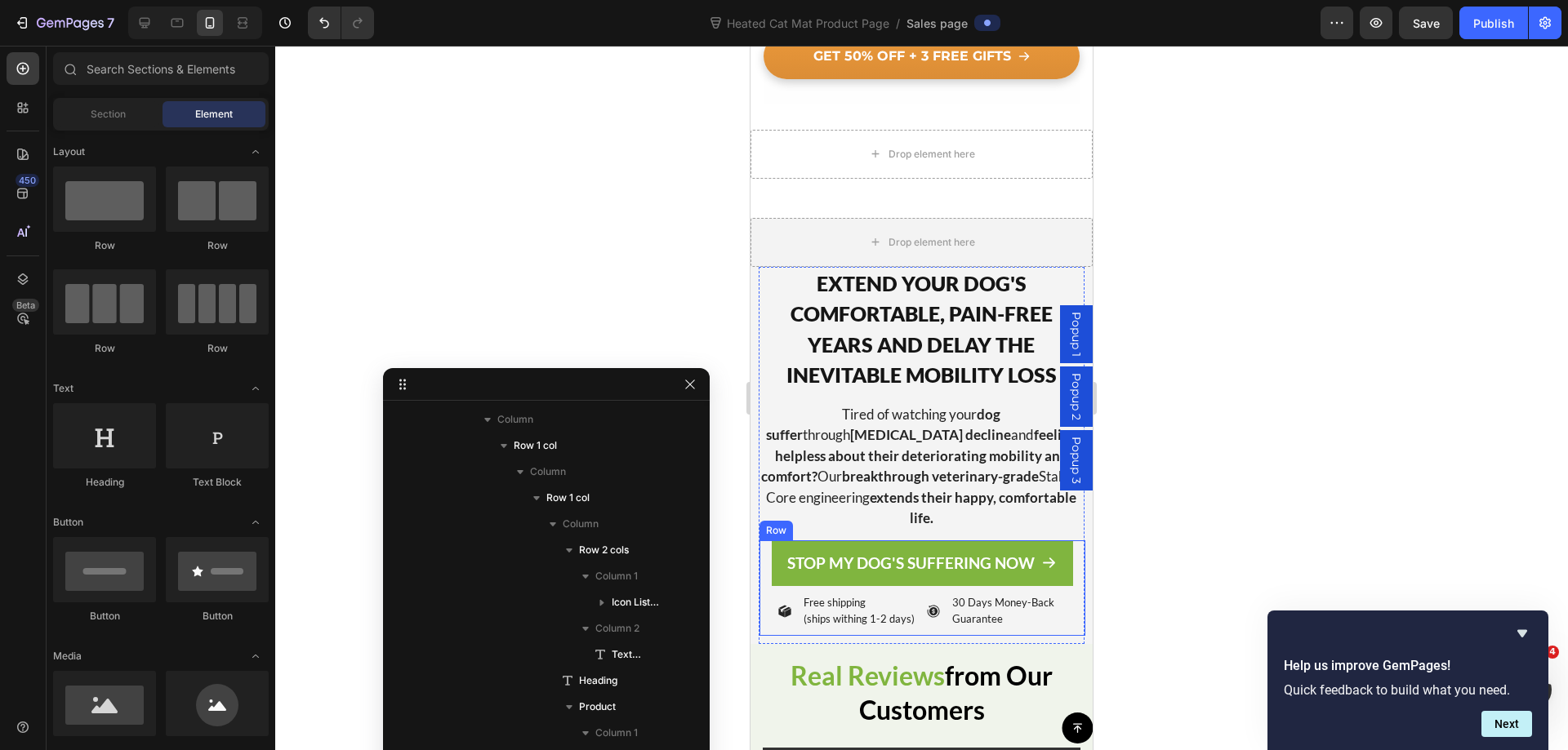
click at [762, 588] on div "Icon Icon Icon Icon Icon Icon List 30,152+ Happy Women Text Block Row STOP MY D…" at bounding box center [921, 589] width 325 height 97
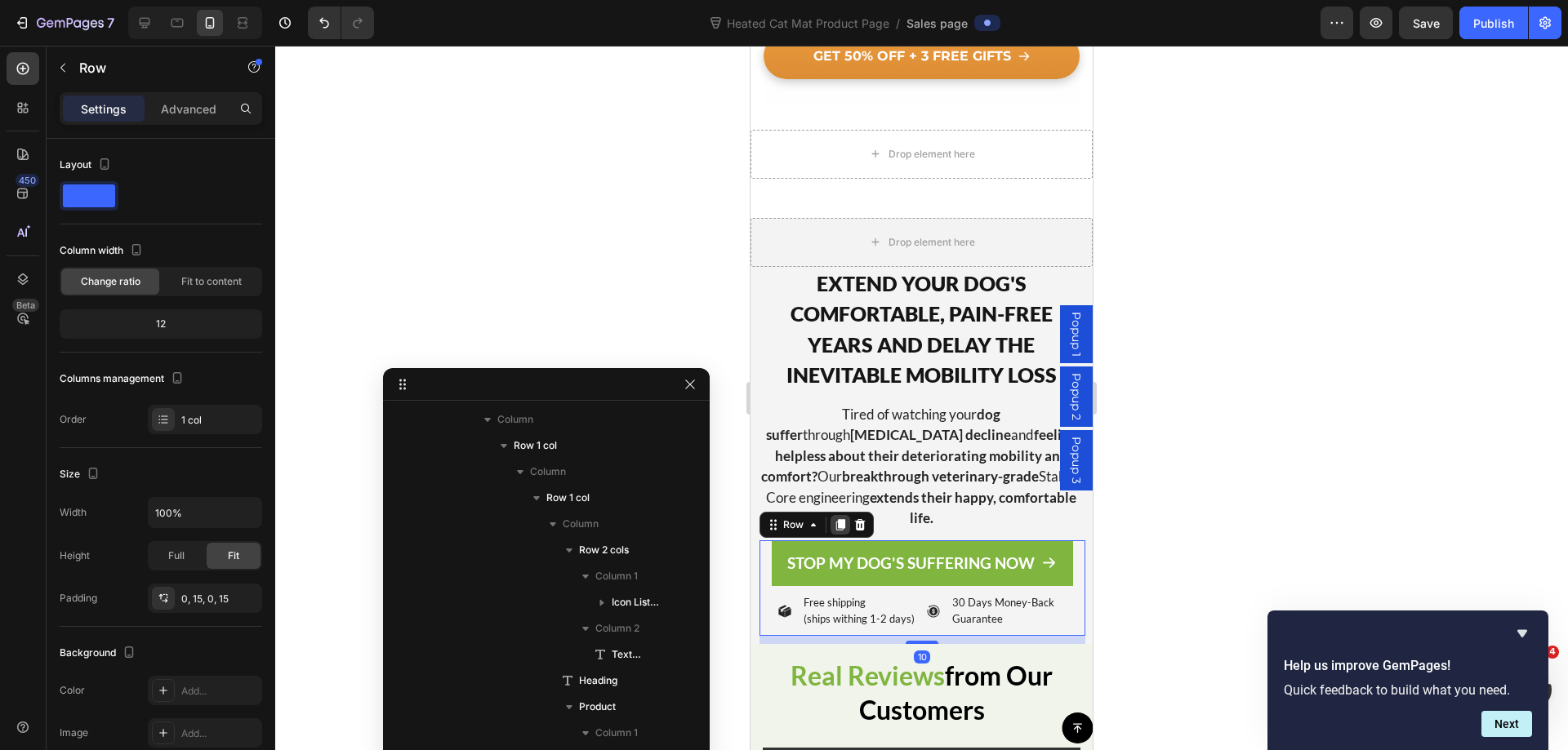
click at [840, 518] on icon at bounding box center [840, 524] width 13 height 13
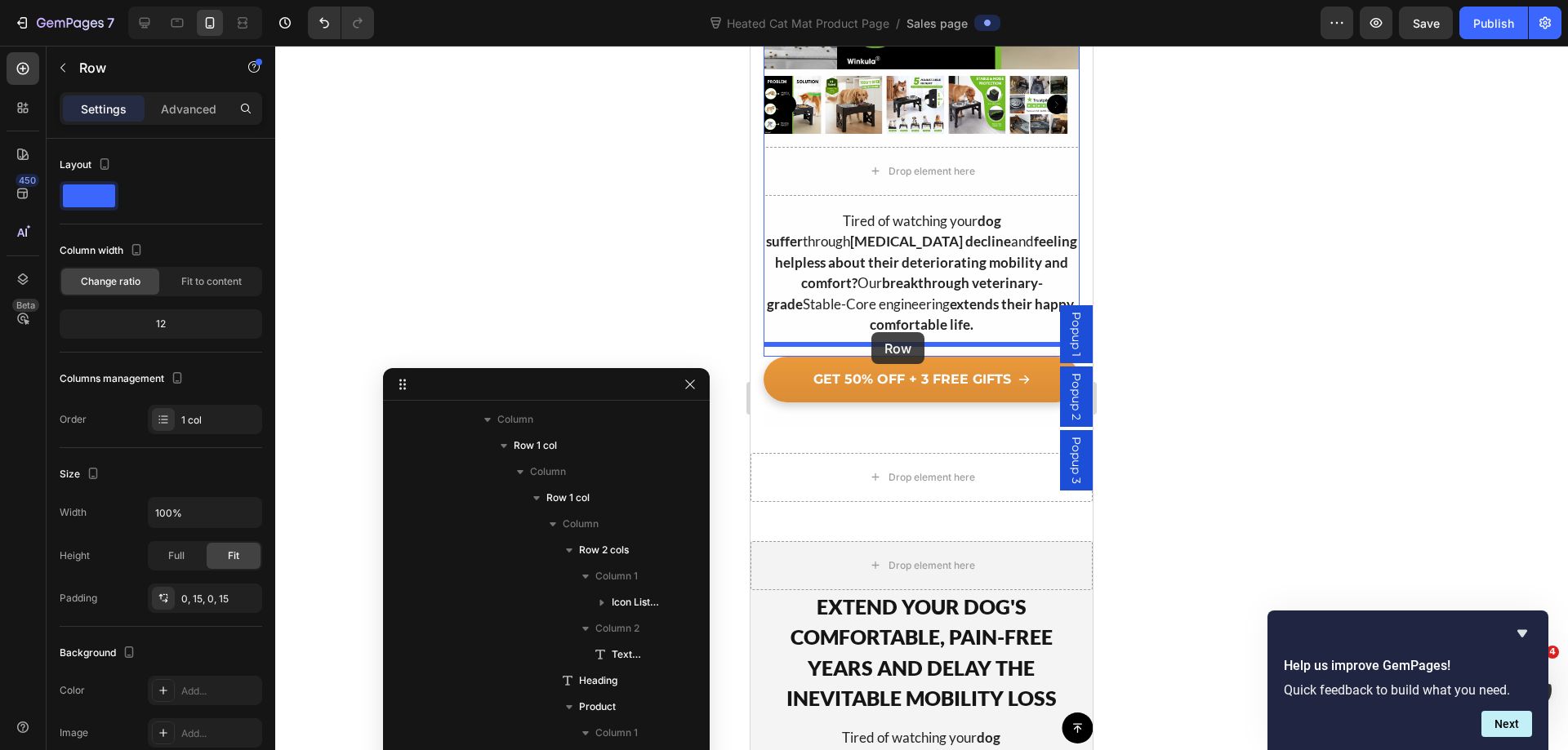
scroll to position [466, 0]
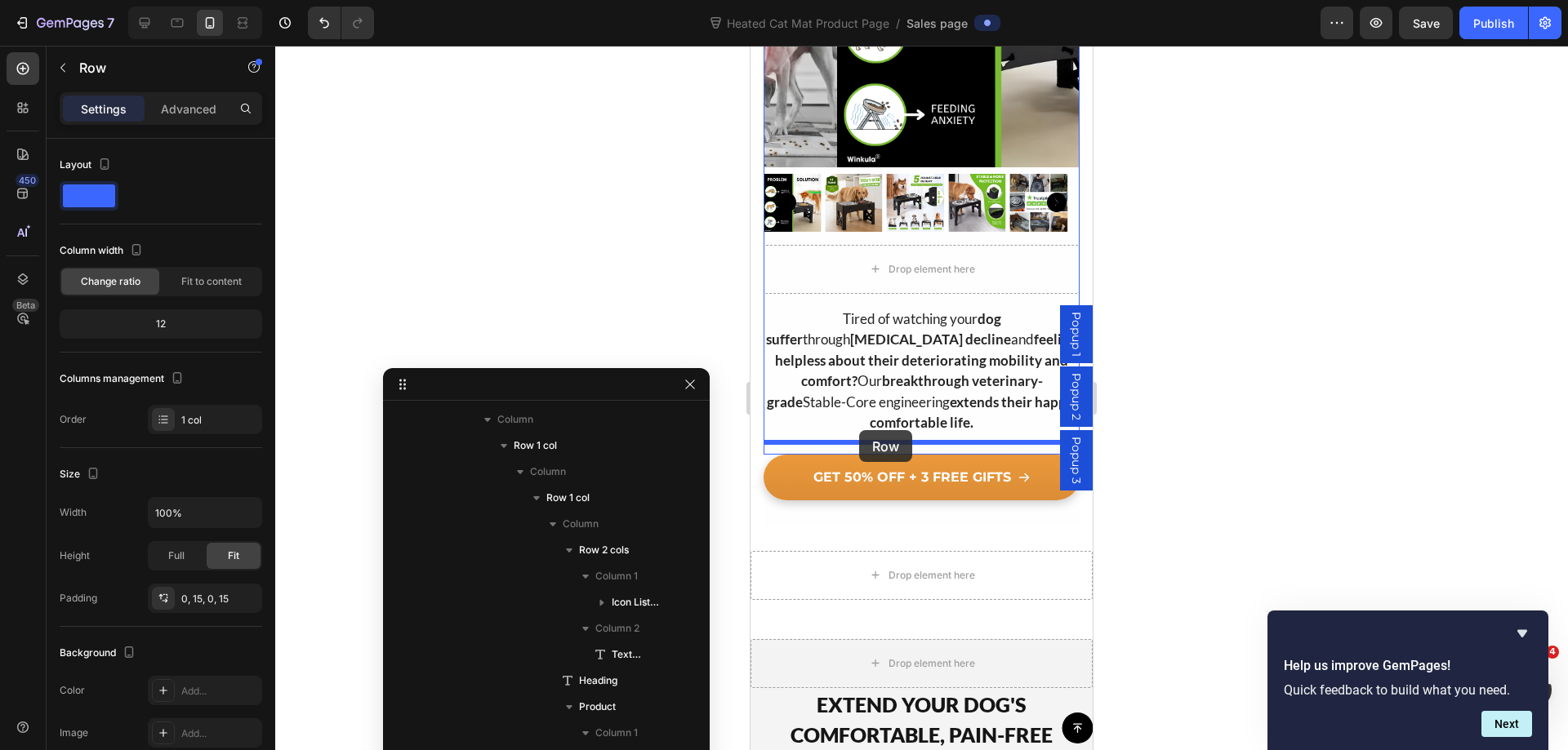
drag, startPoint x: 770, startPoint y: 621, endPoint x: 1938, endPoint y: 319, distance: 1206.4
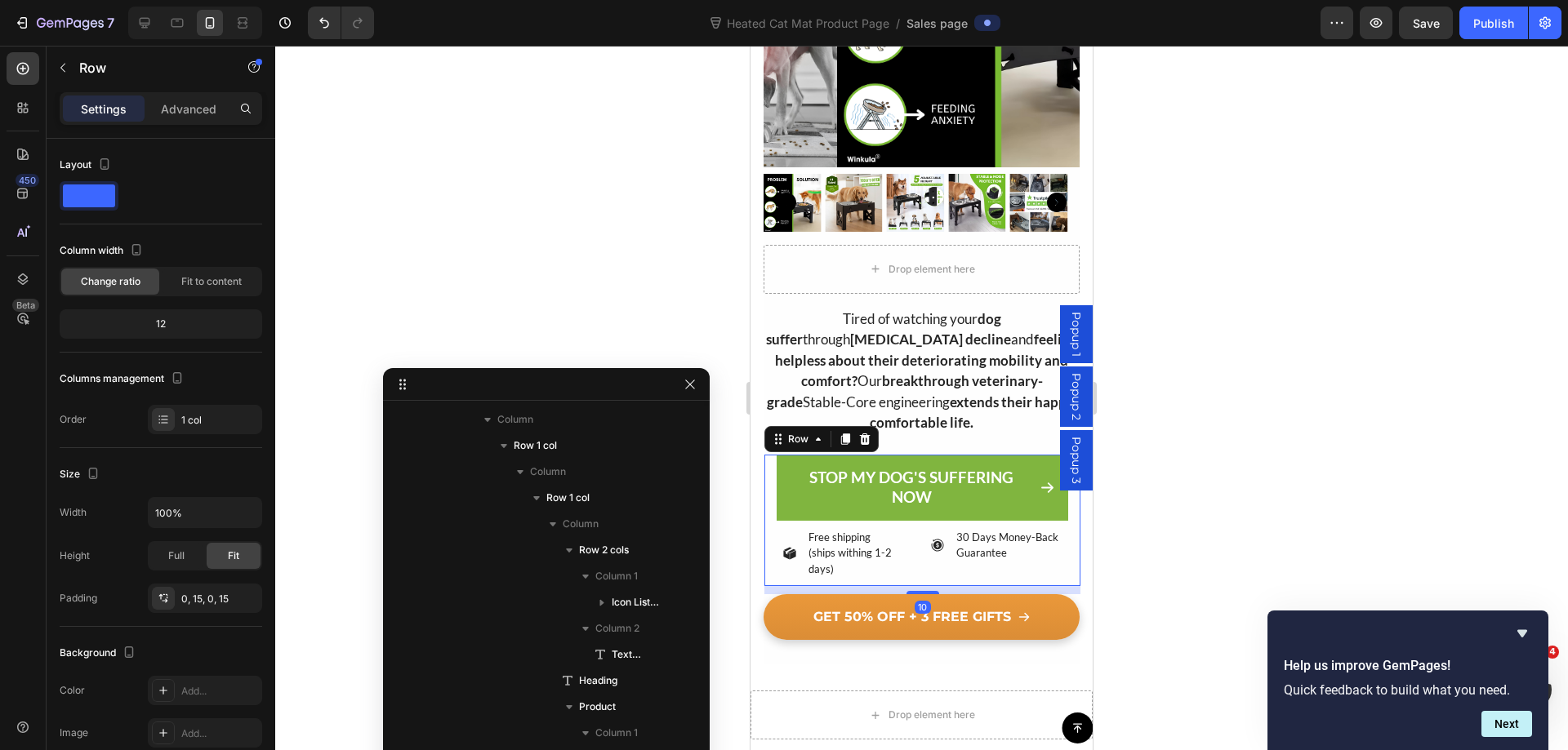
click at [1187, 273] on div at bounding box center [920, 397] width 1292 height 704
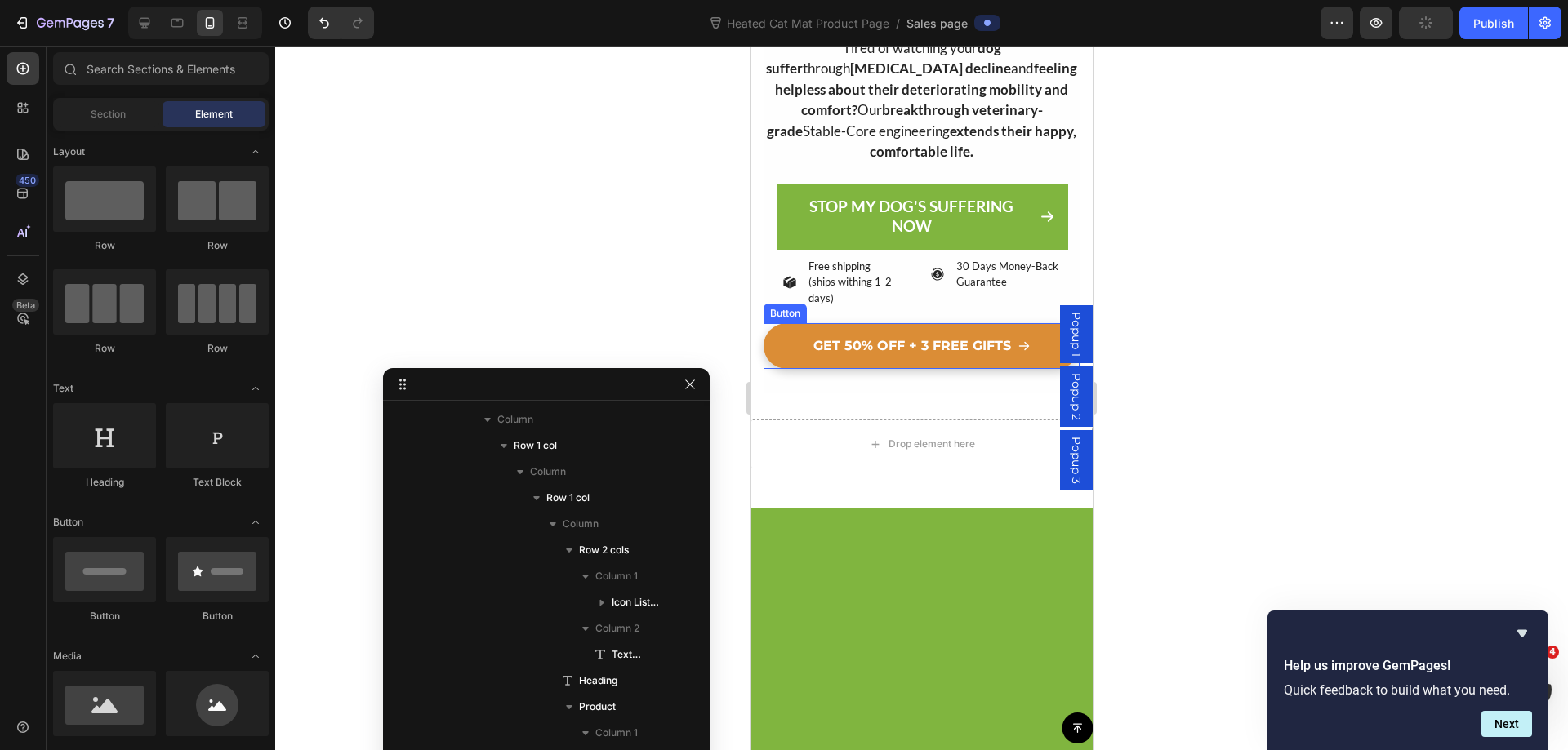
scroll to position [1120, 0]
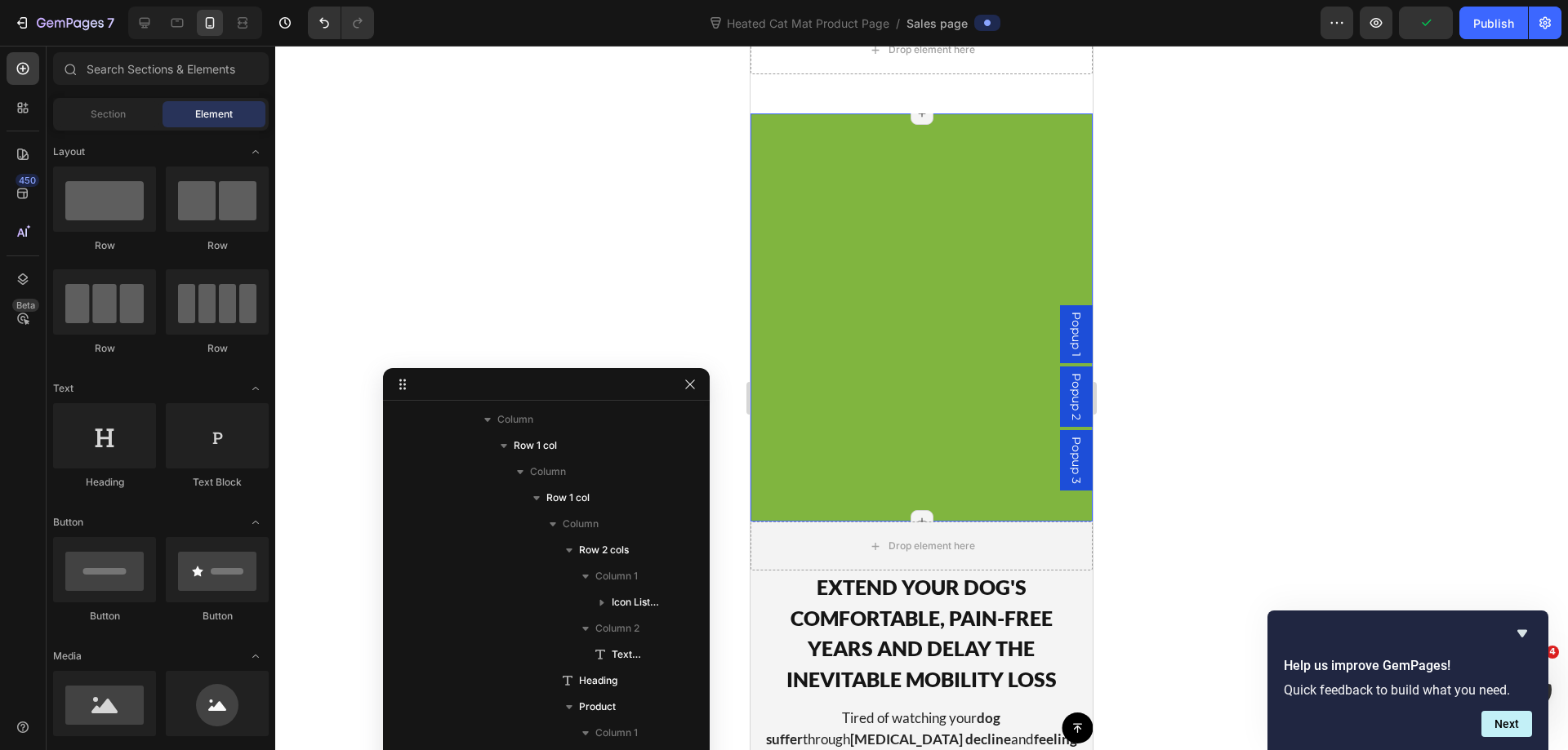
click at [982, 731] on strong "feeling helpless about their deteriorating mobility and comfort?" at bounding box center [918, 760] width 316 height 59
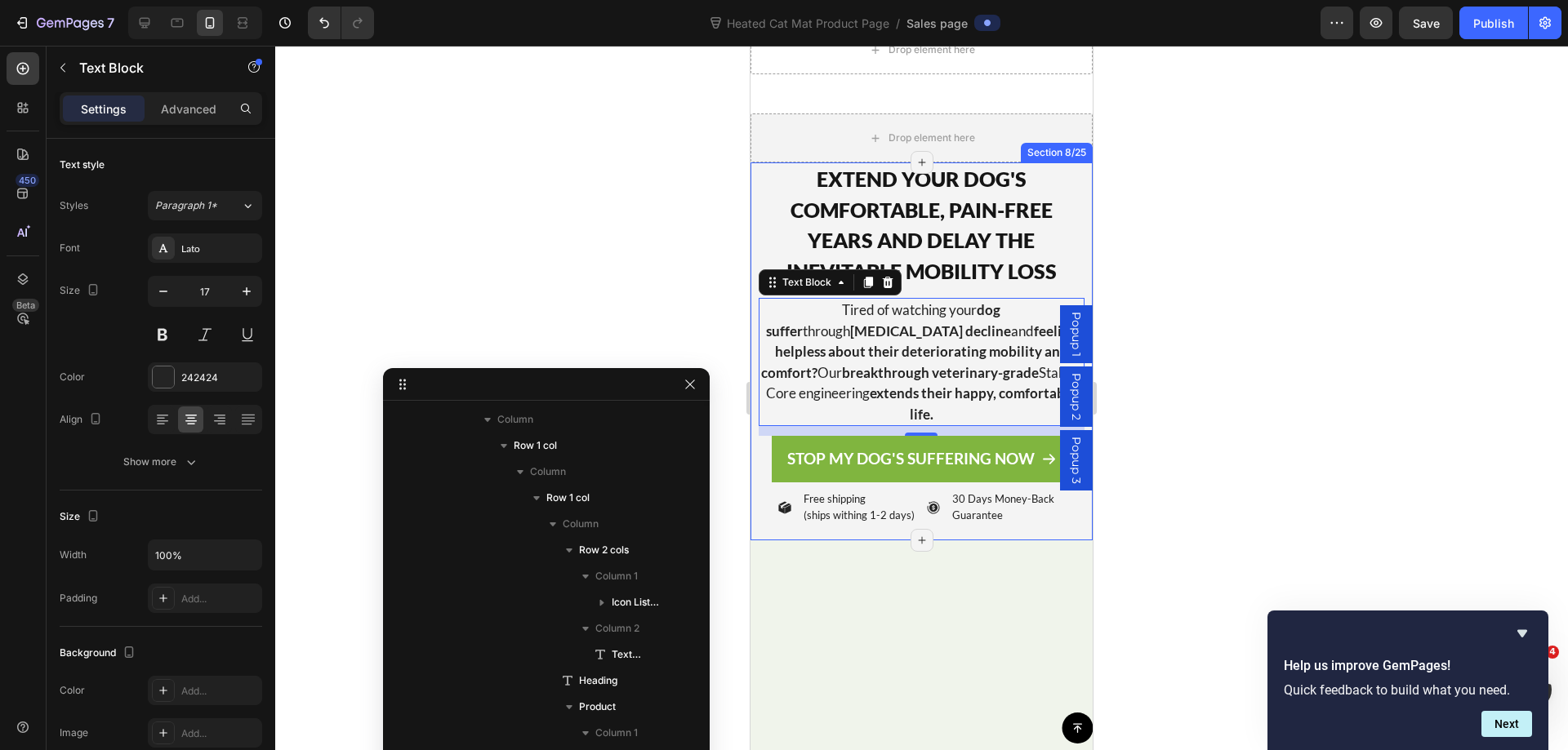
click at [757, 528] on div "Image EXTEND YOUR DOG'S COMFORTABLE, PAIN-FREE YEARS AND DELAY THE INEVITABLE M…" at bounding box center [920, 351] width 342 height 377
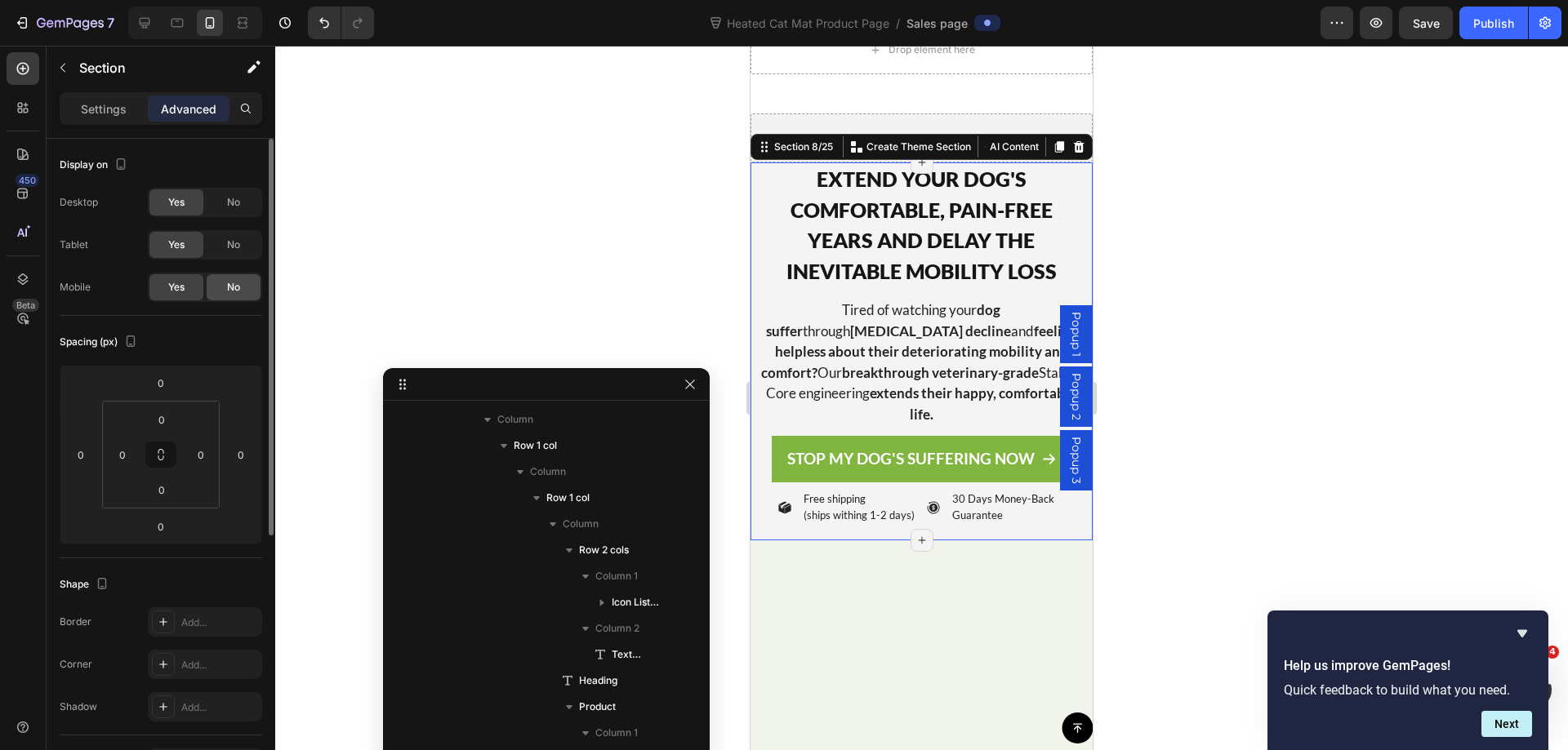
click at [234, 283] on span "No" at bounding box center [233, 287] width 13 height 15
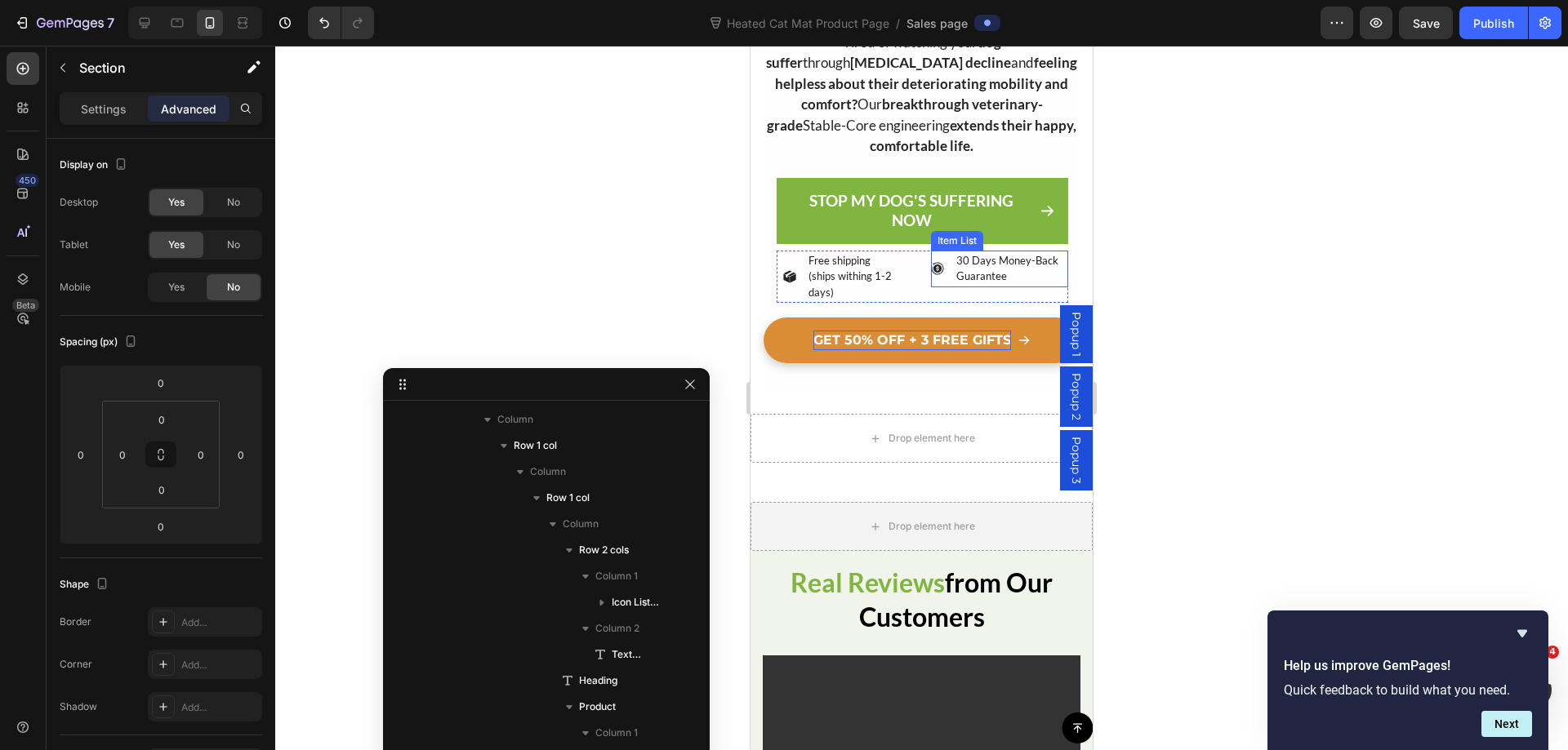
scroll to position [794, 0]
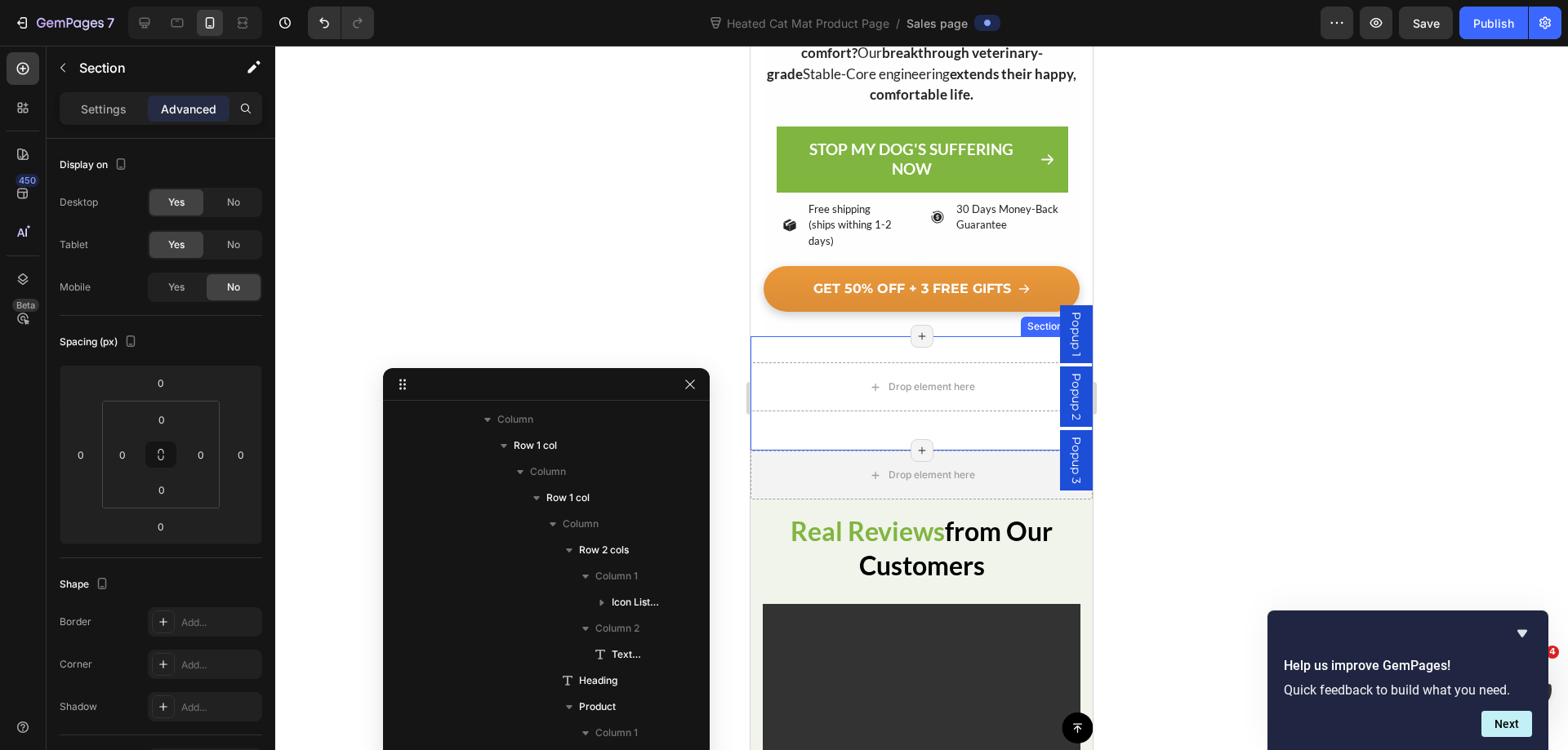
click at [865, 425] on div "Drop element here Row Section 4/25 Page has reached Shopify’s 25 section-limit …" at bounding box center [920, 393] width 342 height 115
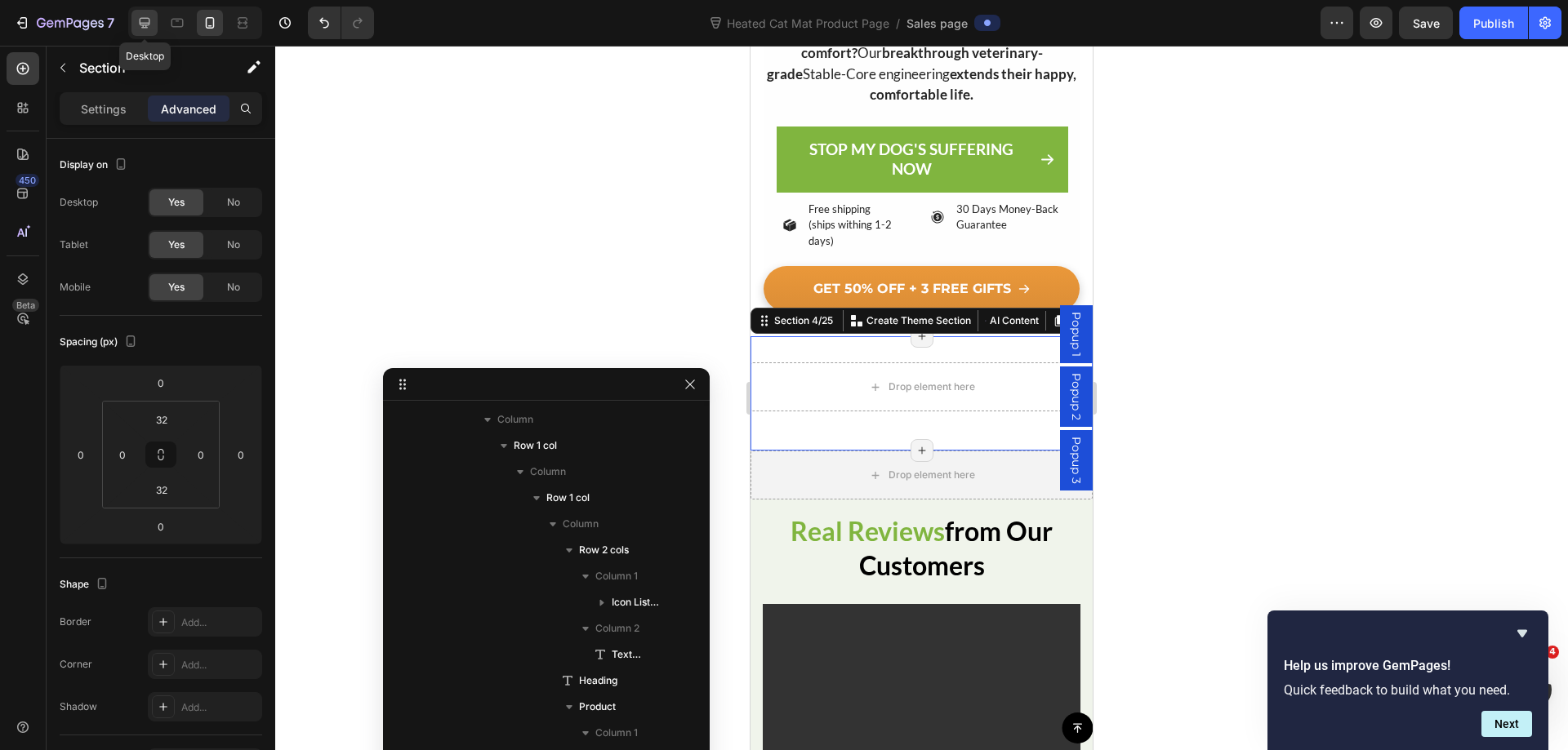
click at [151, 30] on icon at bounding box center [144, 23] width 16 height 16
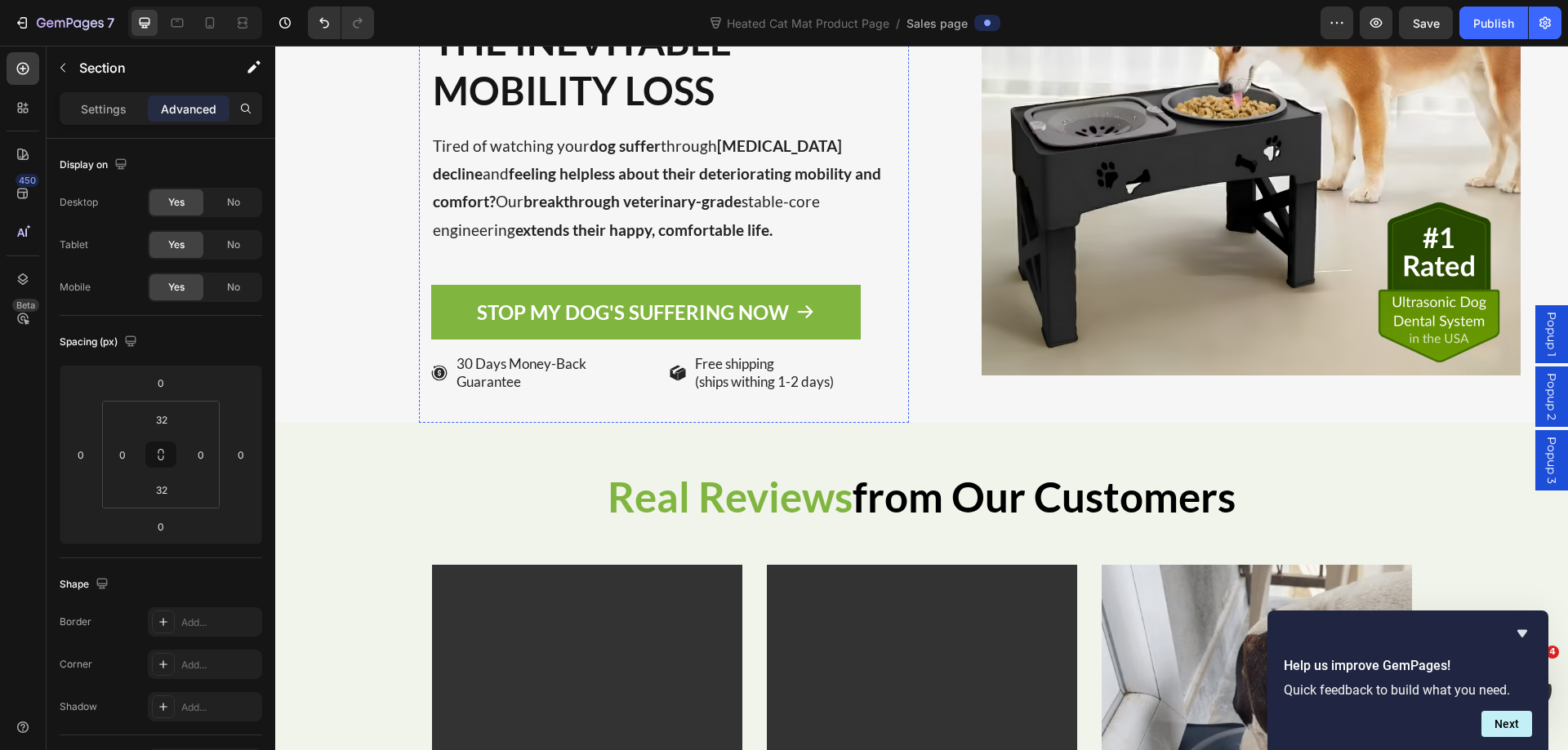
scroll to position [490, 0]
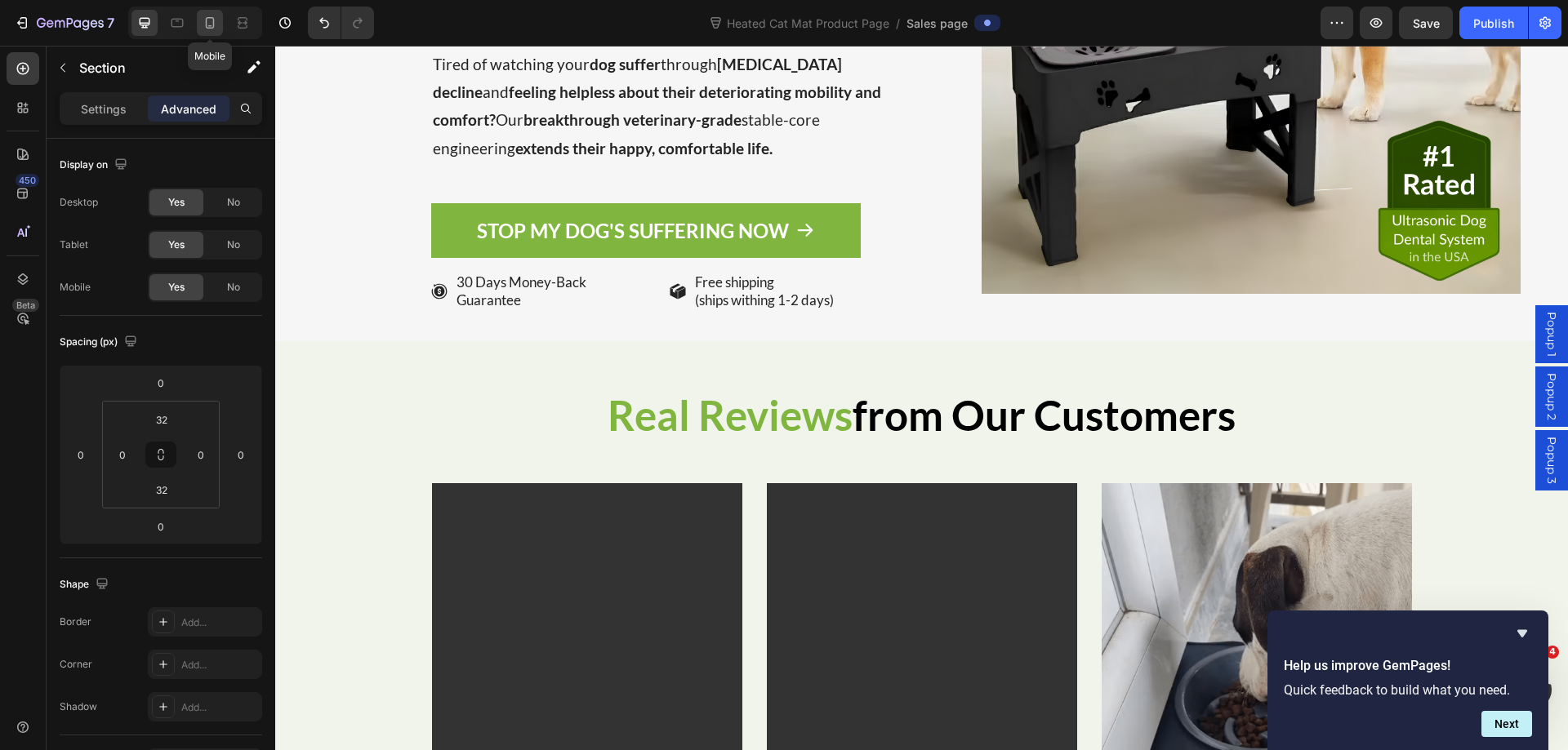
click at [207, 26] on icon at bounding box center [209, 23] width 16 height 16
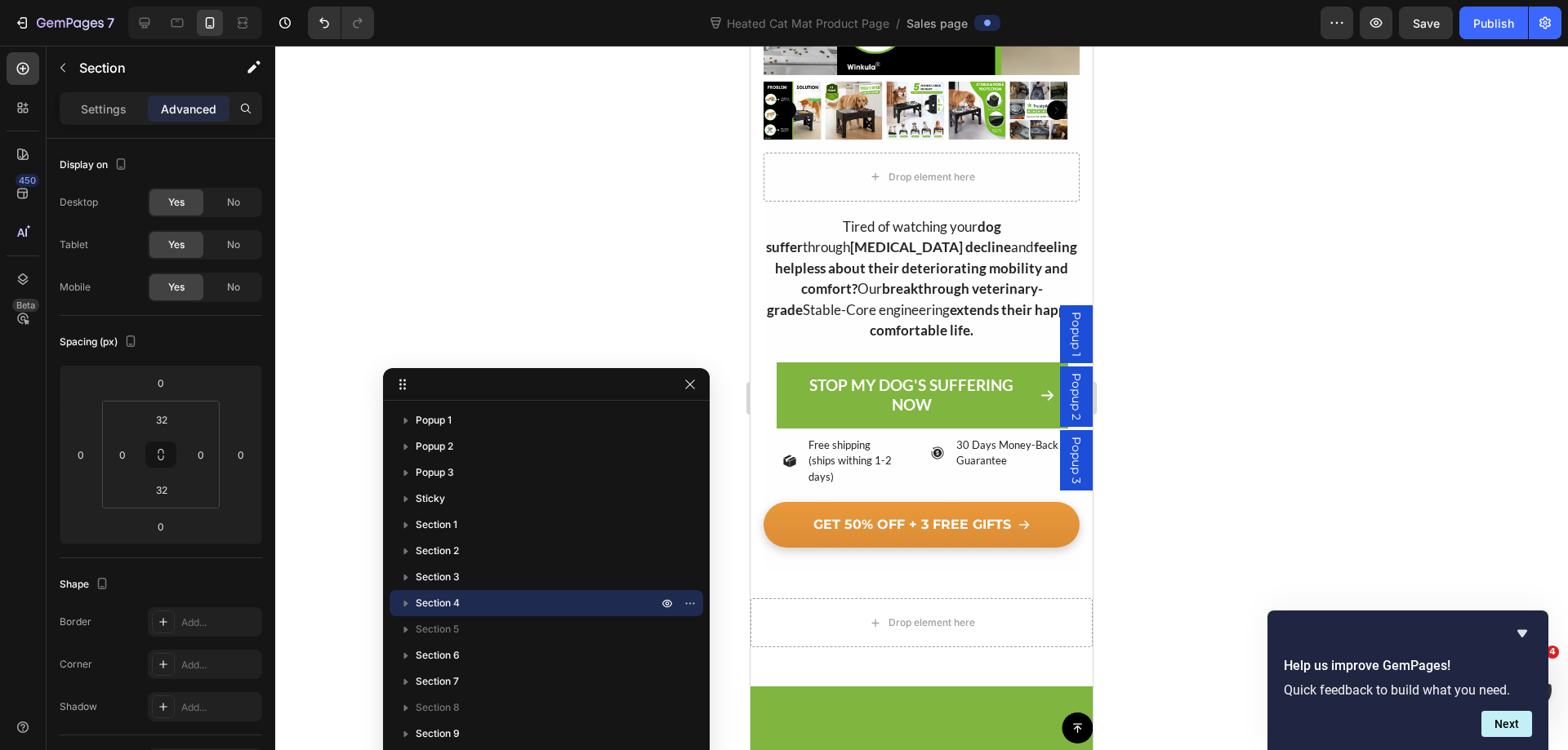
scroll to position [611, 0]
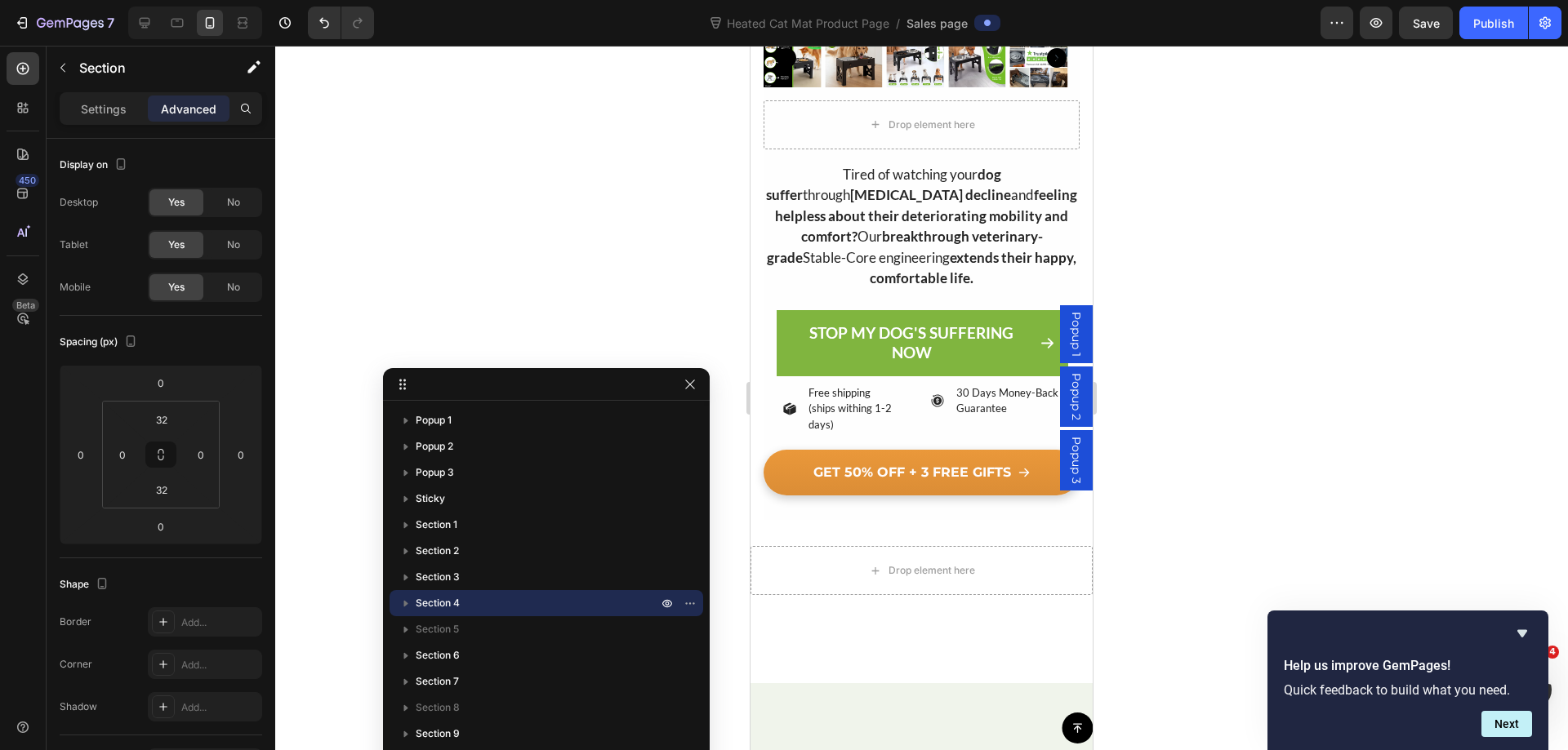
click at [915, 577] on div "Drop element here" at bounding box center [920, 570] width 342 height 49
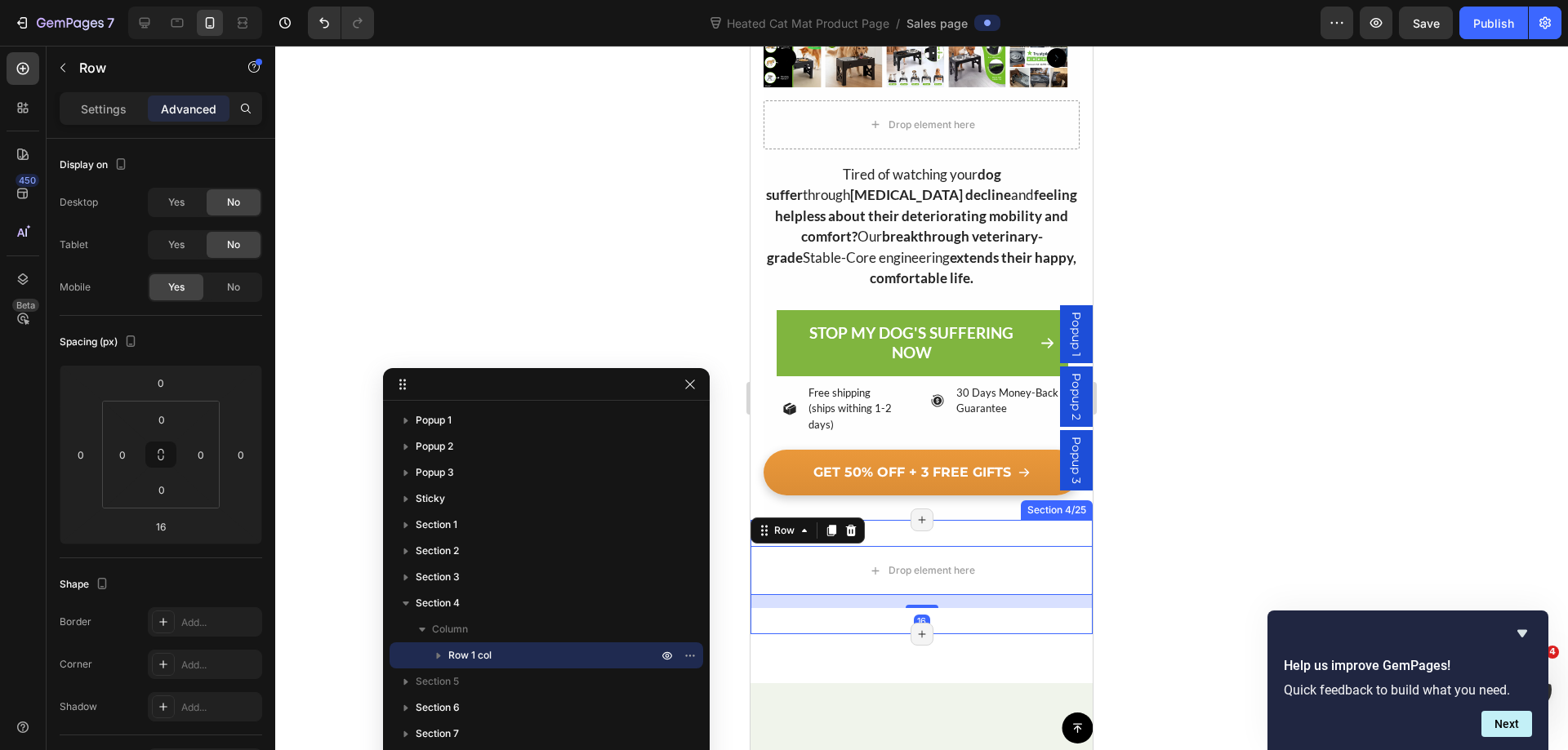
click at [776, 614] on div "Drop element here Row 16 Section 4/25 Page has reached Shopify’s 25 section-lim…" at bounding box center [920, 577] width 342 height 115
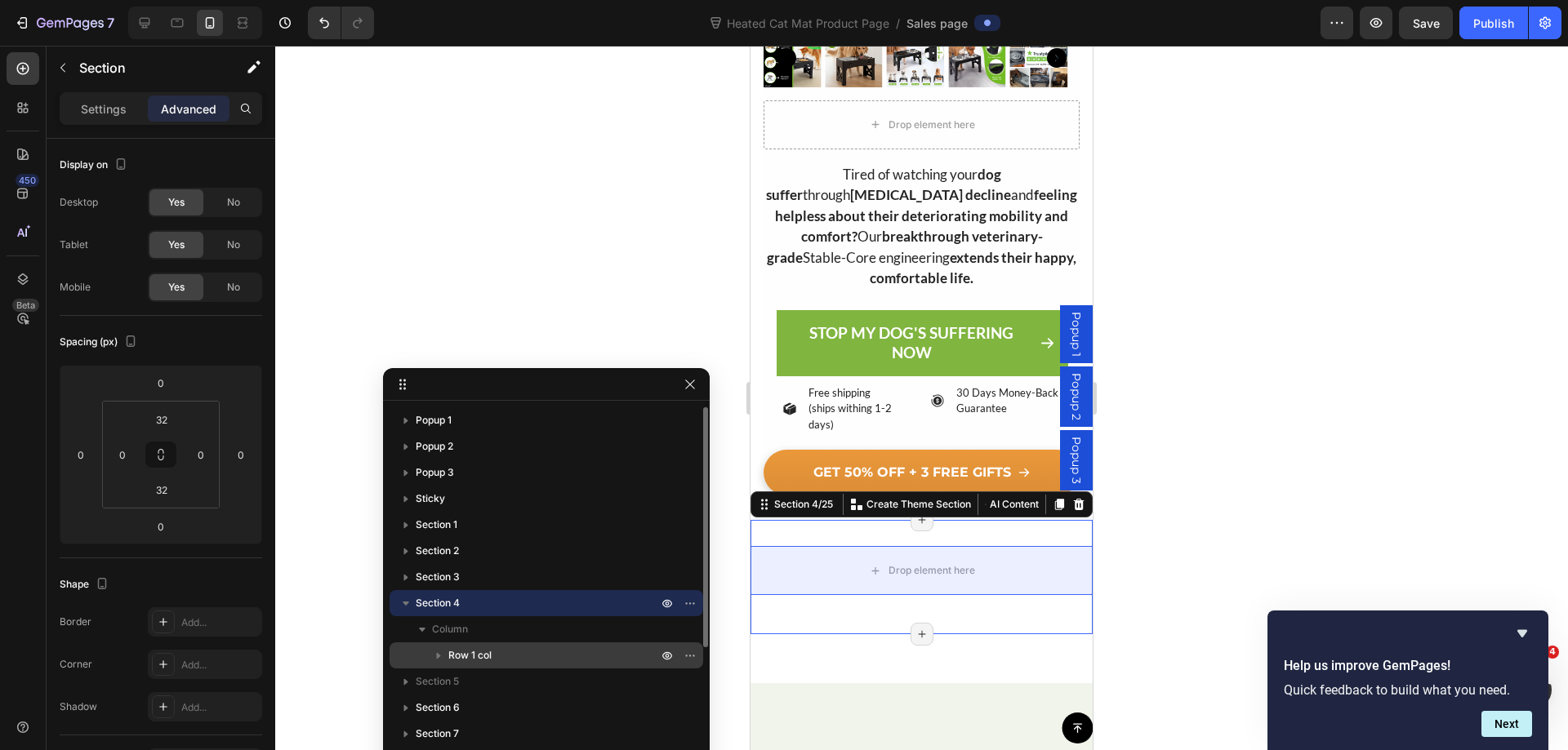
click at [436, 656] on icon "button" at bounding box center [438, 655] width 16 height 16
click at [436, 653] on icon "button" at bounding box center [438, 655] width 7 height 4
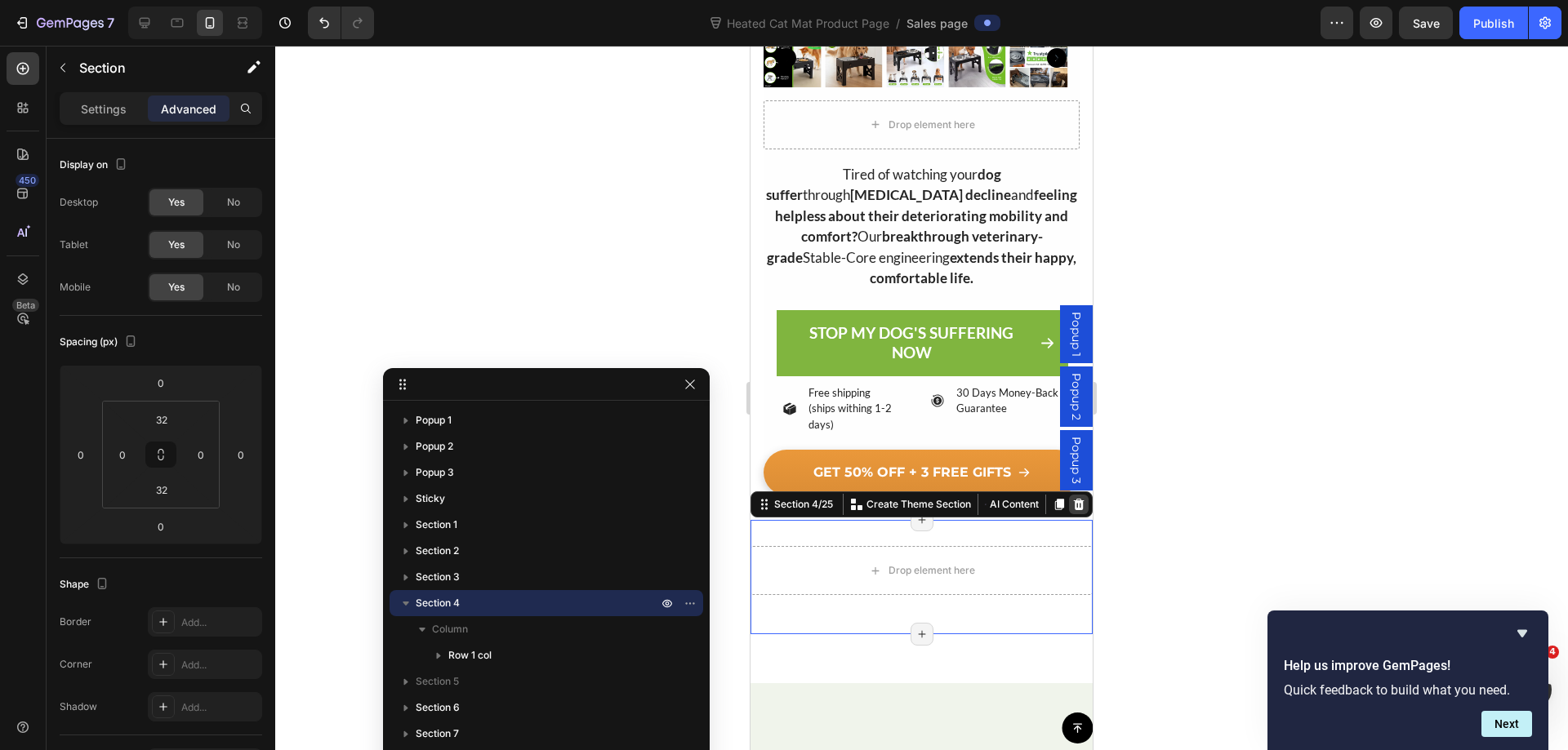
click at [1069, 500] on div at bounding box center [1079, 505] width 20 height 20
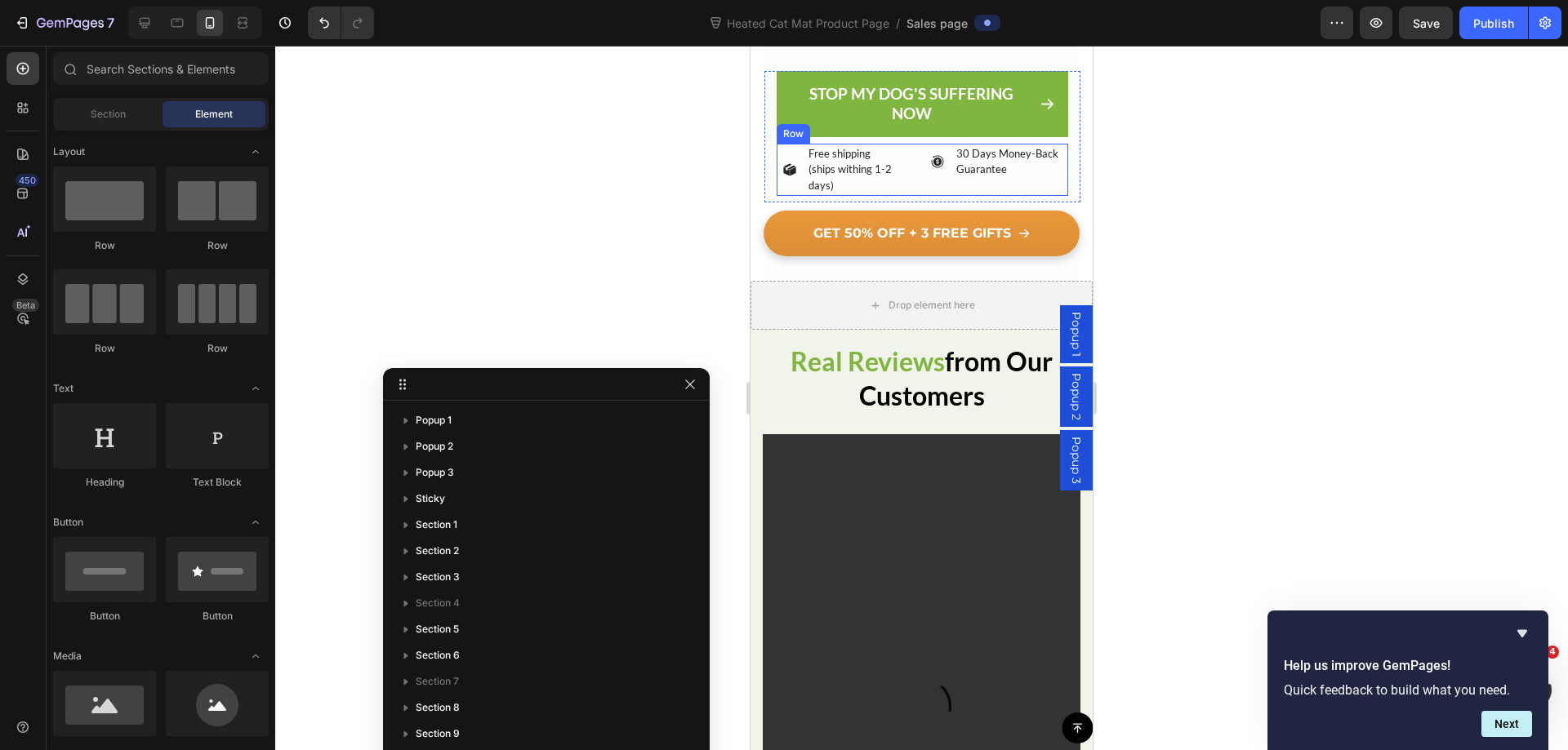
scroll to position [937, 0]
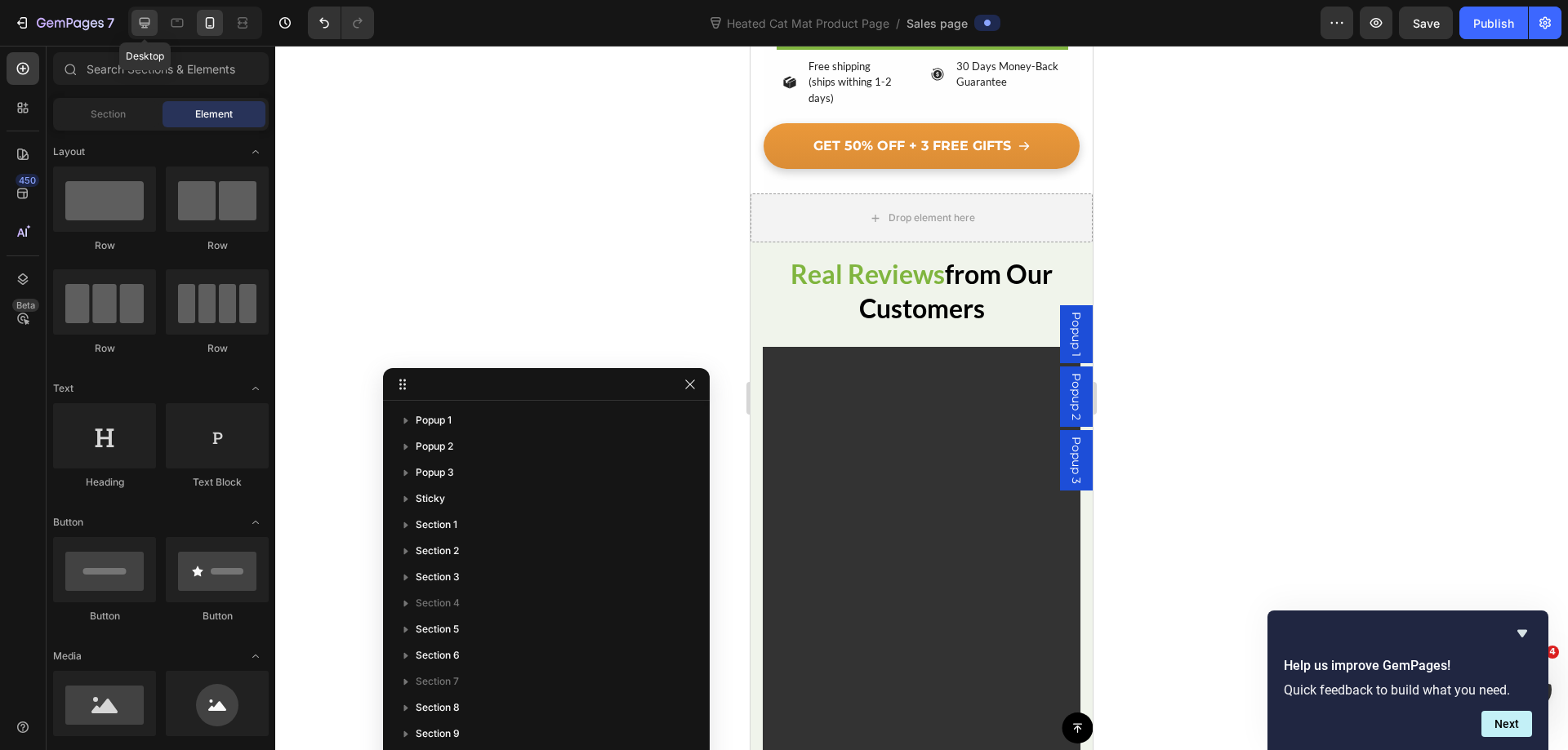
click at [139, 26] on icon at bounding box center [144, 23] width 16 height 16
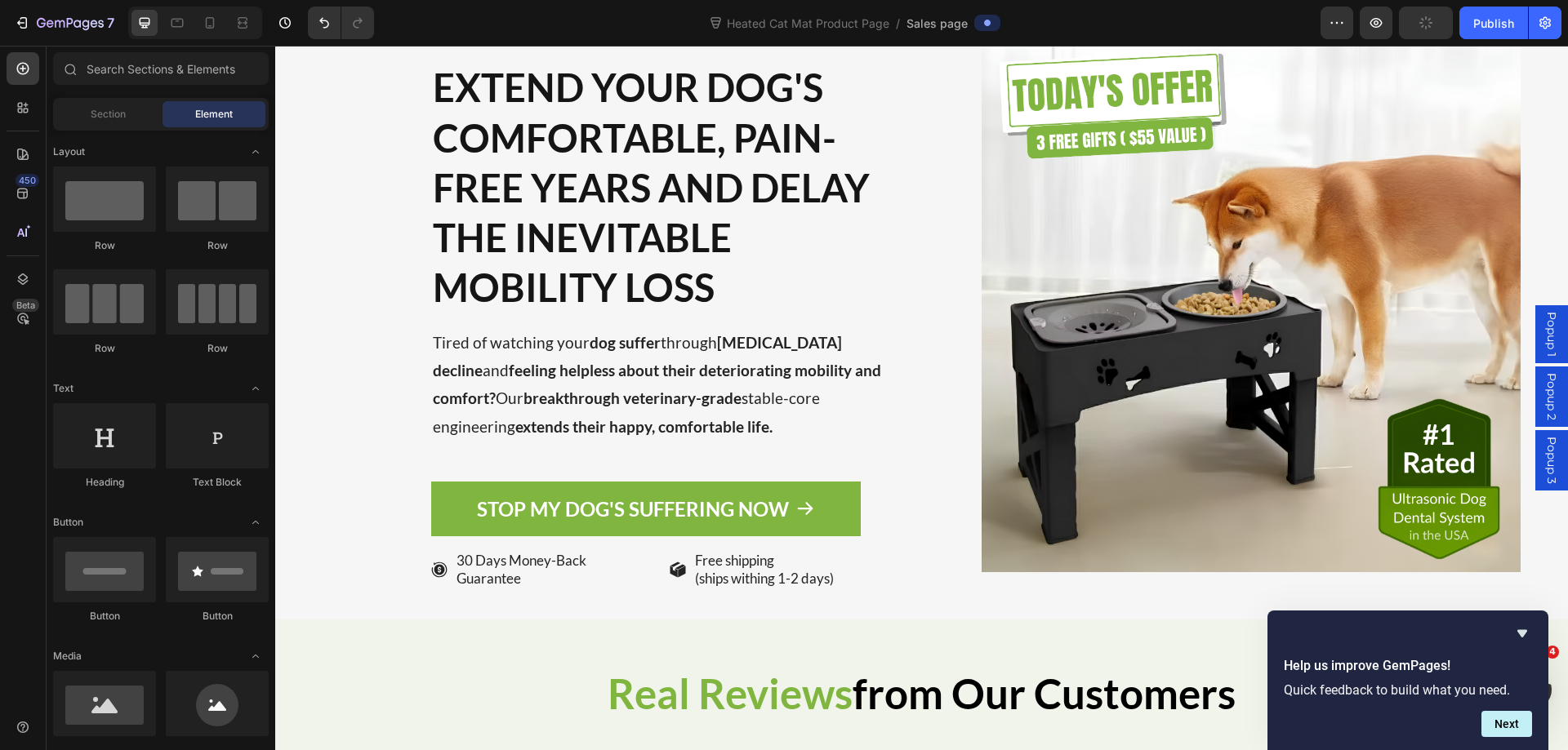
scroll to position [245, 0]
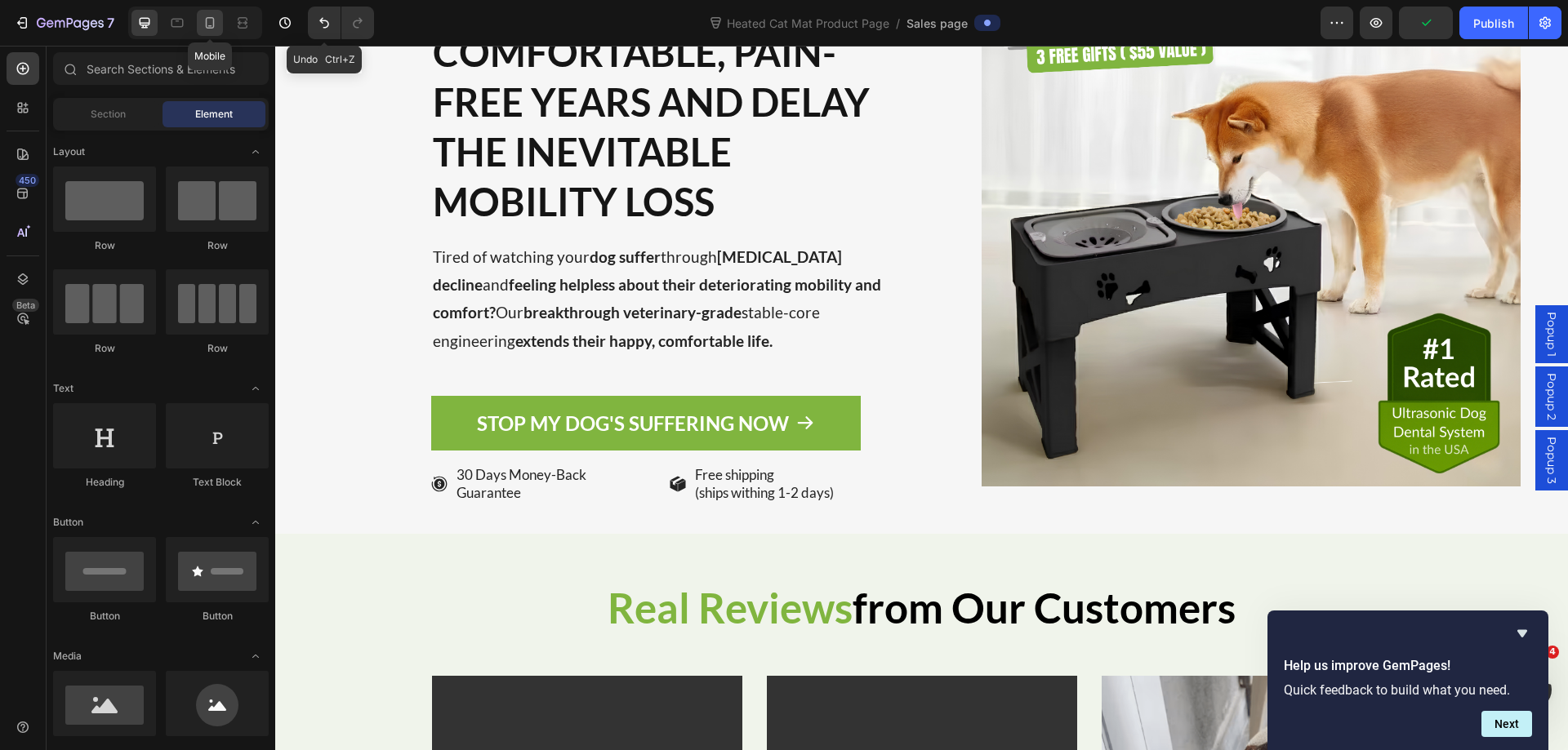
click at [206, 26] on icon at bounding box center [210, 22] width 9 height 11
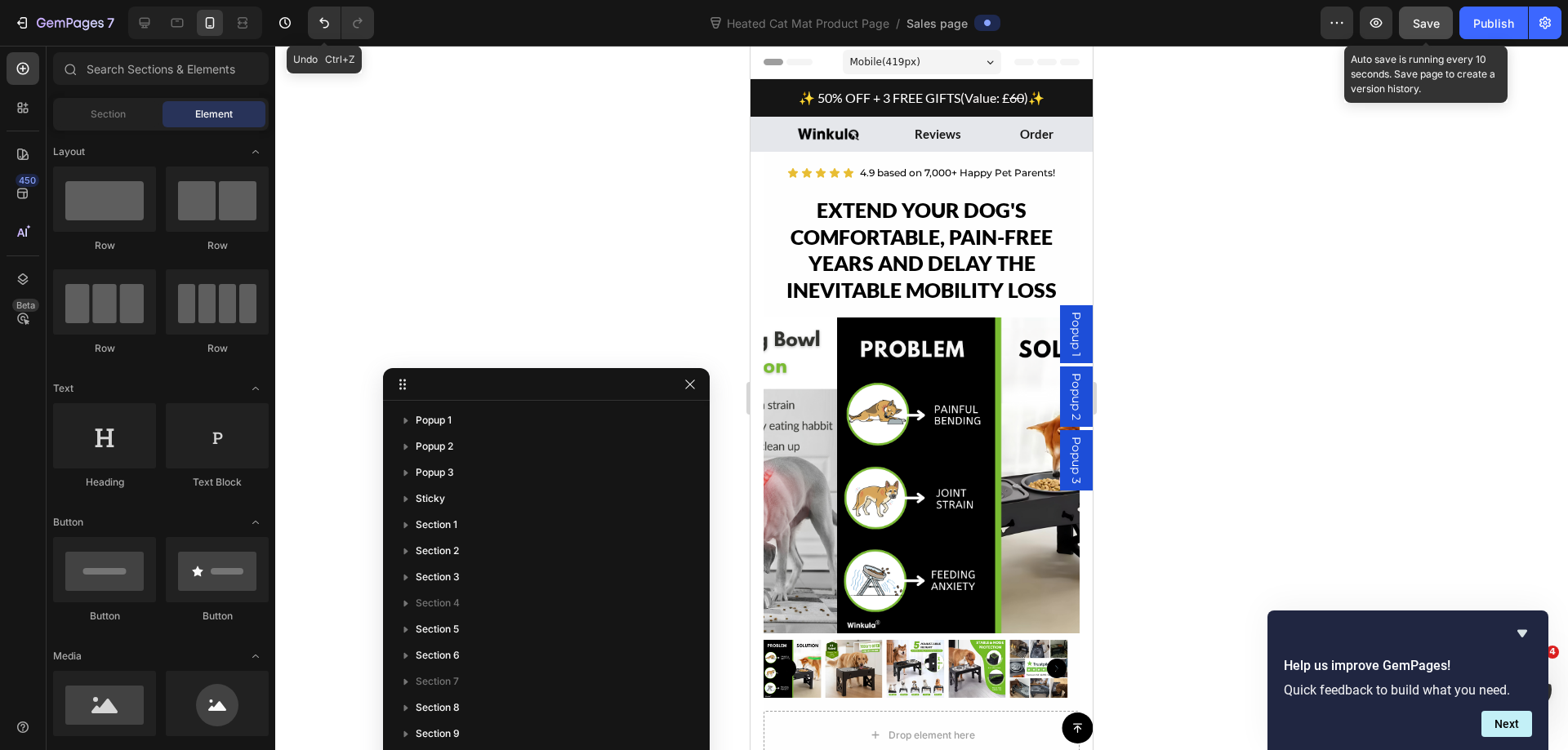
click at [1430, 26] on span "Save" at bounding box center [1426, 23] width 27 height 14
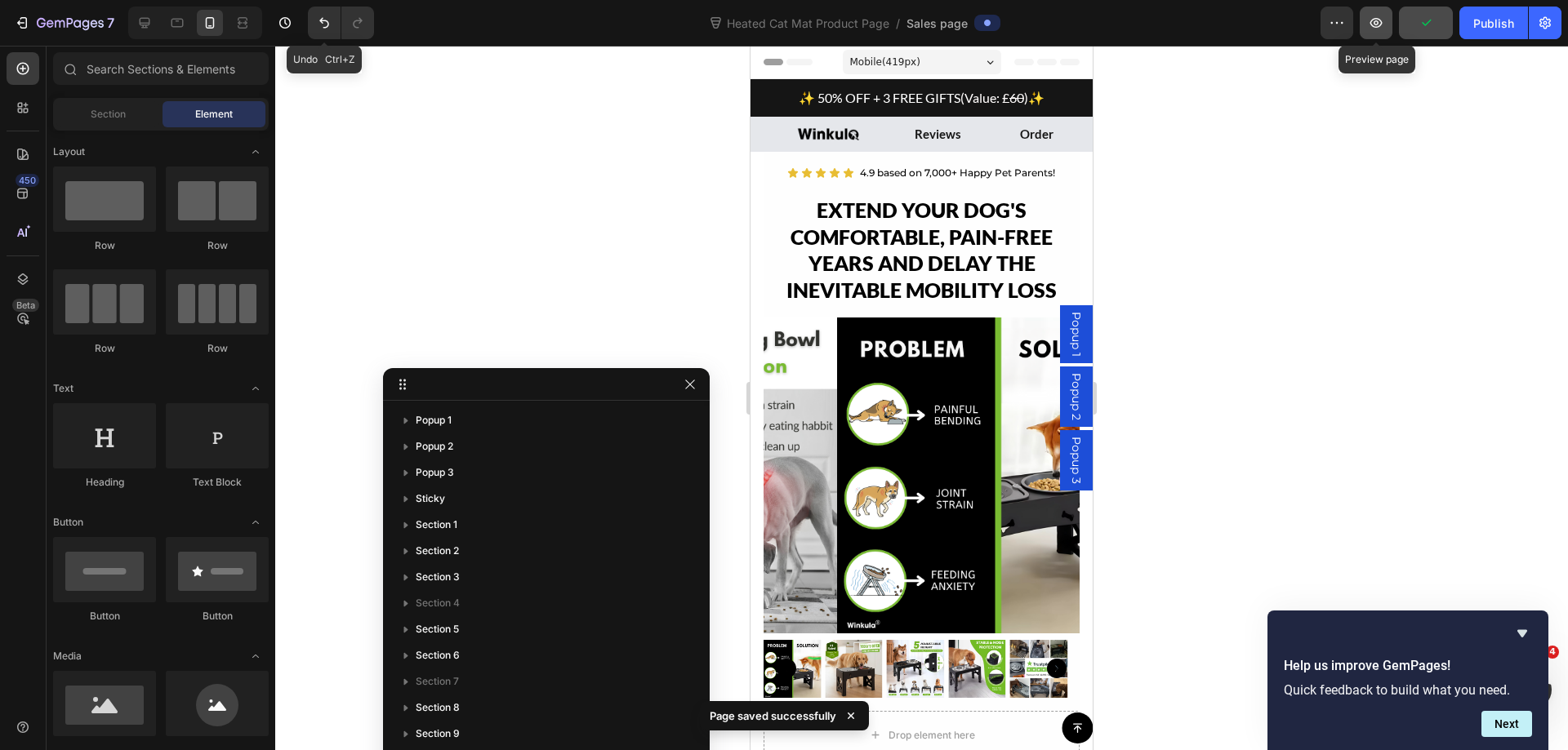
click at [1375, 26] on icon "button" at bounding box center [1376, 23] width 16 height 16
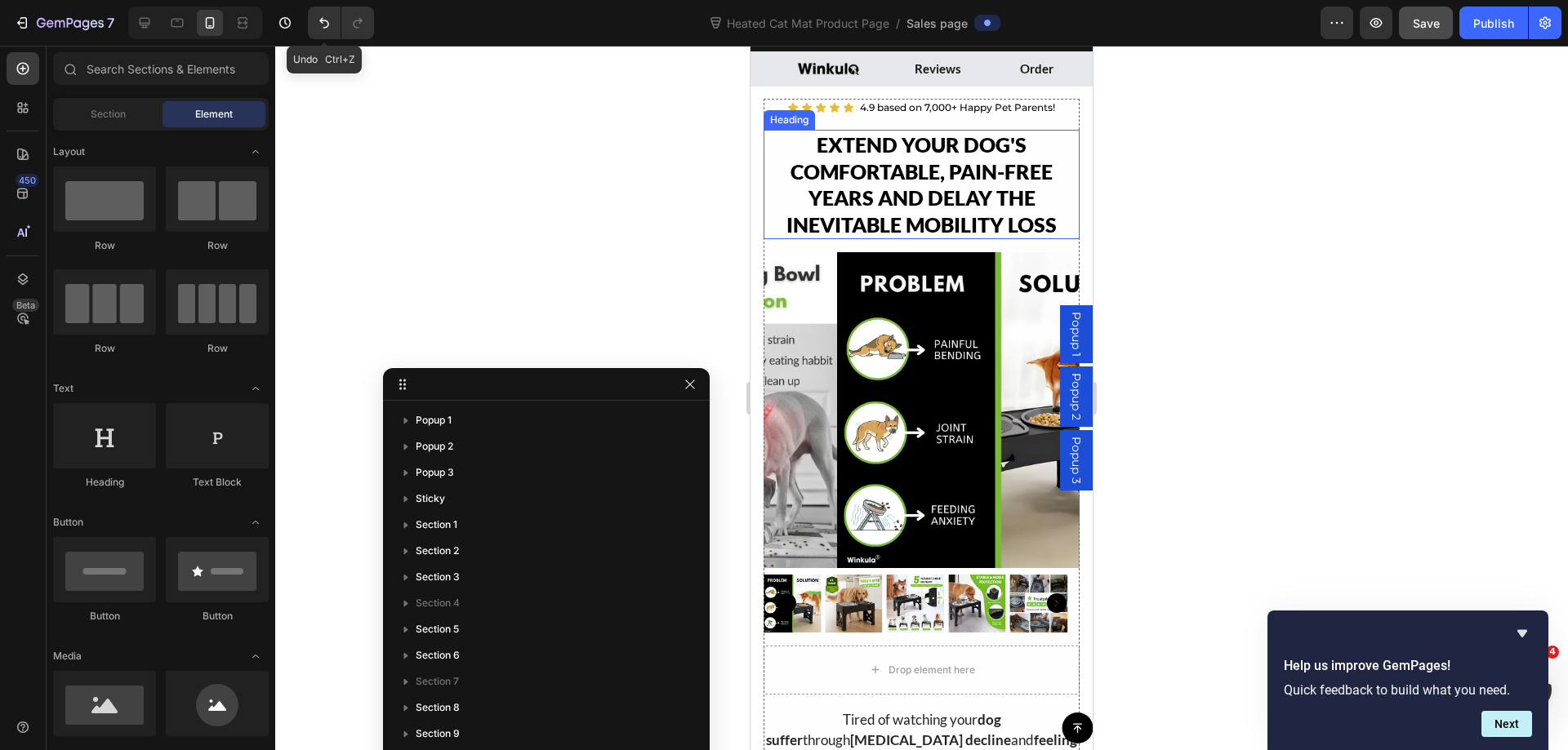
scroll to position [82, 0]
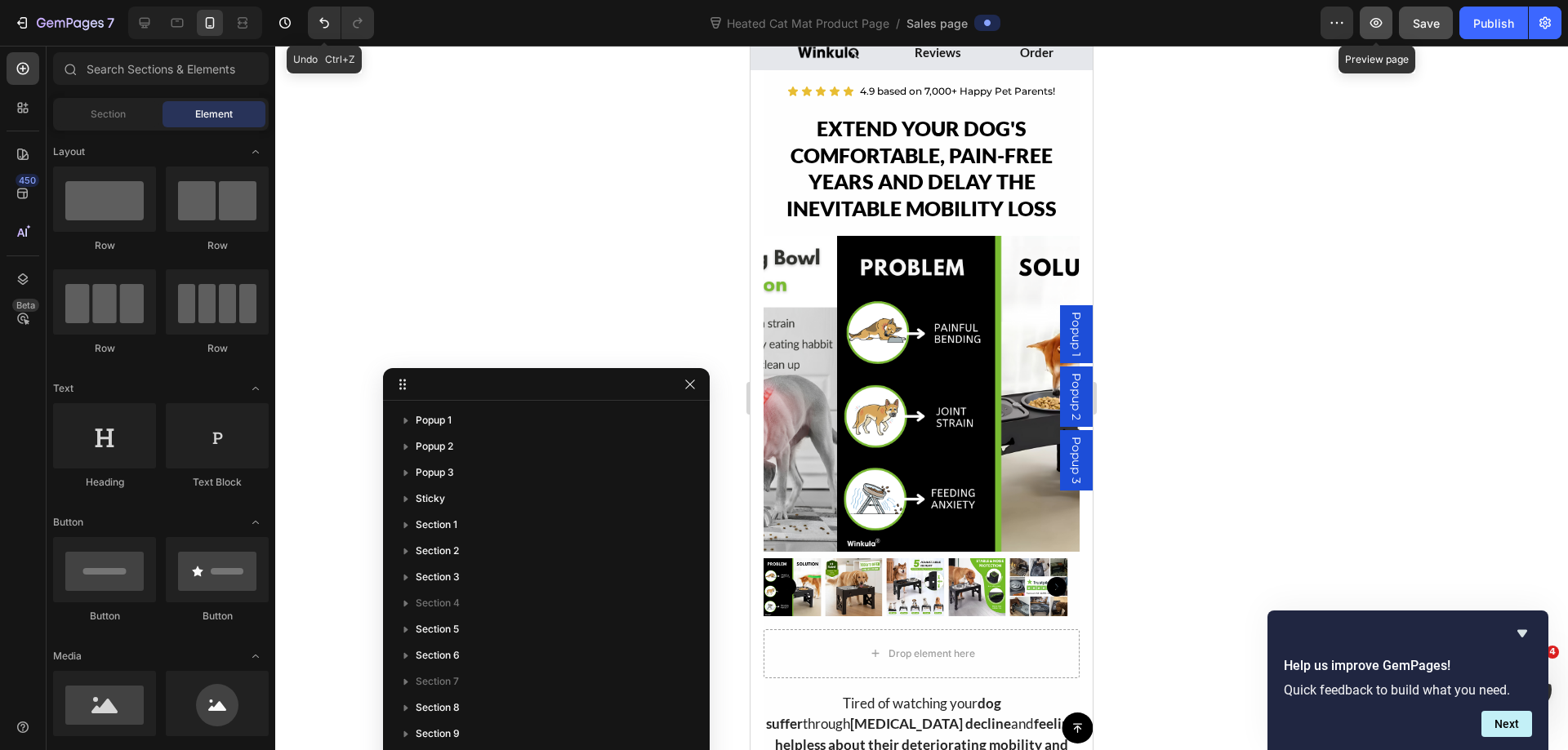
click at [1374, 33] on button "button" at bounding box center [1376, 23] width 33 height 33
click at [787, 578] on icon "Carousel Back Arrow" at bounding box center [786, 587] width 20 height 20
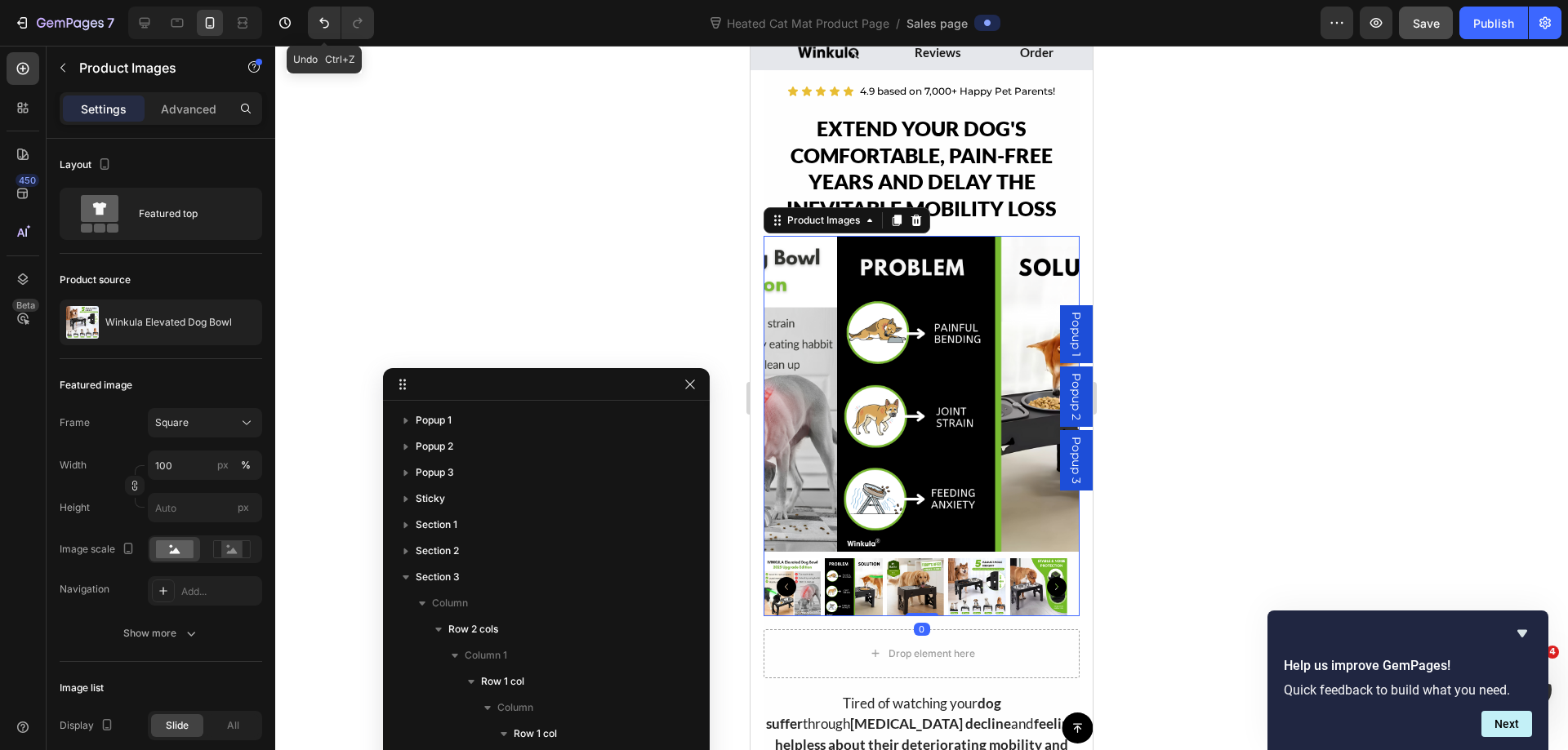
click at [785, 577] on icon "Carousel Back Arrow" at bounding box center [786, 587] width 20 height 20
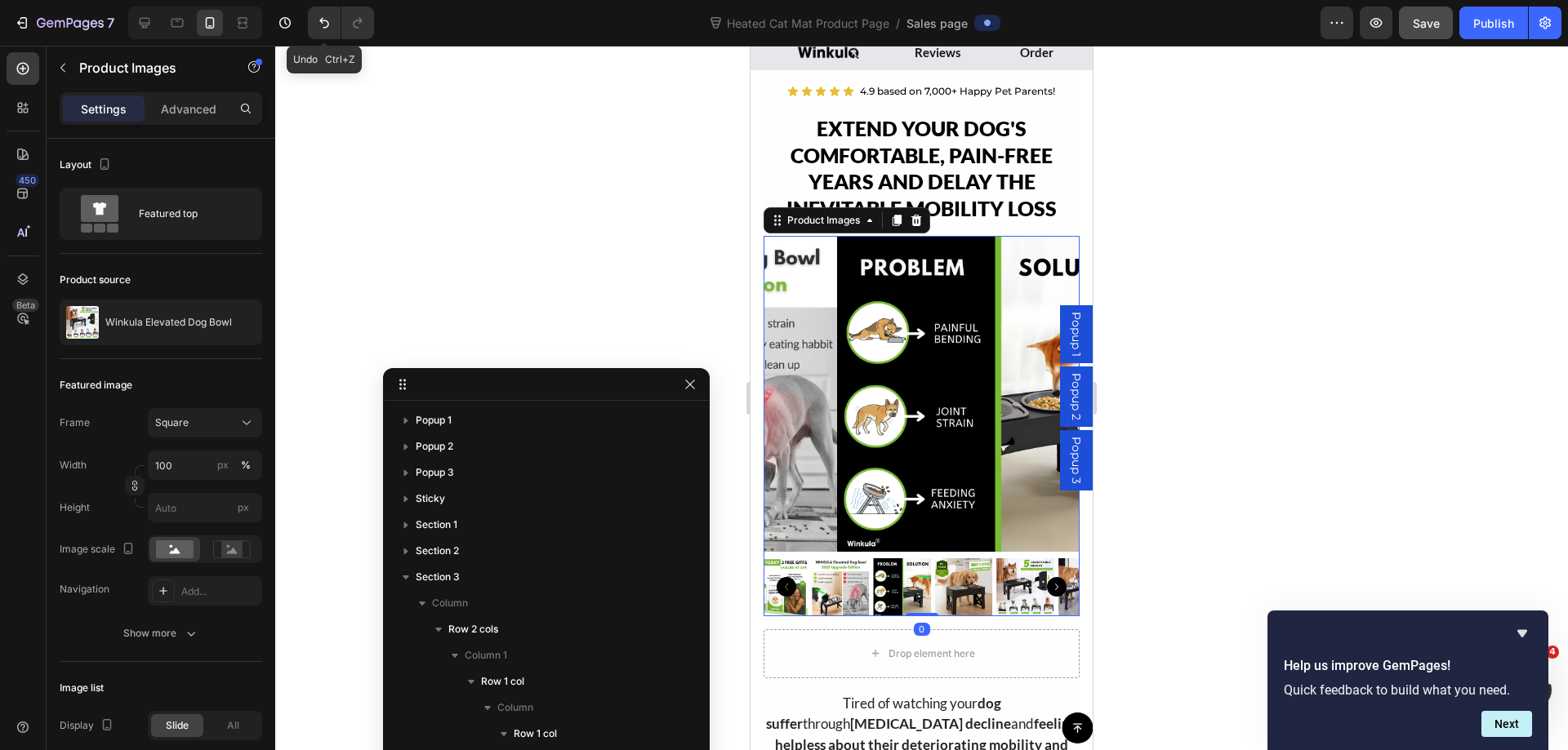
click at [785, 577] on icon "Carousel Back Arrow" at bounding box center [786, 587] width 20 height 20
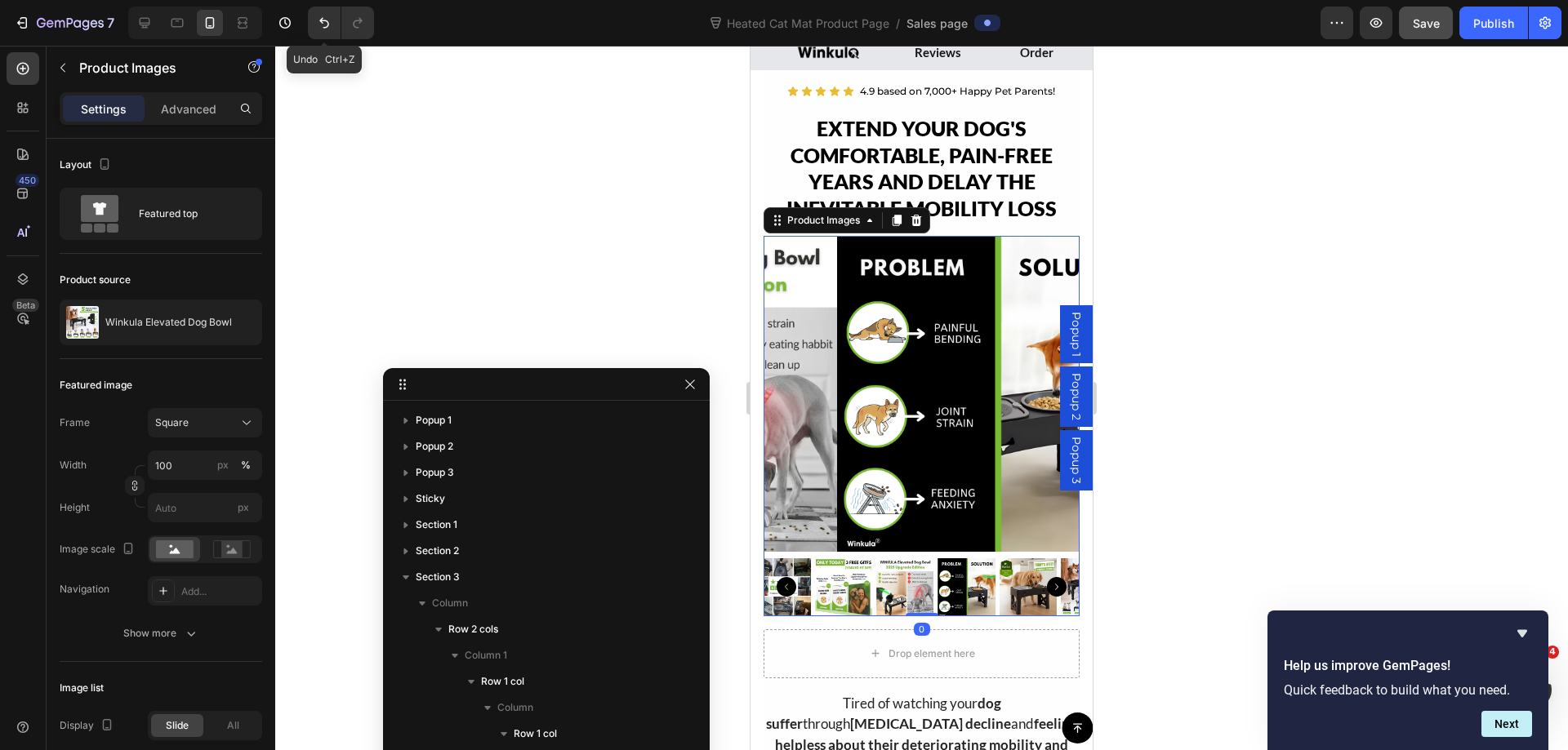
click at [785, 577] on icon "Carousel Back Arrow" at bounding box center [786, 587] width 20 height 20
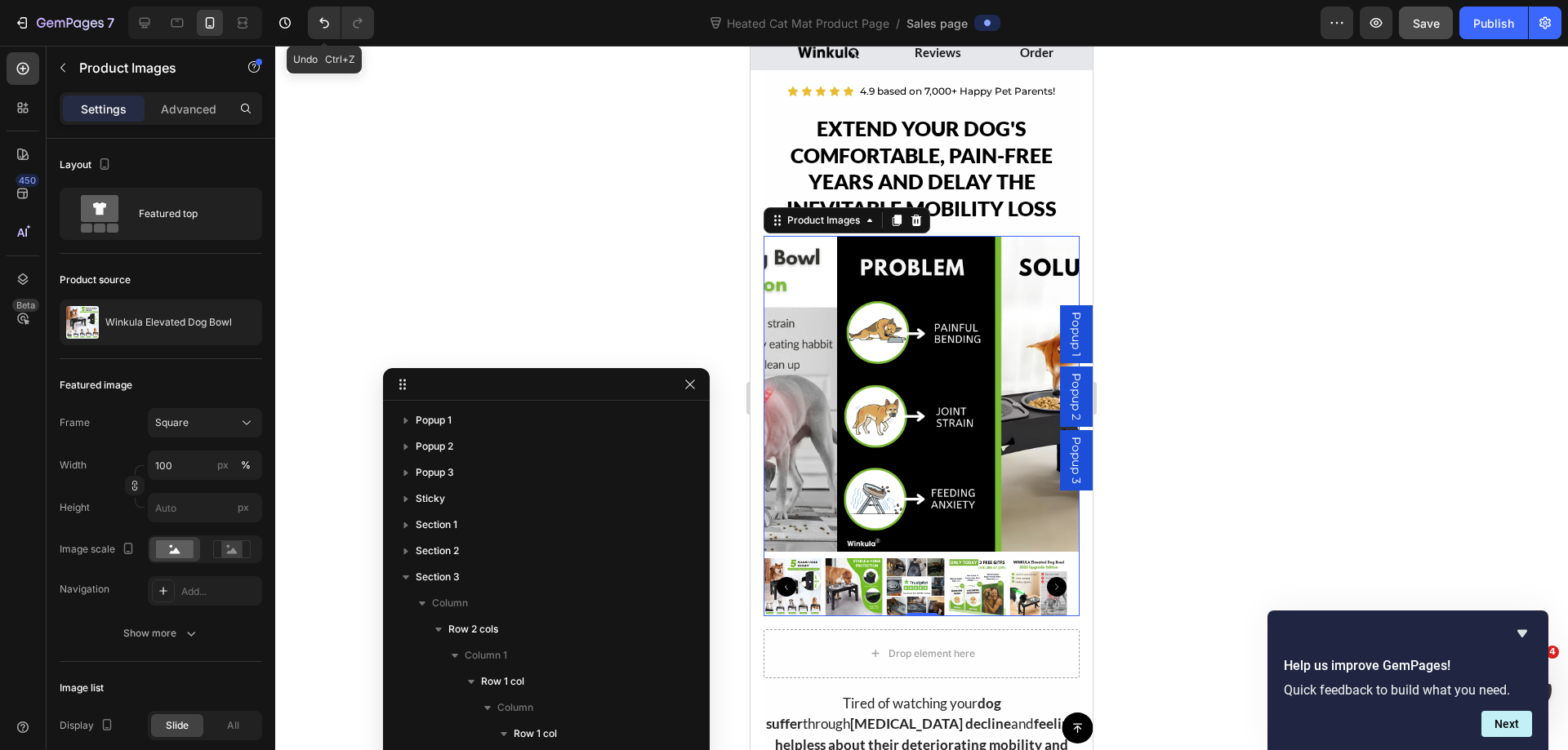
click at [789, 577] on icon "Carousel Back Arrow" at bounding box center [786, 587] width 20 height 20
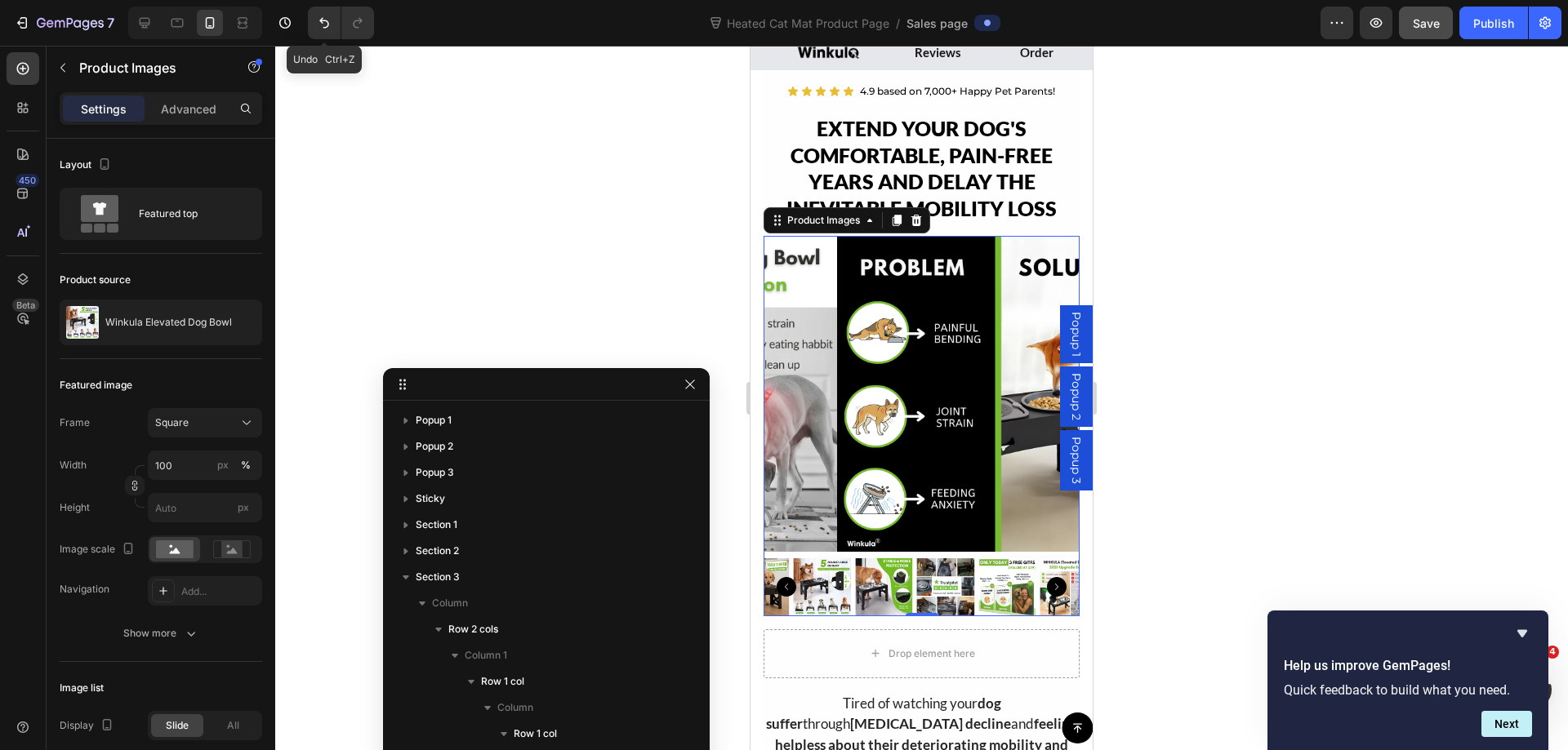
click at [789, 577] on icon "Carousel Back Arrow" at bounding box center [786, 587] width 20 height 20
click at [792, 577] on icon "Carousel Back Arrow" at bounding box center [786, 587] width 20 height 20
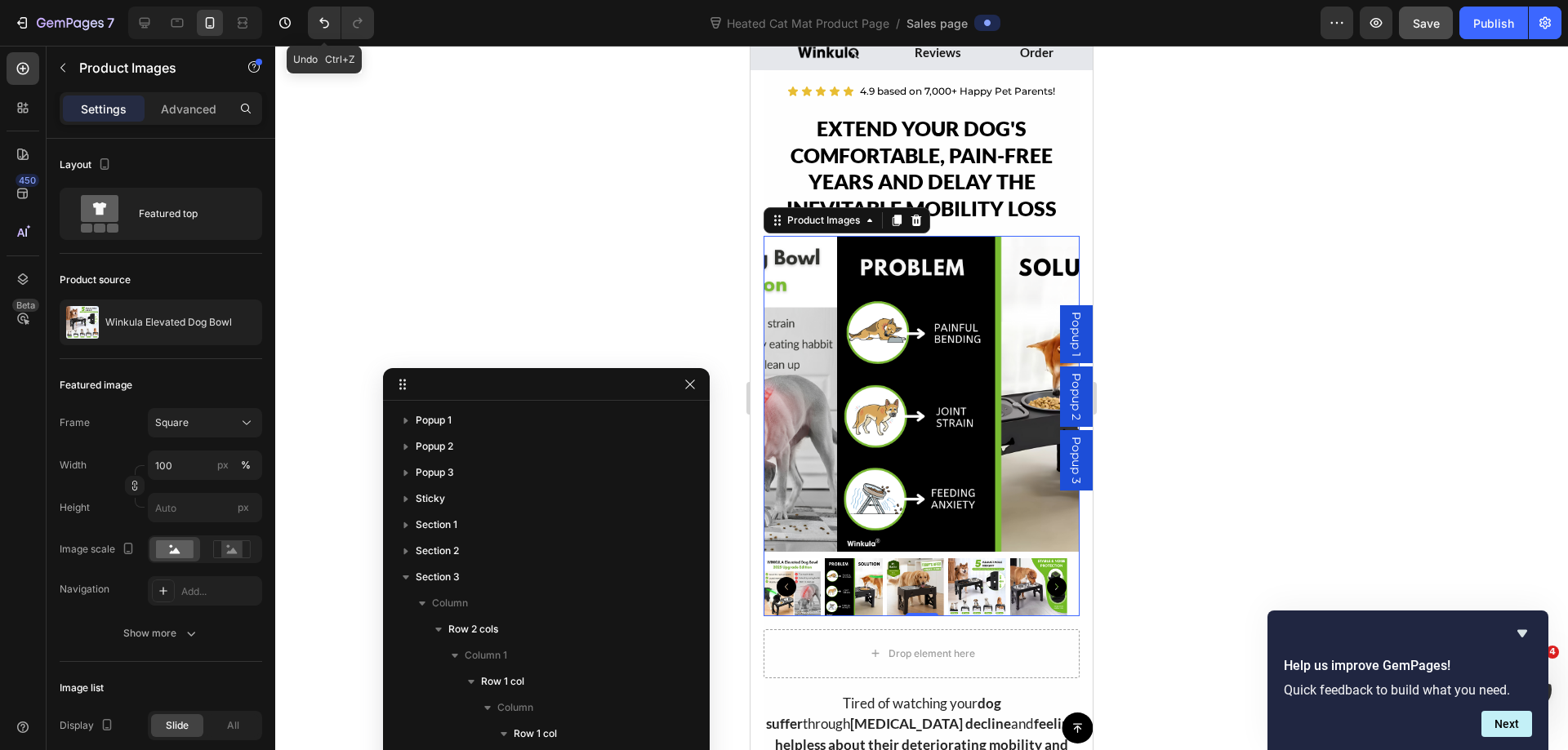
click at [920, 571] on img at bounding box center [915, 587] width 57 height 57
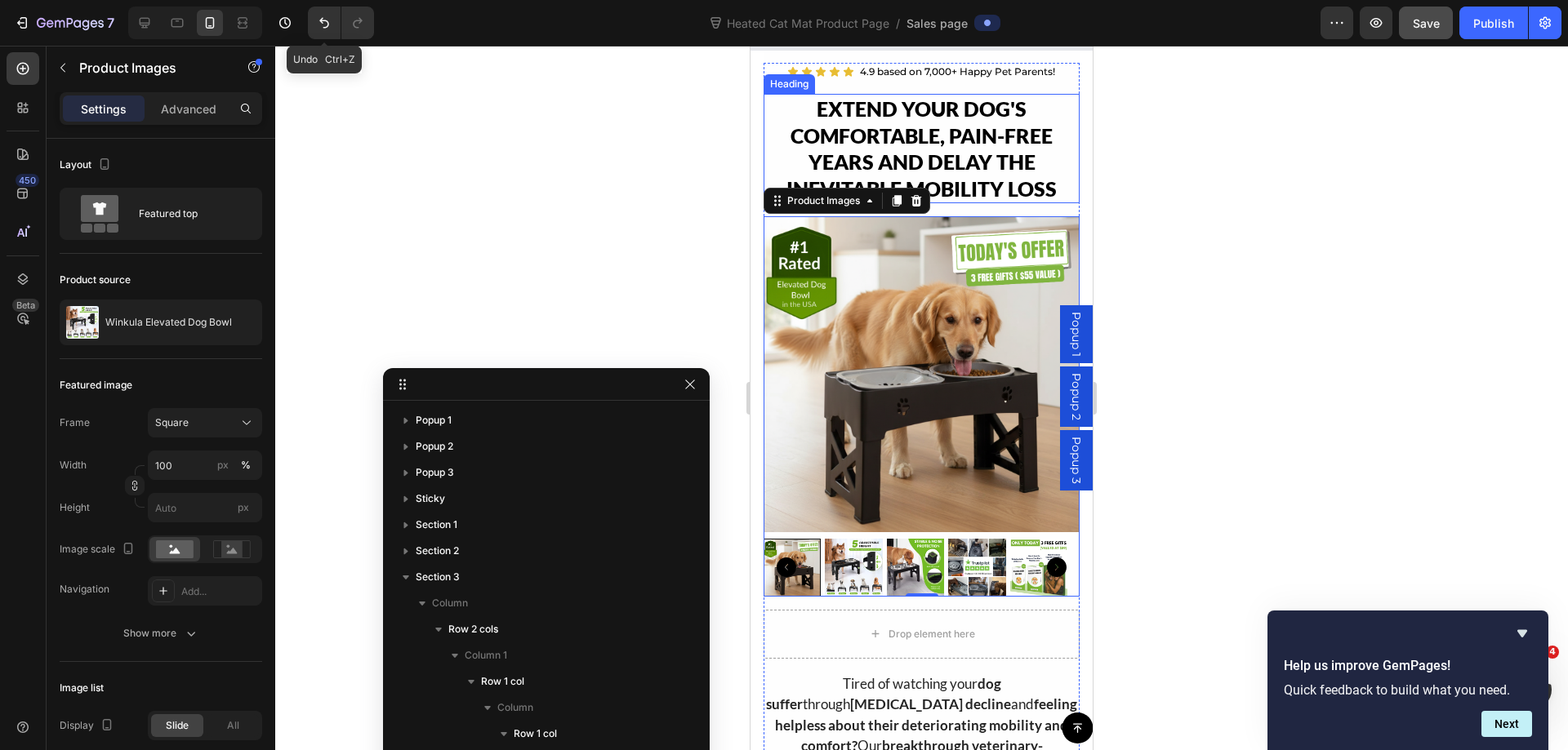
scroll to position [75, 0]
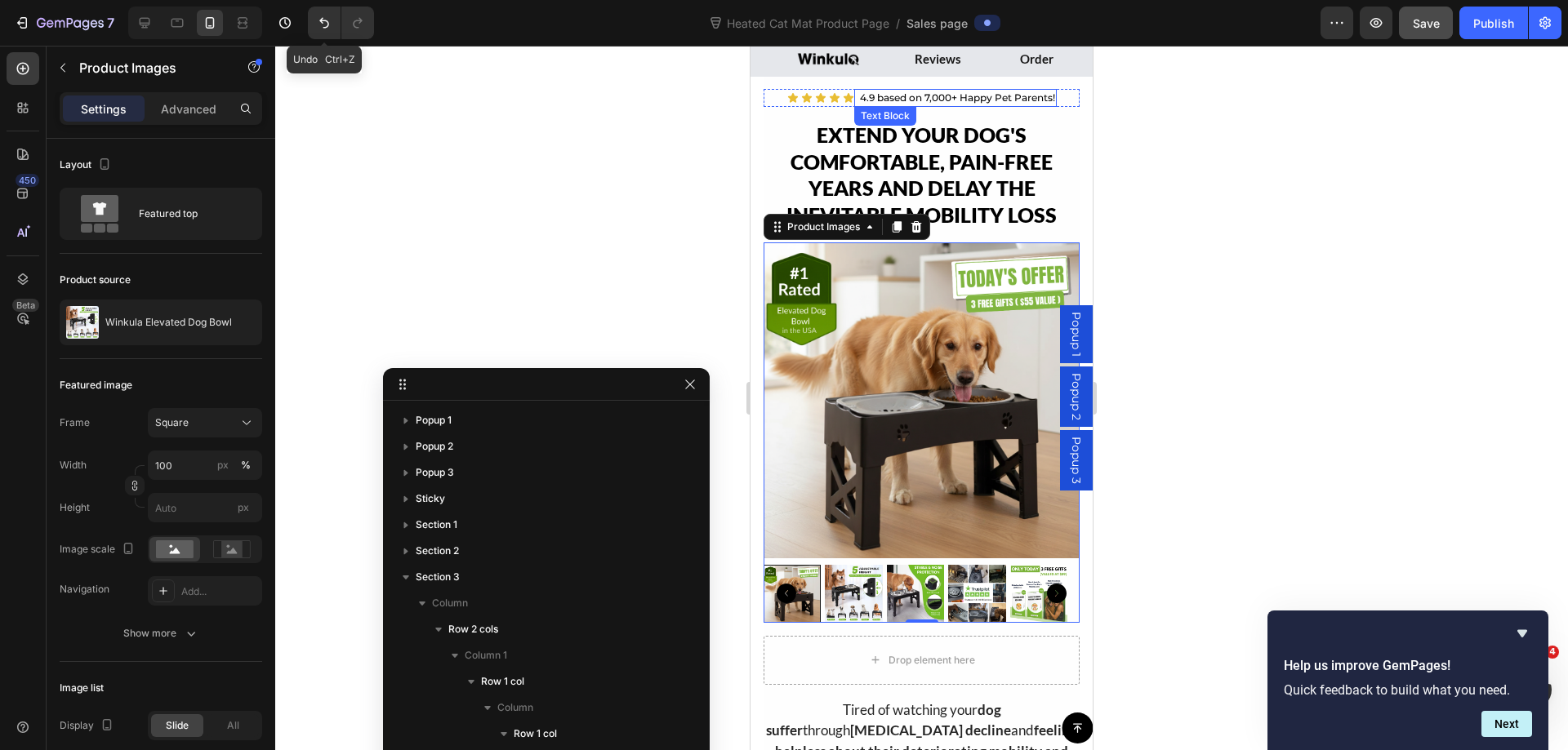
click at [1043, 100] on p "4.9 based on 7,000+ Happy Pet Parents!" at bounding box center [957, 98] width 195 height 15
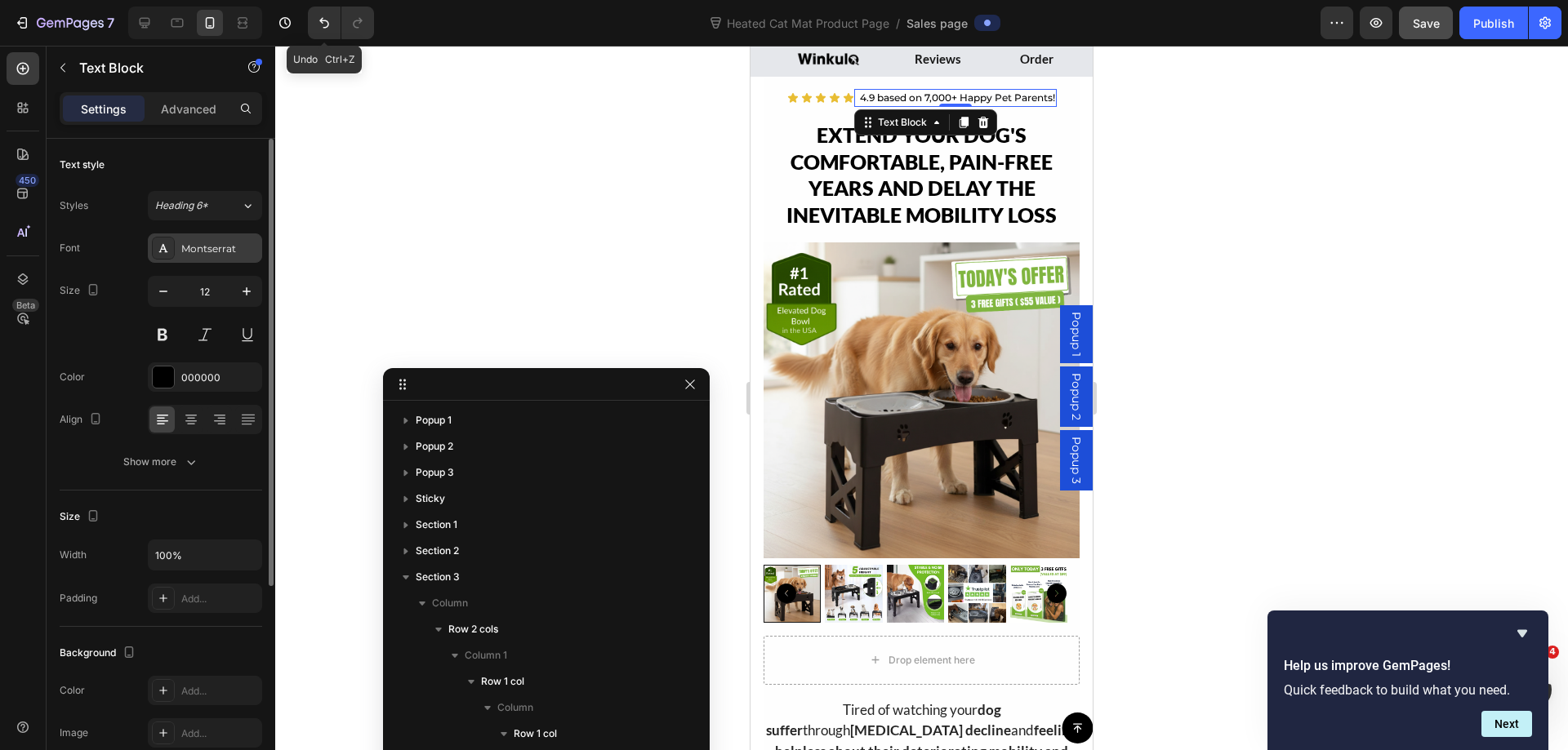
click at [188, 248] on div "Montserrat" at bounding box center [219, 249] width 77 height 15
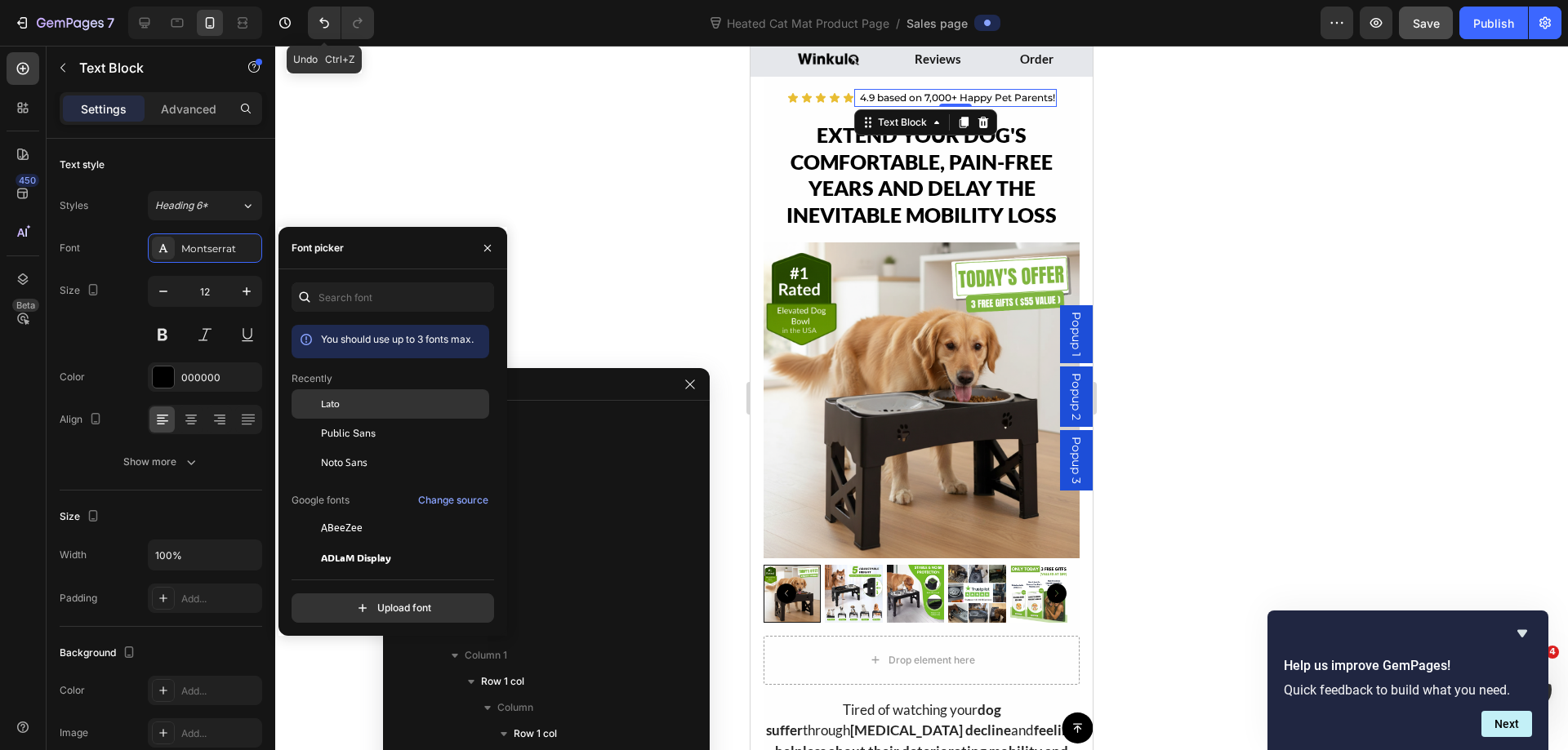
click at [351, 406] on div "Lato" at bounding box center [403, 403] width 165 height 15
click at [979, 97] on p "4.9 based on 7,000+ Happy Pet Parents!" at bounding box center [956, 98] width 162 height 15
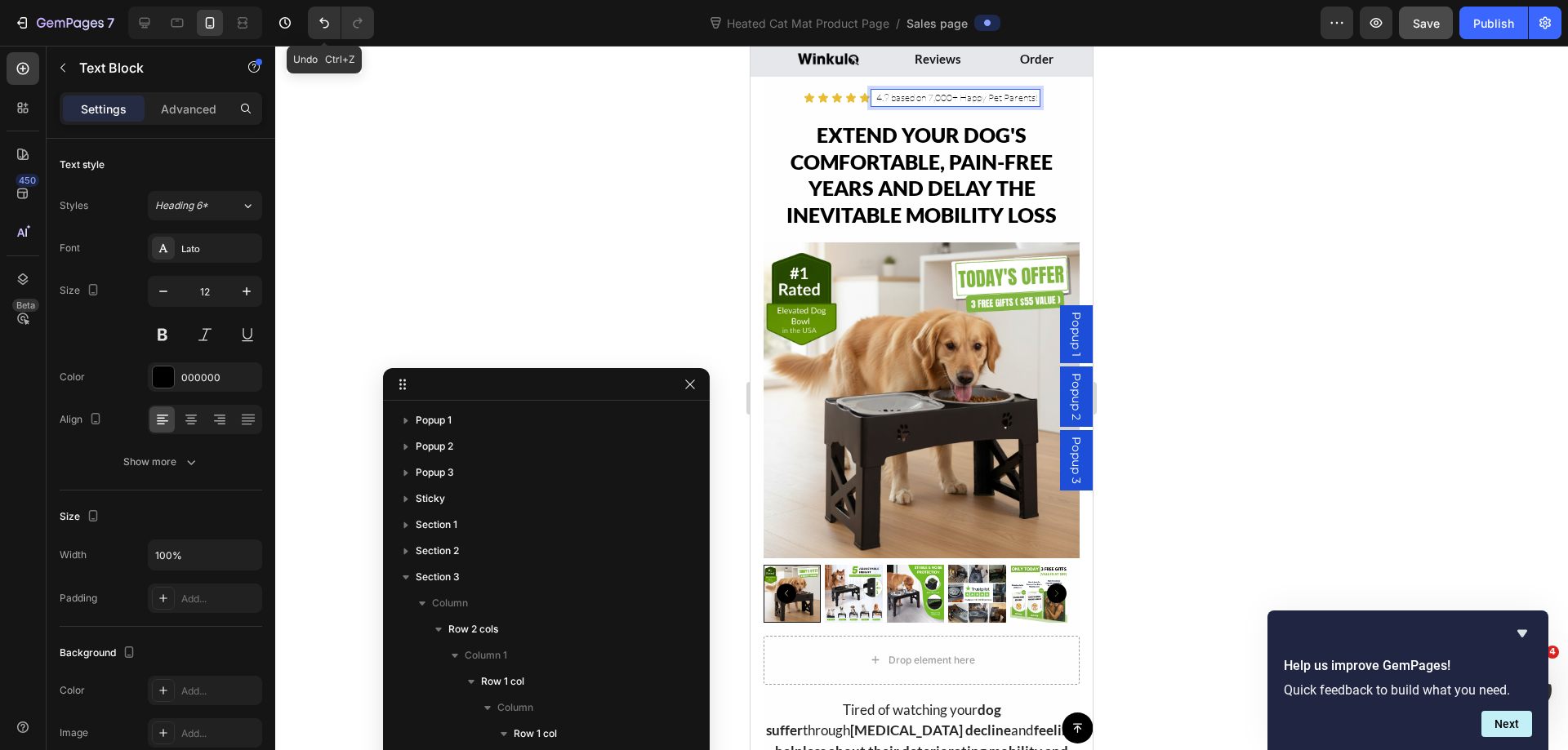
click at [979, 97] on p "4.9 based on 7,000+ Happy Pet Parents!" at bounding box center [956, 98] width 162 height 15
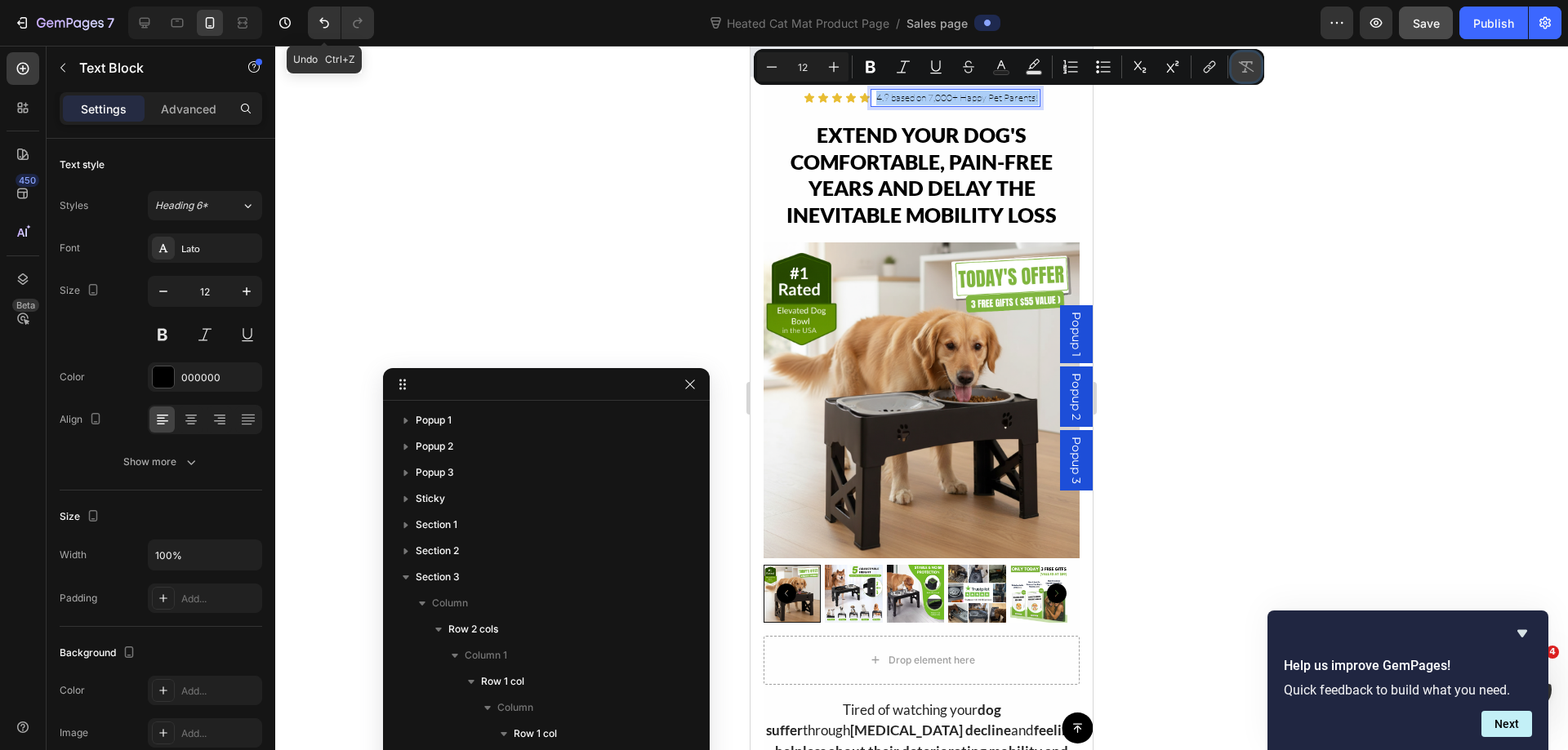
click at [1241, 73] on icon "Editor contextual toolbar" at bounding box center [1245, 67] width 16 height 16
click at [1007, 69] on icon "Editor contextual toolbar" at bounding box center [1001, 67] width 16 height 16
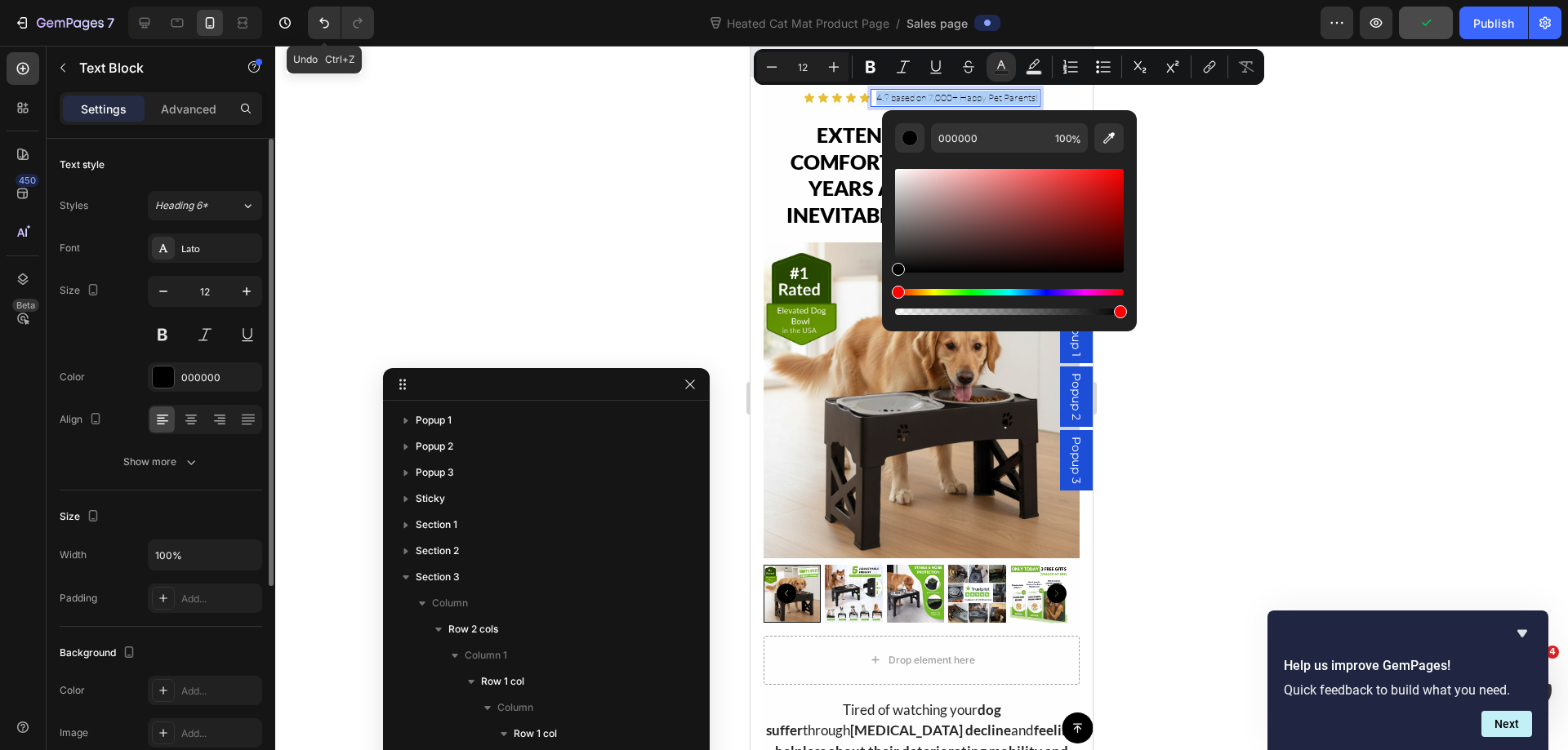
click at [79, 362] on div "Font Lato Size 12 Color 000000 Align Show more" at bounding box center [160, 355] width 202 height 243
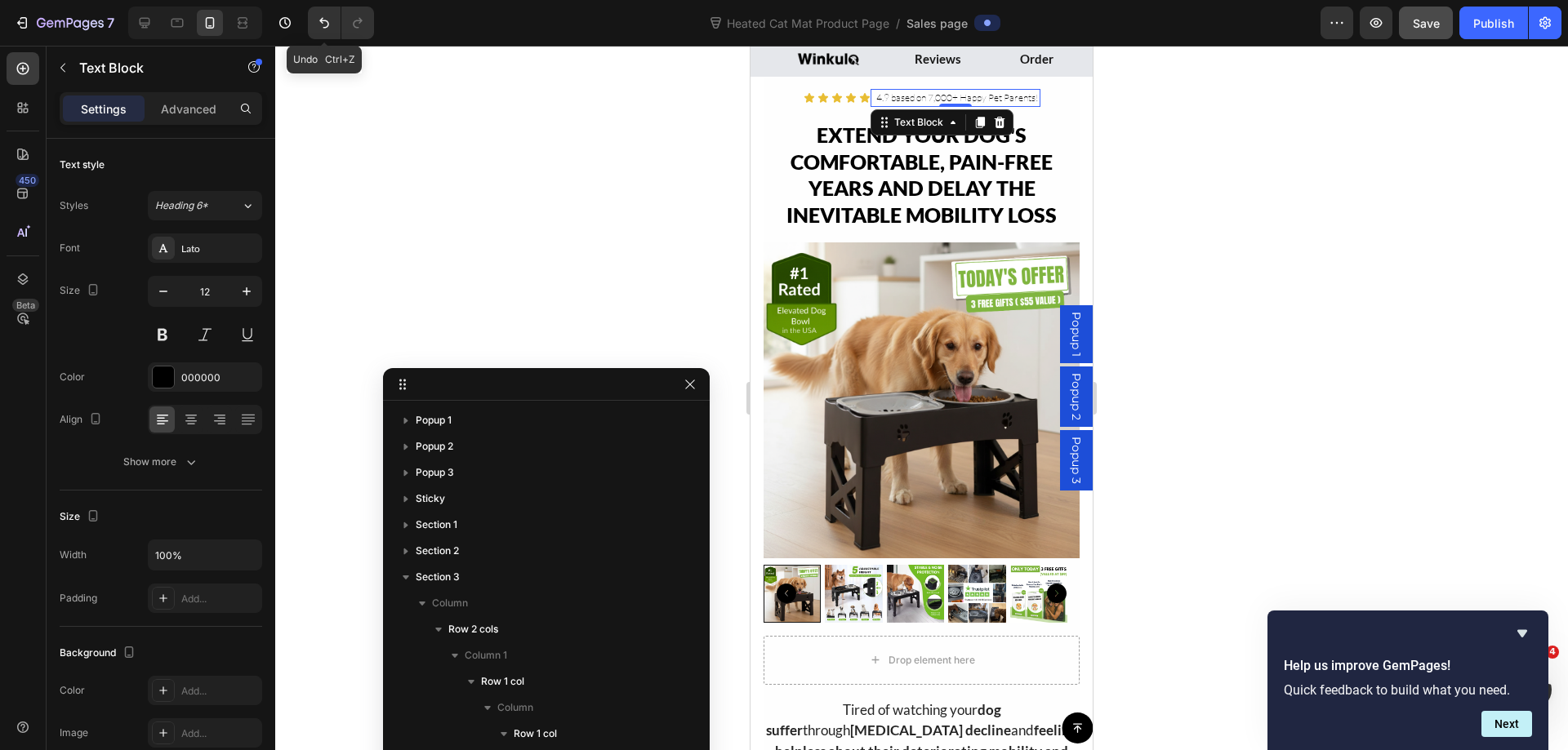
click at [1245, 145] on div at bounding box center [920, 397] width 1292 height 704
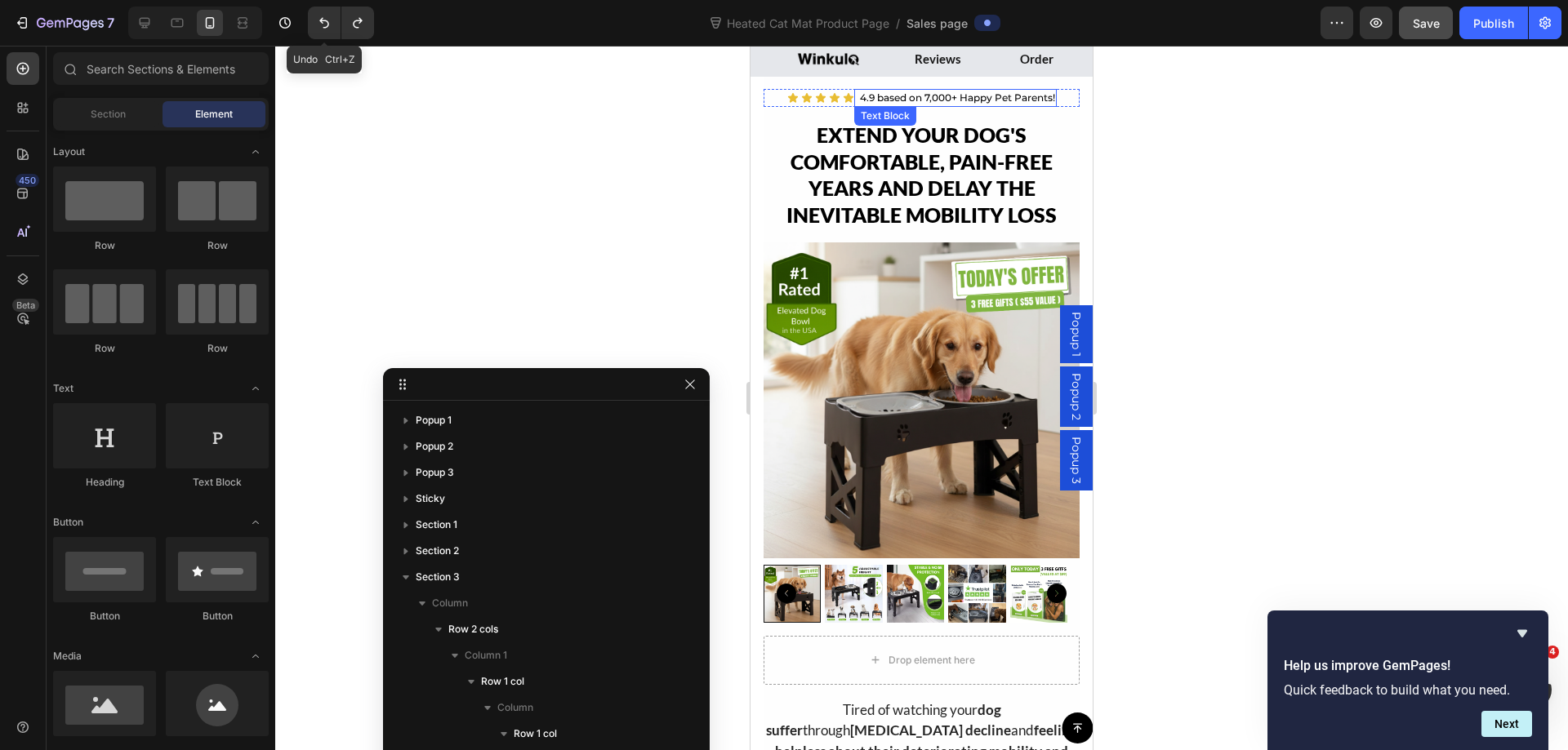
click at [973, 95] on p "4.9 based on 7,000+ Happy Pet Parents!" at bounding box center [957, 98] width 195 height 15
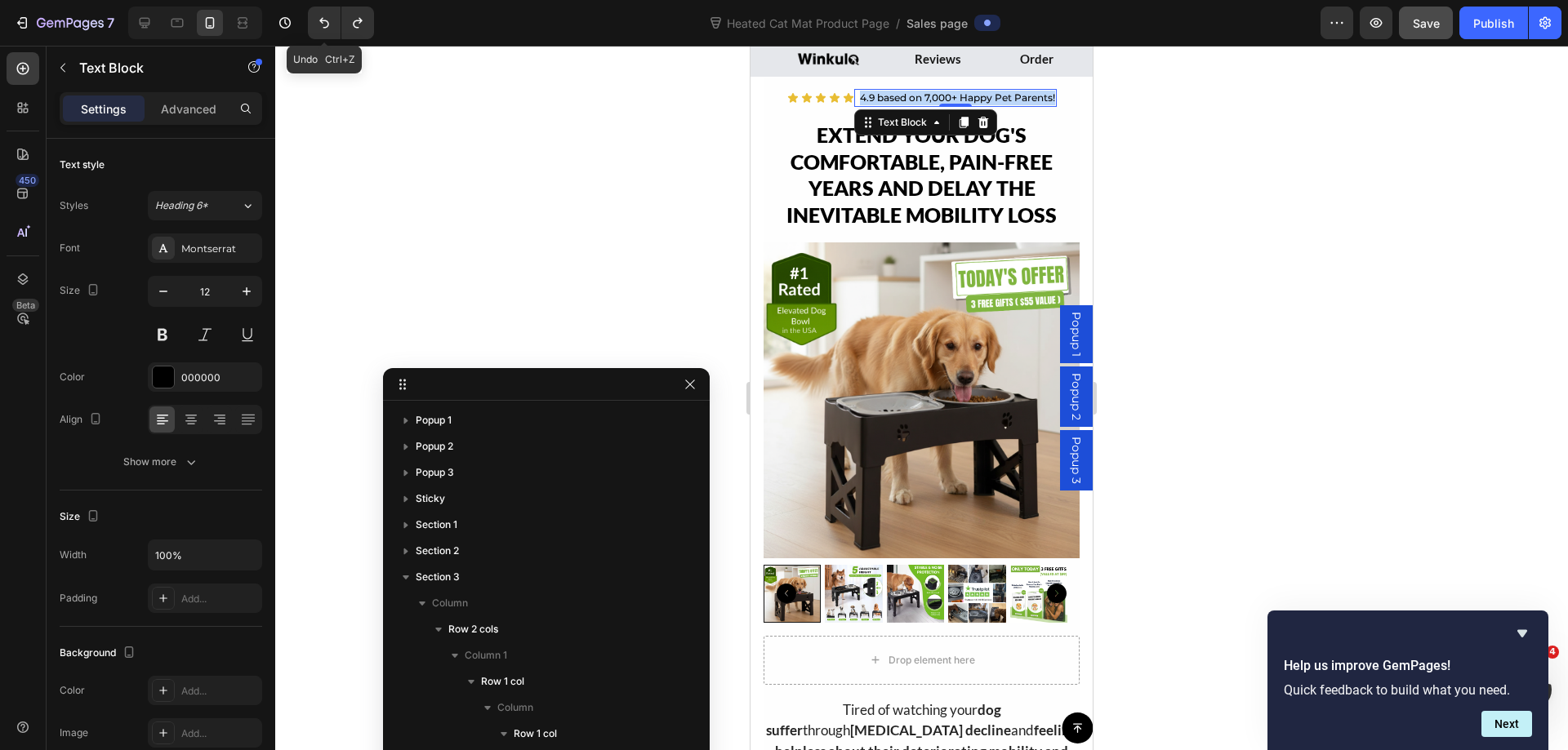
click at [973, 95] on p "4.9 based on 7,000+ Happy Pet Parents!" at bounding box center [957, 98] width 195 height 15
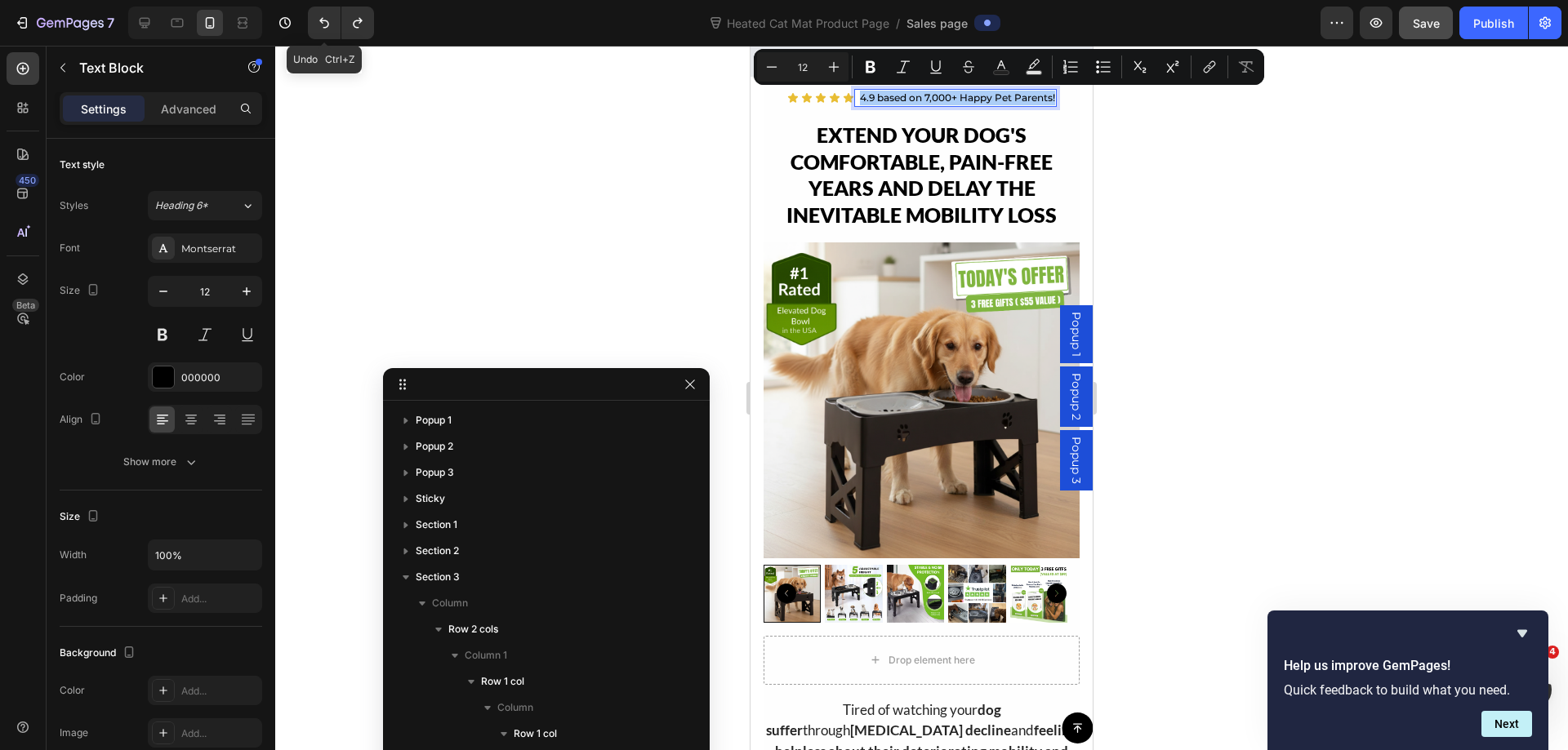
click at [1438, 239] on div at bounding box center [920, 397] width 1292 height 704
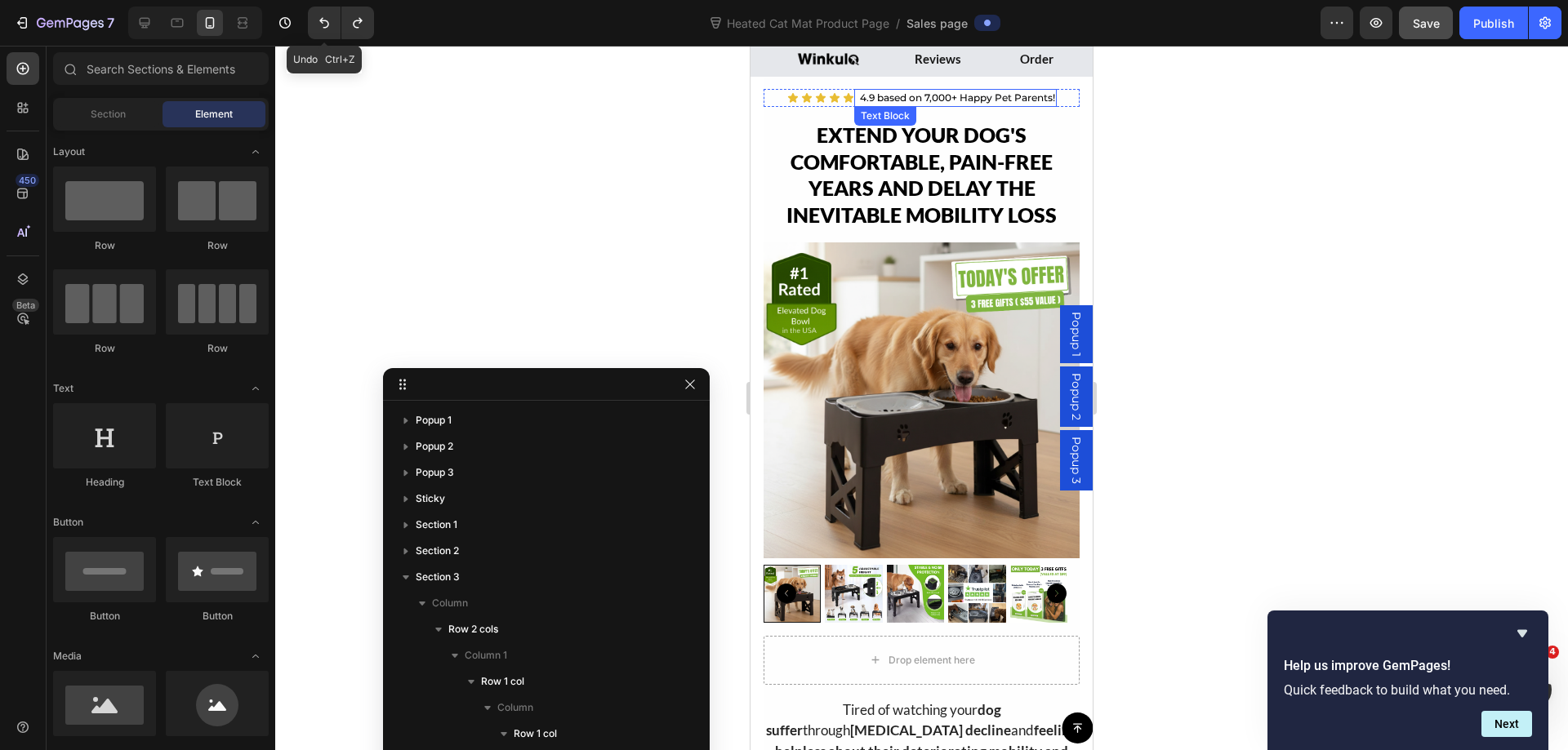
click at [925, 97] on p "4.9 based on 7,000+ Happy Pet Parents!" at bounding box center [957, 98] width 195 height 15
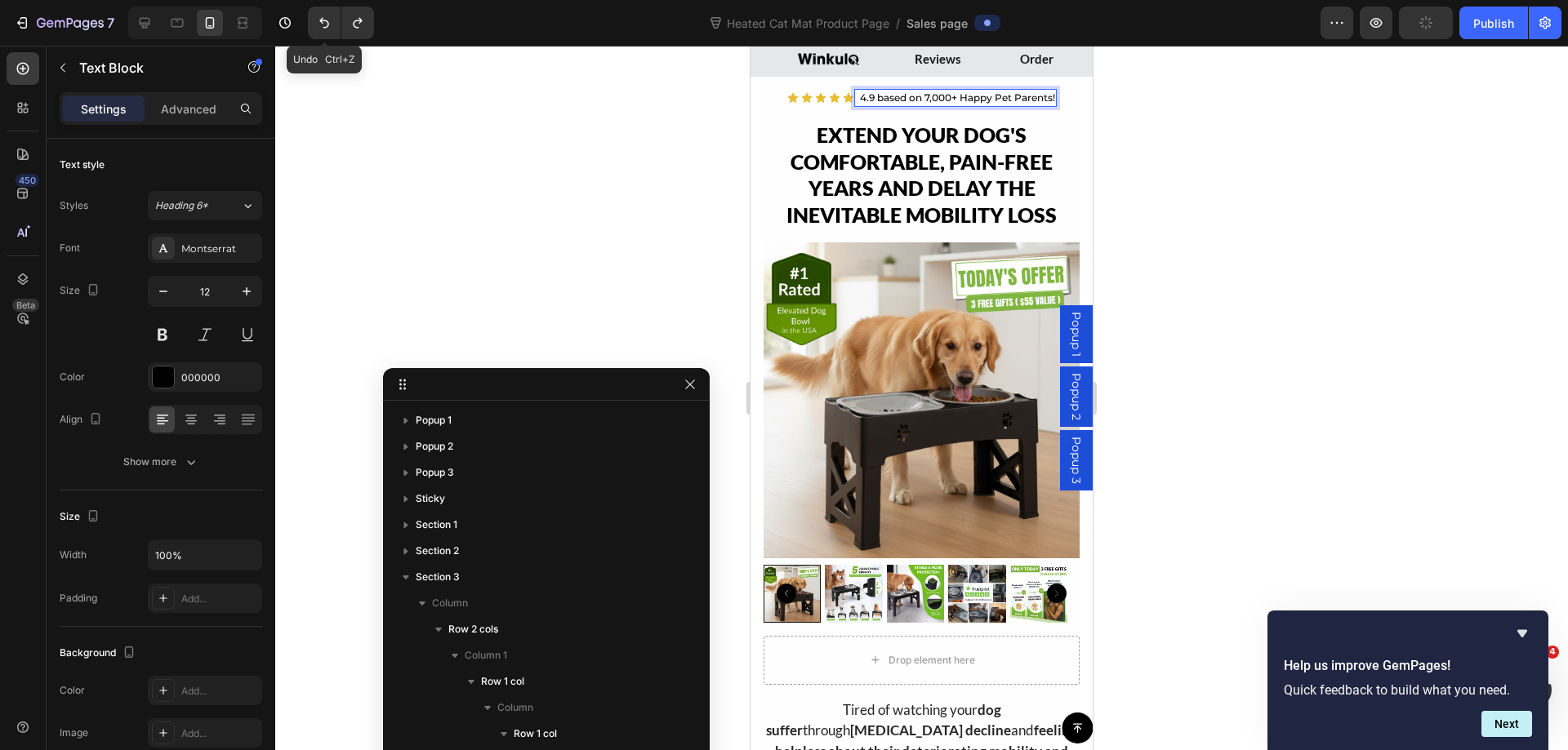
click at [938, 104] on p "4.9 based on 7,000+ Happy Pet Parents!" at bounding box center [957, 98] width 195 height 15
click at [946, 100] on p "4.9 based on 7,000+ Happy Pet Parents!" at bounding box center [957, 98] width 195 height 15
click at [1209, 155] on div at bounding box center [920, 397] width 1292 height 704
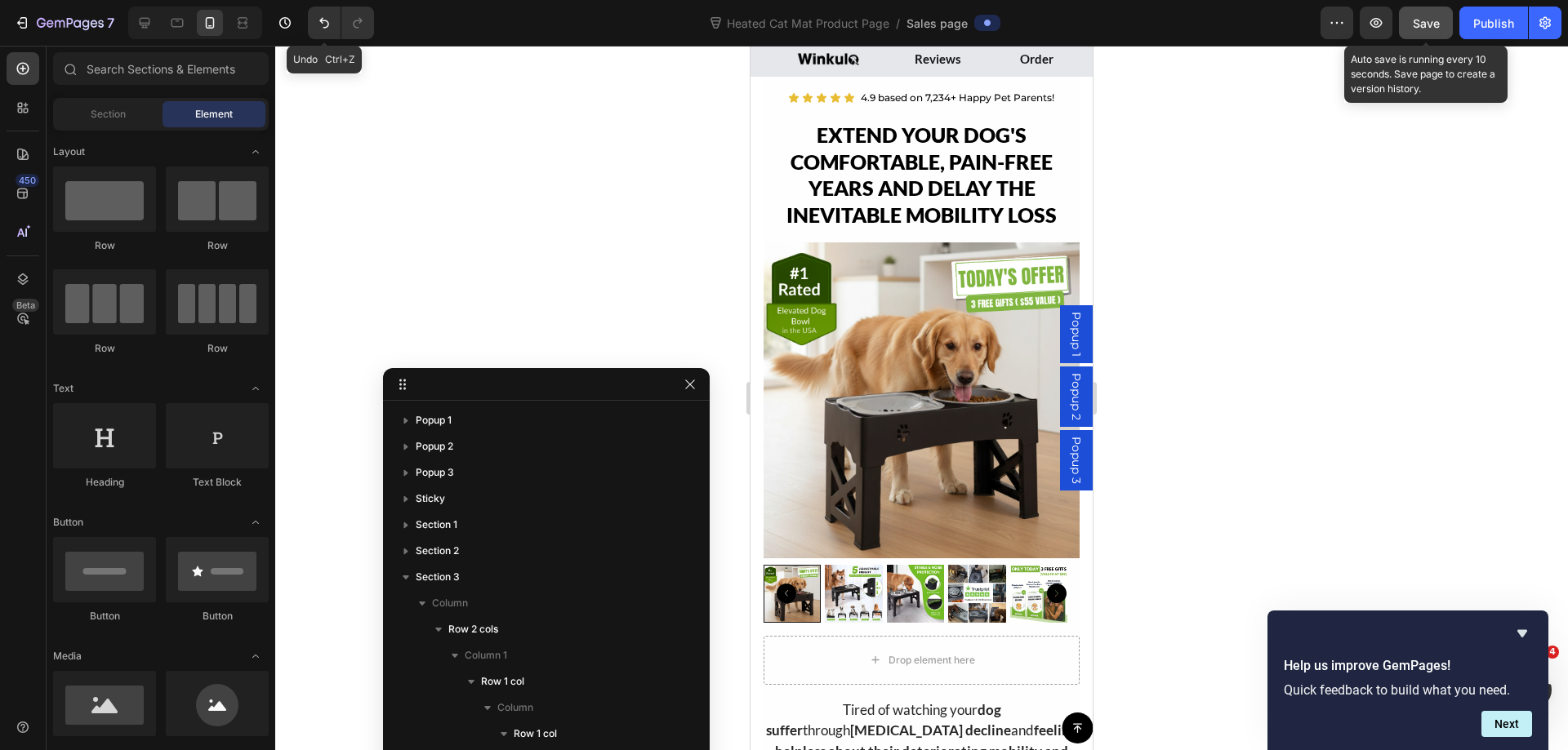
click at [1429, 20] on span "Save" at bounding box center [1426, 23] width 27 height 14
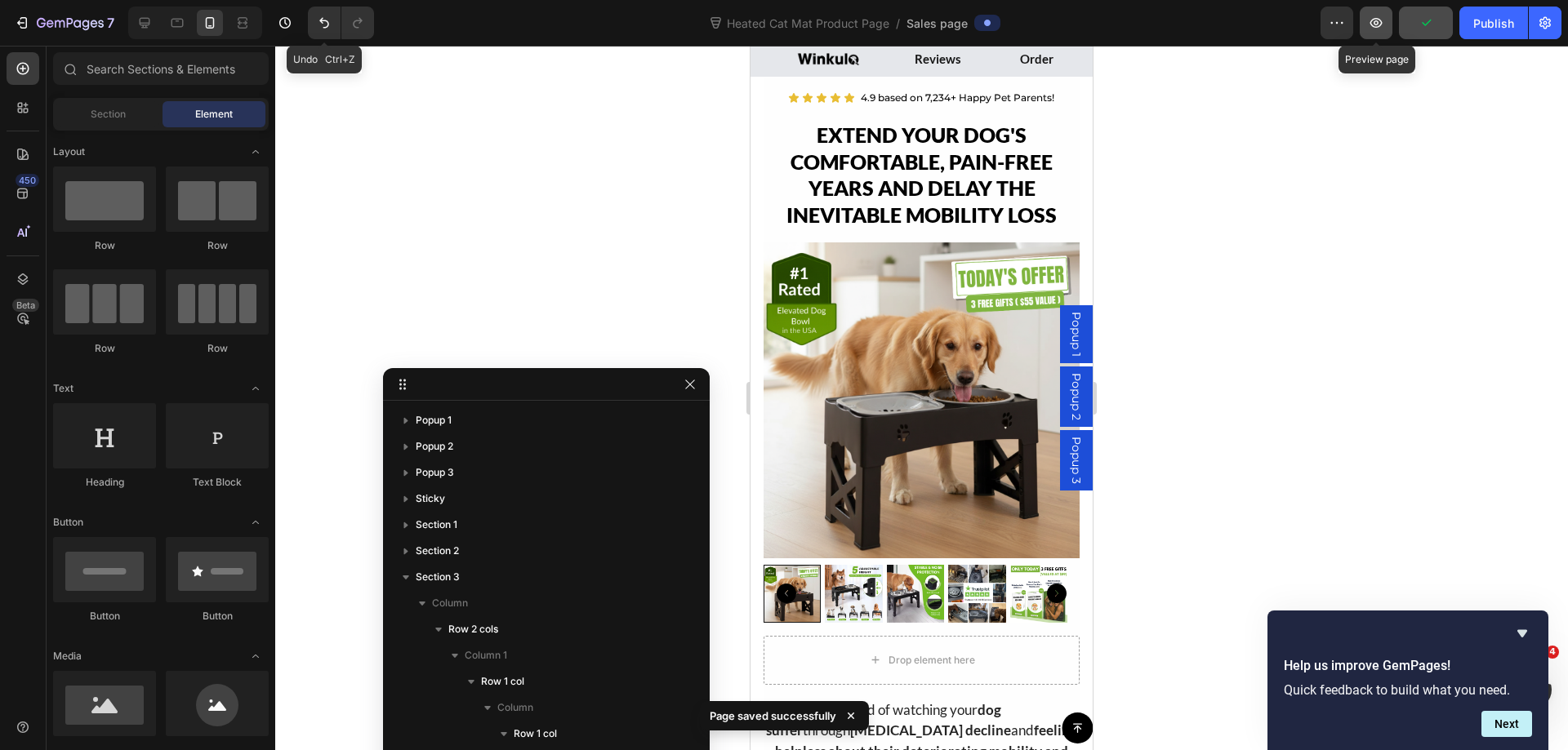
click at [1366, 32] on button "button" at bounding box center [1376, 23] width 33 height 33
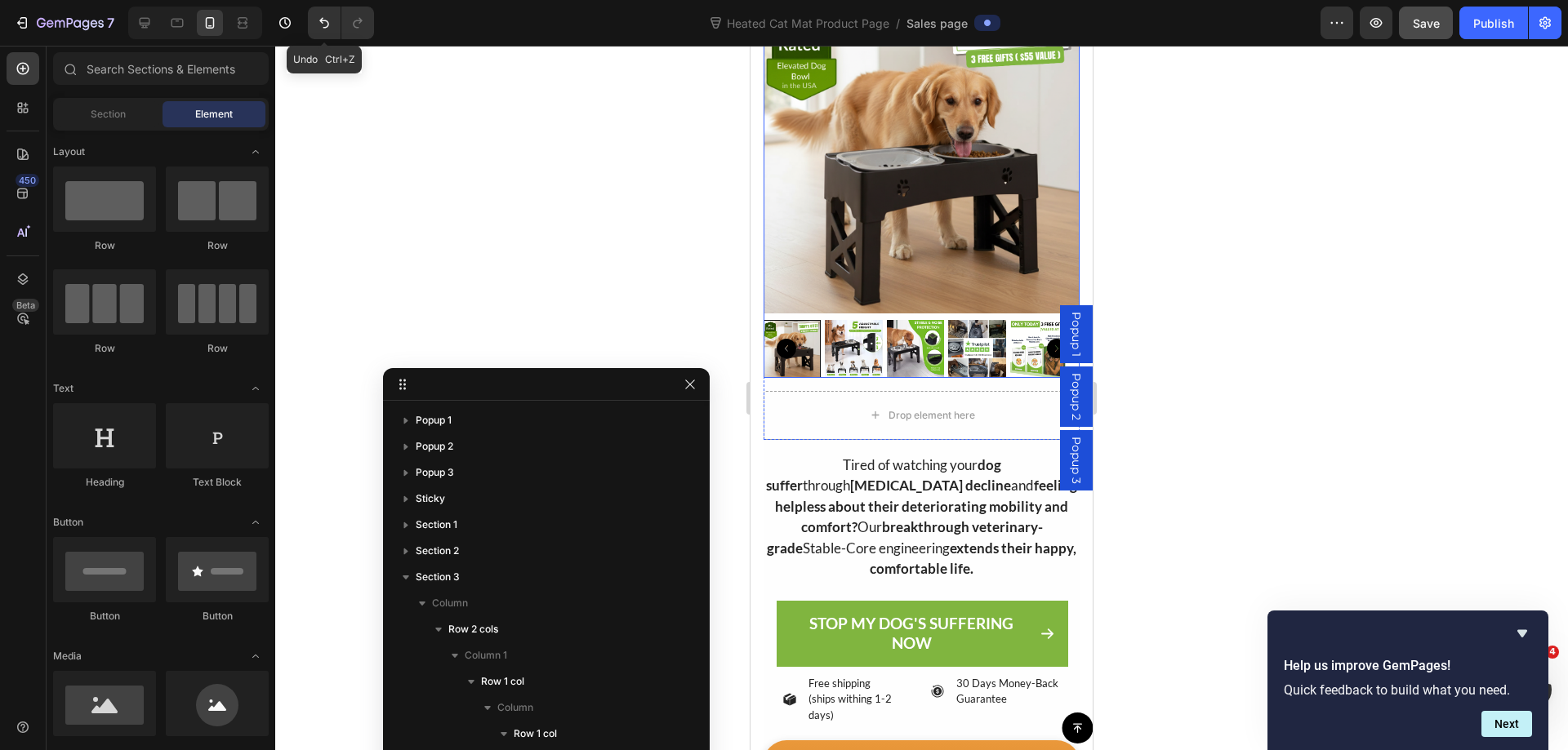
scroll to position [728, 0]
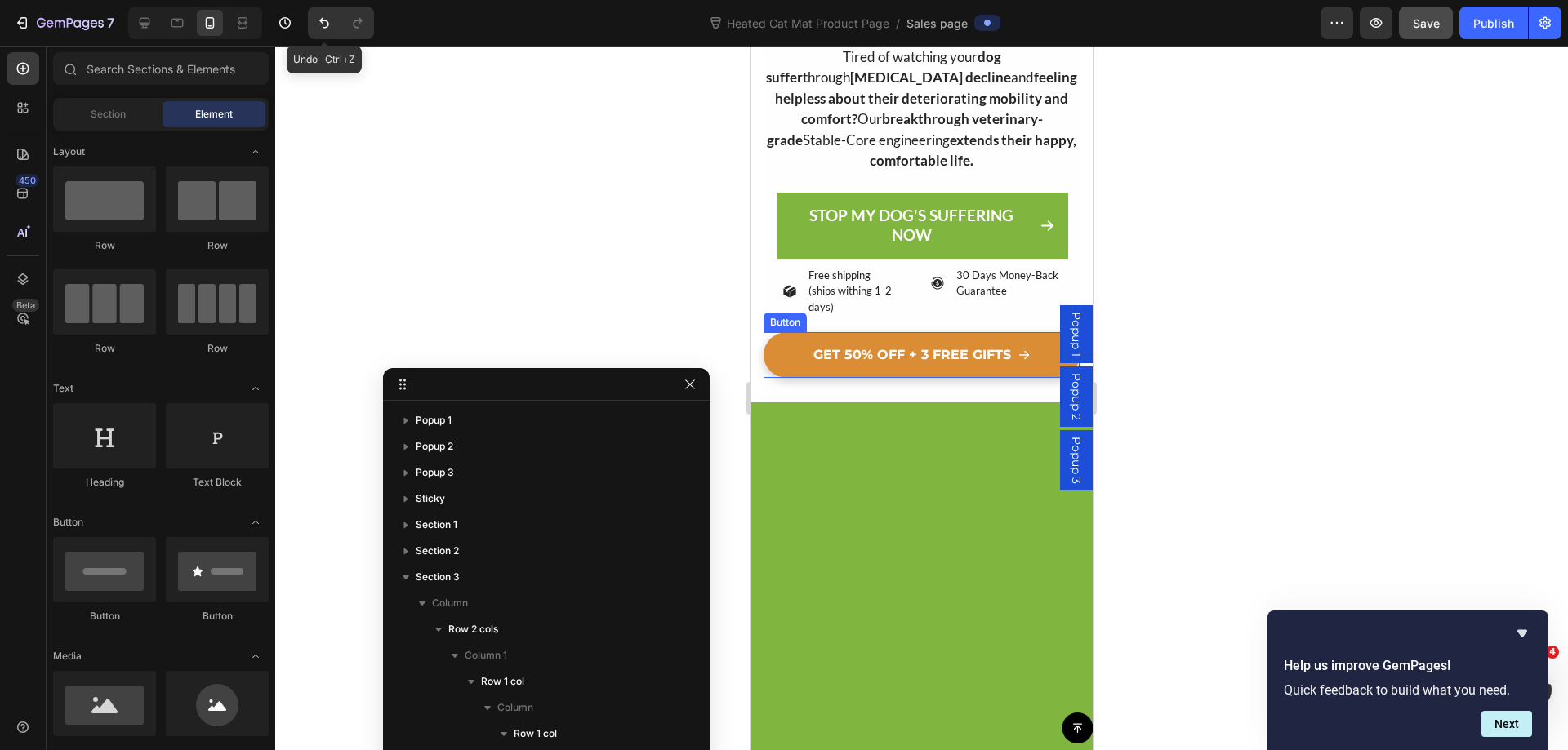
click at [800, 356] on link "GET 50% OFF + 3 FREE GIFTS" at bounding box center [920, 356] width 316 height 46
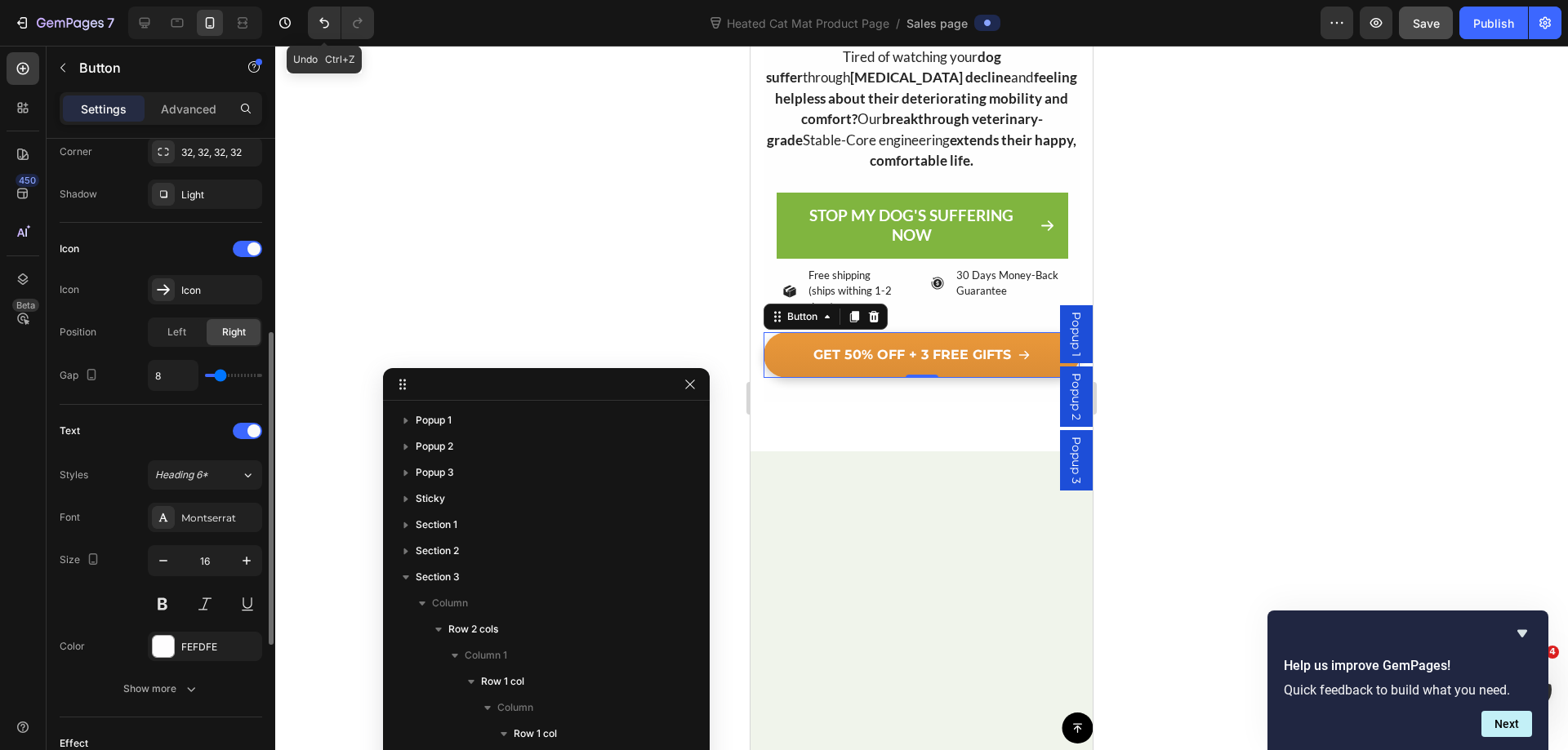
scroll to position [572, 0]
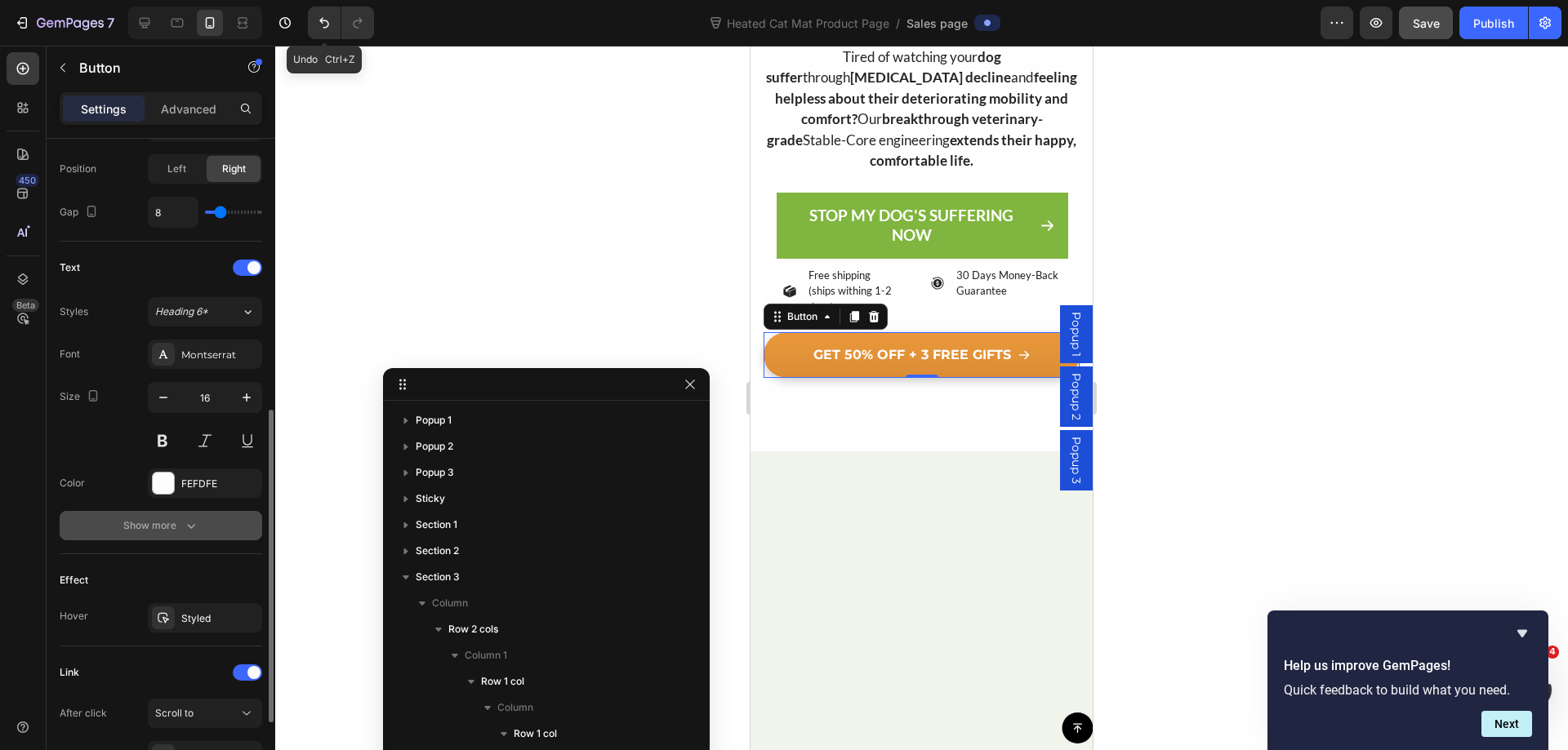
click at [187, 530] on icon "button" at bounding box center [191, 526] width 16 height 16
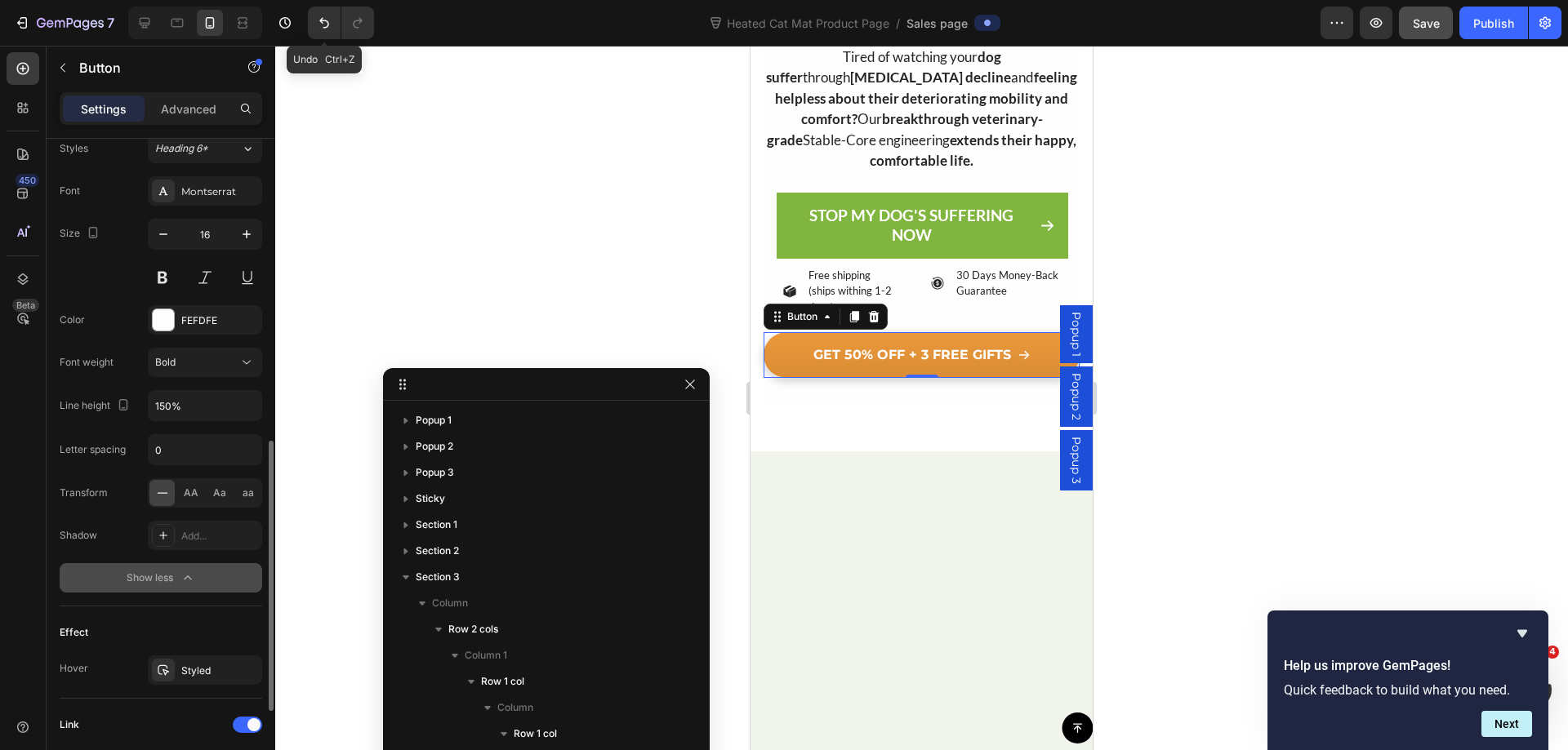
scroll to position [817, 0]
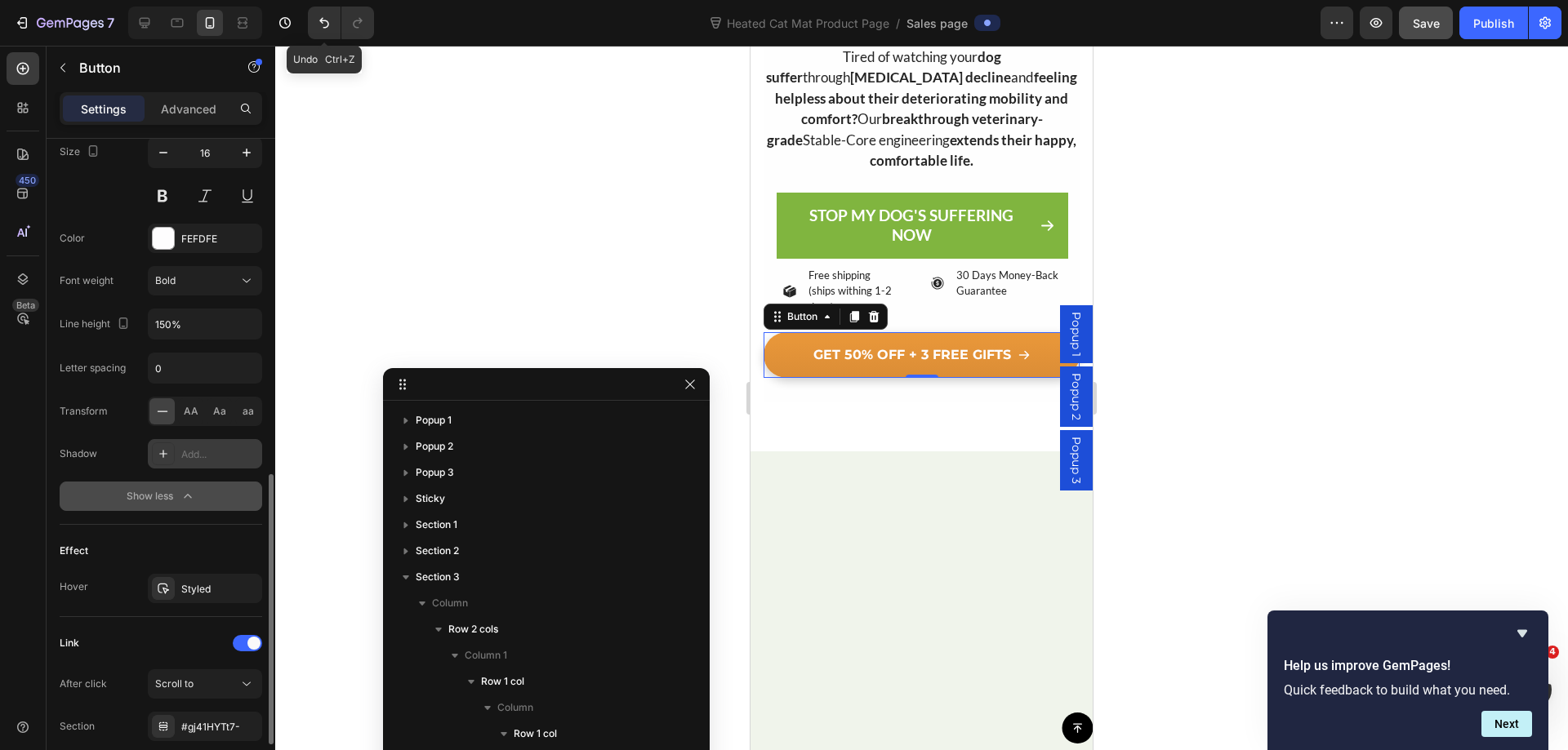
click at [207, 454] on div "Add..." at bounding box center [219, 454] width 77 height 15
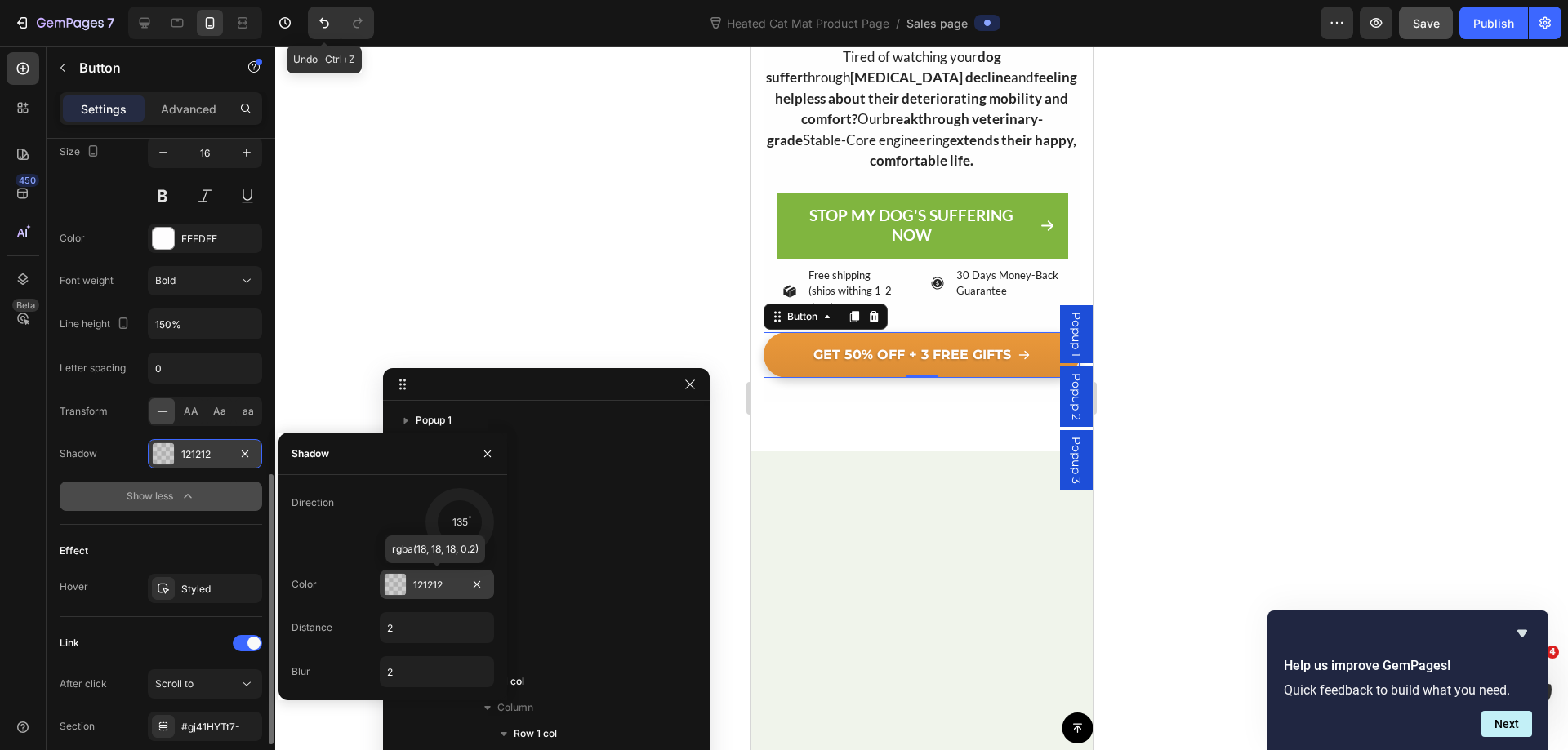
click at [429, 586] on div "121212" at bounding box center [437, 585] width 48 height 15
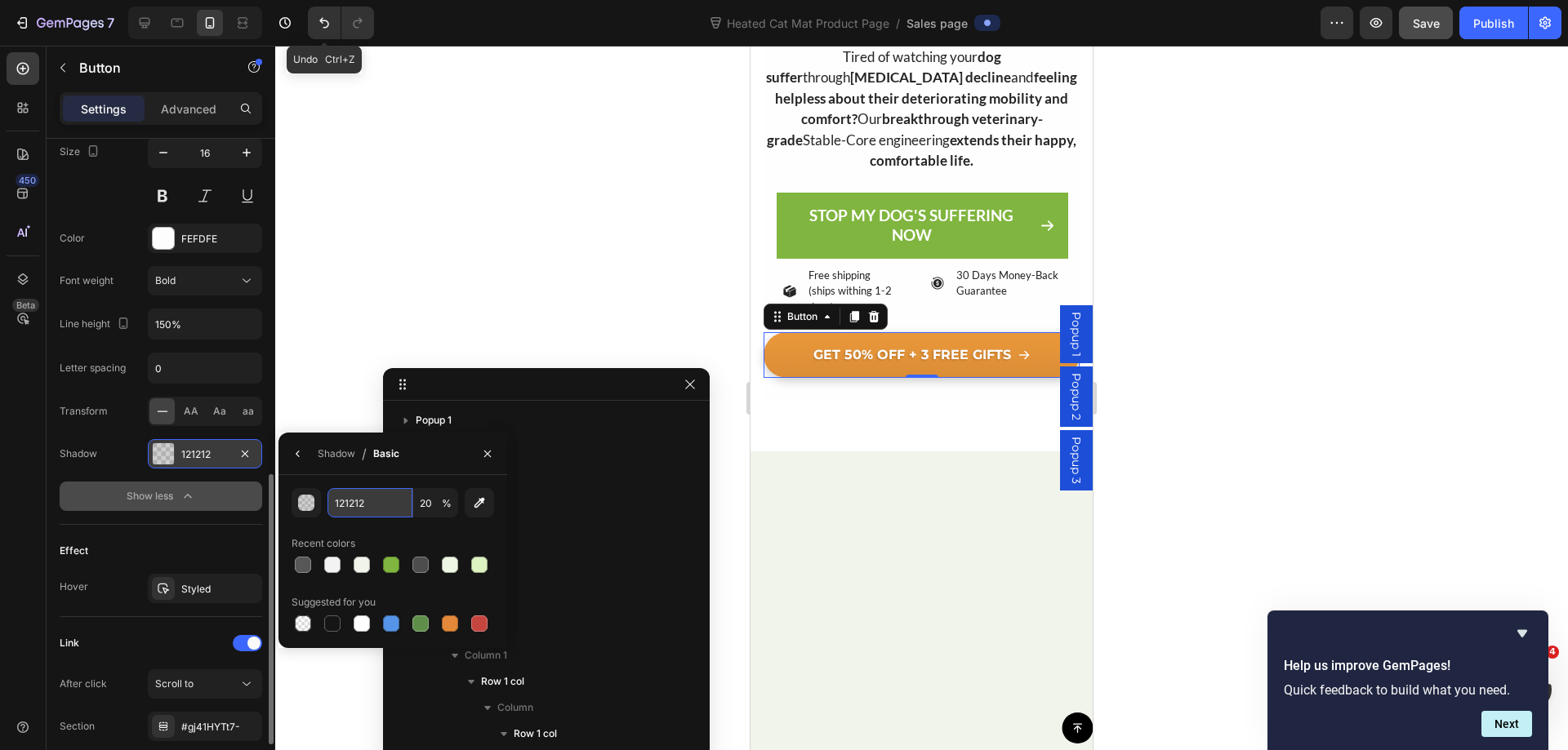
click at [356, 504] on input "121212" at bounding box center [370, 503] width 85 height 30
click at [300, 450] on icon "button" at bounding box center [298, 453] width 13 height 13
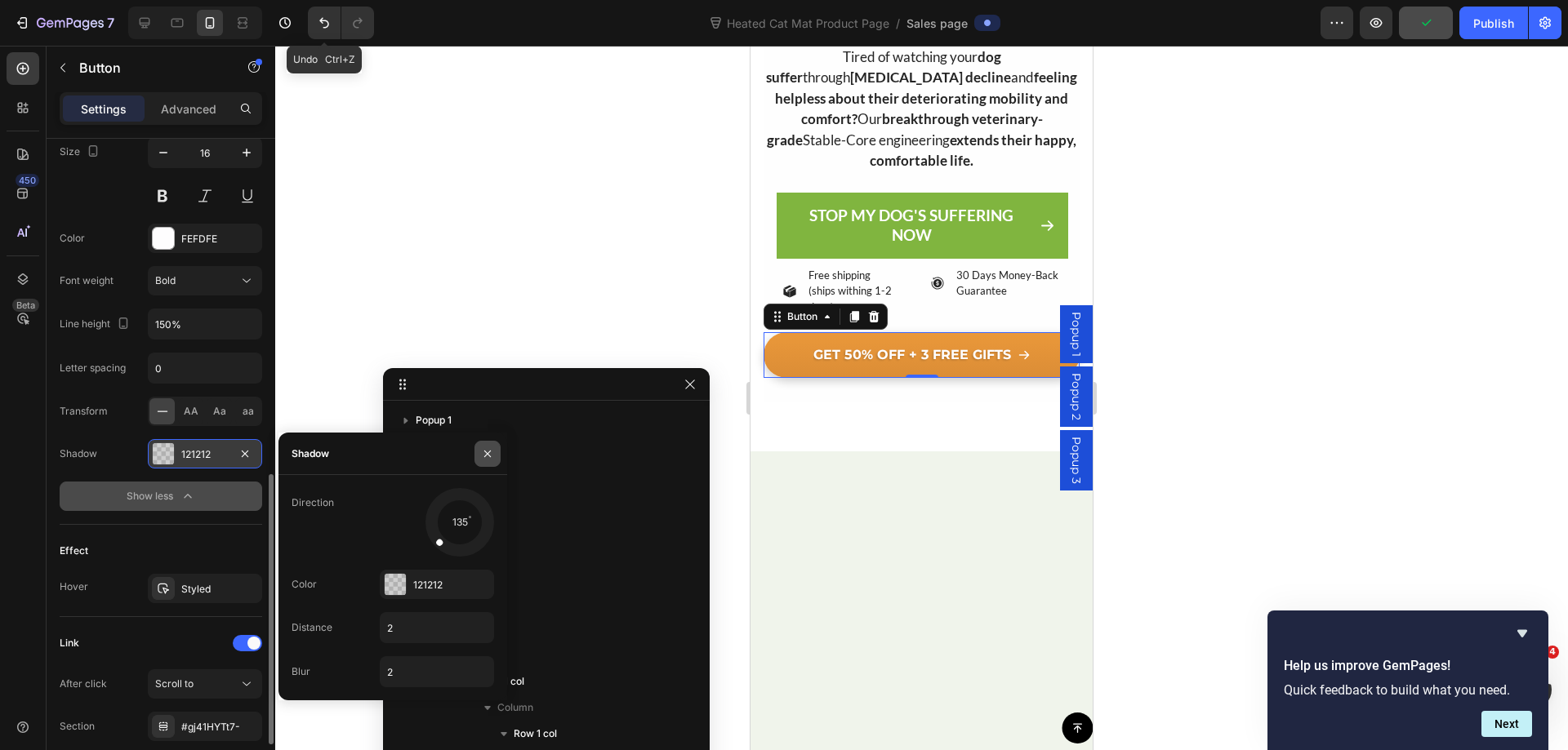
click at [491, 454] on icon "button" at bounding box center [487, 453] width 13 height 13
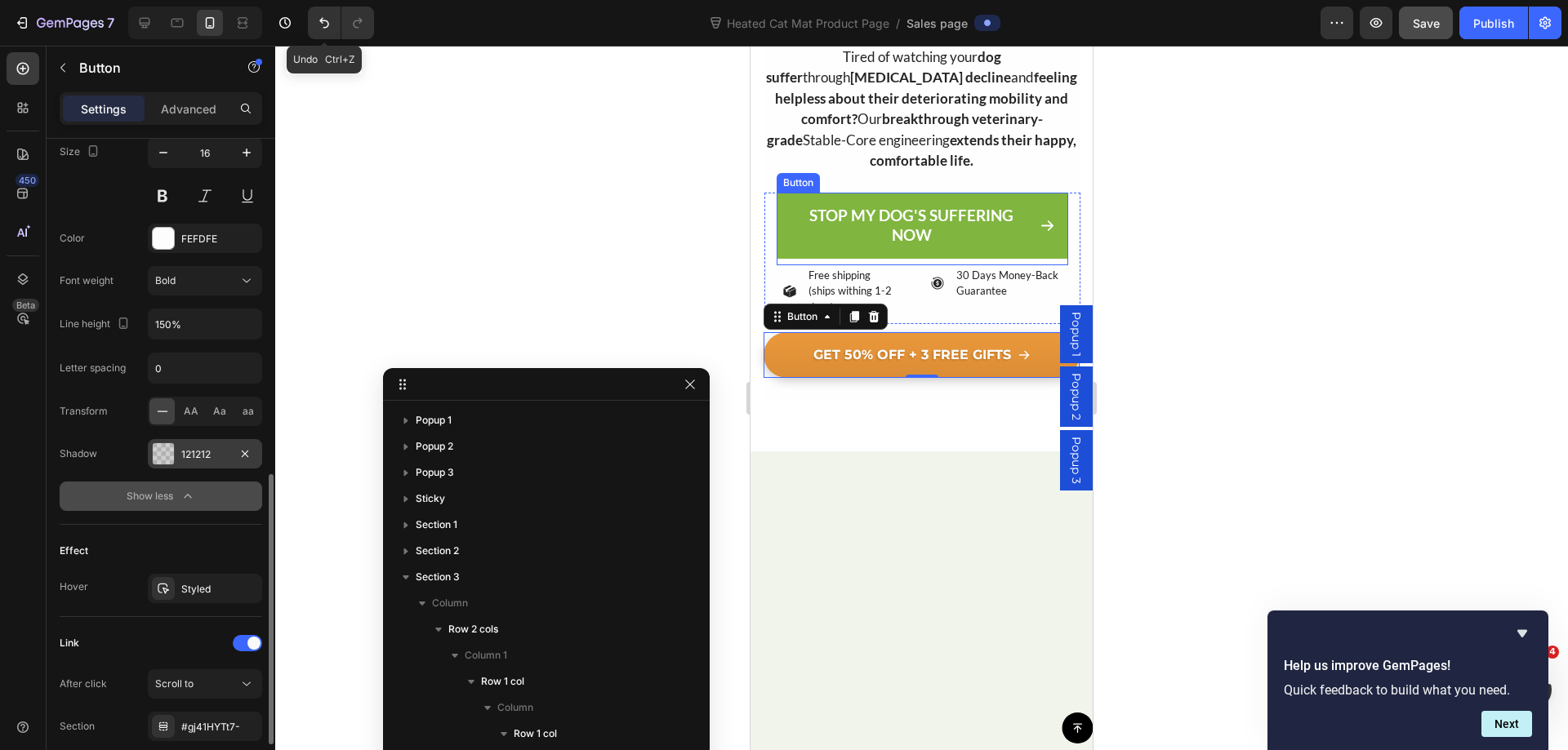
click at [781, 239] on link "STOP MY DOG'S SUFFERING NOW" at bounding box center [921, 225] width 292 height 66
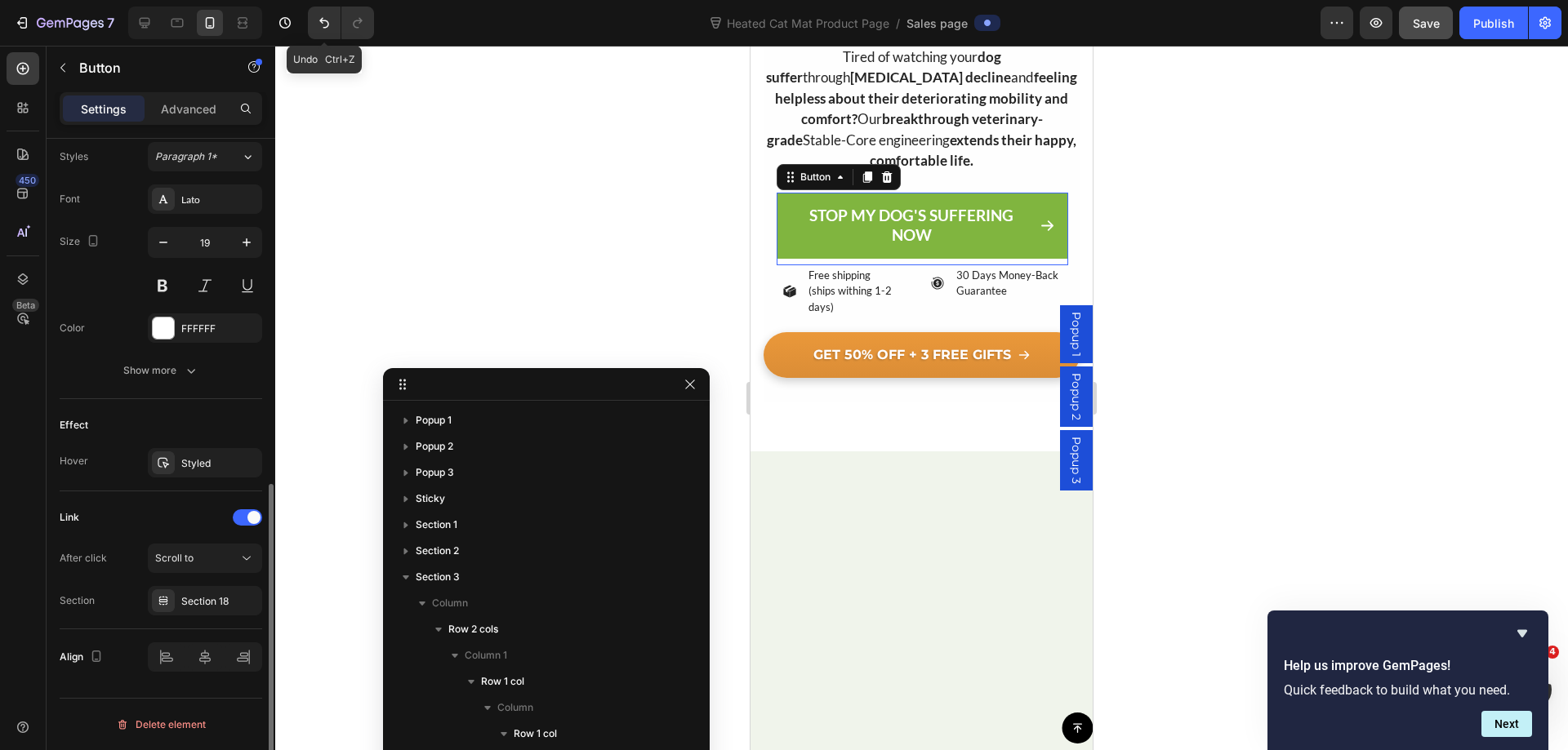
scroll to position [726, 0]
click at [176, 375] on div "Show more" at bounding box center [161, 371] width 76 height 16
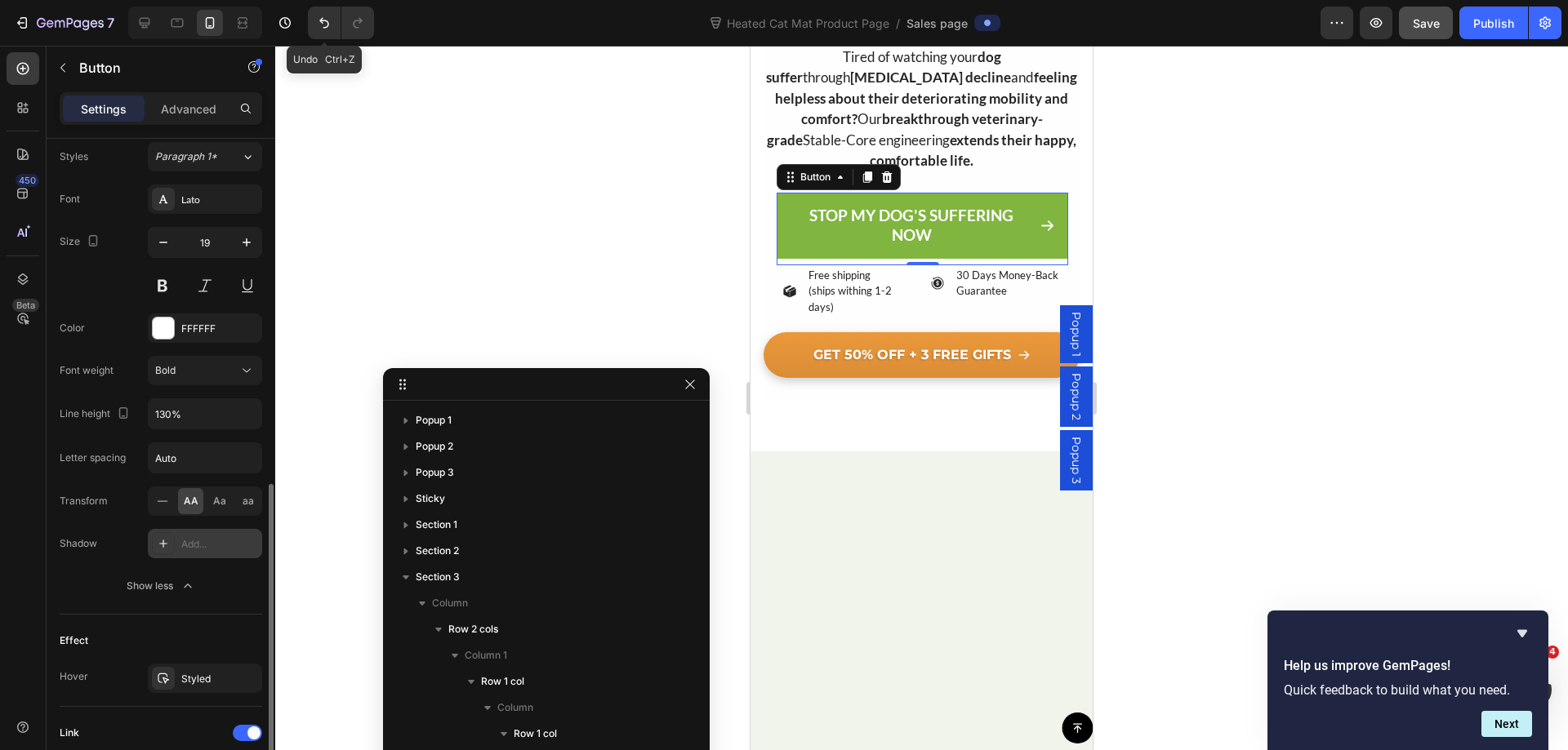
click at [218, 541] on div "Add..." at bounding box center [219, 544] width 77 height 15
click at [1130, 198] on div at bounding box center [920, 397] width 1292 height 704
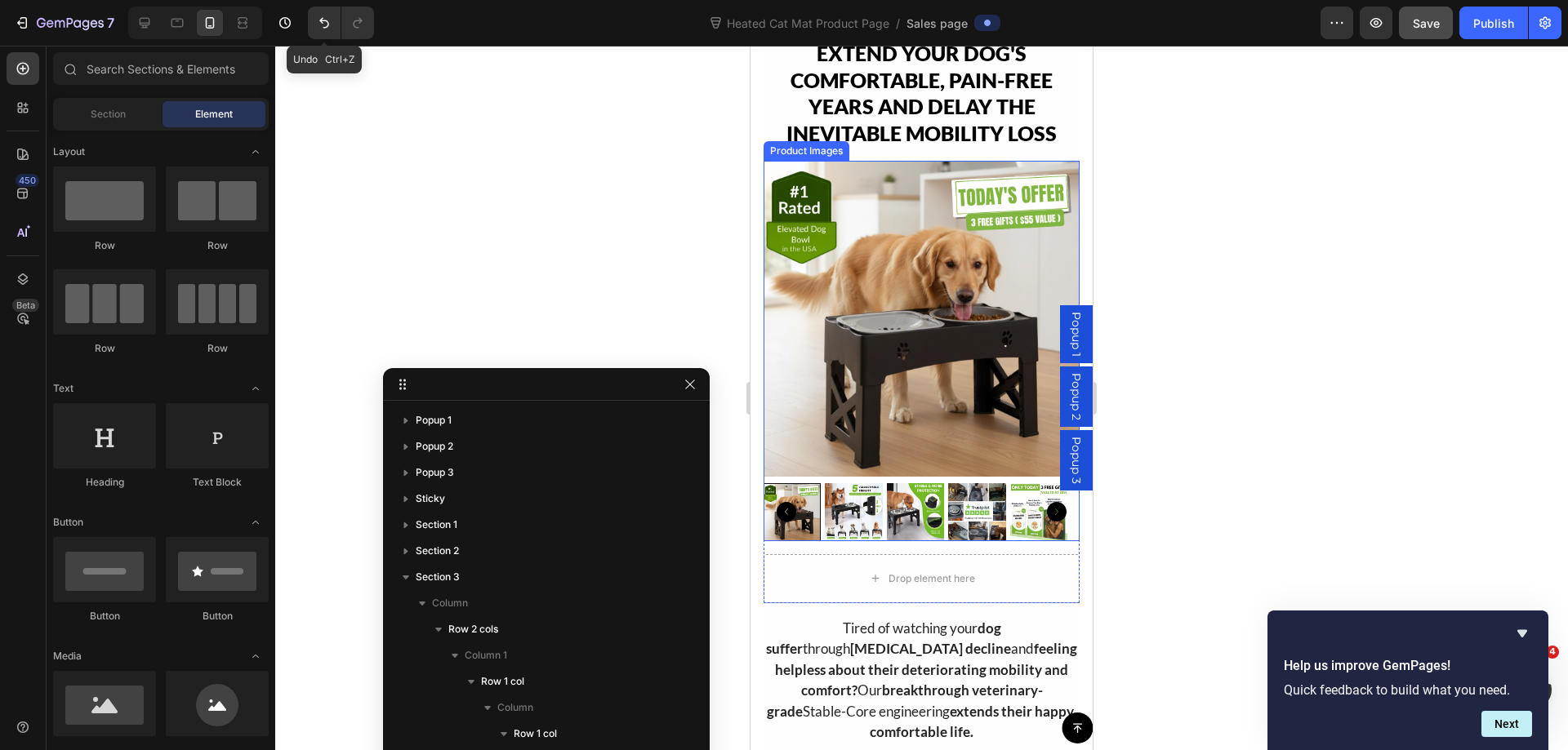
scroll to position [0, 0]
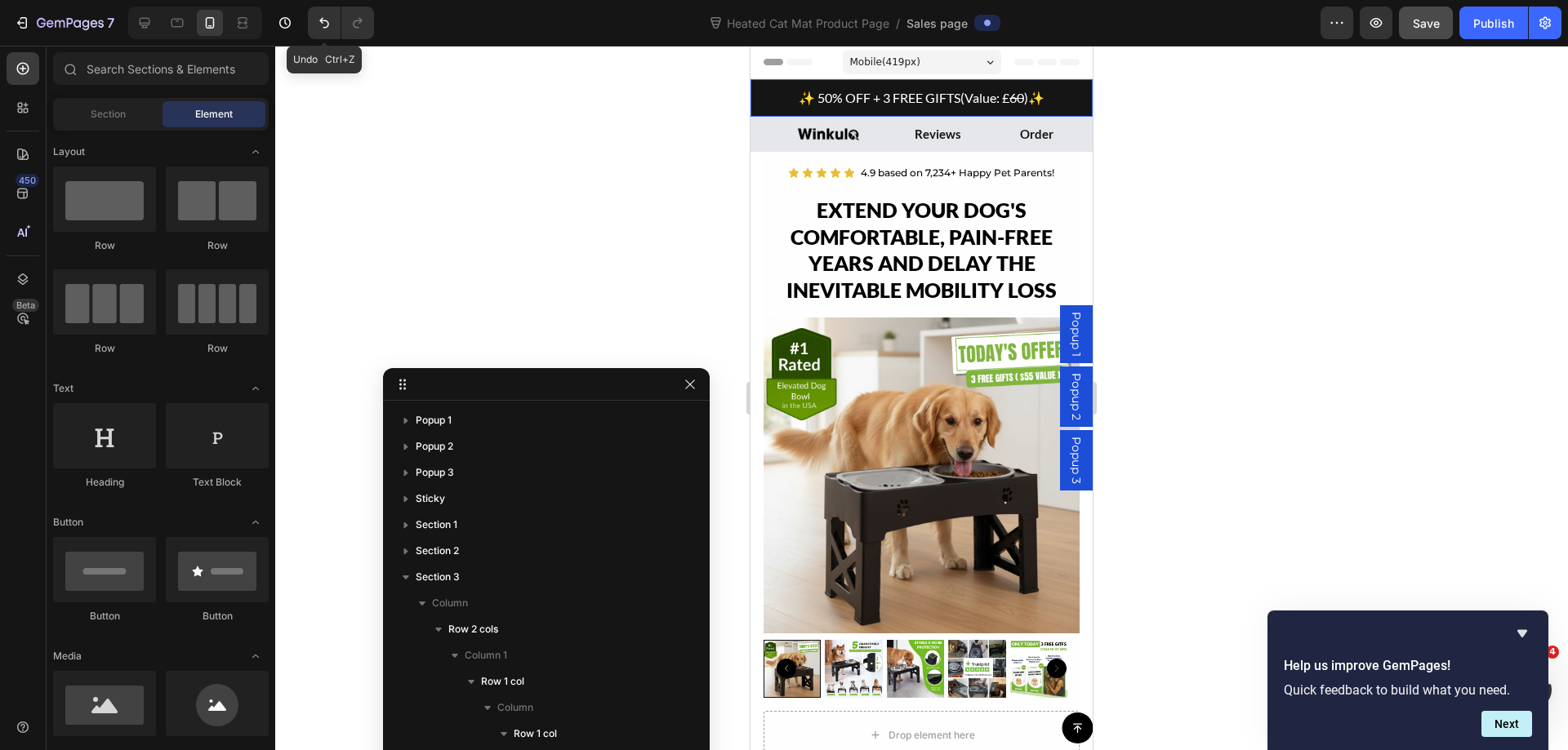
click at [765, 103] on p "✨ 50% OFF + 3 FREE GIFTS (Value: £ 60 ) ✨" at bounding box center [921, 98] width 319 height 21
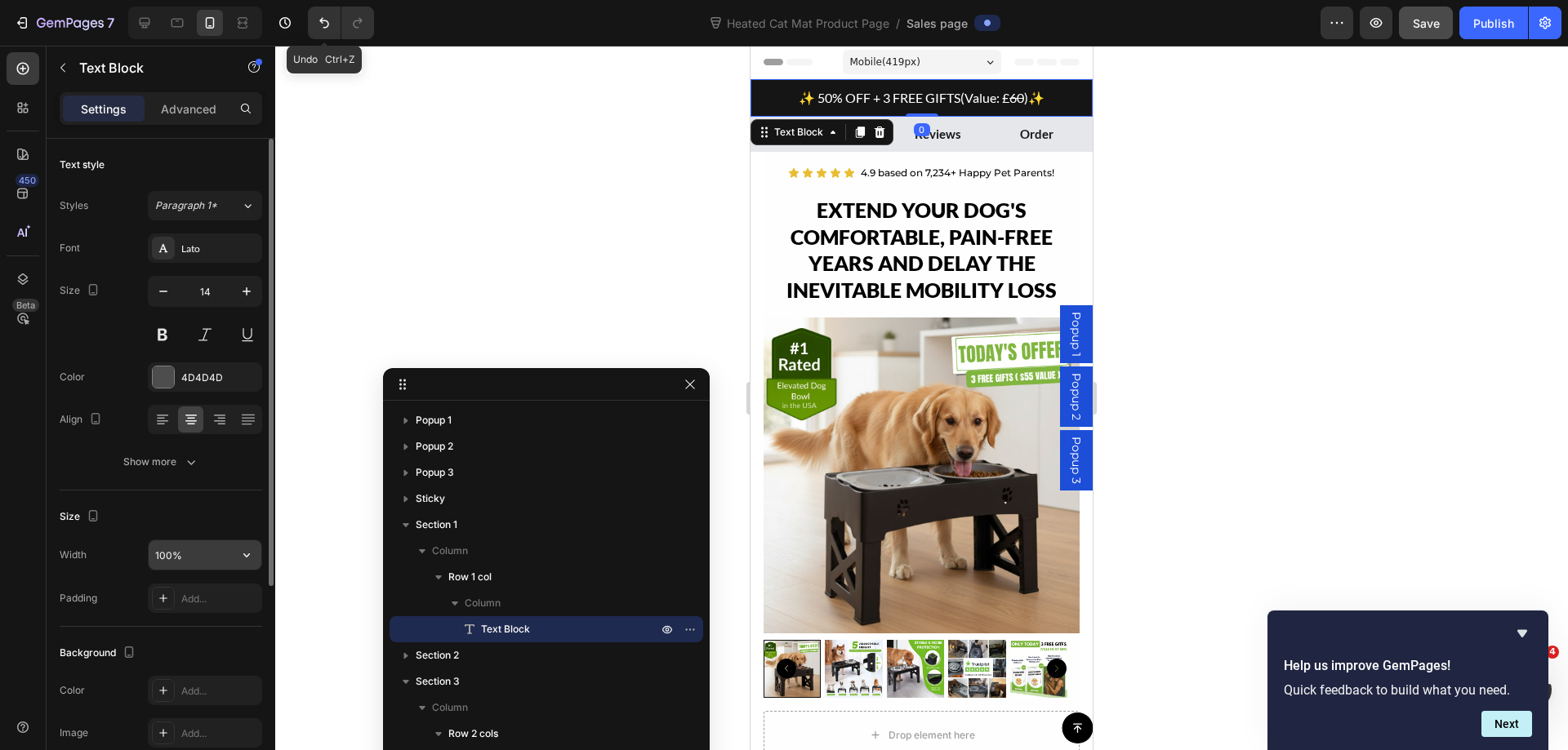
scroll to position [163, 0]
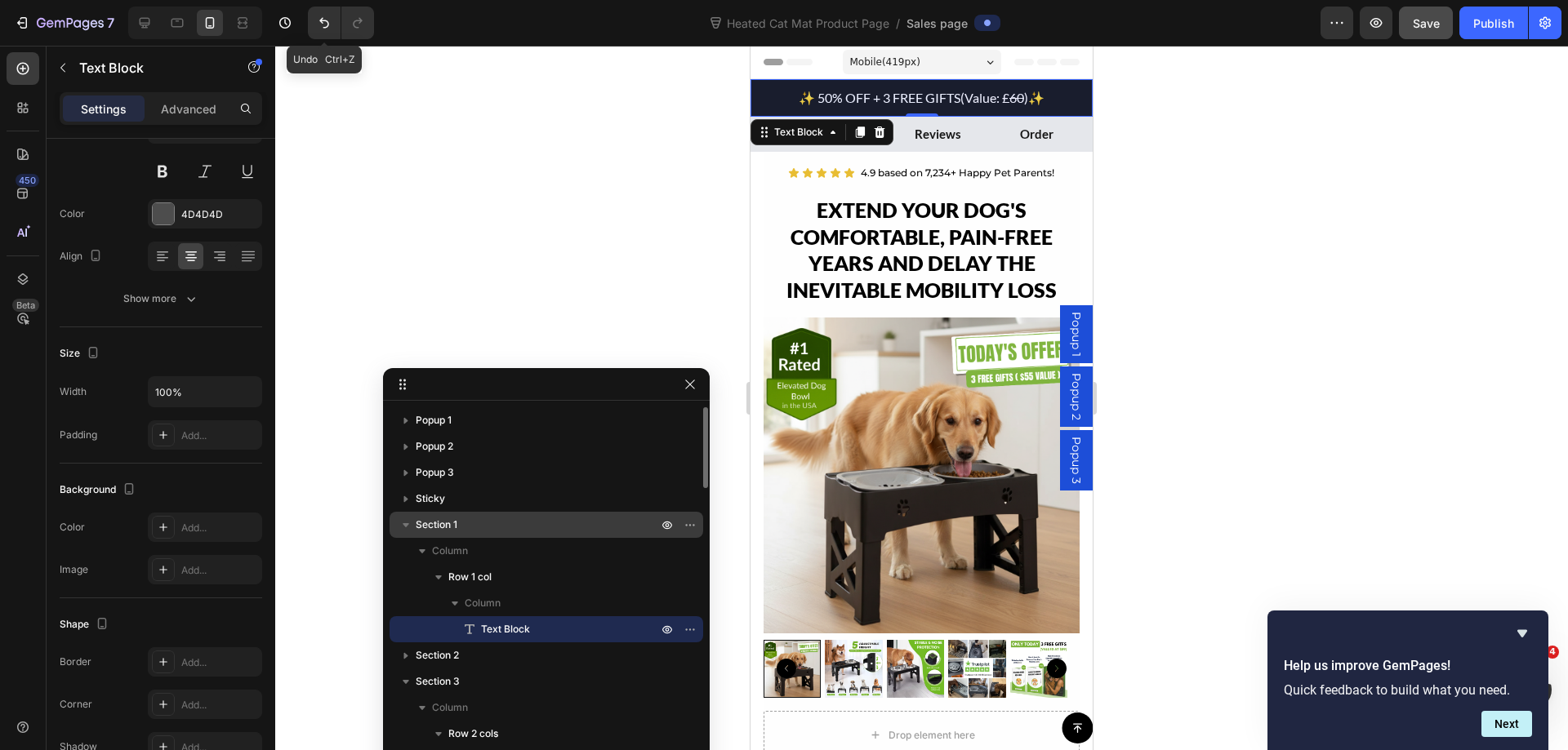
click at [444, 523] on span "Section 1" at bounding box center [436, 525] width 42 height 16
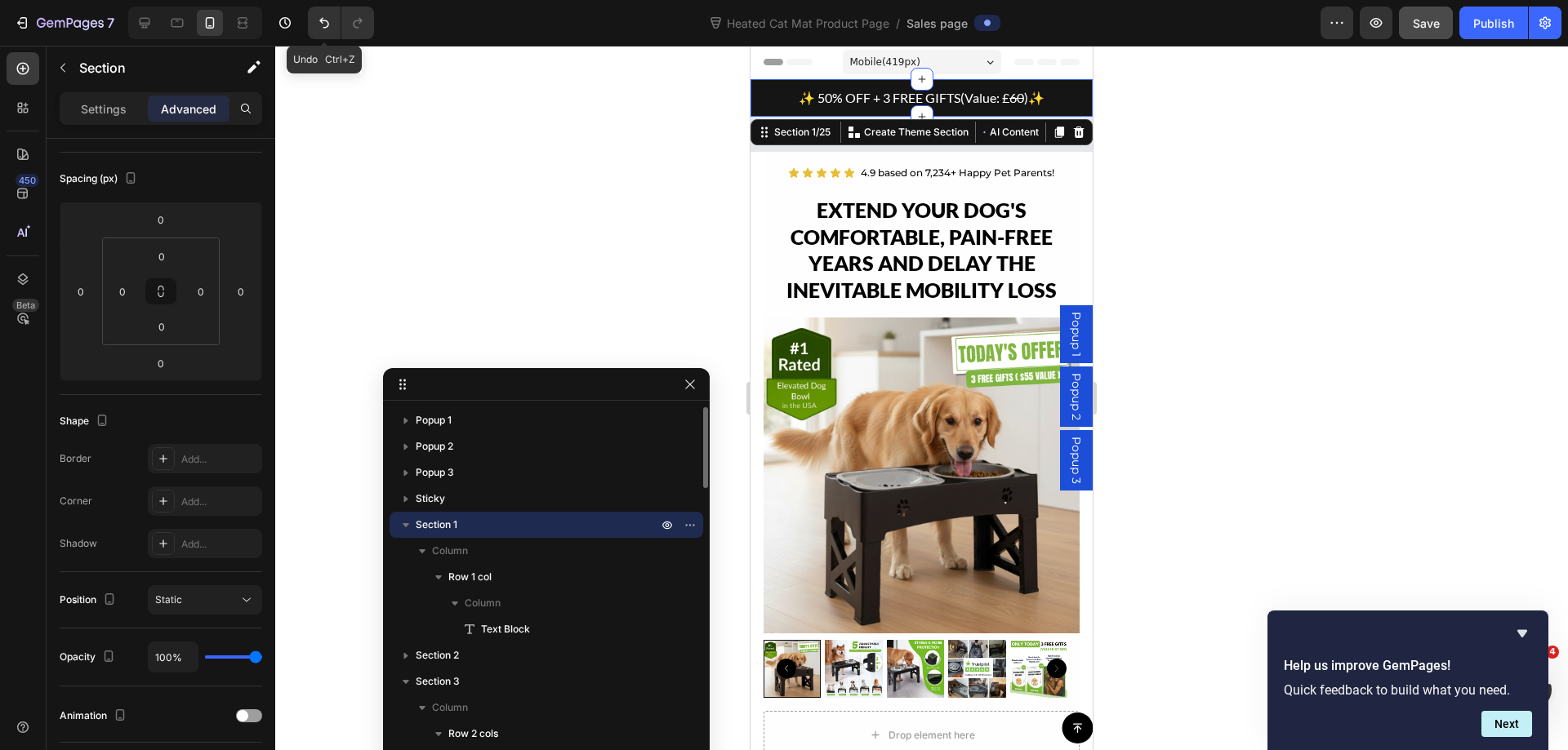
scroll to position [0, 0]
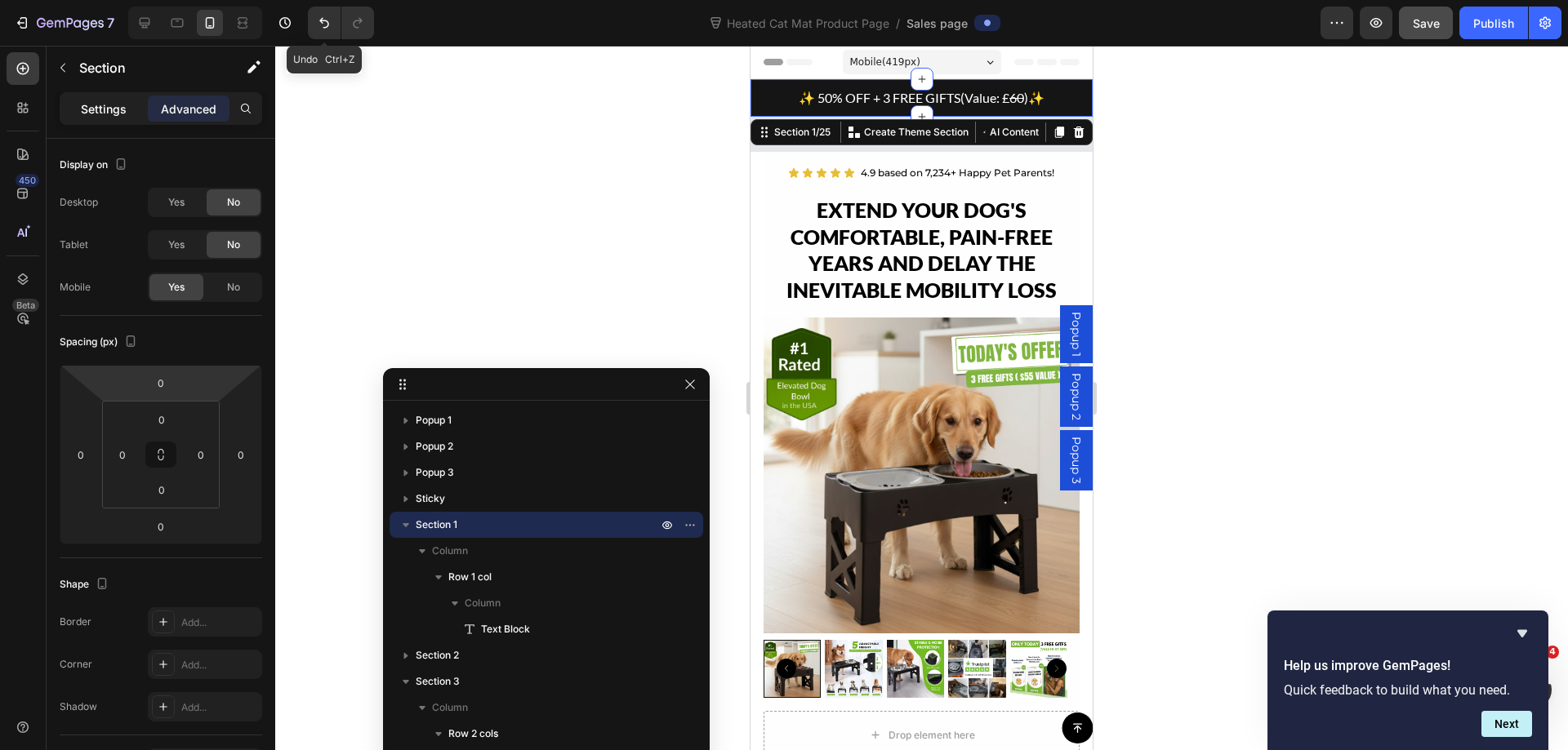
click at [106, 107] on p "Settings" at bounding box center [104, 109] width 46 height 17
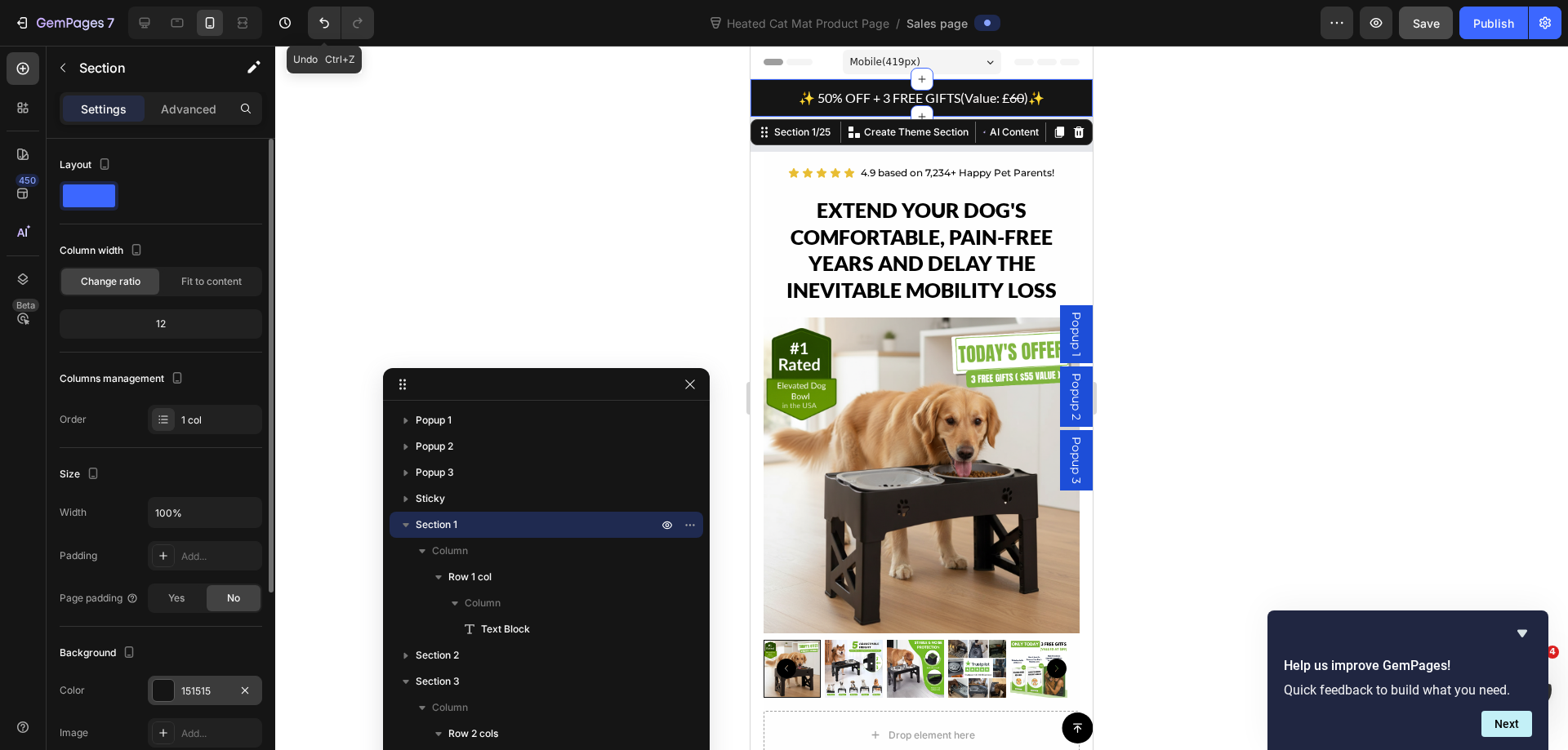
click at [198, 691] on div "151515" at bounding box center [205, 691] width 48 height 15
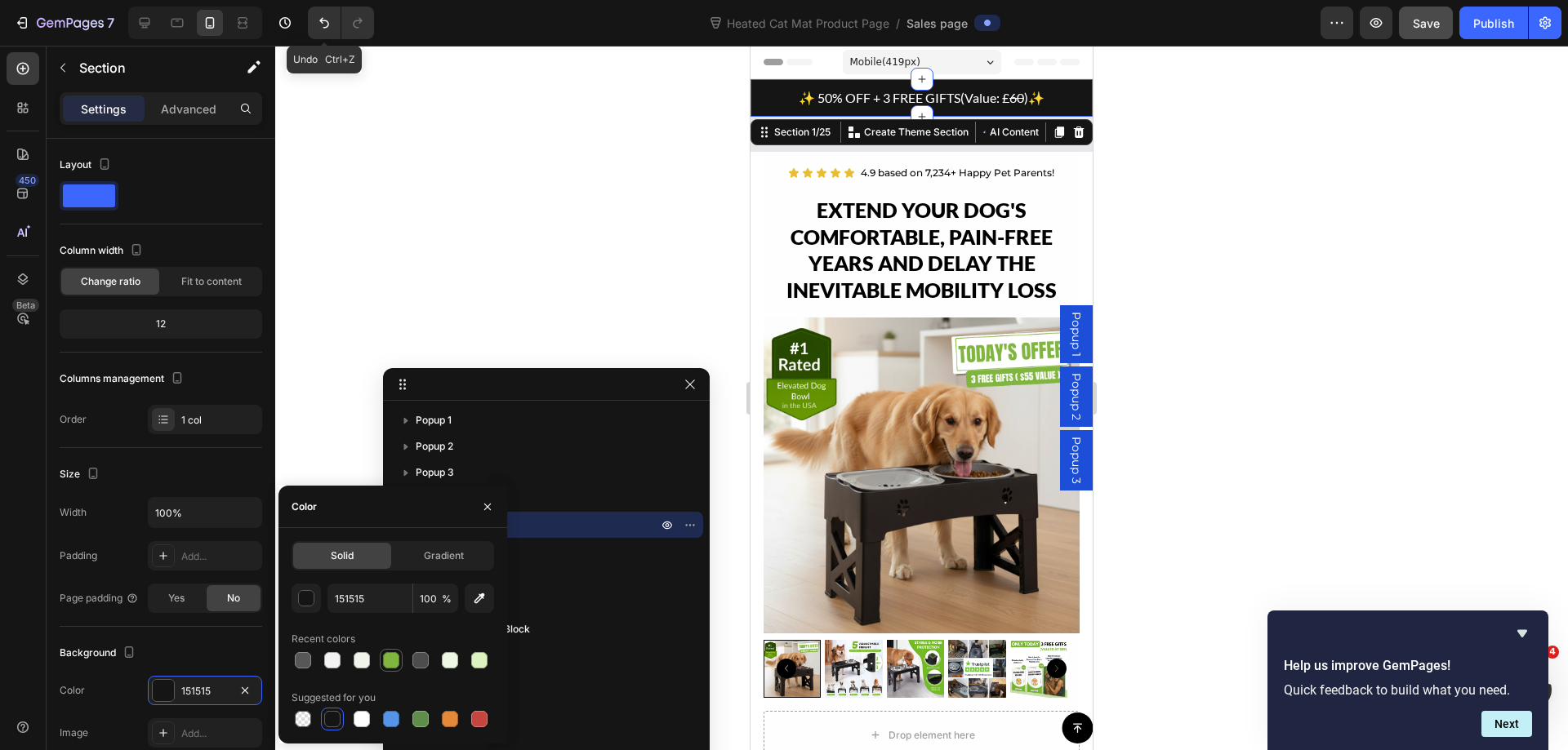
click at [391, 663] on div at bounding box center [391, 660] width 16 height 16
type input "80B53F"
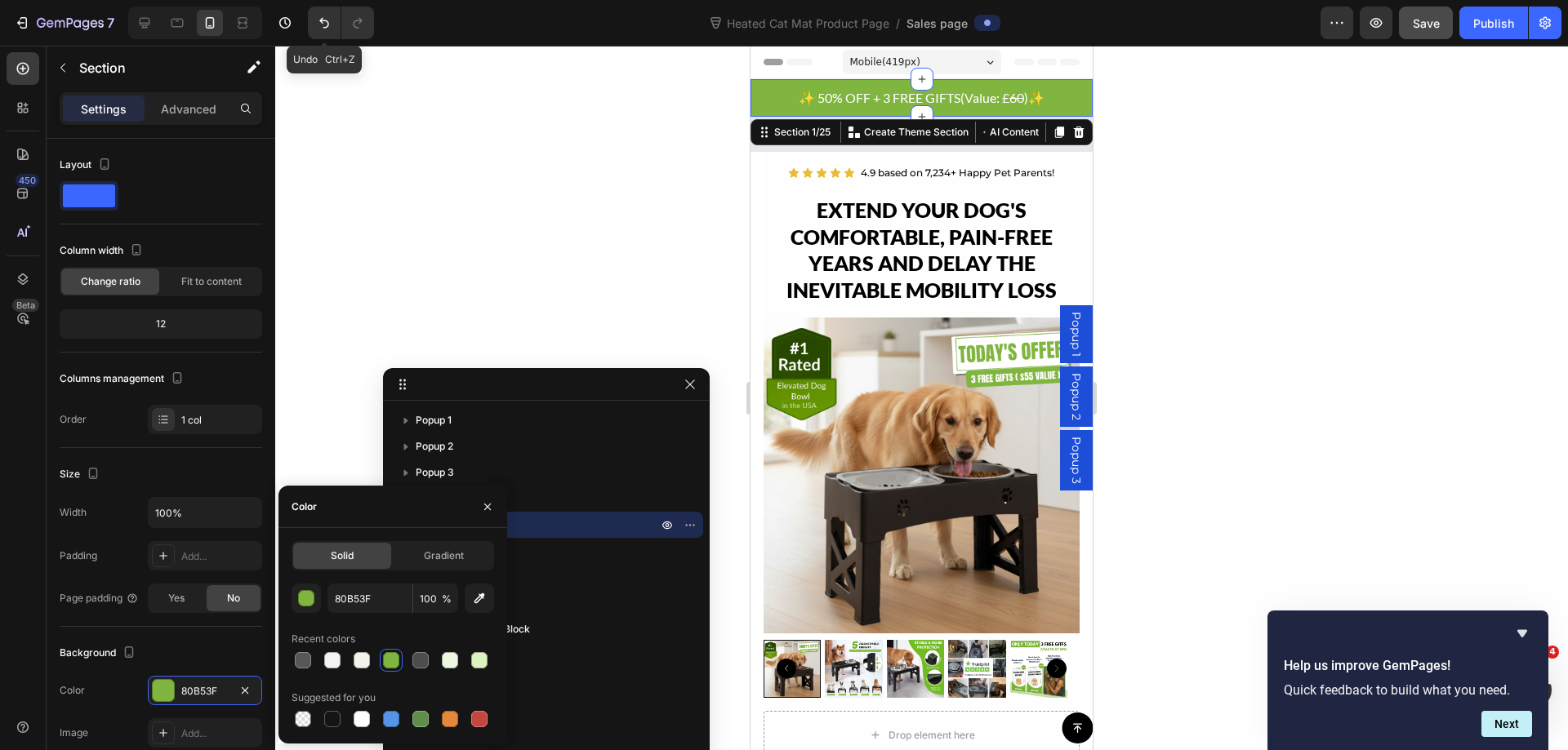
click at [1304, 193] on div at bounding box center [920, 397] width 1292 height 704
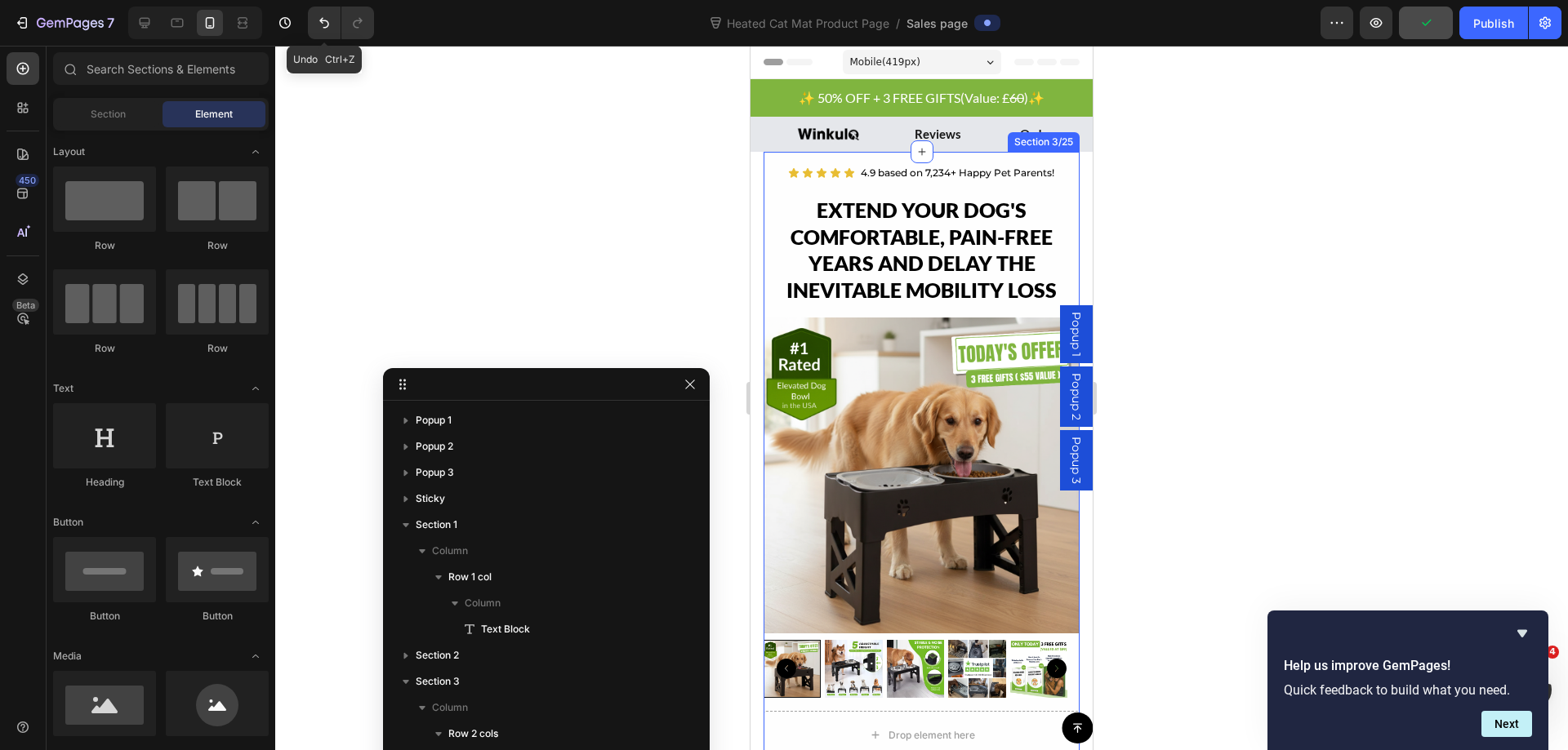
click at [1060, 161] on div "Icon Icon Icon Icon Icon Icon List Hoz 4.9 based on 7,234+ Happy Pet Parents! T…" at bounding box center [920, 640] width 316 height 979
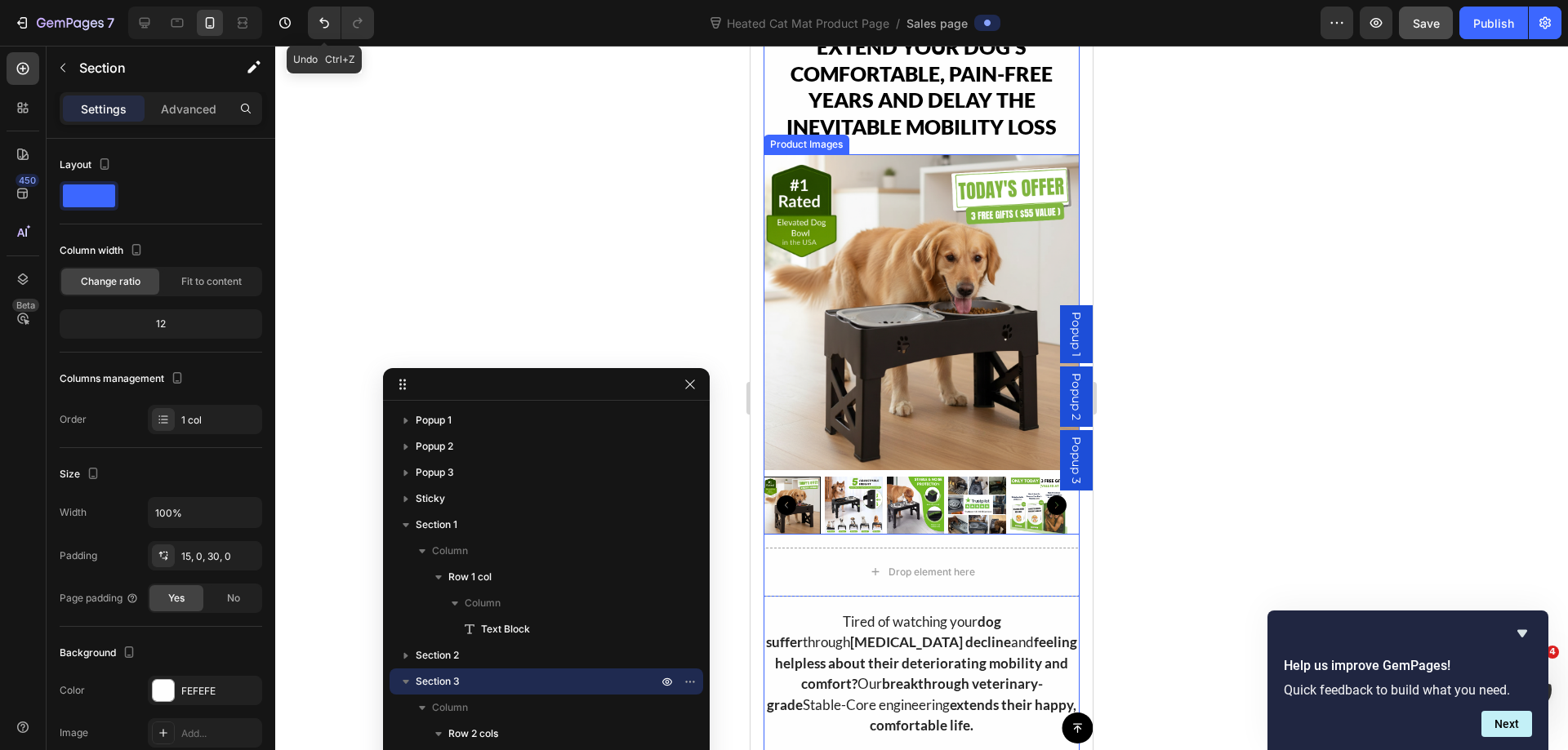
scroll to position [245, 0]
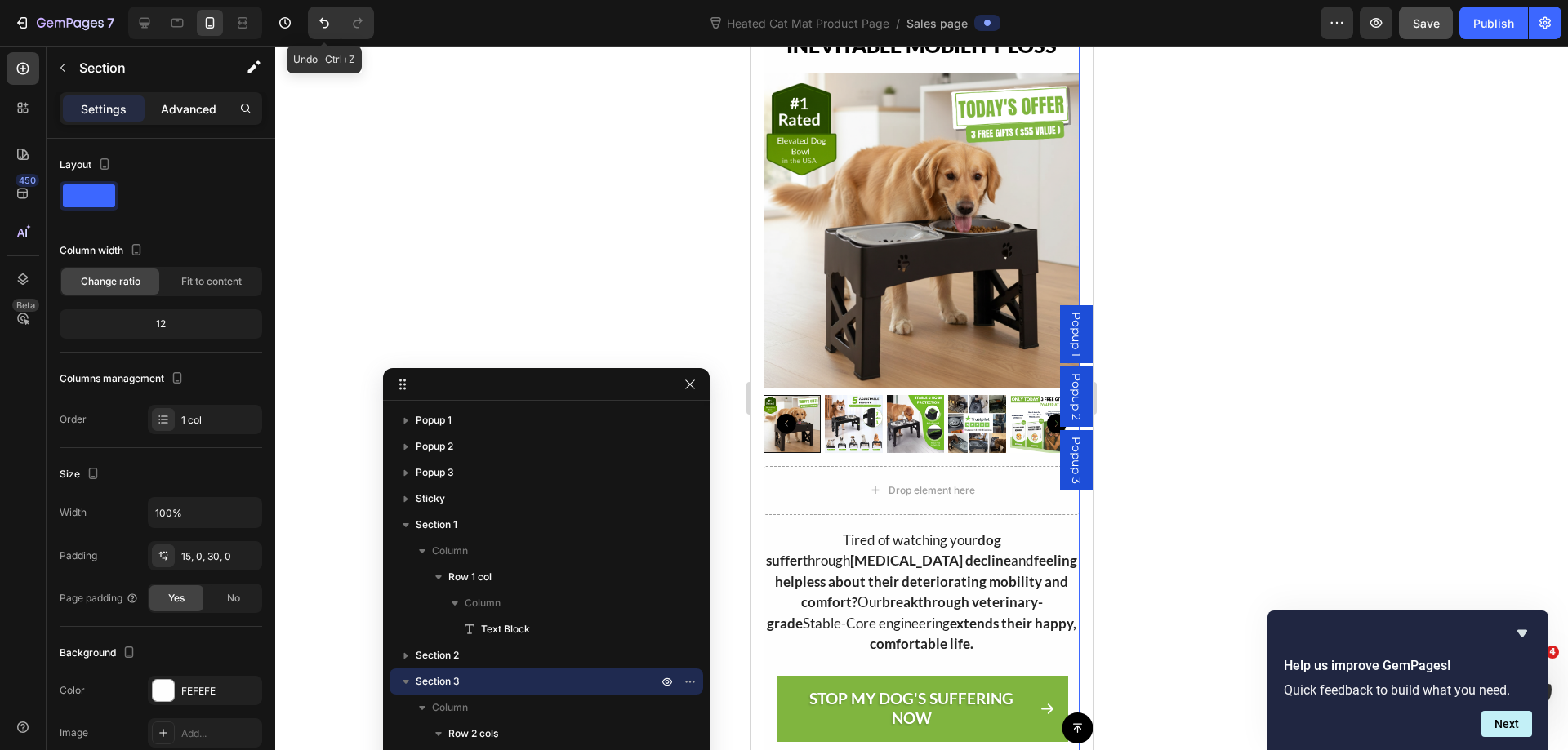
click at [196, 111] on p "Advanced" at bounding box center [188, 109] width 56 height 17
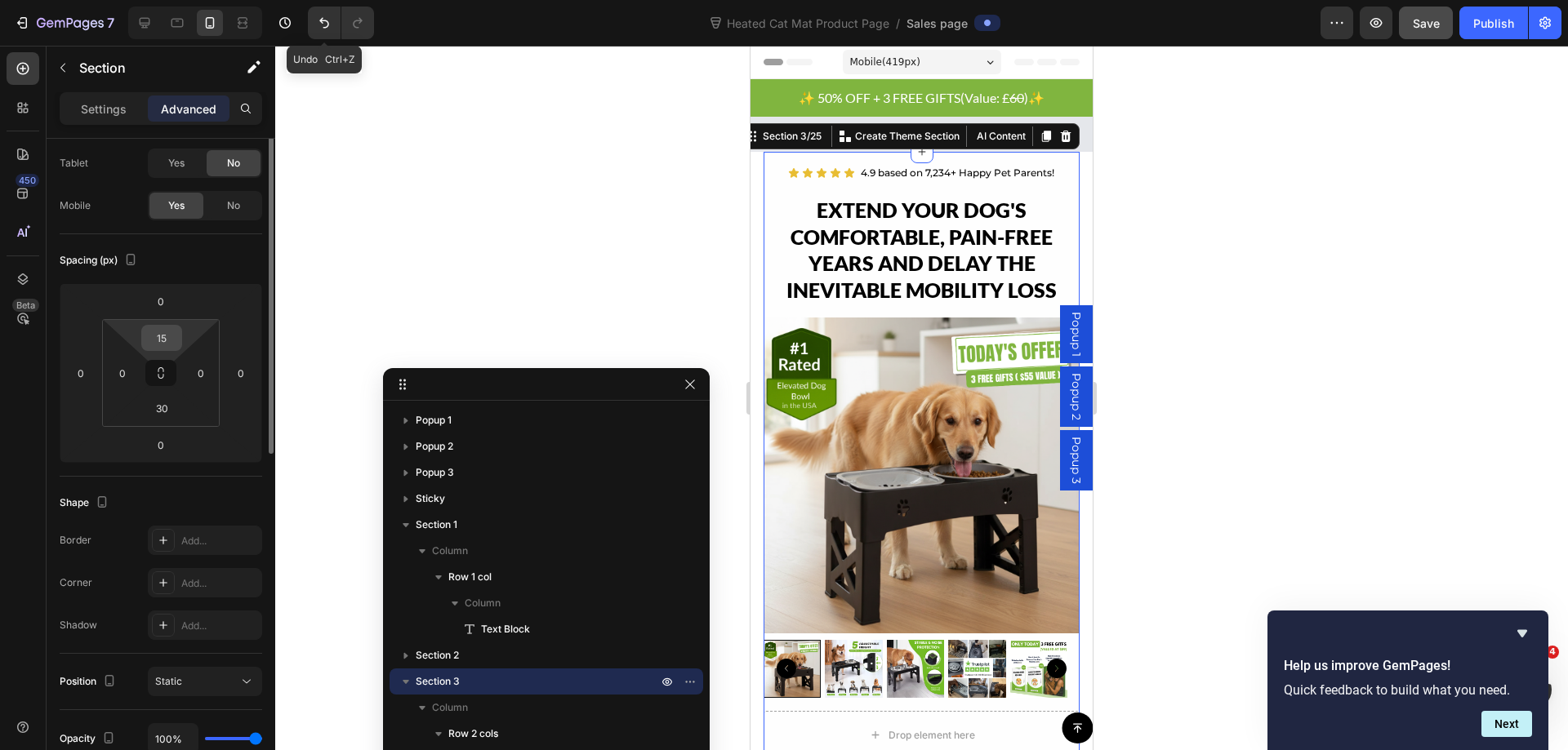
scroll to position [0, 0]
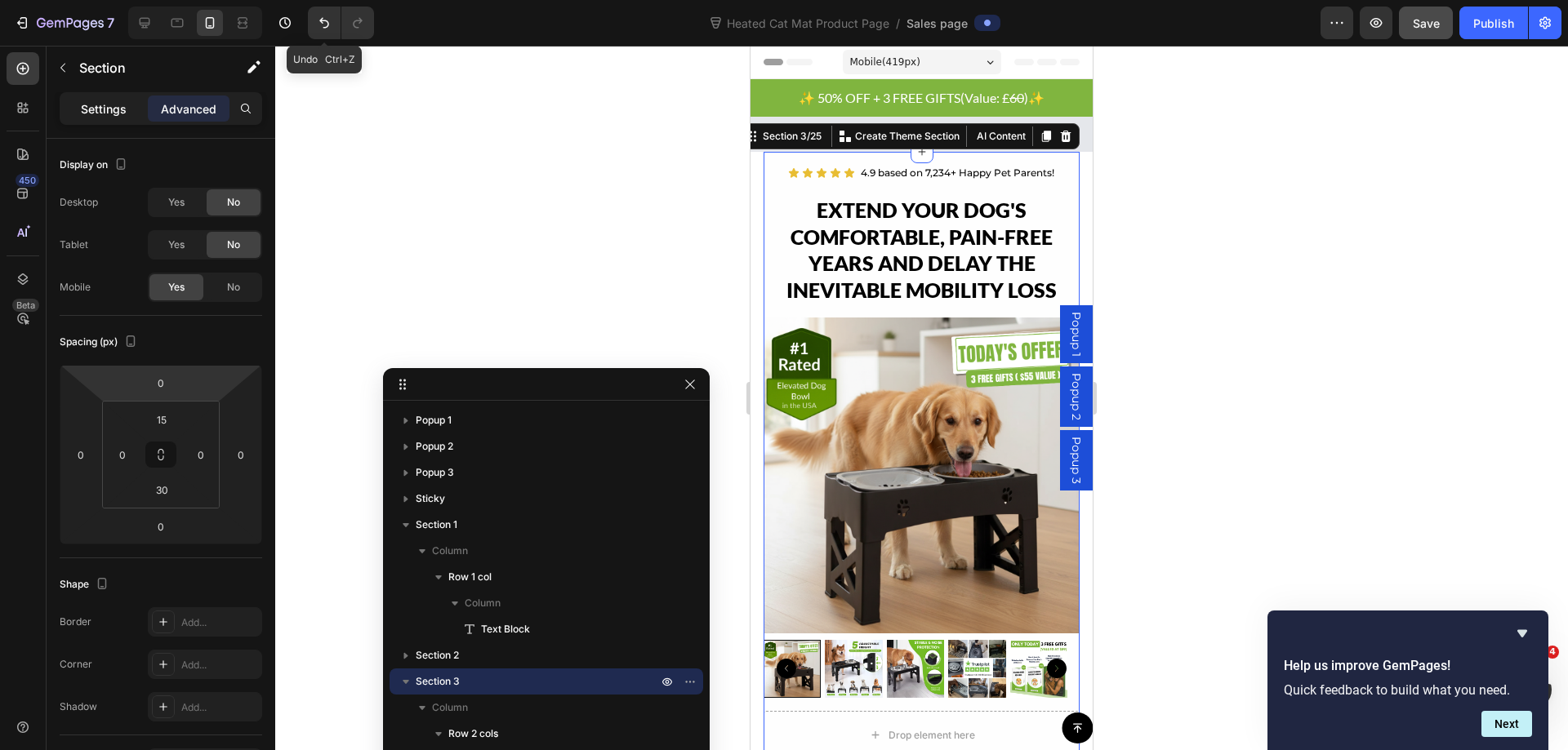
click at [105, 107] on p "Settings" at bounding box center [104, 109] width 46 height 17
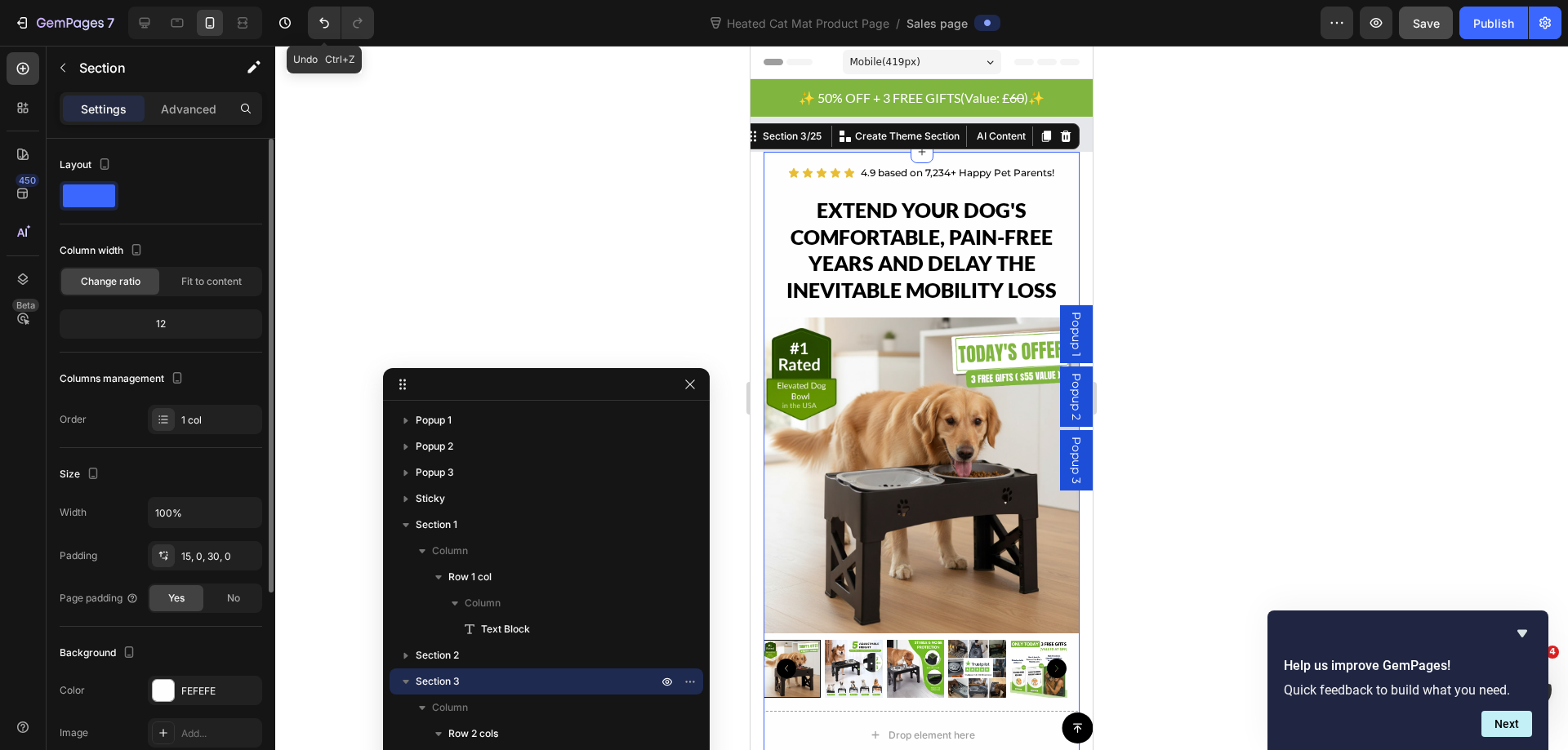
scroll to position [163, 0]
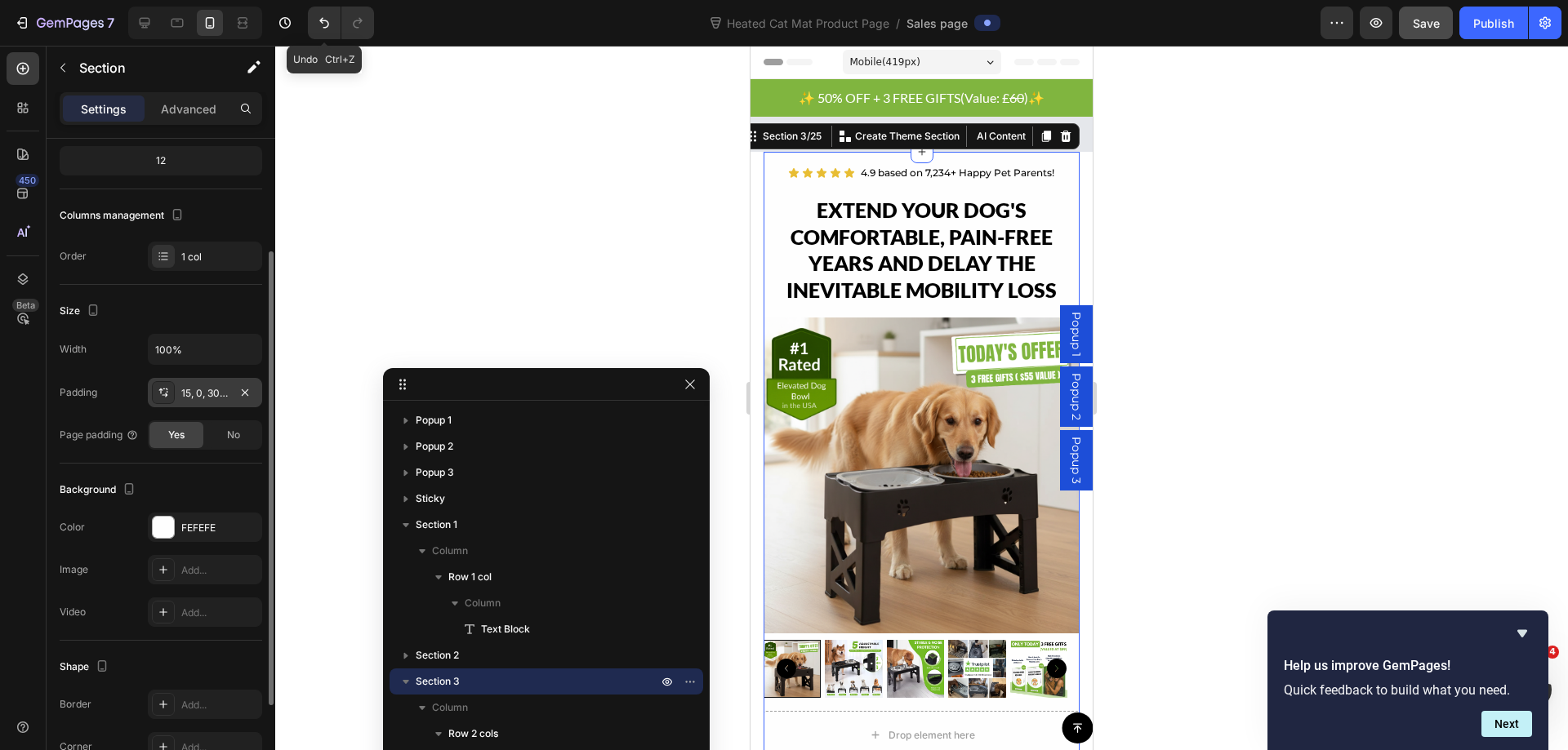
click at [201, 378] on div "15, 0, 30, 0" at bounding box center [204, 392] width 115 height 30
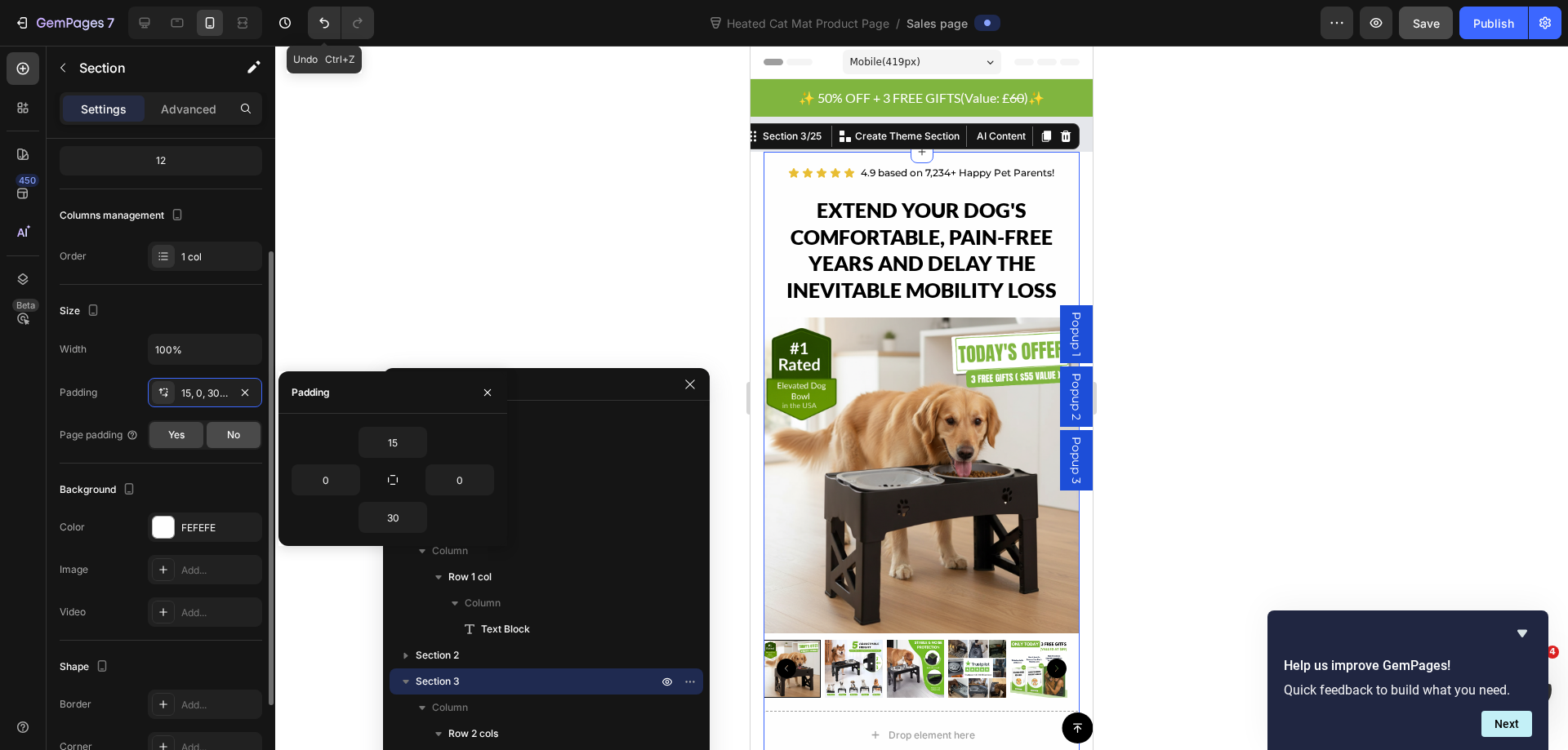
click at [225, 431] on div "No" at bounding box center [233, 435] width 54 height 26
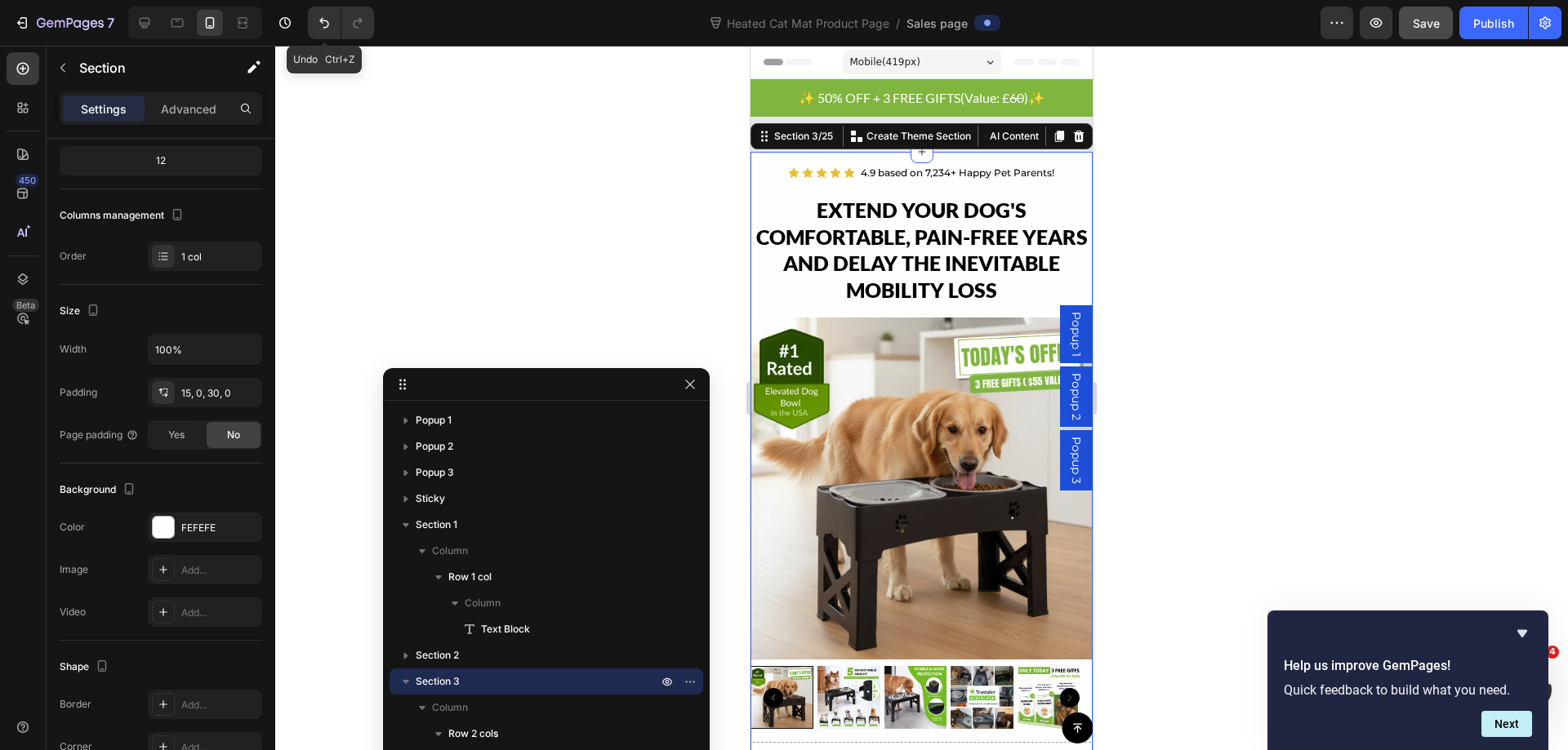
click at [1242, 165] on div at bounding box center [920, 397] width 1292 height 704
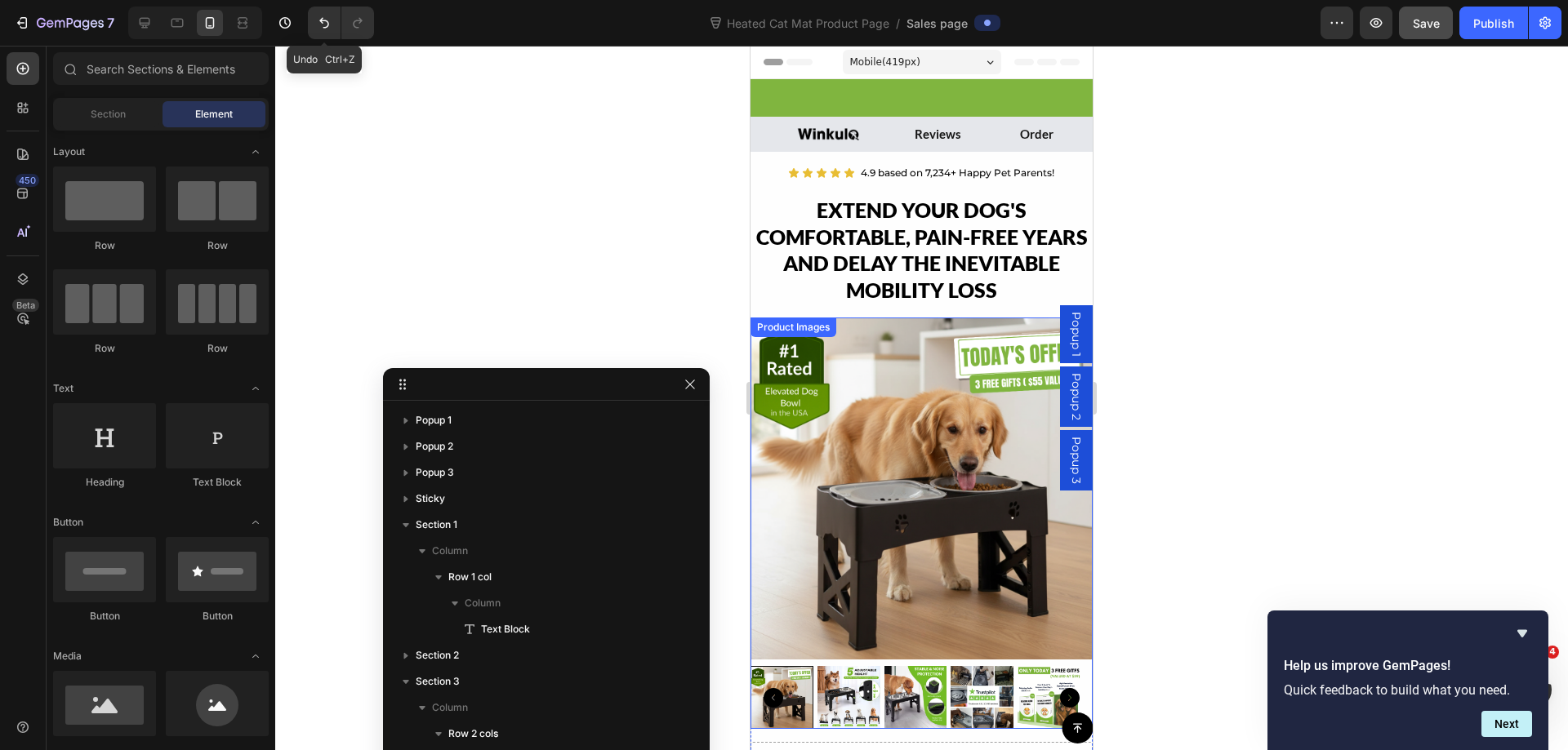
scroll to position [327, 0]
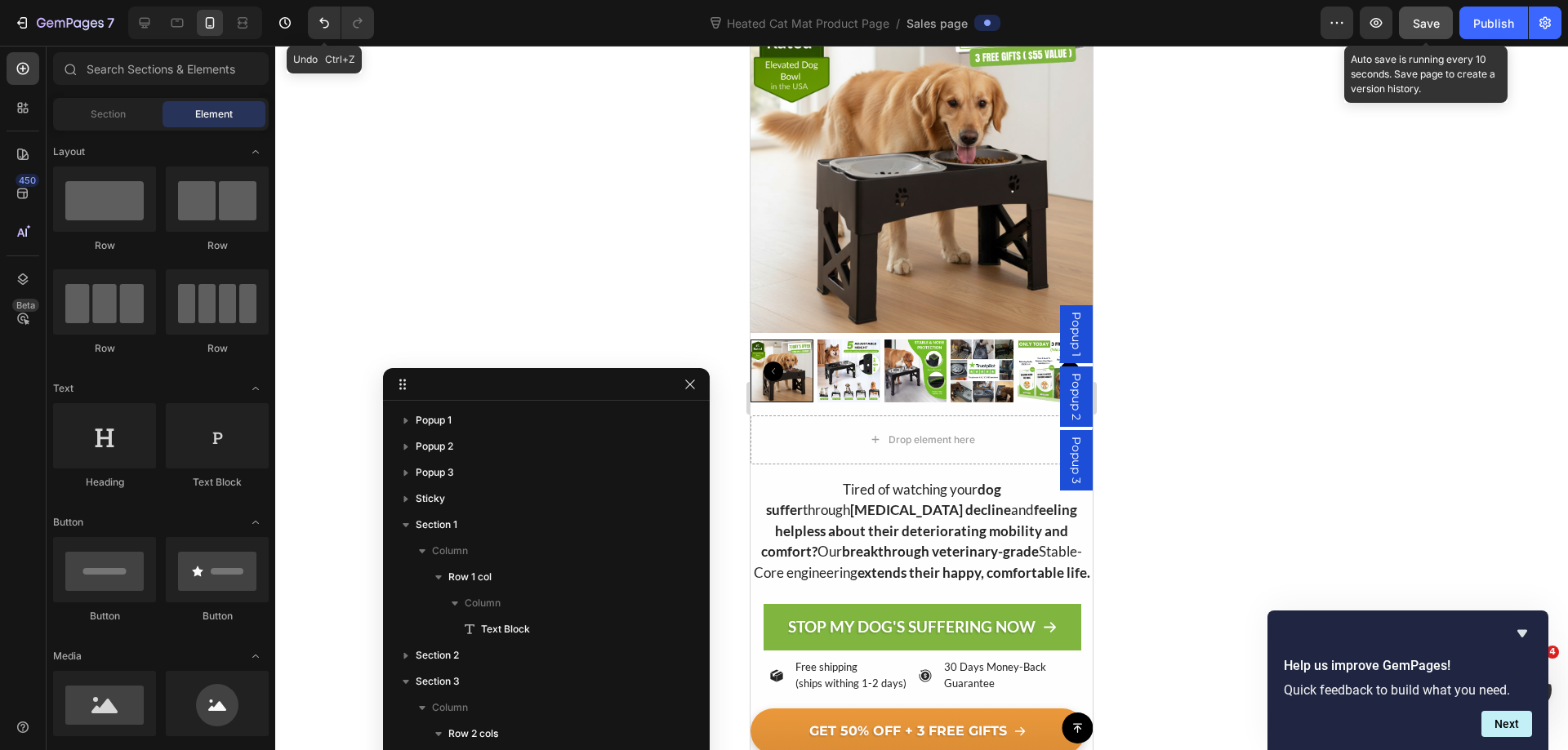
click at [1433, 15] on div "Save" at bounding box center [1426, 23] width 27 height 17
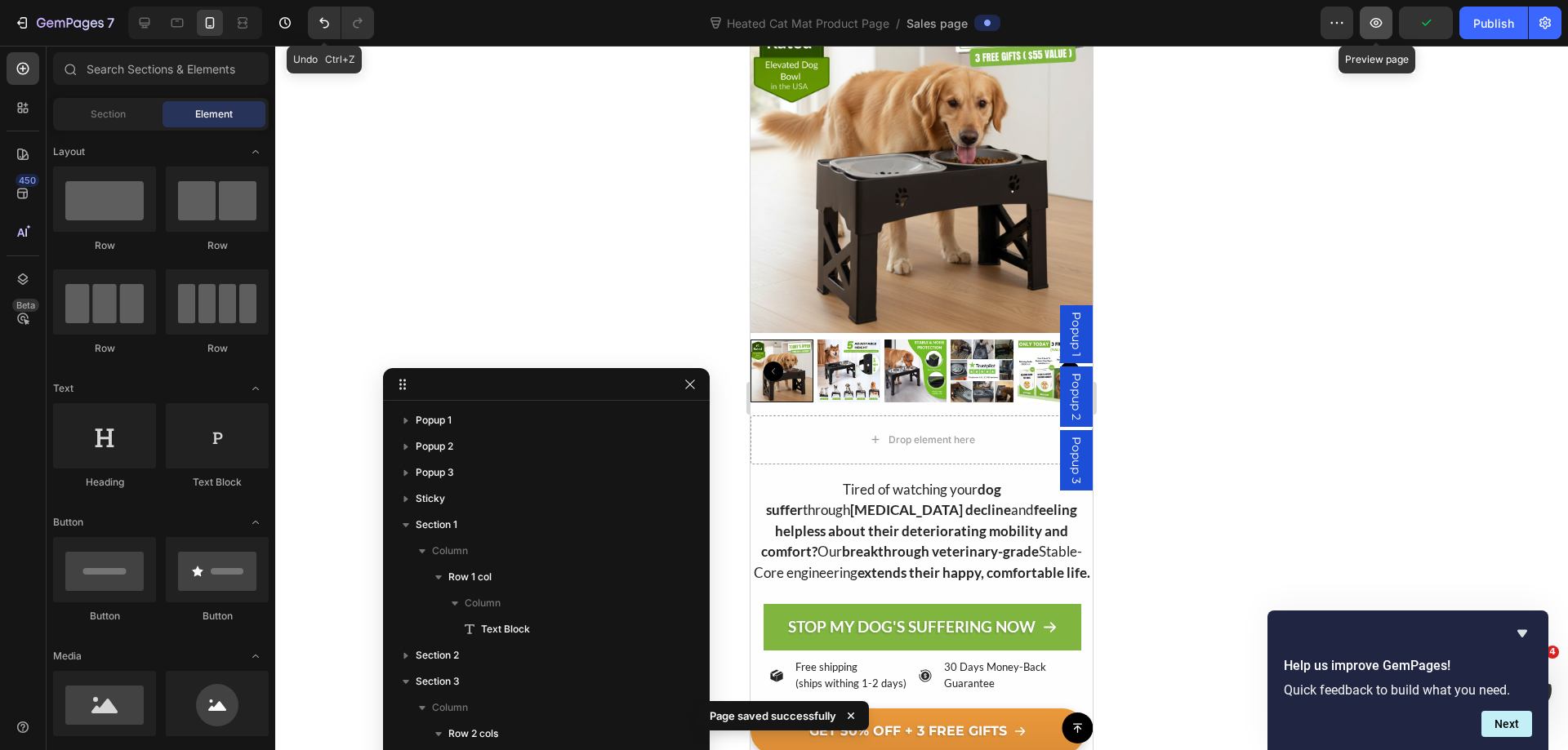
click at [1380, 25] on icon "button" at bounding box center [1376, 23] width 12 height 10
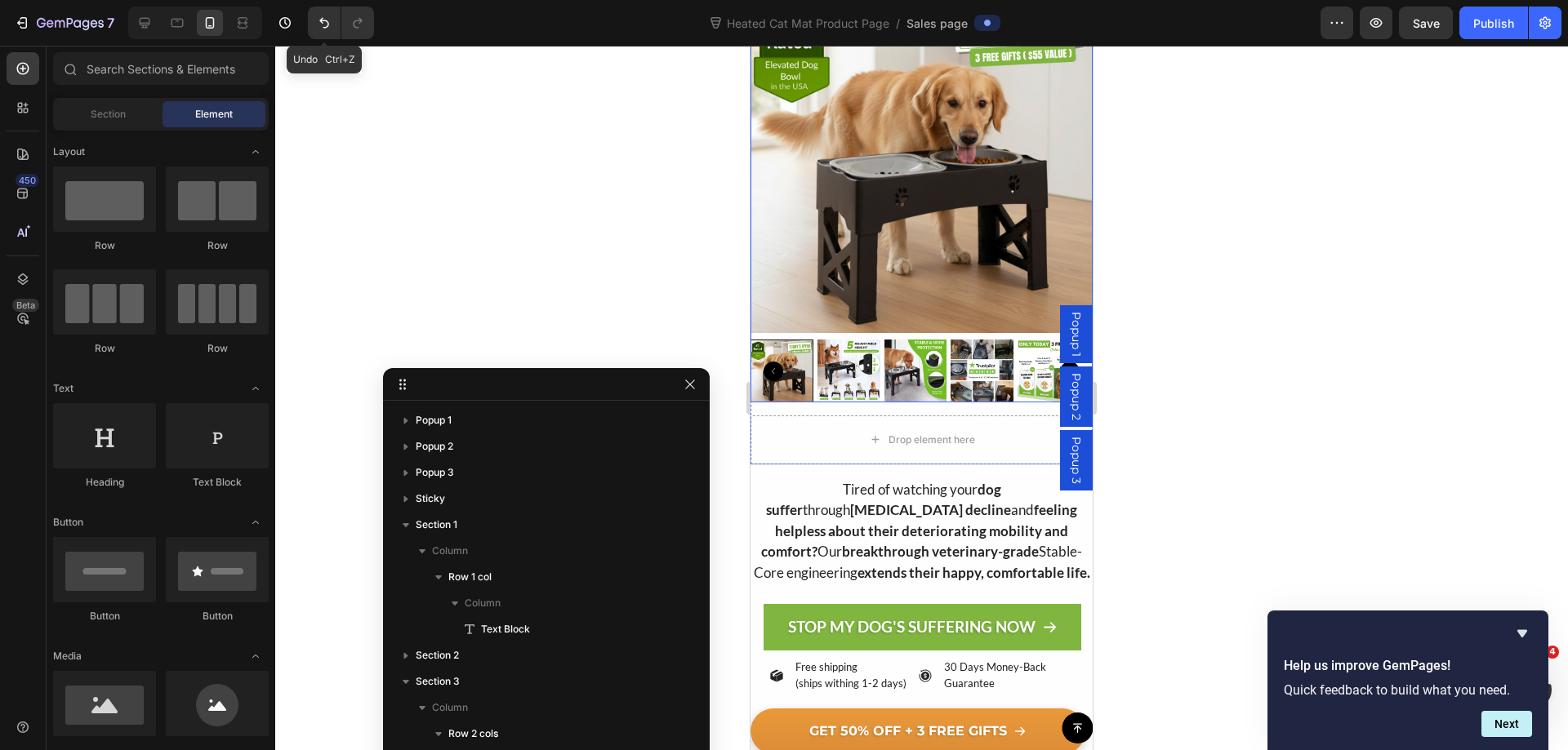
scroll to position [0, 0]
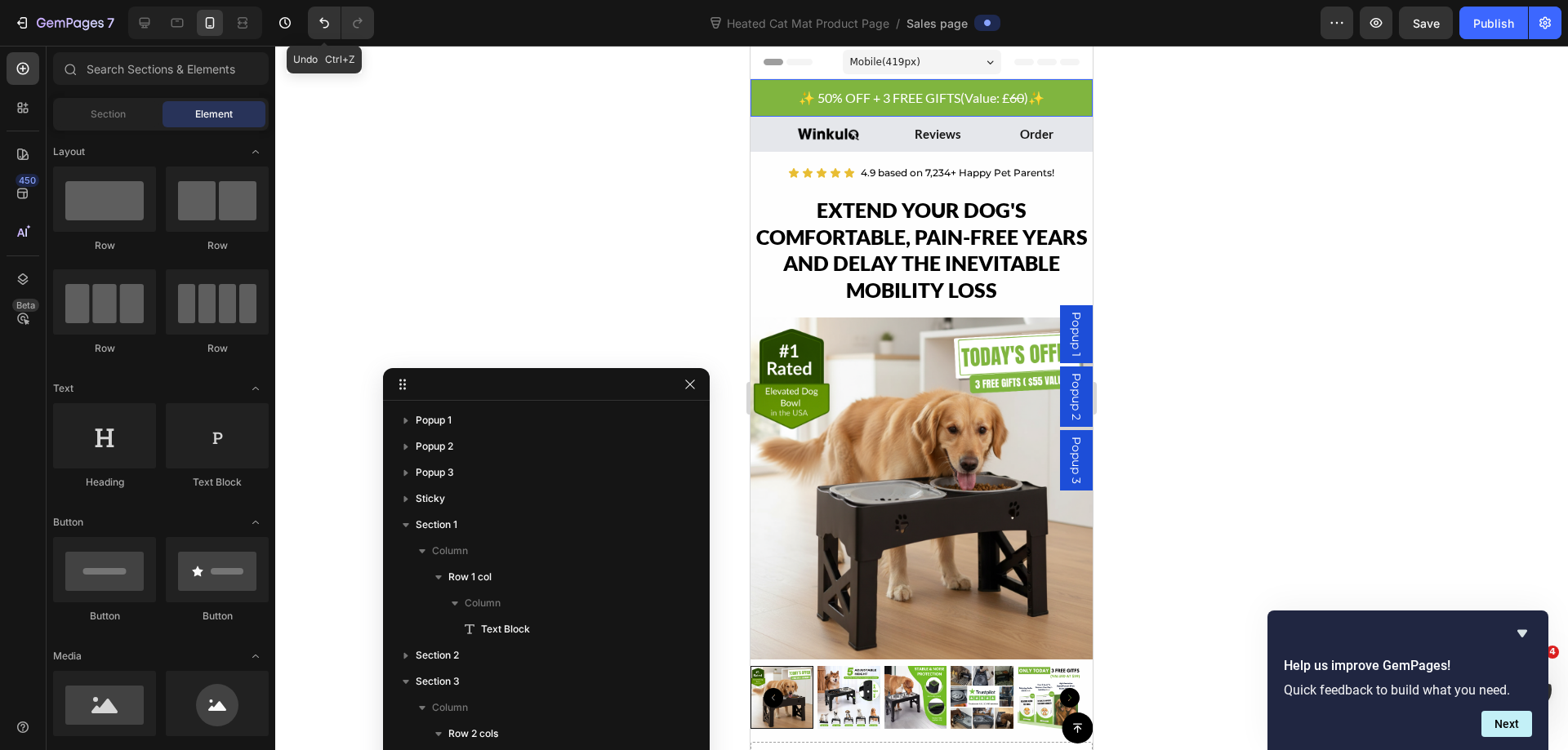
click at [920, 102] on span "✨ 50% OFF + 3 FREE GIFTS" at bounding box center [880, 98] width 161 height 16
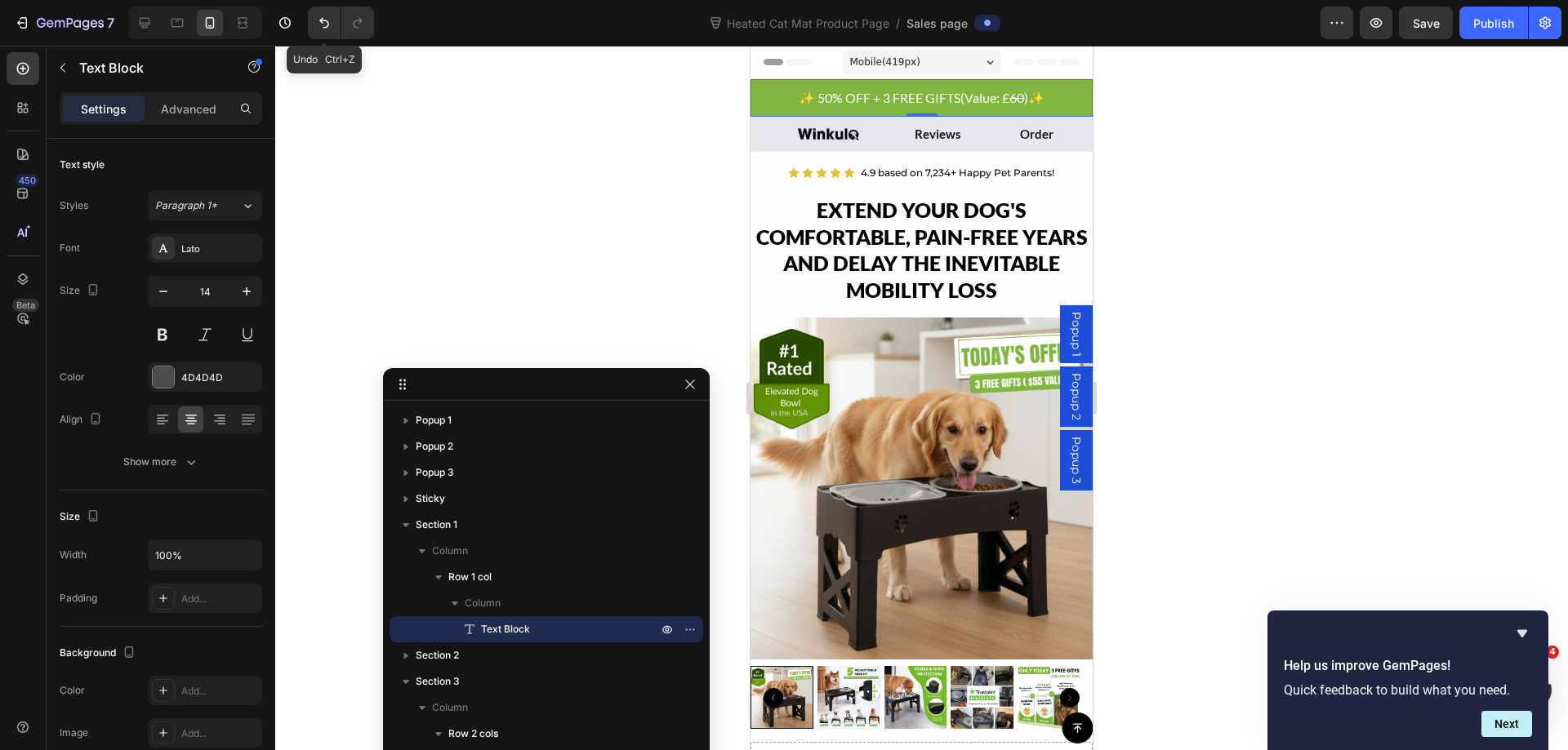
click at [920, 102] on span "✨ 50% OFF + 3 FREE GIFTS" at bounding box center [880, 98] width 161 height 16
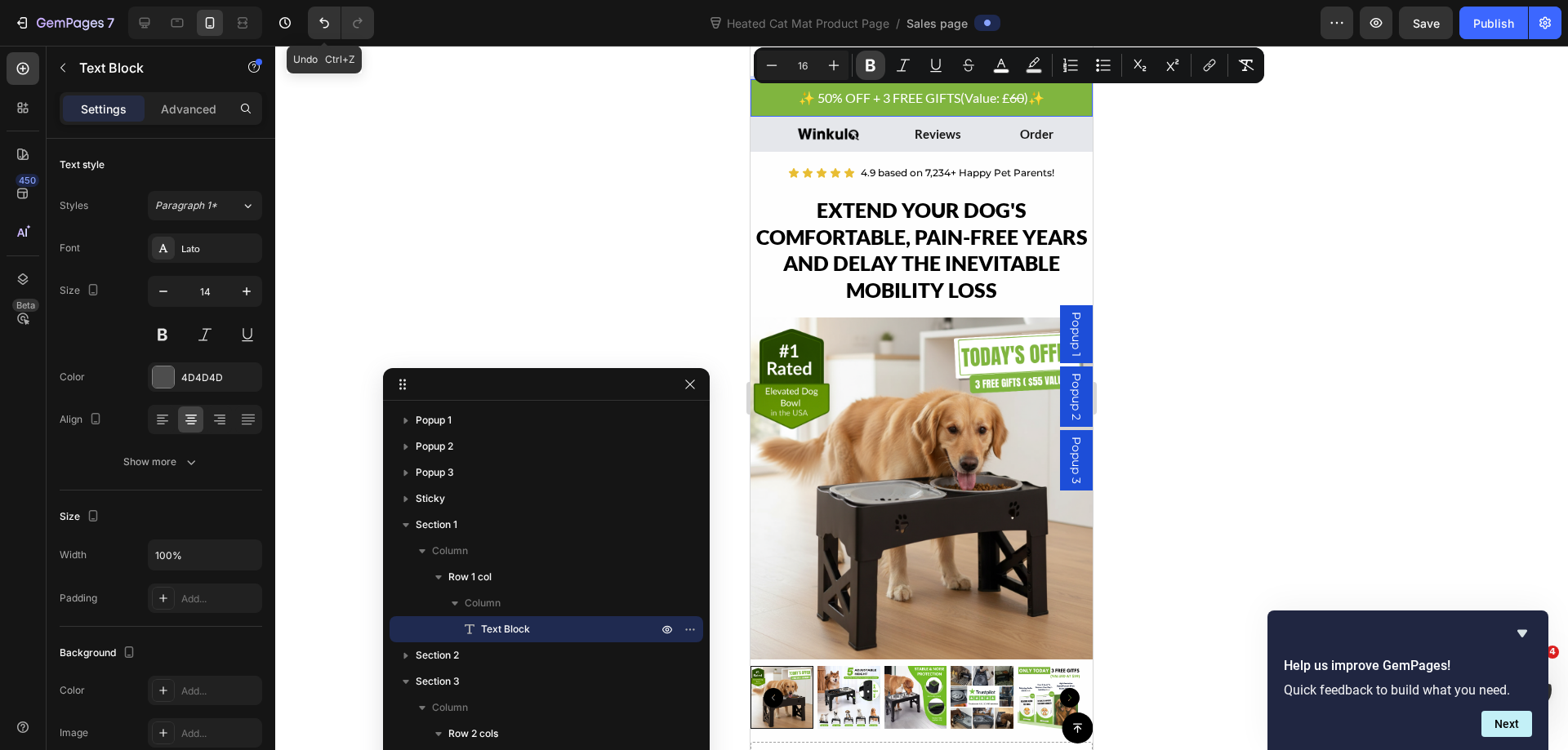
click at [864, 62] on icon "Editor contextual toolbar" at bounding box center [870, 65] width 16 height 16
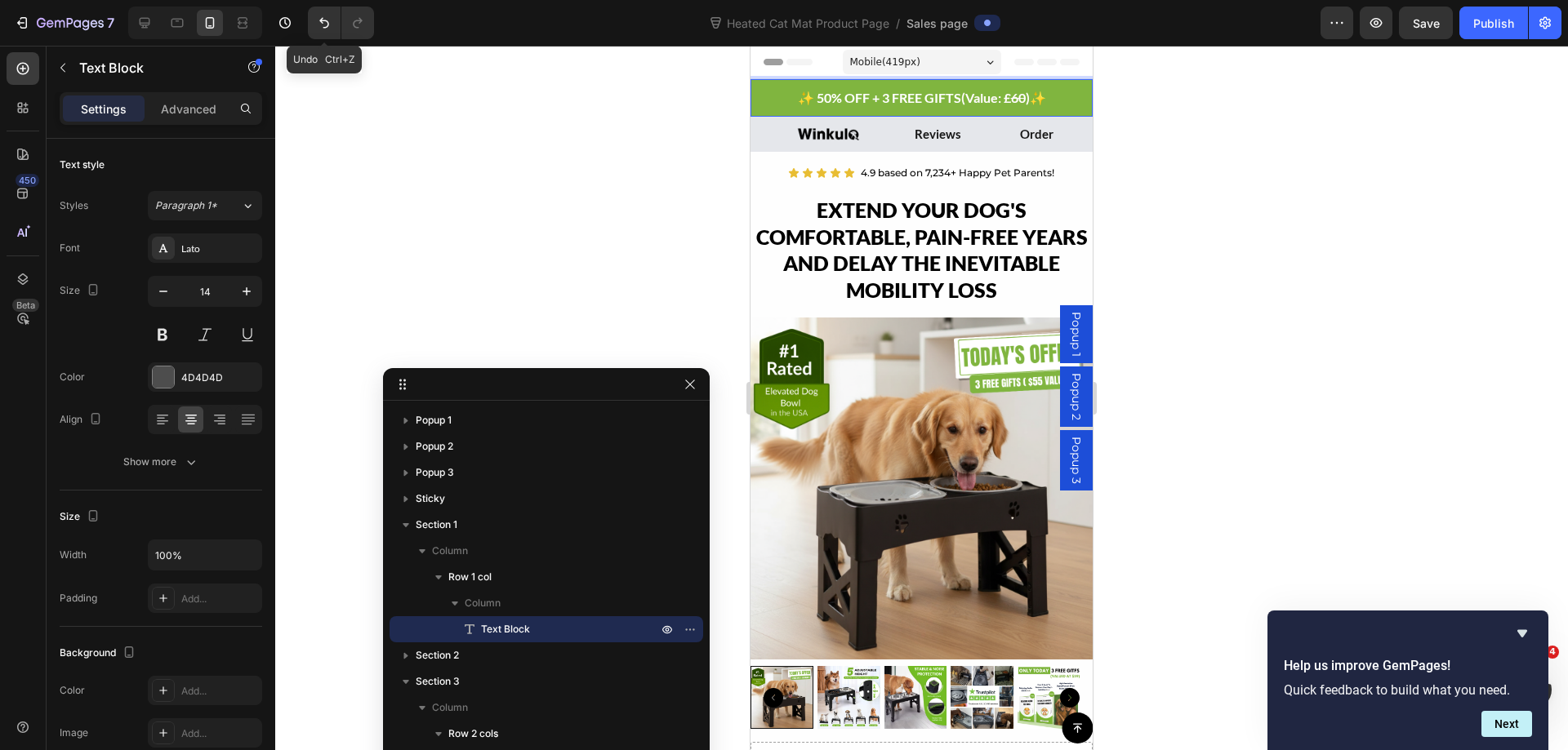
click at [1160, 196] on div at bounding box center [920, 397] width 1292 height 704
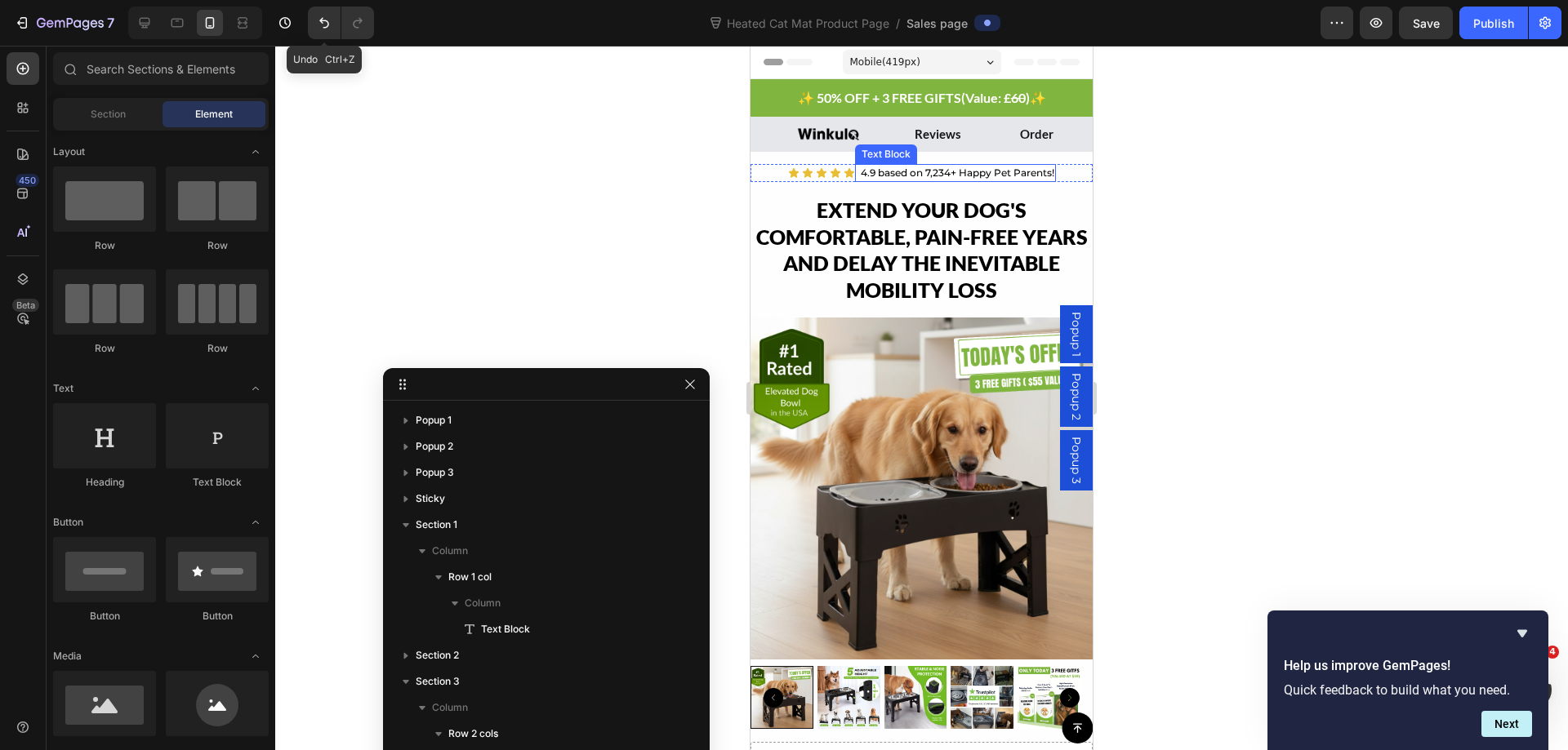
click at [1012, 177] on p "4.9 based on 7,234+ Happy Pet Parents!" at bounding box center [957, 172] width 193 height 15
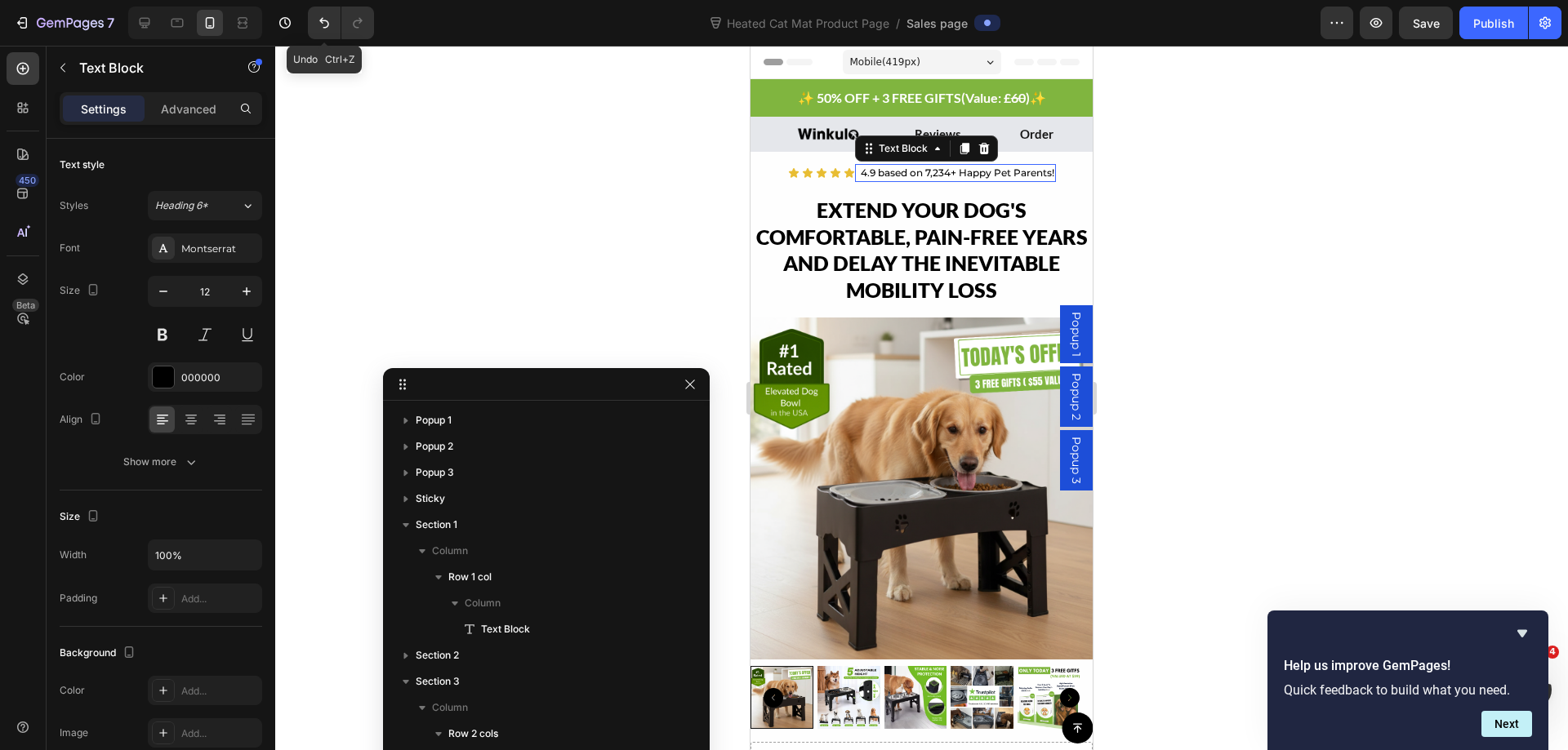
scroll to position [863, 0]
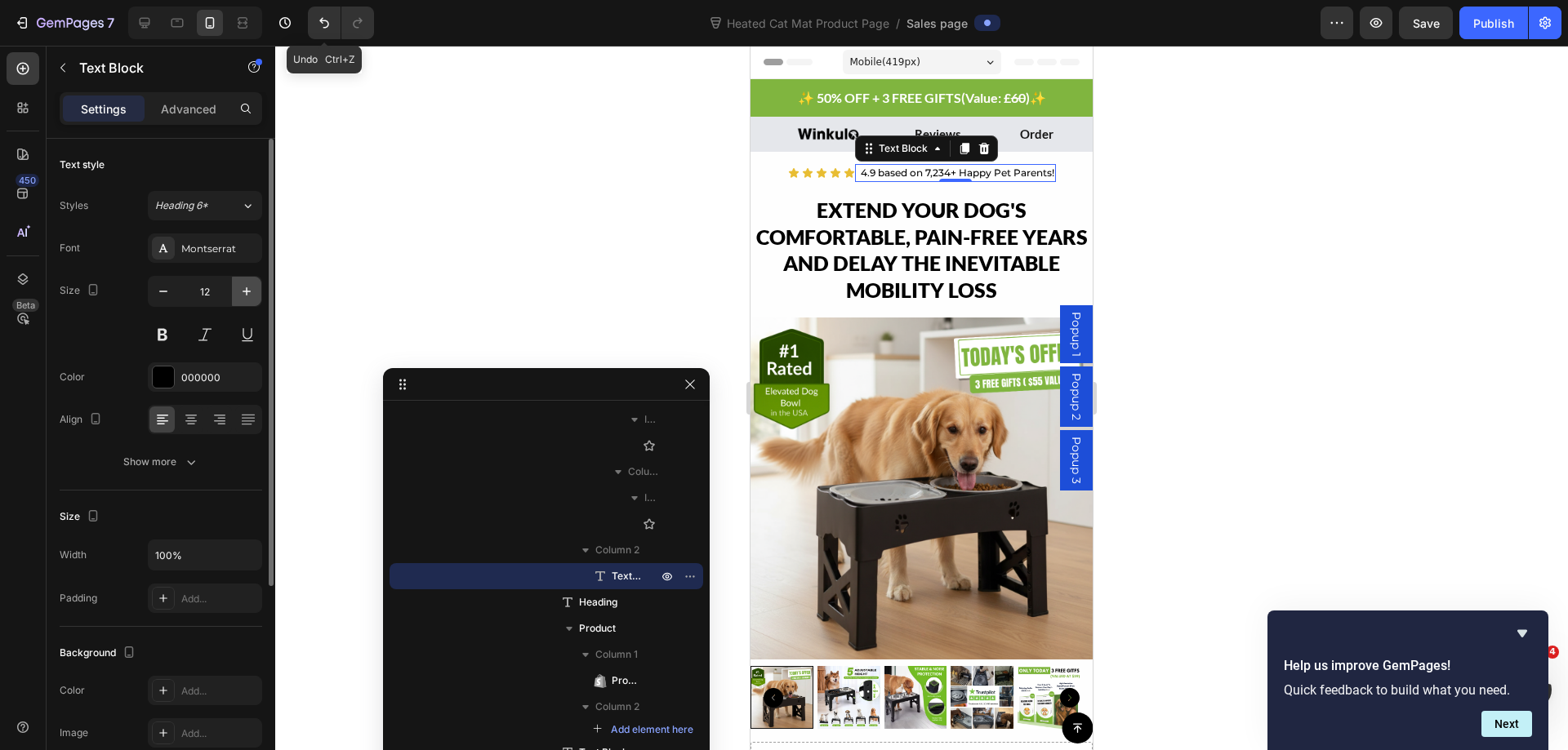
click at [245, 301] on button "button" at bounding box center [247, 292] width 30 height 30
type input "13"
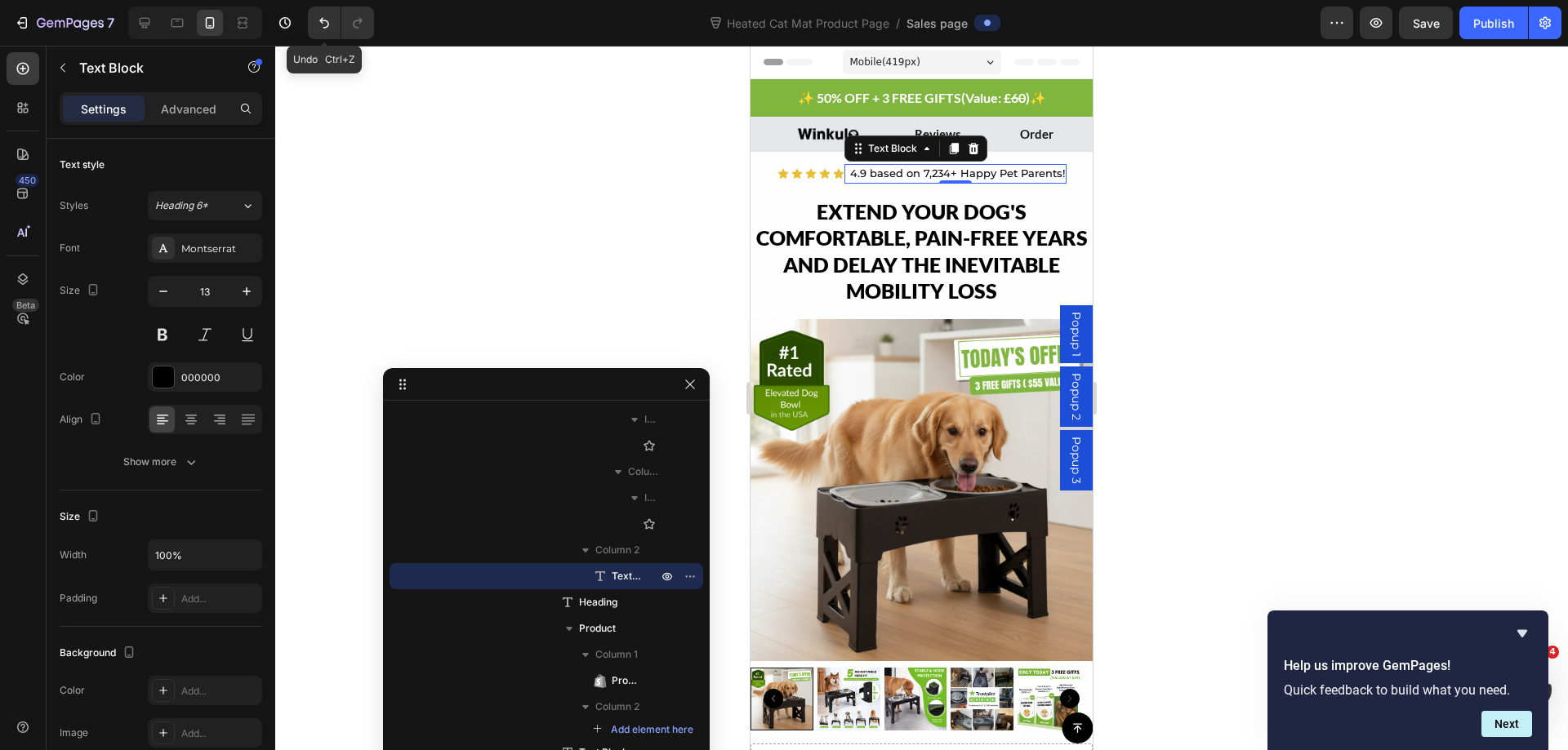
click at [1416, 263] on div at bounding box center [920, 397] width 1292 height 704
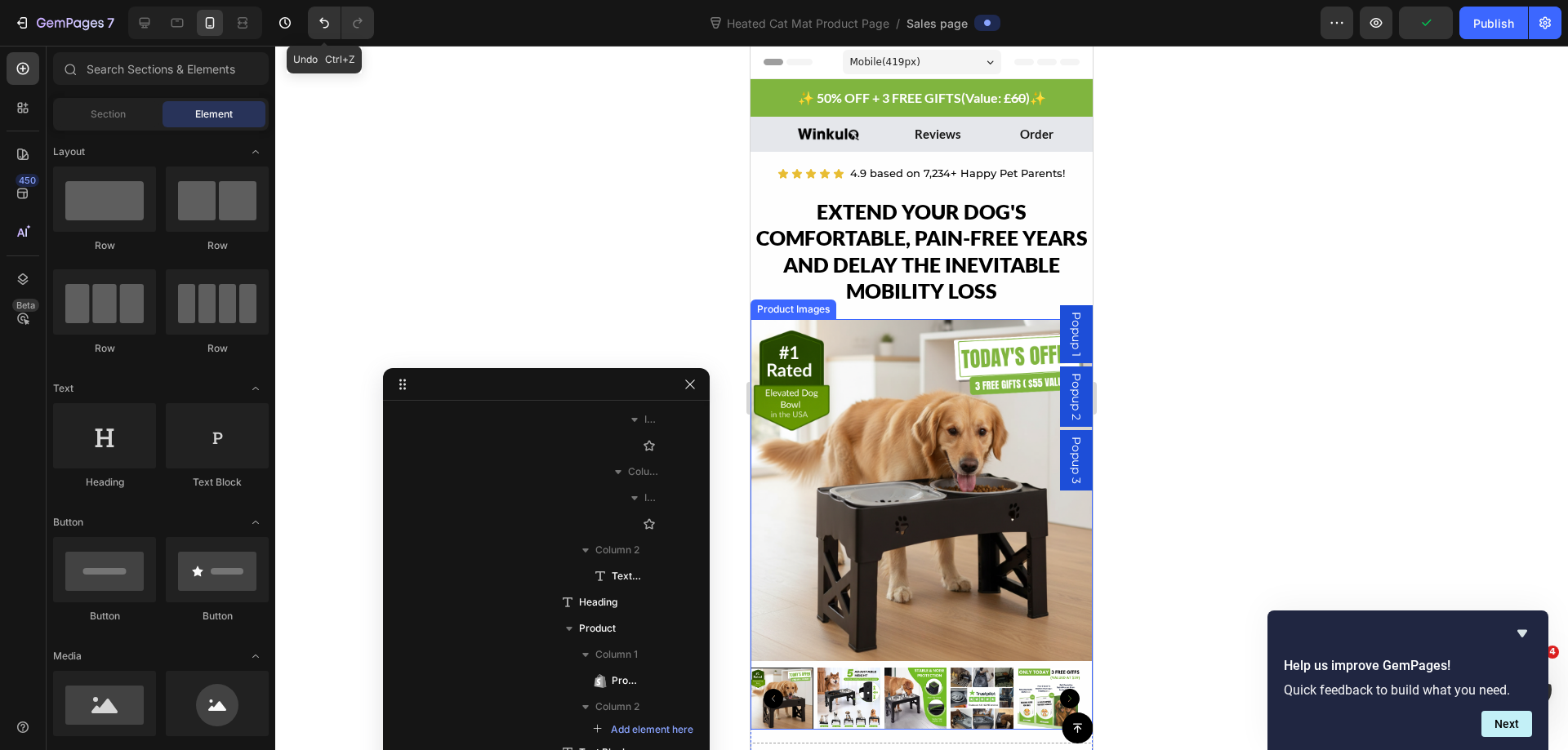
scroll to position [327, 0]
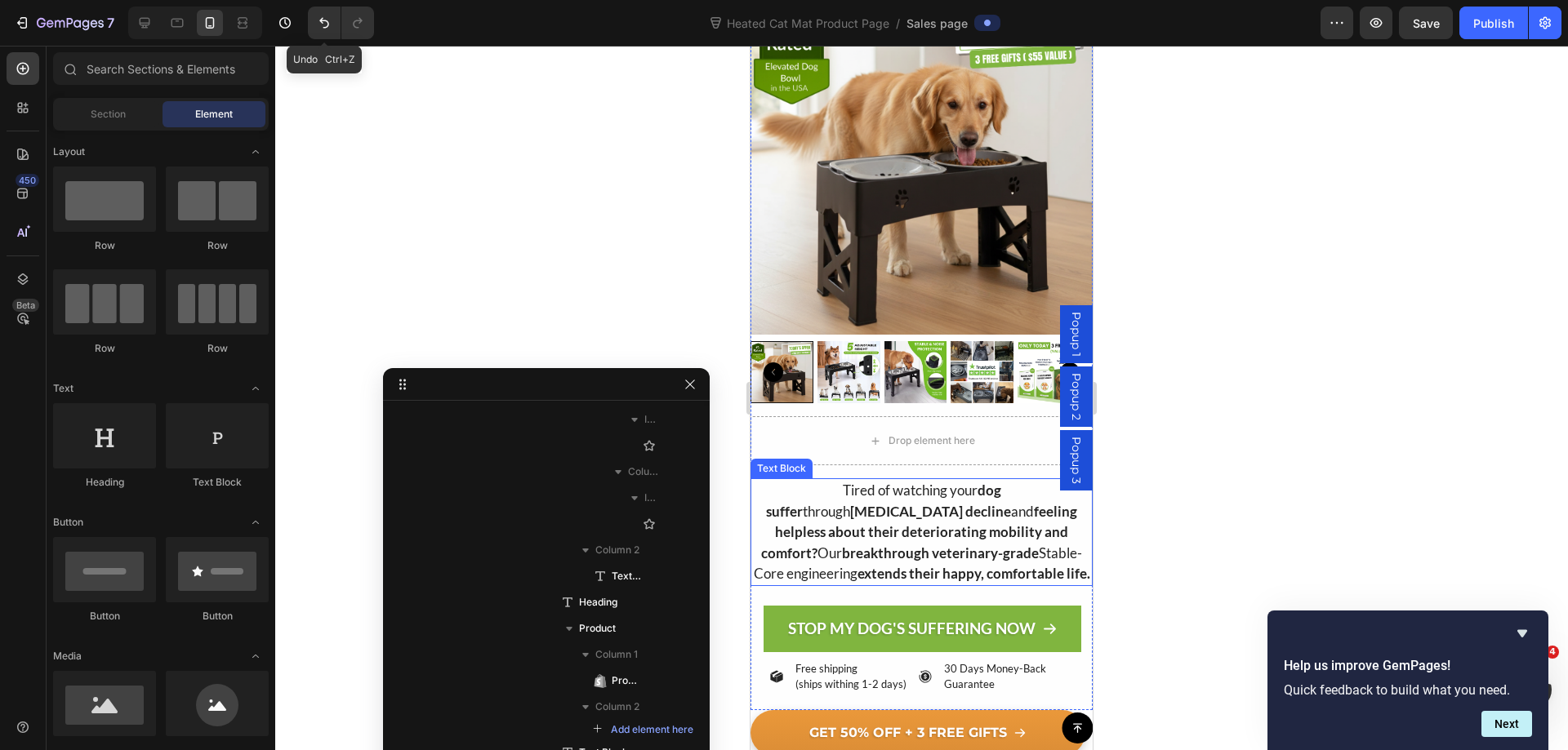
click at [912, 522] on p "Tired of watching your dog suffer through [MEDICAL_DATA] decline and feeling he…" at bounding box center [921, 532] width 339 height 105
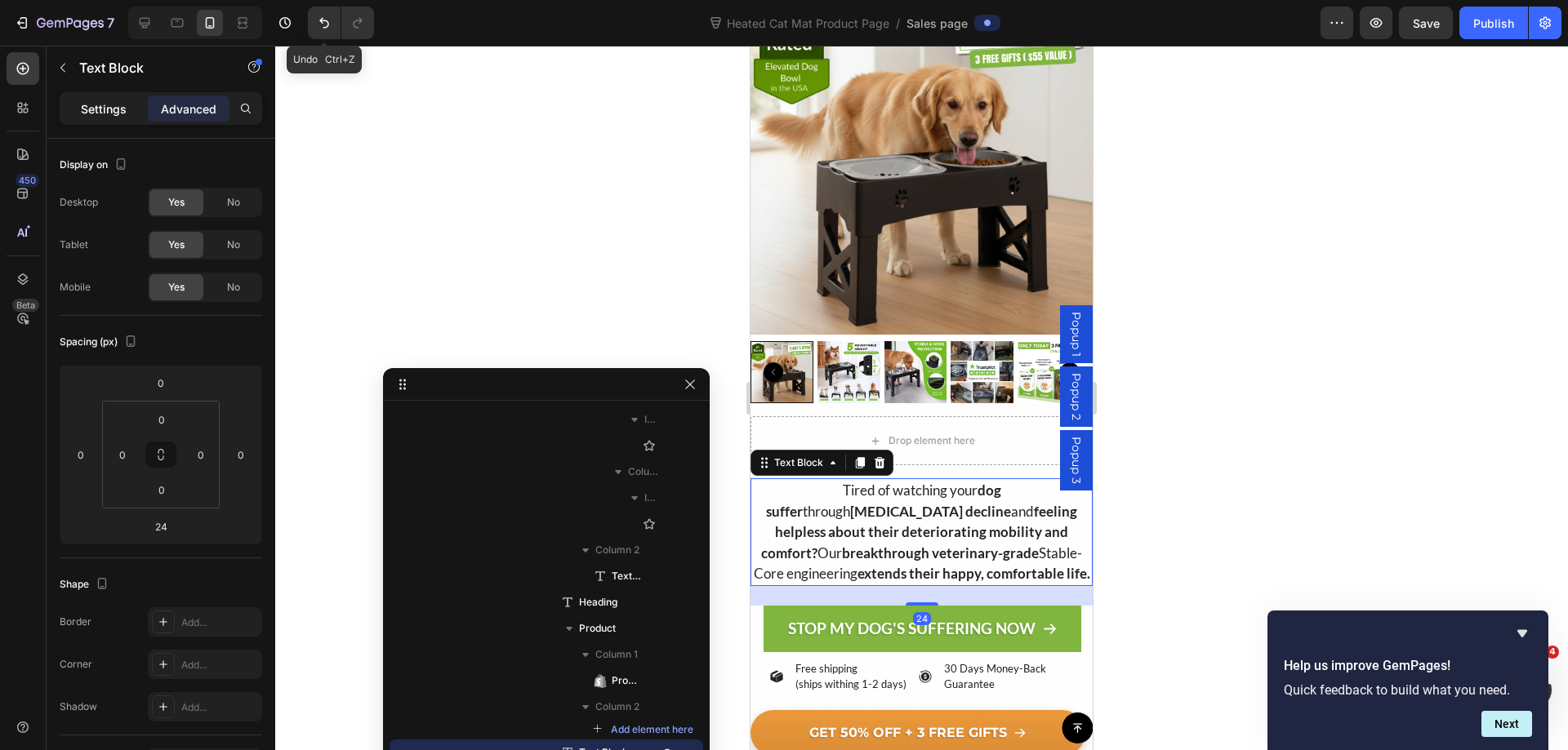
click at [75, 113] on div "Settings" at bounding box center [104, 109] width 82 height 26
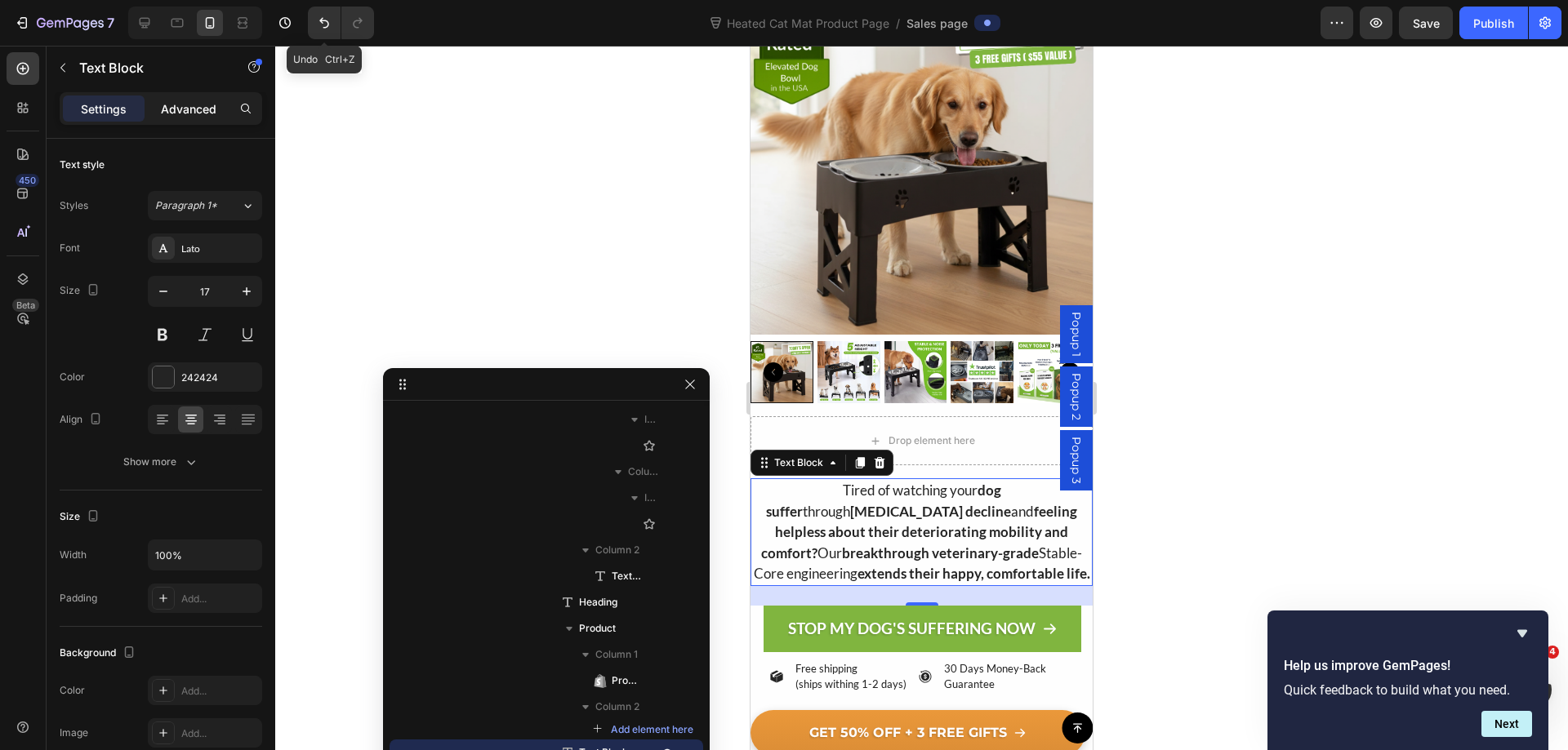
click at [196, 107] on p "Advanced" at bounding box center [188, 109] width 56 height 17
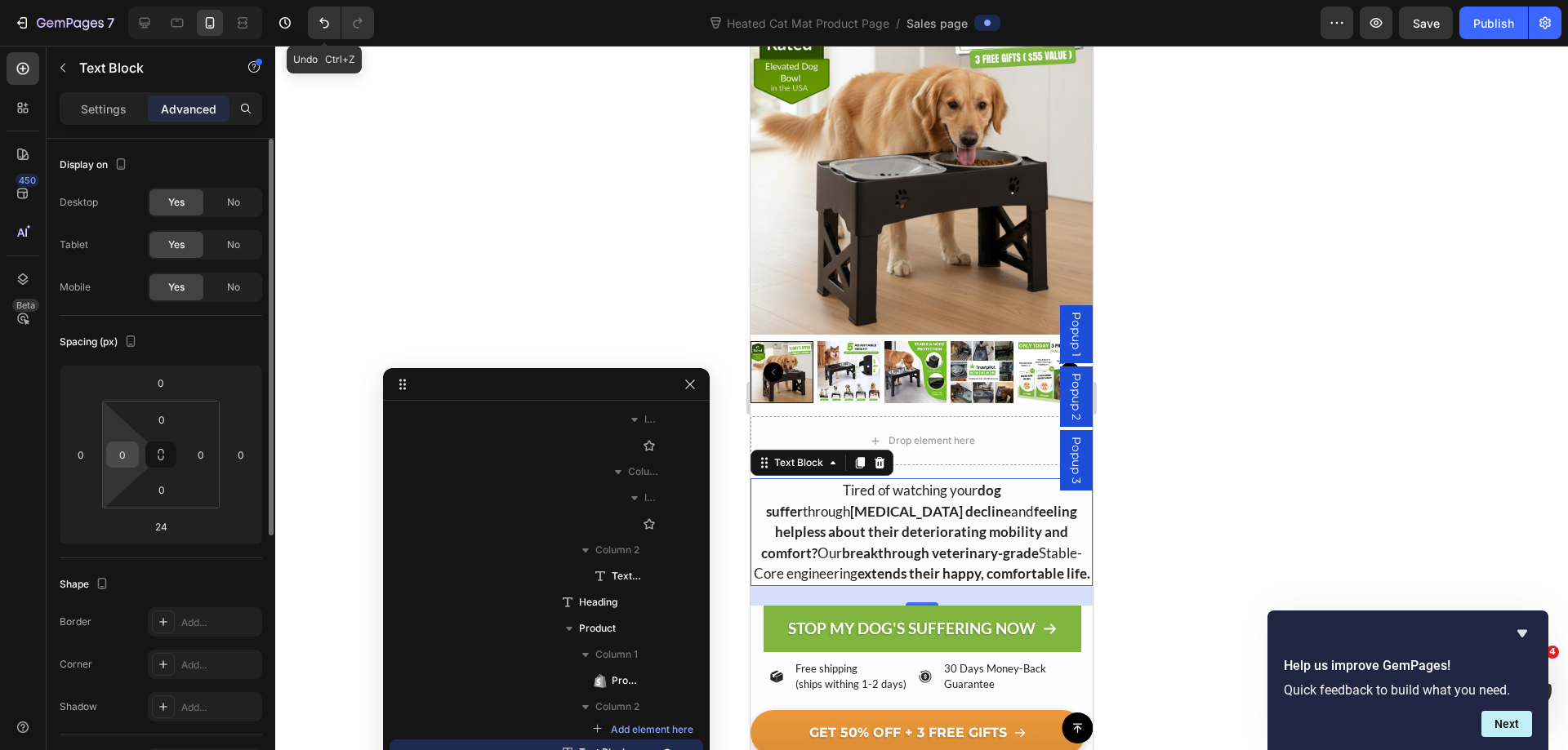
click at [122, 460] on input "0" at bounding box center [123, 454] width 25 height 25
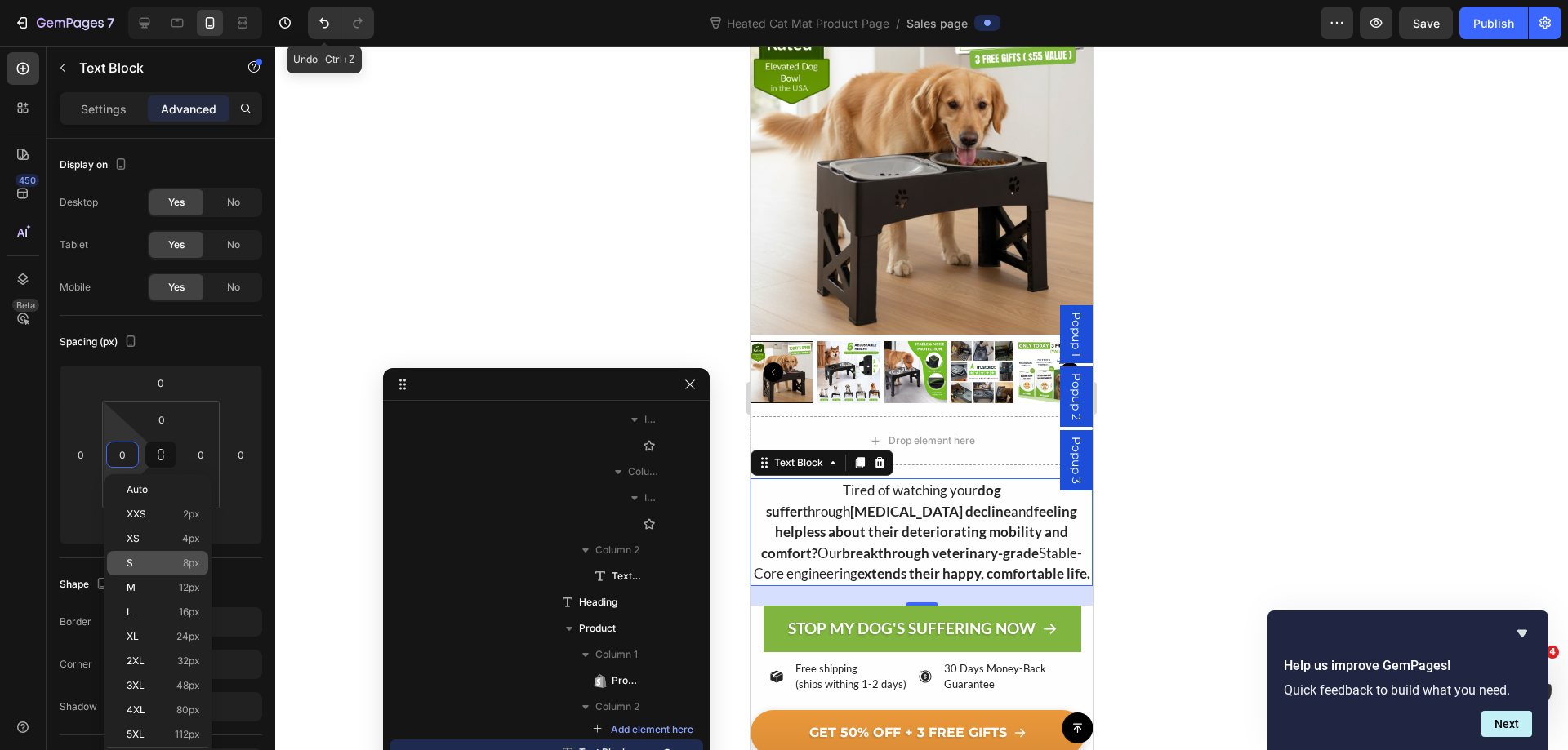
click at [174, 561] on p "S 8px" at bounding box center [163, 563] width 74 height 11
type input "8"
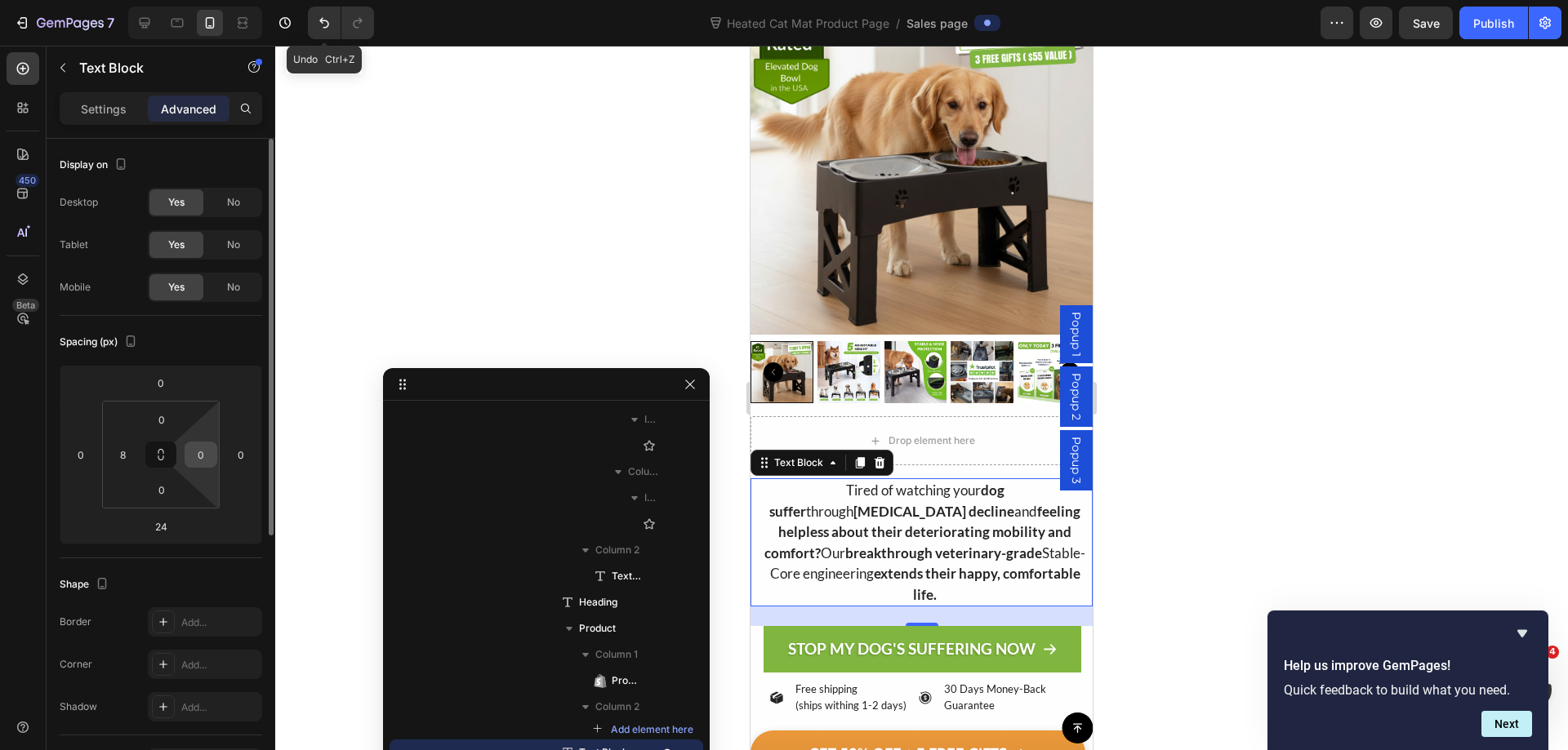
click at [205, 461] on input "0" at bounding box center [200, 454] width 25 height 25
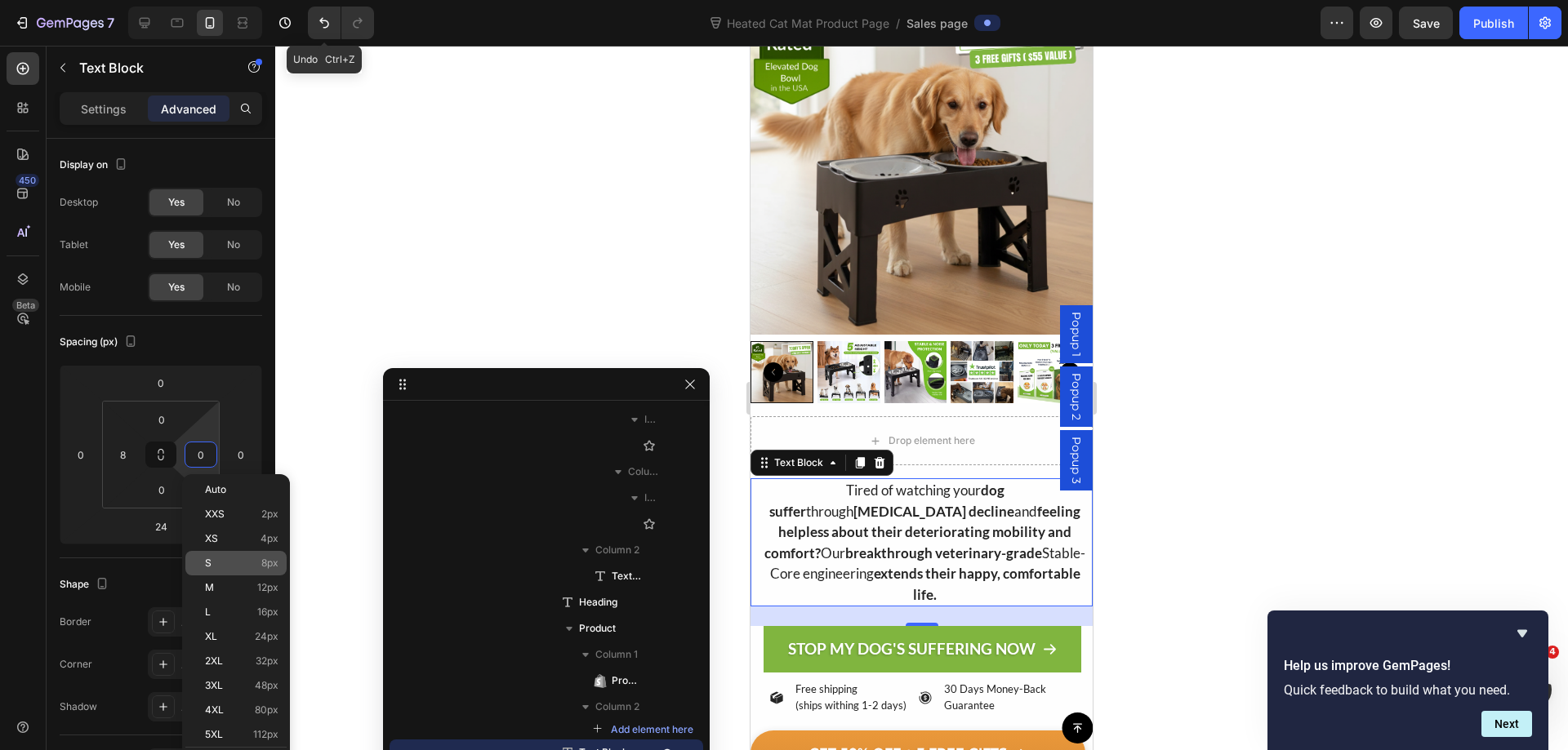
click at [219, 566] on p "S 8px" at bounding box center [242, 563] width 74 height 11
type input "8"
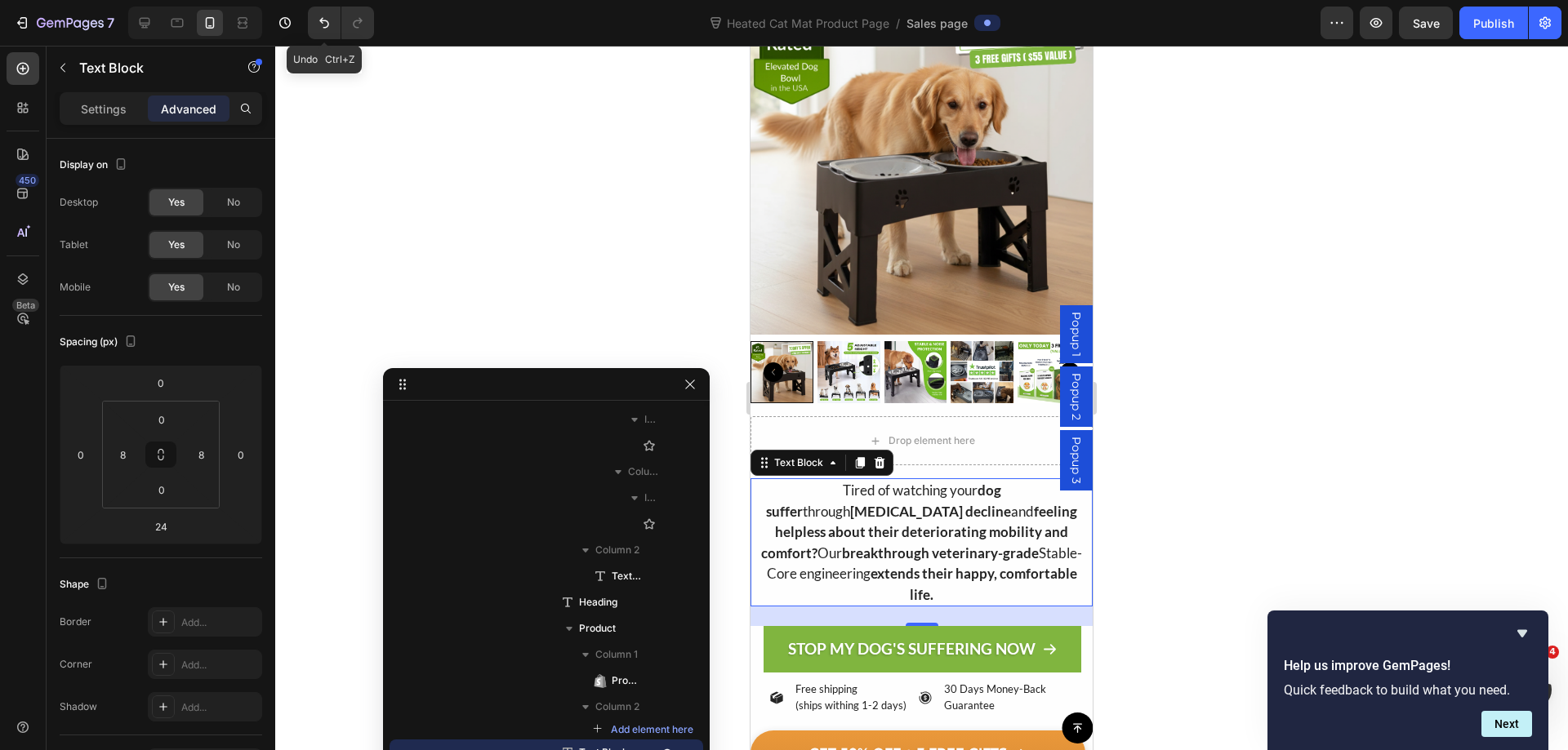
click at [1343, 321] on div at bounding box center [920, 397] width 1292 height 704
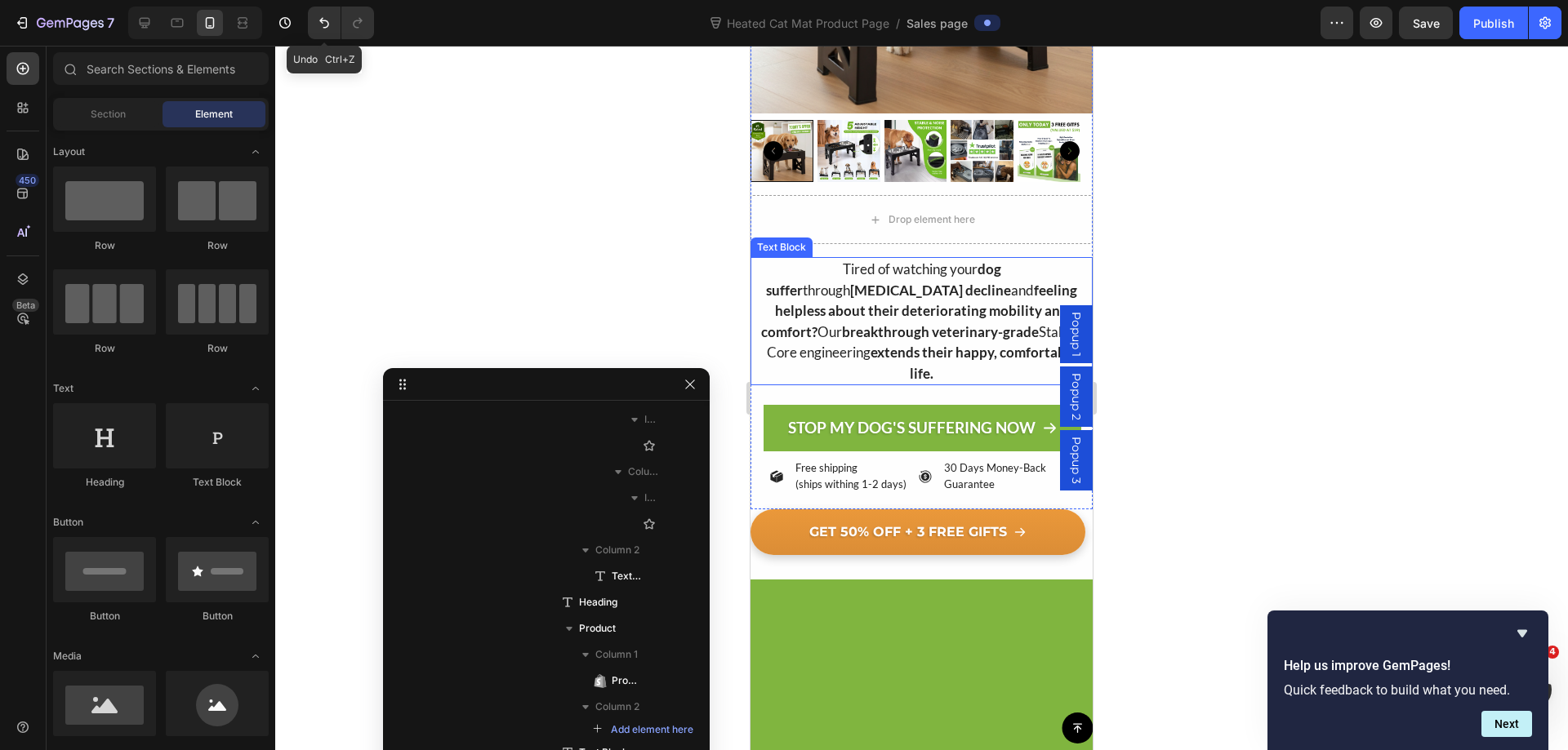
scroll to position [572, 0]
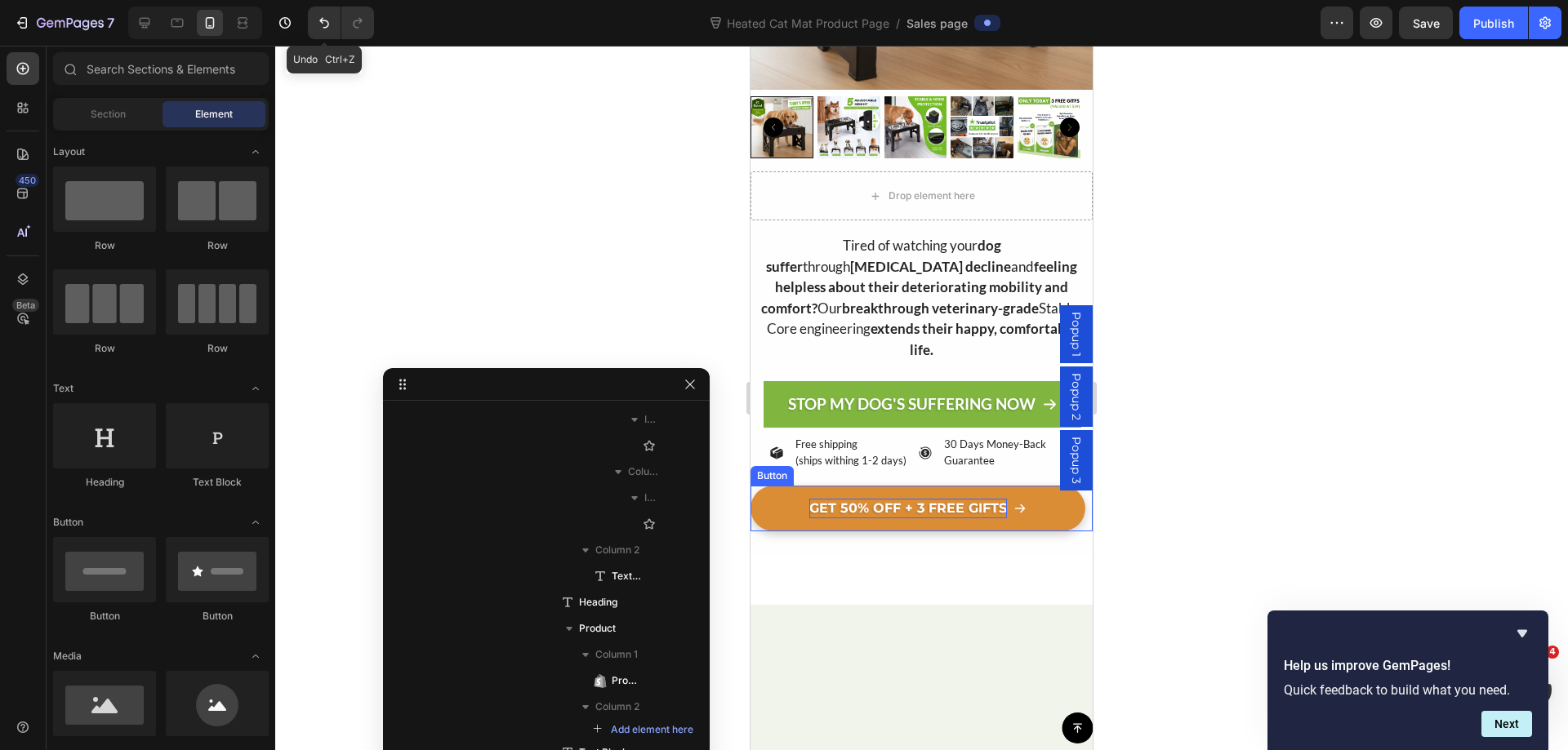
click at [903, 499] on p "GET 50% OFF + 3 FREE GIFTS" at bounding box center [908, 509] width 197 height 20
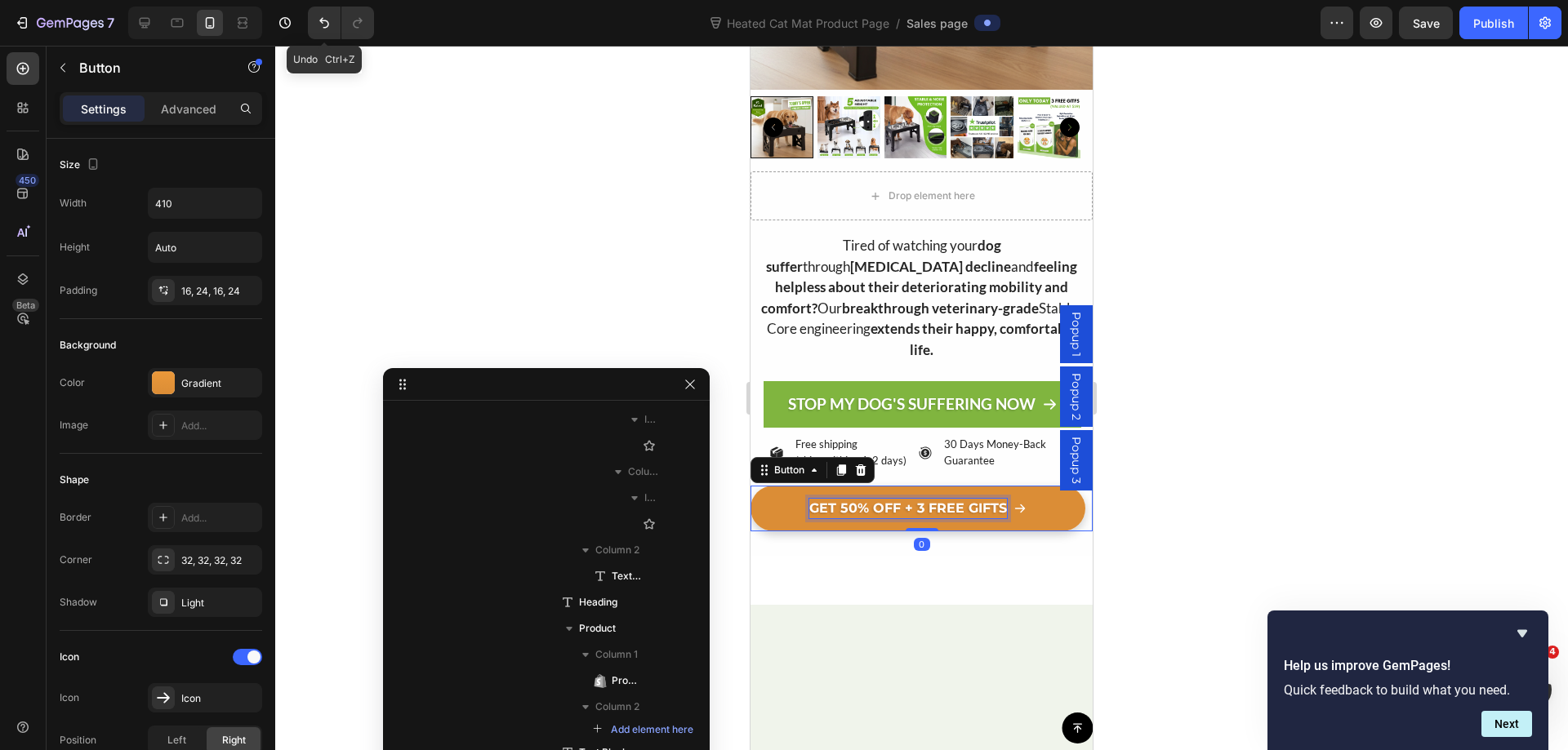
click at [903, 499] on p "GET 50% OFF + 3 FREE GIFTS" at bounding box center [908, 509] width 197 height 20
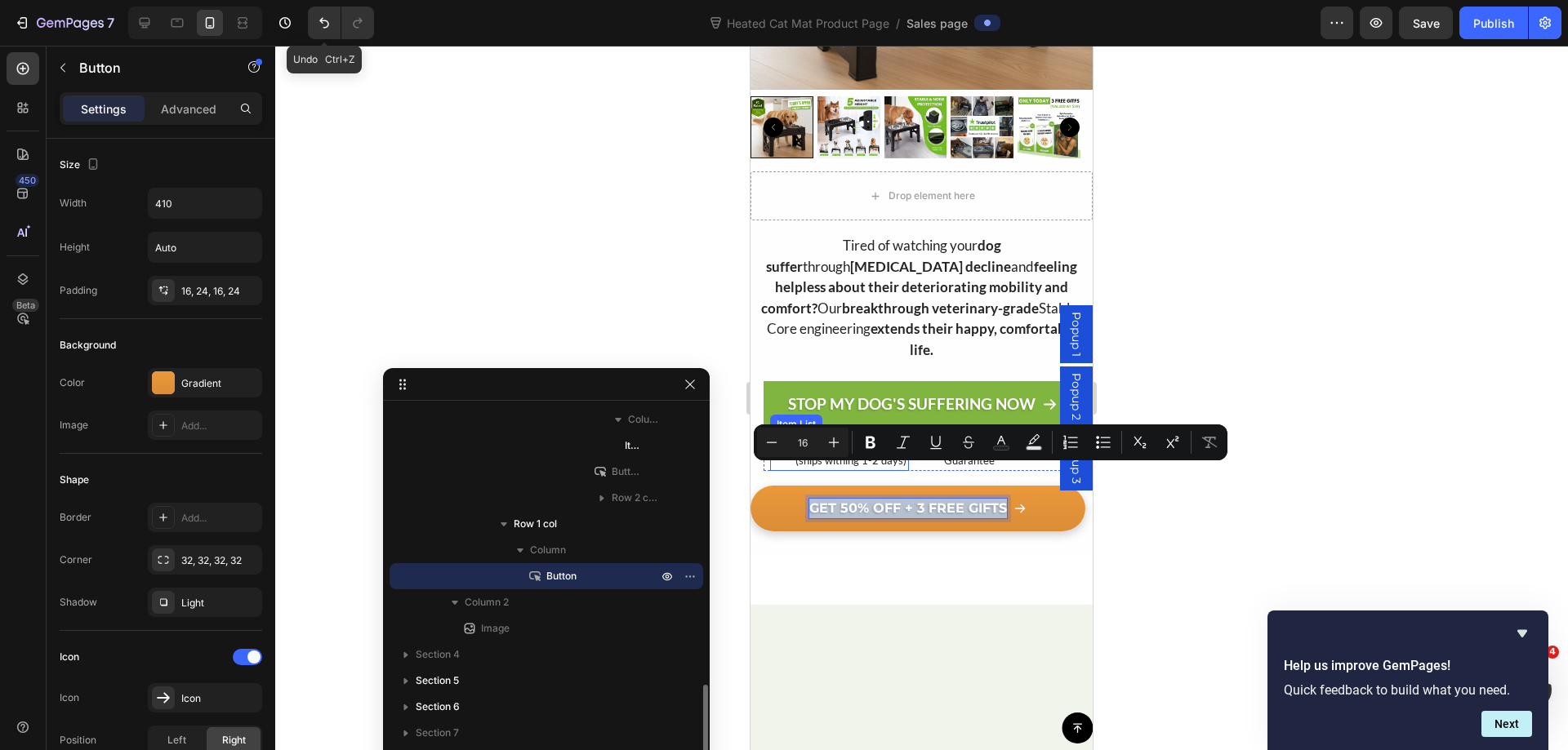
copy p "GET 50% OFF + 3 FREE GIFTS"
click at [903, 394] on p "STOP MY DOG'S SUFFERING NOW" at bounding box center [912, 404] width 247 height 20
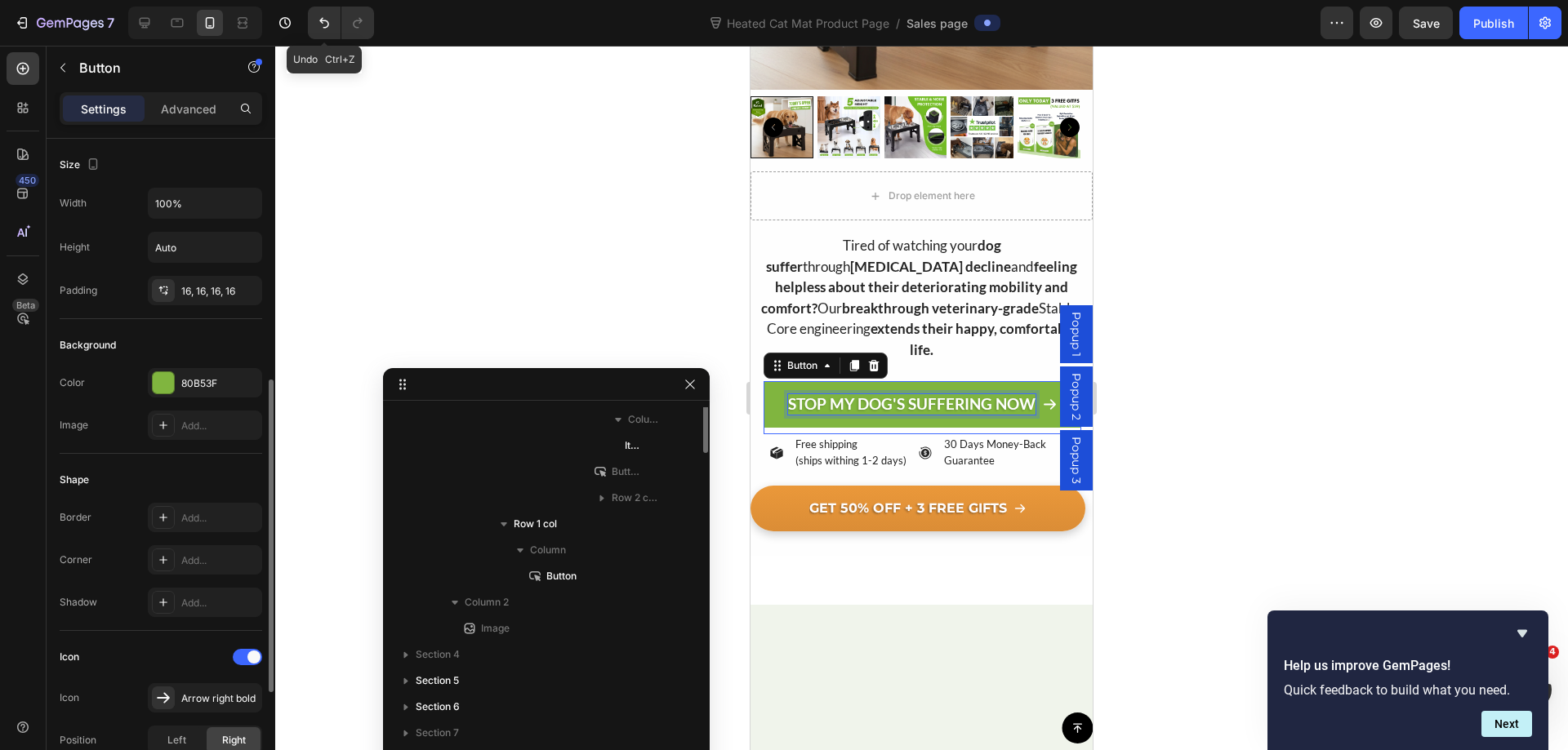
click at [903, 394] on p "STOP MY DOG'S SUFFERING NOW" at bounding box center [912, 404] width 247 height 20
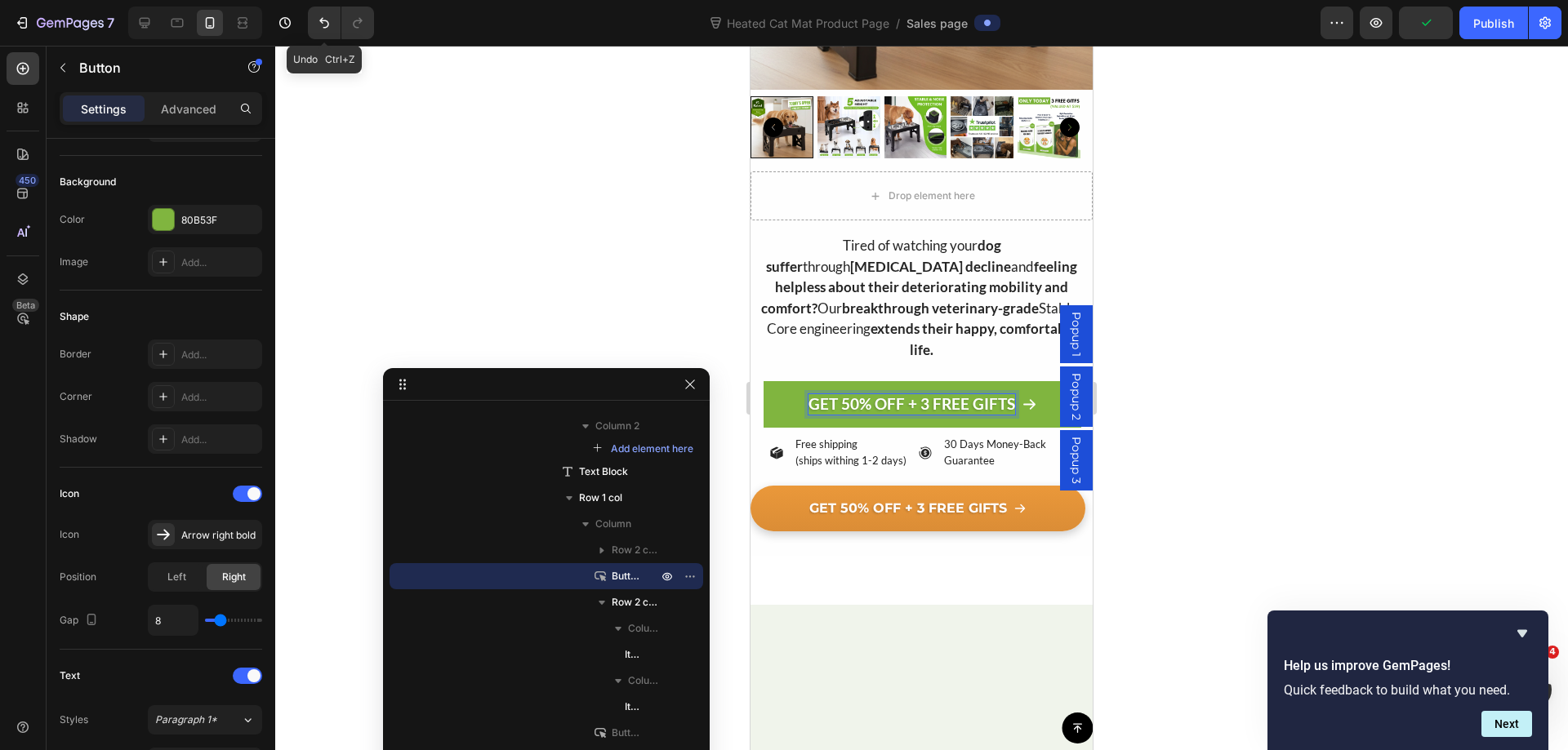
click at [1285, 208] on div at bounding box center [920, 397] width 1292 height 704
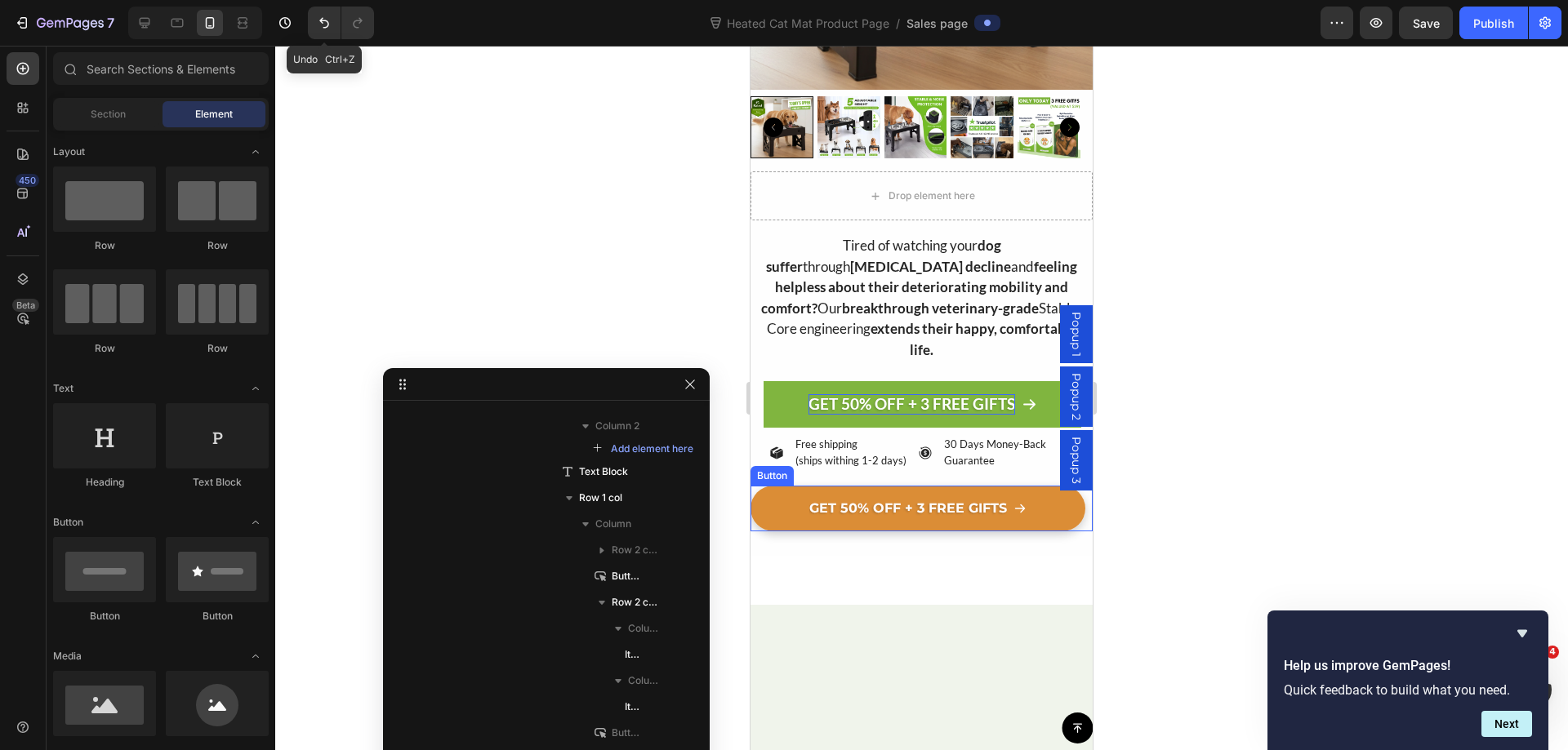
click at [772, 488] on link "GET 50% OFF + 3 FREE GIFTS" at bounding box center [917, 509] width 335 height 46
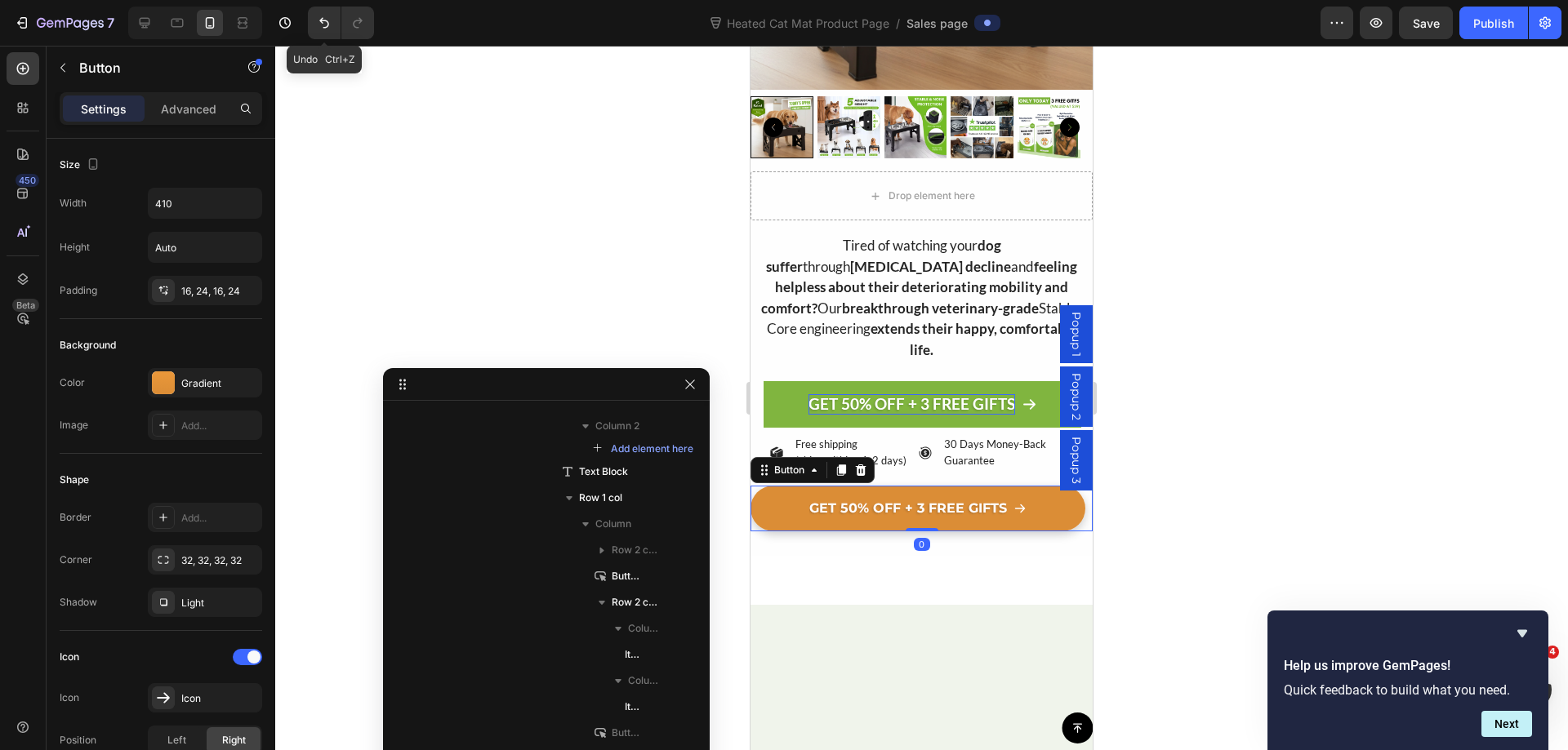
scroll to position [1404, 0]
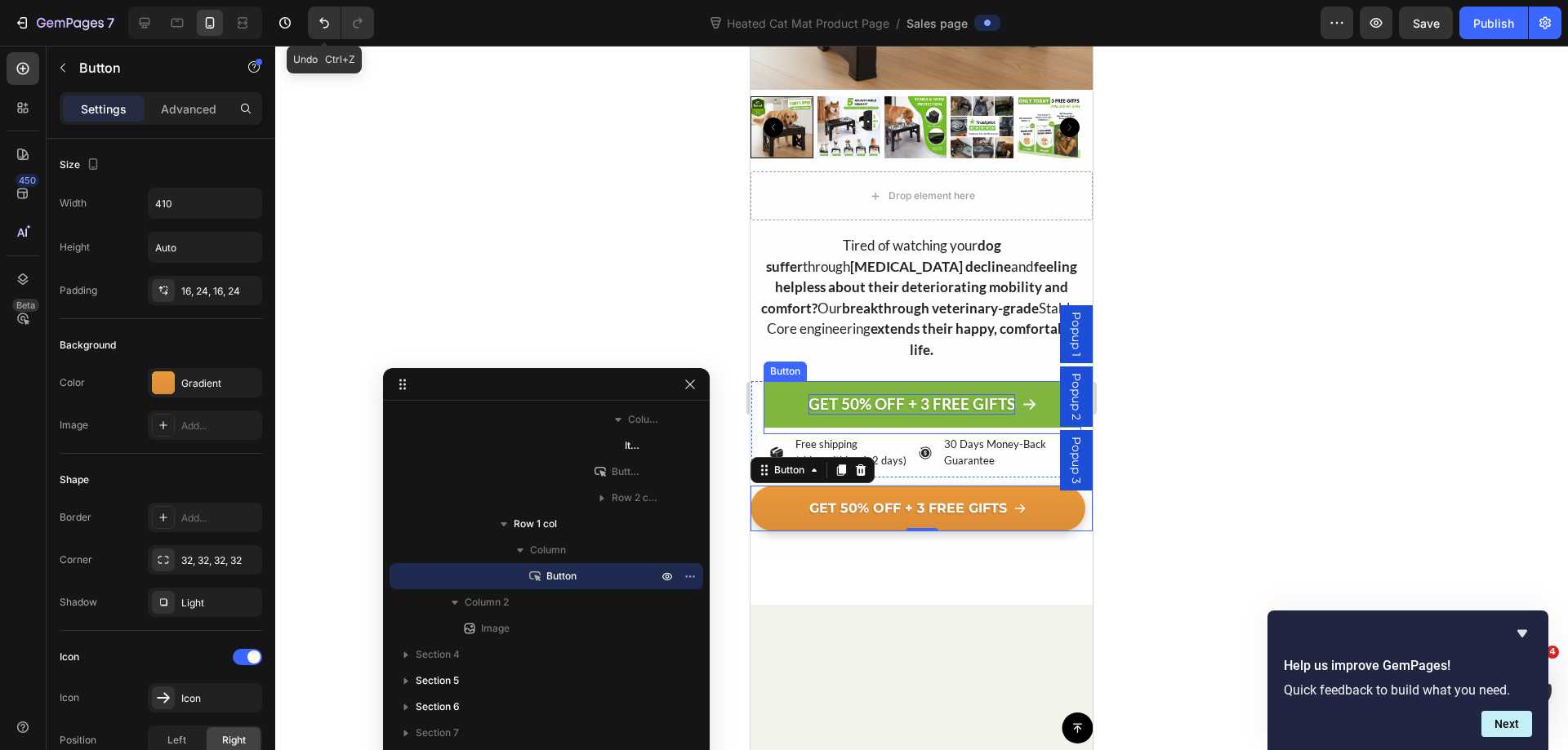
click at [785, 381] on link "GET 50% OFF + 3 FREE GIFTS" at bounding box center [921, 404] width 318 height 47
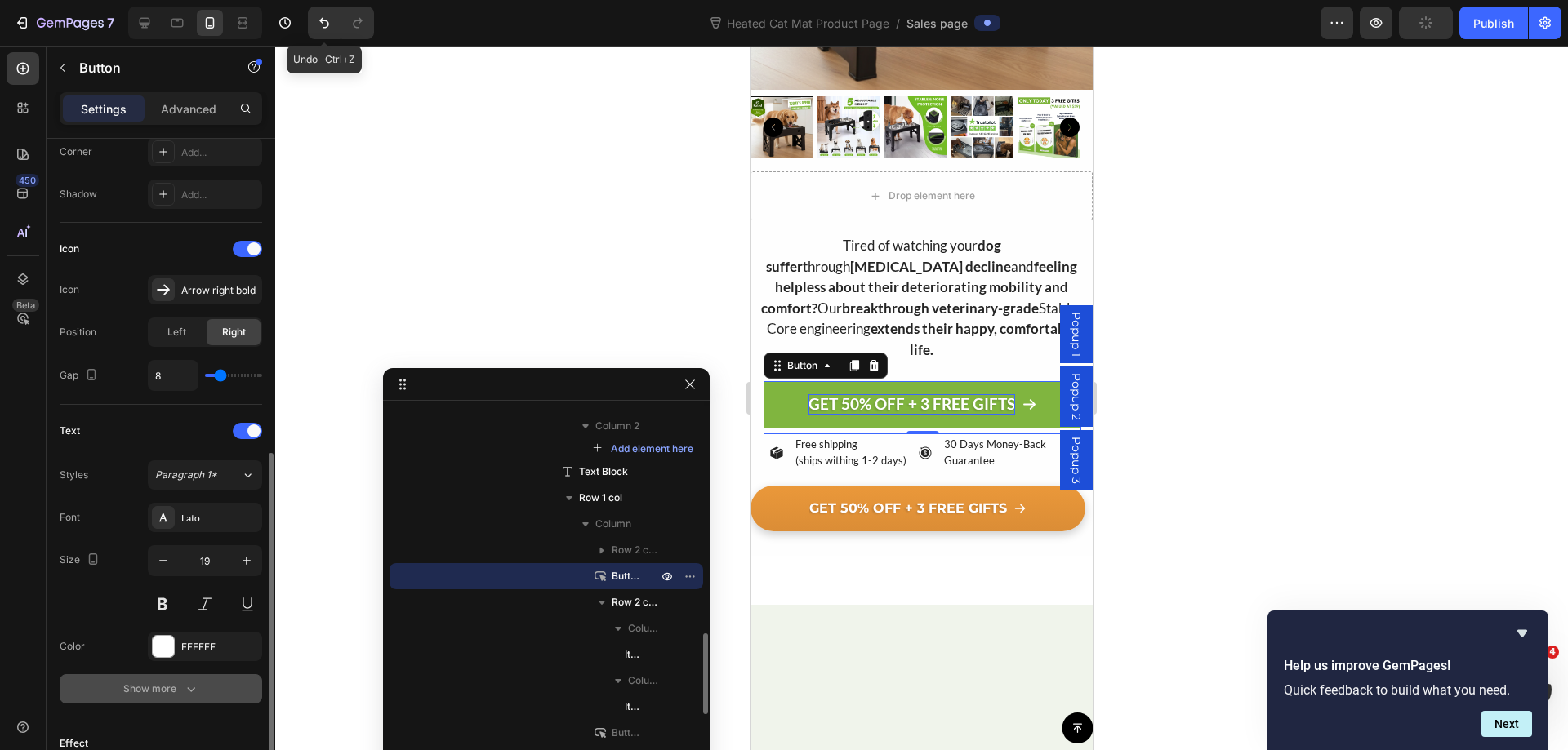
scroll to position [490, 0]
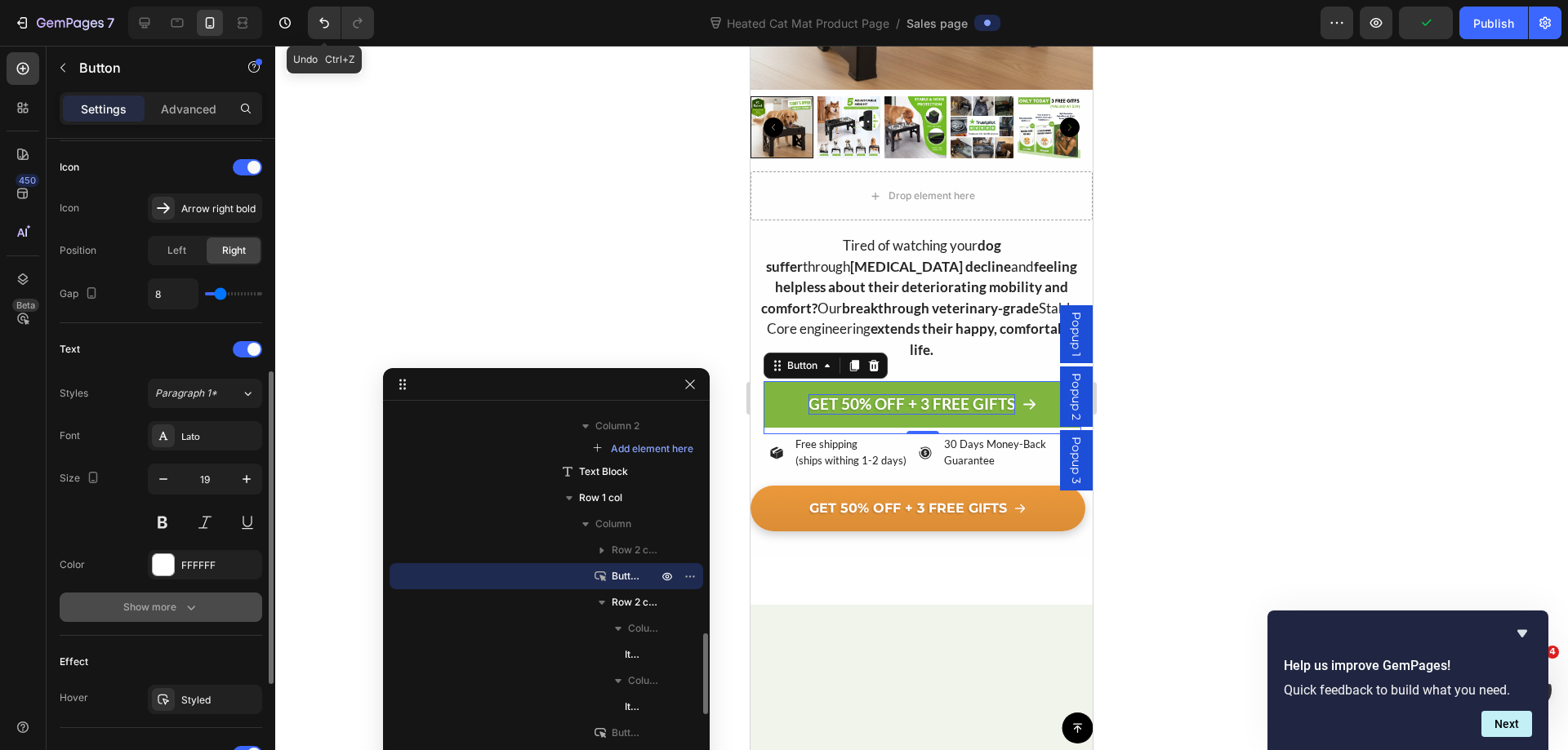
click at [221, 600] on button "Show more" at bounding box center [160, 608] width 202 height 30
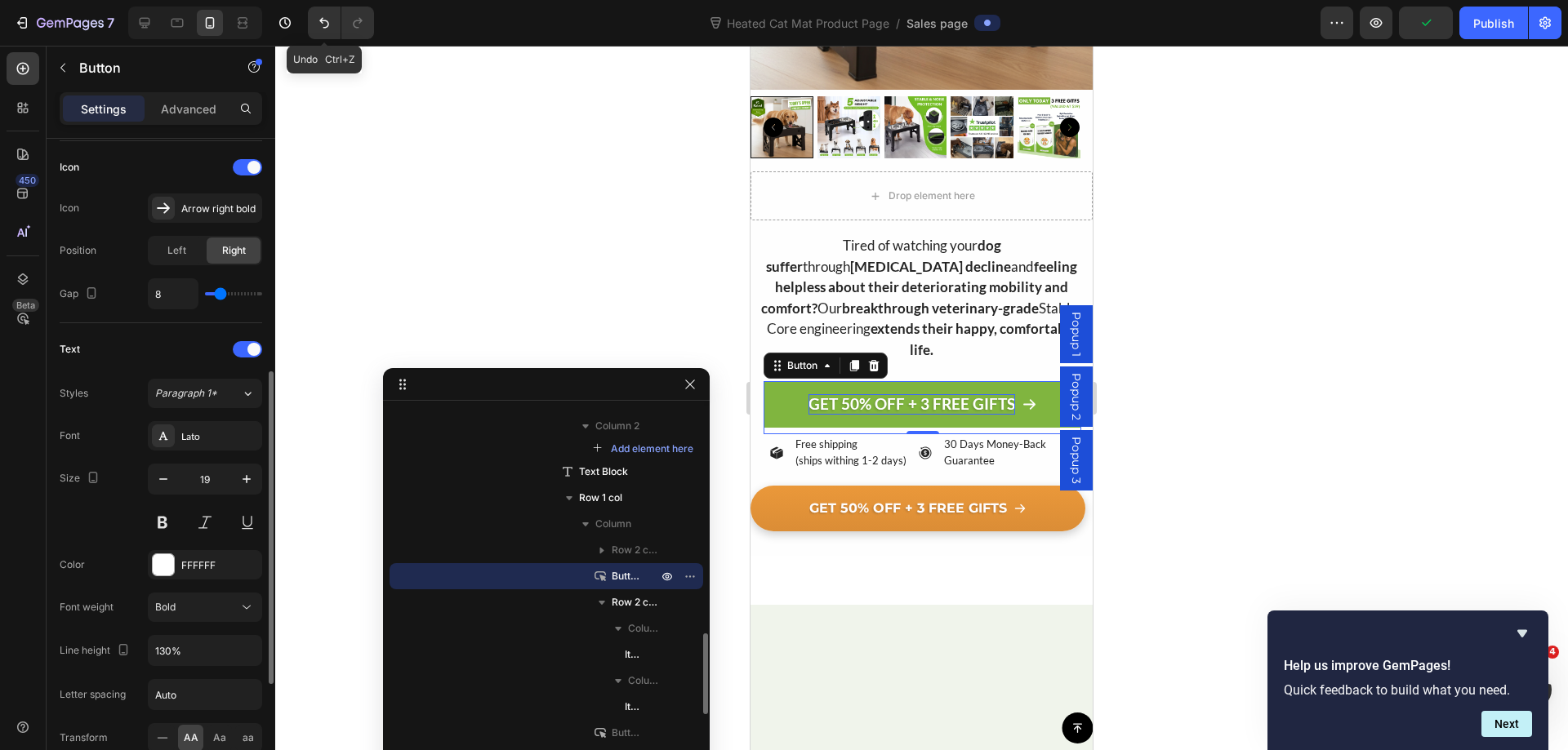
scroll to position [653, 0]
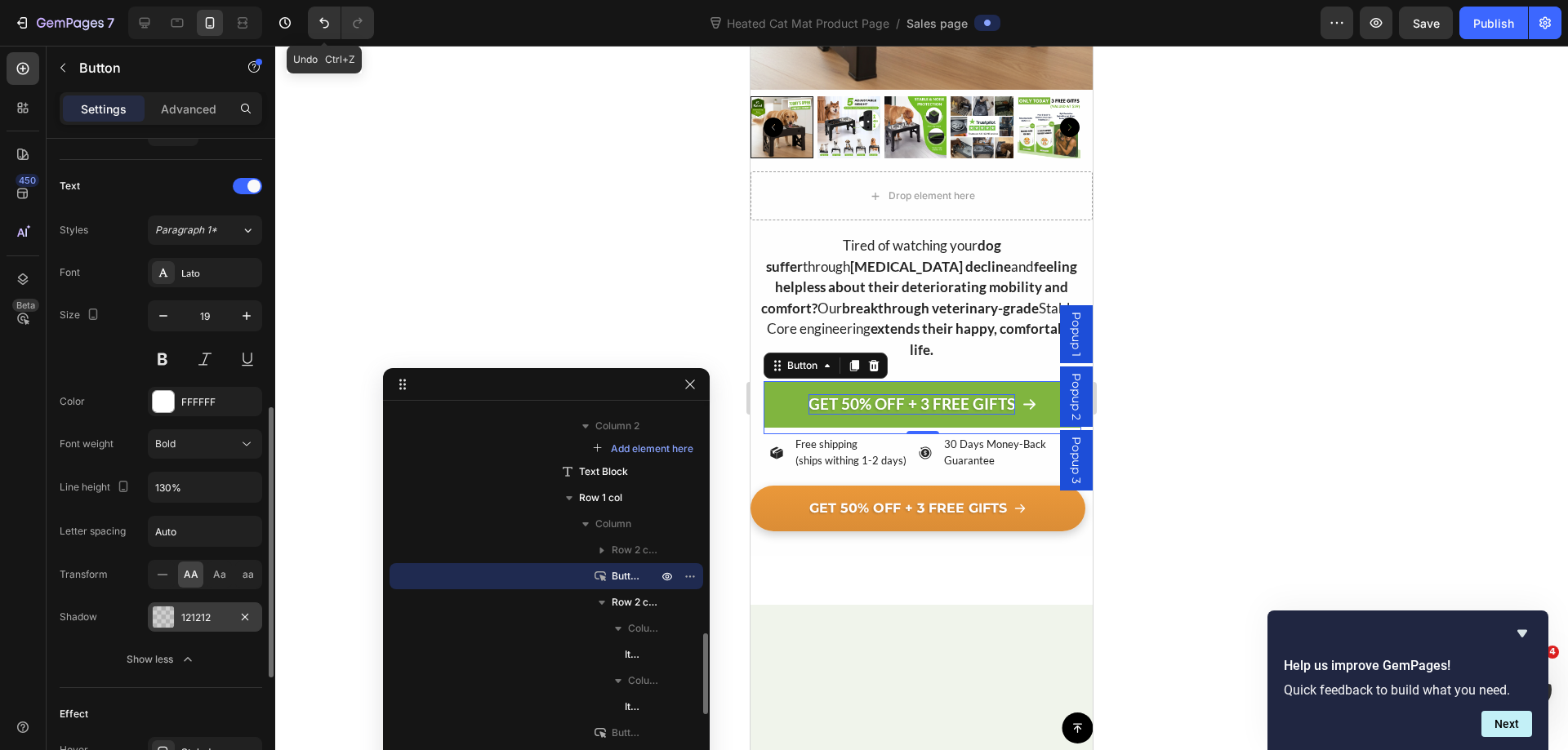
click at [188, 611] on div "121212" at bounding box center [205, 618] width 48 height 15
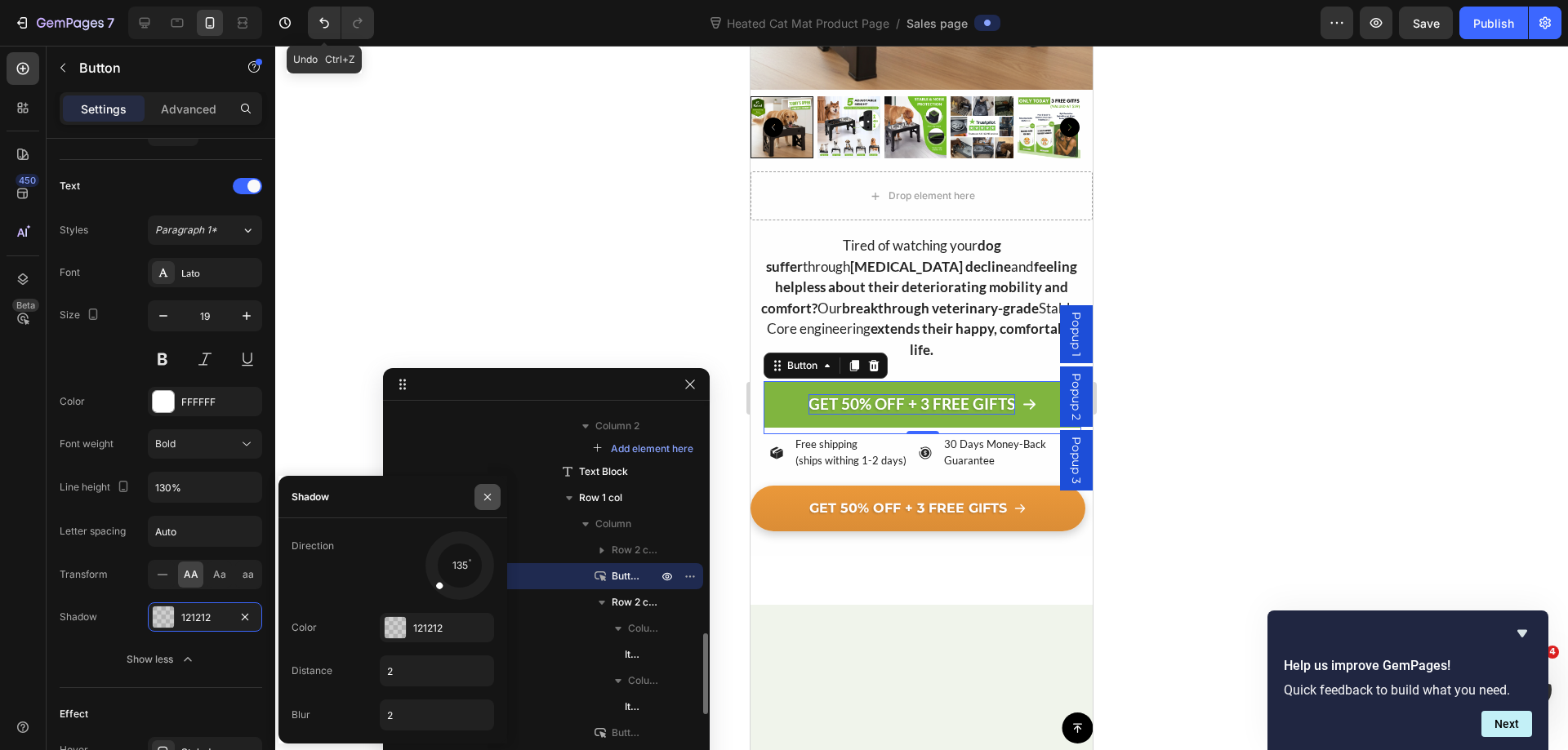
click at [484, 500] on icon "button" at bounding box center [487, 497] width 13 height 13
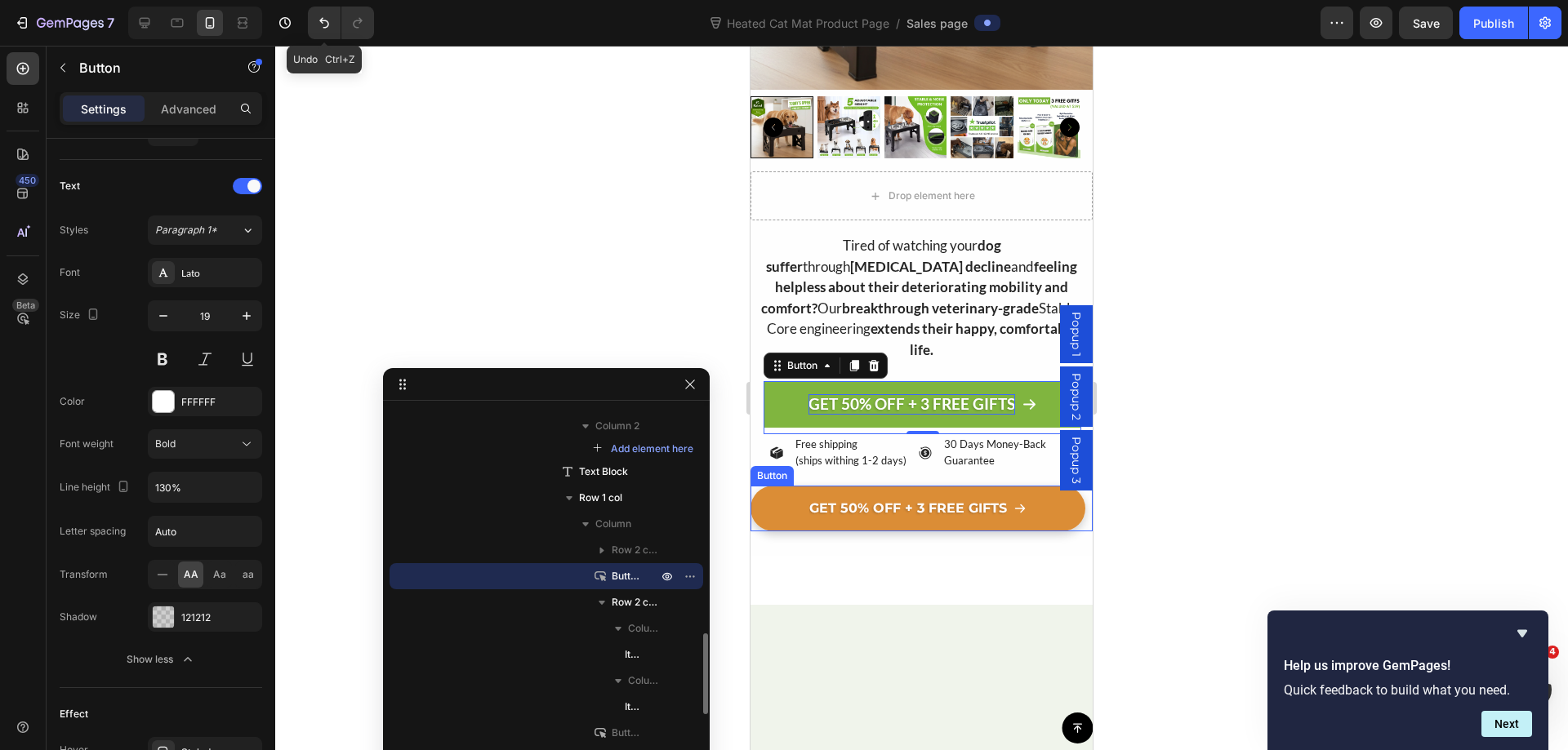
click at [768, 491] on link "GET 50% OFF + 3 FREE GIFTS" at bounding box center [917, 509] width 335 height 46
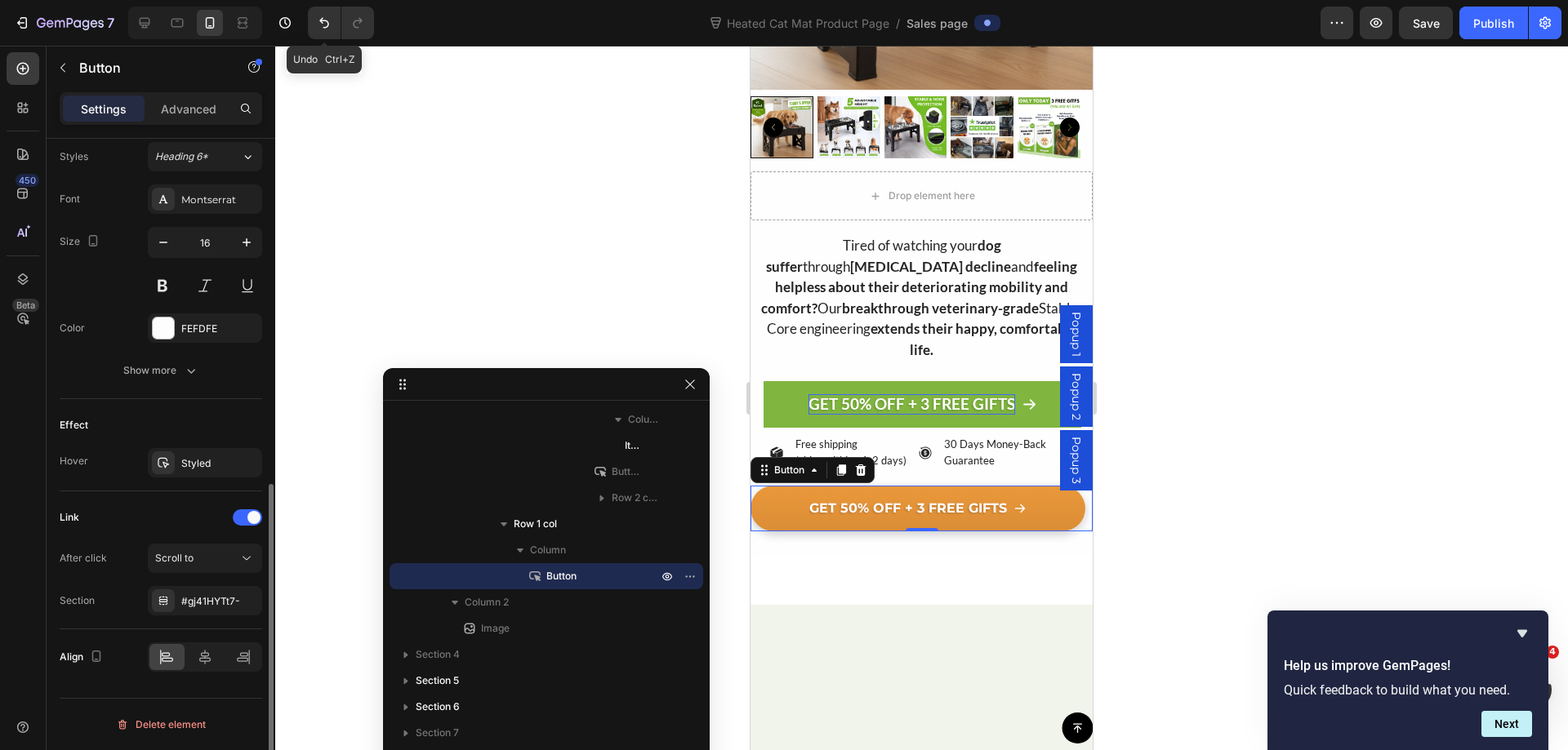
scroll to position [644, 0]
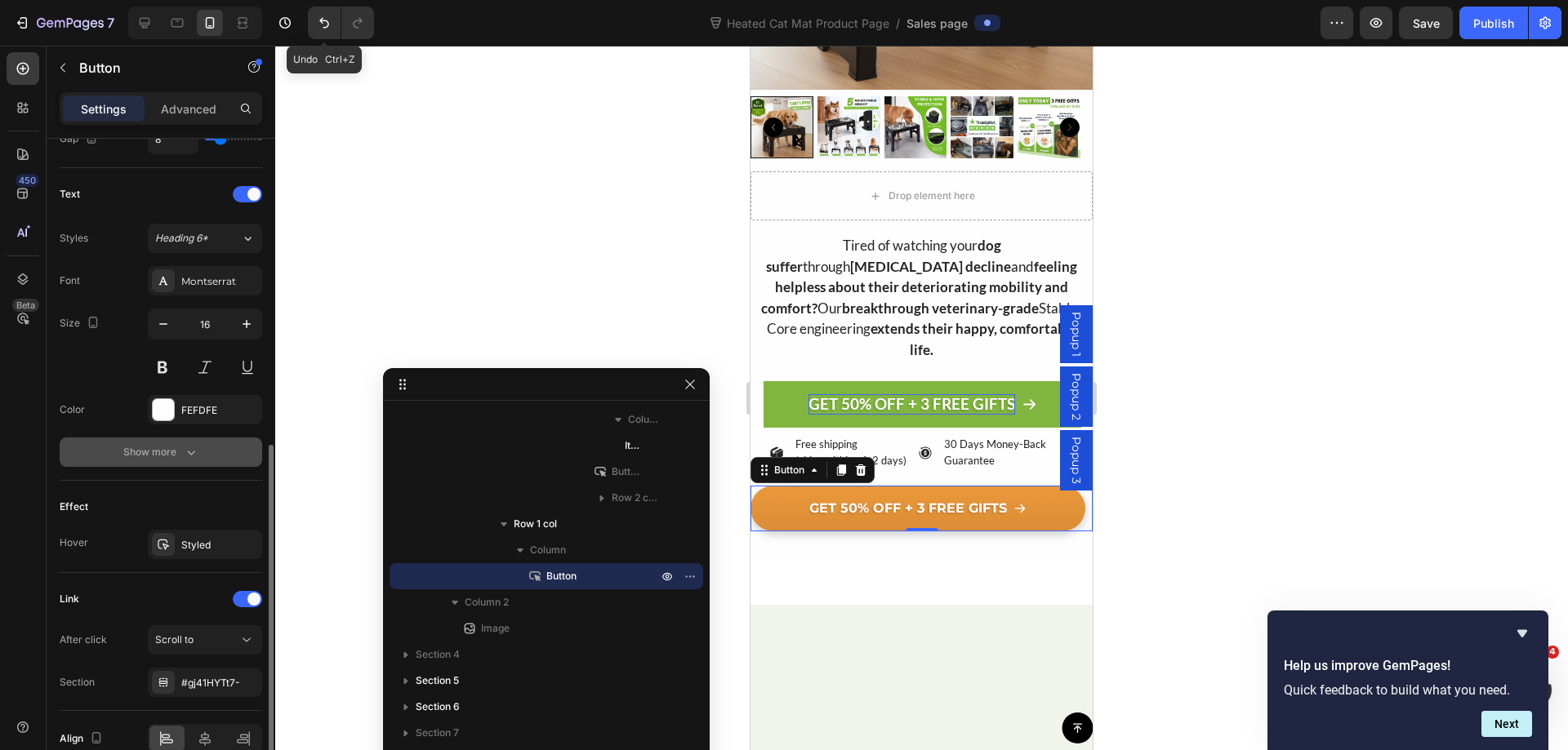
click at [197, 455] on icon "button" at bounding box center [191, 452] width 16 height 16
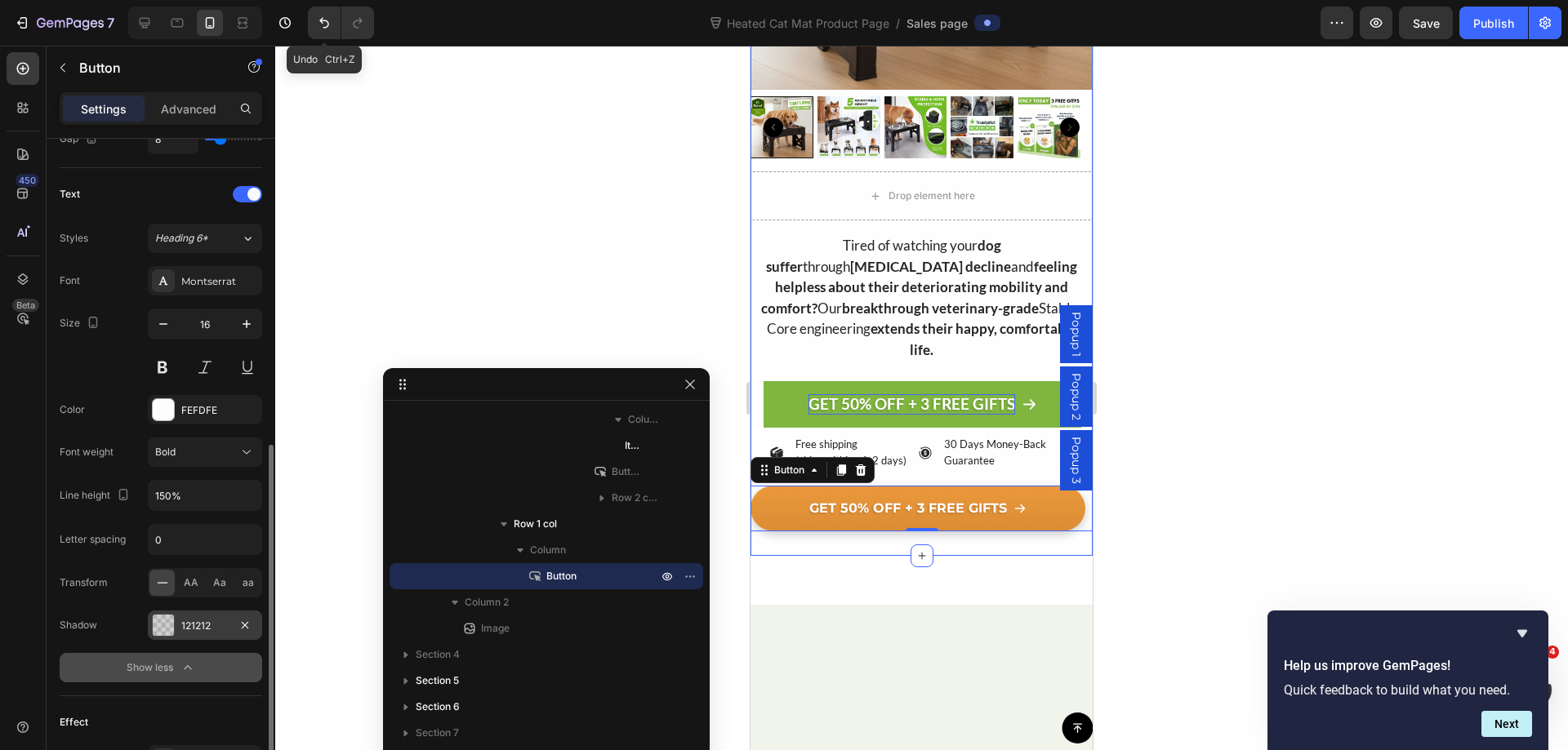
click at [193, 637] on div "121212" at bounding box center [204, 625] width 115 height 30
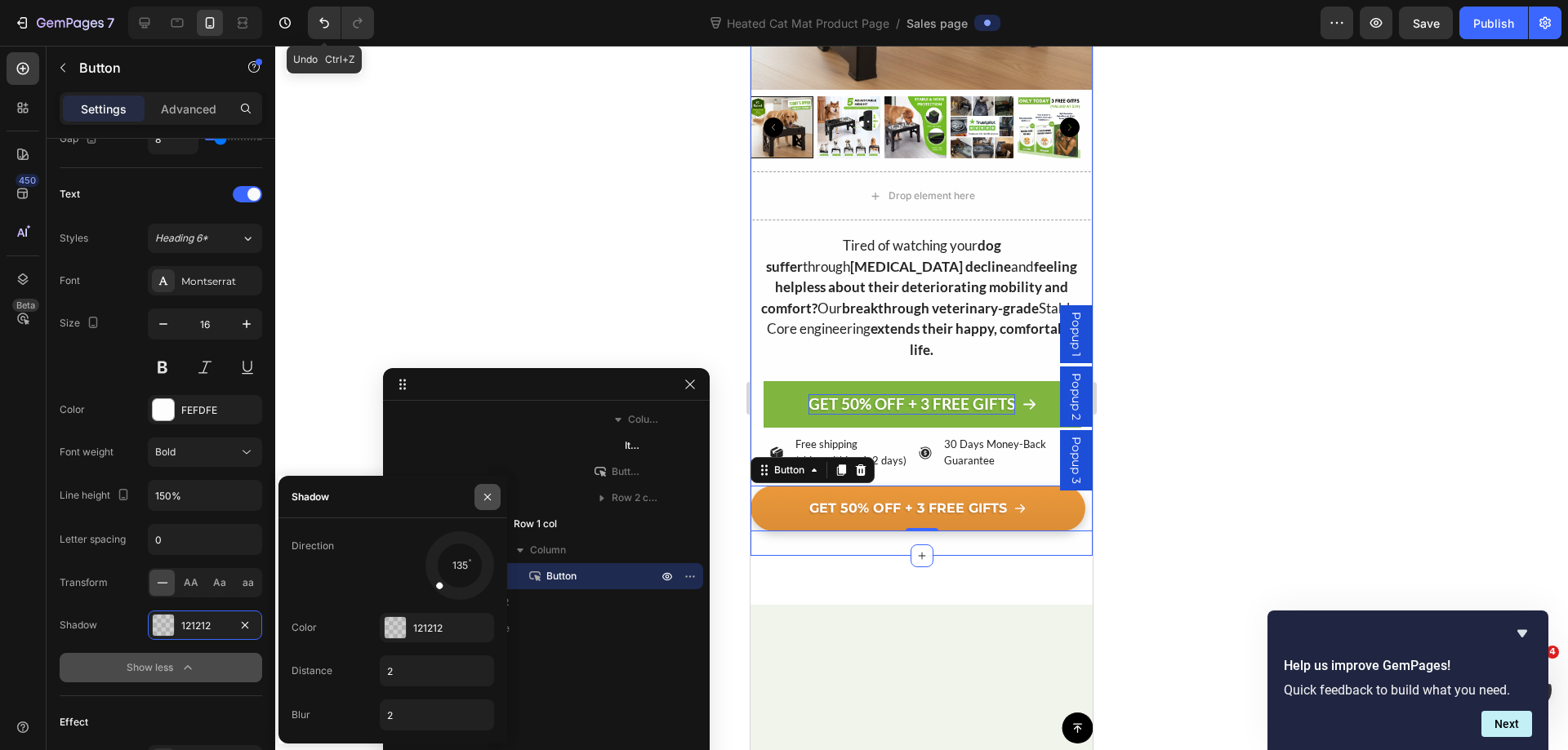
click at [488, 495] on icon "button" at bounding box center [487, 497] width 13 height 13
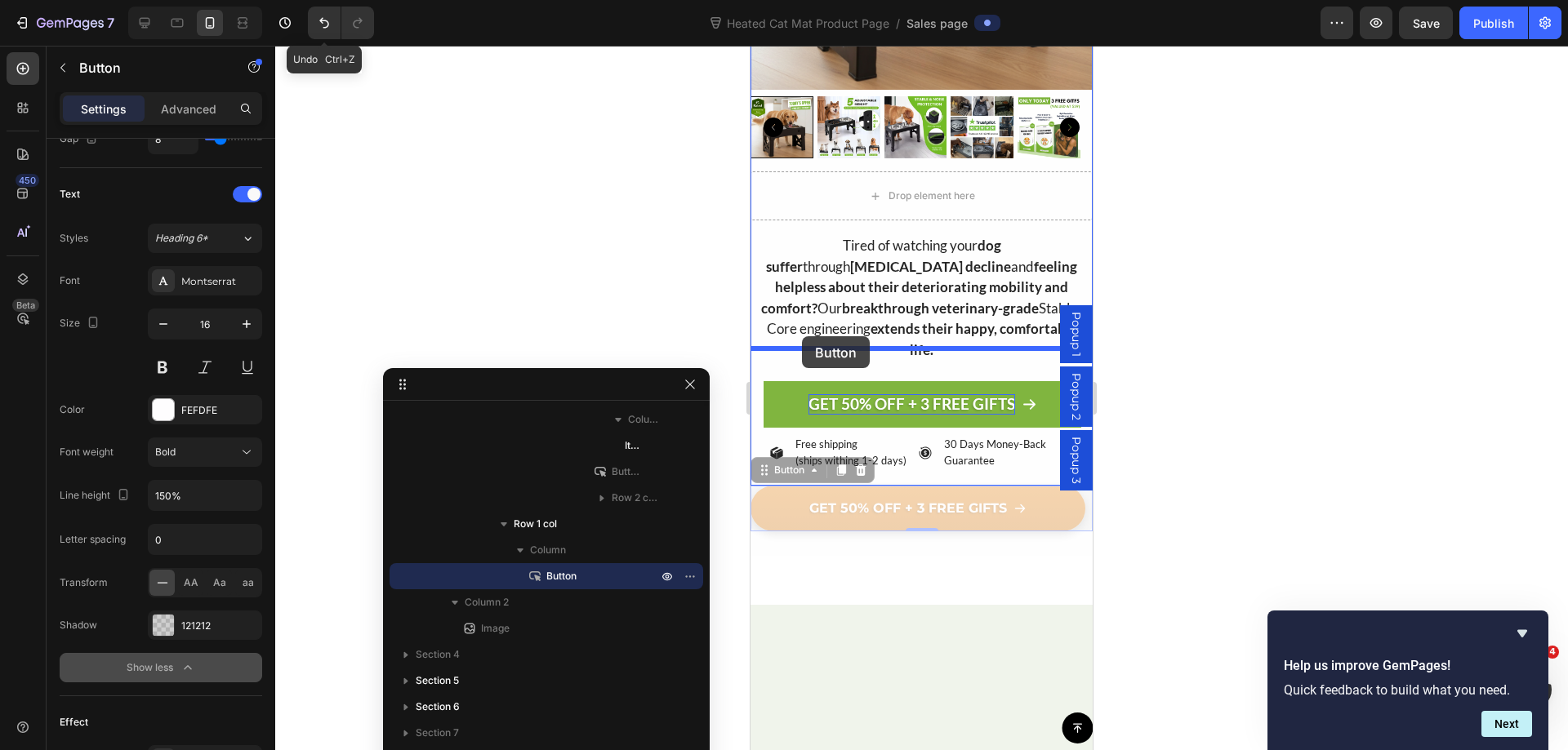
drag, startPoint x: 767, startPoint y: 442, endPoint x: 802, endPoint y: 337, distance: 110.7
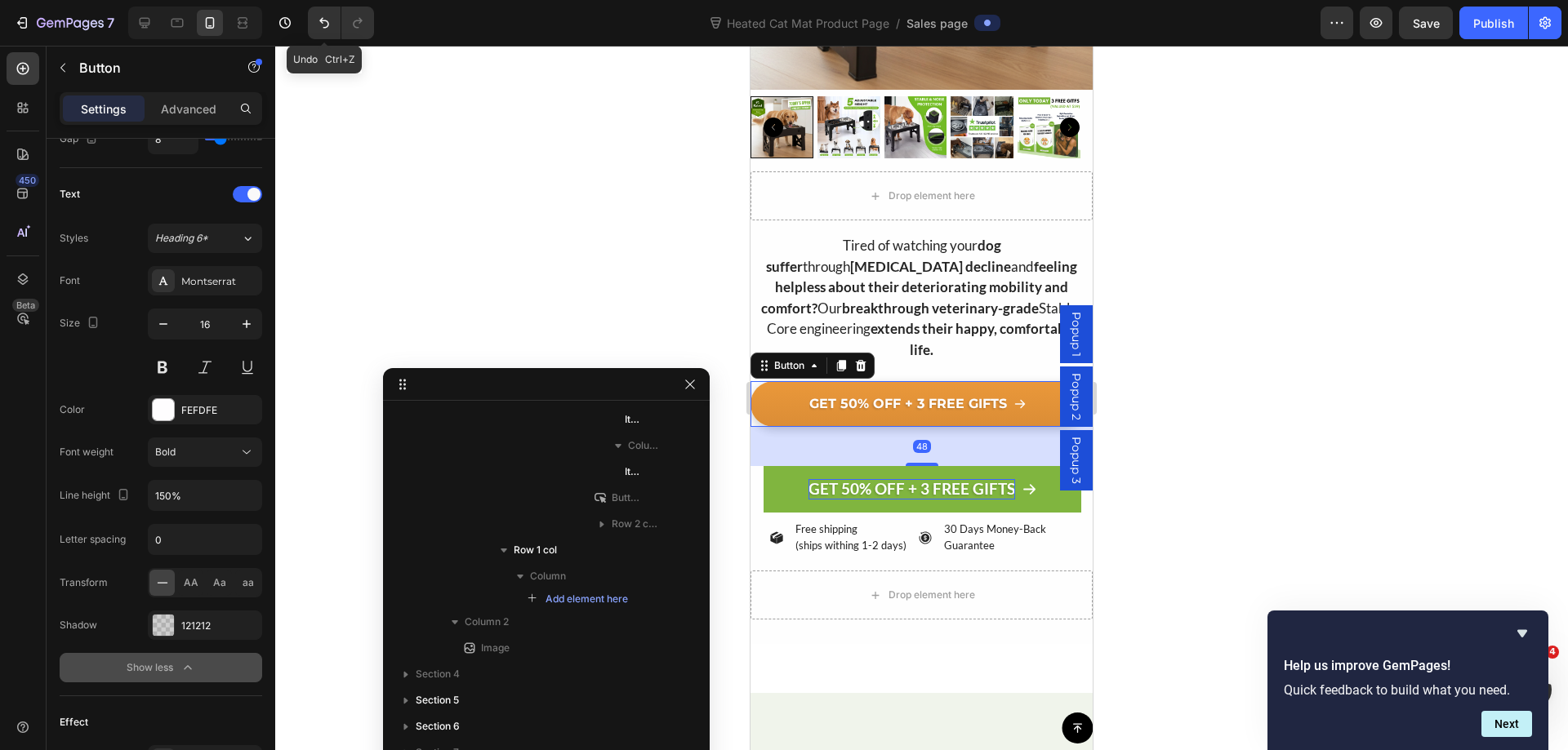
click at [1223, 328] on div at bounding box center [920, 397] width 1292 height 704
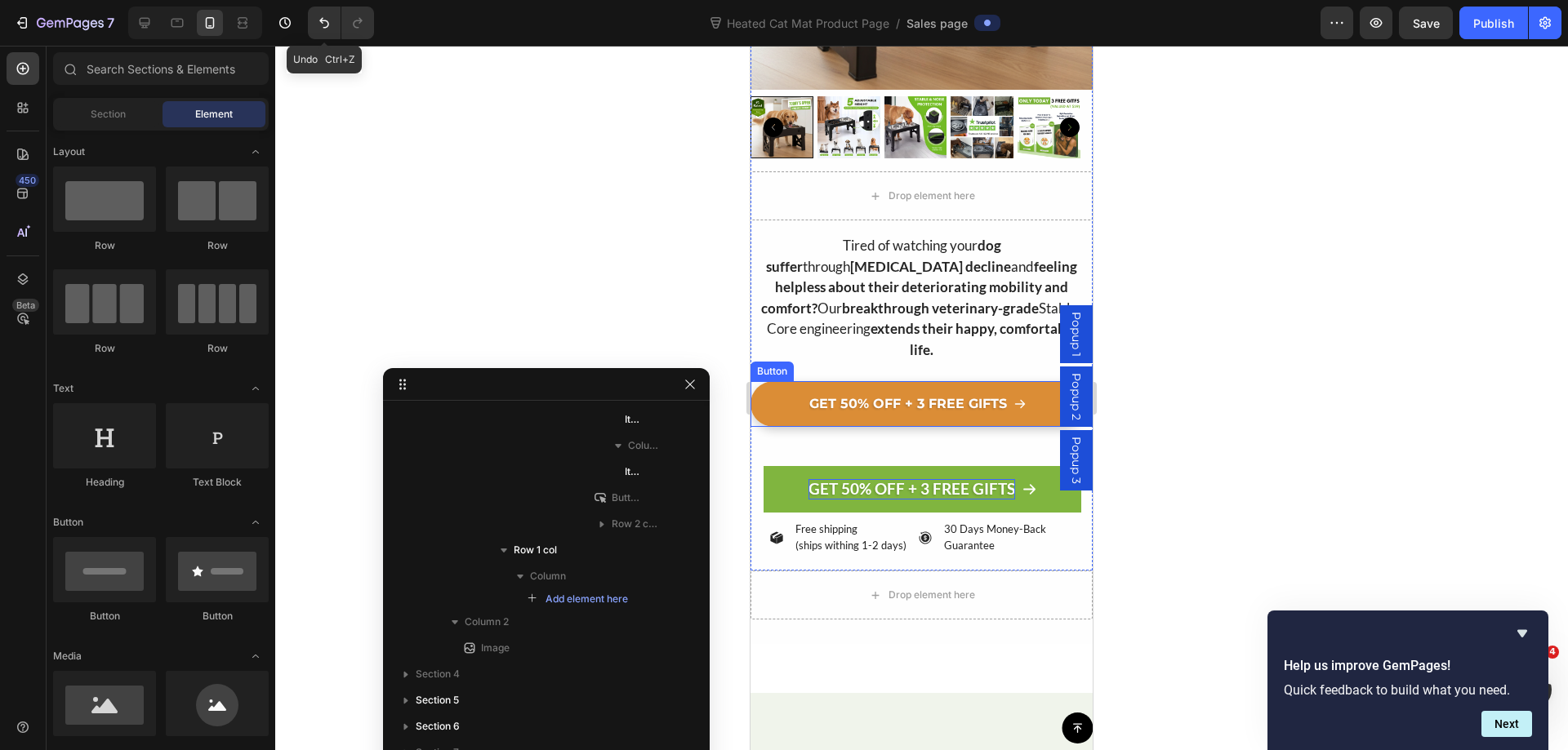
click at [783, 389] on link "GET 50% OFF + 3 FREE GIFTS" at bounding box center [917, 404] width 335 height 46
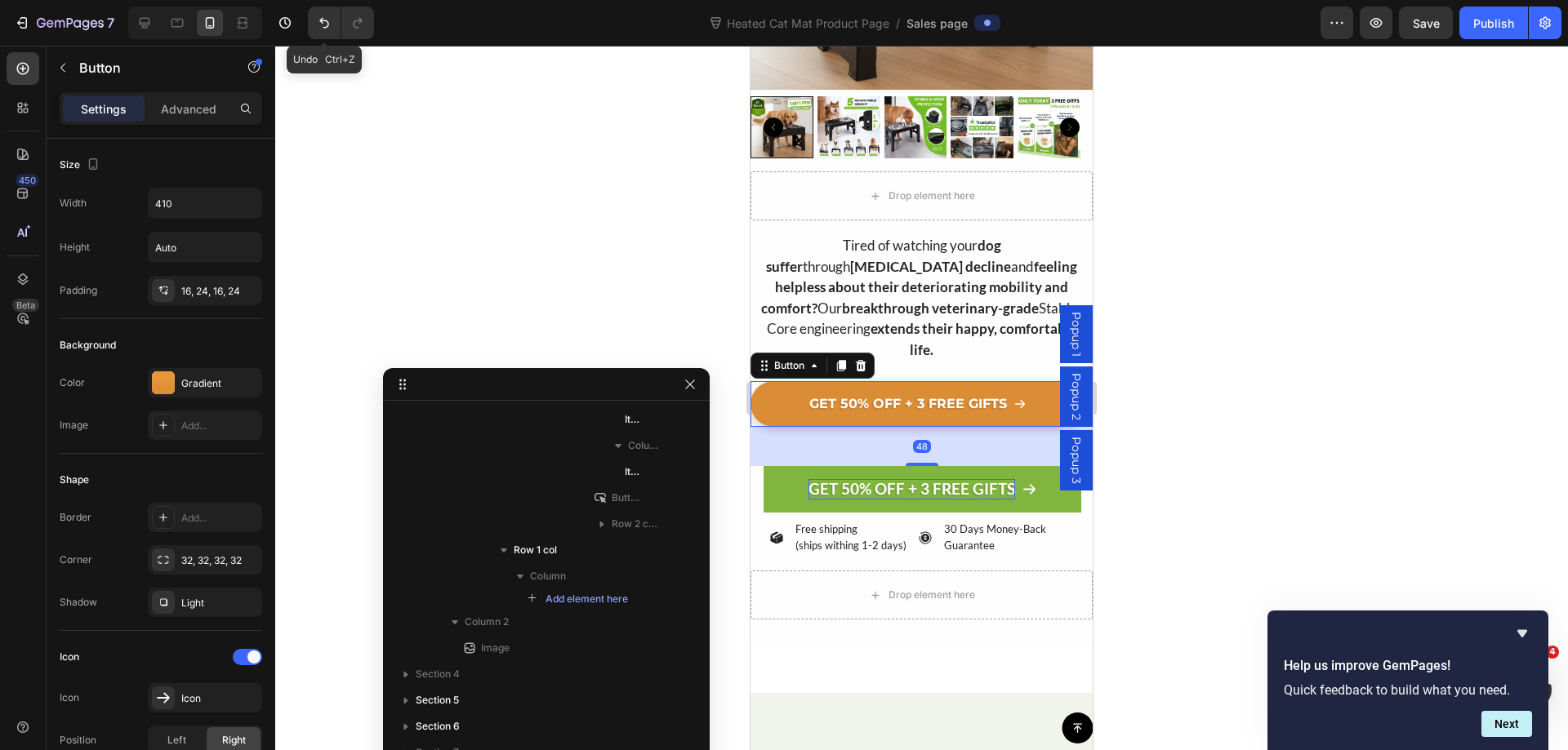
scroll to position [1066, 0]
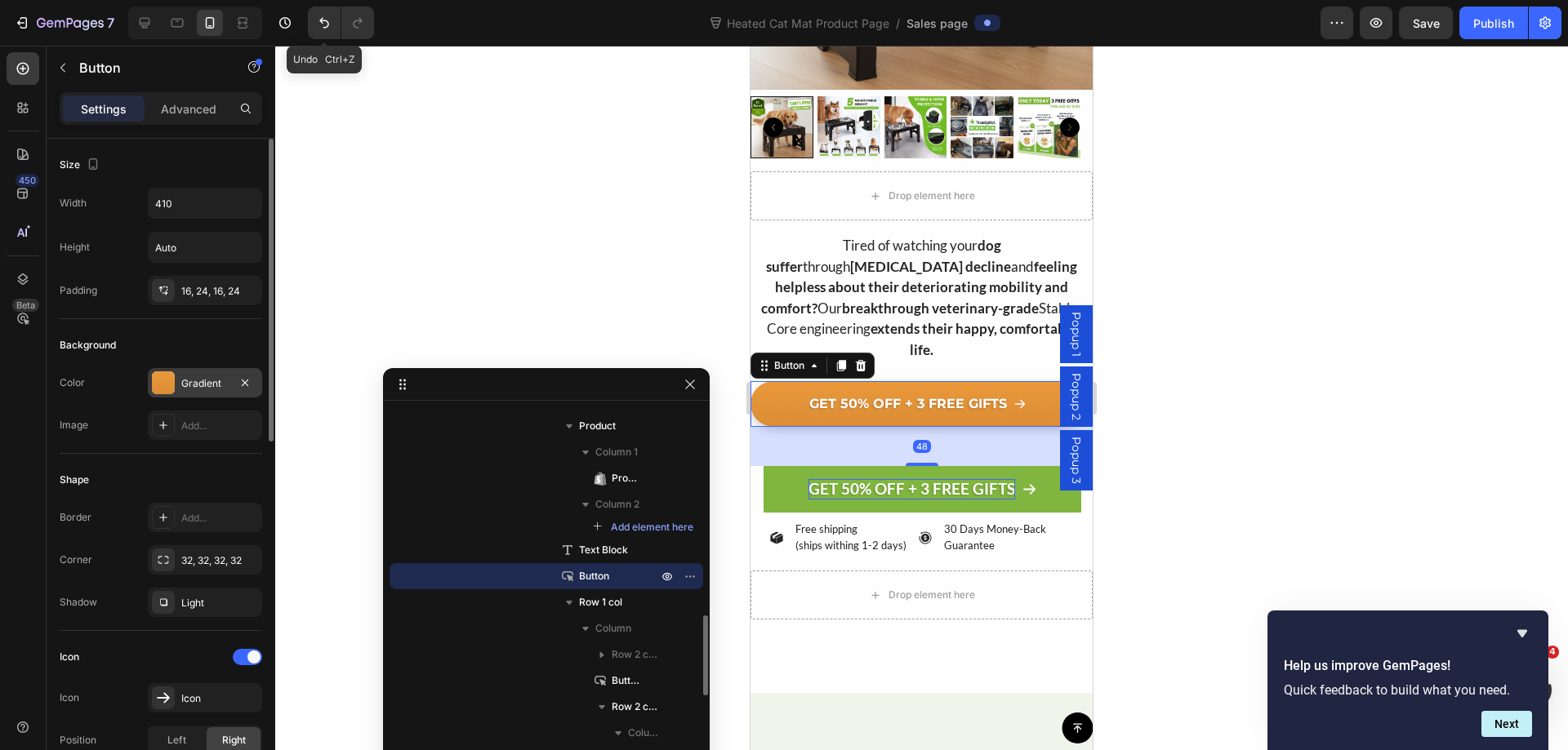
click at [186, 386] on div "Gradient" at bounding box center [205, 383] width 48 height 15
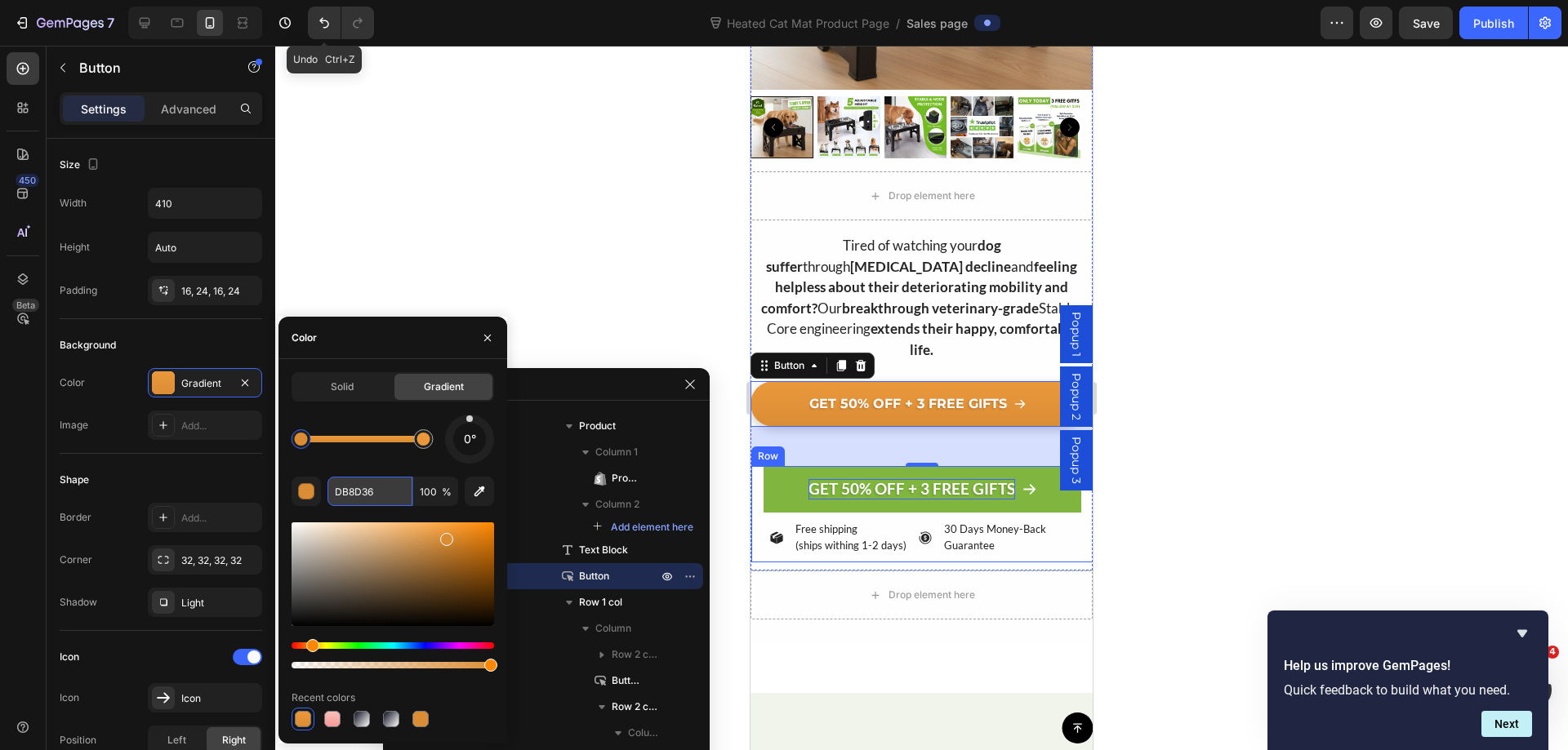
click at [368, 491] on input "DB8D36" at bounding box center [370, 492] width 85 height 30
click at [314, 492] on div "button" at bounding box center [307, 492] width 16 height 16
click at [785, 466] on link "GET 50% OFF + 3 FREE GIFTS" at bounding box center [921, 489] width 318 height 47
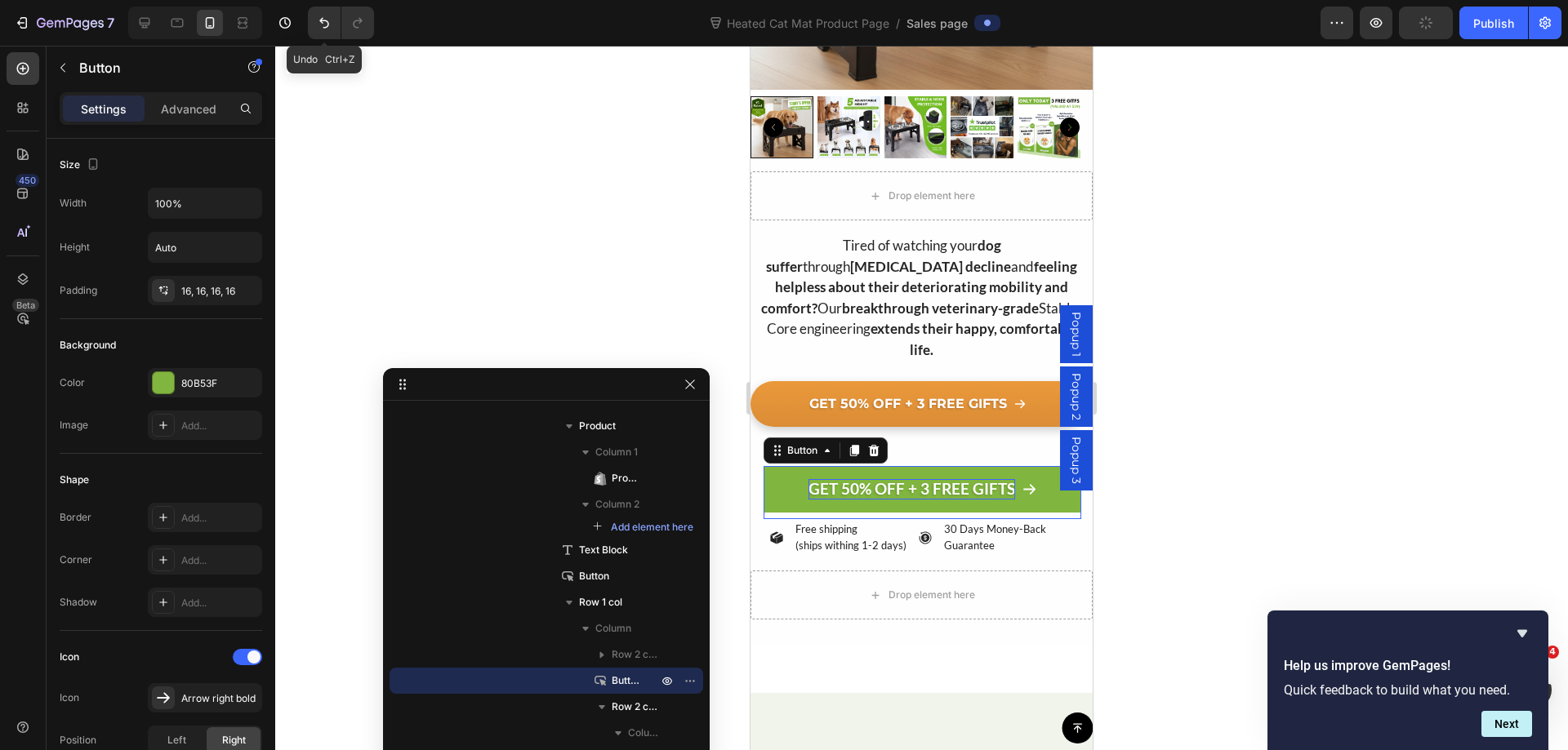
scroll to position [644, 0]
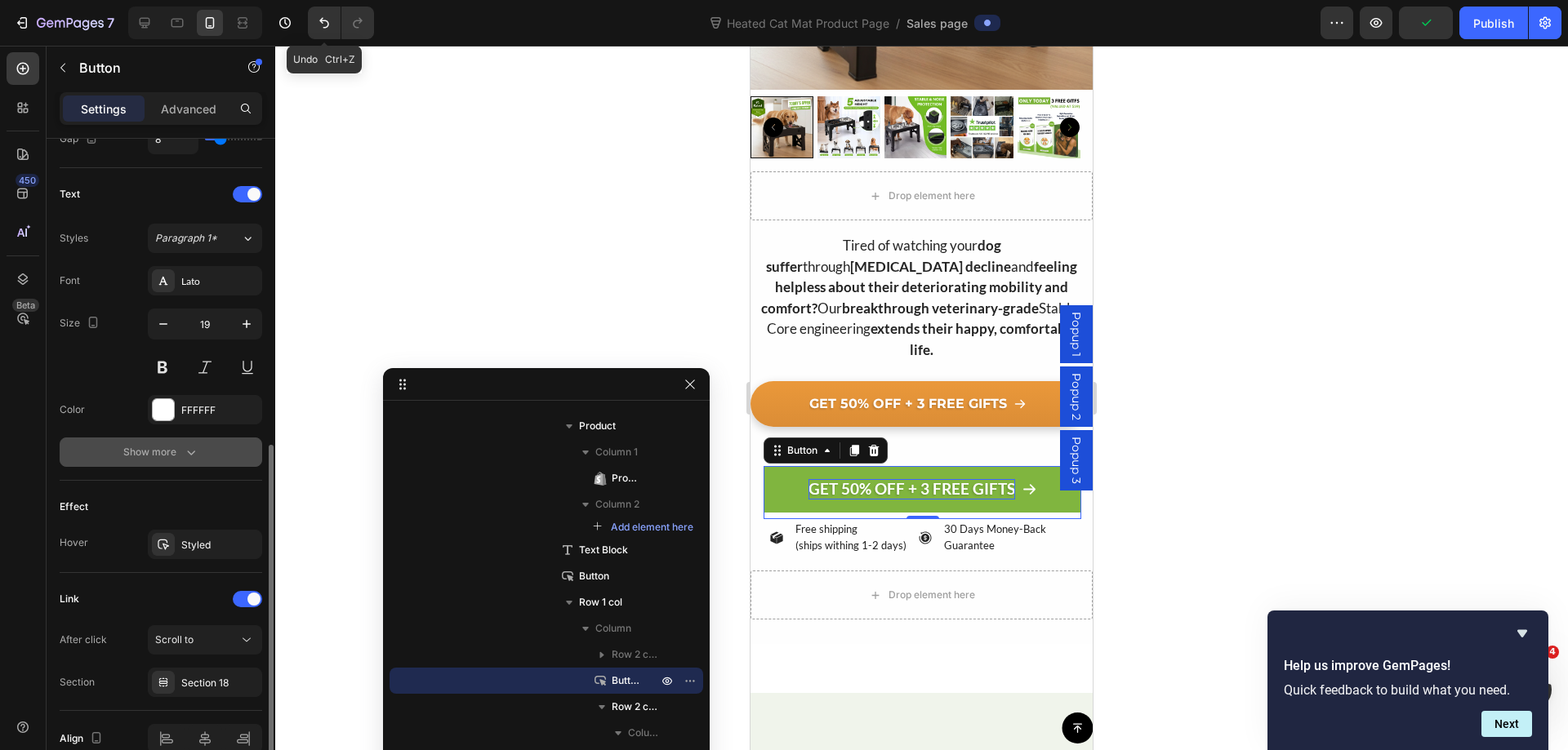
click at [190, 439] on button "Show more" at bounding box center [160, 452] width 202 height 30
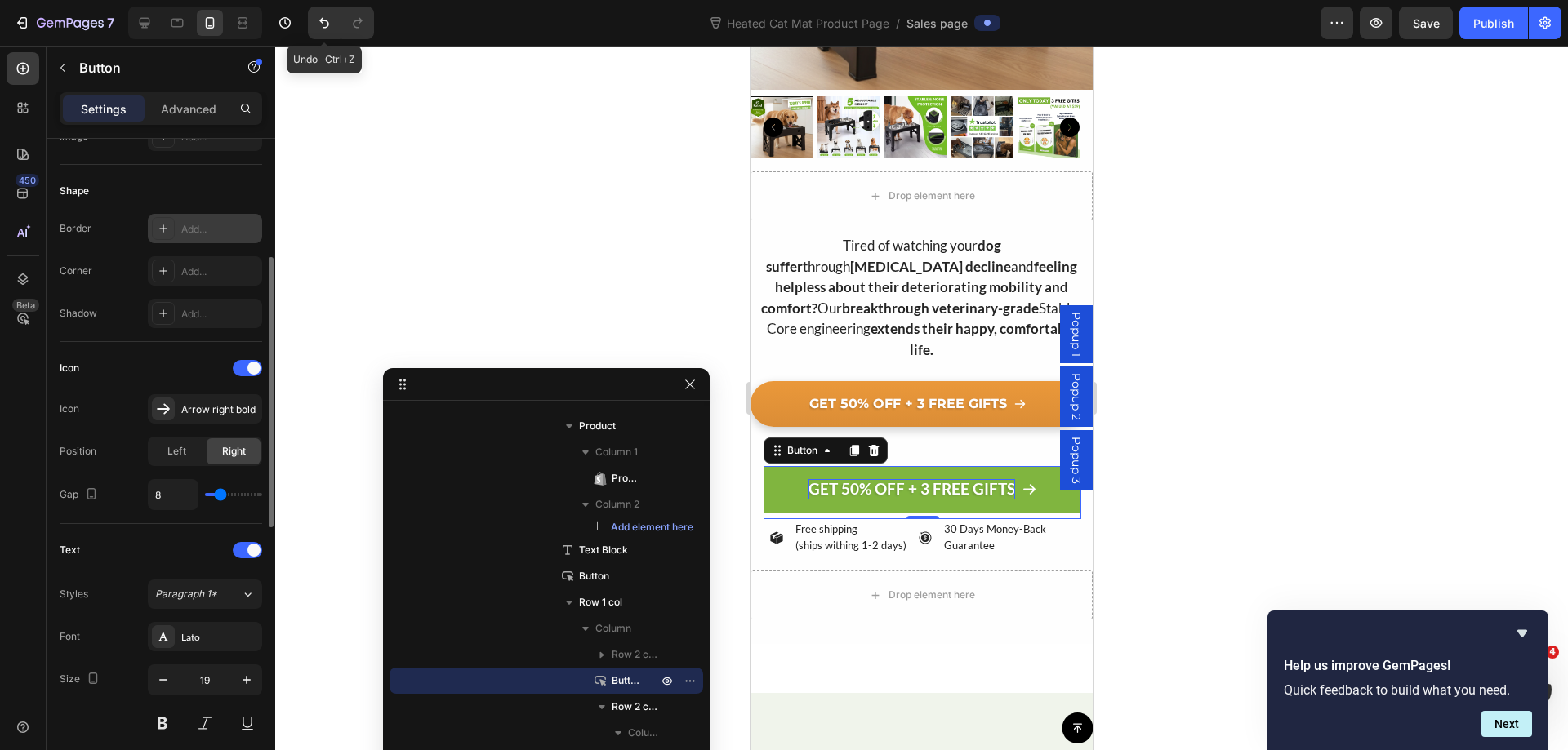
scroll to position [0, 0]
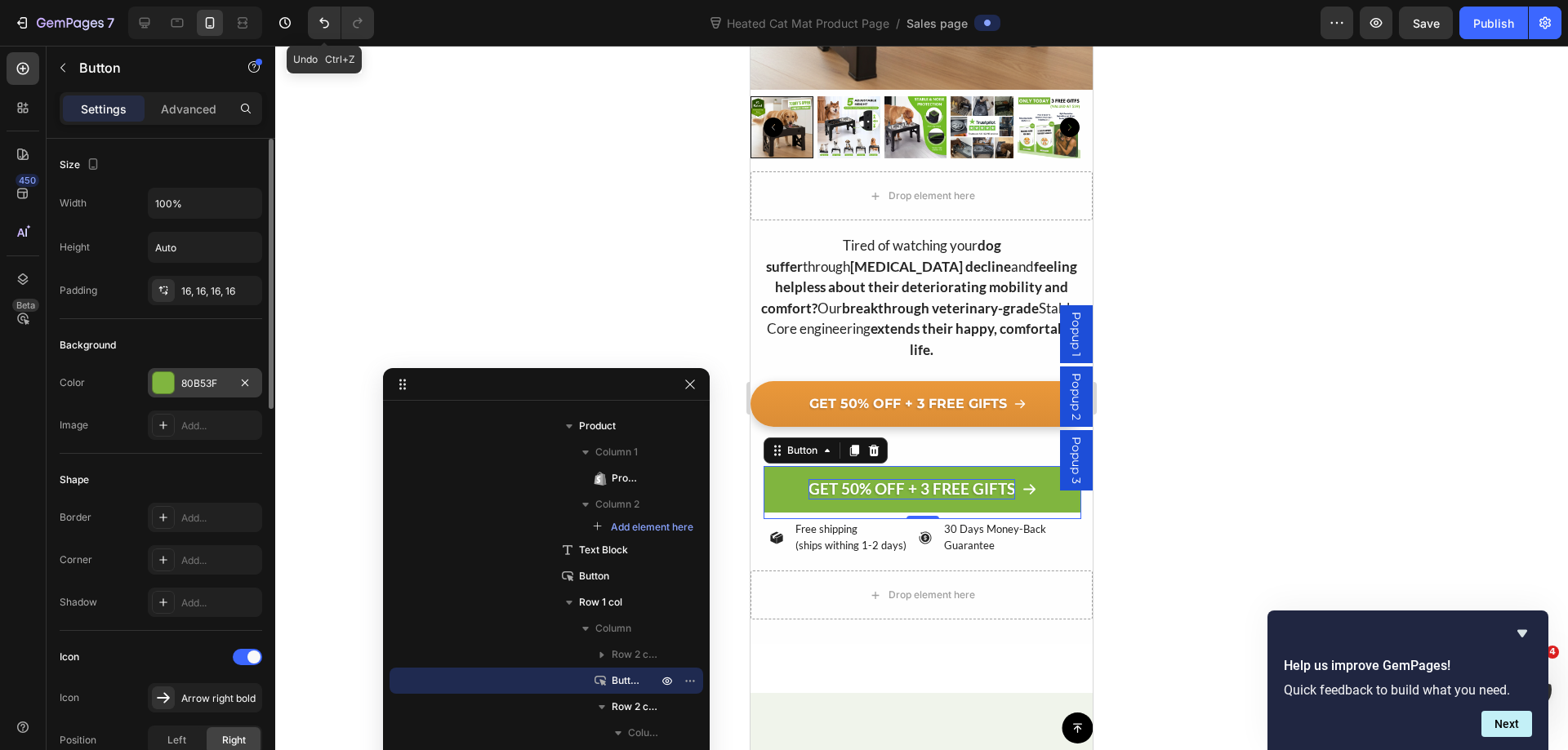
click at [204, 387] on div "80B53F" at bounding box center [205, 383] width 48 height 15
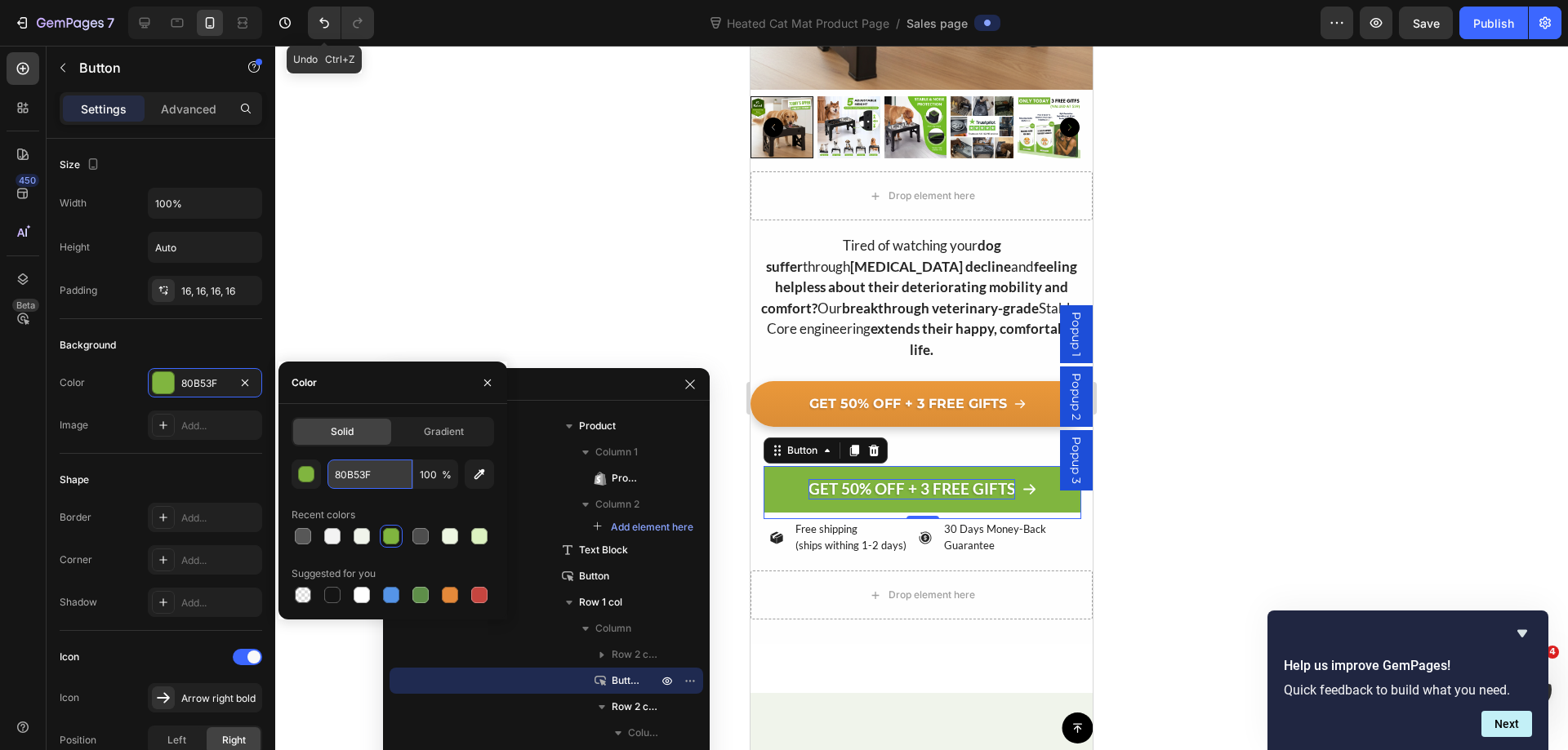
click at [356, 469] on input "80B53F" at bounding box center [370, 474] width 85 height 30
click at [762, 381] on link "GET 50% OFF + 3 FREE GIFTS" at bounding box center [917, 404] width 335 height 46
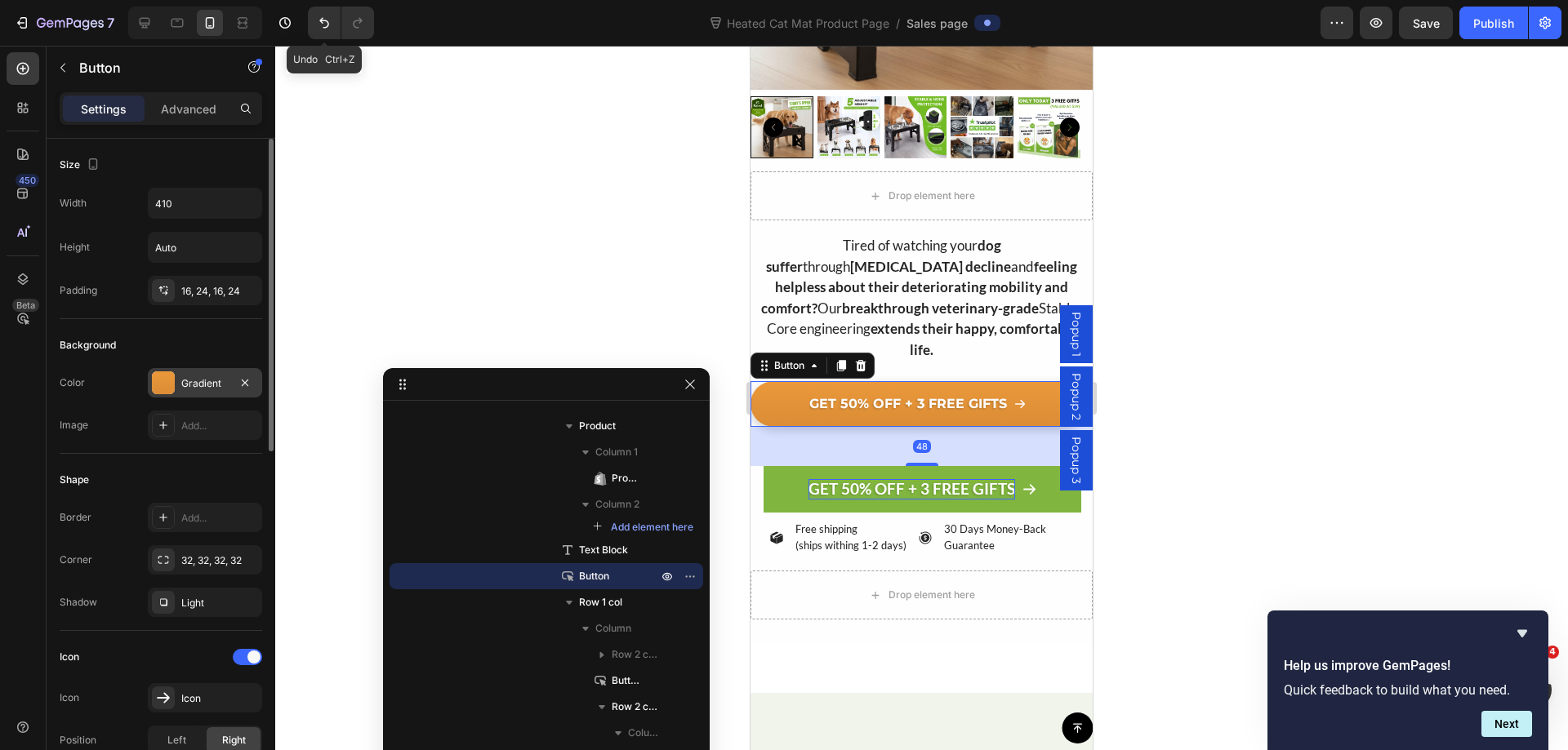
click at [197, 382] on div "Gradient" at bounding box center [205, 383] width 48 height 15
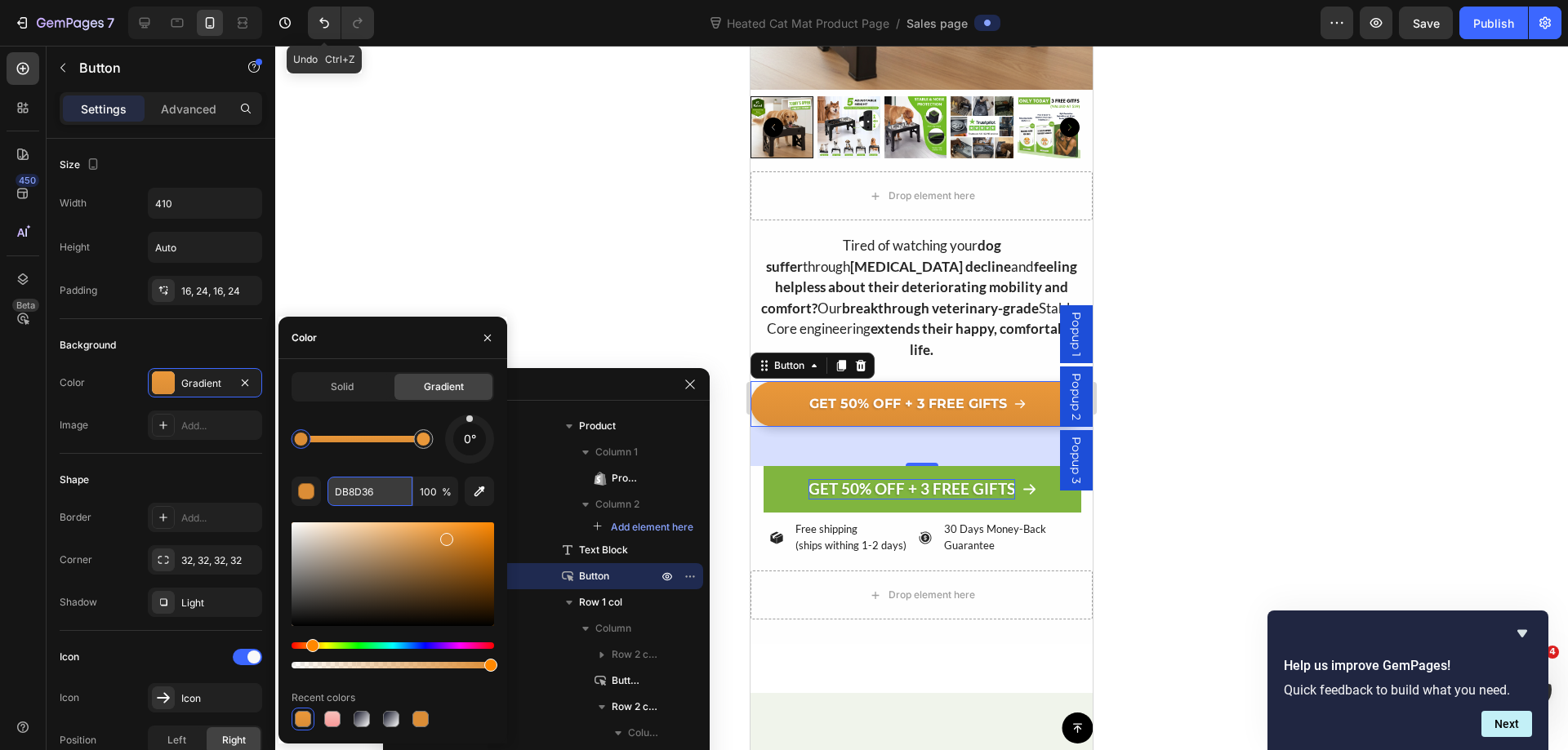
click at [342, 493] on input "DB8D36" at bounding box center [370, 492] width 85 height 30
paste input "80B53F"
type input "80B53F"
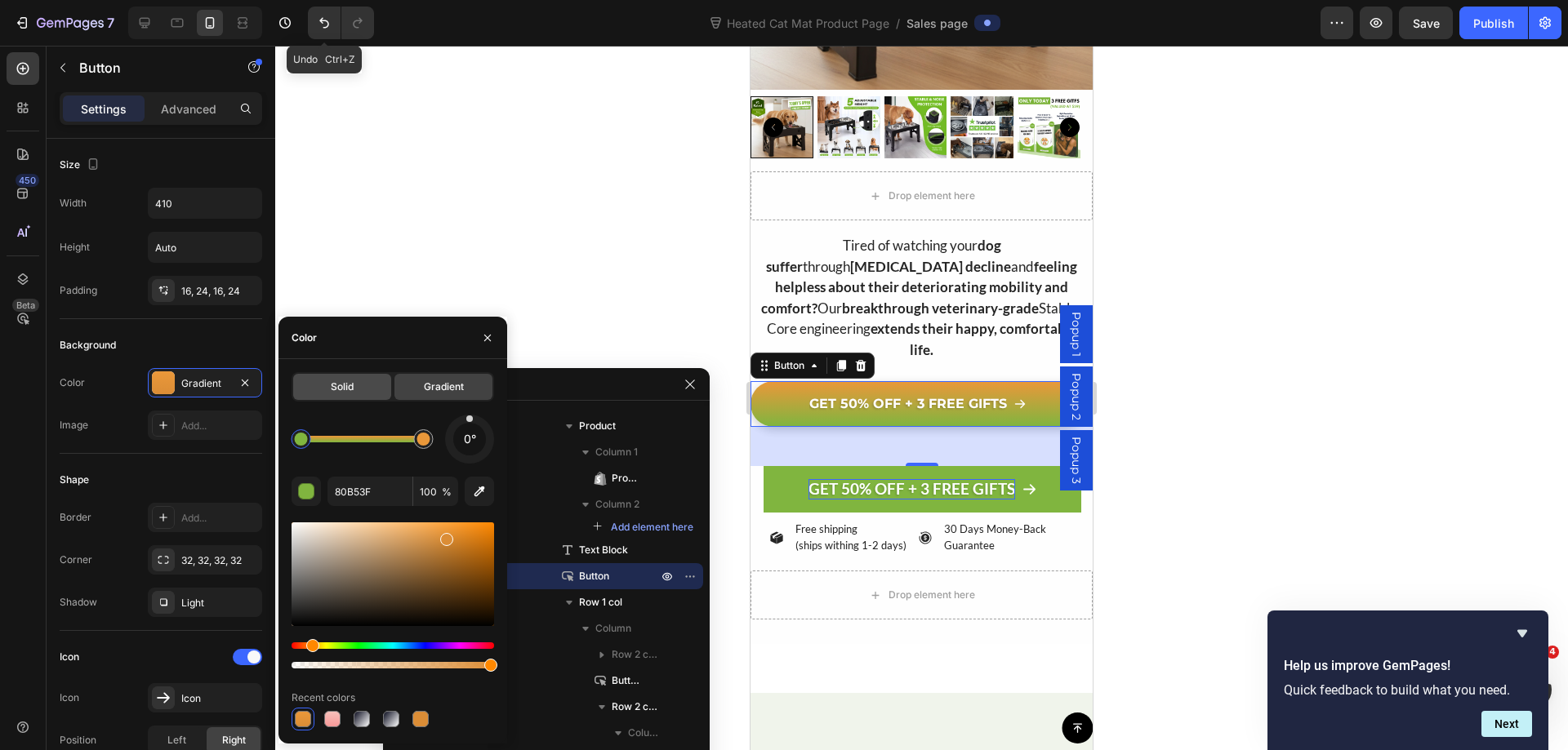
click at [357, 393] on div "Solid" at bounding box center [342, 386] width 98 height 26
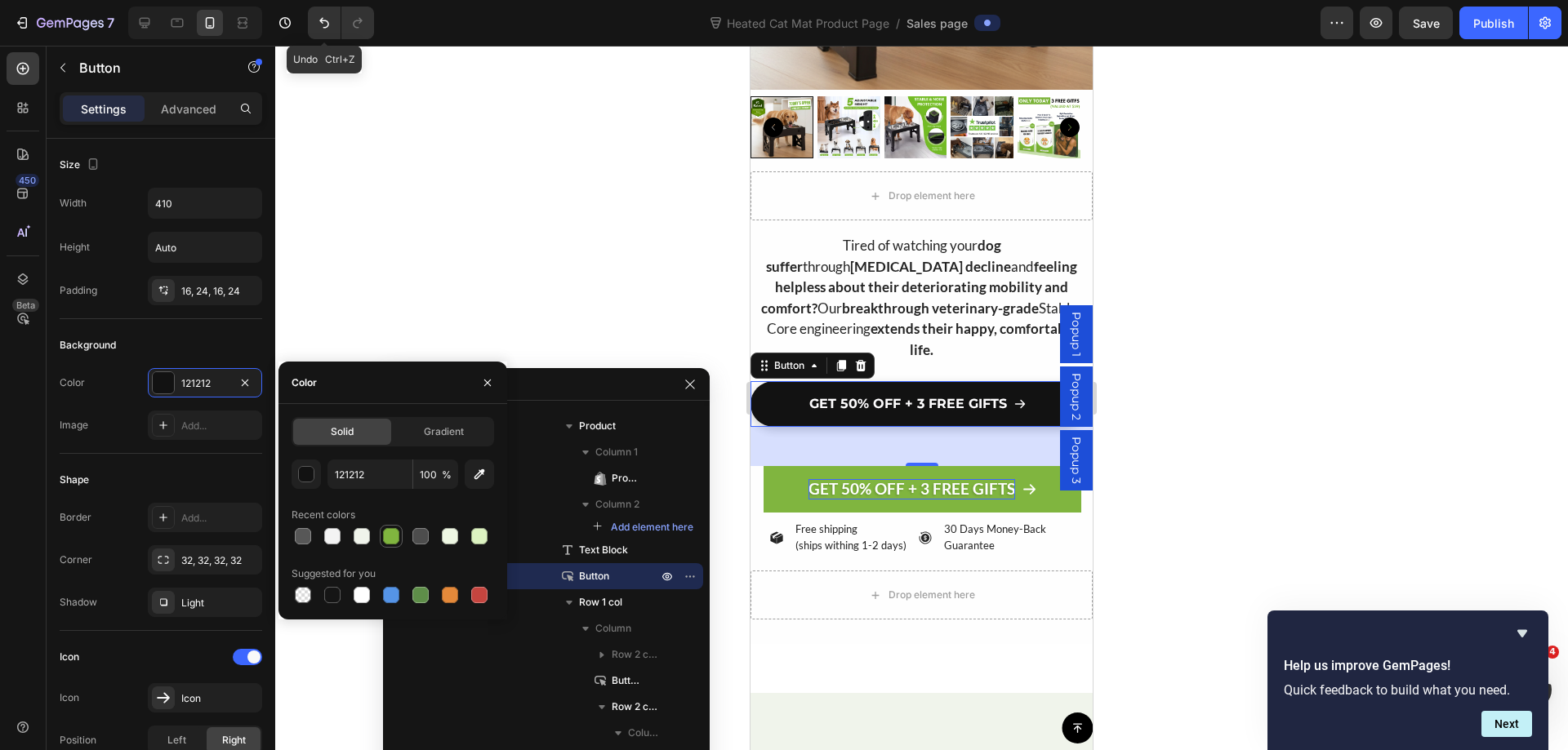
click at [398, 540] on div at bounding box center [391, 536] width 16 height 16
type input "80B53F"
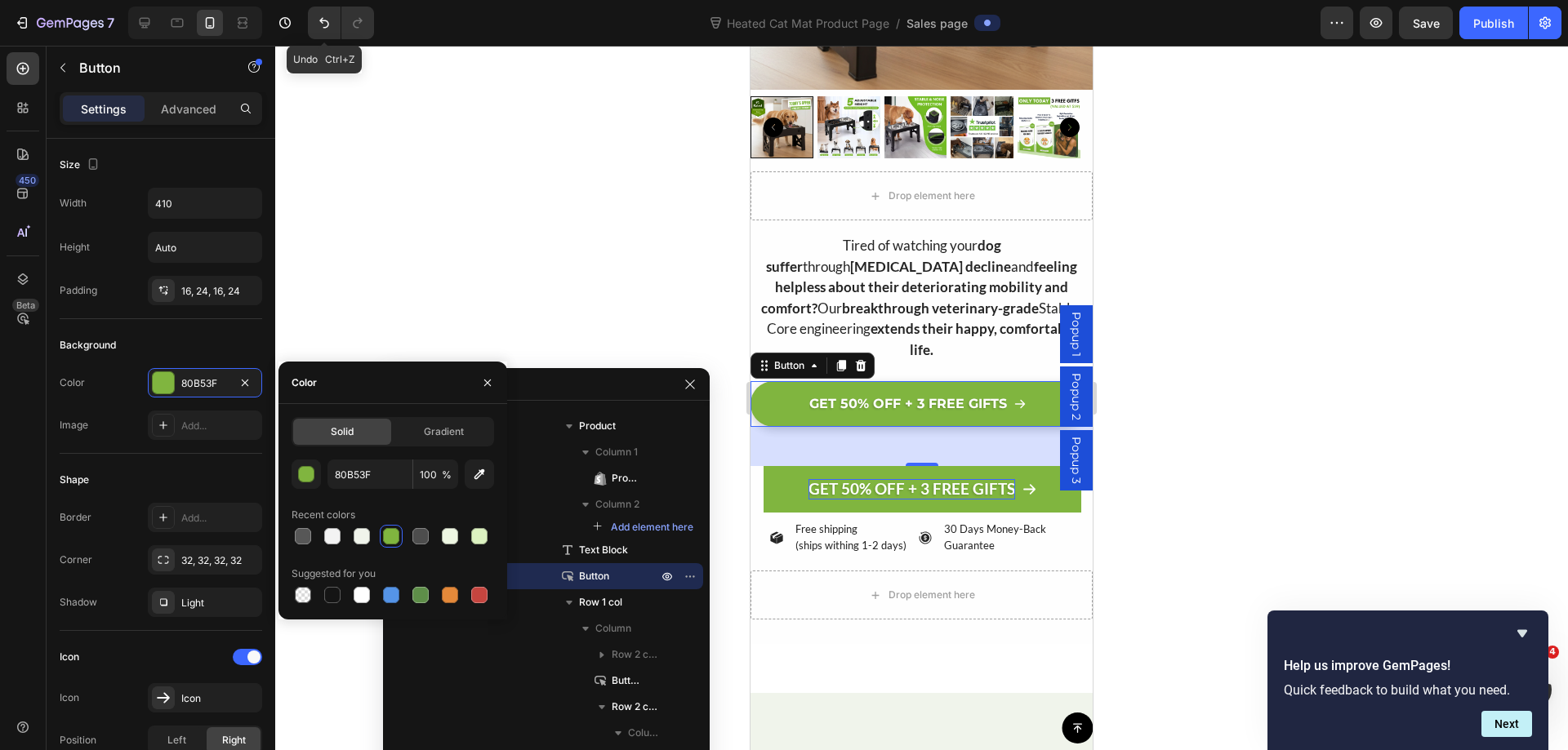
click at [1305, 227] on div at bounding box center [920, 397] width 1292 height 704
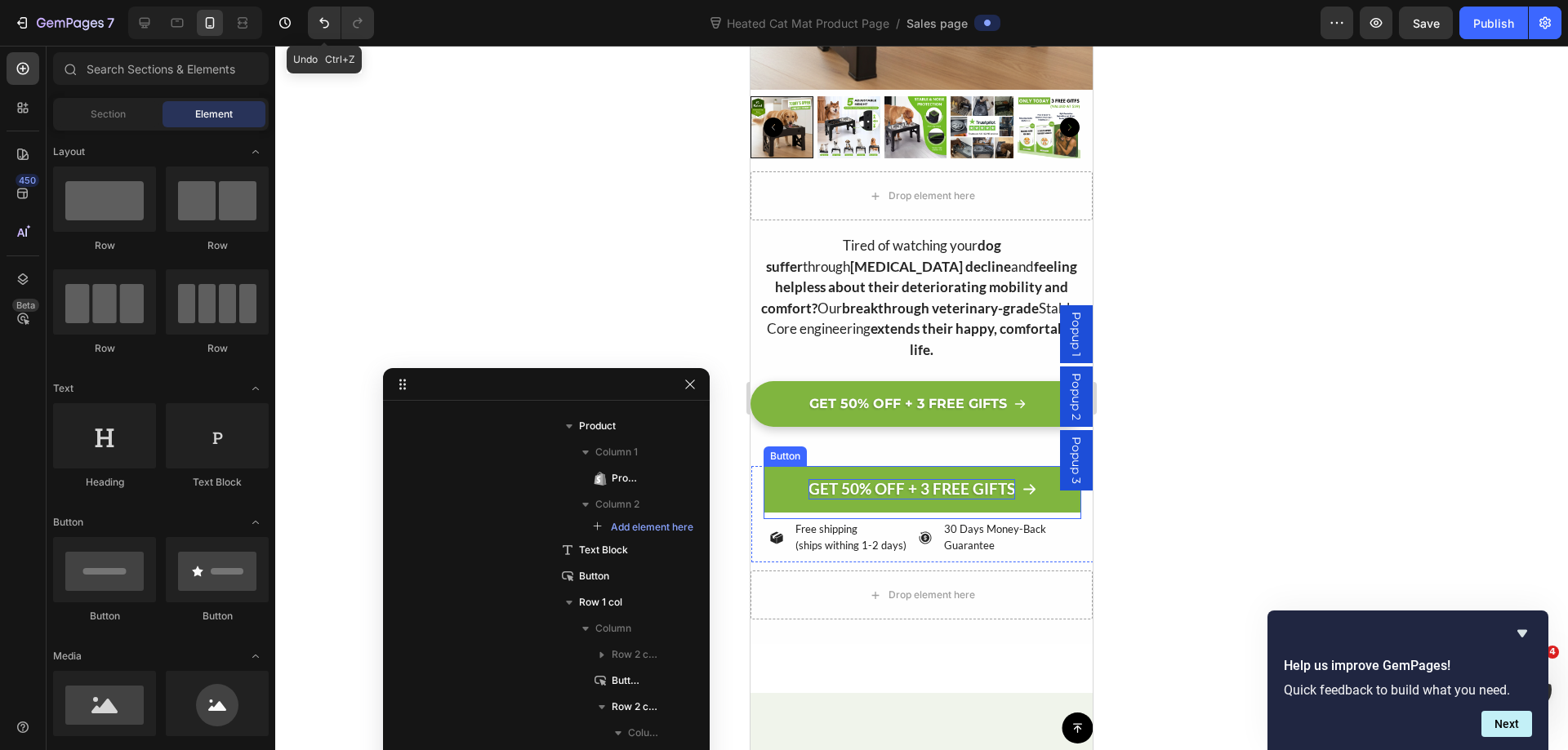
click at [765, 472] on link "GET 50% OFF + 3 FREE GIFTS" at bounding box center [921, 489] width 318 height 47
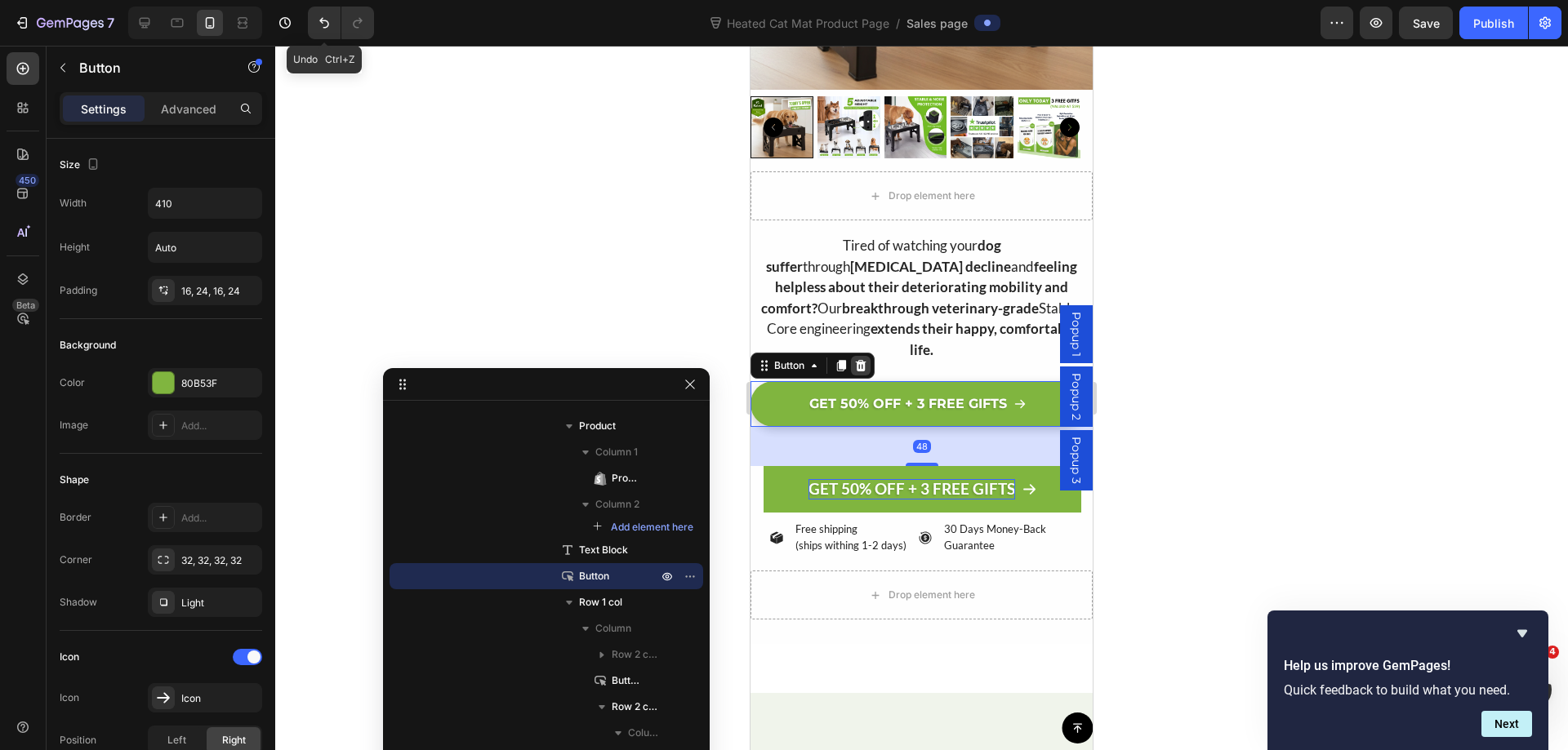
click at [862, 360] on icon at bounding box center [860, 366] width 13 height 13
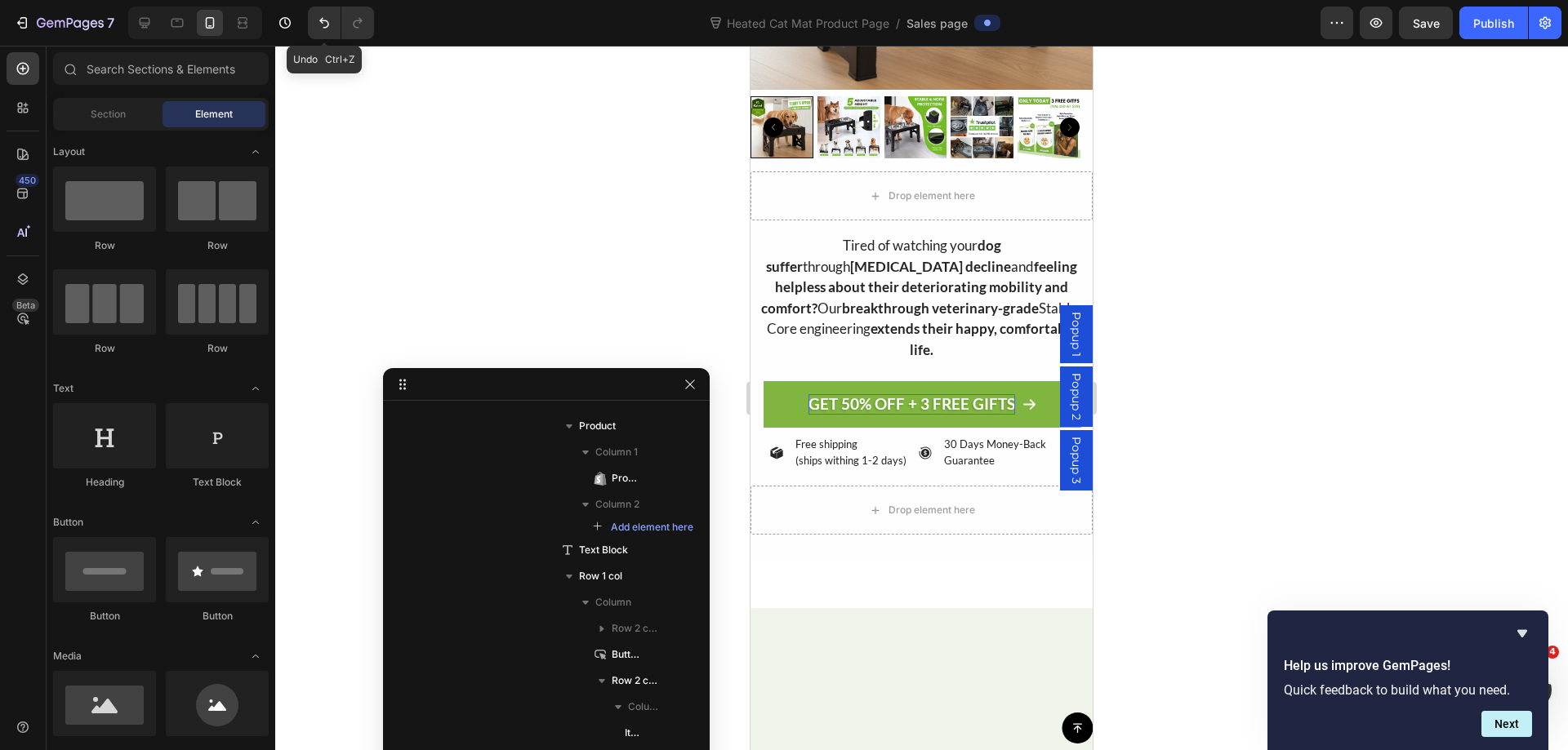
click at [1354, 241] on div at bounding box center [920, 397] width 1292 height 704
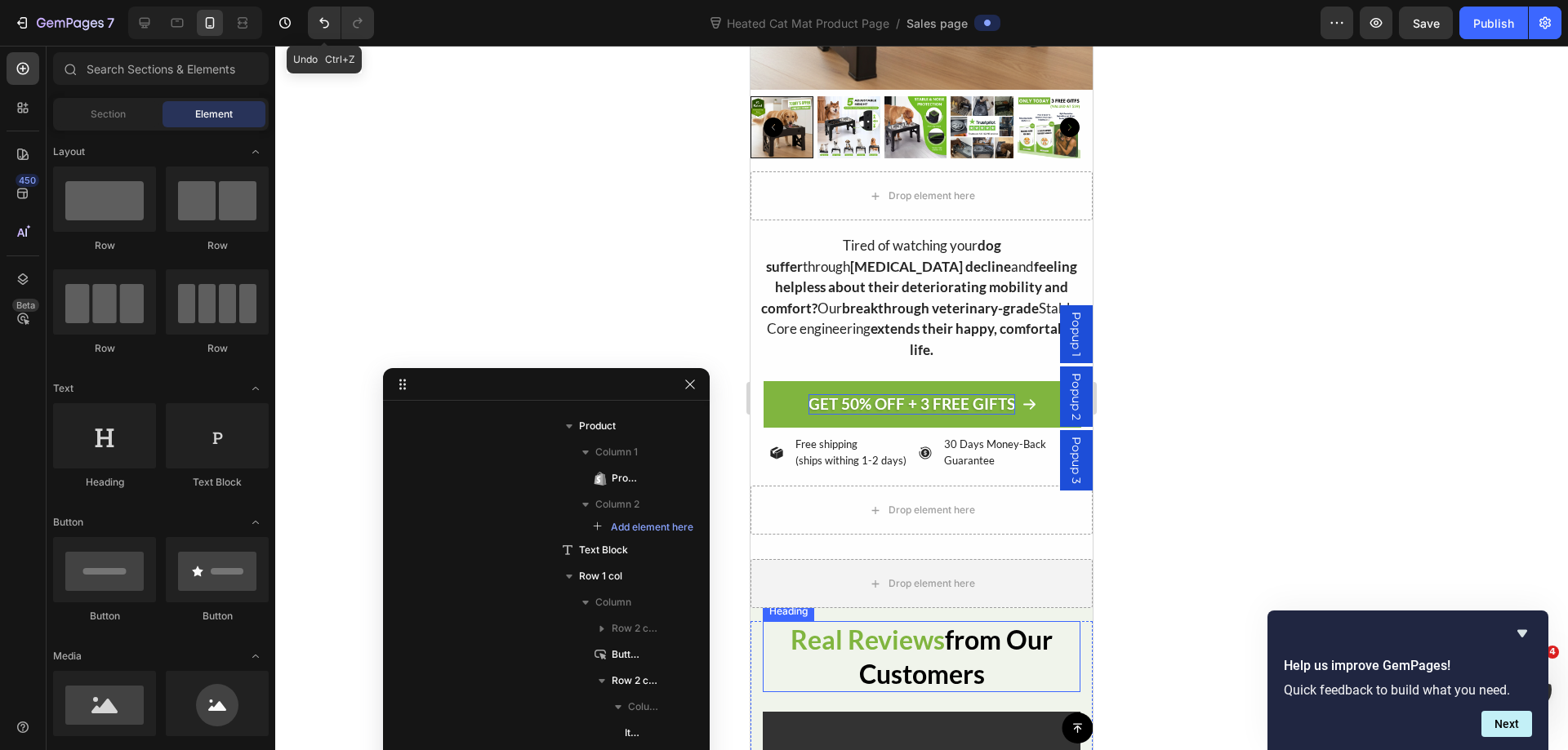
scroll to position [653, 0]
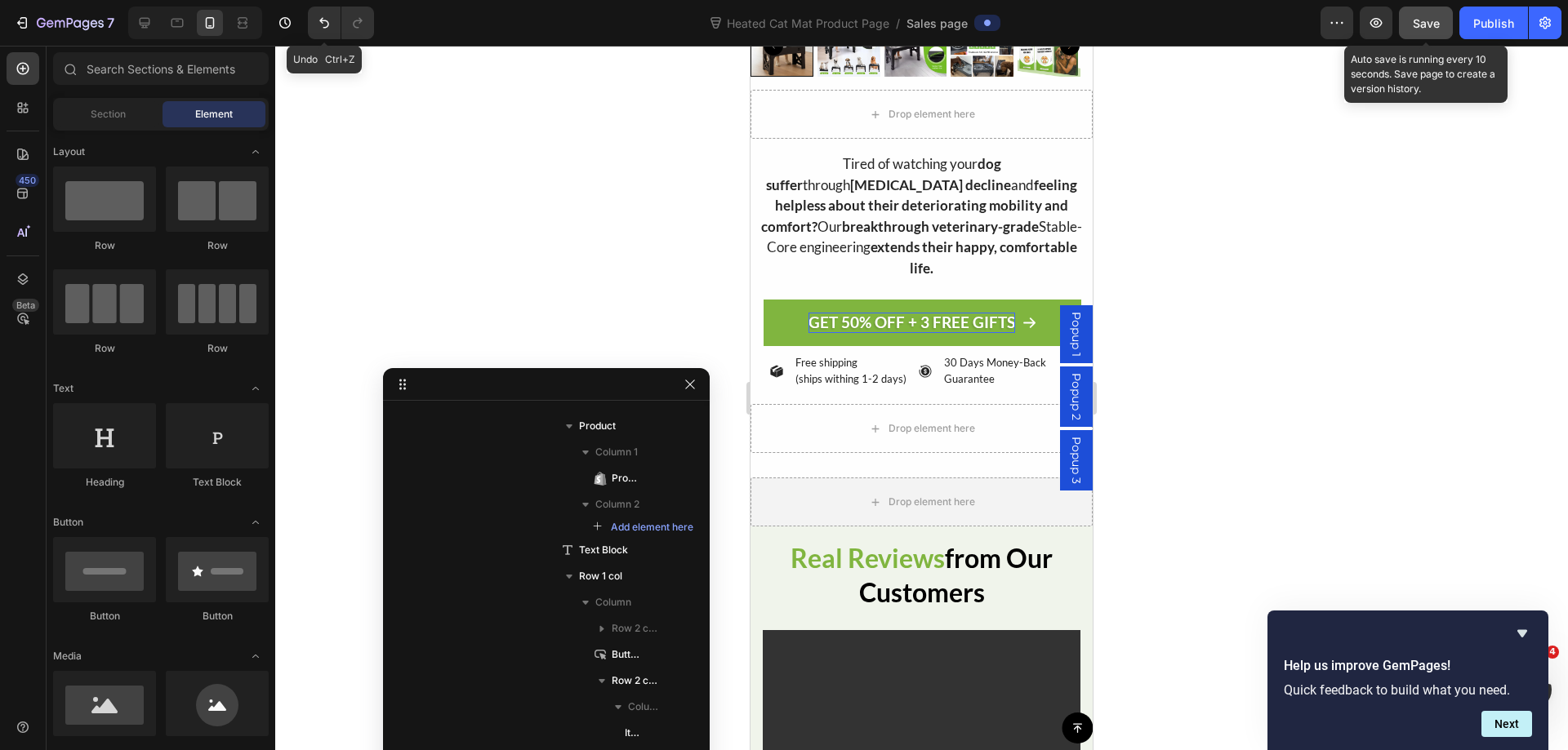
click at [1440, 14] on button "Save" at bounding box center [1426, 23] width 54 height 33
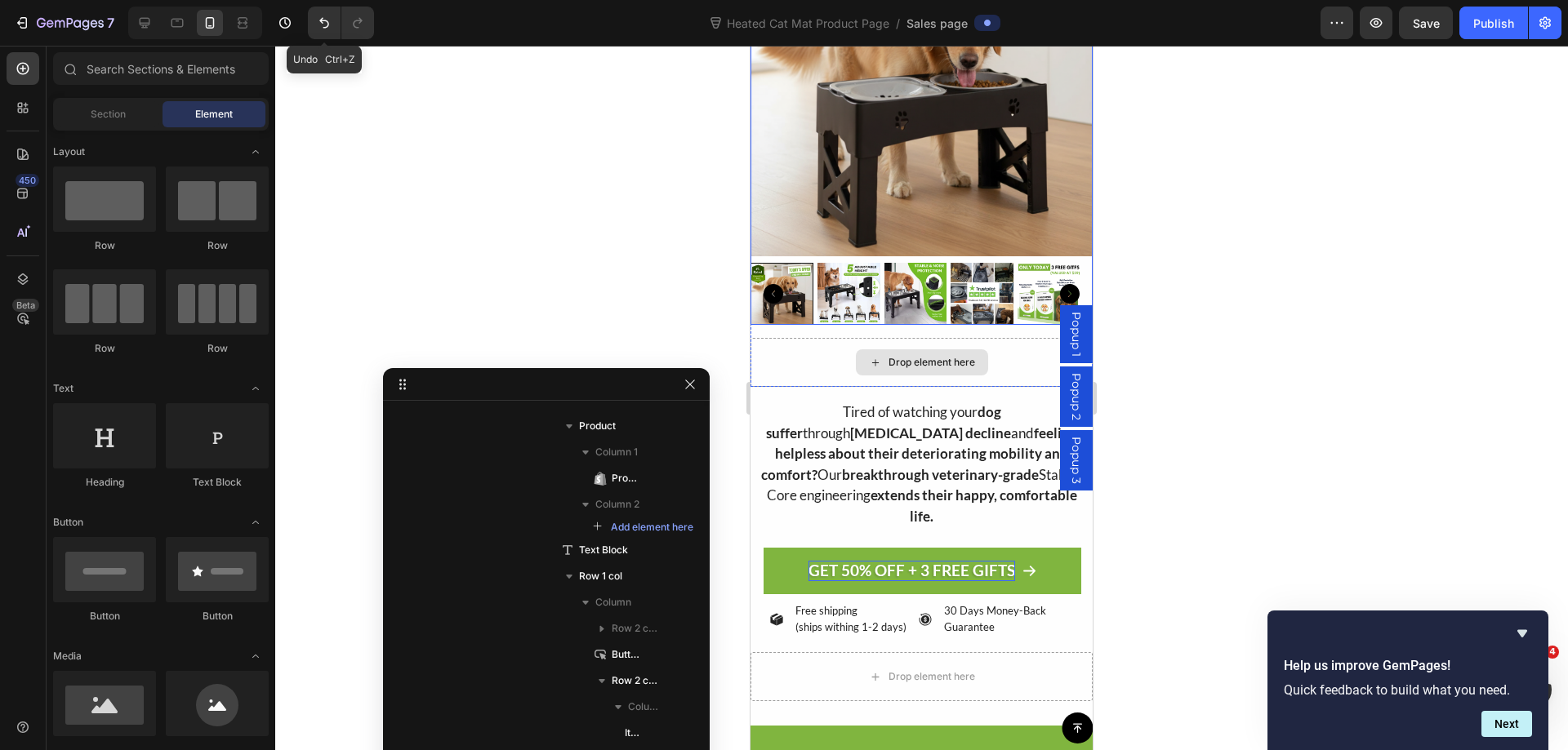
scroll to position [408, 0]
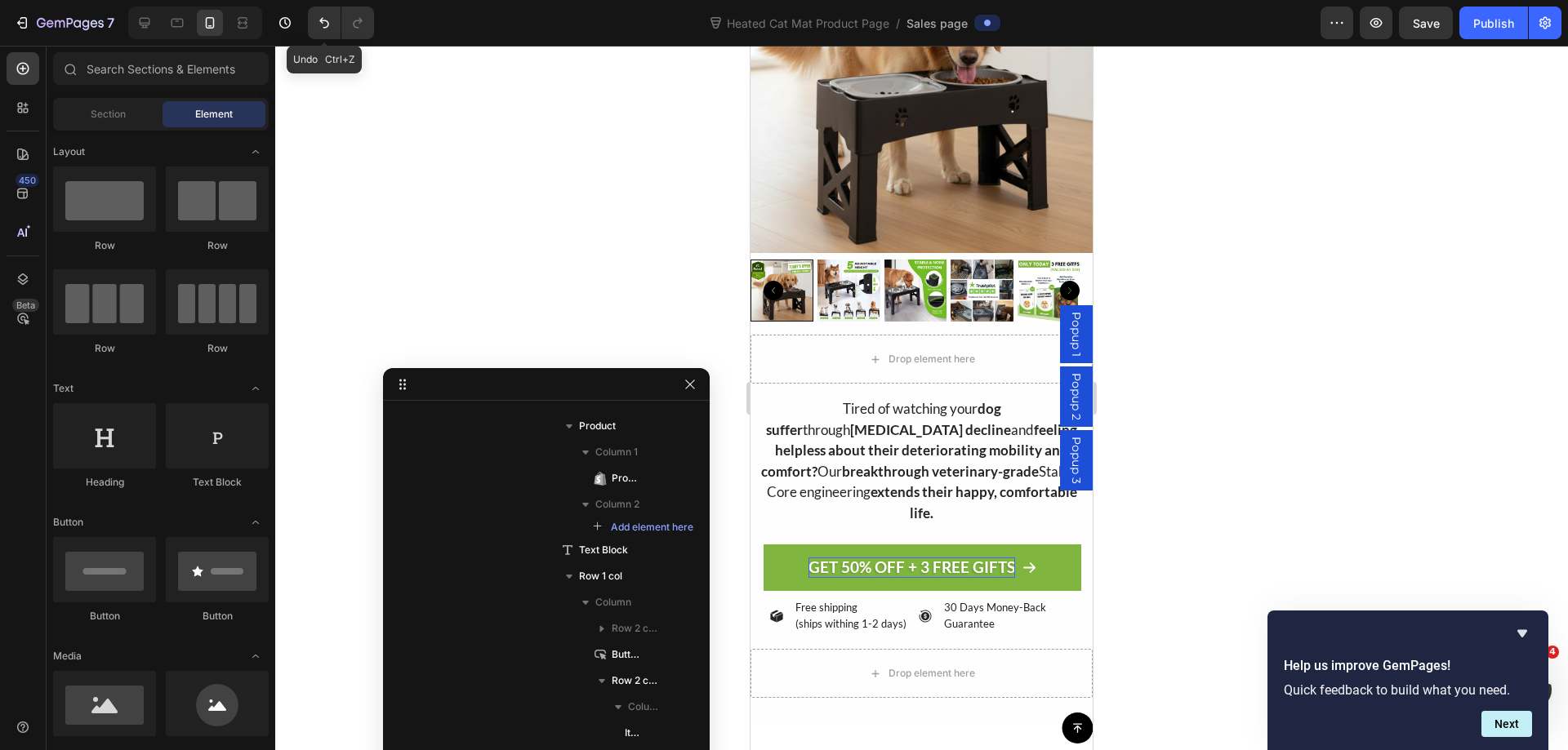
click at [1184, 333] on div at bounding box center [920, 397] width 1292 height 704
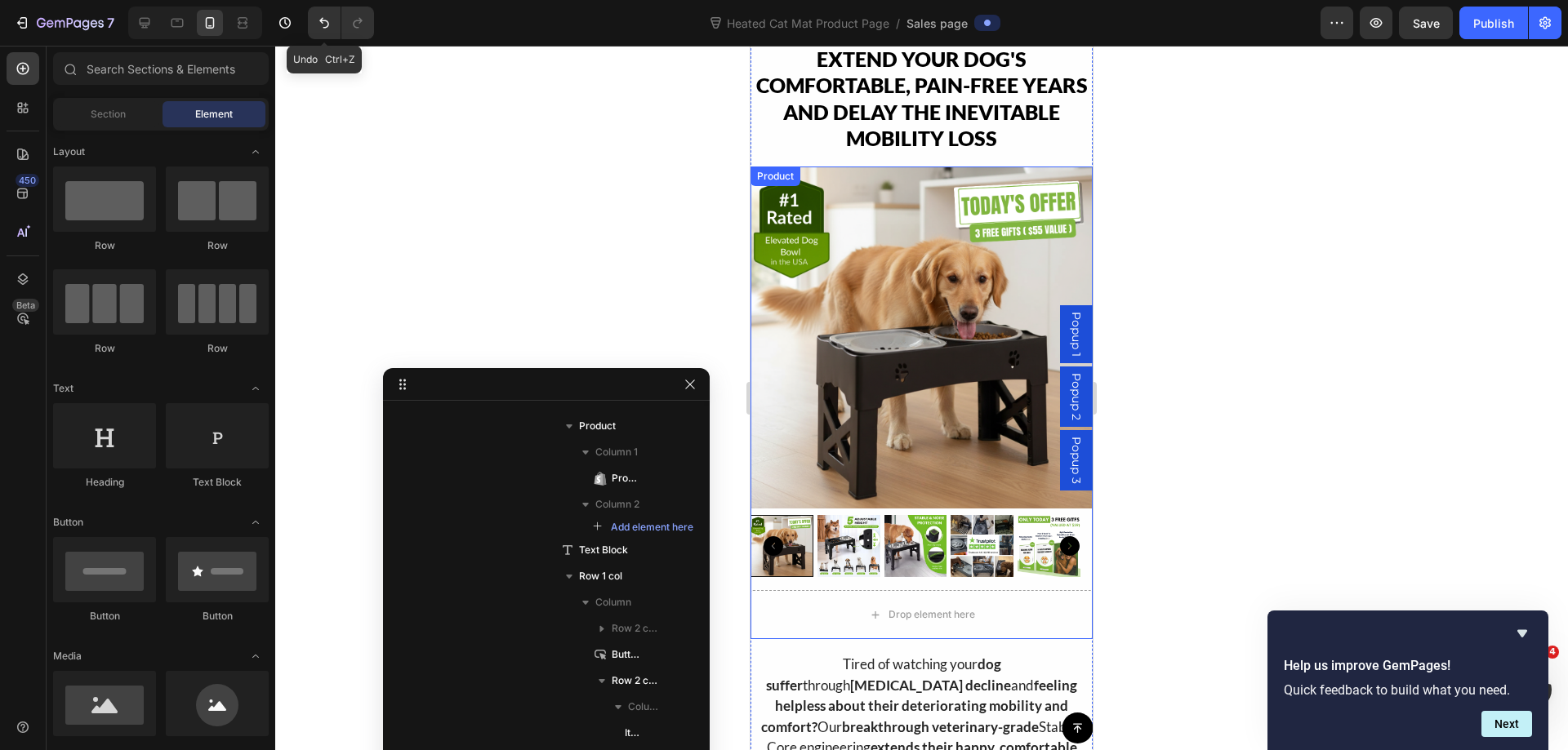
scroll to position [0, 0]
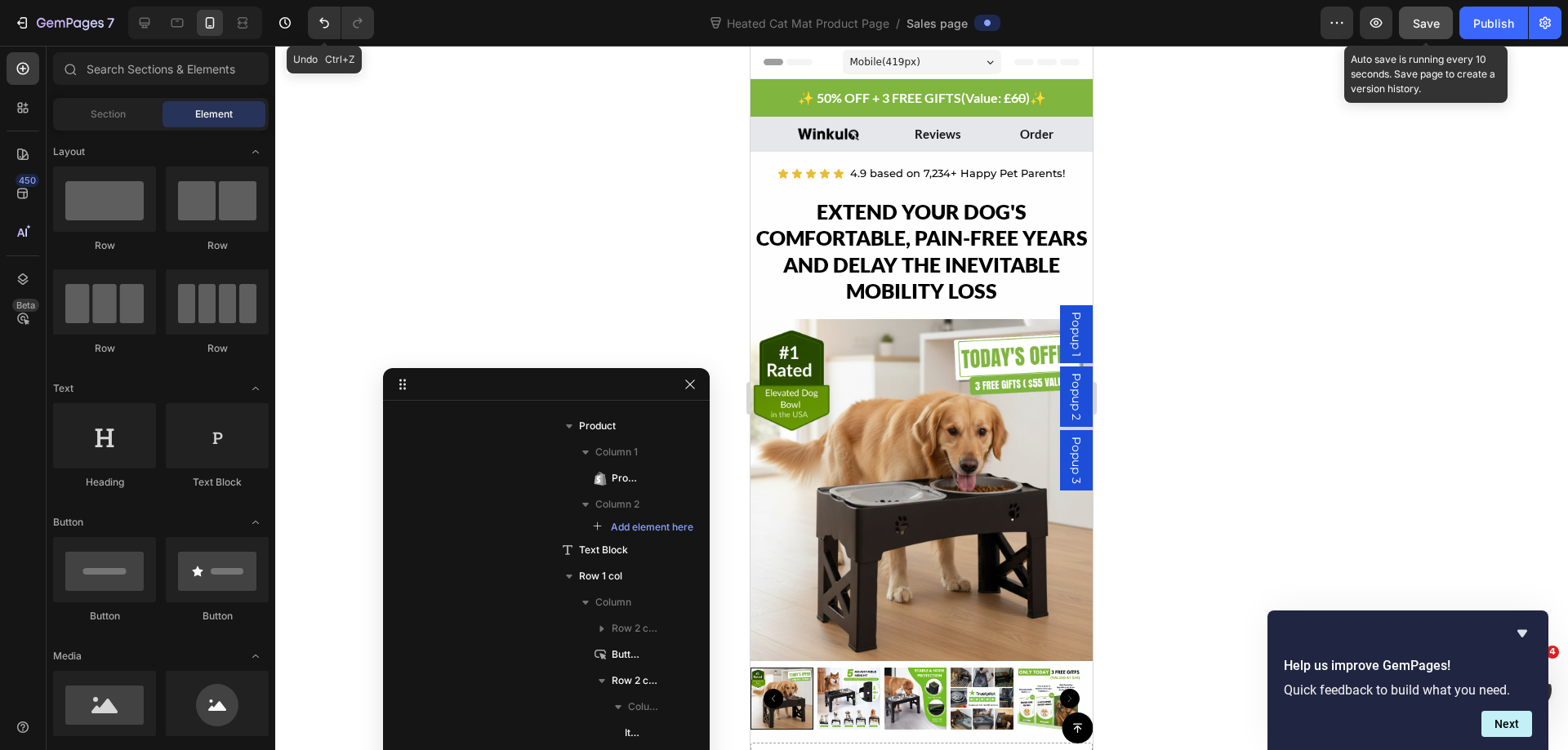
click at [1419, 39] on button "Save" at bounding box center [1426, 23] width 54 height 33
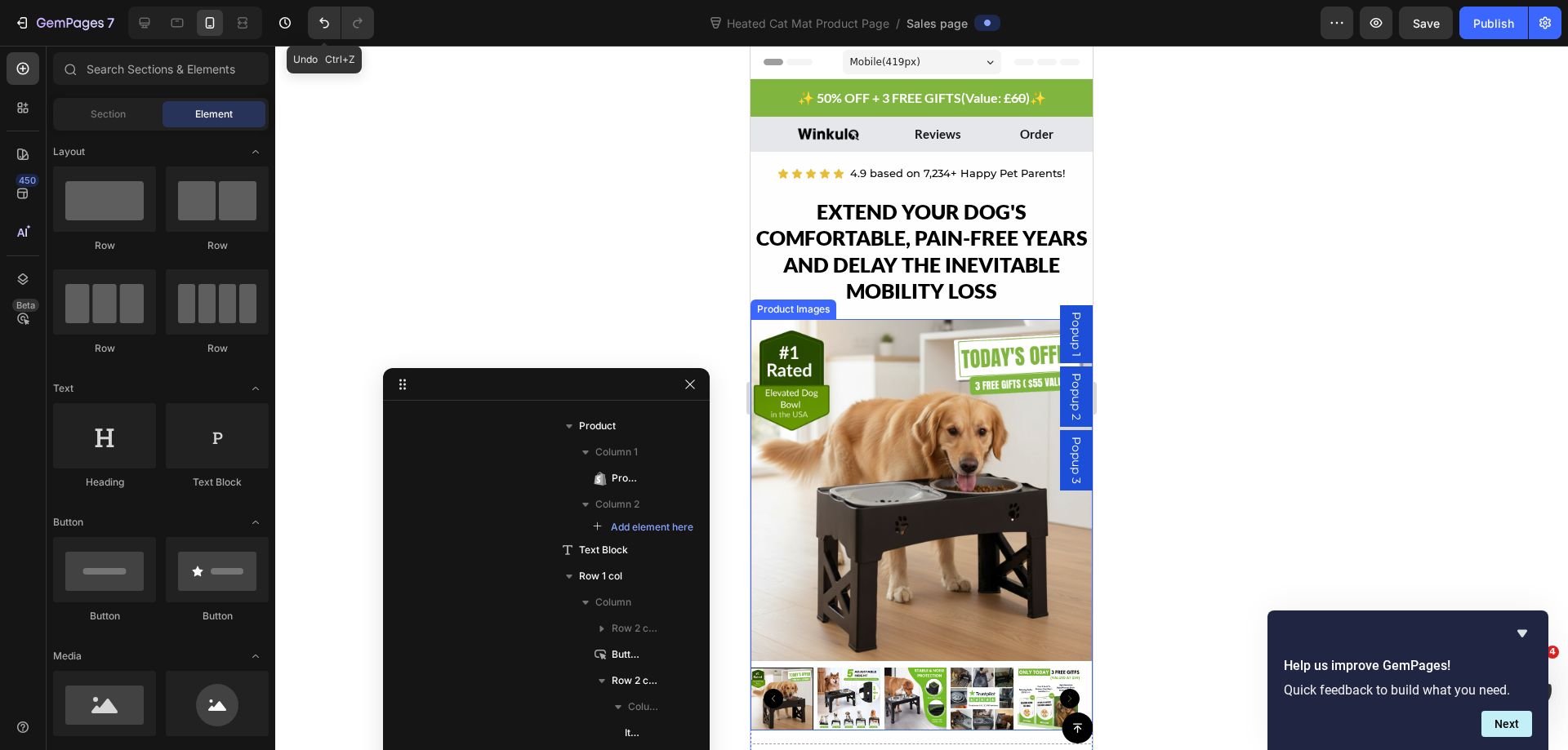
click at [863, 341] on img at bounding box center [920, 489] width 342 height 342
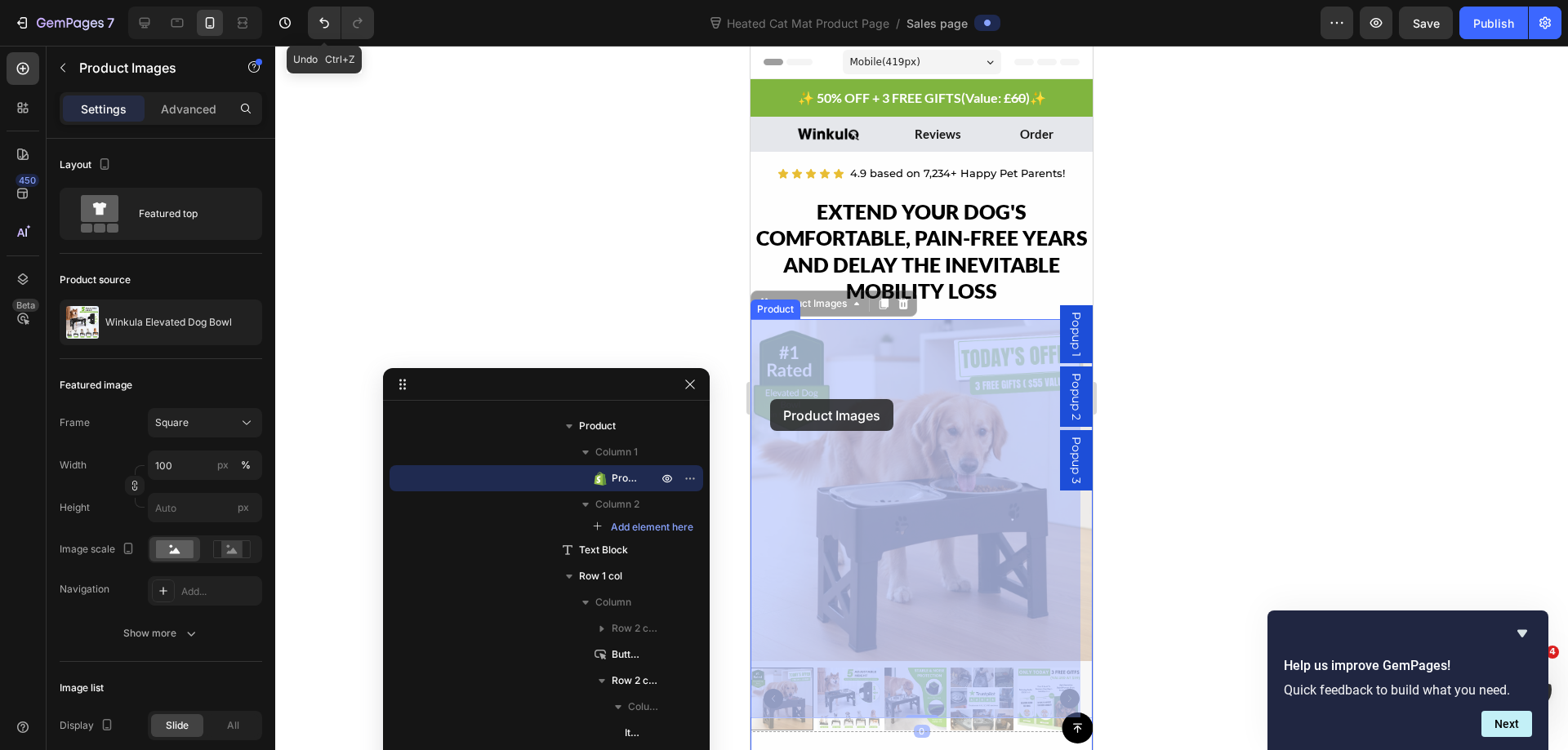
drag, startPoint x: 762, startPoint y: 311, endPoint x: 770, endPoint y: 399, distance: 88.4
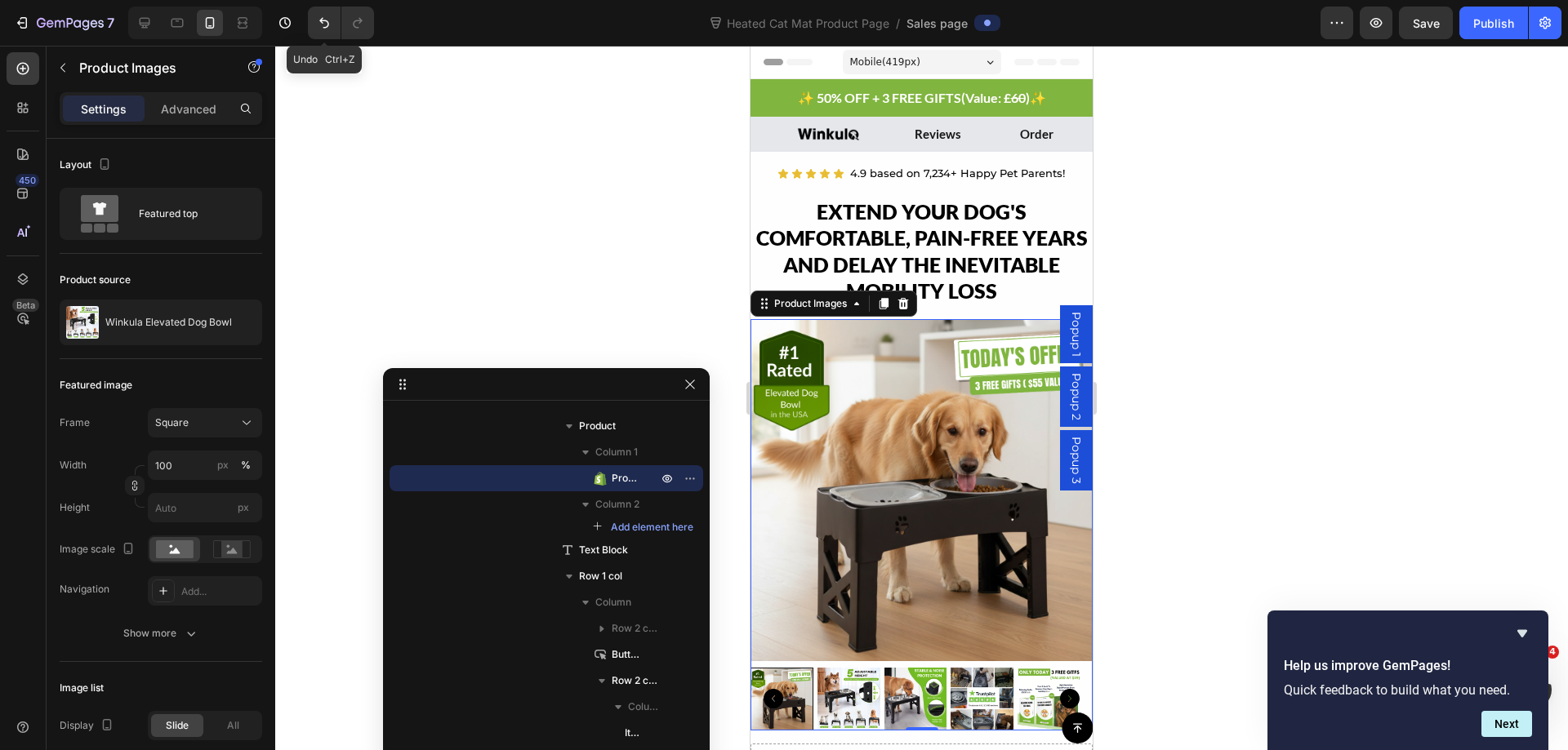
scroll to position [82, 0]
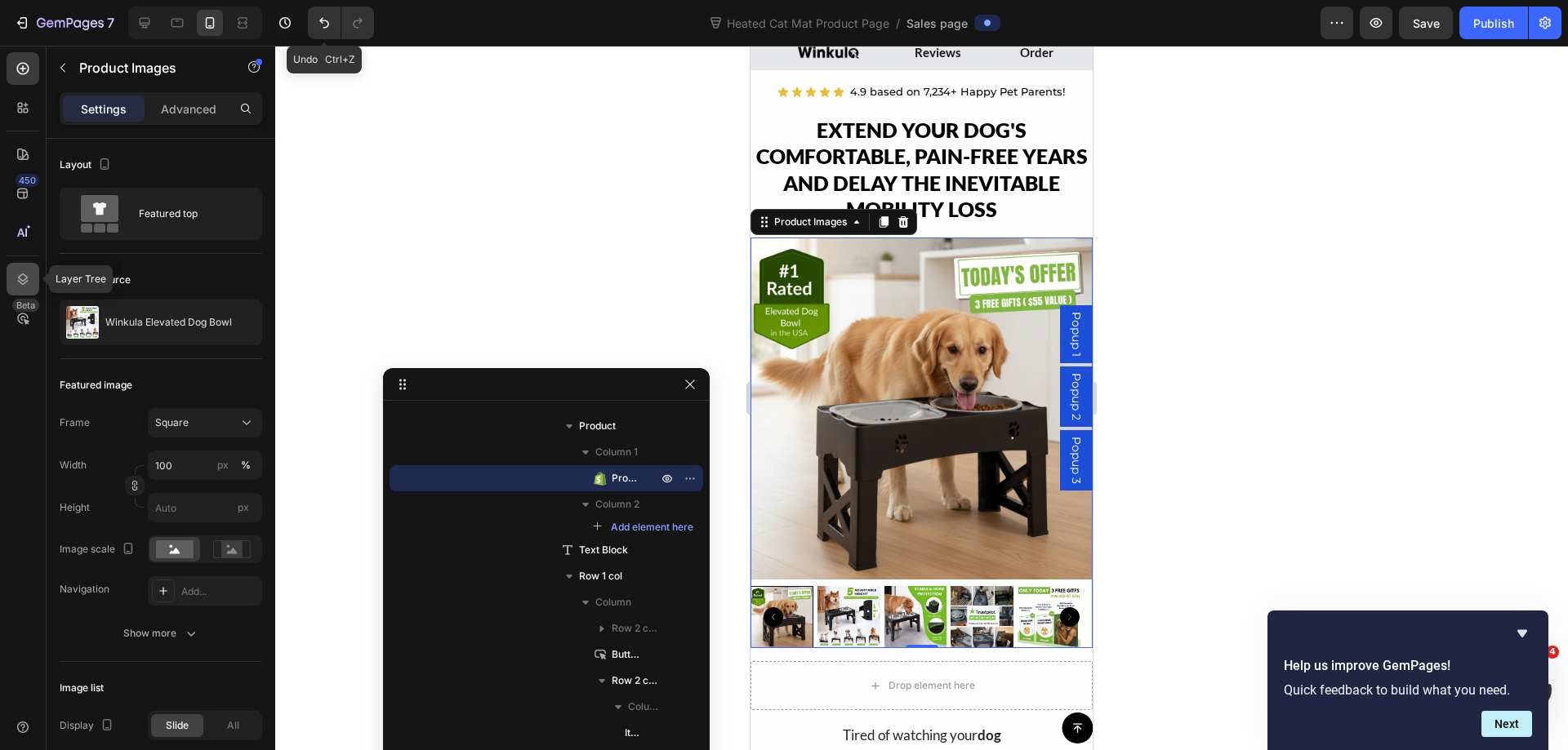
click at [24, 275] on icon at bounding box center [23, 279] width 11 height 11
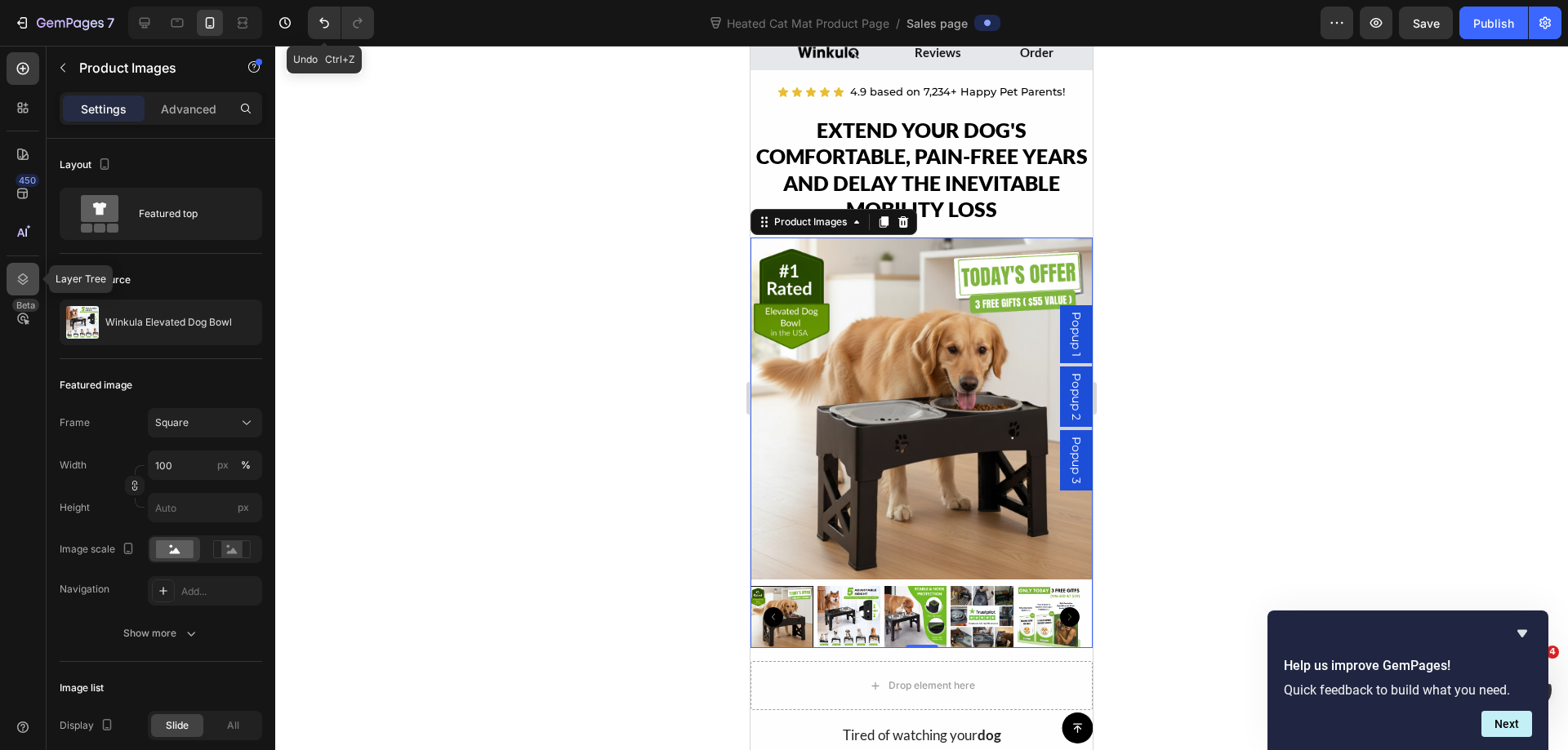
click at [26, 281] on icon at bounding box center [23, 279] width 16 height 16
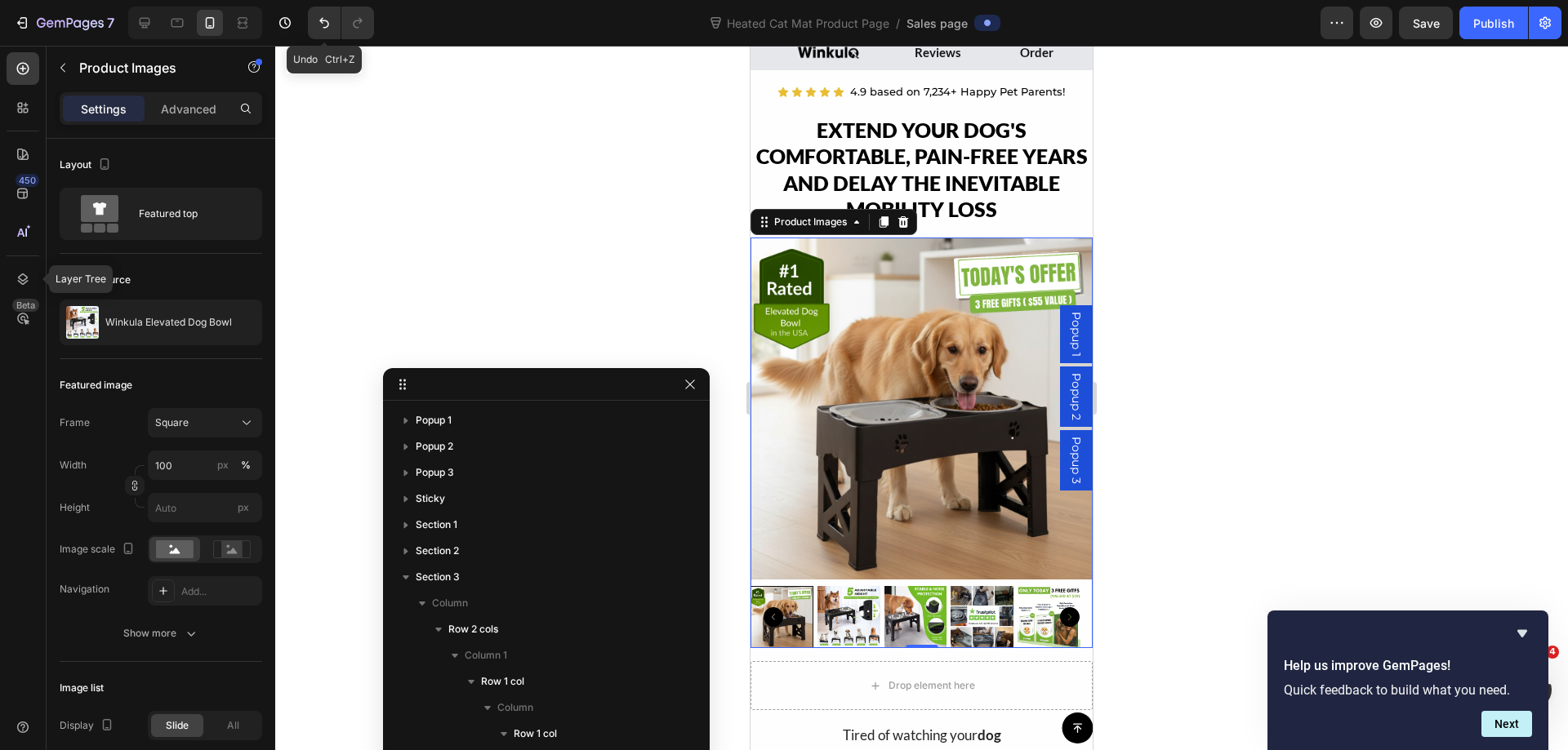
scroll to position [367, 0]
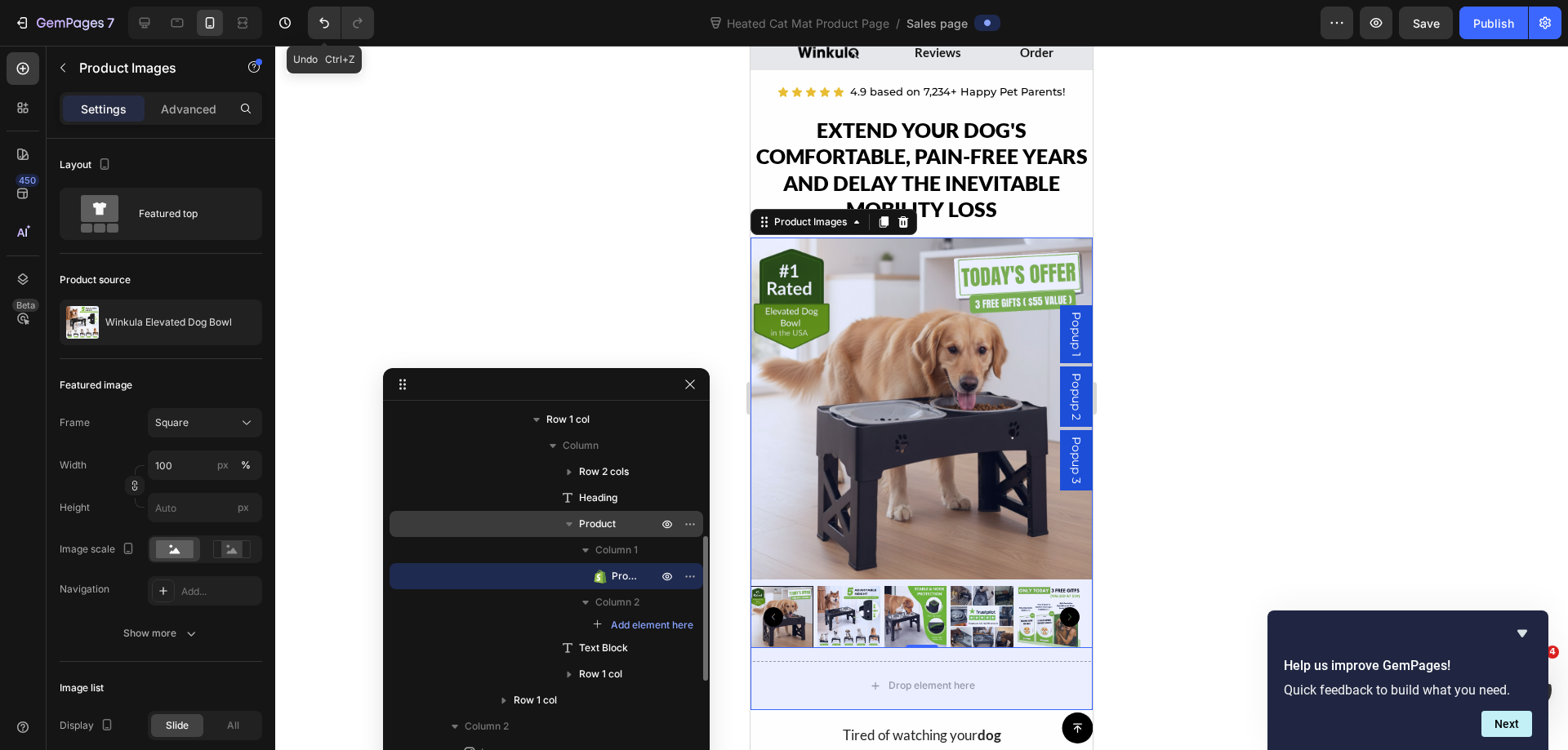
click at [622, 523] on p "Product" at bounding box center [620, 524] width 82 height 16
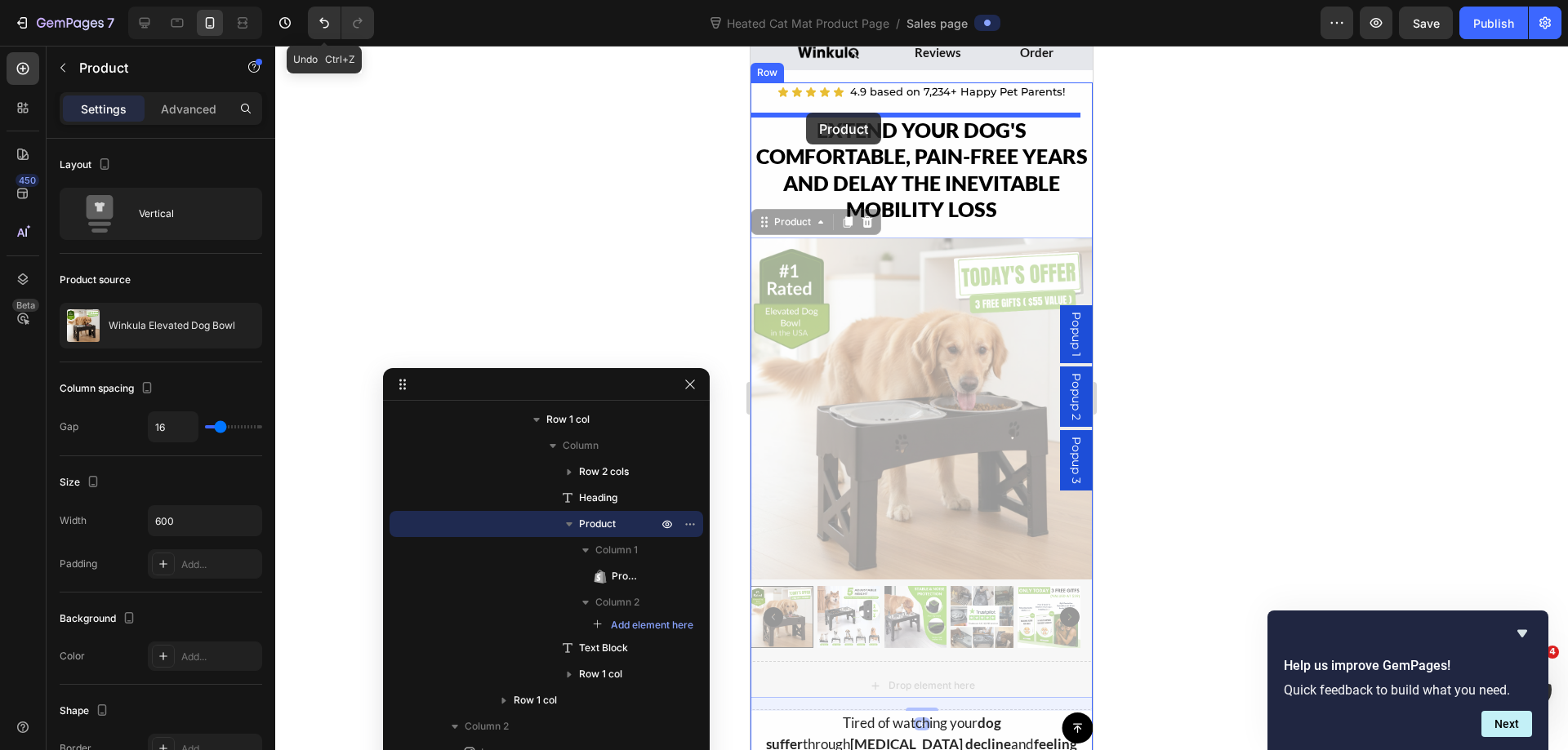
drag, startPoint x: 763, startPoint y: 223, endPoint x: 806, endPoint y: 113, distance: 118.1
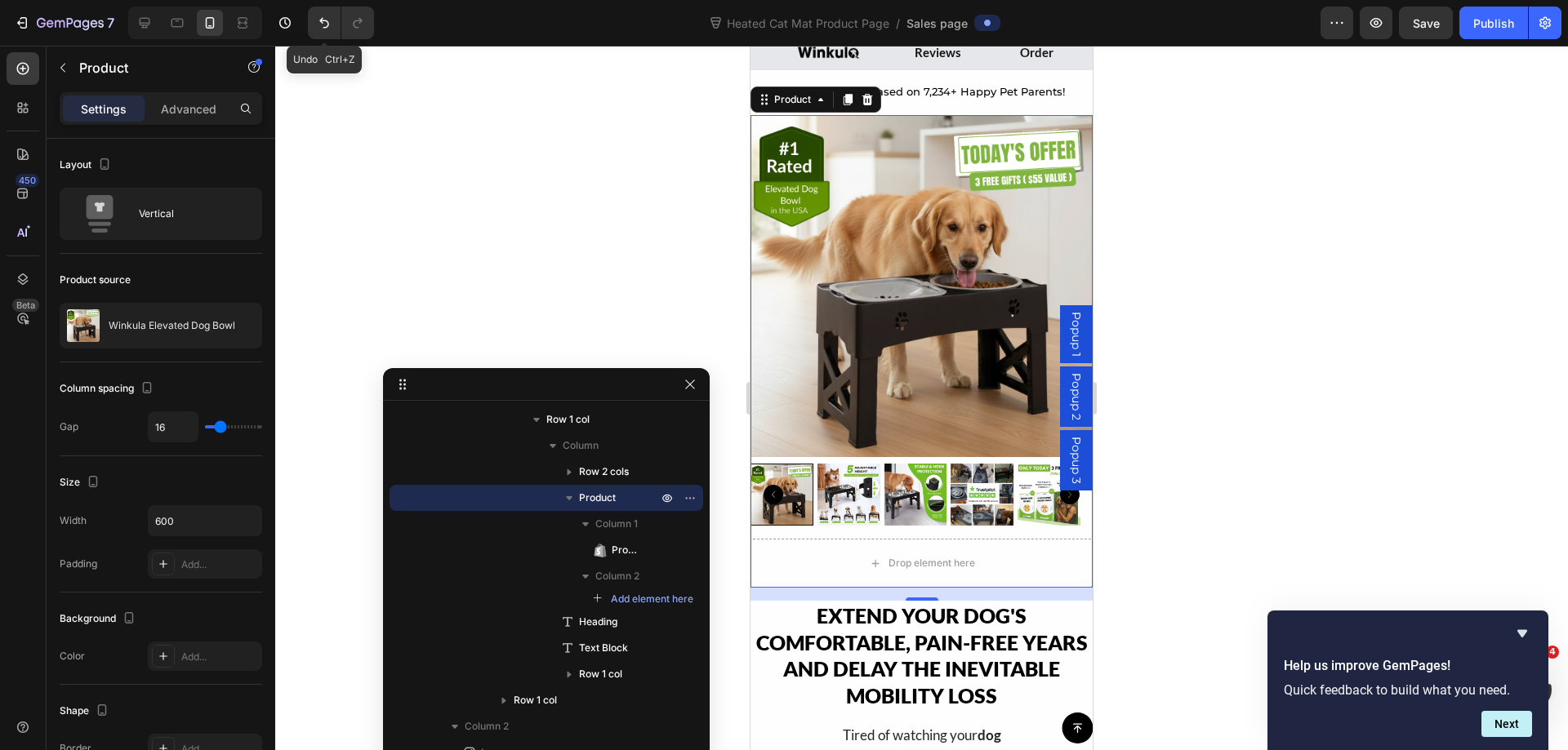
click at [1253, 235] on div at bounding box center [920, 397] width 1292 height 704
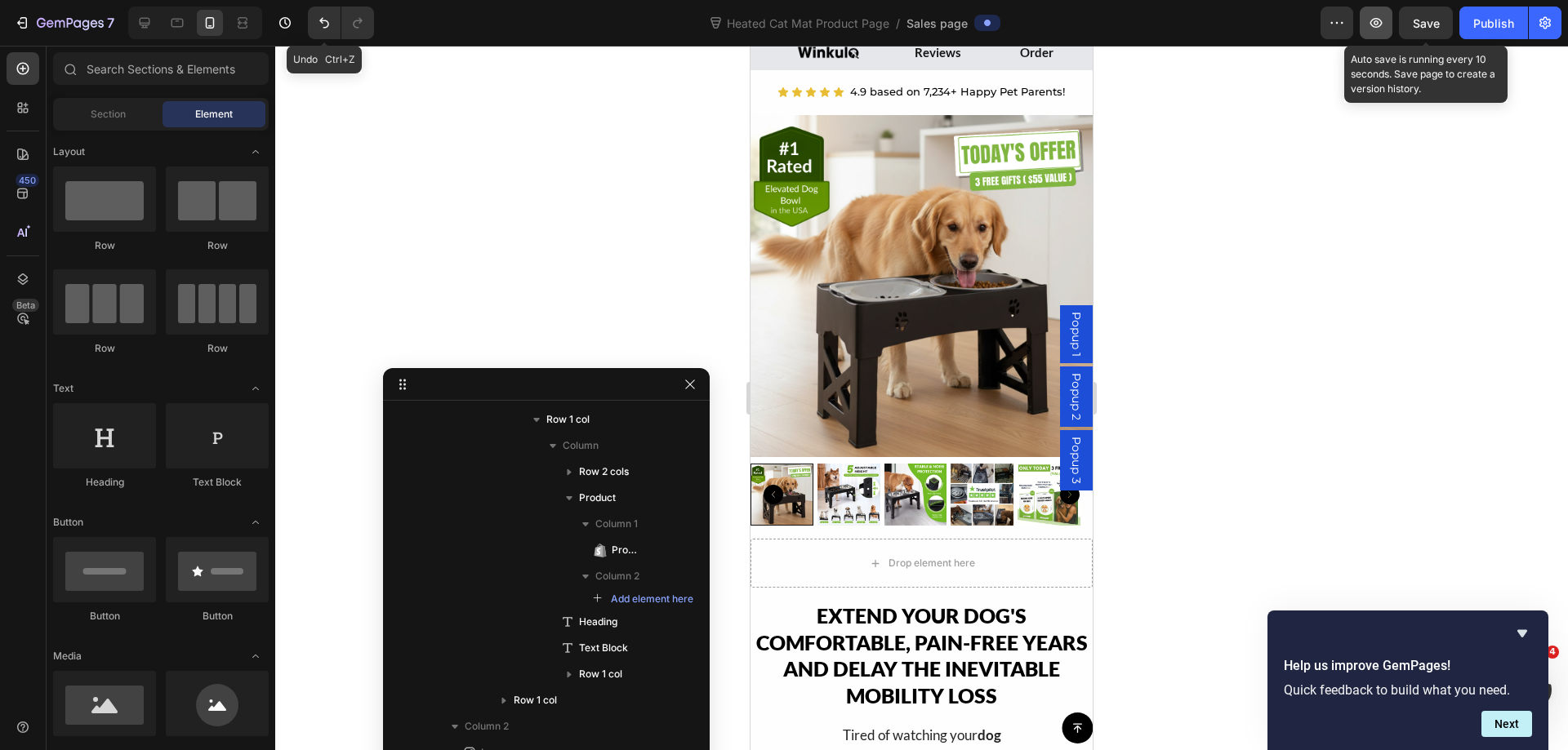
drag, startPoint x: 1422, startPoint y: 24, endPoint x: 1365, endPoint y: 31, distance: 57.4
click at [1423, 24] on span "Save" at bounding box center [1426, 23] width 27 height 14
click at [1382, 20] on icon "button" at bounding box center [1376, 23] width 16 height 16
click at [1371, 18] on icon "button" at bounding box center [1376, 23] width 16 height 16
click at [1410, 23] on button "Save" at bounding box center [1426, 23] width 54 height 33
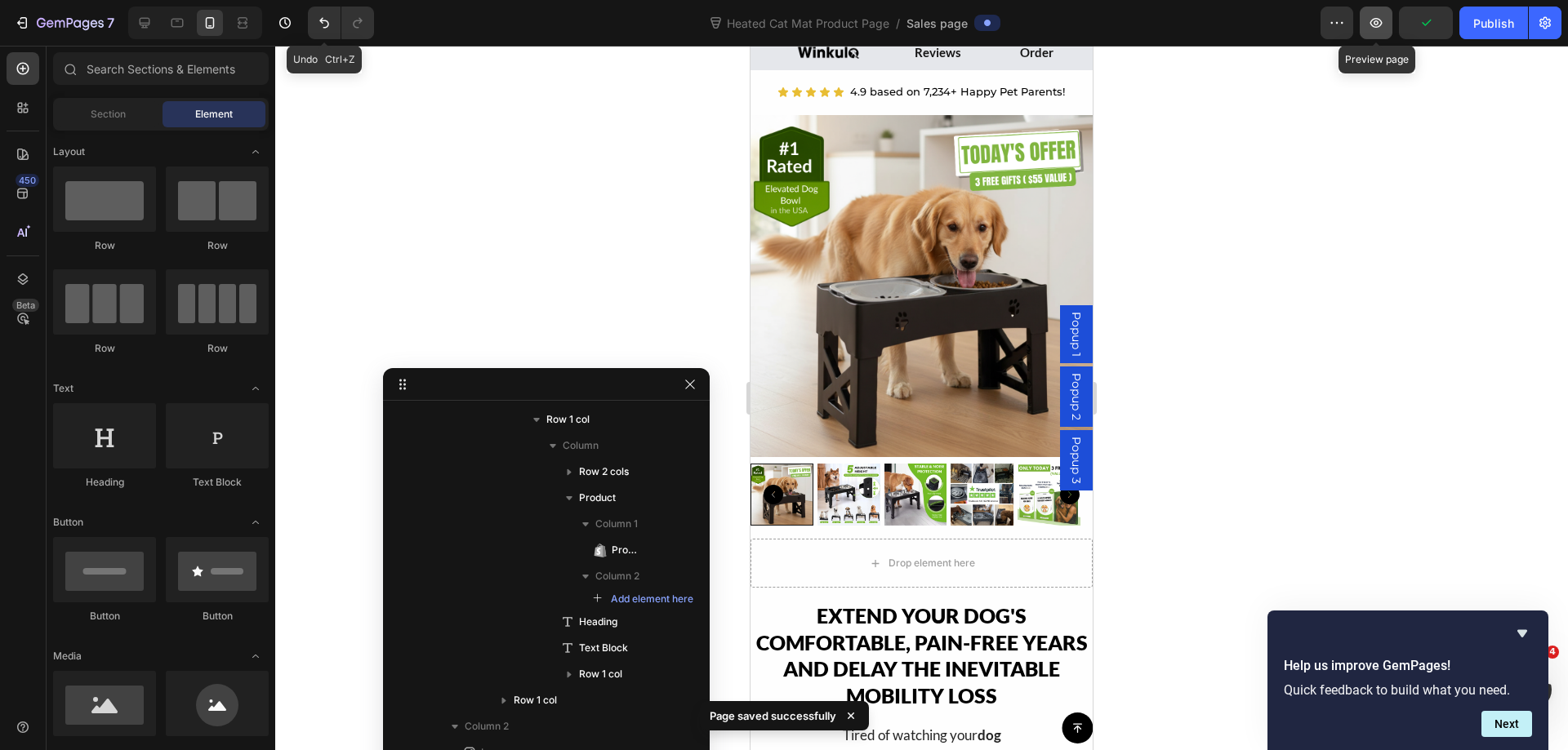
click at [1379, 24] on icon "button" at bounding box center [1376, 23] width 16 height 16
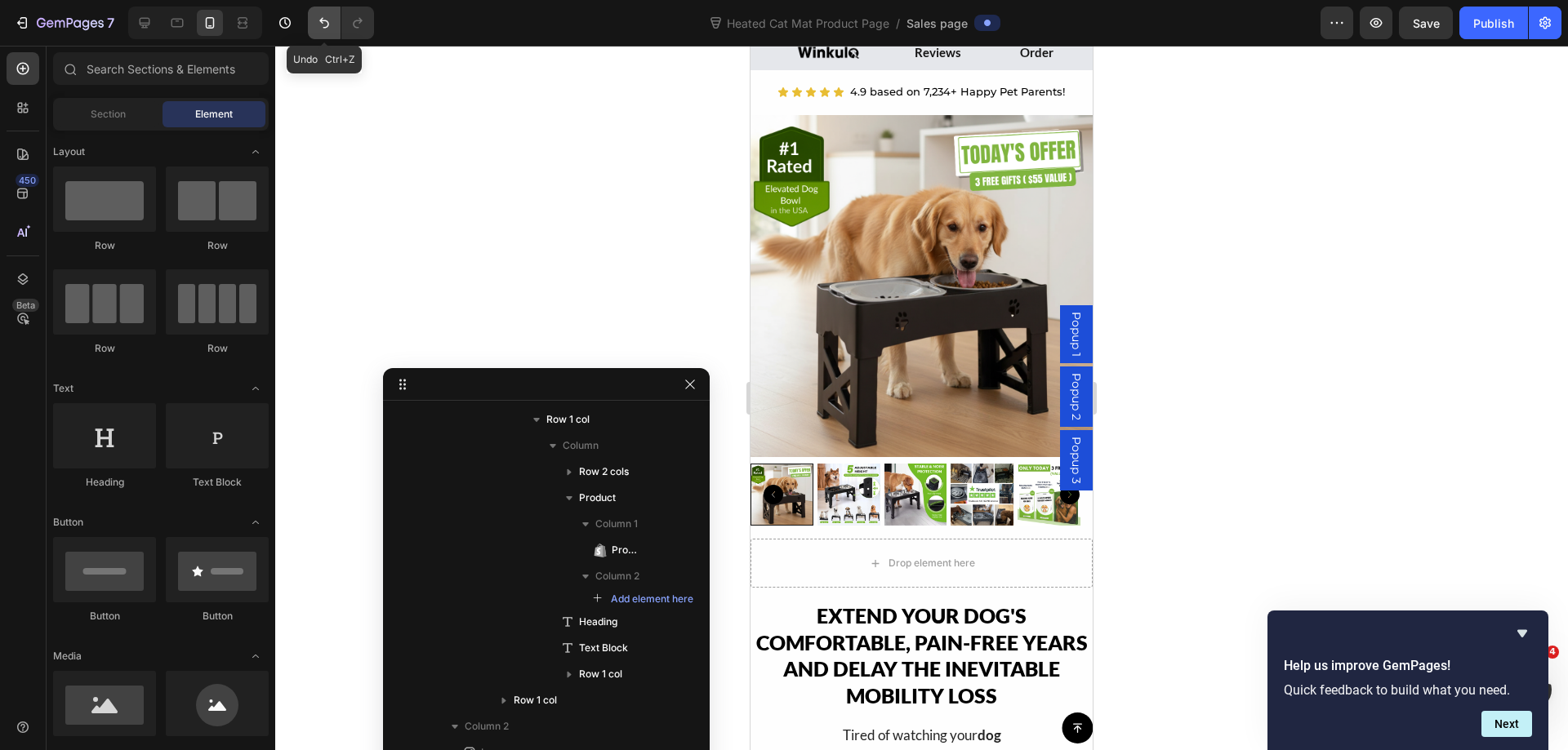
click at [316, 25] on icon "Undo/Redo" at bounding box center [324, 23] width 16 height 16
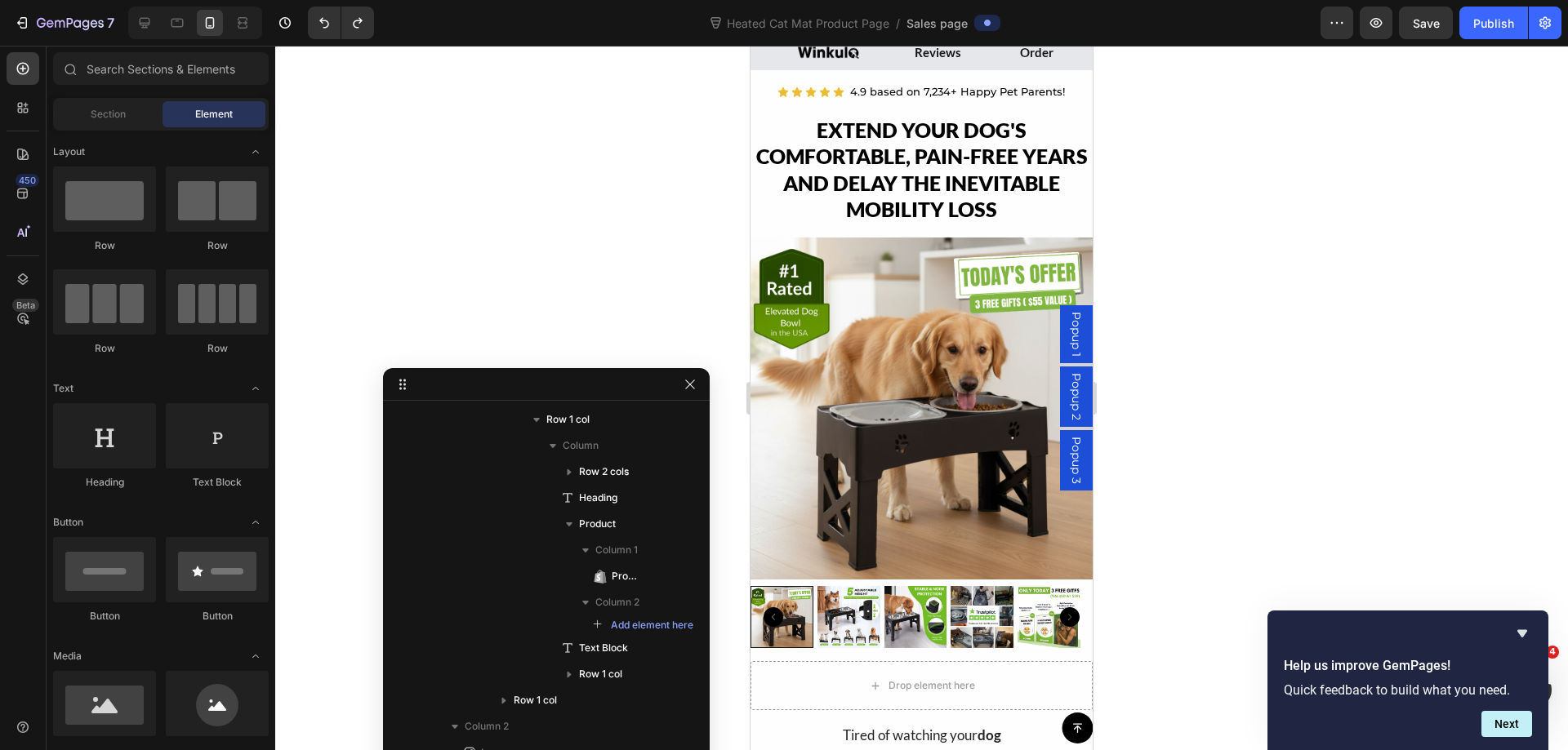
click at [1287, 219] on div at bounding box center [920, 397] width 1292 height 704
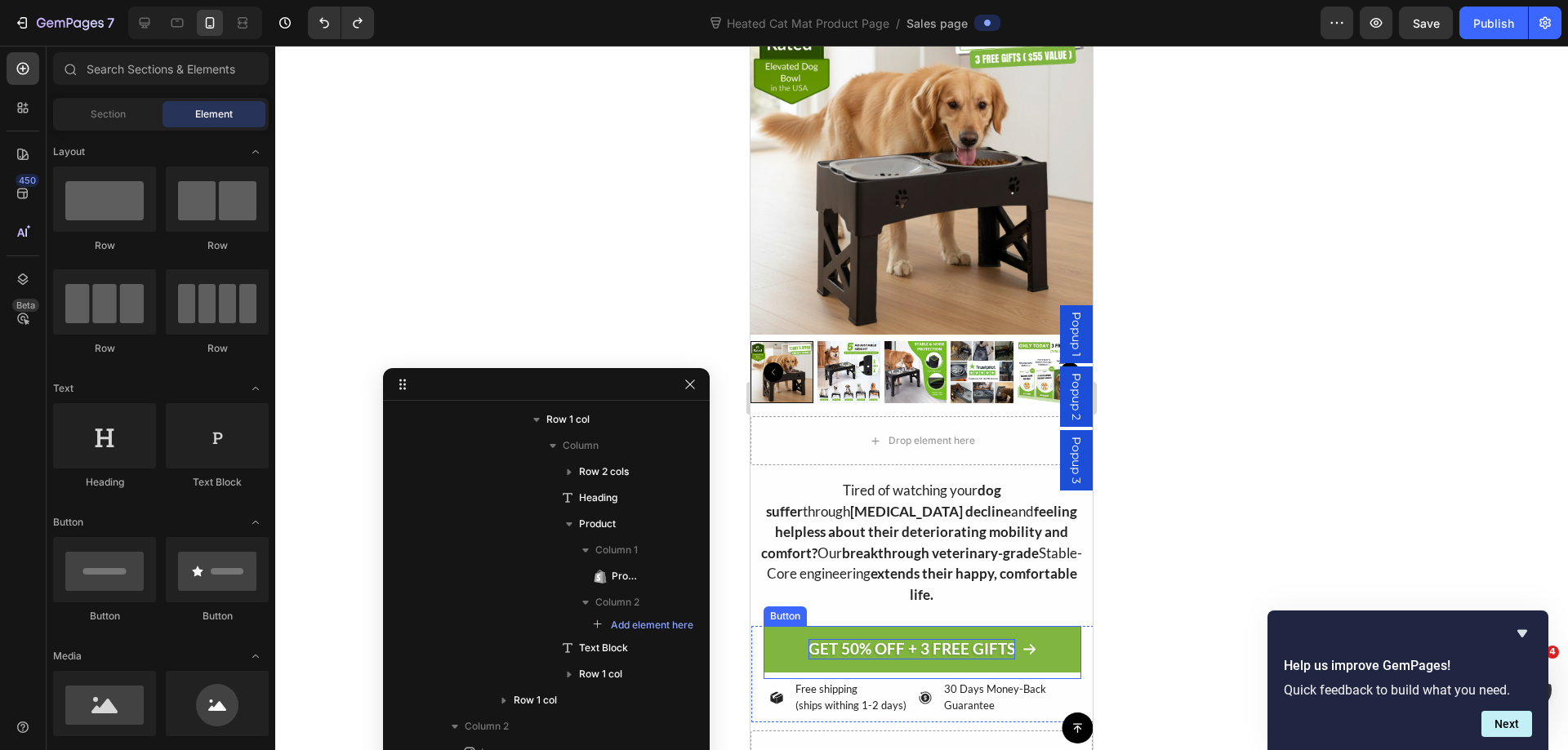
click at [767, 628] on link "GET 50% OFF + 3 FREE GIFTS" at bounding box center [921, 649] width 318 height 47
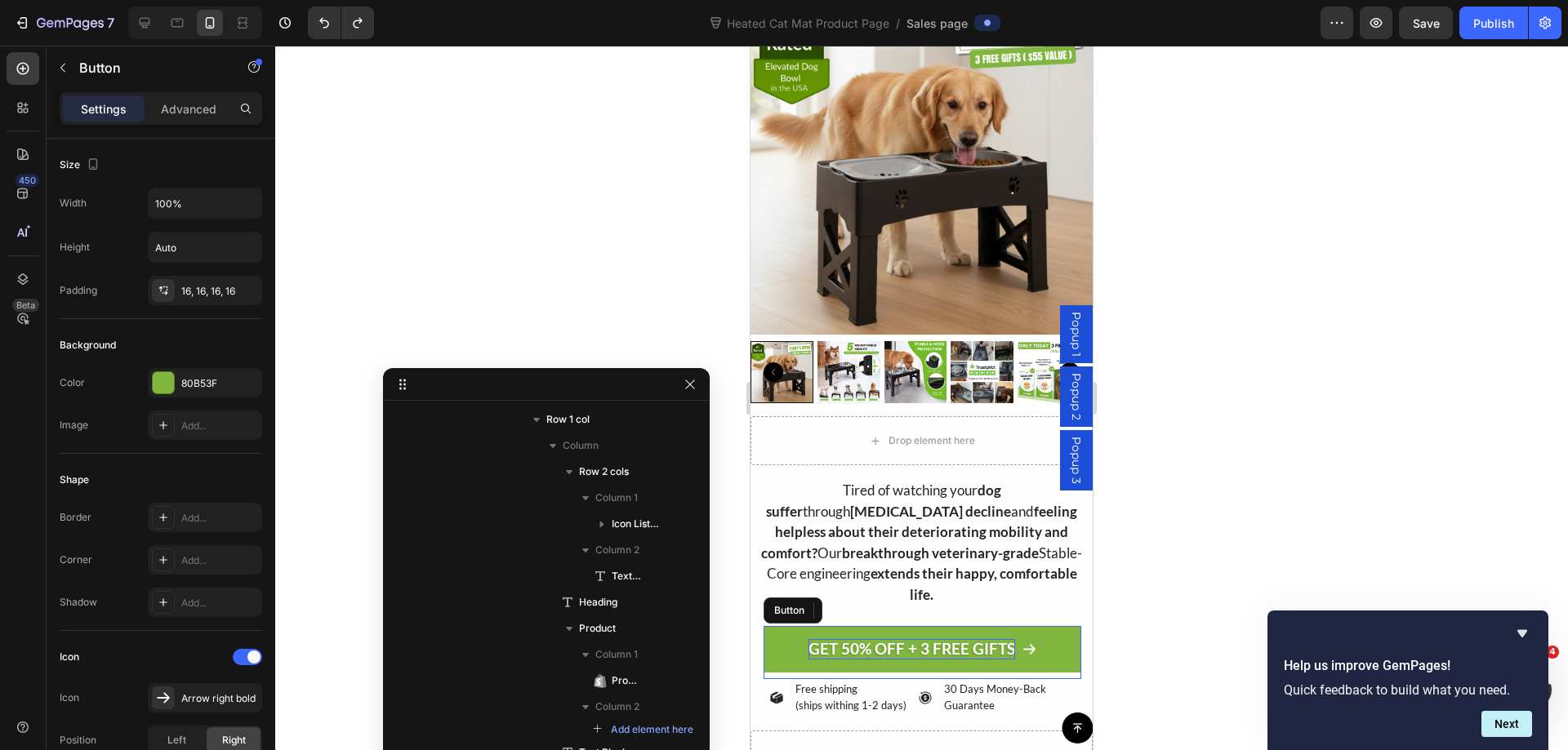
scroll to position [647, 0]
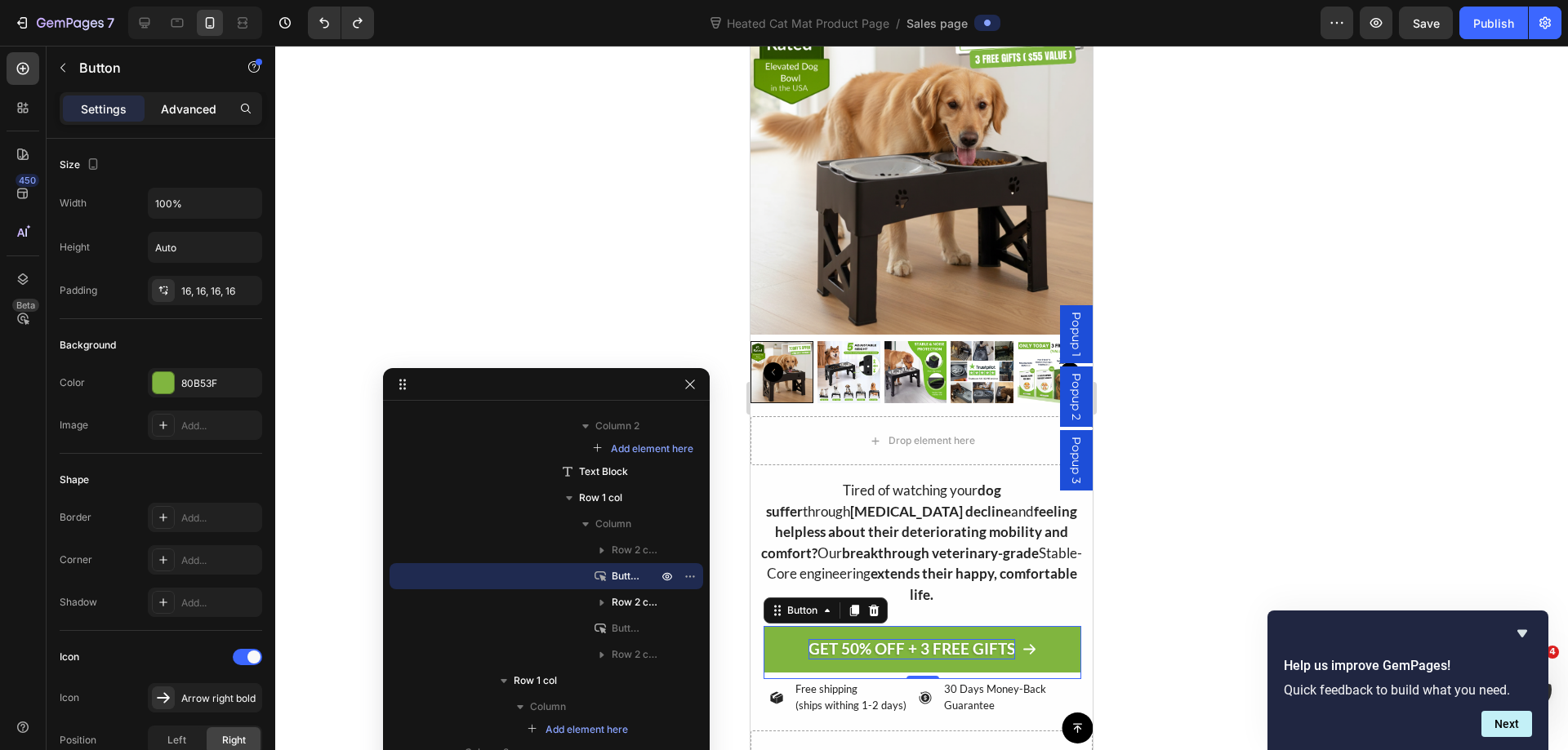
click at [182, 107] on p "Advanced" at bounding box center [188, 109] width 56 height 17
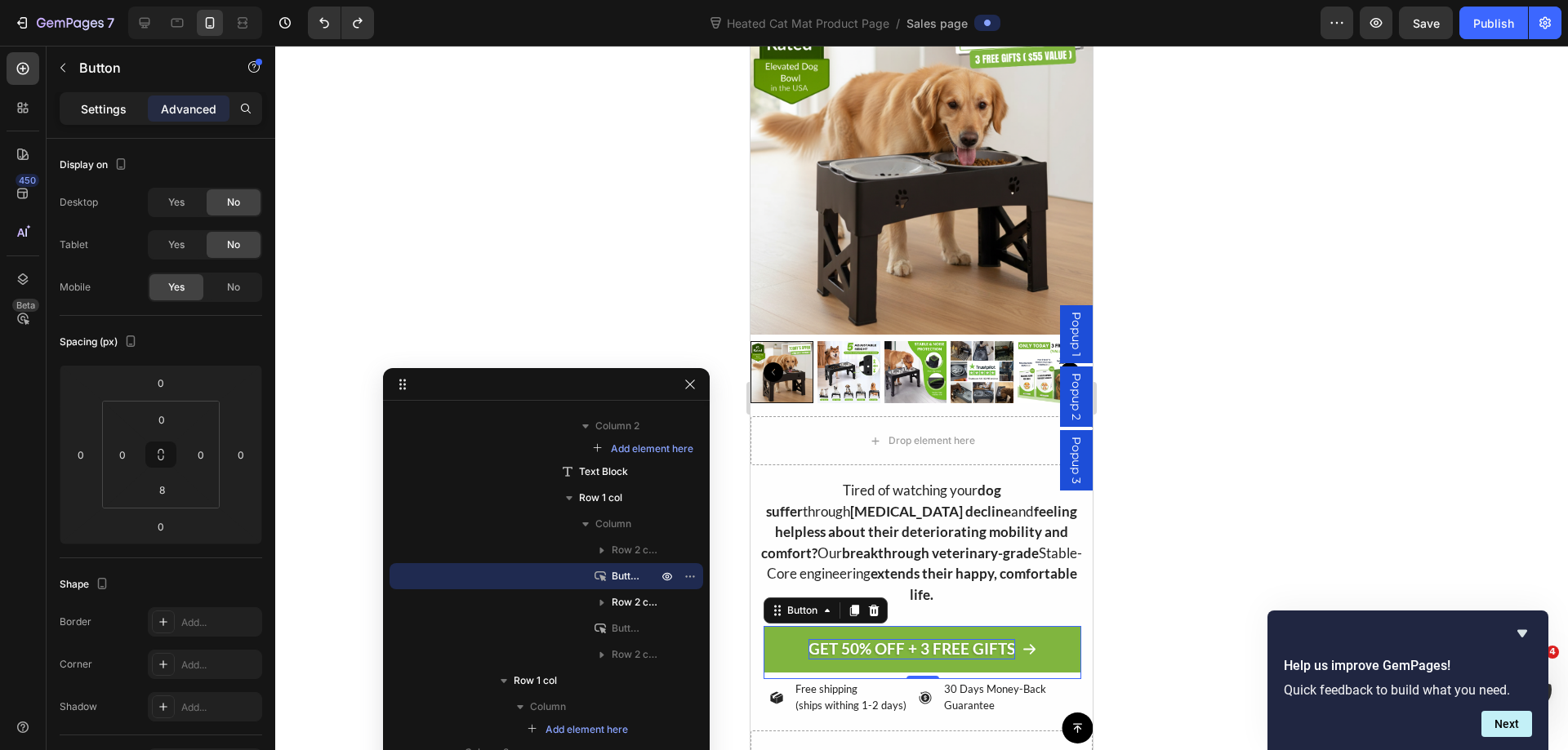
click at [121, 101] on p "Settings" at bounding box center [104, 109] width 46 height 17
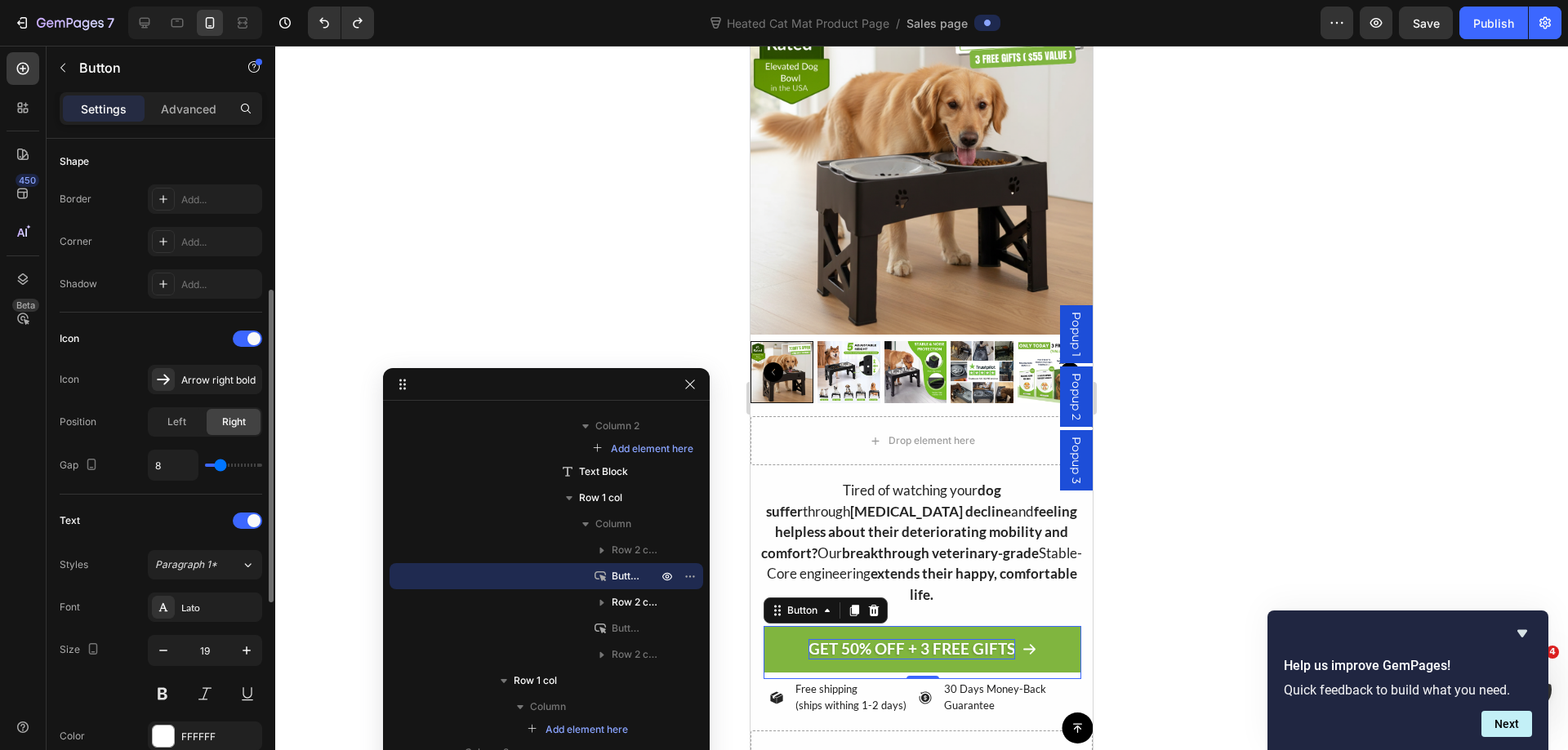
scroll to position [0, 0]
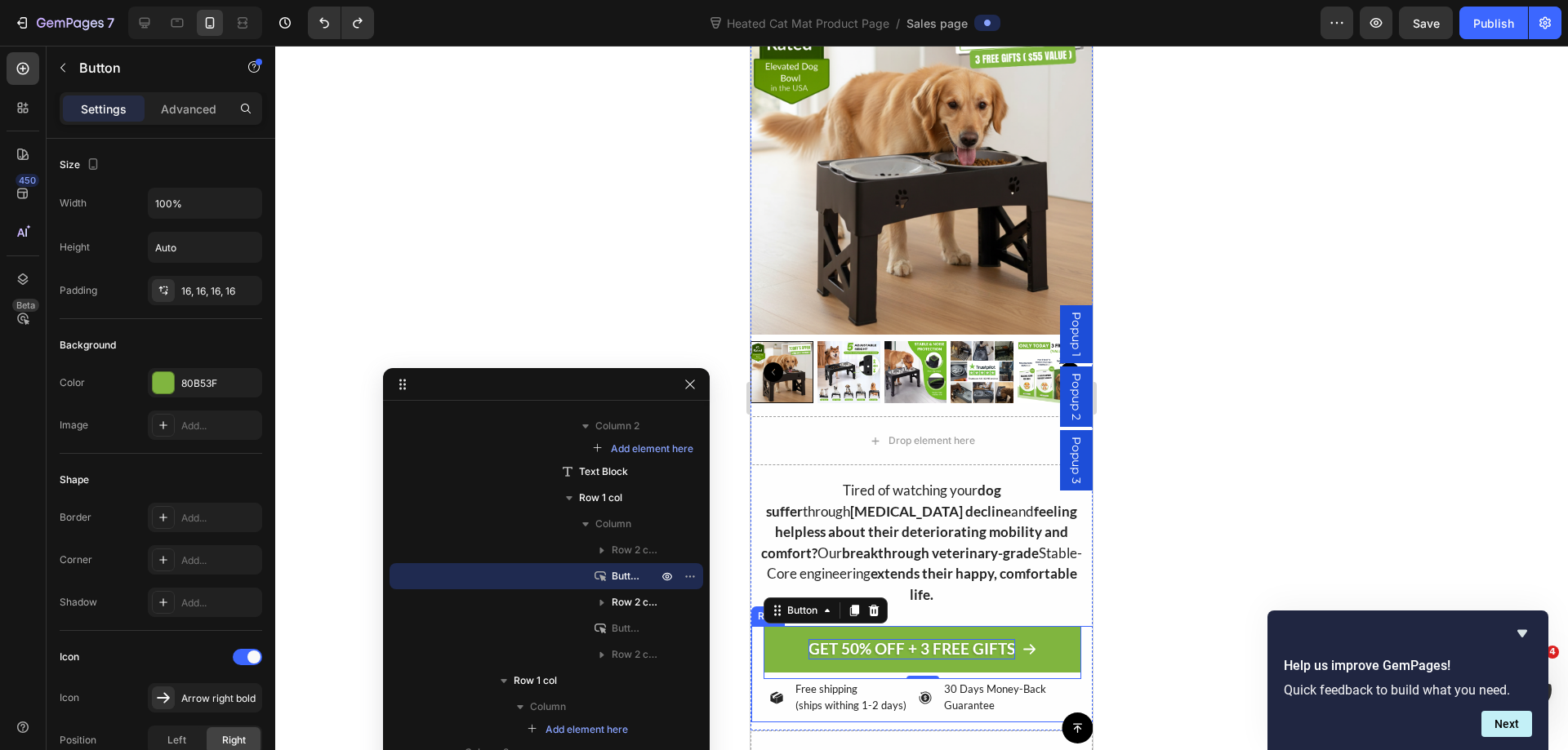
click at [761, 654] on div "Icon Icon Icon Icon Icon Icon List 30,152+ Happy Women Text Block Row GET 50% O…" at bounding box center [921, 674] width 342 height 97
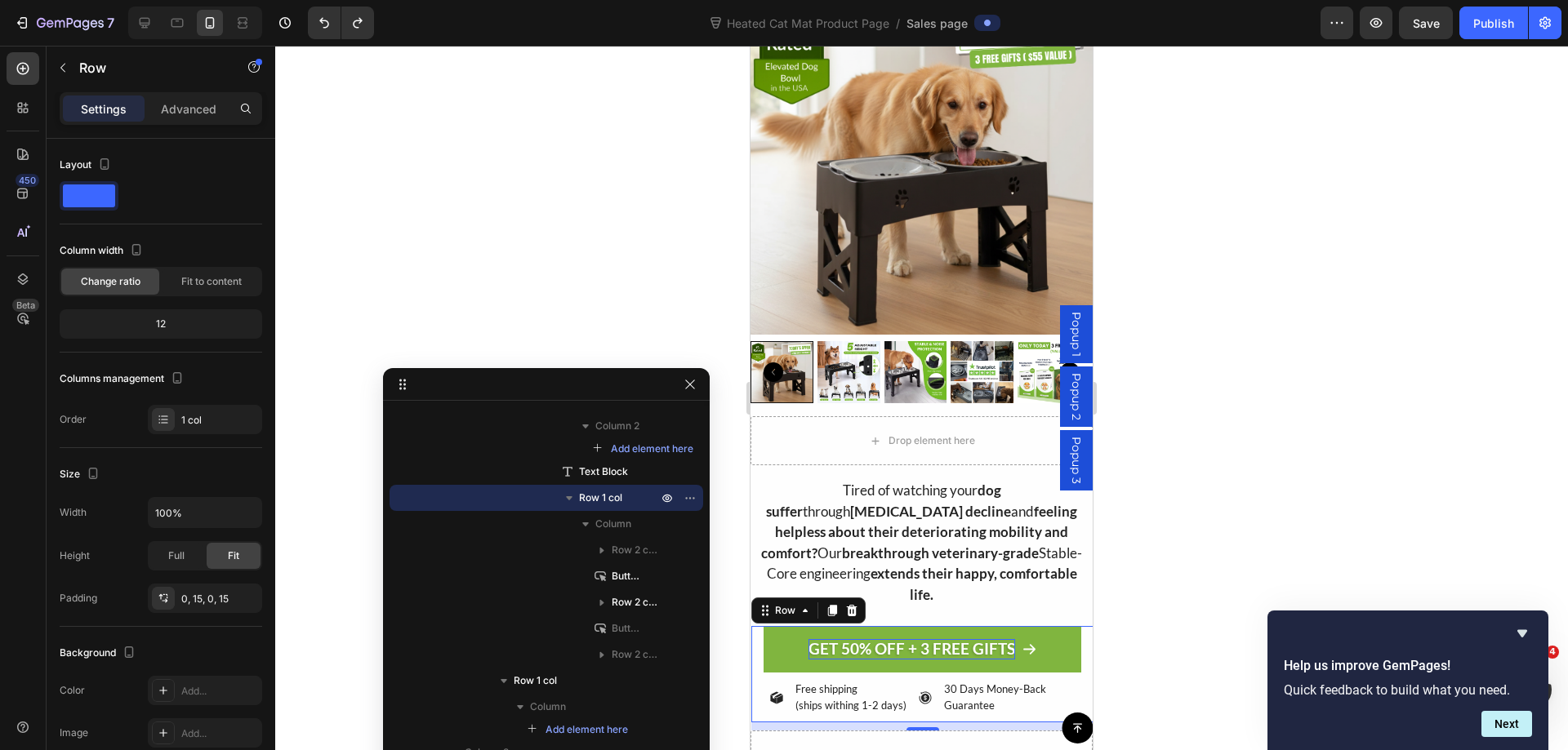
click at [758, 626] on div "Icon Icon Icon Icon Icon Icon List 30,152+ Happy Women Text Block Row GET 50% O…" at bounding box center [921, 674] width 342 height 97
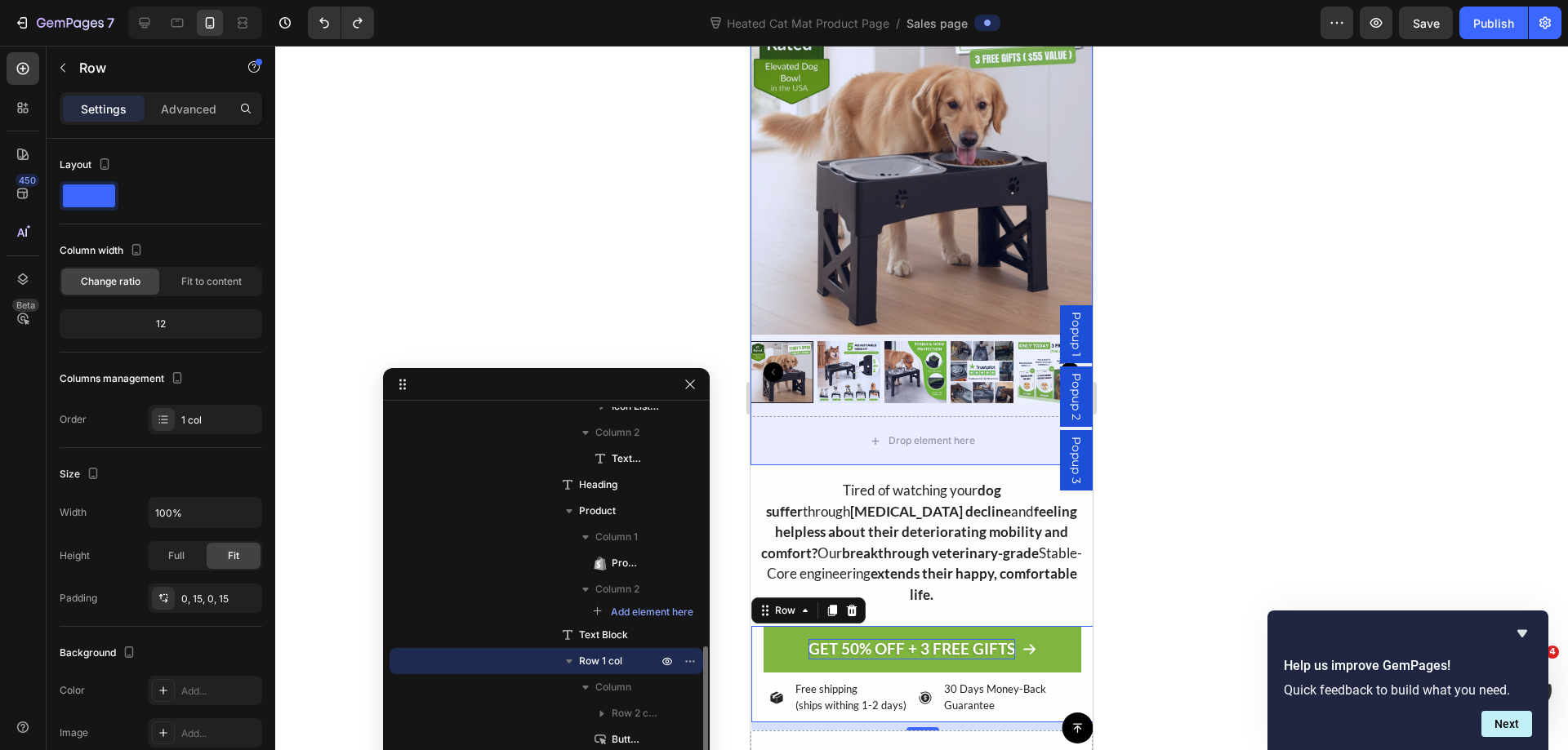
scroll to position [402, 0]
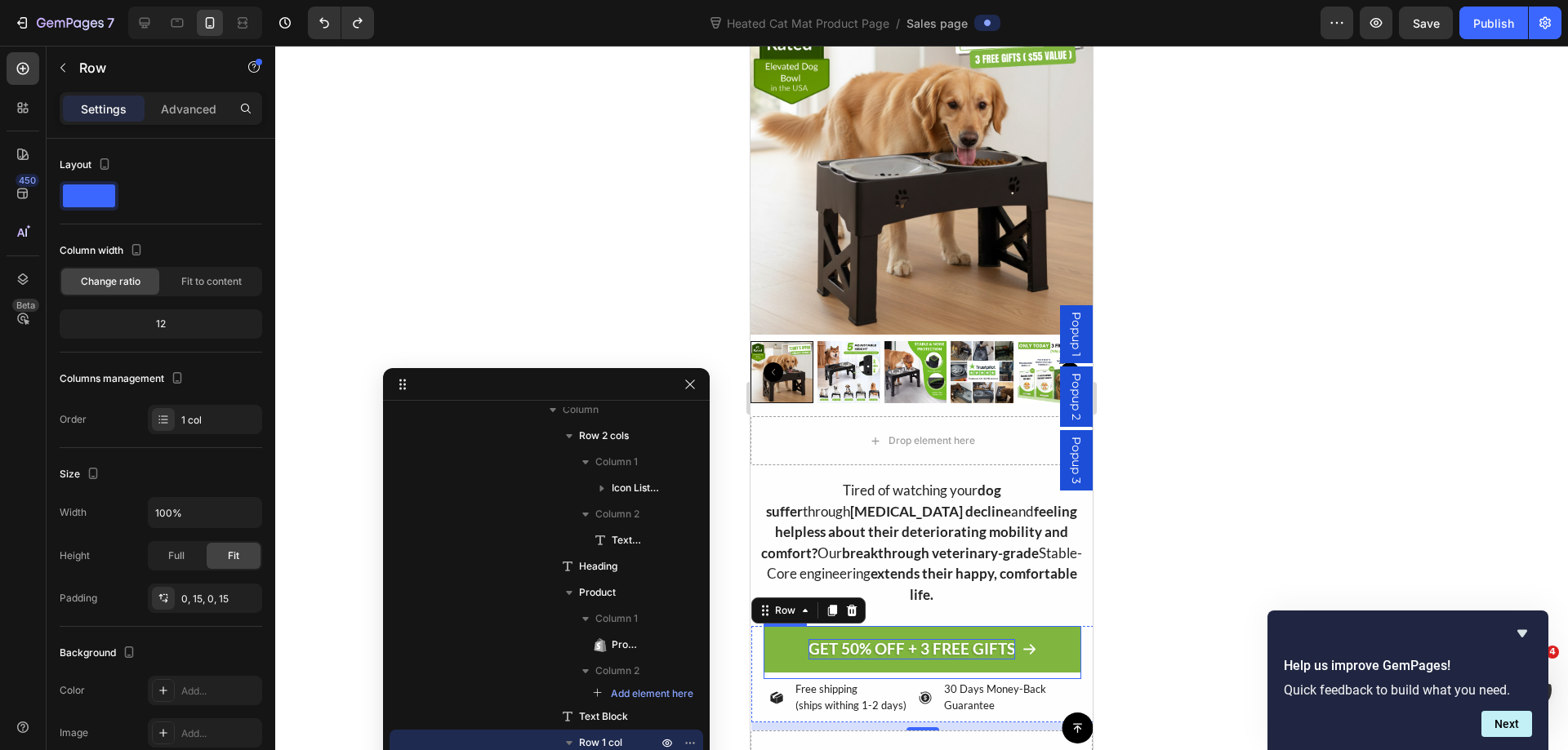
click at [763, 626] on link "GET 50% OFF + 3 FREE GIFTS" at bounding box center [921, 649] width 318 height 47
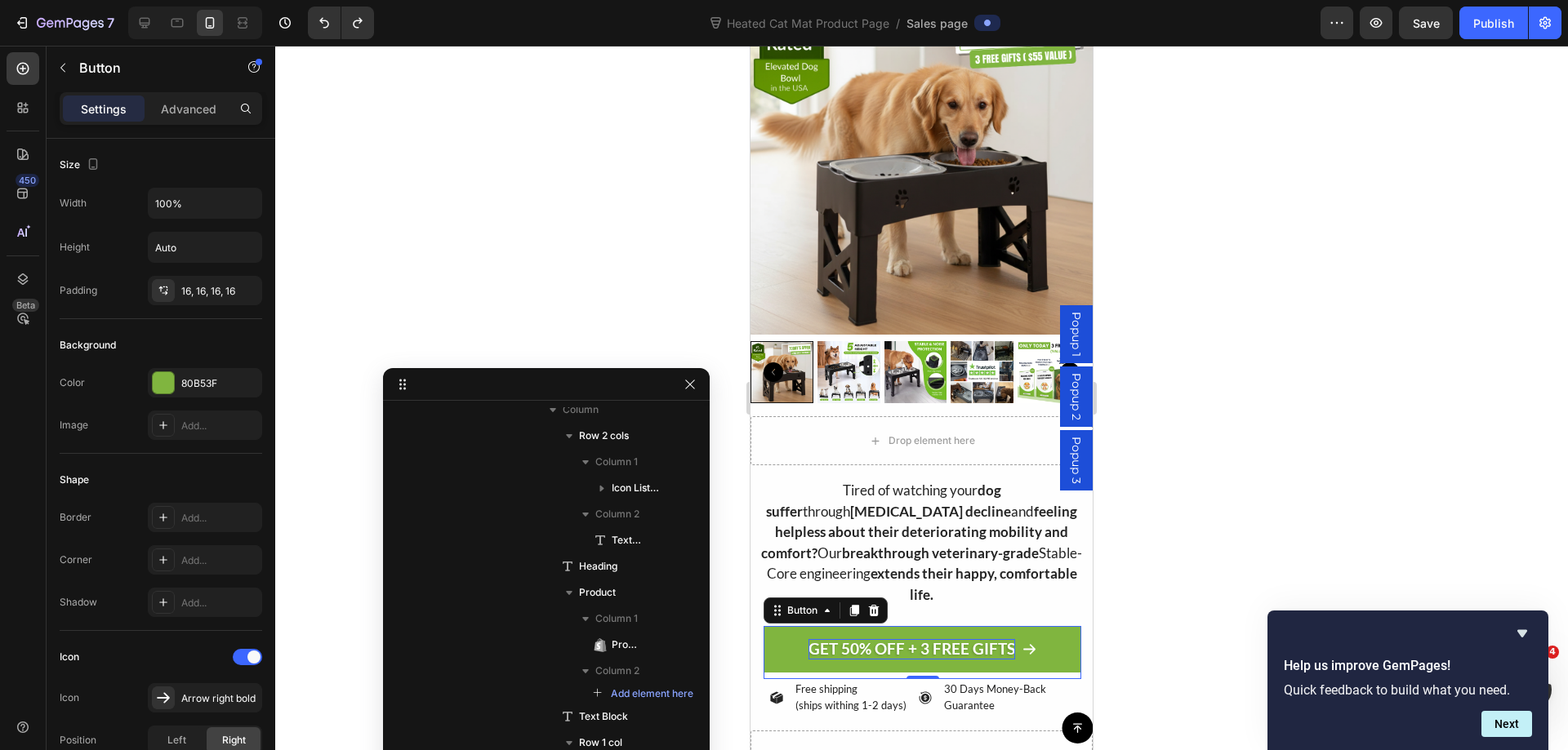
scroll to position [647, 0]
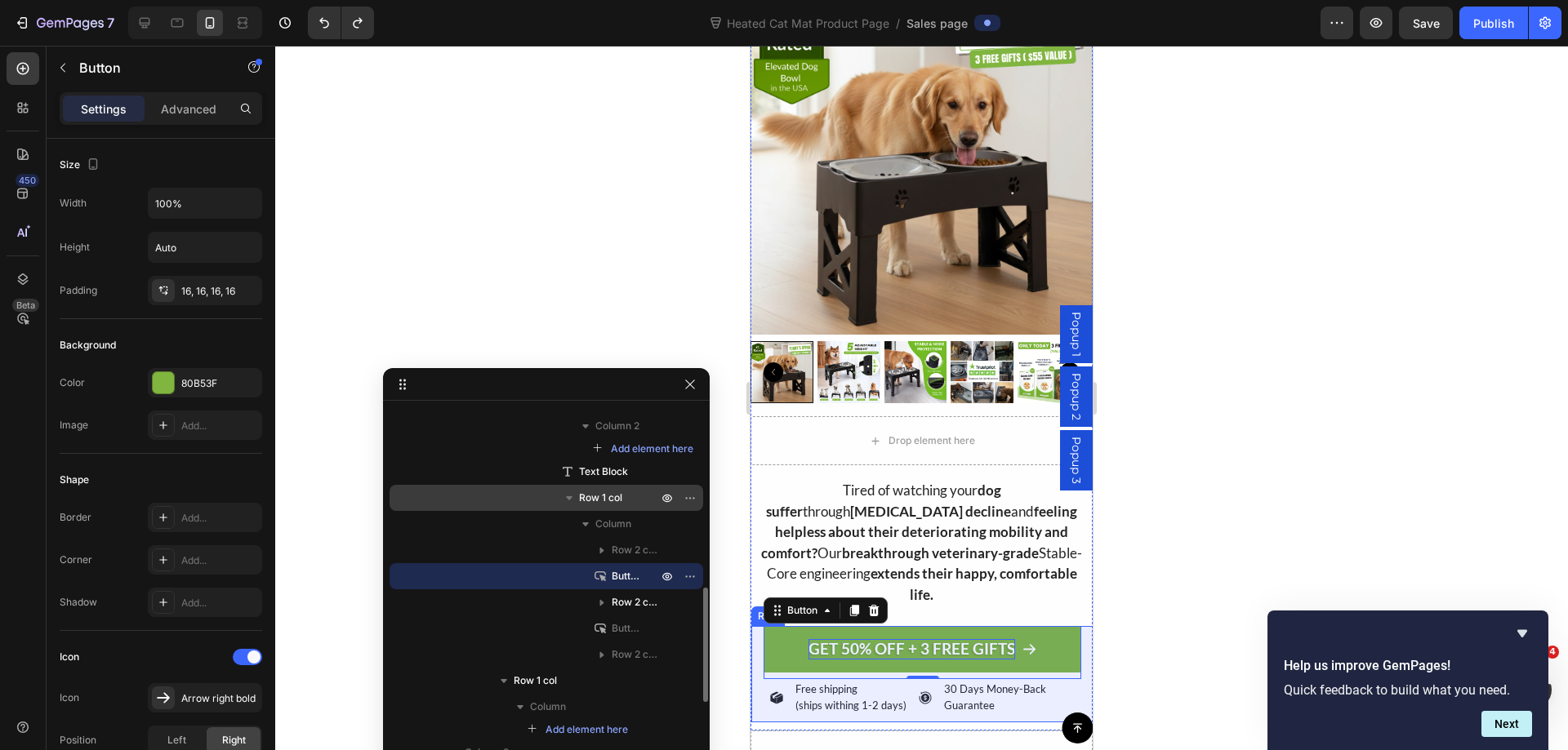
click at [609, 488] on div "Row 1 col" at bounding box center [546, 498] width 301 height 26
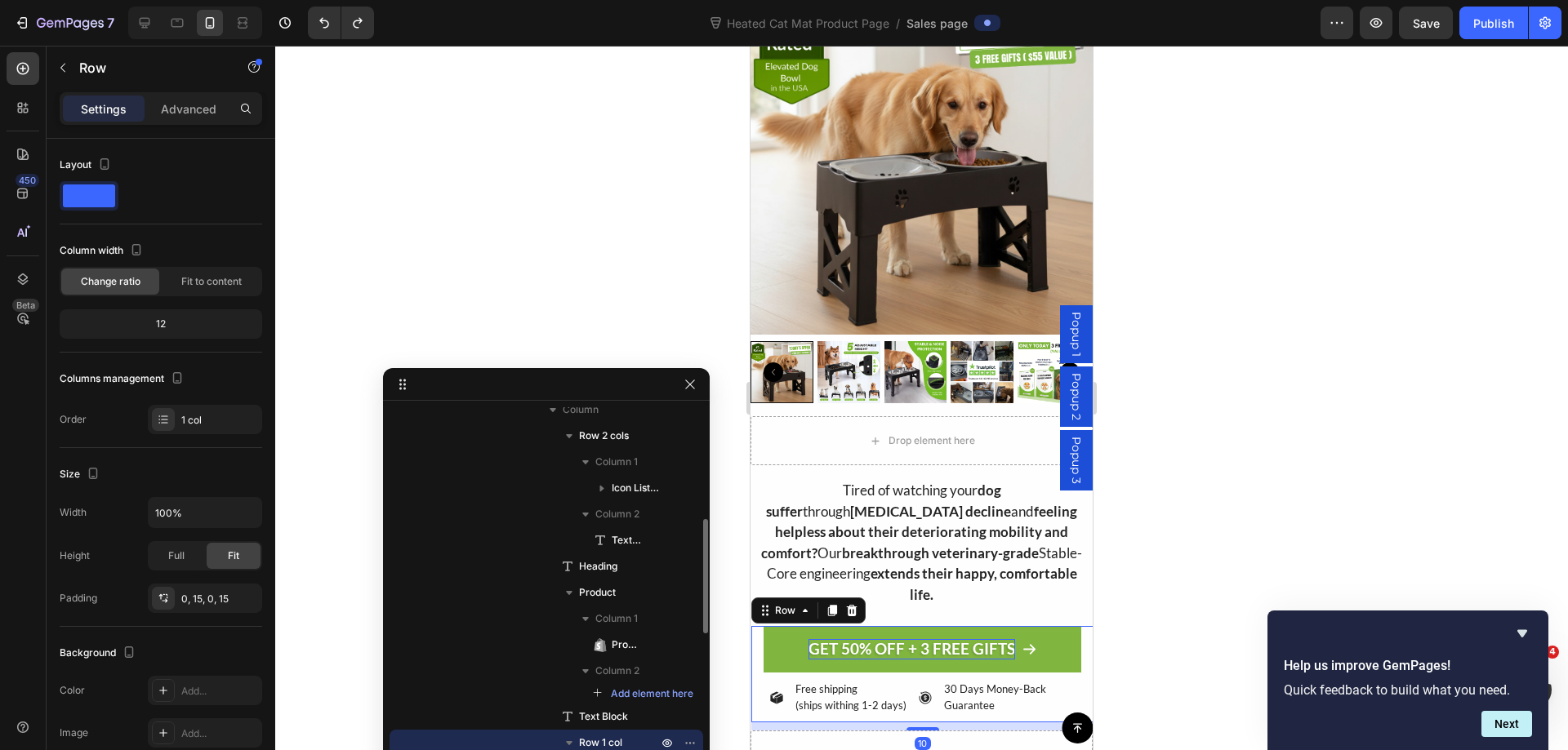
scroll to position [321, 0]
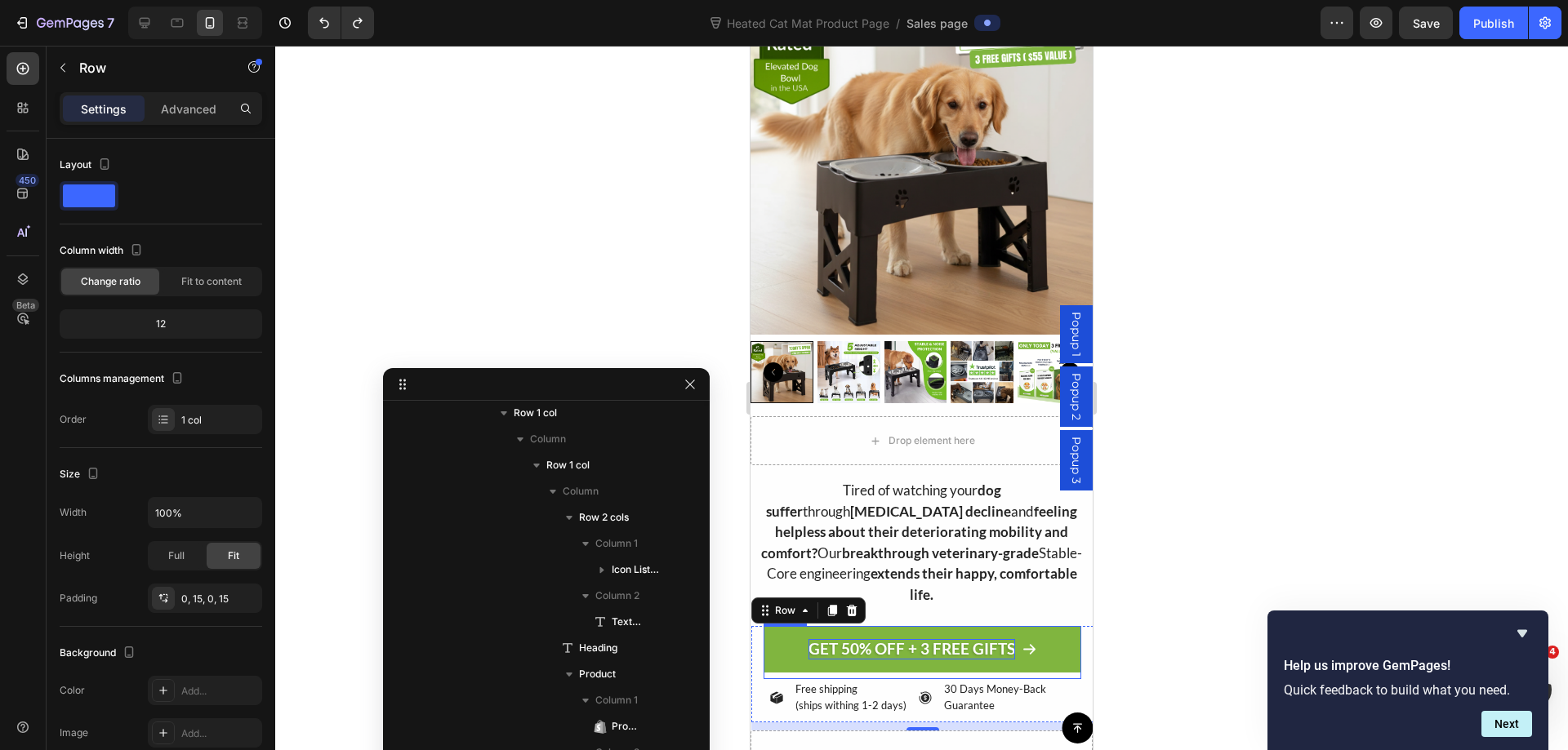
click at [766, 638] on link "GET 50% OFF + 3 FREE GIFTS" at bounding box center [921, 649] width 318 height 47
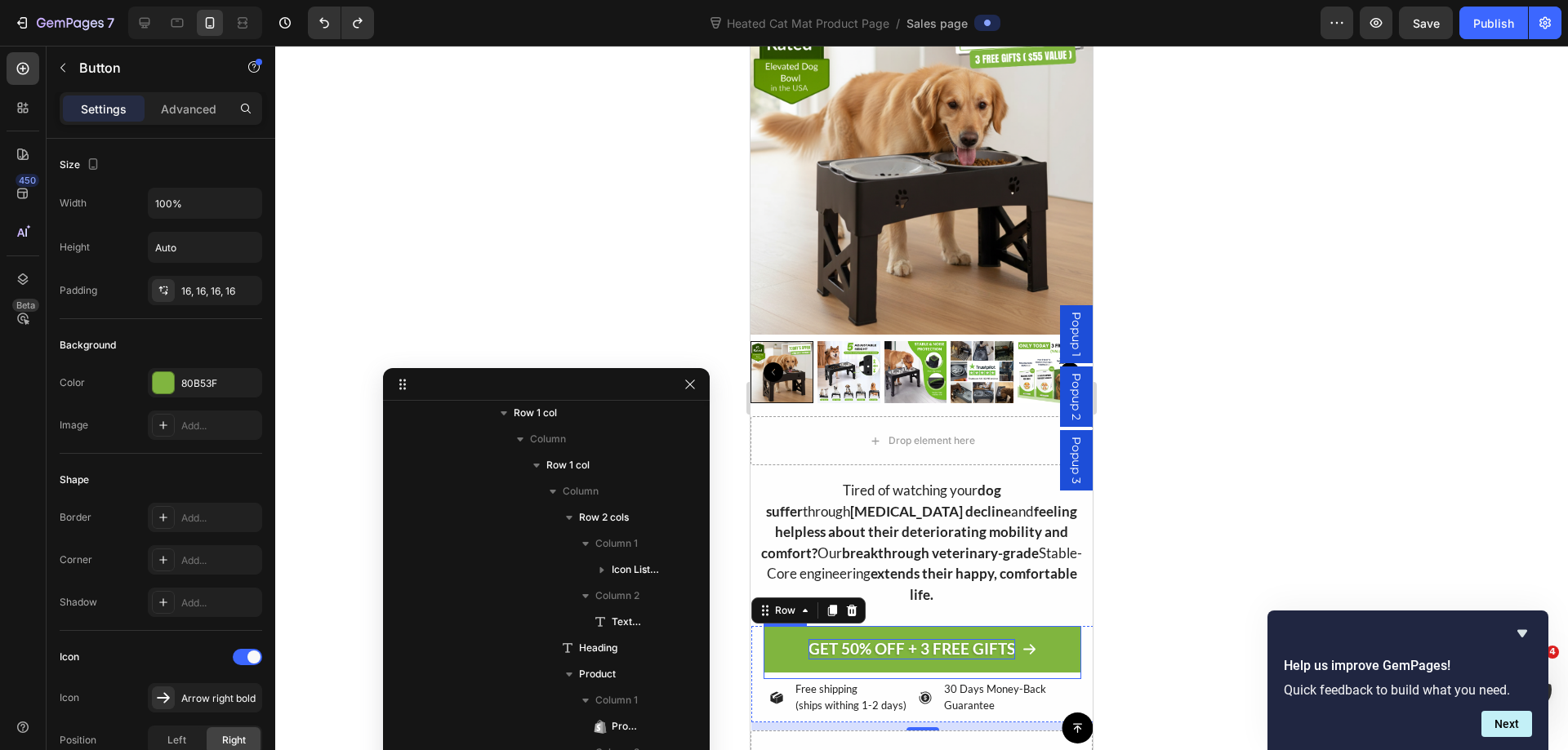
scroll to position [647, 0]
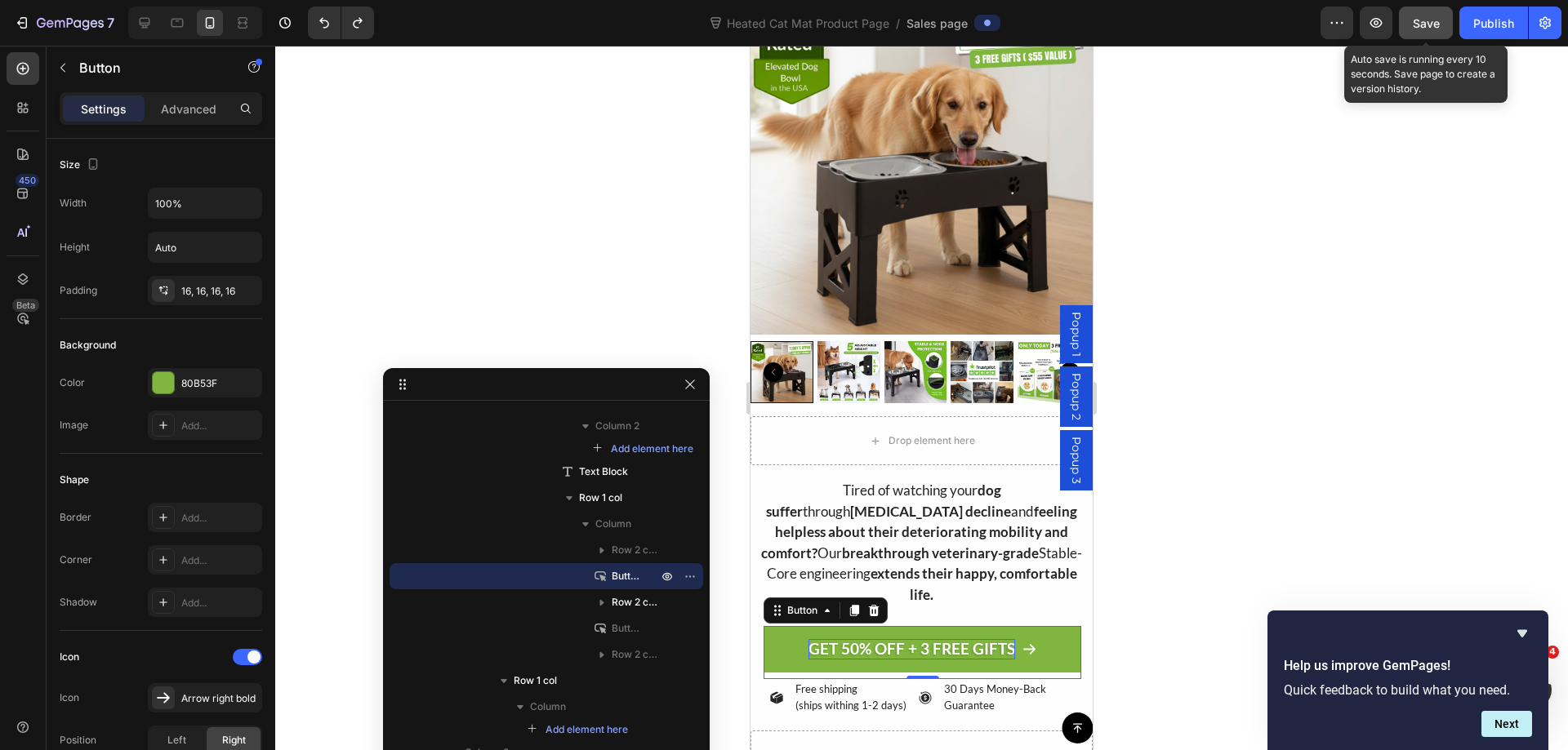
click at [1426, 31] on div "Save" at bounding box center [1426, 23] width 27 height 17
